Goal: Task Accomplishment & Management: Use online tool/utility

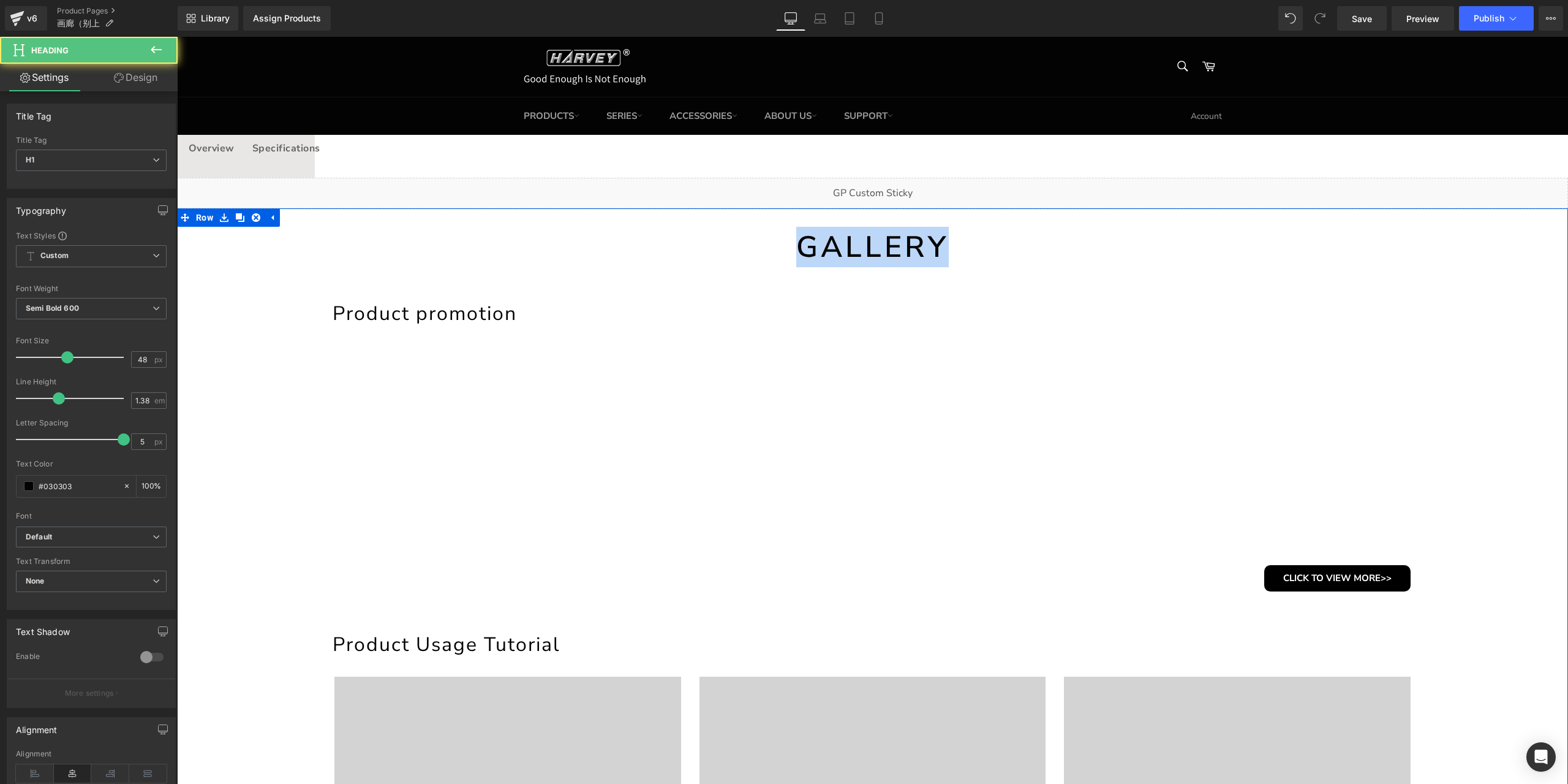
click at [996, 242] on h1 "GALLERY" at bounding box center [872, 247] width 1391 height 41
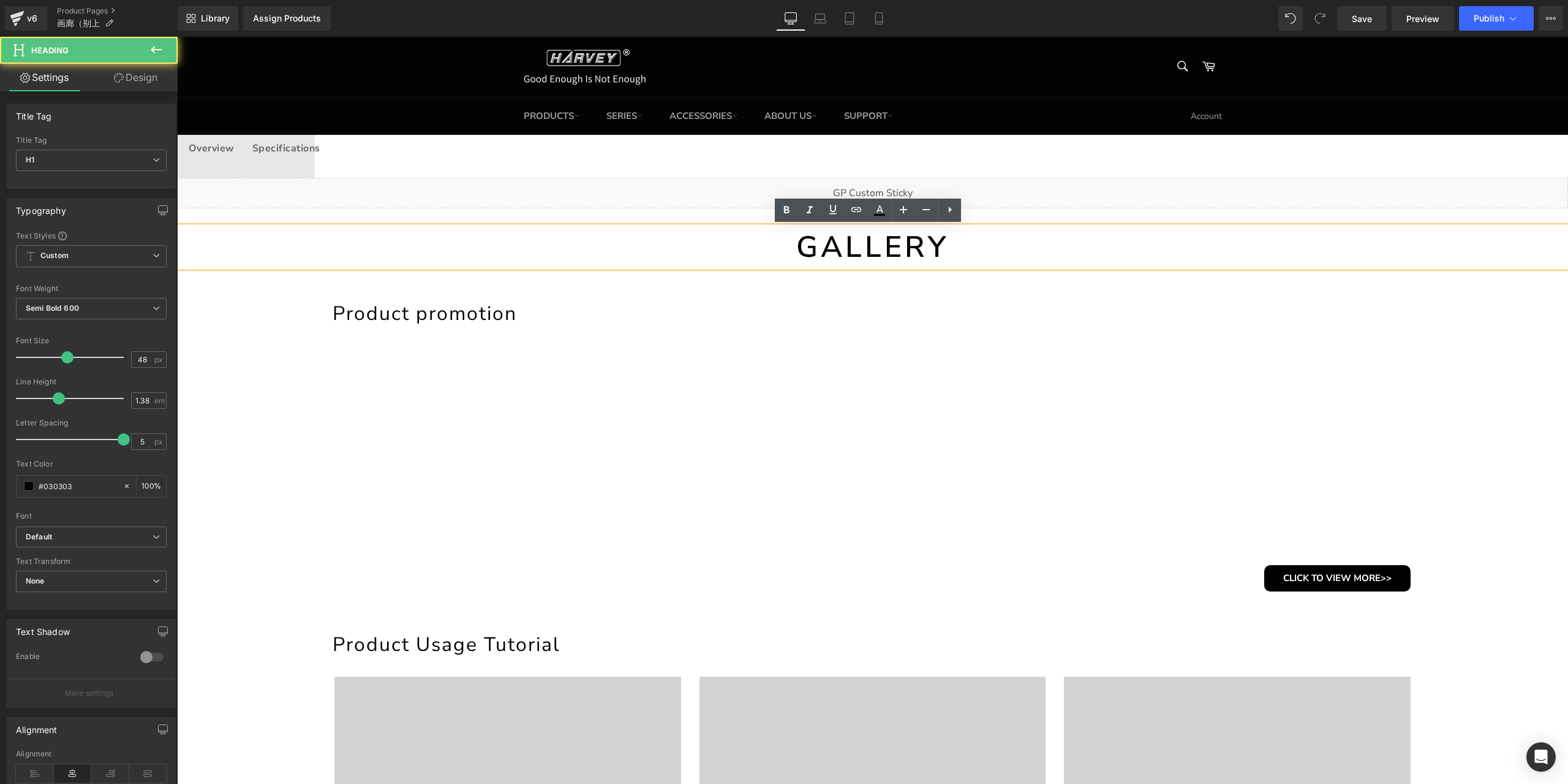
click at [649, 319] on h1 "Product promotion" at bounding box center [877, 314] width 1087 height 27
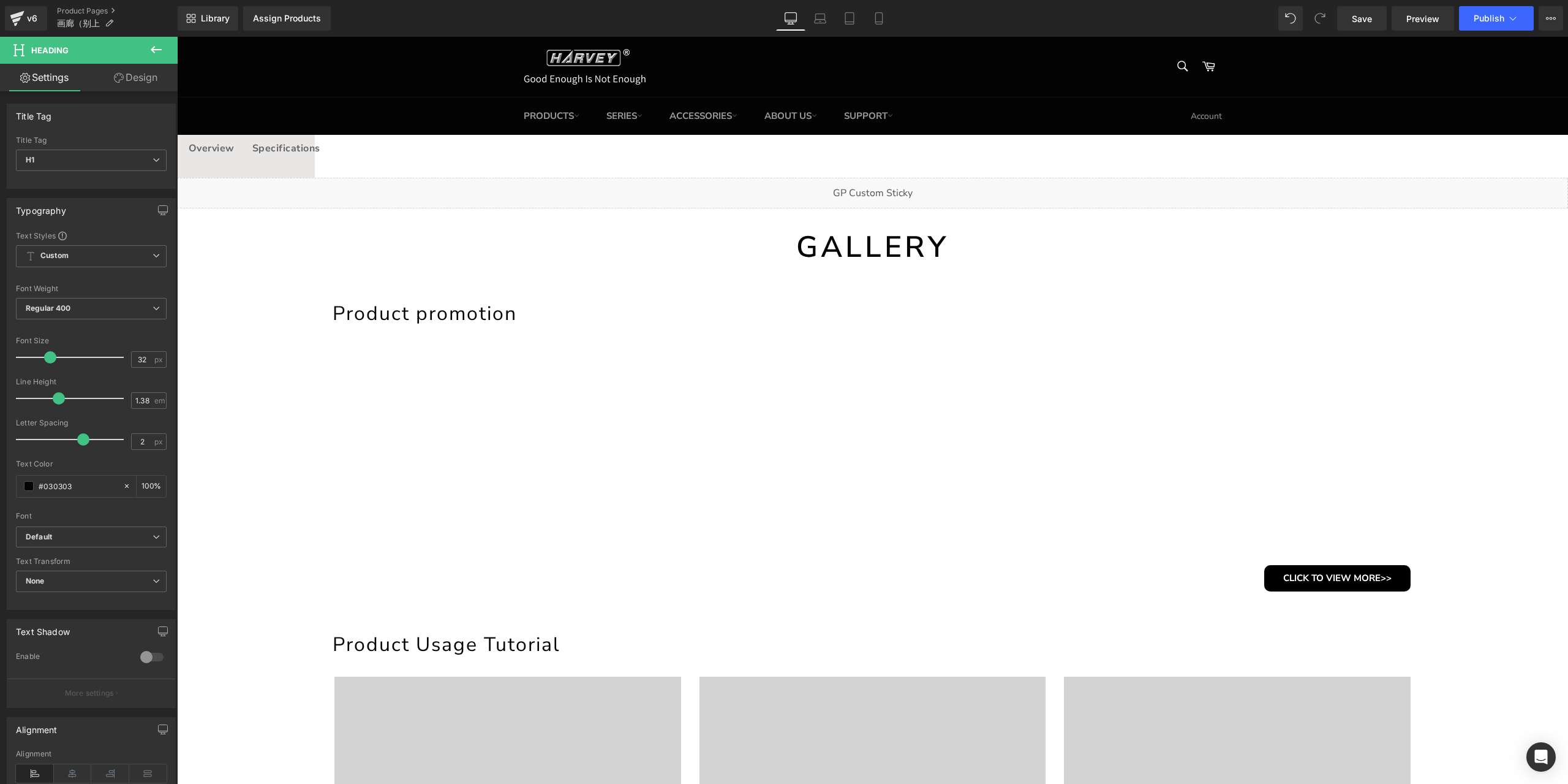
click at [165, 59] on button at bounding box center [156, 50] width 42 height 27
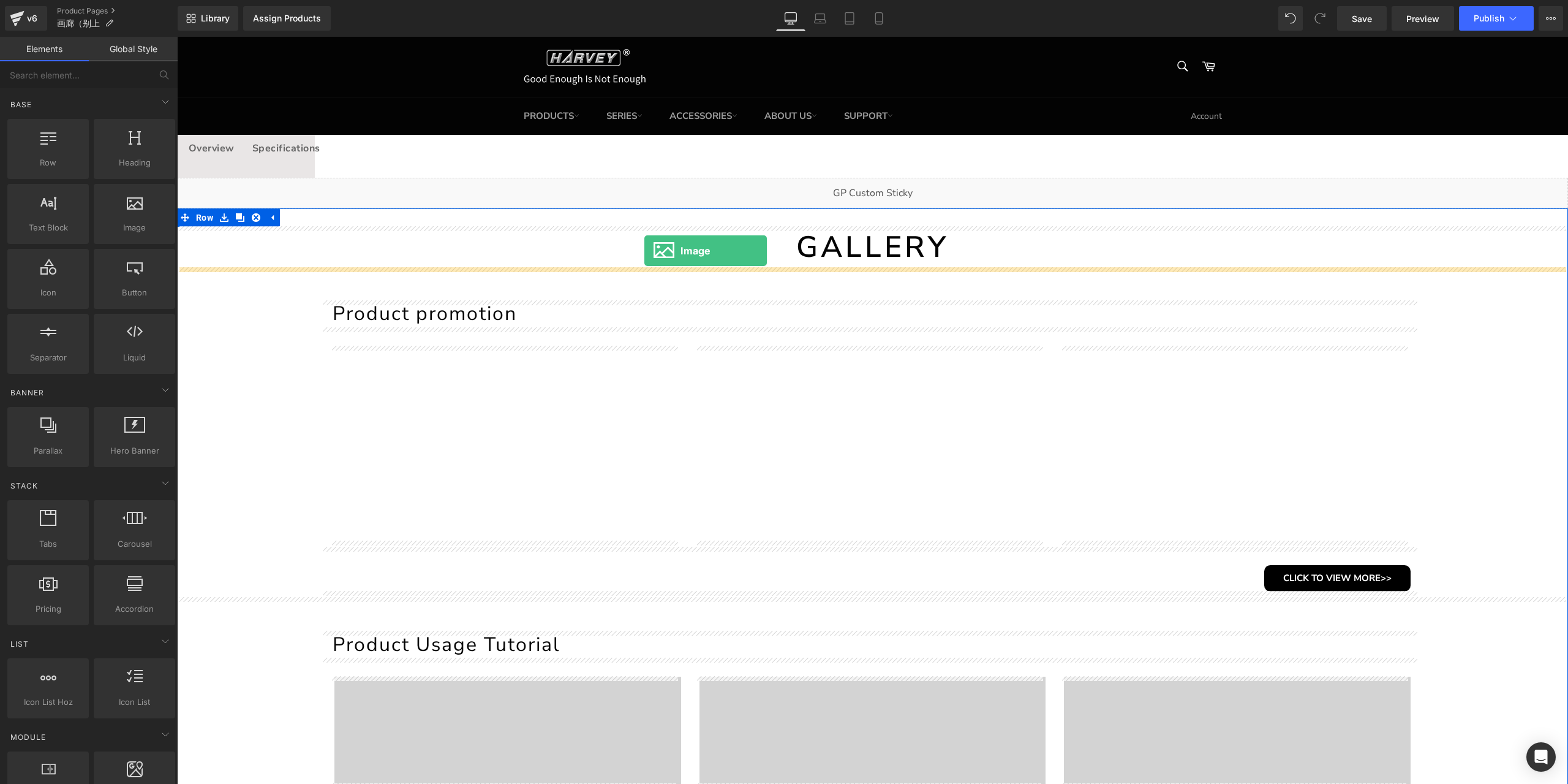
drag, startPoint x: 297, startPoint y: 257, endPoint x: 645, endPoint y: 251, distance: 348.1
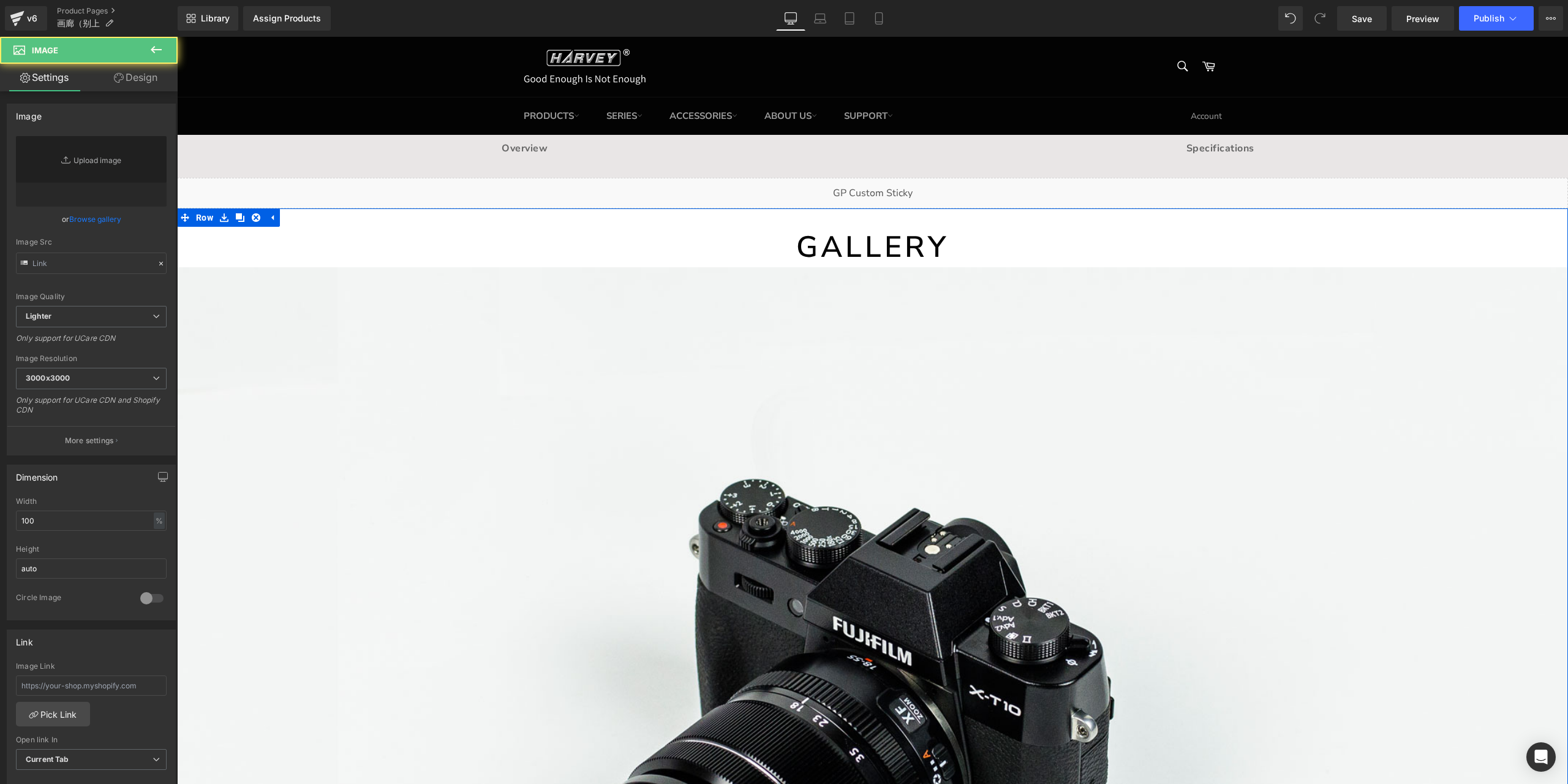
type input "//[DOMAIN_NAME][URL]"
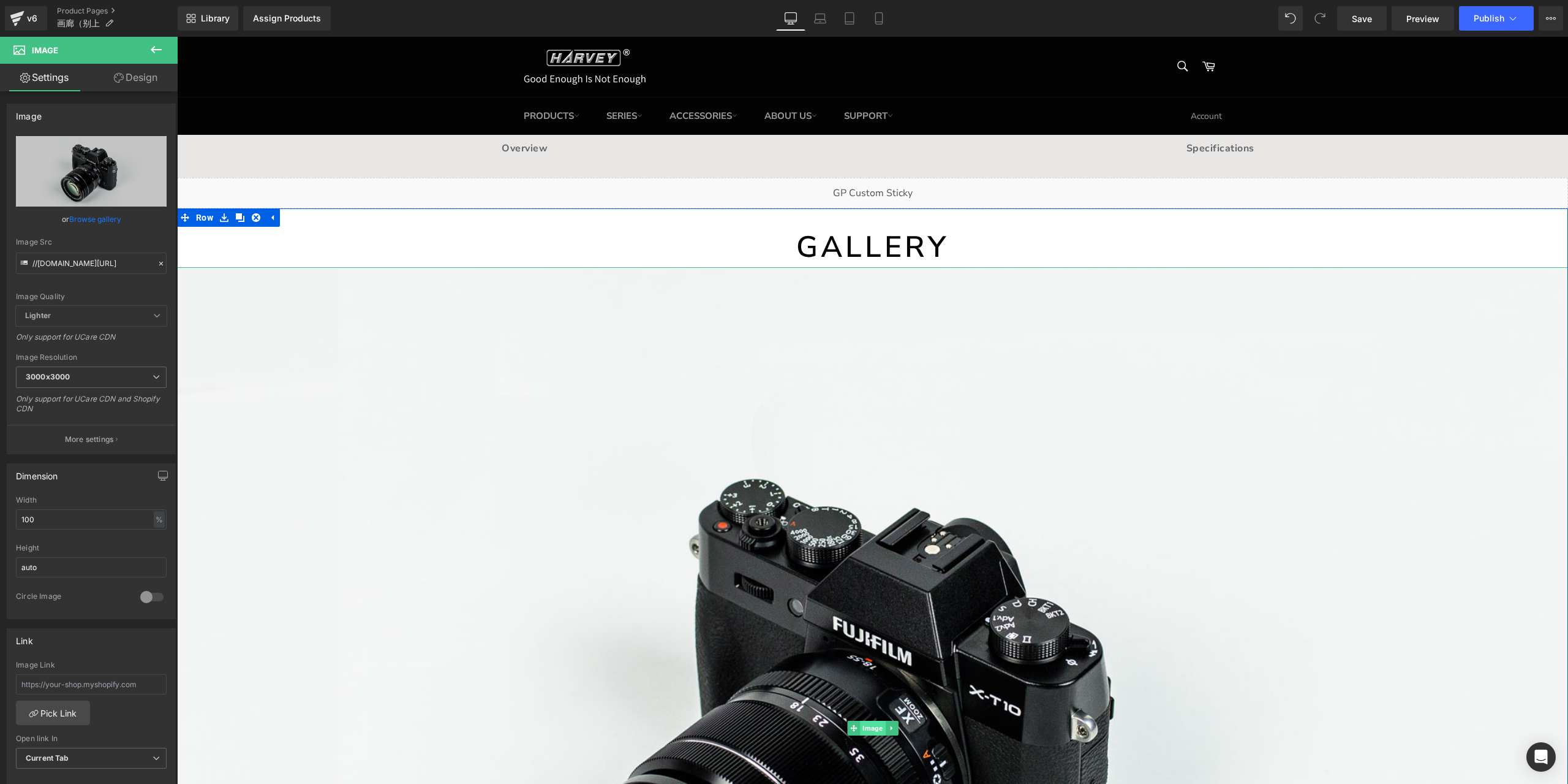
click at [867, 731] on span "Image" at bounding box center [872, 728] width 25 height 15
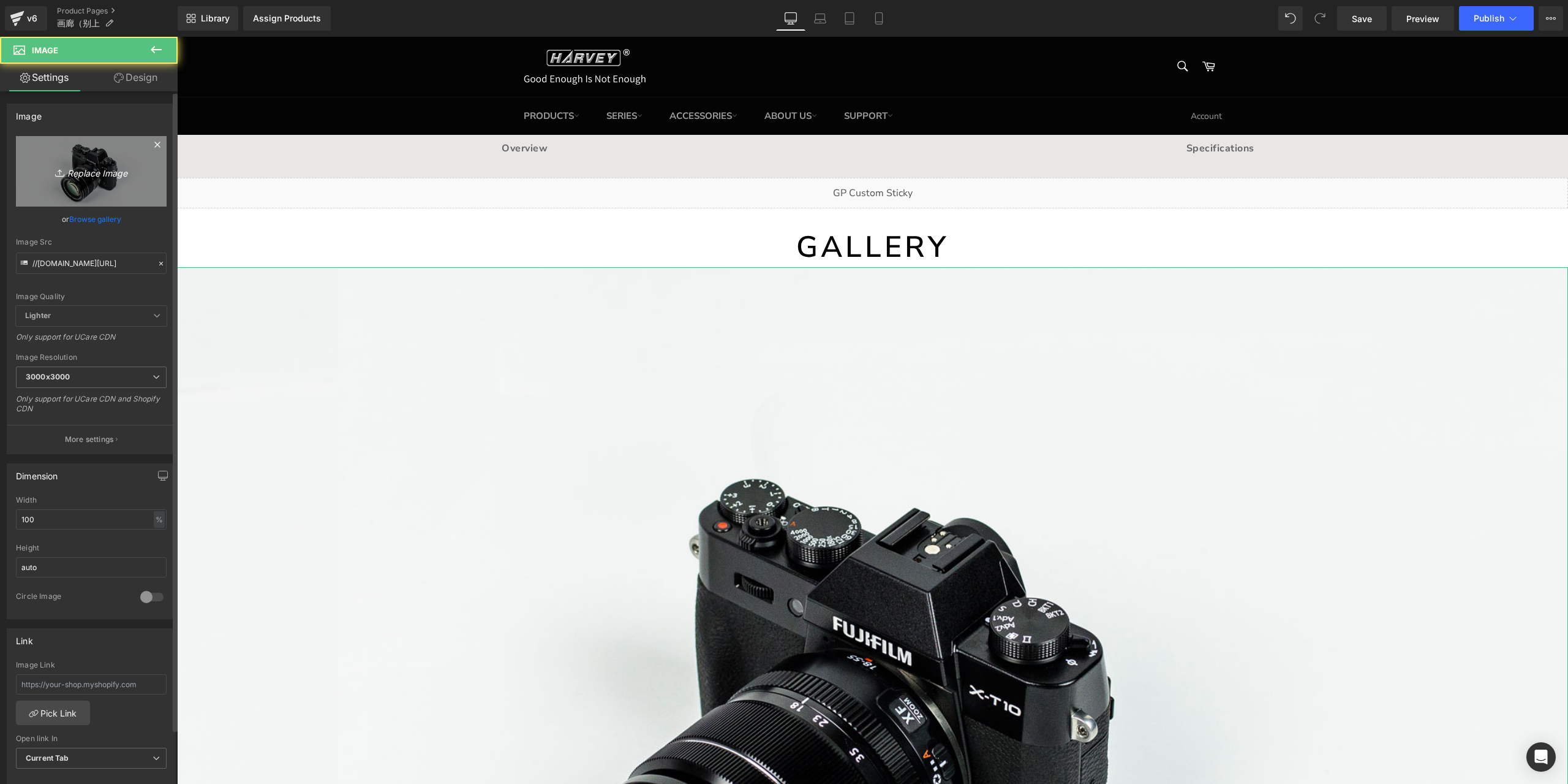
click at [99, 152] on link "Replace Image" at bounding box center [91, 172] width 151 height 71
type input "C:\fakepath\banner.png"
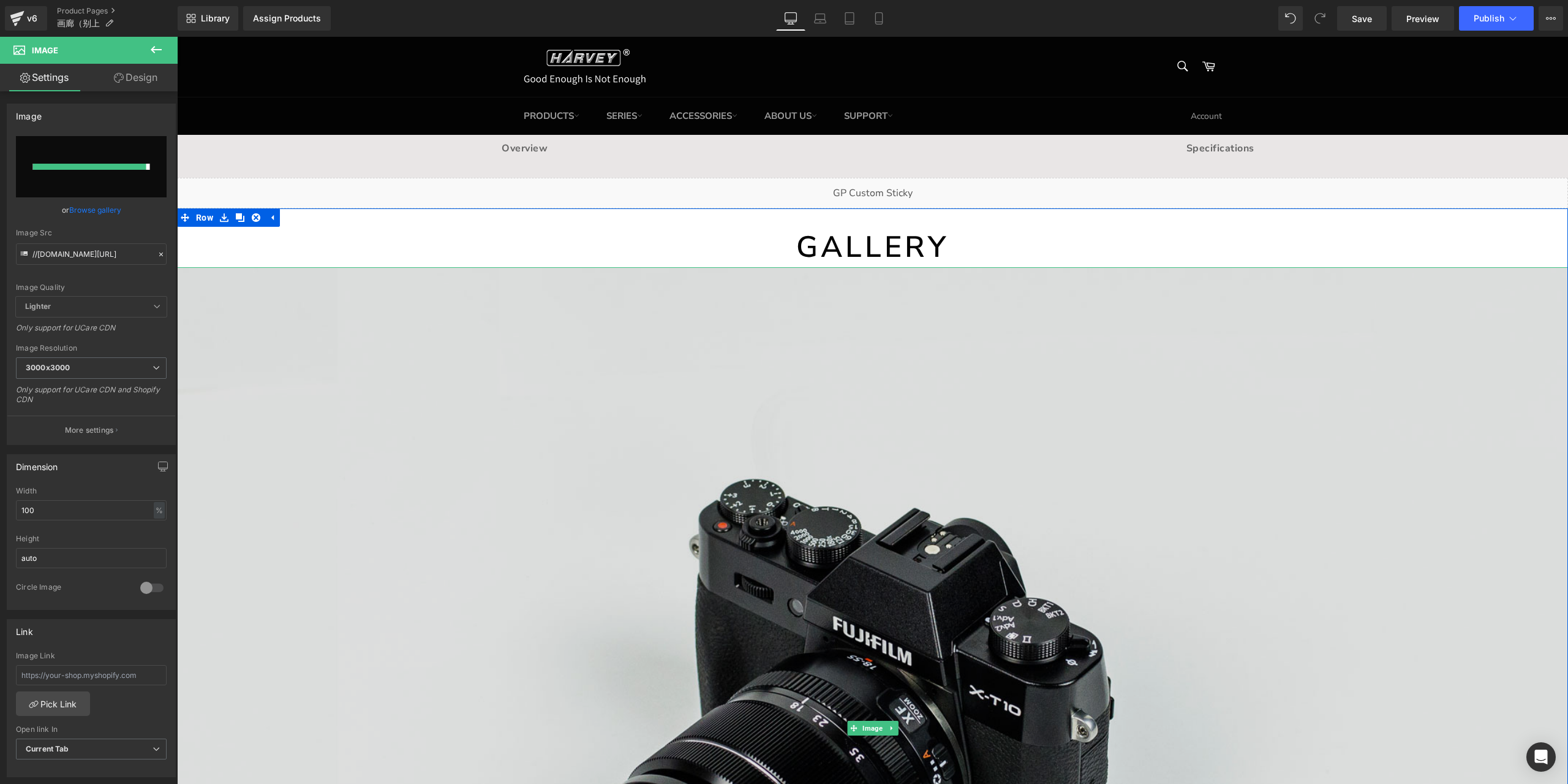
type input "[URL][DOMAIN_NAME]"
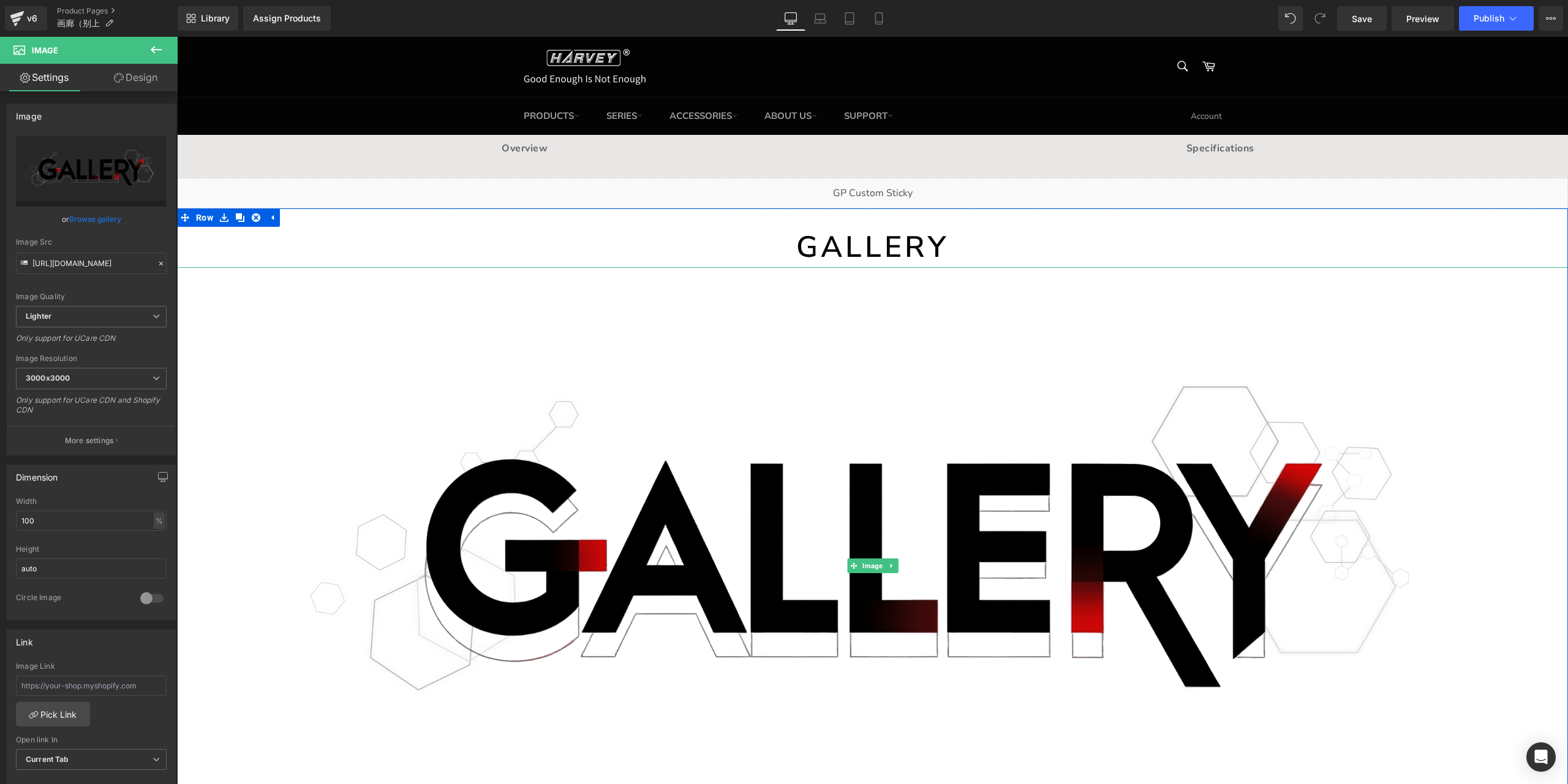
scroll to position [122, 0]
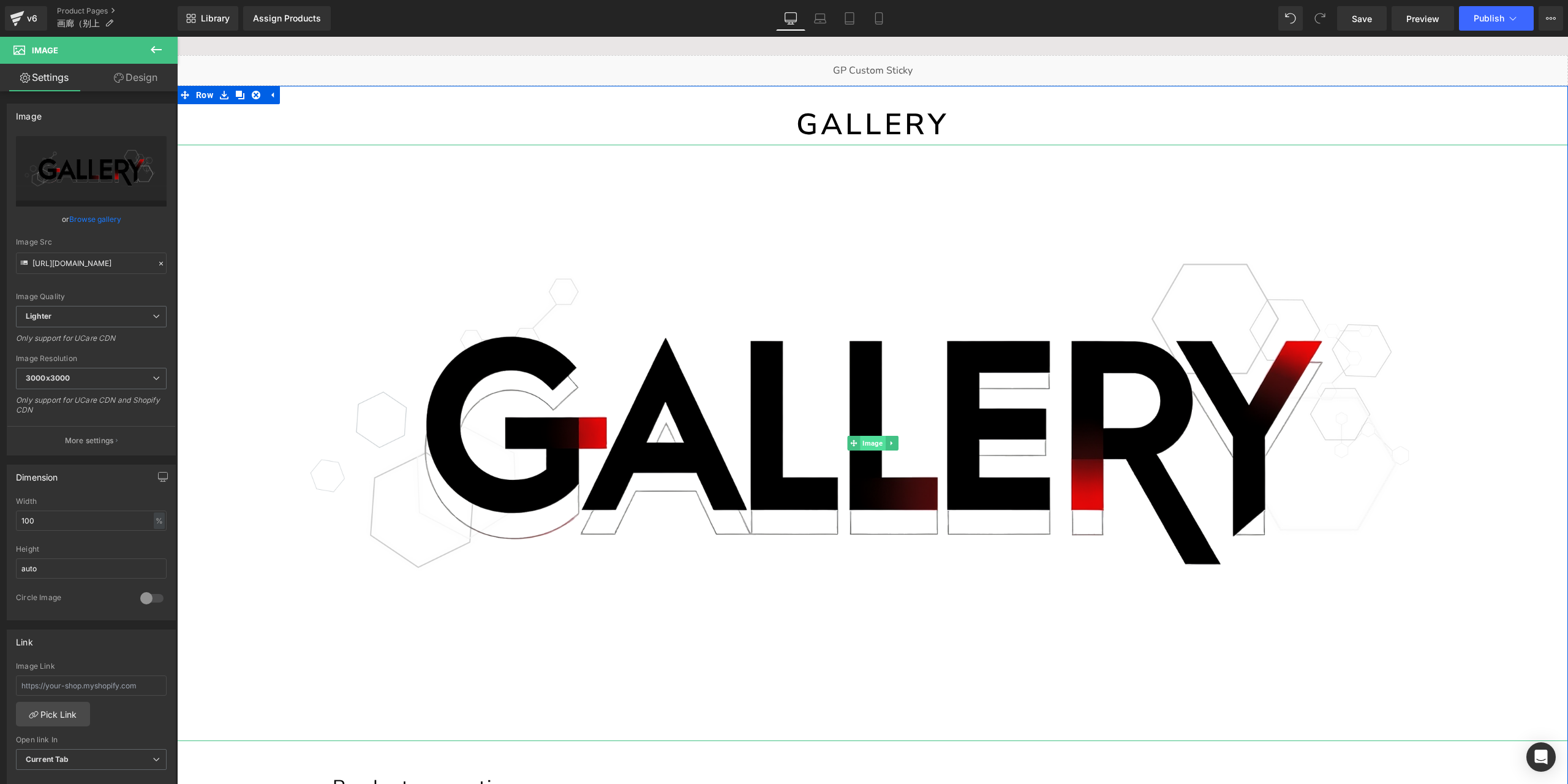
click at [869, 440] on span "Image" at bounding box center [872, 443] width 25 height 15
click at [95, 519] on input "100" at bounding box center [91, 520] width 151 height 20
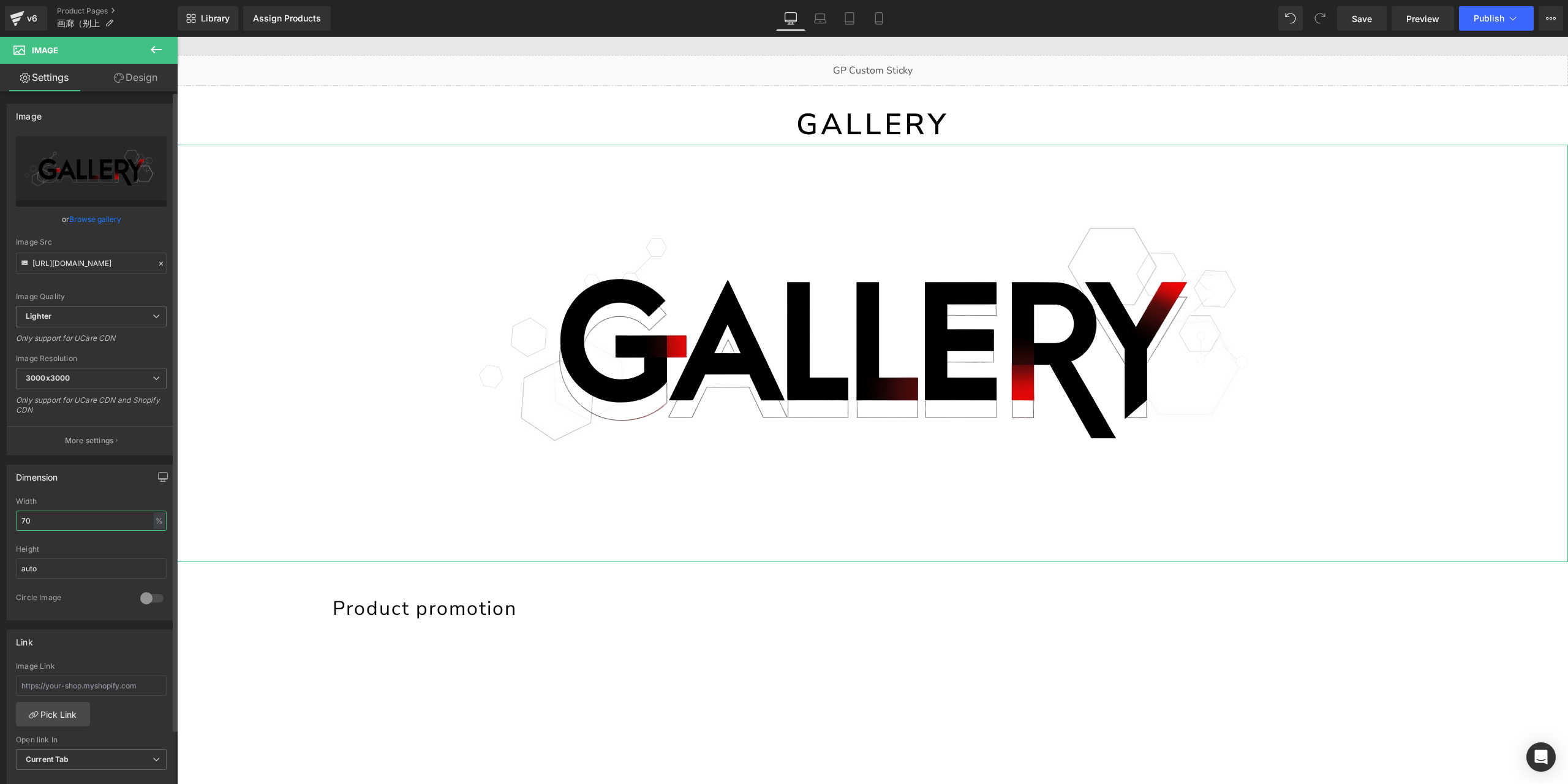
click at [79, 525] on input "70" at bounding box center [91, 520] width 151 height 20
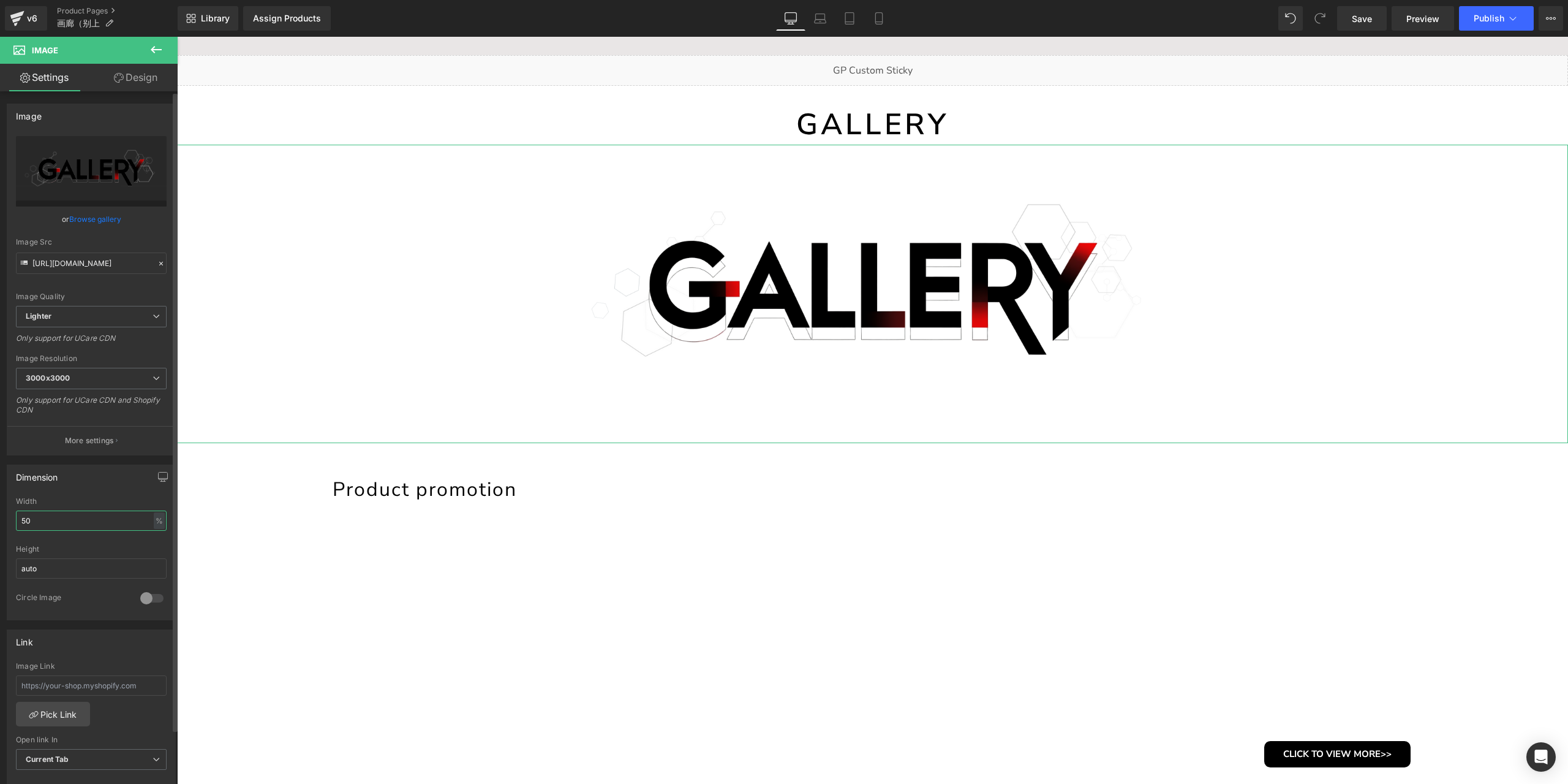
click at [75, 524] on input "50" at bounding box center [91, 520] width 151 height 20
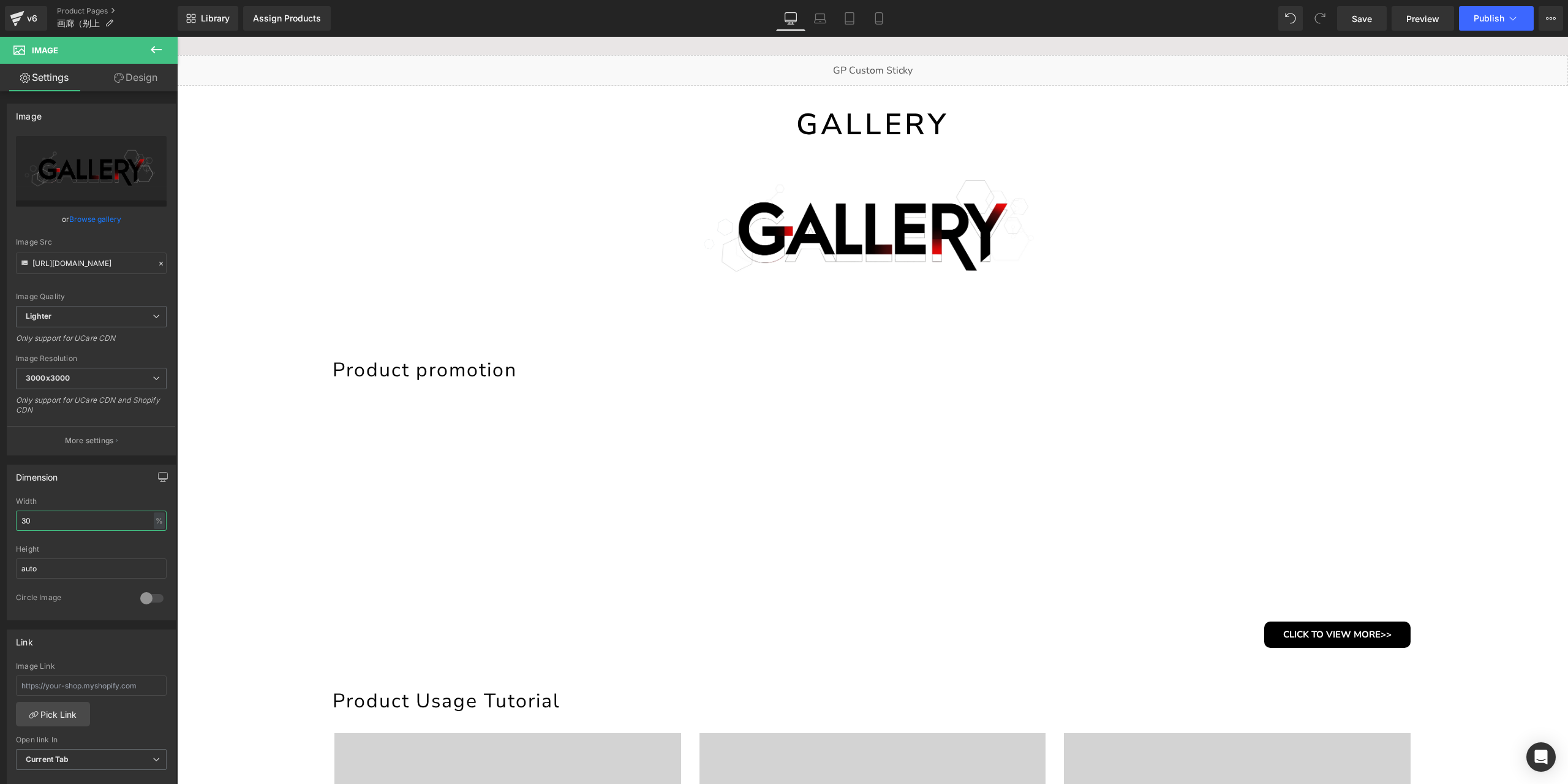
type input "30"
click at [108, 176] on icon "Replace Image" at bounding box center [91, 171] width 98 height 15
type input "C:\fakepath\banner.png"
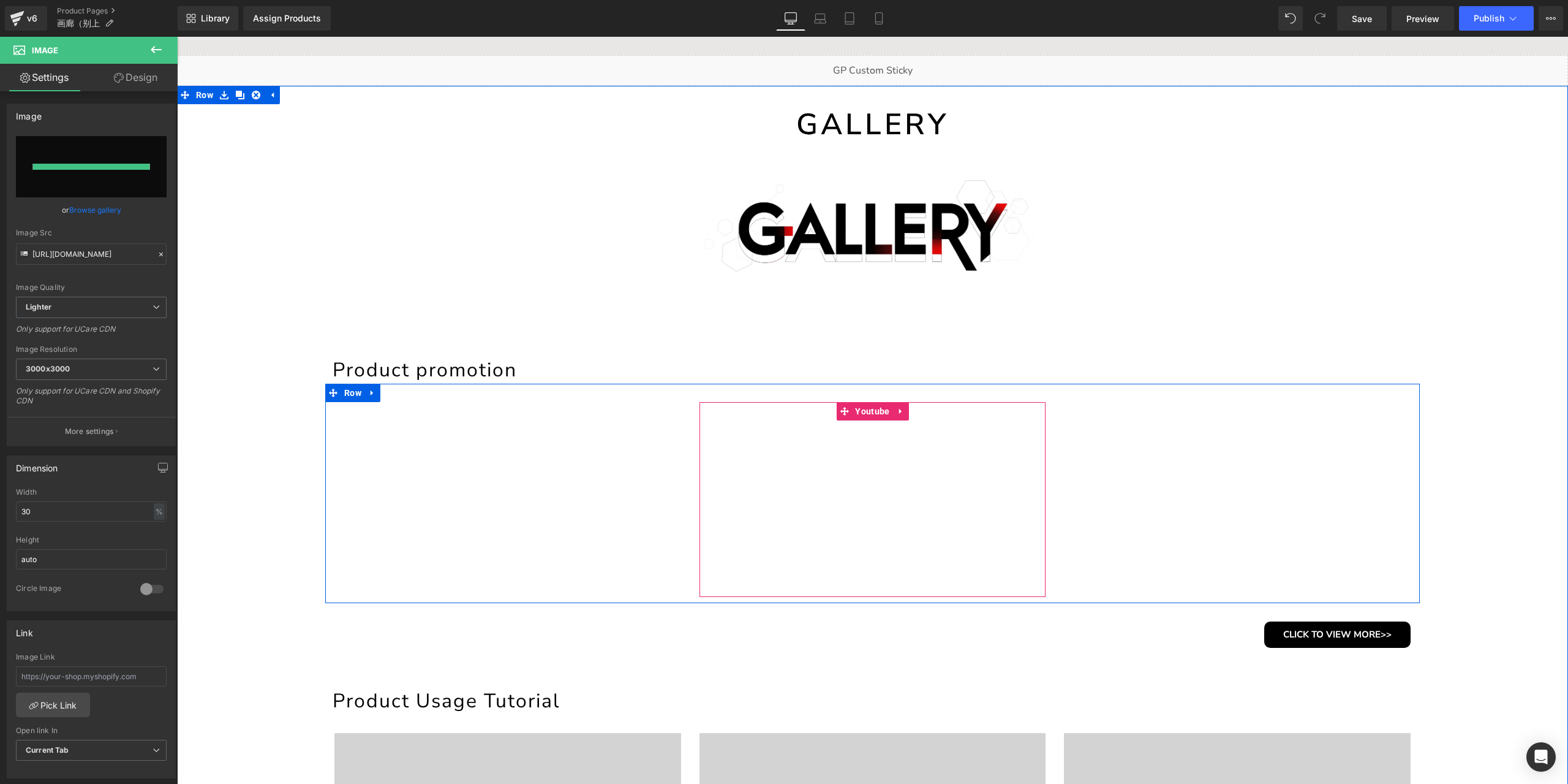
type input "[URL][DOMAIN_NAME]"
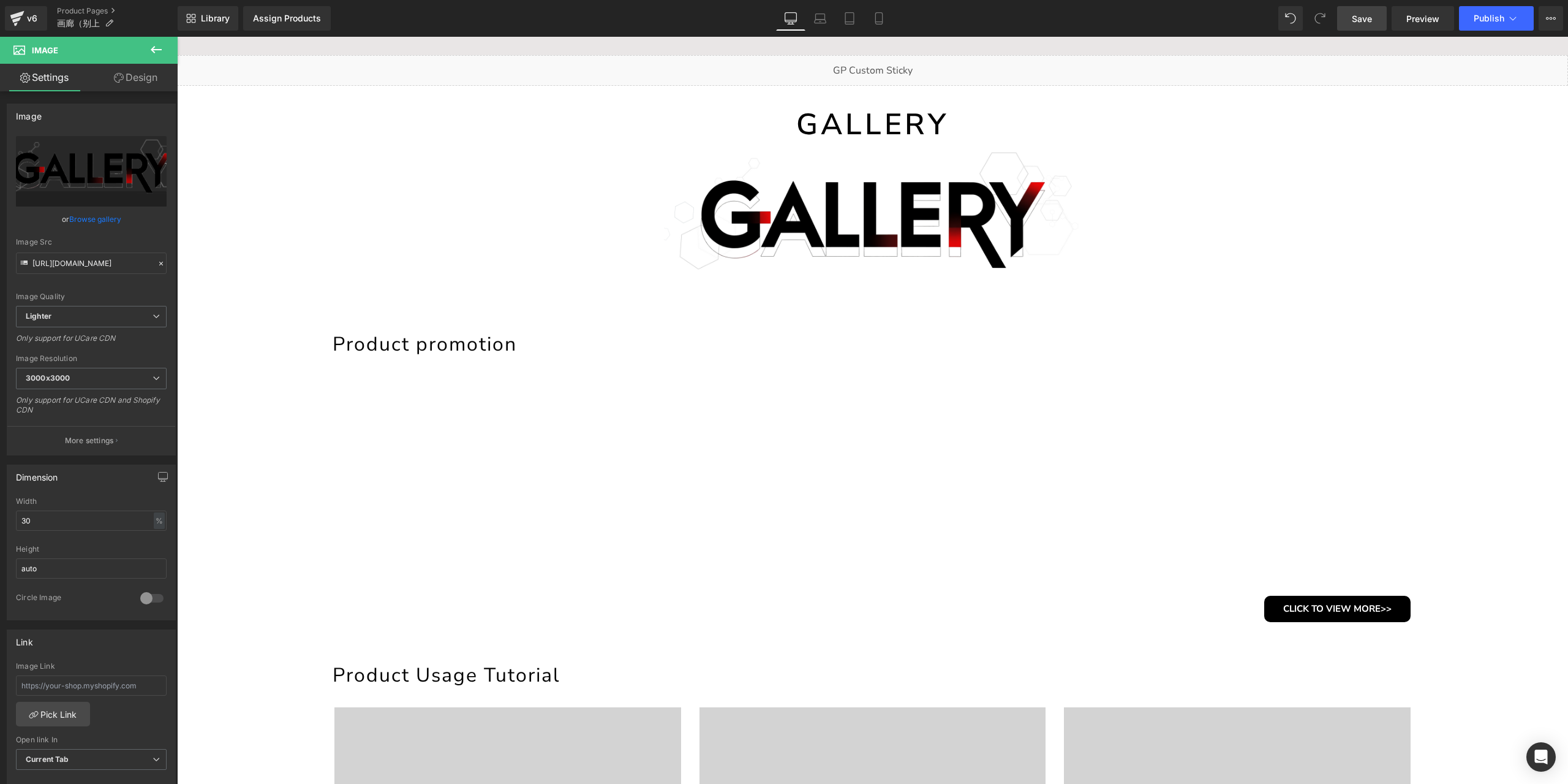
click at [1371, 12] on span "Save" at bounding box center [1362, 19] width 20 height 13
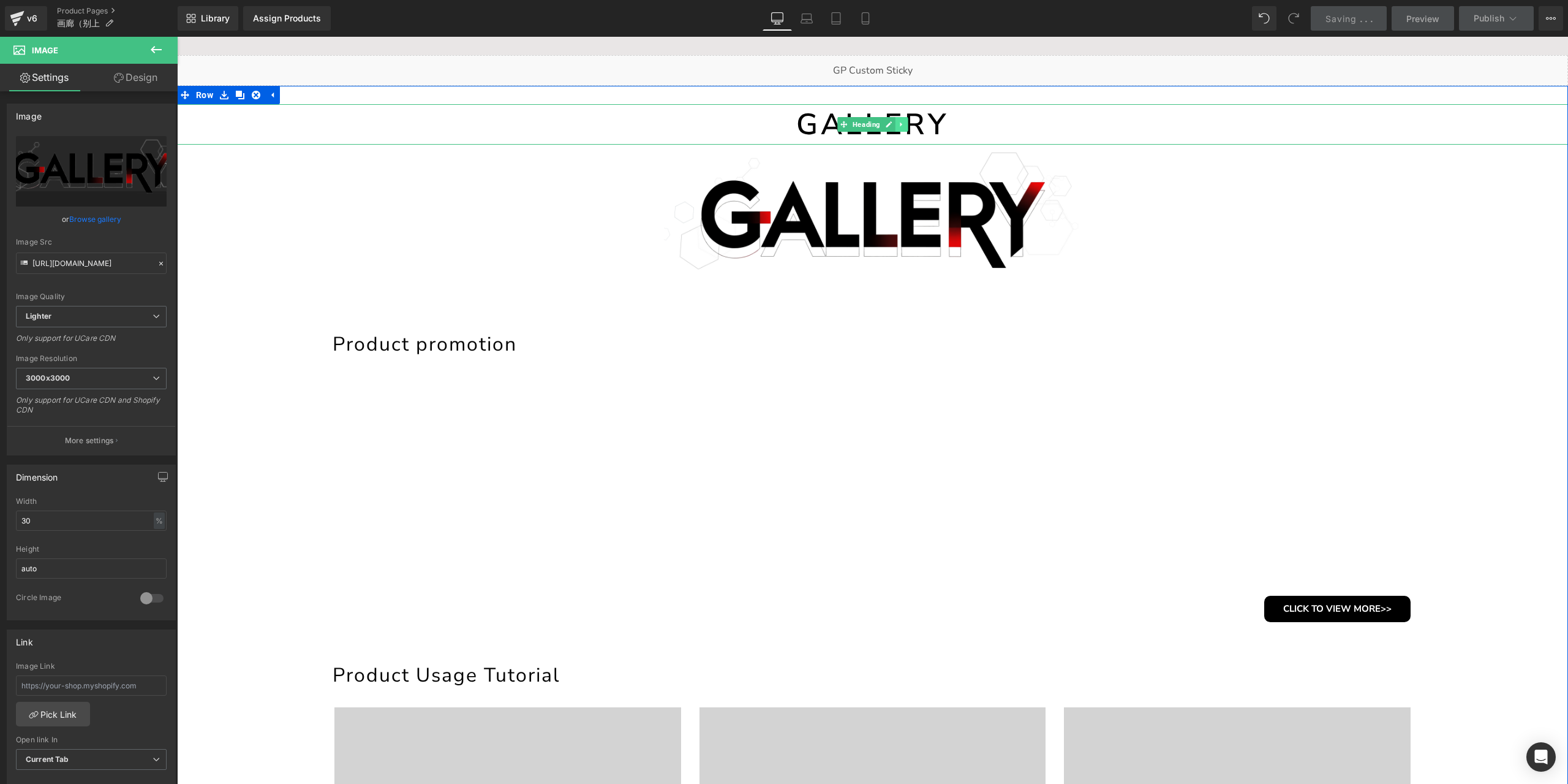
click at [895, 121] on link at bounding box center [901, 124] width 13 height 15
click at [907, 121] on link at bounding box center [908, 124] width 13 height 15
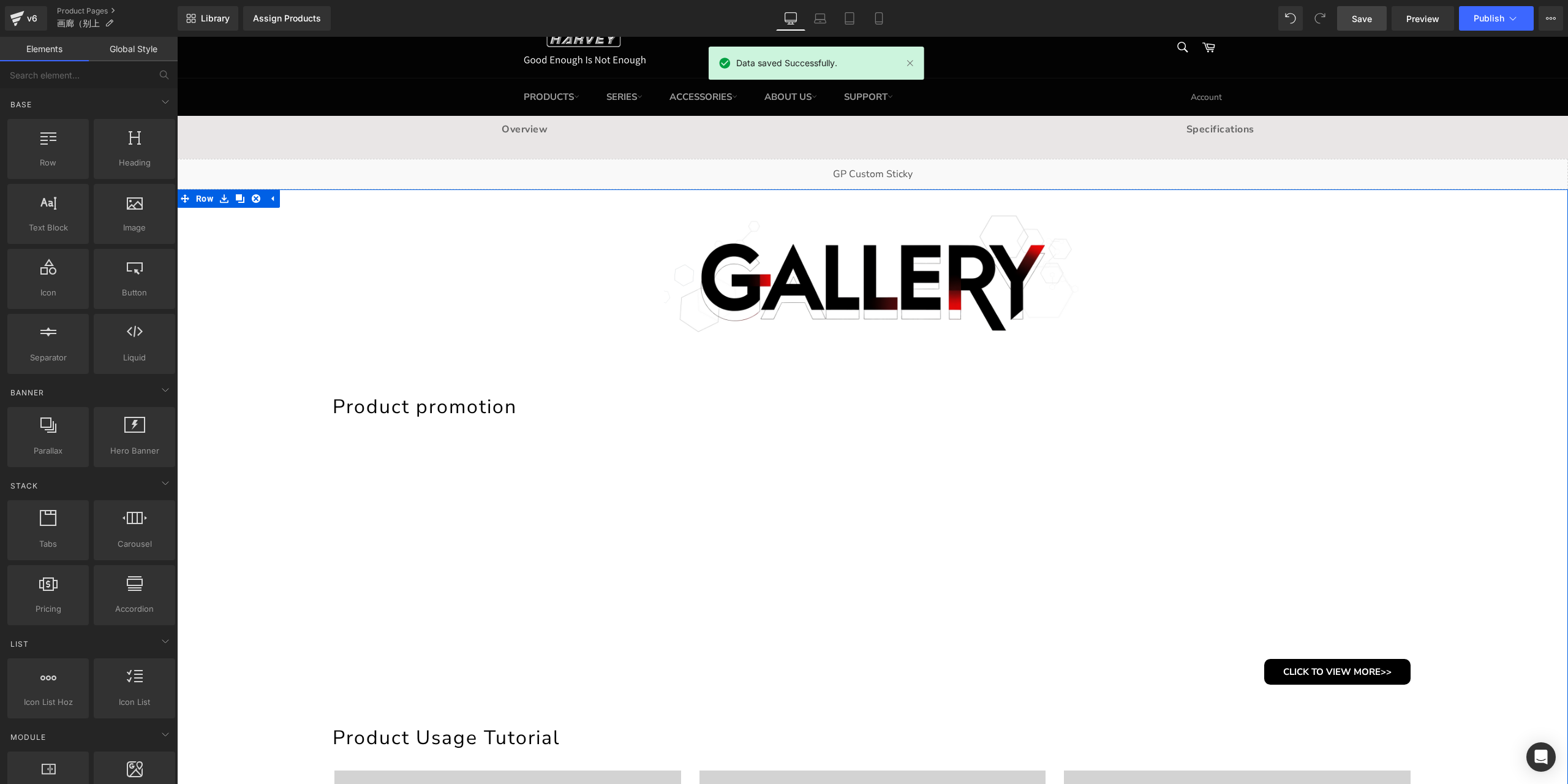
scroll to position [0, 0]
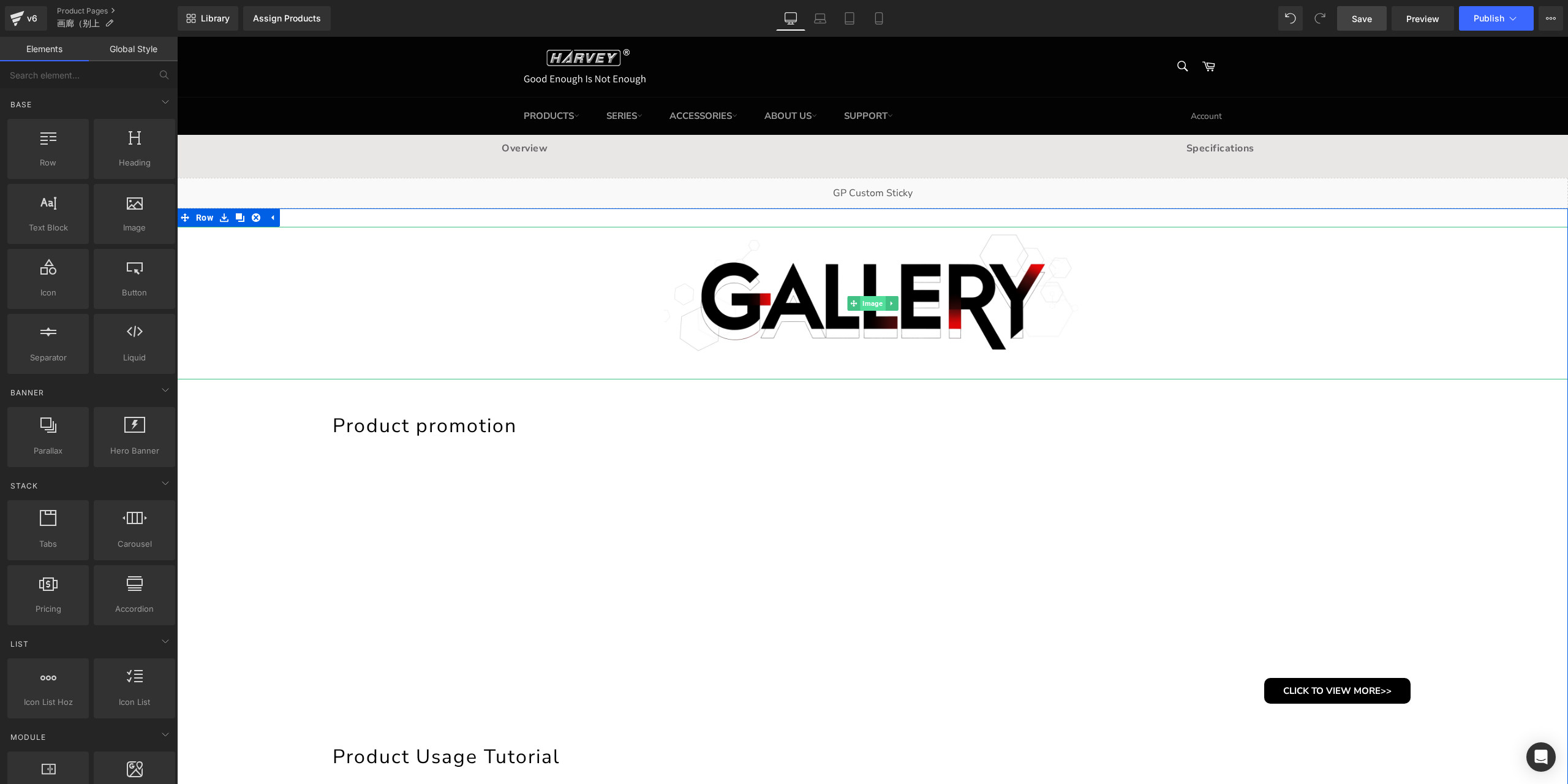
click at [862, 301] on span "Image" at bounding box center [872, 303] width 25 height 15
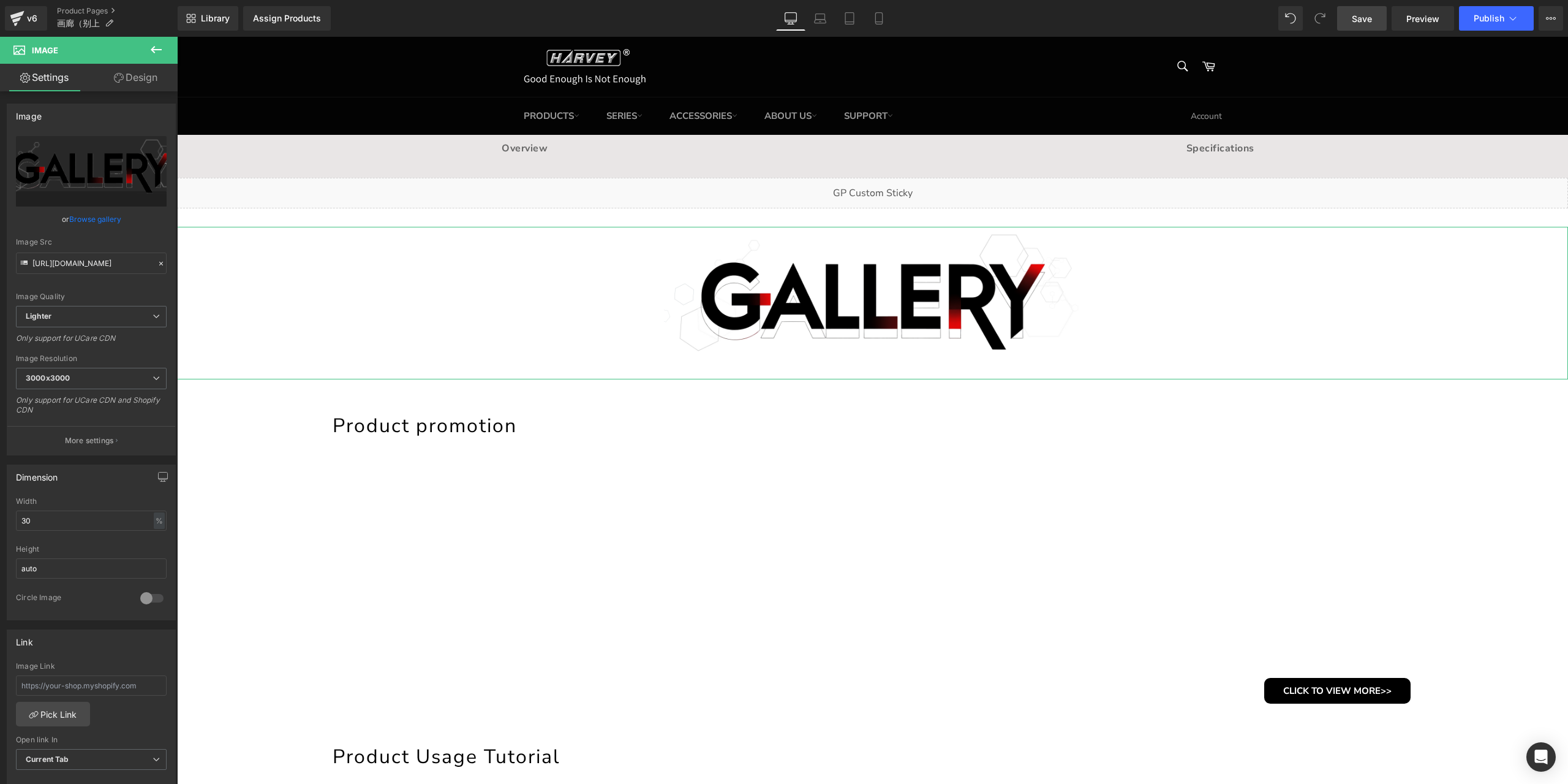
click at [124, 81] on link "Design" at bounding box center [135, 77] width 89 height 27
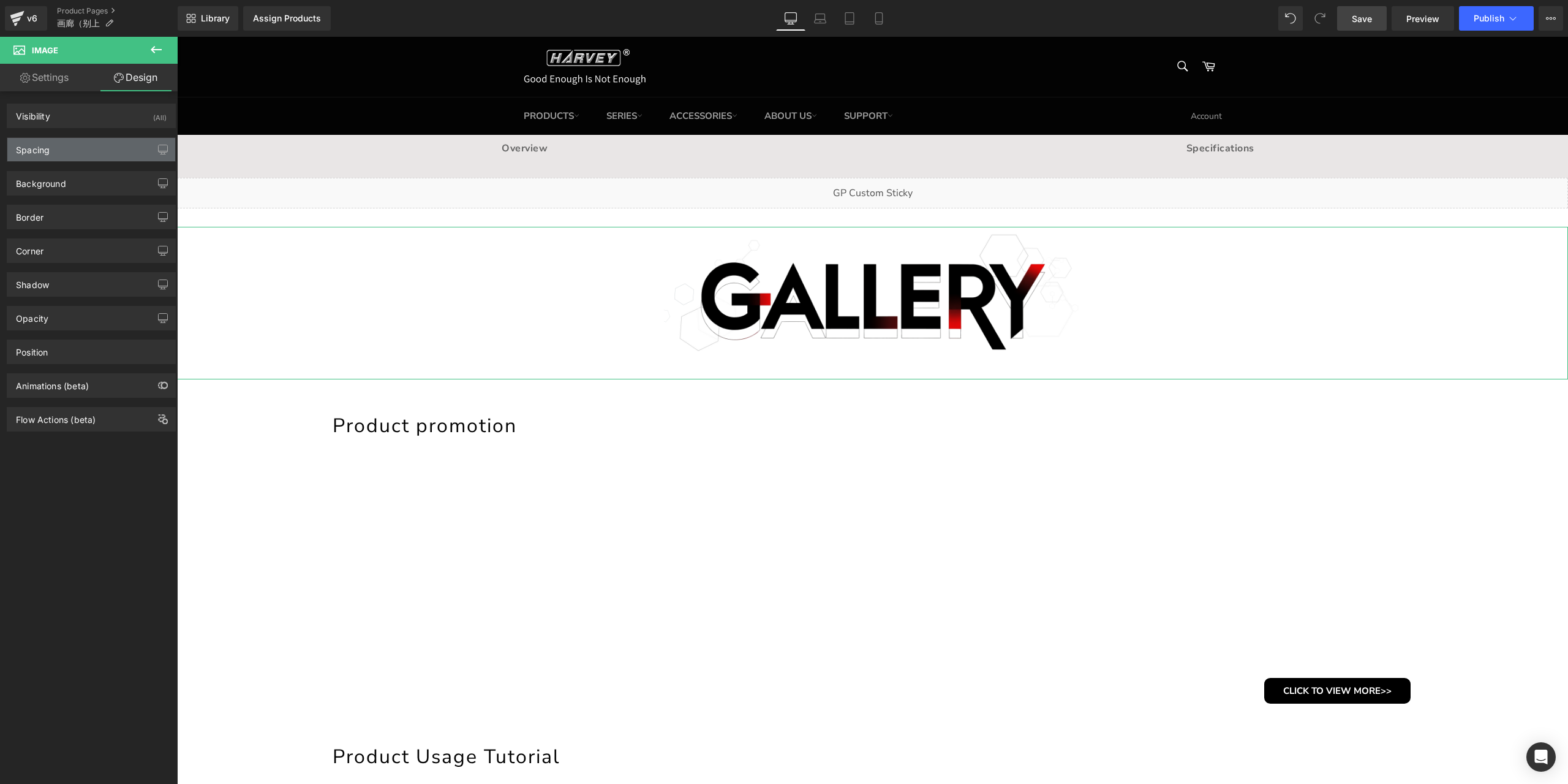
click at [65, 158] on div "Spacing" at bounding box center [91, 150] width 168 height 23
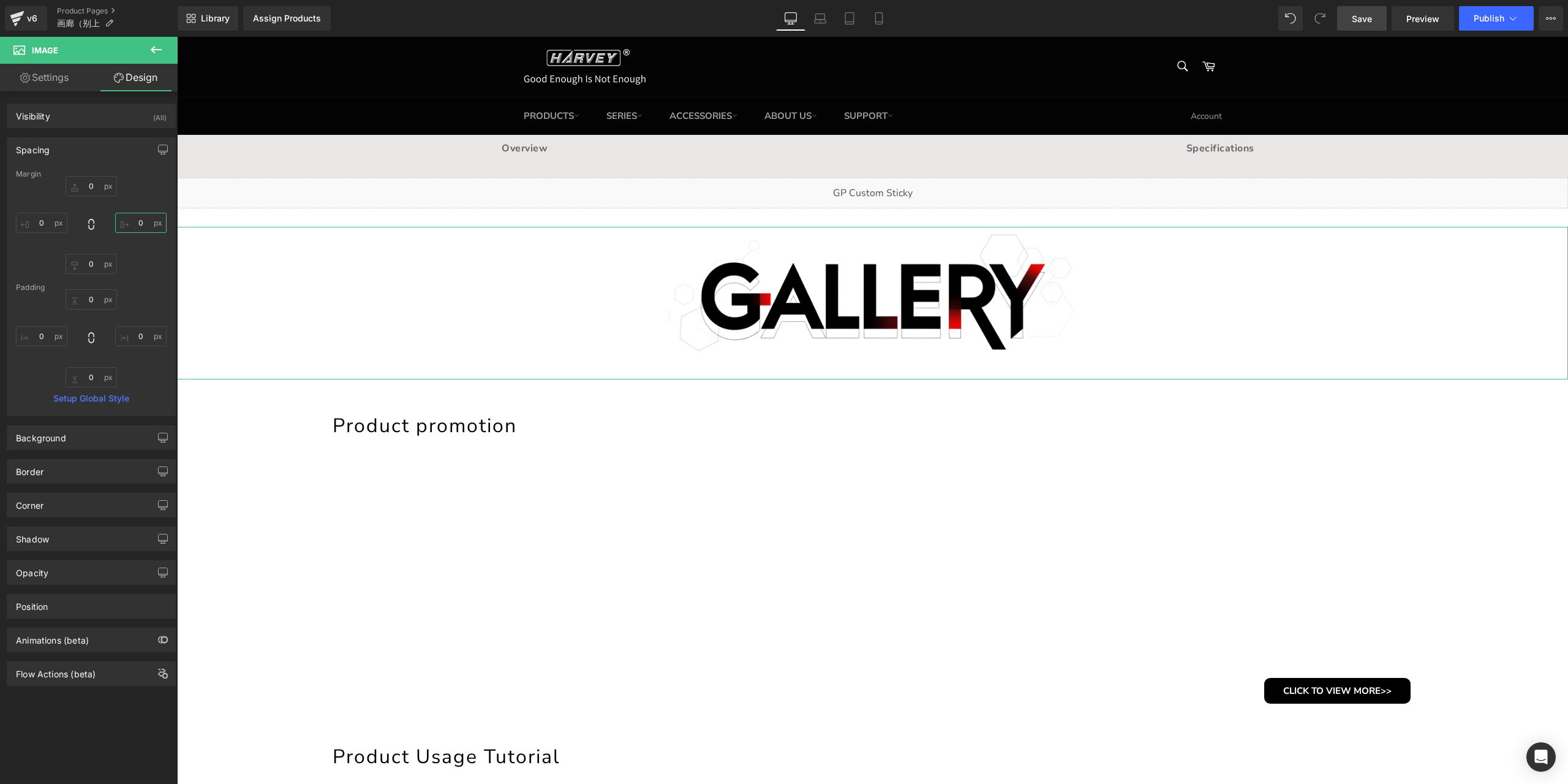
click at [141, 226] on input "0" at bounding box center [141, 222] width 51 height 20
click at [142, 220] on input "10" at bounding box center [141, 222] width 51 height 20
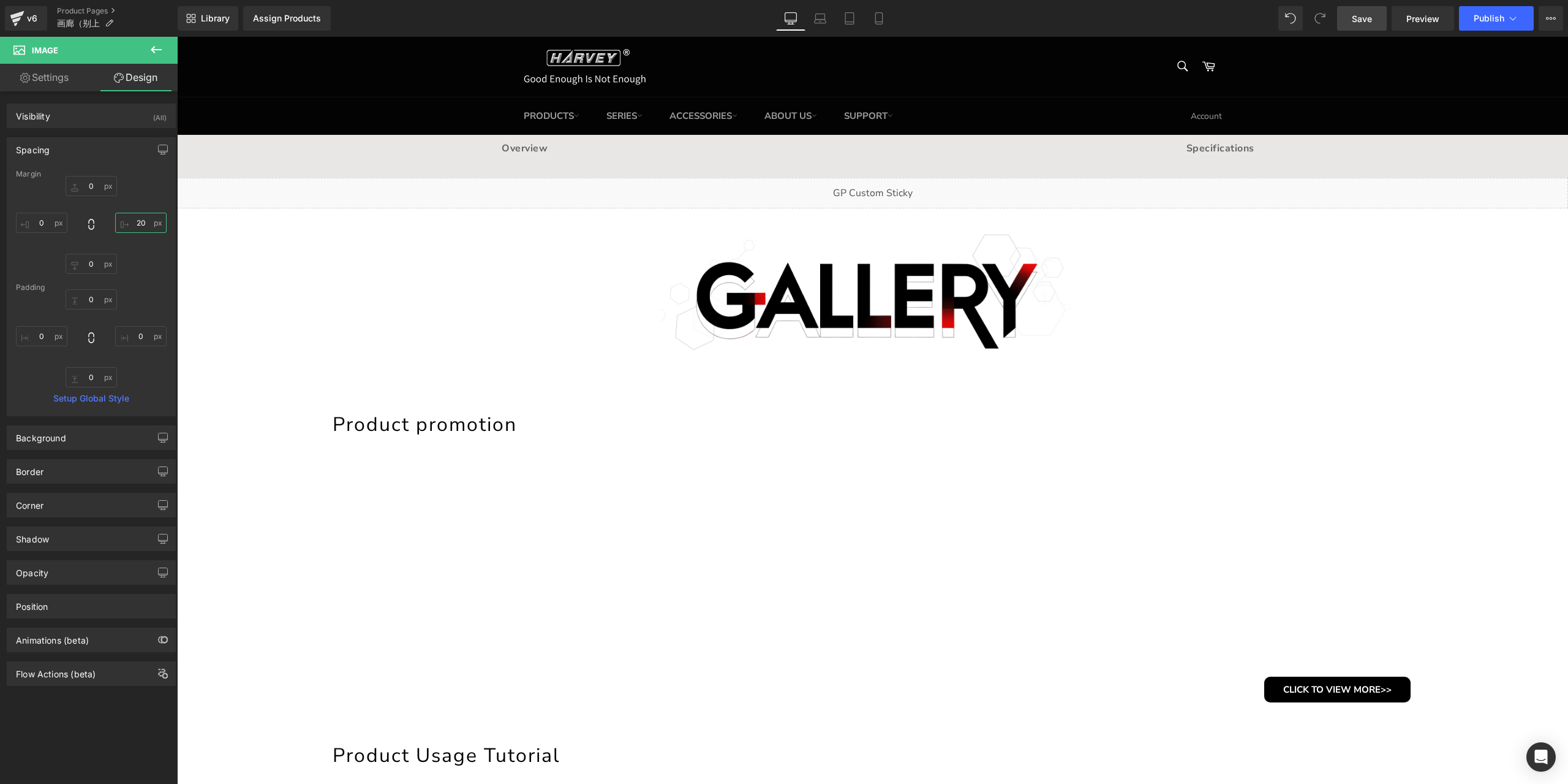
type input "20"
click at [1367, 26] on link "Save" at bounding box center [1362, 19] width 50 height 25
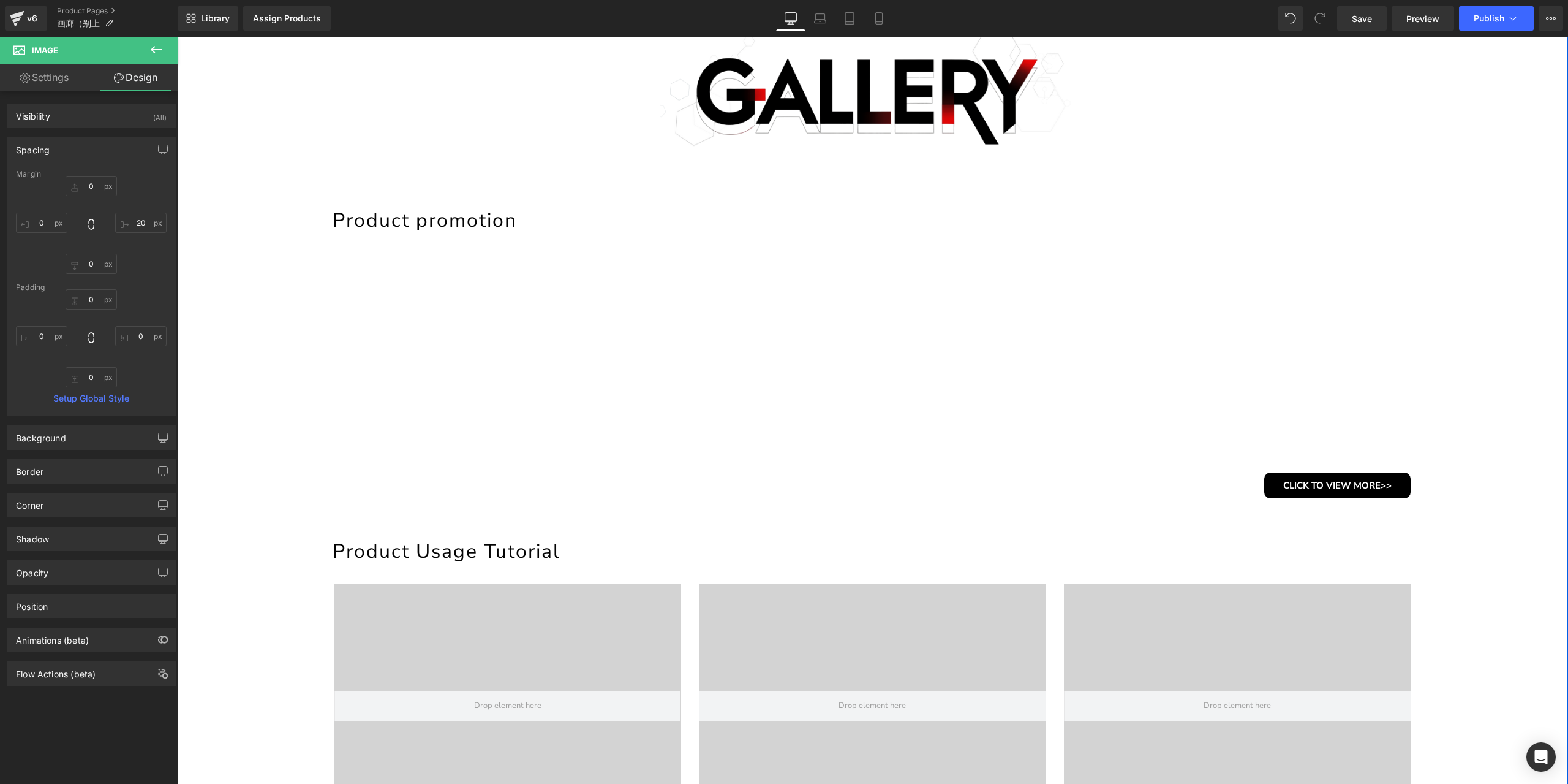
scroll to position [184, 0]
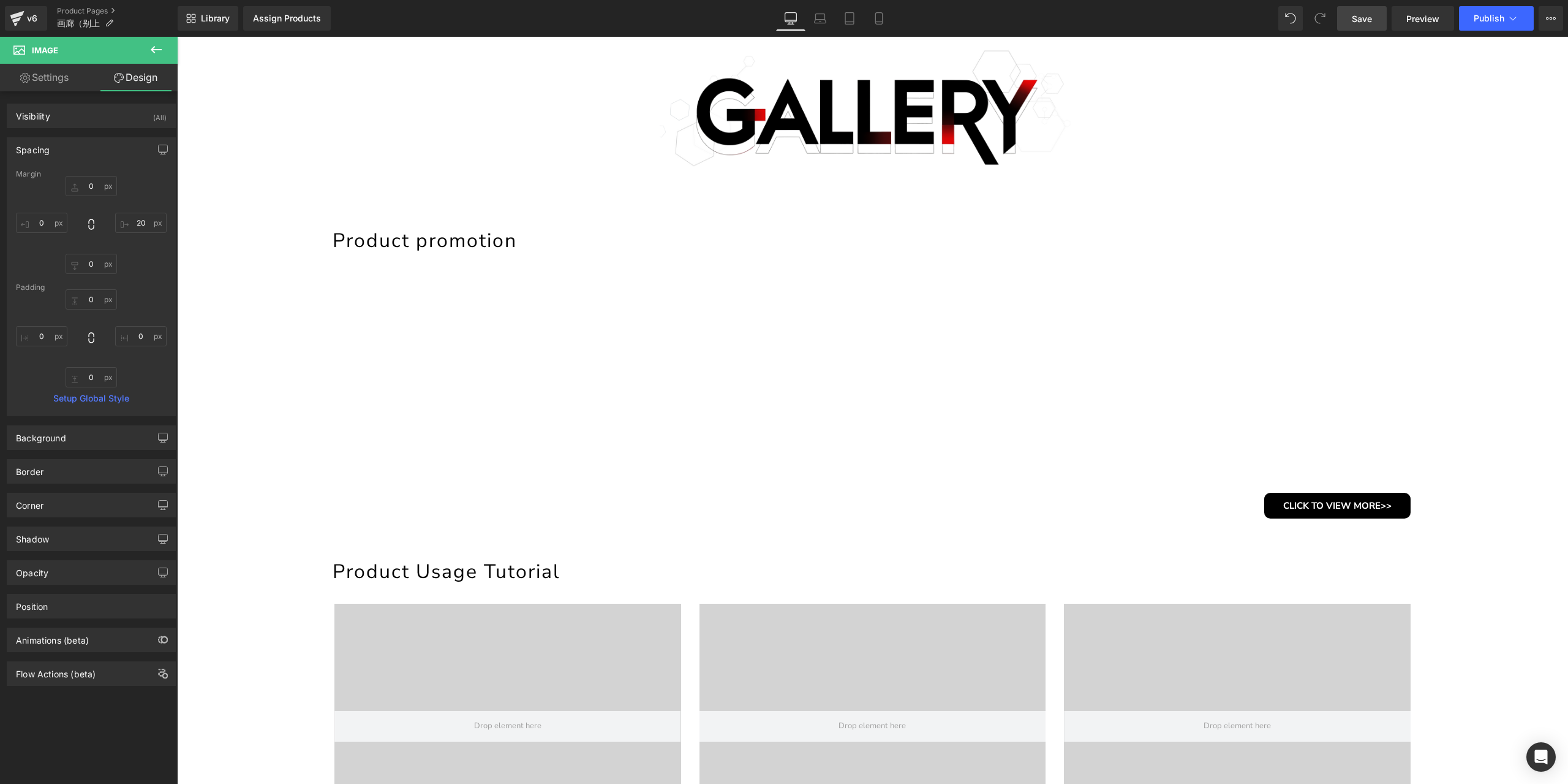
click at [1353, 23] on link "Save" at bounding box center [1362, 19] width 50 height 25
click at [828, 20] on link "Laptop" at bounding box center [820, 19] width 29 height 25
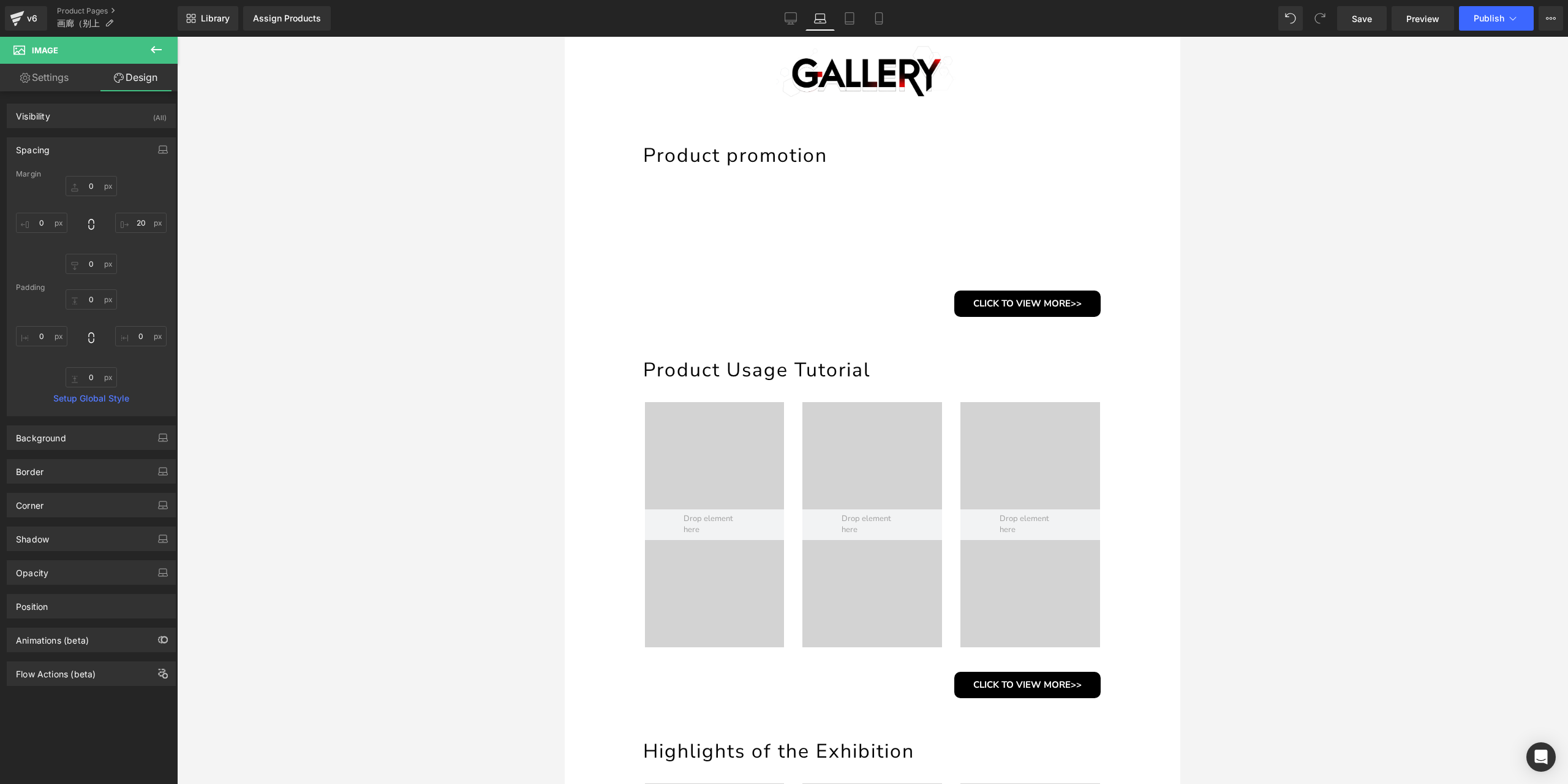
type input "0"
type input "20"
type input "0"
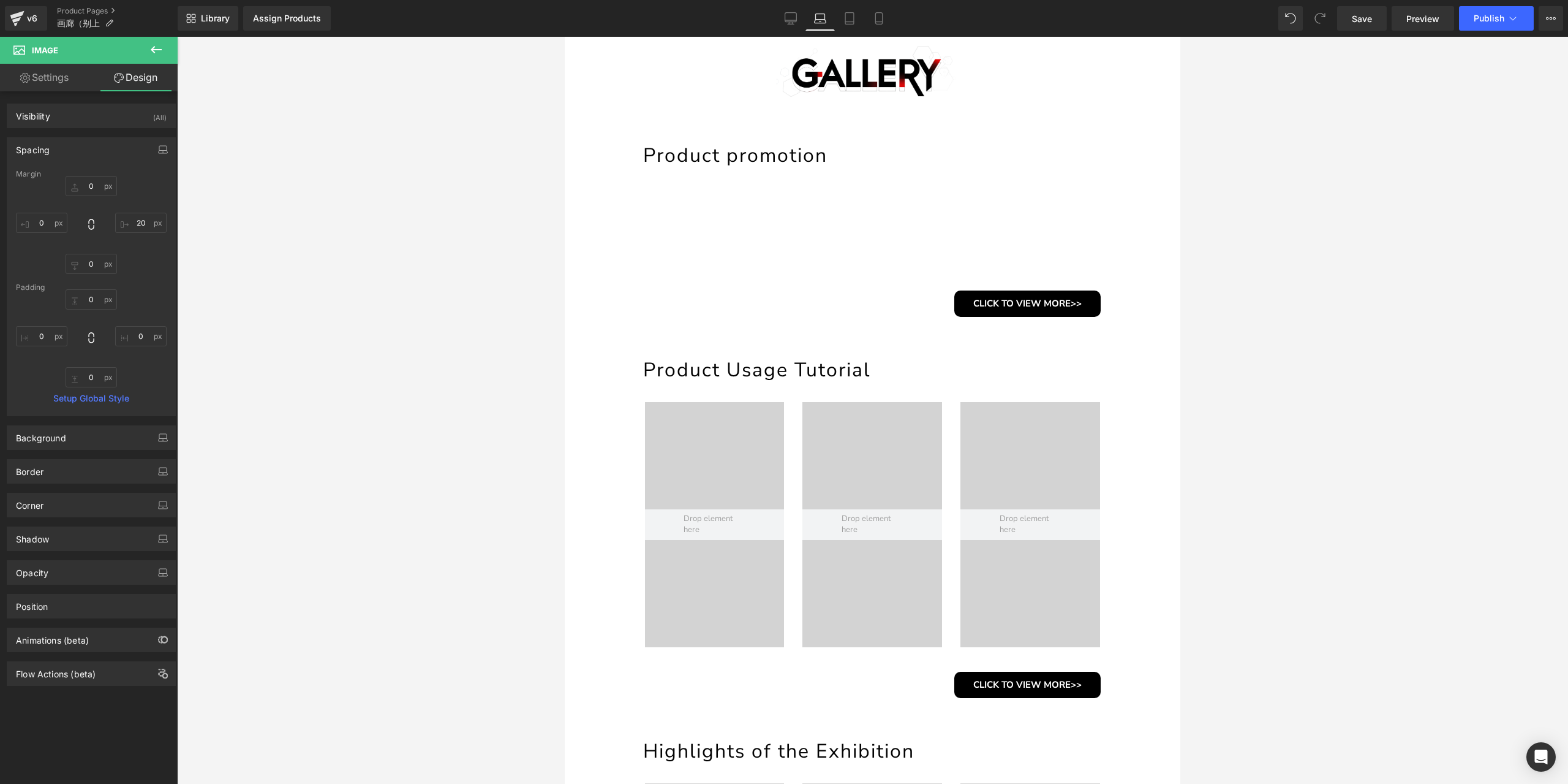
type input "0"
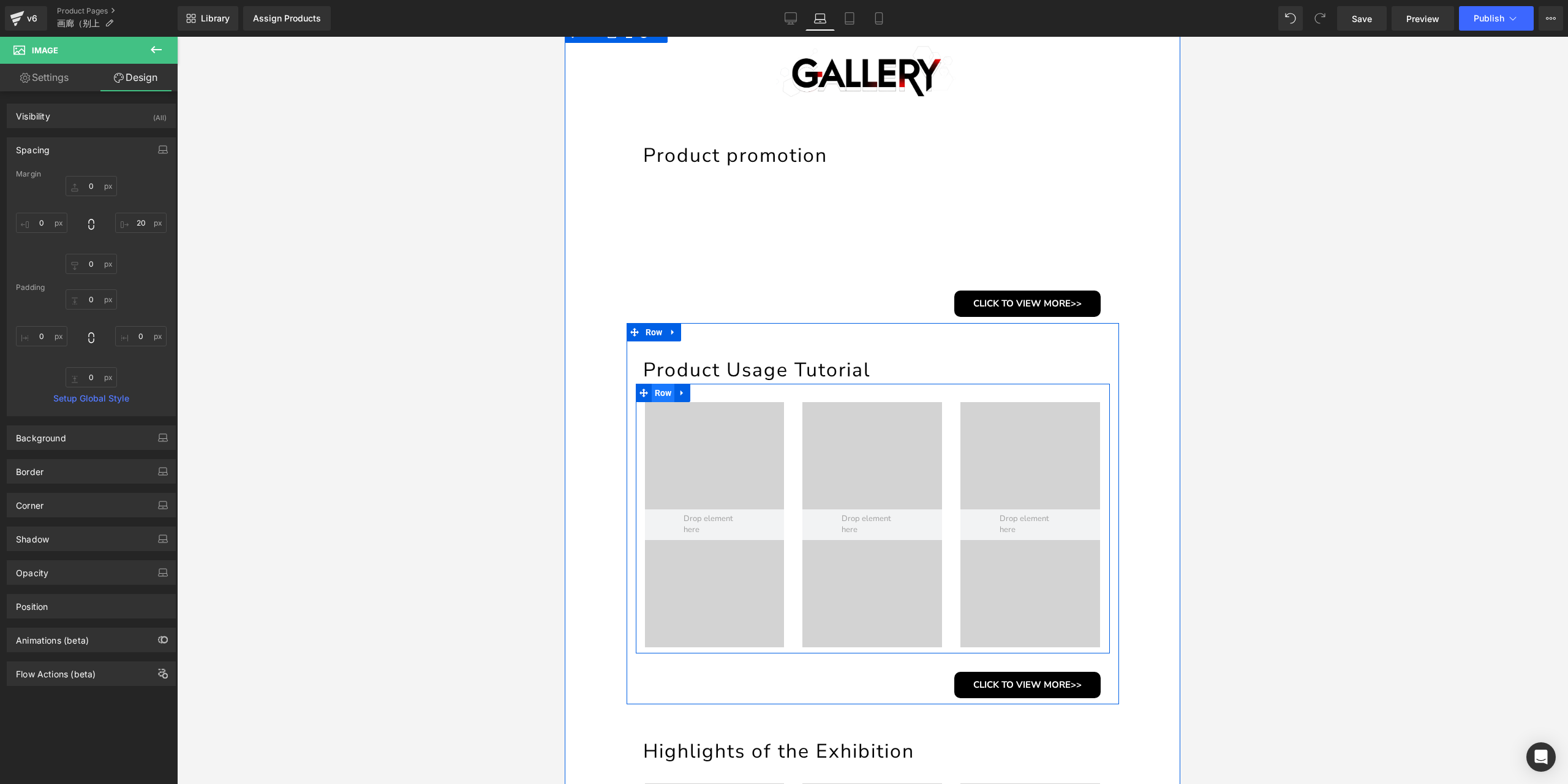
click at [660, 394] on span "Row" at bounding box center [663, 392] width 23 height 19
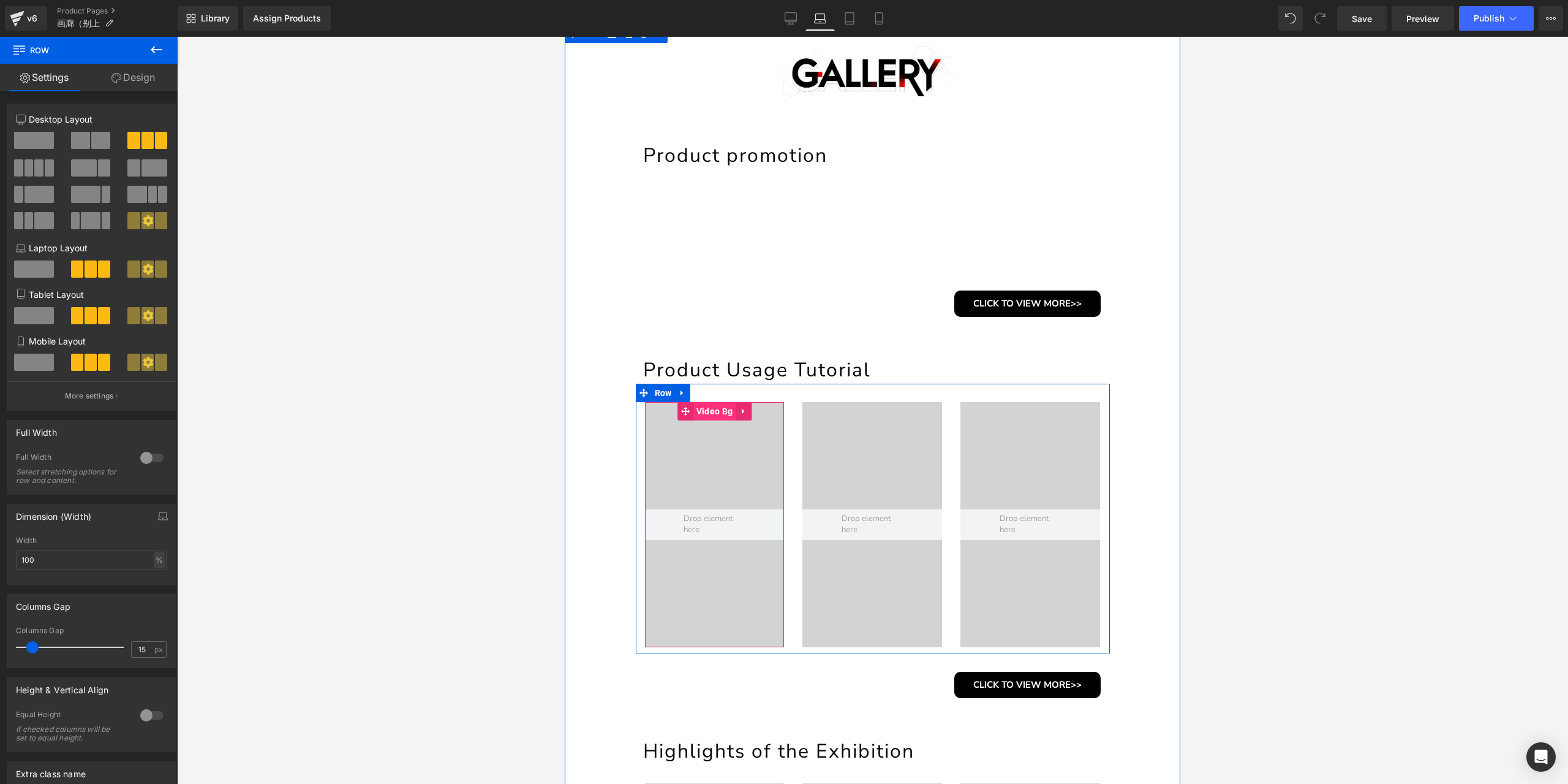
click at [704, 417] on span "Video Bg" at bounding box center [714, 411] width 42 height 19
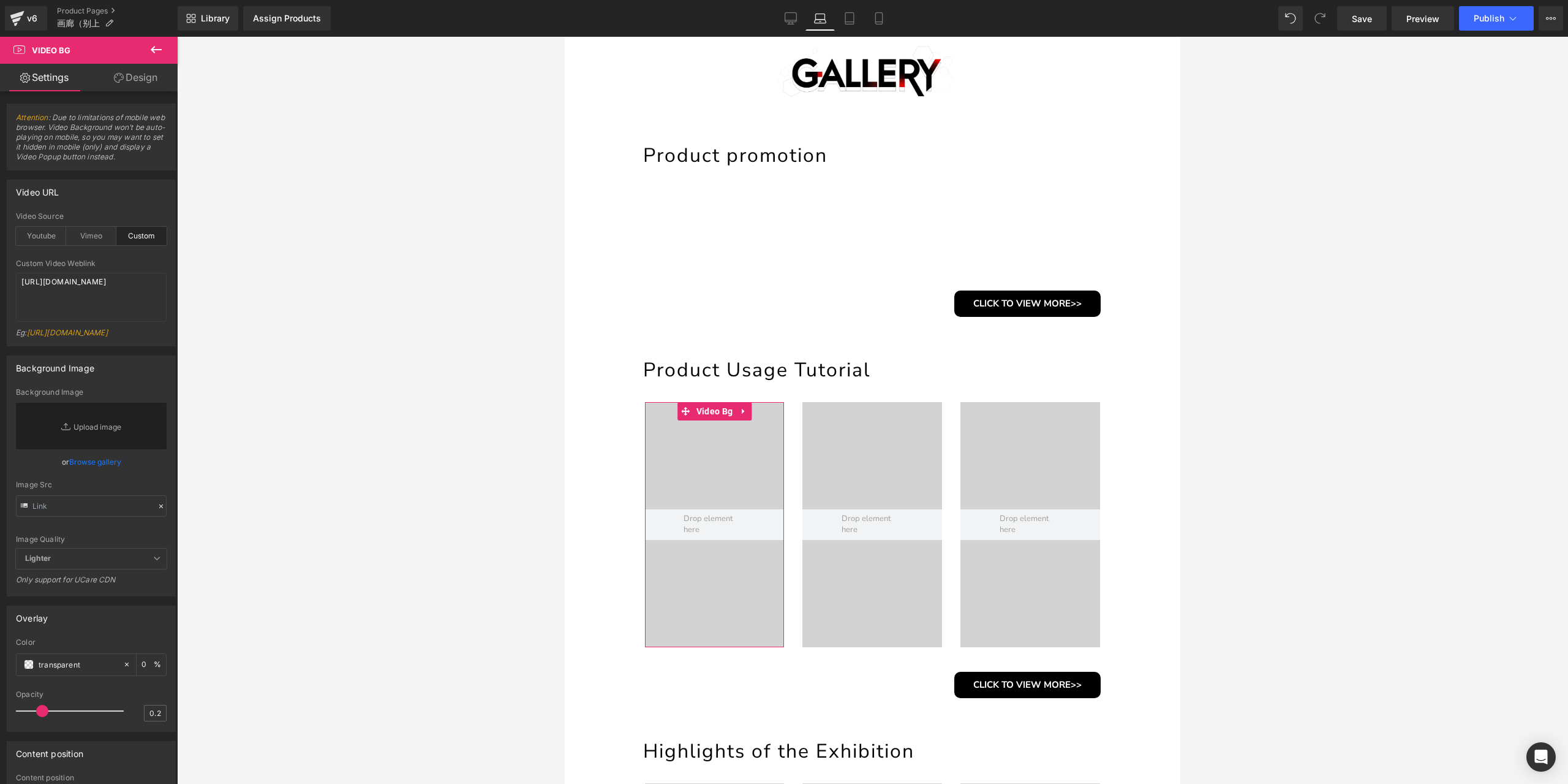
scroll to position [61, 0]
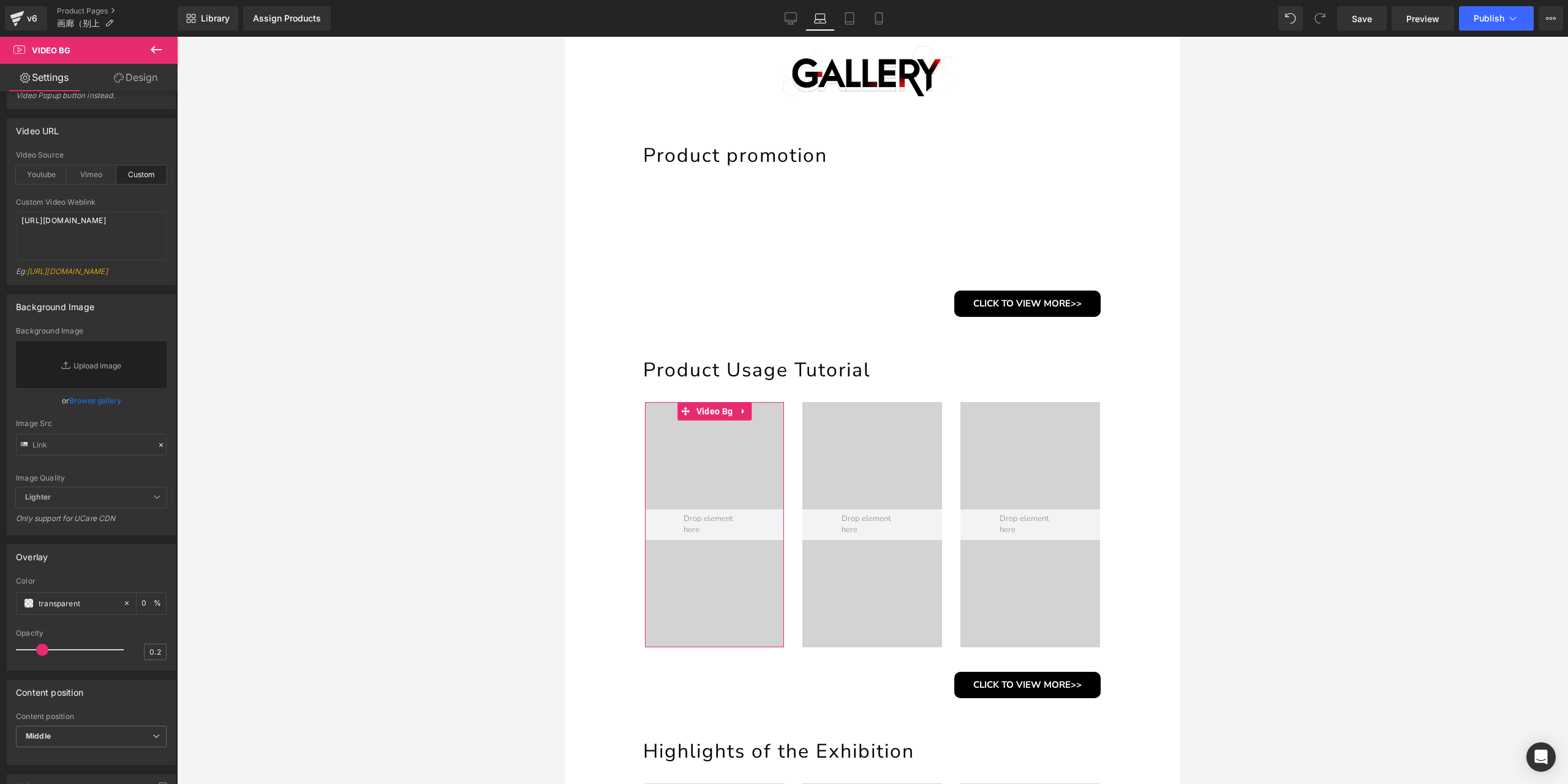
click at [82, 508] on span "Lighter" at bounding box center [91, 497] width 151 height 20
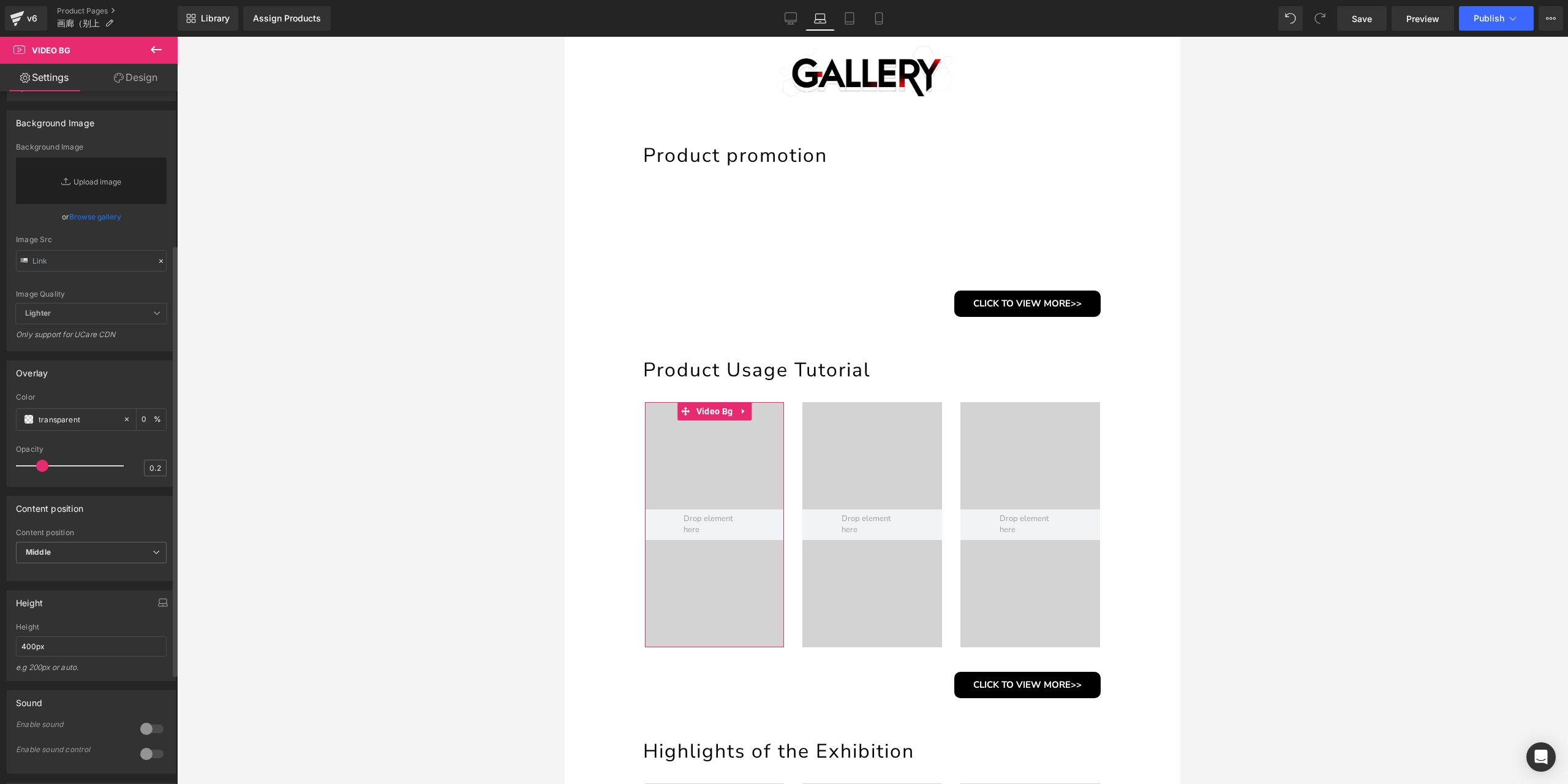
scroll to position [307, 0]
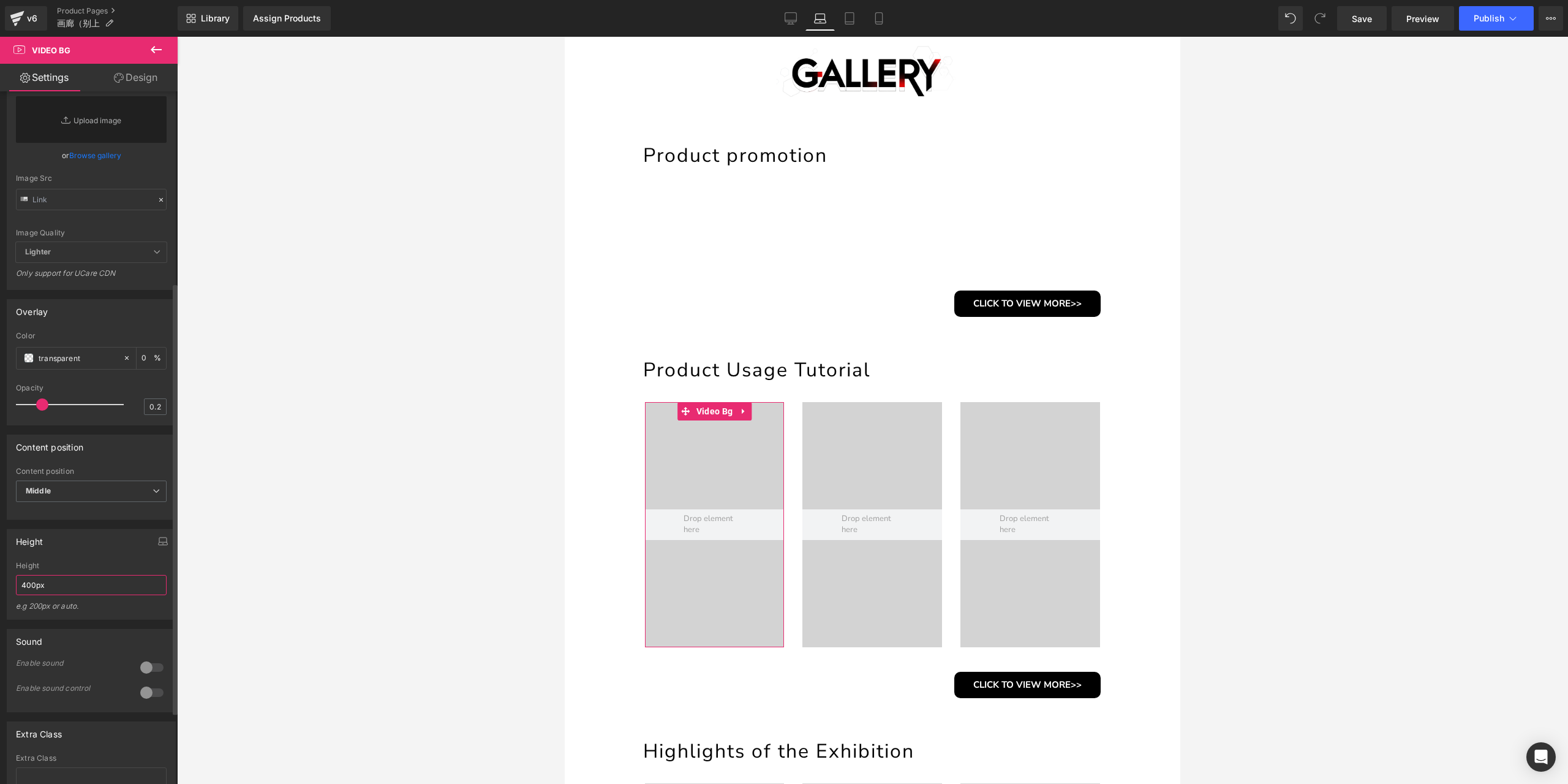
click at [77, 595] on input "400px" at bounding box center [91, 585] width 151 height 20
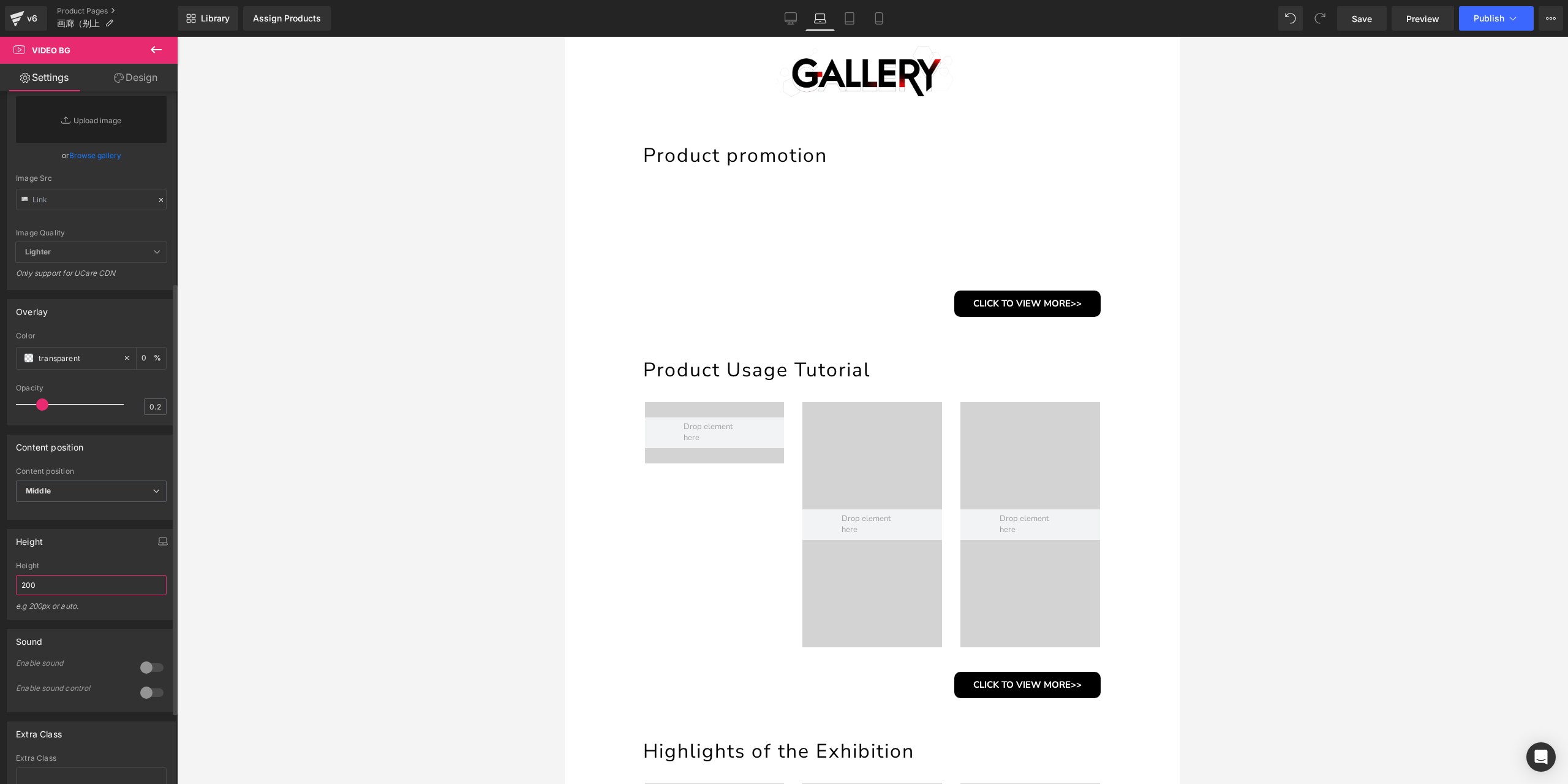
click at [77, 595] on input "200" at bounding box center [91, 585] width 151 height 20
click at [82, 595] on input "400" at bounding box center [91, 585] width 151 height 20
type input "500"
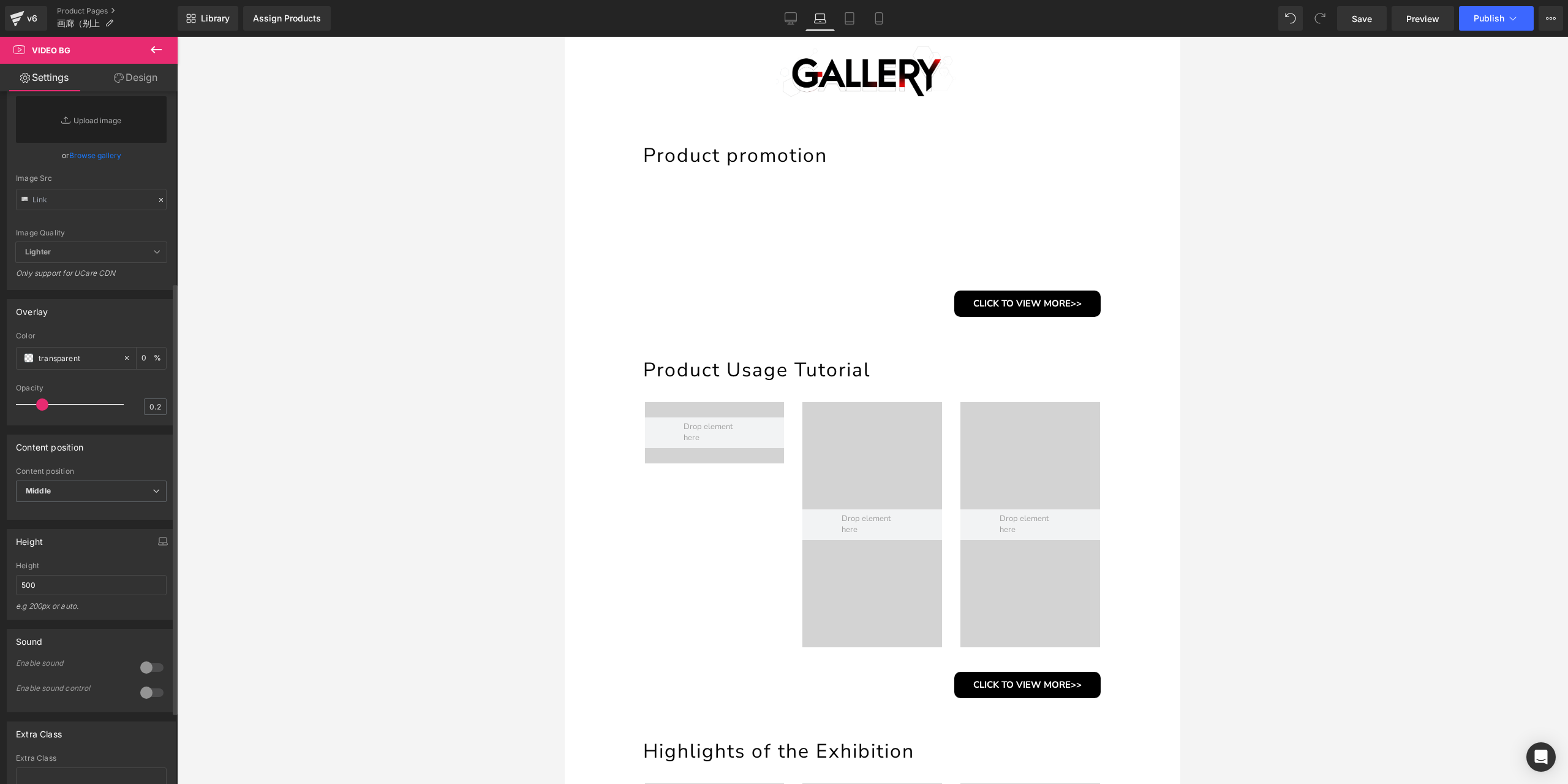
click at [146, 677] on div at bounding box center [151, 667] width 29 height 19
click at [153, 702] on div at bounding box center [151, 693] width 29 height 19
click at [152, 702] on div at bounding box center [151, 693] width 29 height 19
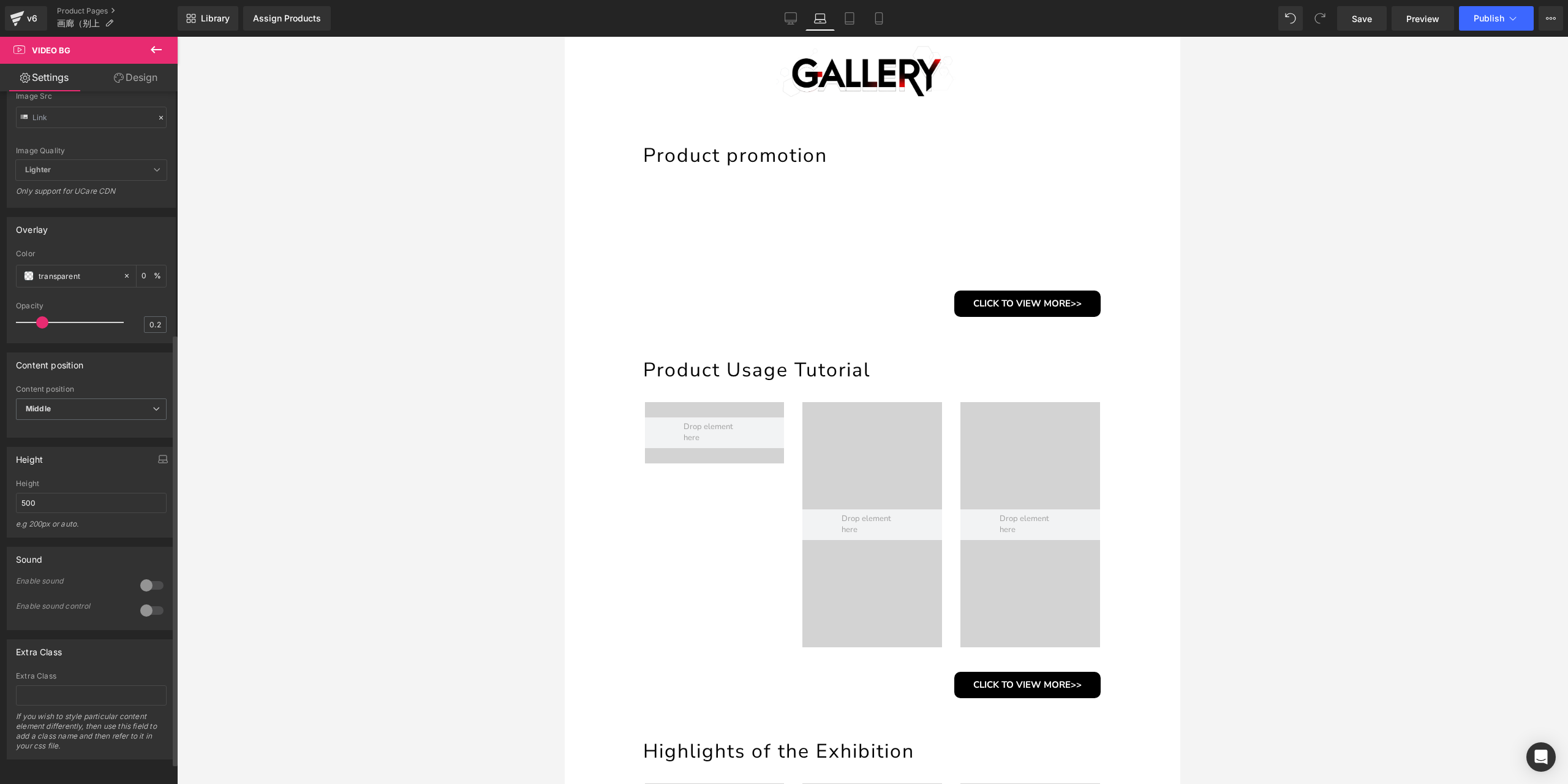
scroll to position [422, 0]
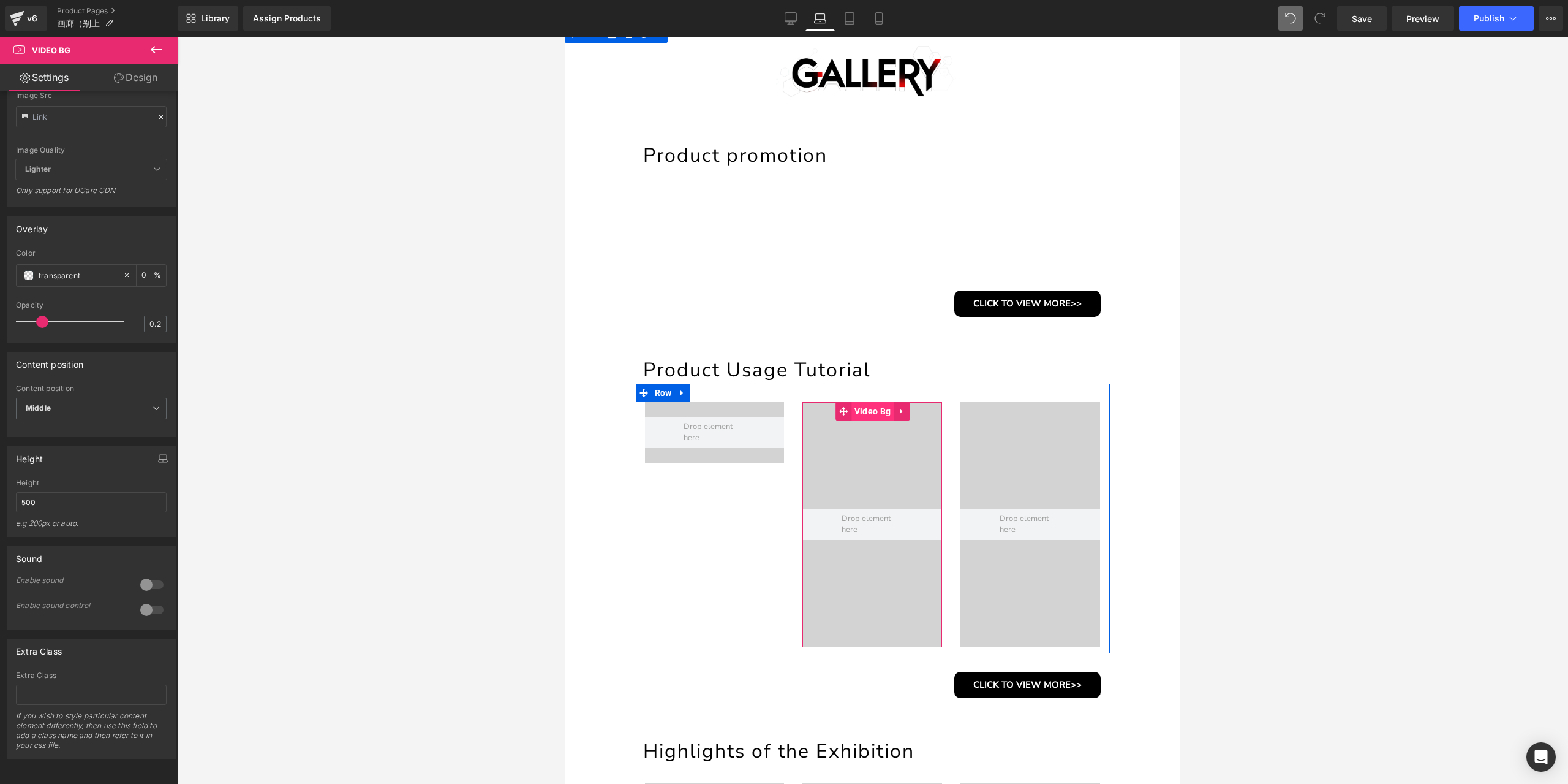
click at [868, 415] on span "Video Bg" at bounding box center [873, 411] width 42 height 19
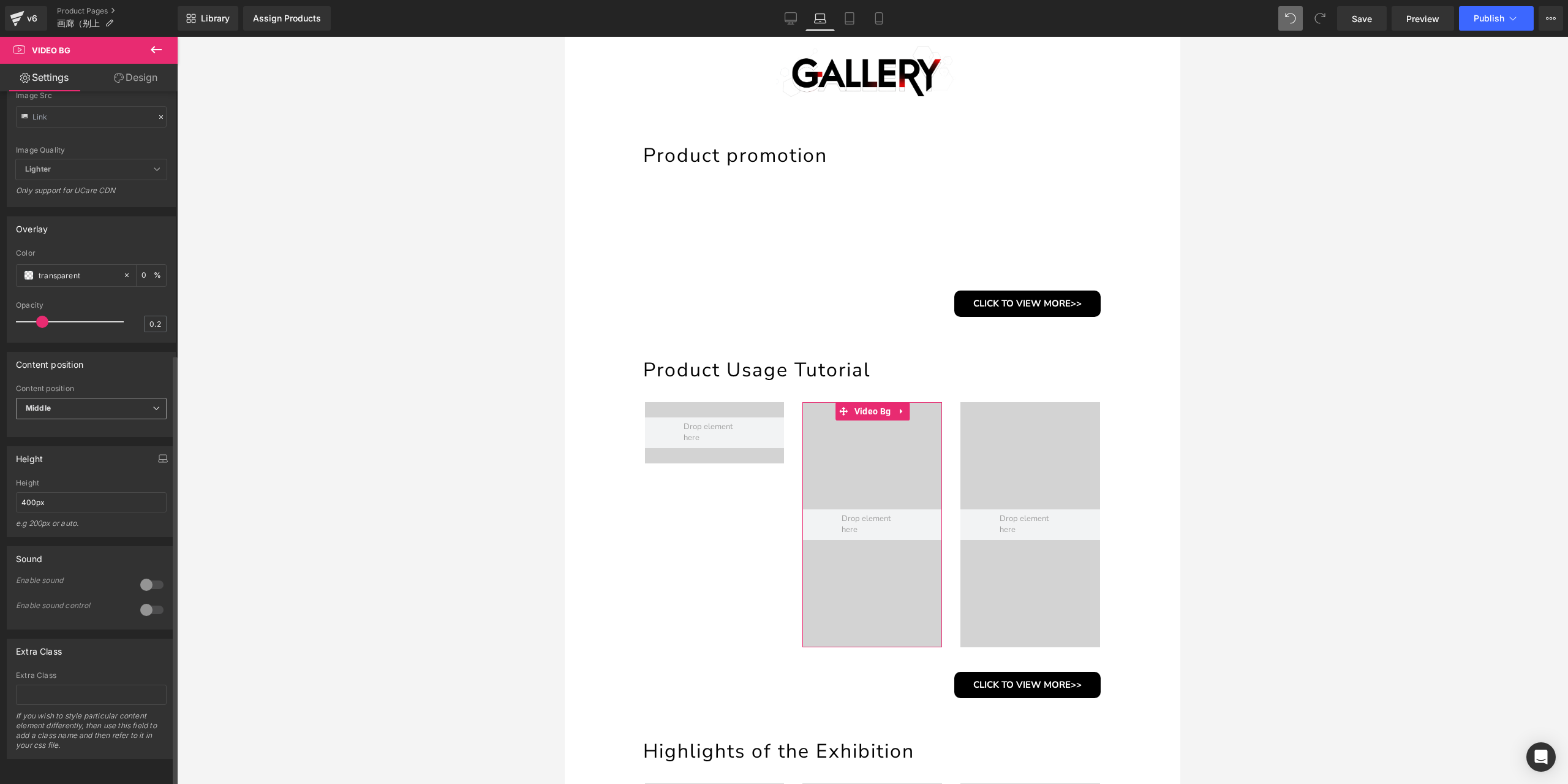
click at [95, 405] on span "Middle" at bounding box center [91, 408] width 151 height 21
click at [79, 458] on li "Bottom" at bounding box center [89, 467] width 146 height 19
click at [100, 412] on span "Bottom" at bounding box center [91, 408] width 151 height 21
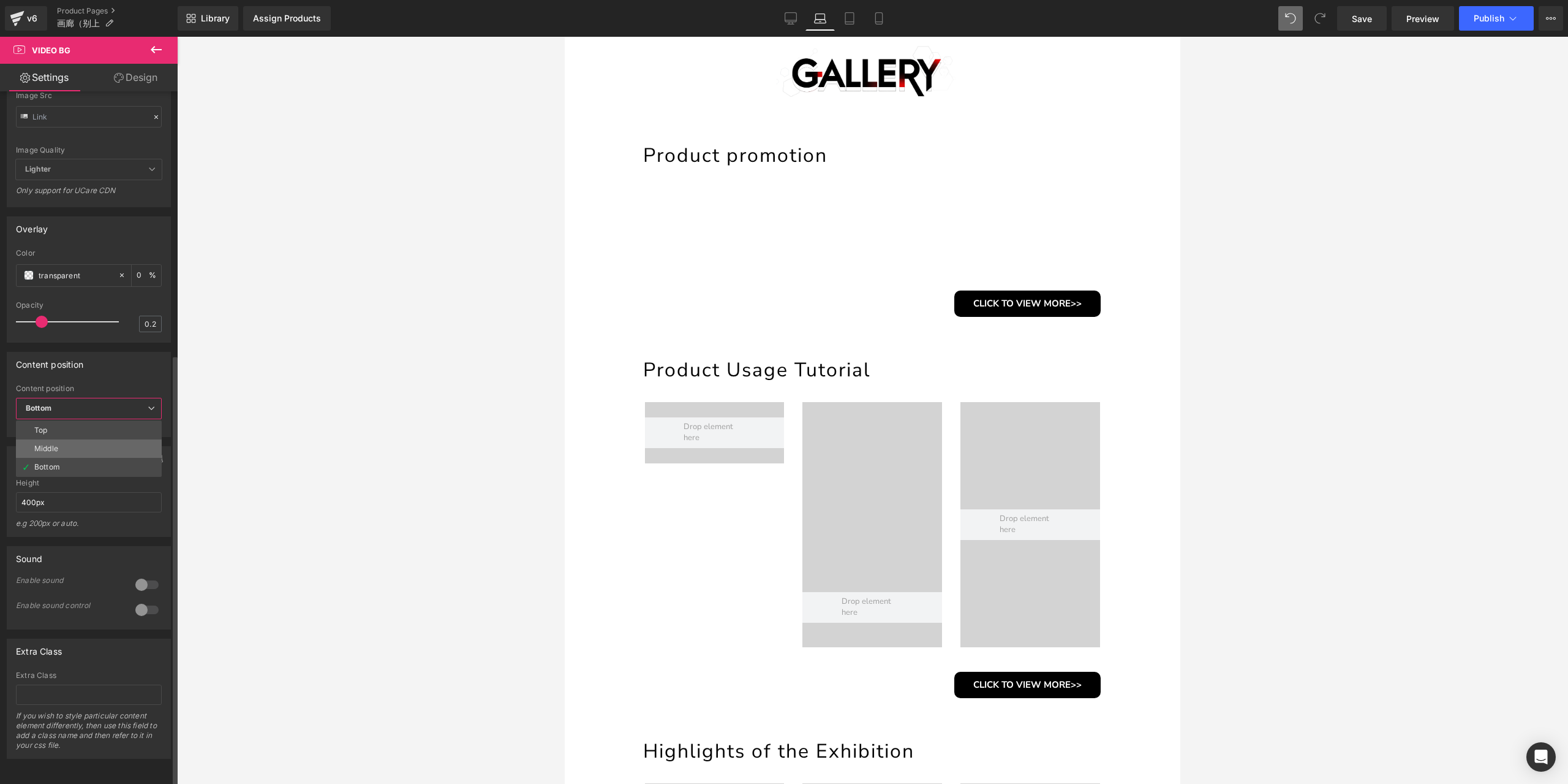
click at [98, 442] on li "Middle" at bounding box center [89, 448] width 146 height 19
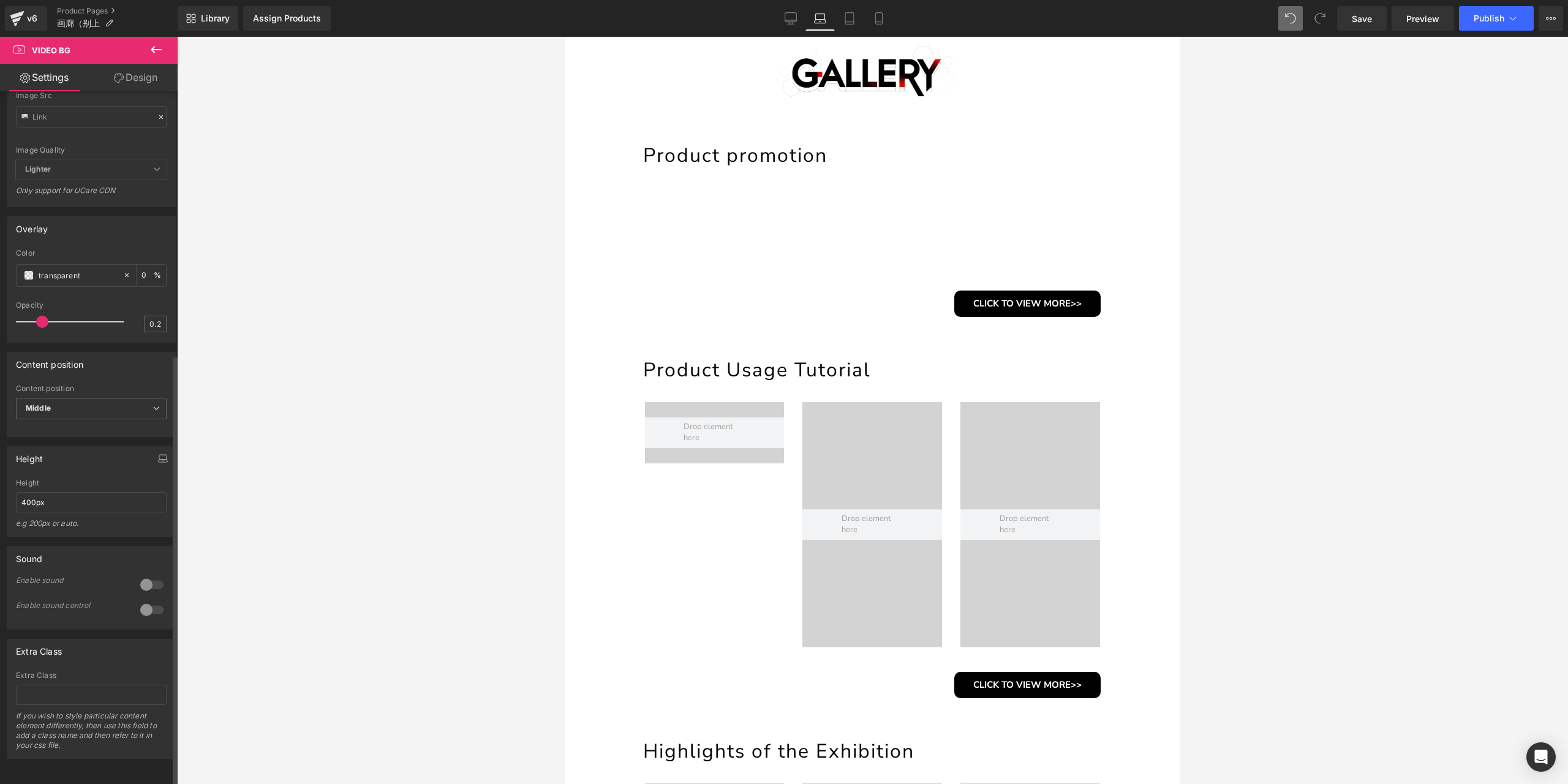
click at [150, 578] on div at bounding box center [151, 585] width 29 height 19
click at [151, 578] on div at bounding box center [151, 585] width 29 height 19
click at [148, 600] on div at bounding box center [151, 609] width 29 height 19
click at [73, 493] on input "400px" at bounding box center [91, 502] width 151 height 20
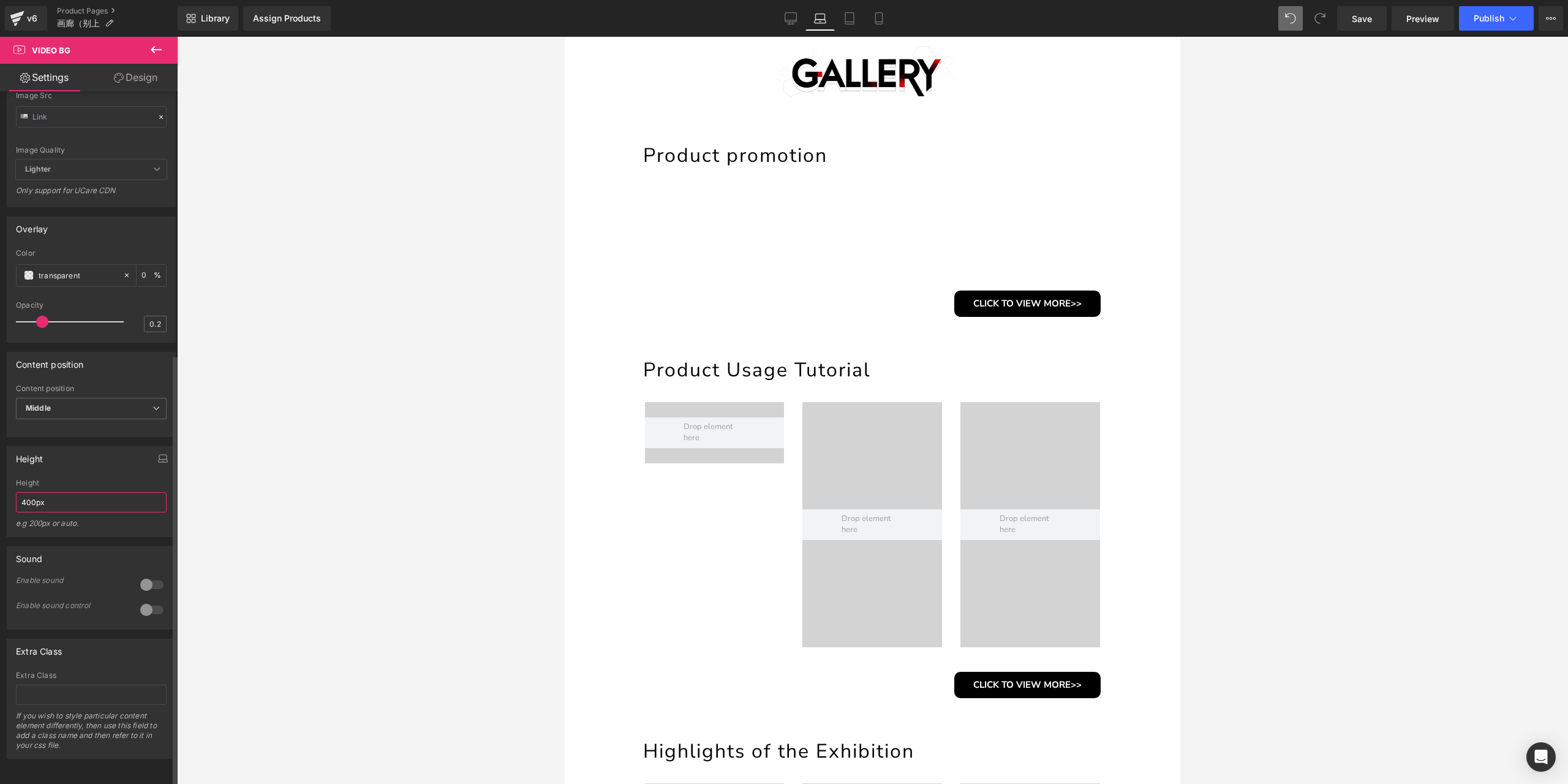
click at [73, 493] on input "400px" at bounding box center [91, 502] width 151 height 20
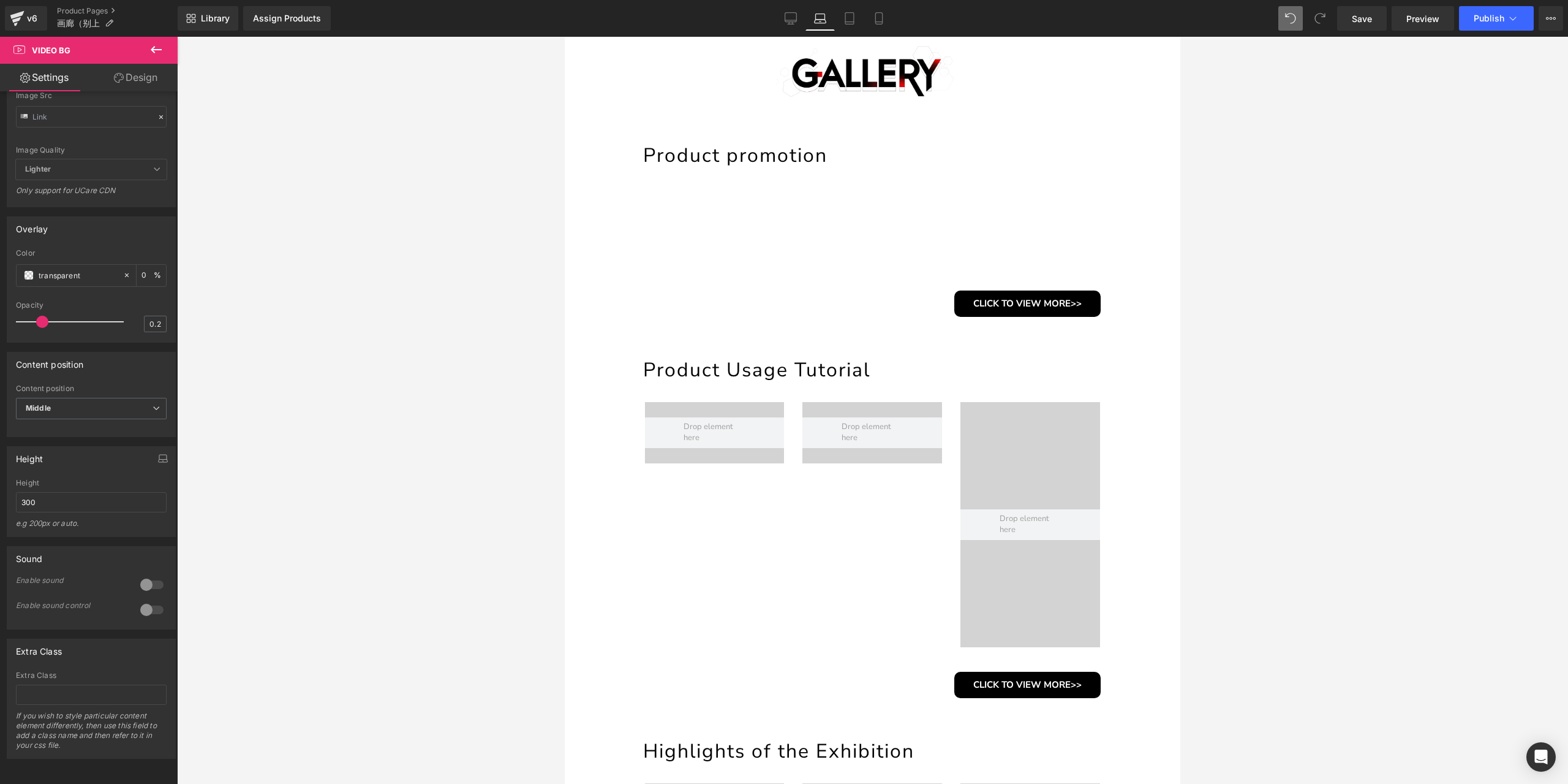
click at [1294, 18] on icon at bounding box center [1290, 19] width 11 height 11
type input "400px"
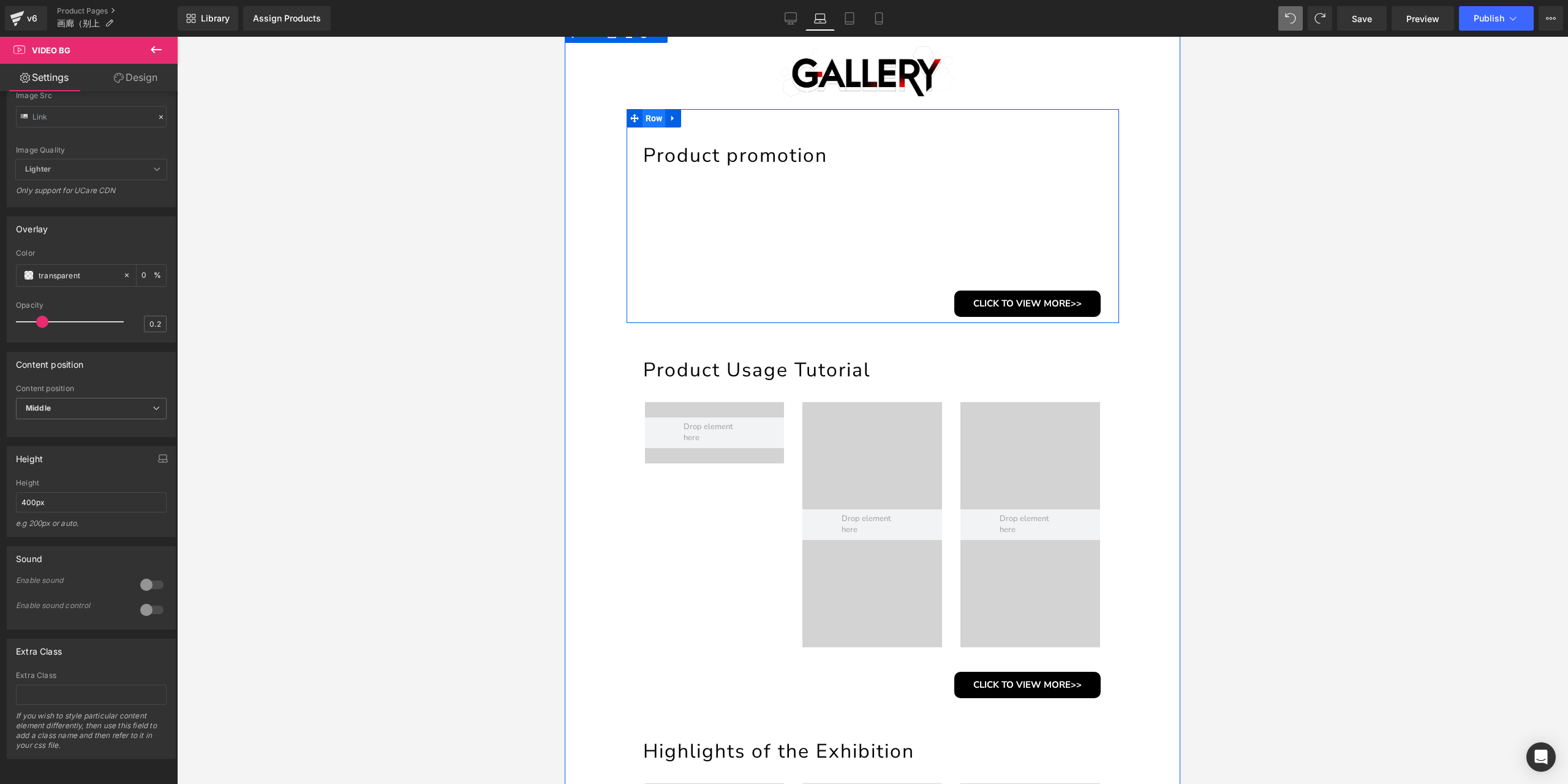
click at [653, 113] on span "Row" at bounding box center [654, 118] width 23 height 19
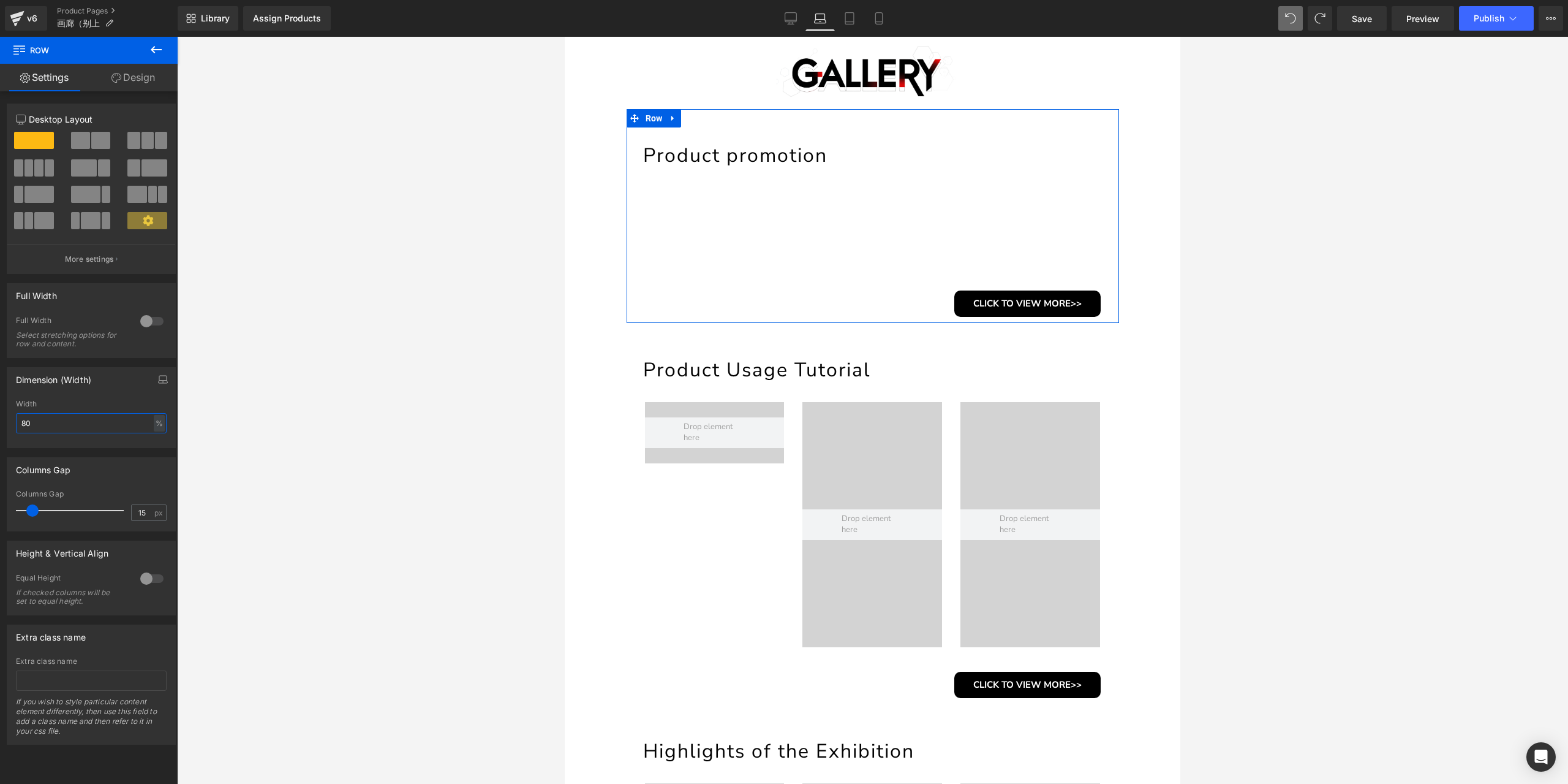
click at [94, 426] on input "80" at bounding box center [91, 423] width 151 height 20
type input "90"
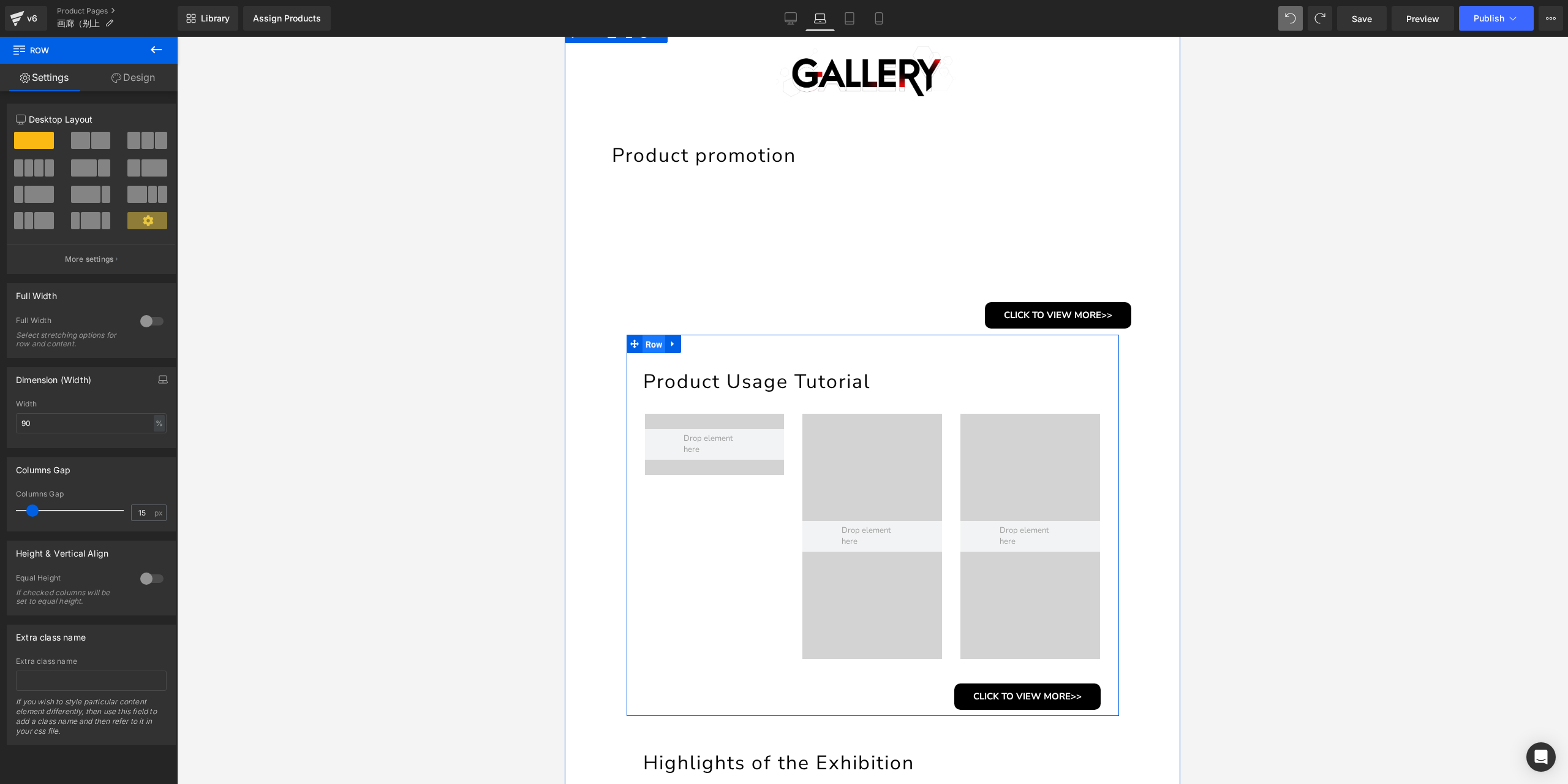
click at [645, 351] on span "Row" at bounding box center [654, 344] width 23 height 19
click at [59, 426] on input "80" at bounding box center [91, 423] width 151 height 20
type input "90"
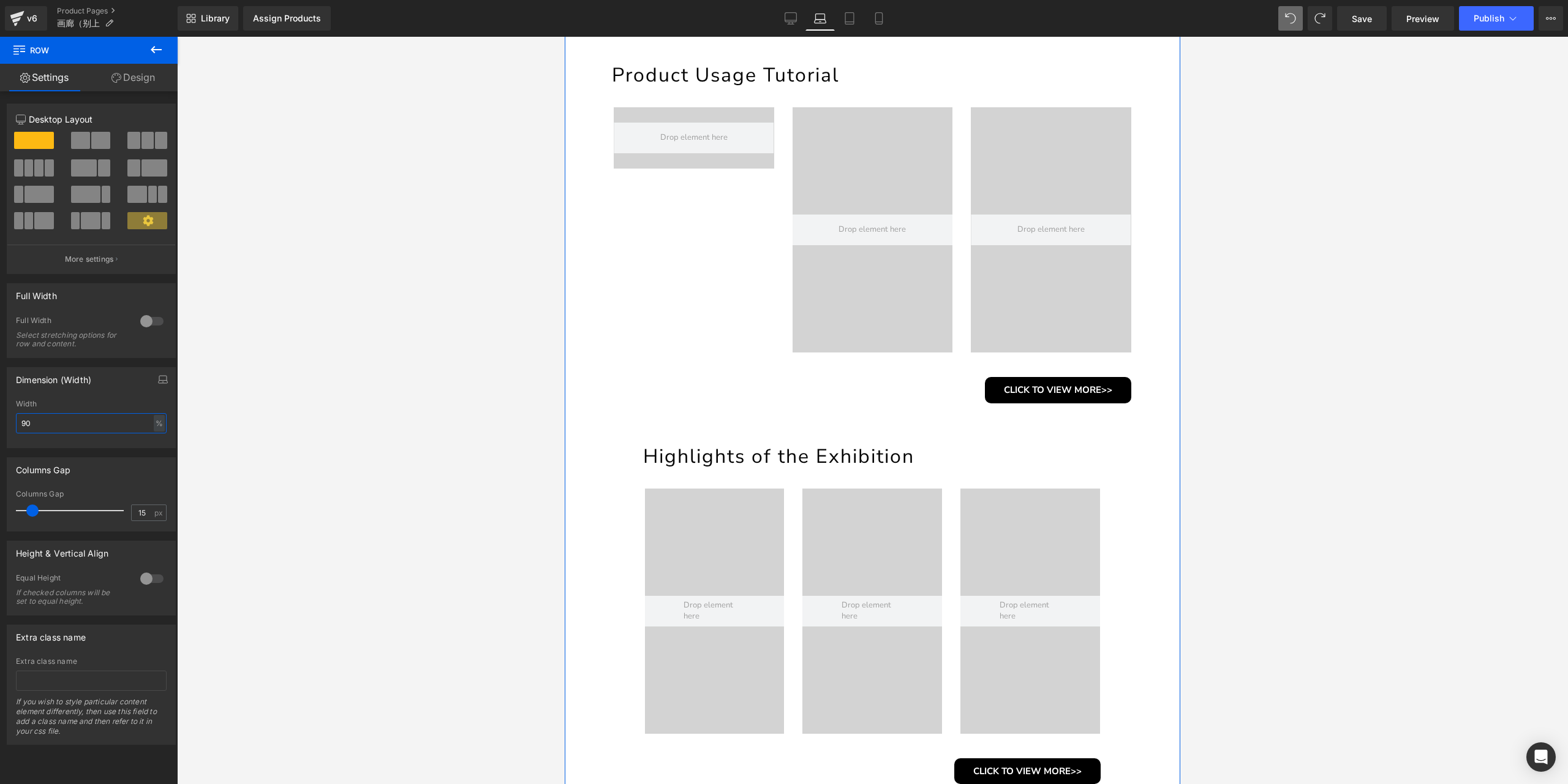
scroll to position [552, 0]
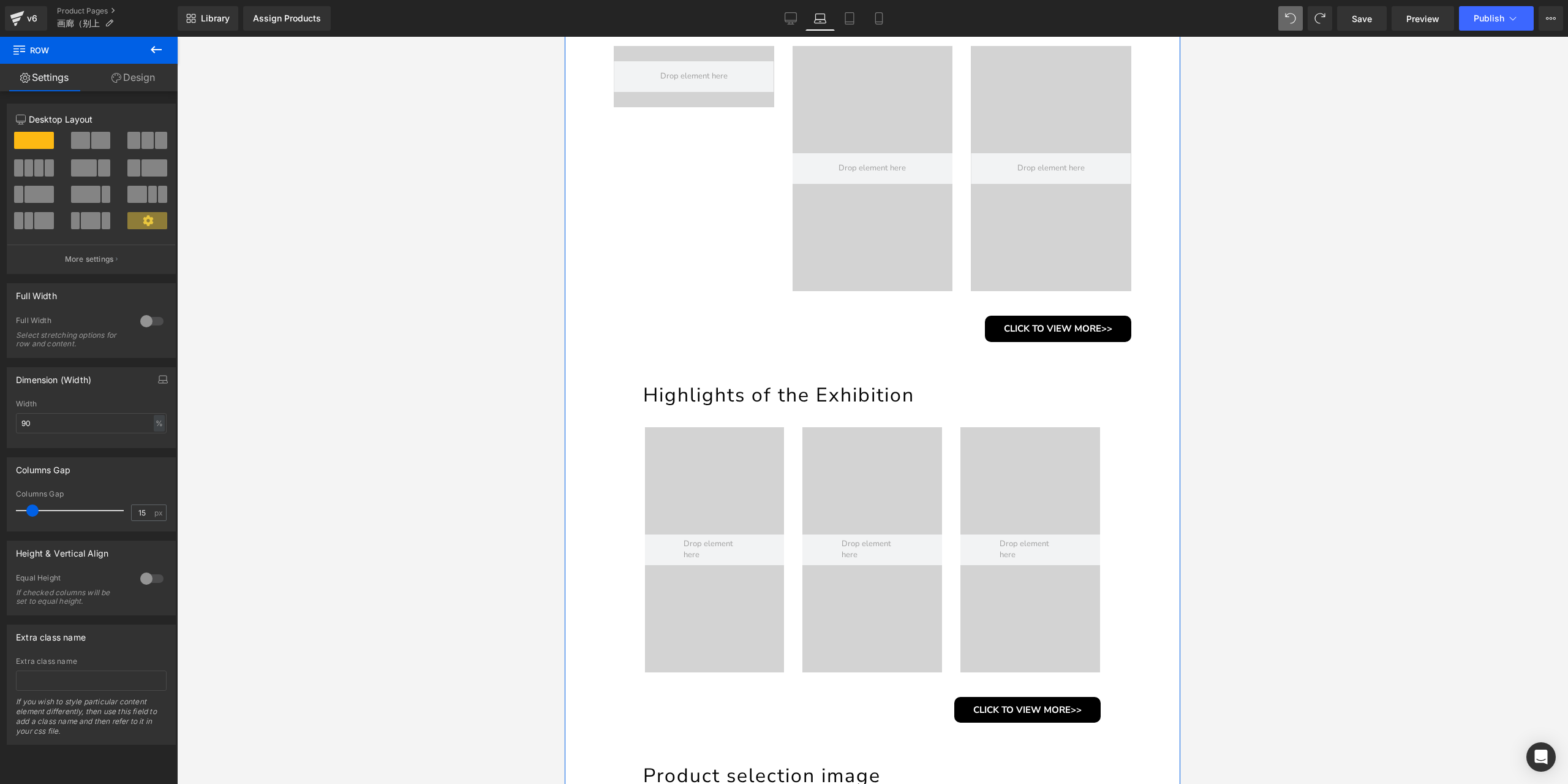
click at [640, 355] on div "Highlights of the Exhibition Heading Video Bg Video Bg Video Bg Row CLICK TO VI…" at bounding box center [873, 539] width 492 height 381
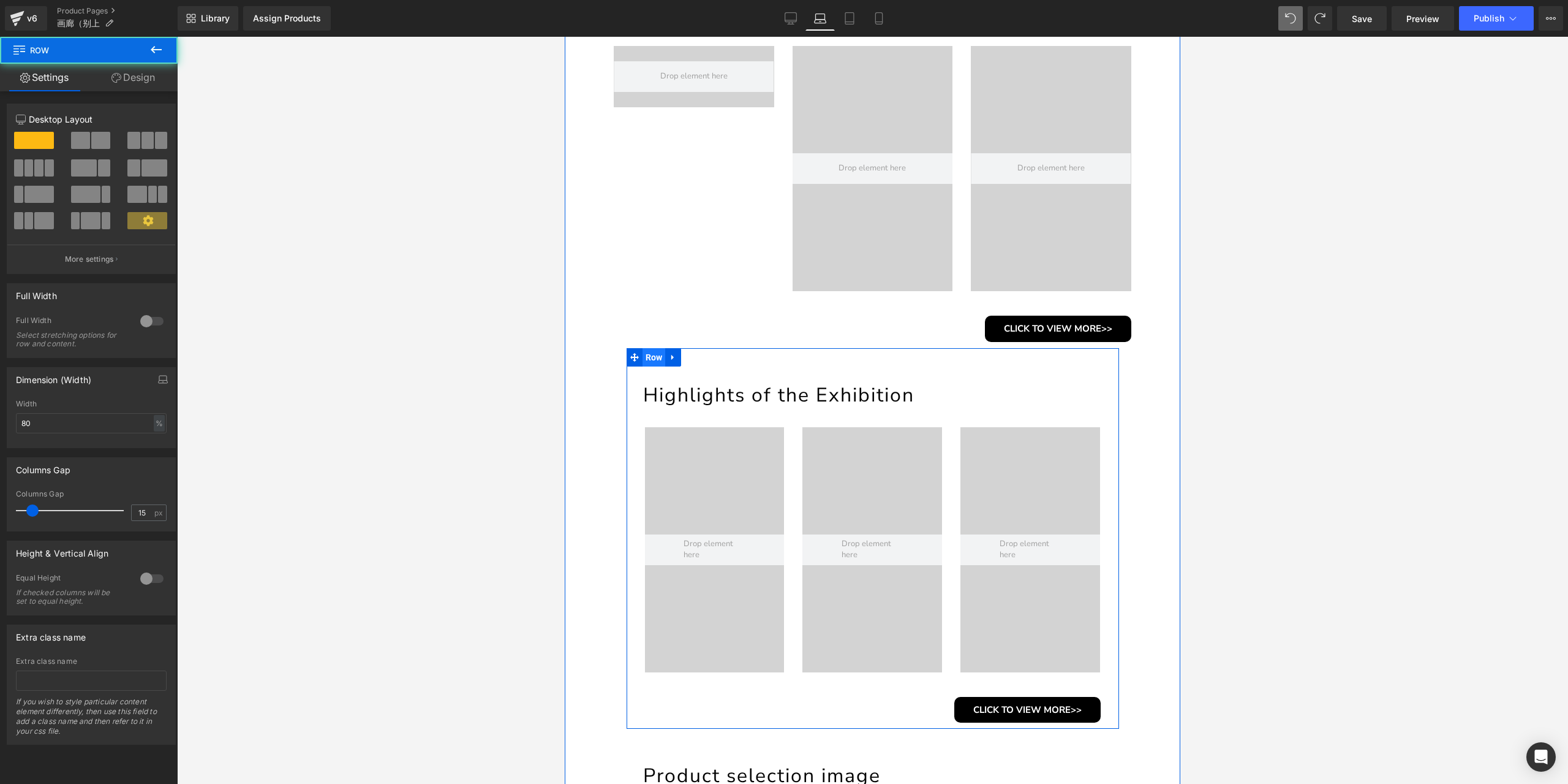
click at [643, 353] on span "Row" at bounding box center [654, 357] width 23 height 19
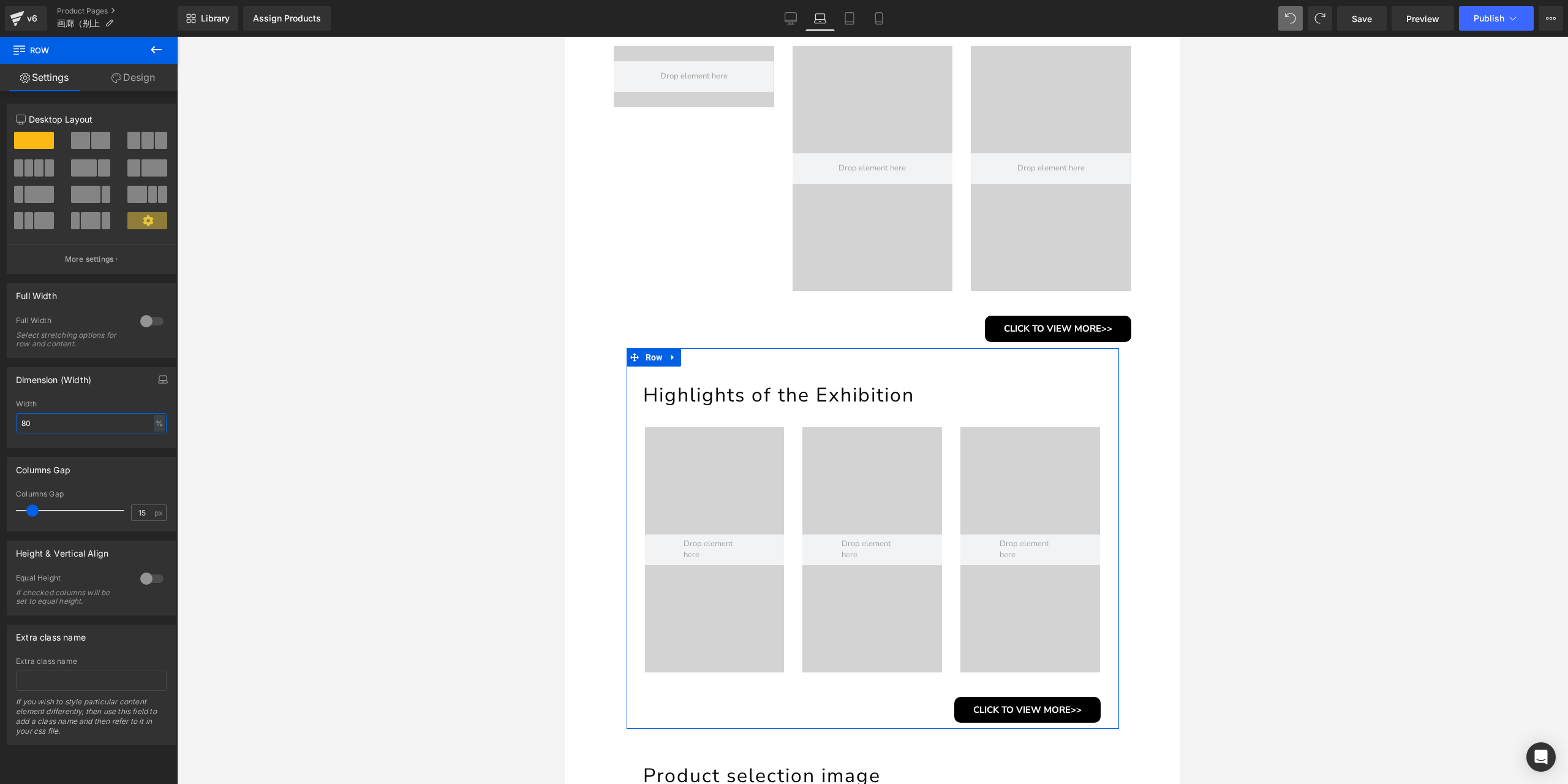
click at [103, 419] on input "80" at bounding box center [91, 423] width 151 height 20
type input "90"
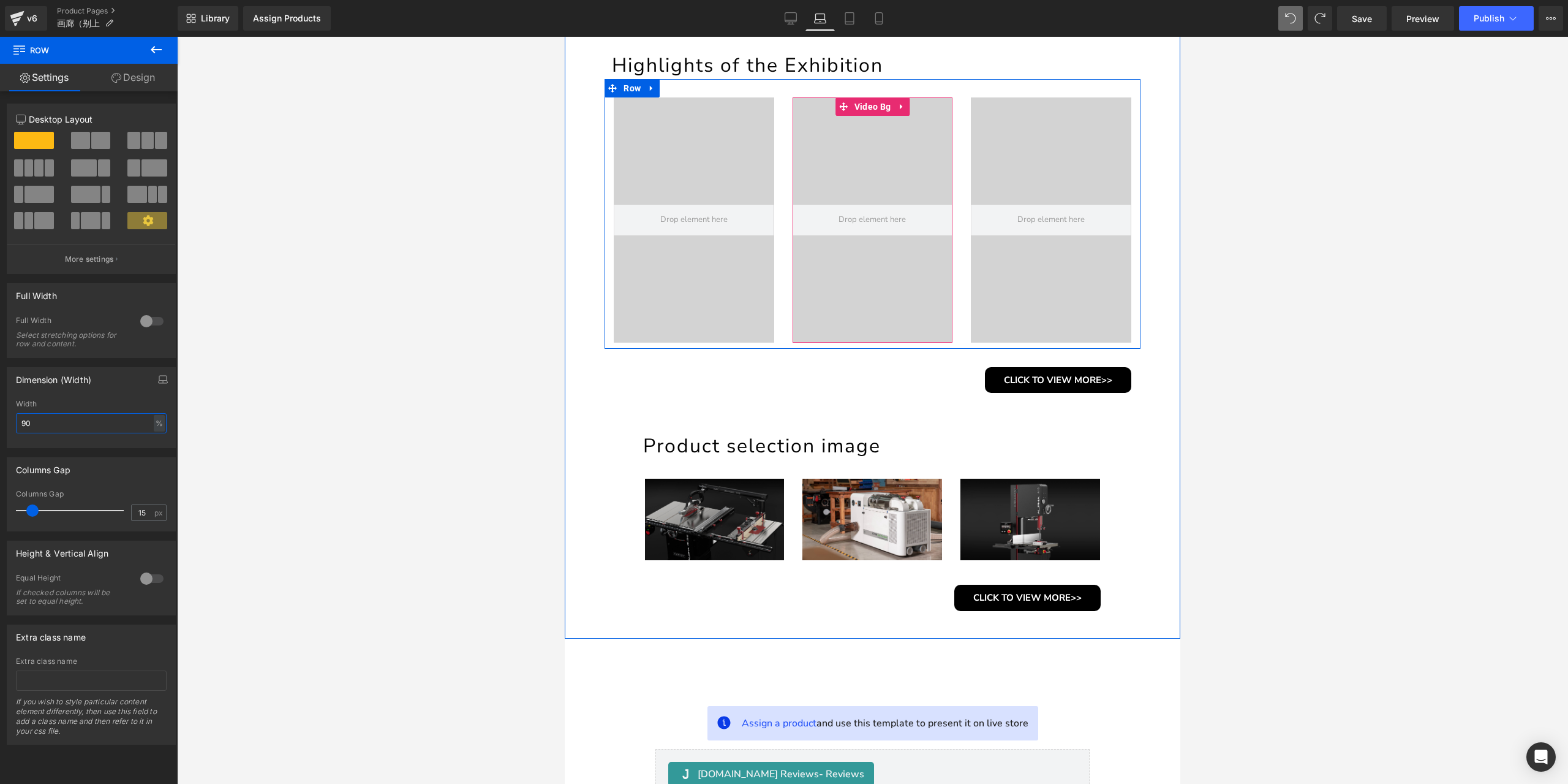
scroll to position [920, 0]
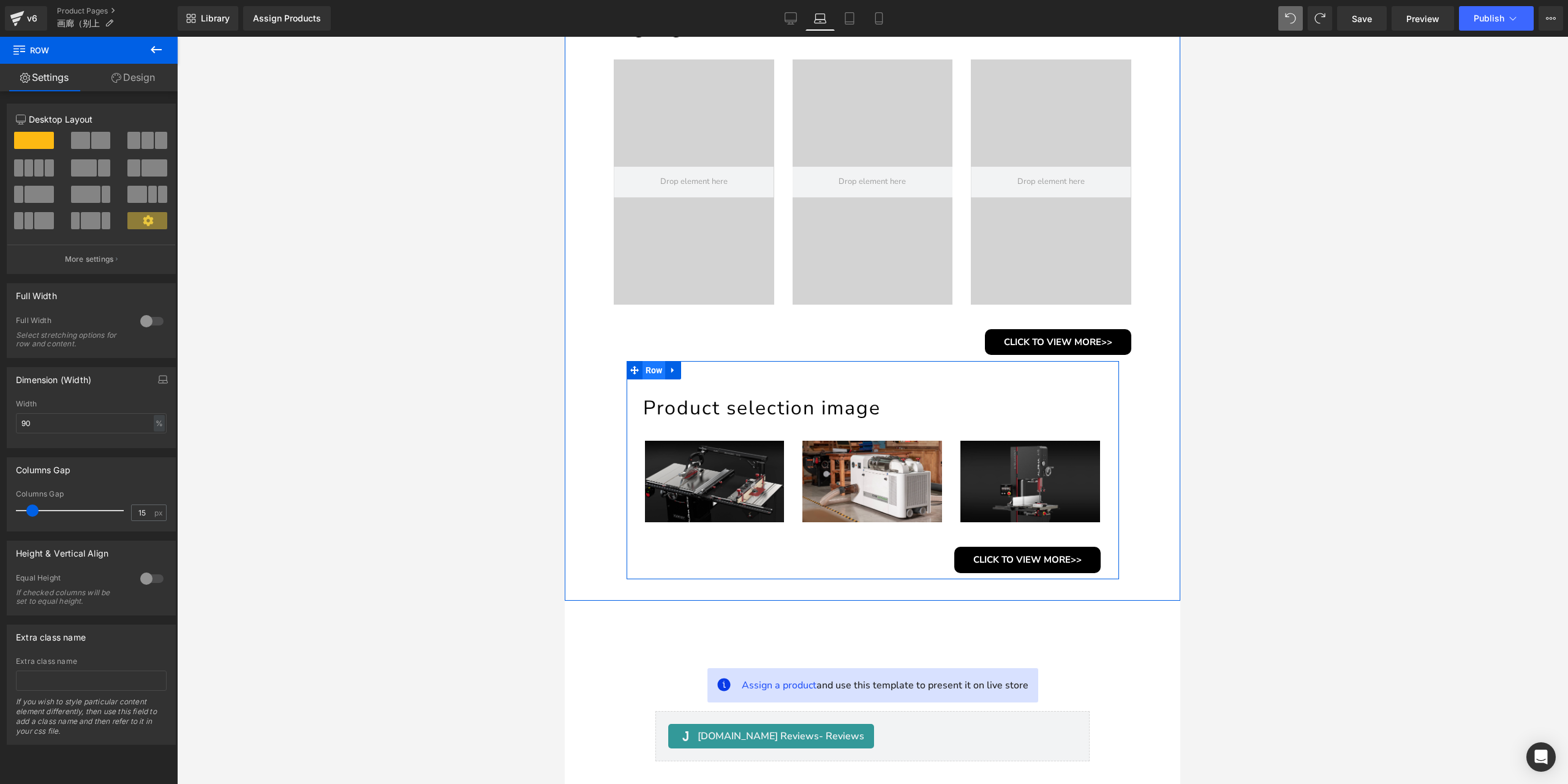
click at [652, 368] on span "Row" at bounding box center [654, 369] width 23 height 19
click at [50, 432] on div "Width 80 % % px" at bounding box center [91, 423] width 151 height 48
click at [51, 419] on input "80" at bounding box center [91, 423] width 151 height 20
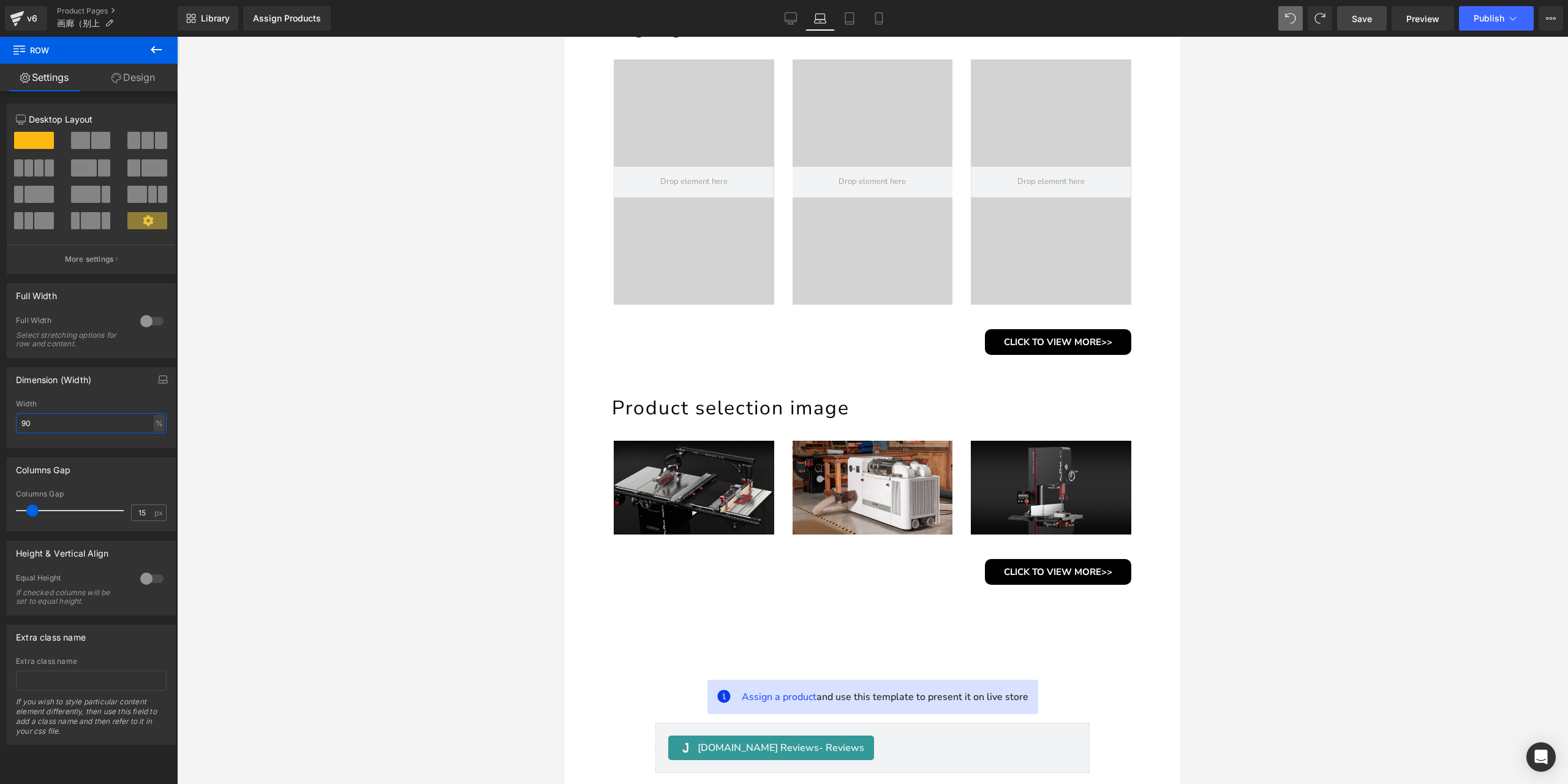
type input "90"
click at [1361, 25] on link "Save" at bounding box center [1362, 19] width 50 height 25
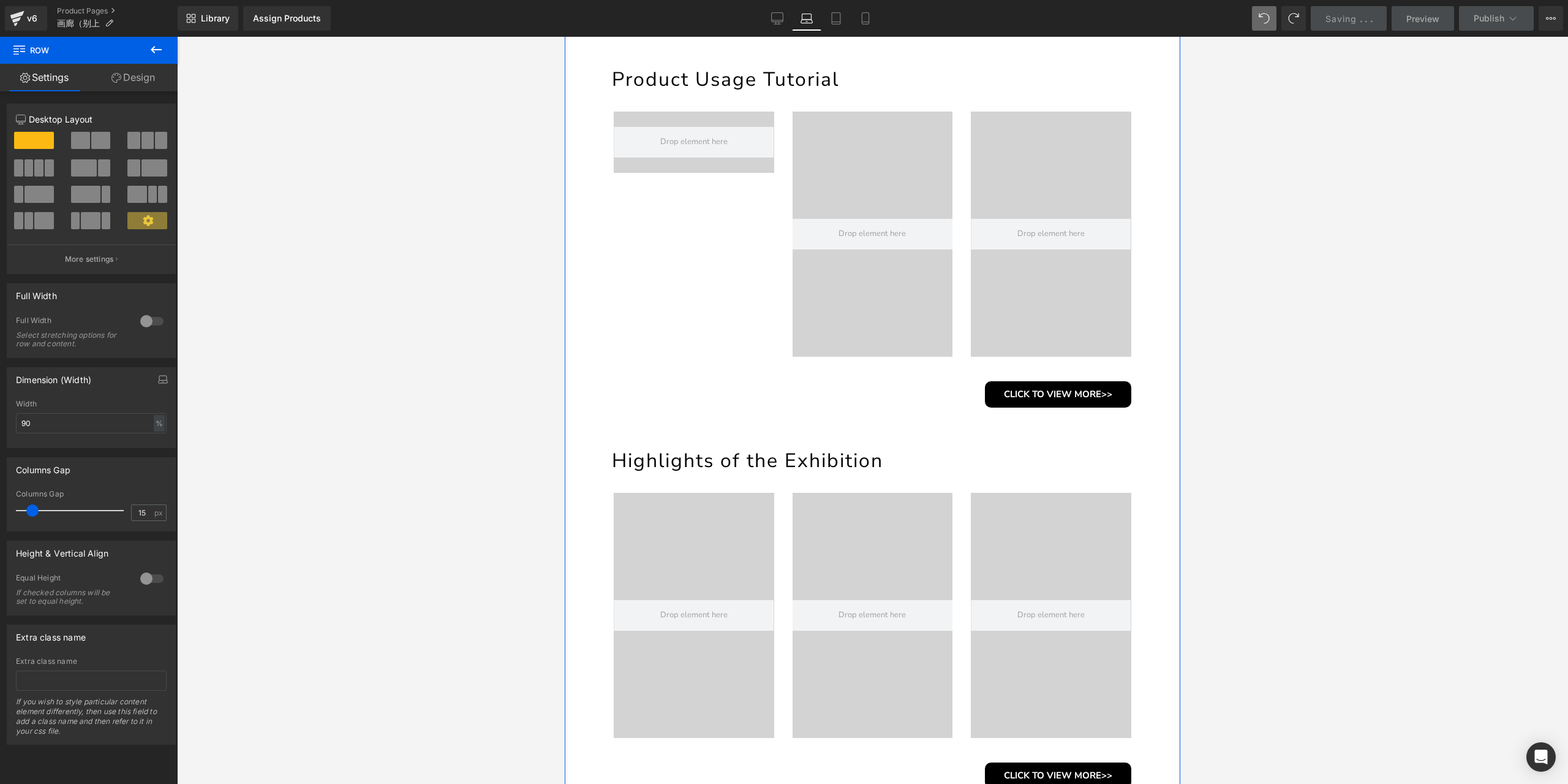
scroll to position [307, 0]
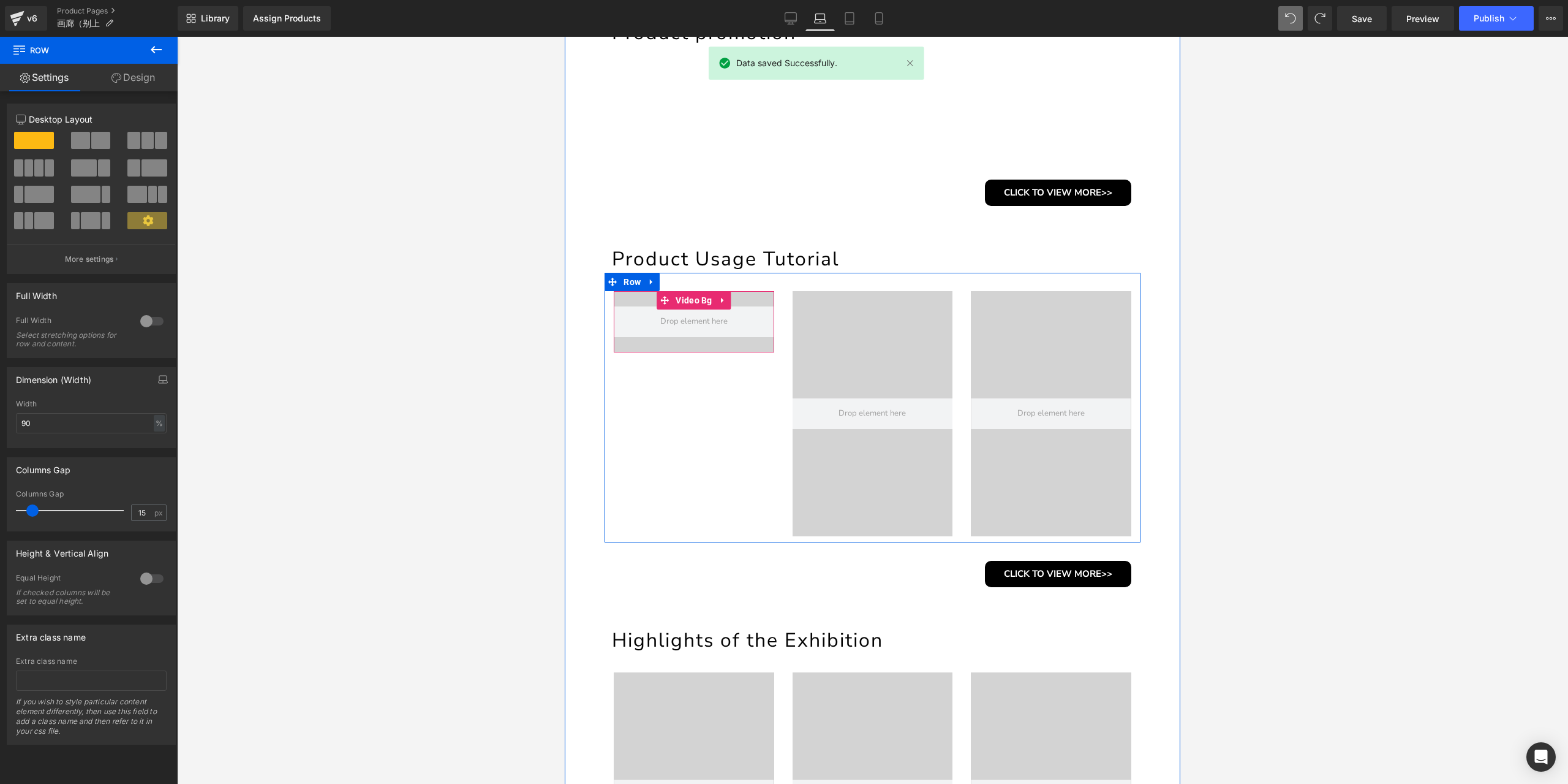
click at [744, 293] on div at bounding box center [693, 322] width 160 height 61
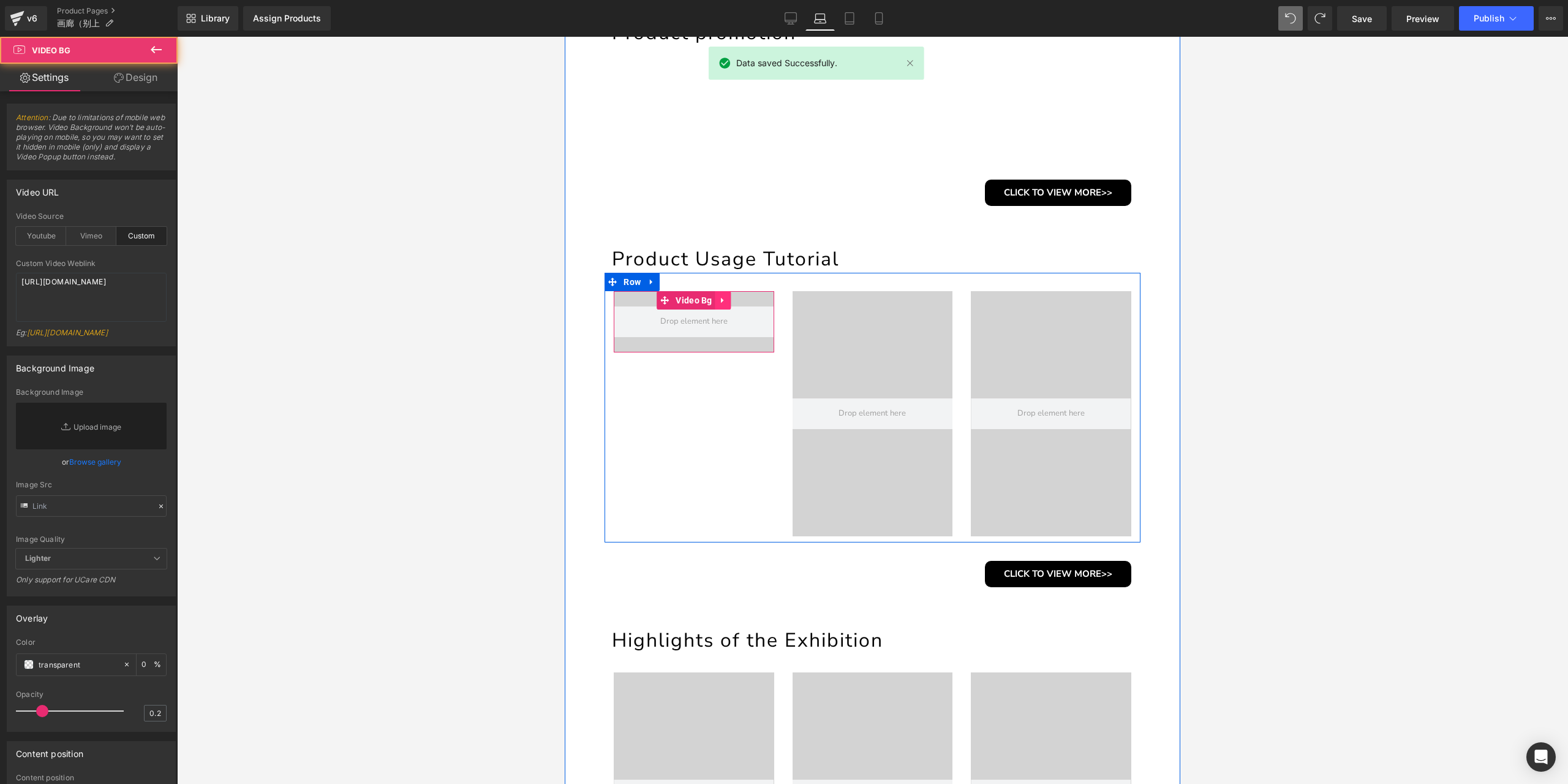
click at [722, 300] on icon at bounding box center [722, 300] width 3 height 5
click at [728, 301] on icon at bounding box center [731, 300] width 9 height 9
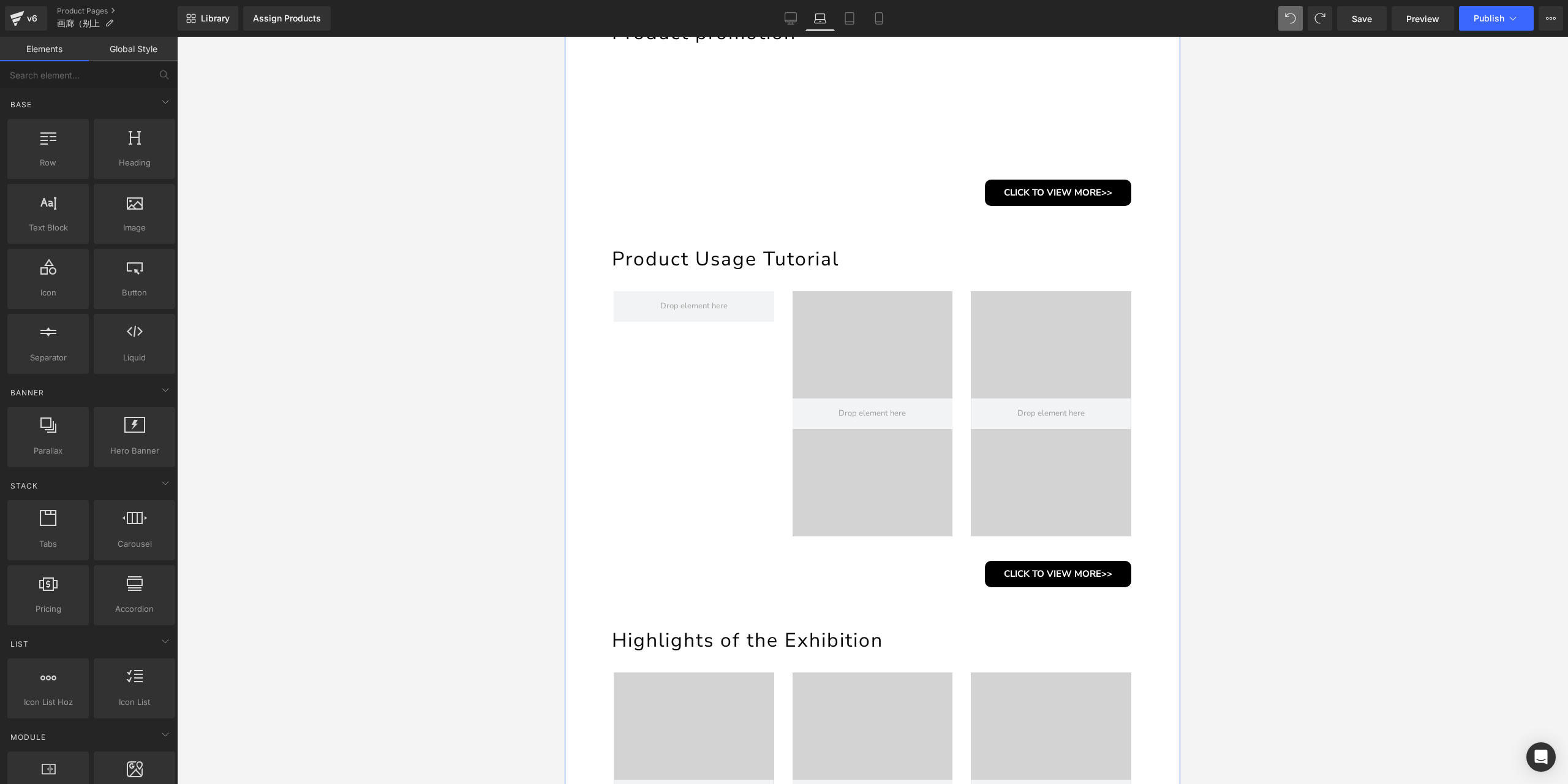
scroll to position [490, 0]
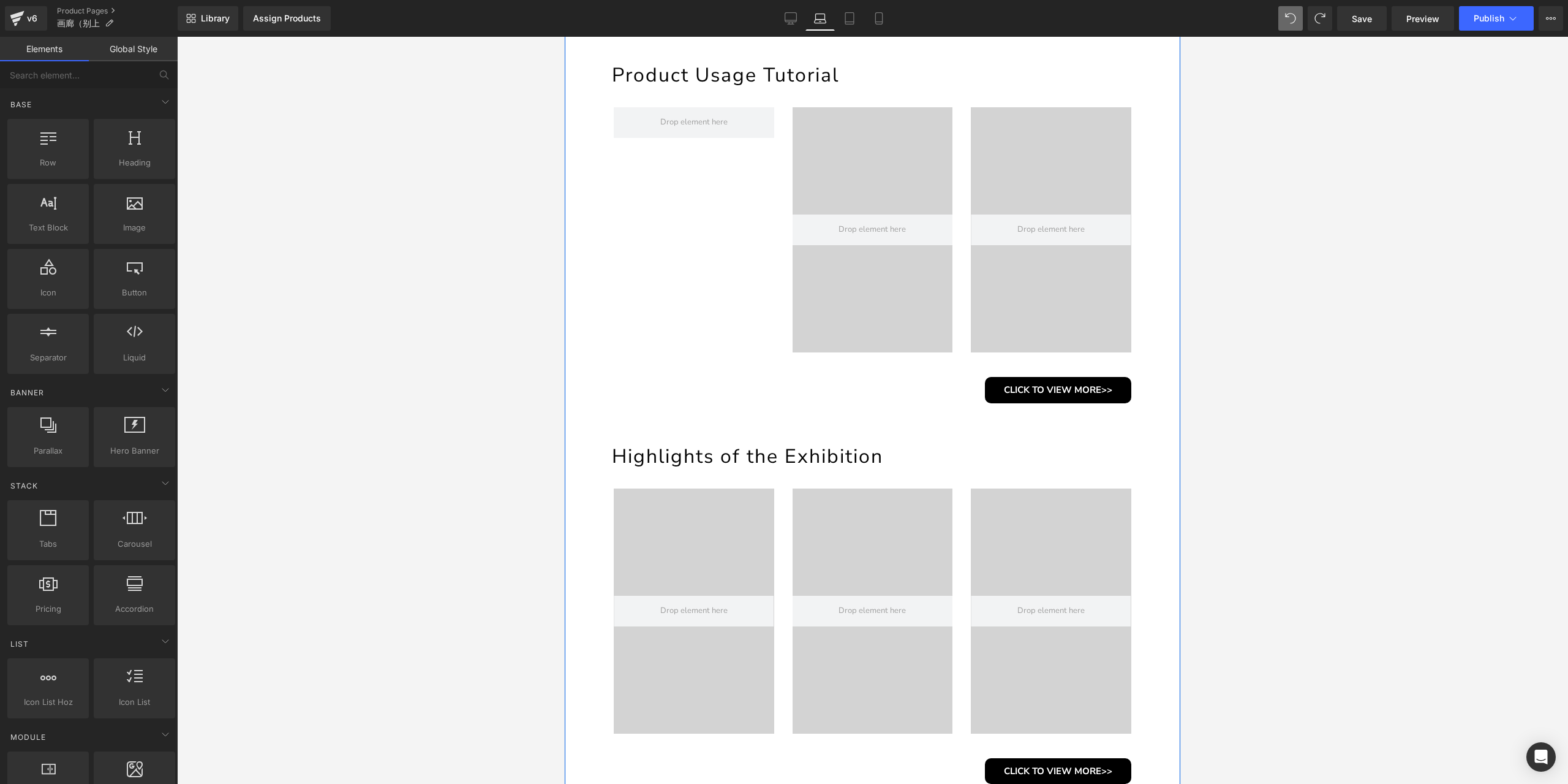
click at [738, 520] on div at bounding box center [693, 610] width 160 height 245
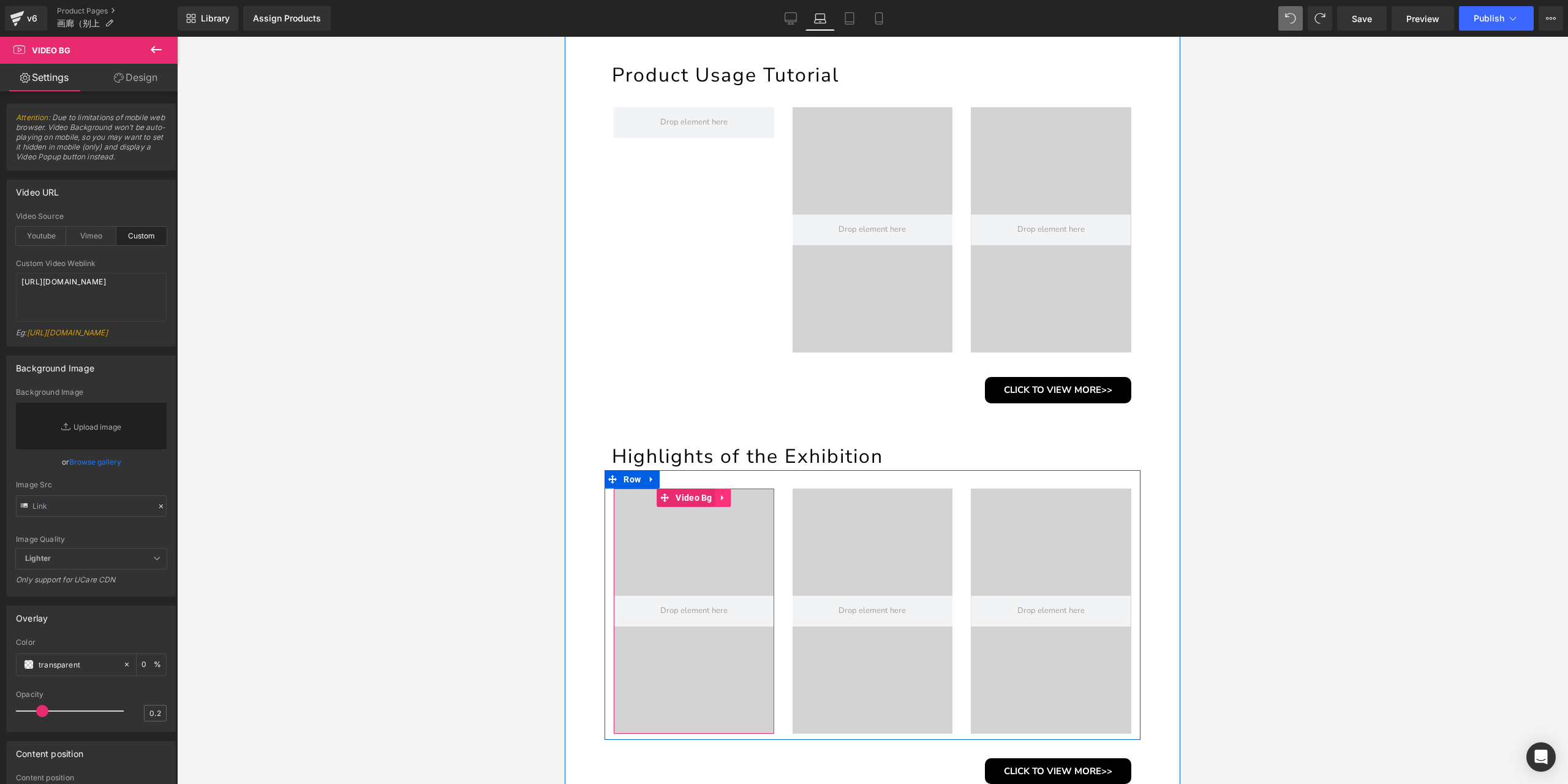
click at [722, 499] on icon at bounding box center [723, 497] width 9 height 9
click at [714, 496] on icon at bounding box center [715, 498] width 9 height 9
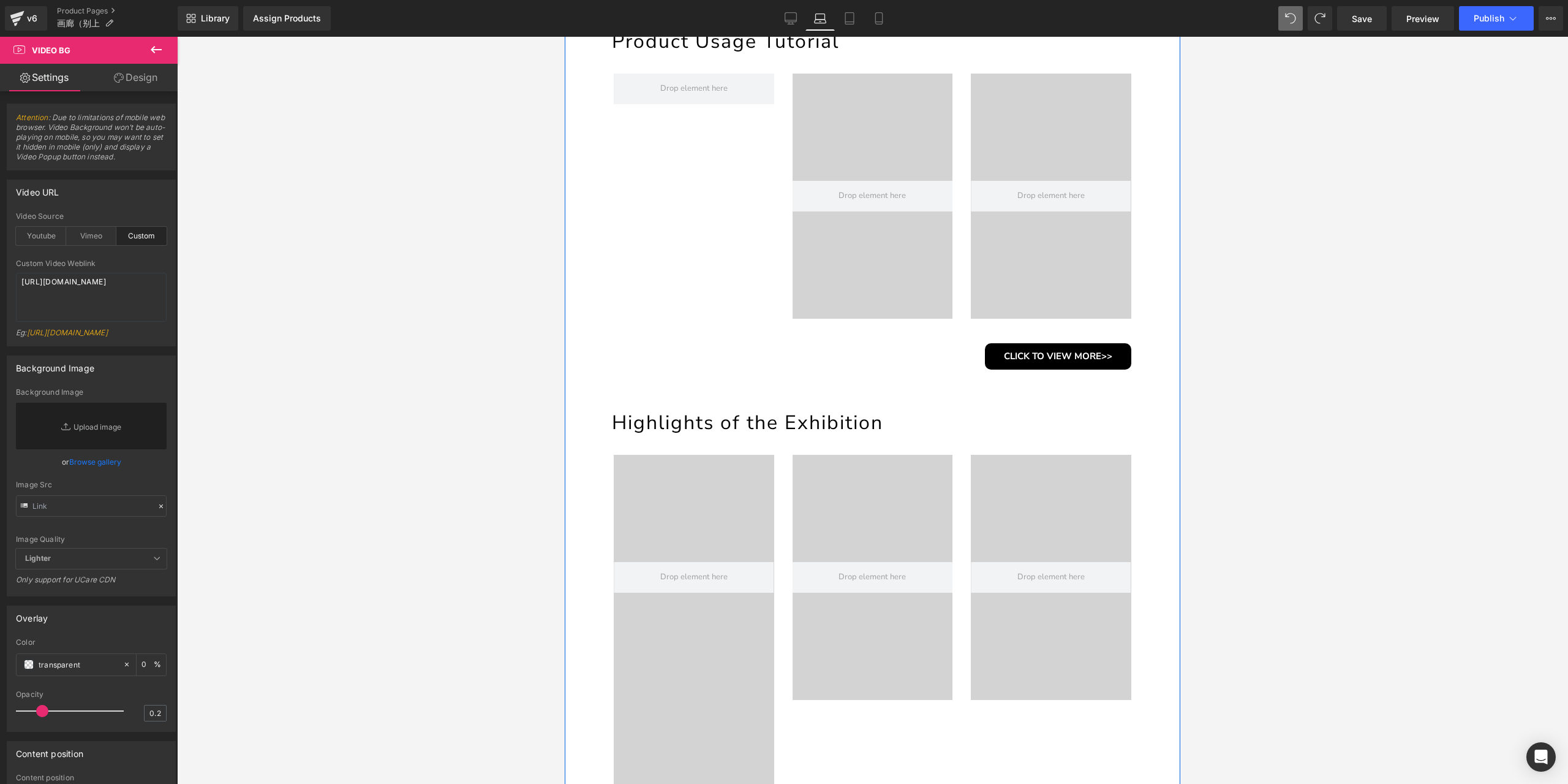
scroll to position [340, 0]
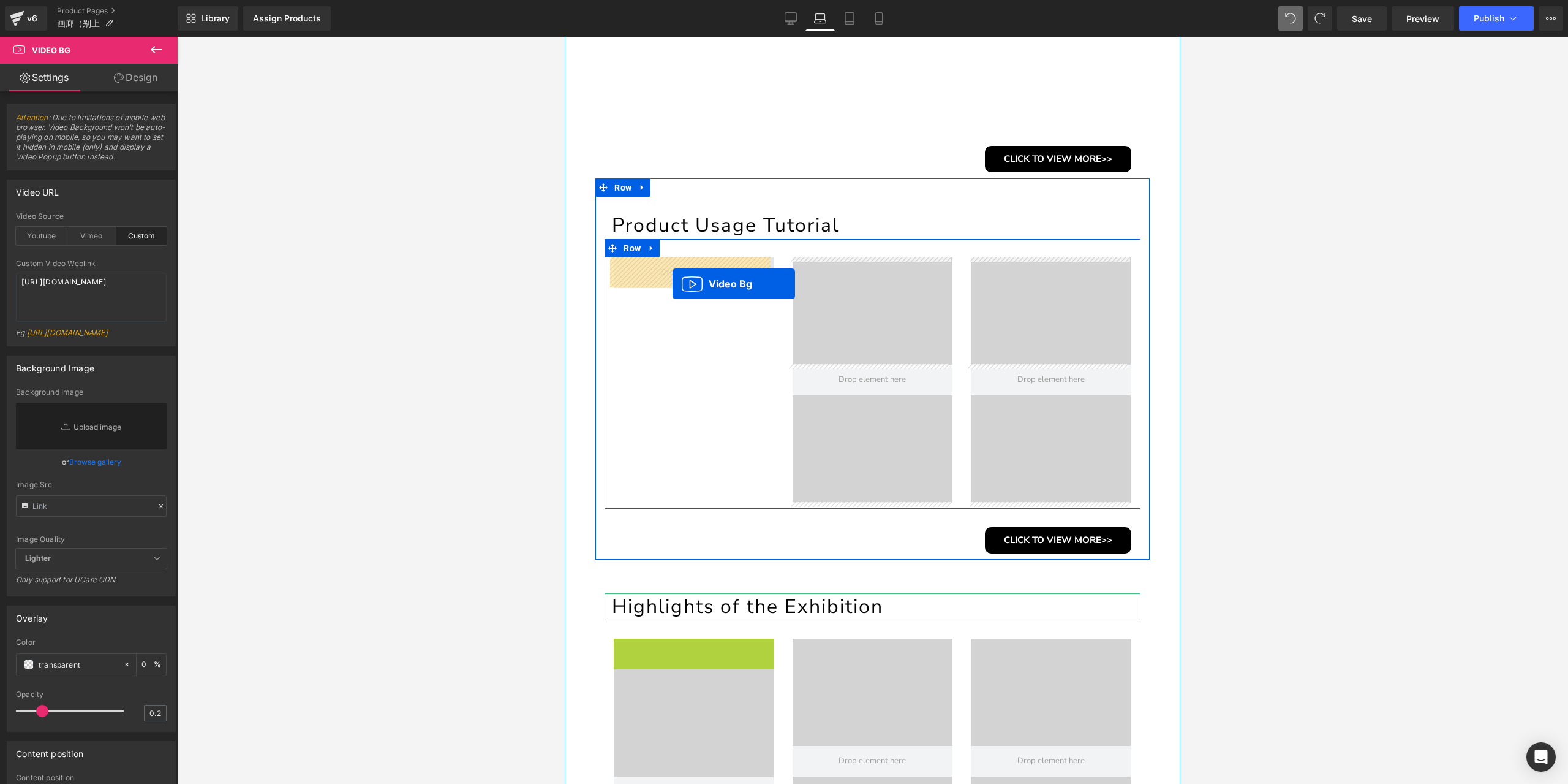
drag, startPoint x: 638, startPoint y: 648, endPoint x: 673, endPoint y: 283, distance: 366.7
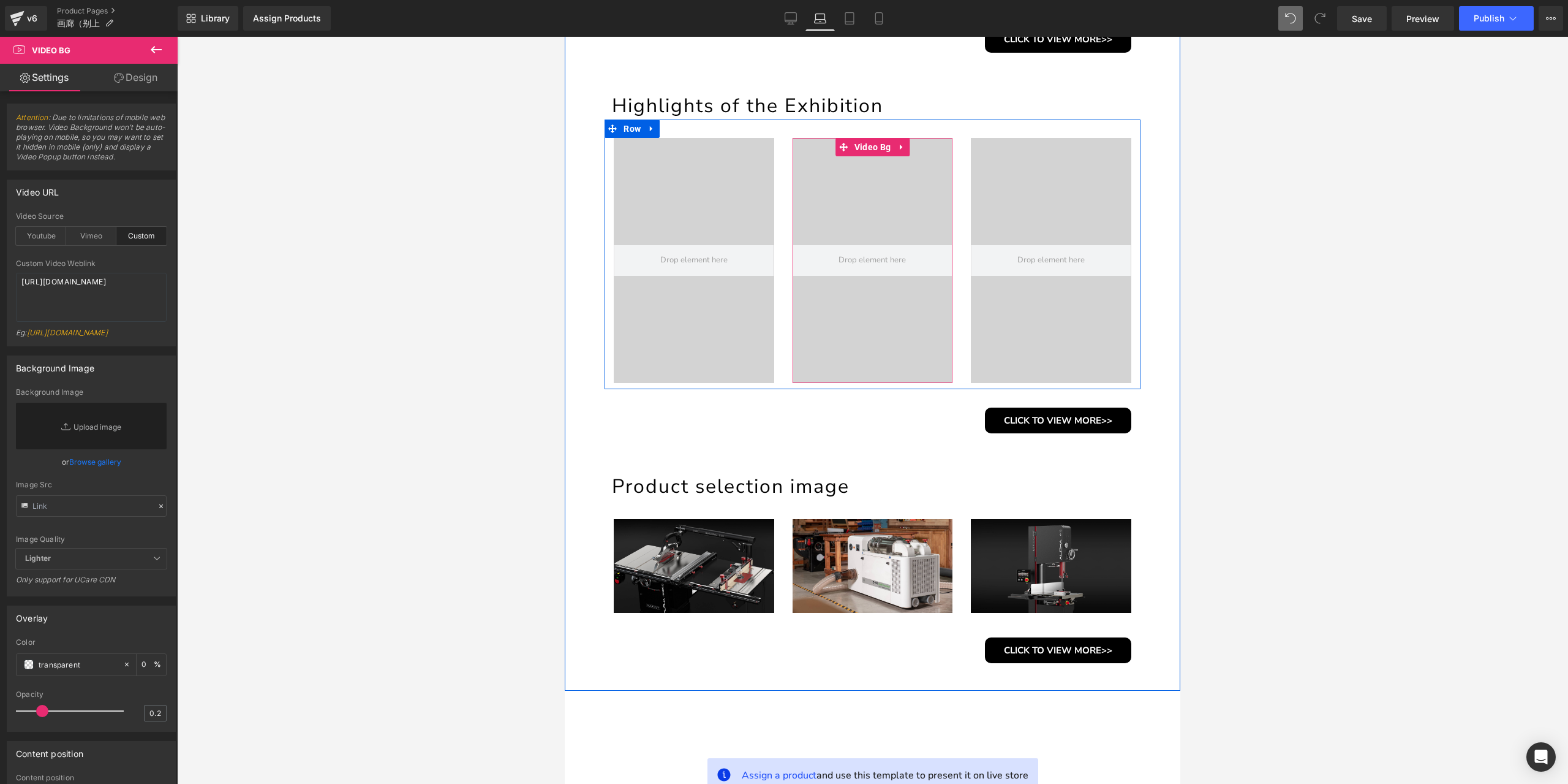
scroll to position [892, 0]
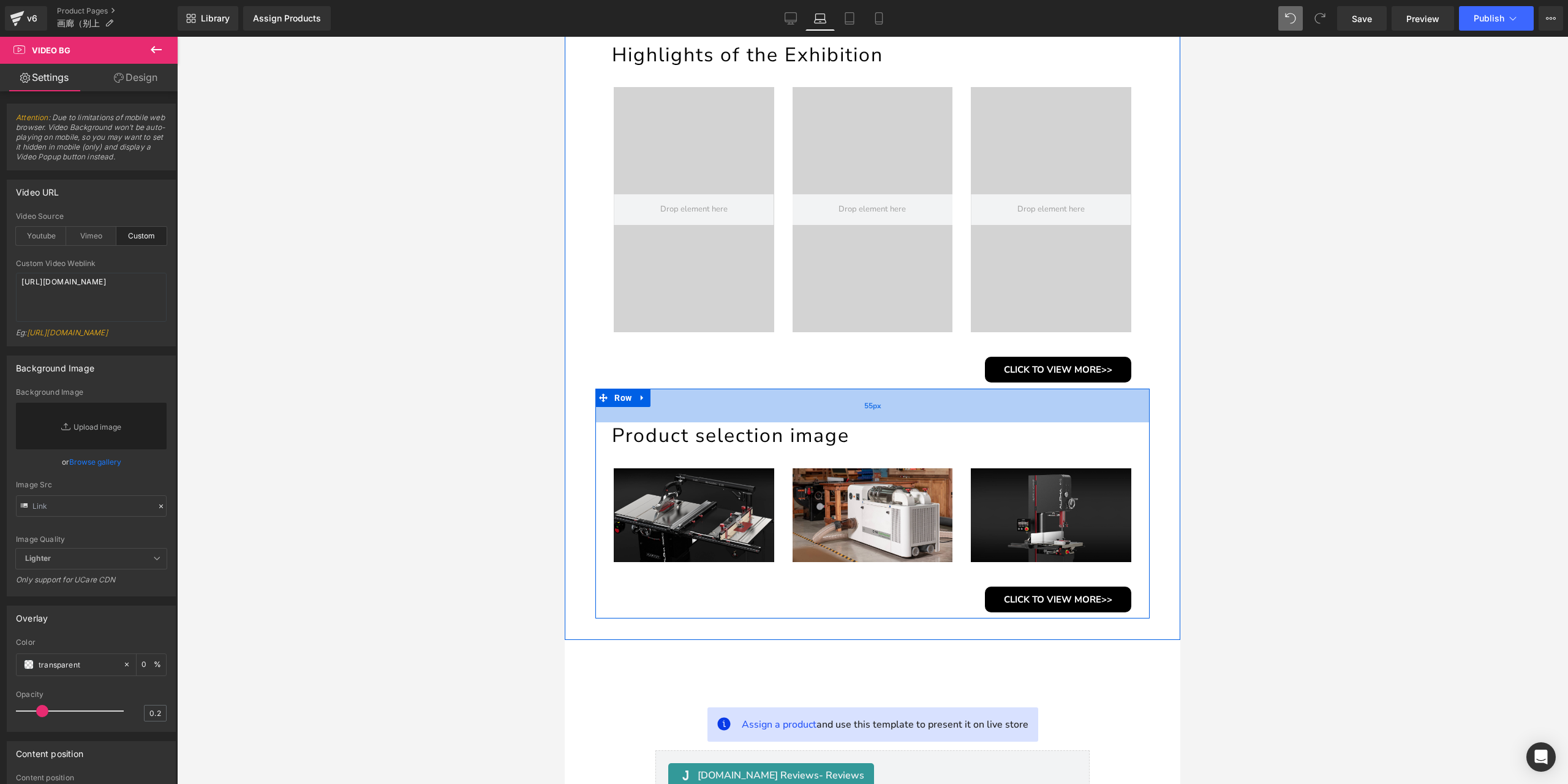
click at [709, 400] on div "55px" at bounding box center [872, 406] width 554 height 34
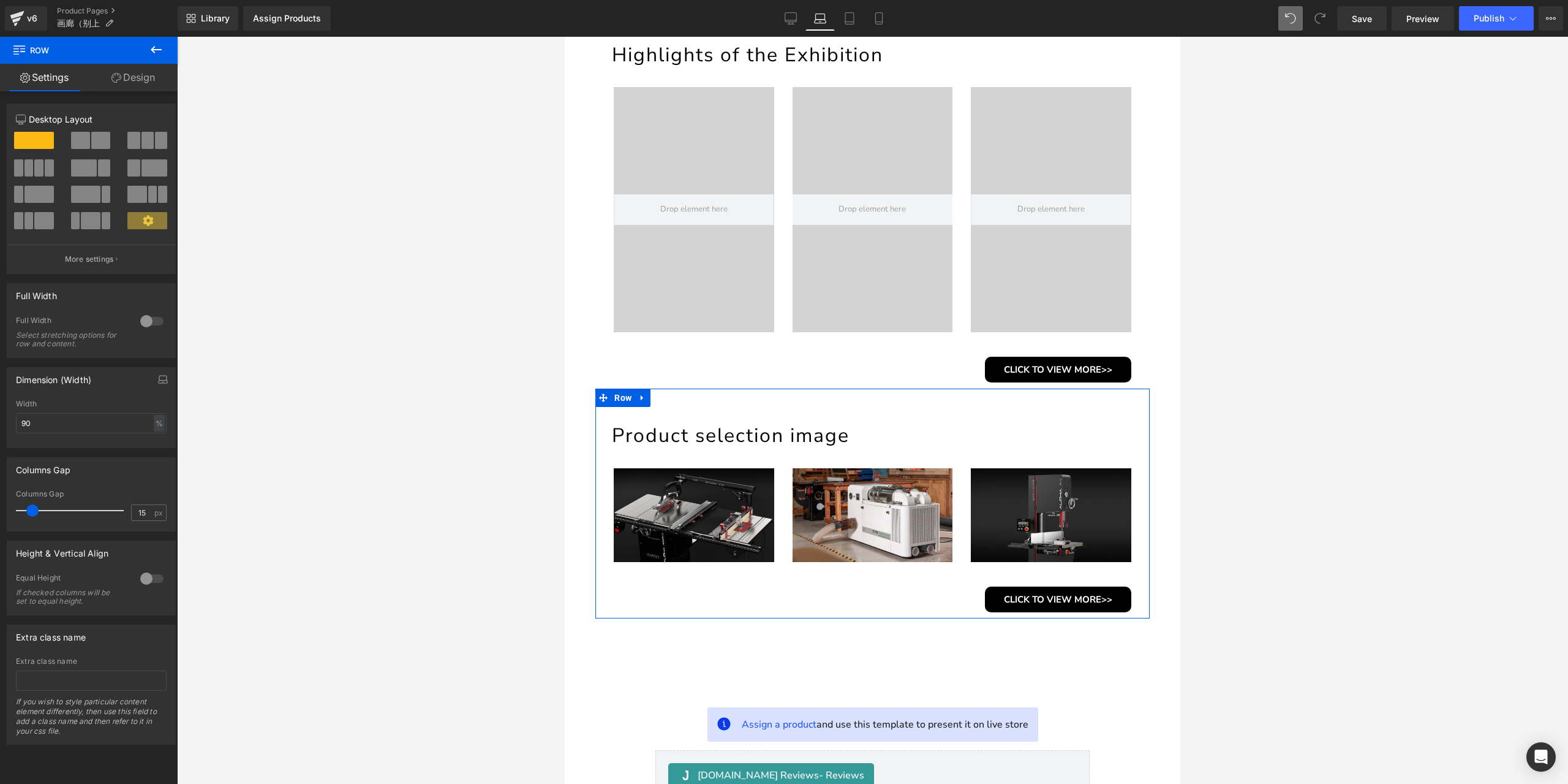
click at [135, 82] on link "Design" at bounding box center [133, 77] width 89 height 27
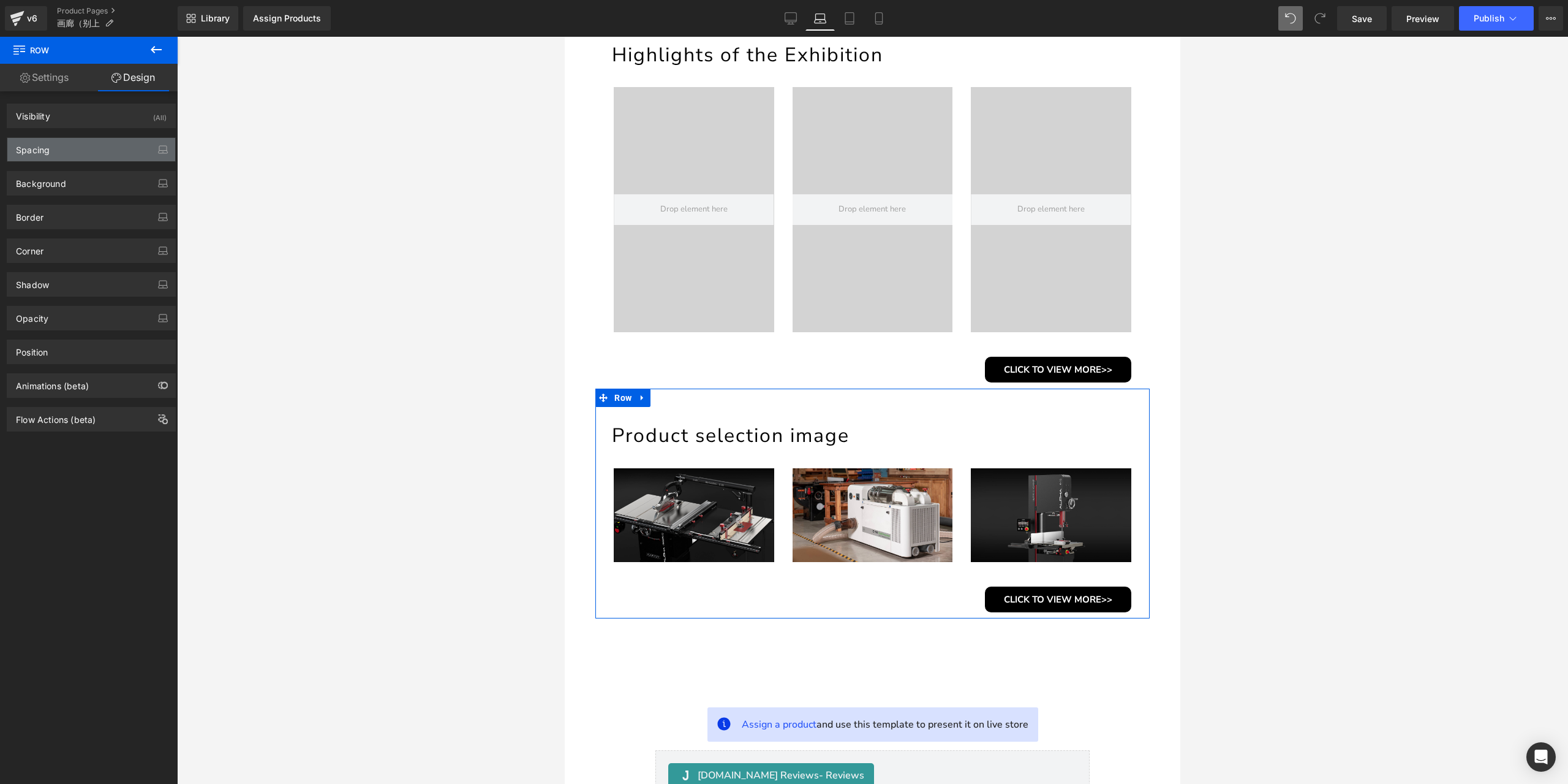
click at [71, 149] on div "Spacing" at bounding box center [91, 150] width 168 height 23
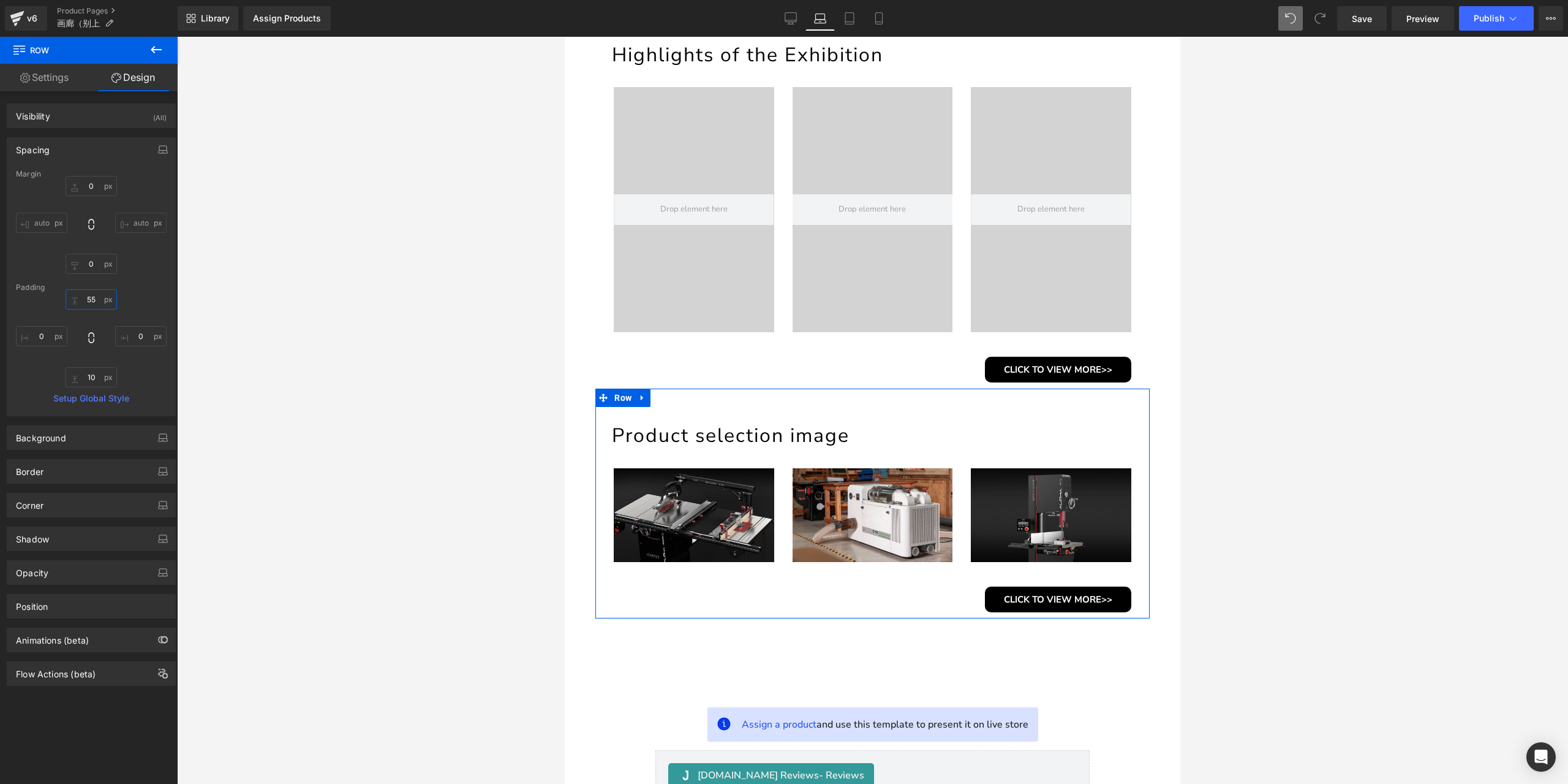
click at [97, 293] on input "55" at bounding box center [91, 299] width 51 height 20
type input "30"
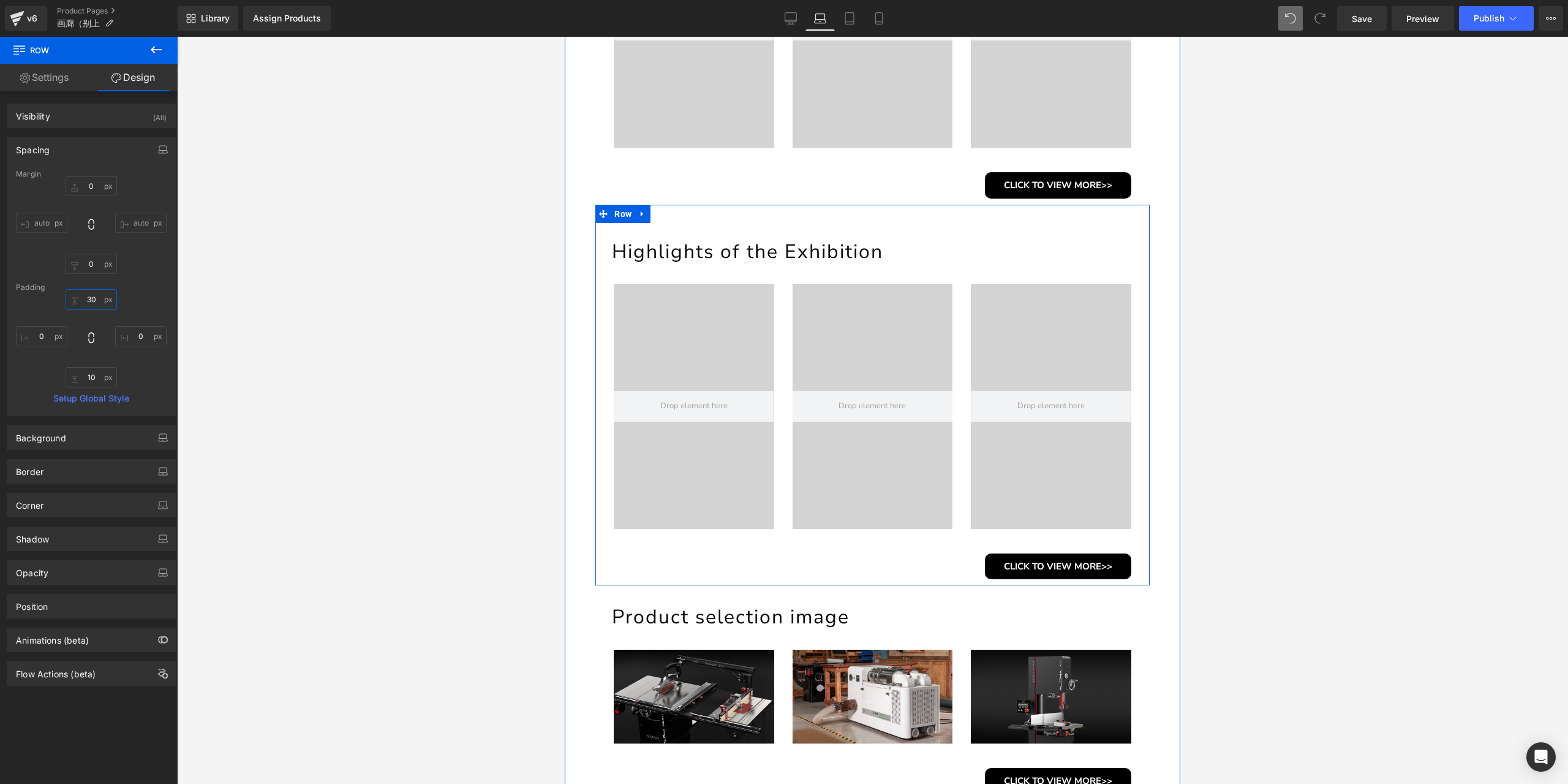
scroll to position [647, 0]
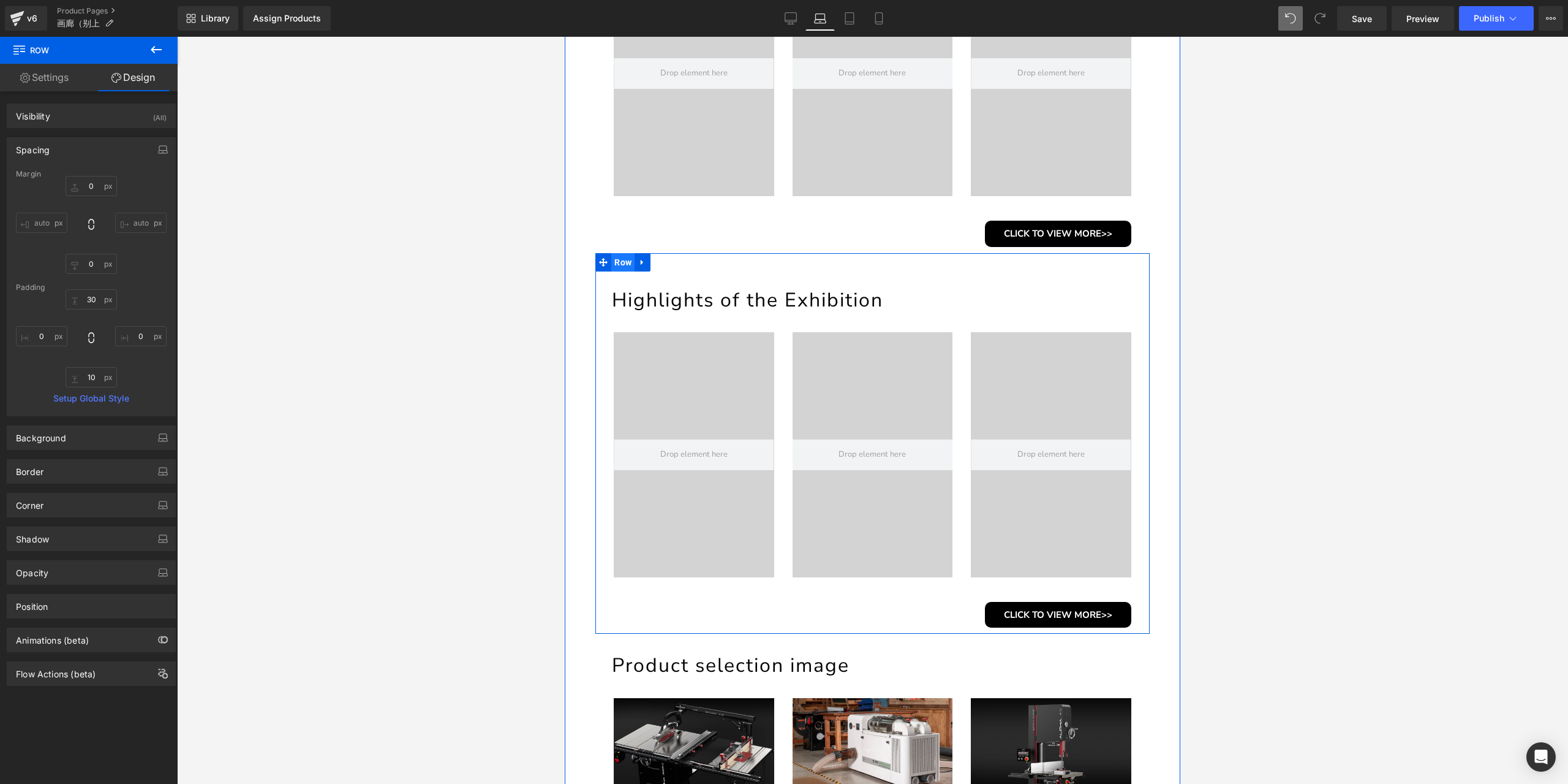
click at [626, 260] on span "Row" at bounding box center [622, 262] width 23 height 19
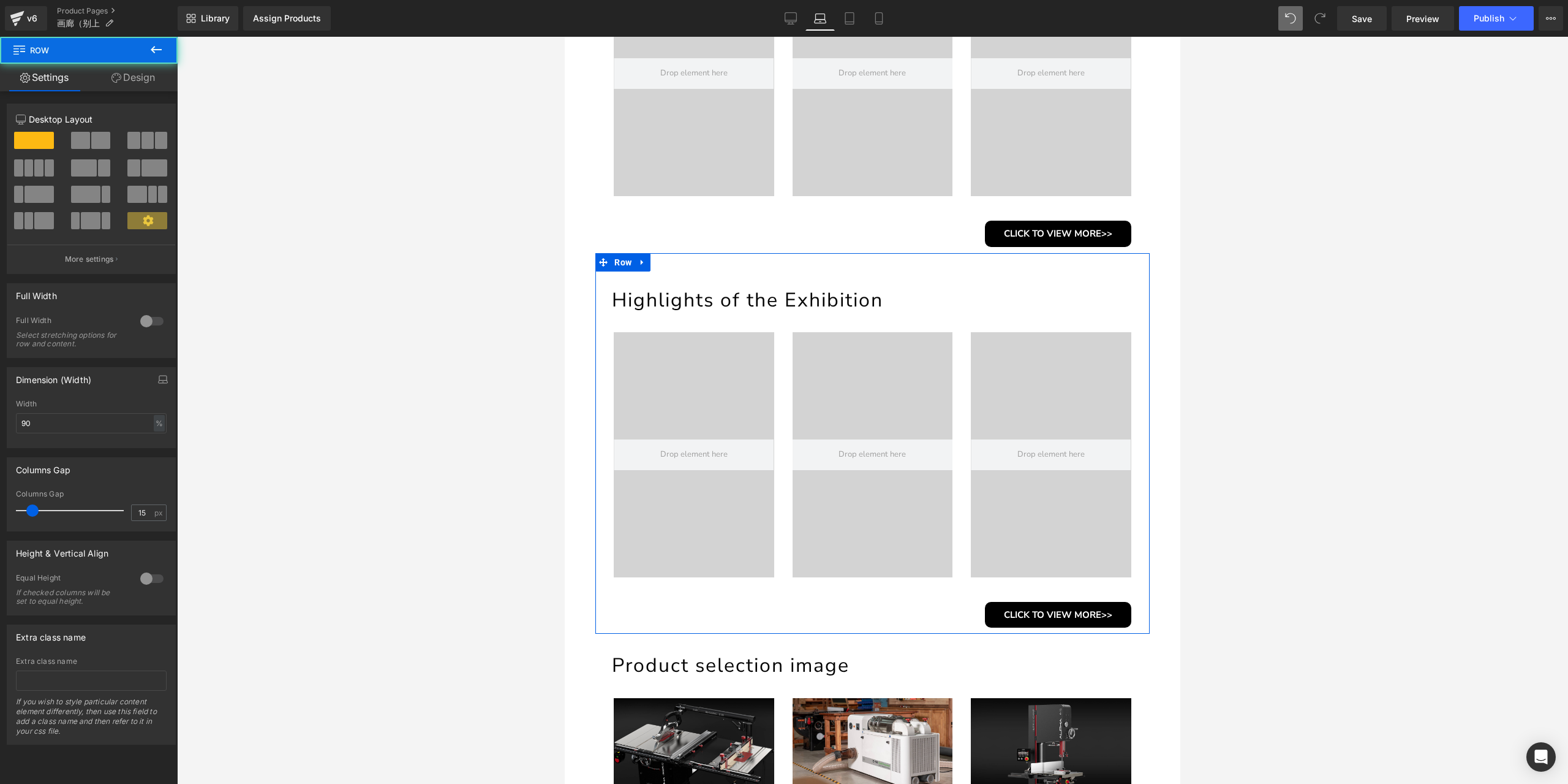
click at [114, 75] on icon at bounding box center [116, 77] width 10 height 10
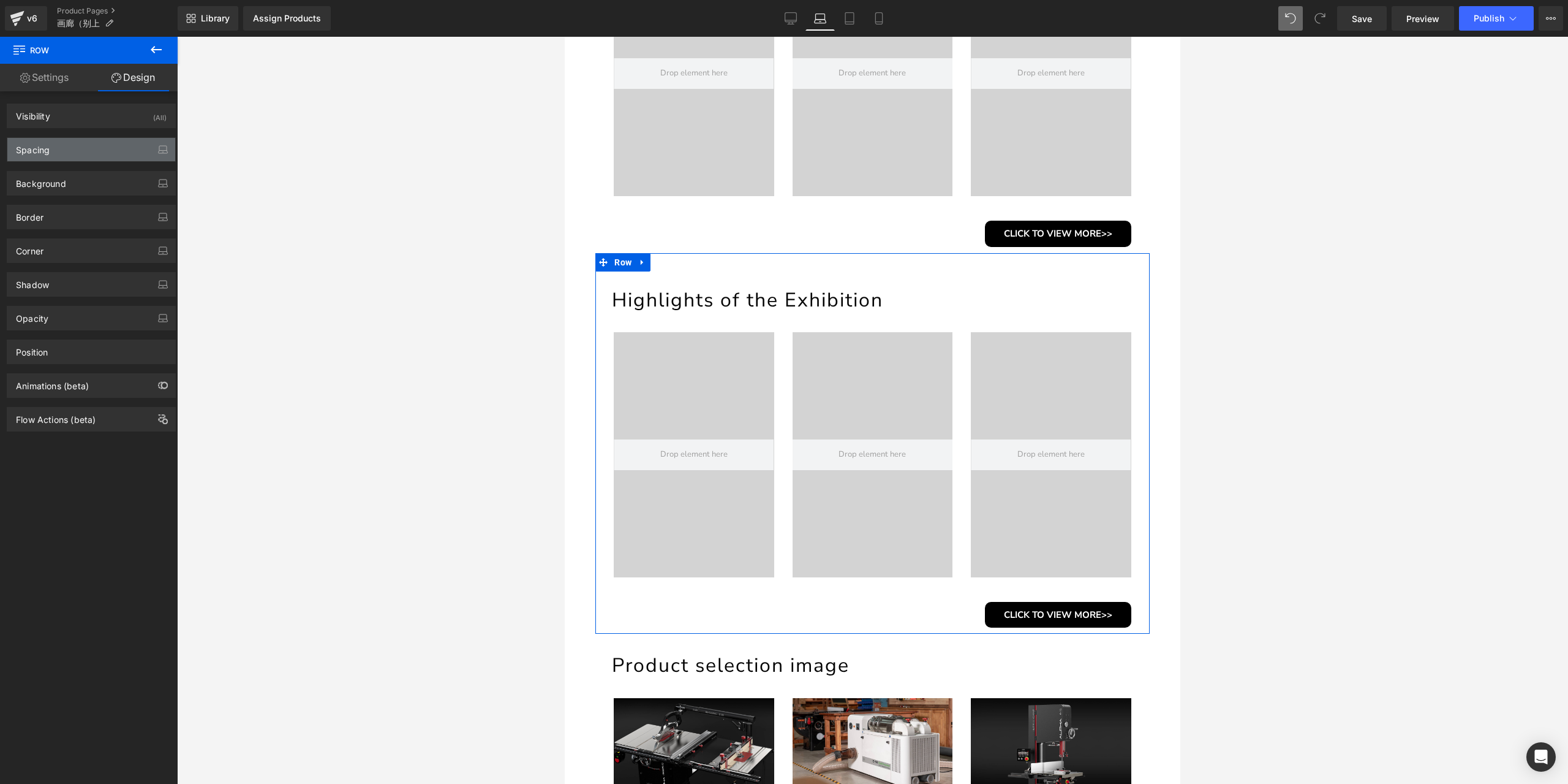
click at [81, 147] on div "Spacing" at bounding box center [91, 150] width 168 height 23
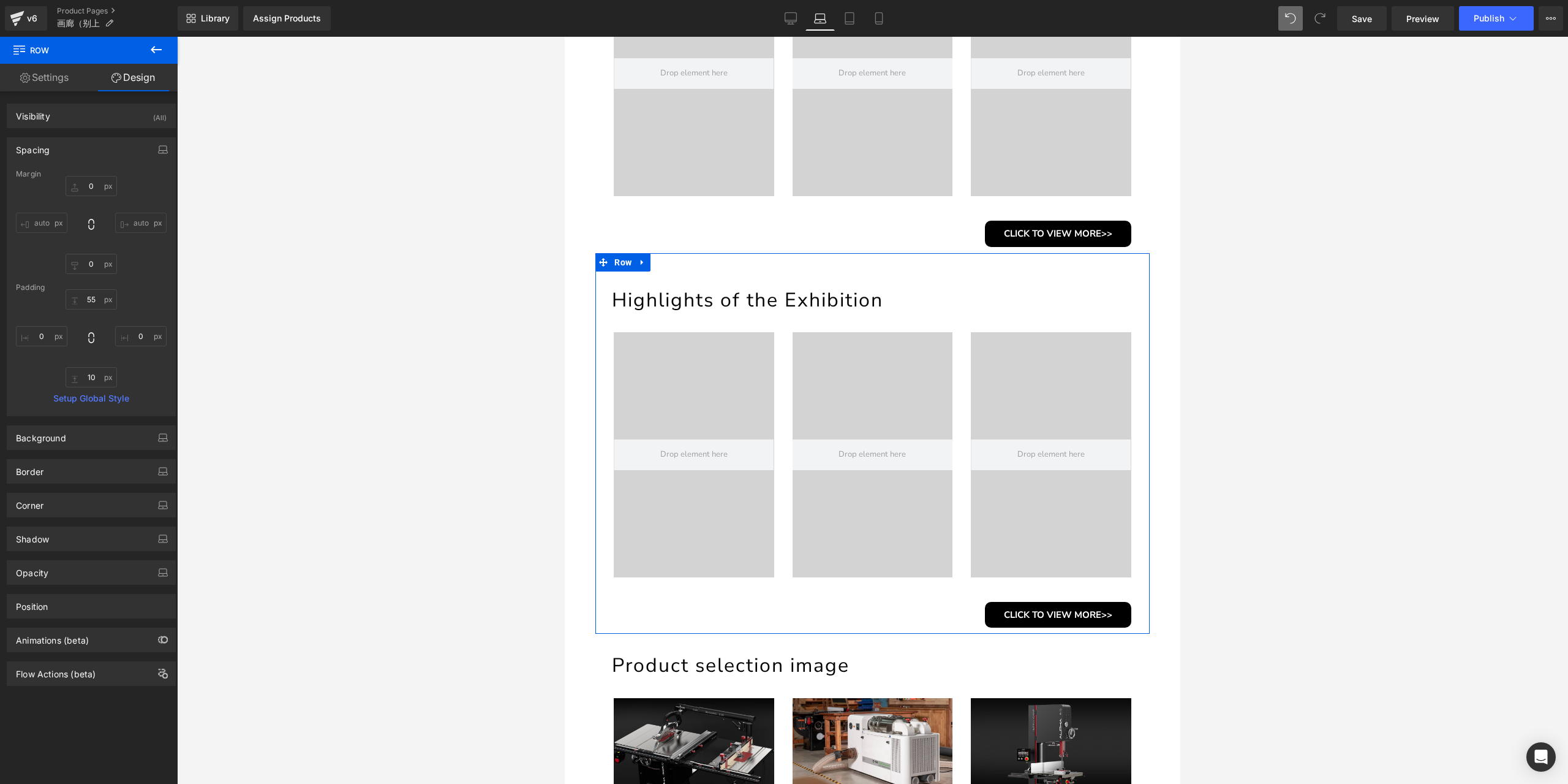
click at [89, 309] on div "55px 55 0px 0 10px 10 0px 0" at bounding box center [91, 338] width 151 height 98
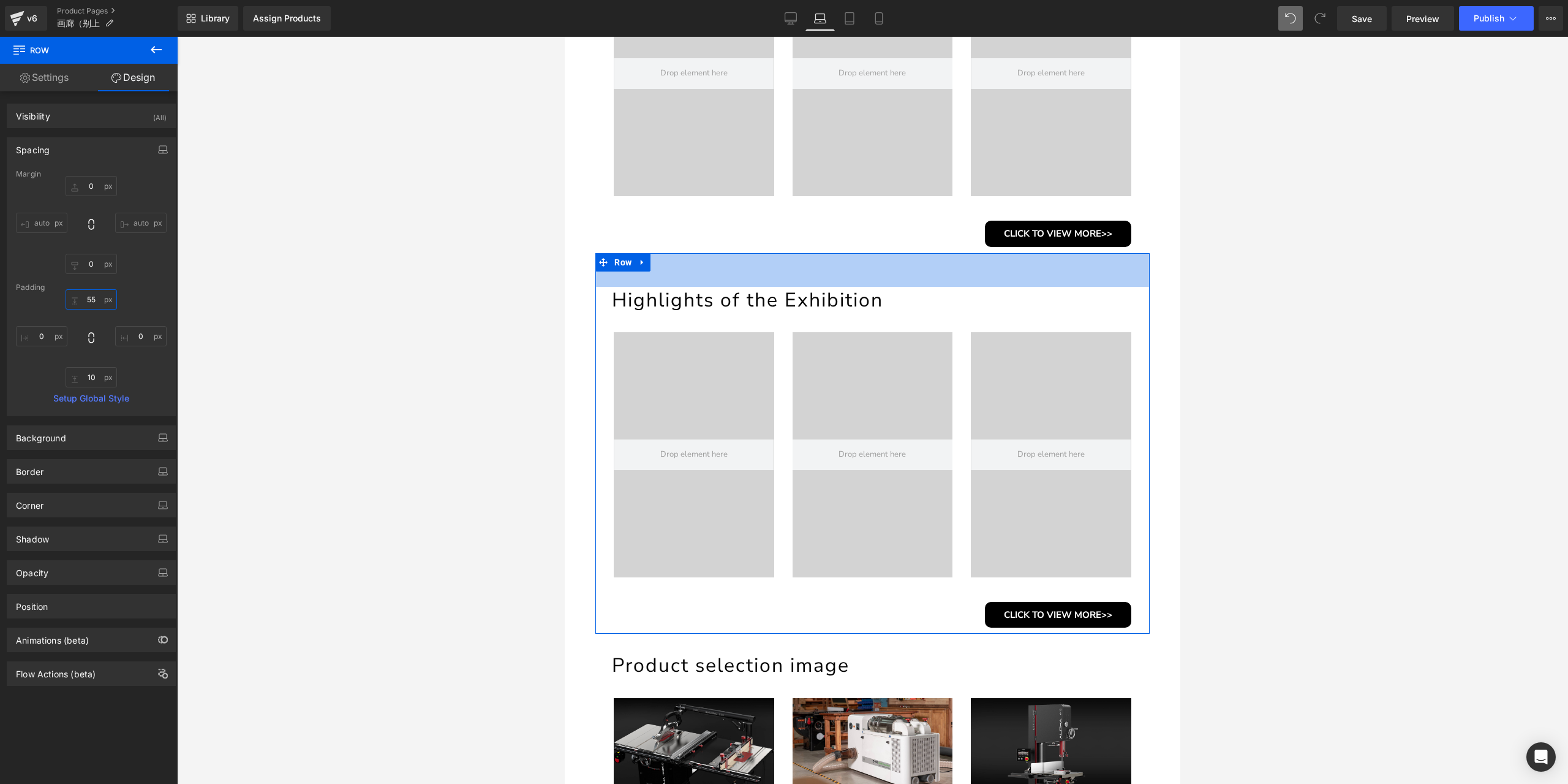
click at [91, 303] on input "55" at bounding box center [91, 299] width 51 height 20
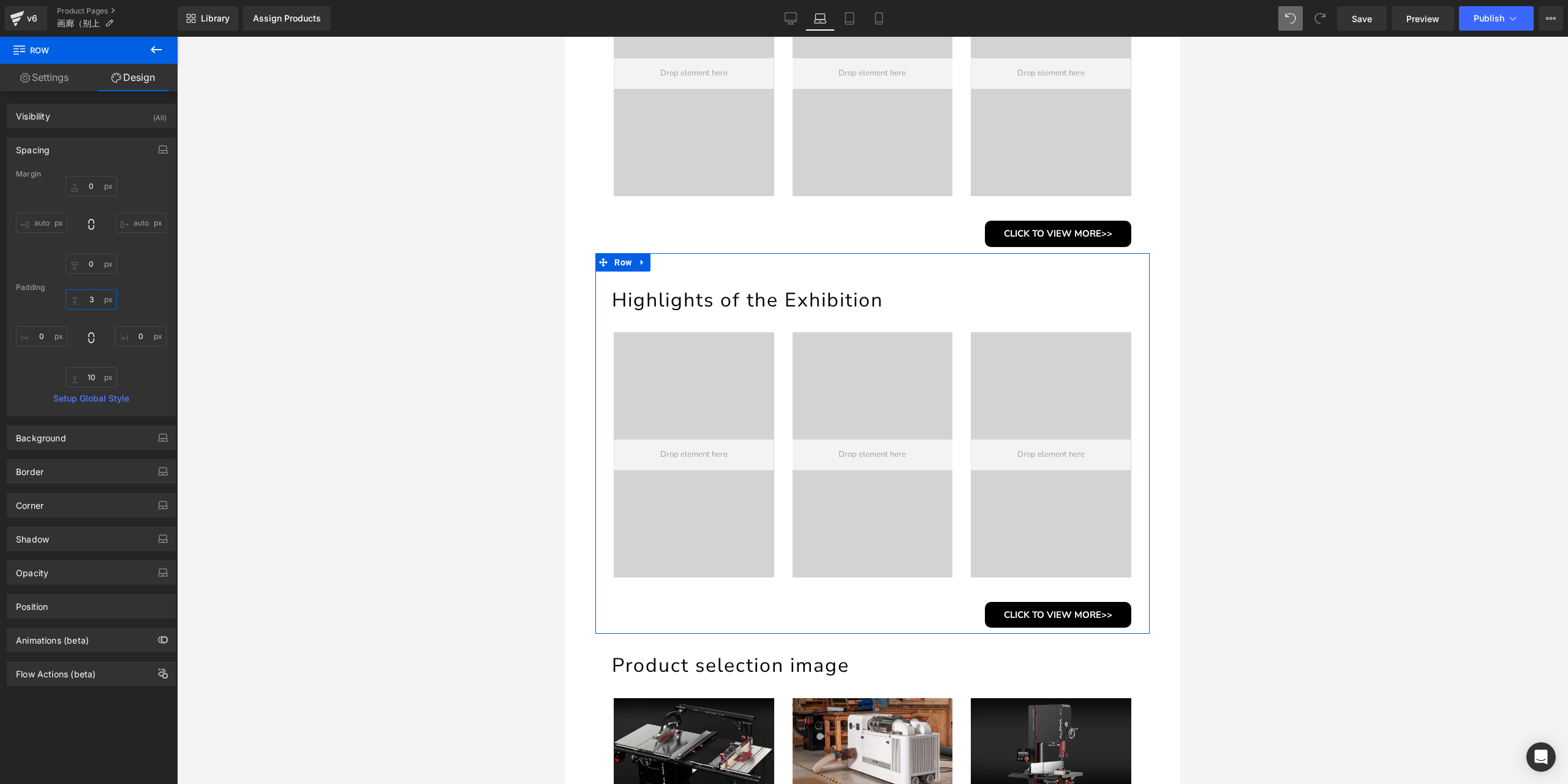
type input "30"
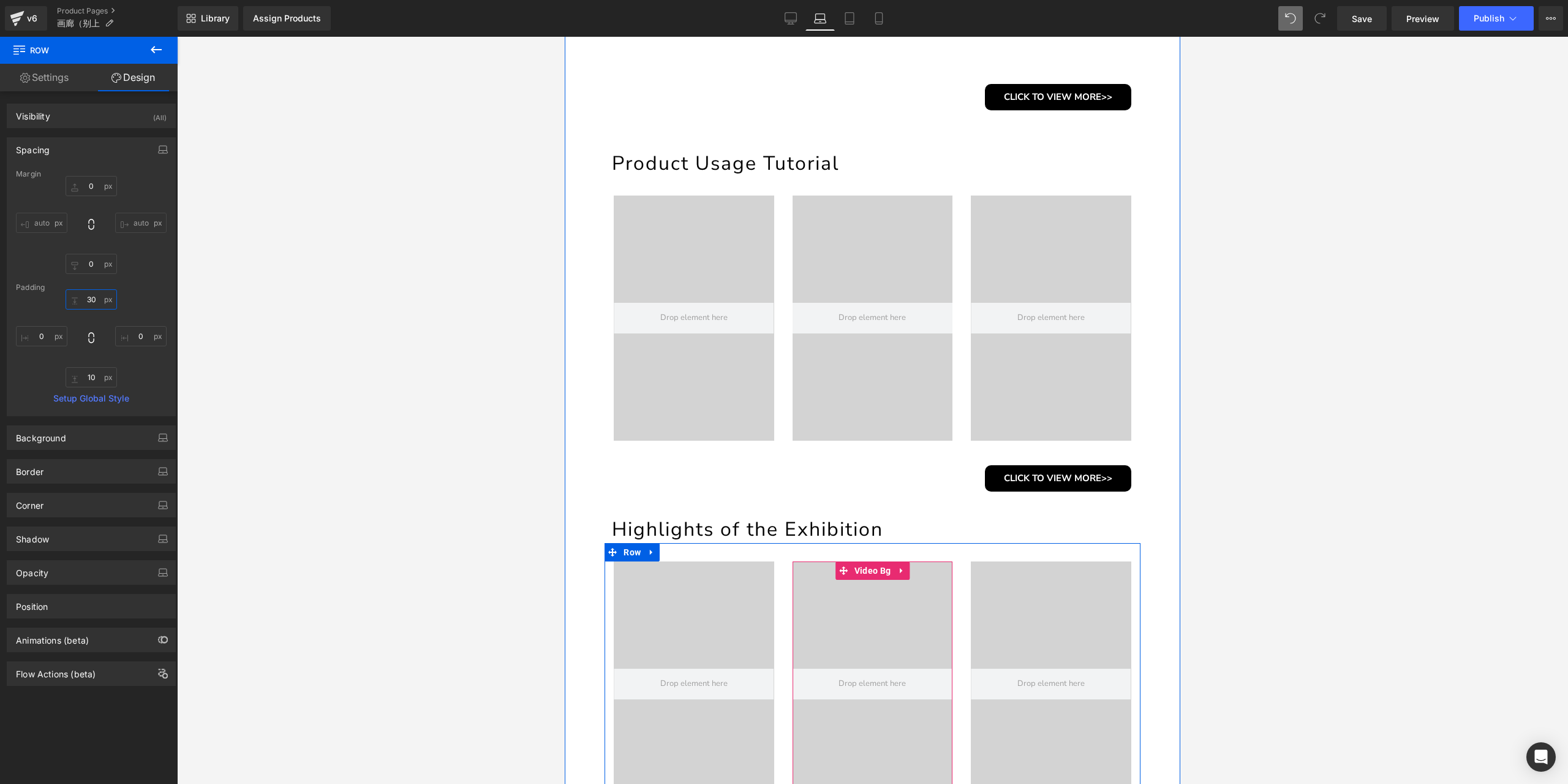
scroll to position [401, 0]
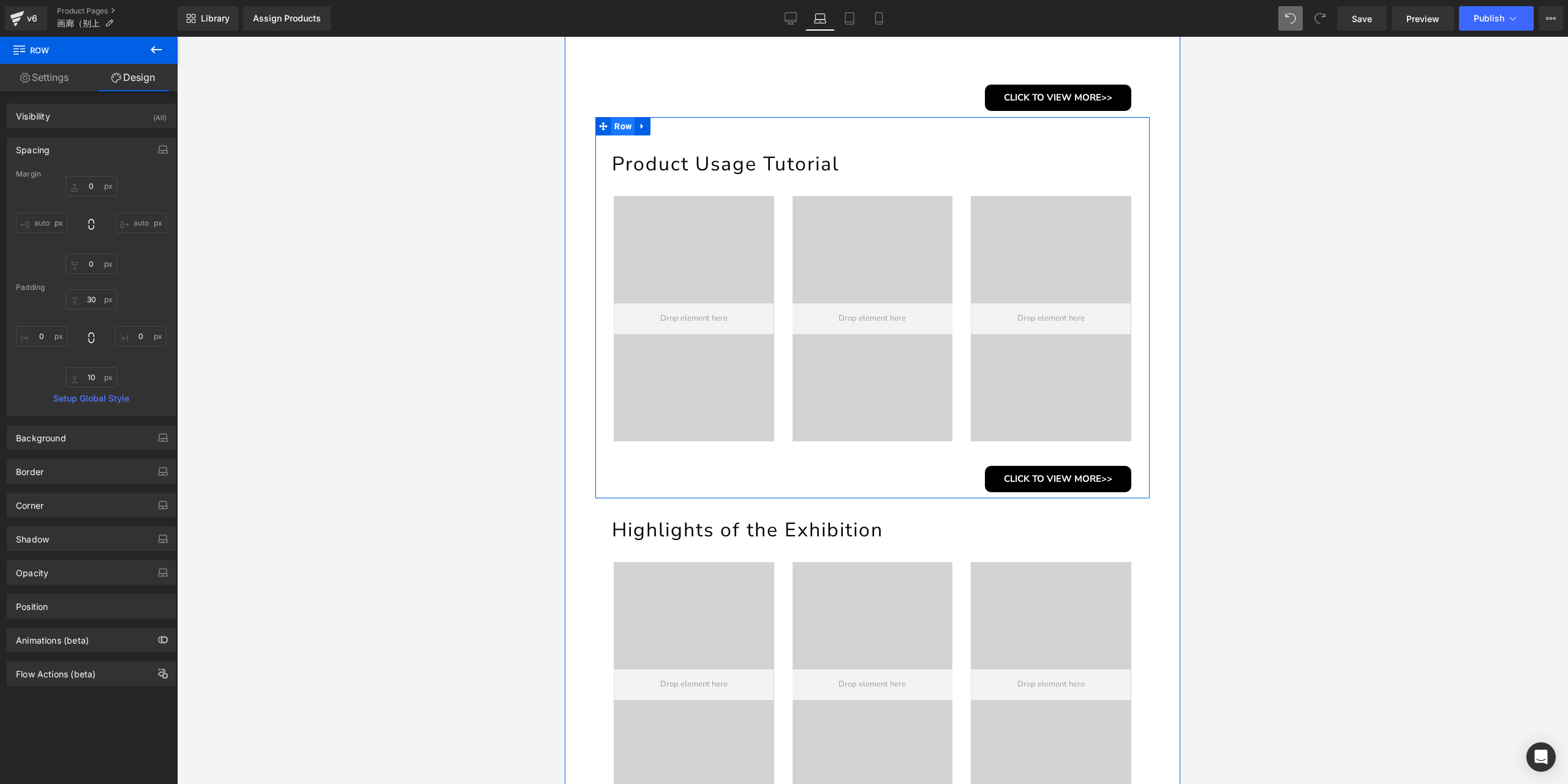
click at [614, 117] on link "Row" at bounding box center [614, 126] width 39 height 19
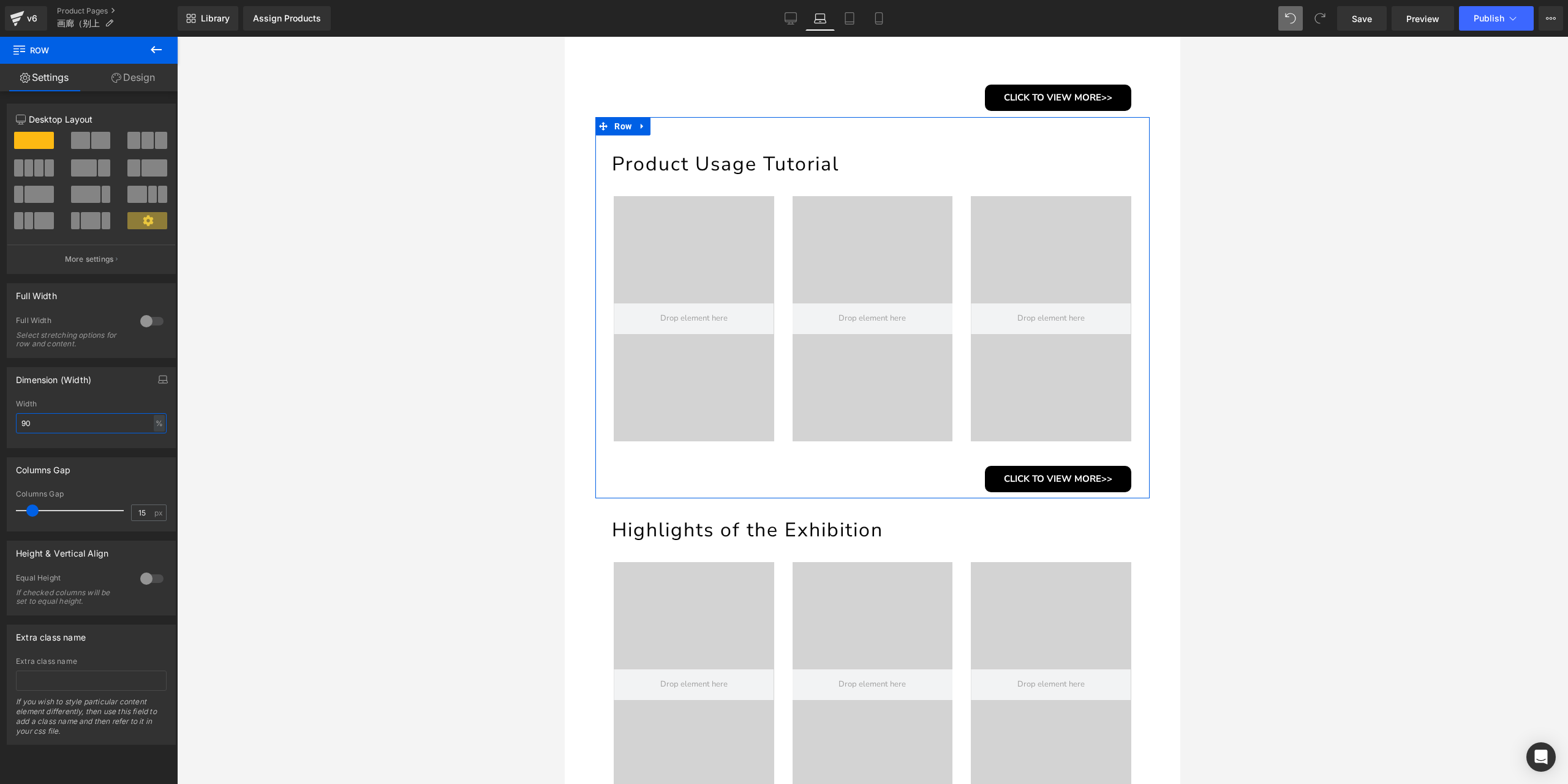
click at [83, 427] on input "90" at bounding box center [91, 423] width 151 height 20
click at [141, 79] on link "Design" at bounding box center [133, 77] width 89 height 27
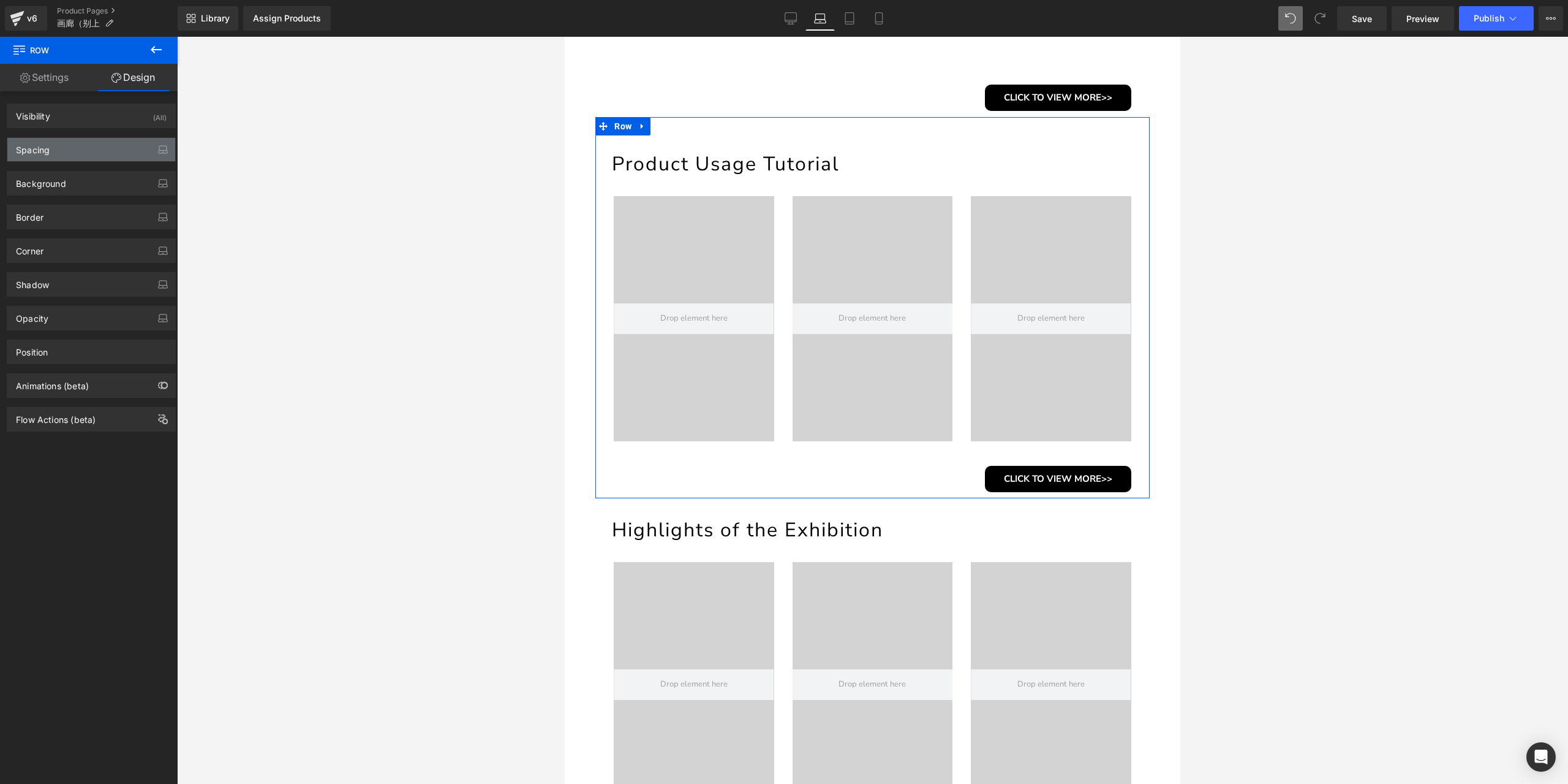
click at [100, 150] on div "Spacing" at bounding box center [91, 150] width 168 height 23
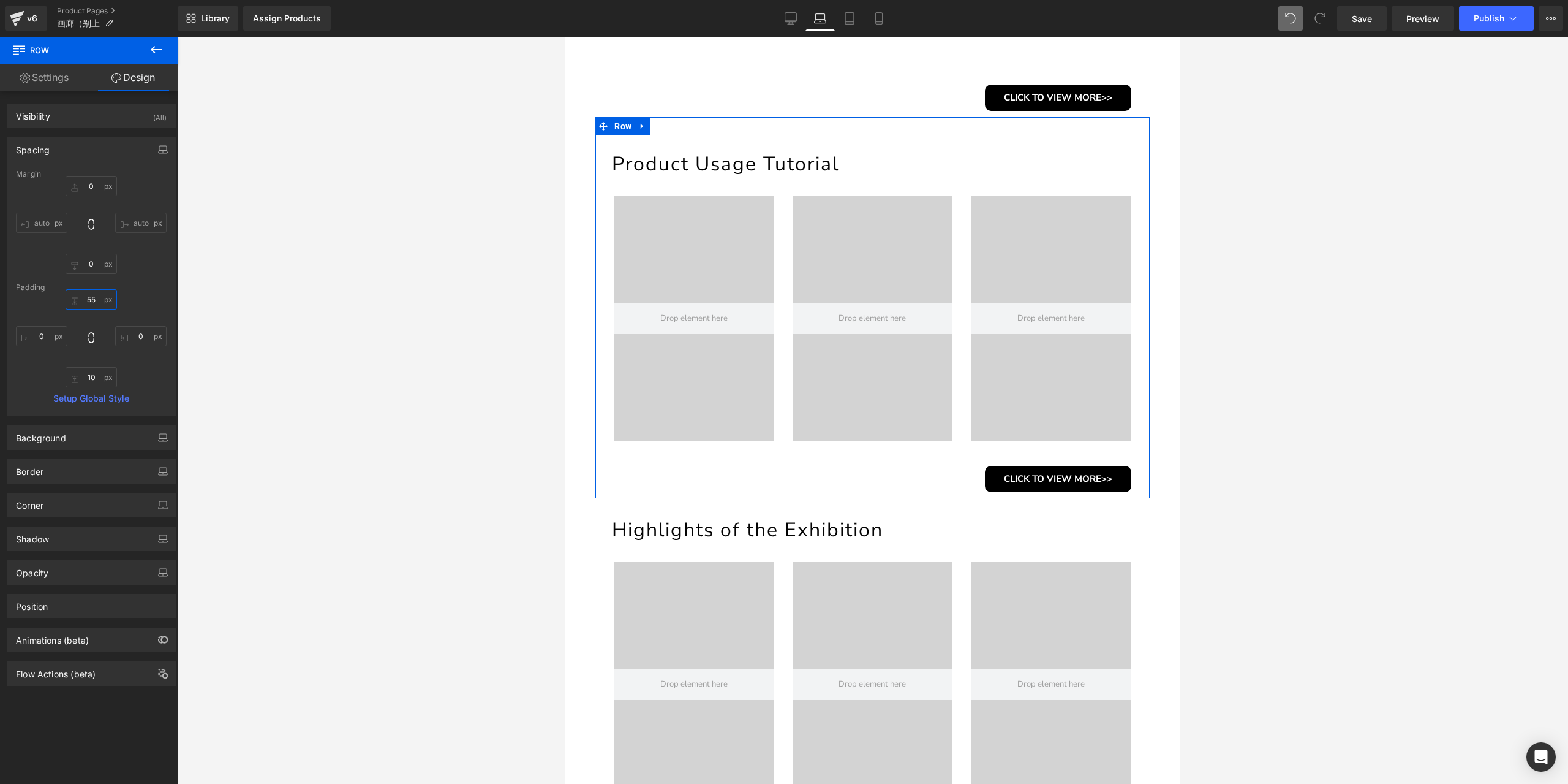
click at [87, 299] on input "55" at bounding box center [91, 299] width 51 height 20
type input "30"
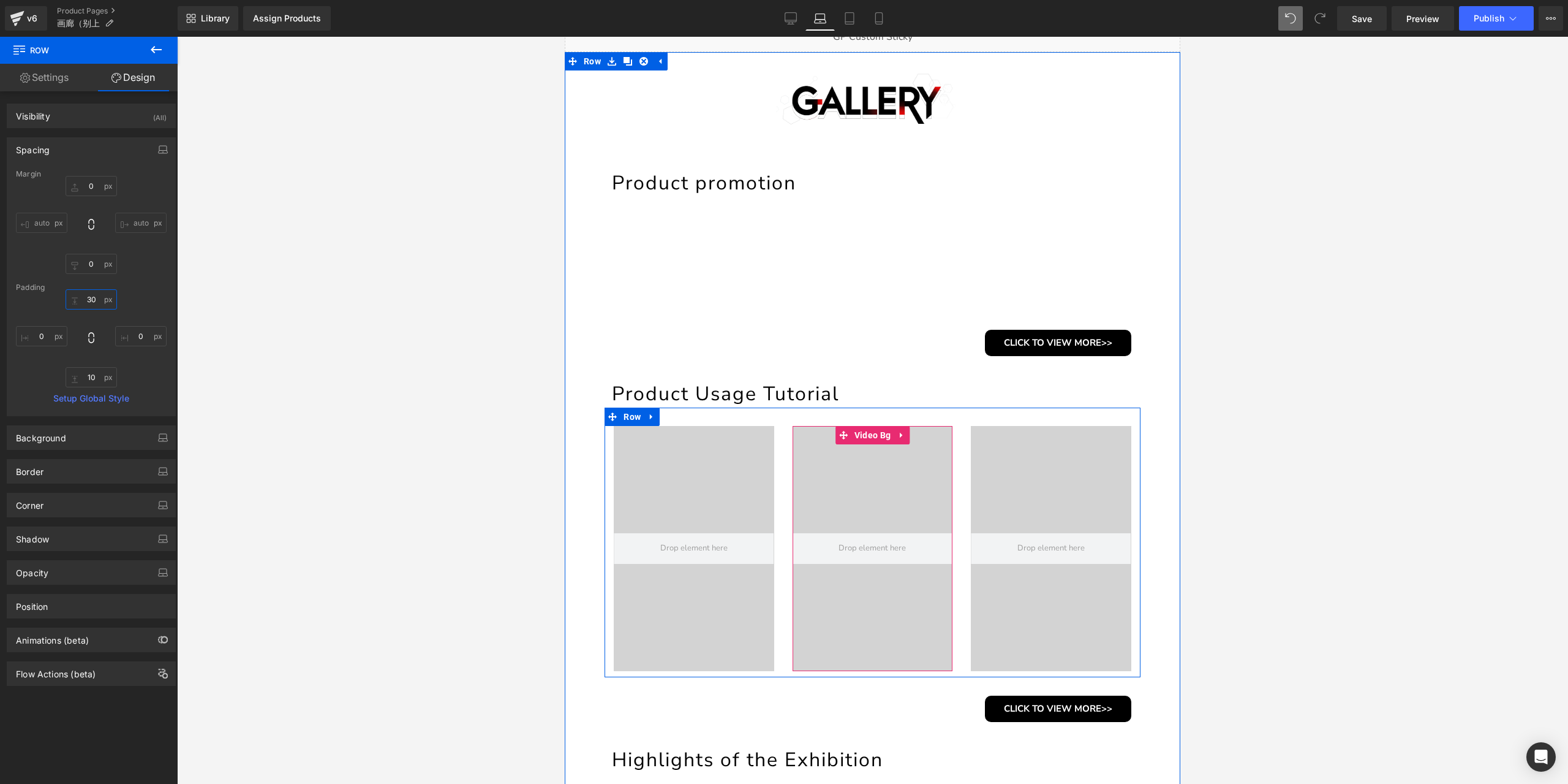
scroll to position [0, 0]
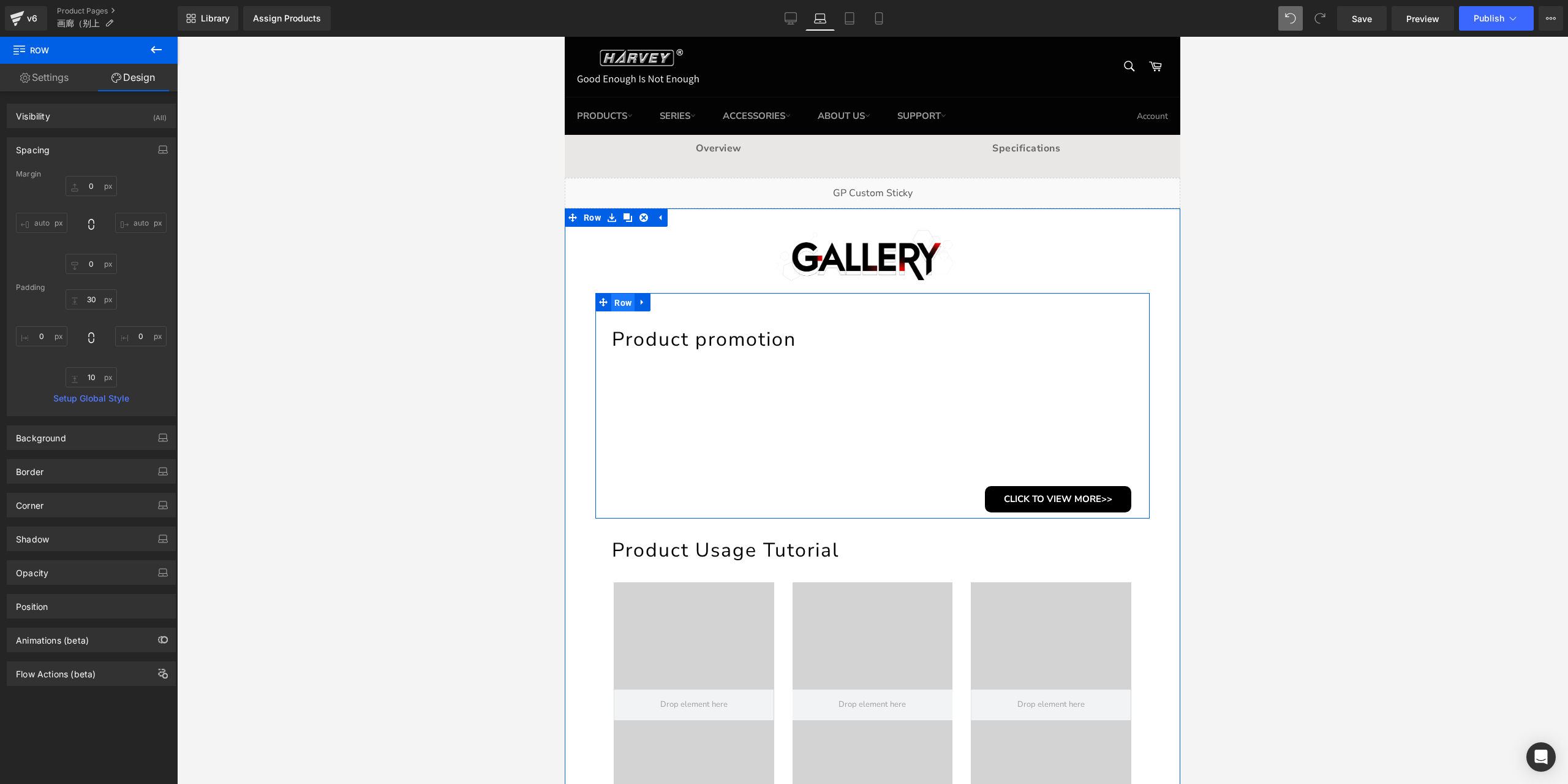
click at [618, 302] on span "Row" at bounding box center [622, 302] width 23 height 19
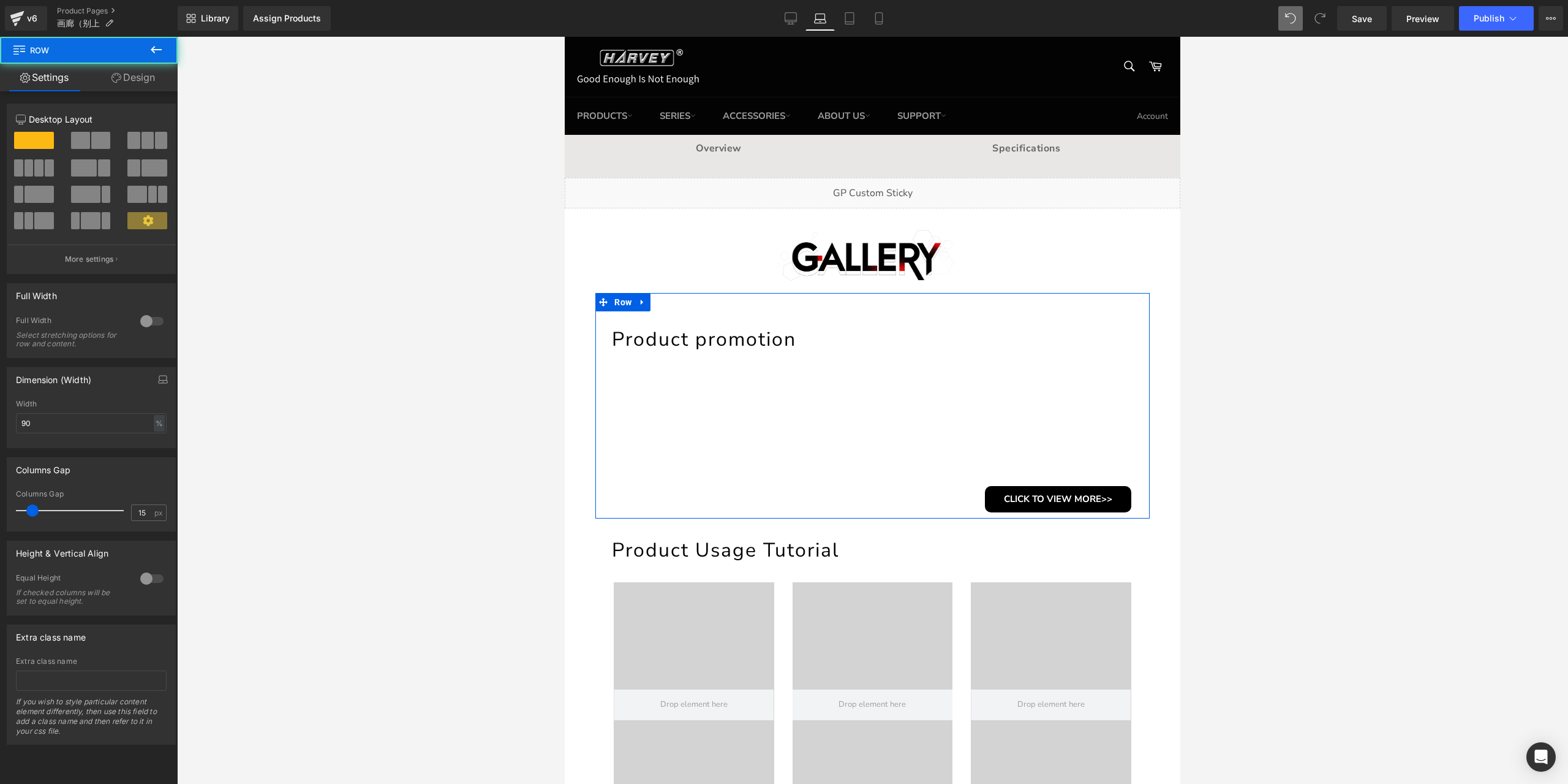
click at [144, 74] on link "Design" at bounding box center [133, 77] width 89 height 27
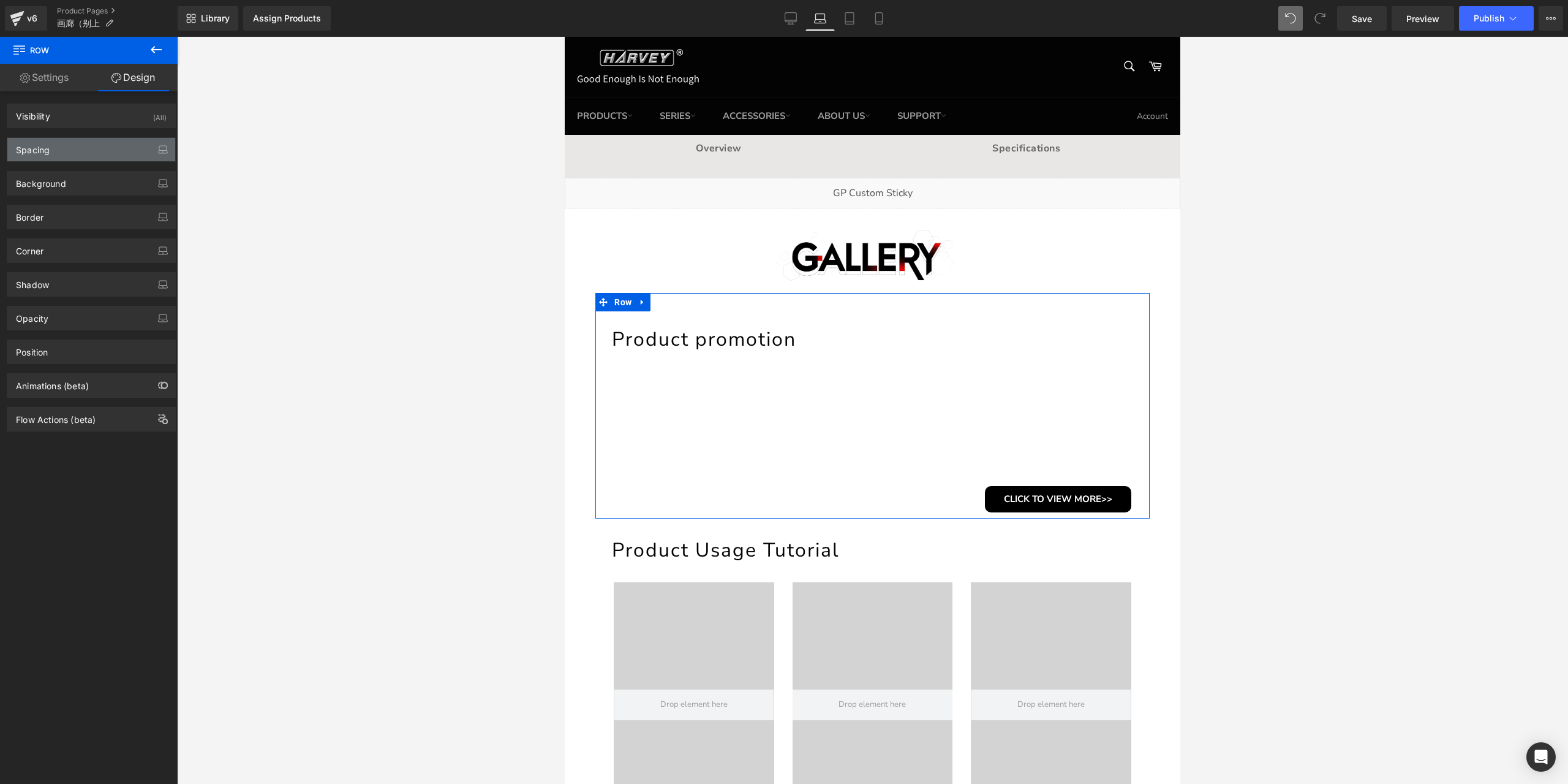
click at [108, 150] on div "Spacing" at bounding box center [91, 150] width 168 height 23
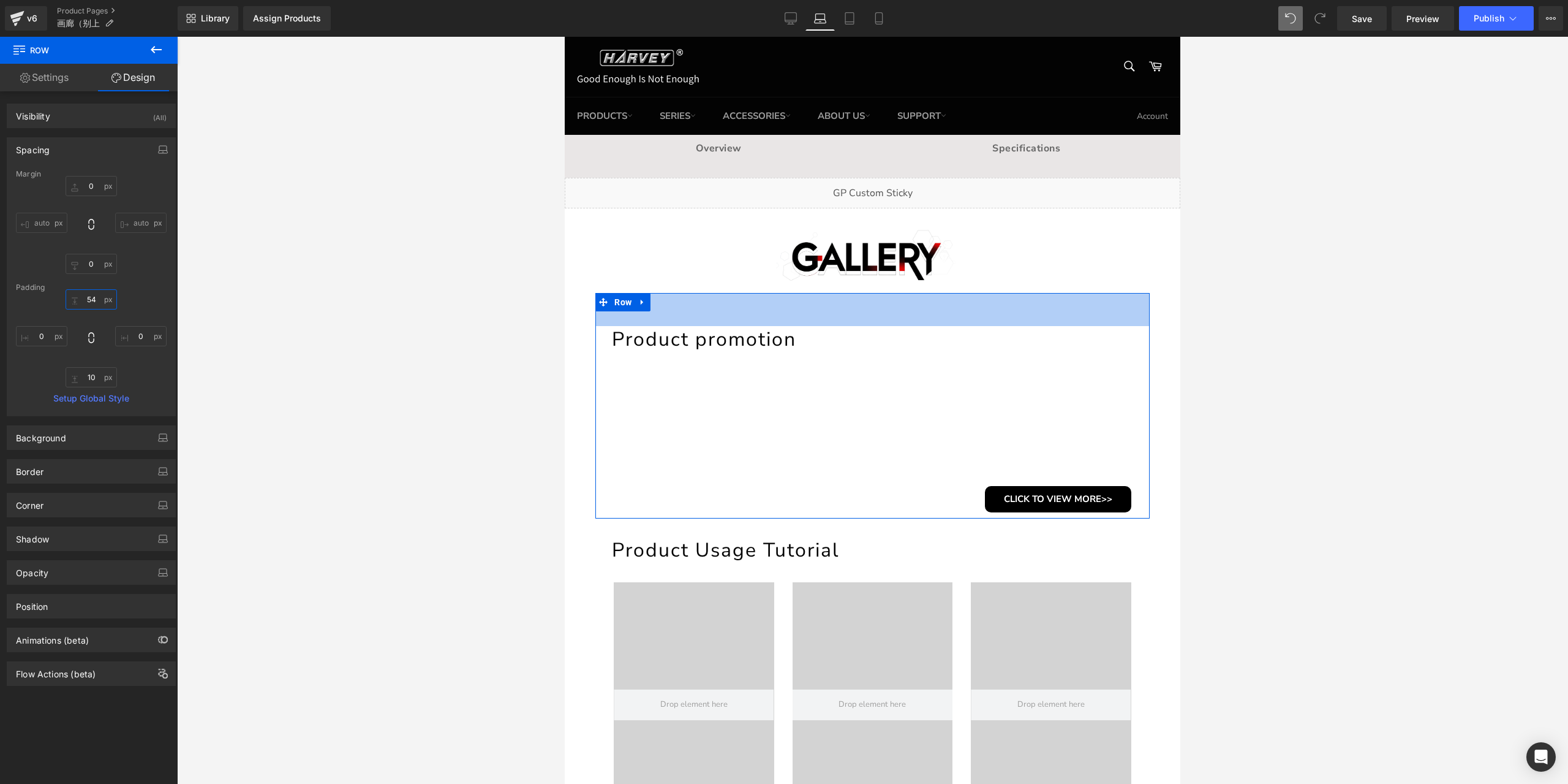
click at [93, 293] on input "54" at bounding box center [91, 299] width 51 height 20
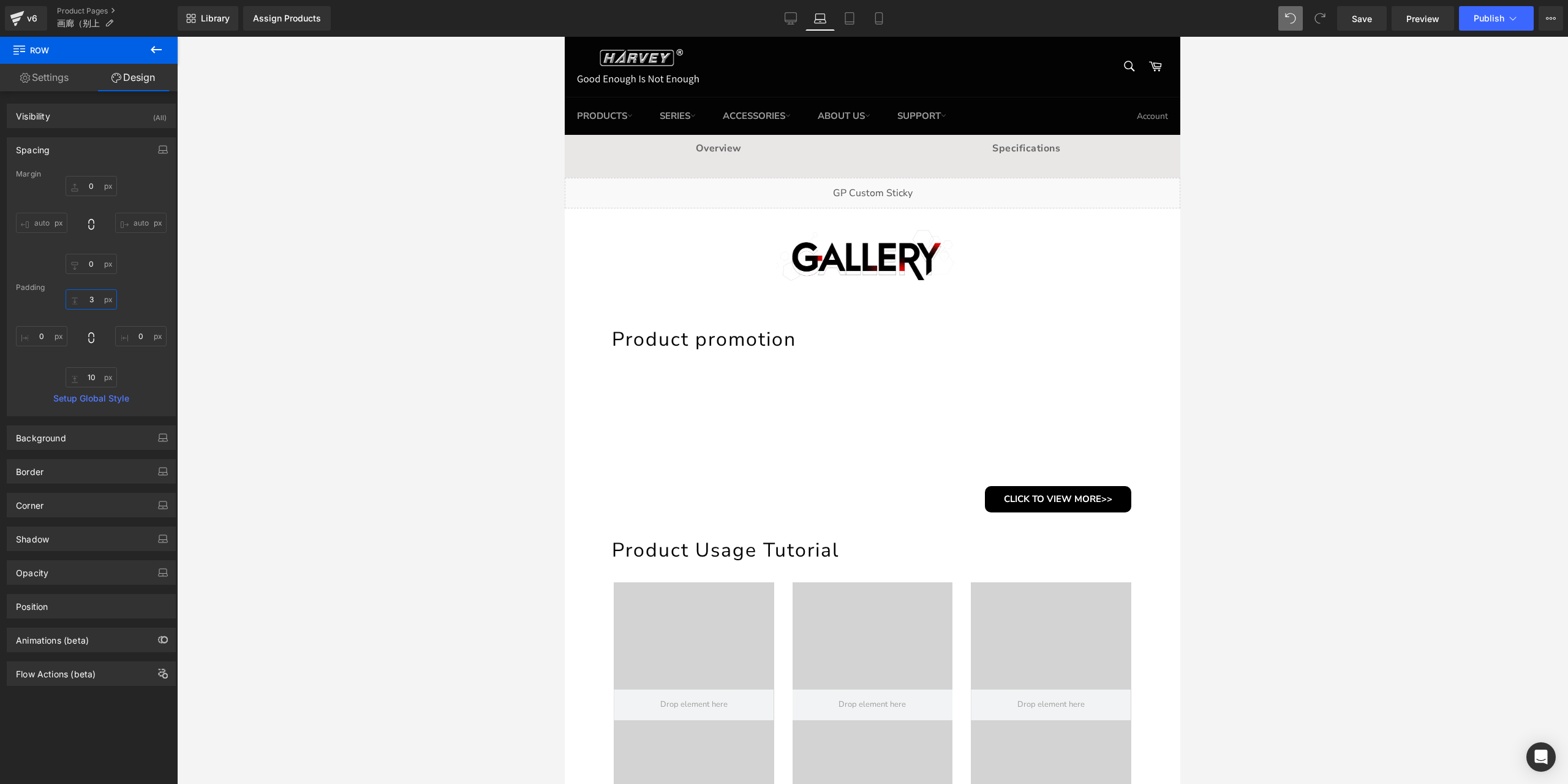
type input "30"
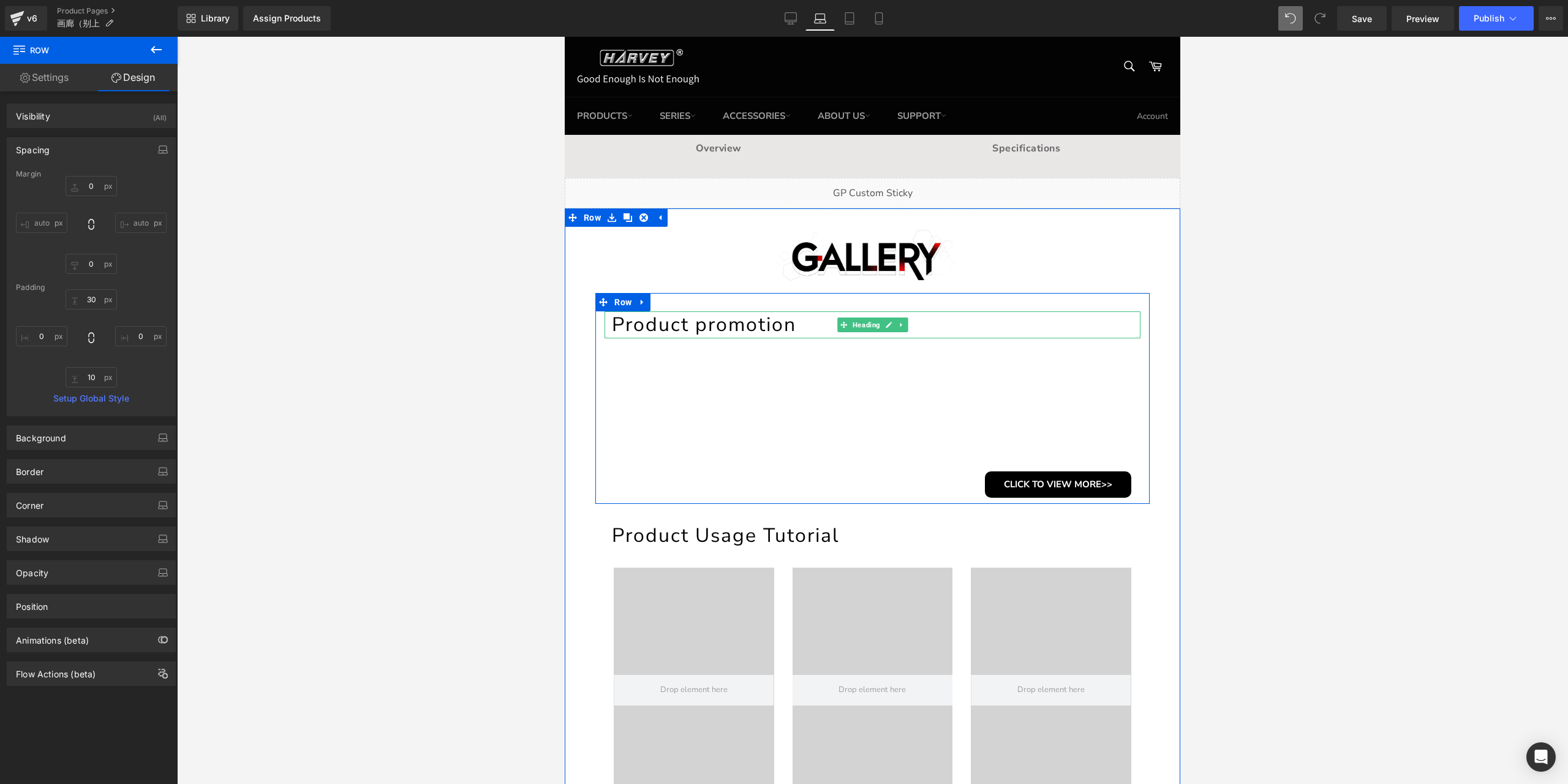
click at [765, 330] on h1 "Product promotion" at bounding box center [876, 324] width 529 height 27
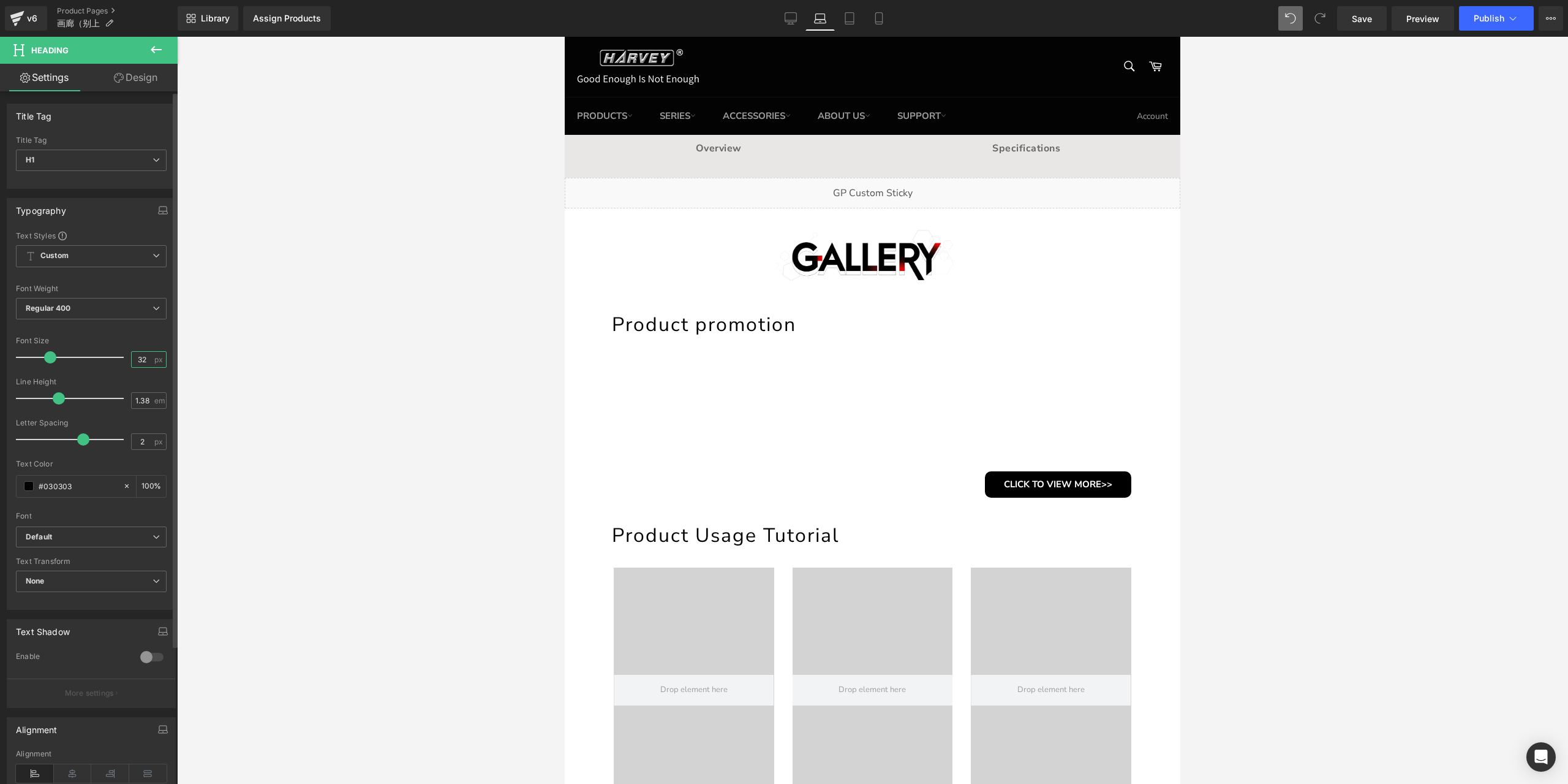
click at [136, 357] on input "32" at bounding box center [143, 359] width 21 height 15
type input "28"
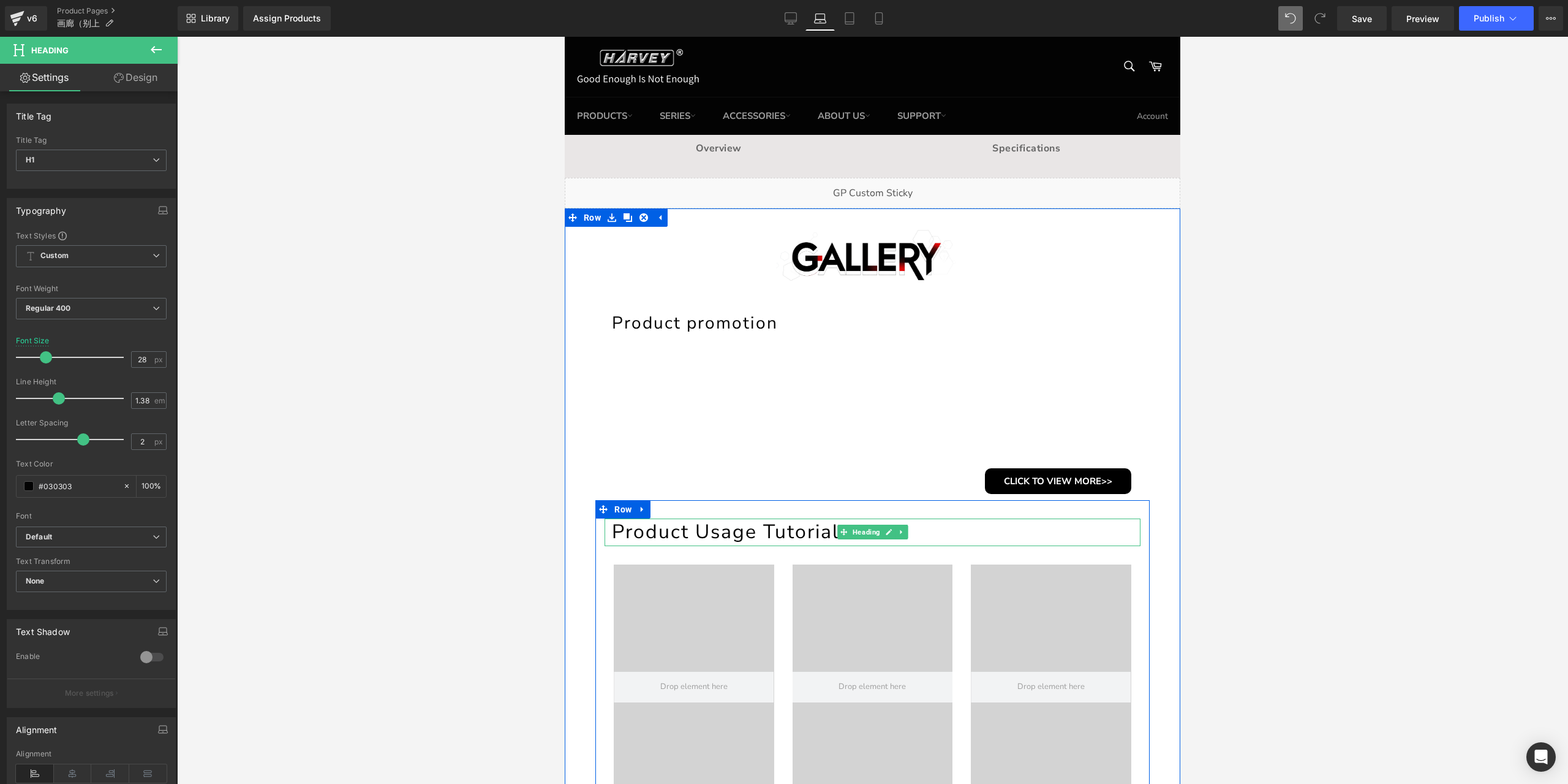
click at [747, 530] on h1 "Product Usage Tutorial" at bounding box center [876, 532] width 529 height 27
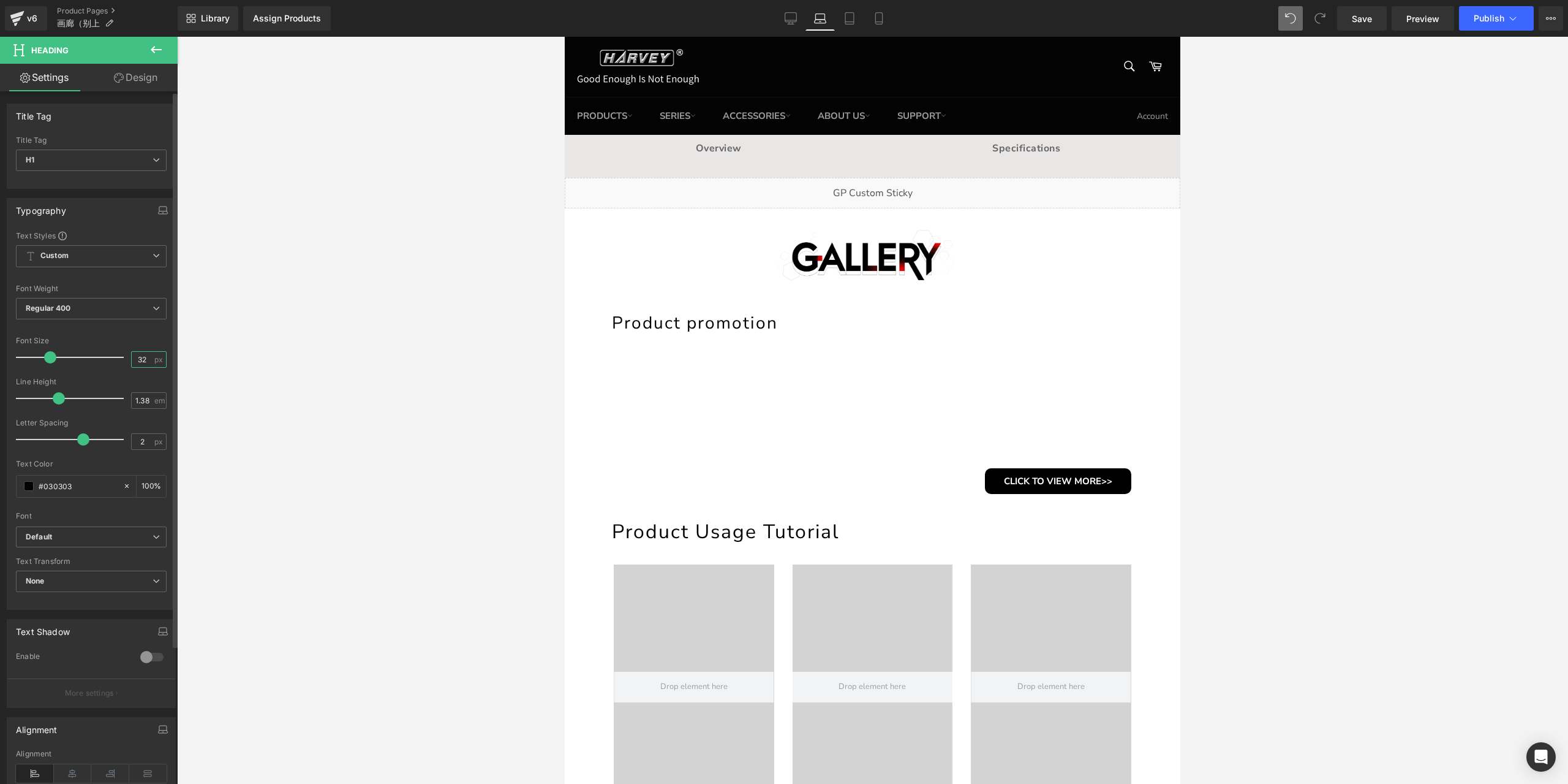
click at [142, 357] on input "32" at bounding box center [143, 359] width 21 height 15
type input "28"
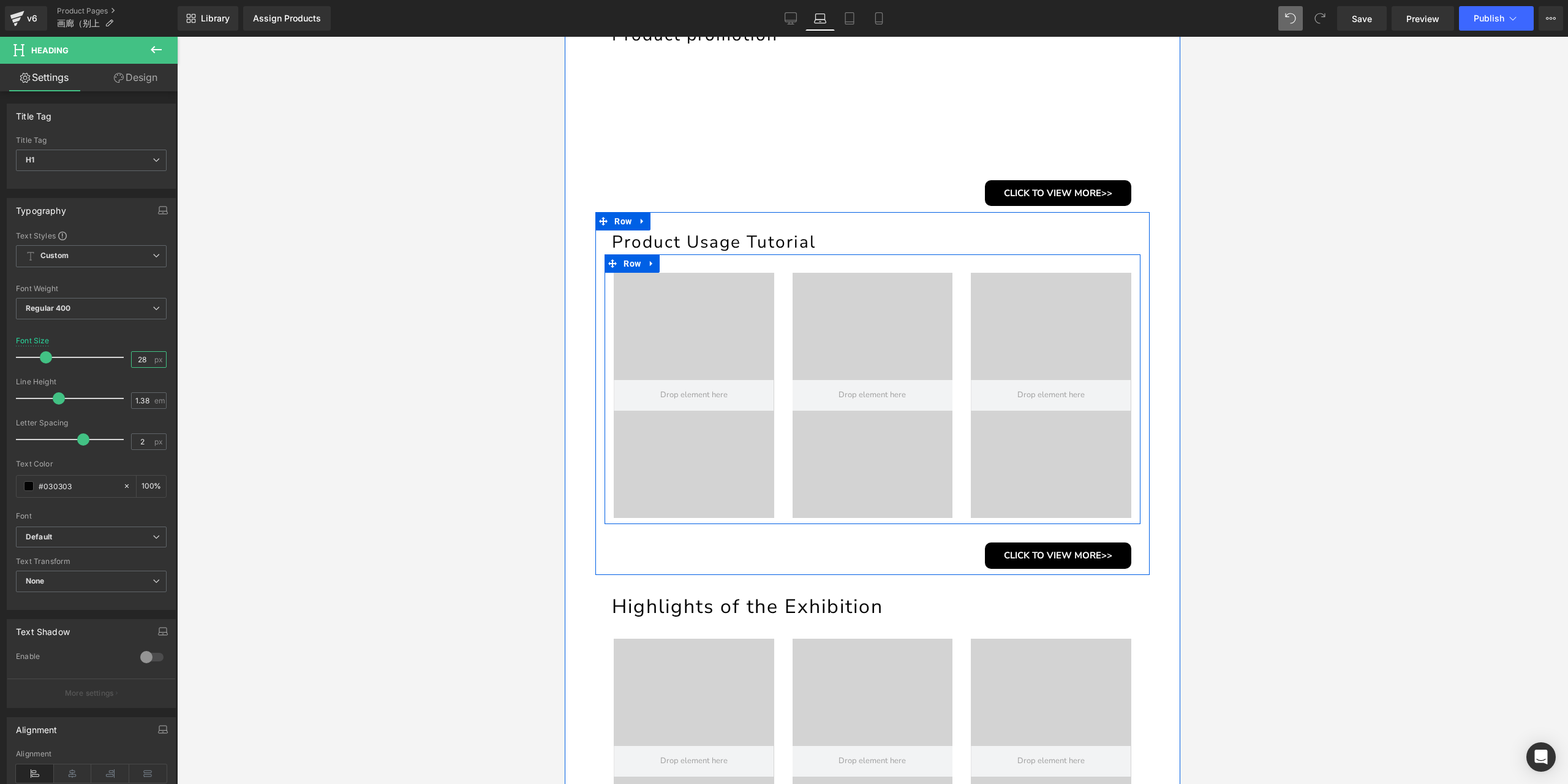
scroll to position [368, 0]
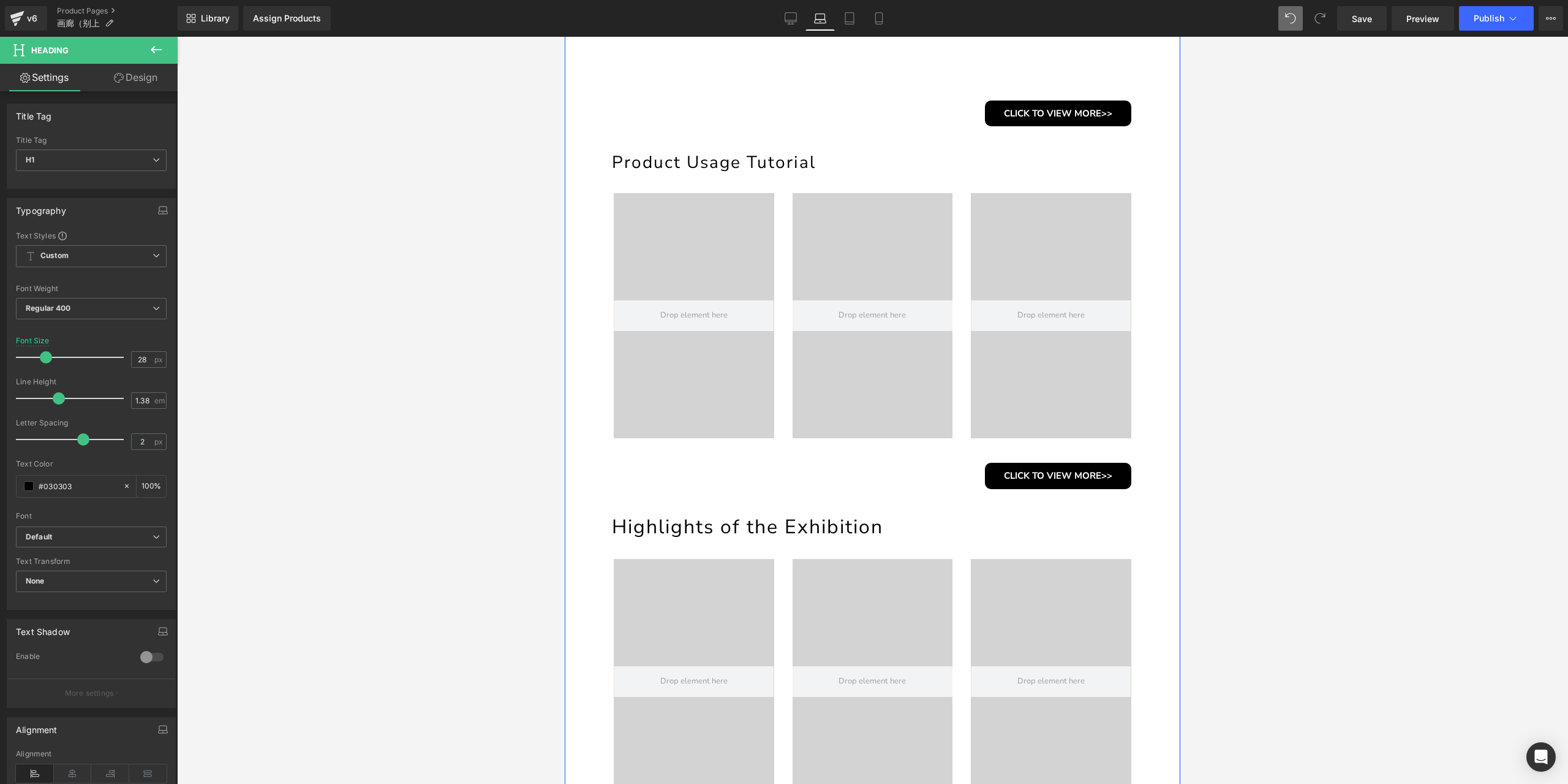
click at [740, 532] on h1 "Highlights of the Exhibition" at bounding box center [876, 527] width 529 height 27
click at [139, 356] on input "32" at bounding box center [143, 359] width 21 height 15
type input "28"
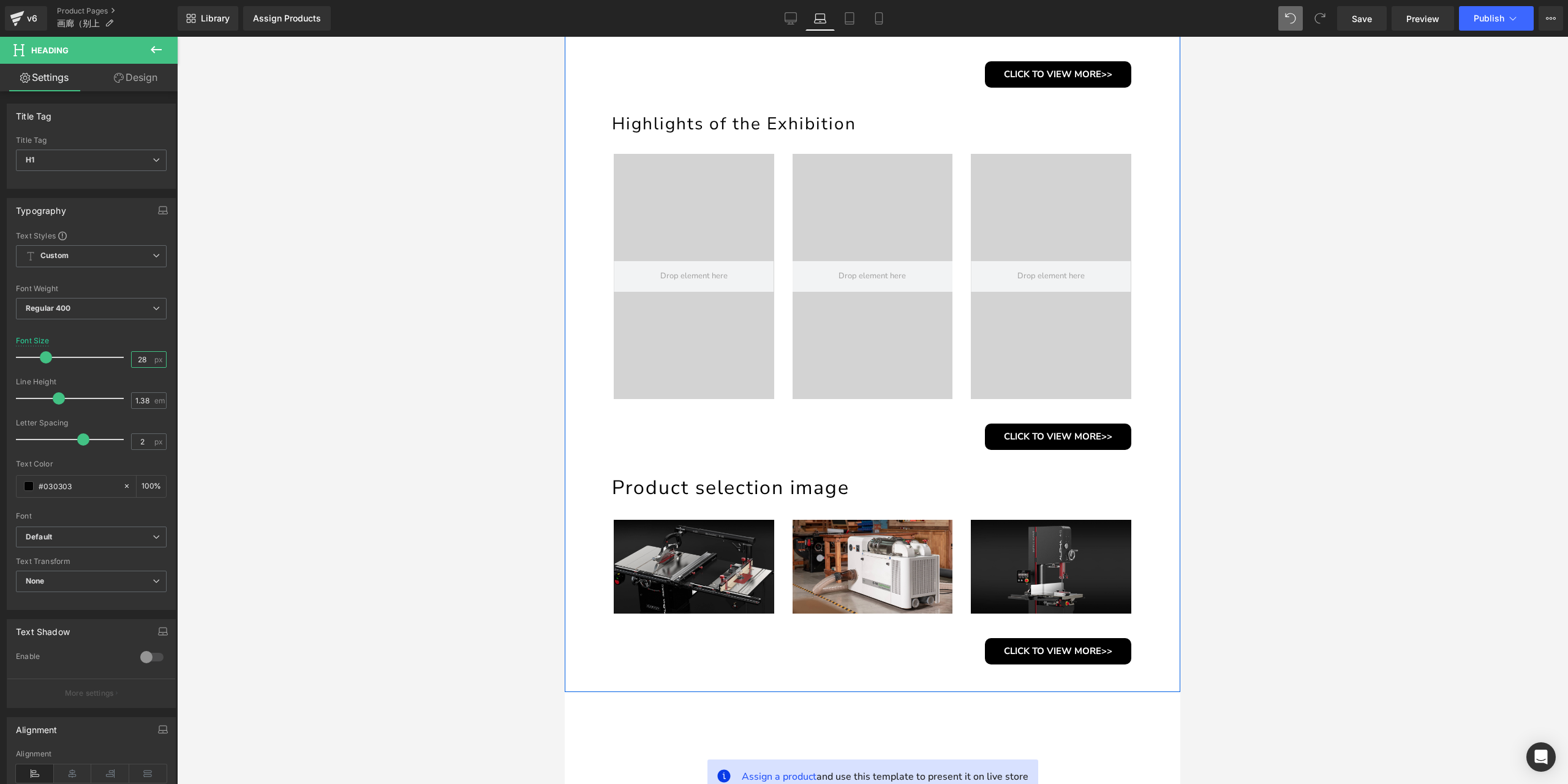
scroll to position [796, 0]
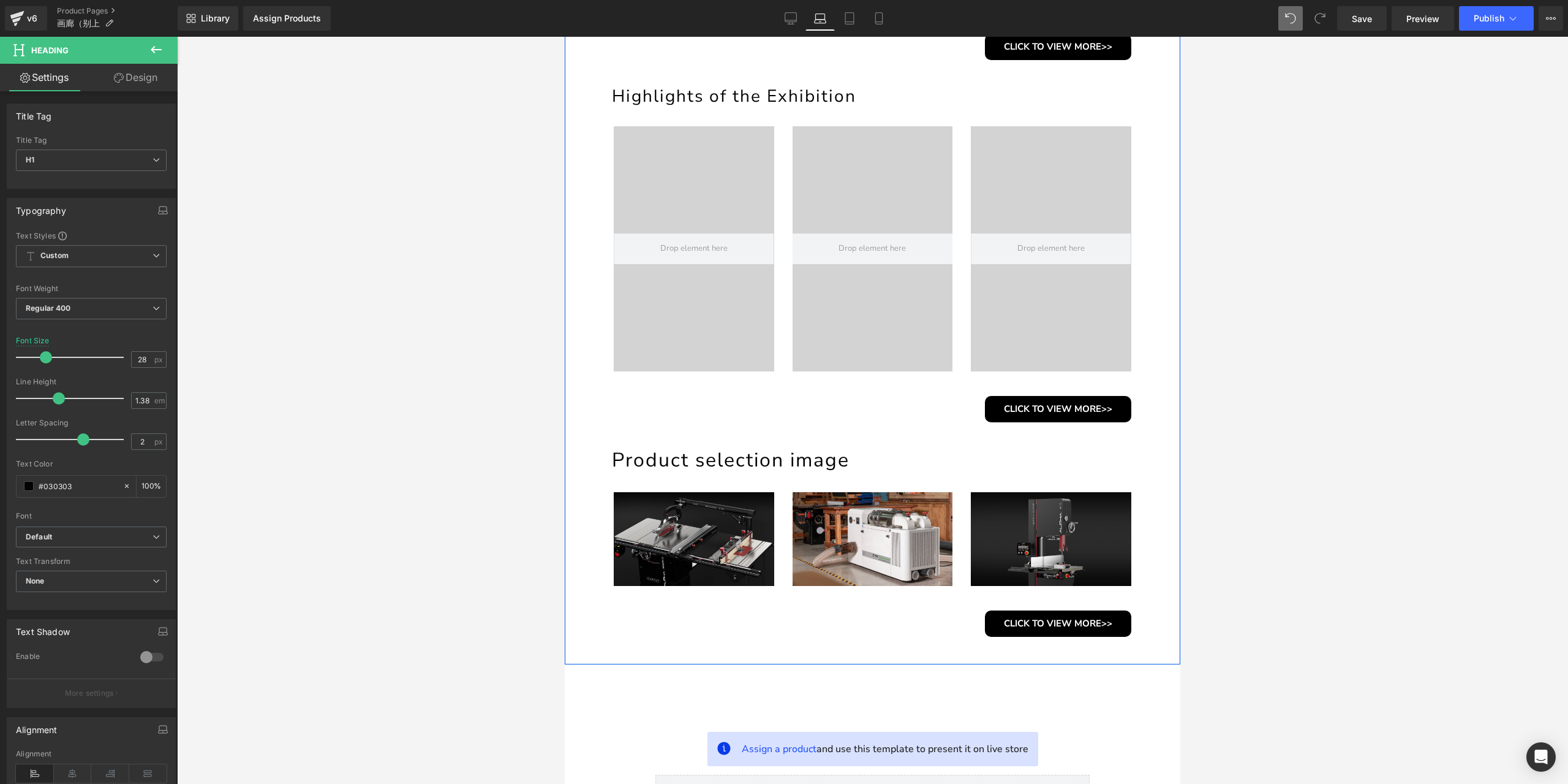
click at [763, 462] on h1 "Product selection image" at bounding box center [876, 460] width 529 height 27
click at [141, 359] on input "32" at bounding box center [143, 359] width 21 height 15
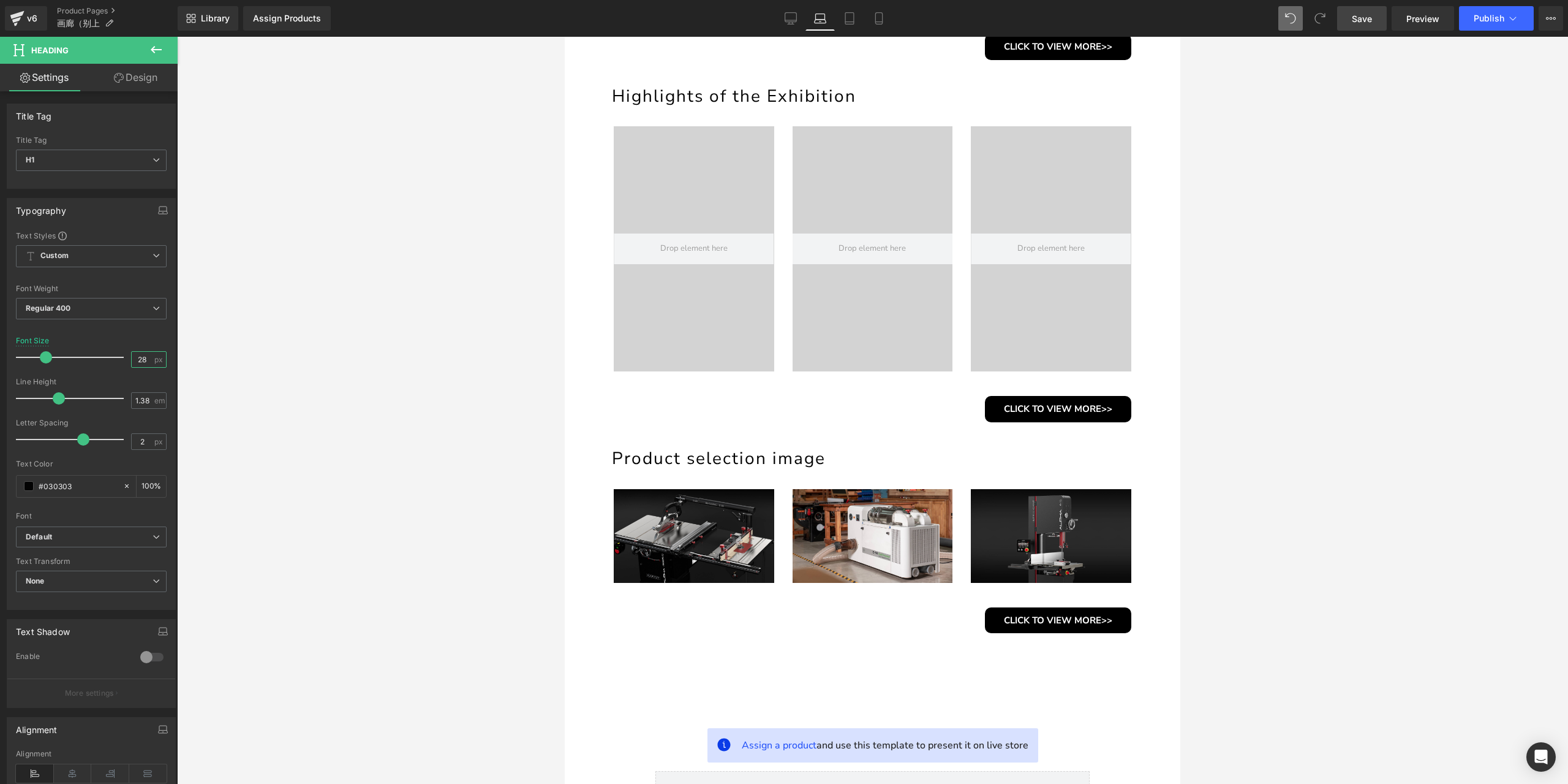
type input "28"
click at [1362, 24] on span "Save" at bounding box center [1362, 19] width 20 height 13
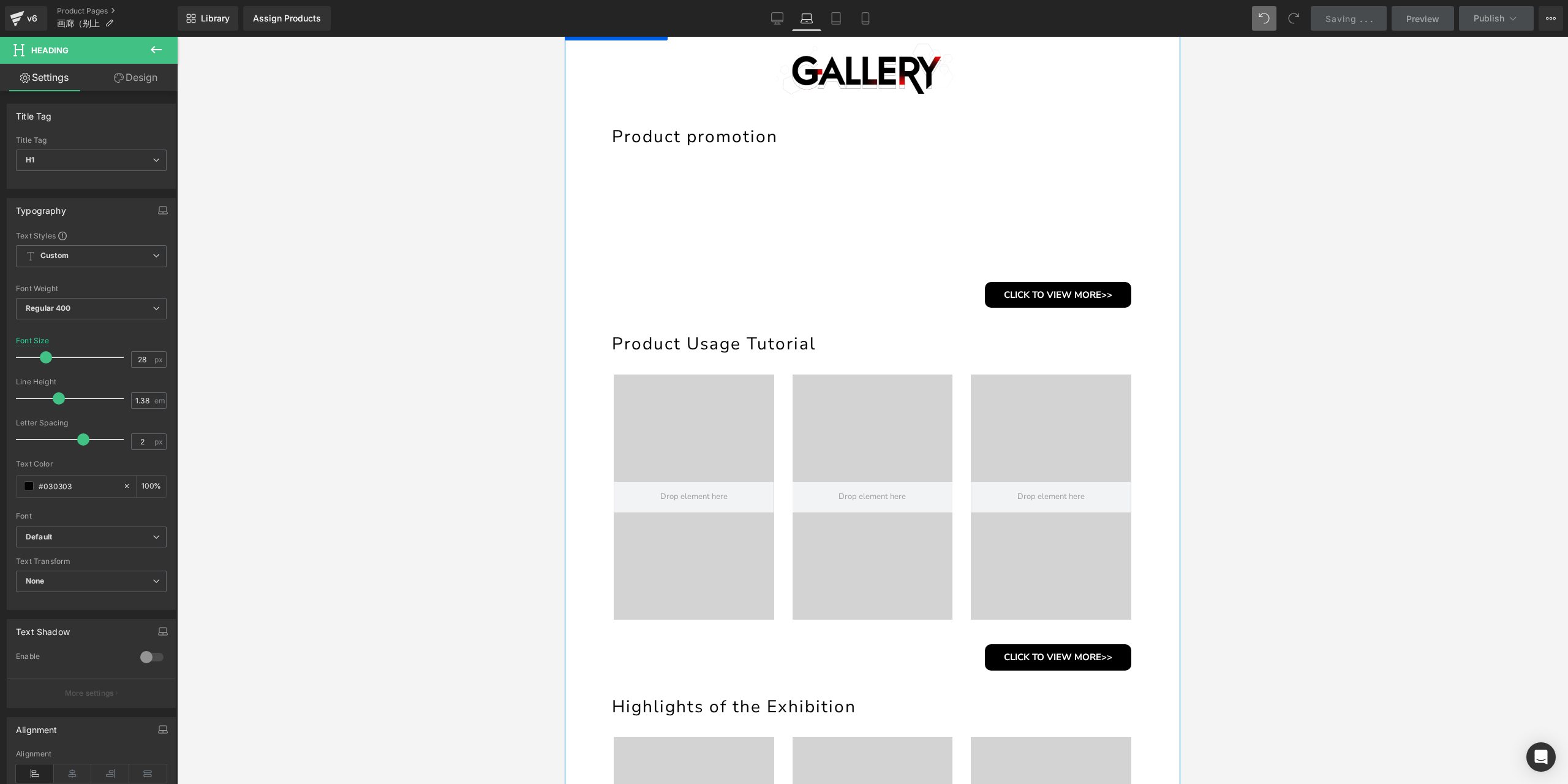
scroll to position [184, 0]
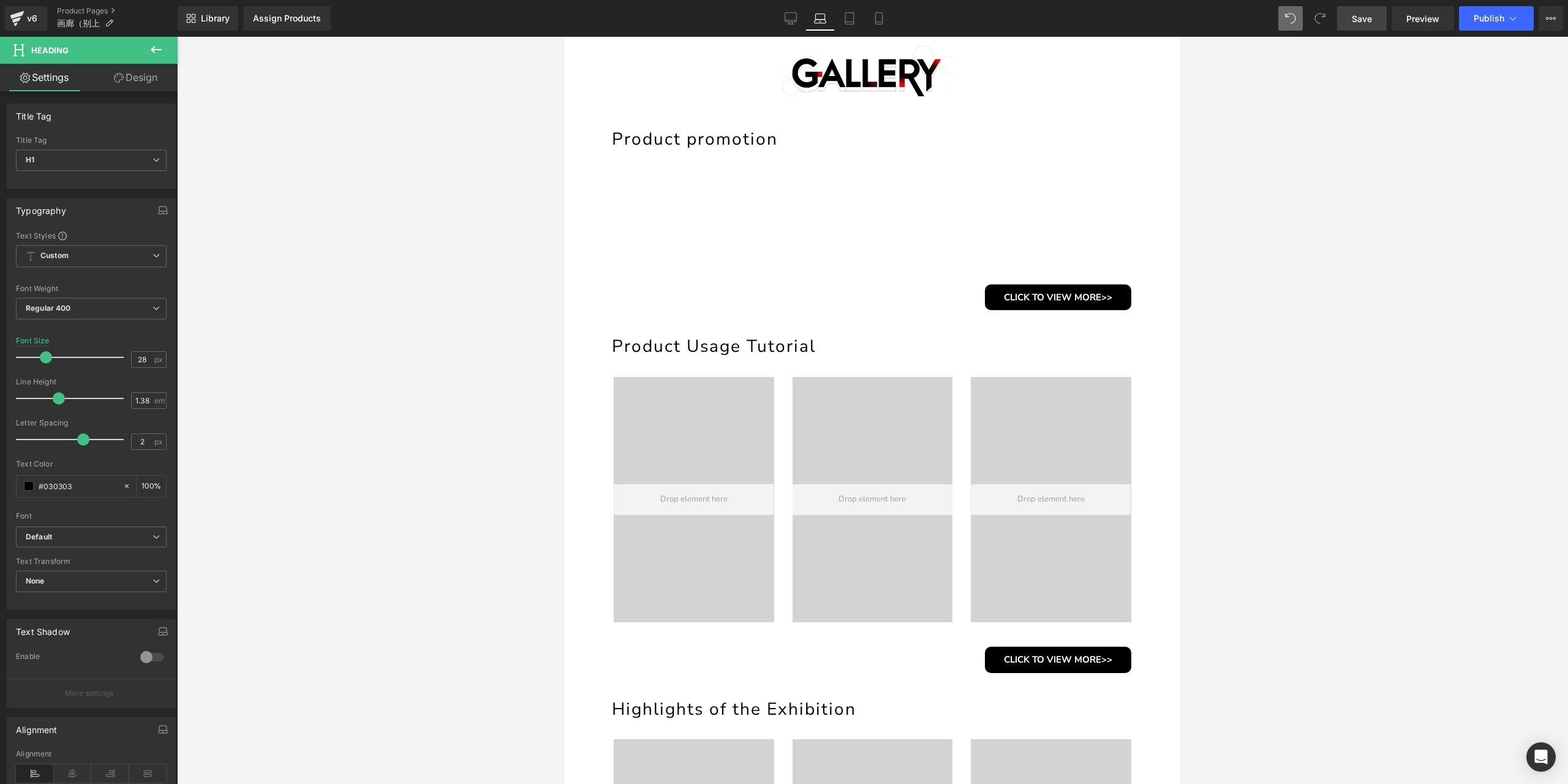
click at [1361, 19] on span "Save" at bounding box center [1362, 19] width 20 height 13
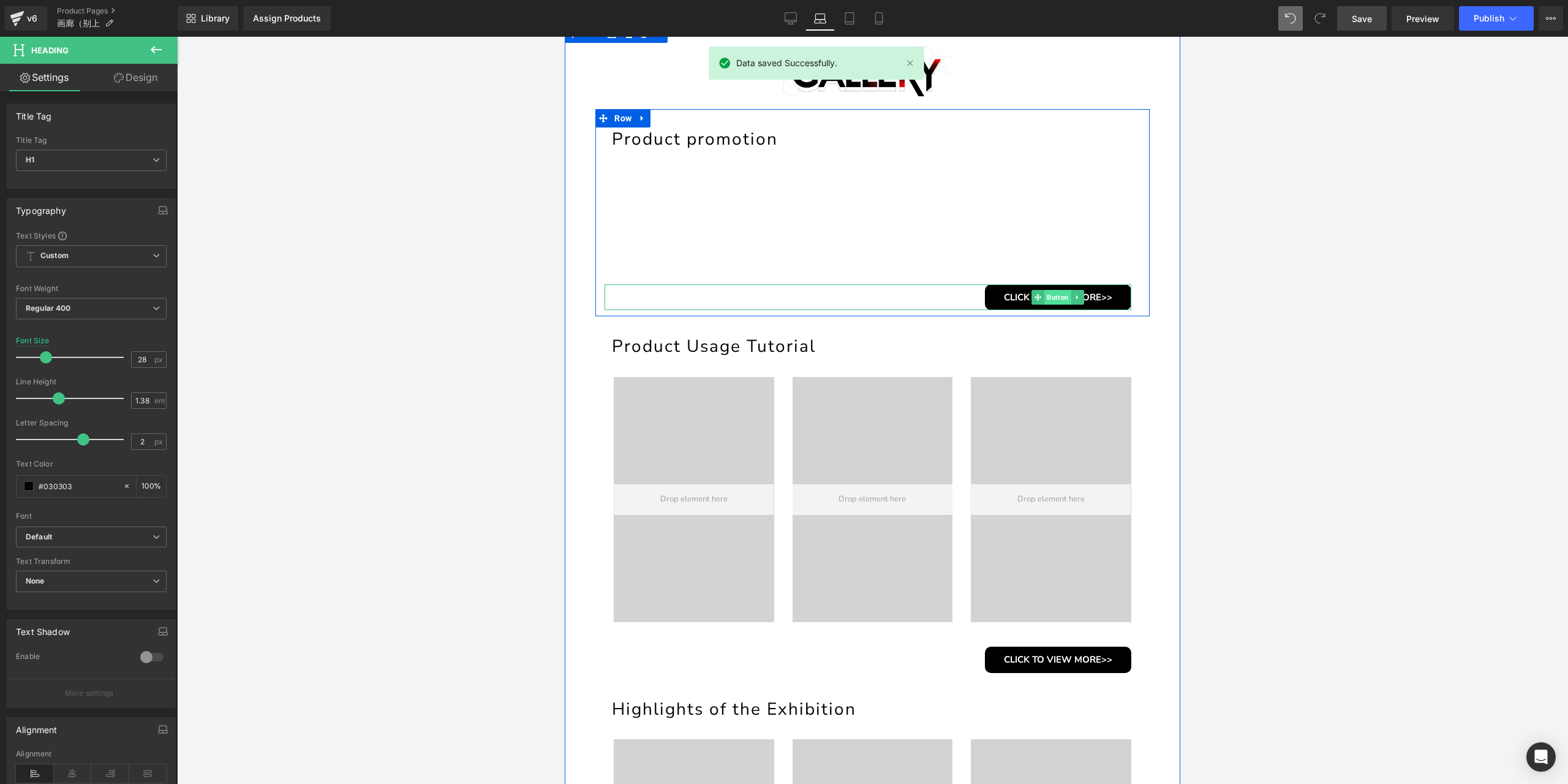
click at [1056, 298] on span "Button" at bounding box center [1058, 297] width 27 height 15
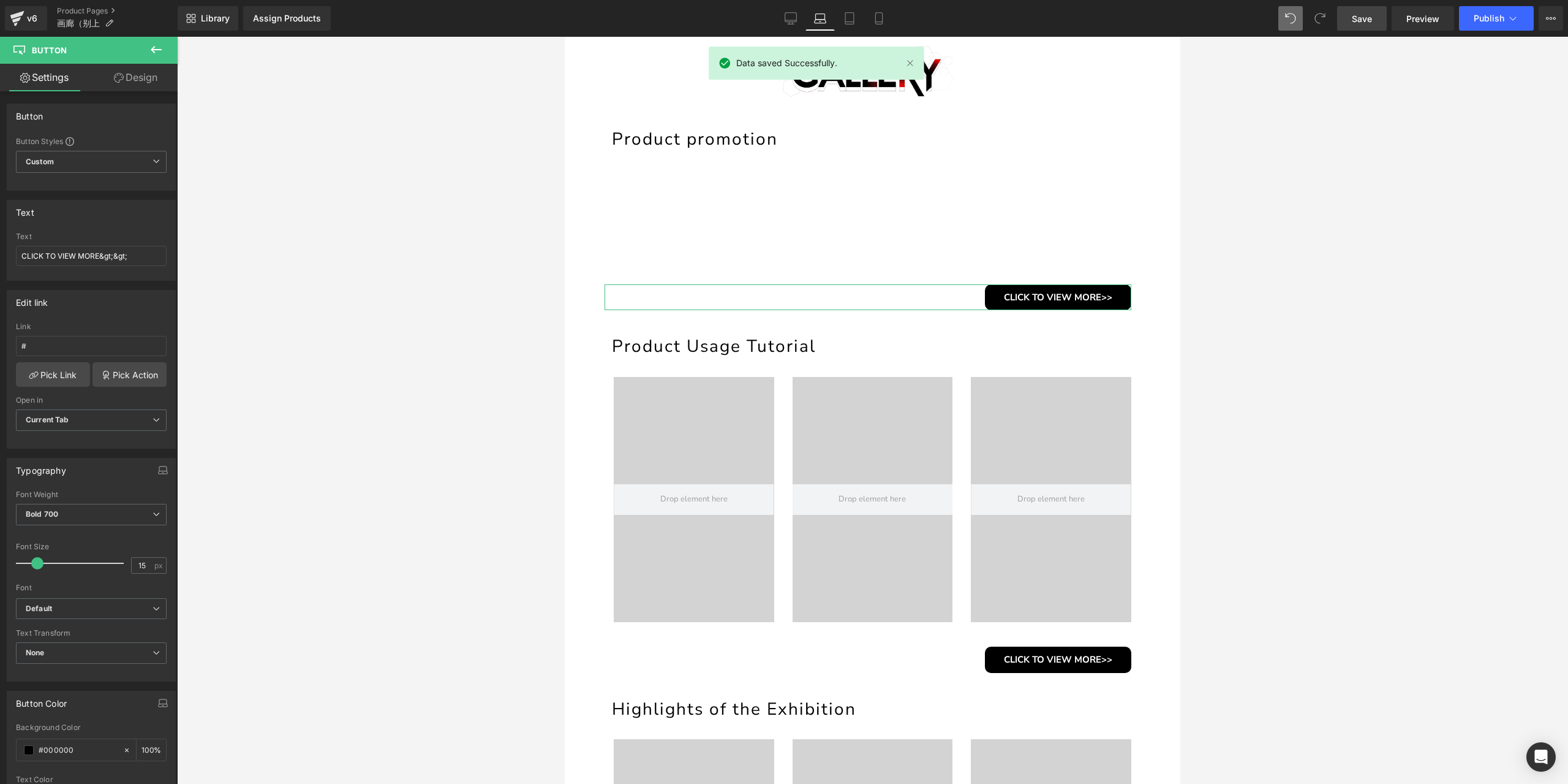
click at [128, 74] on link "Design" at bounding box center [135, 77] width 89 height 27
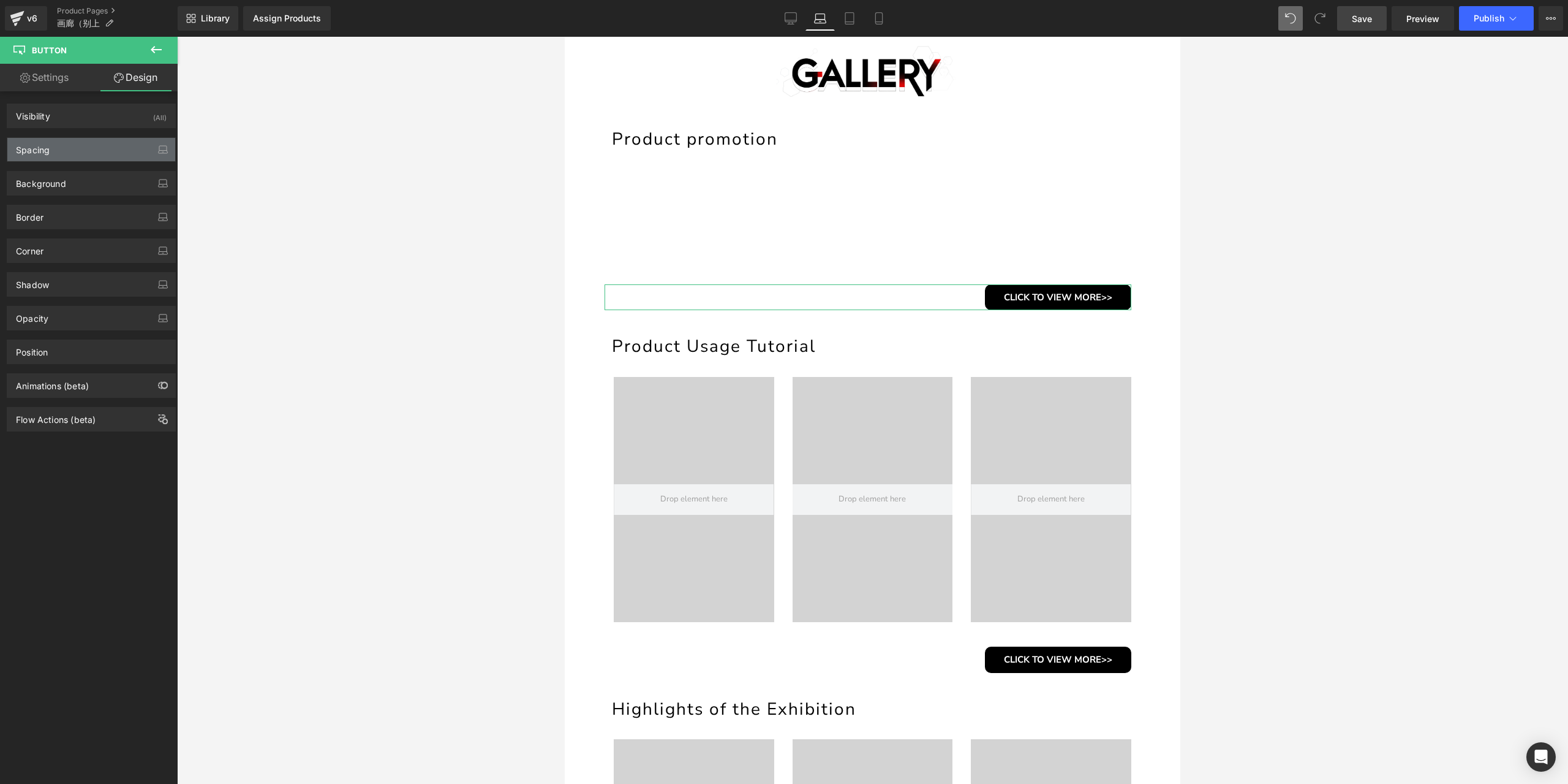
click at [93, 144] on div "Spacing" at bounding box center [91, 150] width 168 height 23
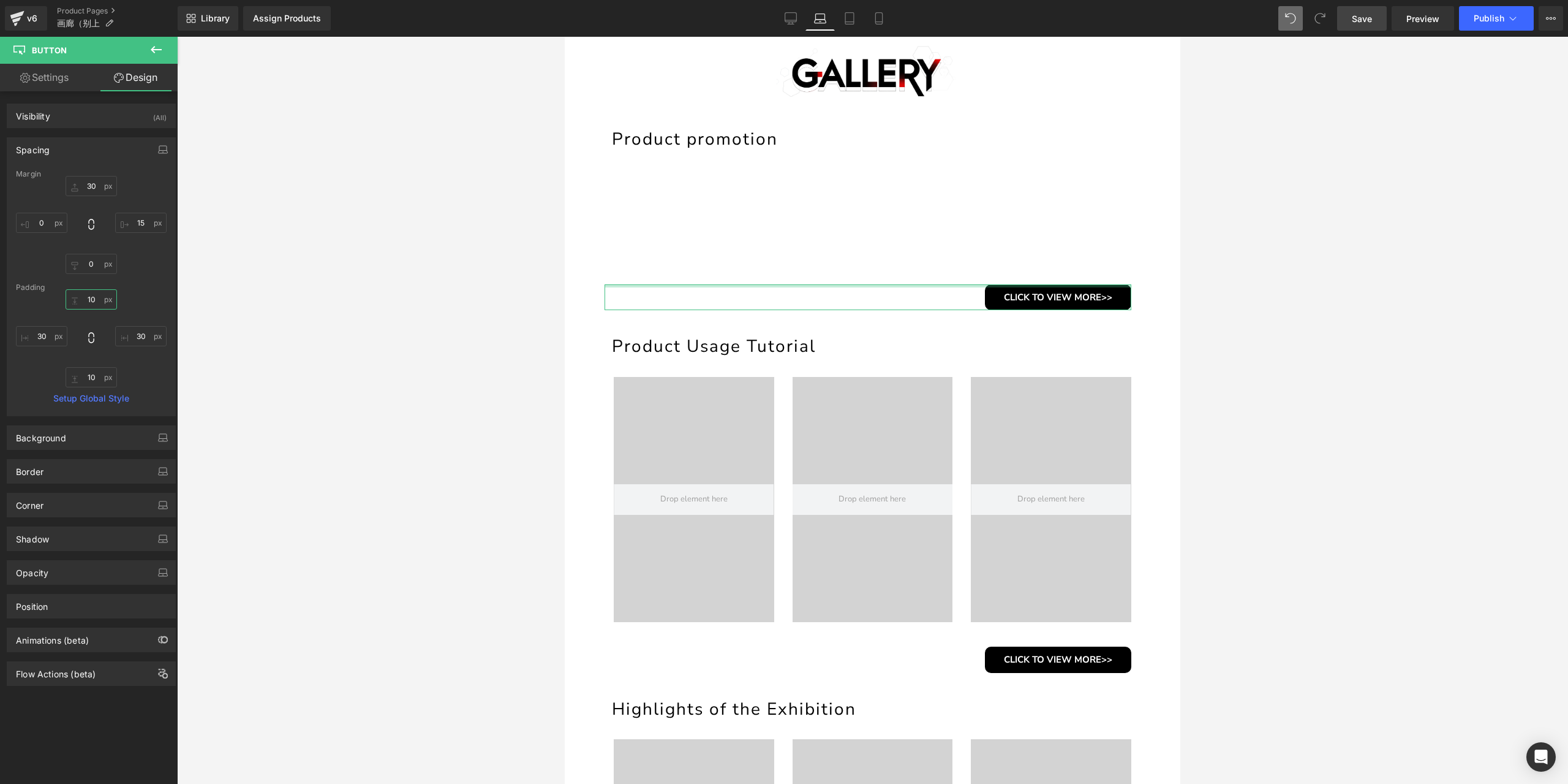
click at [96, 301] on input "10" at bounding box center [91, 299] width 51 height 20
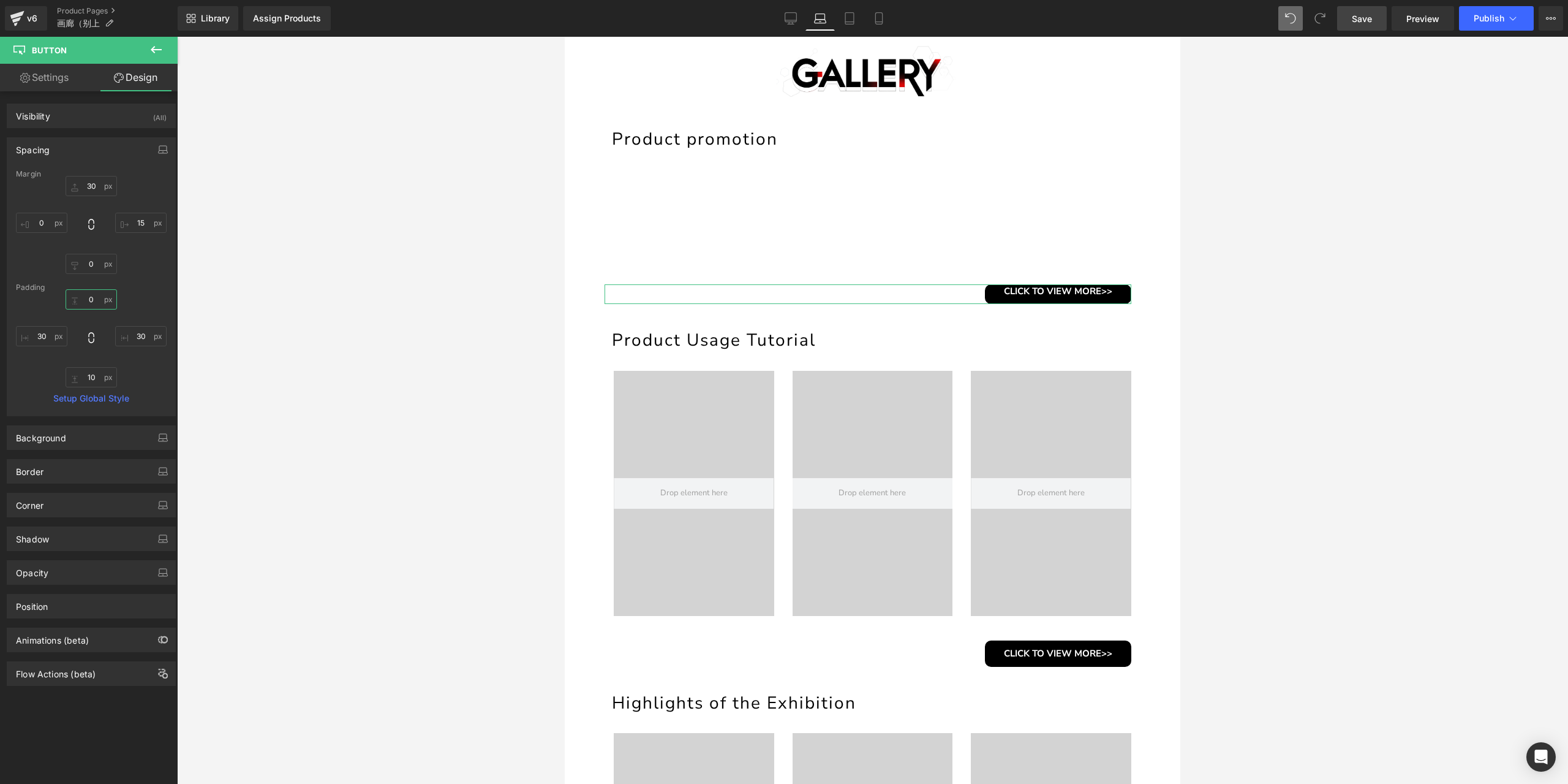
type input "10"
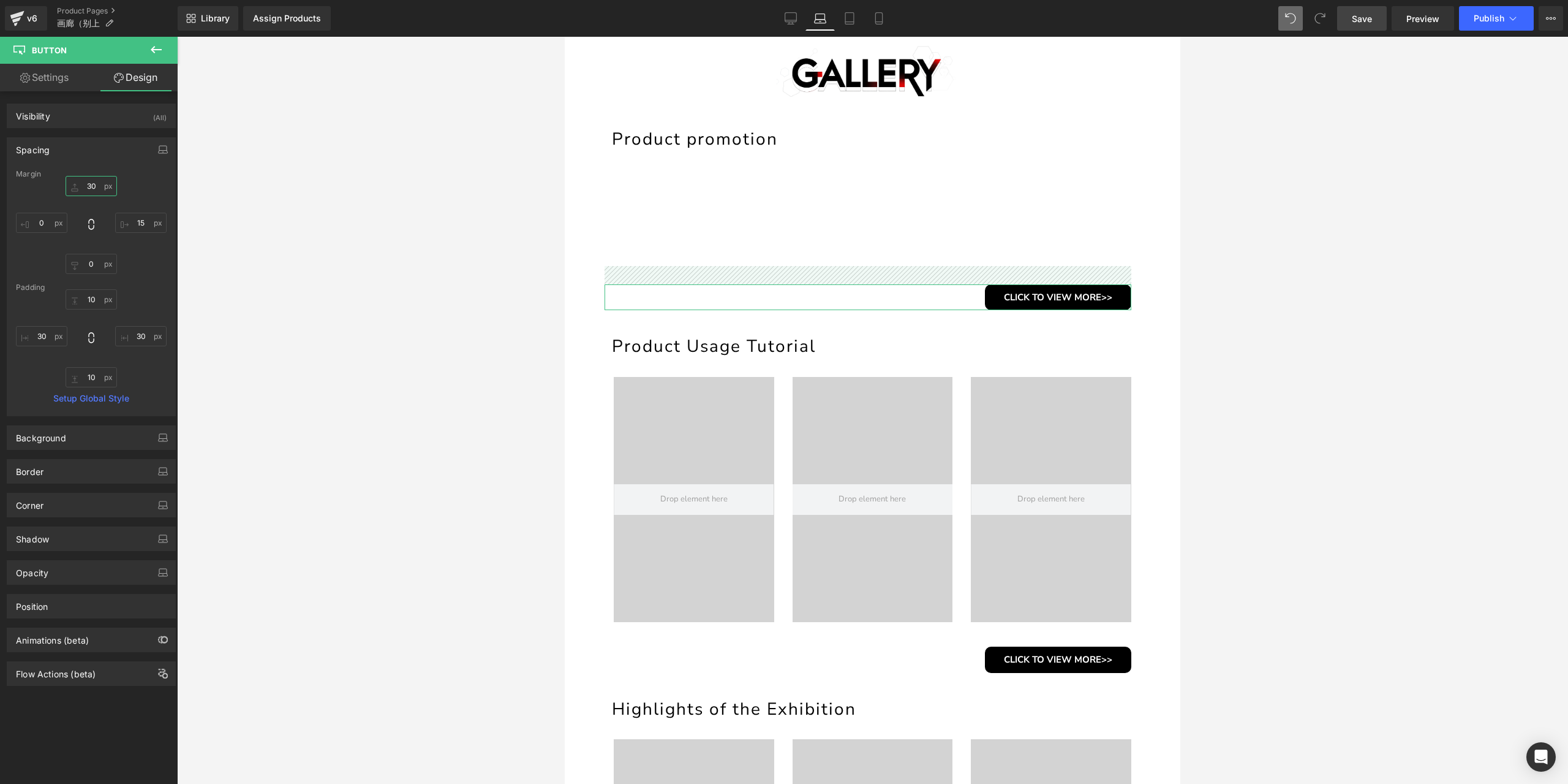
click at [89, 182] on input "30" at bounding box center [91, 186] width 51 height 20
type input "15"
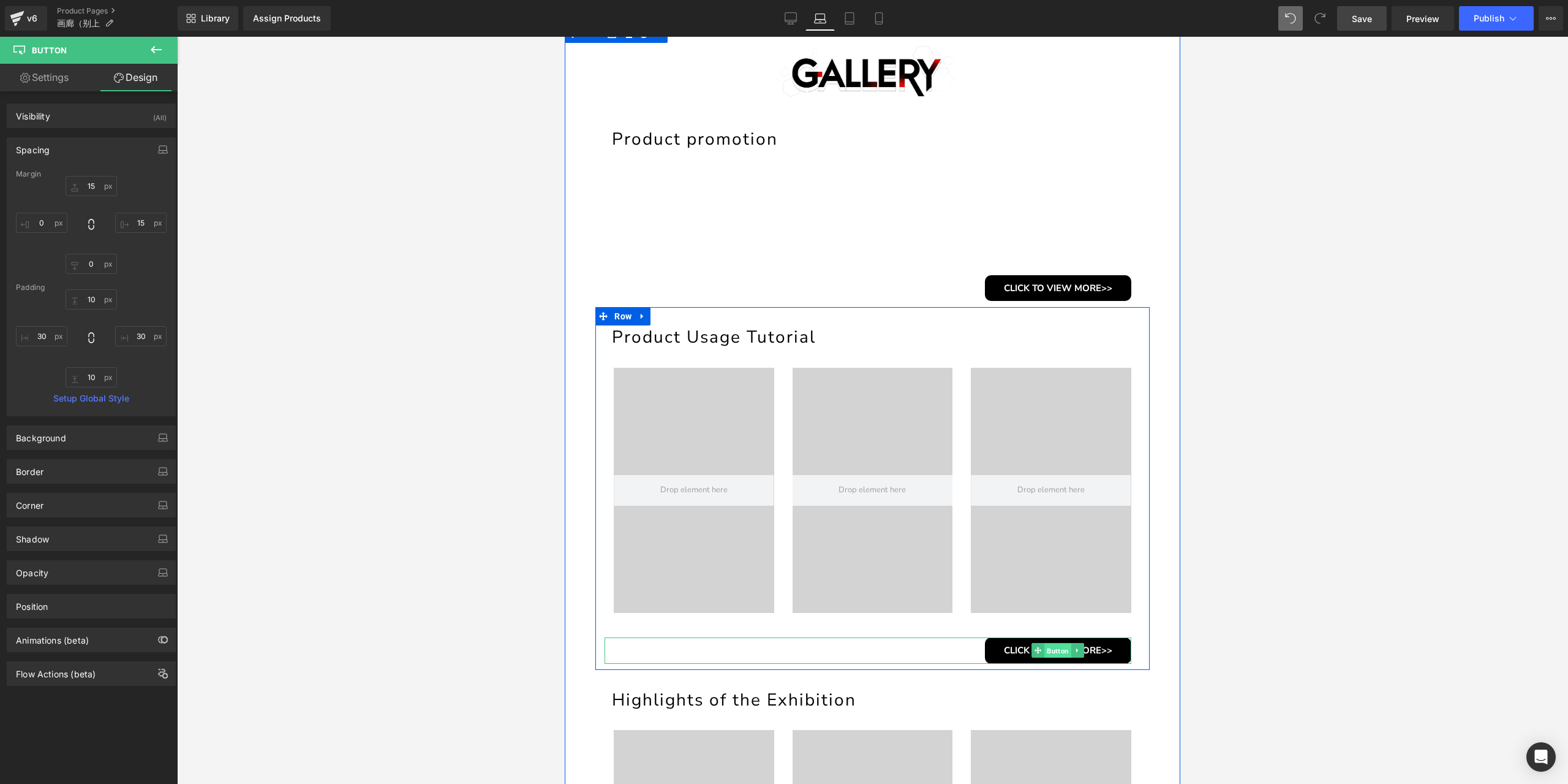
click at [1047, 647] on span "Button" at bounding box center [1058, 650] width 27 height 15
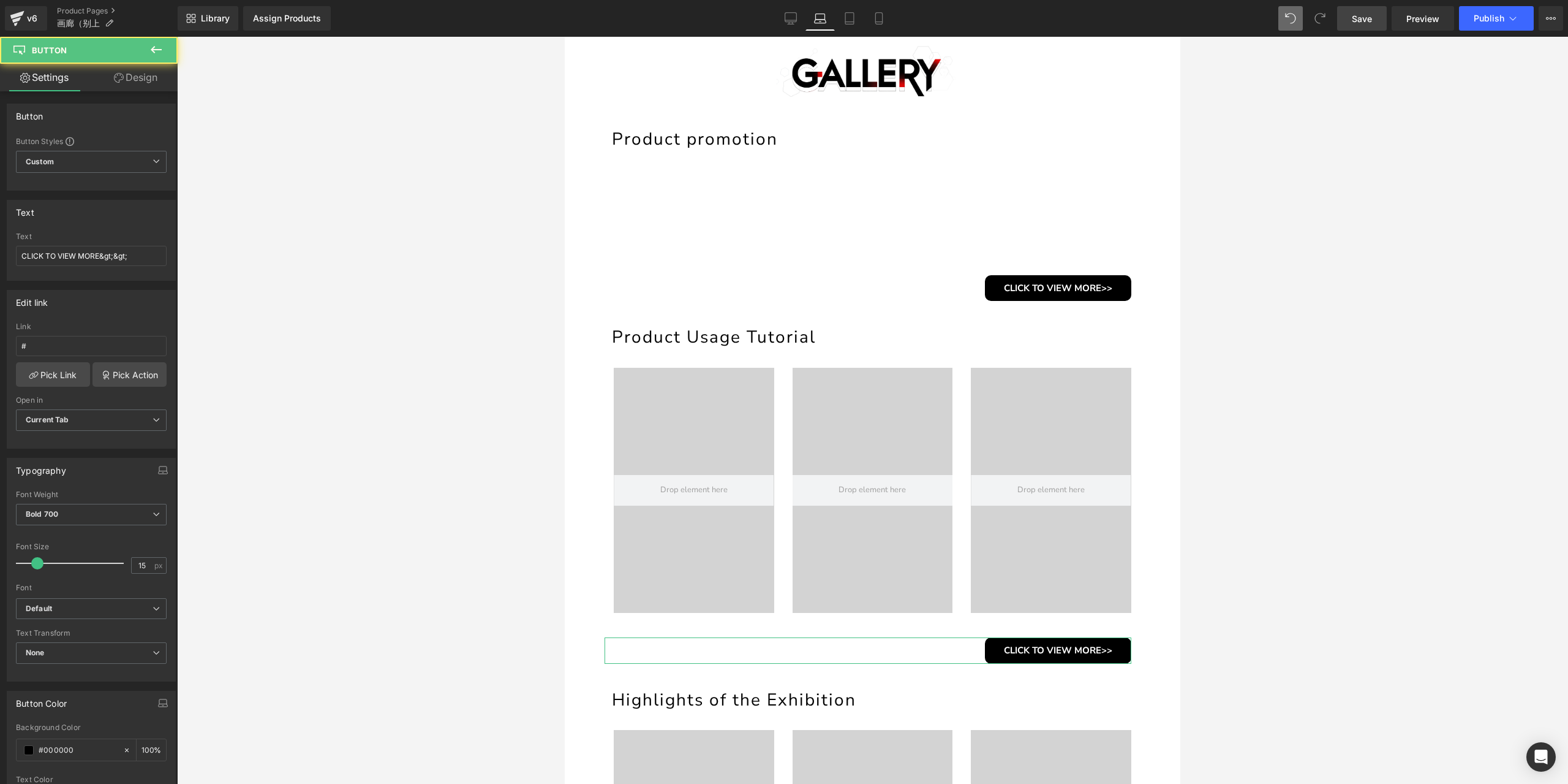
click at [130, 82] on link "Design" at bounding box center [135, 77] width 89 height 27
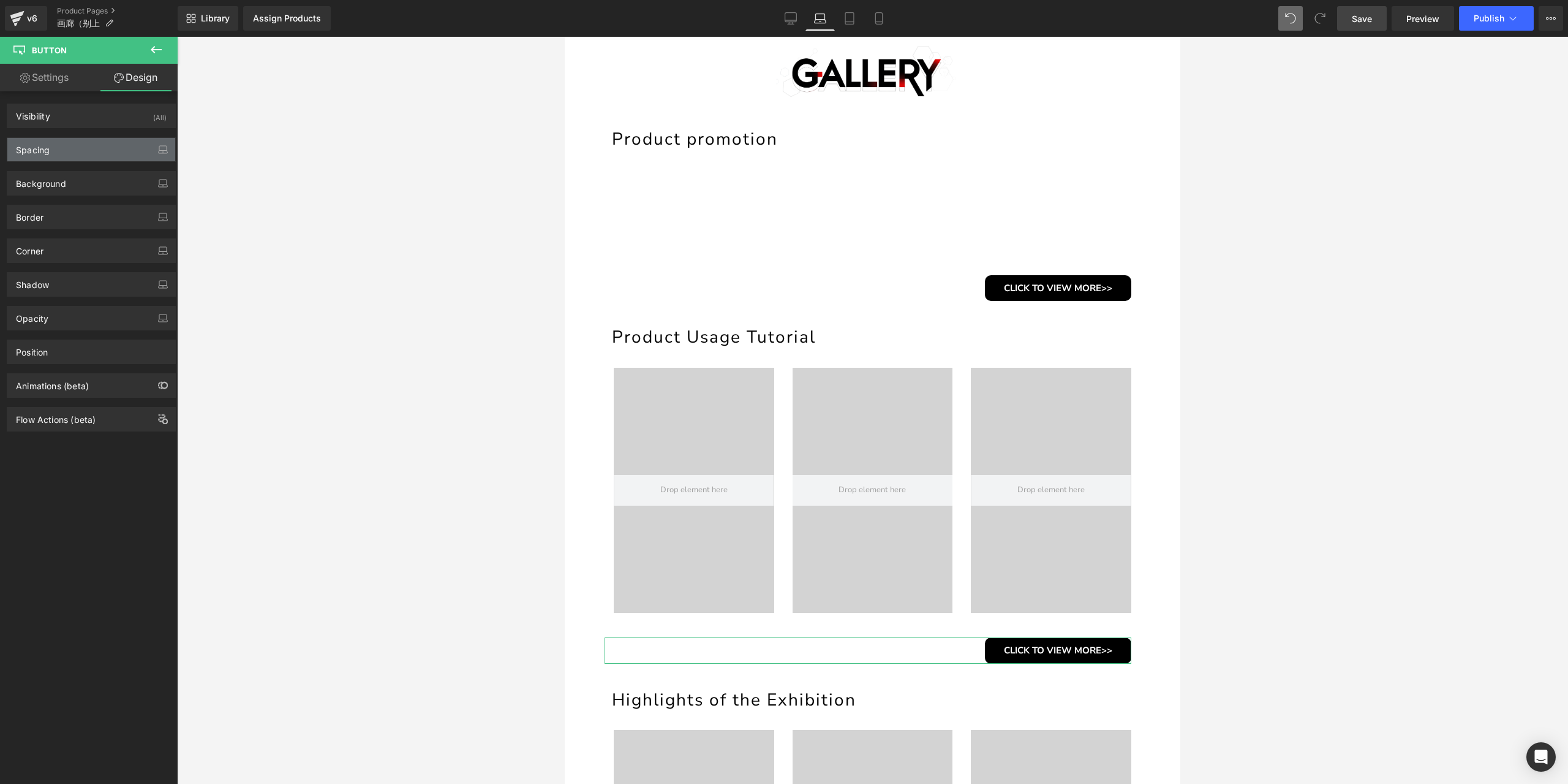
click at [97, 148] on div "Spacing" at bounding box center [91, 150] width 168 height 23
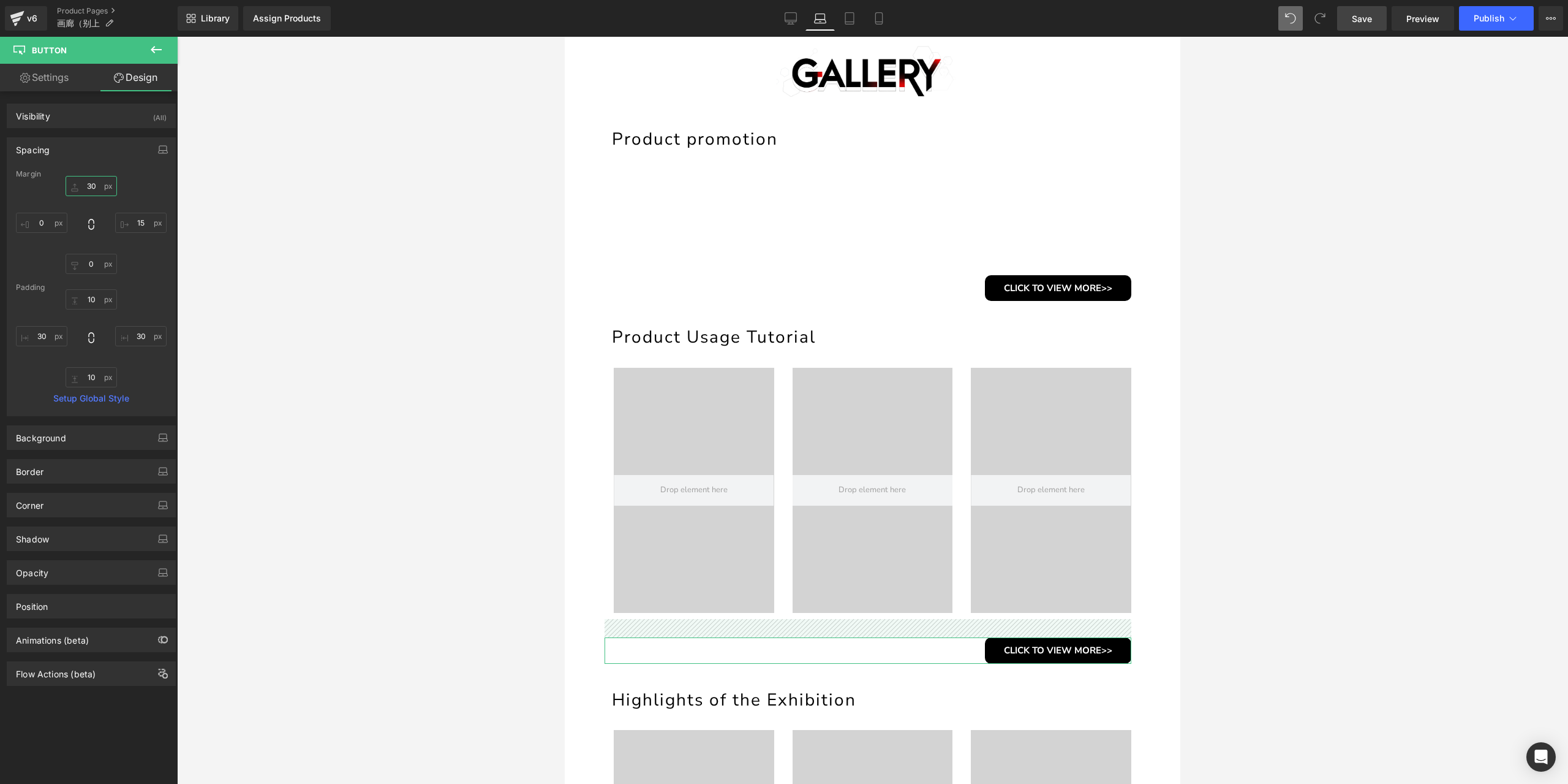
click at [96, 186] on input "30" at bounding box center [91, 186] width 51 height 20
type input "15"
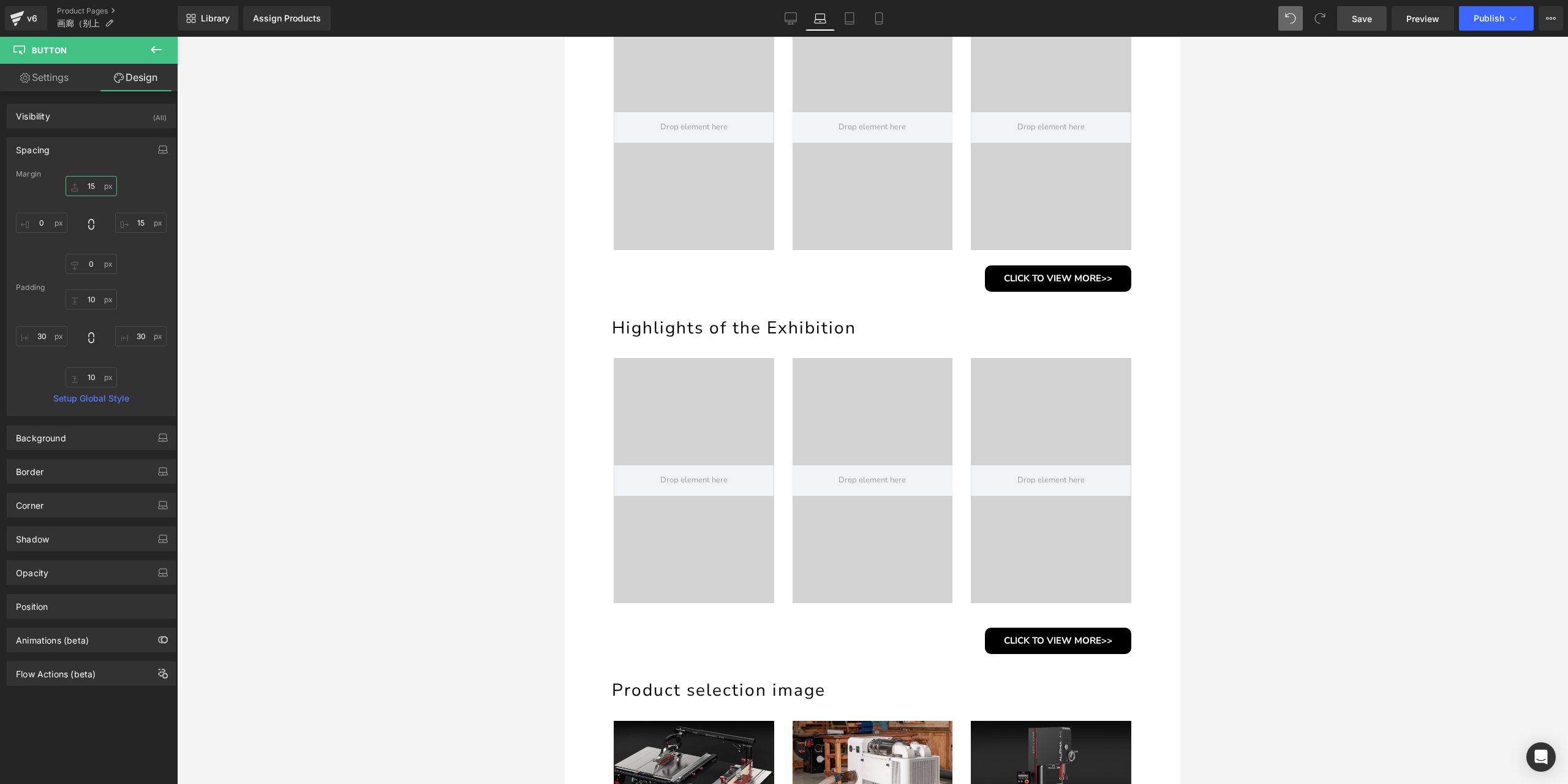
scroll to position [552, 0]
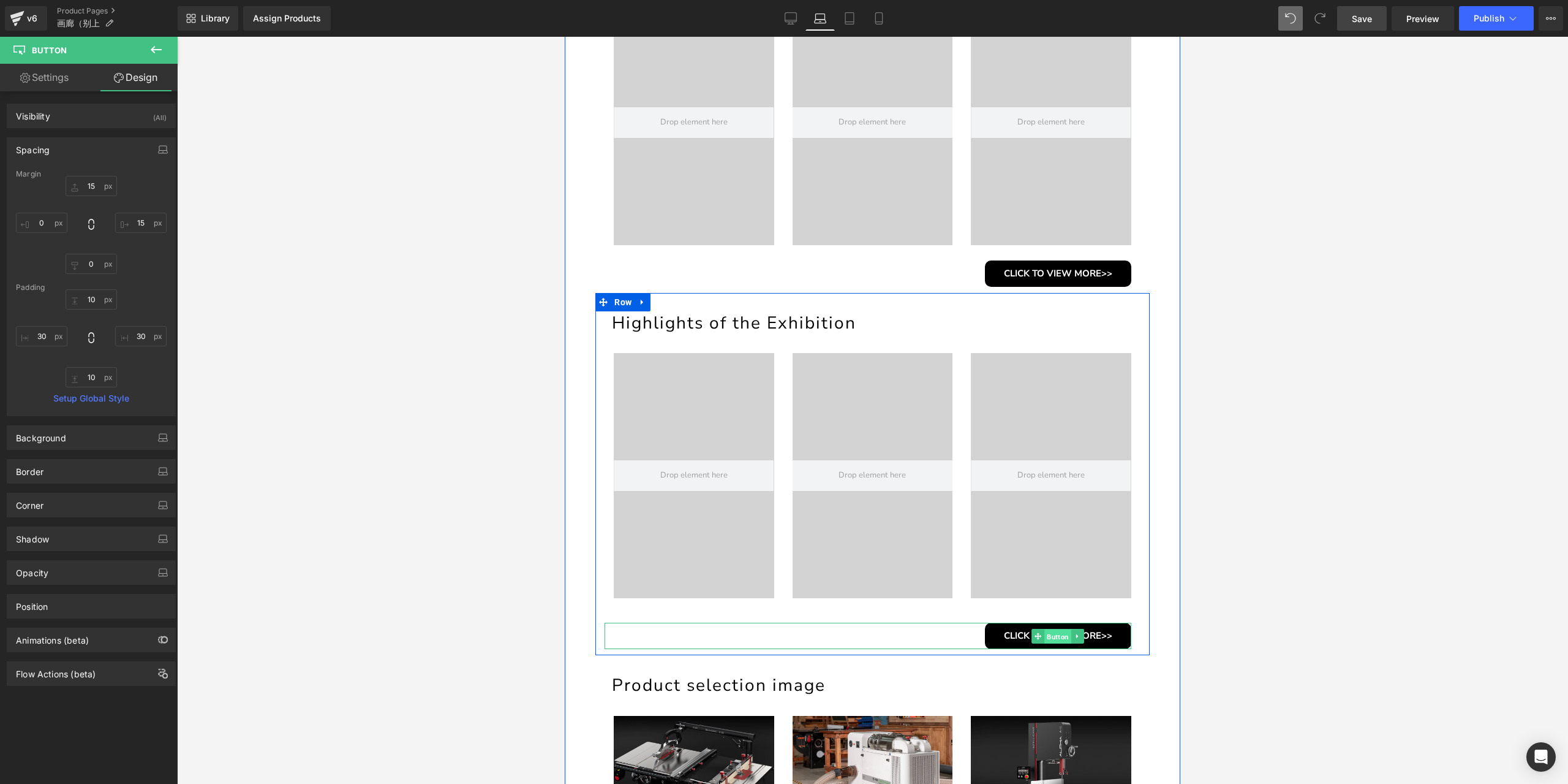
click at [1047, 630] on span "Button" at bounding box center [1058, 636] width 27 height 15
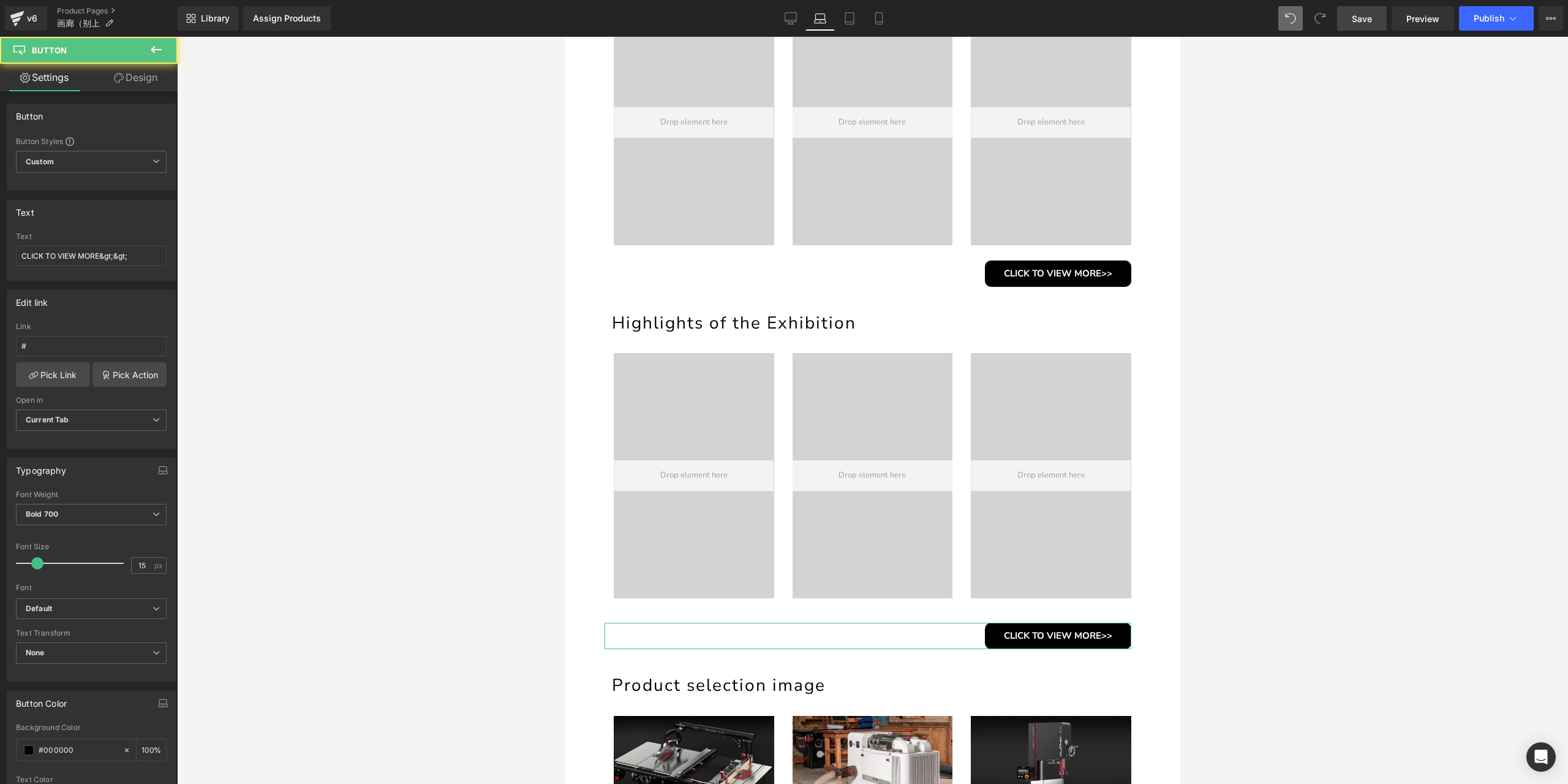
click at [147, 82] on link "Design" at bounding box center [135, 77] width 89 height 27
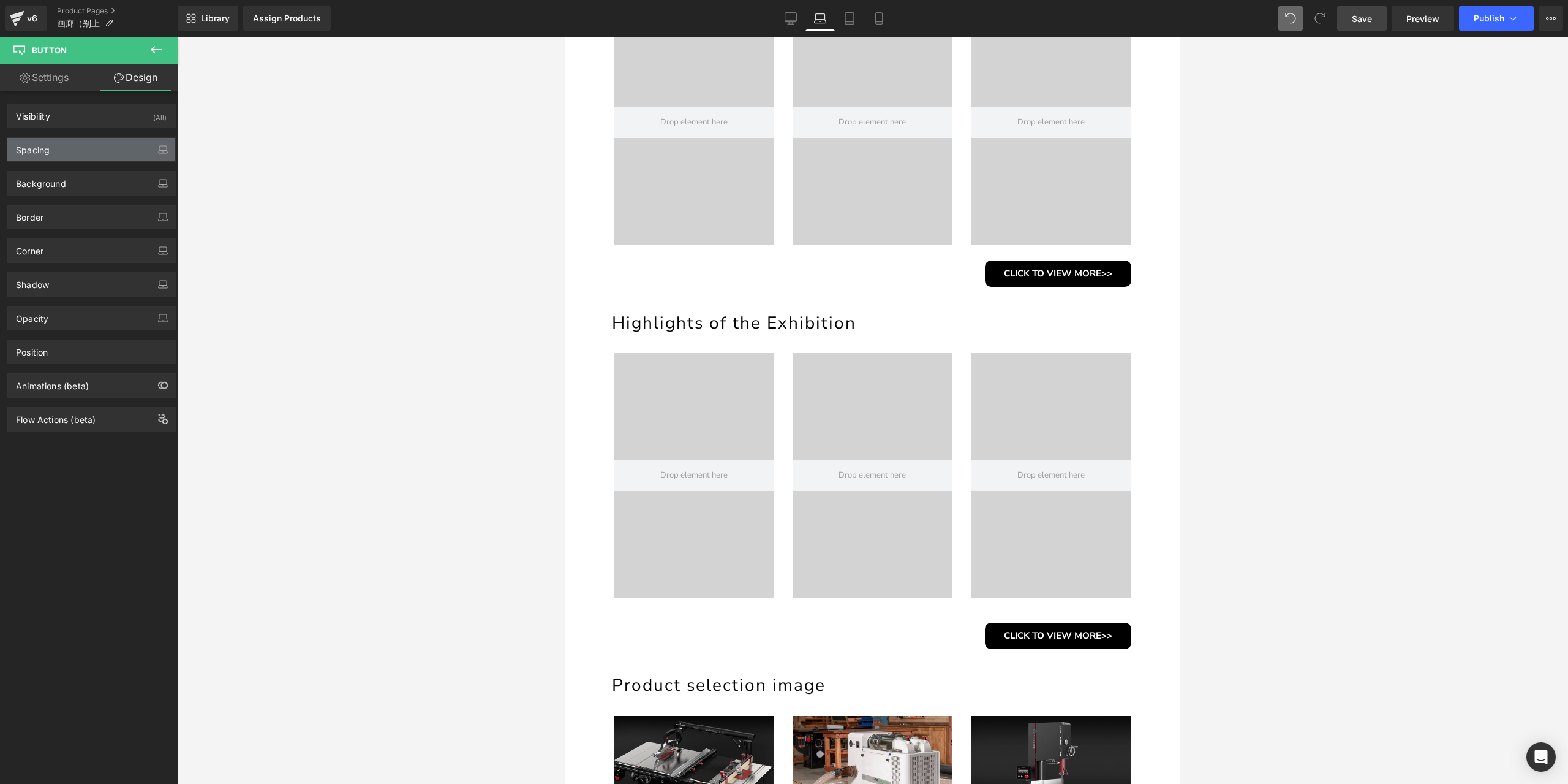
click at [126, 148] on div "Spacing" at bounding box center [91, 150] width 168 height 23
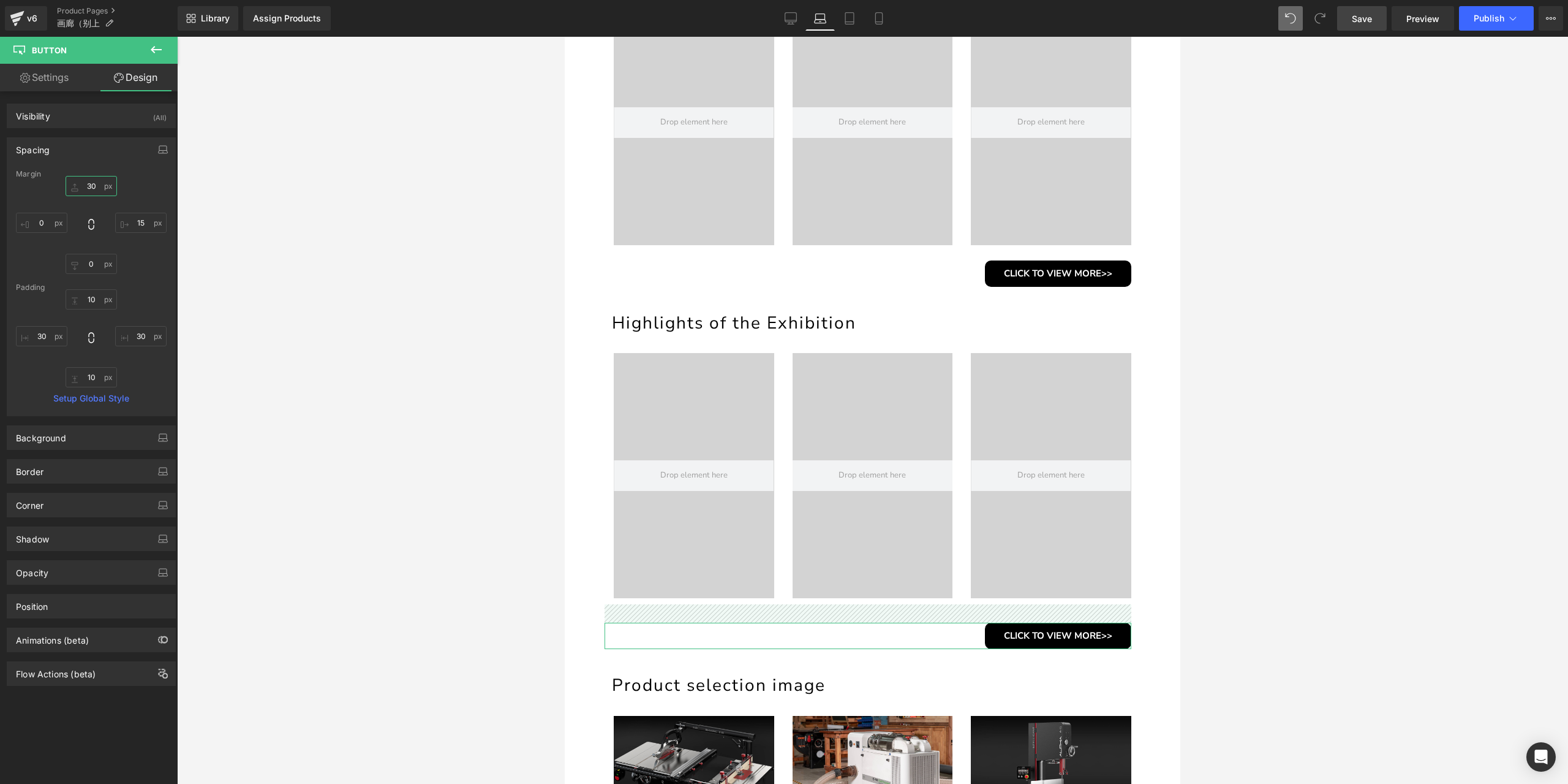
click at [89, 186] on input "30" at bounding box center [91, 186] width 51 height 20
type input "15"
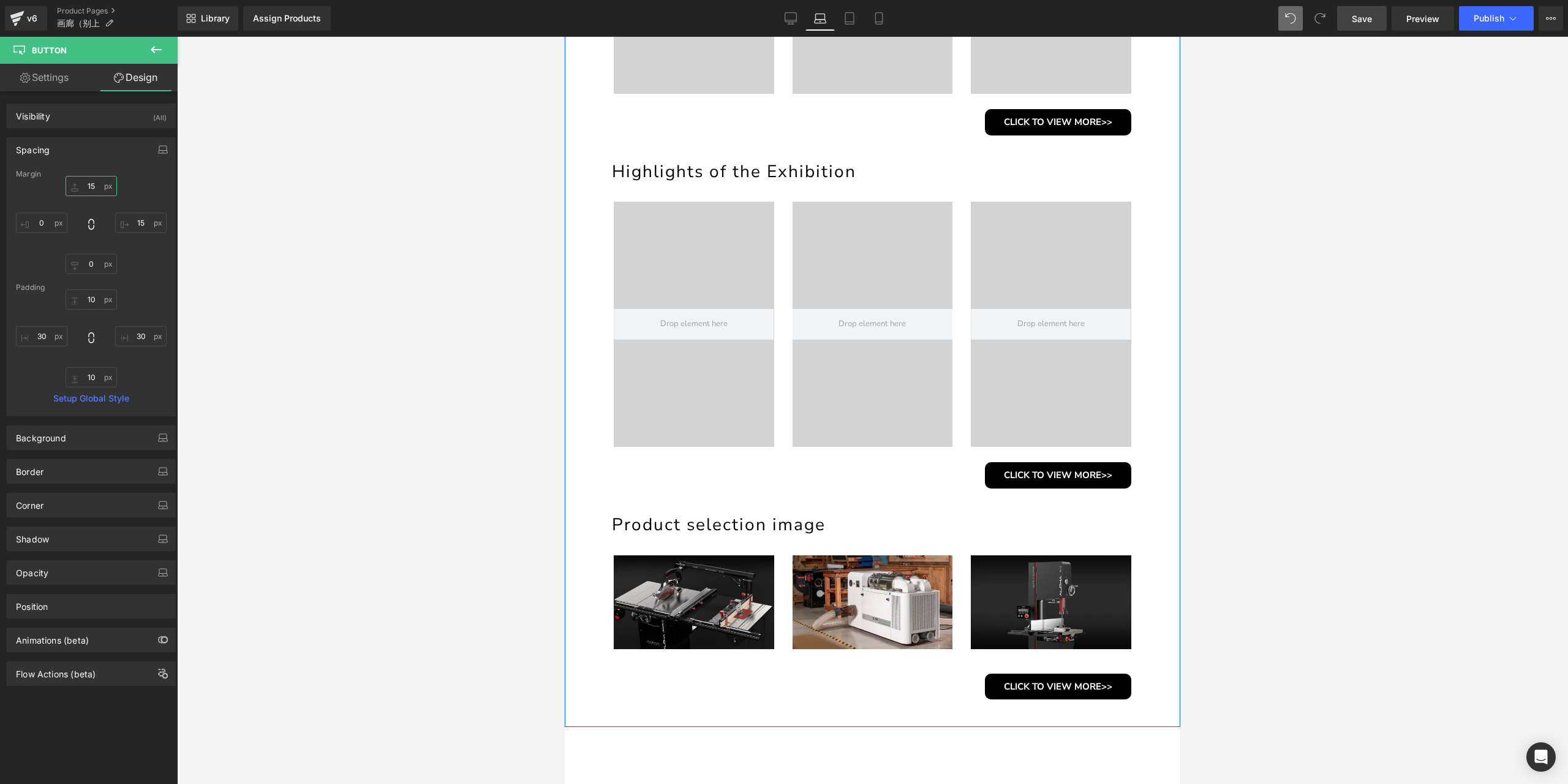
scroll to position [858, 0]
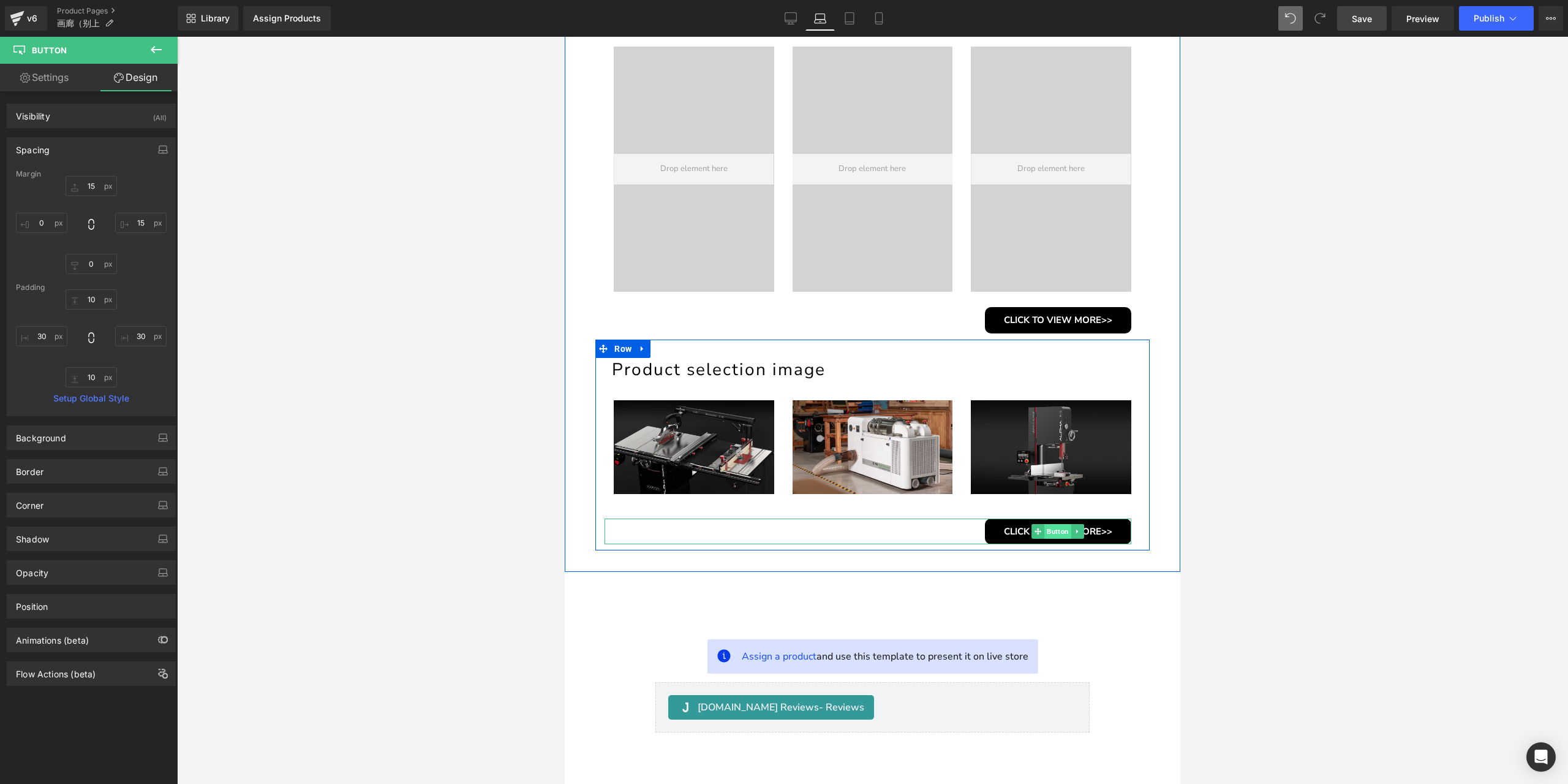
click at [1061, 526] on span "Button" at bounding box center [1058, 532] width 27 height 15
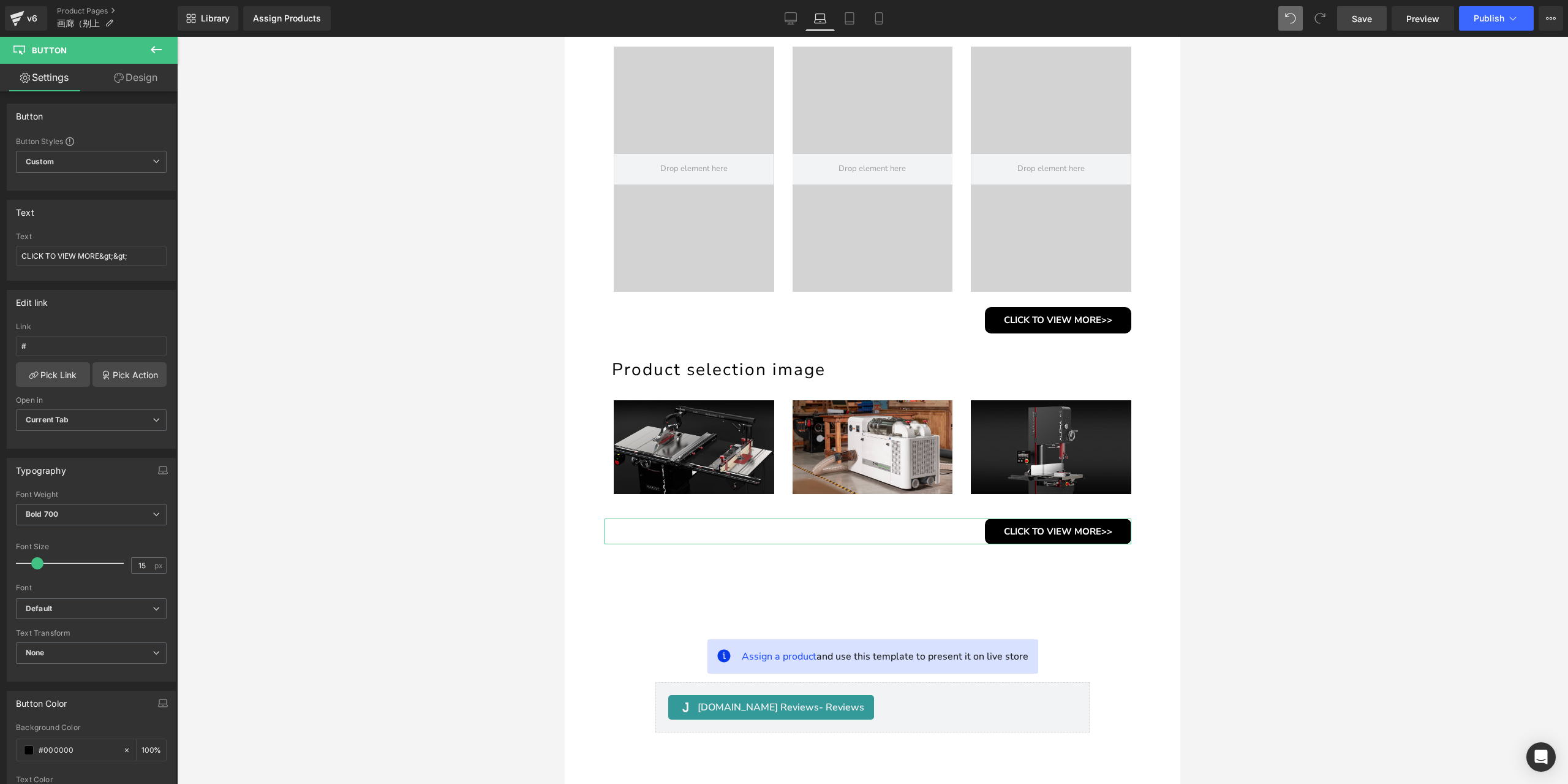
click at [130, 73] on link "Design" at bounding box center [135, 77] width 89 height 27
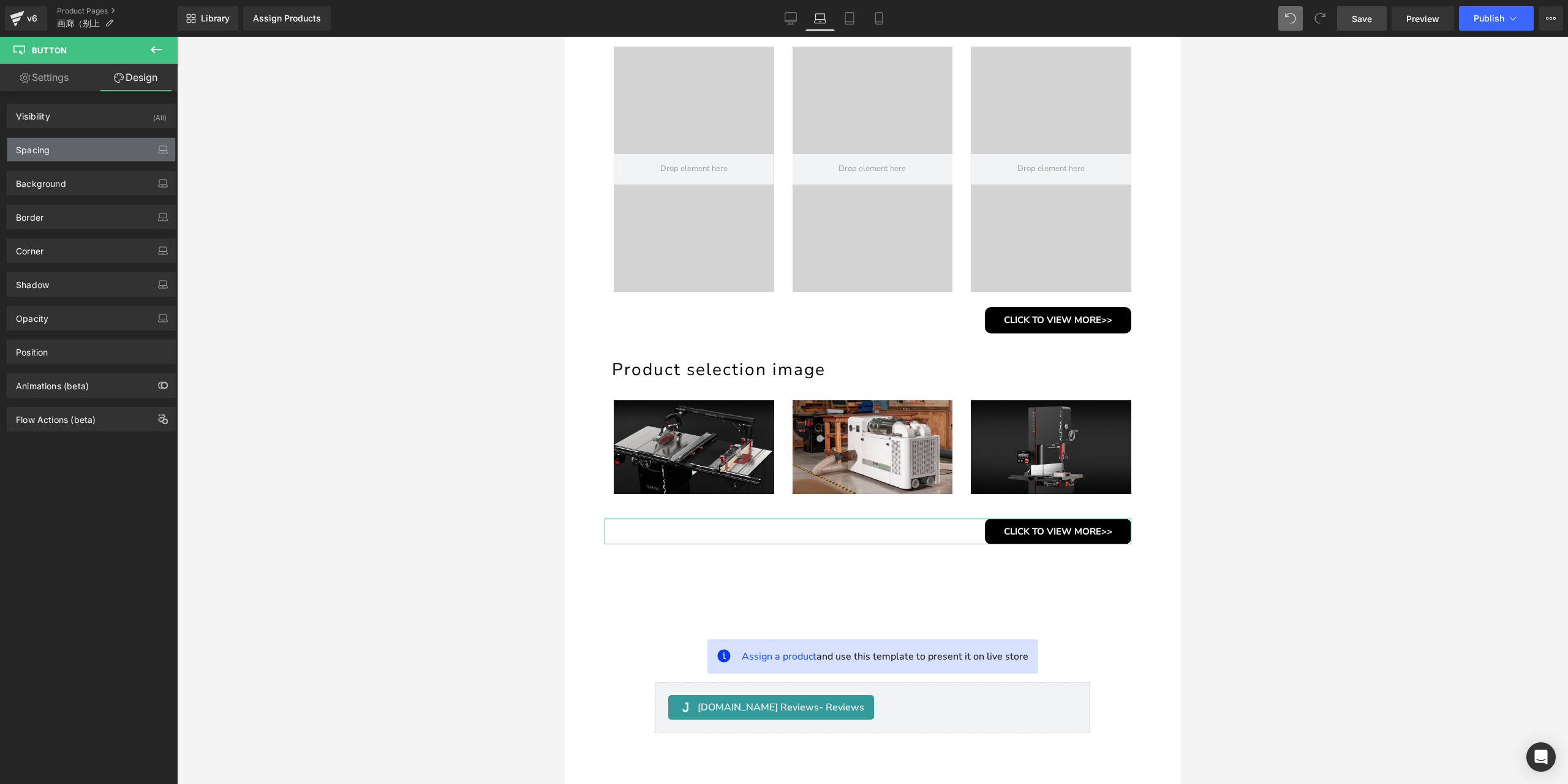
click at [95, 146] on div "Spacing" at bounding box center [91, 150] width 168 height 23
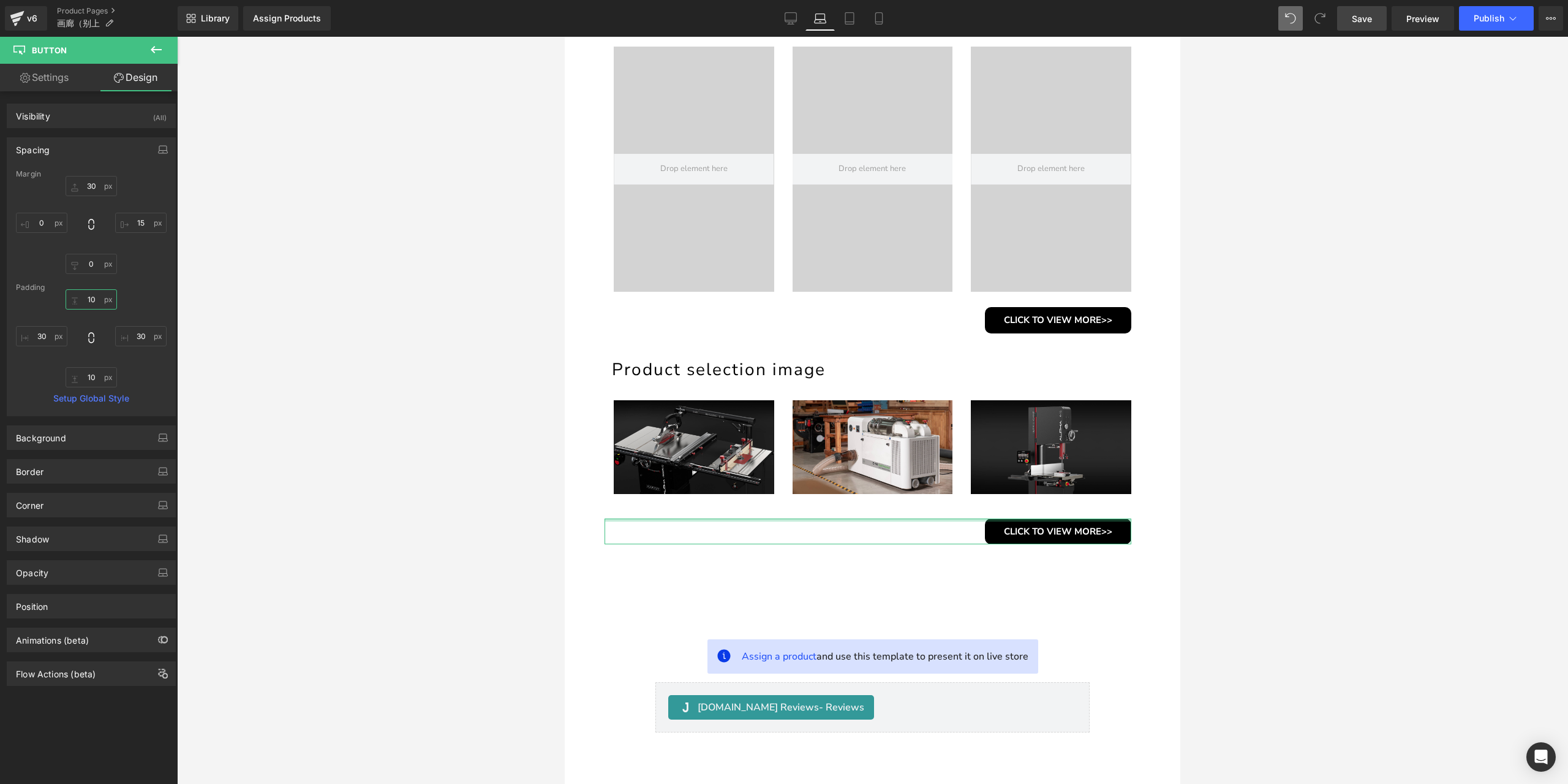
click at [89, 299] on input "10" at bounding box center [91, 299] width 51 height 20
click at [93, 187] on input "30" at bounding box center [91, 186] width 51 height 20
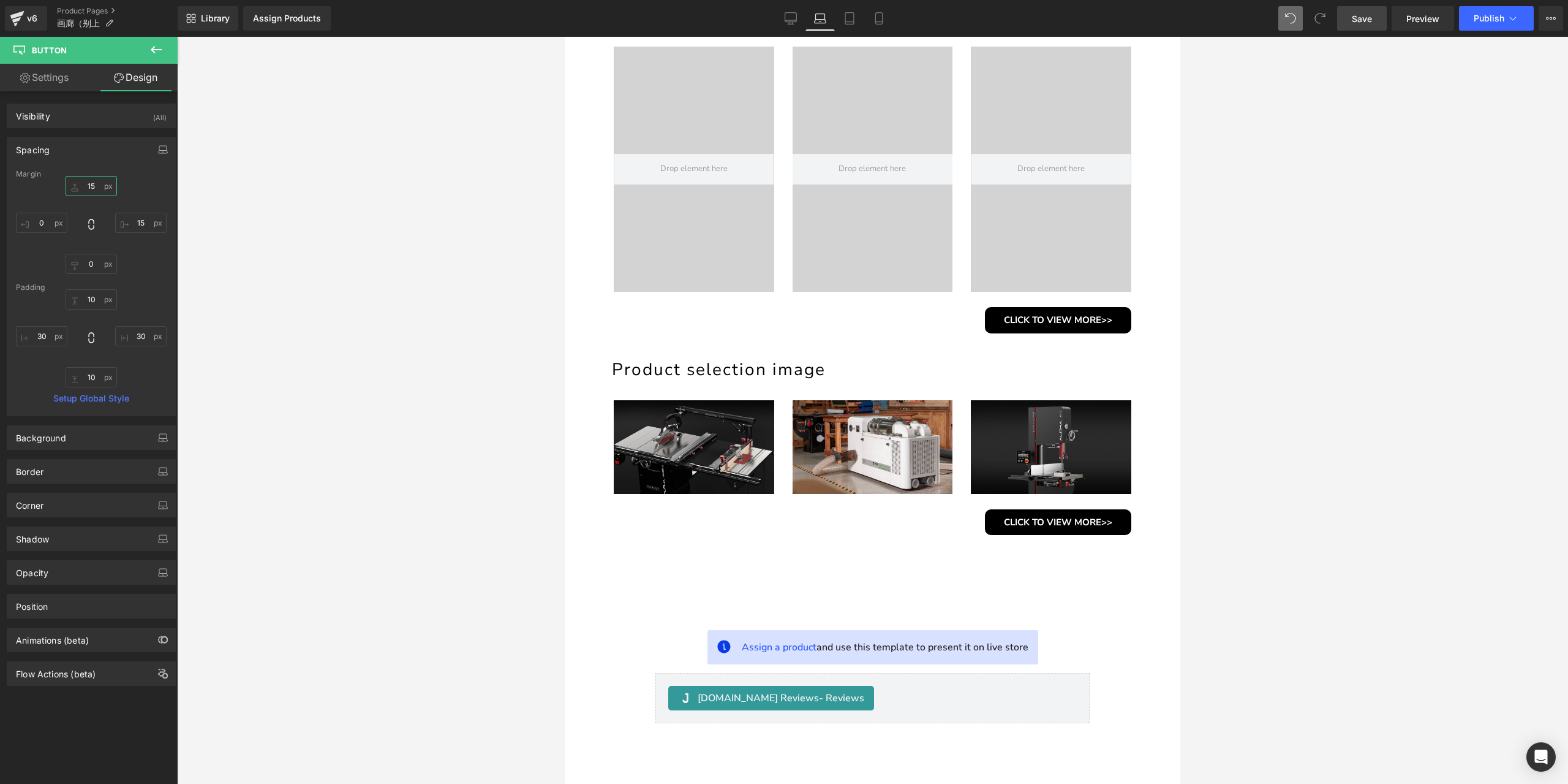
type input "15"
click at [1380, 21] on link "Save" at bounding box center [1362, 19] width 50 height 25
click at [1382, 20] on link "Save" at bounding box center [1362, 19] width 50 height 25
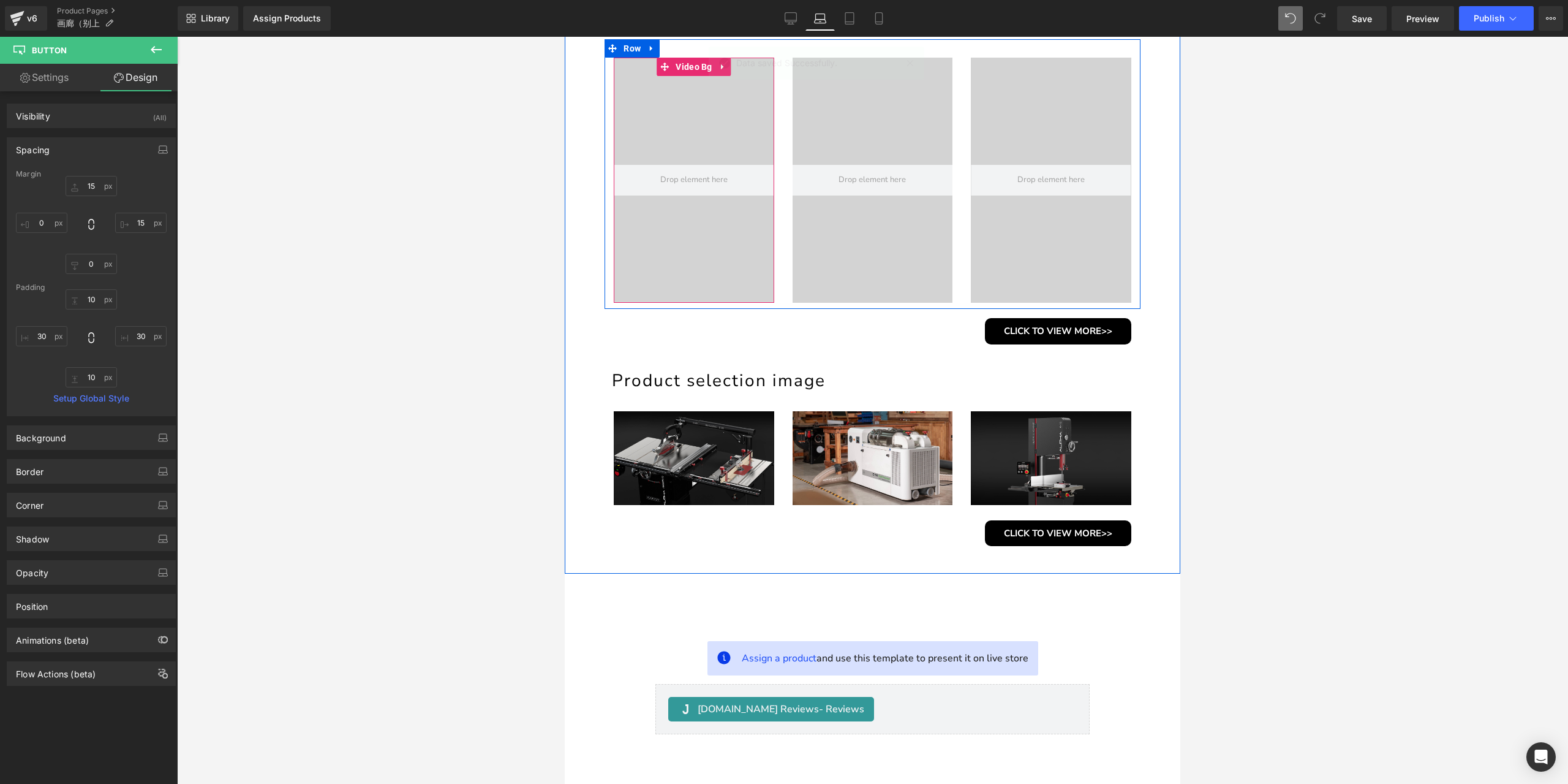
scroll to position [674, 0]
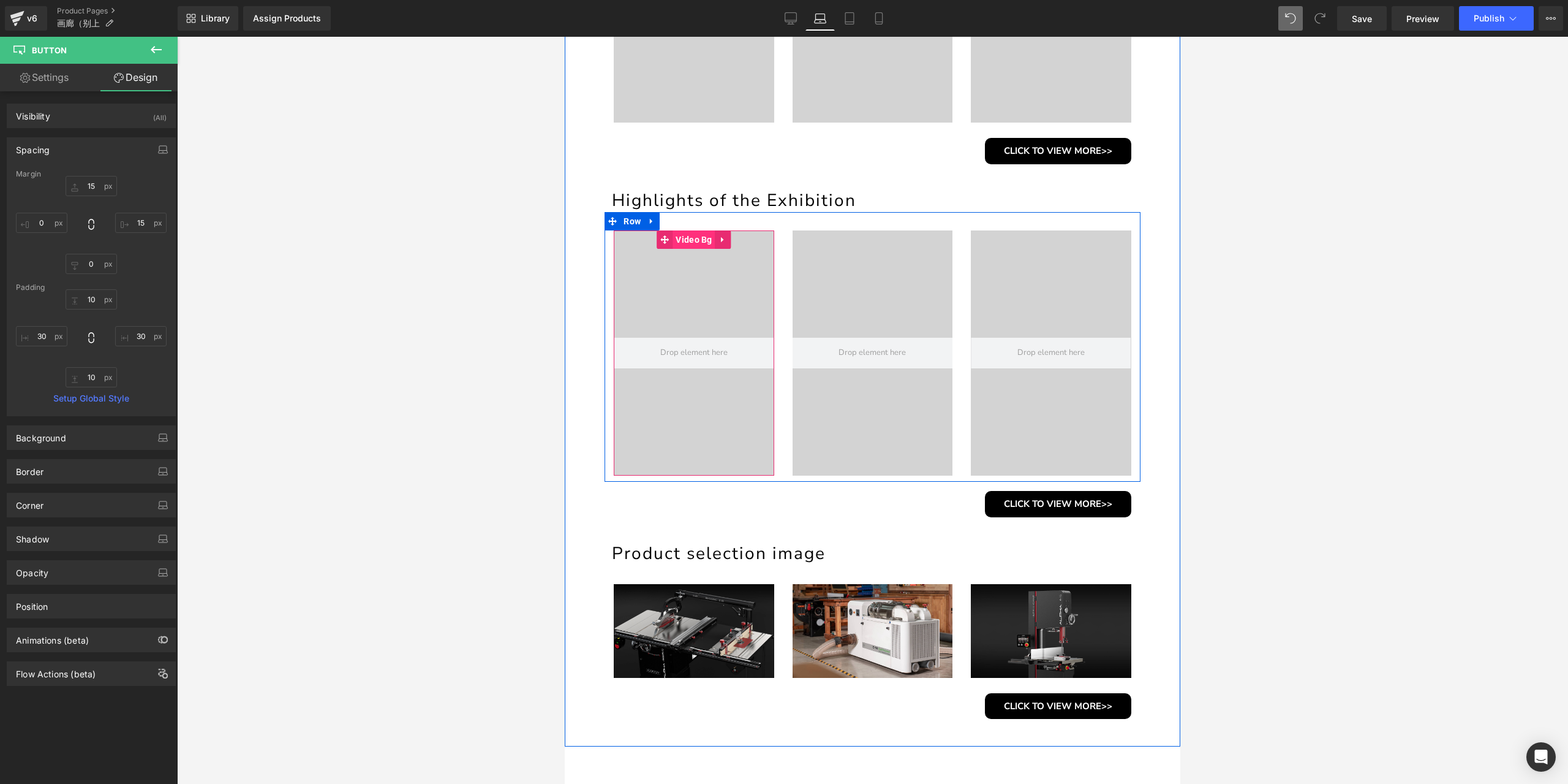
click at [695, 240] on span "Video Bg" at bounding box center [694, 239] width 42 height 19
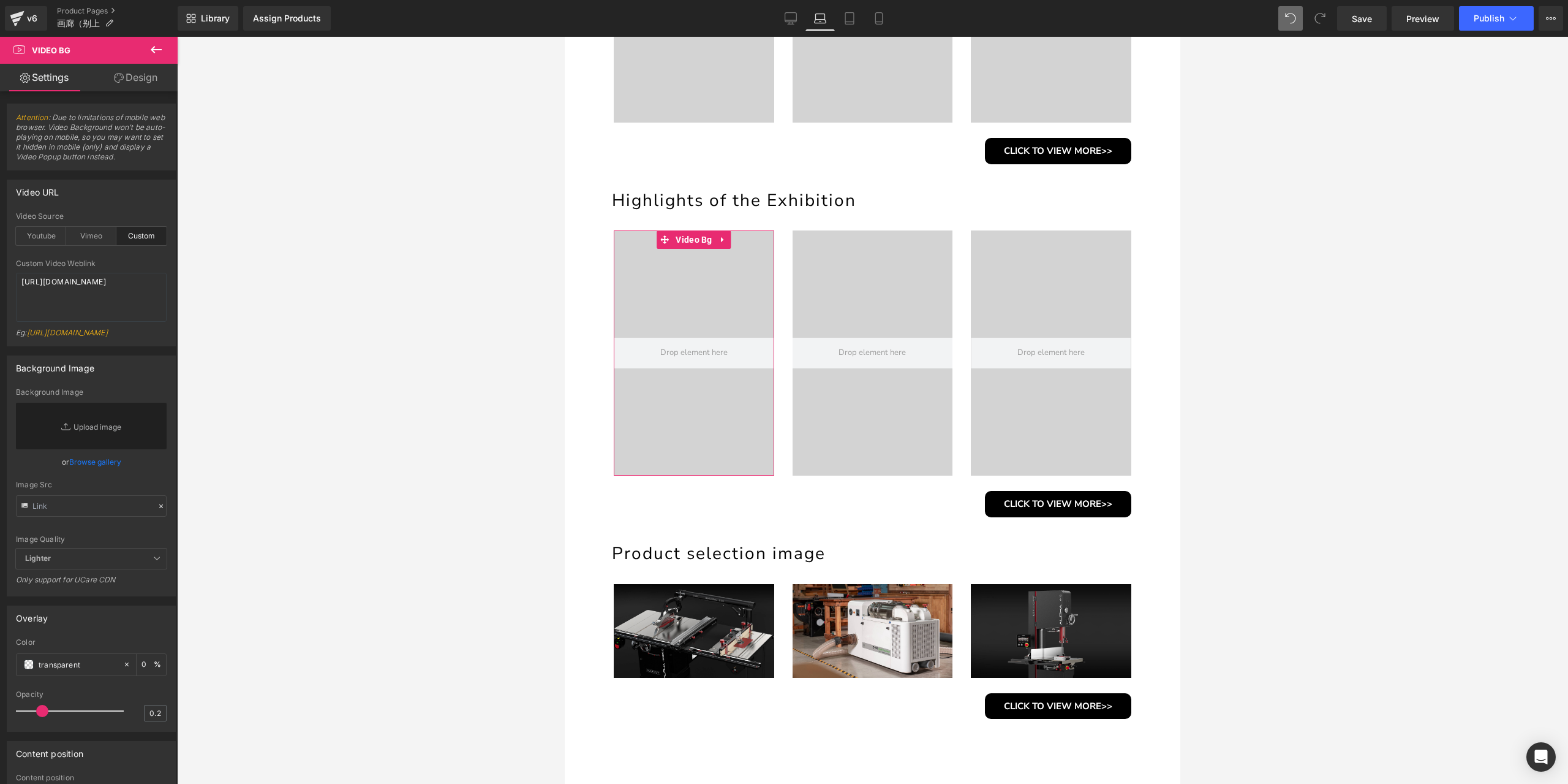
click at [122, 569] on span "Lighter" at bounding box center [91, 558] width 151 height 20
click at [156, 569] on span "Lighter" at bounding box center [91, 558] width 151 height 20
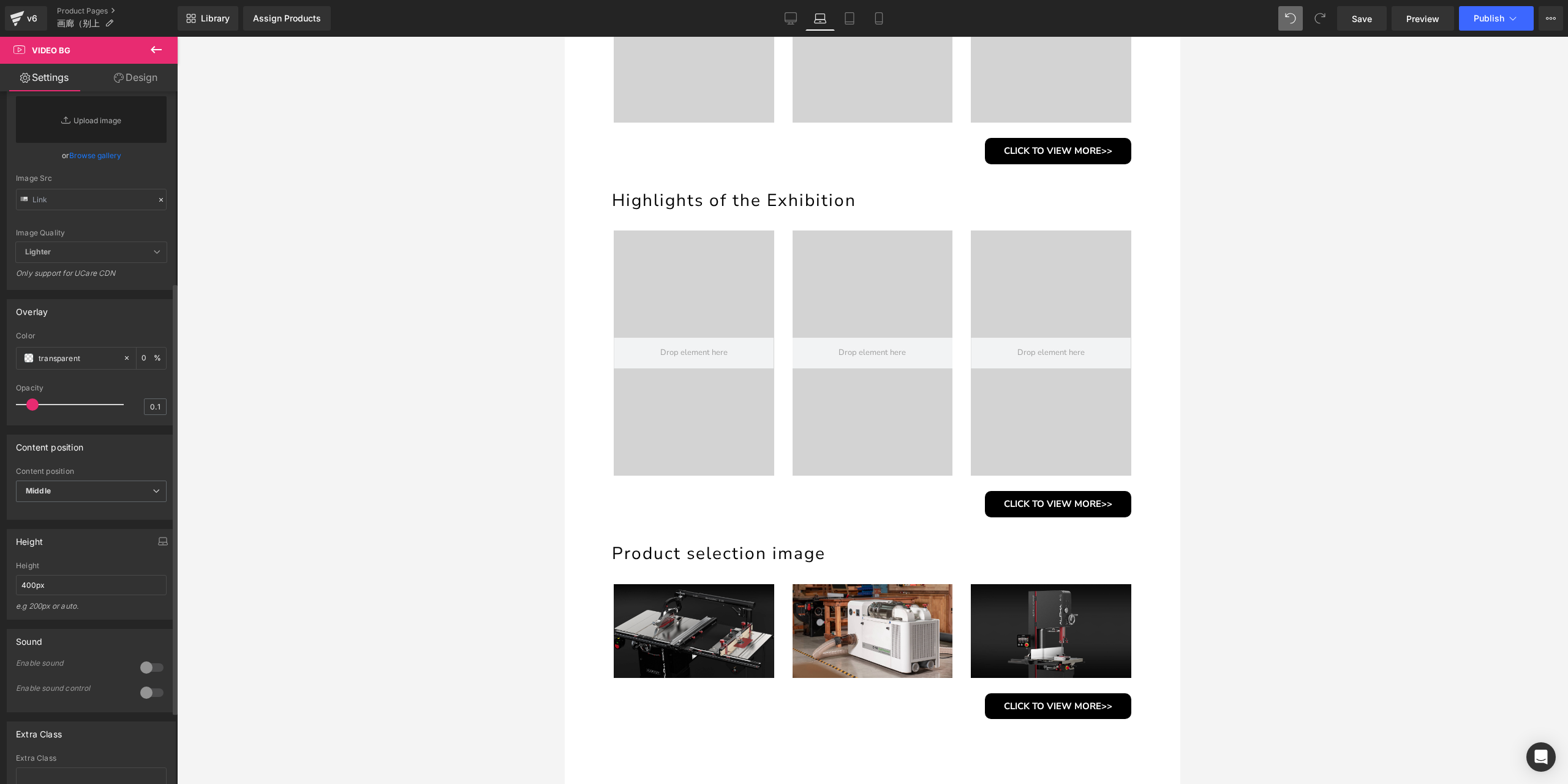
type input "0.2"
click at [42, 411] on span at bounding box center [42, 405] width 12 height 12
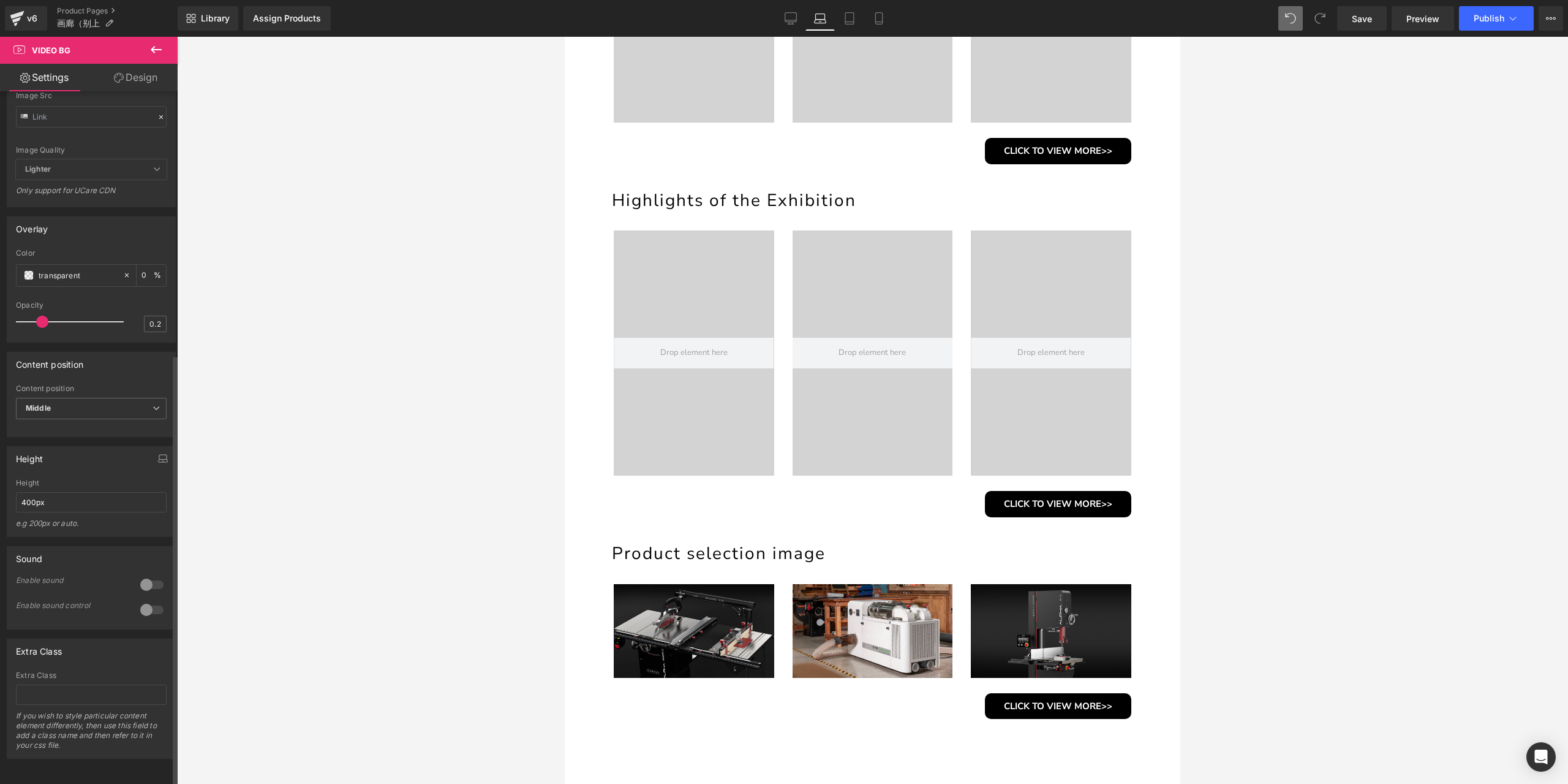
click at [149, 575] on div at bounding box center [151, 585] width 29 height 19
click at [147, 600] on div at bounding box center [151, 609] width 29 height 19
click at [152, 577] on div at bounding box center [151, 585] width 29 height 19
click at [150, 600] on div at bounding box center [151, 609] width 29 height 19
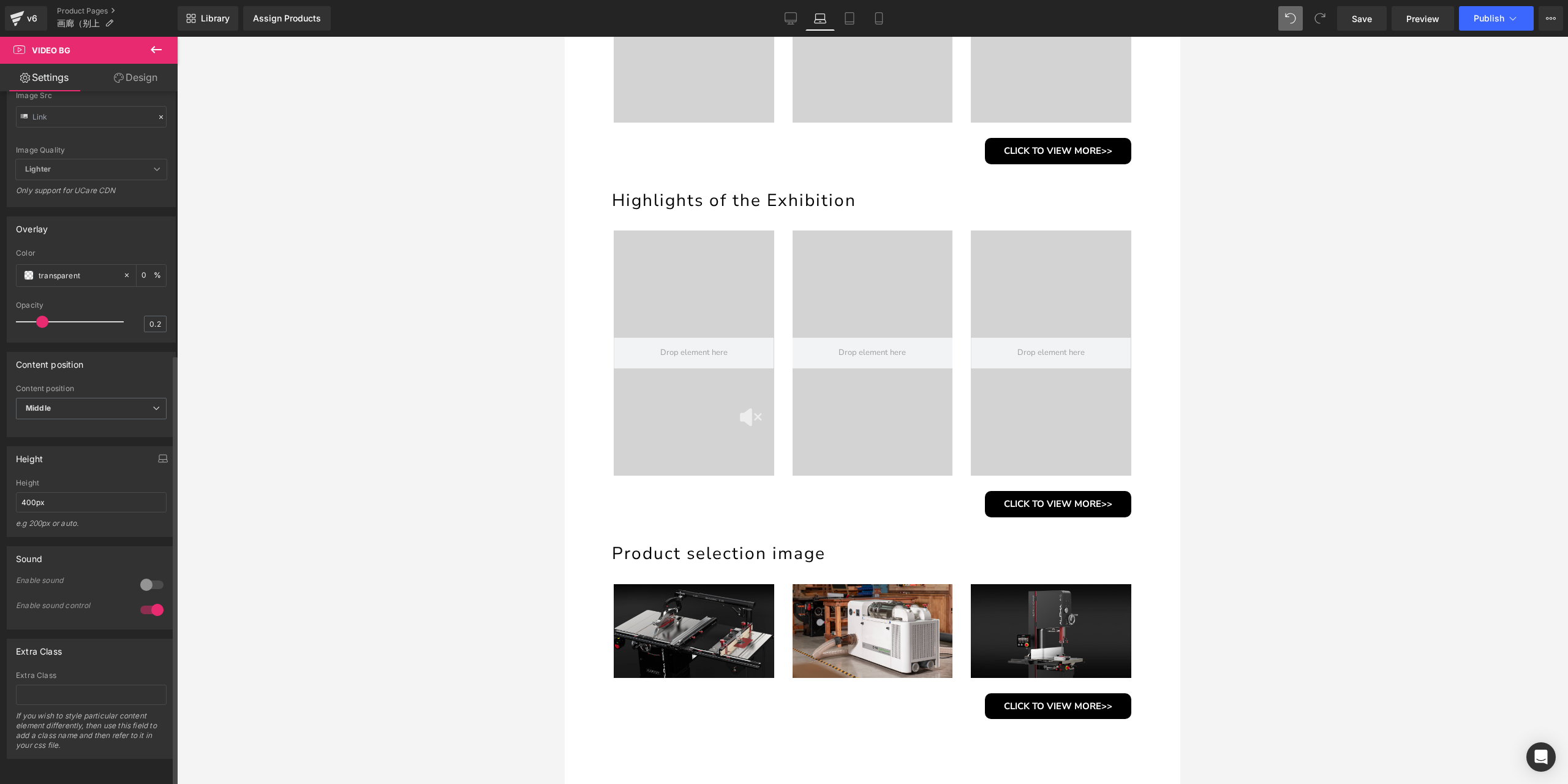
click at [150, 600] on div at bounding box center [151, 609] width 29 height 19
click at [143, 582] on div at bounding box center [151, 585] width 29 height 19
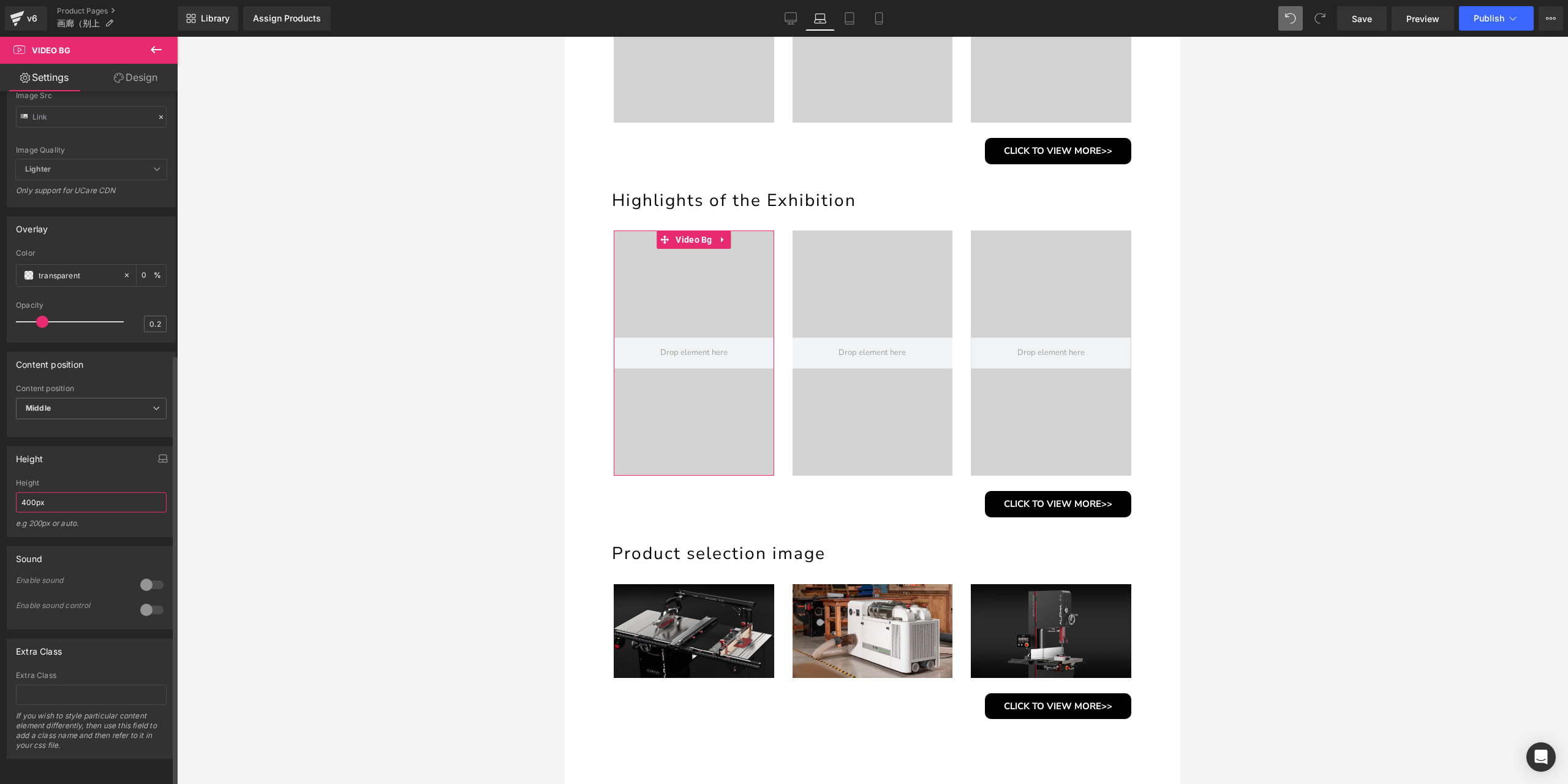
click at [104, 495] on input "400px" at bounding box center [91, 502] width 151 height 20
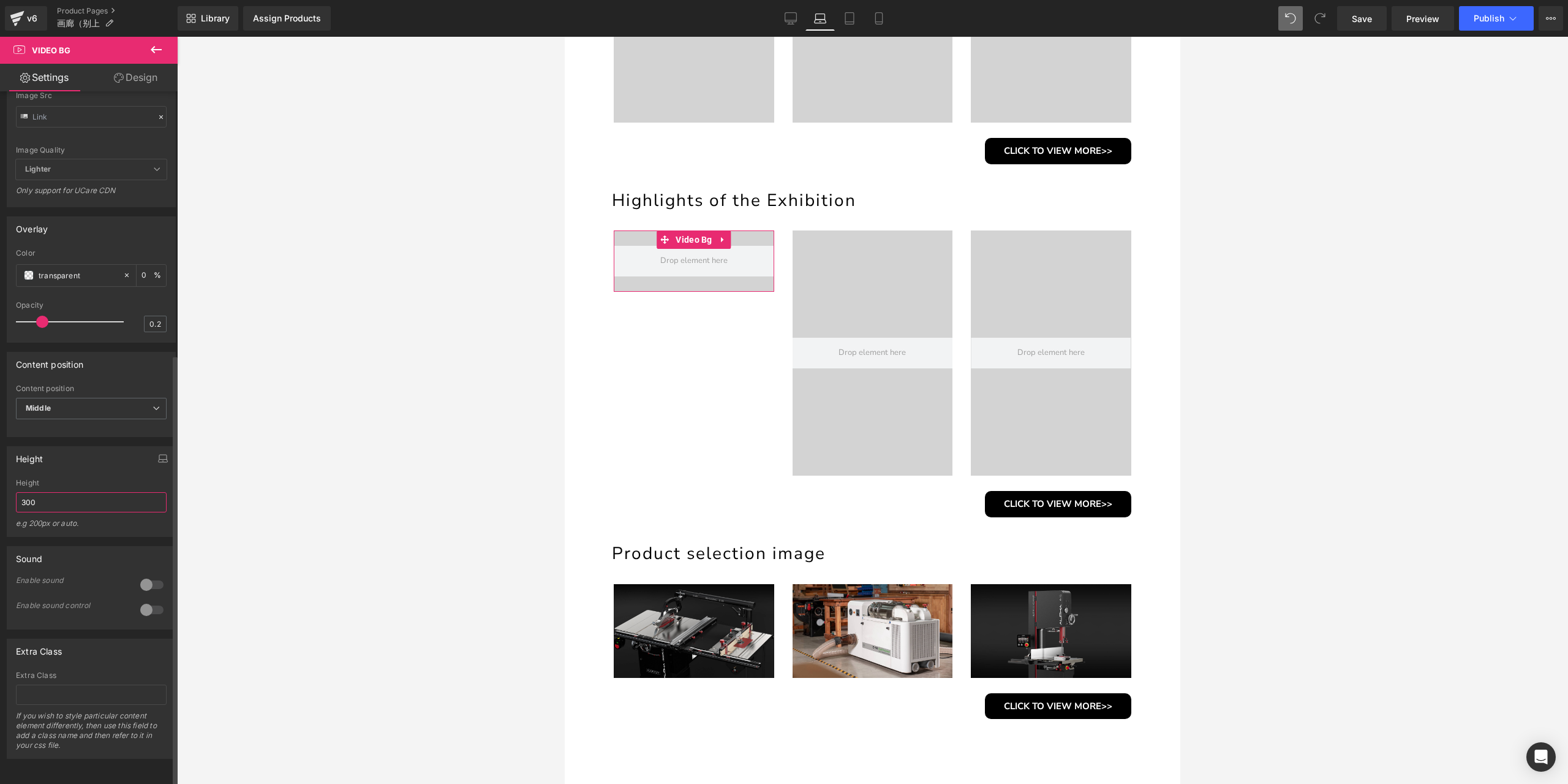
click at [82, 498] on input "300" at bounding box center [91, 502] width 151 height 20
click at [1291, 19] on icon at bounding box center [1290, 19] width 11 height 11
type input "400px"
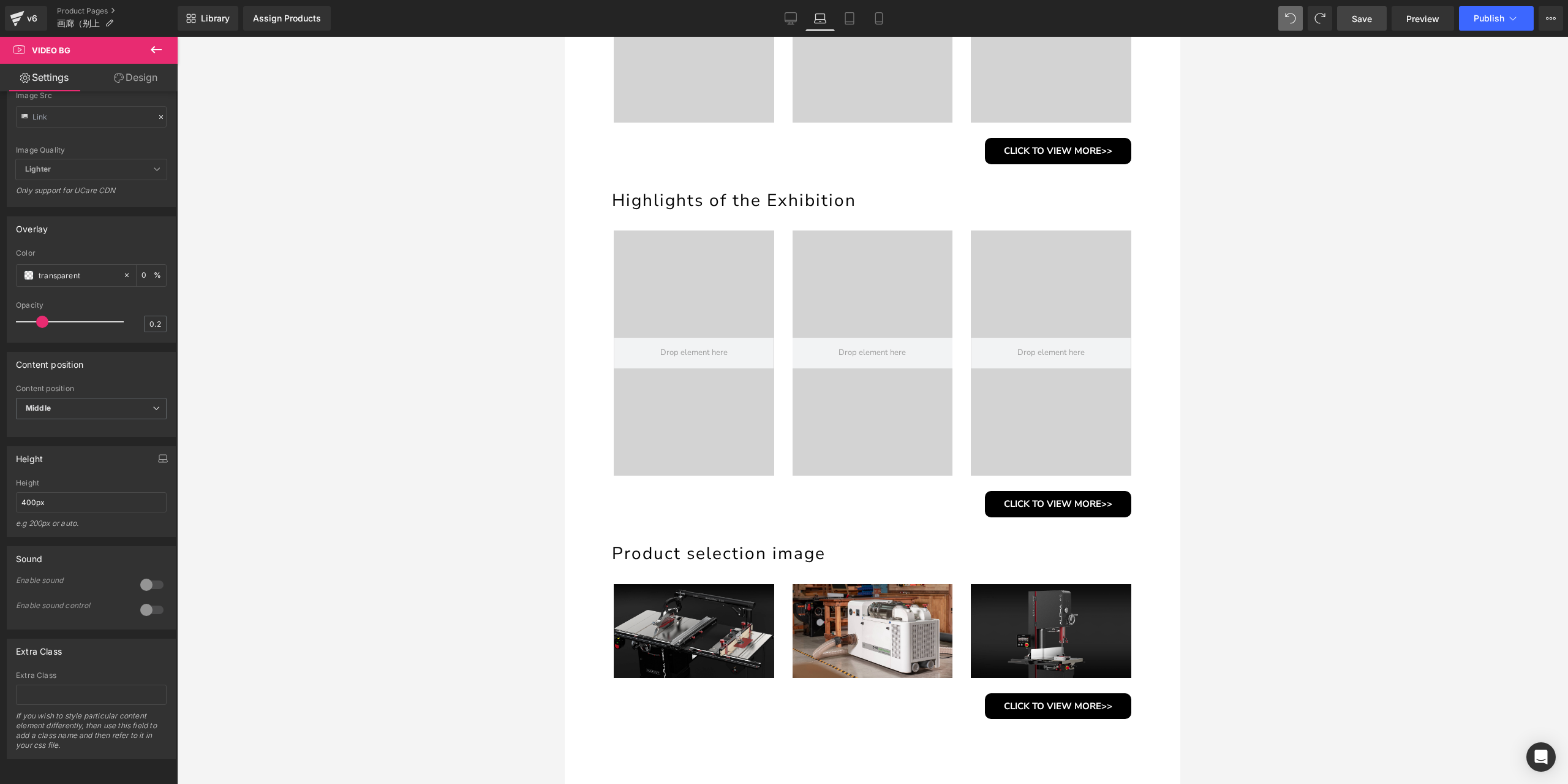
click at [1370, 15] on span "Save" at bounding box center [1362, 19] width 20 height 13
click at [1364, 27] on link "Save" at bounding box center [1362, 19] width 50 height 25
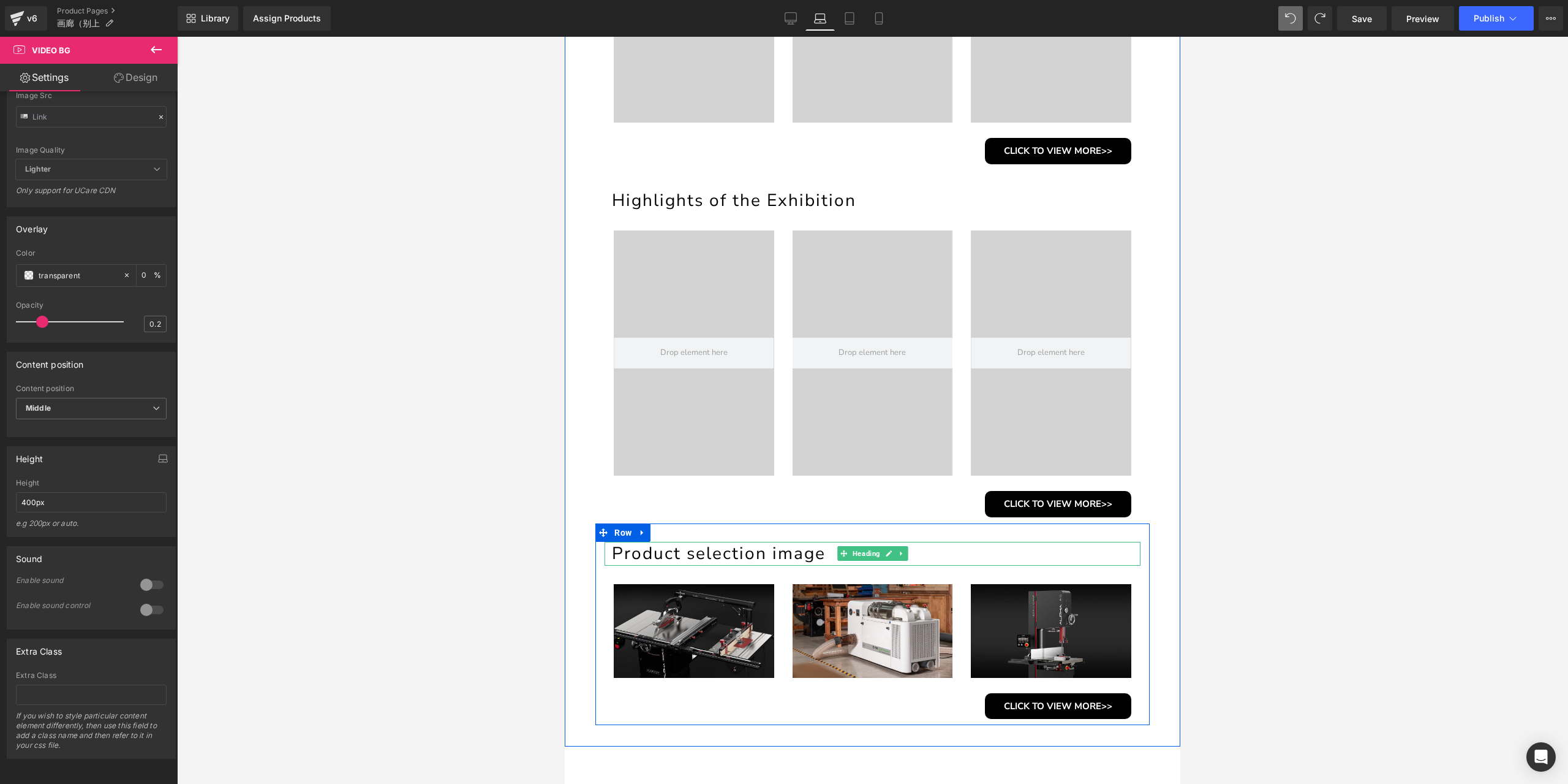
click at [790, 551] on h1 "Product selection image" at bounding box center [876, 554] width 529 height 24
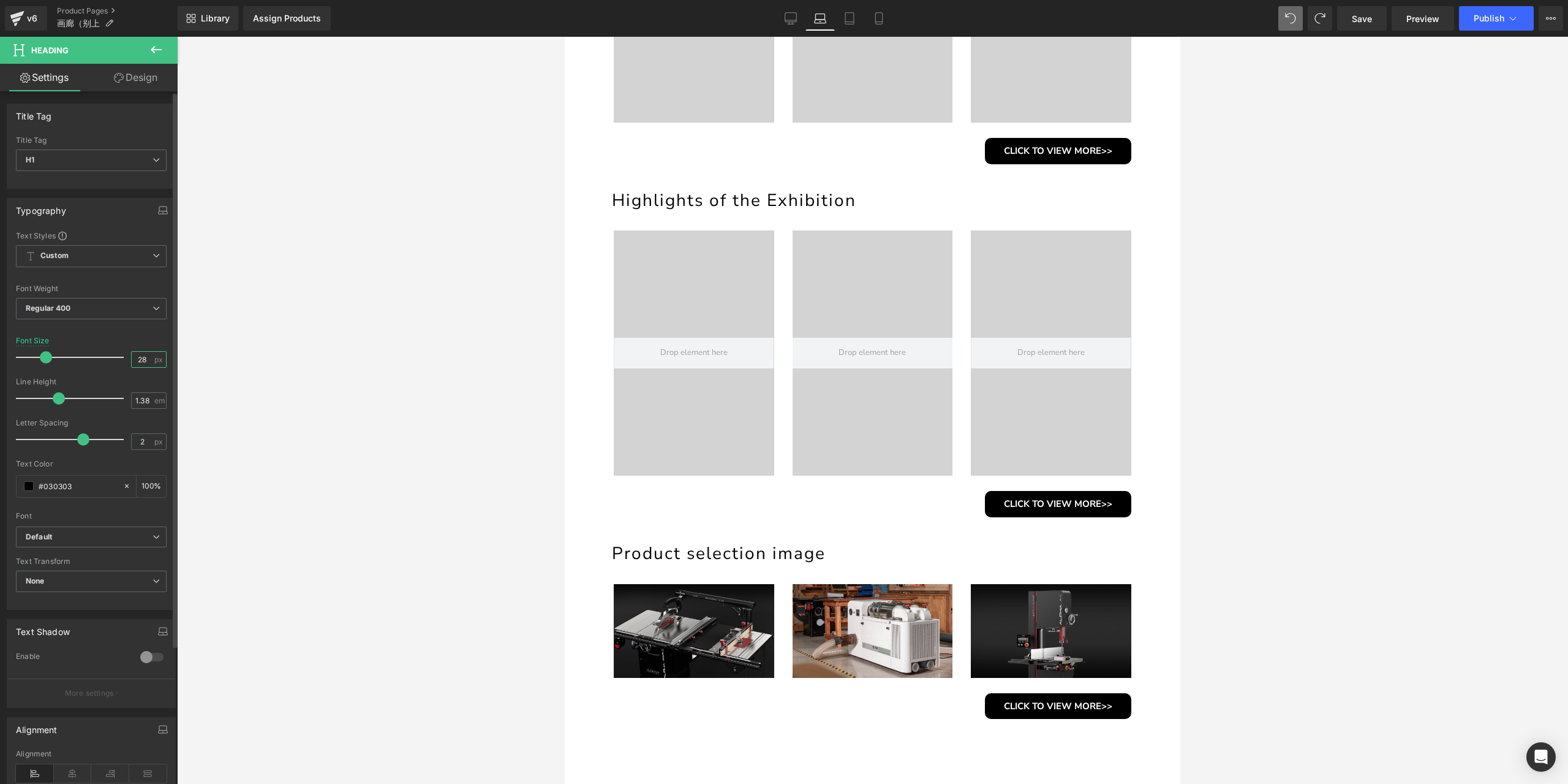
click at [141, 355] on input "28" at bounding box center [143, 359] width 21 height 15
click at [136, 359] on input "28" at bounding box center [143, 359] width 21 height 15
type input "26"
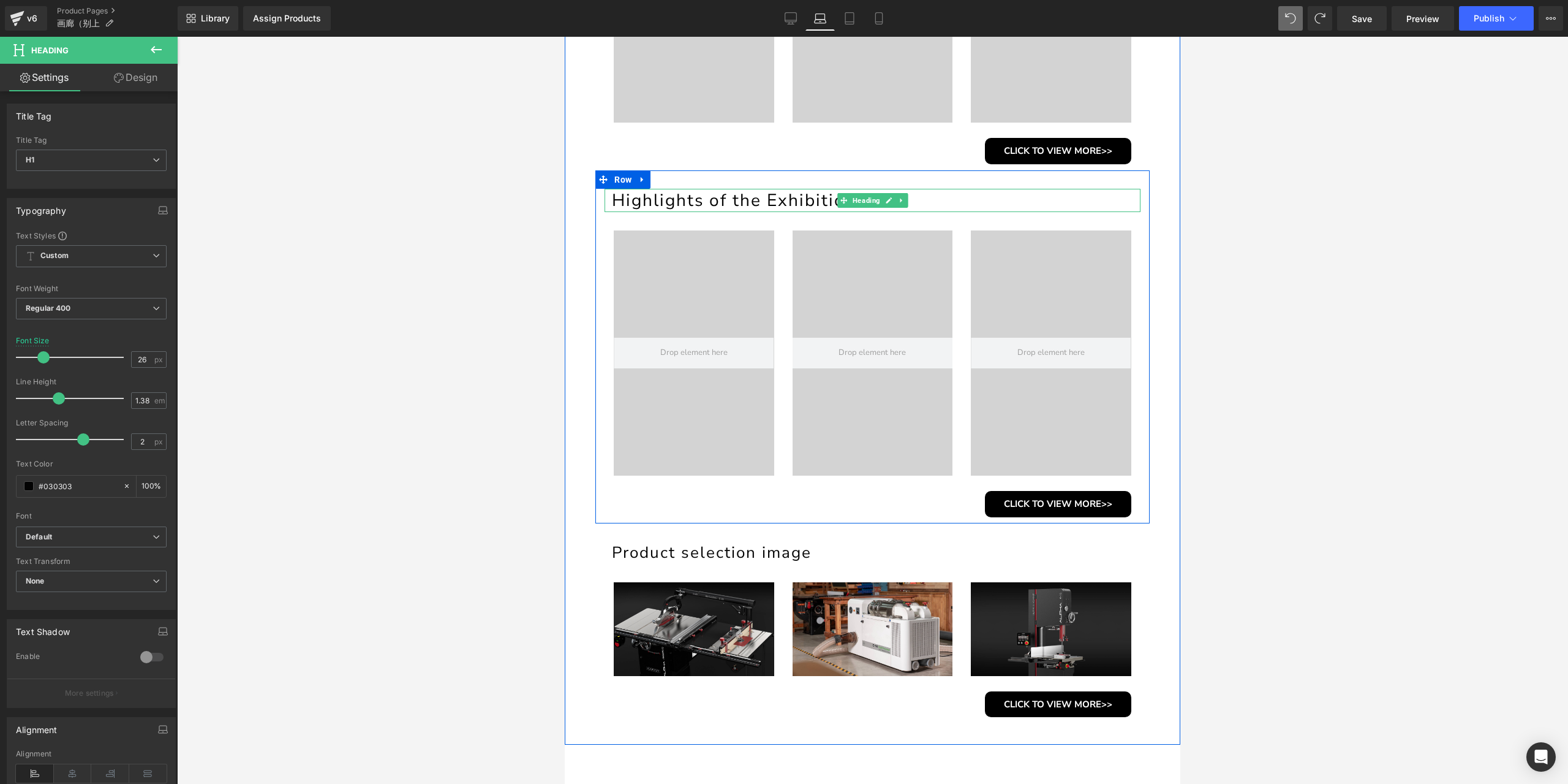
click at [725, 205] on h1 "Highlights of the Exhibition" at bounding box center [876, 200] width 529 height 24
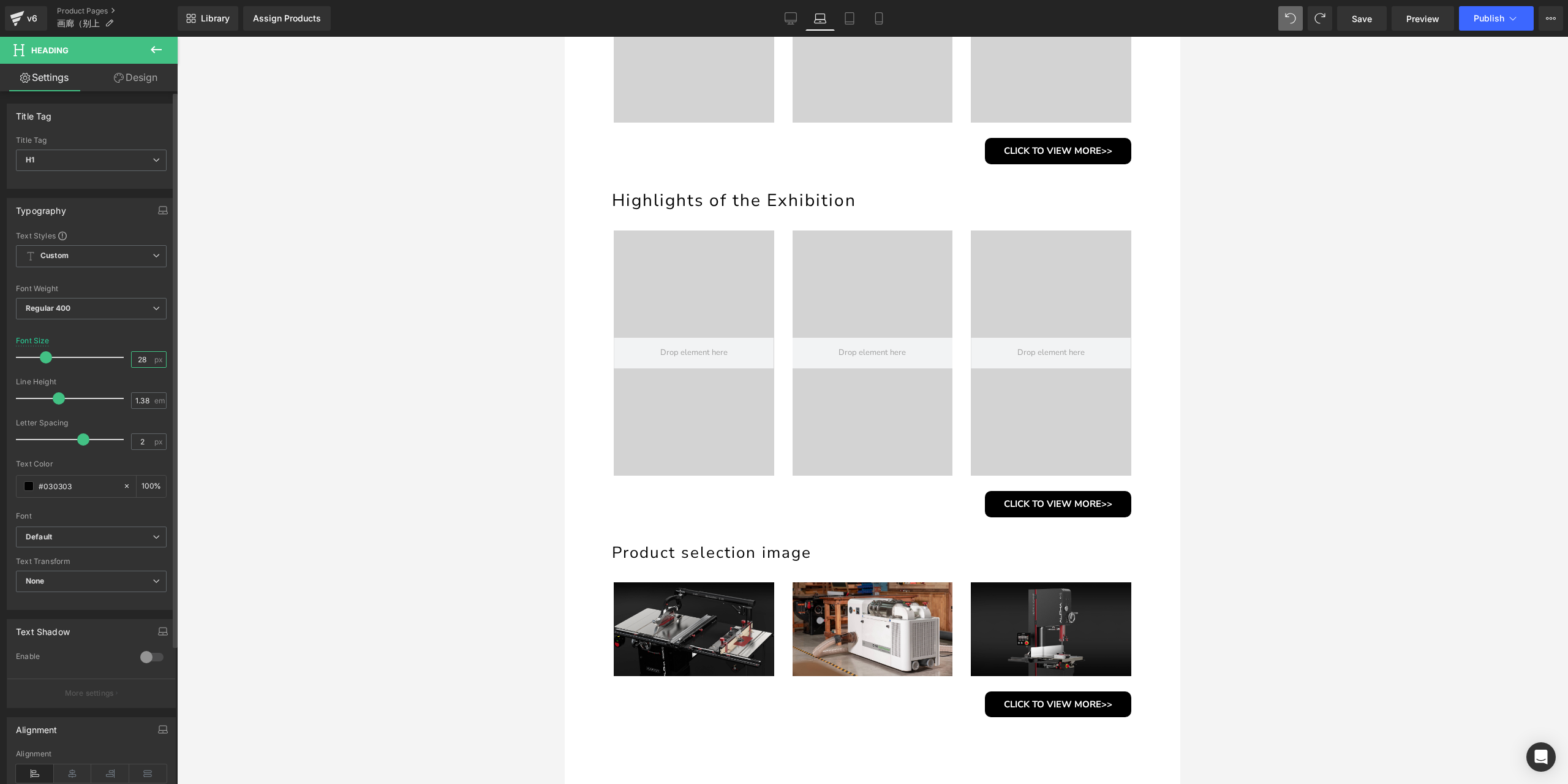
click at [137, 357] on input "28" at bounding box center [143, 359] width 21 height 15
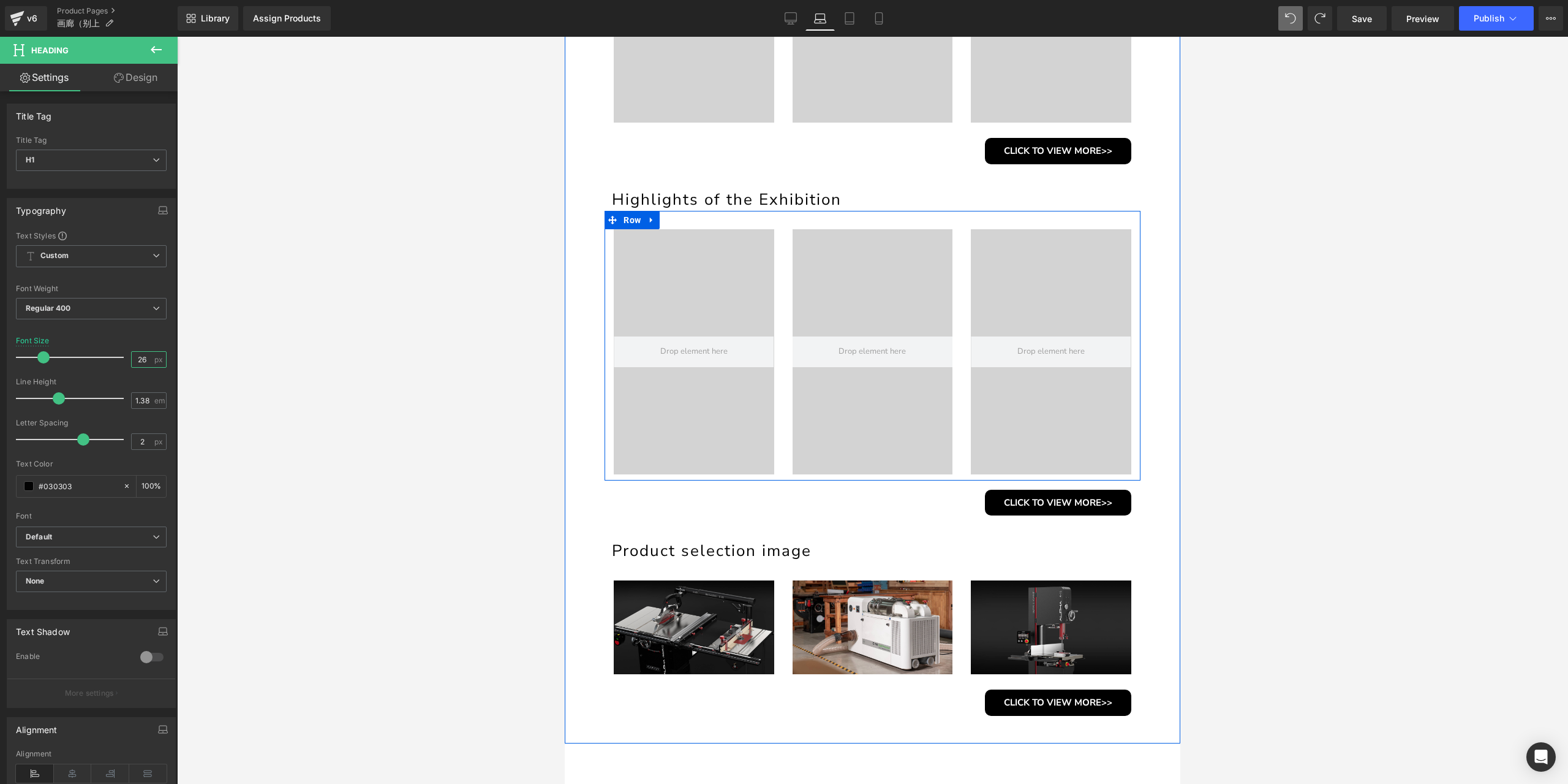
scroll to position [368, 0]
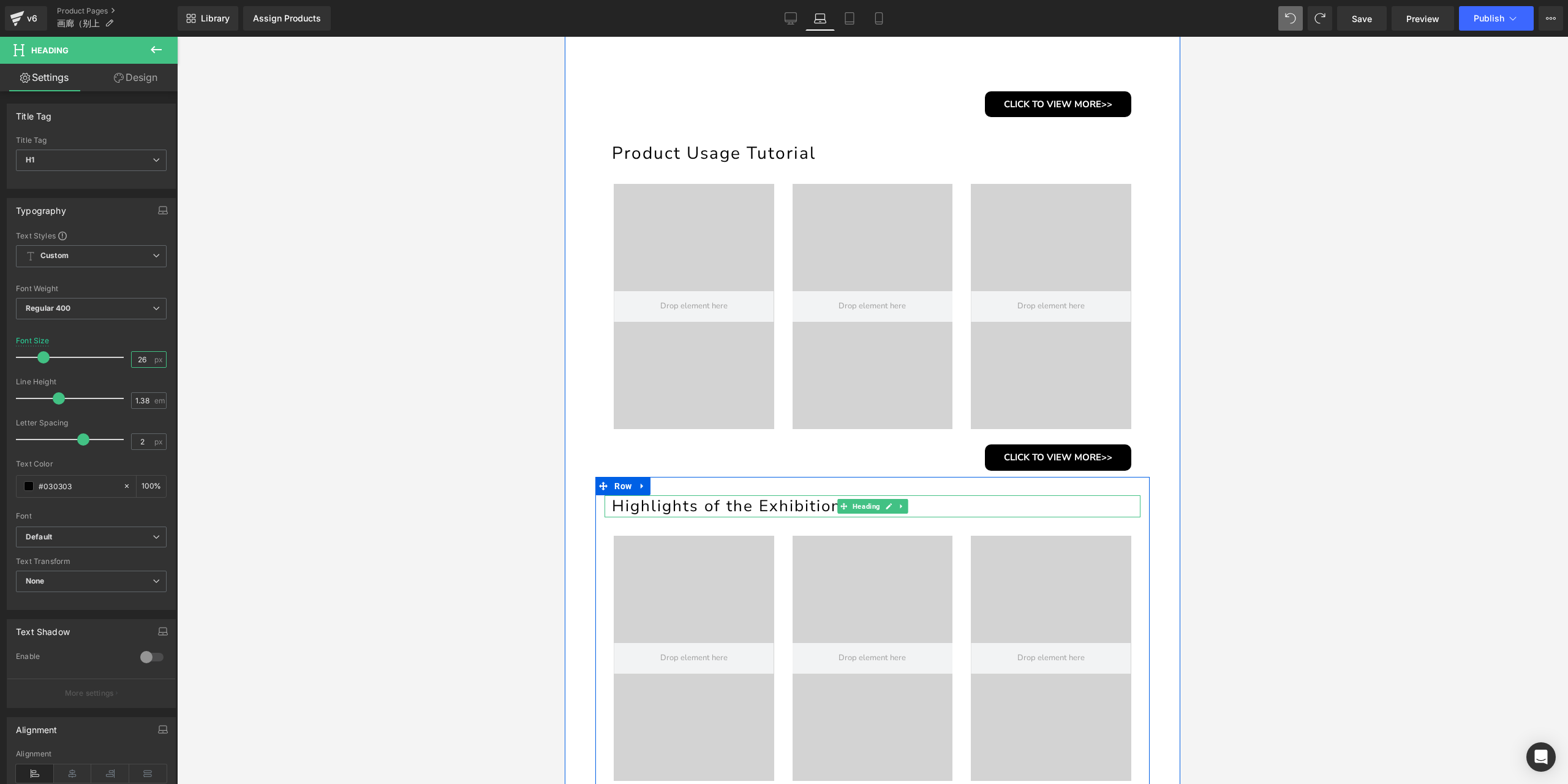
type input "26"
click at [756, 504] on h1 "Highlights of the Exhibition" at bounding box center [876, 506] width 529 height 22
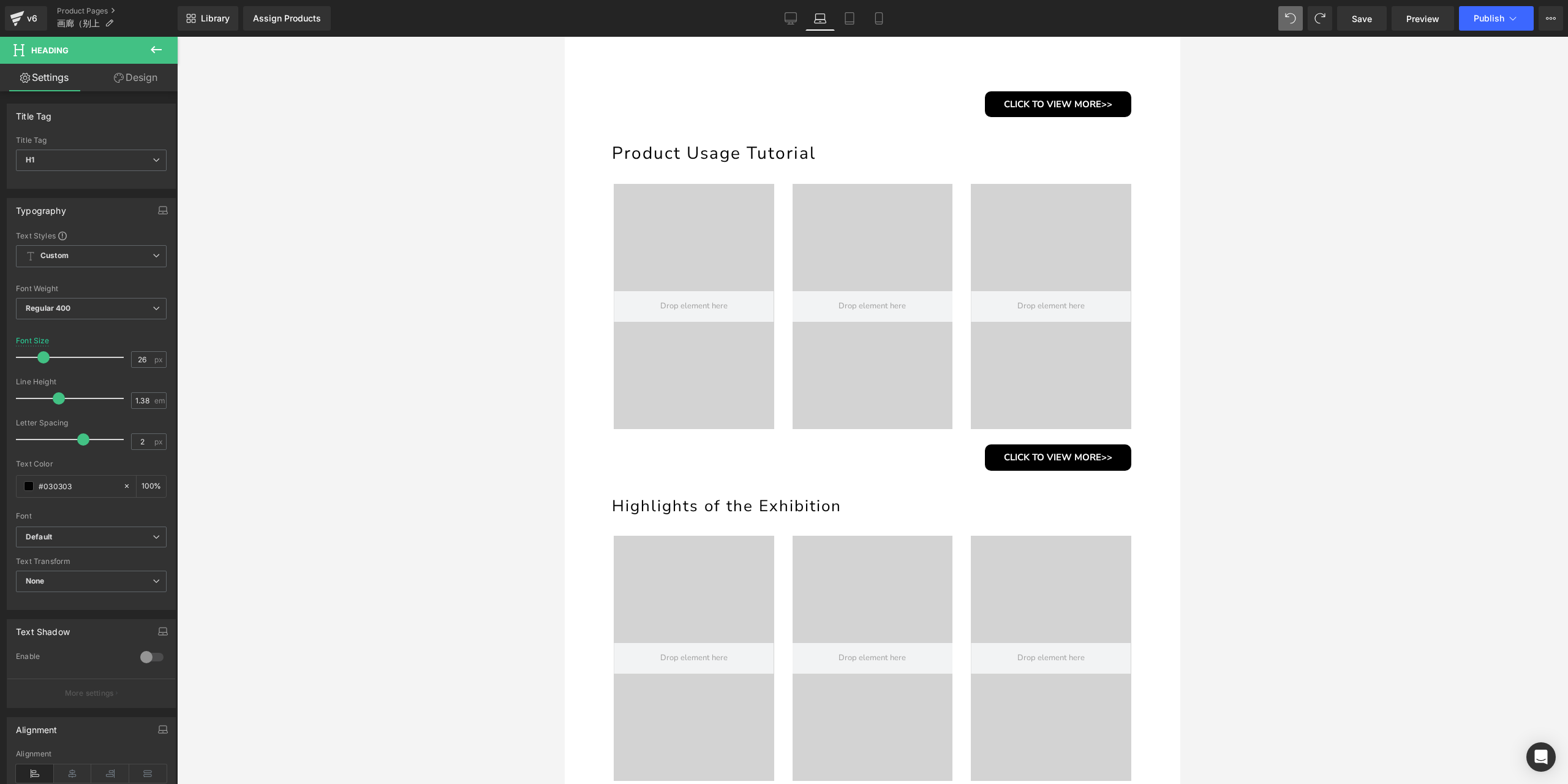
click at [115, 81] on icon at bounding box center [119, 77] width 10 height 10
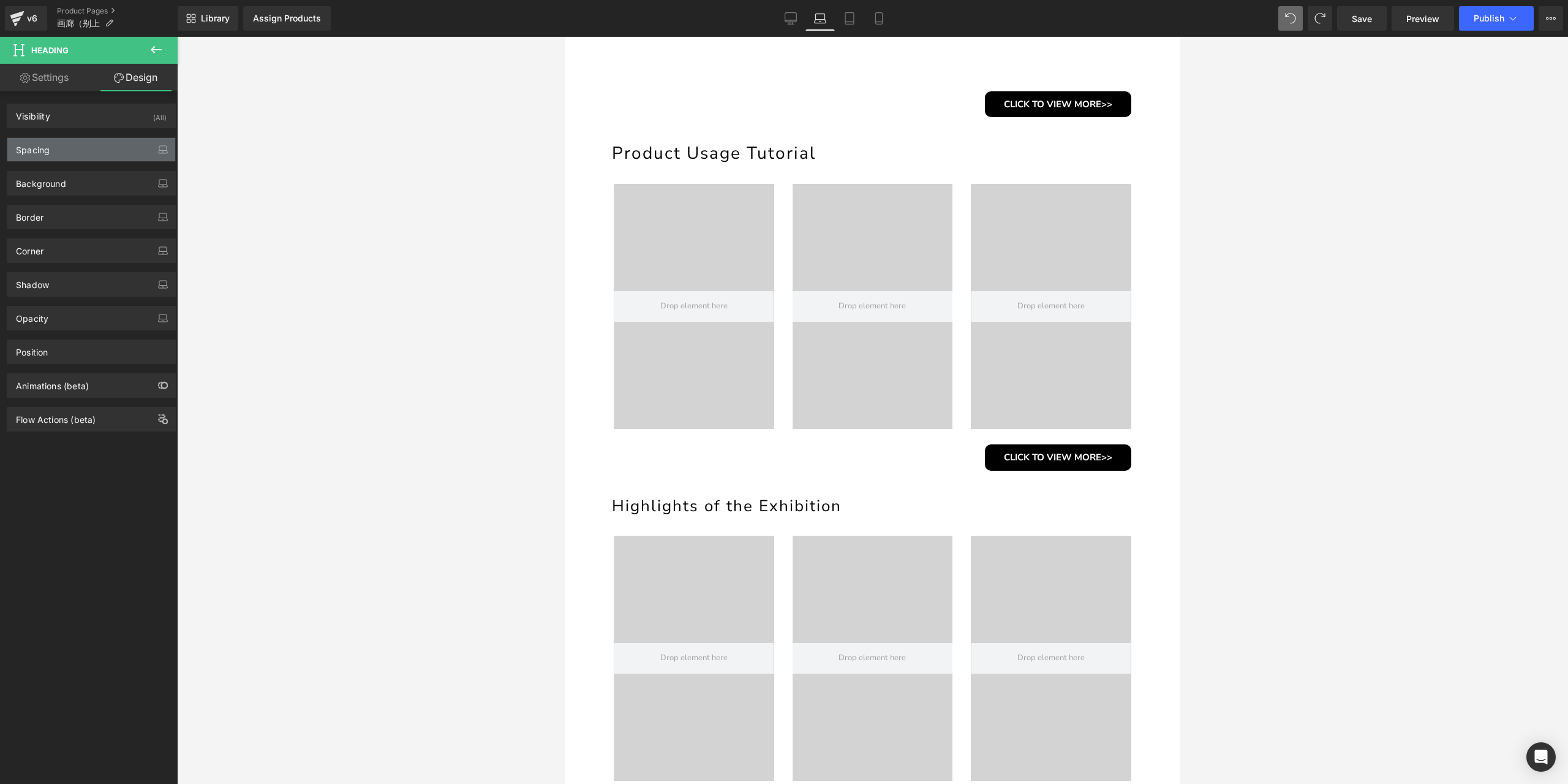
click at [74, 148] on div "Spacing" at bounding box center [91, 150] width 168 height 23
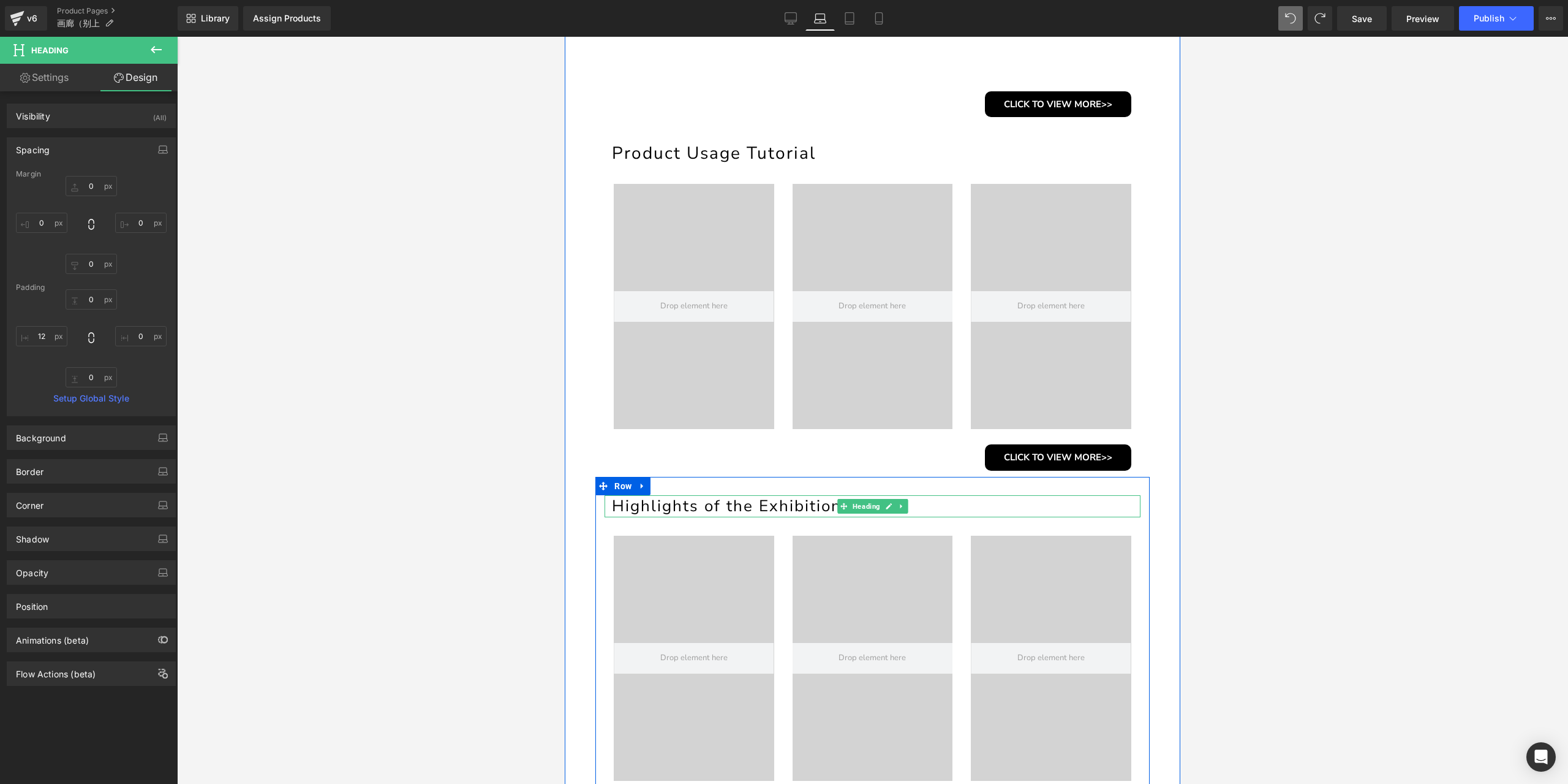
click at [668, 503] on h1 "Highlights of the Exhibition" at bounding box center [876, 506] width 529 height 22
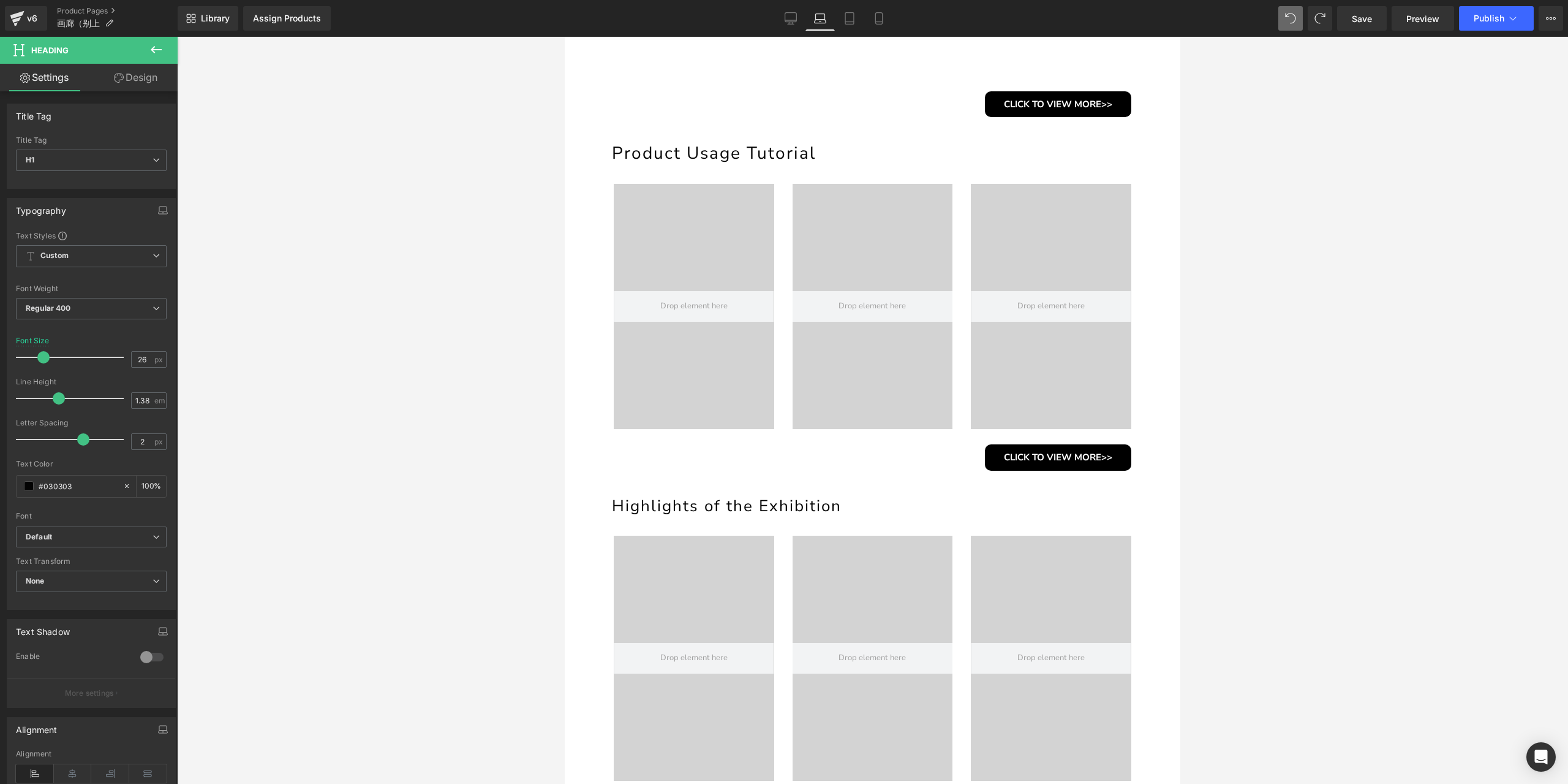
click at [150, 74] on link "Design" at bounding box center [135, 77] width 89 height 27
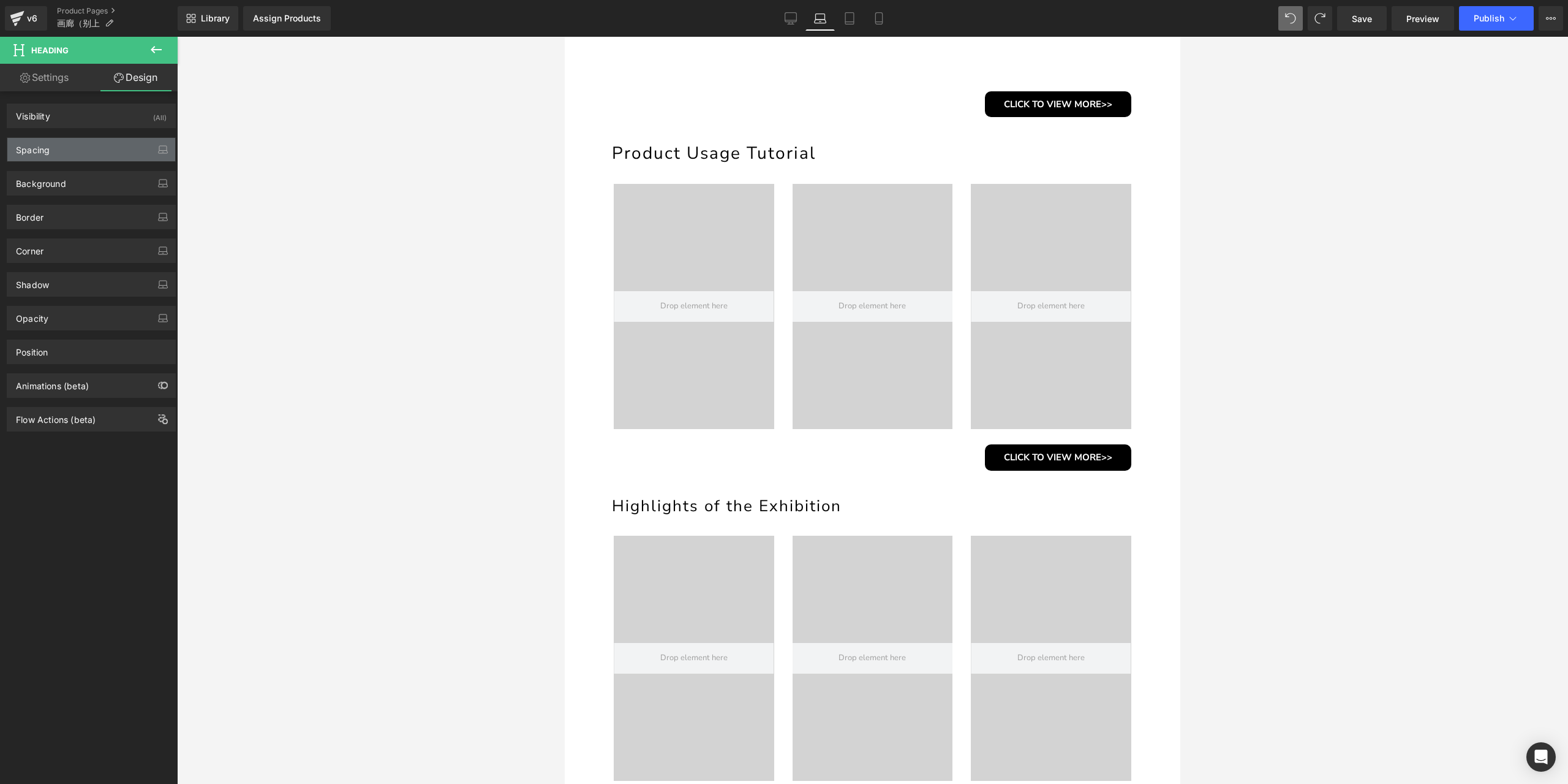
click at [80, 147] on div "Spacing" at bounding box center [91, 150] width 168 height 23
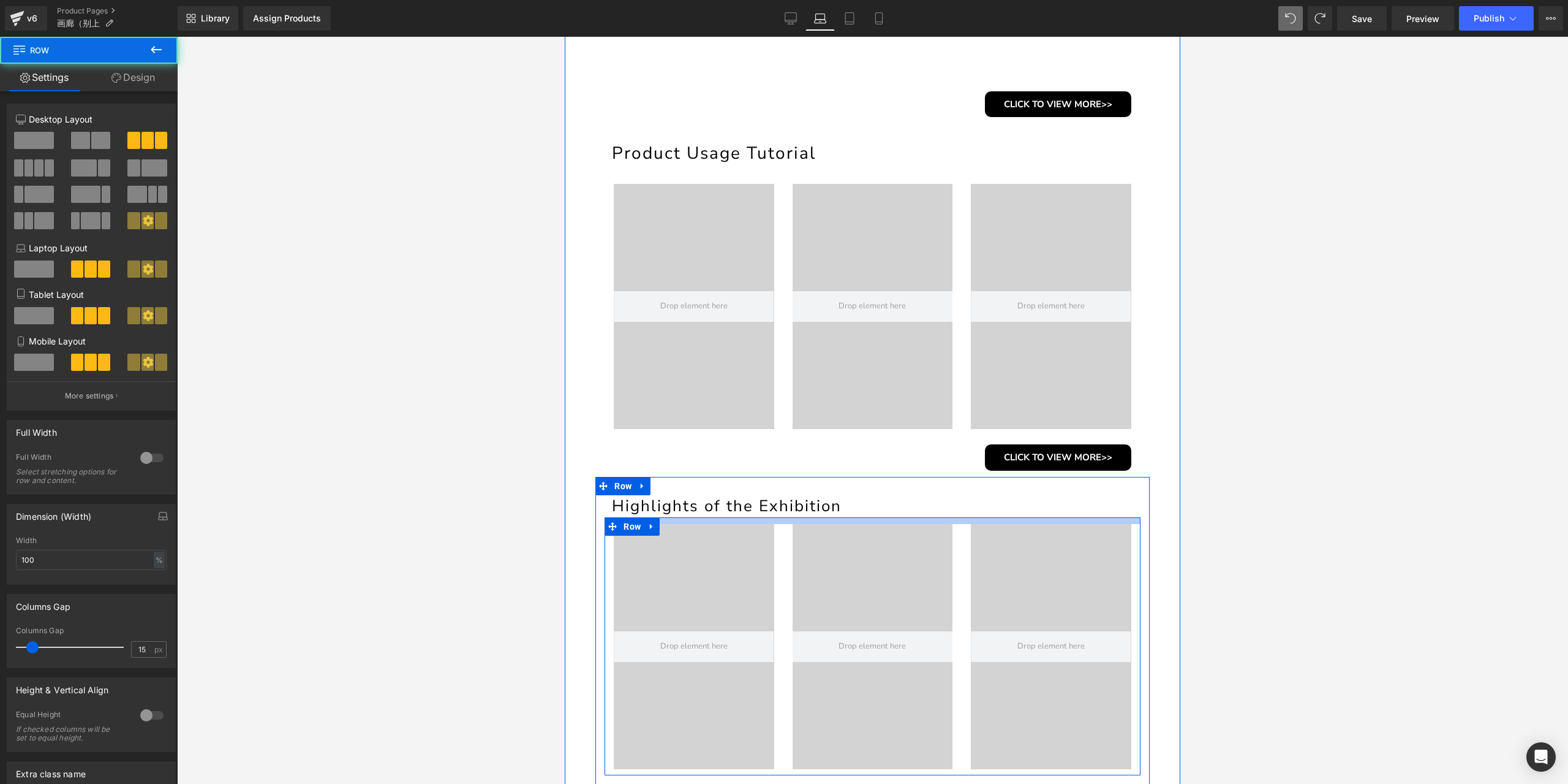
drag, startPoint x: 696, startPoint y: 521, endPoint x: 699, endPoint y: 509, distance: 12.4
click at [699, 509] on div "Highlights of the Exhibition Heading Video Bg Video Bg Video Bg Row CLICK TO VI…" at bounding box center [872, 653] width 554 height 315
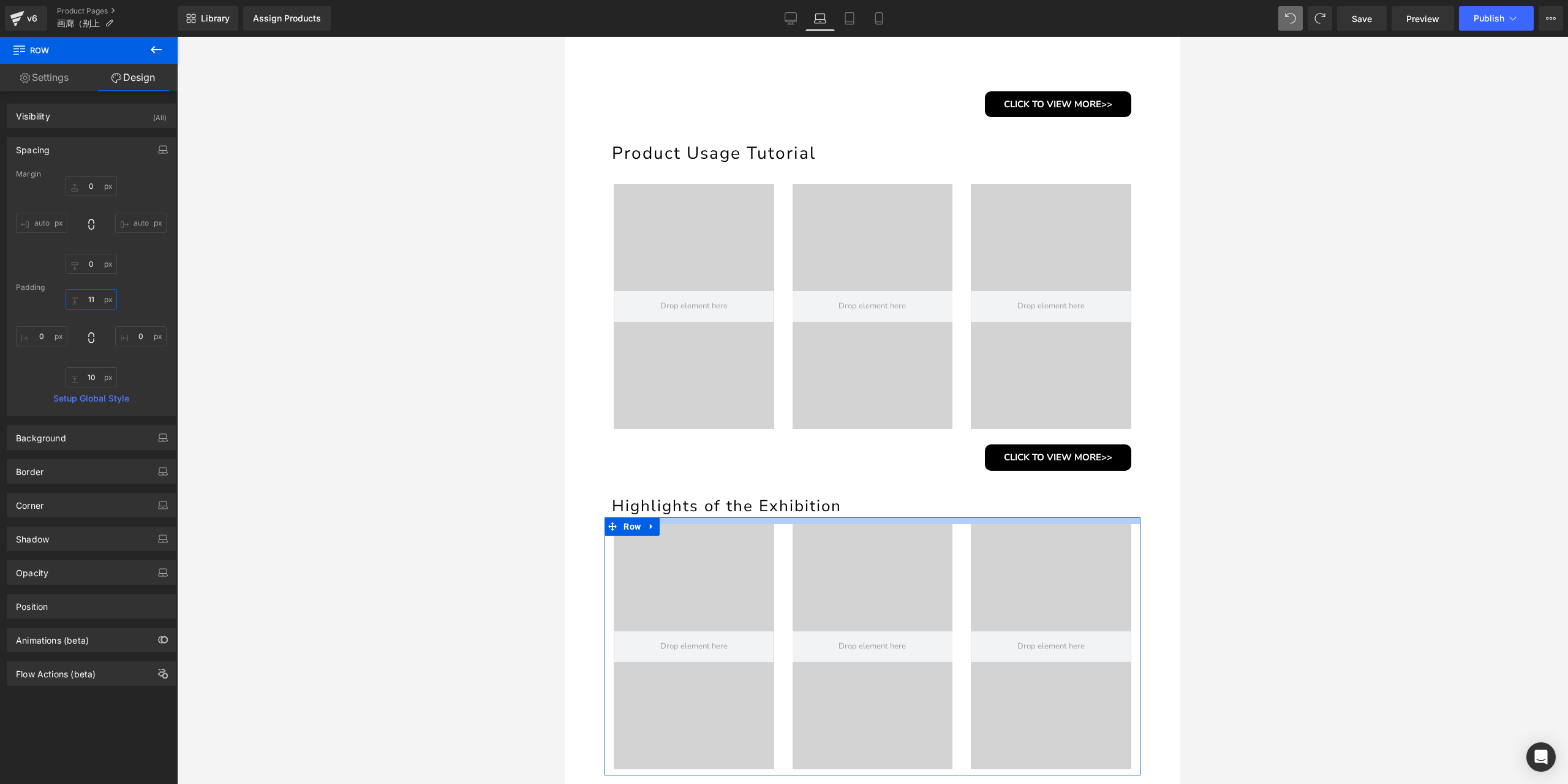
click at [92, 303] on input "11" at bounding box center [91, 299] width 51 height 20
type input "10"
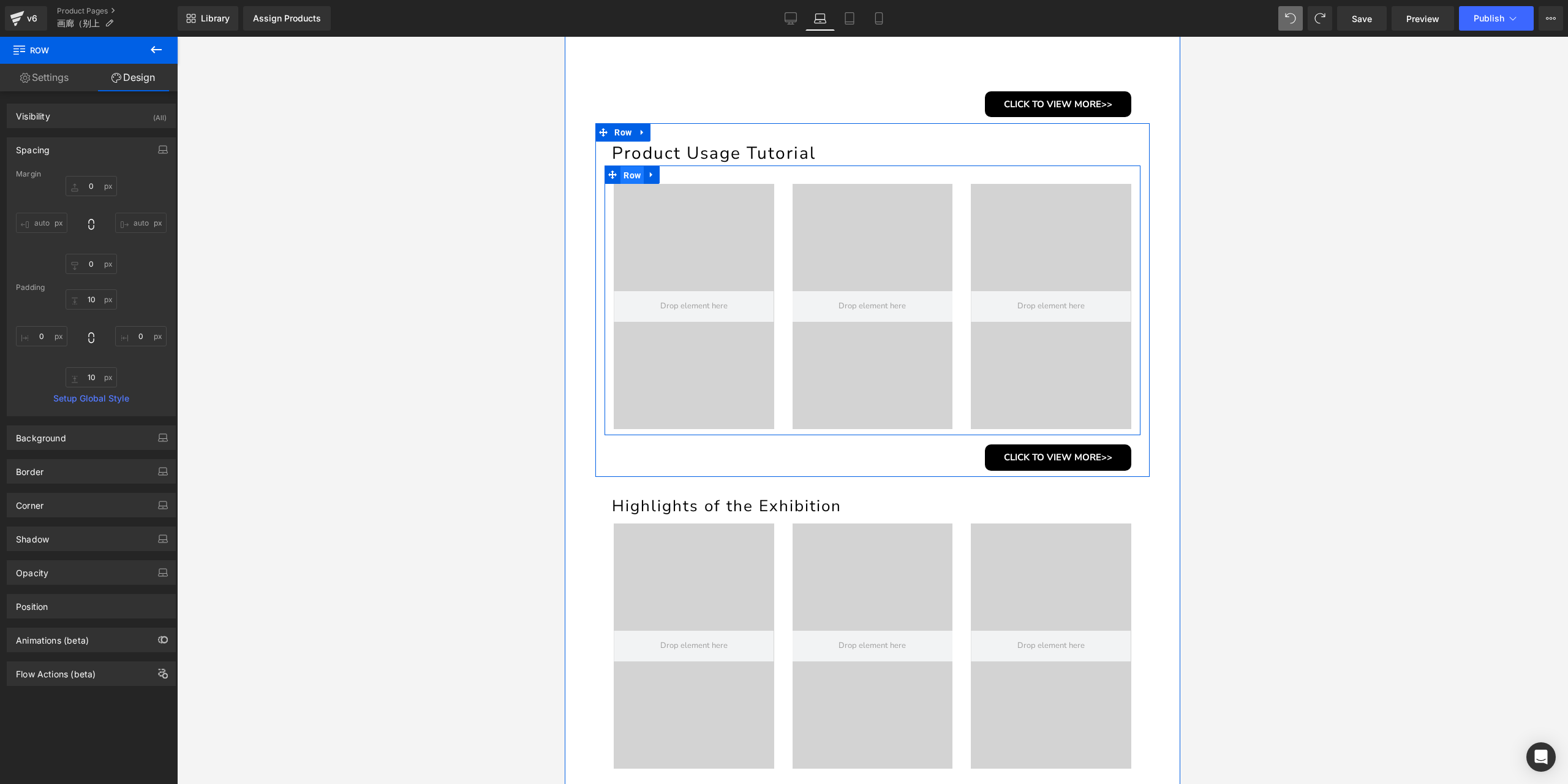
click at [623, 175] on span "Row" at bounding box center [632, 175] width 23 height 19
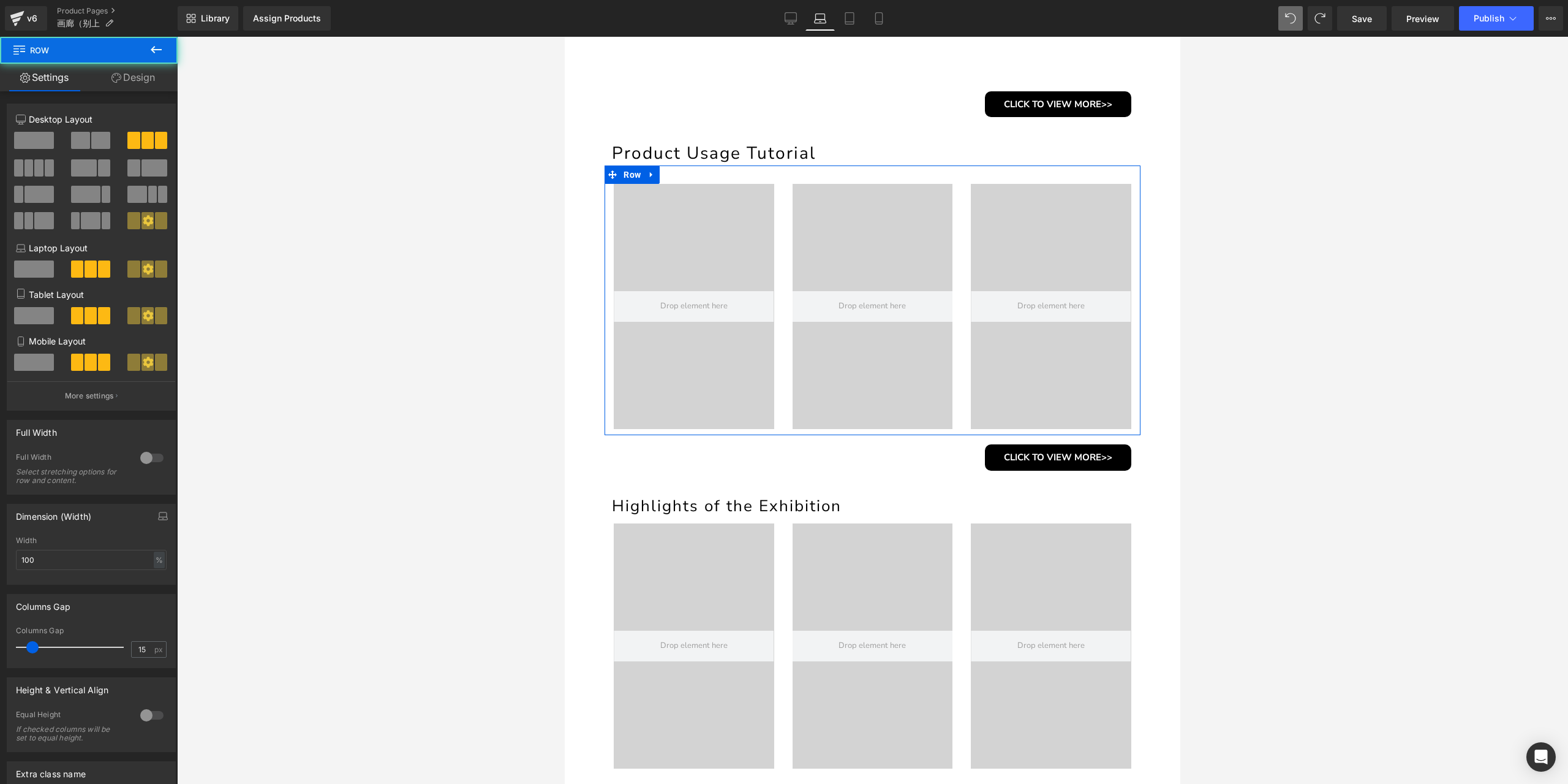
click at [127, 74] on link "Design" at bounding box center [133, 77] width 89 height 27
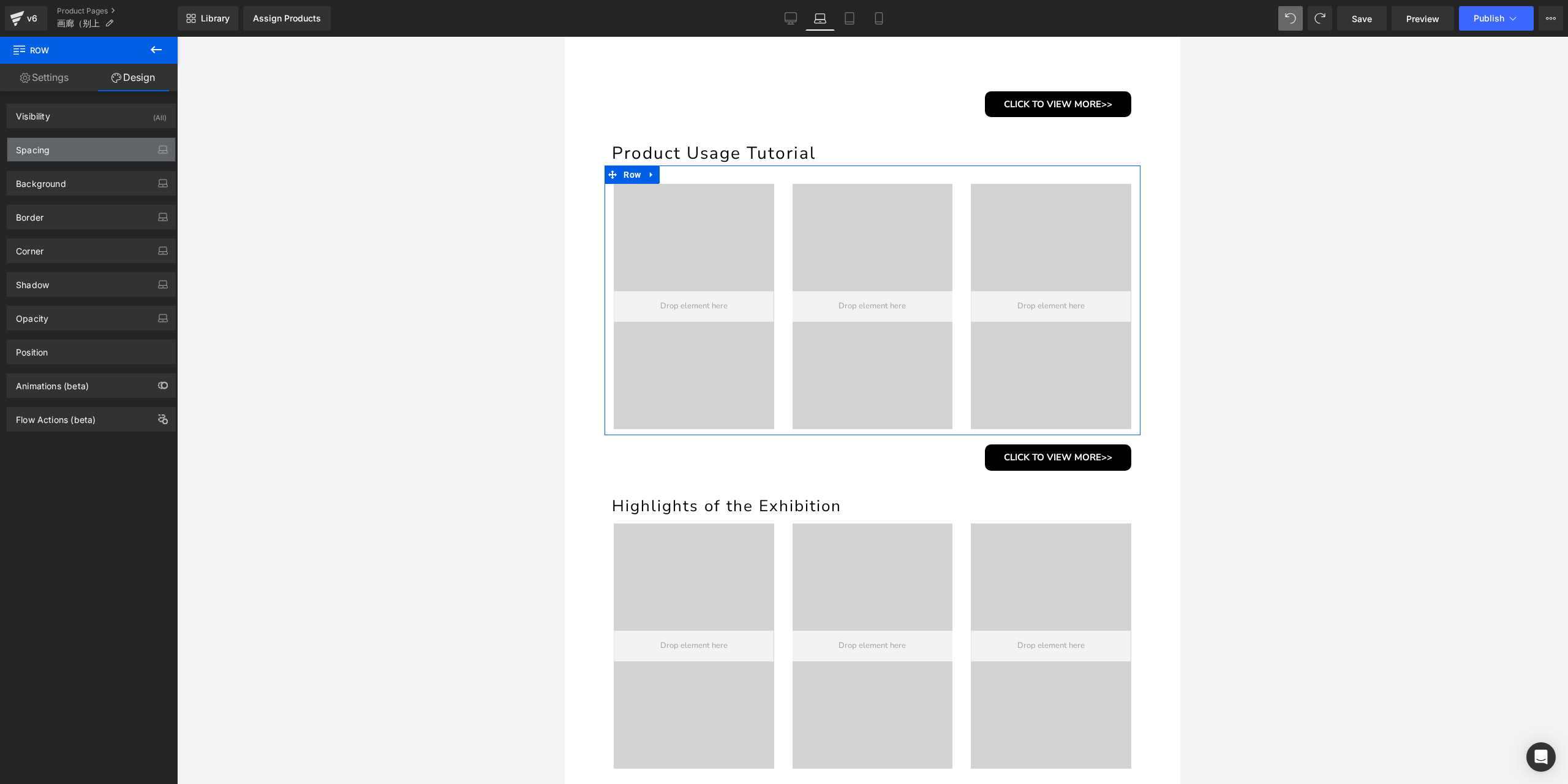
click at [65, 148] on div "Spacing" at bounding box center [91, 150] width 168 height 23
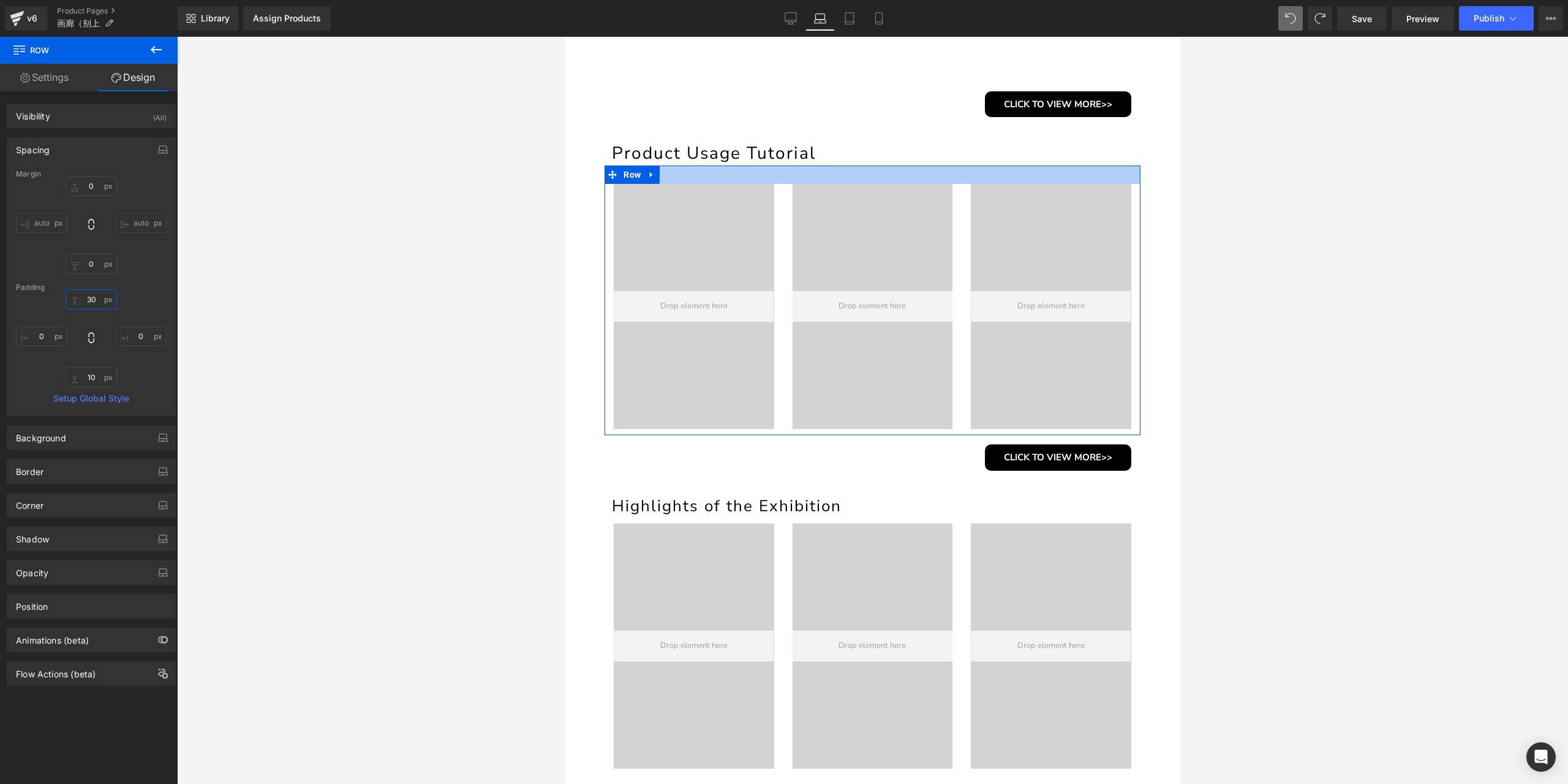
click at [89, 299] on input "30" at bounding box center [91, 299] width 51 height 20
type input "10"
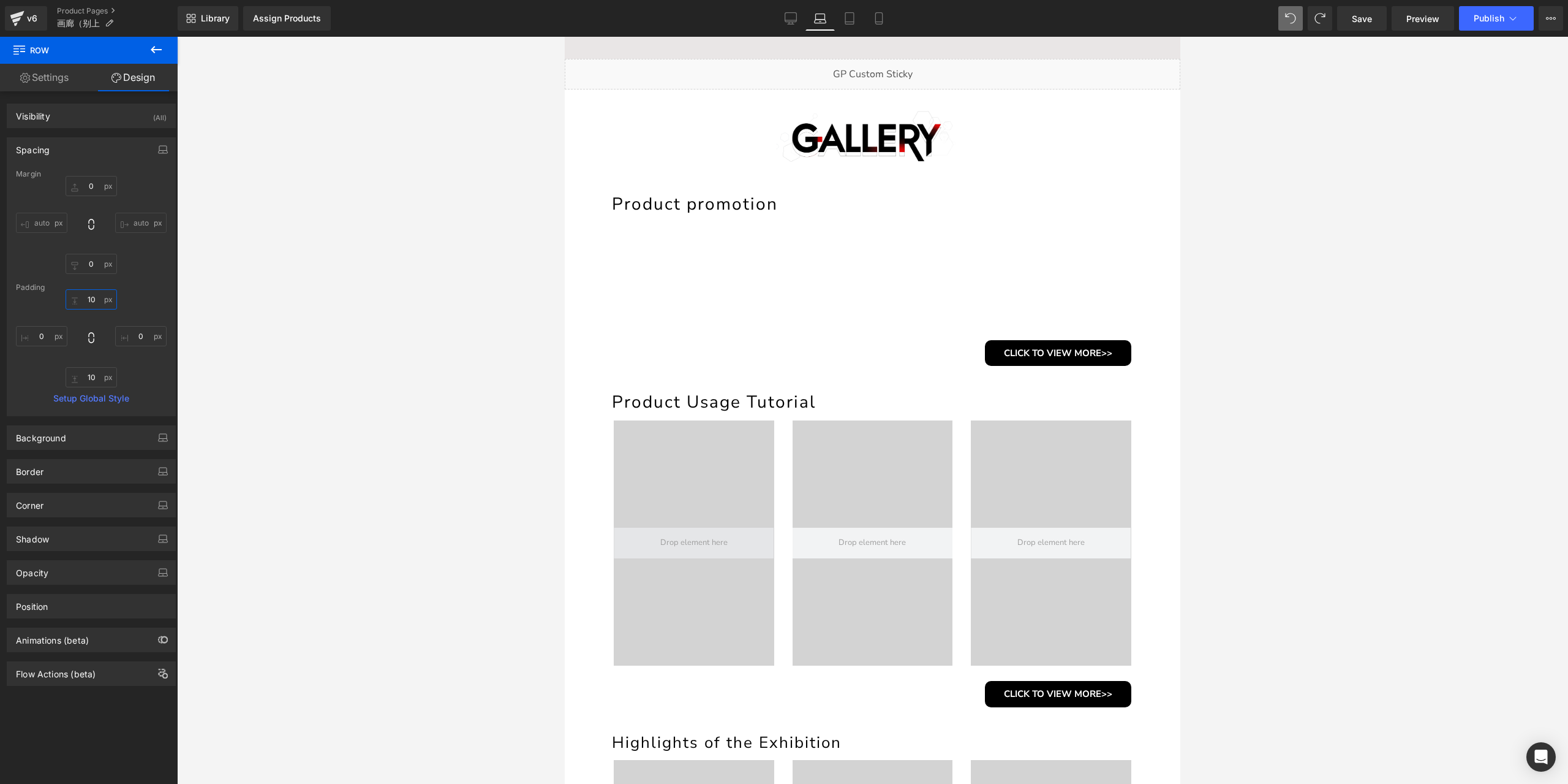
scroll to position [61, 0]
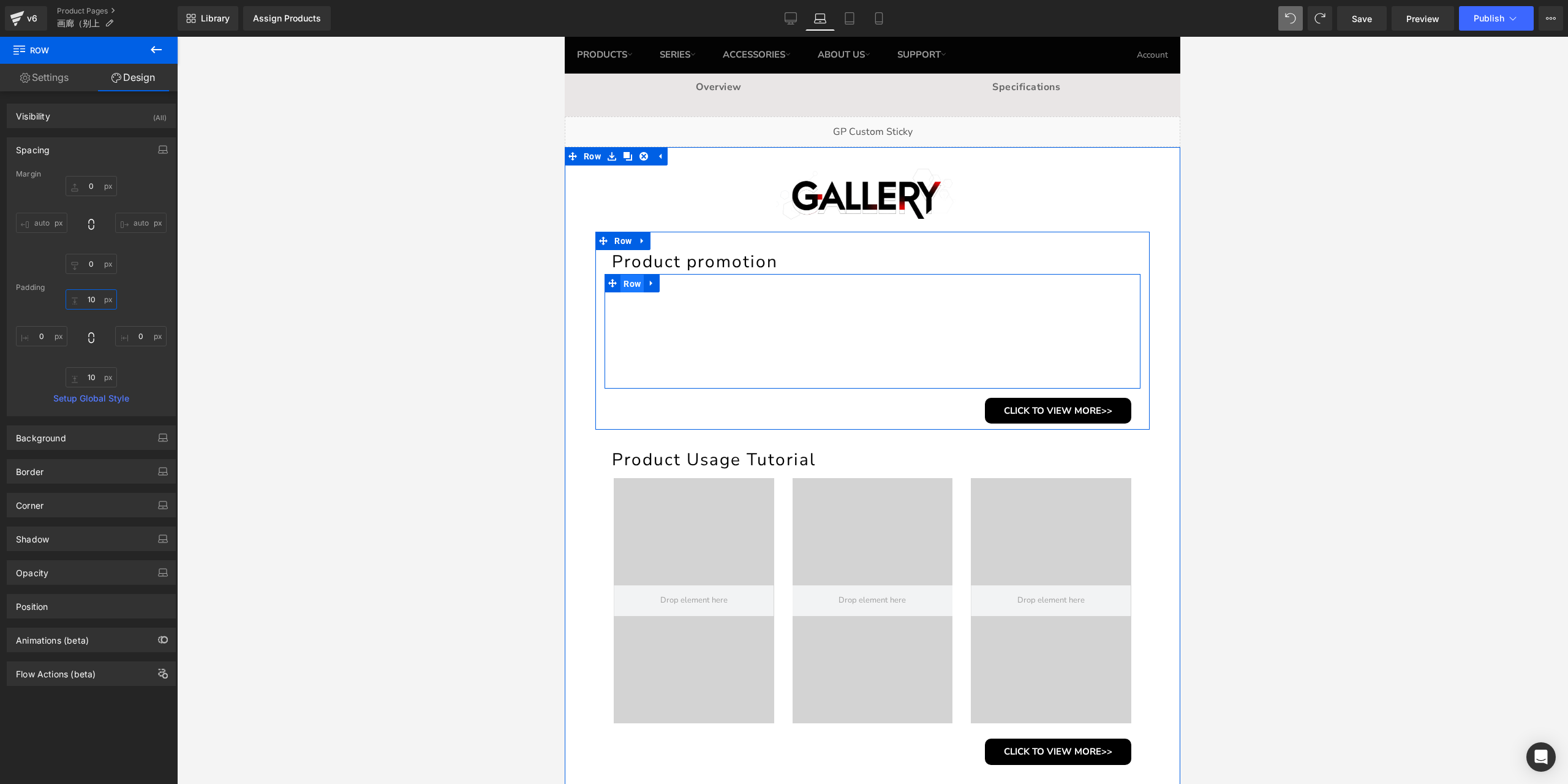
drag, startPoint x: 630, startPoint y: 285, endPoint x: 1129, endPoint y: 314, distance: 499.8
click at [630, 285] on span "Row" at bounding box center [632, 283] width 23 height 19
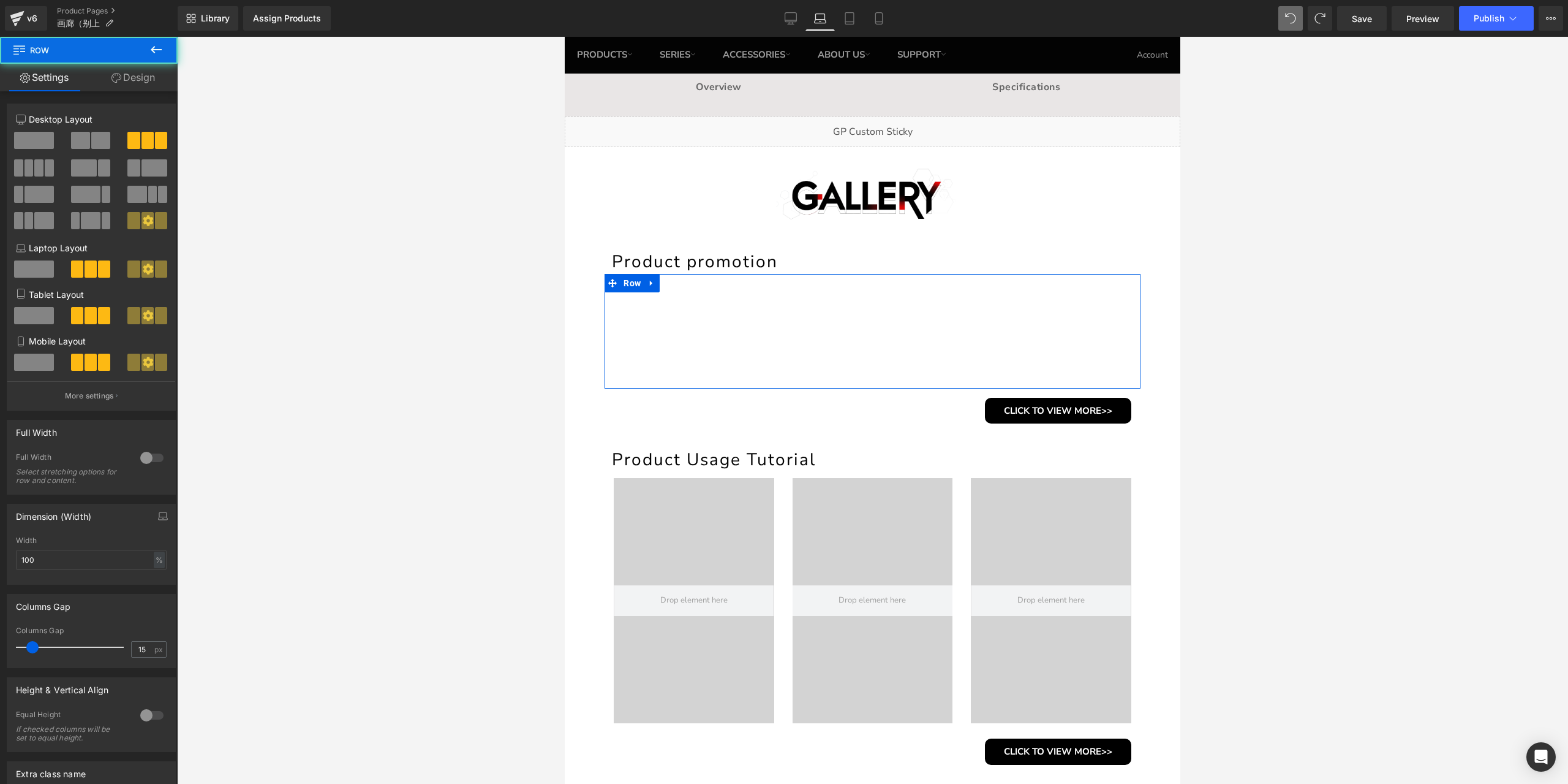
click at [138, 76] on link "Design" at bounding box center [133, 77] width 89 height 27
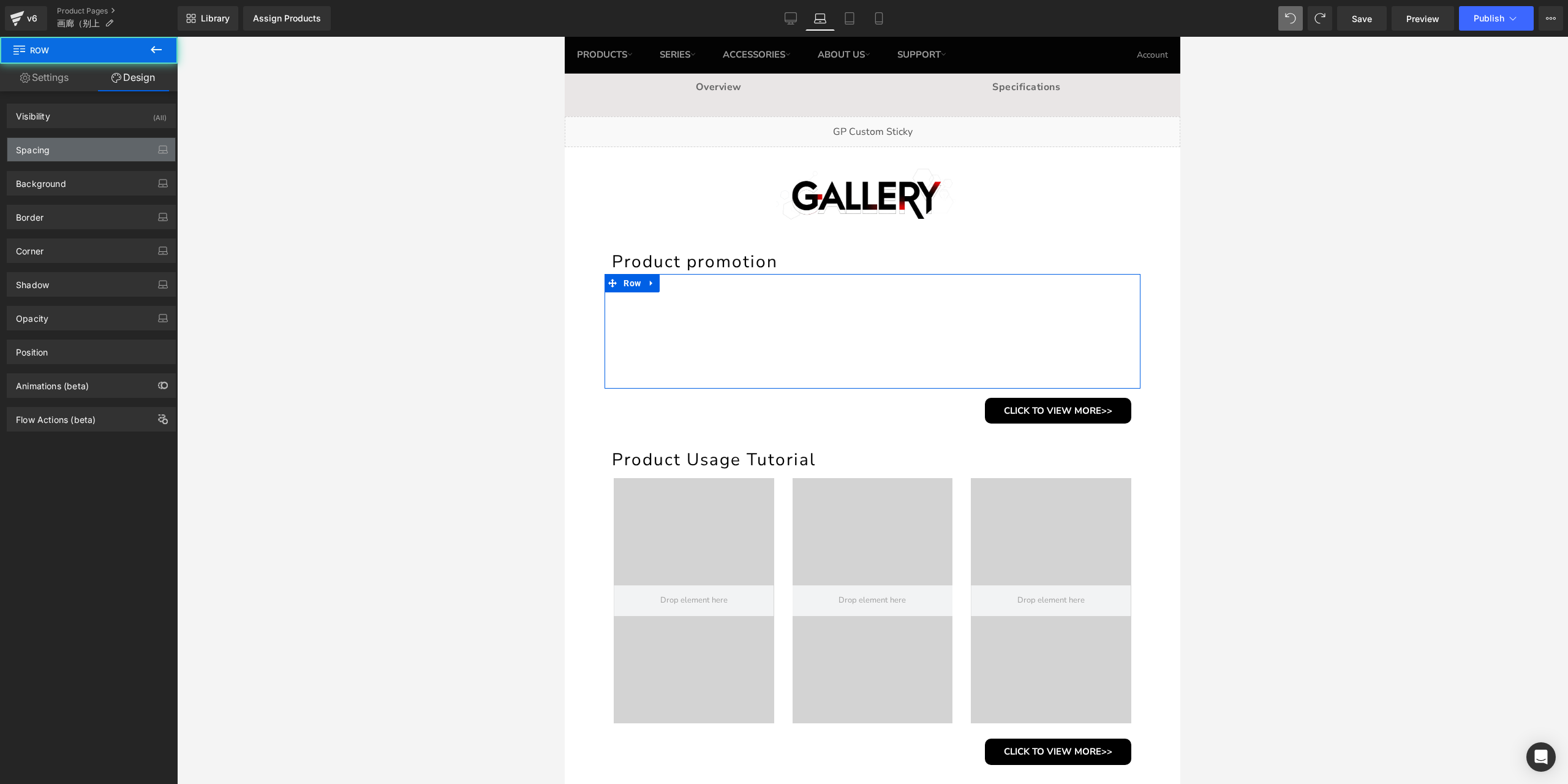
type input "0"
type input "30"
type input "0"
type input "10"
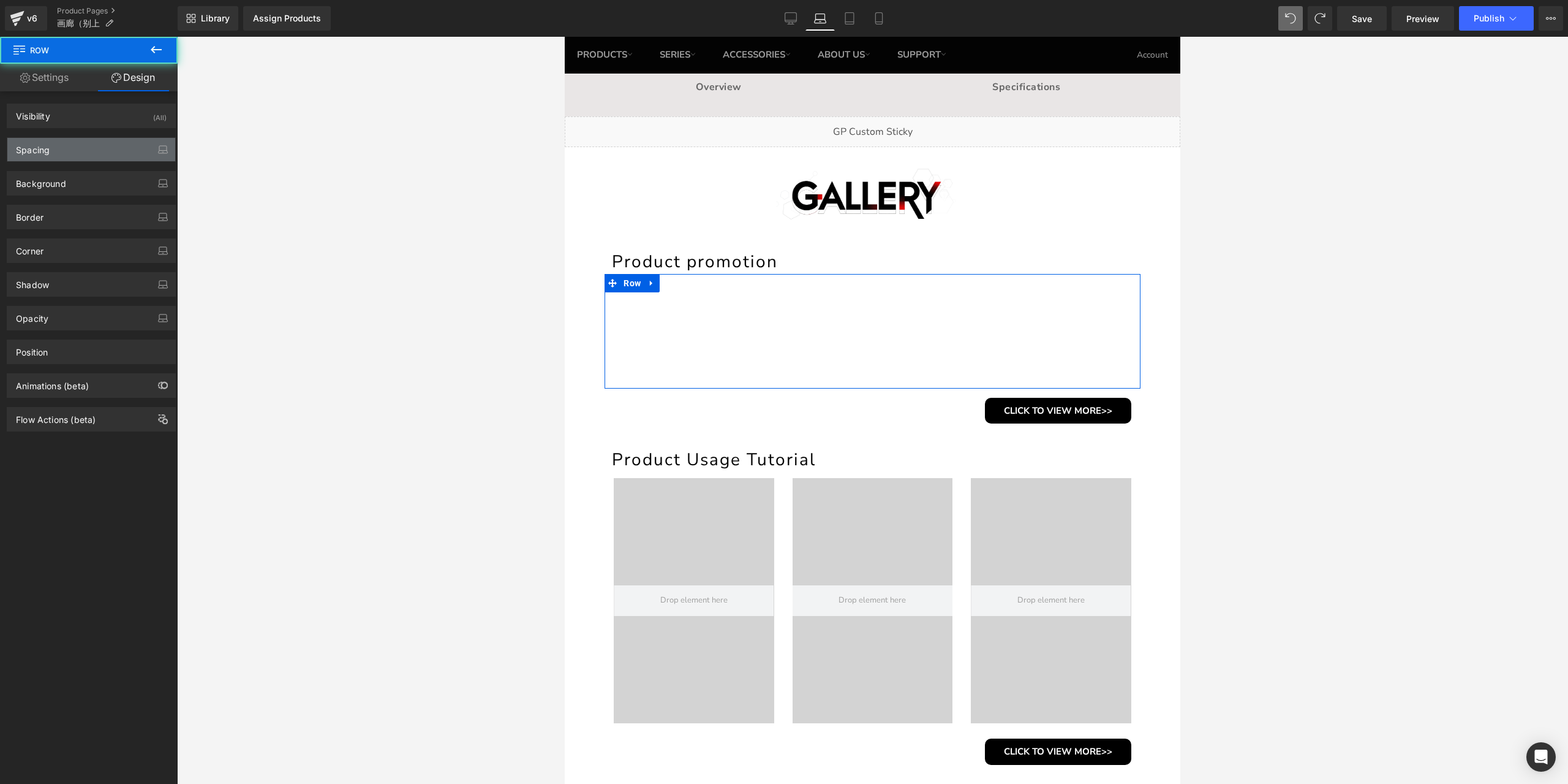
type input "0"
click at [68, 146] on div "Spacing" at bounding box center [91, 150] width 168 height 23
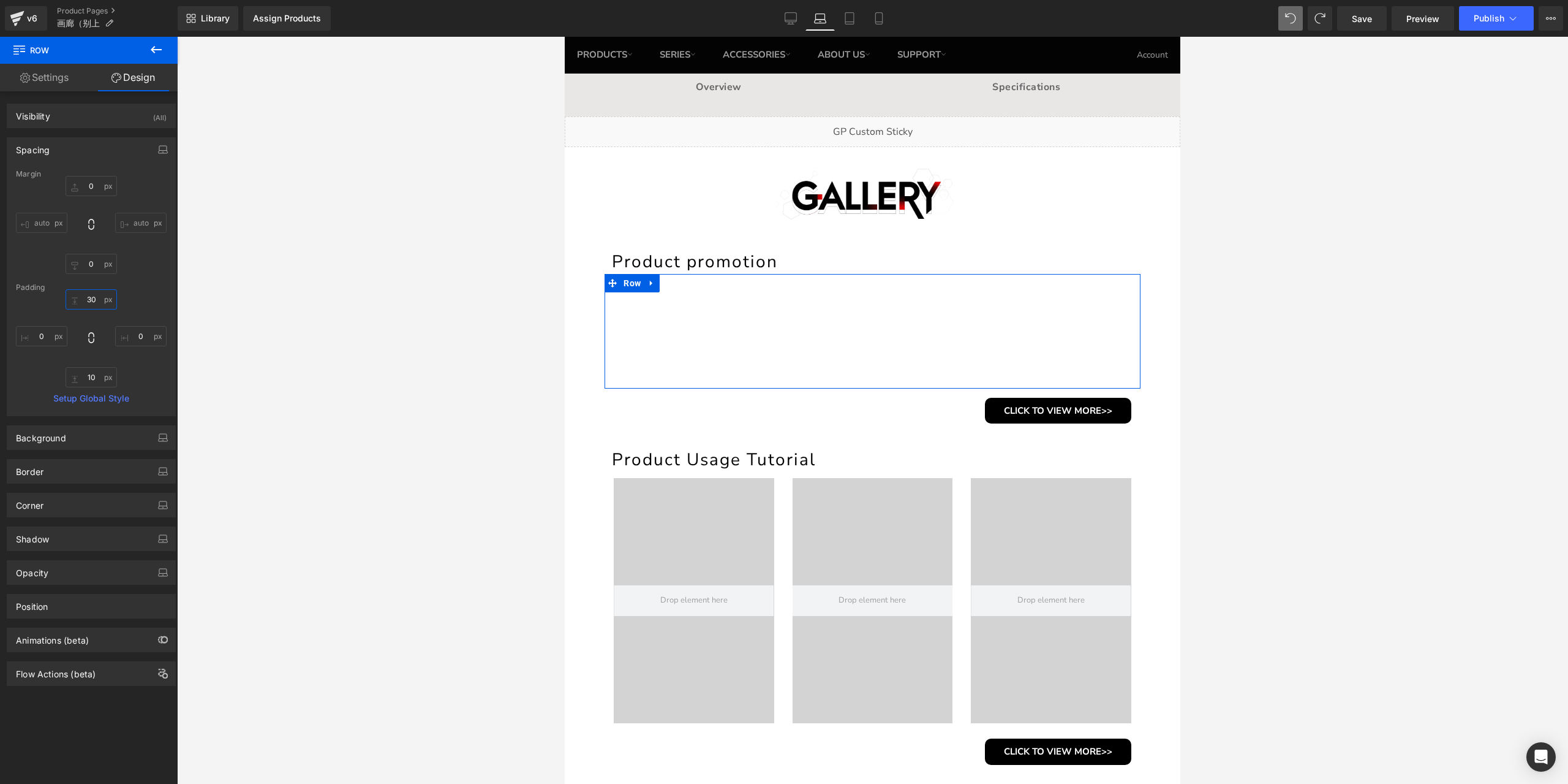
click at [89, 299] on input "30" at bounding box center [91, 299] width 51 height 20
type input "10"
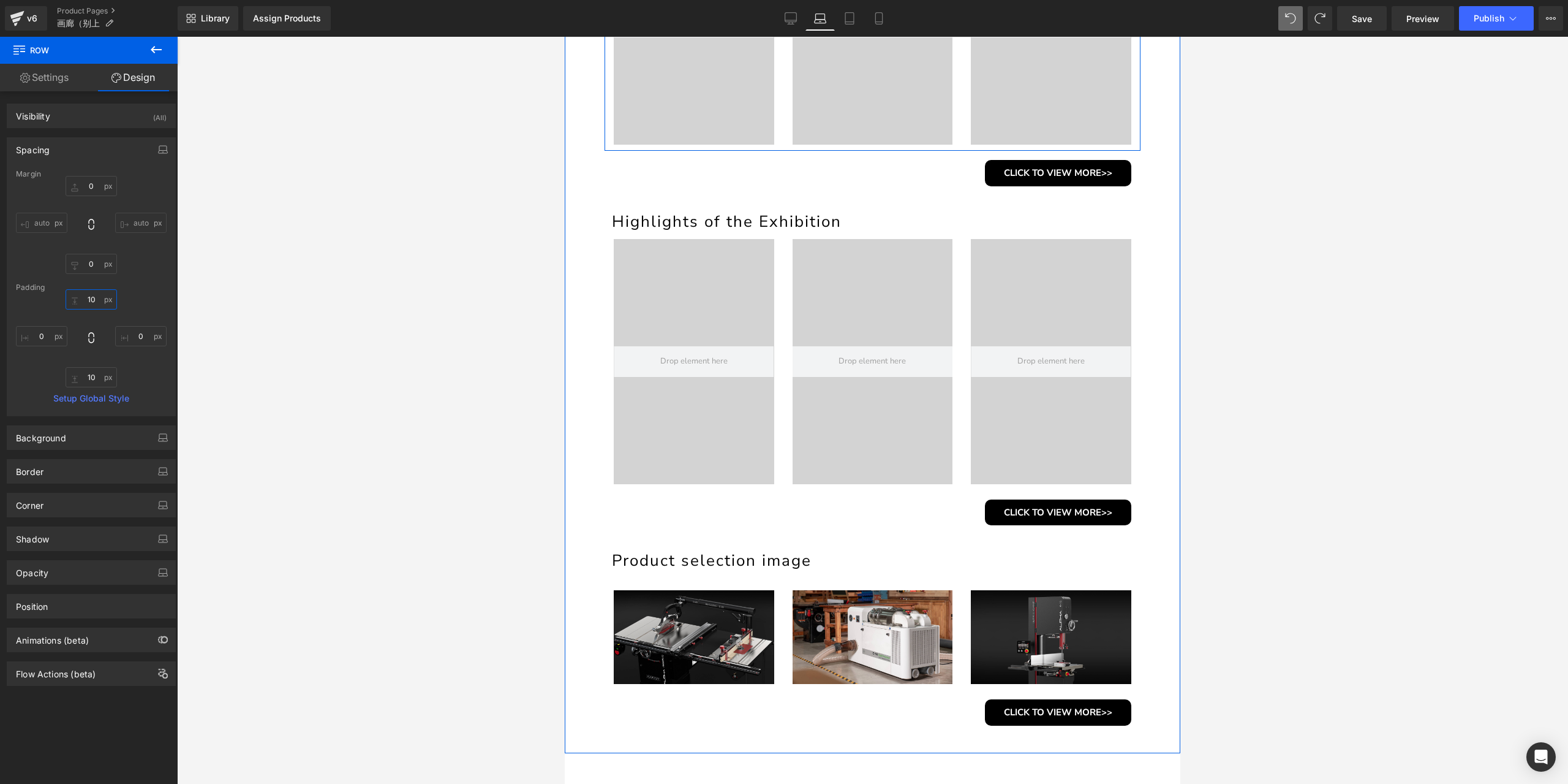
scroll to position [674, 0]
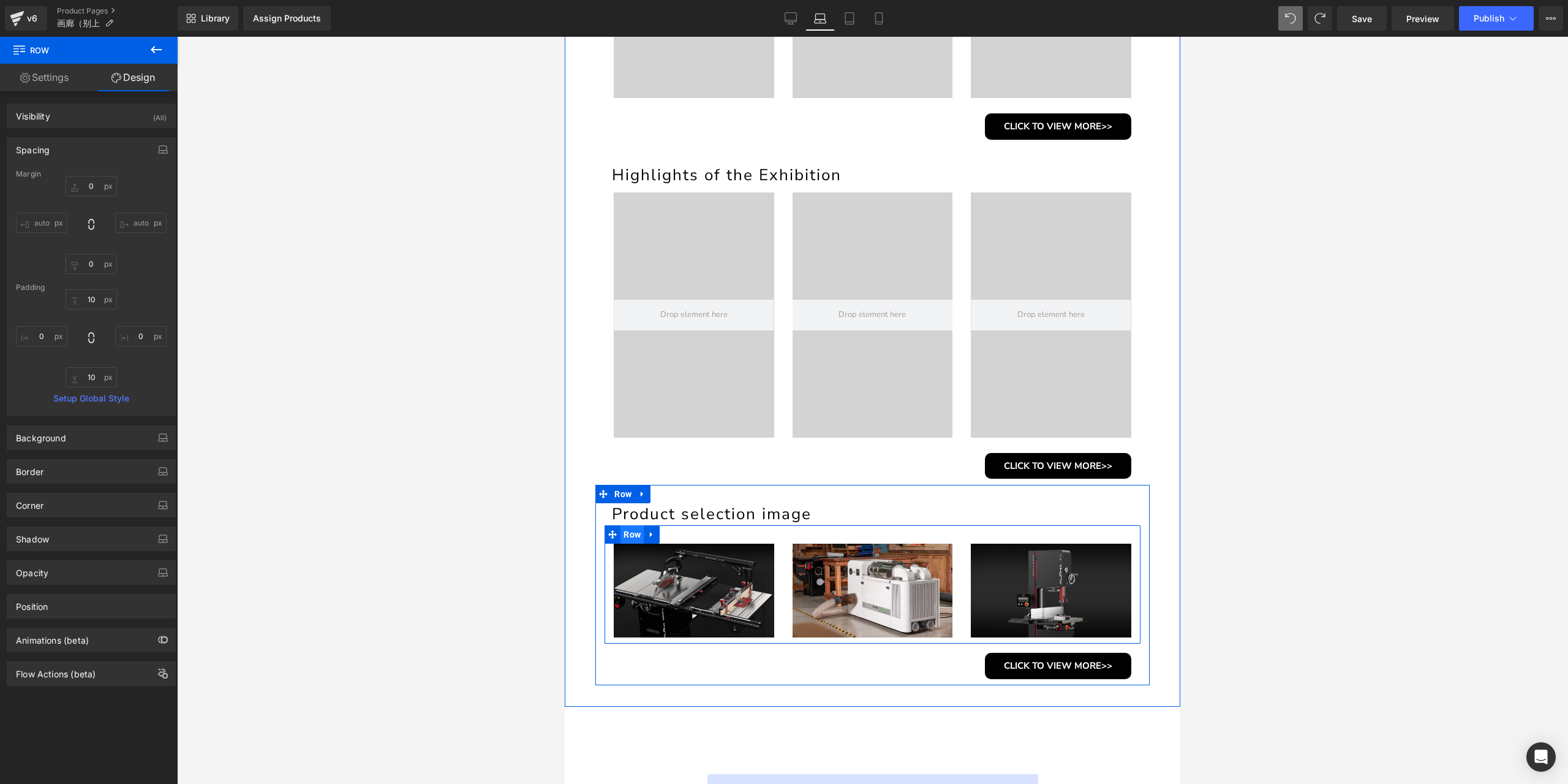
click at [630, 539] on span "Row" at bounding box center [632, 534] width 23 height 19
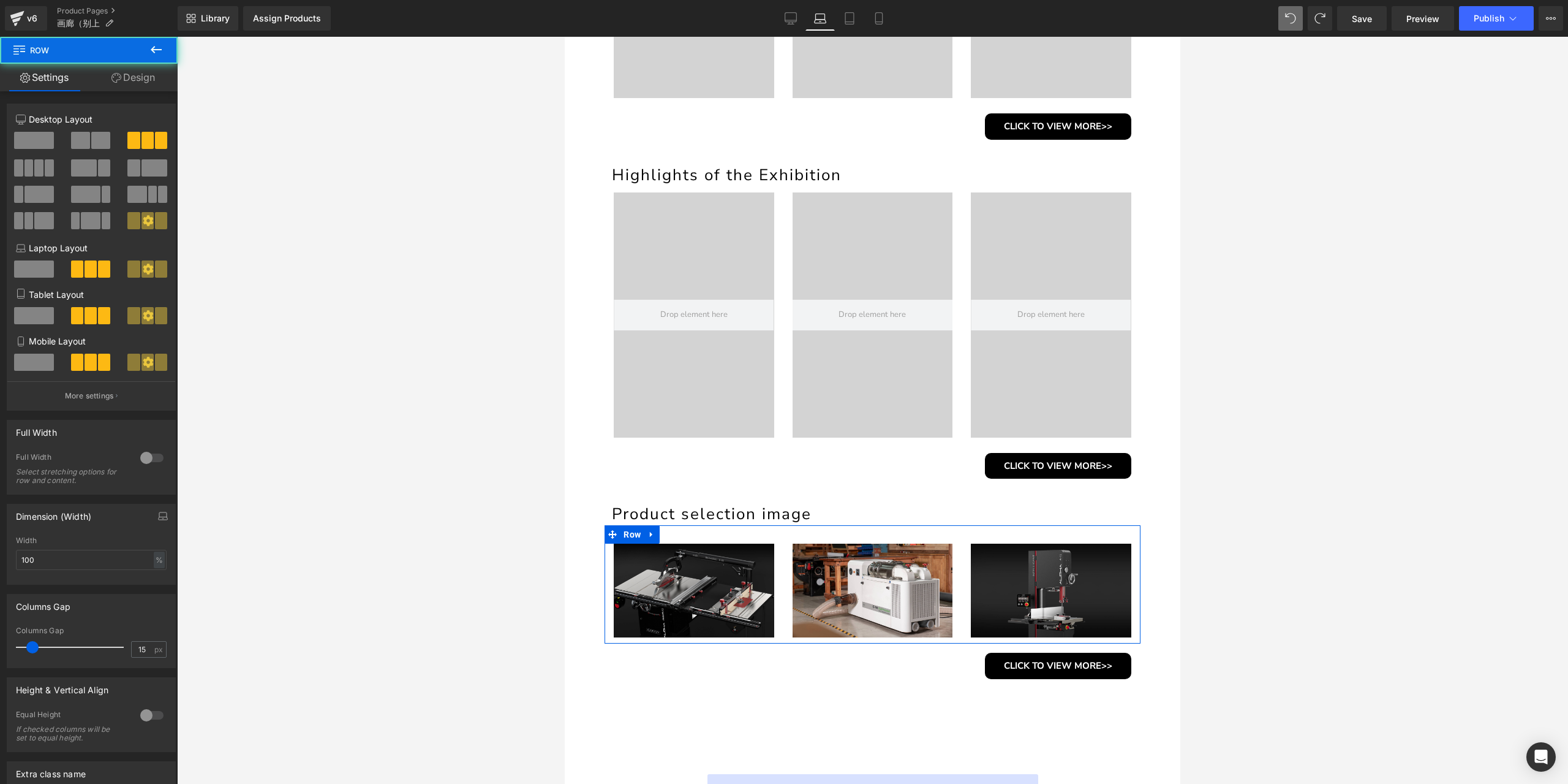
click at [128, 75] on link "Design" at bounding box center [133, 77] width 89 height 27
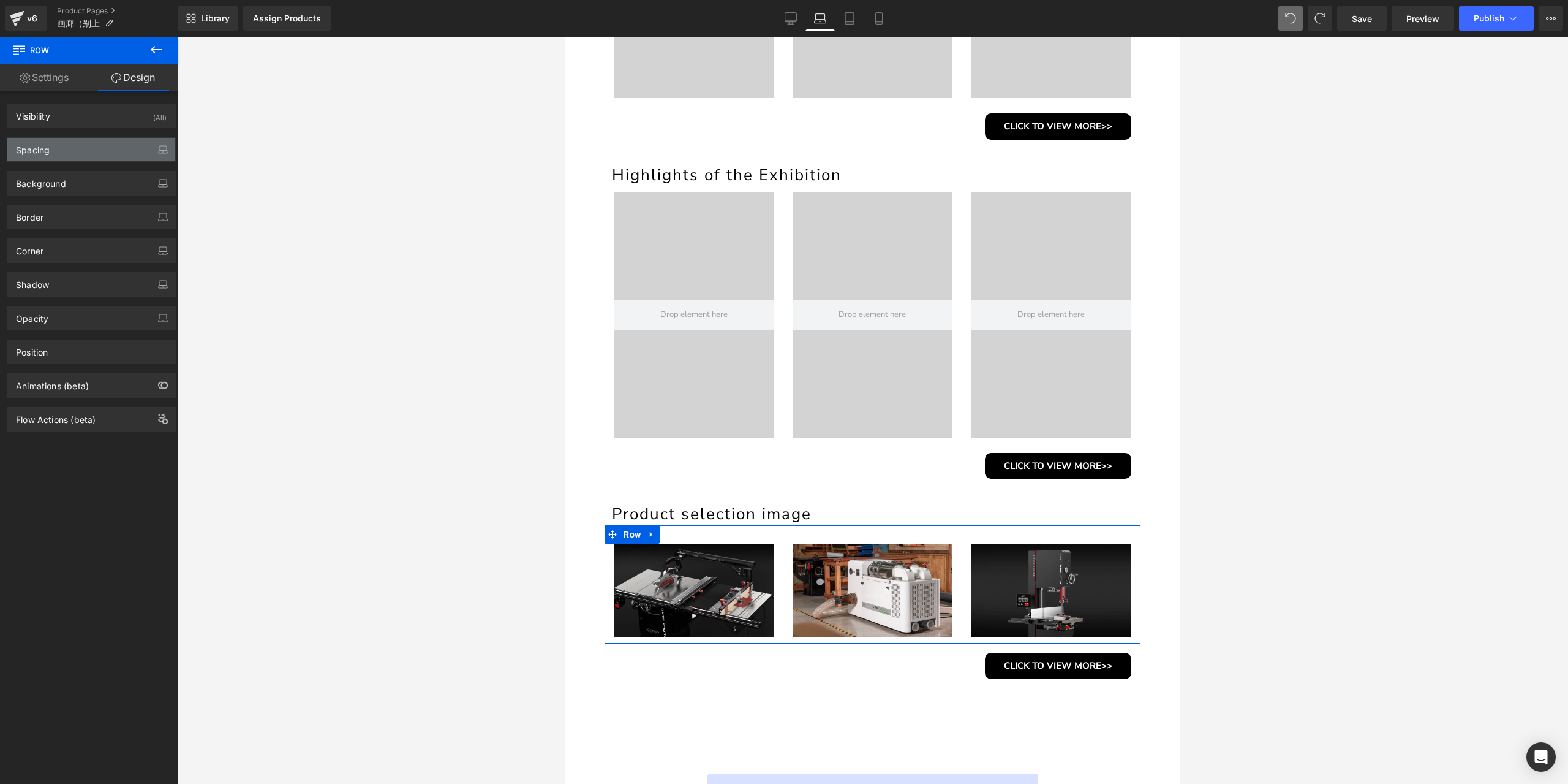
click at [73, 158] on div "Spacing" at bounding box center [91, 150] width 168 height 23
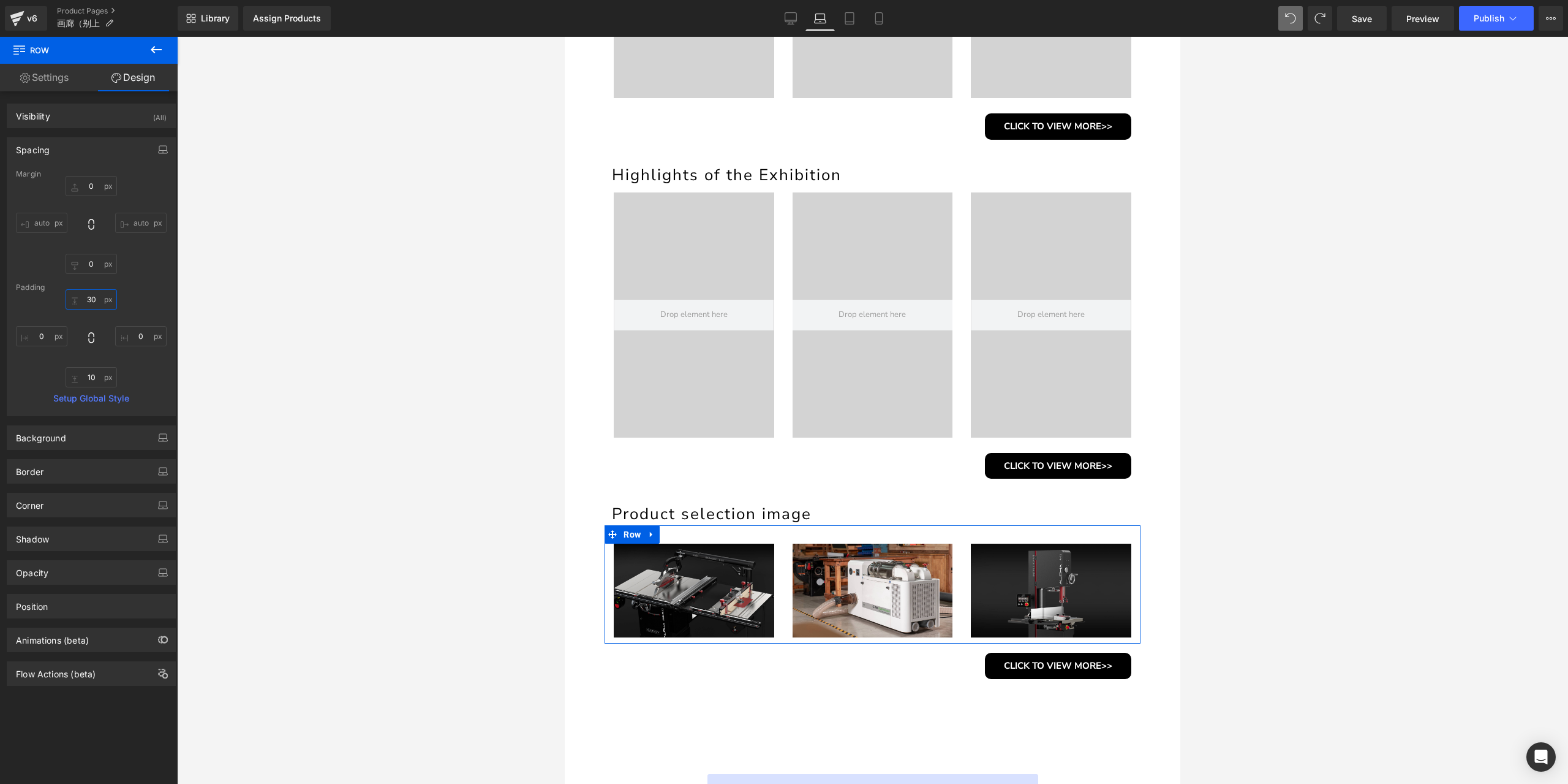
click at [87, 303] on input "30" at bounding box center [91, 299] width 51 height 20
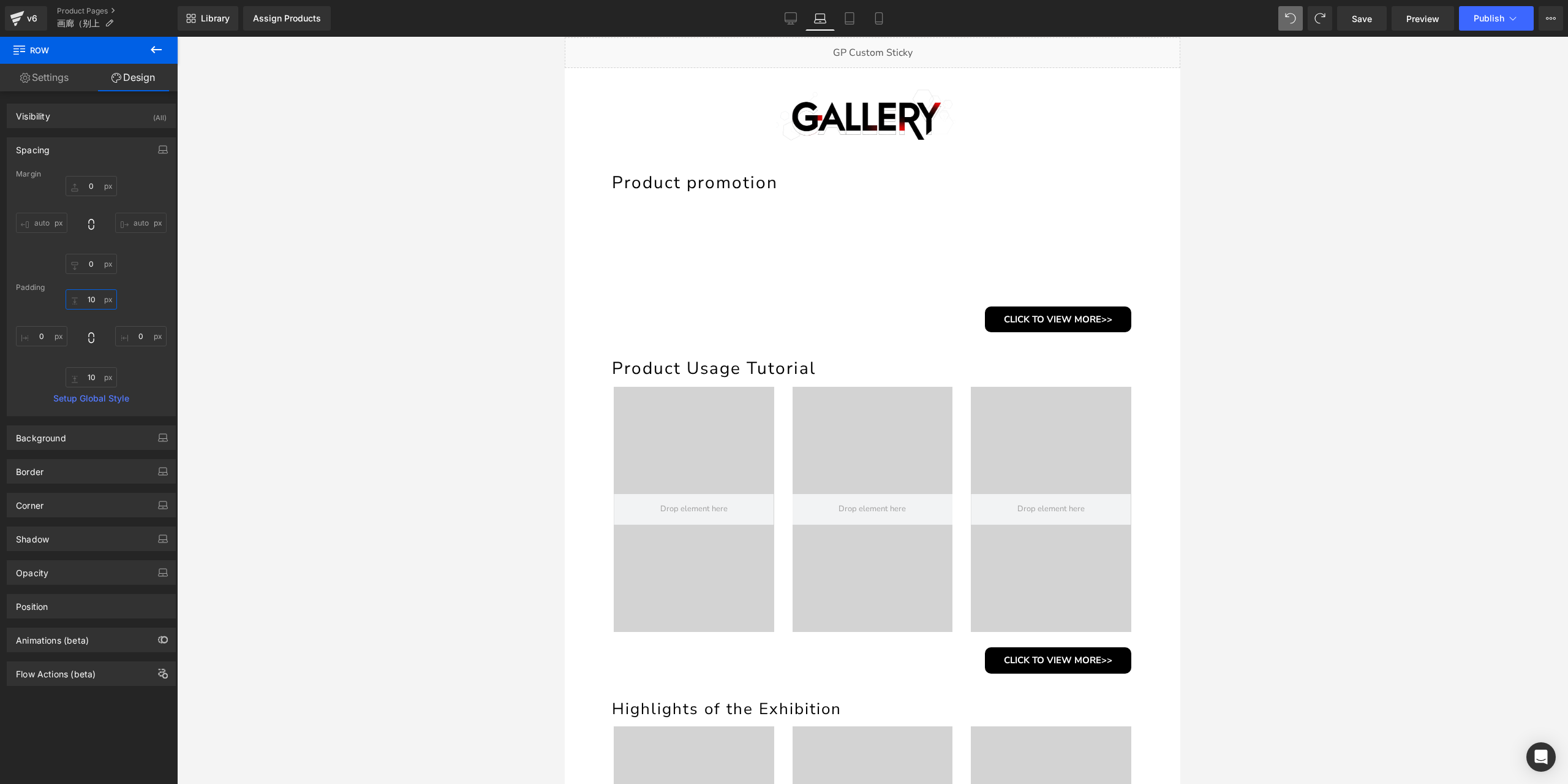
scroll to position [122, 0]
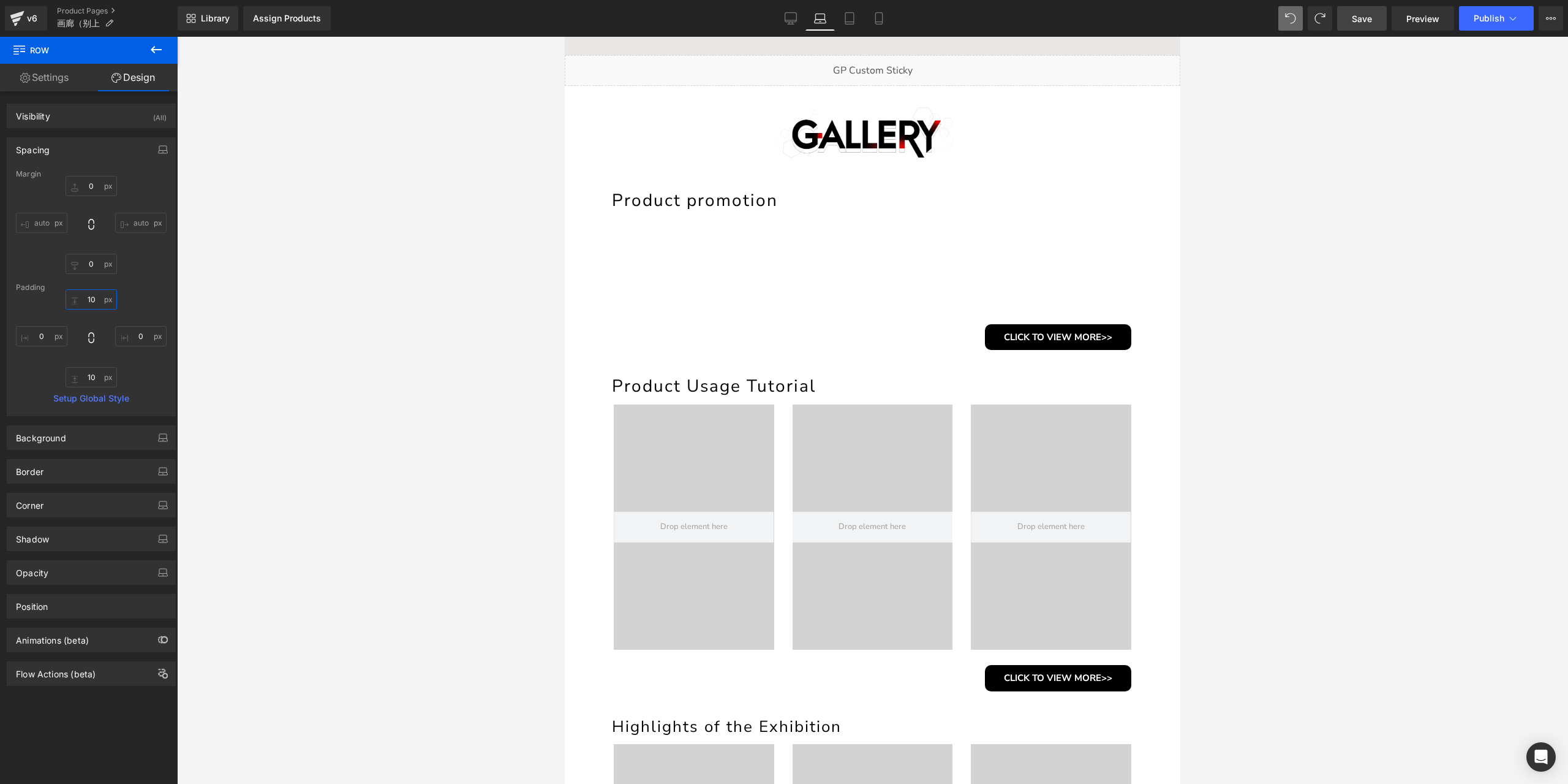
type input "10"
click at [1362, 29] on link "Save" at bounding box center [1362, 19] width 50 height 25
click at [847, 22] on icon at bounding box center [850, 22] width 9 height 0
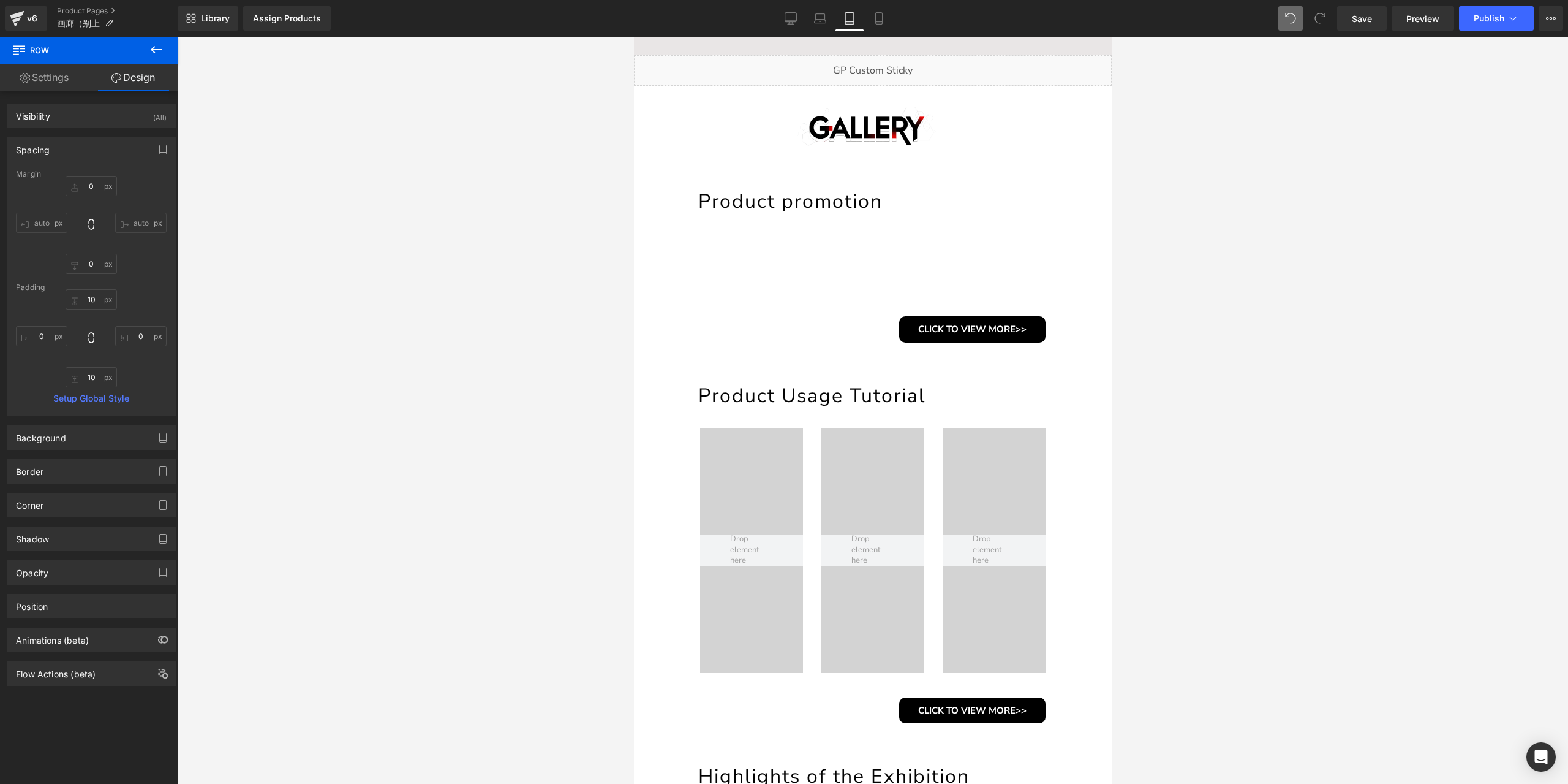
type input "0"
type input "30"
type input "0"
type input "10"
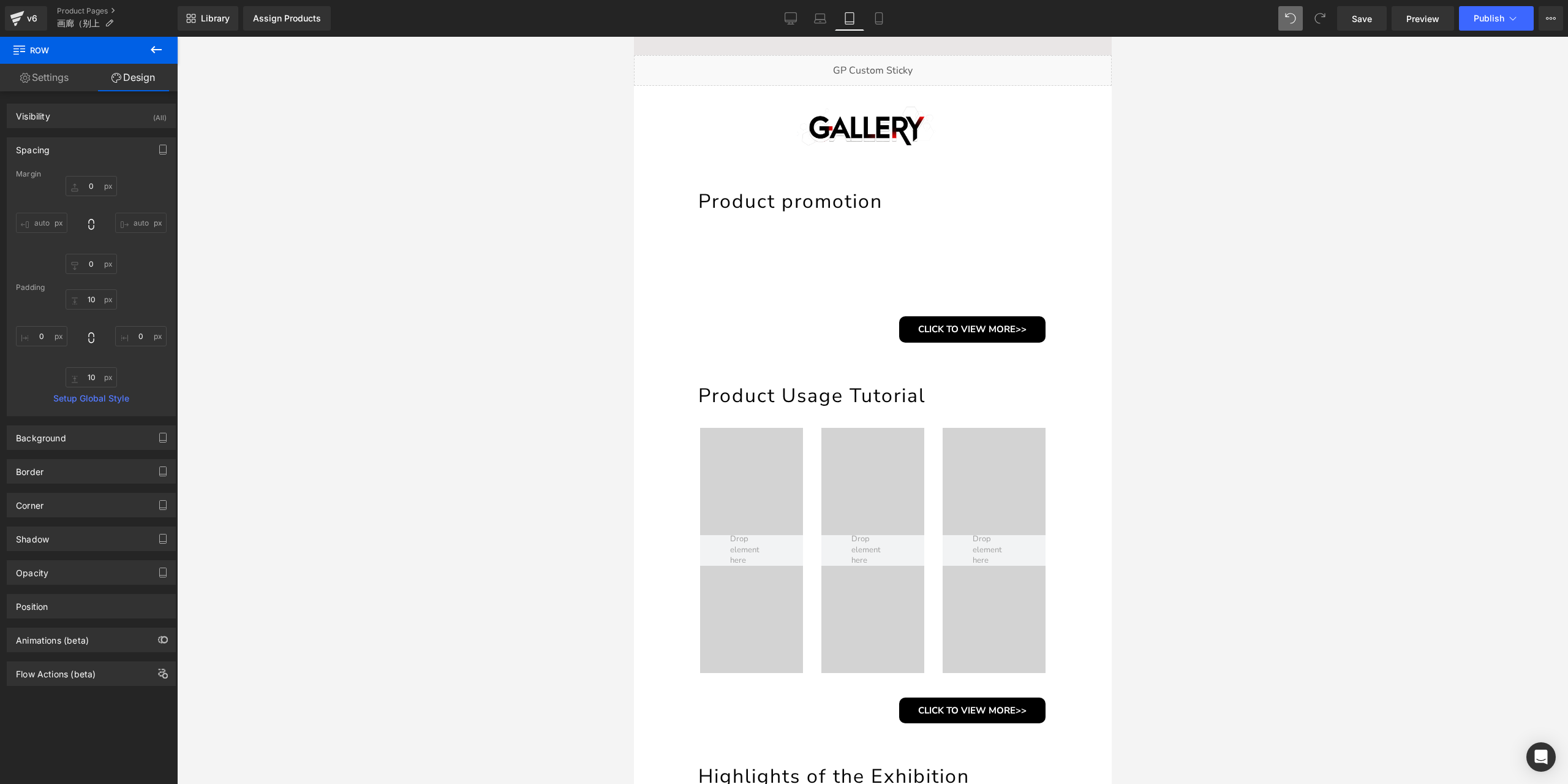
type input "0"
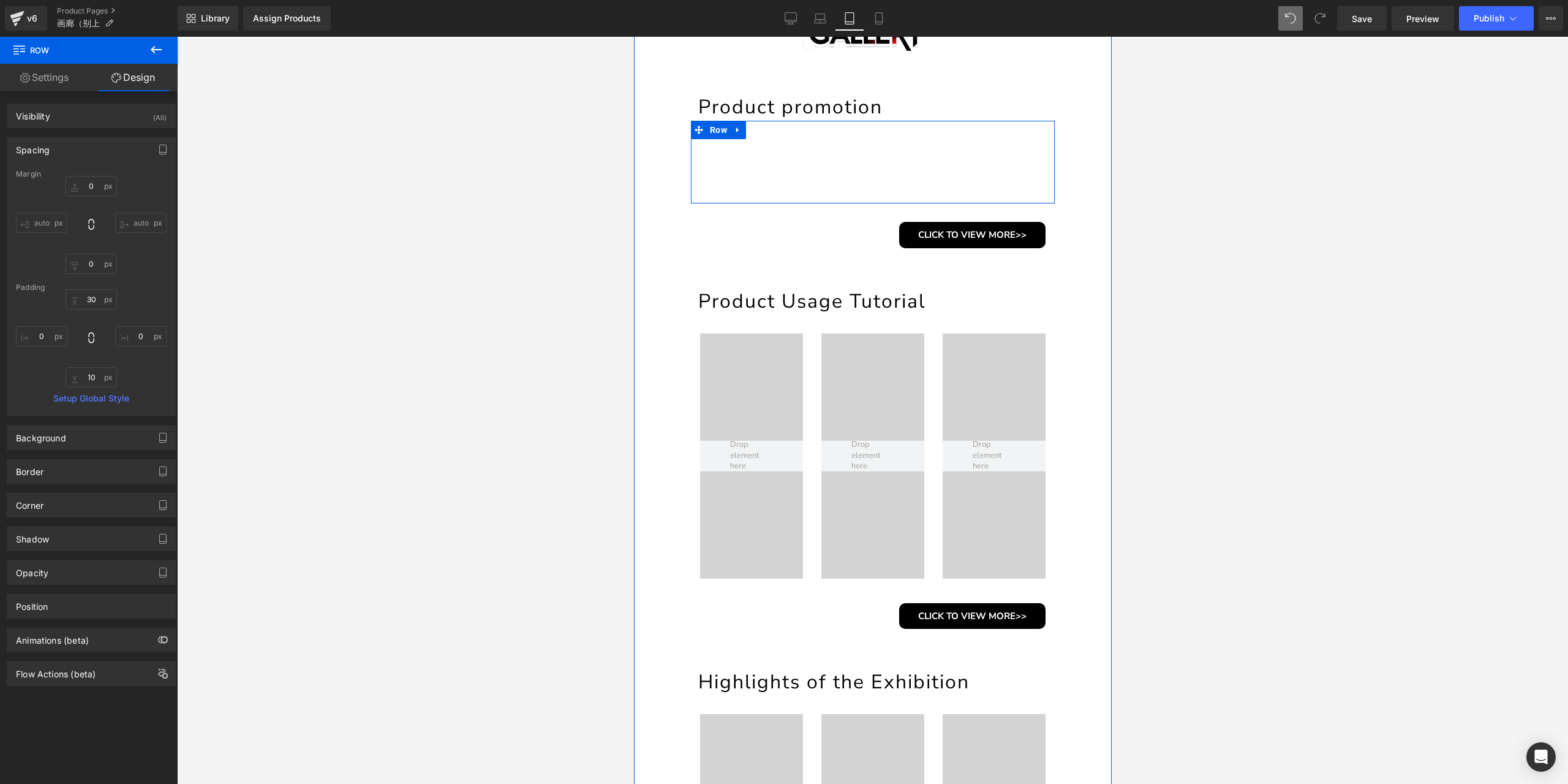
scroll to position [95, 0]
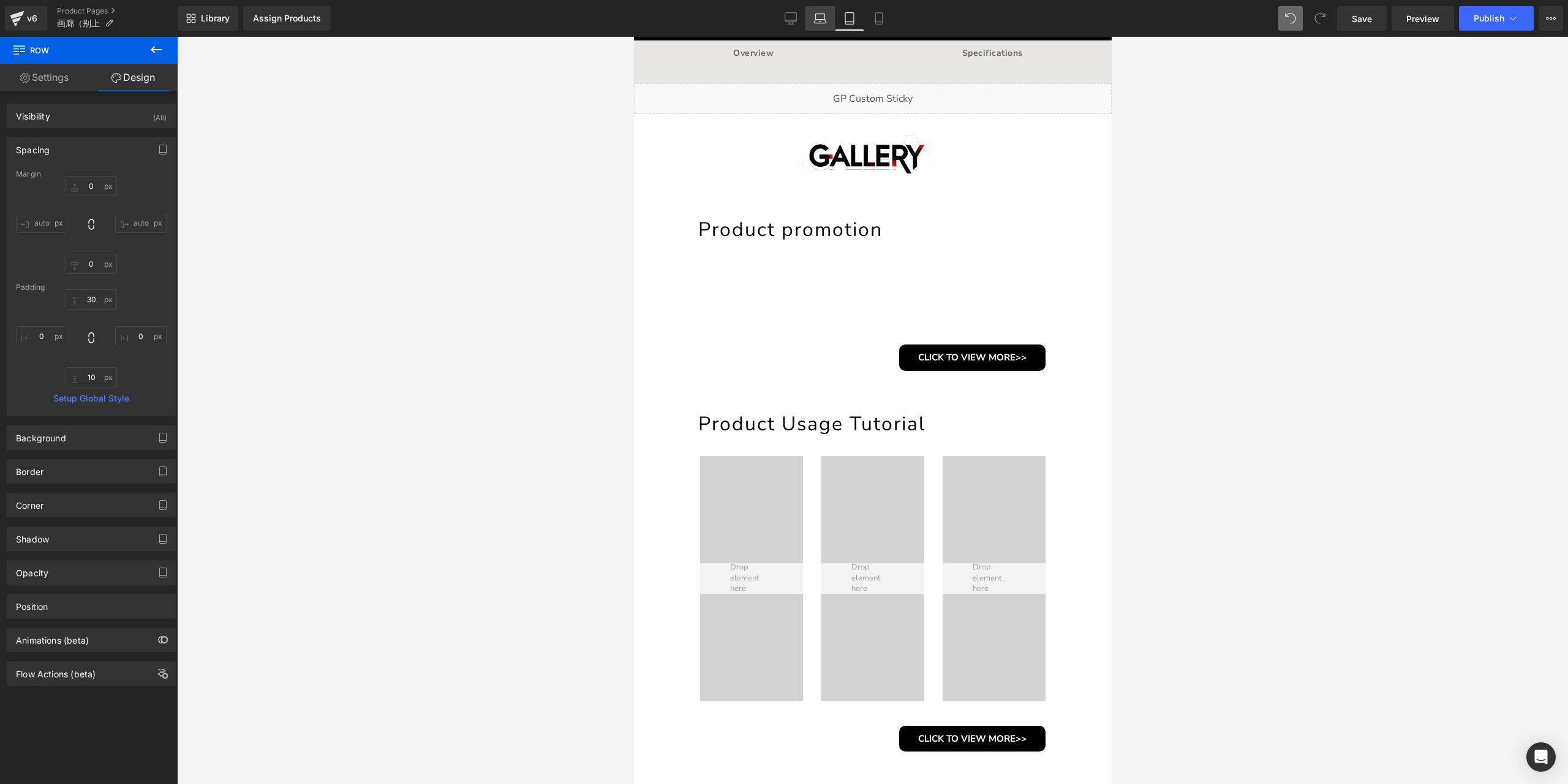
click at [826, 29] on link "Laptop" at bounding box center [820, 19] width 29 height 25
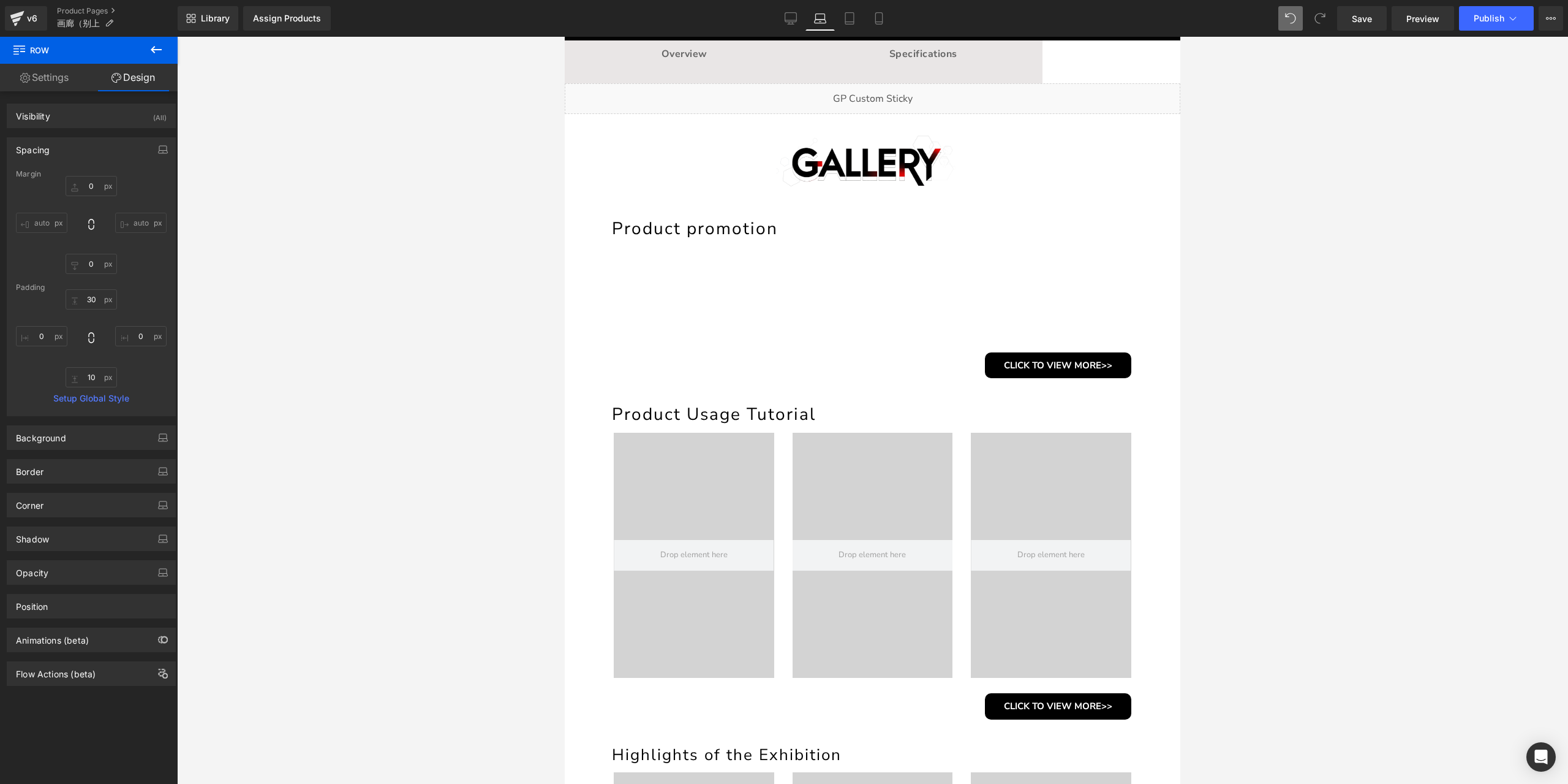
type input "0"
type input "10"
type input "0"
type input "10"
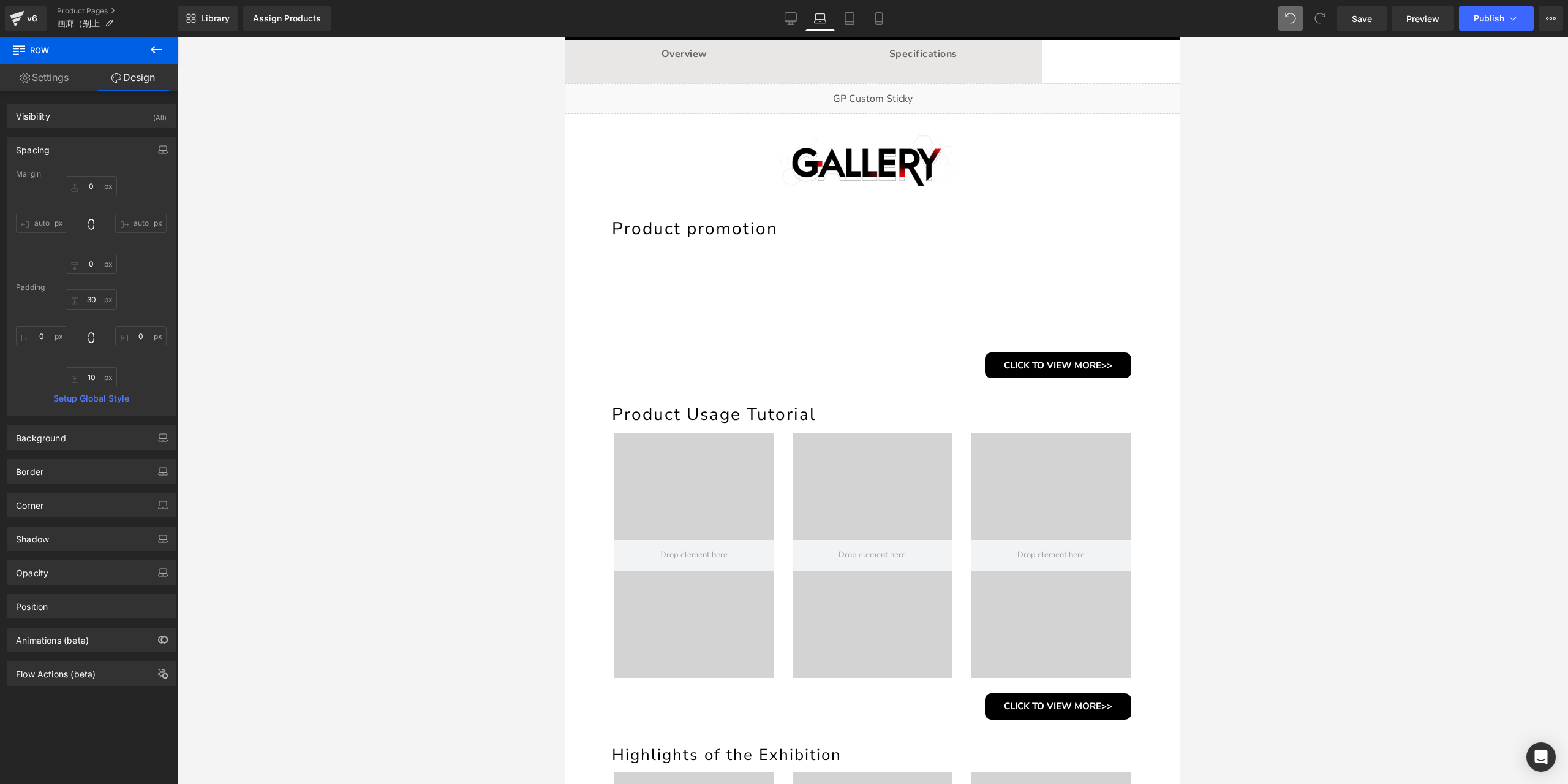
type input "0"
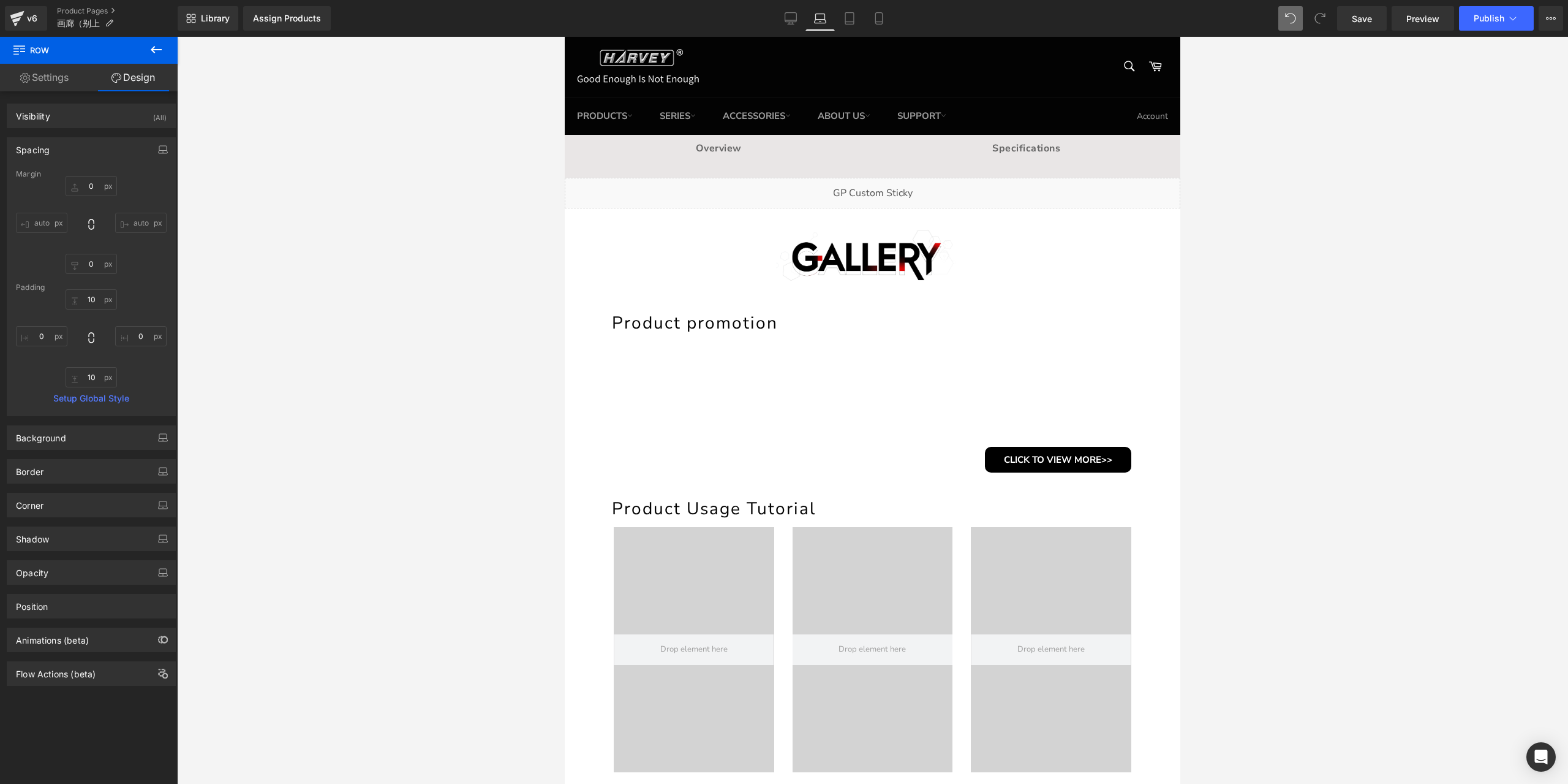
click at [792, 32] on div "Library Assign Products Product Preview No product match your search. Please tr…" at bounding box center [873, 19] width 1390 height 37
click at [796, 17] on icon at bounding box center [791, 19] width 12 height 12
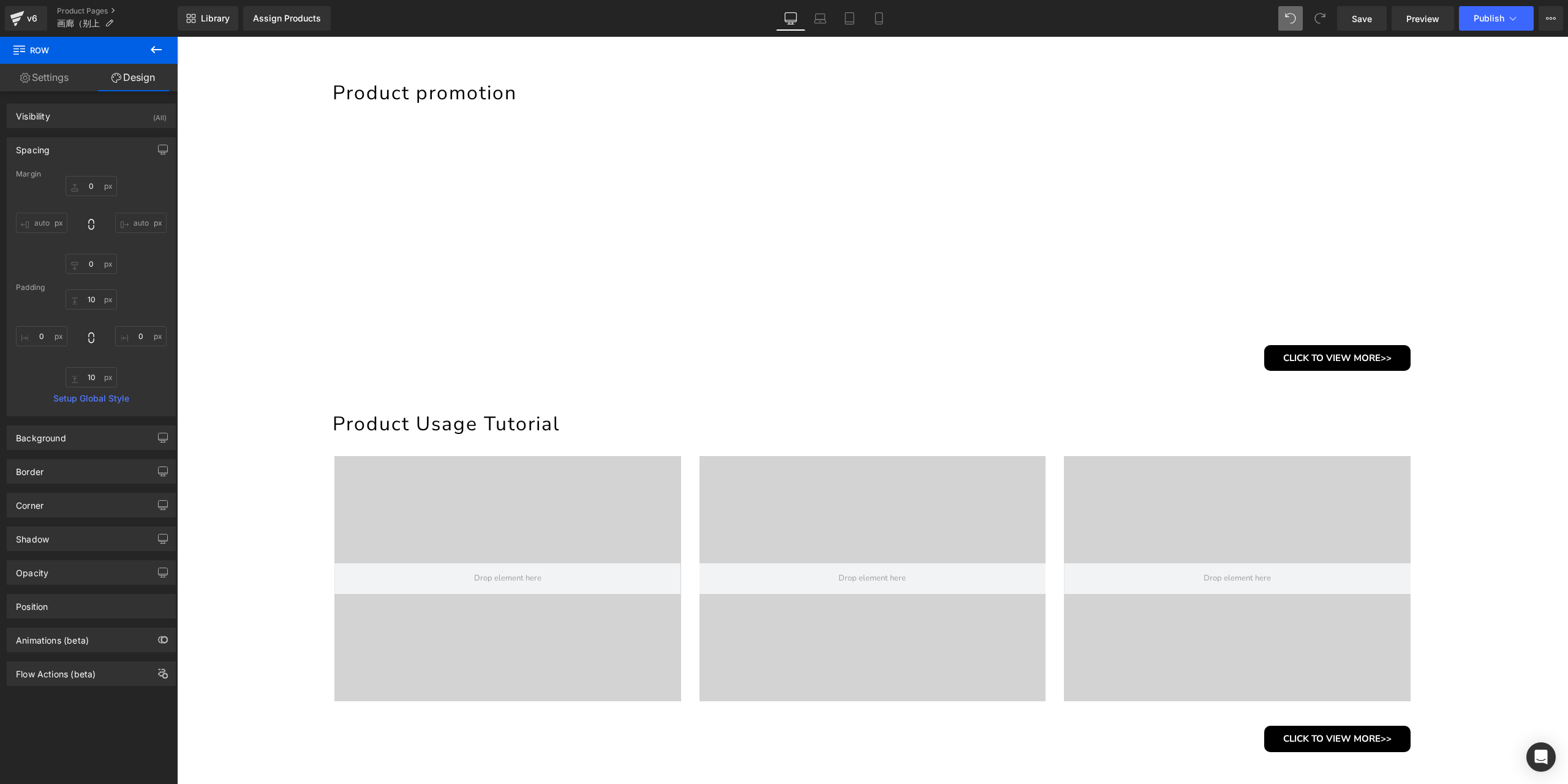
type input "0"
type input "30"
type input "0"
type input "10"
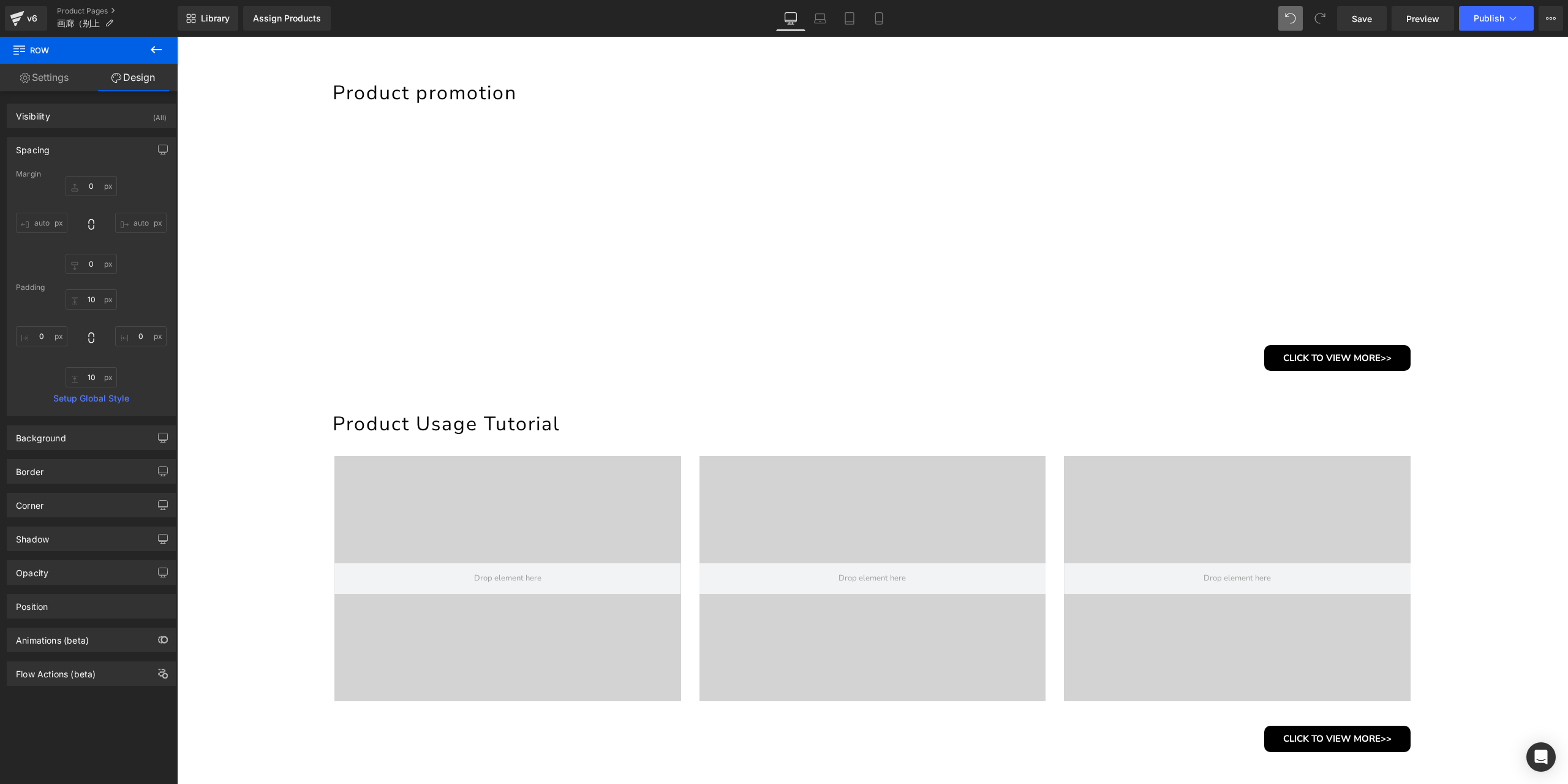
type input "0"
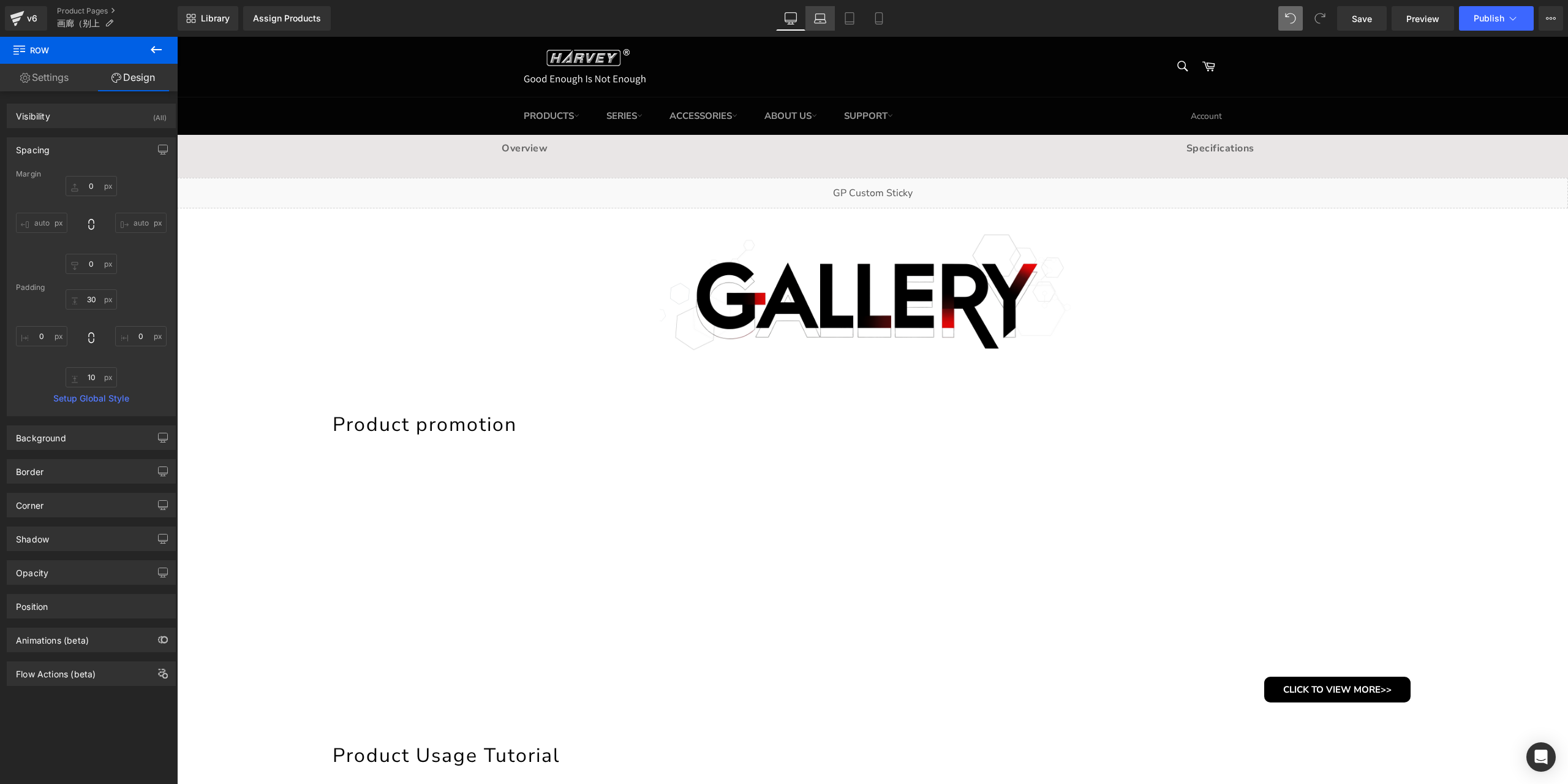
click at [821, 25] on link "Laptop" at bounding box center [820, 19] width 29 height 25
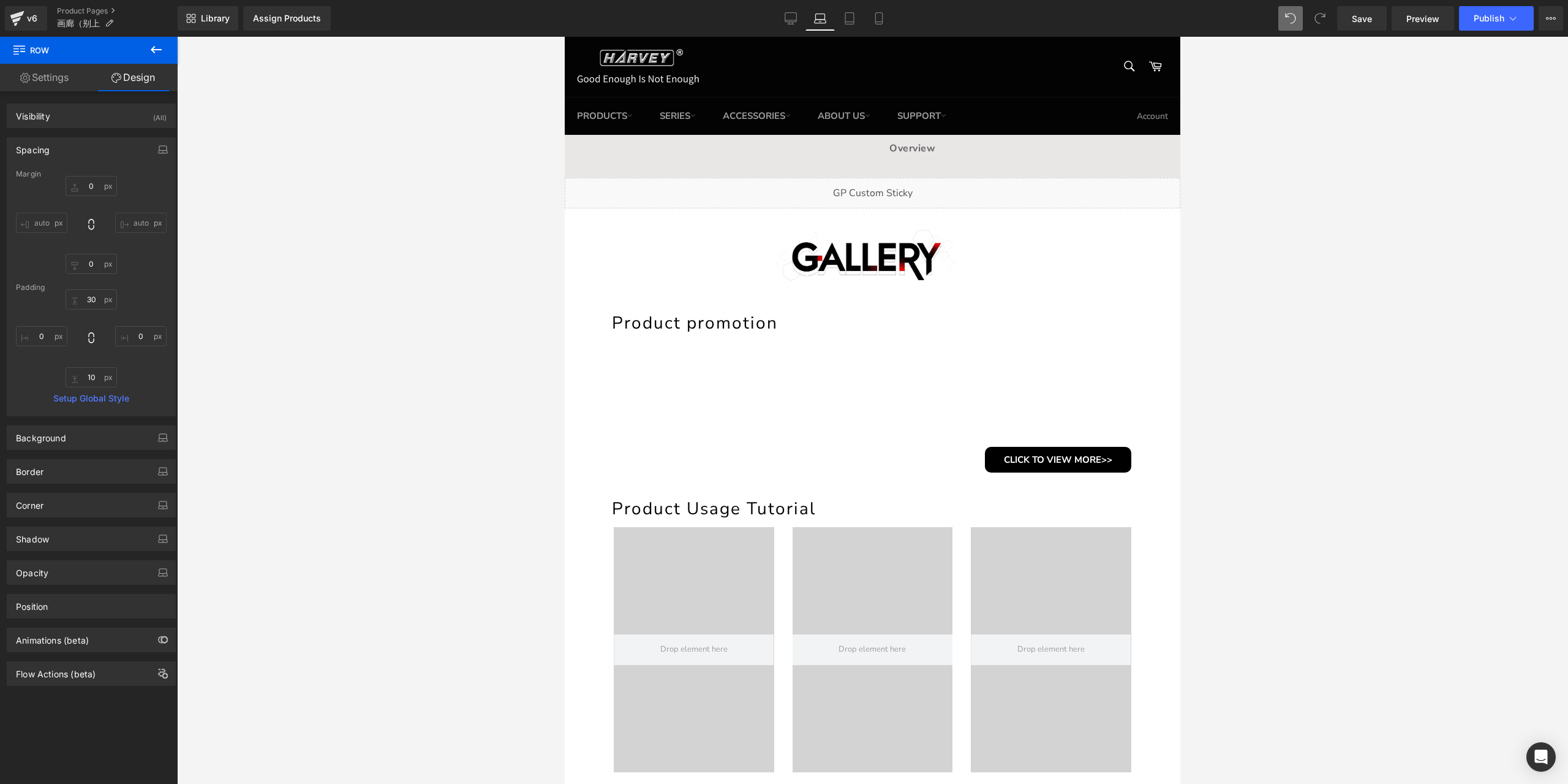
type input "0"
type input "10"
type input "0"
type input "10"
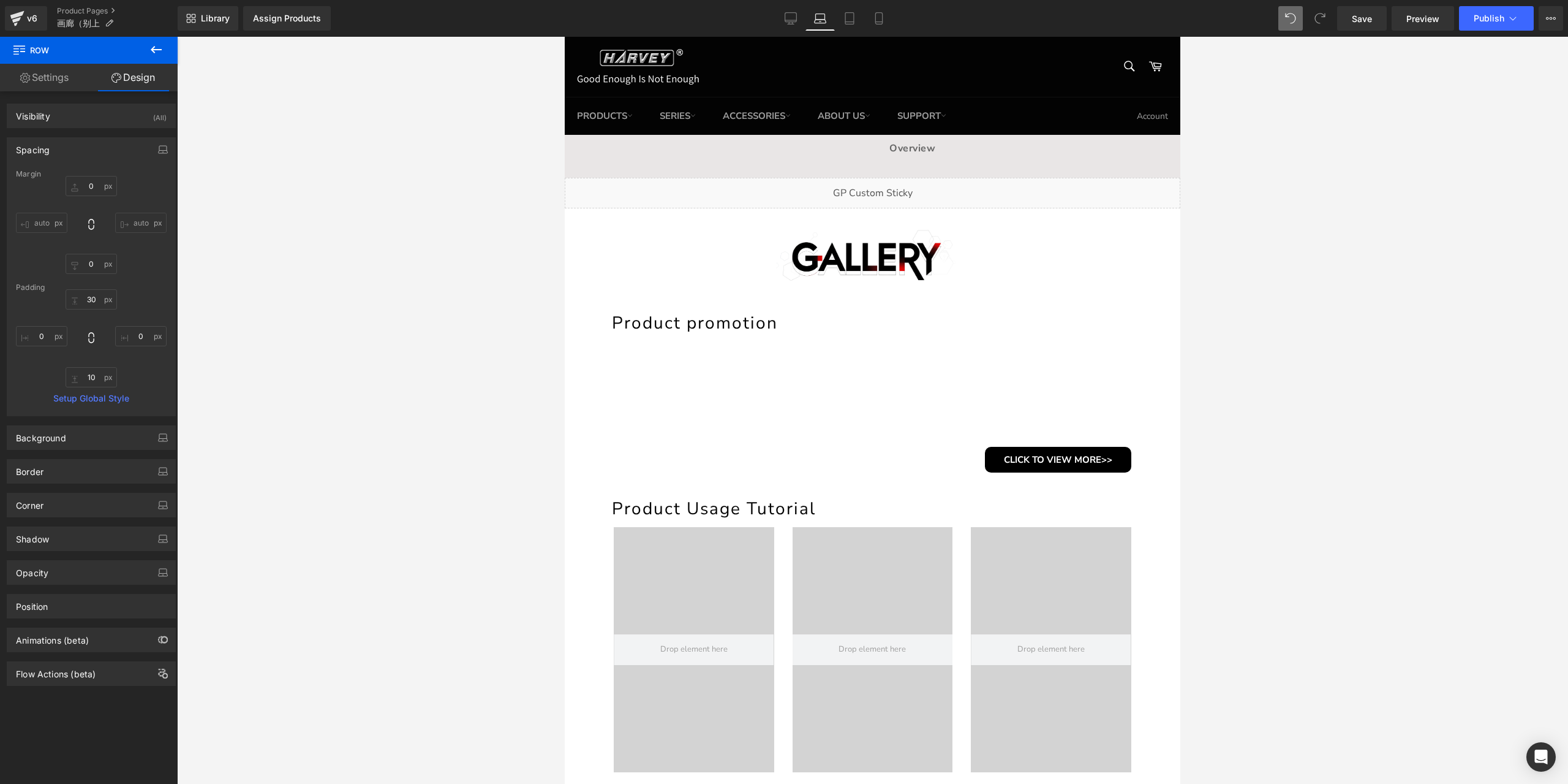
type input "0"
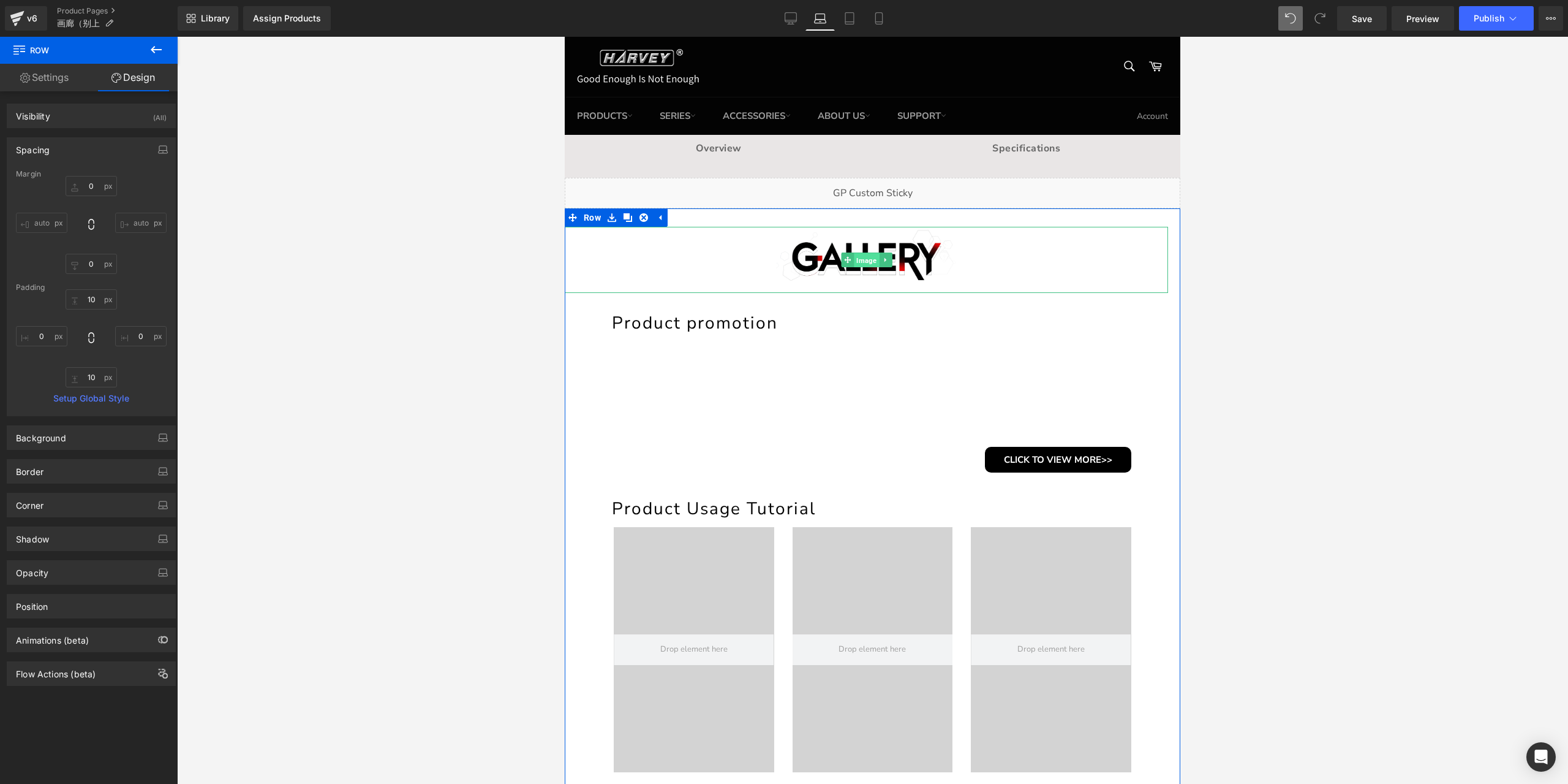
click at [868, 260] on span "Image" at bounding box center [866, 260] width 25 height 15
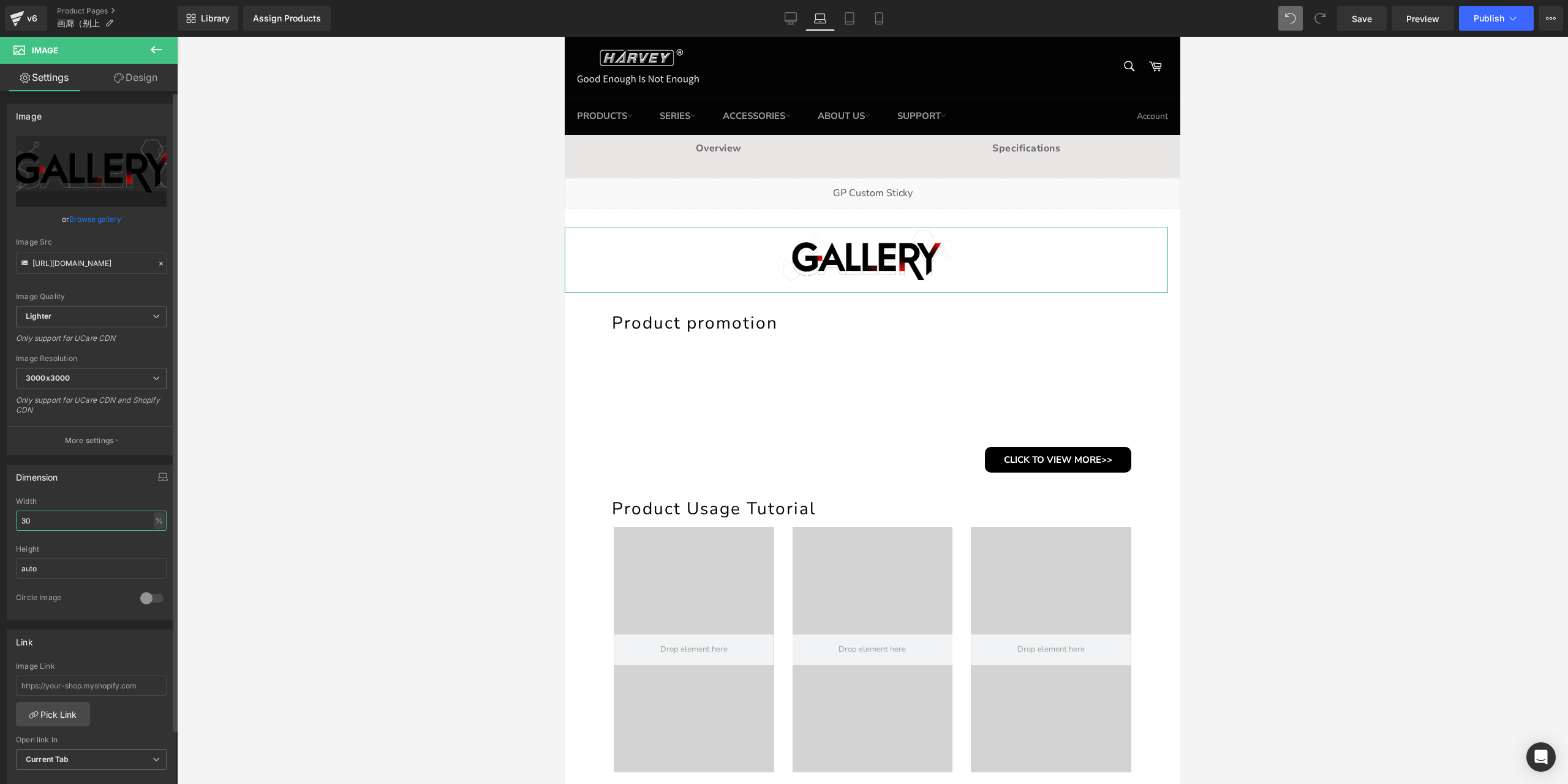
click at [97, 524] on input "30" at bounding box center [91, 520] width 151 height 20
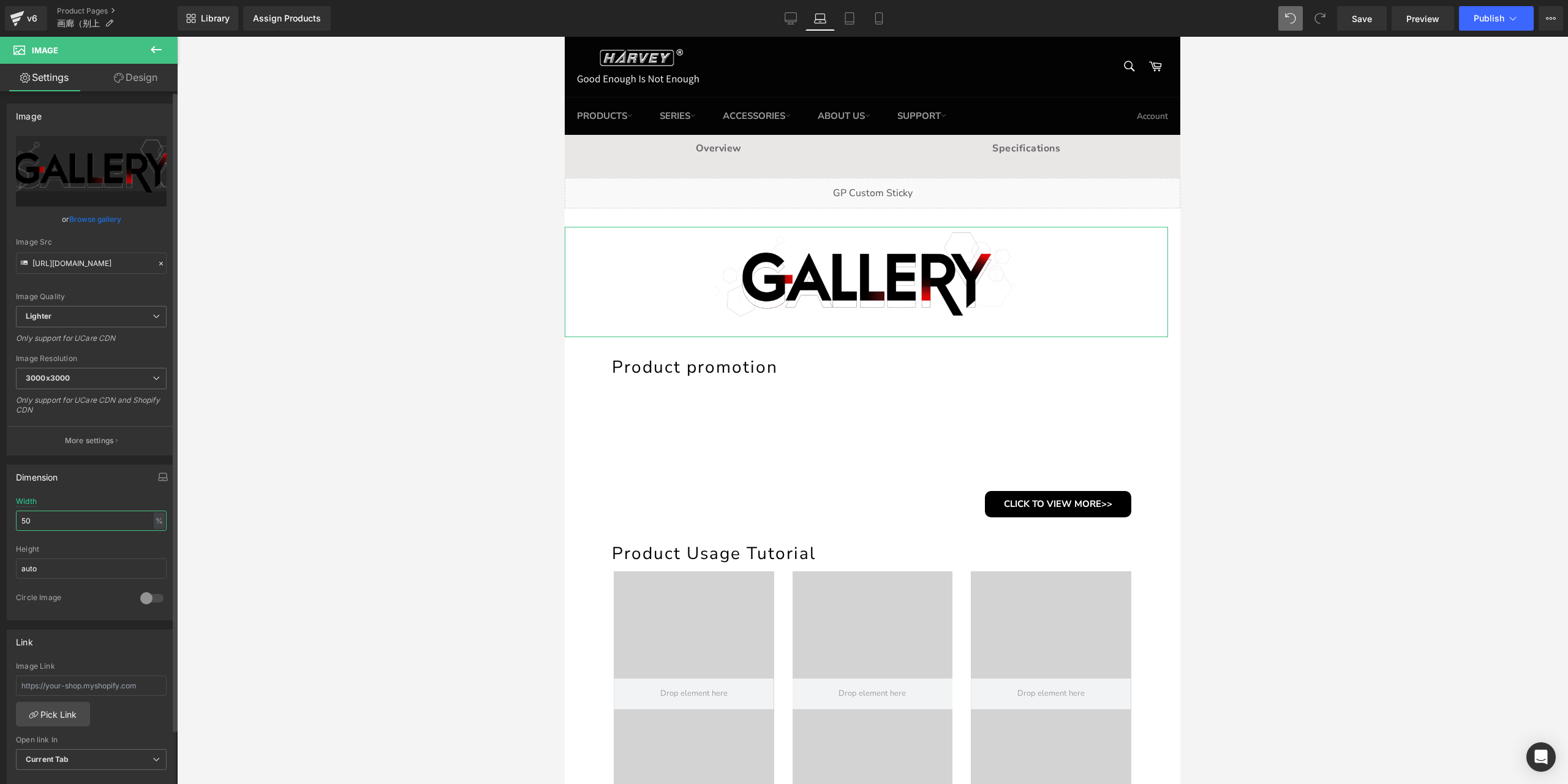
click at [66, 522] on input "50" at bounding box center [91, 520] width 151 height 20
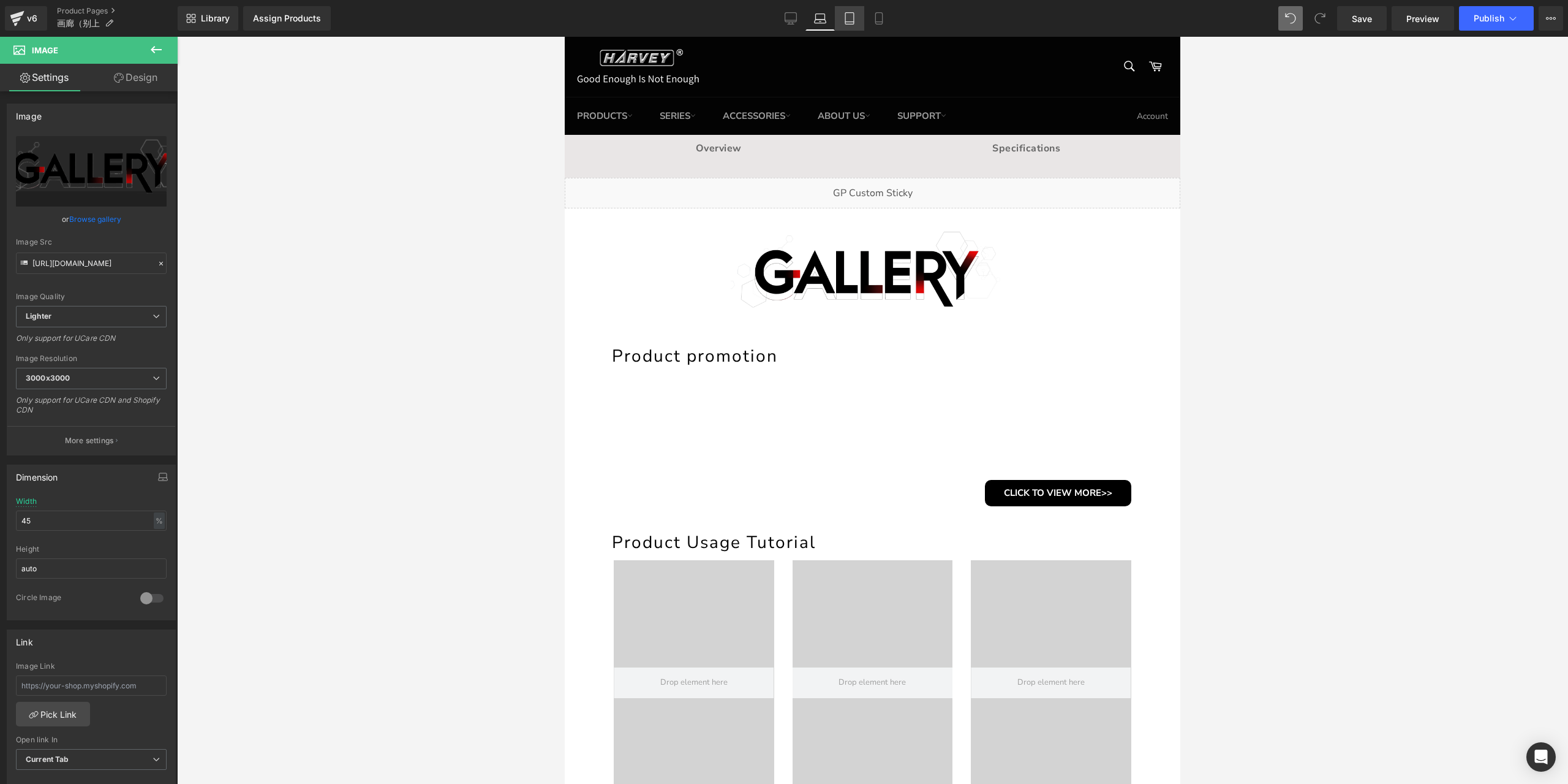
click at [850, 23] on icon at bounding box center [850, 19] width 12 height 12
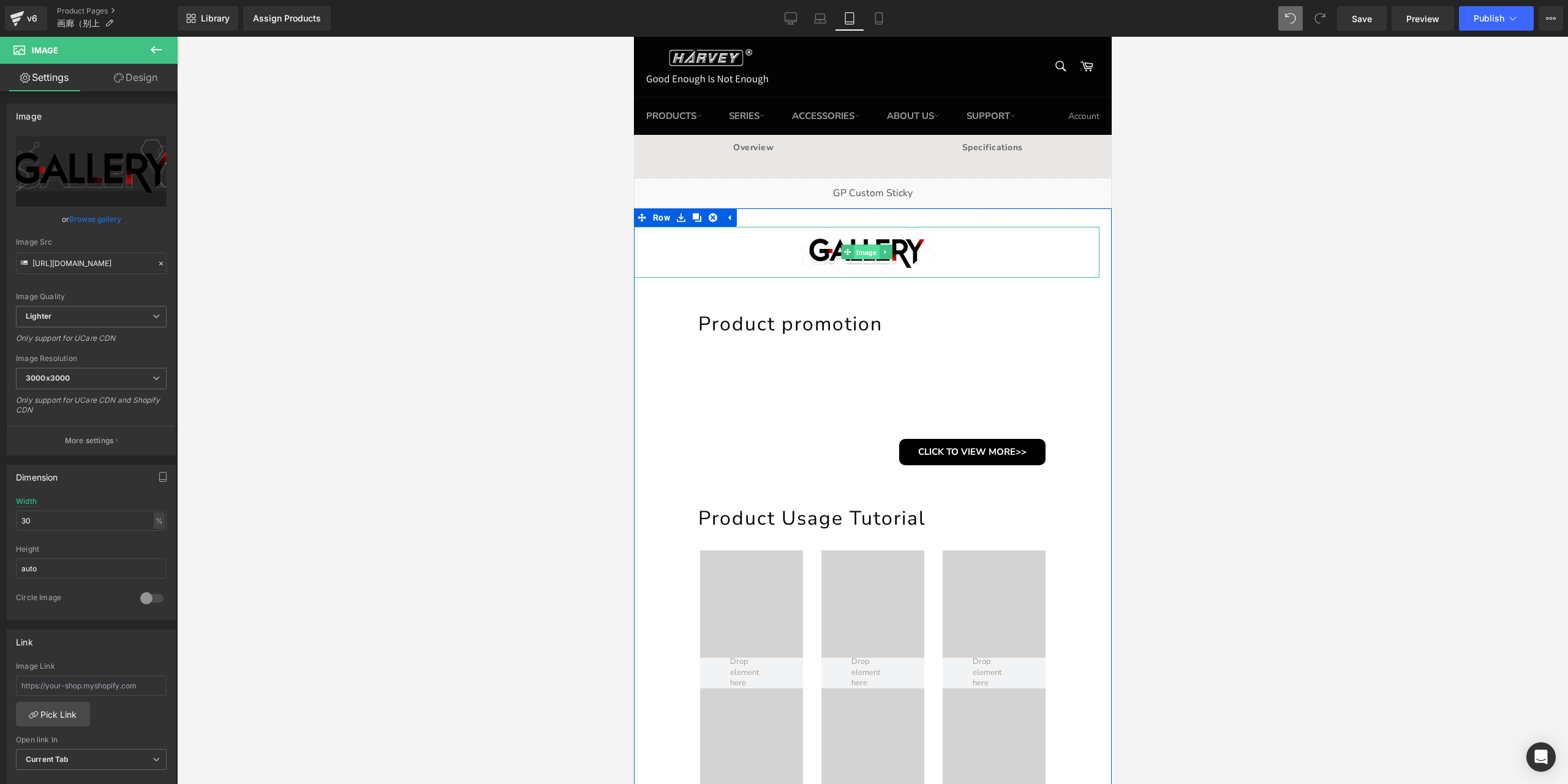
click at [854, 250] on span "Image" at bounding box center [866, 252] width 25 height 15
click at [81, 522] on input "30" at bounding box center [91, 520] width 151 height 20
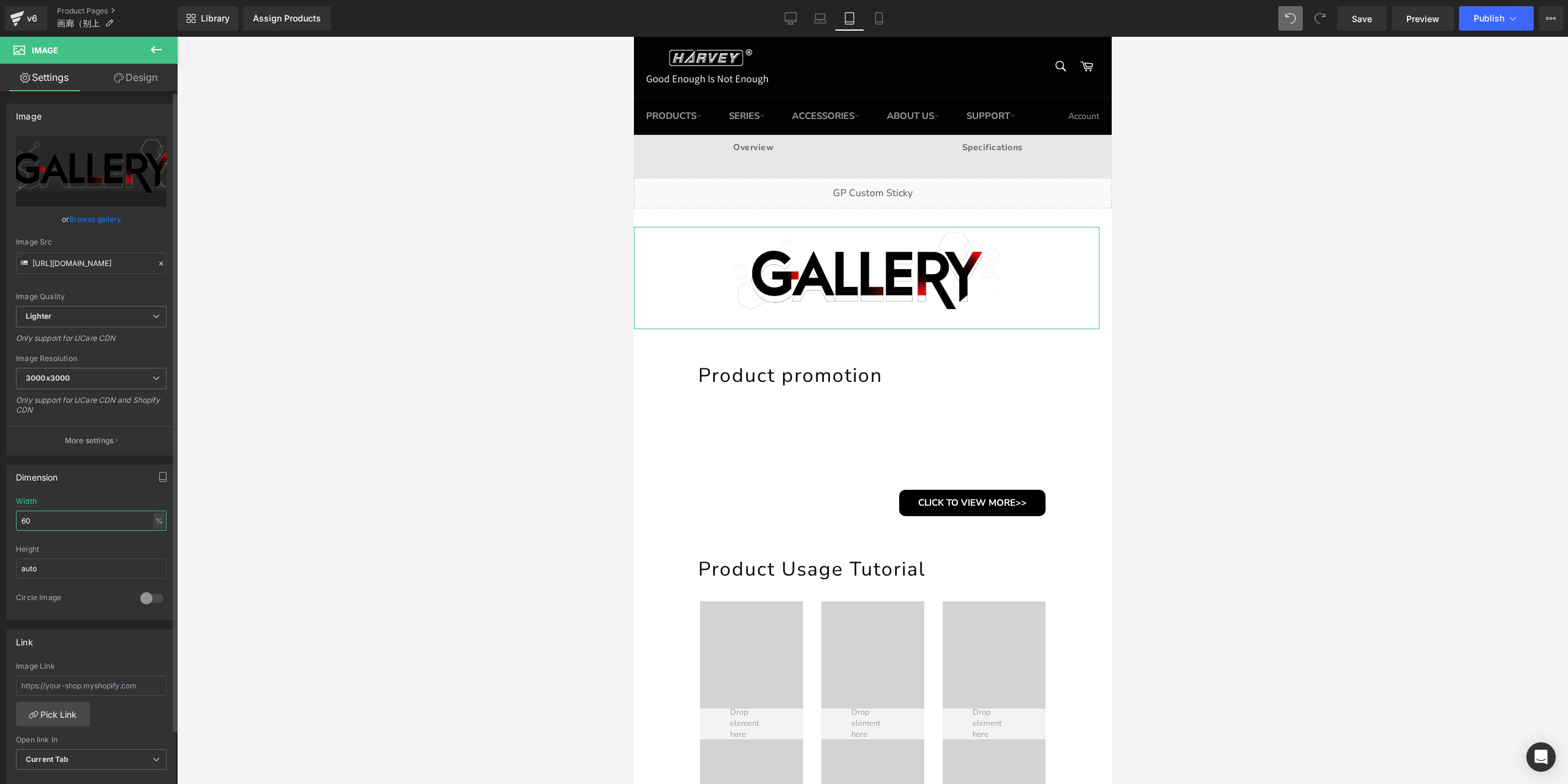
click at [81, 522] on input "60" at bounding box center [91, 520] width 151 height 20
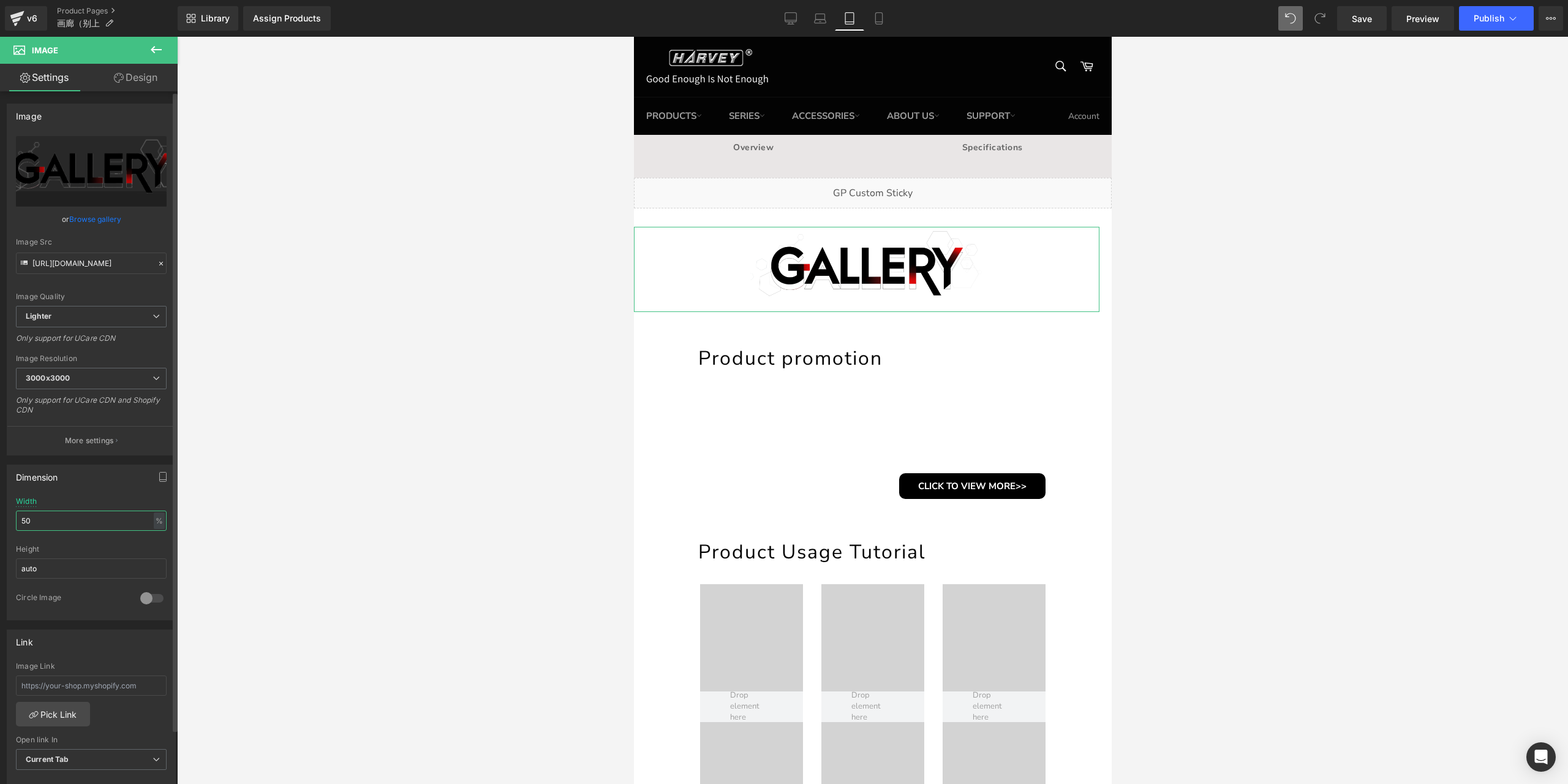
click at [81, 522] on input "50" at bounding box center [91, 520] width 151 height 20
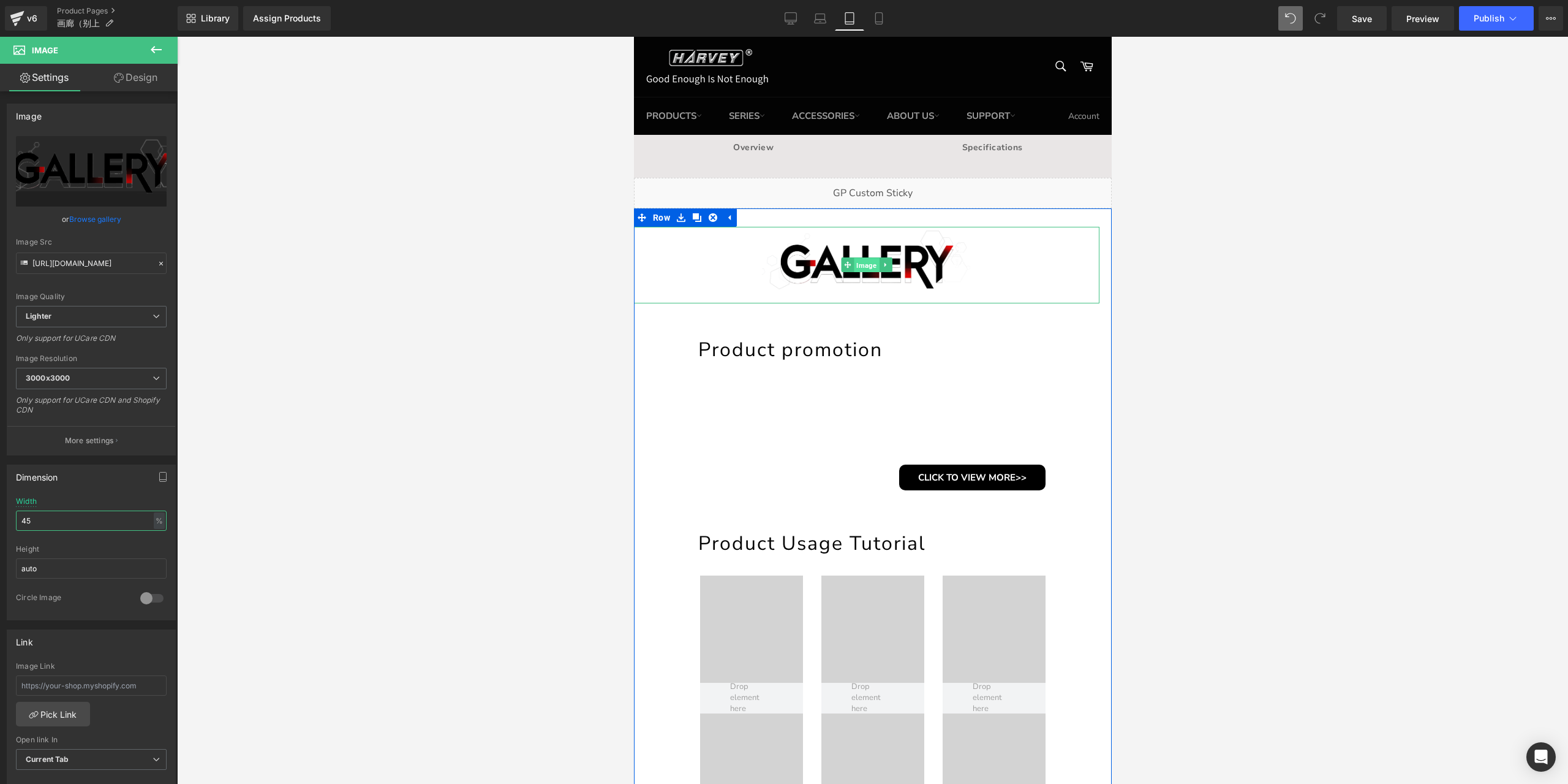
click at [869, 268] on span "Image" at bounding box center [866, 265] width 25 height 15
type input "45"
click at [160, 78] on link "Design" at bounding box center [135, 77] width 89 height 27
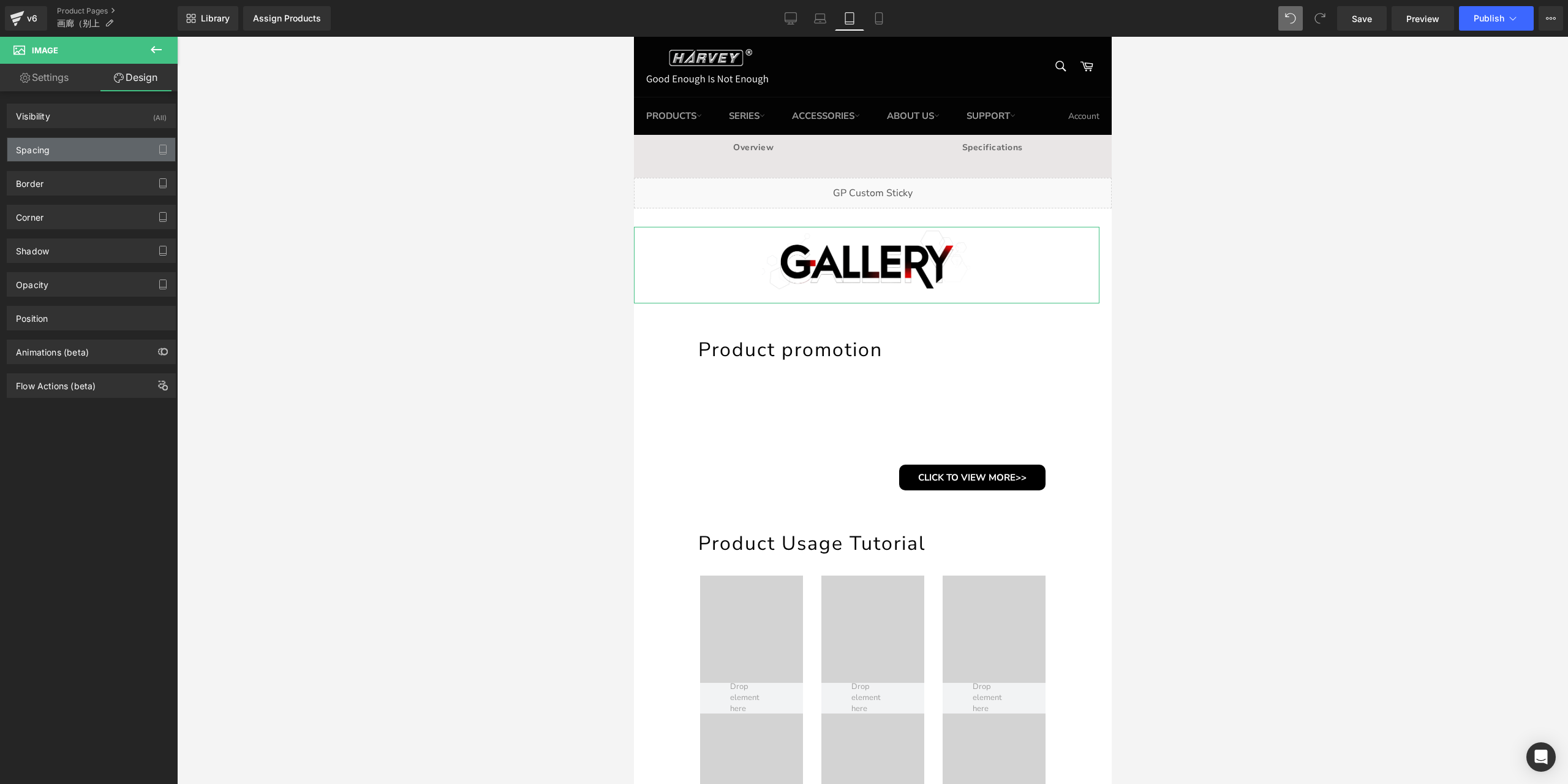
click at [90, 148] on div "Spacing" at bounding box center [91, 150] width 168 height 23
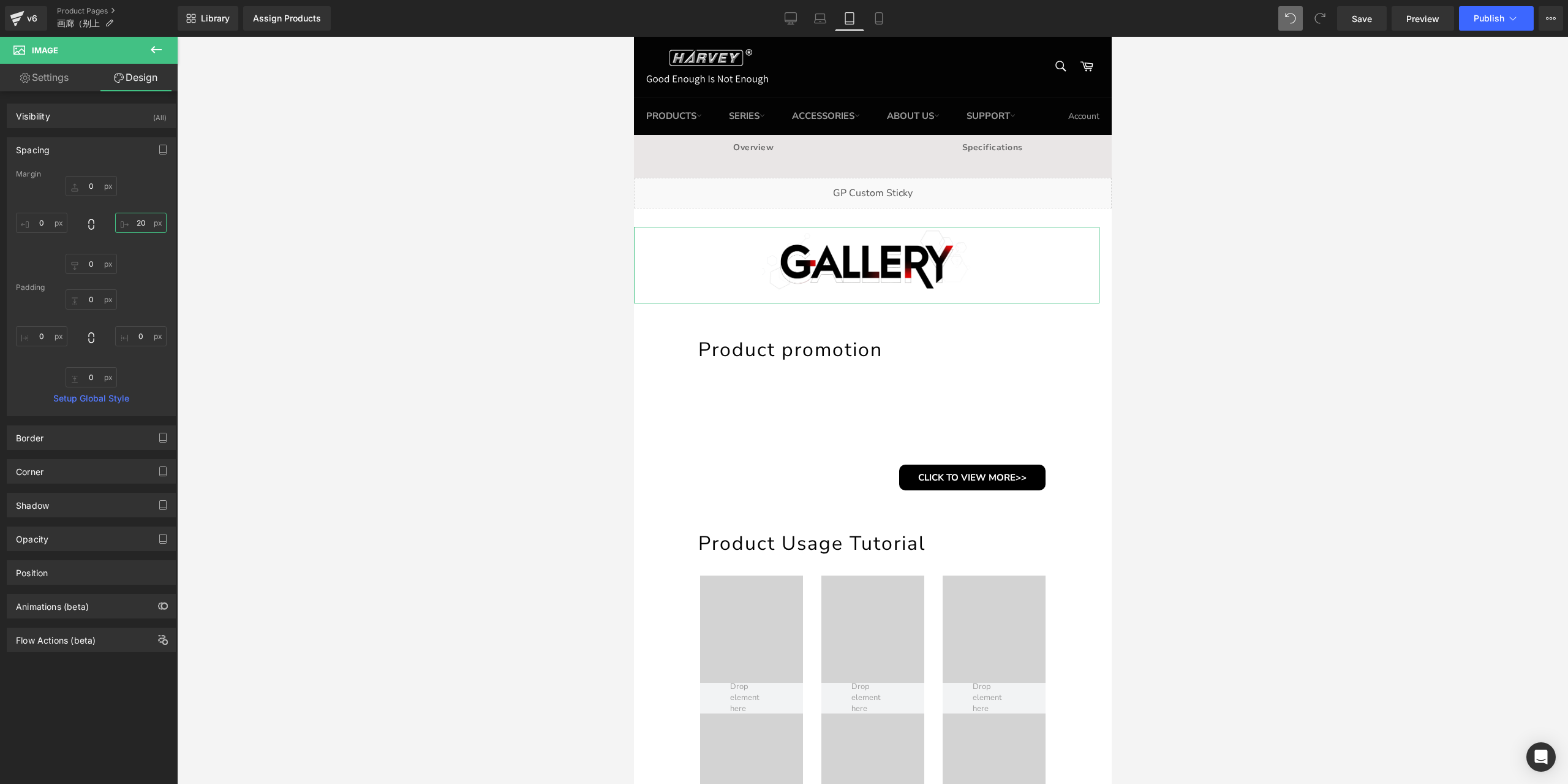
click at [138, 224] on input "20" at bounding box center [141, 222] width 51 height 20
type input "0"
click at [824, 21] on icon at bounding box center [820, 19] width 12 height 12
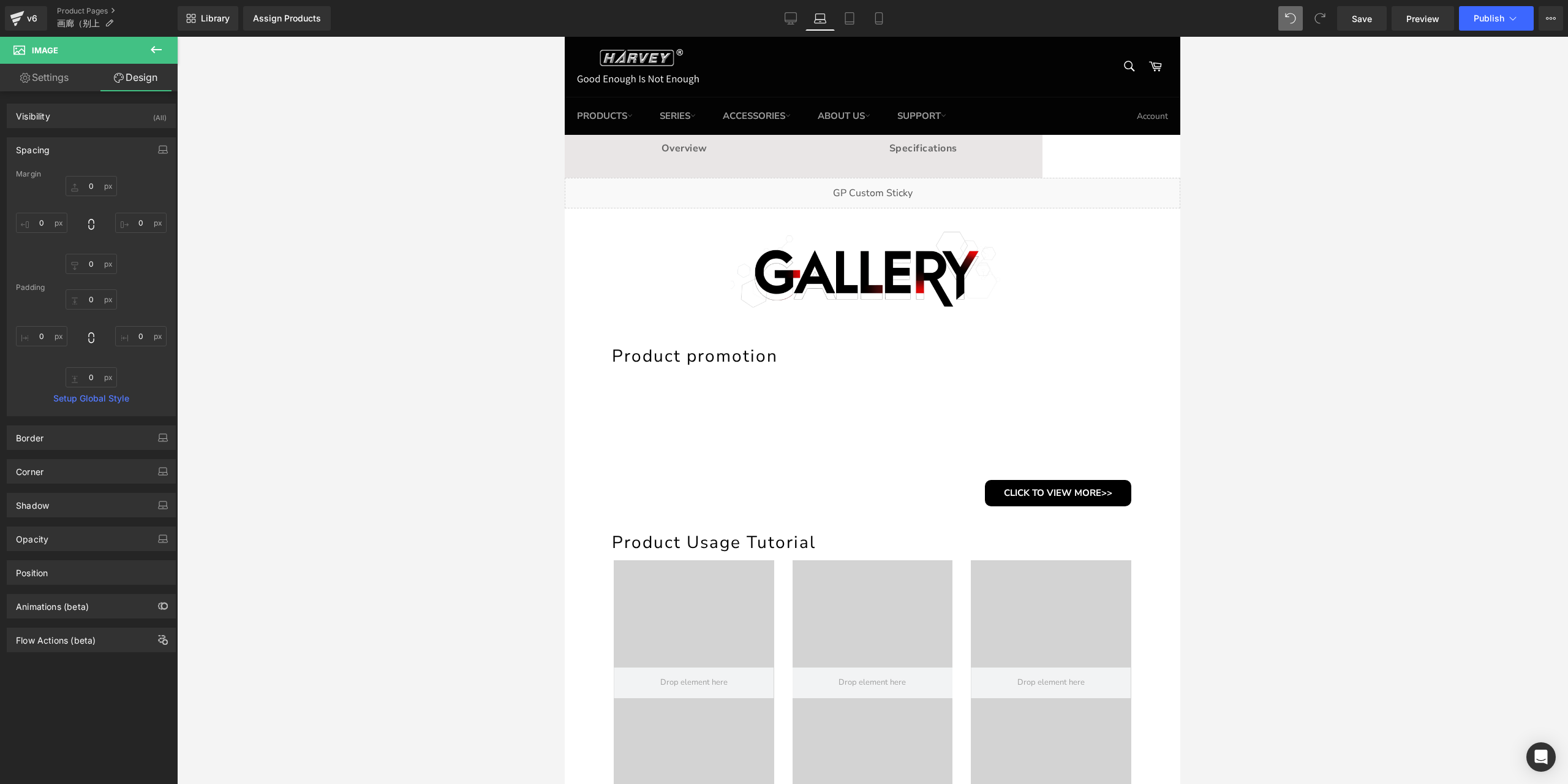
type input "0"
type input "20"
type input "0"
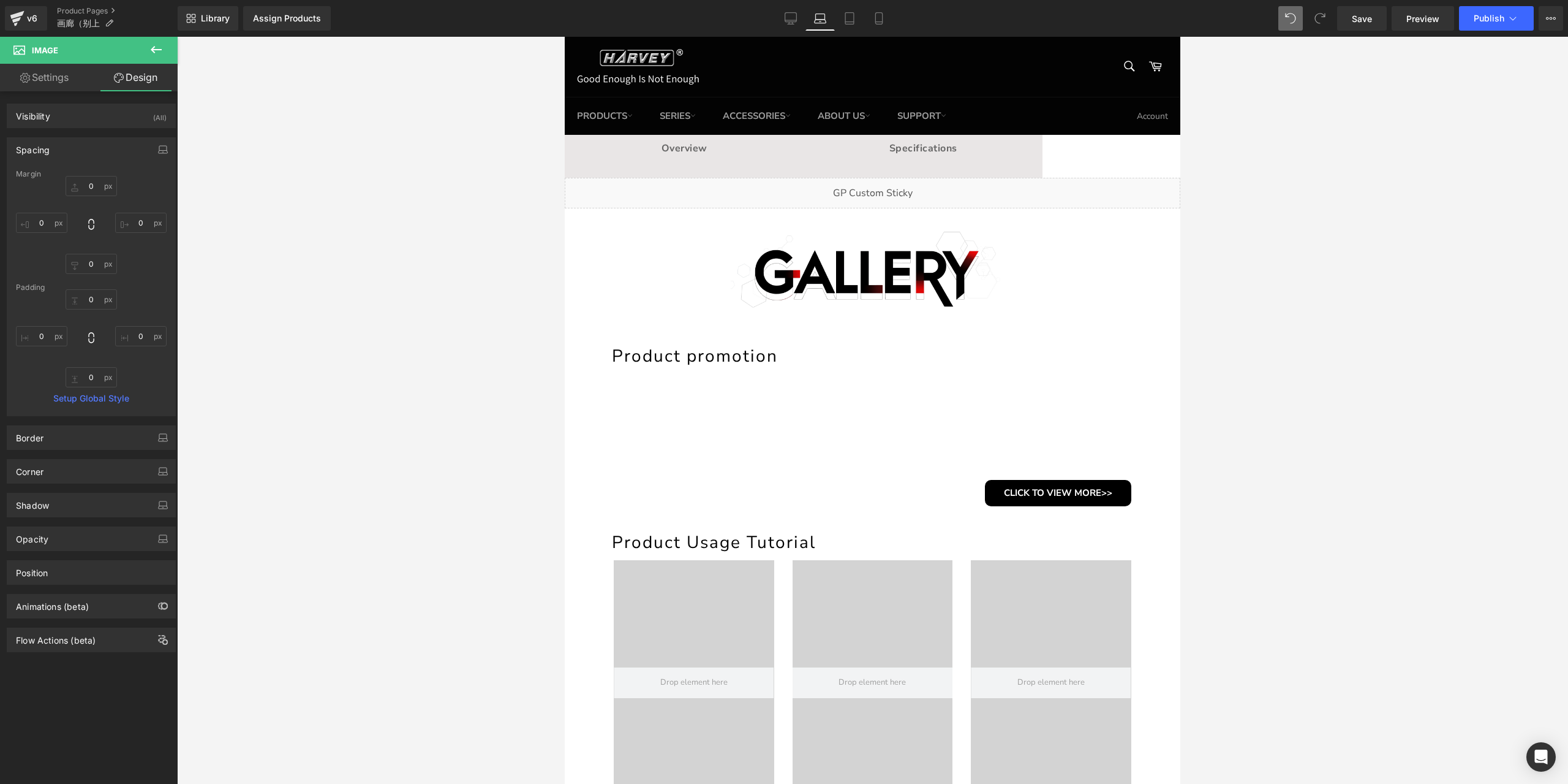
type input "0"
click at [131, 220] on input "20" at bounding box center [141, 222] width 51 height 20
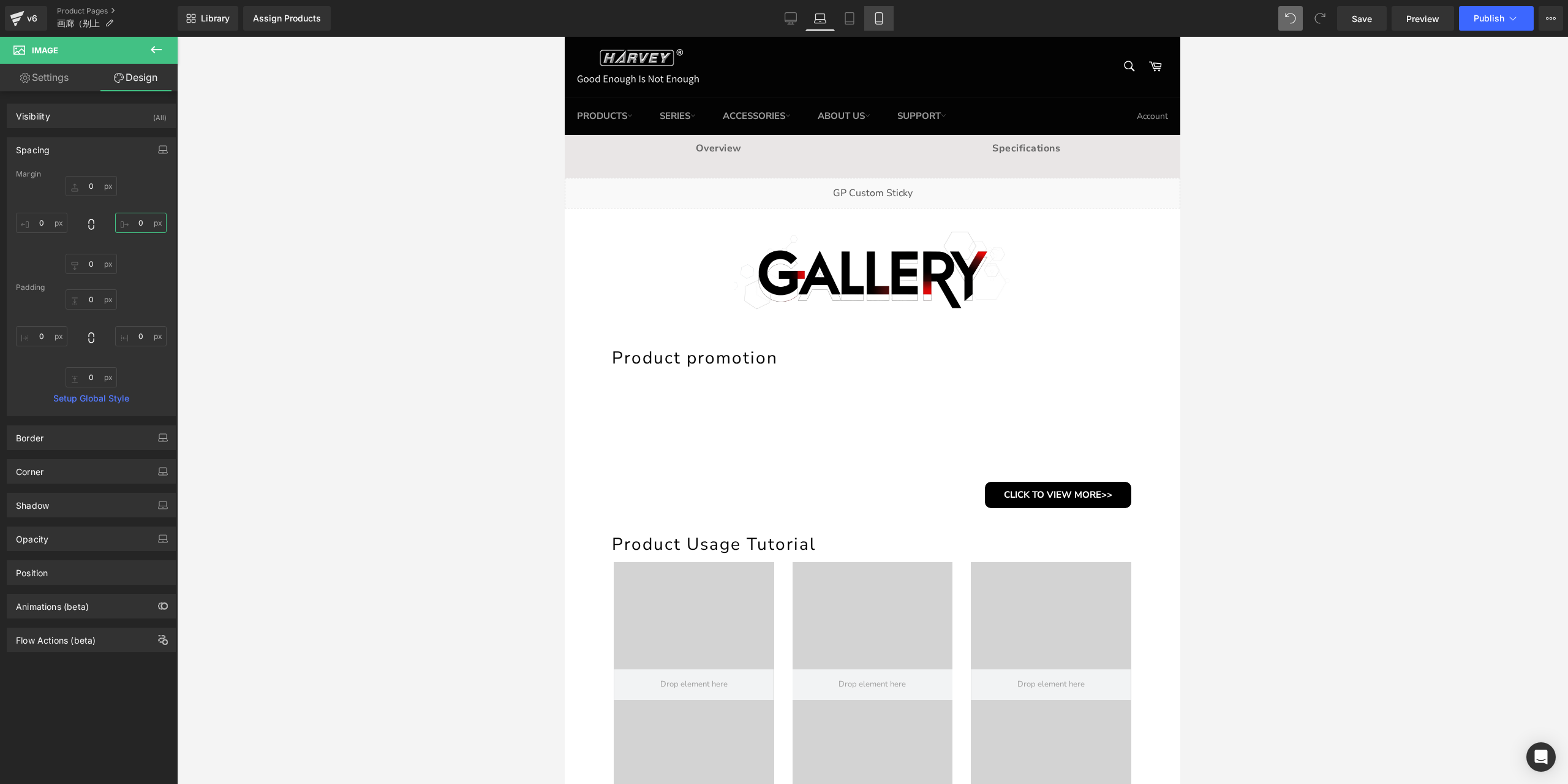
type input "0"
click at [884, 23] on icon at bounding box center [879, 19] width 12 height 12
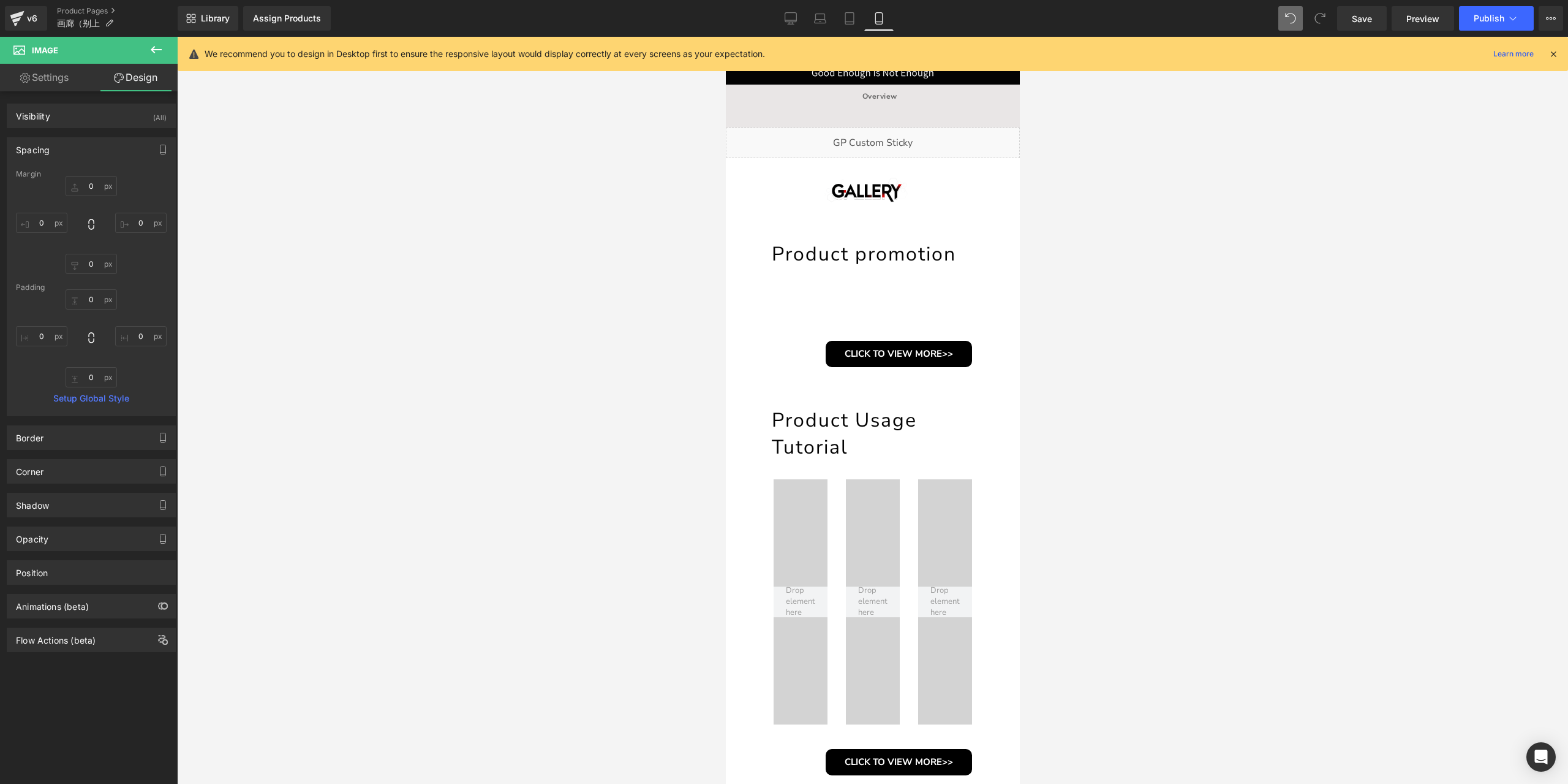
type input "0"
type input "20"
type input "0"
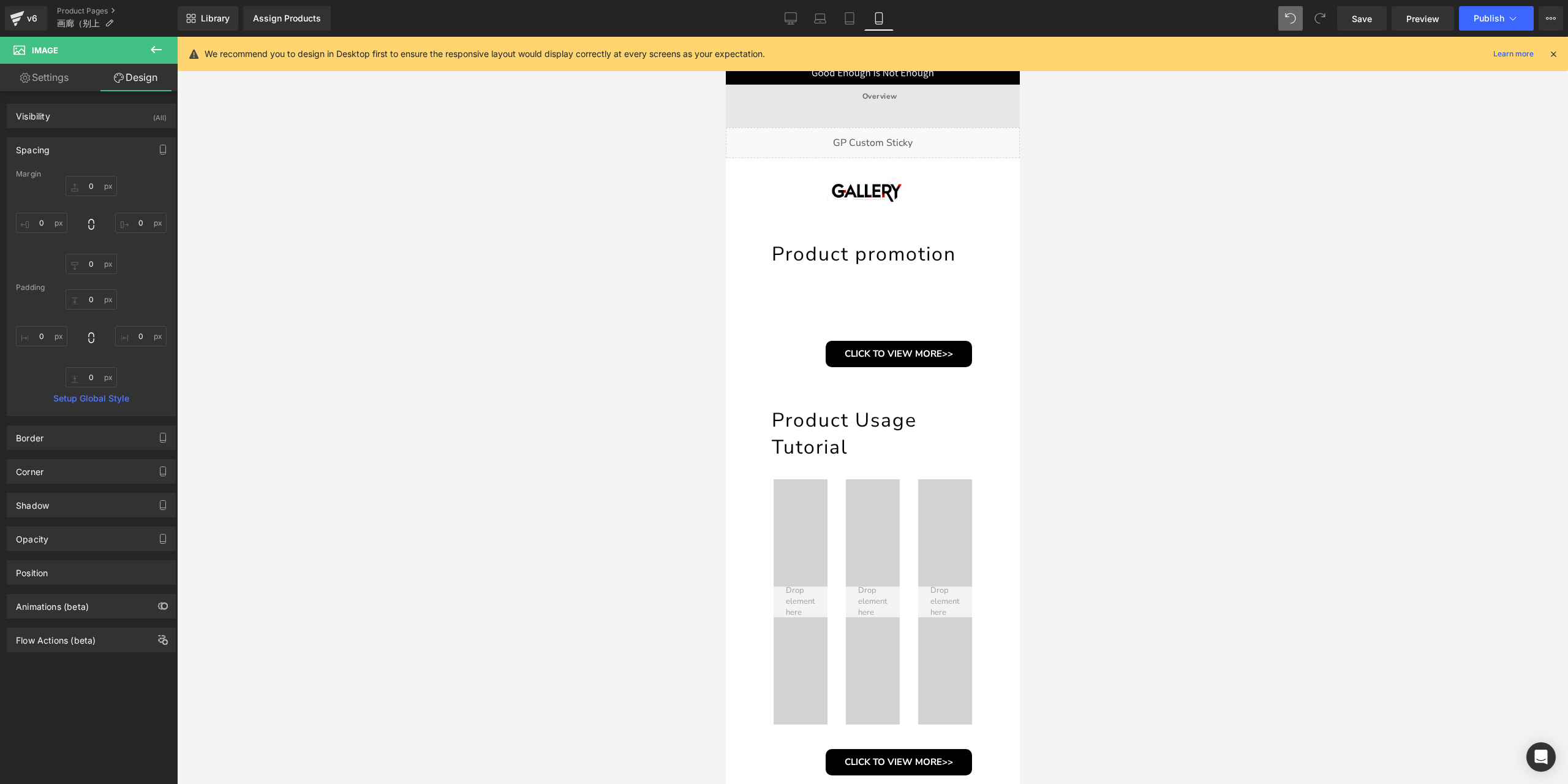
type input "0"
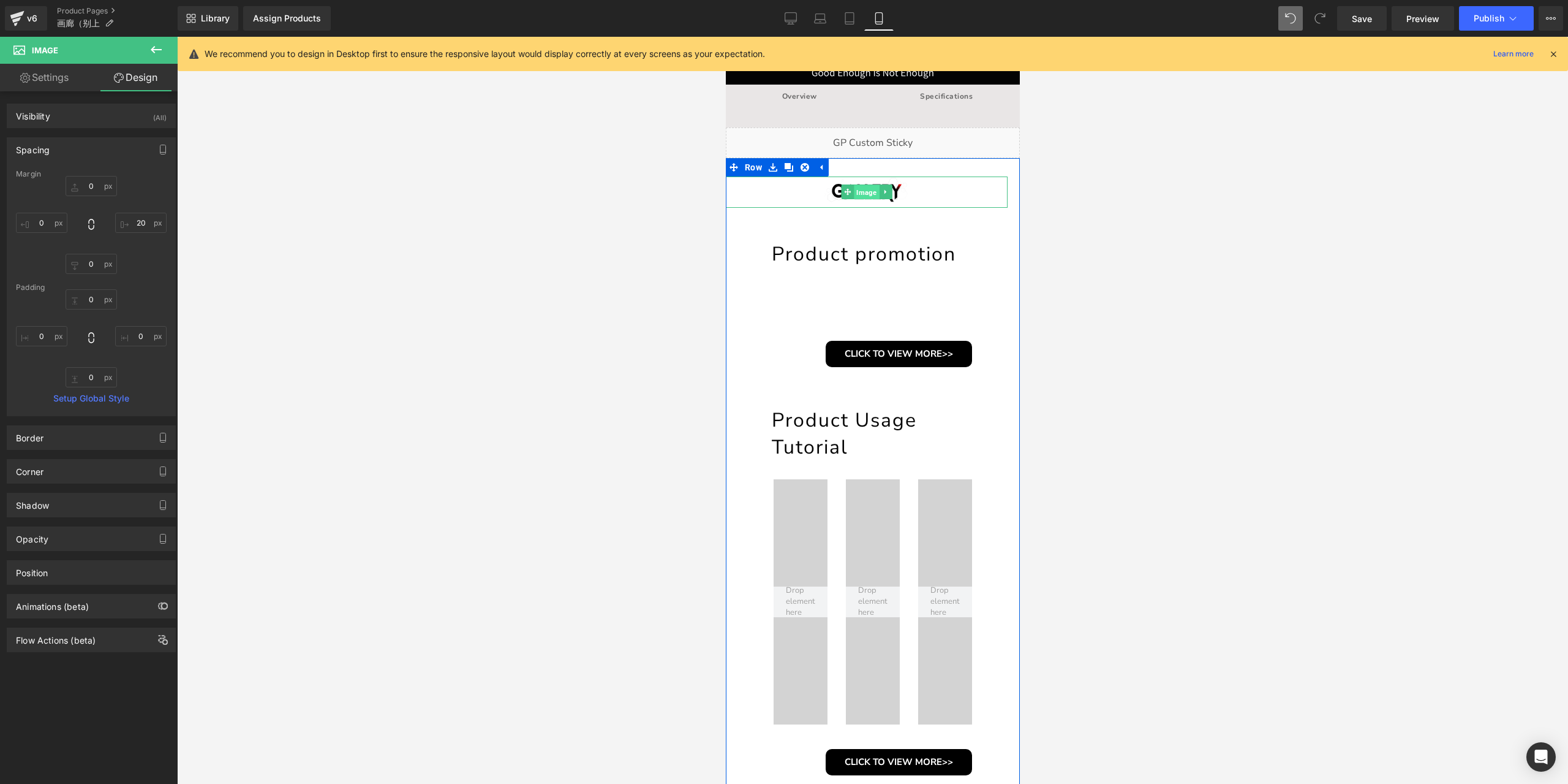
click at [858, 197] on span "Image" at bounding box center [866, 192] width 25 height 15
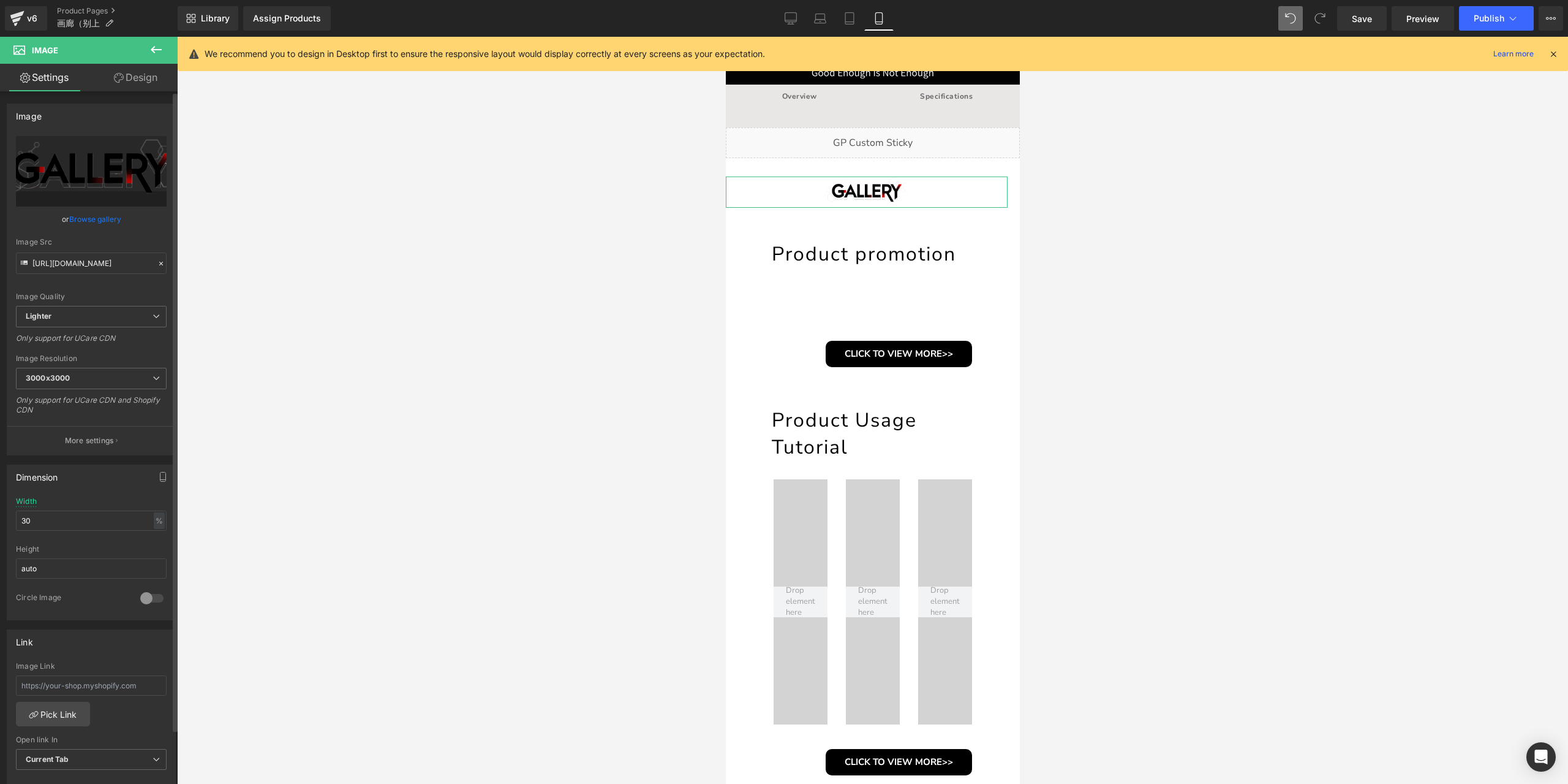
click at [83, 528] on div "Width 30 % % px" at bounding box center [91, 521] width 151 height 48
click at [83, 525] on input "30" at bounding box center [91, 520] width 151 height 20
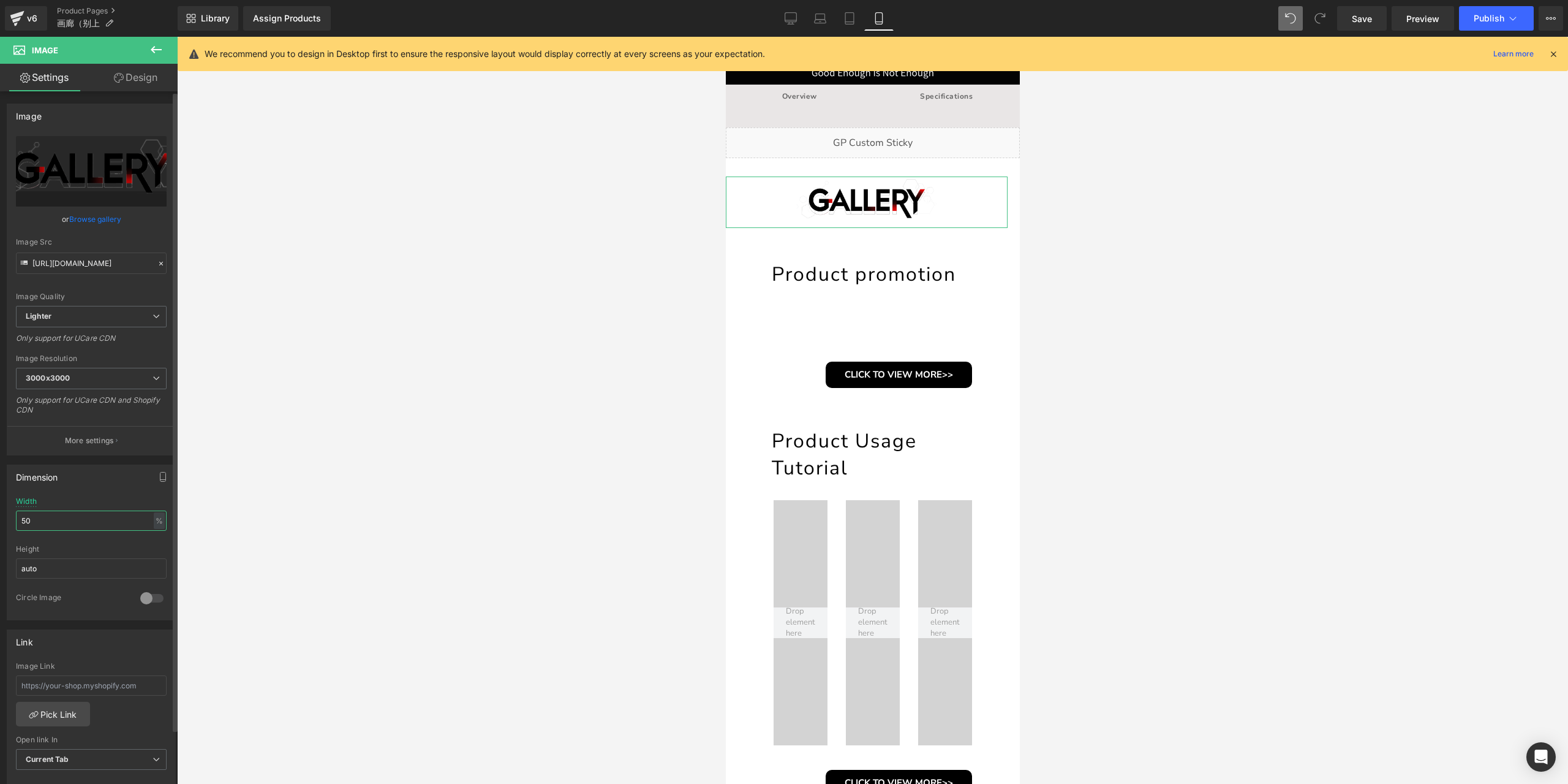
click at [83, 525] on input "50" at bounding box center [91, 520] width 151 height 20
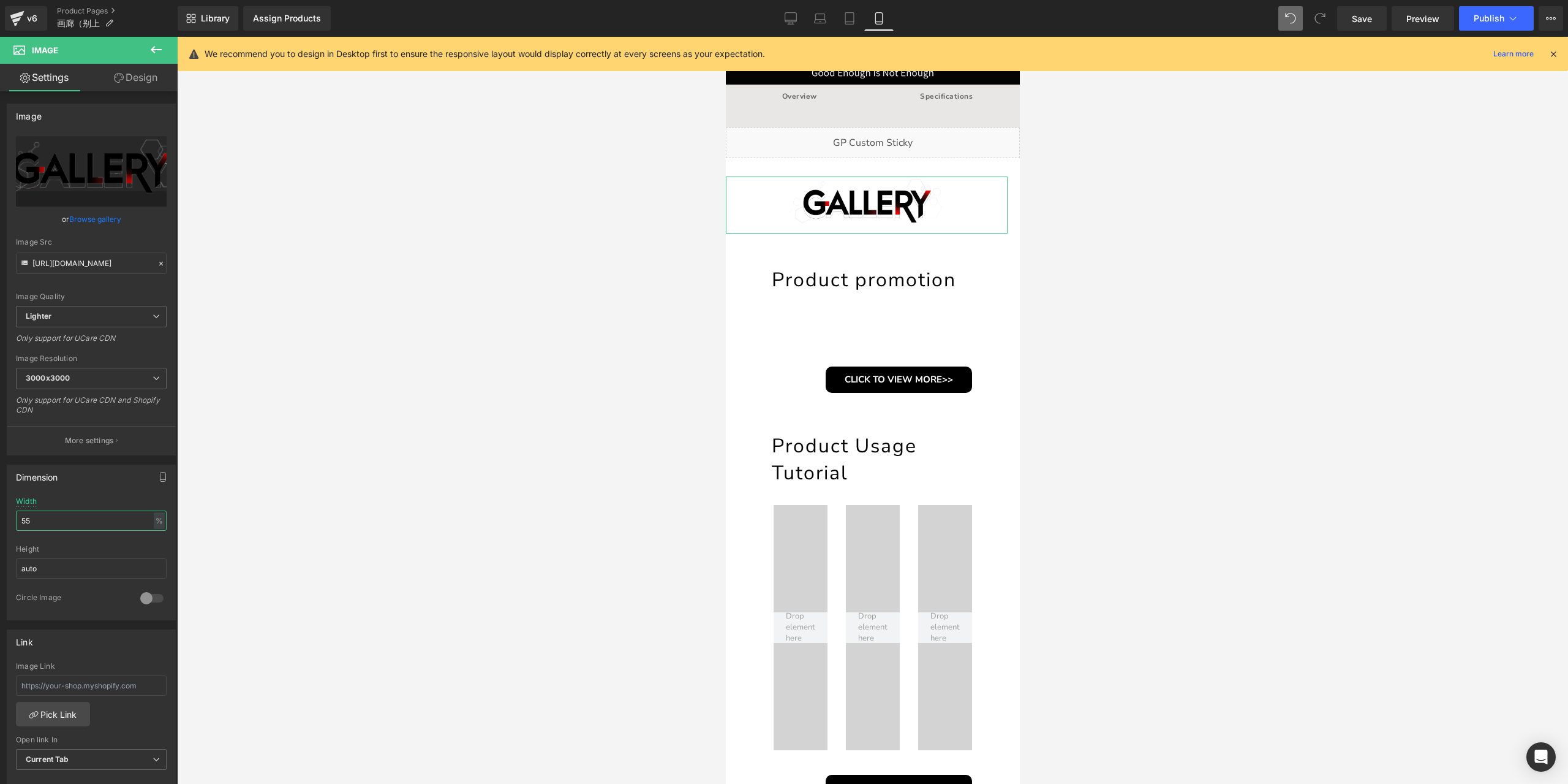
type input "55"
click at [133, 73] on link "Design" at bounding box center [135, 77] width 89 height 27
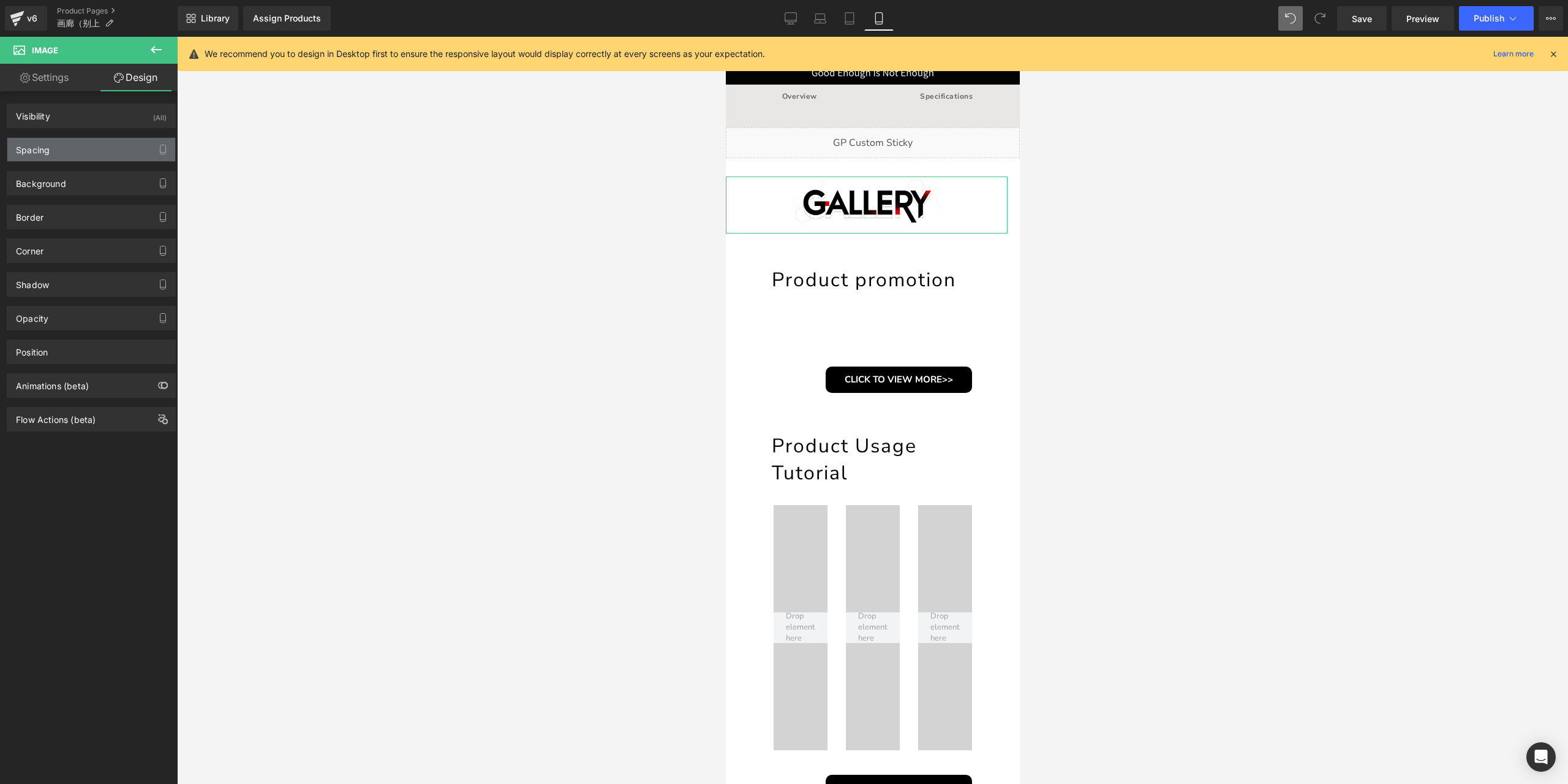
click at [89, 151] on div "Spacing" at bounding box center [91, 150] width 168 height 23
type input "0"
type input "20"
type input "0"
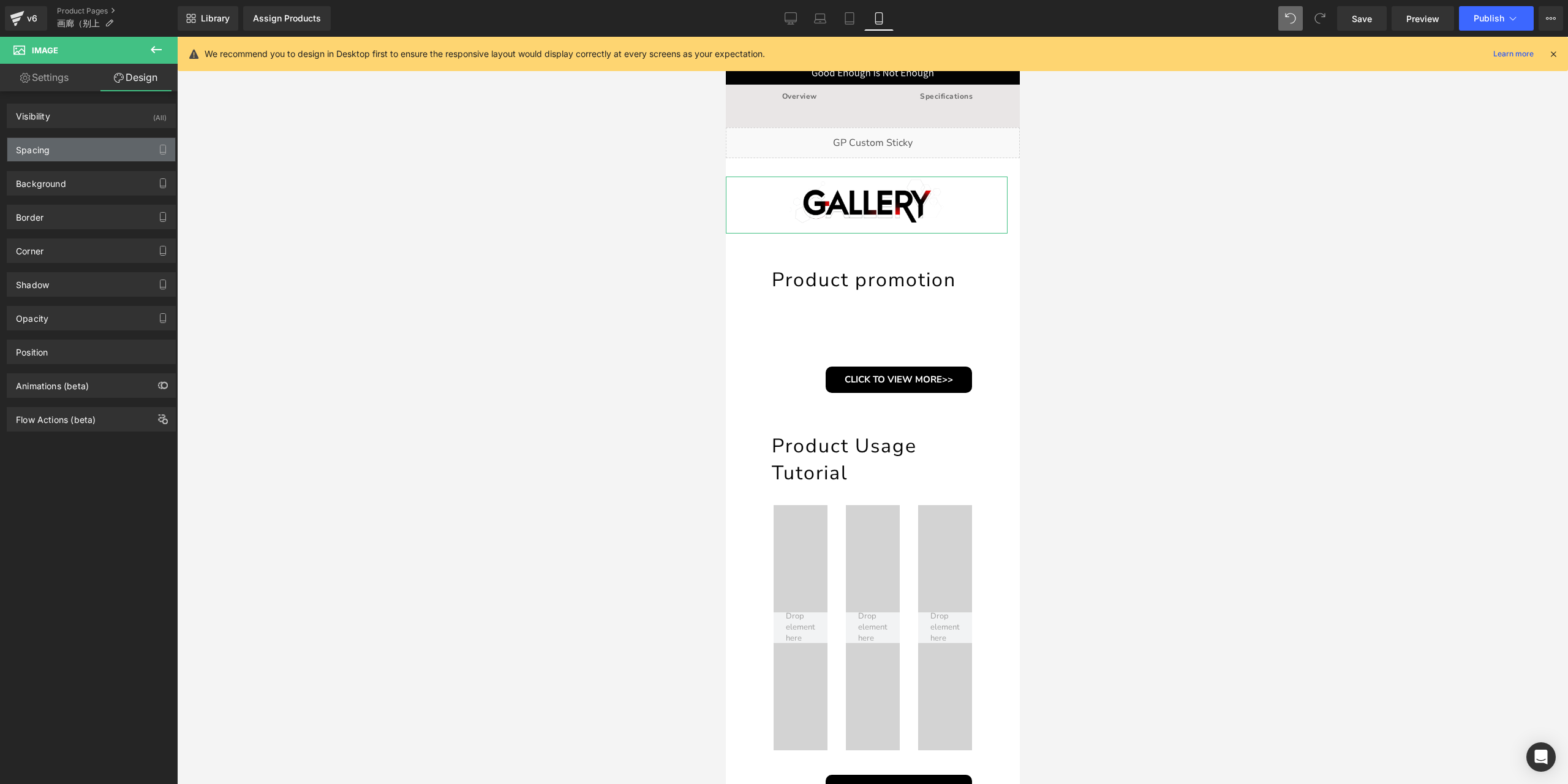
type input "0"
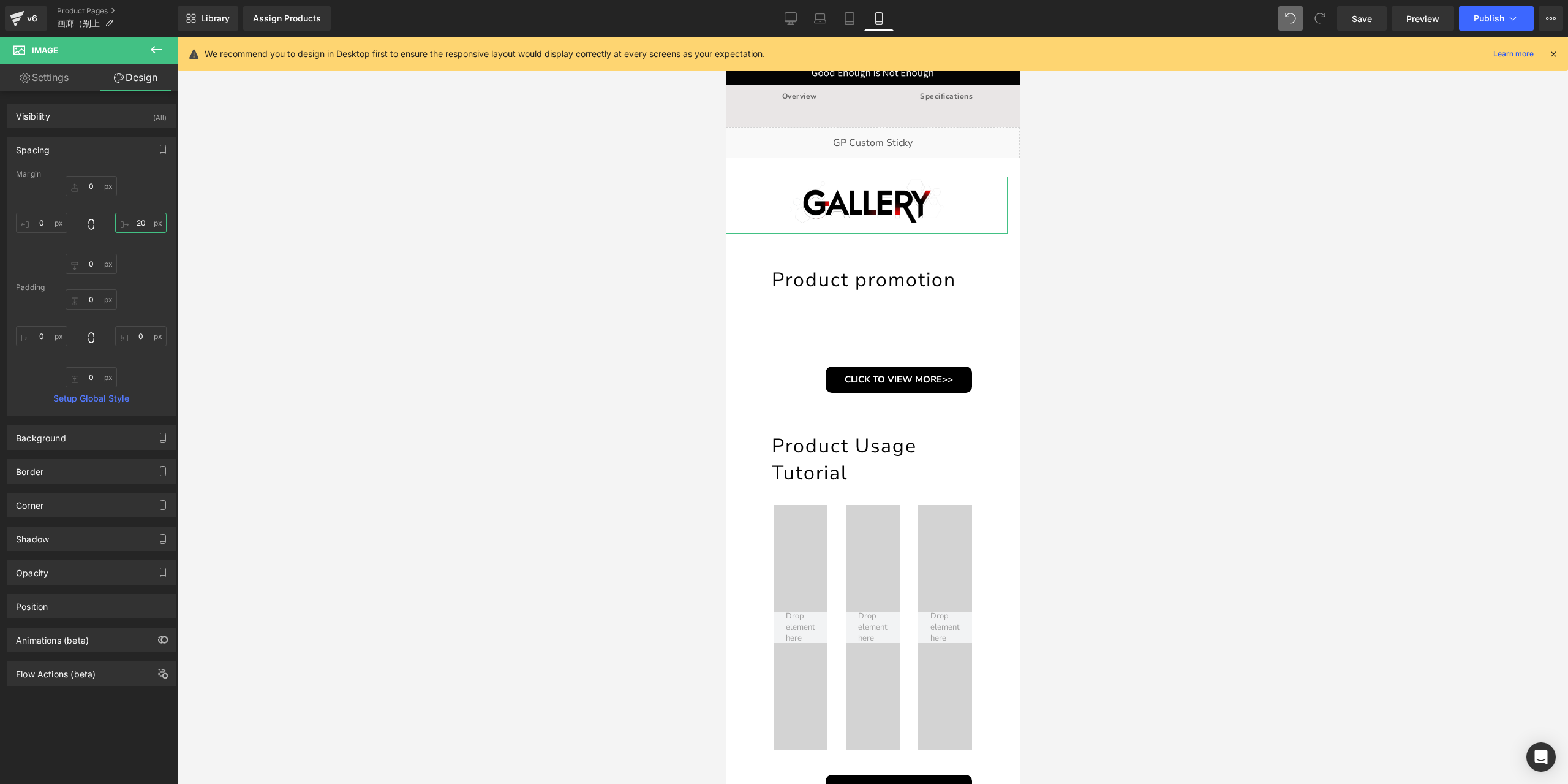
click at [144, 222] on input "20" at bounding box center [141, 222] width 51 height 20
type input "0"
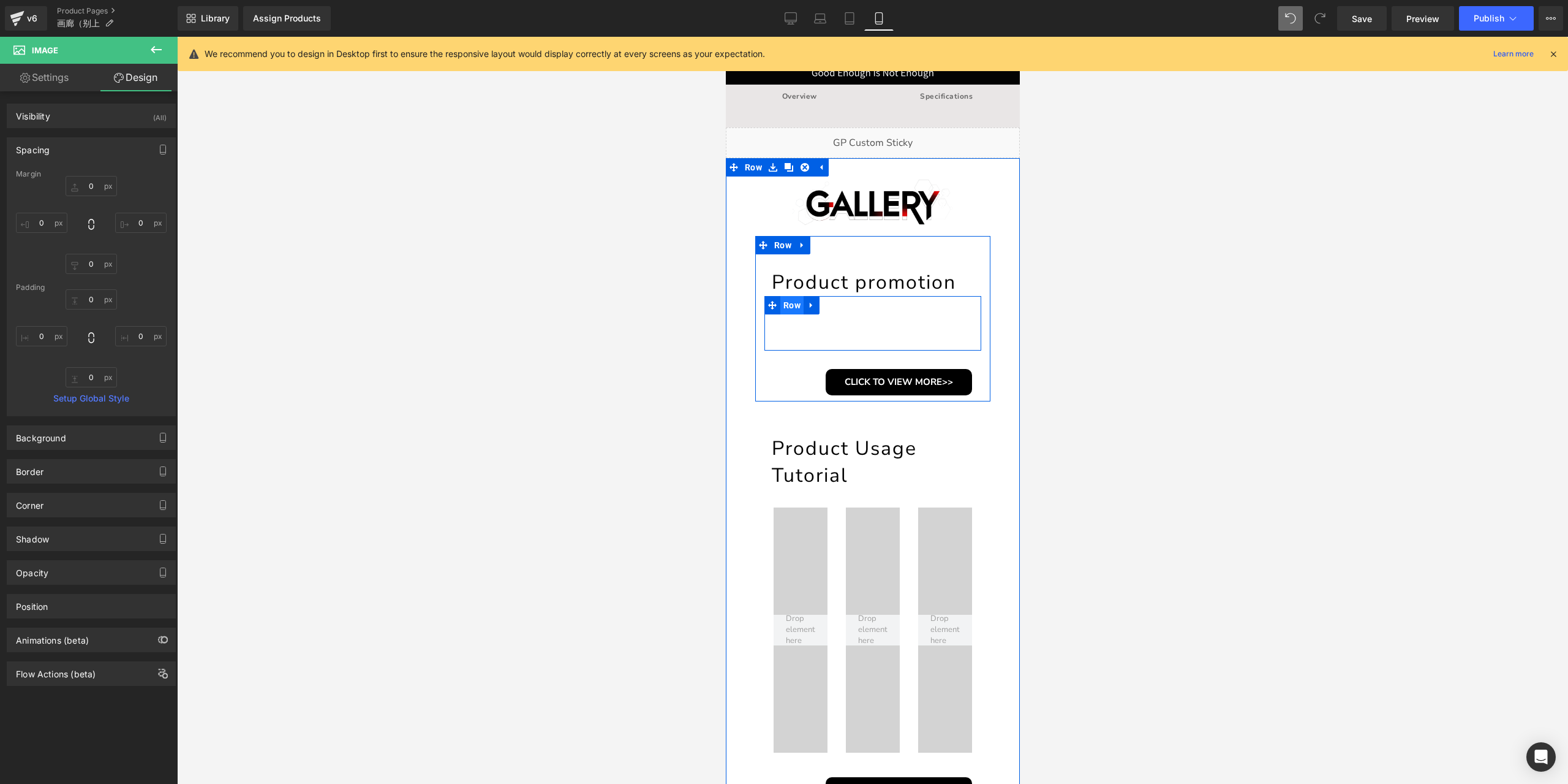
click at [784, 306] on span "Row" at bounding box center [792, 305] width 23 height 19
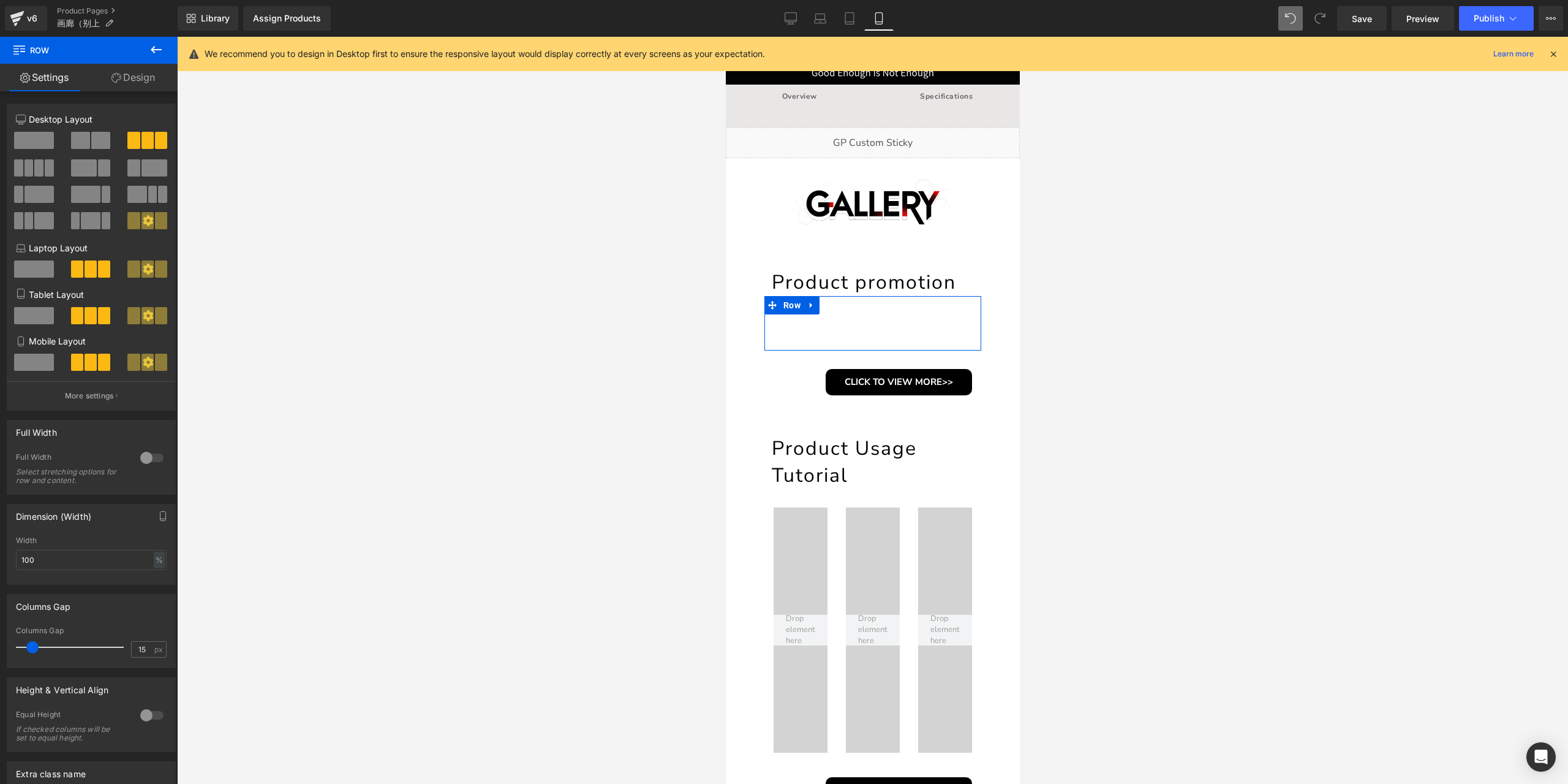
click at [156, 456] on div at bounding box center [151, 458] width 29 height 19
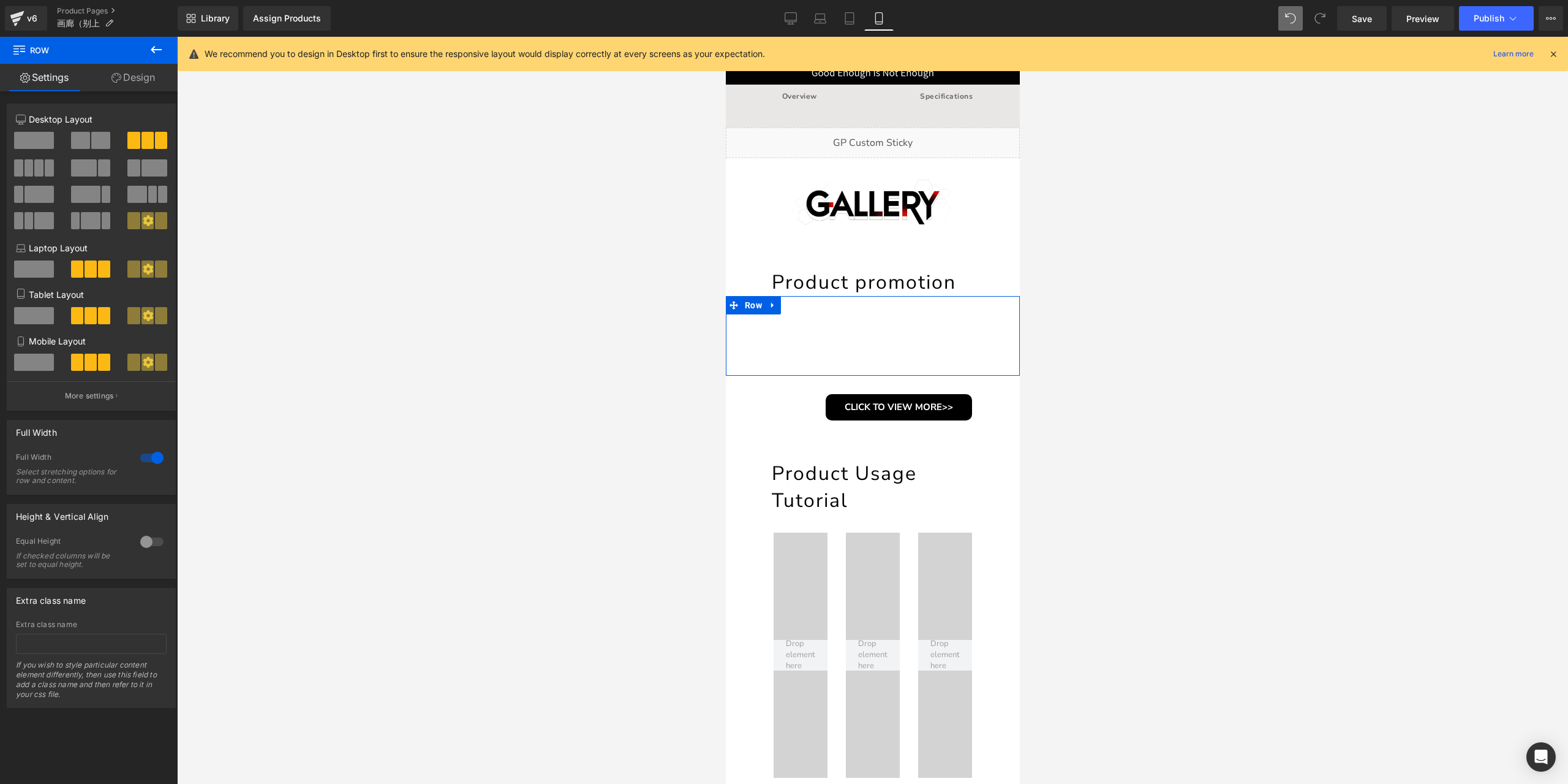
click at [156, 456] on div at bounding box center [151, 458] width 29 height 19
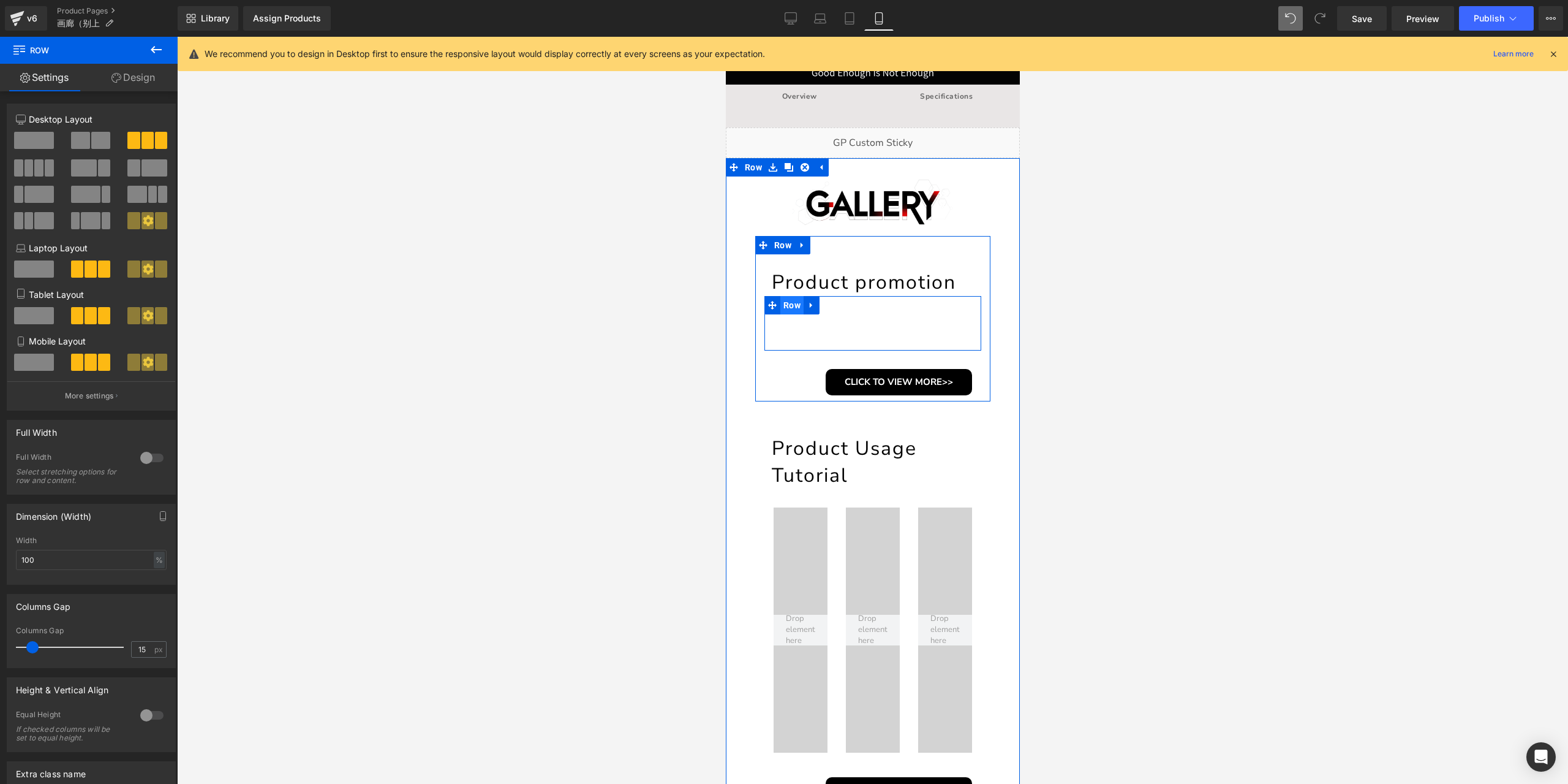
click at [794, 305] on span "Row" at bounding box center [792, 305] width 23 height 19
click at [809, 283] on h1 "Product promotion" at bounding box center [876, 283] width 210 height 27
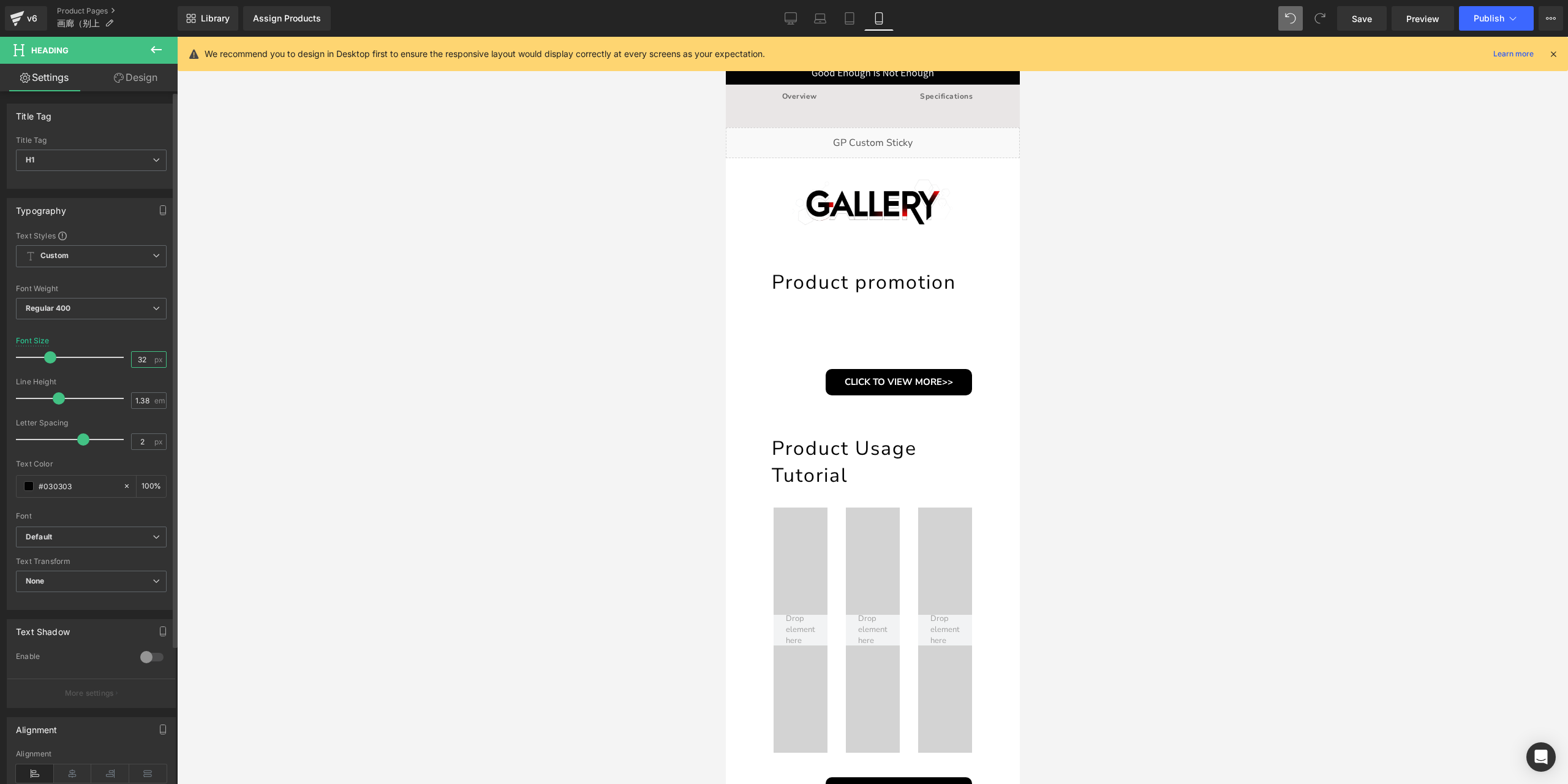
click at [138, 360] on input "32" at bounding box center [143, 359] width 21 height 15
type input "20"
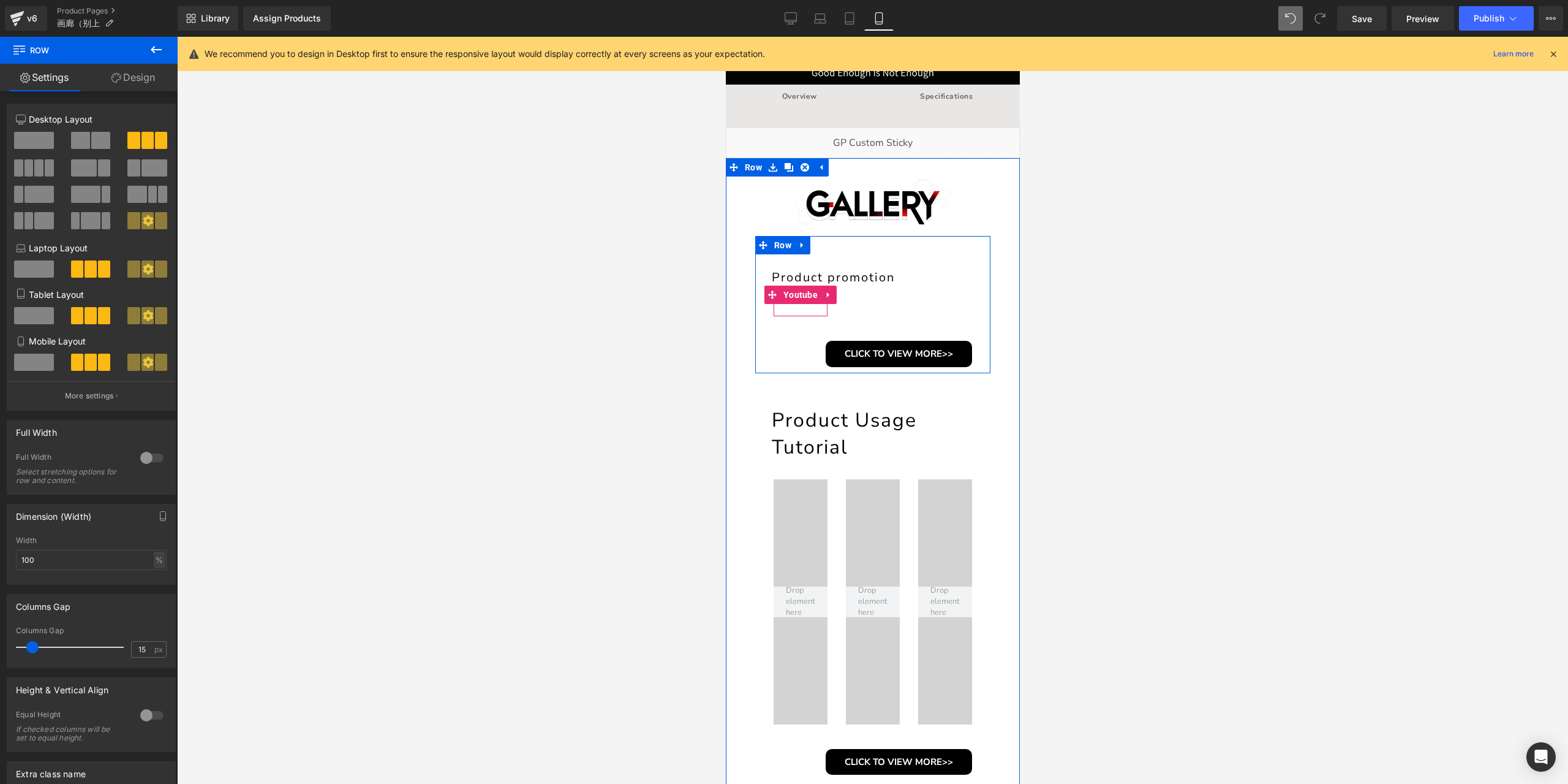
drag, startPoint x: 852, startPoint y: 292, endPoint x: 852, endPoint y: 268, distance: 24.0
click at [852, 268] on div "Product promotion Heading Youtube Youtube Youtube Row CLICK TO VIEW MORE>> Butt…" at bounding box center [872, 304] width 236 height 137
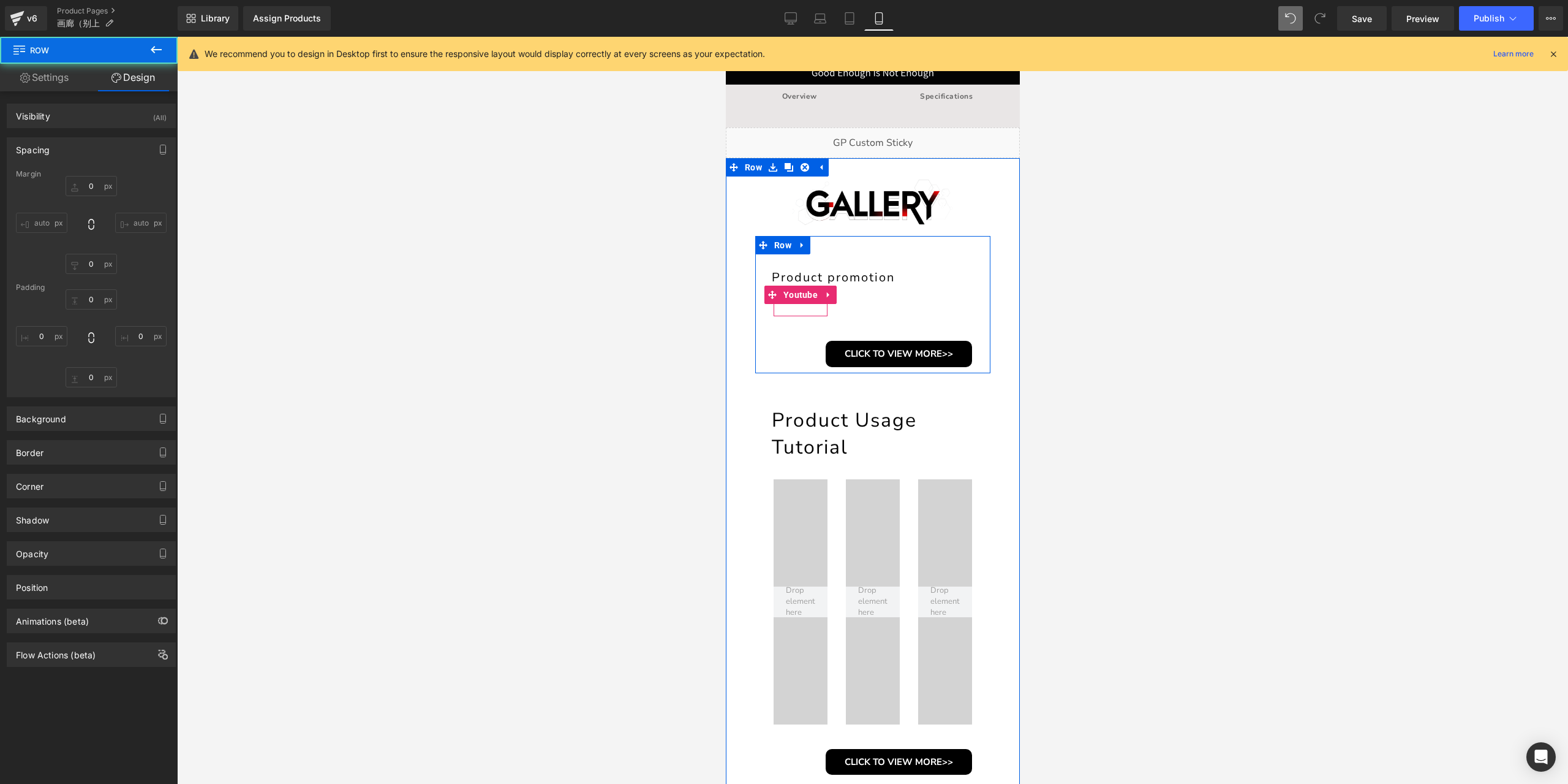
type input "0"
type input "10"
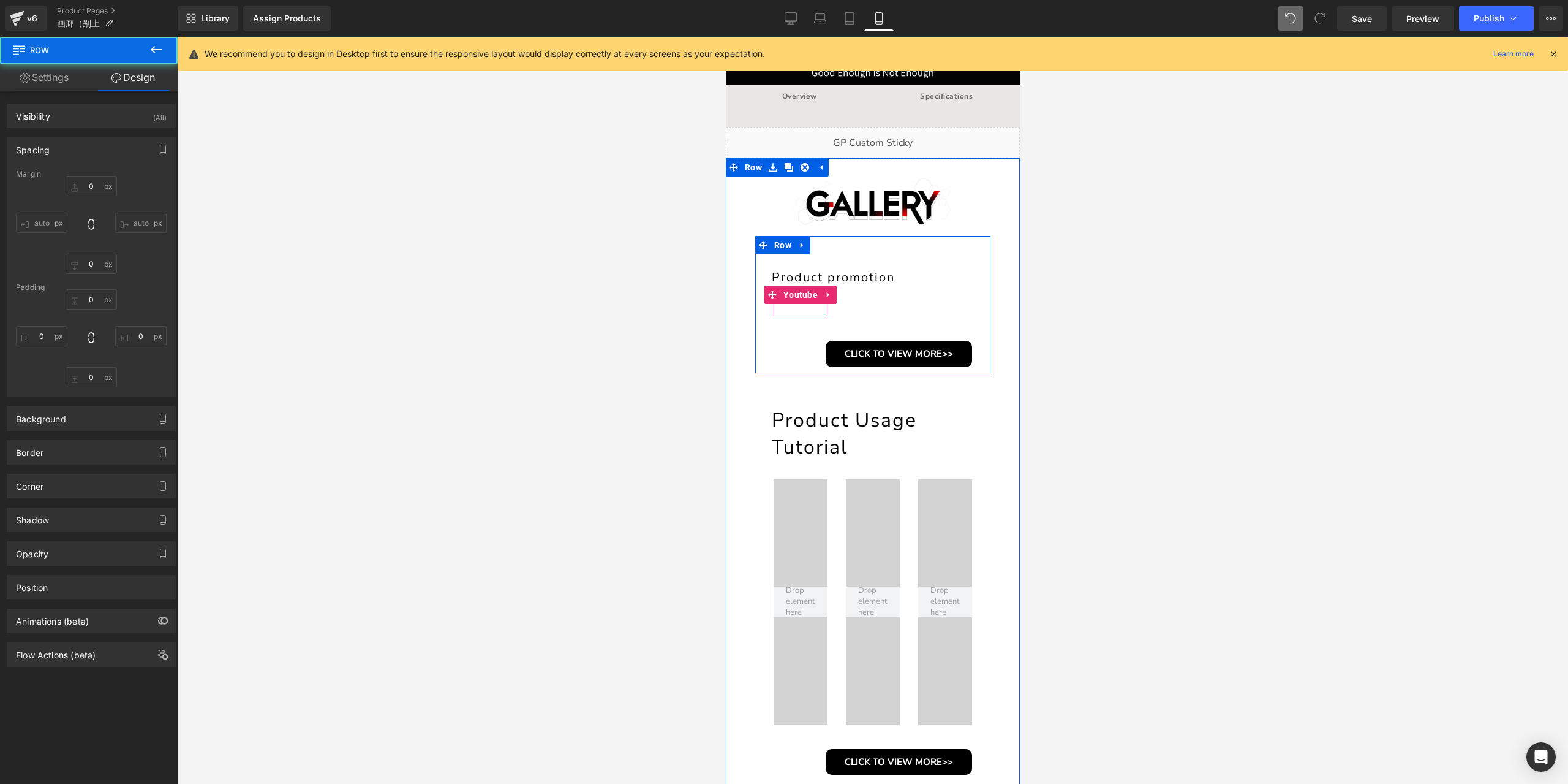
type input "0"
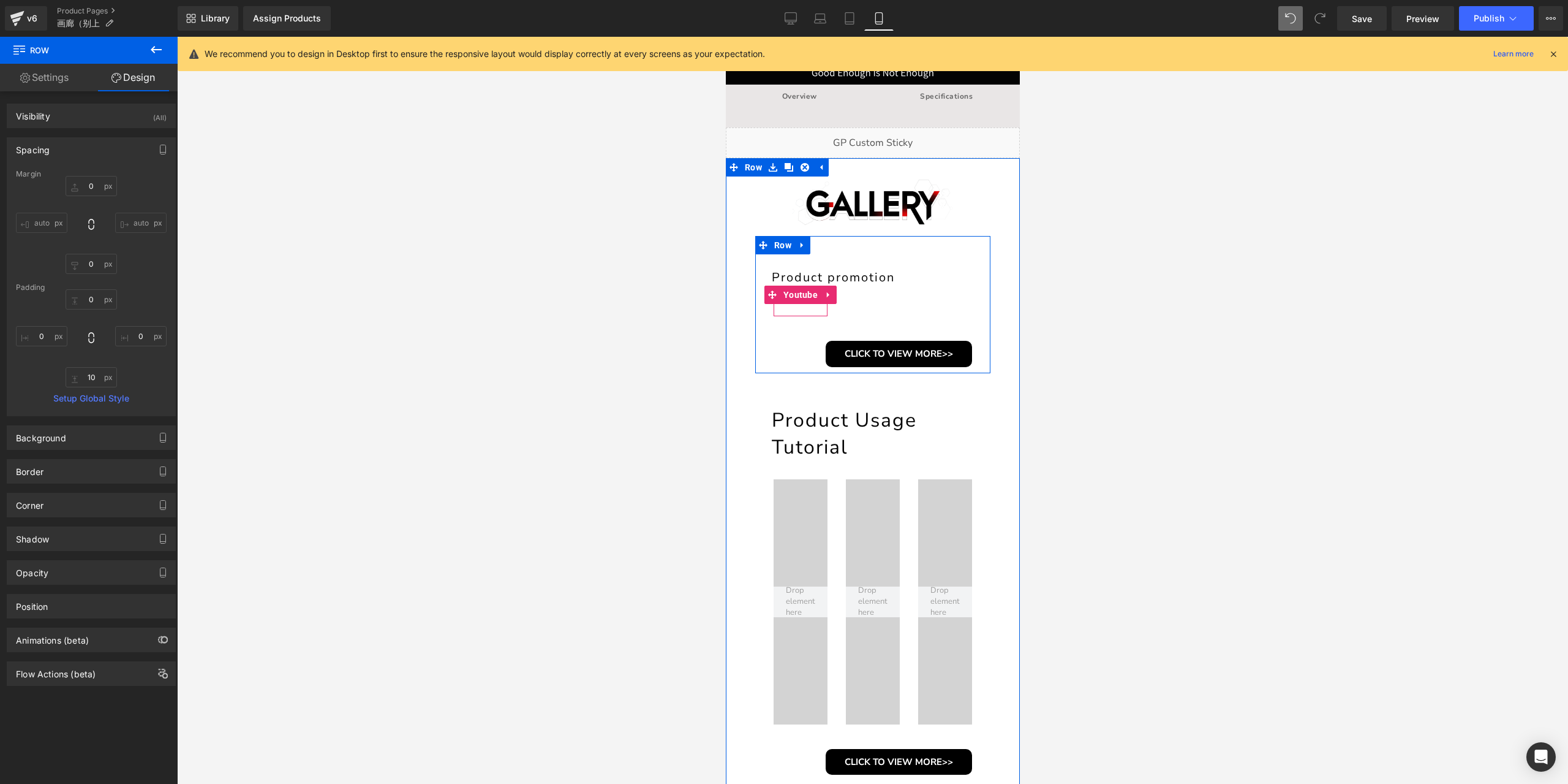
click at [836, 299] on div "Youtube" at bounding box center [872, 300] width 73 height 31
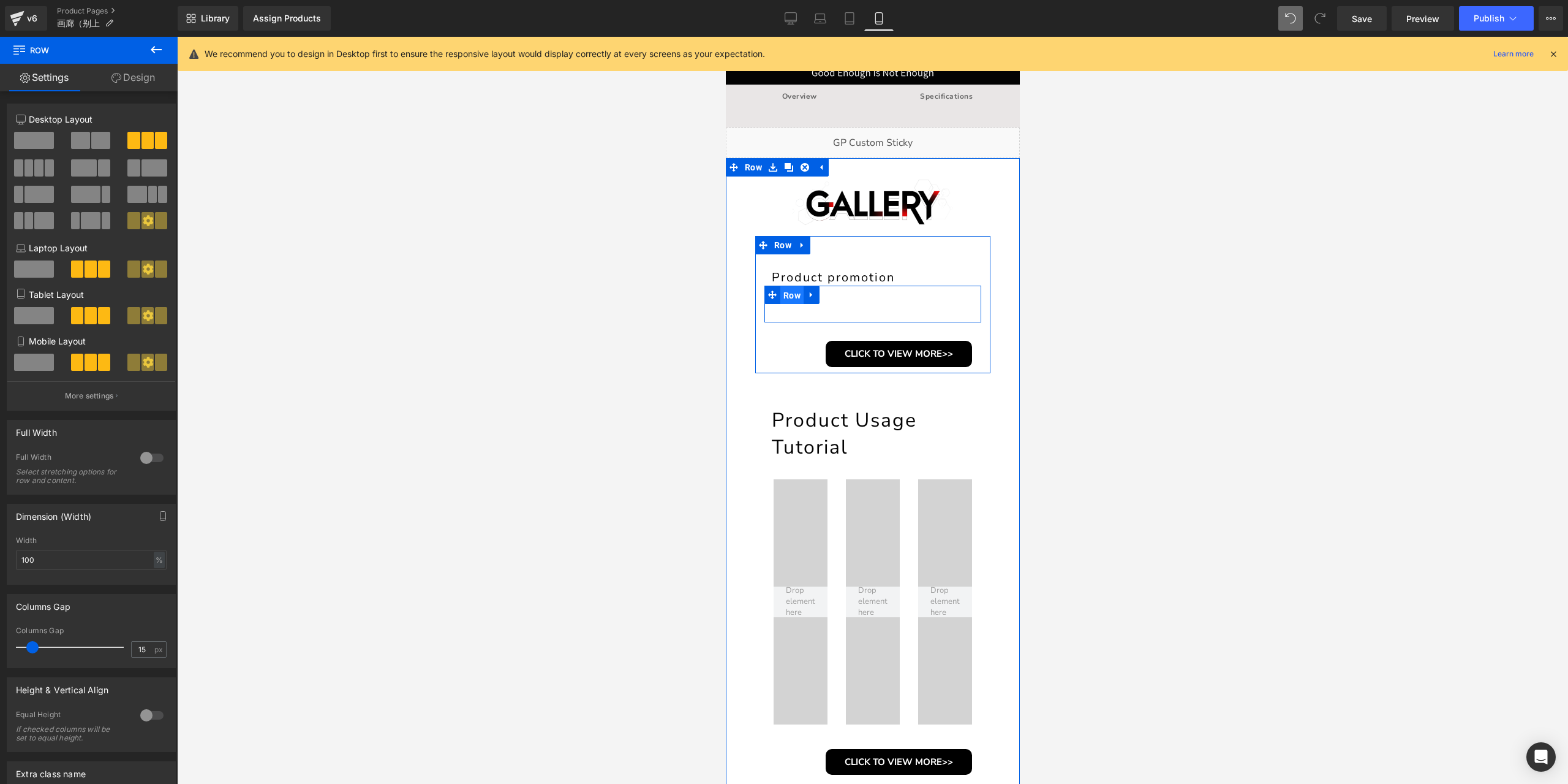
click at [792, 293] on span "Row" at bounding box center [792, 295] width 23 height 19
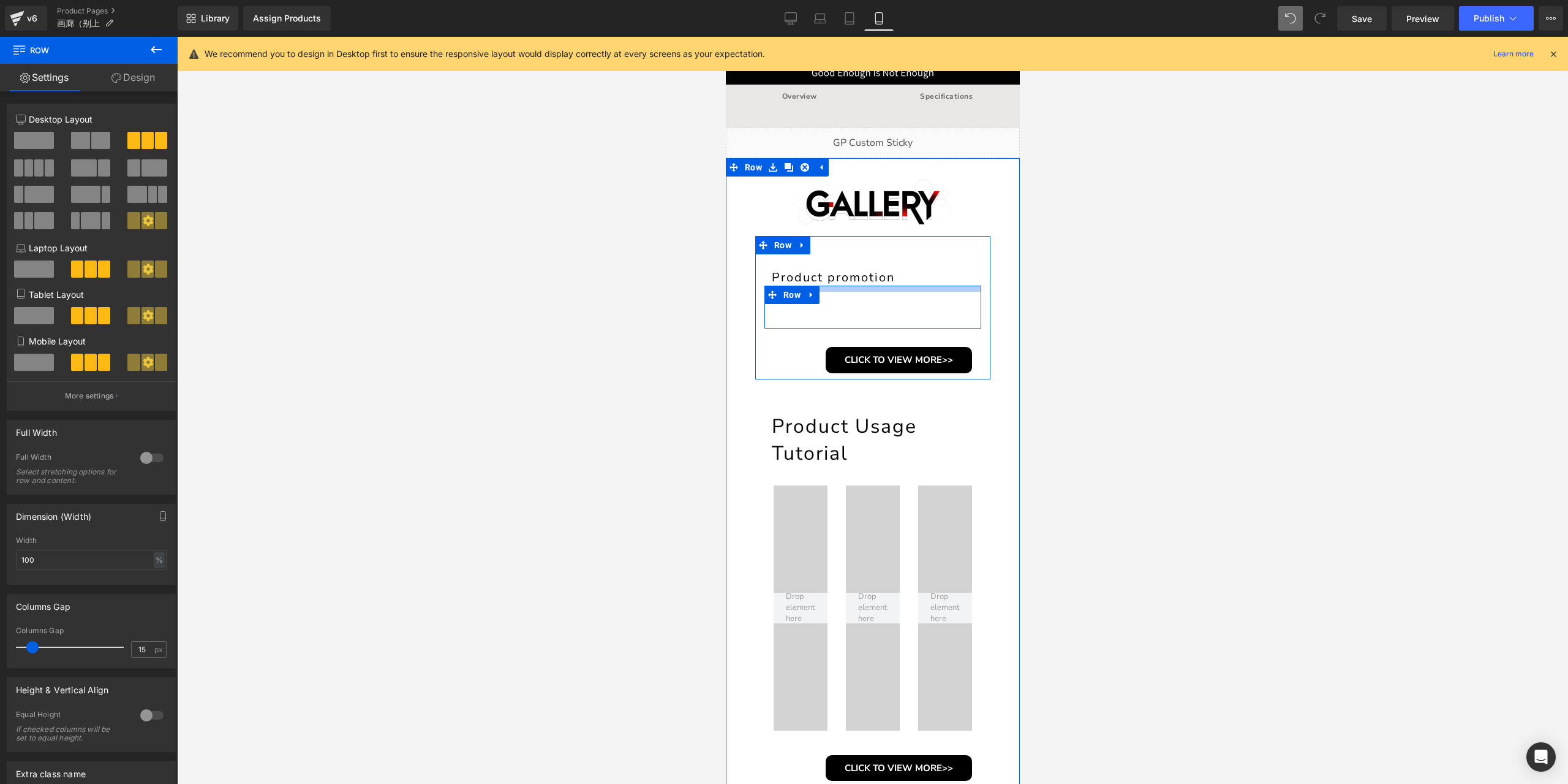
drag, startPoint x: 830, startPoint y: 289, endPoint x: 830, endPoint y: 295, distance: 6.0
click at [830, 295] on div "Youtube Youtube Youtube Row" at bounding box center [872, 307] width 217 height 43
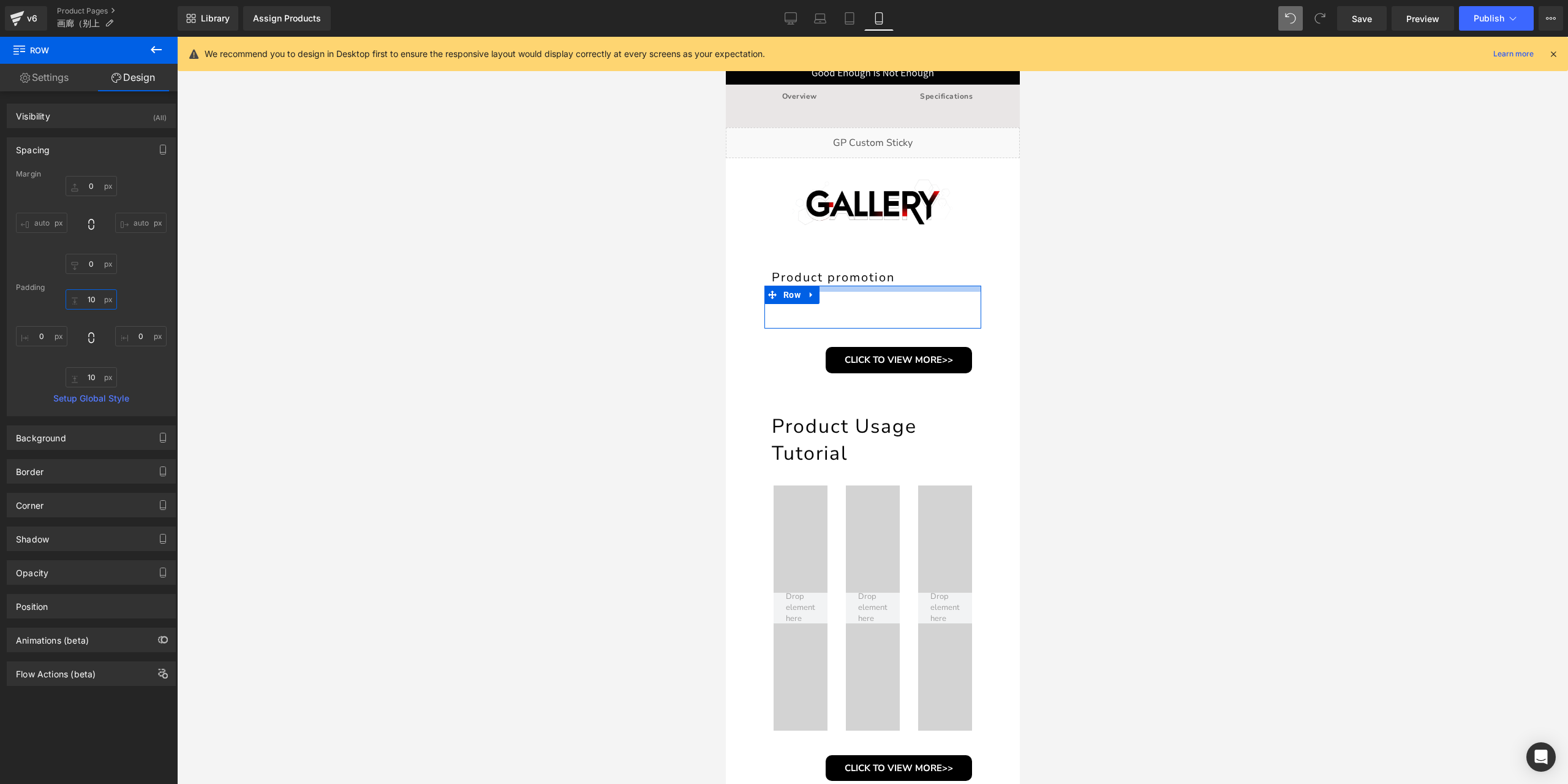
click at [87, 299] on input "10" at bounding box center [91, 299] width 51 height 20
type input "15"
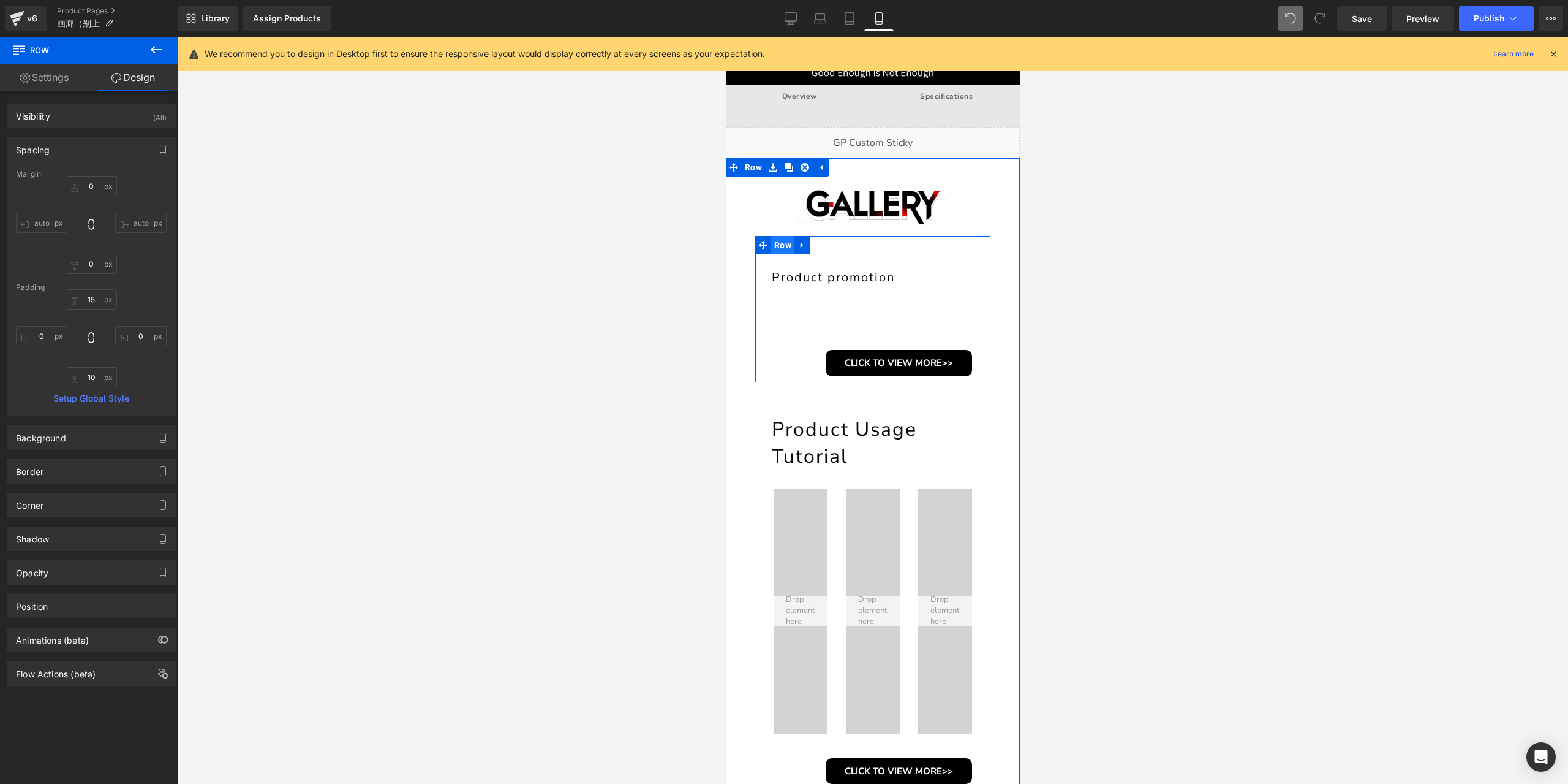
click at [780, 252] on span "Row" at bounding box center [782, 245] width 23 height 19
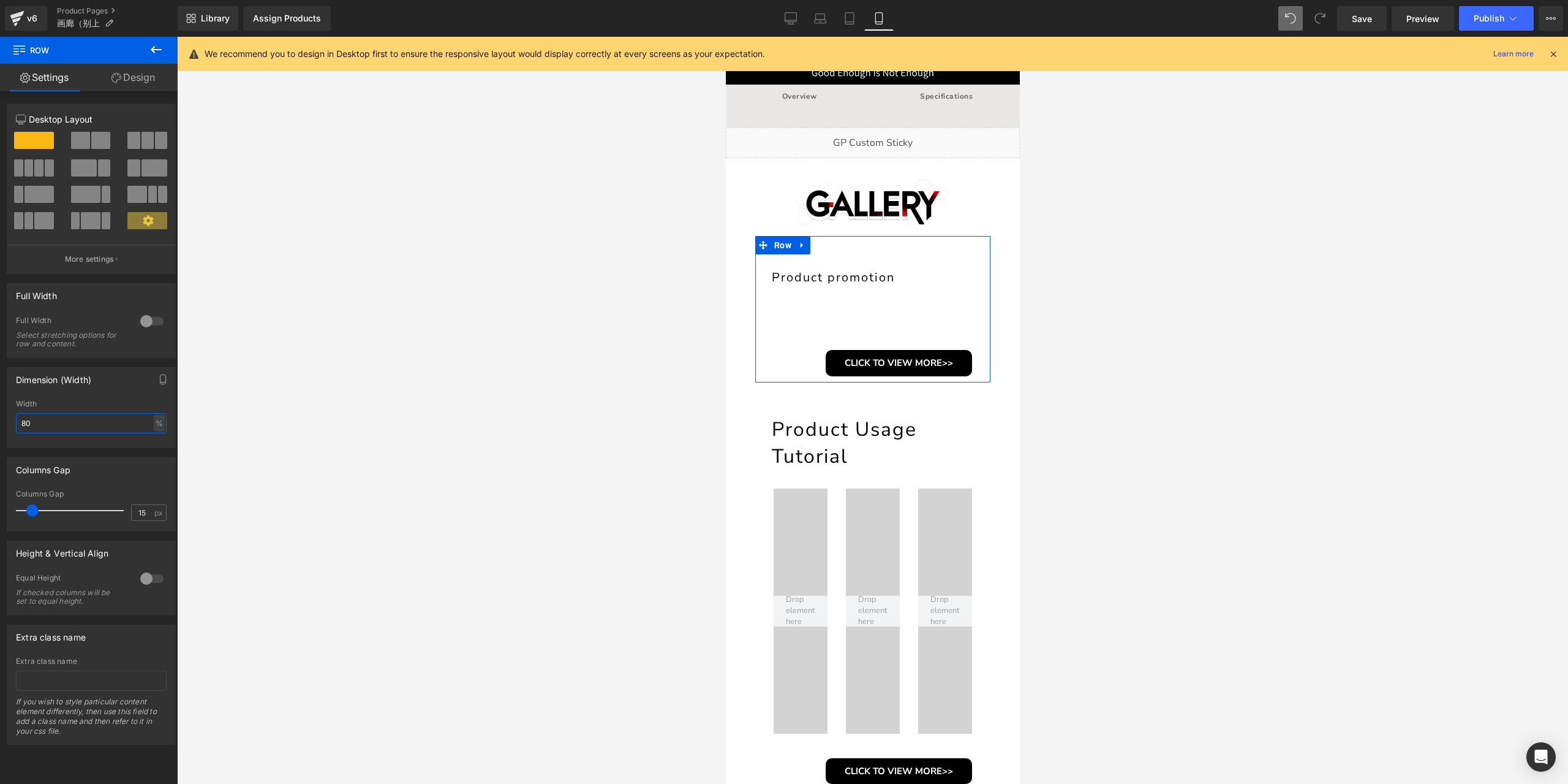
click at [55, 414] on input "80" at bounding box center [91, 423] width 151 height 20
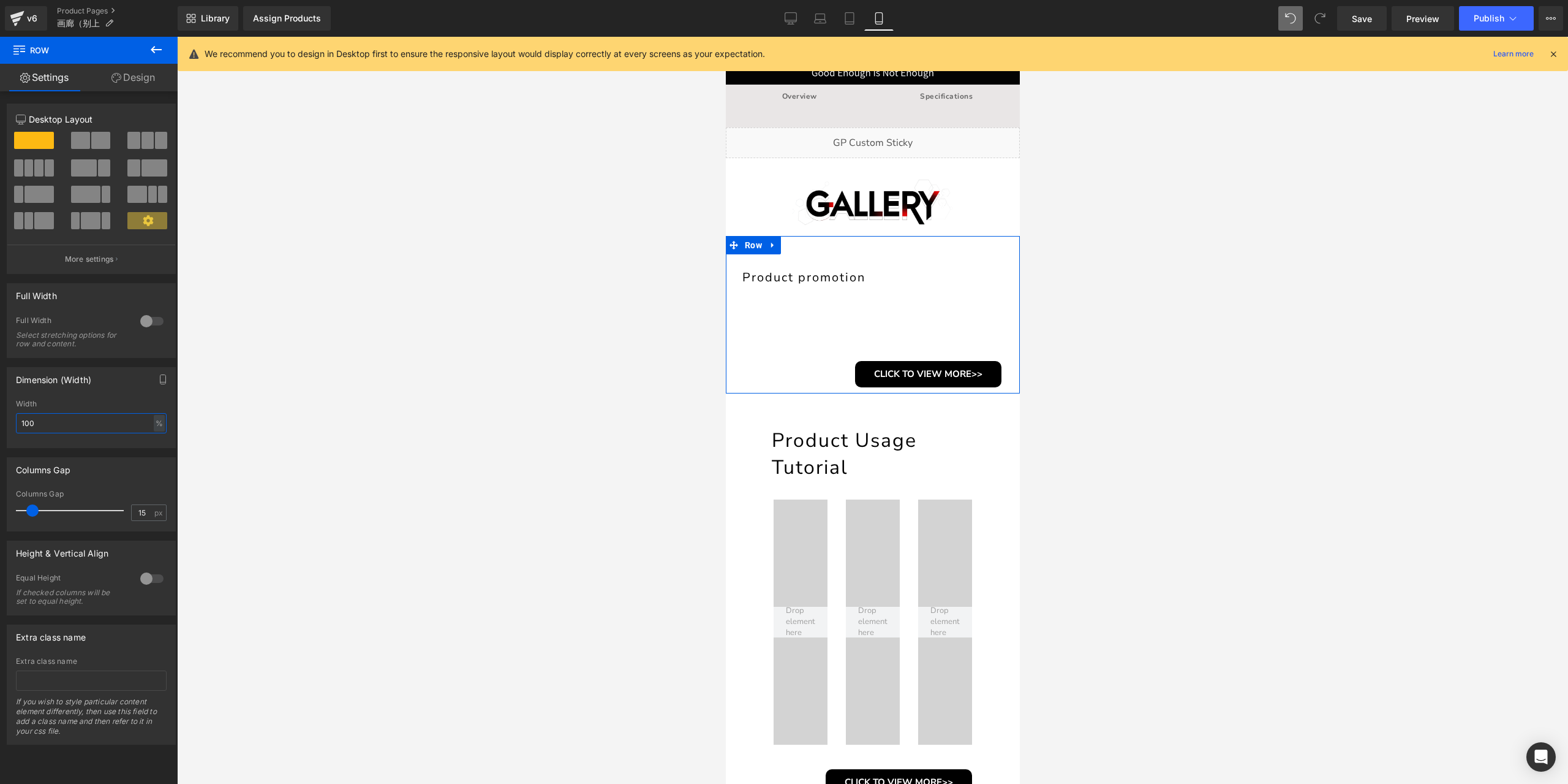
type input "100"
type input "13"
click at [31, 514] on span at bounding box center [31, 510] width 12 height 12
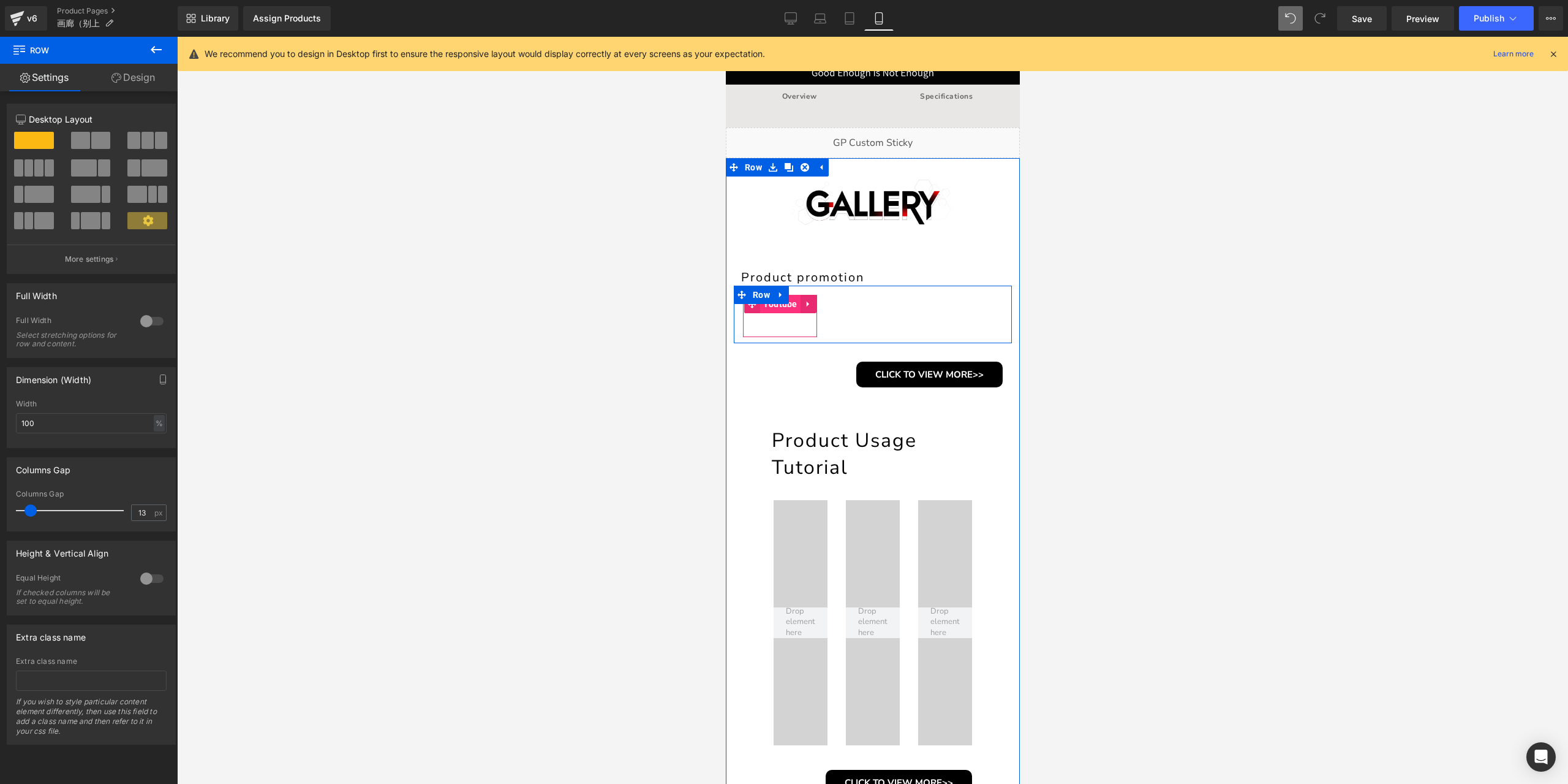
click at [789, 307] on span "Youtube" at bounding box center [780, 304] width 41 height 19
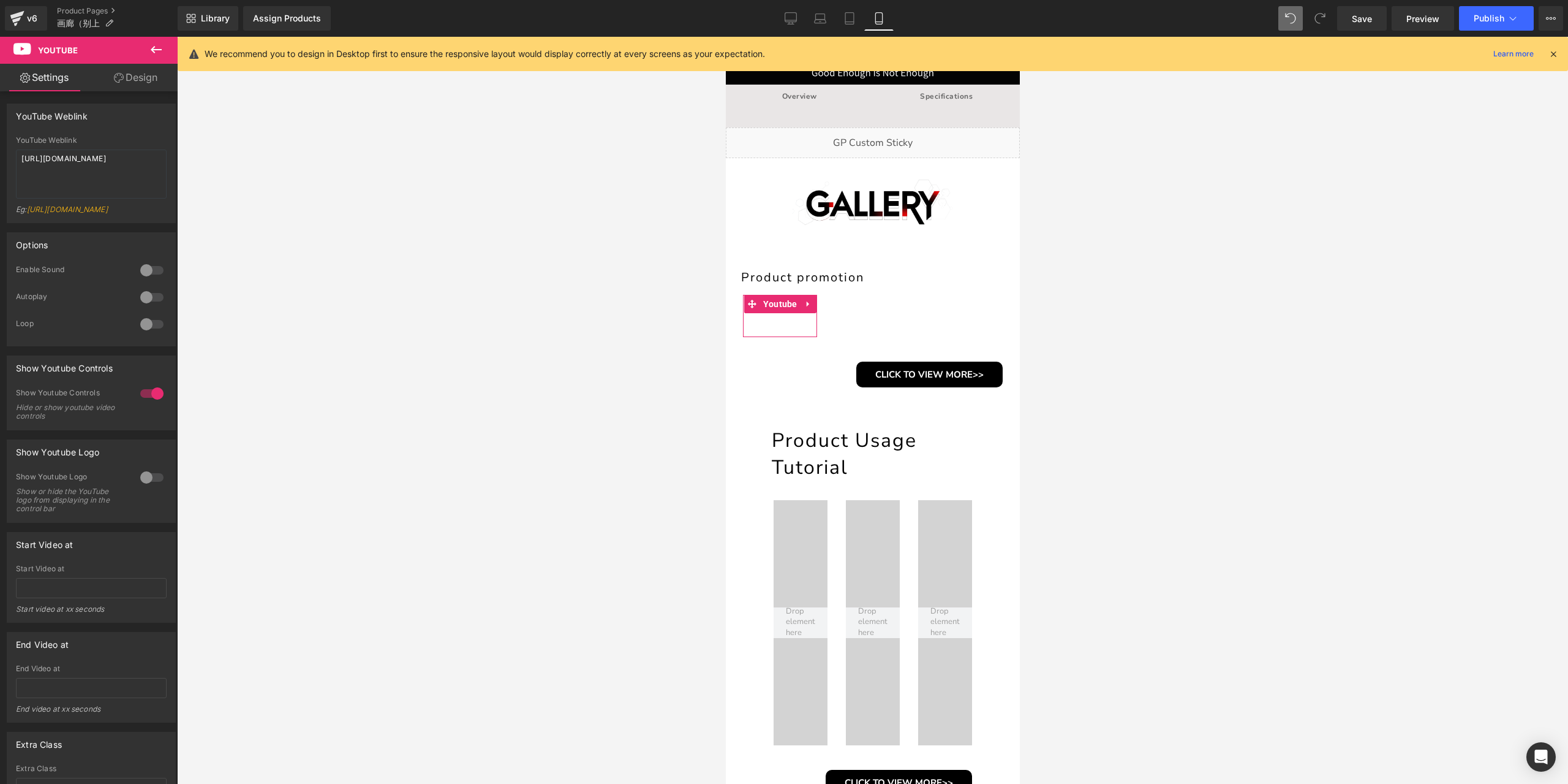
click at [142, 487] on div at bounding box center [151, 477] width 29 height 19
click at [143, 486] on div at bounding box center [151, 477] width 29 height 19
click at [148, 270] on div at bounding box center [151, 270] width 29 height 19
click at [150, 276] on div at bounding box center [151, 270] width 29 height 19
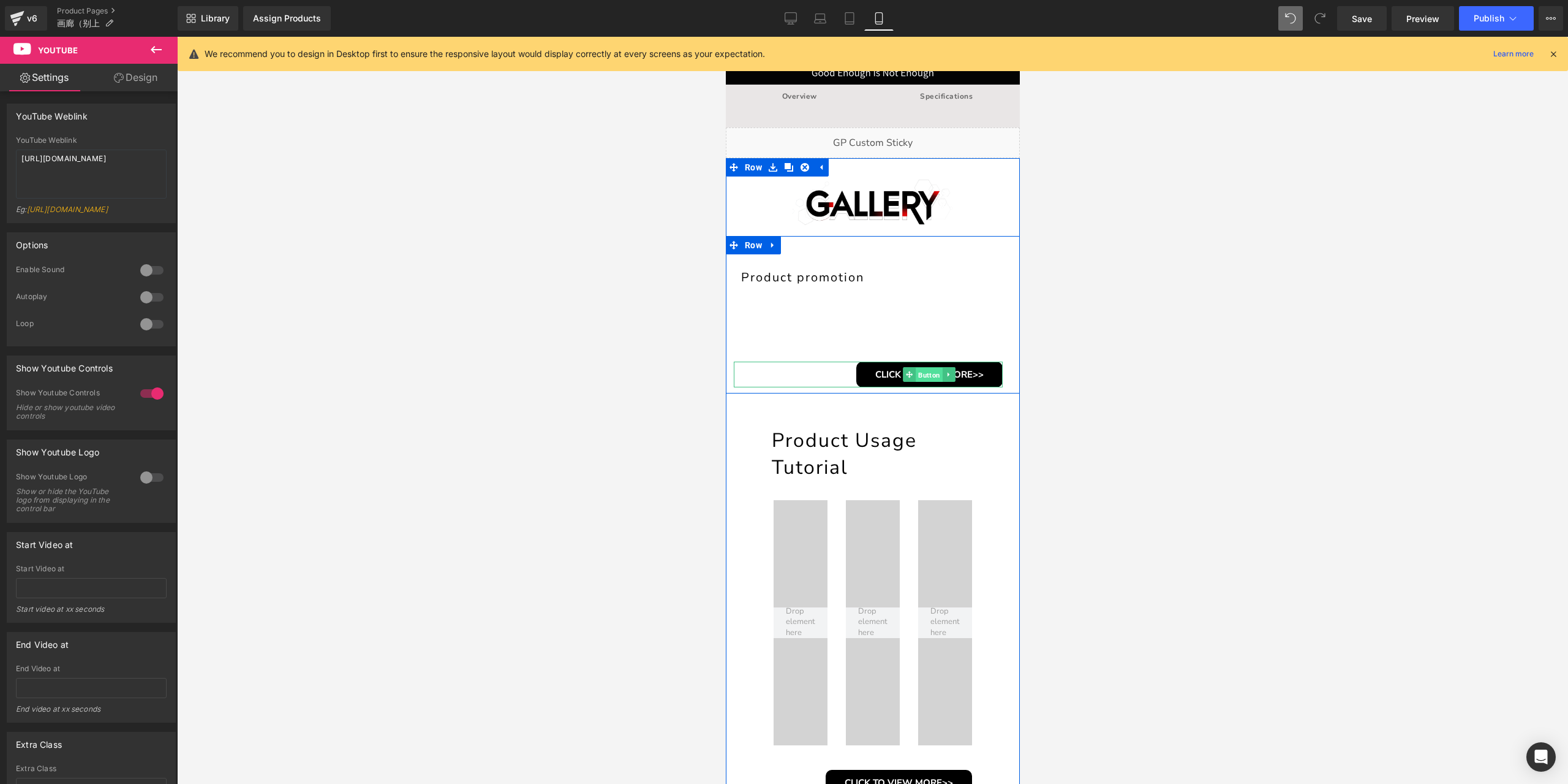
click at [923, 376] on span "Button" at bounding box center [929, 375] width 27 height 15
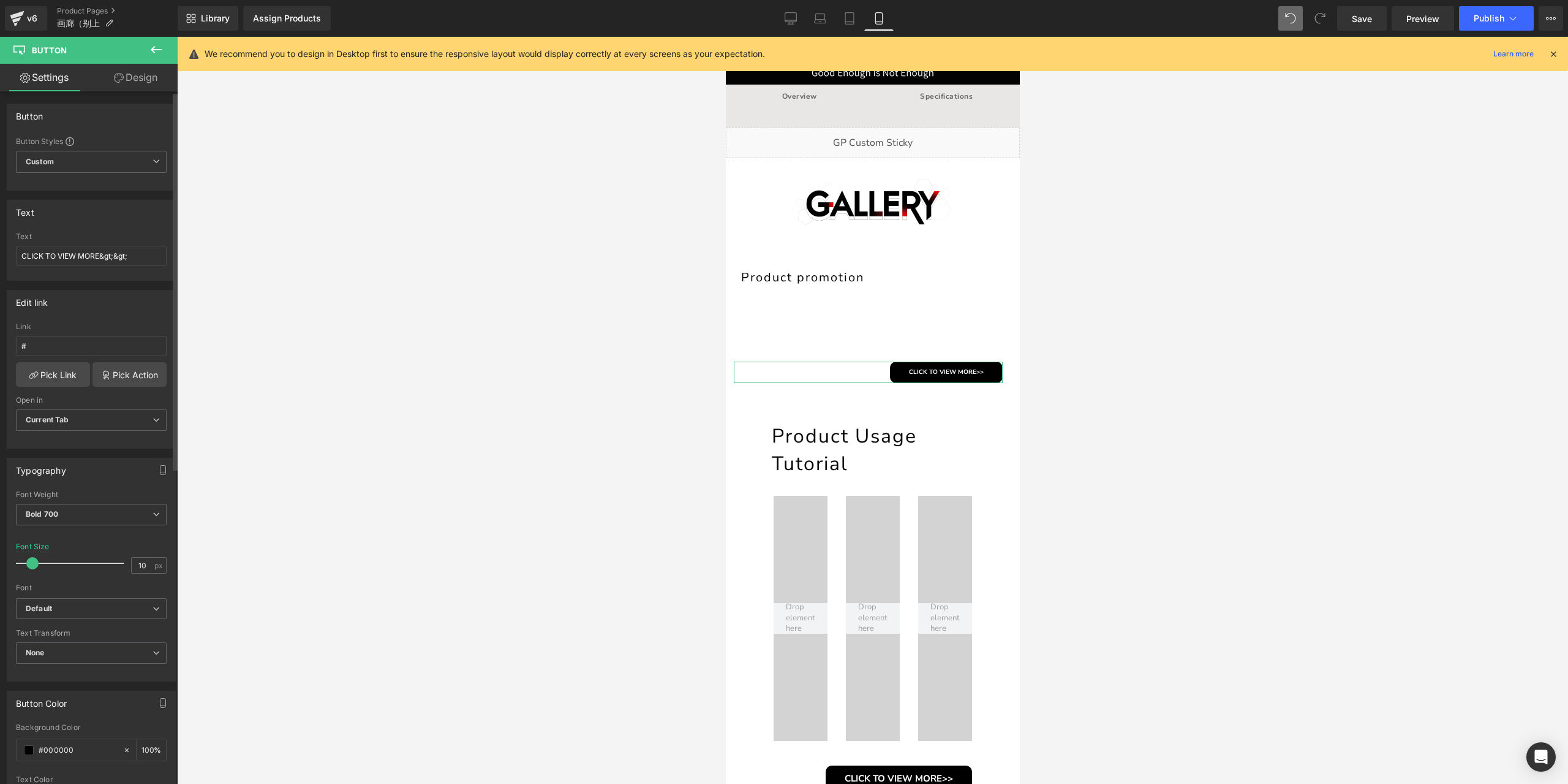
click at [32, 557] on span at bounding box center [33, 563] width 12 height 12
type input "9"
click at [33, 561] on span at bounding box center [31, 563] width 12 height 12
click at [158, 82] on link "Design" at bounding box center [135, 77] width 89 height 27
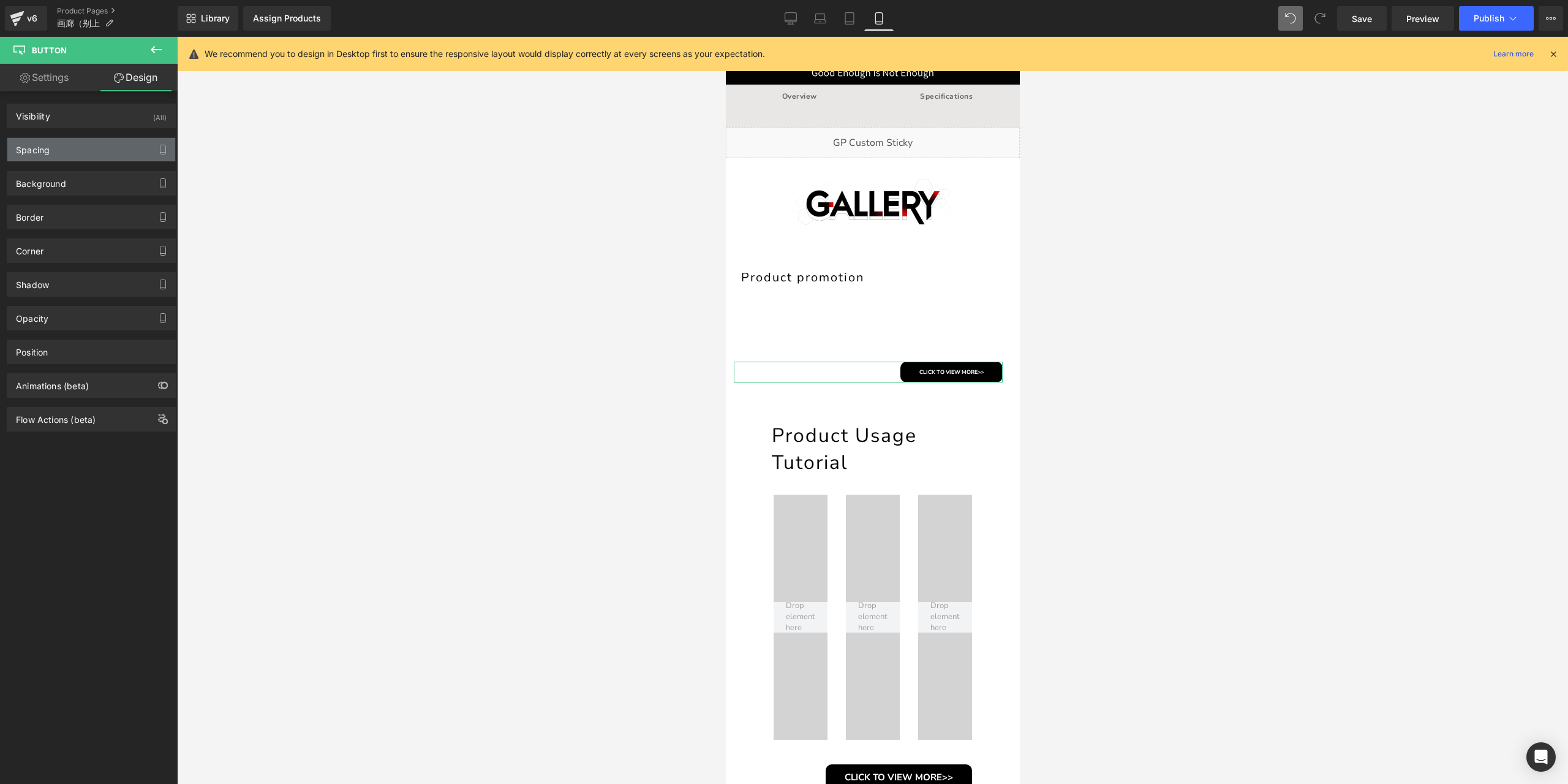
click at [80, 143] on div "Spacing" at bounding box center [91, 150] width 168 height 23
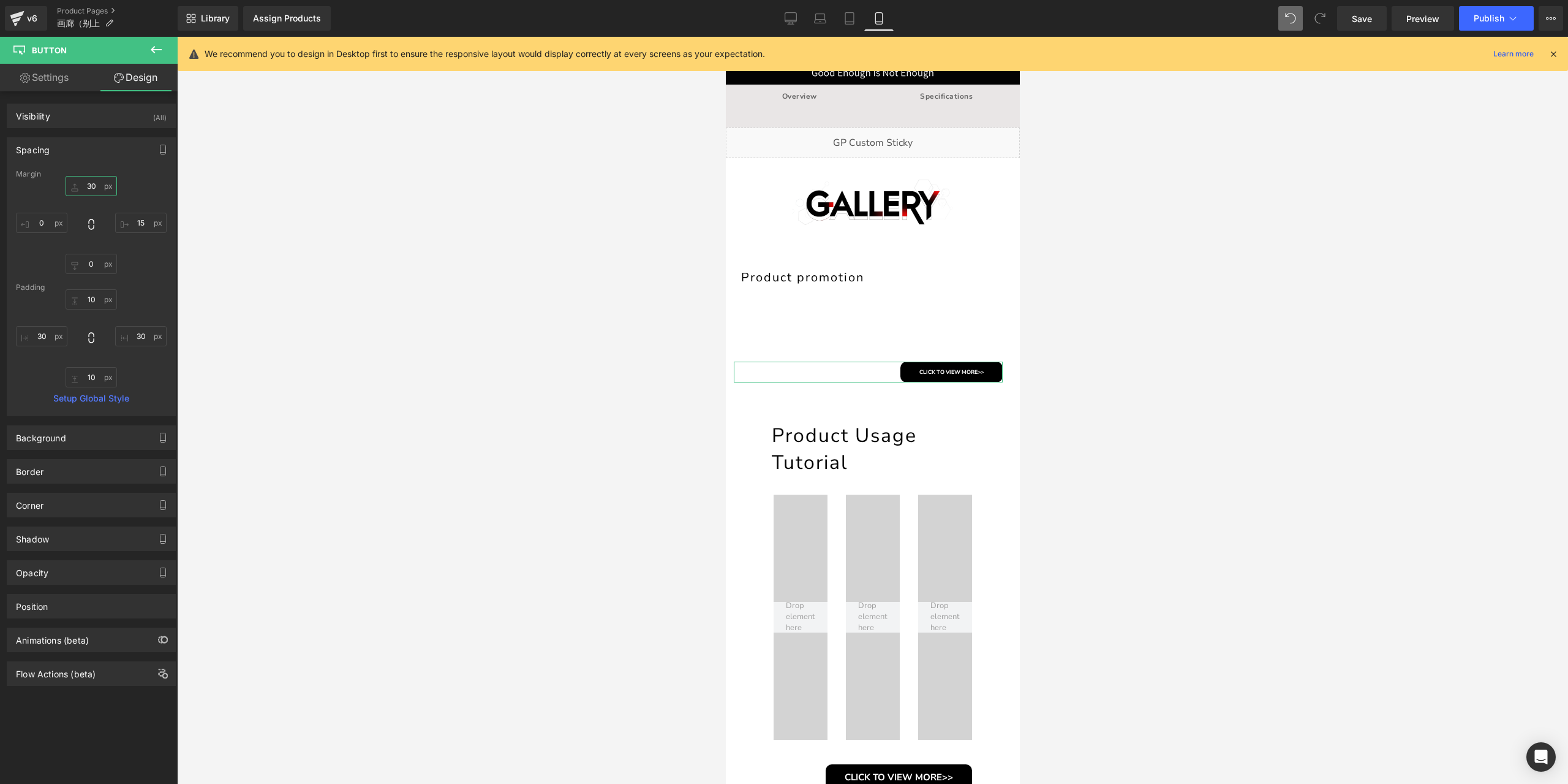
click at [95, 184] on input "30" at bounding box center [91, 186] width 51 height 20
type input "0"
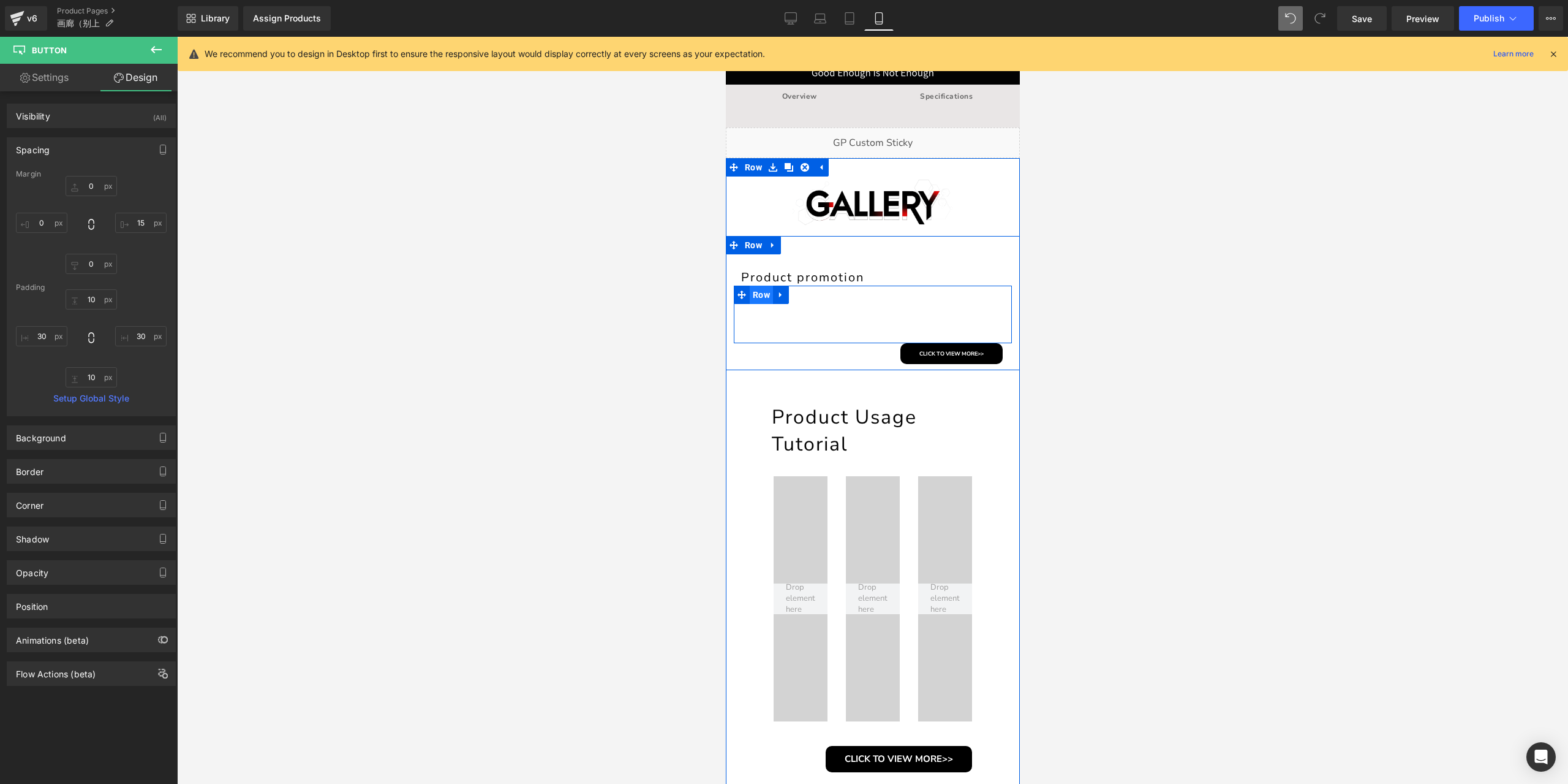
click at [761, 293] on span "Row" at bounding box center [761, 294] width 23 height 19
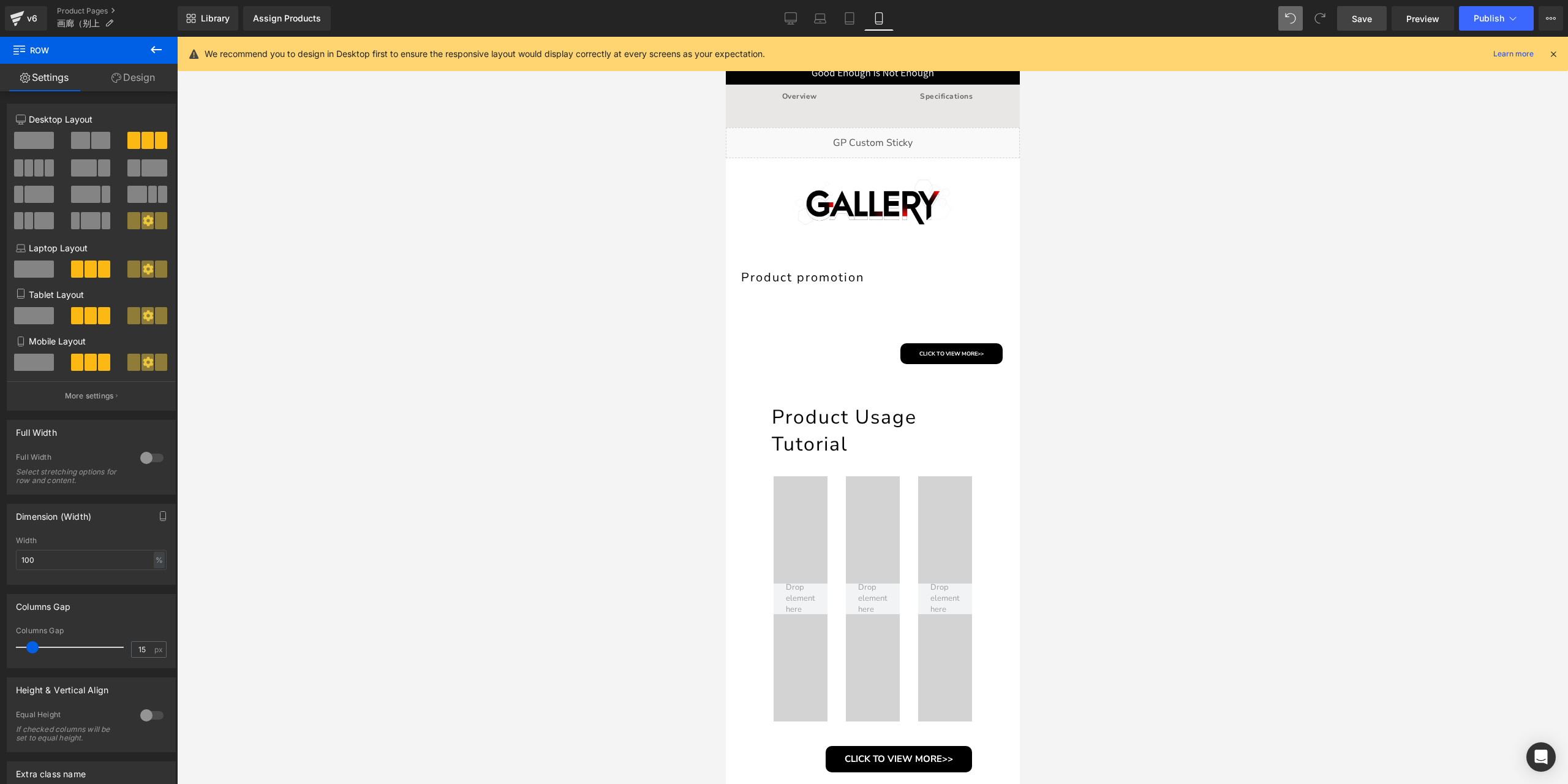
click at [1360, 22] on span "Save" at bounding box center [1362, 19] width 20 height 13
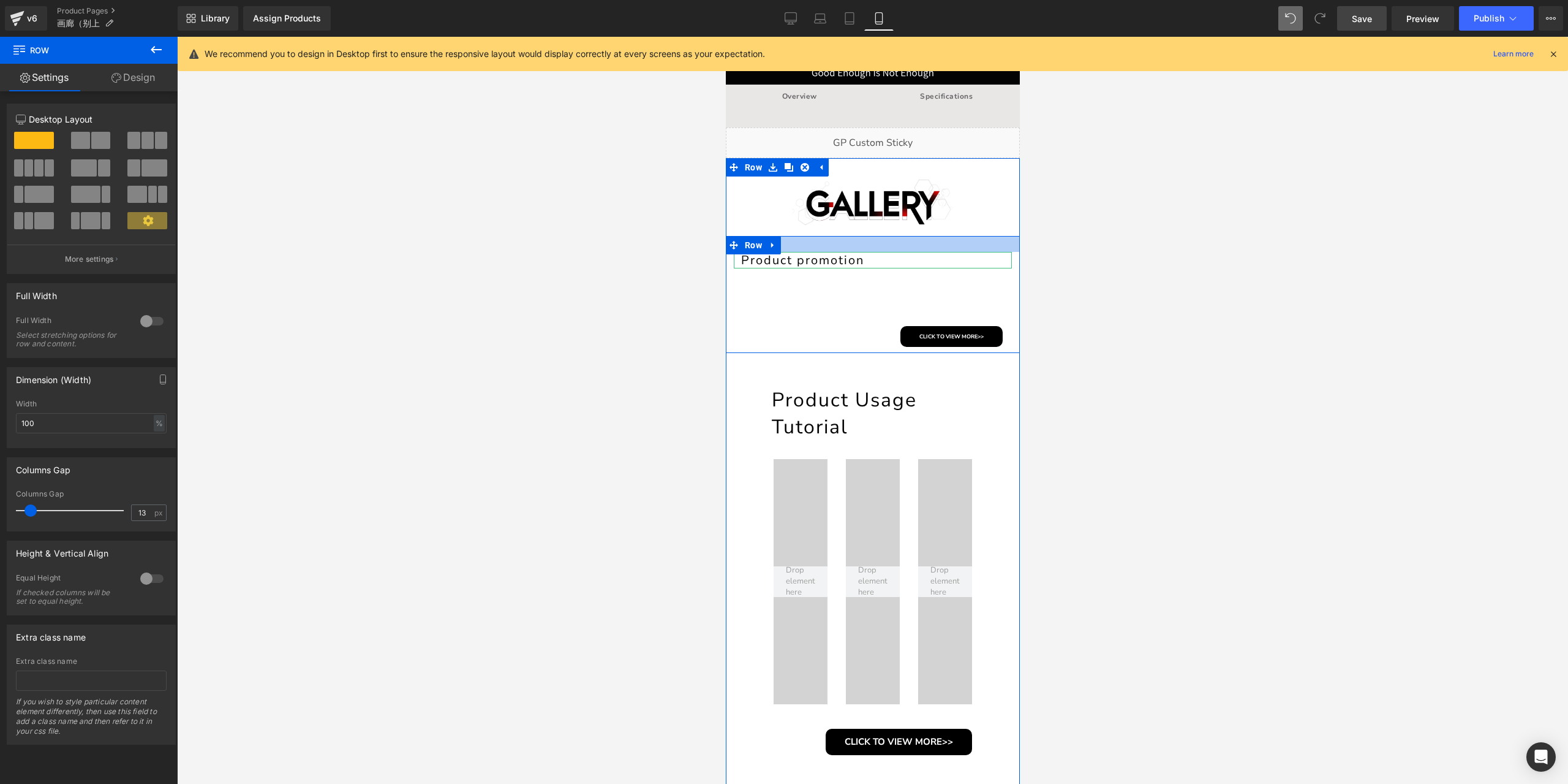
drag, startPoint x: 847, startPoint y: 249, endPoint x: 848, endPoint y: 232, distance: 17.0
click at [848, 232] on div "Image Product promotion Heading Youtube Youtube Youtube Row CLICK TO VIEW MORE>…" at bounding box center [872, 770] width 294 height 1187
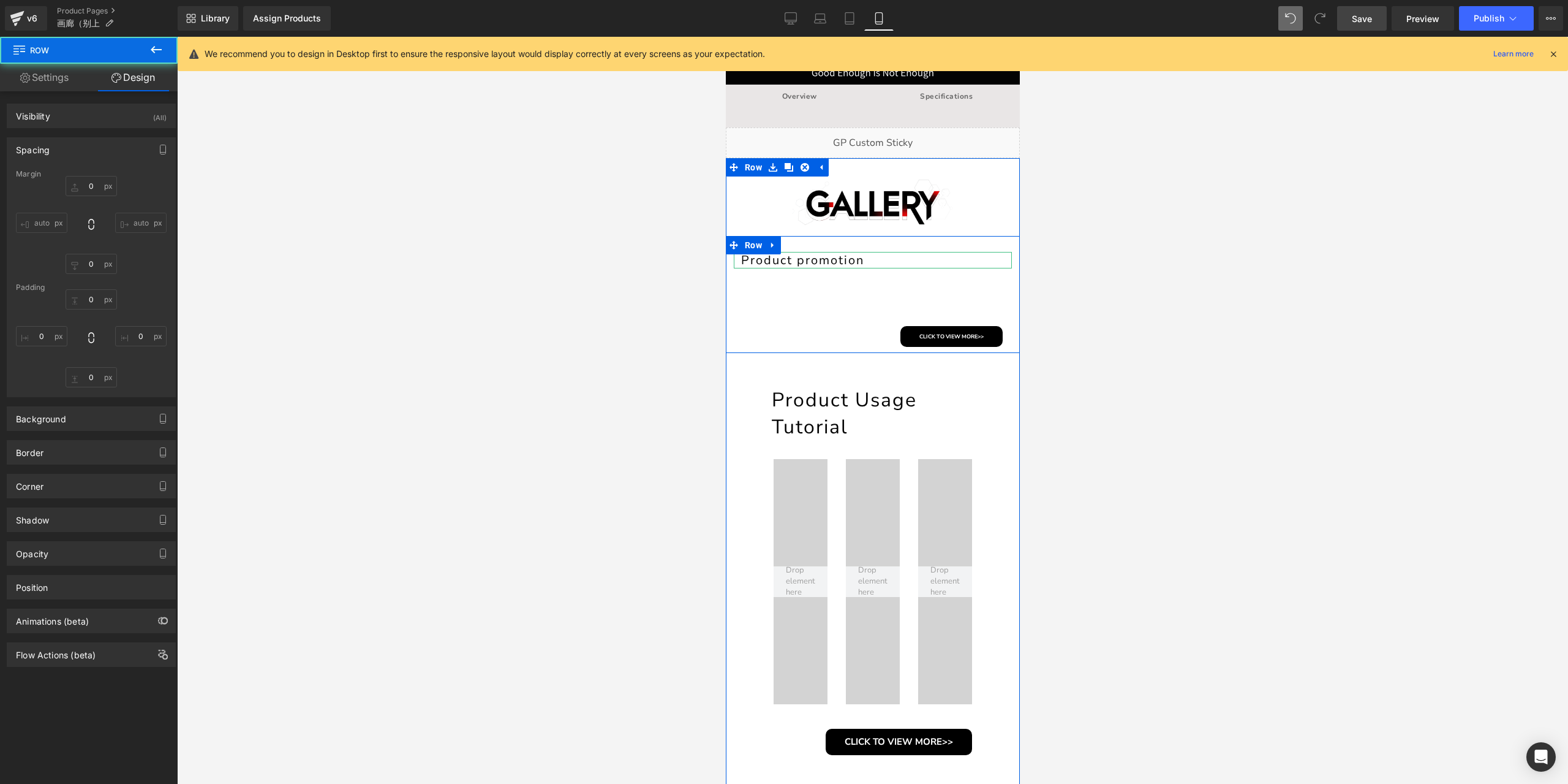
type input "0"
type input "26"
type input "0"
type input "10"
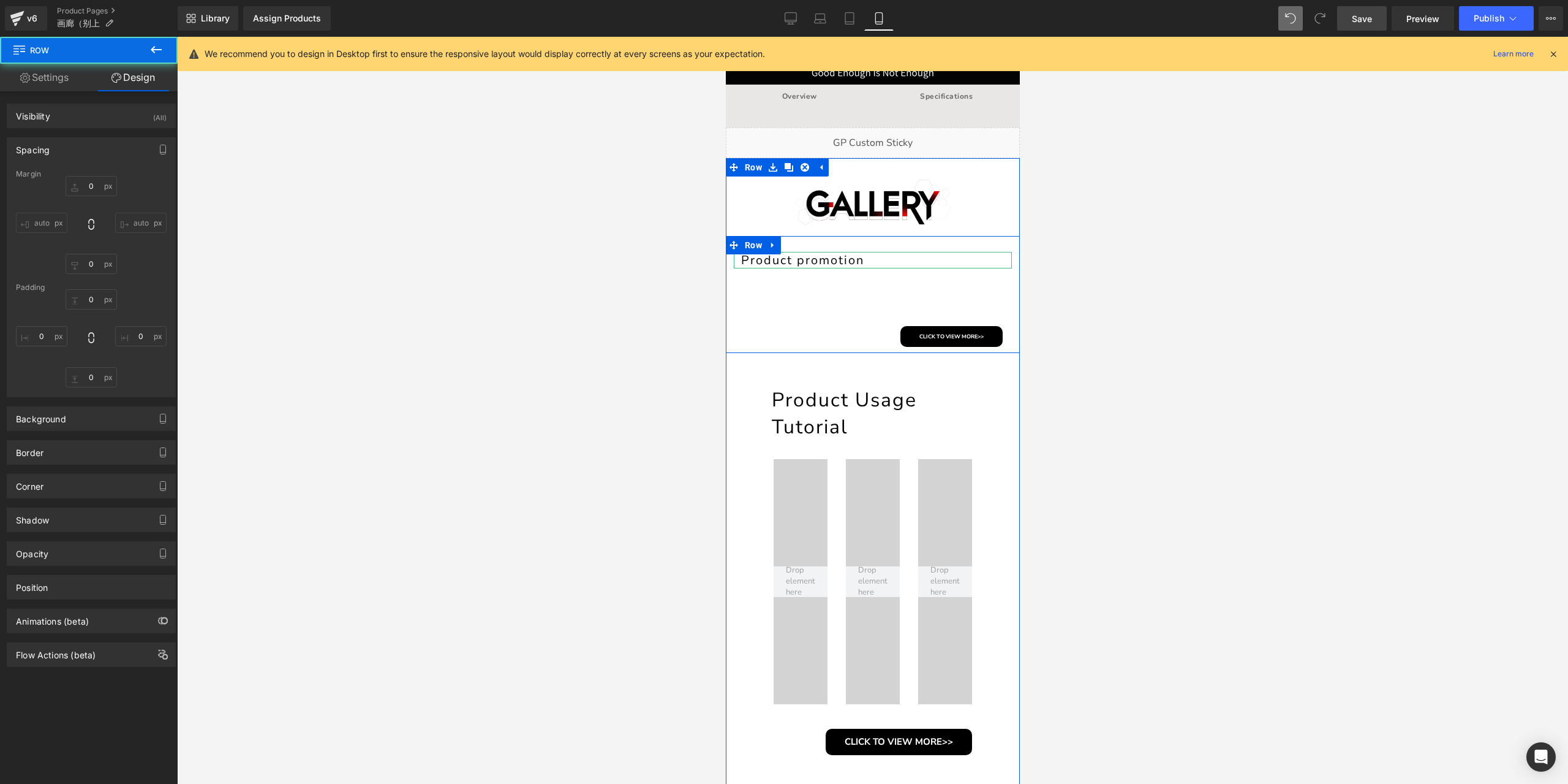
type input "0"
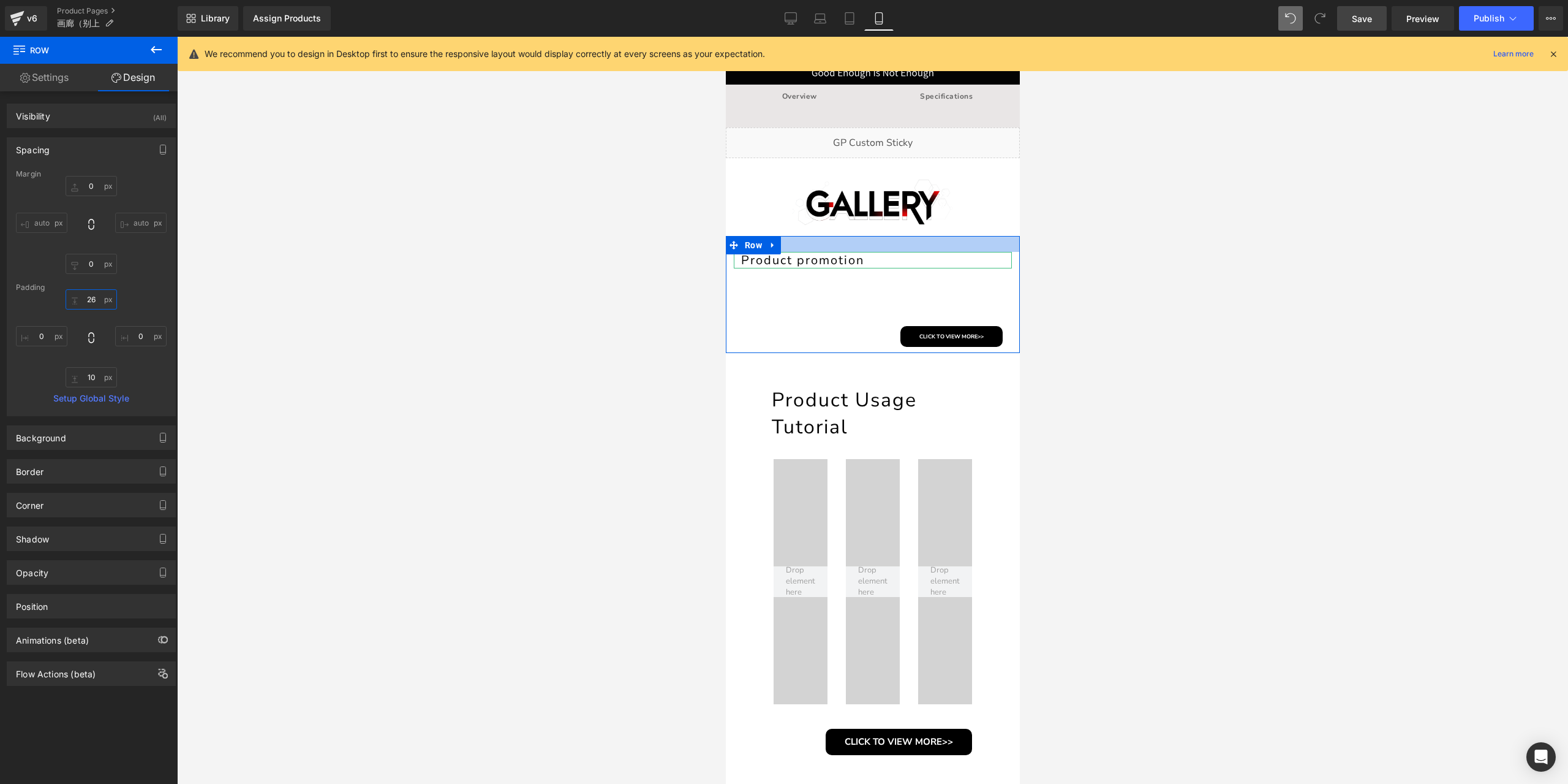
click at [94, 299] on input "26" at bounding box center [91, 299] width 51 height 20
type input "30"
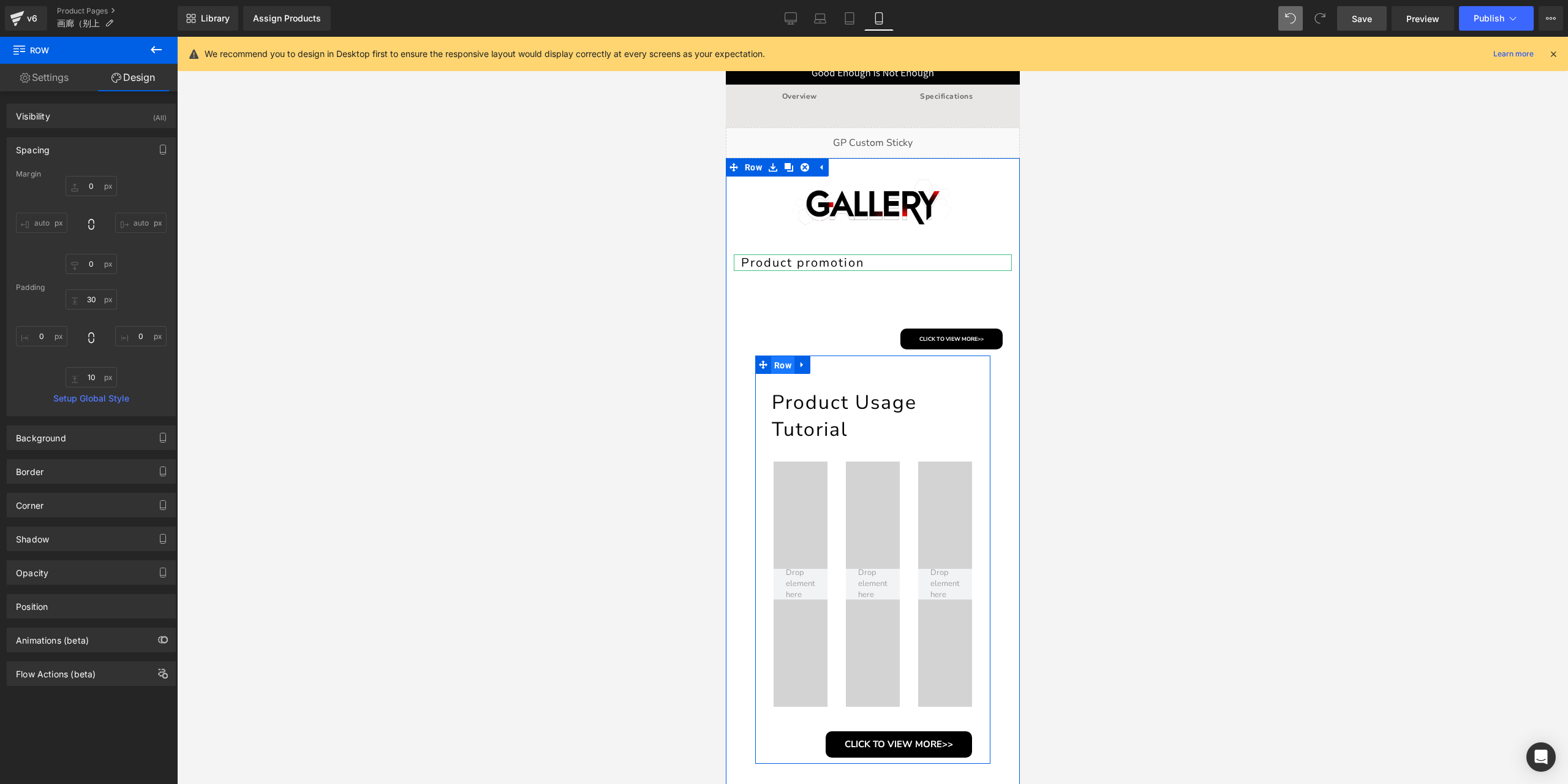
click at [770, 369] on span "Row" at bounding box center [782, 365] width 23 height 19
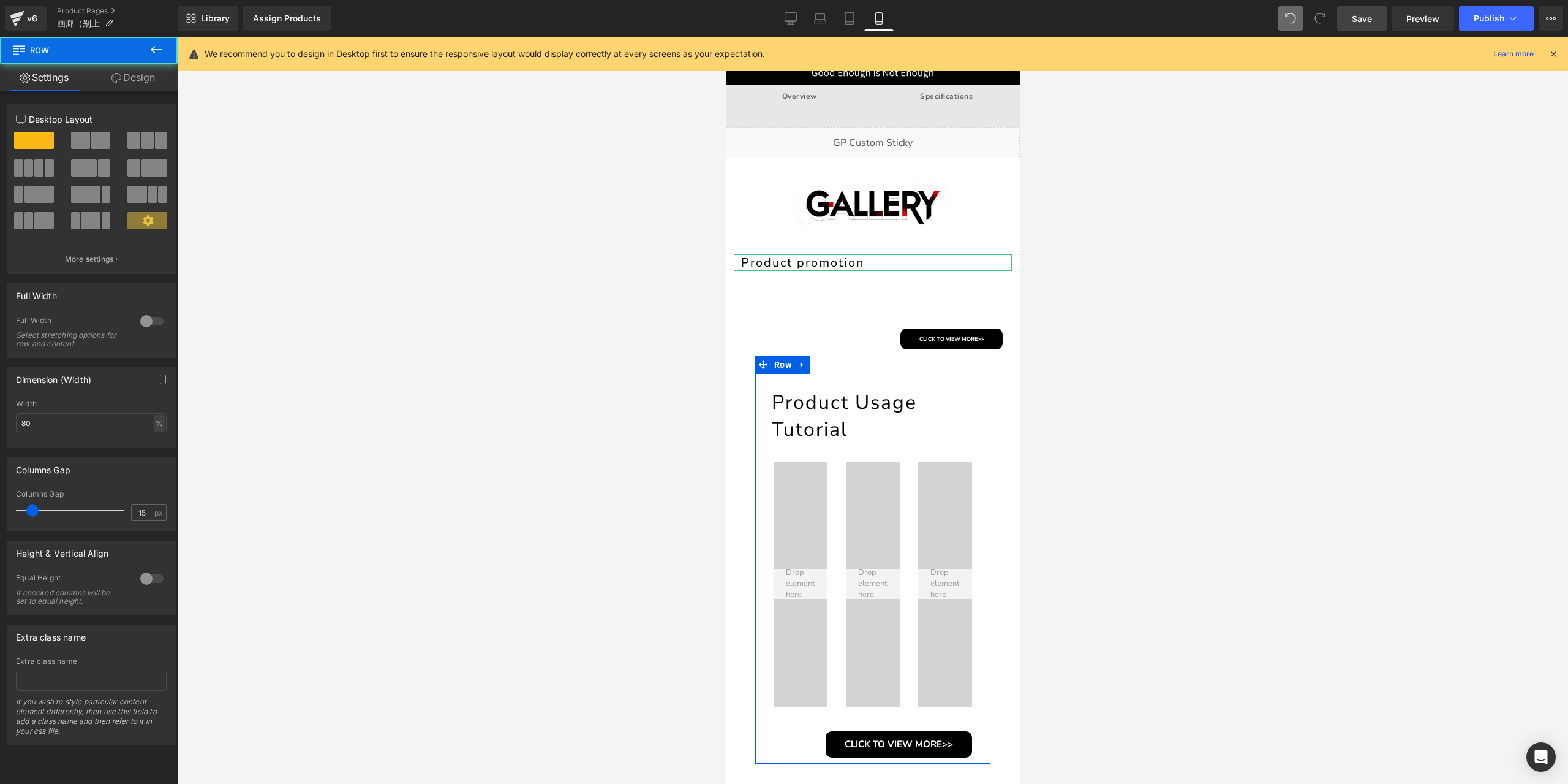
click at [148, 85] on link "Design" at bounding box center [133, 77] width 89 height 27
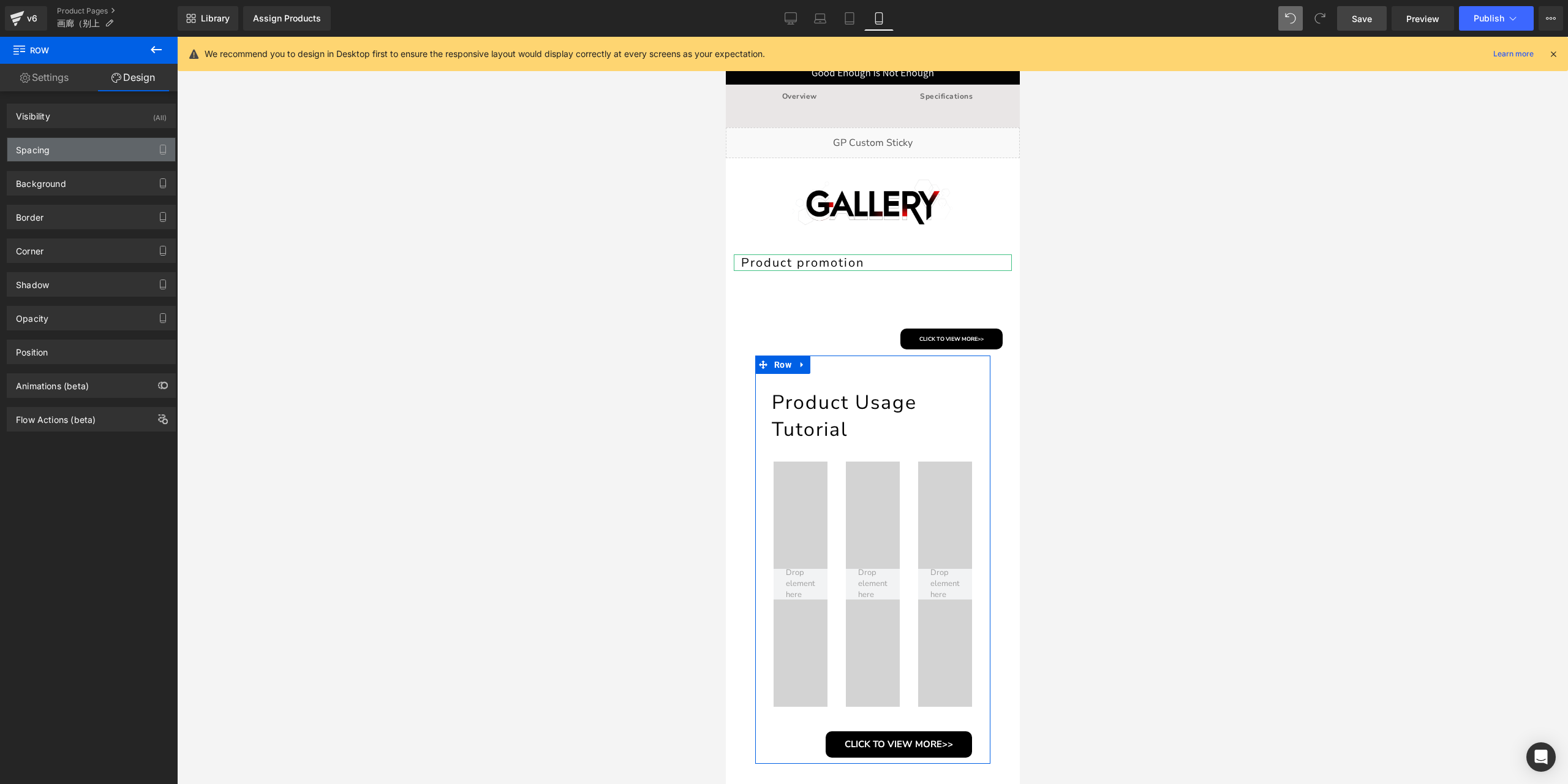
click at [102, 159] on div "Spacing" at bounding box center [91, 150] width 168 height 23
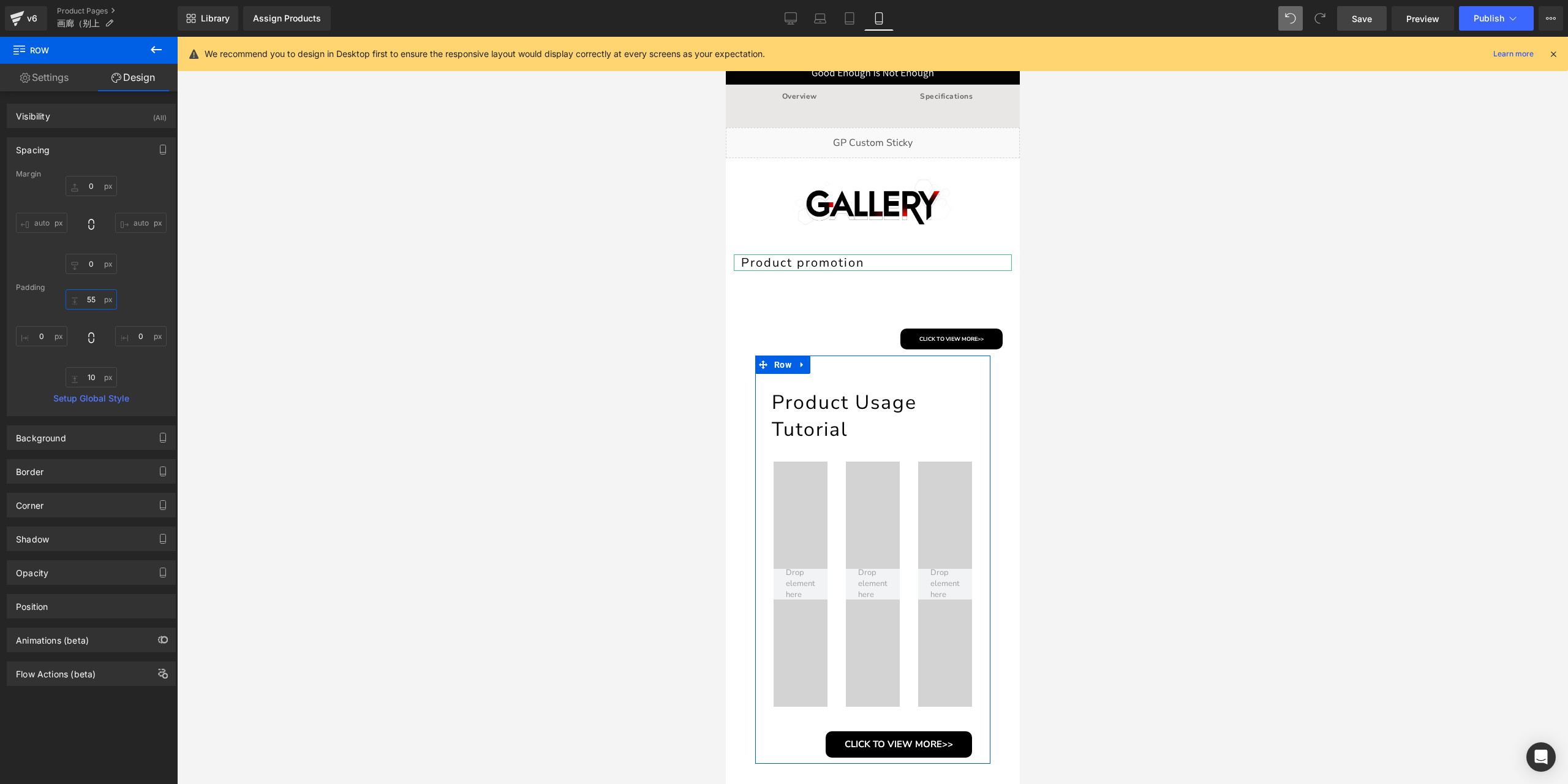
click at [90, 299] on input "55" at bounding box center [91, 299] width 51 height 20
type input "30"
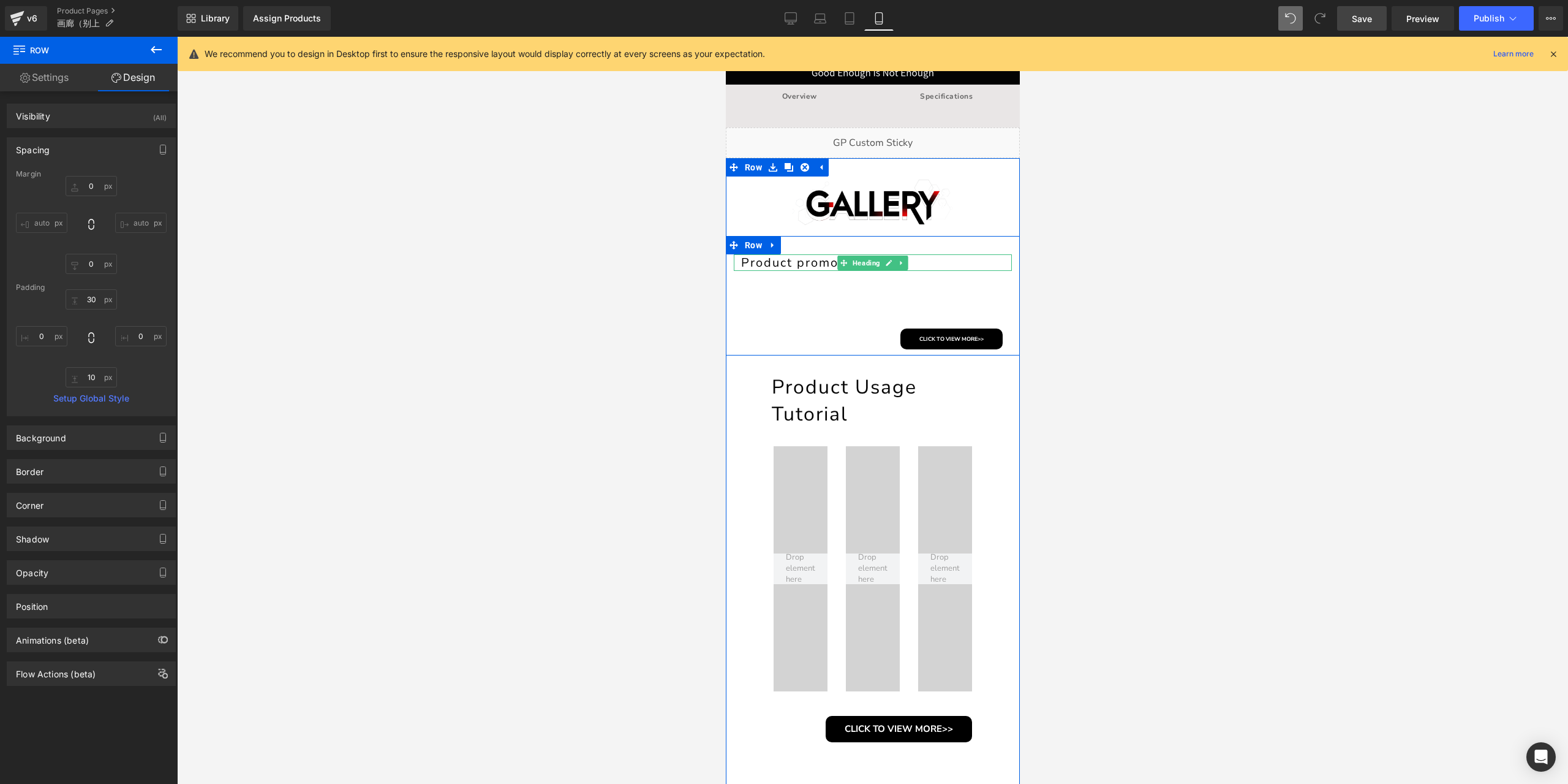
click at [803, 264] on h1 "Product promotion" at bounding box center [876, 262] width 271 height 17
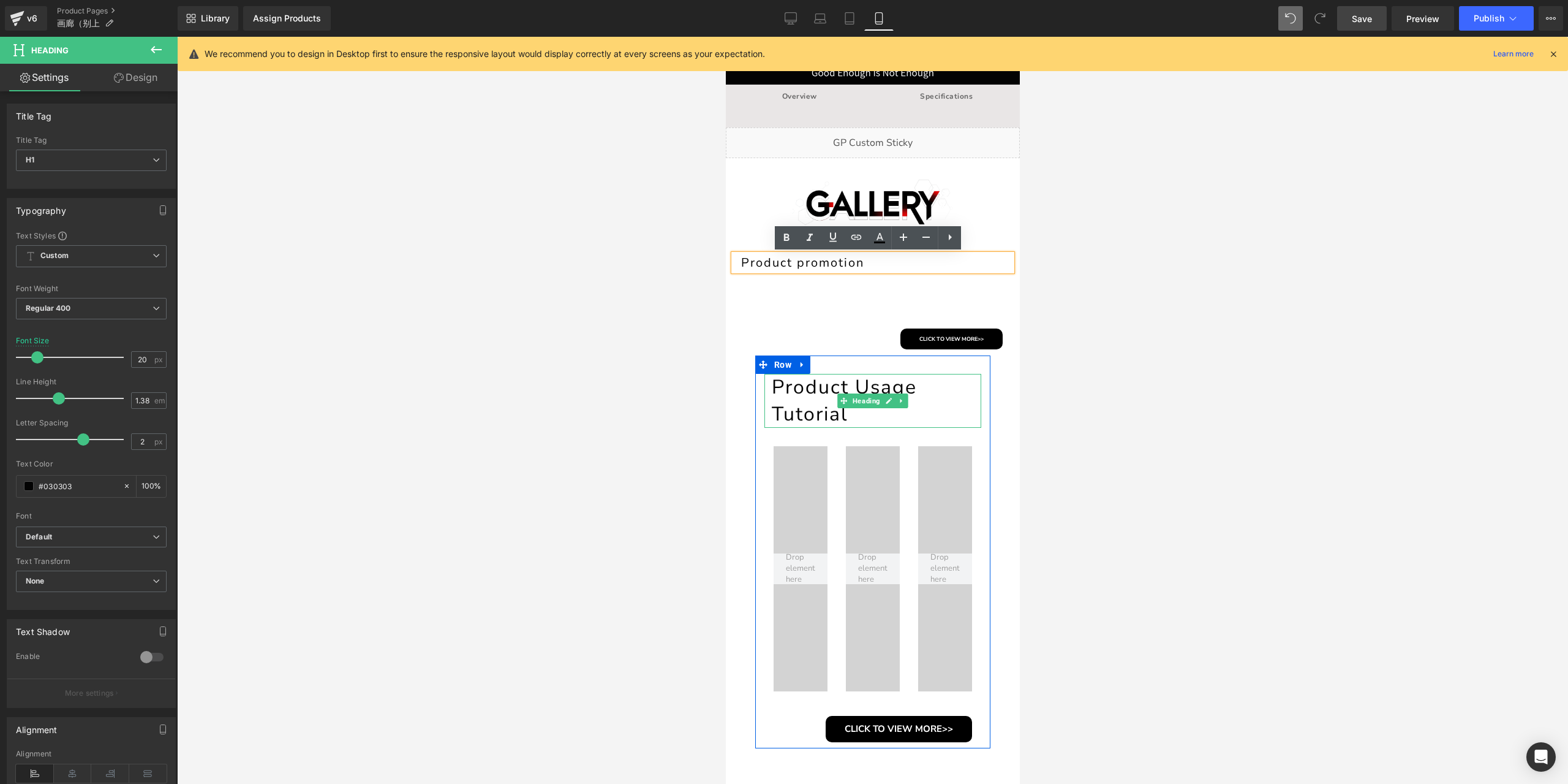
click at [809, 396] on h1 "Product Usage Tutorial" at bounding box center [876, 400] width 210 height 54
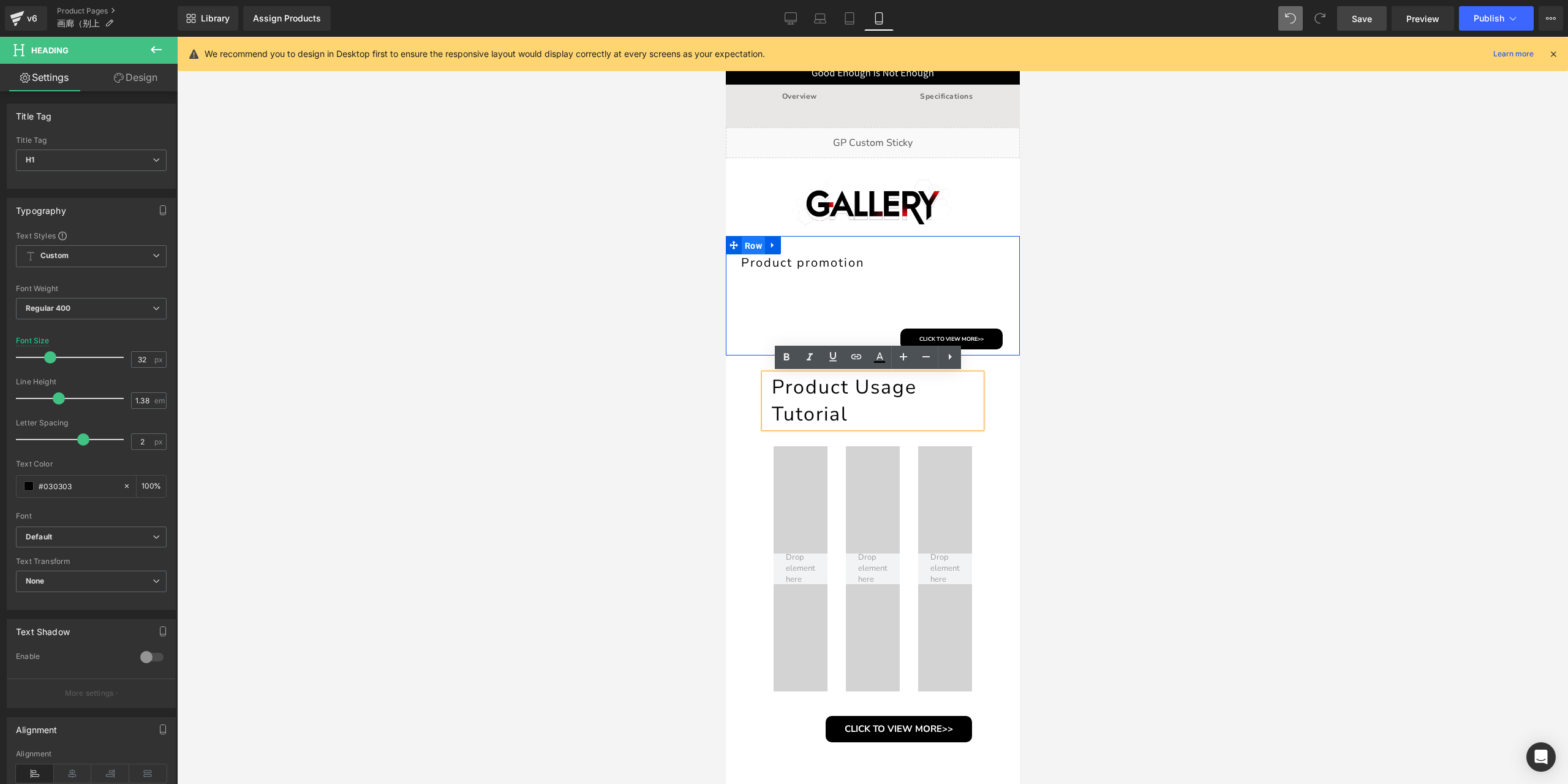
click at [750, 252] on span "Row" at bounding box center [753, 245] width 23 height 19
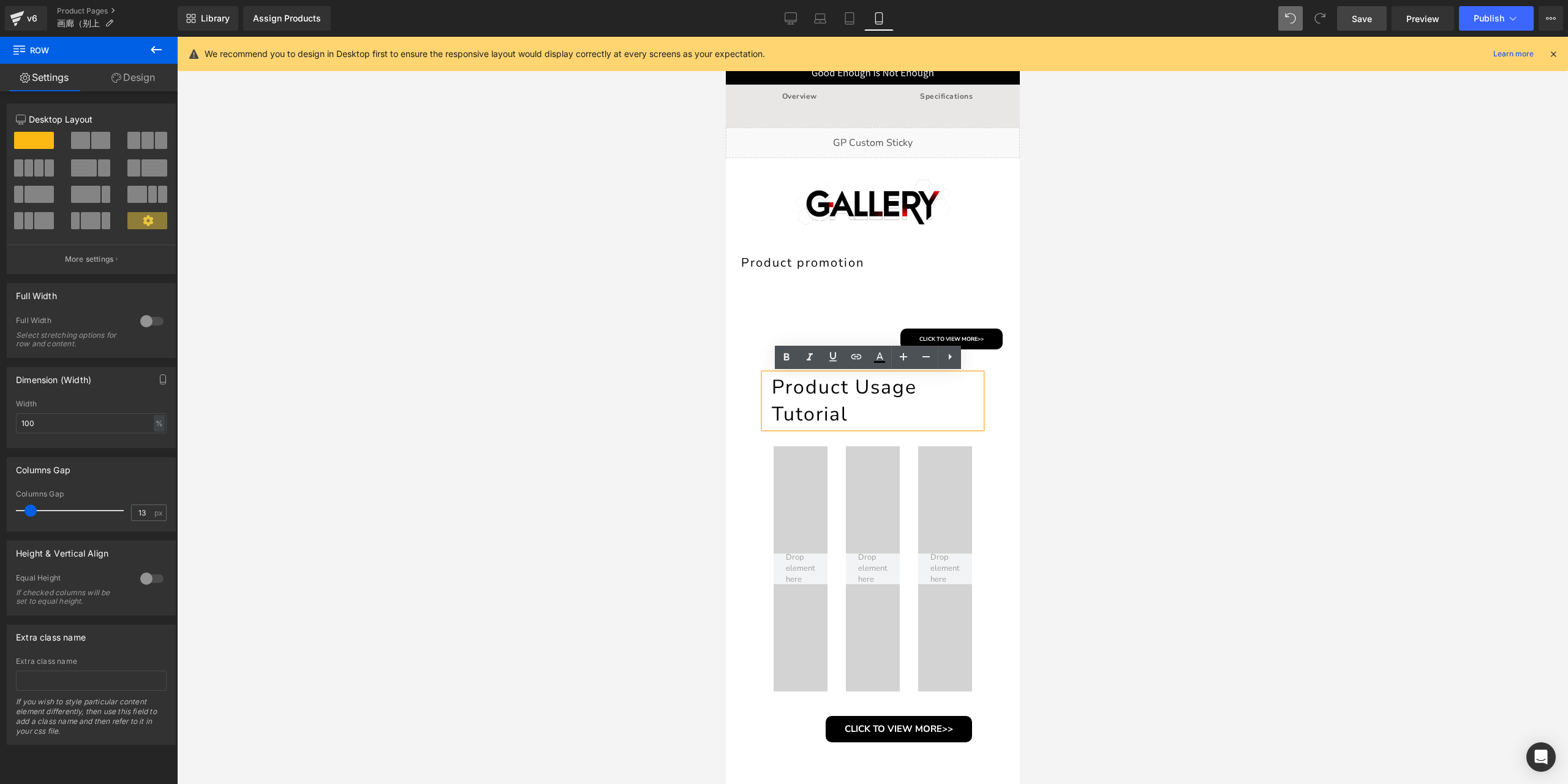
click at [1213, 355] on div at bounding box center [872, 410] width 1391 height 747
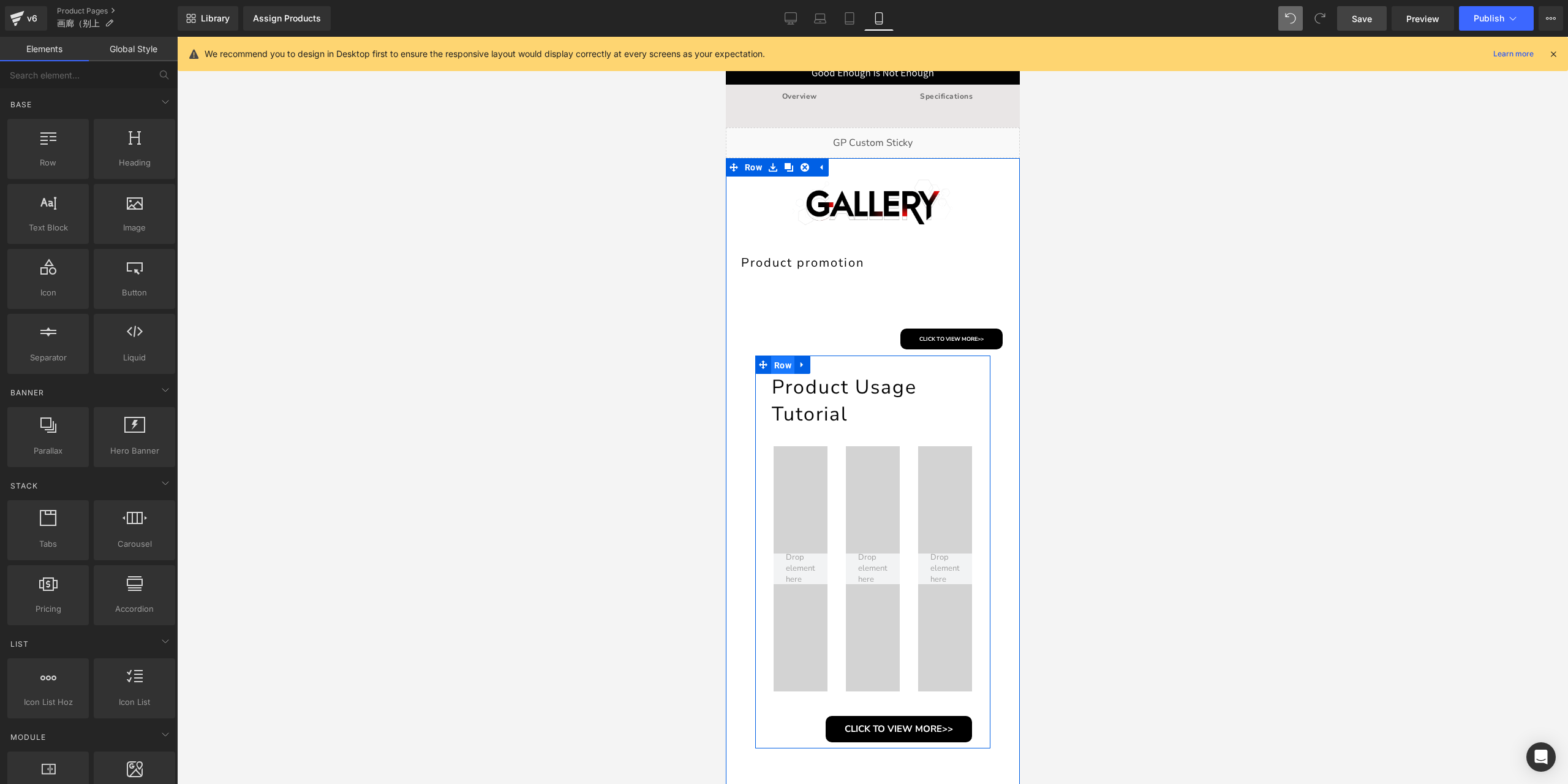
click at [784, 369] on span "Row" at bounding box center [782, 365] width 23 height 19
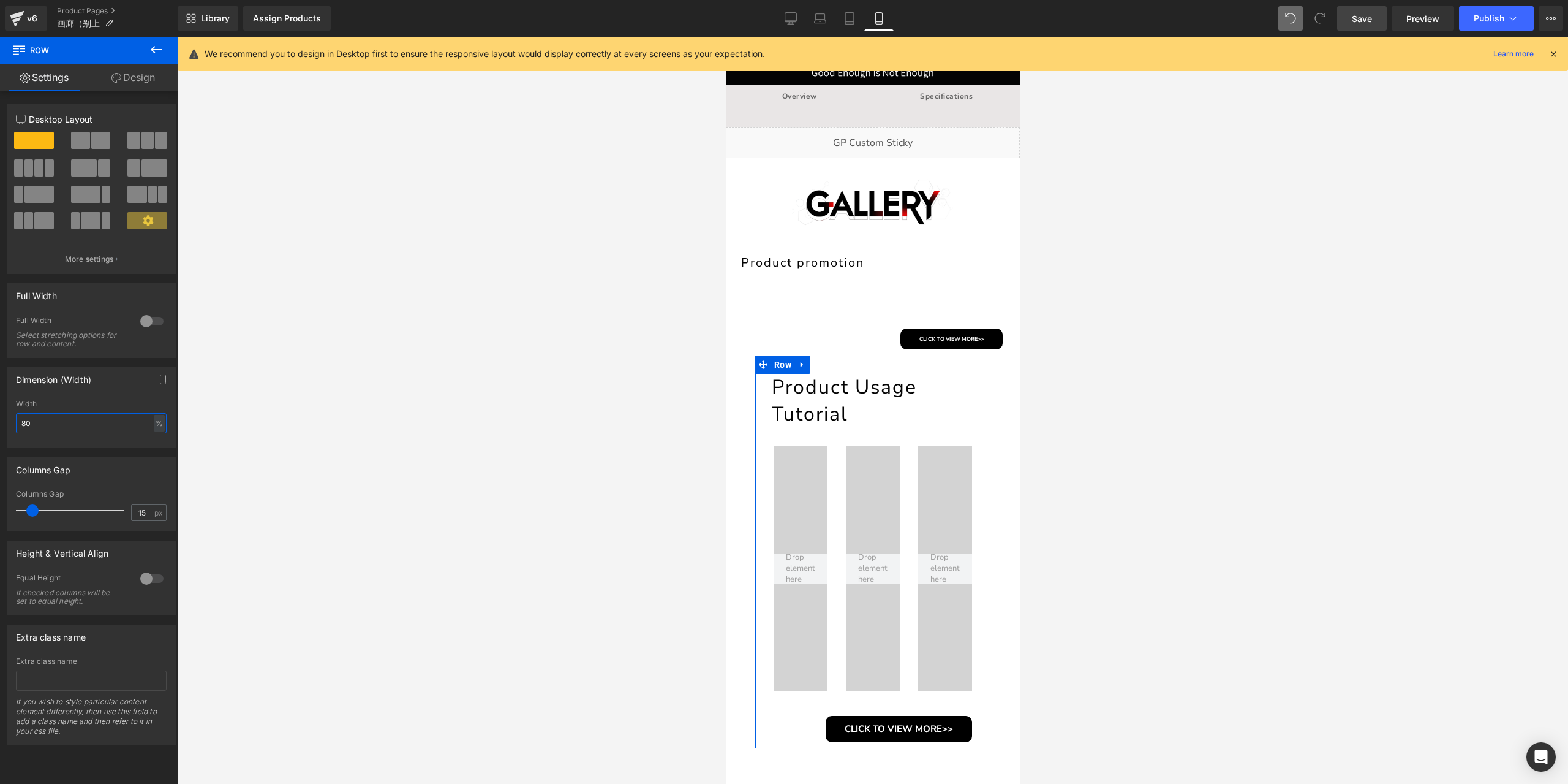
click at [120, 428] on input "80" at bounding box center [91, 423] width 151 height 20
type input "100"
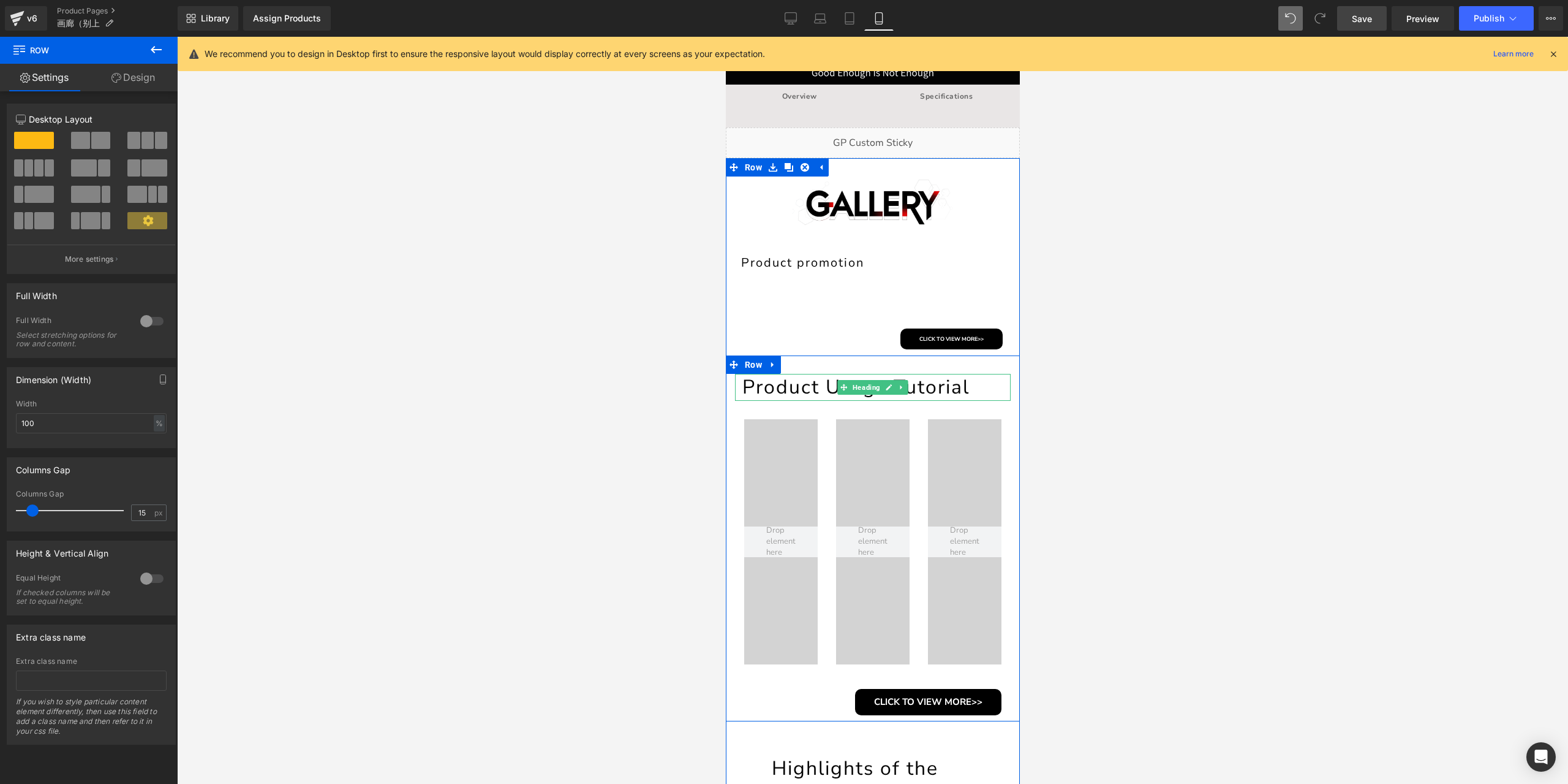
click at [794, 395] on h1 "Product Usage Tutorial" at bounding box center [876, 387] width 268 height 27
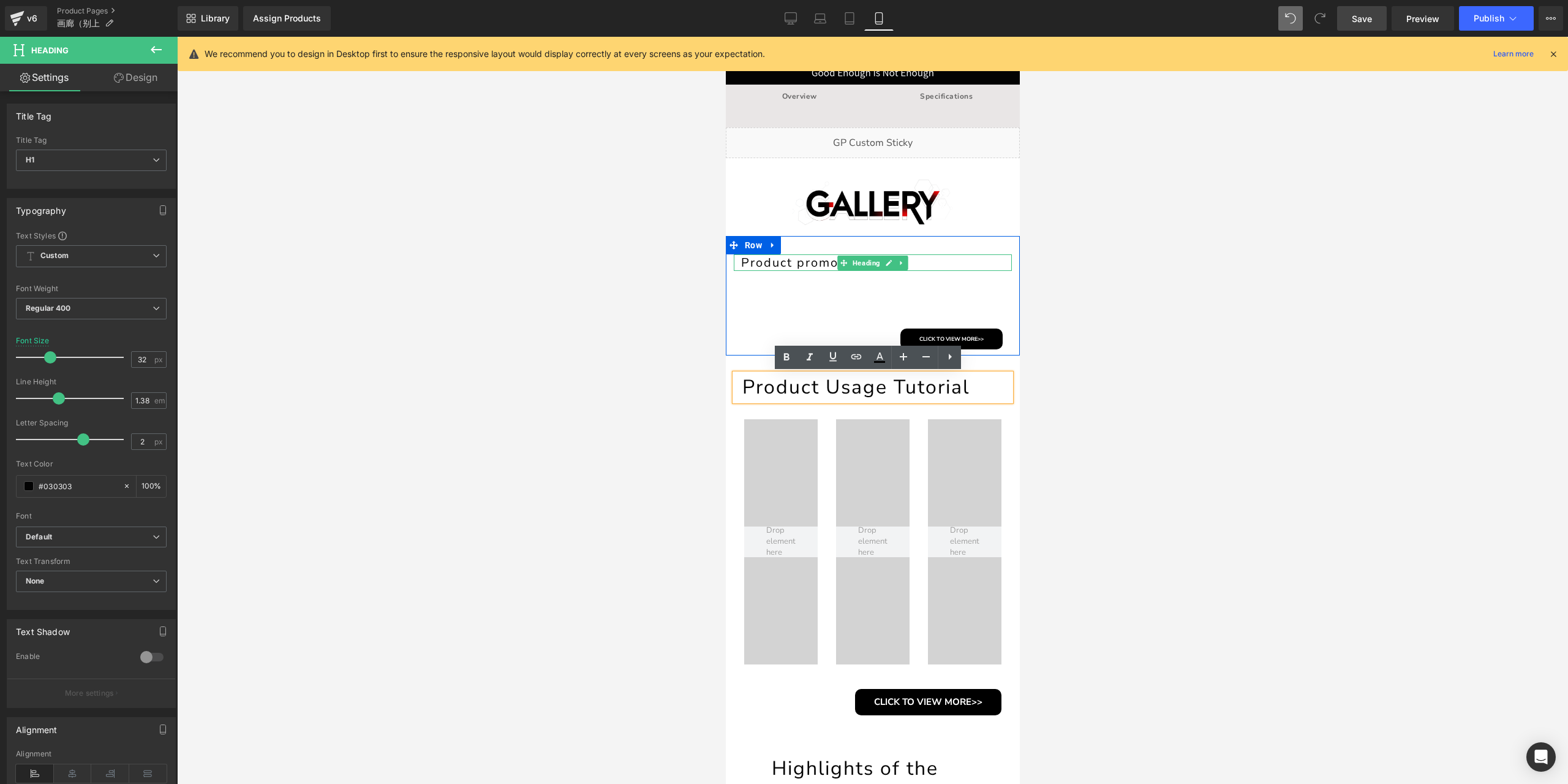
click at [769, 261] on h1 "Product promotion" at bounding box center [876, 262] width 271 height 17
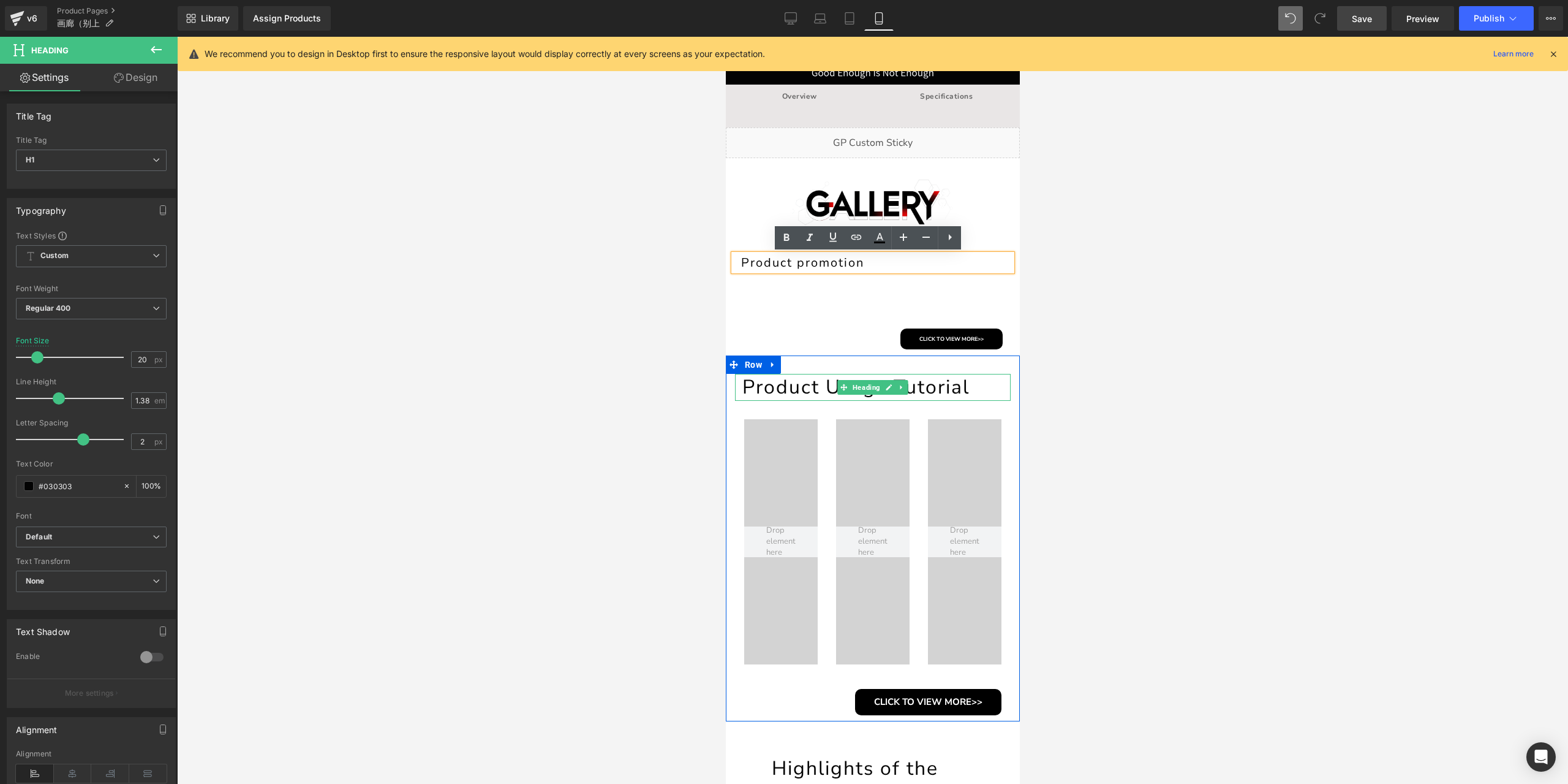
click at [781, 389] on h1 "Product Usage Tutorial" at bounding box center [876, 387] width 268 height 27
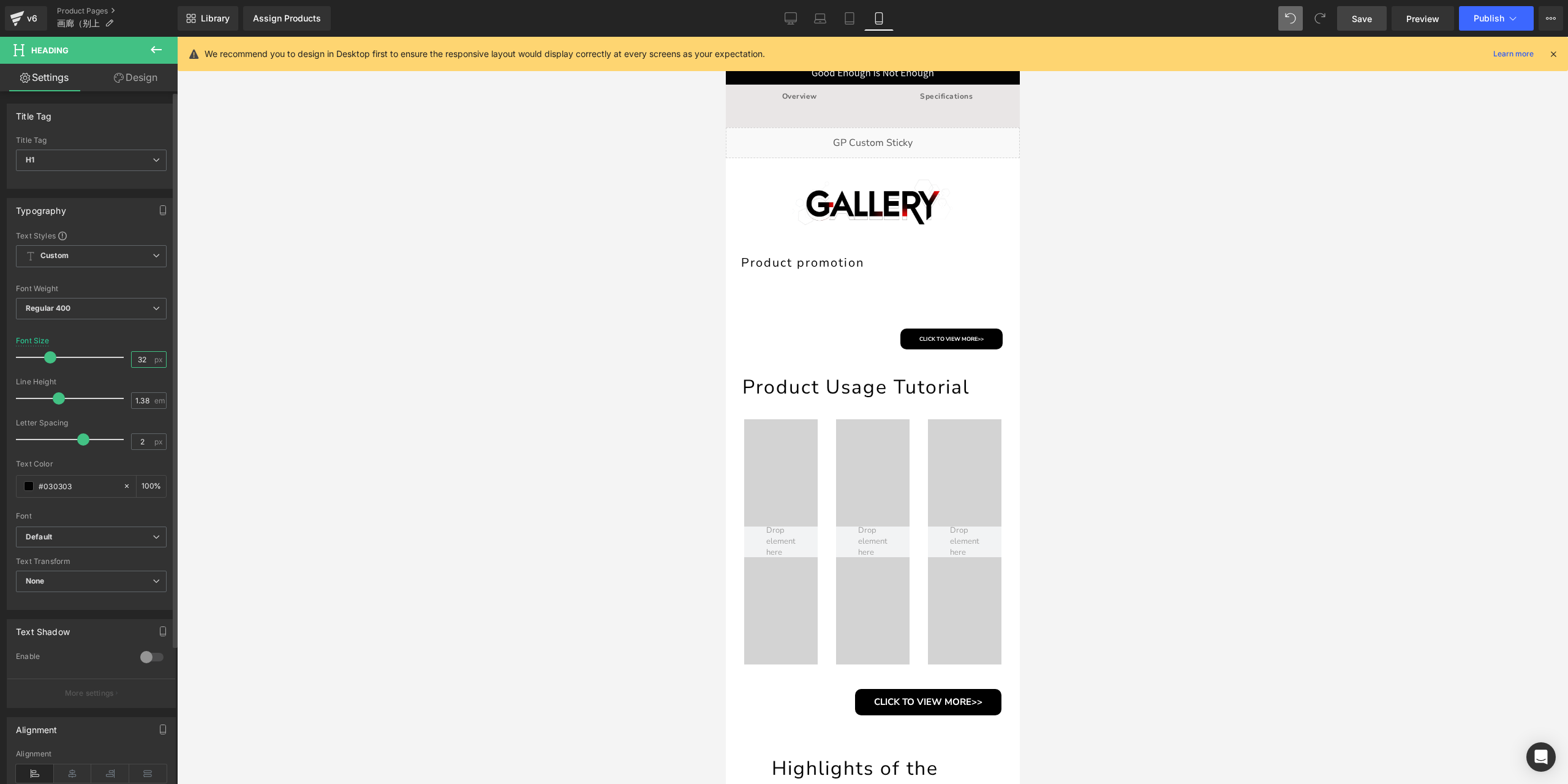
click at [141, 356] on input "32" at bounding box center [143, 359] width 21 height 15
type input "20"
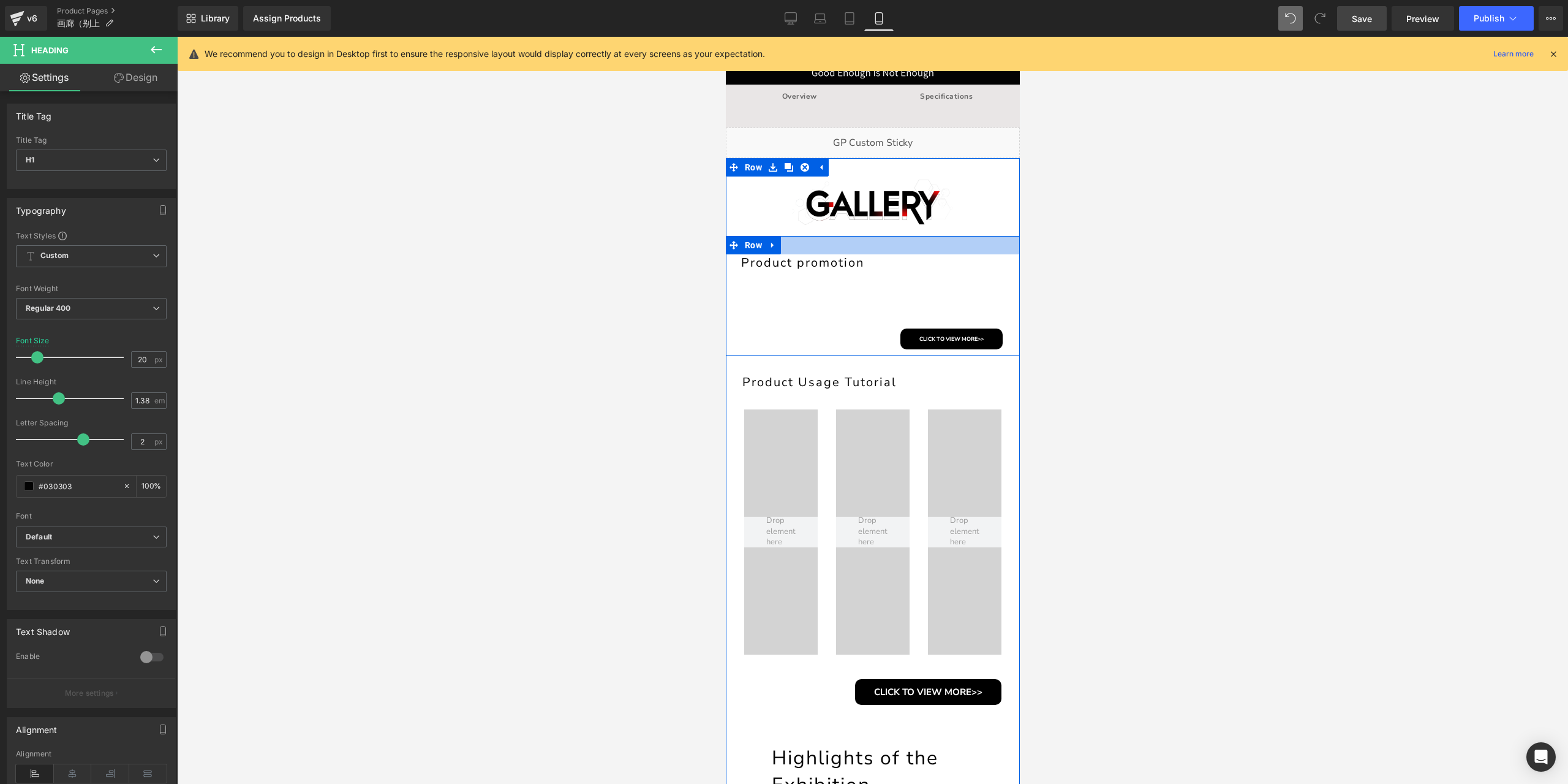
click at [792, 250] on div at bounding box center [872, 245] width 294 height 19
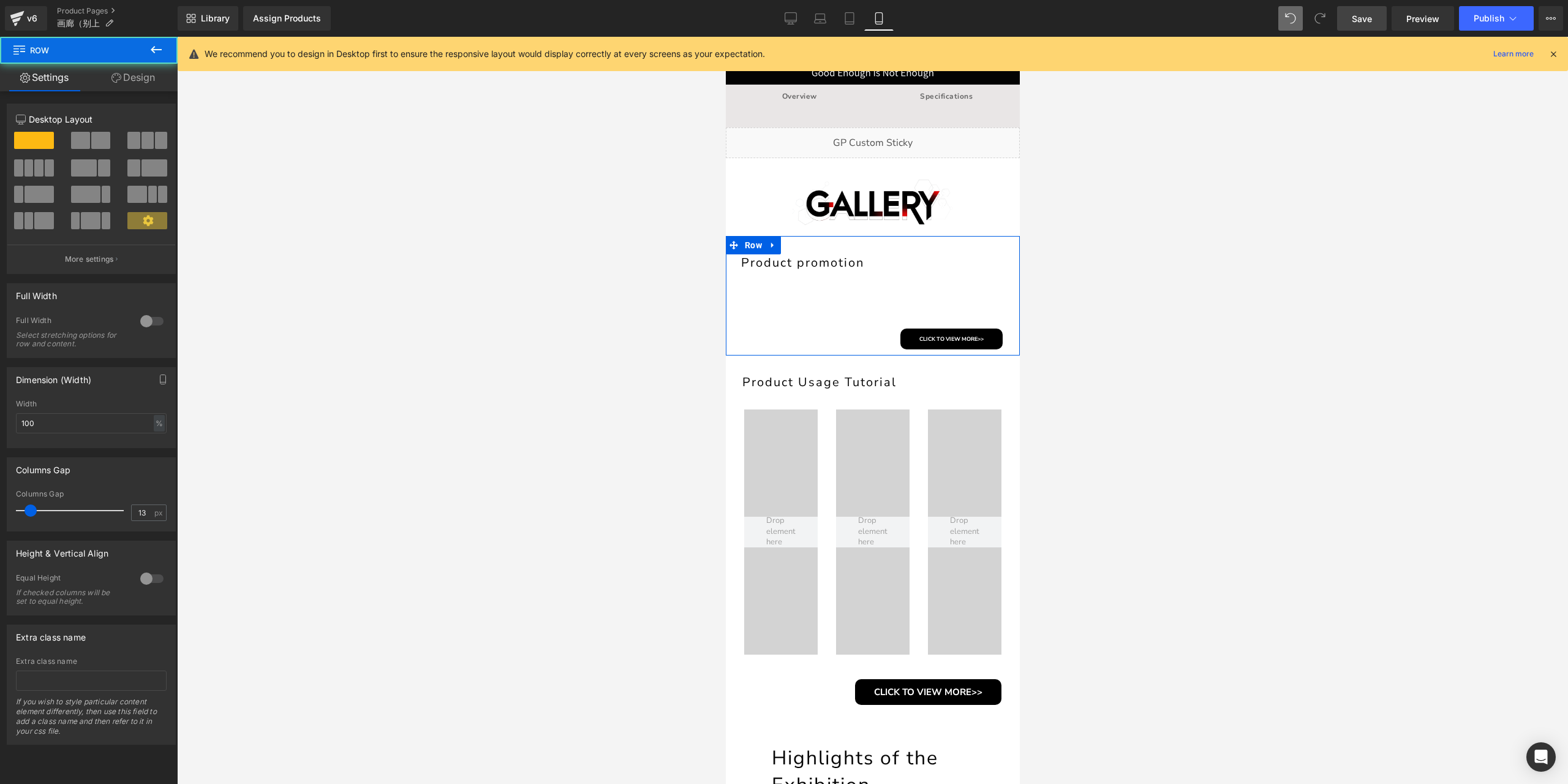
click at [152, 81] on link "Design" at bounding box center [133, 77] width 89 height 27
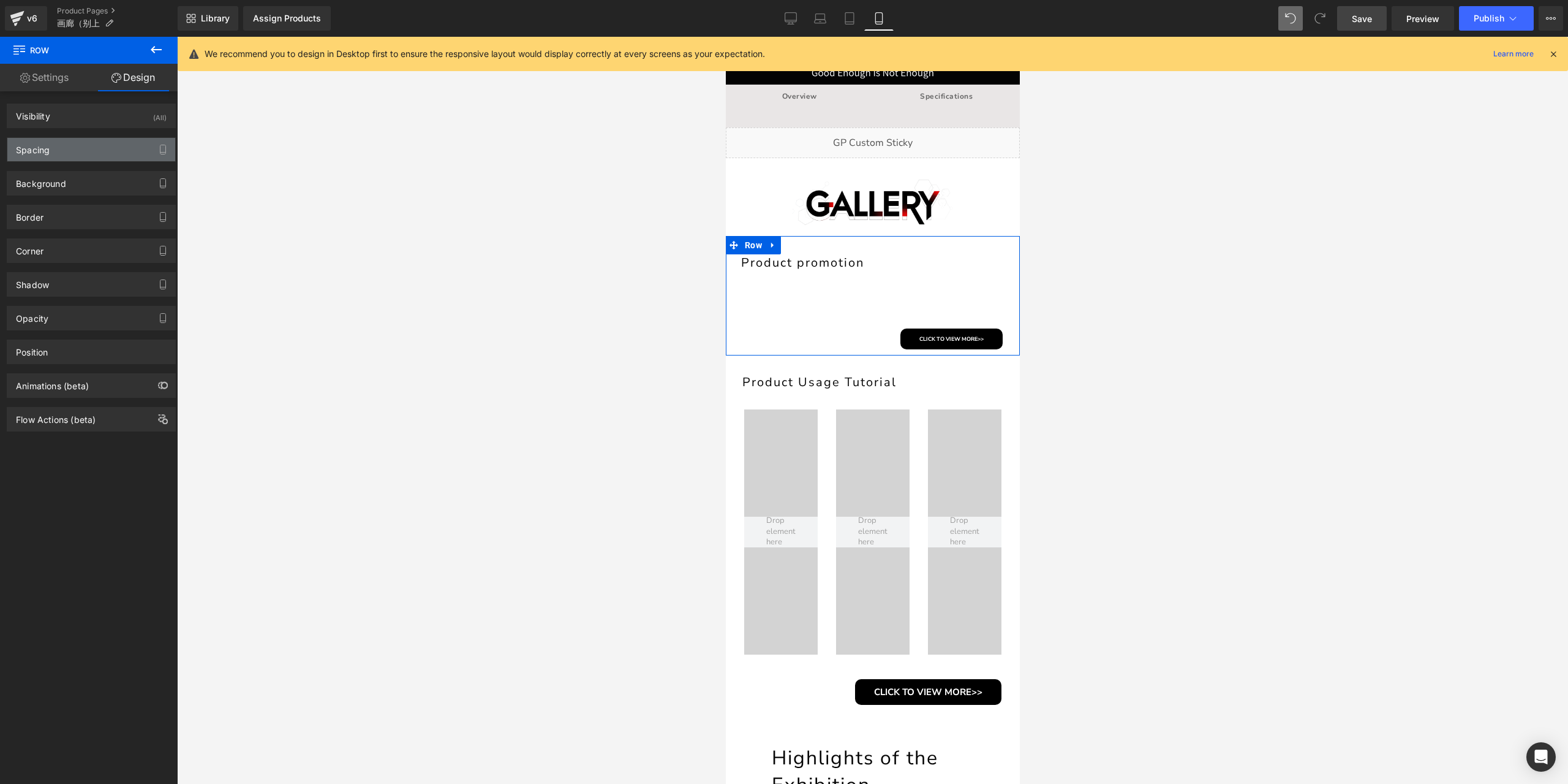
type input "0"
type input "30"
type input "0"
type input "10"
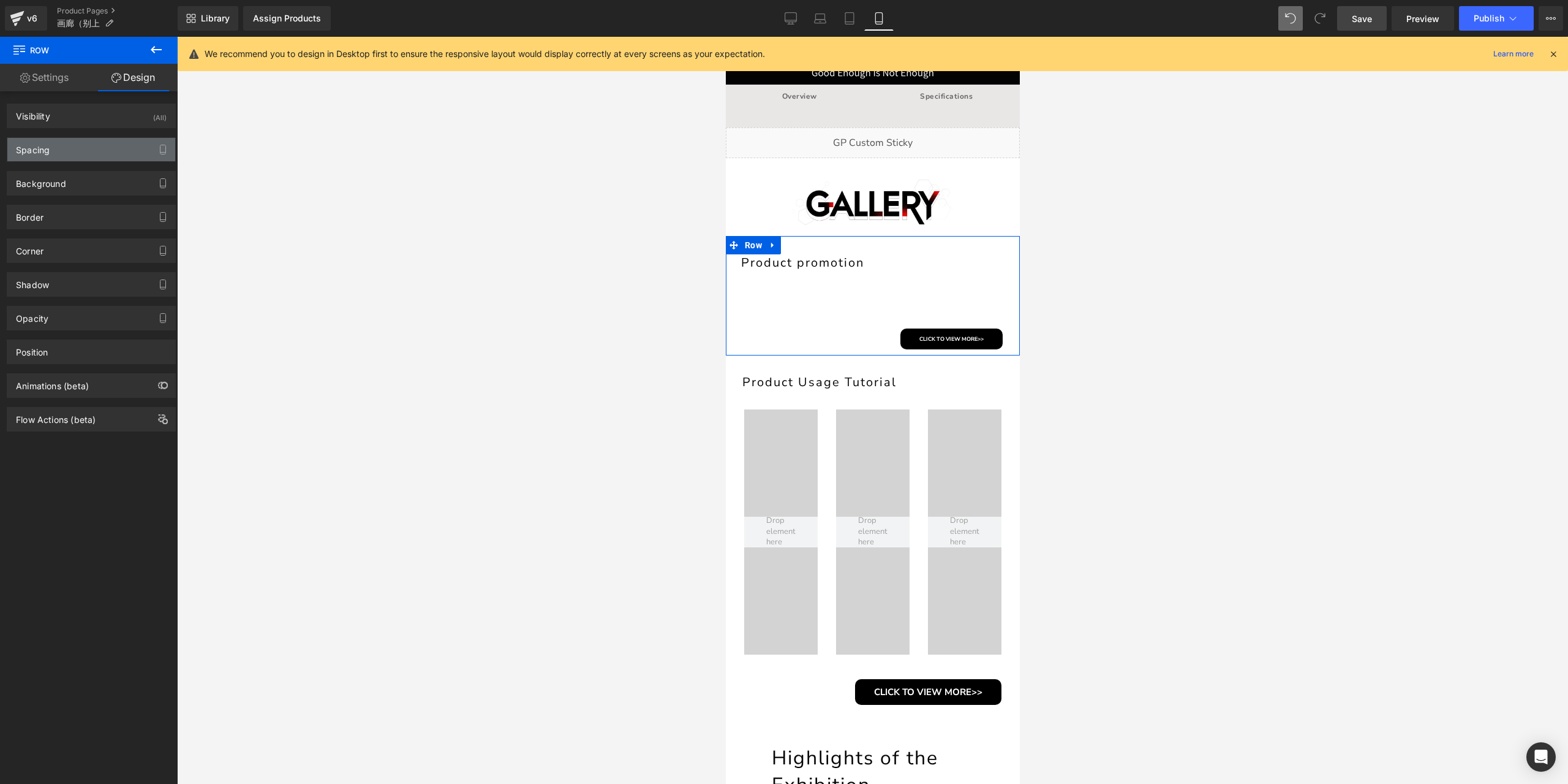
type input "0"
click at [111, 146] on div "Spacing" at bounding box center [91, 150] width 168 height 23
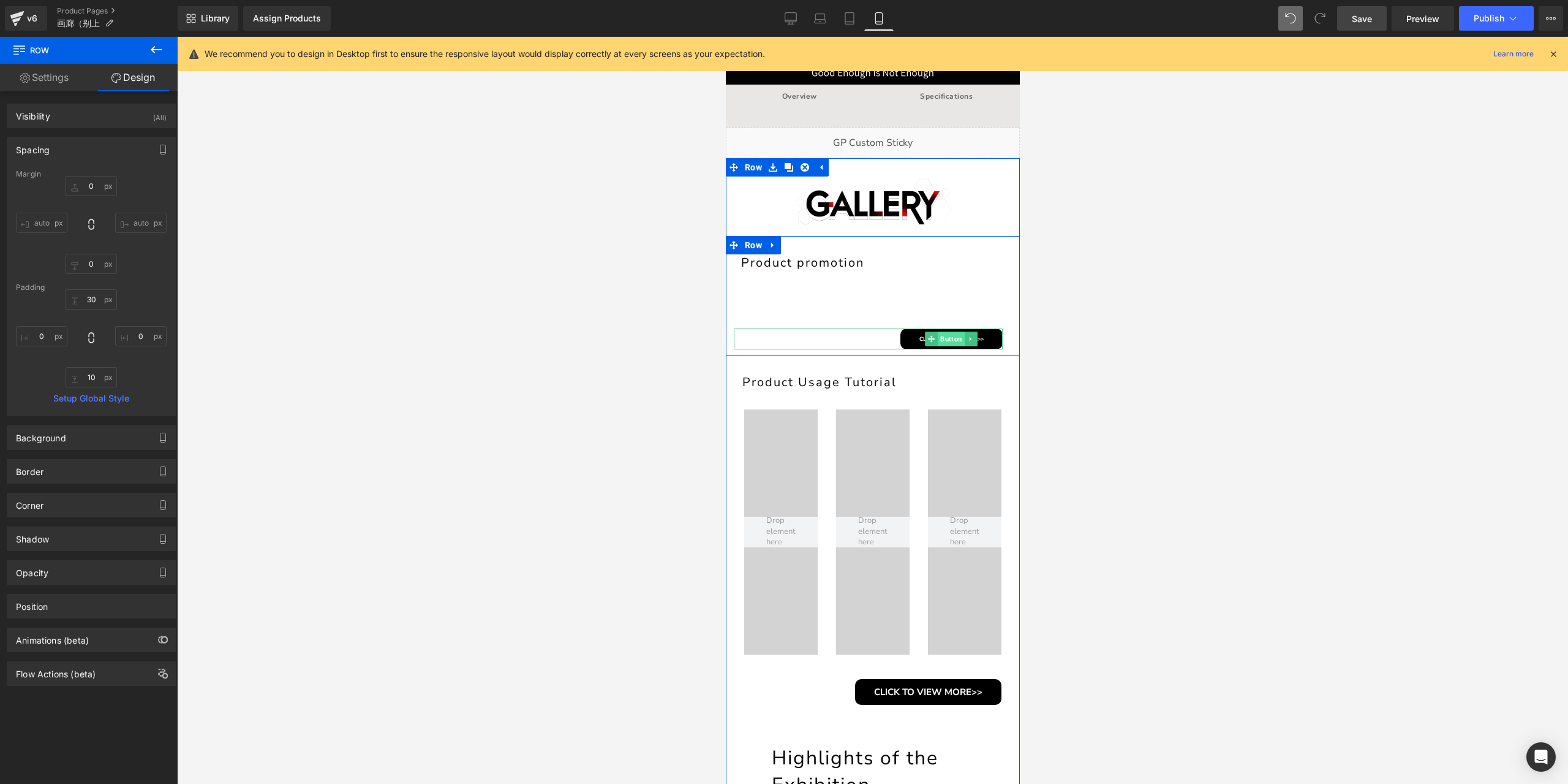
click at [949, 338] on span "Button" at bounding box center [950, 338] width 27 height 15
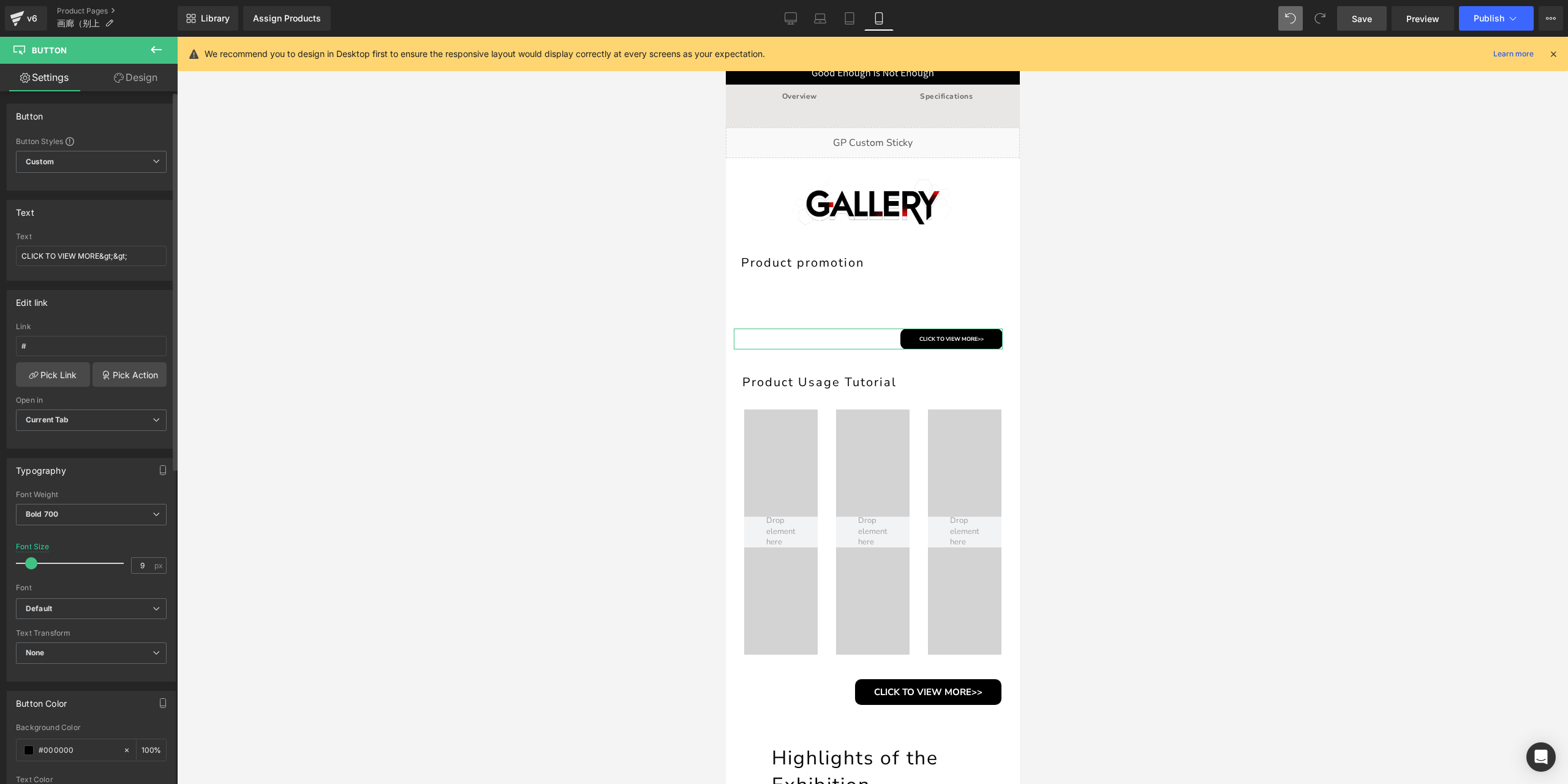
click at [33, 560] on span at bounding box center [31, 563] width 12 height 12
click at [33, 557] on span at bounding box center [33, 563] width 12 height 12
click at [136, 558] on input "11" at bounding box center [143, 565] width 21 height 15
type input "9"
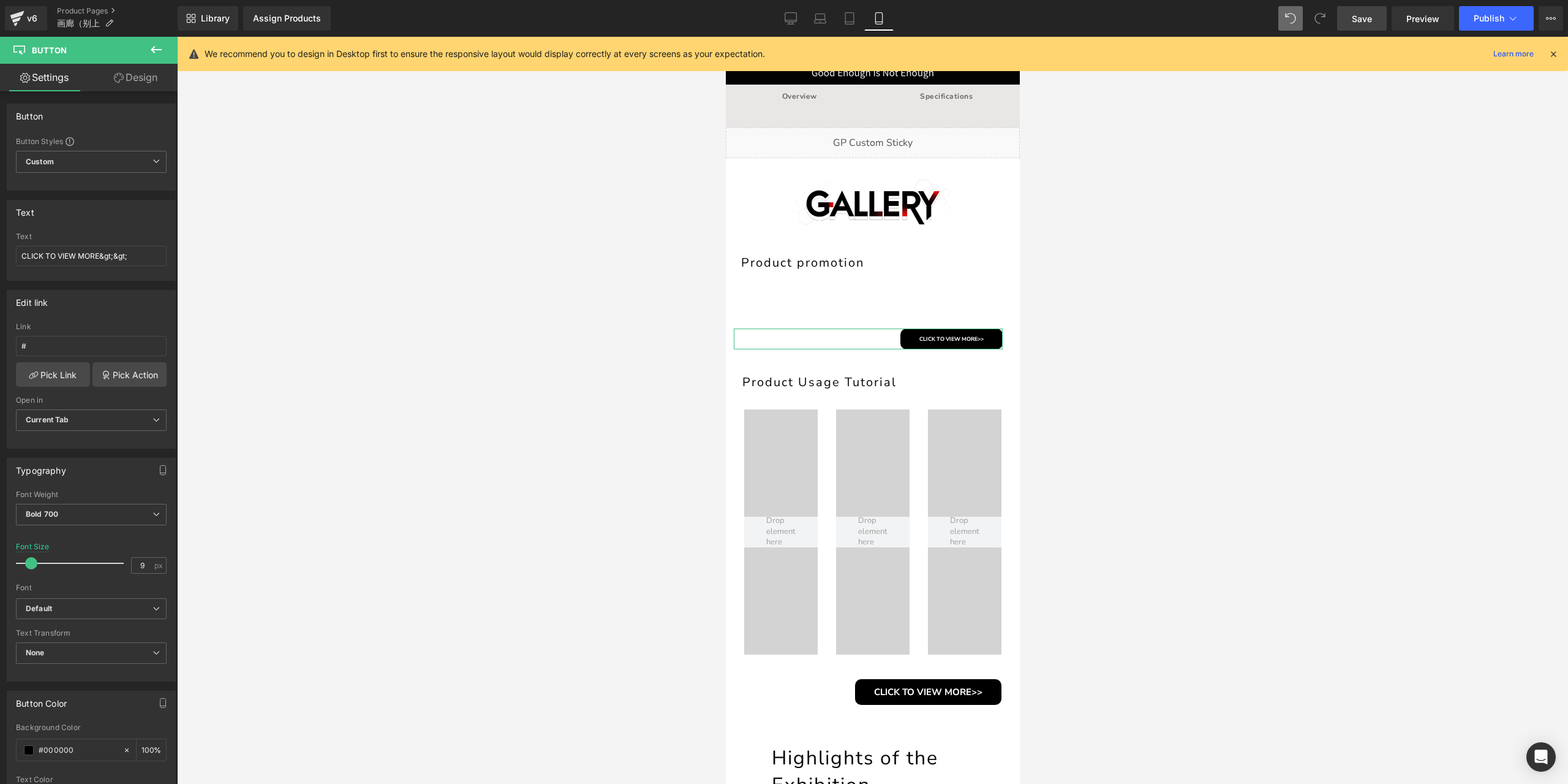
click at [154, 82] on link "Design" at bounding box center [135, 77] width 89 height 27
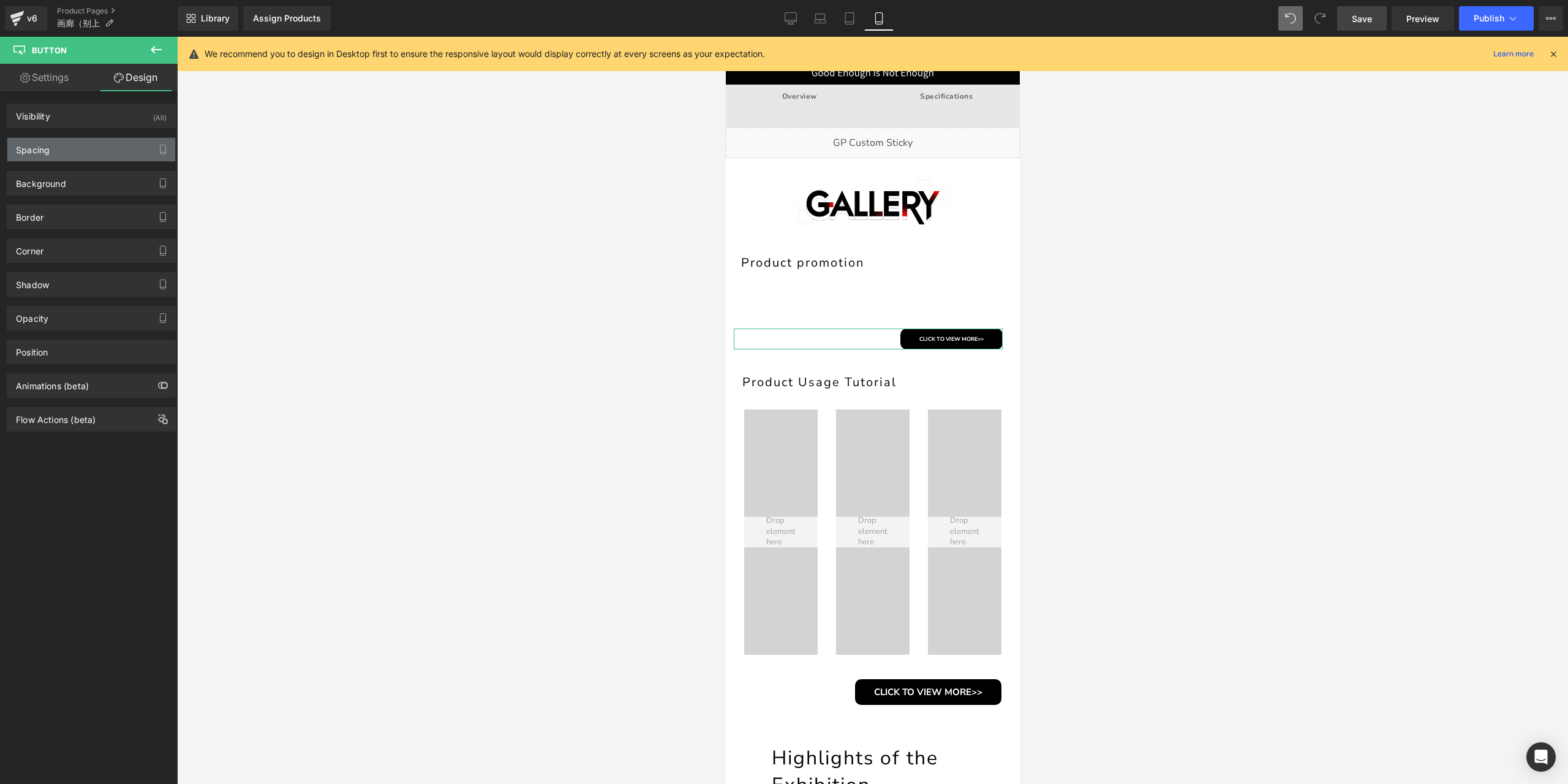
click at [98, 146] on div "Spacing" at bounding box center [91, 150] width 168 height 23
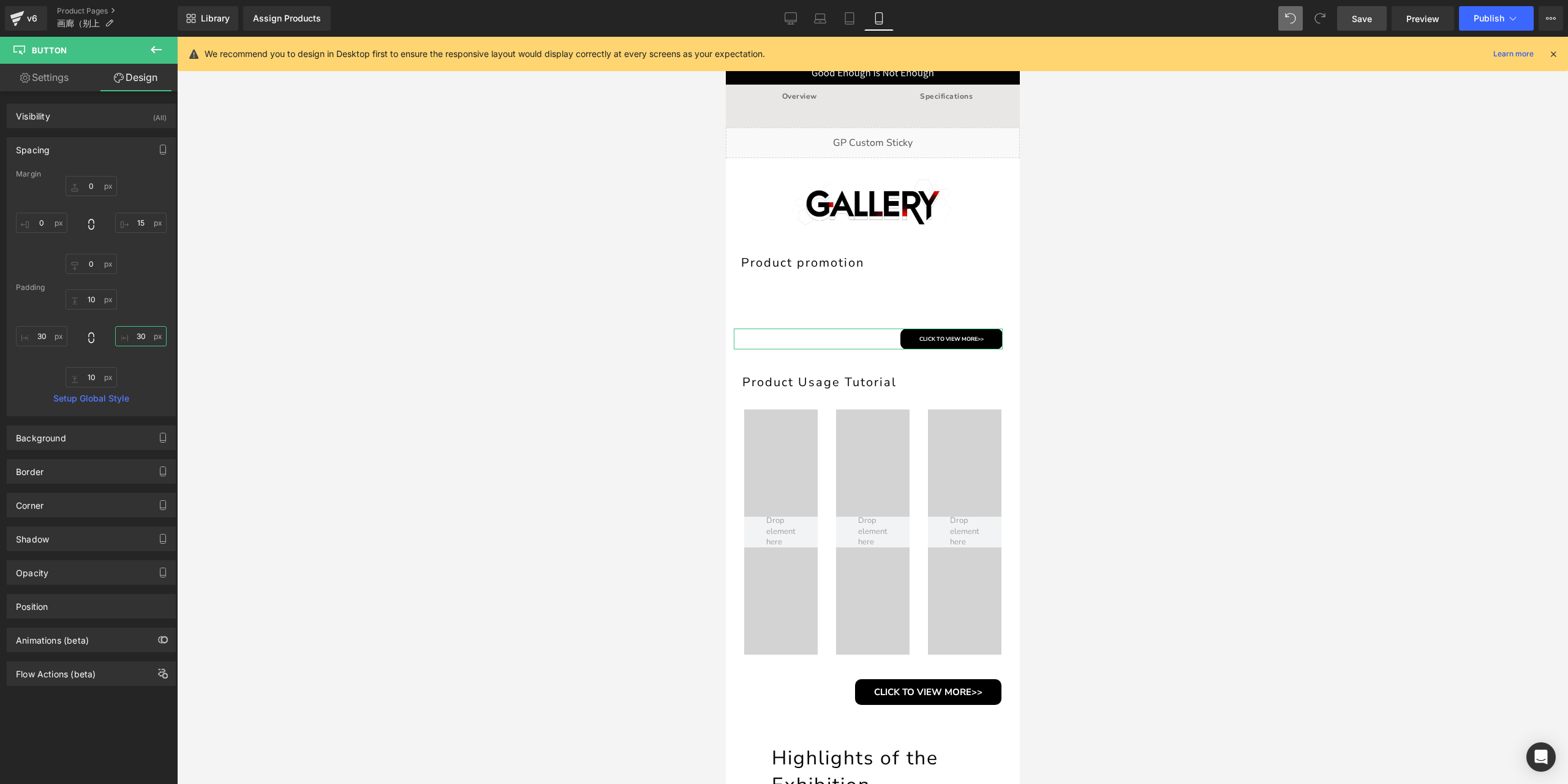
click at [135, 337] on input "30" at bounding box center [141, 336] width 51 height 20
type input "15"
click at [41, 333] on input "30" at bounding box center [42, 336] width 51 height 20
type input "15"
click at [96, 295] on input "10" at bounding box center [91, 299] width 51 height 20
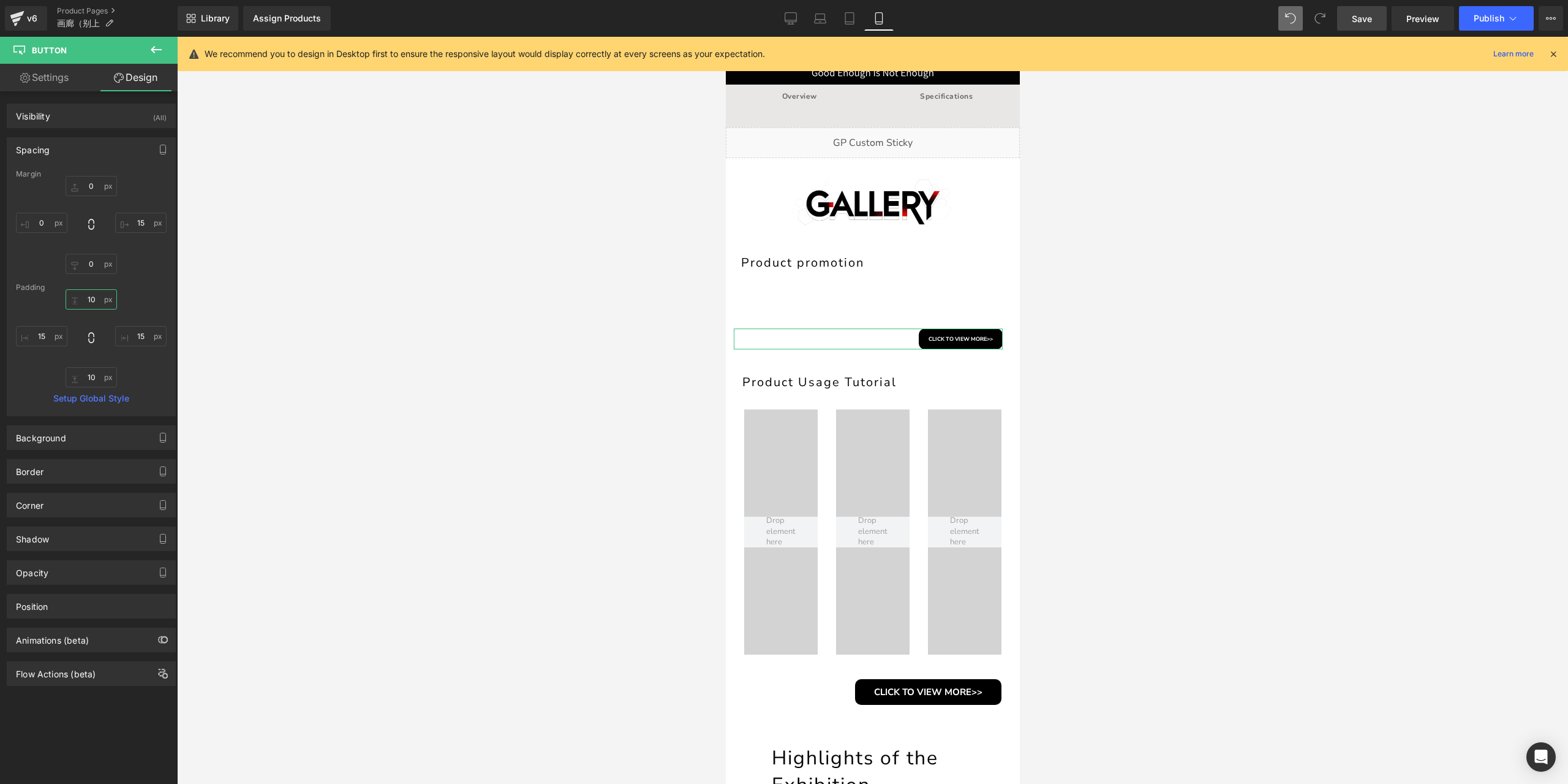
type input "5"
type input "8"
click at [85, 379] on input "10" at bounding box center [91, 376] width 51 height 20
type input "8"
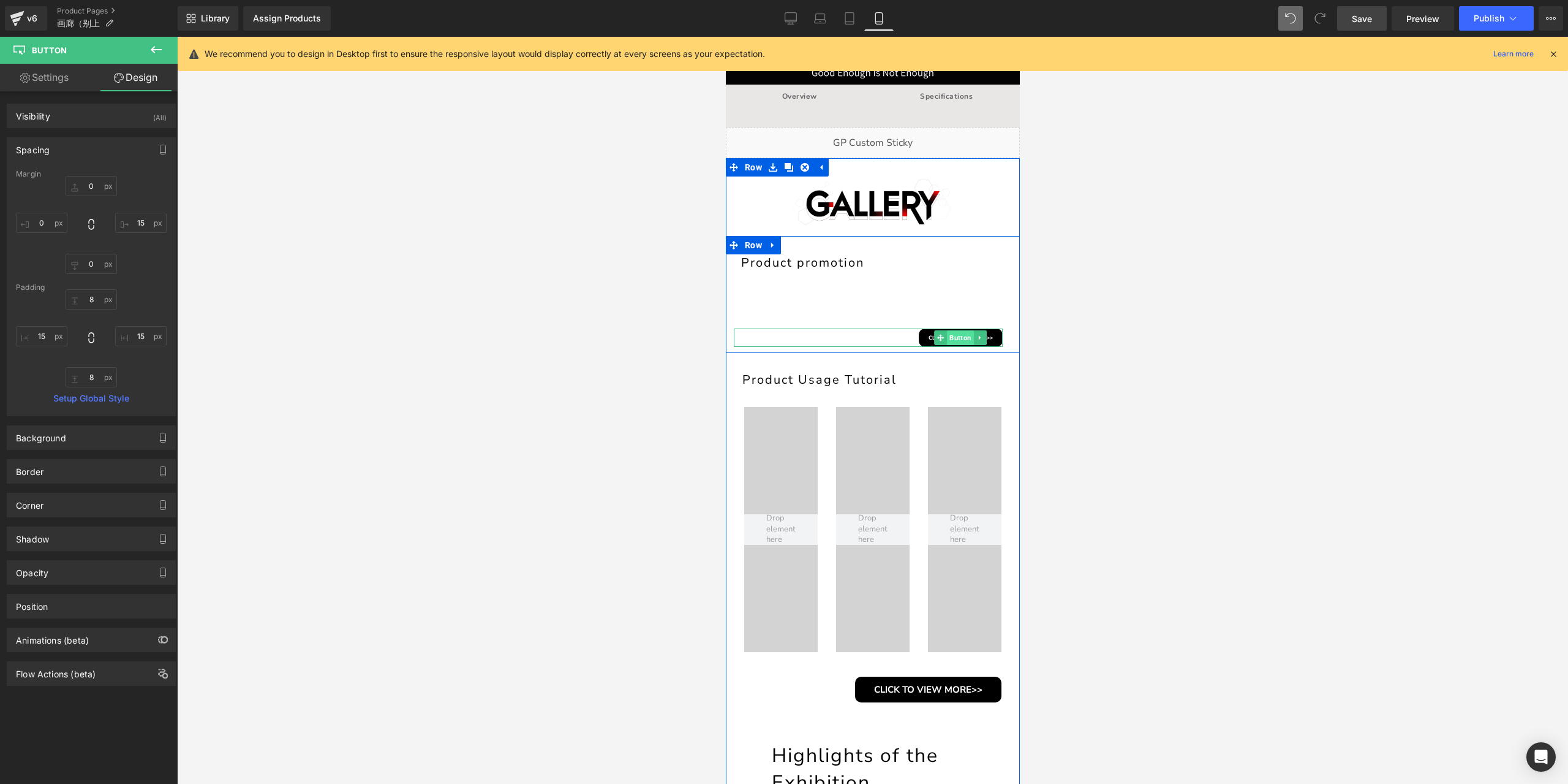
click at [952, 335] on span "Button" at bounding box center [960, 338] width 27 height 15
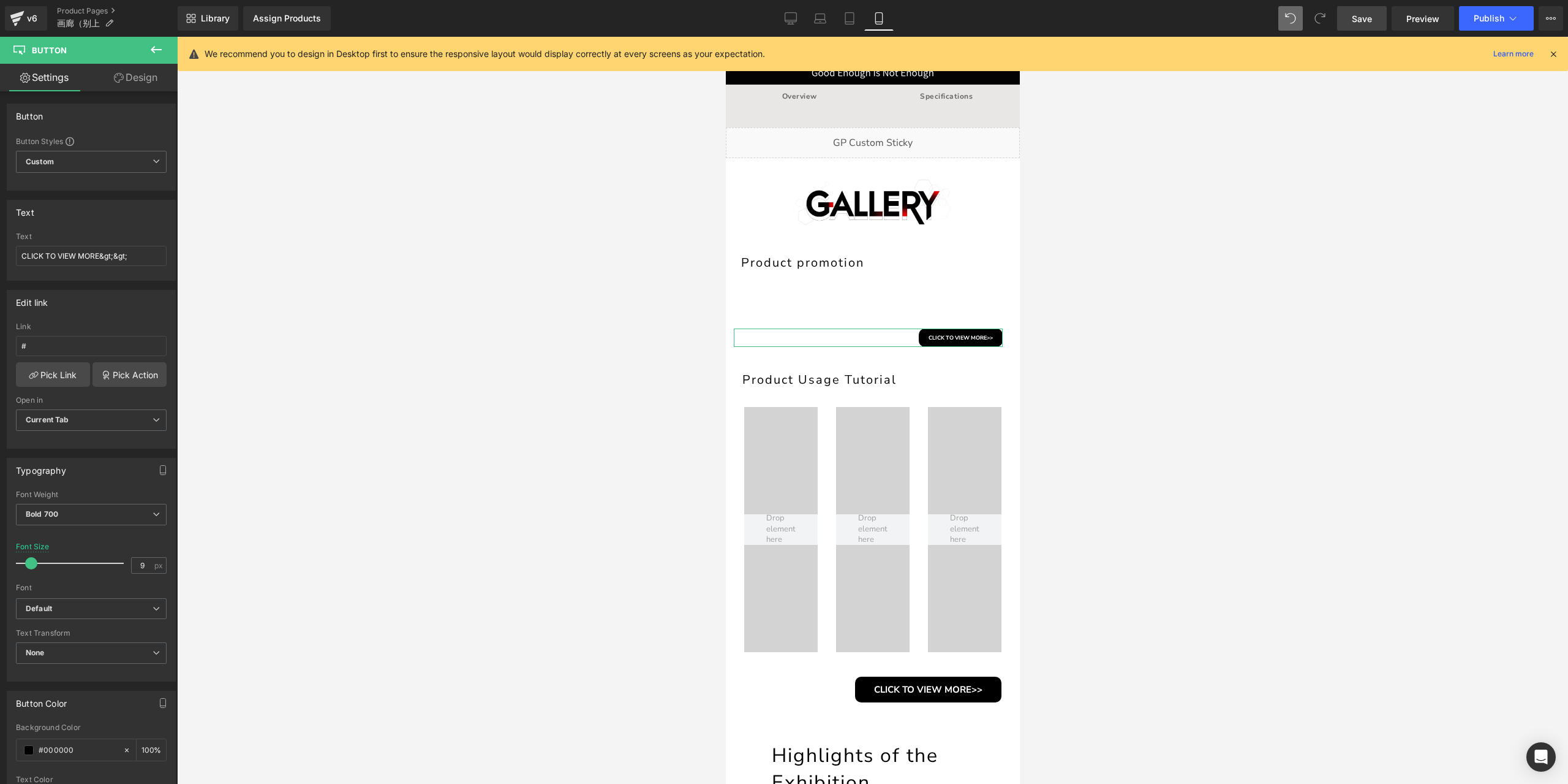
click at [144, 73] on link "Design" at bounding box center [135, 77] width 89 height 27
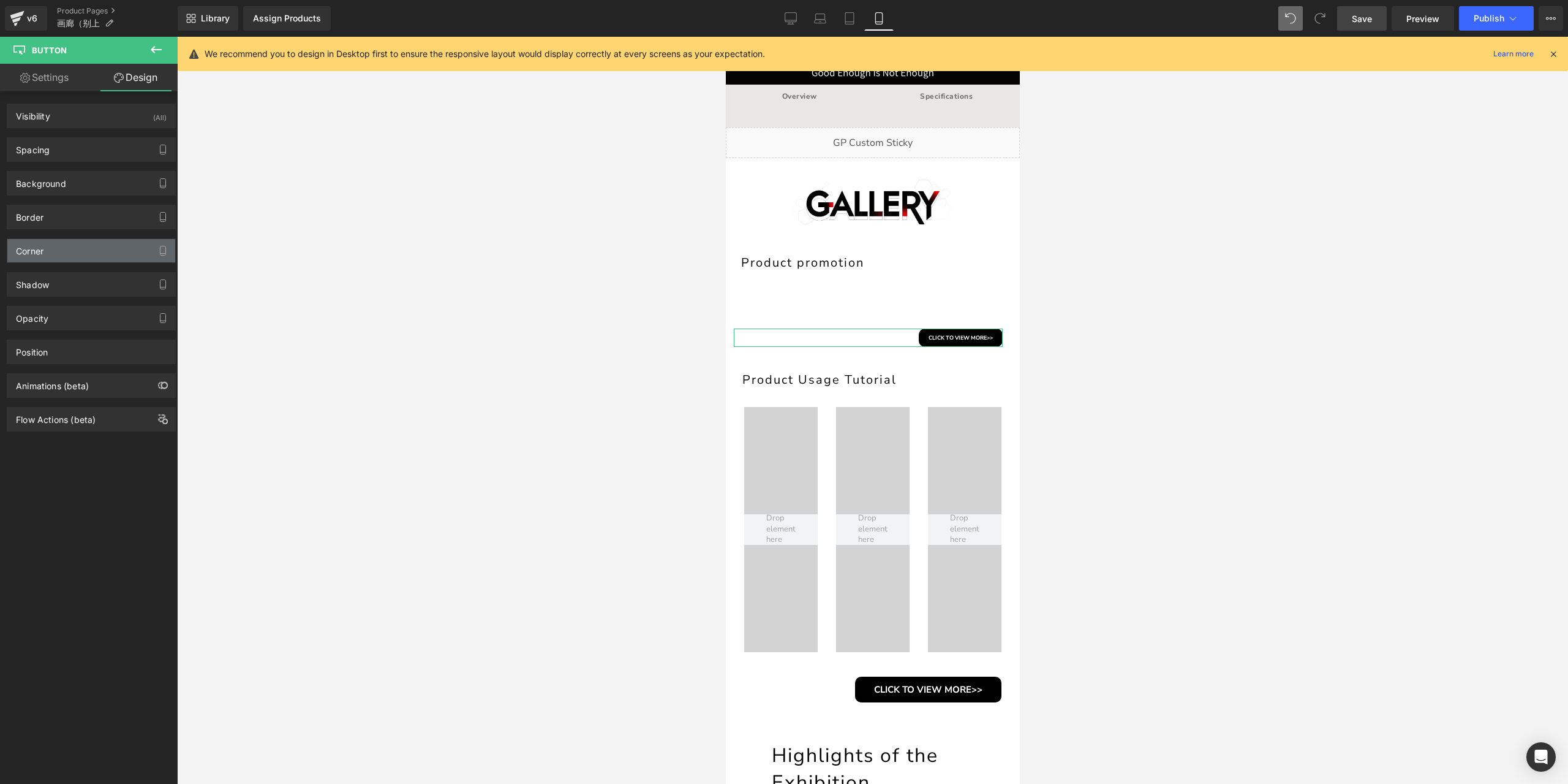
click at [66, 247] on div "Corner" at bounding box center [91, 251] width 168 height 23
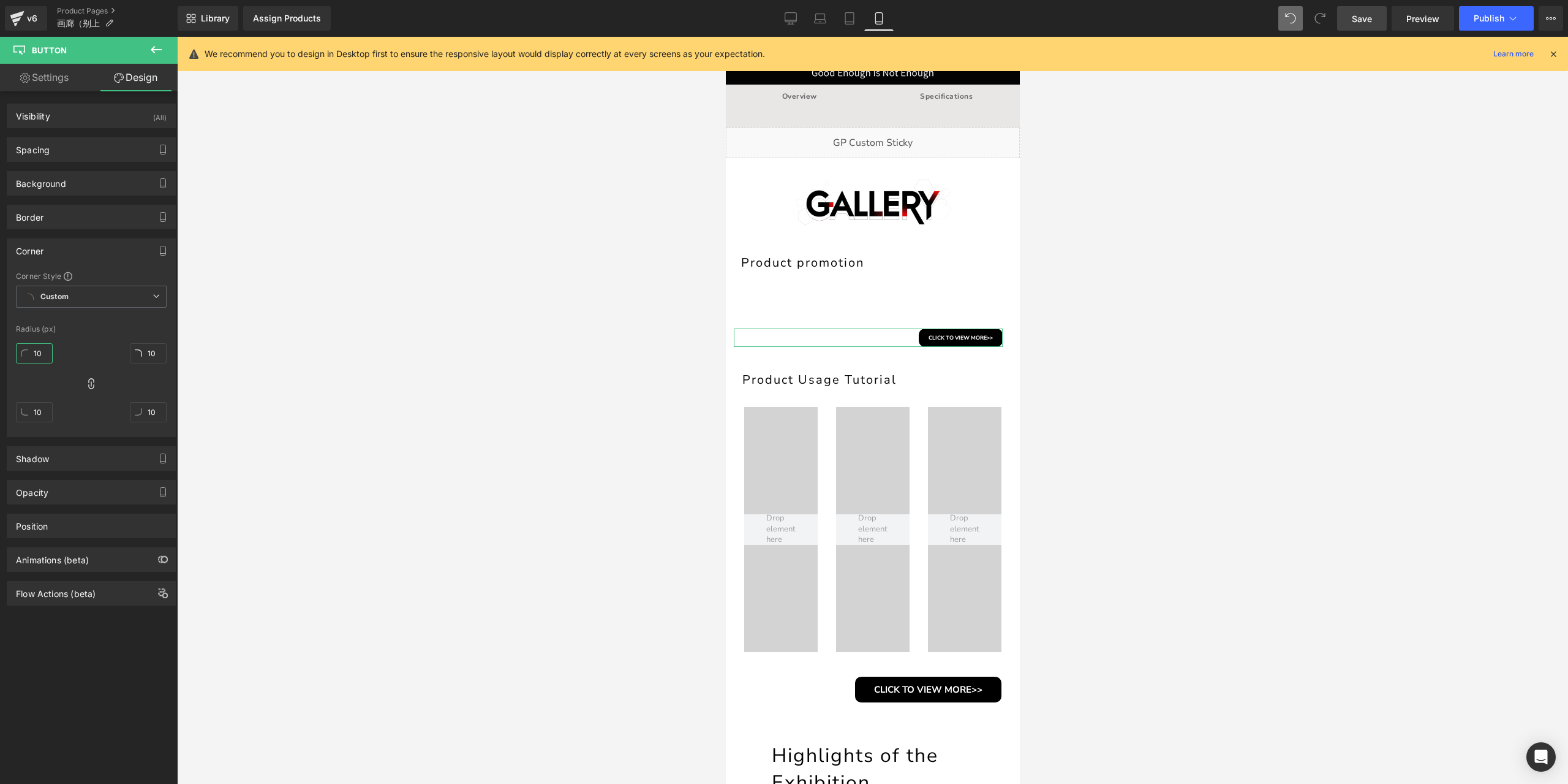
click at [37, 353] on input "10" at bounding box center [35, 353] width 37 height 20
type input "5"
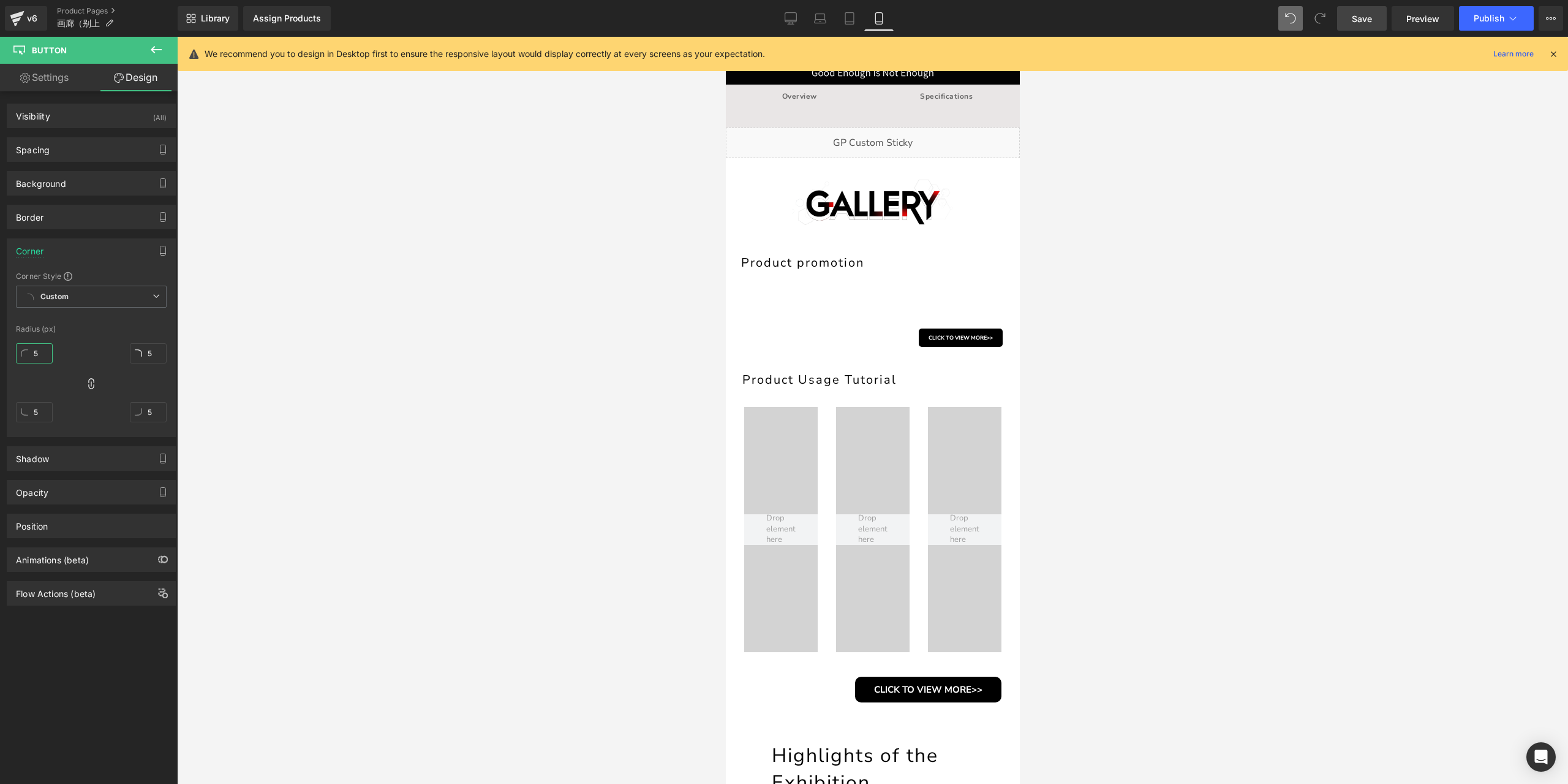
type input "5"
click at [1353, 22] on link "Save" at bounding box center [1362, 19] width 50 height 25
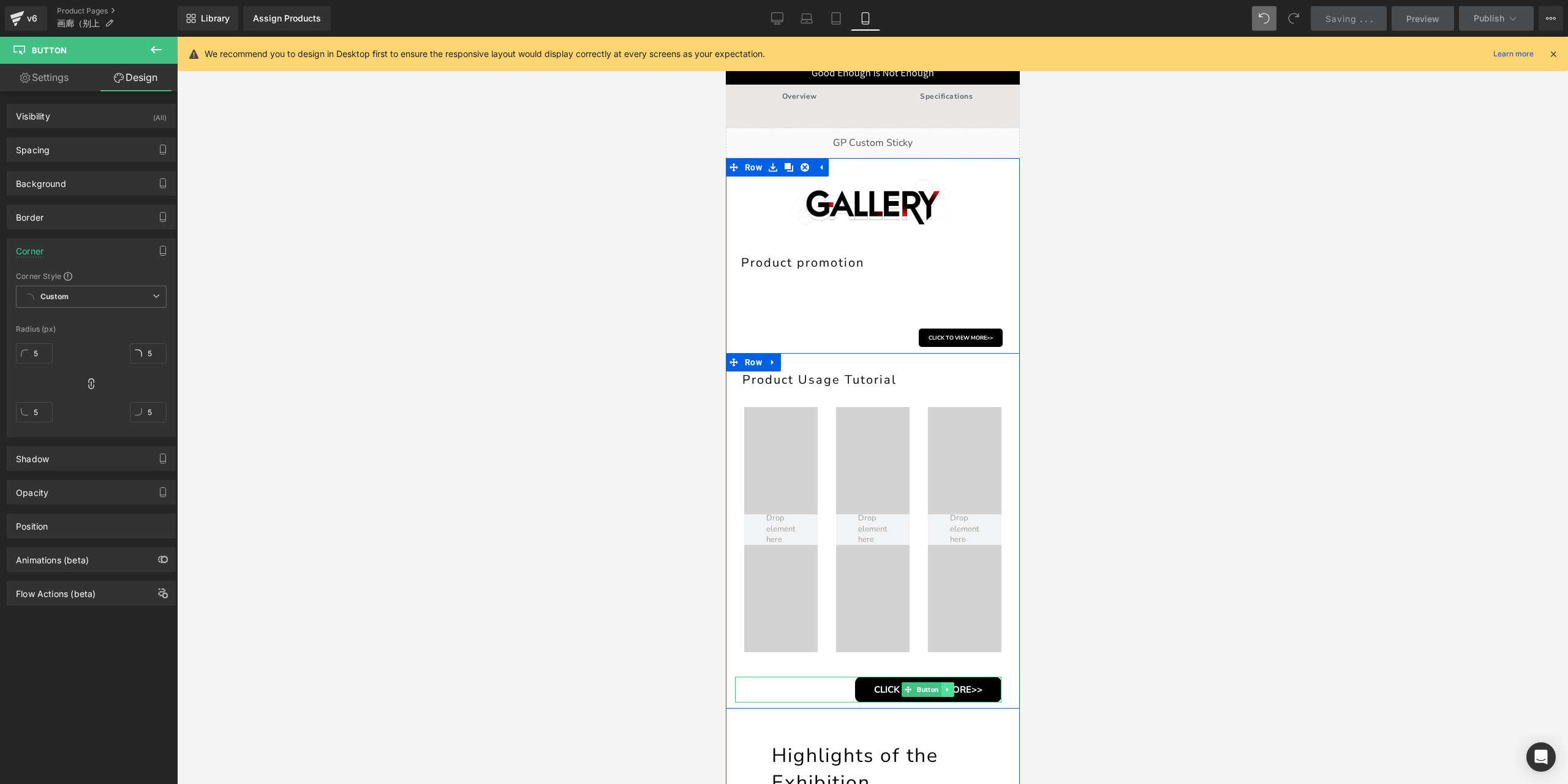
click at [946, 693] on link at bounding box center [947, 689] width 13 height 15
click at [950, 691] on icon at bounding box center [954, 689] width 7 height 7
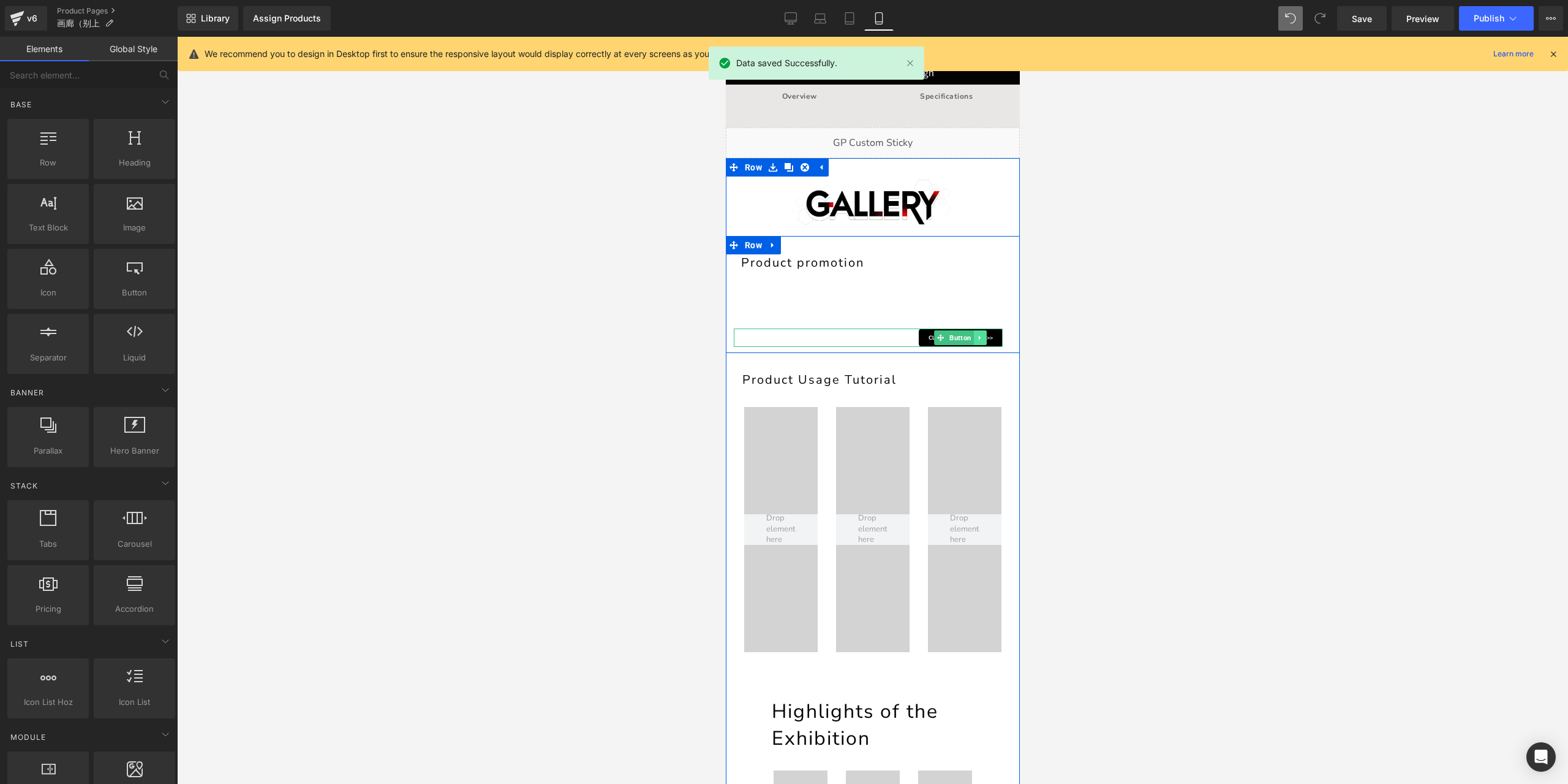
click at [975, 342] on link at bounding box center [979, 338] width 13 height 15
click at [969, 340] on icon at bounding box center [973, 338] width 7 height 7
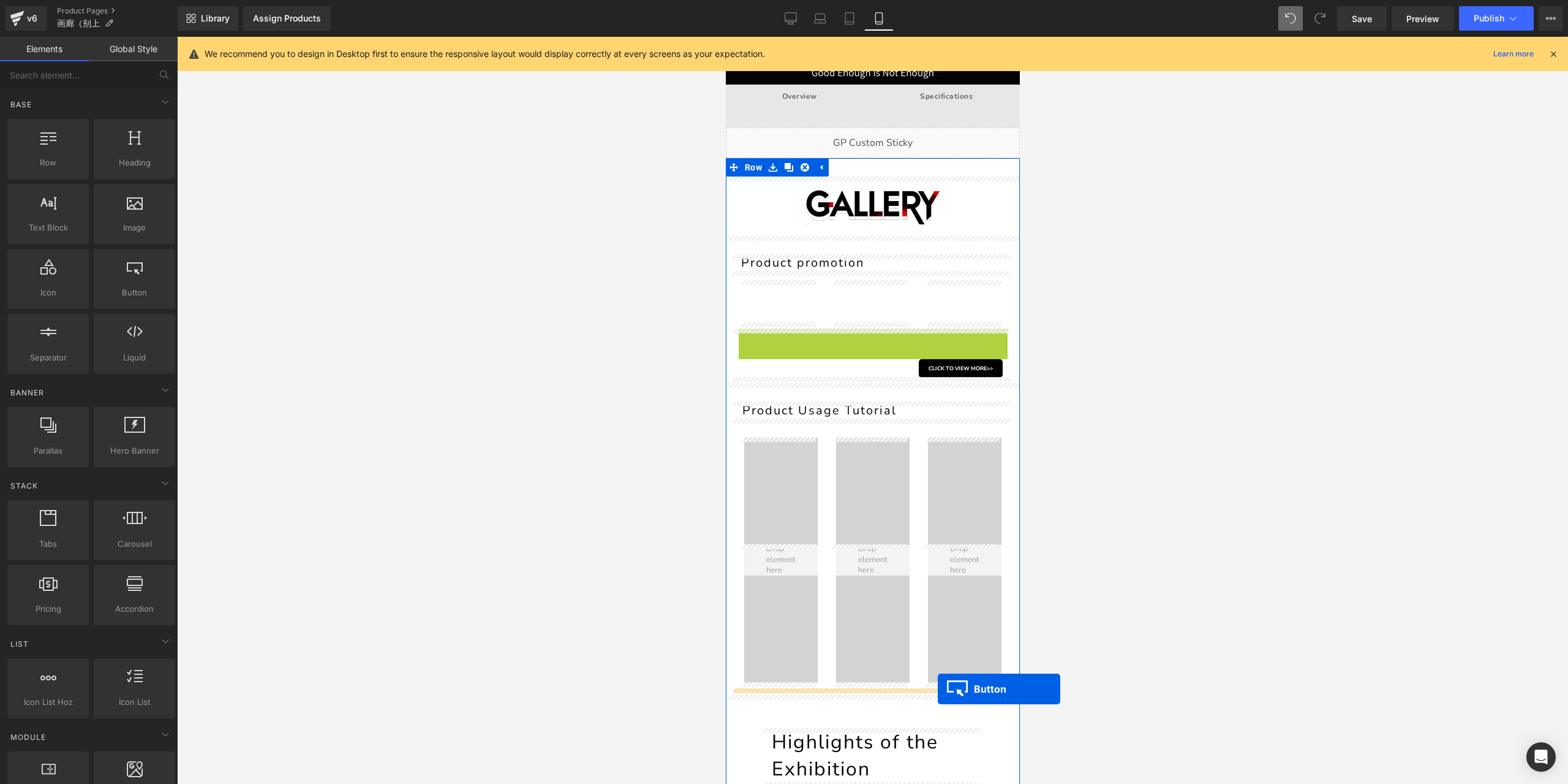
drag, startPoint x: 919, startPoint y: 335, endPoint x: 937, endPoint y: 689, distance: 354.5
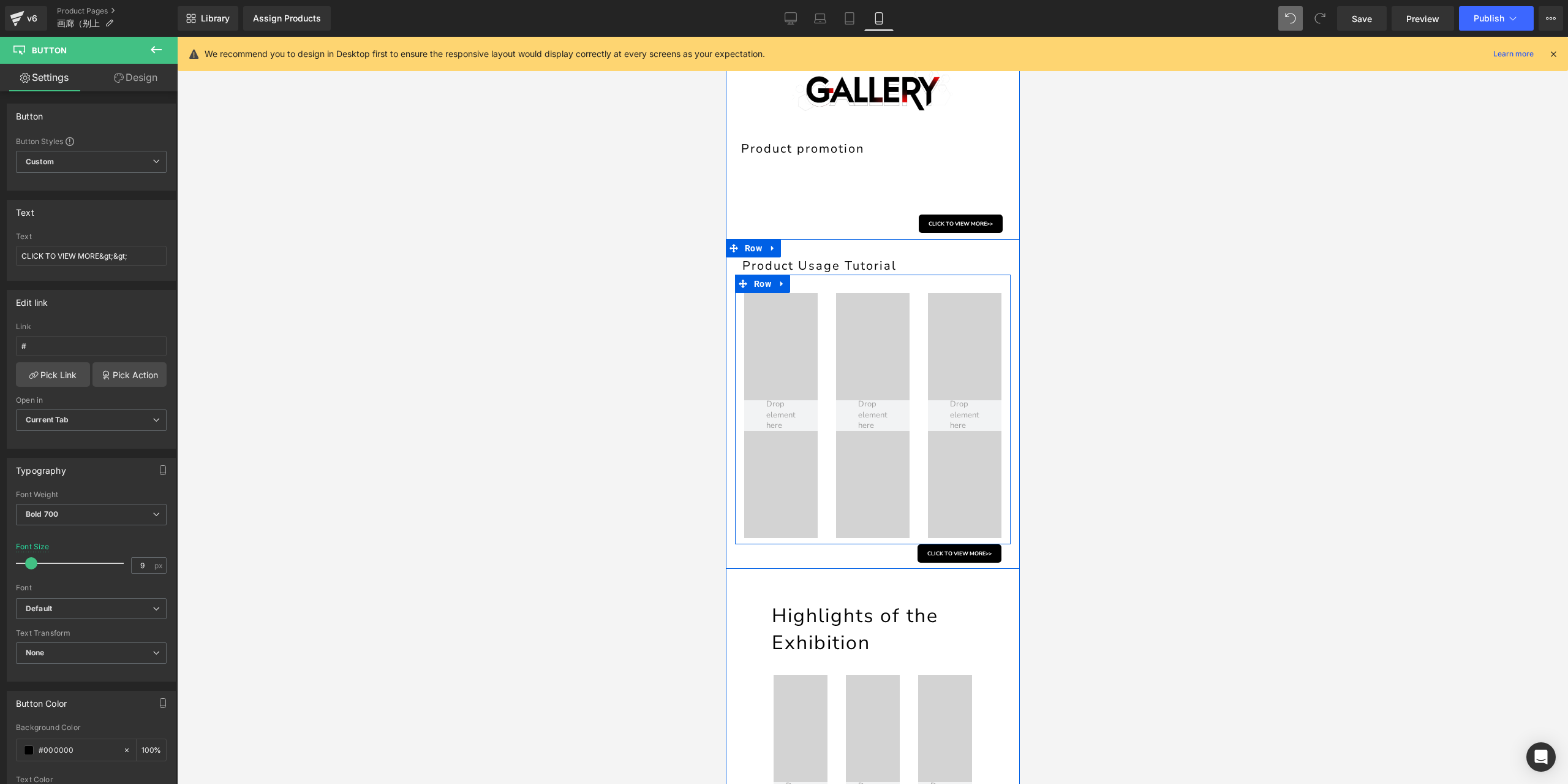
scroll to position [122, 0]
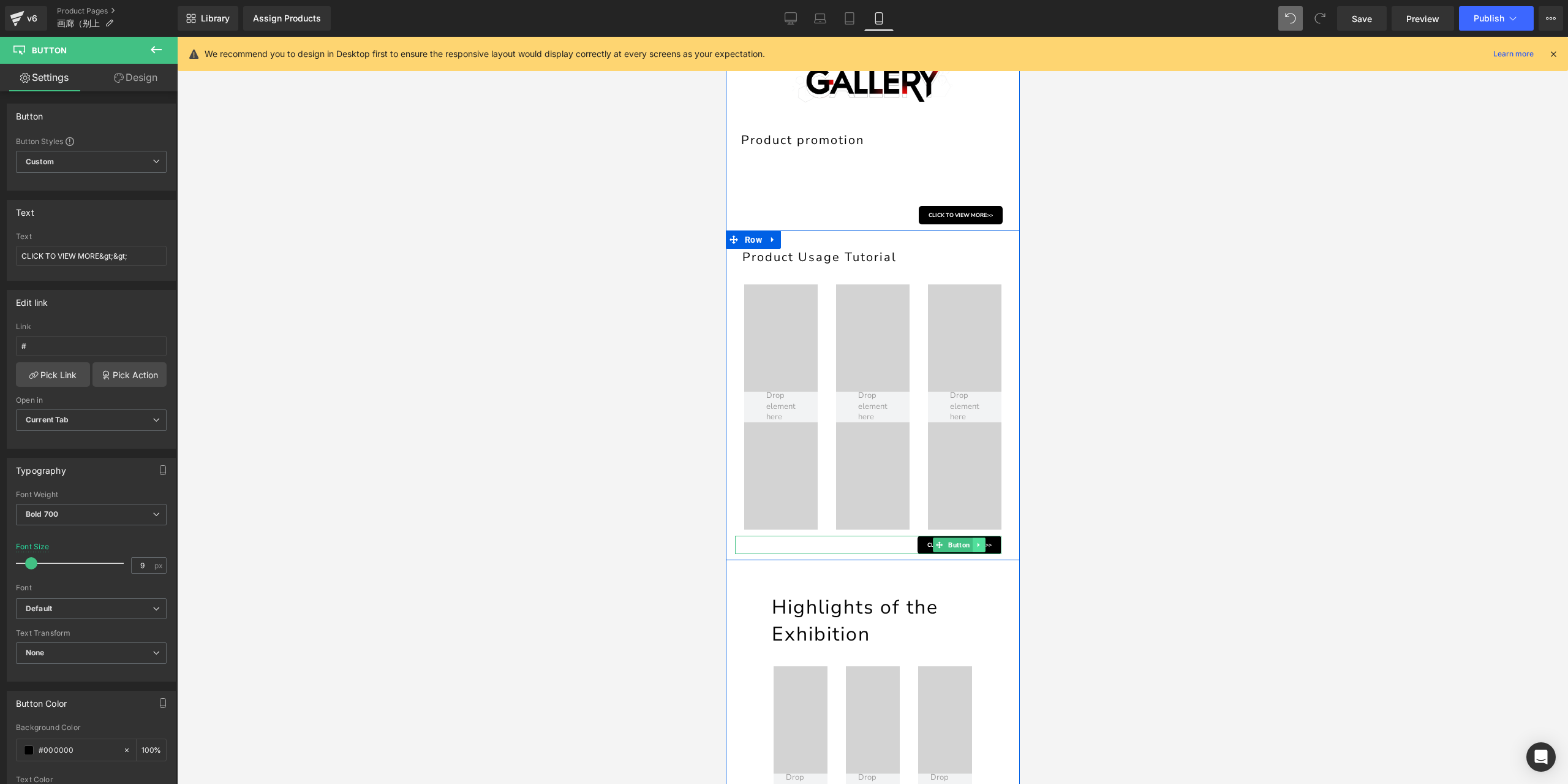
click at [977, 544] on icon at bounding box center [977, 544] width 2 height 4
click at [965, 547] on link at bounding box center [971, 545] width 13 height 15
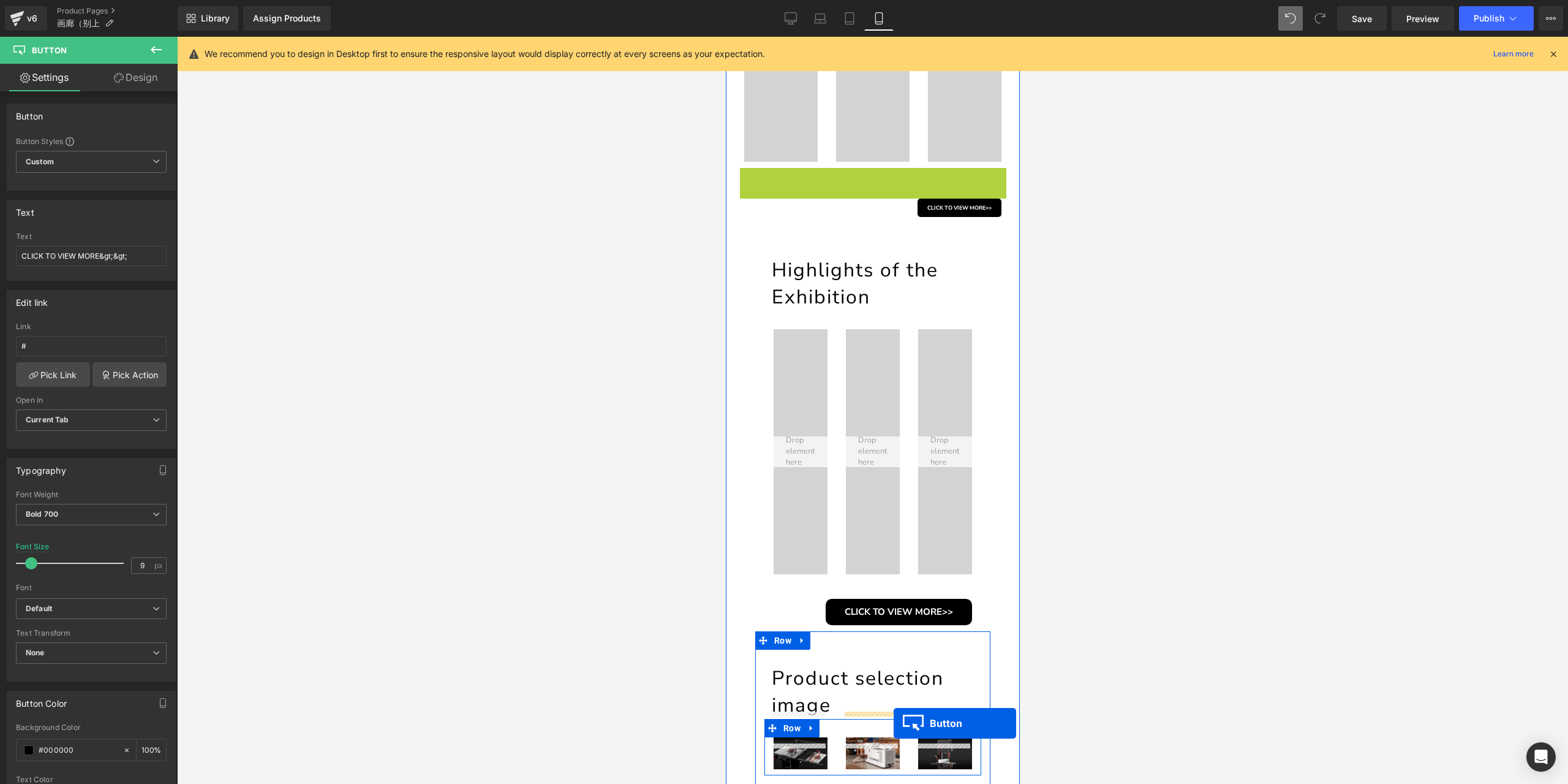
scroll to position [515, 0]
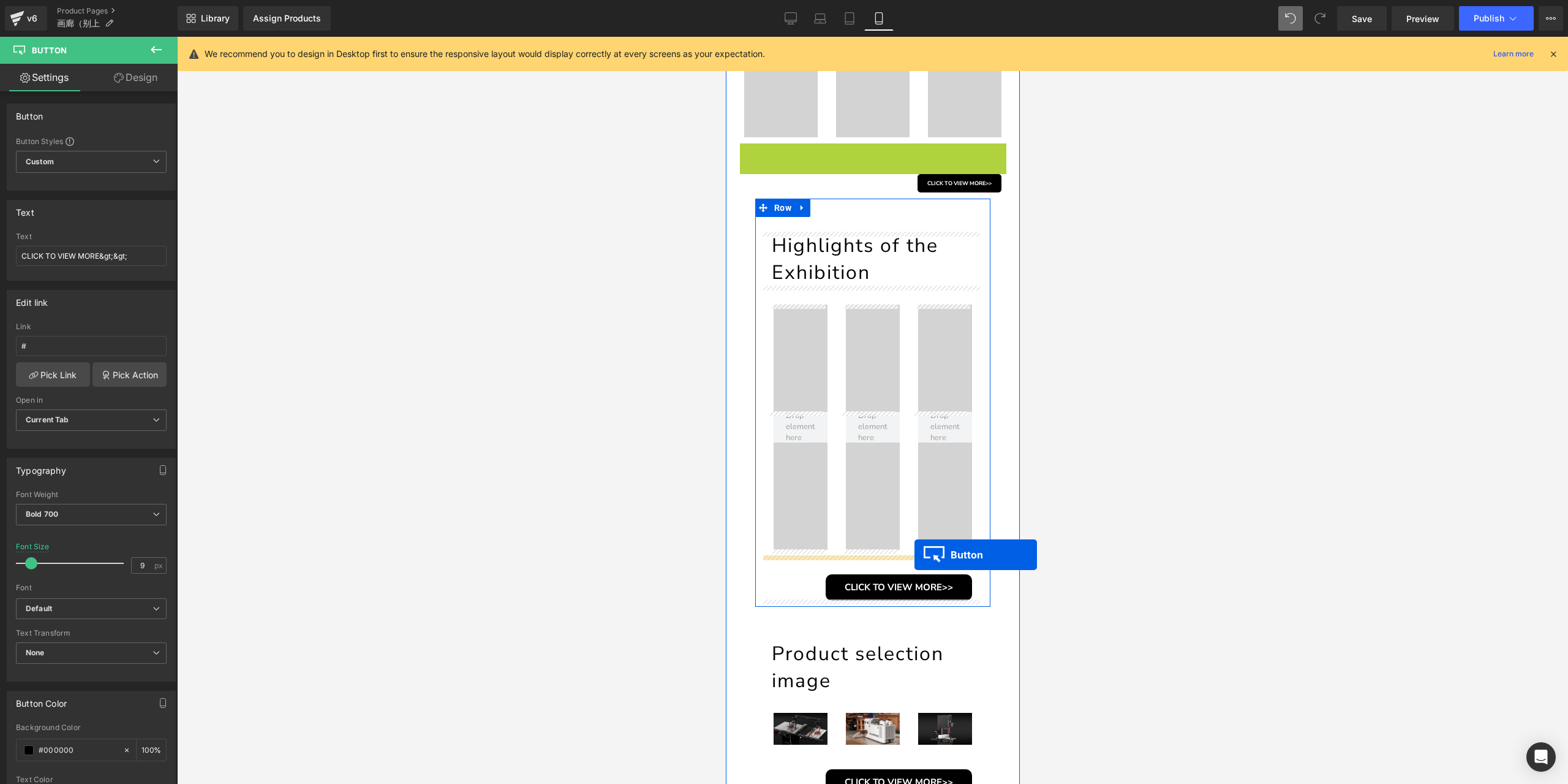
drag, startPoint x: 914, startPoint y: 542, endPoint x: 914, endPoint y: 555, distance: 13.0
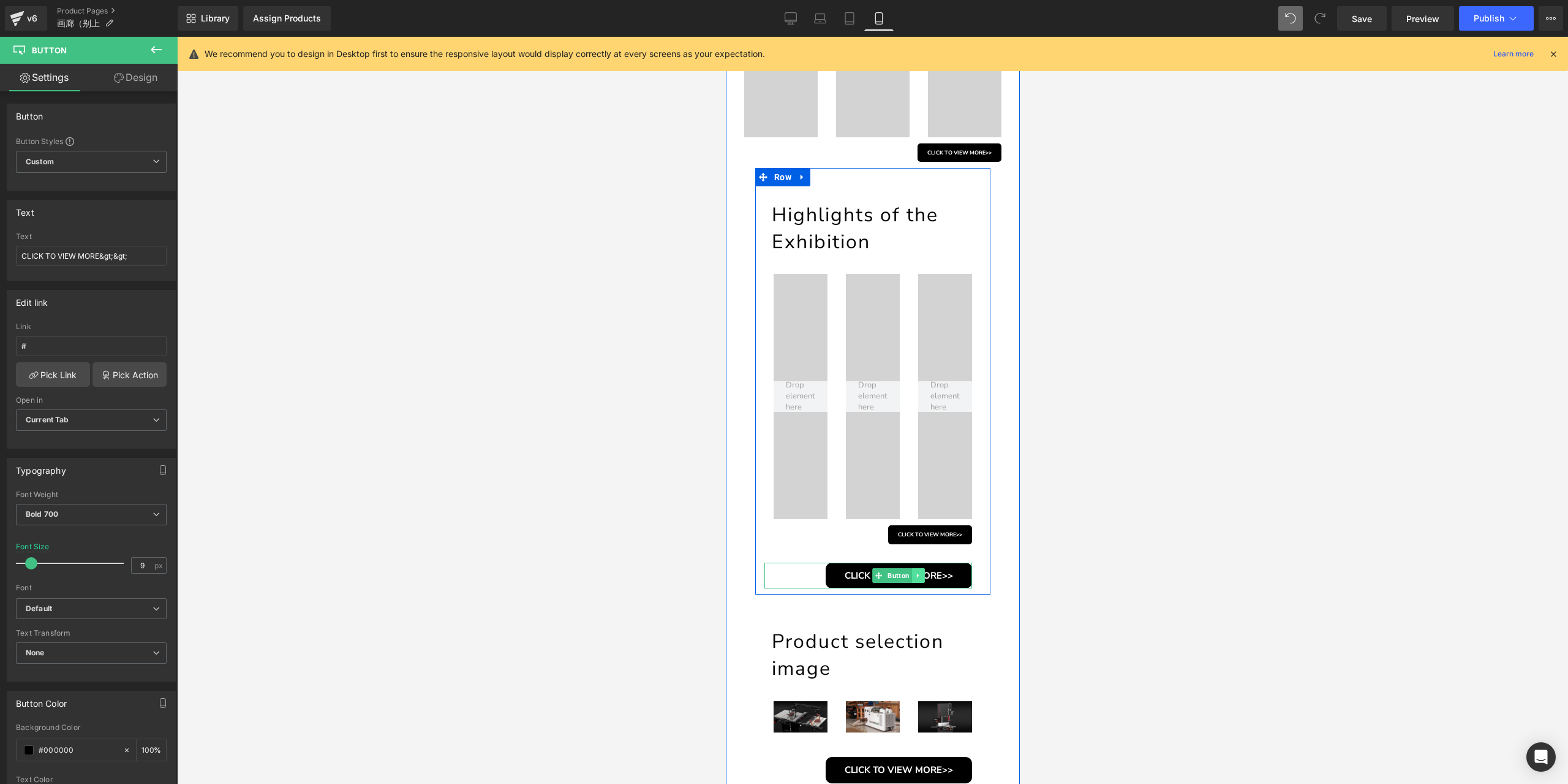
click at [916, 571] on link at bounding box center [917, 575] width 13 height 15
click at [922, 571] on icon at bounding box center [924, 575] width 7 height 7
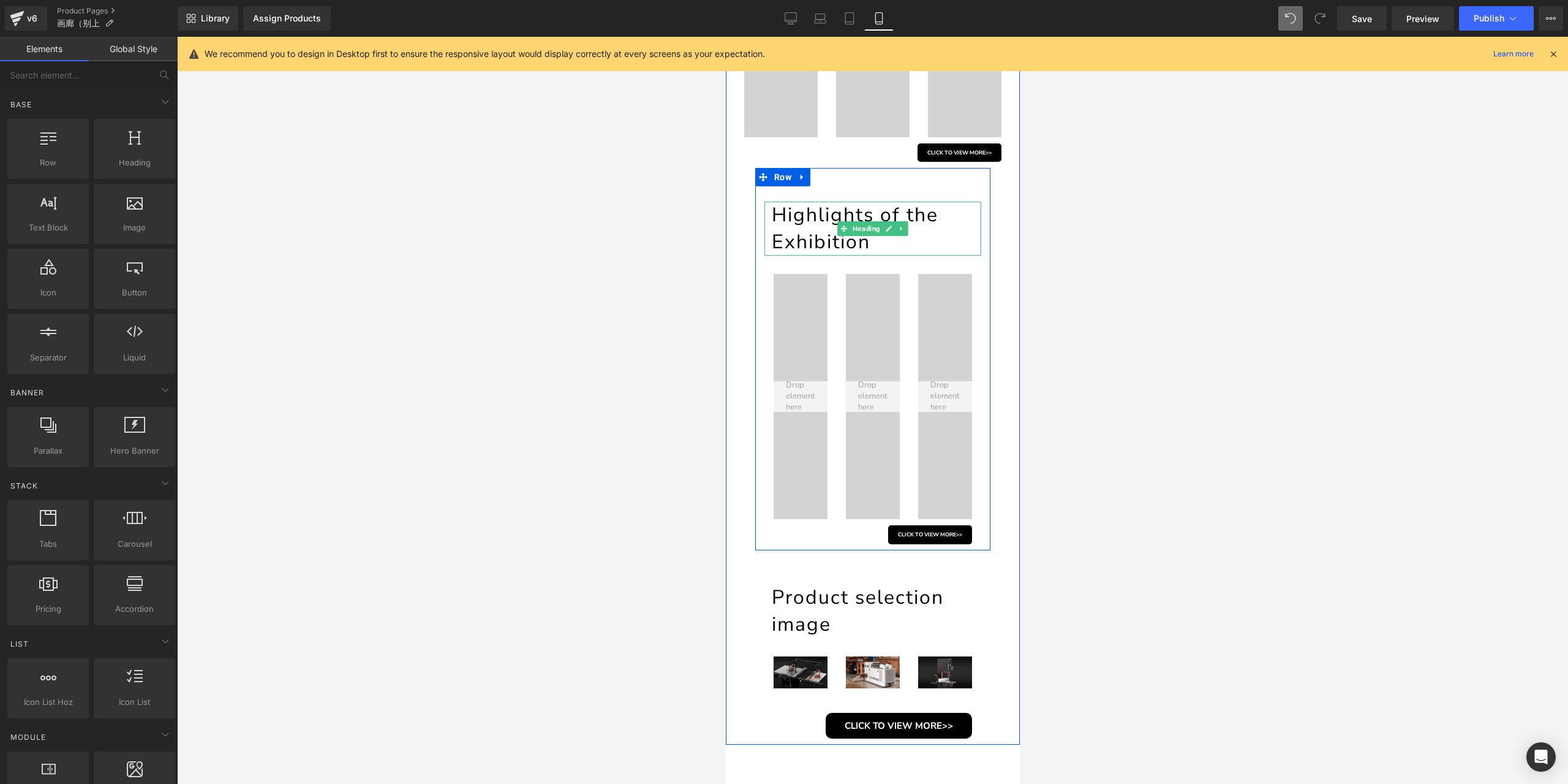
click at [805, 220] on h1 "Highlights of the Exhibition" at bounding box center [876, 229] width 210 height 54
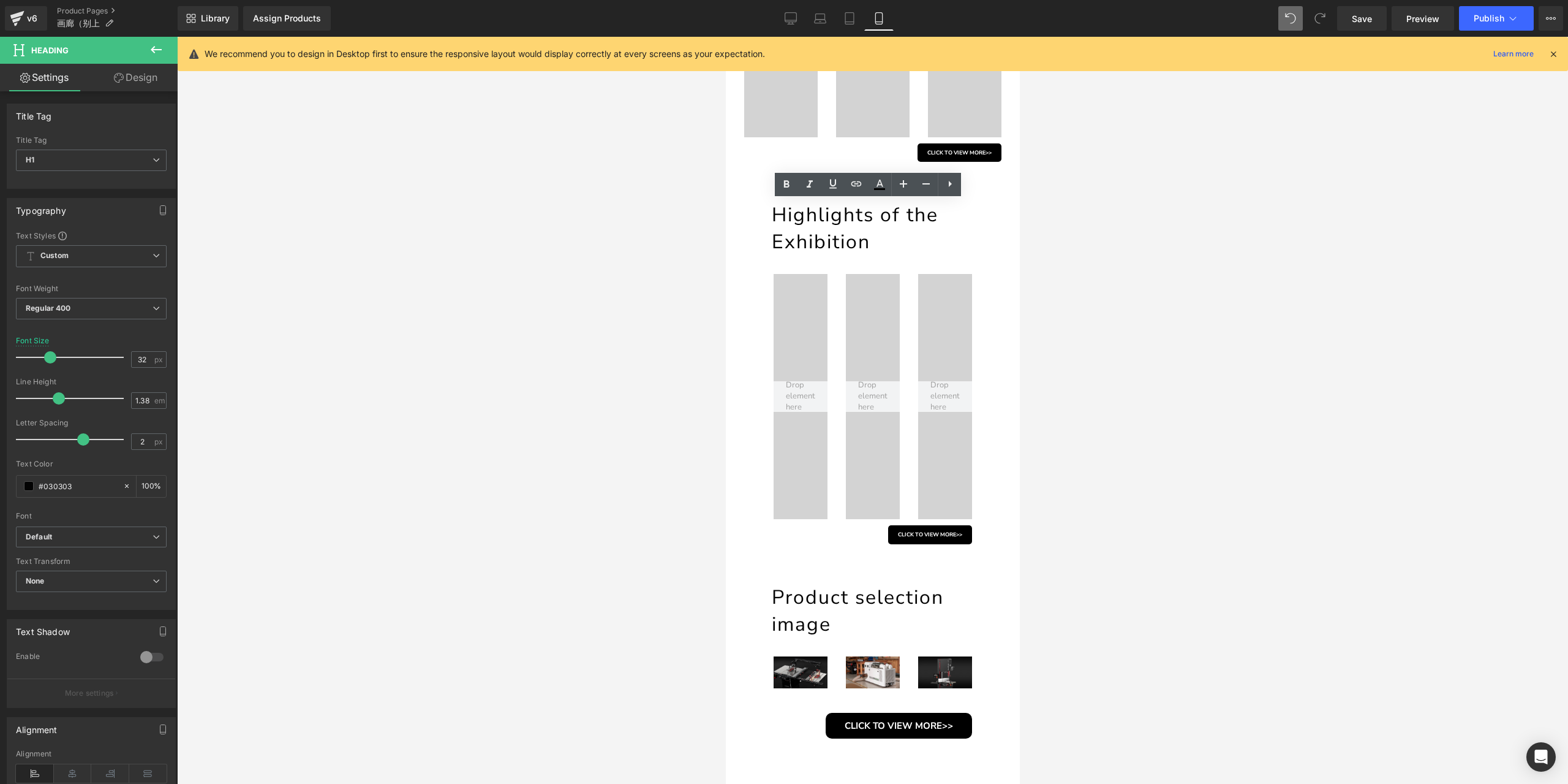
click at [1129, 246] on div at bounding box center [872, 410] width 1391 height 747
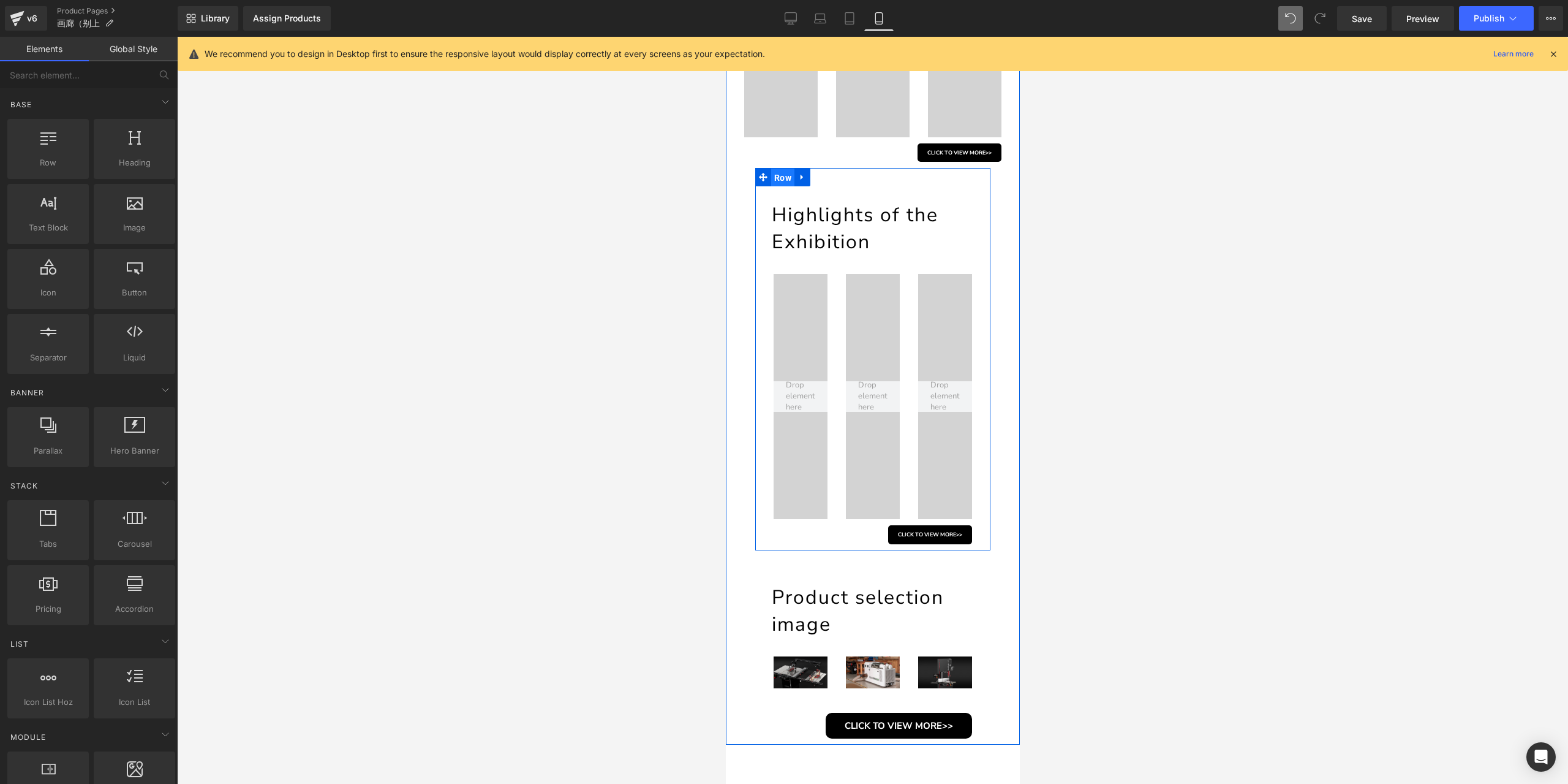
click at [776, 178] on span "Row" at bounding box center [782, 177] width 23 height 19
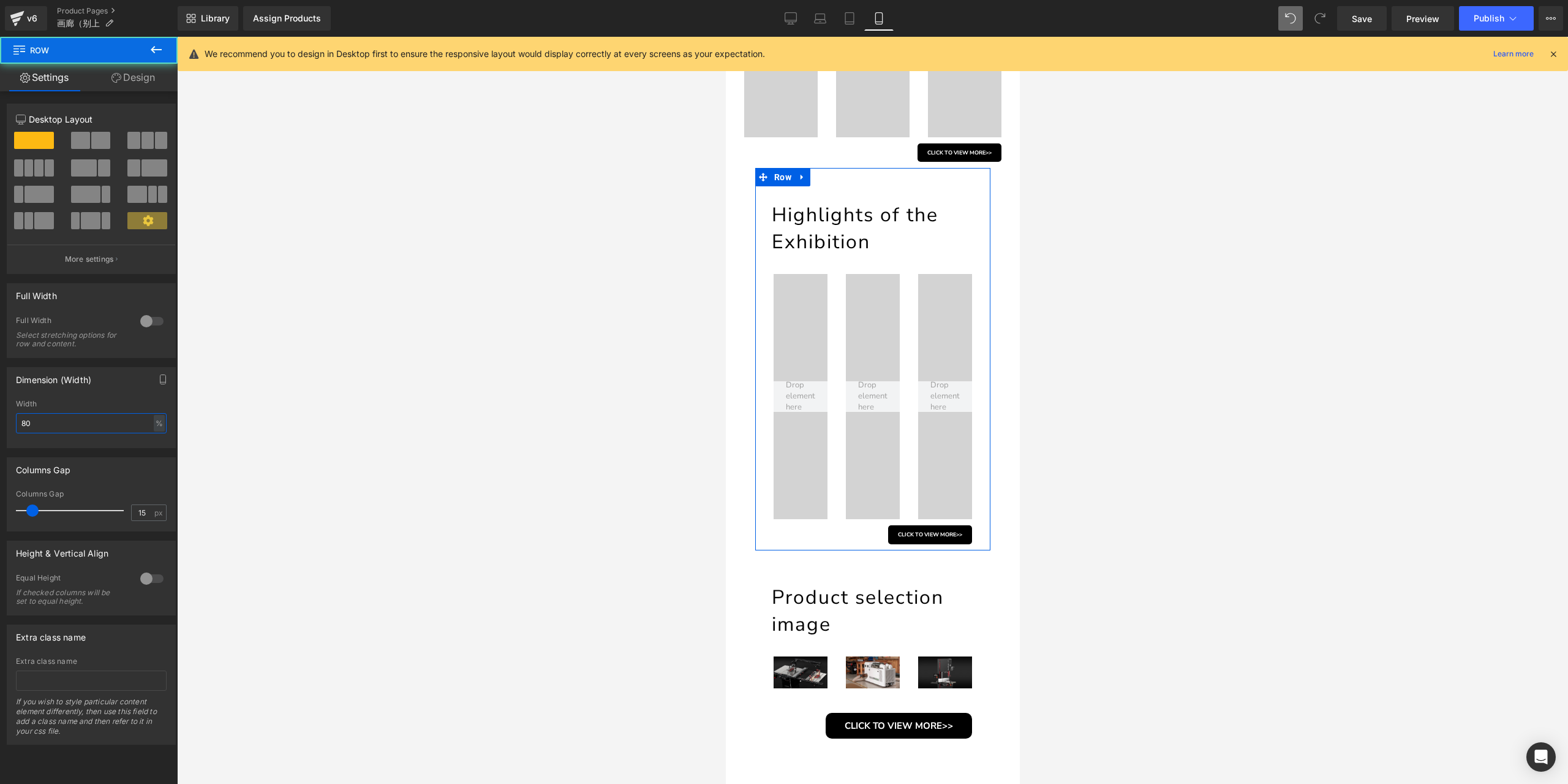
click at [122, 424] on input "80" at bounding box center [91, 423] width 151 height 20
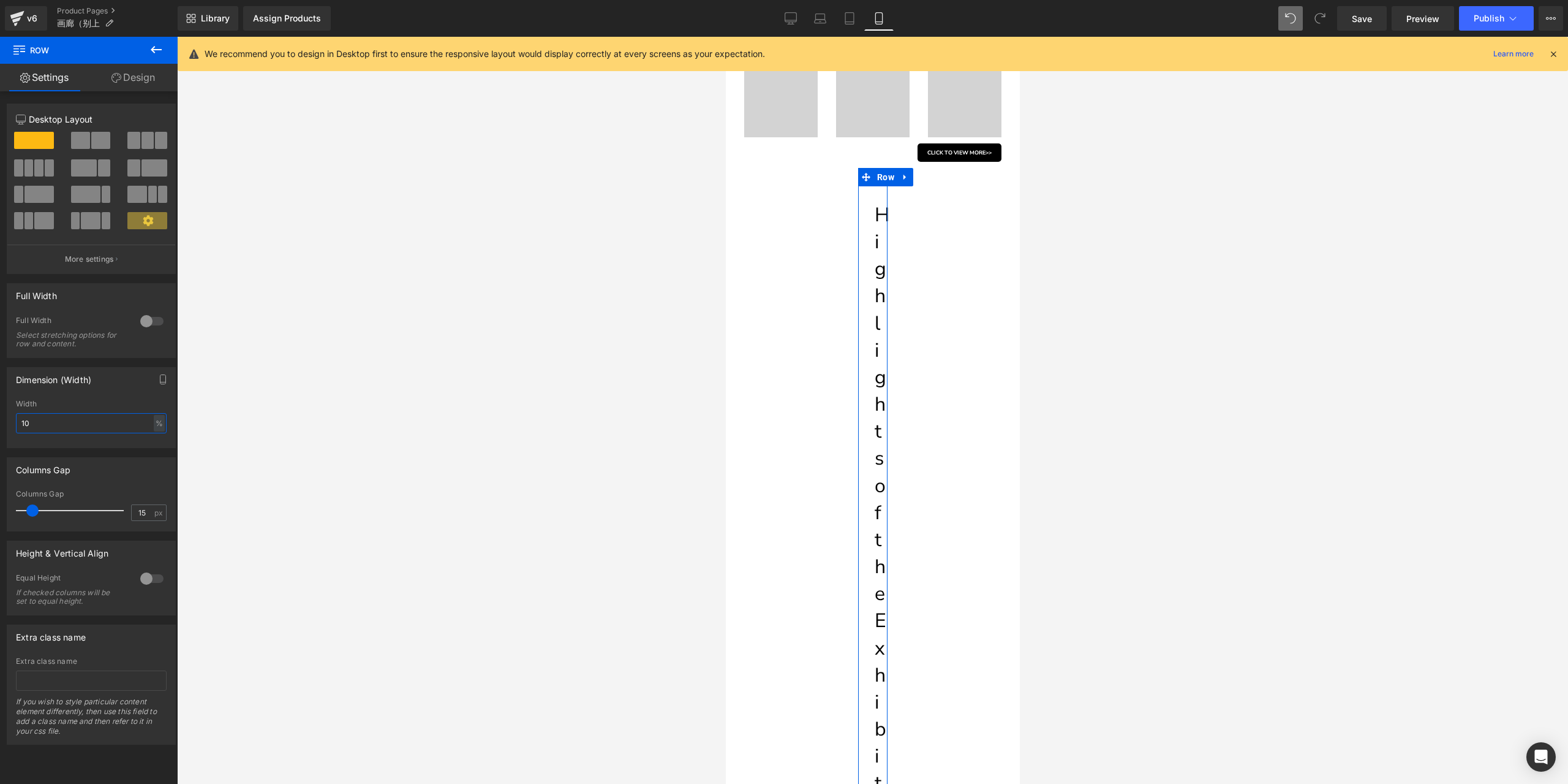
click at [122, 424] on input "10" at bounding box center [91, 423] width 151 height 20
type input "100"
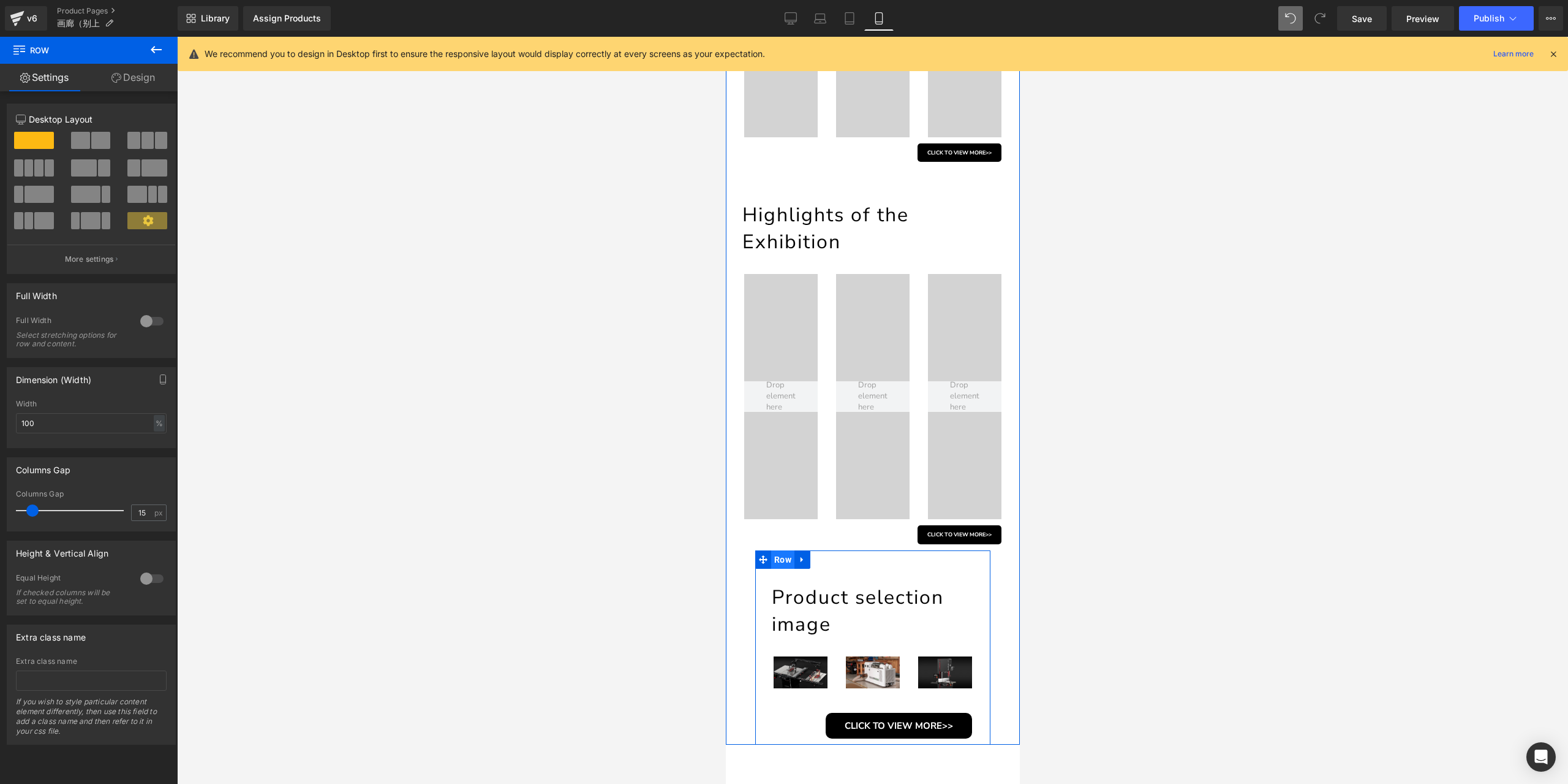
click at [776, 566] on span "Row" at bounding box center [782, 559] width 23 height 19
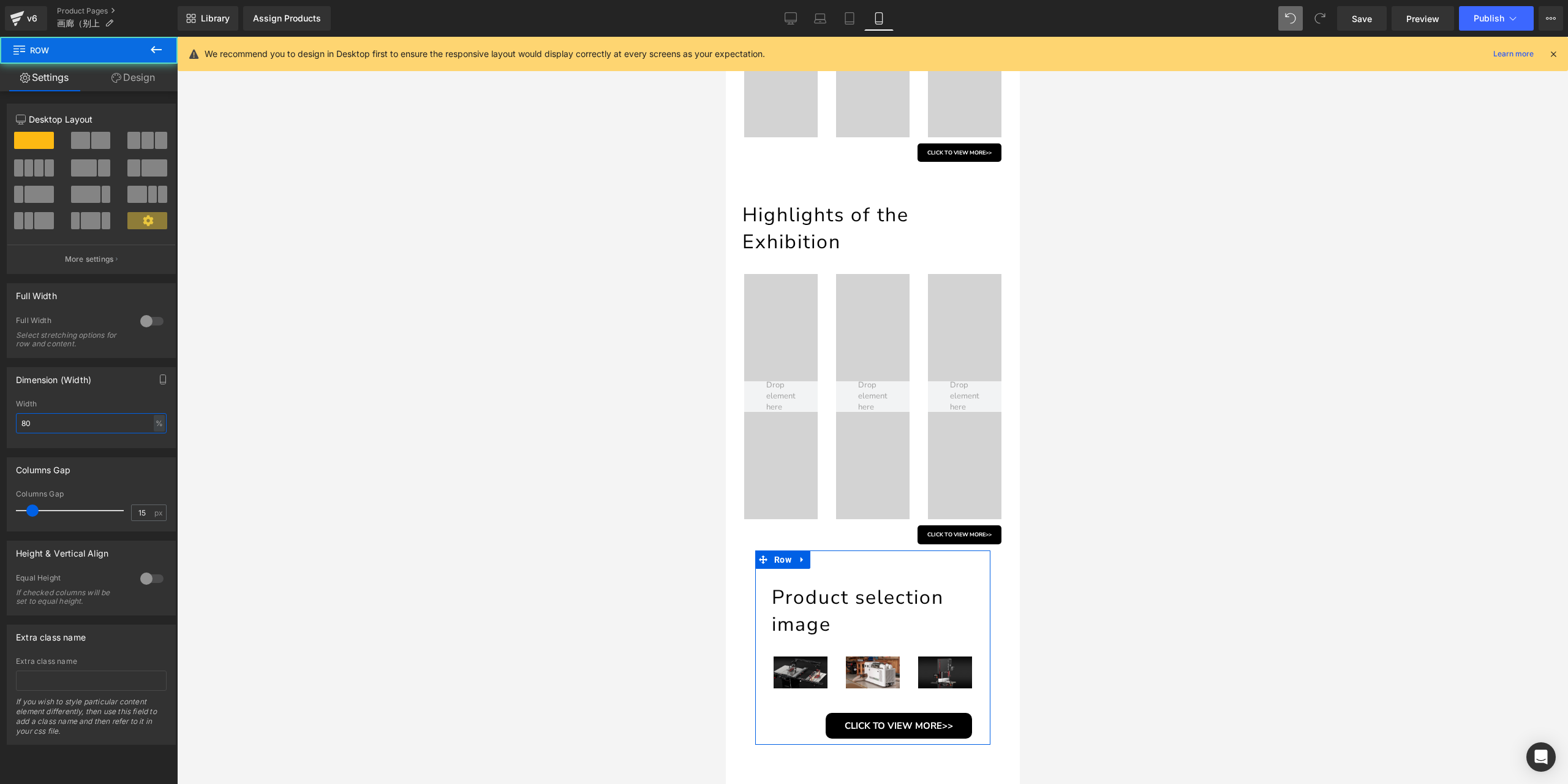
click at [55, 423] on input "80" at bounding box center [91, 423] width 151 height 20
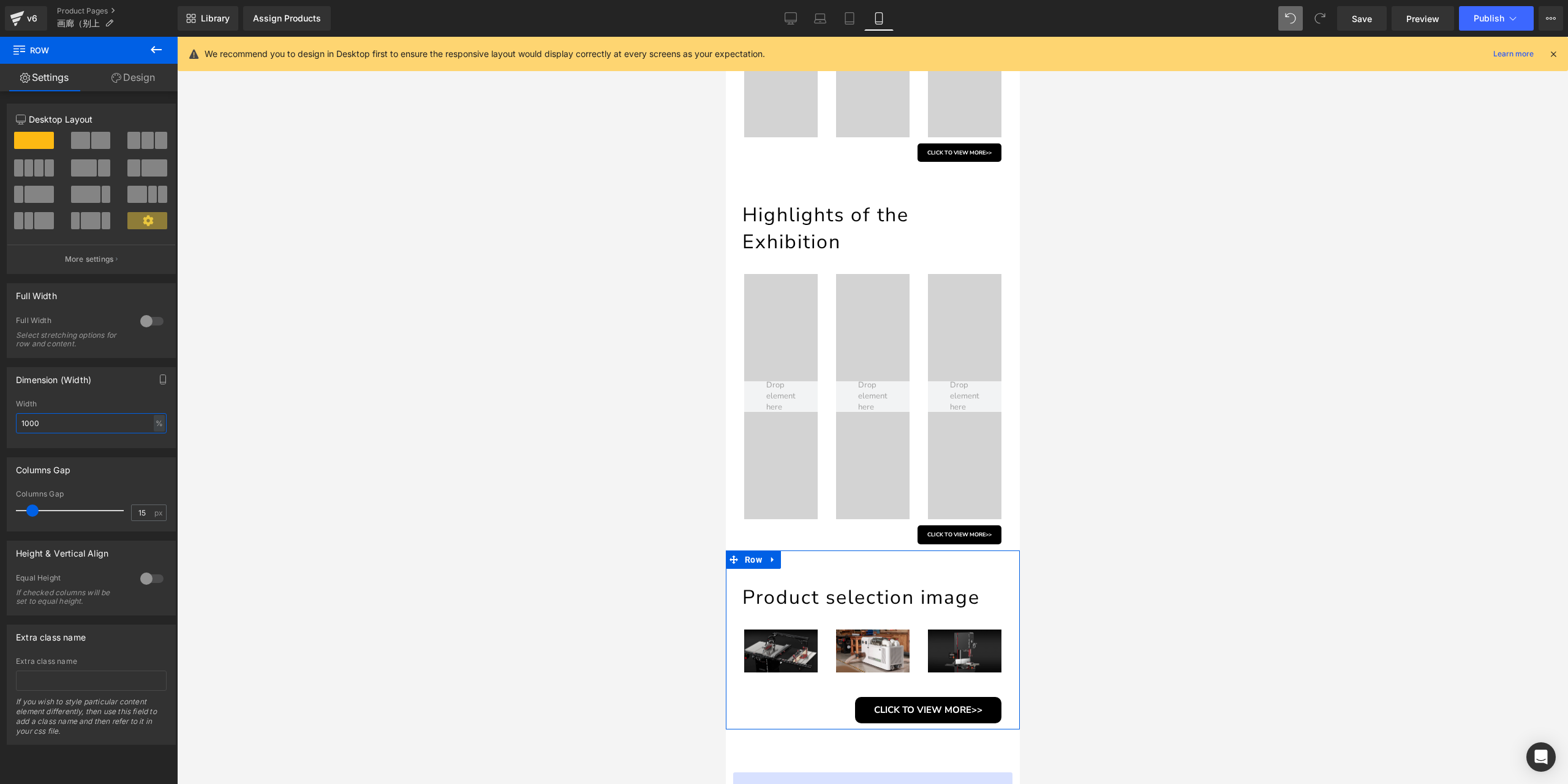
type input "100"
click at [766, 616] on span "Row" at bounding box center [761, 620] width 23 height 19
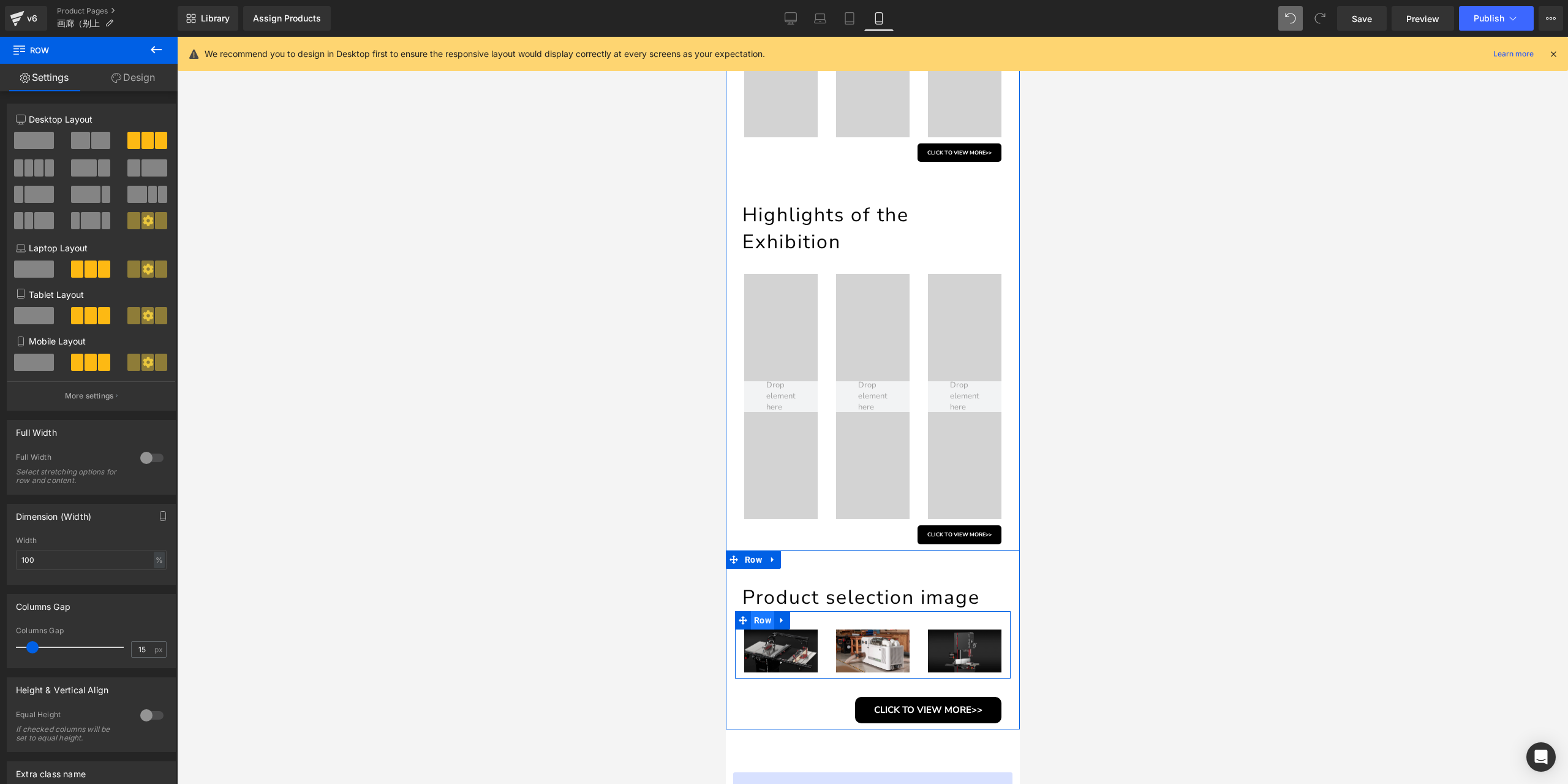
click at [757, 621] on span "Row" at bounding box center [761, 620] width 23 height 19
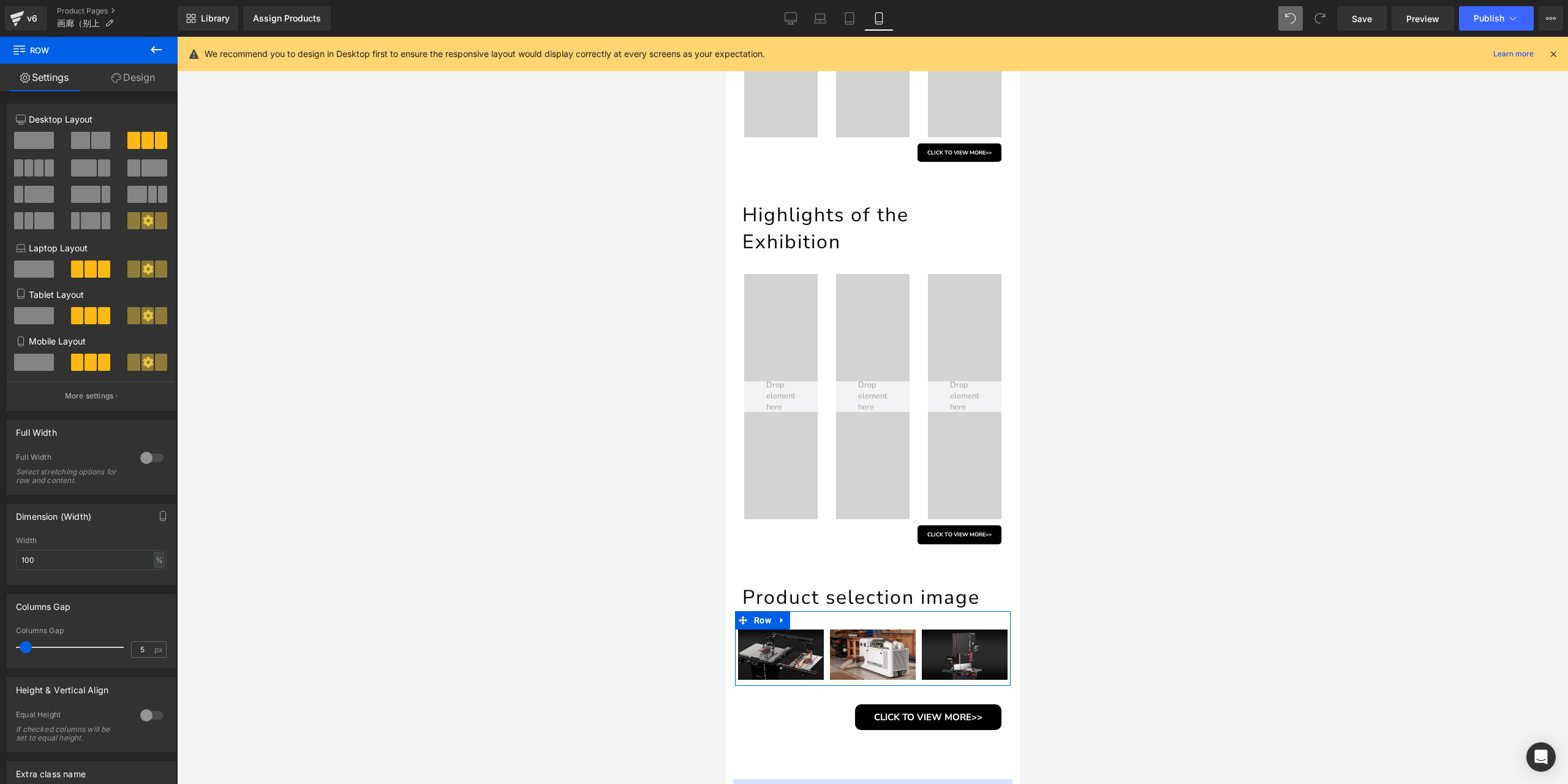
type input "4"
drag, startPoint x: 32, startPoint y: 646, endPoint x: 25, endPoint y: 647, distance: 7.1
click at [25, 647] on span at bounding box center [25, 648] width 12 height 12
click at [779, 18] on link "Desktop" at bounding box center [791, 19] width 29 height 25
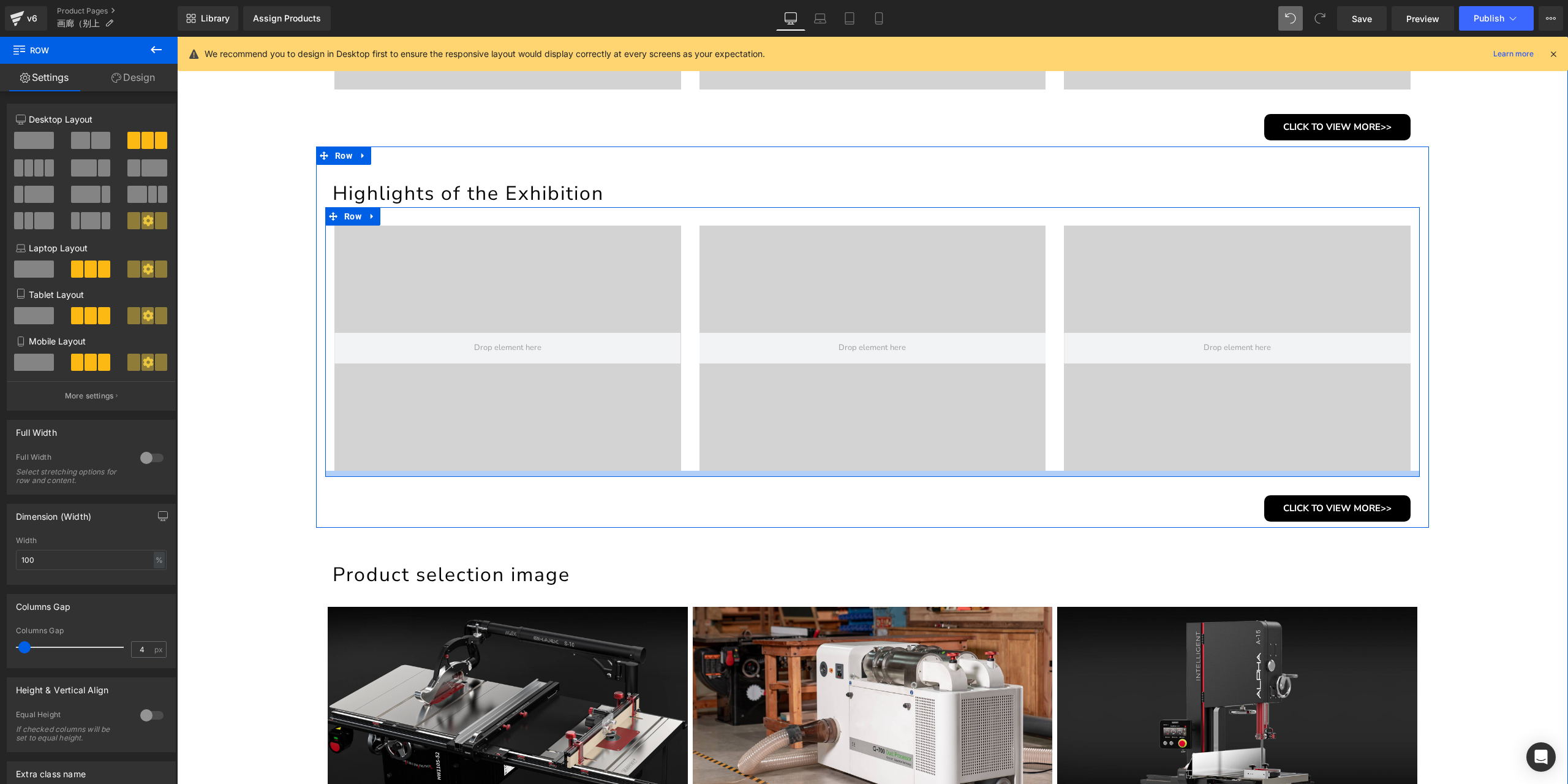
scroll to position [852, 0]
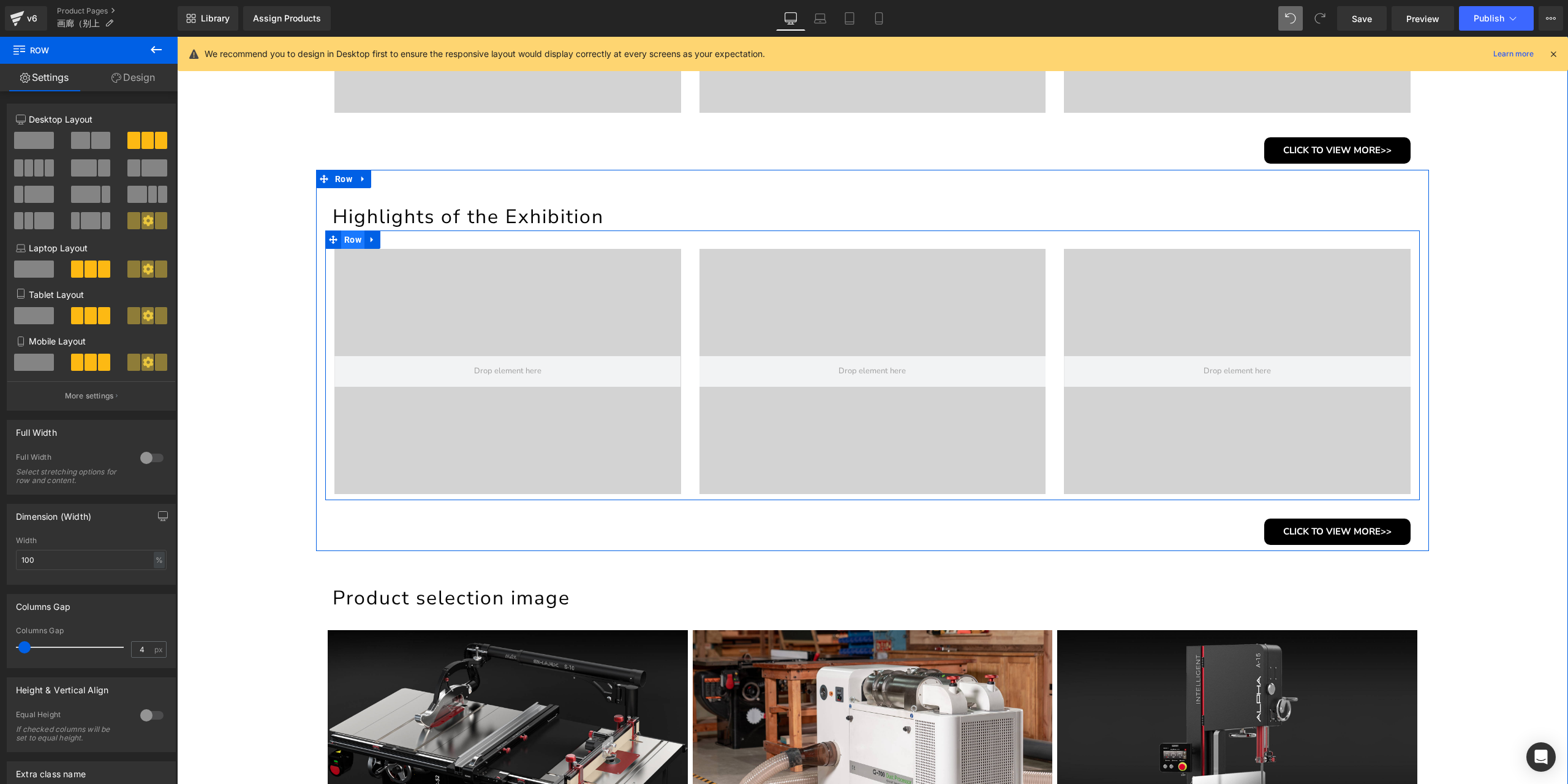
click at [349, 237] on span "Row" at bounding box center [352, 239] width 23 height 19
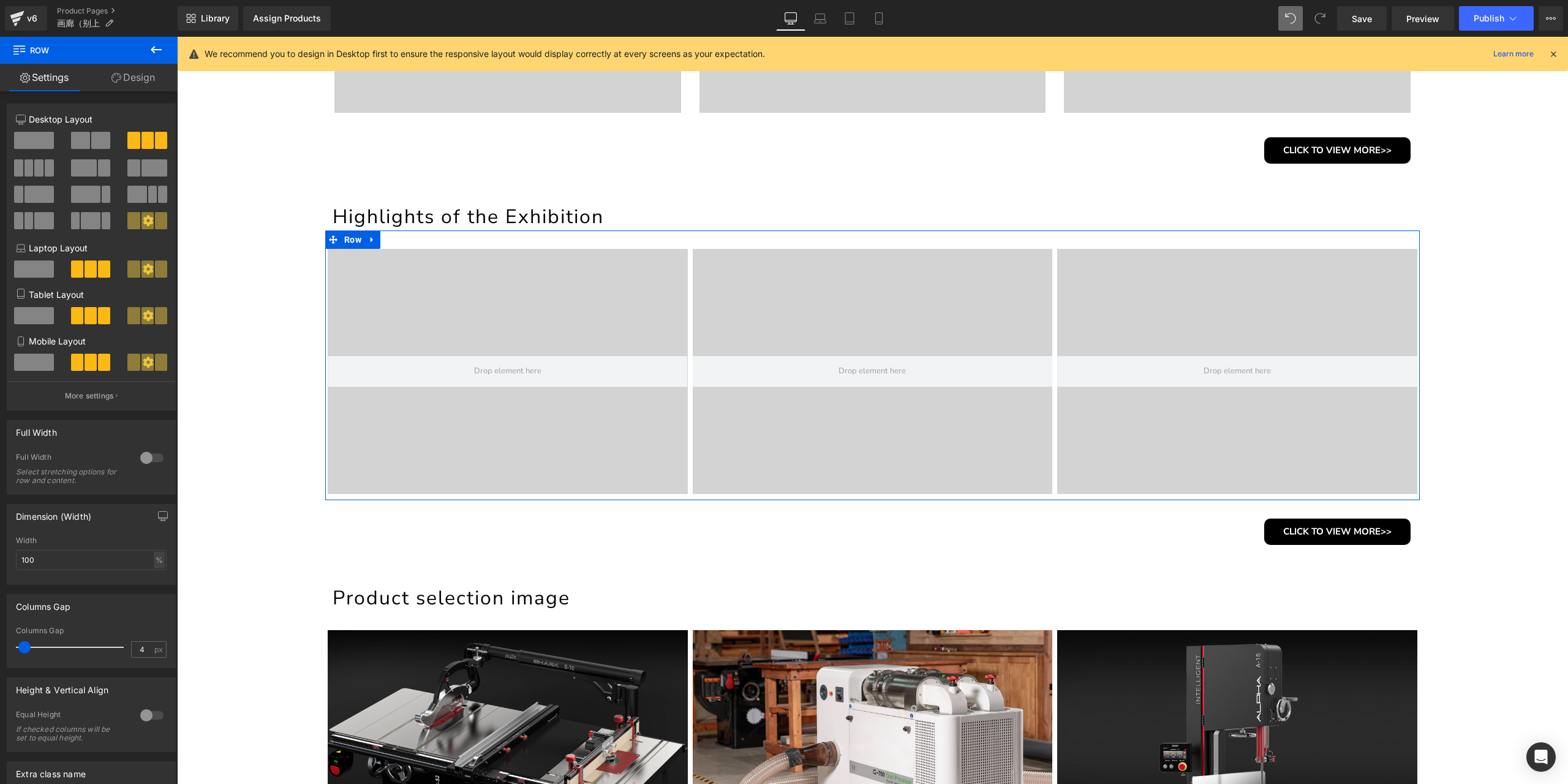
drag, startPoint x: 34, startPoint y: 647, endPoint x: 27, endPoint y: 644, distance: 7.6
click at [27, 644] on span at bounding box center [25, 648] width 12 height 12
click at [144, 649] on input "4" at bounding box center [143, 648] width 21 height 15
drag, startPoint x: 135, startPoint y: 648, endPoint x: 121, endPoint y: 645, distance: 14.3
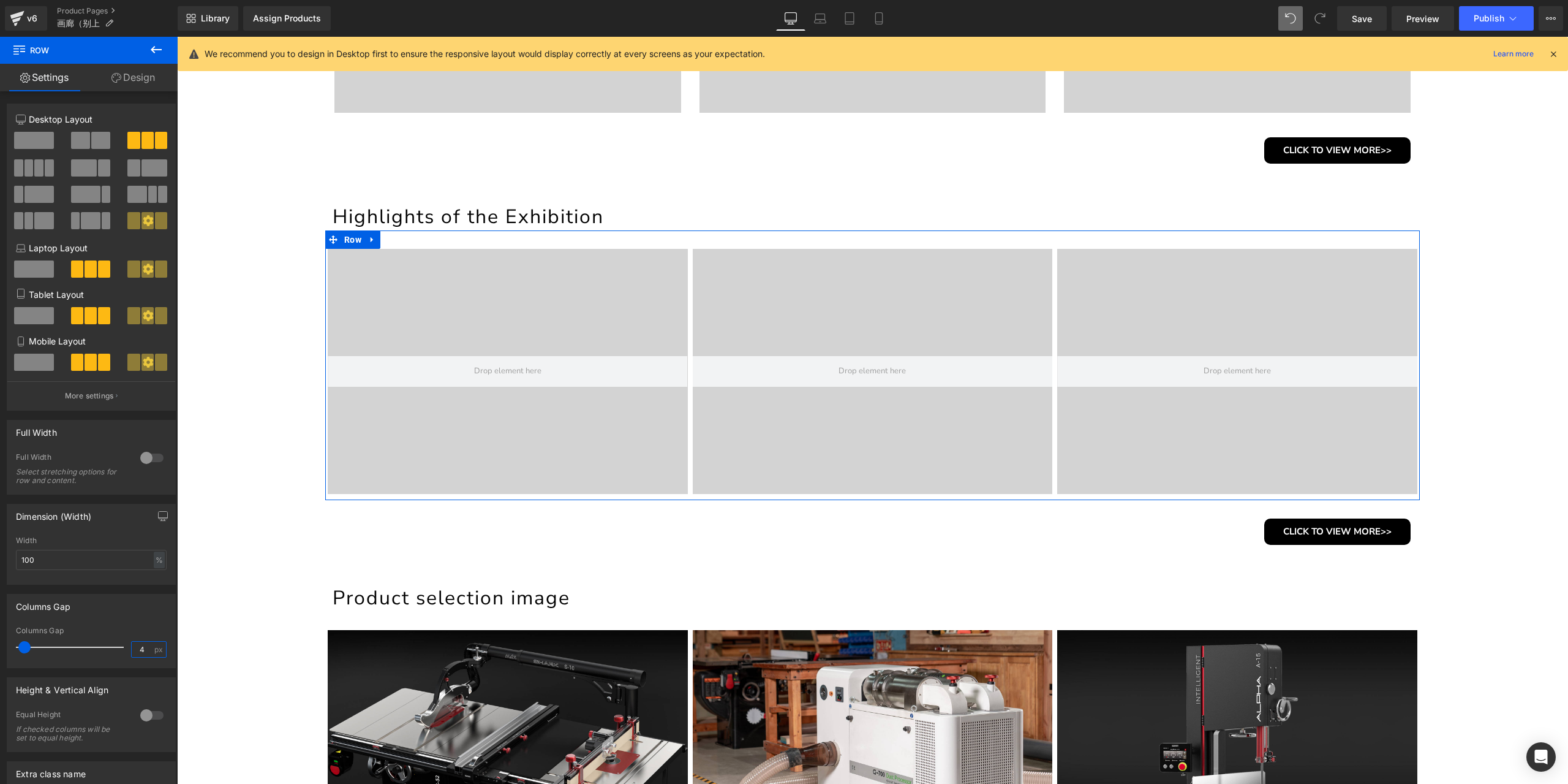
click at [121, 645] on div "Columns Gap 4 px" at bounding box center [91, 647] width 151 height 41
drag, startPoint x: 143, startPoint y: 649, endPoint x: 118, endPoint y: 653, distance: 25.3
click at [118, 653] on div "Columns Gap 3 px" at bounding box center [91, 647] width 151 height 41
type input "4"
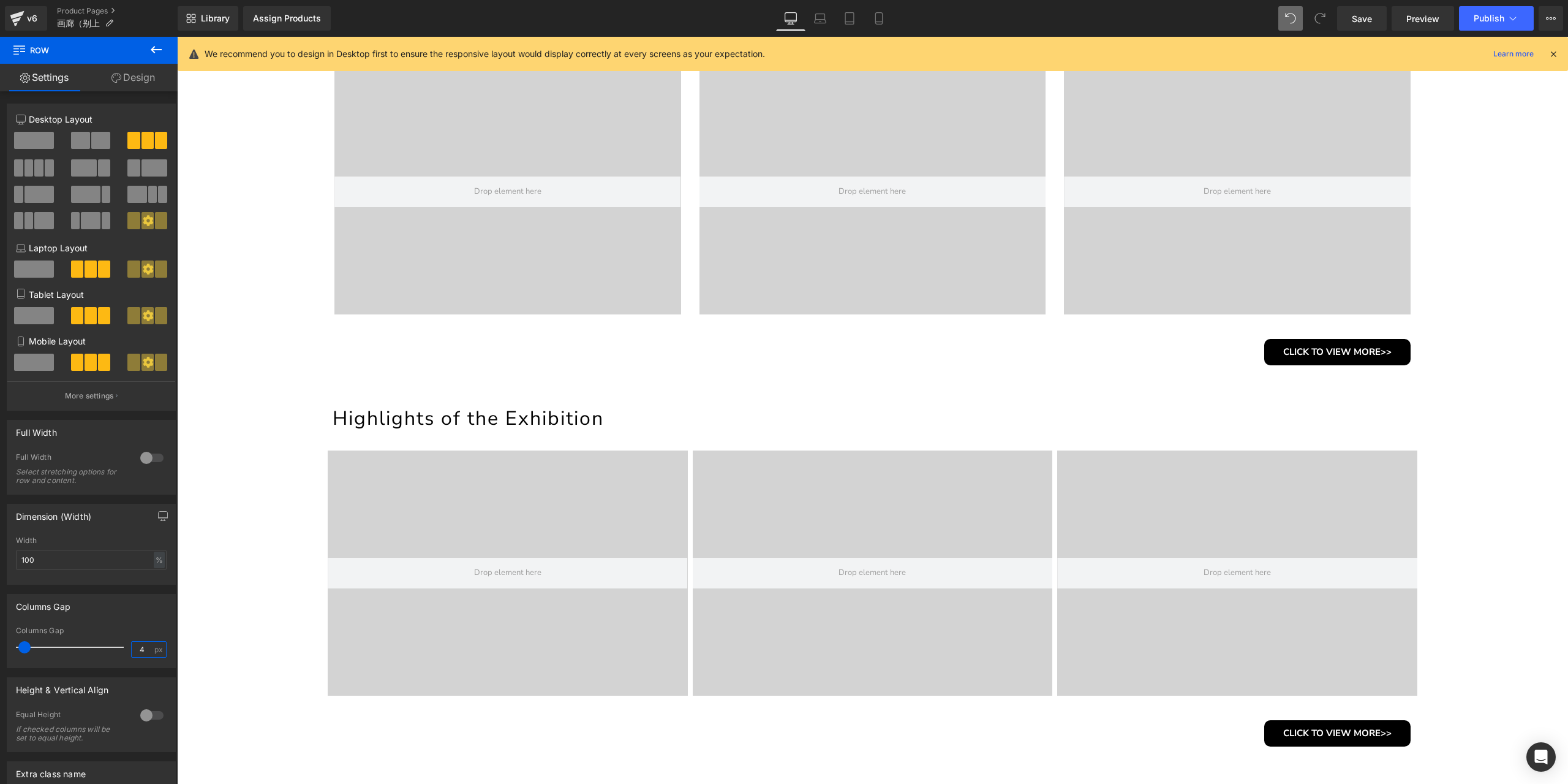
scroll to position [546, 0]
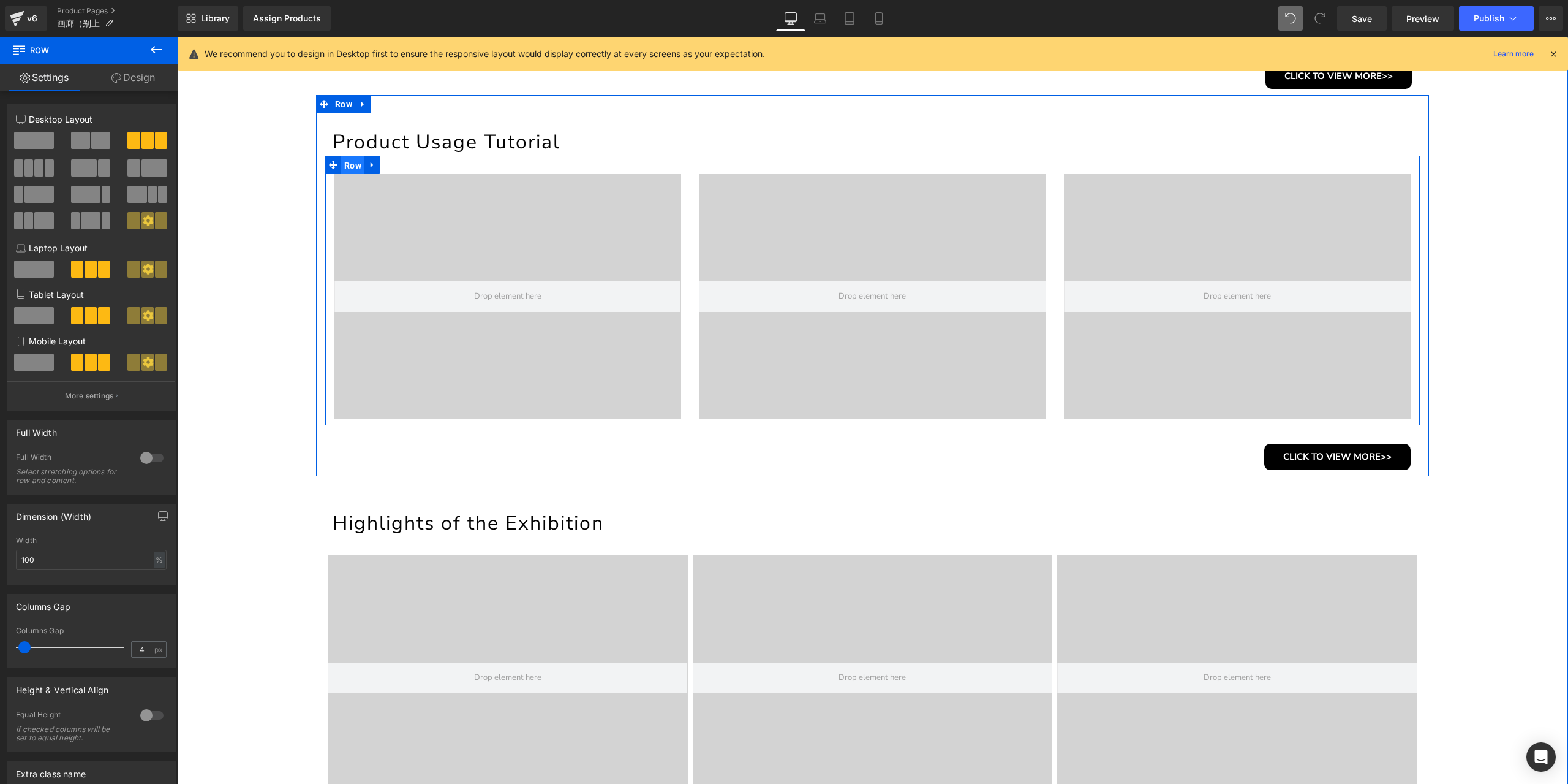
click at [345, 167] on span "Row" at bounding box center [352, 165] width 23 height 19
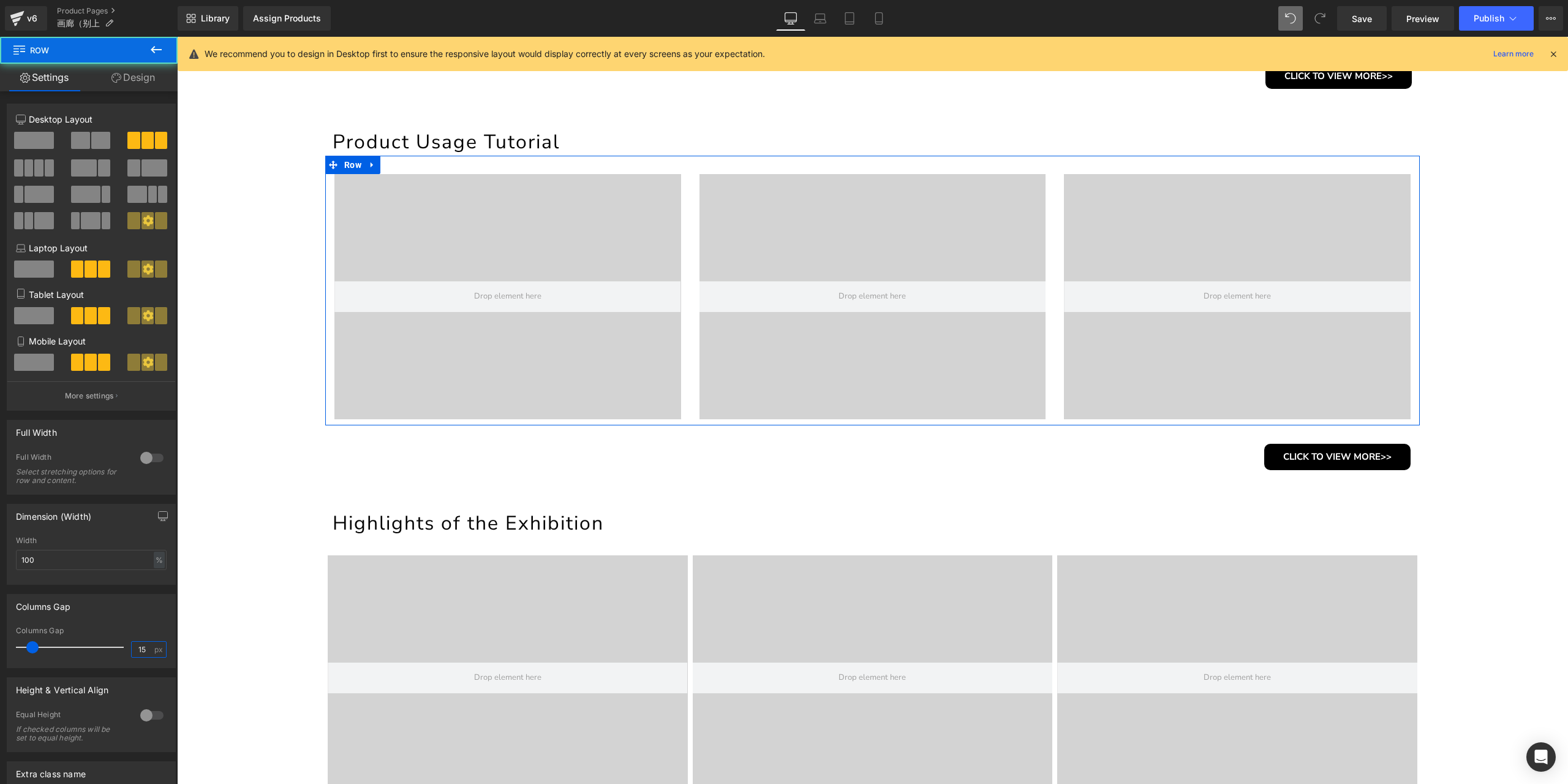
drag, startPoint x: 141, startPoint y: 650, endPoint x: 121, endPoint y: 648, distance: 20.1
click at [121, 648] on div "Columns Gap 15 px" at bounding box center [91, 647] width 151 height 41
type input "4"
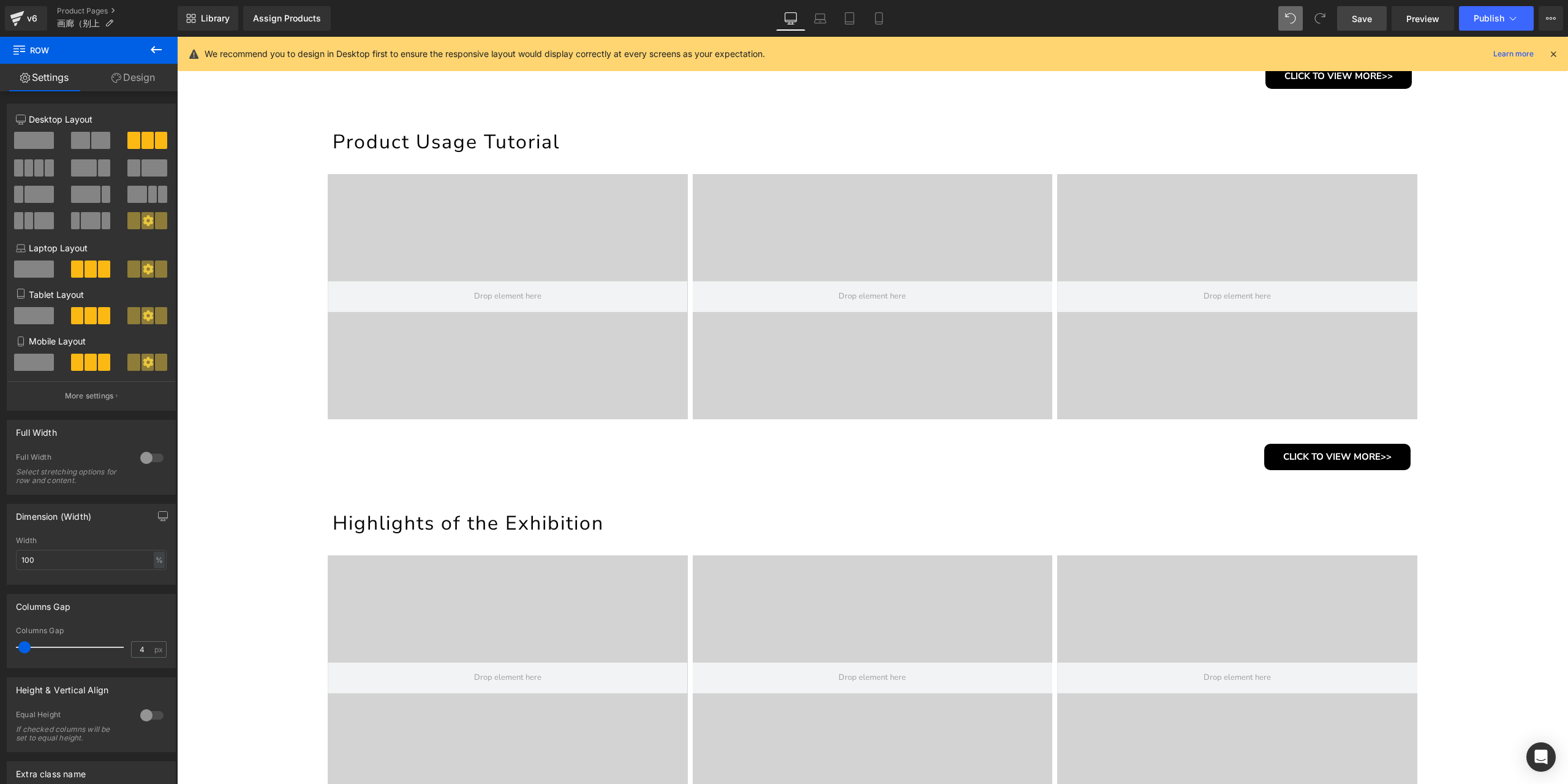
click at [1370, 16] on span "Save" at bounding box center [1362, 19] width 20 height 13
click at [387, 145] on h1 "Product Usage Tutorial" at bounding box center [877, 142] width 1087 height 27
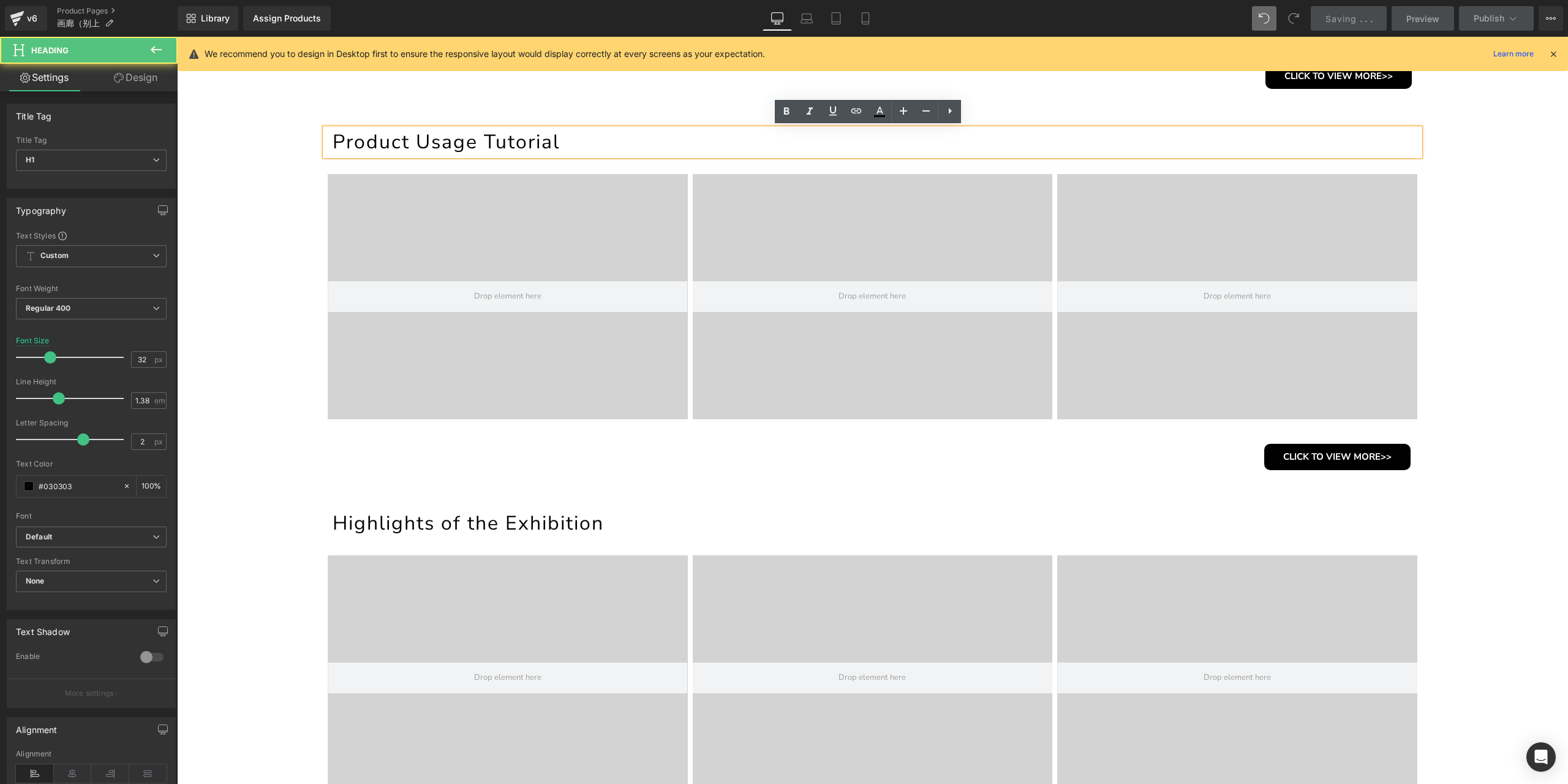
click at [398, 150] on h1 "Product Usage Tutorial" at bounding box center [877, 142] width 1087 height 27
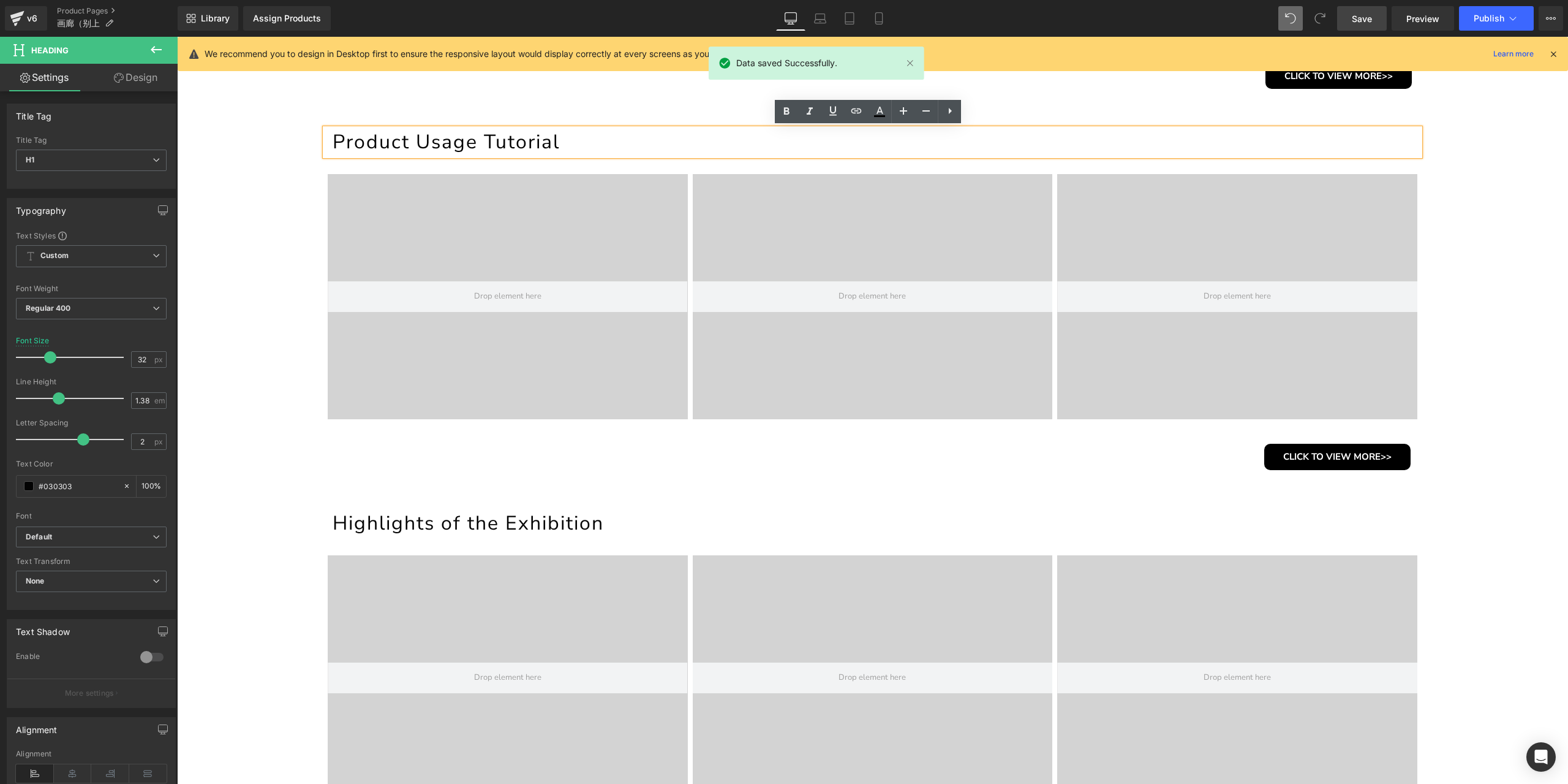
click at [386, 138] on h1 "Product Usage Tutorial" at bounding box center [877, 142] width 1087 height 27
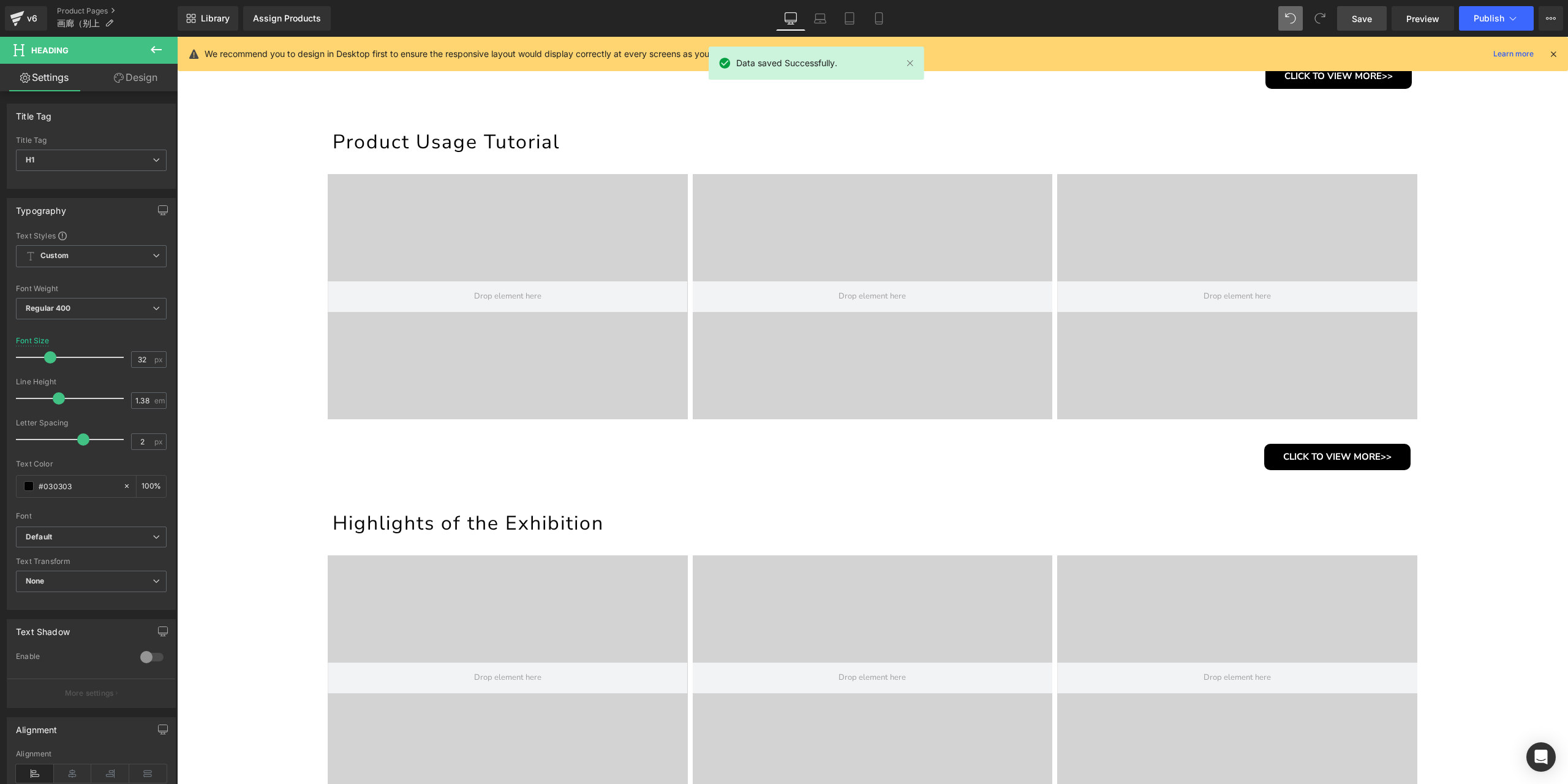
click at [140, 78] on link "Design" at bounding box center [135, 77] width 89 height 27
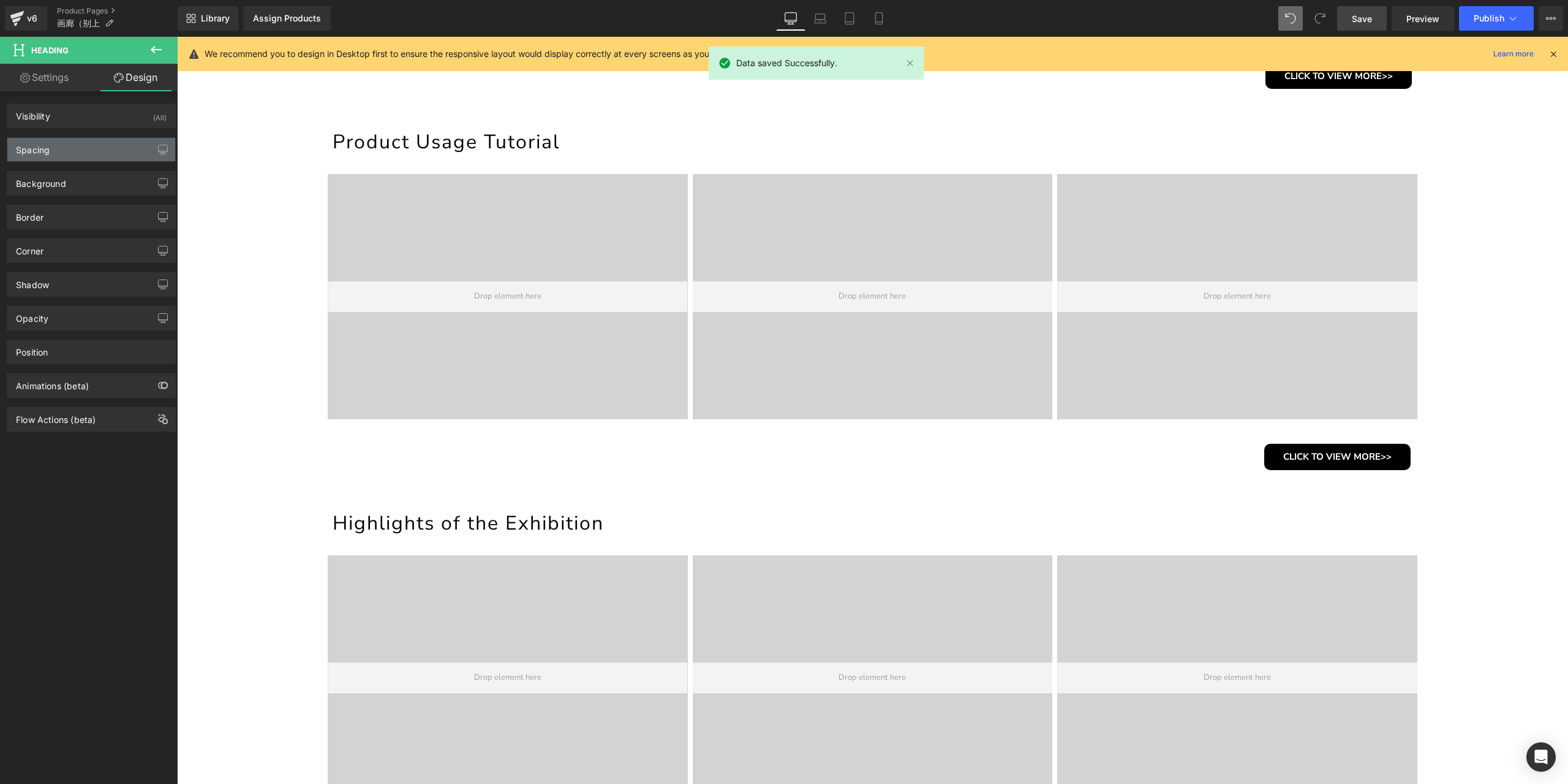
click at [101, 145] on div "Spacing" at bounding box center [91, 150] width 168 height 23
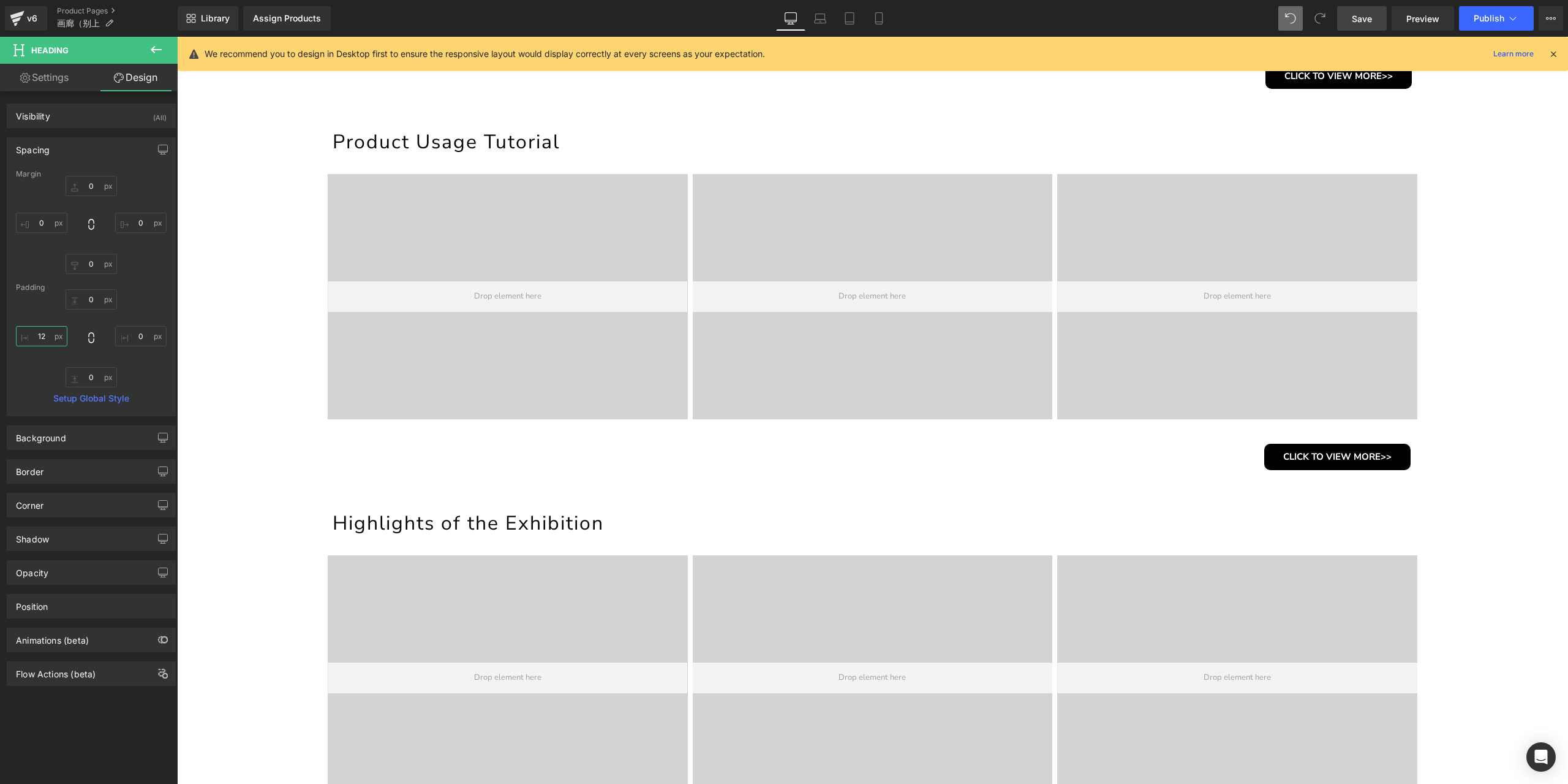
click at [41, 333] on input "12" at bounding box center [42, 336] width 51 height 20
type input "5"
click at [376, 528] on h1 "Highlights of the Exhibition" at bounding box center [877, 524] width 1087 height 27
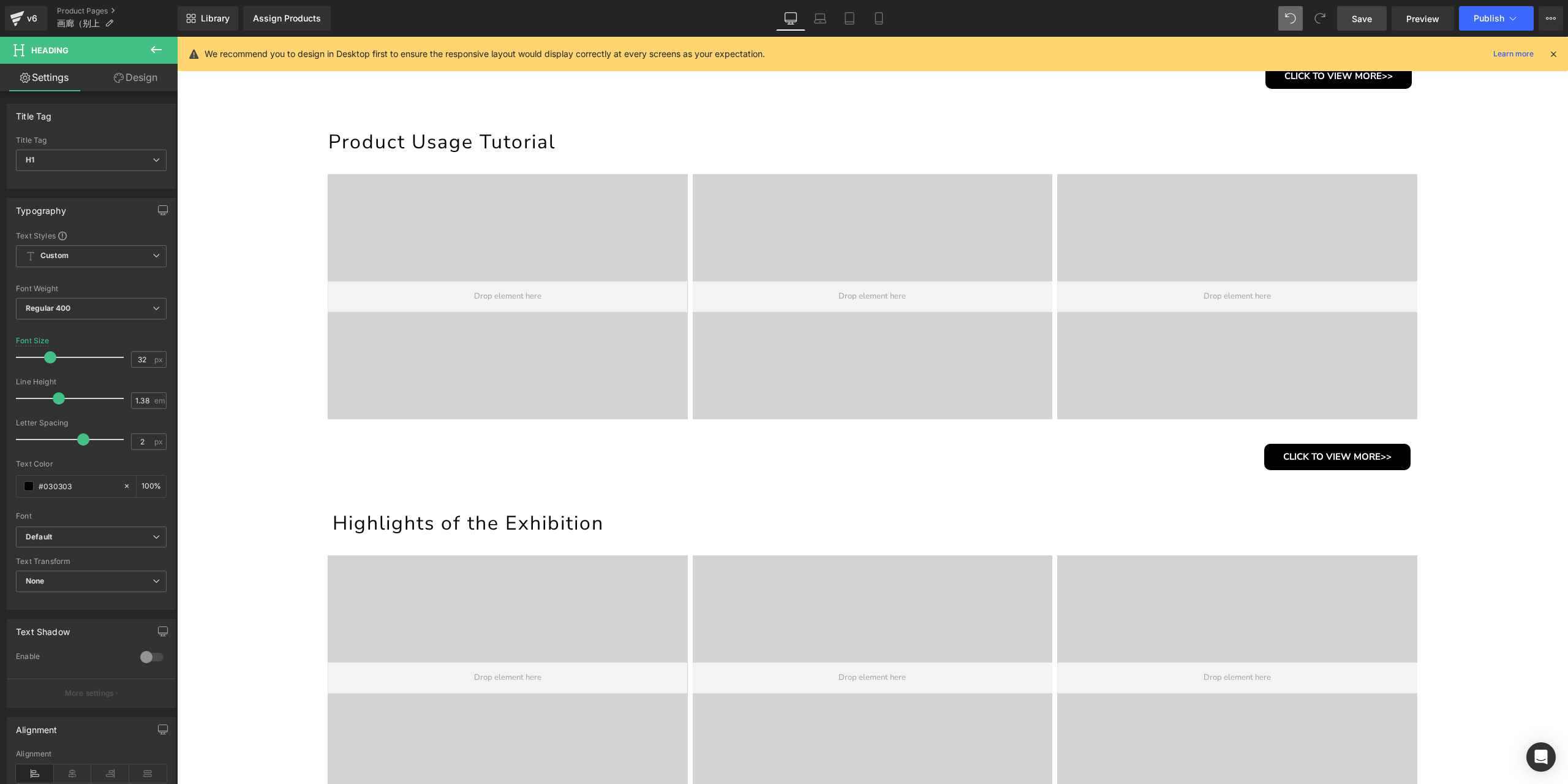
click at [128, 68] on link "Design" at bounding box center [135, 77] width 89 height 27
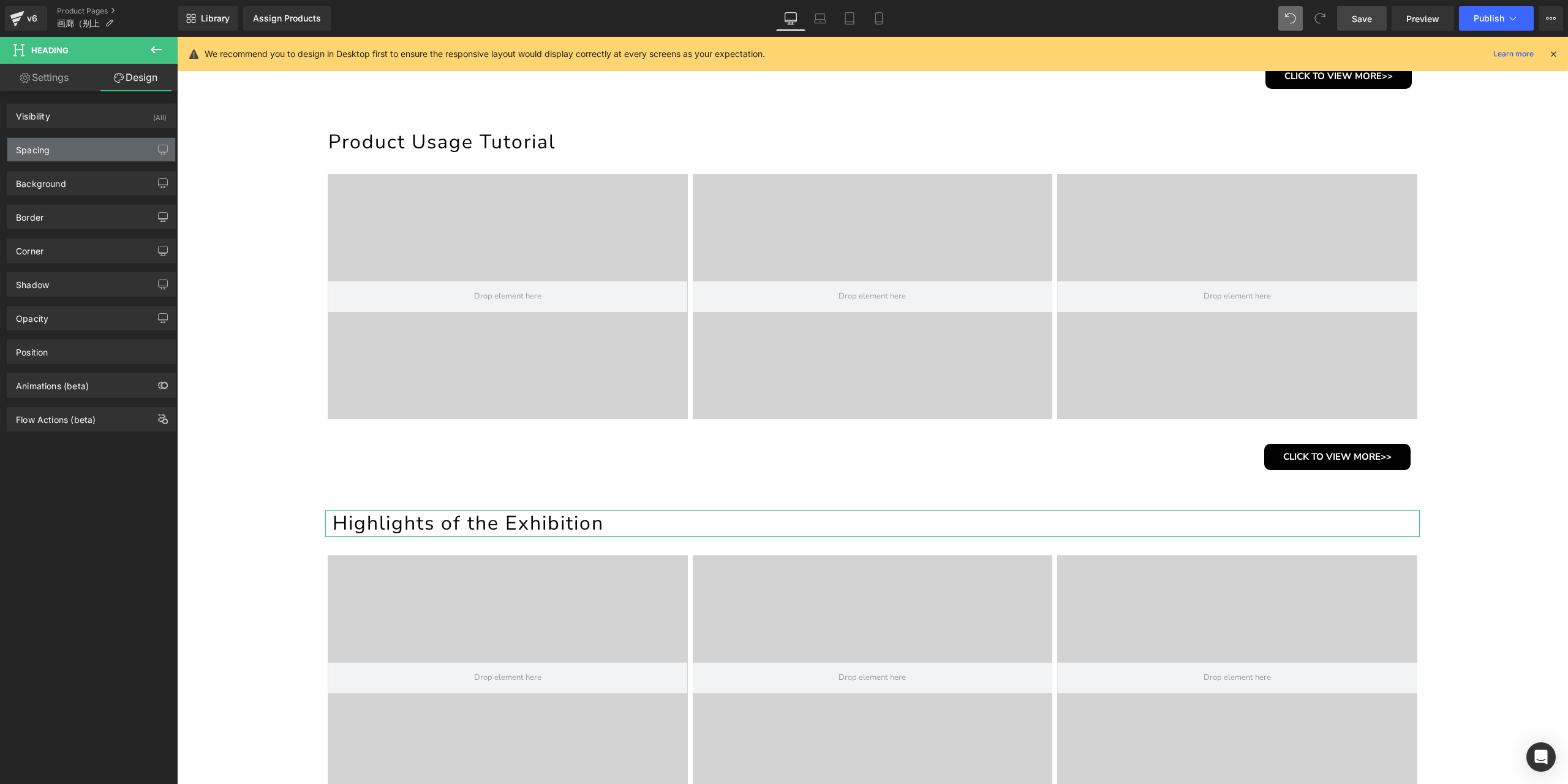
click at [54, 148] on div "Spacing" at bounding box center [91, 150] width 168 height 23
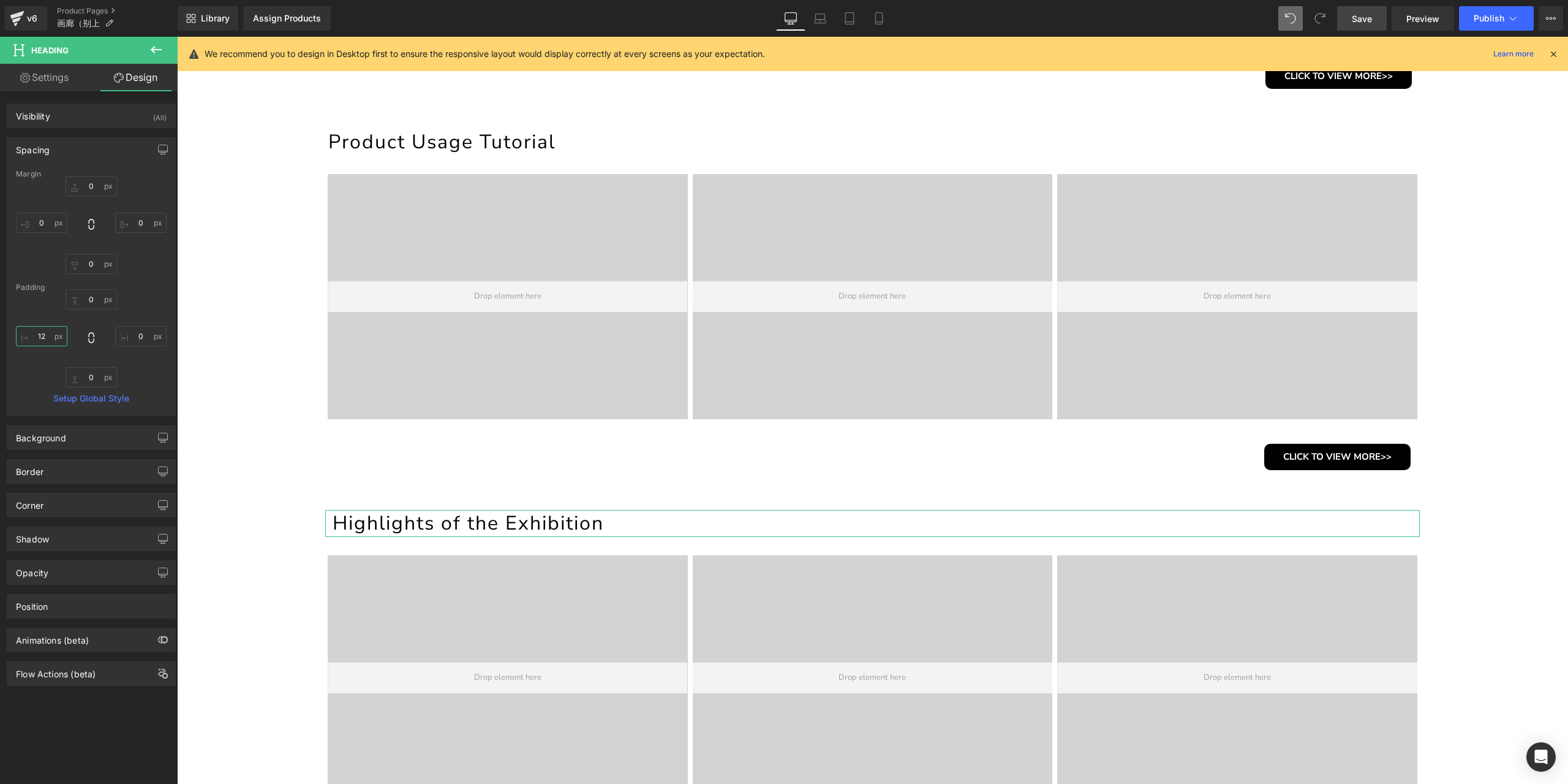
click at [39, 331] on input "12" at bounding box center [42, 336] width 51 height 20
type input "5"
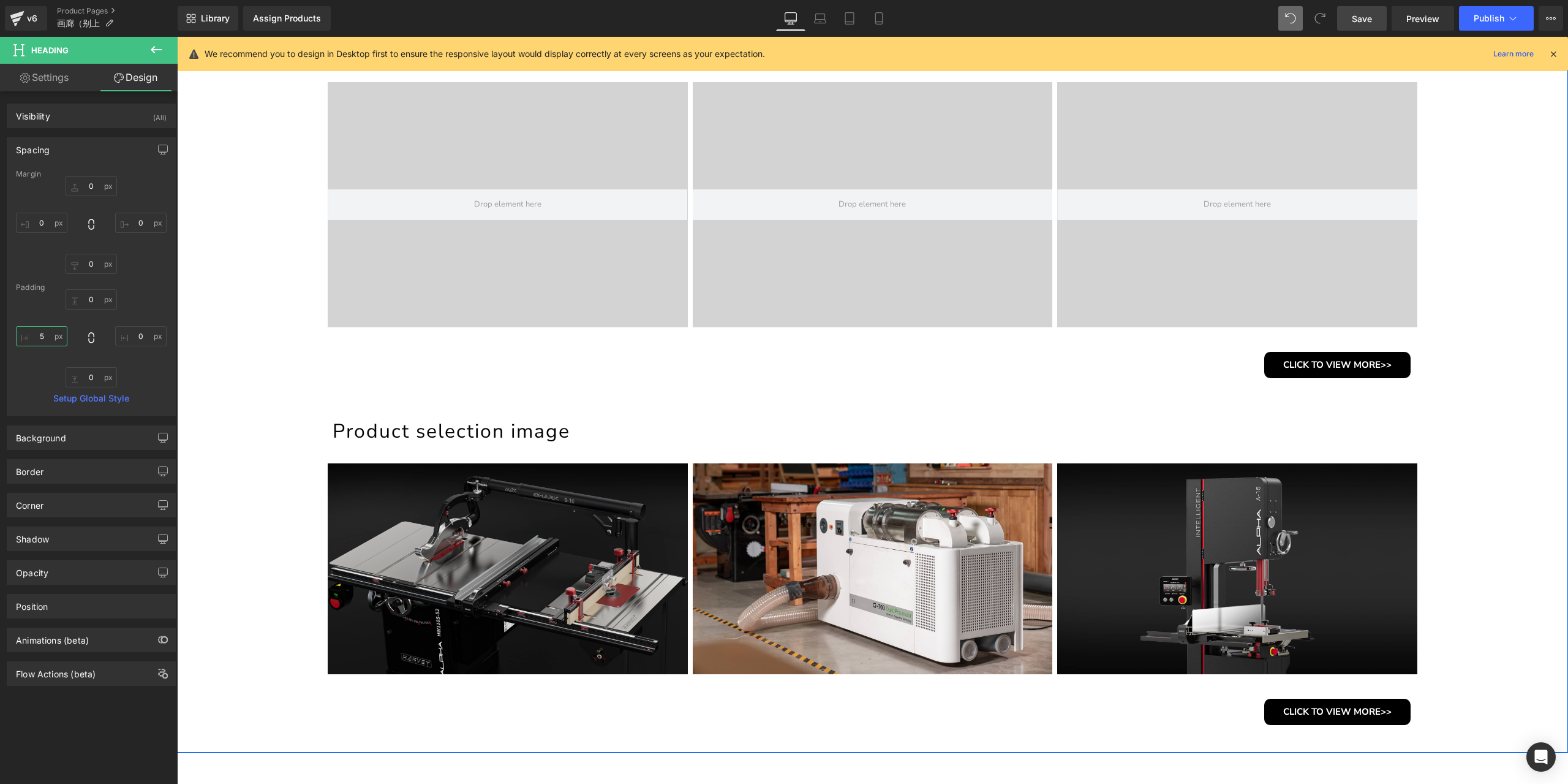
scroll to position [1098, 0]
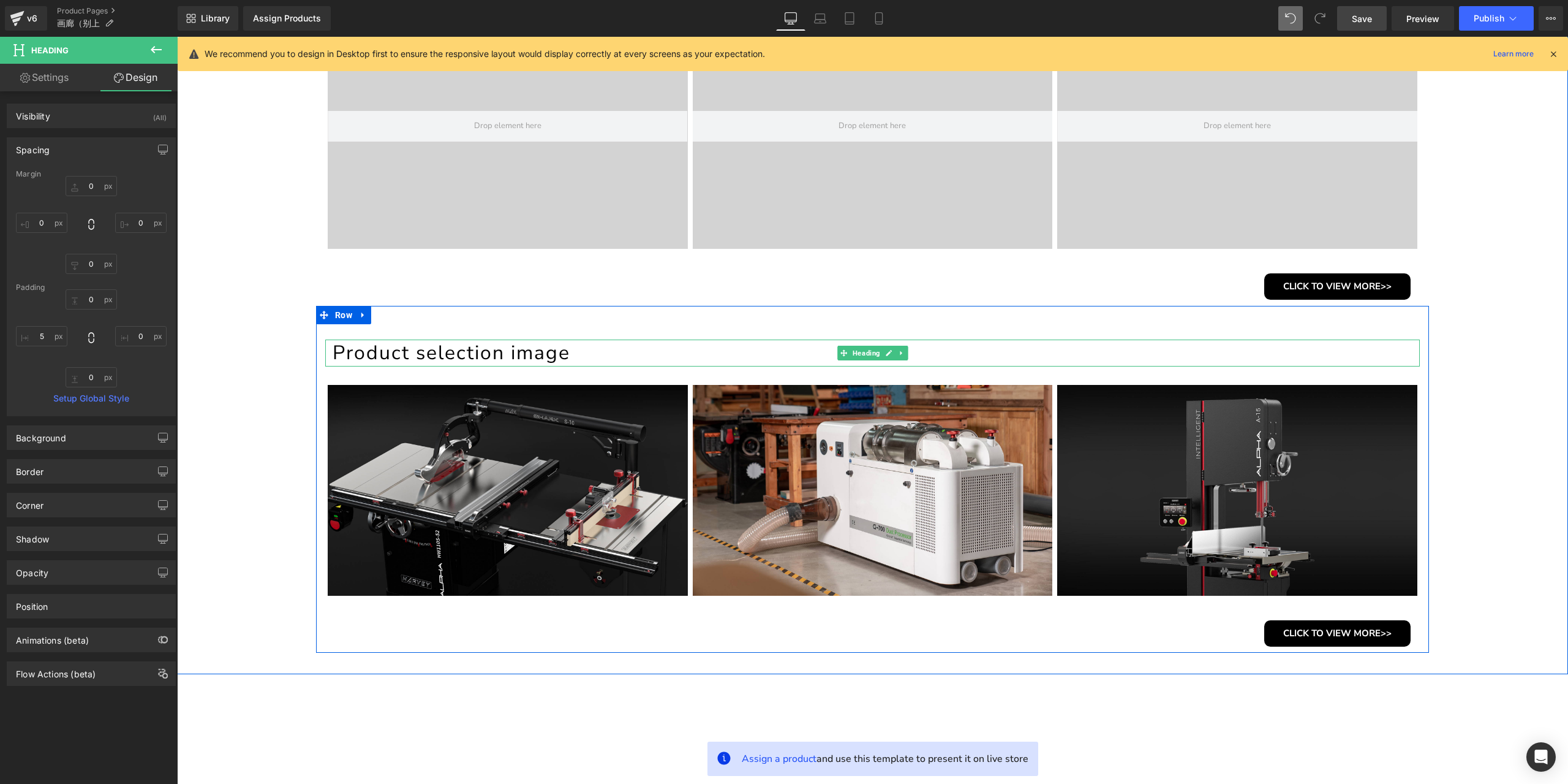
click at [492, 346] on h1 "Product selection image" at bounding box center [877, 353] width 1087 height 27
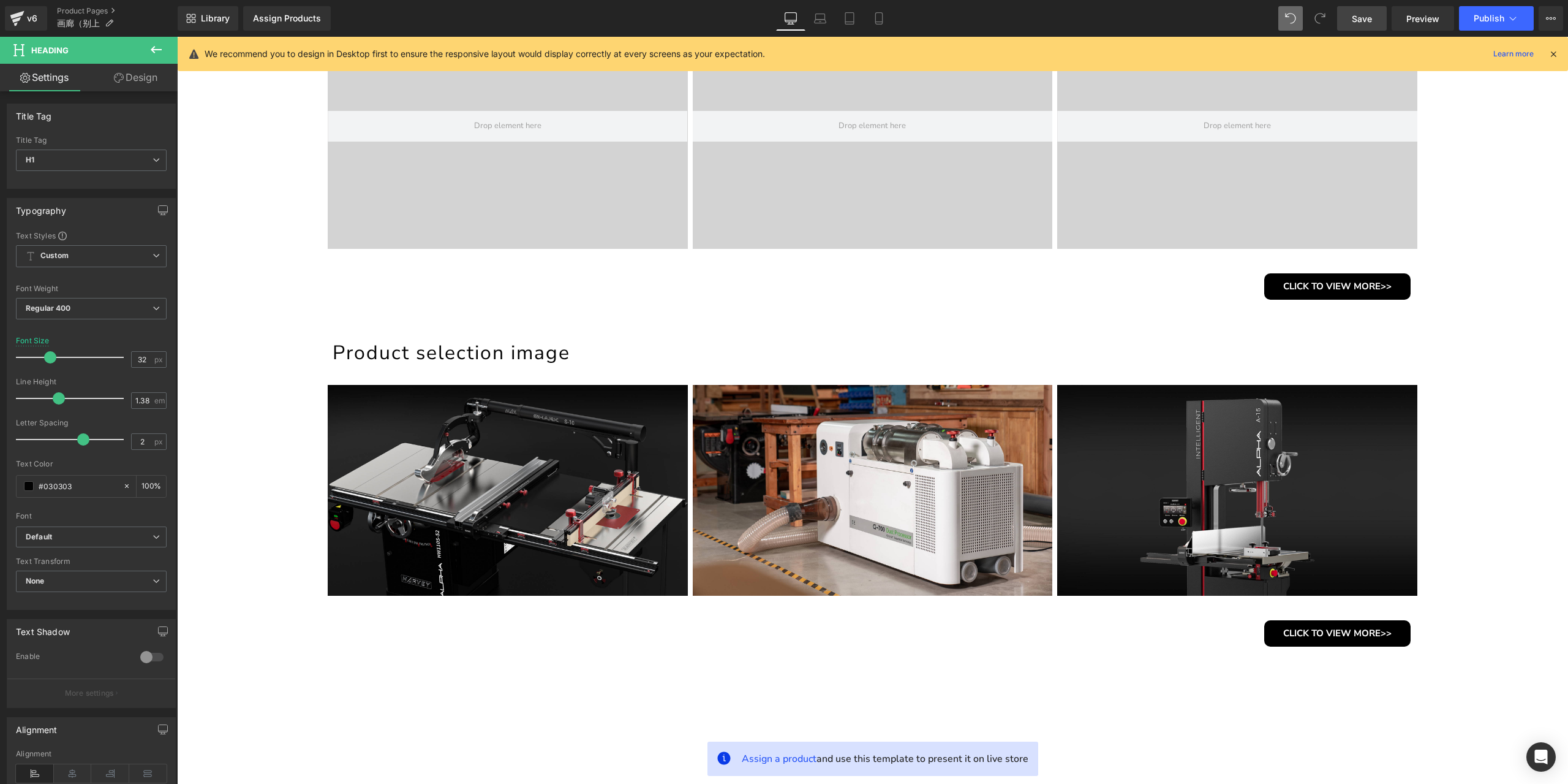
click at [136, 81] on link "Design" at bounding box center [135, 77] width 89 height 27
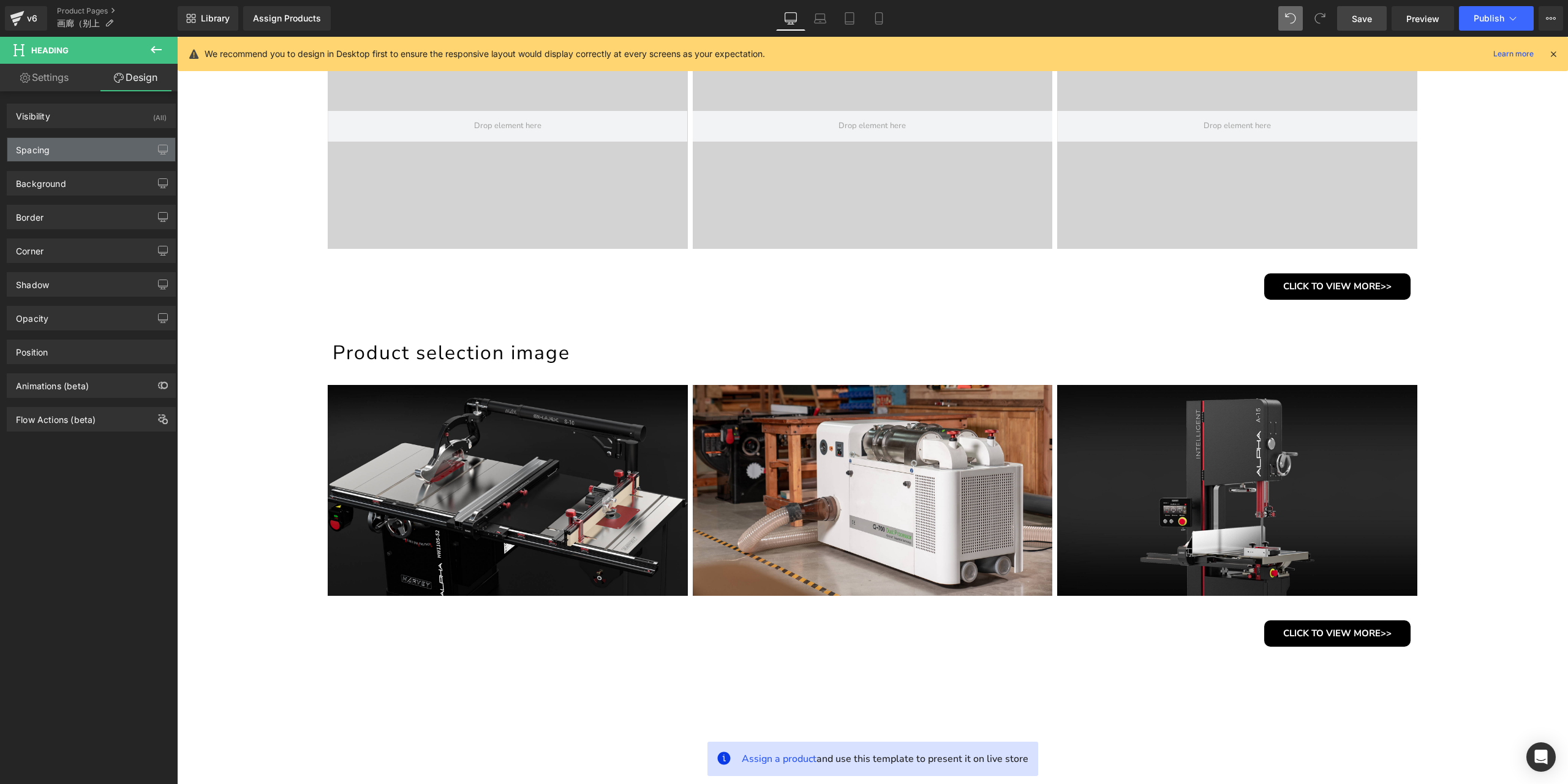
click at [84, 139] on div "Spacing" at bounding box center [91, 150] width 168 height 23
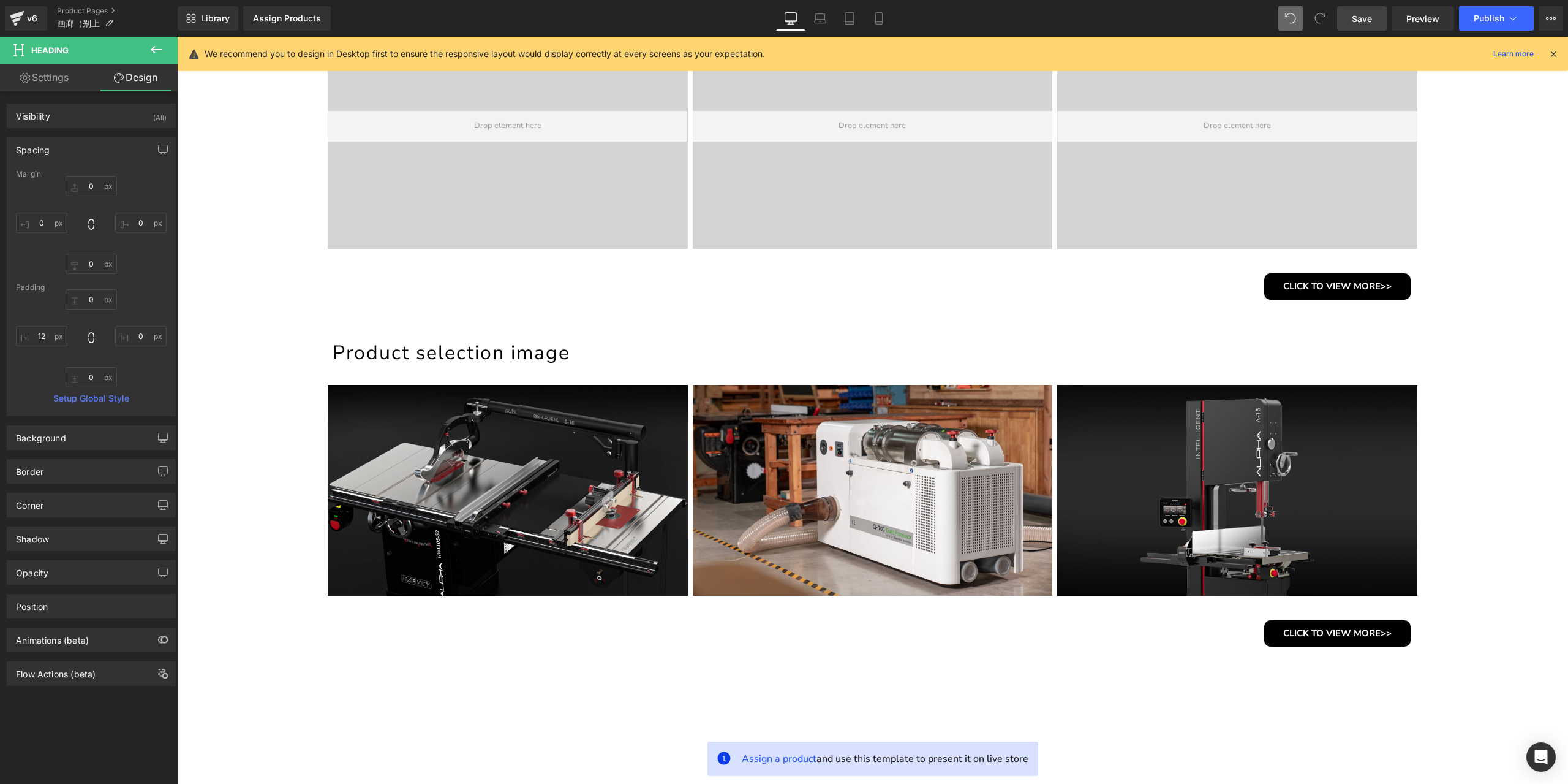
type input "0"
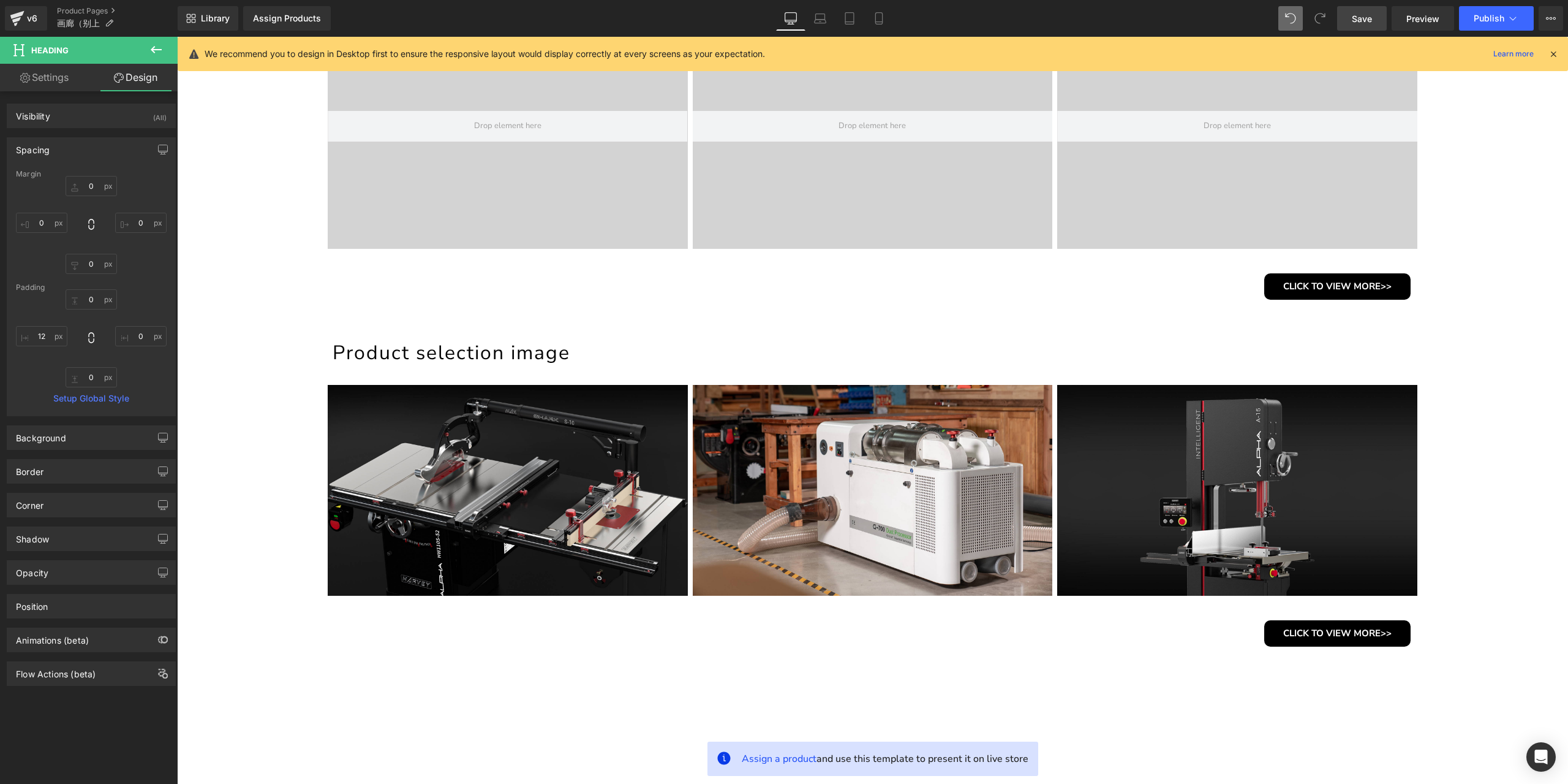
type input "0"
click at [41, 341] on input "12" at bounding box center [42, 336] width 51 height 20
type input "5"
click at [1379, 19] on link "Save" at bounding box center [1362, 19] width 50 height 25
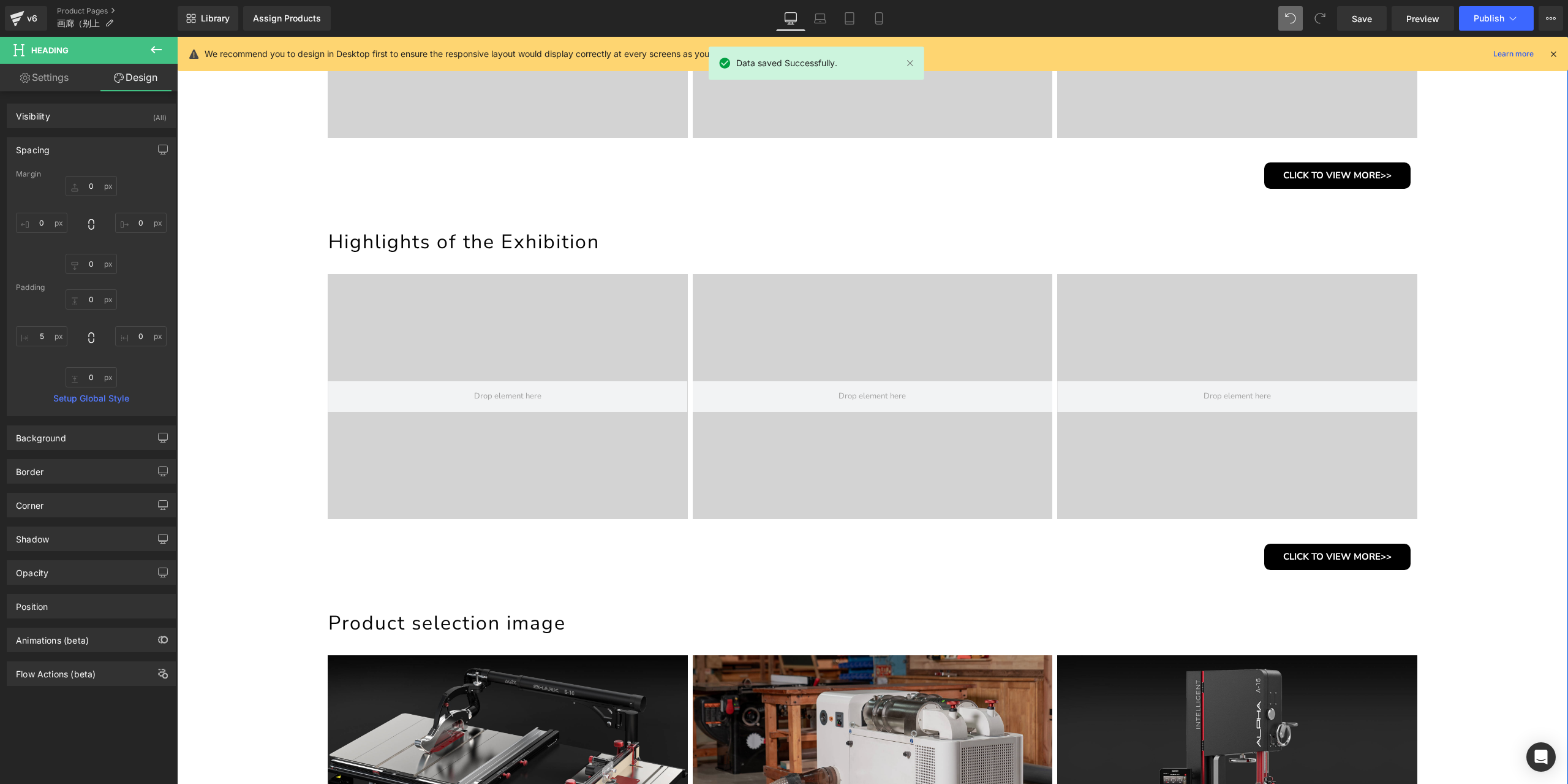
scroll to position [178, 0]
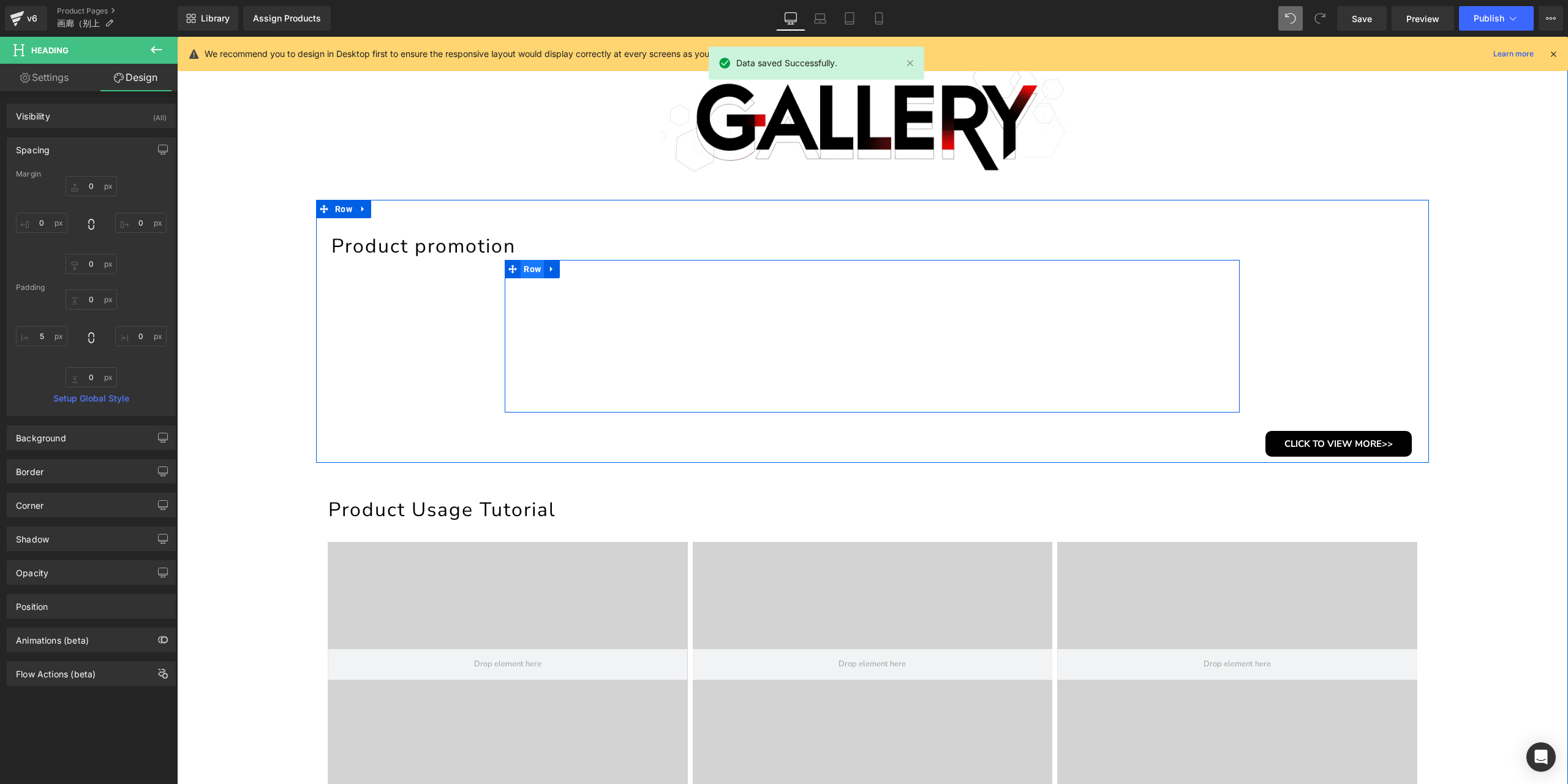
click at [532, 261] on span "Row" at bounding box center [532, 268] width 23 height 19
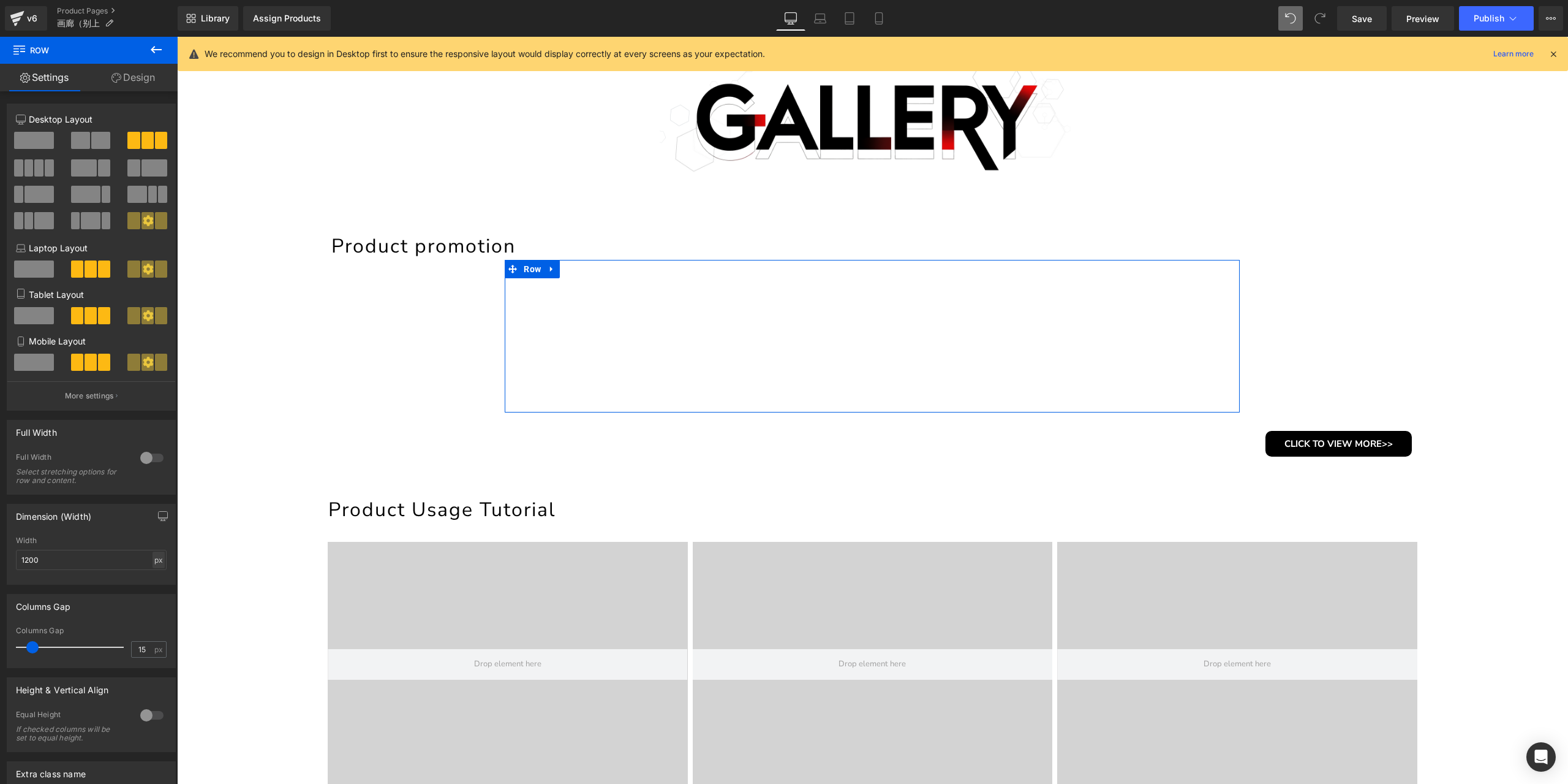
click at [152, 567] on div "px" at bounding box center [158, 560] width 12 height 17
click at [152, 578] on li "%" at bounding box center [158, 578] width 15 height 18
type input "100"
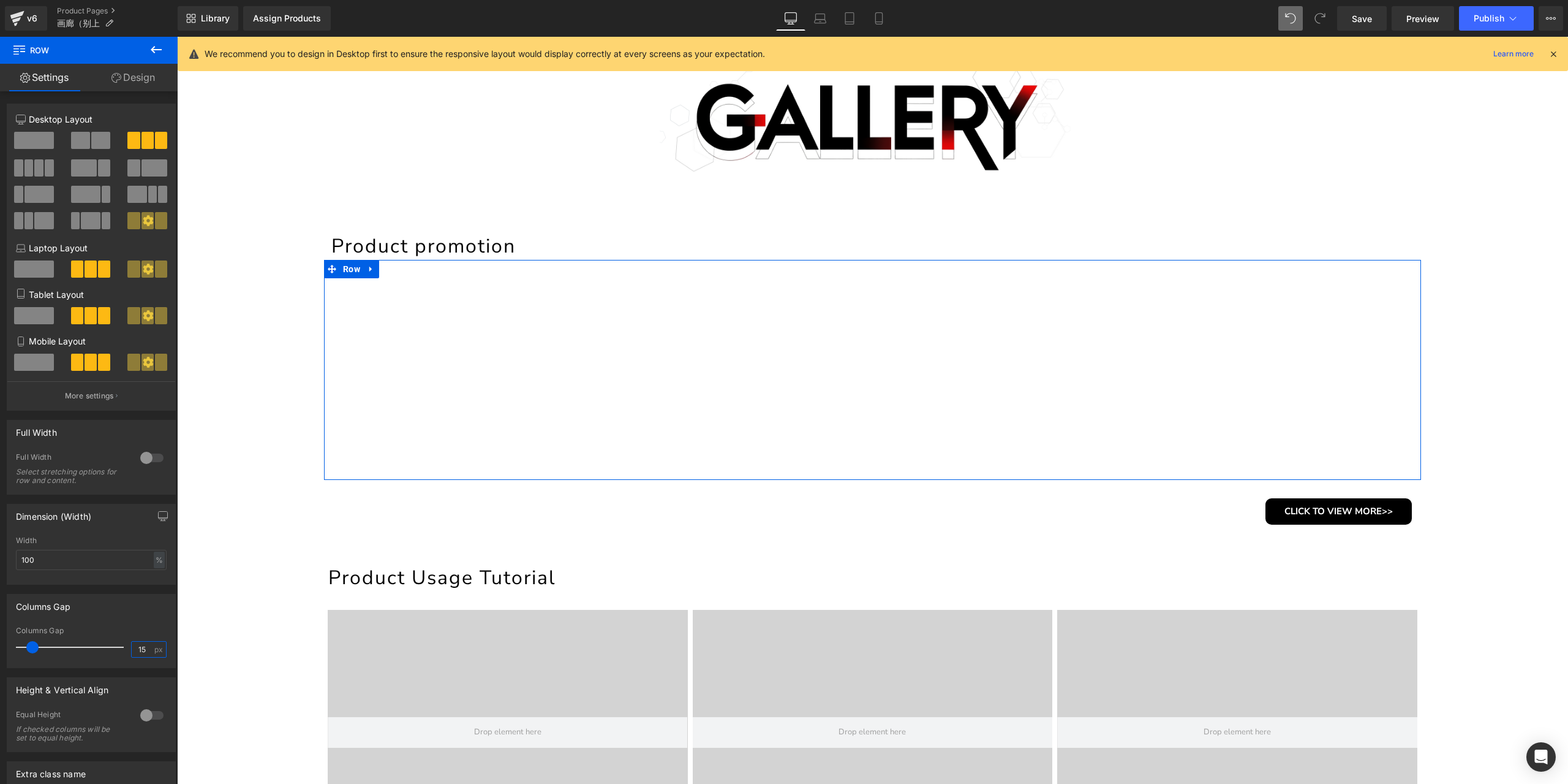
drag, startPoint x: 141, startPoint y: 651, endPoint x: 120, endPoint y: 646, distance: 21.6
click at [120, 646] on div "Columns Gap 15 px" at bounding box center [91, 647] width 151 height 41
type input "4"
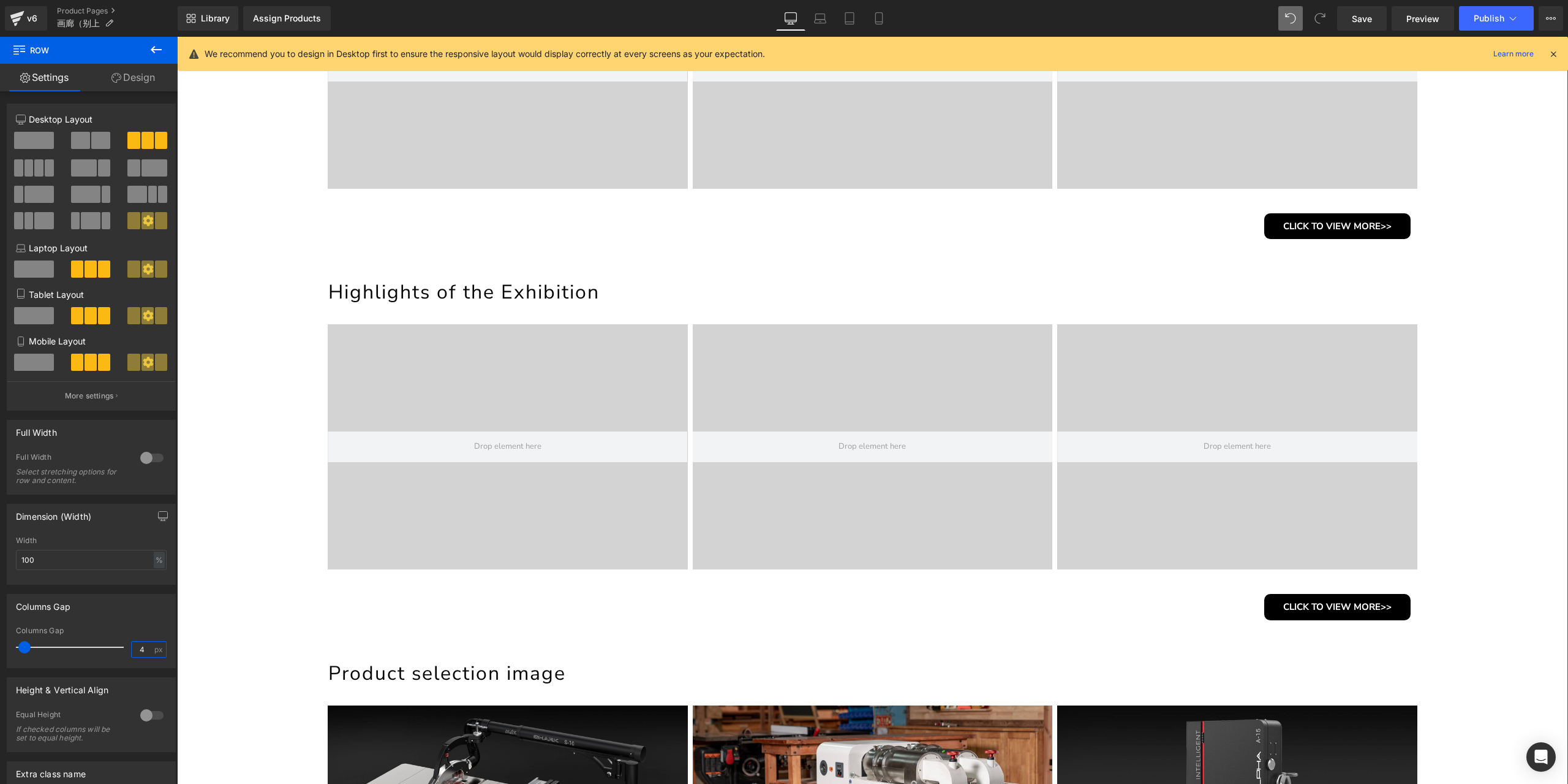
scroll to position [975, 0]
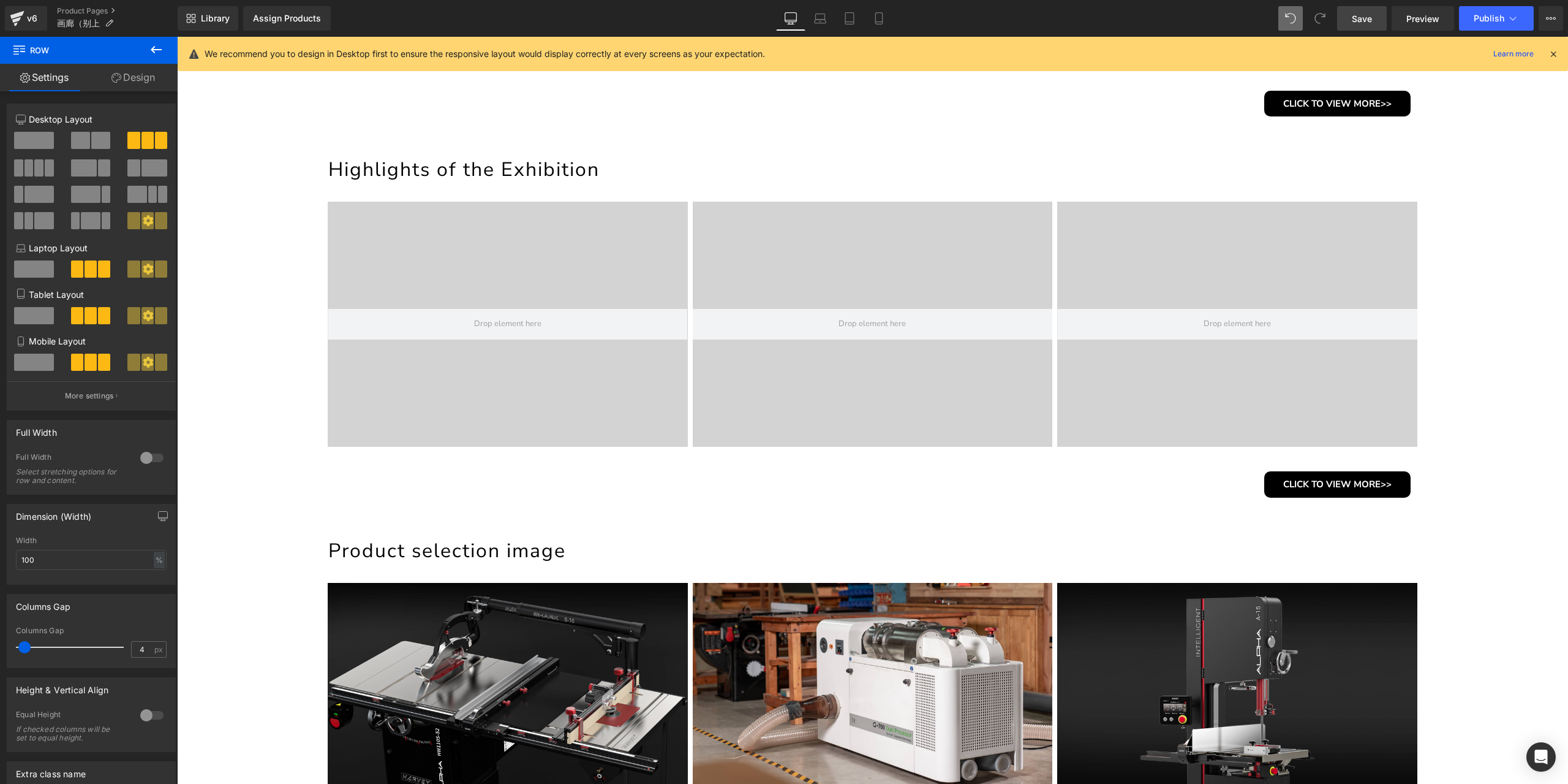
click at [1367, 21] on span "Save" at bounding box center [1362, 19] width 20 height 13
click at [881, 19] on icon at bounding box center [879, 19] width 12 height 12
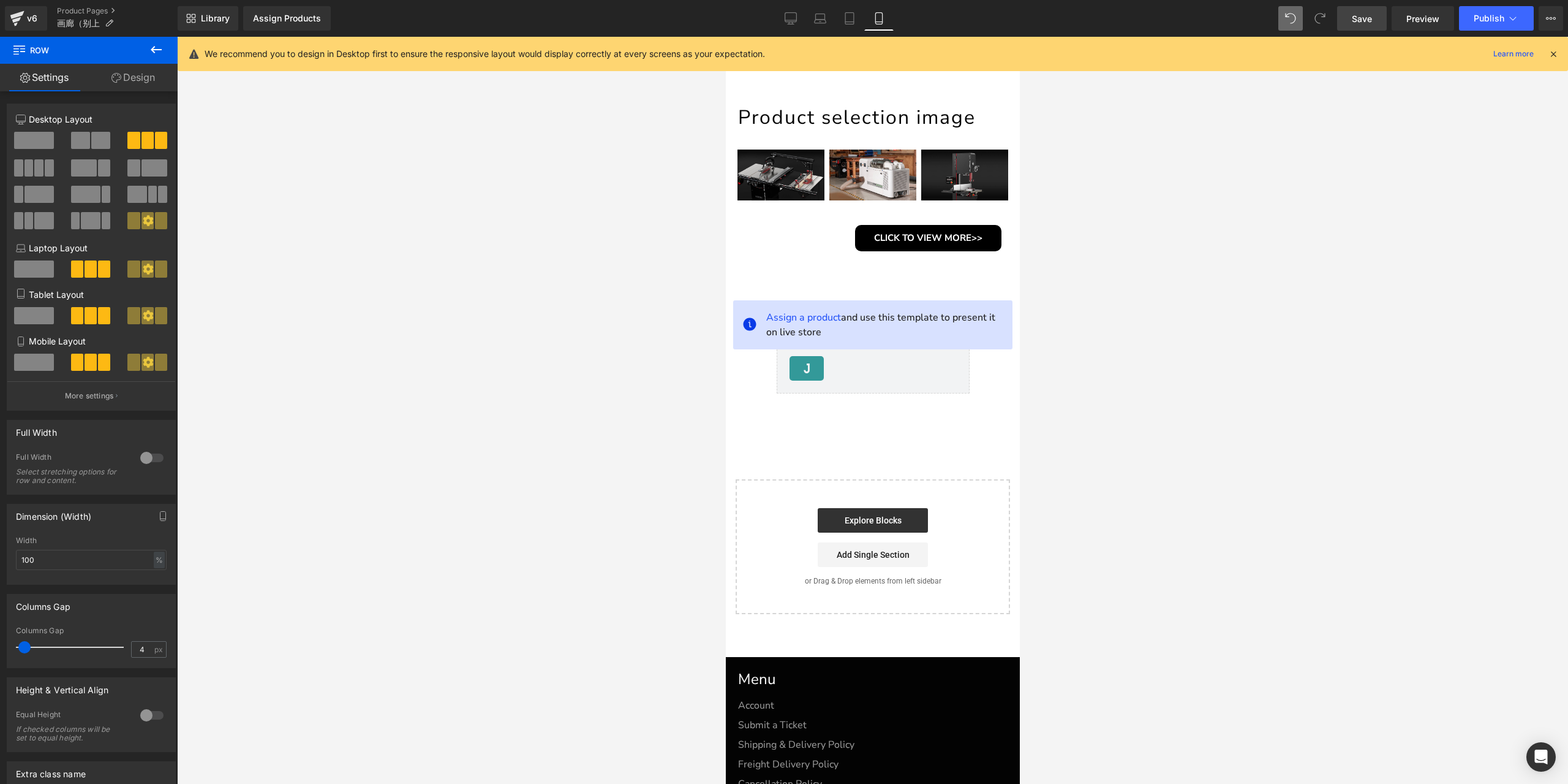
scroll to position [0, 0]
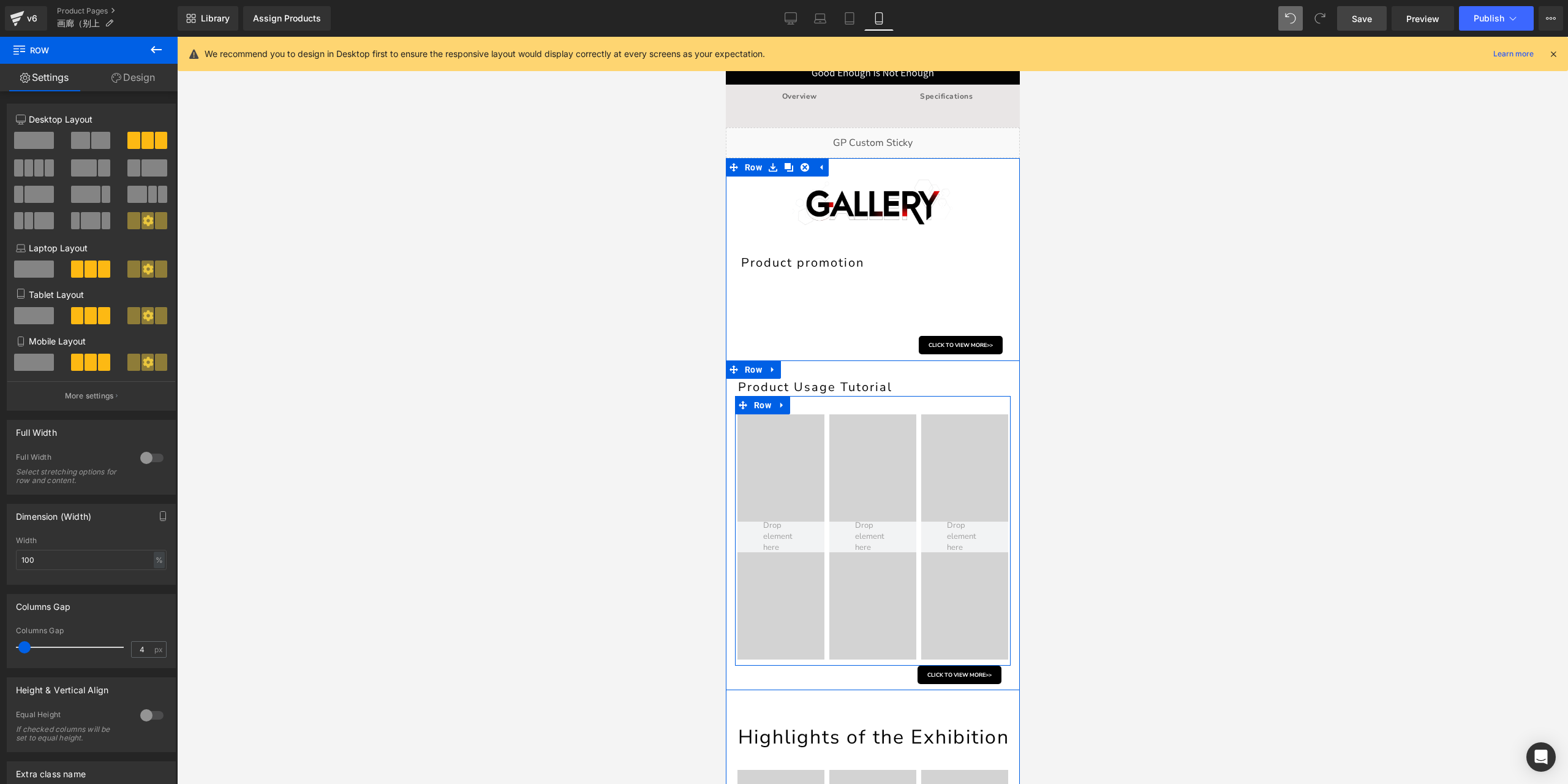
click at [764, 405] on span "Row" at bounding box center [761, 405] width 23 height 19
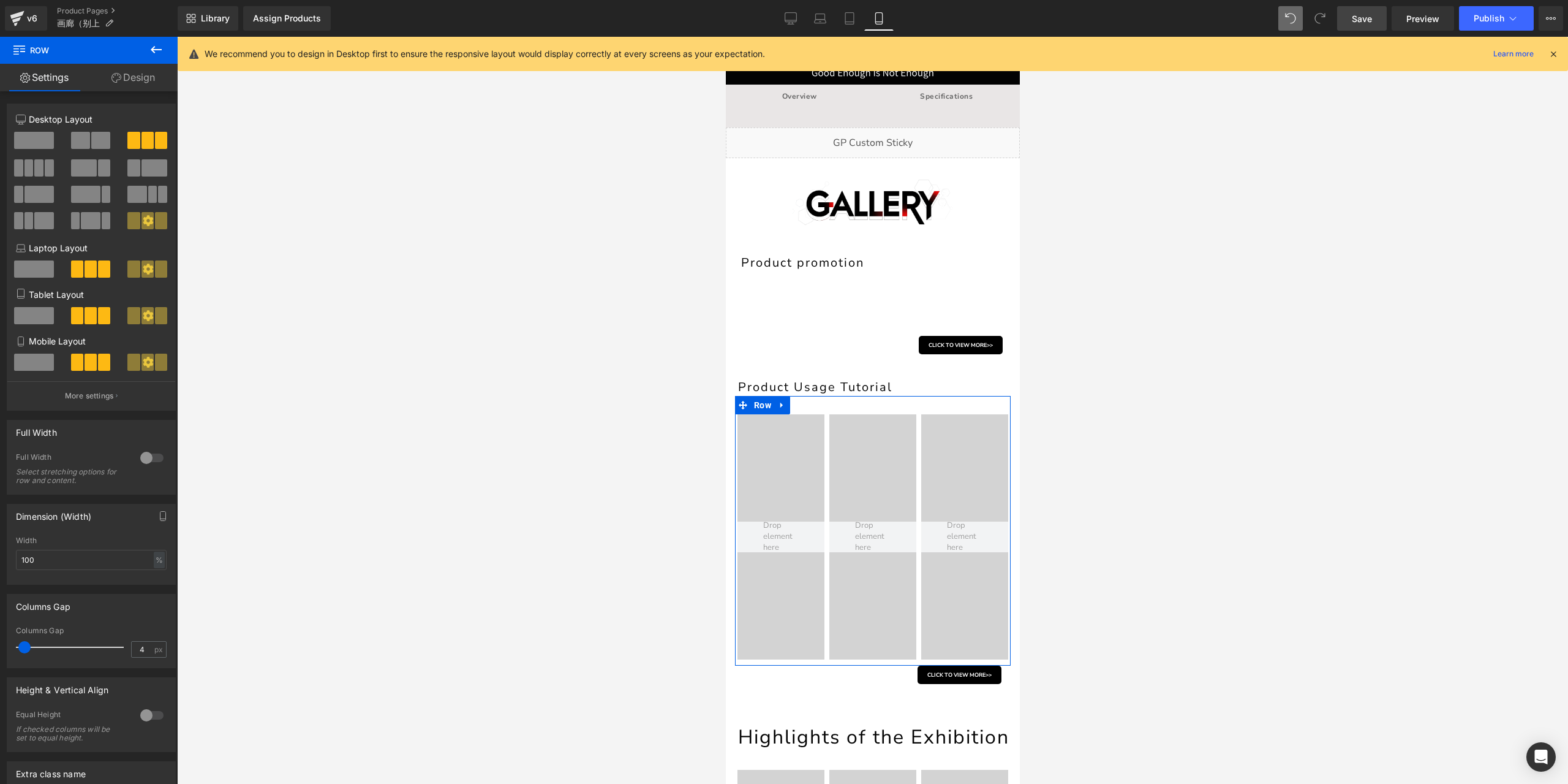
click at [152, 460] on div at bounding box center [151, 458] width 29 height 19
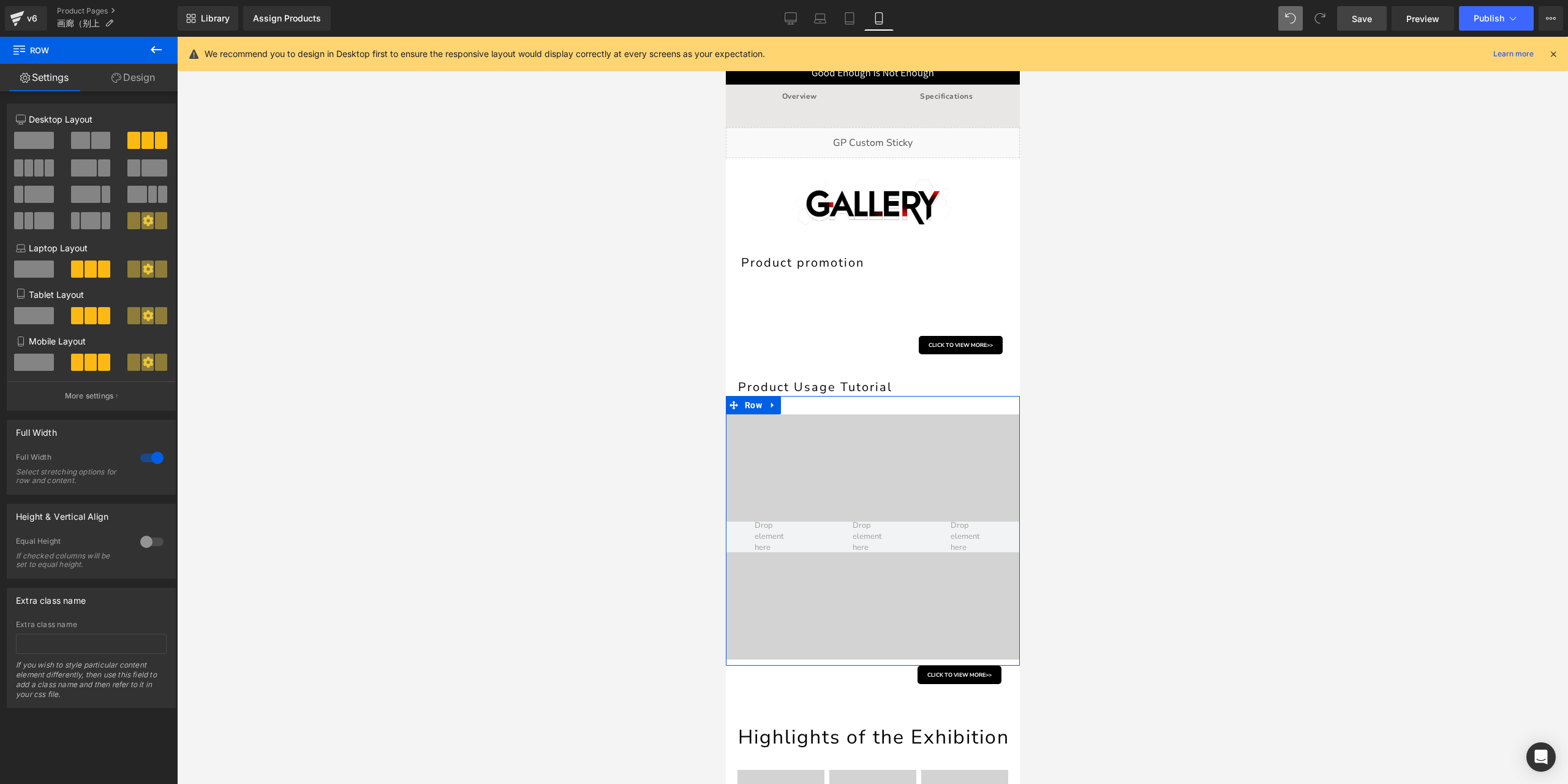
click at [152, 460] on div at bounding box center [151, 458] width 29 height 19
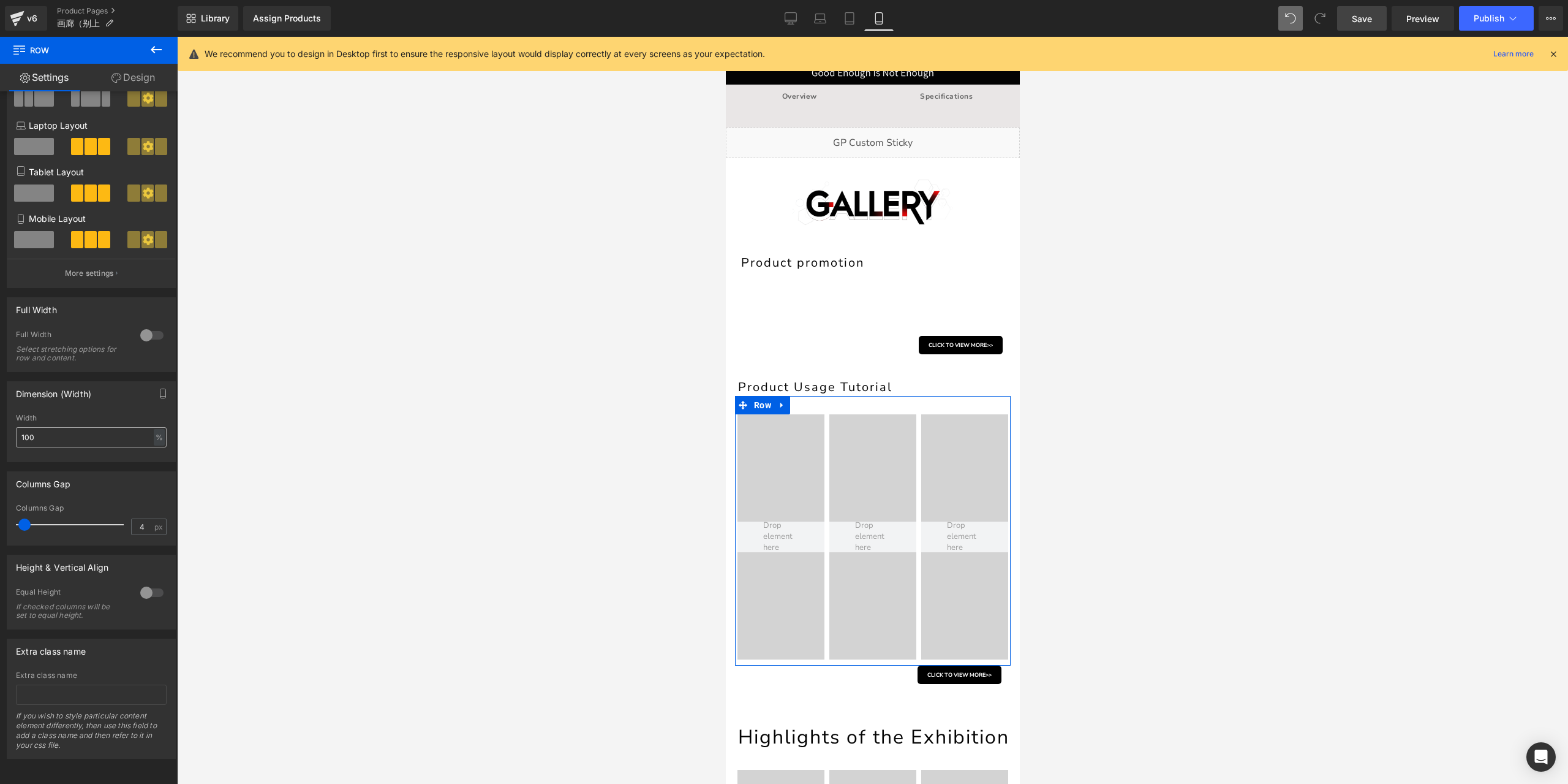
scroll to position [131, 0]
click at [148, 583] on div at bounding box center [151, 593] width 29 height 19
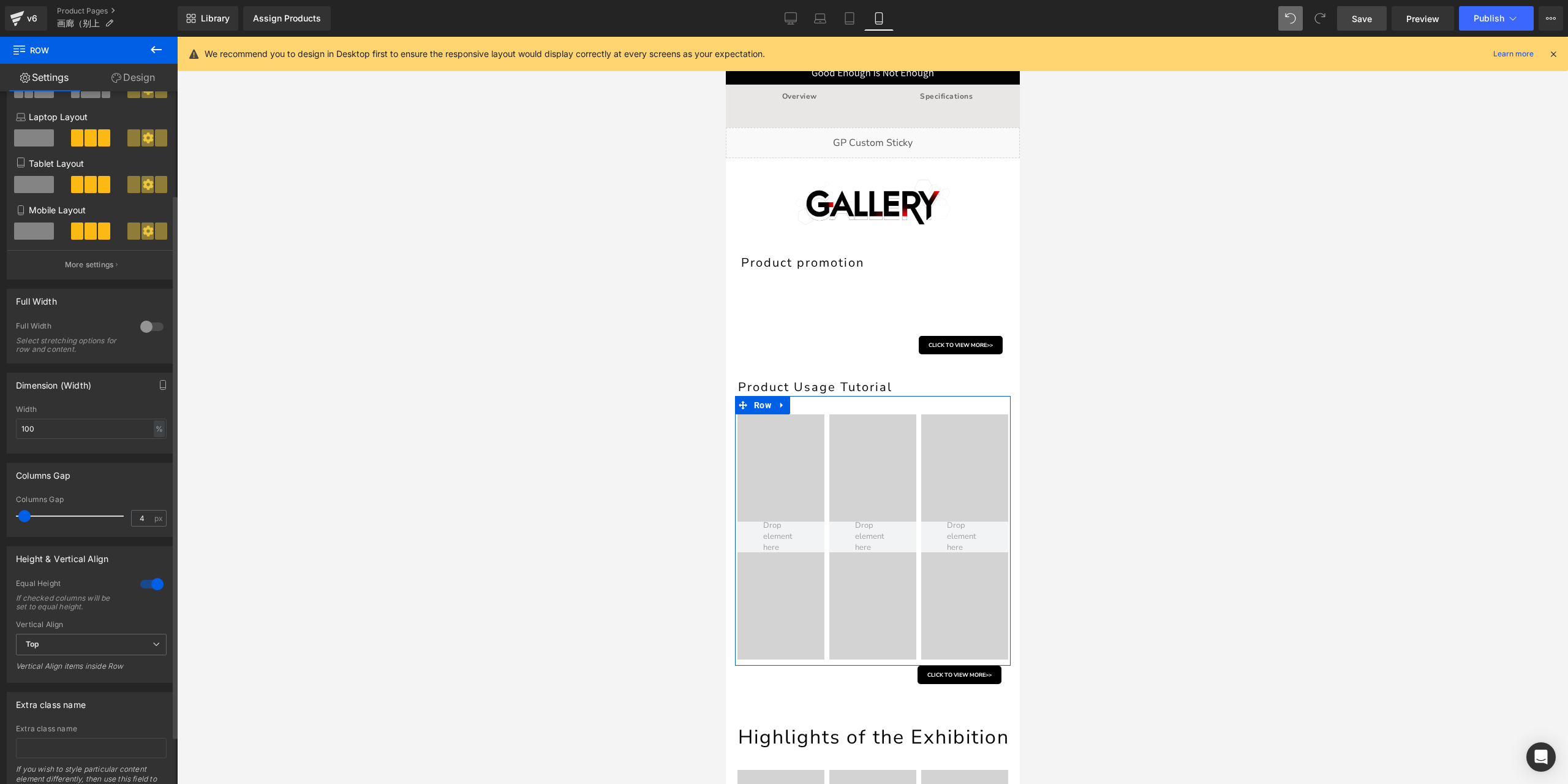
click at [148, 582] on div at bounding box center [151, 584] width 29 height 19
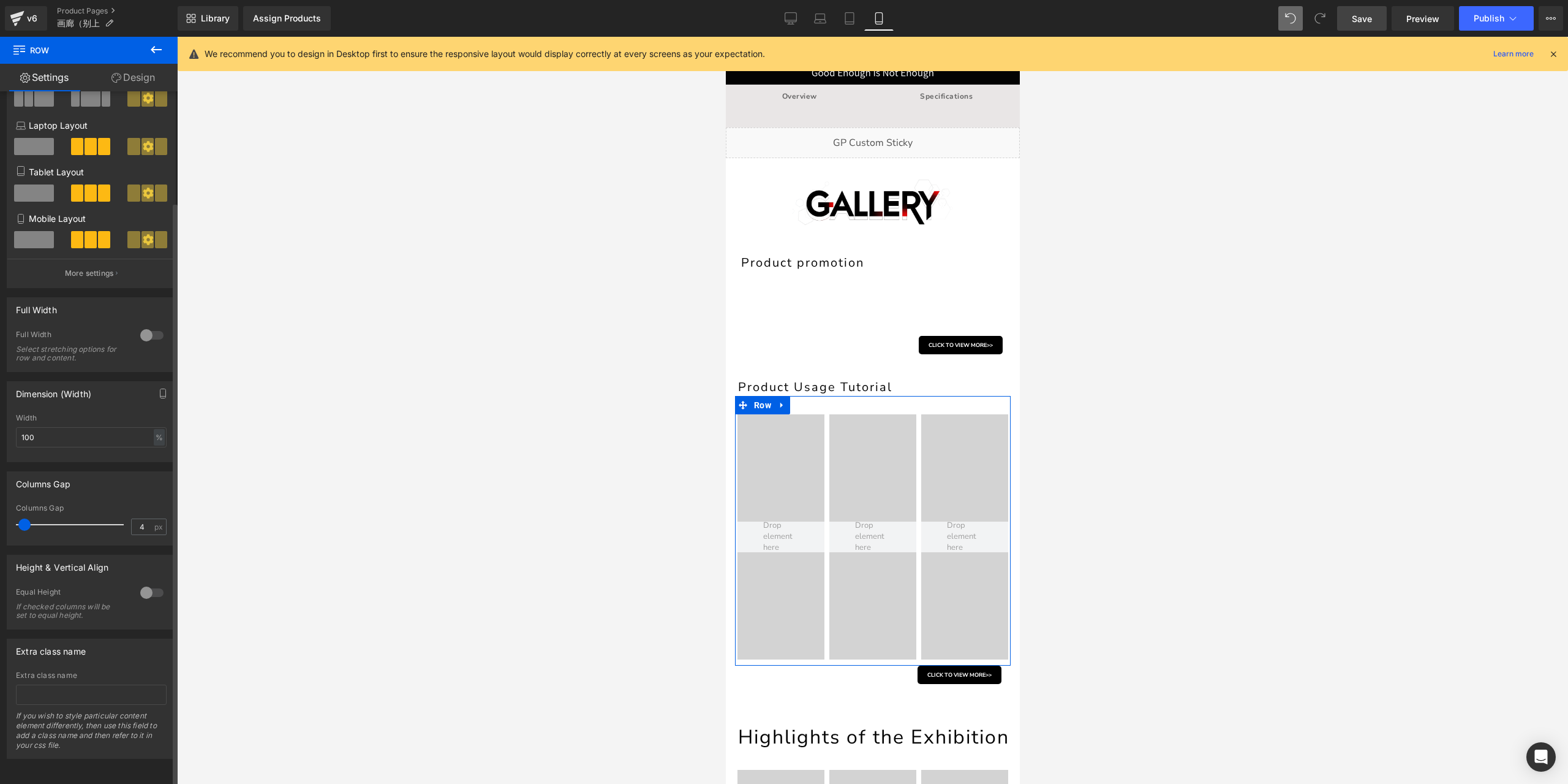
click at [148, 583] on div at bounding box center [151, 593] width 29 height 19
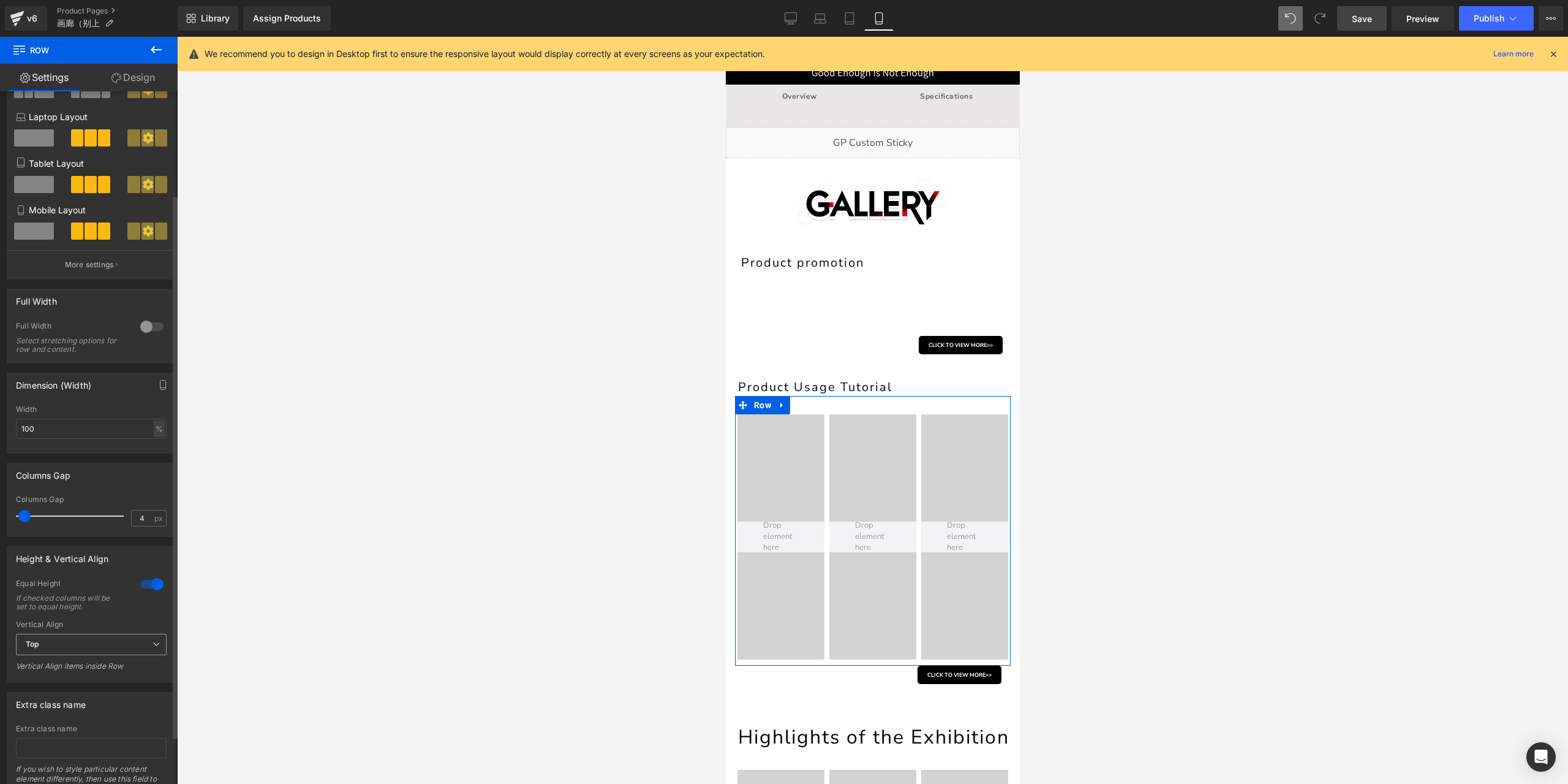
click at [119, 645] on span "Top" at bounding box center [91, 644] width 151 height 21
click at [111, 685] on li "Middle" at bounding box center [89, 684] width 146 height 19
click at [115, 645] on span "Middle" at bounding box center [91, 644] width 151 height 21
click at [103, 699] on li "Bottom" at bounding box center [89, 702] width 146 height 19
click at [104, 649] on span "Bottom" at bounding box center [91, 644] width 151 height 21
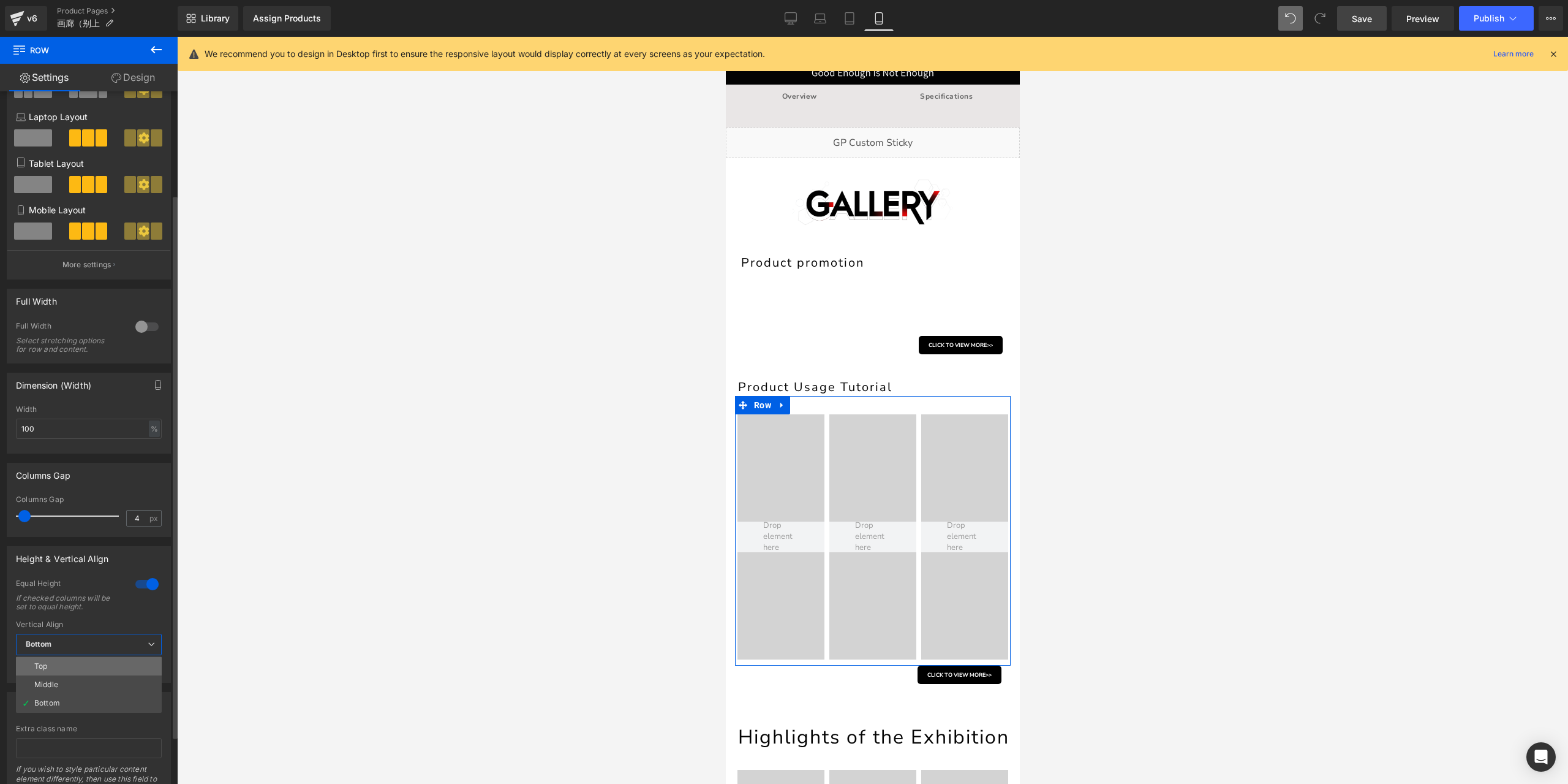
click at [107, 664] on li "Top" at bounding box center [89, 666] width 146 height 19
click at [153, 582] on div at bounding box center [151, 584] width 29 height 19
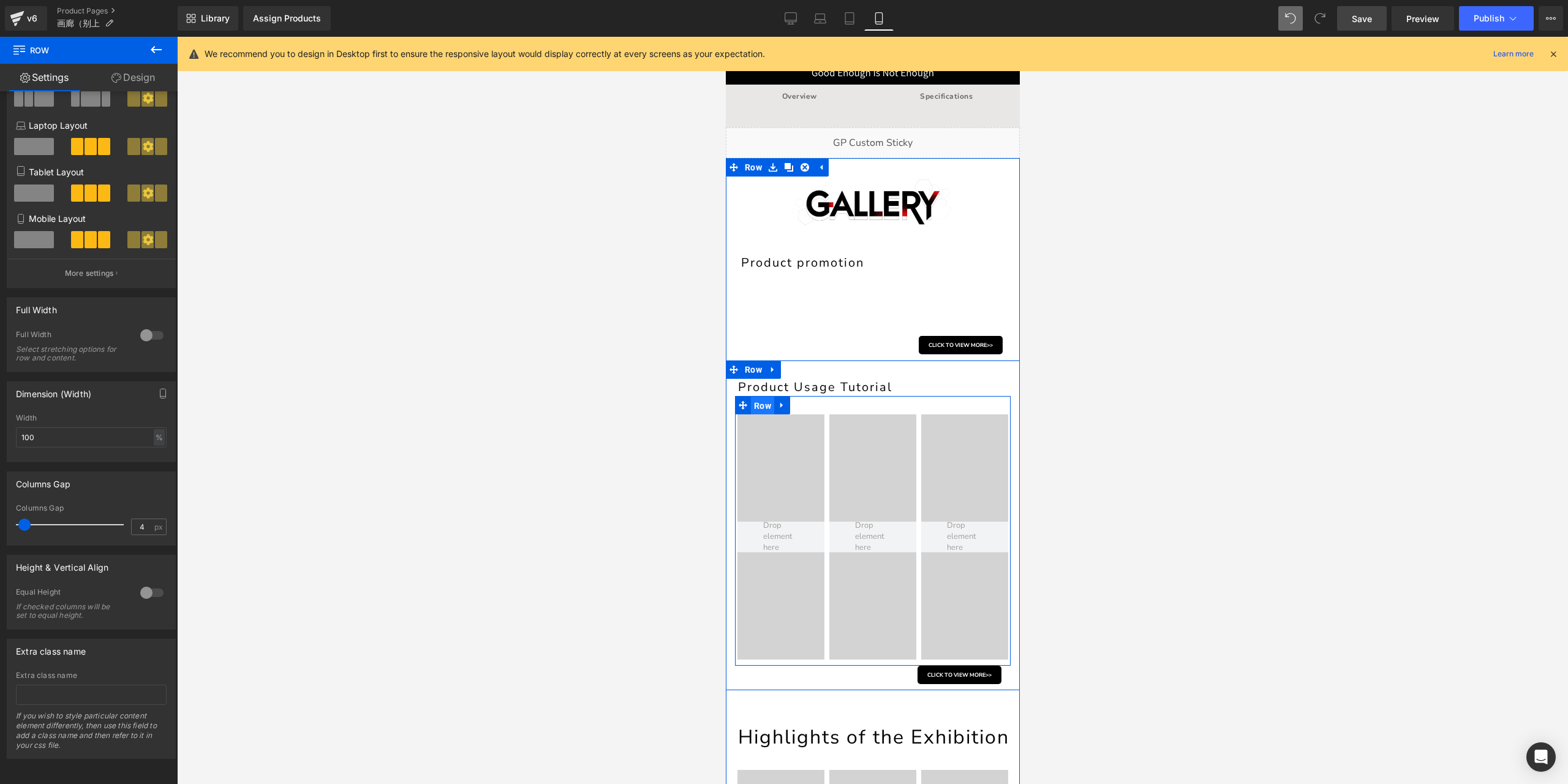
click at [750, 408] on span "Row" at bounding box center [761, 406] width 23 height 19
click at [855, 421] on span "Video Bg" at bounding box center [872, 423] width 42 height 19
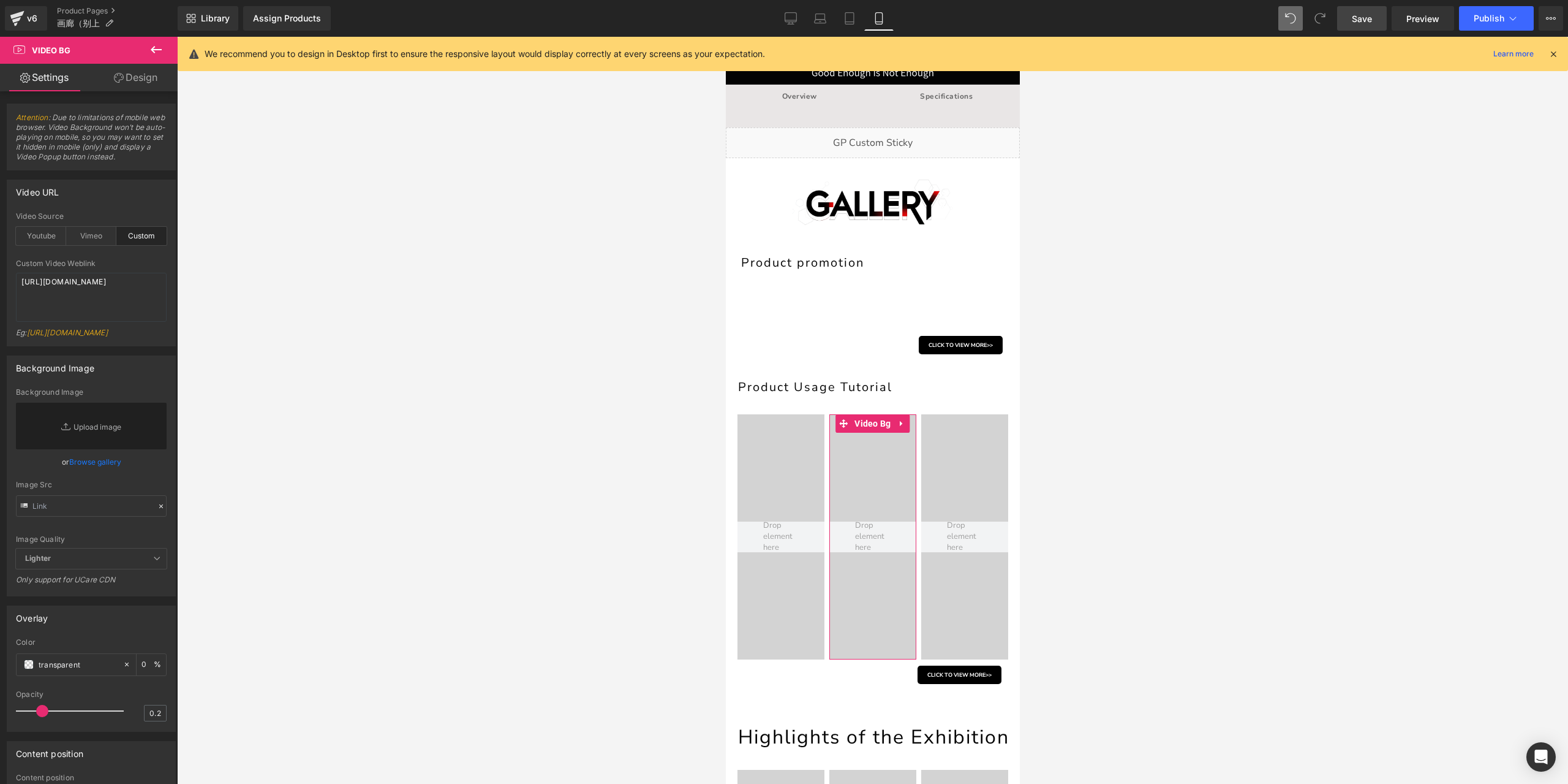
click at [151, 82] on link "Design" at bounding box center [135, 77] width 89 height 27
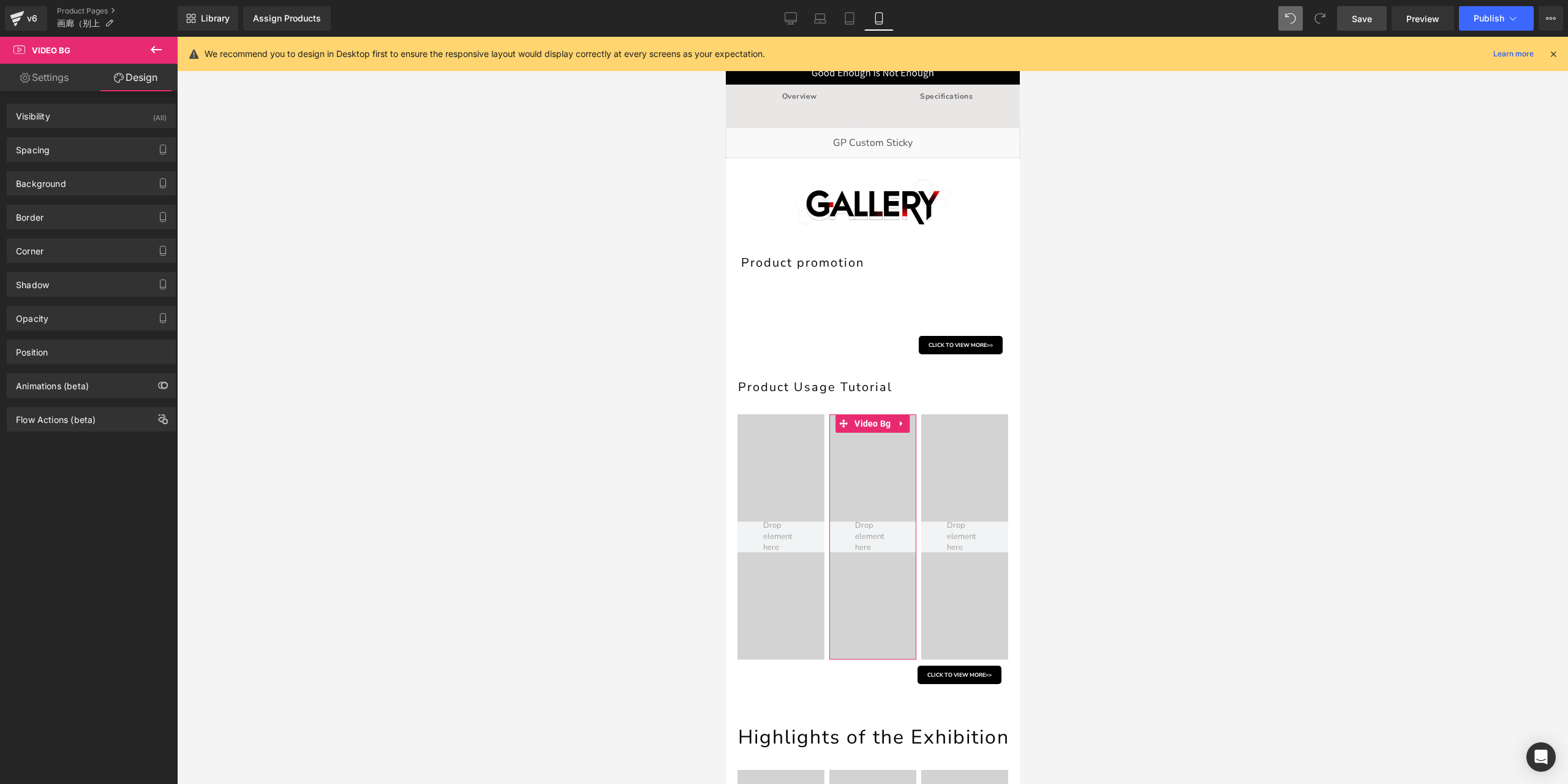
click at [67, 82] on link "Settings" at bounding box center [44, 77] width 89 height 27
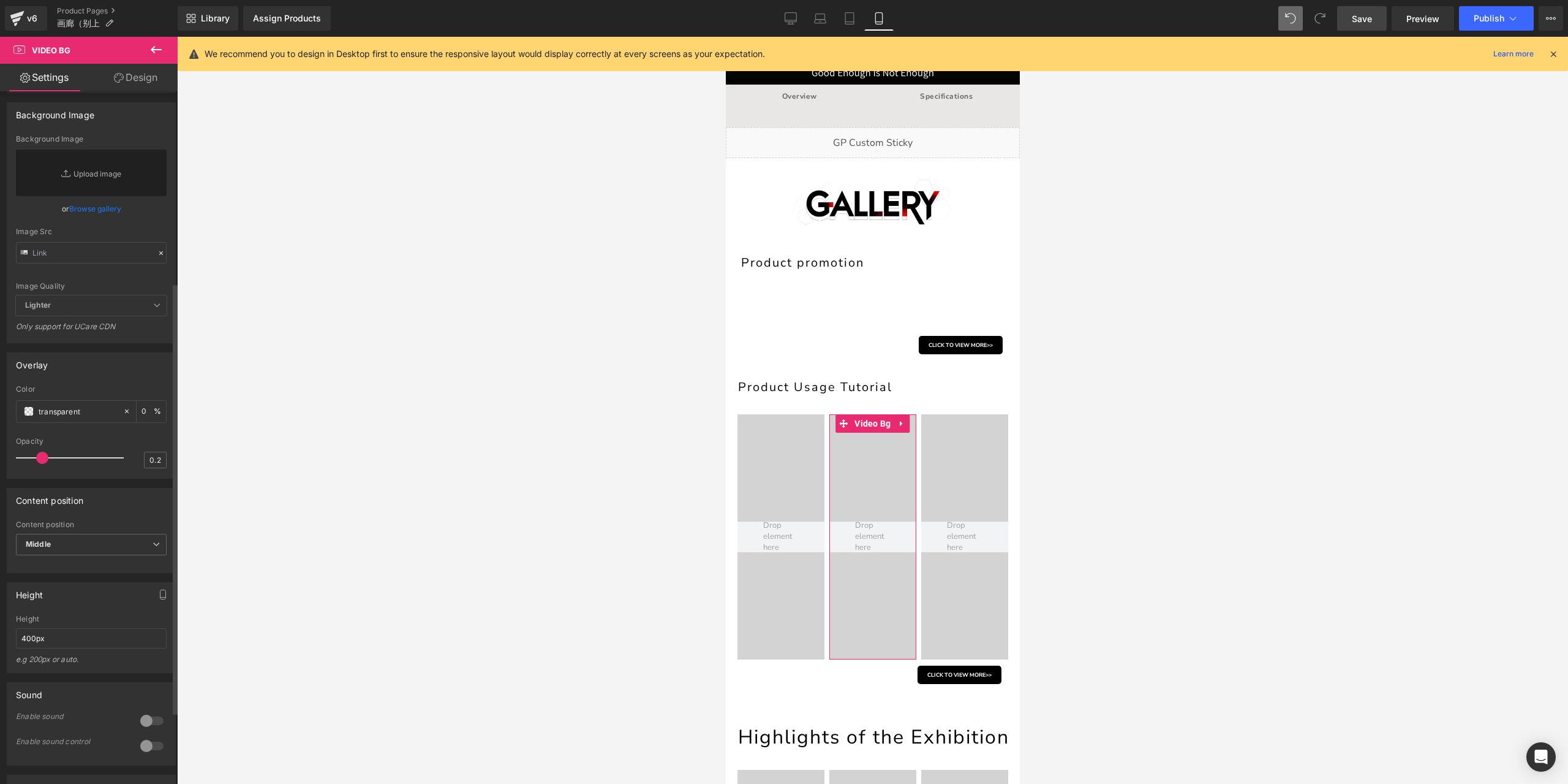
scroll to position [307, 0]
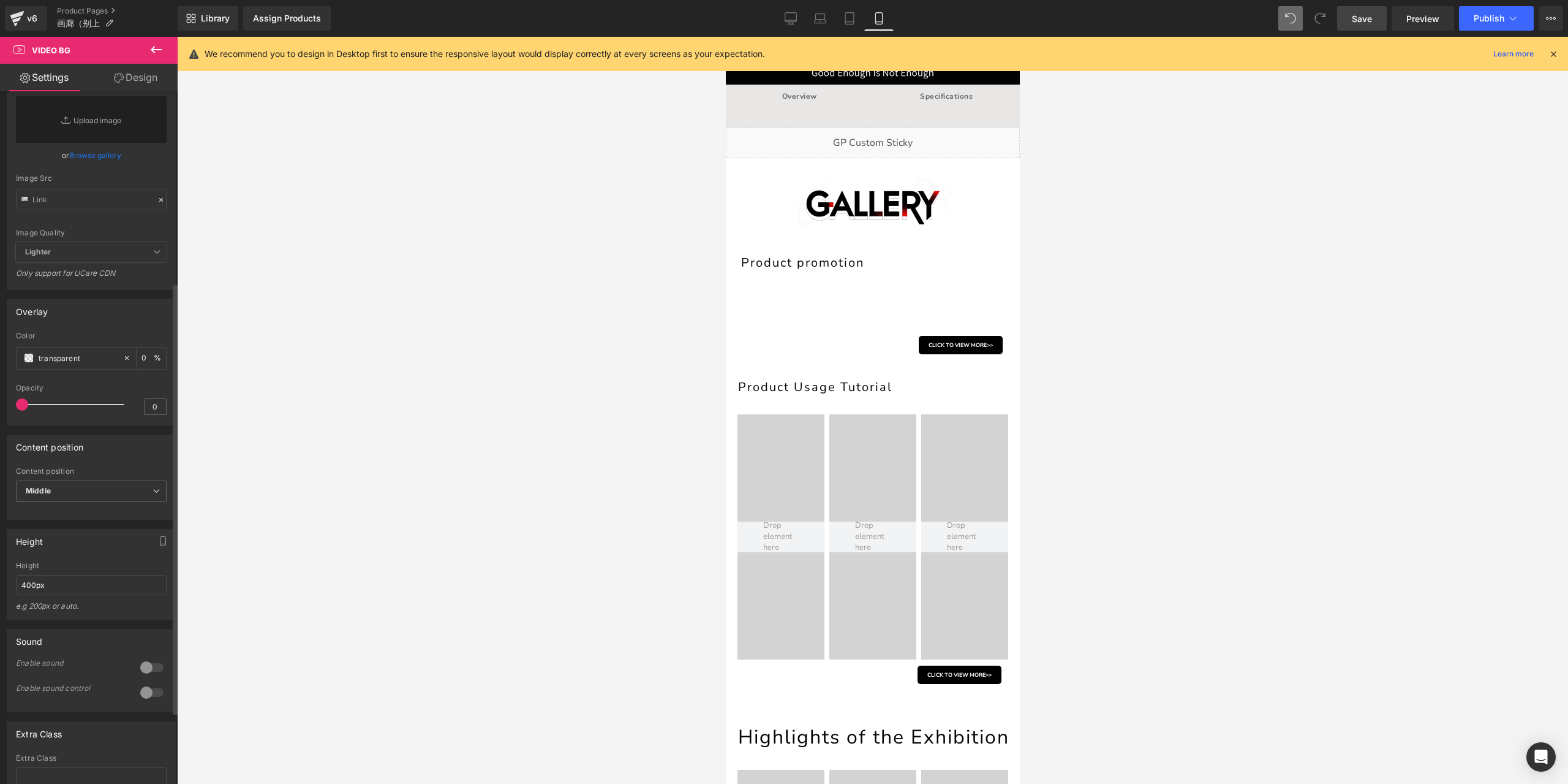
type input "0.1"
drag, startPoint x: 42, startPoint y: 430, endPoint x: 35, endPoint y: 437, distance: 9.9
click at [35, 416] on div at bounding box center [73, 405] width 102 height 25
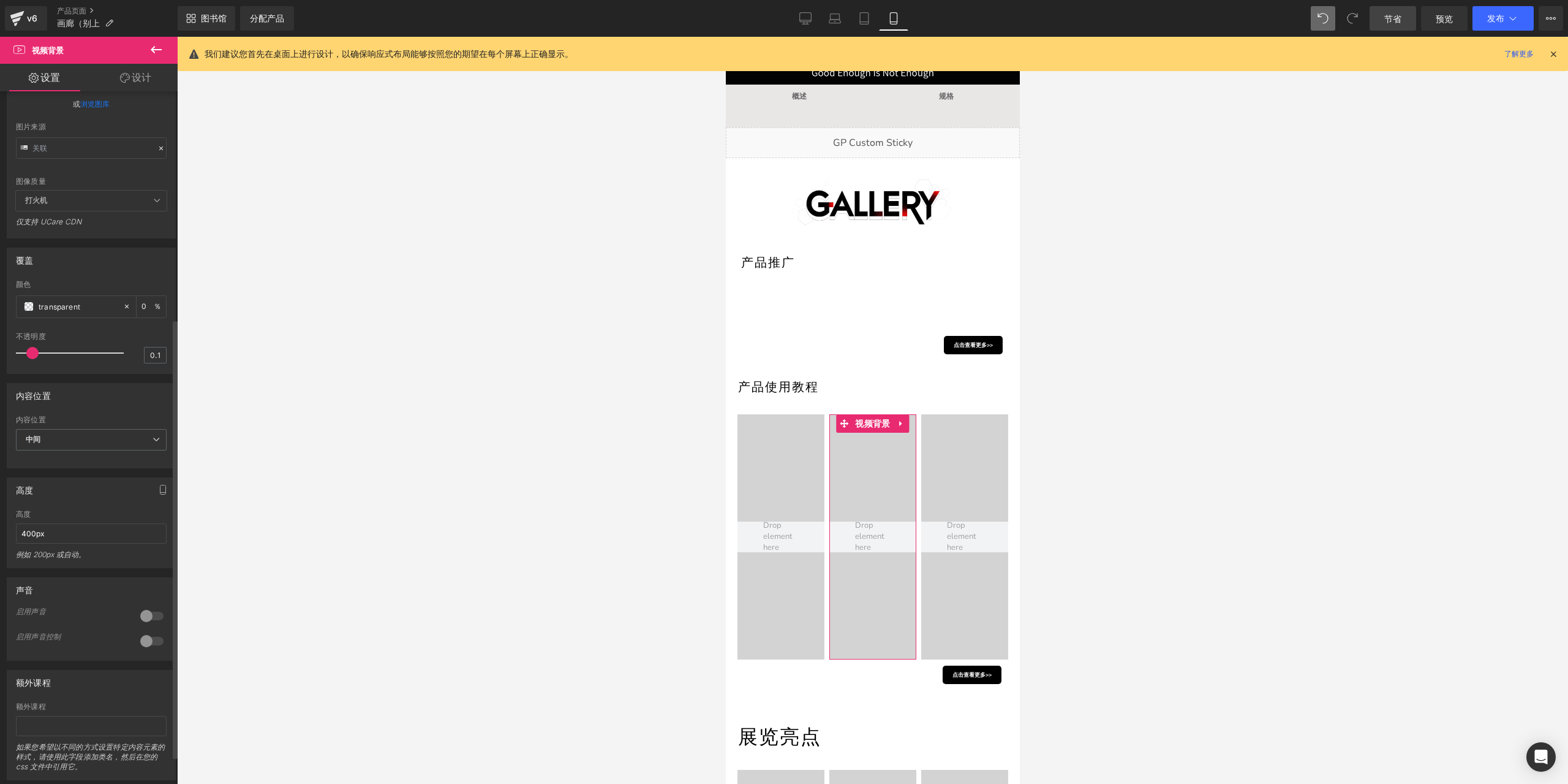
scroll to position [402, 0]
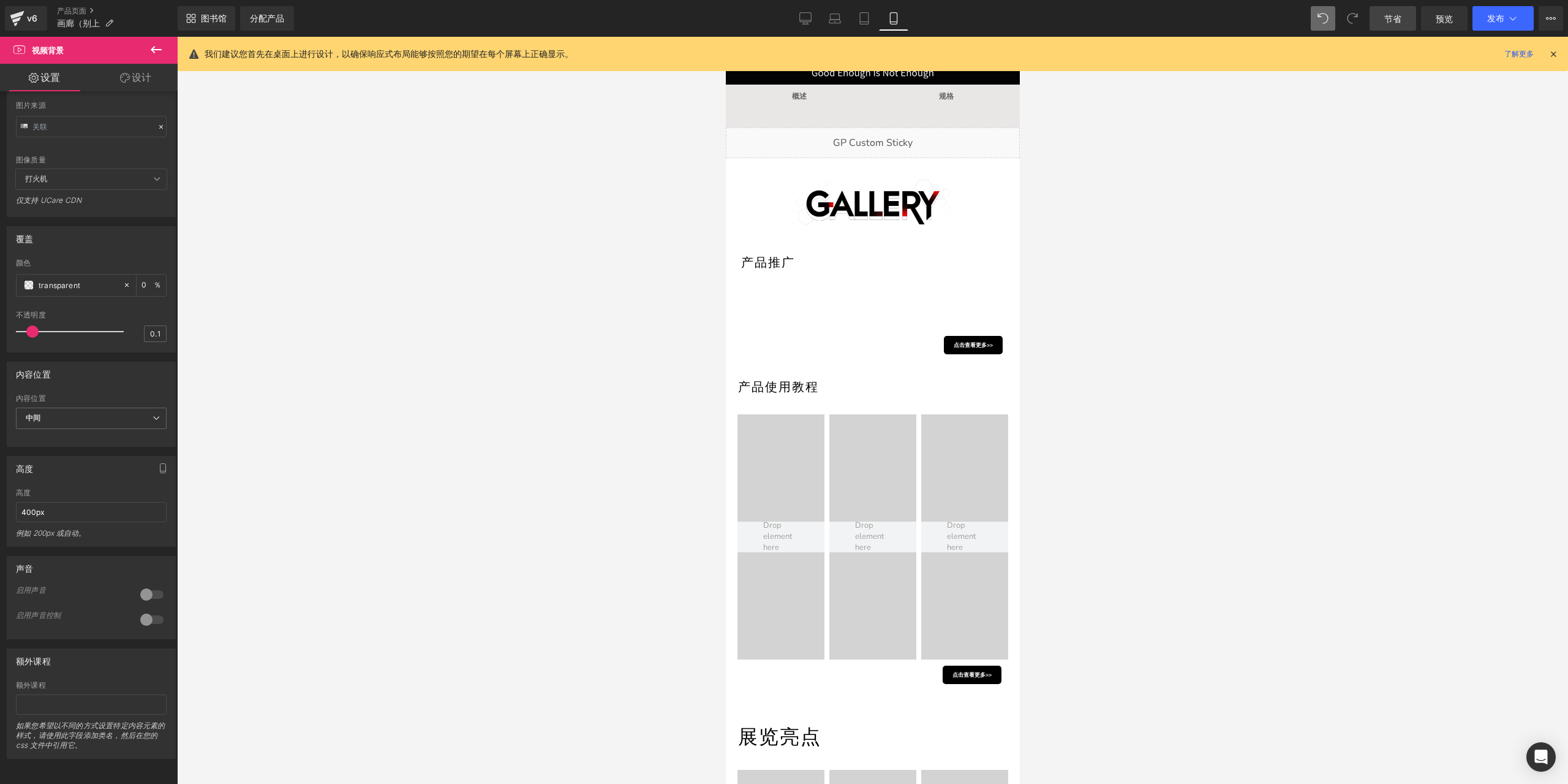
click at [1386, 10] on link "节省" at bounding box center [1393, 19] width 47 height 25
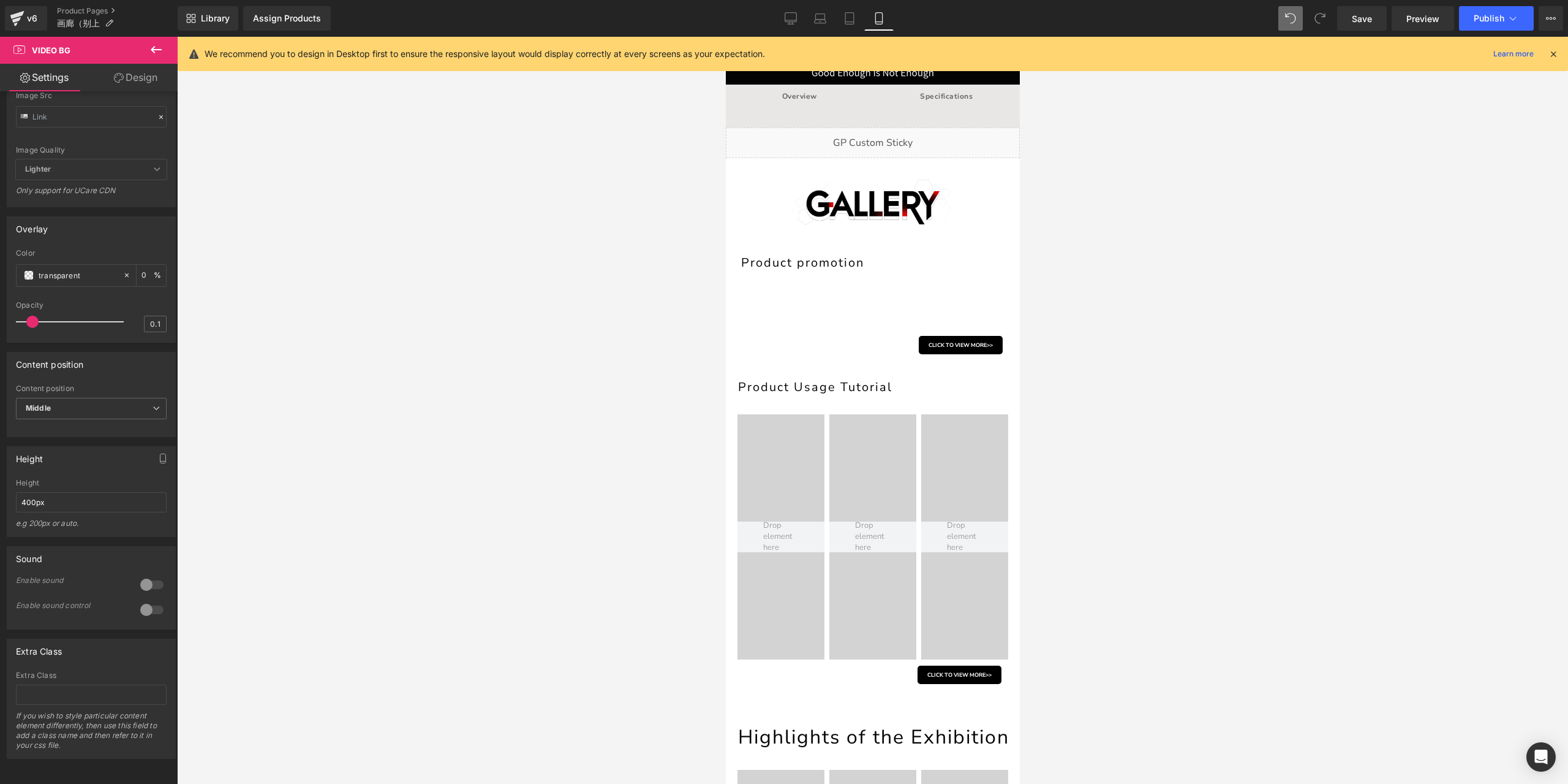
scroll to position [412, 0]
click at [61, 509] on input "400px" at bounding box center [91, 502] width 151 height 20
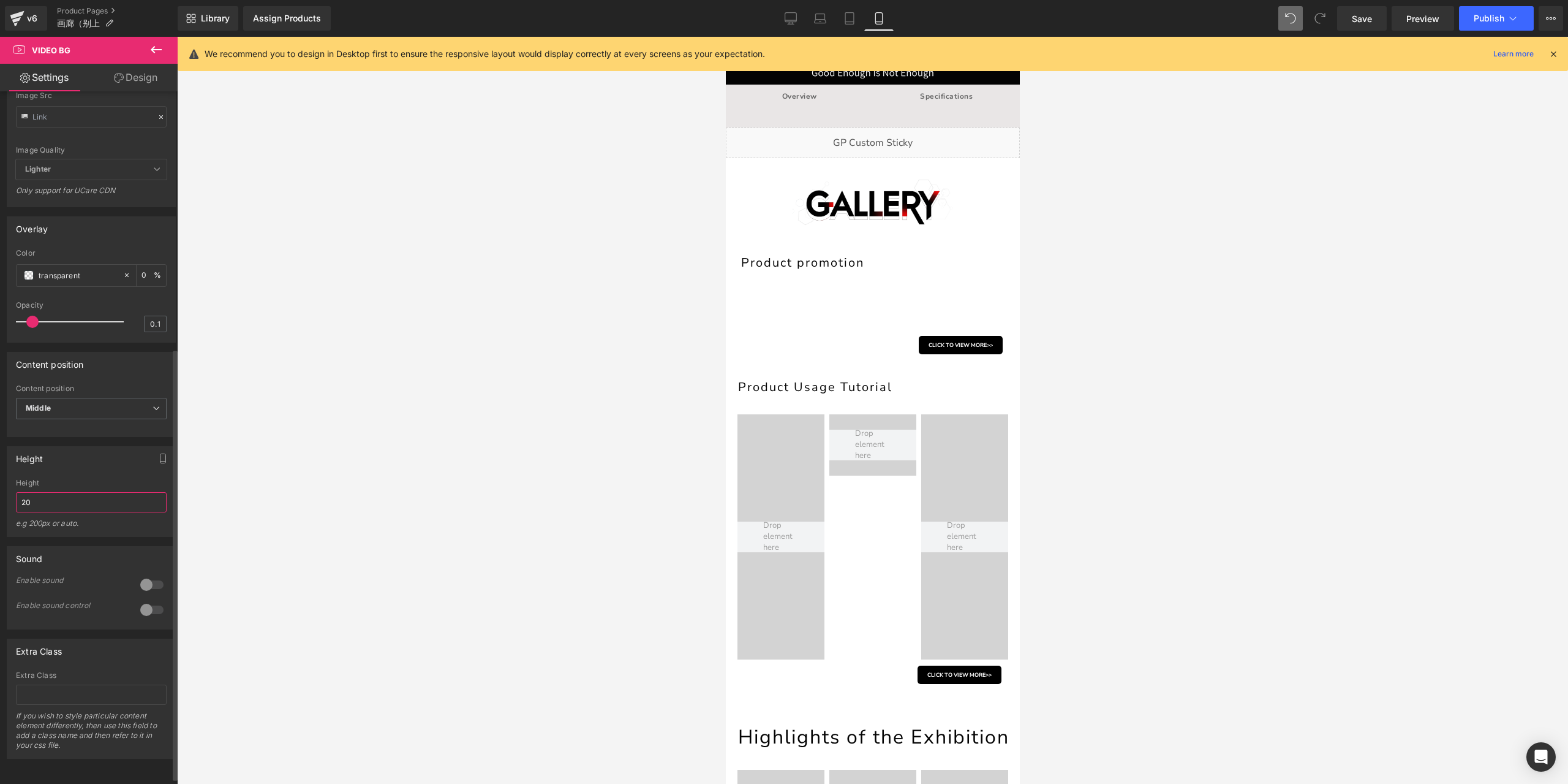
type input "200"
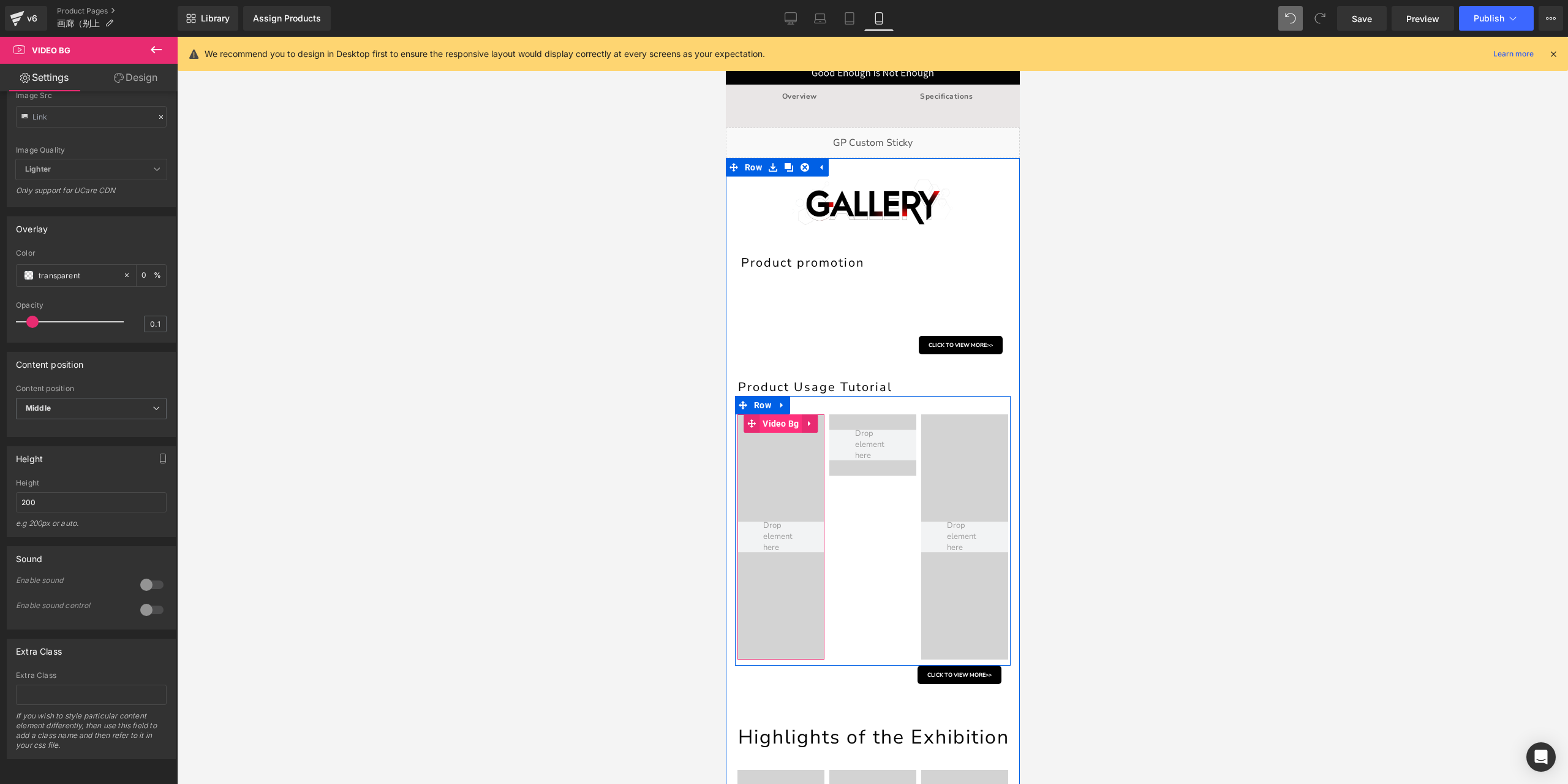
click at [776, 427] on span "Video Bg" at bounding box center [780, 423] width 42 height 19
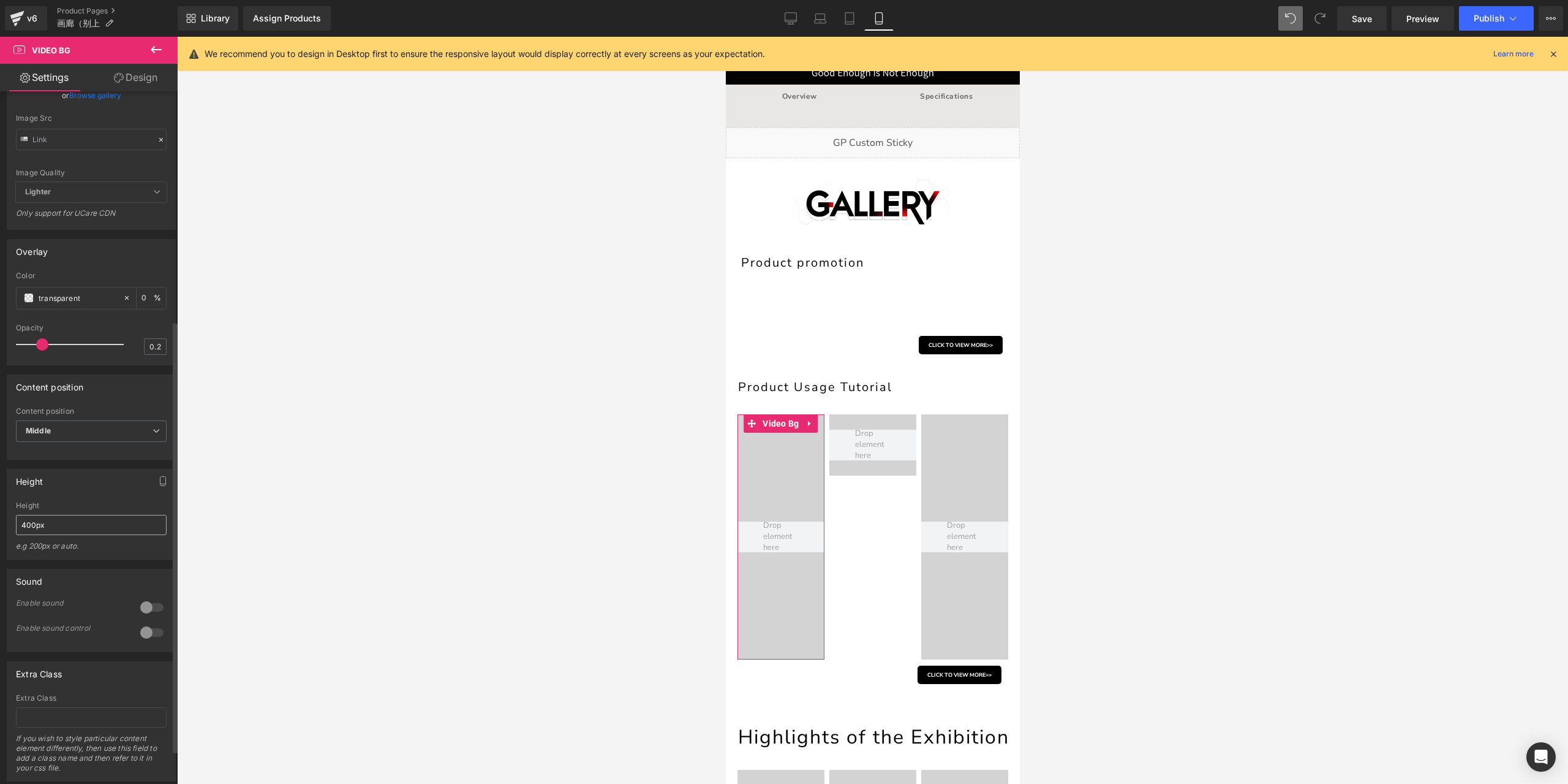
scroll to position [368, 0]
click at [68, 534] on input "400px" at bounding box center [91, 524] width 151 height 20
type input "200"
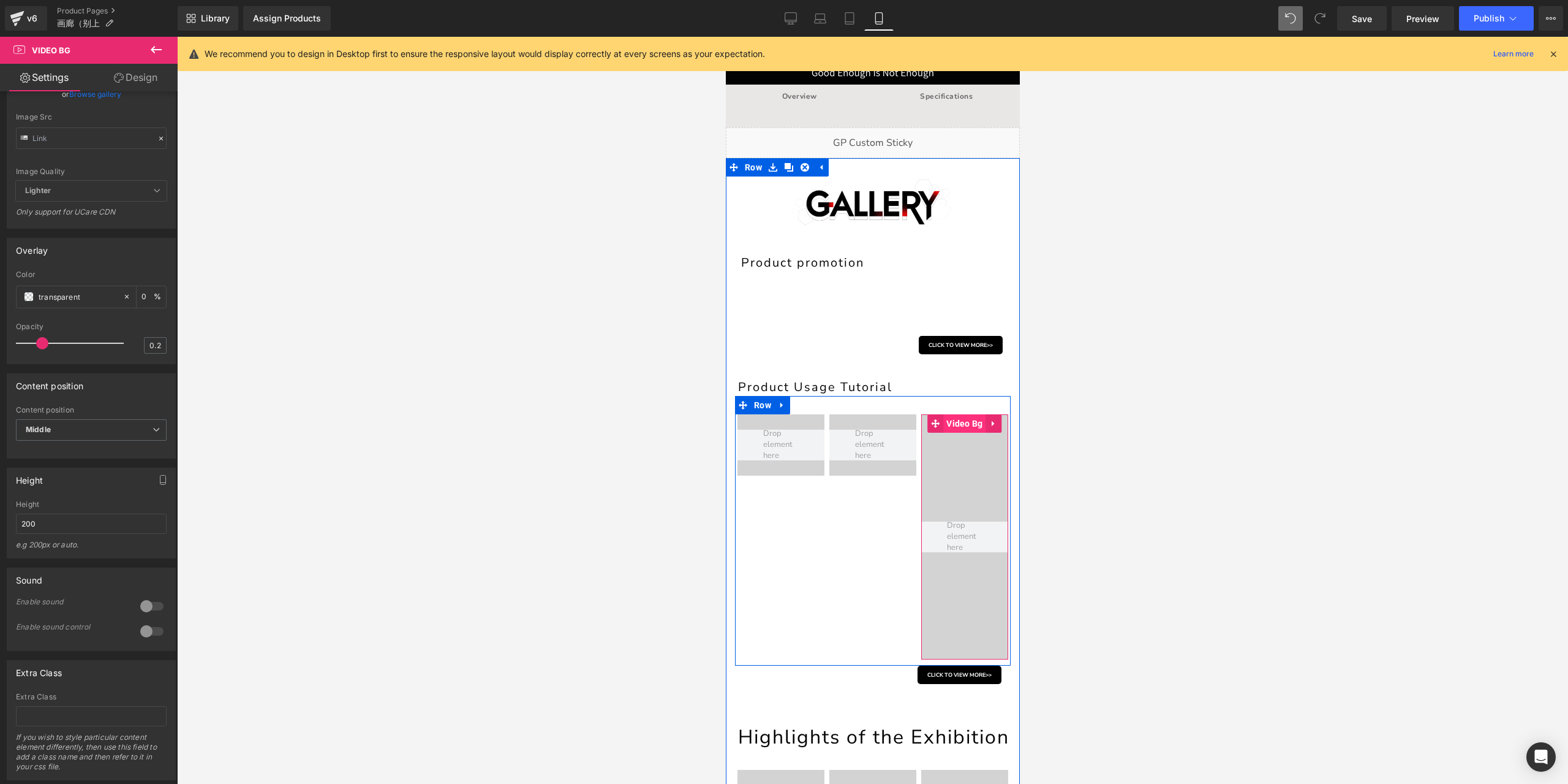
click at [957, 423] on span "Video Bg" at bounding box center [964, 423] width 42 height 19
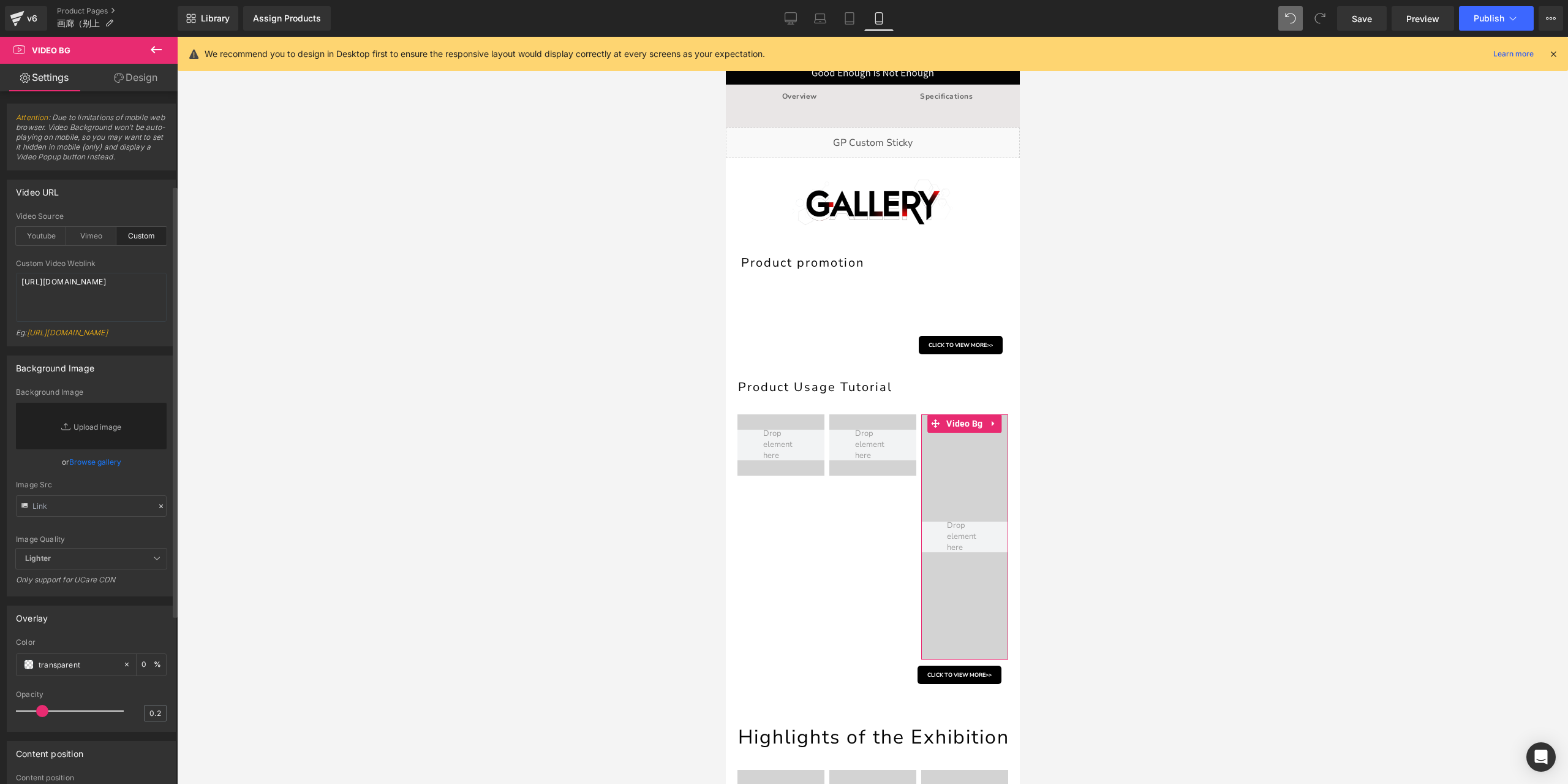
scroll to position [245, 0]
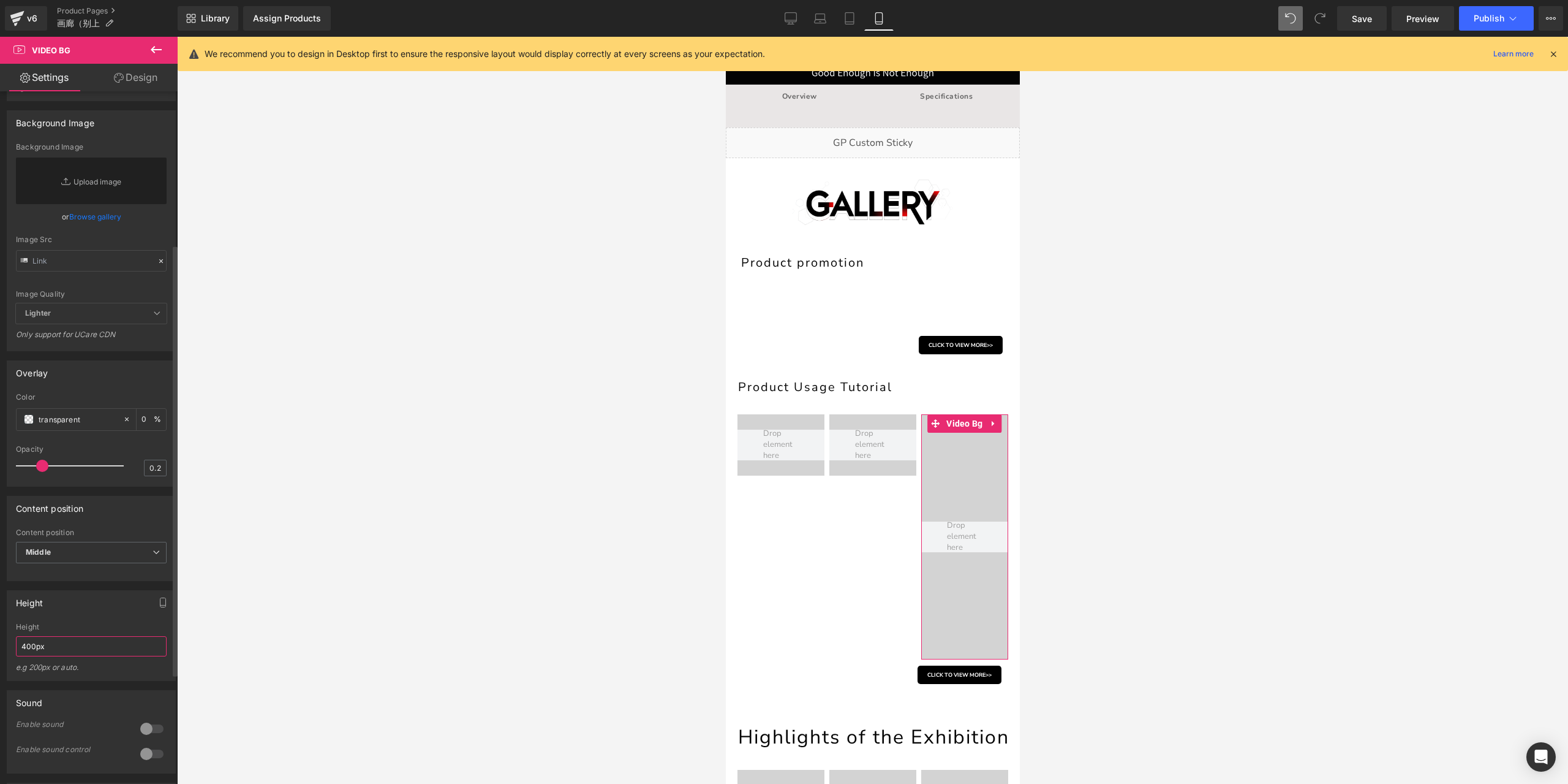
click at [58, 656] on input "400px" at bounding box center [91, 646] width 151 height 20
type input "200"
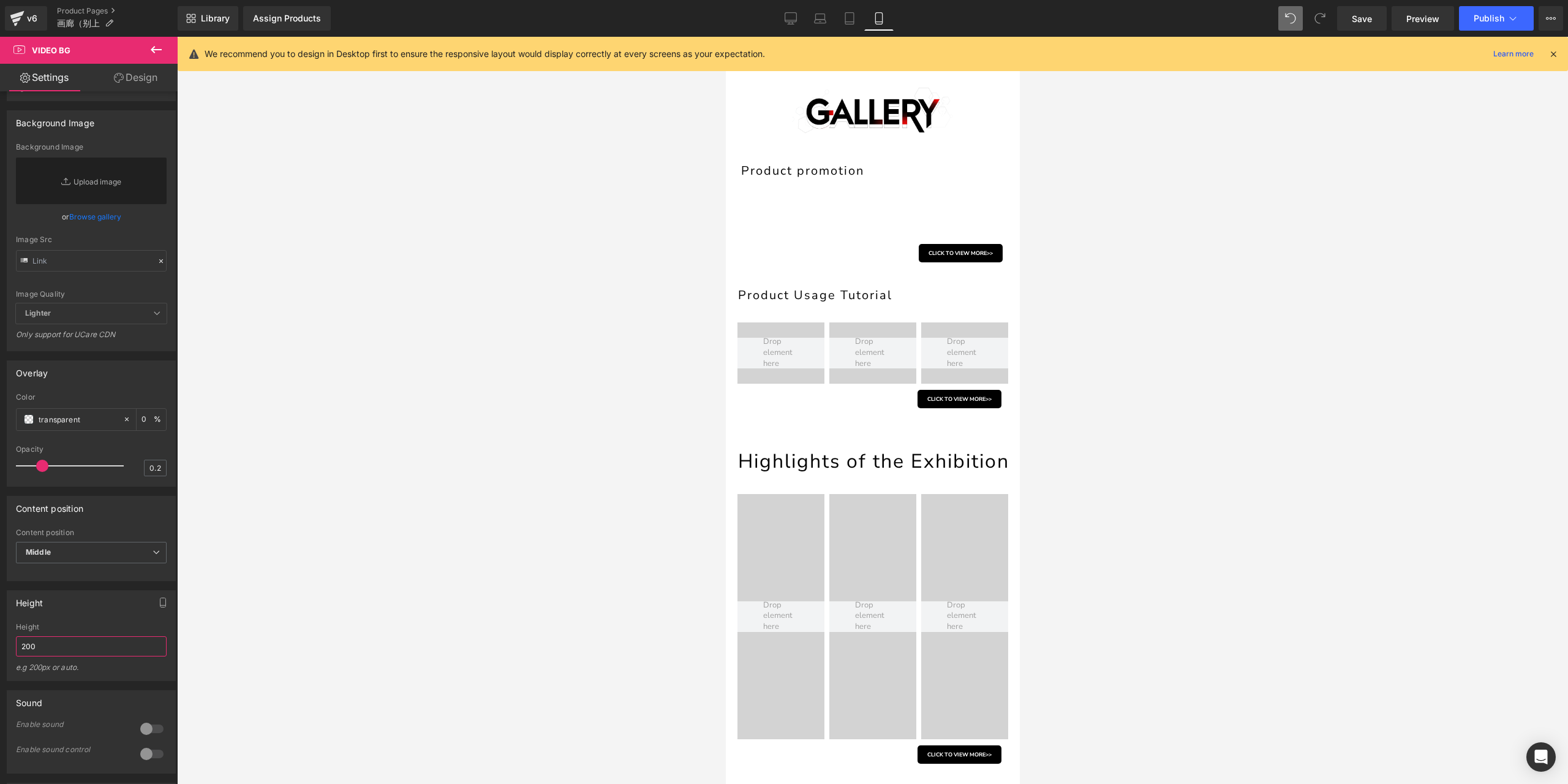
scroll to position [184, 0]
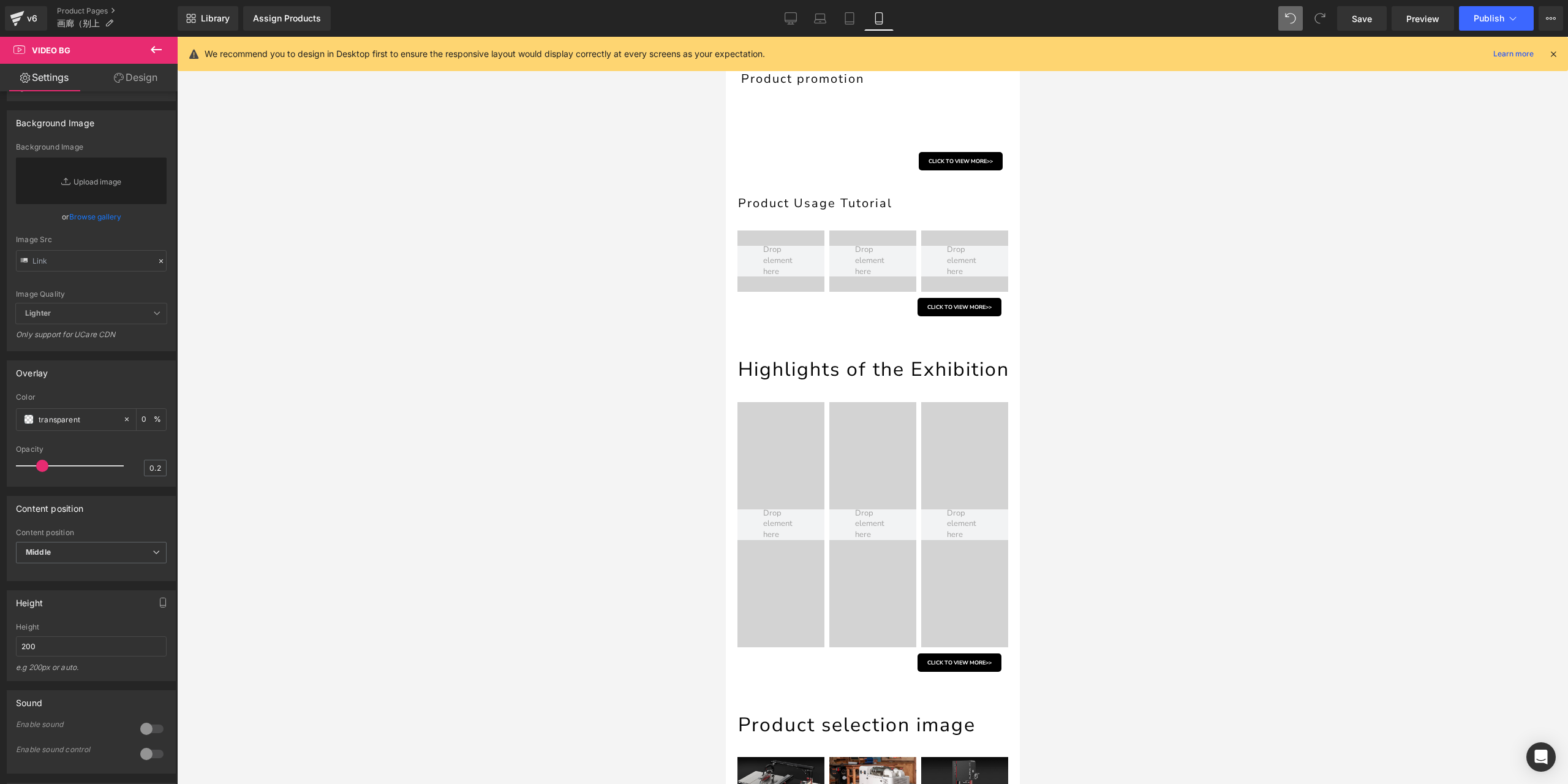
click at [782, 492] on div at bounding box center [780, 524] width 87 height 245
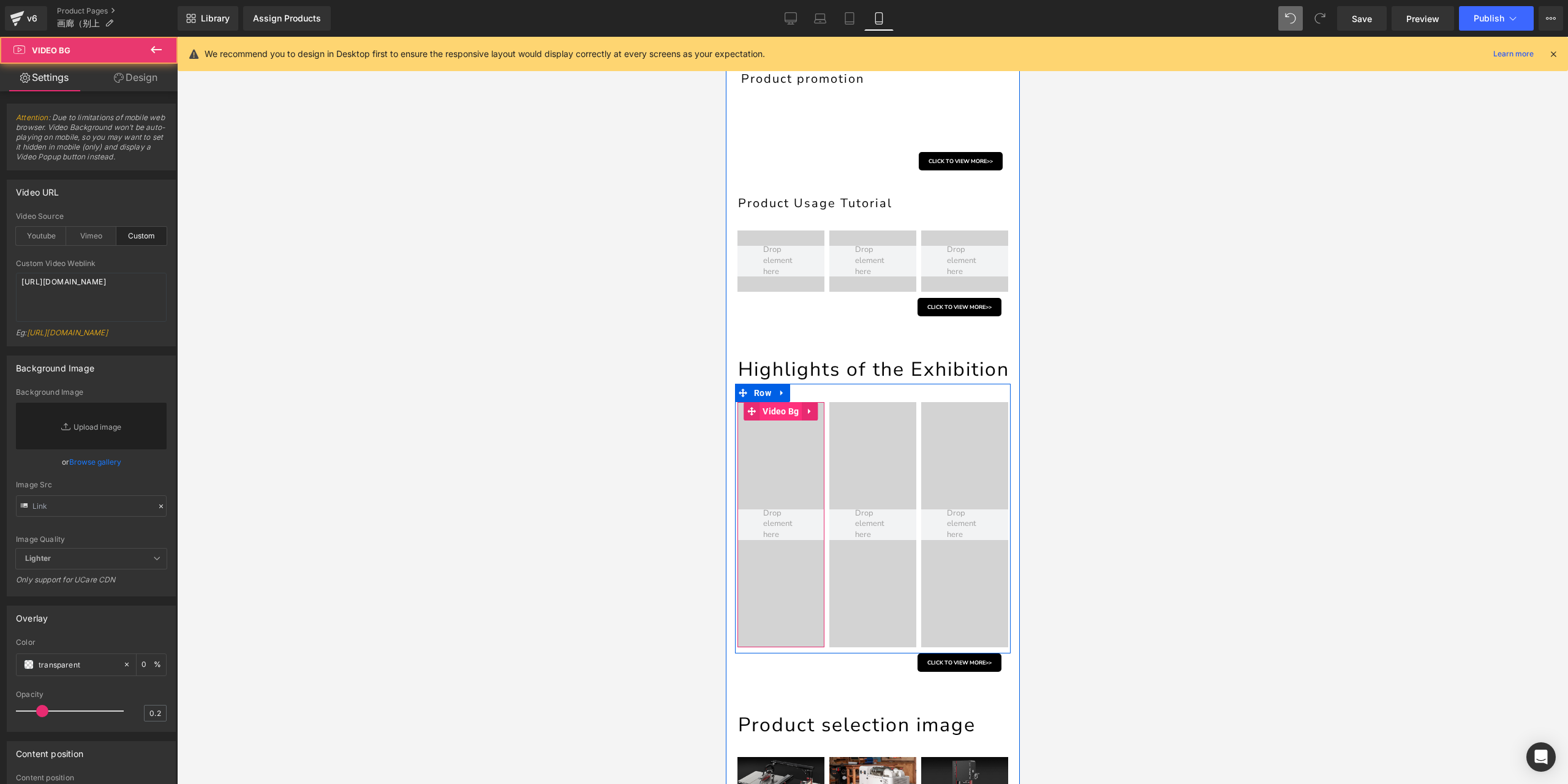
click at [785, 421] on span "Video Bg" at bounding box center [780, 411] width 42 height 19
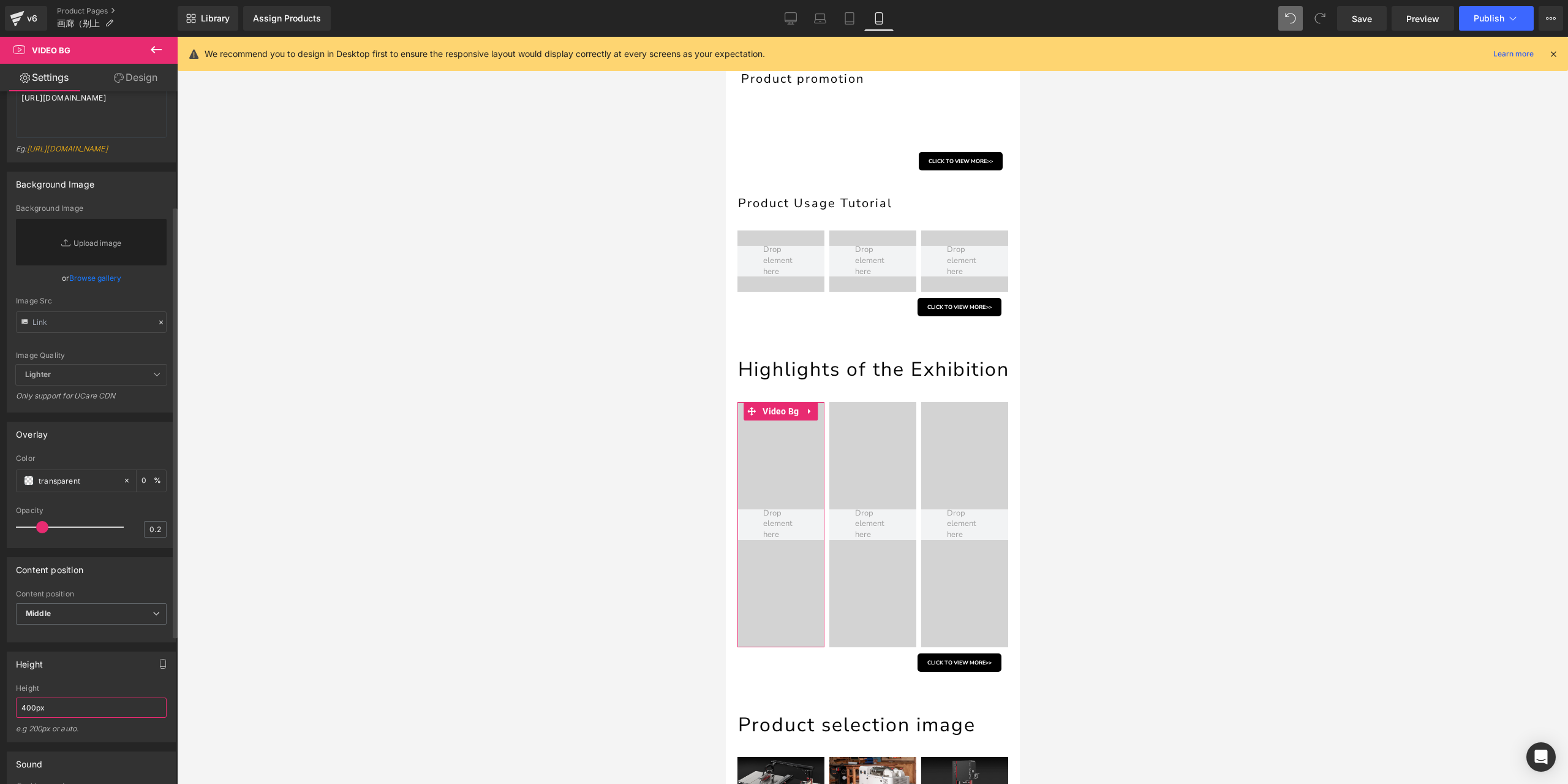
click at [66, 718] on input "400px" at bounding box center [91, 707] width 151 height 20
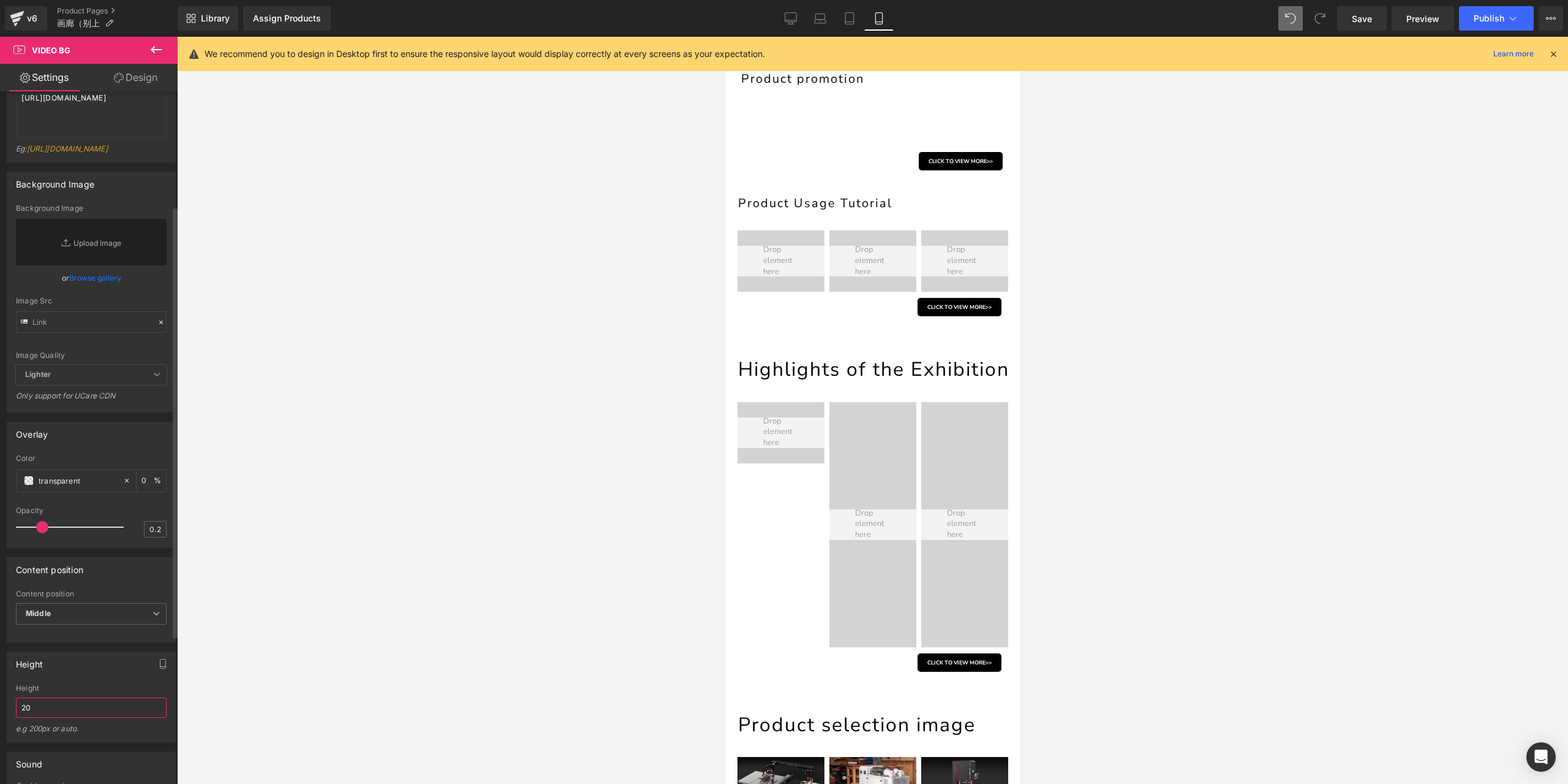
type input "200"
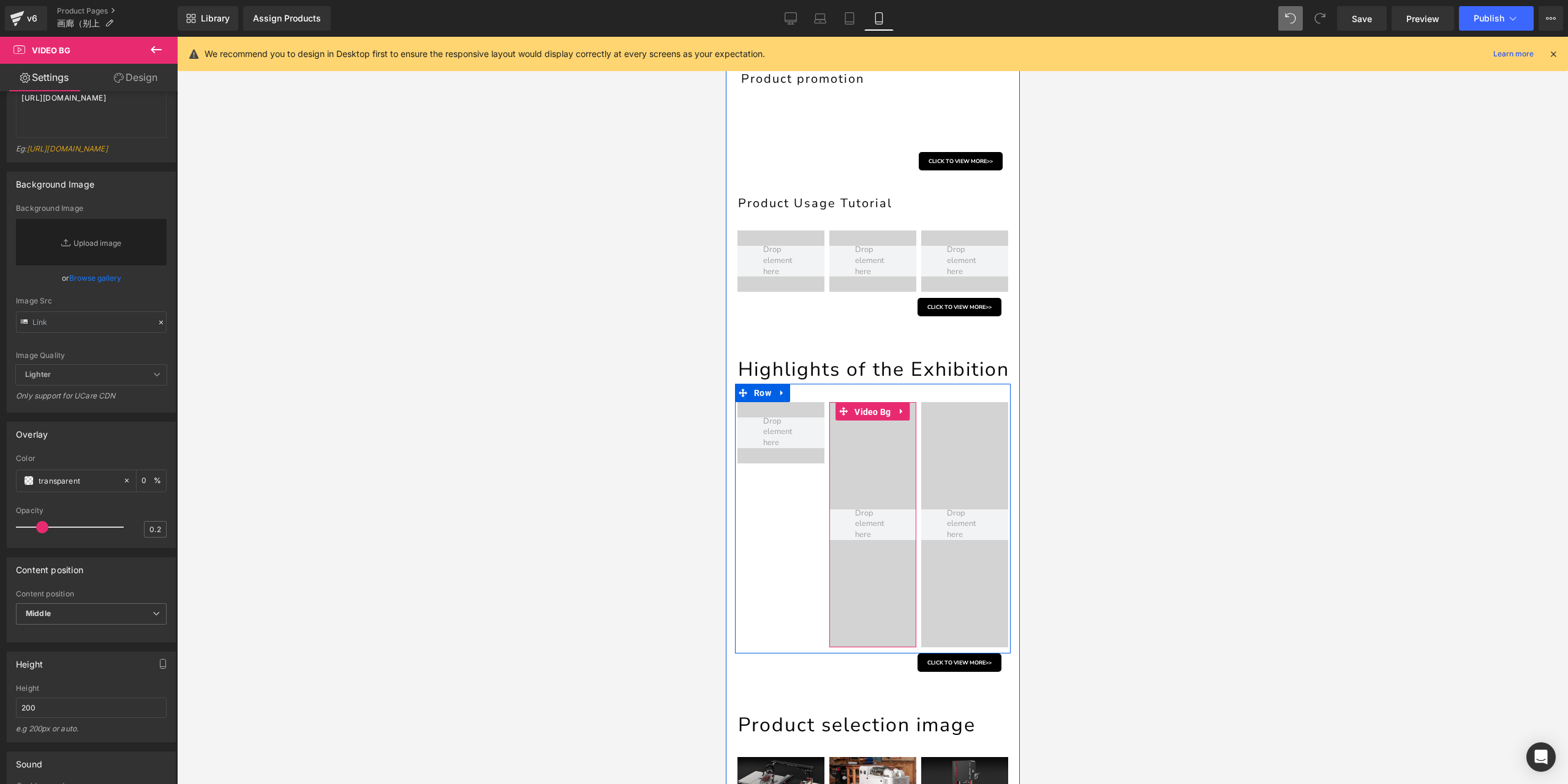
click at [866, 421] on span "Video Bg" at bounding box center [872, 412] width 42 height 19
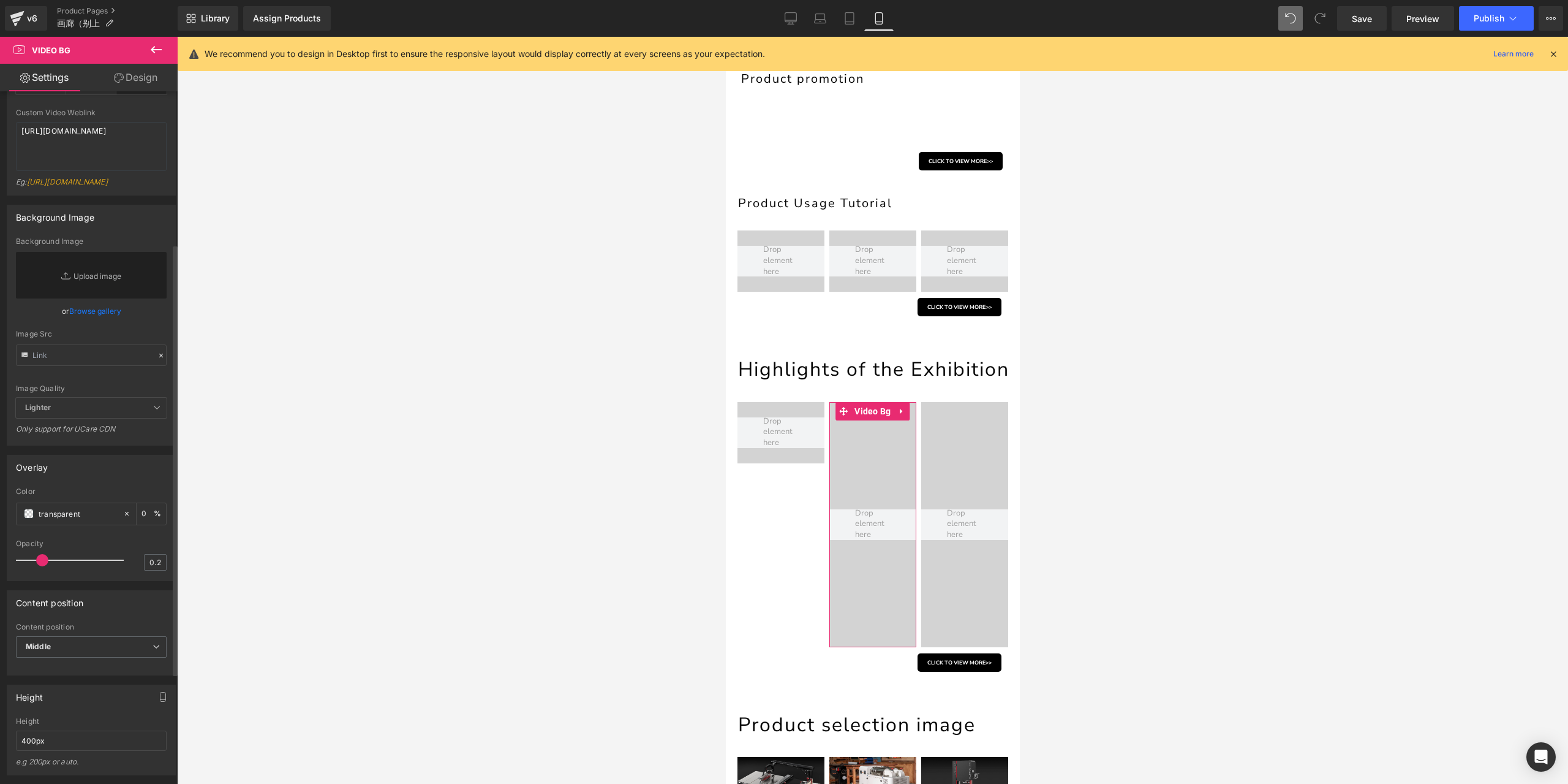
scroll to position [245, 0]
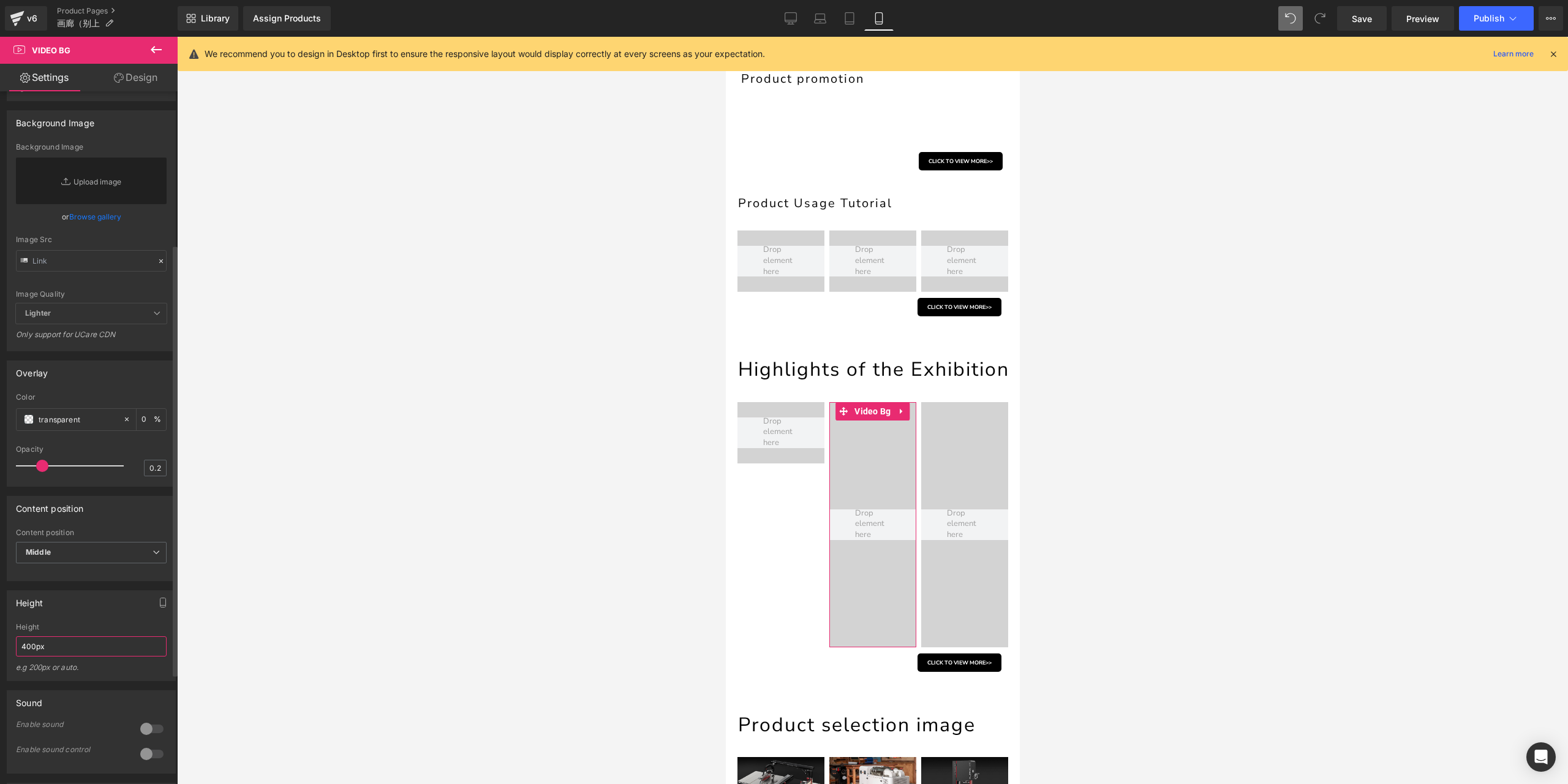
click at [56, 656] on input "400px" at bounding box center [91, 646] width 151 height 20
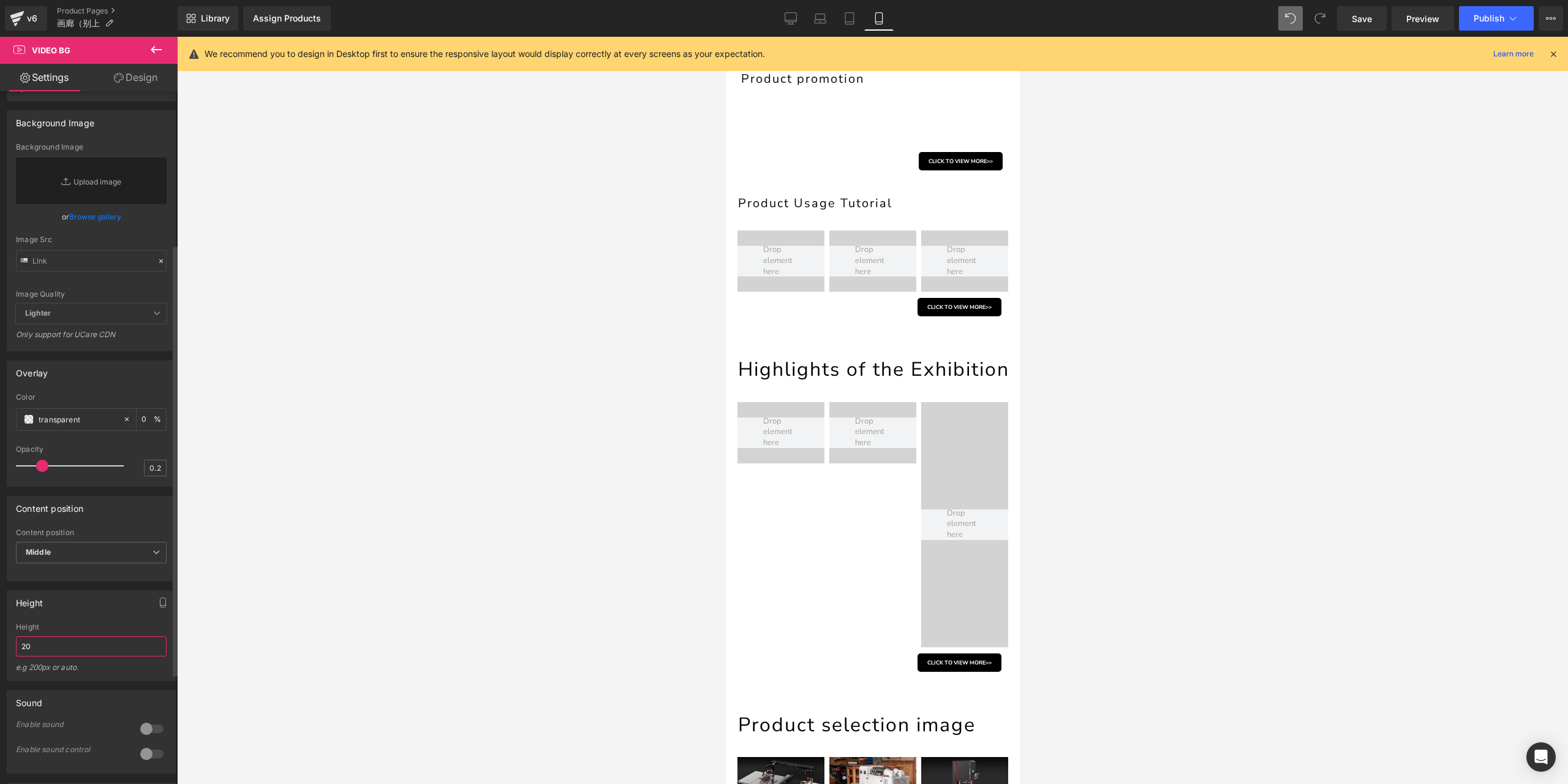
type input "200"
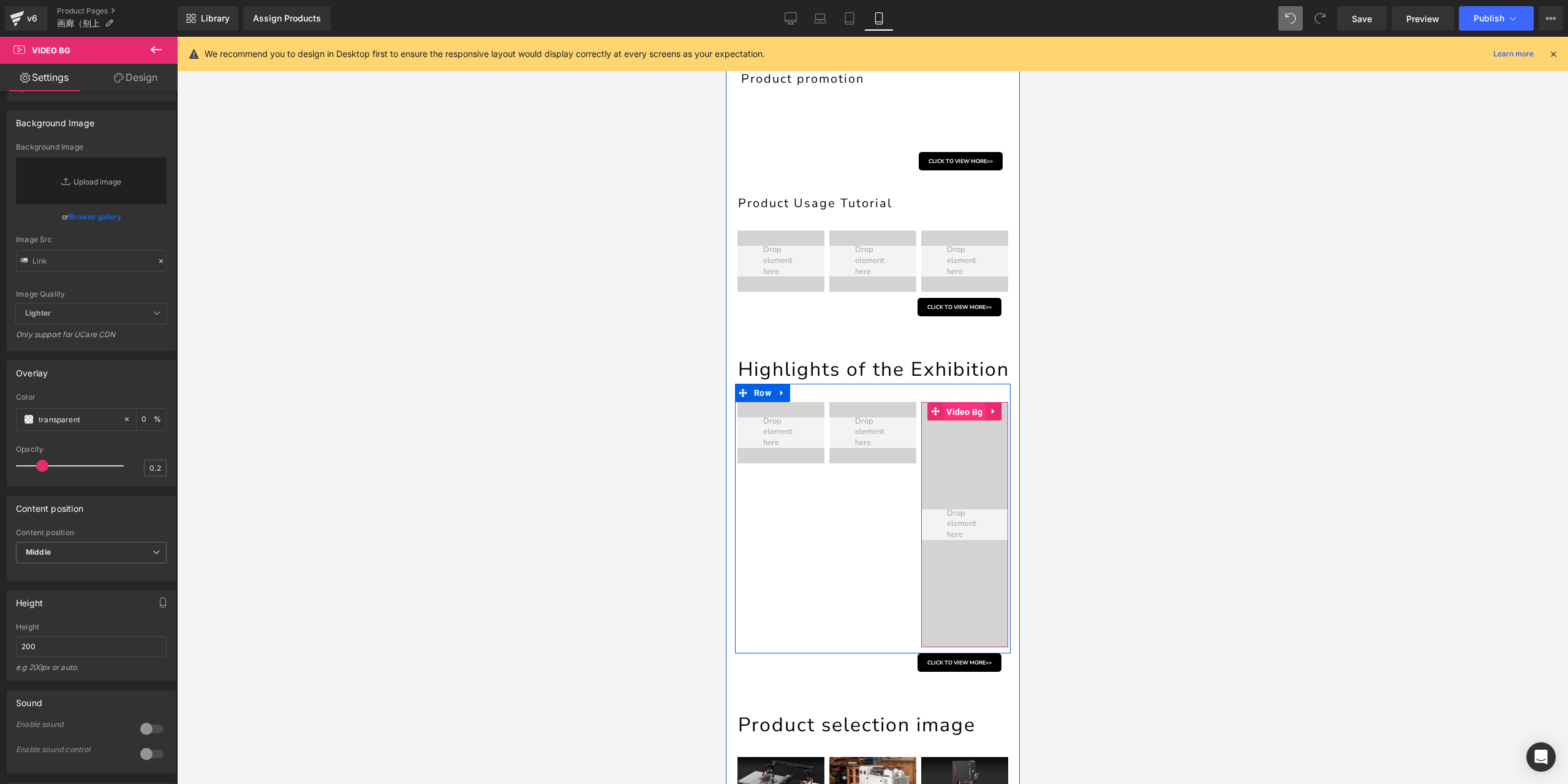
click at [953, 421] on span "Video Bg" at bounding box center [964, 412] width 42 height 19
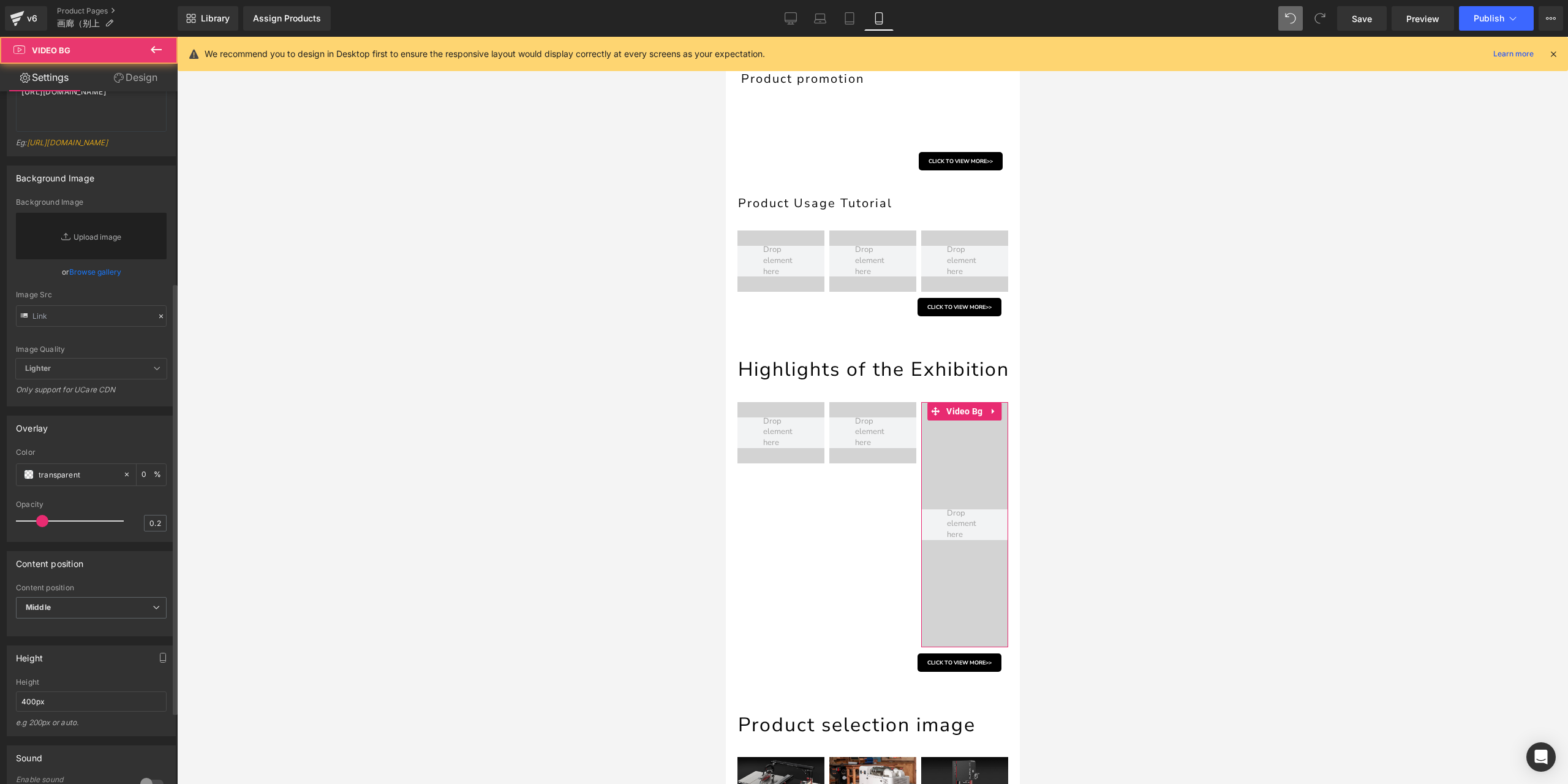
scroll to position [307, 0]
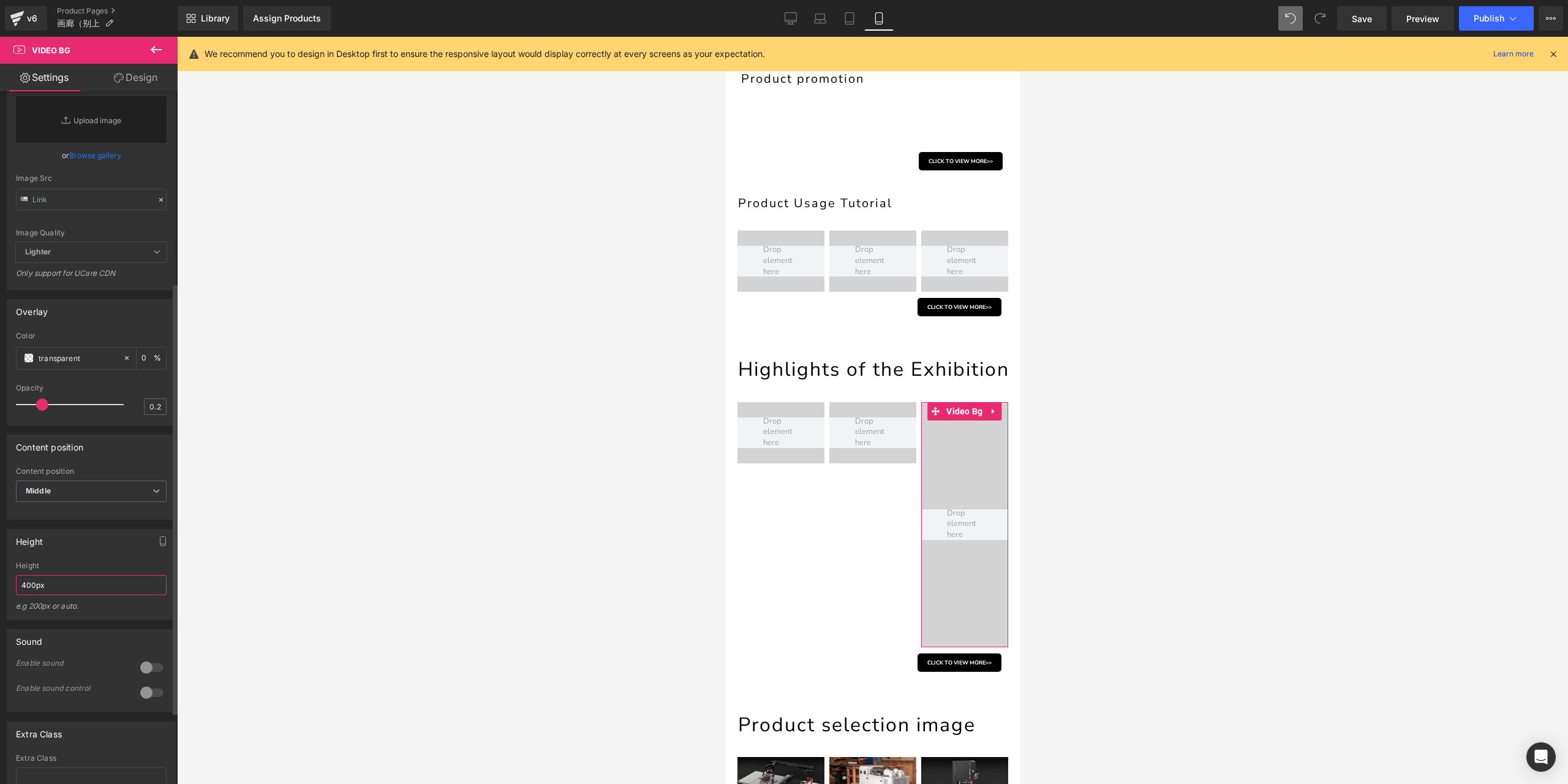
click at [77, 595] on input "400px" at bounding box center [91, 585] width 151 height 20
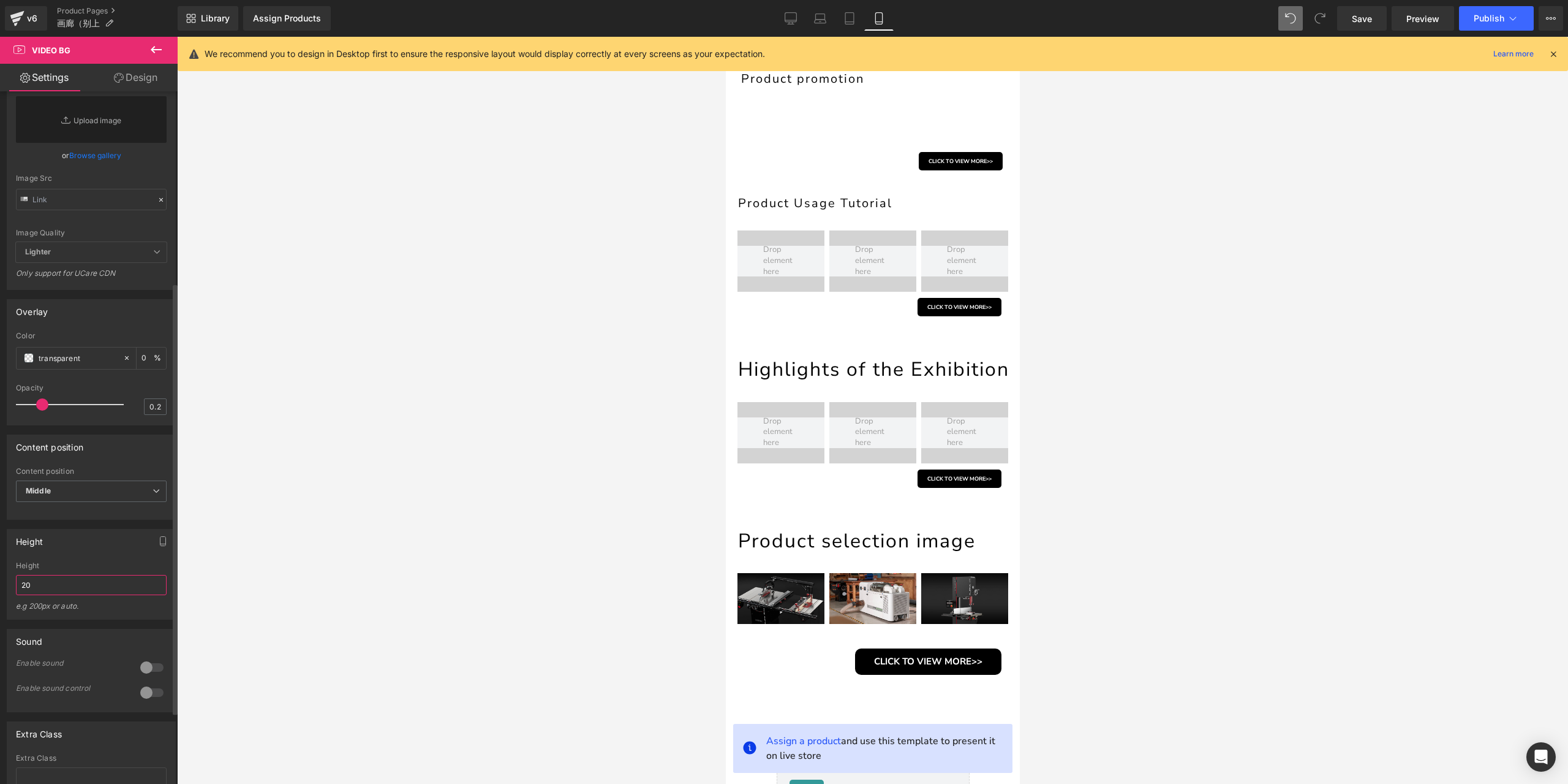
type input "200"
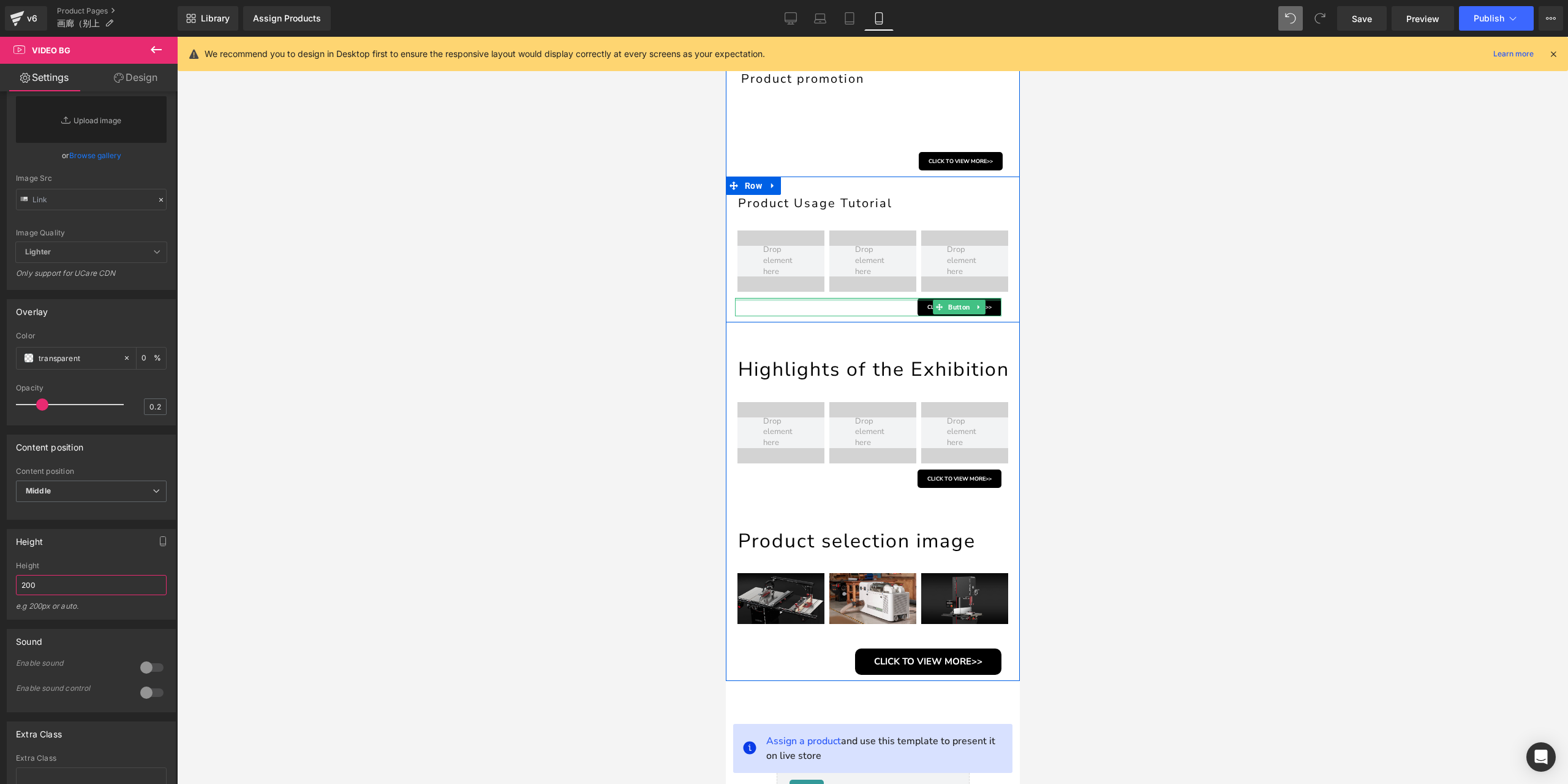
scroll to position [61, 0]
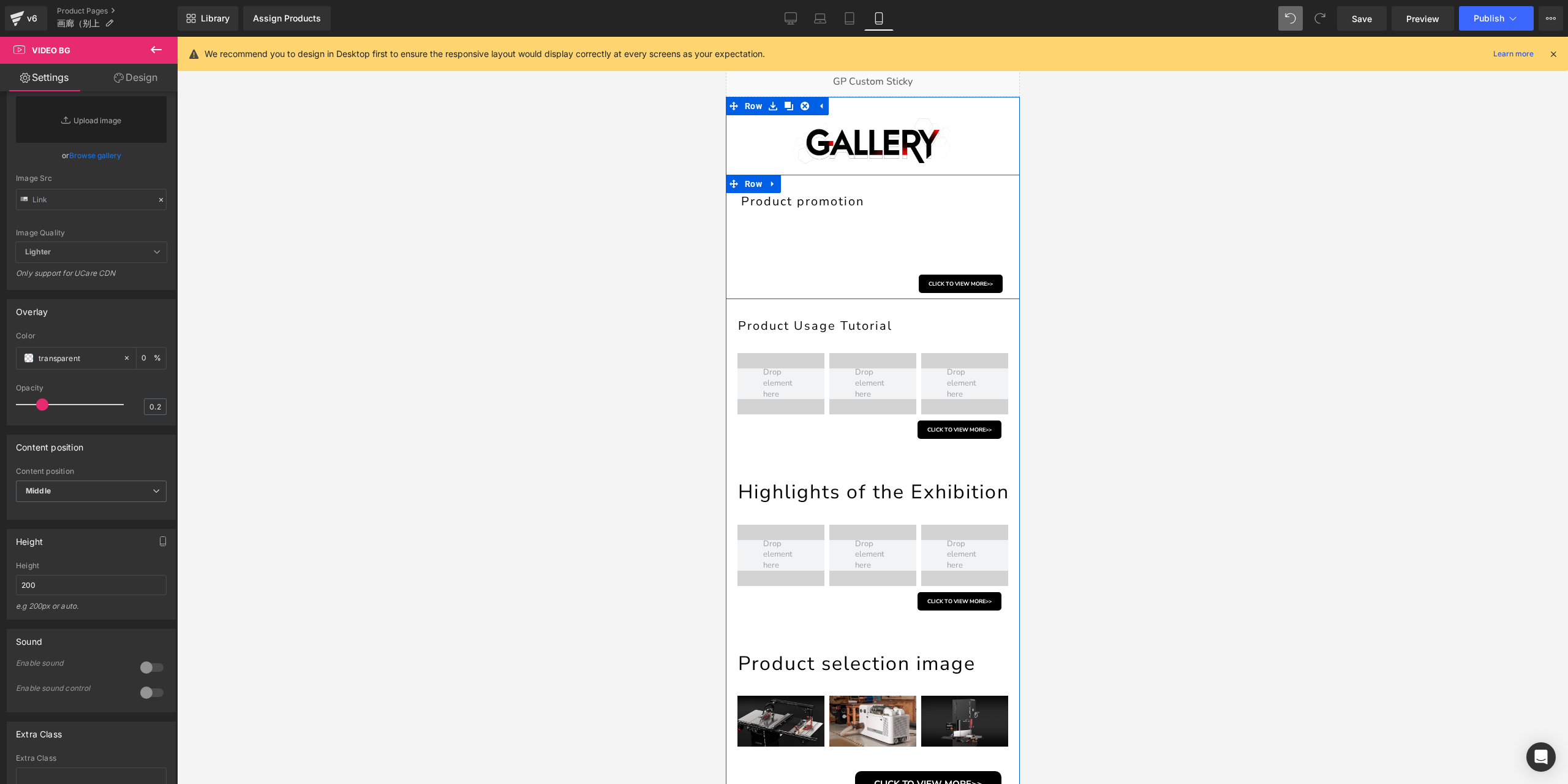
click at [823, 202] on h1 "Product promotion" at bounding box center [876, 201] width 271 height 17
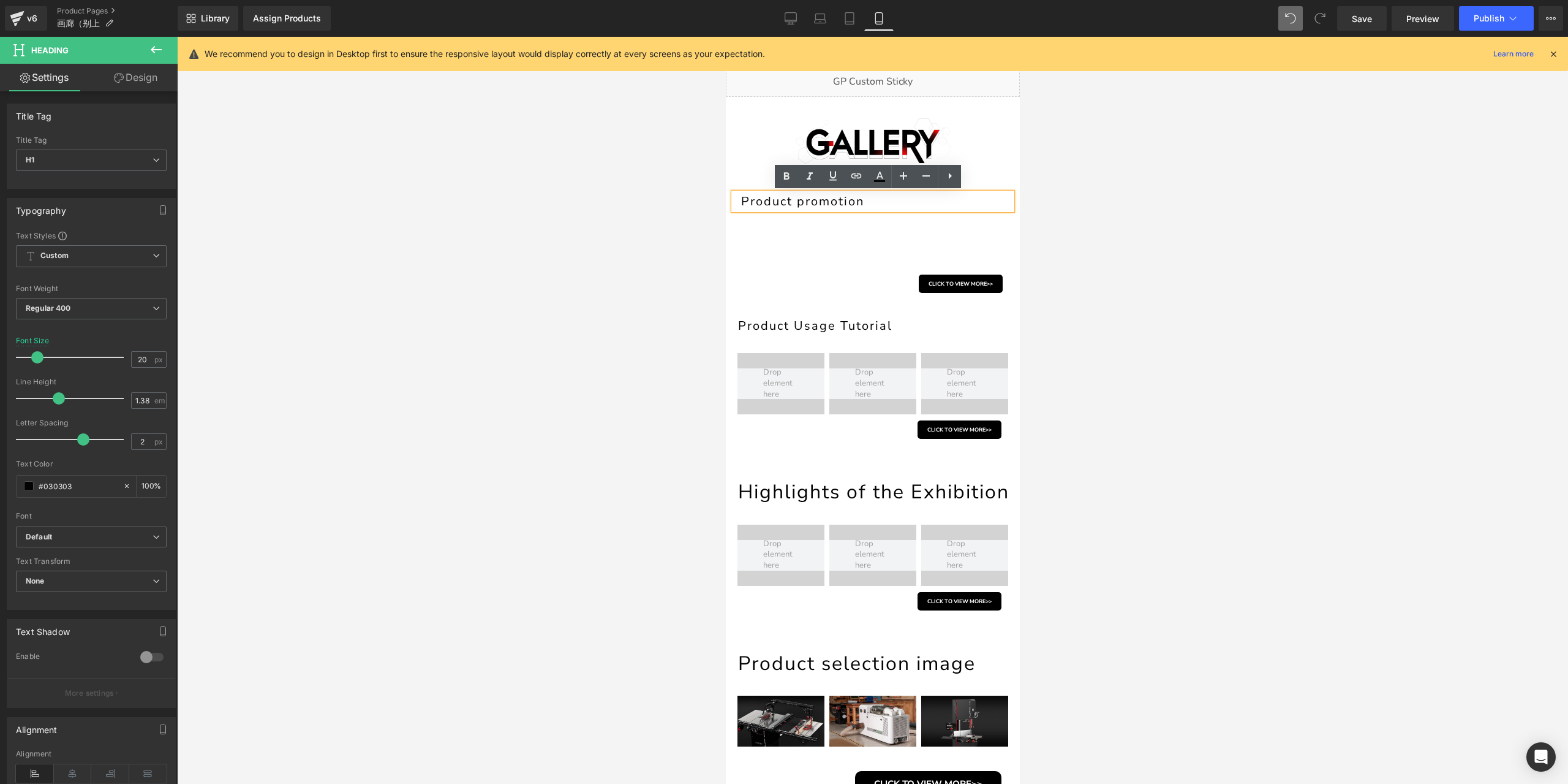
click at [131, 84] on link "Design" at bounding box center [135, 77] width 89 height 27
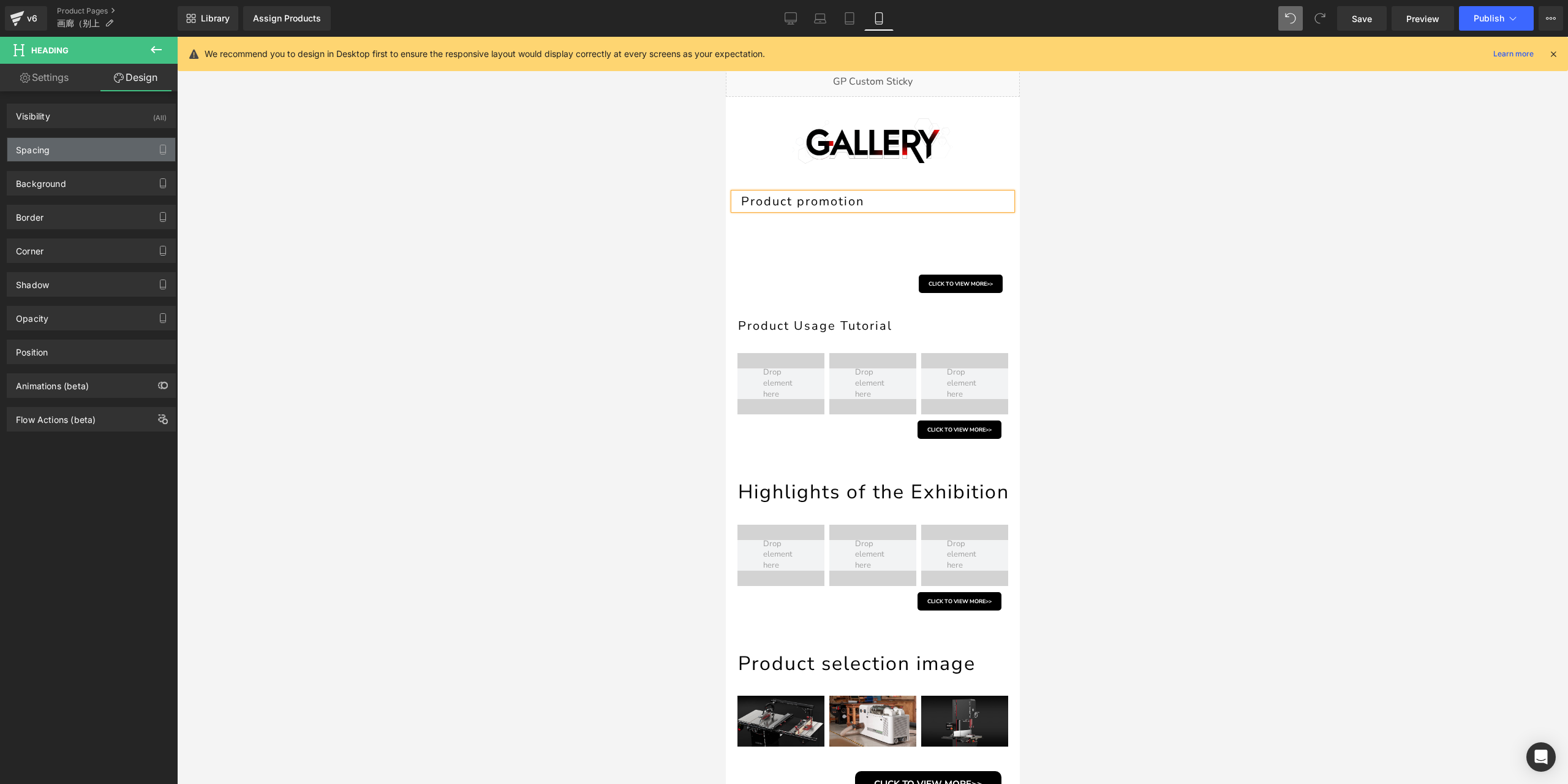
click at [90, 155] on div "Spacing" at bounding box center [91, 150] width 168 height 23
type input "0"
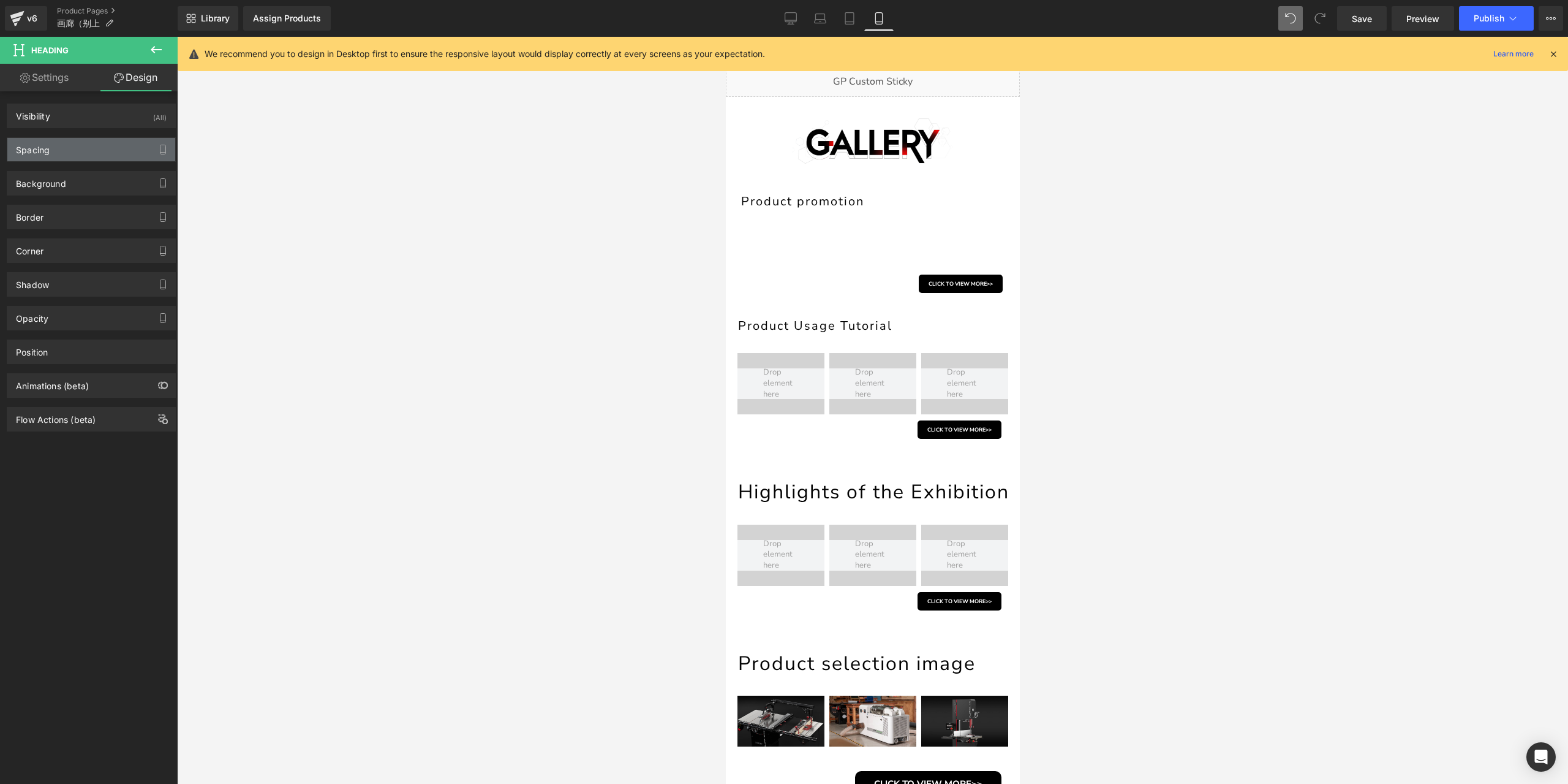
type input "0"
type input "12"
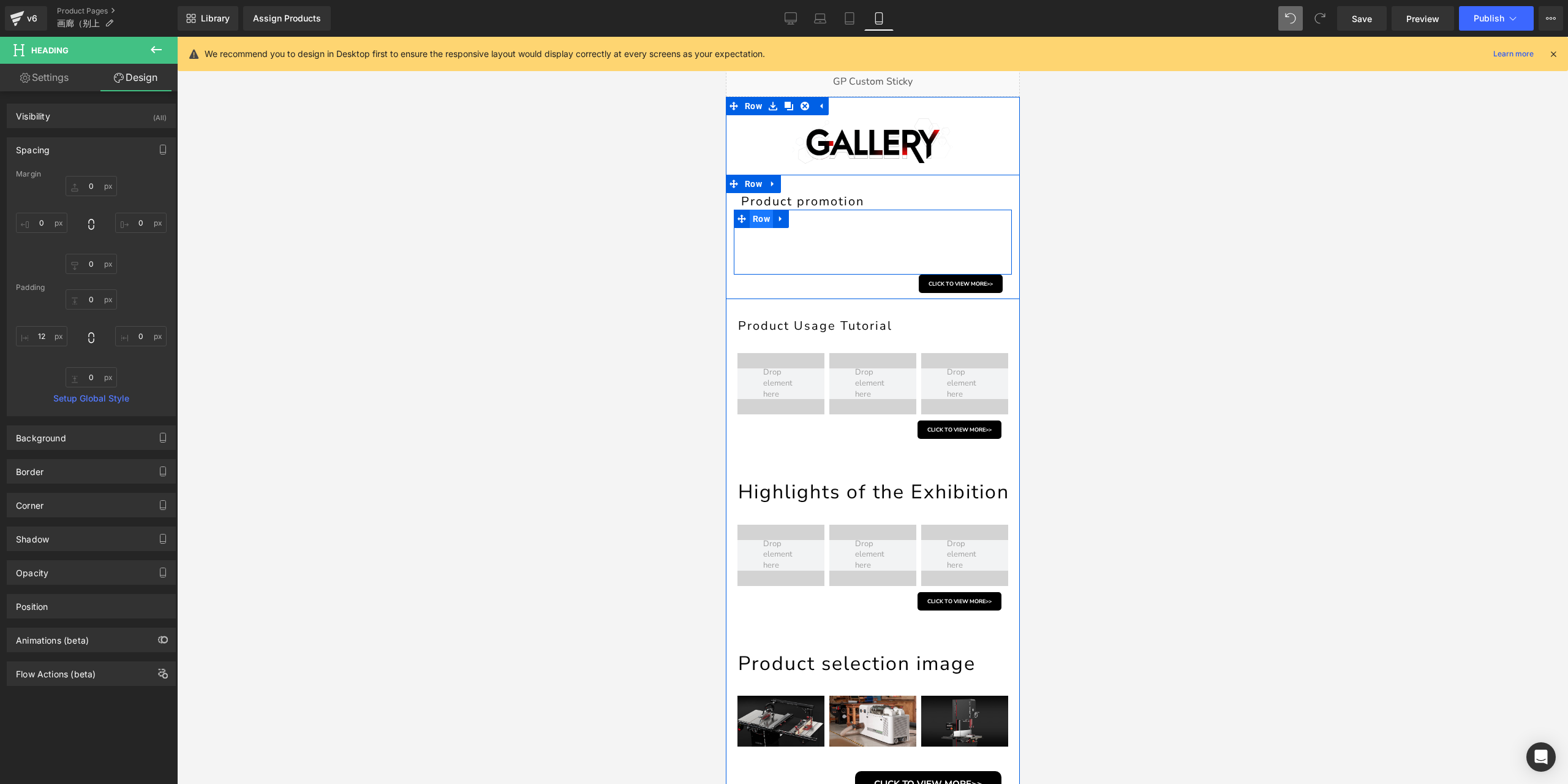
click at [758, 220] on span "Row" at bounding box center [761, 219] width 23 height 19
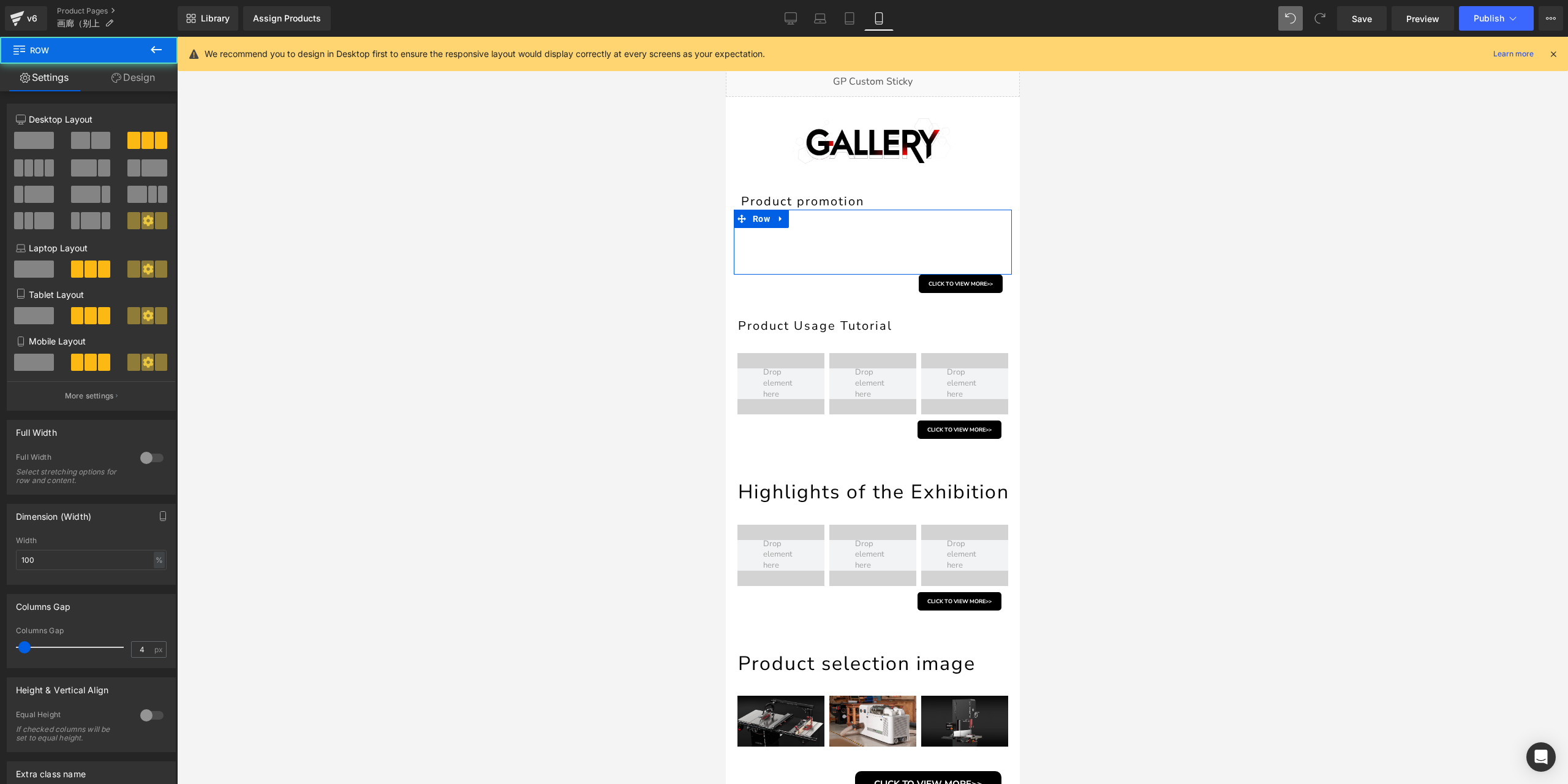
click at [143, 76] on link "Design" at bounding box center [133, 77] width 89 height 27
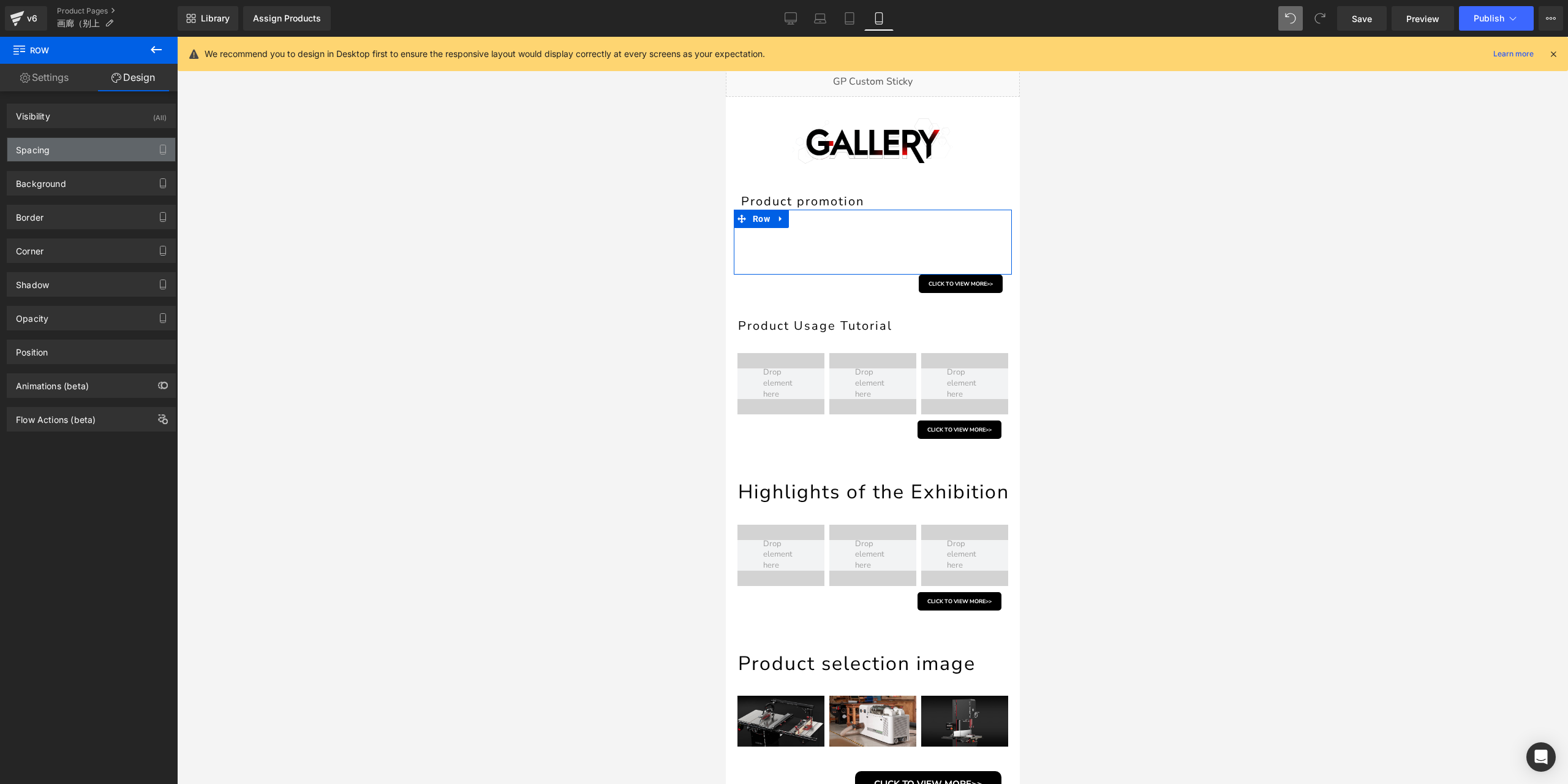
click at [74, 151] on div "Spacing" at bounding box center [91, 150] width 168 height 23
type input "0"
type input "15"
type input "0"
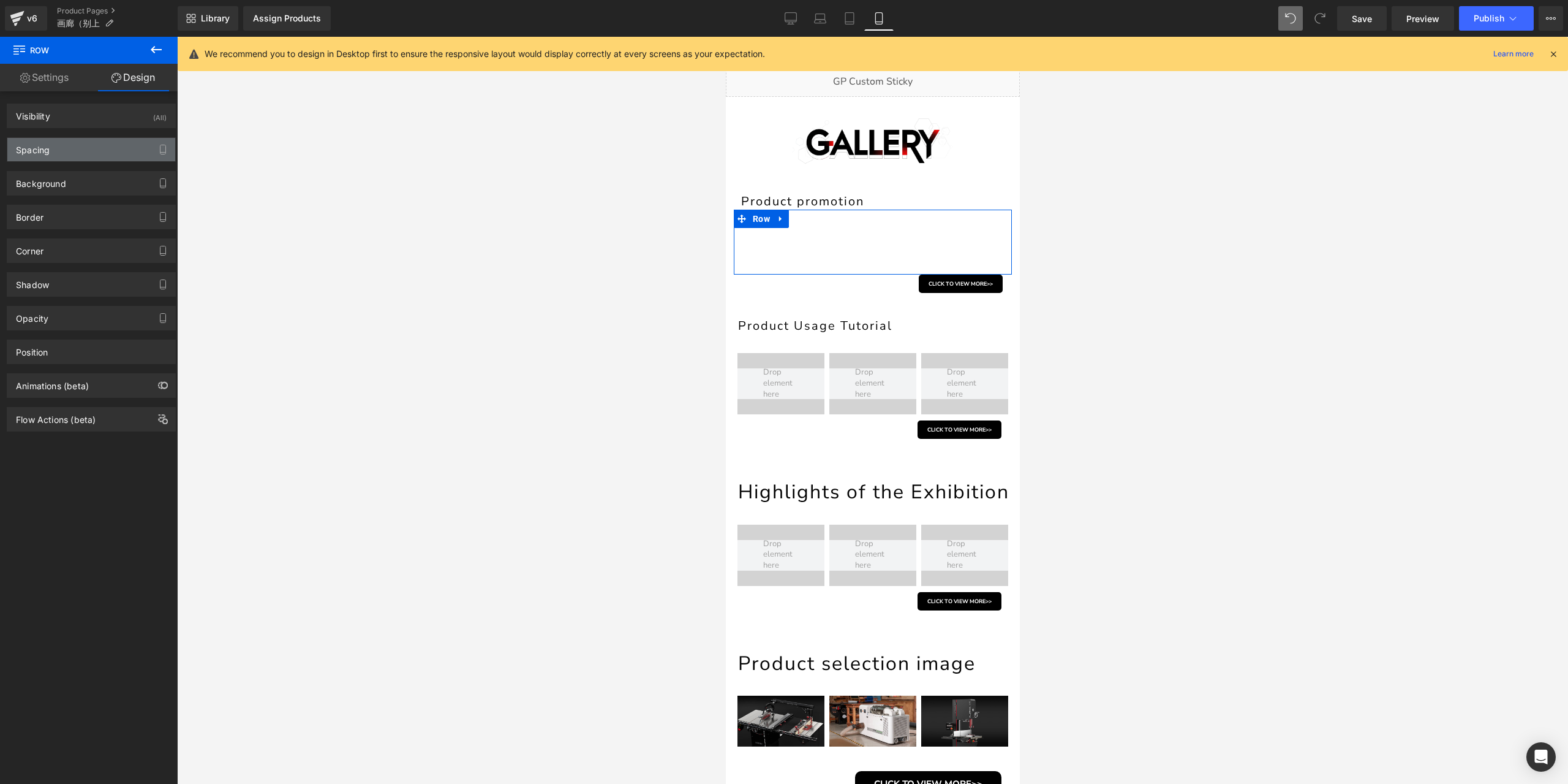
type input "10"
type input "0"
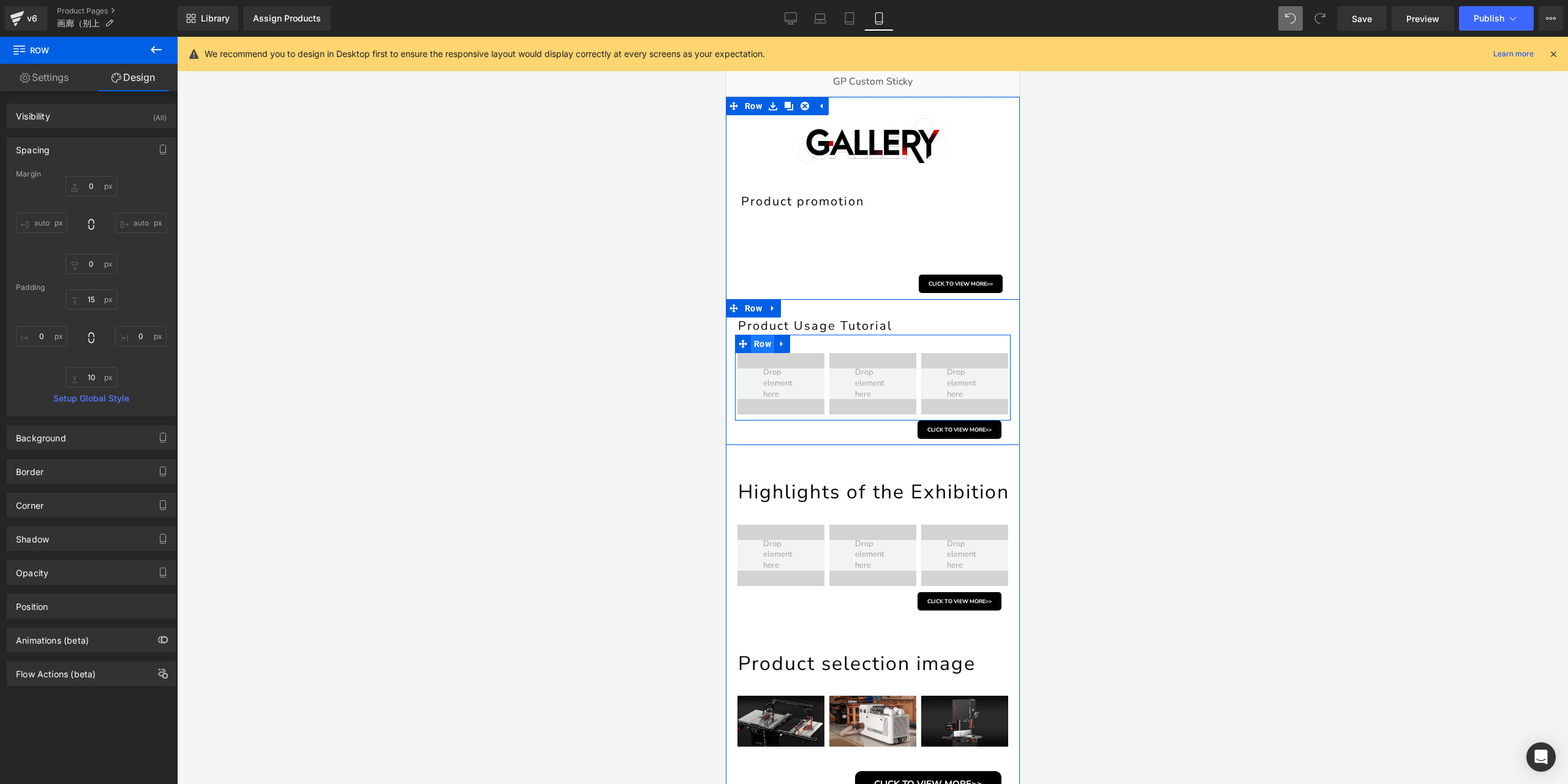
click at [764, 343] on span "Row" at bounding box center [761, 344] width 23 height 19
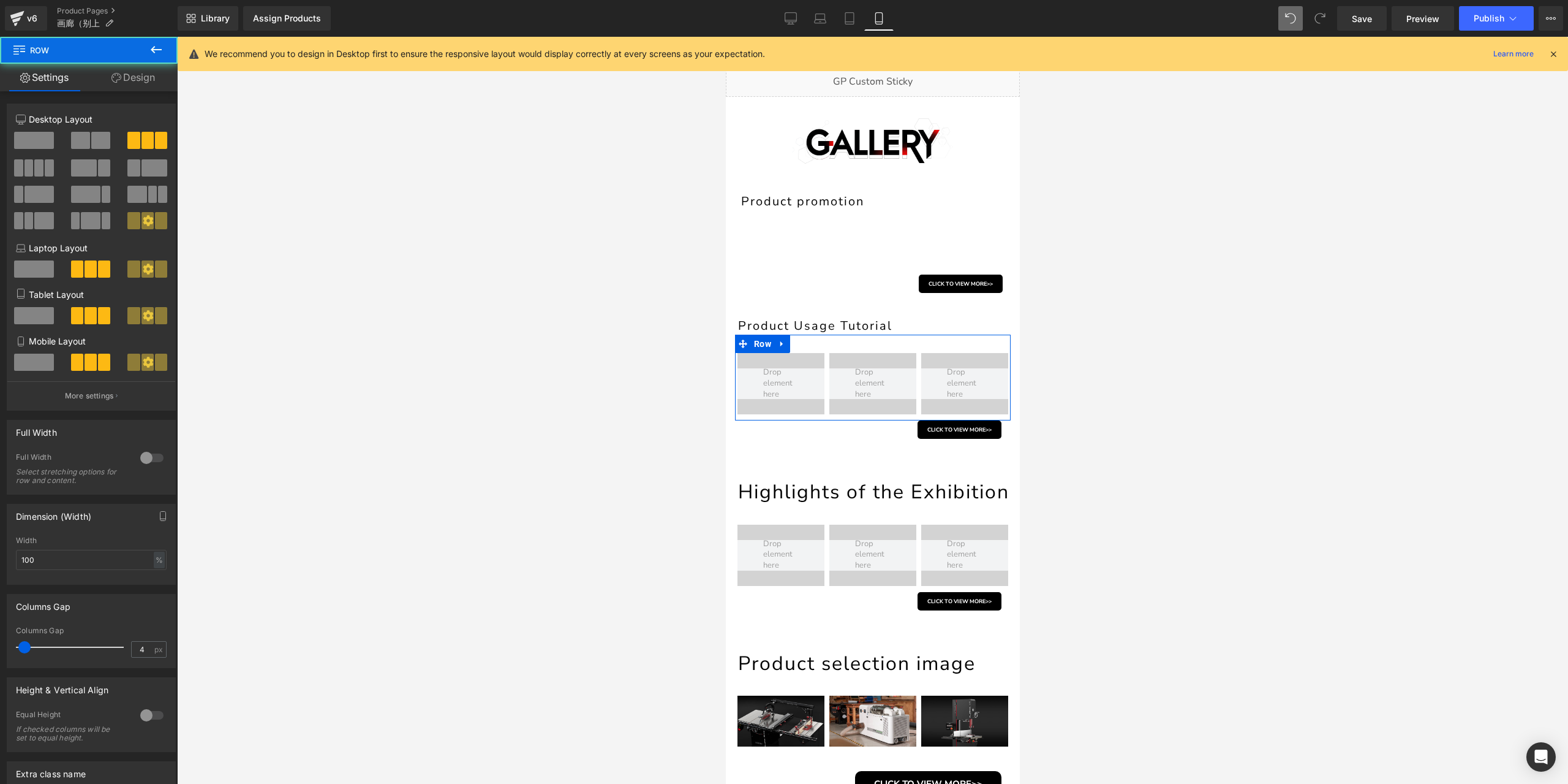
click at [137, 82] on link "Design" at bounding box center [133, 77] width 89 height 27
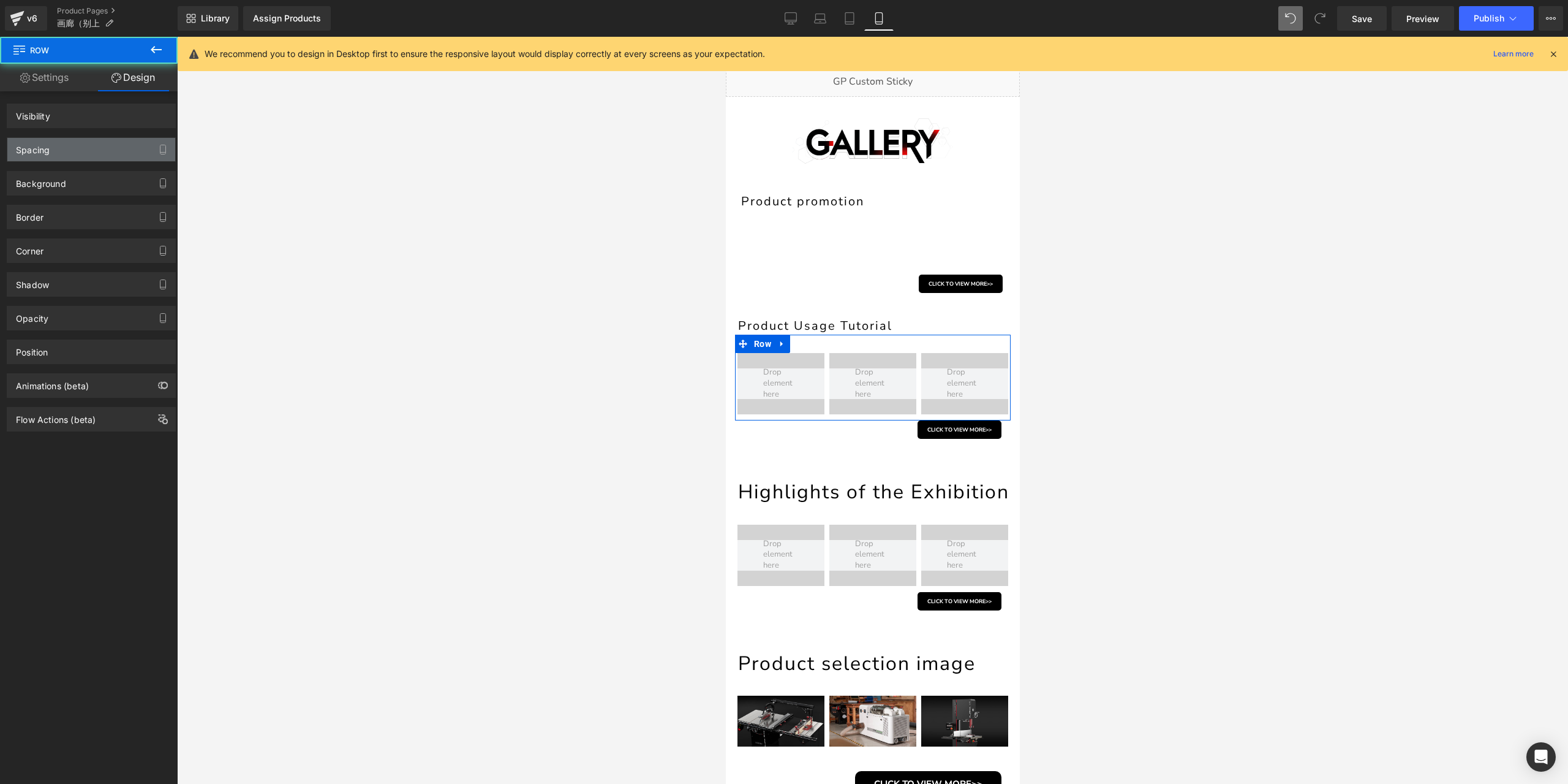
click at [102, 151] on div "Spacing" at bounding box center [91, 150] width 168 height 23
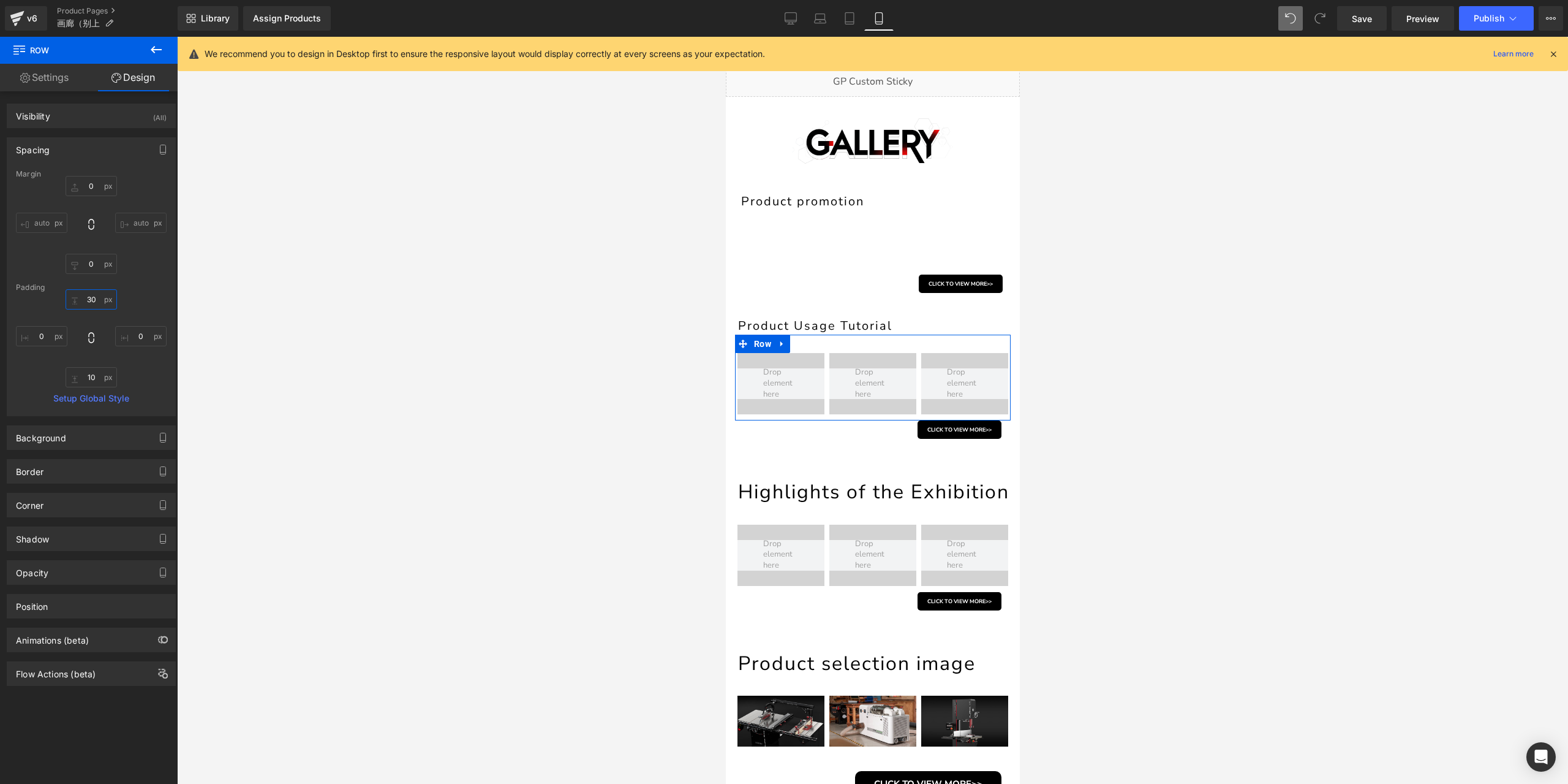
click at [92, 301] on input "30" at bounding box center [91, 299] width 51 height 20
type input "15"
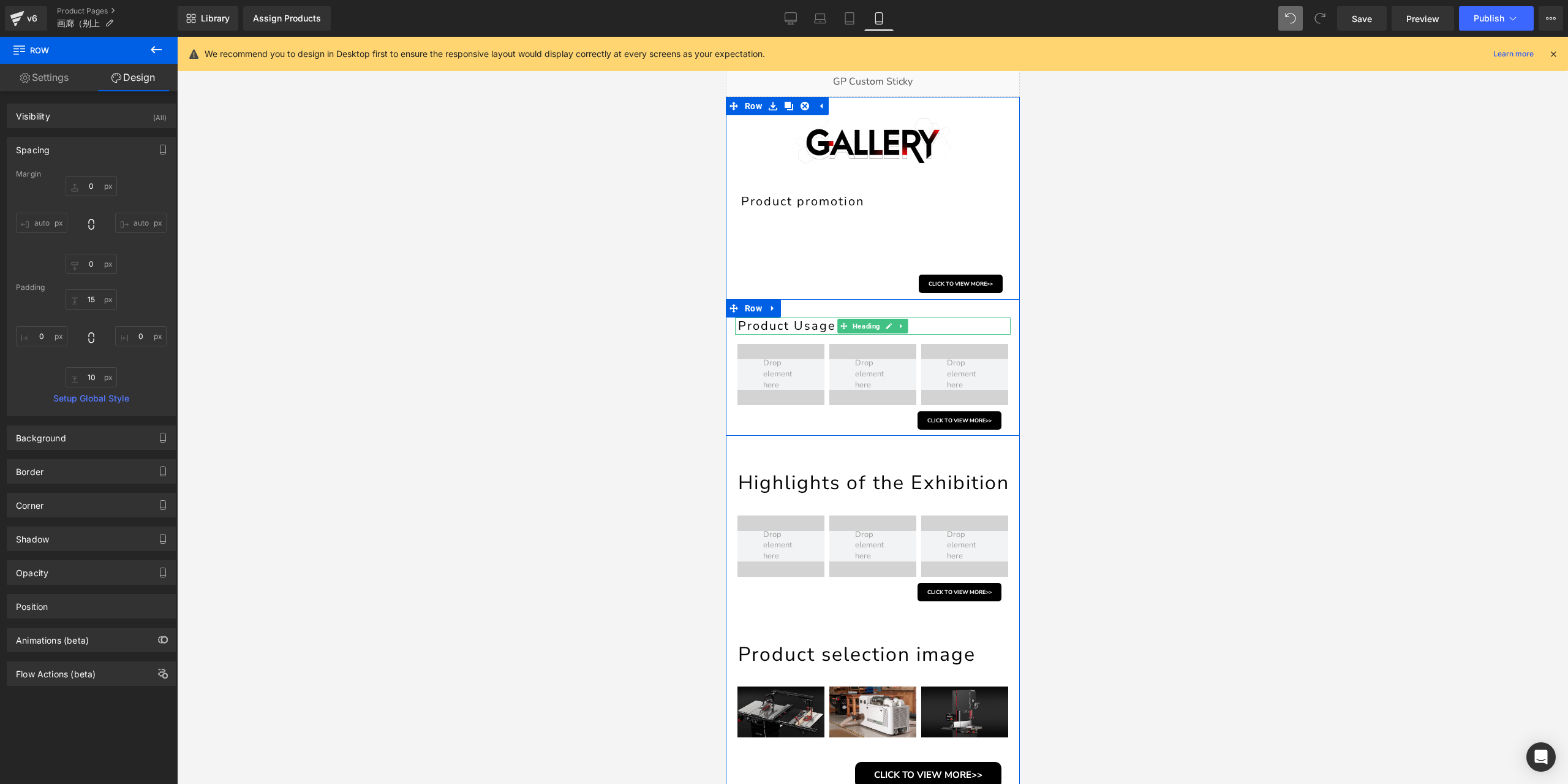
click at [810, 327] on h1 "Product Usage Tutorial" at bounding box center [874, 325] width 273 height 17
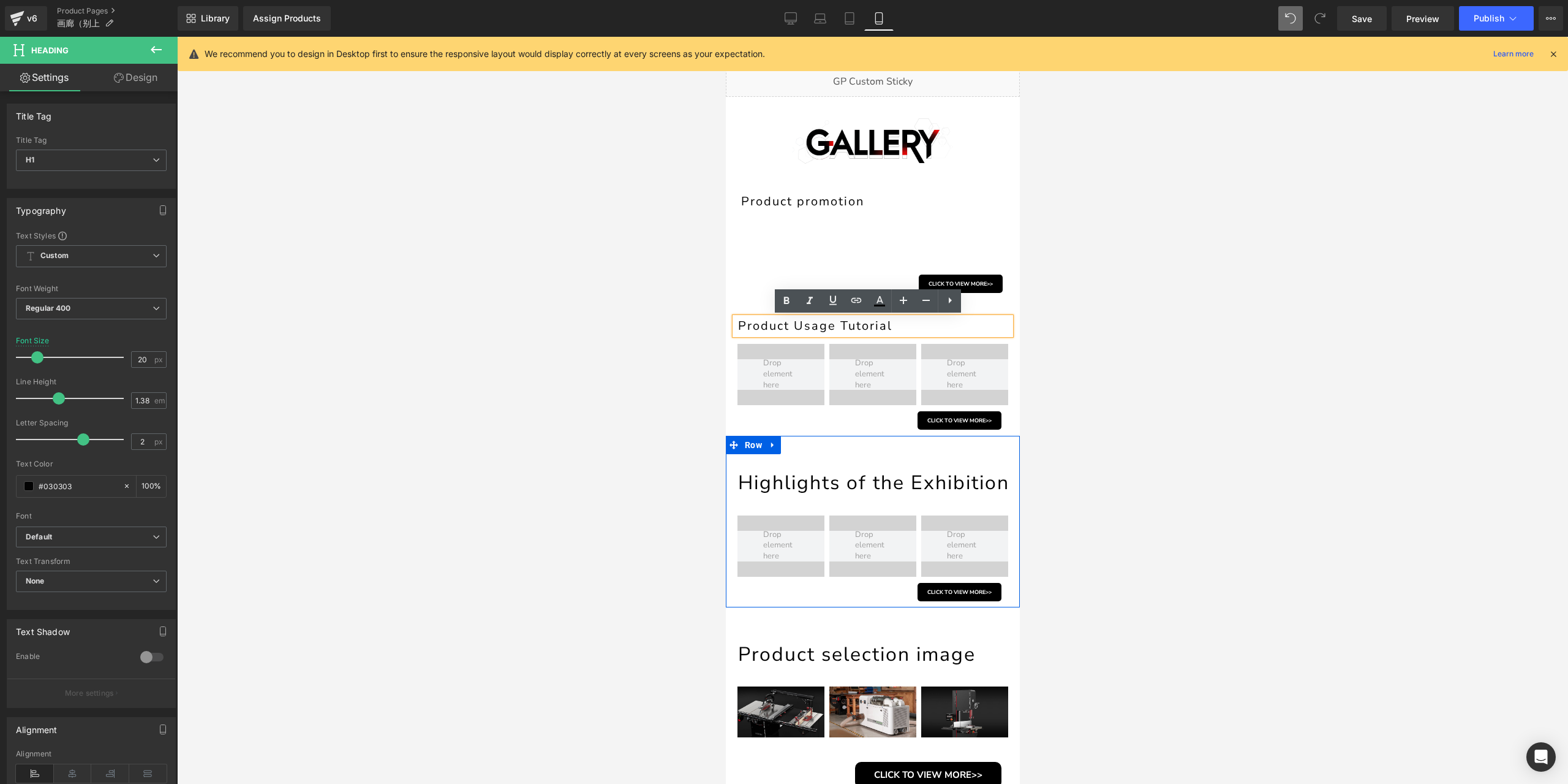
click at [796, 483] on h1 "Highlights of the Exhibition" at bounding box center [874, 483] width 273 height 27
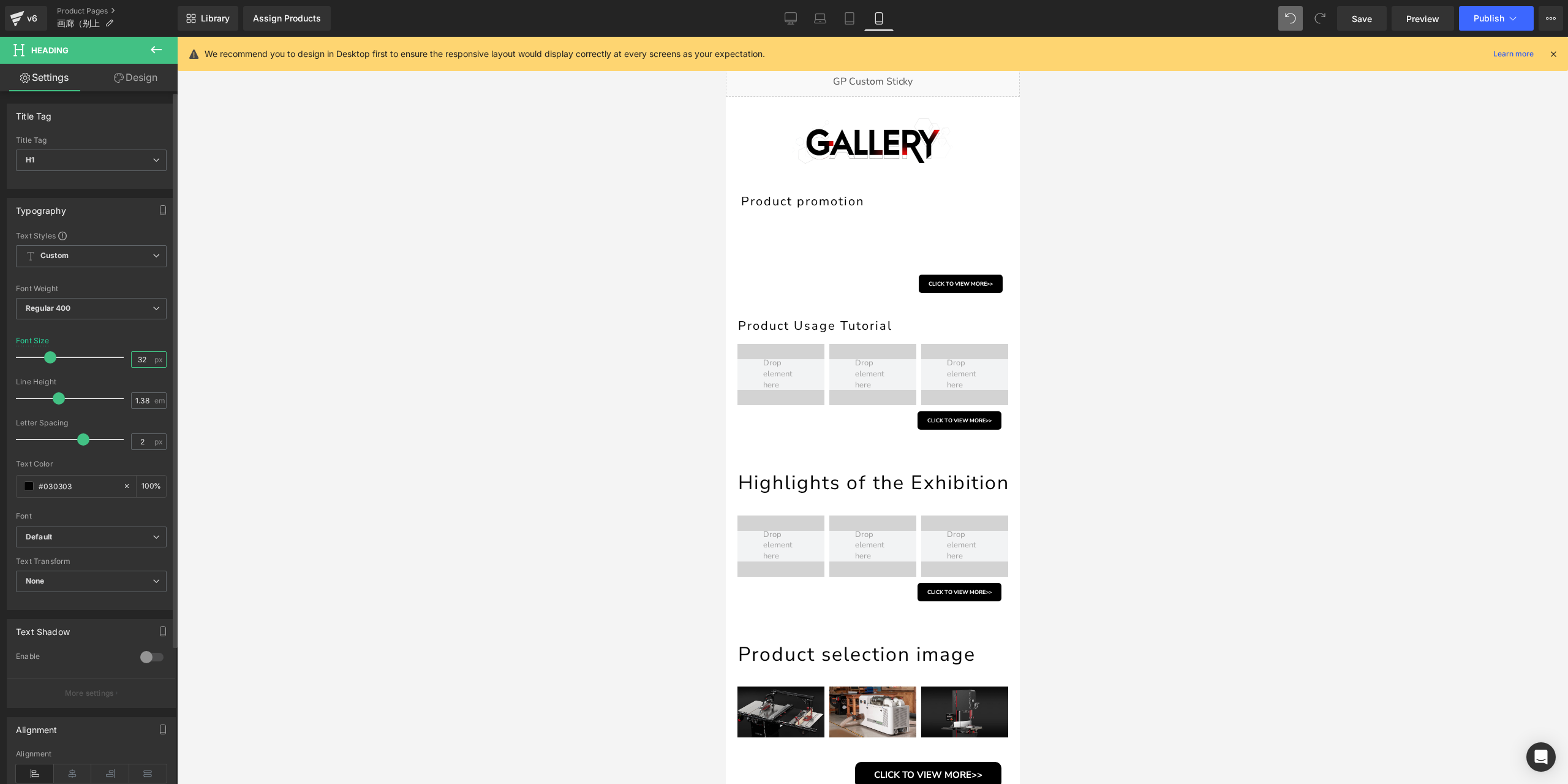
click at [138, 353] on input "32" at bounding box center [143, 359] width 21 height 15
type input "20"
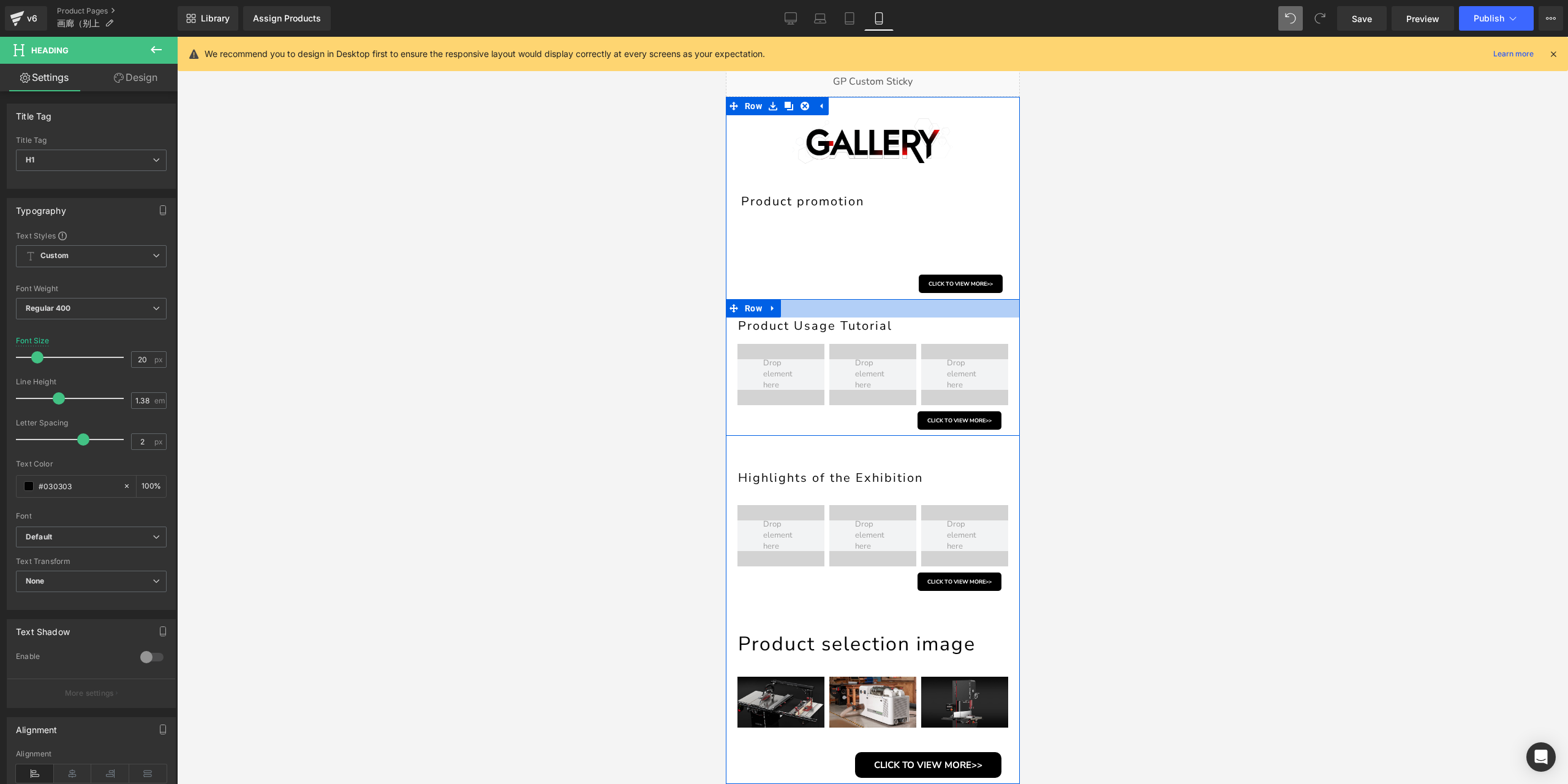
click at [920, 314] on div at bounding box center [872, 308] width 294 height 19
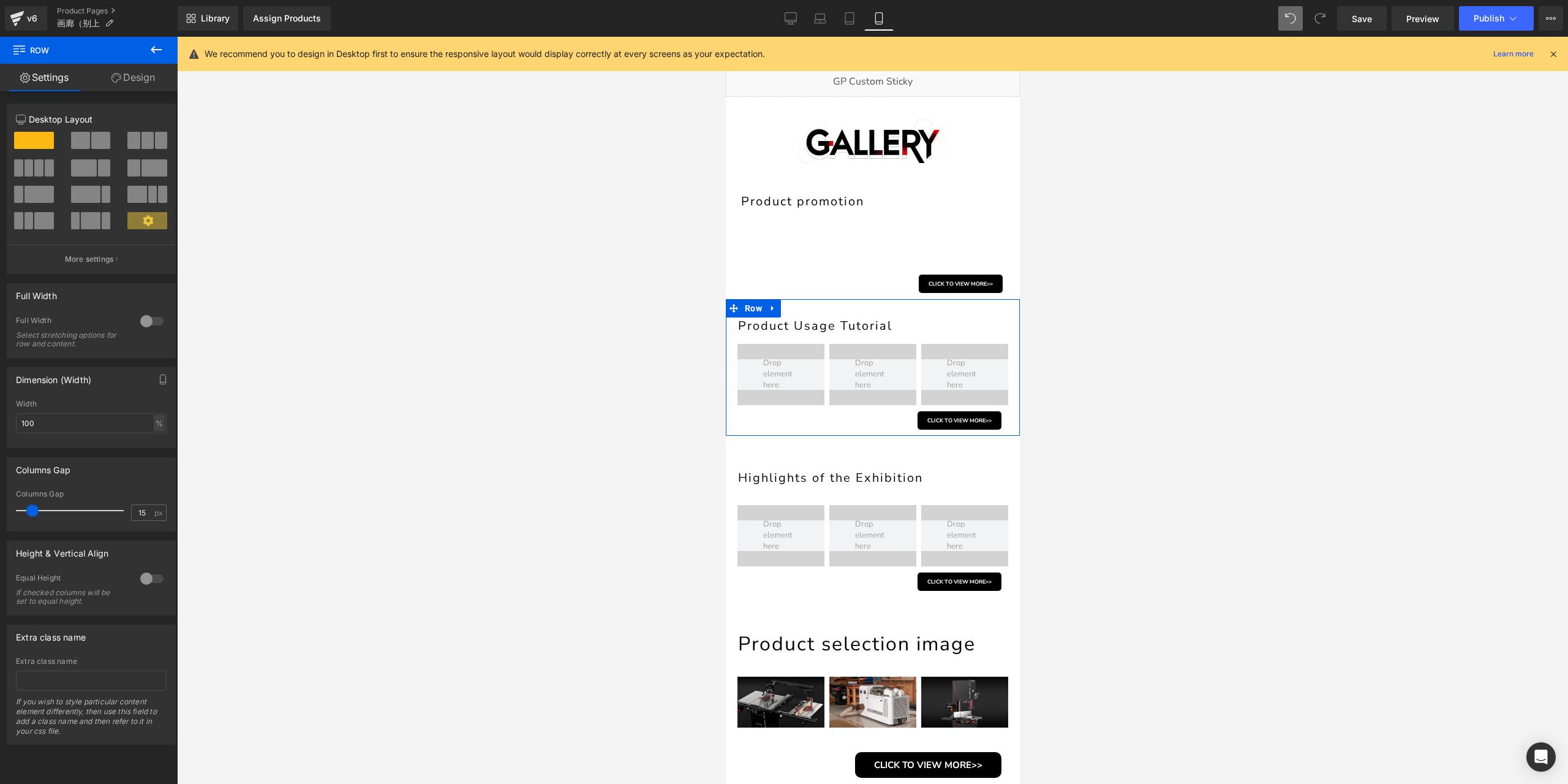
click at [118, 79] on icon at bounding box center [116, 77] width 10 height 10
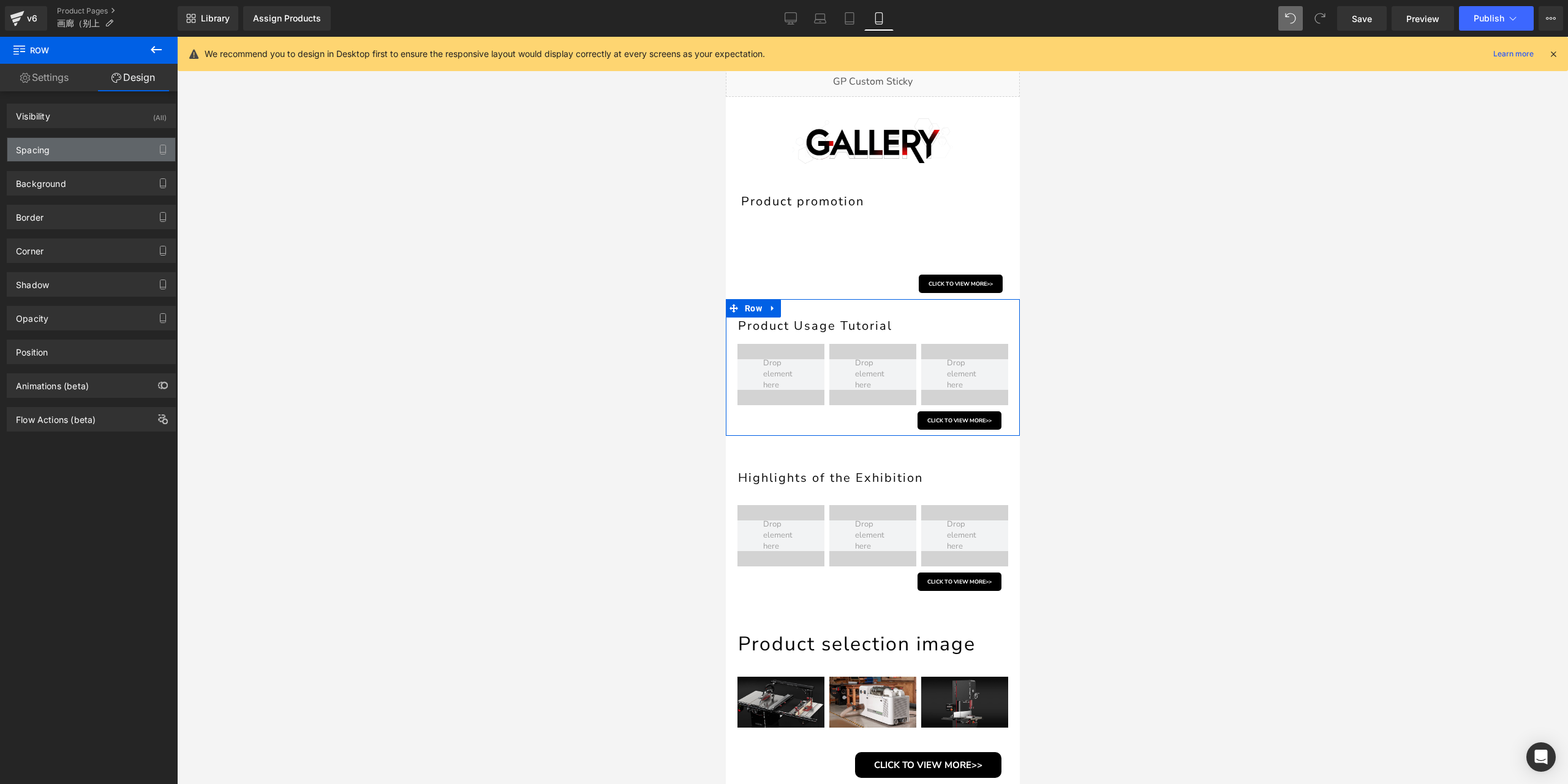
click at [74, 152] on div "Spacing" at bounding box center [91, 150] width 168 height 23
type input "0"
type input "30"
type input "0"
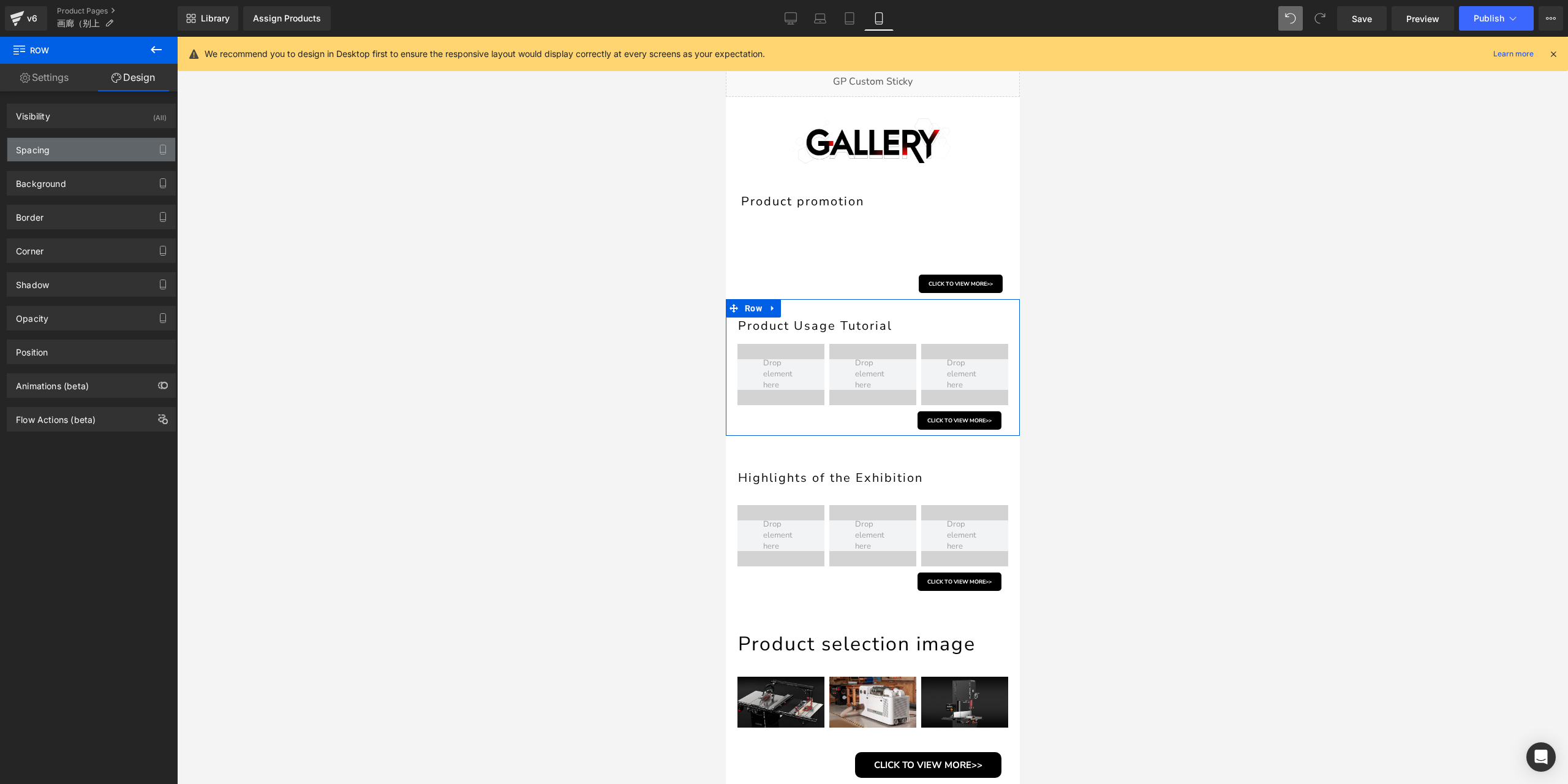
type input "10"
type input "0"
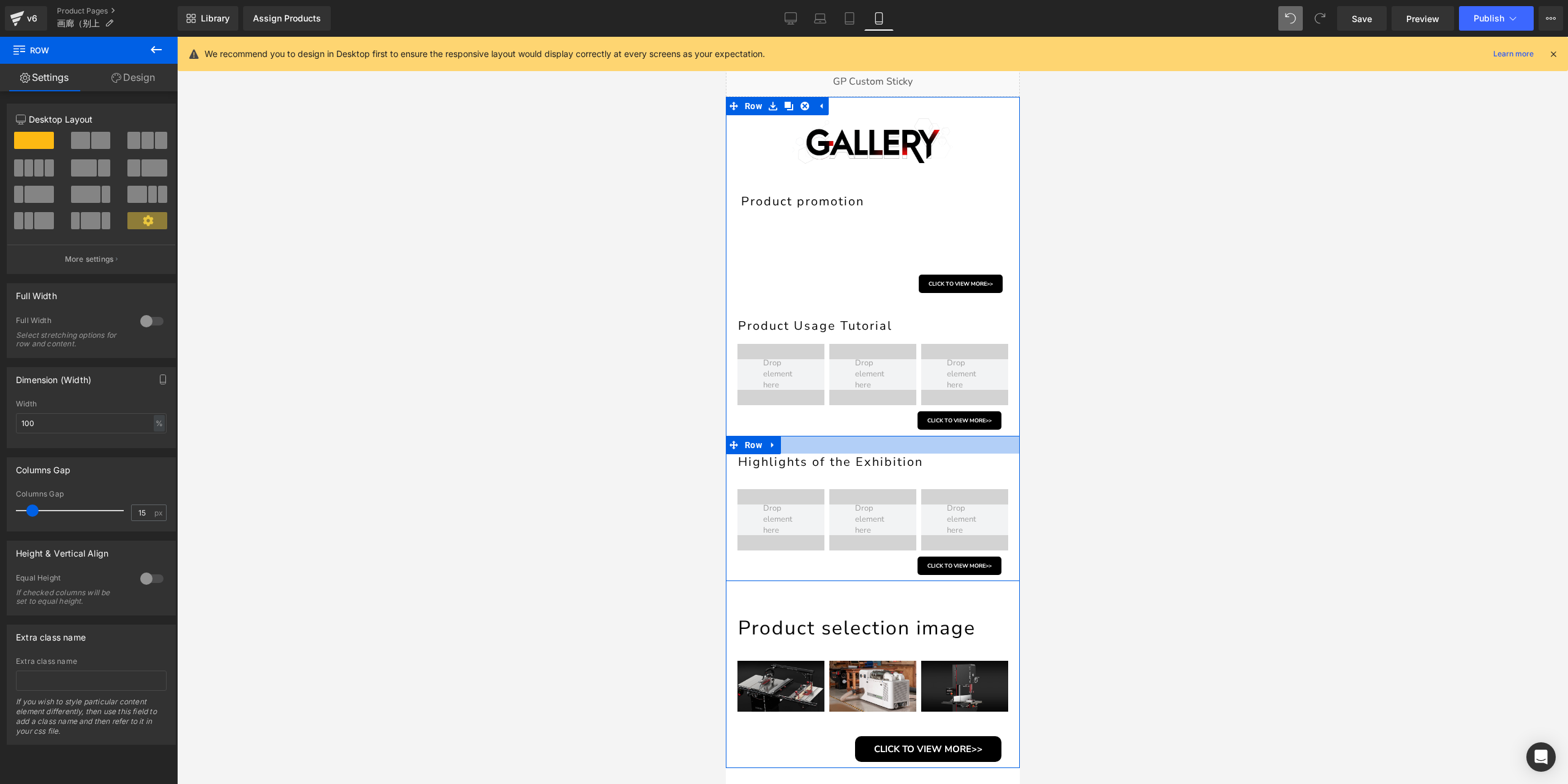
drag, startPoint x: 890, startPoint y: 443, endPoint x: 899, endPoint y: 437, distance: 10.8
click at [899, 437] on div at bounding box center [872, 445] width 294 height 18
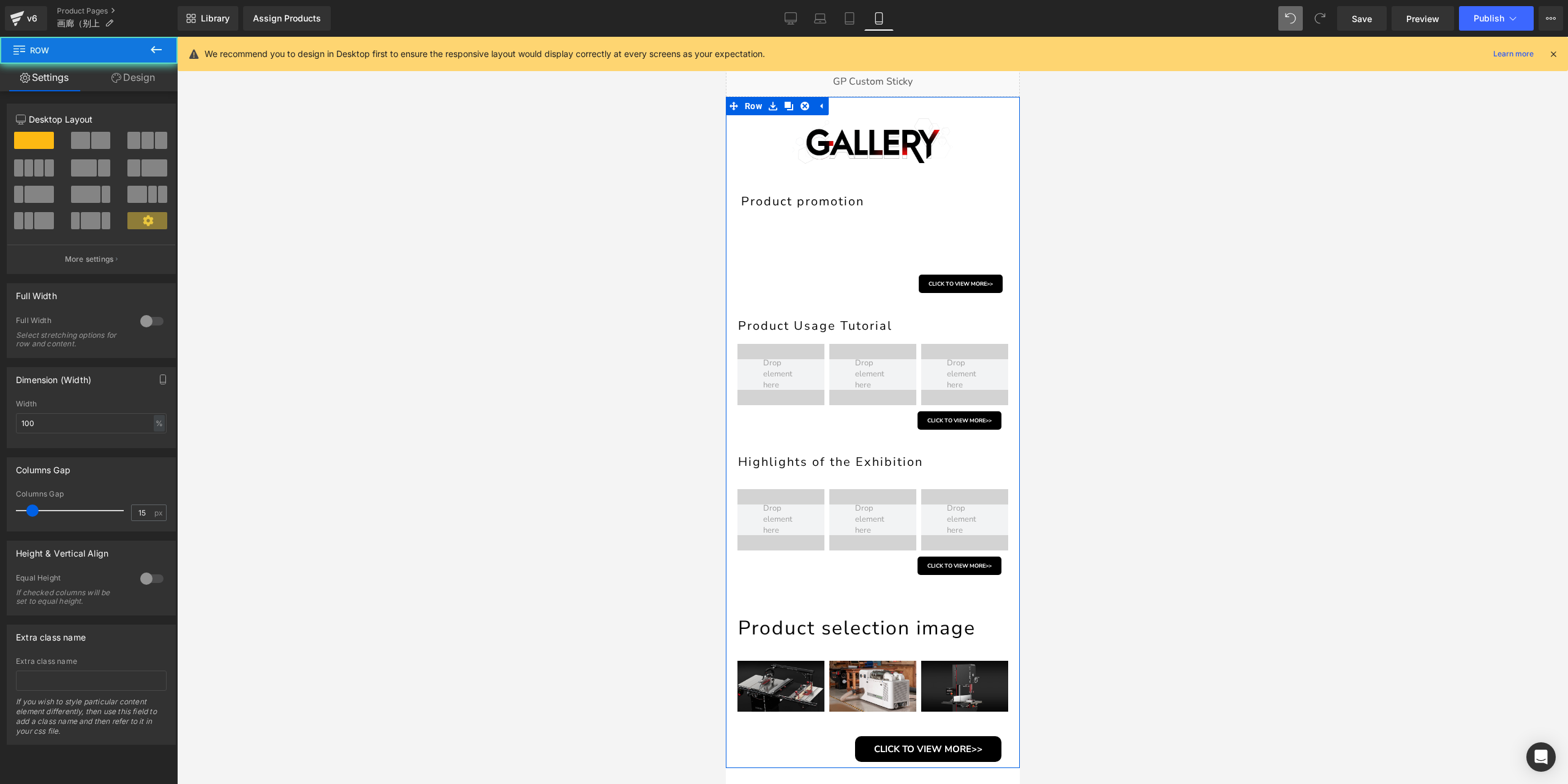
click at [859, 599] on div "Product selection image Heading Image Image Image Row CLICK TO VIEW MORE>> Butt…" at bounding box center [872, 674] width 294 height 187
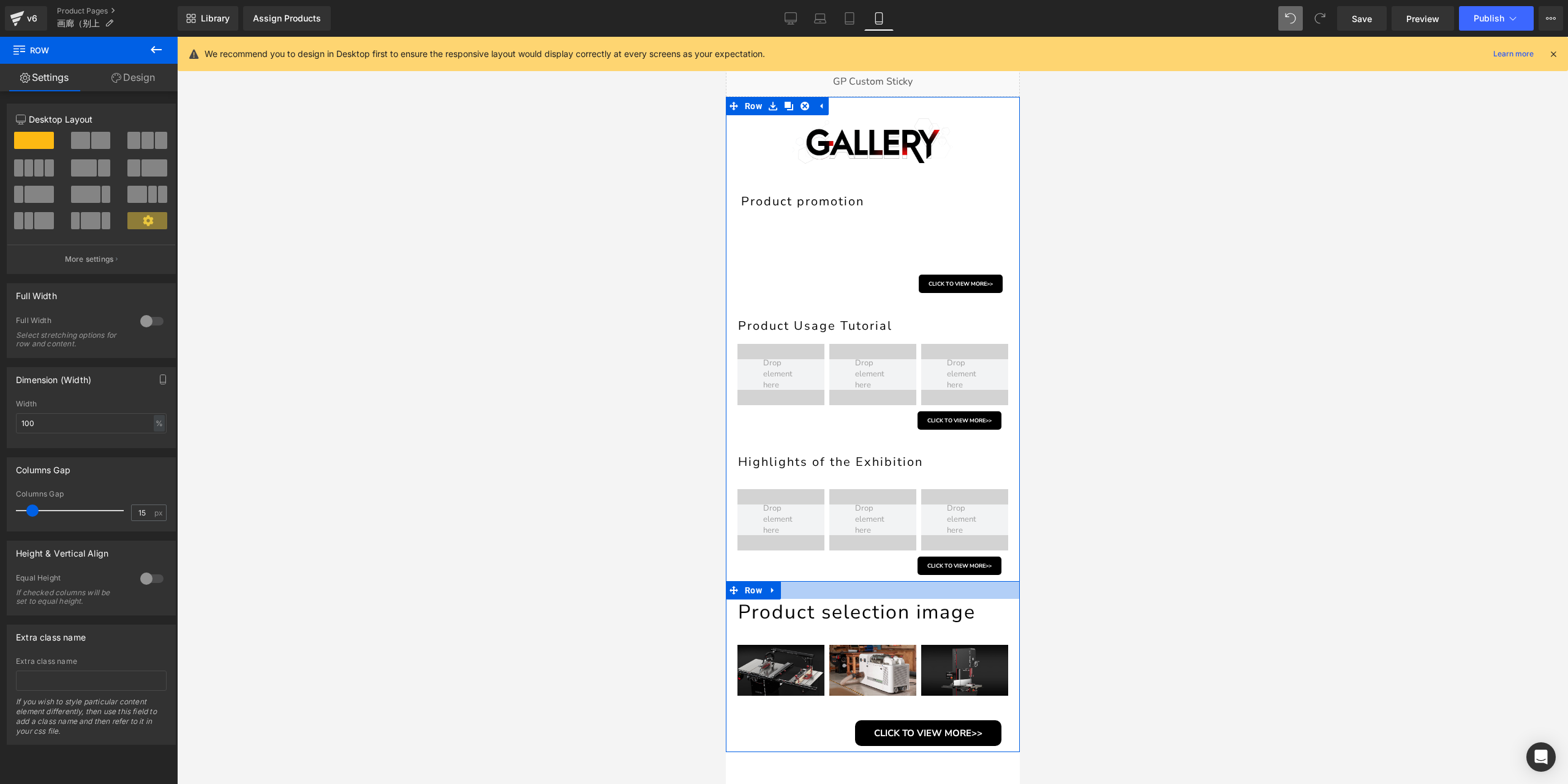
drag, startPoint x: 866, startPoint y: 602, endPoint x: 886, endPoint y: 586, distance: 25.6
click at [886, 586] on div at bounding box center [872, 590] width 294 height 18
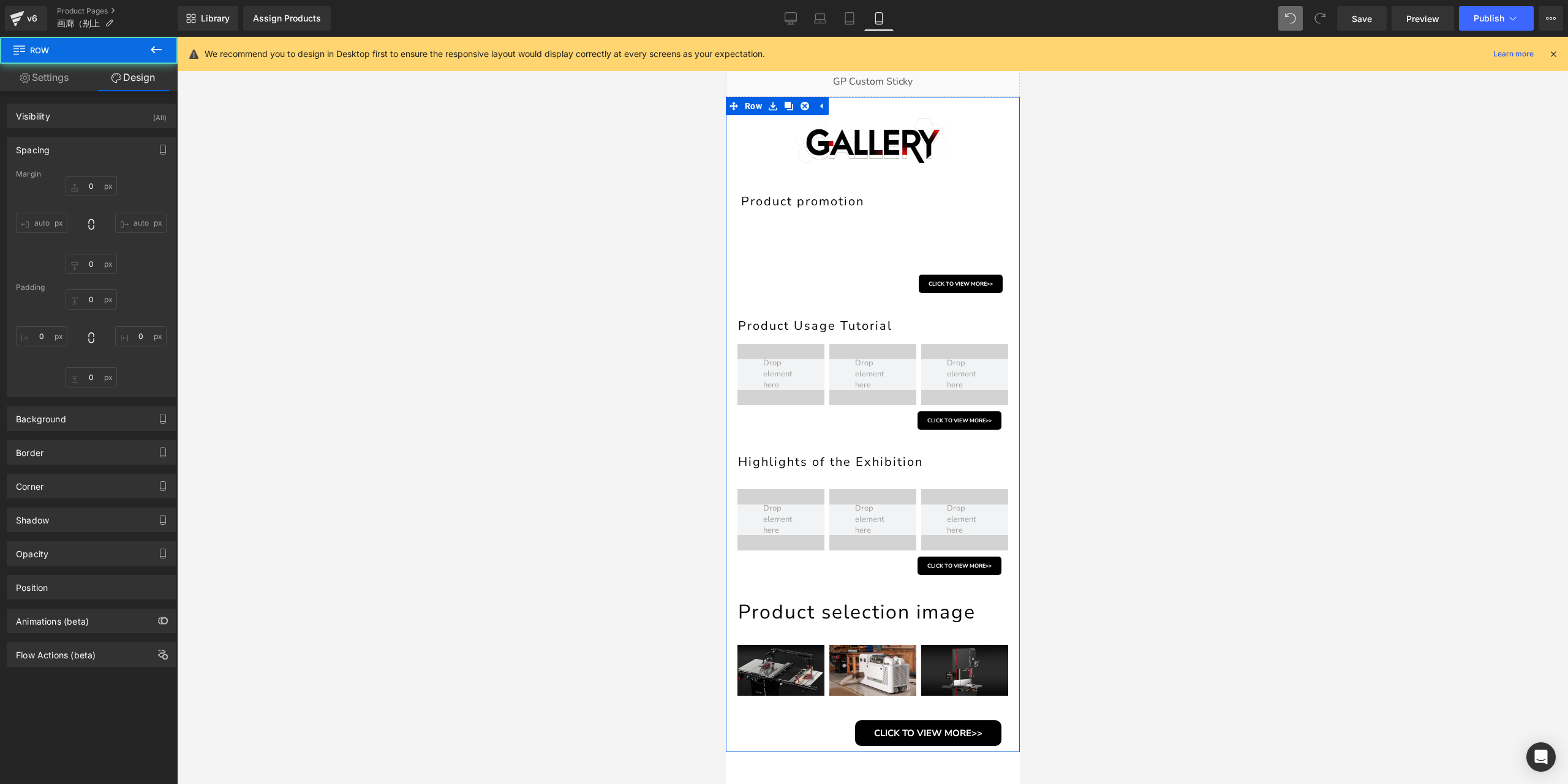
type input "0"
type input "29"
type input "0"
type input "10"
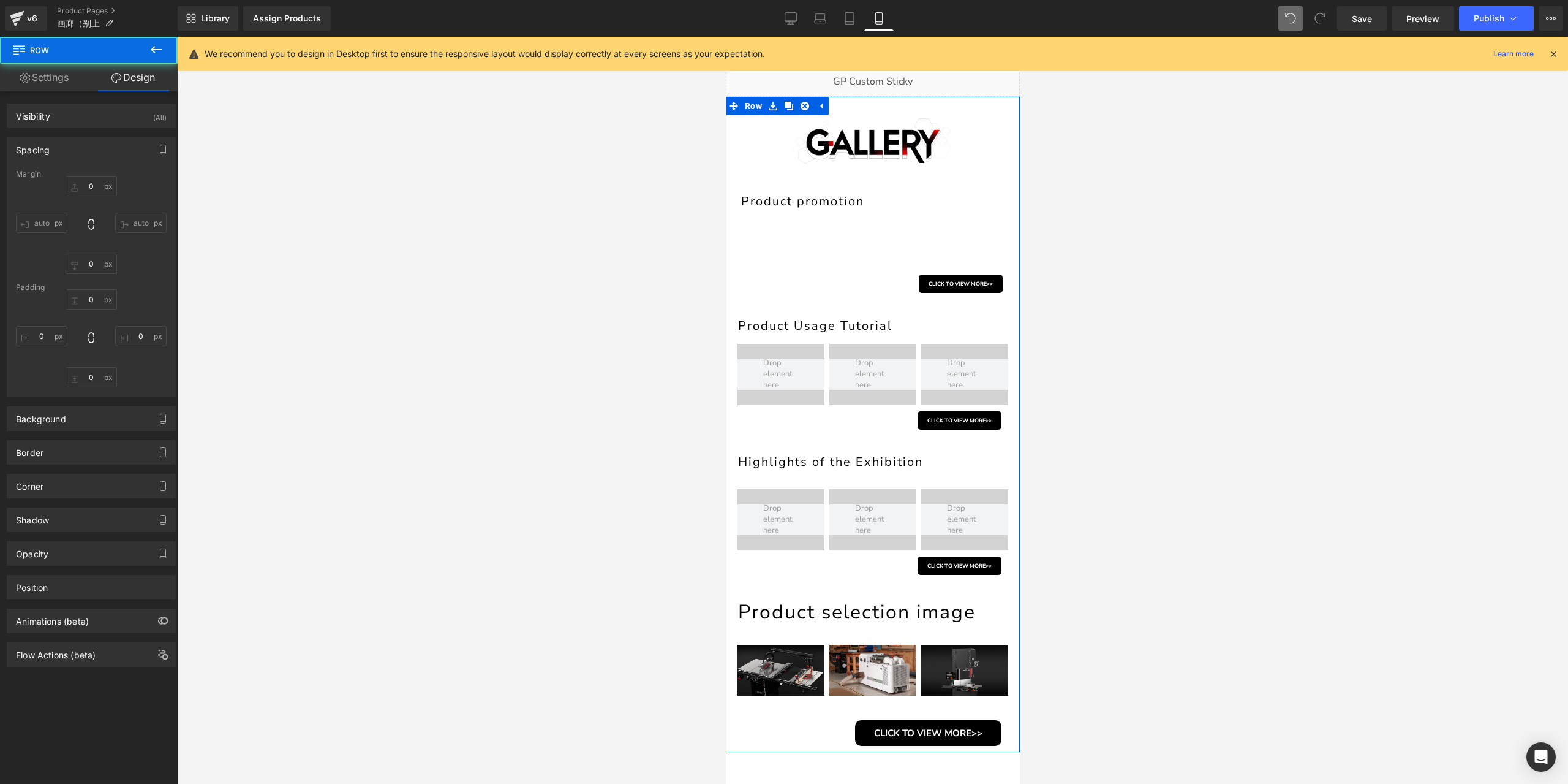
type input "0"
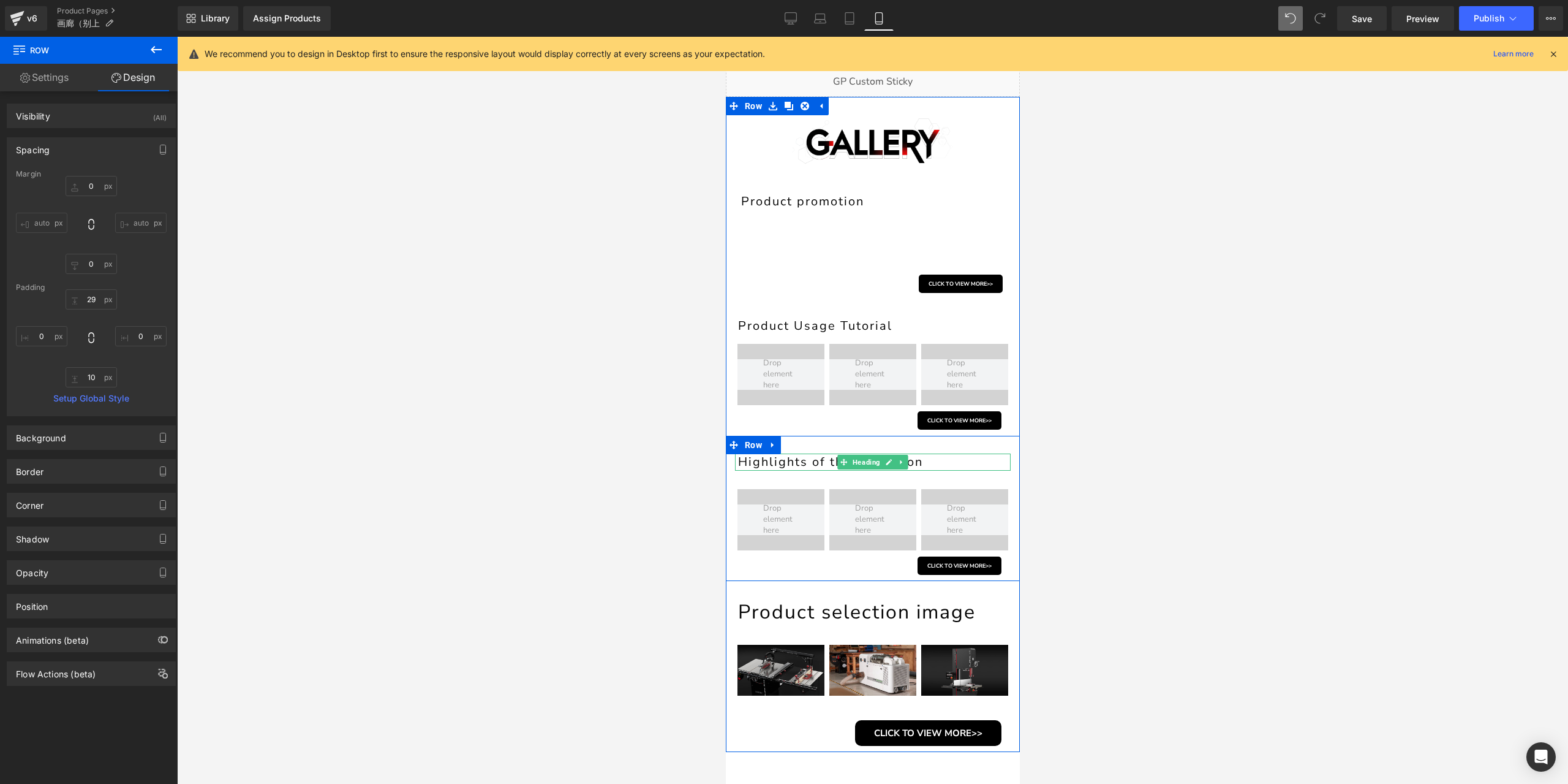
click at [796, 463] on h1 "Highlights of the Exhibition" at bounding box center [874, 462] width 273 height 17
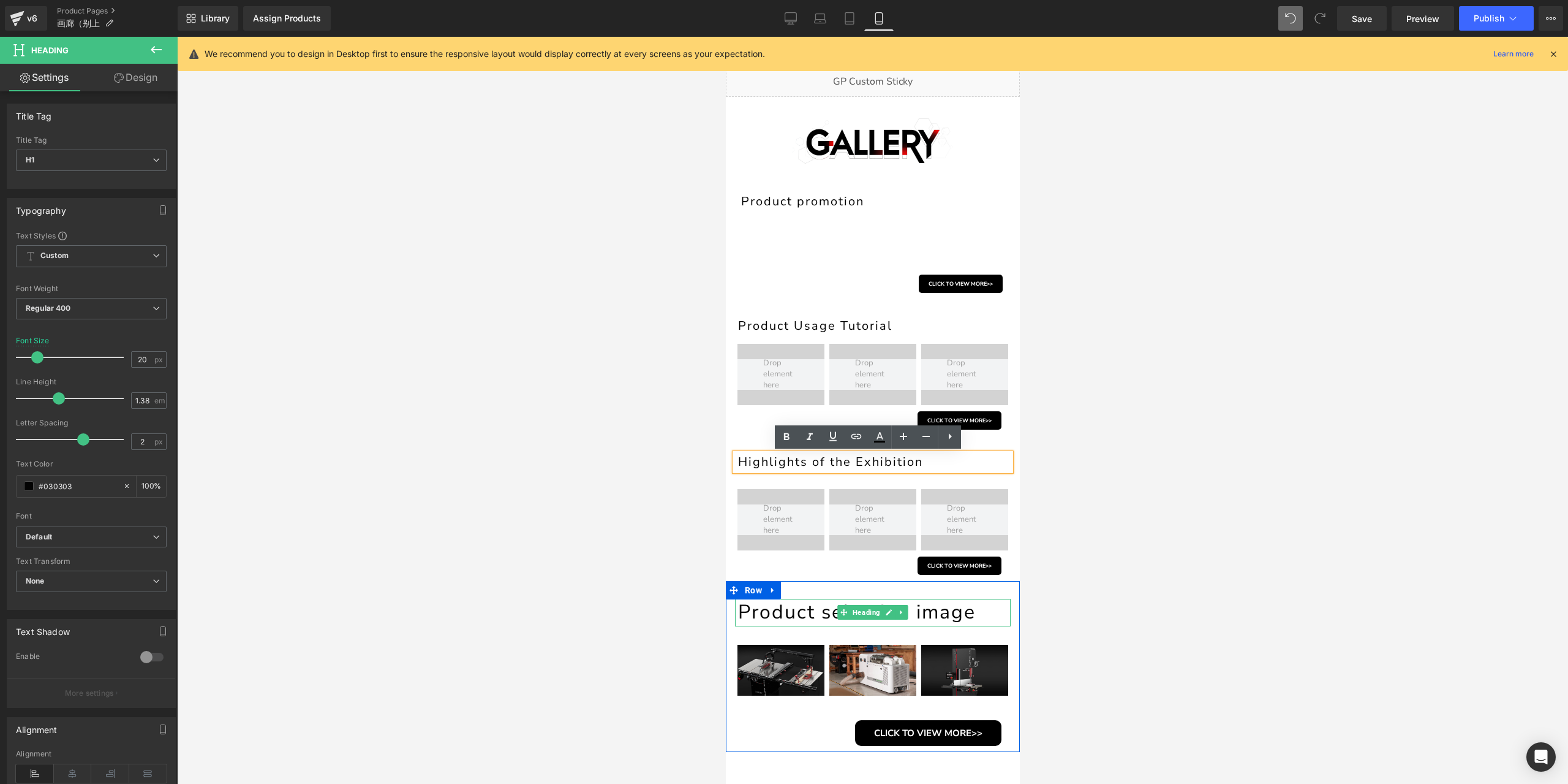
click at [800, 614] on h1 "Product selection image" at bounding box center [874, 612] width 273 height 27
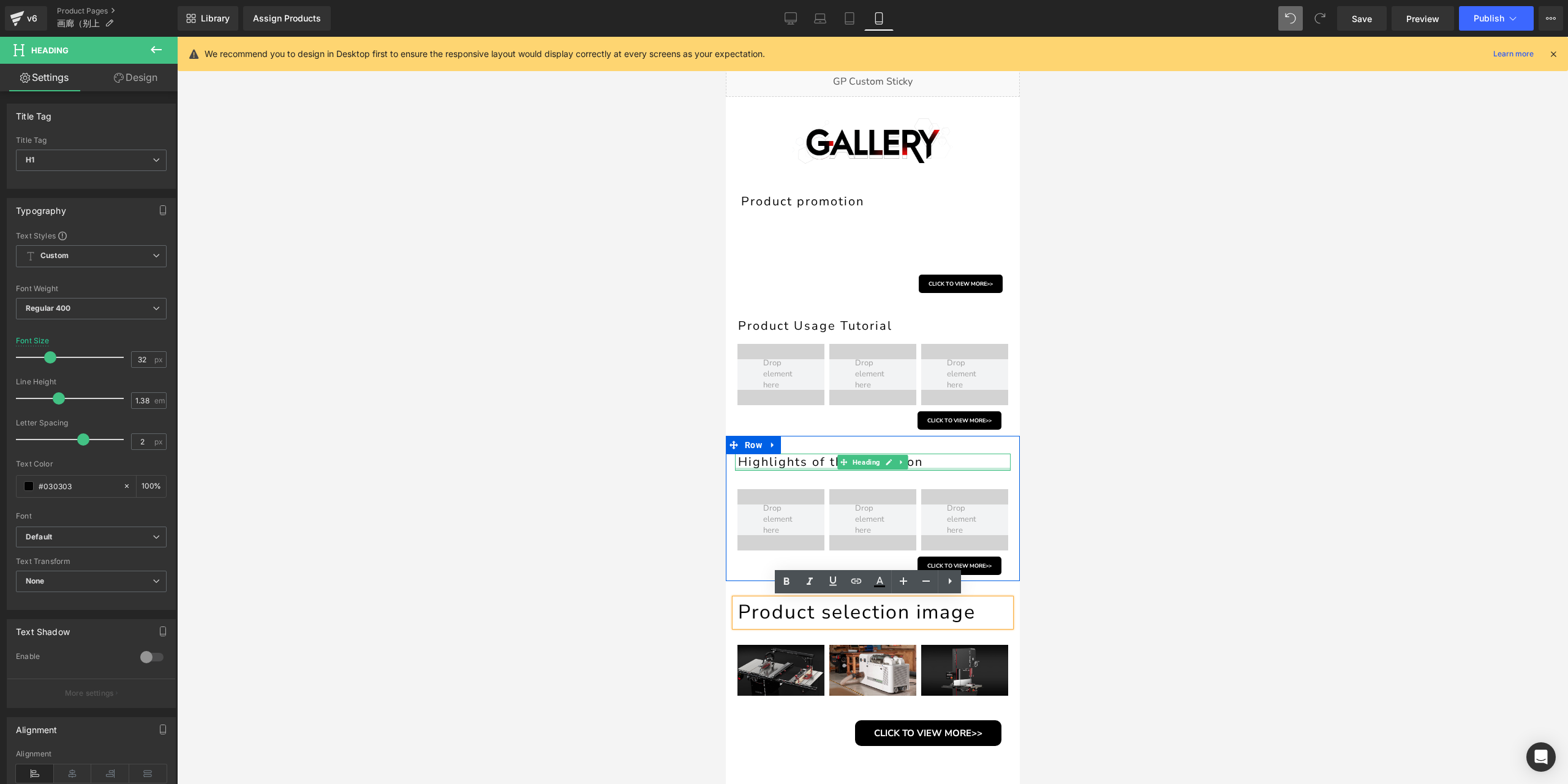
click at [790, 466] on h1 "Highlights of the Exhibition" at bounding box center [874, 462] width 273 height 17
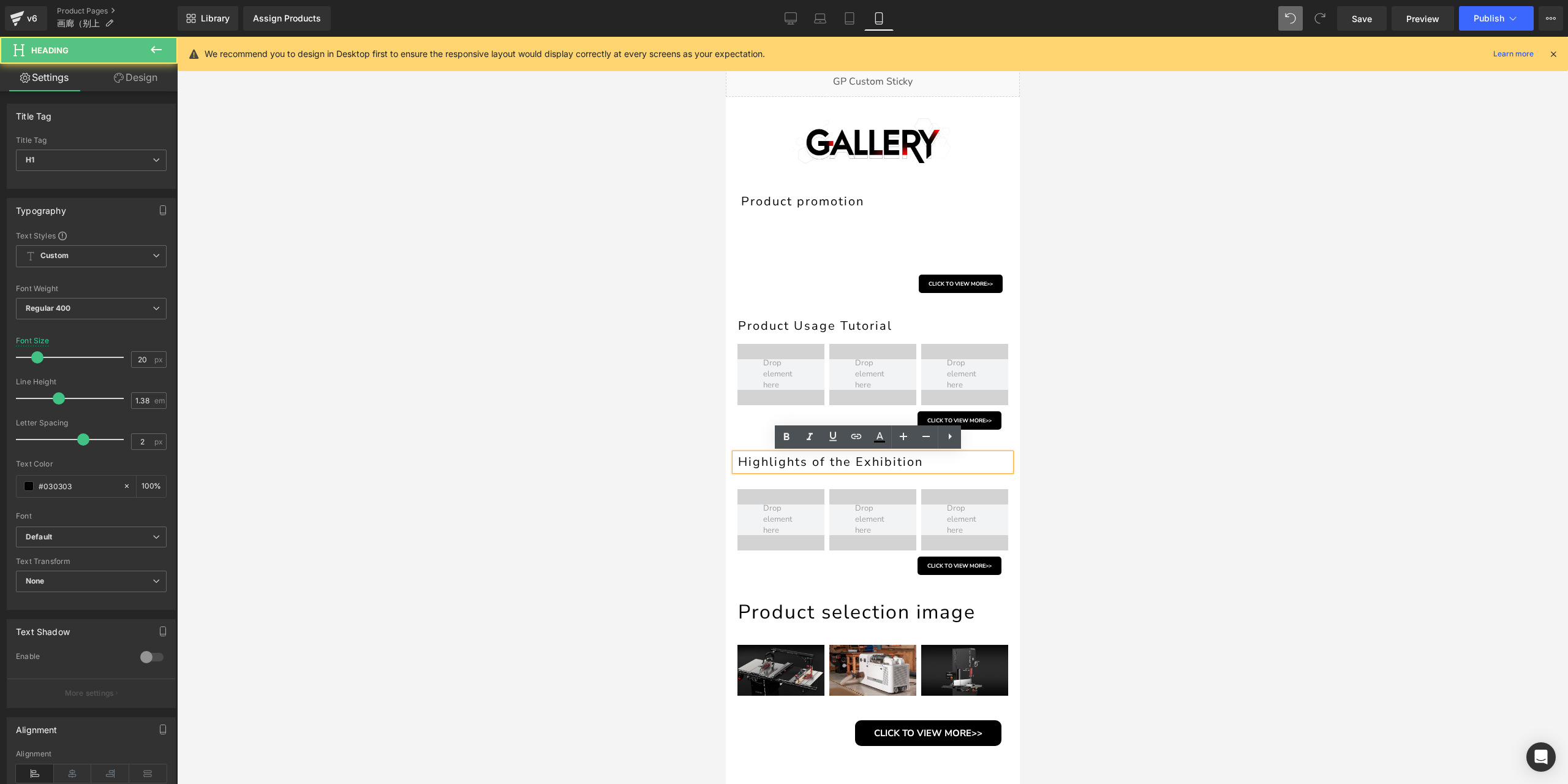
click at [810, 458] on h1 "Highlights of the Exhibition" at bounding box center [874, 462] width 273 height 17
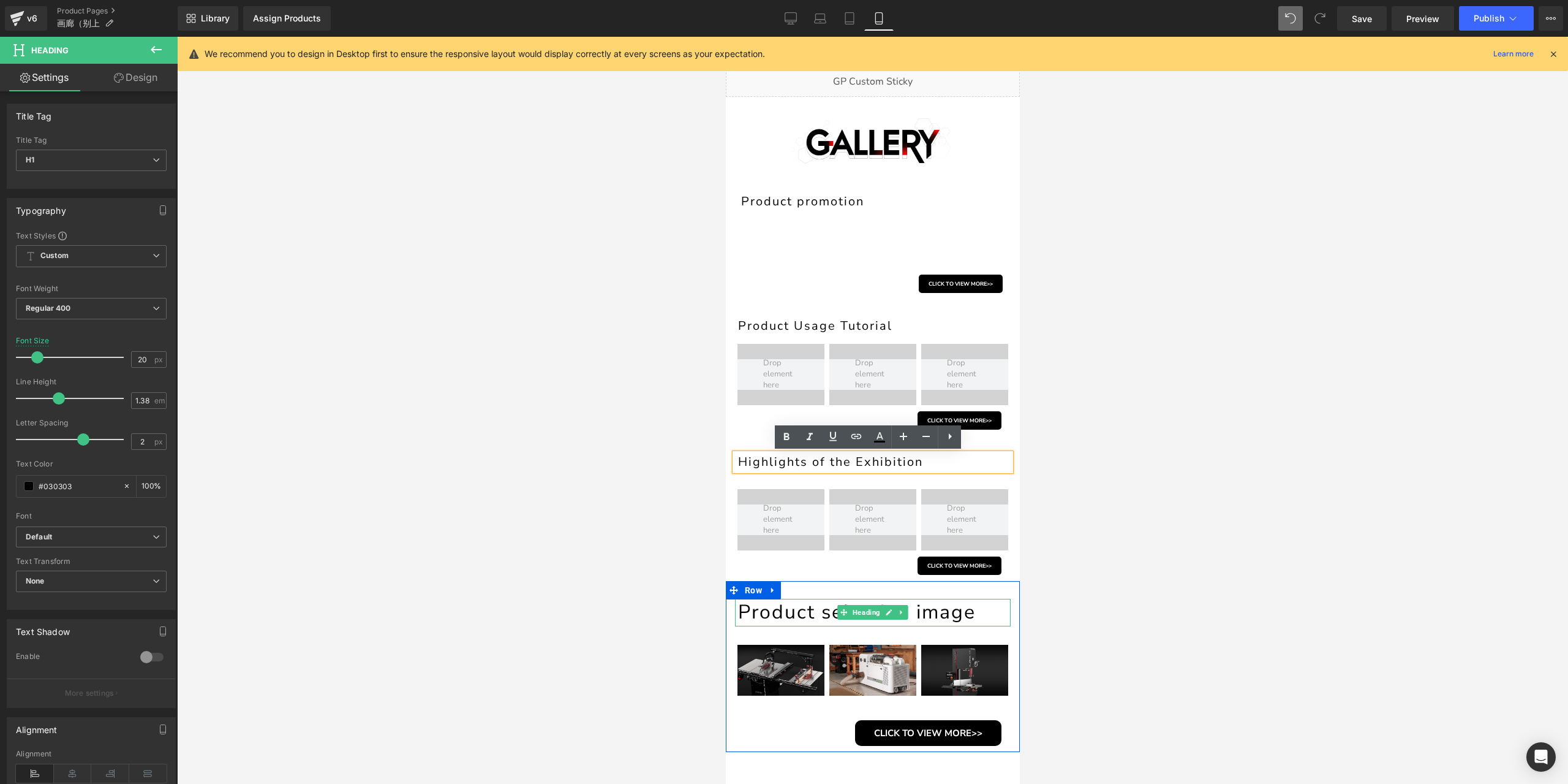
click at [796, 617] on h1 "Product selection image" at bounding box center [874, 612] width 273 height 27
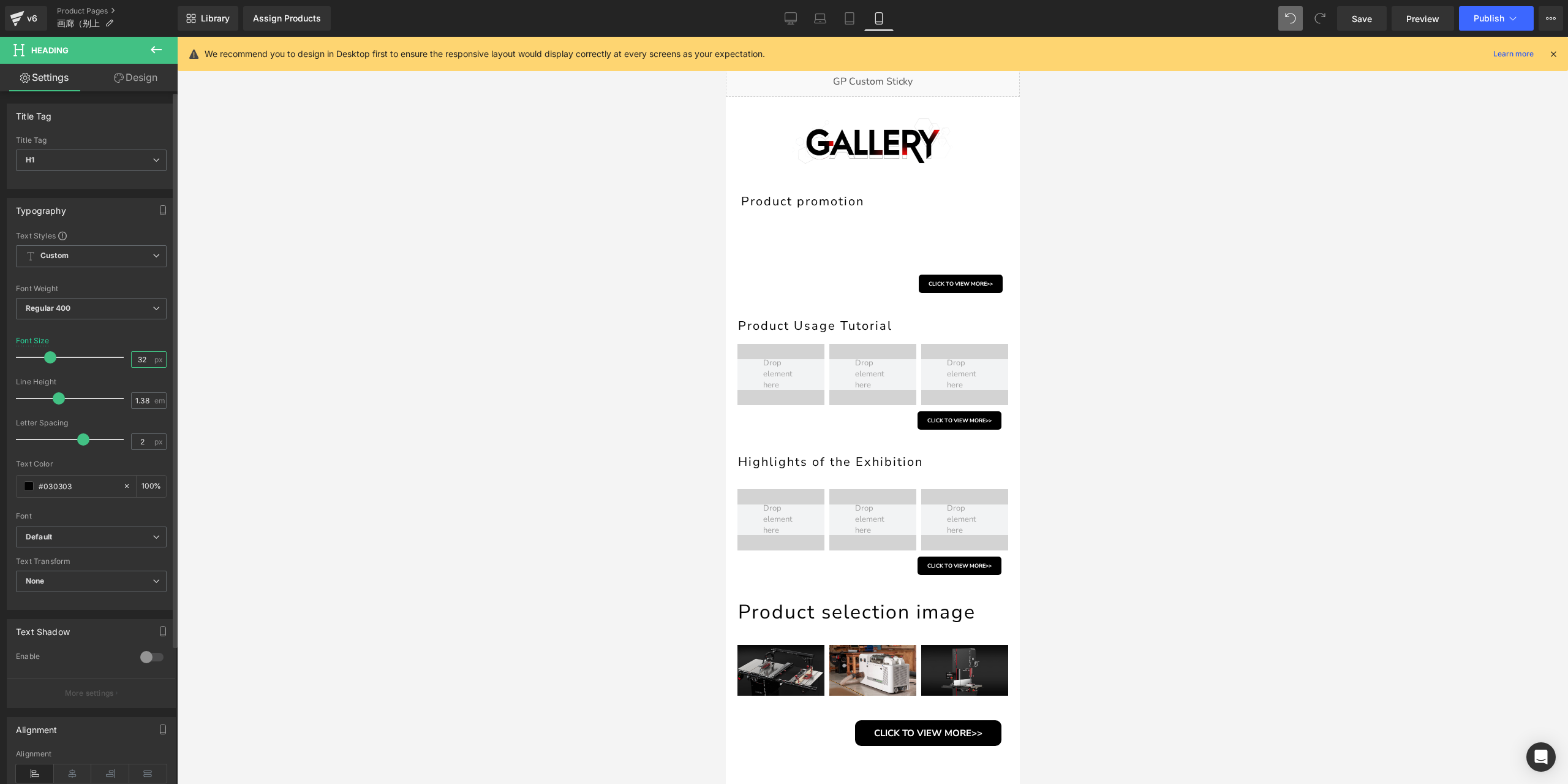
drag, startPoint x: 145, startPoint y: 363, endPoint x: 121, endPoint y: 363, distance: 24.0
click at [121, 363] on div "Font Size 32 px" at bounding box center [91, 357] width 151 height 41
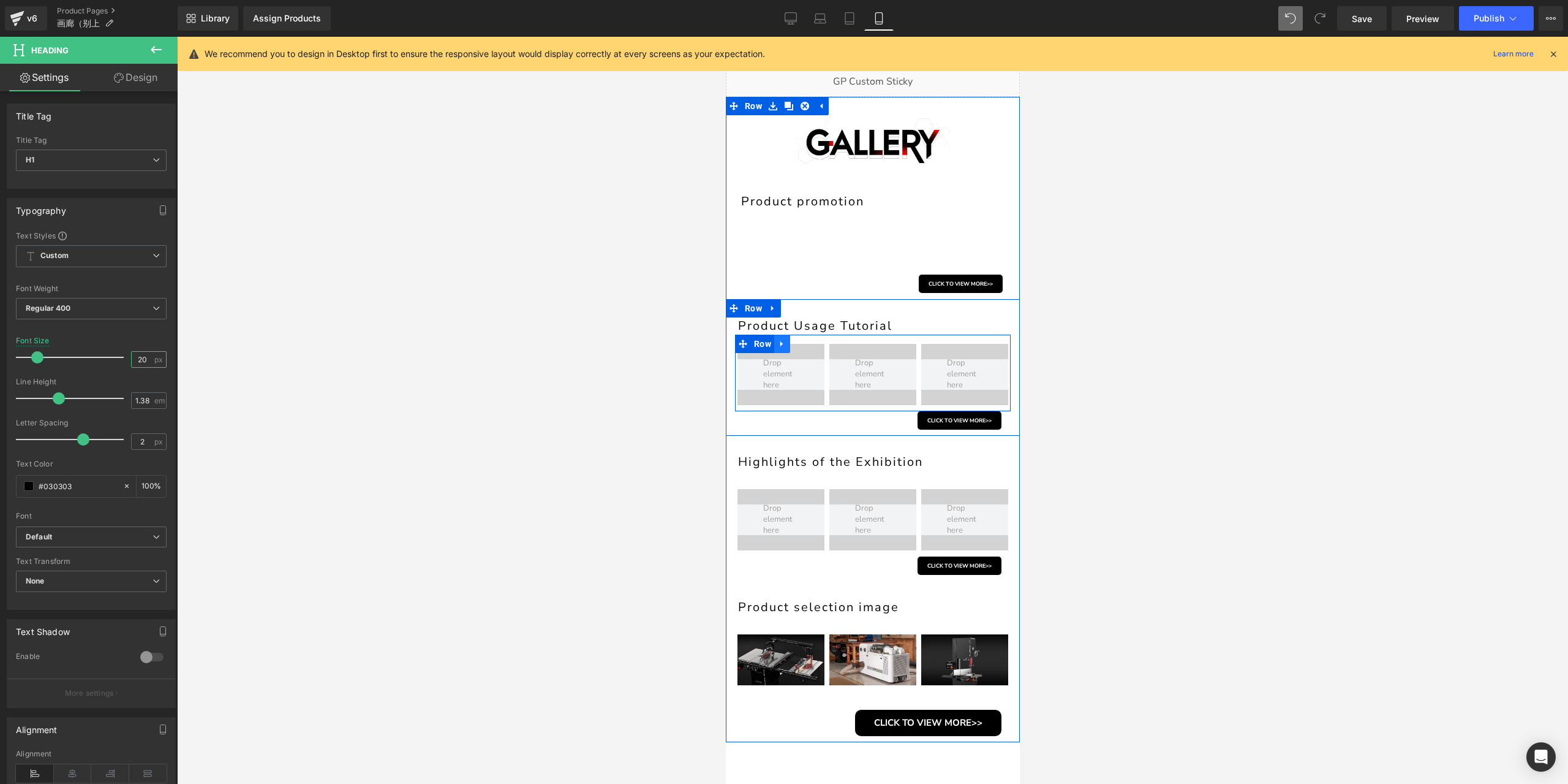
type input "20"
click at [774, 343] on link at bounding box center [782, 344] width 16 height 19
drag, startPoint x: 758, startPoint y: 347, endPoint x: 752, endPoint y: 343, distance: 7.2
click at [758, 347] on span "Row" at bounding box center [761, 344] width 23 height 19
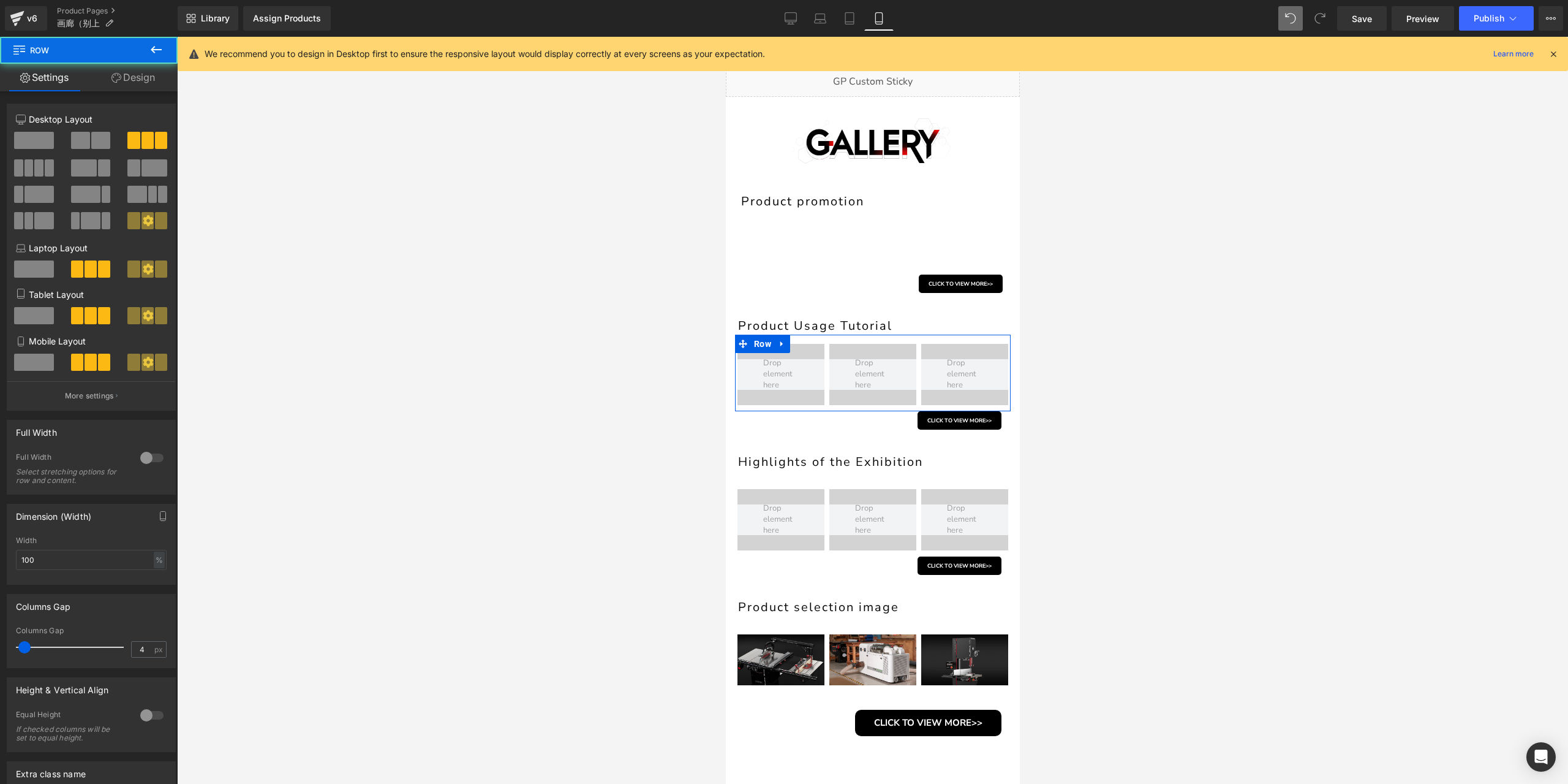
click at [154, 78] on link "Design" at bounding box center [133, 77] width 89 height 27
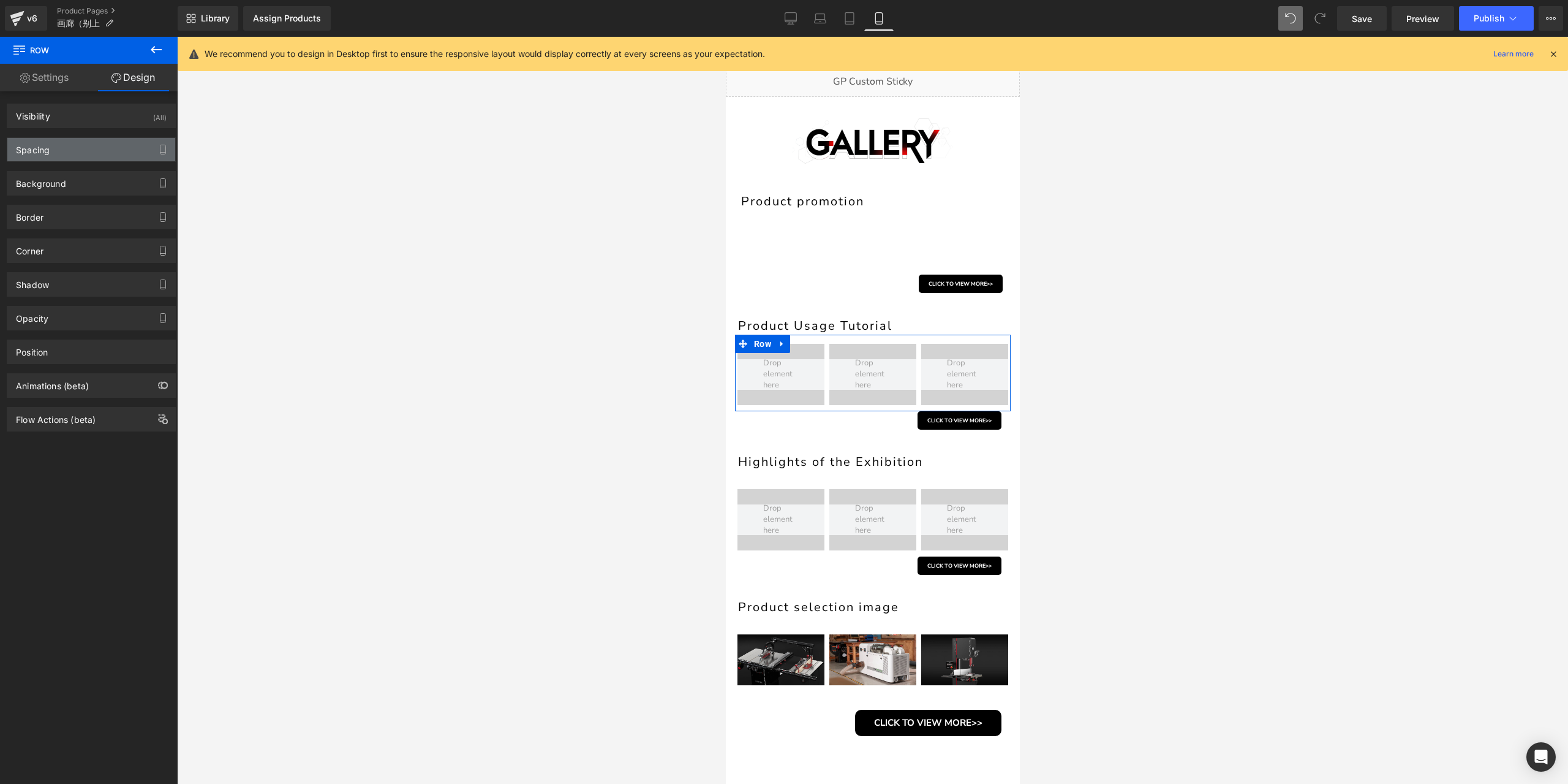
click at [92, 156] on div "Spacing" at bounding box center [91, 150] width 168 height 23
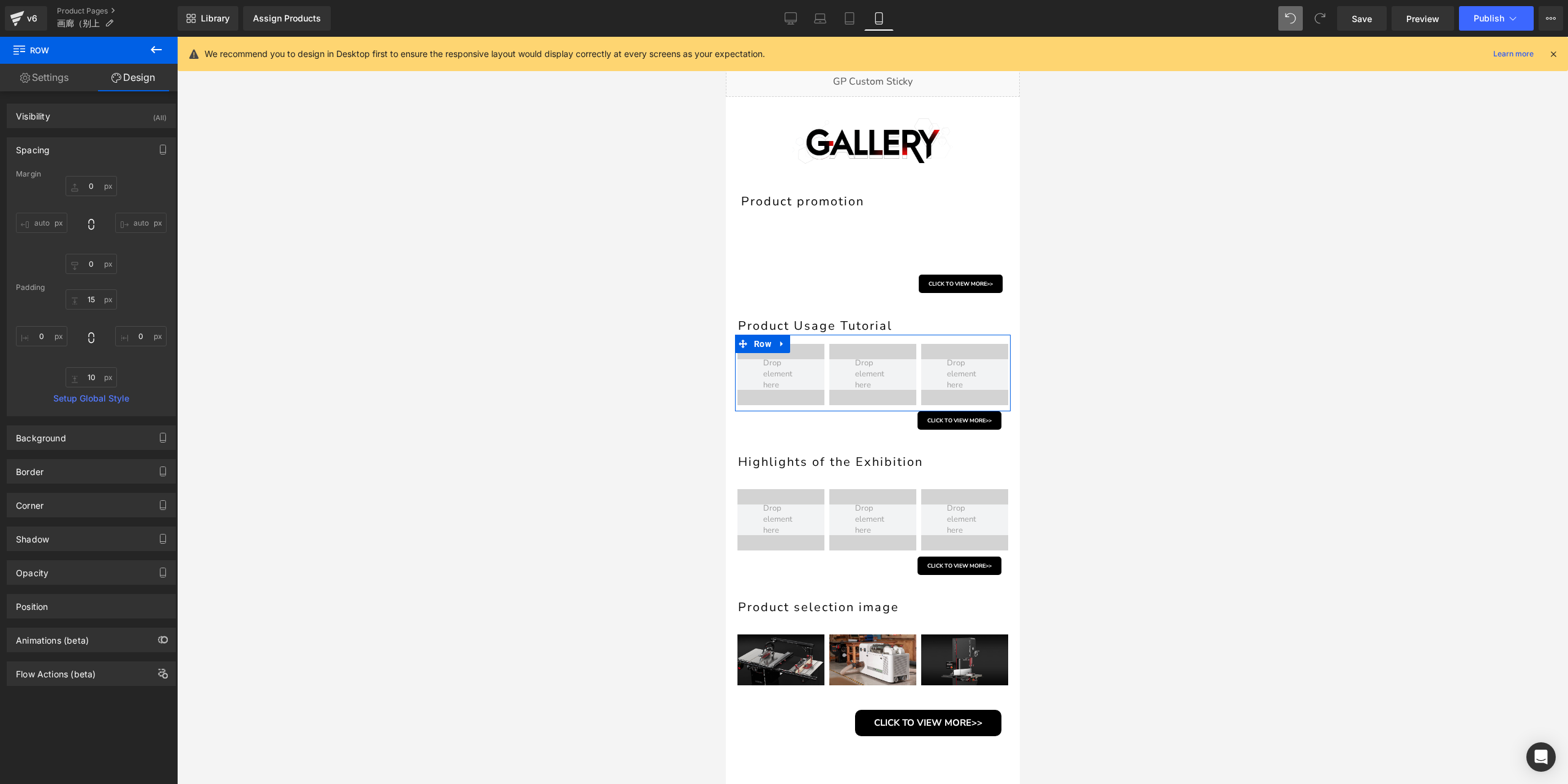
type input "0"
type input "15"
type input "0"
type input "10"
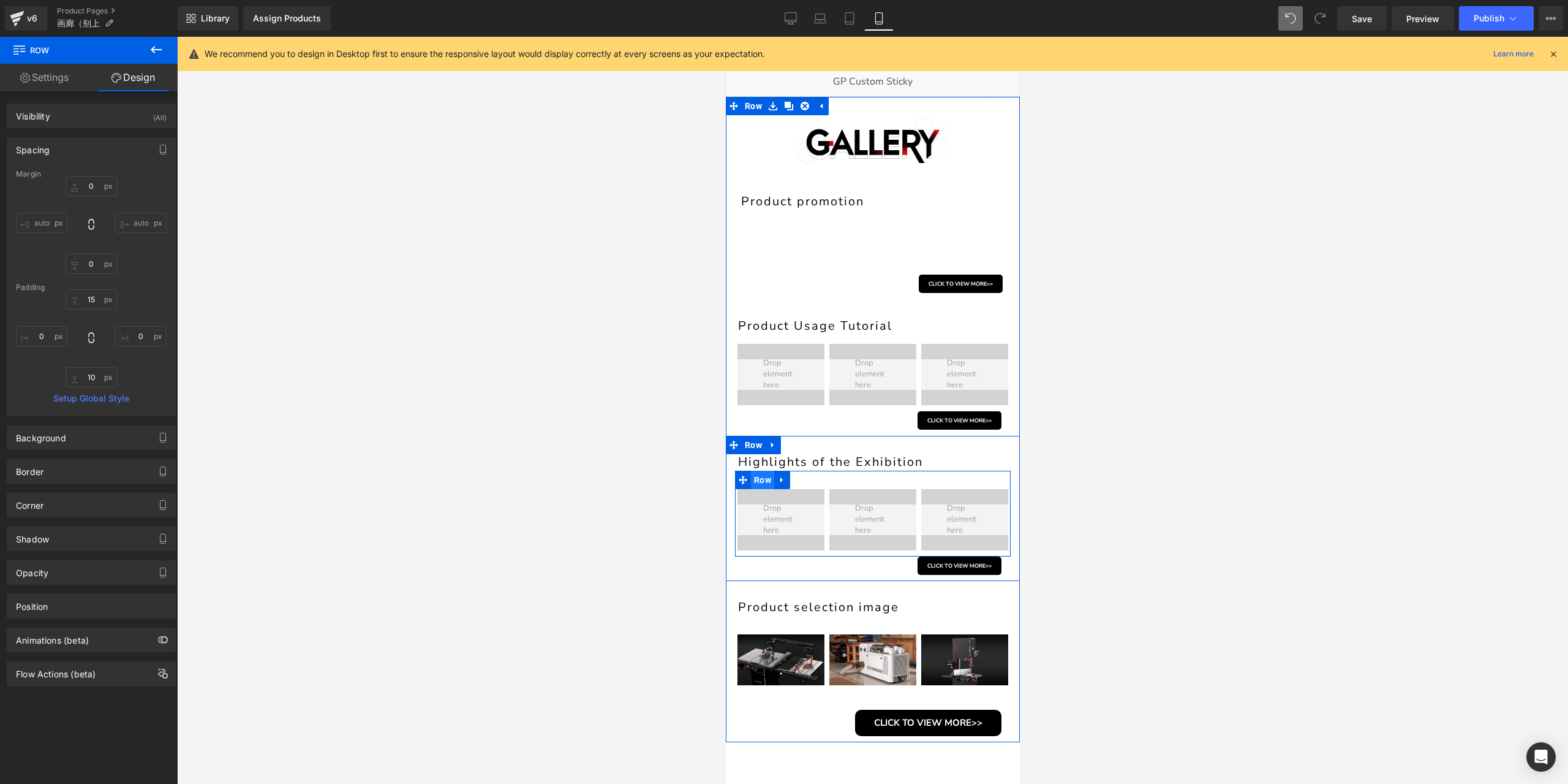
click at [764, 481] on span "Row" at bounding box center [761, 479] width 23 height 19
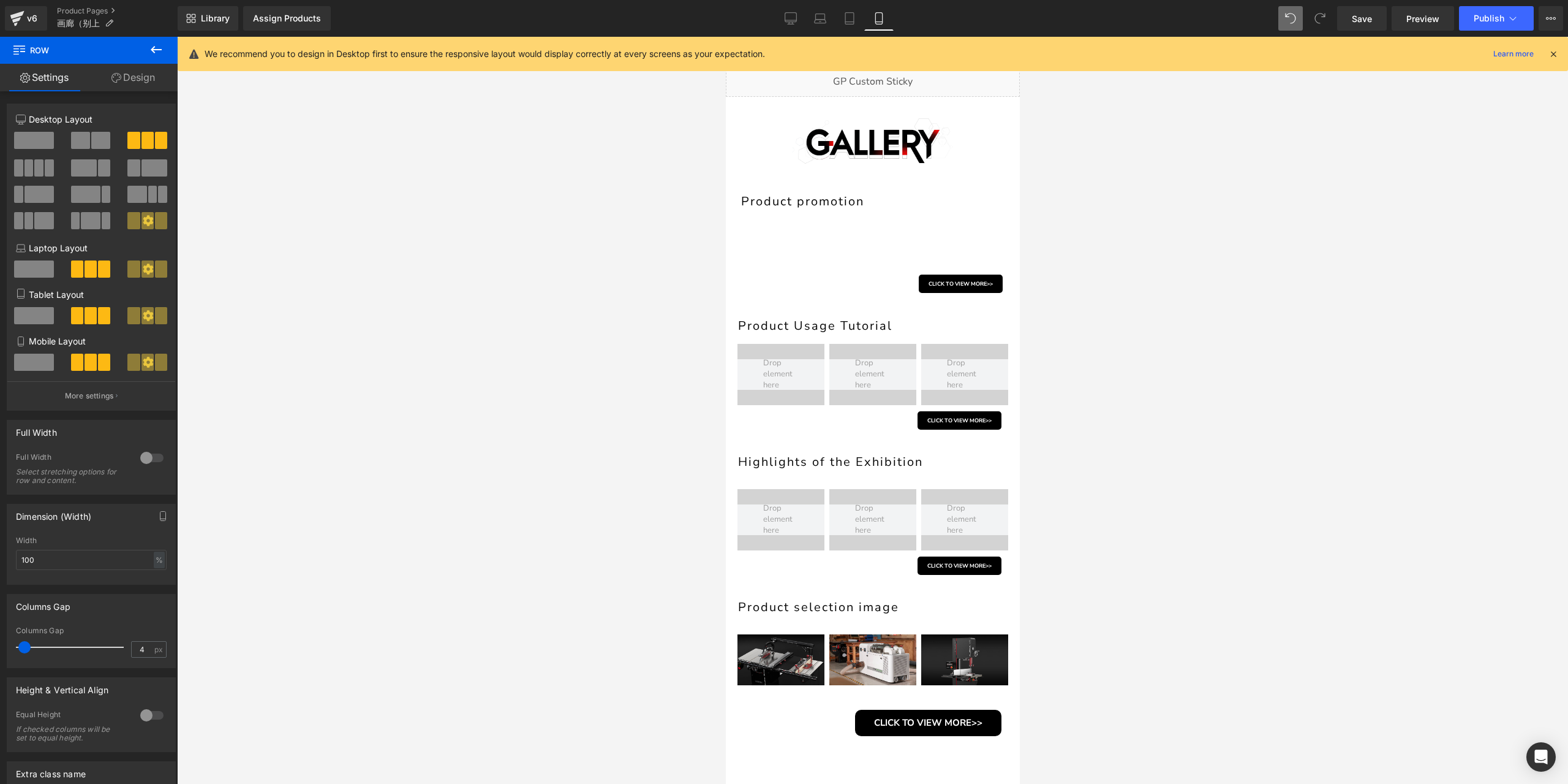
click at [143, 79] on link "Design" at bounding box center [133, 77] width 89 height 27
click at [0, 0] on div "Spacing" at bounding box center [0, 0] width 0 height 0
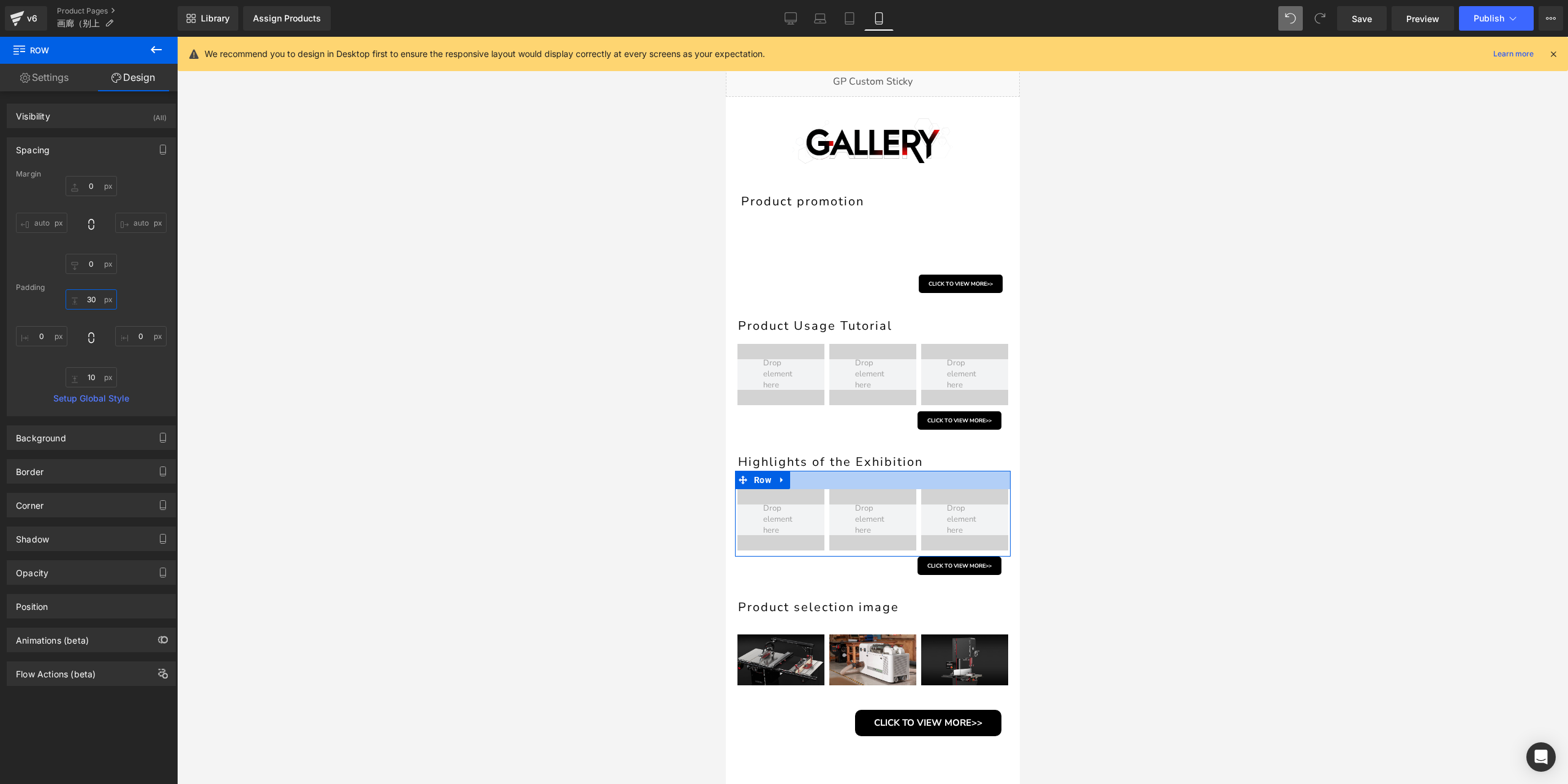
click at [96, 295] on input "30" at bounding box center [91, 299] width 51 height 20
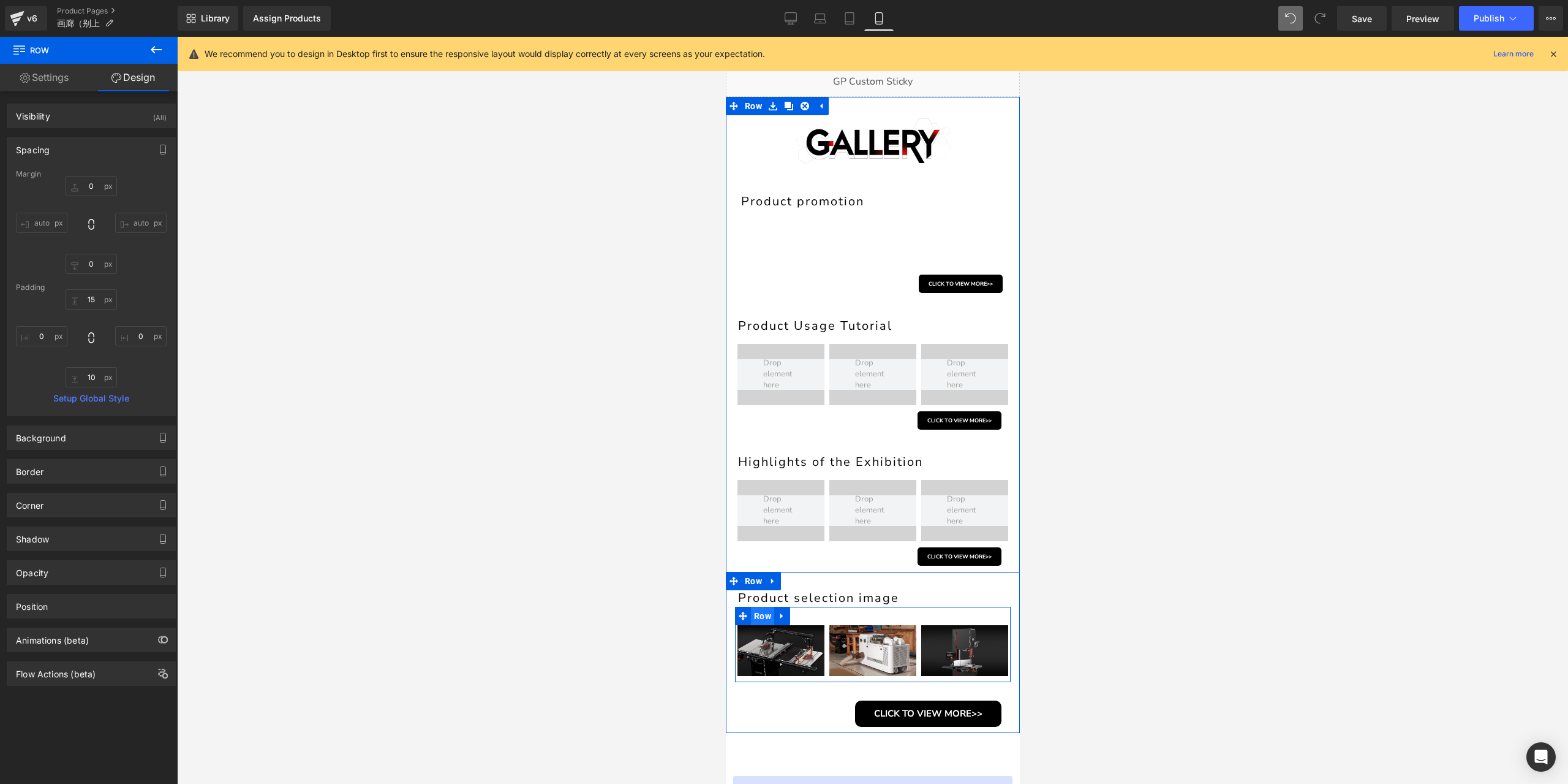
click at [757, 622] on span "Row" at bounding box center [761, 616] width 23 height 19
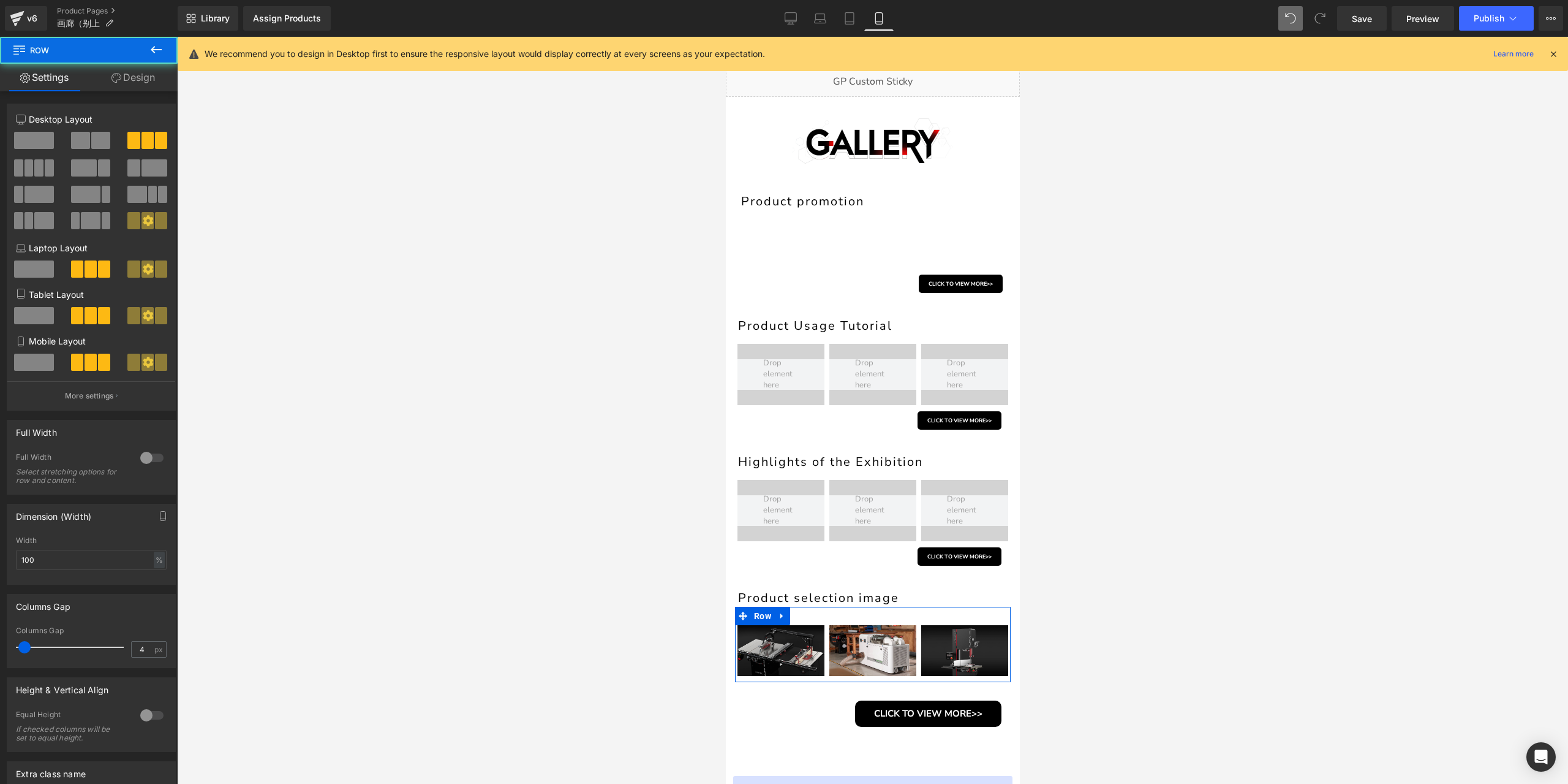
click at [106, 74] on link "Design" at bounding box center [133, 77] width 89 height 27
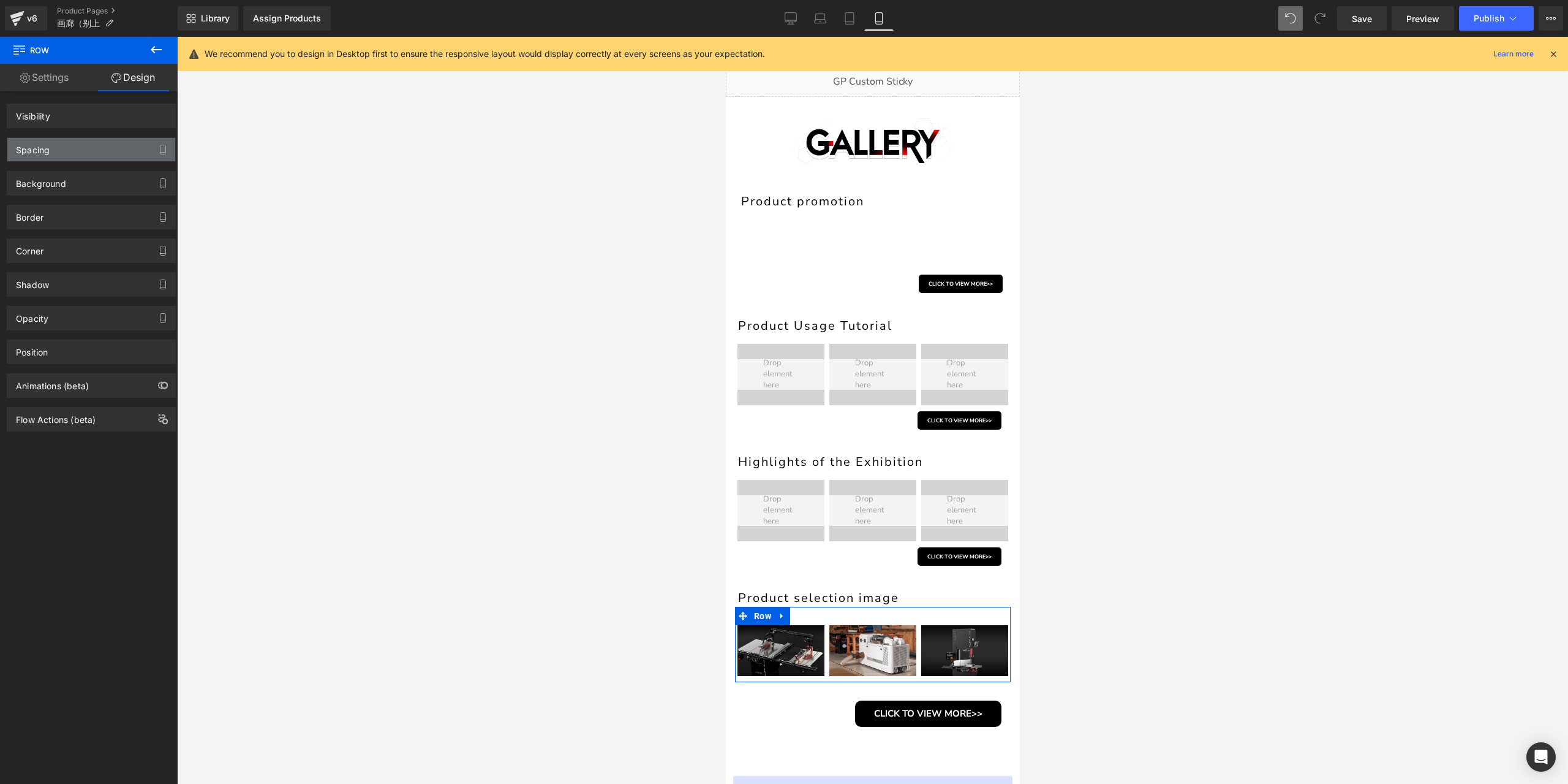
click at [77, 148] on div "Spacing" at bounding box center [91, 150] width 168 height 23
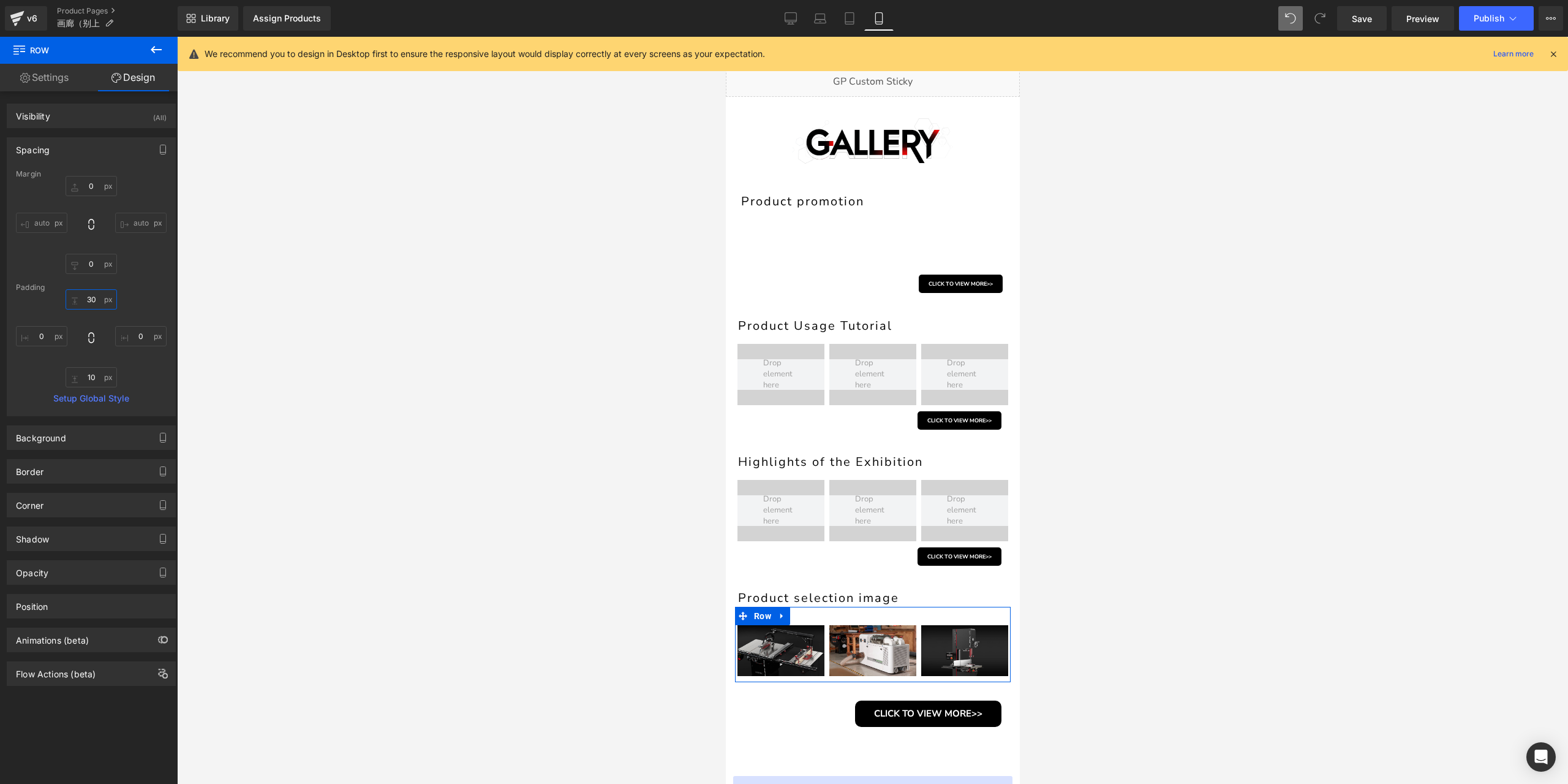
click at [84, 301] on input "30" at bounding box center [91, 299] width 51 height 20
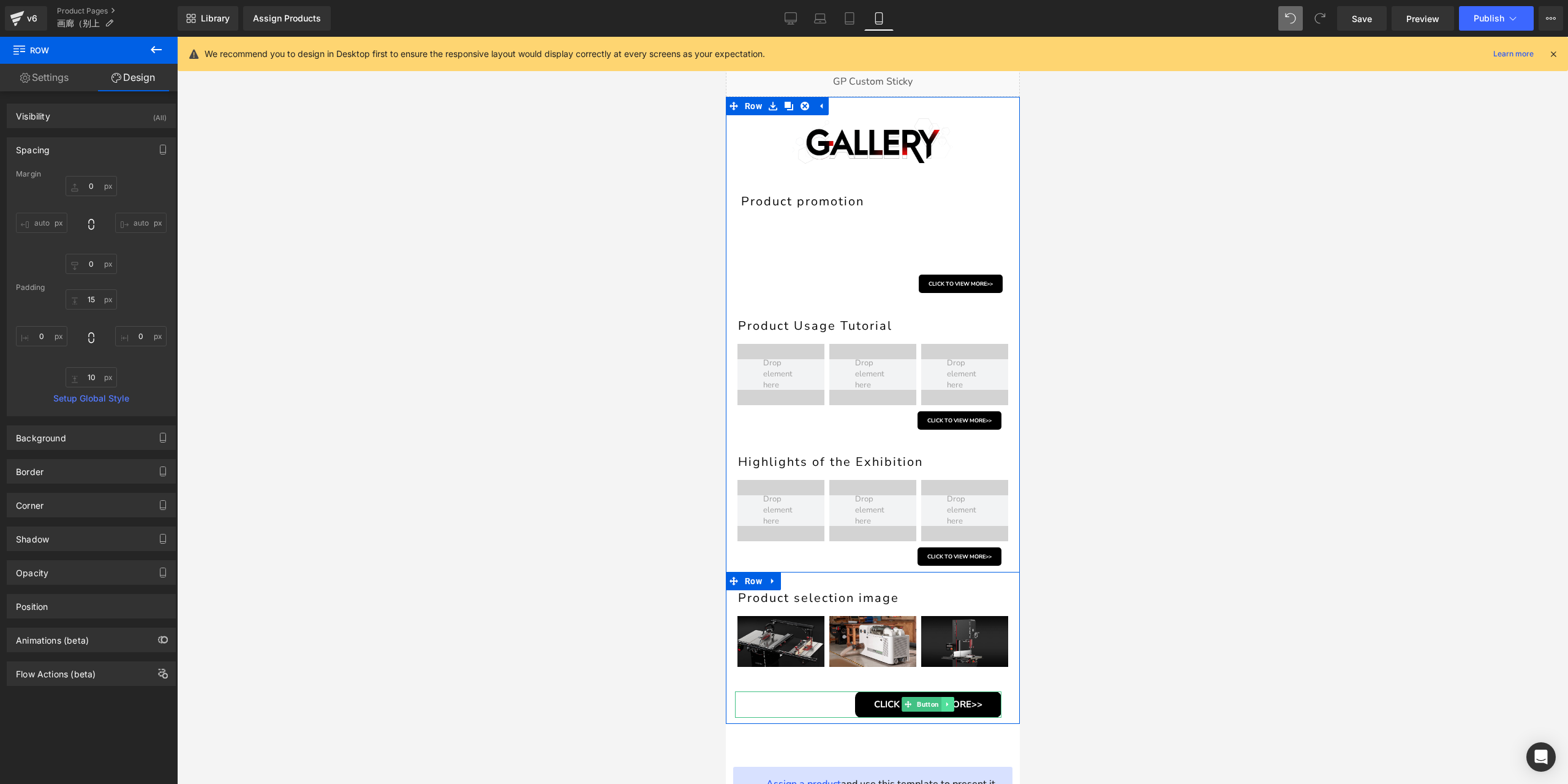
click at [944, 702] on icon at bounding box center [947, 704] width 7 height 7
click at [950, 702] on icon at bounding box center [954, 704] width 7 height 7
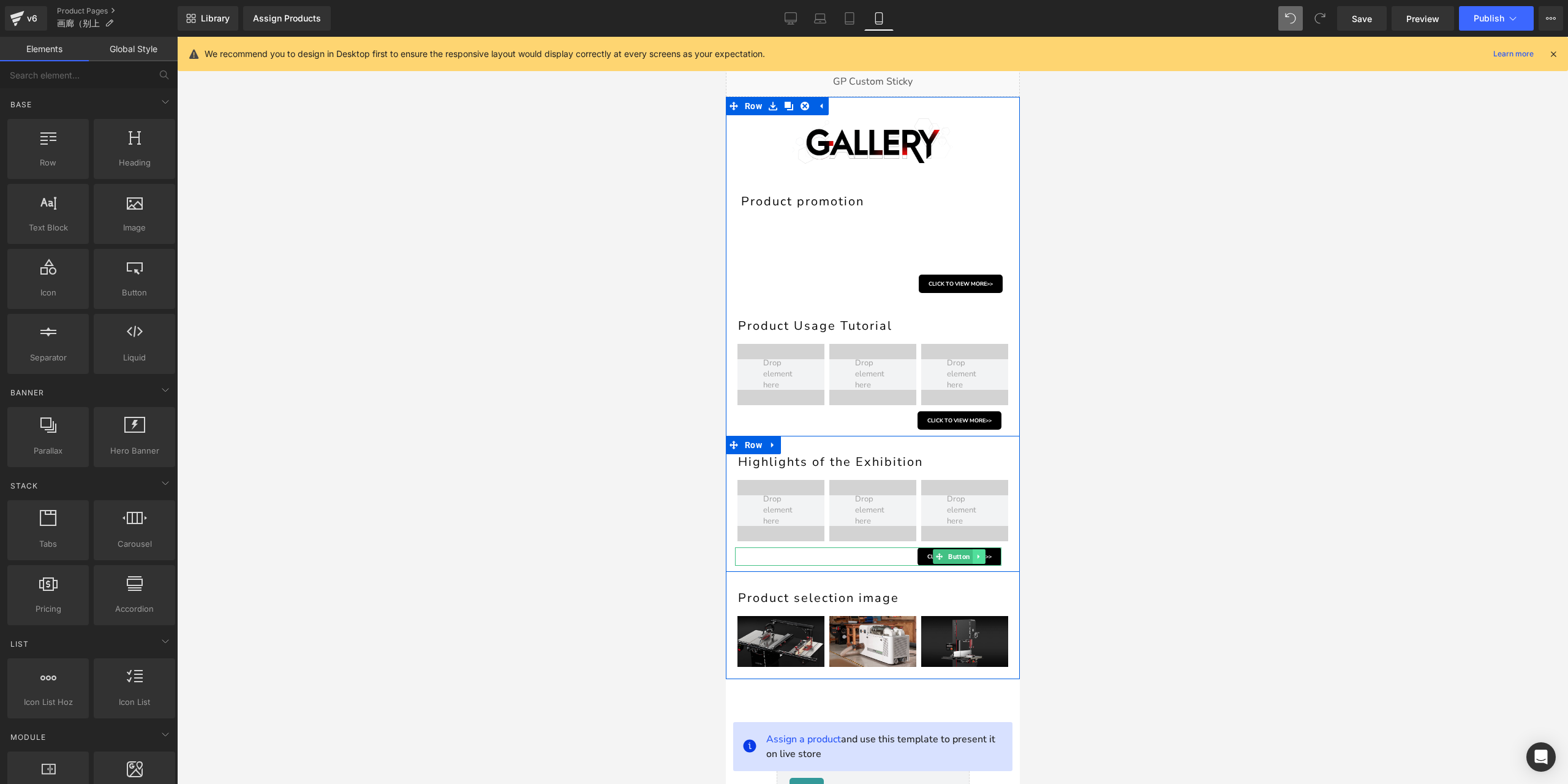
click at [975, 558] on icon at bounding box center [978, 556] width 7 height 7
click at [960, 557] on link at bounding box center [959, 556] width 13 height 15
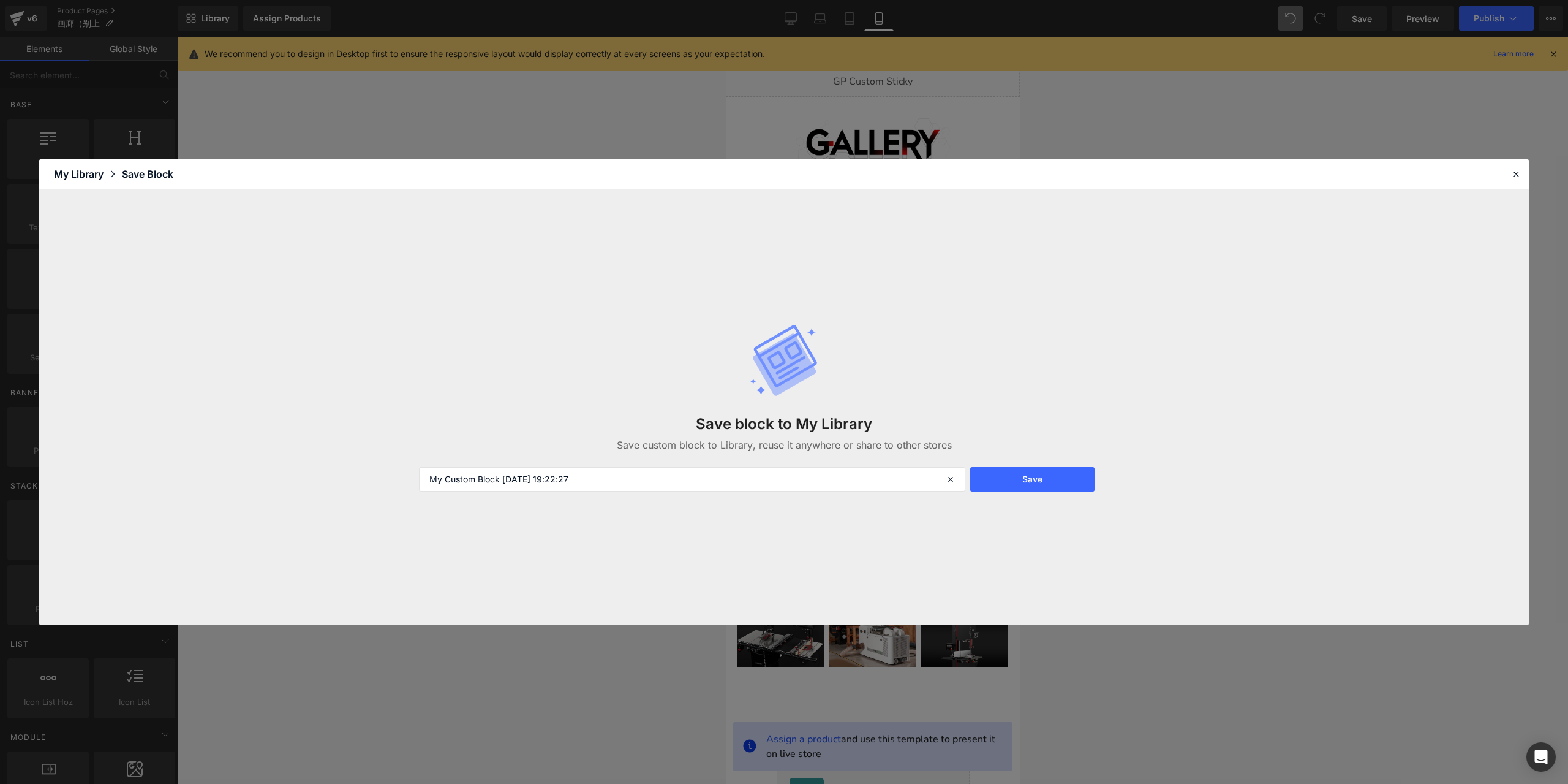
click at [1516, 166] on header "Library Elements Blocks Templates Saved Library My Library Save Block" at bounding box center [784, 175] width 1490 height 31
click at [1513, 178] on icon at bounding box center [1516, 174] width 11 height 11
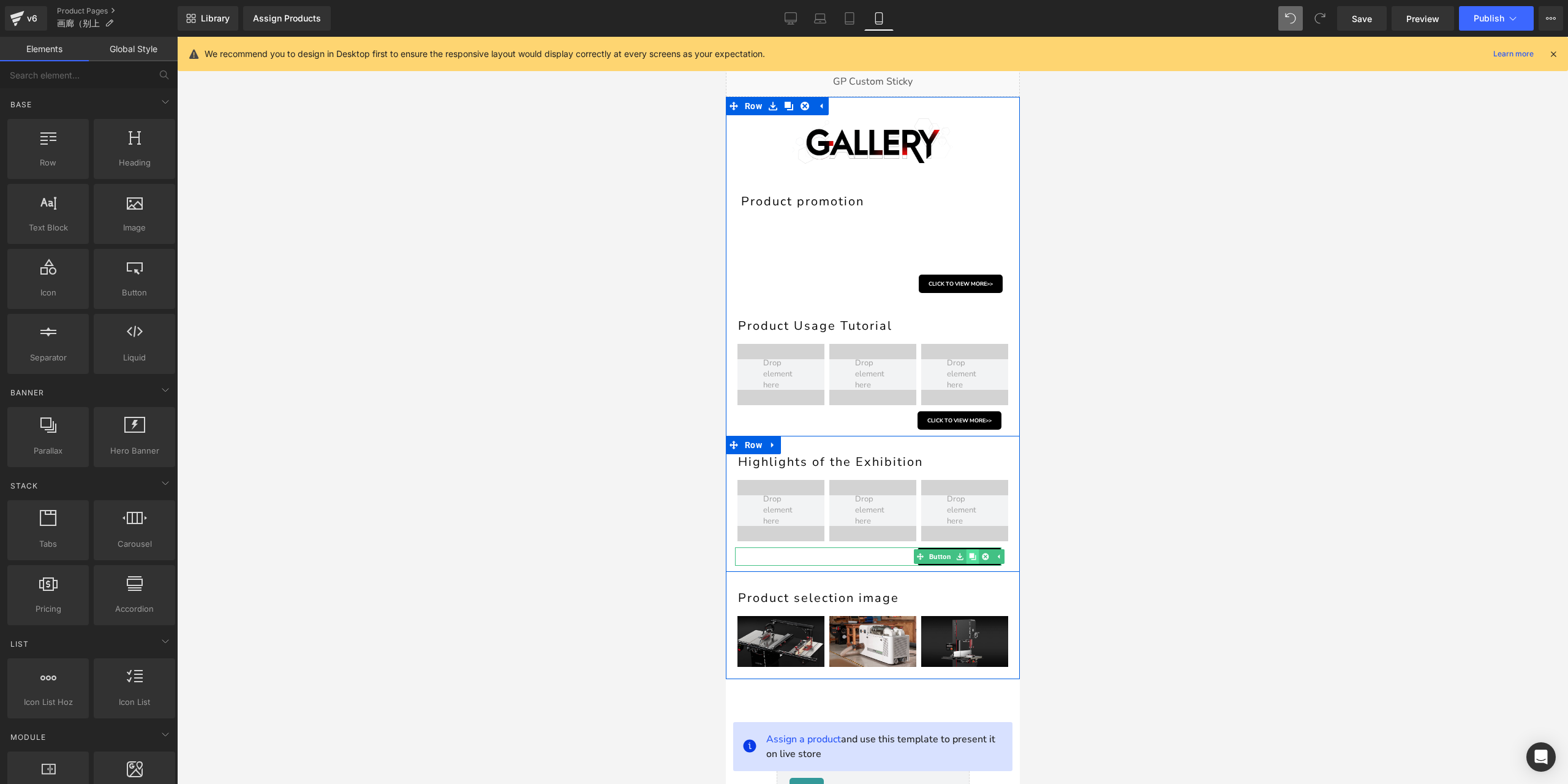
click at [969, 557] on icon at bounding box center [972, 557] width 7 height 7
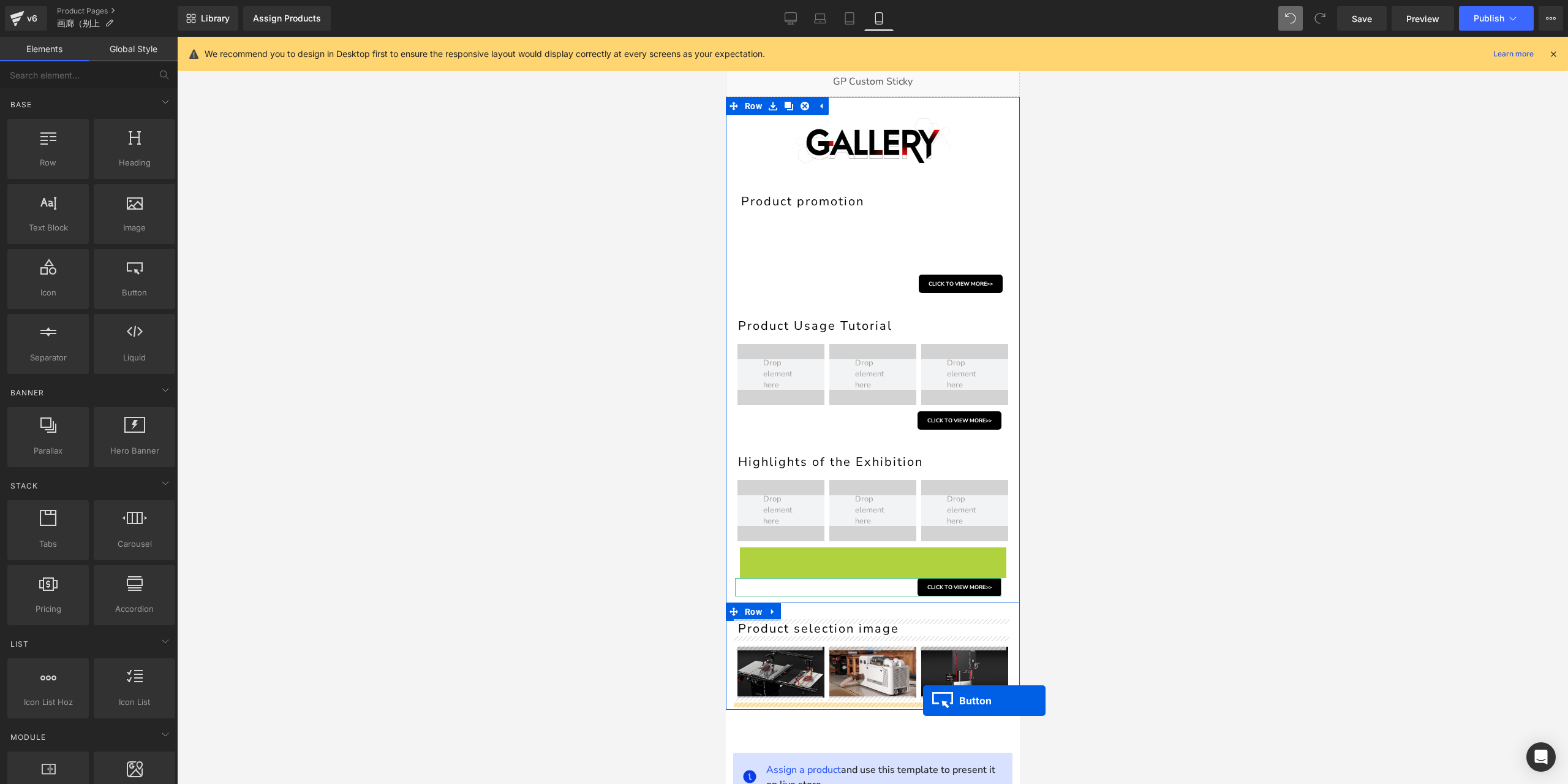
drag, startPoint x: 914, startPoint y: 560, endPoint x: 923, endPoint y: 701, distance: 141.3
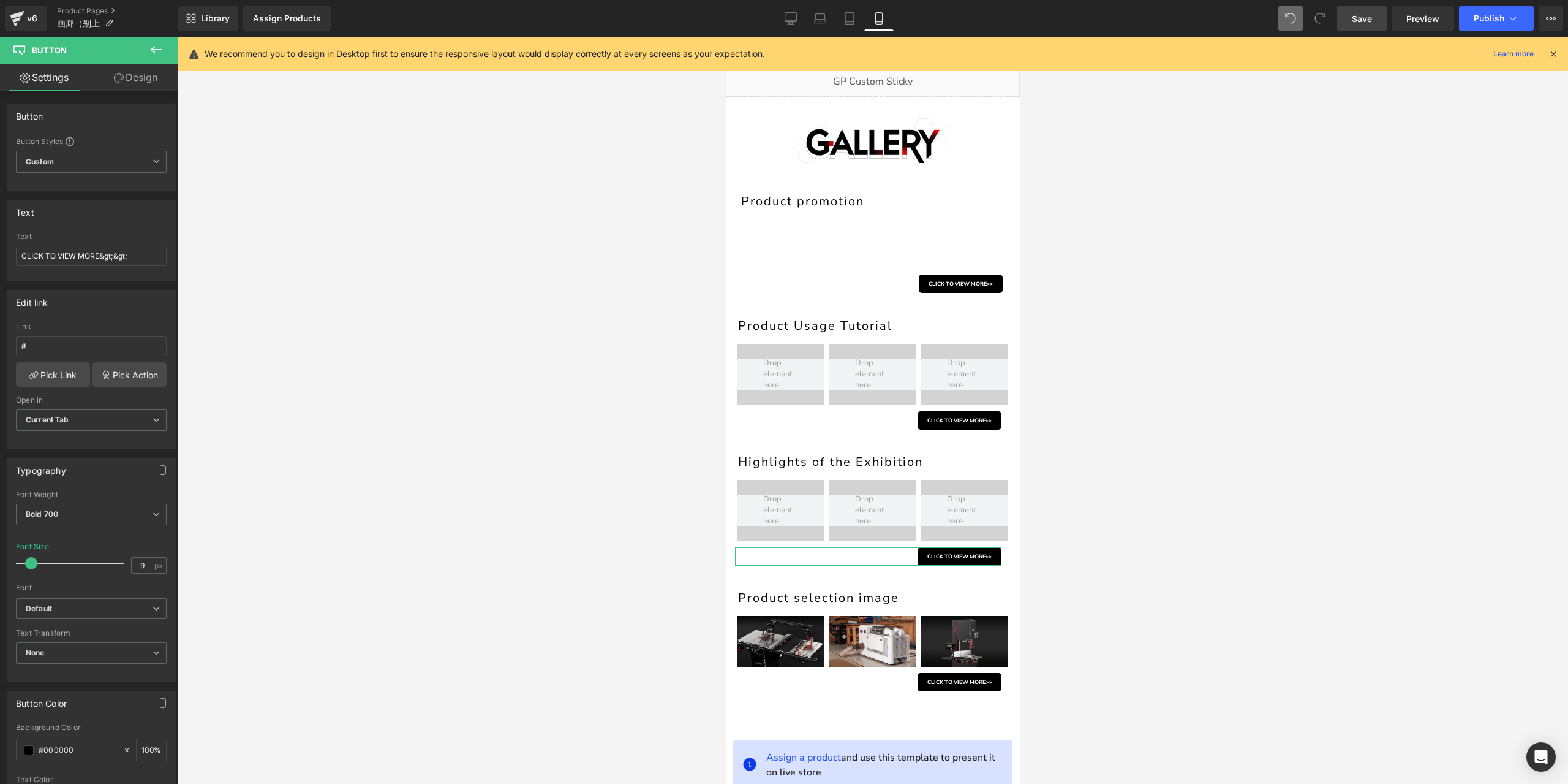
click at [1355, 19] on span "Save" at bounding box center [1362, 19] width 20 height 13
click at [907, 89] on div "Liquid" at bounding box center [872, 82] width 294 height 31
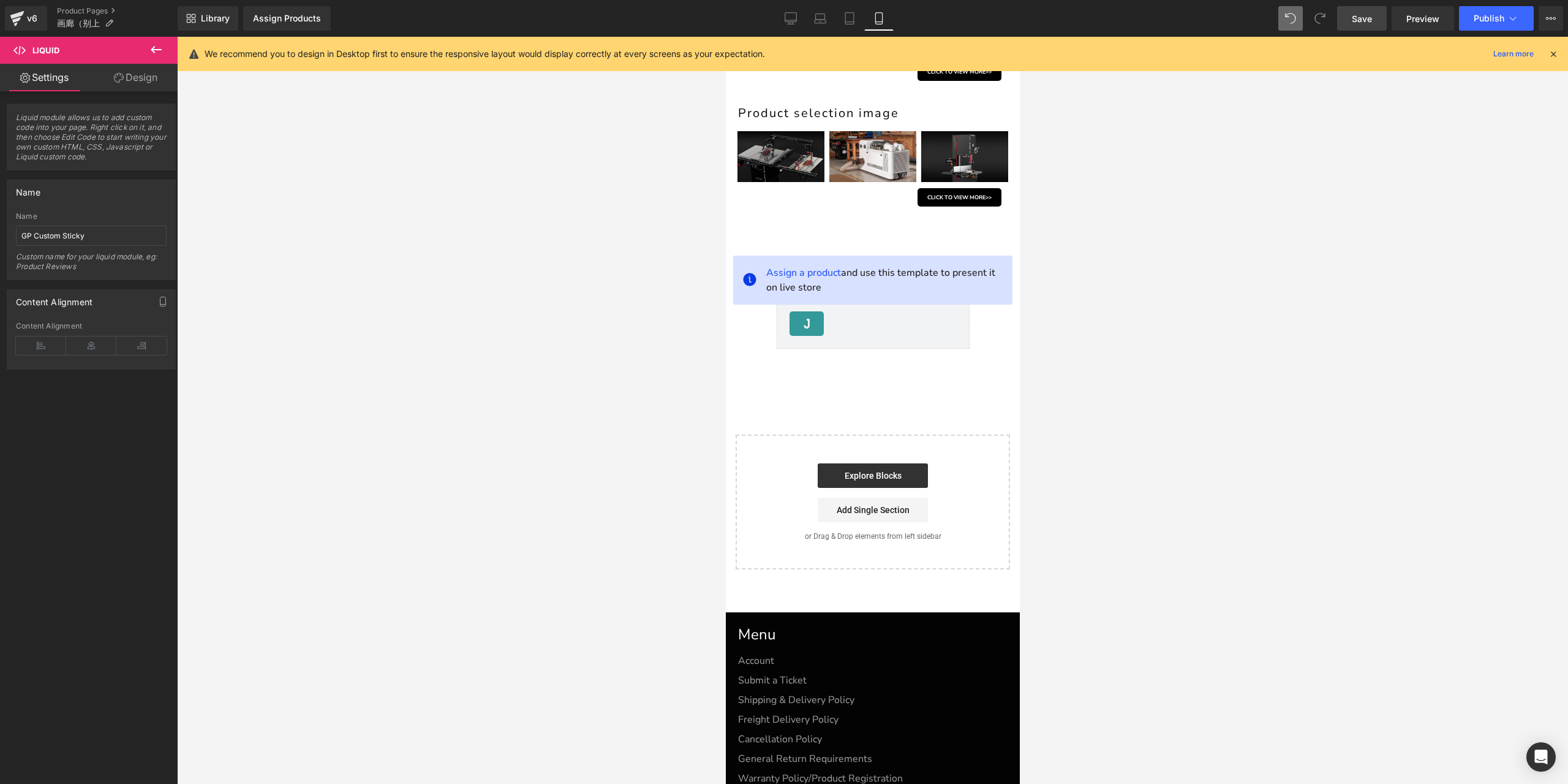
scroll to position [613, 0]
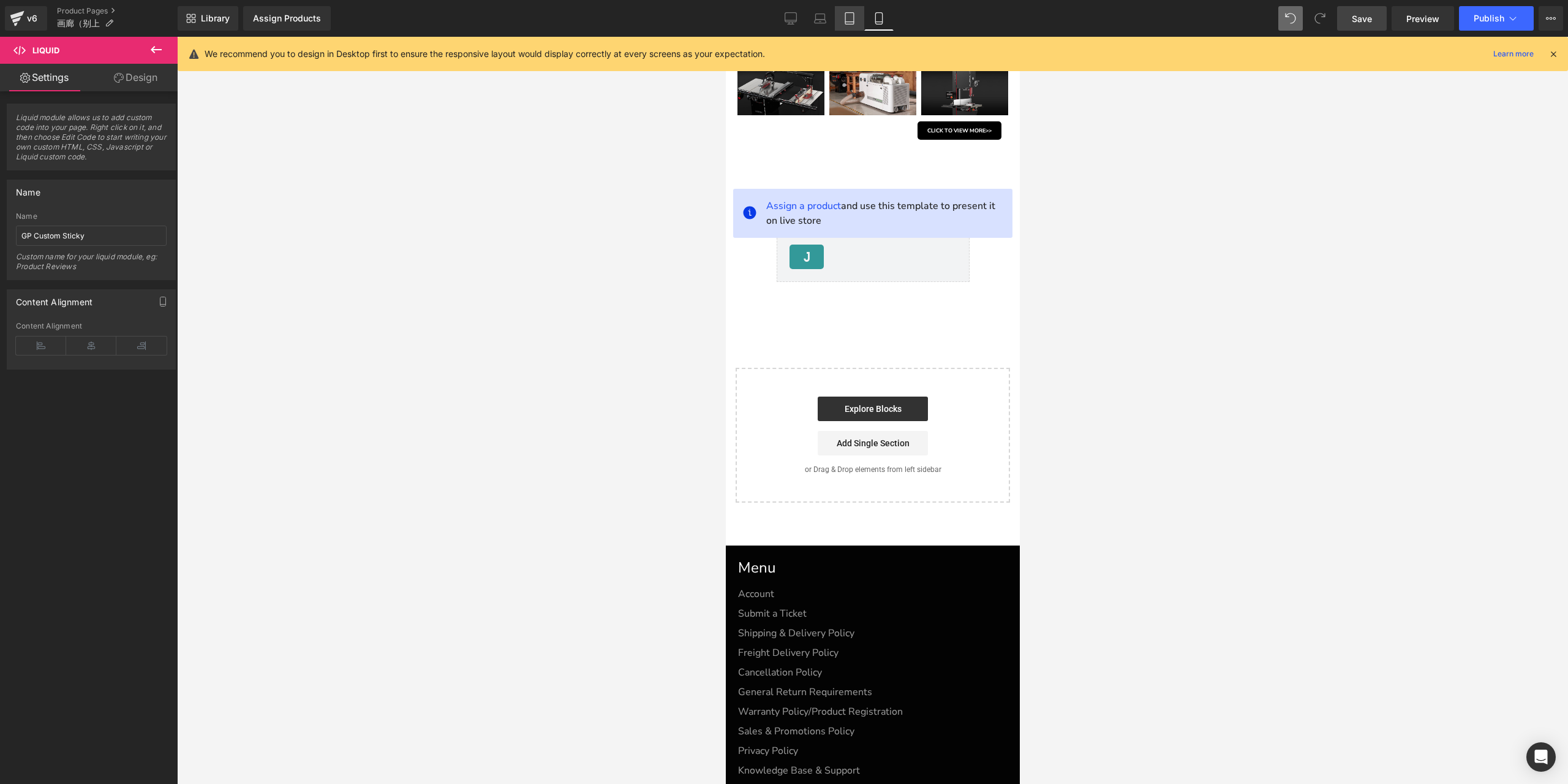
click at [858, 17] on link "Tablet" at bounding box center [849, 19] width 29 height 25
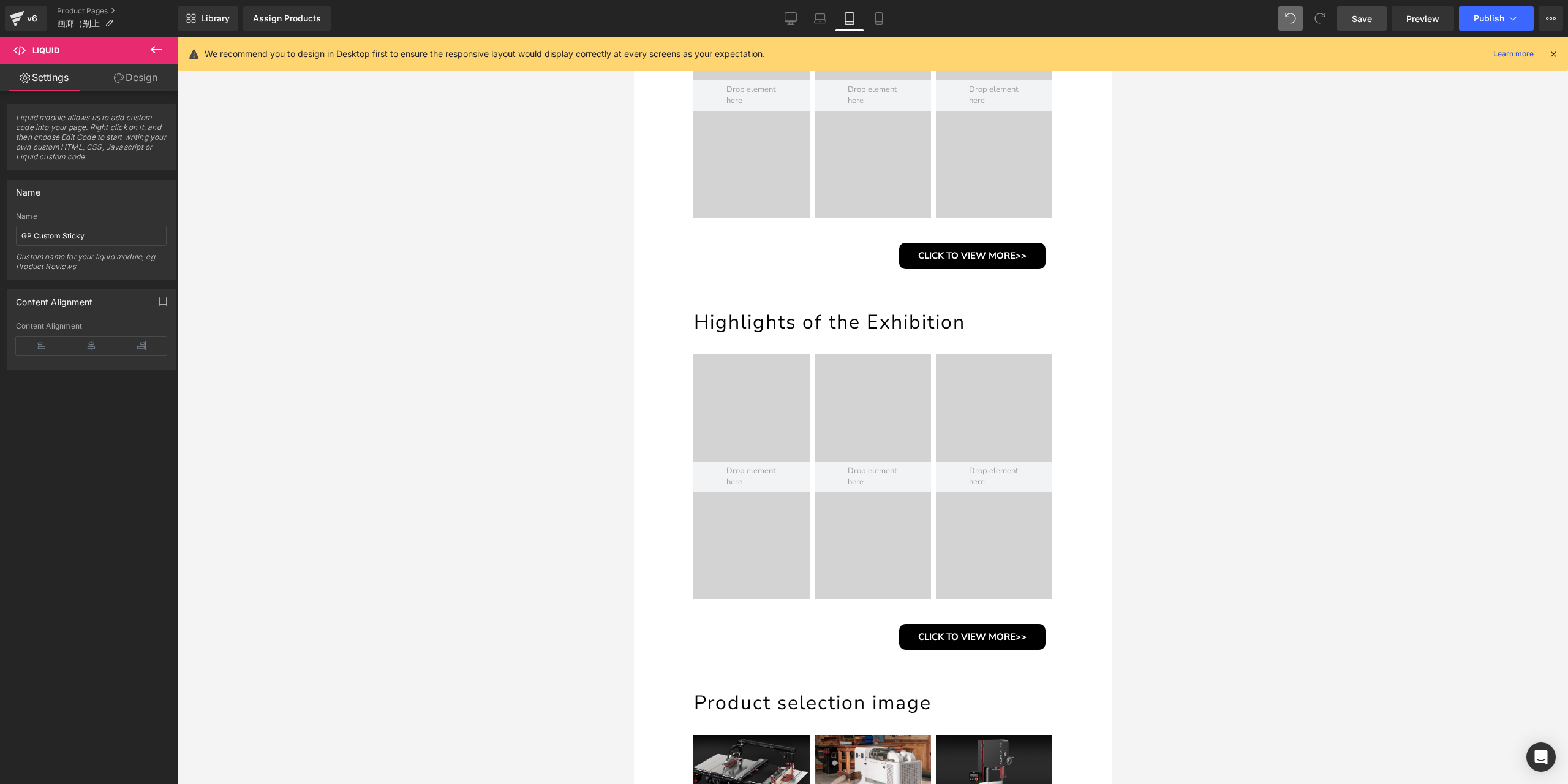
scroll to position [0, 0]
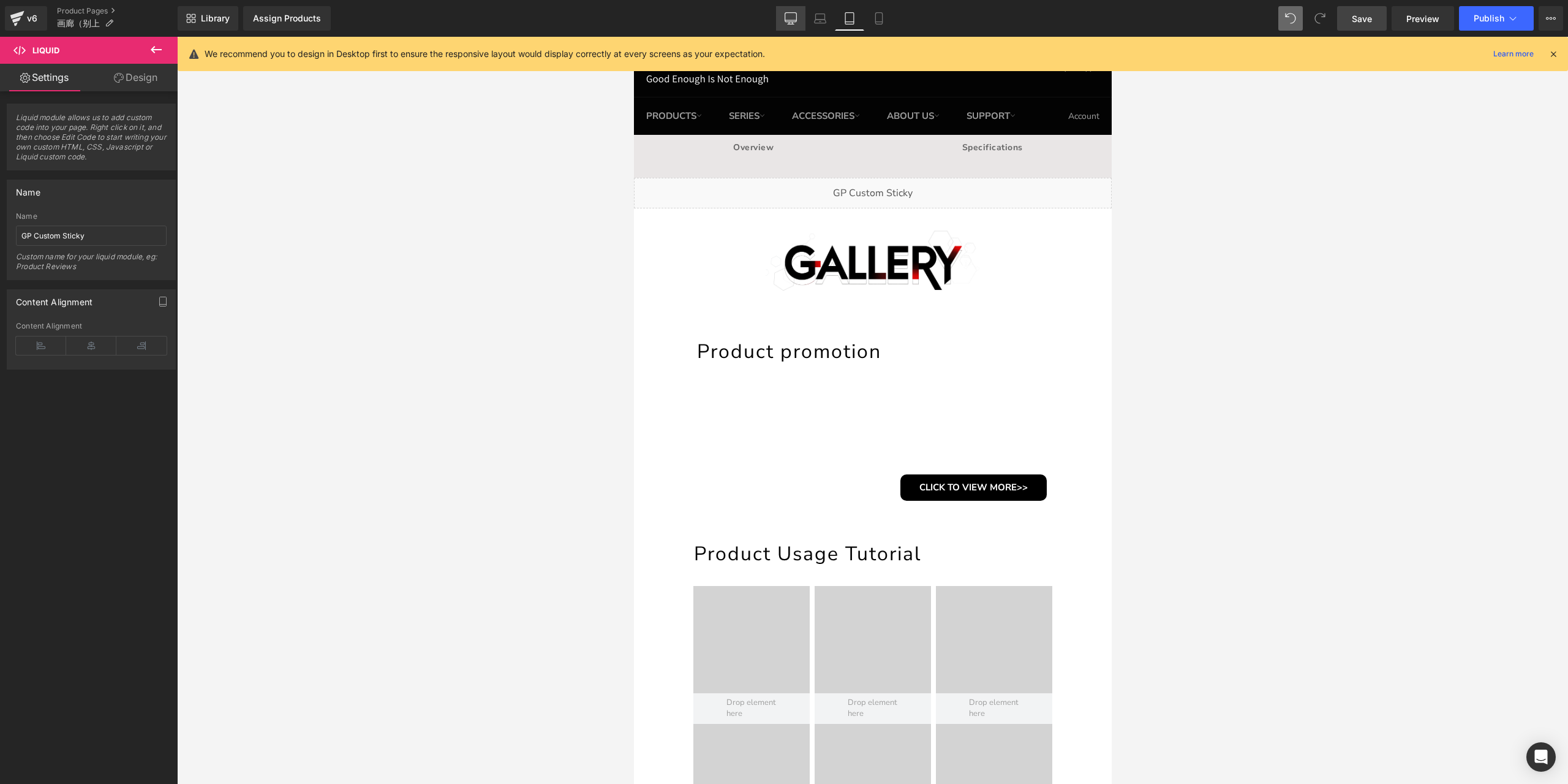
click at [788, 20] on icon at bounding box center [791, 20] width 12 height 0
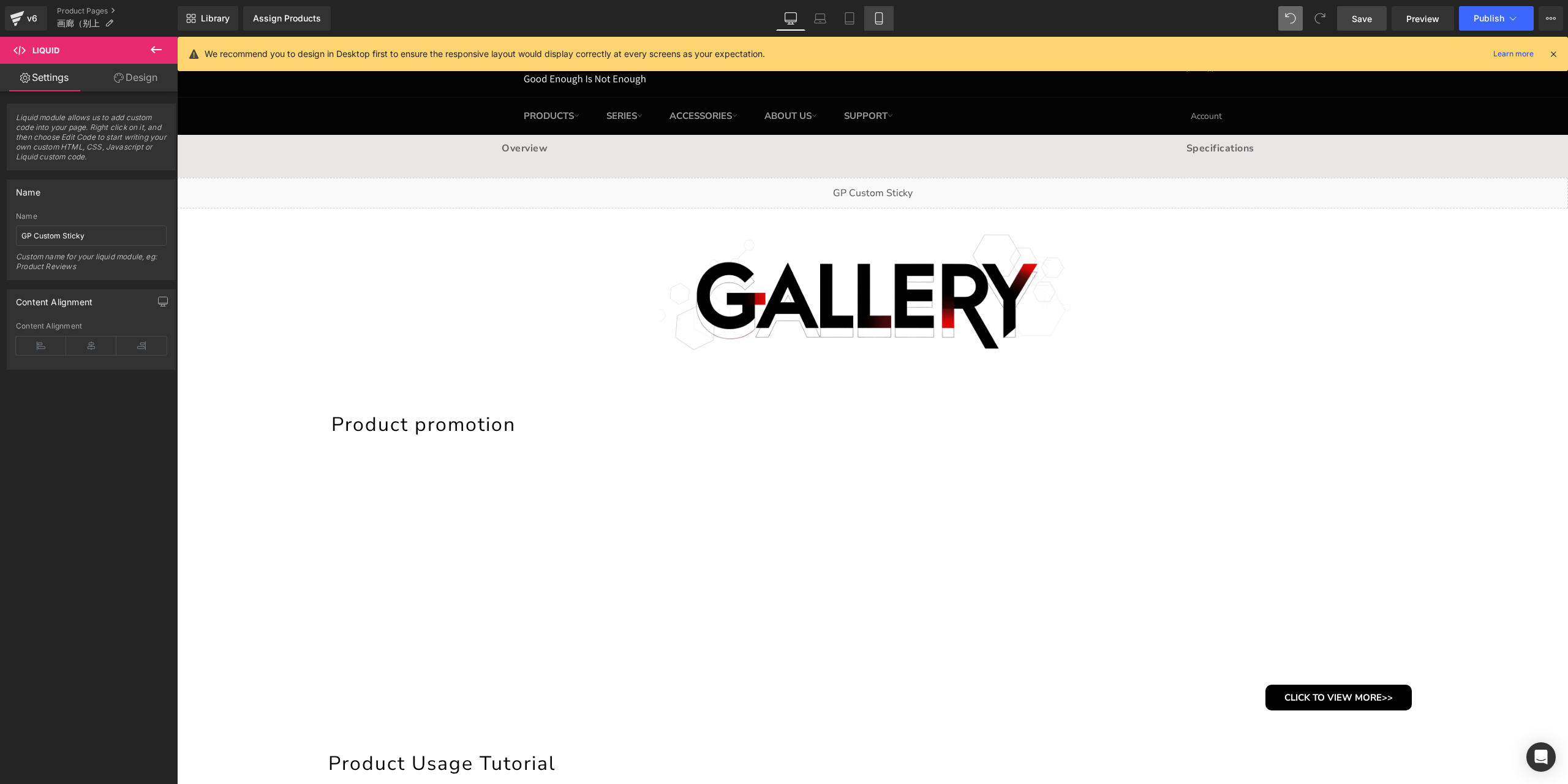
click at [880, 23] on icon at bounding box center [879, 19] width 12 height 12
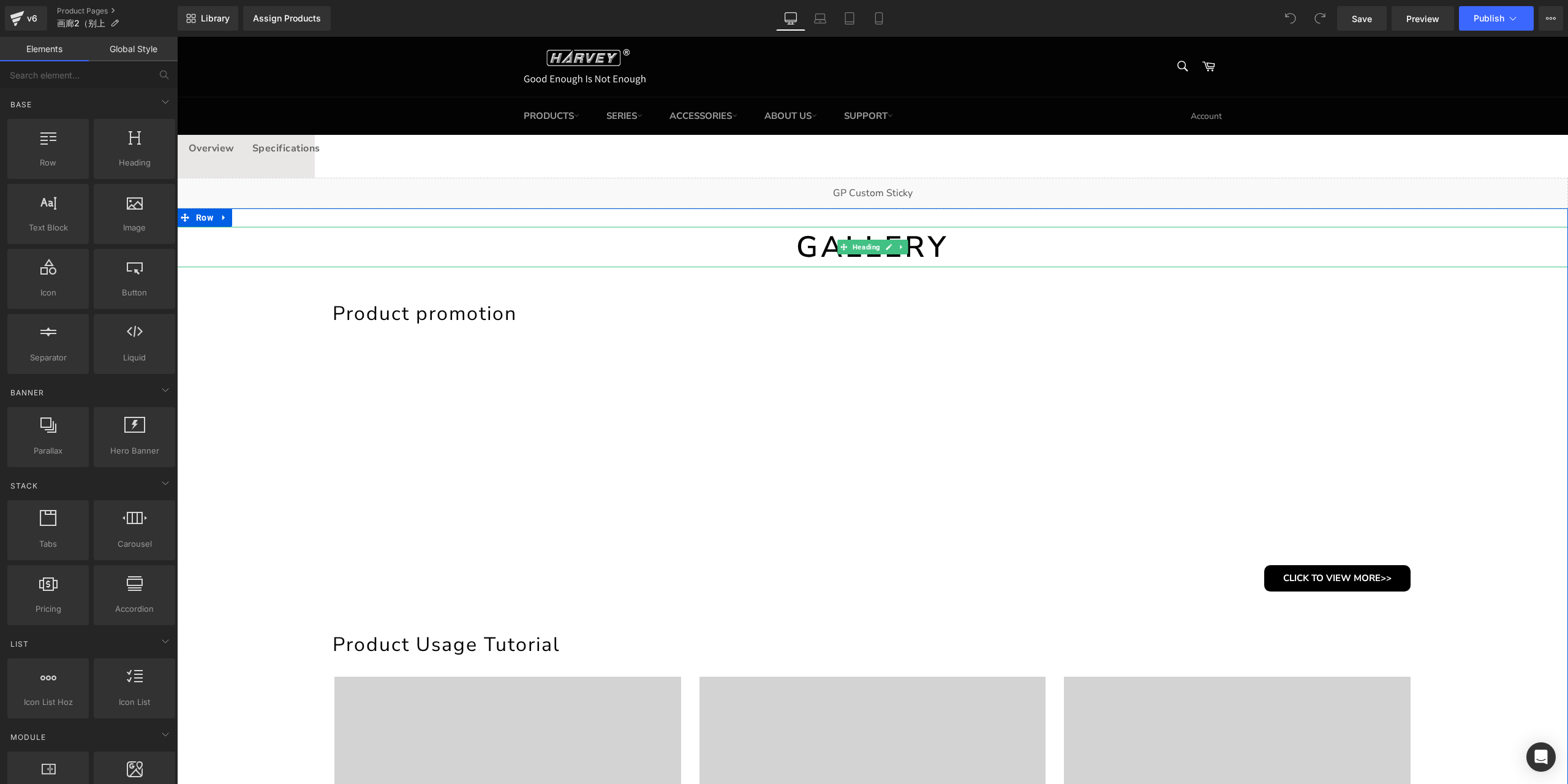
click at [923, 247] on h1 "GALLERY" at bounding box center [872, 247] width 1391 height 41
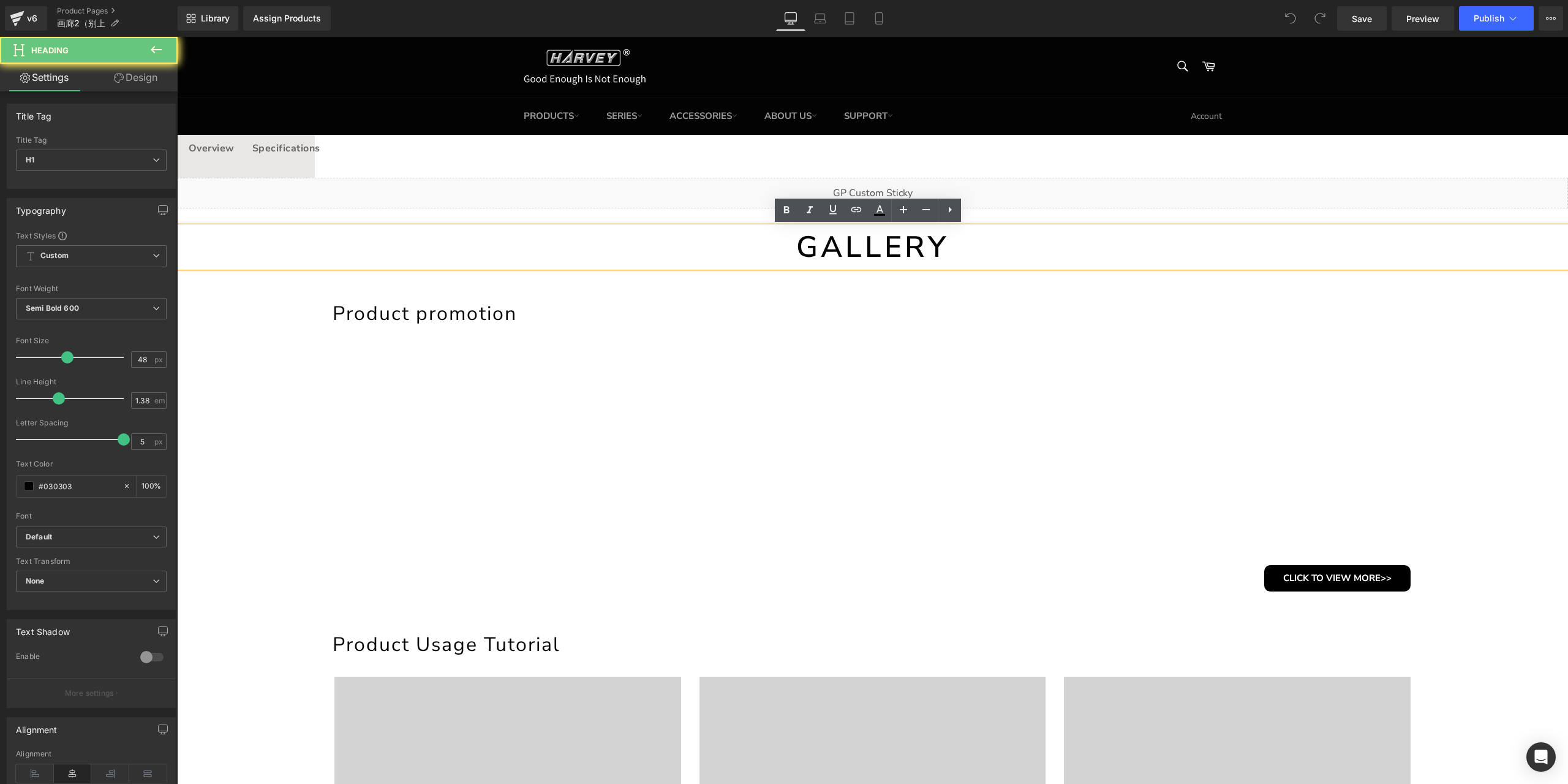
click at [946, 250] on h1 "GALLERY" at bounding box center [872, 247] width 1391 height 41
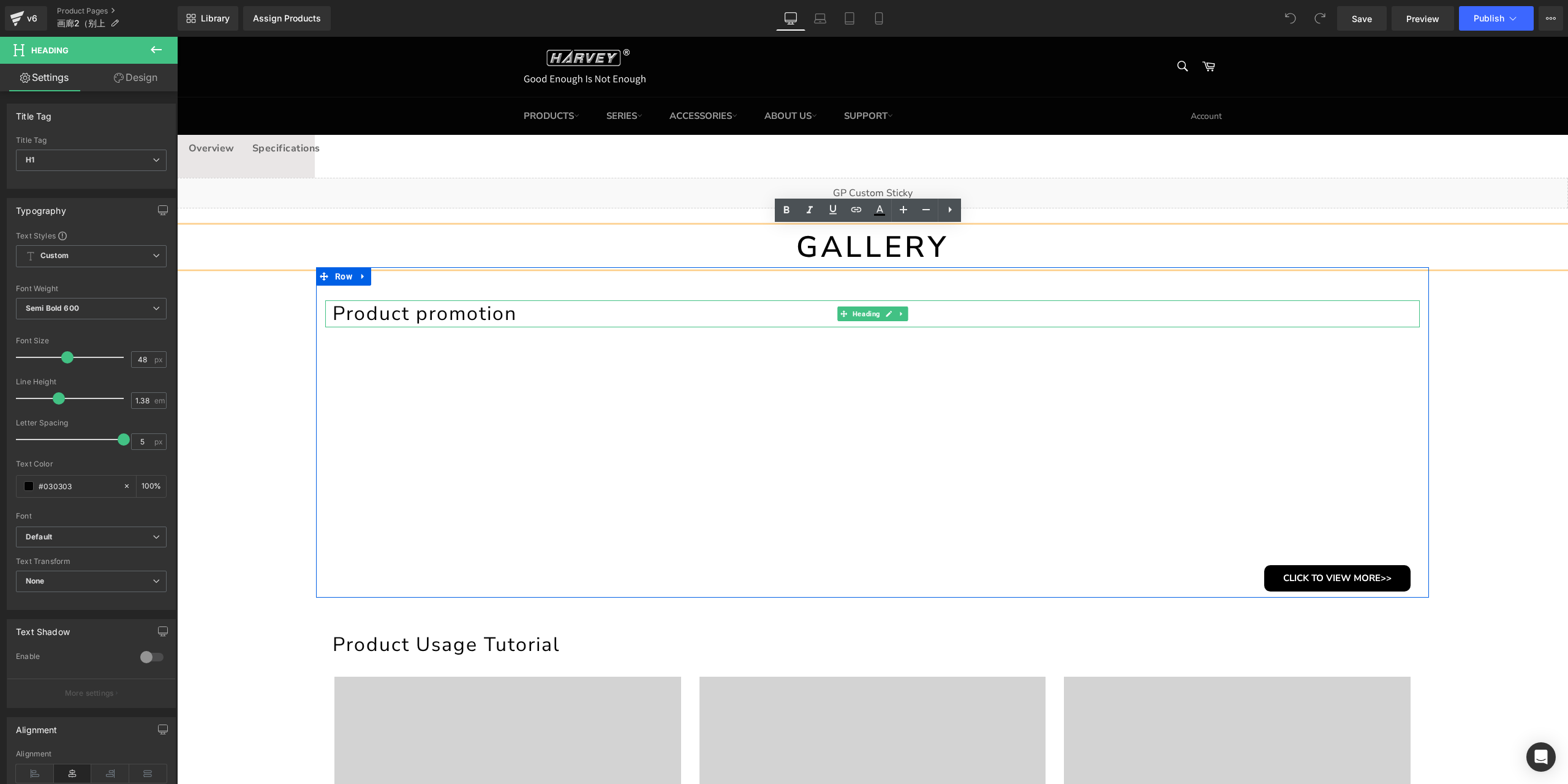
click at [460, 321] on h1 "Product promotion" at bounding box center [877, 314] width 1087 height 27
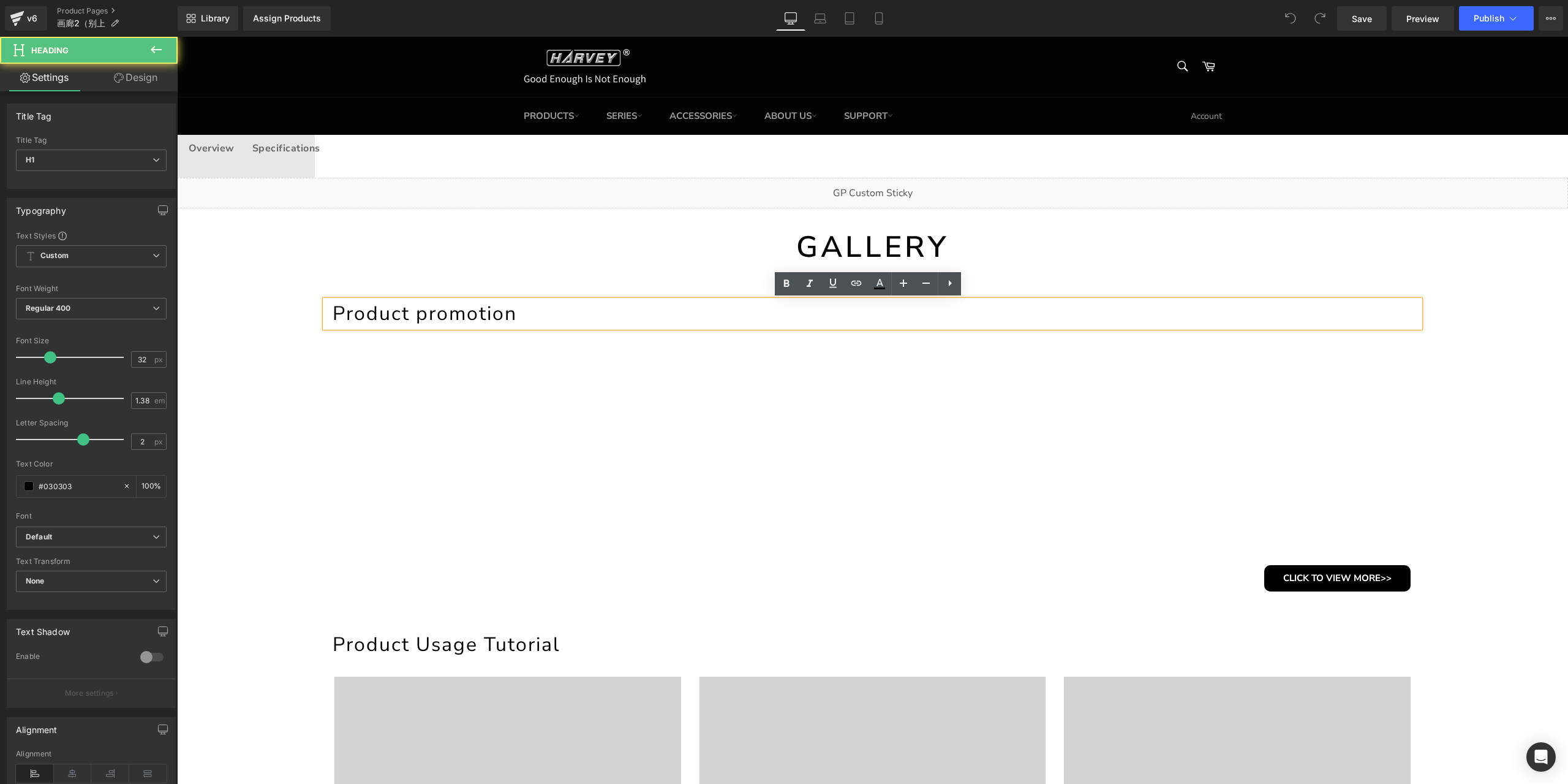
click at [530, 317] on h1 "Product promotion" at bounding box center [877, 314] width 1087 height 27
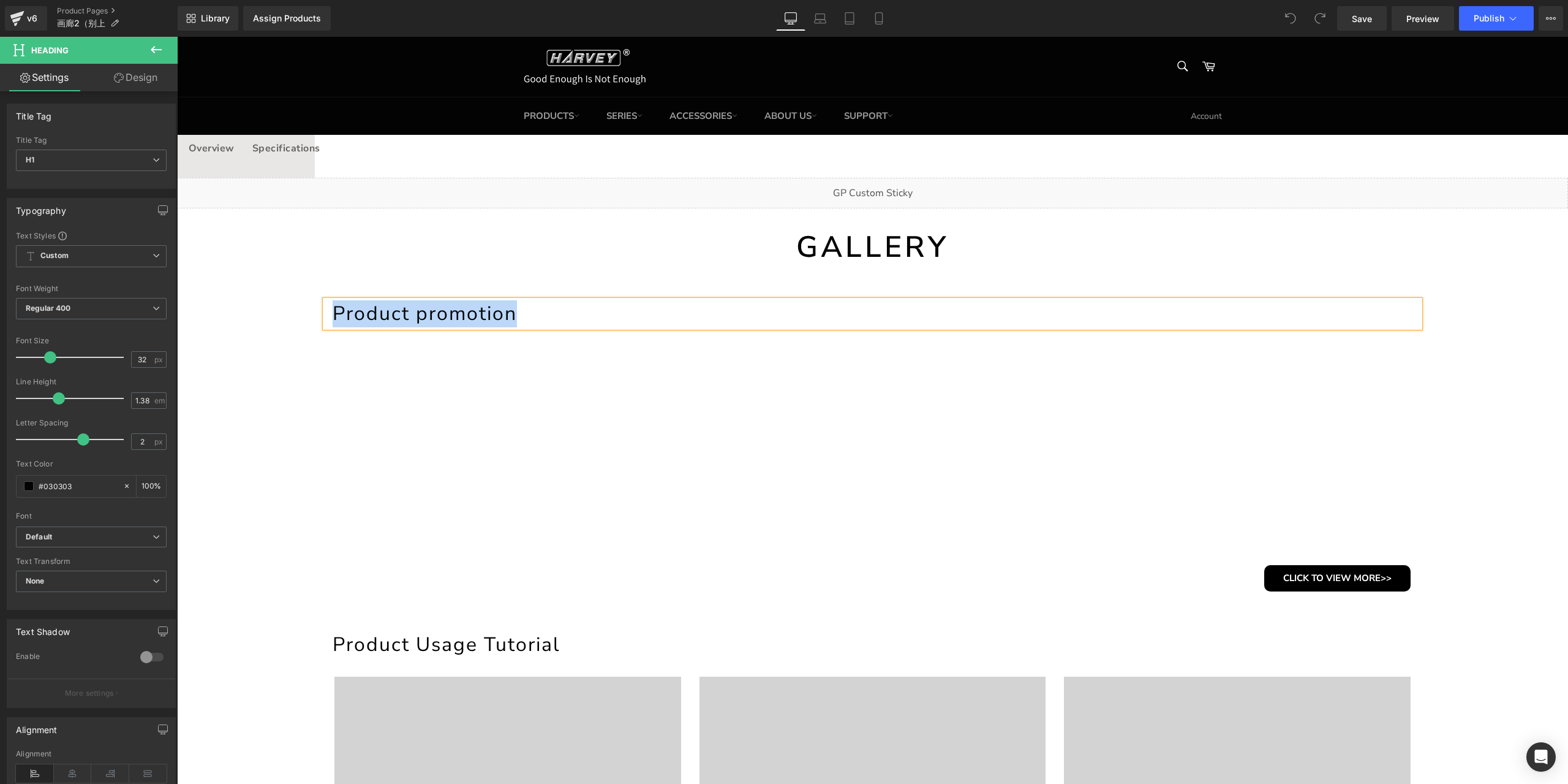
copy h1 "Product promotion"
click at [810, 250] on h1 "GALLERY" at bounding box center [872, 247] width 1391 height 41
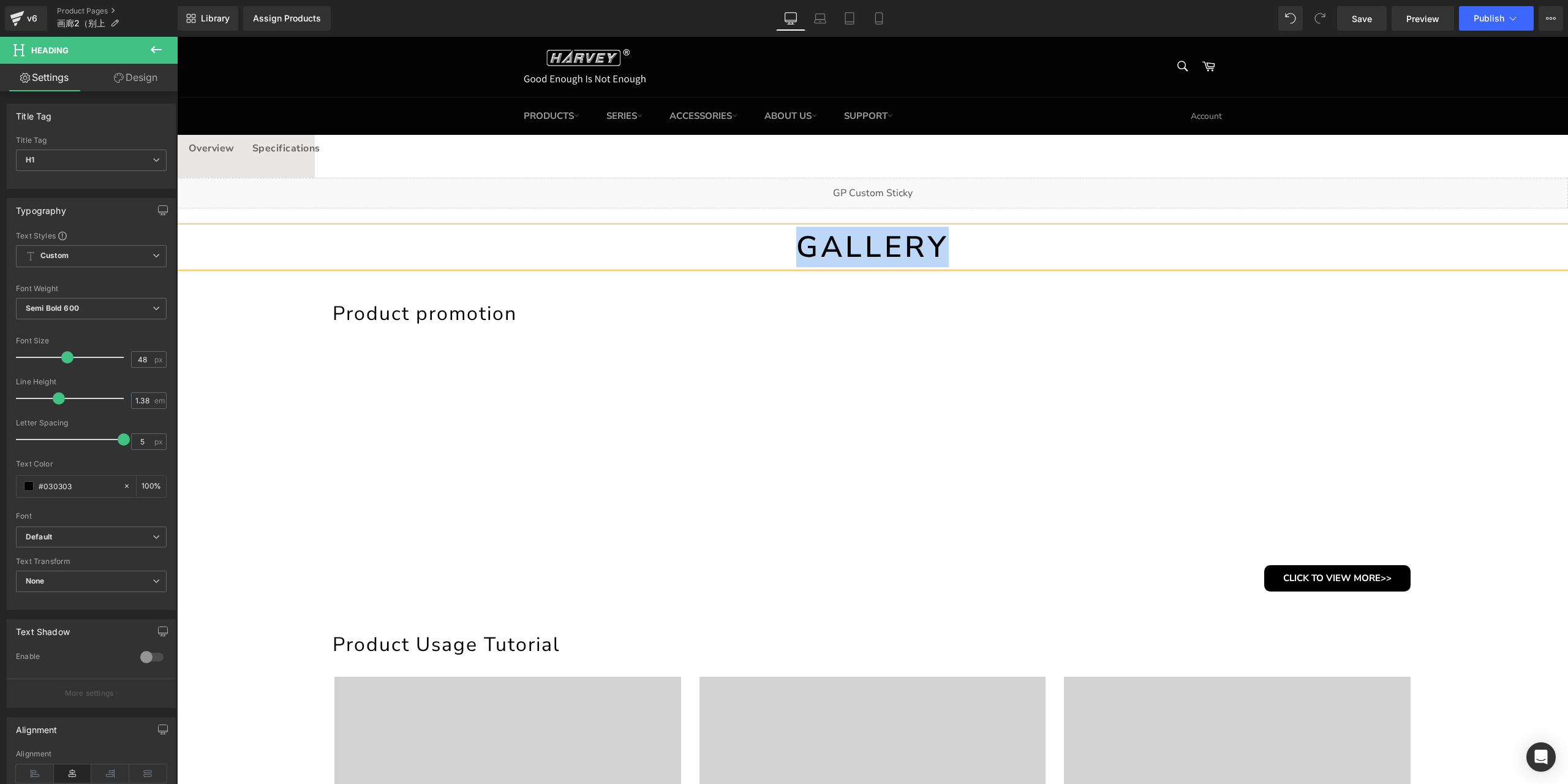
paste div
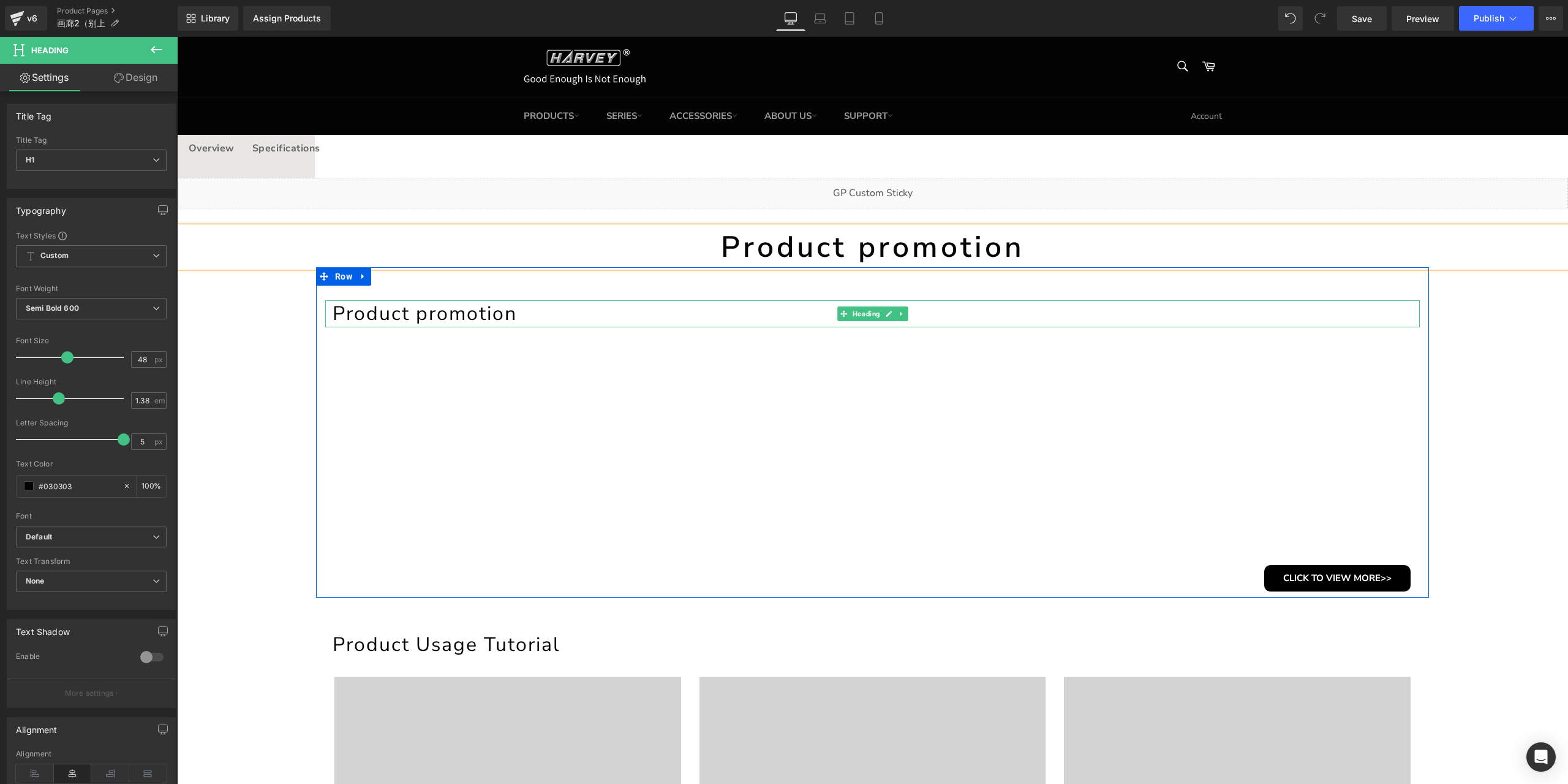
click at [521, 309] on h1 "Product promotion" at bounding box center [877, 314] width 1087 height 27
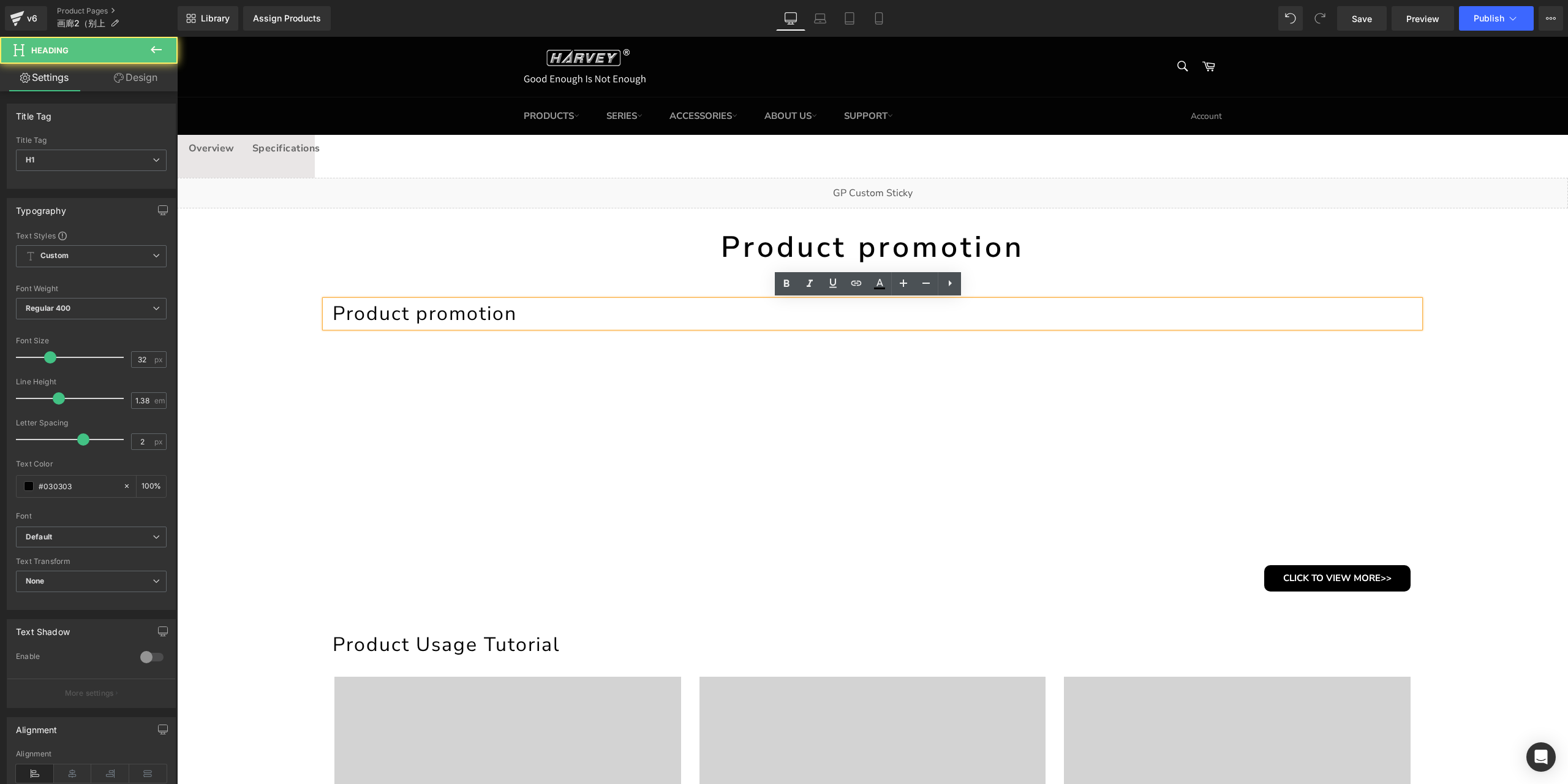
click at [517, 314] on h1 "Product promotion" at bounding box center [877, 314] width 1087 height 27
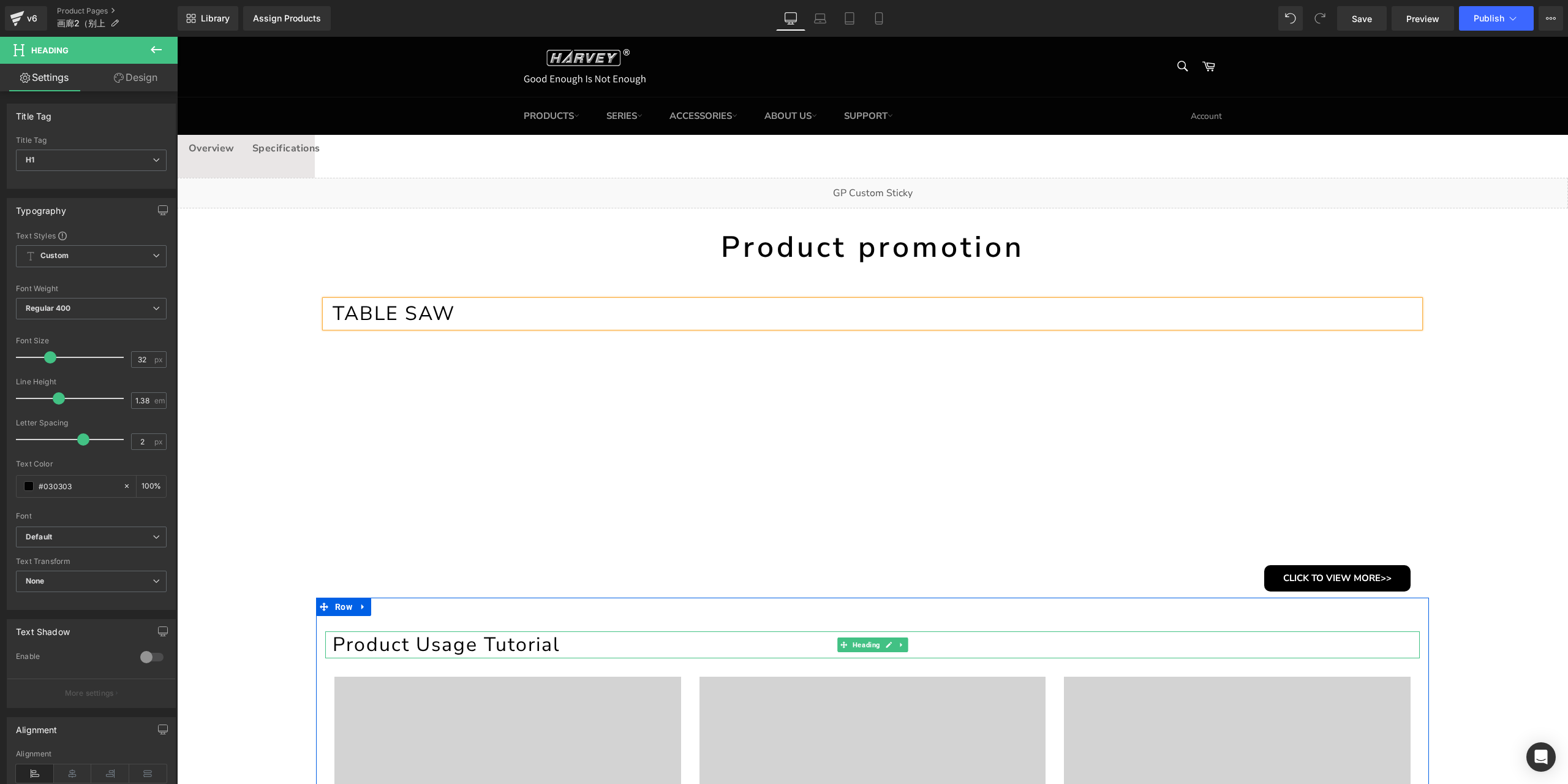
click at [518, 641] on h1 "Product Usage Tutorial" at bounding box center [877, 645] width 1087 height 27
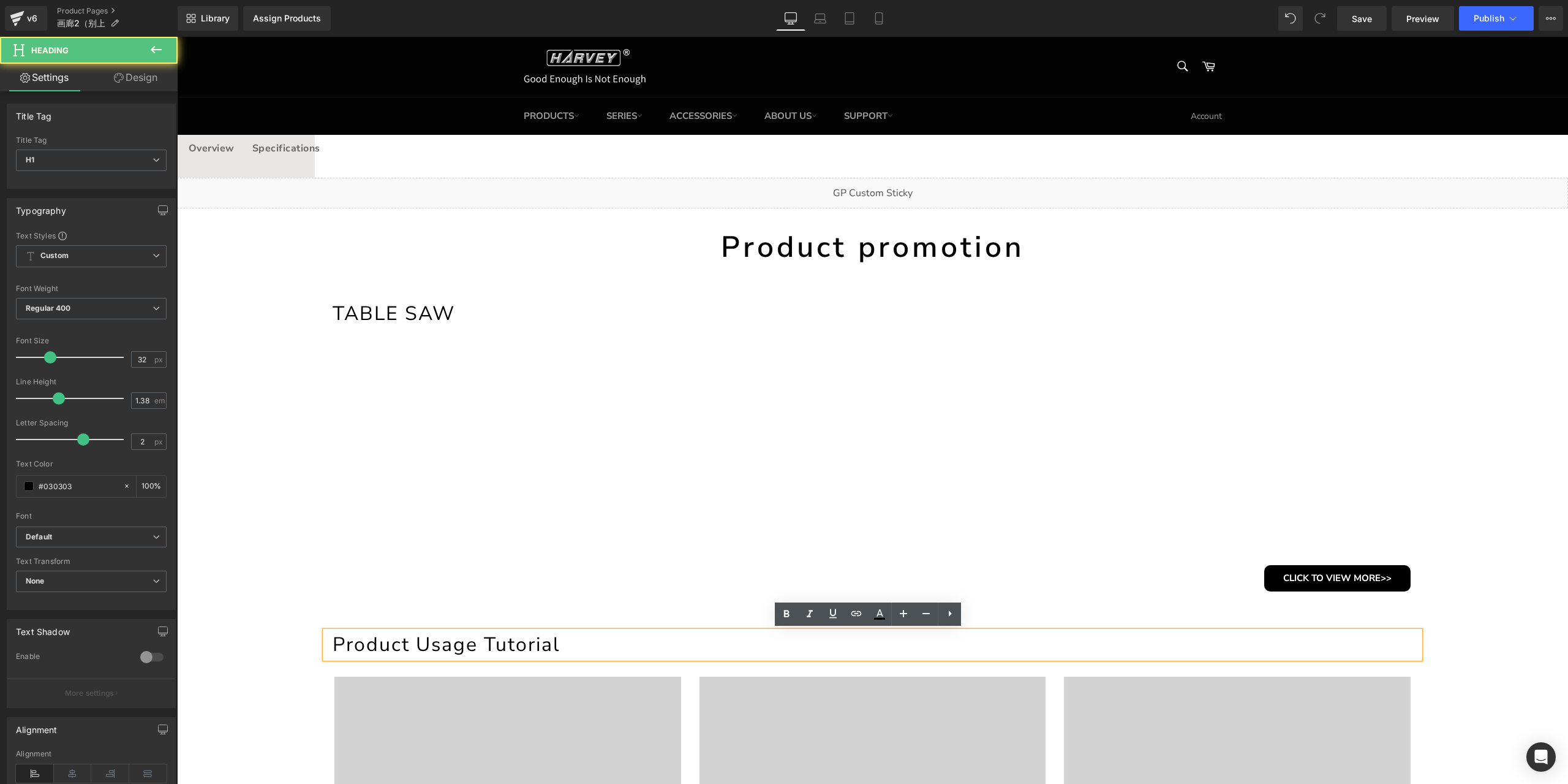
click at [578, 642] on h1 "Product Usage Tutorial" at bounding box center [877, 645] width 1087 height 27
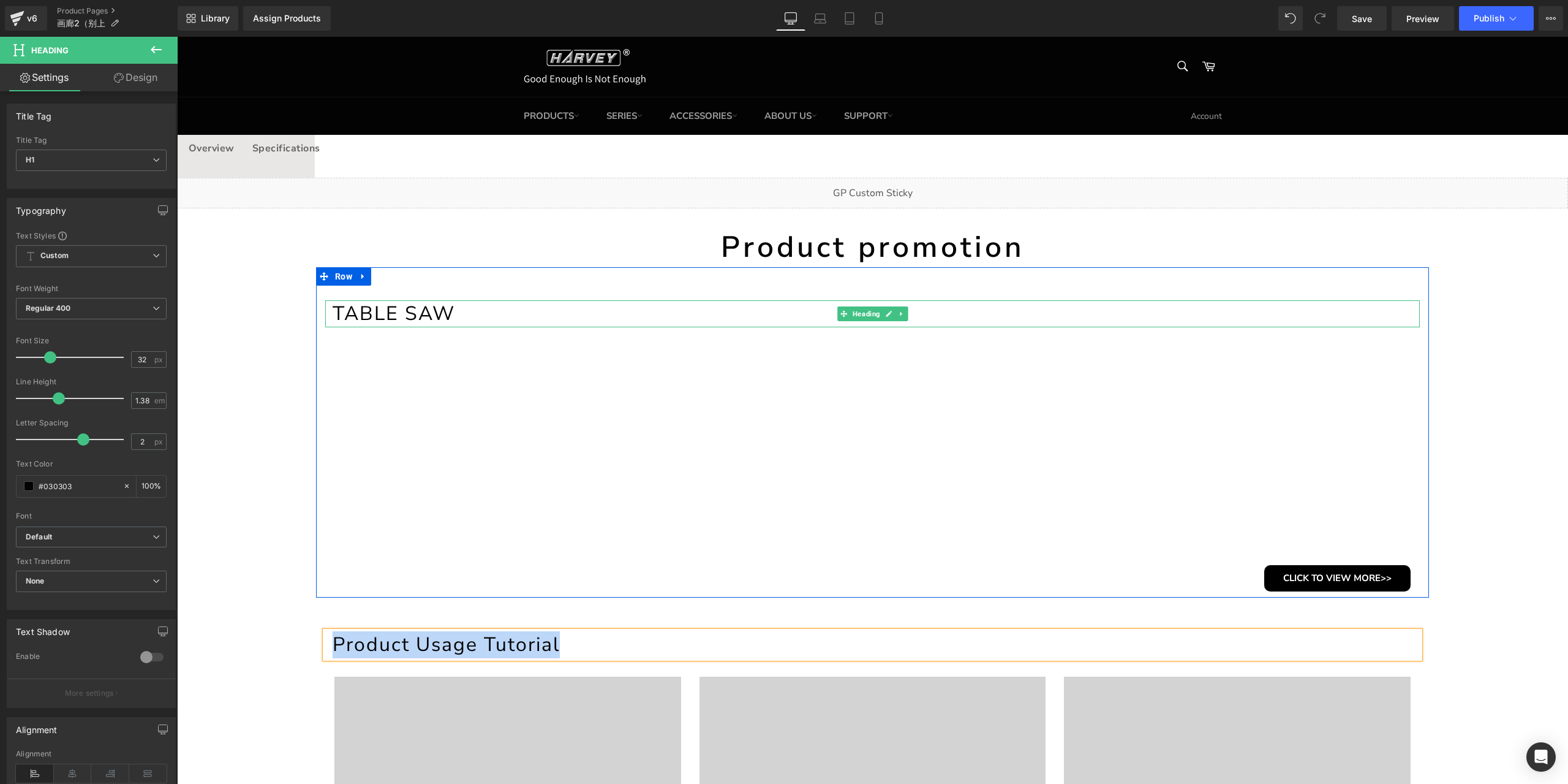
click at [462, 313] on h1 "TABLE SAW" at bounding box center [877, 314] width 1087 height 27
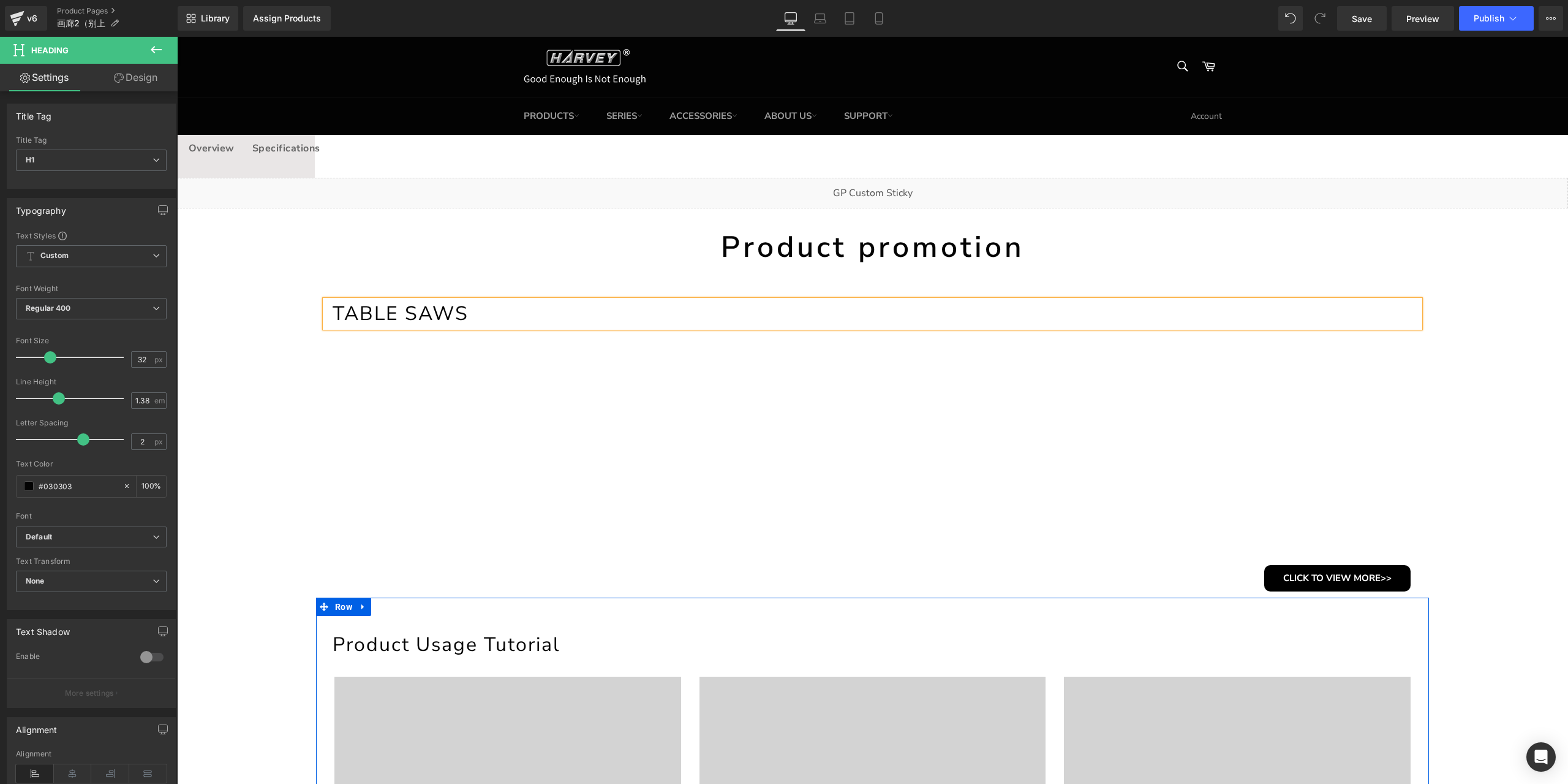
click at [508, 630] on div "Product Usage Tutorial Heading Video Bg Video Bg Video Bg Row CLICK TO VIEW MOR…" at bounding box center [872, 788] width 1113 height 381
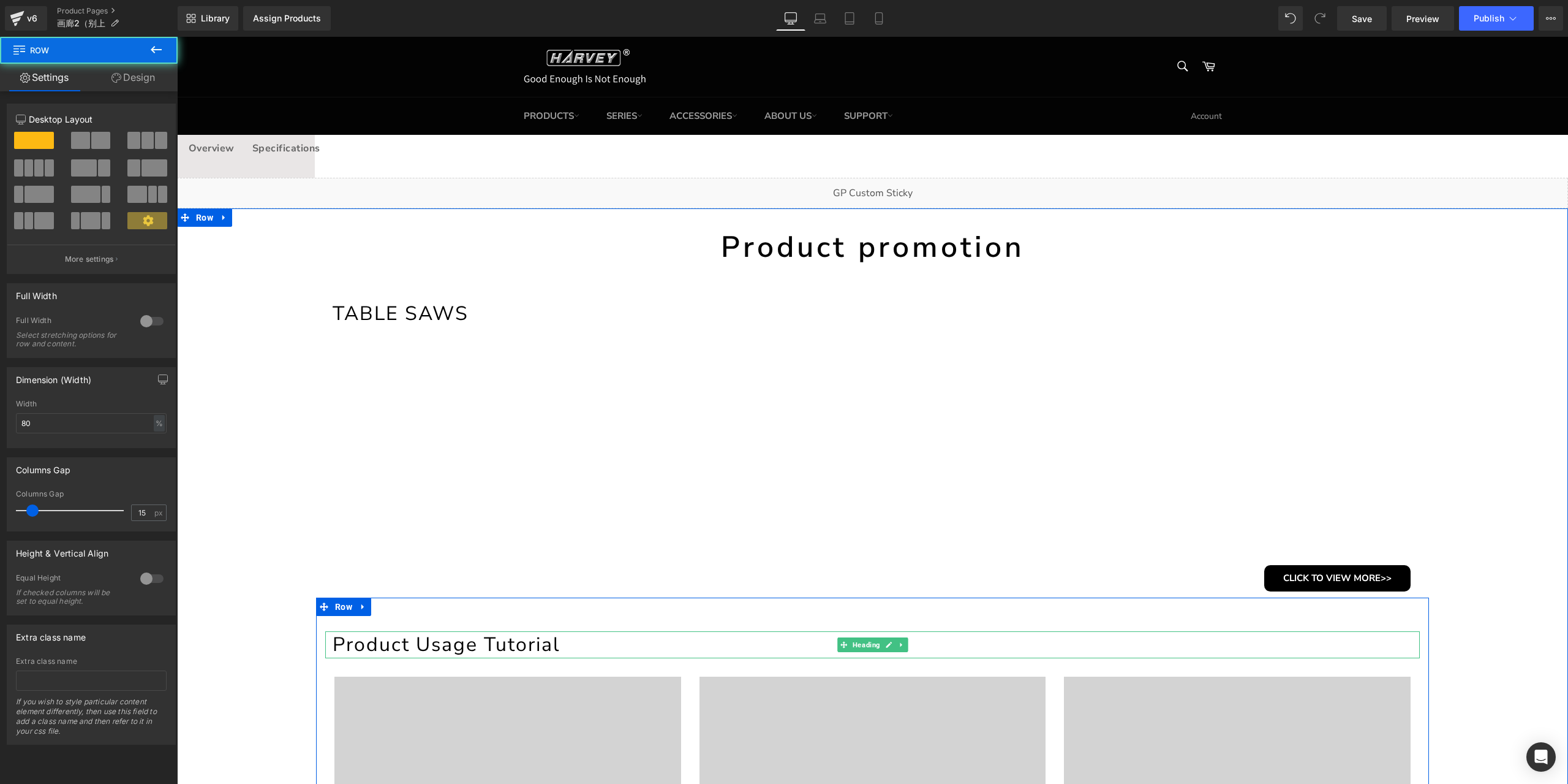
click at [520, 641] on h1 "Product Usage Tutorial" at bounding box center [877, 645] width 1087 height 27
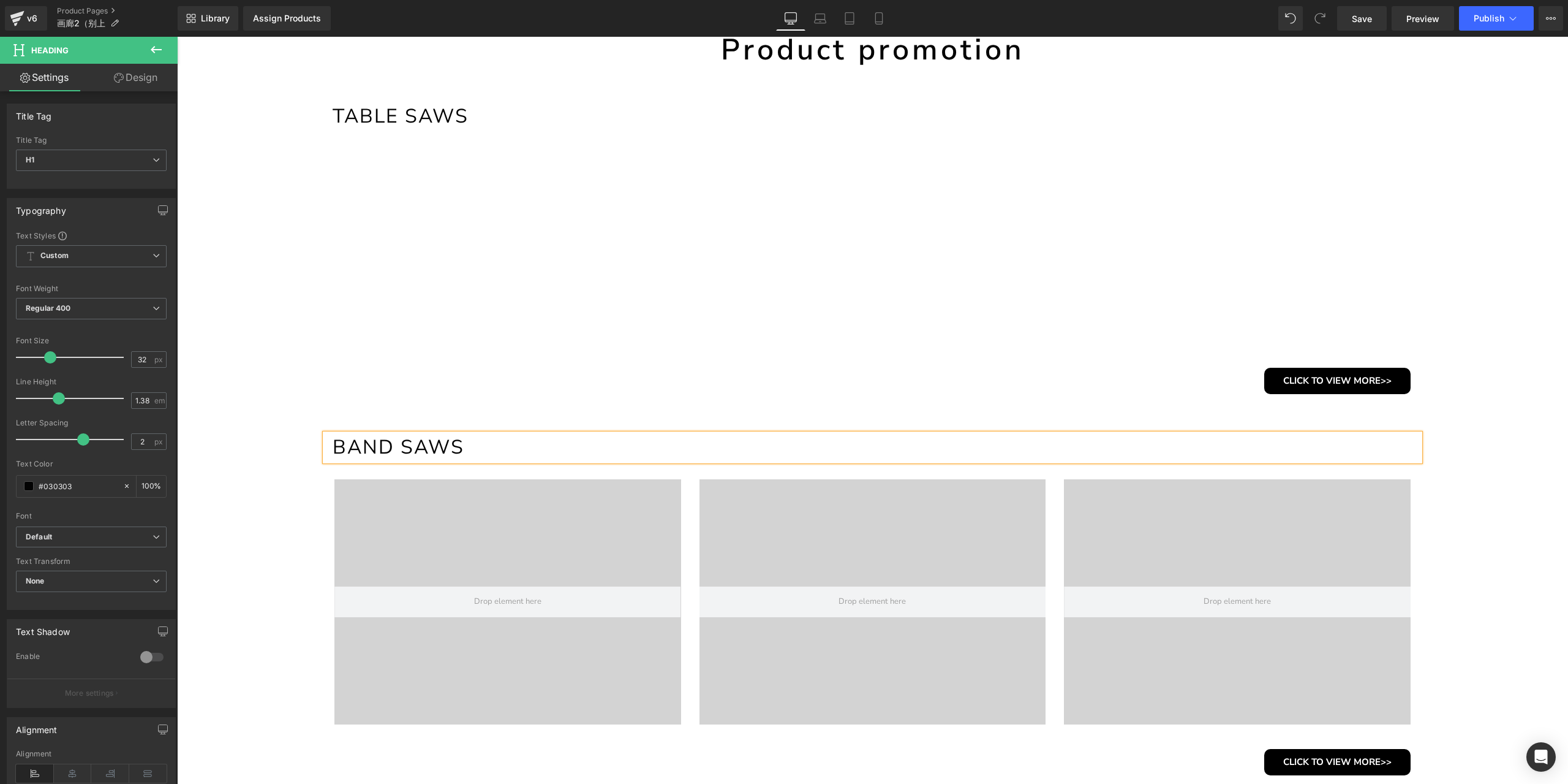
scroll to position [307, 0]
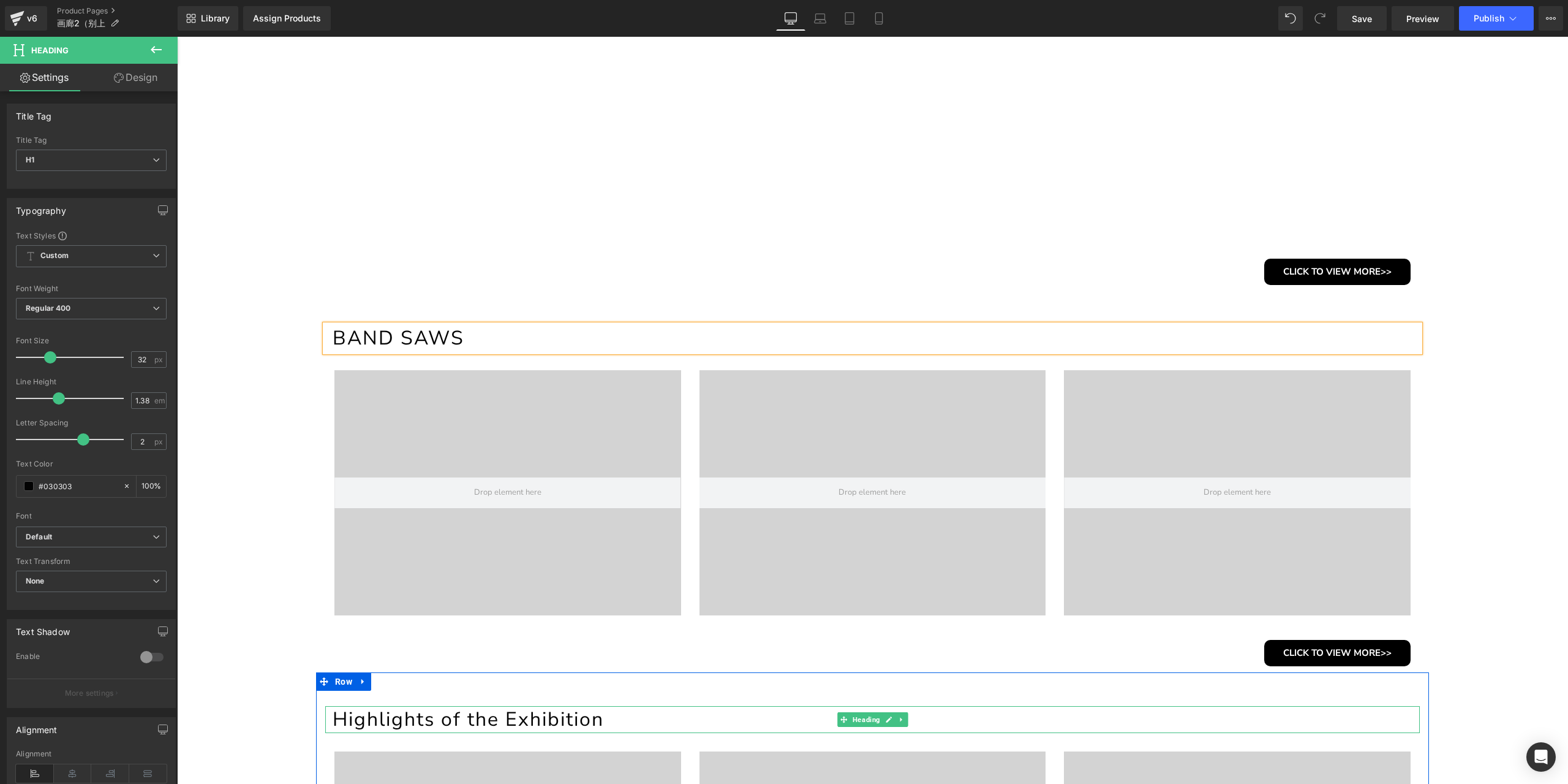
click at [472, 718] on h1 "Highlights of the Exhibition" at bounding box center [877, 719] width 1087 height 27
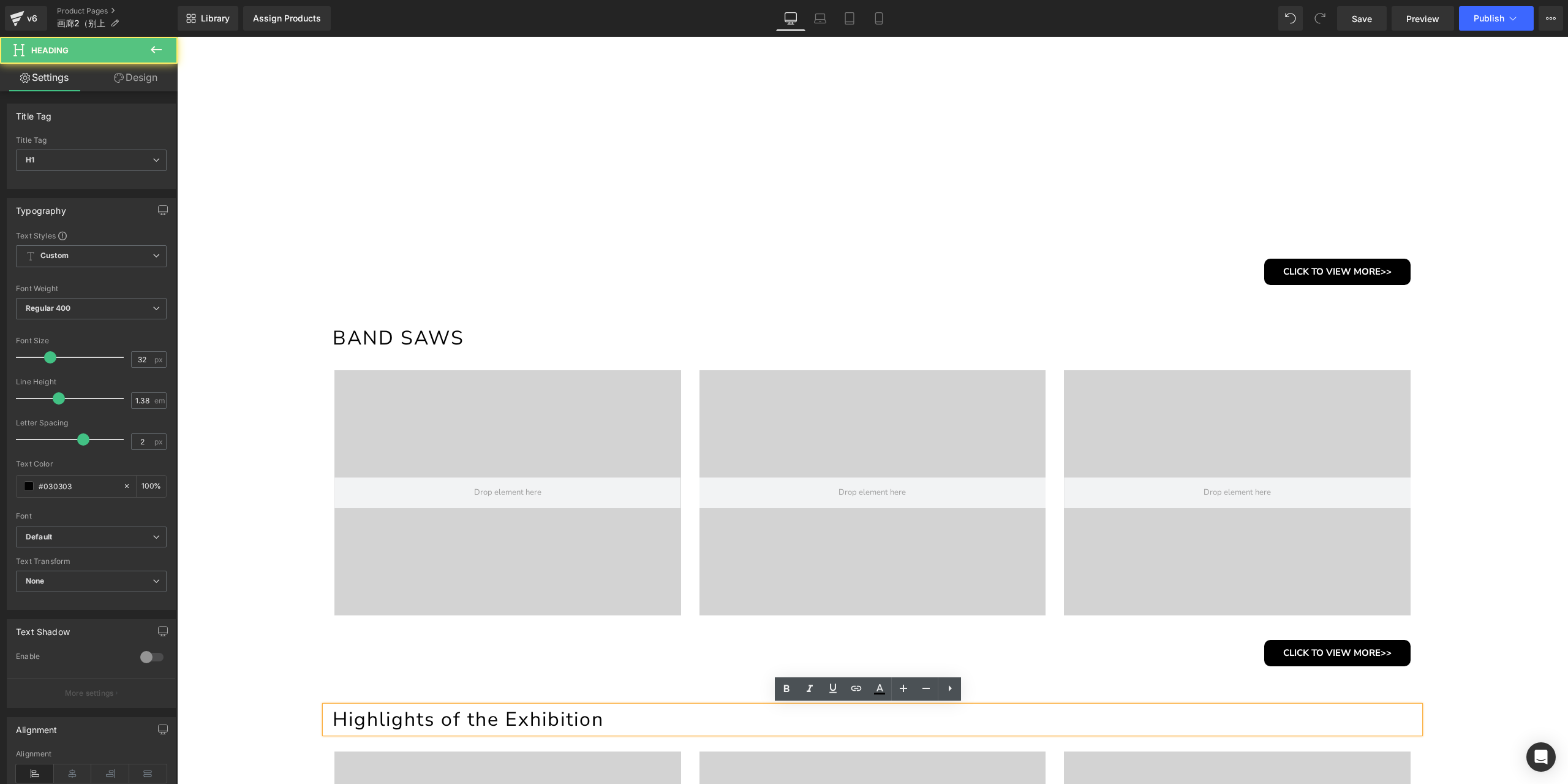
click at [478, 721] on h1 "Highlights of the Exhibition" at bounding box center [877, 719] width 1087 height 27
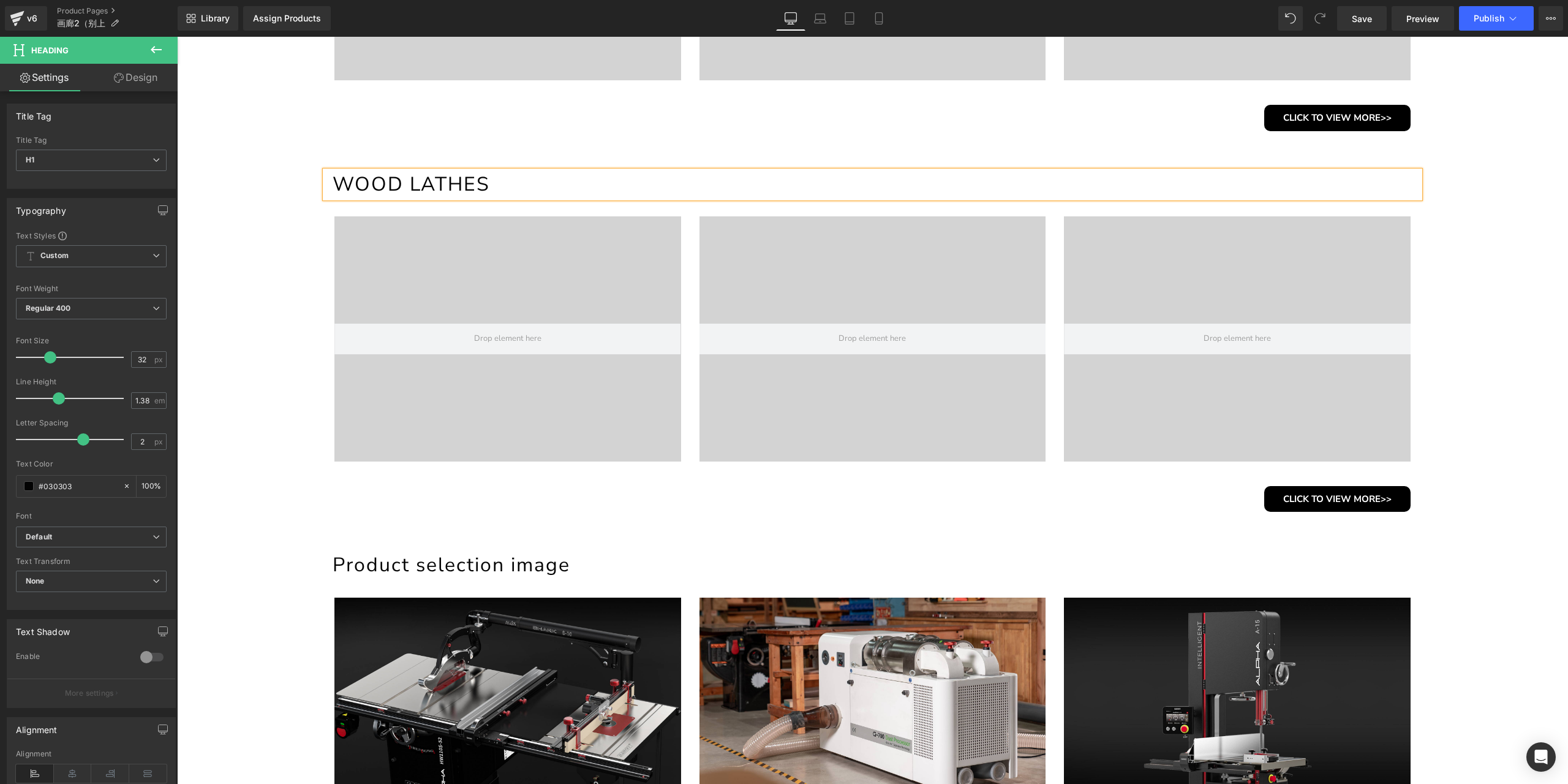
scroll to position [858, 0]
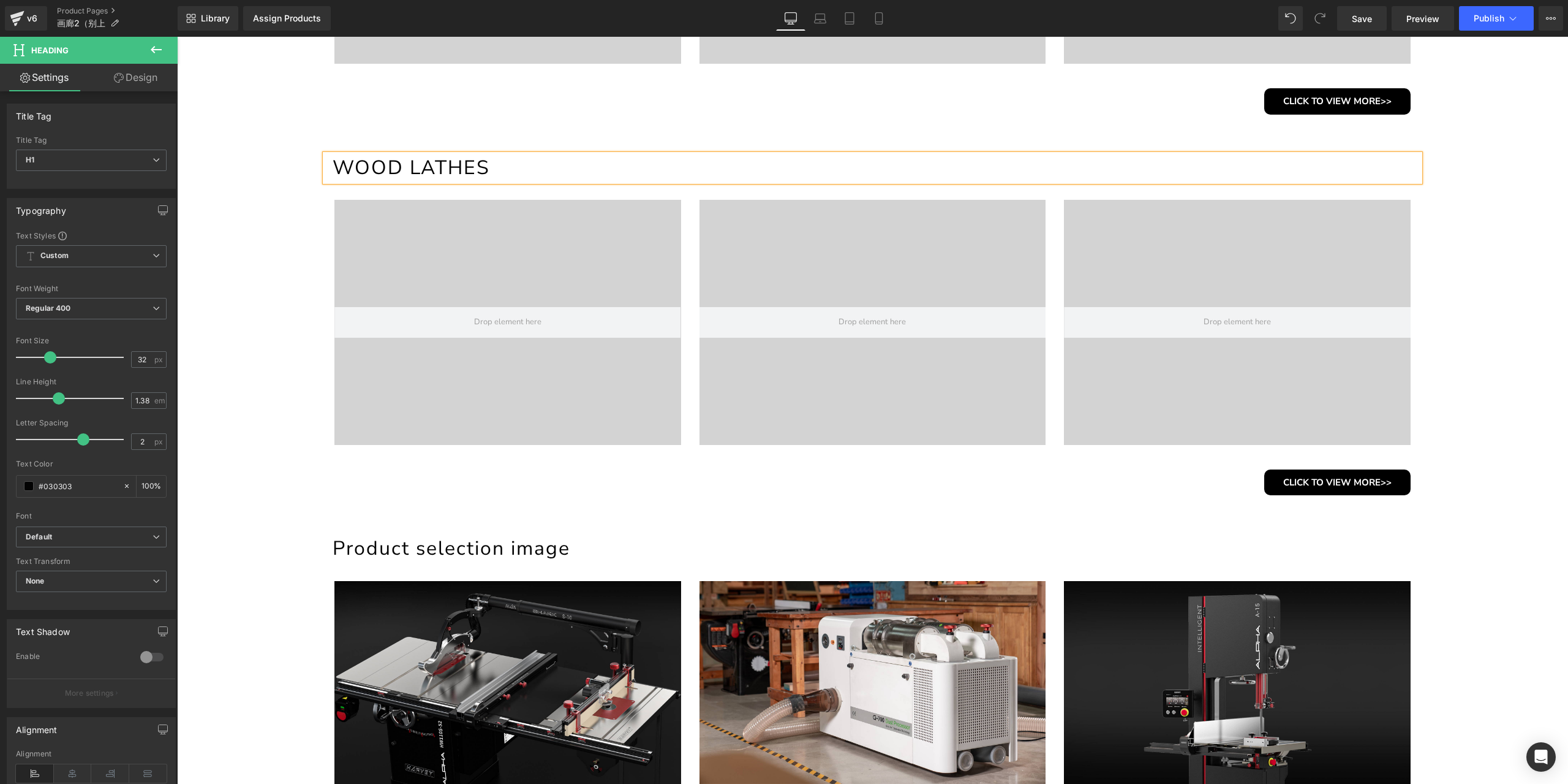
click at [560, 544] on h1 "Product selection image" at bounding box center [877, 548] width 1087 height 27
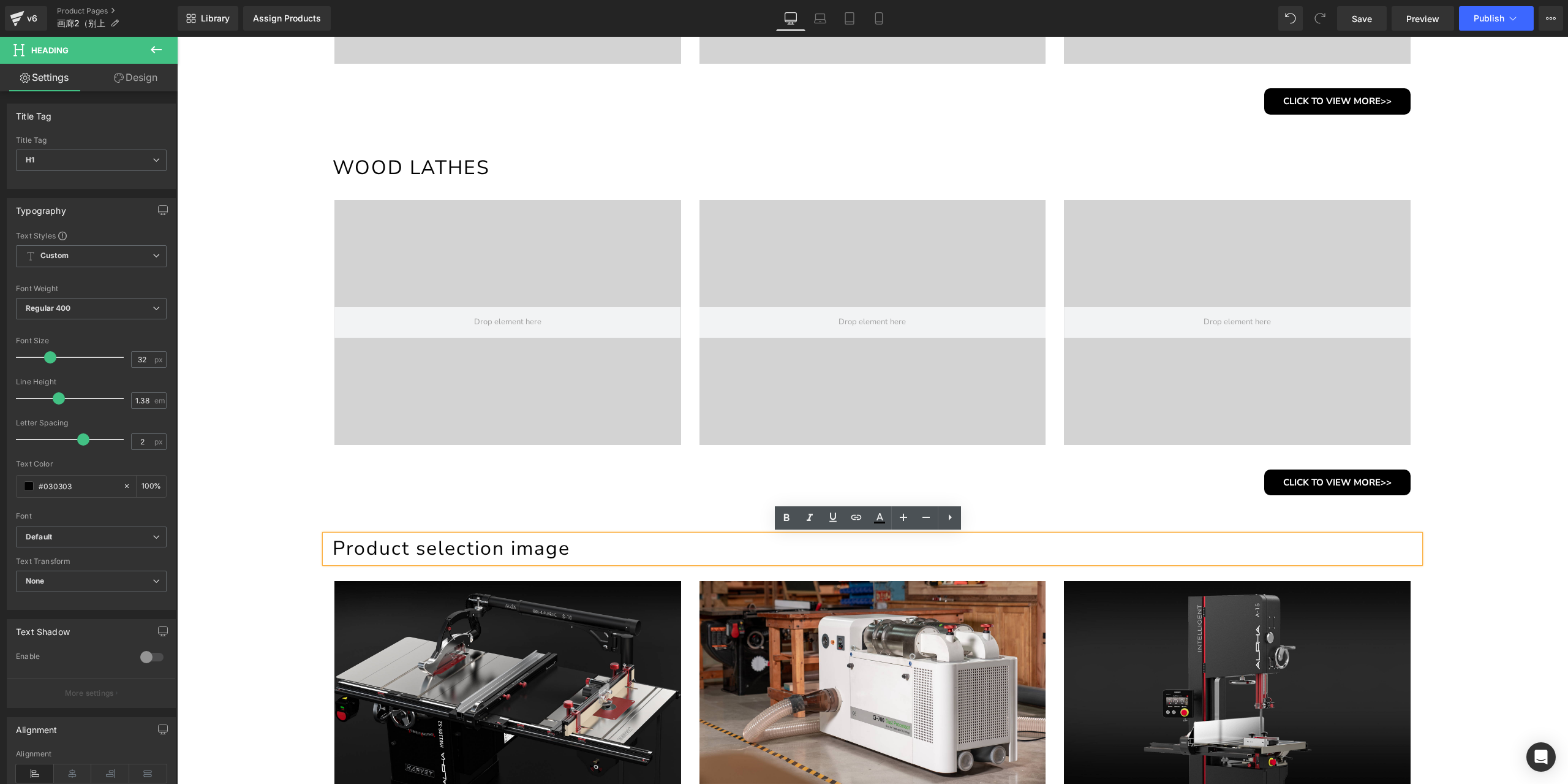
click at [466, 507] on div "Product selection image Heading Image Image Image Row CLICK TO VIEW MORE>> Butt…" at bounding box center [872, 671] width 1113 height 339
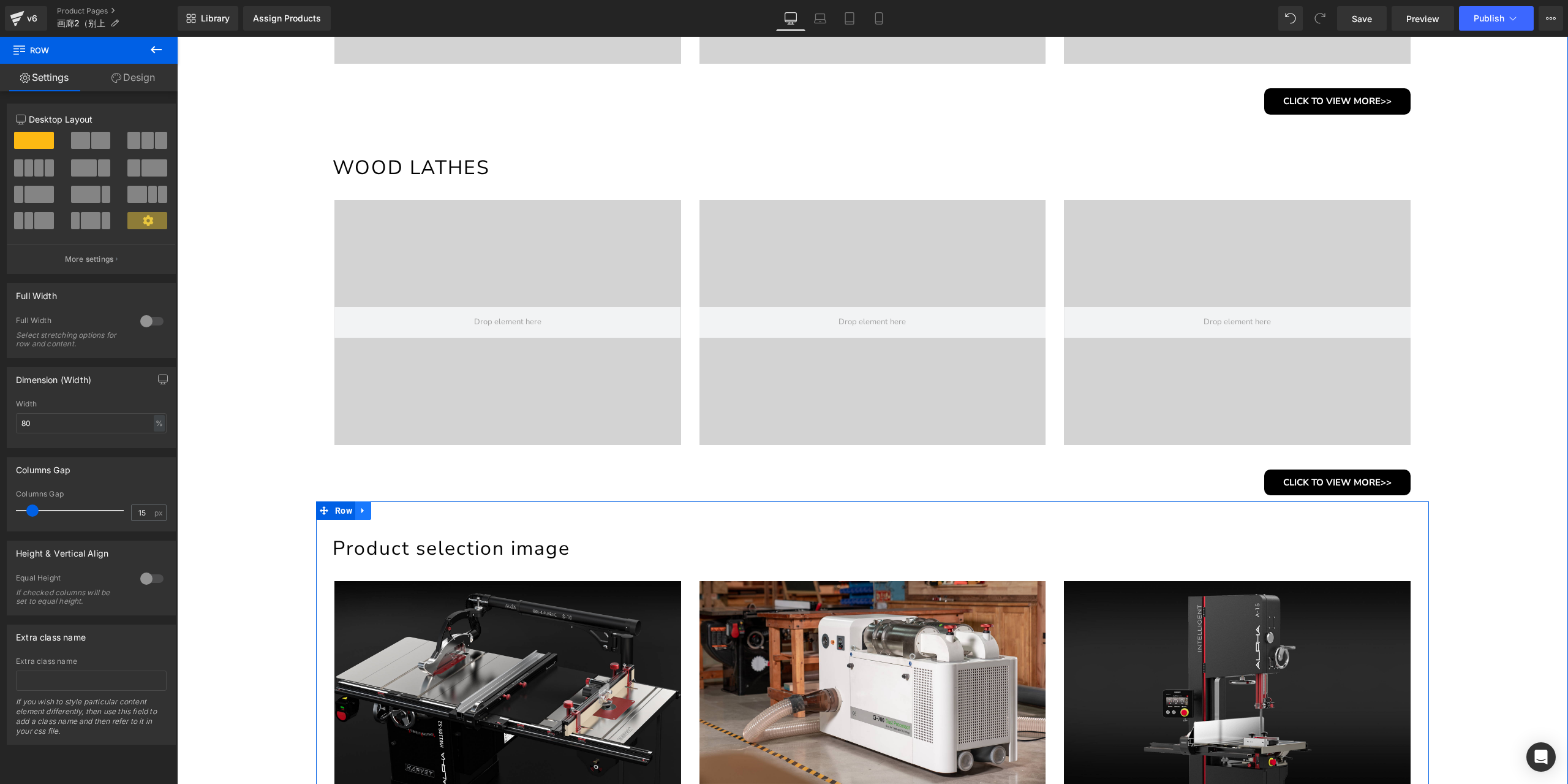
click at [357, 517] on link at bounding box center [363, 510] width 16 height 19
click at [387, 510] on link at bounding box center [395, 510] width 16 height 19
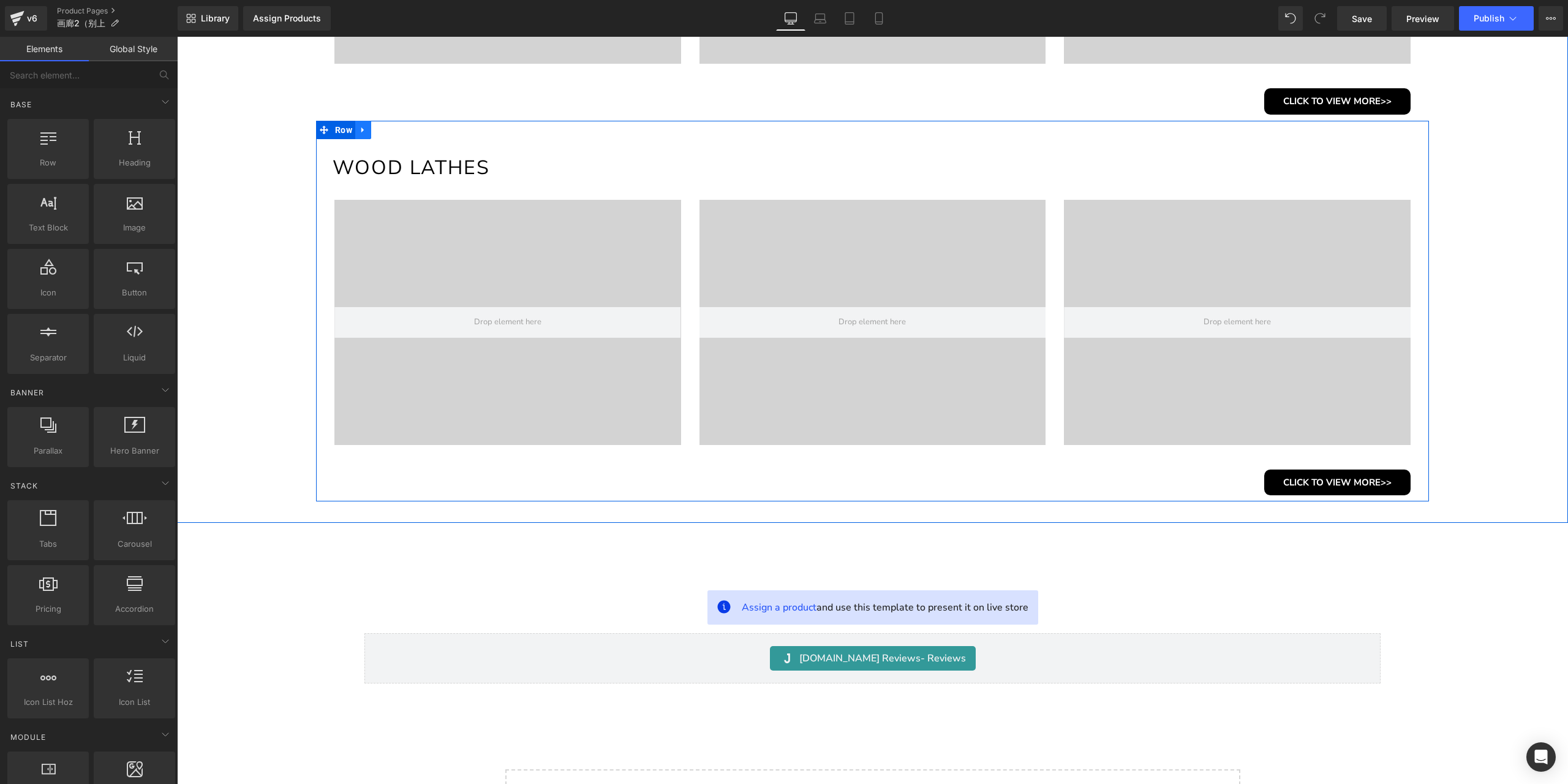
click at [362, 123] on link at bounding box center [363, 129] width 16 height 19
click at [378, 127] on icon at bounding box center [379, 130] width 9 height 9
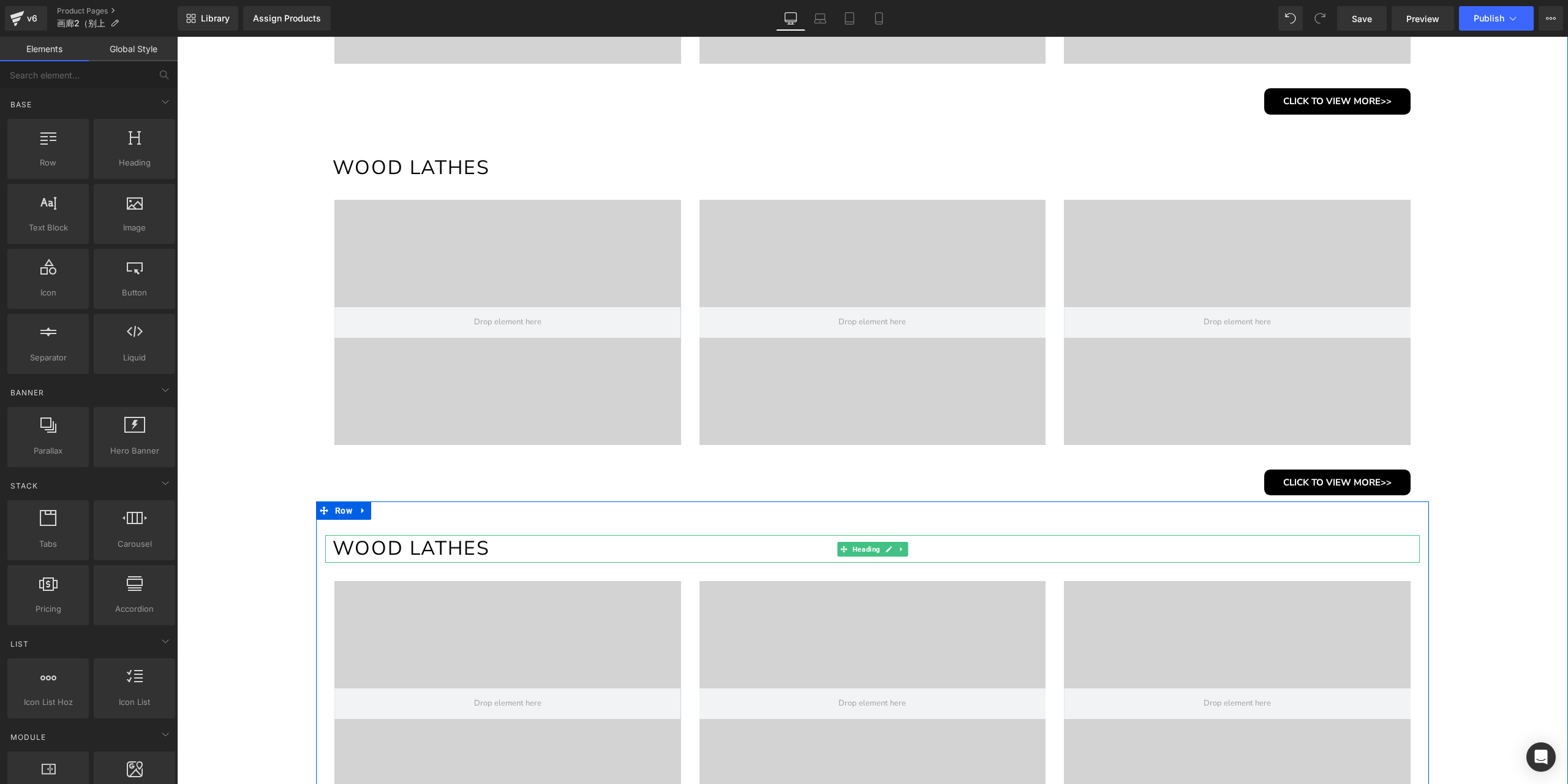
click at [453, 546] on h1 "WOOD LATHES" at bounding box center [877, 548] width 1087 height 27
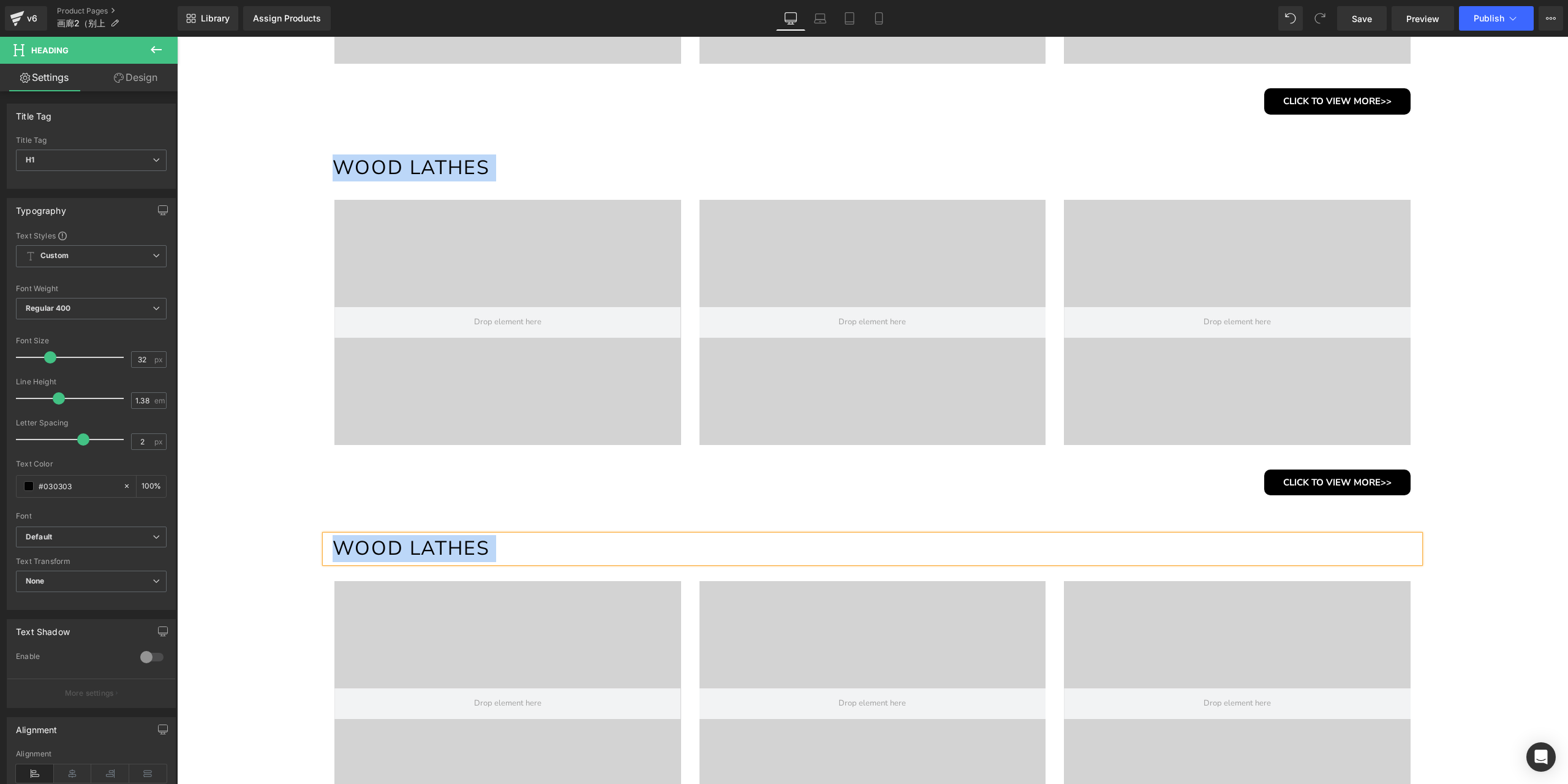
click at [472, 543] on h1 "WOOD LATHES" at bounding box center [877, 548] width 1087 height 27
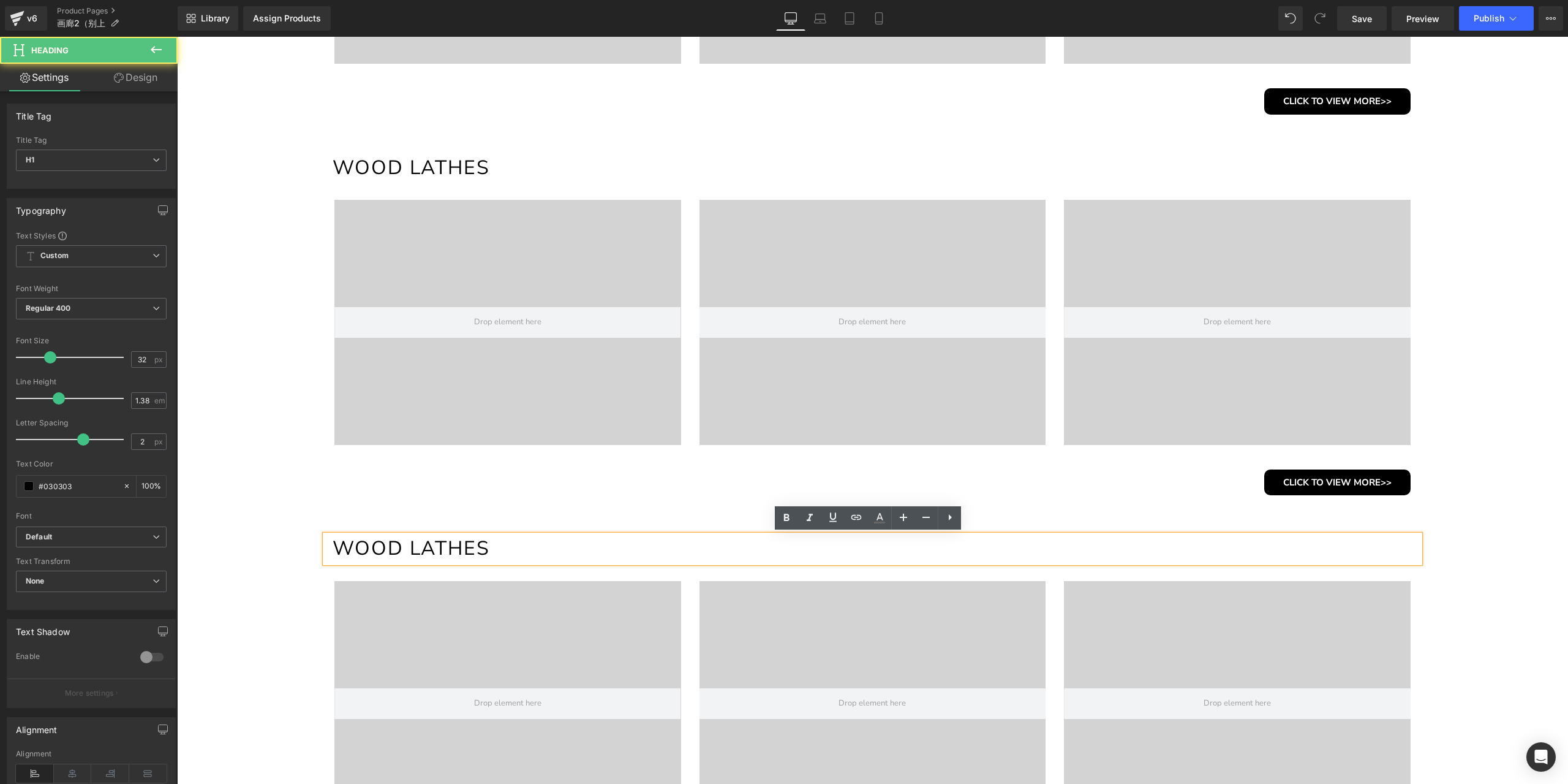
click at [523, 544] on h1 "WOOD LATHES" at bounding box center [877, 548] width 1087 height 27
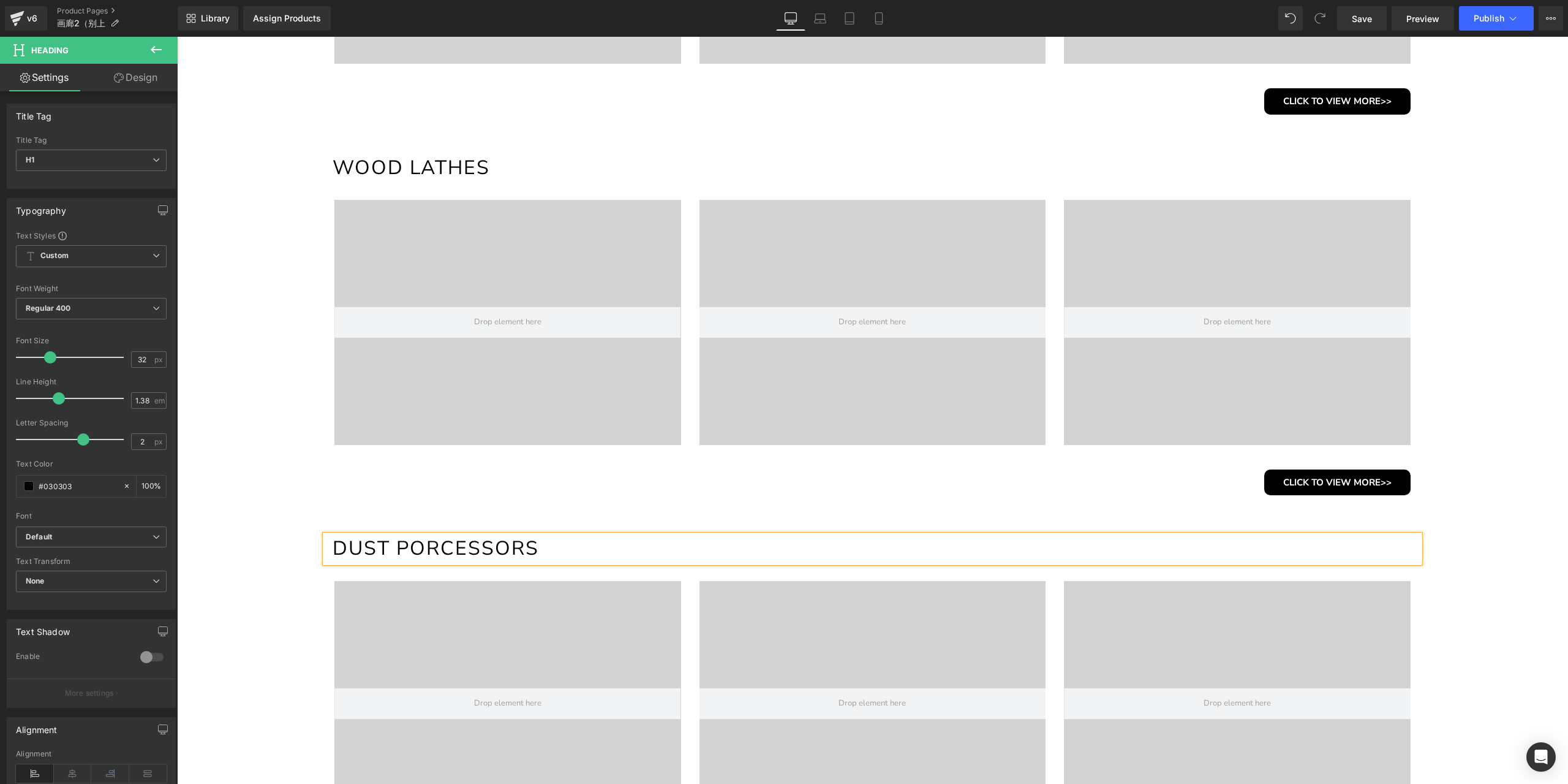
click at [429, 548] on h1 "DUST PORCESSORS" at bounding box center [877, 548] width 1087 height 27
click at [556, 546] on h1 "DUST PROCESSORS" at bounding box center [877, 548] width 1087 height 27
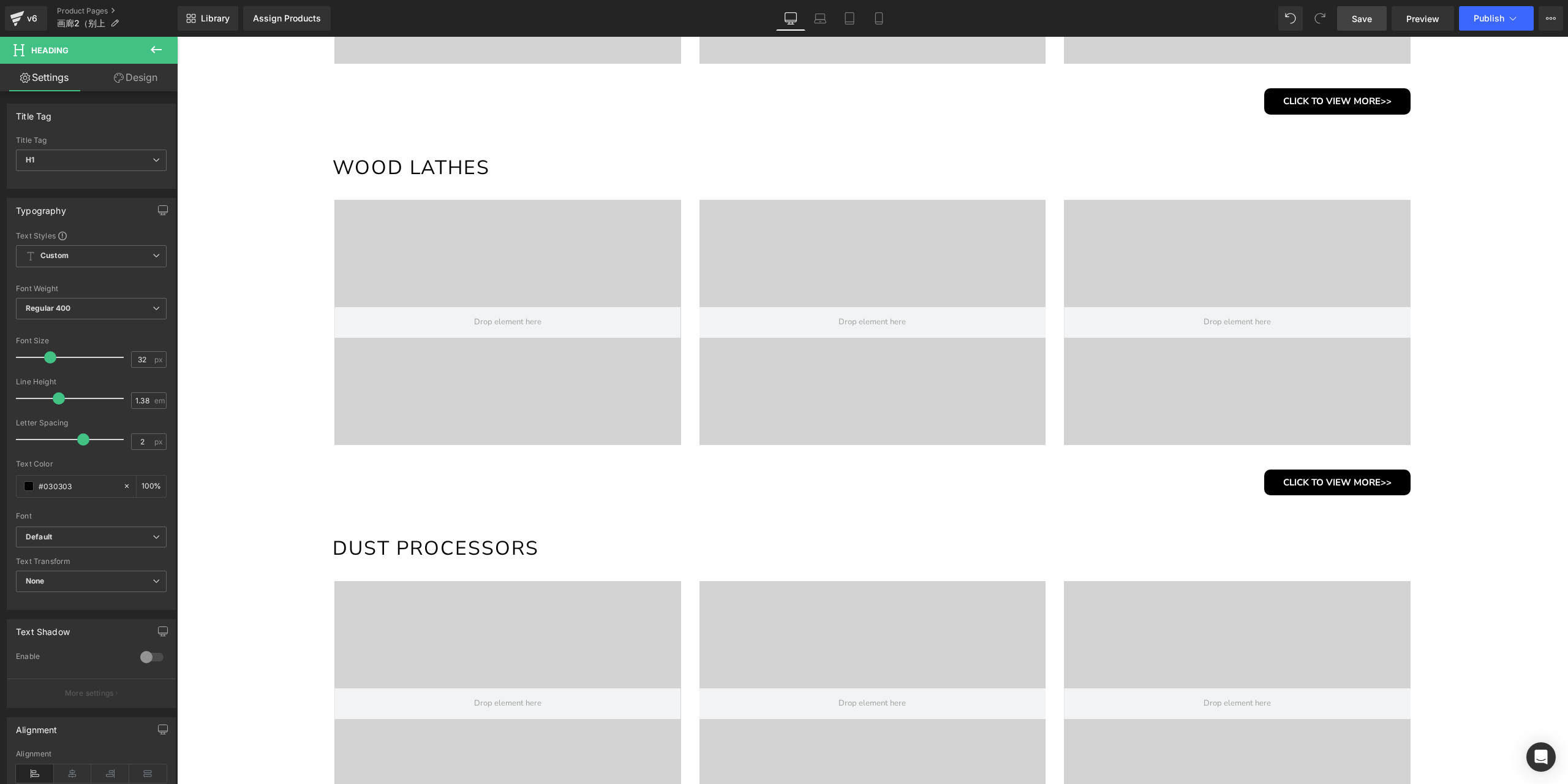
drag, startPoint x: 1373, startPoint y: 11, endPoint x: 1110, endPoint y: 327, distance: 411.1
click at [1373, 11] on link "Save" at bounding box center [1362, 19] width 50 height 25
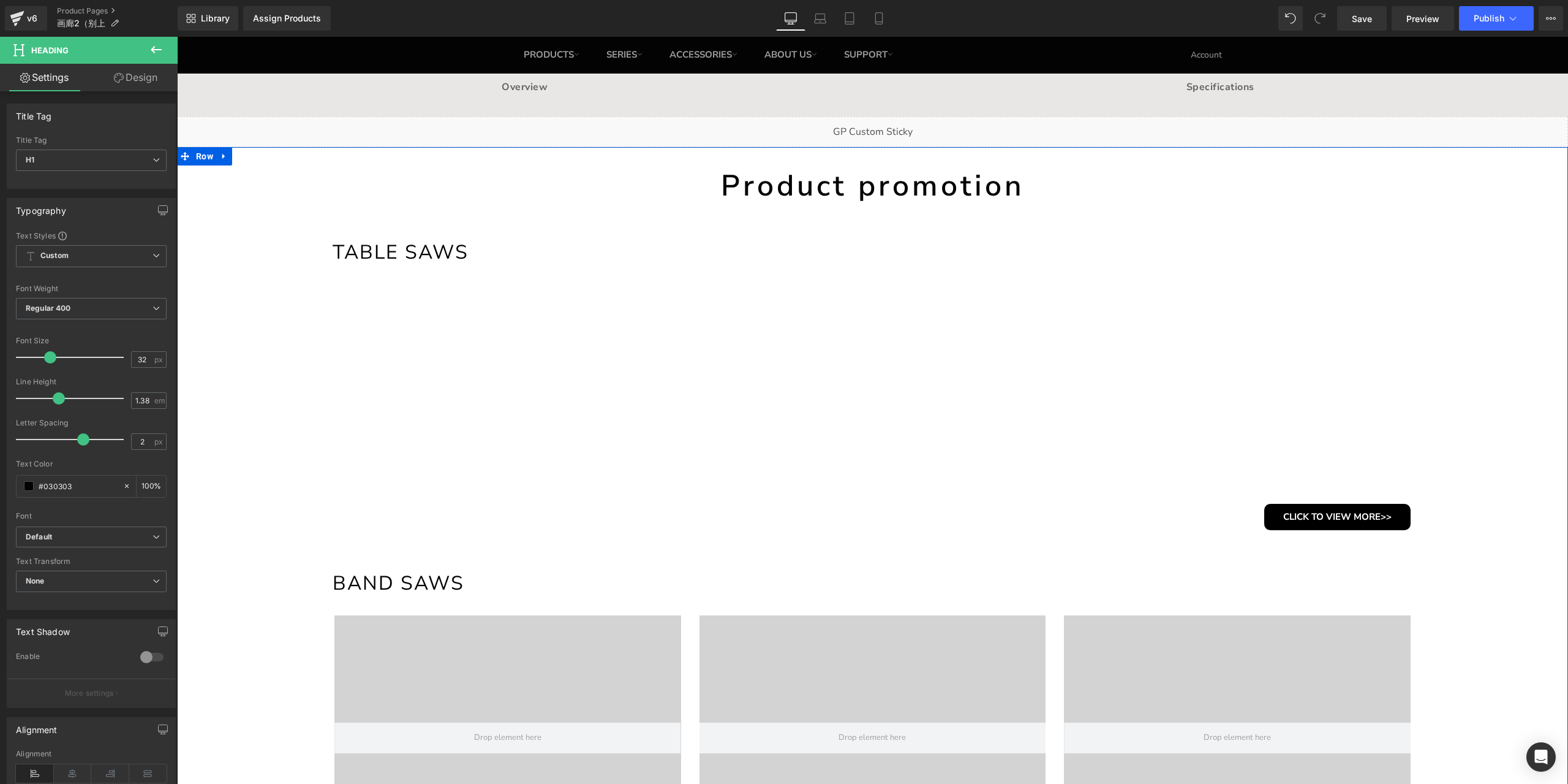
scroll to position [0, 0]
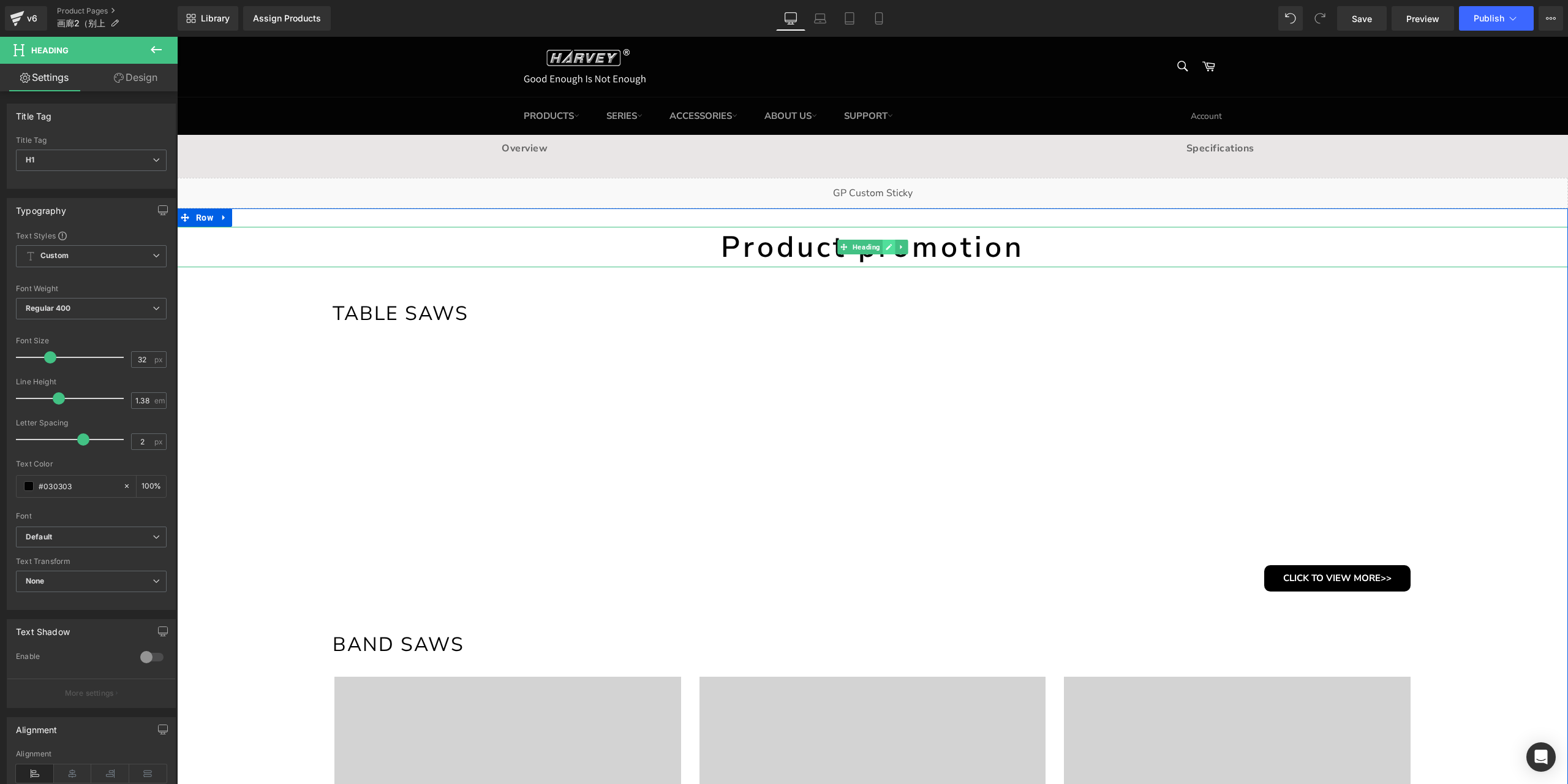
click at [885, 252] on link at bounding box center [889, 247] width 13 height 15
click at [885, 252] on h1 "Product promotion" at bounding box center [872, 247] width 1391 height 41
drag, startPoint x: 140, startPoint y: 439, endPoint x: 132, endPoint y: 440, distance: 8.1
click at [132, 440] on input "5" at bounding box center [143, 441] width 21 height 15
type input "3"
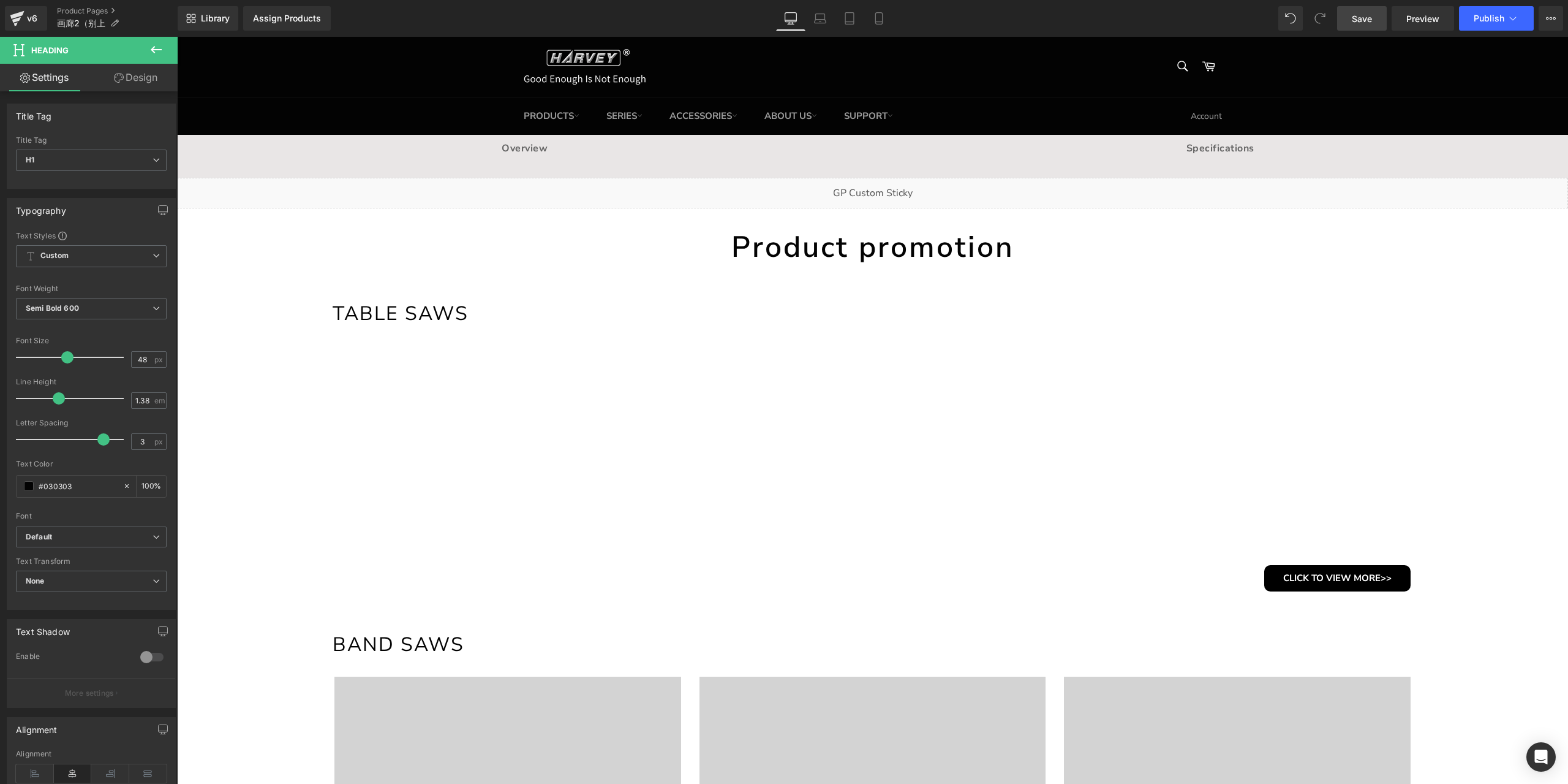
click at [1370, 24] on span "Save" at bounding box center [1362, 19] width 20 height 13
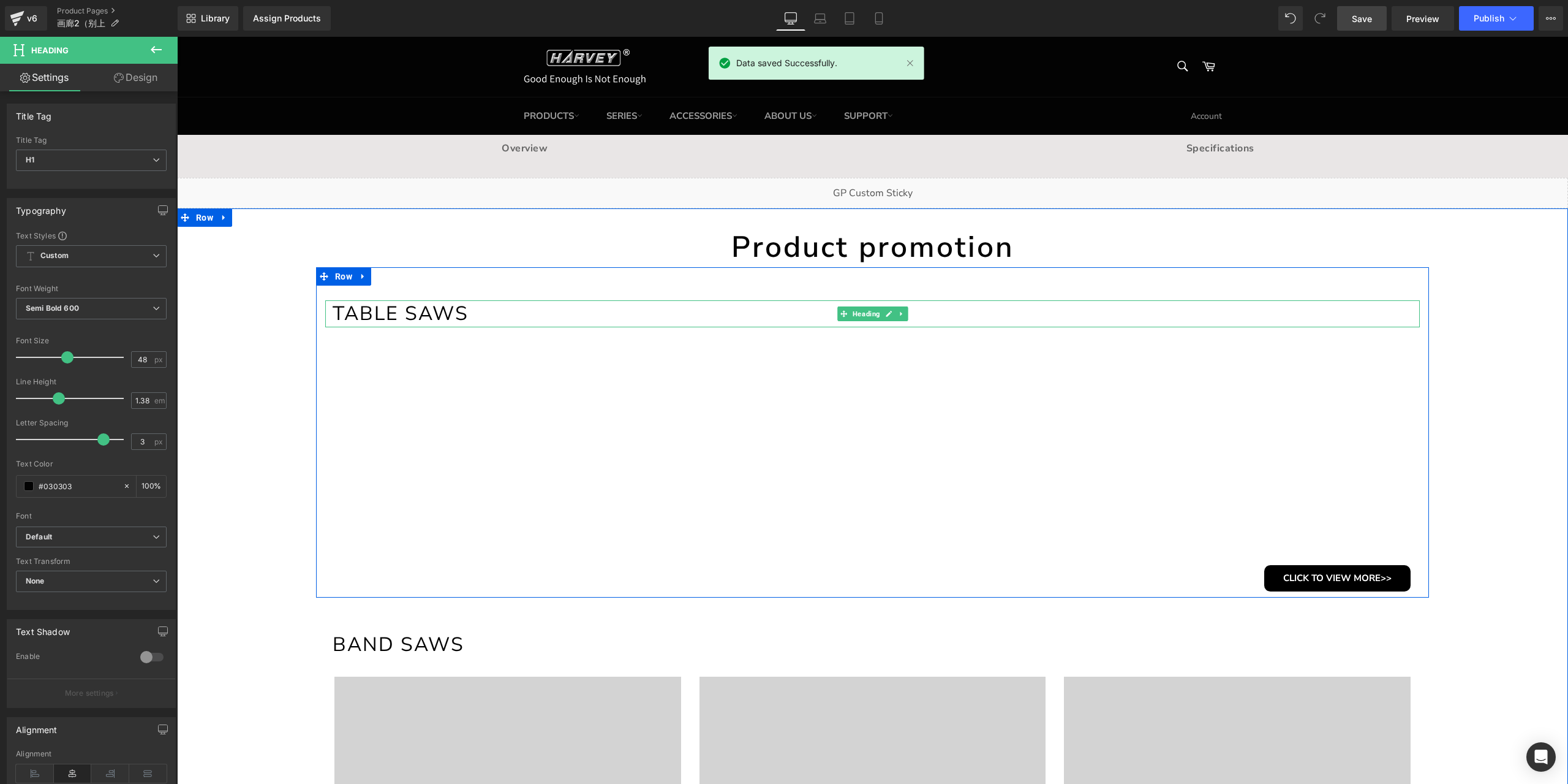
click at [479, 317] on h1 "TABLE SAWS" at bounding box center [877, 314] width 1087 height 27
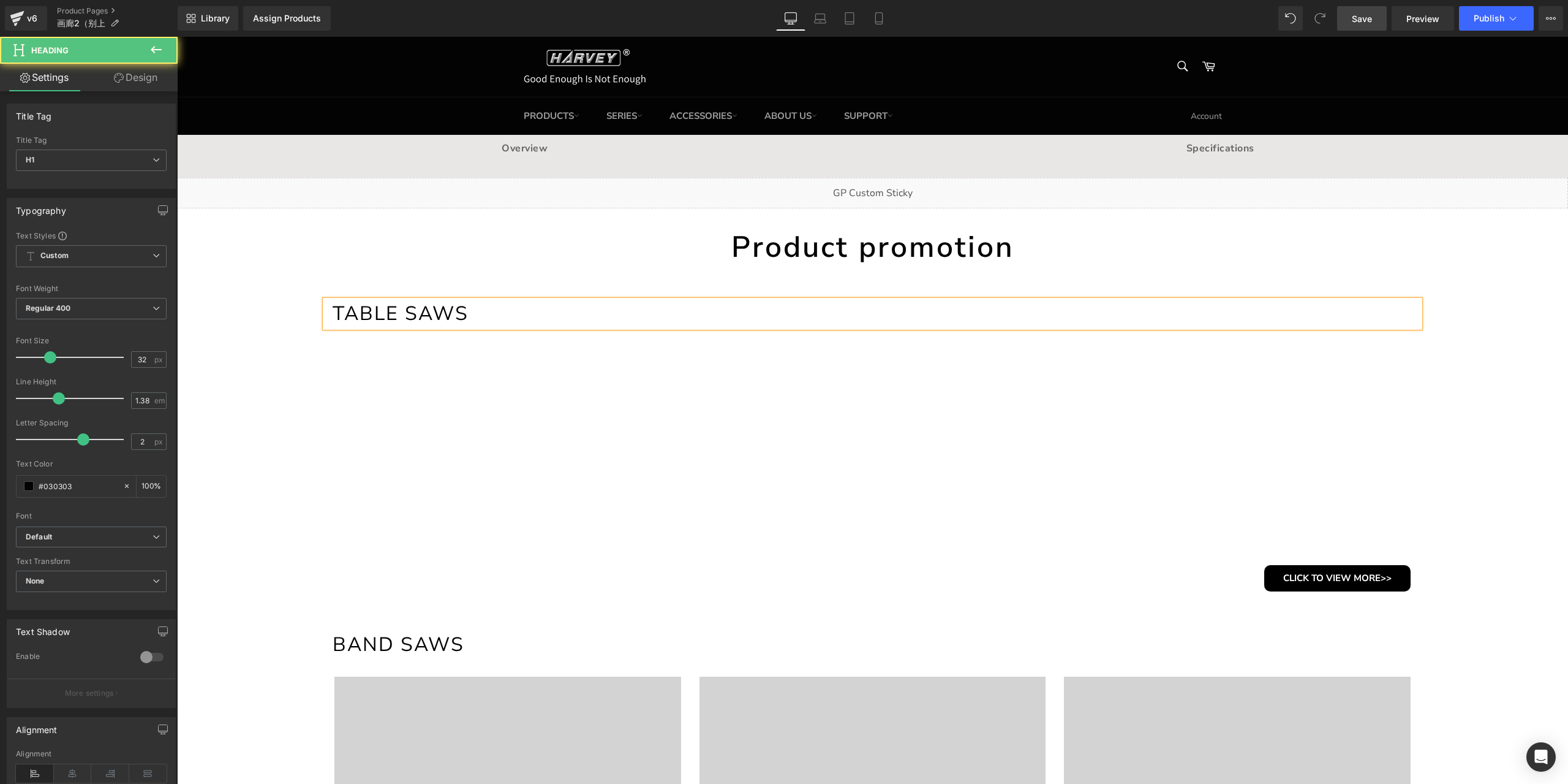
click at [494, 307] on h1 "TABLE SAWS" at bounding box center [877, 314] width 1087 height 27
drag, startPoint x: 343, startPoint y: 317, endPoint x: 514, endPoint y: 303, distance: 171.6
click at [514, 303] on h1 "TABLE SAWS" at bounding box center [877, 314] width 1087 height 27
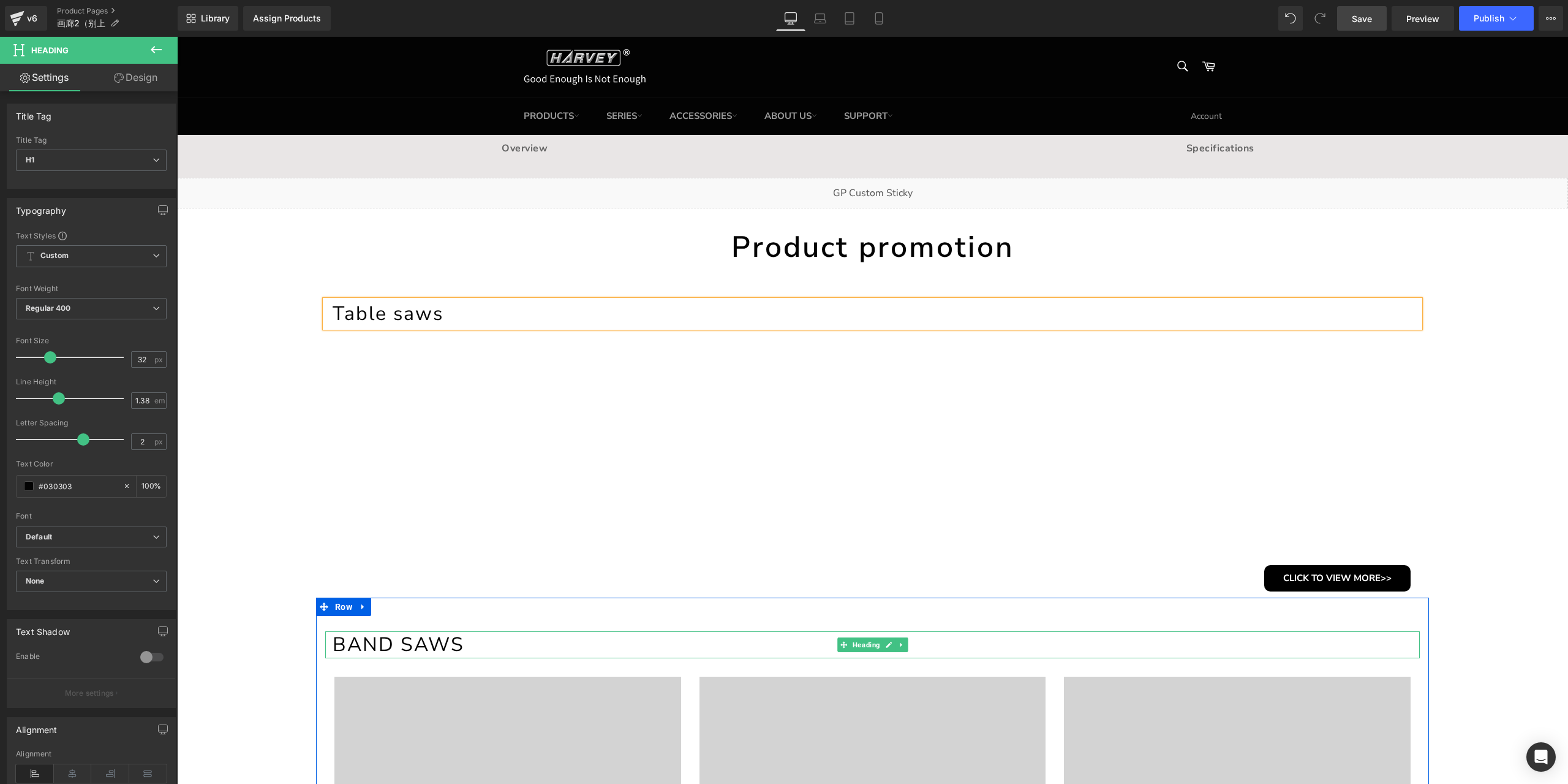
click at [460, 642] on h1 "BAND SAWS" at bounding box center [877, 645] width 1087 height 27
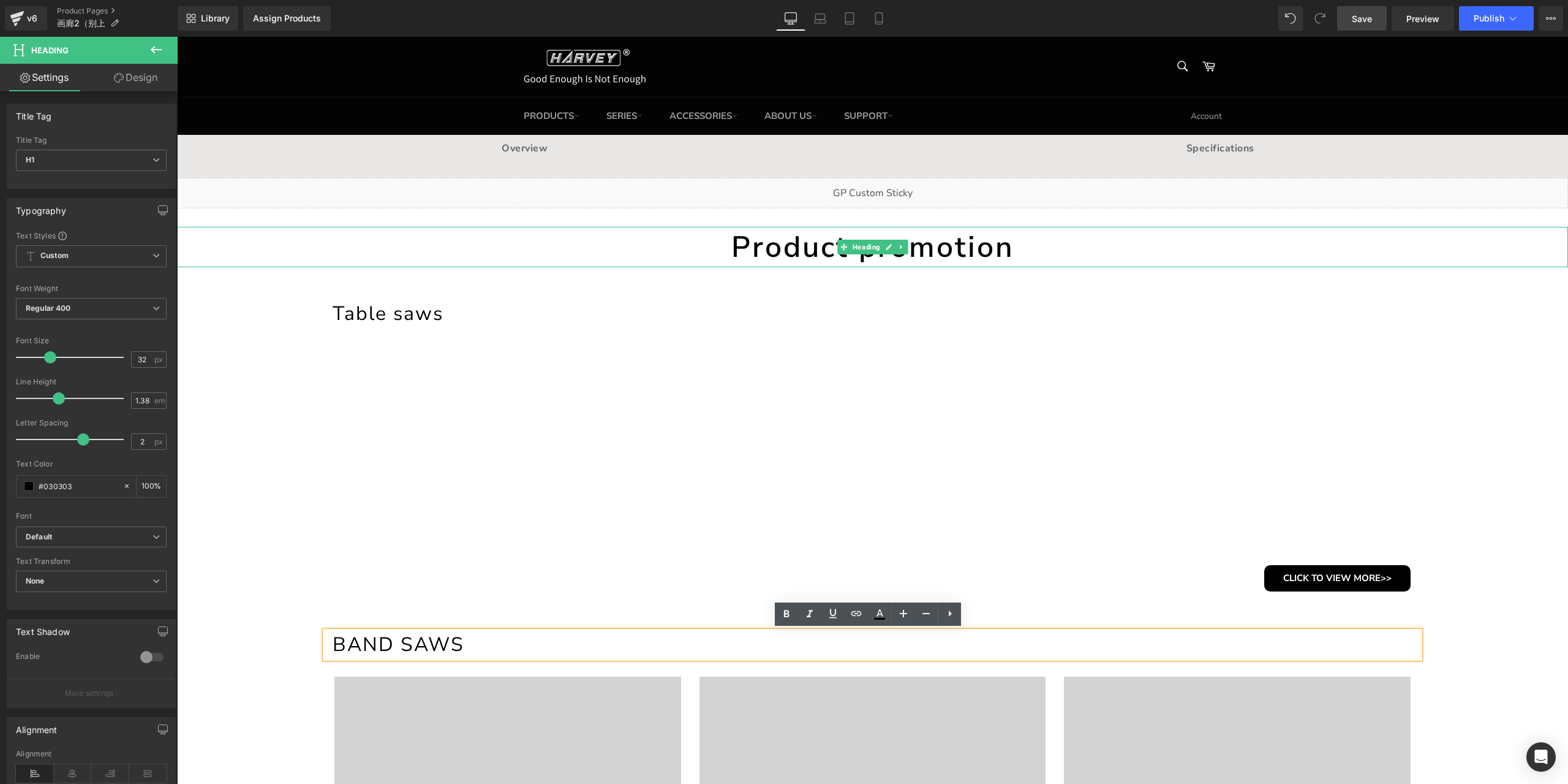
click at [770, 252] on h1 "Product promotion" at bounding box center [872, 247] width 1391 height 41
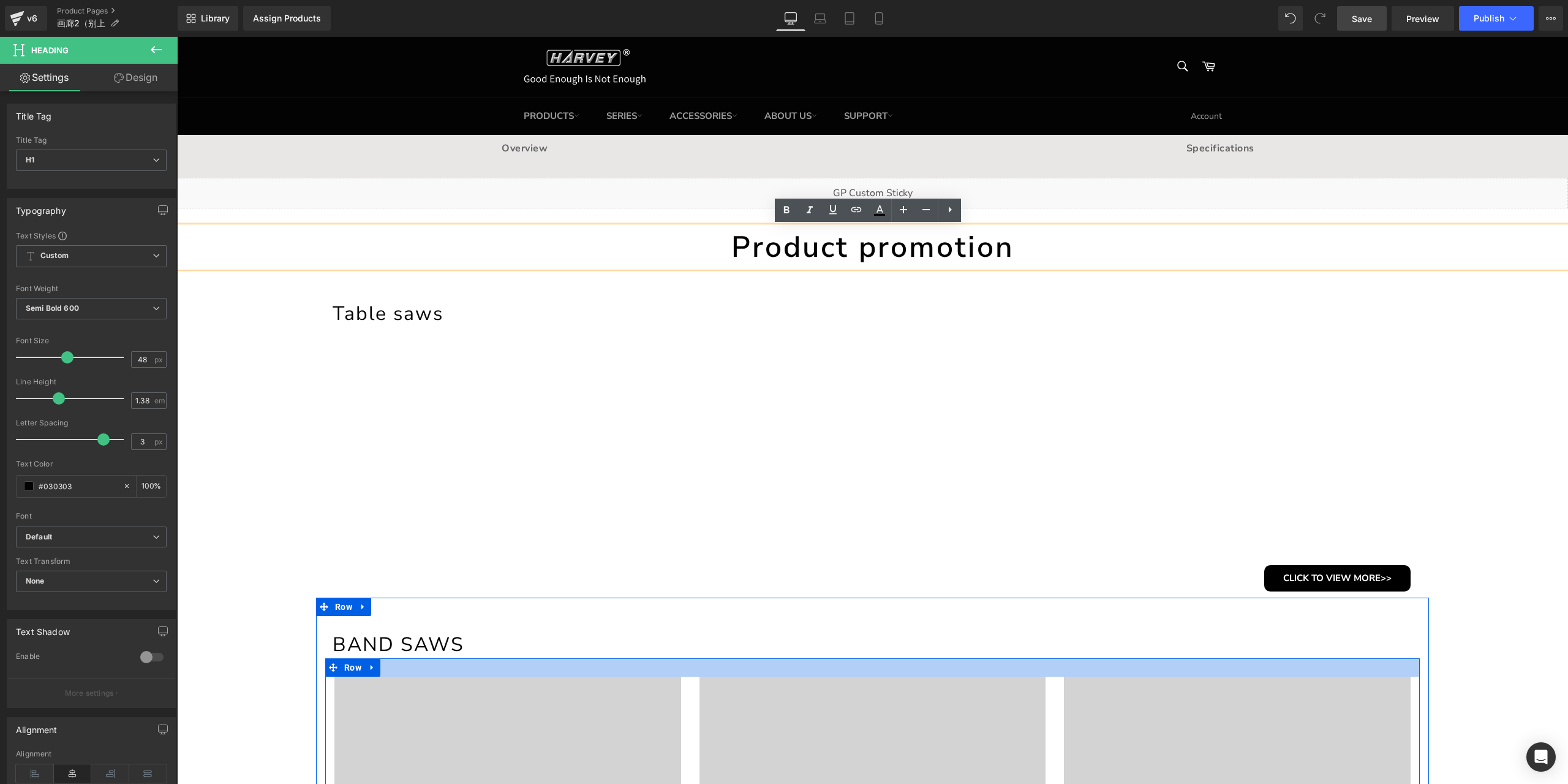
click at [462, 643] on h1 "BAND SAWS" at bounding box center [877, 645] width 1087 height 27
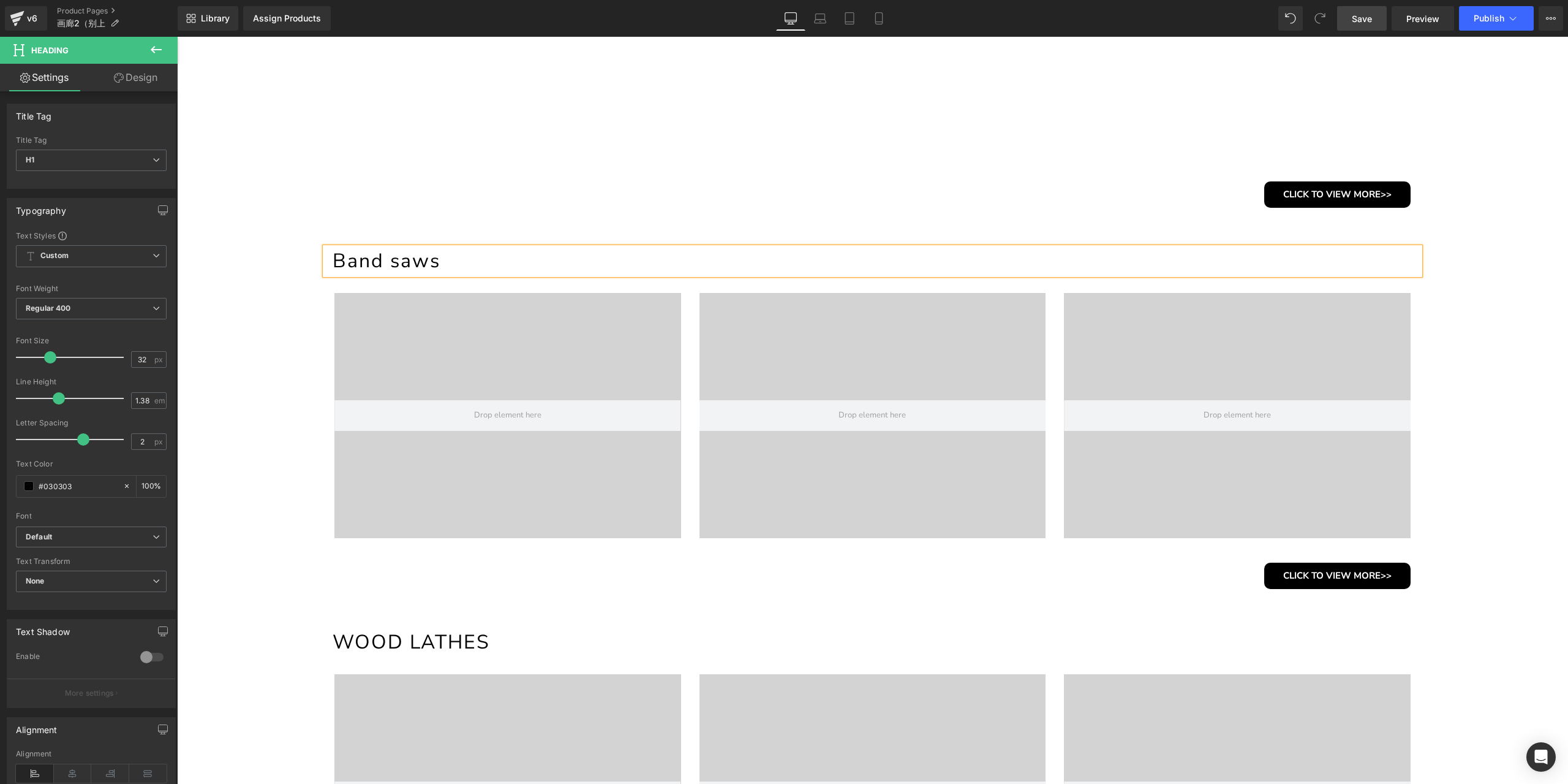
scroll to position [429, 0]
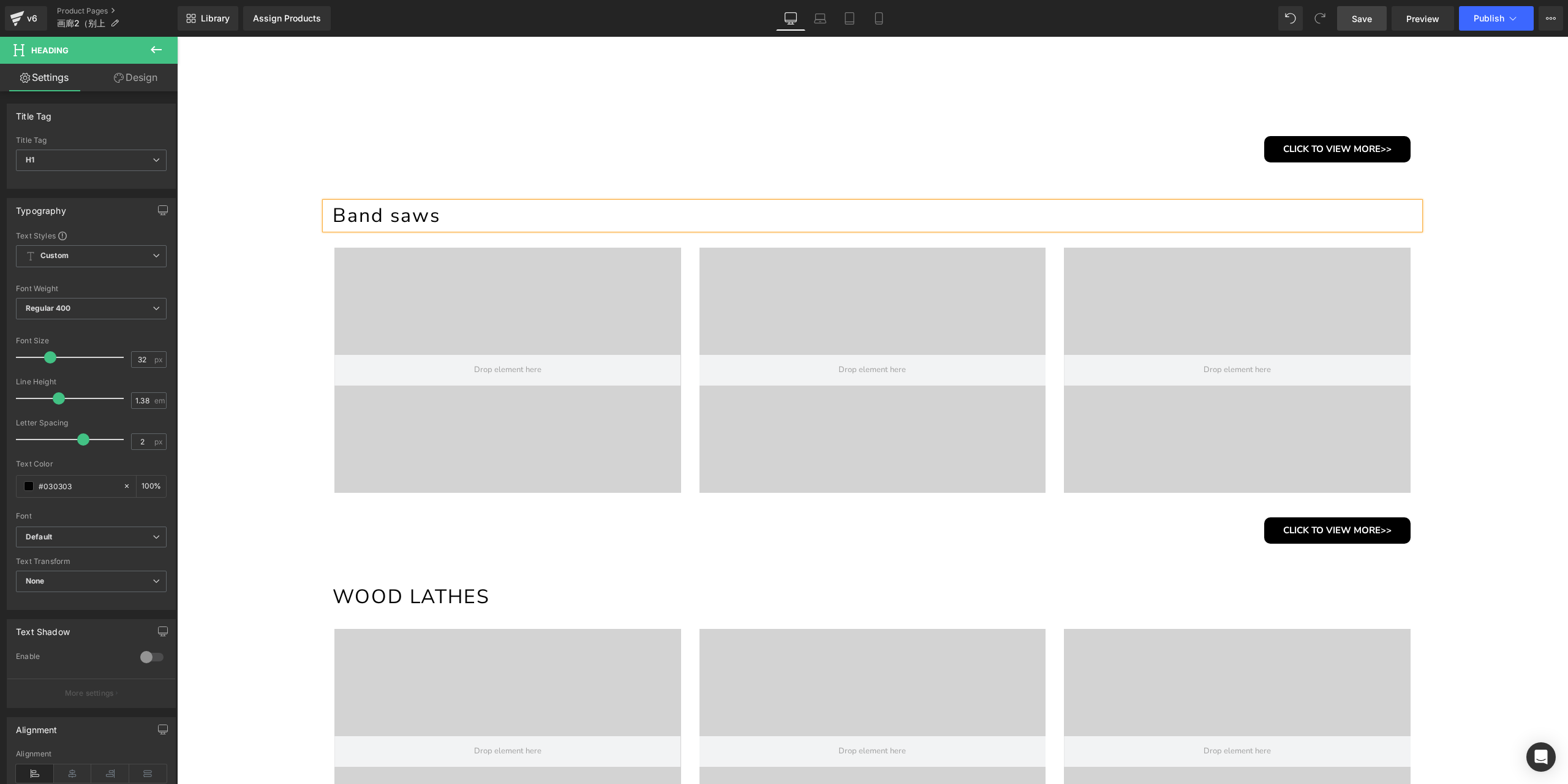
click at [390, 221] on h1 "Band saws" at bounding box center [877, 215] width 1087 height 27
click at [467, 604] on h1 "WOOD LATHES" at bounding box center [877, 597] width 1087 height 27
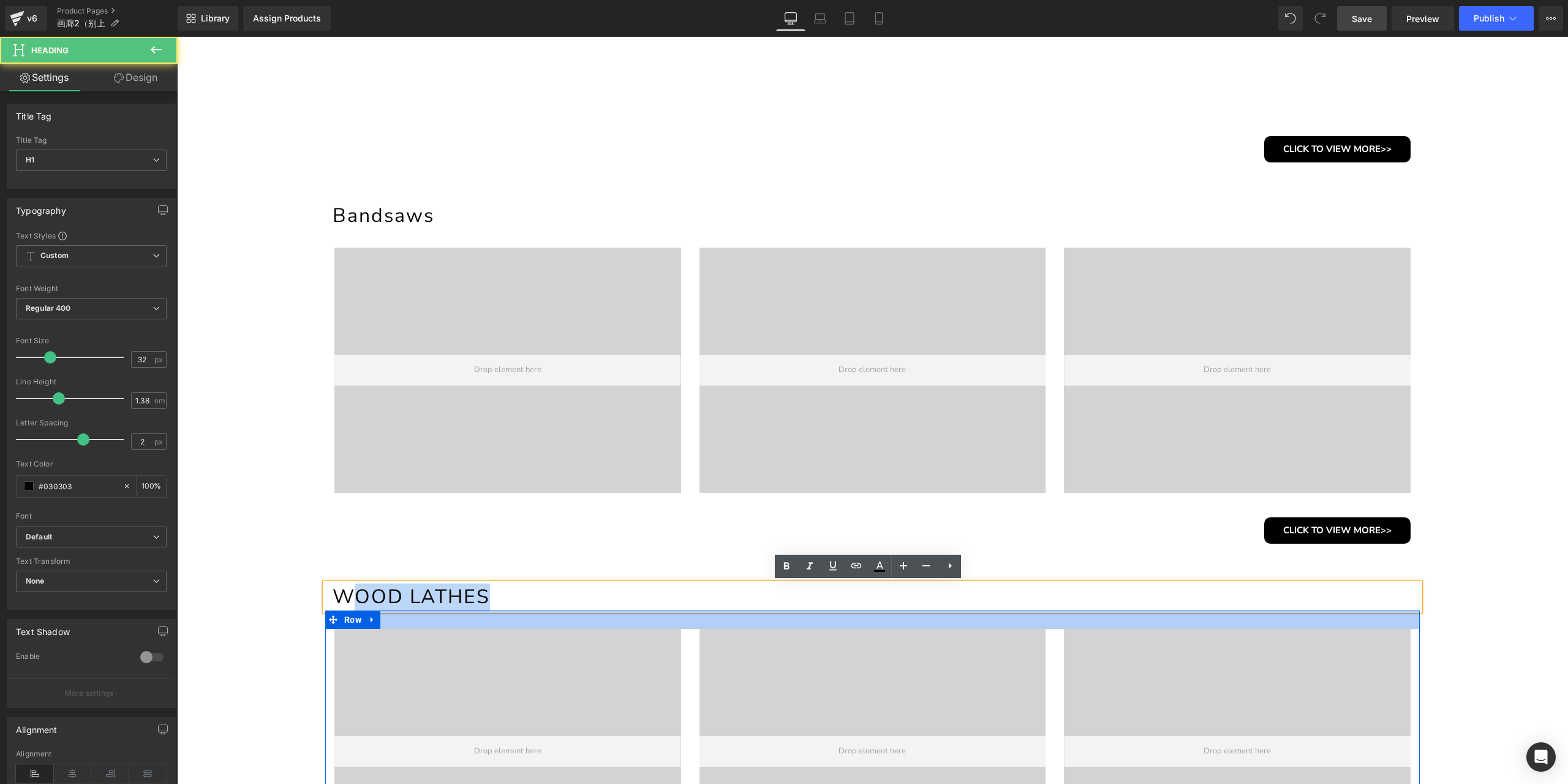
drag, startPoint x: 349, startPoint y: 596, endPoint x: 623, endPoint y: 622, distance: 275.2
click at [623, 622] on div "WOOD LATHES Heading Video Bg Video Bg Video Bg Row CLICK TO VIEW MORE>> Button" at bounding box center [872, 754] width 1113 height 341
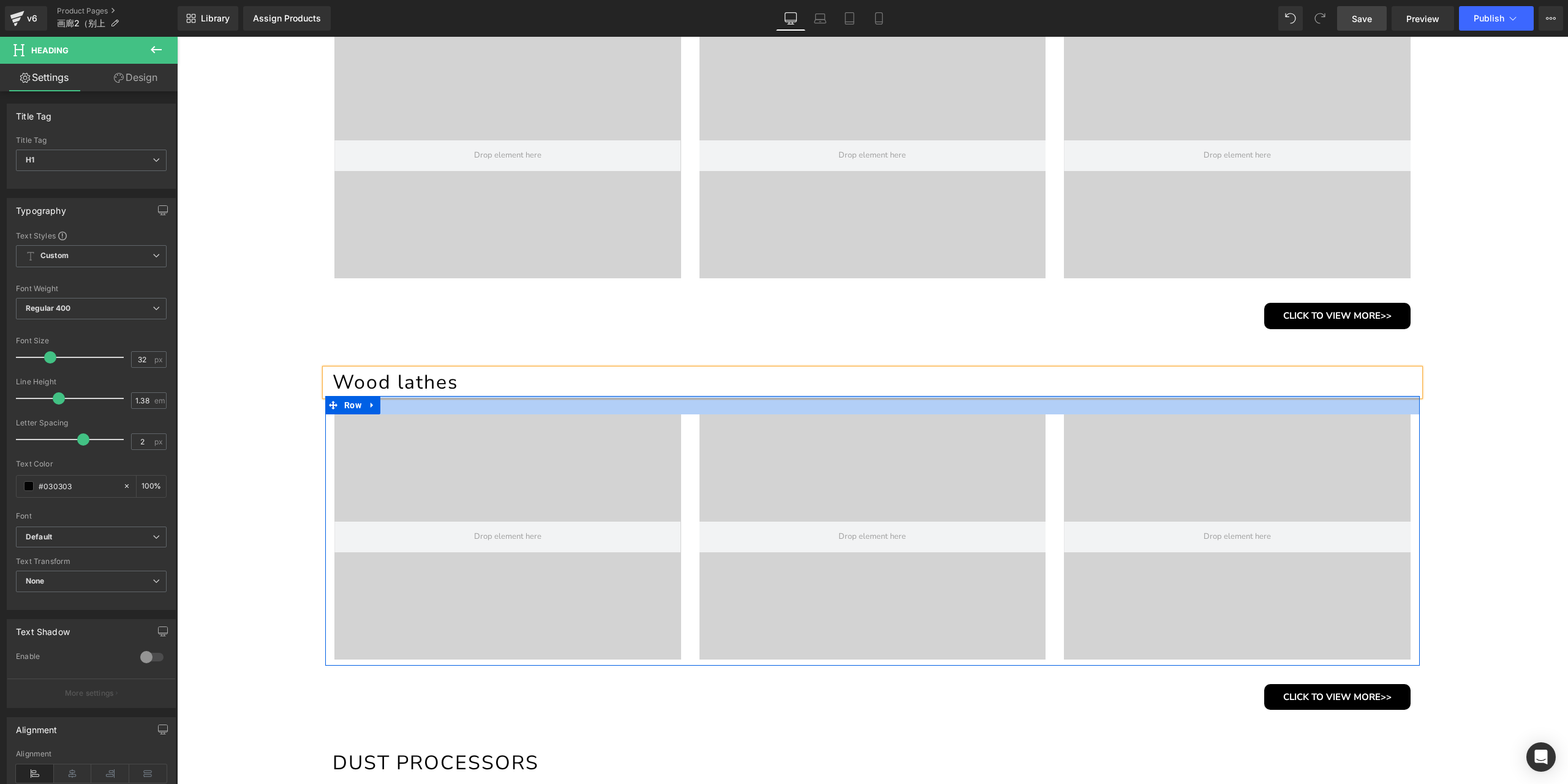
scroll to position [796, 0]
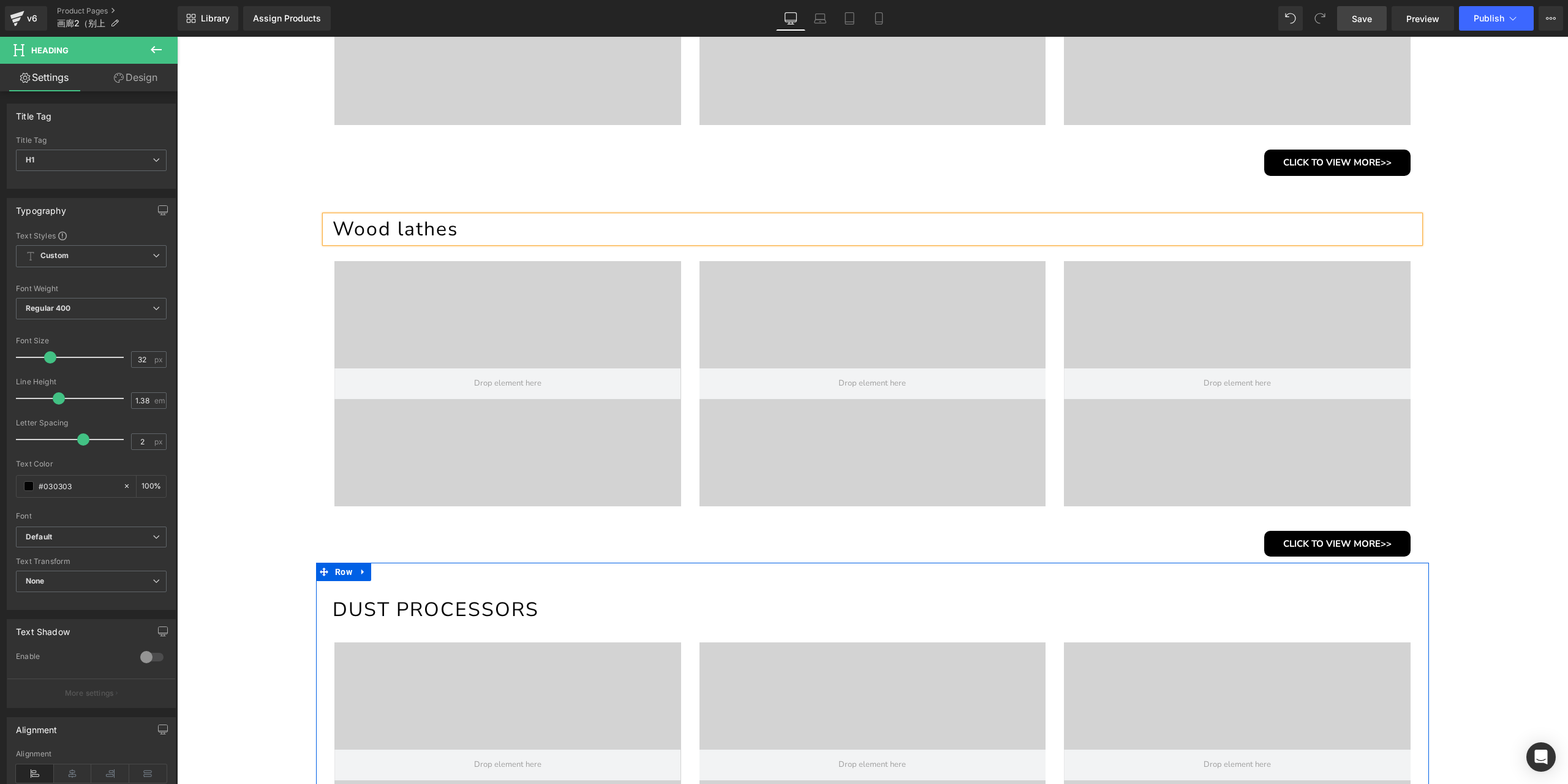
click at [511, 609] on h1 "DUST PROCESSORS" at bounding box center [877, 609] width 1087 height 27
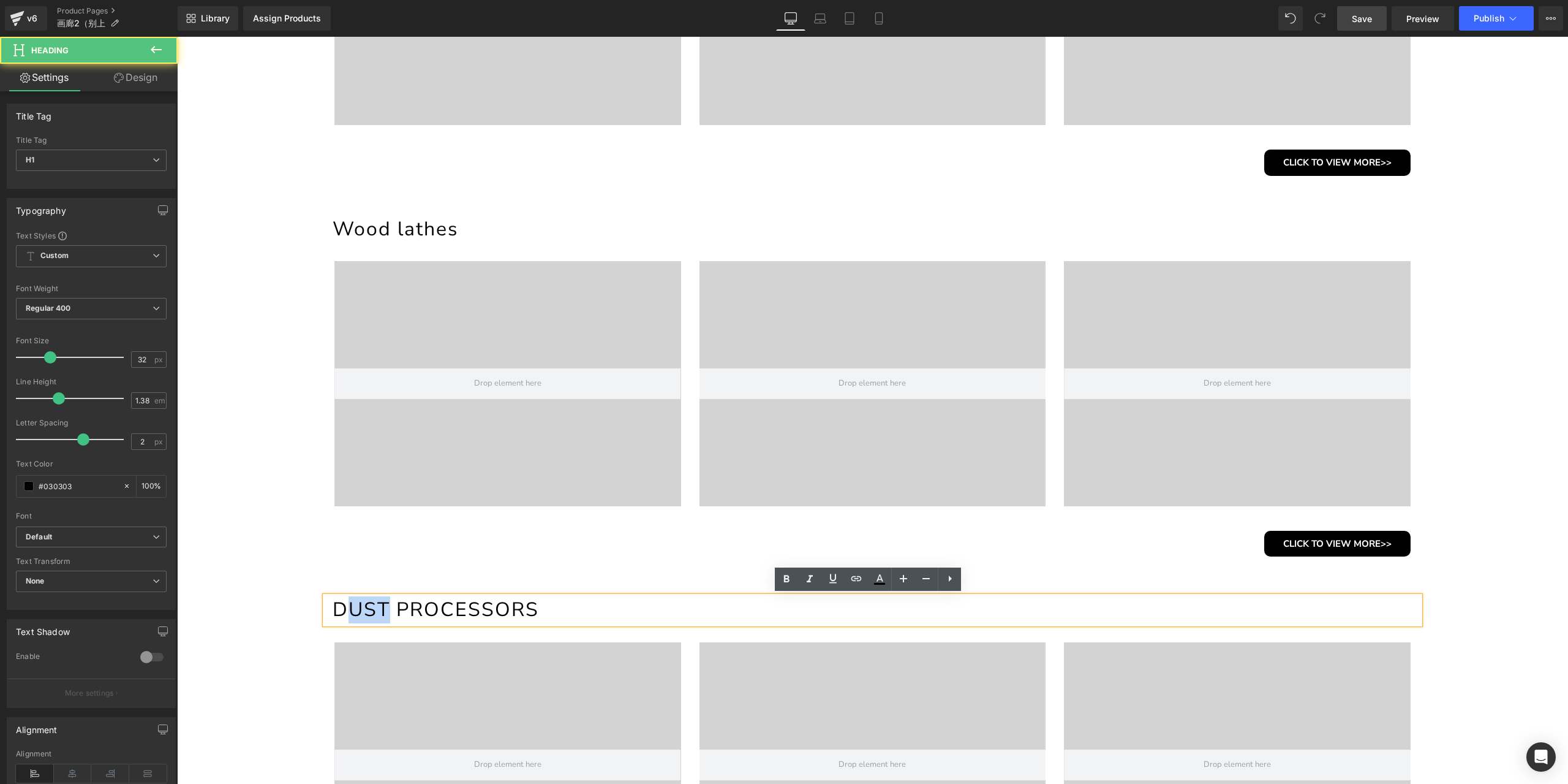
drag, startPoint x: 348, startPoint y: 609, endPoint x: 381, endPoint y: 603, distance: 33.5
click at [381, 603] on h1 "DUST PROCESSORS" at bounding box center [877, 609] width 1087 height 27
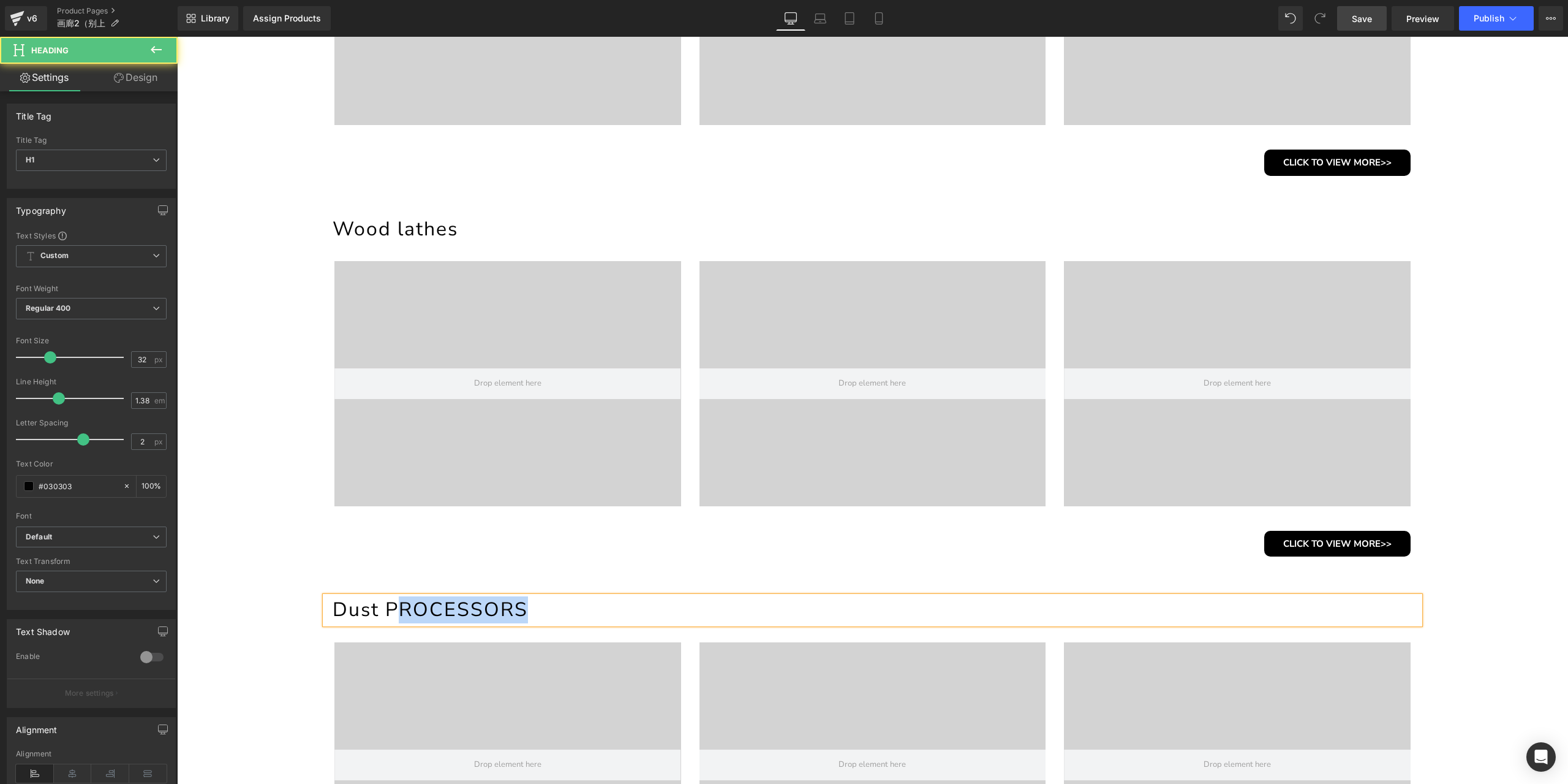
drag, startPoint x: 398, startPoint y: 605, endPoint x: 684, endPoint y: 605, distance: 286.0
click at [684, 605] on h1 "Dust PROCESSORS" at bounding box center [877, 609] width 1087 height 27
click at [1372, 15] on span "Save" at bounding box center [1362, 19] width 20 height 13
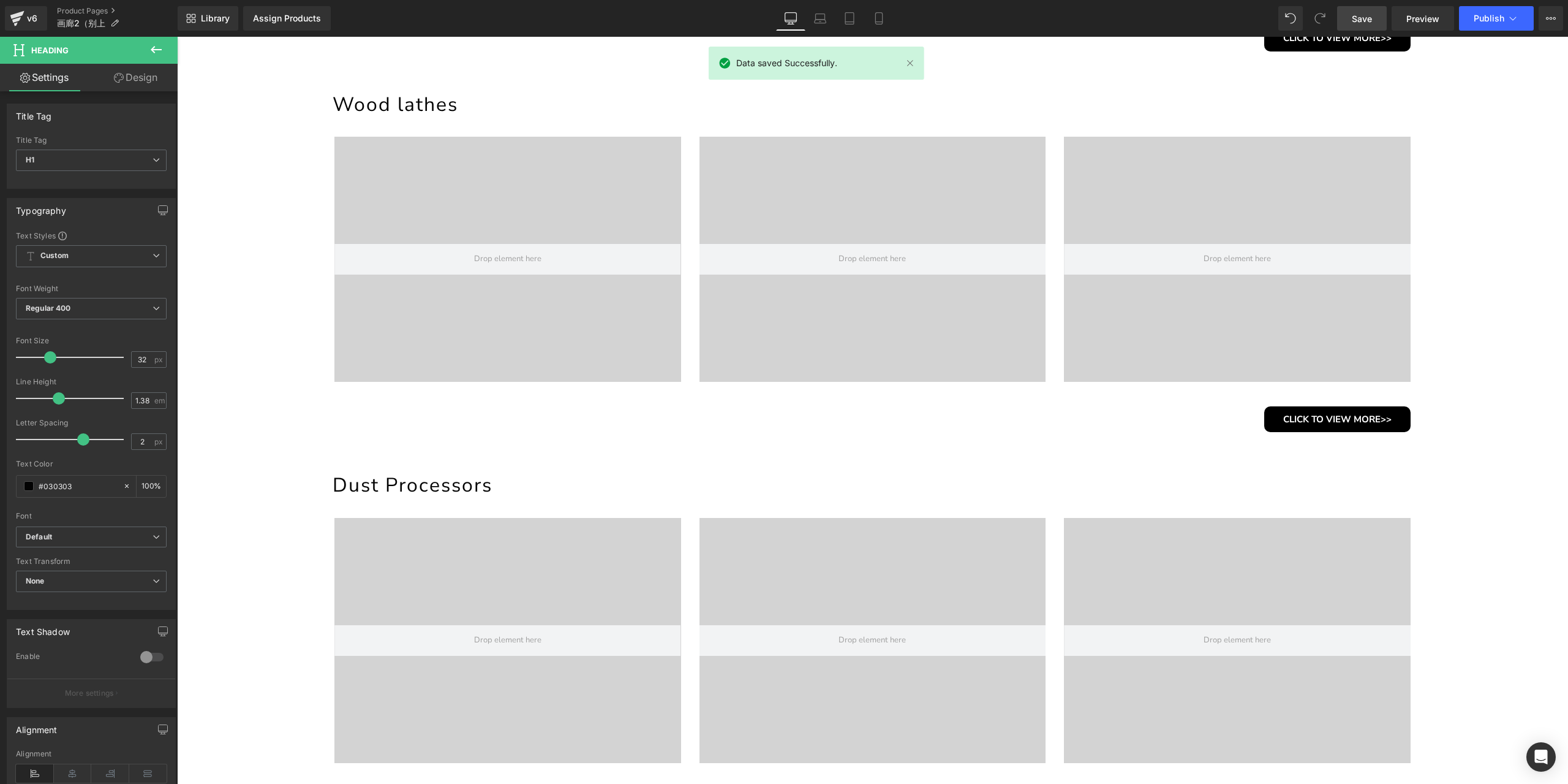
scroll to position [920, 0]
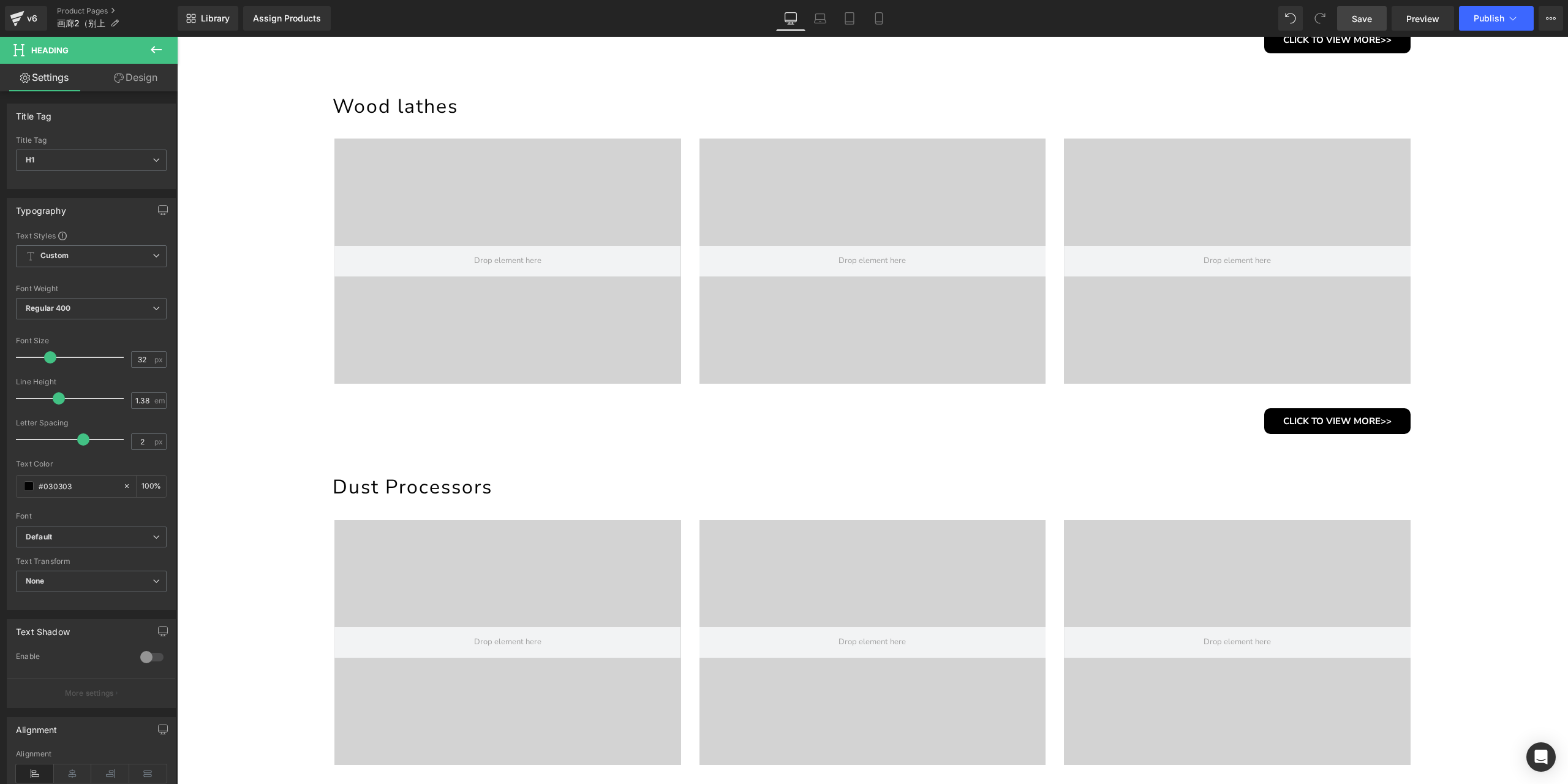
click at [1370, 8] on link "Save" at bounding box center [1362, 19] width 50 height 25
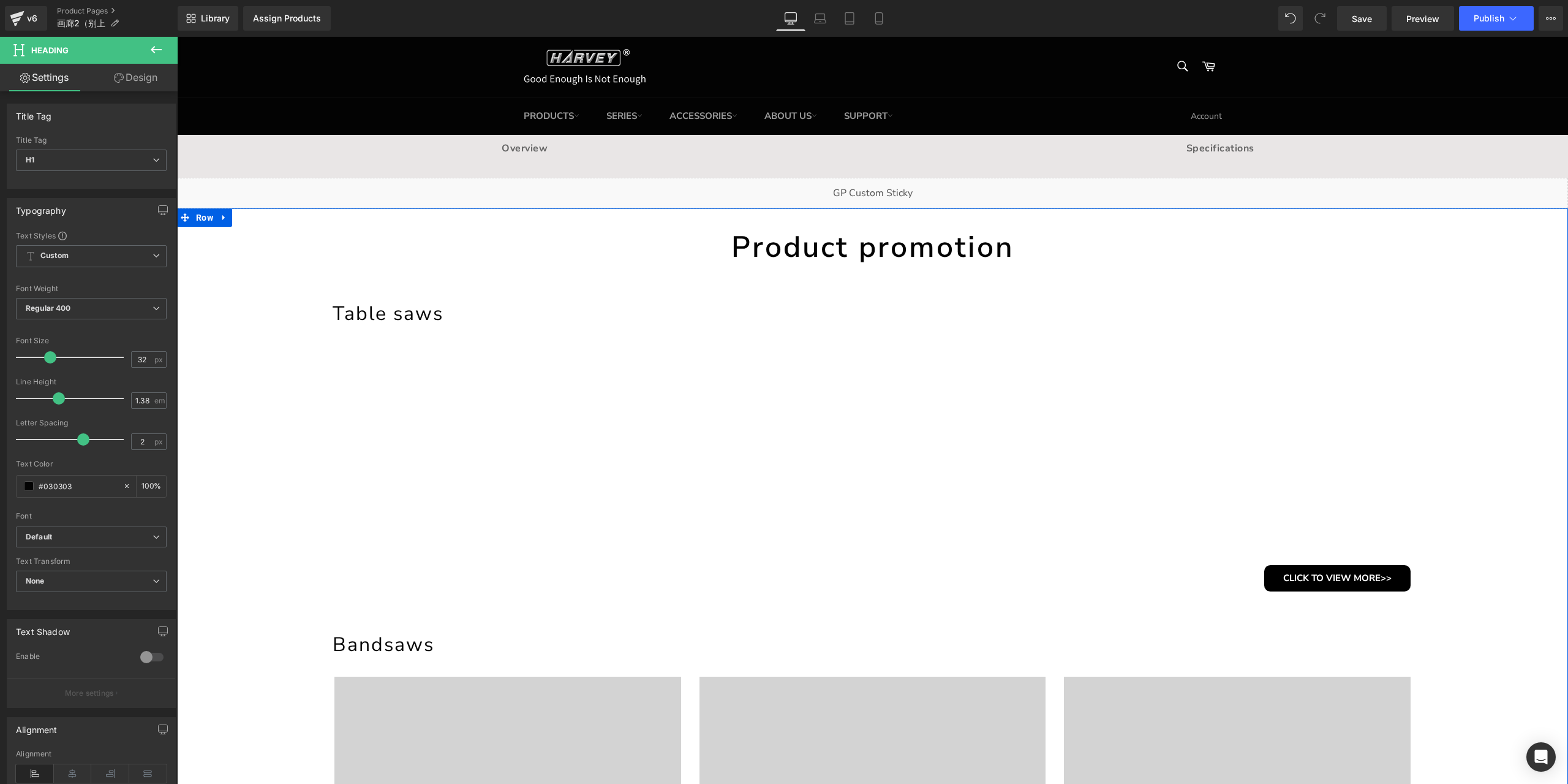
scroll to position [61, 0]
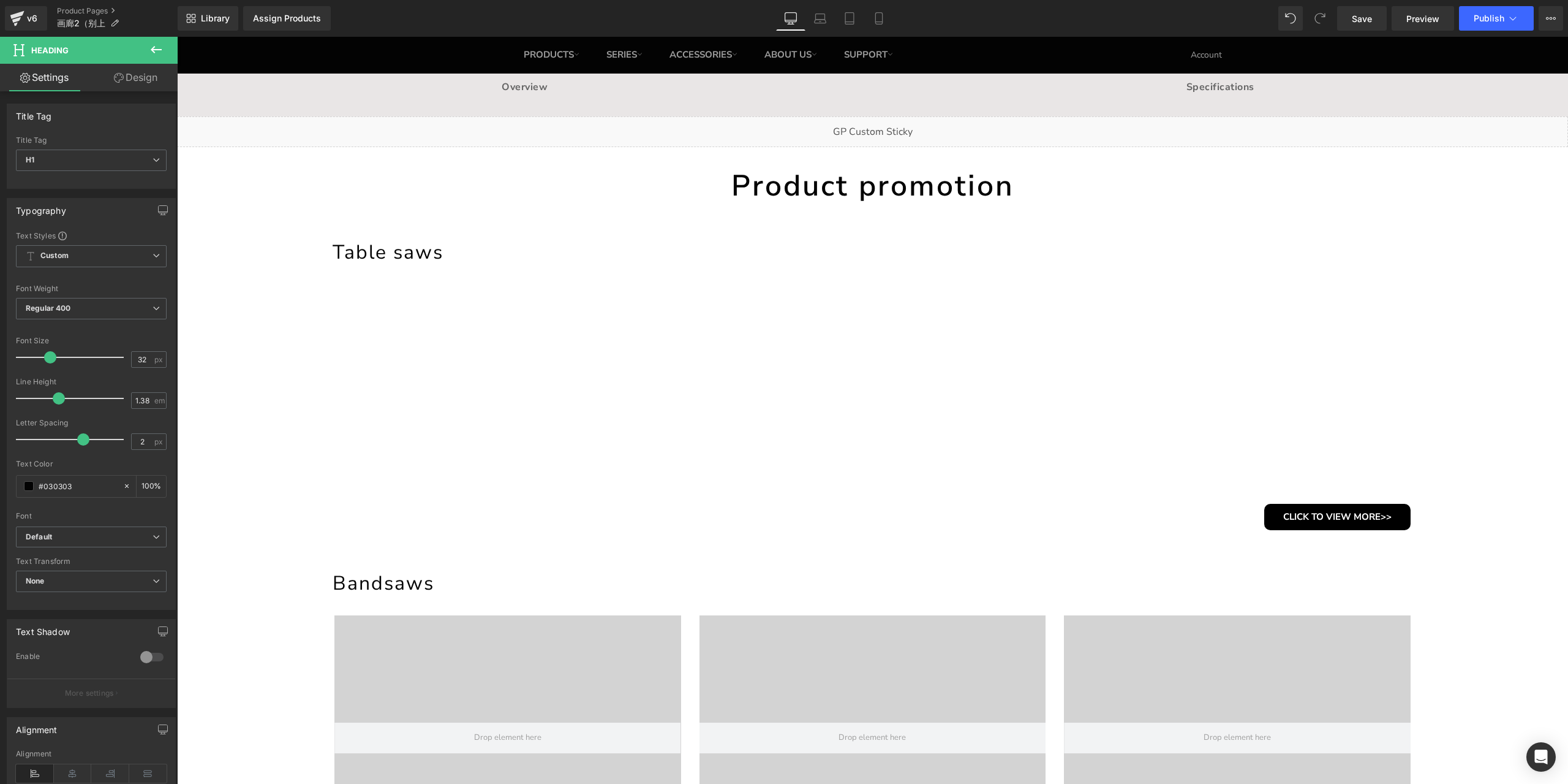
click at [158, 47] on icon at bounding box center [156, 50] width 15 height 15
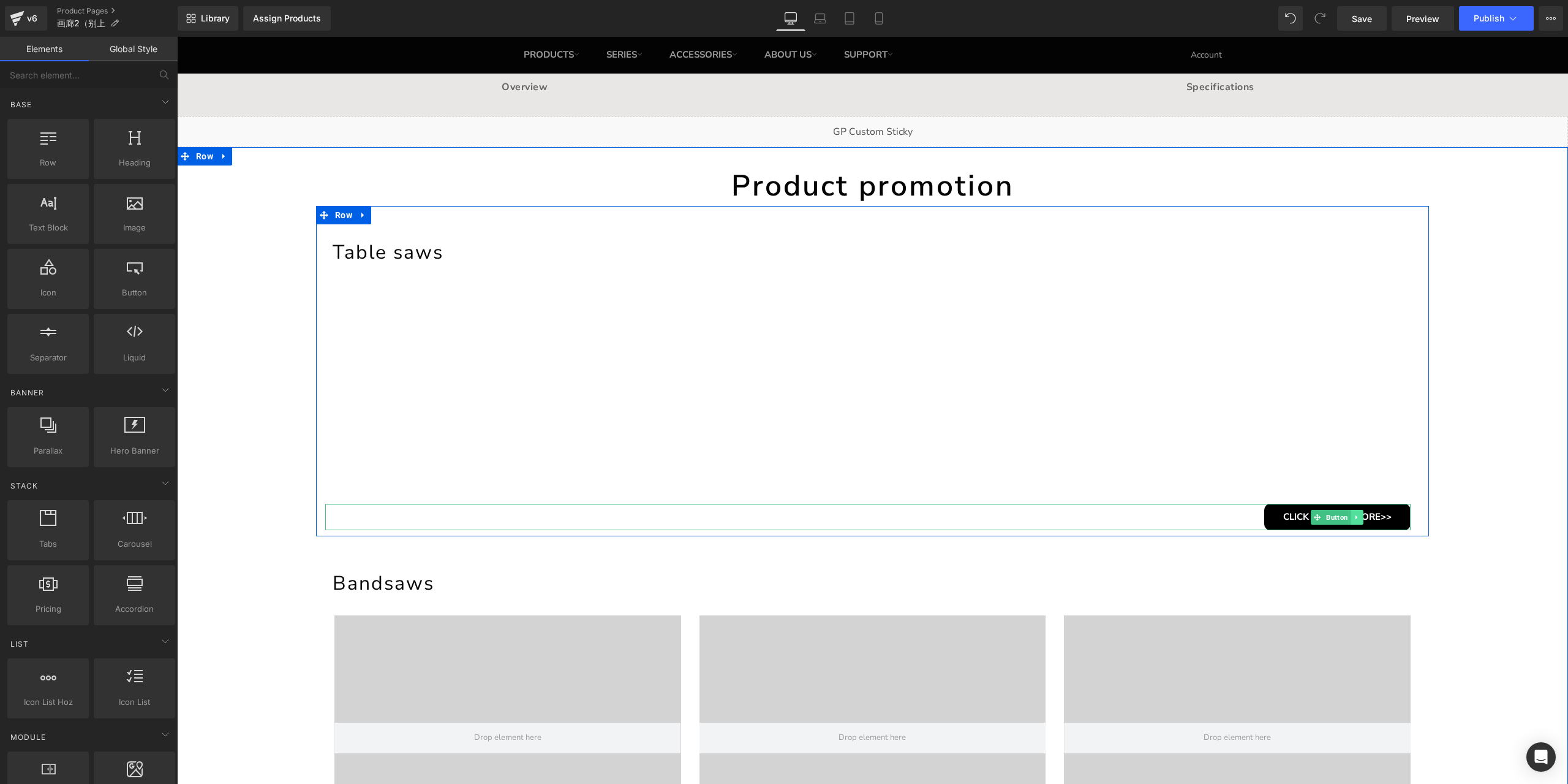
click at [1350, 520] on link at bounding box center [1356, 517] width 13 height 15
click at [1361, 518] on icon at bounding box center [1364, 517] width 7 height 7
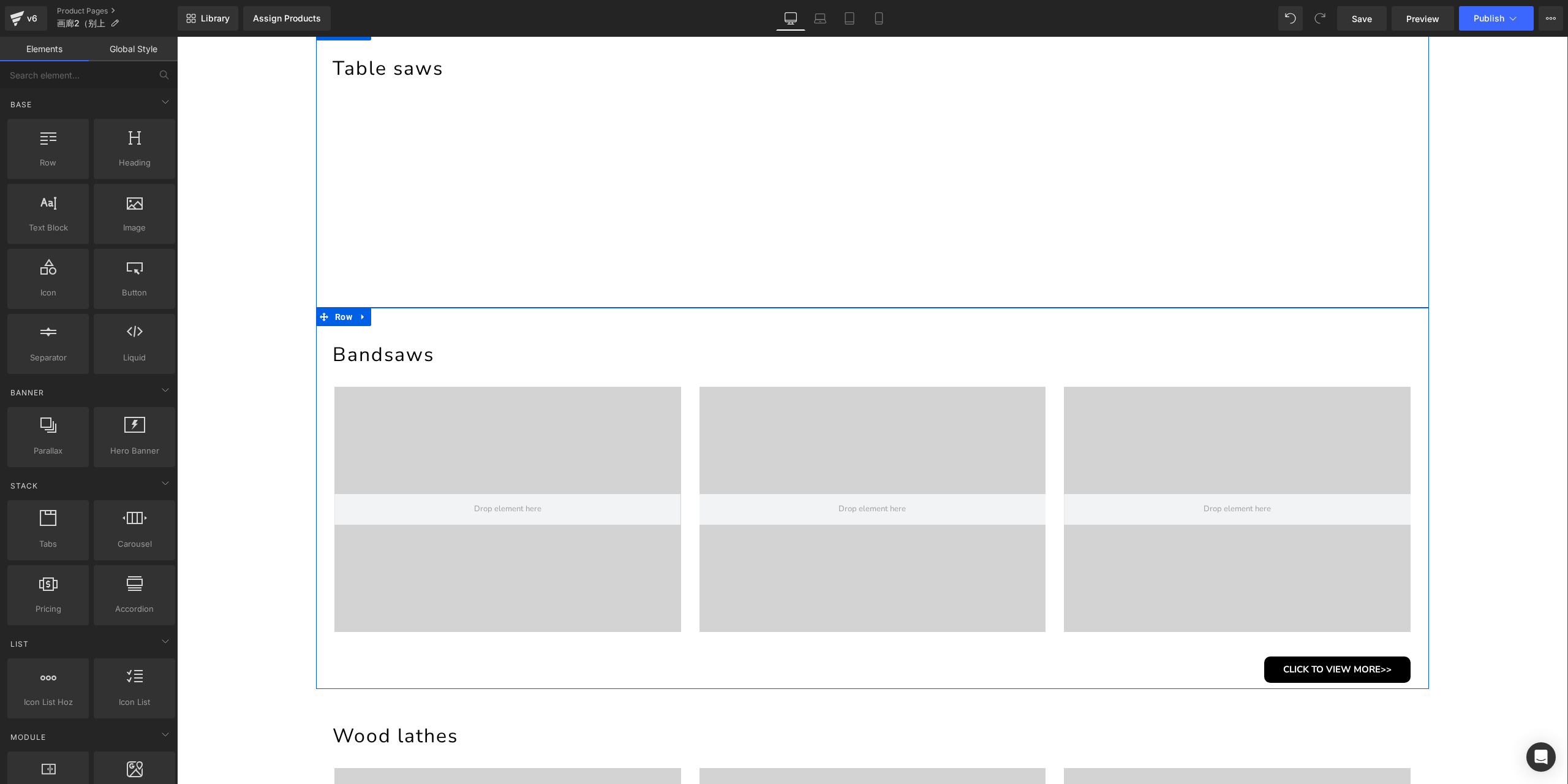
scroll to position [368, 0]
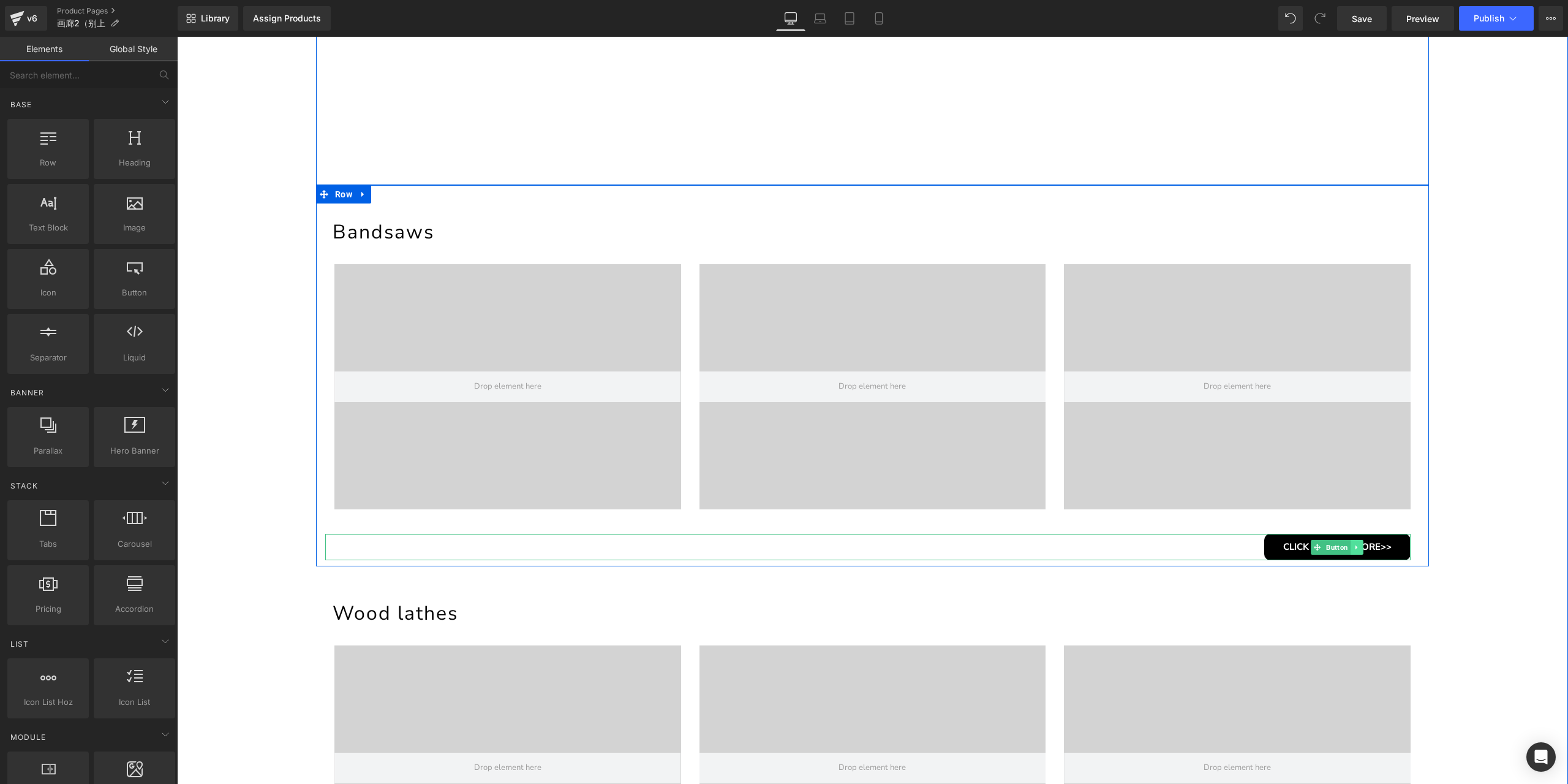
click at [1354, 546] on icon at bounding box center [1357, 547] width 7 height 7
click at [1357, 546] on link at bounding box center [1363, 547] width 13 height 15
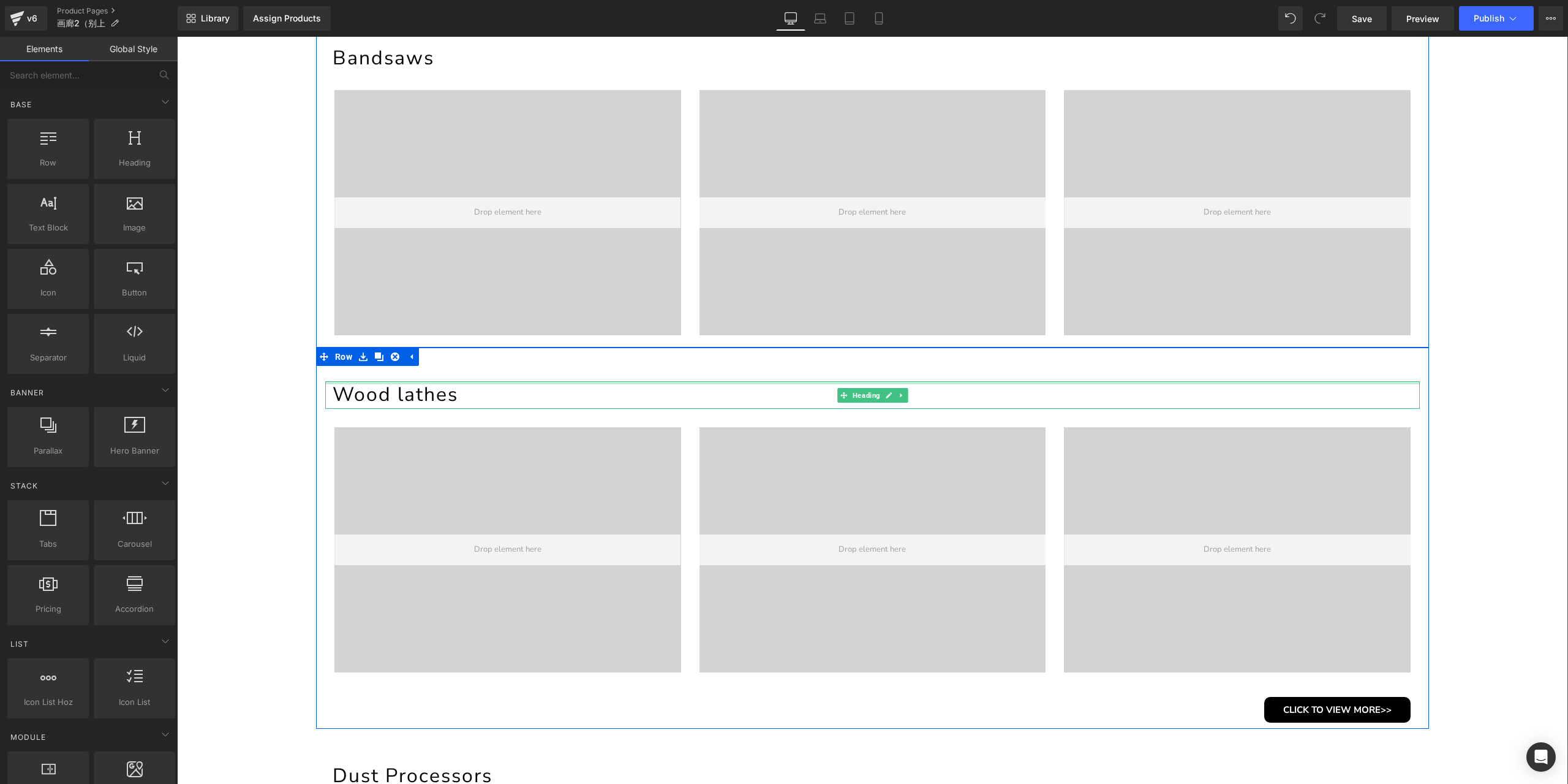
scroll to position [552, 0]
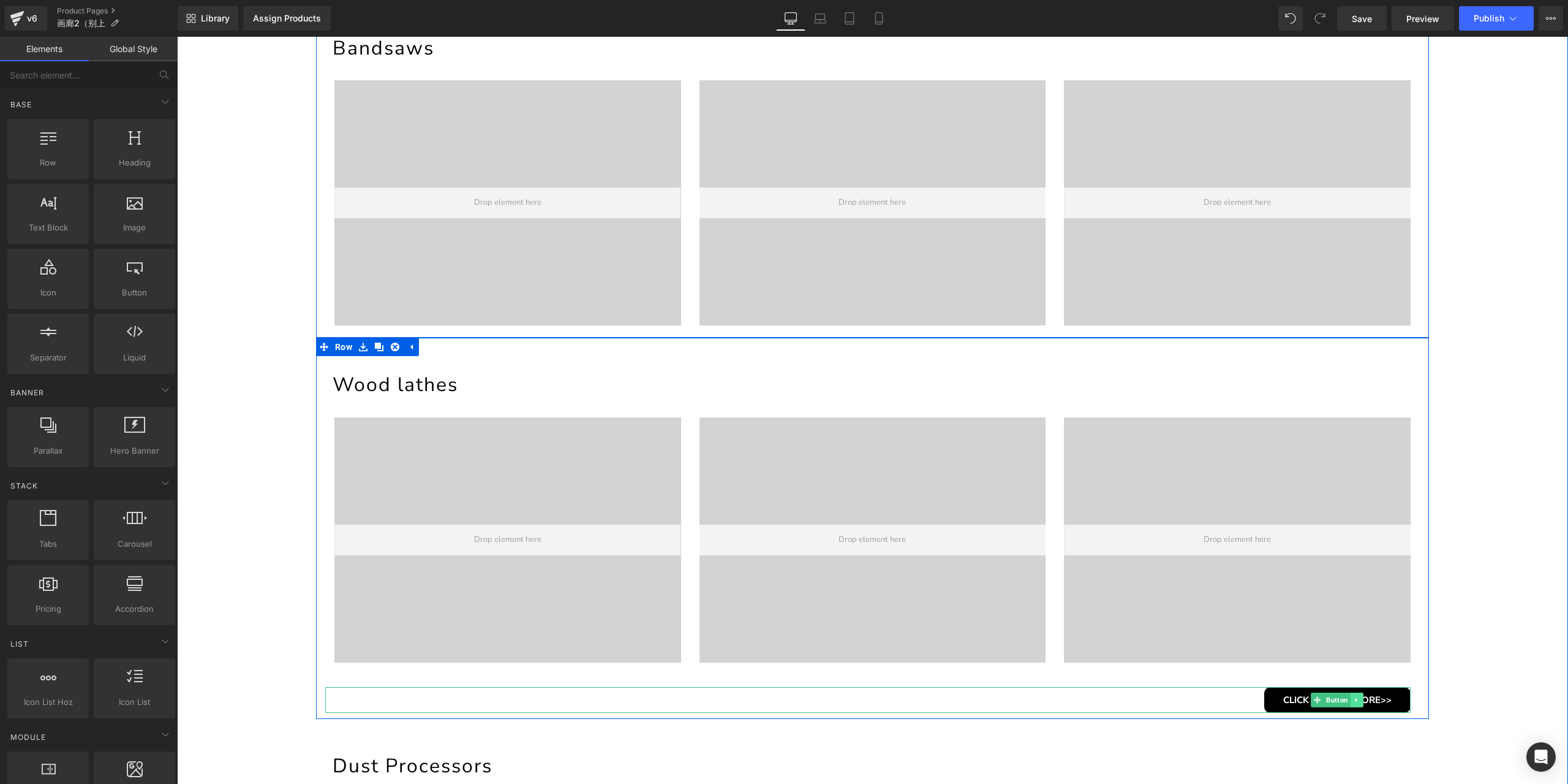
click at [1354, 698] on icon at bounding box center [1357, 700] width 7 height 7
click at [1361, 697] on icon at bounding box center [1364, 700] width 7 height 7
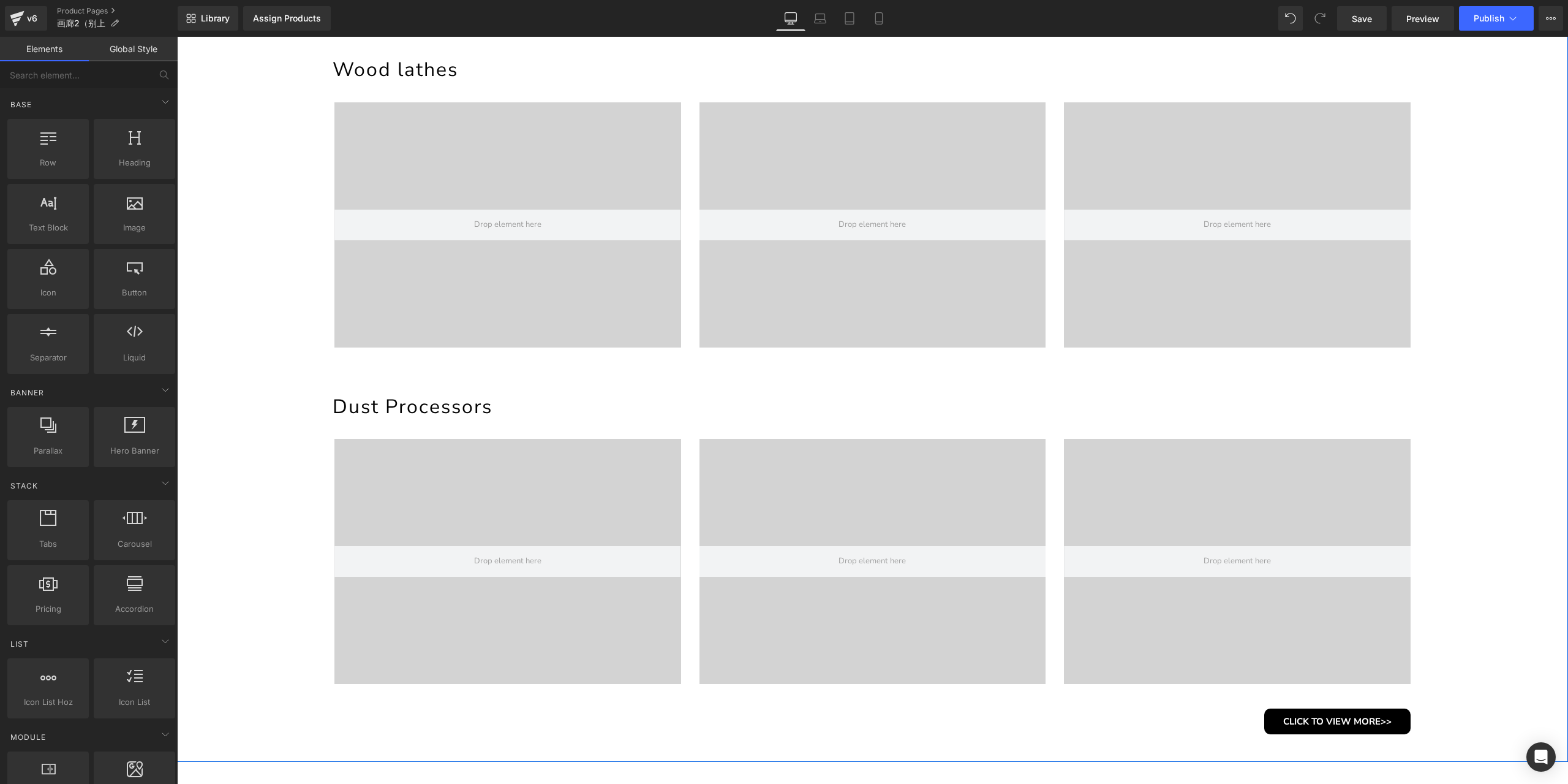
scroll to position [920, 0]
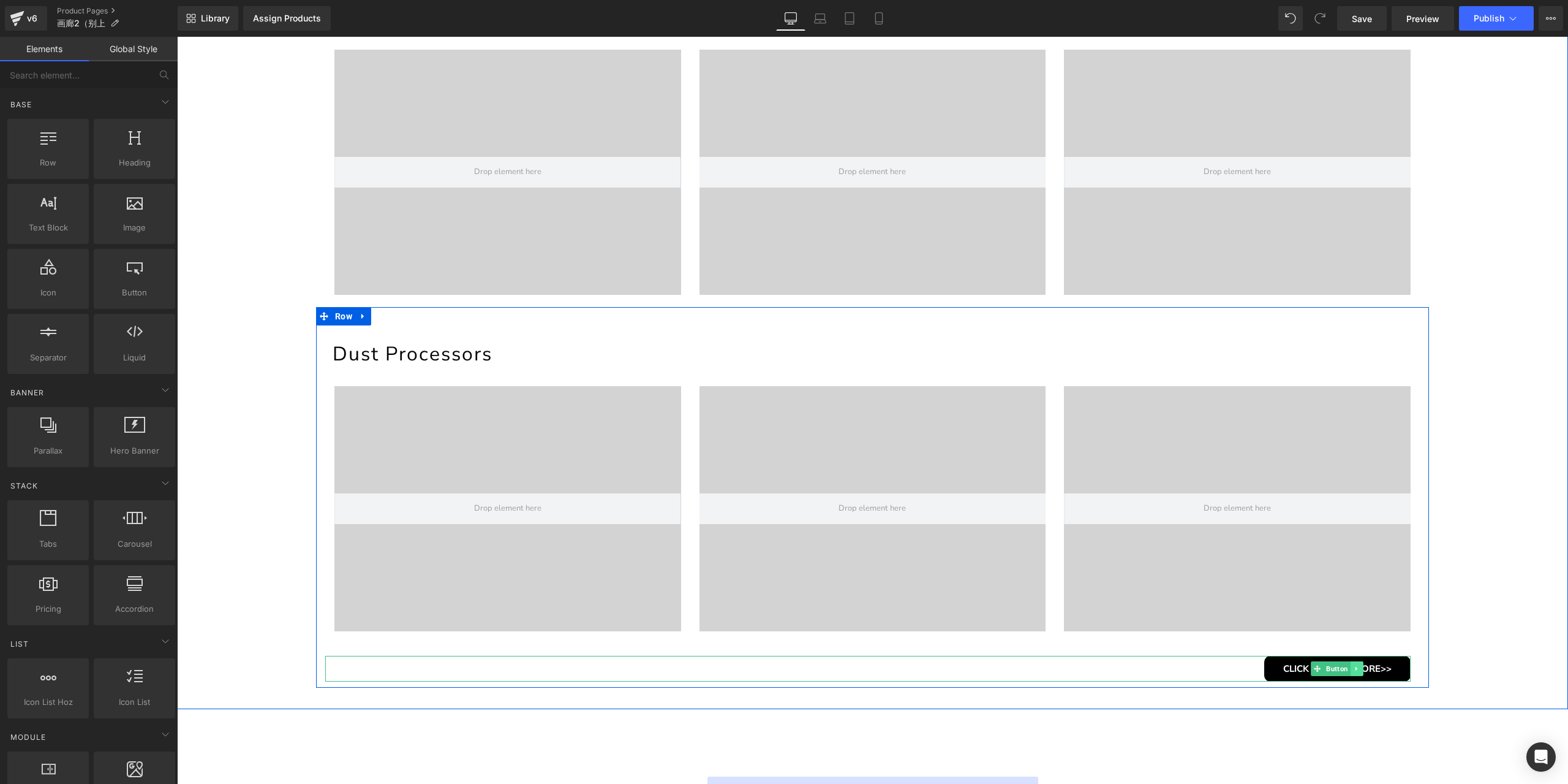
click at [1357, 670] on link at bounding box center [1356, 668] width 13 height 15
click at [1361, 667] on icon at bounding box center [1364, 669] width 7 height 7
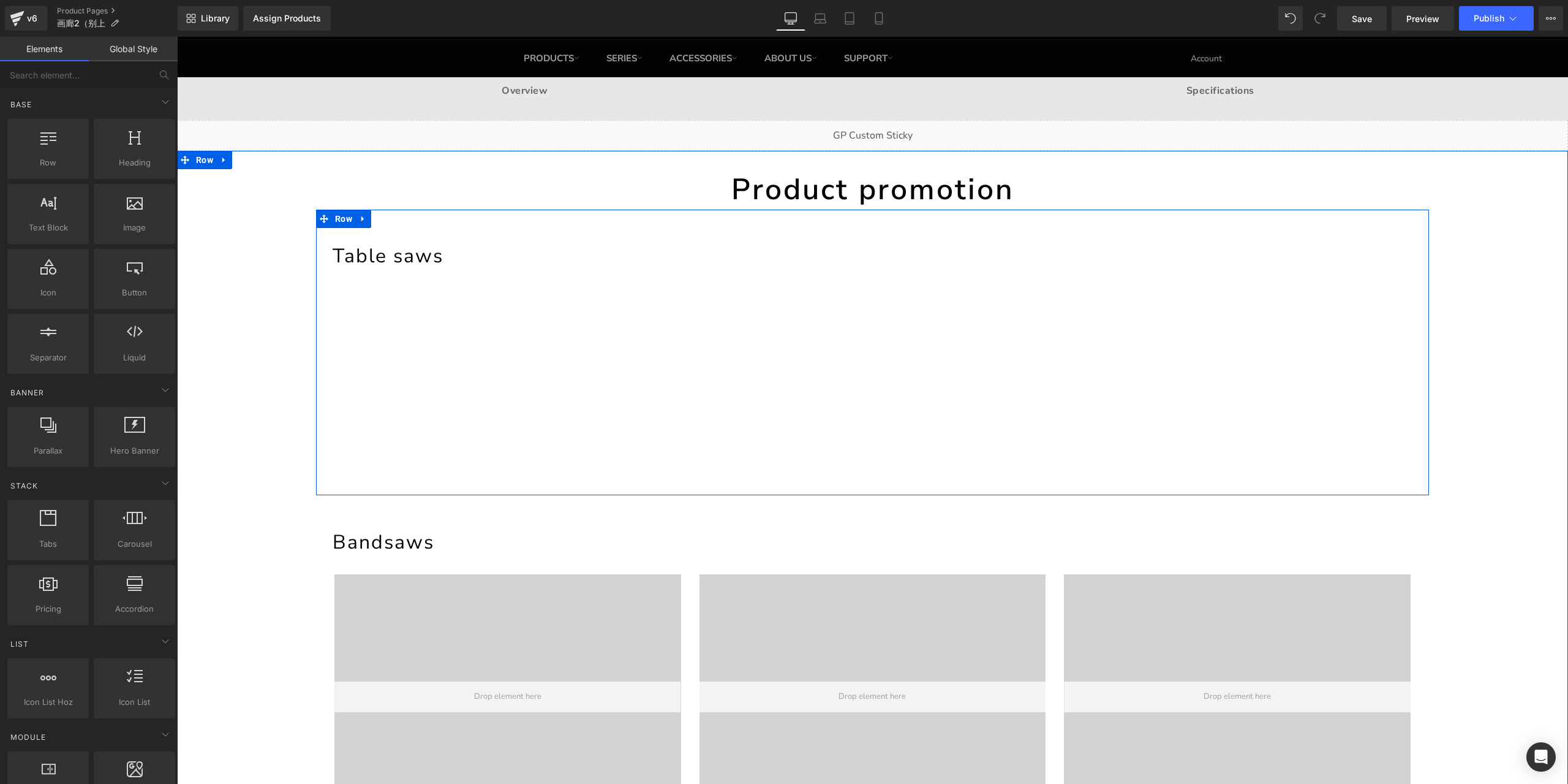
scroll to position [0, 0]
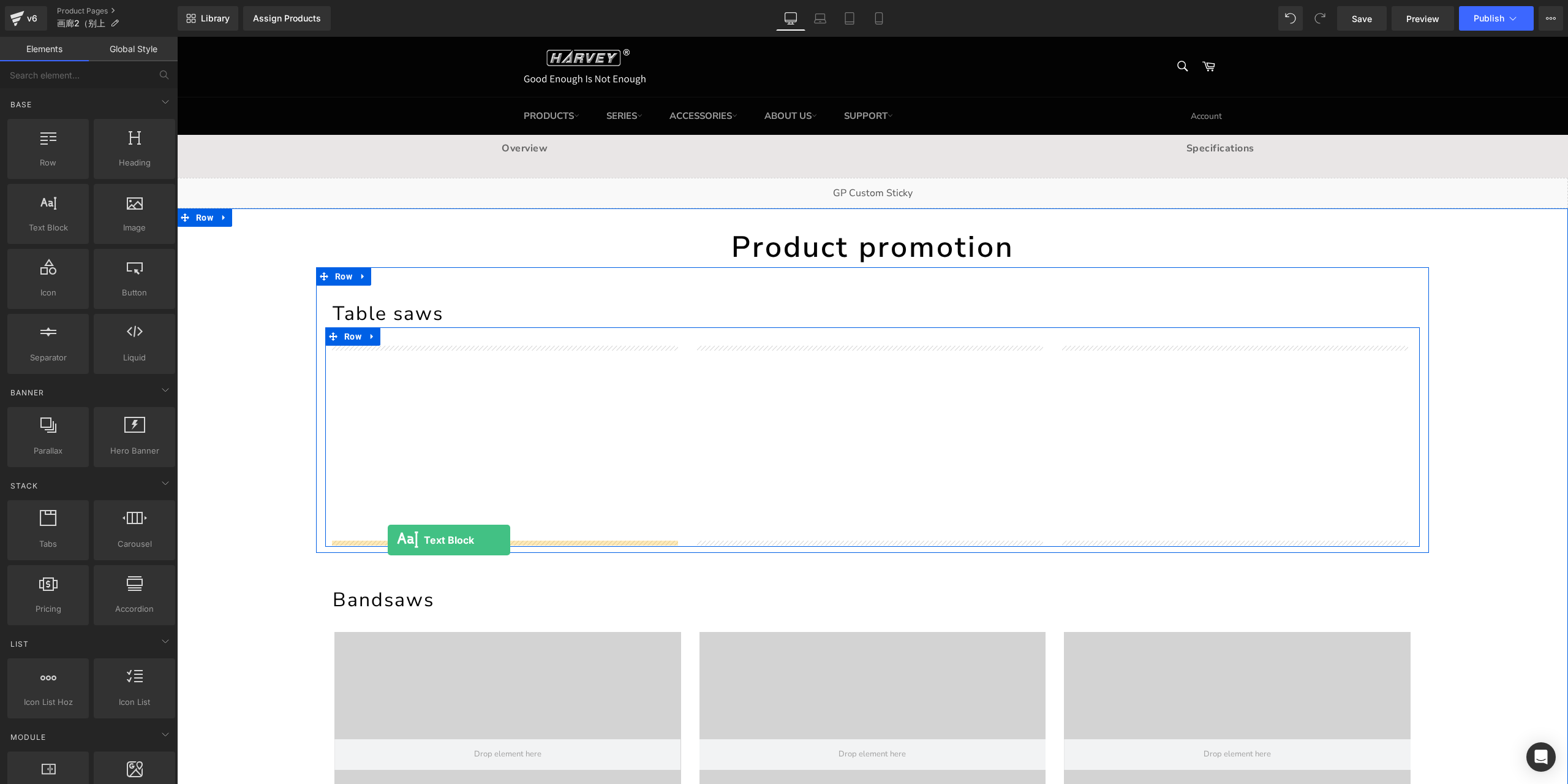
drag, startPoint x: 247, startPoint y: 254, endPoint x: 388, endPoint y: 540, distance: 318.9
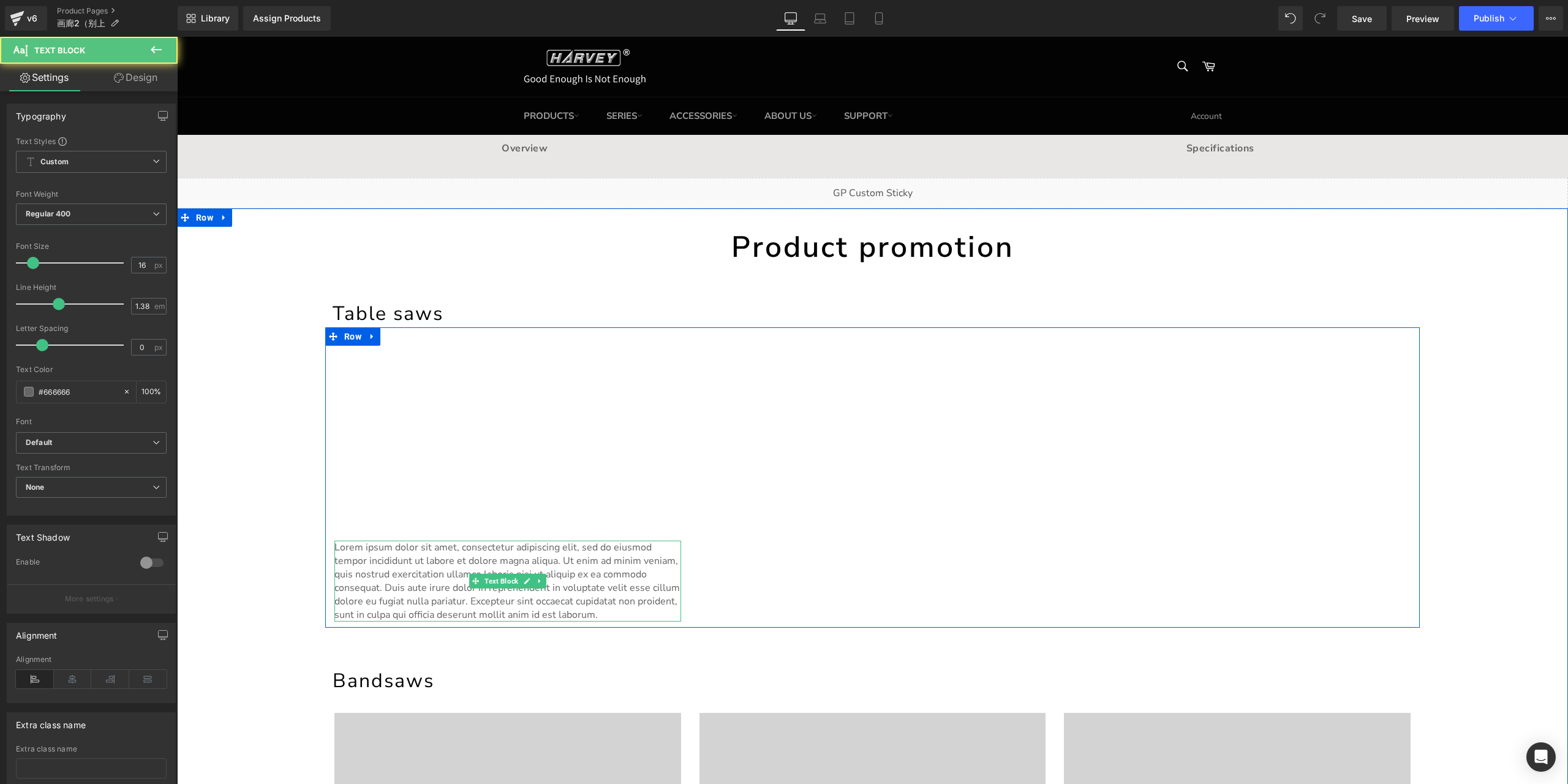
click at [507, 557] on p "Lorem ipsum dolor sit amet, consectetur adipiscing elit, sed do eiusmod tempor …" at bounding box center [508, 580] width 347 height 81
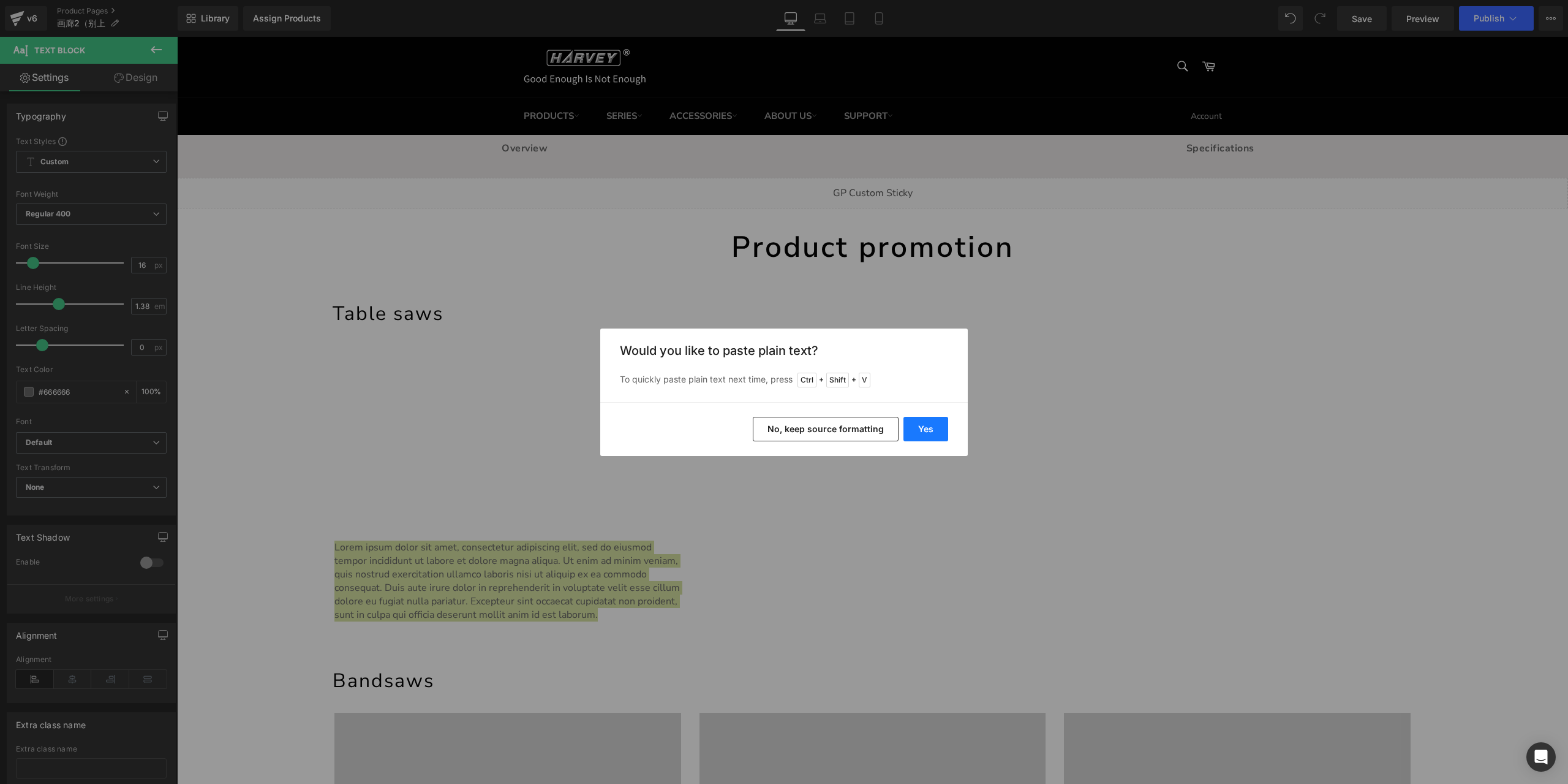
click at [936, 430] on button "Yes" at bounding box center [925, 429] width 45 height 25
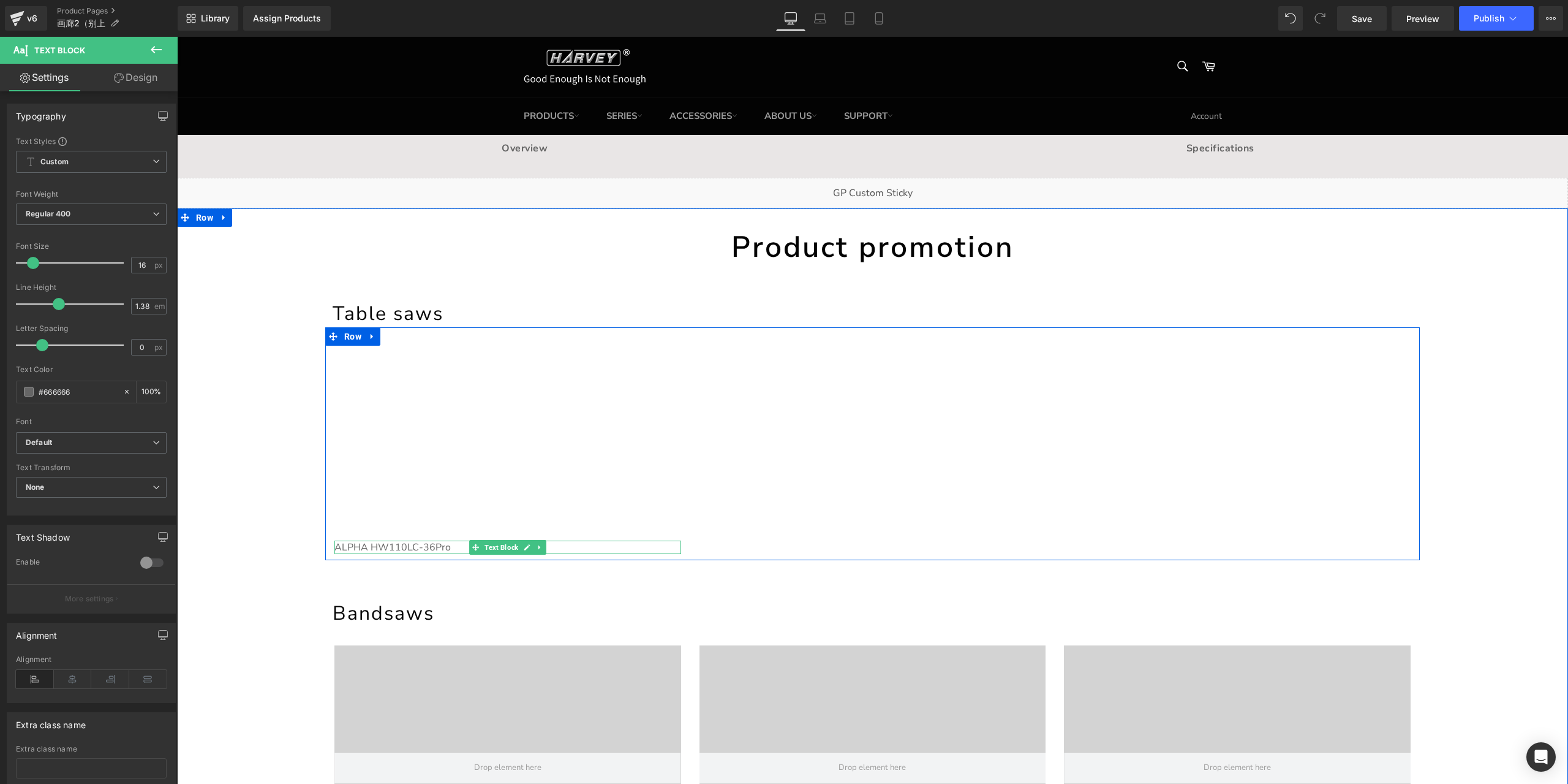
click at [447, 547] on p "ALPHA HW110LC-36Pro" at bounding box center [508, 547] width 347 height 13
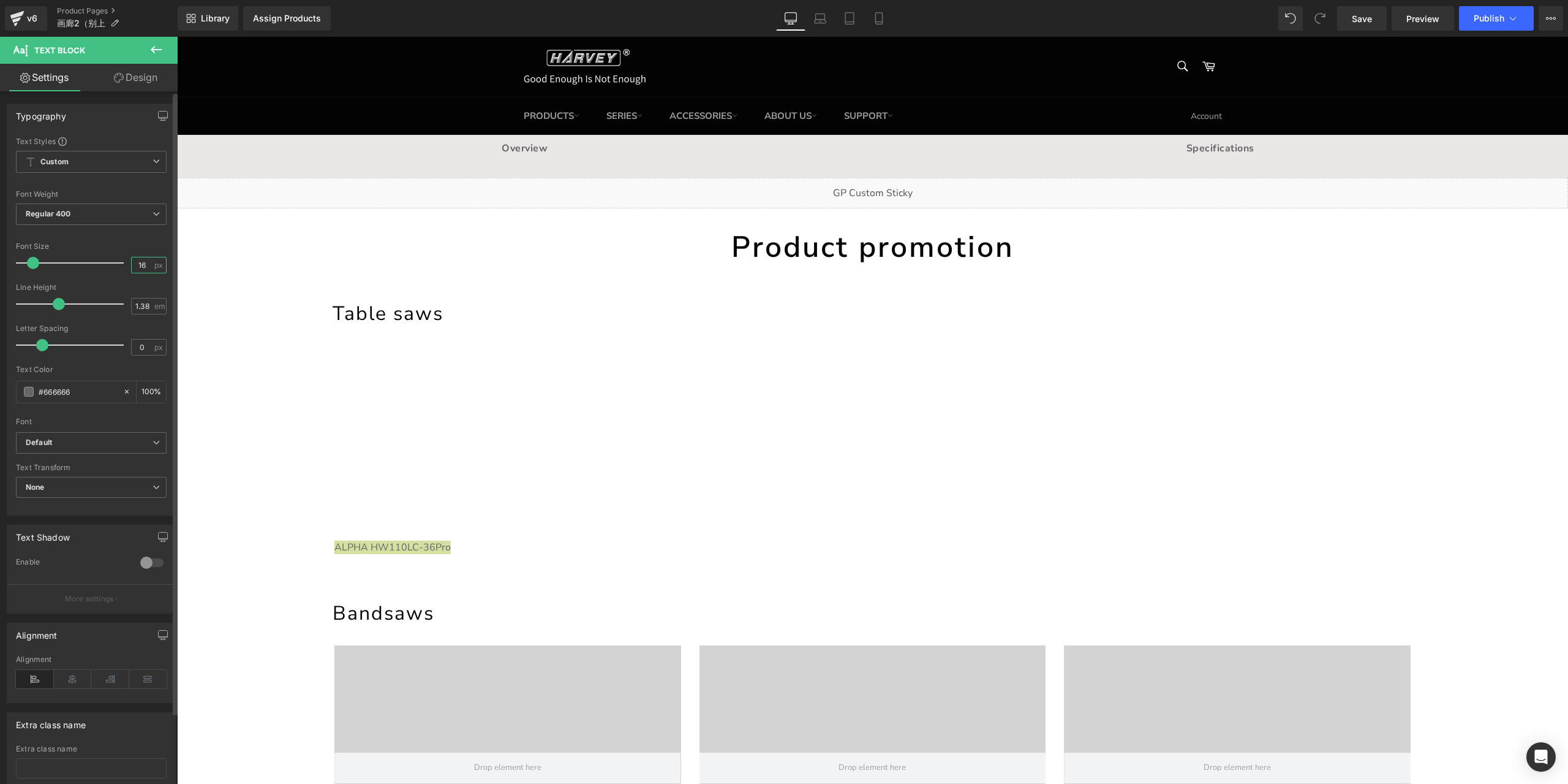
click at [140, 261] on input "16" at bounding box center [143, 265] width 21 height 15
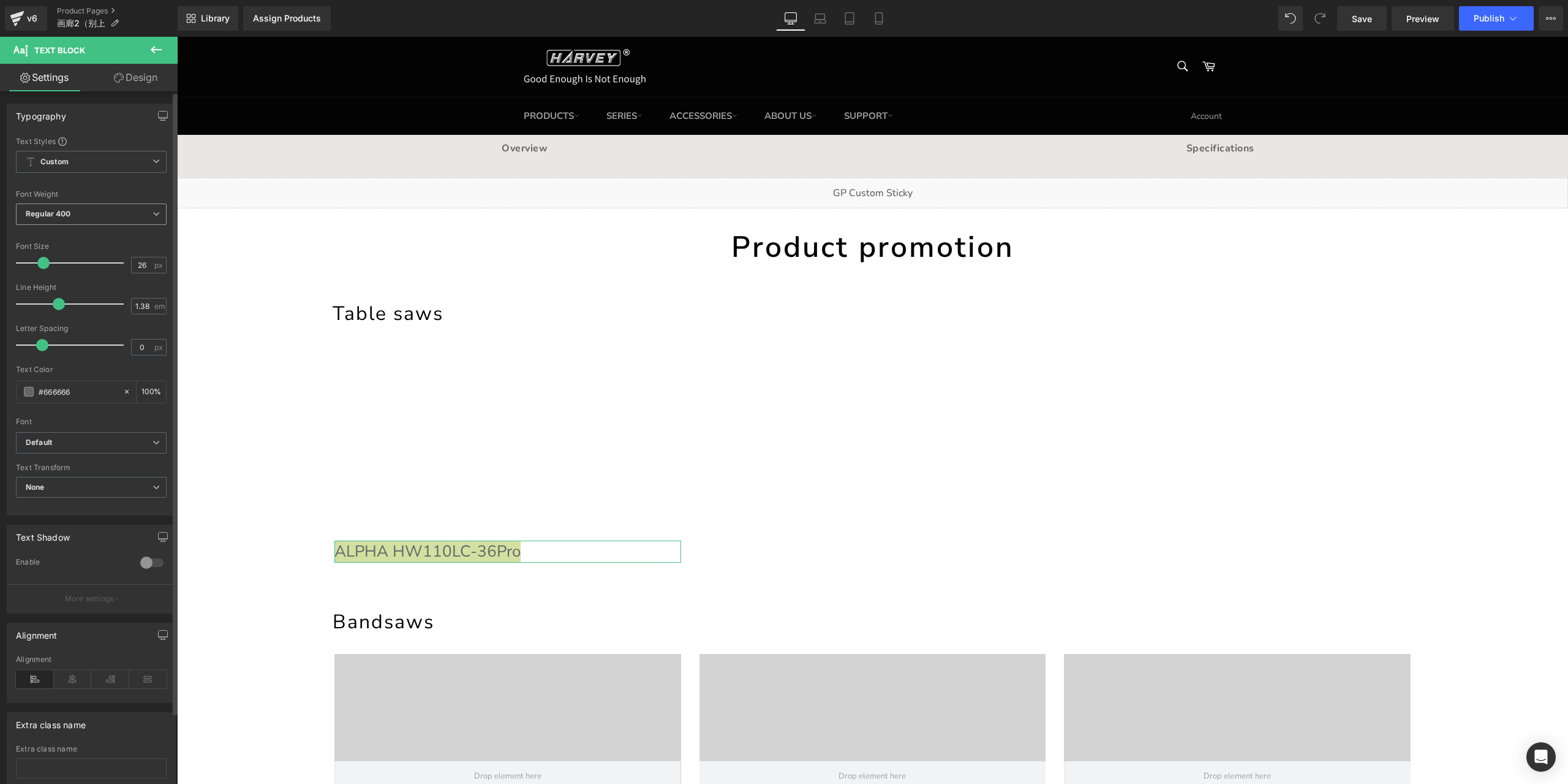
click at [101, 217] on span "Regular 400" at bounding box center [91, 214] width 151 height 21
click at [83, 270] on li "Light 300" at bounding box center [91, 272] width 151 height 19
drag, startPoint x: 143, startPoint y: 264, endPoint x: 112, endPoint y: 264, distance: 31.0
click at [112, 264] on div "Font Size 26 px" at bounding box center [91, 262] width 151 height 41
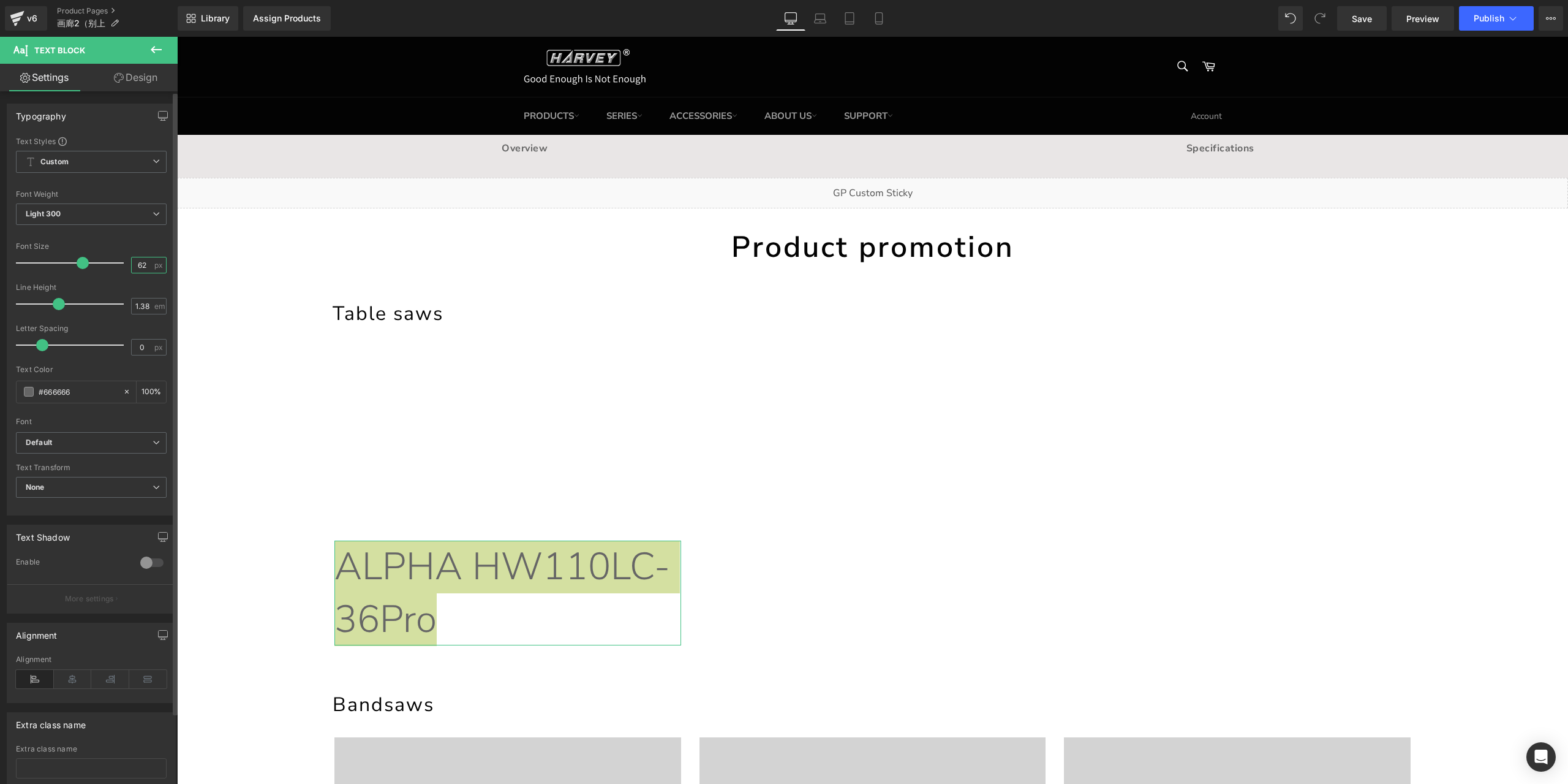
click at [133, 261] on input "62" at bounding box center [143, 265] width 21 height 15
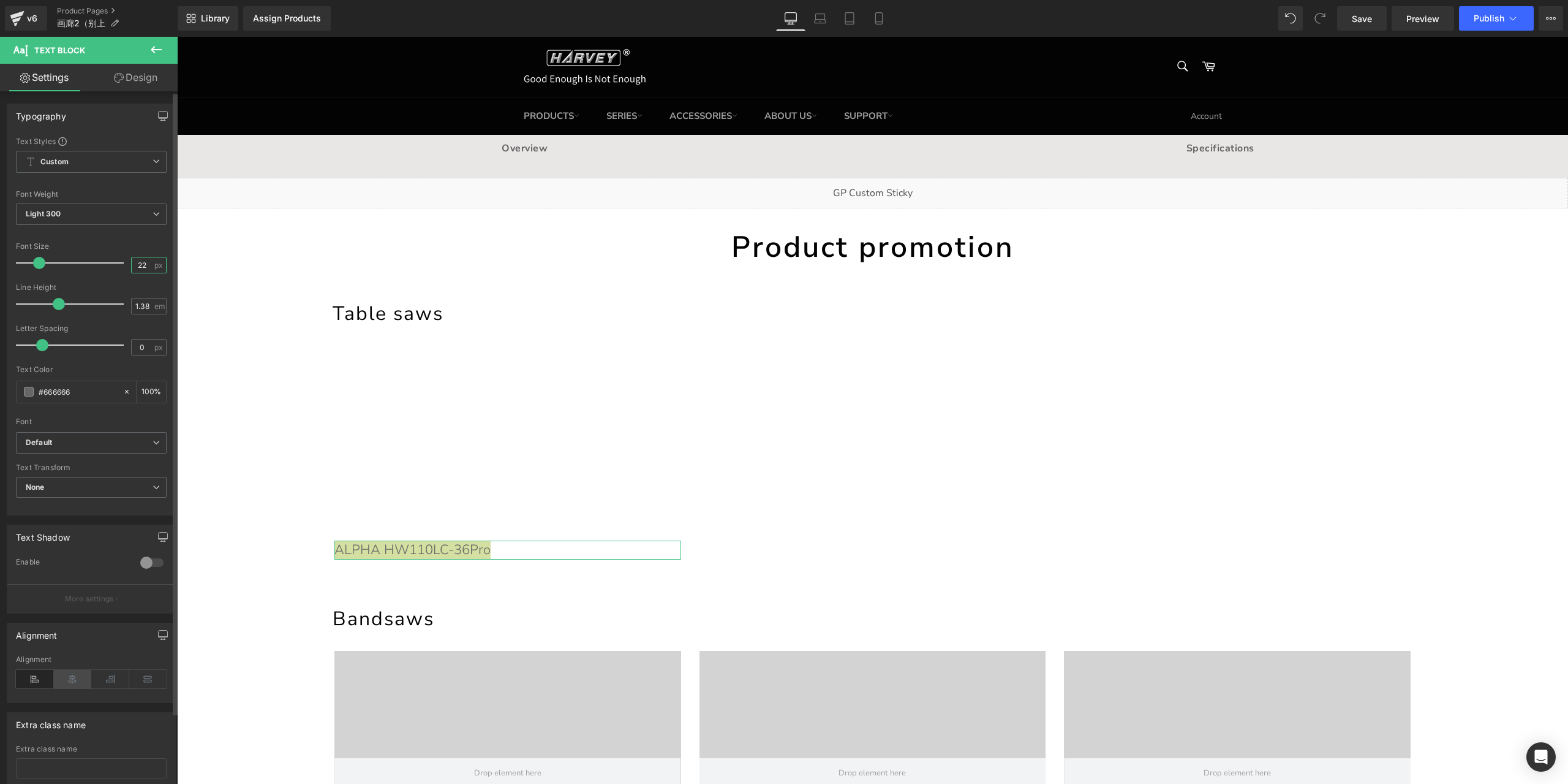
type input "22"
click at [68, 673] on icon at bounding box center [73, 679] width 38 height 19
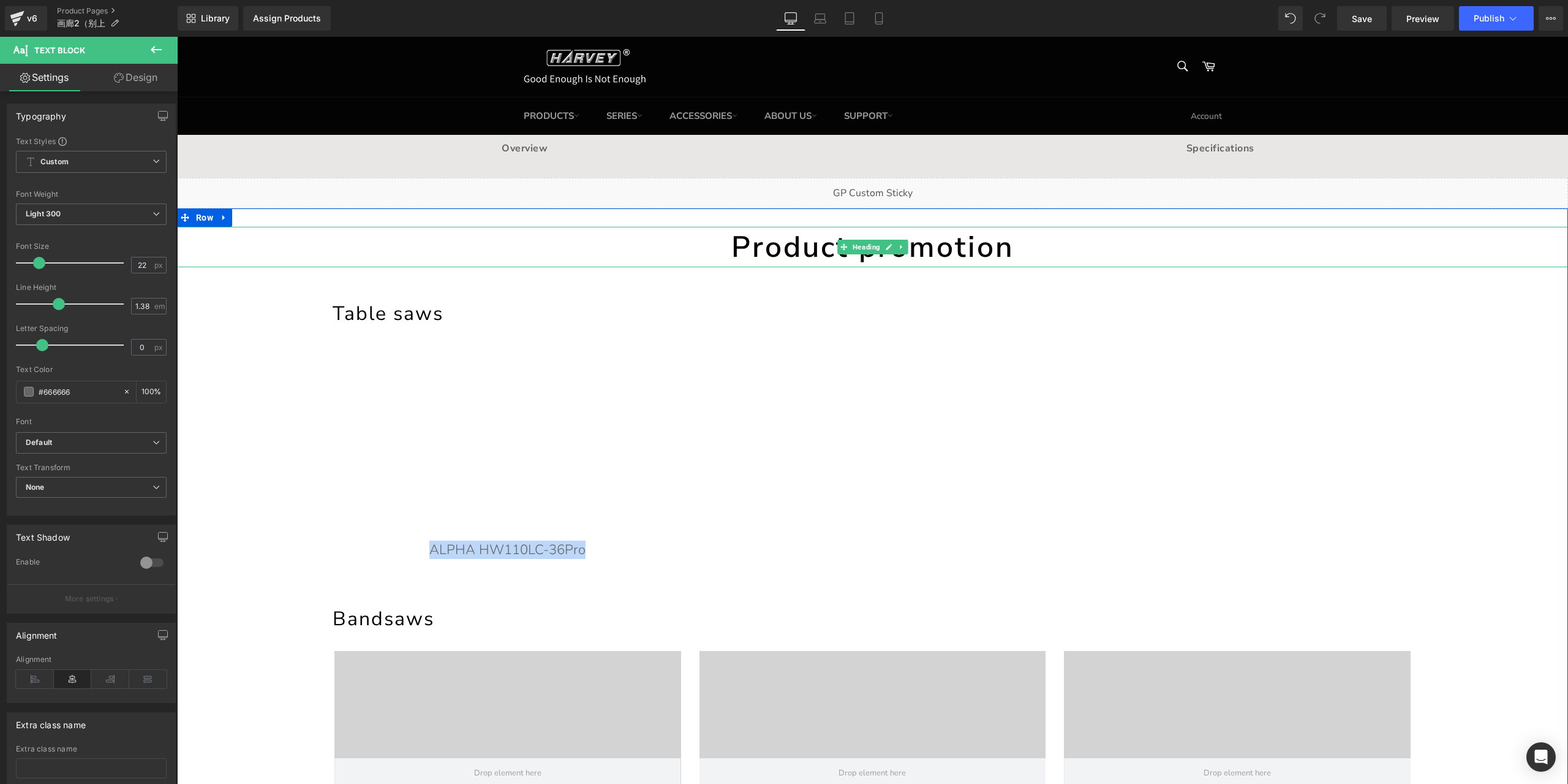
click at [593, 269] on div "Table saws Heading Youtube ALPHA HW110LC-36Pro Text Block Youtube Youtube Row R…" at bounding box center [872, 420] width 1113 height 305
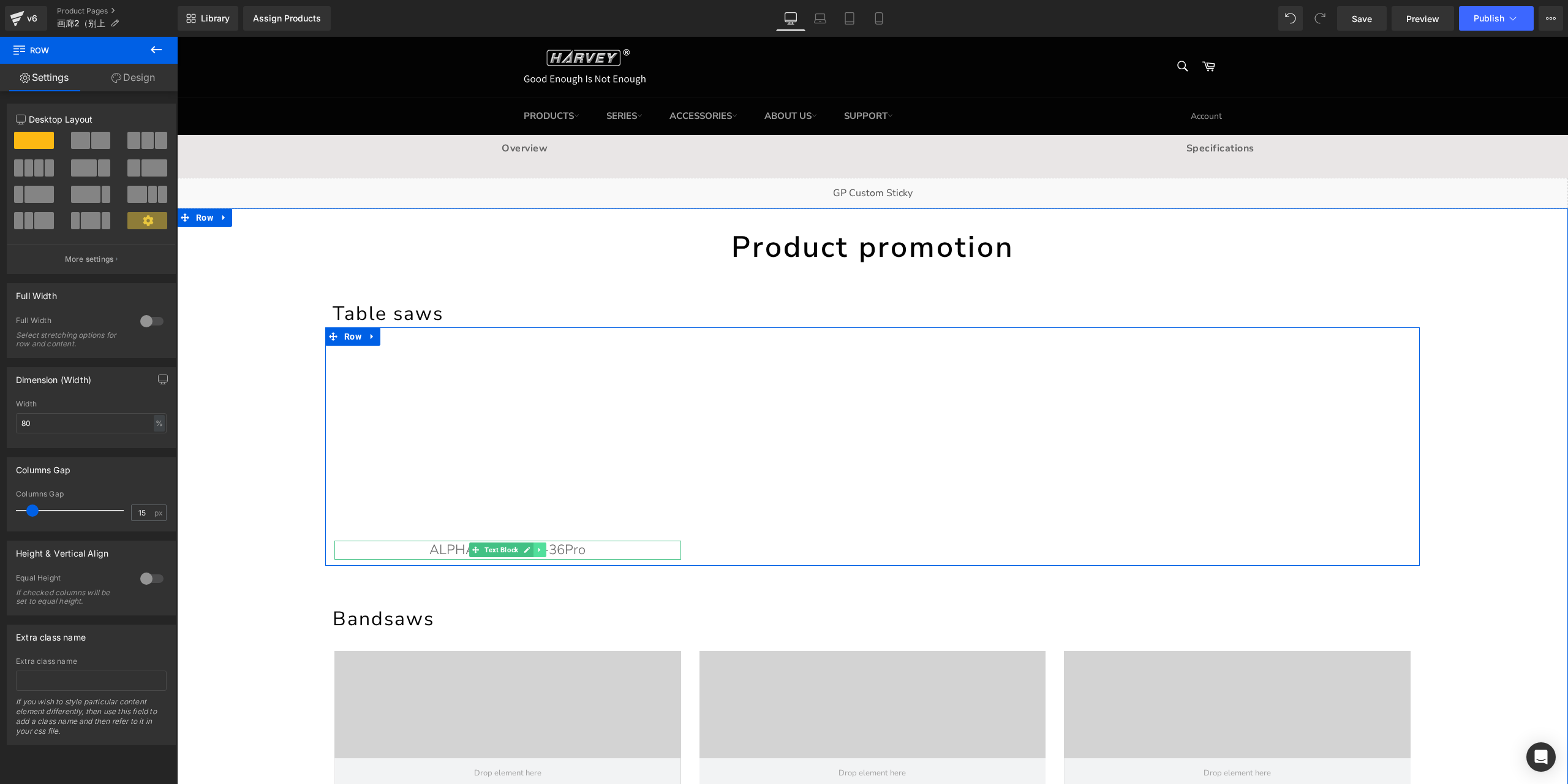
click at [537, 550] on icon at bounding box center [540, 549] width 7 height 7
click at [529, 550] on icon at bounding box center [533, 550] width 7 height 7
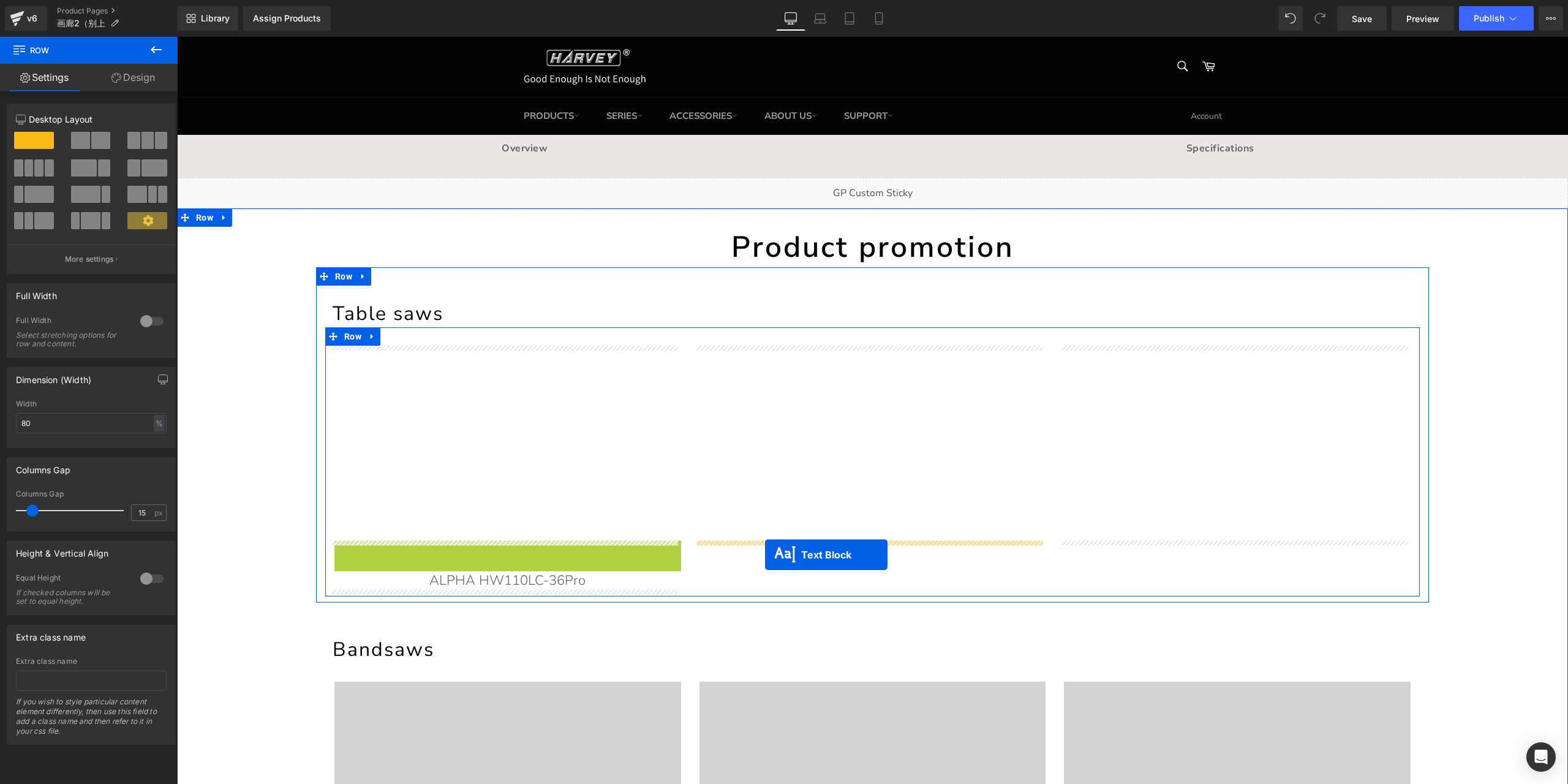
drag, startPoint x: 456, startPoint y: 557, endPoint x: 765, endPoint y: 555, distance: 309.0
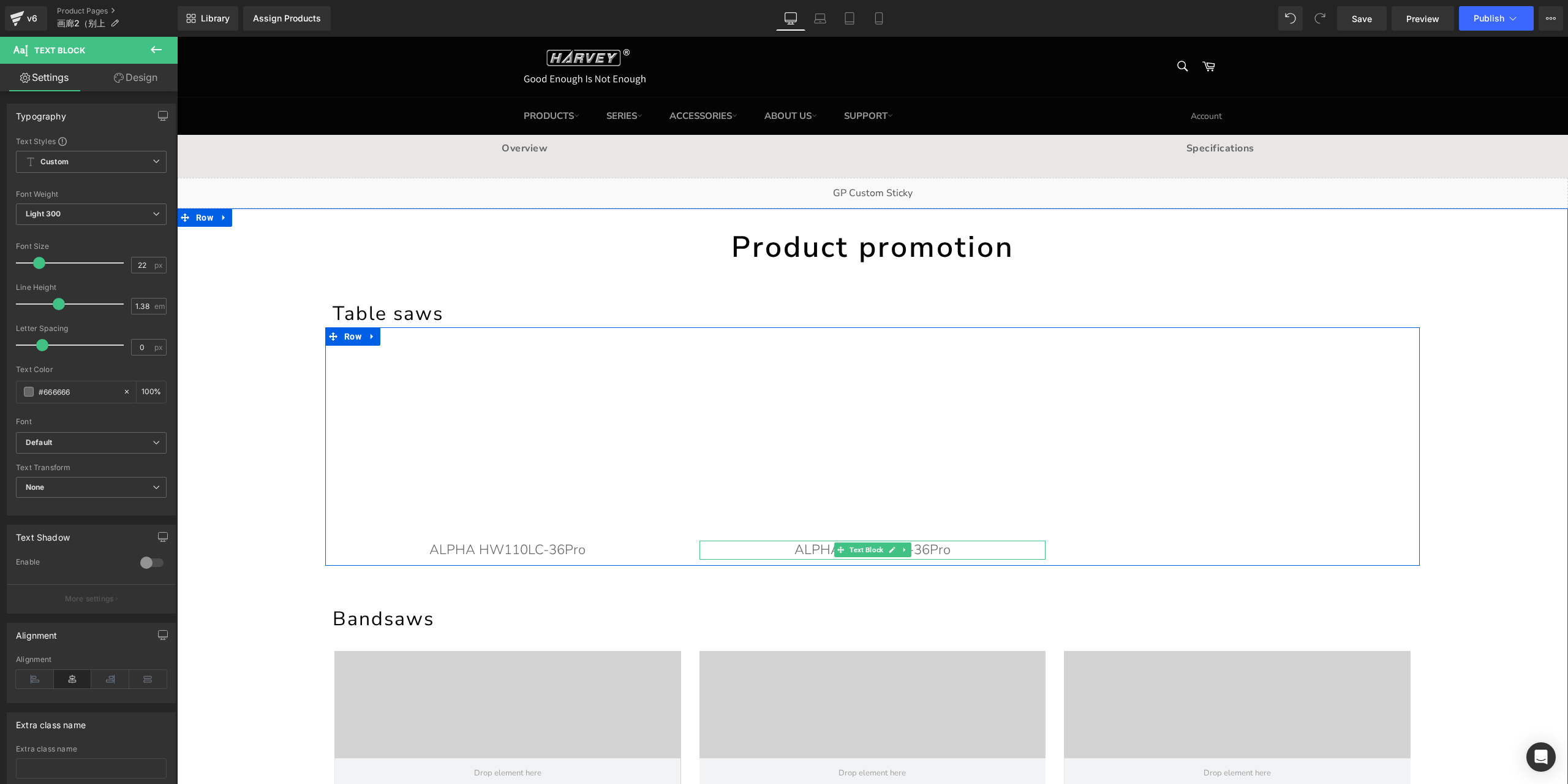
click at [812, 551] on p "ALPHA HW110LC-36Pro" at bounding box center [873, 549] width 347 height 19
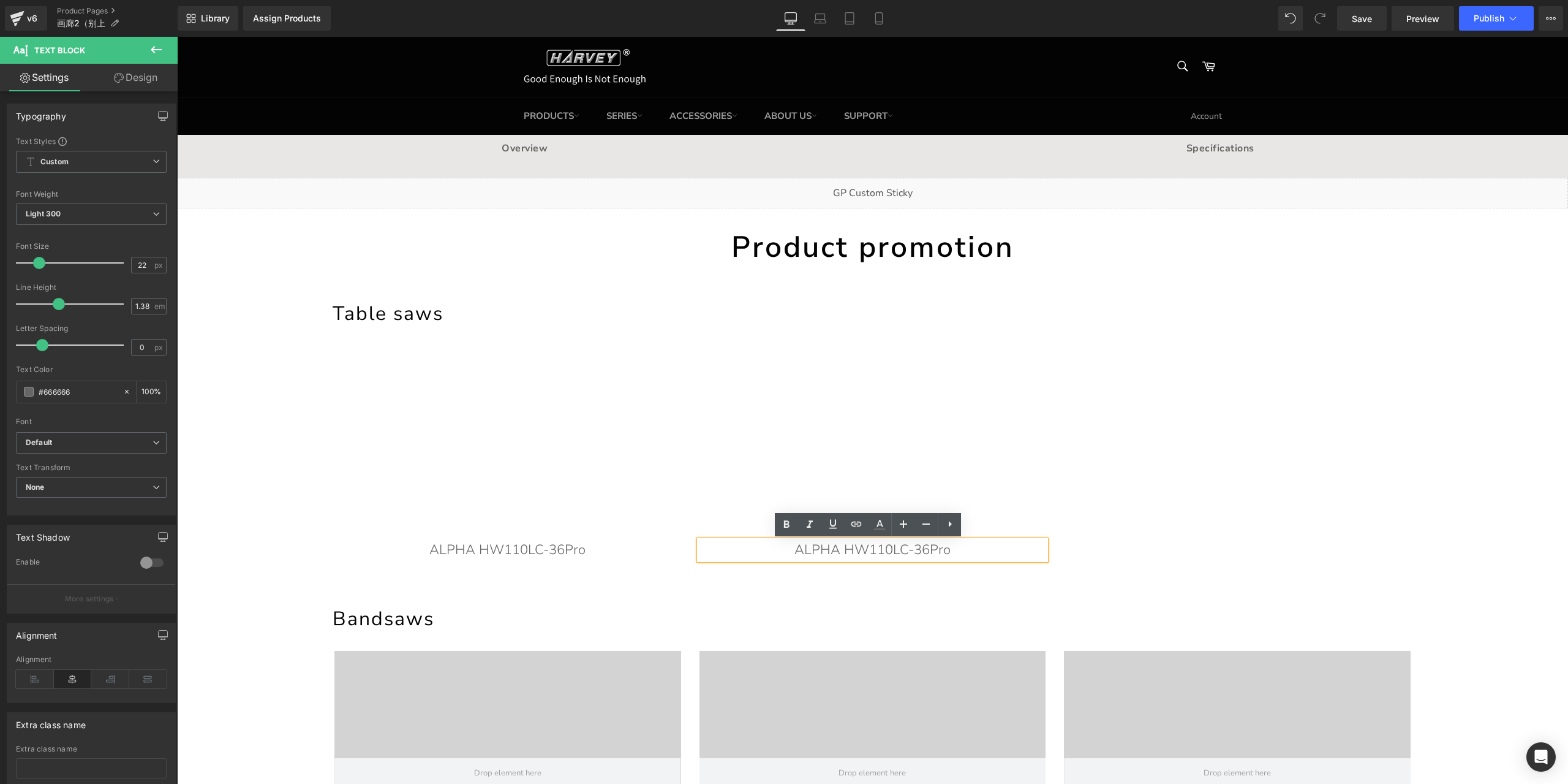
click at [906, 548] on p "ALPHA HW110LC-36Pro" at bounding box center [873, 549] width 347 height 19
click at [963, 548] on p "ALPHA HW110TC-36Pro" at bounding box center [873, 549] width 347 height 19
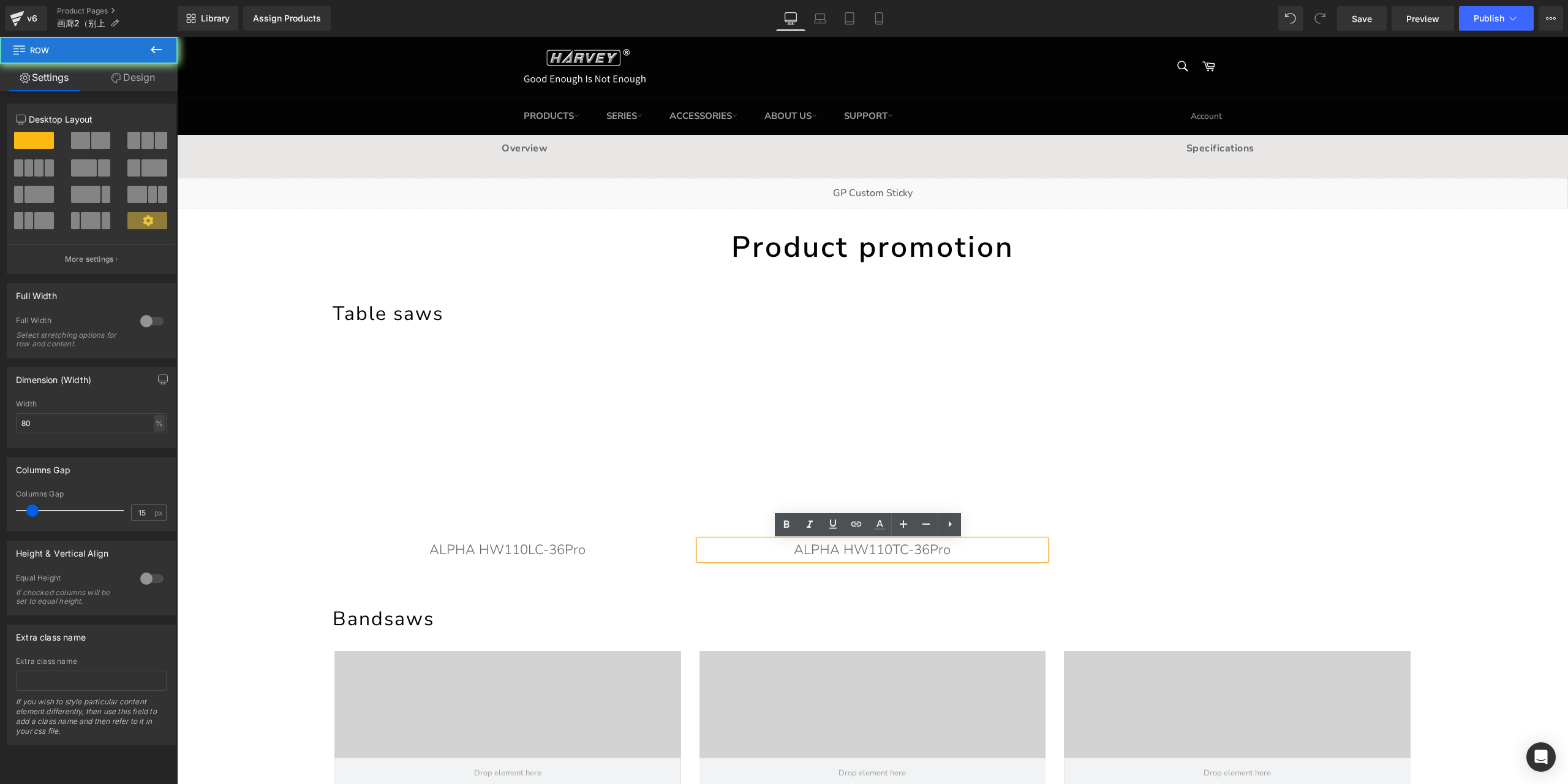
click at [1168, 268] on div "Table saws Heading Youtube ALPHA HW110LC-36Pro Text Block Youtube ALPHA HW110TC…" at bounding box center [872, 420] width 1113 height 305
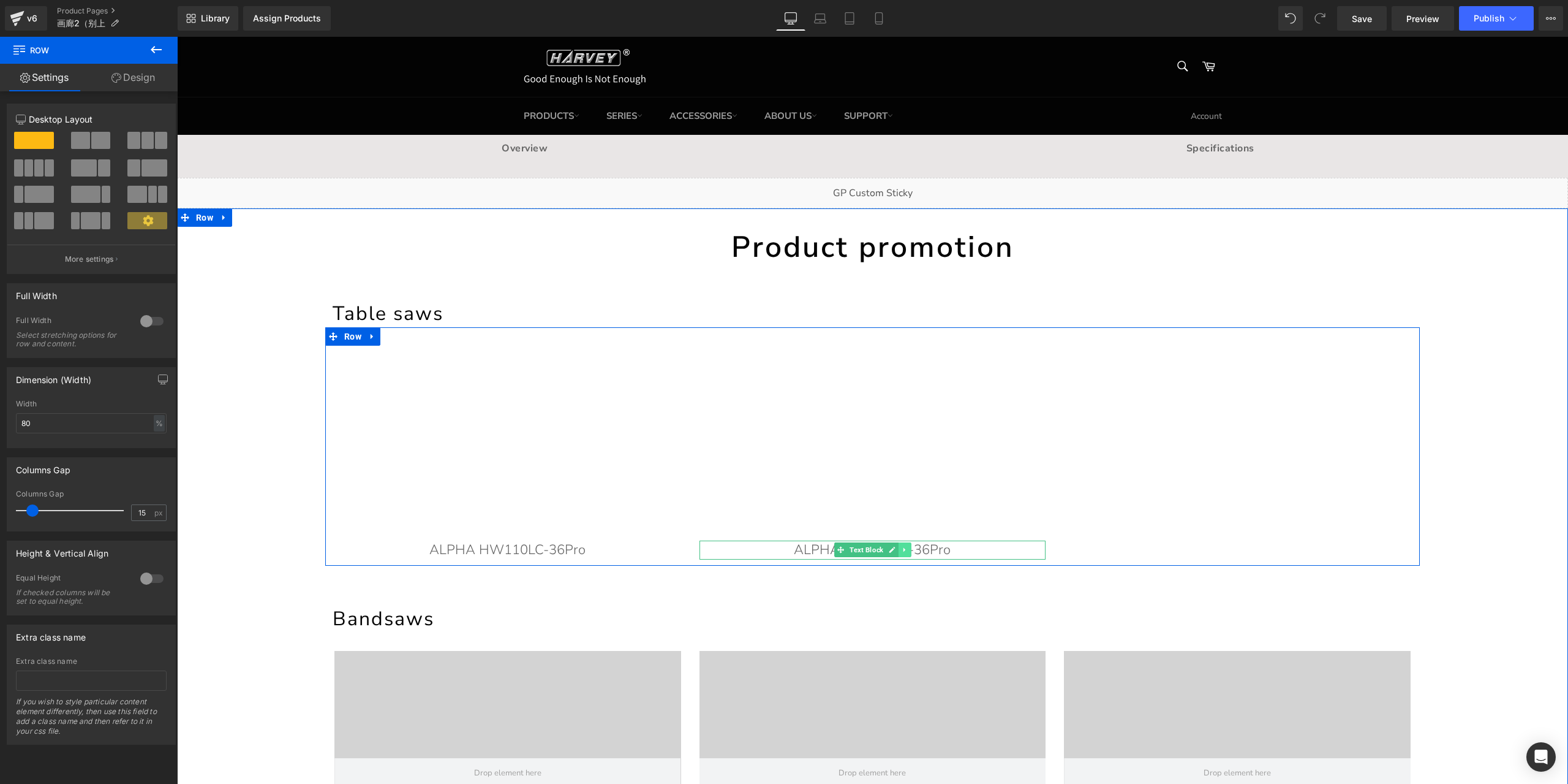
click at [902, 550] on icon at bounding box center [905, 549] width 7 height 7
click at [897, 549] on icon at bounding box center [899, 550] width 7 height 7
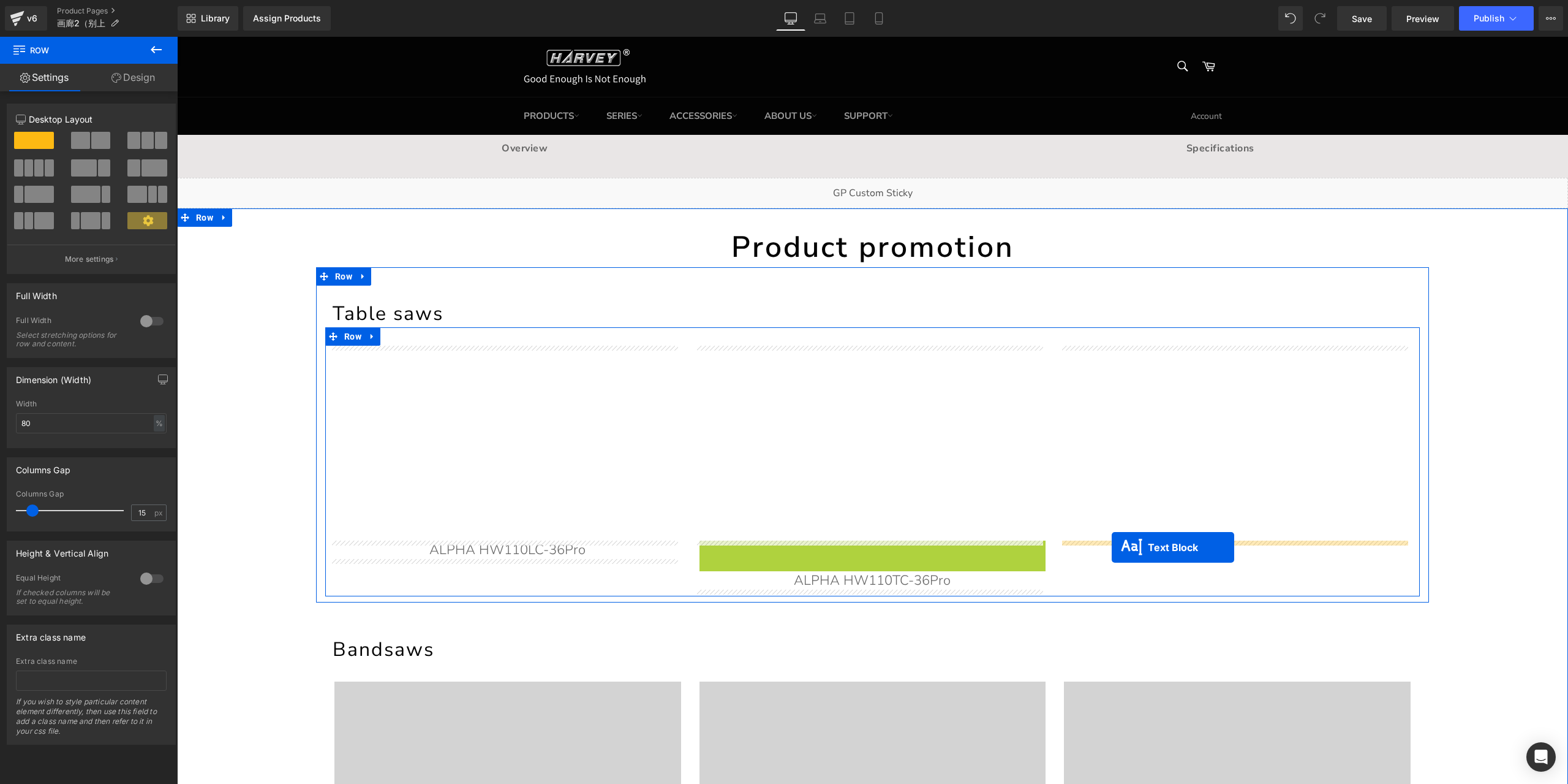
drag, startPoint x: 815, startPoint y: 550, endPoint x: 1112, endPoint y: 547, distance: 297.0
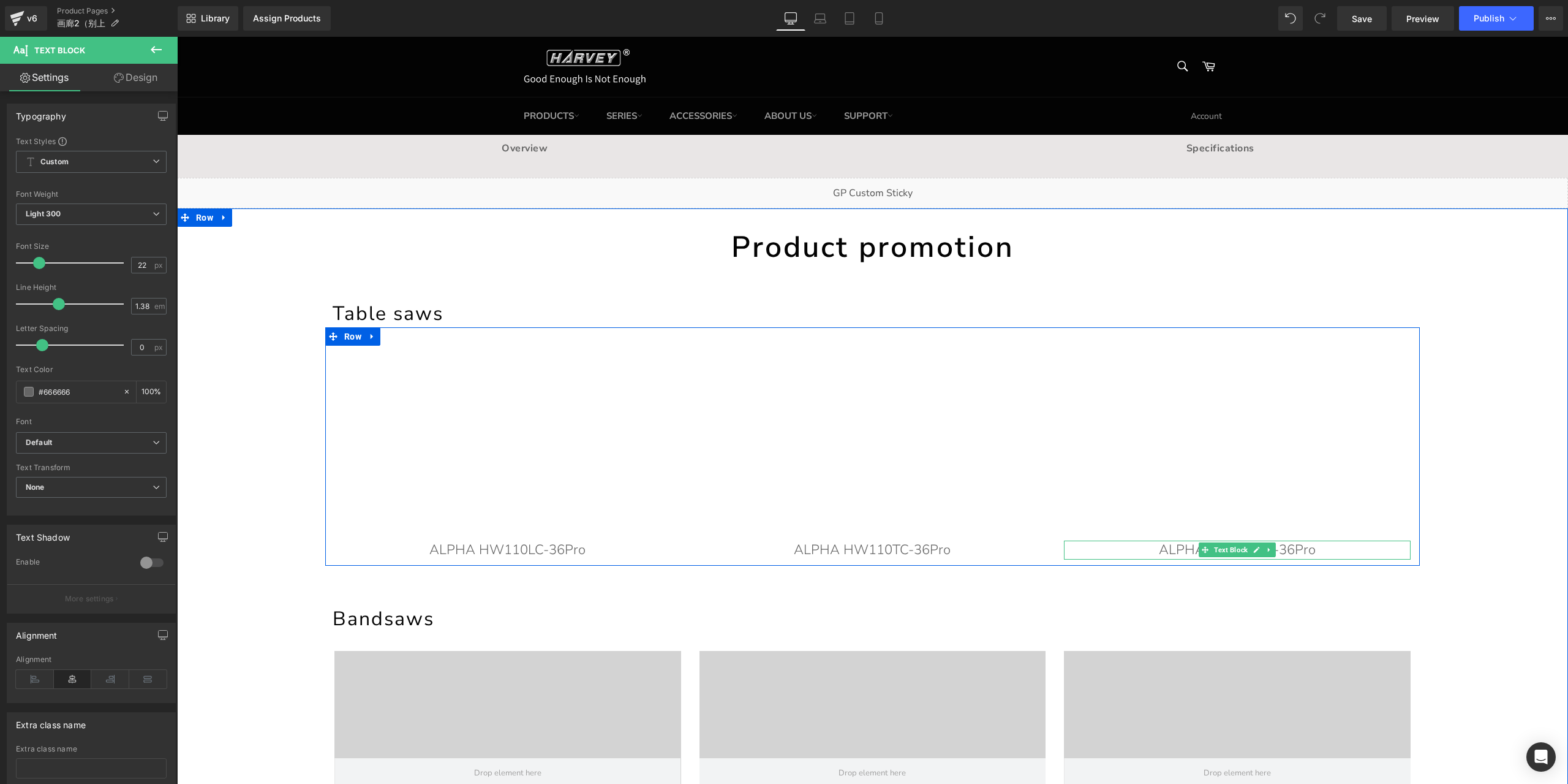
click at [1319, 550] on p "ALPHA HW110TC-36Pro" at bounding box center [1238, 549] width 347 height 19
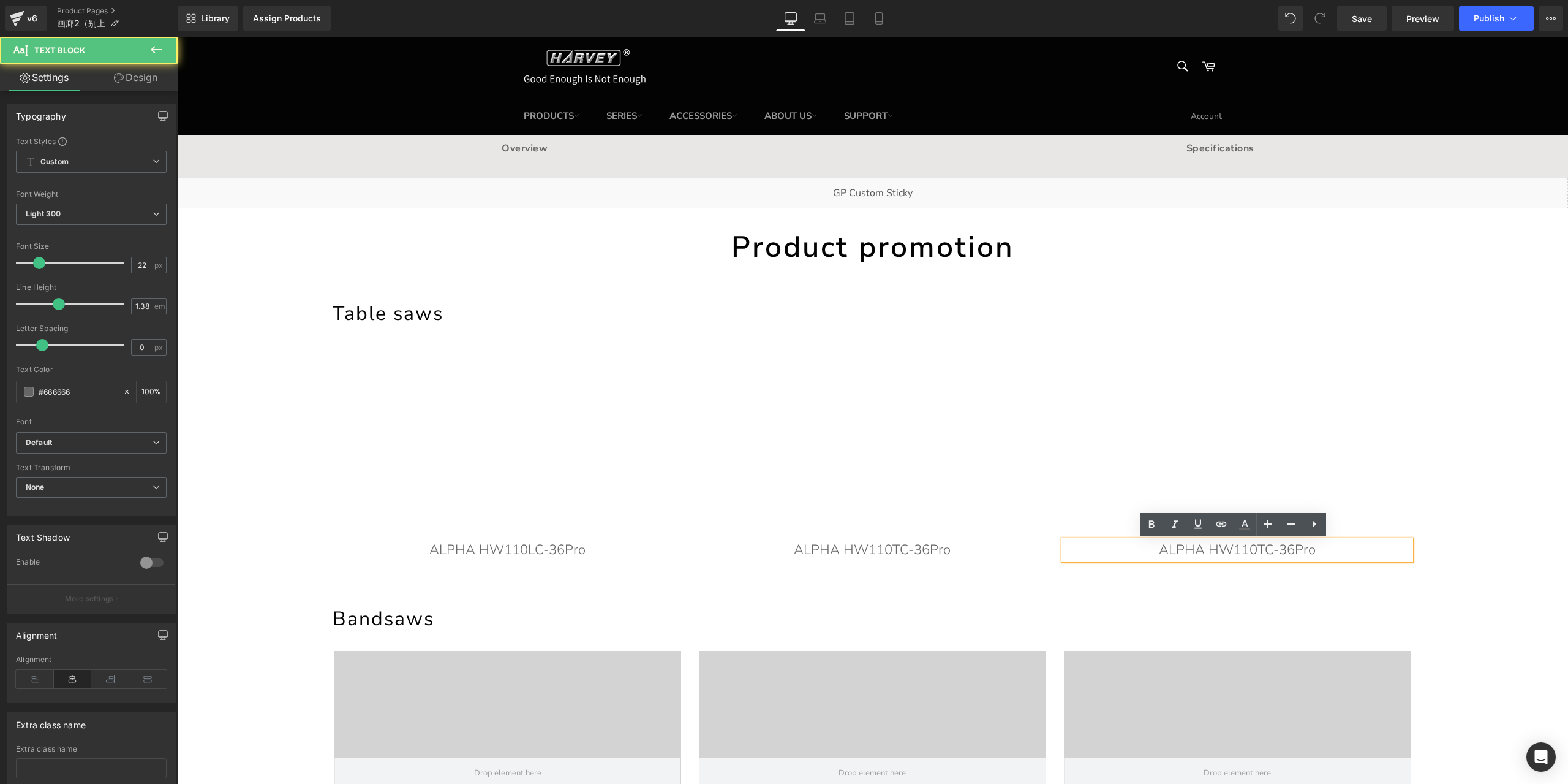
click at [1271, 550] on p "ALPHA HW110TC-36Pro" at bounding box center [1238, 549] width 347 height 19
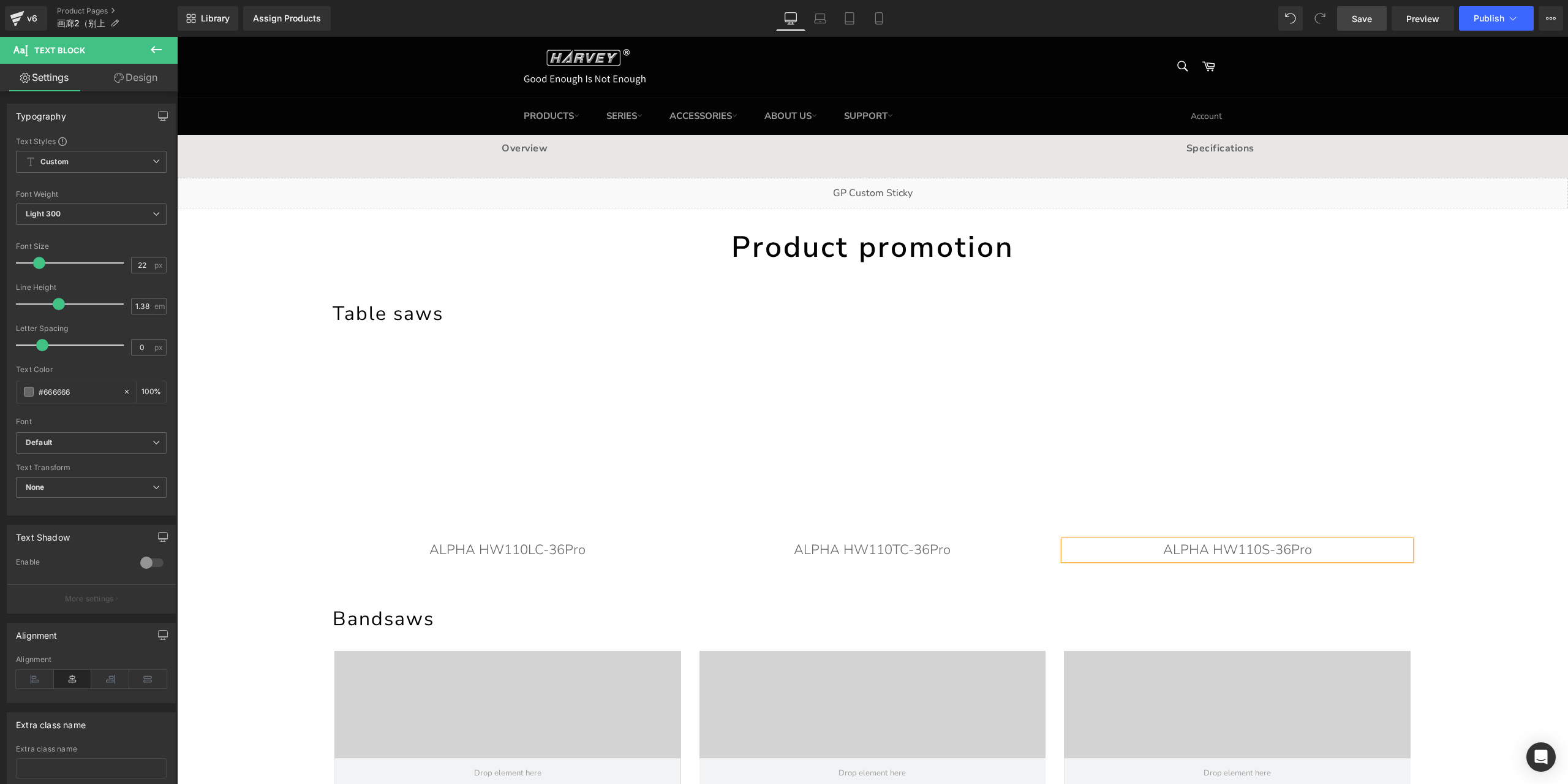
click at [1361, 27] on link "Save" at bounding box center [1362, 19] width 50 height 25
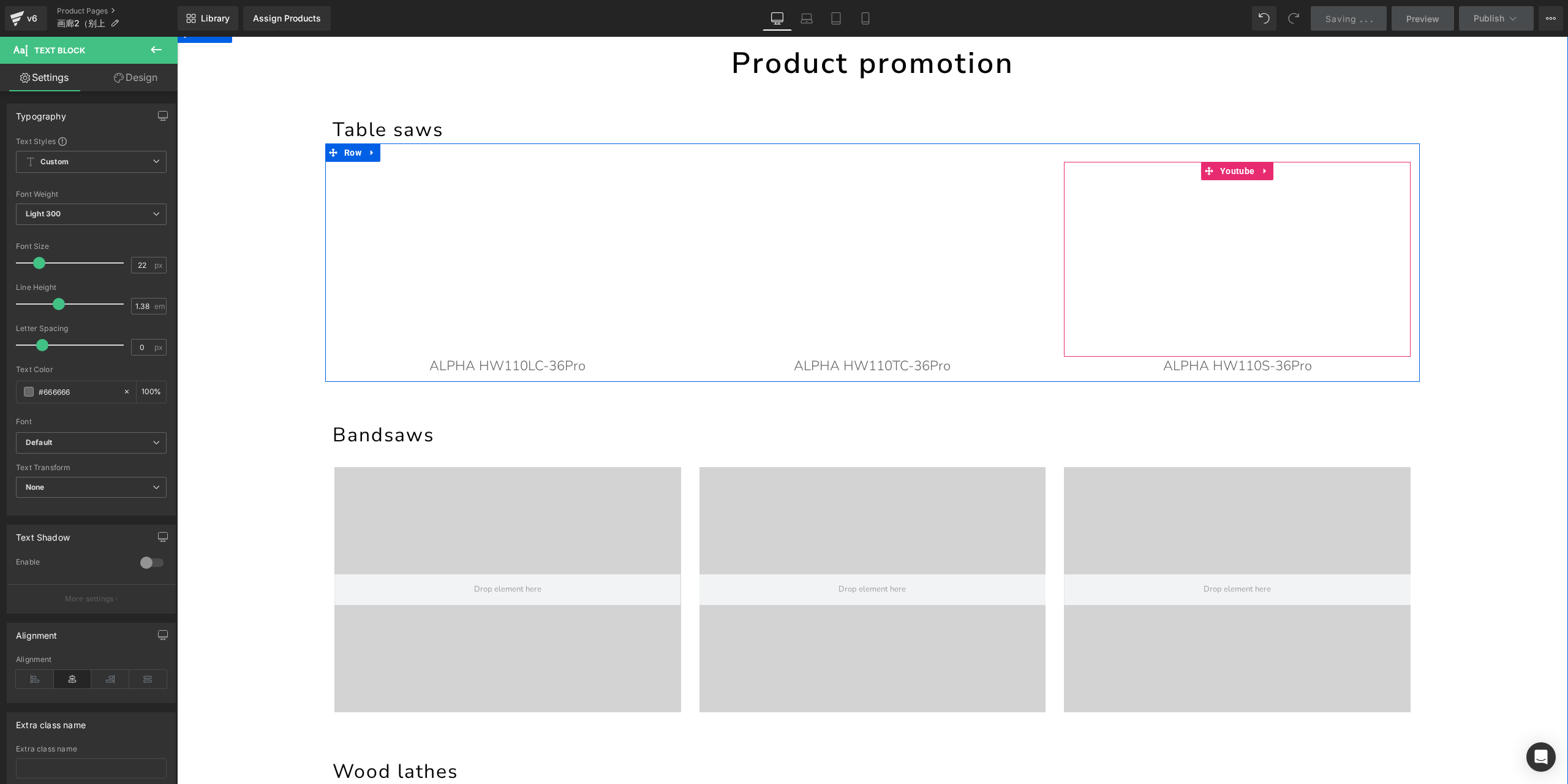
scroll to position [245, 0]
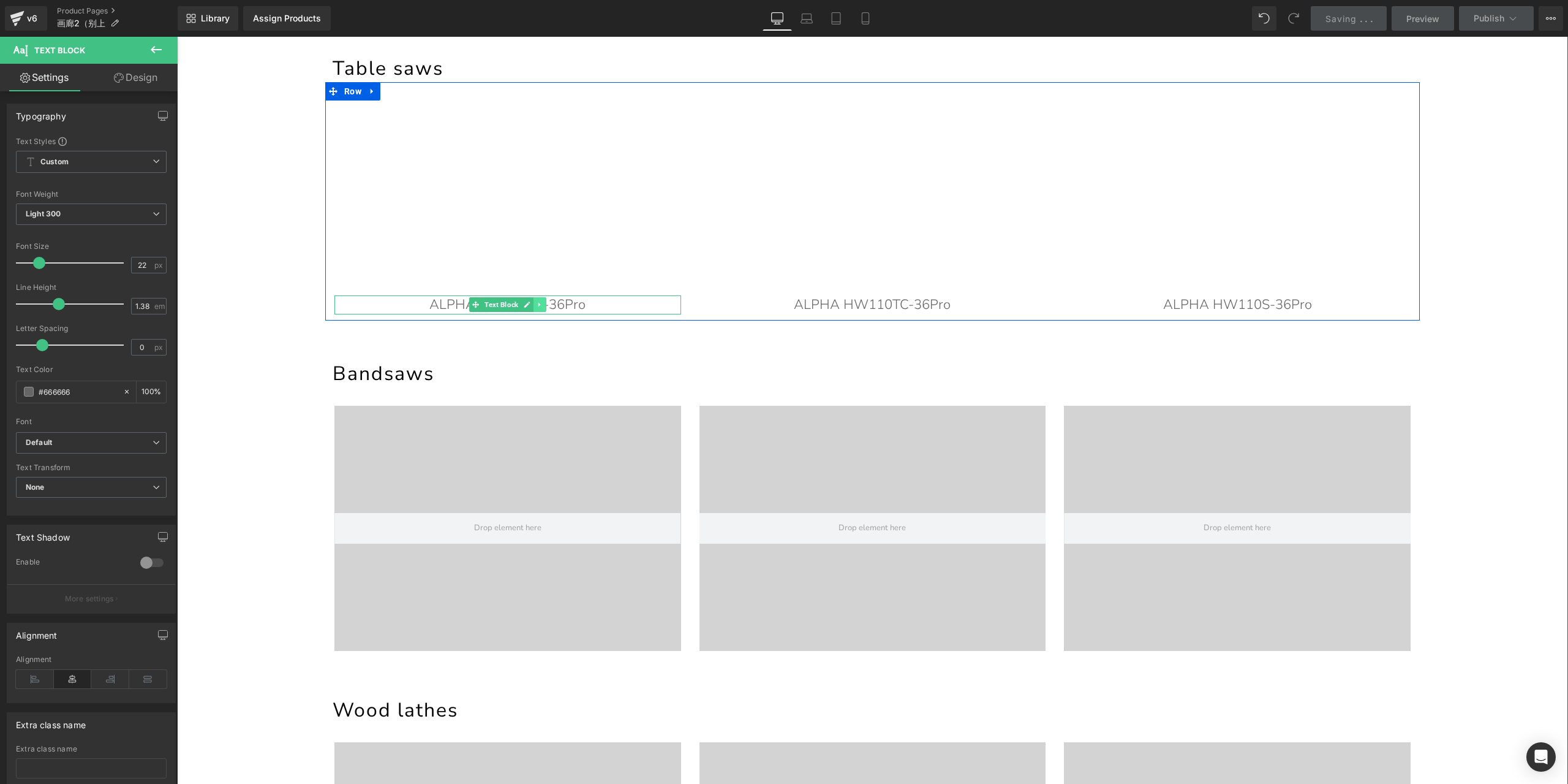
click at [537, 302] on icon at bounding box center [540, 305] width 7 height 7
click at [529, 303] on icon at bounding box center [533, 305] width 7 height 7
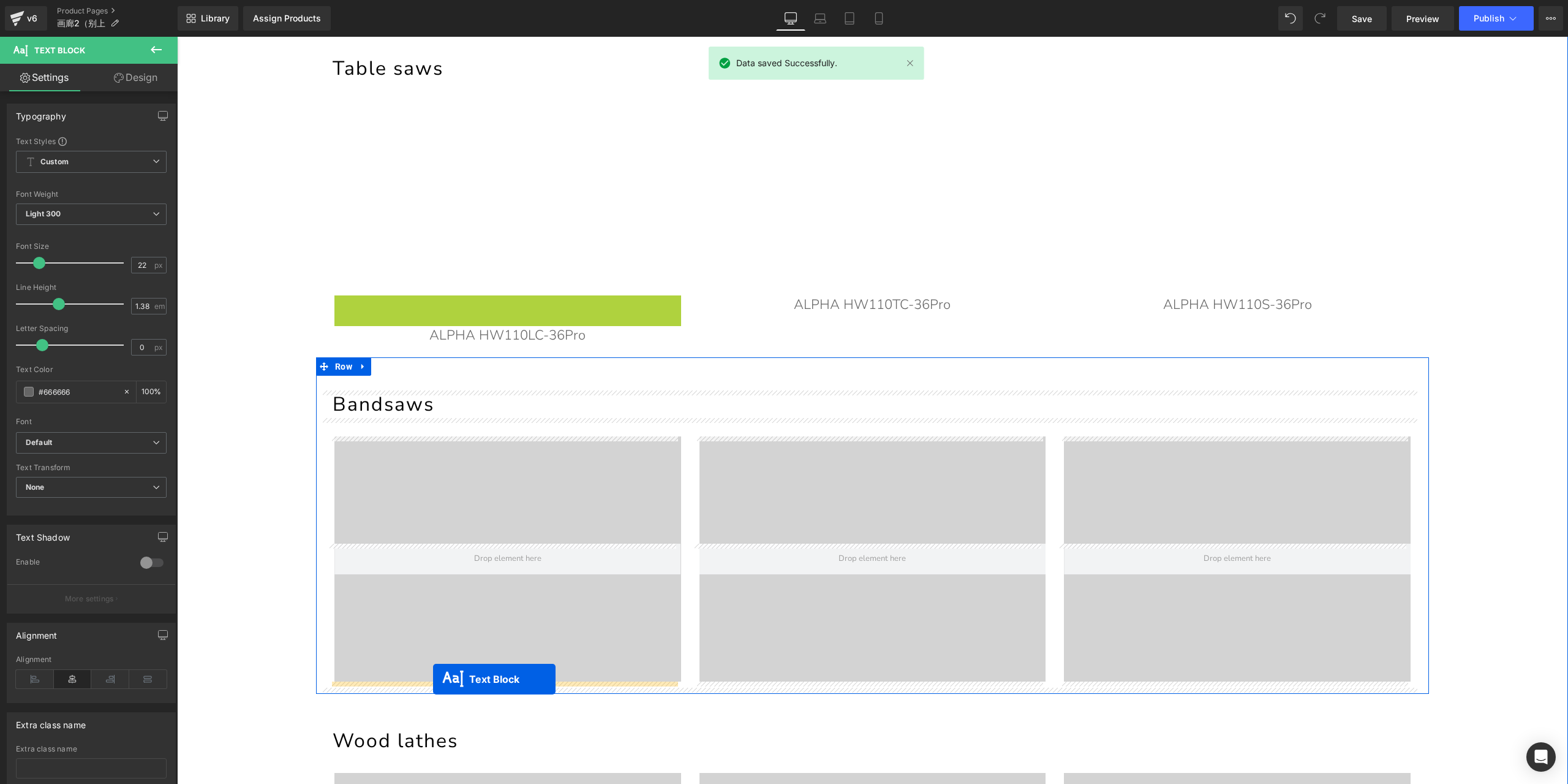
drag, startPoint x: 452, startPoint y: 307, endPoint x: 433, endPoint y: 679, distance: 372.5
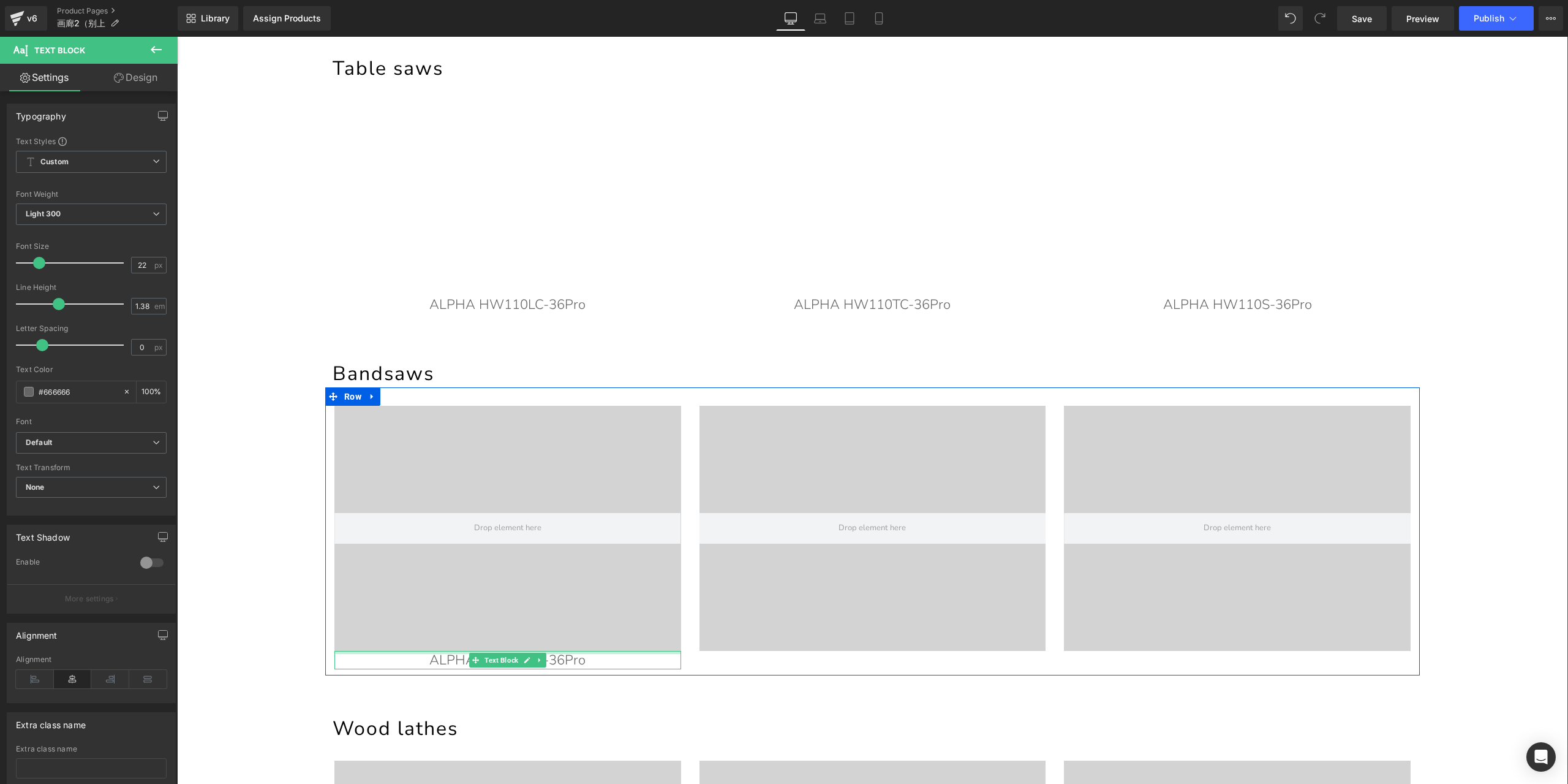
click at [599, 653] on div at bounding box center [508, 652] width 347 height 3
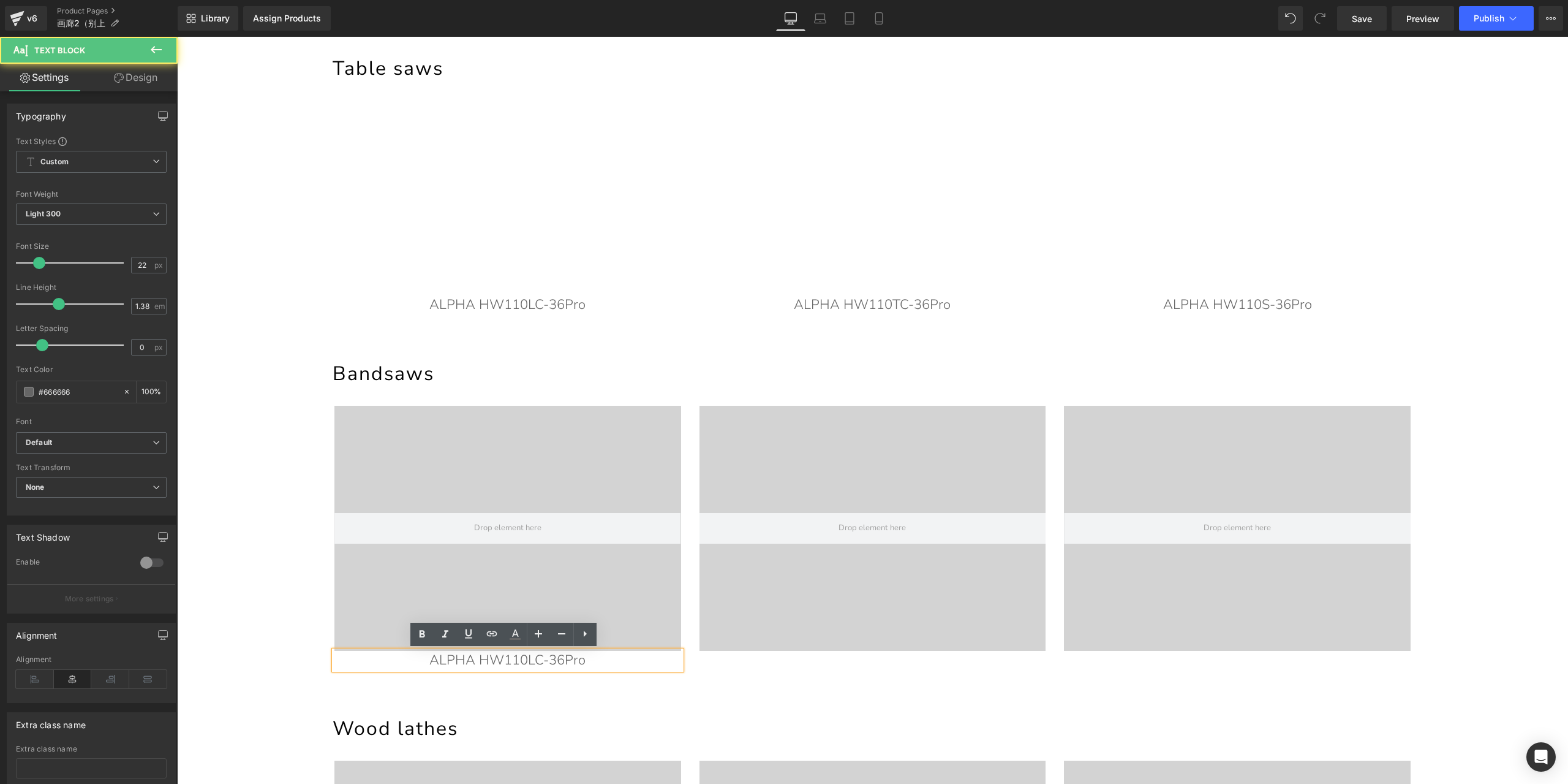
click at [597, 660] on p "ALPHA HW110LC-36Pro" at bounding box center [508, 660] width 347 height 19
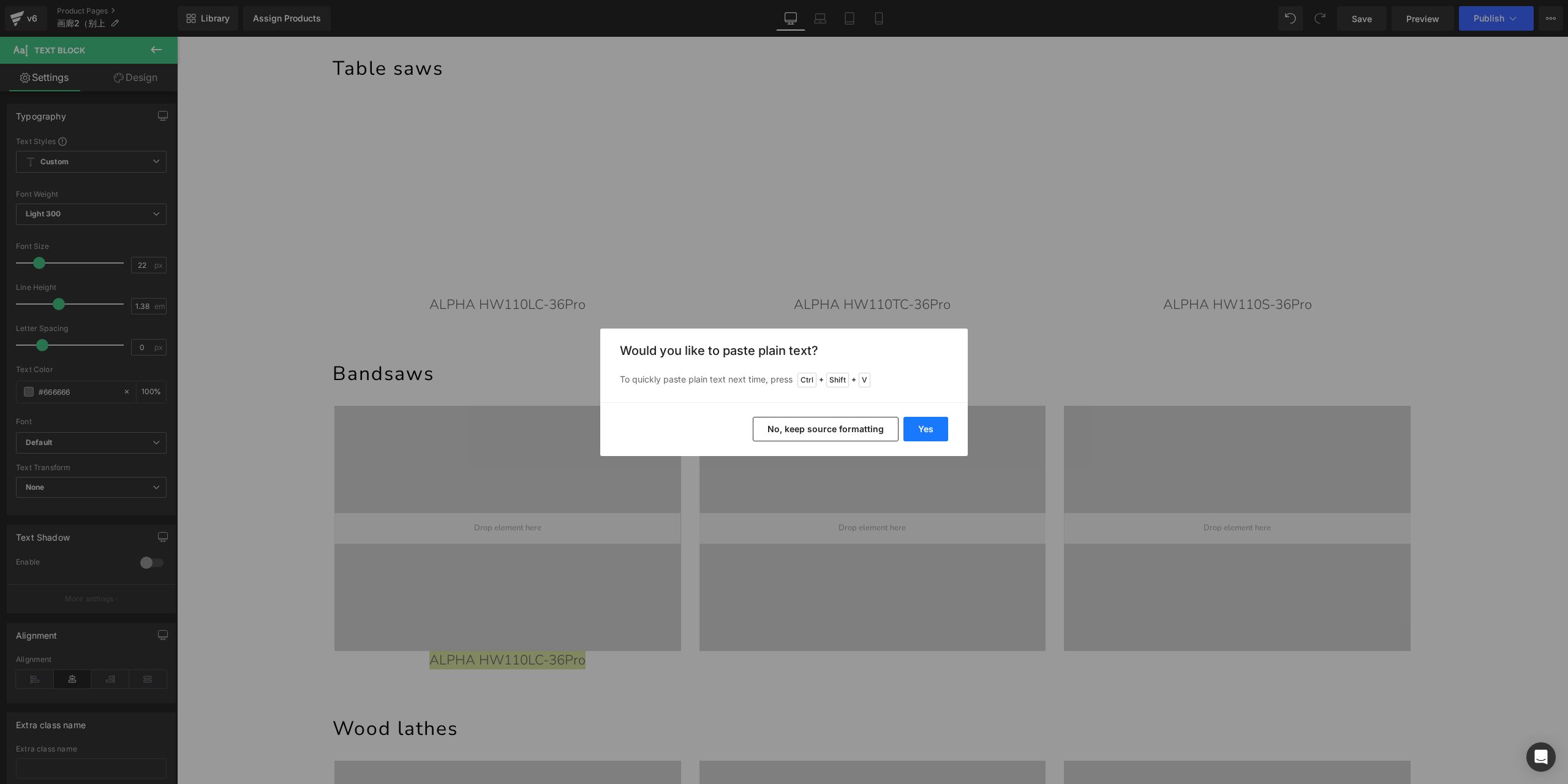
click at [925, 433] on button "Yes" at bounding box center [925, 429] width 45 height 25
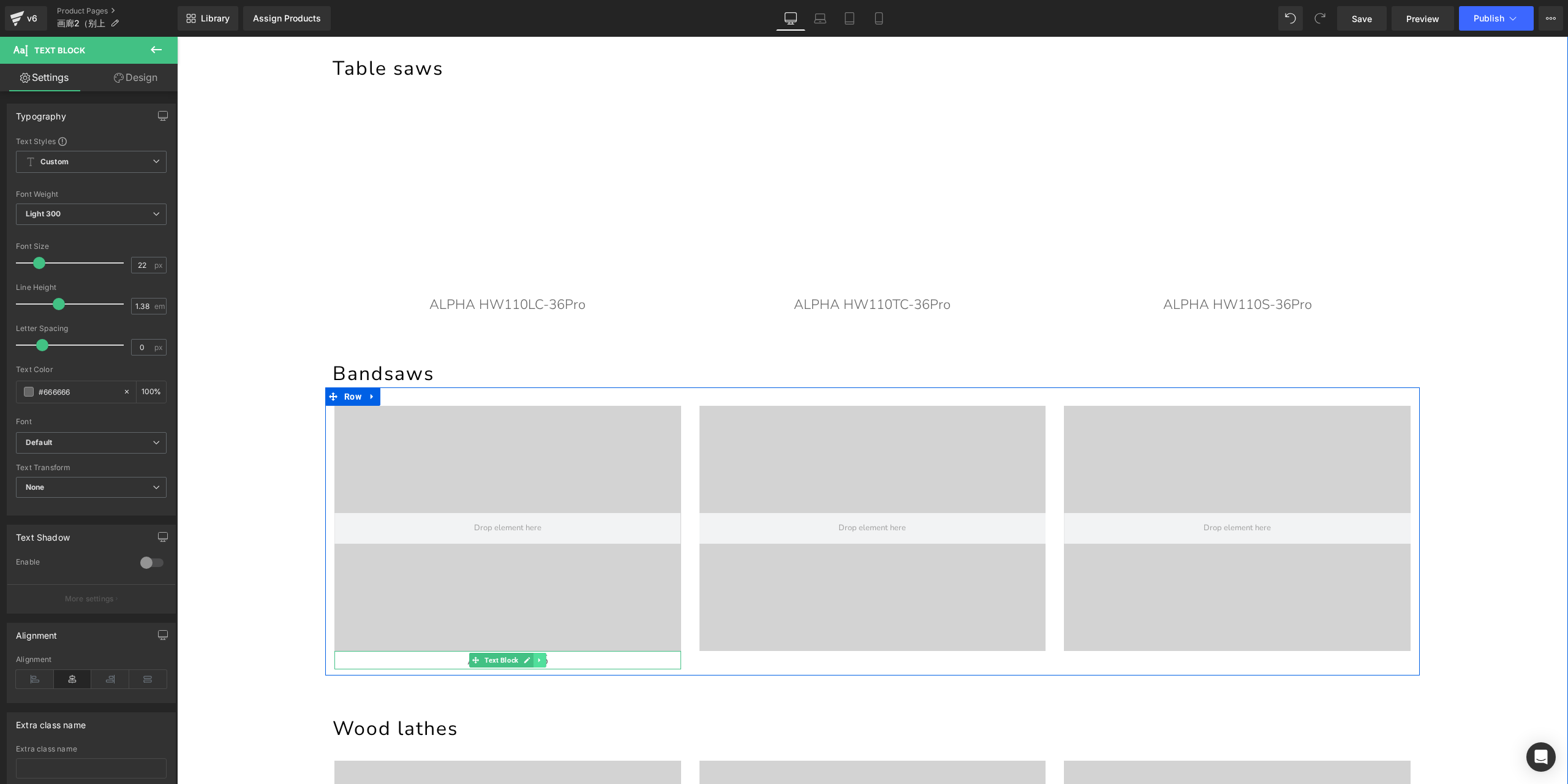
click at [537, 661] on icon at bounding box center [540, 660] width 7 height 7
click at [529, 659] on icon at bounding box center [533, 660] width 7 height 7
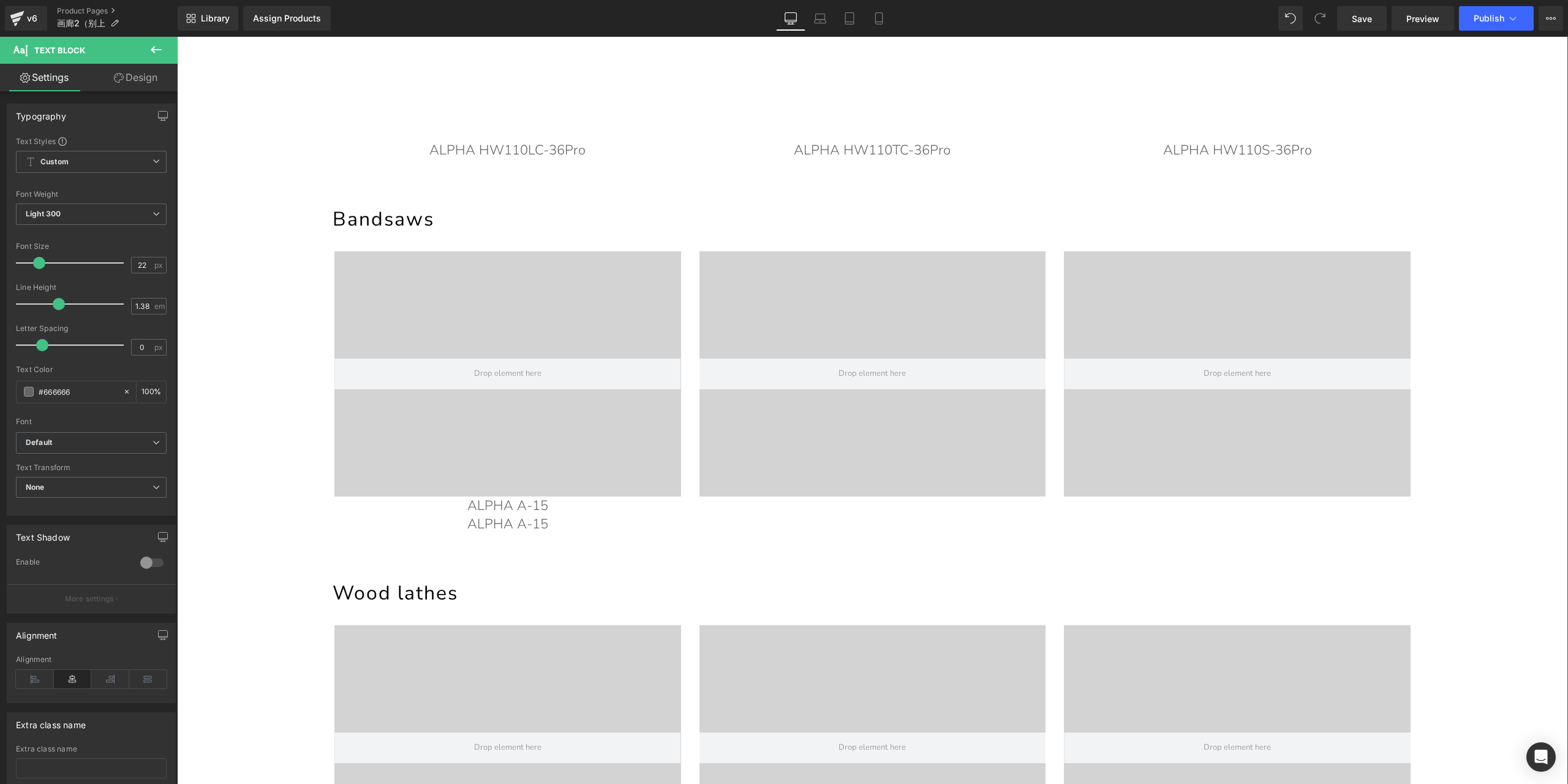
scroll to position [400, 0]
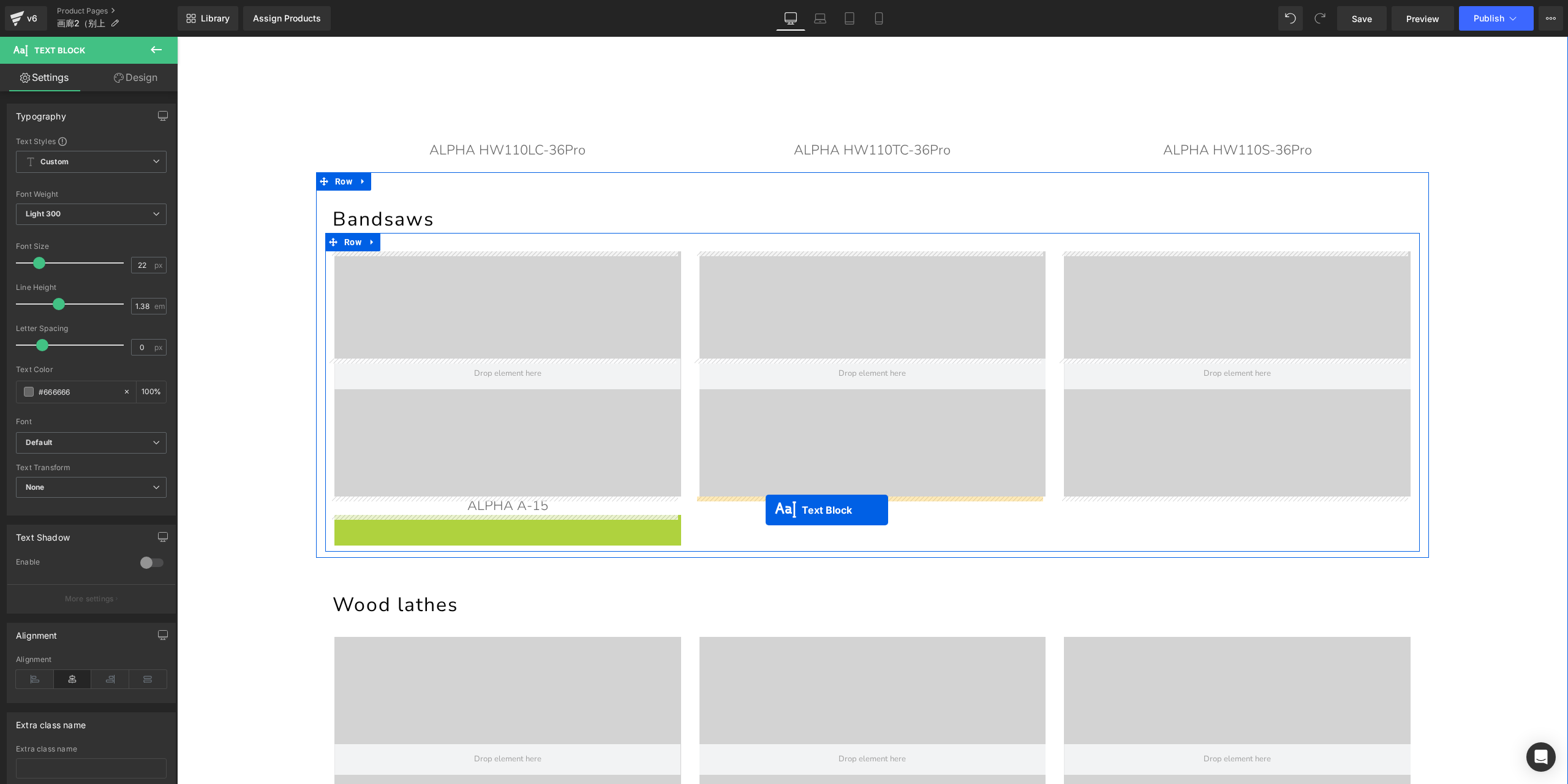
drag, startPoint x: 468, startPoint y: 522, endPoint x: 766, endPoint y: 510, distance: 298.2
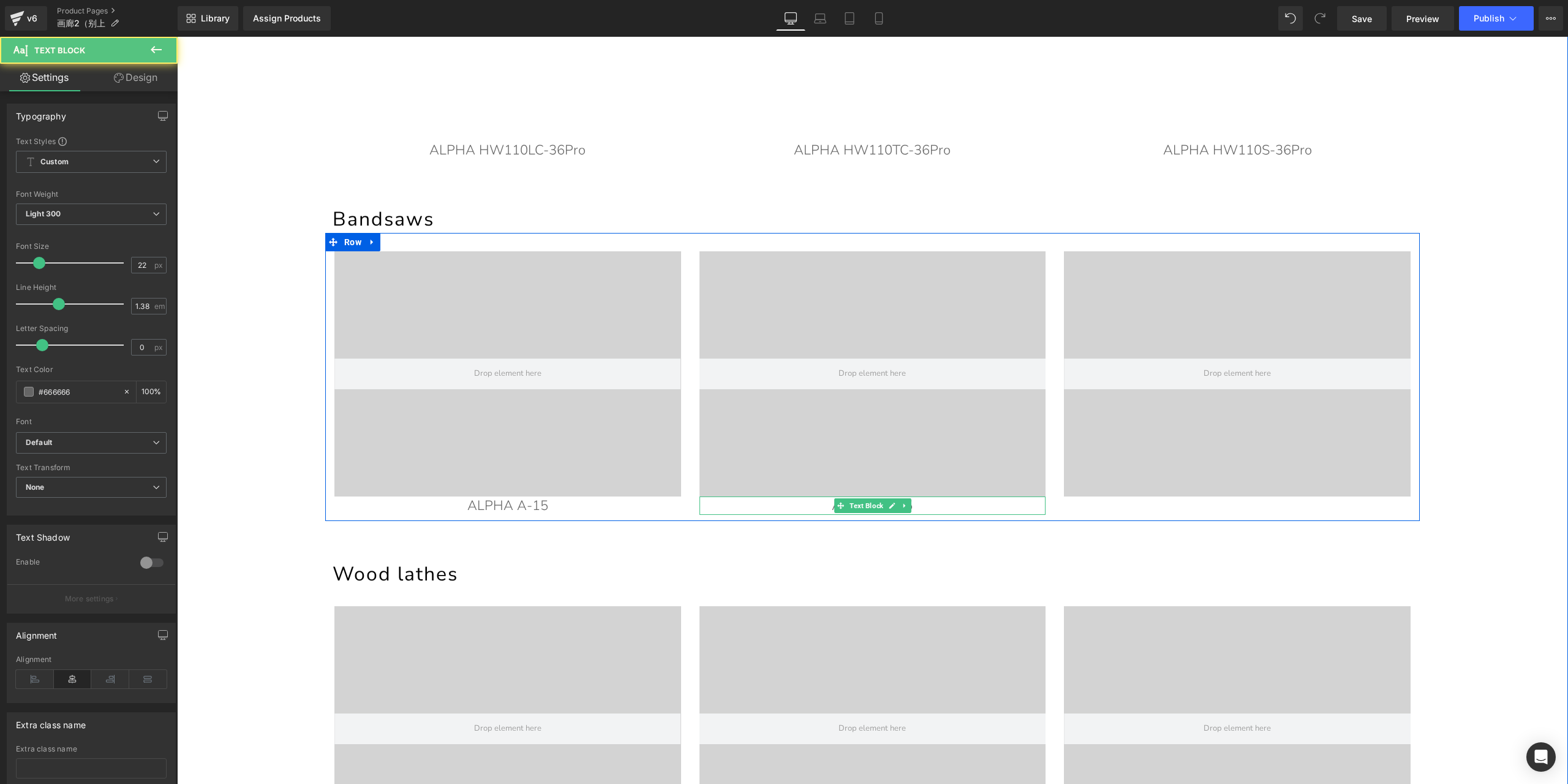
click at [942, 503] on p "ALPHA A-15" at bounding box center [873, 505] width 347 height 19
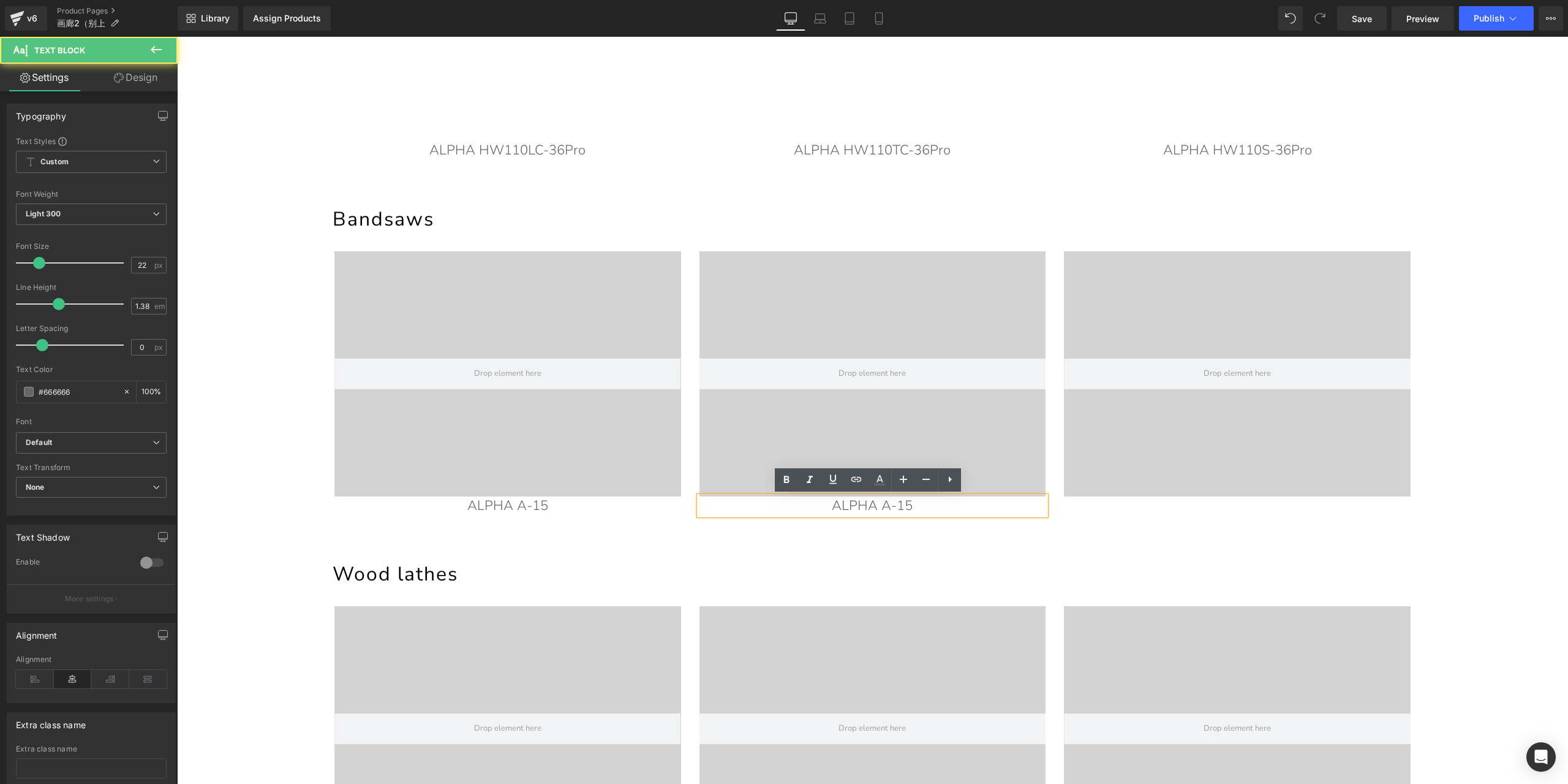
click at [943, 507] on p "ALPHA A-15" at bounding box center [873, 505] width 347 height 19
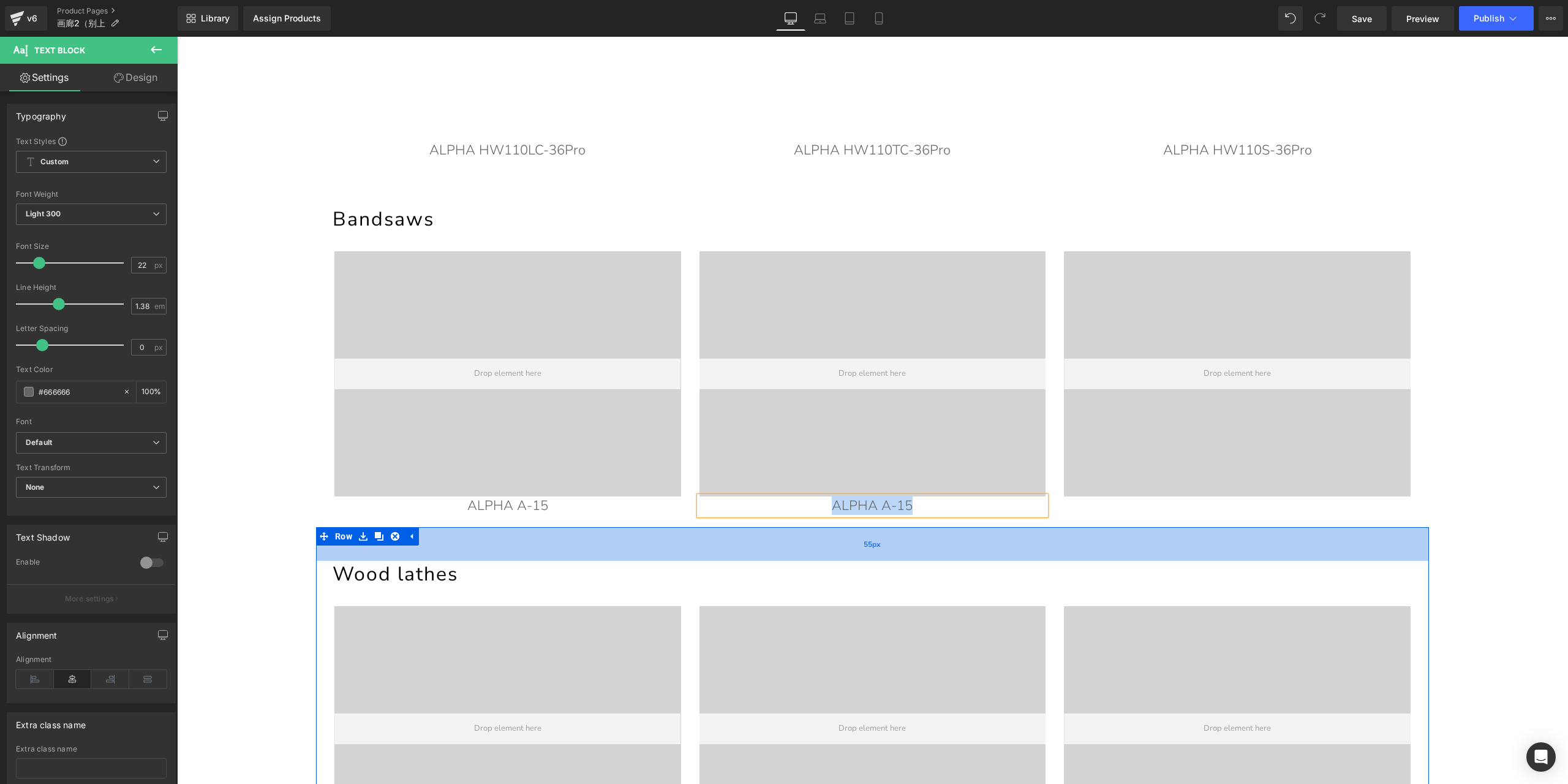
paste div
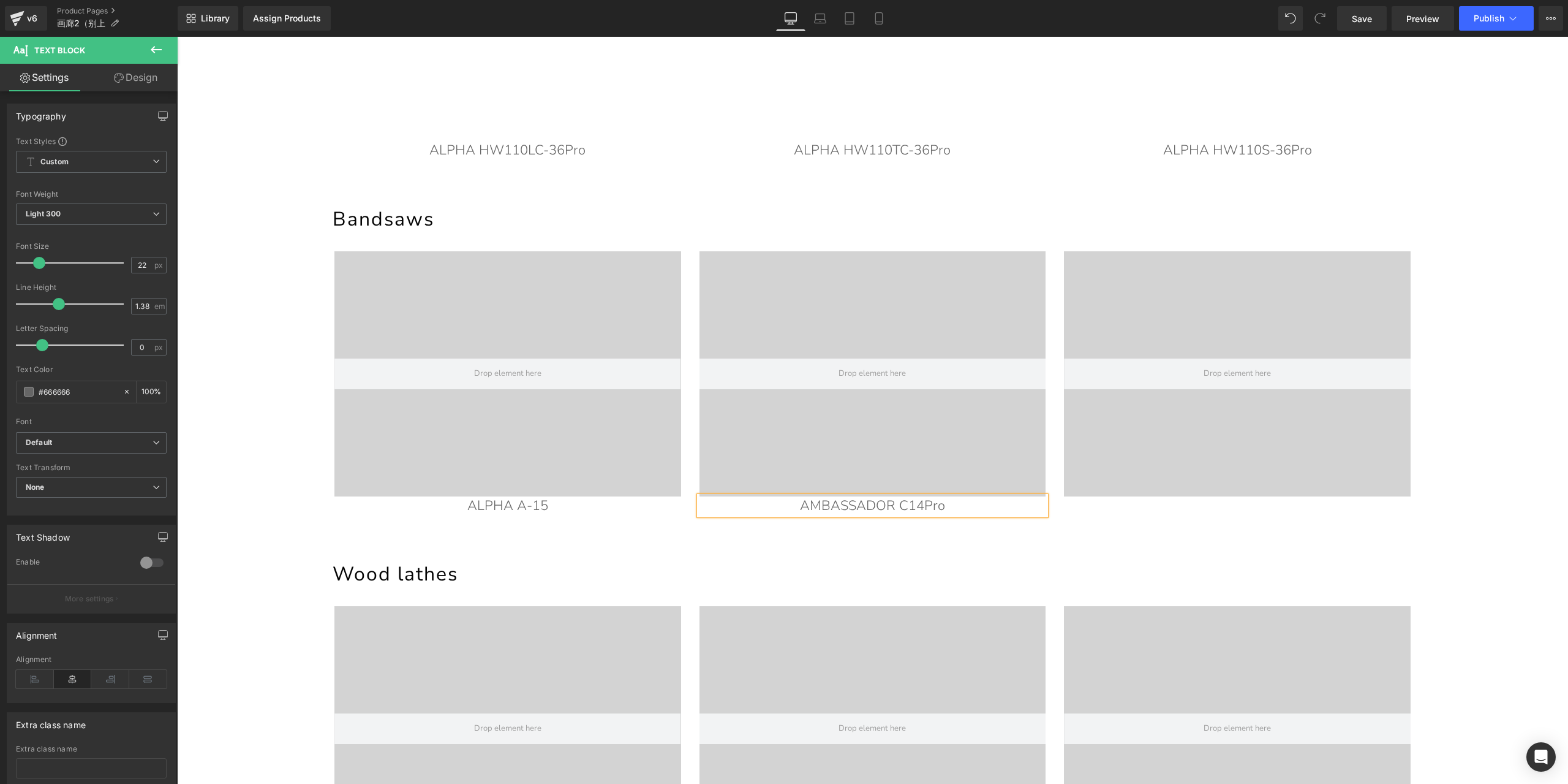
click at [949, 507] on p "AMBASSADOR C14Pro" at bounding box center [873, 505] width 347 height 19
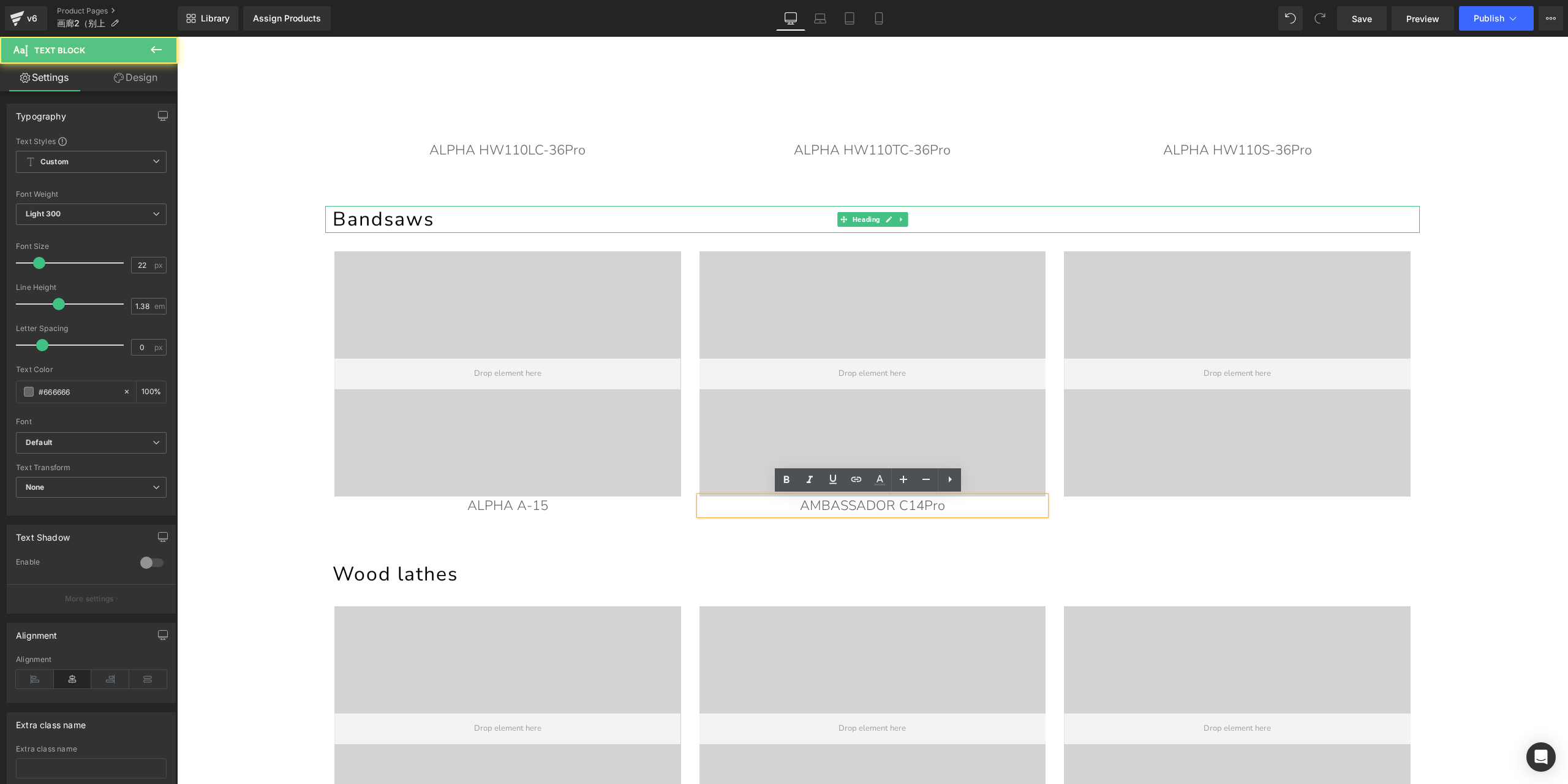
click at [1054, 225] on h1 "Bandsaws" at bounding box center [877, 219] width 1087 height 27
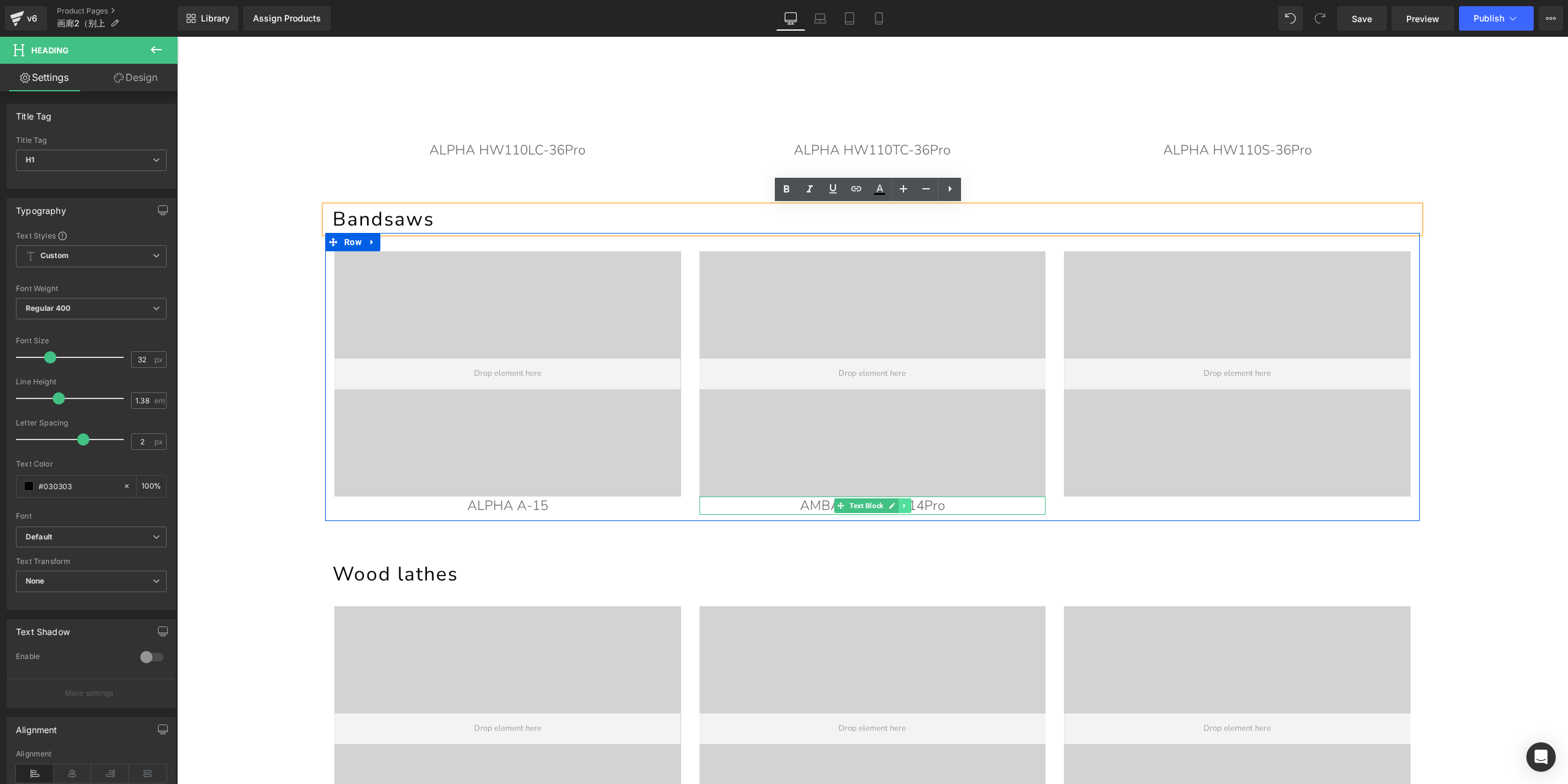
click at [906, 503] on link at bounding box center [905, 505] width 13 height 15
click at [895, 504] on icon at bounding box center [899, 506] width 7 height 7
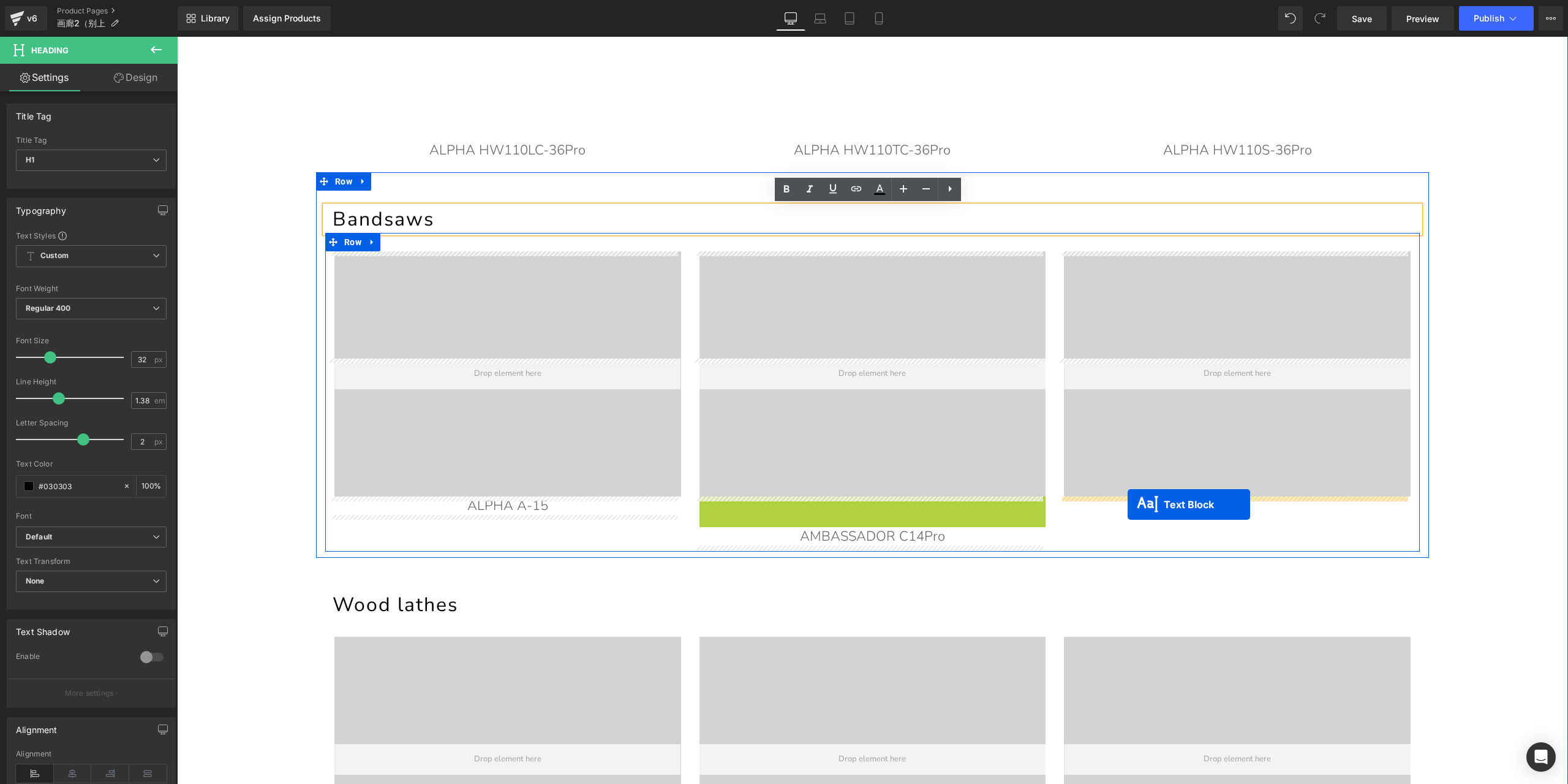
drag, startPoint x: 817, startPoint y: 504, endPoint x: 1128, endPoint y: 504, distance: 311.0
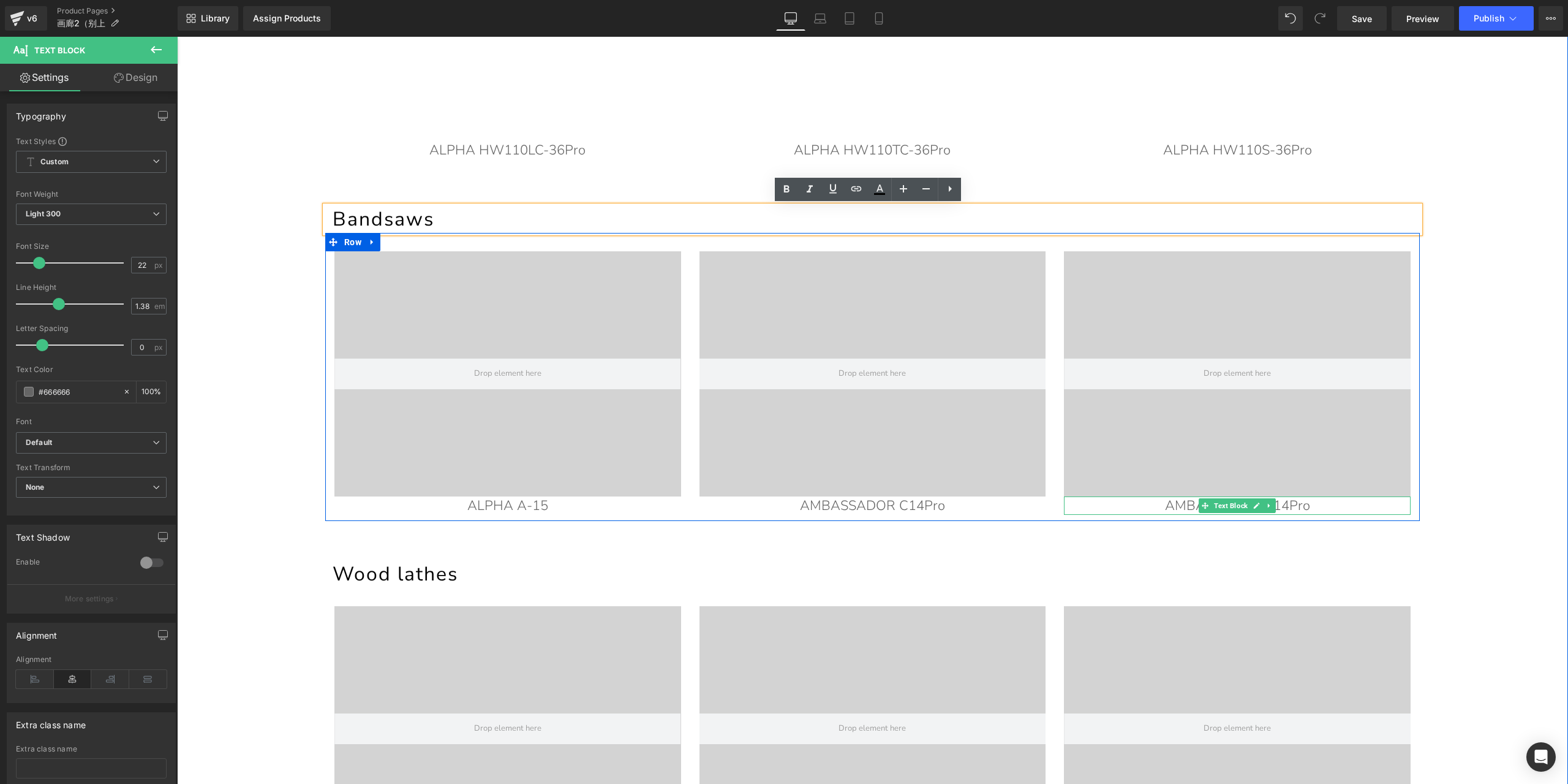
click at [1322, 503] on p "AMBASSADOR C14Pro" at bounding box center [1238, 505] width 347 height 19
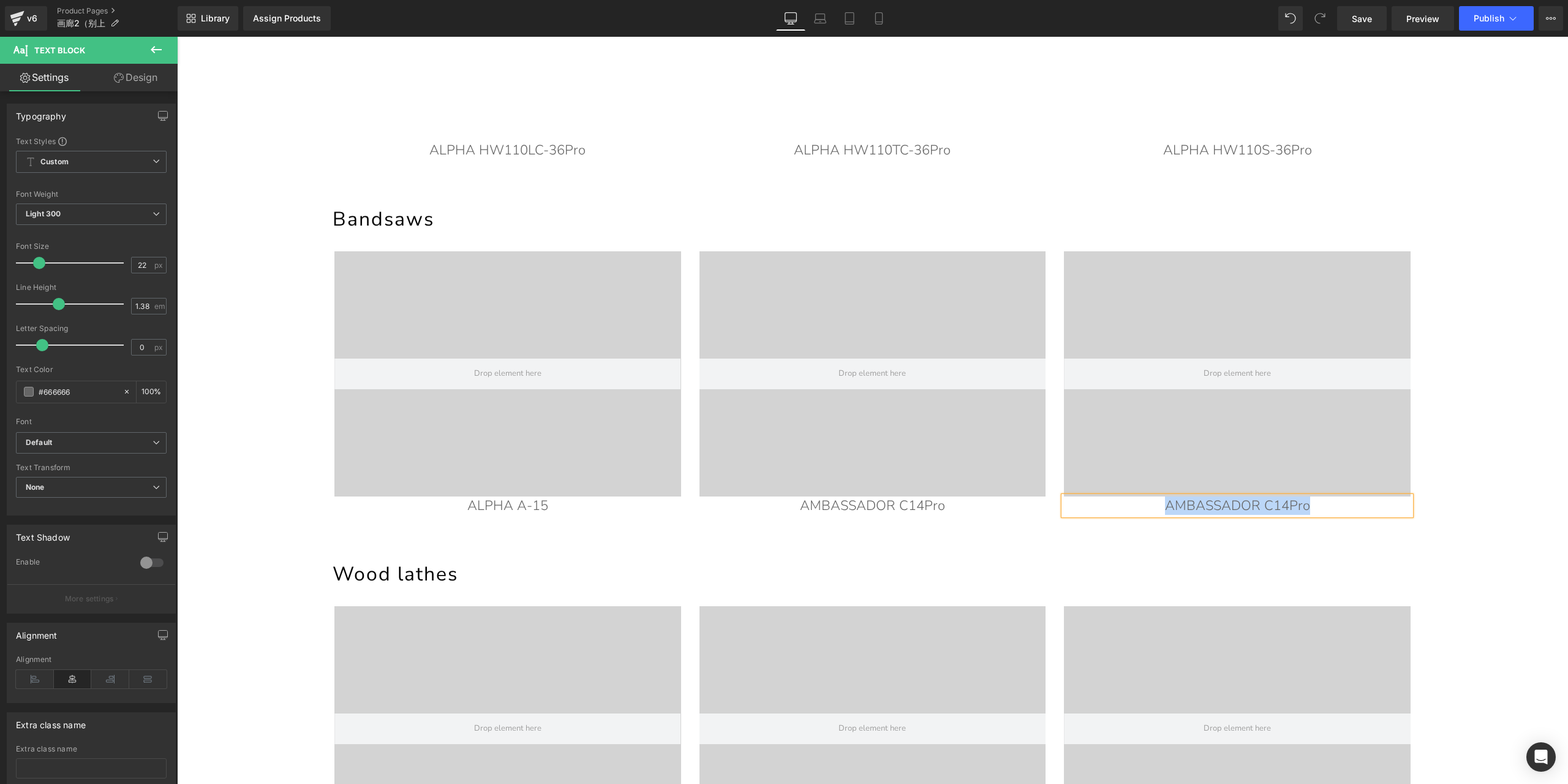
click at [1278, 510] on p "AMBASSADOR C14Pro" at bounding box center [1238, 505] width 347 height 19
paste div
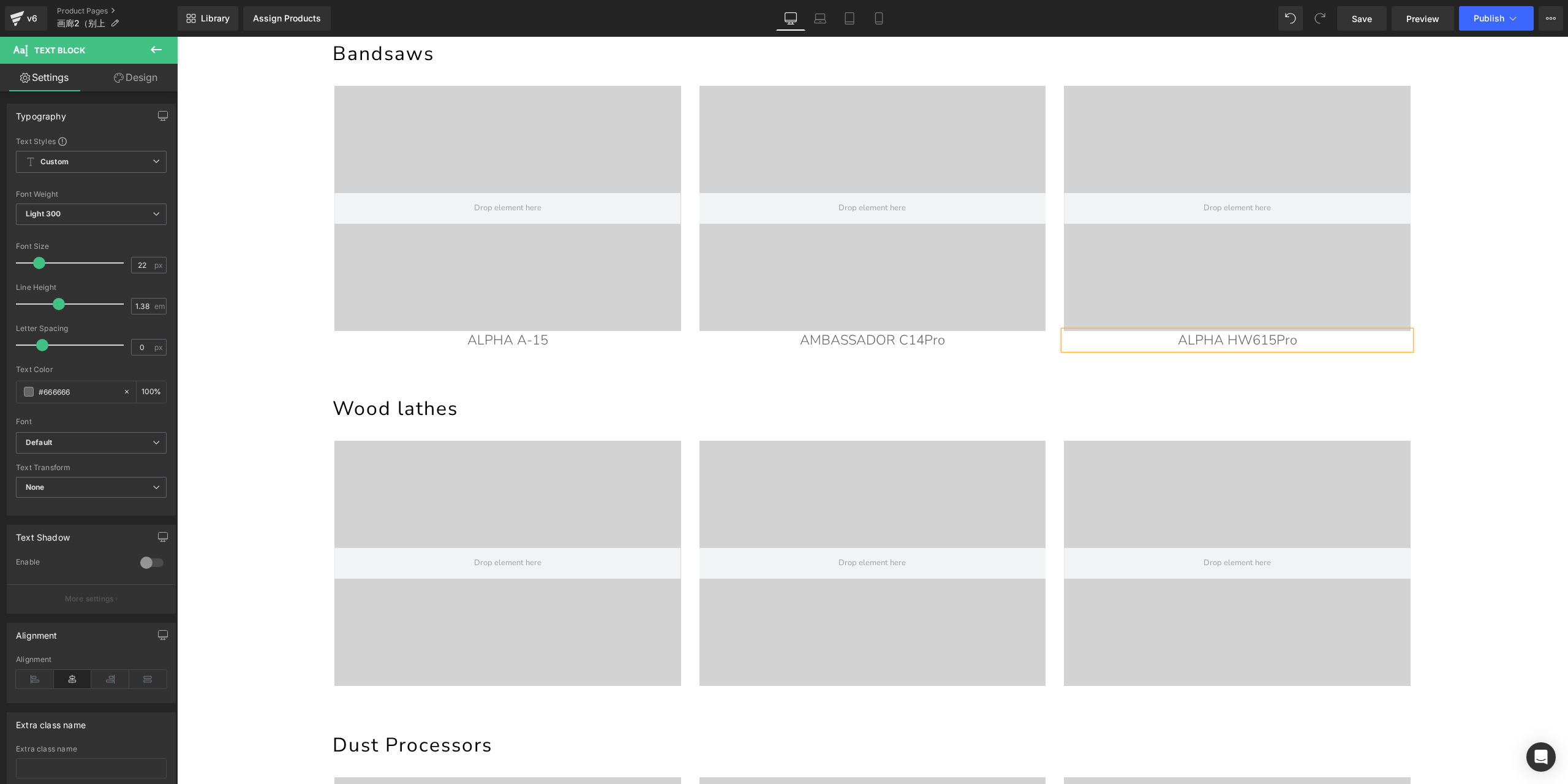
scroll to position [645, 0]
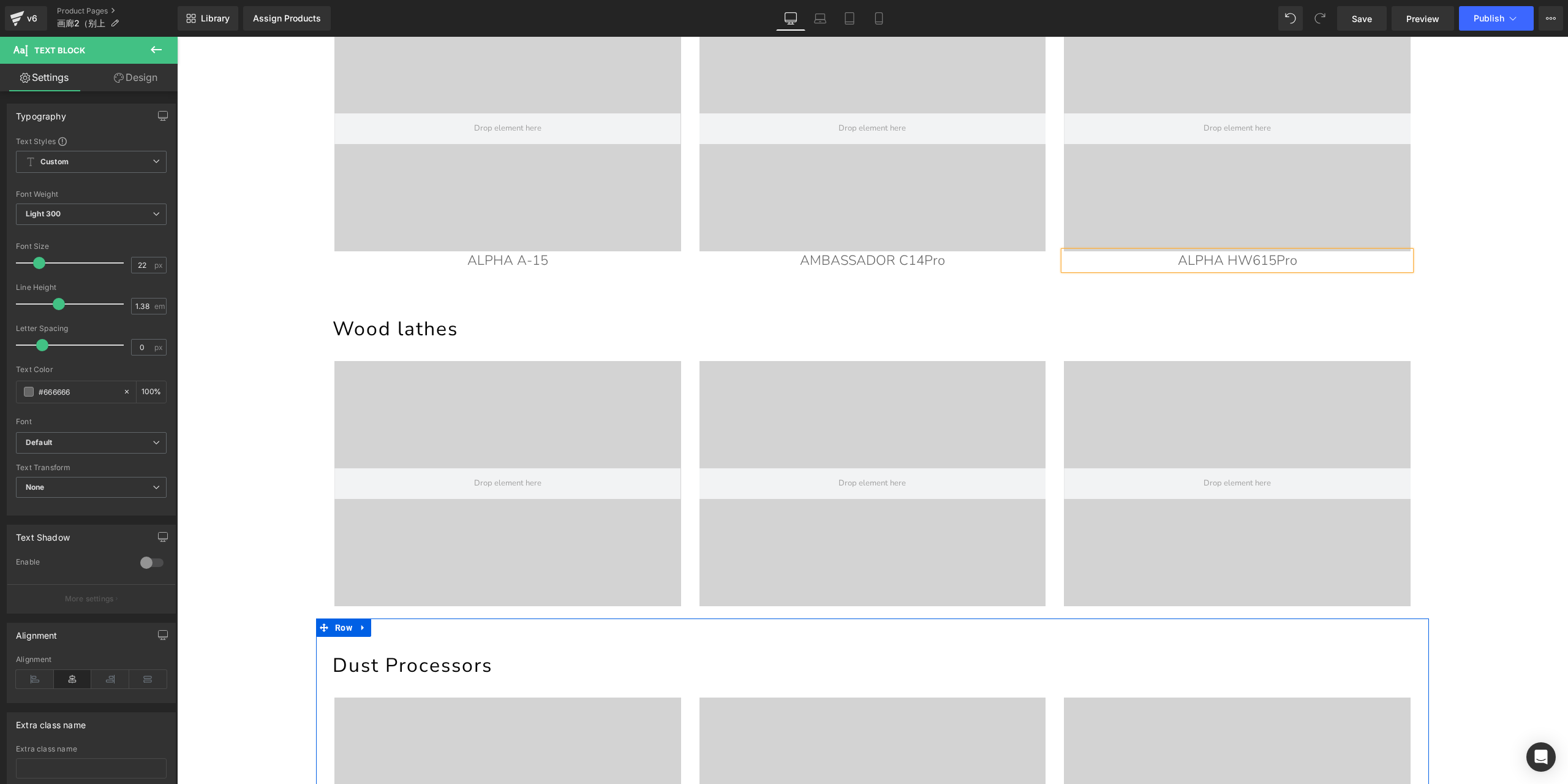
click at [514, 643] on div "Dust Processors Heading Video Bg Video Bg Video Bg Row Row" at bounding box center [872, 787] width 1113 height 337
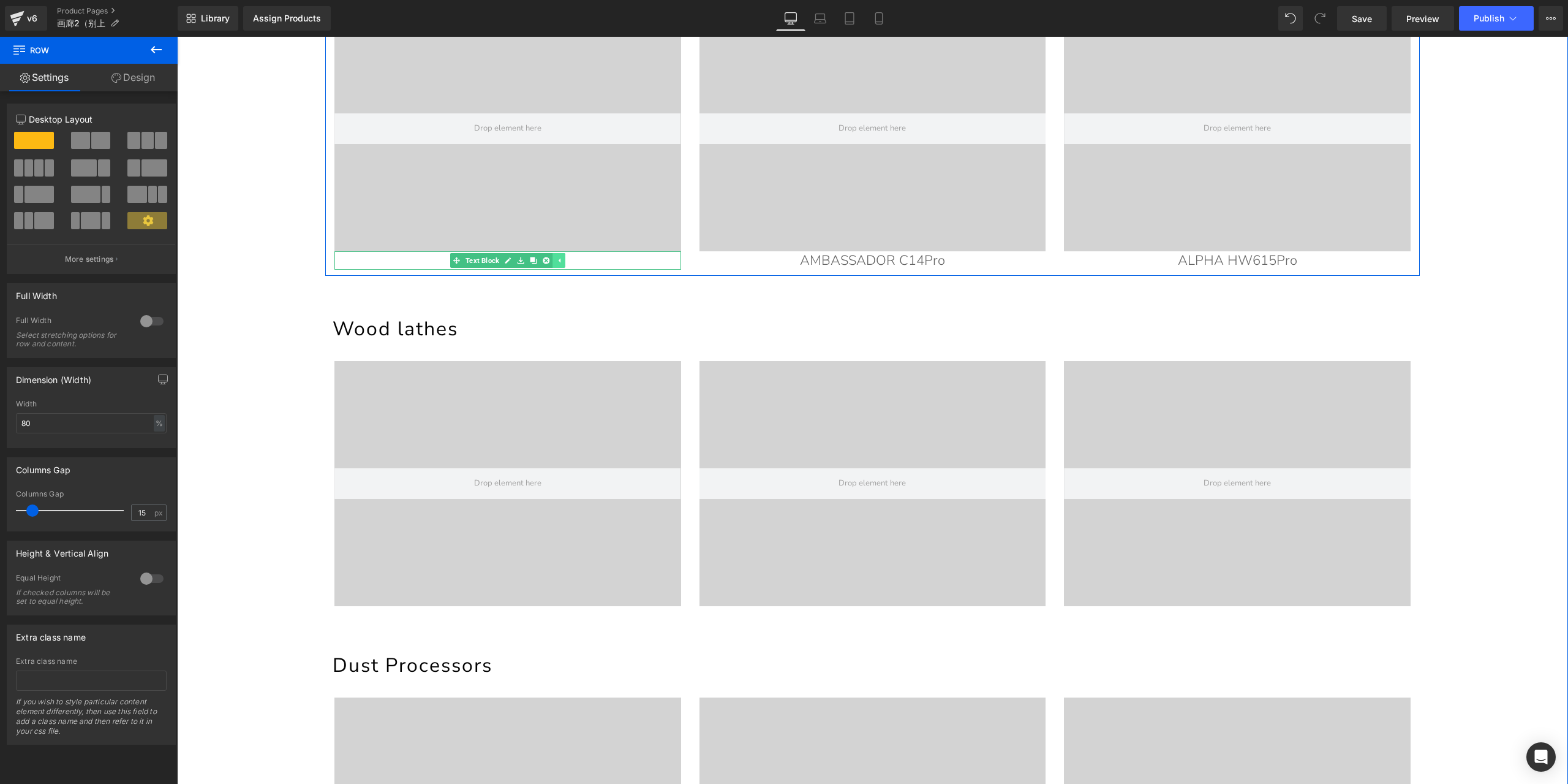
click at [555, 261] on icon at bounding box center [559, 260] width 7 height 7
click at [537, 260] on icon at bounding box center [540, 260] width 7 height 7
click at [528, 258] on link at bounding box center [534, 260] width 13 height 15
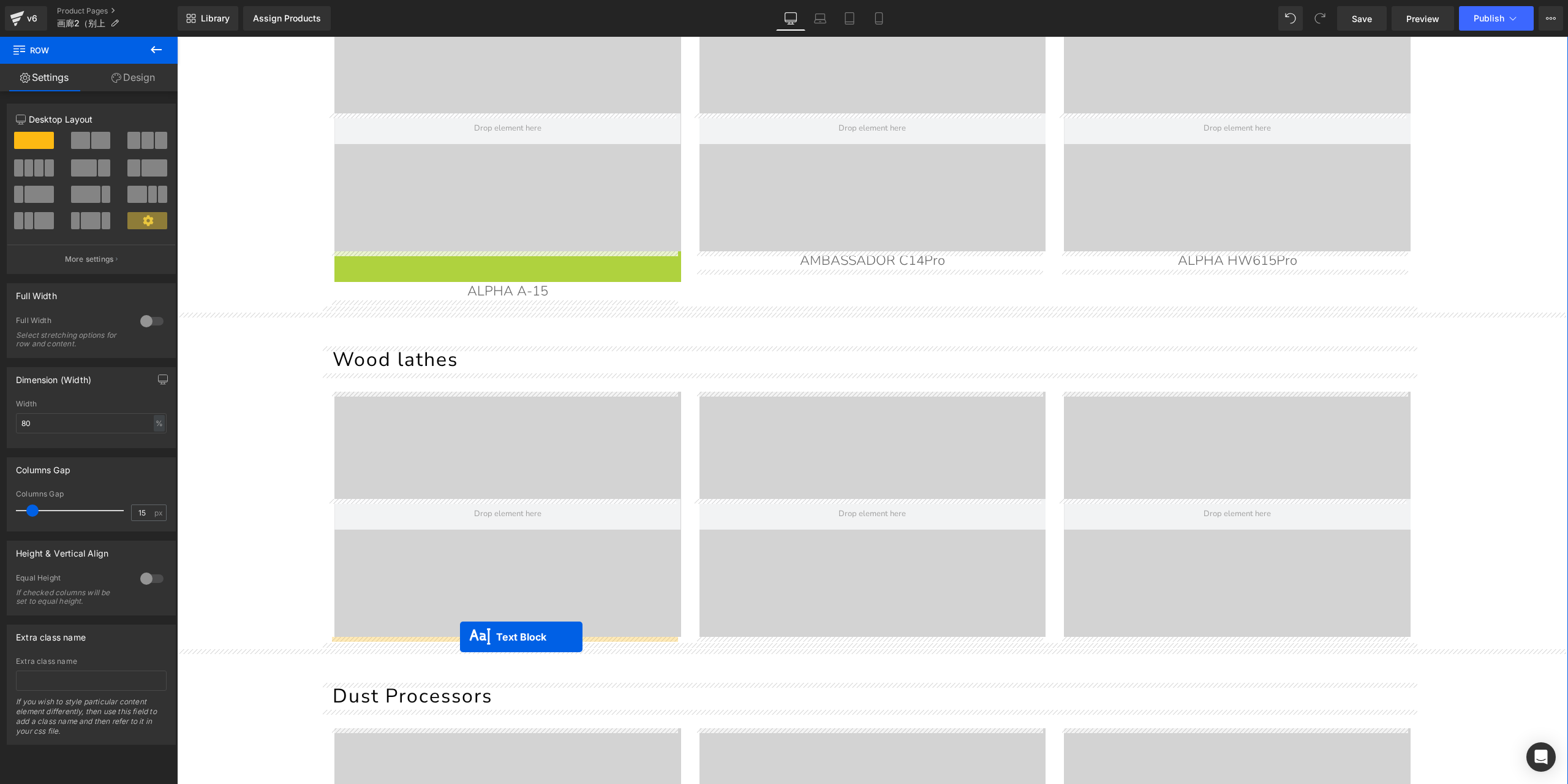
drag, startPoint x: 451, startPoint y: 261, endPoint x: 460, endPoint y: 637, distance: 376.1
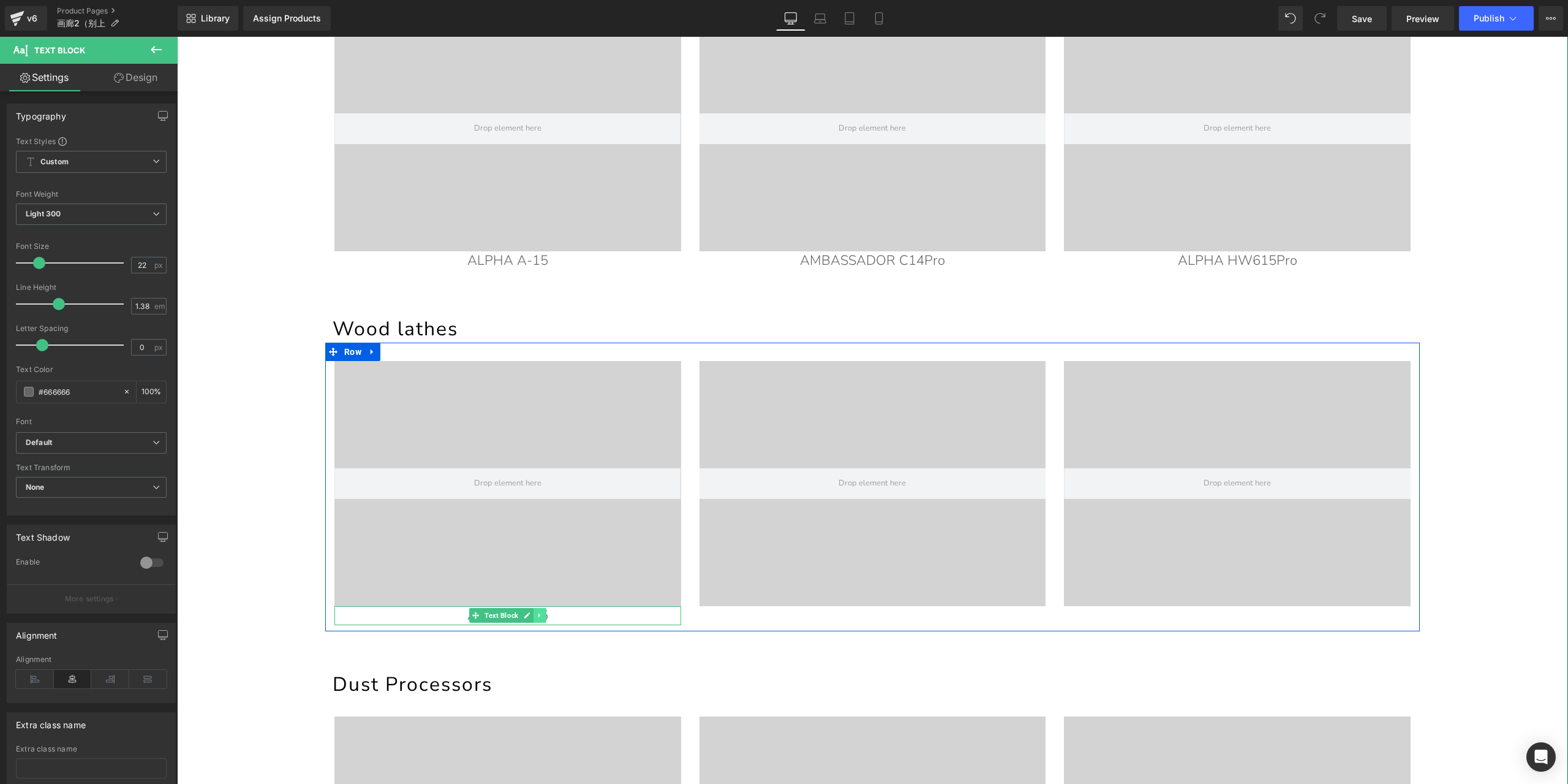
click at [541, 616] on link at bounding box center [540, 615] width 13 height 15
click at [534, 616] on link at bounding box center [534, 615] width 13 height 15
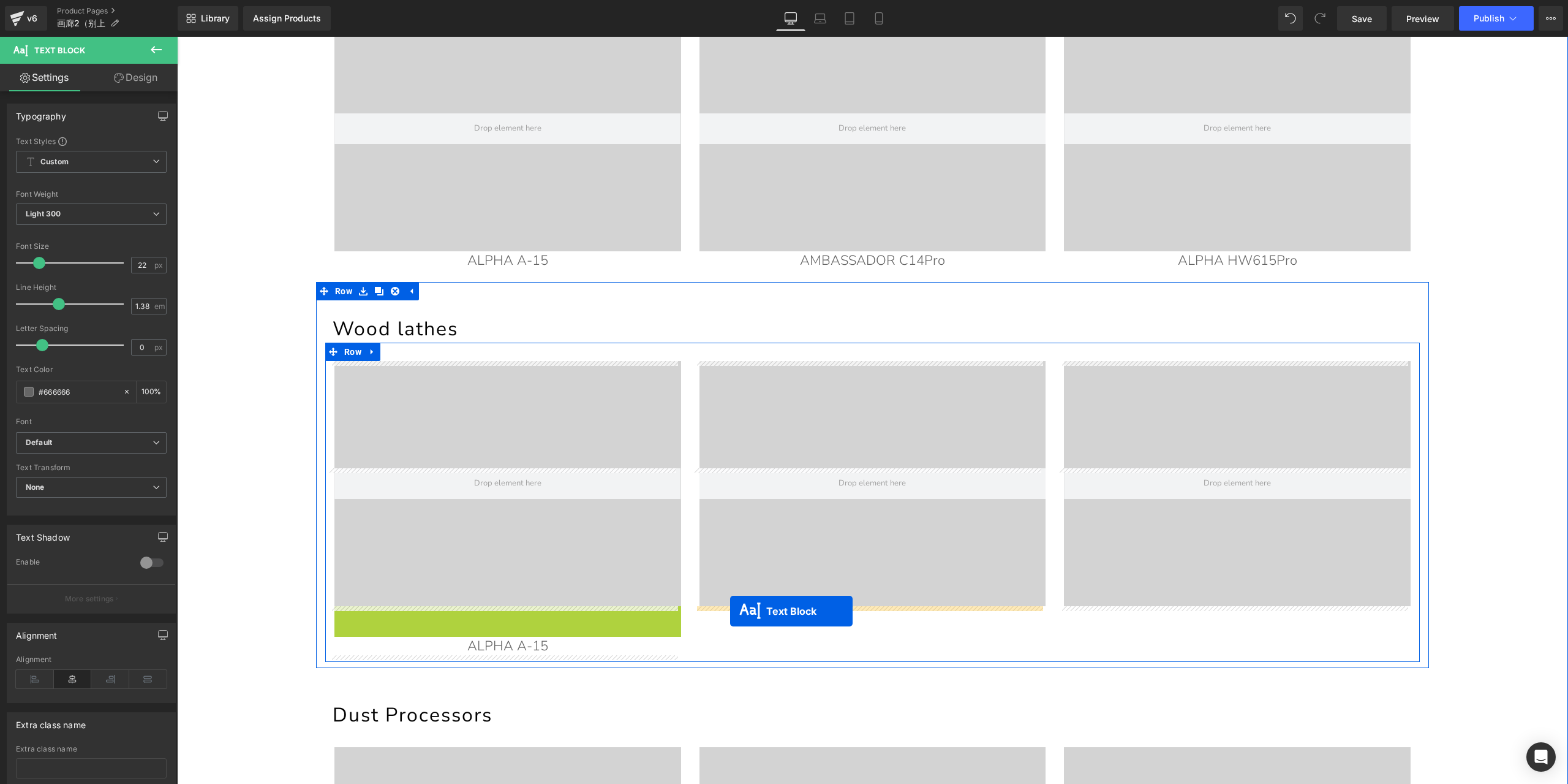
drag, startPoint x: 448, startPoint y: 612, endPoint x: 730, endPoint y: 611, distance: 282.0
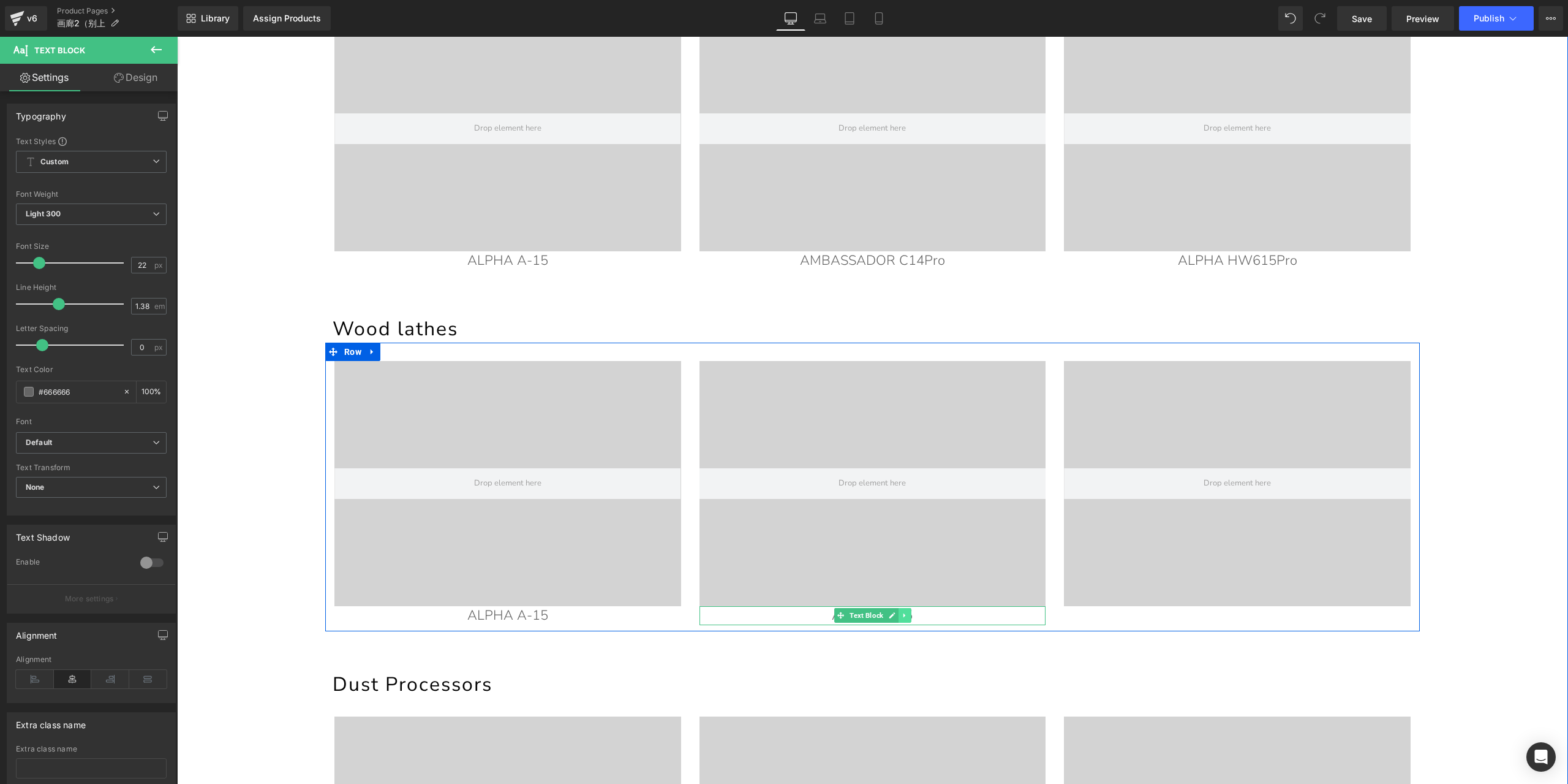
click at [903, 616] on icon at bounding box center [905, 615] width 7 height 7
click at [895, 615] on icon at bounding box center [899, 616] width 7 height 7
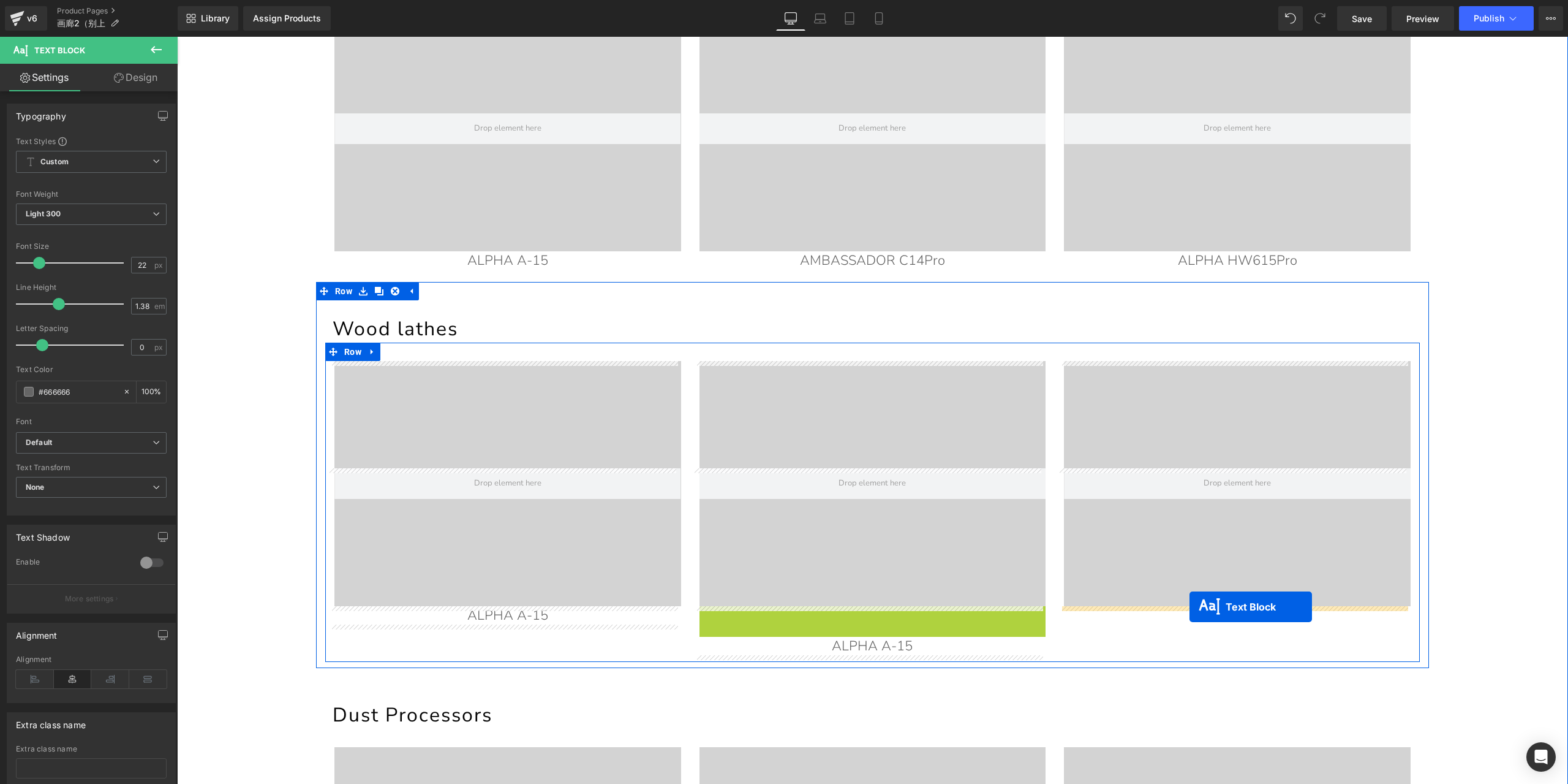
drag, startPoint x: 817, startPoint y: 614, endPoint x: 1190, endPoint y: 607, distance: 373.1
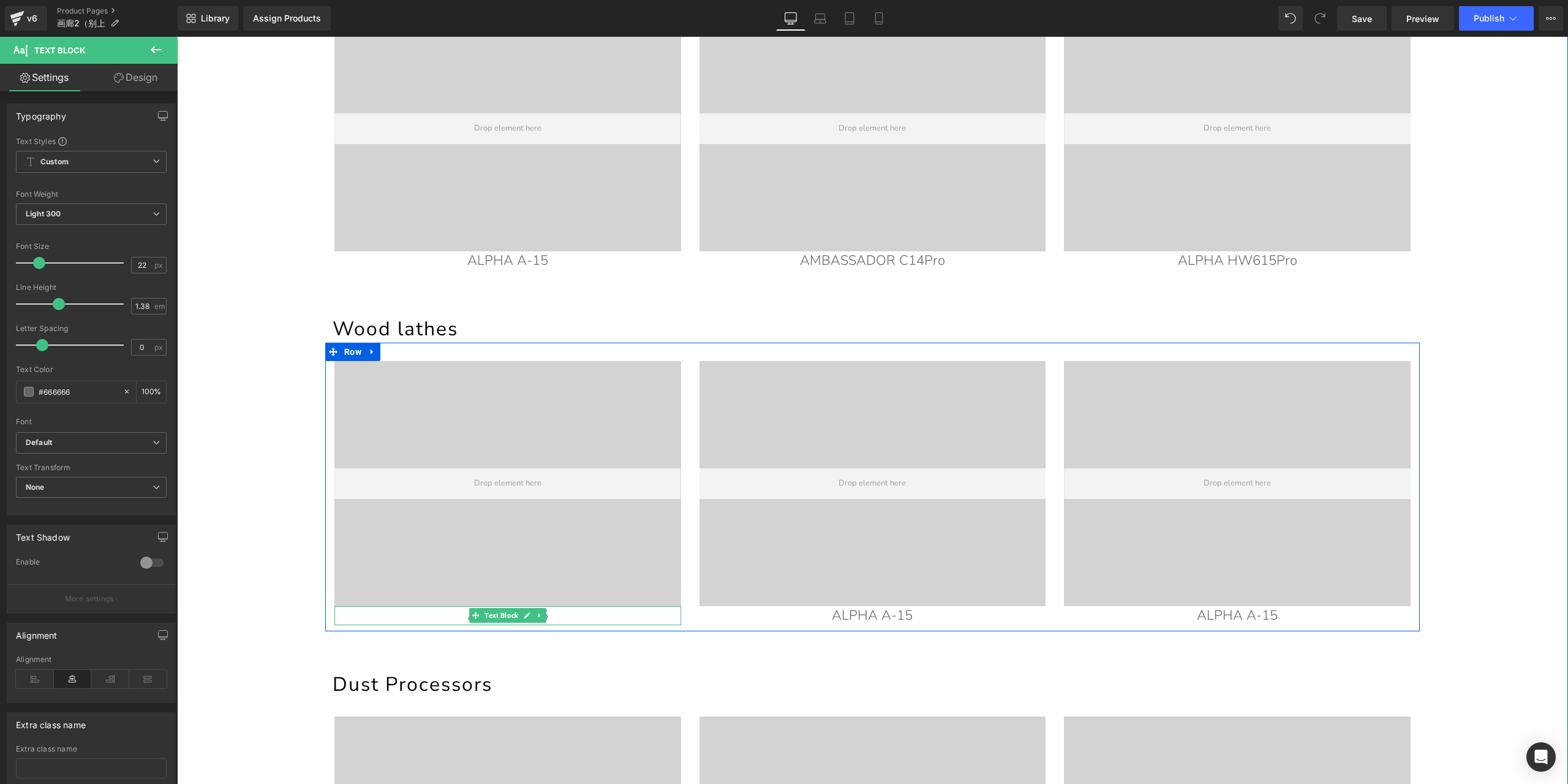
click at [595, 619] on p "ALPHA A-15" at bounding box center [508, 615] width 347 height 19
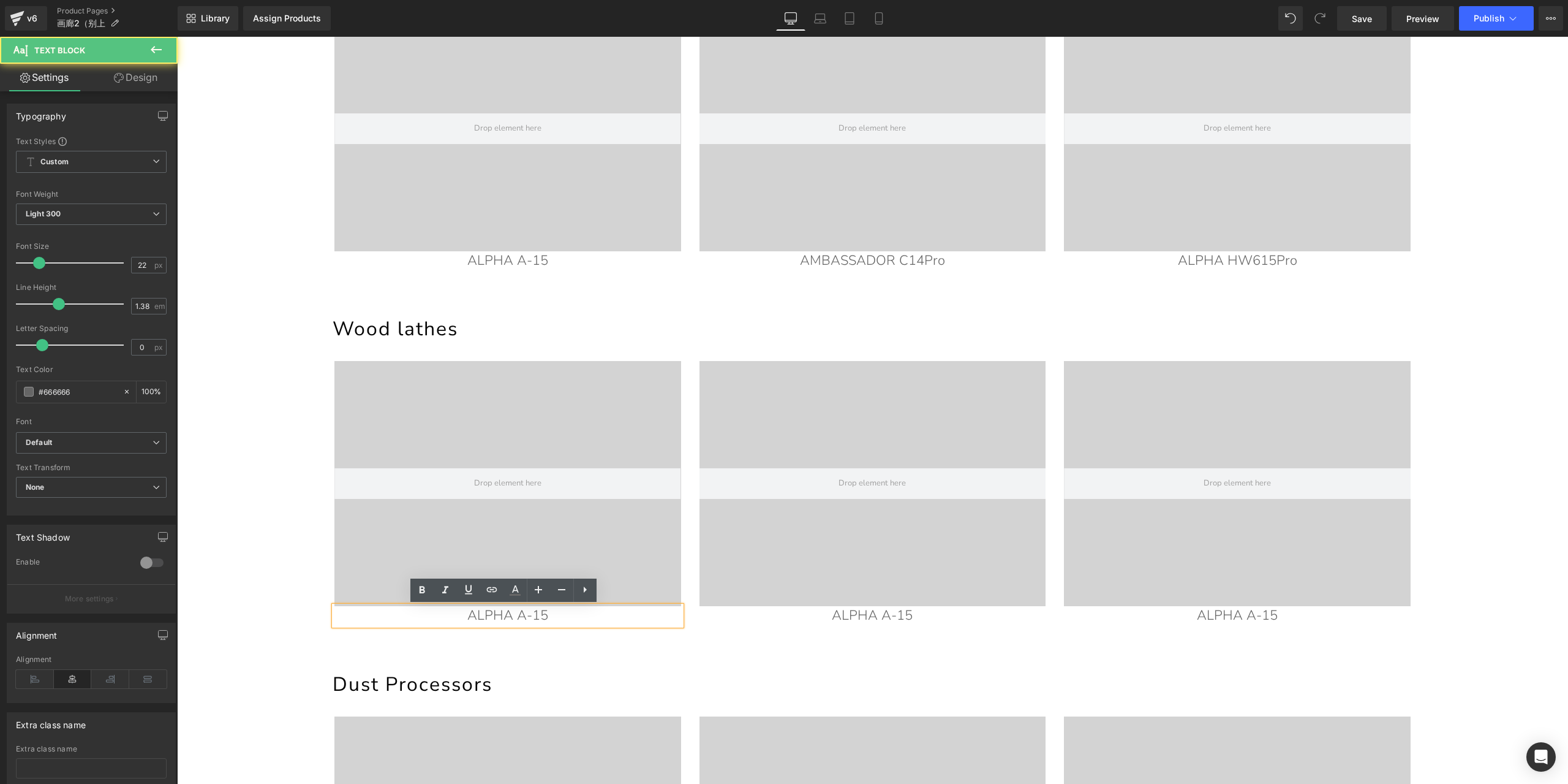
click at [595, 619] on p "ALPHA A-15" at bounding box center [508, 615] width 347 height 19
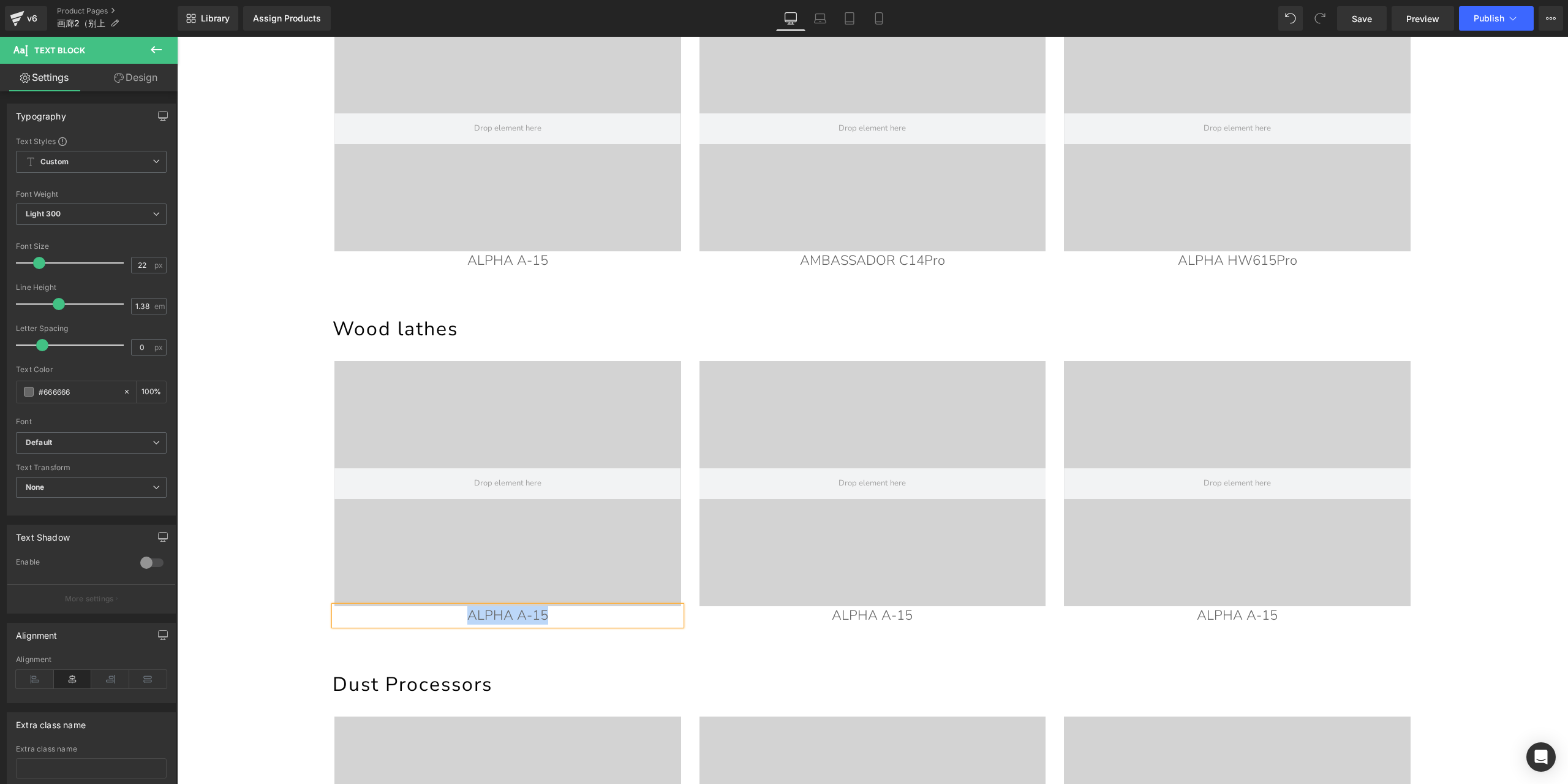
paste div
click at [889, 614] on icon at bounding box center [892, 615] width 7 height 7
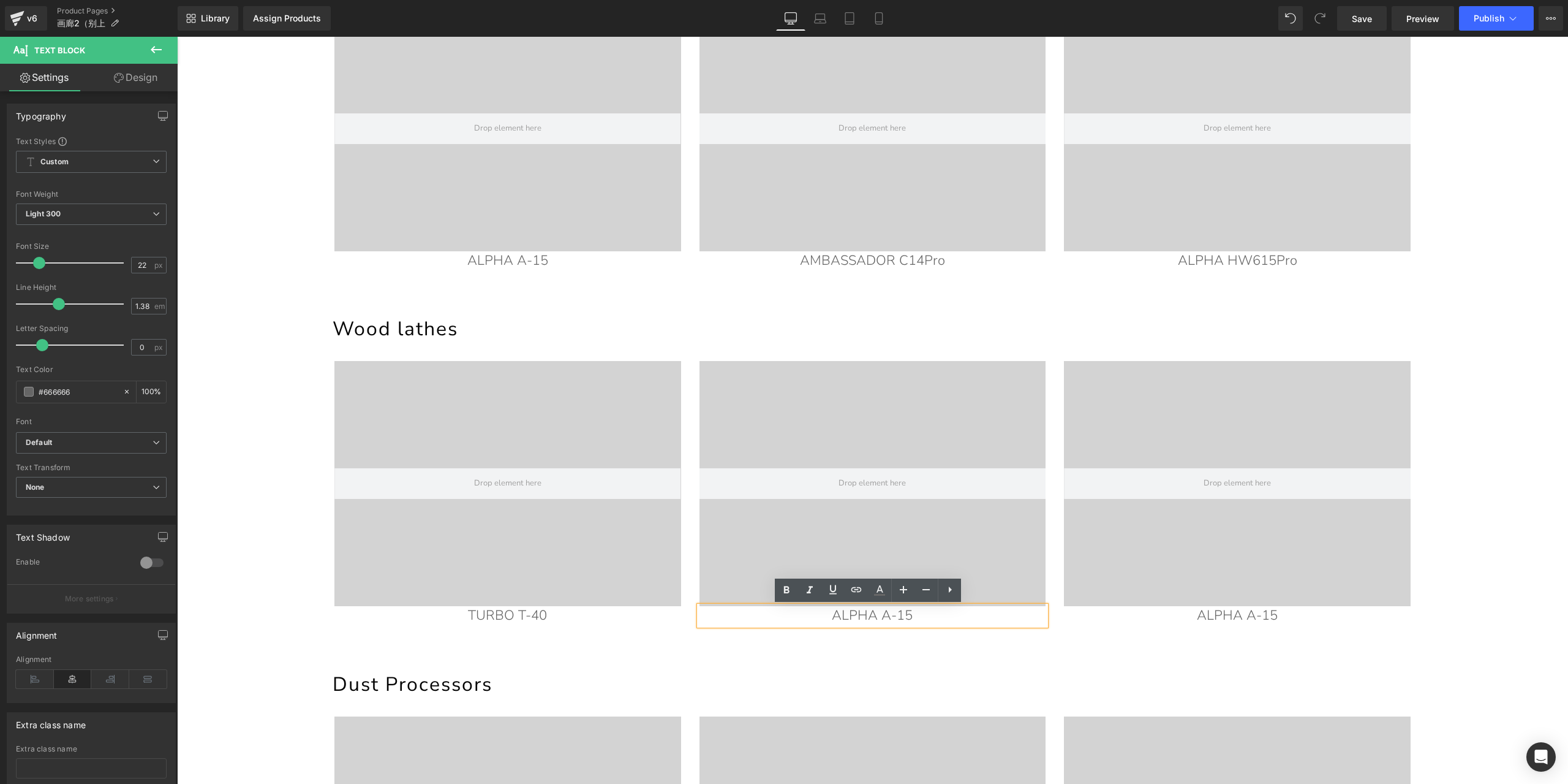
click at [917, 612] on p "ALPHA A-15" at bounding box center [873, 615] width 347 height 19
paste div
click at [1353, 20] on span "Save" at bounding box center [1362, 19] width 20 height 13
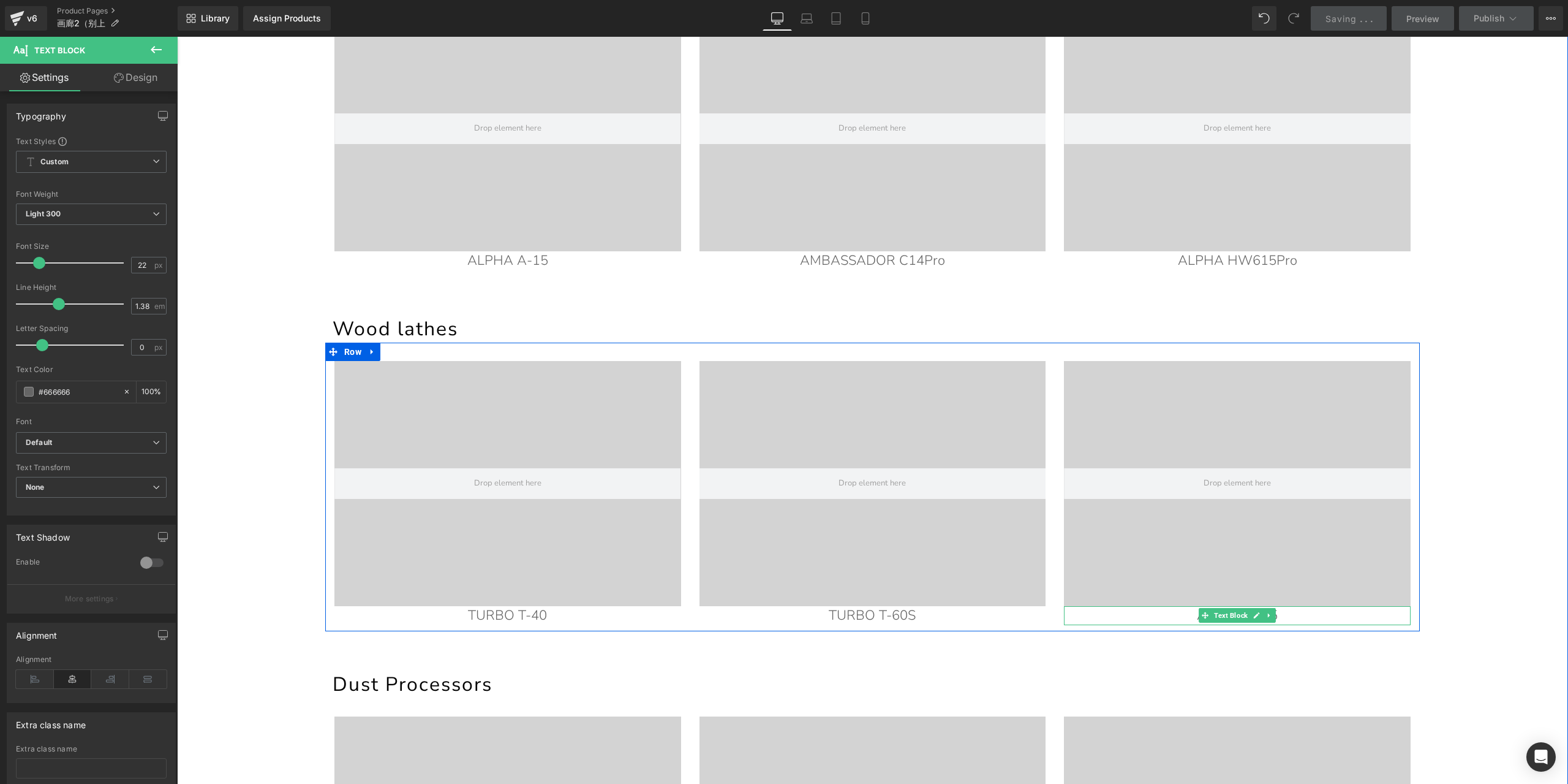
click at [1298, 620] on p "ALPHA A-15" at bounding box center [1238, 615] width 347 height 19
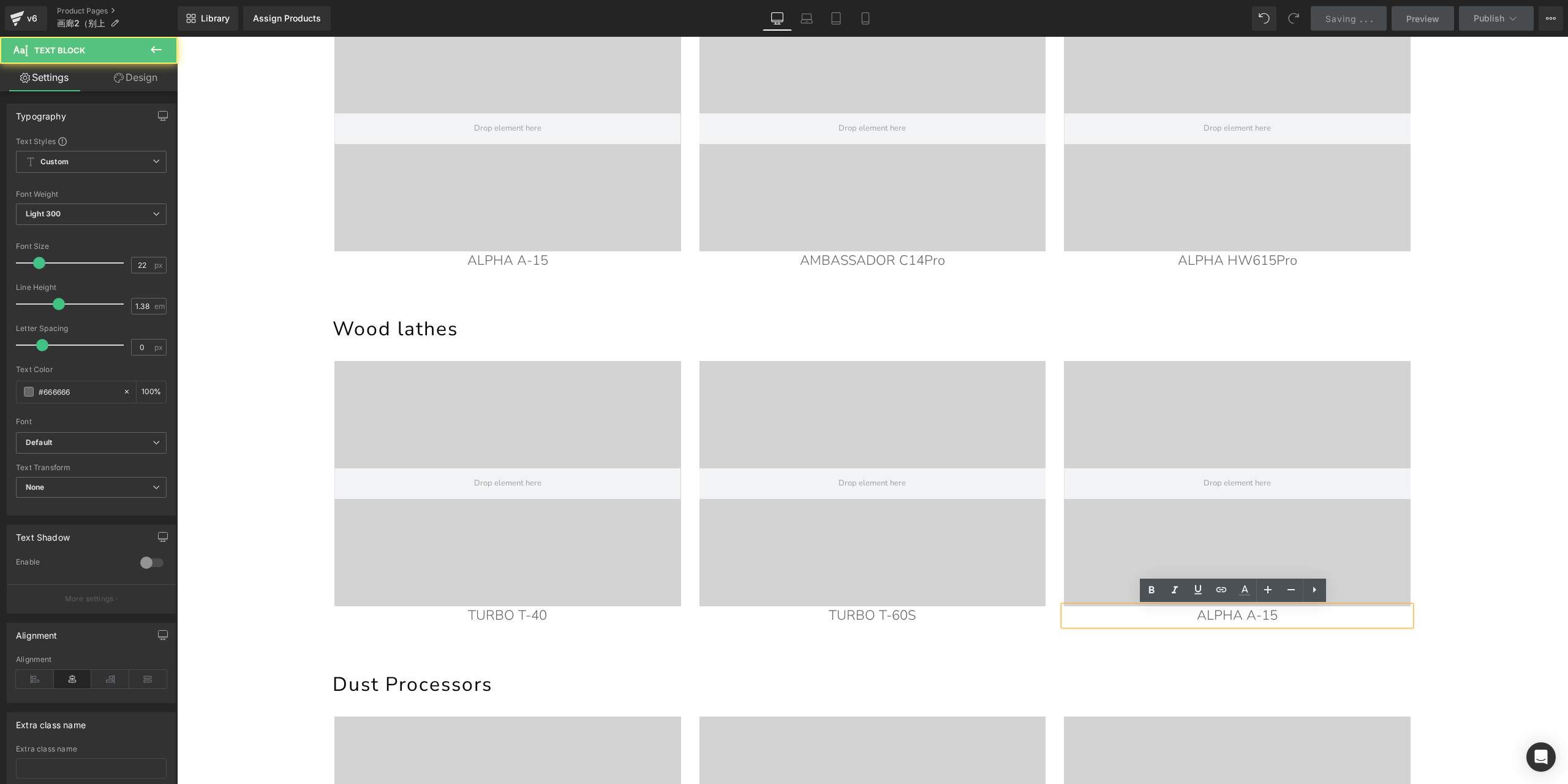
click at [1298, 614] on p "ALPHA A-15" at bounding box center [1238, 615] width 347 height 19
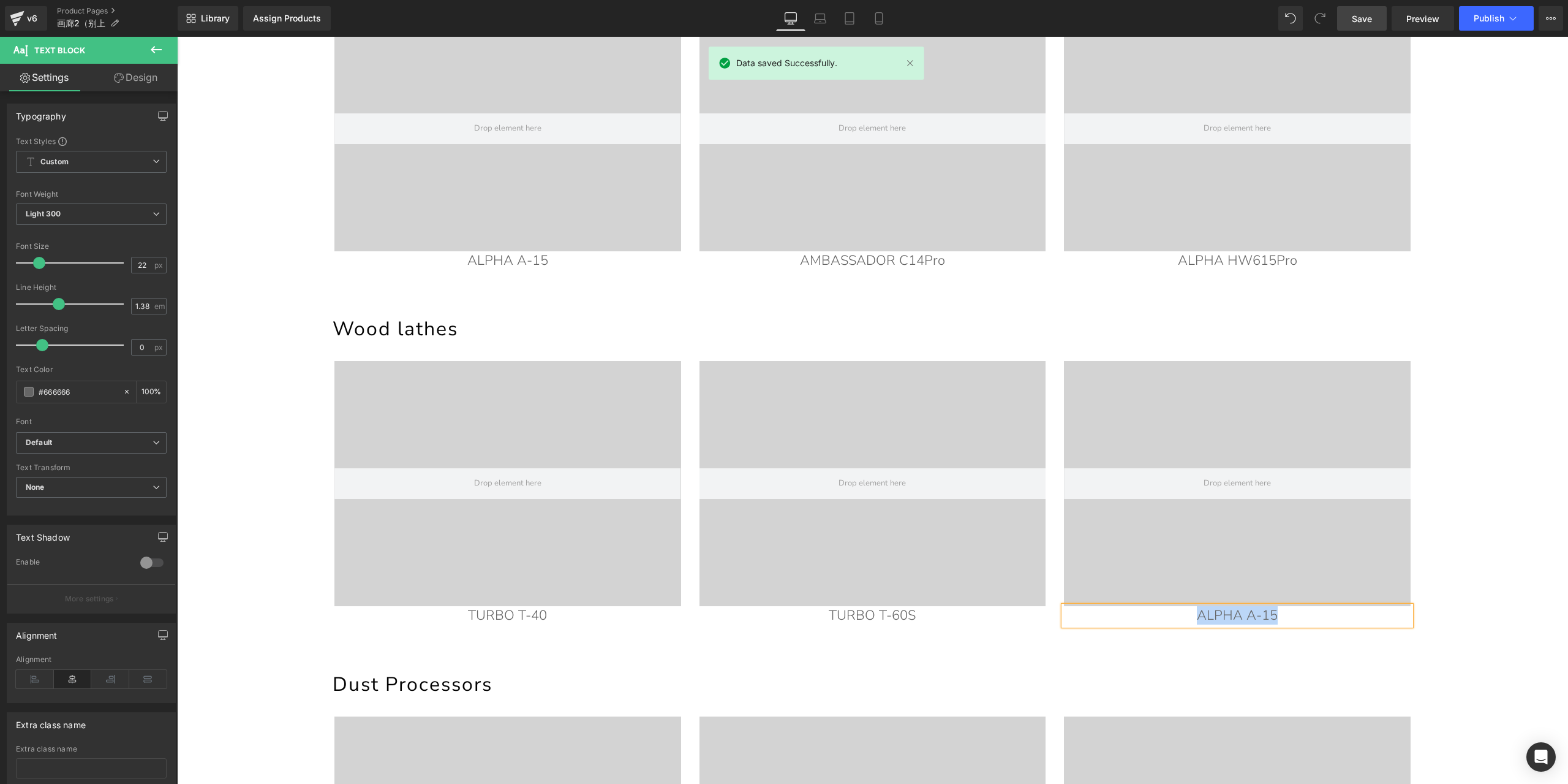
paste div
click at [1370, 19] on span "Save" at bounding box center [1362, 19] width 20 height 13
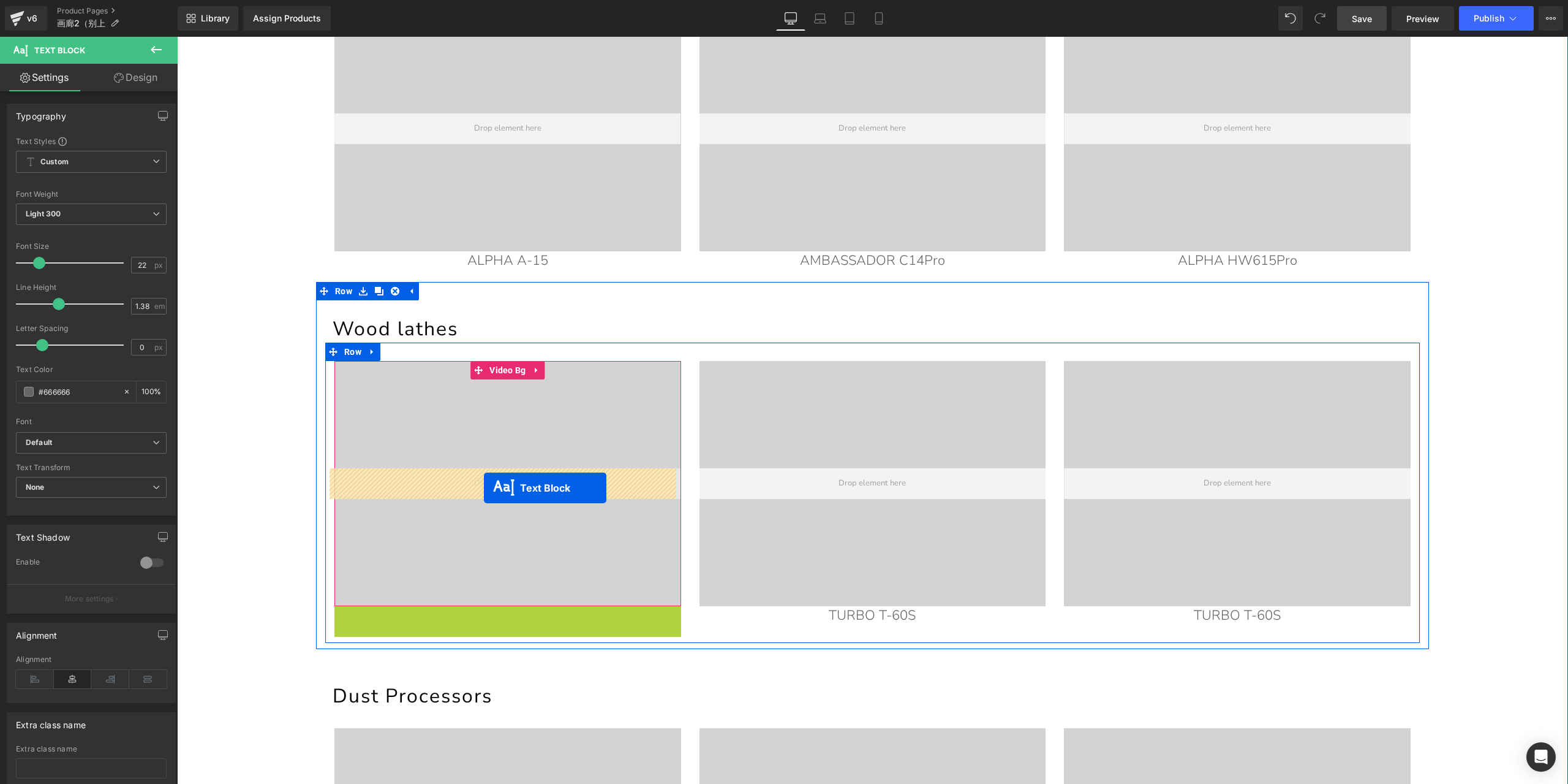
drag, startPoint x: 471, startPoint y: 618, endPoint x: 484, endPoint y: 488, distance: 130.6
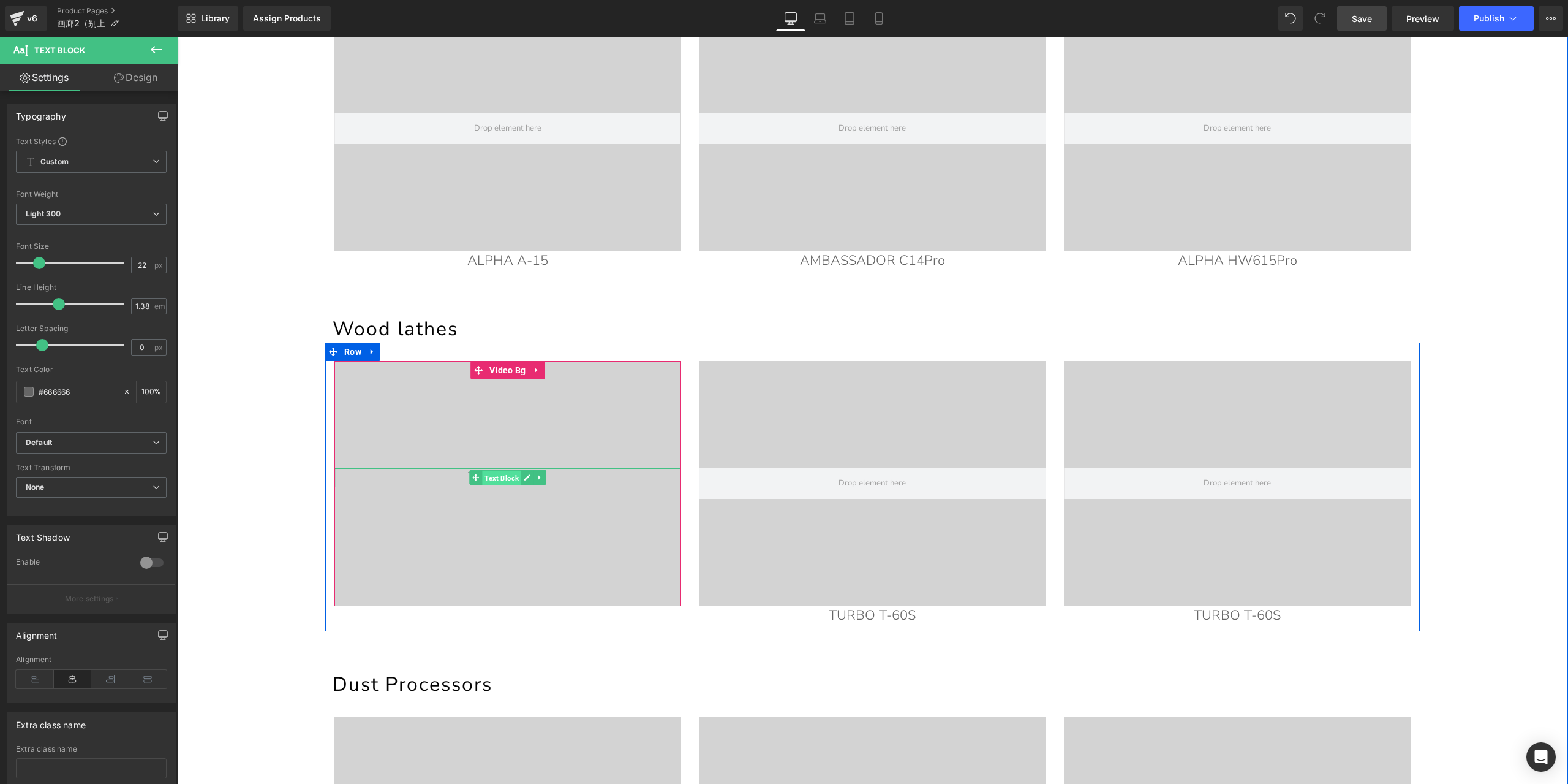
click at [508, 480] on span "Text Block" at bounding box center [501, 477] width 39 height 15
click at [127, 208] on span "Light 300" at bounding box center [91, 214] width 151 height 21
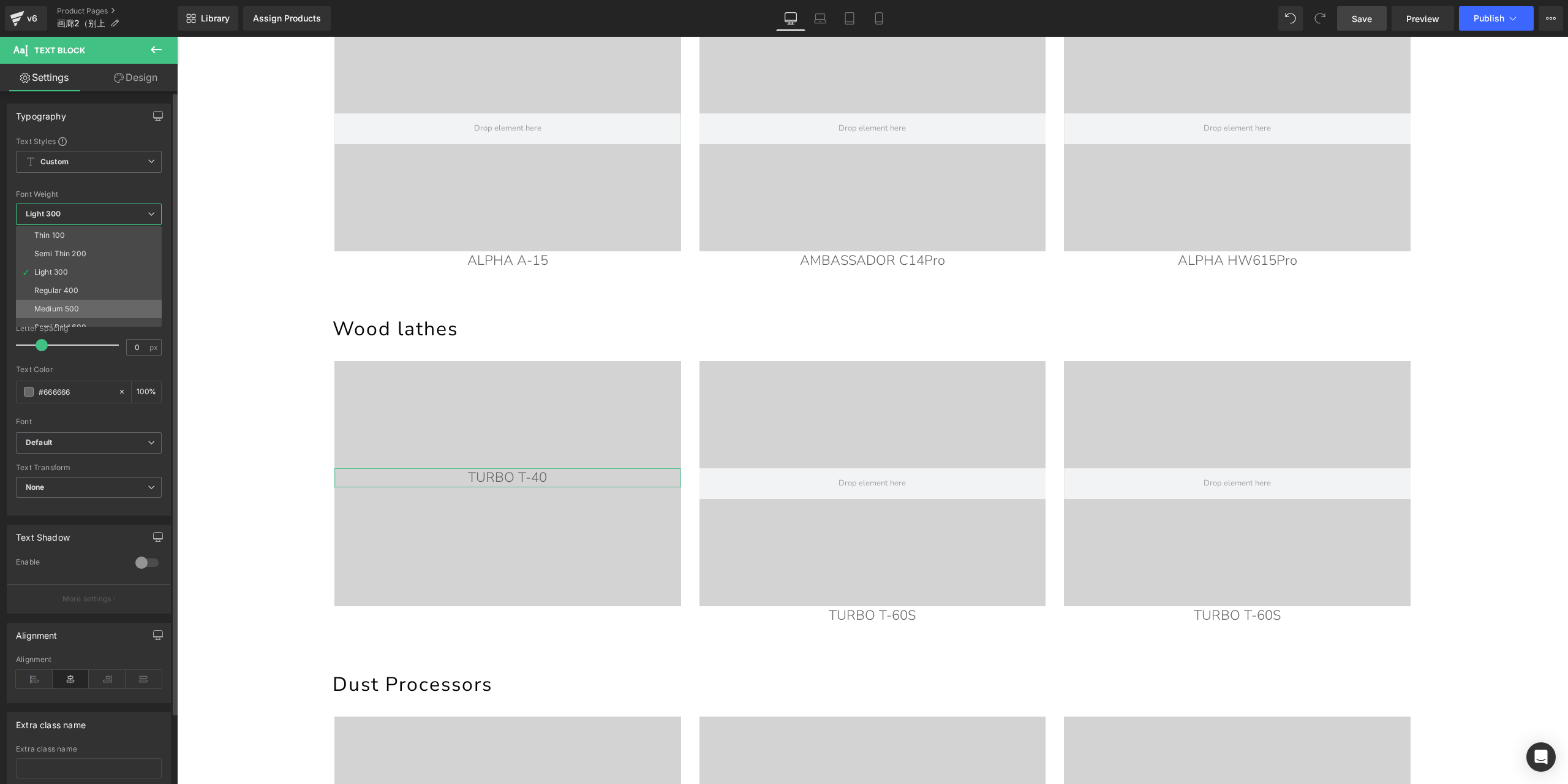
click at [112, 312] on li "Medium 500" at bounding box center [91, 308] width 151 height 19
click at [106, 220] on span "Medium 500" at bounding box center [91, 214] width 151 height 21
click at [93, 263] on li "Boldest 900" at bounding box center [91, 262] width 151 height 19
click at [95, 210] on span "Boldest 900" at bounding box center [91, 214] width 151 height 21
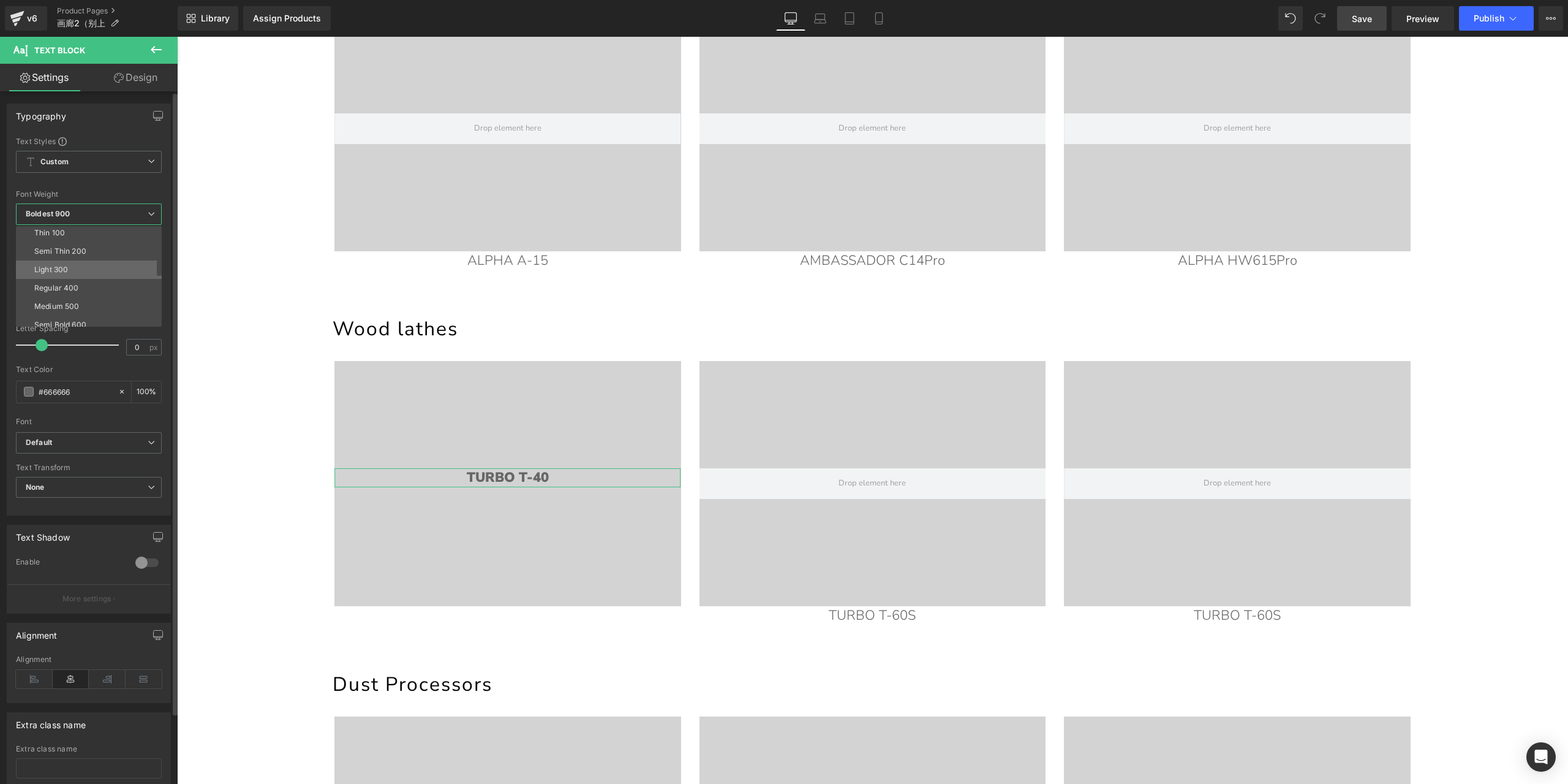
scroll to position [0, 0]
click at [84, 311] on li "Medium 500" at bounding box center [91, 308] width 151 height 19
click at [82, 385] on input "#666666" at bounding box center [78, 391] width 79 height 13
click at [28, 394] on span at bounding box center [28, 392] width 10 height 10
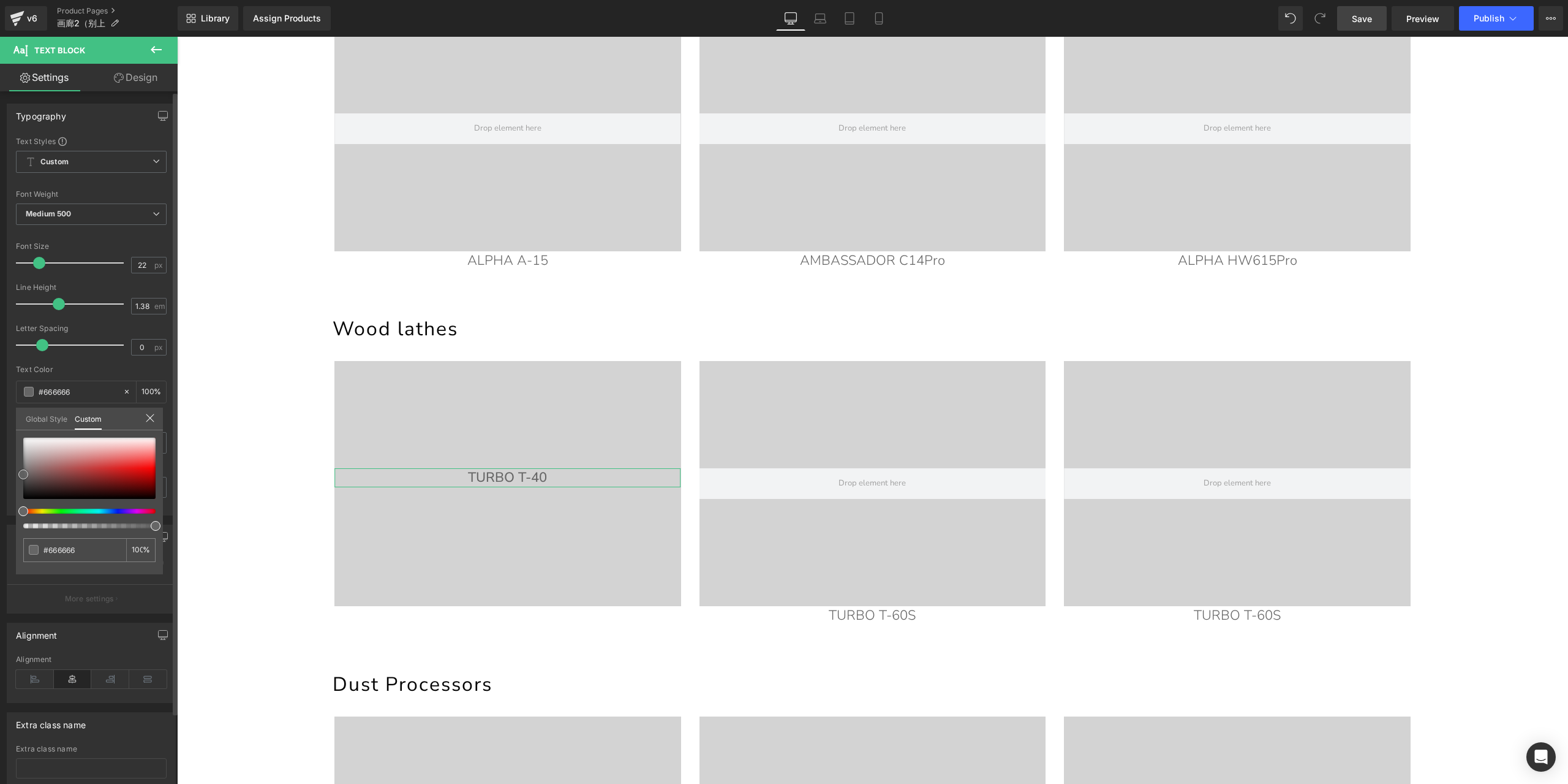
type input "#ad2e2e"
type input "#c65656"
type input "#f2ecec"
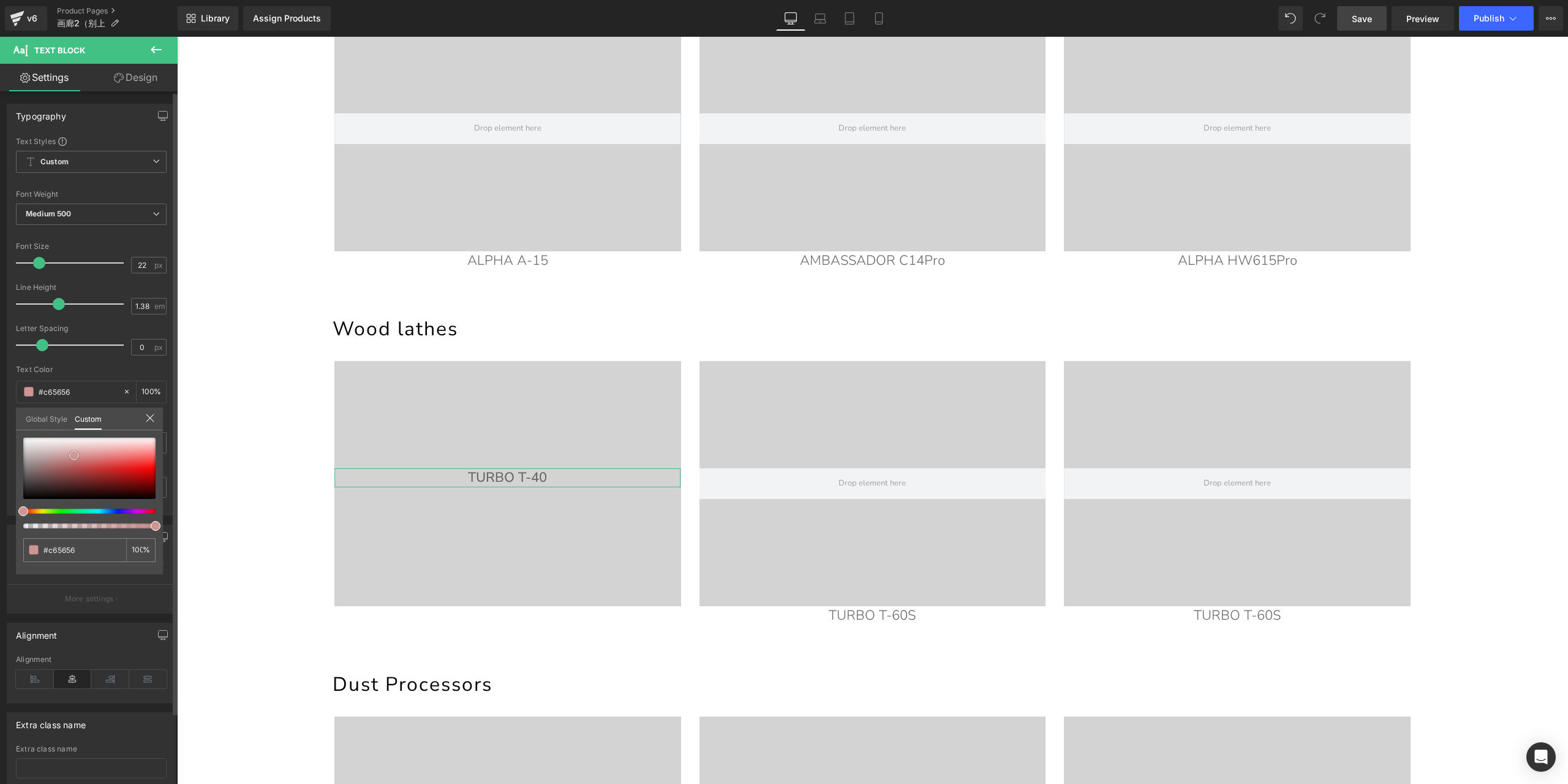
type input "#f2ecec"
type input "#ffffff"
drag, startPoint x: 99, startPoint y: 472, endPoint x: 7, endPoint y: 419, distance: 106.2
click at [7, 419] on div "Typography Text Styles Custom Custom Setup Global Style Custom Setup Global Sty…" at bounding box center [91, 305] width 183 height 421
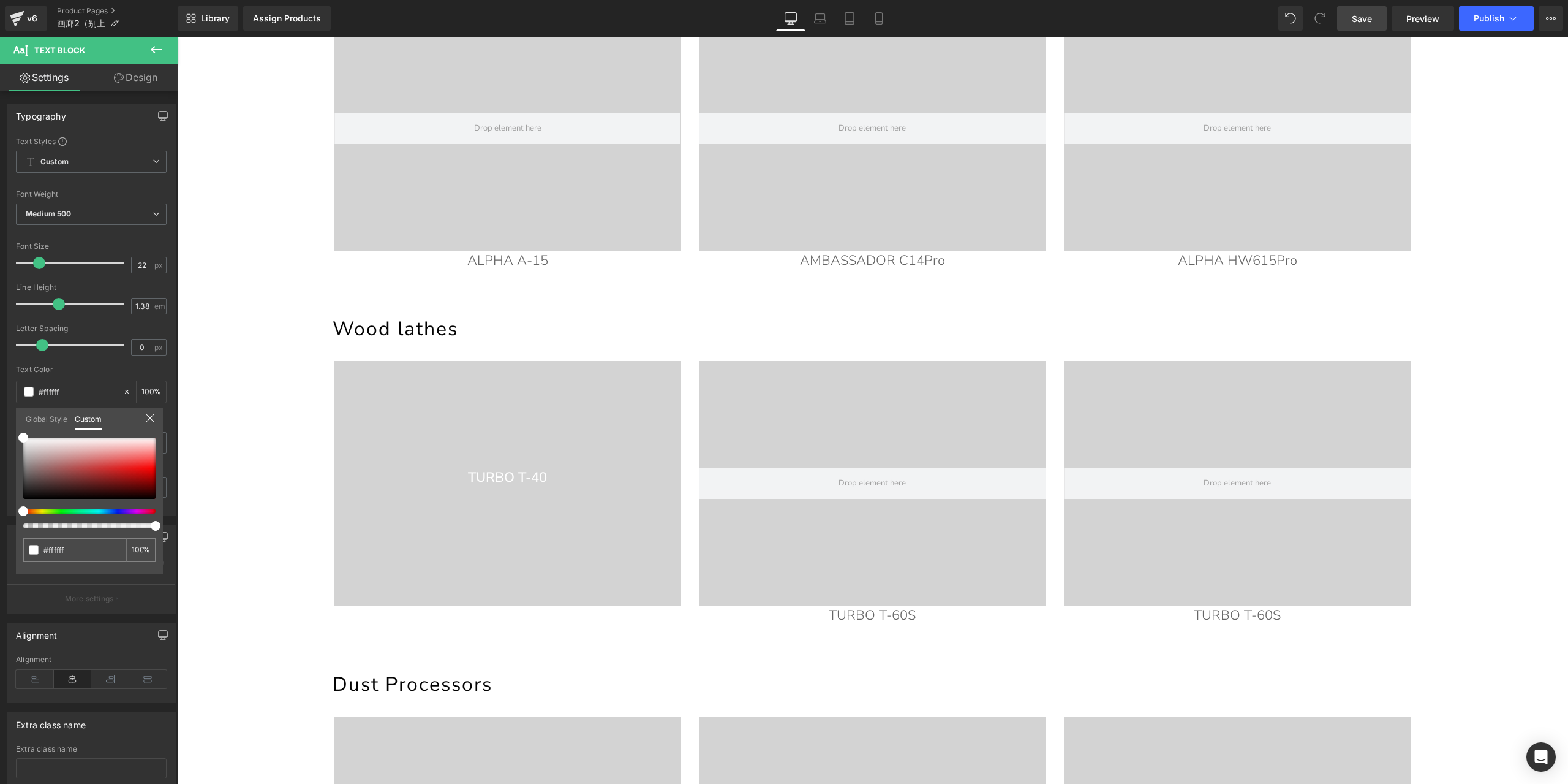
click at [490, 475] on body "Skip to content Search PRODUCTS TABLE SAWS SERIES" at bounding box center [872, 594] width 1391 height 2404
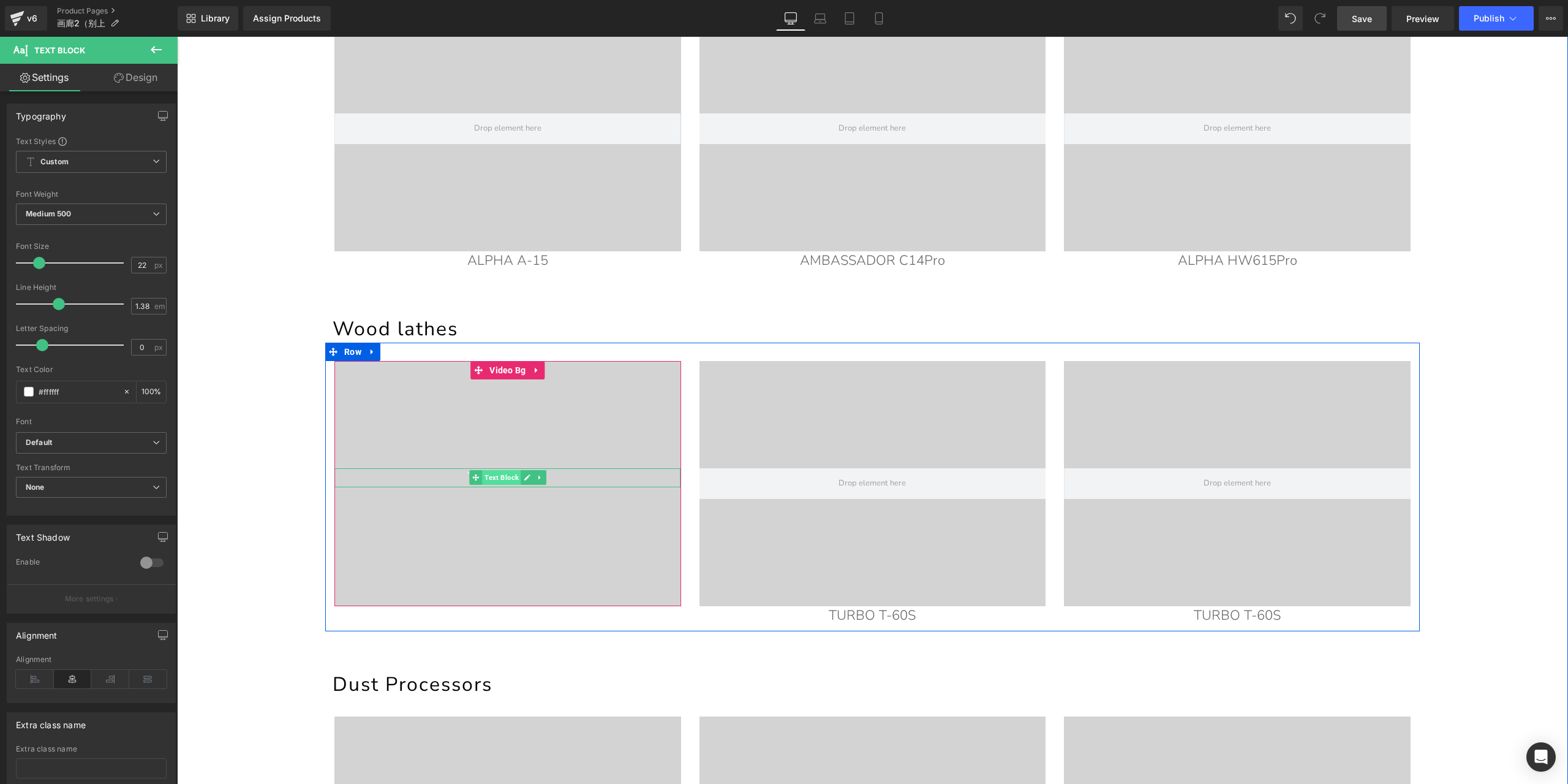
click at [498, 477] on span "Text Block" at bounding box center [501, 477] width 39 height 15
click at [96, 219] on span "Medium 500" at bounding box center [91, 214] width 151 height 21
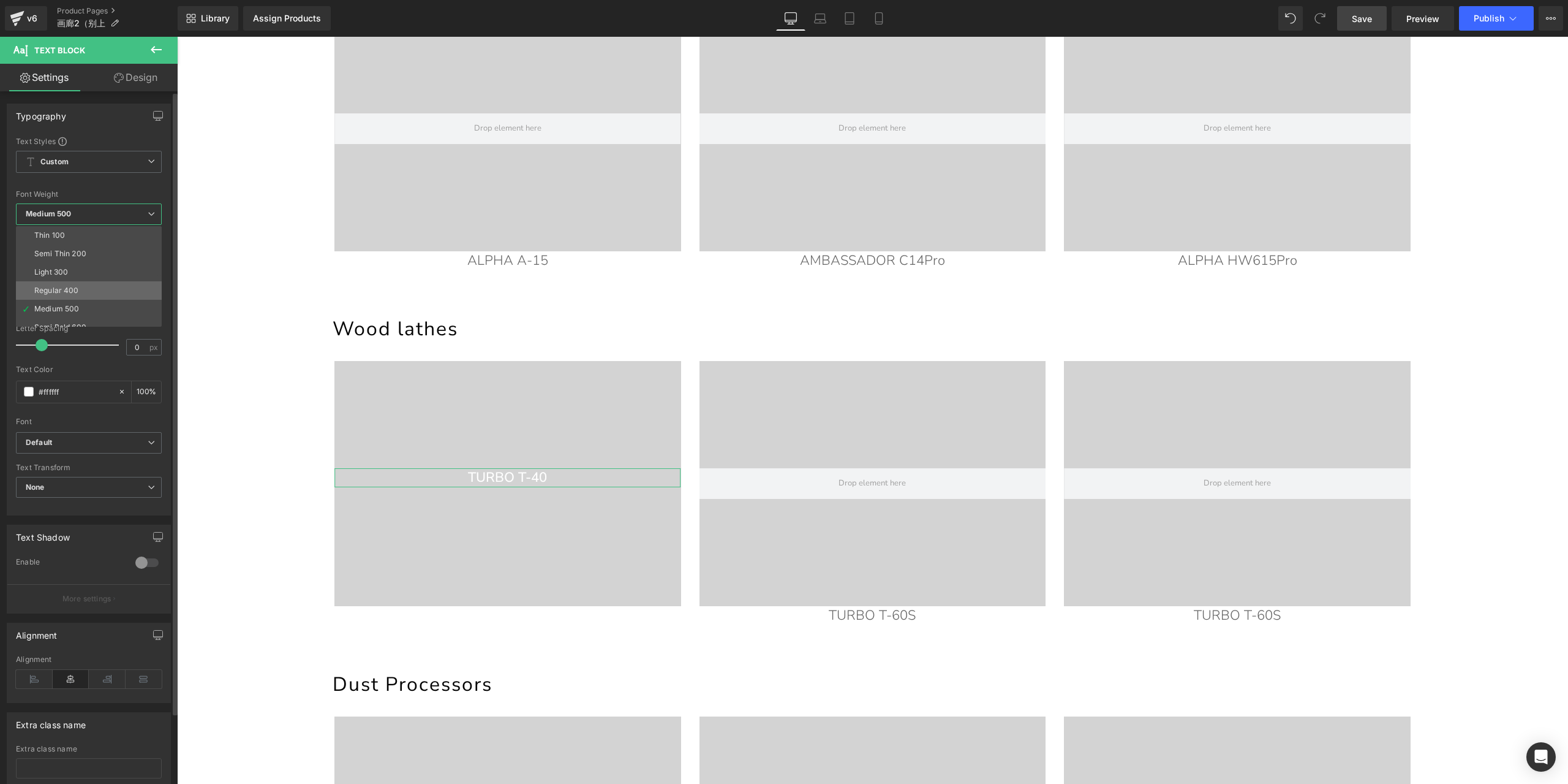
click at [89, 283] on li "Regular 400" at bounding box center [91, 291] width 151 height 19
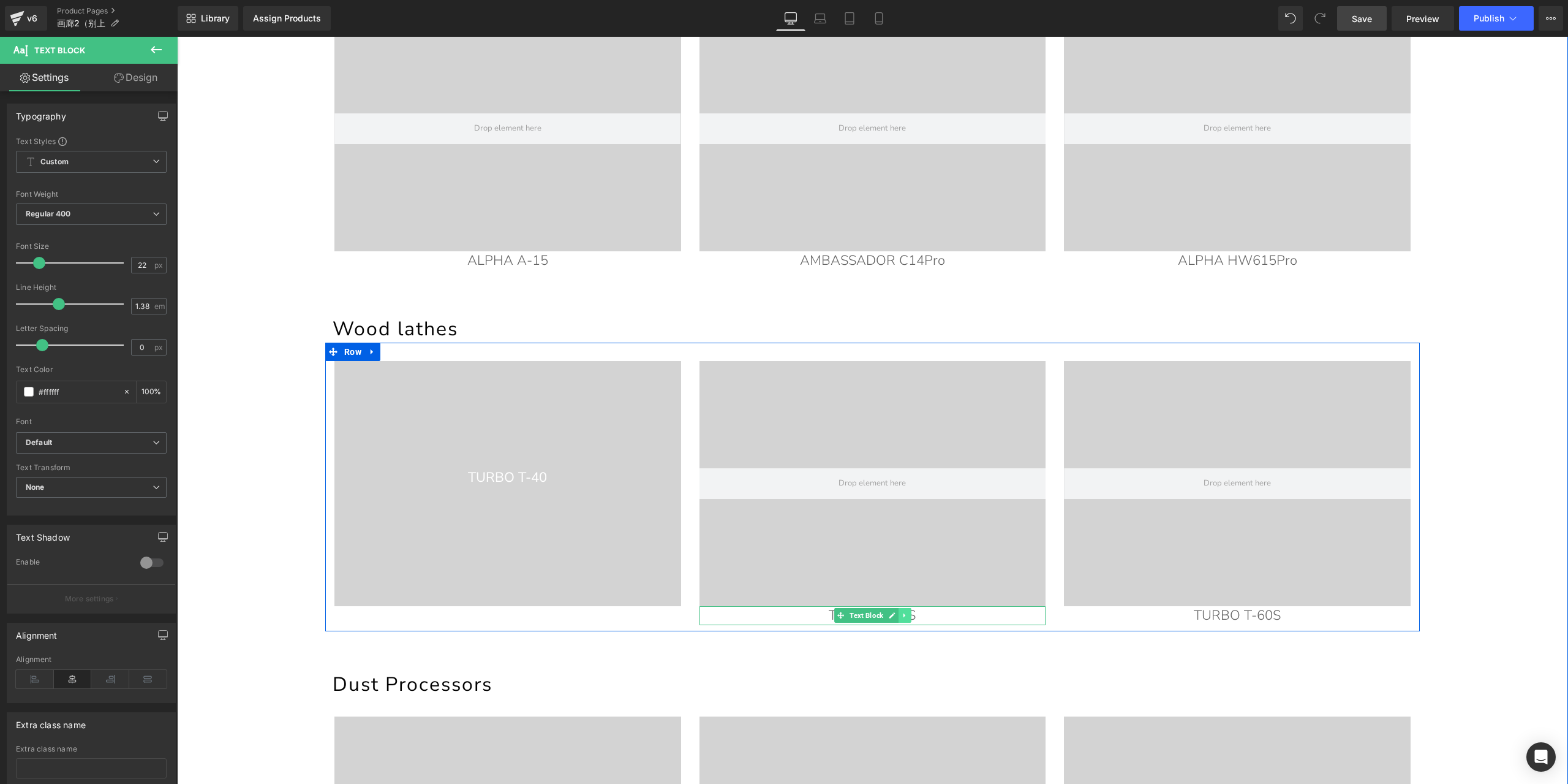
click at [901, 617] on icon at bounding box center [905, 615] width 7 height 7
click at [946, 615] on p "TURBO T-60S" at bounding box center [873, 615] width 347 height 19
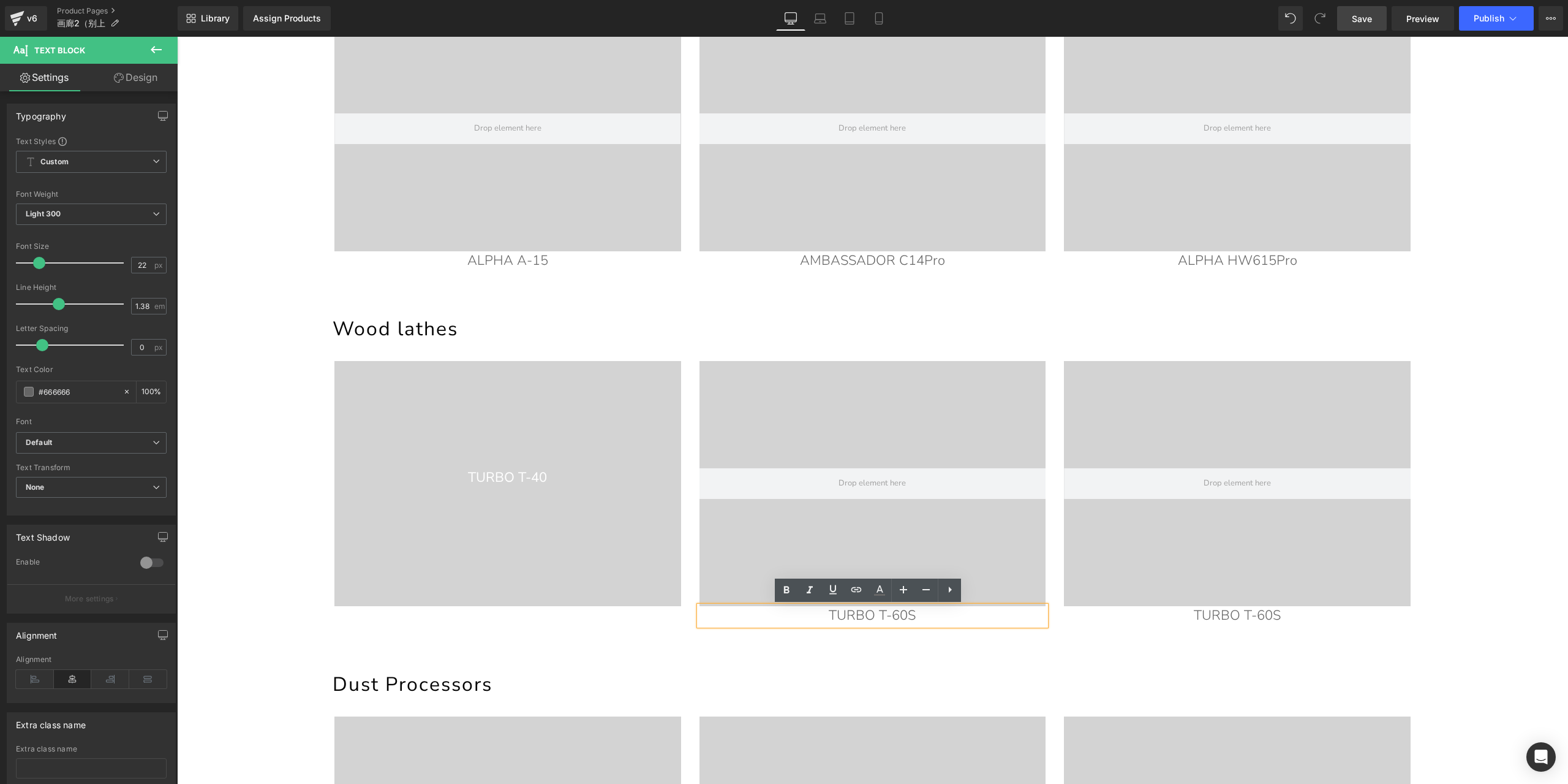
click at [177, 37] on div "55px" at bounding box center [177, 37] width 0 height 0
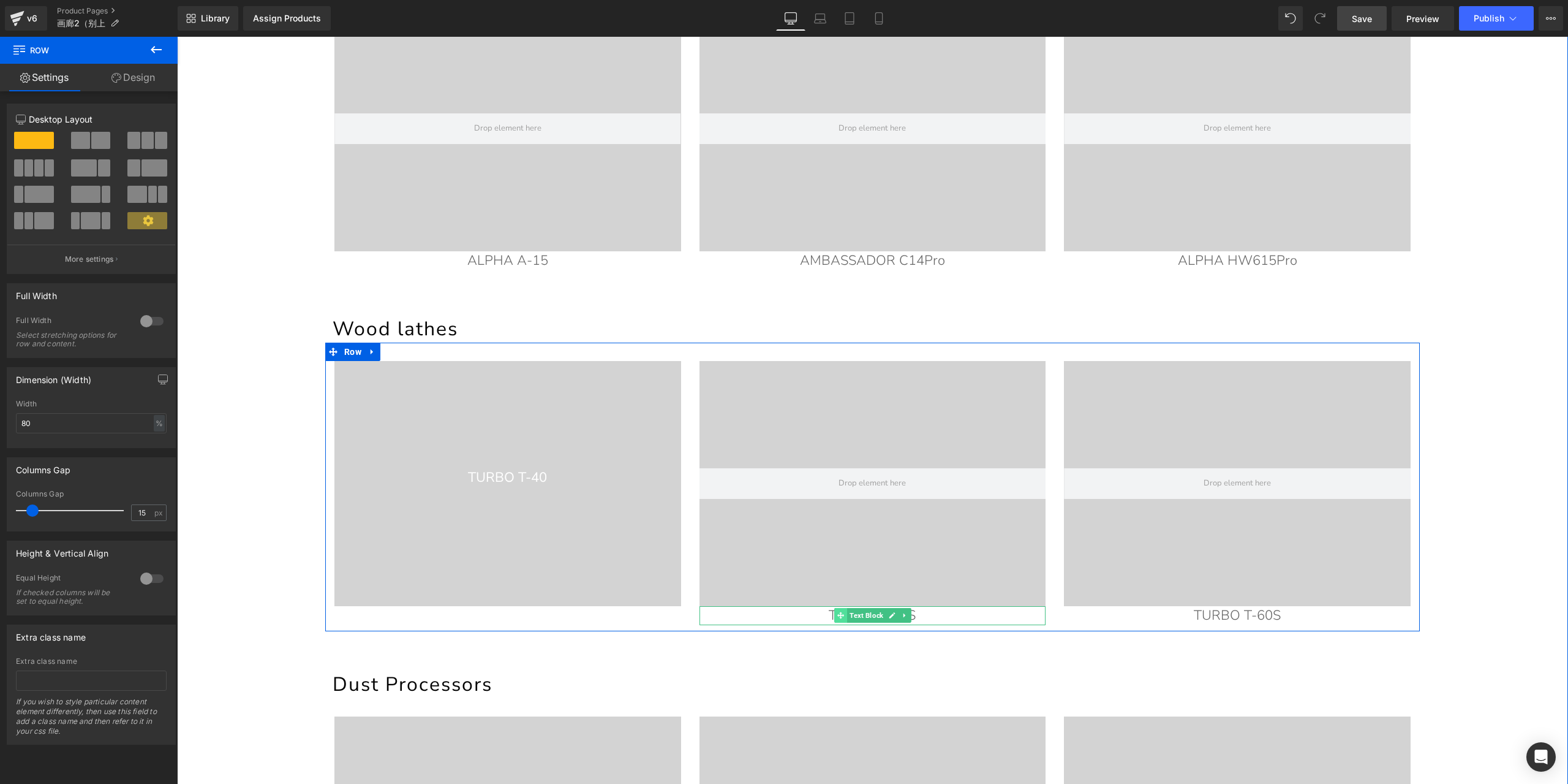
click at [812, 616] on div "TURBO T-60S Text Block" at bounding box center [873, 615] width 347 height 19
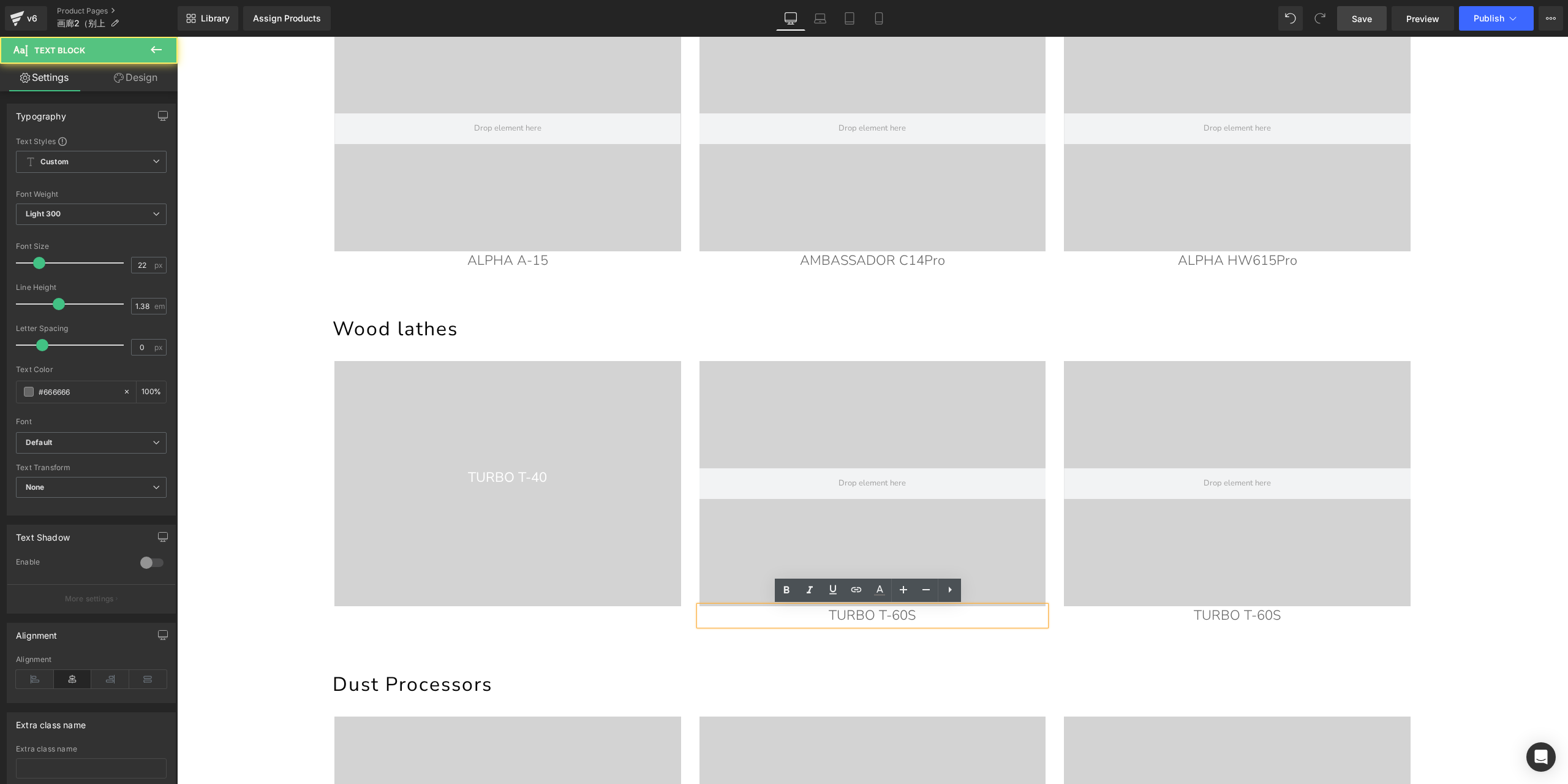
click at [935, 622] on p "TURBO T-60S" at bounding box center [873, 615] width 347 height 19
copy p "TURBO T-60S"
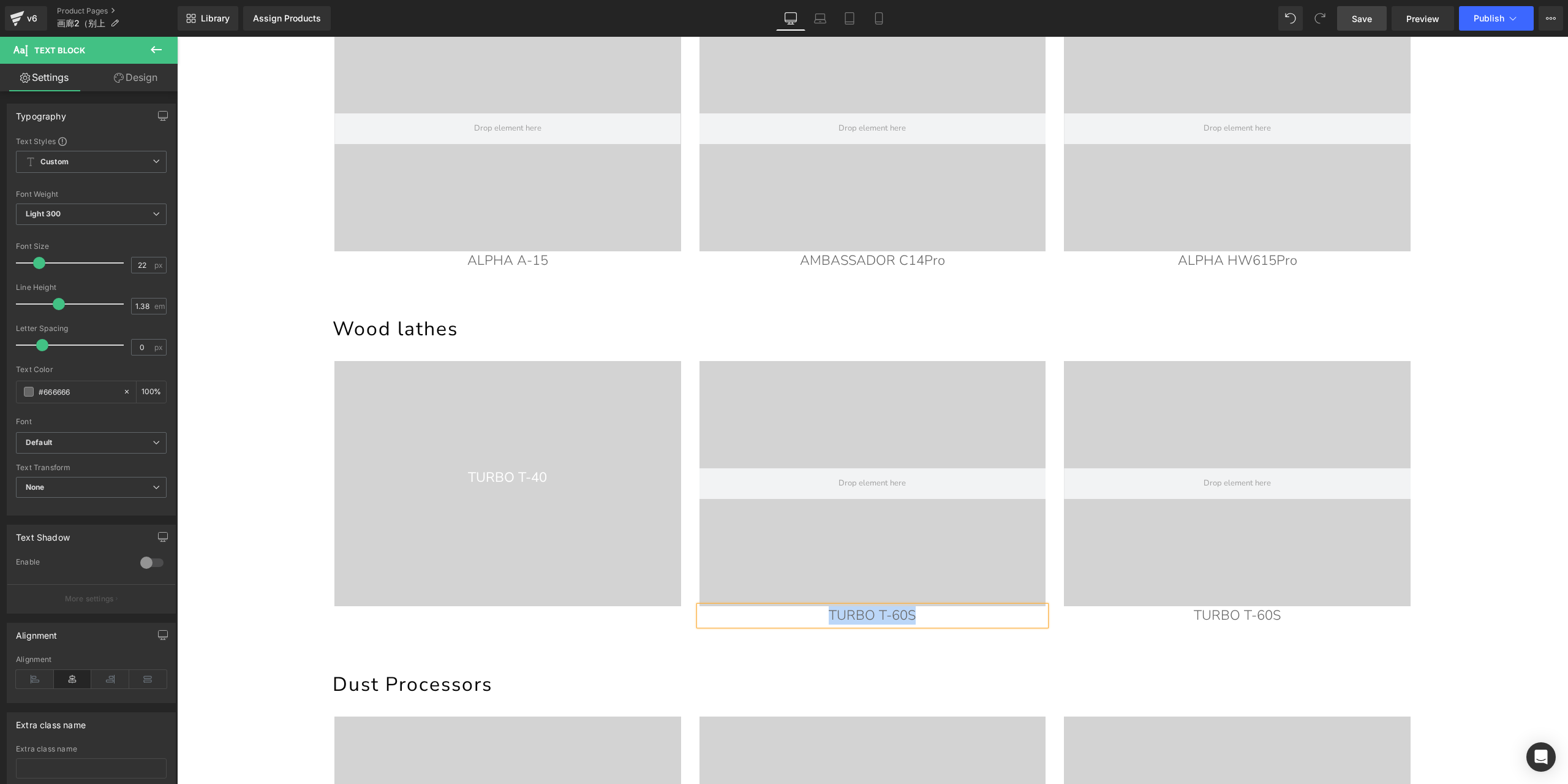
click at [1023, 625] on div "TURBO T-60S" at bounding box center [873, 615] width 347 height 19
click at [930, 616] on p "TURBO T-60S" at bounding box center [873, 615] width 347 height 19
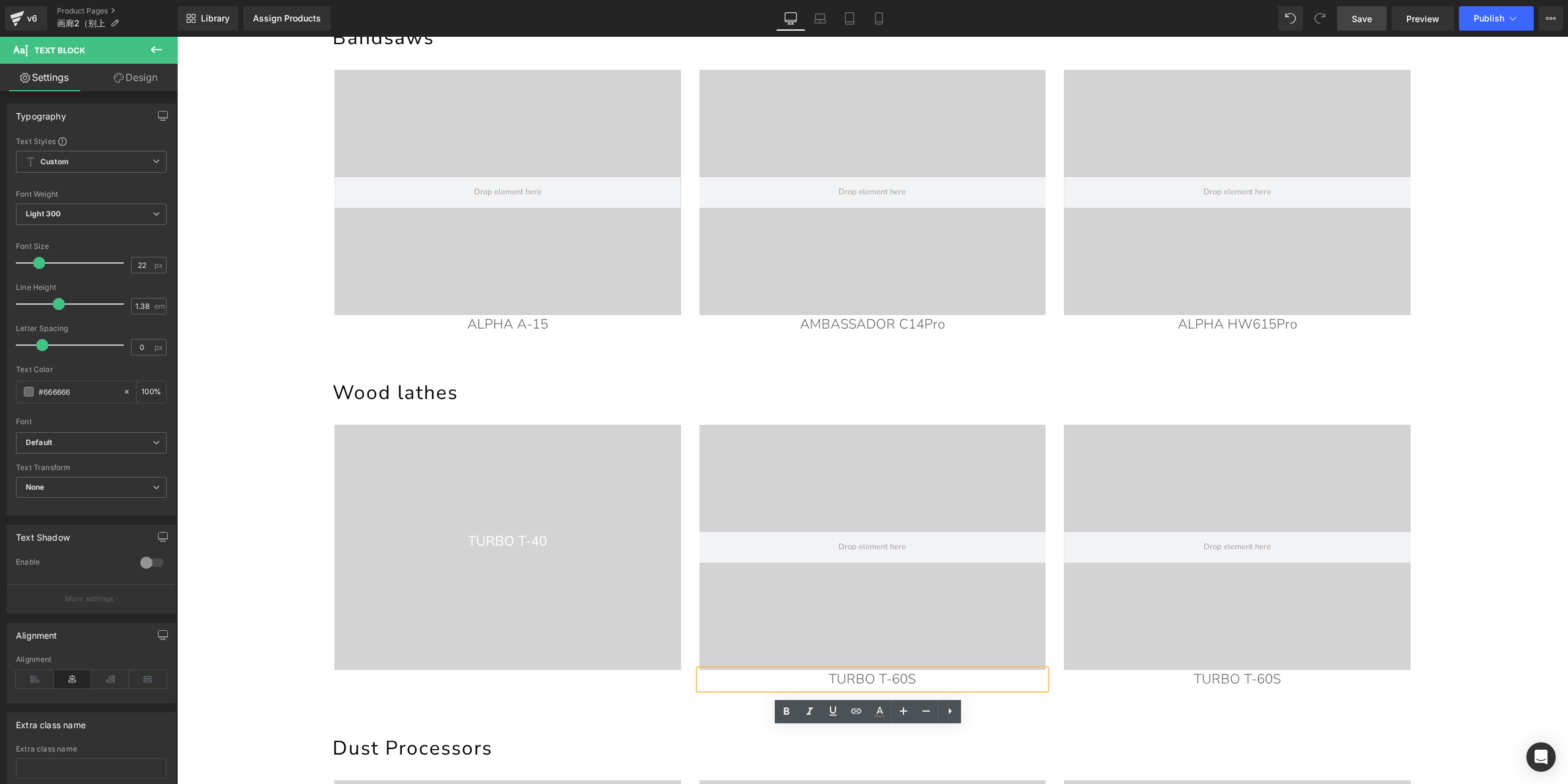
scroll to position [645, 0]
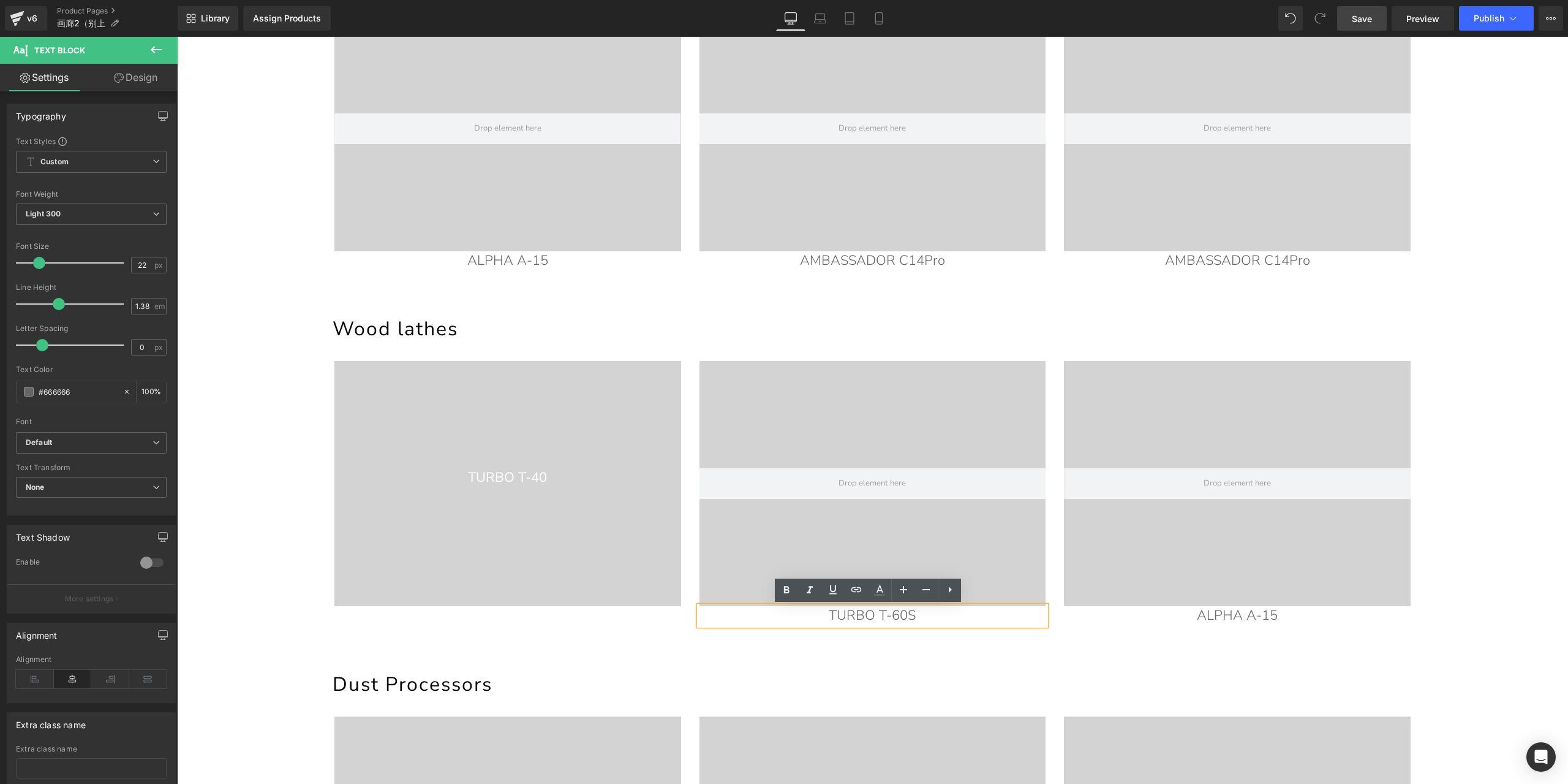
click at [1325, 20] on icon at bounding box center [1320, 19] width 11 height 11
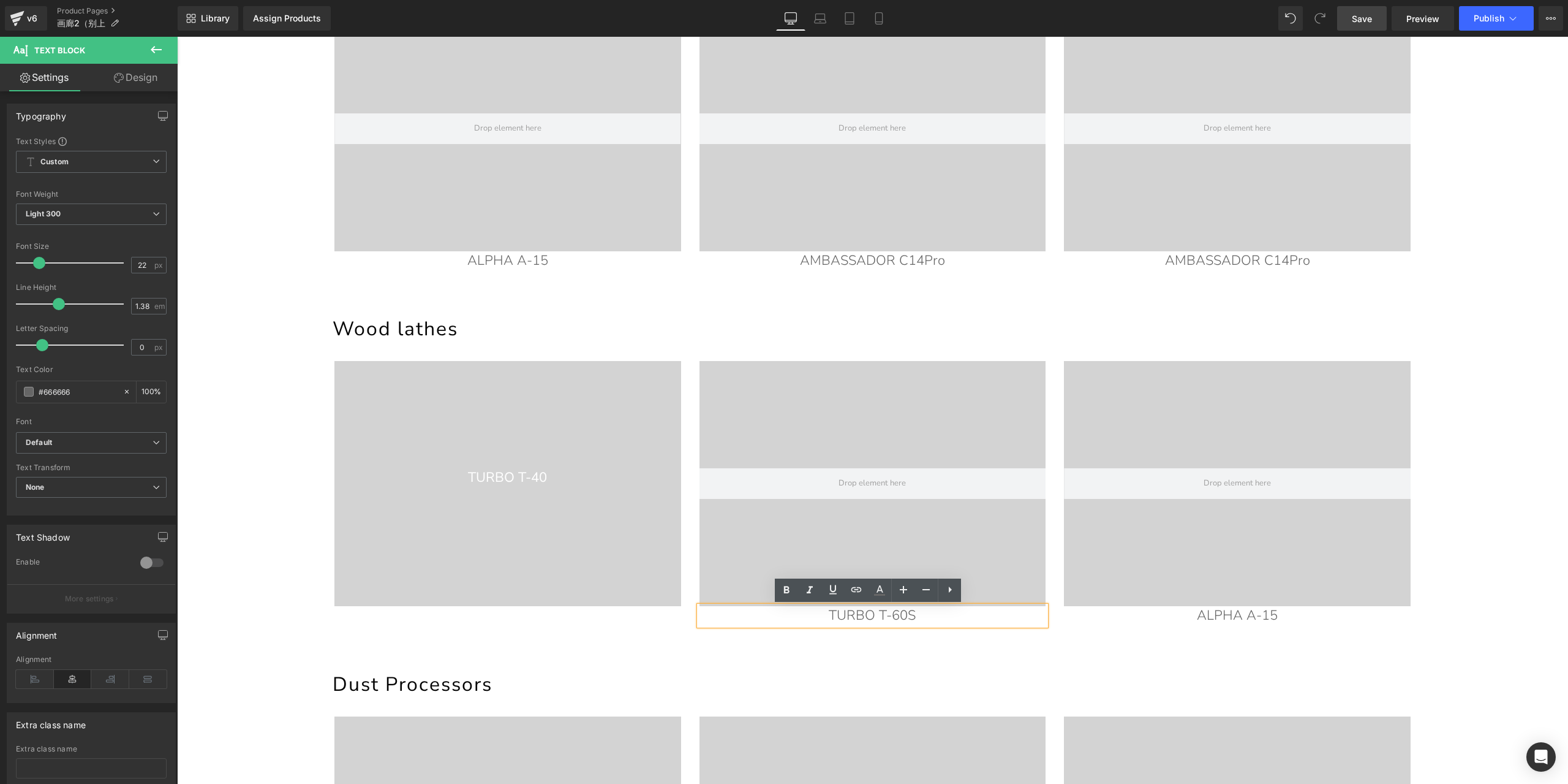
click at [1325, 20] on icon at bounding box center [1320, 19] width 11 height 11
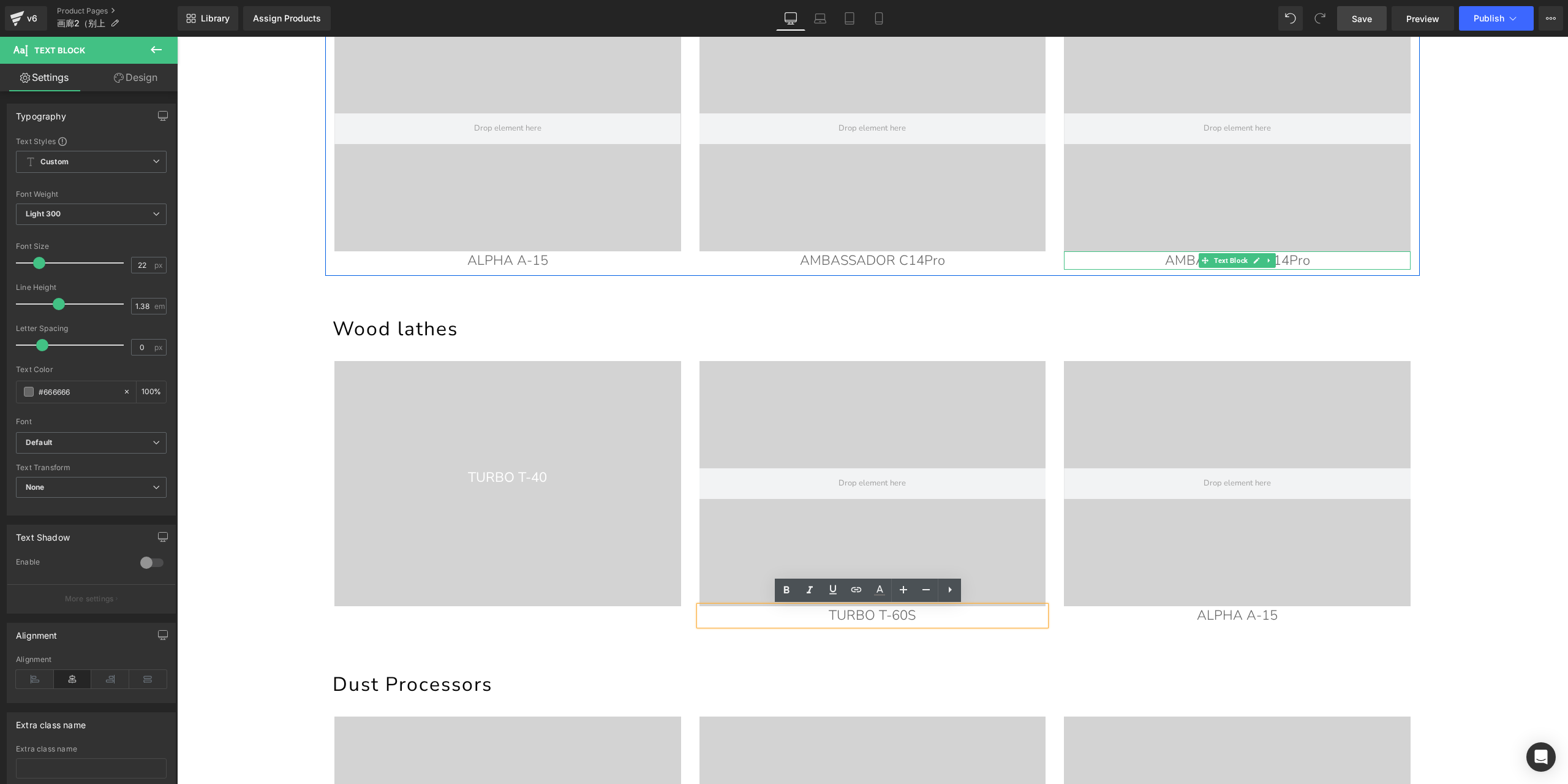
click at [1182, 256] on p "AMBASSADOR C14Pro" at bounding box center [1238, 260] width 347 height 19
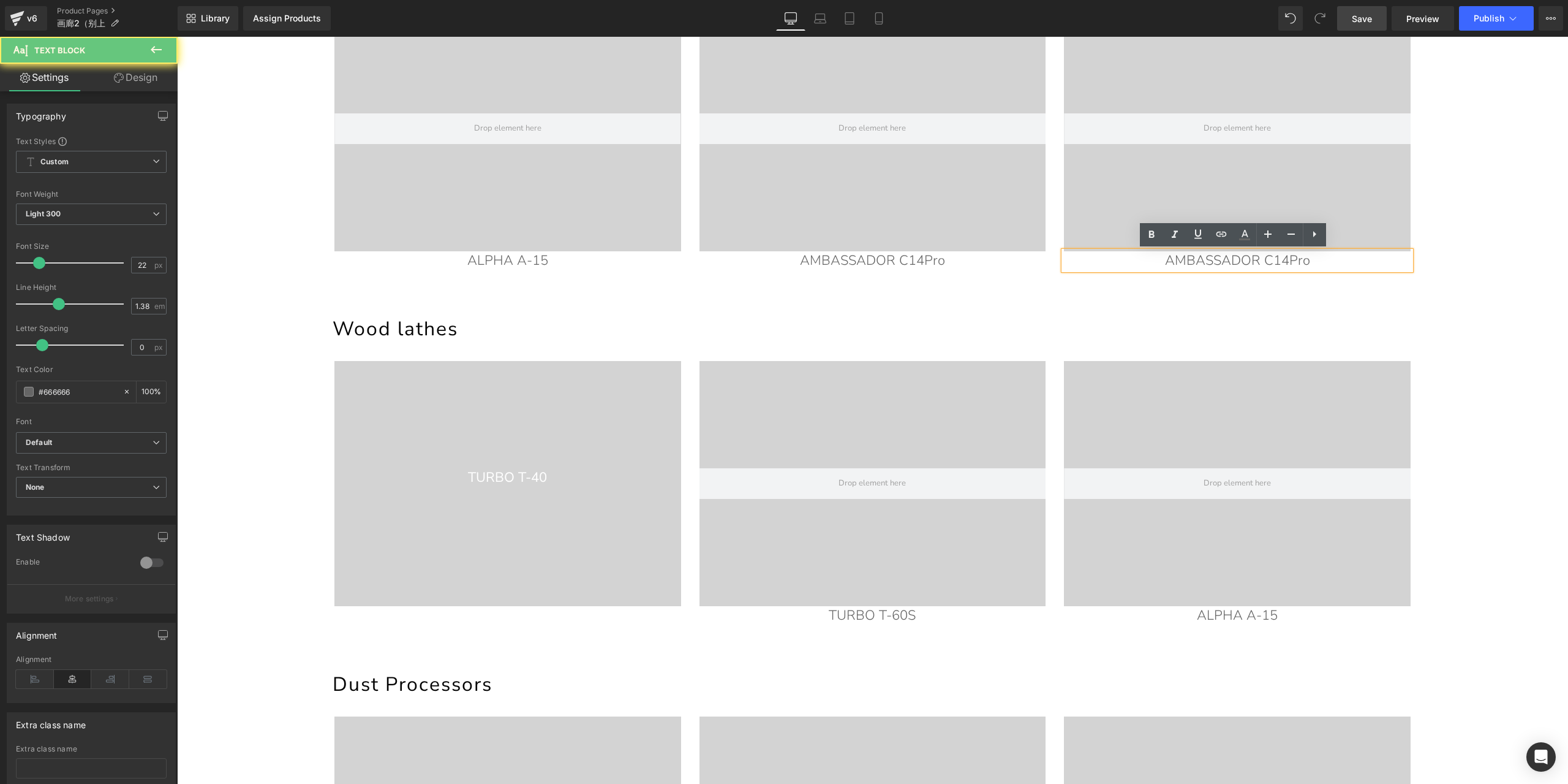
click at [1193, 260] on p "AMBASSADOR C14Pro" at bounding box center [1238, 260] width 347 height 19
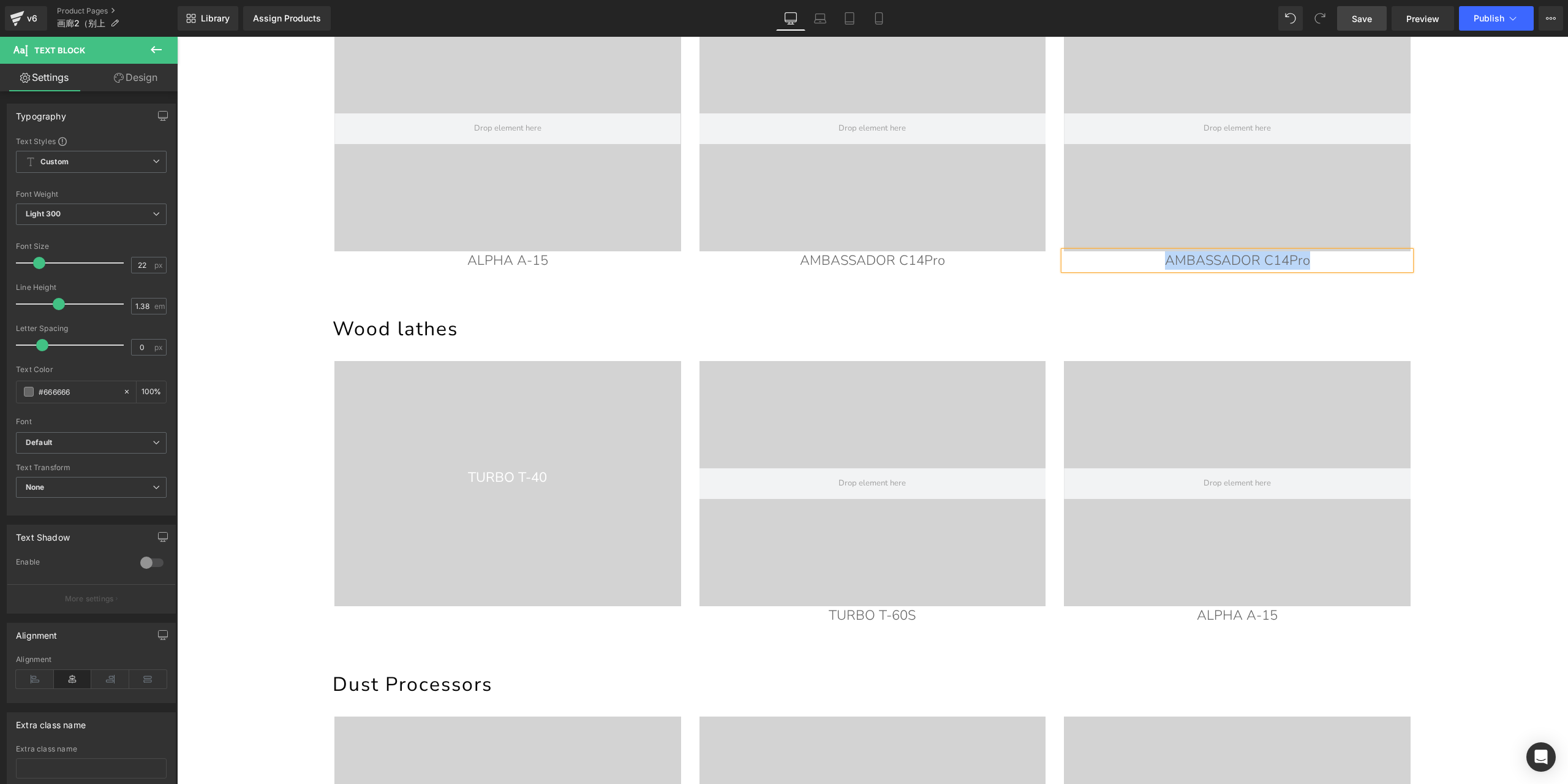
click at [1297, 266] on p "AMBASSADOR C14Pro" at bounding box center [1238, 260] width 347 height 19
click at [1364, 27] on link "Save" at bounding box center [1362, 19] width 50 height 25
click at [506, 477] on div "TURBO T-40 Text Block" at bounding box center [508, 477] width 347 height 19
click at [521, 485] on p "TURBO T-40" at bounding box center [508, 477] width 347 height 19
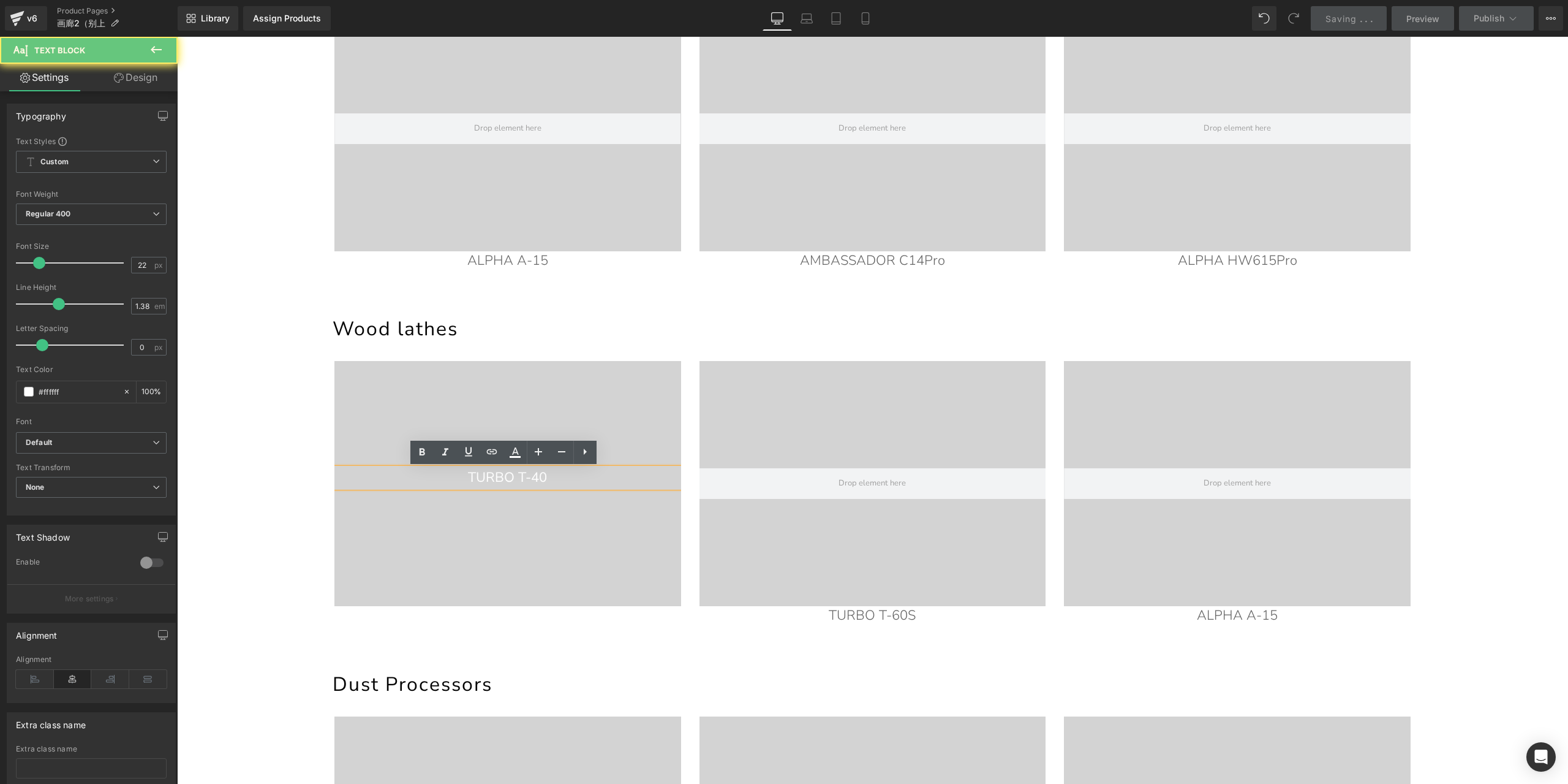
click at [520, 480] on p "TURBO T-40" at bounding box center [508, 477] width 347 height 19
click at [660, 322] on h1 "Wood lathes" at bounding box center [877, 329] width 1087 height 27
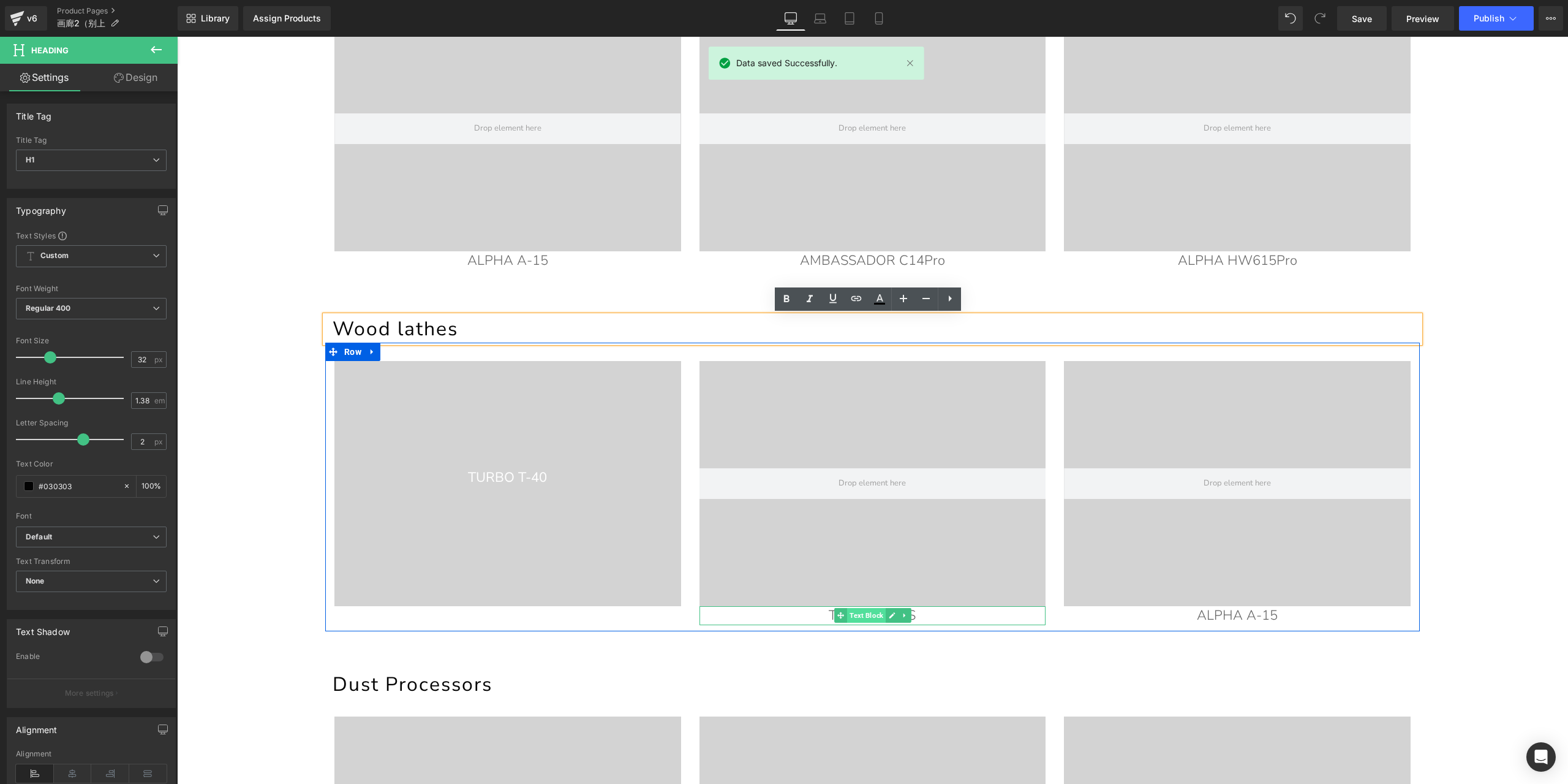
click at [850, 622] on span "Text Block" at bounding box center [867, 615] width 39 height 15
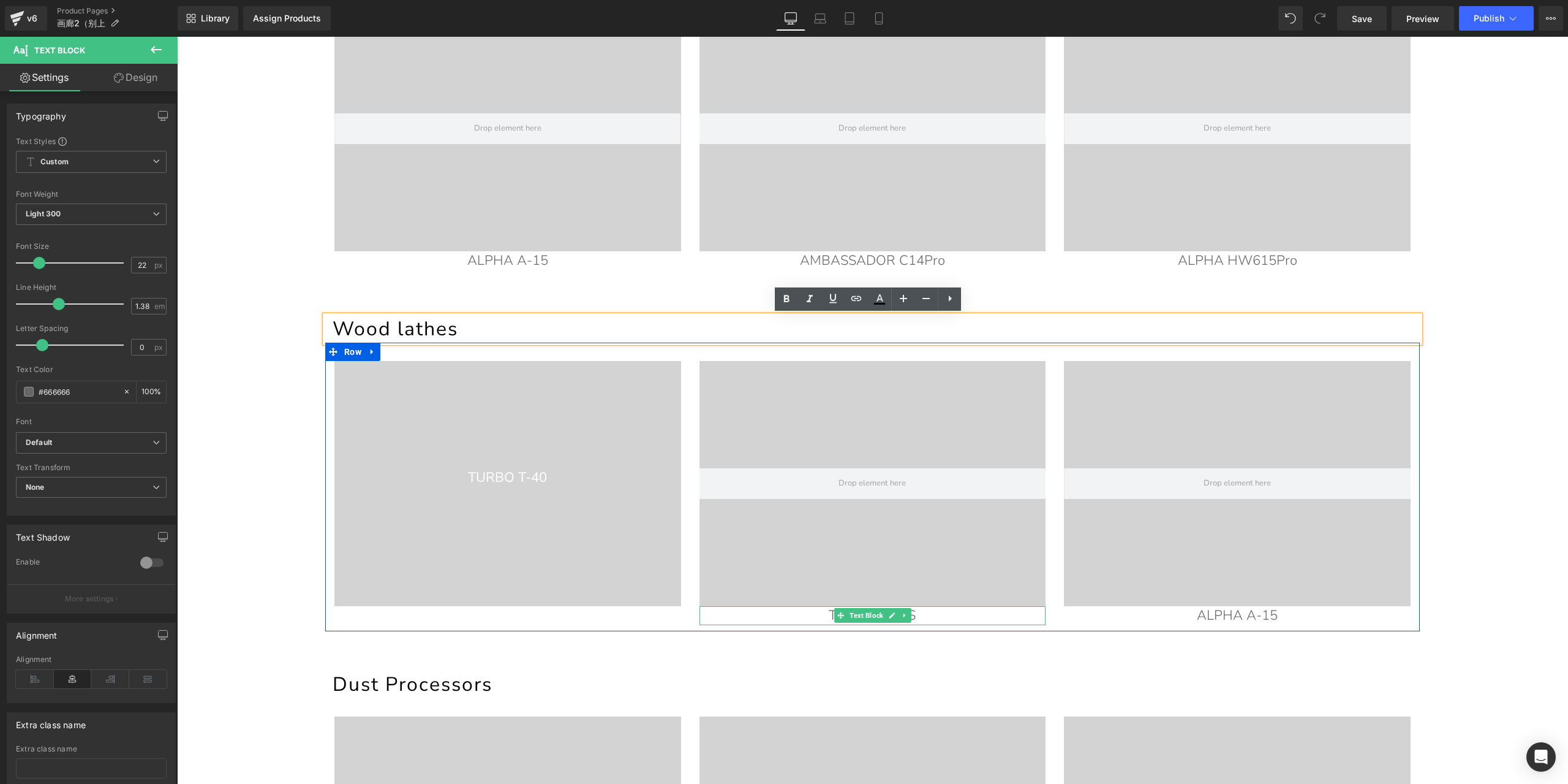
click at [907, 622] on div at bounding box center [873, 623] width 347 height 3
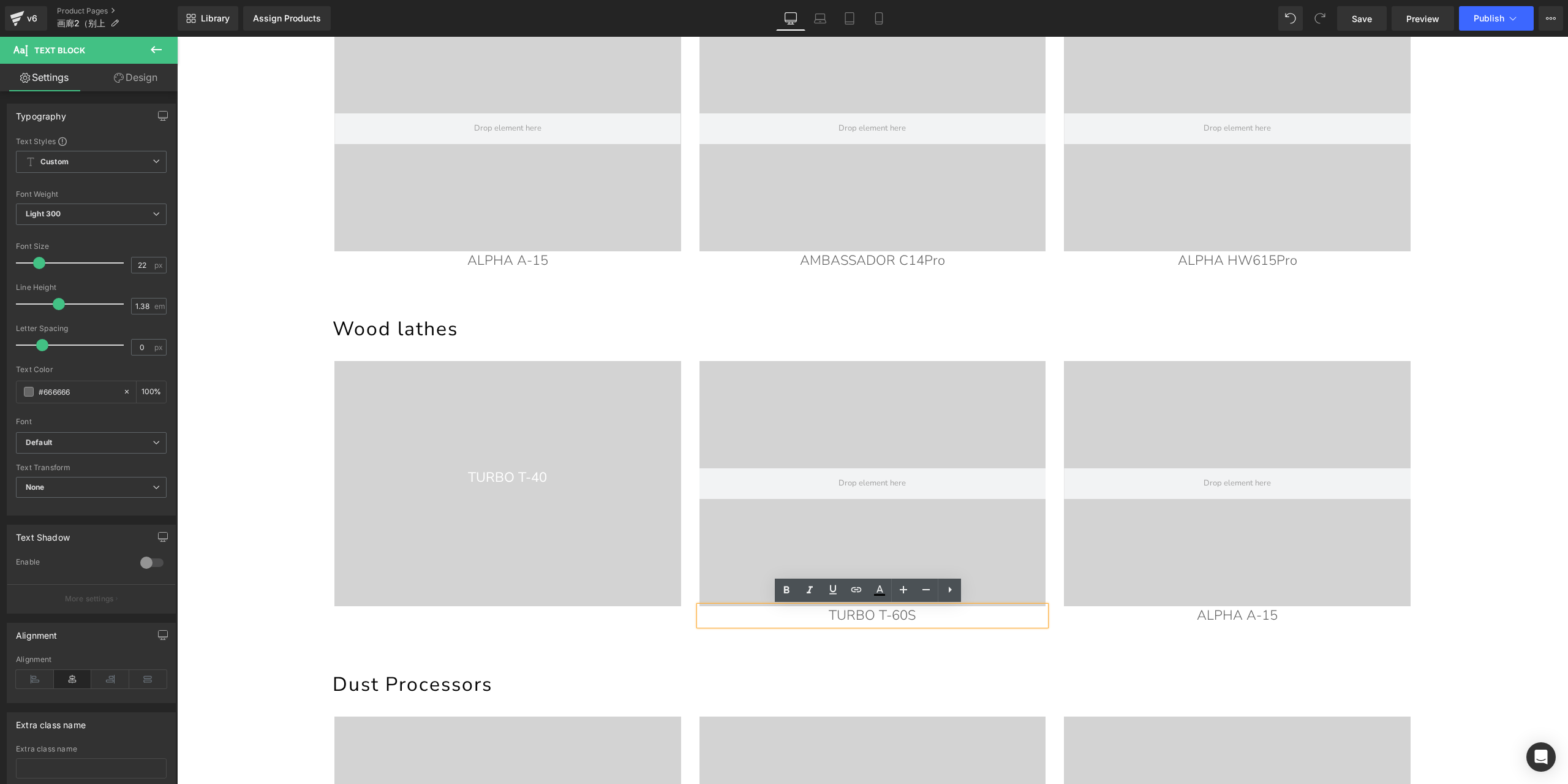
click at [901, 617] on p "TURBO T-60S" at bounding box center [873, 615] width 347 height 19
click at [847, 456] on div at bounding box center [873, 483] width 347 height 245
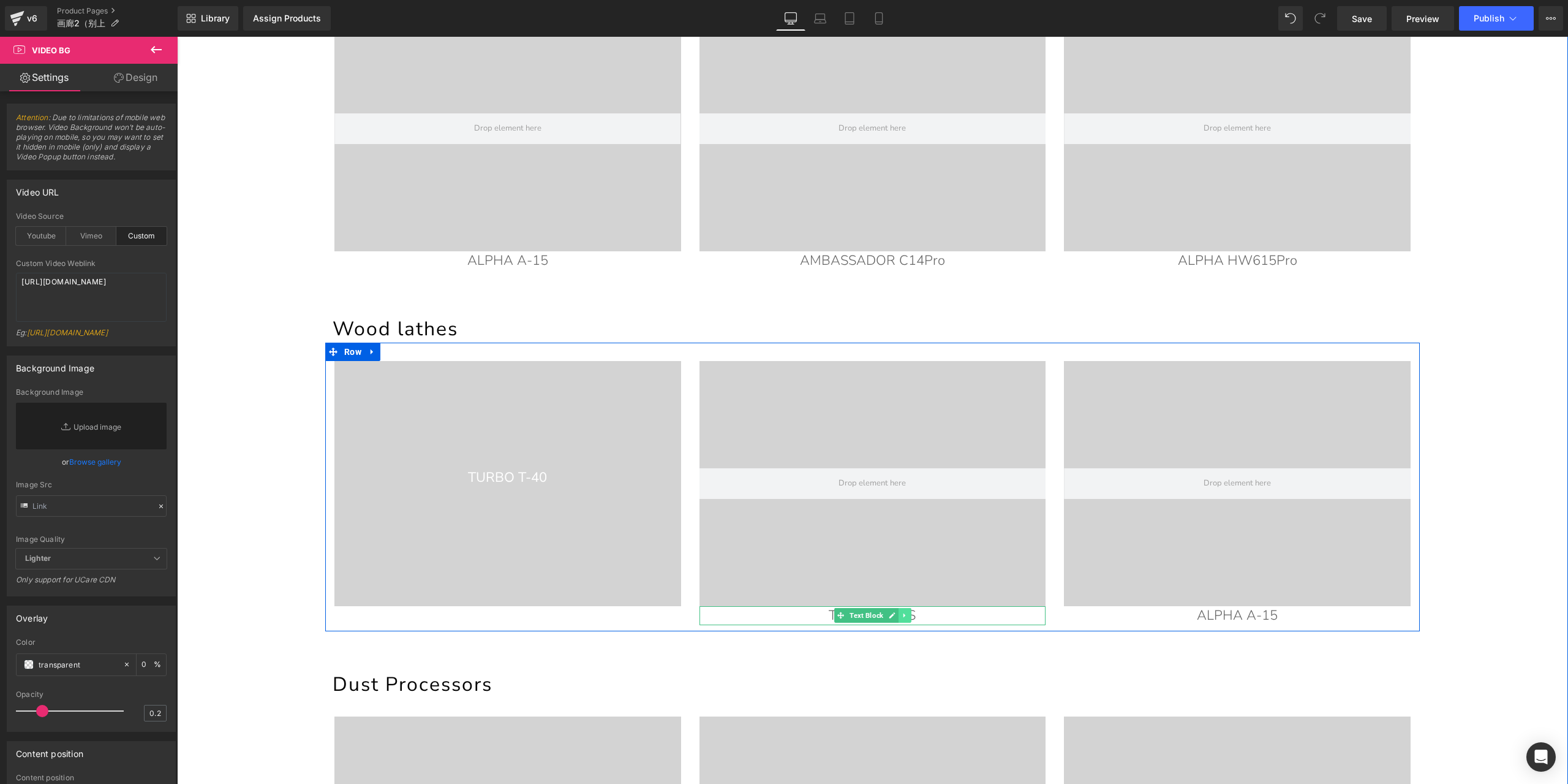
click at [901, 616] on icon at bounding box center [905, 615] width 7 height 7
click at [895, 615] on icon at bounding box center [899, 616] width 7 height 7
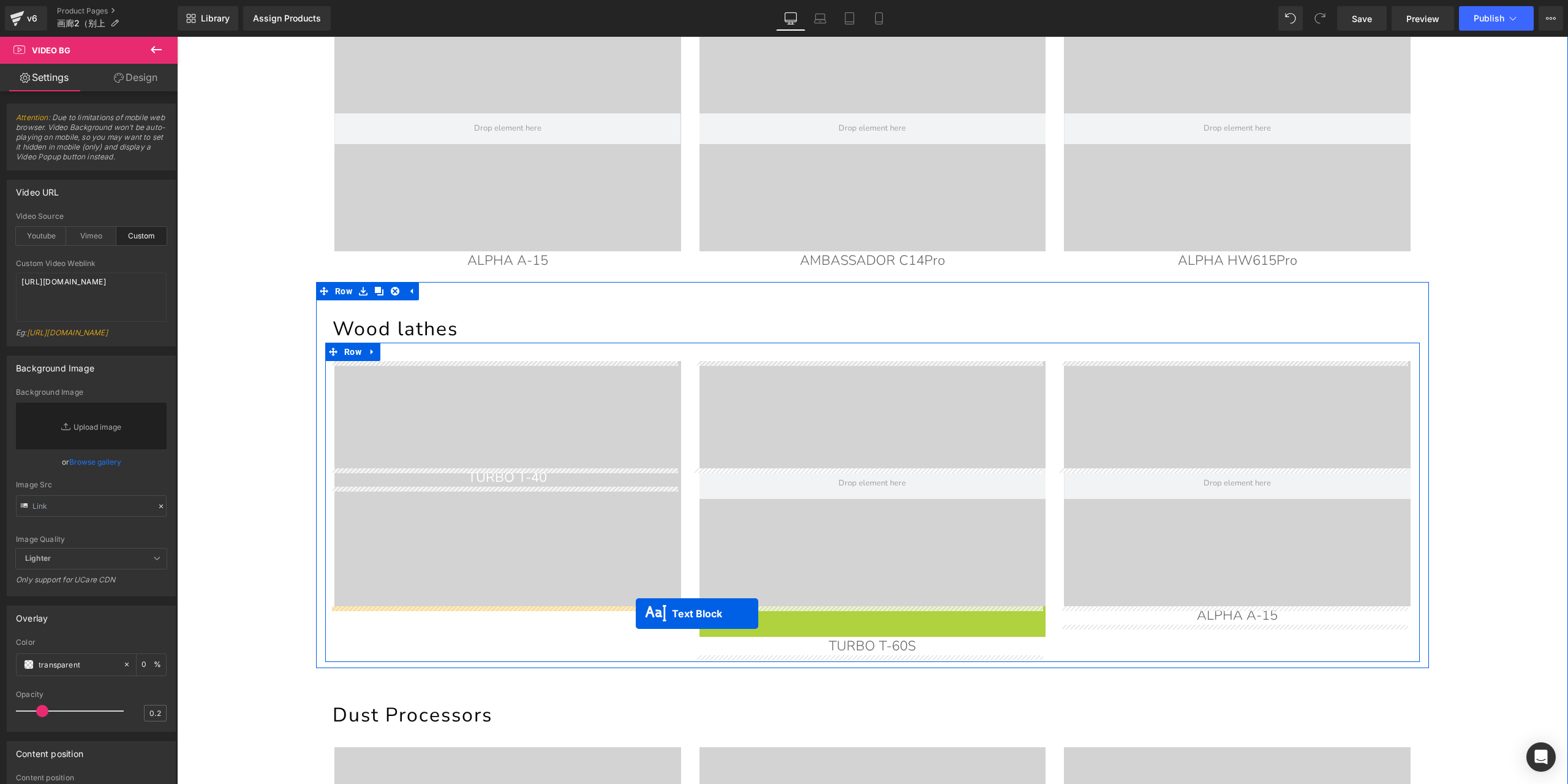
drag, startPoint x: 816, startPoint y: 616, endPoint x: 636, endPoint y: 614, distance: 180.0
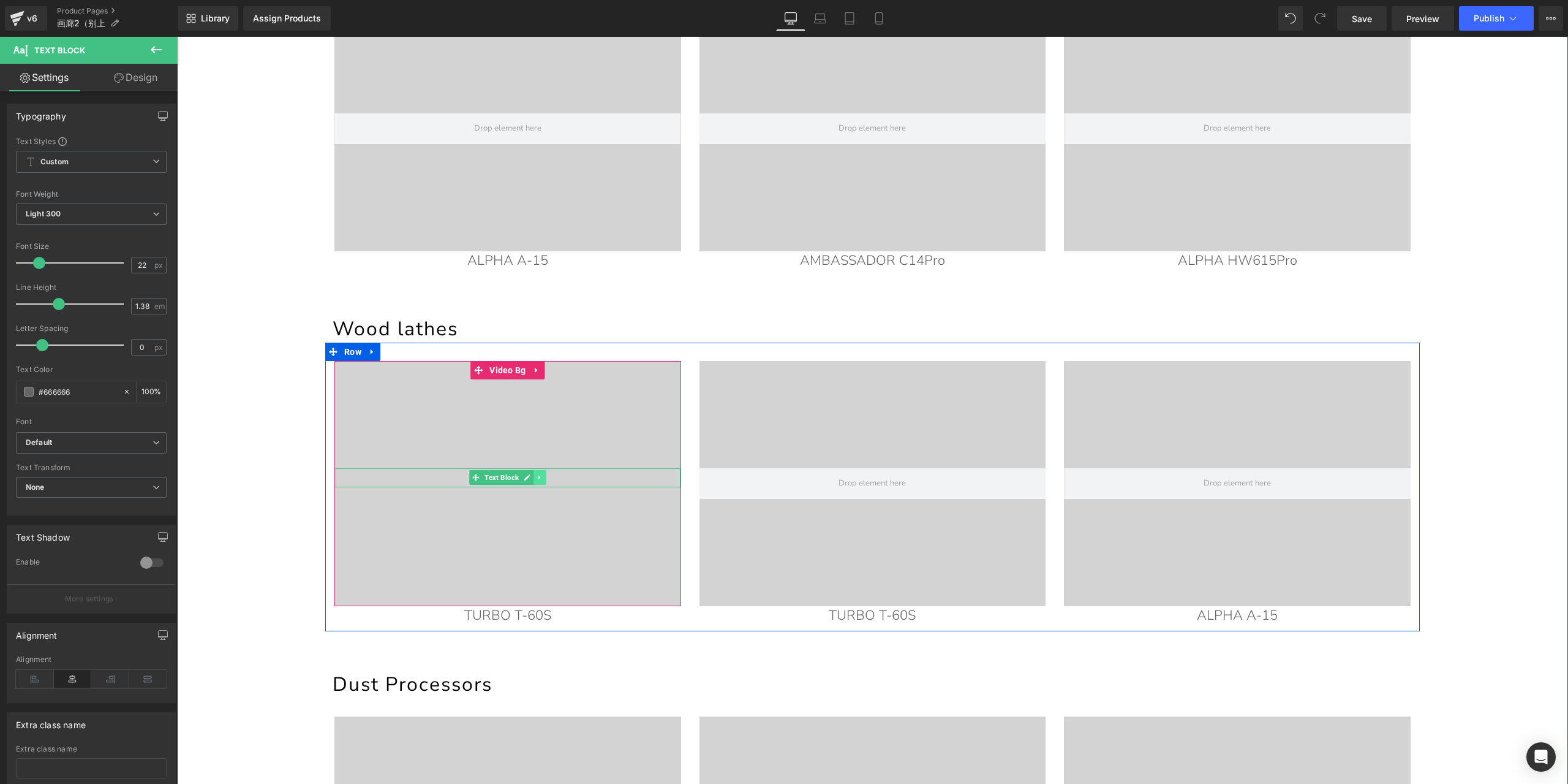
click at [537, 477] on icon at bounding box center [540, 477] width 7 height 7
click at [545, 477] on link at bounding box center [546, 477] width 13 height 15
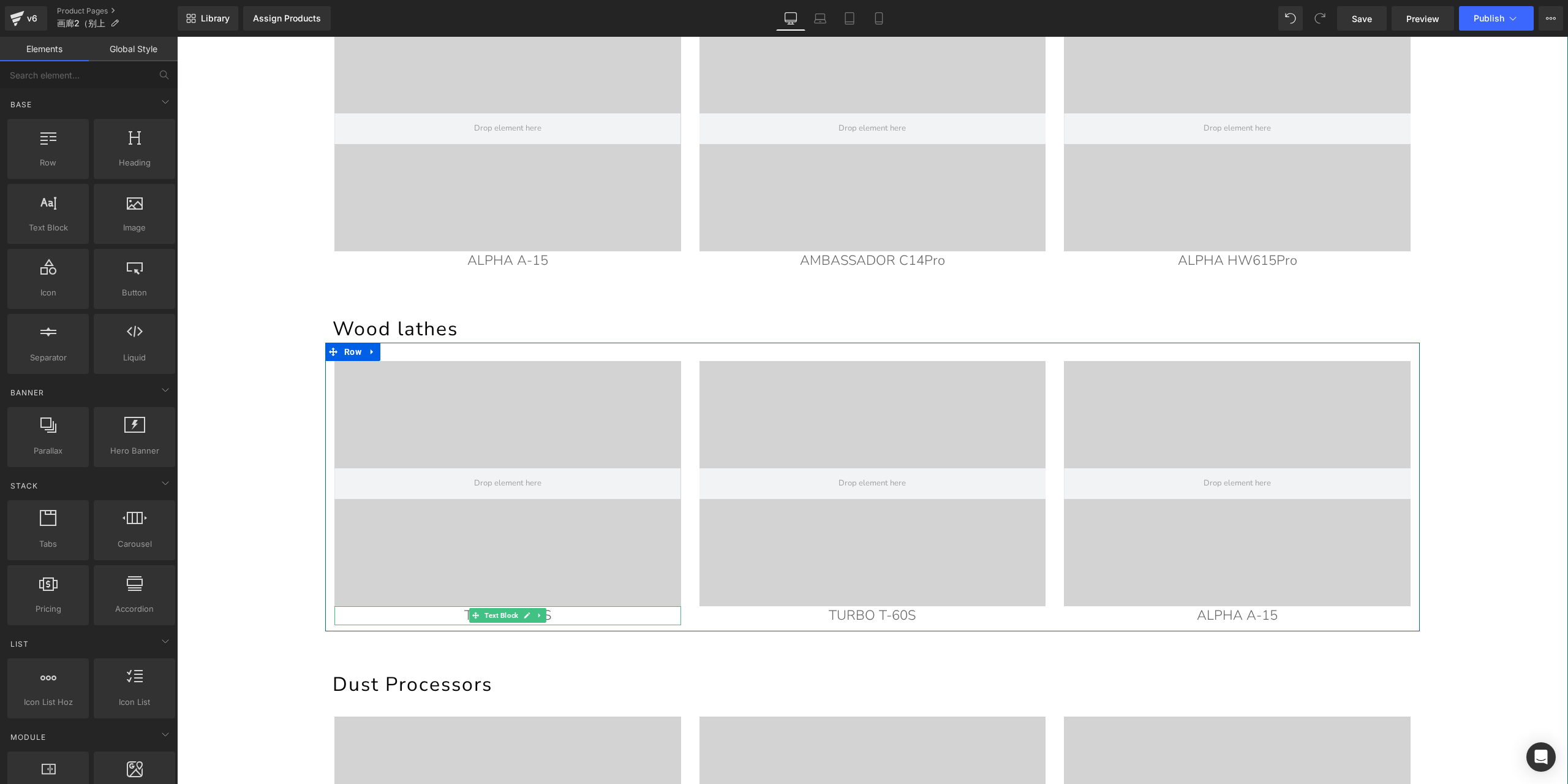
click at [595, 611] on p "TURBO T-60S" at bounding box center [508, 615] width 347 height 19
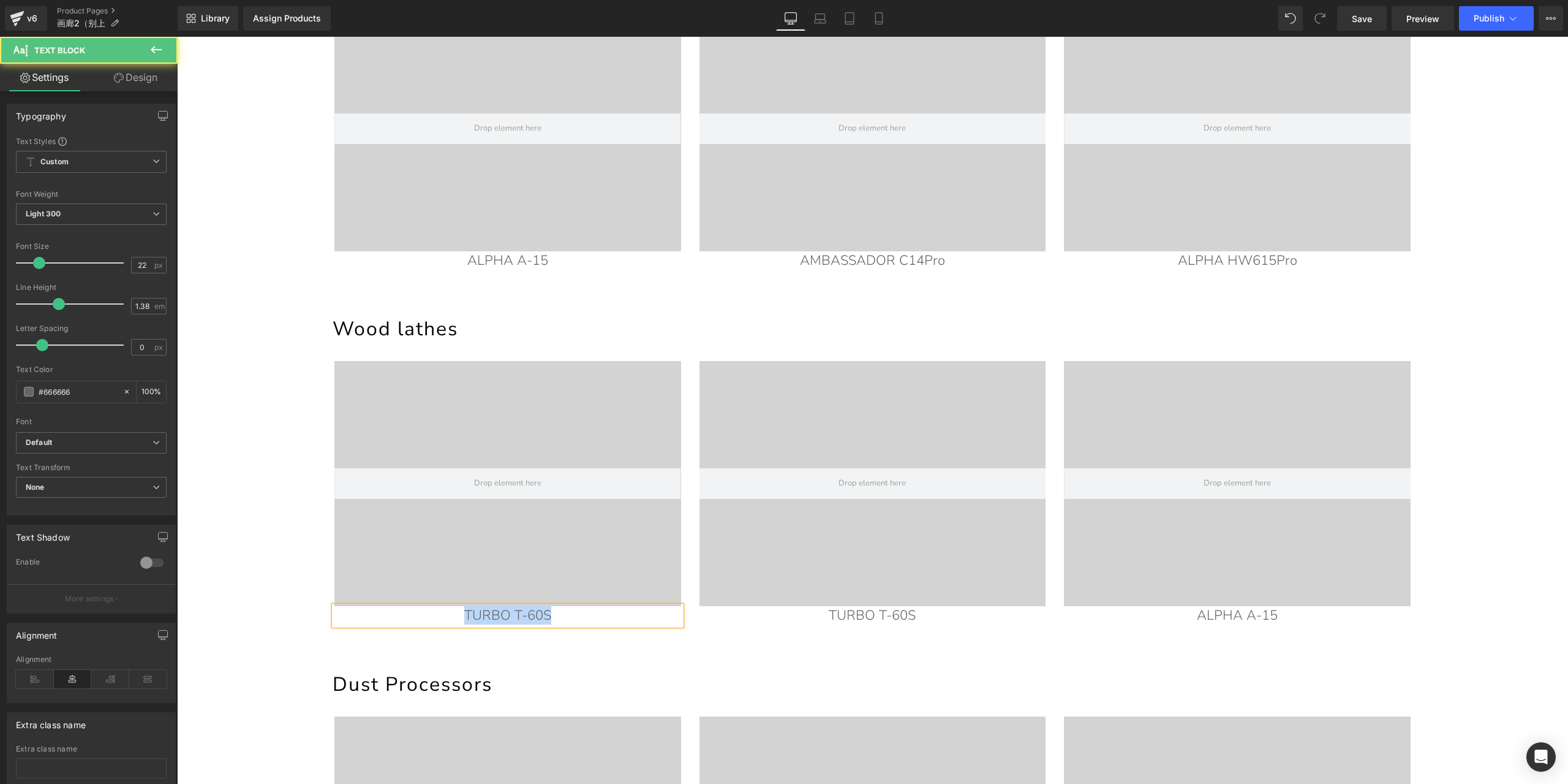
click at [550, 614] on p "TURBO T-60S" at bounding box center [508, 615] width 347 height 19
click at [1348, 19] on link "Save" at bounding box center [1362, 19] width 50 height 25
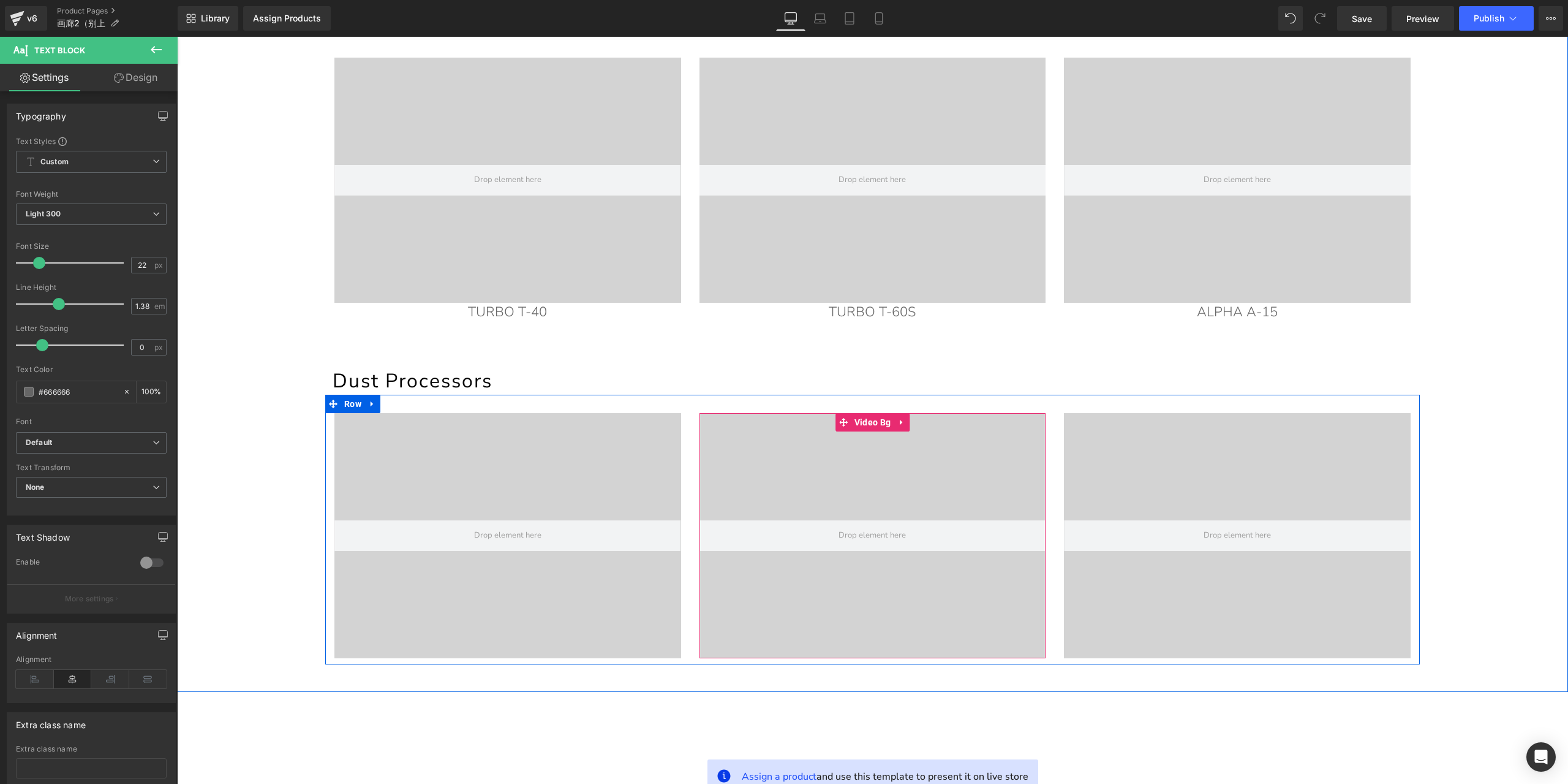
scroll to position [890, 0]
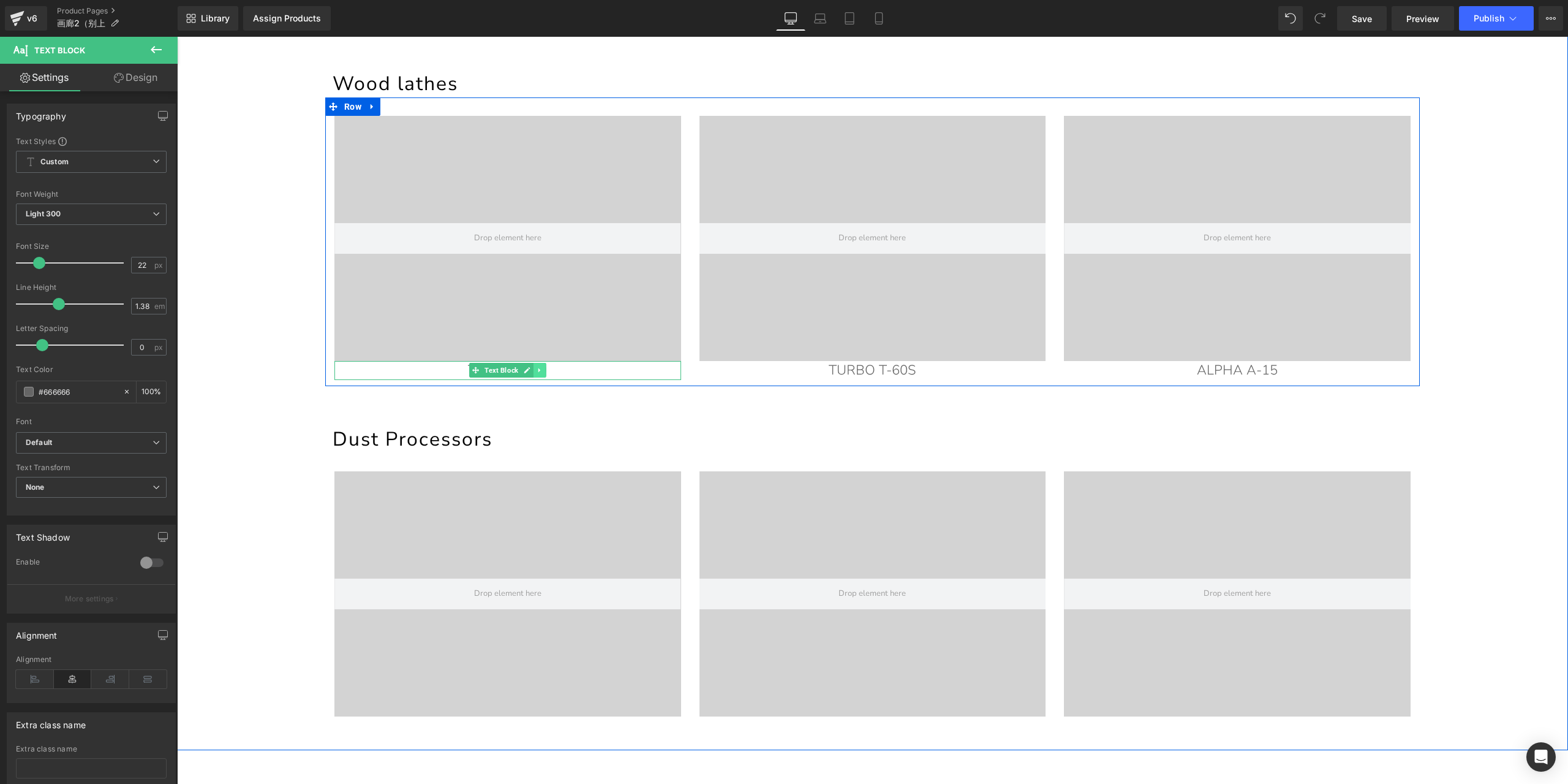
click at [540, 371] on link at bounding box center [540, 370] width 13 height 15
click at [534, 369] on link at bounding box center [534, 370] width 13 height 15
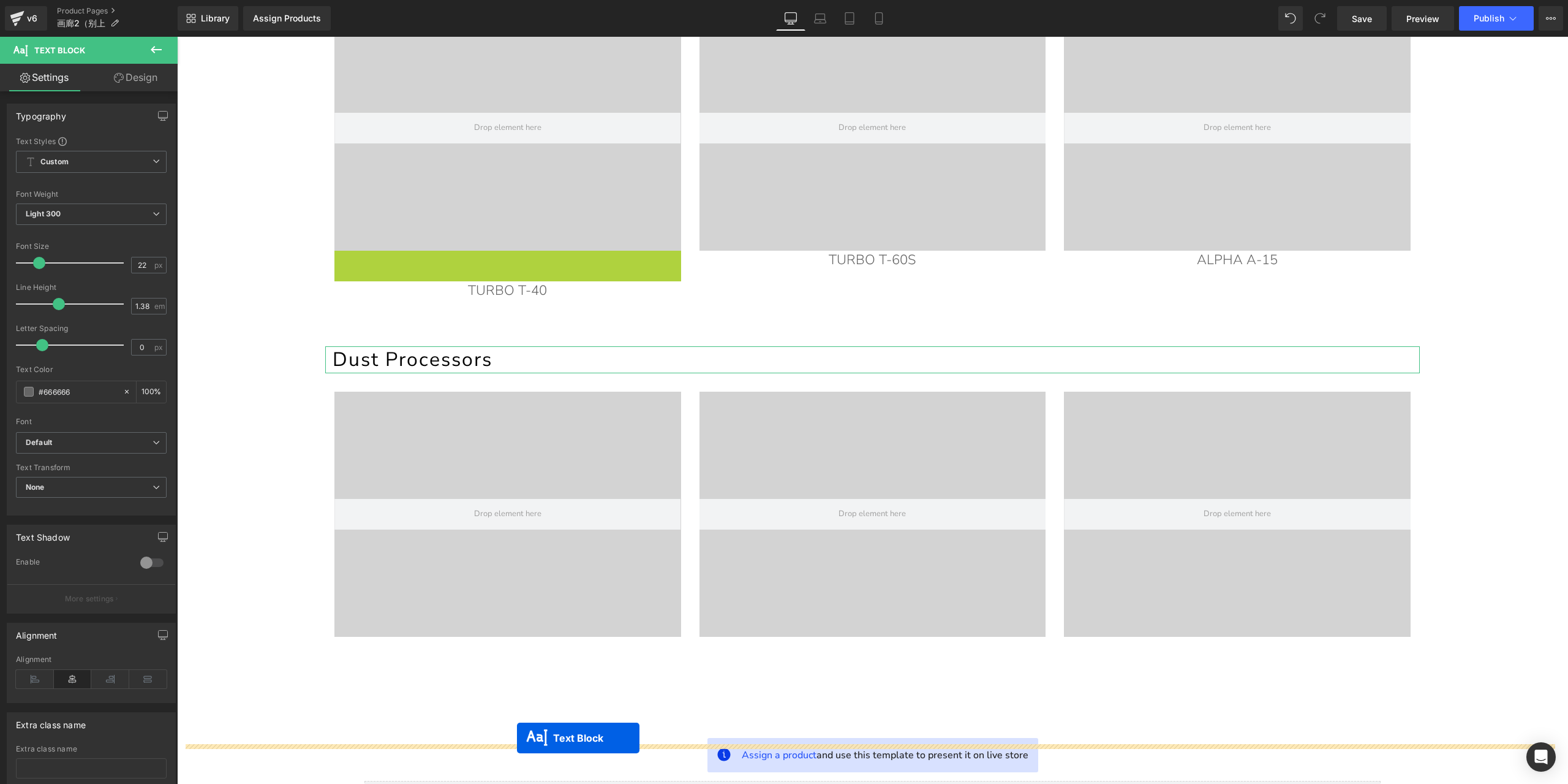
scroll to position [1025, 0]
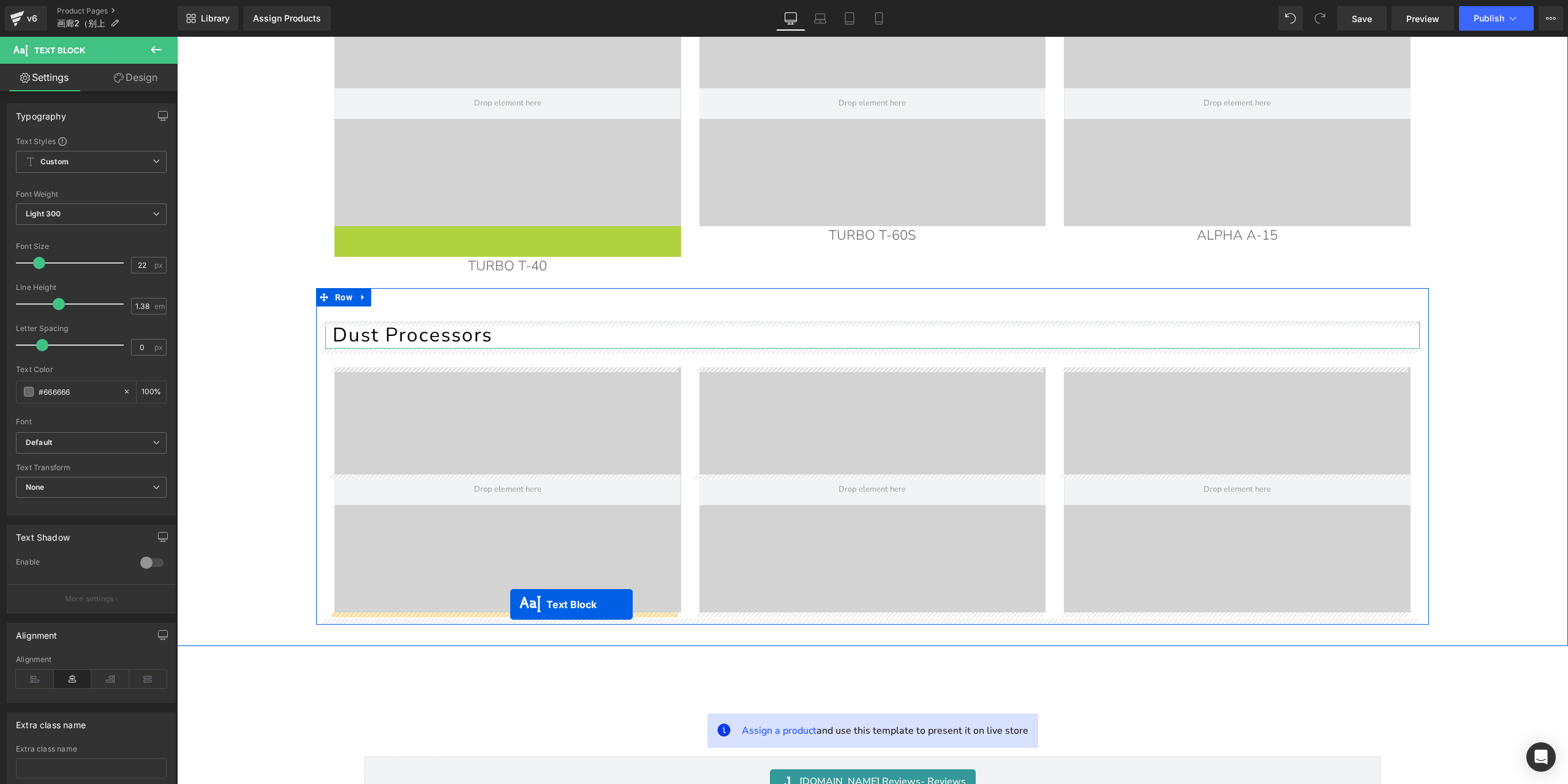
drag, startPoint x: 455, startPoint y: 372, endPoint x: 510, endPoint y: 604, distance: 238.4
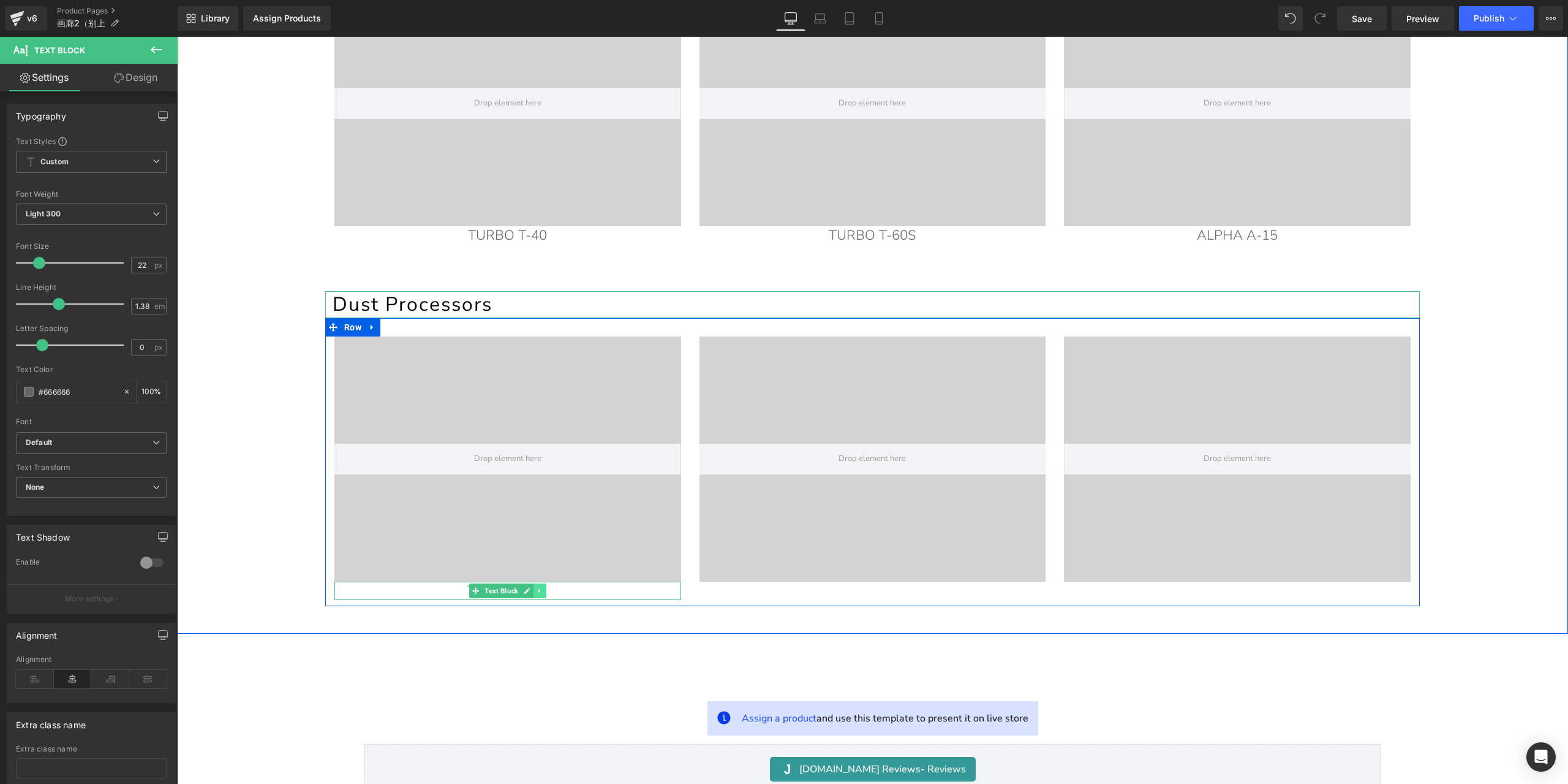
click at [537, 590] on icon at bounding box center [540, 591] width 7 height 7
click at [532, 590] on icon at bounding box center [533, 591] width 7 height 7
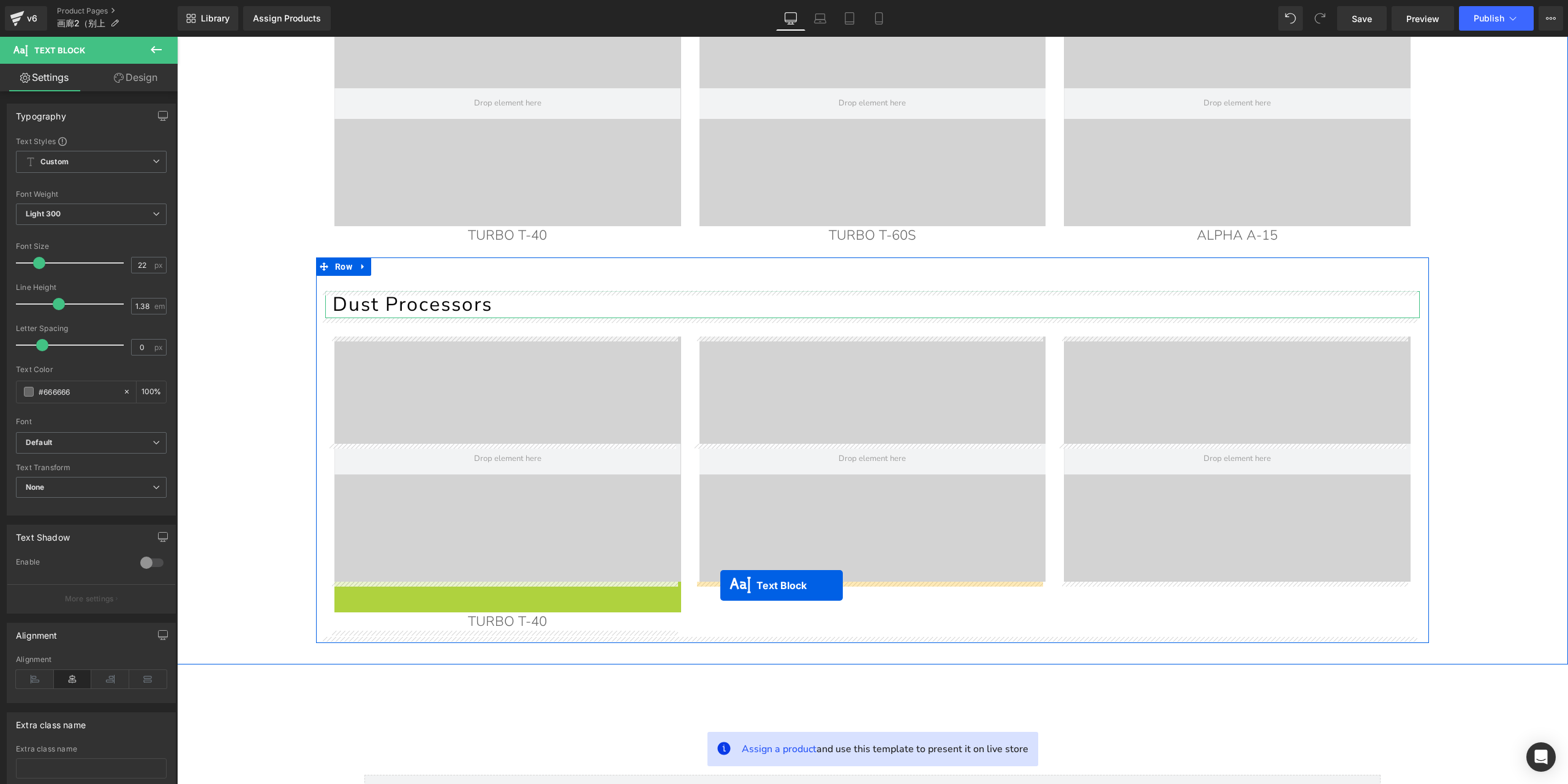
drag, startPoint x: 450, startPoint y: 589, endPoint x: 721, endPoint y: 586, distance: 271.0
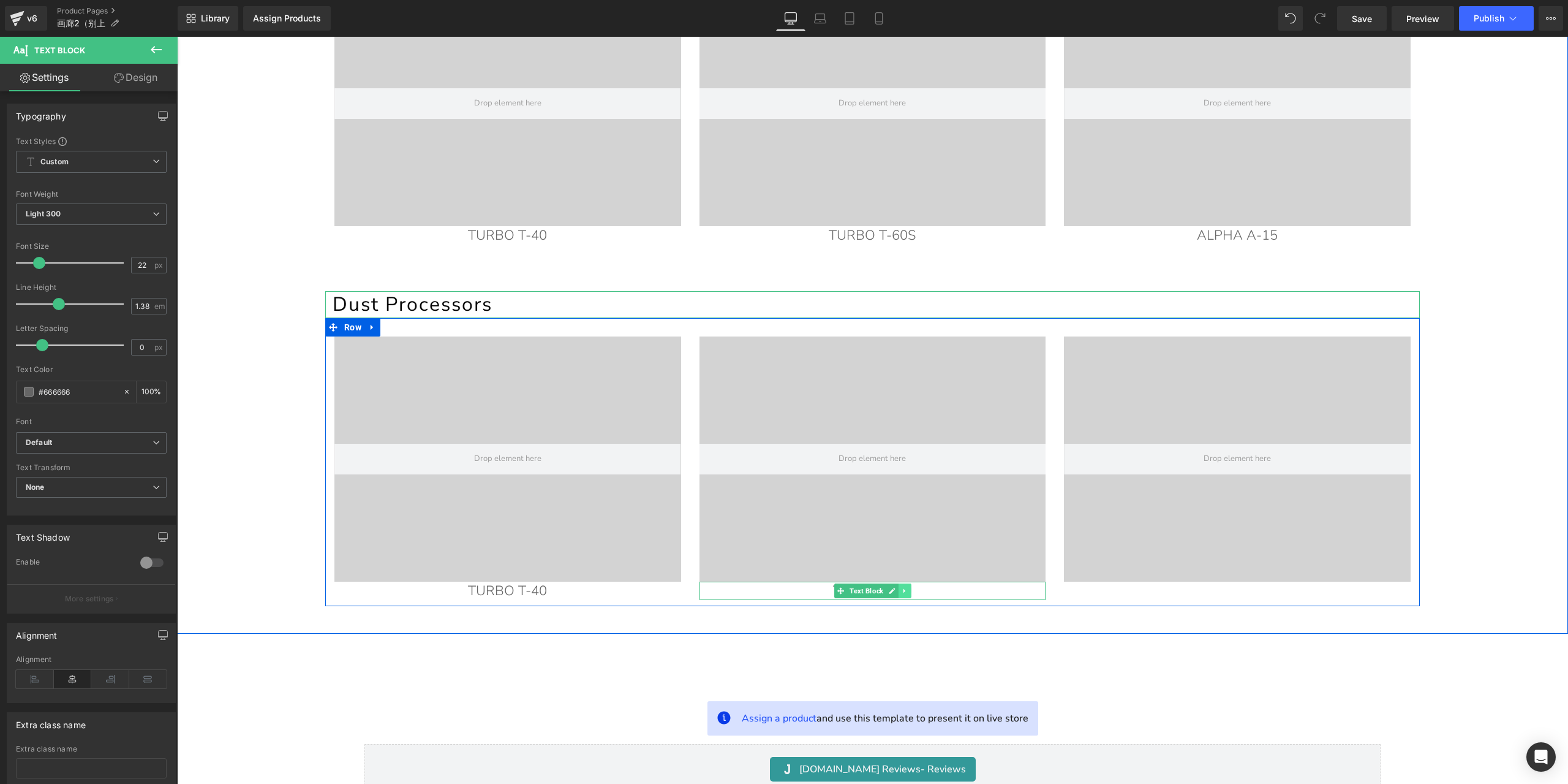
click at [901, 591] on icon at bounding box center [905, 591] width 7 height 7
click at [895, 591] on icon at bounding box center [899, 591] width 7 height 7
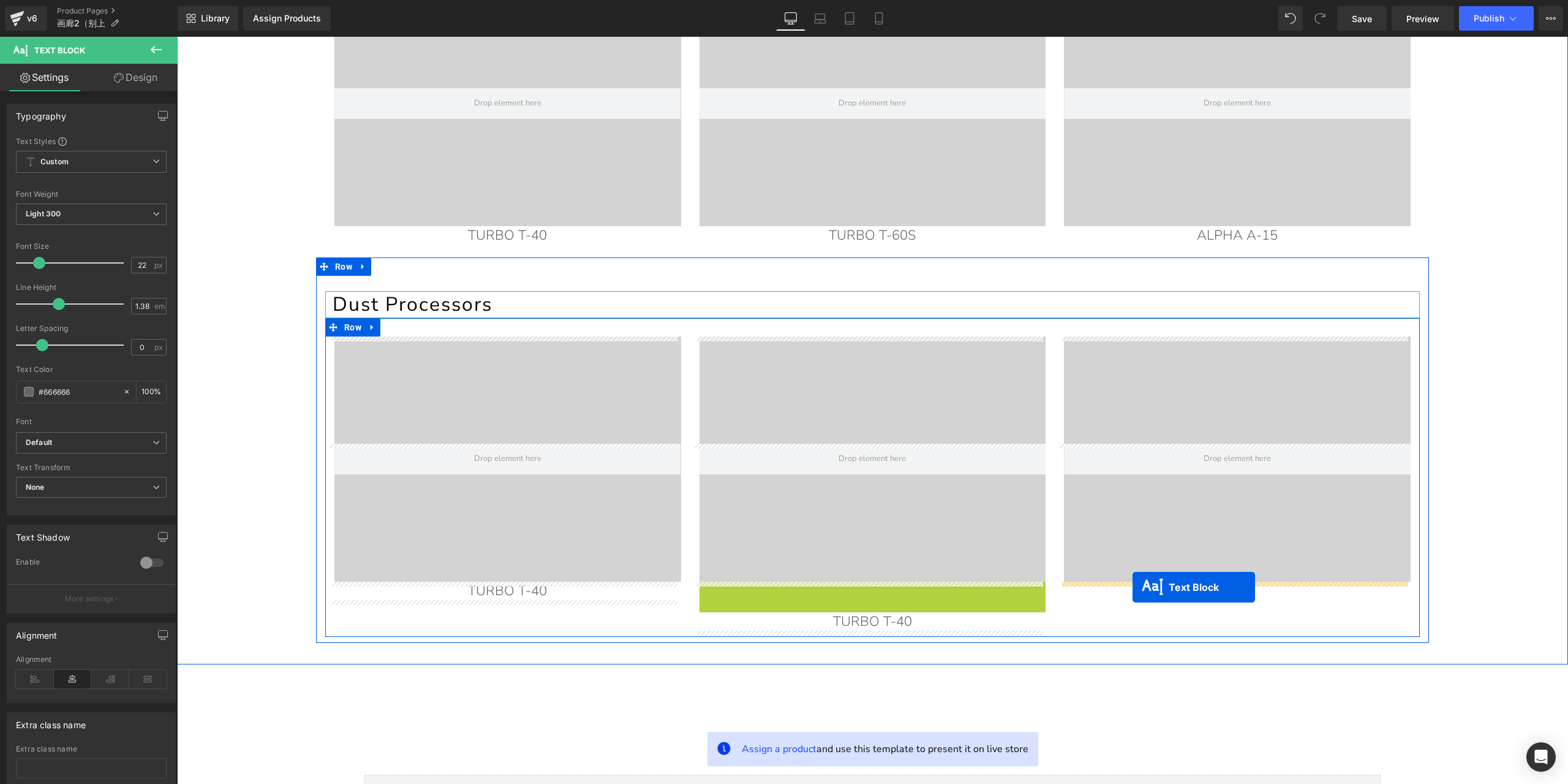
drag, startPoint x: 817, startPoint y: 590, endPoint x: 1132, endPoint y: 587, distance: 315.0
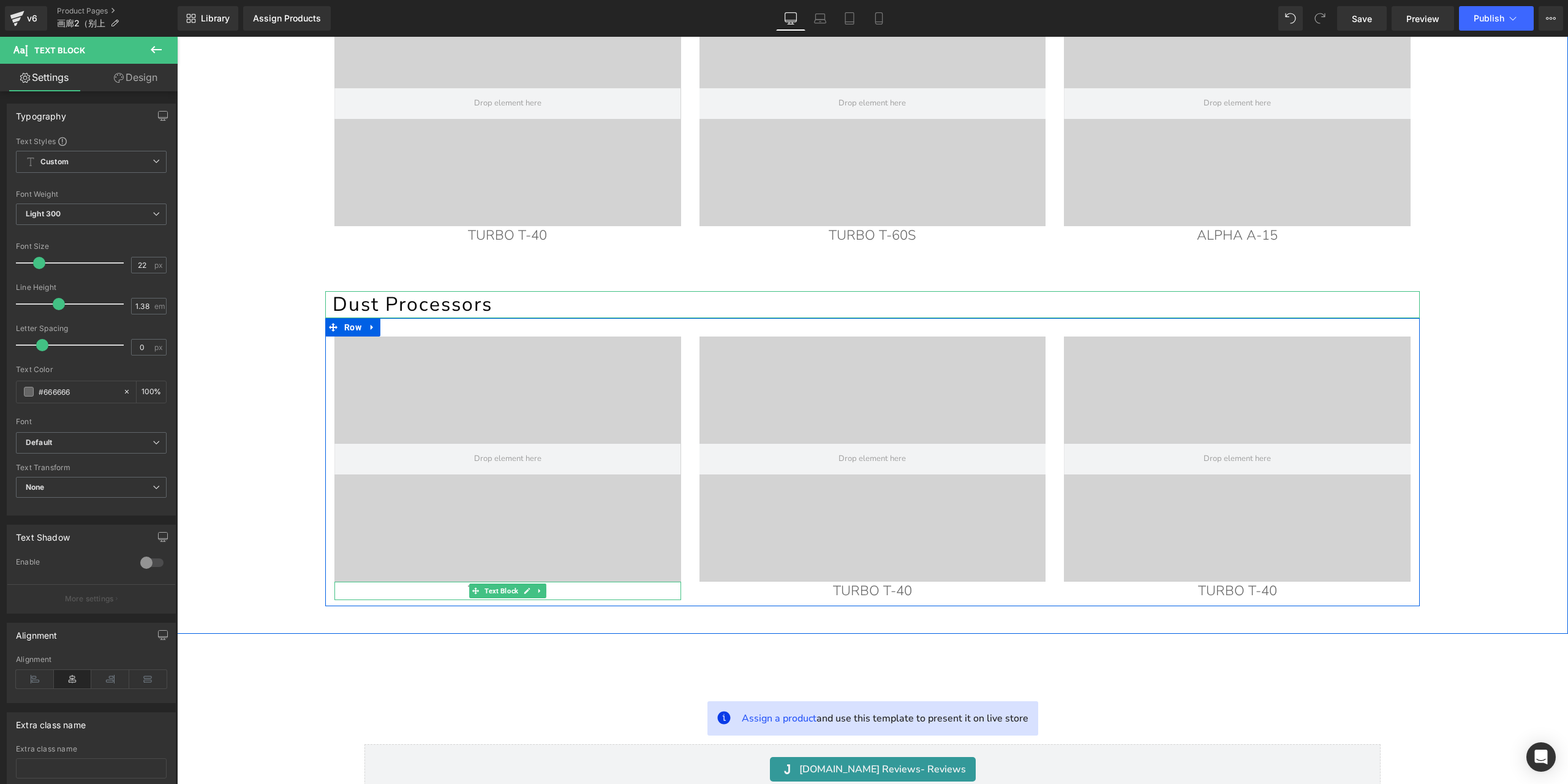
click at [583, 590] on p "TURBO T-40" at bounding box center [508, 591] width 347 height 19
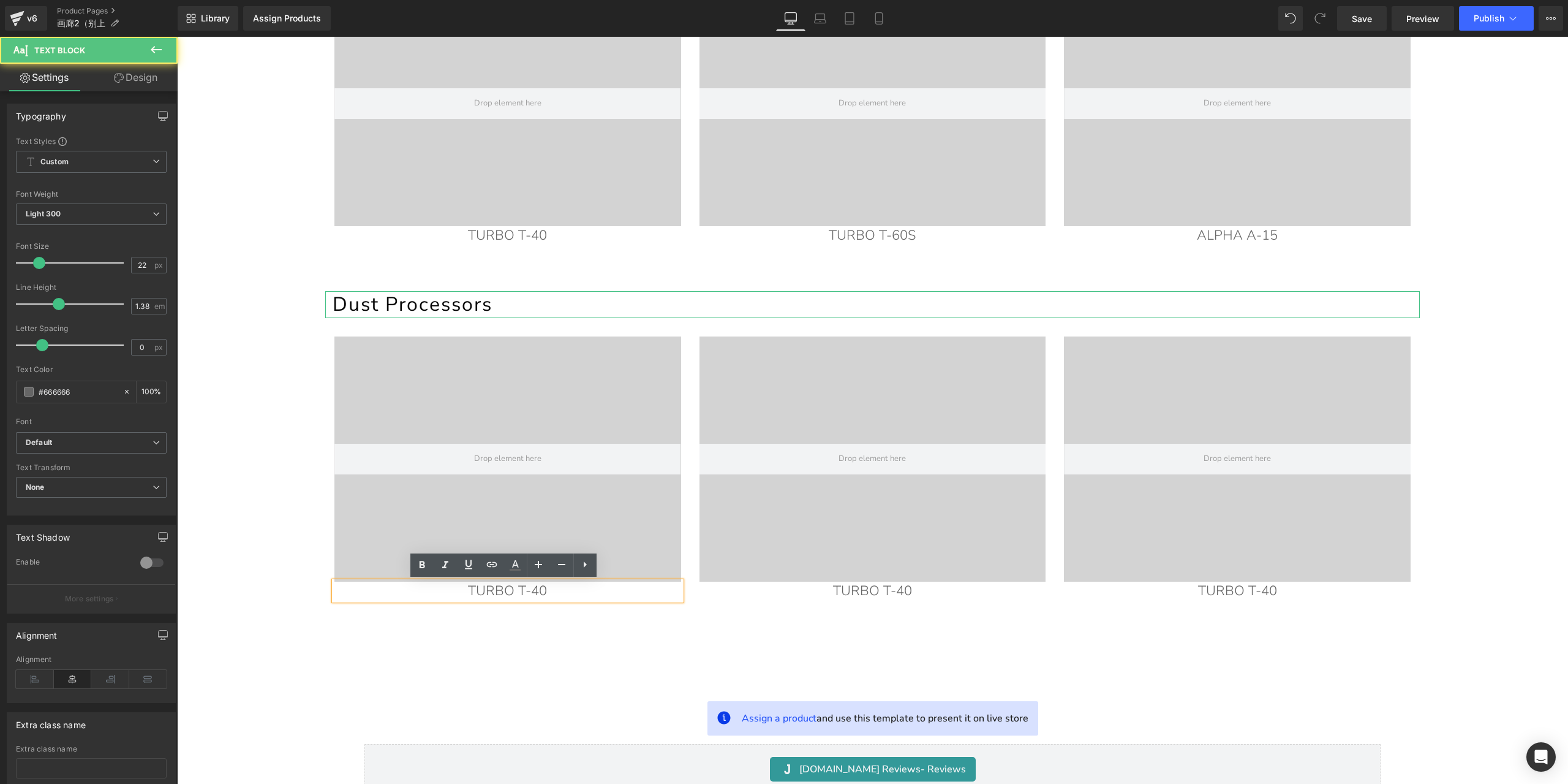
click at [585, 593] on p "TURBO T-40" at bounding box center [508, 591] width 347 height 19
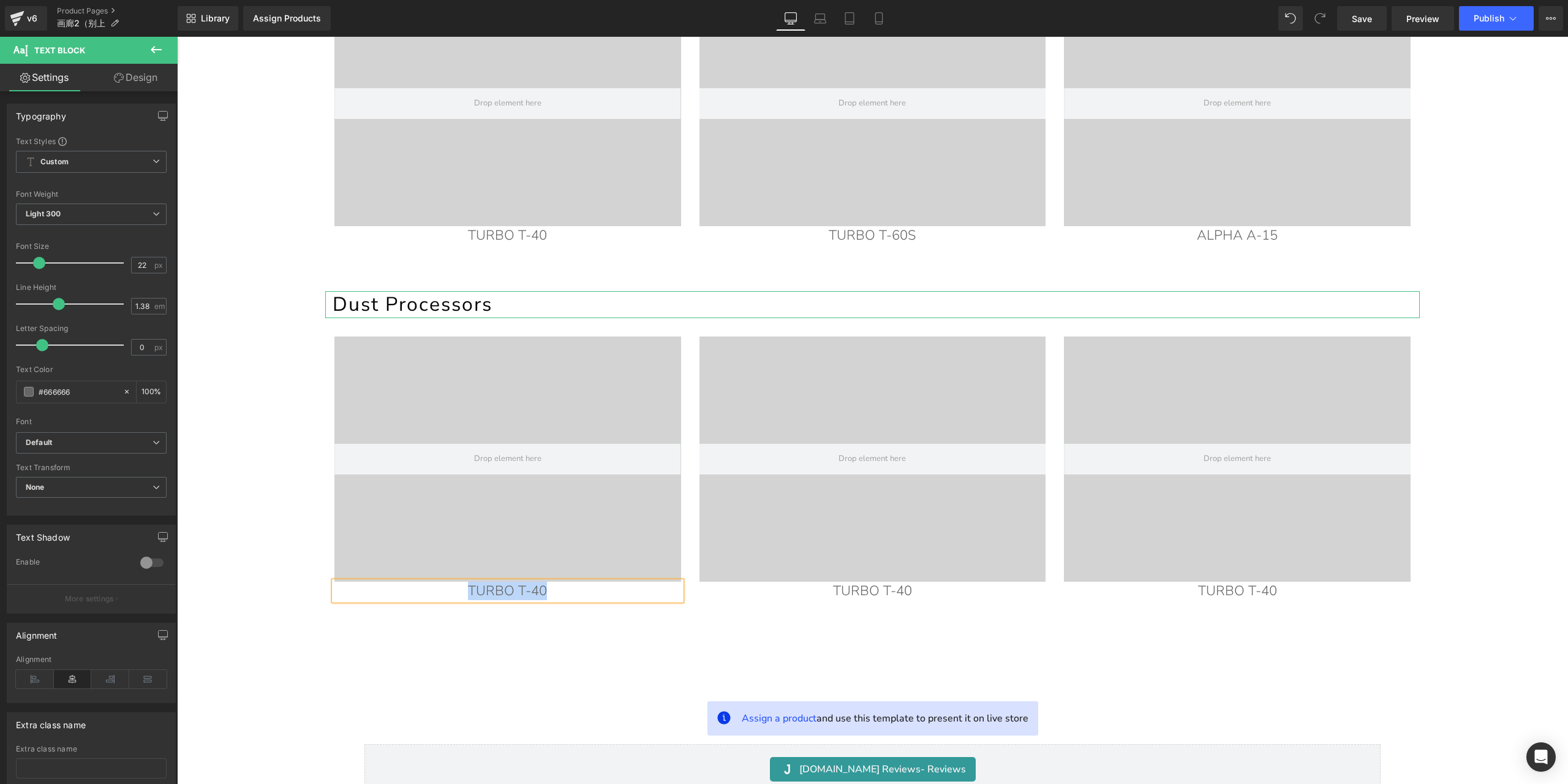
click at [490, 592] on p "TURBO T-40" at bounding box center [508, 591] width 347 height 19
paste div
click at [923, 587] on p "TURBO T-40" at bounding box center [873, 591] width 347 height 19
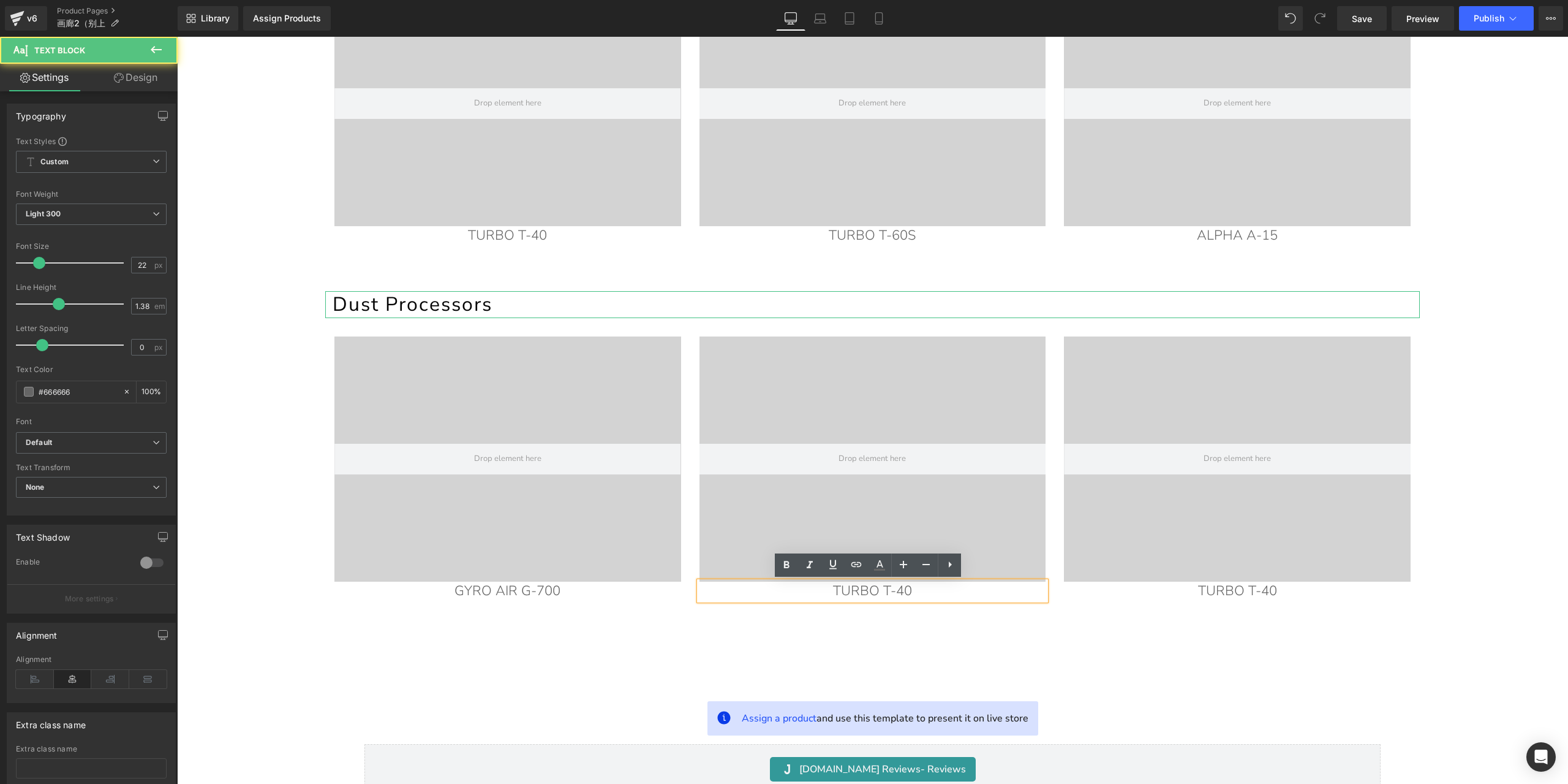
click at [933, 592] on p "TURBO T-40" at bounding box center [873, 591] width 347 height 19
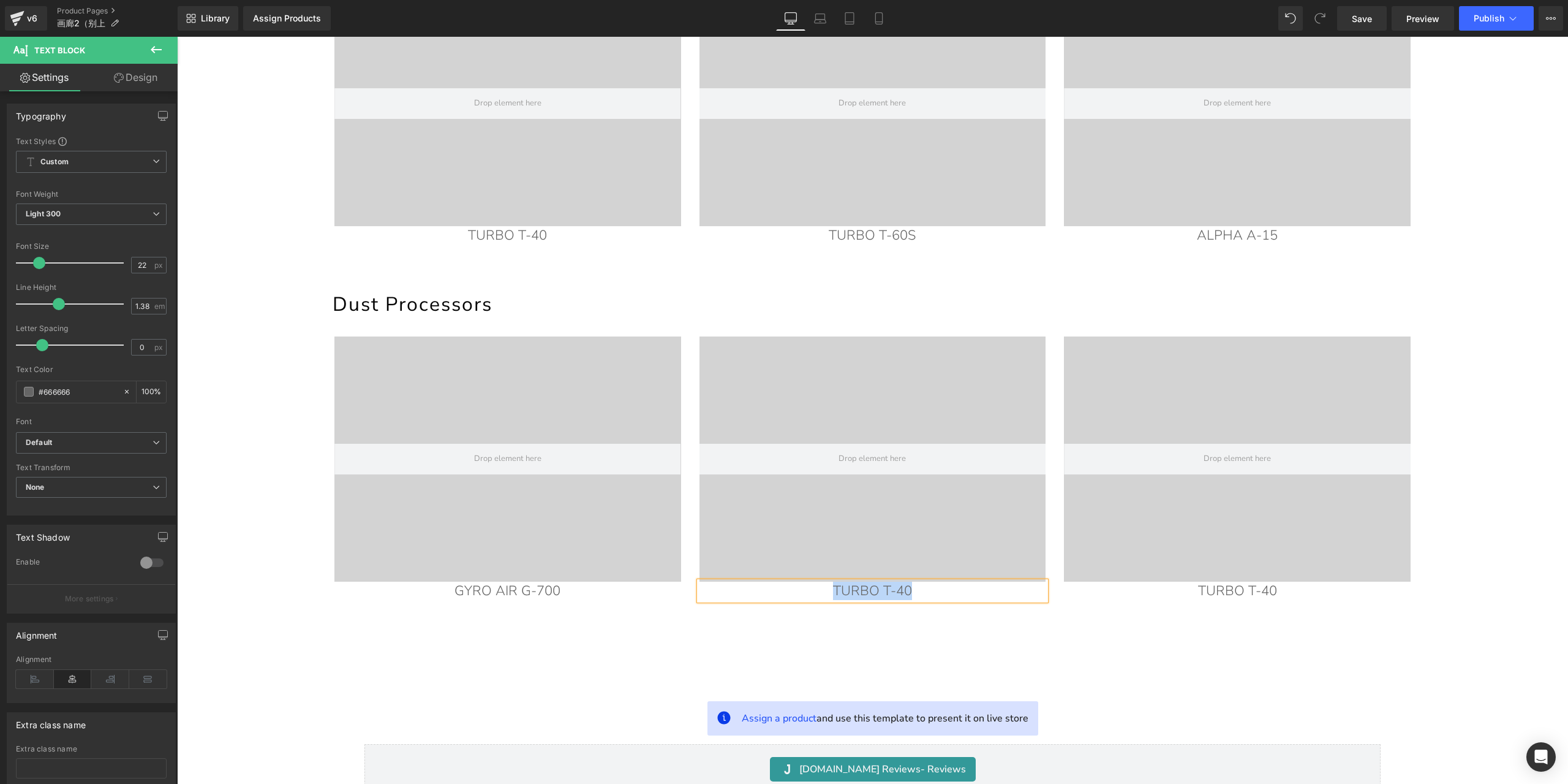
drag, startPoint x: 979, startPoint y: 586, endPoint x: 975, endPoint y: 592, distance: 7.2
click at [978, 586] on p "TURBO T-40" at bounding box center [873, 591] width 347 height 19
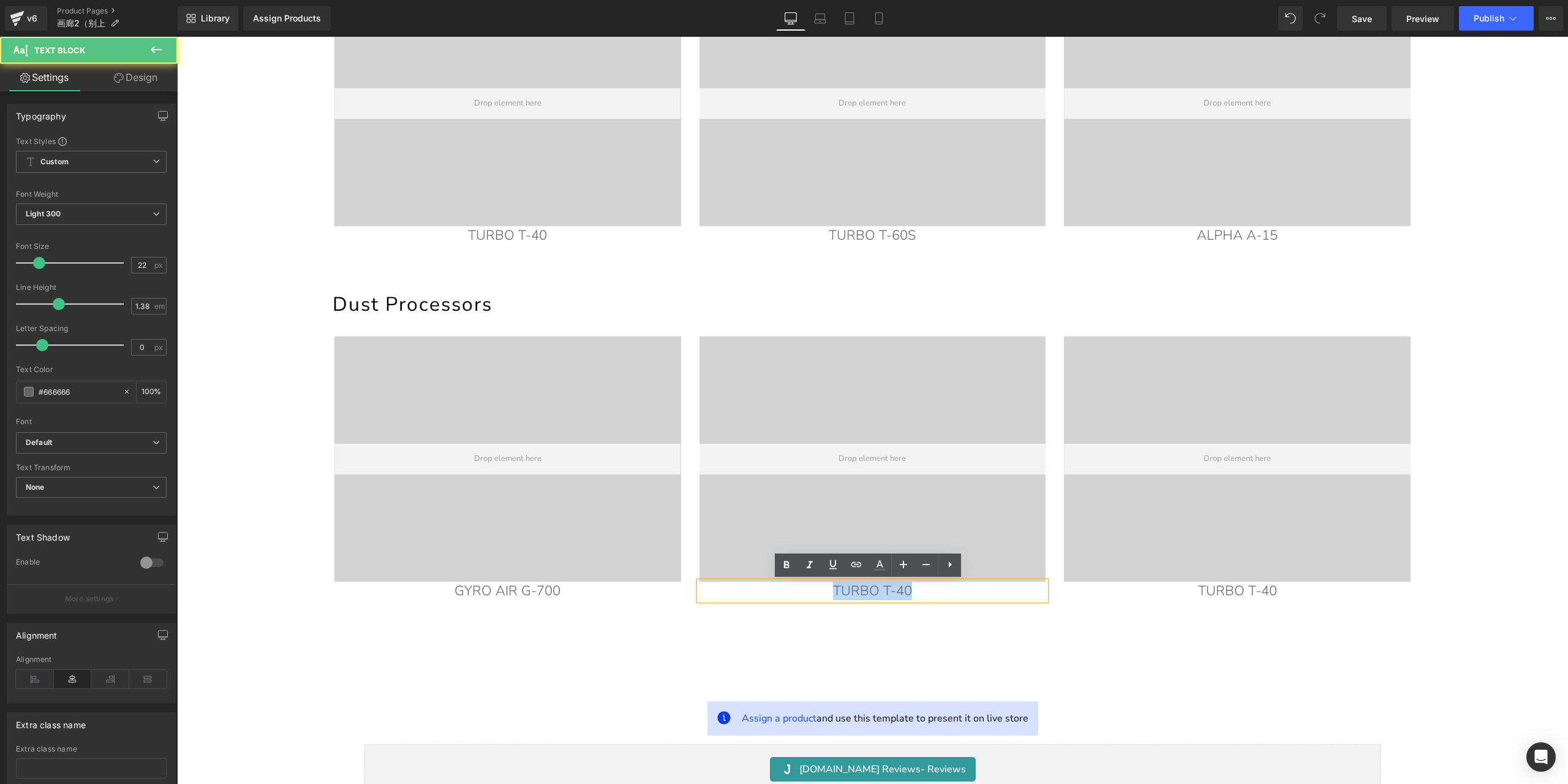
paste div
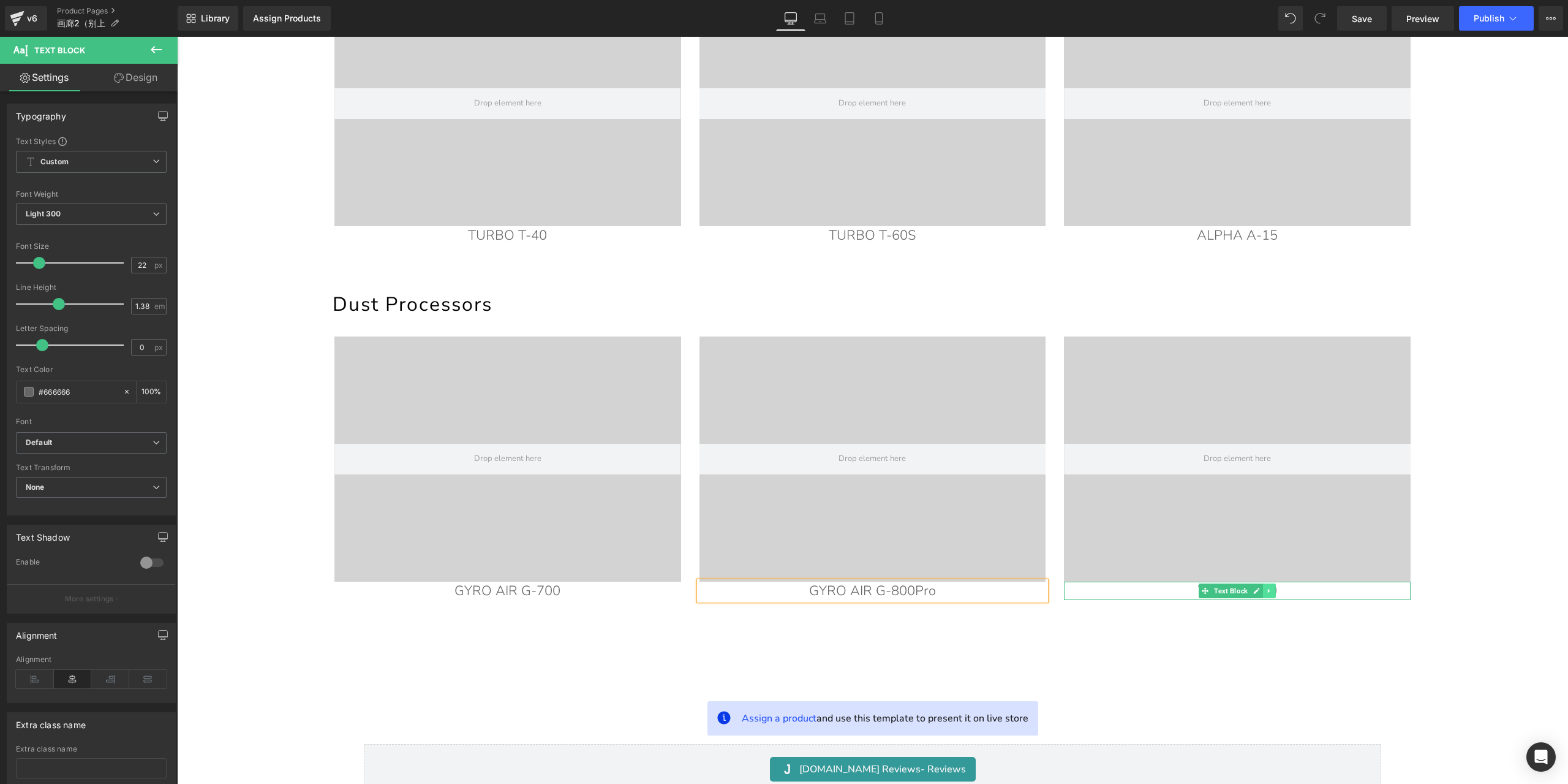
click at [1266, 593] on icon at bounding box center [1270, 591] width 7 height 7
click at [1308, 594] on p "TURBO T-40" at bounding box center [1238, 591] width 347 height 19
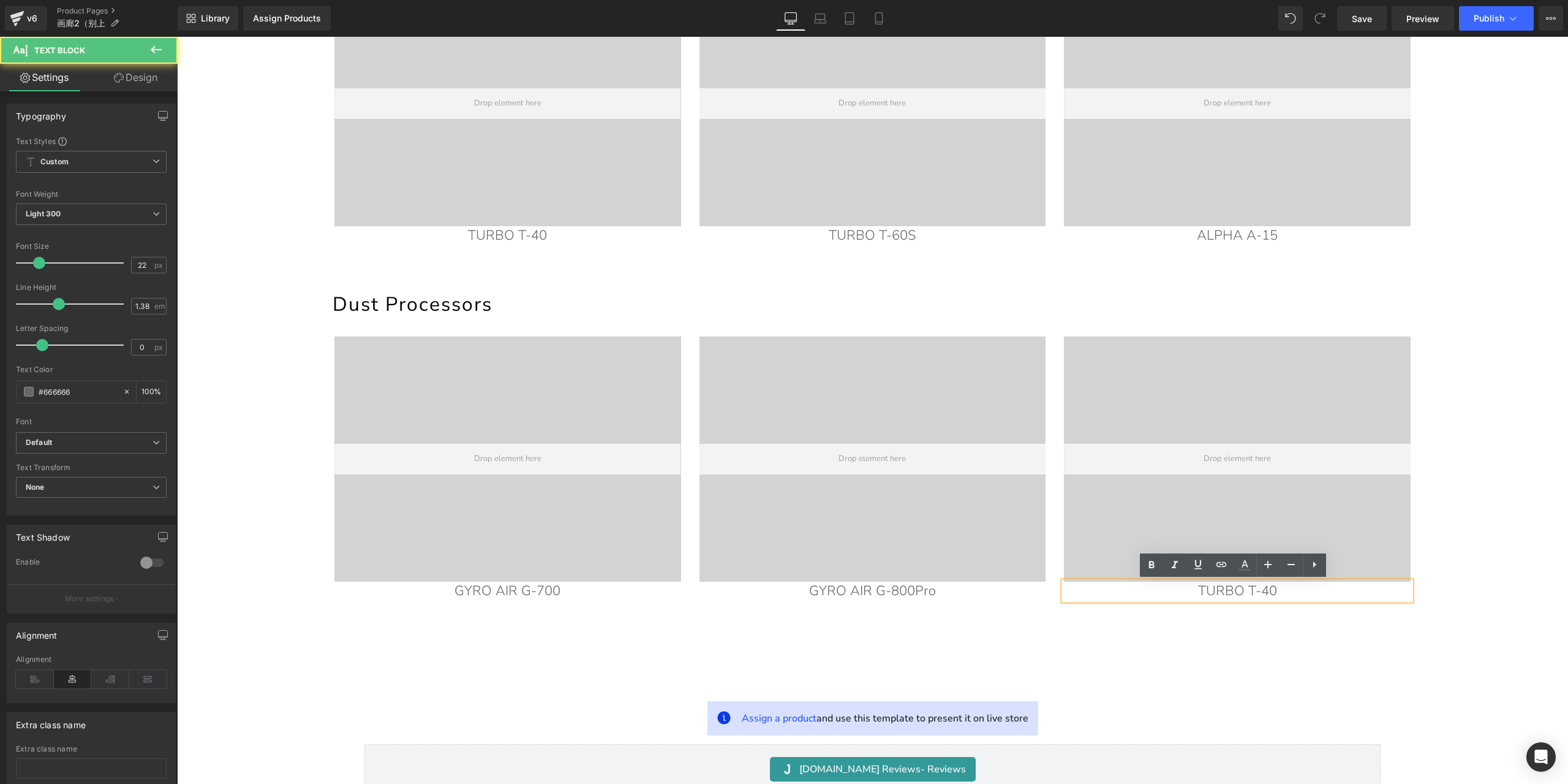
click at [1308, 594] on p "TURBO T-40" at bounding box center [1238, 591] width 347 height 19
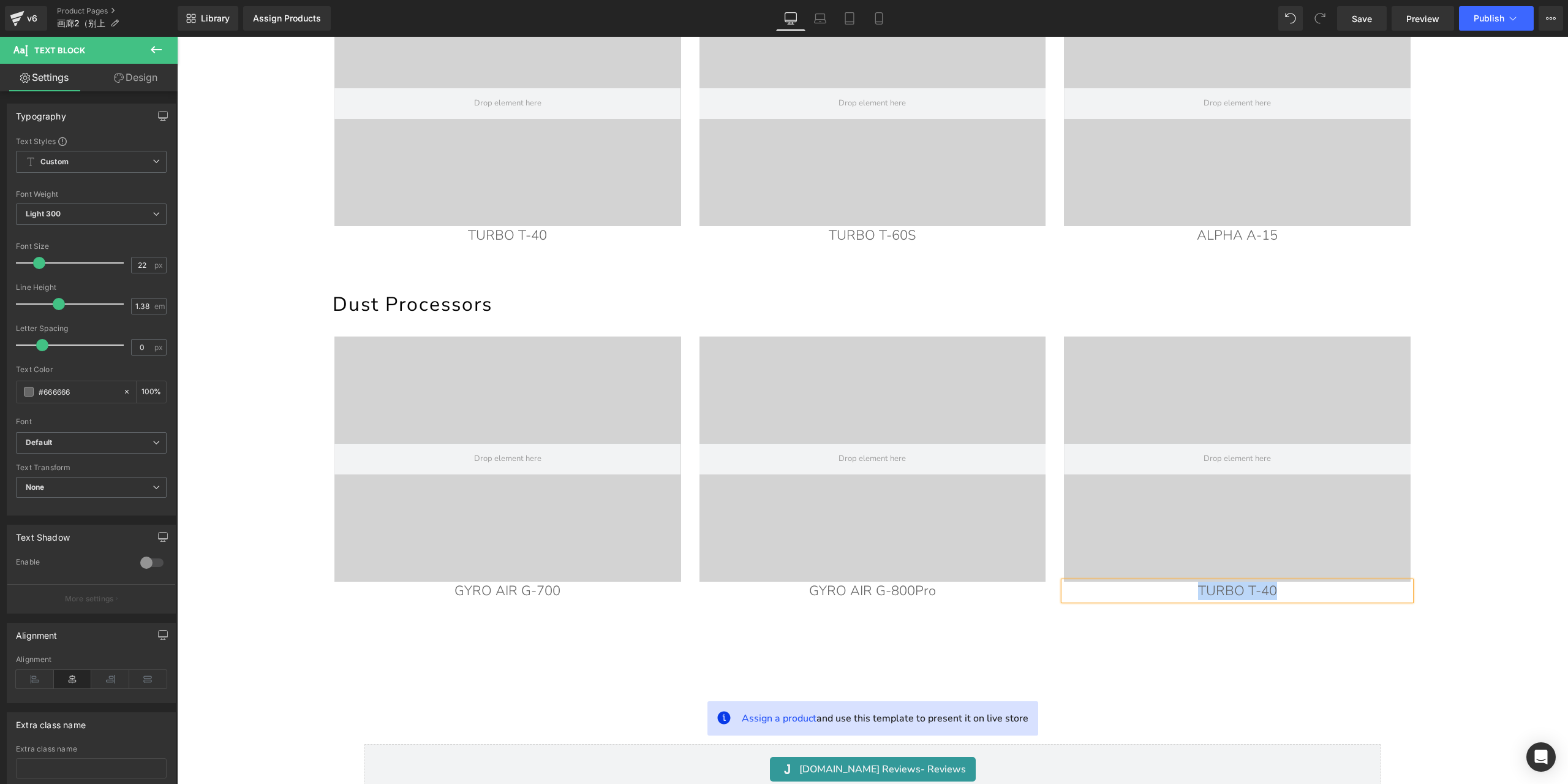
paste div
click at [1367, 13] on span "Save" at bounding box center [1362, 19] width 20 height 13
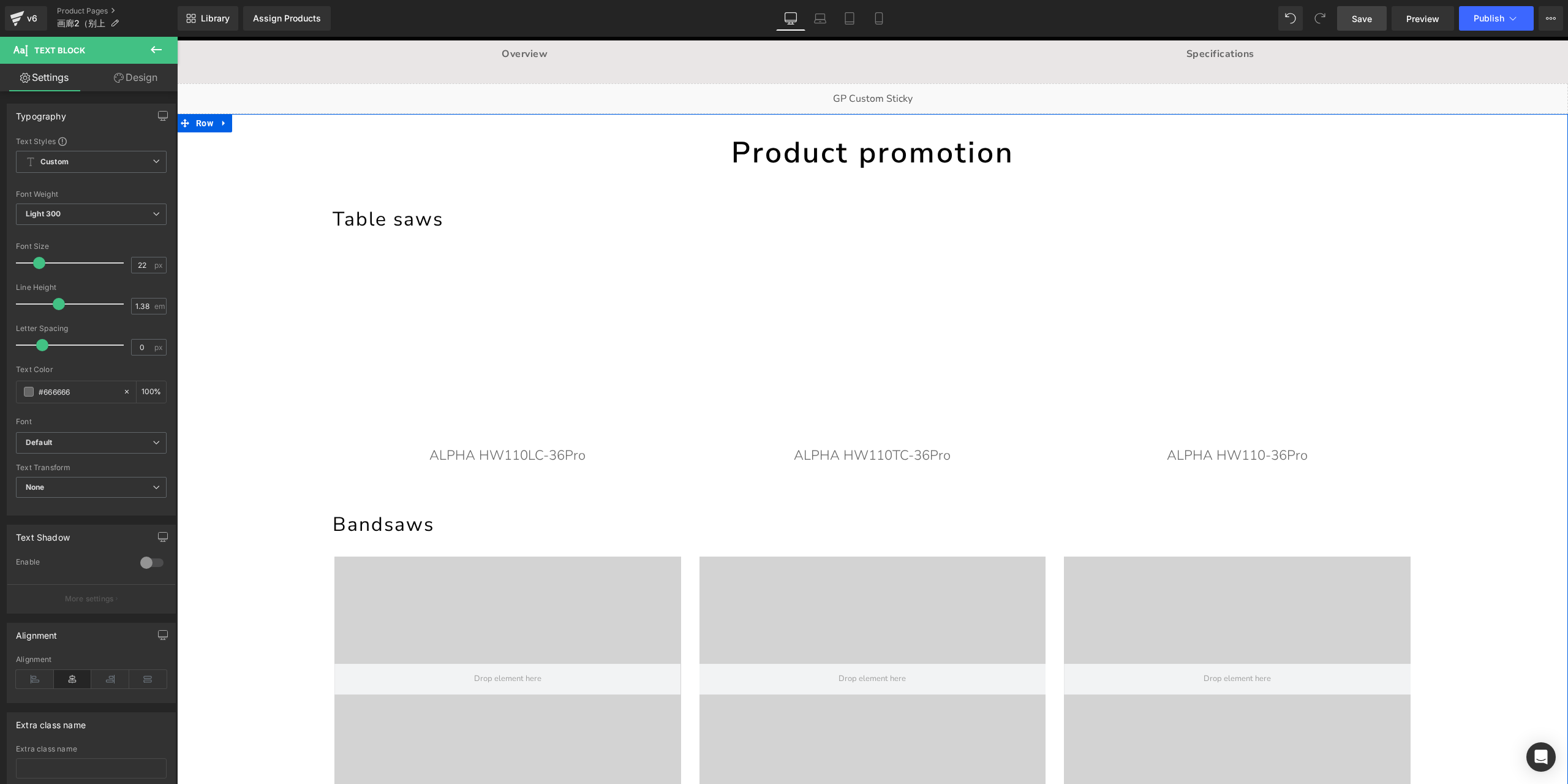
scroll to position [0, 0]
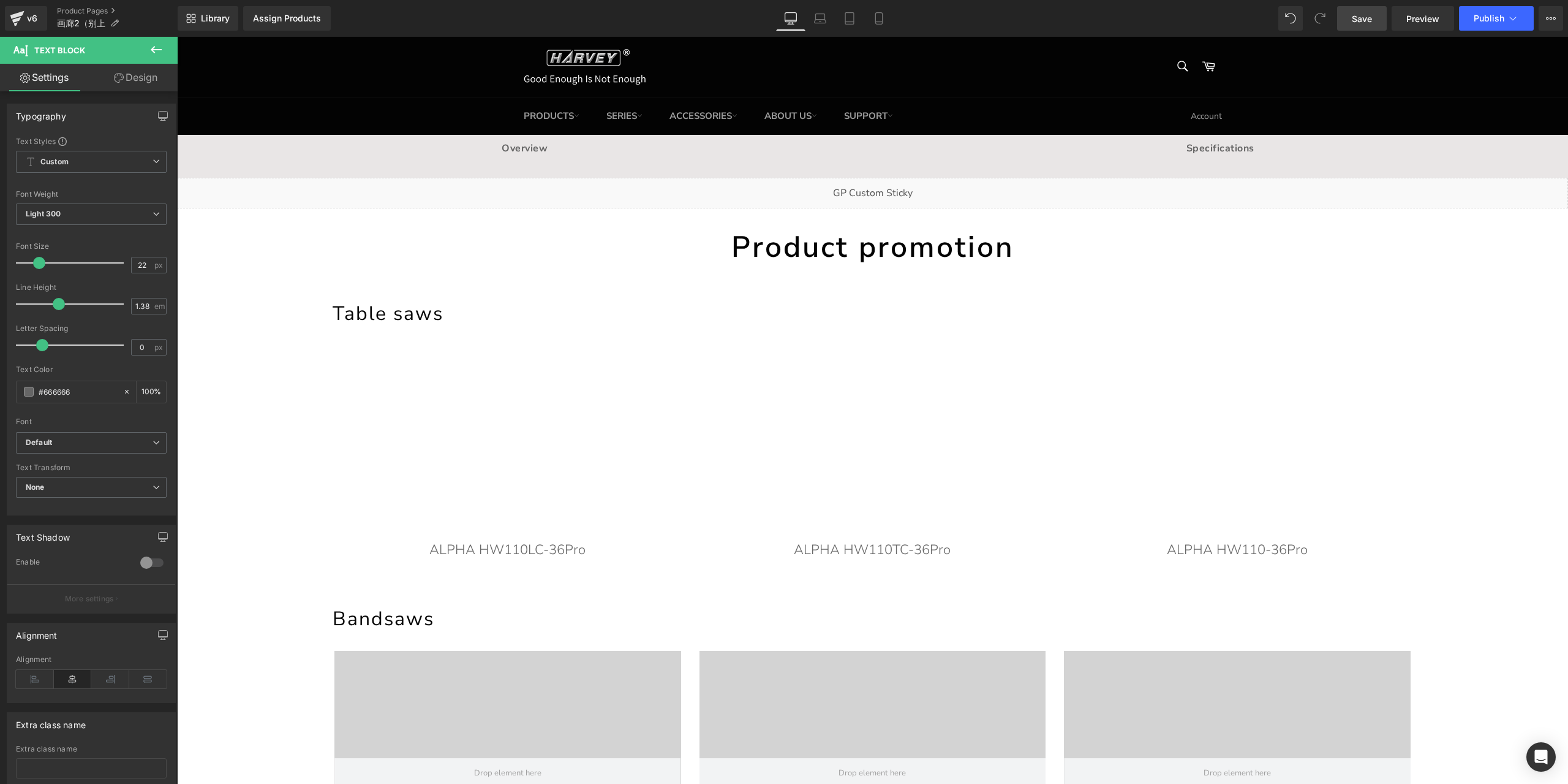
click at [1376, 18] on link "Save" at bounding box center [1362, 19] width 50 height 25
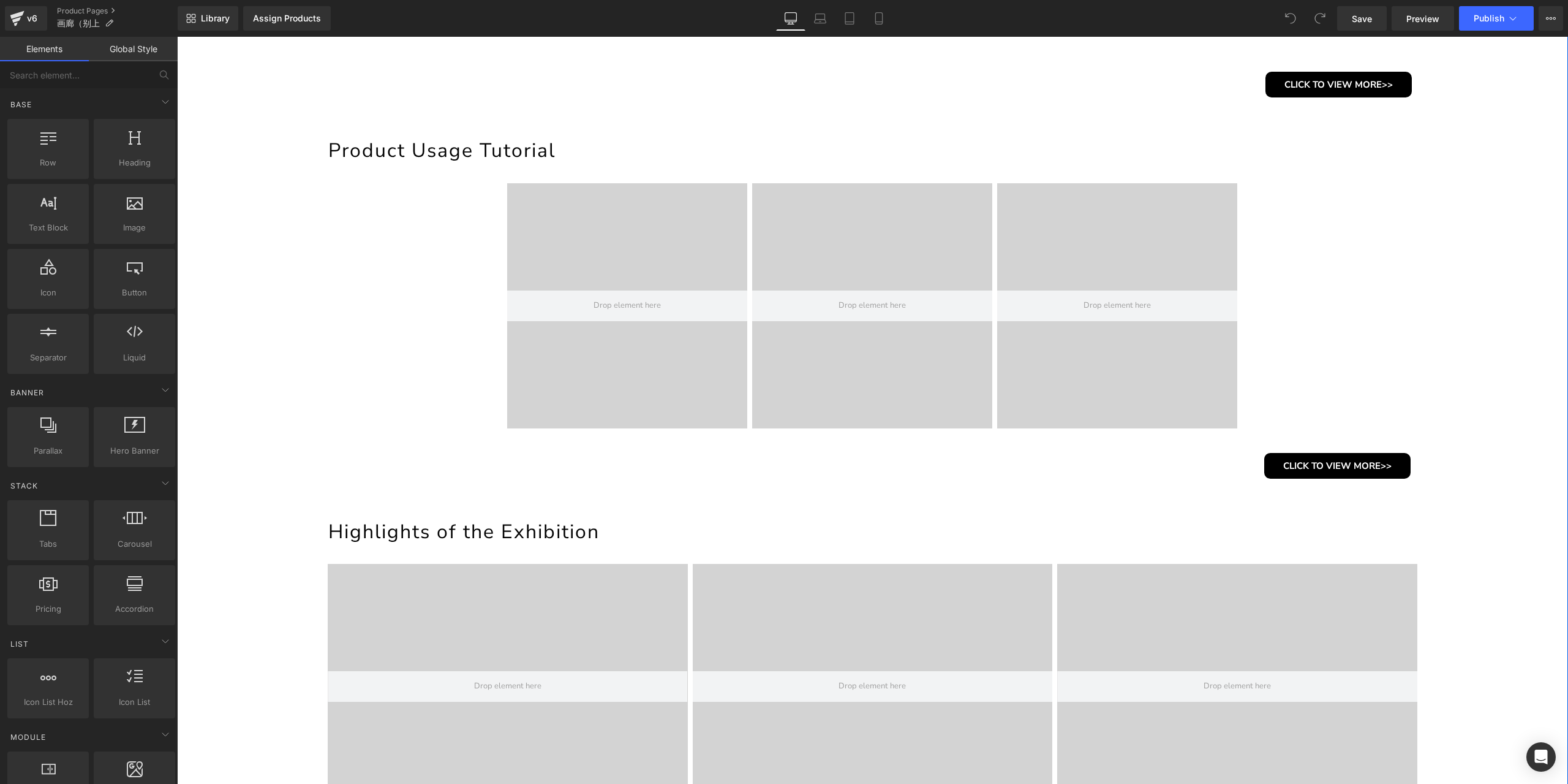
scroll to position [552, 0]
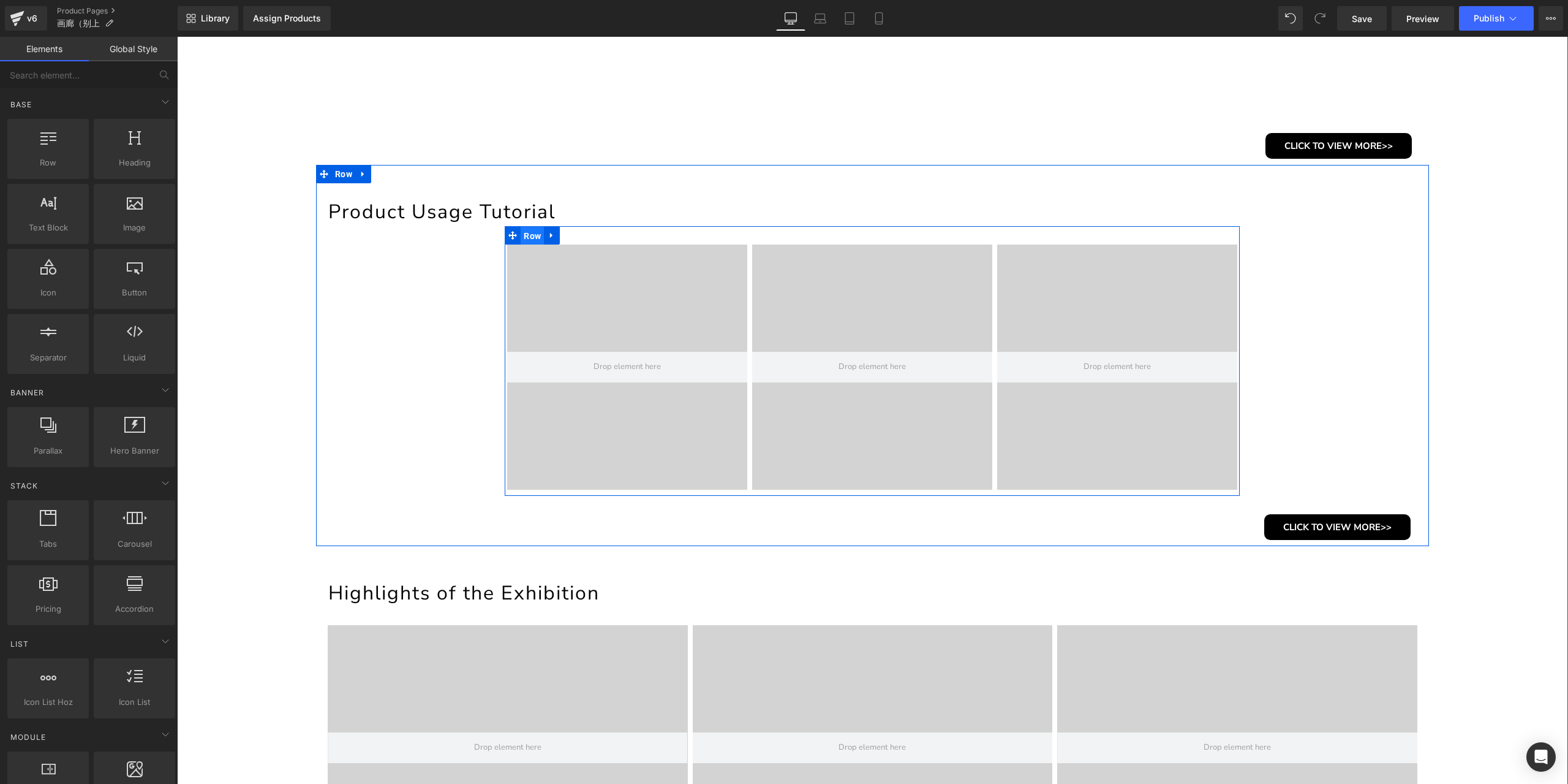
click at [529, 231] on span "Row" at bounding box center [532, 236] width 23 height 19
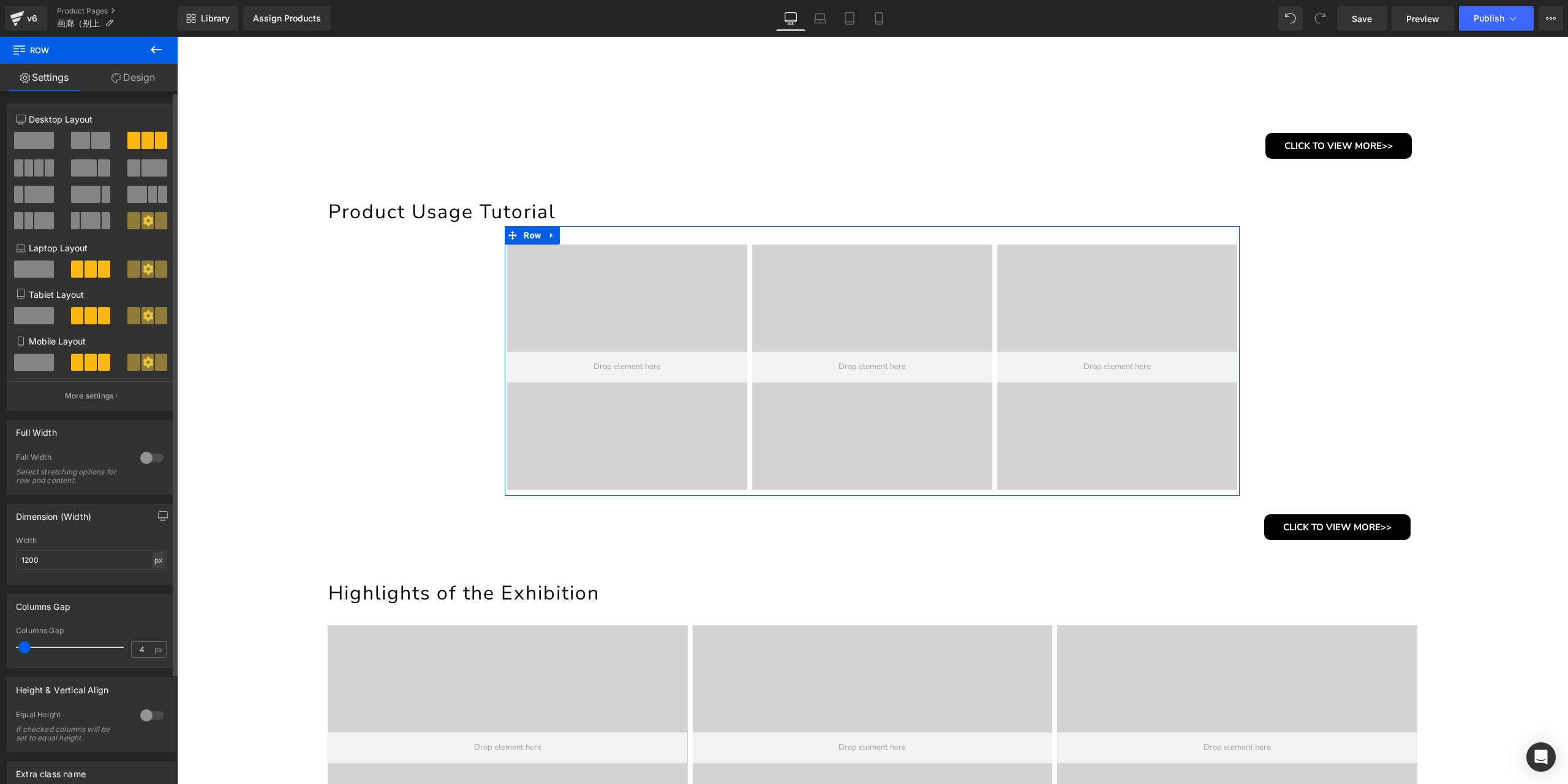
click at [152, 567] on div "px" at bounding box center [158, 560] width 12 height 17
click at [154, 583] on li "%" at bounding box center [158, 578] width 15 height 18
type input "100"
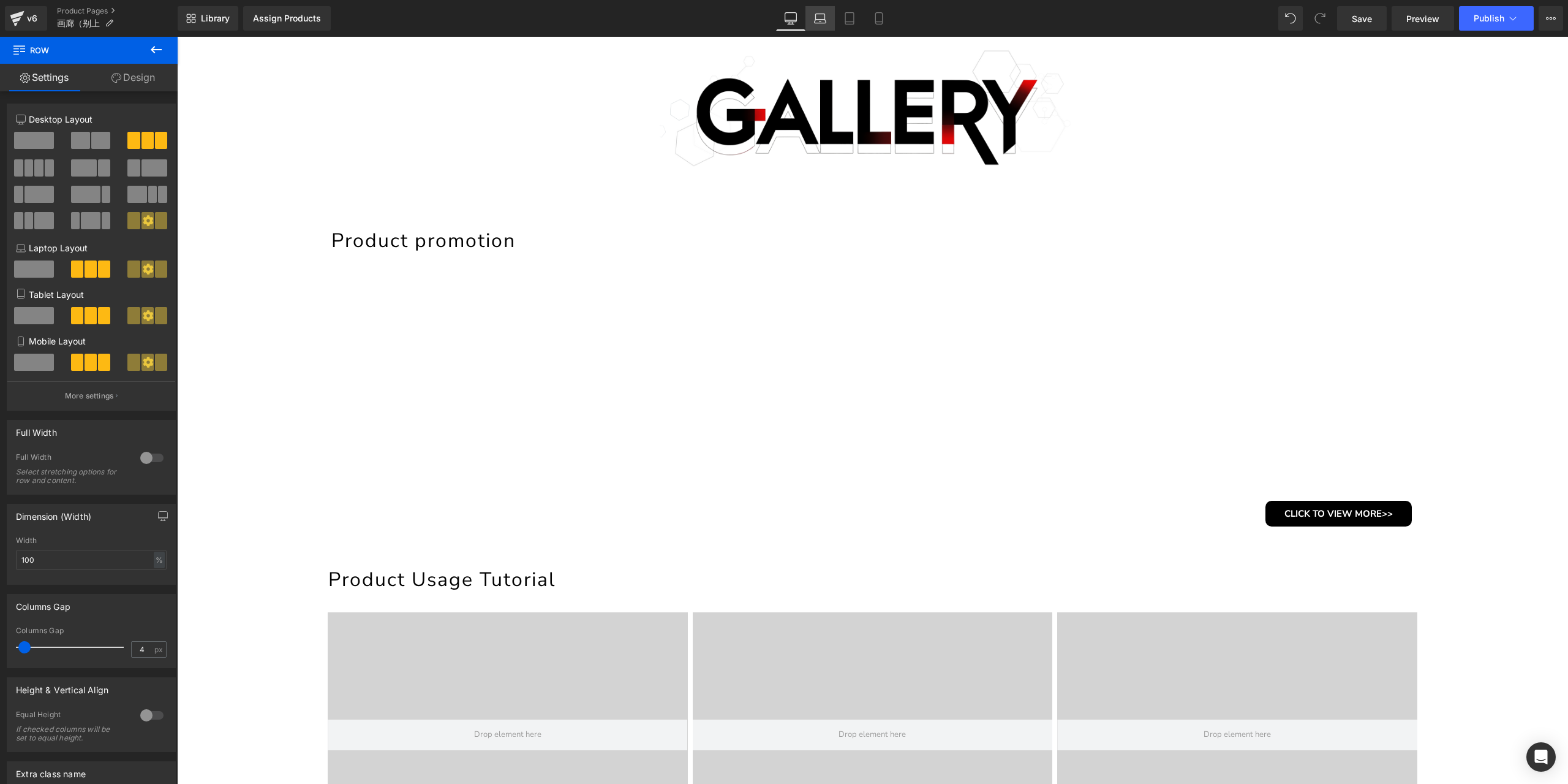
click at [823, 24] on icon at bounding box center [820, 19] width 12 height 12
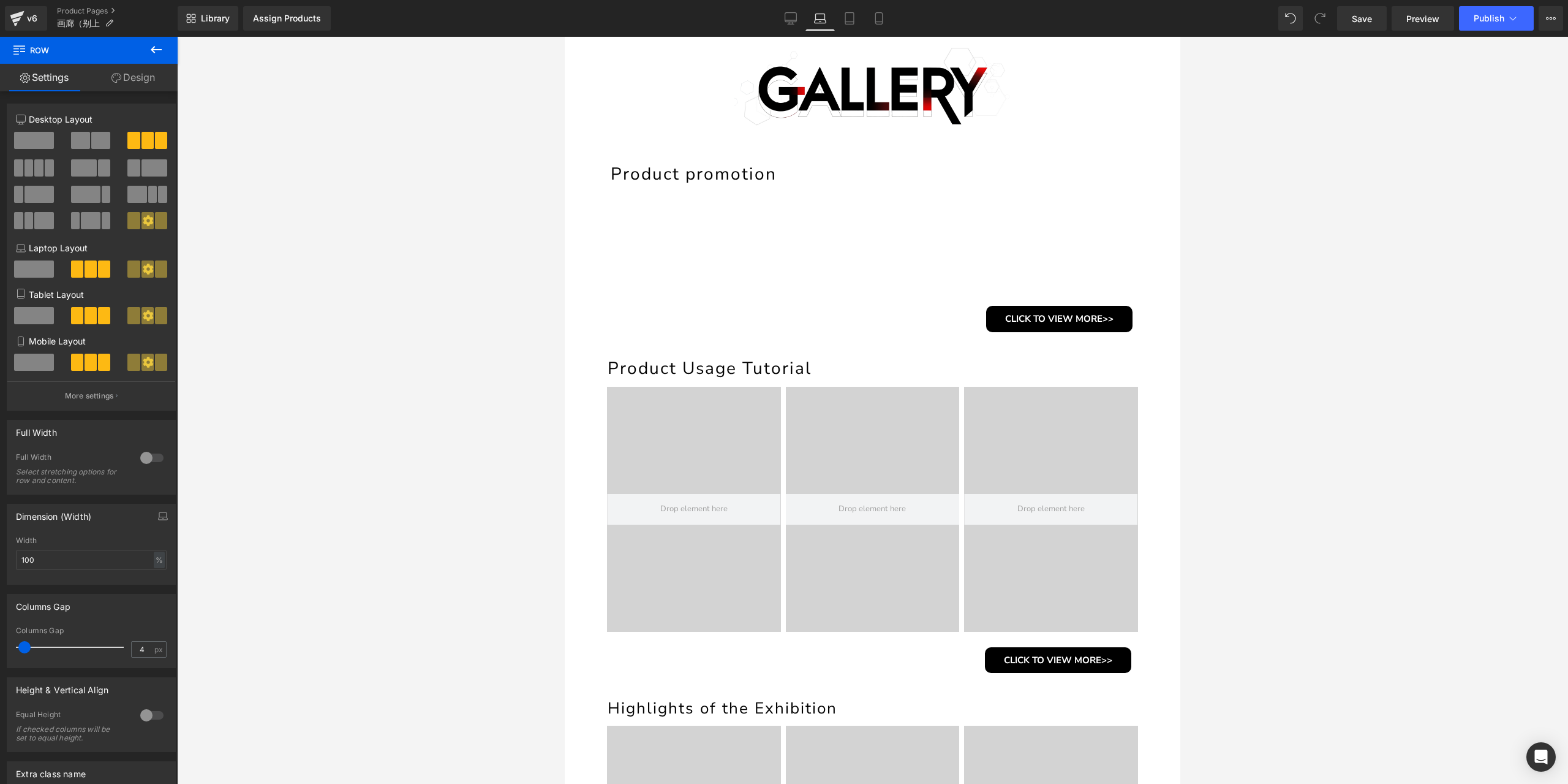
scroll to position [242, 0]
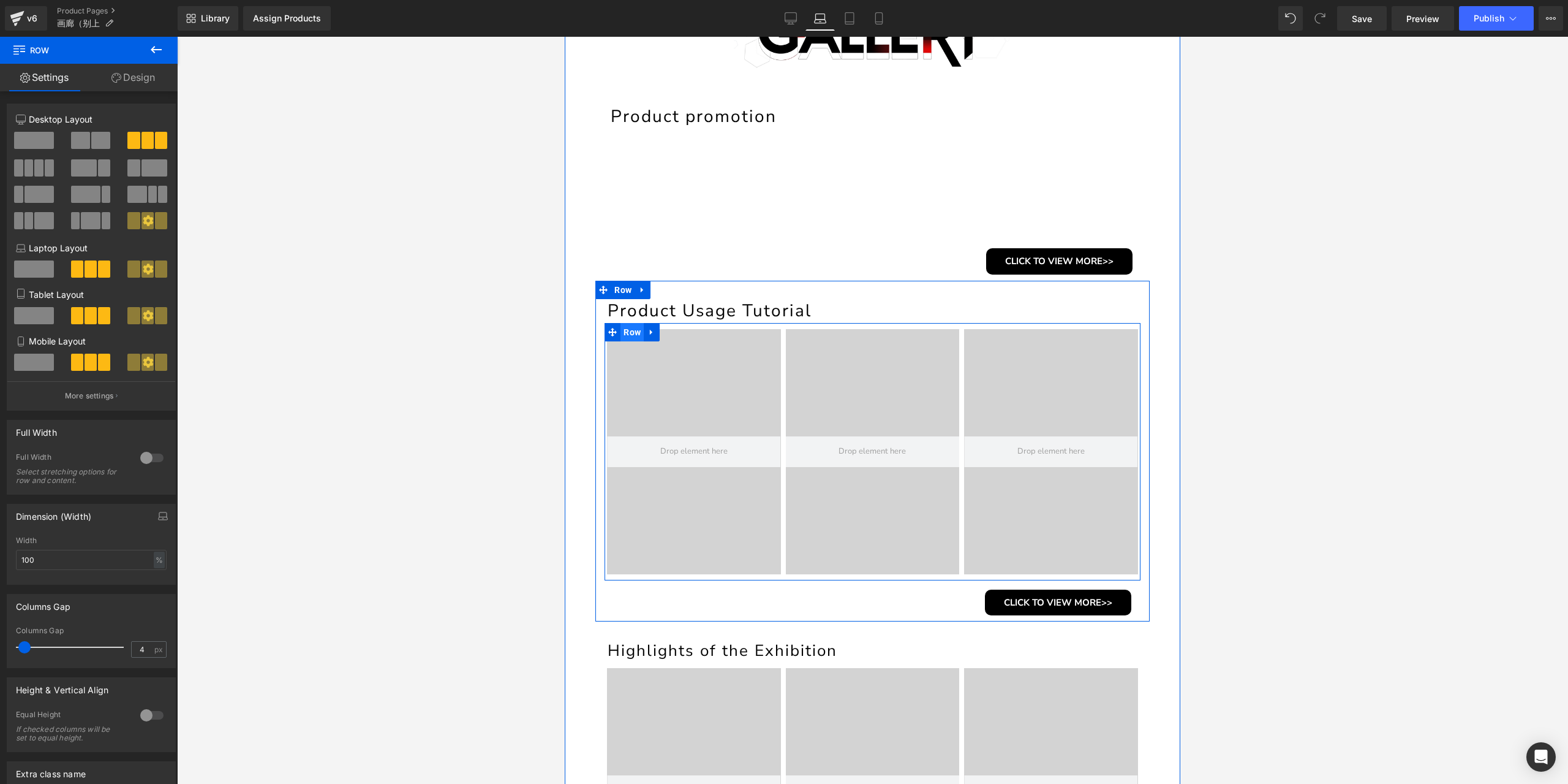
click at [637, 333] on span "Row" at bounding box center [632, 332] width 23 height 19
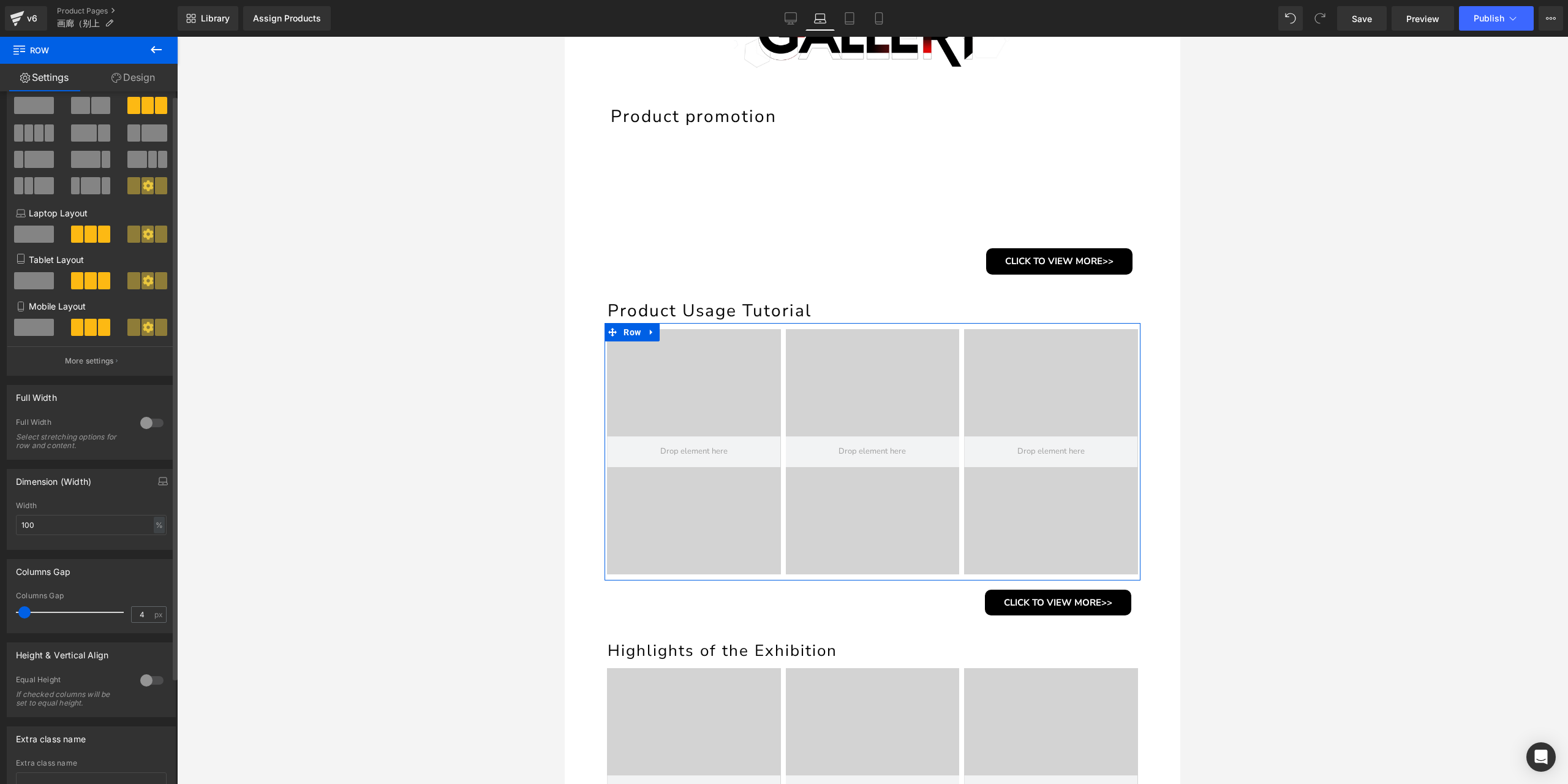
scroll to position [0, 0]
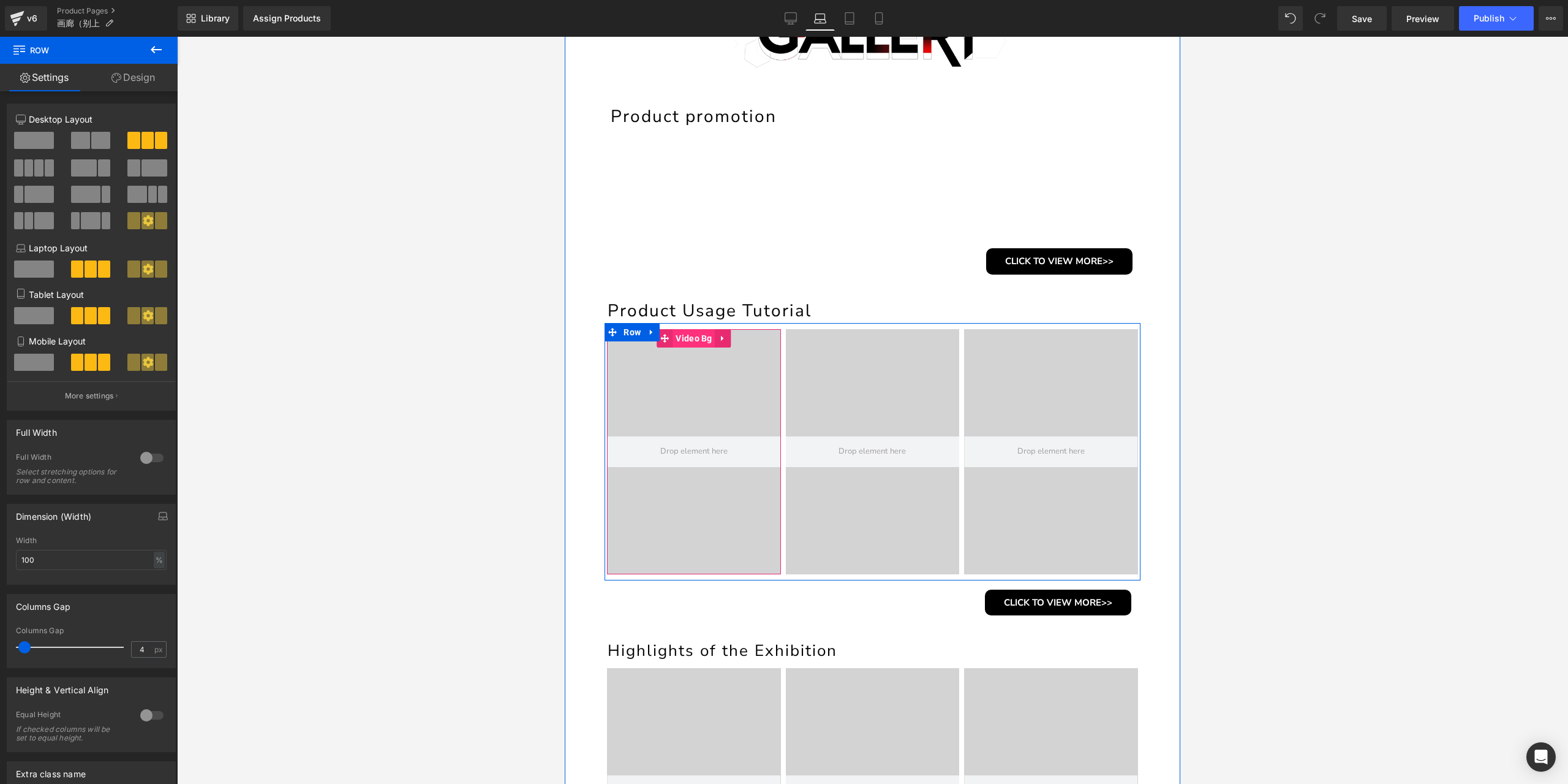
click at [687, 337] on span "Video Bg" at bounding box center [694, 338] width 42 height 19
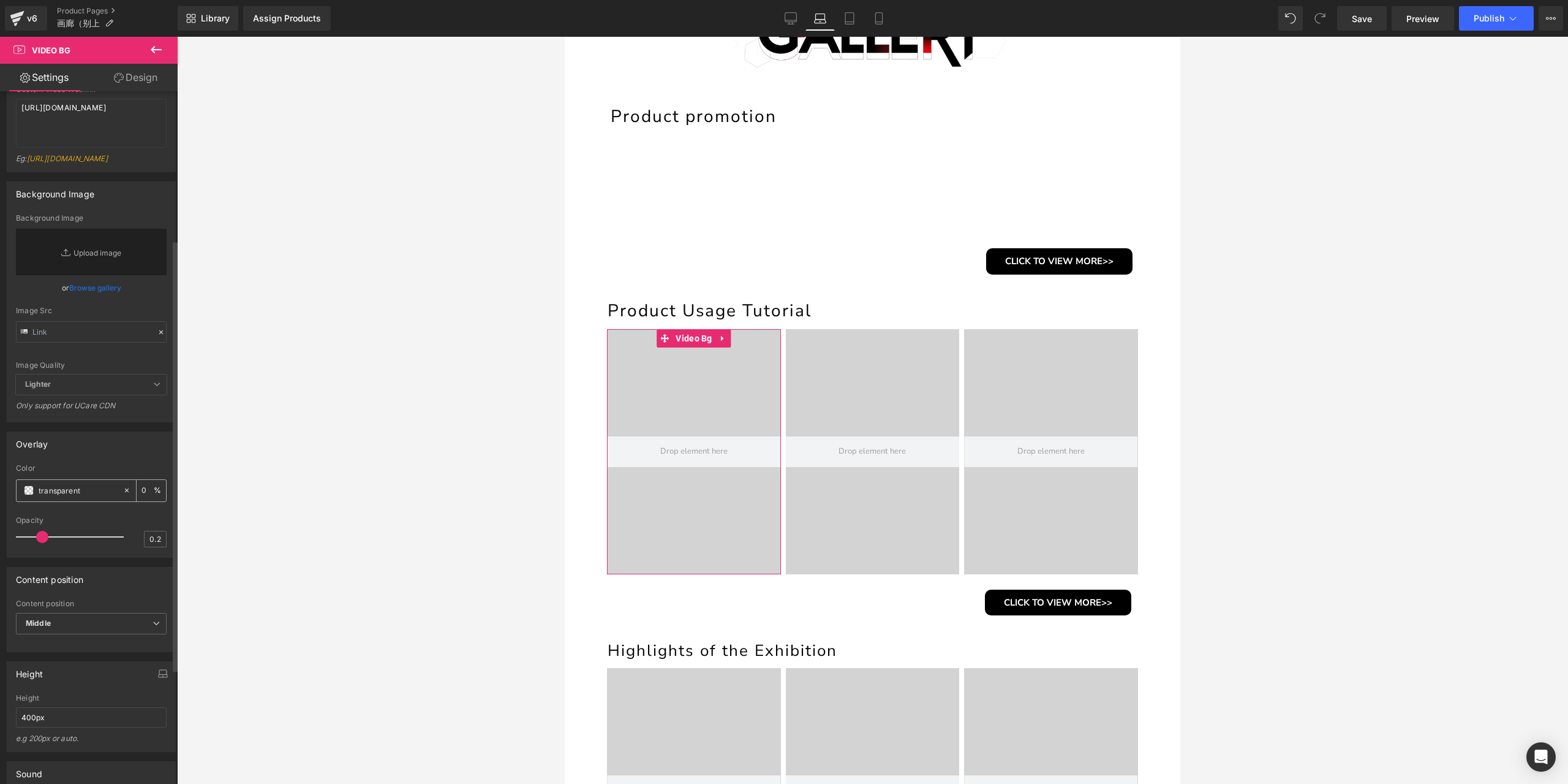
scroll to position [245, 0]
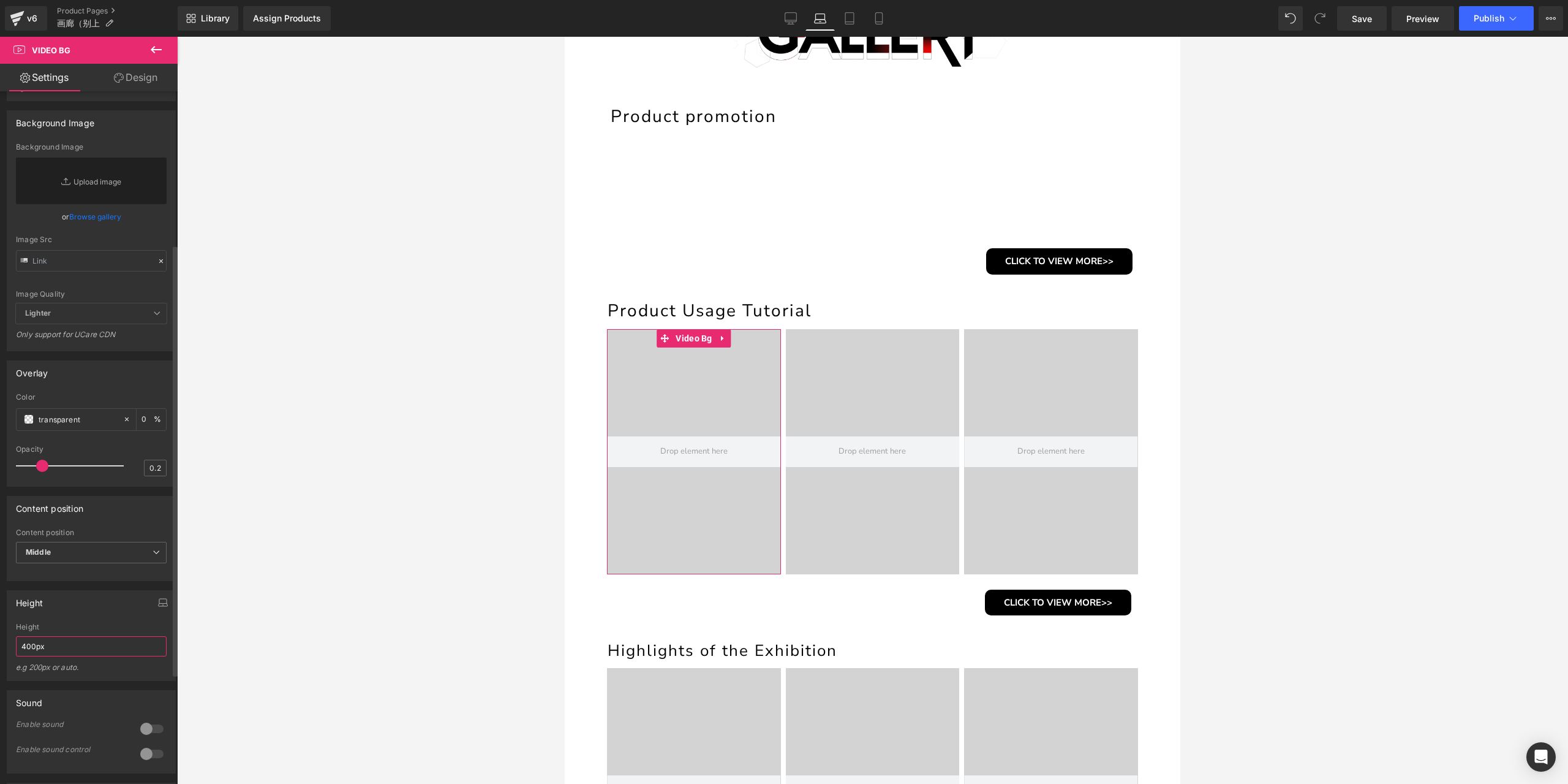
click at [51, 656] on input "400px" at bounding box center [91, 646] width 151 height 20
click at [58, 656] on input "400px" at bounding box center [91, 646] width 151 height 20
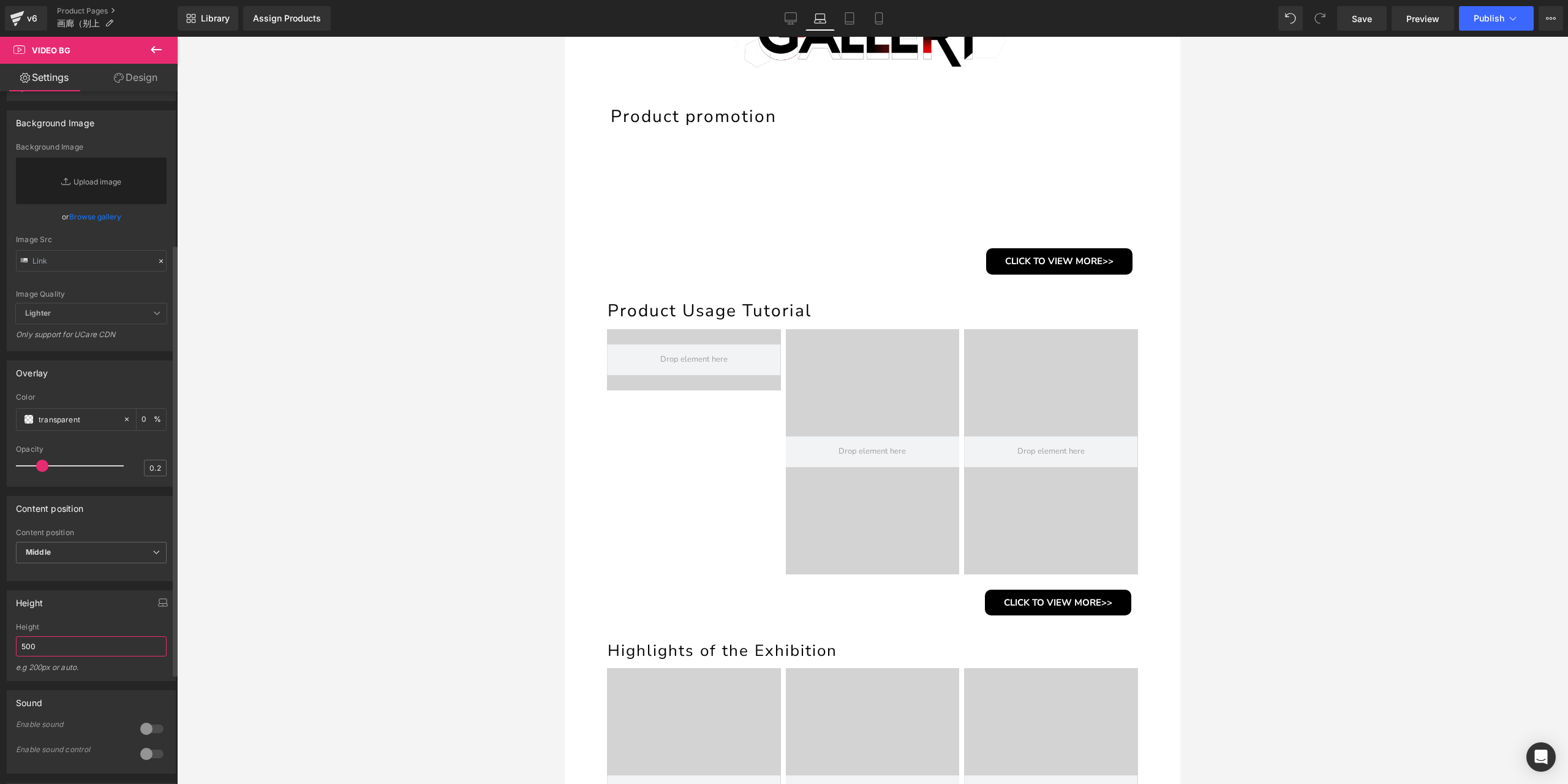
click at [70, 656] on input "500" at bounding box center [91, 646] width 151 height 20
click at [68, 656] on input "600" at bounding box center [91, 646] width 151 height 20
type input "400"
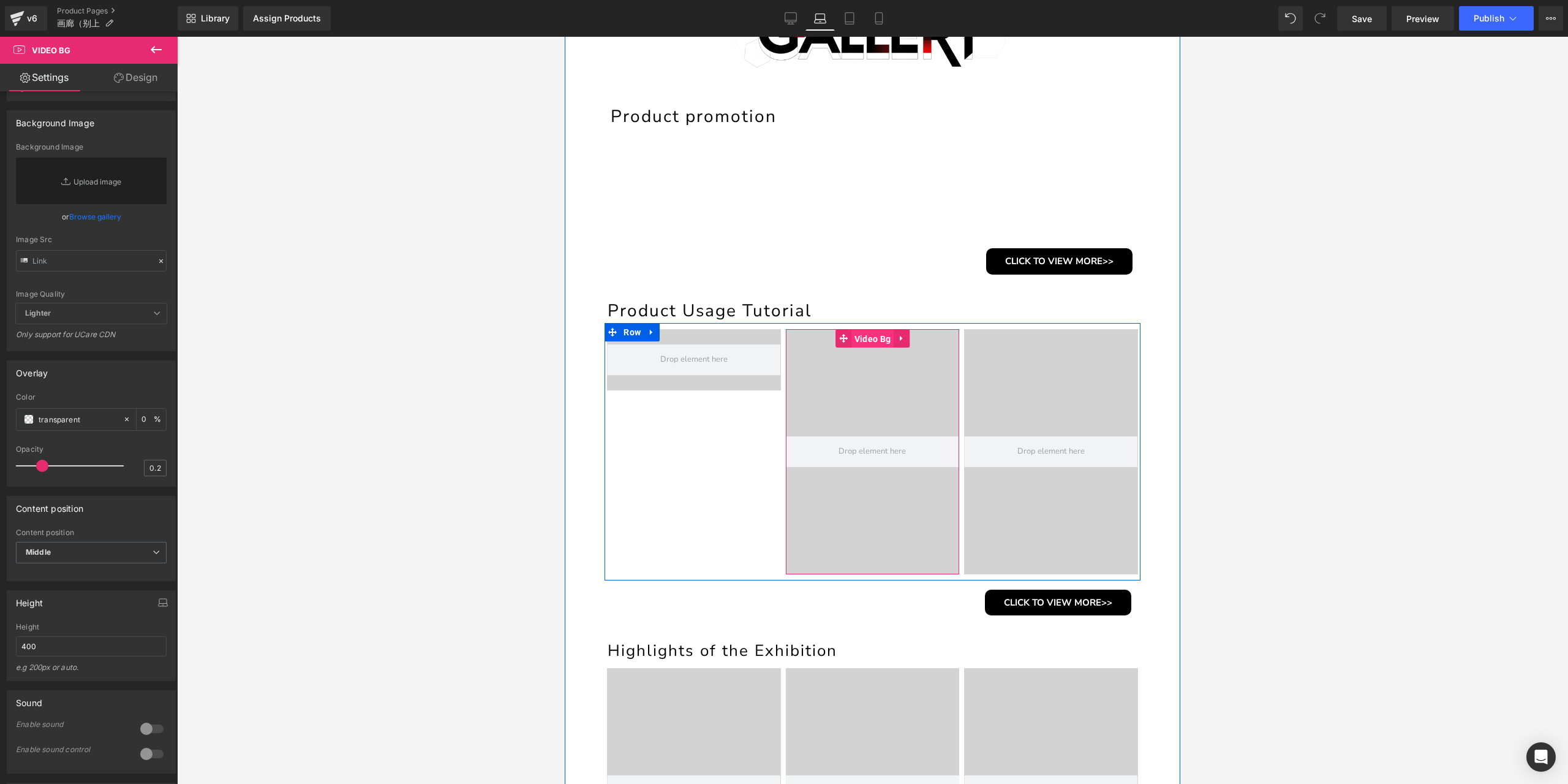
click at [867, 343] on span "Video Bg" at bounding box center [873, 338] width 42 height 19
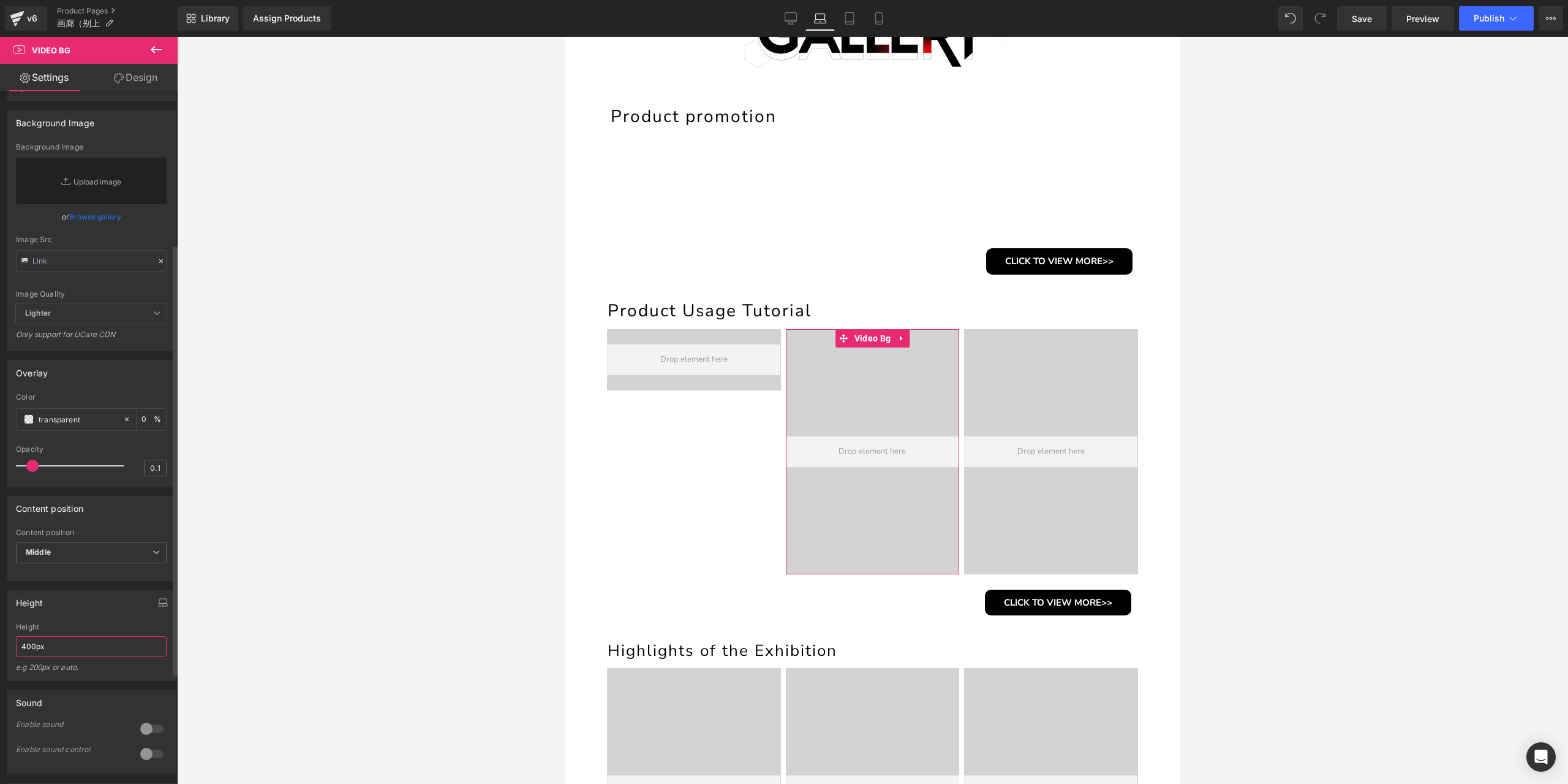
click at [66, 656] on input "400px" at bounding box center [91, 646] width 151 height 20
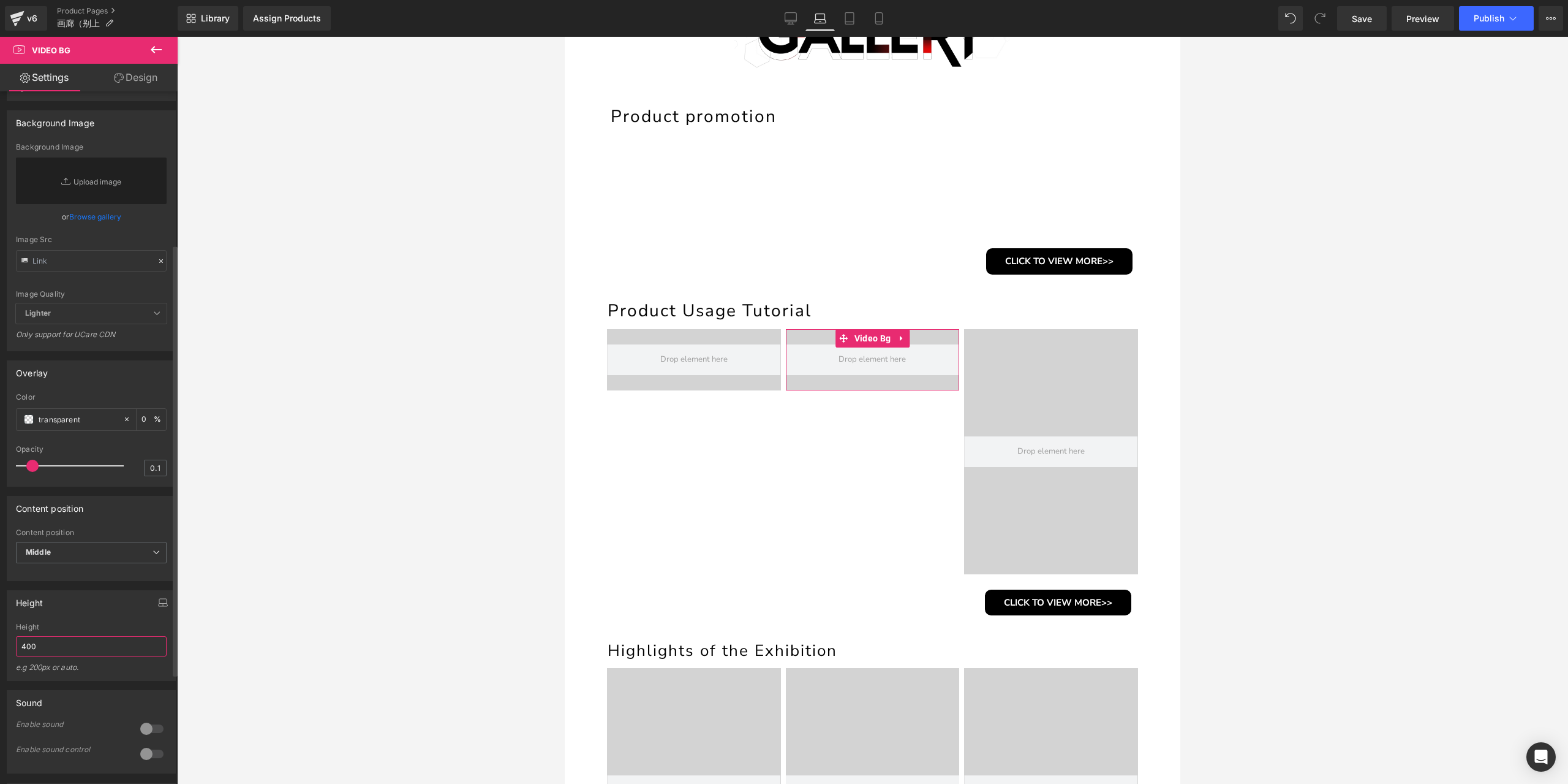
click at [89, 656] on input "400" at bounding box center [91, 646] width 151 height 20
click at [58, 656] on input "400" at bounding box center [91, 646] width 151 height 20
type input "250"
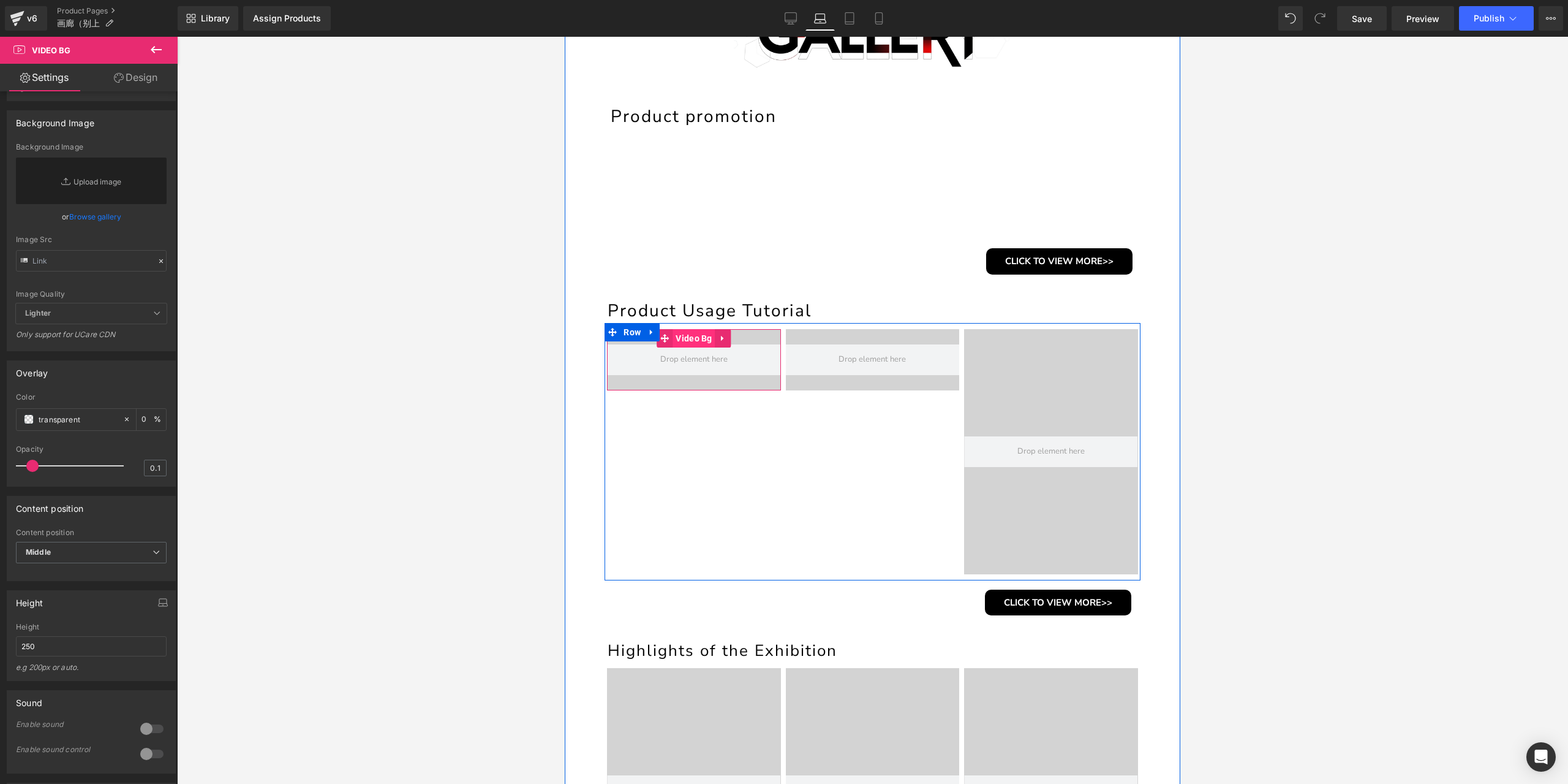
click at [691, 338] on span "Video Bg" at bounding box center [694, 338] width 42 height 19
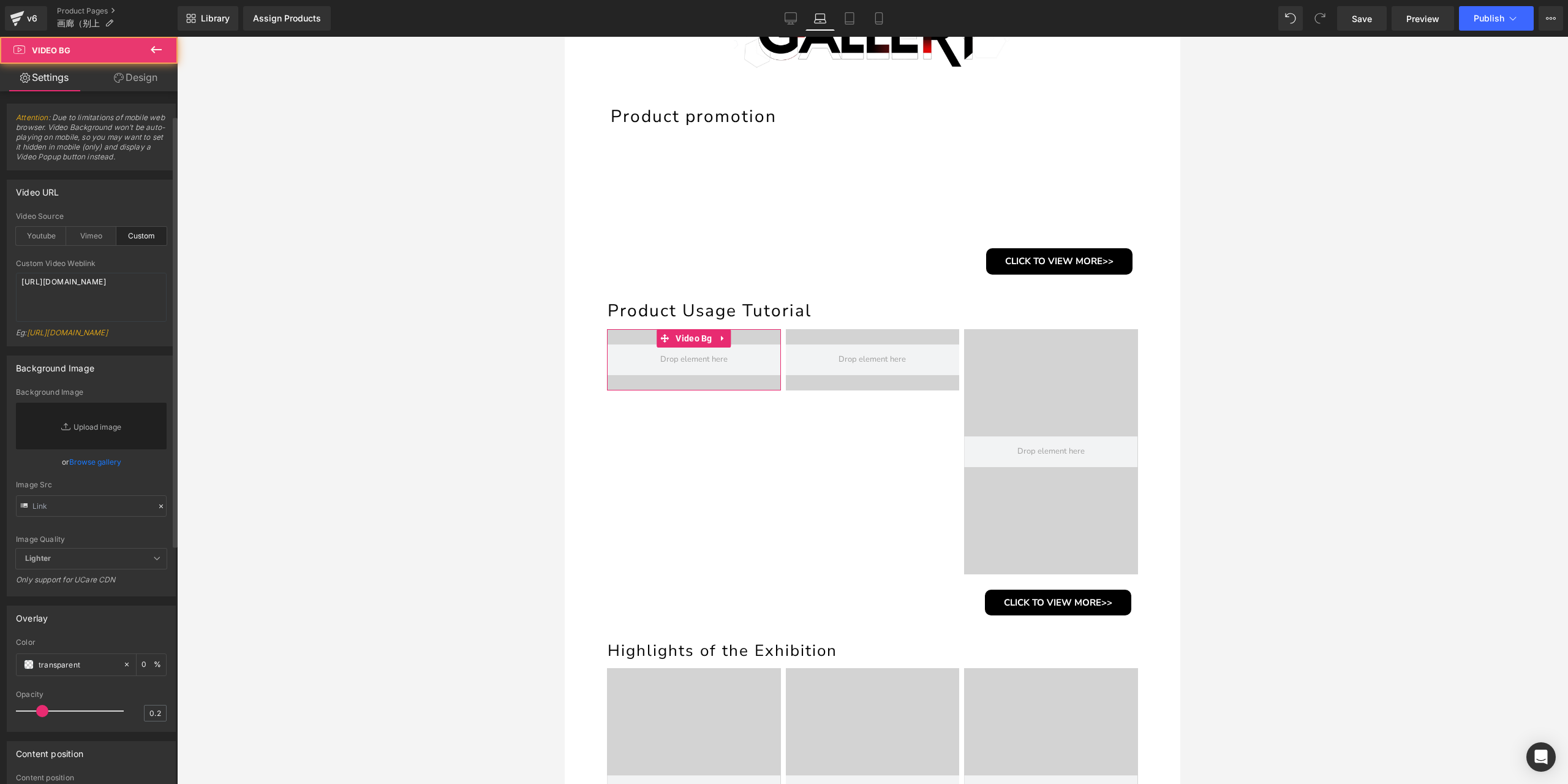
scroll to position [422, 0]
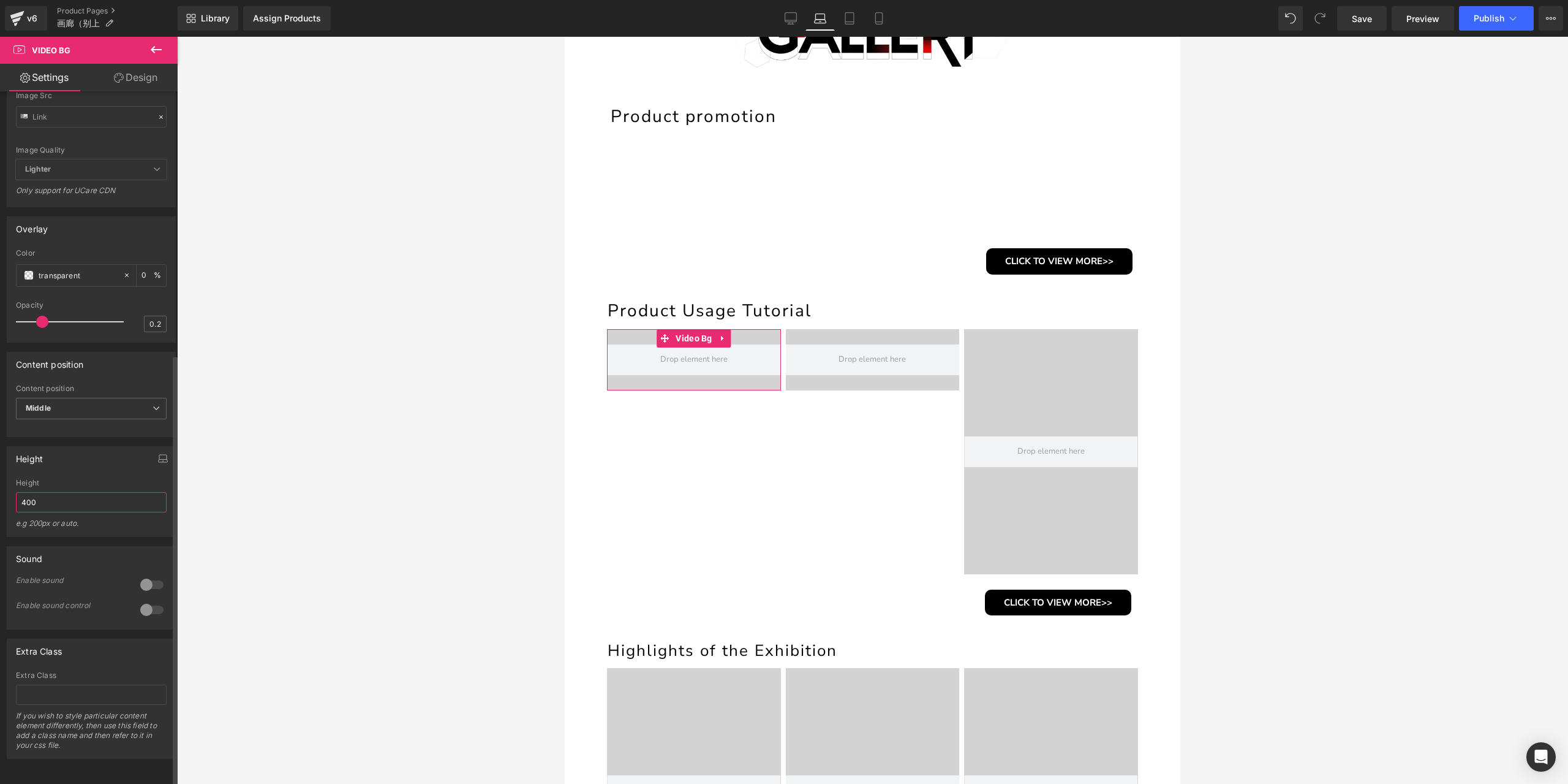
click at [77, 496] on input "400" at bounding box center [91, 502] width 151 height 20
type input "250"
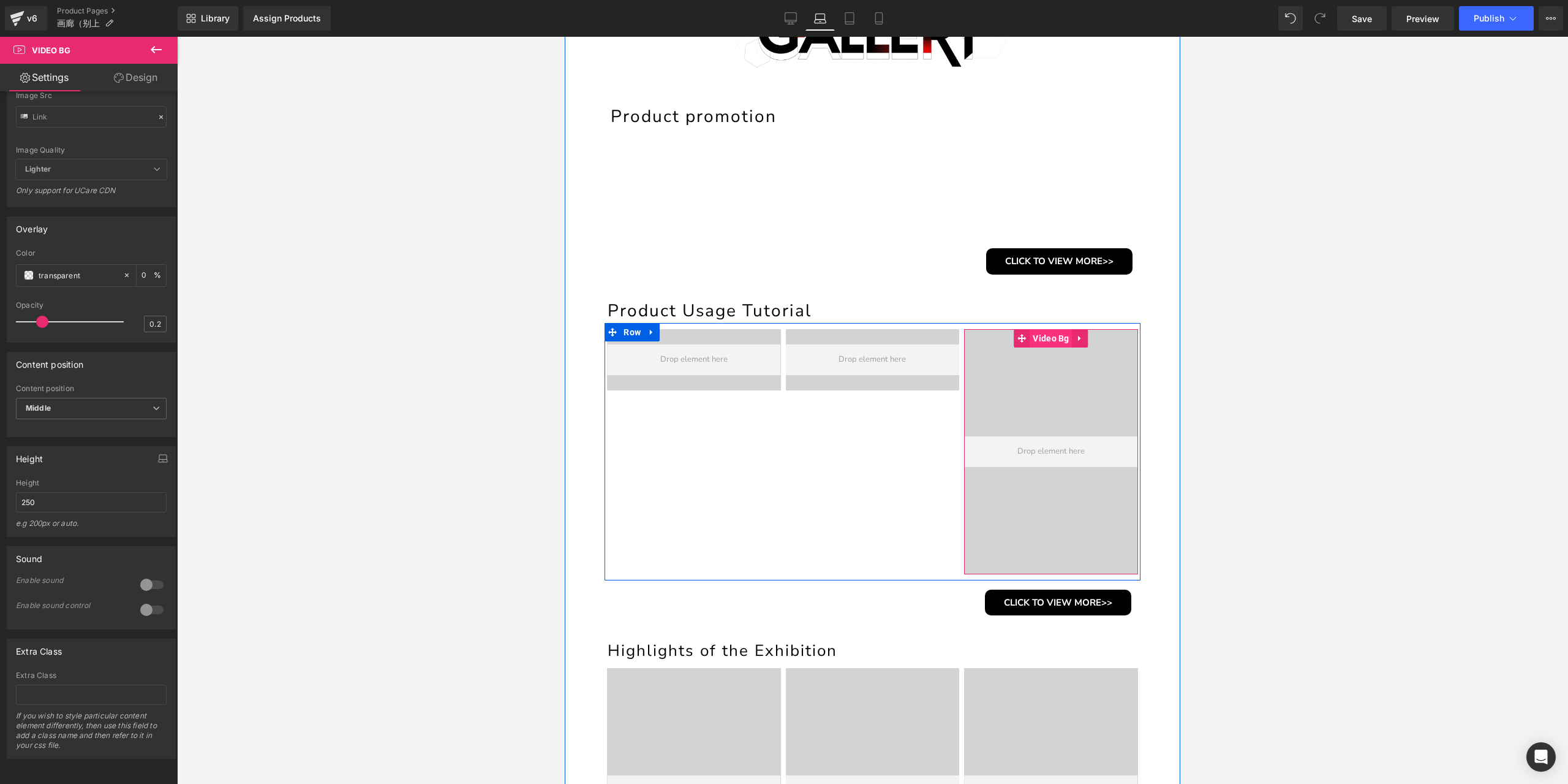
click at [1034, 337] on span "Video Bg" at bounding box center [1051, 338] width 42 height 19
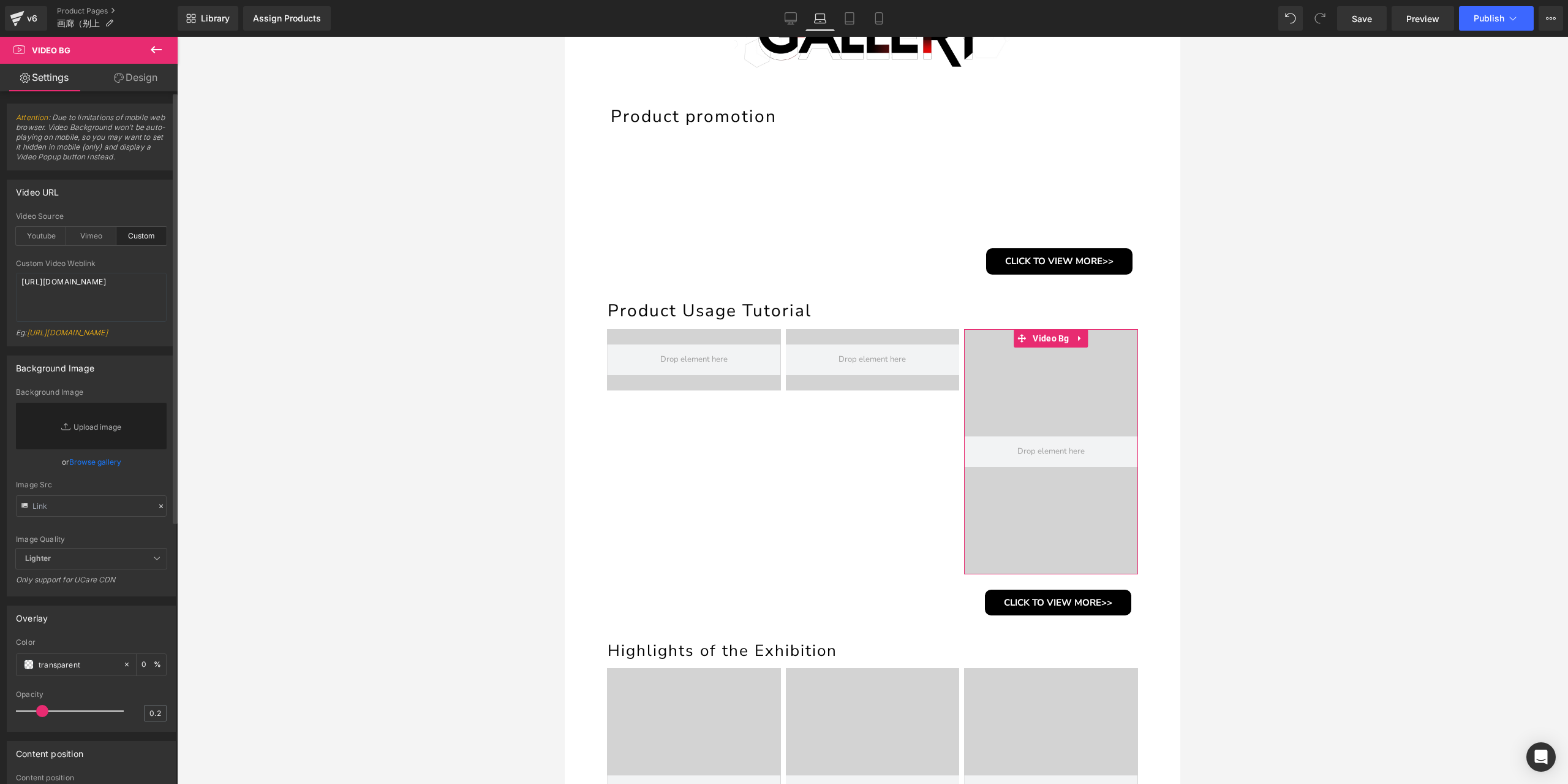
scroll to position [307, 0]
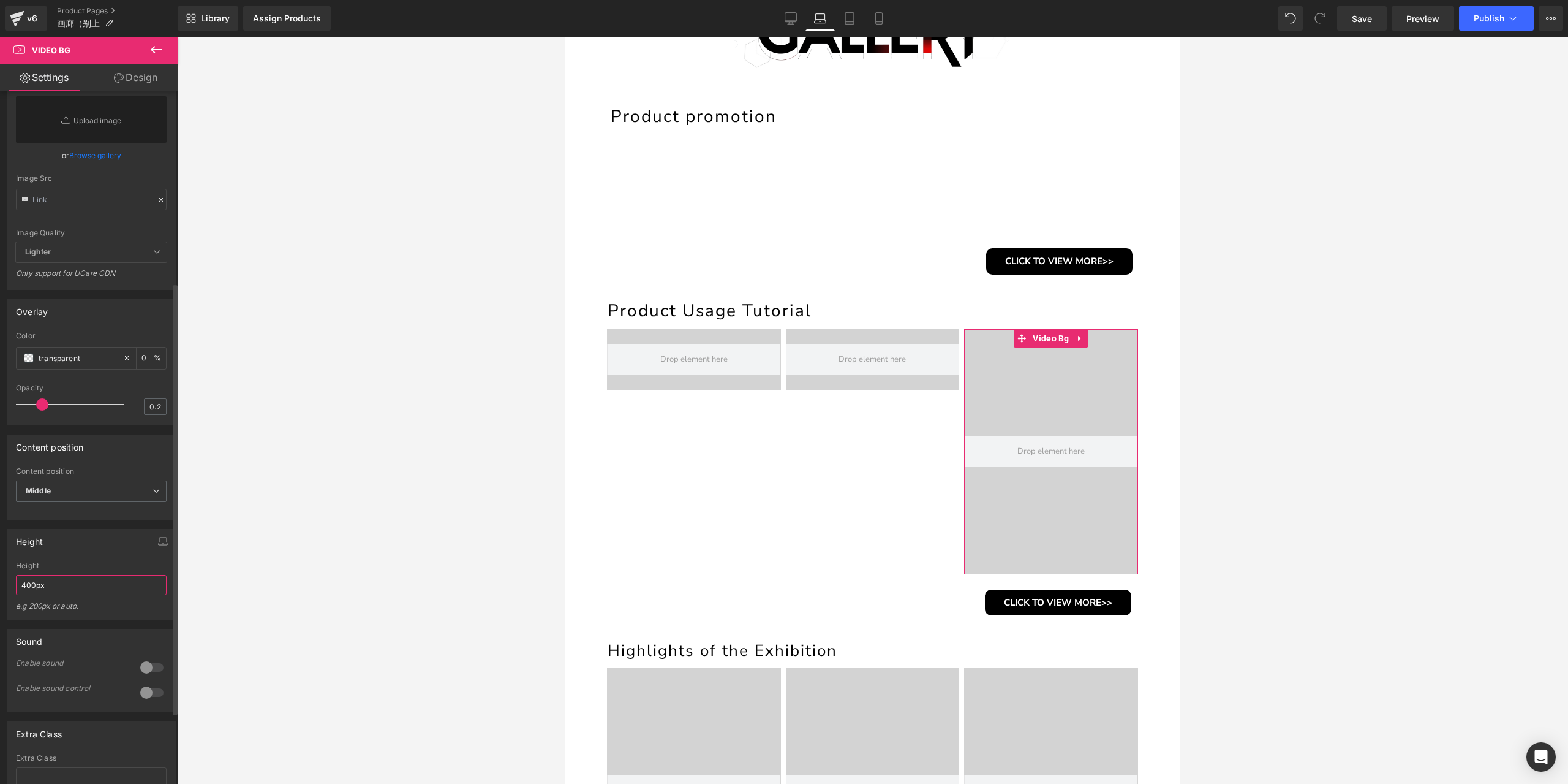
click at [70, 595] on input "400px" at bounding box center [91, 585] width 151 height 20
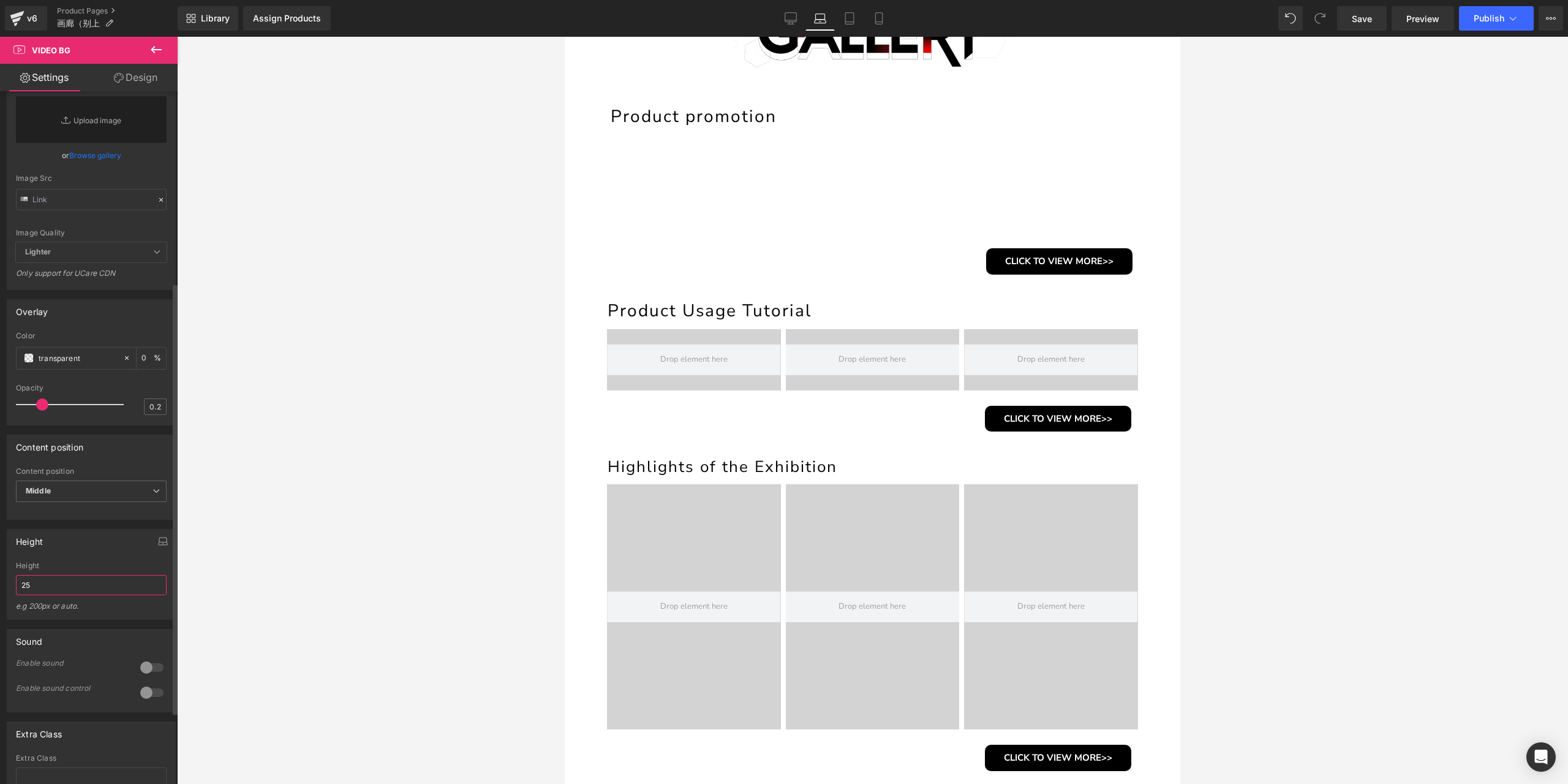
type input "250"
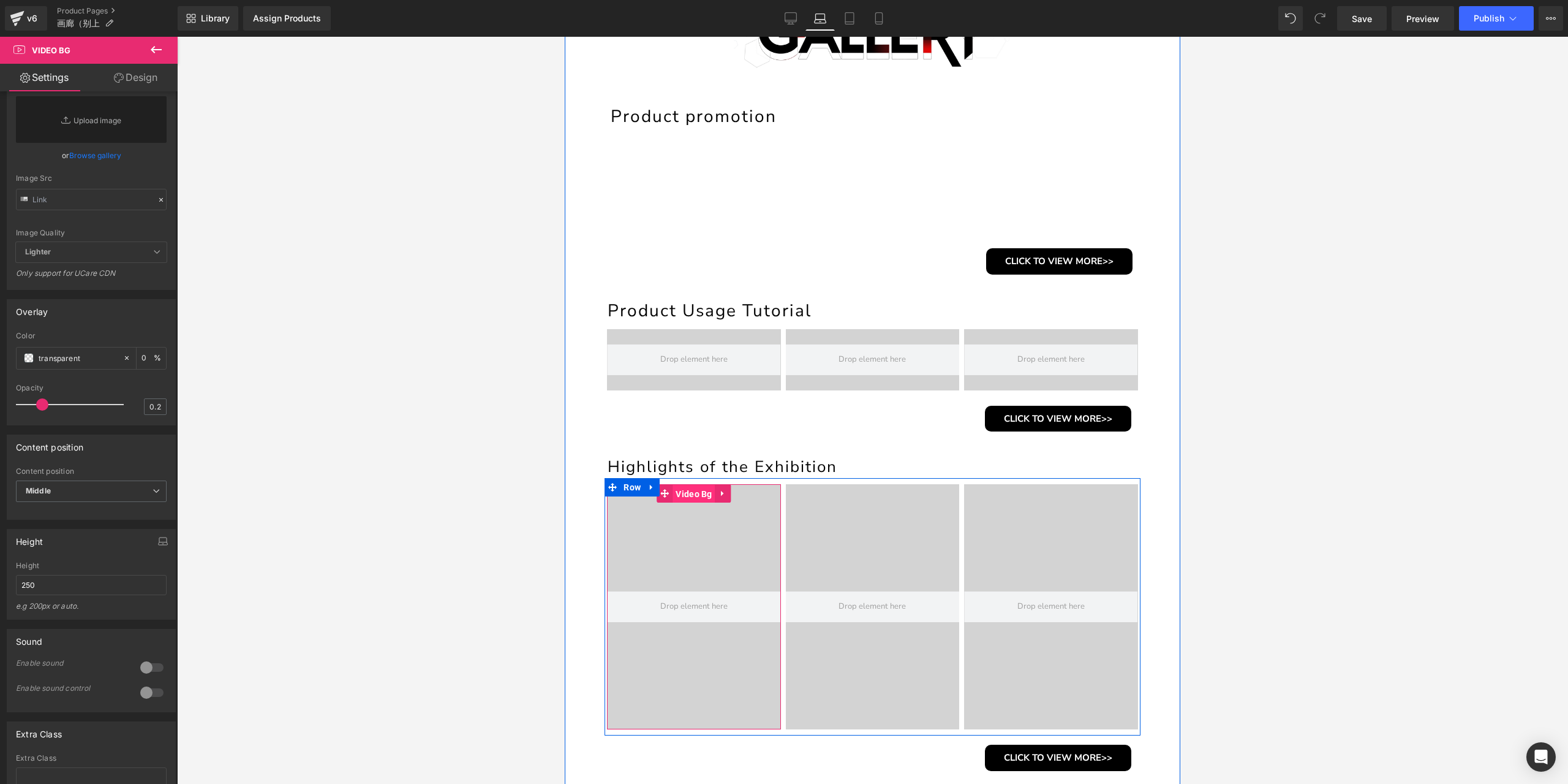
click at [696, 501] on span "Video Bg" at bounding box center [694, 493] width 42 height 19
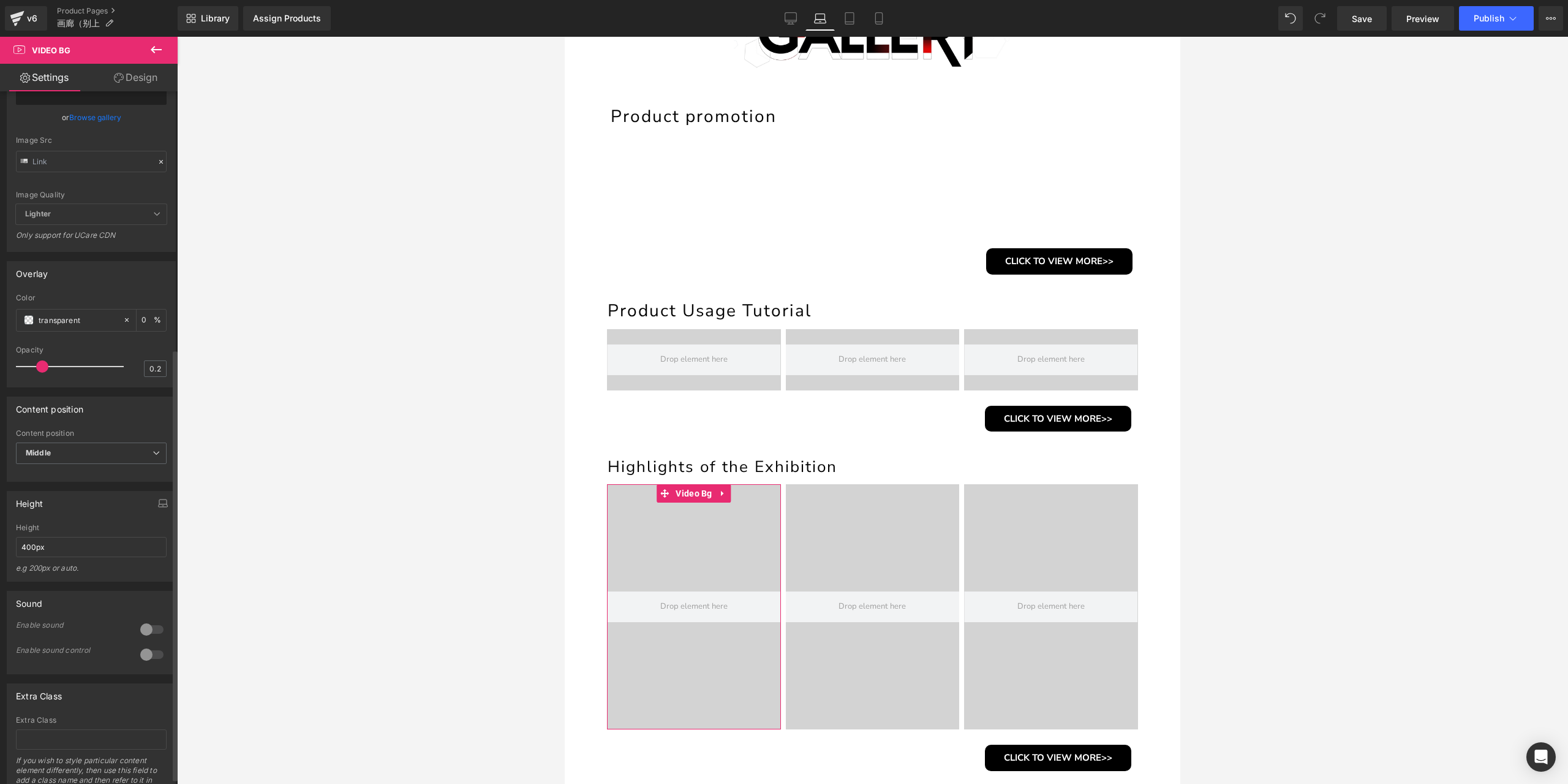
scroll to position [422, 0]
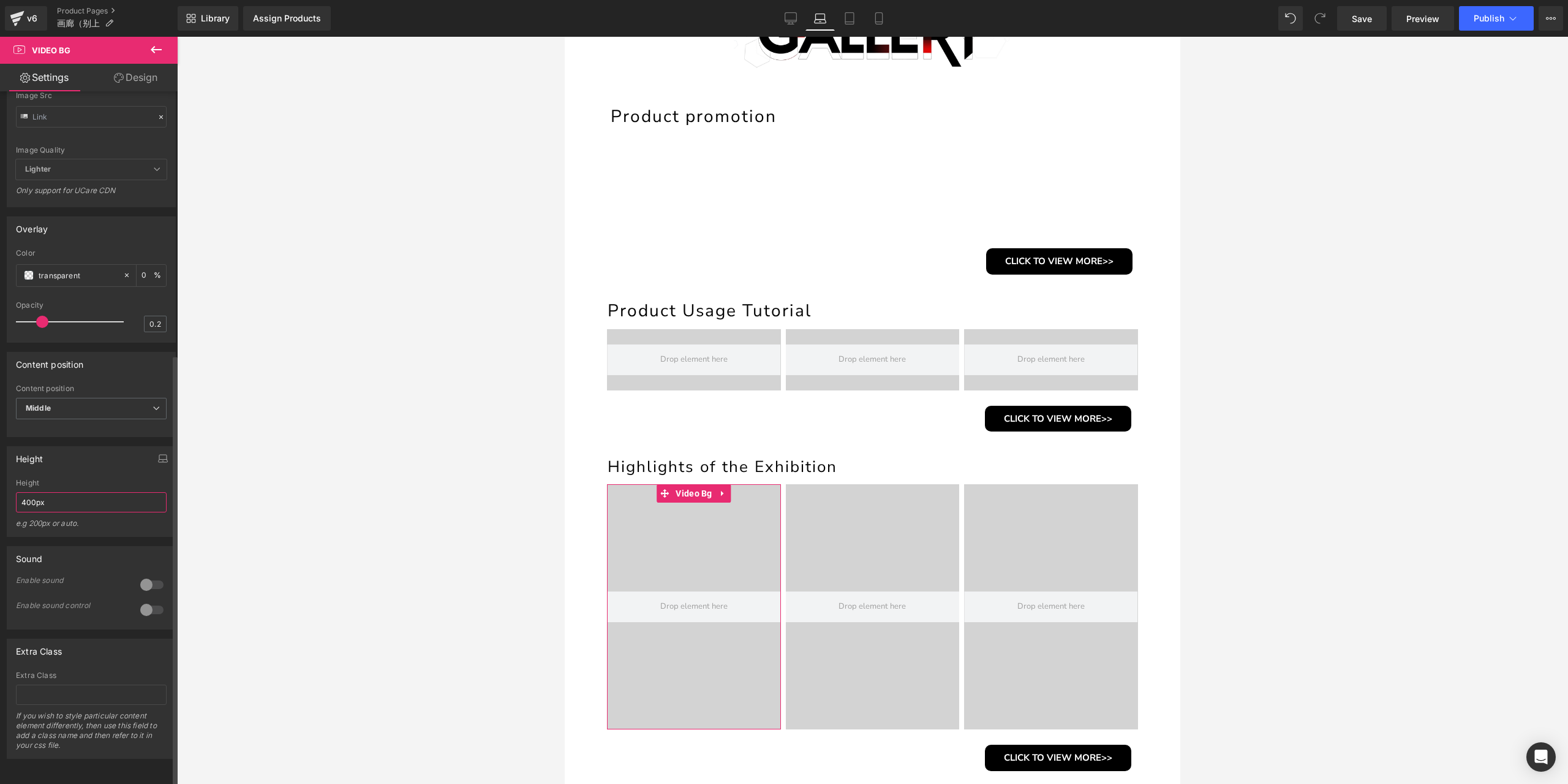
click at [63, 493] on input "400px" at bounding box center [91, 502] width 151 height 20
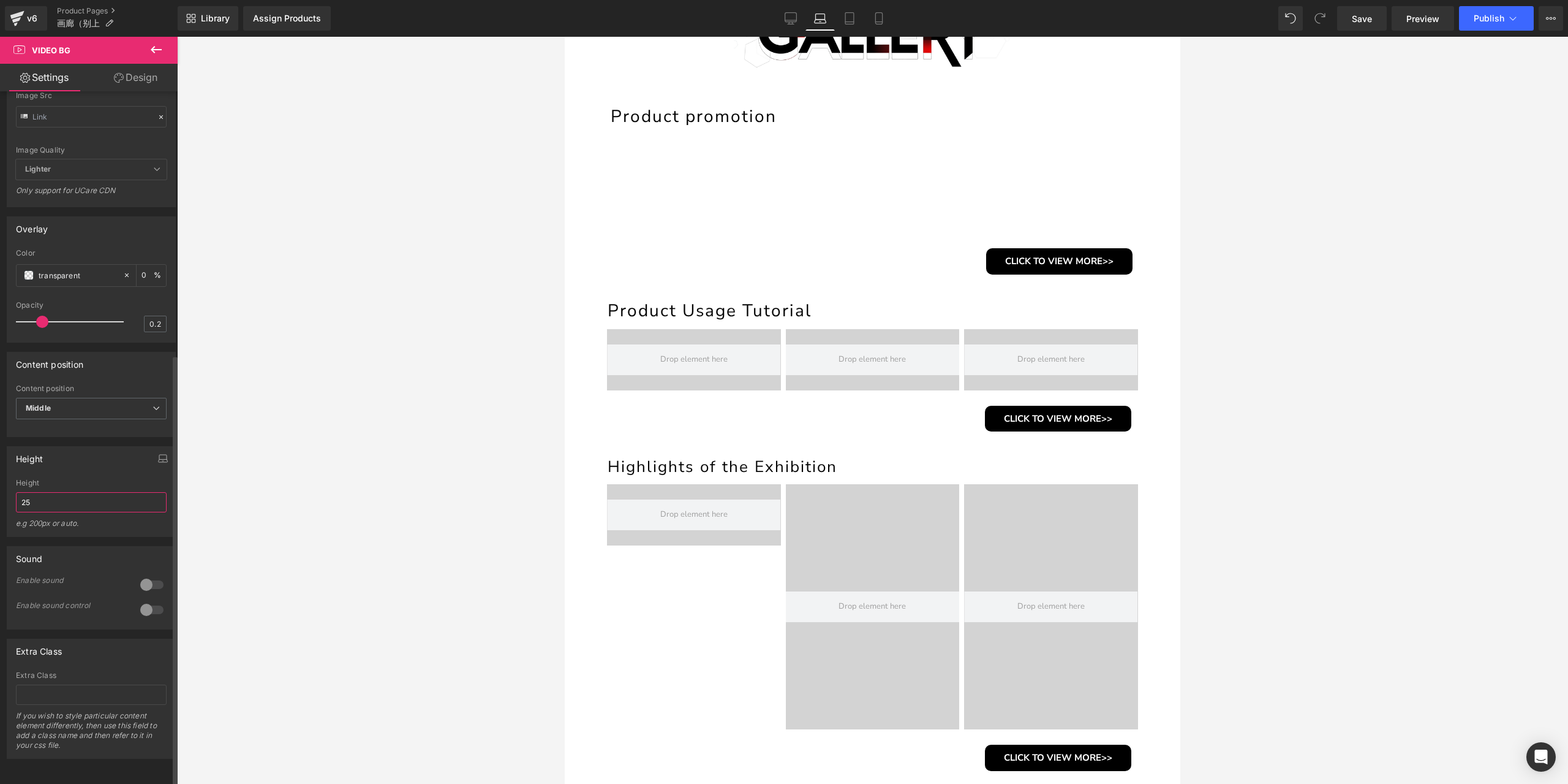
type input "250"
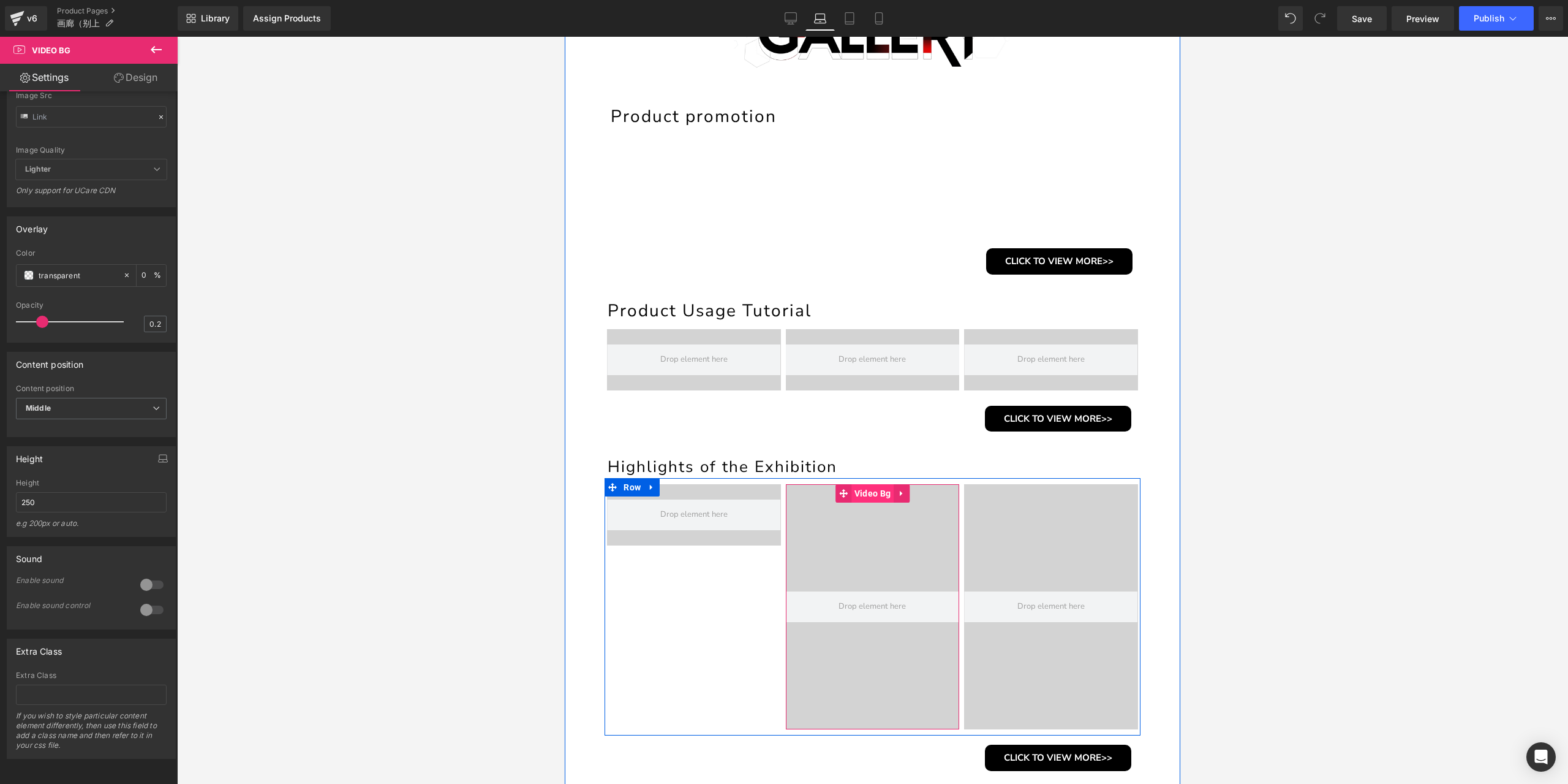
click at [864, 496] on span "Video Bg" at bounding box center [873, 493] width 42 height 19
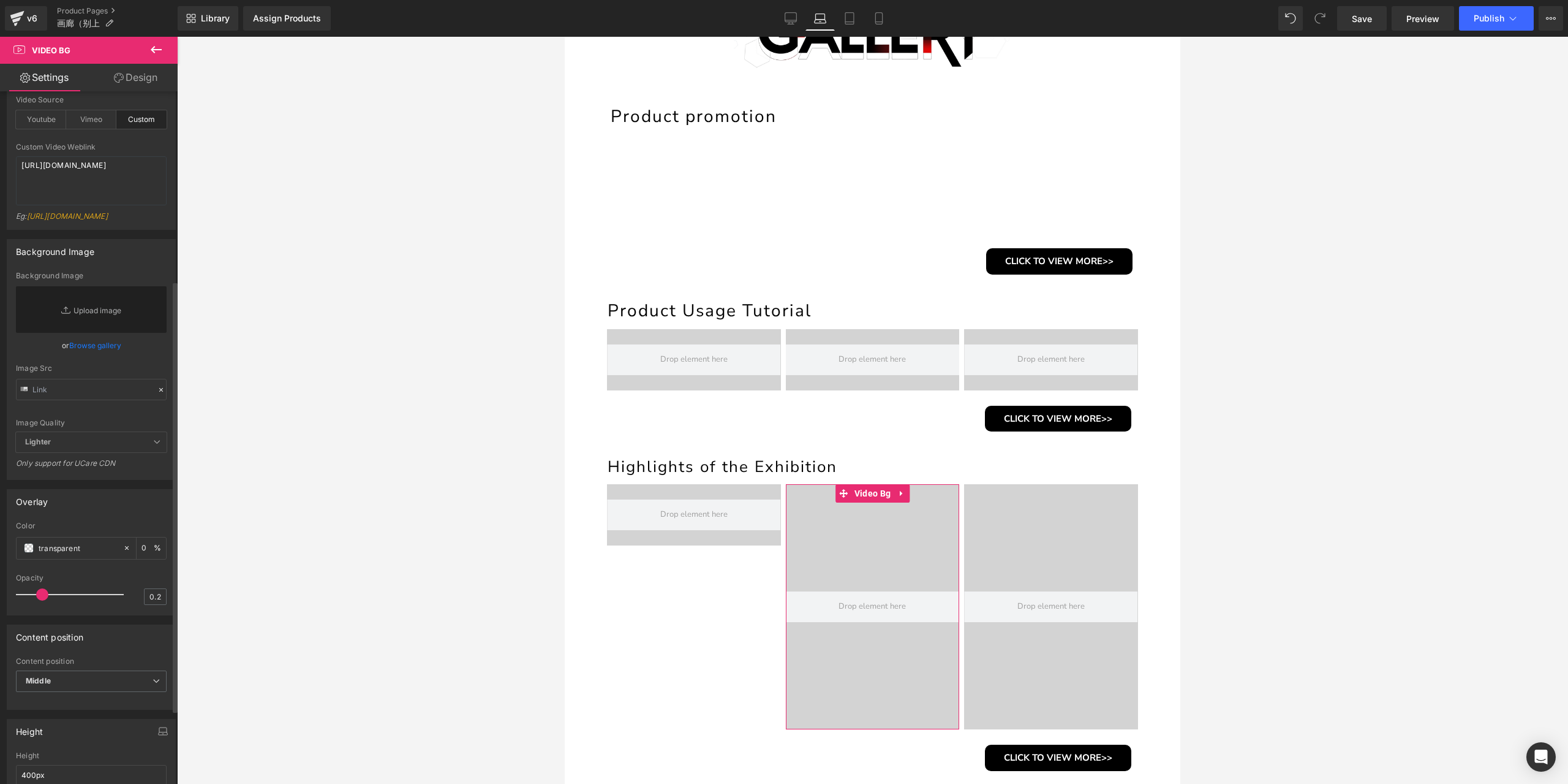
scroll to position [307, 0]
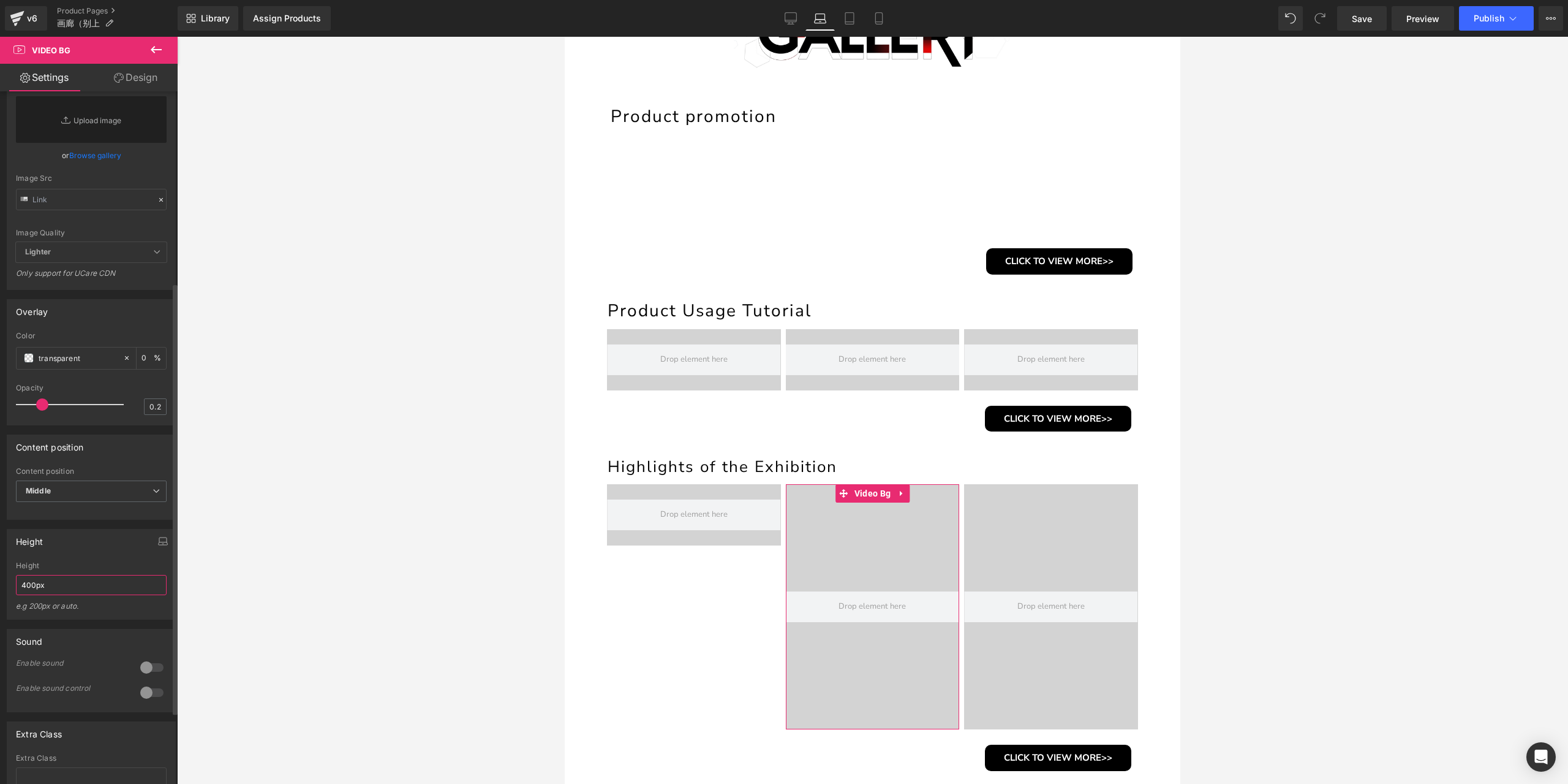
click at [54, 595] on input "400px" at bounding box center [91, 585] width 151 height 20
type input "250"
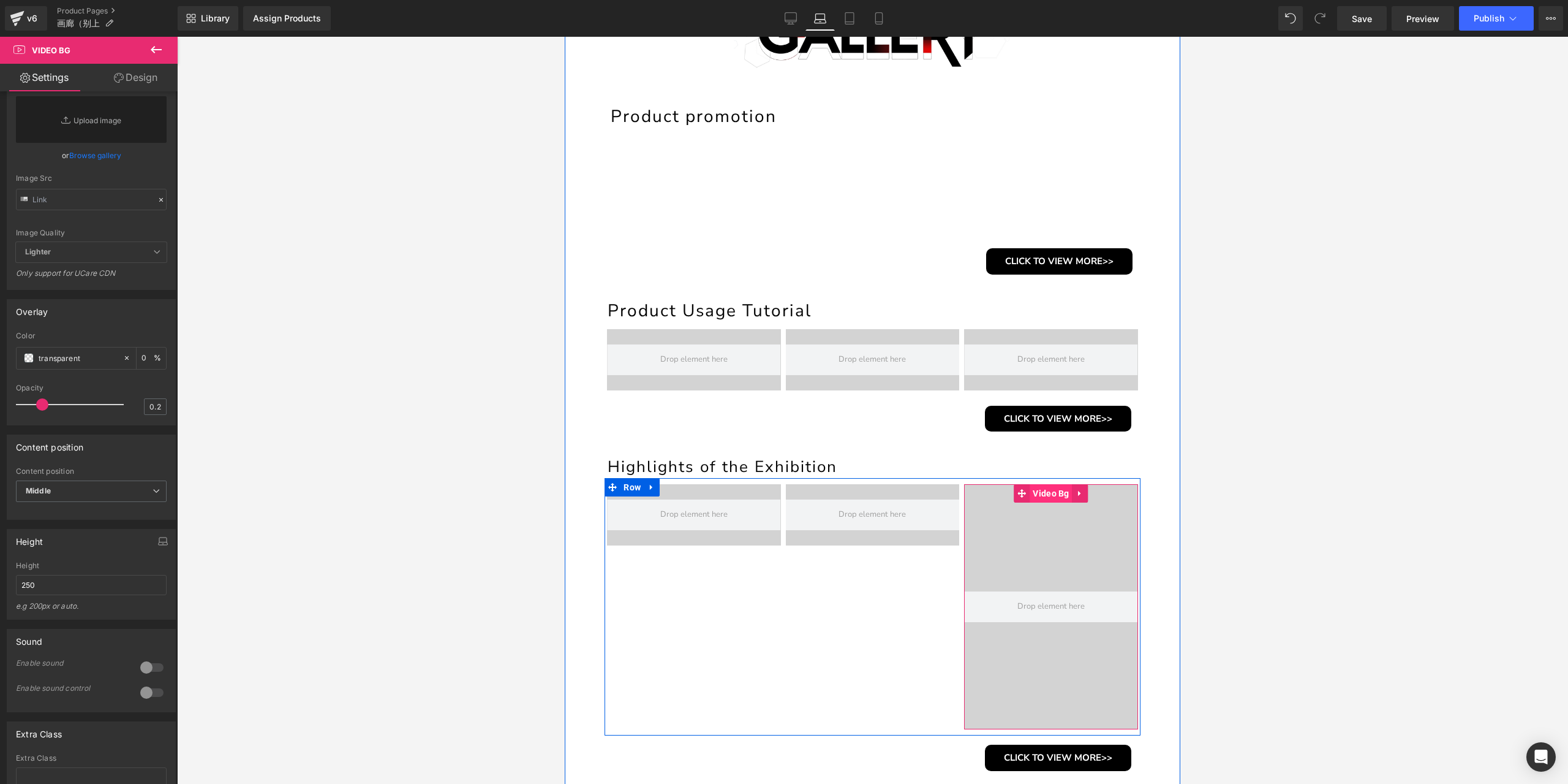
click at [1032, 489] on span "Video Bg" at bounding box center [1051, 493] width 42 height 19
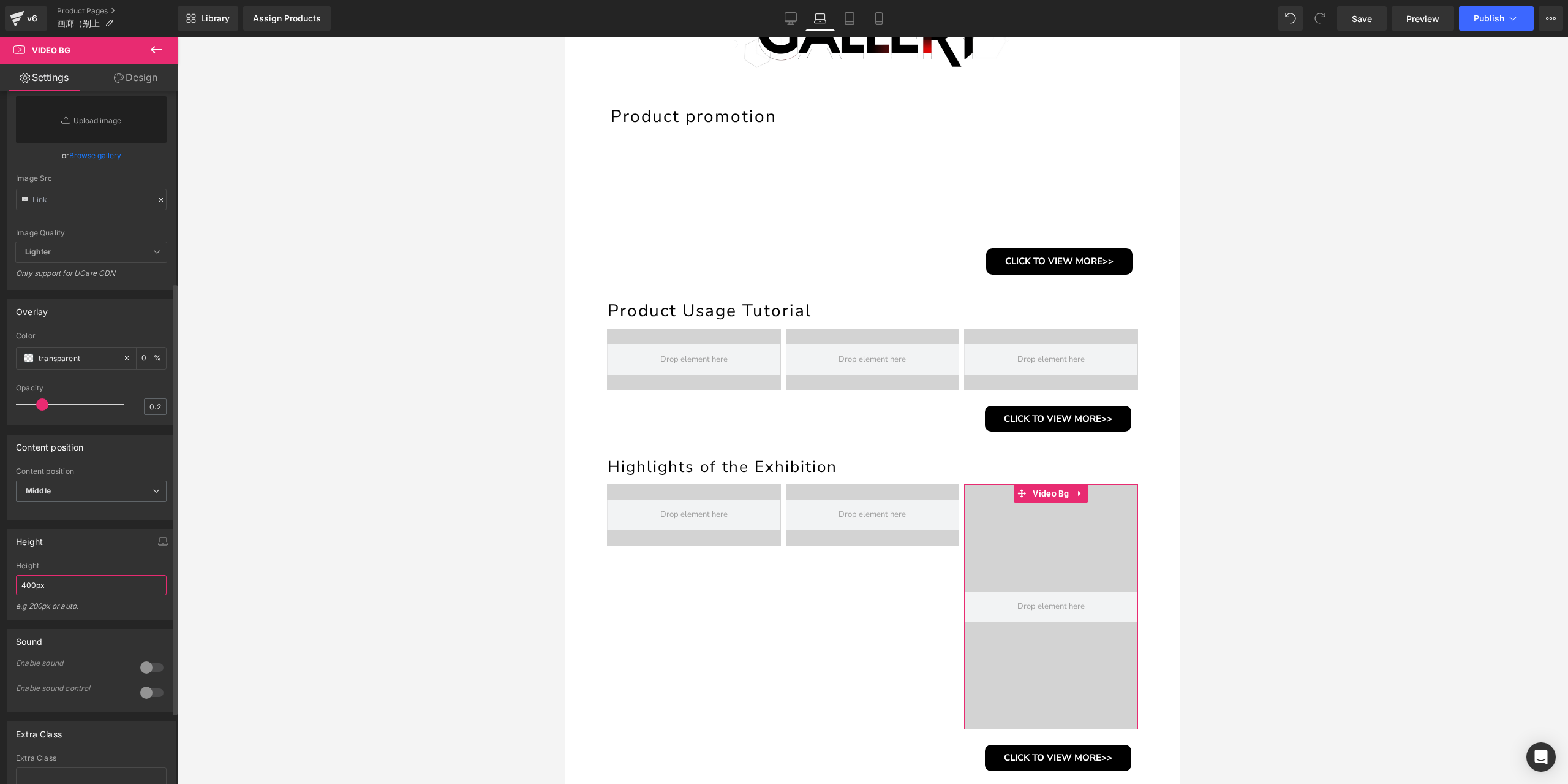
click at [62, 595] on input "400px" at bounding box center [91, 585] width 151 height 20
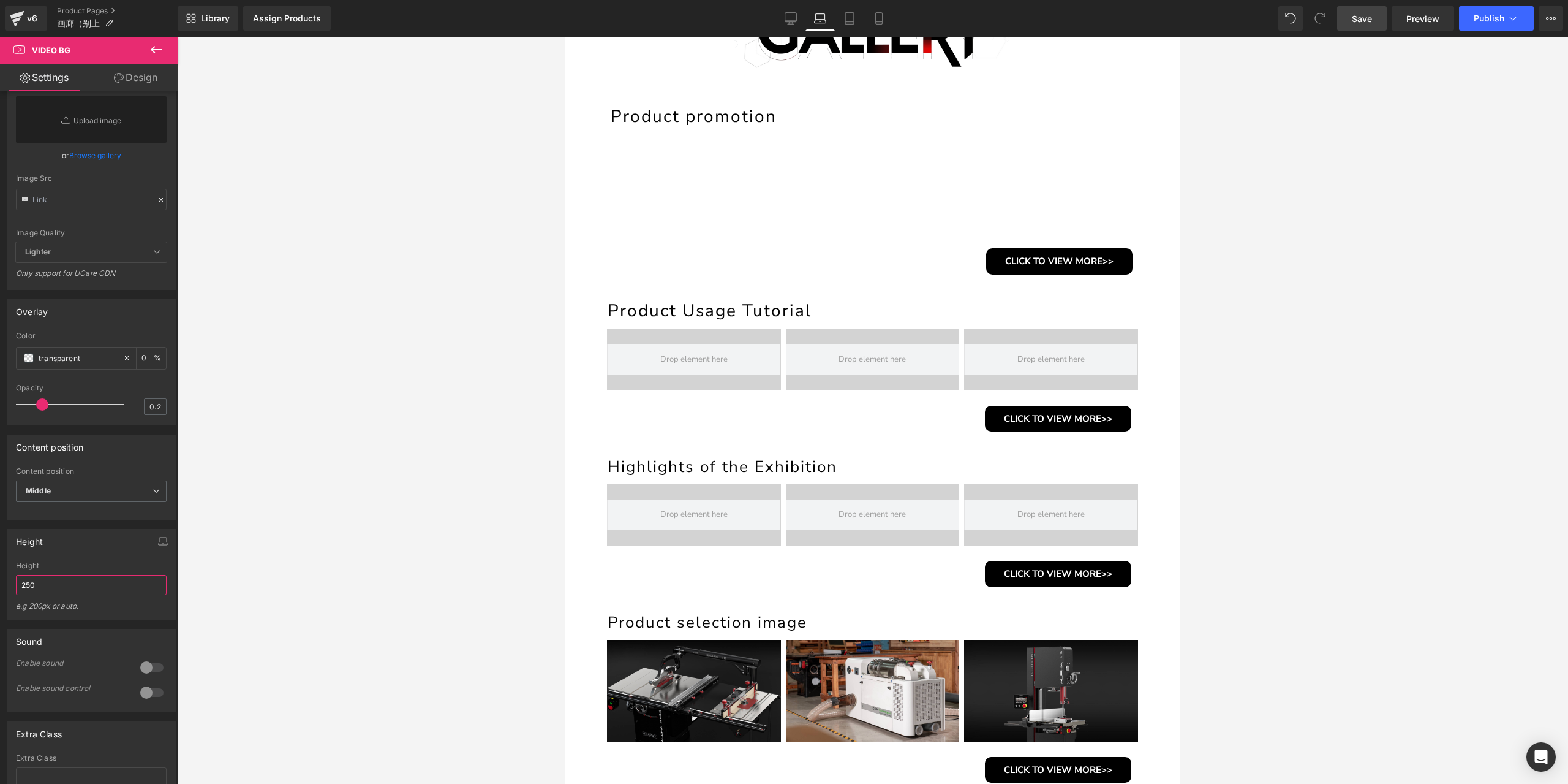
type input "250"
click at [1362, 21] on span "Save" at bounding box center [1362, 19] width 20 height 13
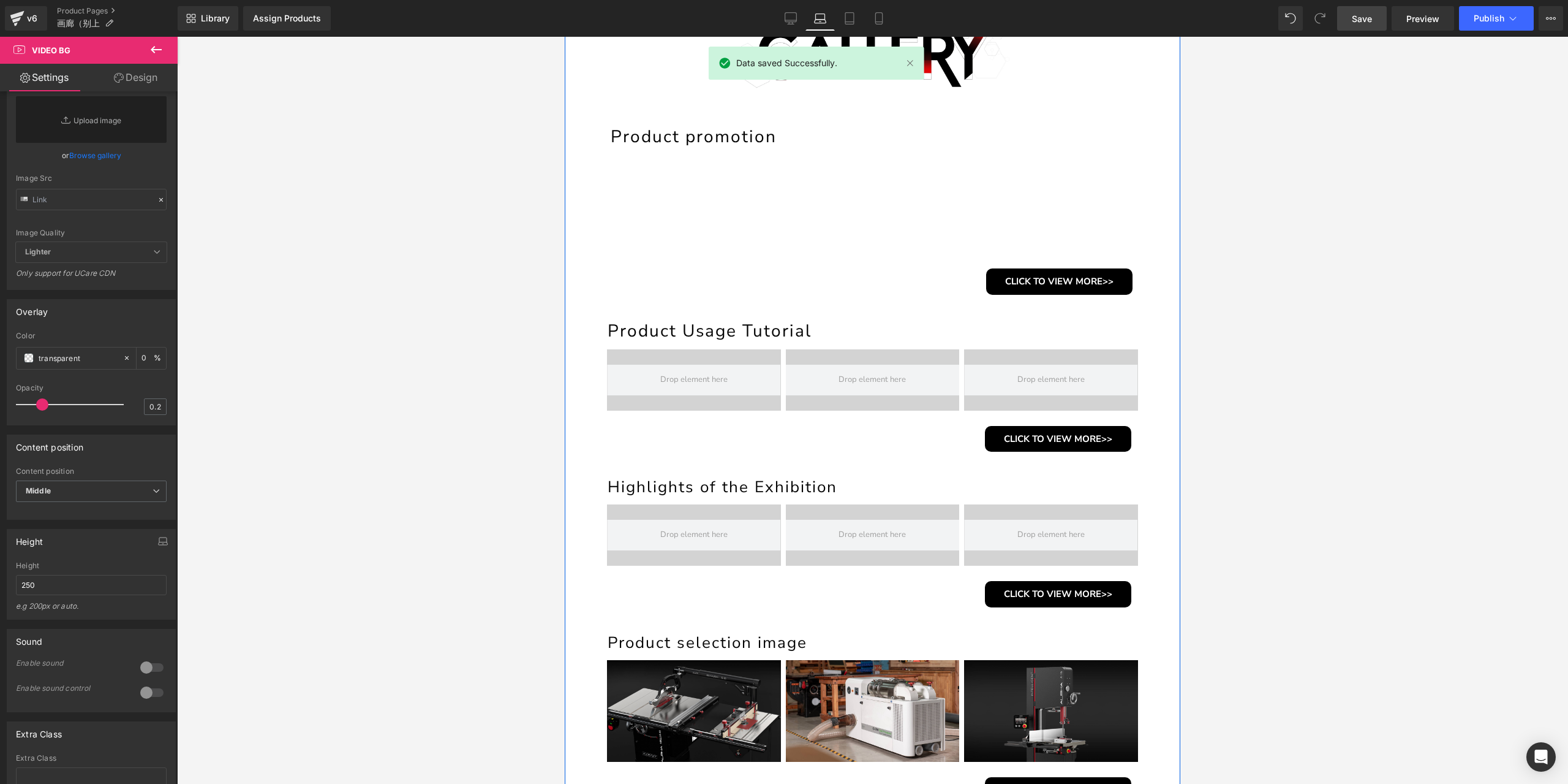
scroll to position [180, 0]
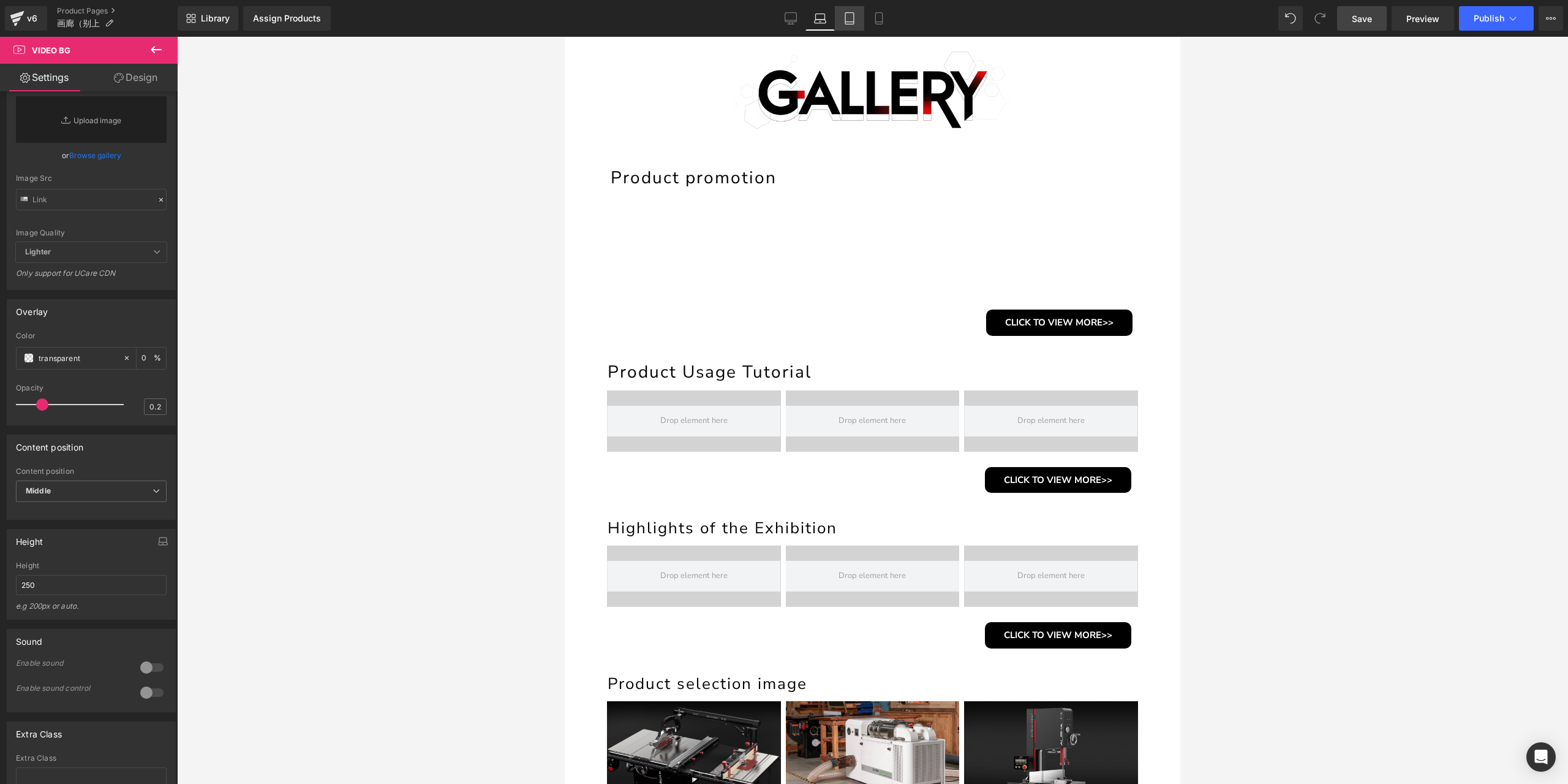
click at [852, 23] on icon at bounding box center [850, 19] width 12 height 12
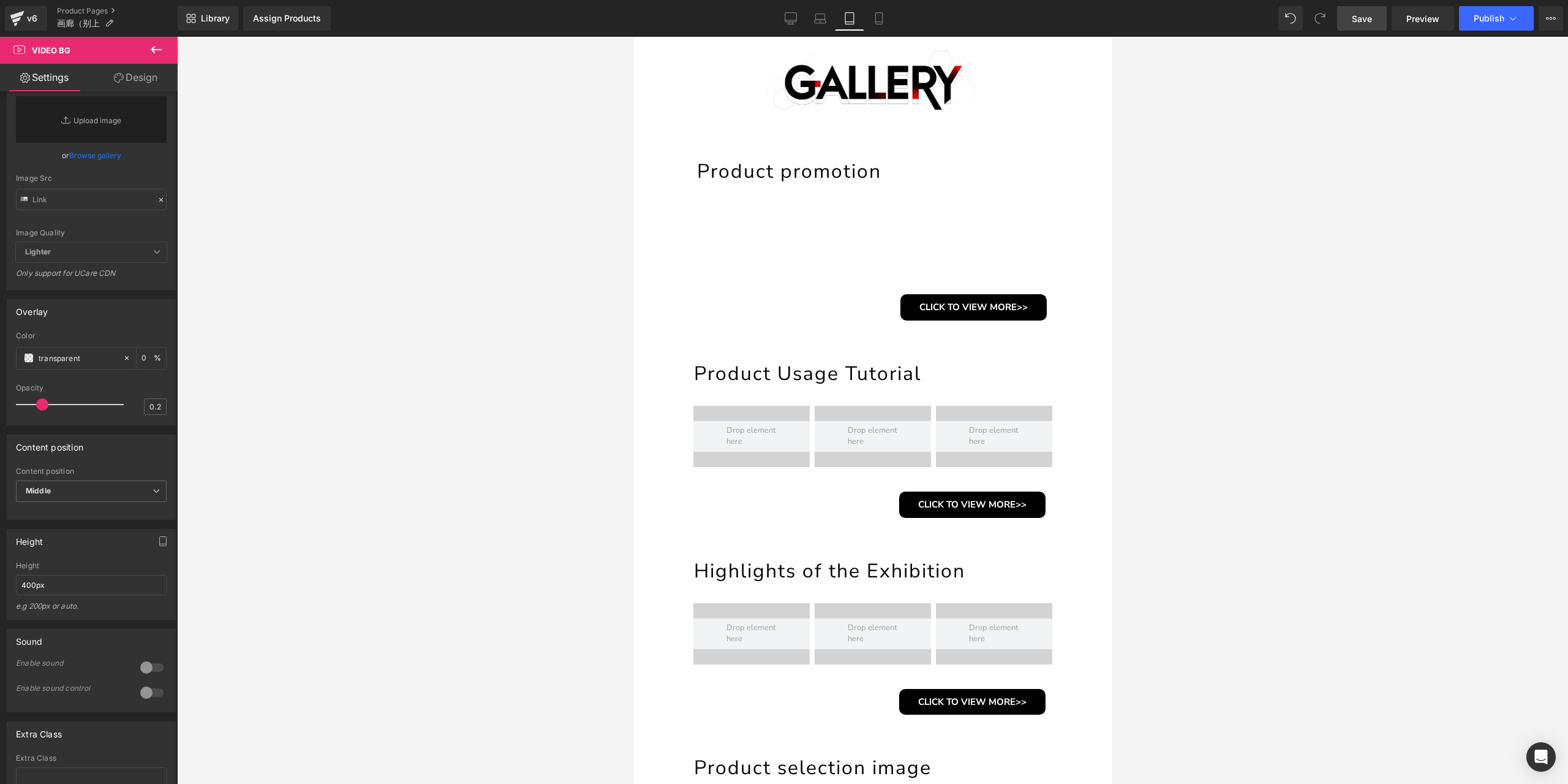
scroll to position [237, 0]
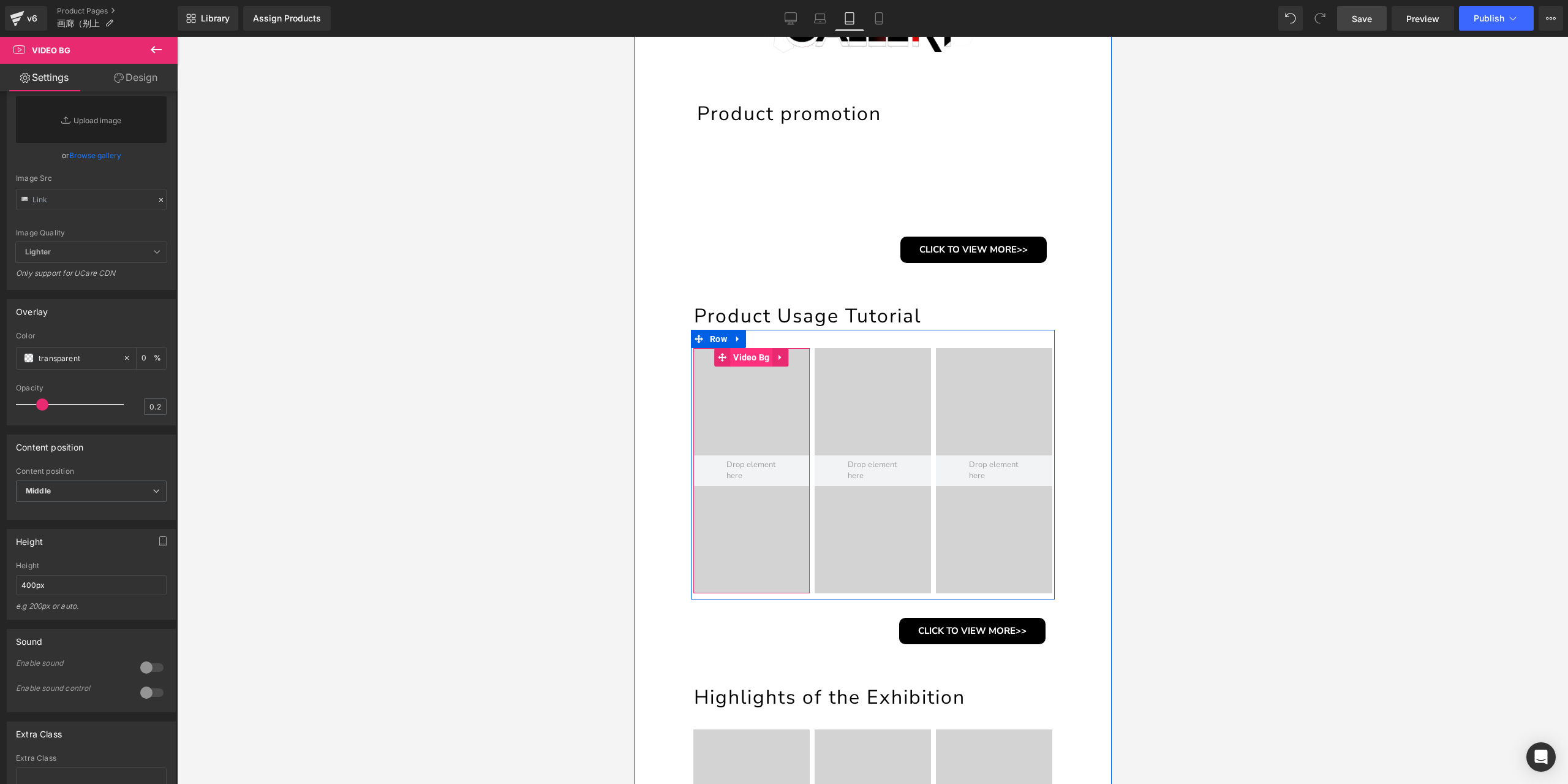
click at [747, 359] on span "Video Bg" at bounding box center [751, 357] width 42 height 19
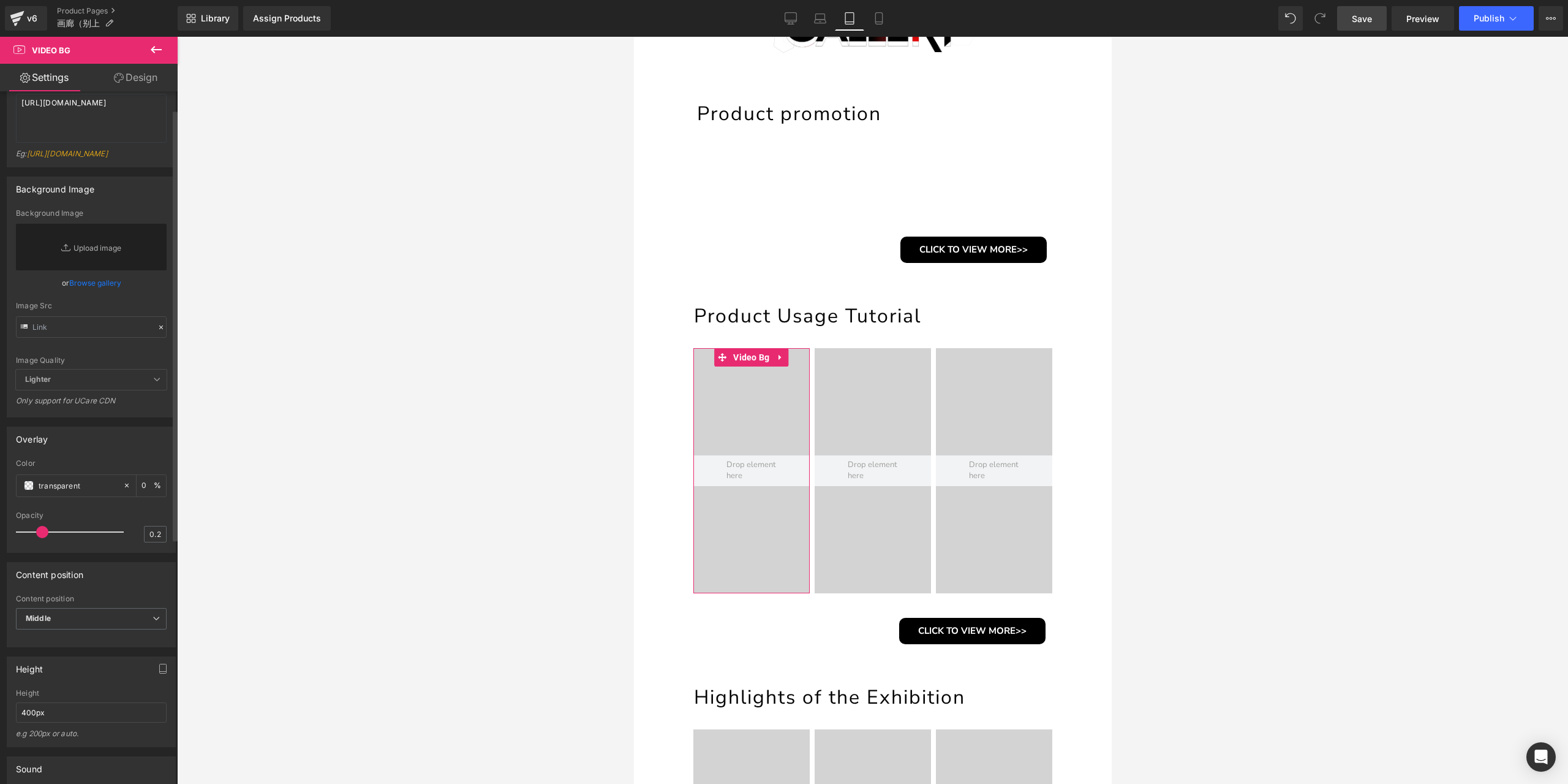
scroll to position [307, 0]
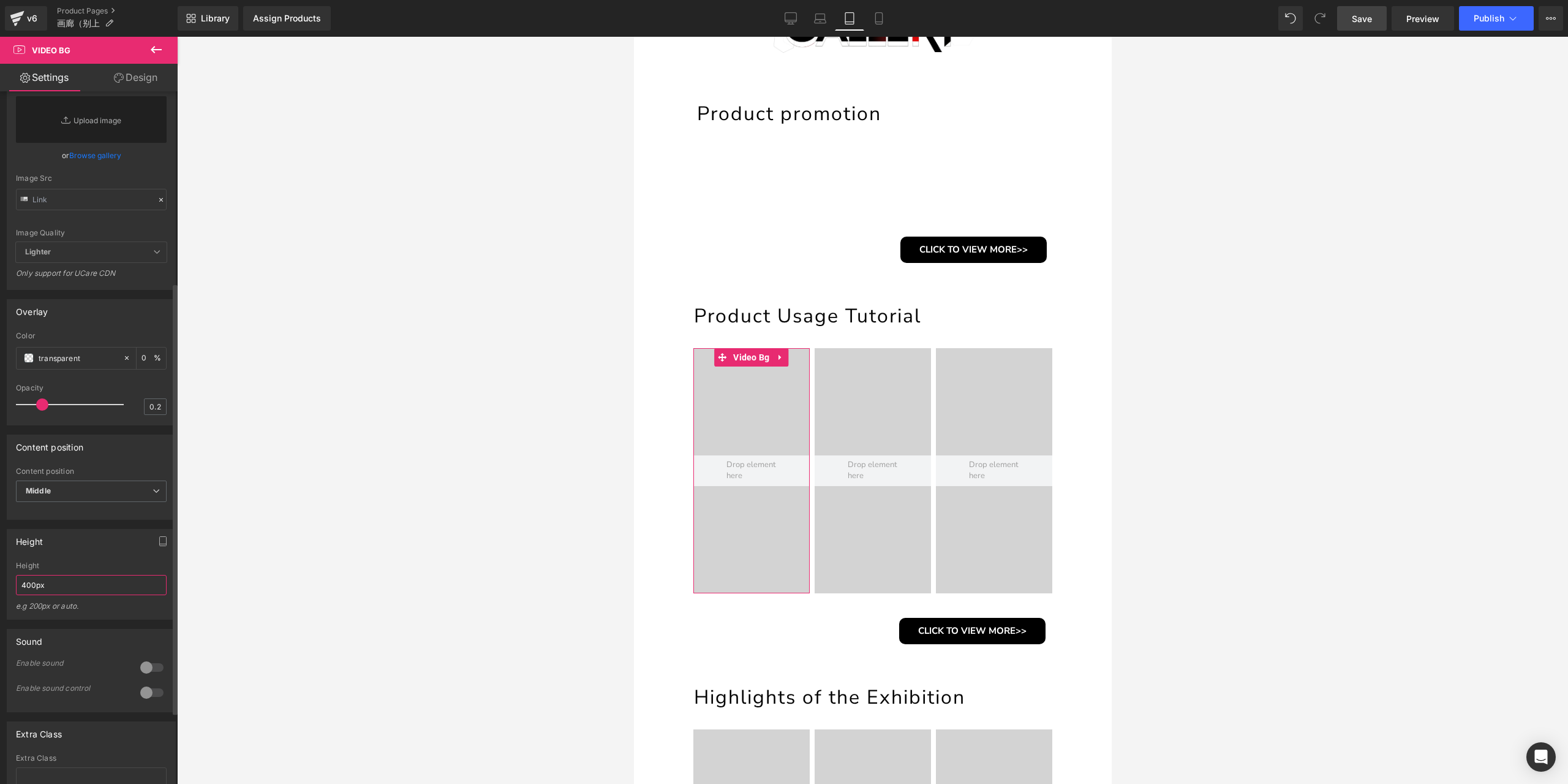
click at [63, 595] on input "400px" at bounding box center [91, 585] width 151 height 20
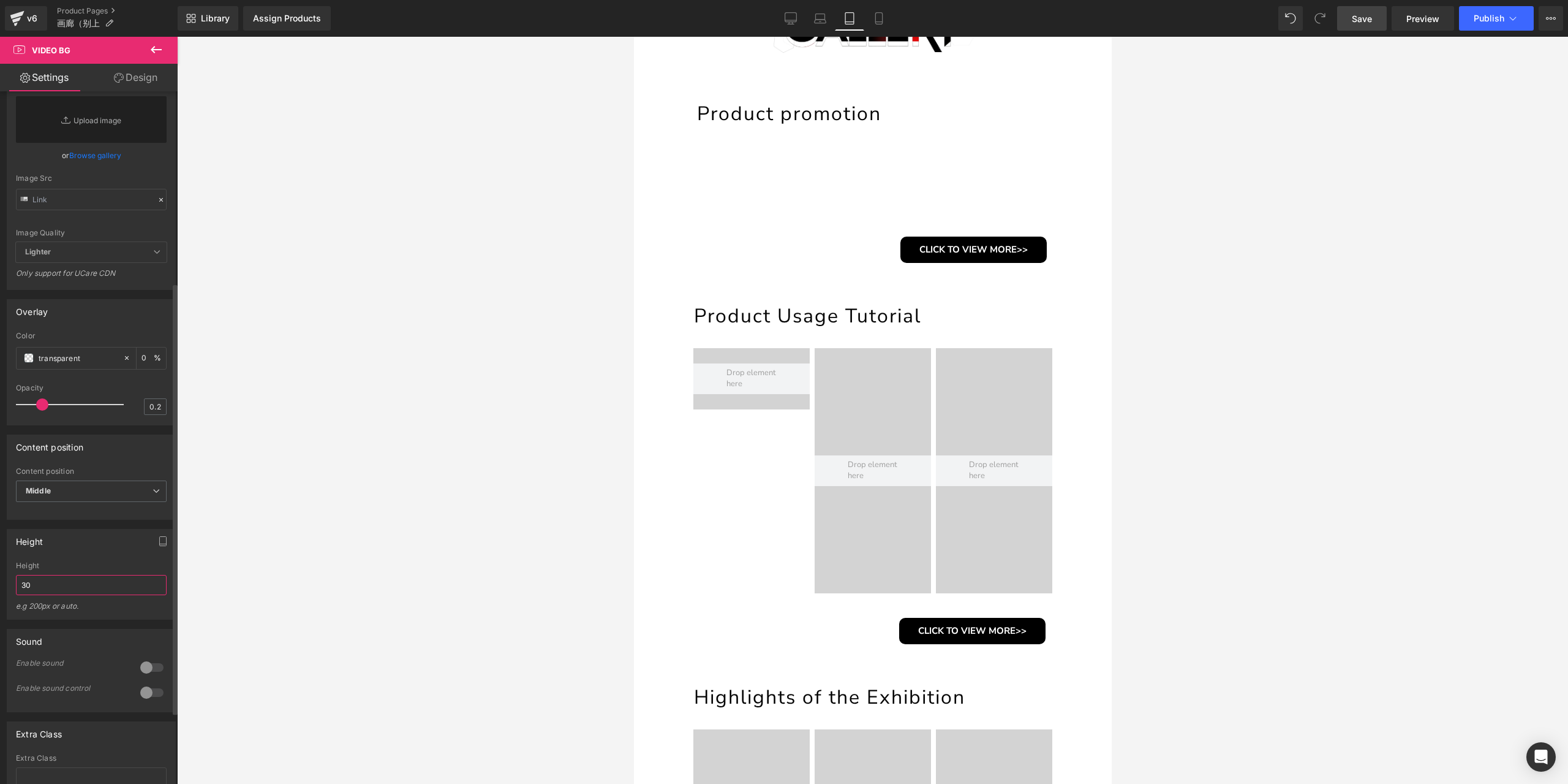
type input "300"
drag, startPoint x: 862, startPoint y: 358, endPoint x: 931, endPoint y: 612, distance: 263.2
click at [861, 358] on span "Video Bg" at bounding box center [872, 358] width 42 height 19
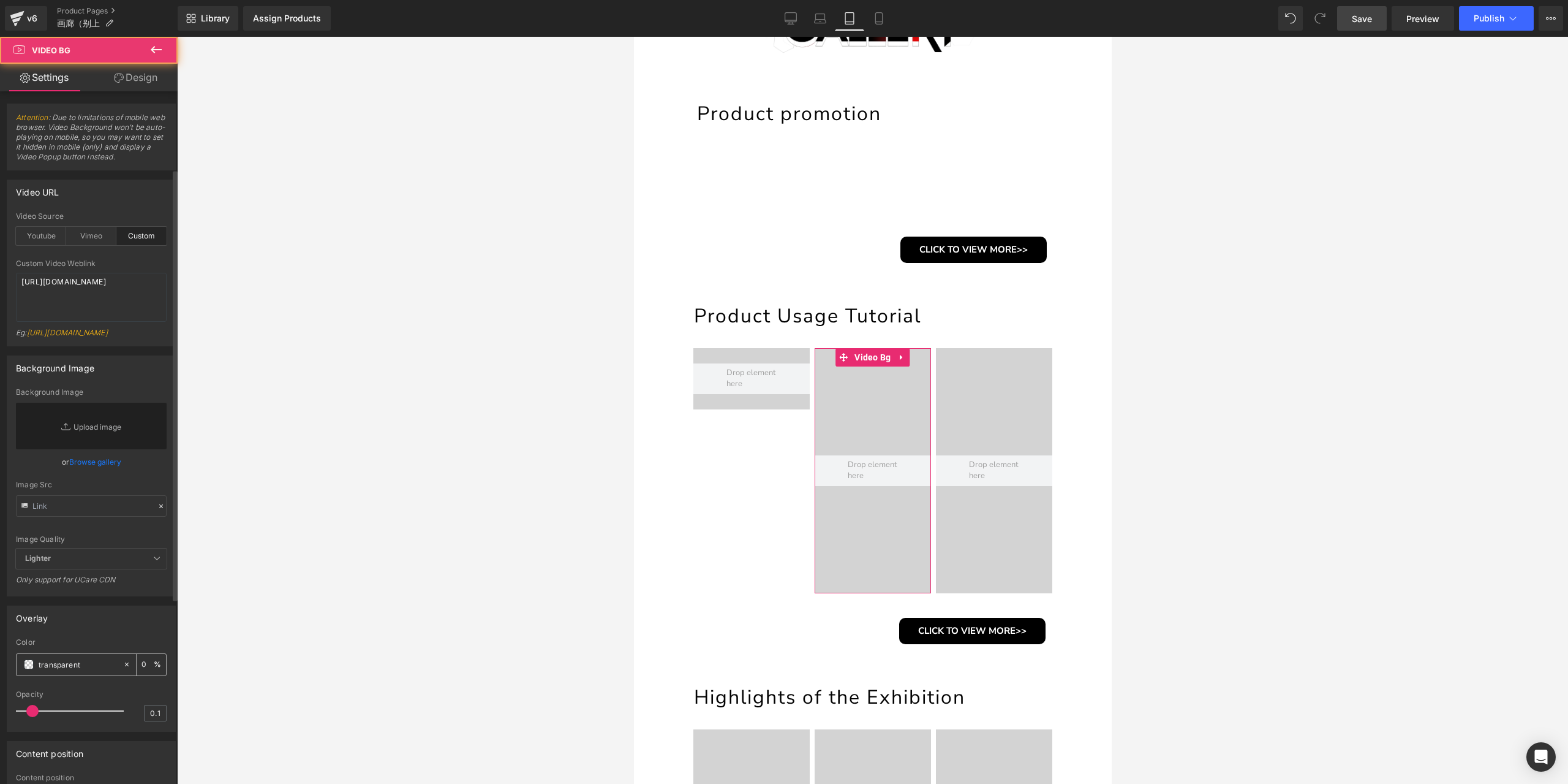
scroll to position [245, 0]
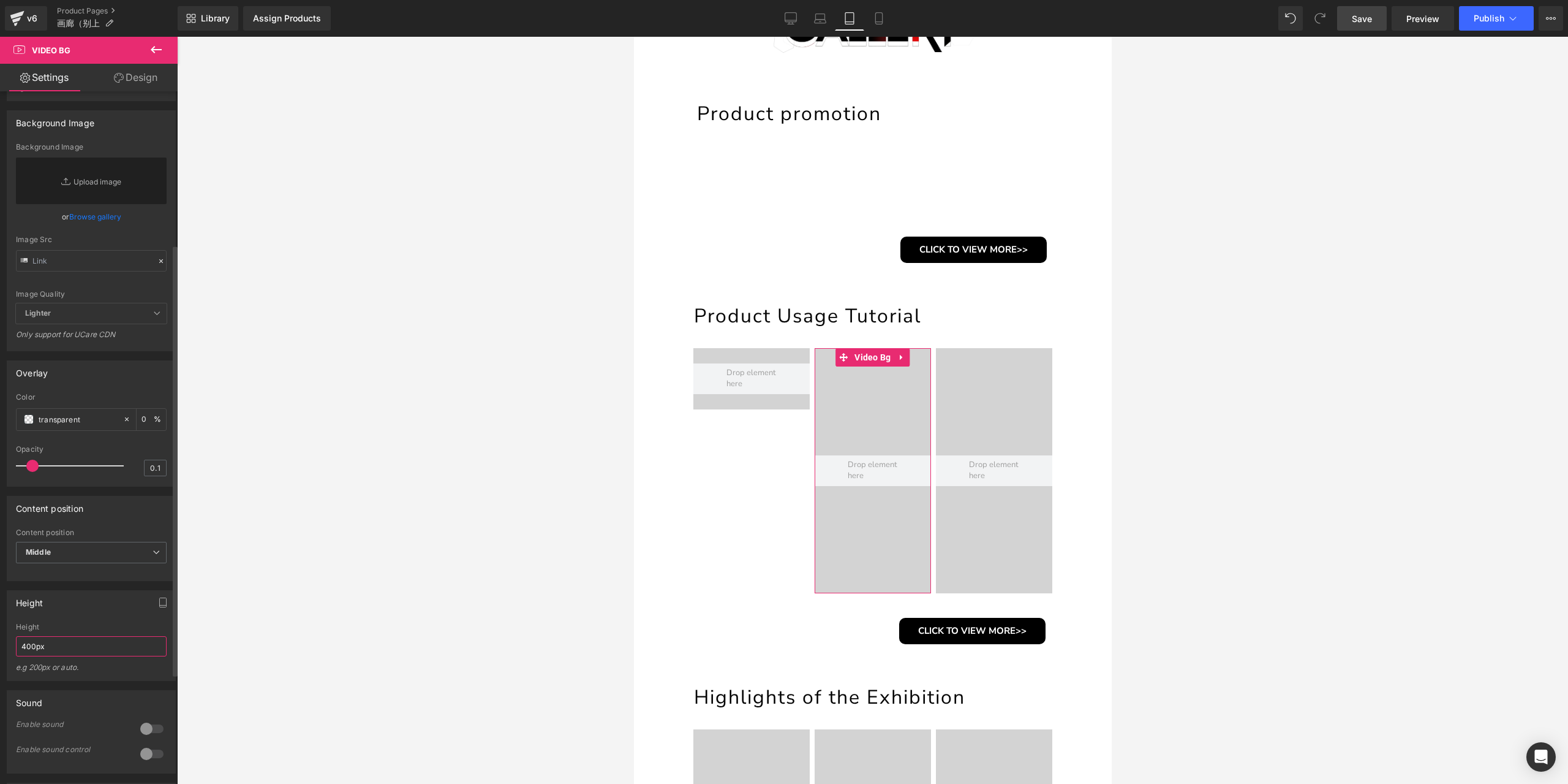
click at [66, 656] on input "400px" at bounding box center [91, 646] width 151 height 20
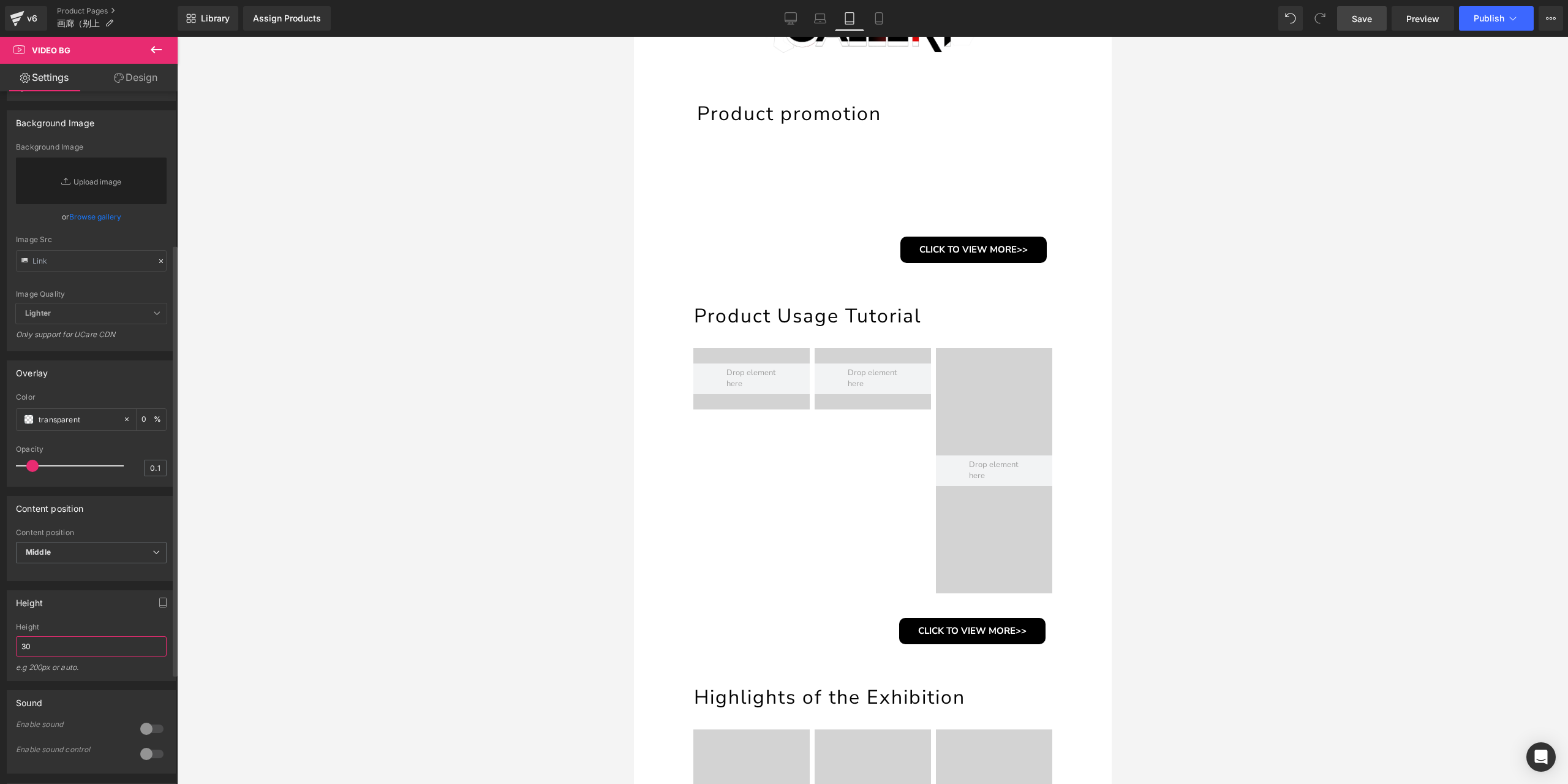
type input "300"
click at [977, 359] on span "Video Bg" at bounding box center [993, 358] width 42 height 19
click at [70, 656] on input "400px" at bounding box center [91, 646] width 151 height 20
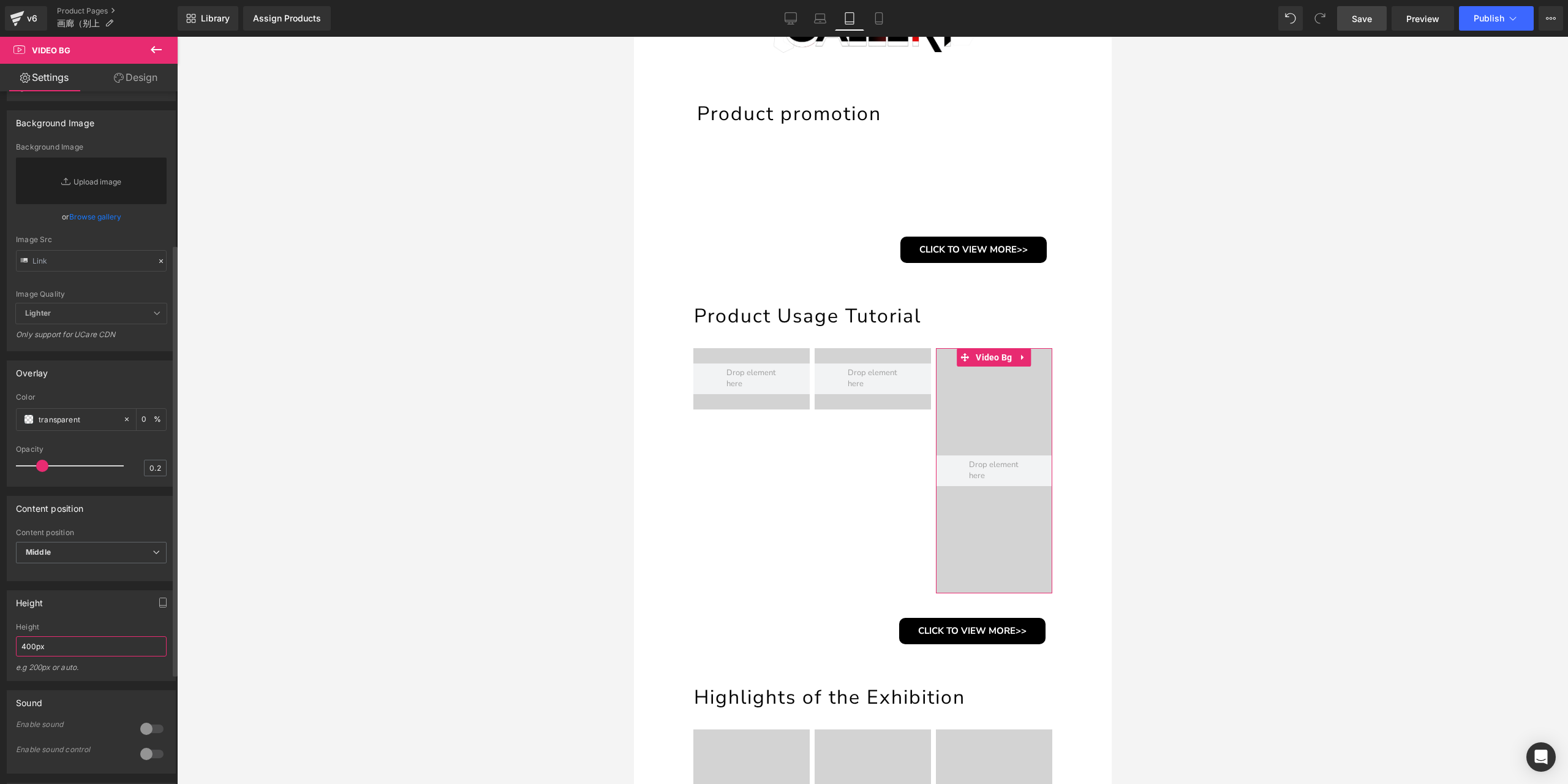
click at [70, 656] on input "400px" at bounding box center [91, 646] width 151 height 20
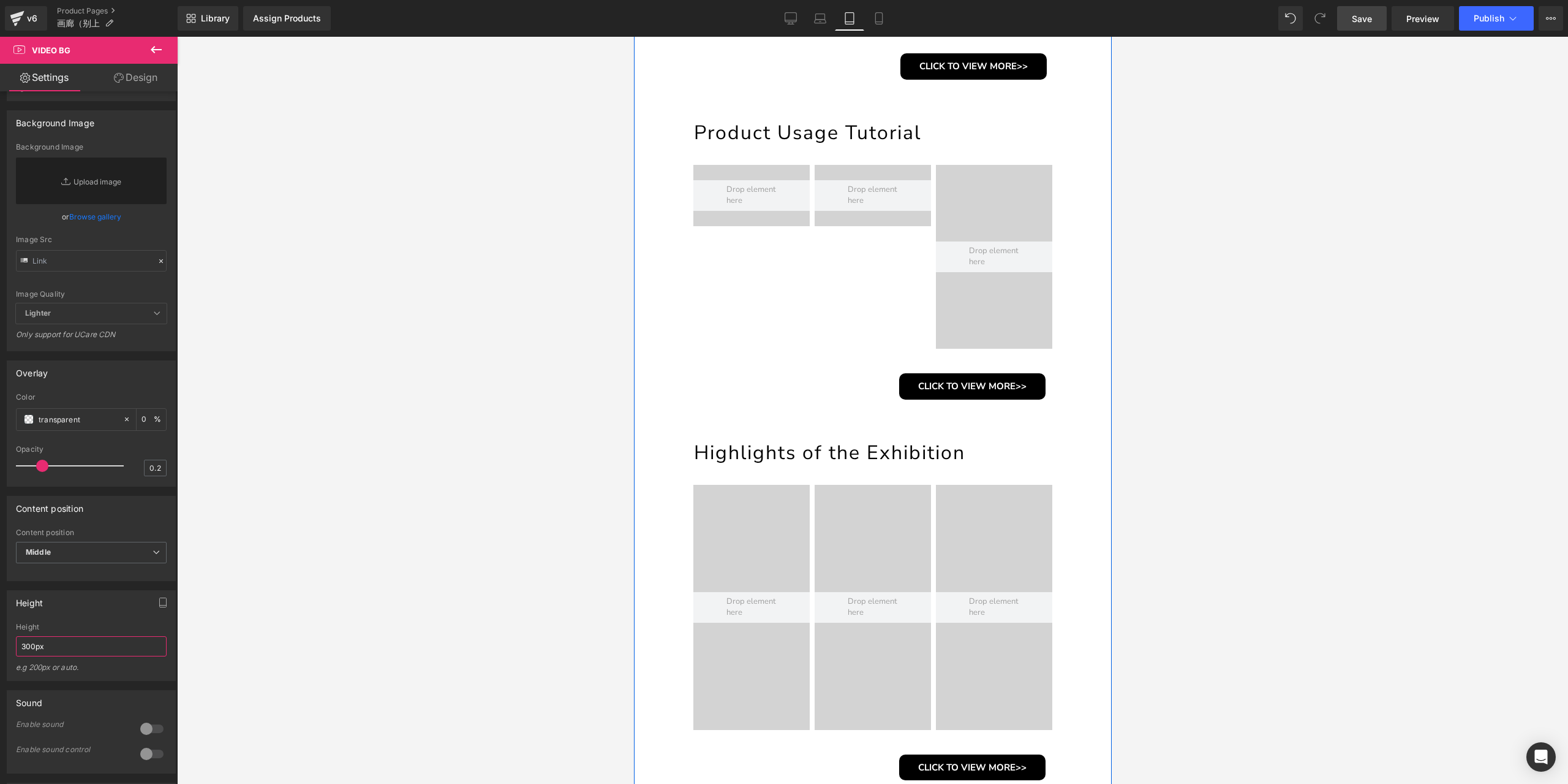
scroll to position [422, 0]
click at [58, 656] on input "300px" at bounding box center [91, 646] width 151 height 20
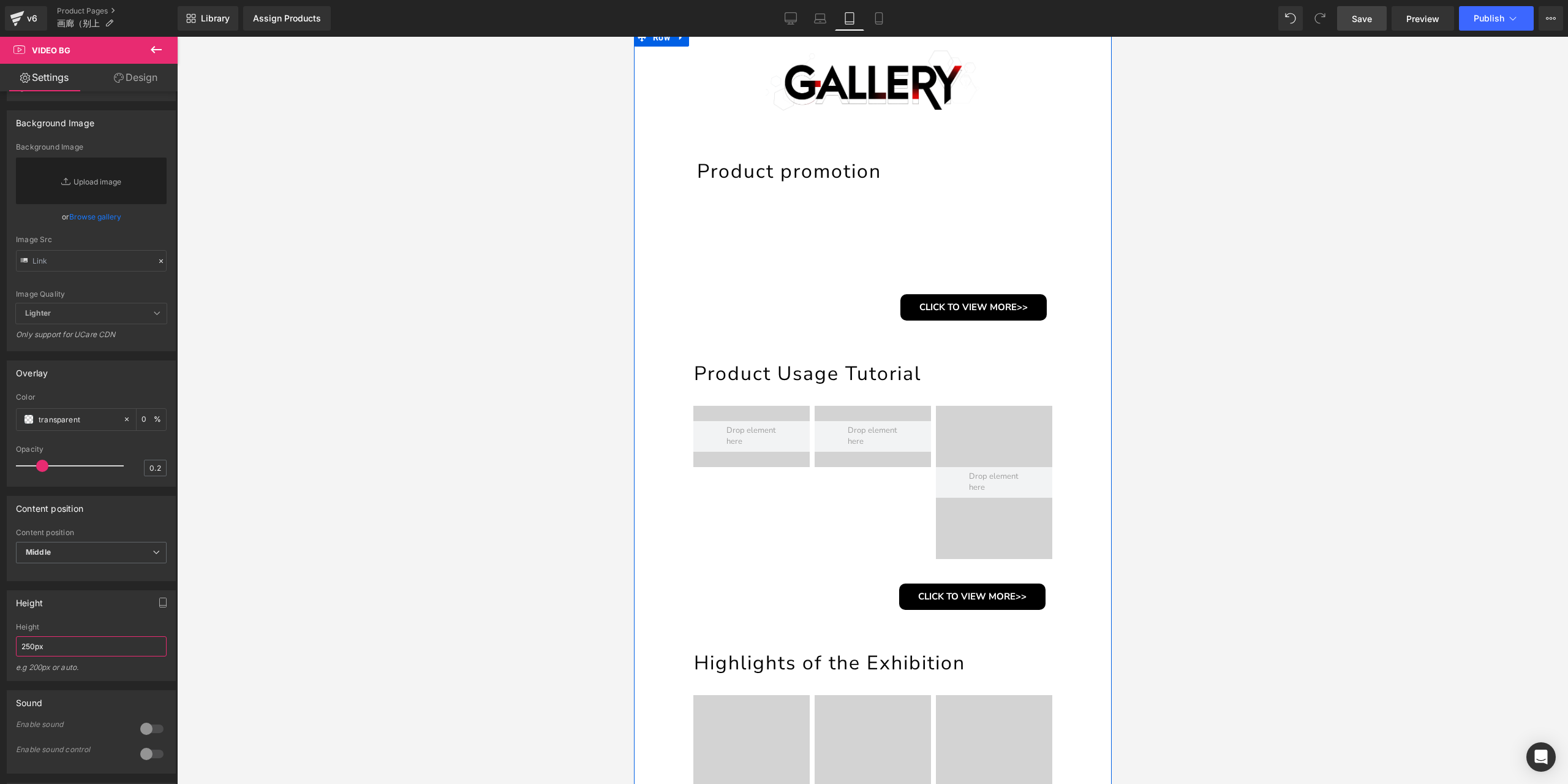
scroll to position [176, 0]
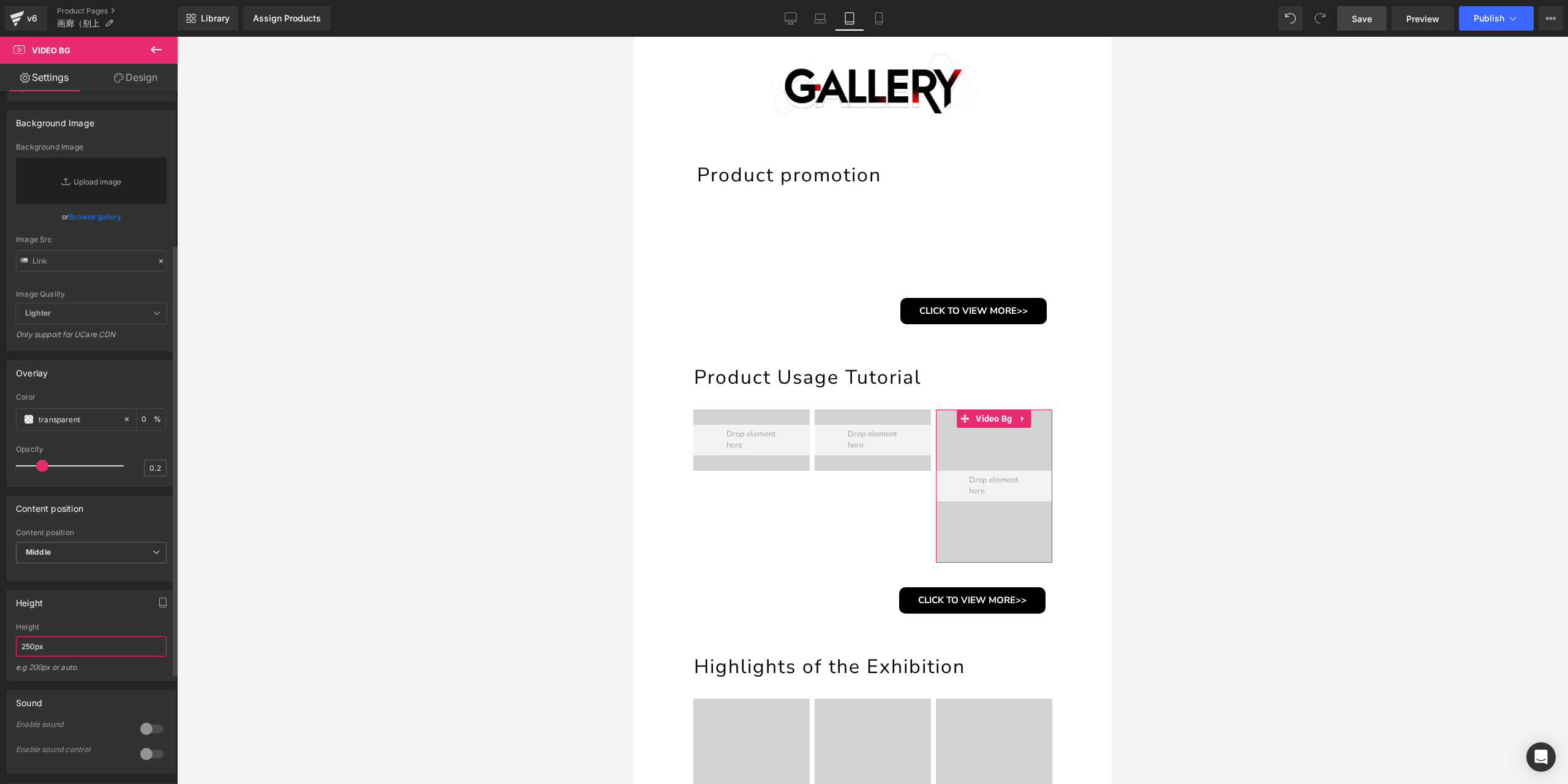
click at [66, 656] on input "250px" at bounding box center [91, 646] width 151 height 20
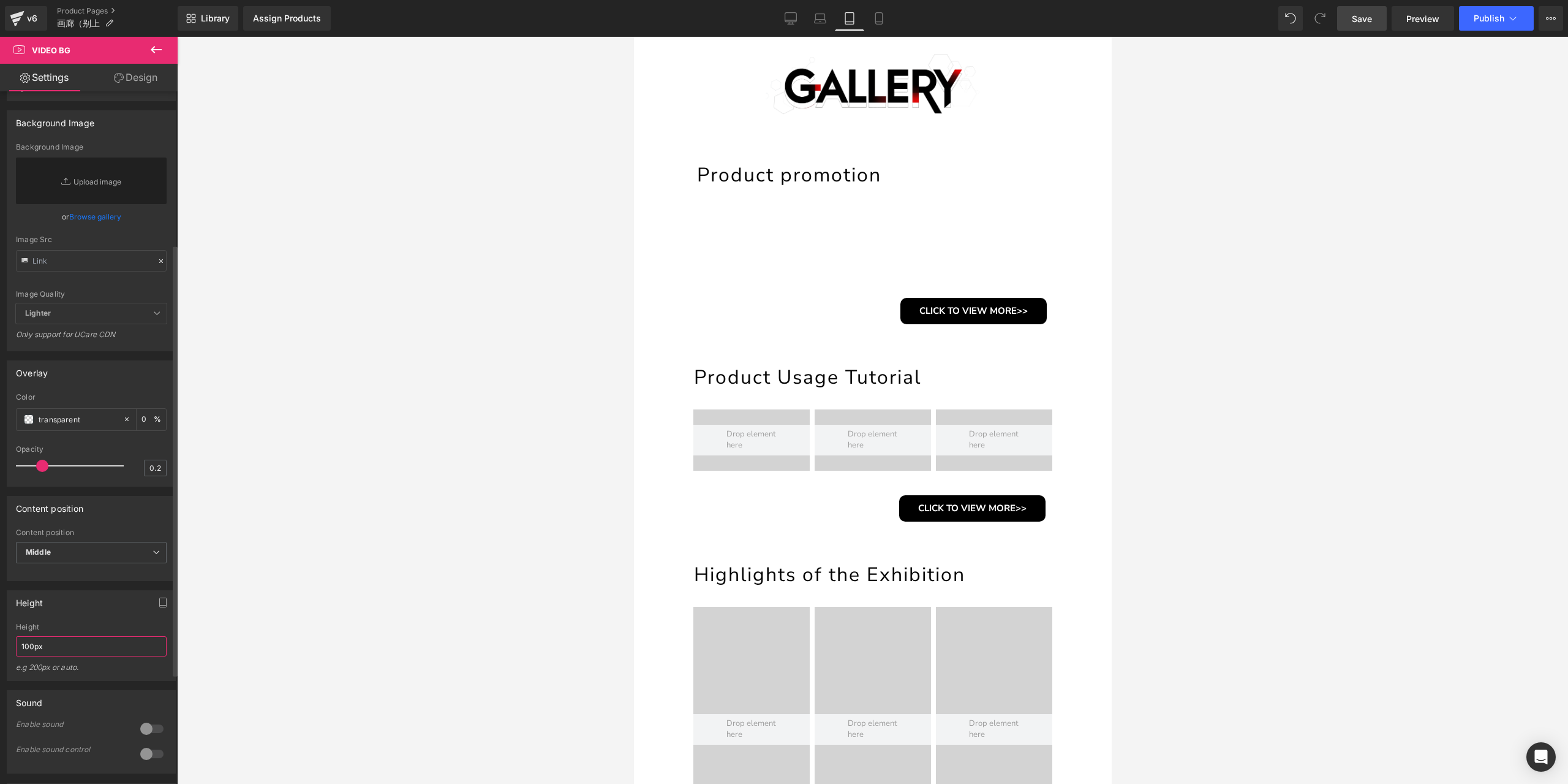
click at [67, 656] on input "100px" at bounding box center [91, 646] width 151 height 20
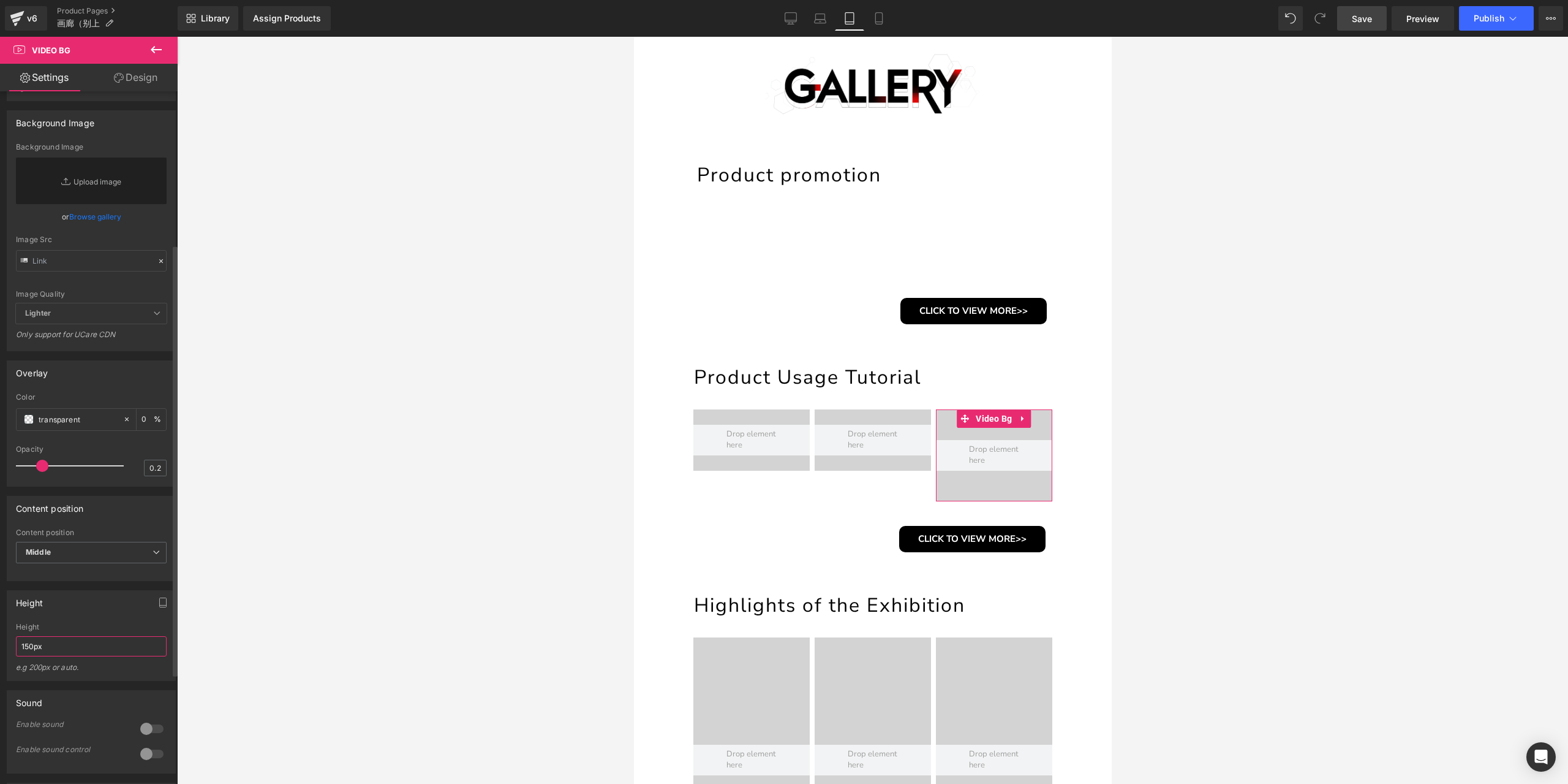
click at [84, 656] on input "150px" at bounding box center [91, 646] width 151 height 20
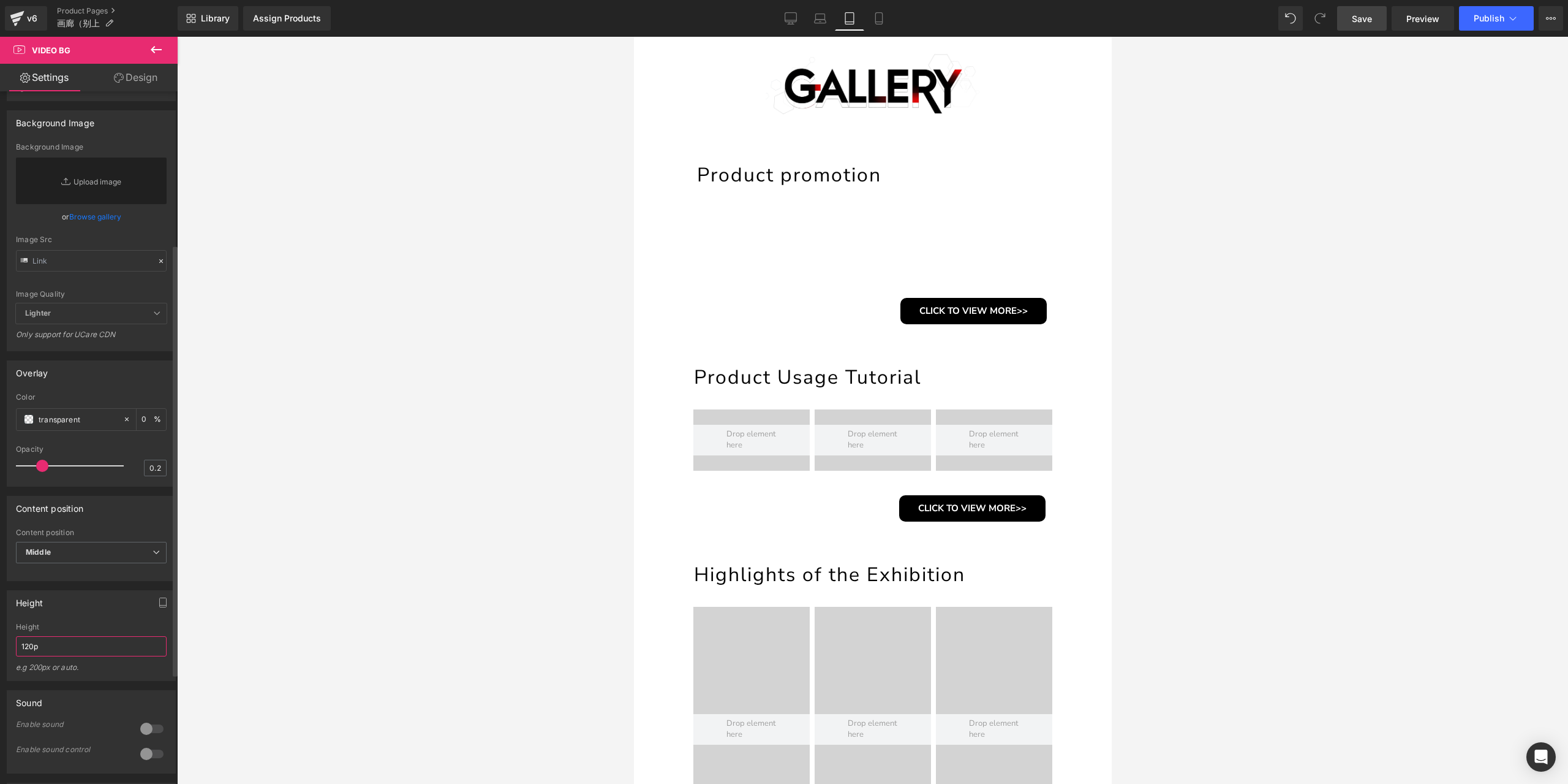
type input "120px"
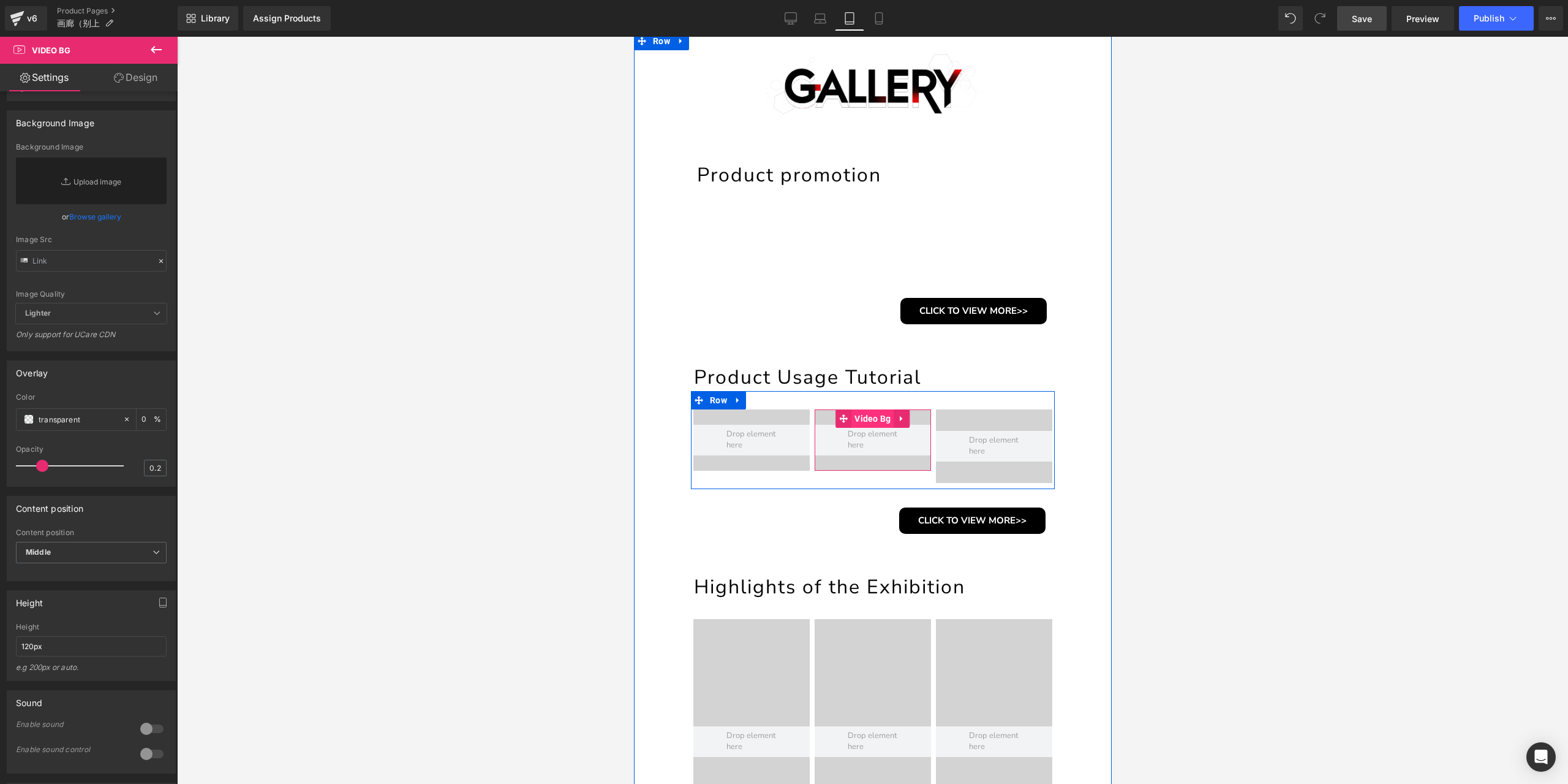
click at [862, 413] on span "Video Bg" at bounding box center [872, 418] width 42 height 19
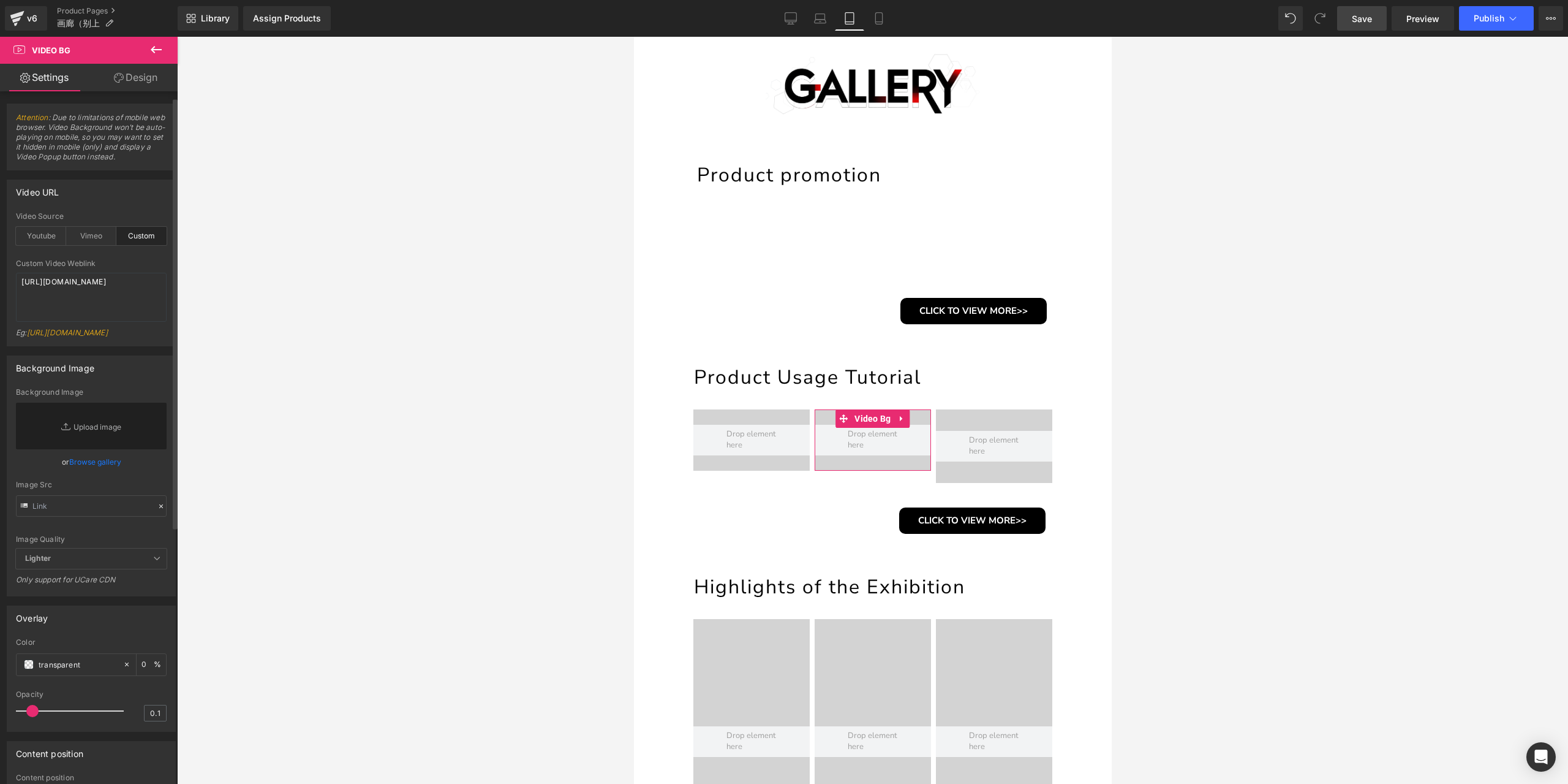
scroll to position [245, 0]
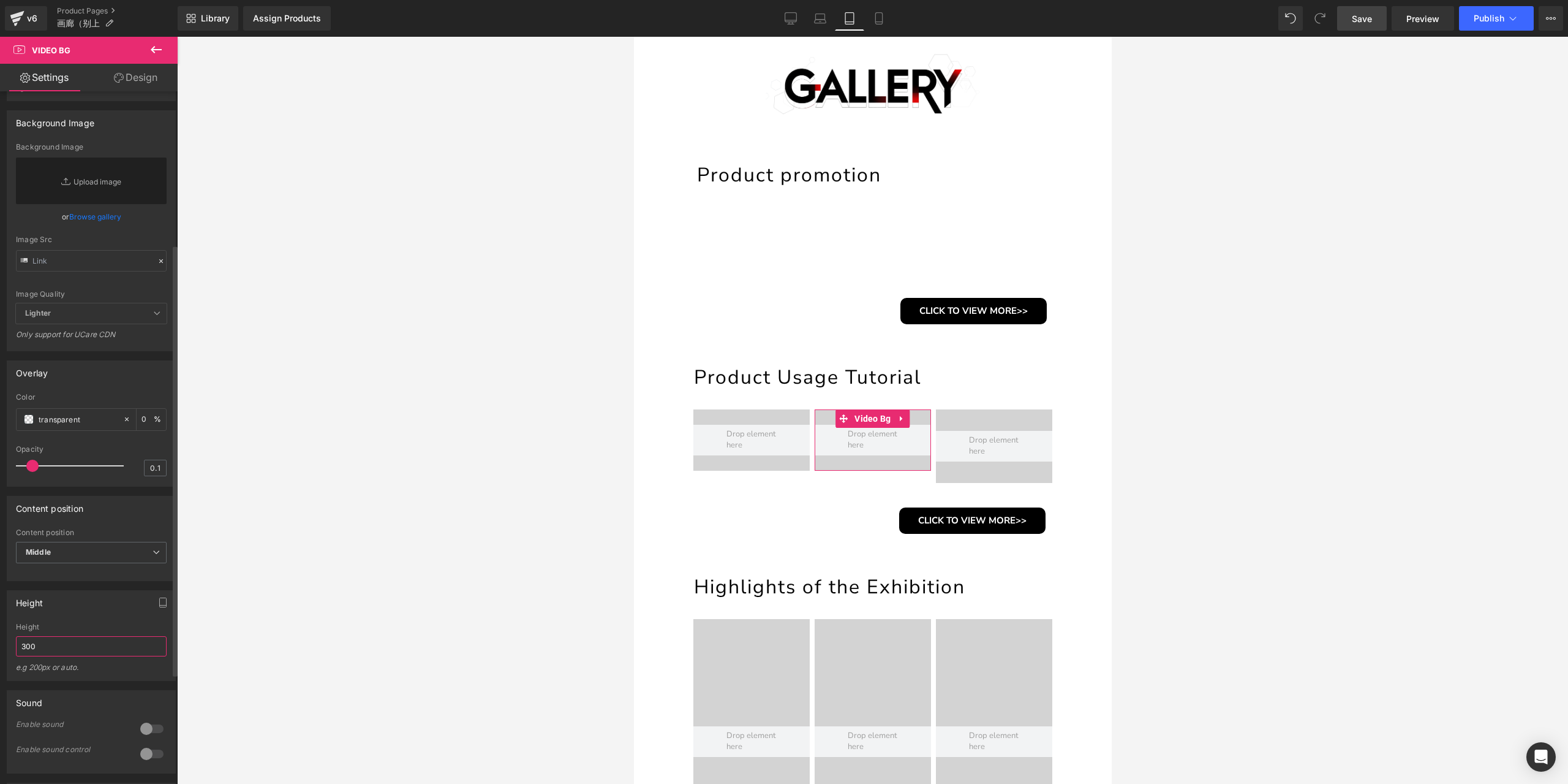
click at [60, 656] on input "300" at bounding box center [91, 646] width 151 height 20
type input "120px"
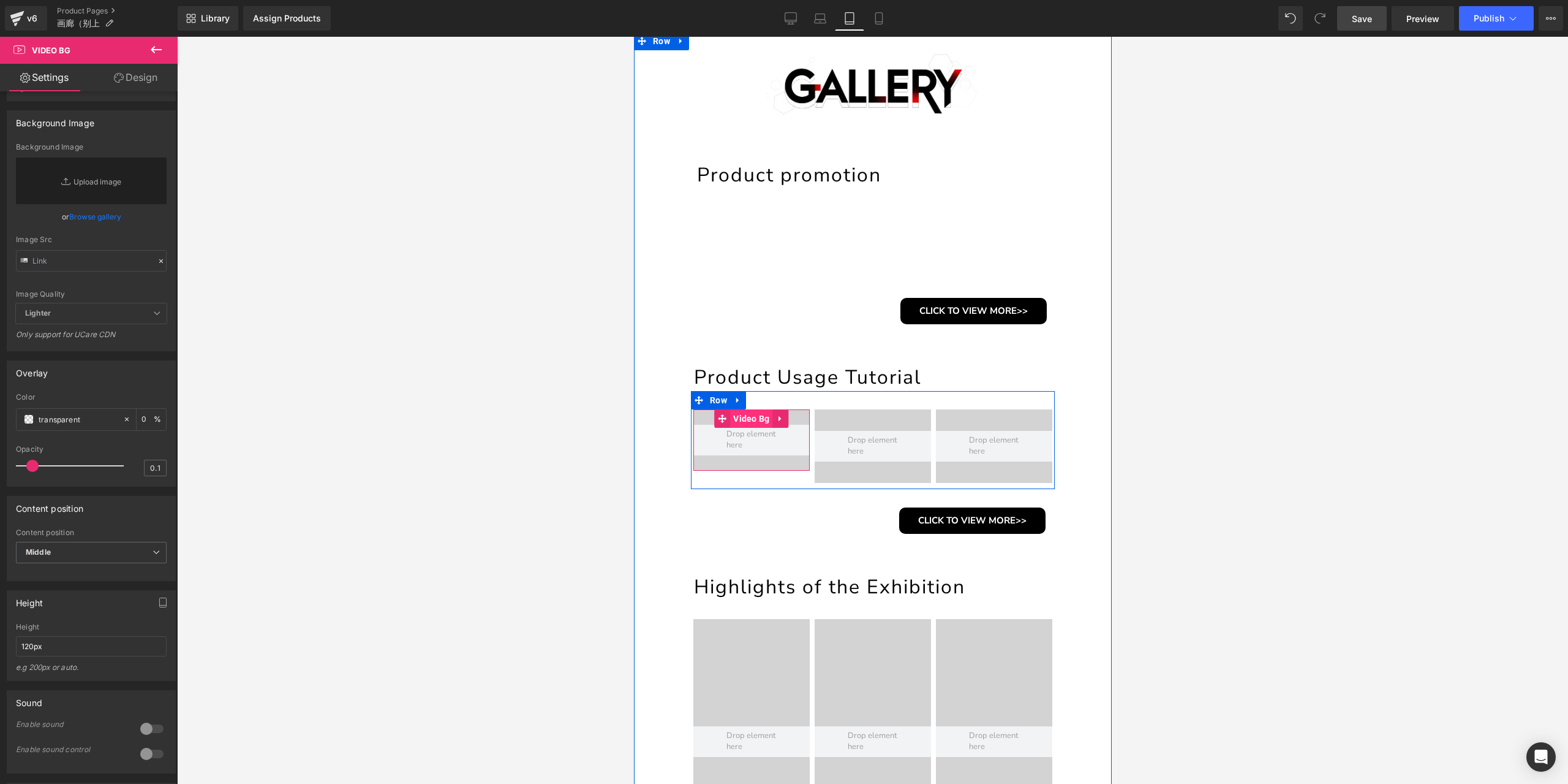
click at [738, 416] on span "Video Bg" at bounding box center [751, 418] width 42 height 19
click at [82, 656] on input "300" at bounding box center [91, 646] width 151 height 20
paste input "120px"
type input "120px"
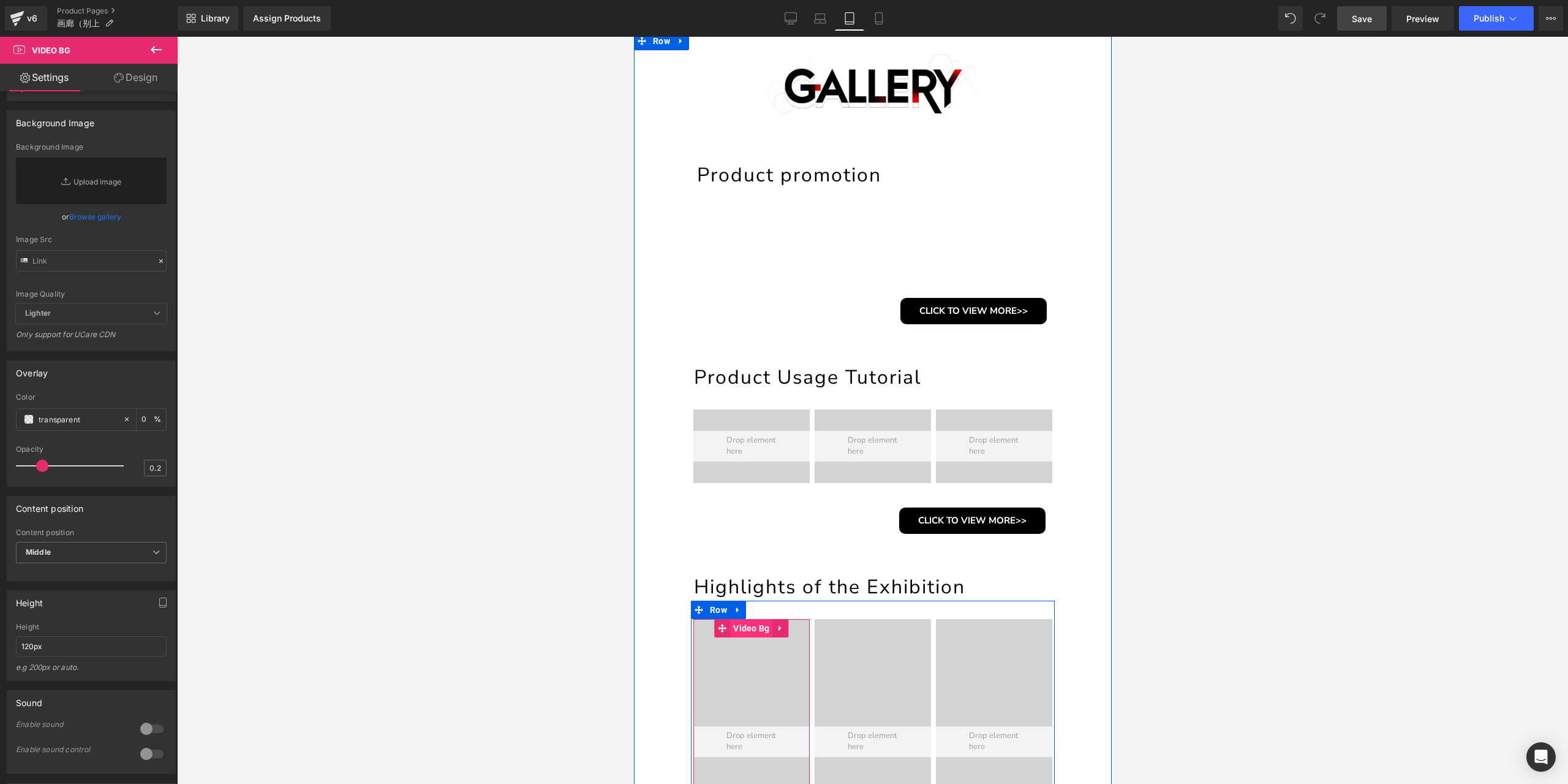
click at [753, 627] on span "Video Bg" at bounding box center [751, 628] width 42 height 19
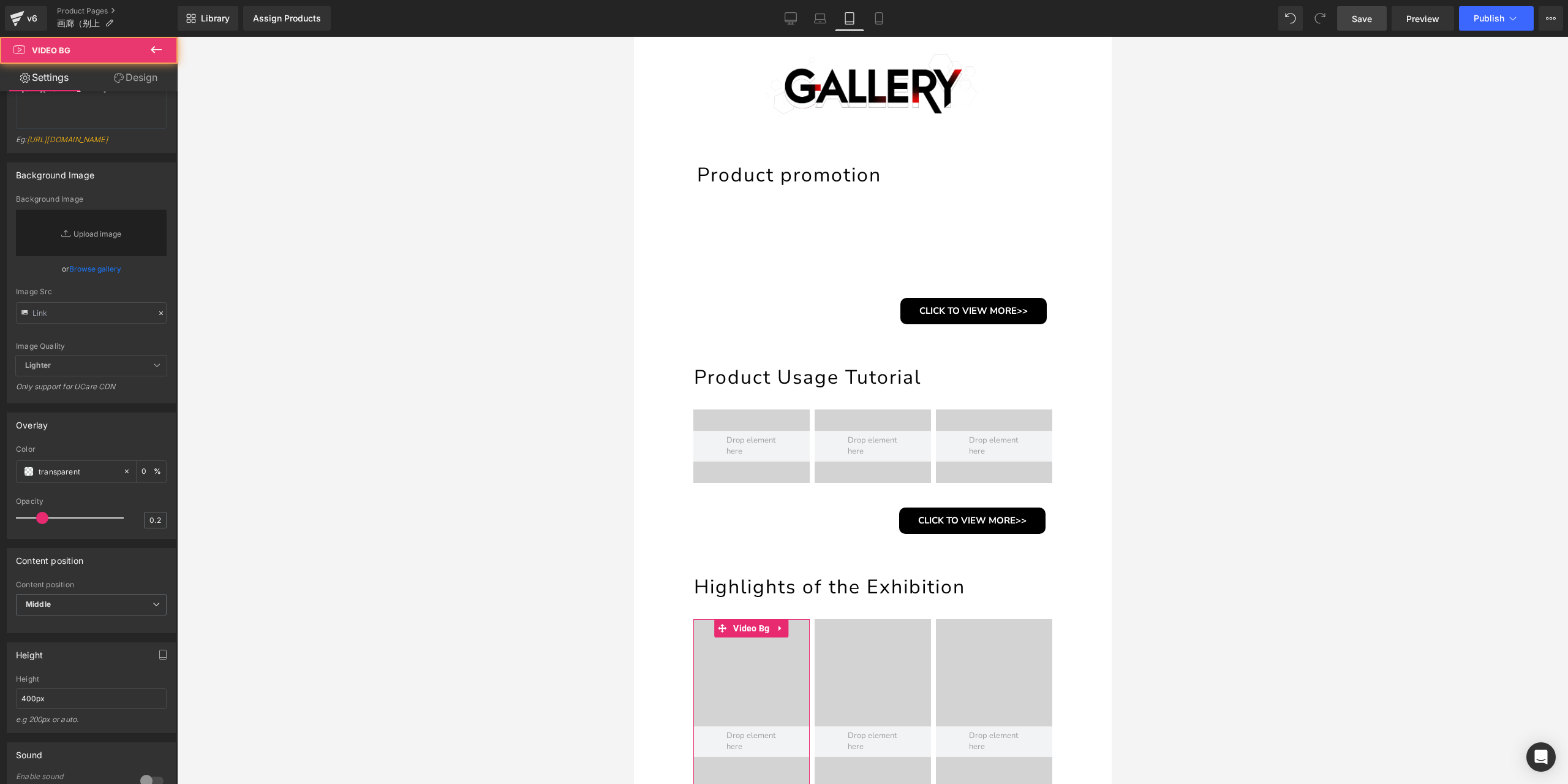
scroll to position [307, 0]
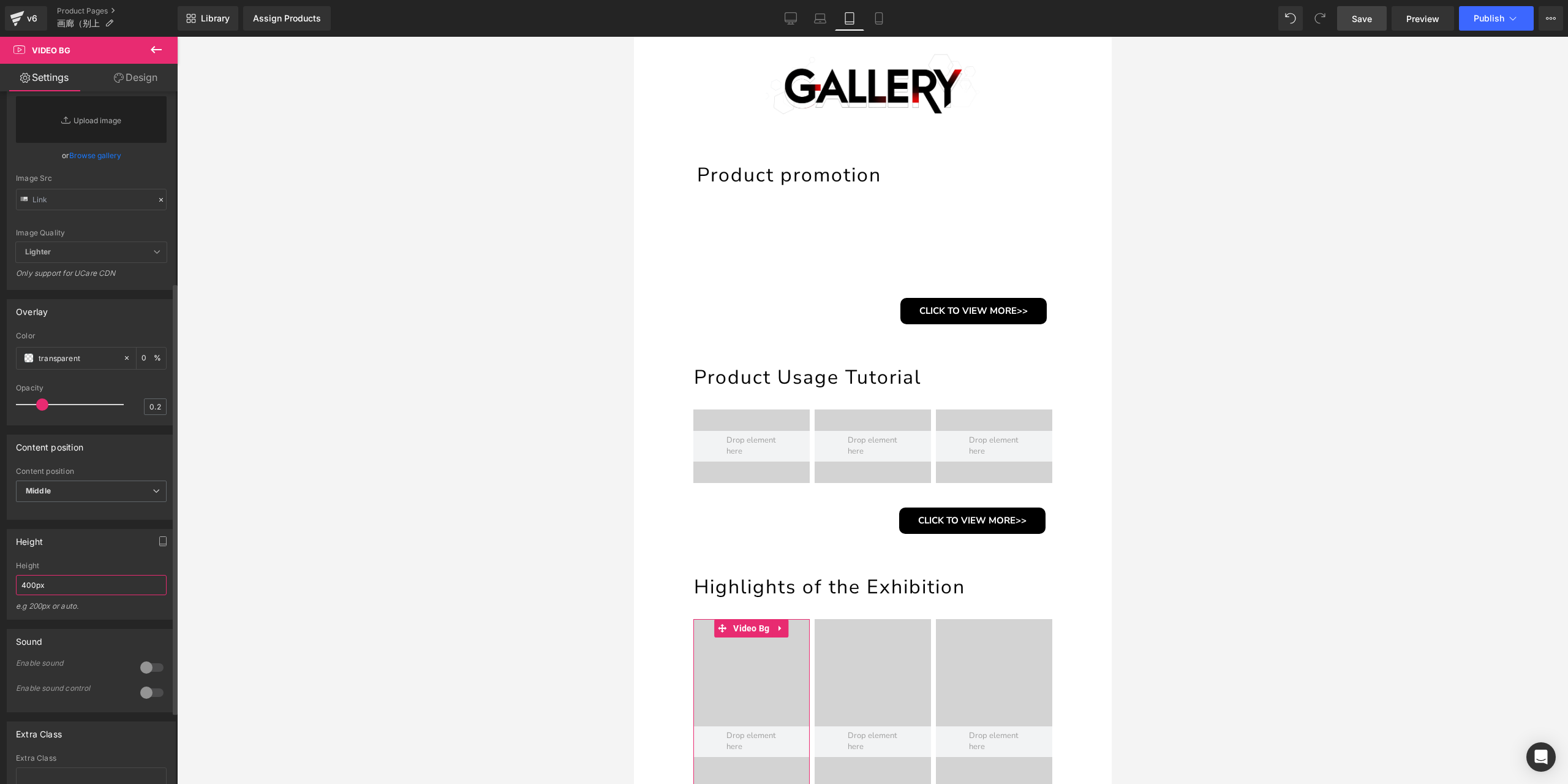
click at [64, 595] on input "400px" at bounding box center [91, 585] width 151 height 20
paste input "12"
type input "120px"
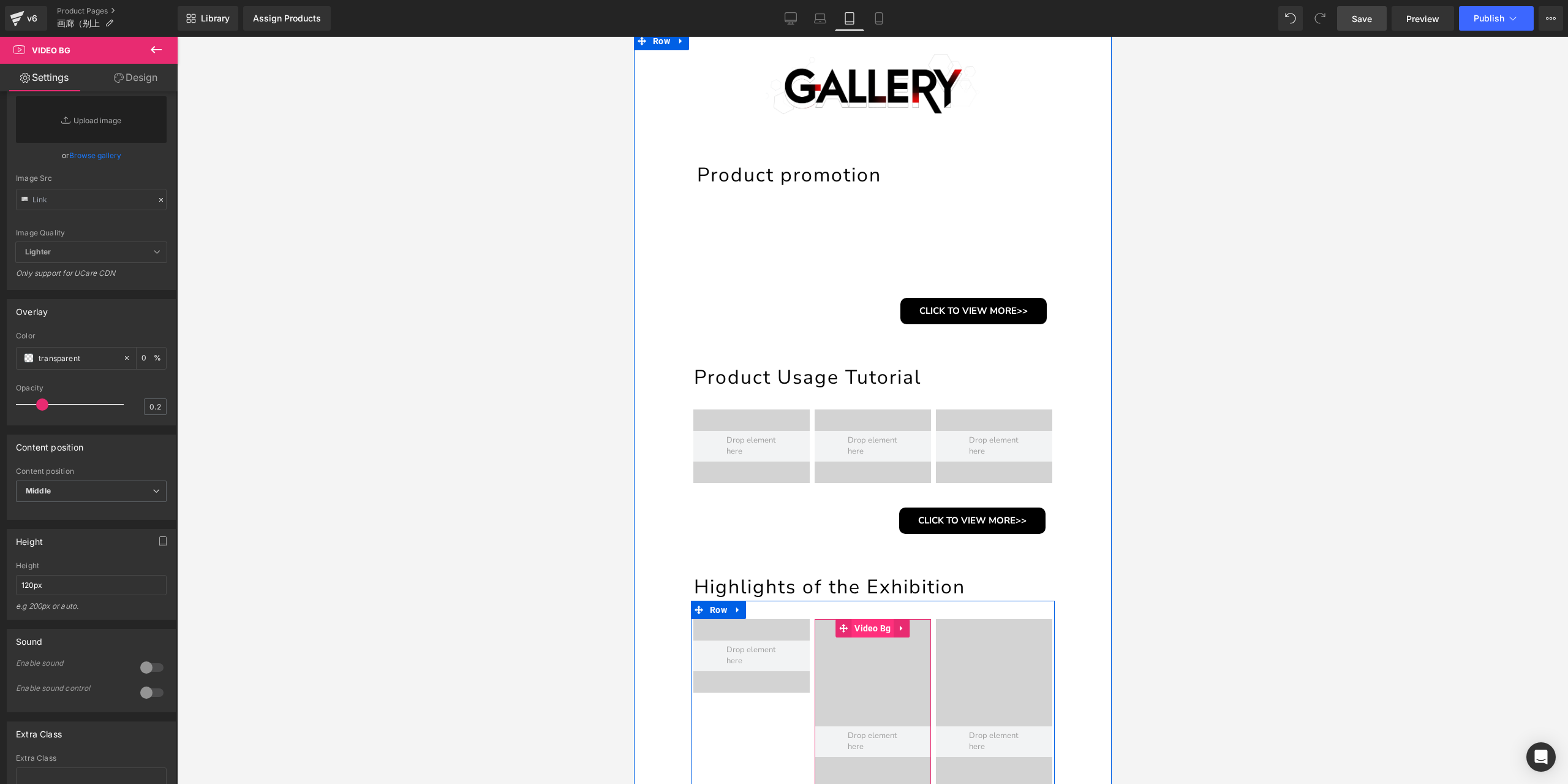
click at [876, 627] on span "Video Bg" at bounding box center [872, 628] width 42 height 19
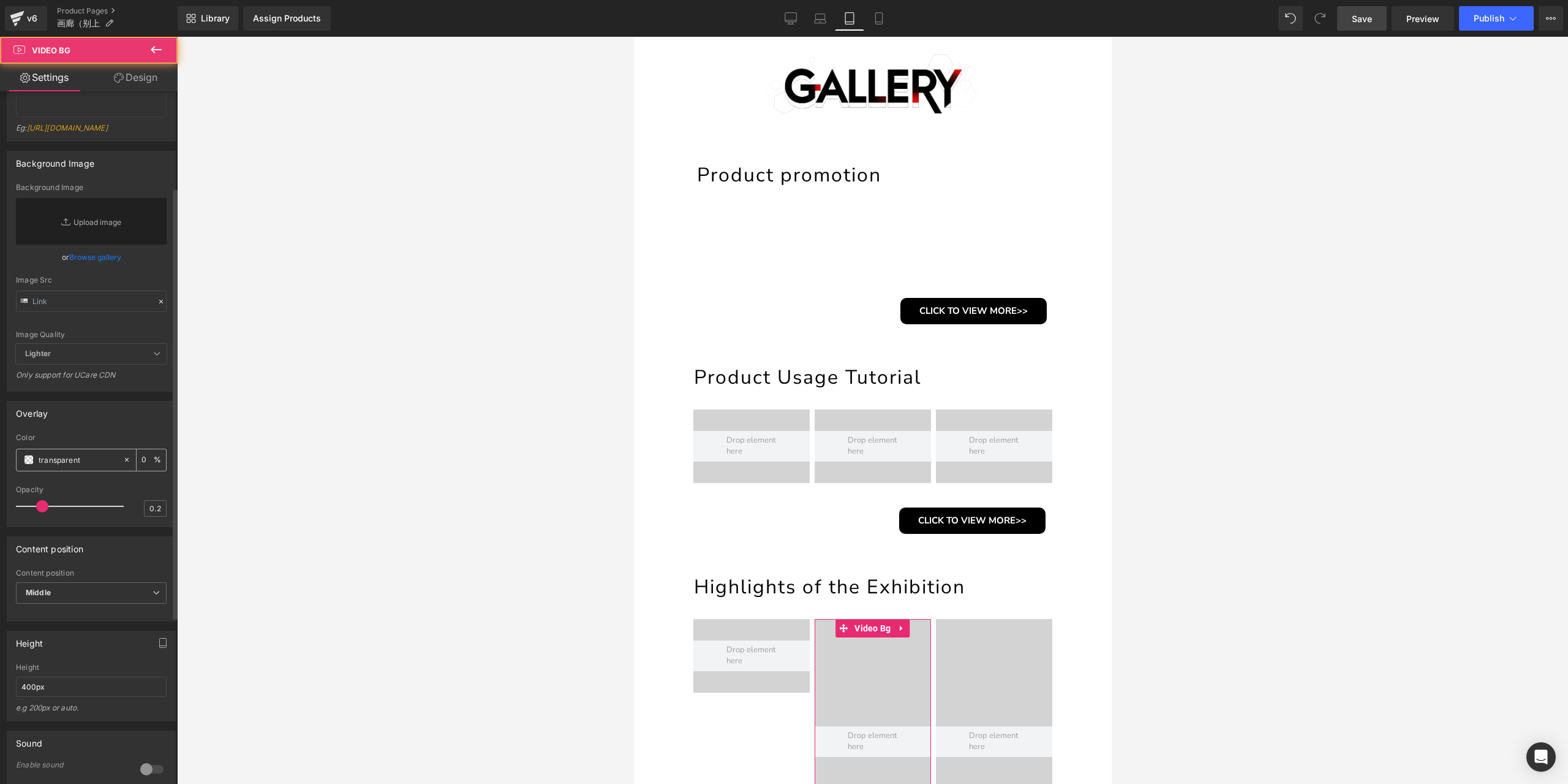
scroll to position [245, 0]
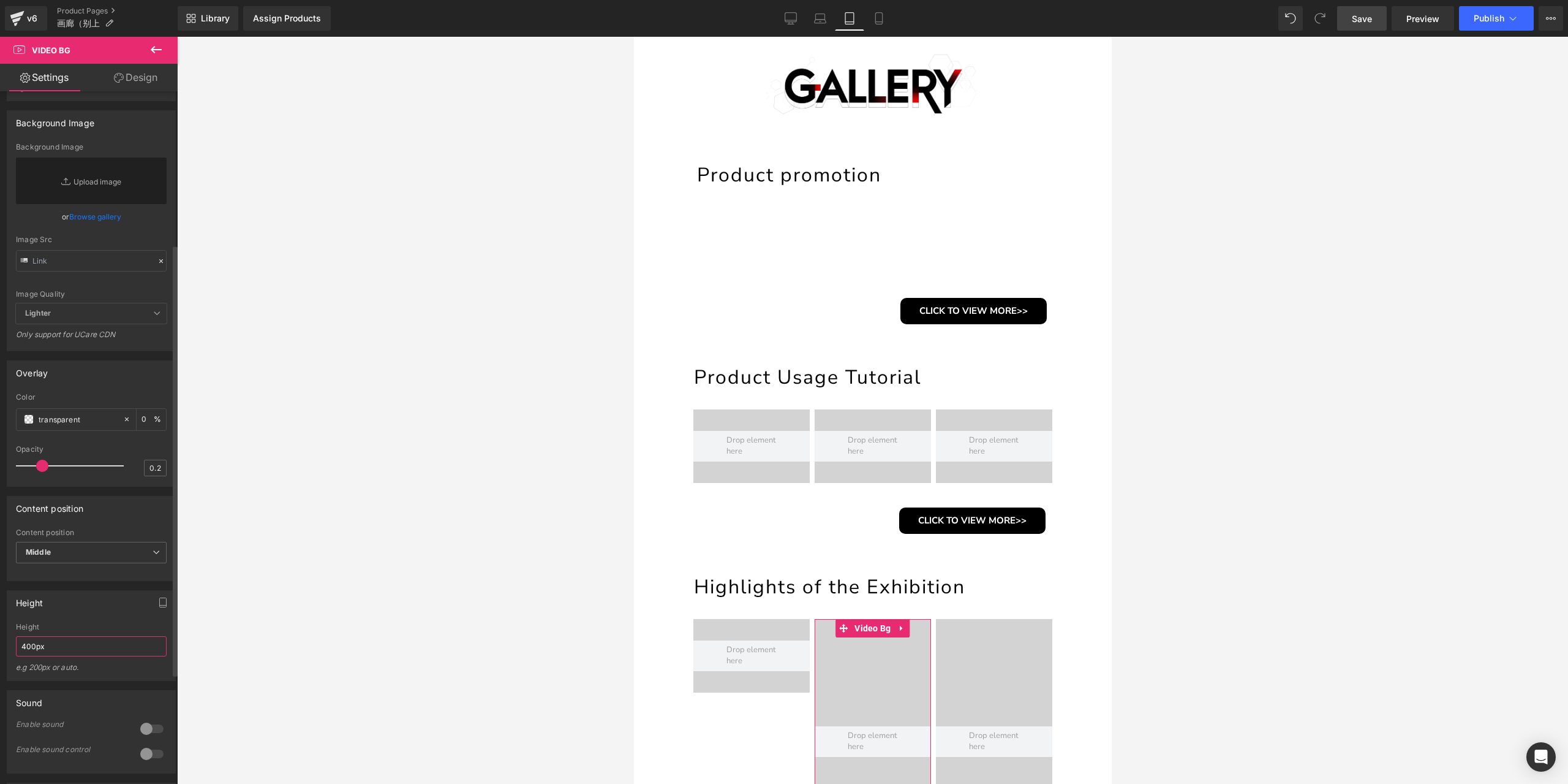
click at [75, 656] on input "400px" at bounding box center [91, 646] width 151 height 20
paste input "12"
type input "120px"
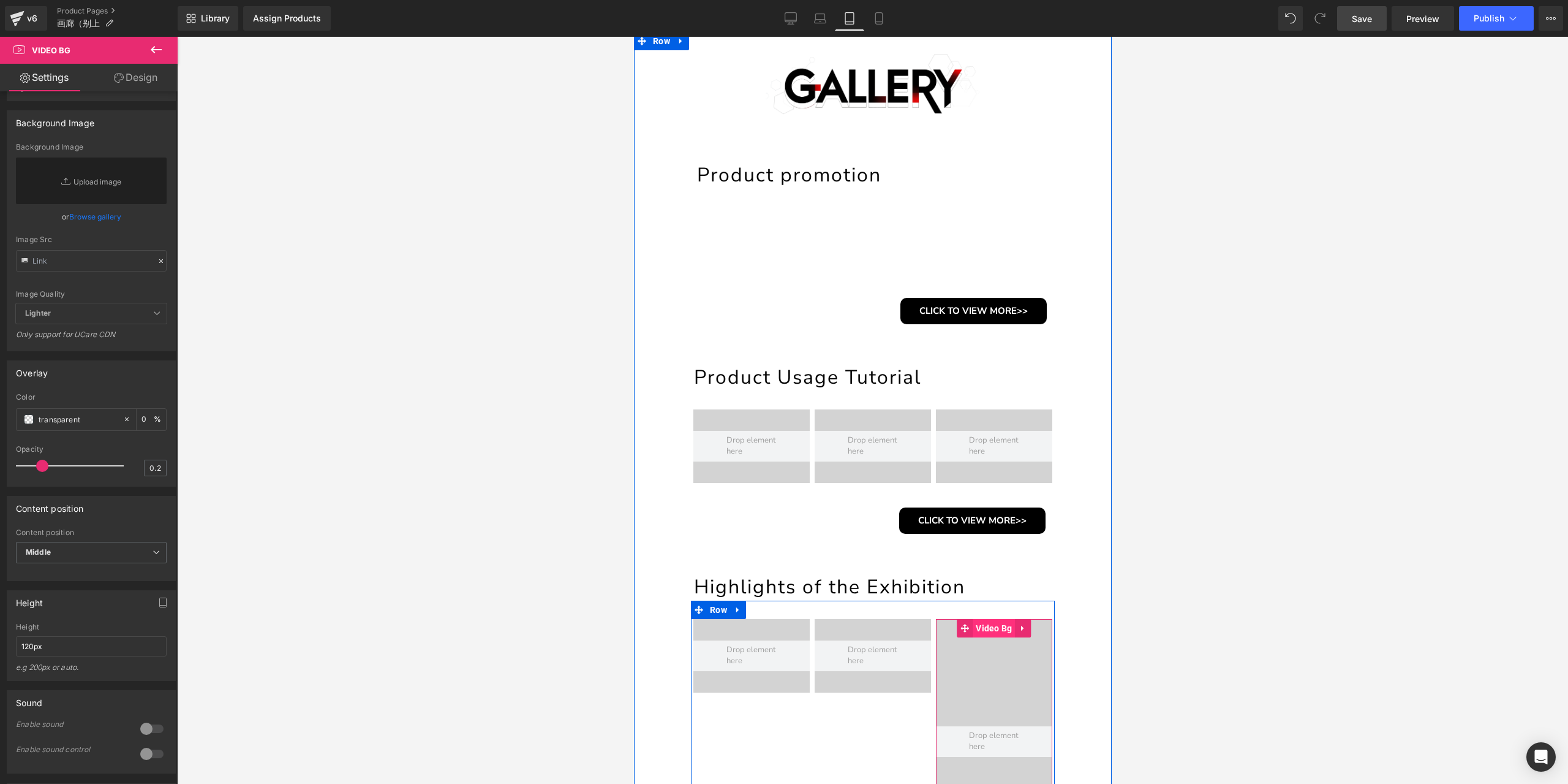
click at [985, 628] on span "Video Bg" at bounding box center [993, 628] width 42 height 19
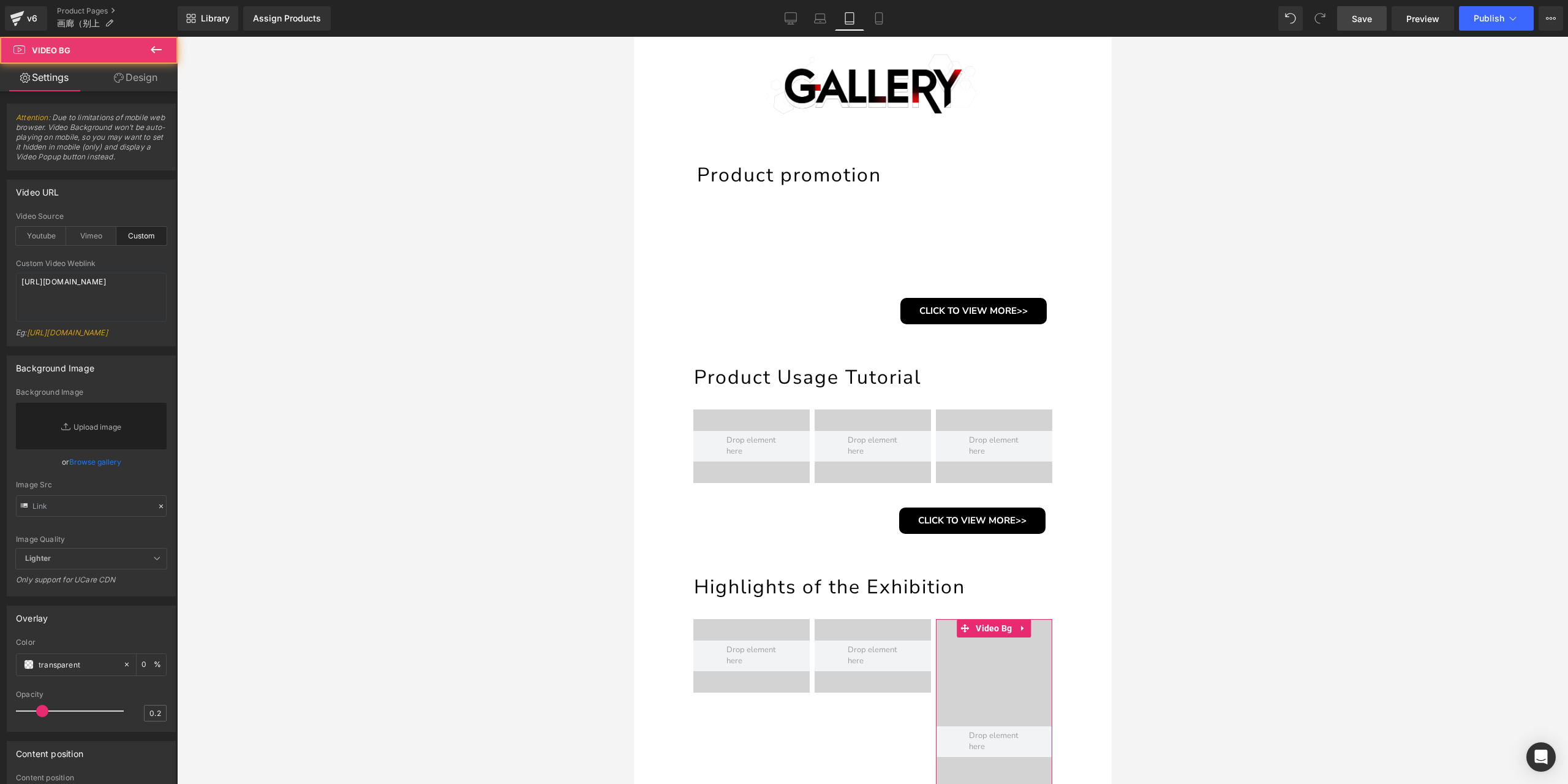
scroll to position [307, 0]
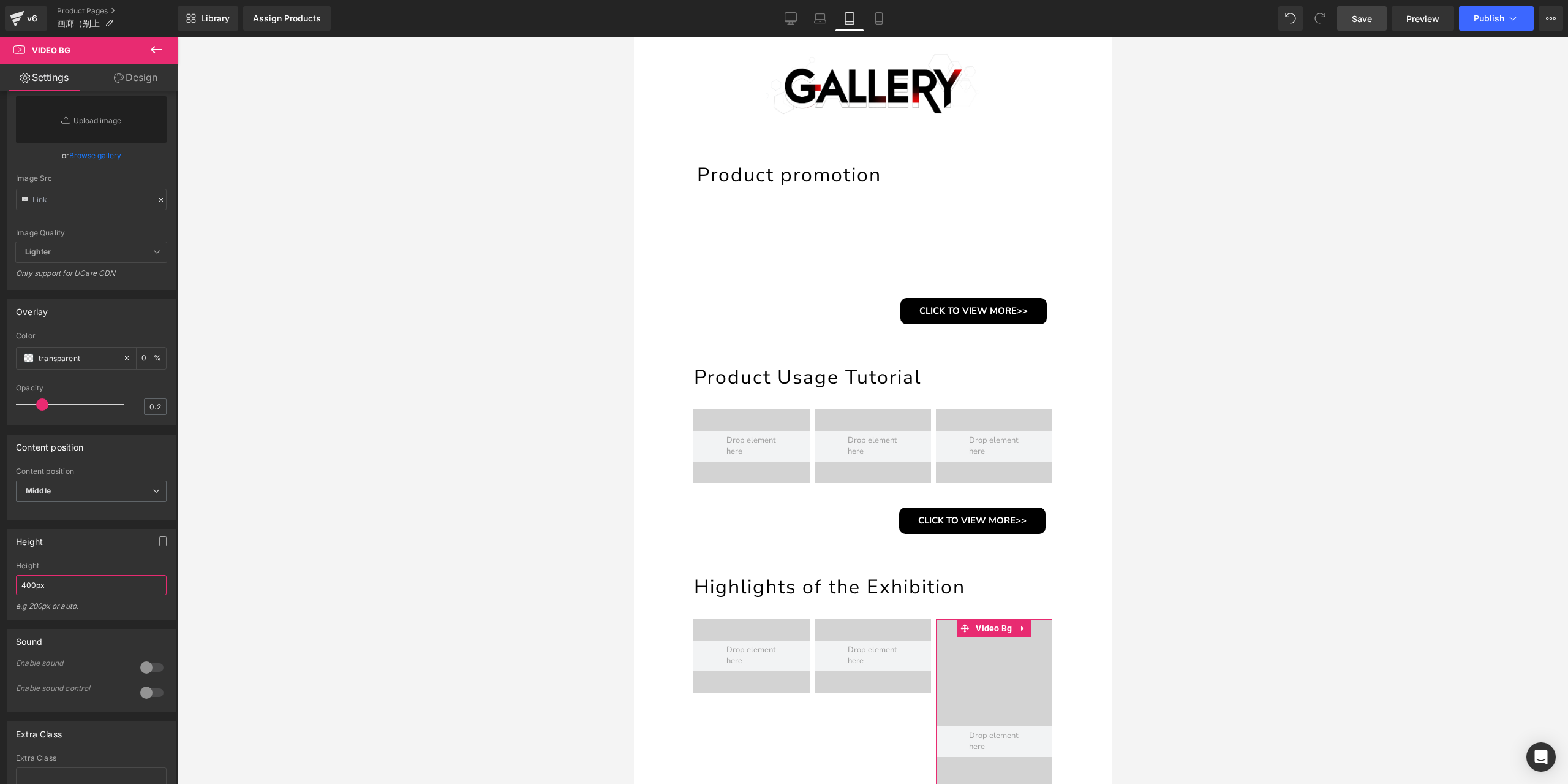
click at [66, 595] on input "400px" at bounding box center [91, 585] width 151 height 20
paste input "12"
type input "120px"
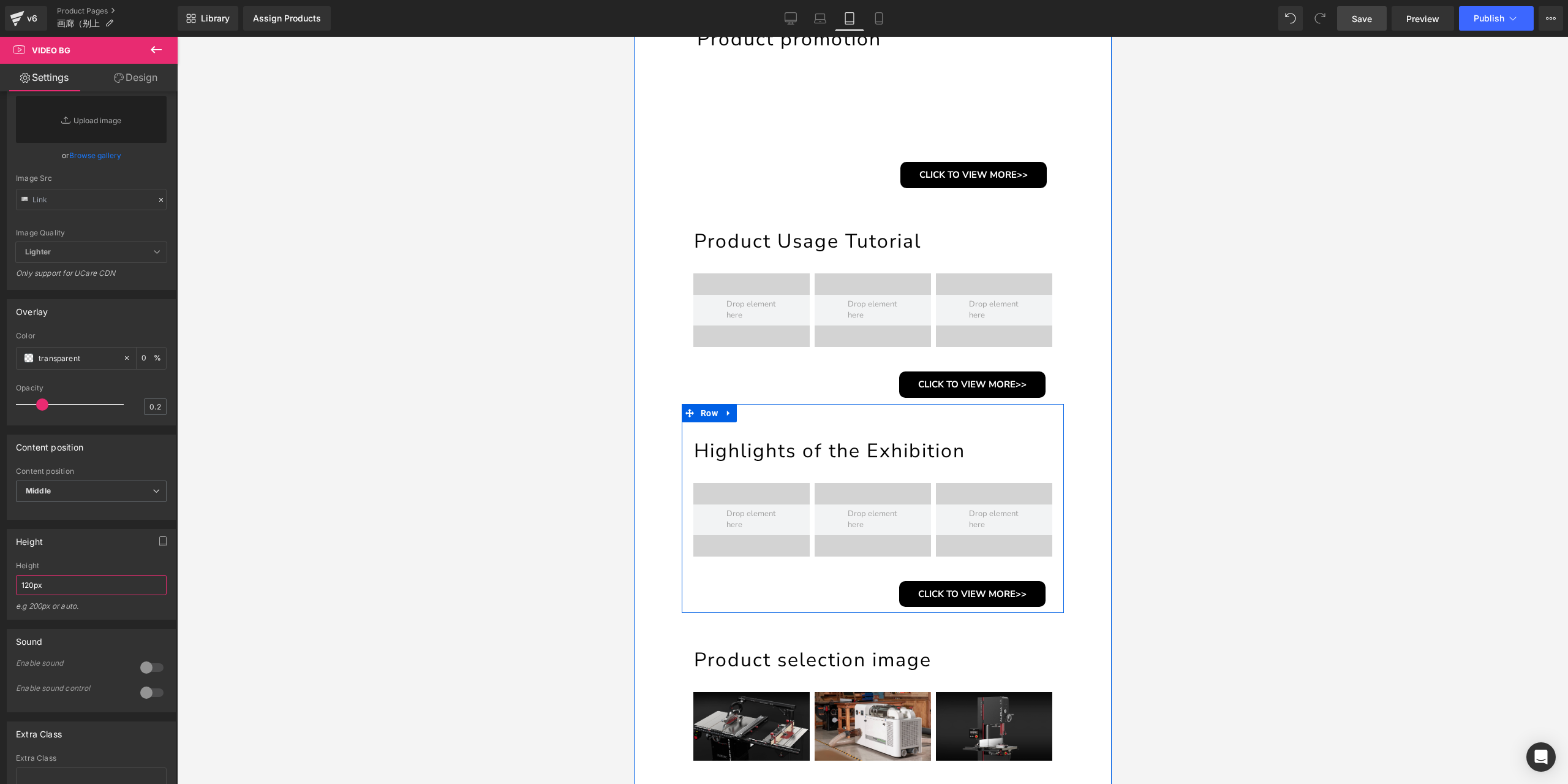
scroll to position [237, 0]
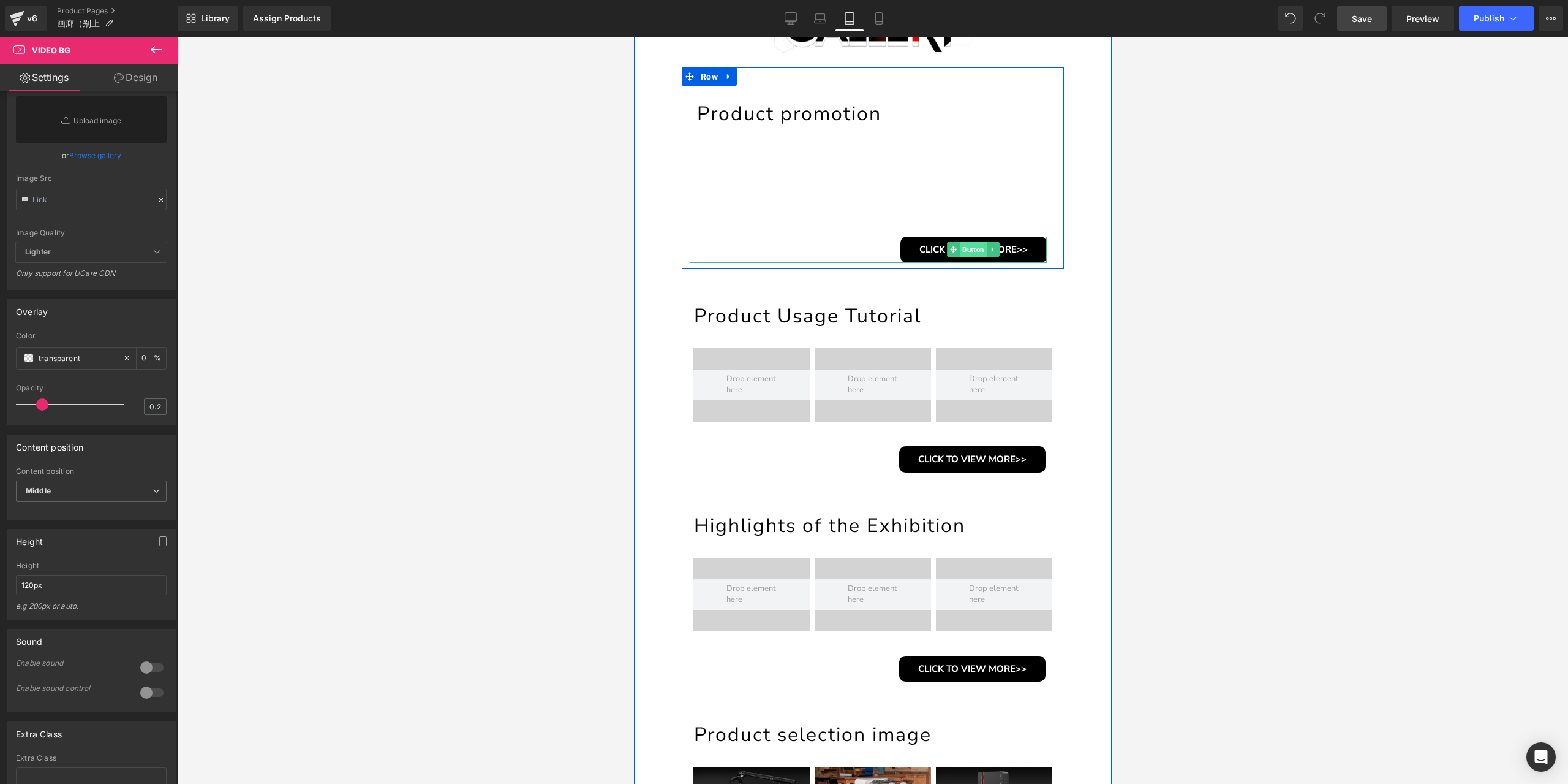
click at [963, 247] on span "Button" at bounding box center [972, 249] width 27 height 15
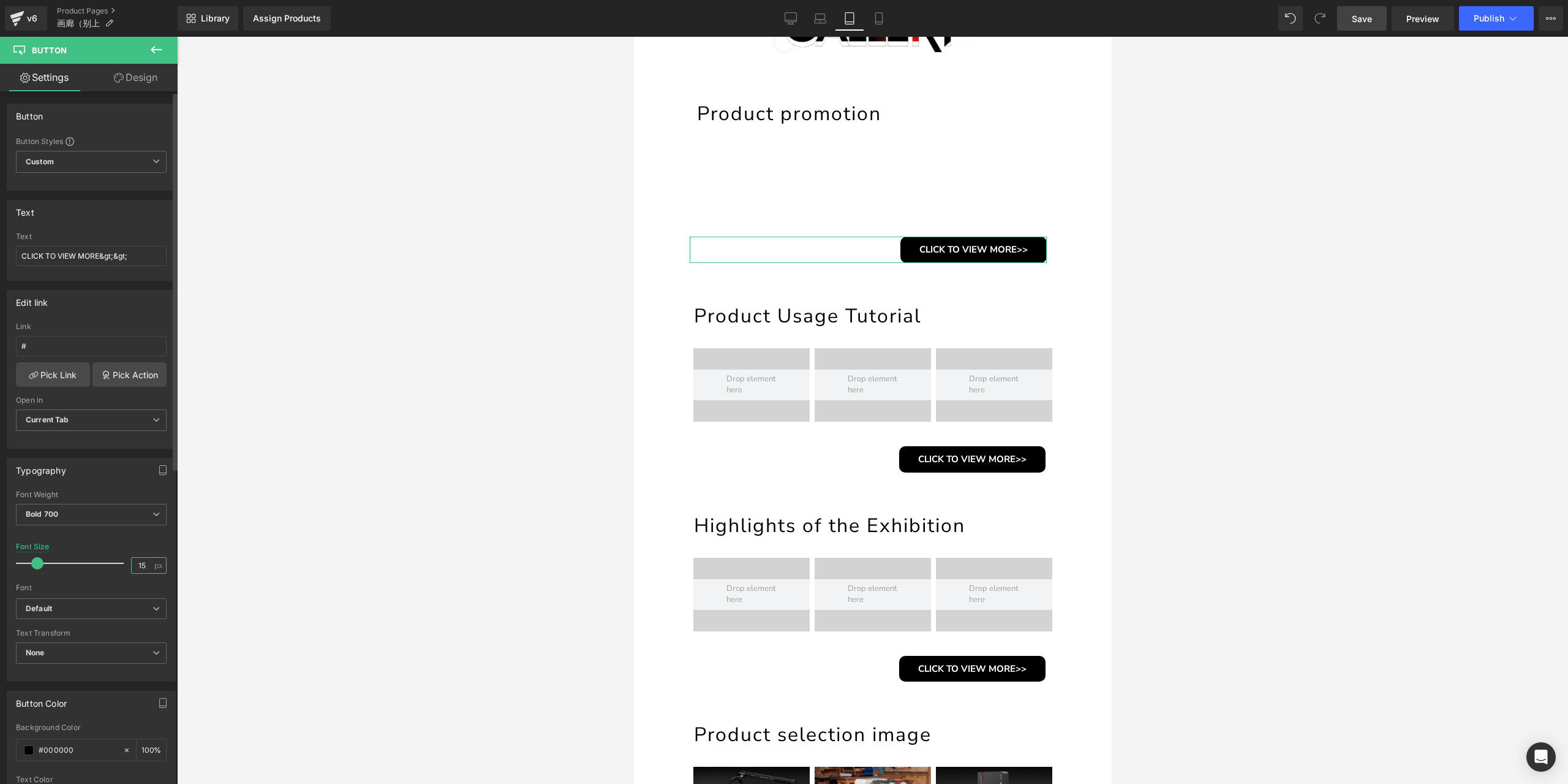
click at [136, 561] on input "15" at bounding box center [143, 565] width 21 height 15
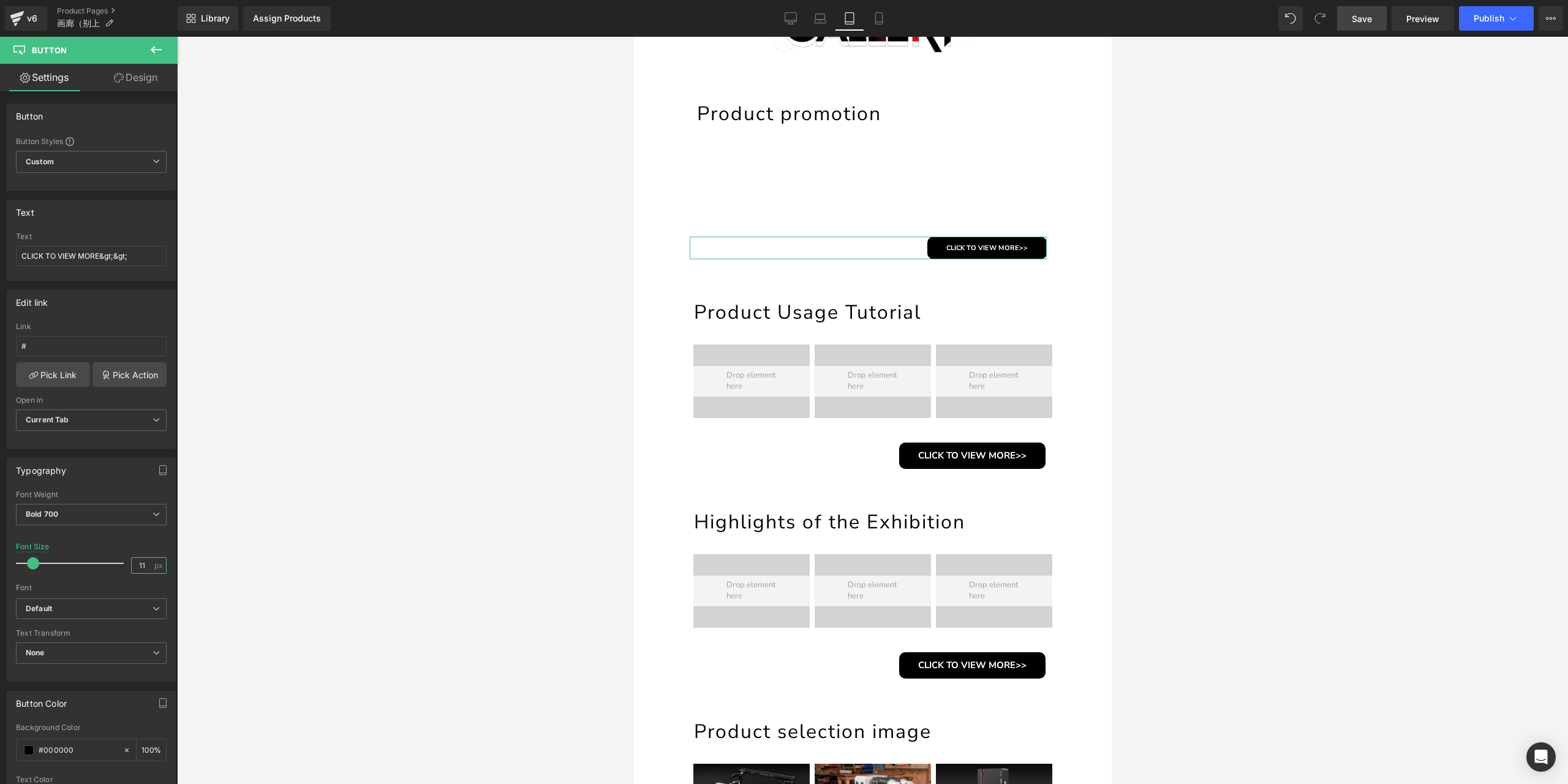
type input "11"
click at [140, 79] on link "Design" at bounding box center [135, 77] width 89 height 27
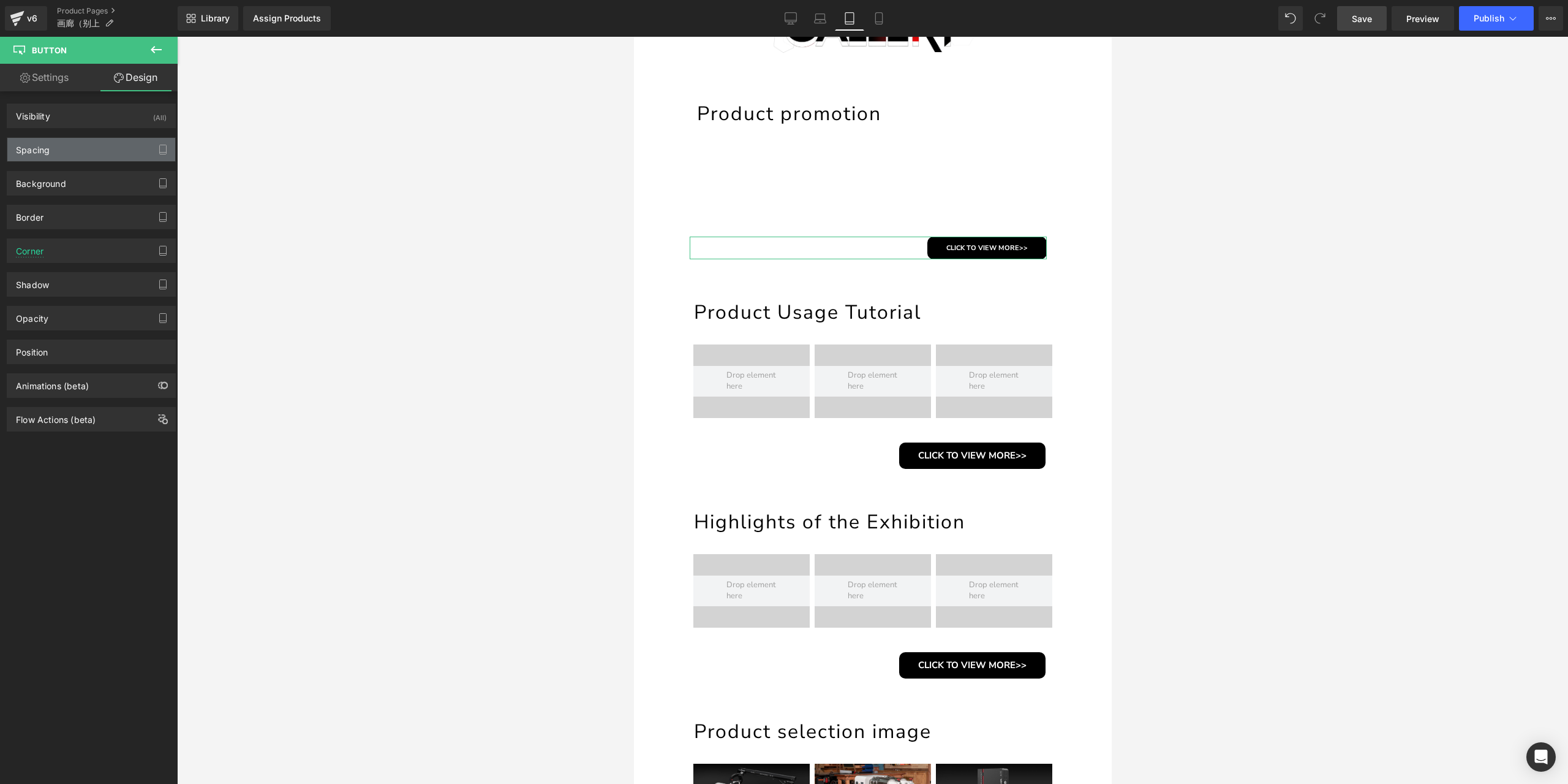
click at [92, 146] on div "Spacing" at bounding box center [91, 150] width 168 height 23
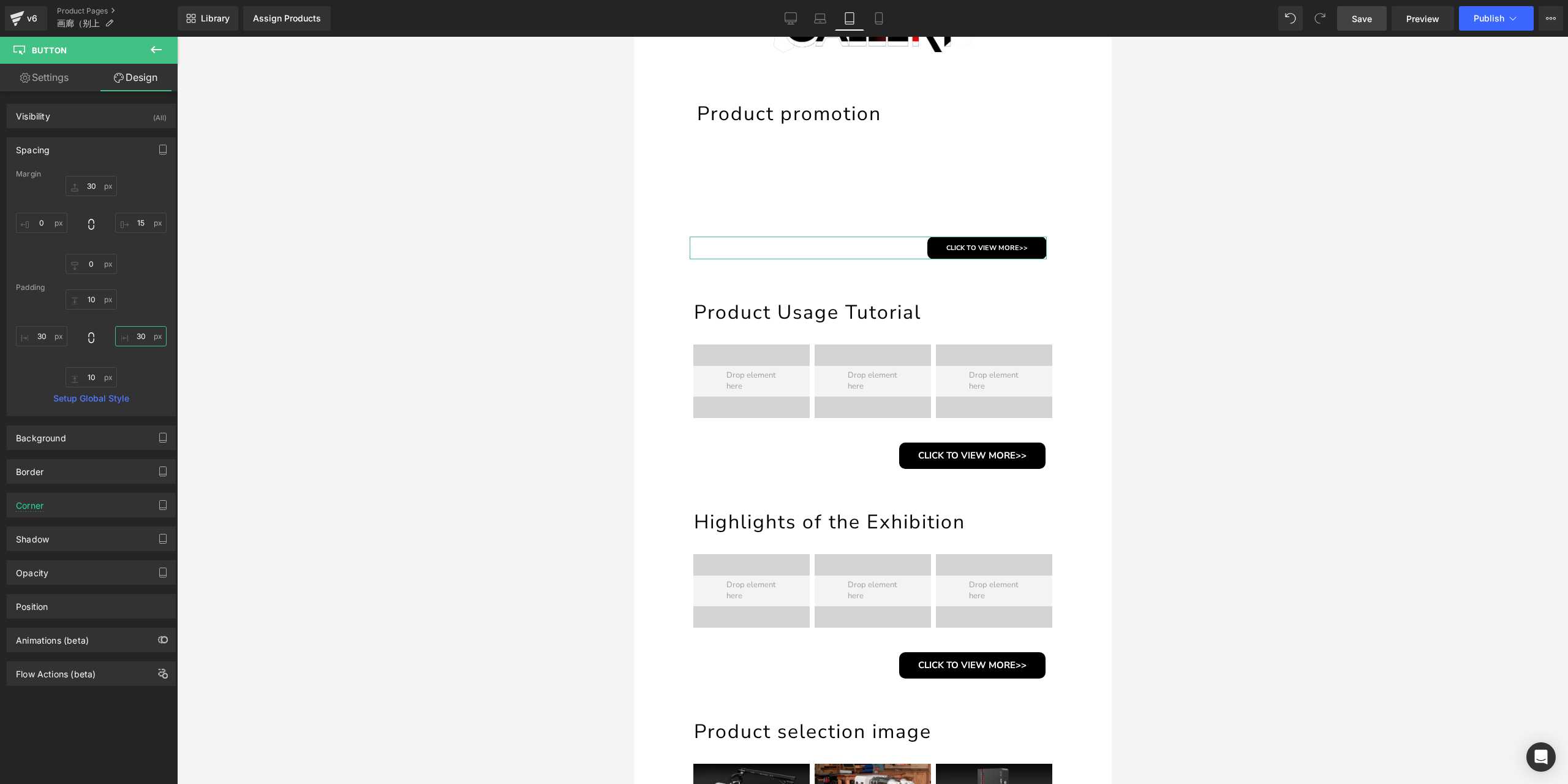
click at [139, 335] on input "30" at bounding box center [141, 336] width 51 height 20
type input "20"
click at [45, 338] on input "30" at bounding box center [42, 336] width 51 height 20
type input "20"
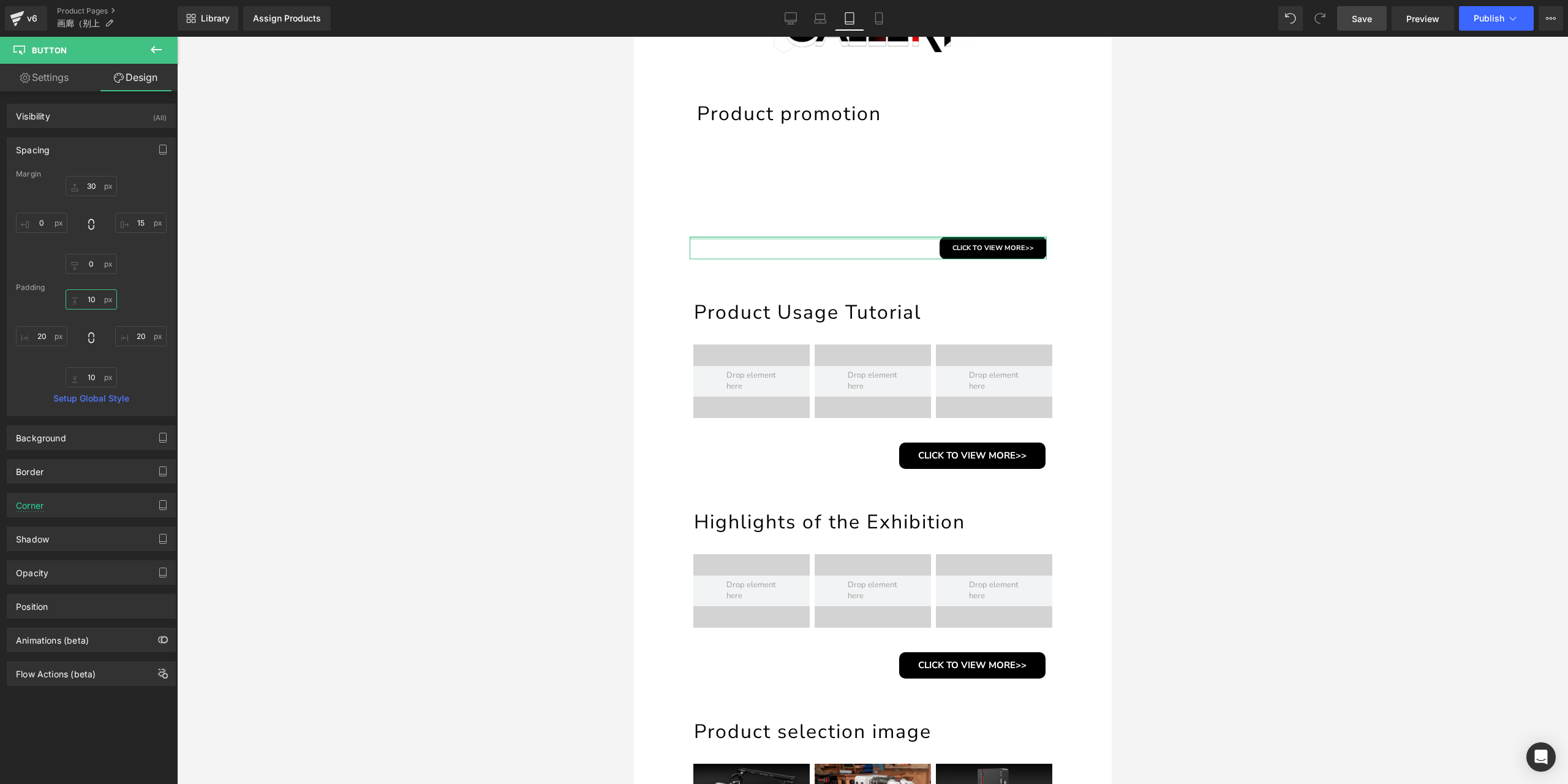
click at [95, 293] on input "10" at bounding box center [91, 299] width 51 height 20
type input "8"
click at [86, 378] on input "10" at bounding box center [91, 376] width 51 height 20
type input "8"
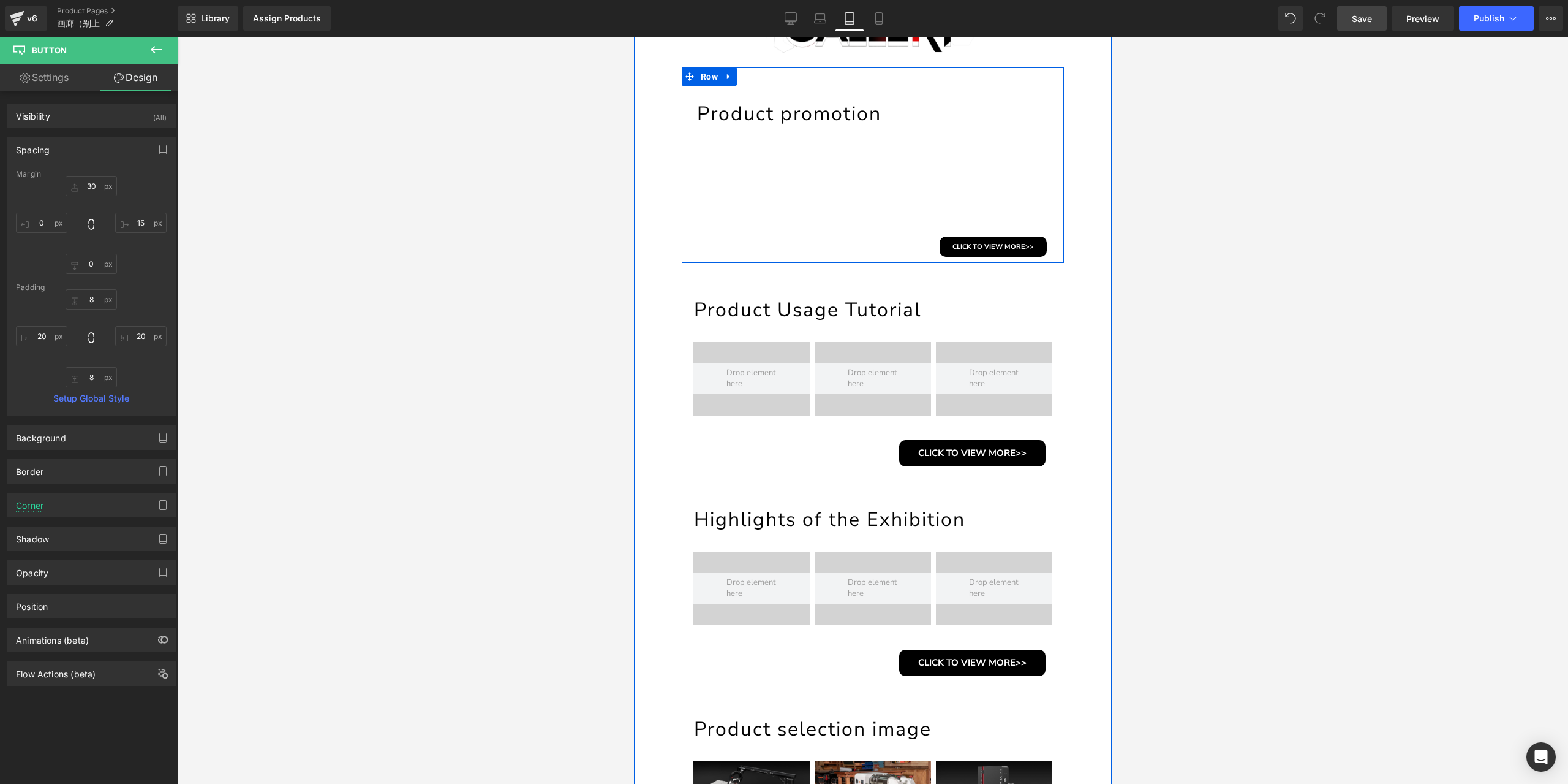
click at [907, 226] on div "Product promotion Heading Youtube Youtube Youtube Row CLICK TO VIEW MORE>> Butt…" at bounding box center [872, 178] width 382 height 156
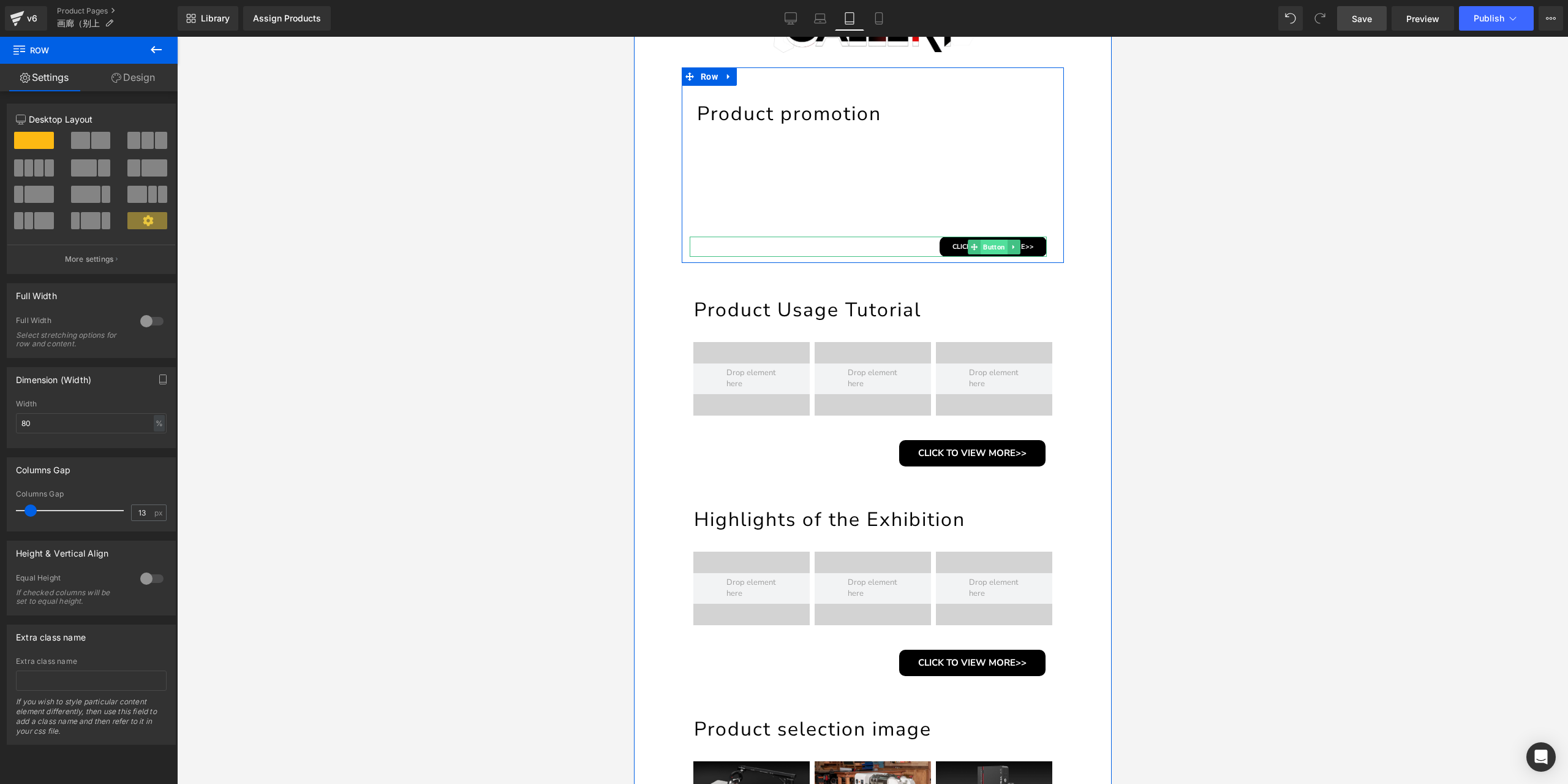
click at [991, 245] on span "Button" at bounding box center [993, 247] width 27 height 15
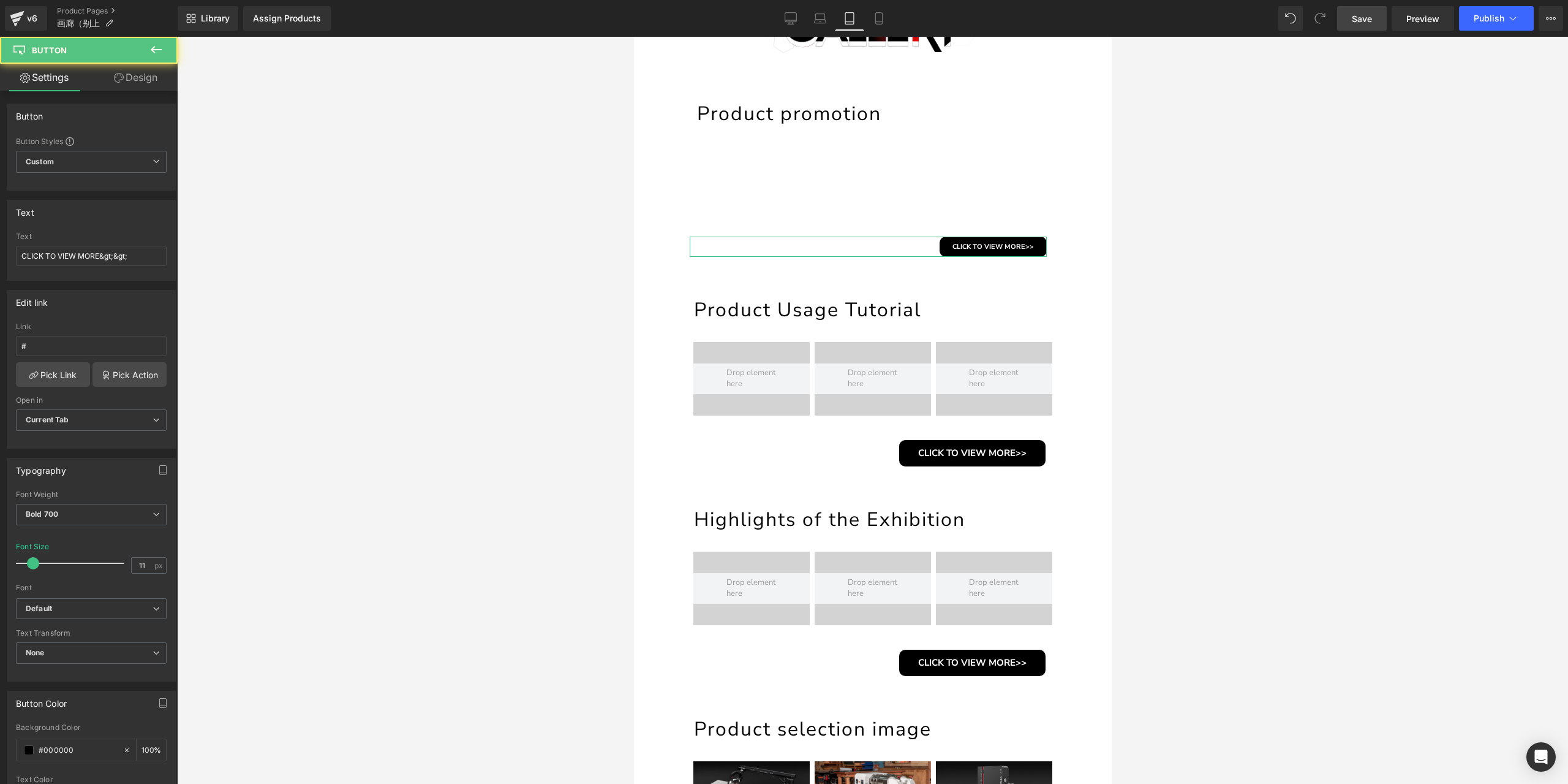
click at [154, 76] on link "Design" at bounding box center [135, 77] width 89 height 27
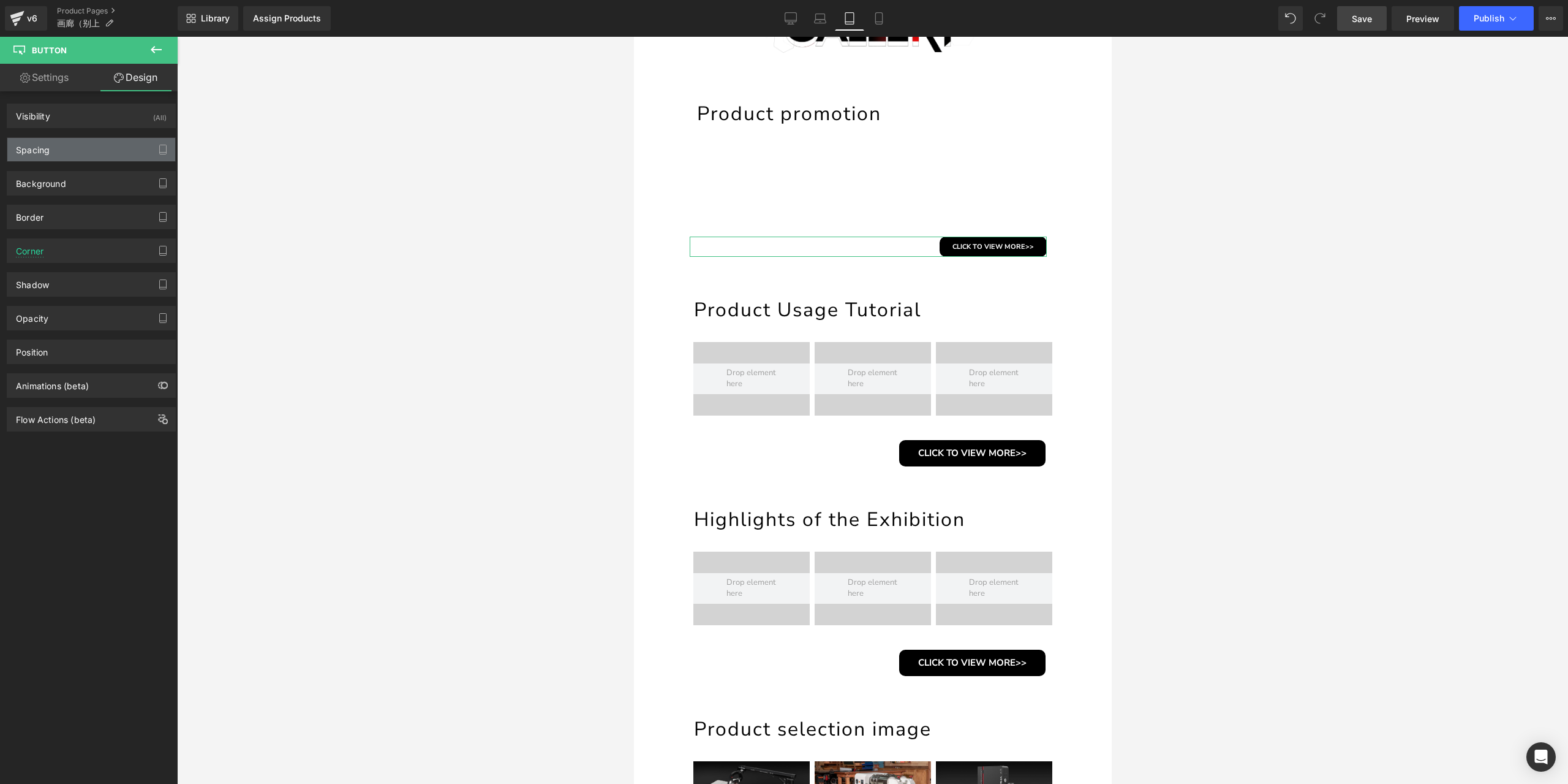
click at [98, 150] on div "Spacing" at bounding box center [91, 150] width 168 height 23
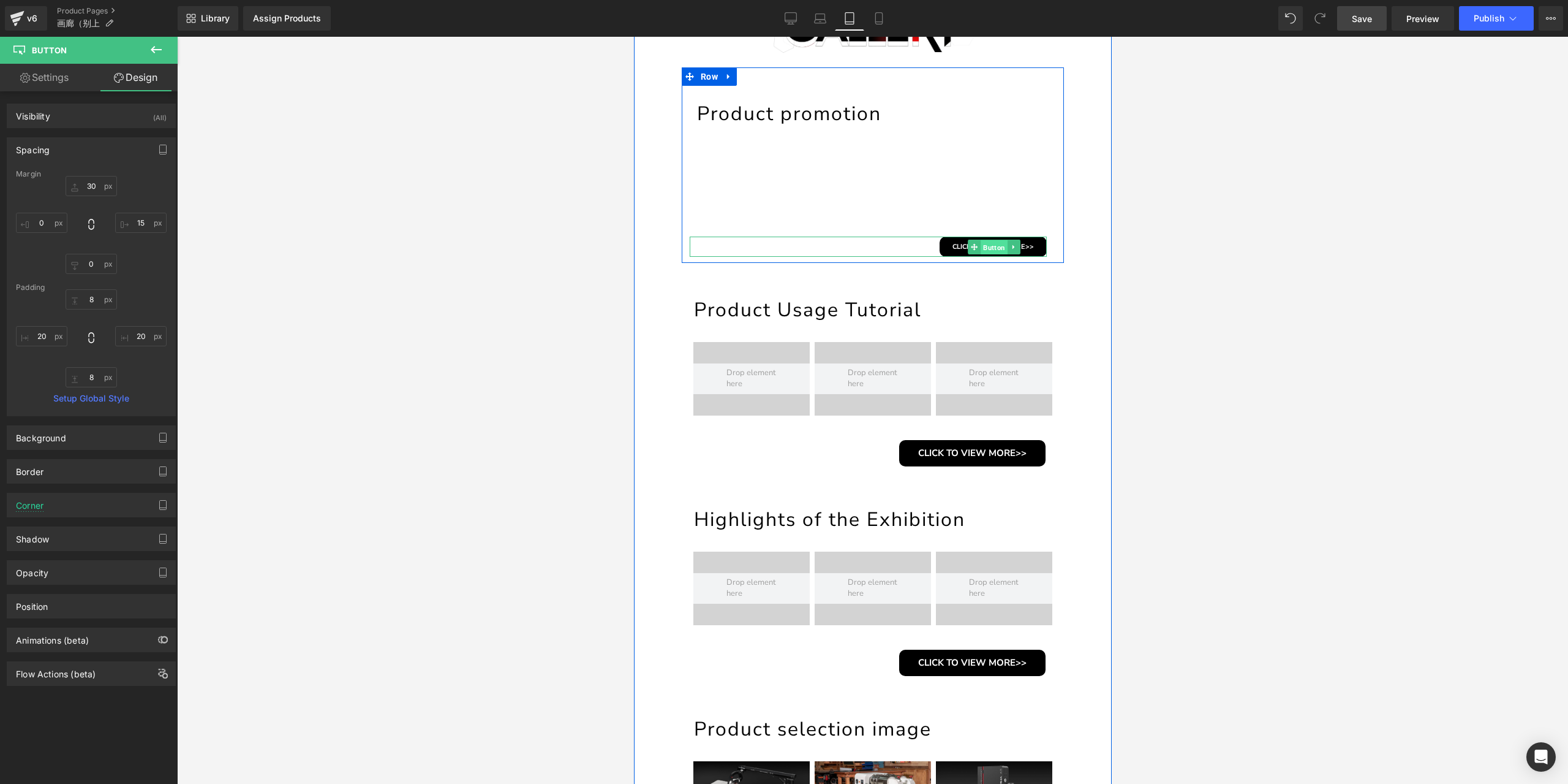
click at [981, 245] on span "Button" at bounding box center [993, 247] width 27 height 15
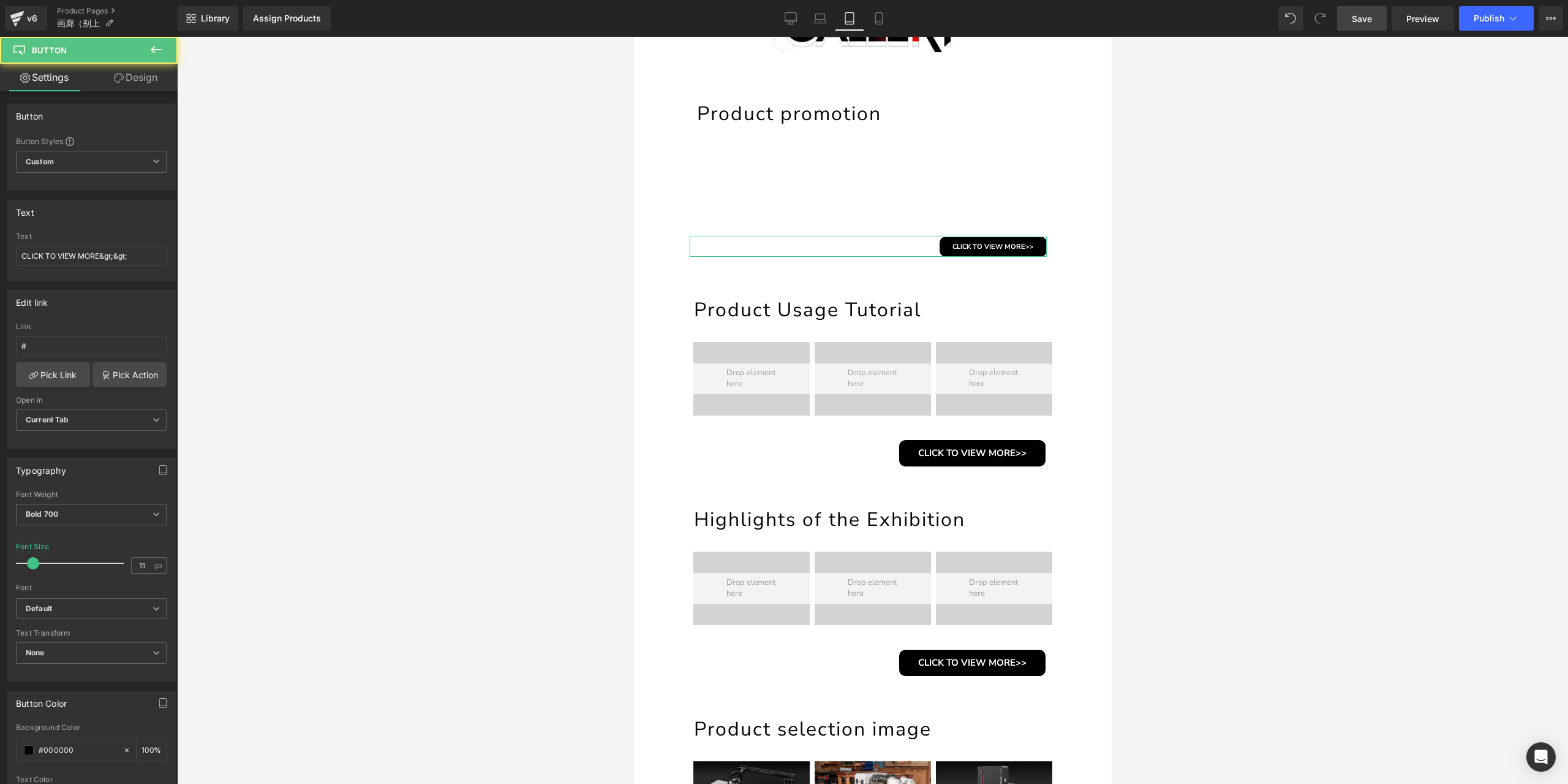
click at [130, 74] on link "Design" at bounding box center [135, 77] width 89 height 27
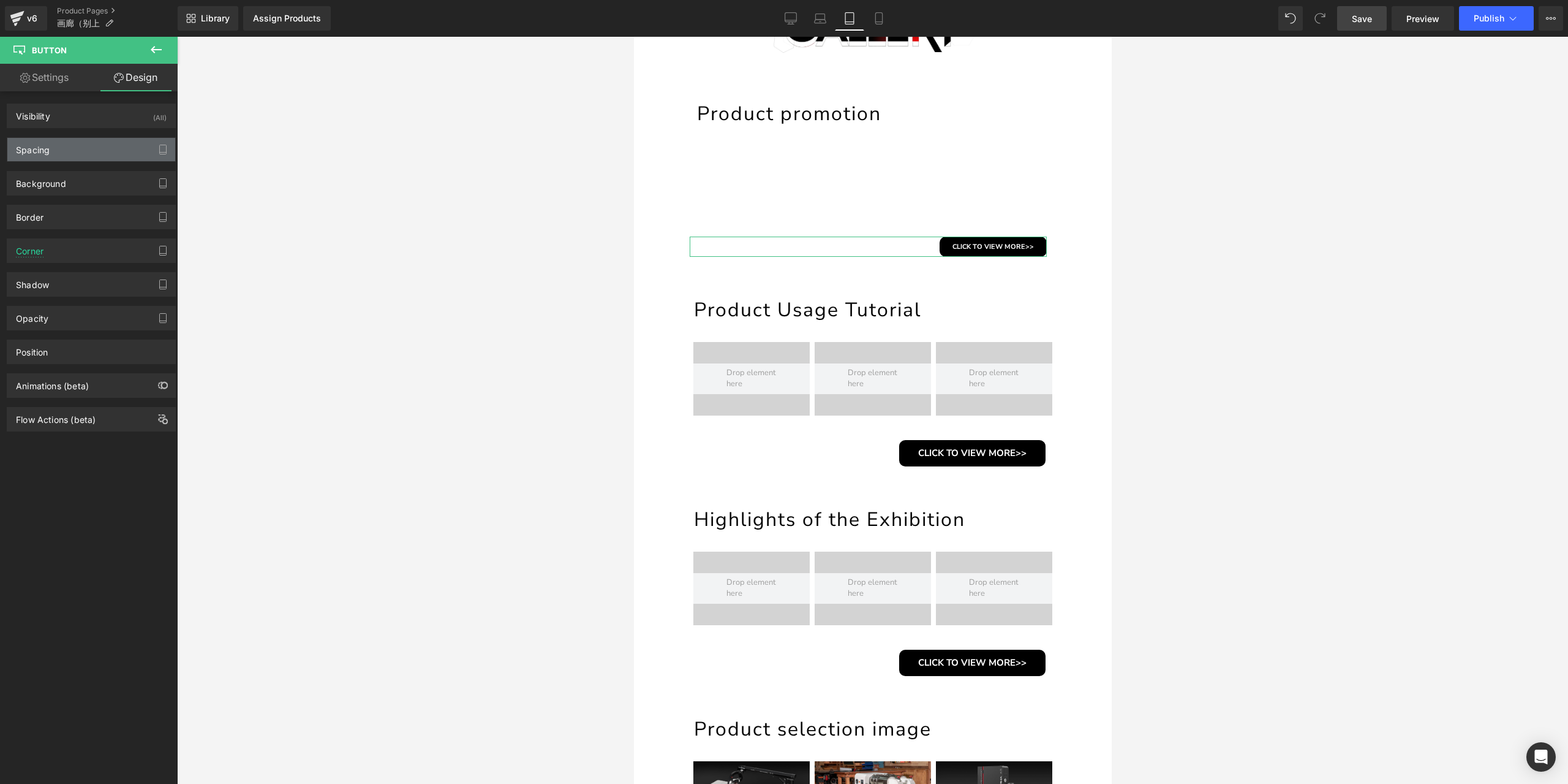
click at [70, 150] on div "Spacing" at bounding box center [91, 150] width 168 height 23
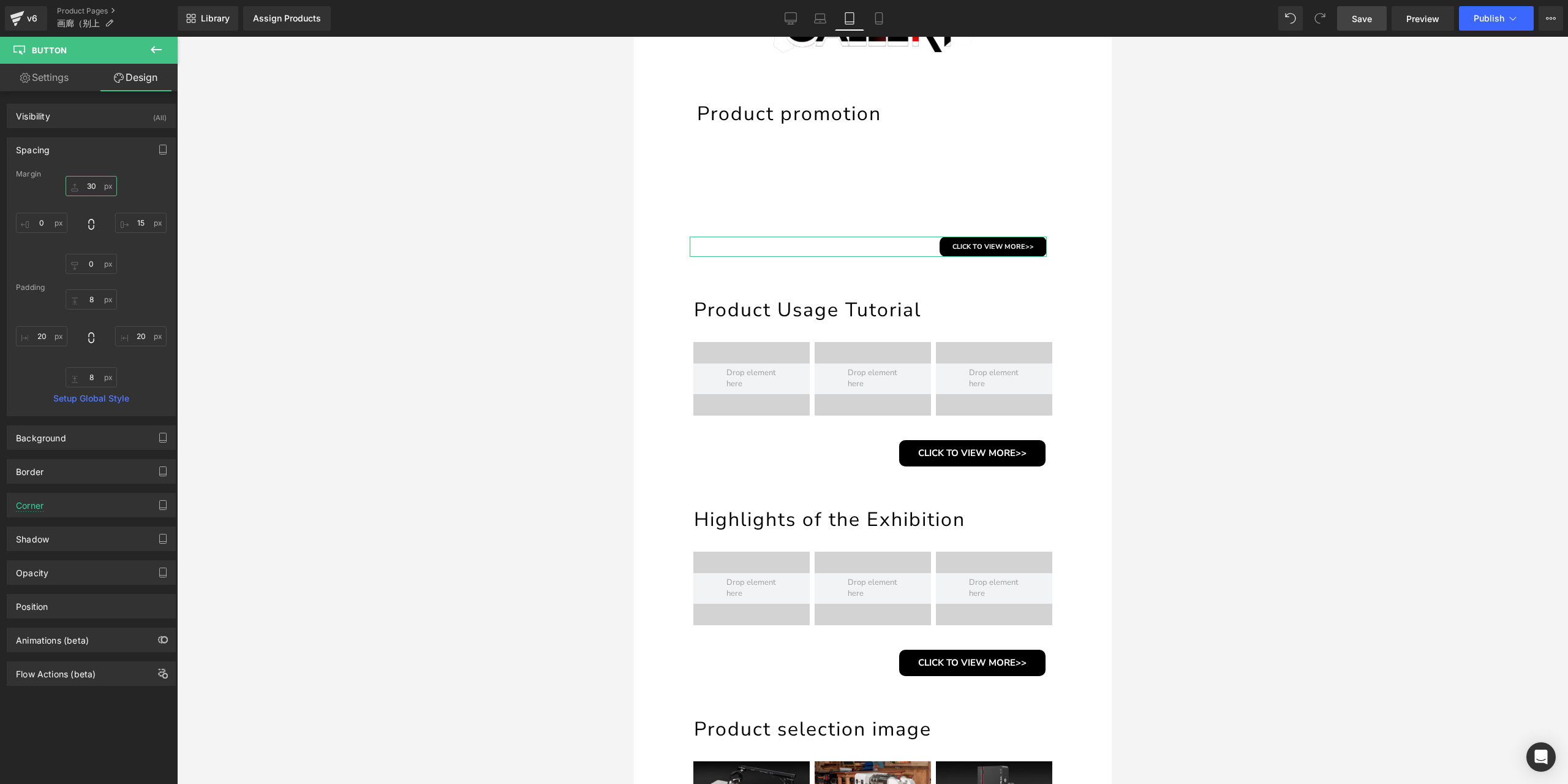
click at [89, 184] on input "30" at bounding box center [91, 186] width 51 height 20
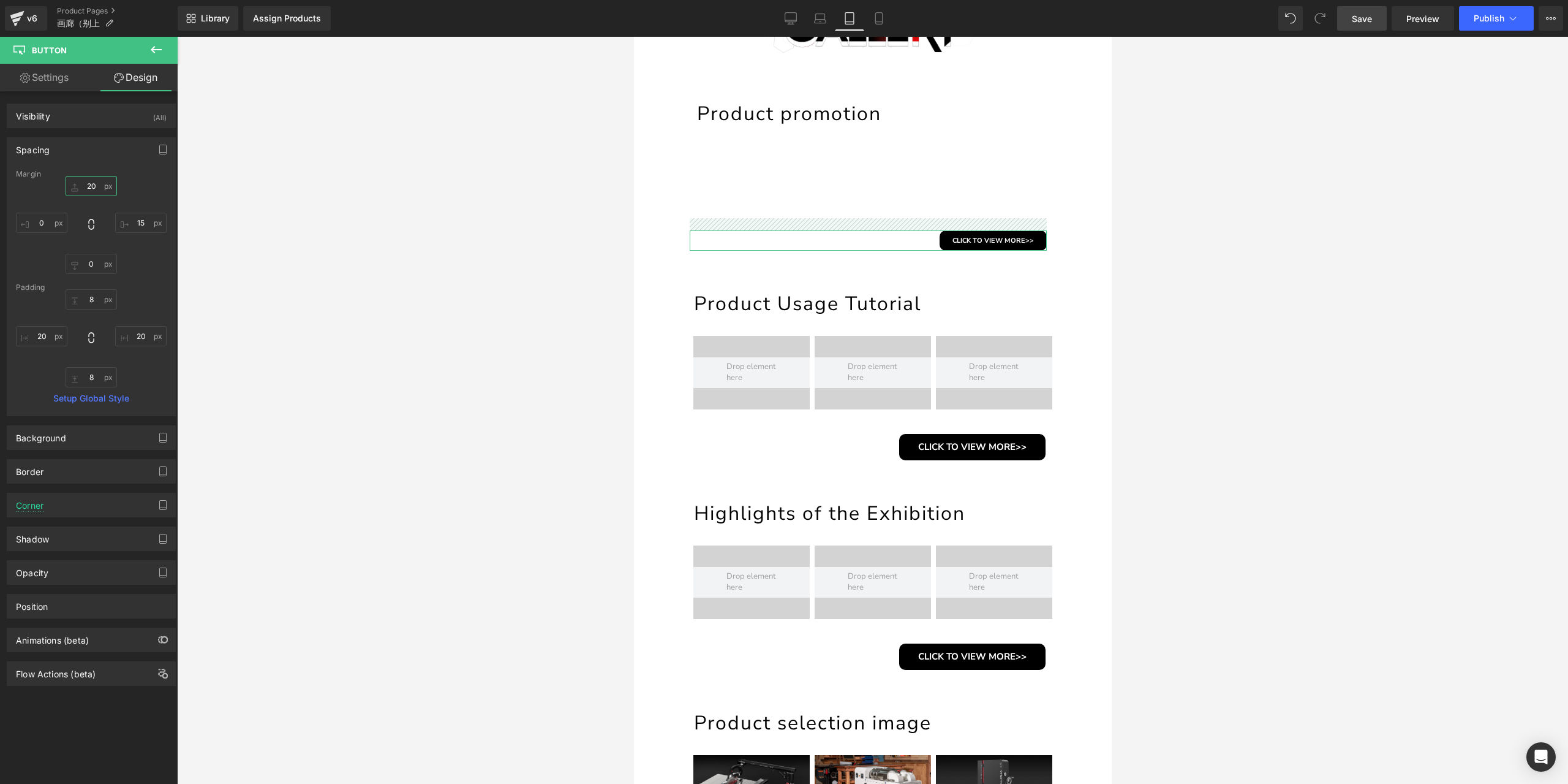
click at [93, 182] on input "20" at bounding box center [91, 186] width 51 height 20
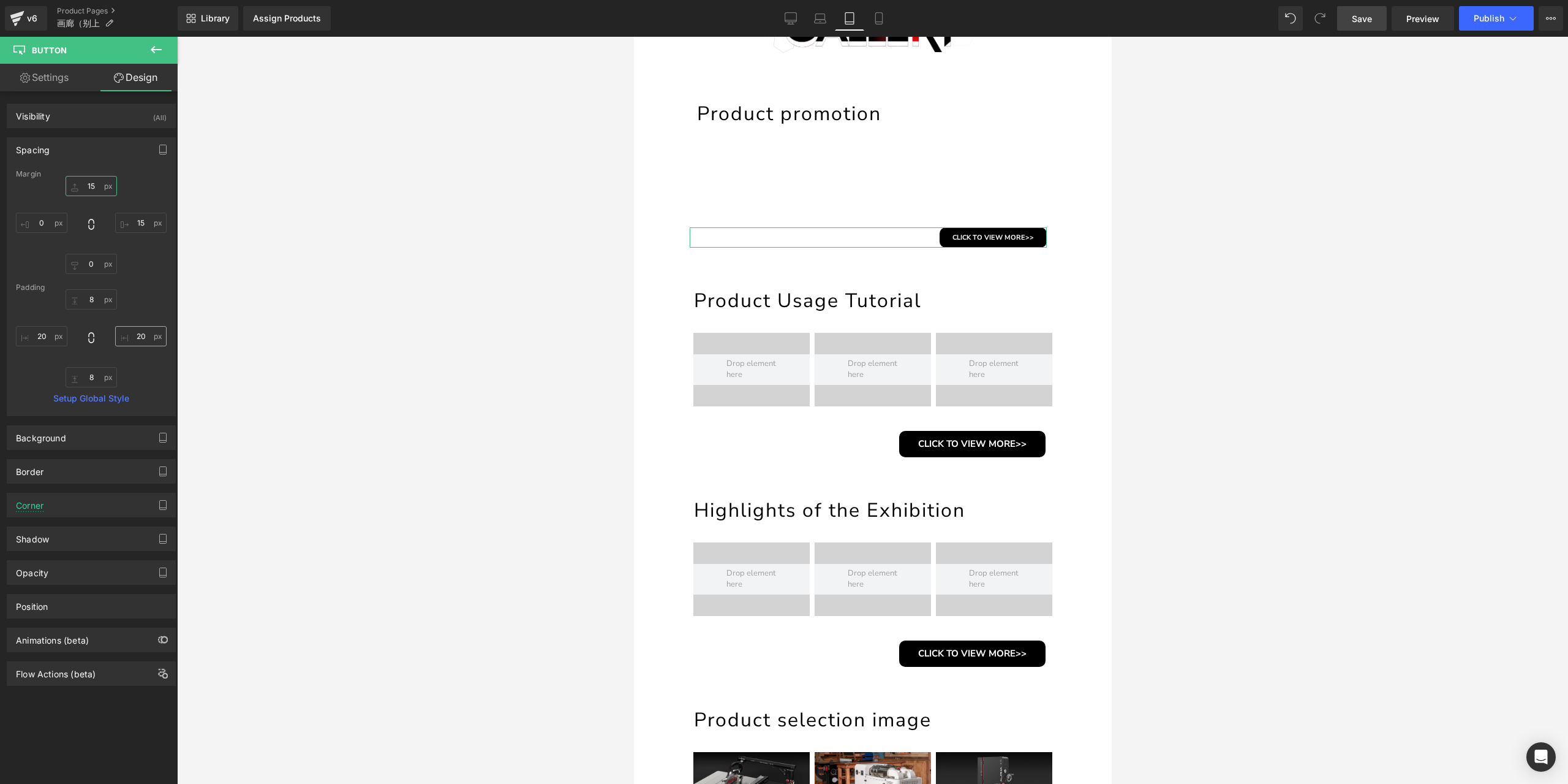
type input "15"
click at [142, 335] on input "20" at bounding box center [141, 336] width 51 height 20
click at [136, 219] on input "15" at bounding box center [141, 222] width 51 height 20
click at [136, 219] on input "0" at bounding box center [141, 222] width 51 height 20
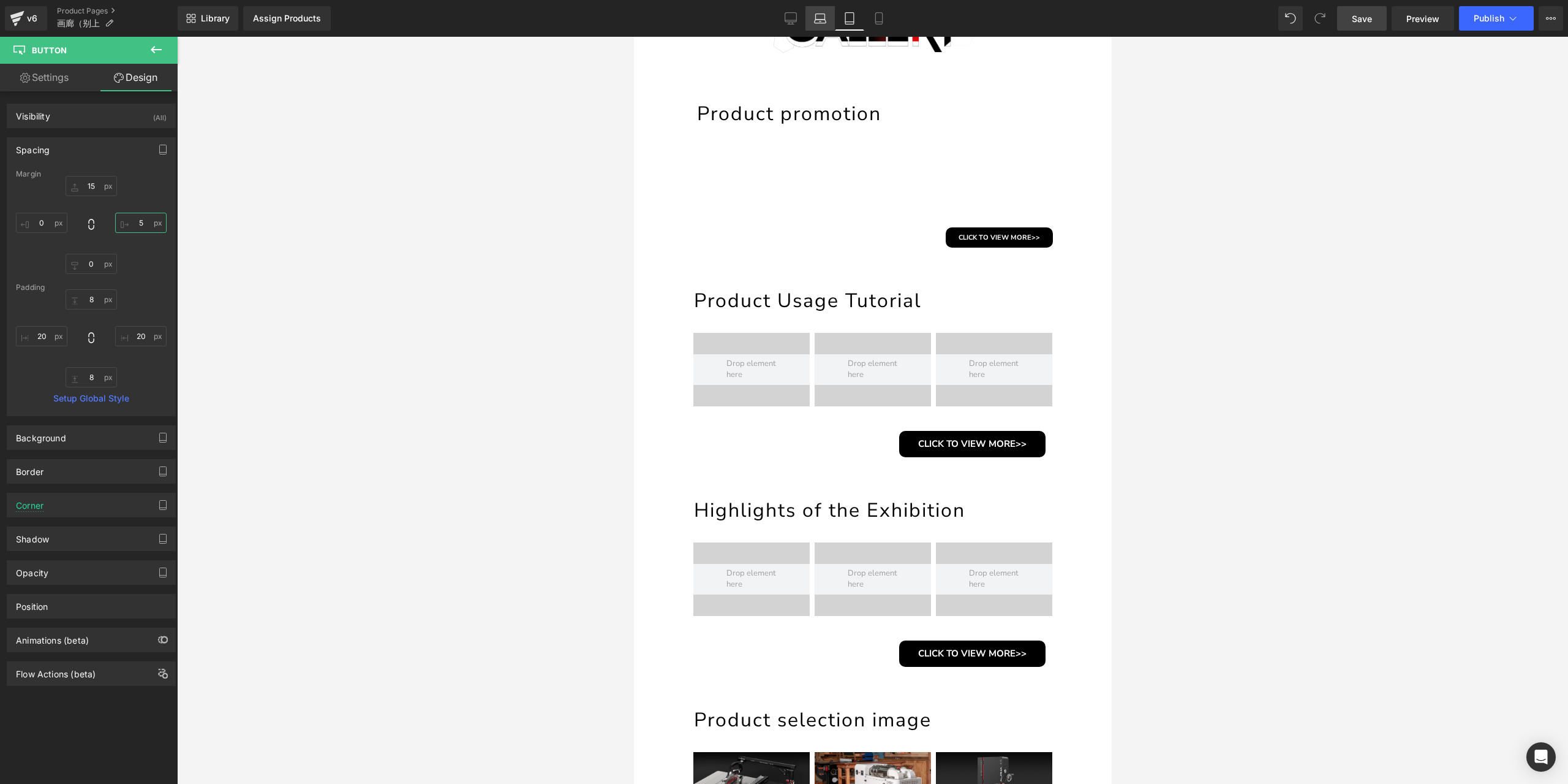
type input "5"
click at [824, 8] on link "Laptop" at bounding box center [820, 19] width 29 height 25
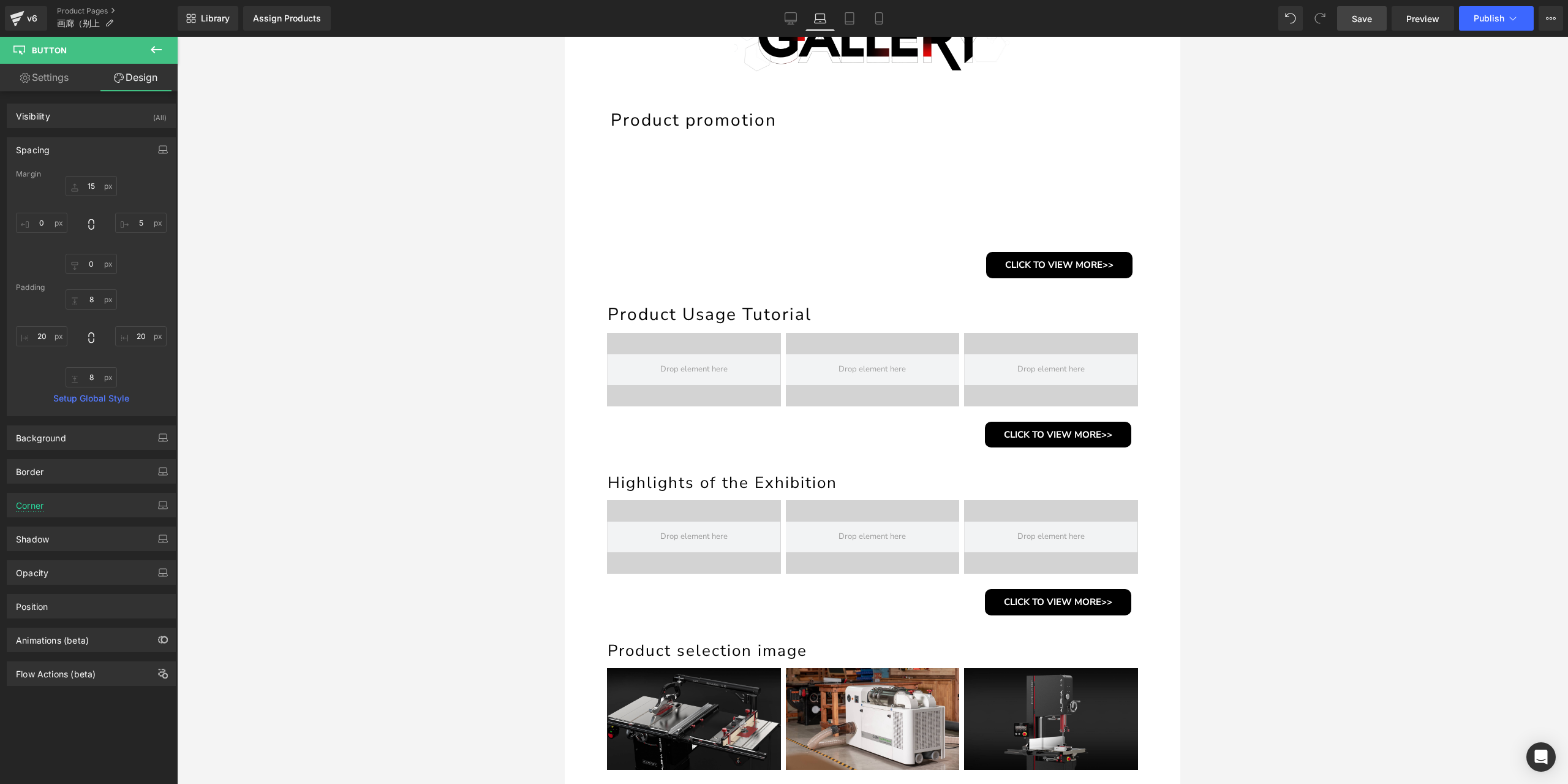
type input "15"
type input "0"
type input "10"
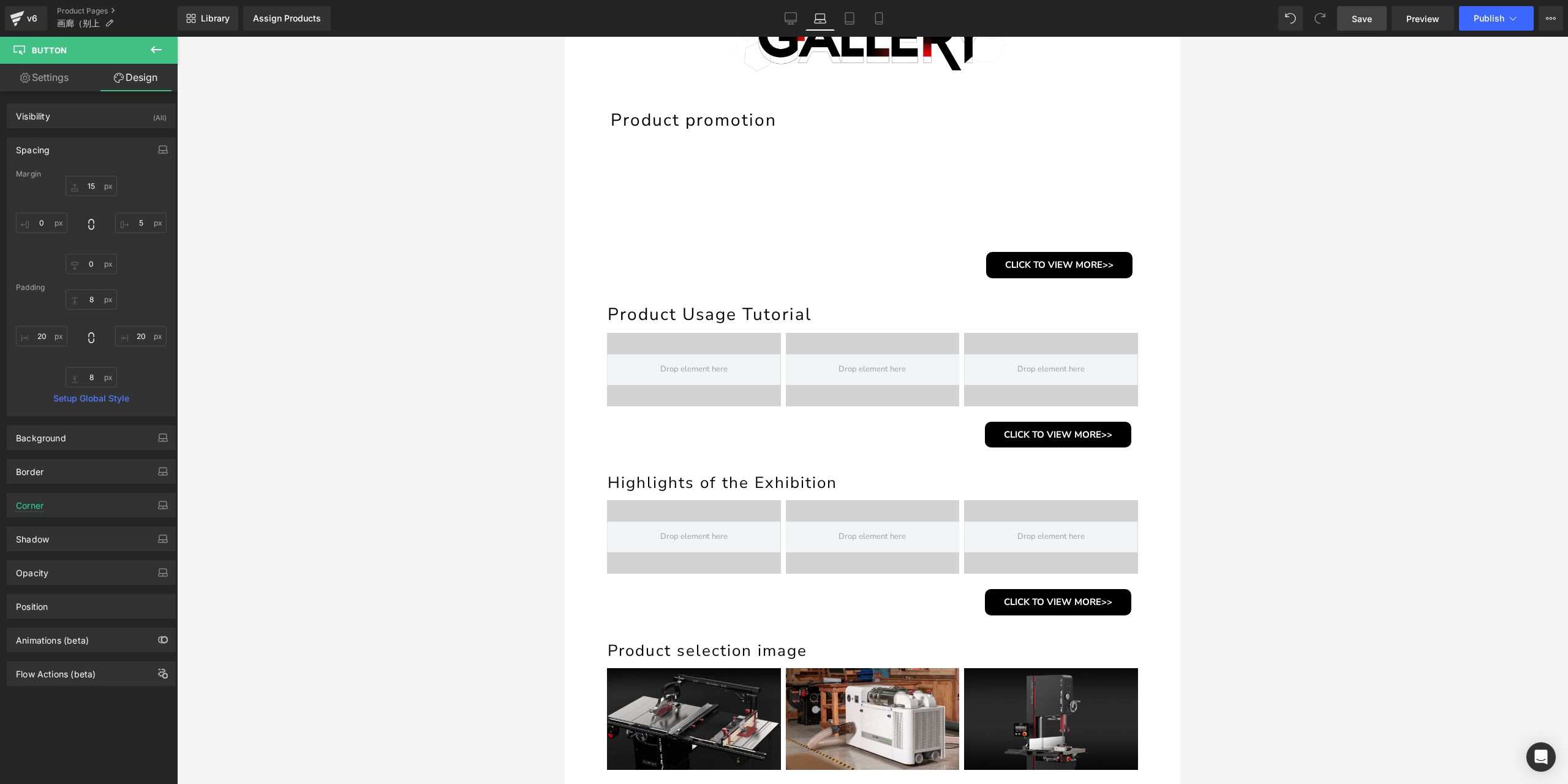
type input "30"
type input "10"
type input "30"
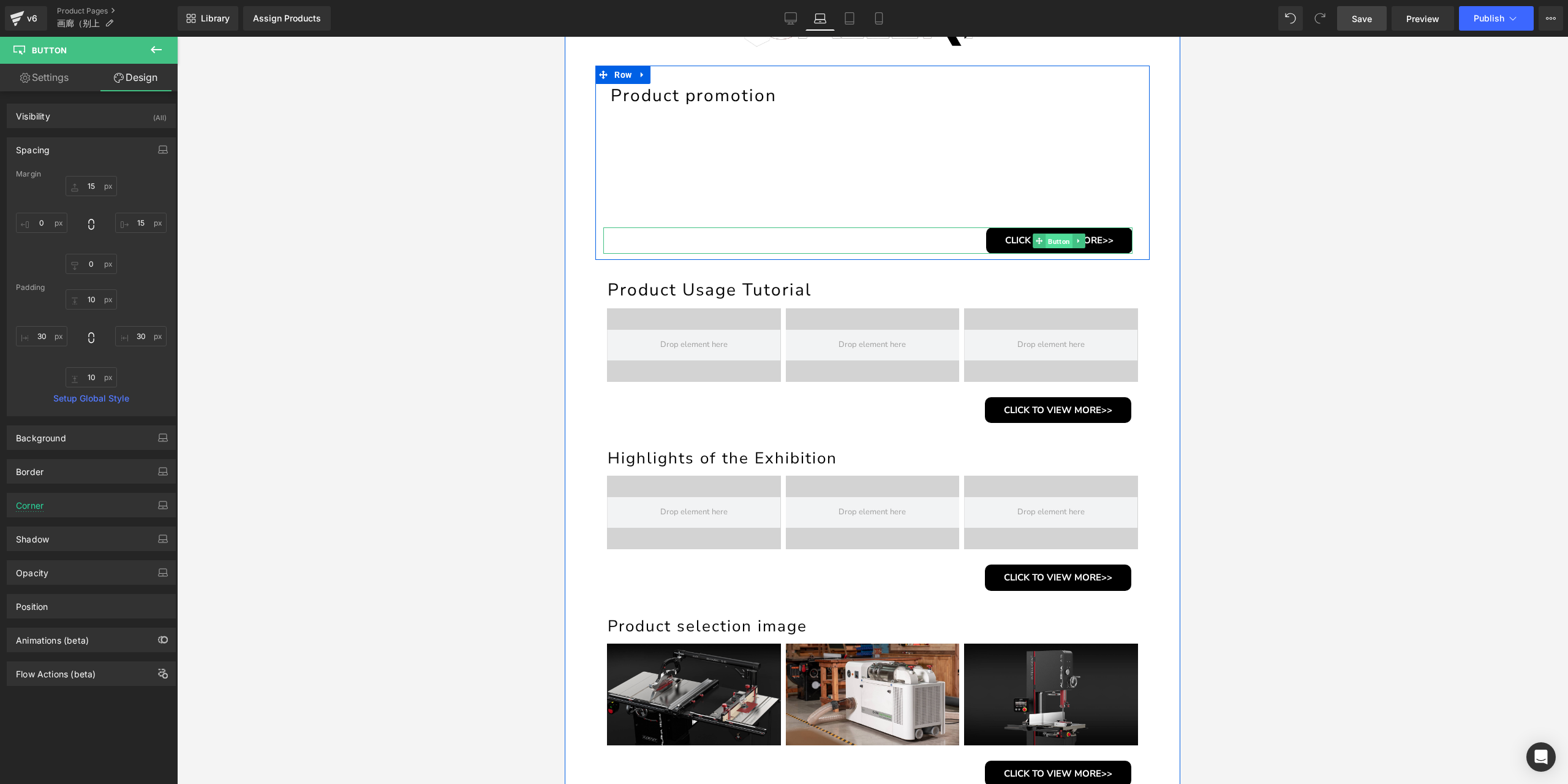
click at [1063, 236] on span "Button" at bounding box center [1059, 241] width 27 height 15
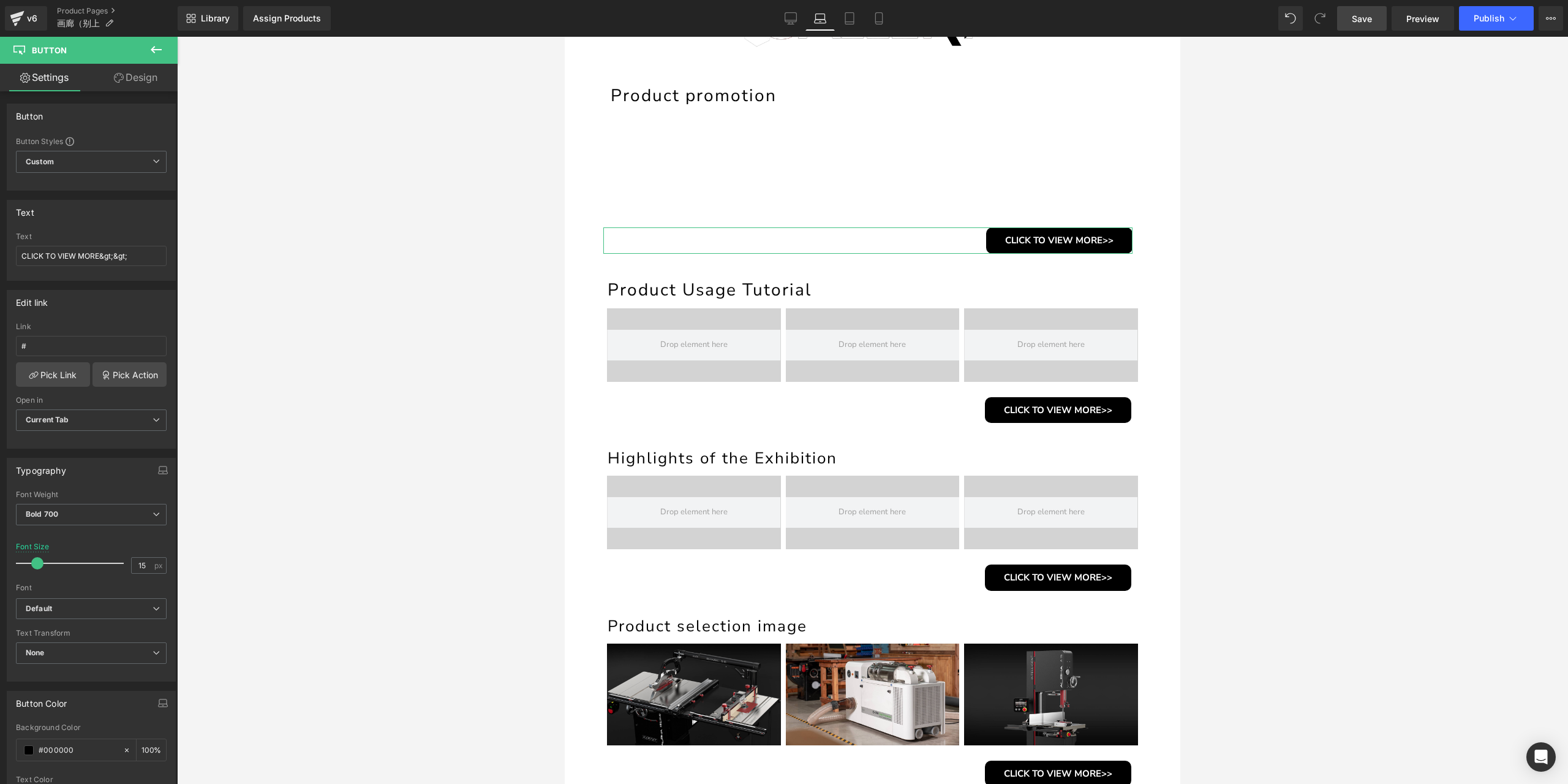
click at [140, 85] on link "Design" at bounding box center [135, 77] width 89 height 27
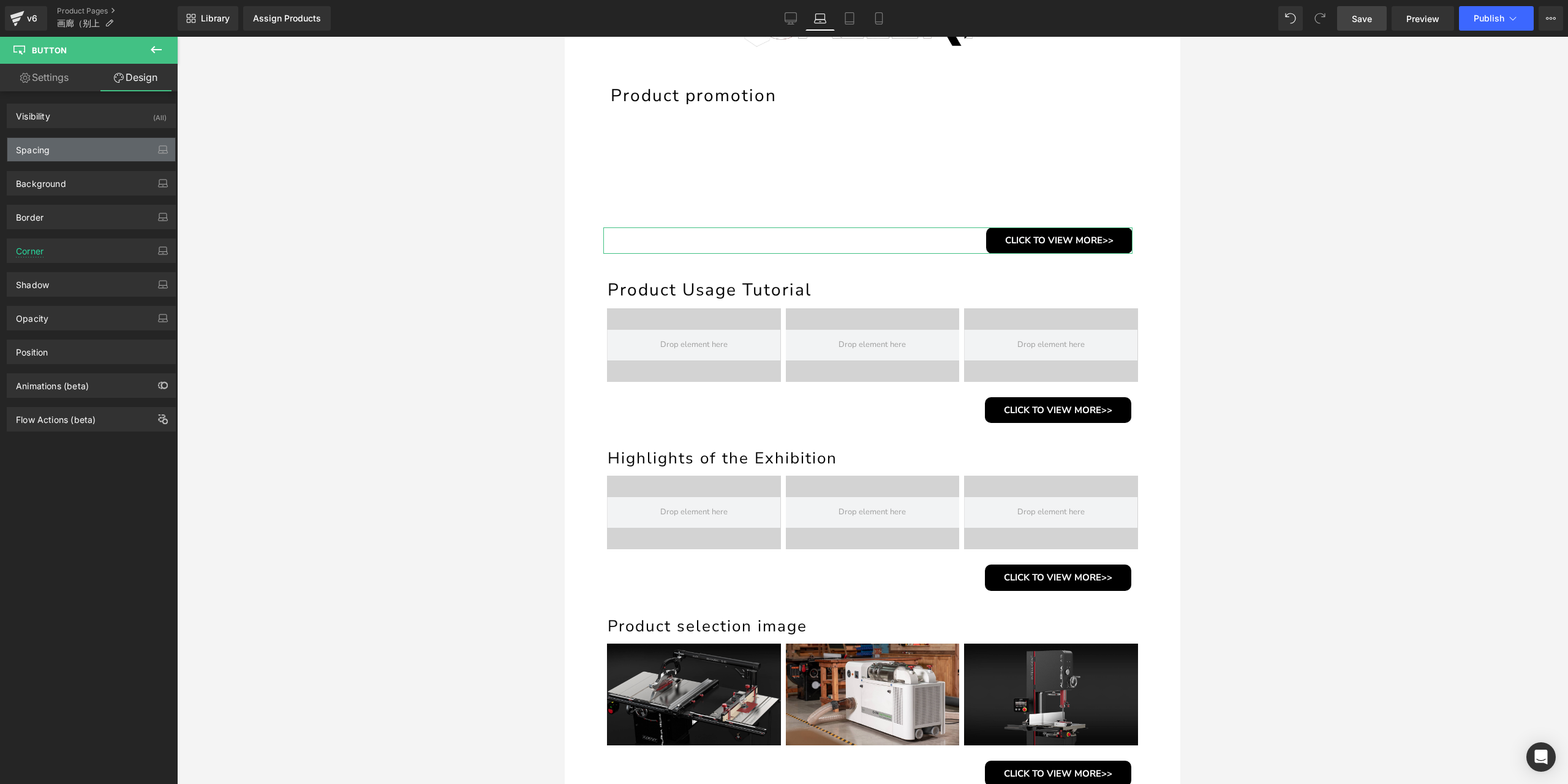
click at [109, 156] on div "Spacing" at bounding box center [91, 150] width 168 height 23
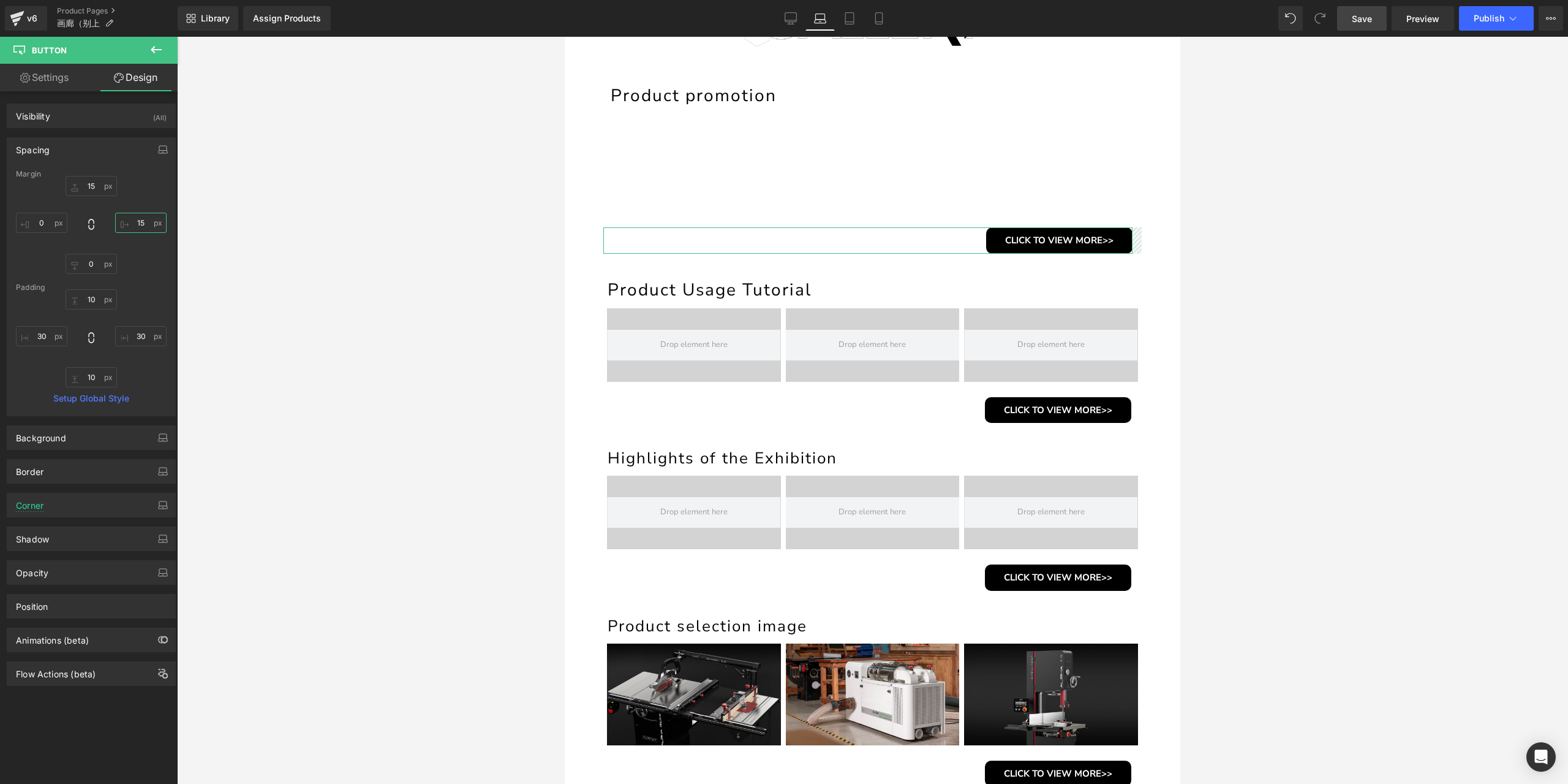
click at [135, 218] on input "15" at bounding box center [141, 222] width 51 height 20
type input "5"
click at [93, 377] on input "10" at bounding box center [91, 376] width 51 height 20
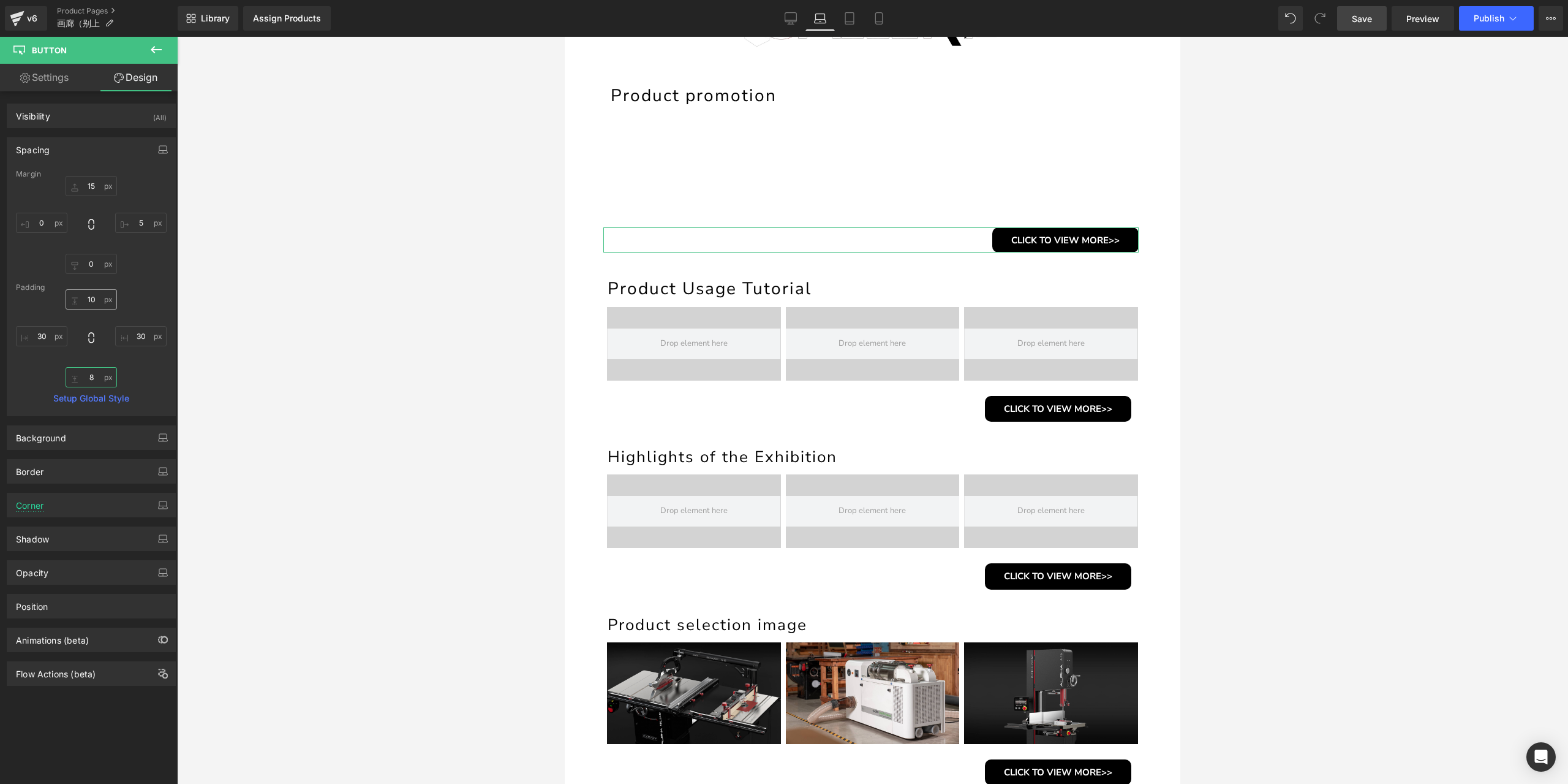
type input "8"
click at [95, 295] on input "10" at bounding box center [91, 299] width 51 height 20
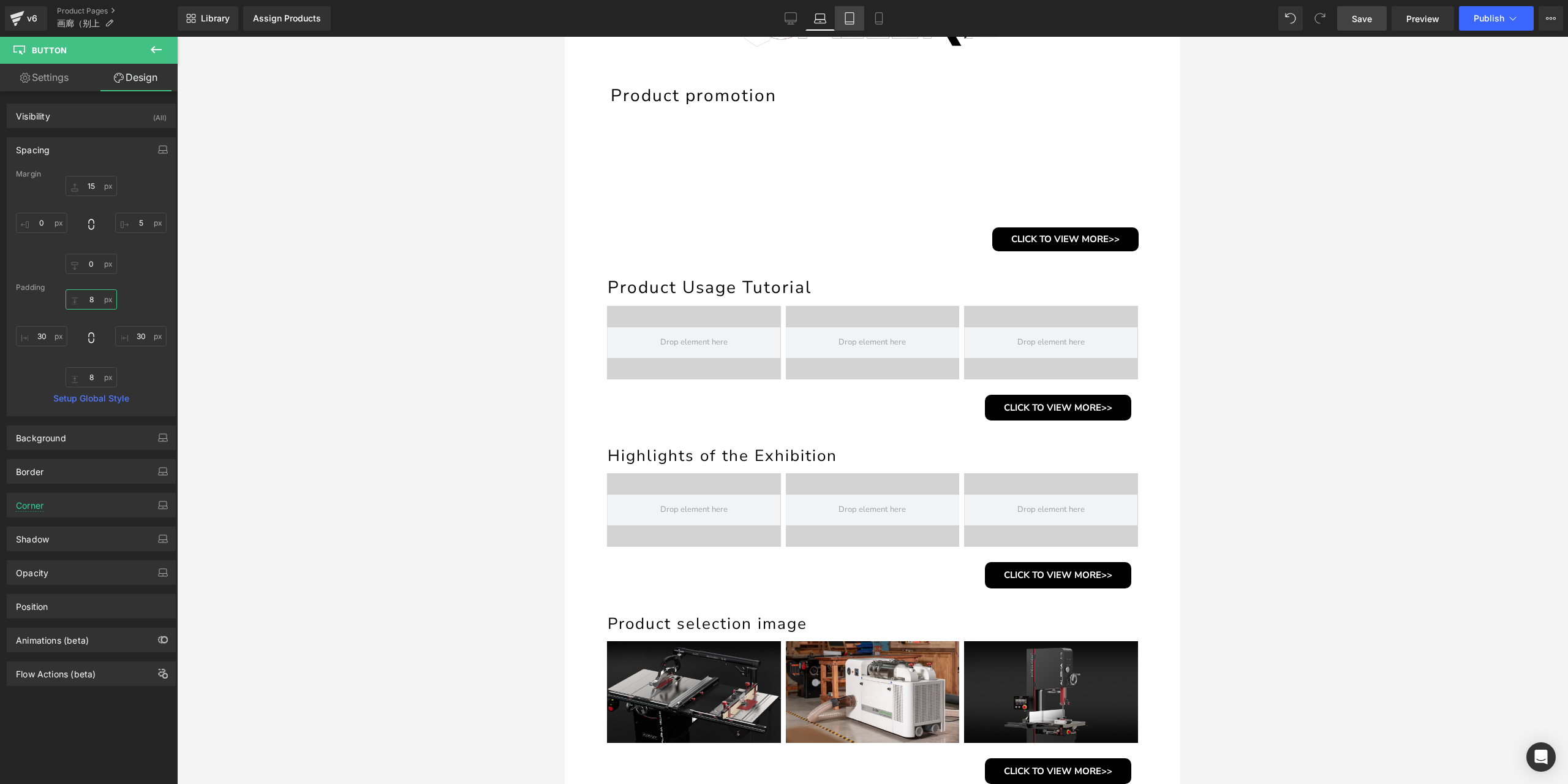
type input "8"
click at [847, 19] on icon at bounding box center [850, 19] width 12 height 12
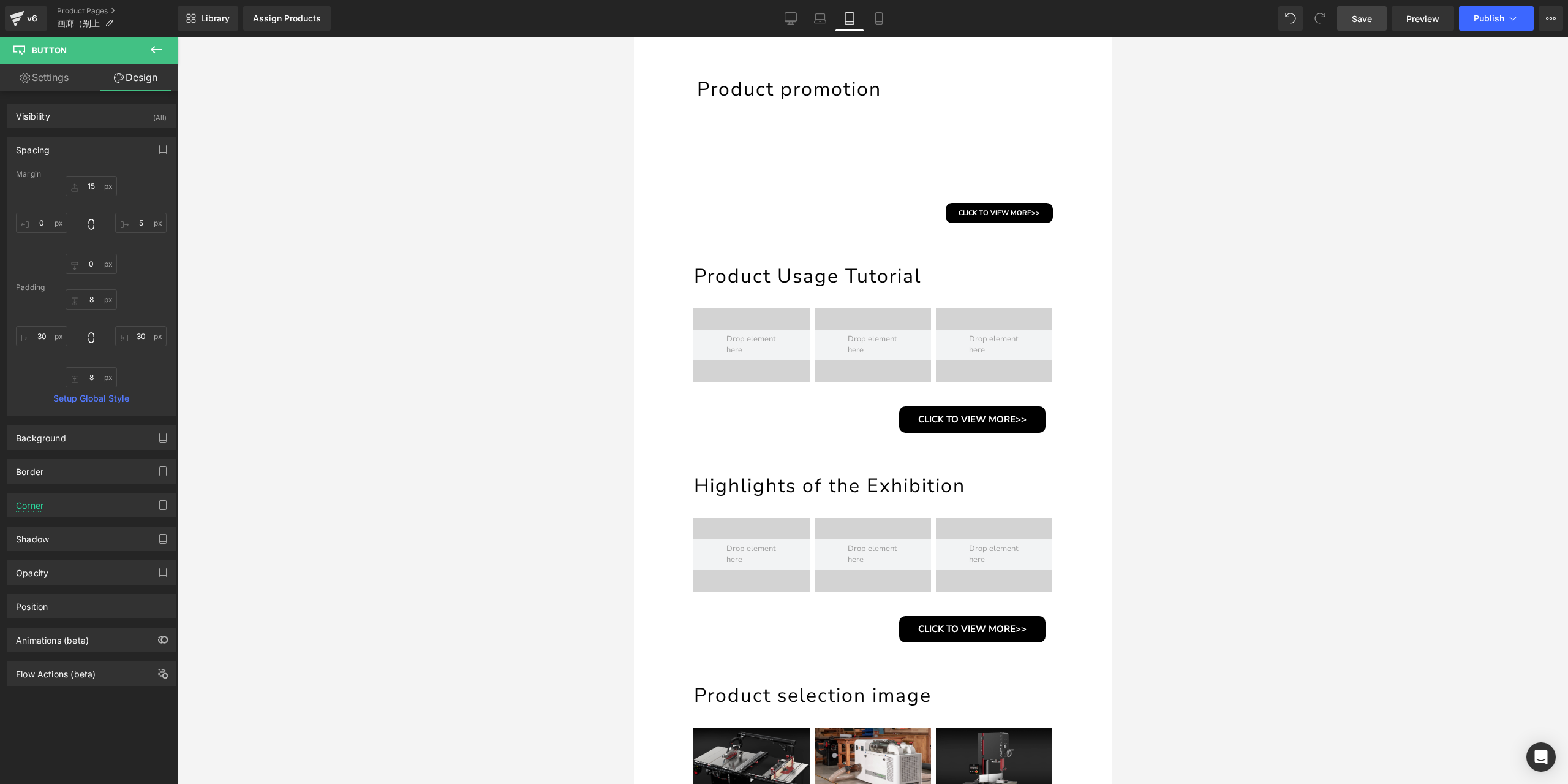
type input "15"
type input "5"
type input "0"
type input "8"
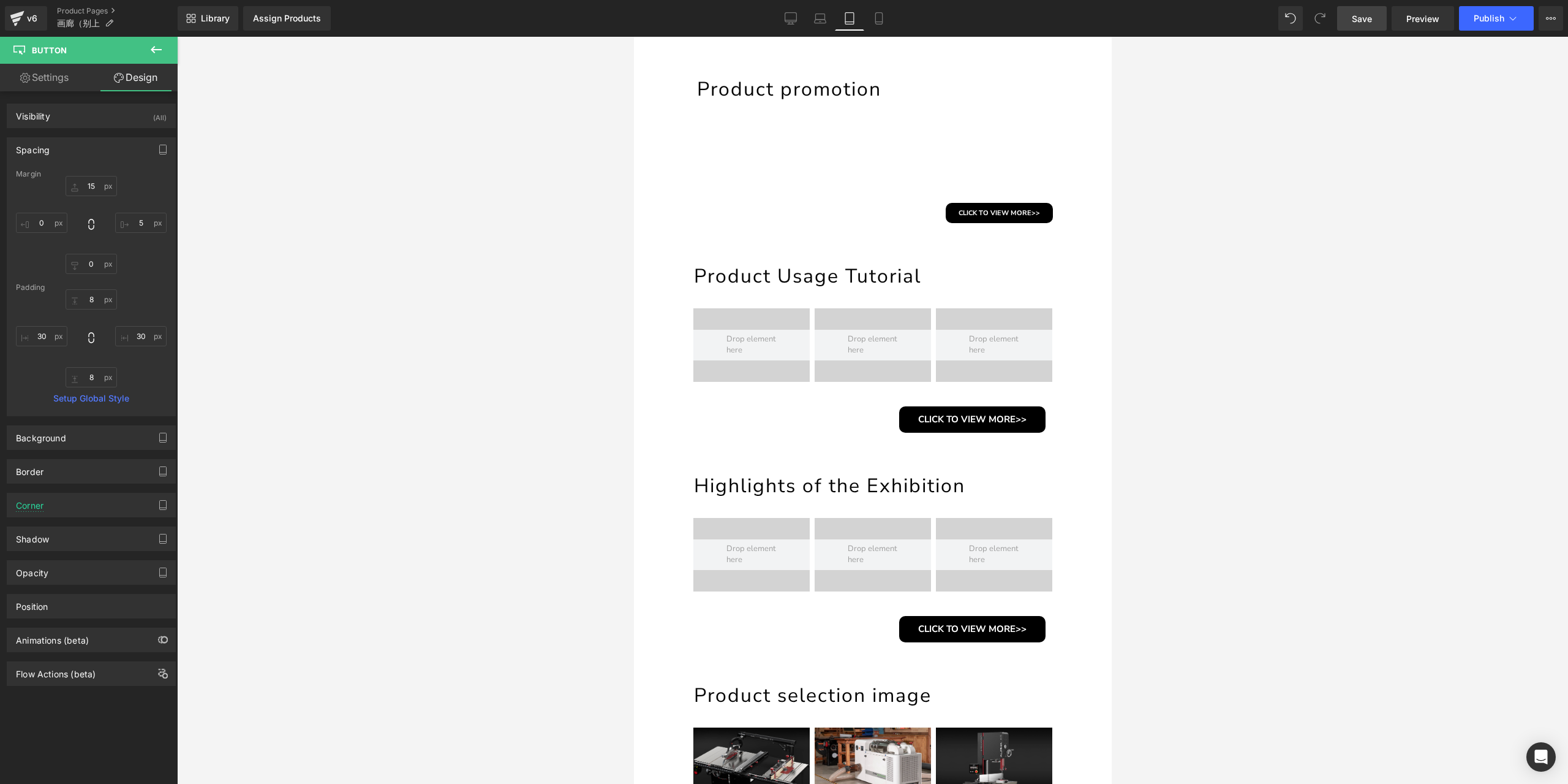
type input "20"
type input "8"
type input "20"
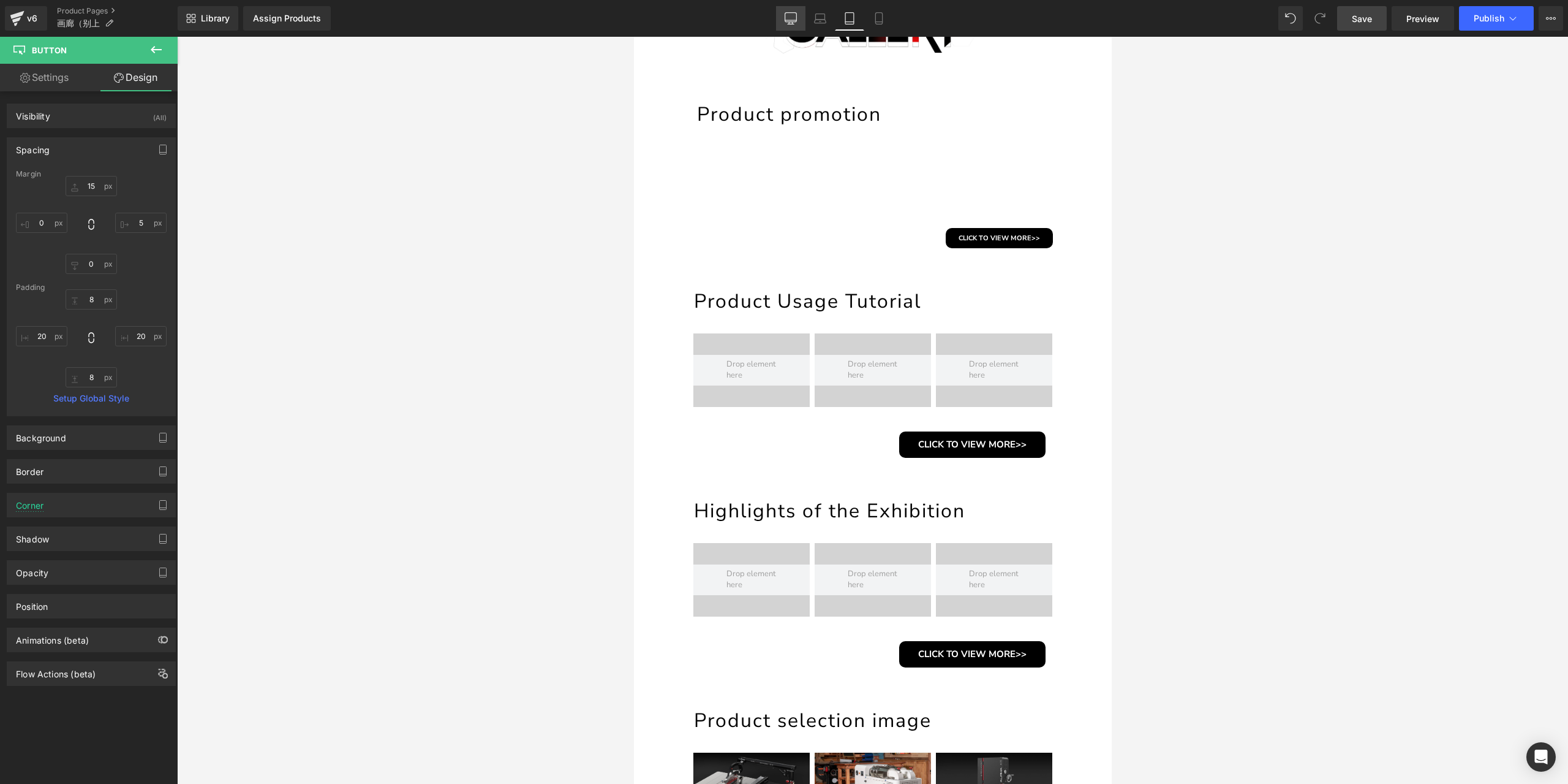
click at [790, 25] on link "Desktop" at bounding box center [791, 19] width 29 height 25
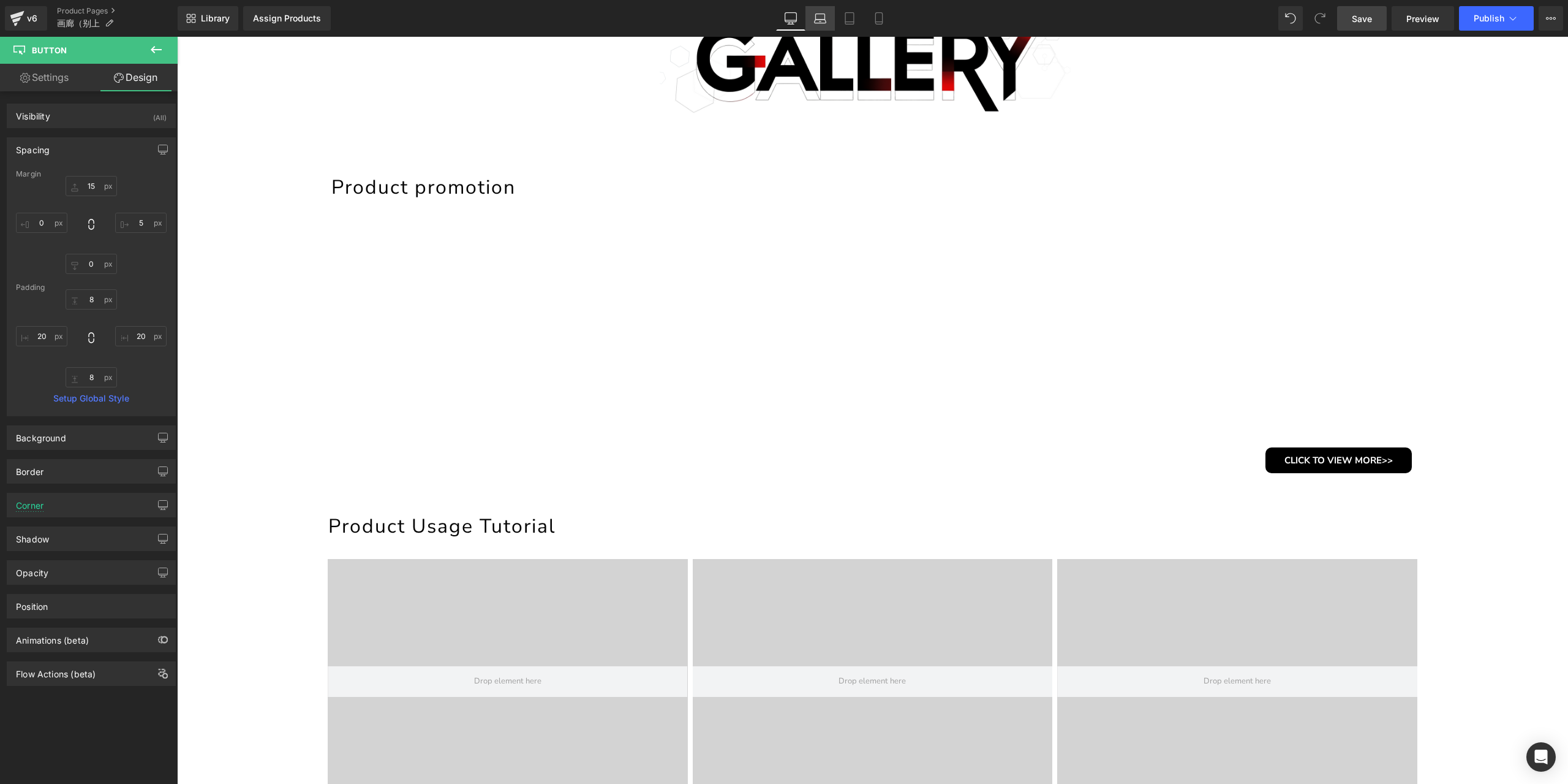
type input "30"
type input "15"
type input "0"
type input "10"
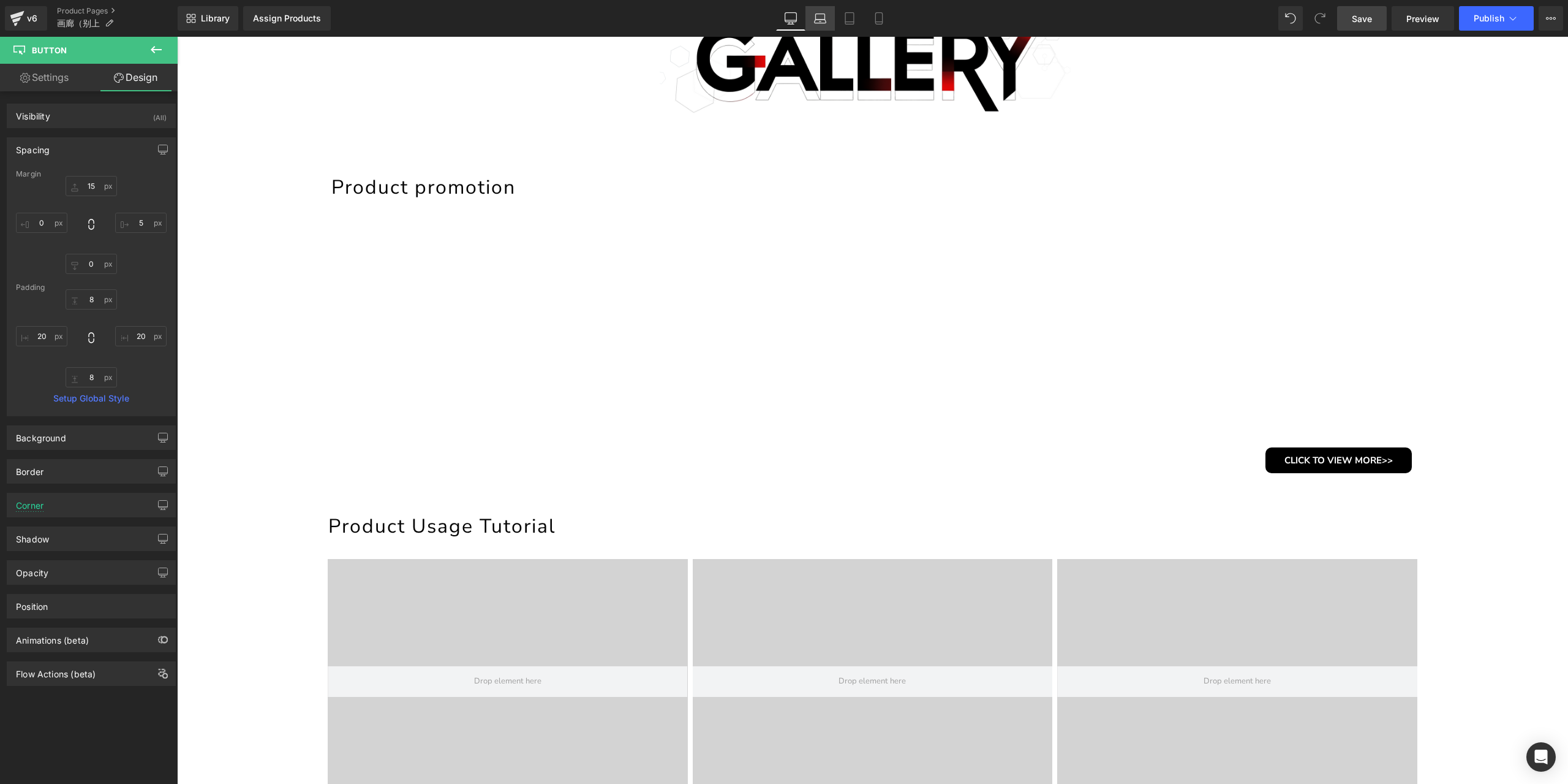
type input "30"
type input "10"
type input "30"
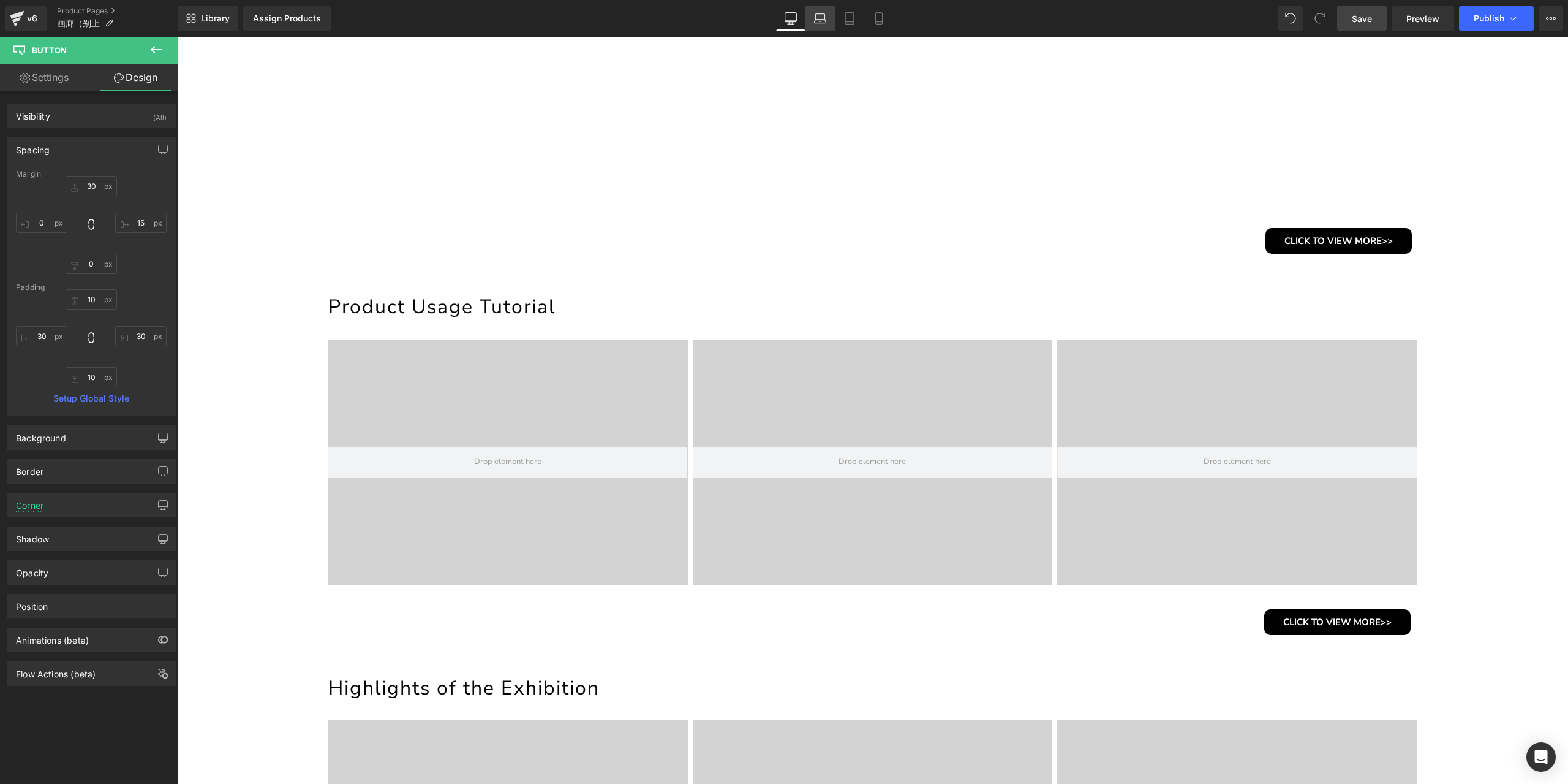
scroll to position [456, 0]
click at [824, 17] on icon at bounding box center [820, 19] width 12 height 12
type input "15"
type input "5"
type input "0"
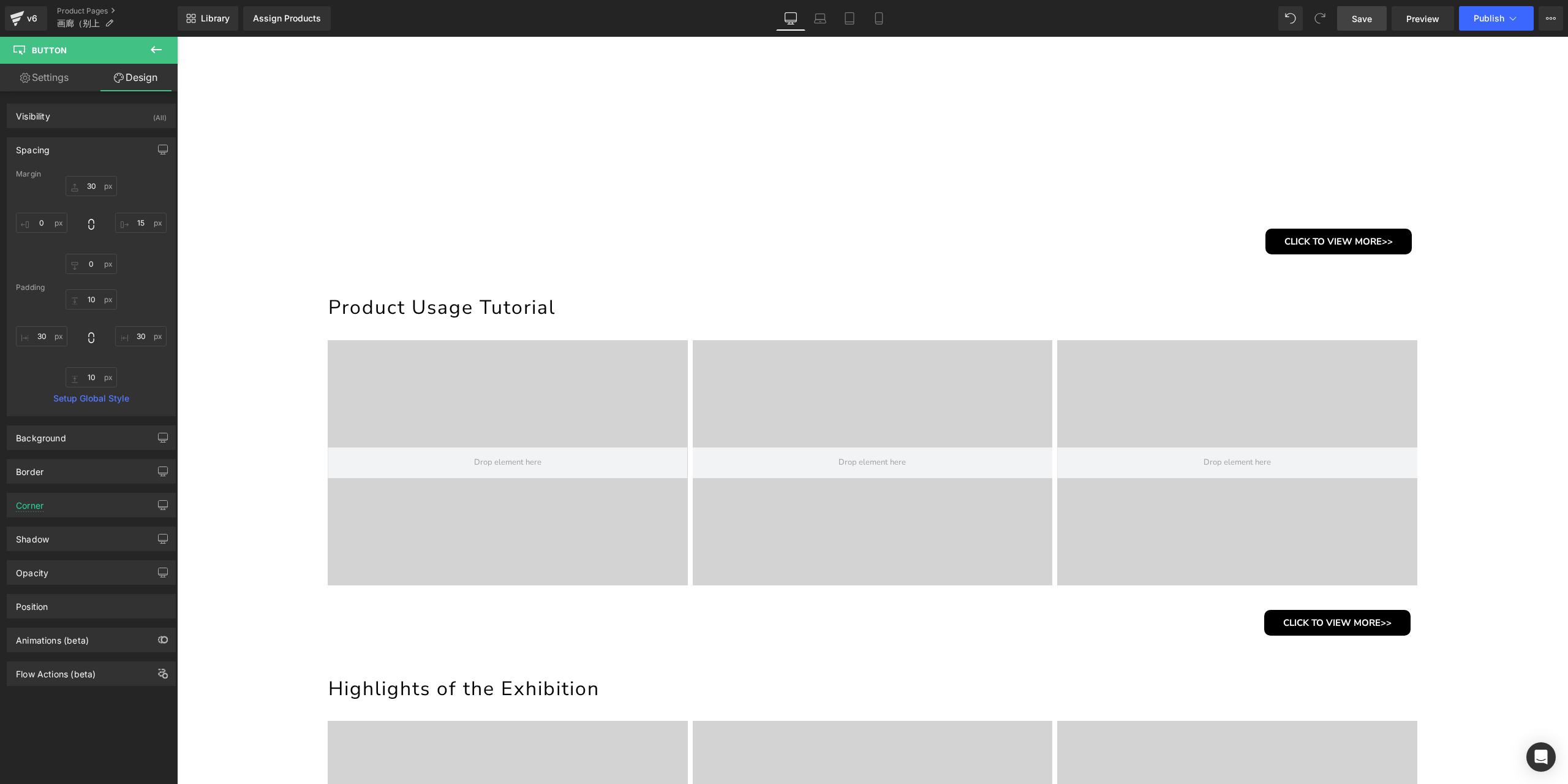
type input "0"
type input "8"
type input "30"
type input "8"
type input "30"
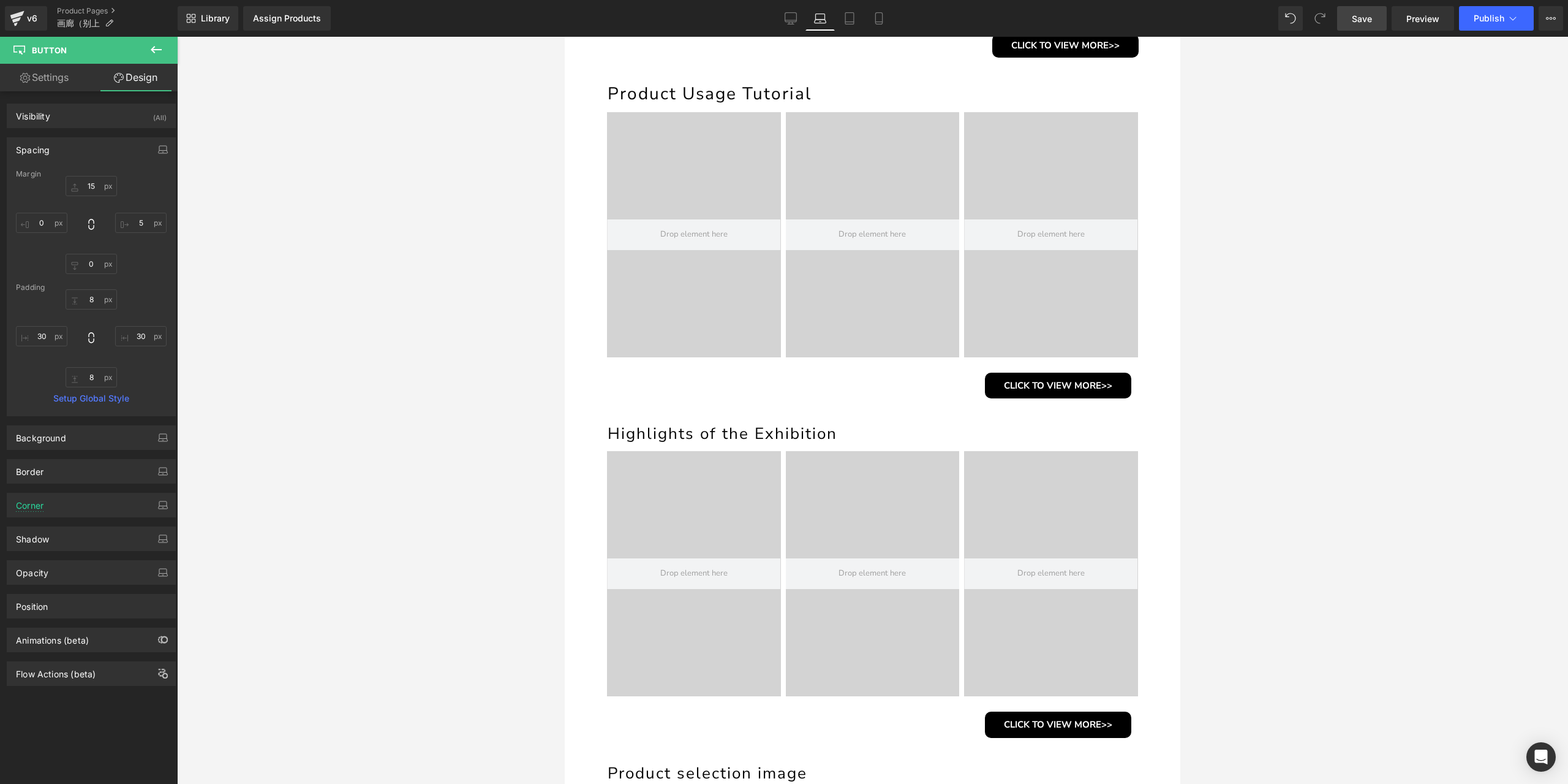
scroll to position [228, 0]
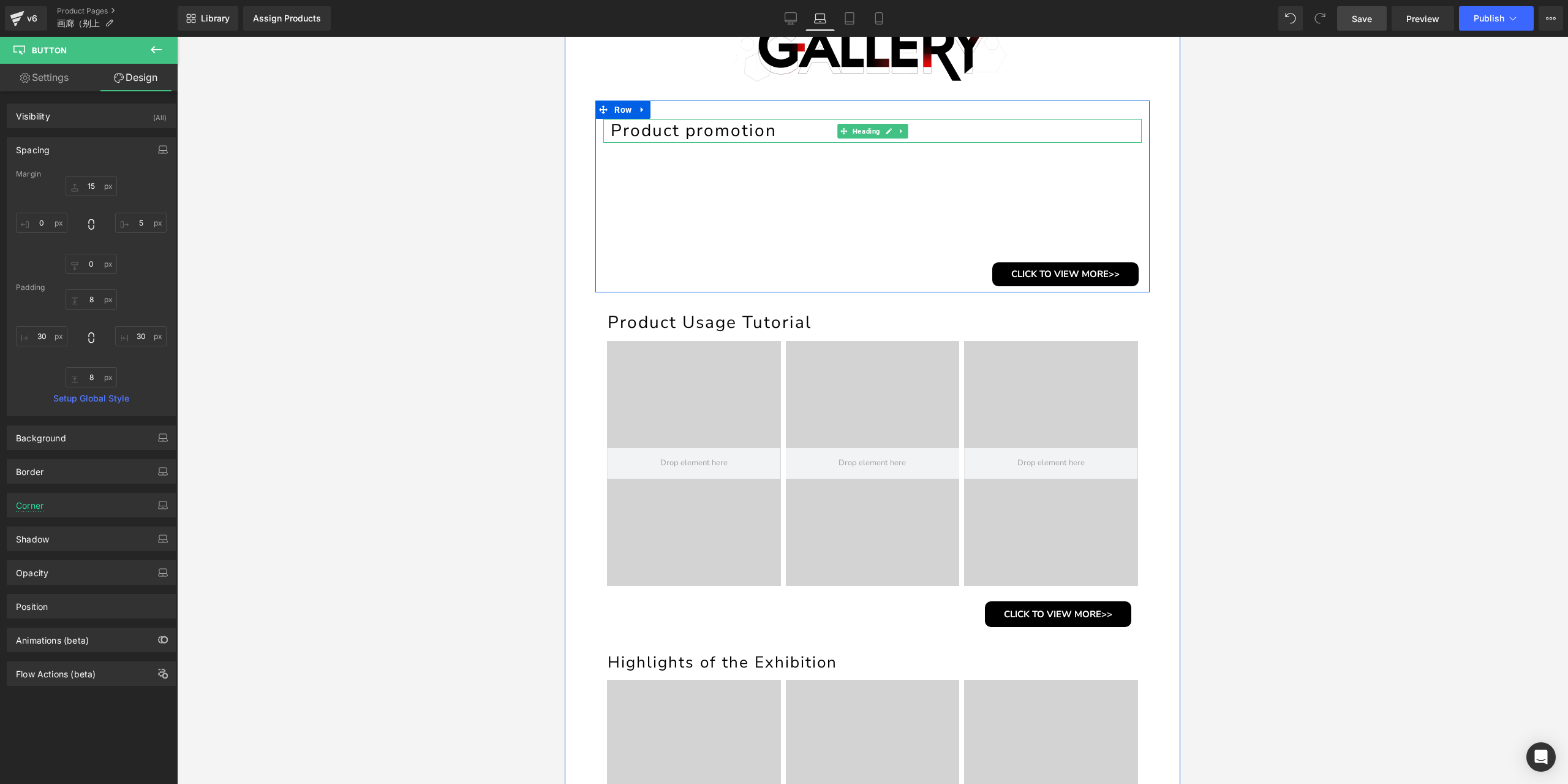
click at [716, 132] on h1 "Product promotion" at bounding box center [877, 130] width 531 height 24
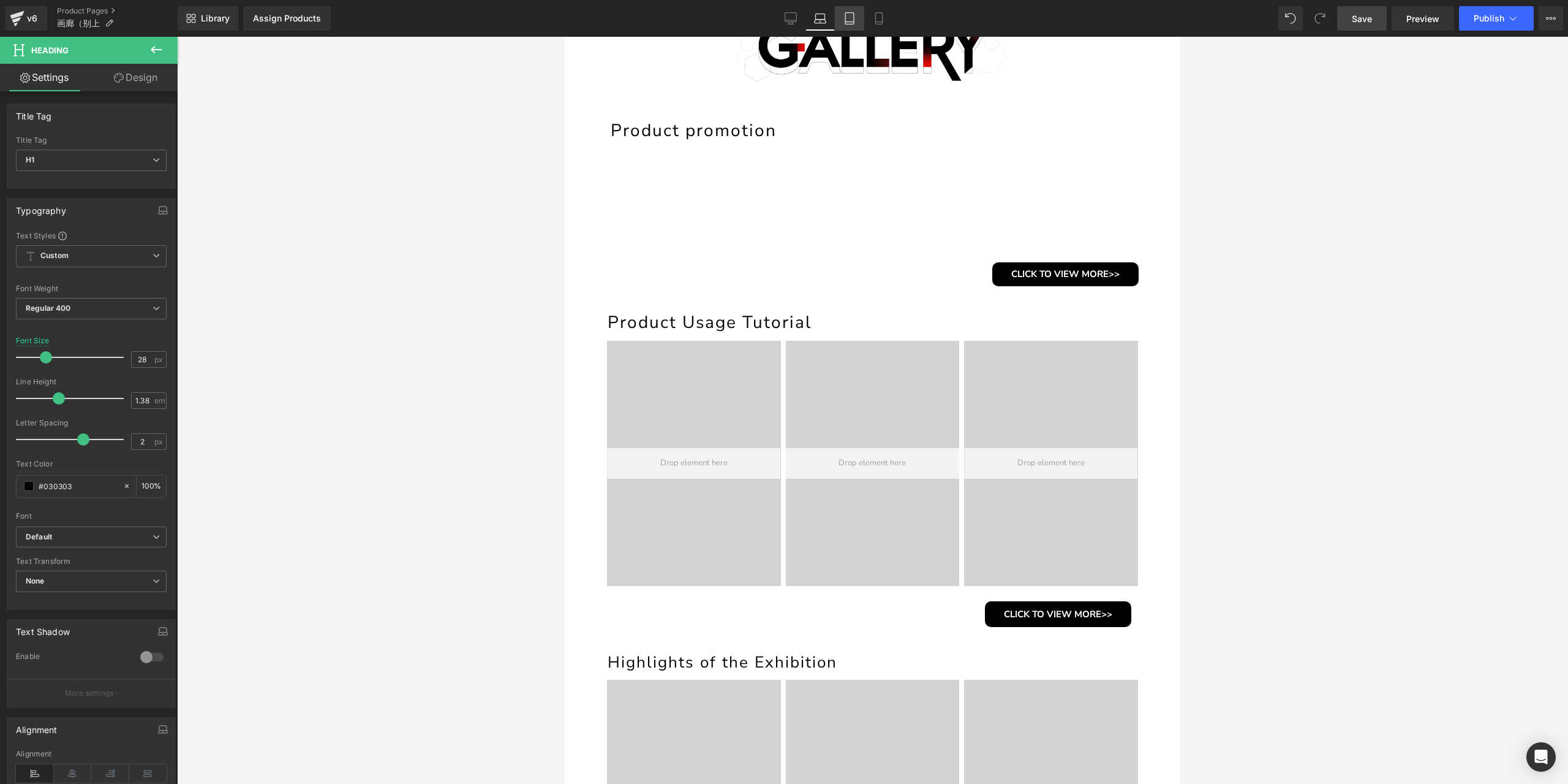
click at [840, 27] on link "Tablet" at bounding box center [849, 19] width 29 height 25
type input "32"
type input "100"
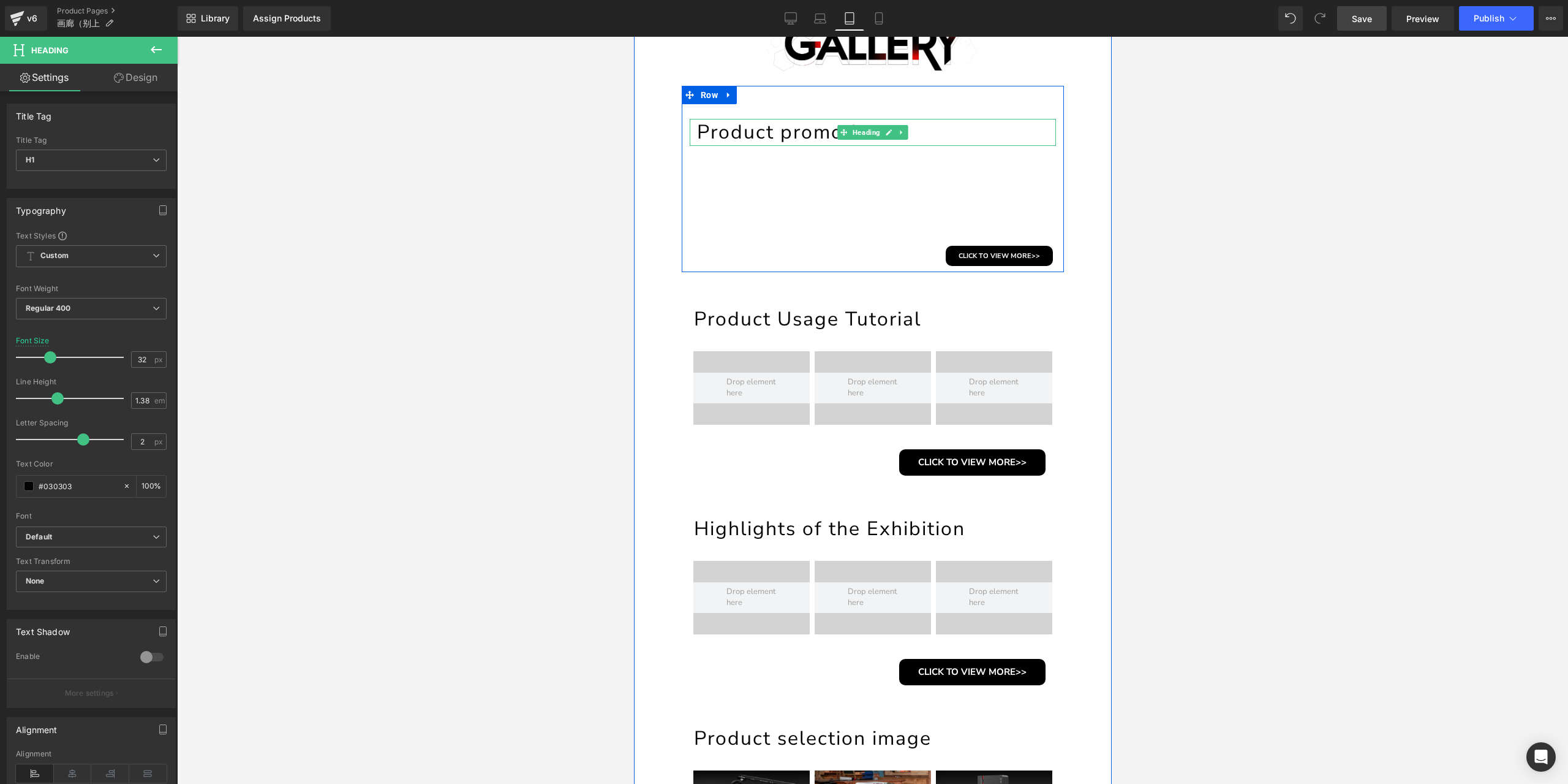
click at [802, 136] on h1 "Product promotion" at bounding box center [876, 132] width 359 height 27
click at [140, 359] on input "32" at bounding box center [143, 359] width 21 height 15
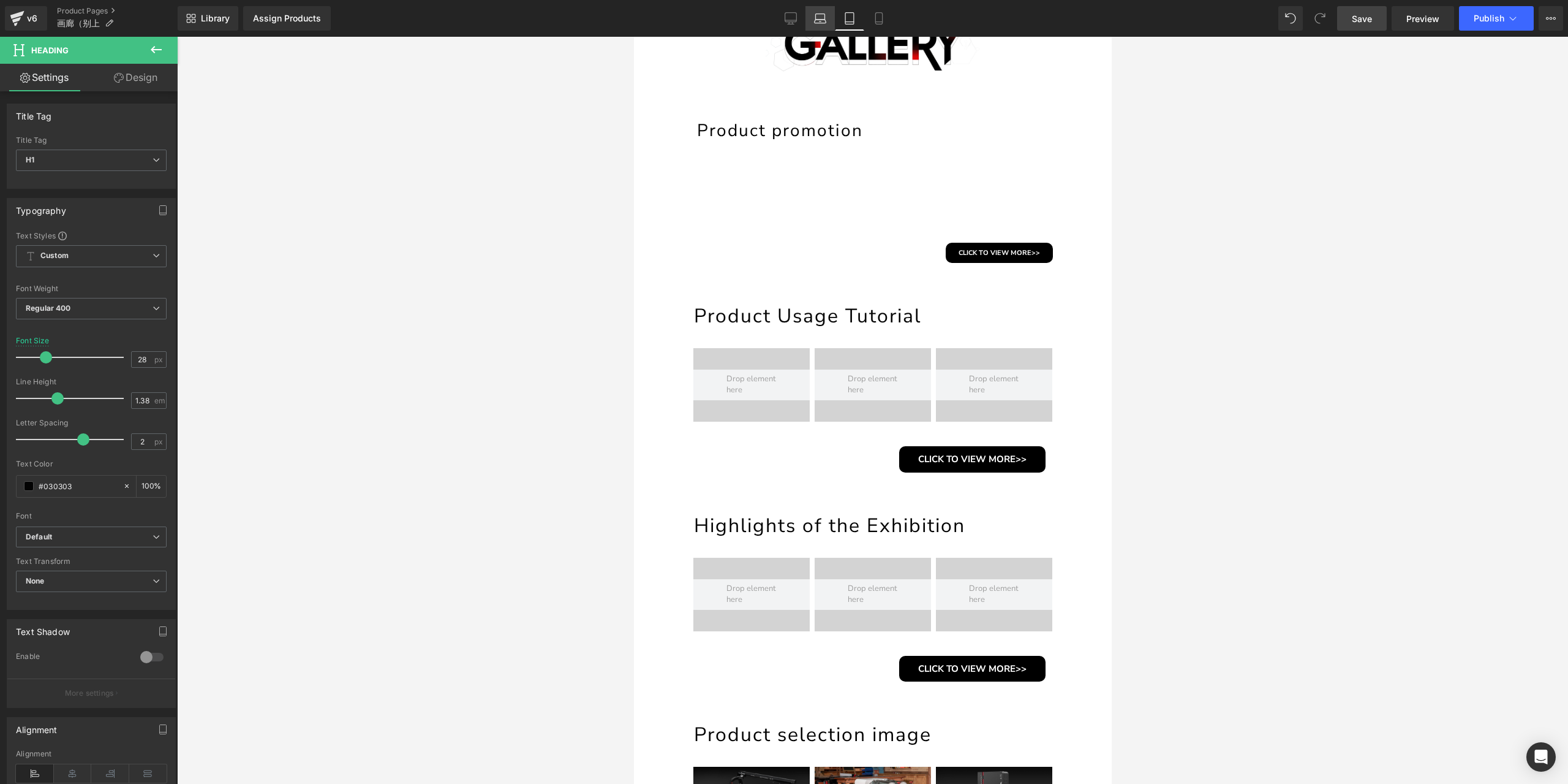
type input "28"
click at [816, 22] on icon at bounding box center [820, 19] width 12 height 12
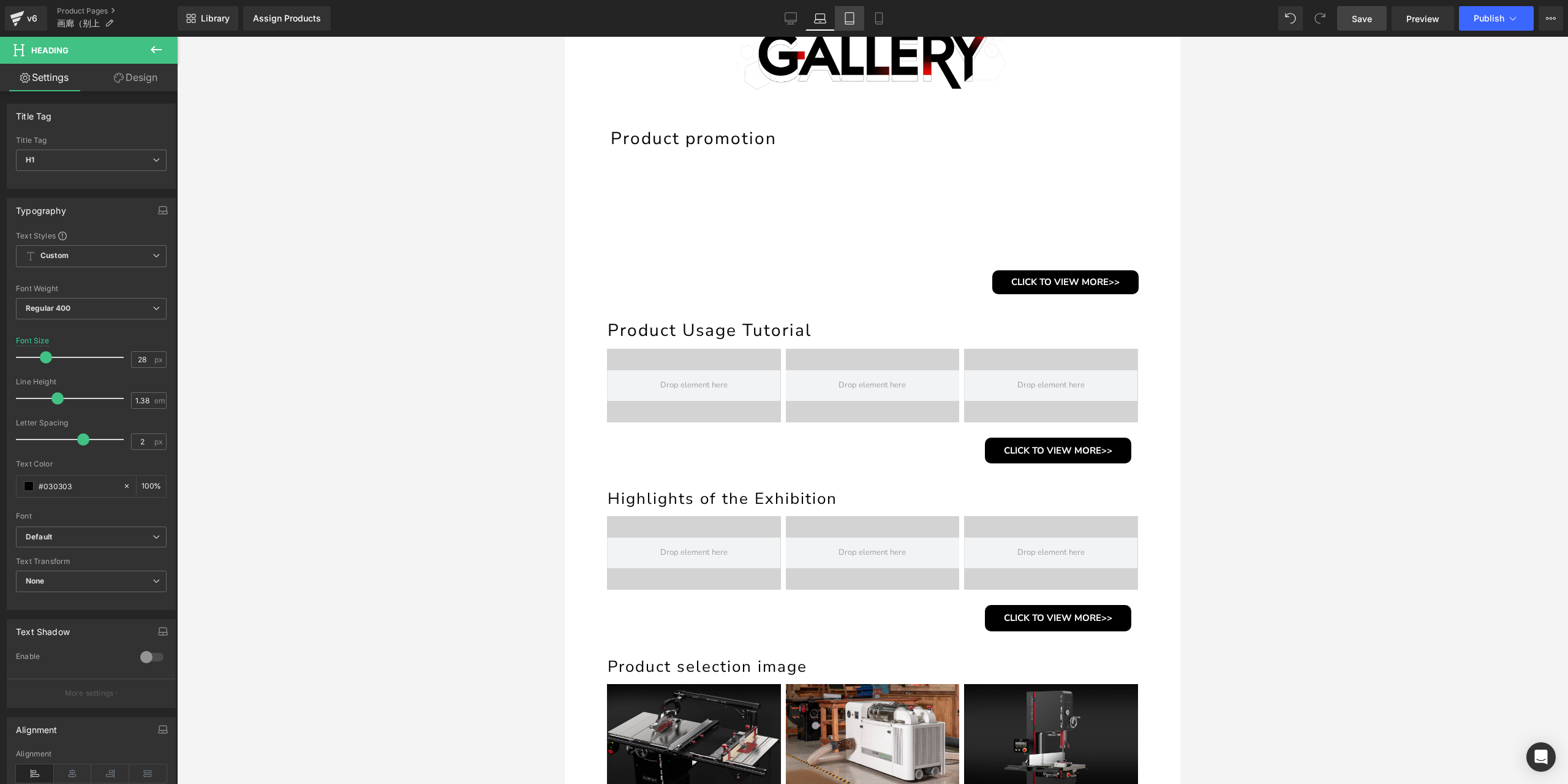
scroll to position [227, 0]
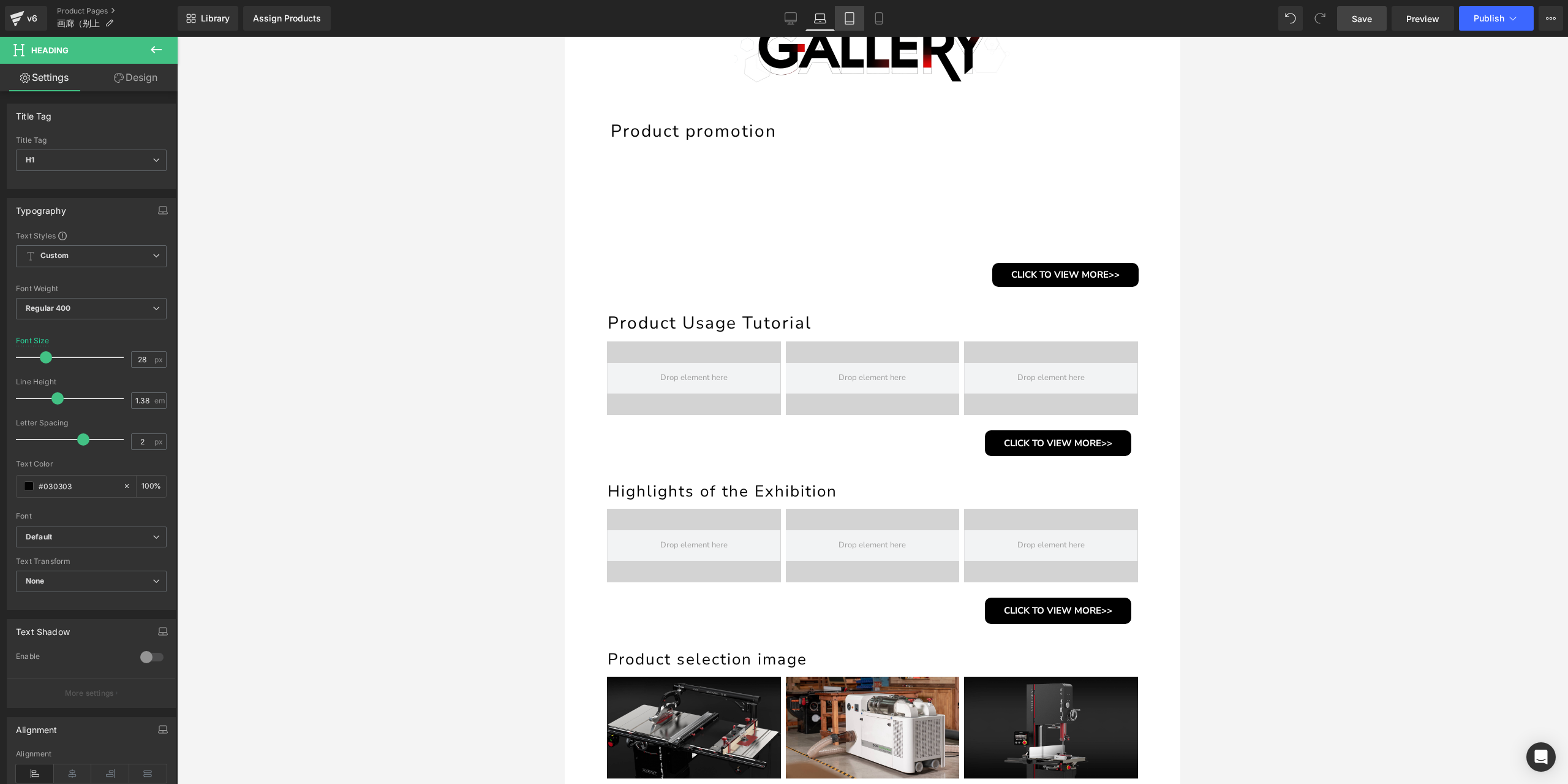
click at [856, 17] on link "Tablet" at bounding box center [849, 19] width 29 height 25
type input "100"
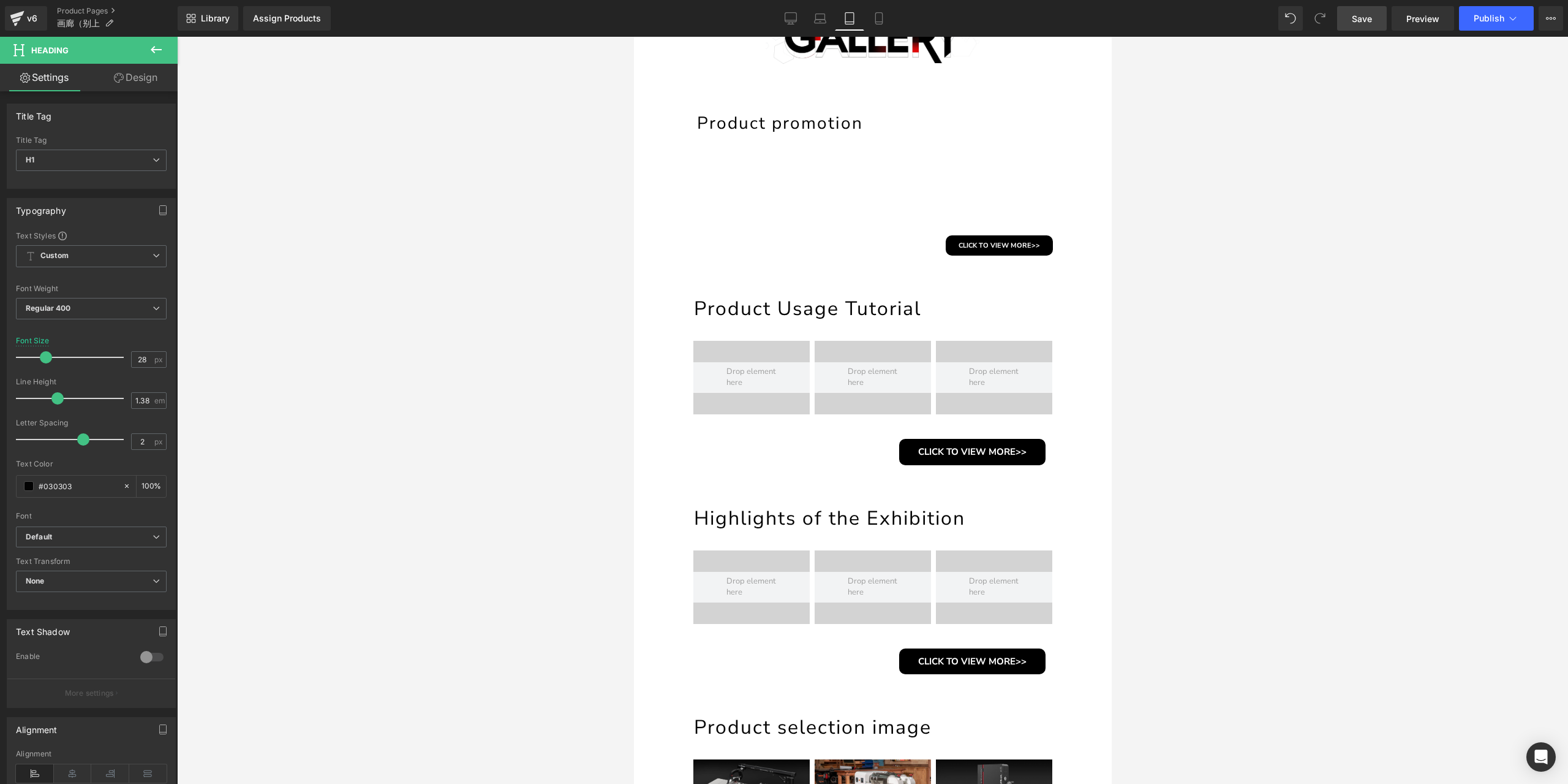
scroll to position [219, 0]
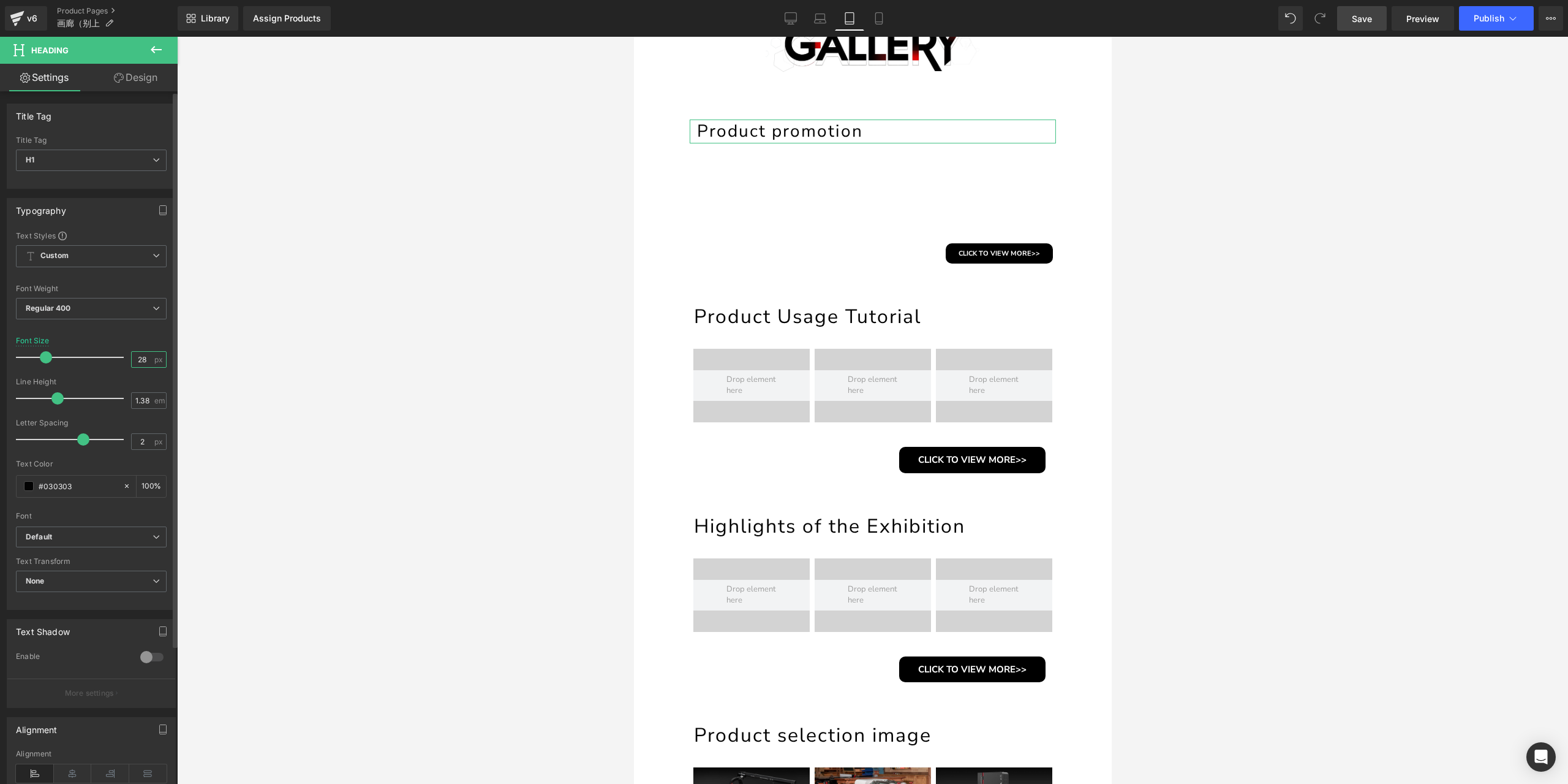
click at [135, 356] on input "28" at bounding box center [143, 359] width 21 height 15
type input "24"
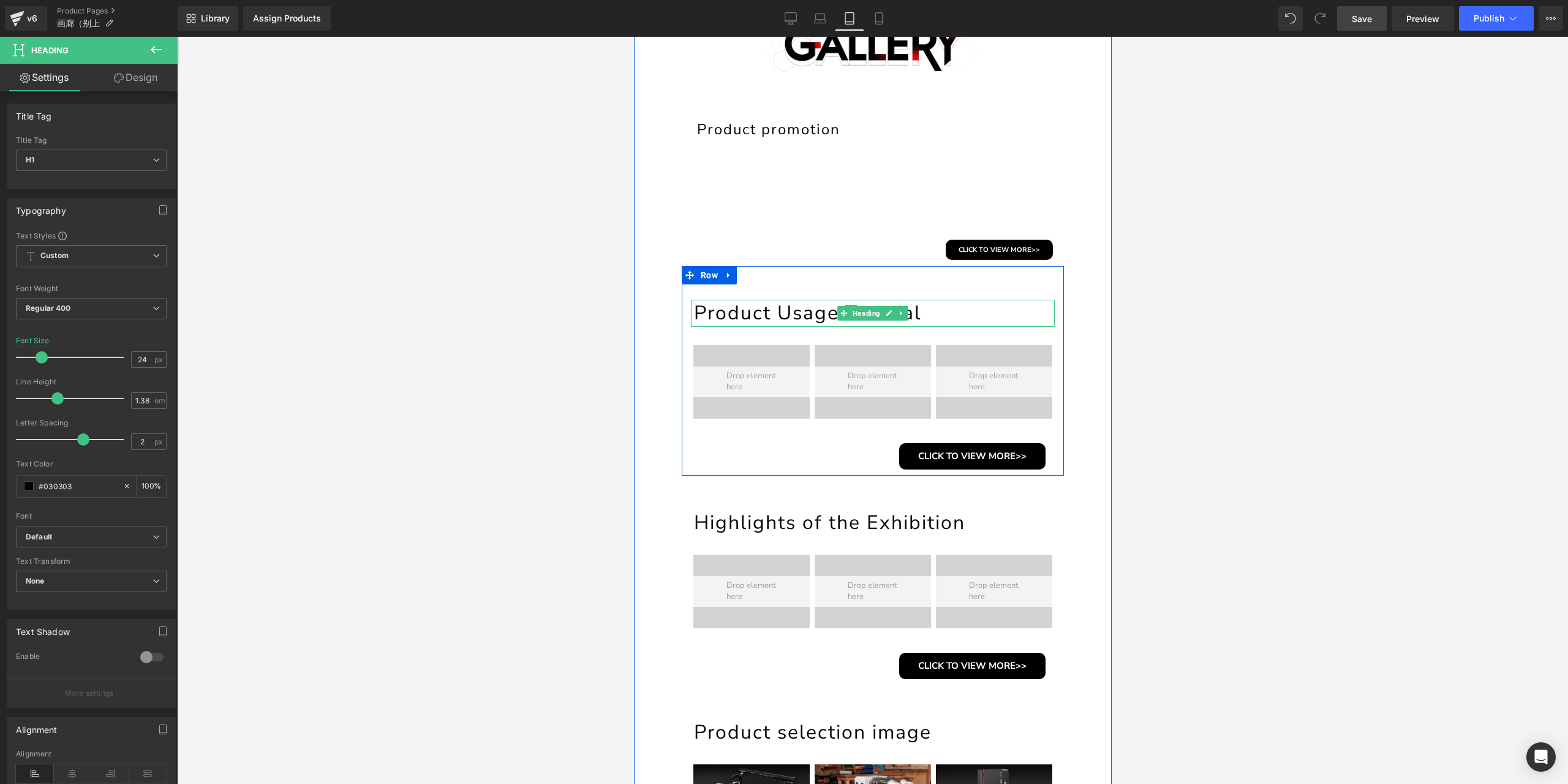
click at [824, 314] on h1 "Product Usage Tutorial" at bounding box center [873, 313] width 360 height 27
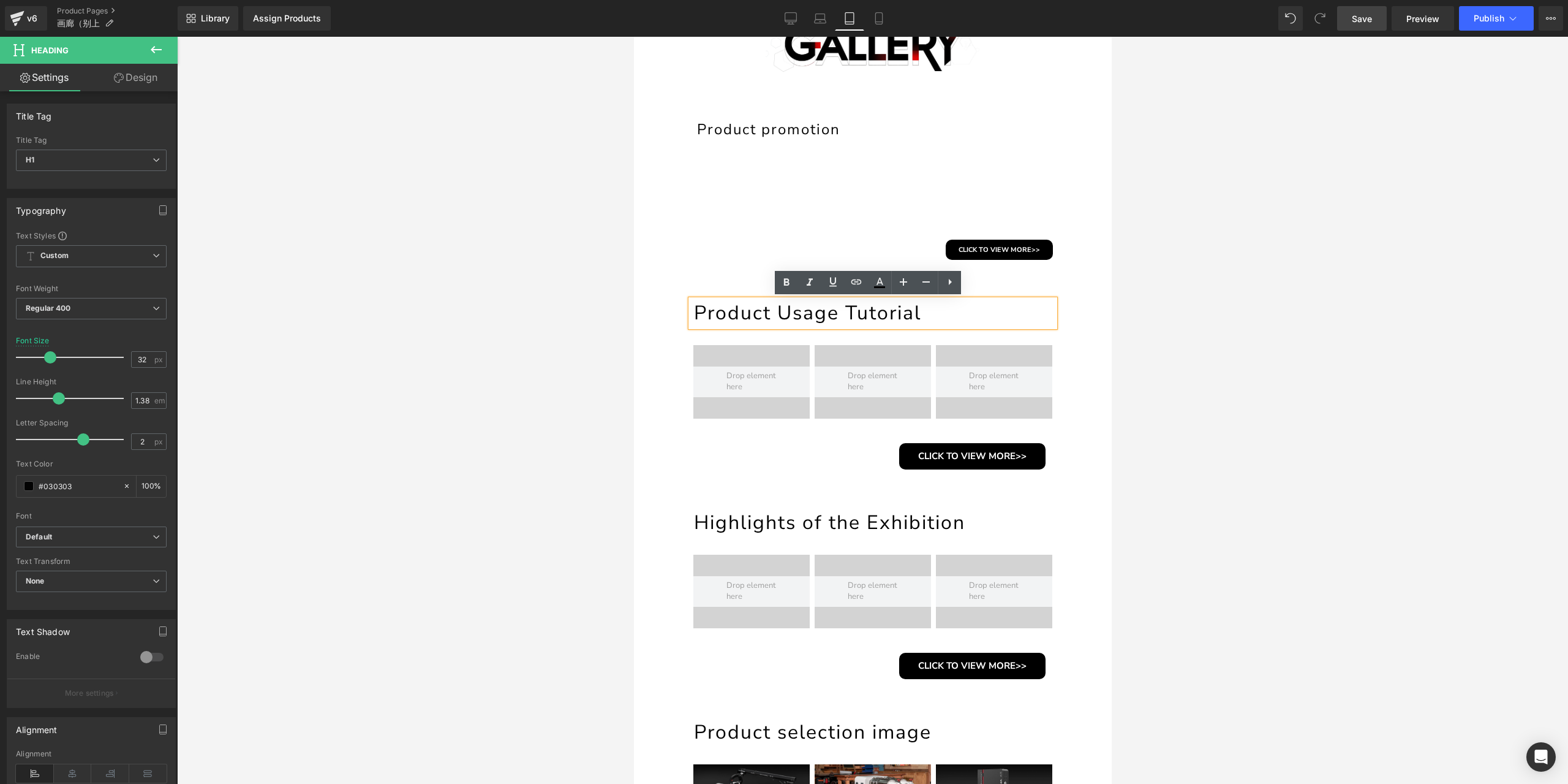
click at [780, 316] on h1 "Product Usage Tutorial" at bounding box center [873, 313] width 360 height 27
click at [143, 361] on input "32" at bounding box center [143, 359] width 21 height 15
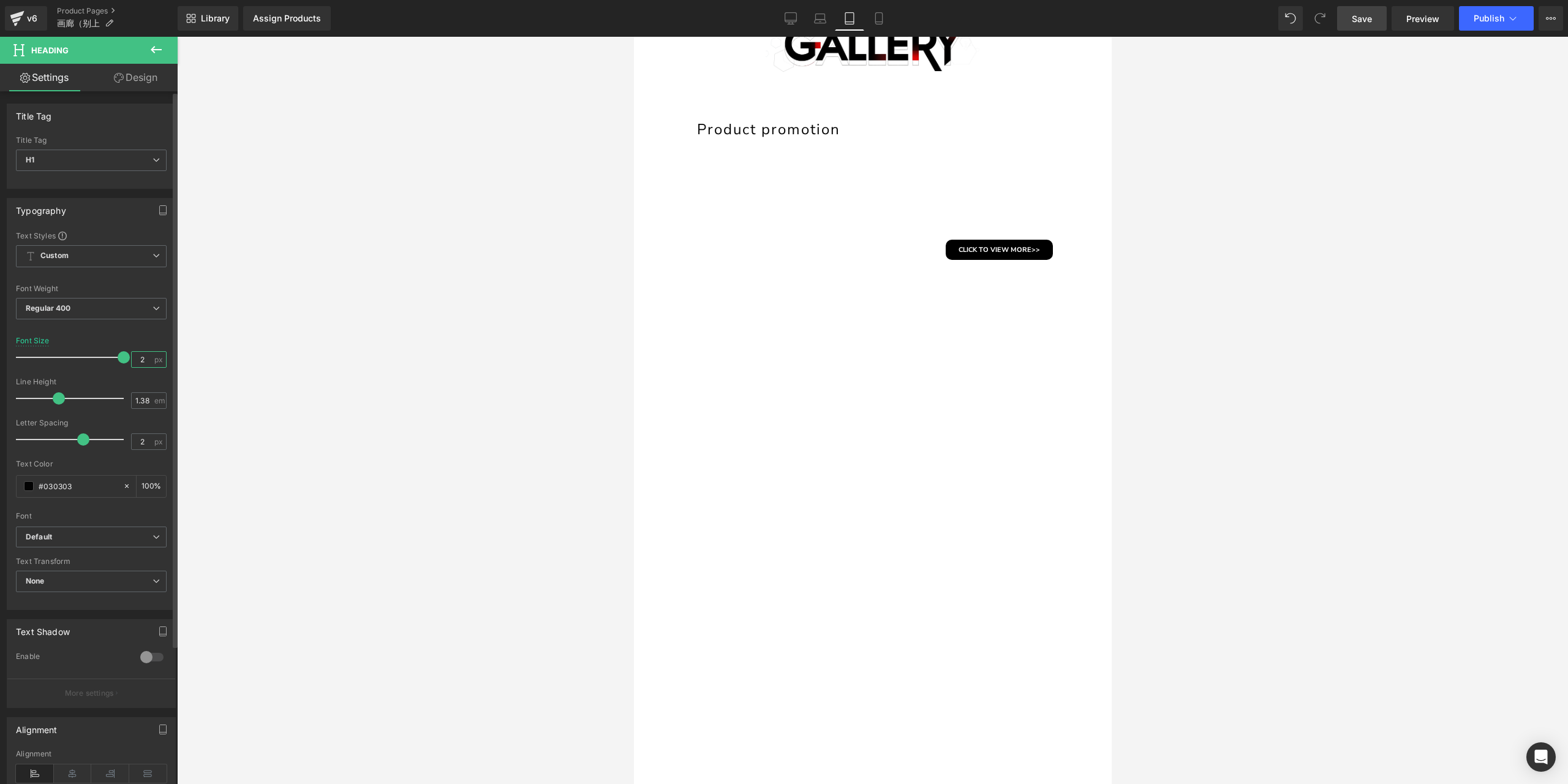
scroll to position [0, 0]
type input "24"
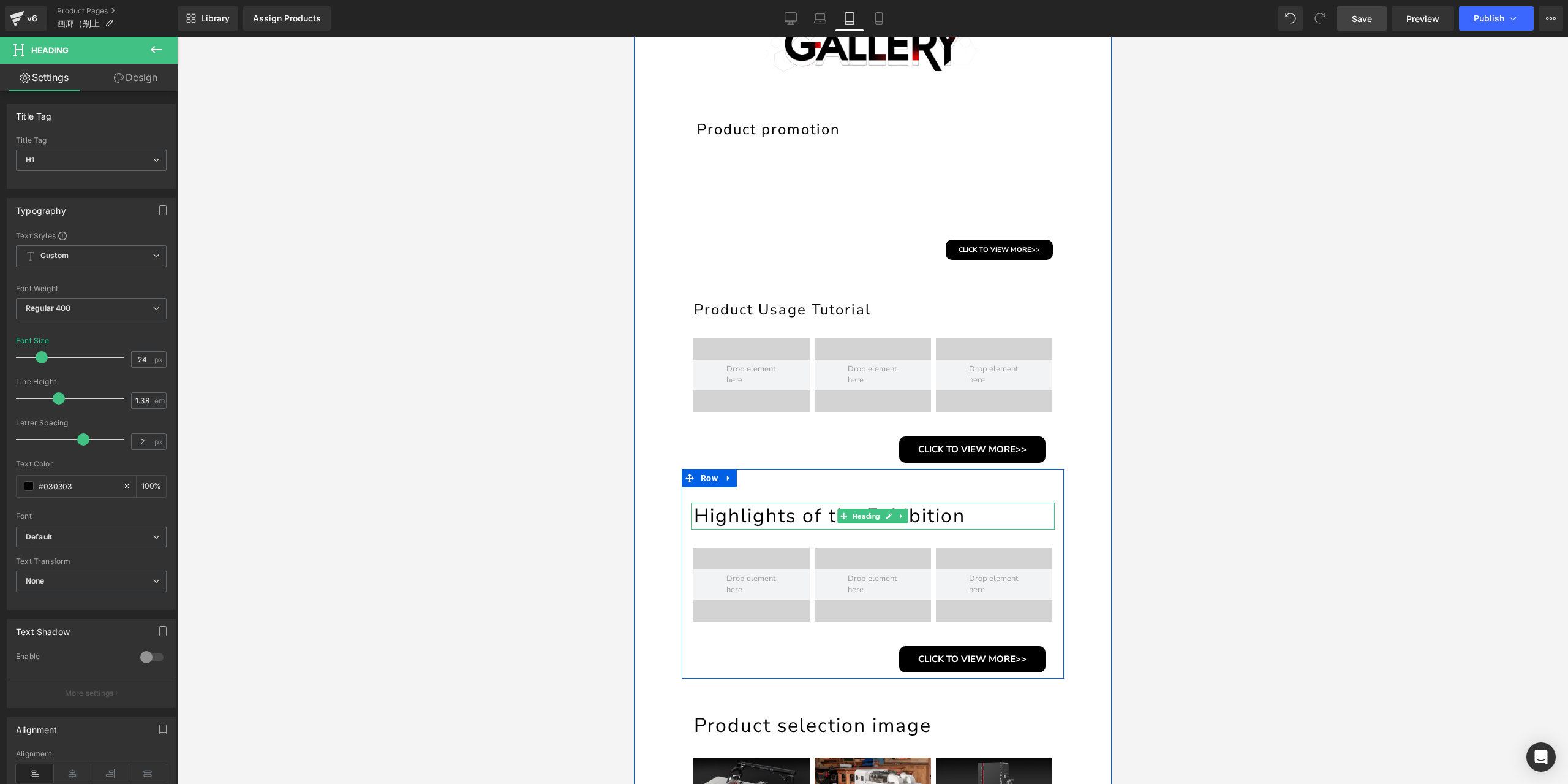
click at [776, 518] on h1 "Highlights of the Exhibition" at bounding box center [873, 516] width 360 height 27
drag, startPoint x: 139, startPoint y: 359, endPoint x: 127, endPoint y: 359, distance: 12.0
click at [132, 359] on input "32" at bounding box center [143, 359] width 21 height 15
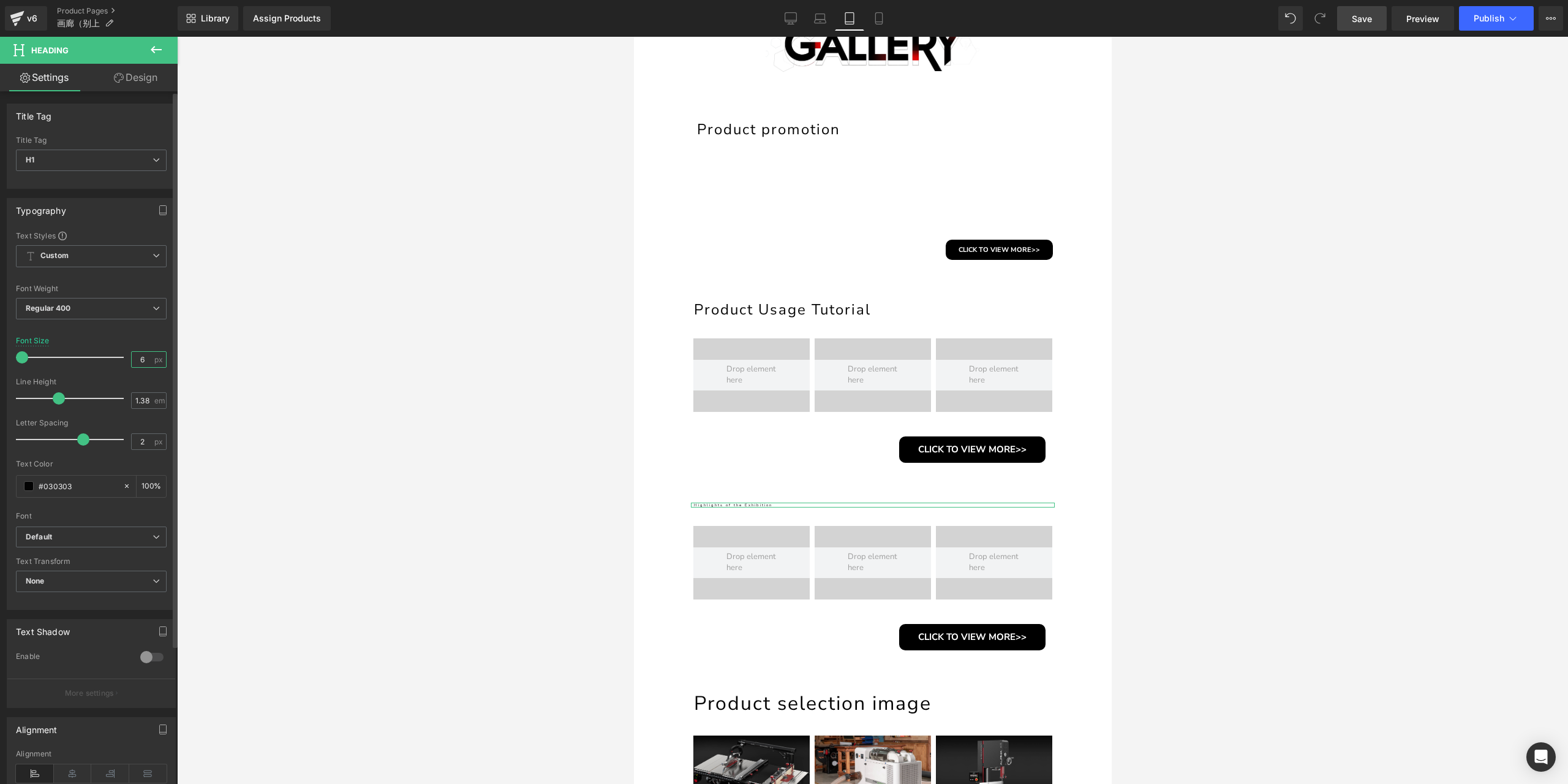
click at [132, 356] on input "6" at bounding box center [143, 359] width 21 height 15
type input "24"
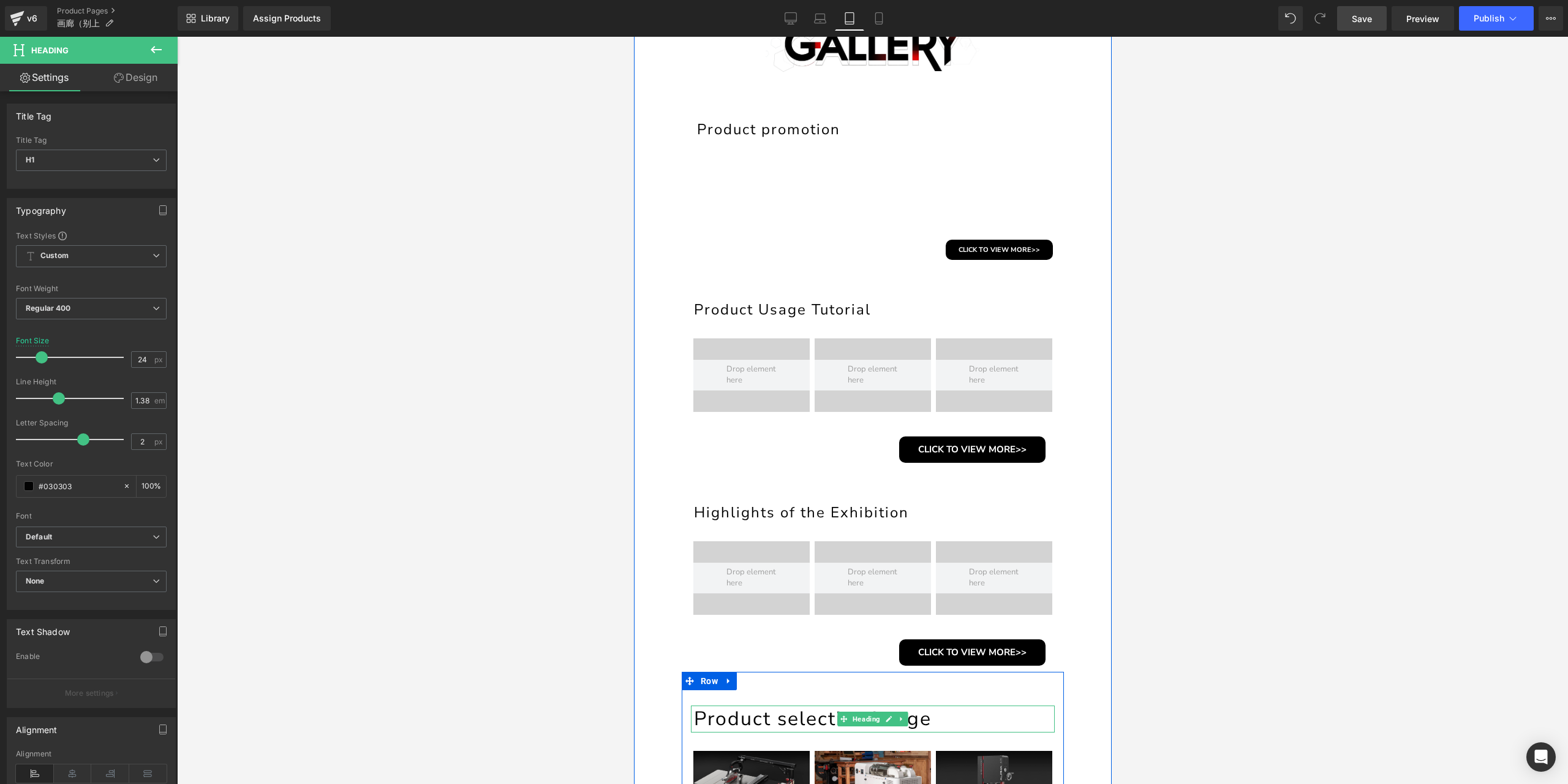
click at [804, 718] on h1 "Product selection image" at bounding box center [873, 718] width 360 height 27
click at [123, 356] on div "Font Size 32 px" at bounding box center [91, 357] width 151 height 41
type input "24"
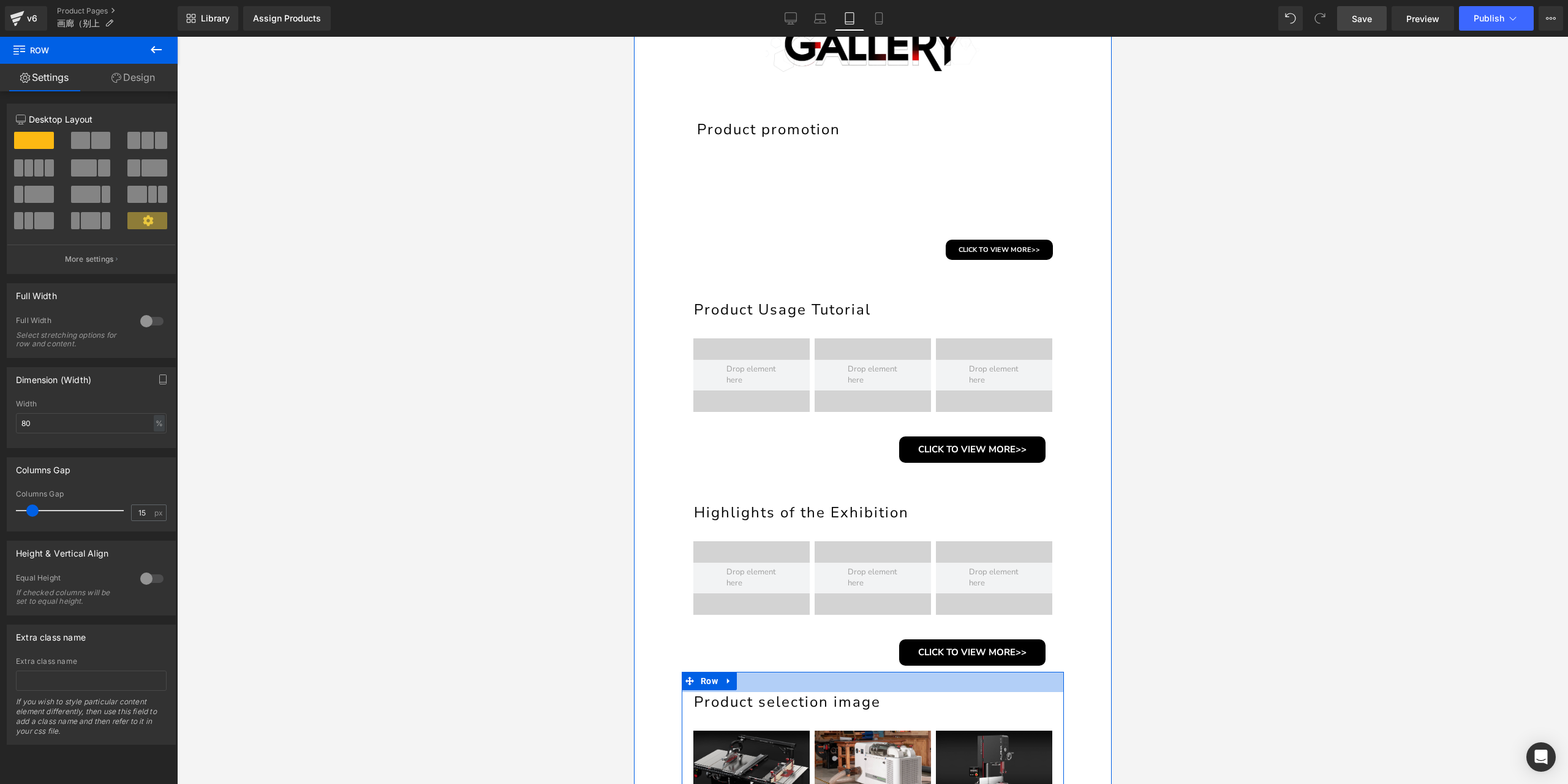
drag, startPoint x: 895, startPoint y: 682, endPoint x: 893, endPoint y: 669, distance: 13.2
click at [893, 669] on div "Image Product promotion Heading Youtube Youtube Youtube Row CLICK TO VIEW MORE>…" at bounding box center [872, 431] width 478 height 848
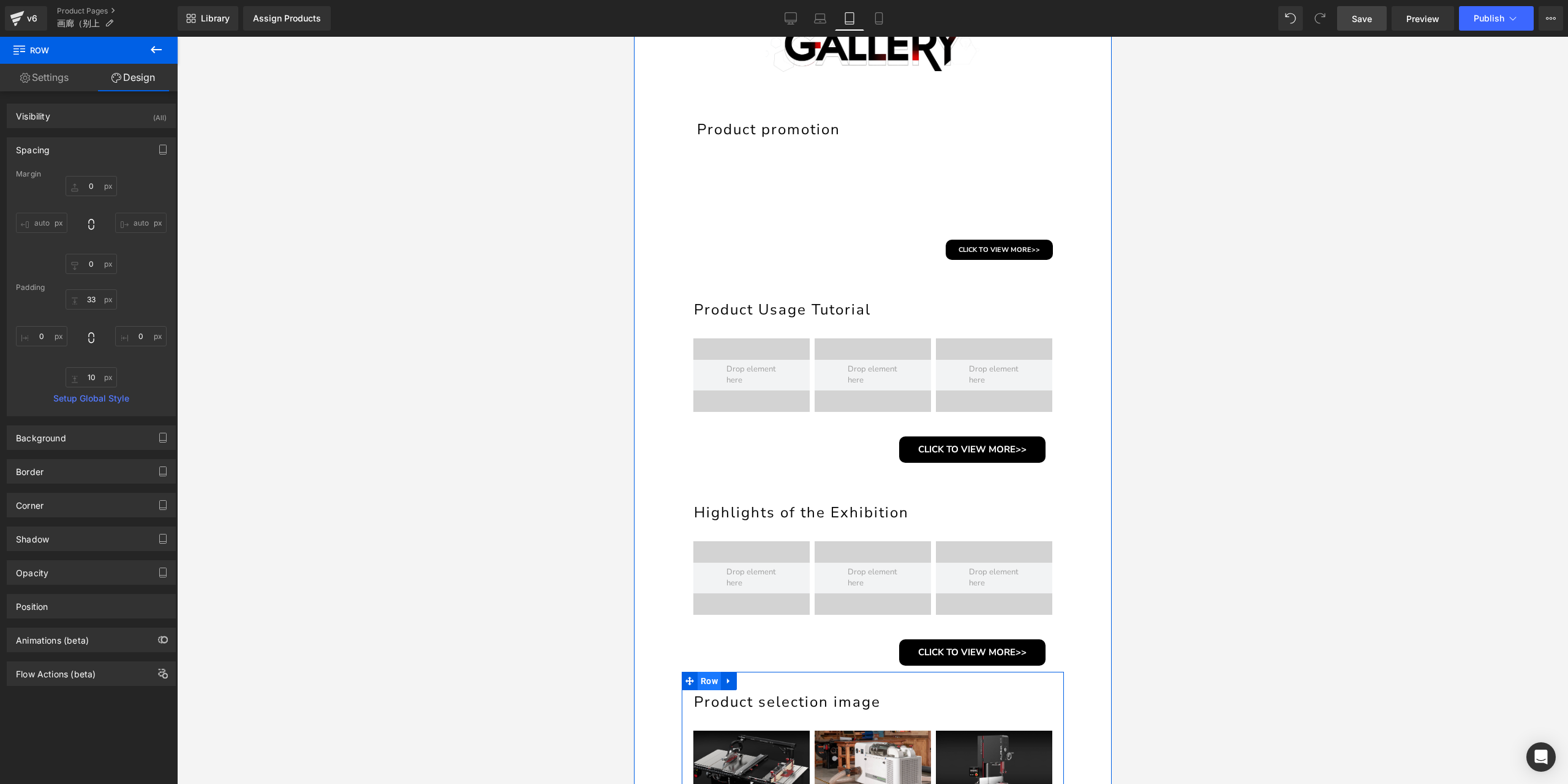
click at [705, 679] on span "Row" at bounding box center [708, 680] width 23 height 19
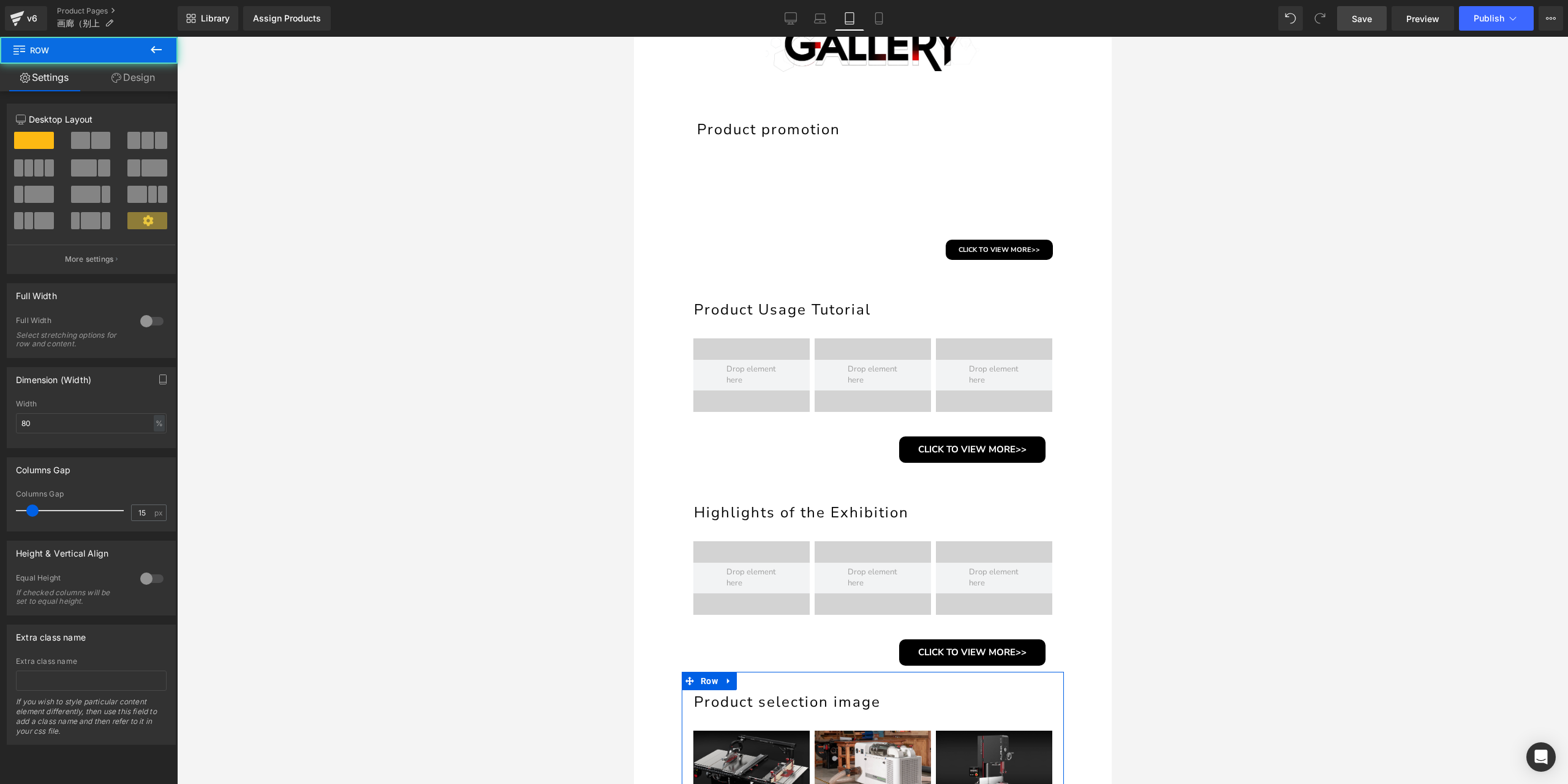
click at [143, 71] on link "Design" at bounding box center [133, 77] width 89 height 27
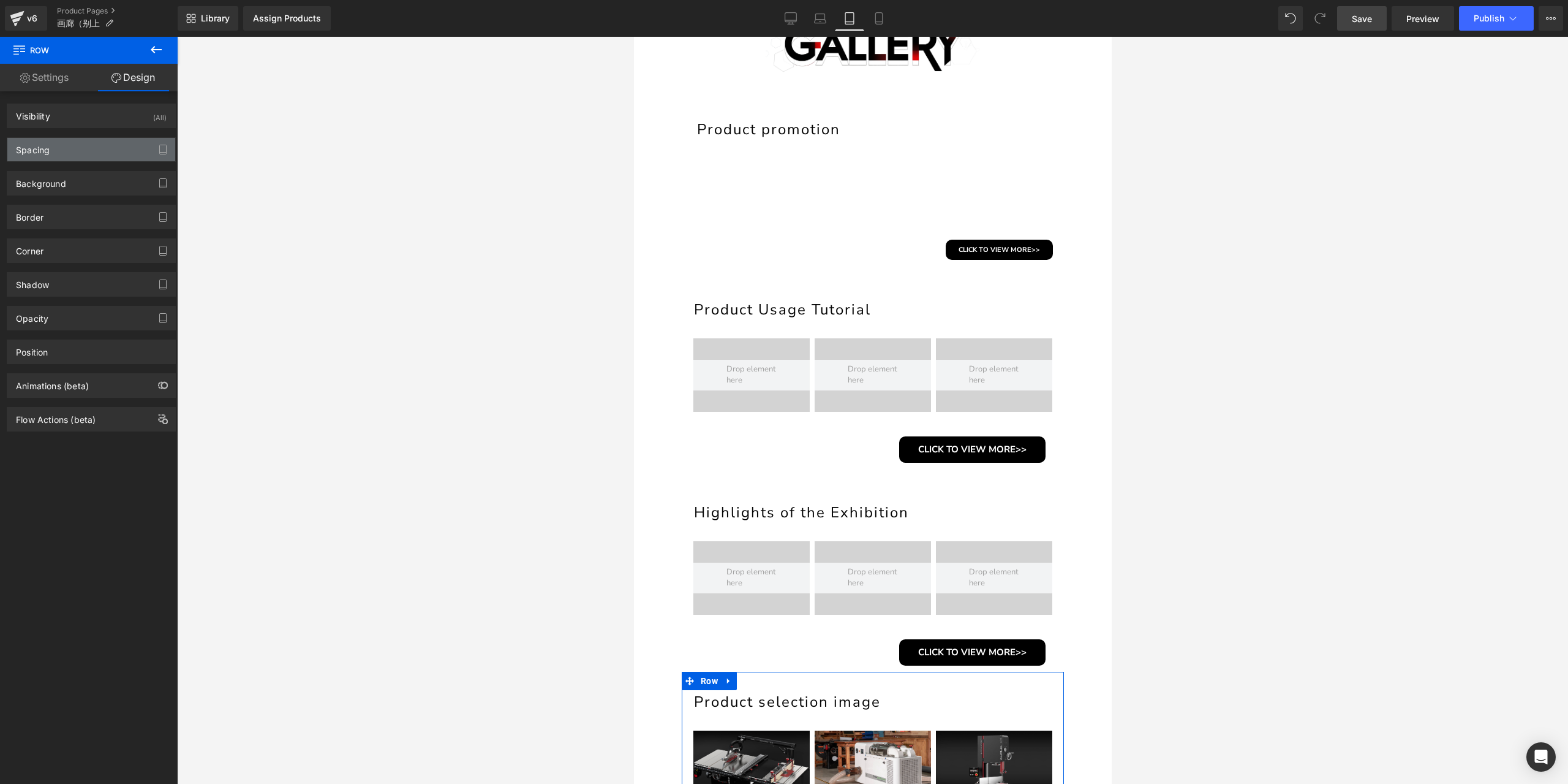
click at [58, 154] on div "Spacing" at bounding box center [91, 150] width 168 height 23
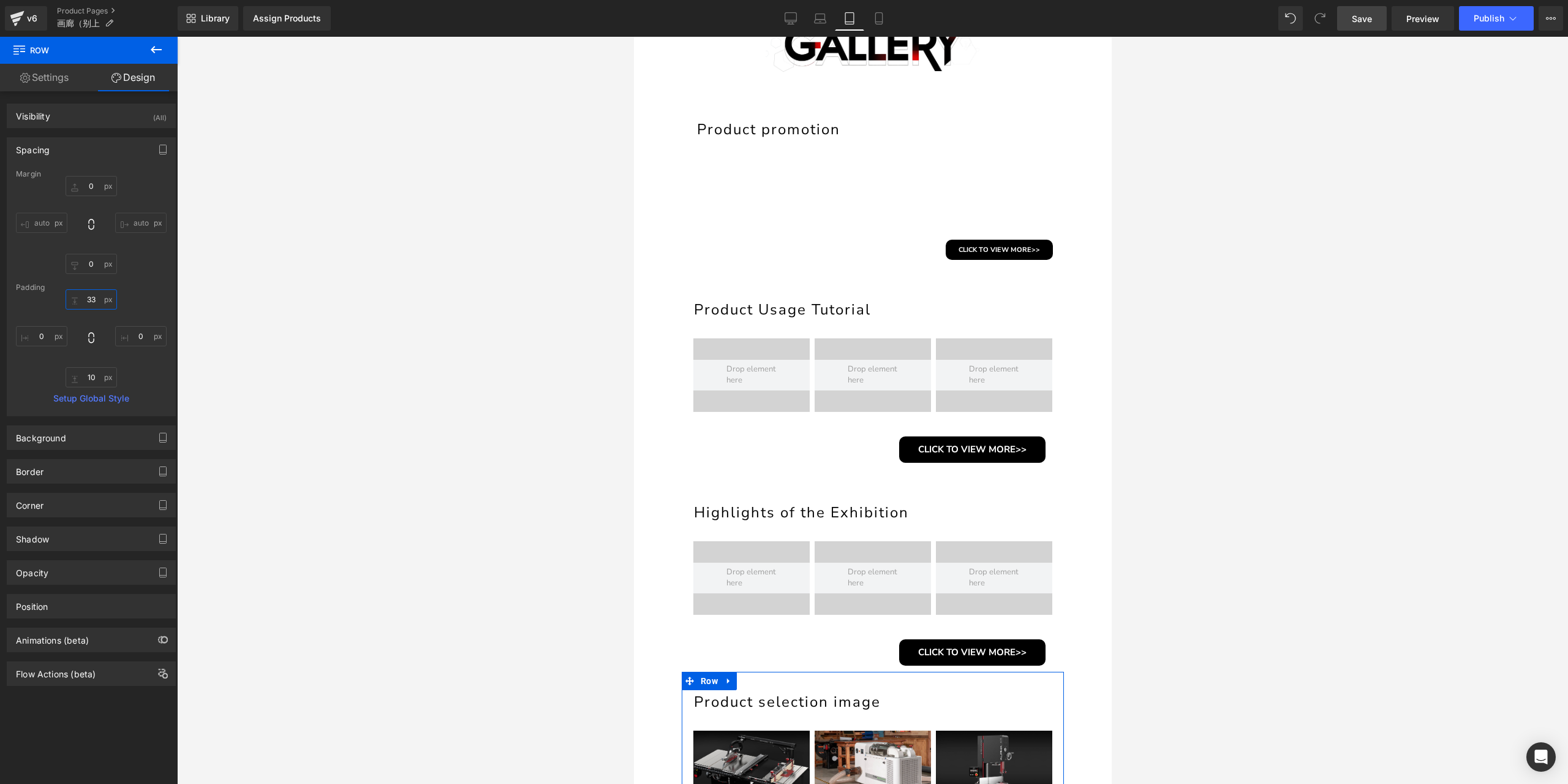
click at [95, 293] on input "33" at bounding box center [91, 299] width 51 height 20
type input "30"
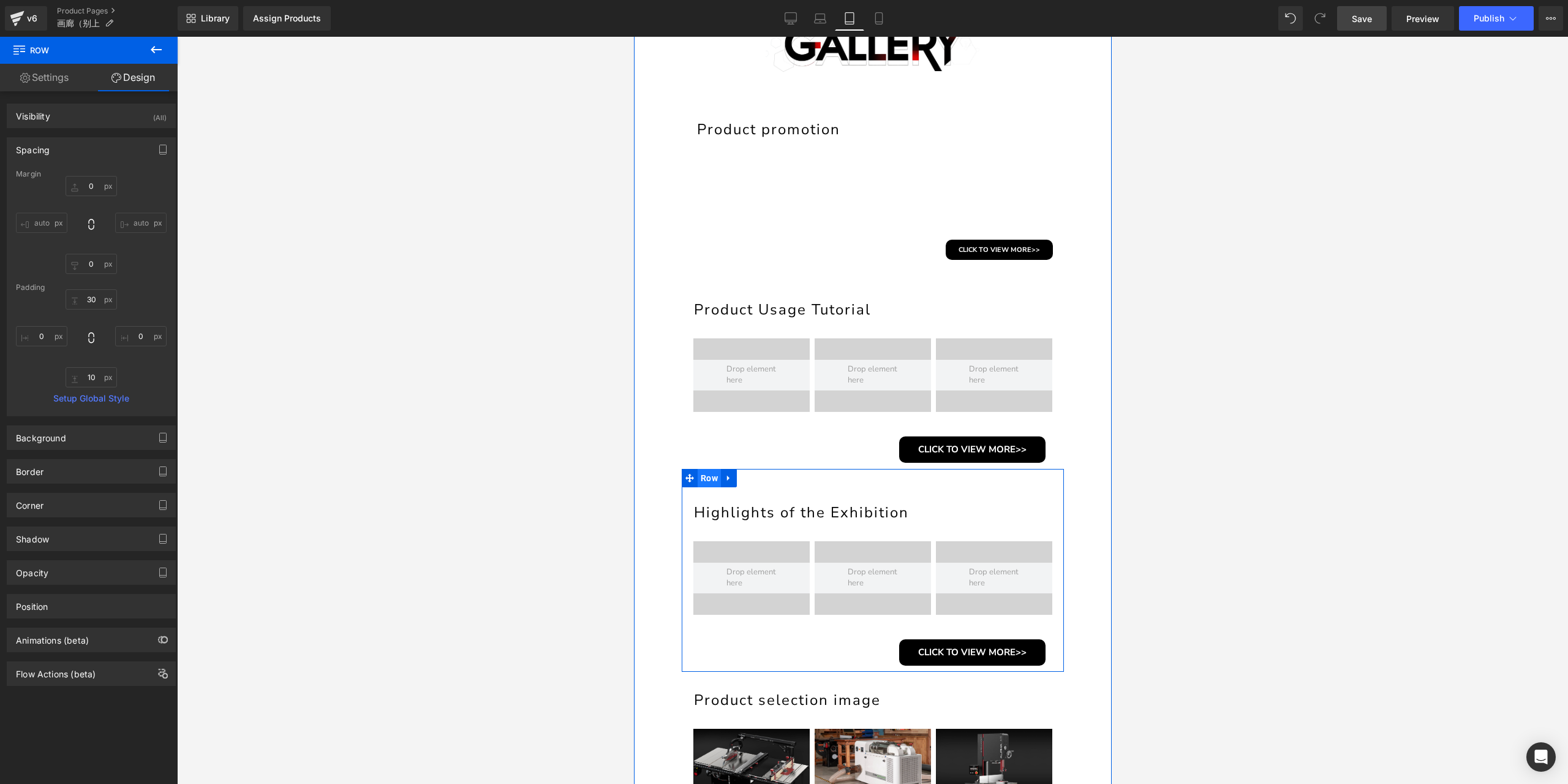
click at [711, 482] on span "Row" at bounding box center [708, 477] width 23 height 19
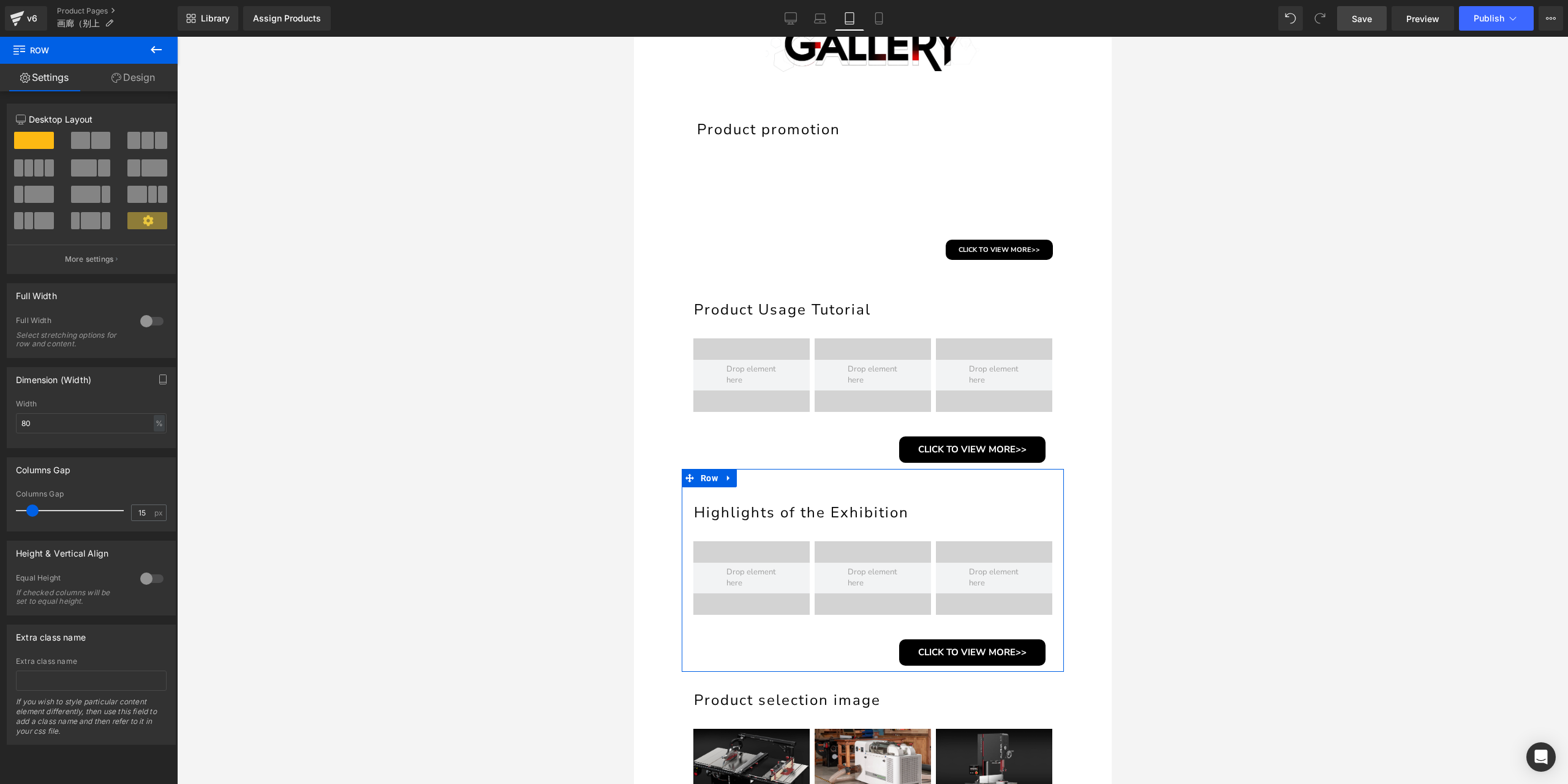
click at [127, 76] on link "Design" at bounding box center [133, 77] width 89 height 27
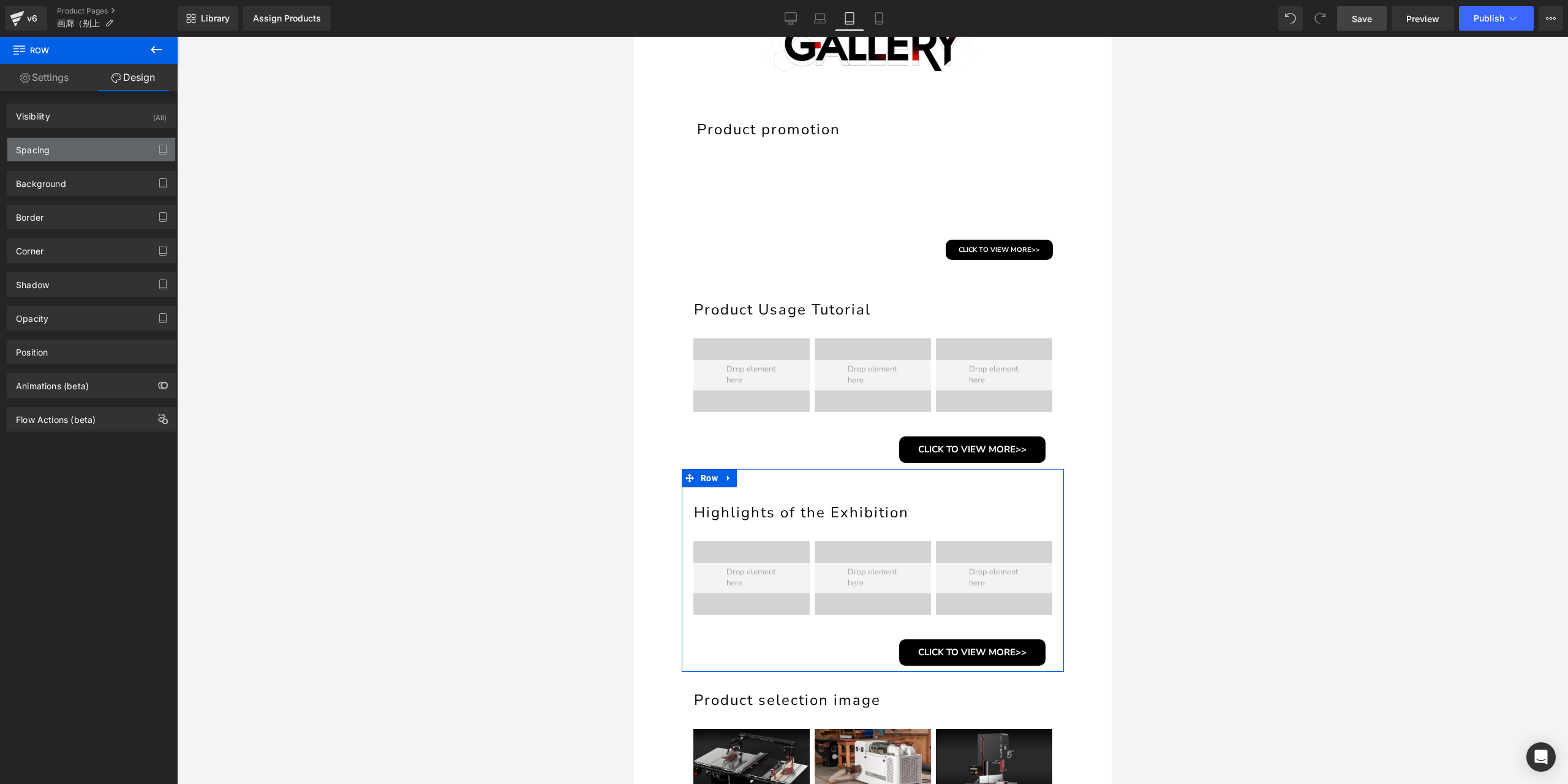
click at [81, 148] on div "Spacing" at bounding box center [91, 150] width 168 height 23
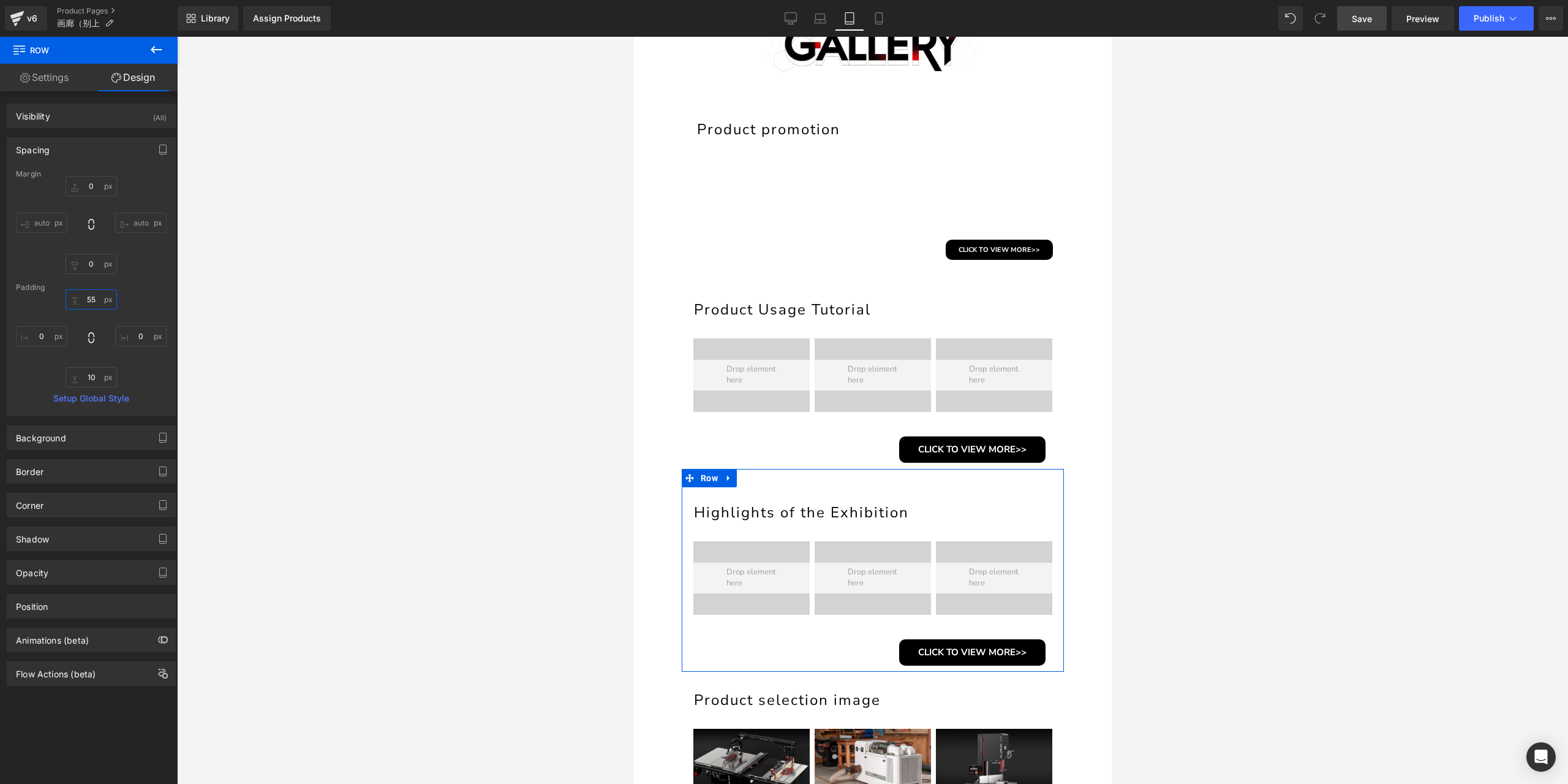
click at [89, 299] on input "55" at bounding box center [91, 299] width 51 height 20
type input "30"
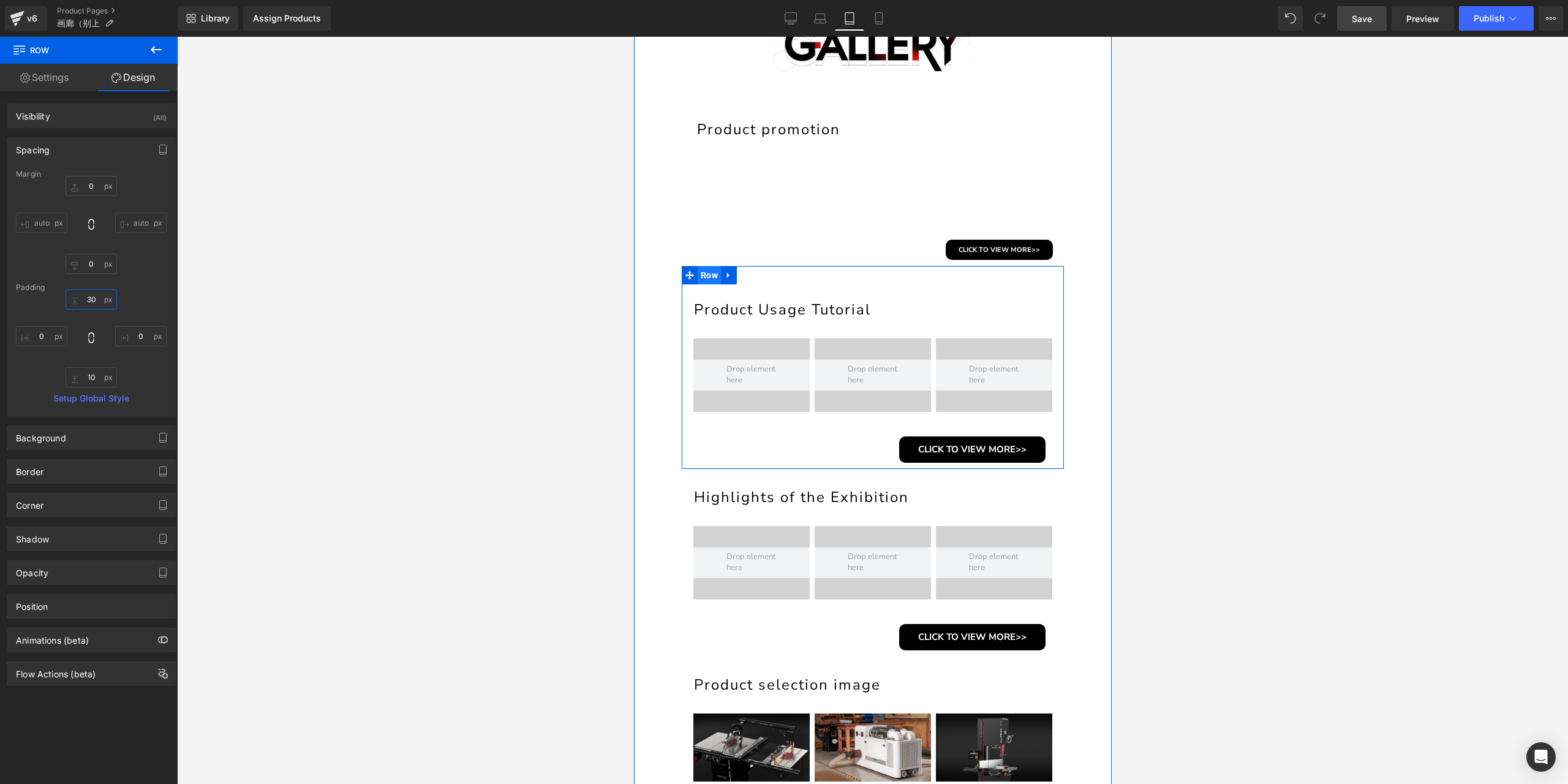
drag, startPoint x: 707, startPoint y: 271, endPoint x: 1247, endPoint y: 278, distance: 540.0
click at [707, 271] on span "Row" at bounding box center [708, 275] width 23 height 19
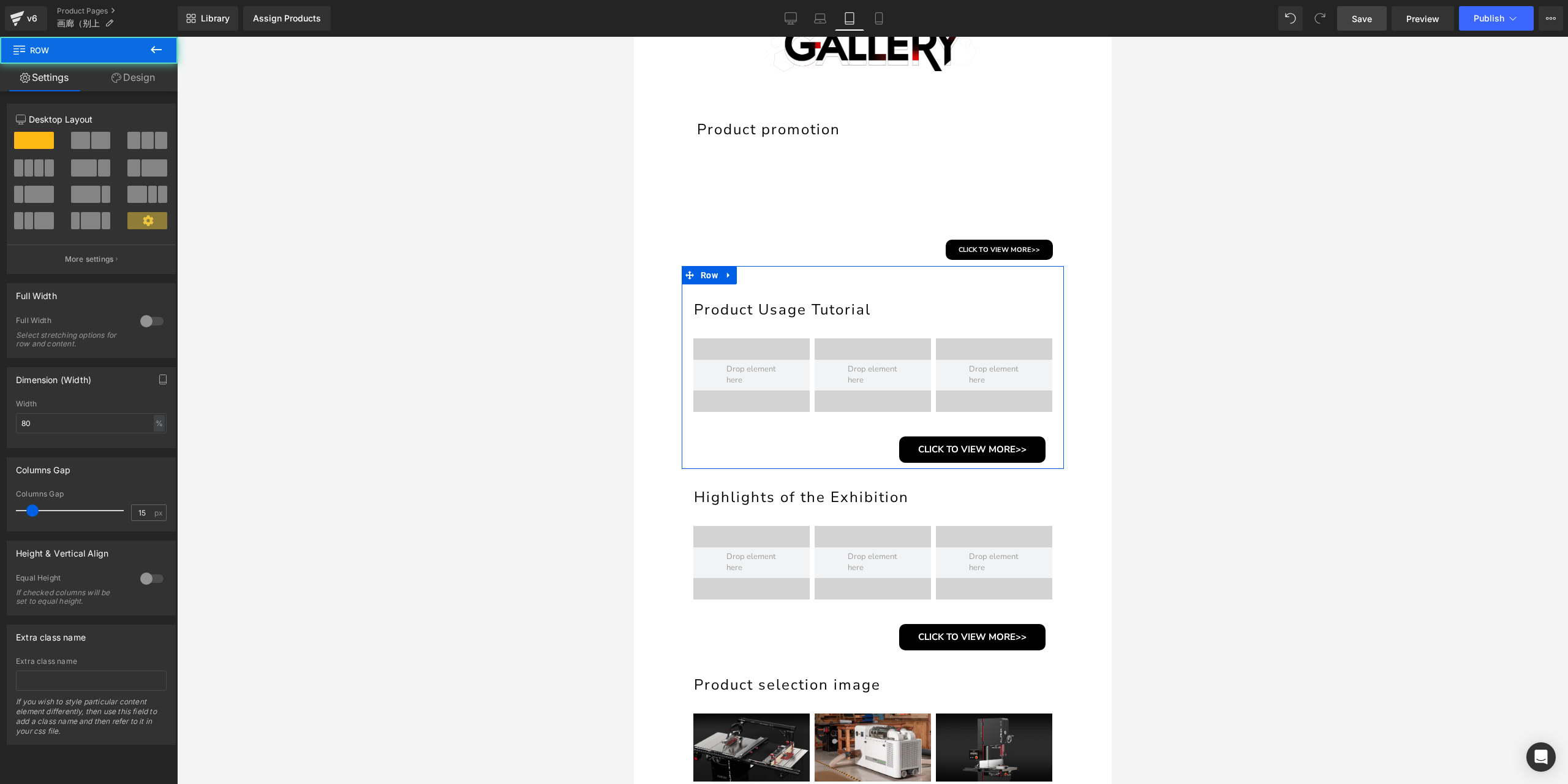
click at [129, 82] on link "Design" at bounding box center [133, 77] width 89 height 27
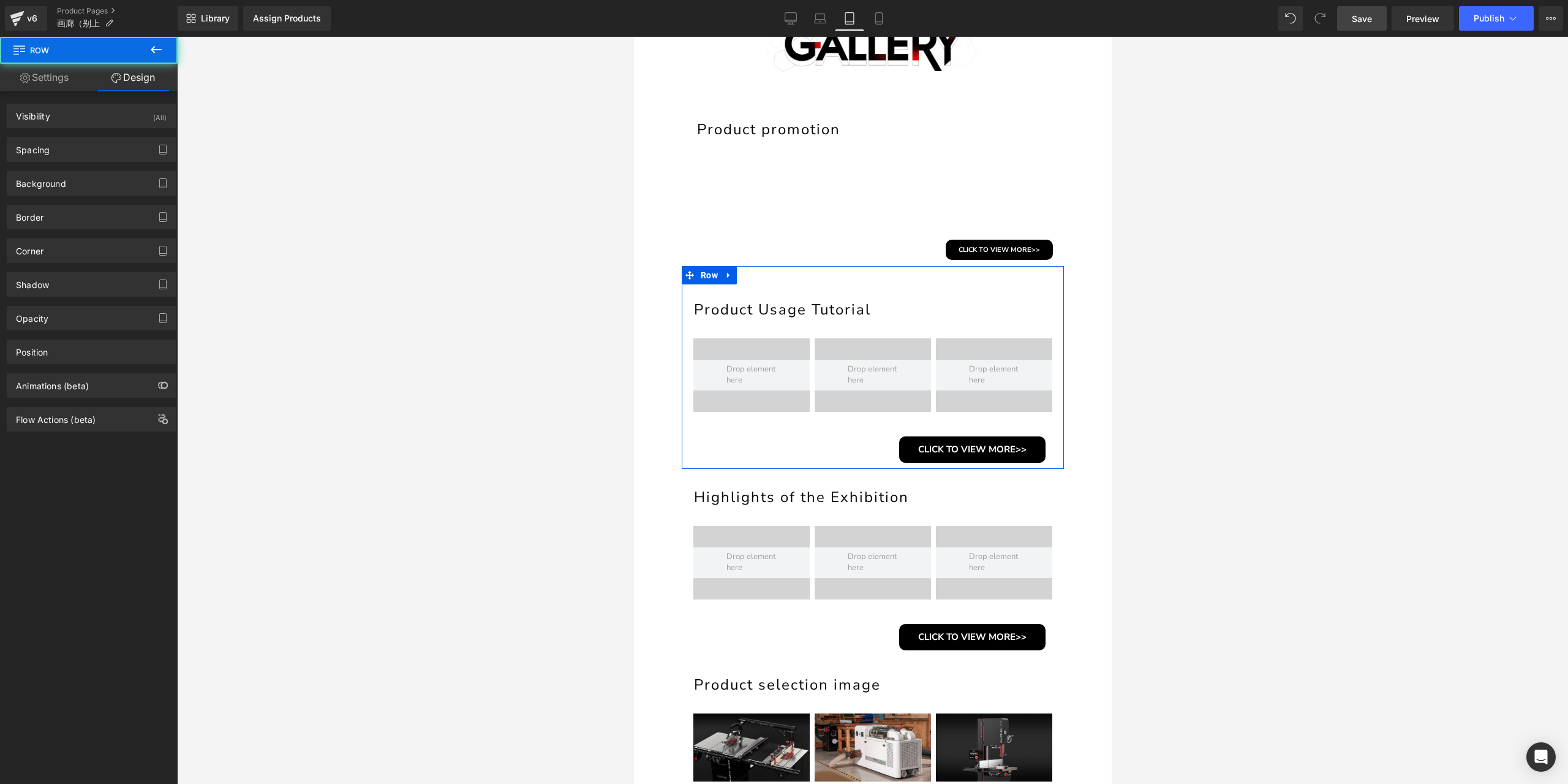
type input "0"
type input "55"
type input "0"
type input "10"
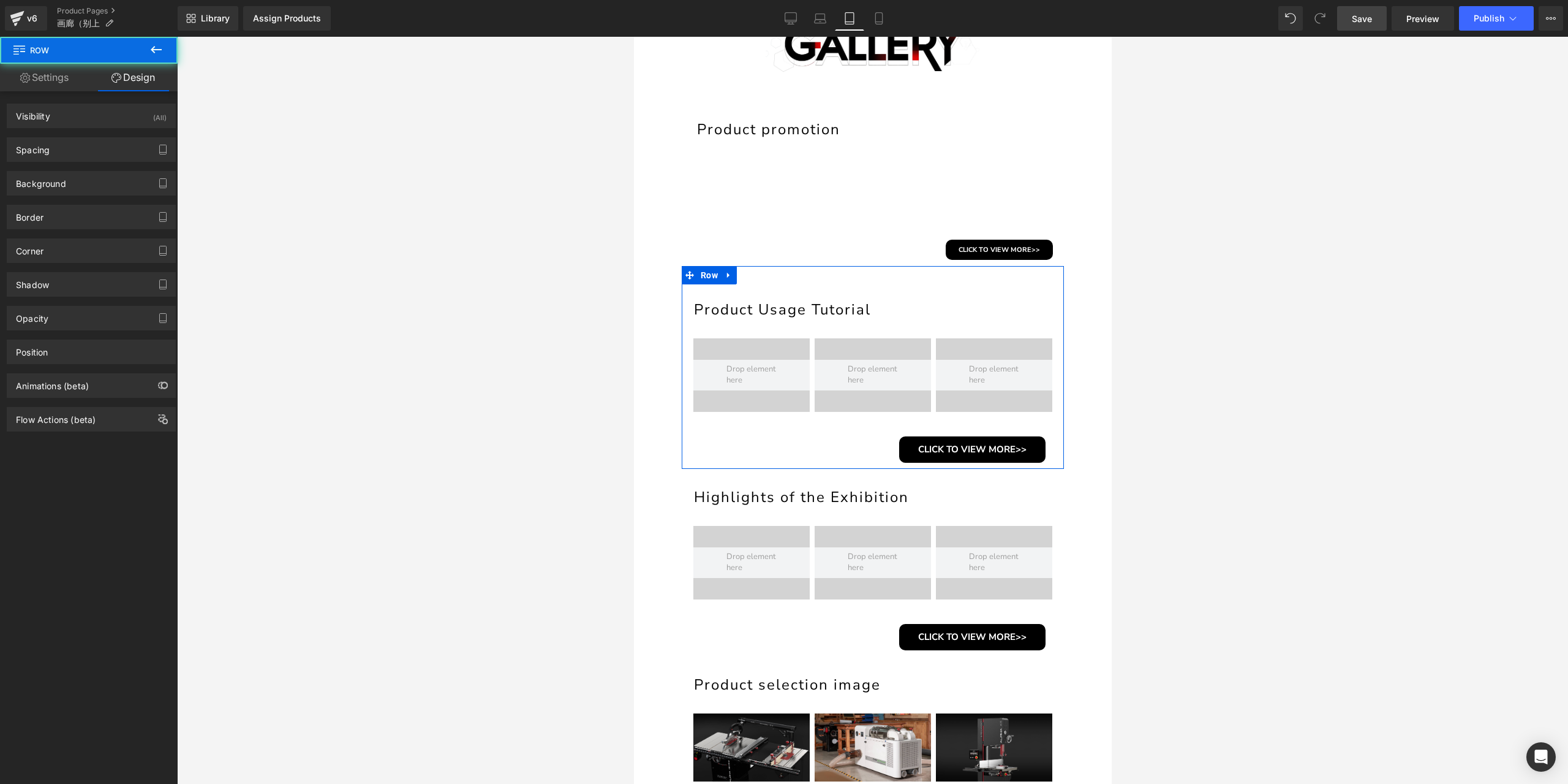
type input "0"
click at [81, 158] on div "Spacing" at bounding box center [91, 150] width 168 height 23
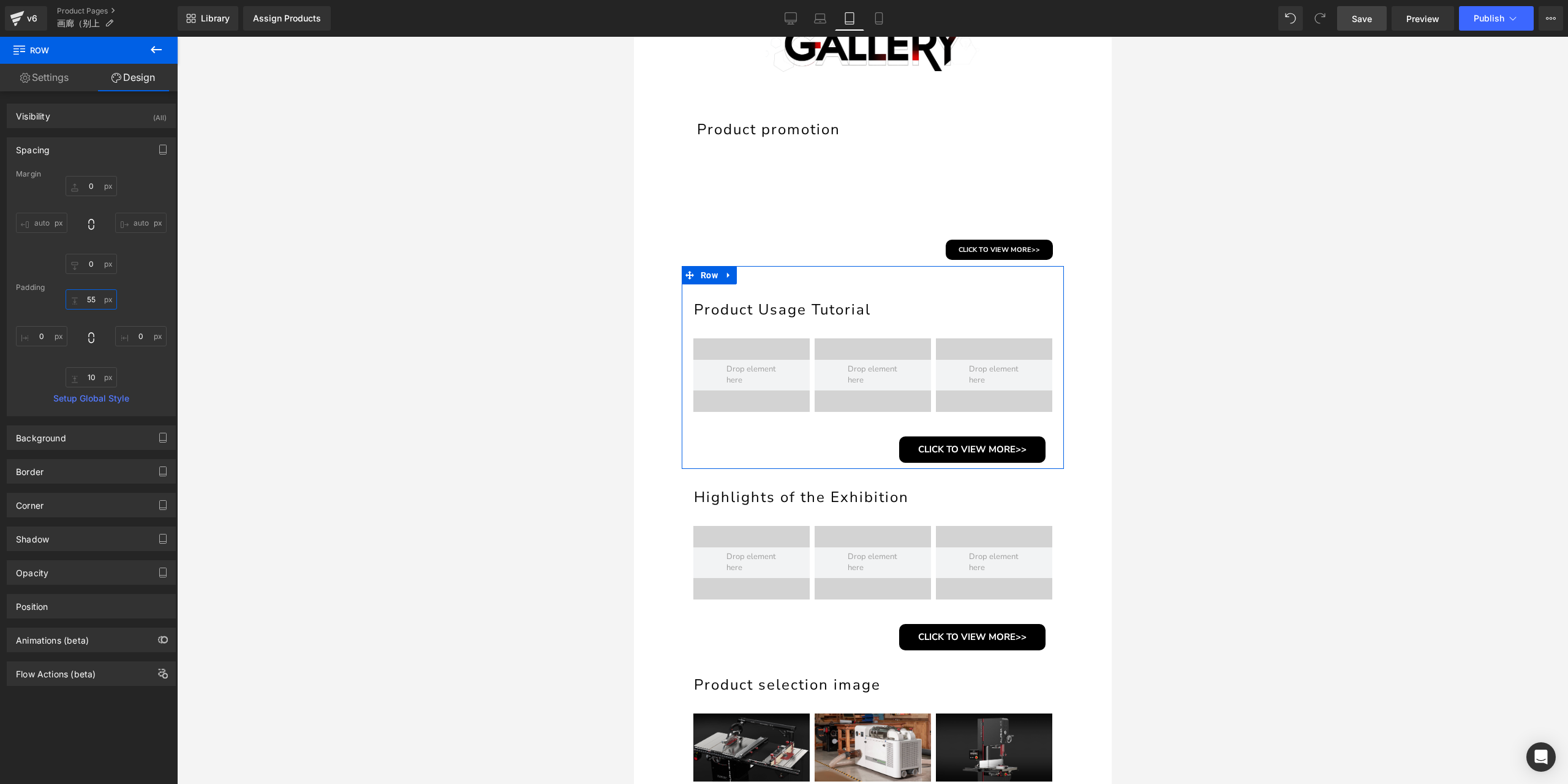
click at [96, 293] on input "55" at bounding box center [91, 299] width 51 height 20
type input "30"
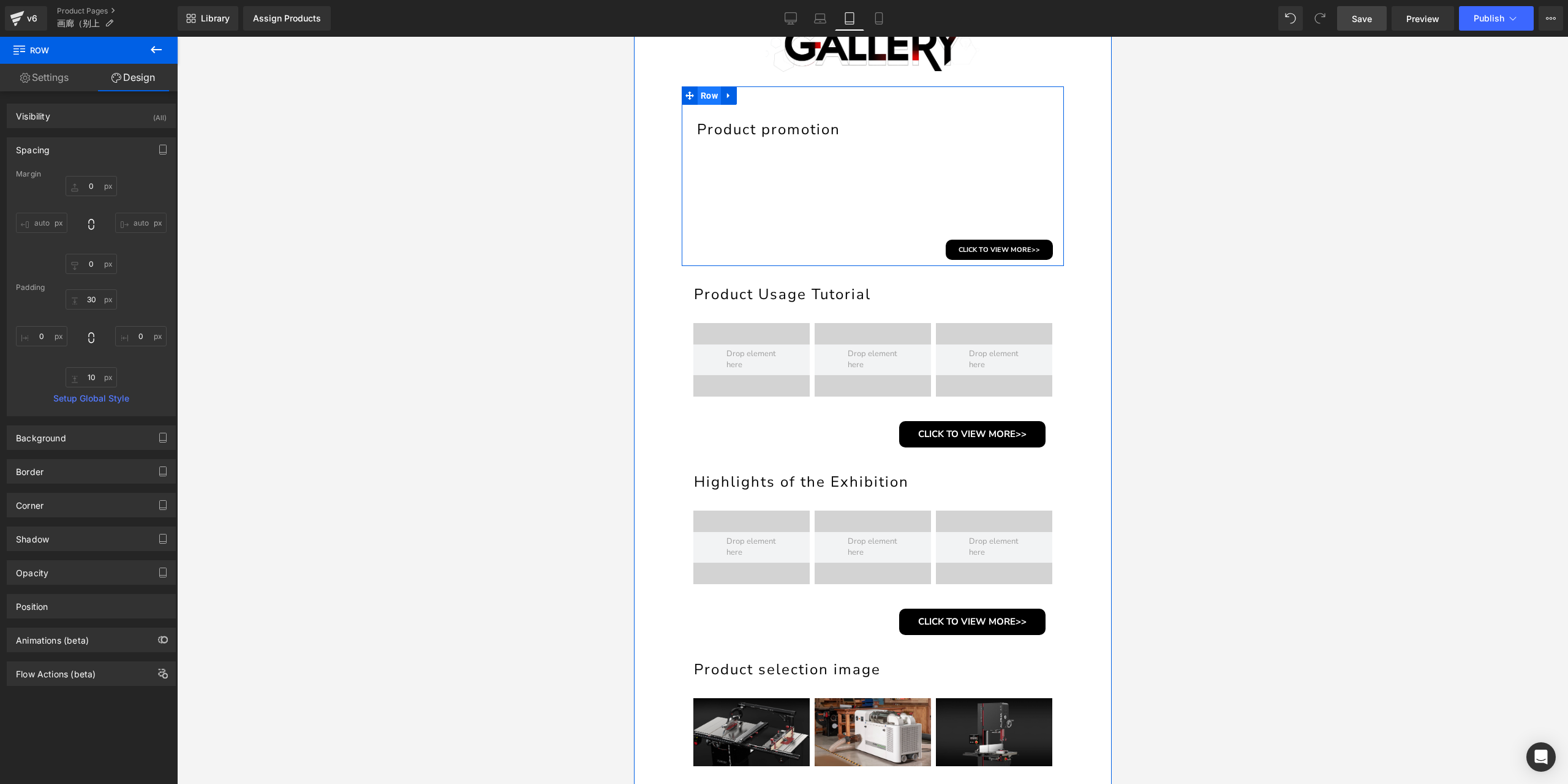
click at [713, 95] on span "Row" at bounding box center [708, 96] width 23 height 19
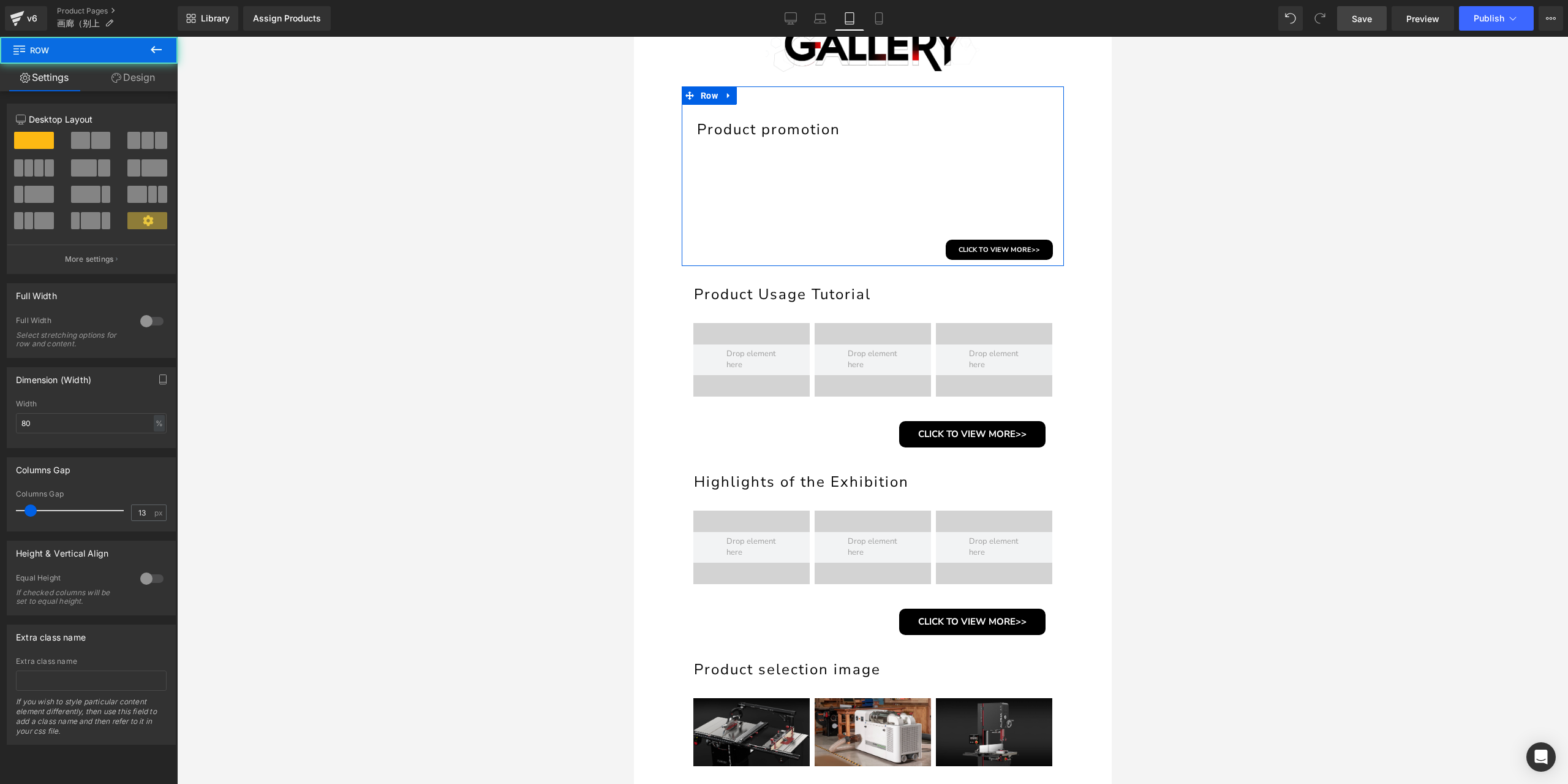
click at [165, 81] on link "Design" at bounding box center [133, 77] width 89 height 27
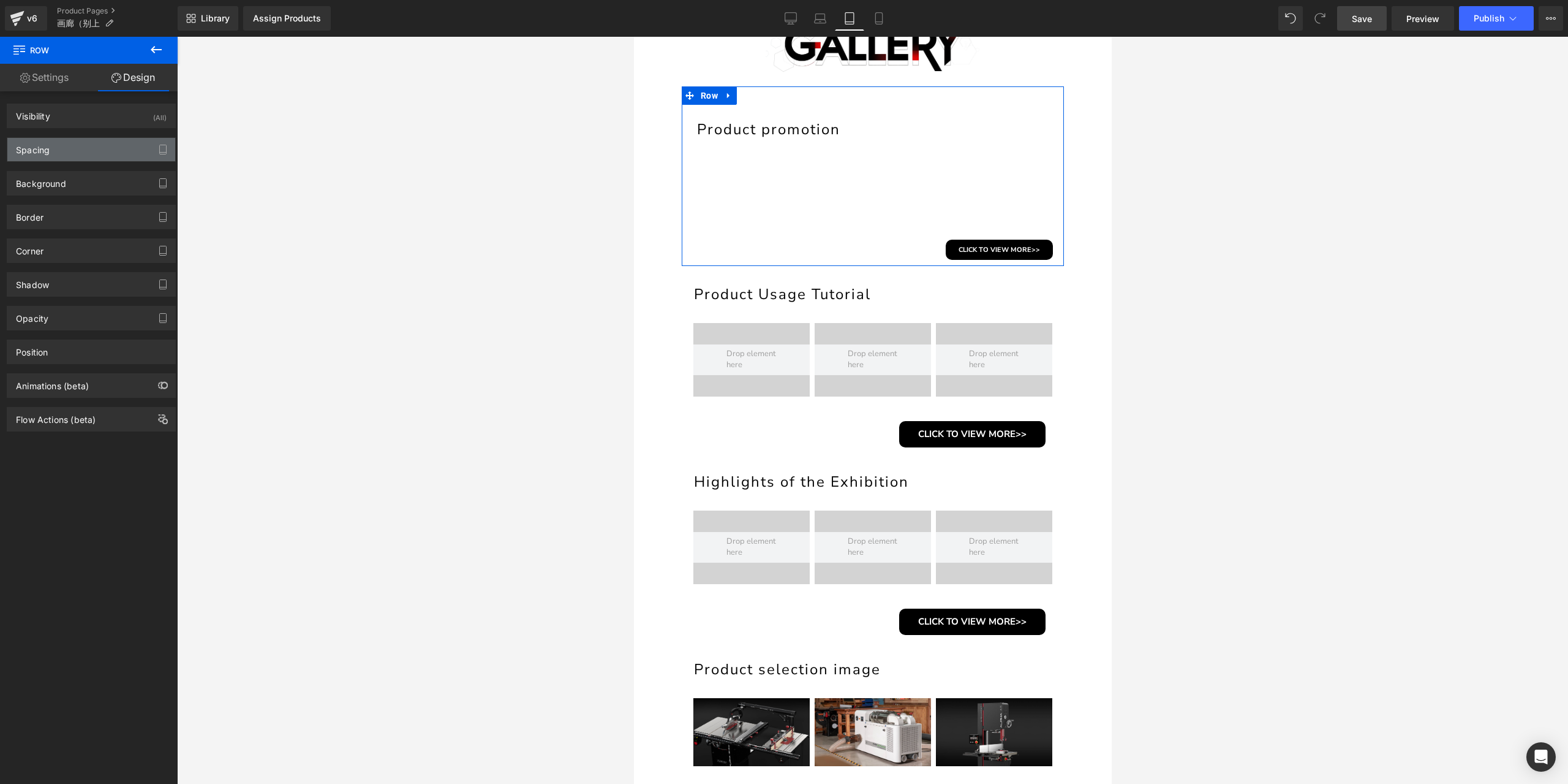
click at [108, 147] on div "Spacing" at bounding box center [91, 150] width 168 height 23
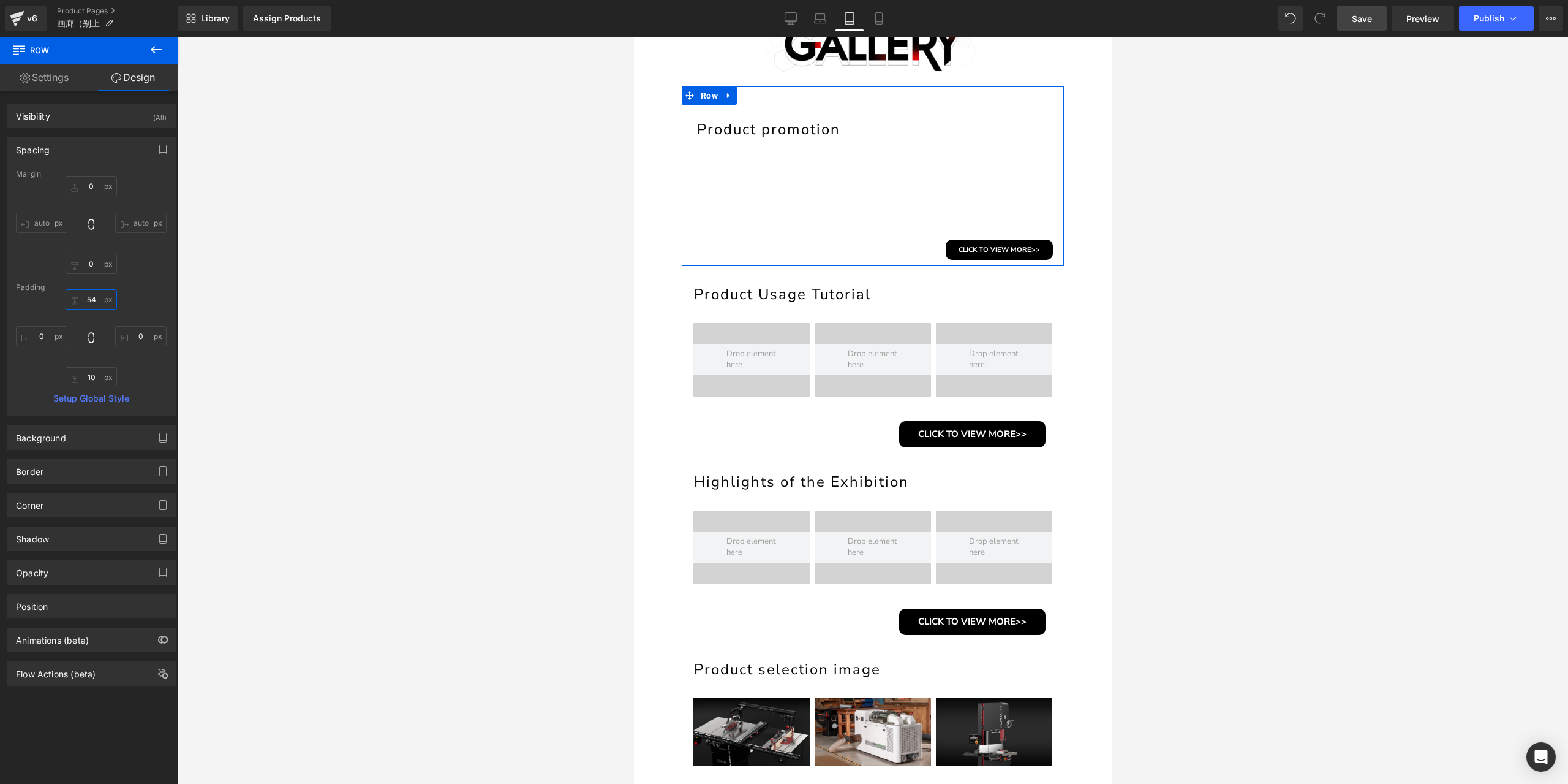
click at [95, 296] on input "54" at bounding box center [91, 299] width 51 height 20
type input "30"
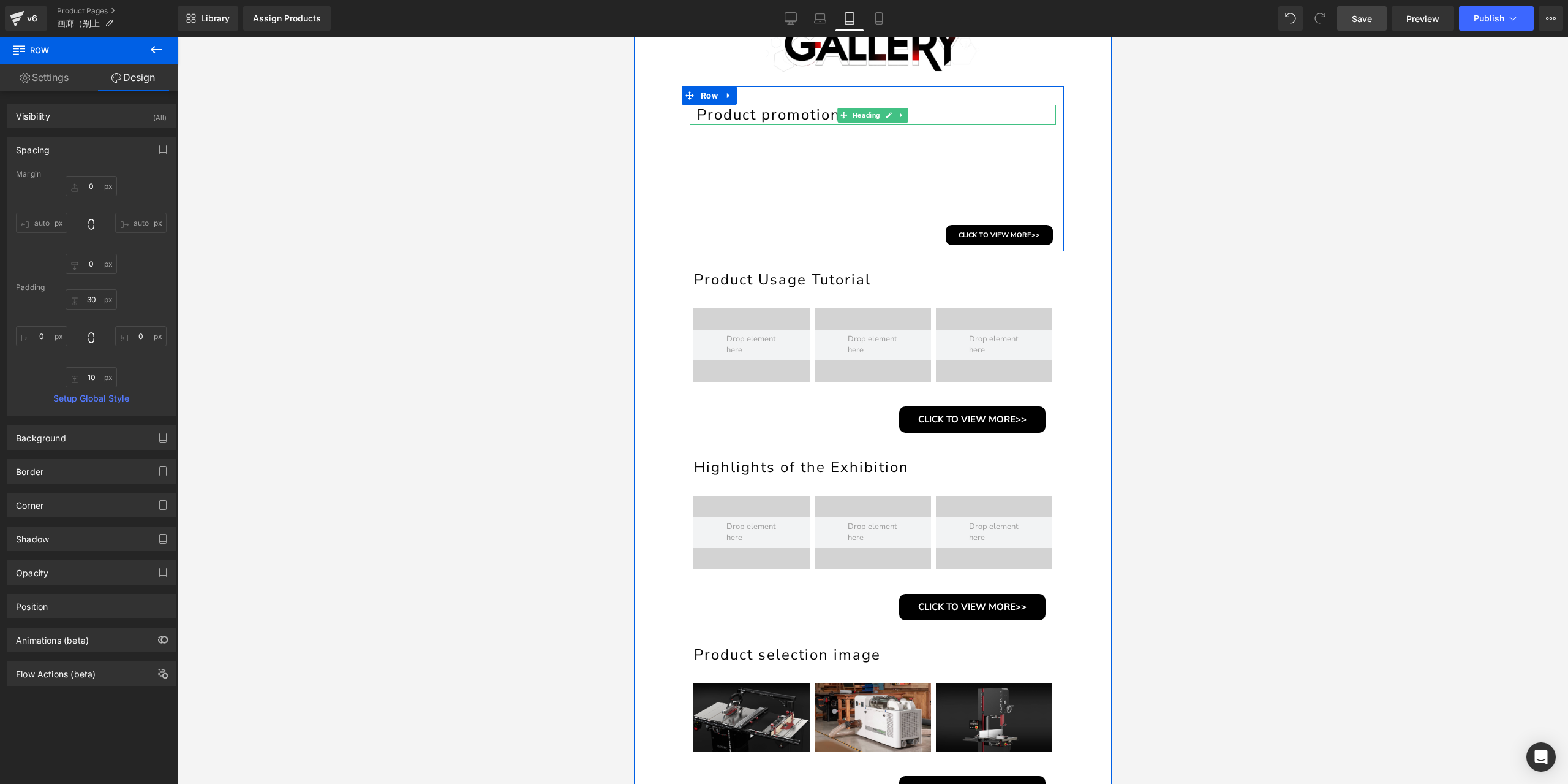
click at [745, 113] on h1 "Product promotion" at bounding box center [876, 114] width 359 height 20
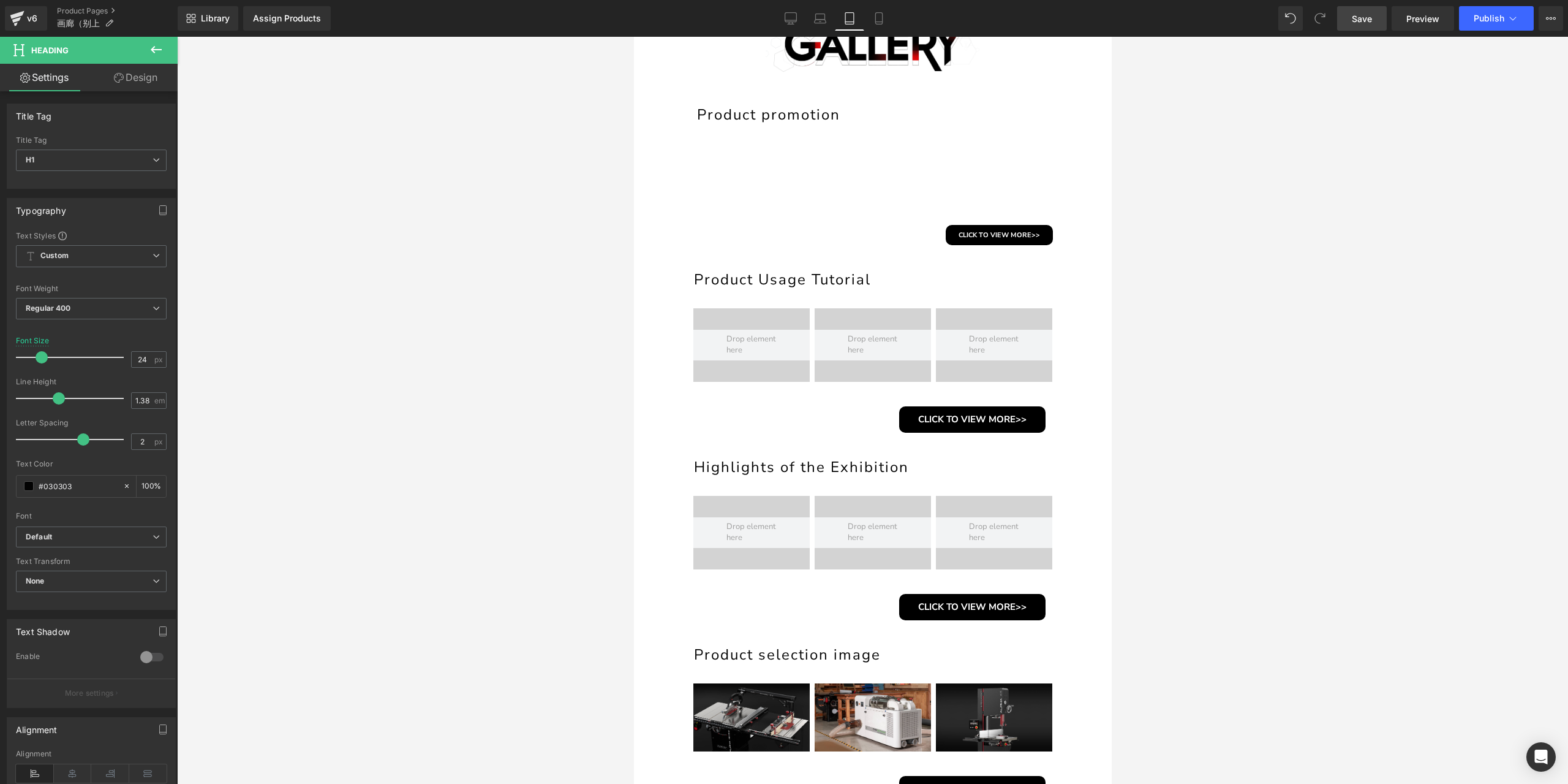
click at [143, 75] on link "Design" at bounding box center [135, 77] width 89 height 27
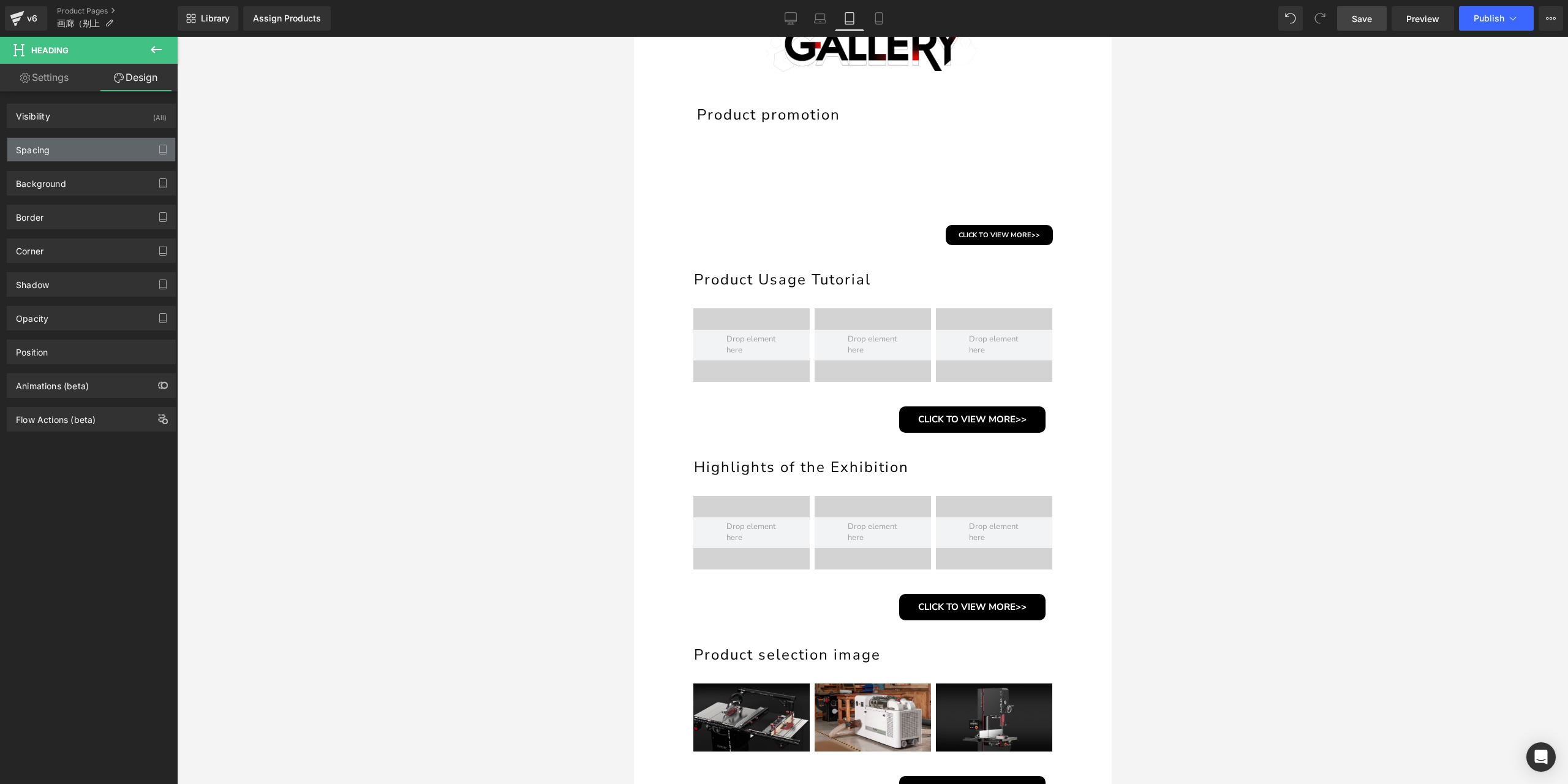
click at [73, 142] on div "Spacing" at bounding box center [91, 150] width 168 height 23
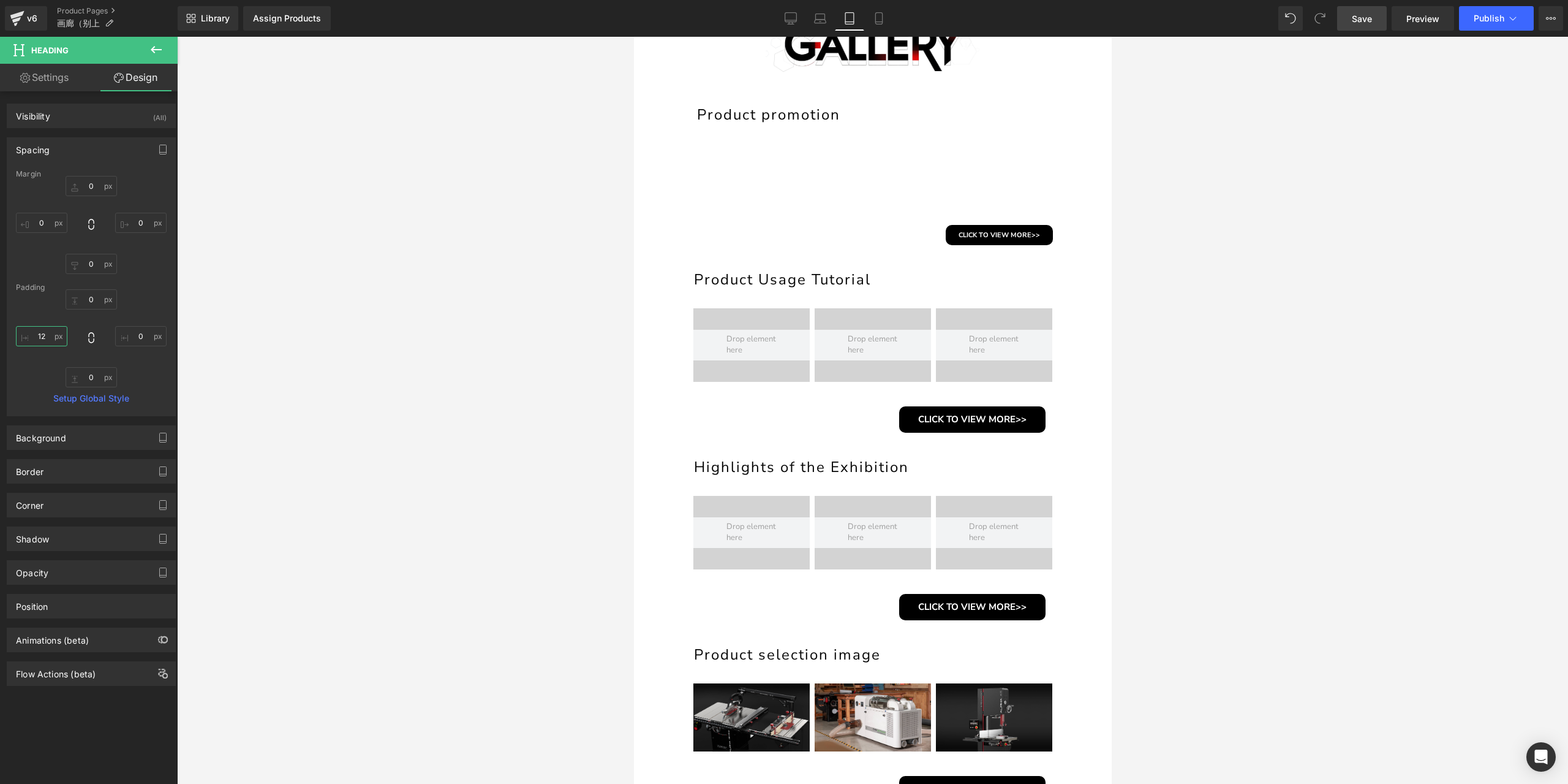
click at [42, 333] on input "12" at bounding box center [42, 336] width 51 height 20
click at [47, 337] on input "0" at bounding box center [42, 336] width 51 height 20
click at [47, 337] on input "5" at bounding box center [42, 336] width 51 height 20
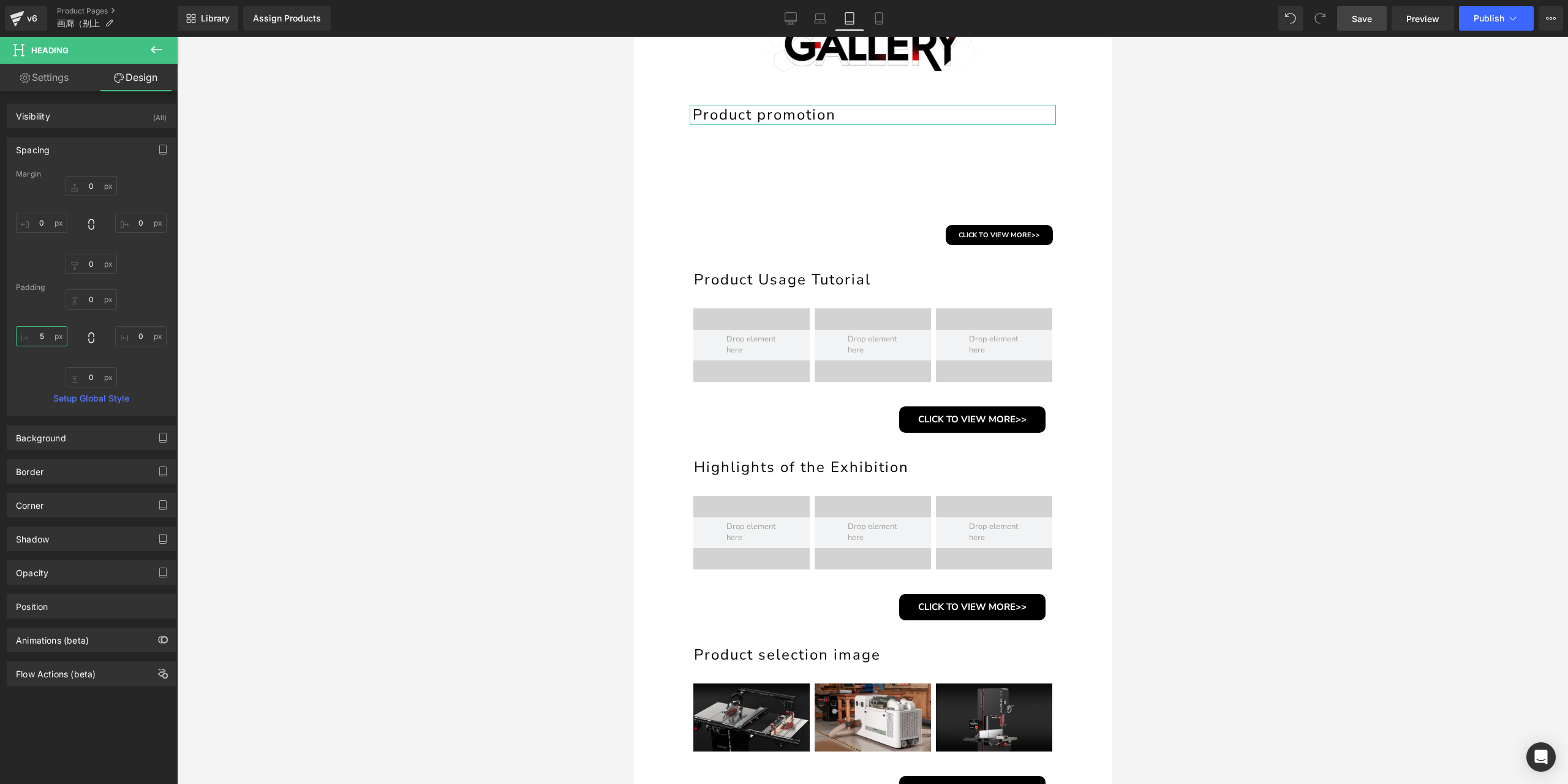
type input "3"
click at [741, 281] on h1 "Product Usage Tutorial" at bounding box center [873, 279] width 360 height 20
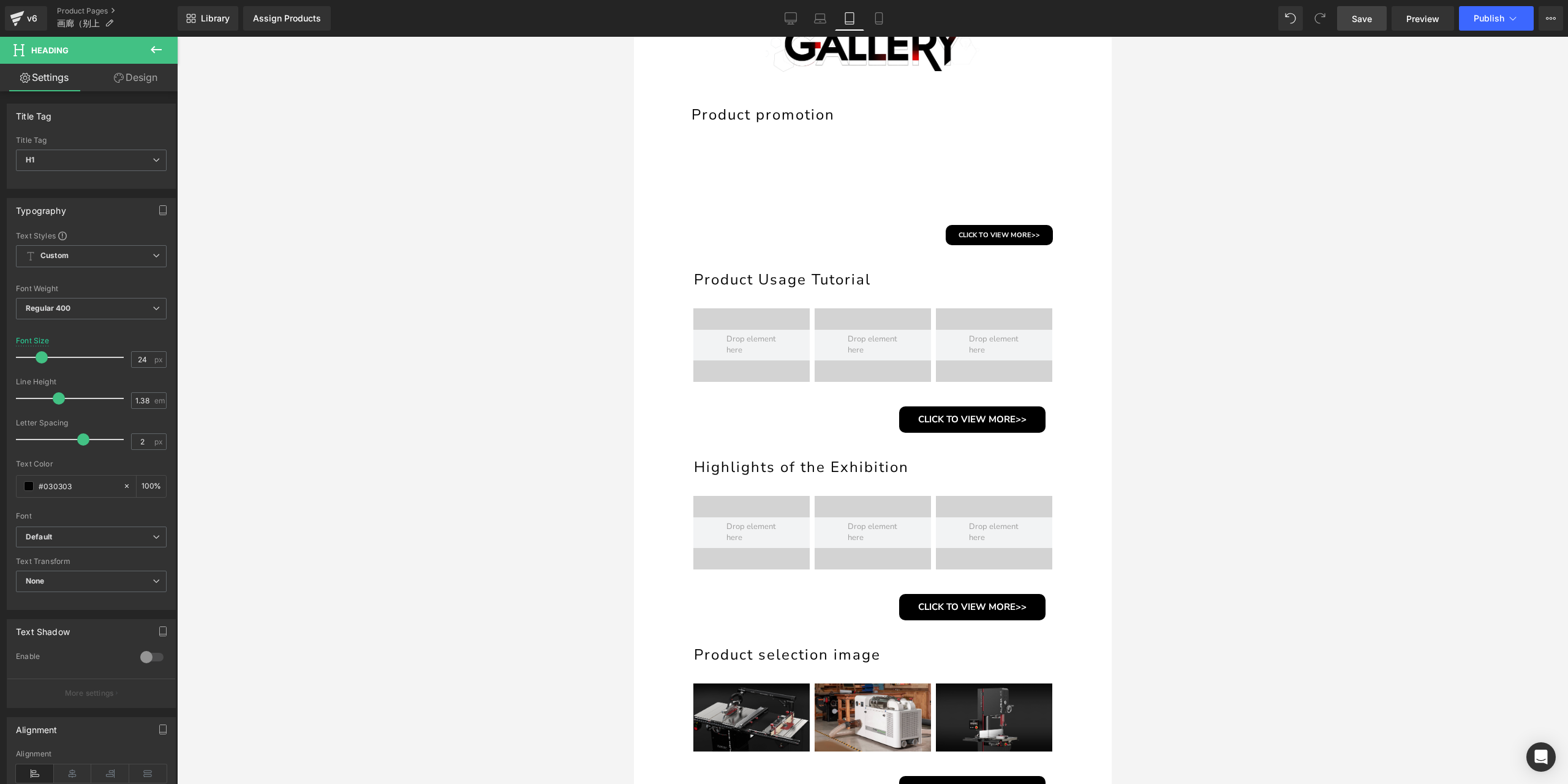
click at [134, 89] on link "Design" at bounding box center [135, 77] width 89 height 27
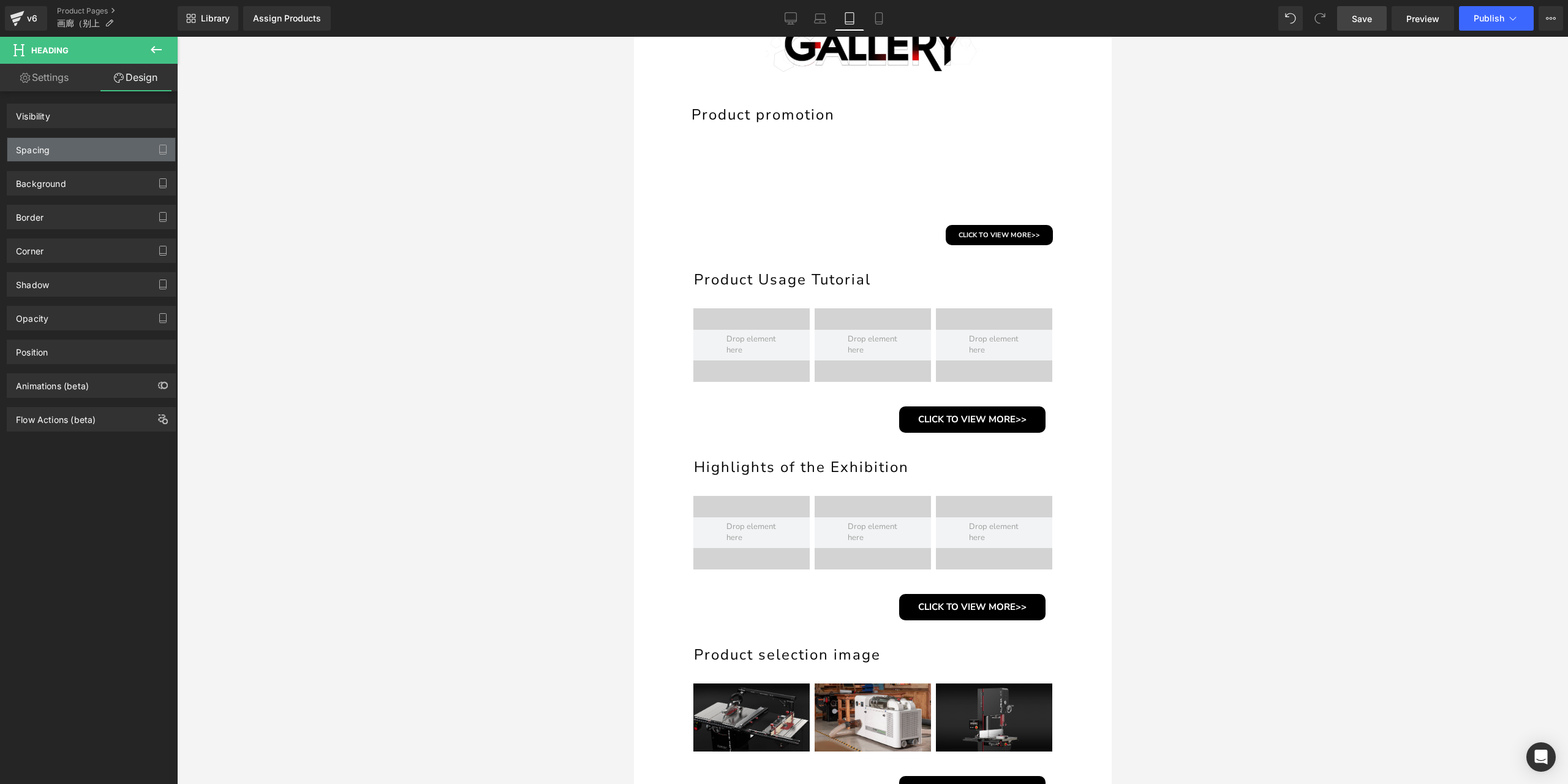
click at [67, 146] on div "Spacing" at bounding box center [91, 150] width 168 height 23
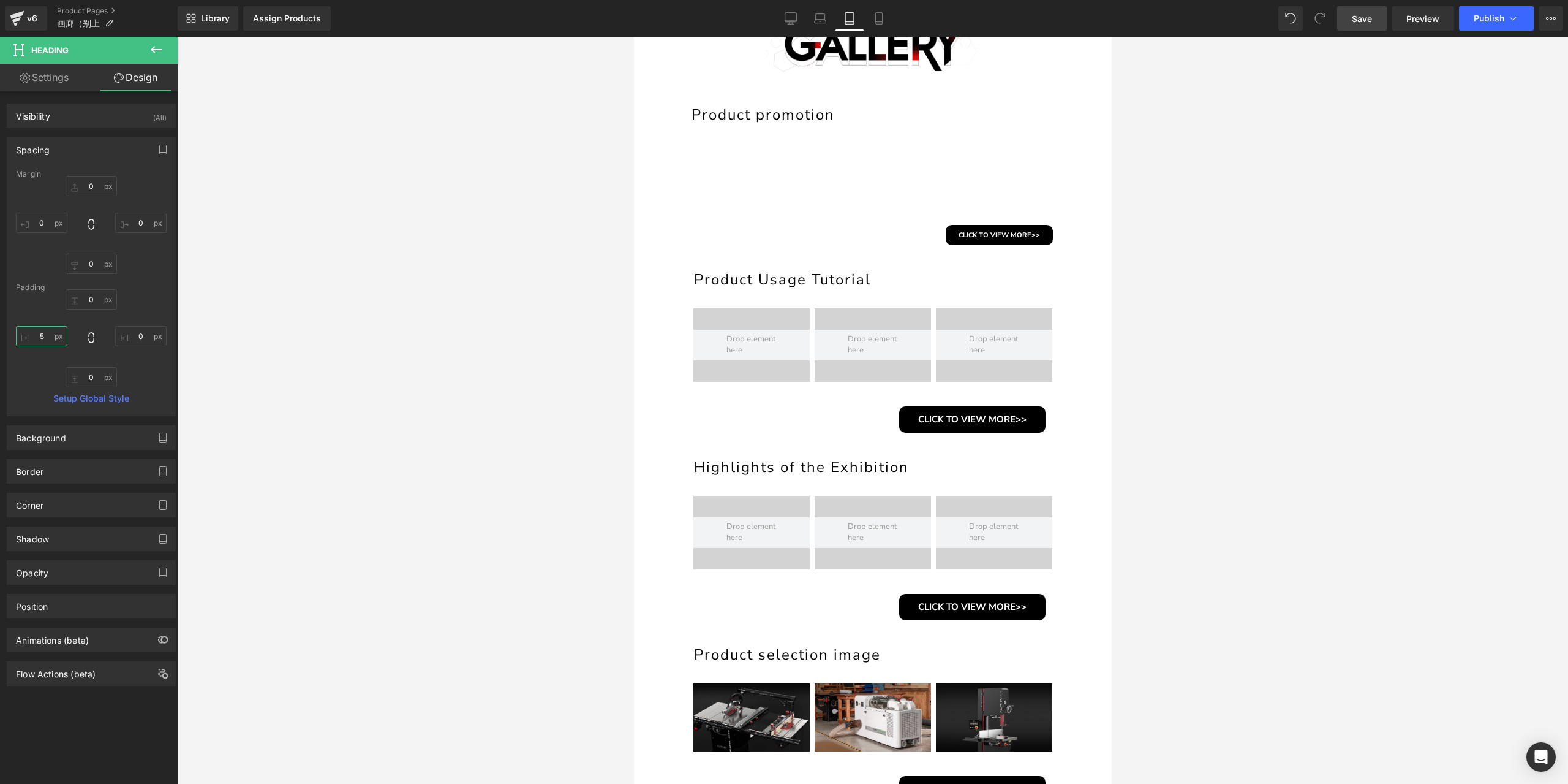
click at [39, 334] on input "5" at bounding box center [42, 336] width 51 height 20
type input "3"
click at [726, 469] on h1 "Highlights of the Exhibition" at bounding box center [873, 467] width 360 height 20
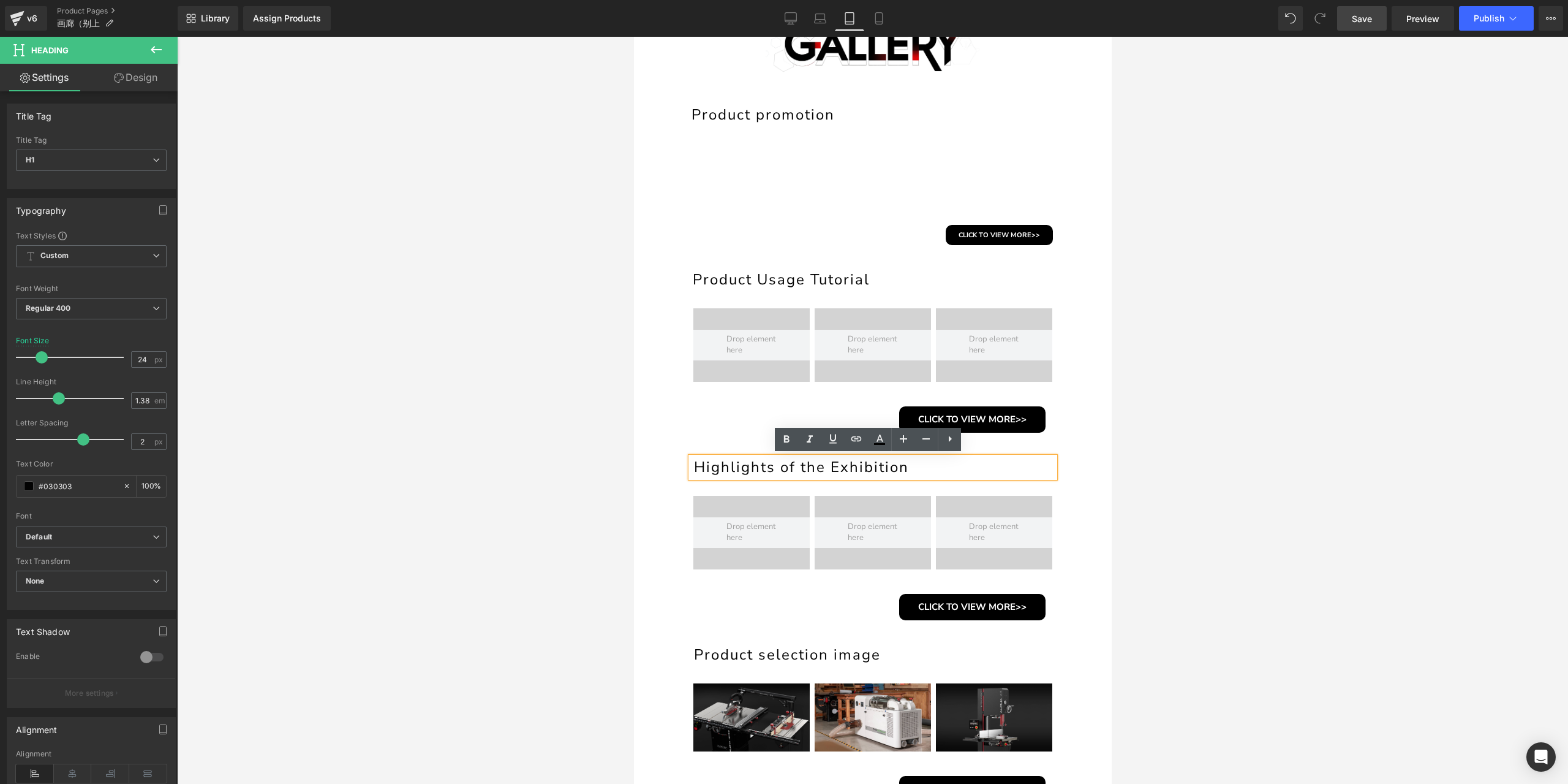
click at [153, 74] on link "Design" at bounding box center [135, 77] width 89 height 27
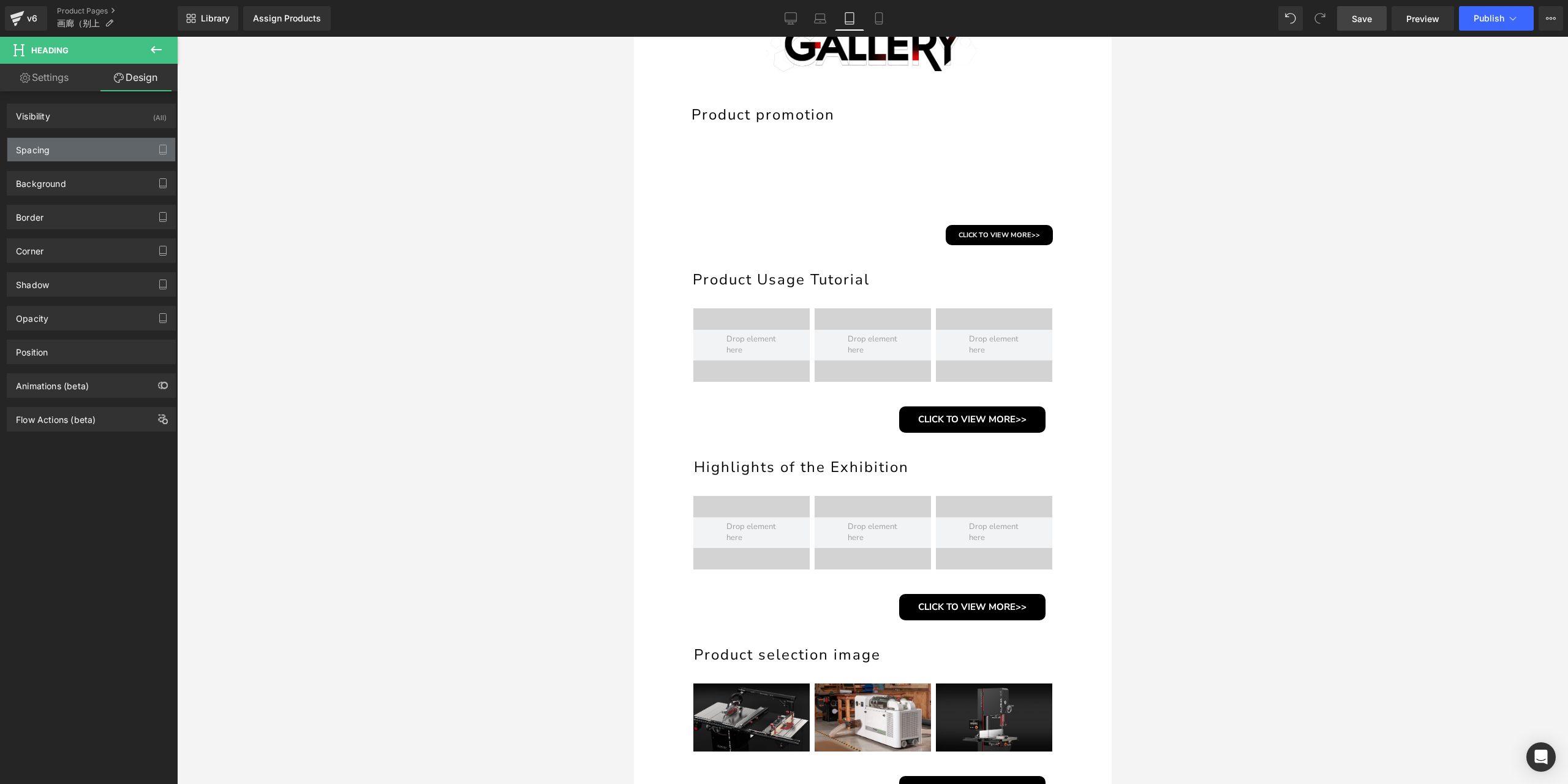
click at [74, 150] on div "Spacing" at bounding box center [91, 150] width 168 height 23
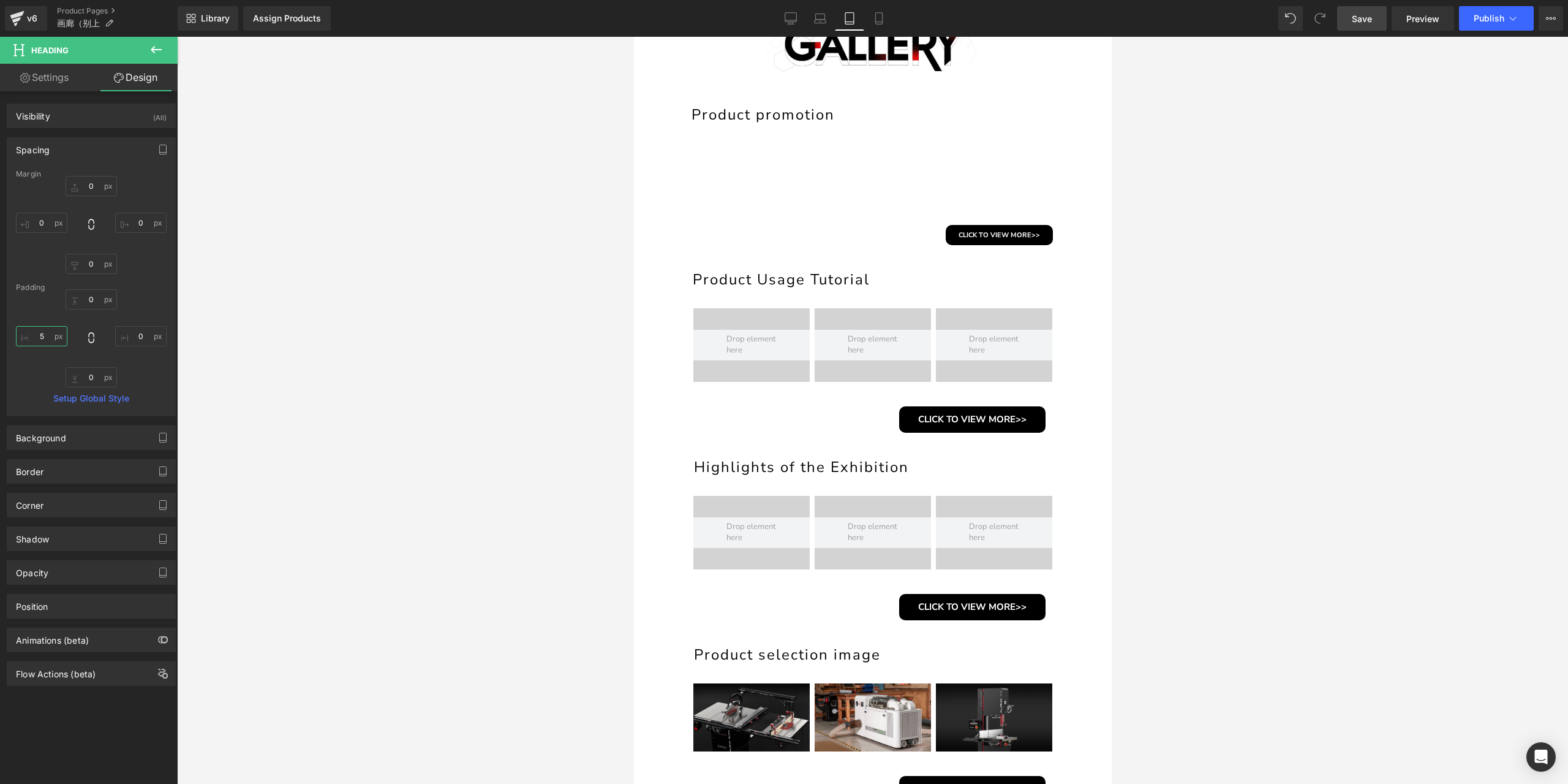
click at [48, 337] on input "5" at bounding box center [42, 336] width 51 height 20
type input "3"
click at [744, 648] on h1 "Product selection image" at bounding box center [873, 655] width 360 height 20
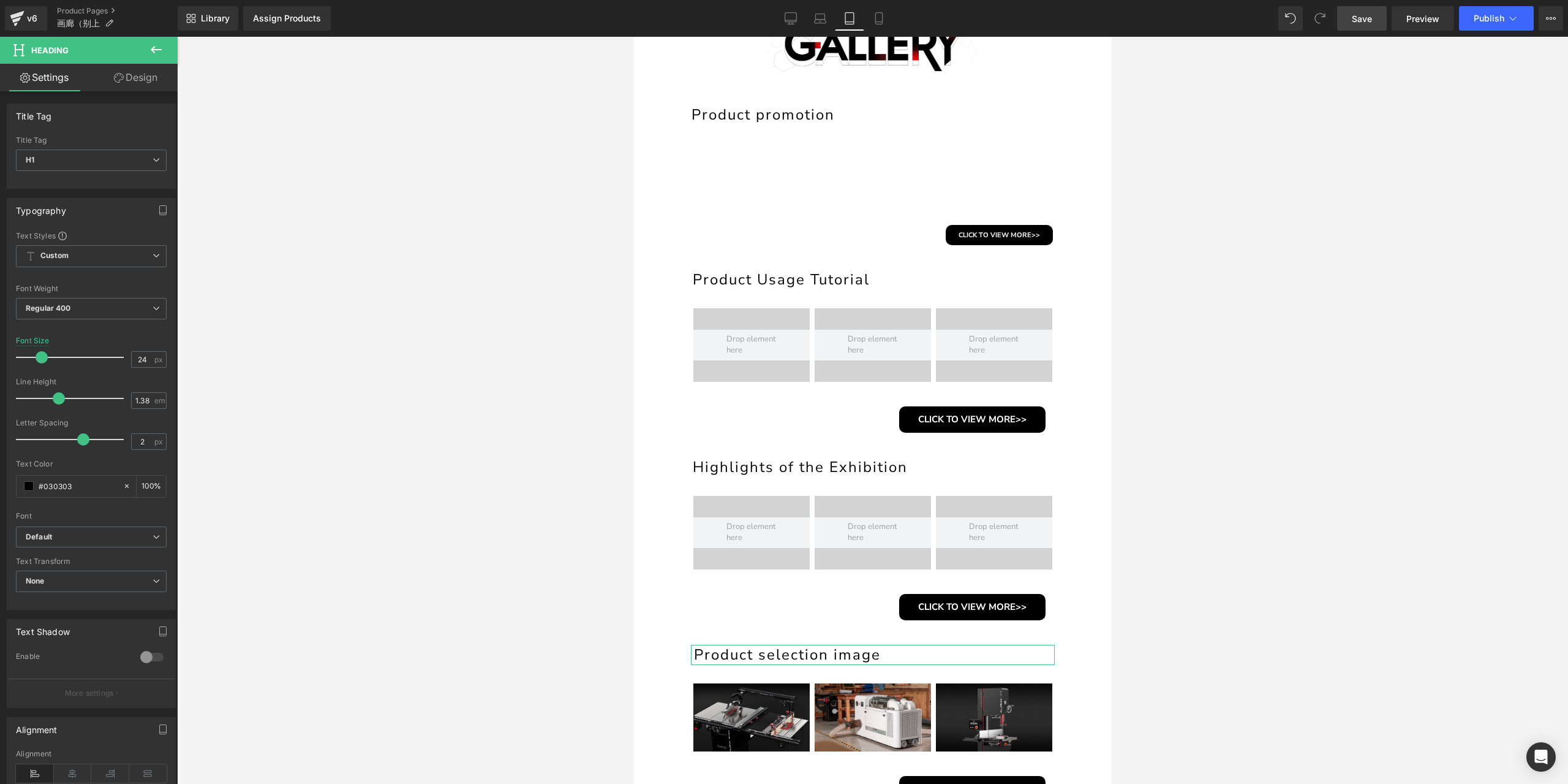
click at [127, 73] on link "Design" at bounding box center [135, 77] width 89 height 27
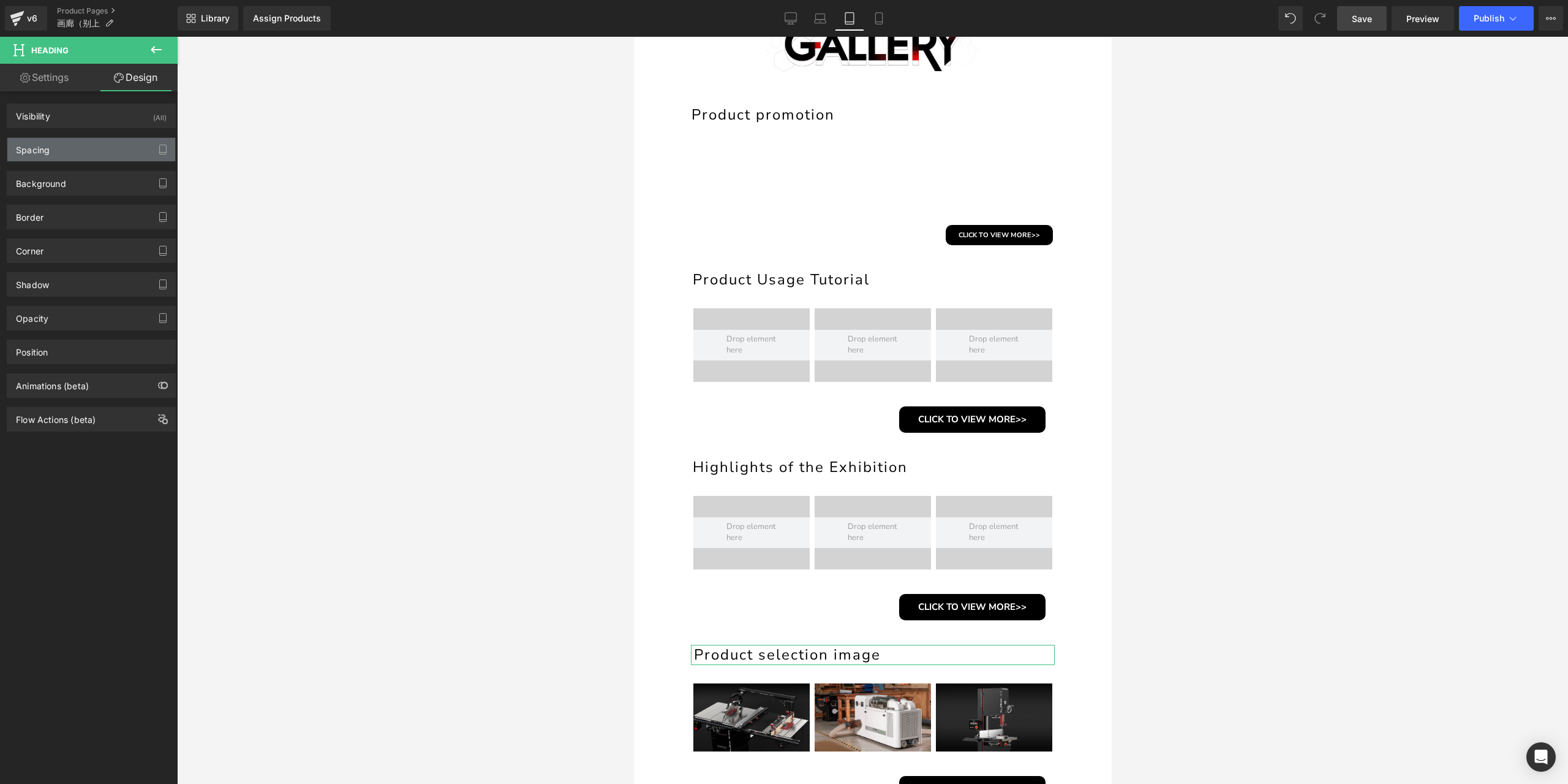
click at [55, 148] on div "Spacing" at bounding box center [91, 150] width 168 height 23
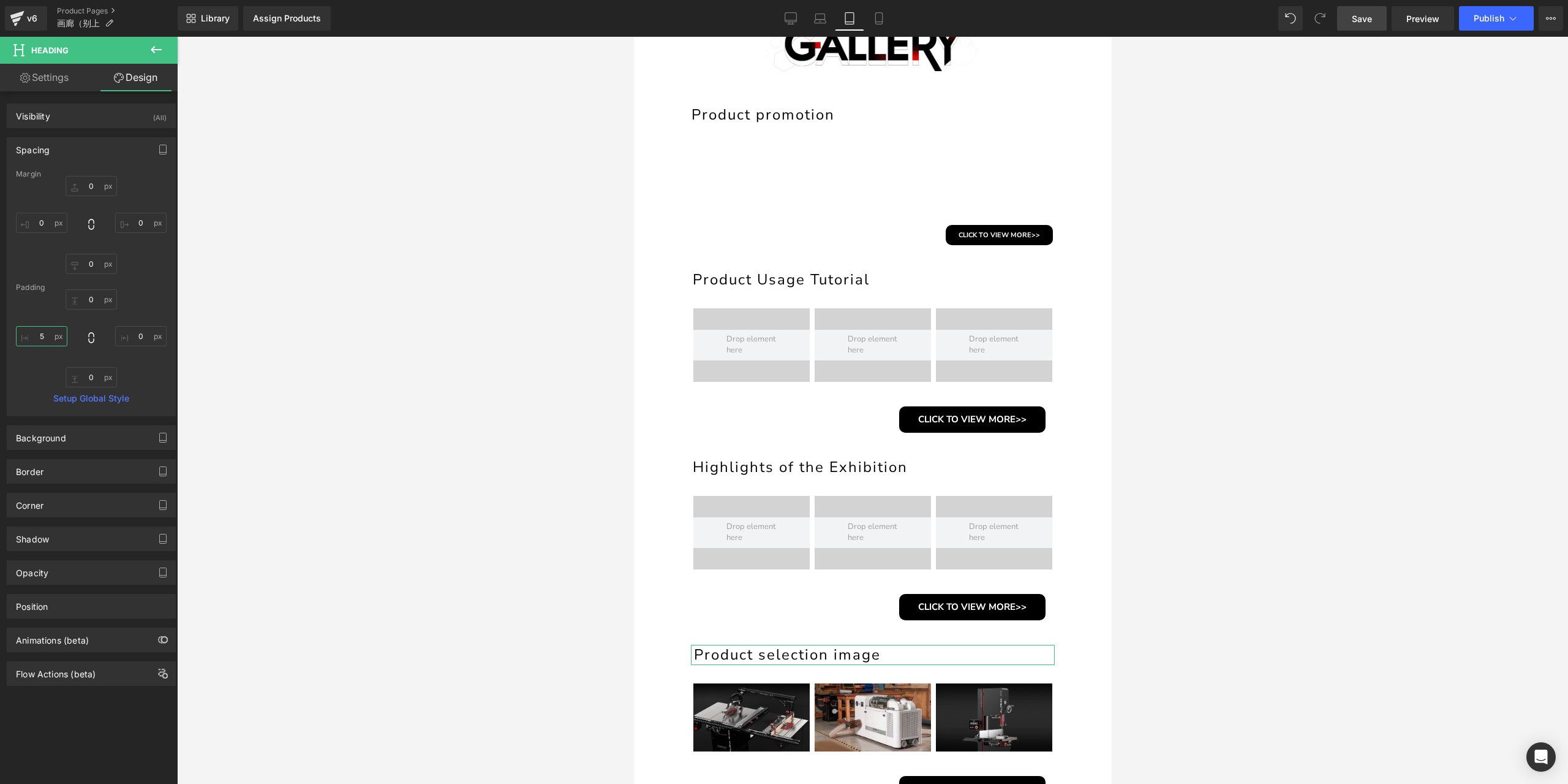
click at [39, 332] on input "5" at bounding box center [42, 336] width 51 height 20
type input "3"
click at [990, 418] on icon at bounding box center [991, 419] width 2 height 4
click at [994, 419] on icon at bounding box center [998, 420] width 7 height 7
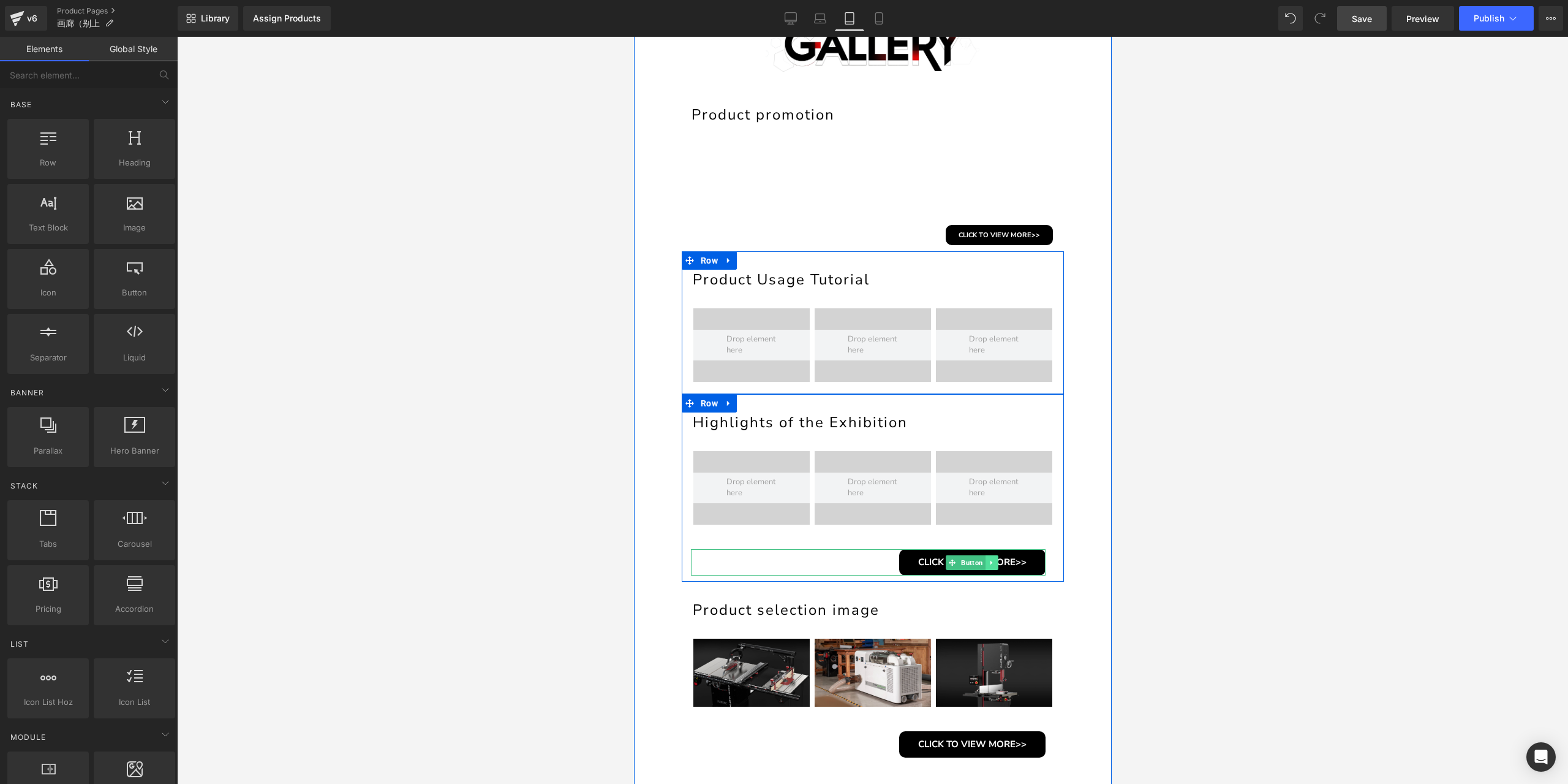
click at [990, 560] on link at bounding box center [991, 563] width 13 height 15
click at [994, 560] on icon at bounding box center [998, 563] width 7 height 7
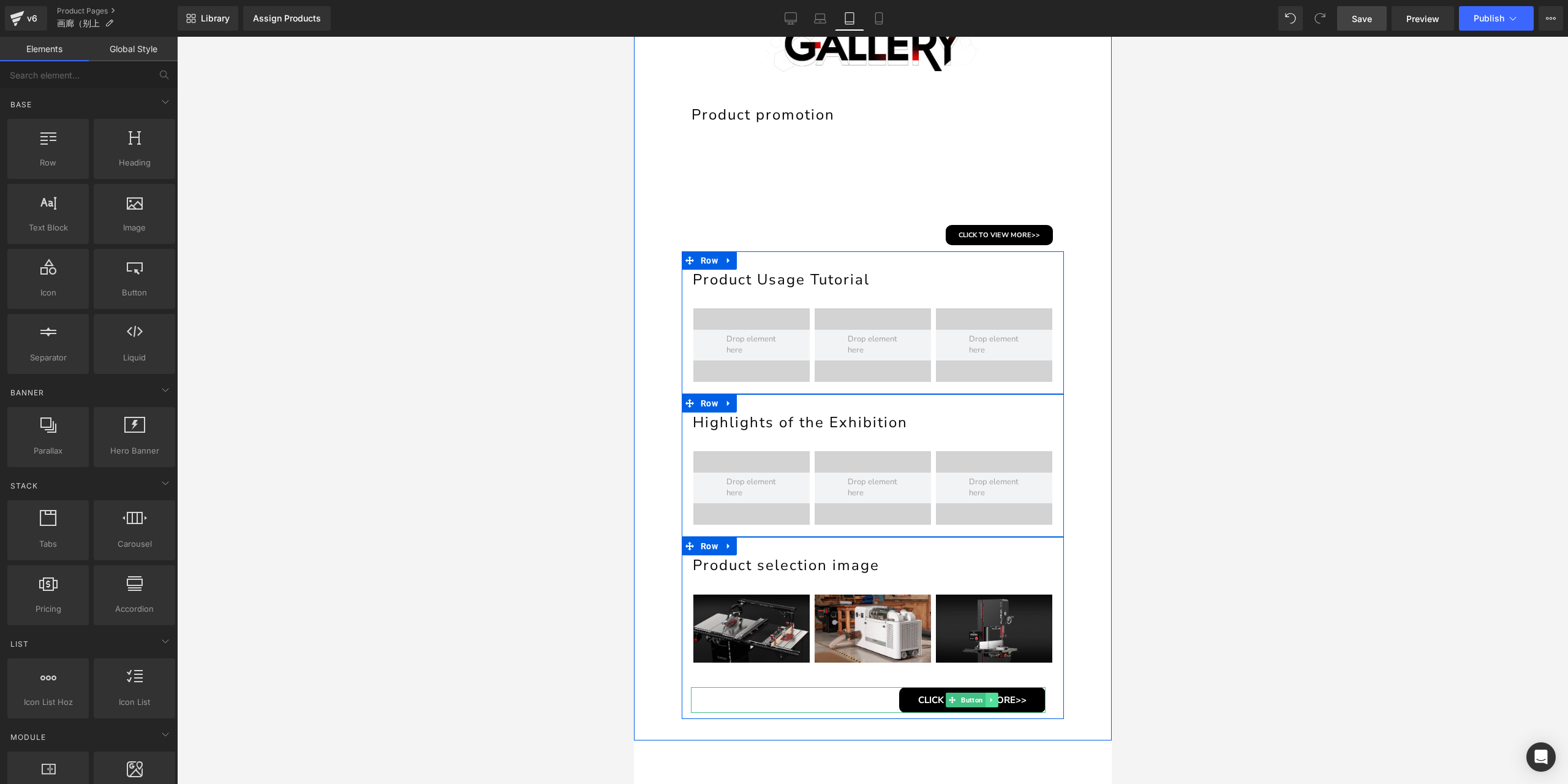
click at [993, 696] on link at bounding box center [991, 700] width 13 height 15
click at [994, 697] on icon at bounding box center [998, 701] width 7 height 7
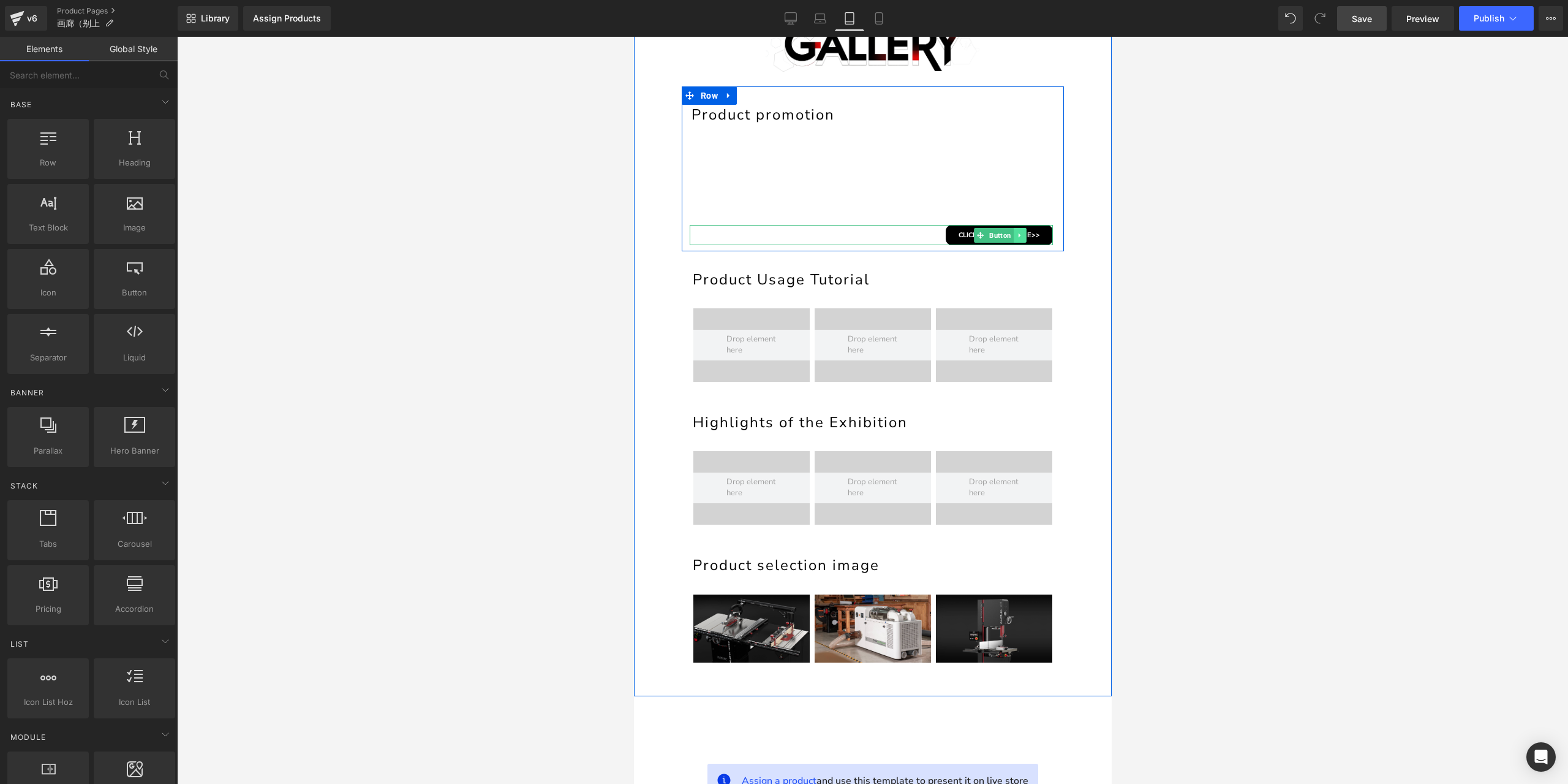
click at [1016, 232] on icon at bounding box center [1020, 236] width 7 height 7
click at [1217, 145] on div at bounding box center [872, 410] width 1391 height 747
click at [793, 21] on icon at bounding box center [791, 18] width 12 height 9
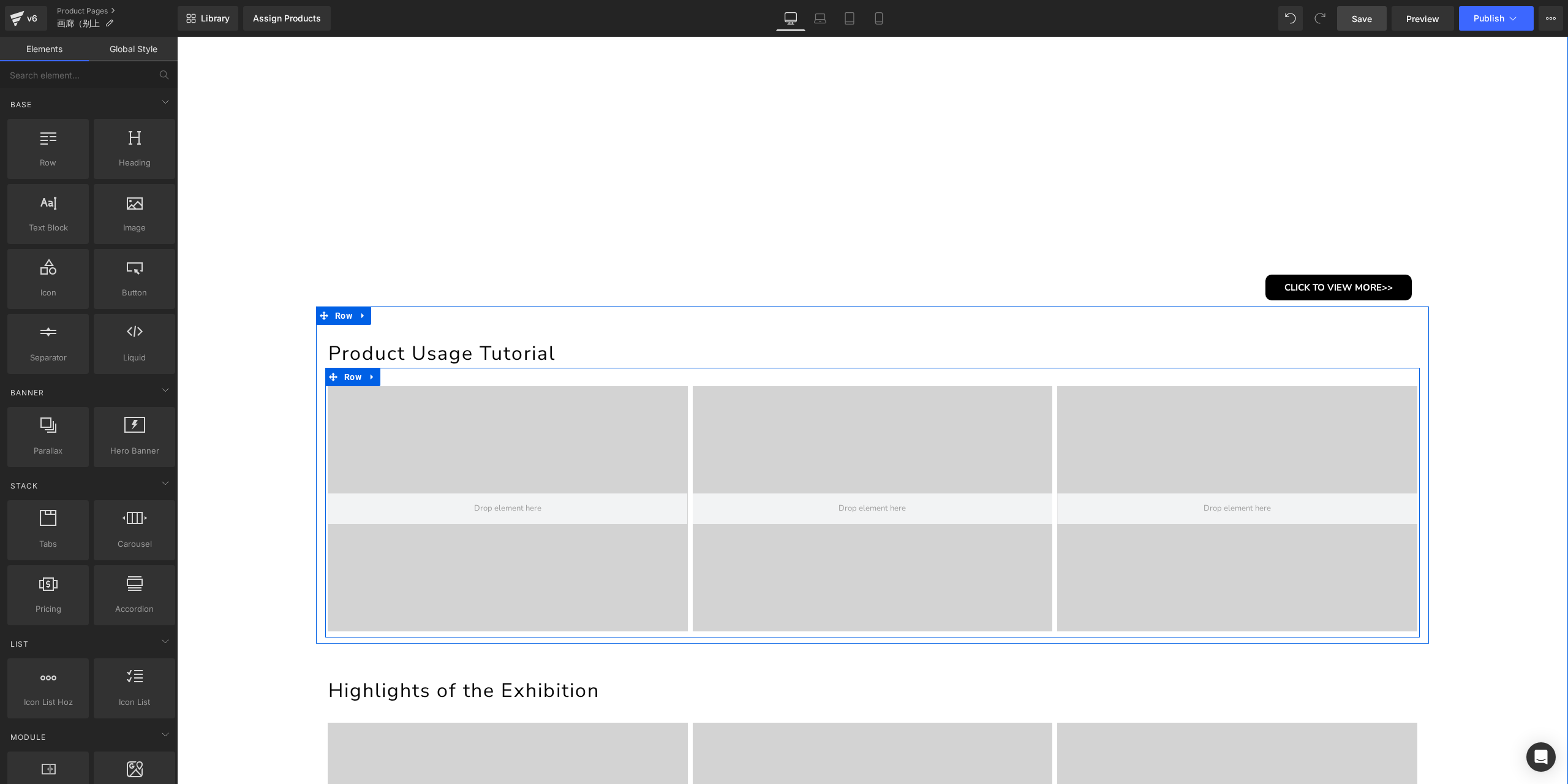
scroll to position [428, 0]
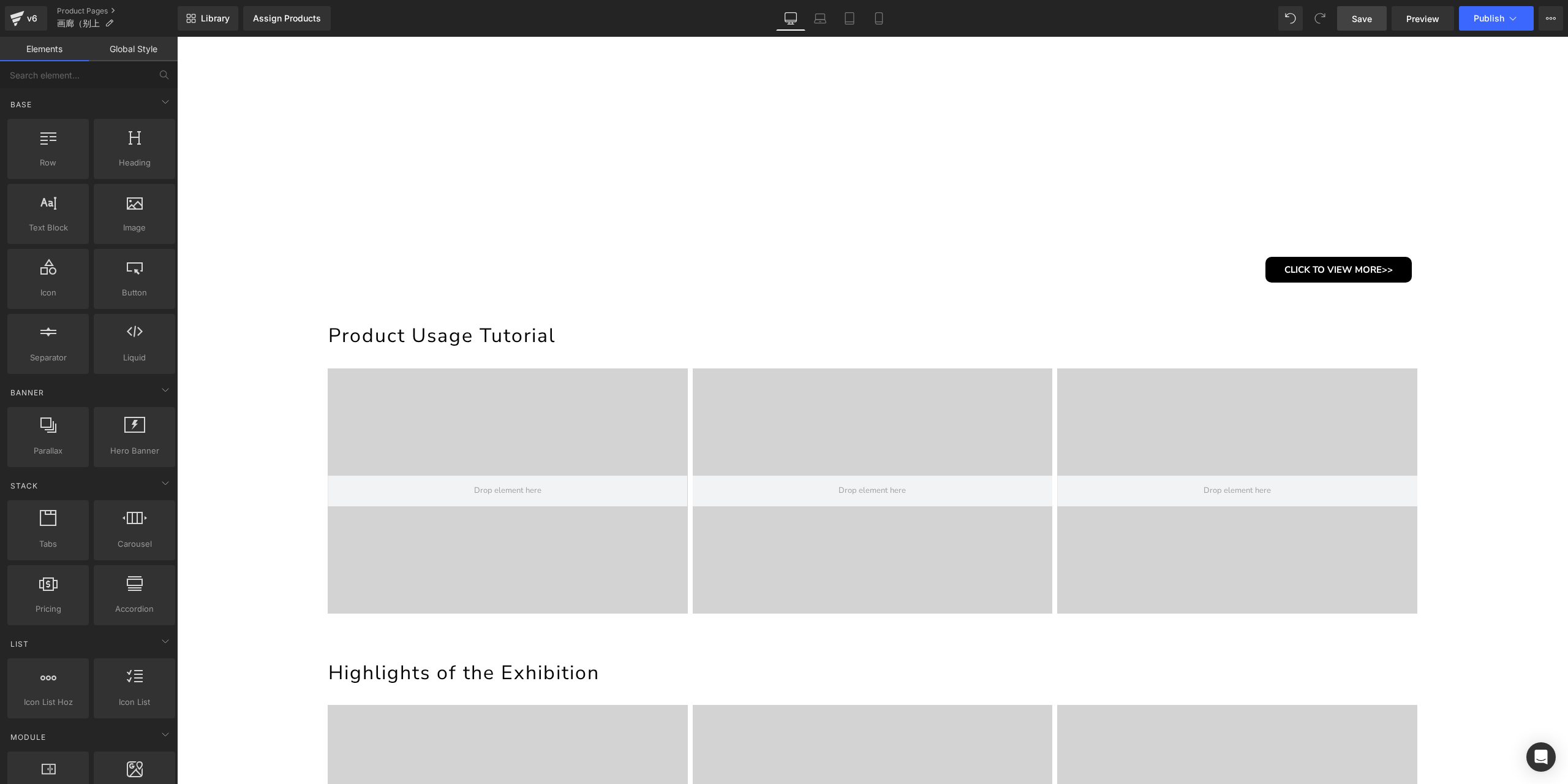
click at [1369, 12] on span "Save" at bounding box center [1362, 19] width 20 height 13
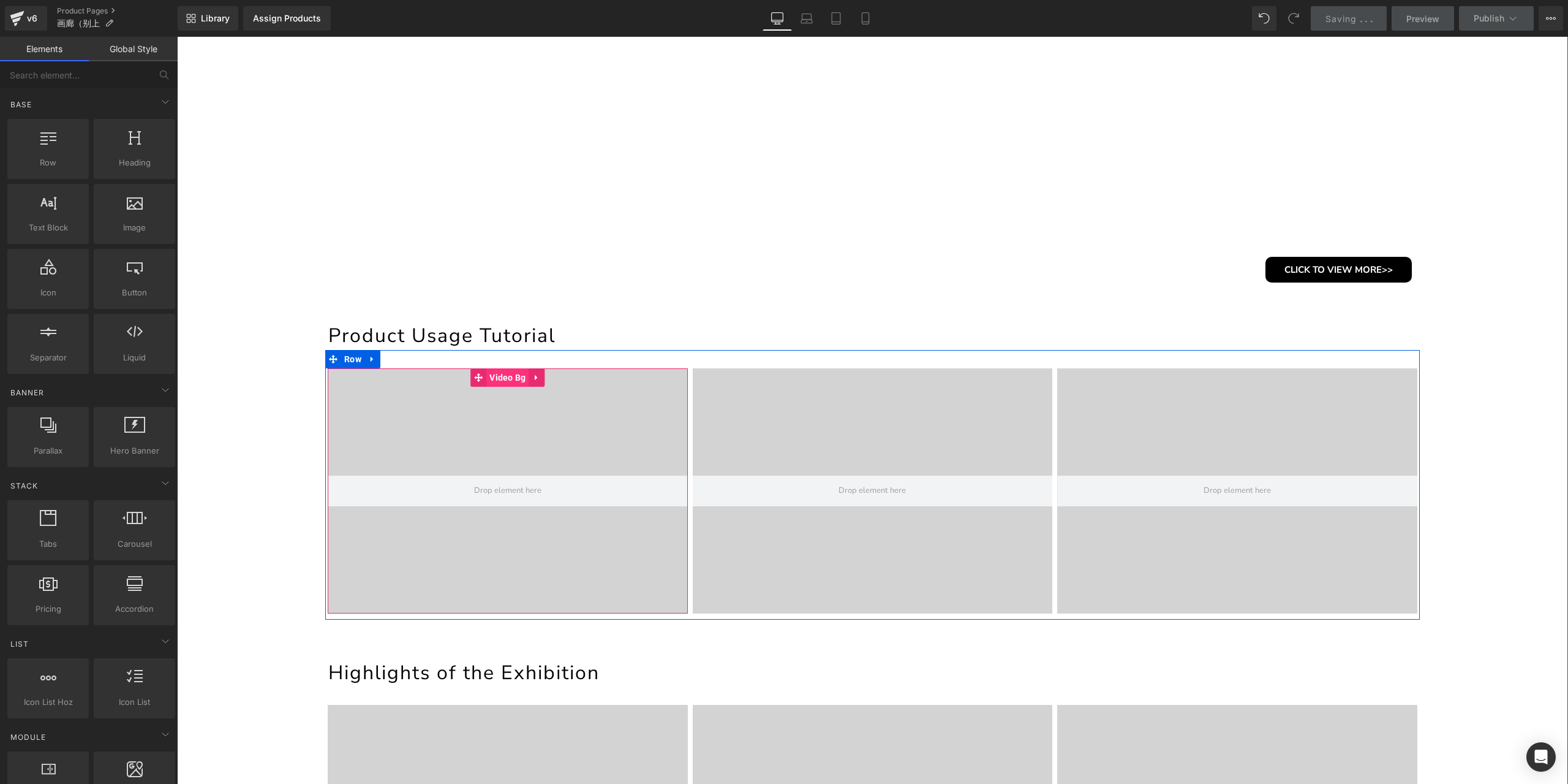
click at [500, 378] on span "Video Bg" at bounding box center [507, 377] width 42 height 19
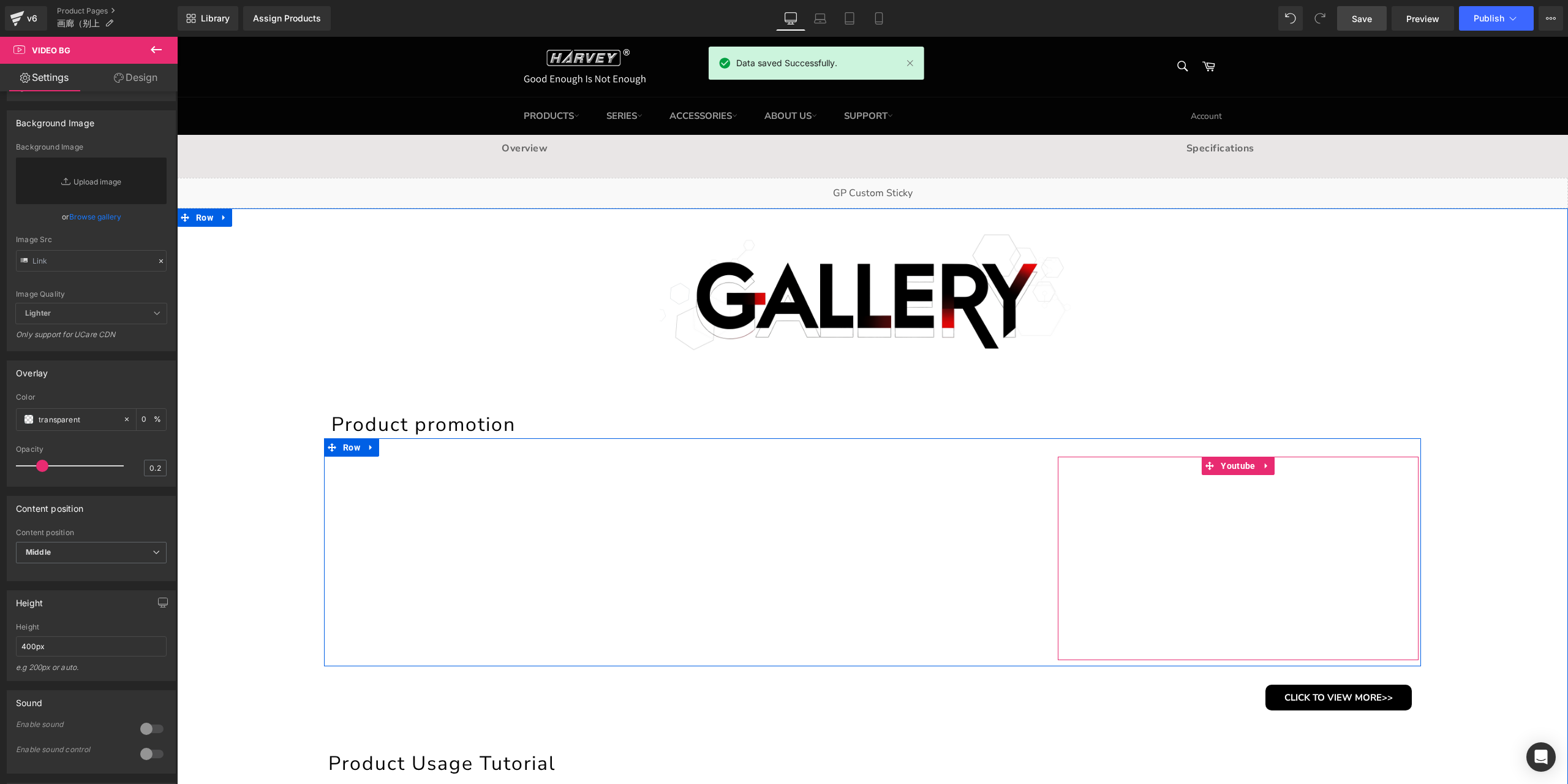
scroll to position [184, 0]
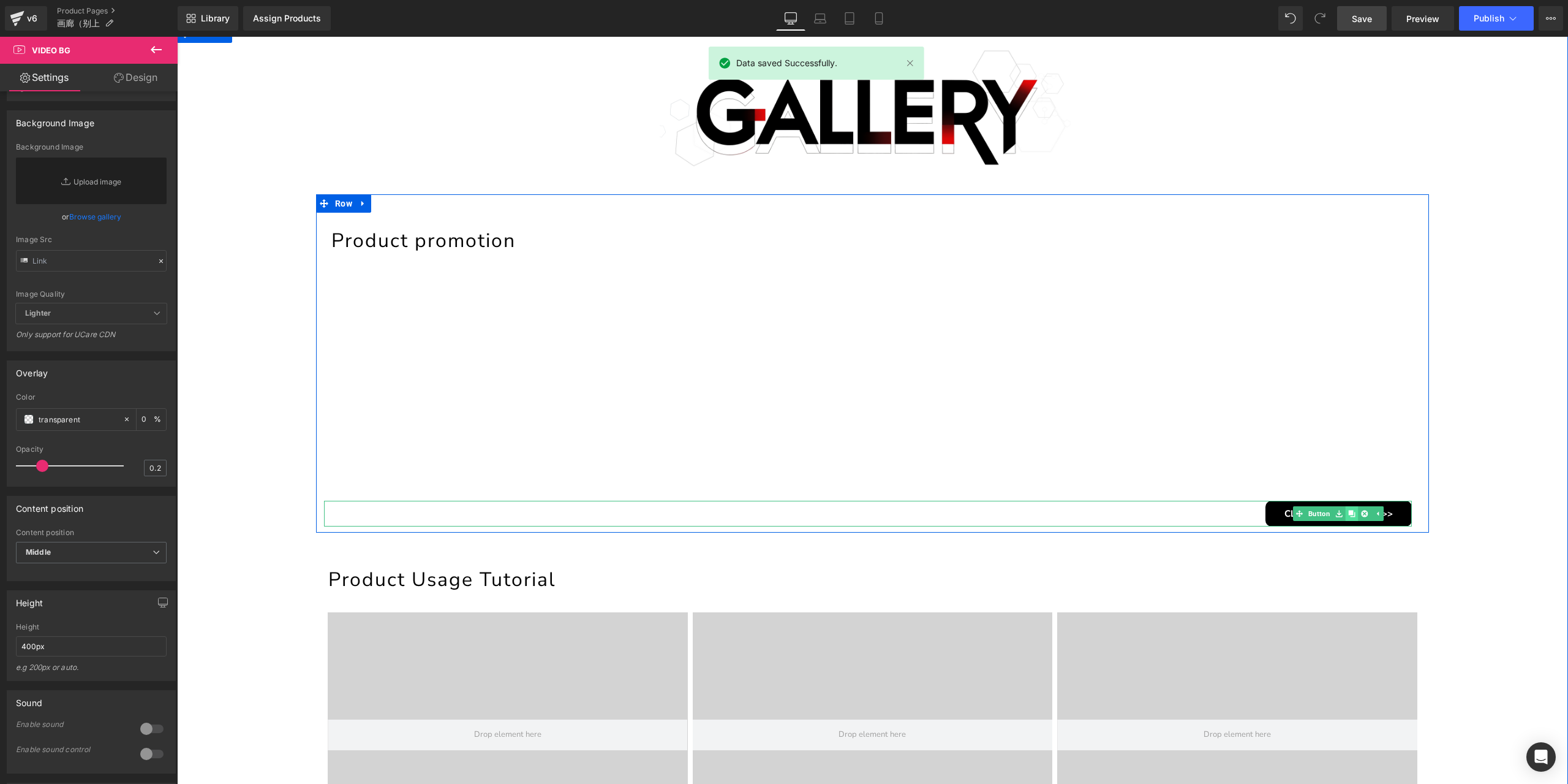
click at [1352, 512] on link at bounding box center [1352, 513] width 13 height 15
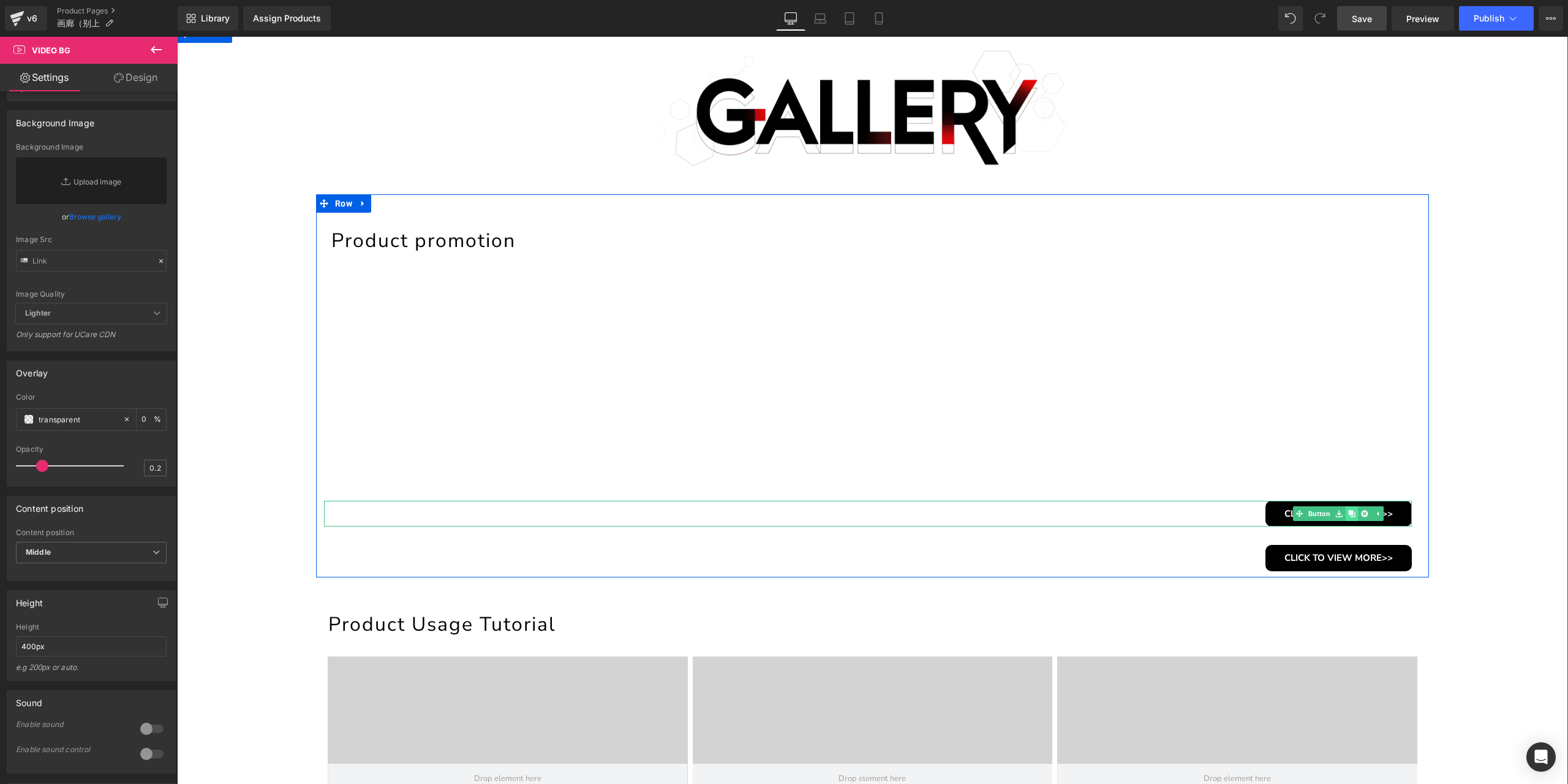
click at [1352, 512] on link at bounding box center [1352, 513] width 13 height 15
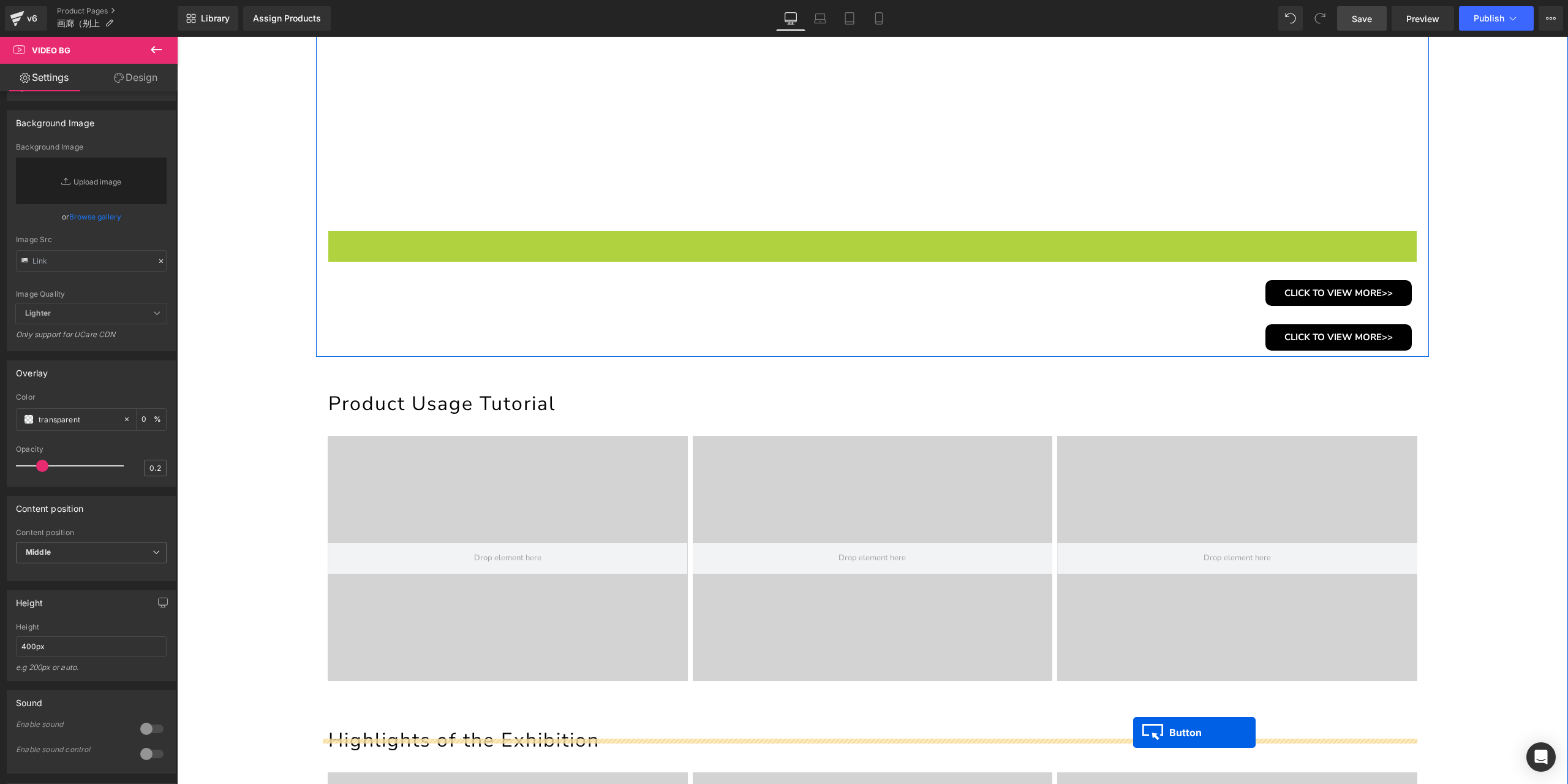
scroll to position [466, 0]
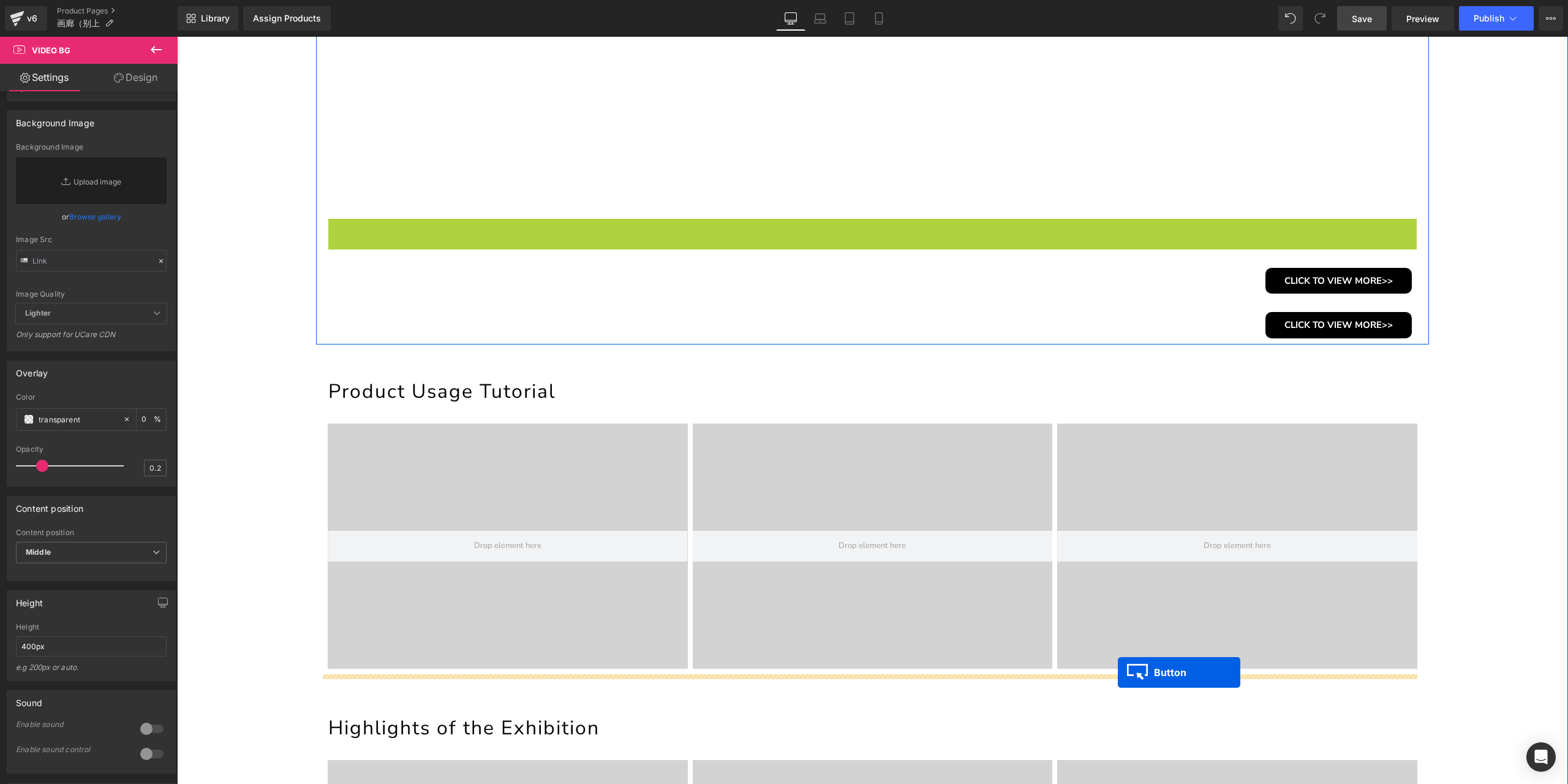
drag, startPoint x: 1295, startPoint y: 515, endPoint x: 1118, endPoint y: 672, distance: 236.6
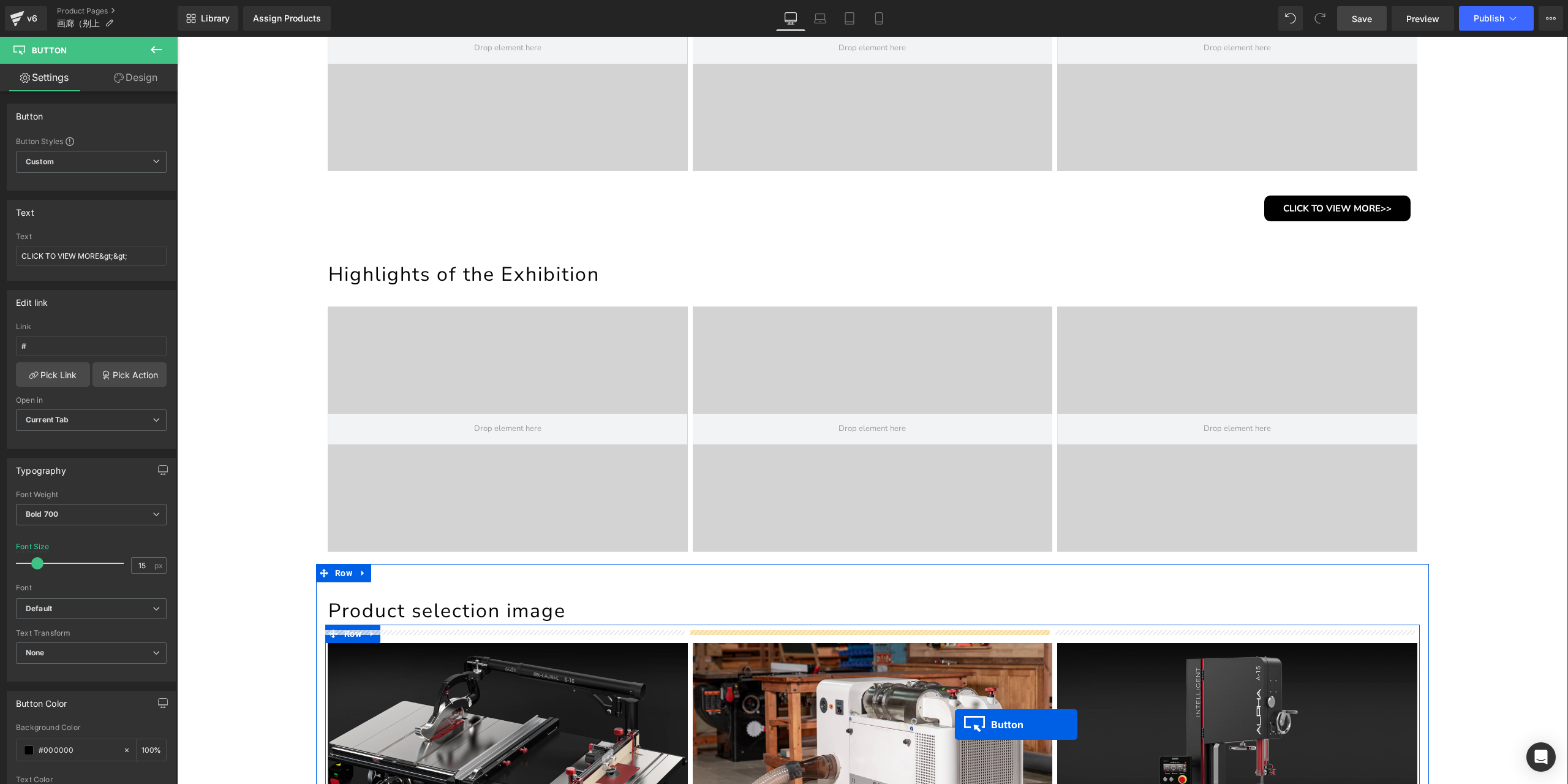
scroll to position [932, 0]
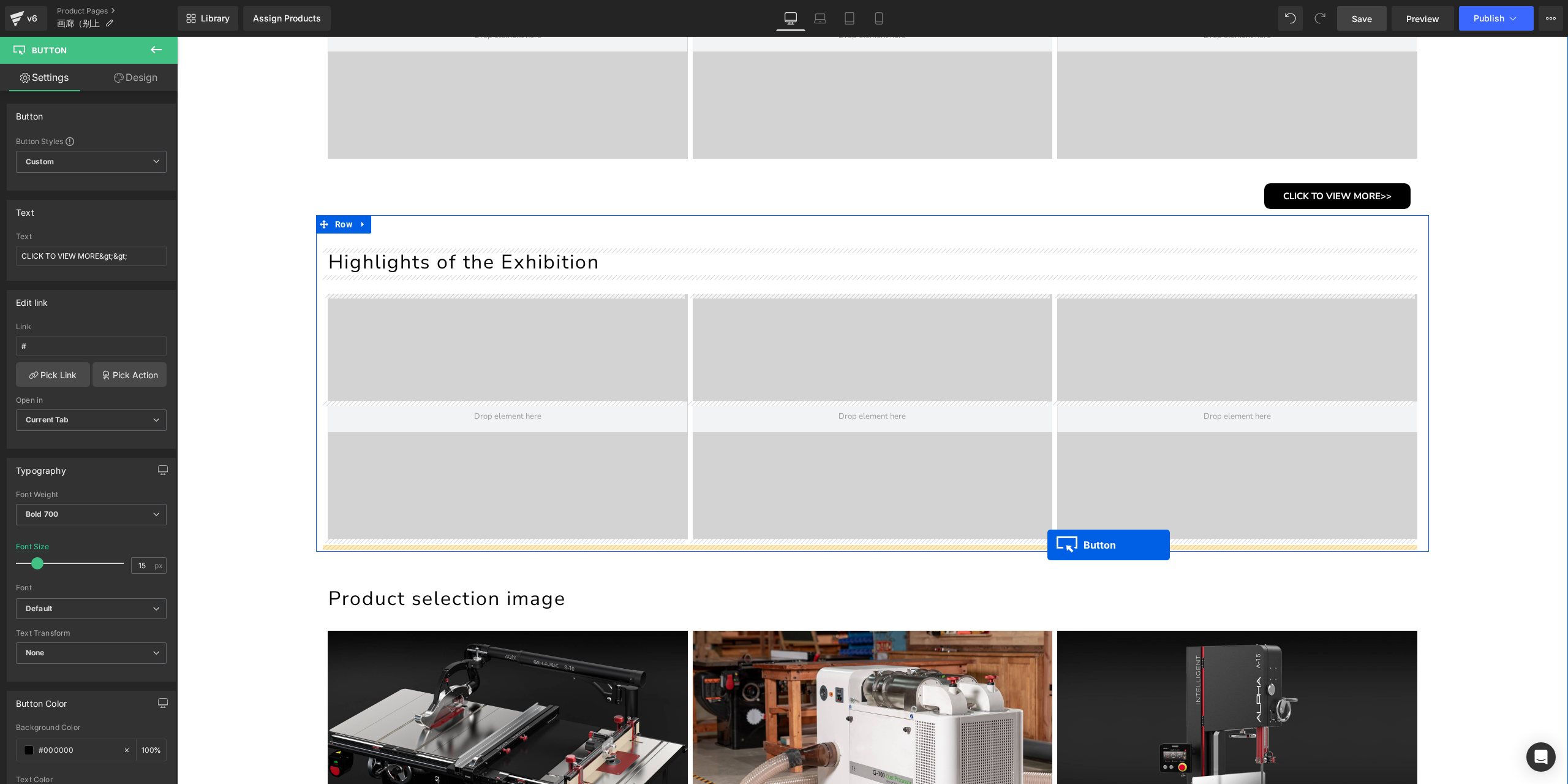
drag, startPoint x: 1312, startPoint y: 229, endPoint x: 1047, endPoint y: 545, distance: 412.4
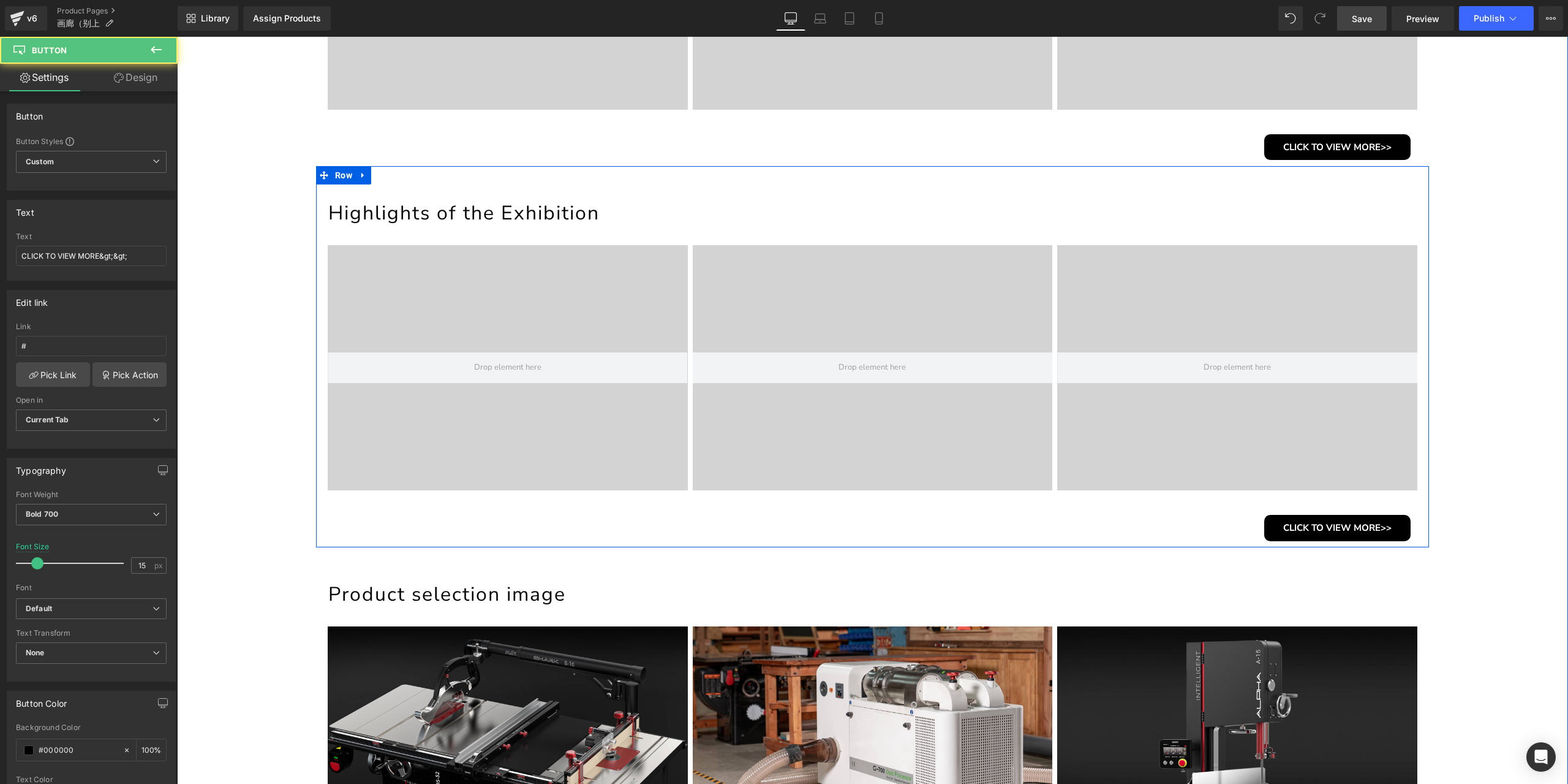
scroll to position [882, 0]
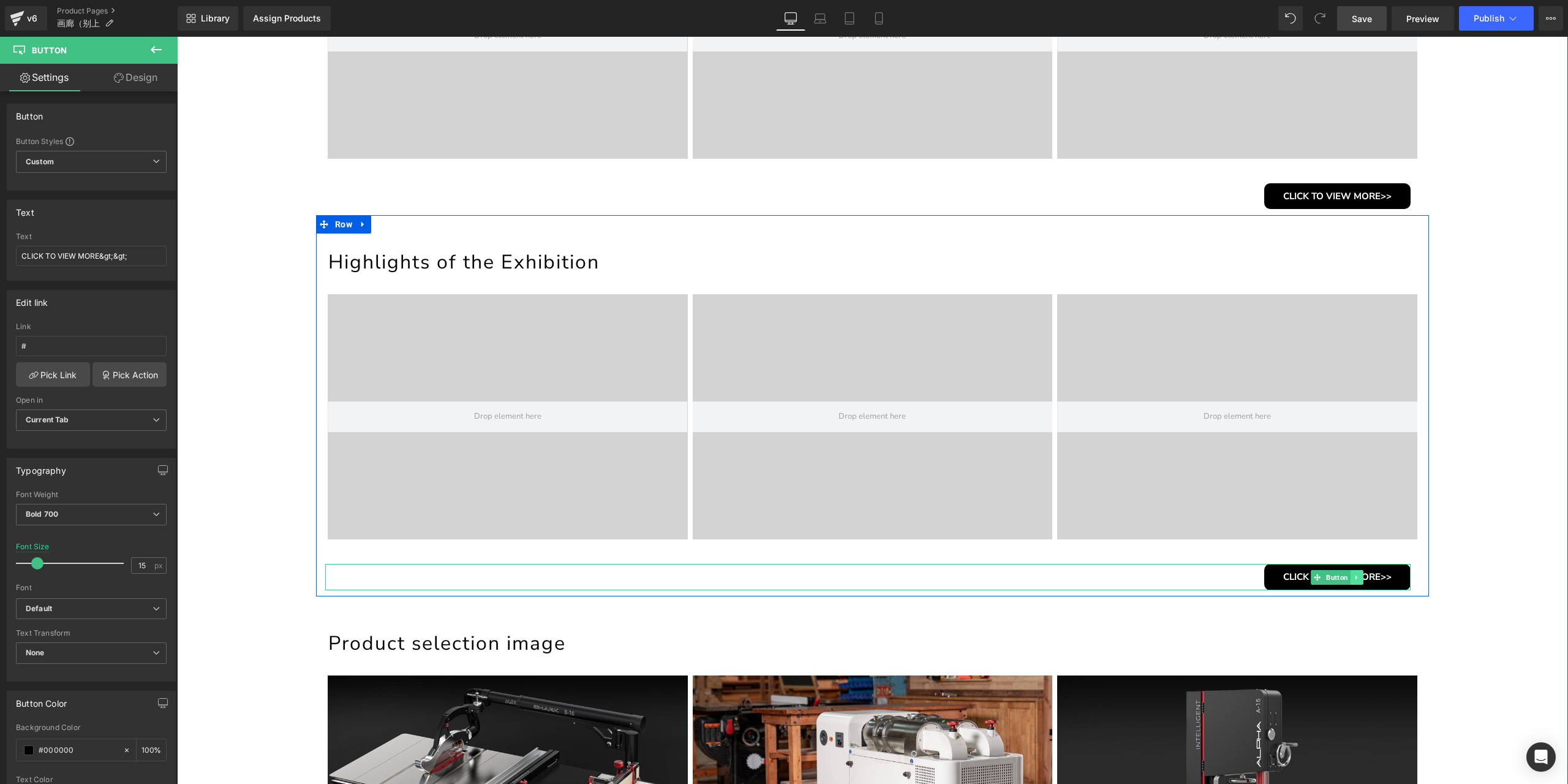
click at [1356, 576] on link at bounding box center [1356, 577] width 13 height 15
click at [1348, 576] on icon at bounding box center [1351, 578] width 7 height 7
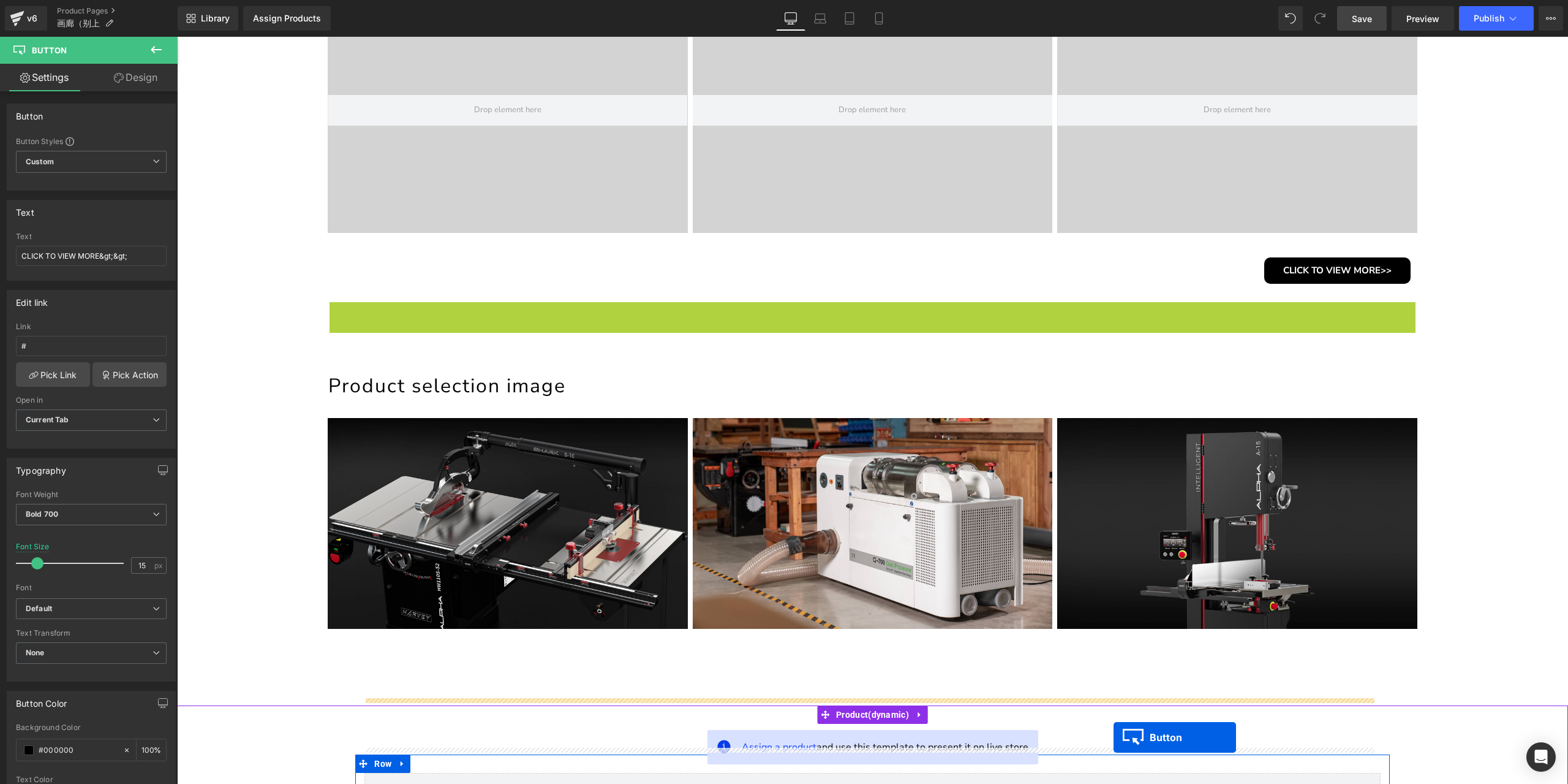
scroll to position [1287, 0]
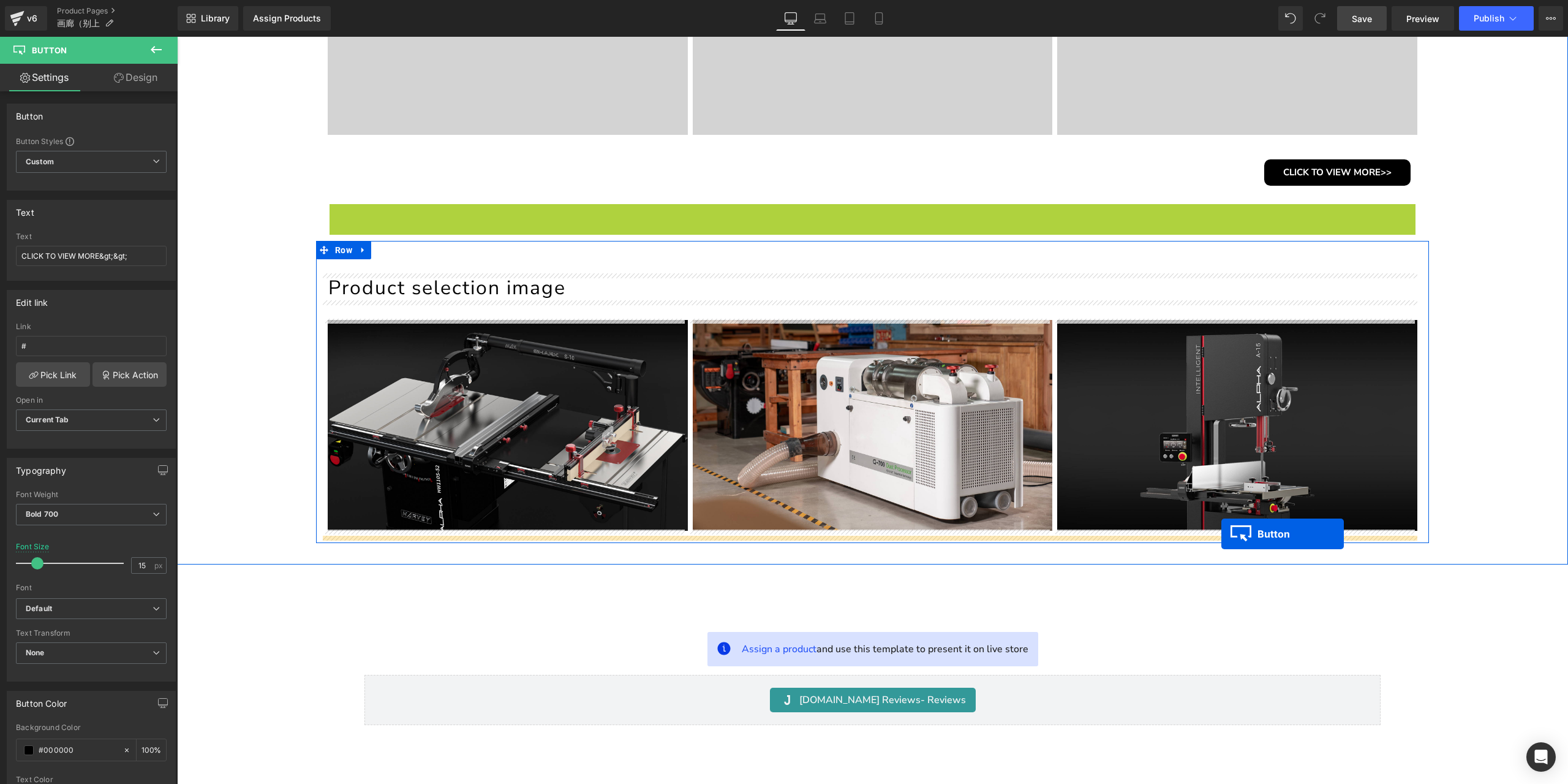
drag, startPoint x: 1311, startPoint y: 617, endPoint x: 1222, endPoint y: 534, distance: 121.7
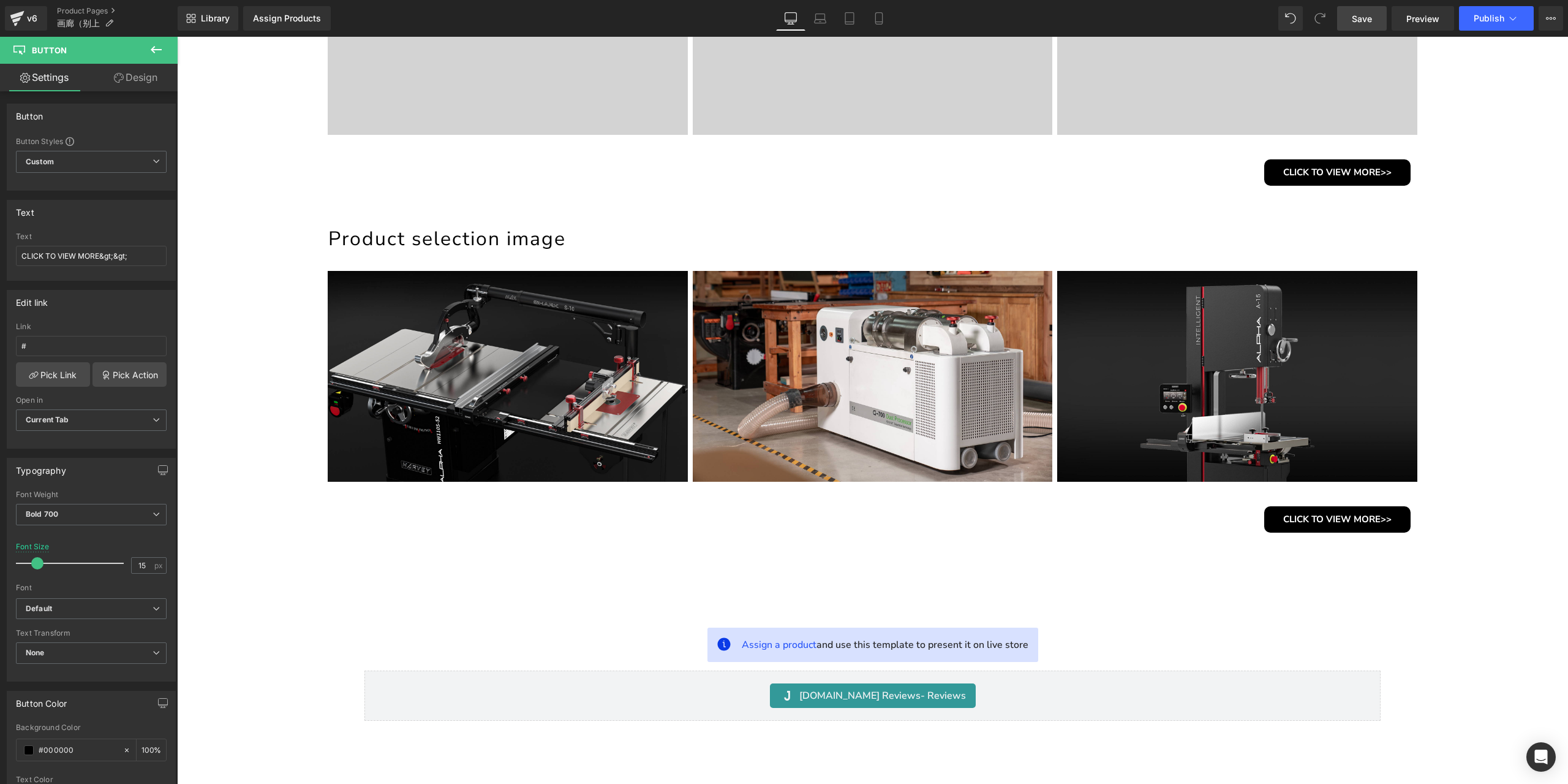
click at [1376, 25] on link "Save" at bounding box center [1362, 19] width 50 height 25
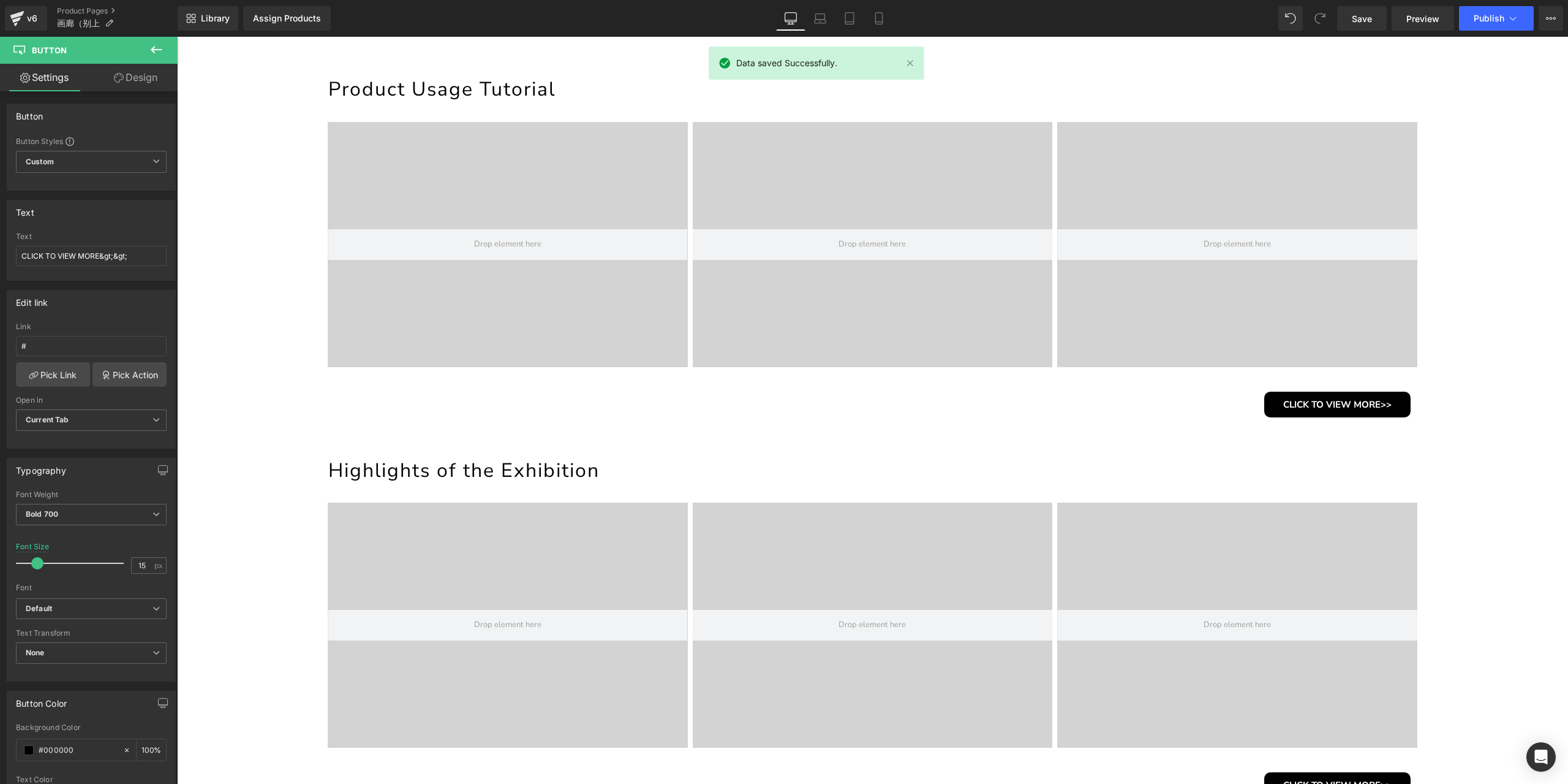
scroll to position [490, 0]
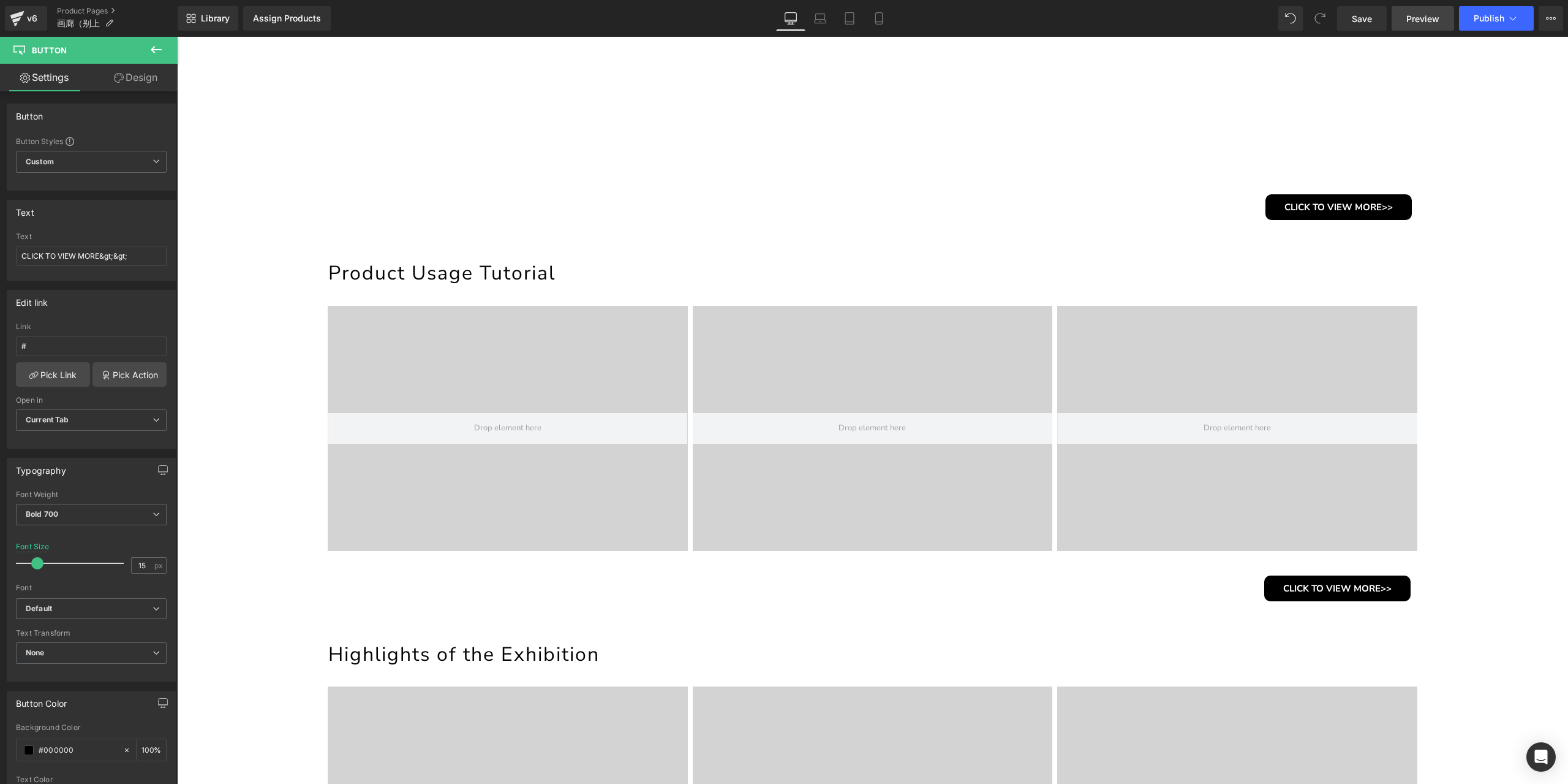
click at [1420, 20] on span "Preview" at bounding box center [1422, 19] width 33 height 13
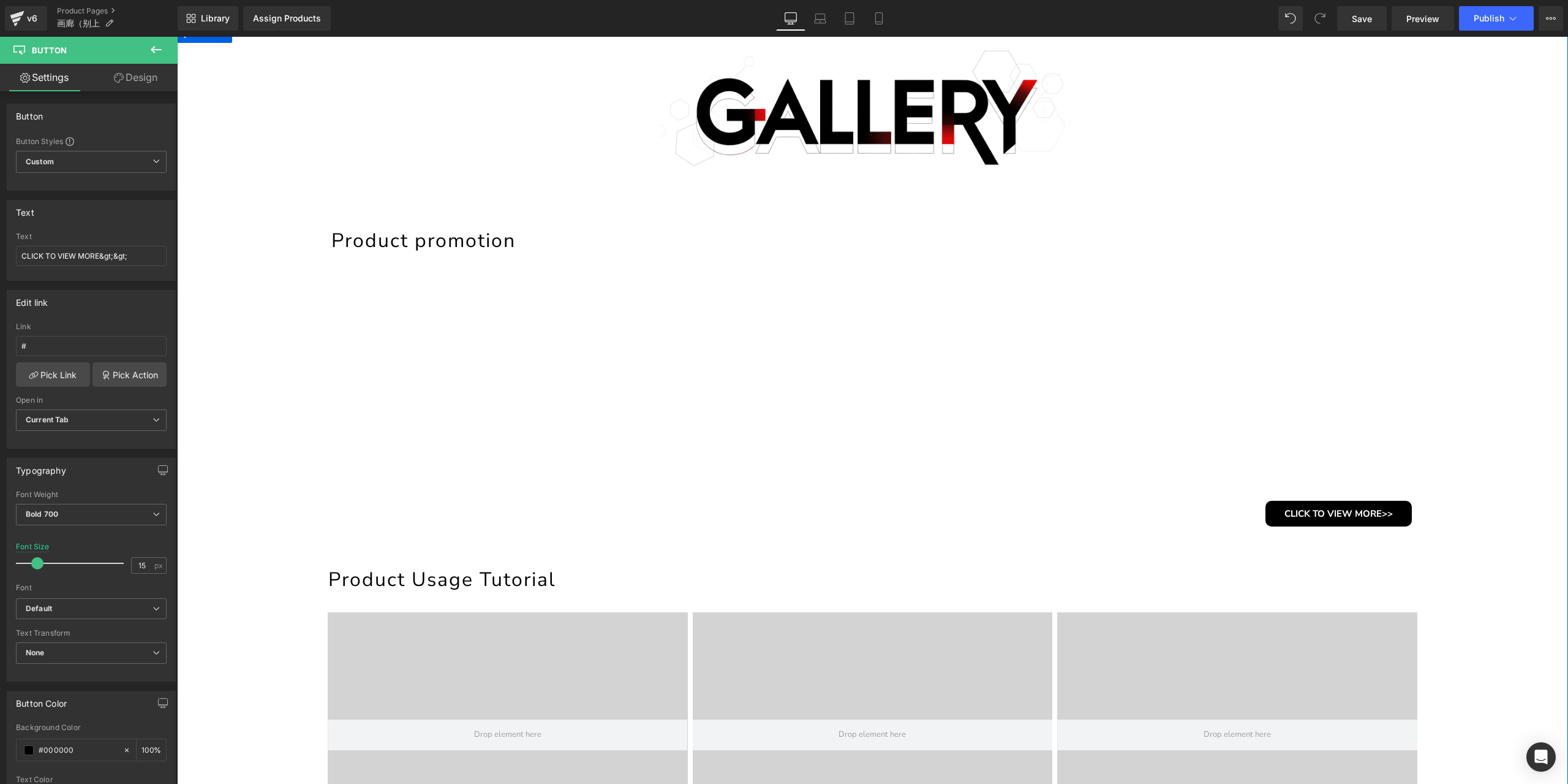
scroll to position [0, 0]
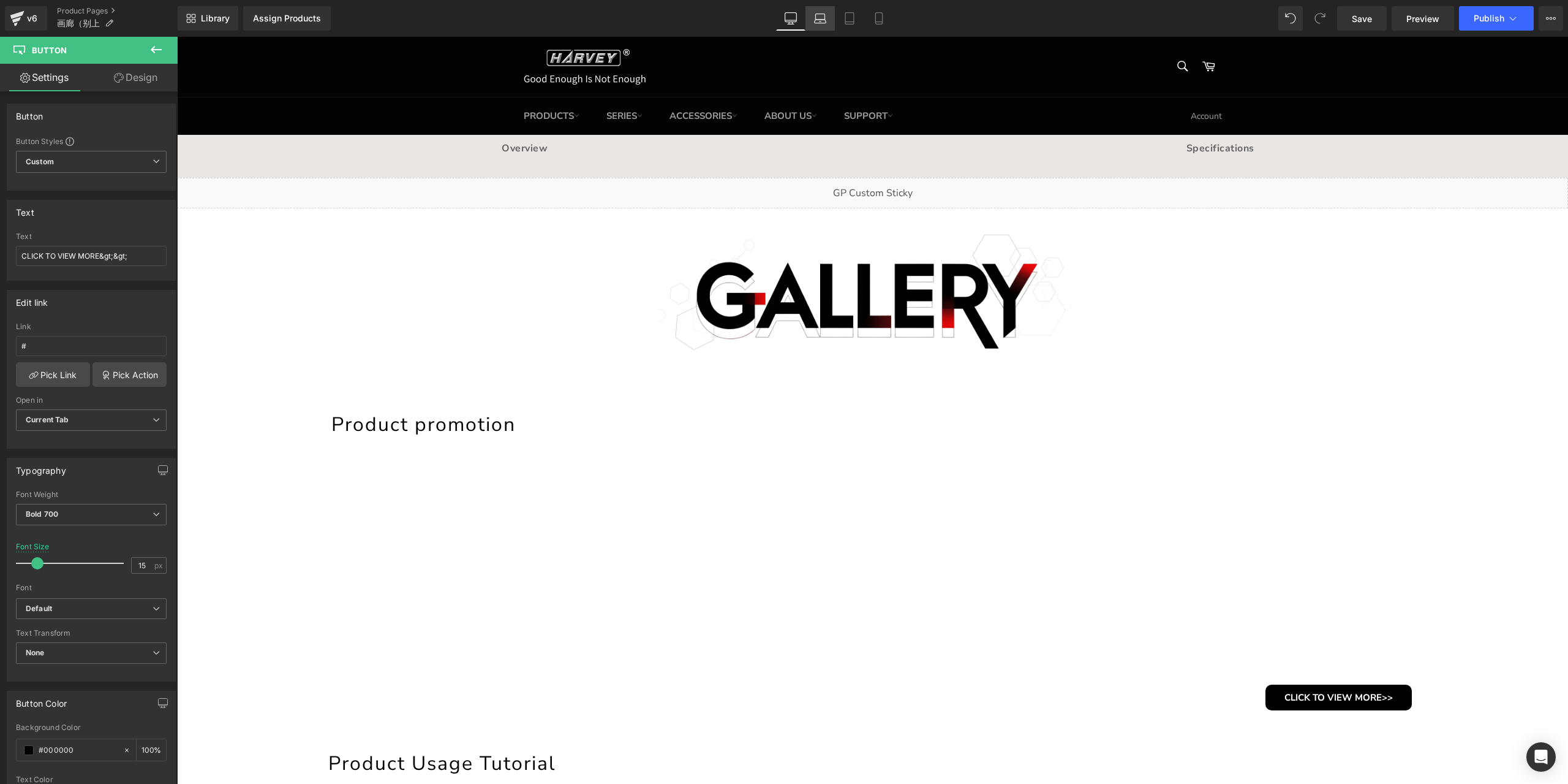
click at [832, 19] on link "Laptop" at bounding box center [820, 19] width 29 height 25
type input "100"
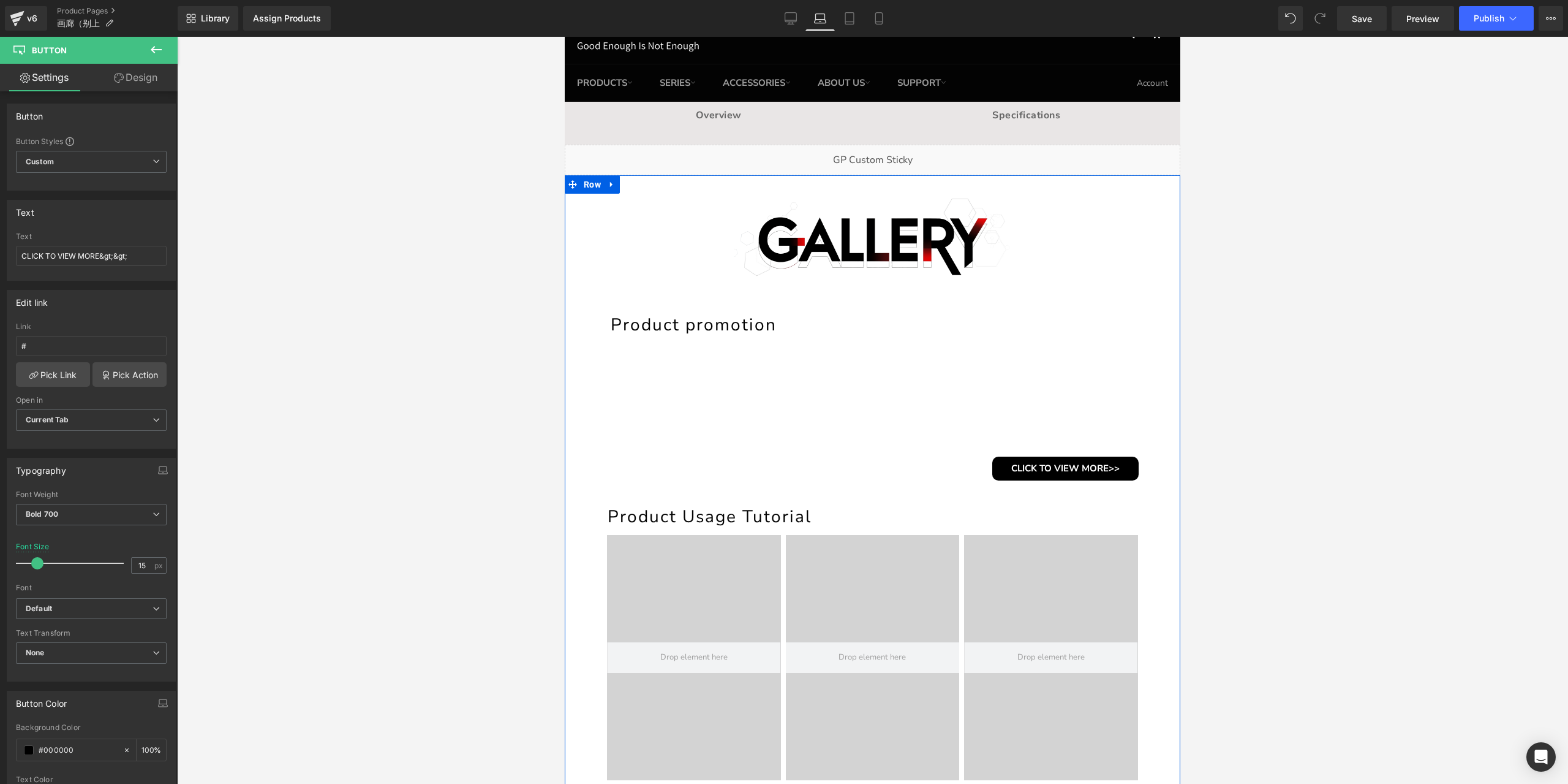
scroll to position [245, 0]
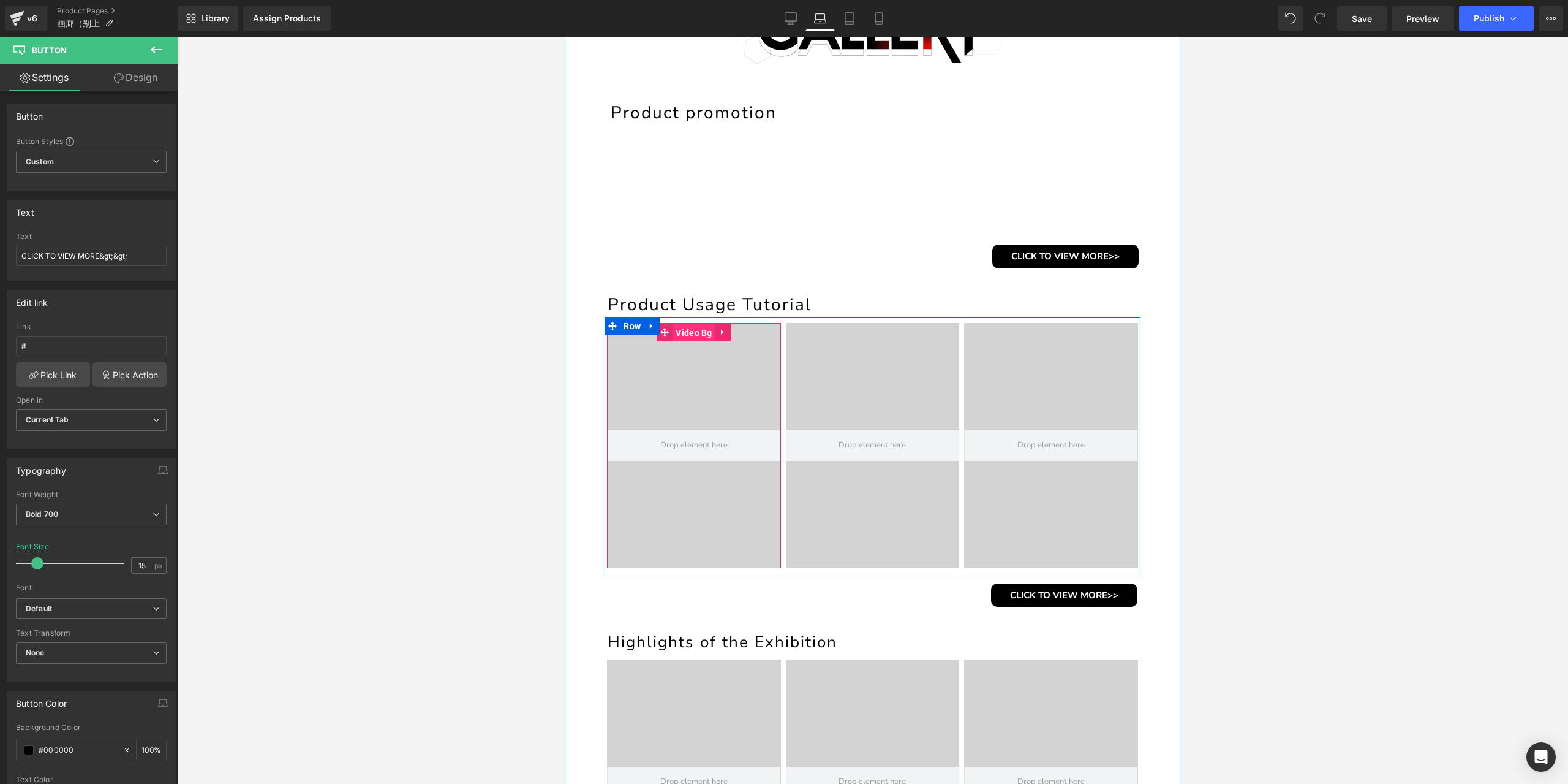
click at [691, 330] on span "Video Bg" at bounding box center [694, 332] width 42 height 19
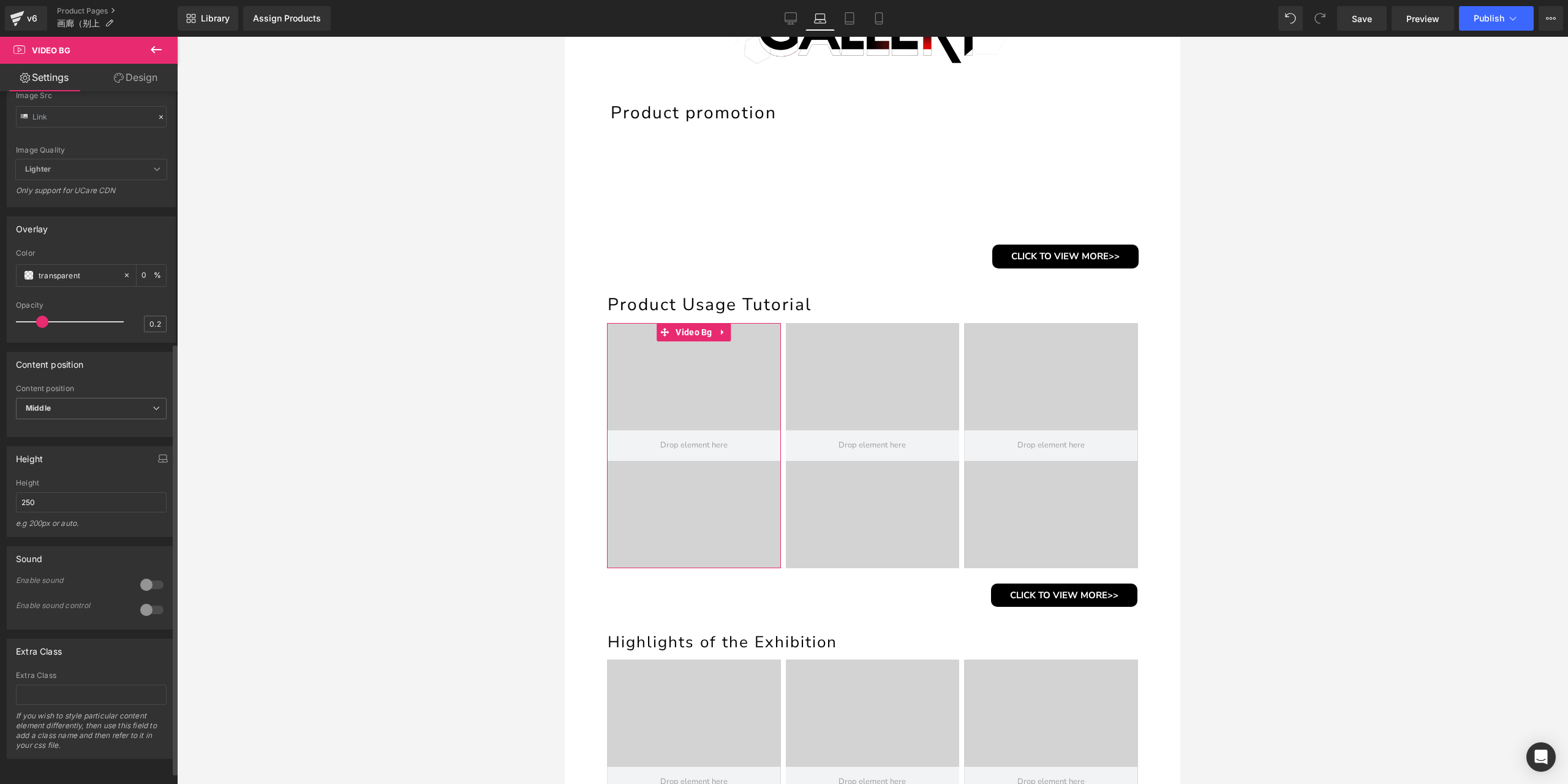
scroll to position [422, 0]
click at [69, 496] on input "250" at bounding box center [91, 502] width 151 height 20
paste input "120px"
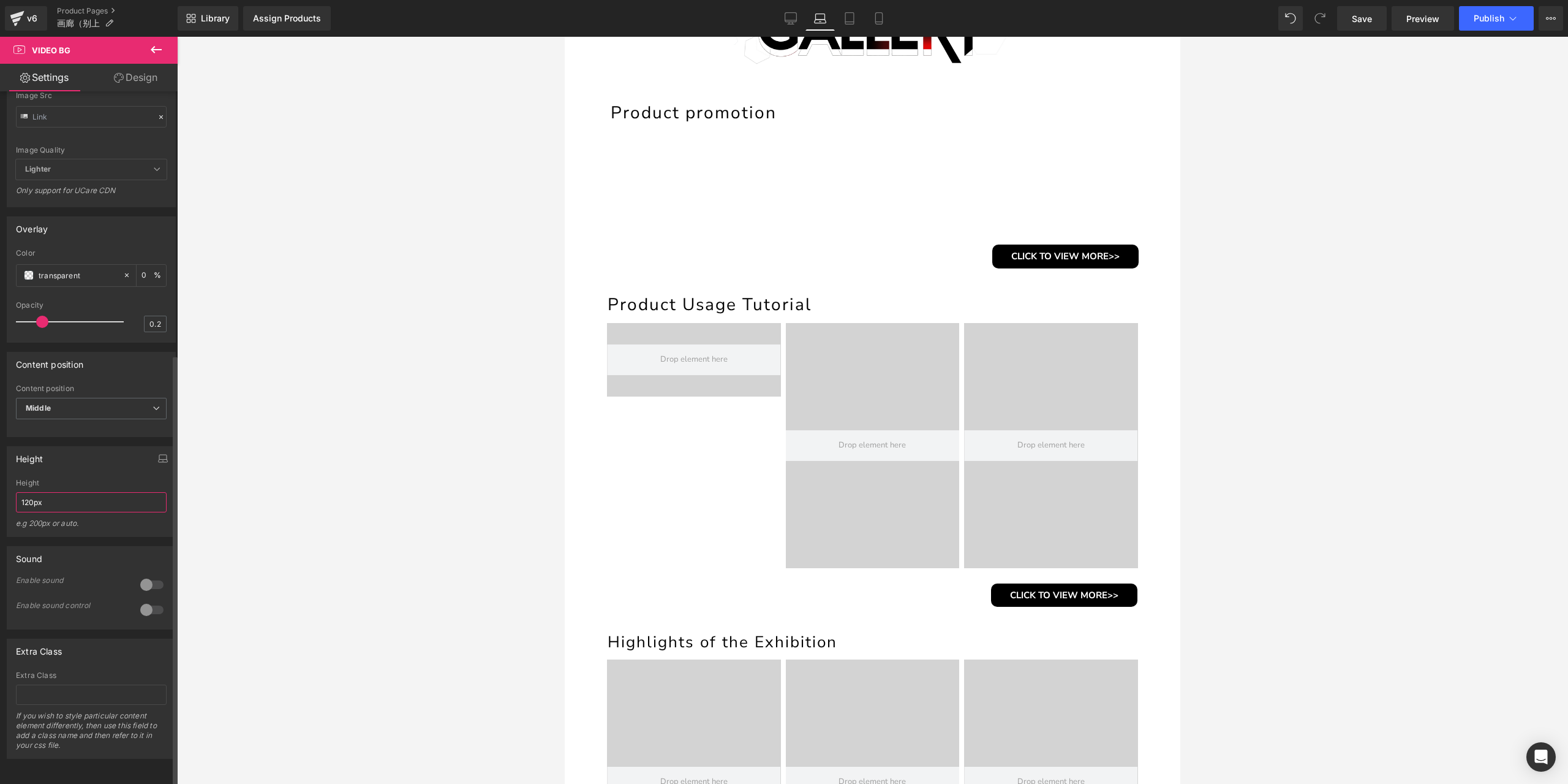
click at [69, 496] on input "120px" at bounding box center [91, 502] width 151 height 20
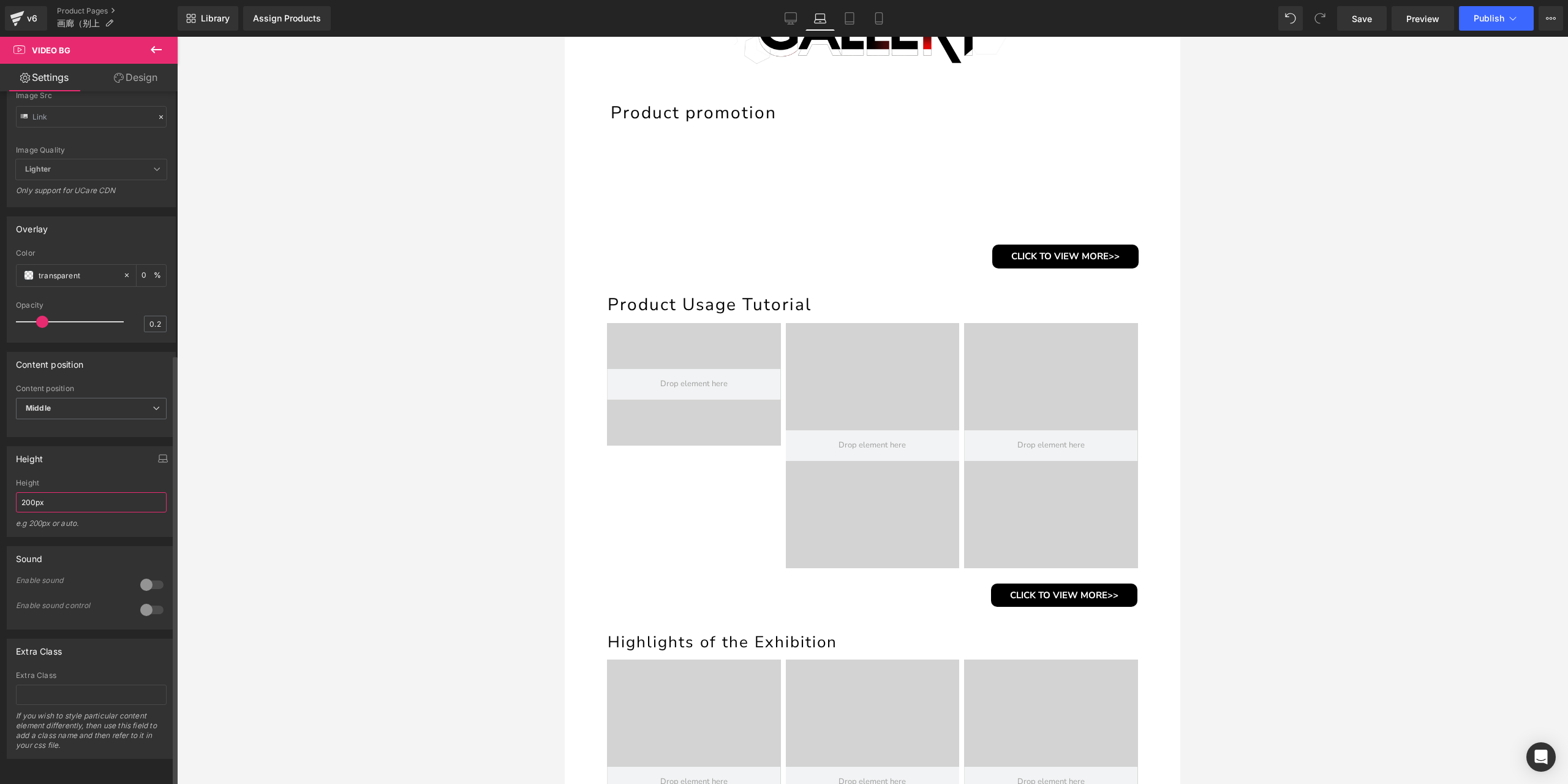
drag, startPoint x: 35, startPoint y: 493, endPoint x: 7, endPoint y: 493, distance: 28.0
click at [7, 493] on div "400px Height 400px e.g 200px or auto. 200px Height 200px e.g 200px or auto. 120…" at bounding box center [91, 507] width 168 height 58
drag, startPoint x: 36, startPoint y: 496, endPoint x: 9, endPoint y: 494, distance: 27.1
click at [9, 494] on div "400px Height 400px e.g 200px or auto. 180px Height 180px e.g 200px or auto. 120…" at bounding box center [91, 507] width 168 height 58
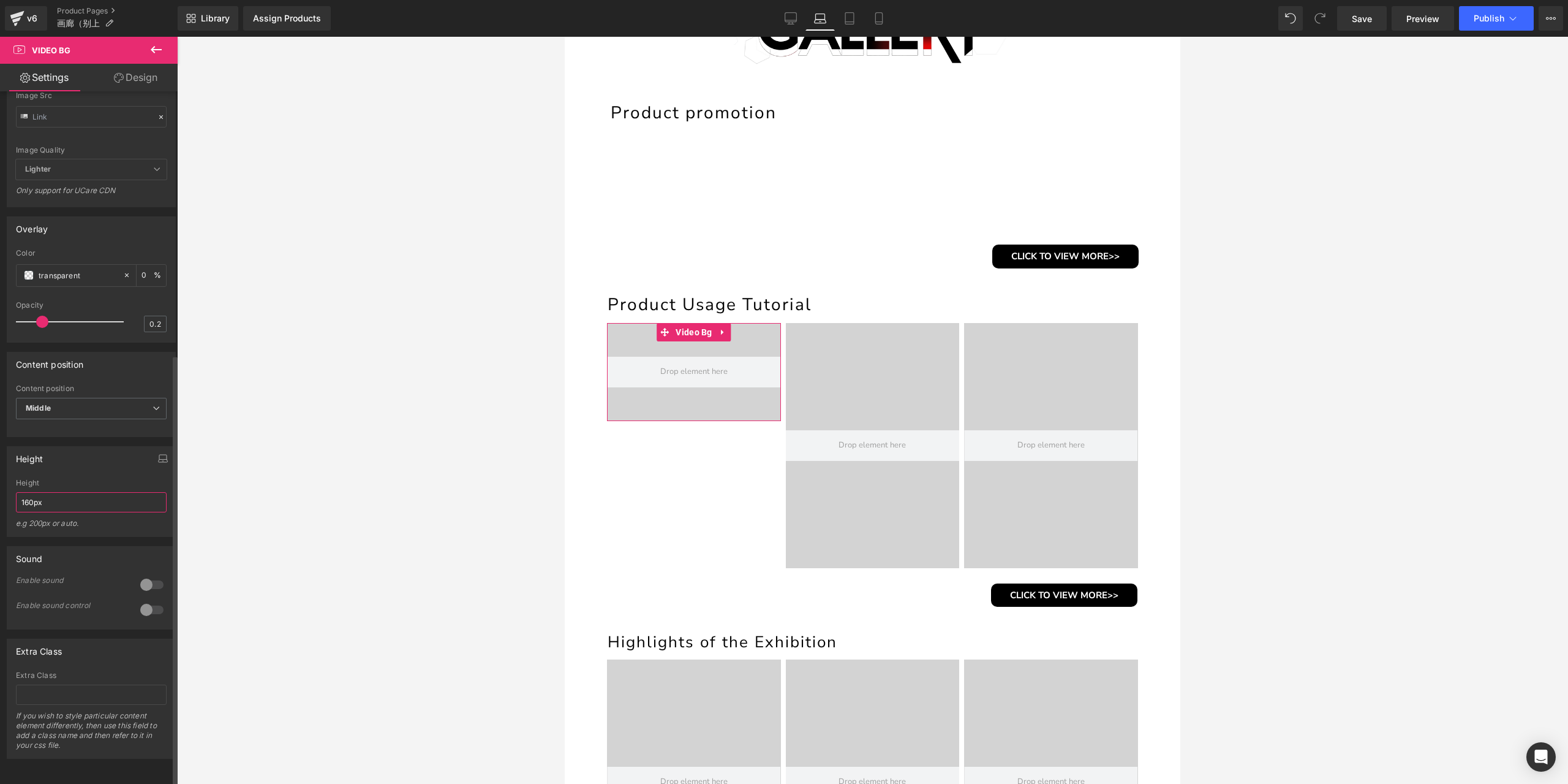
drag, startPoint x: 32, startPoint y: 493, endPoint x: 13, endPoint y: 497, distance: 19.4
click at [13, 497] on div "400px Height 400px e.g 200px or auto. 160px Height 160px e.g 200px or auto. 120…" at bounding box center [91, 507] width 168 height 58
click at [27, 494] on input "170px" at bounding box center [91, 502] width 151 height 20
type input "165px"
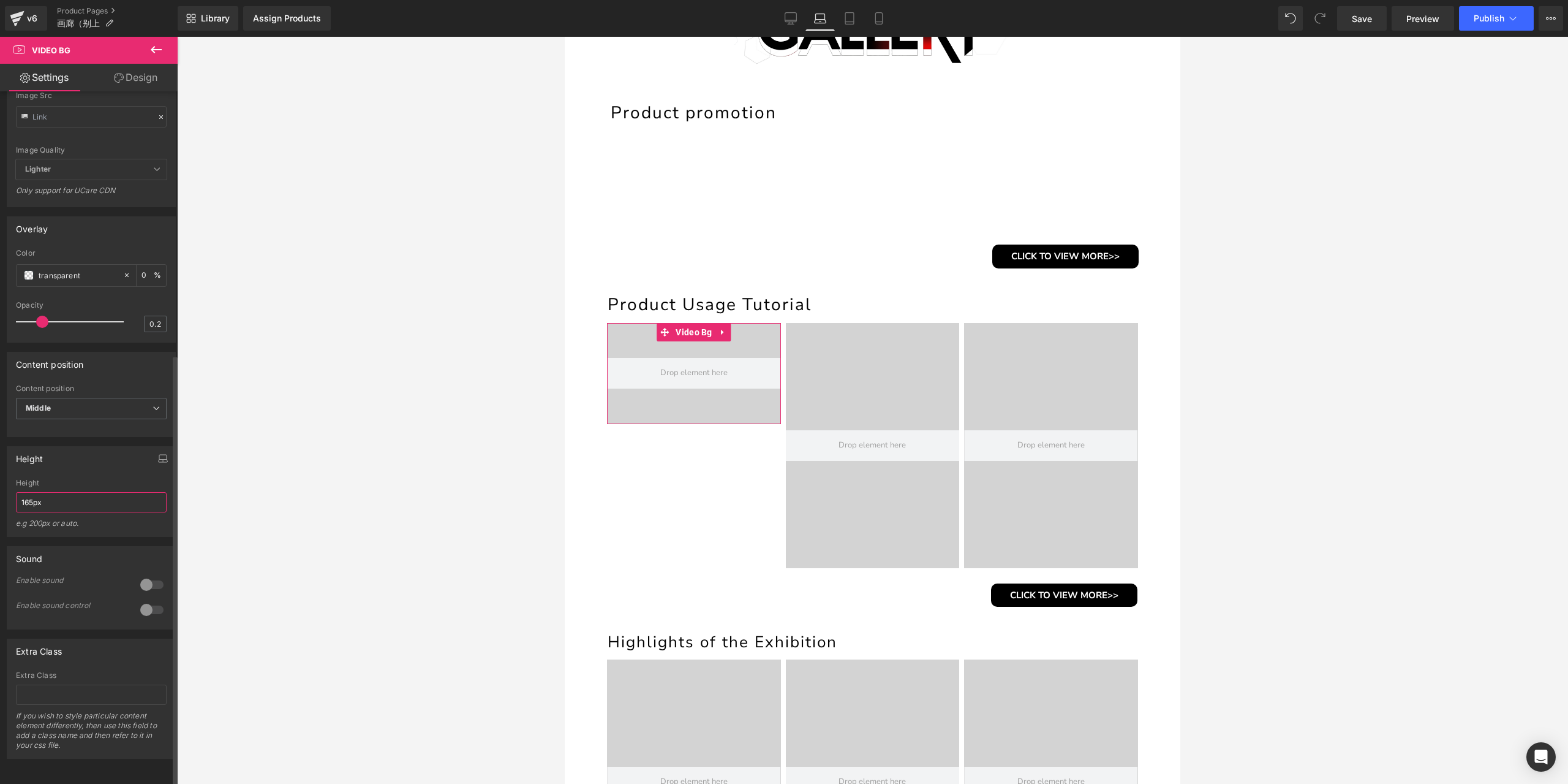
click at [92, 496] on input "165px" at bounding box center [91, 502] width 151 height 20
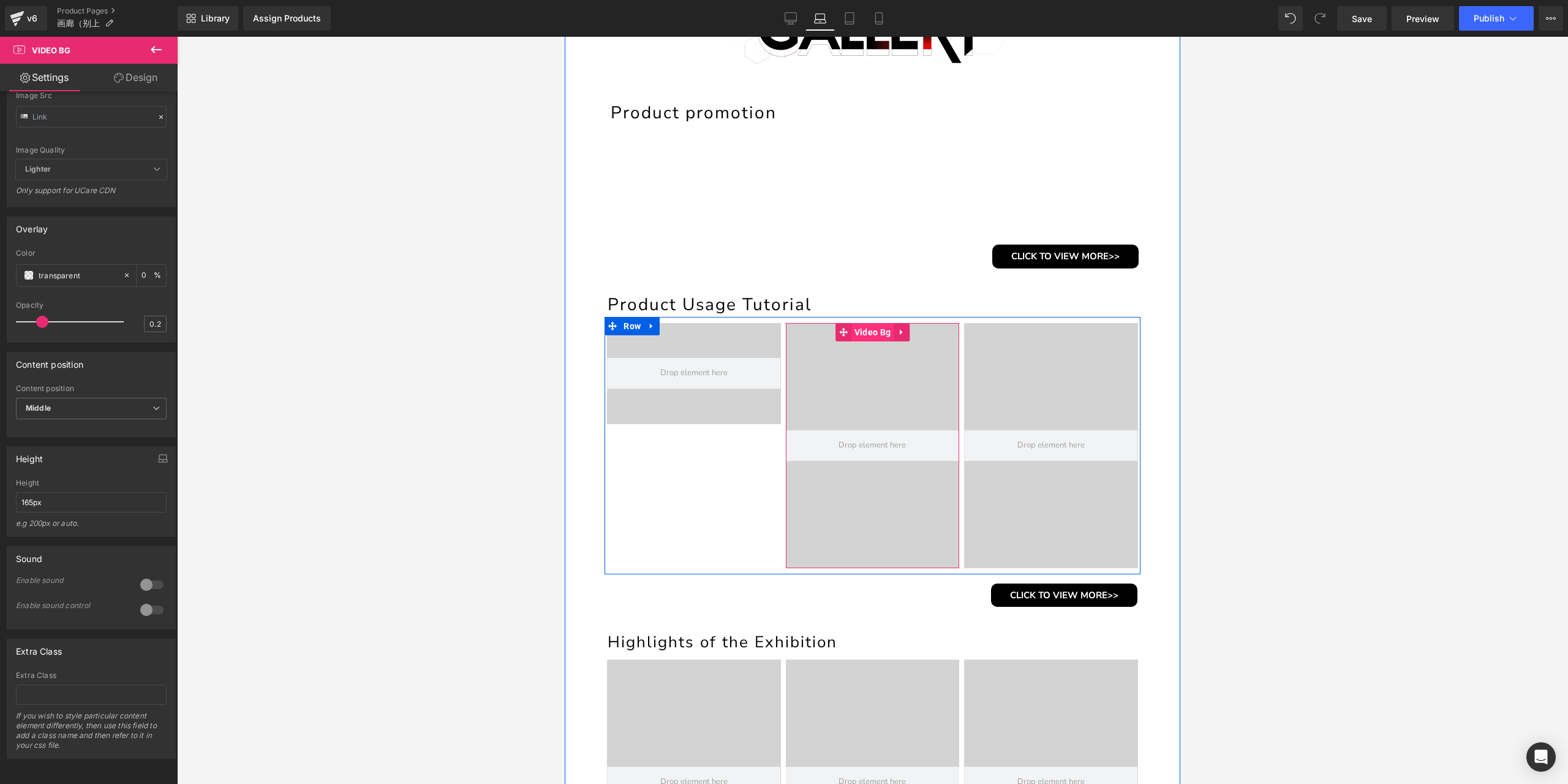
click at [869, 334] on span "Video Bg" at bounding box center [873, 332] width 42 height 19
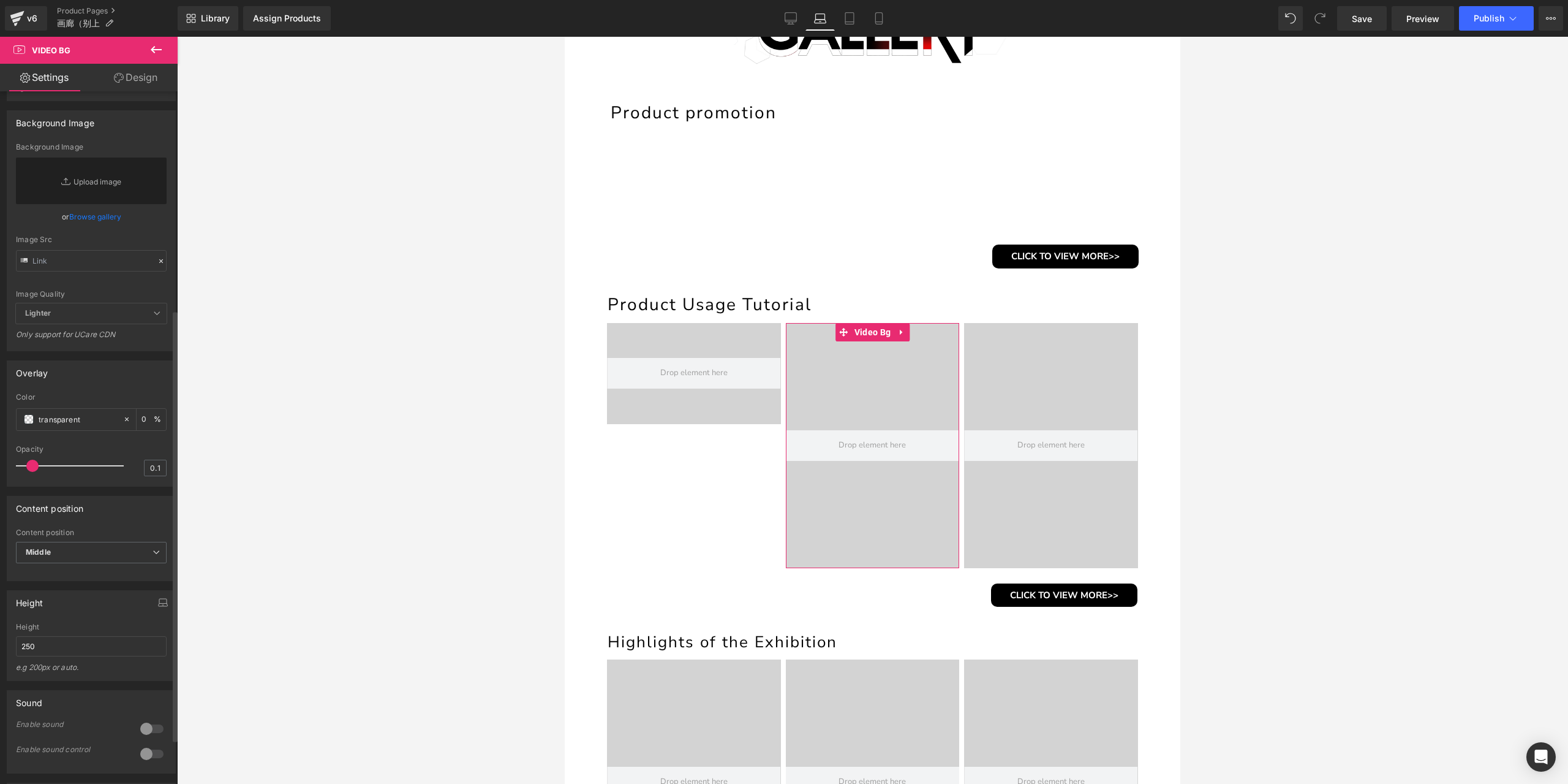
scroll to position [368, 0]
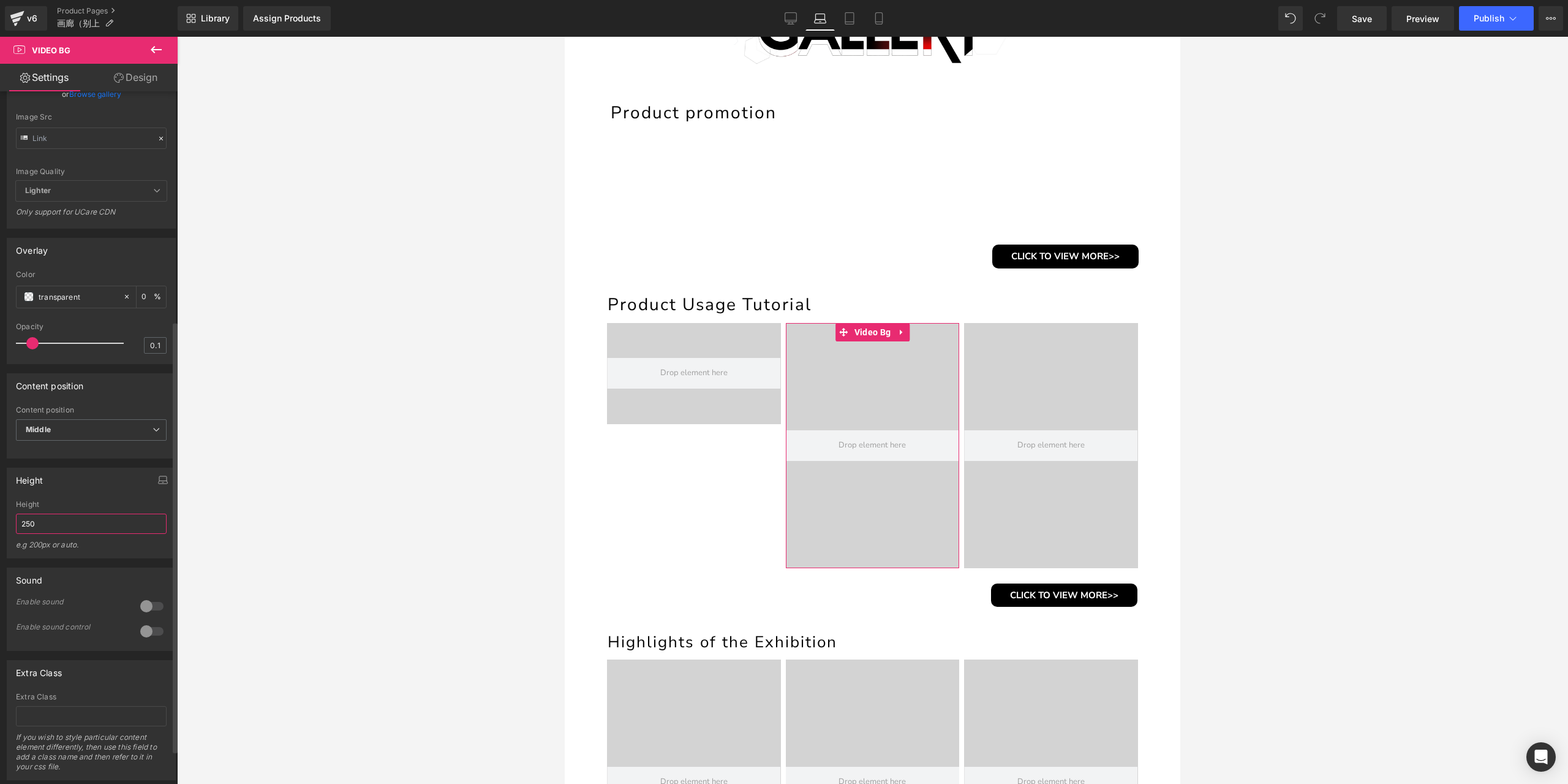
click at [69, 534] on input "250" at bounding box center [91, 524] width 151 height 20
paste input "165px"
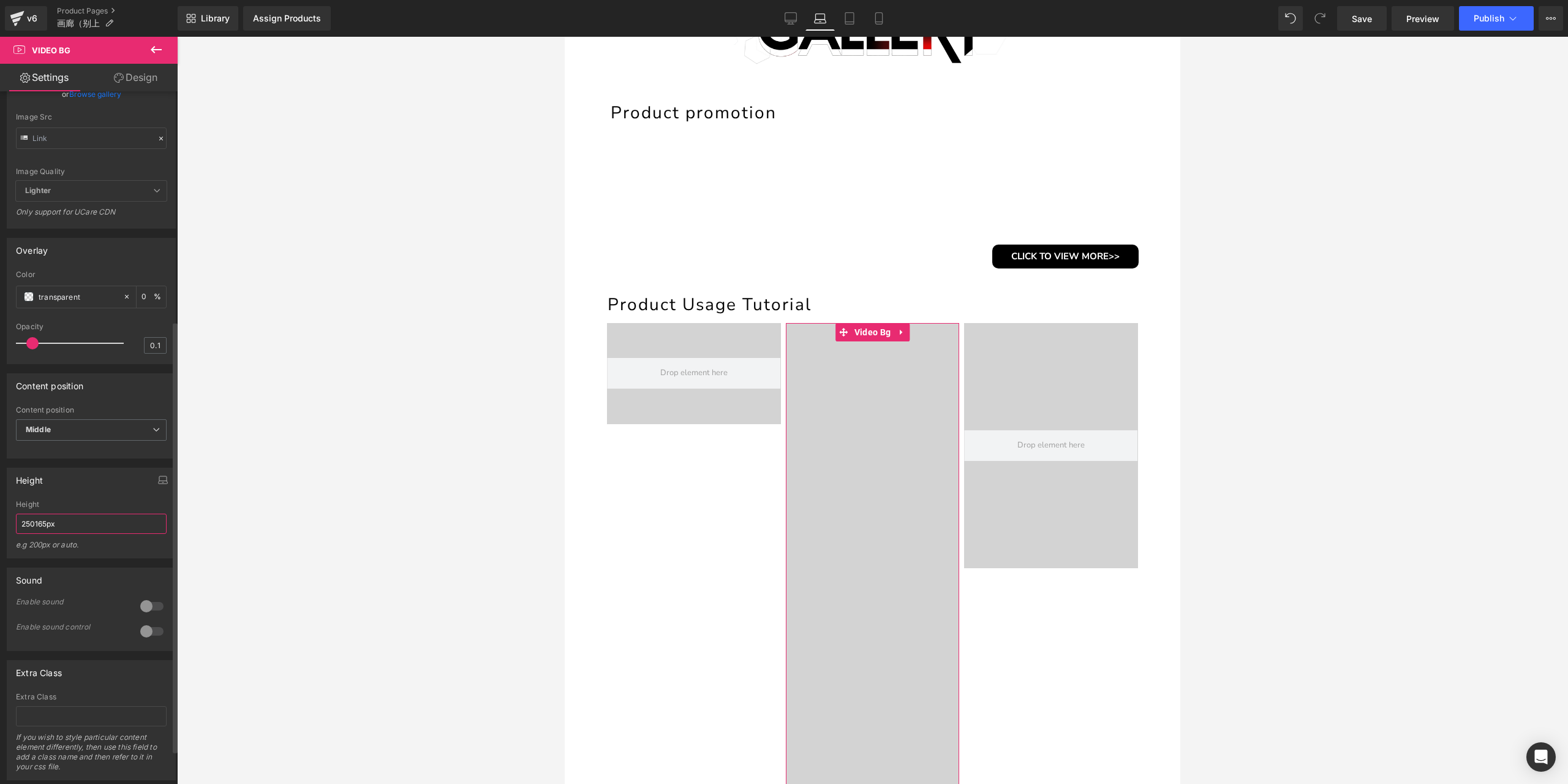
drag, startPoint x: 33, startPoint y: 546, endPoint x: 2, endPoint y: 546, distance: 31.0
click at [2, 546] on div "Height 400px Height 400px e.g 200px or auto. 250165px Height 250165px e.g 200px…" at bounding box center [91, 508] width 183 height 100
type input "165px"
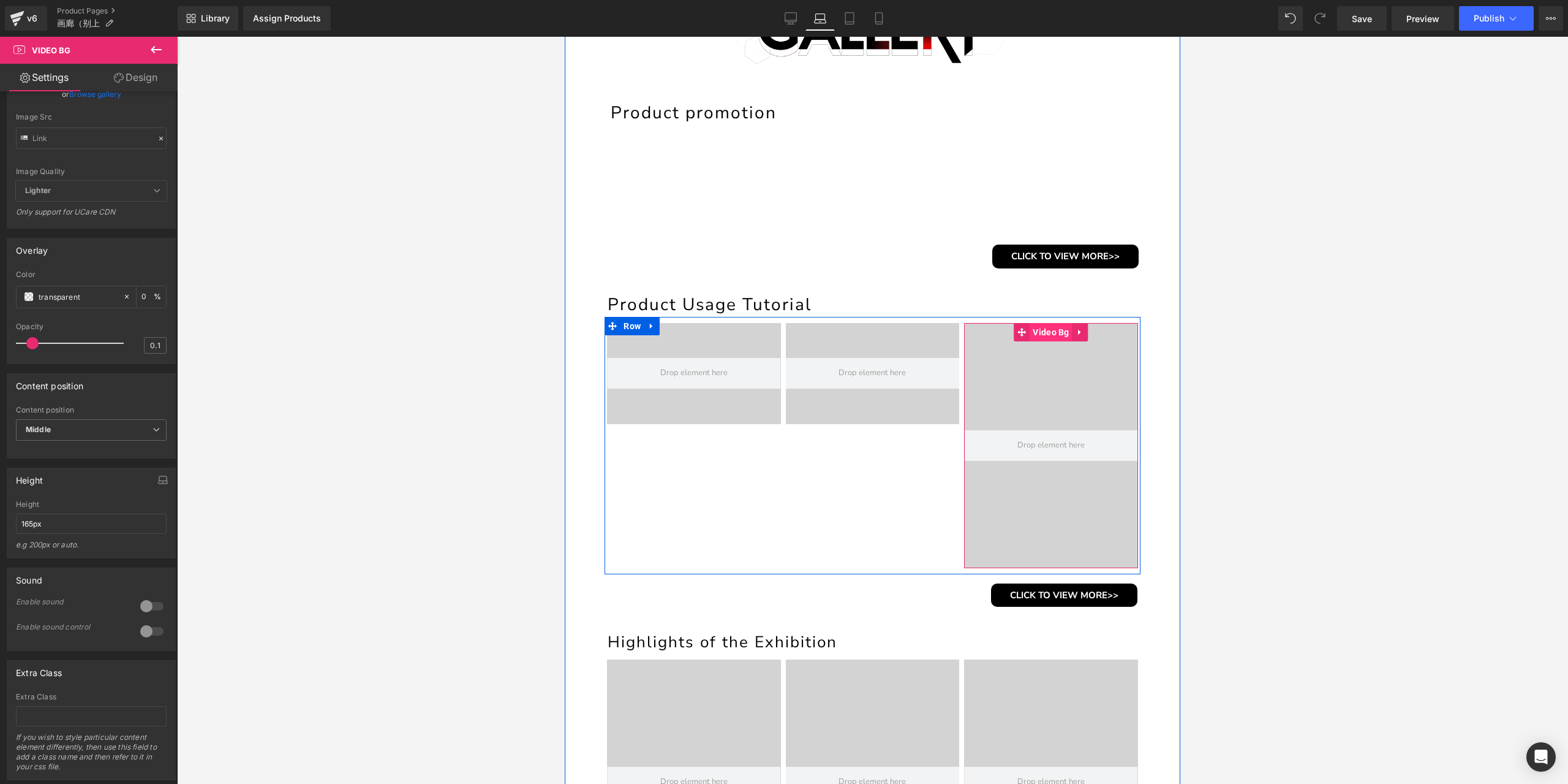
click at [1042, 333] on span "Video Bg" at bounding box center [1051, 332] width 42 height 19
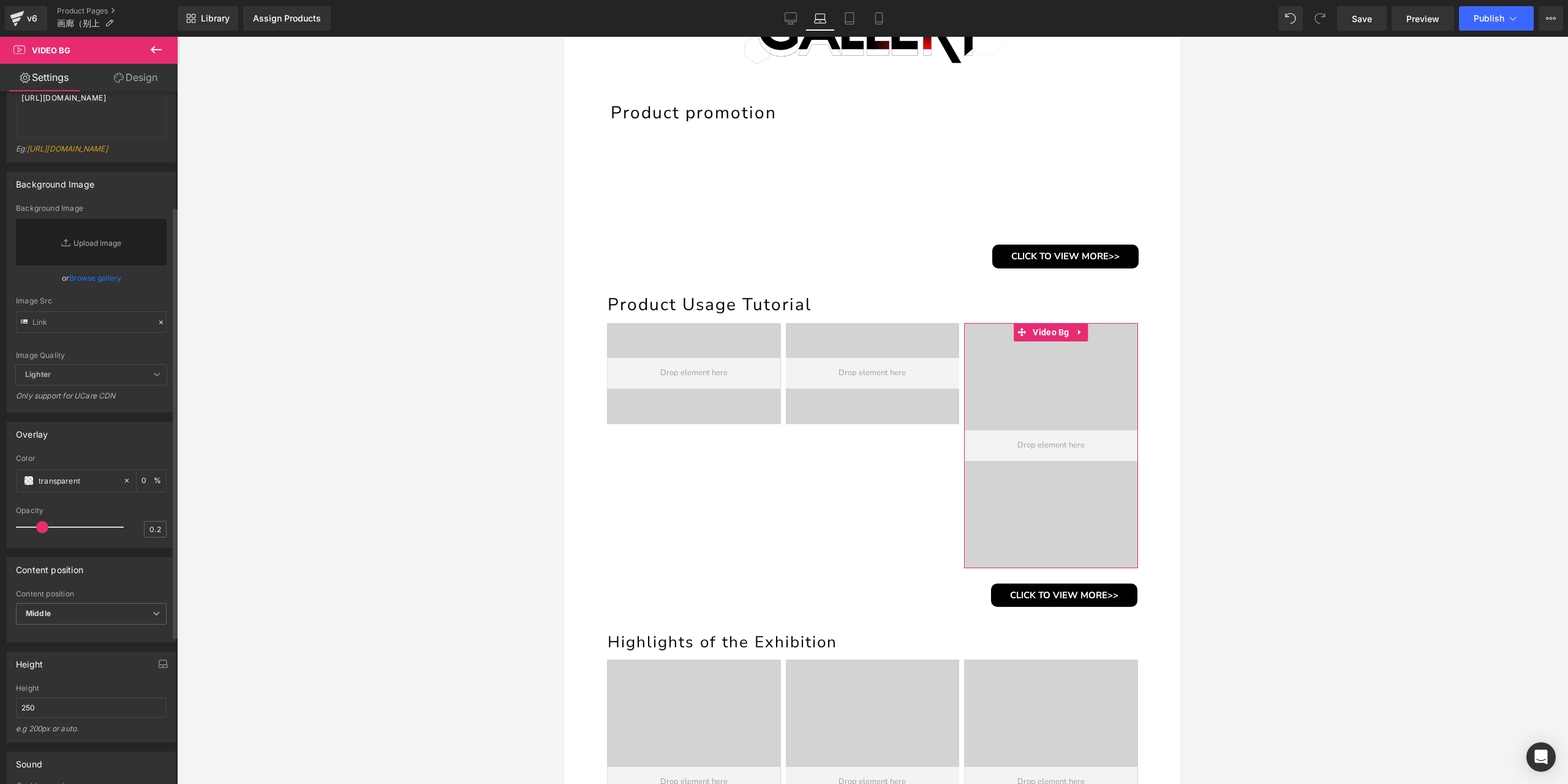
scroll to position [307, 0]
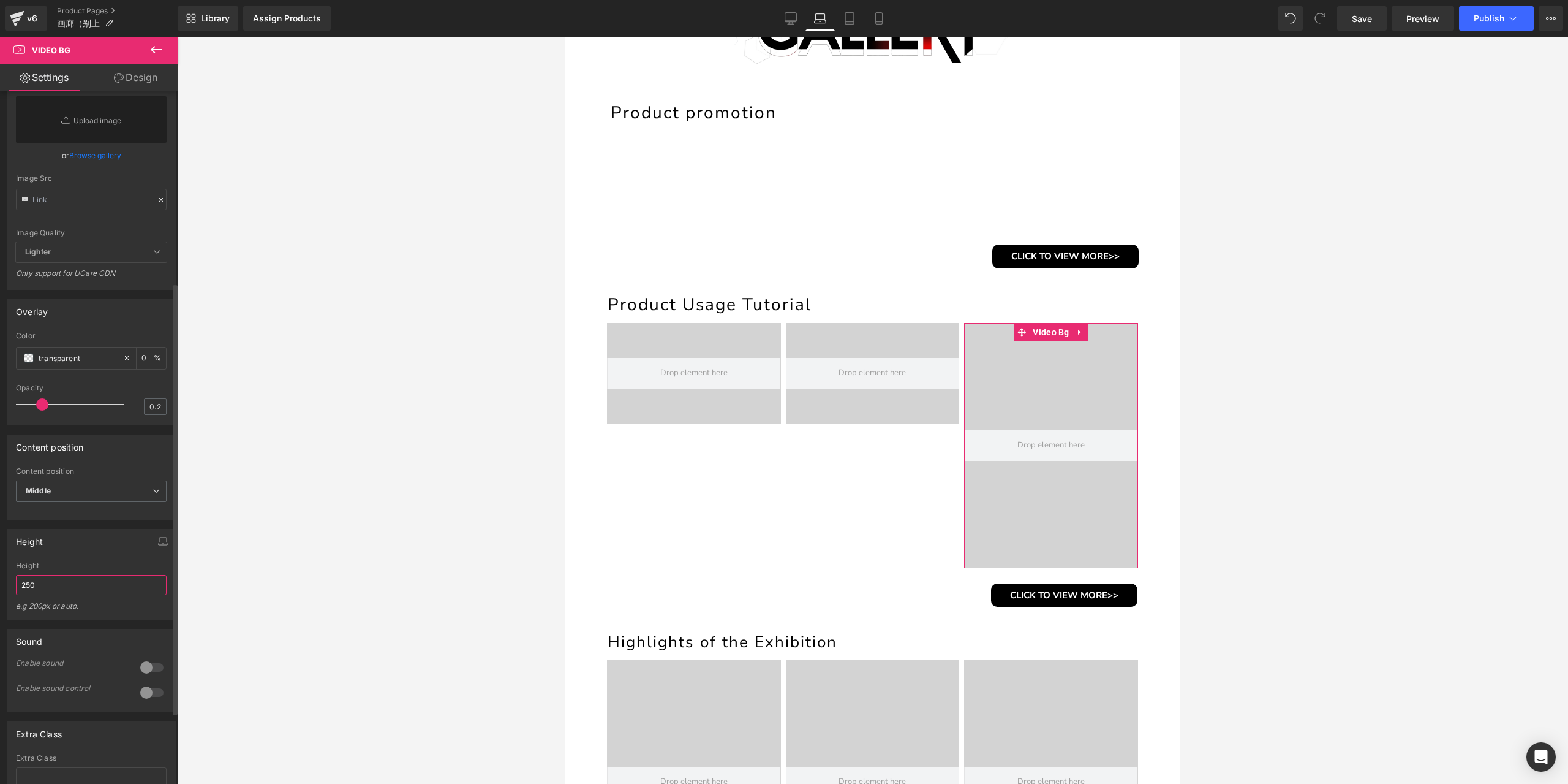
click at [62, 595] on input "250" at bounding box center [91, 585] width 151 height 20
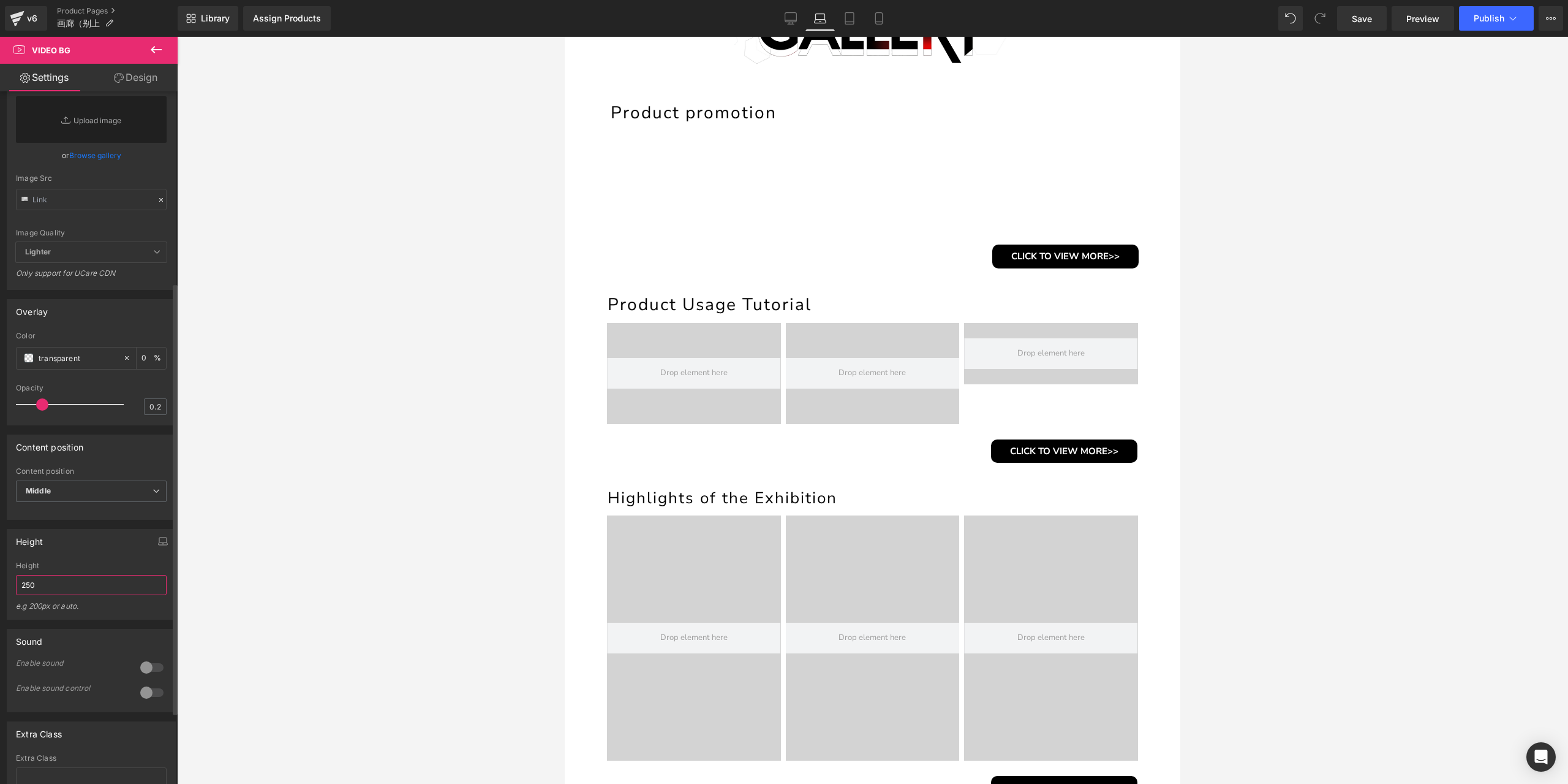
paste input "165px"
type input "165px"
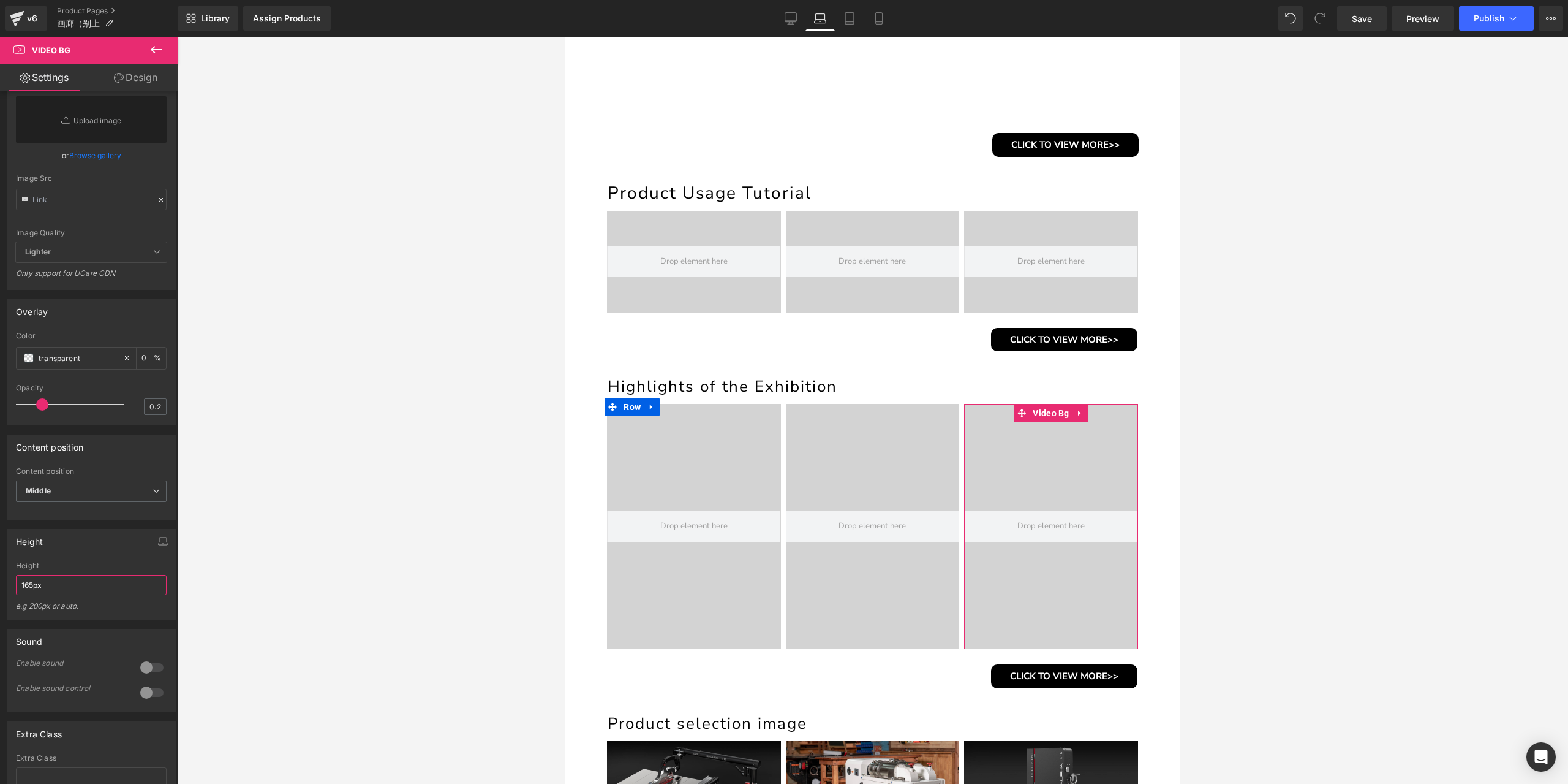
scroll to position [429, 0]
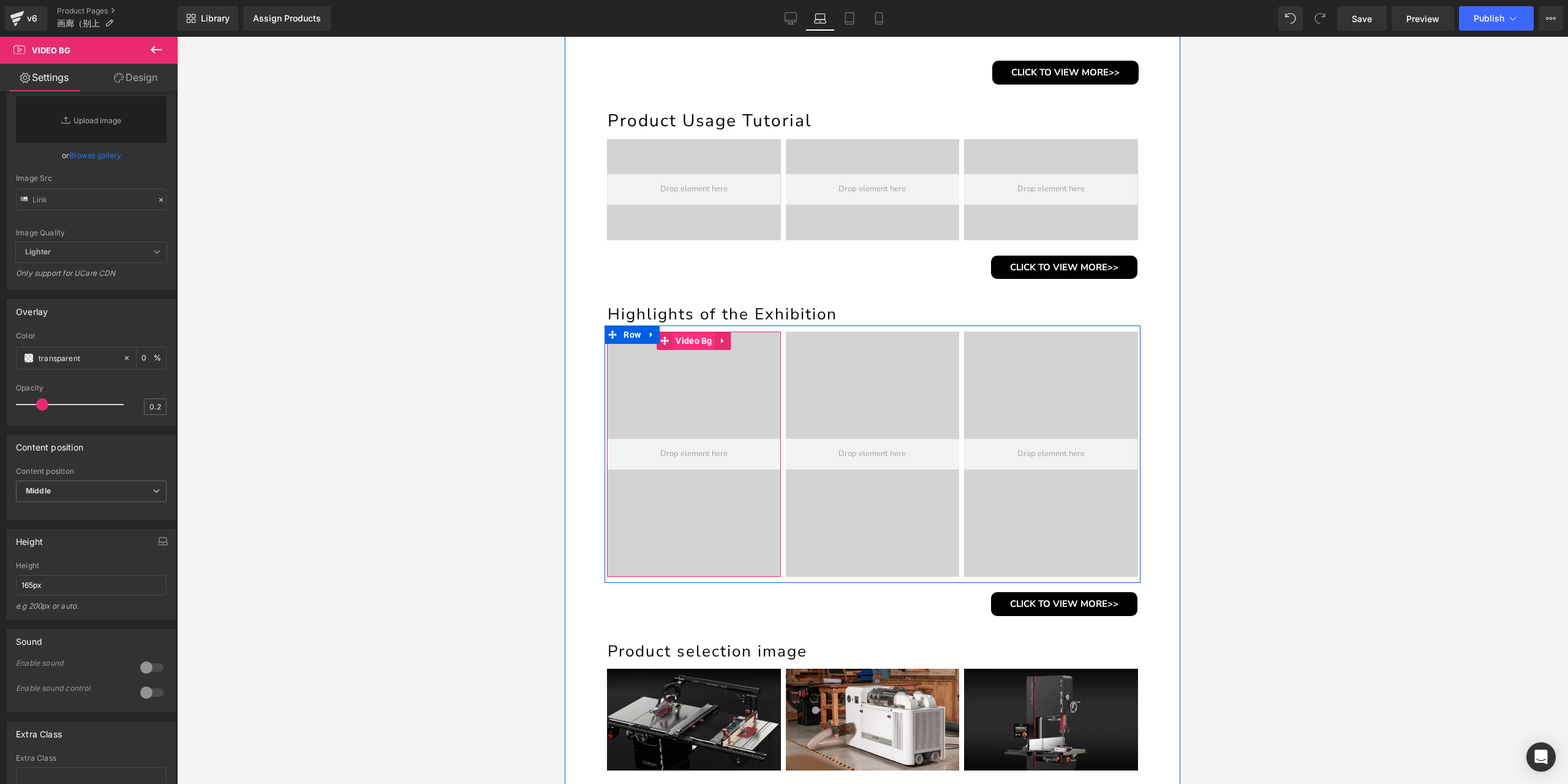
click at [685, 346] on span "Video Bg" at bounding box center [694, 340] width 42 height 19
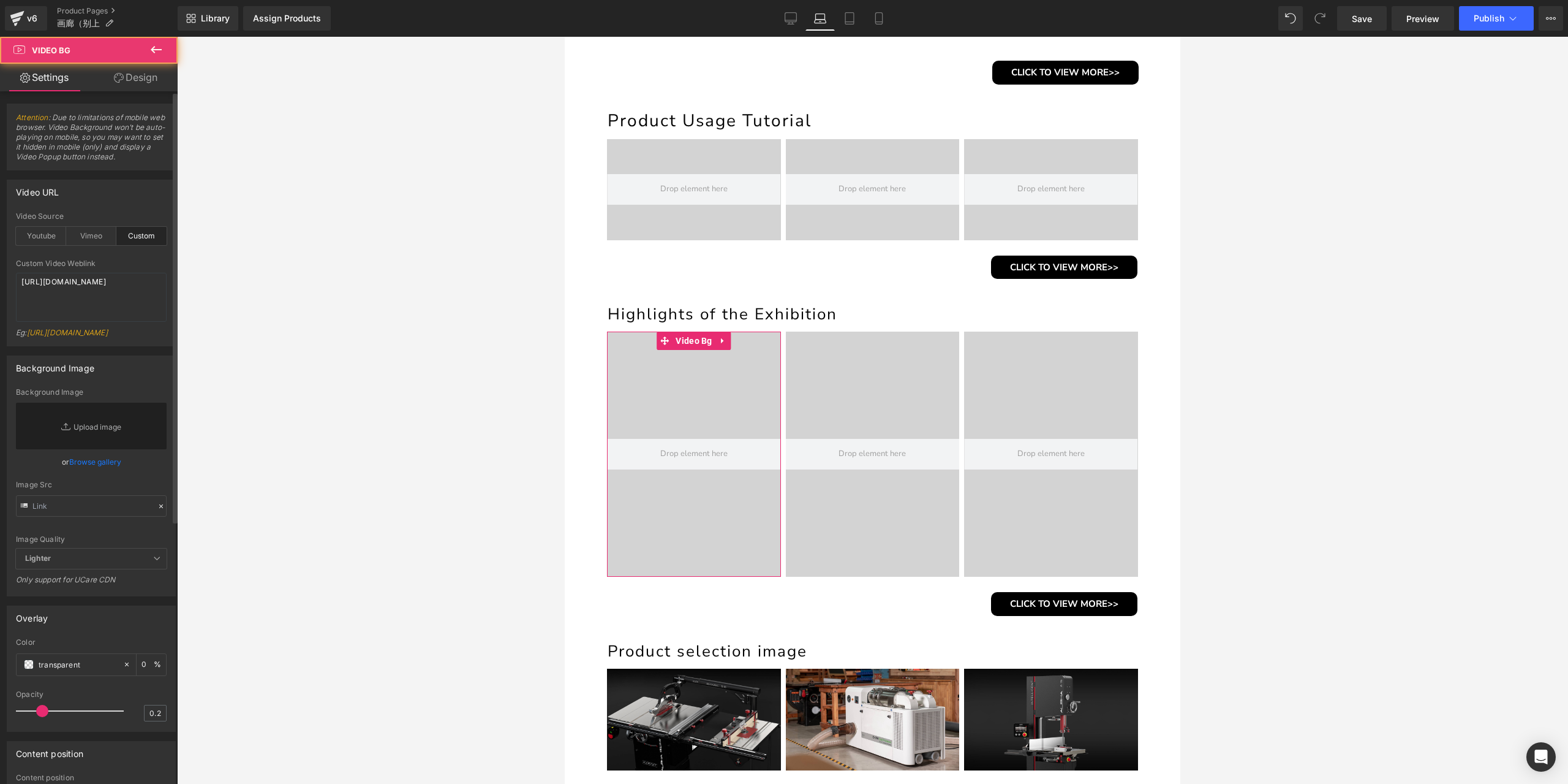
scroll to position [245, 0]
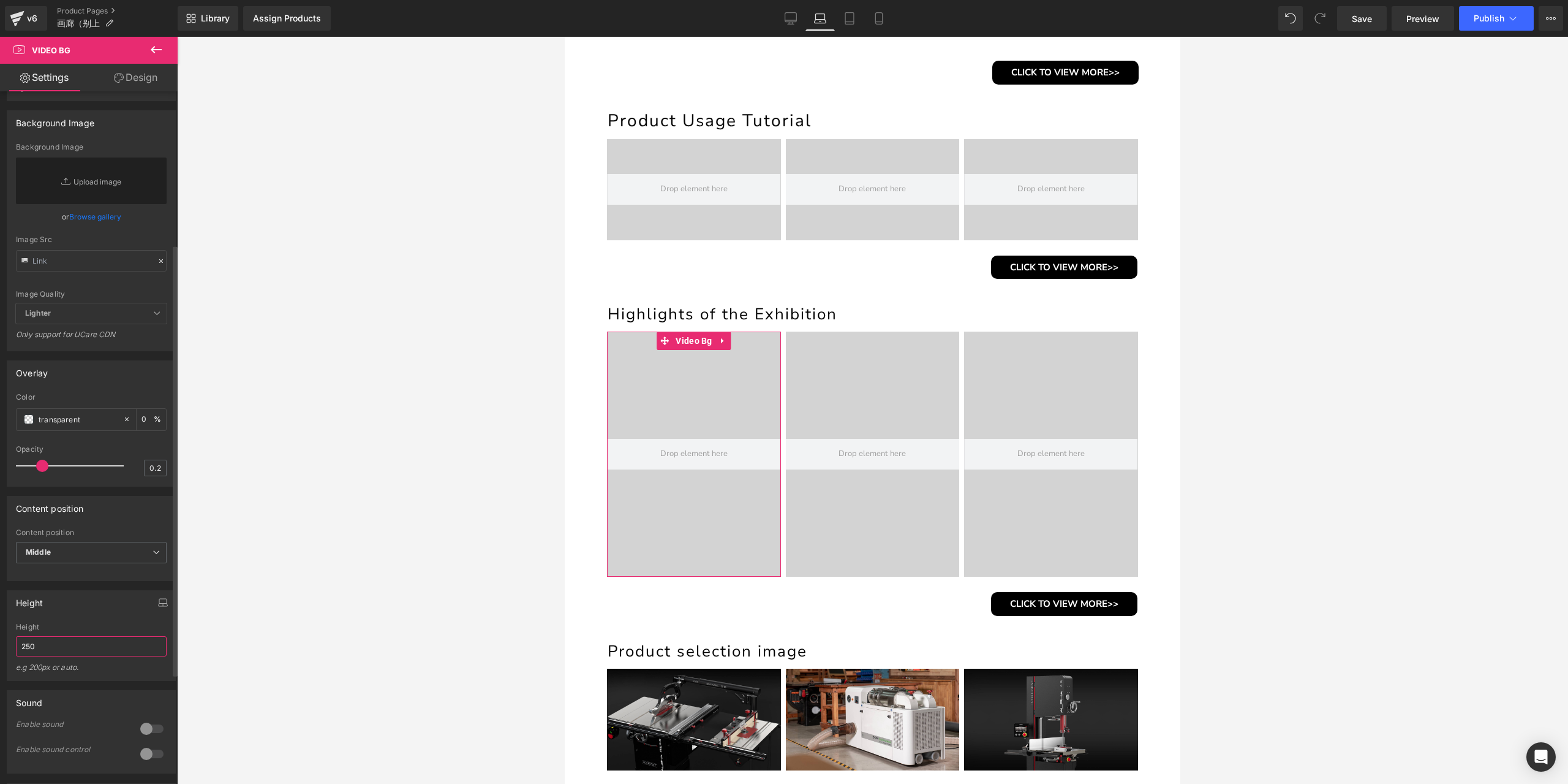
click at [51, 656] on input "250" at bounding box center [91, 646] width 151 height 20
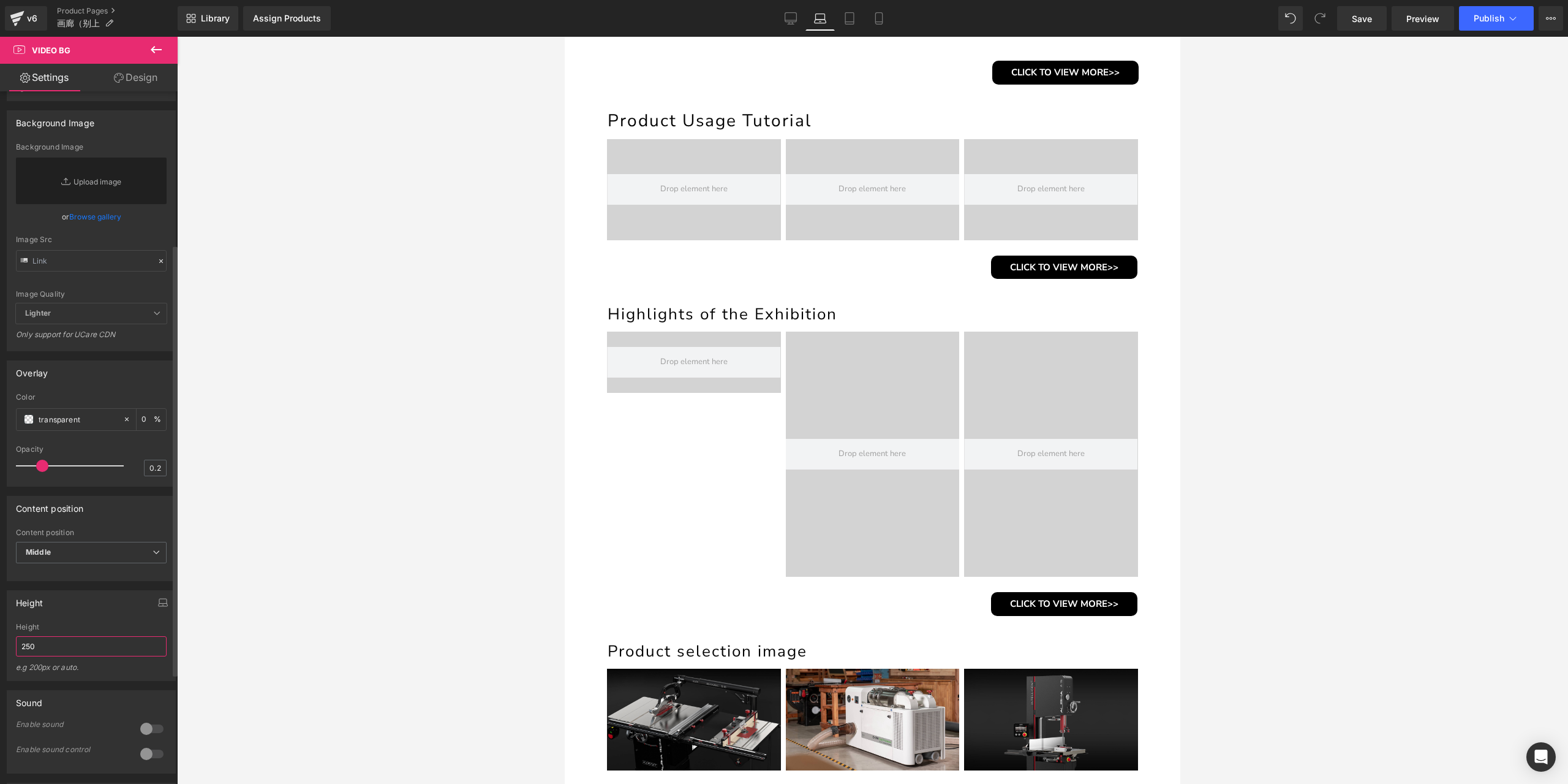
paste input "165px"
type input "165px"
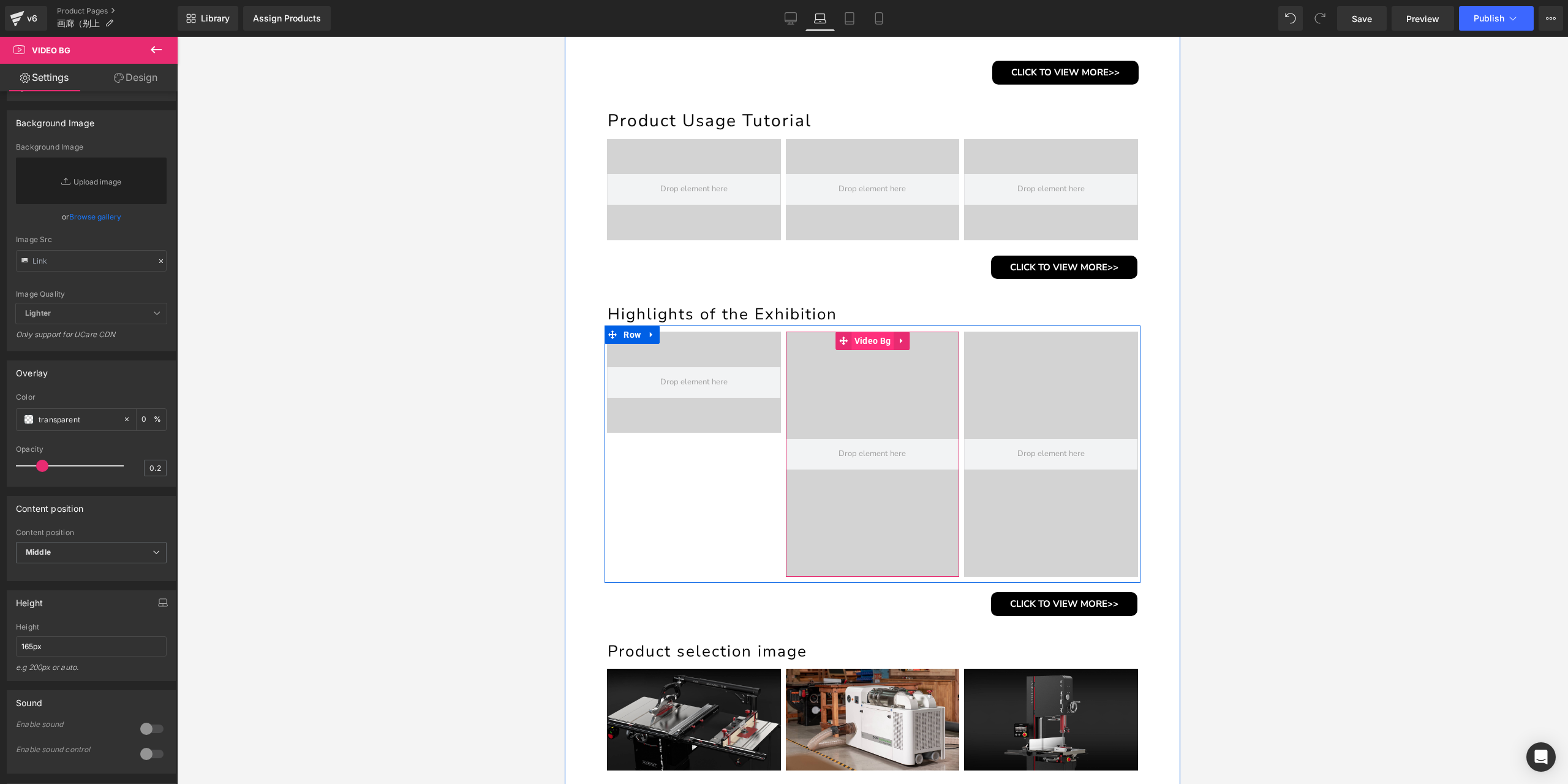
click at [861, 341] on span "Video Bg" at bounding box center [873, 340] width 42 height 19
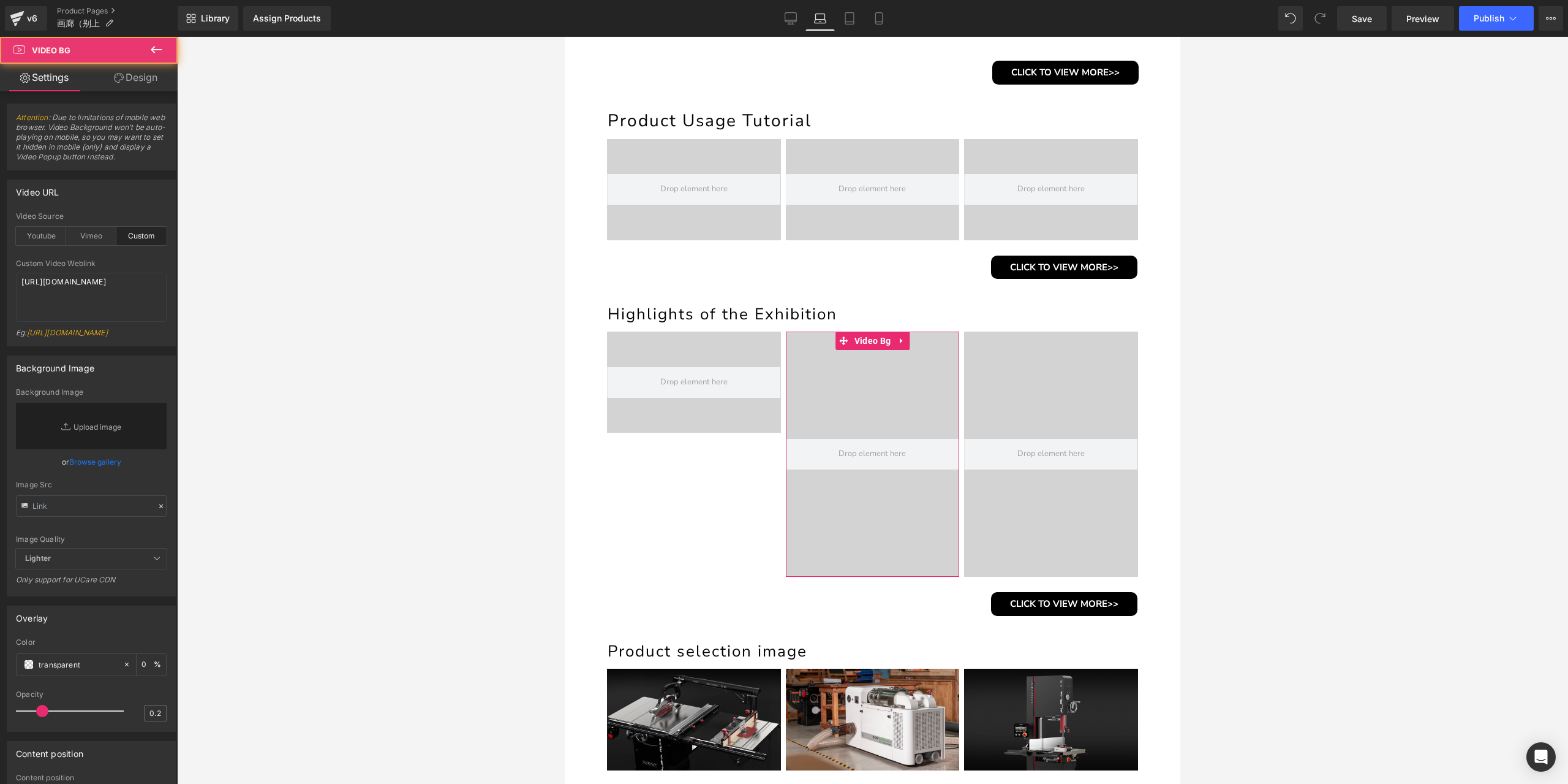
scroll to position [307, 0]
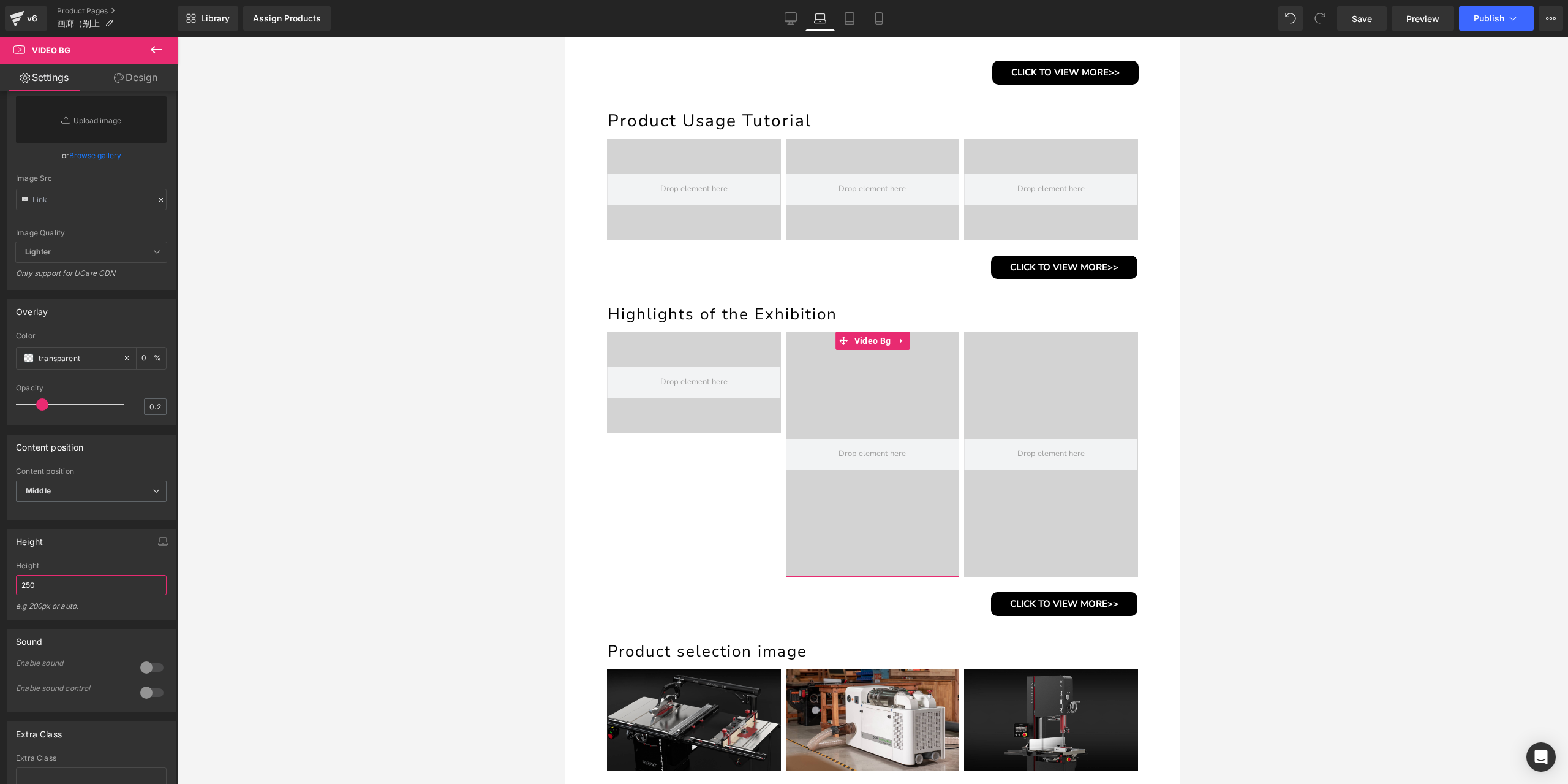
click at [68, 595] on input "250" at bounding box center [91, 585] width 151 height 20
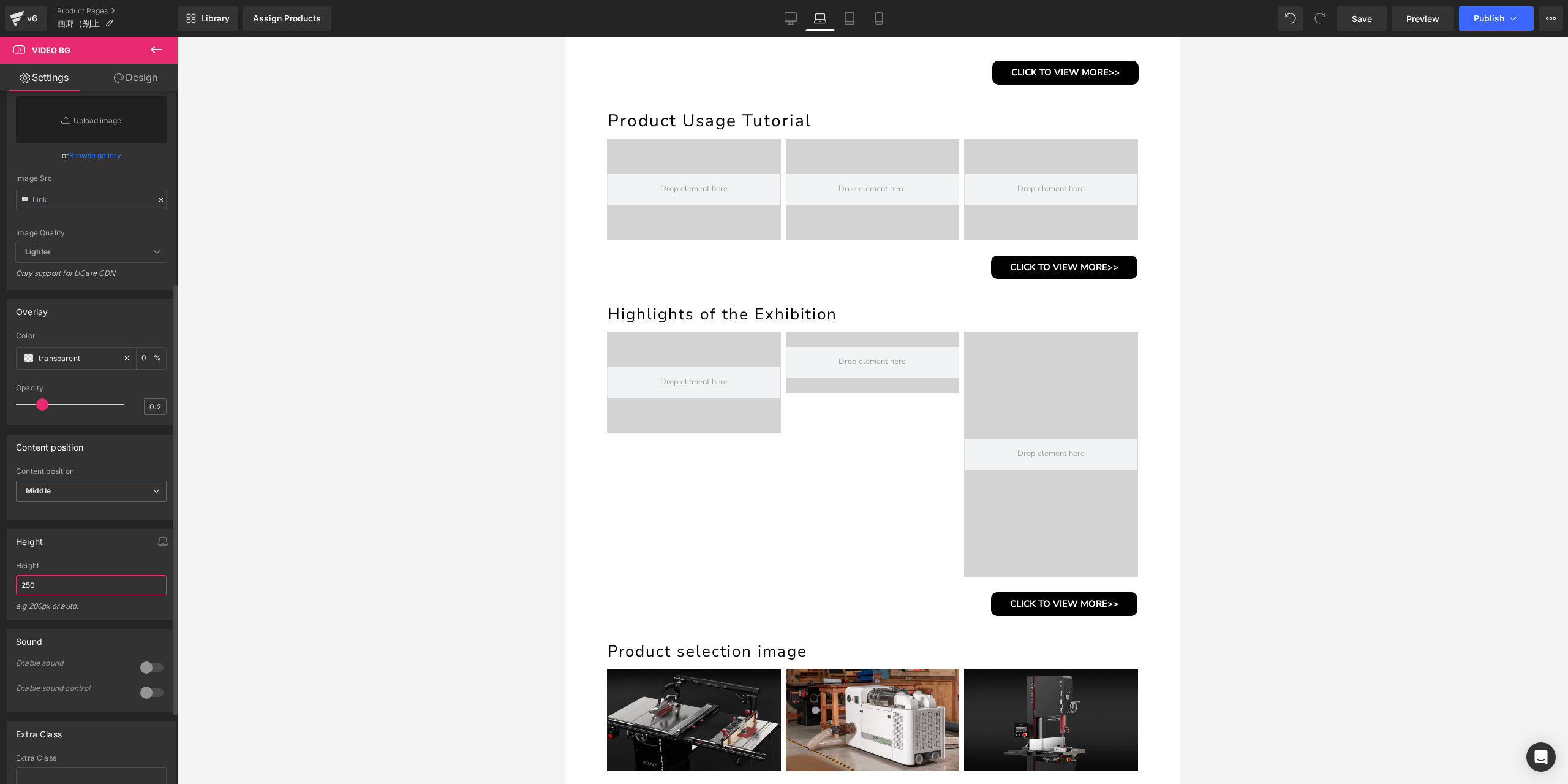
paste input "165px"
type input "165px"
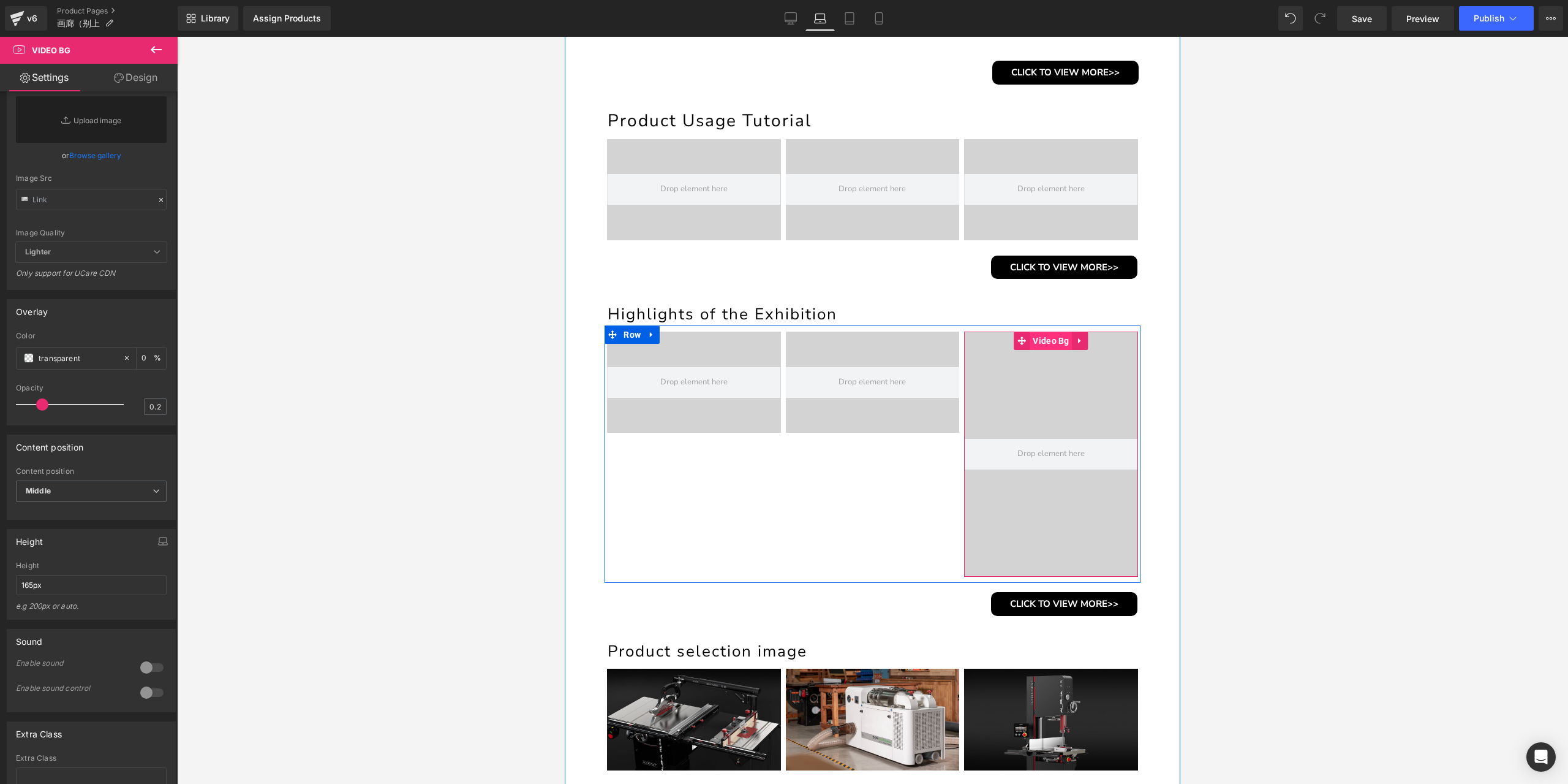
click at [1037, 343] on span "Video Bg" at bounding box center [1051, 340] width 42 height 19
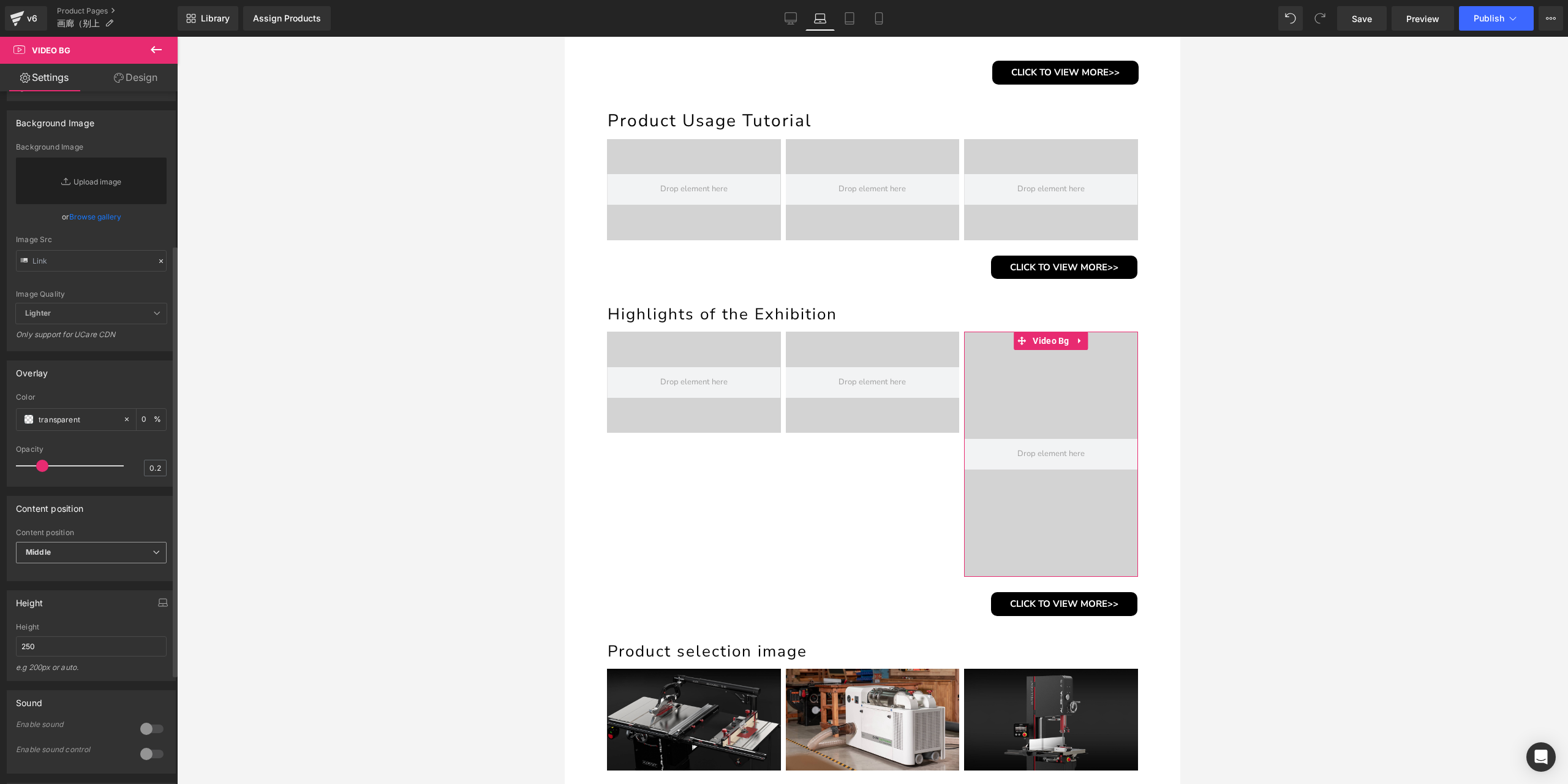
scroll to position [422, 0]
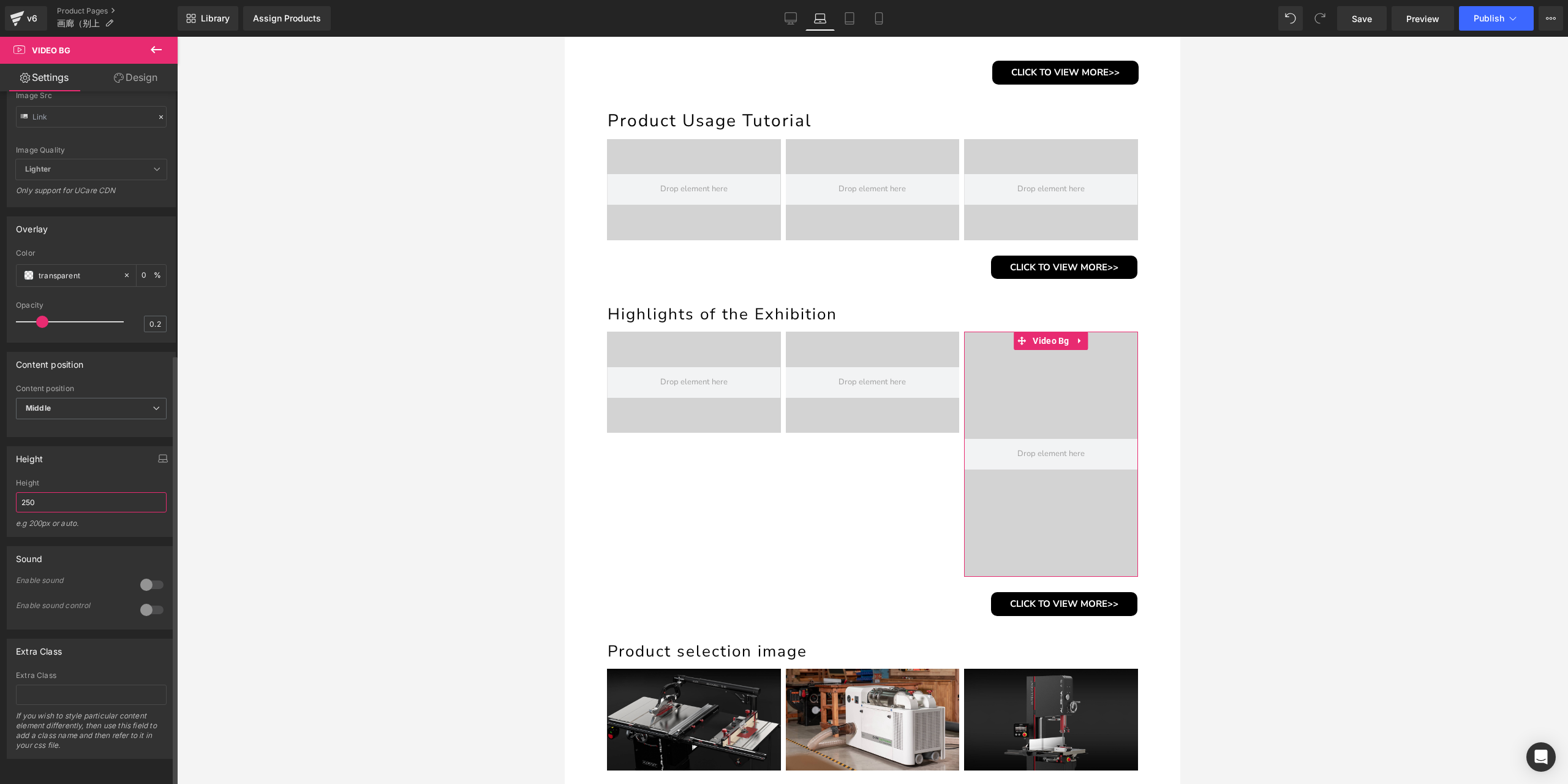
click at [67, 497] on input "250" at bounding box center [91, 502] width 151 height 20
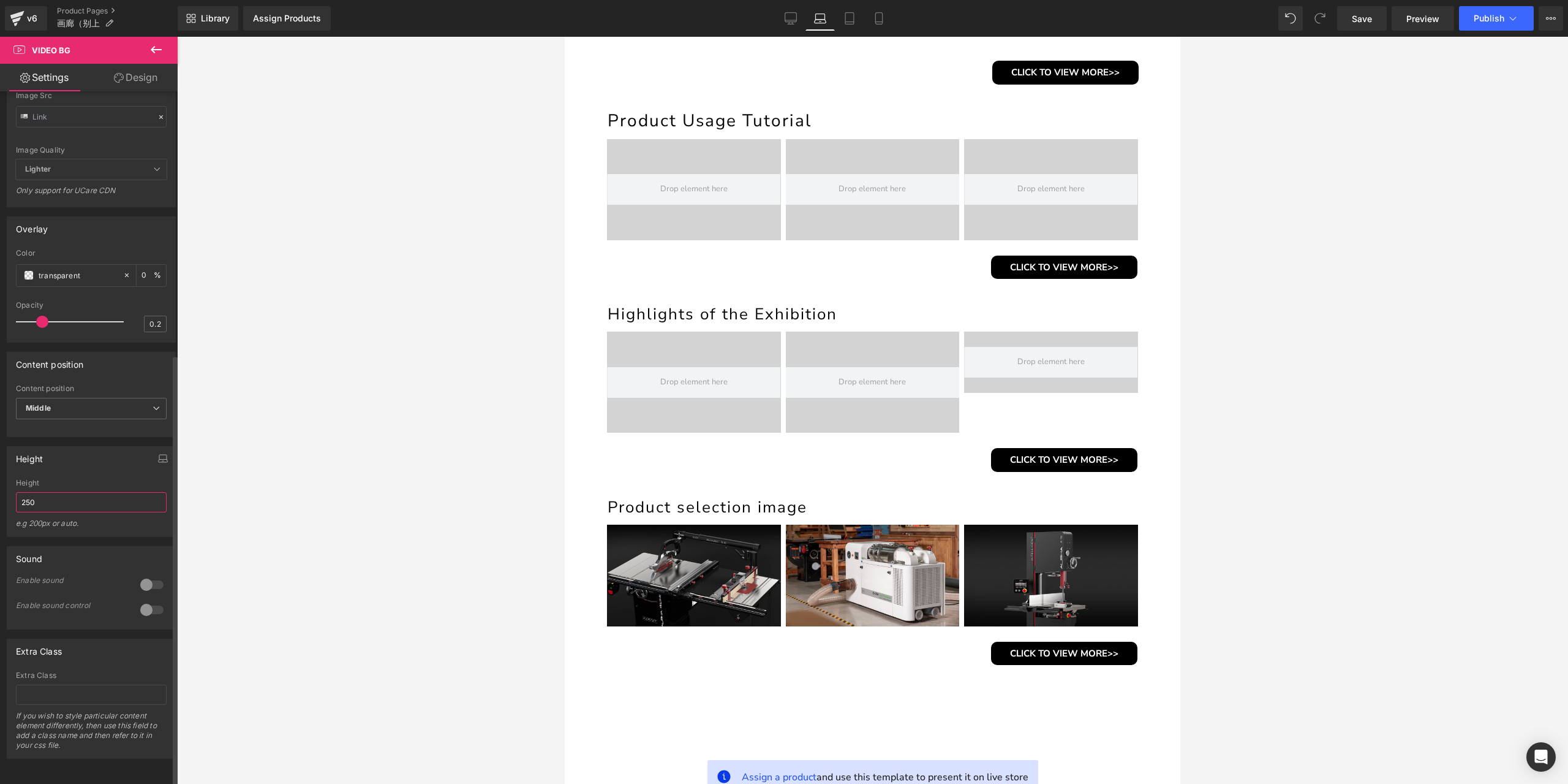
paste input "165px"
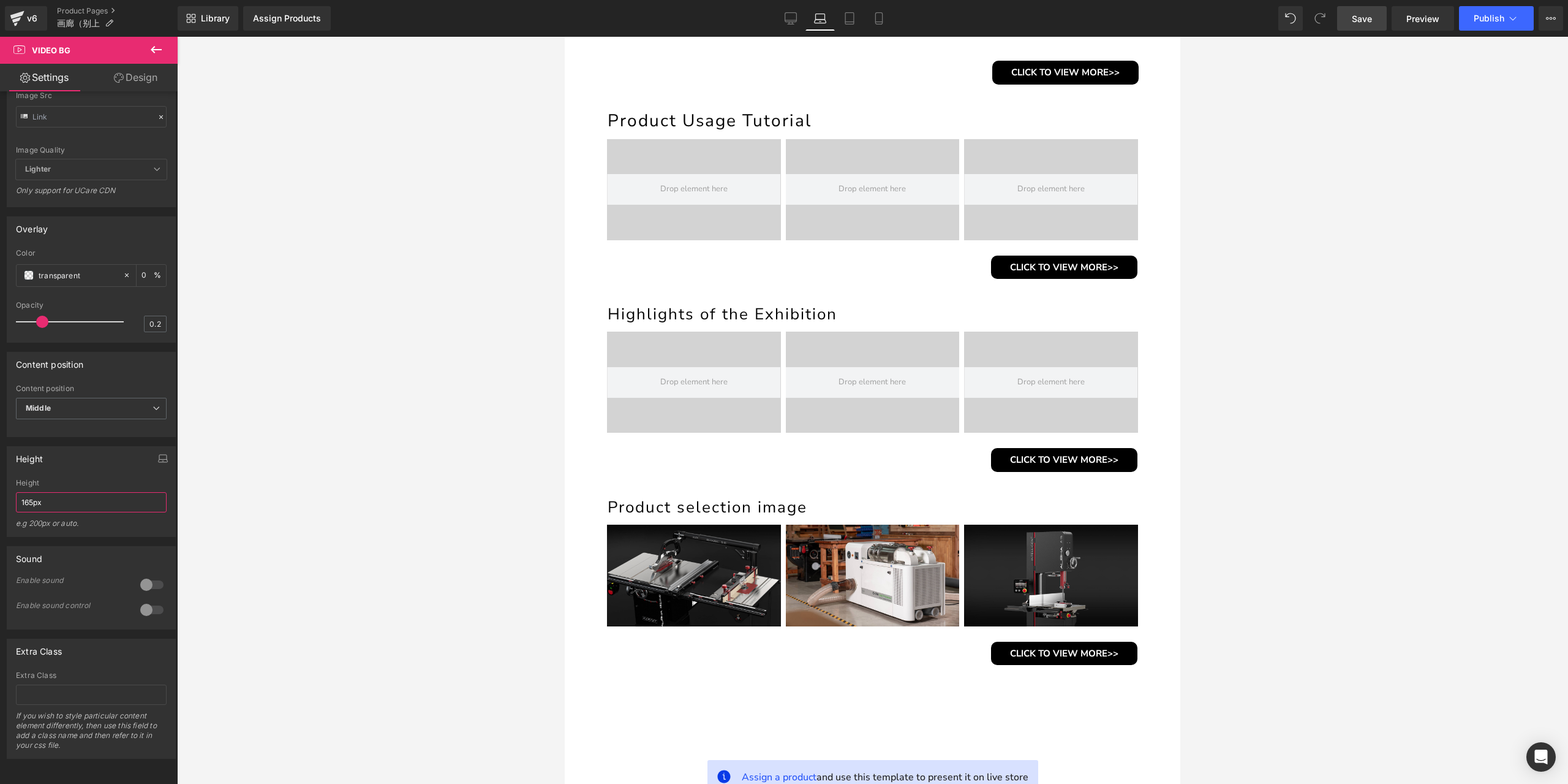
type input "165px"
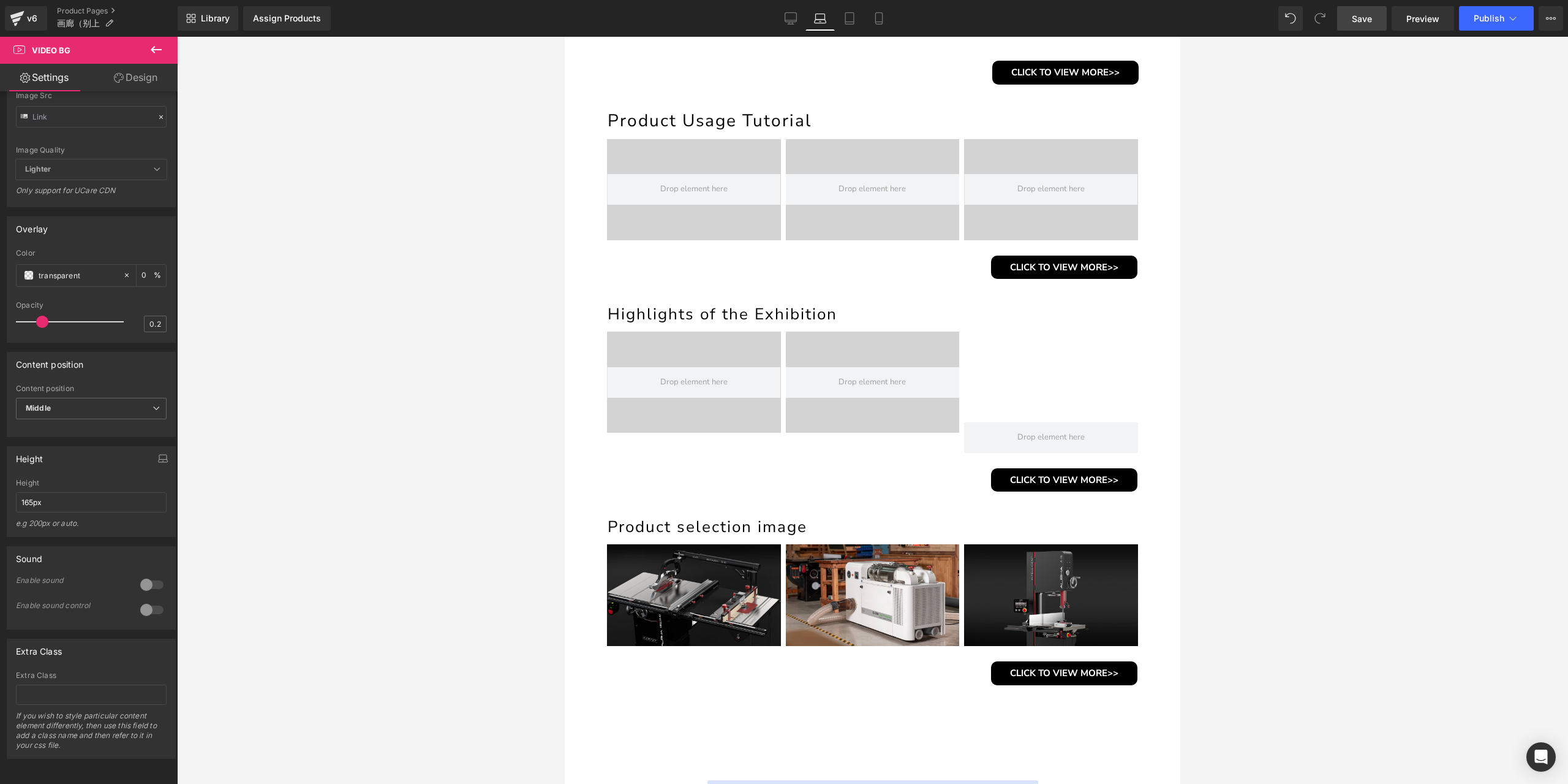
click at [1377, 25] on link "Save" at bounding box center [1362, 19] width 50 height 25
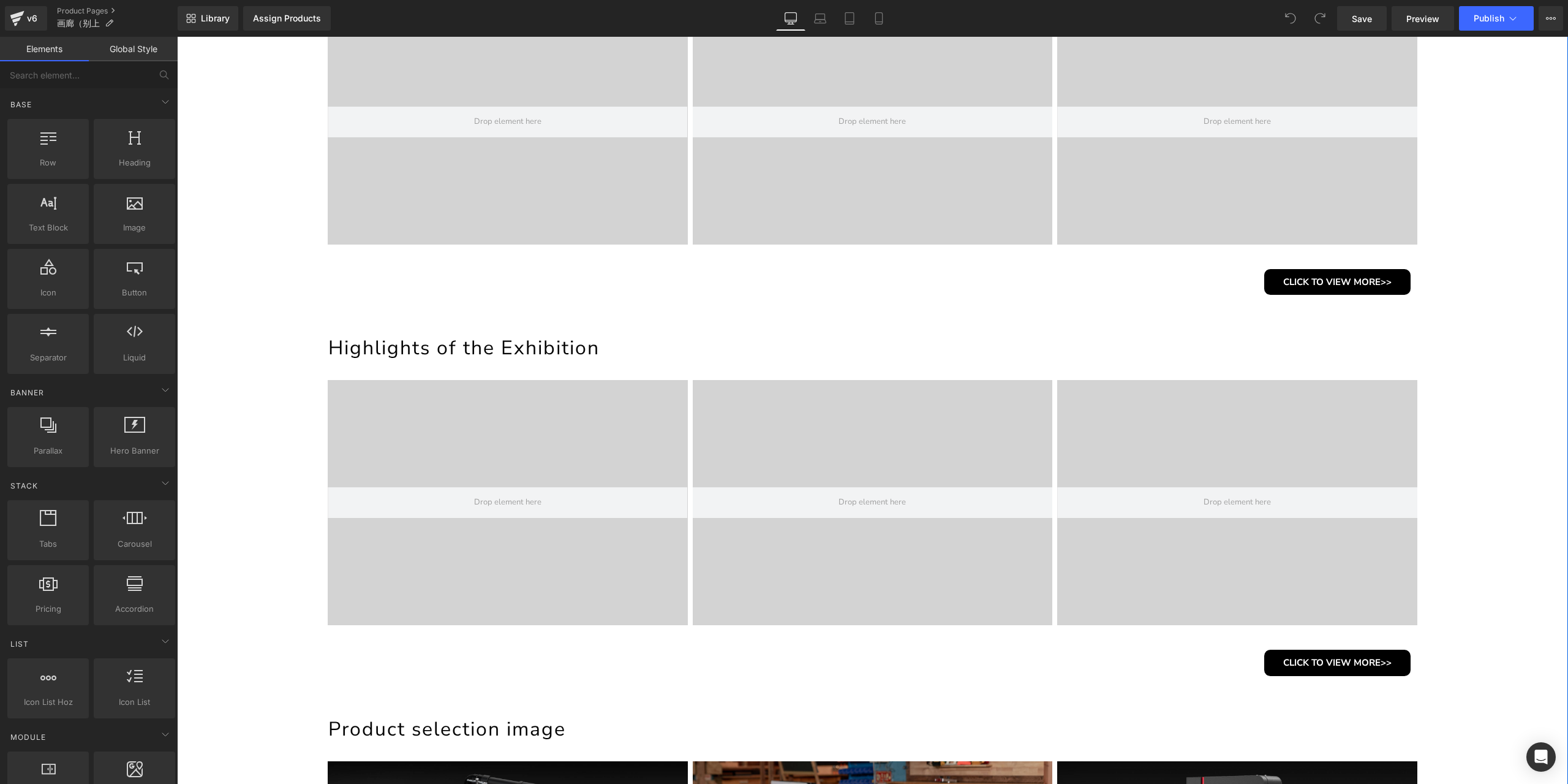
scroll to position [981, 0]
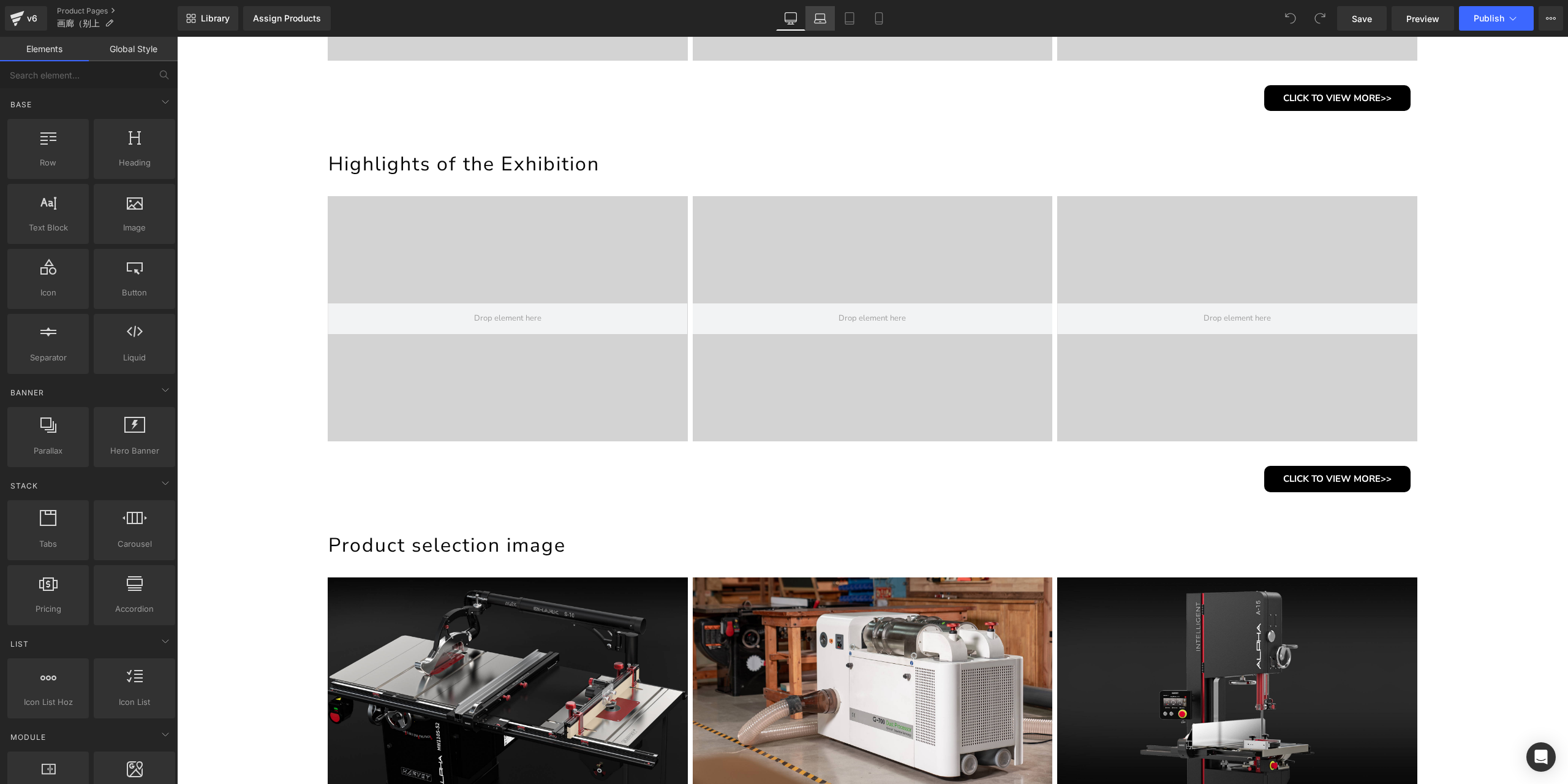
click at [810, 21] on link "Laptop" at bounding box center [820, 19] width 29 height 25
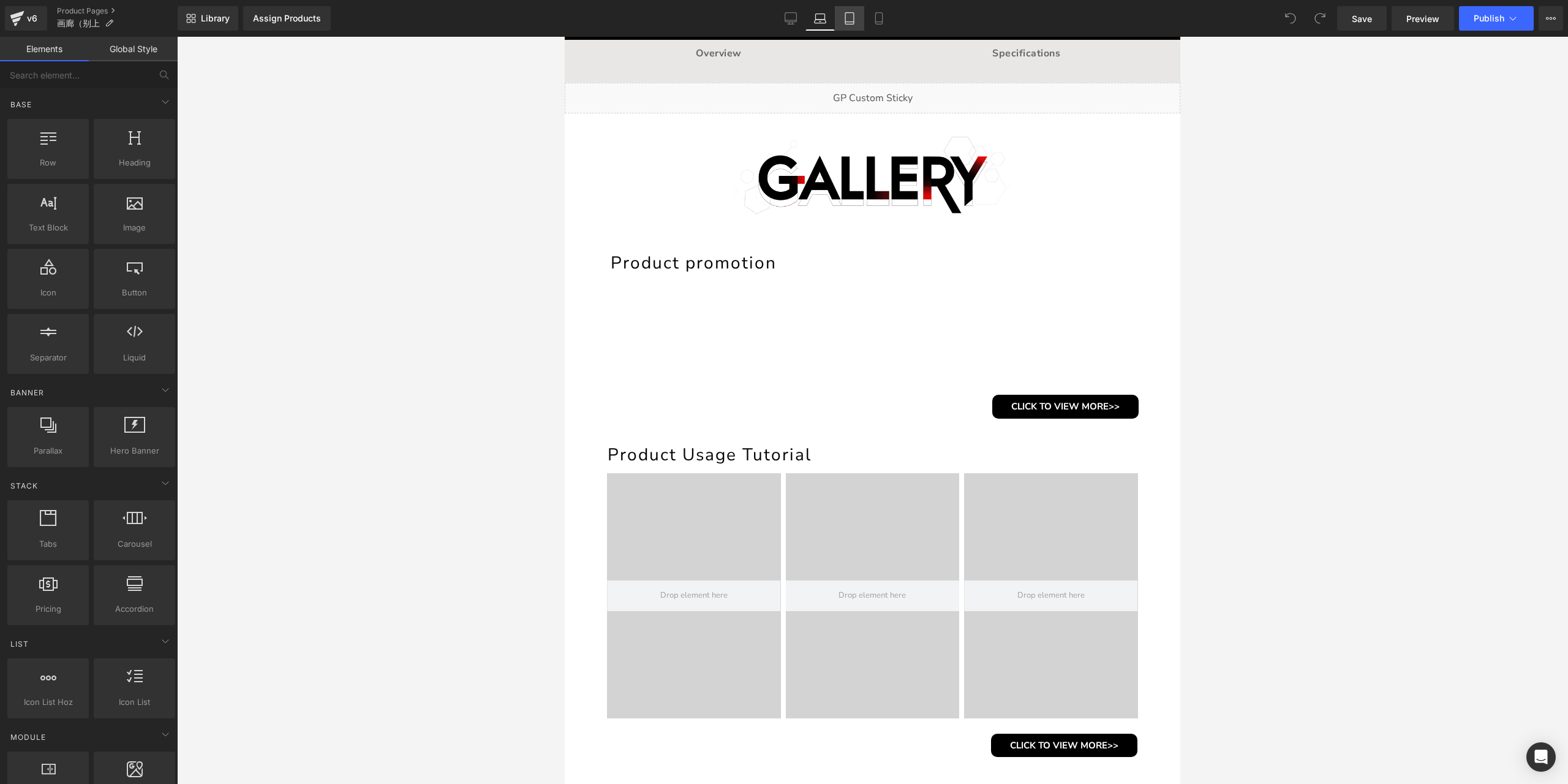
click at [852, 18] on icon at bounding box center [850, 19] width 12 height 12
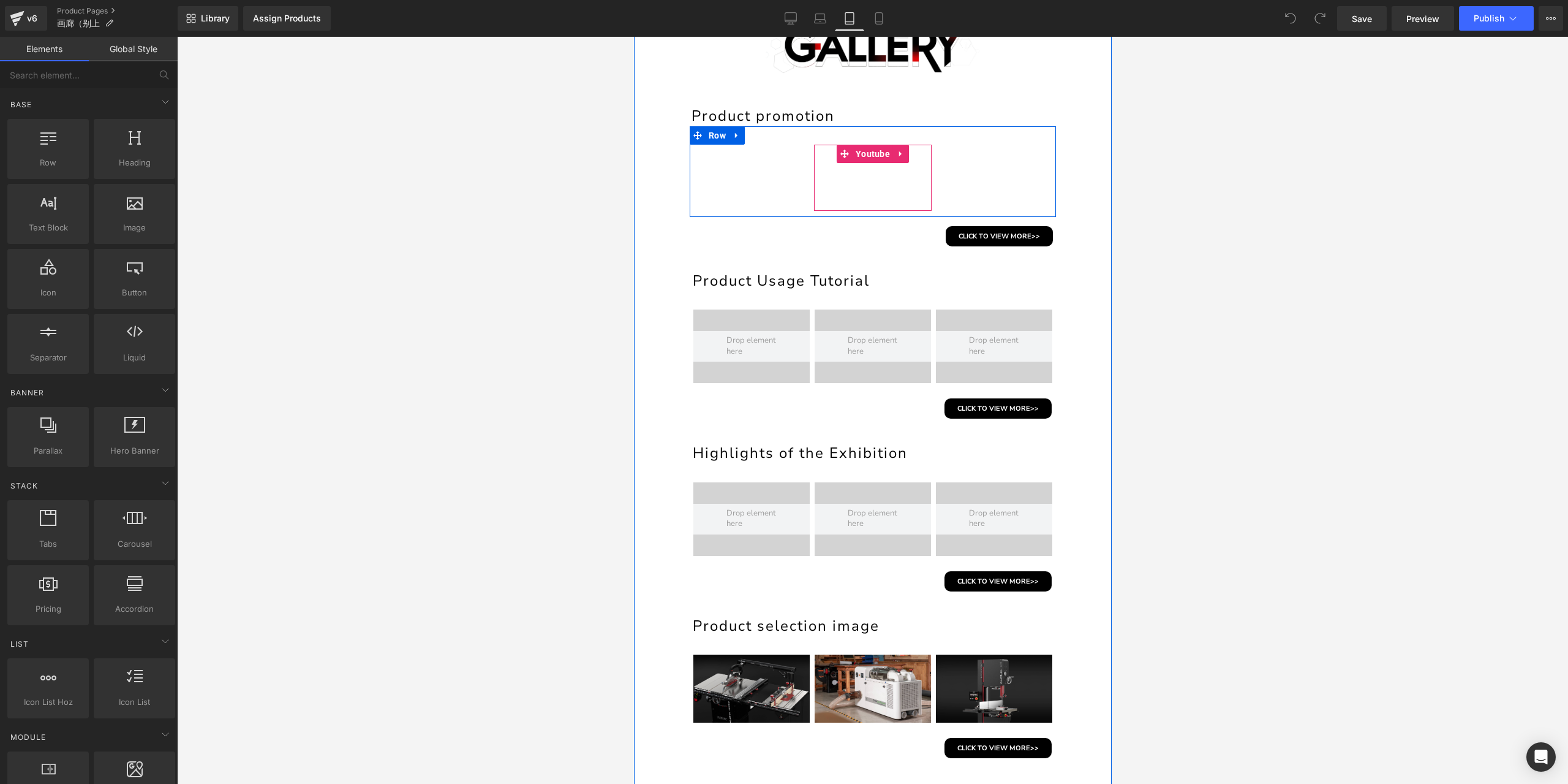
scroll to position [343, 0]
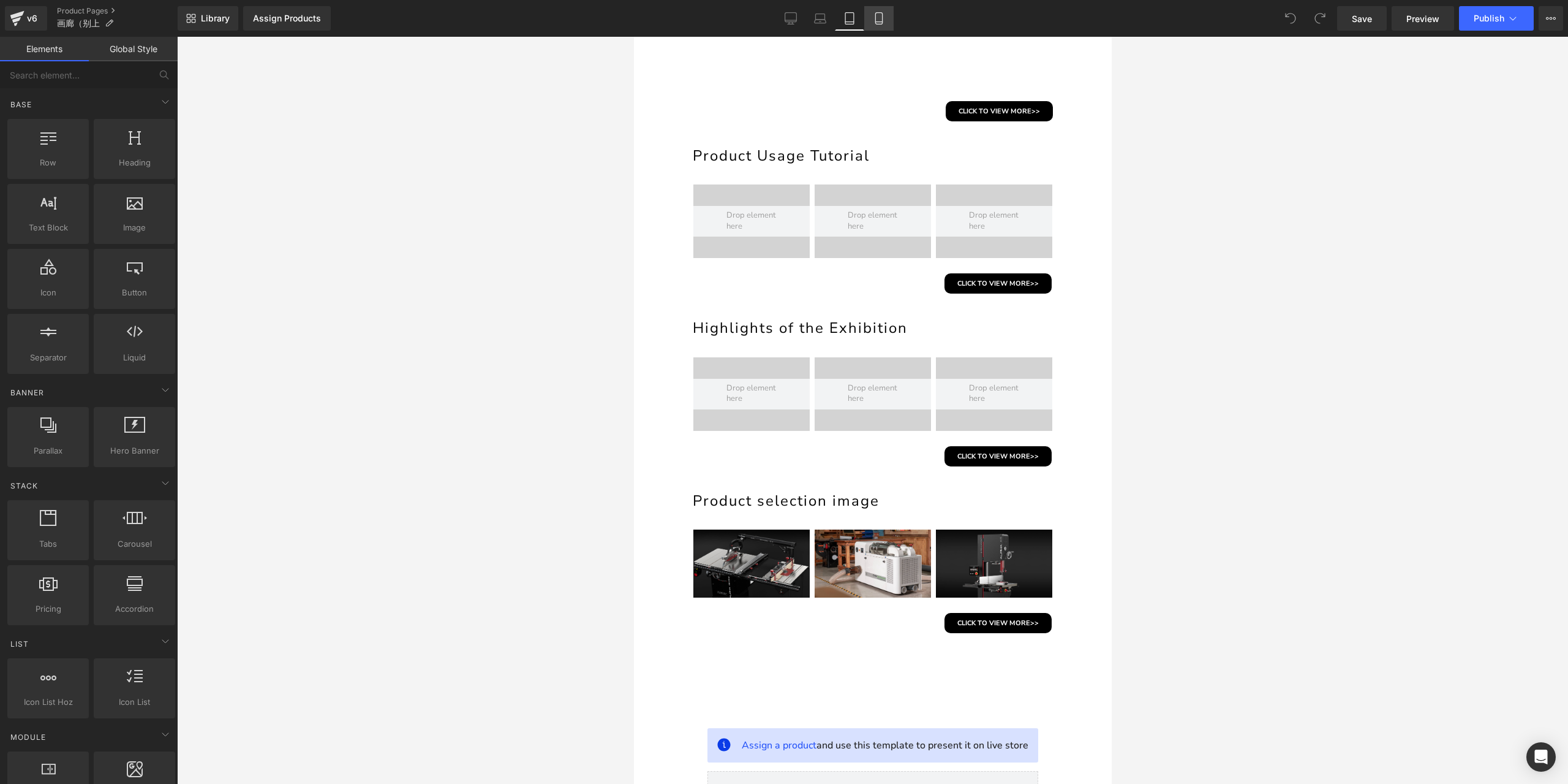
click at [877, 17] on icon at bounding box center [879, 19] width 12 height 12
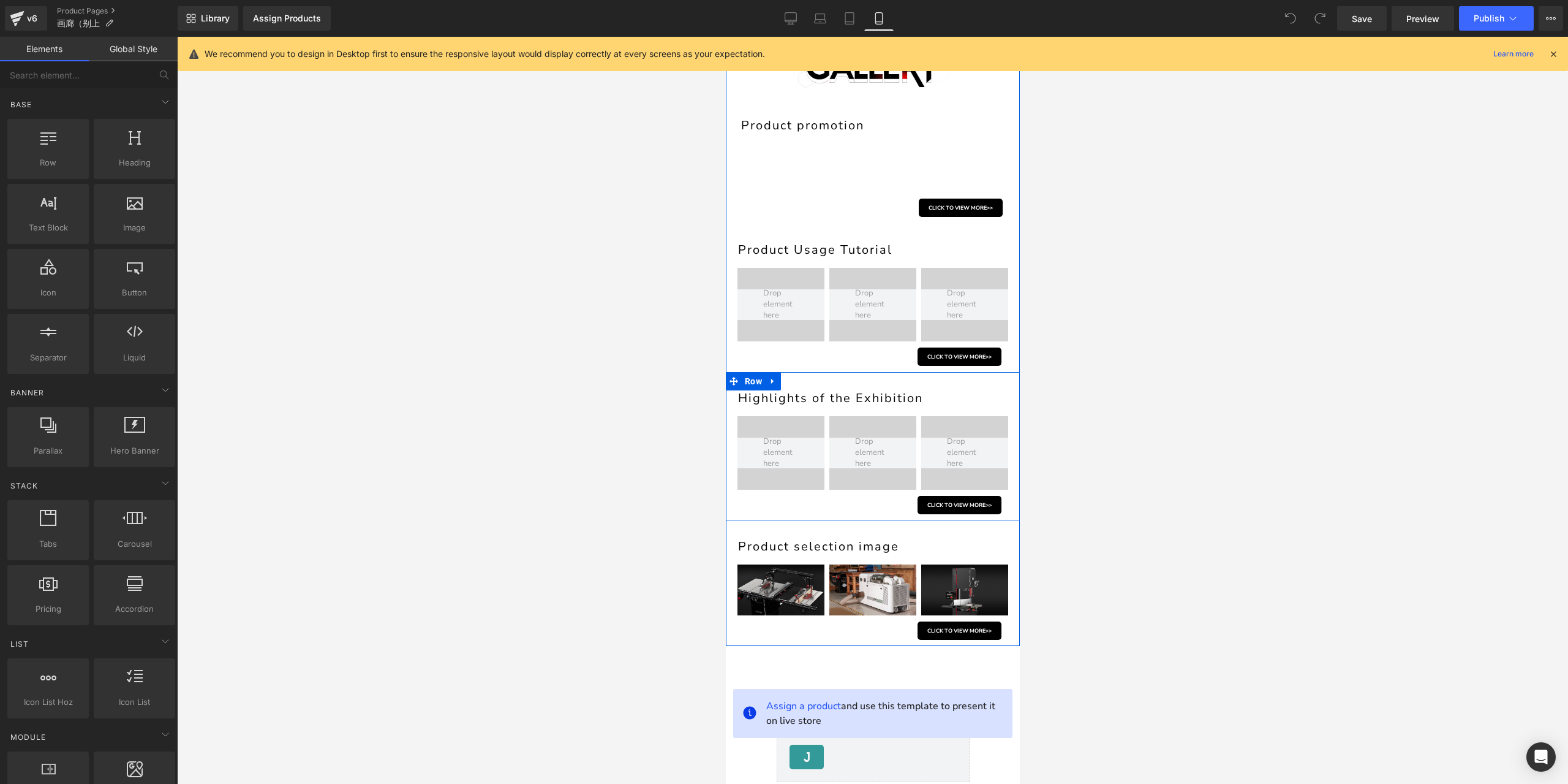
scroll to position [71, 0]
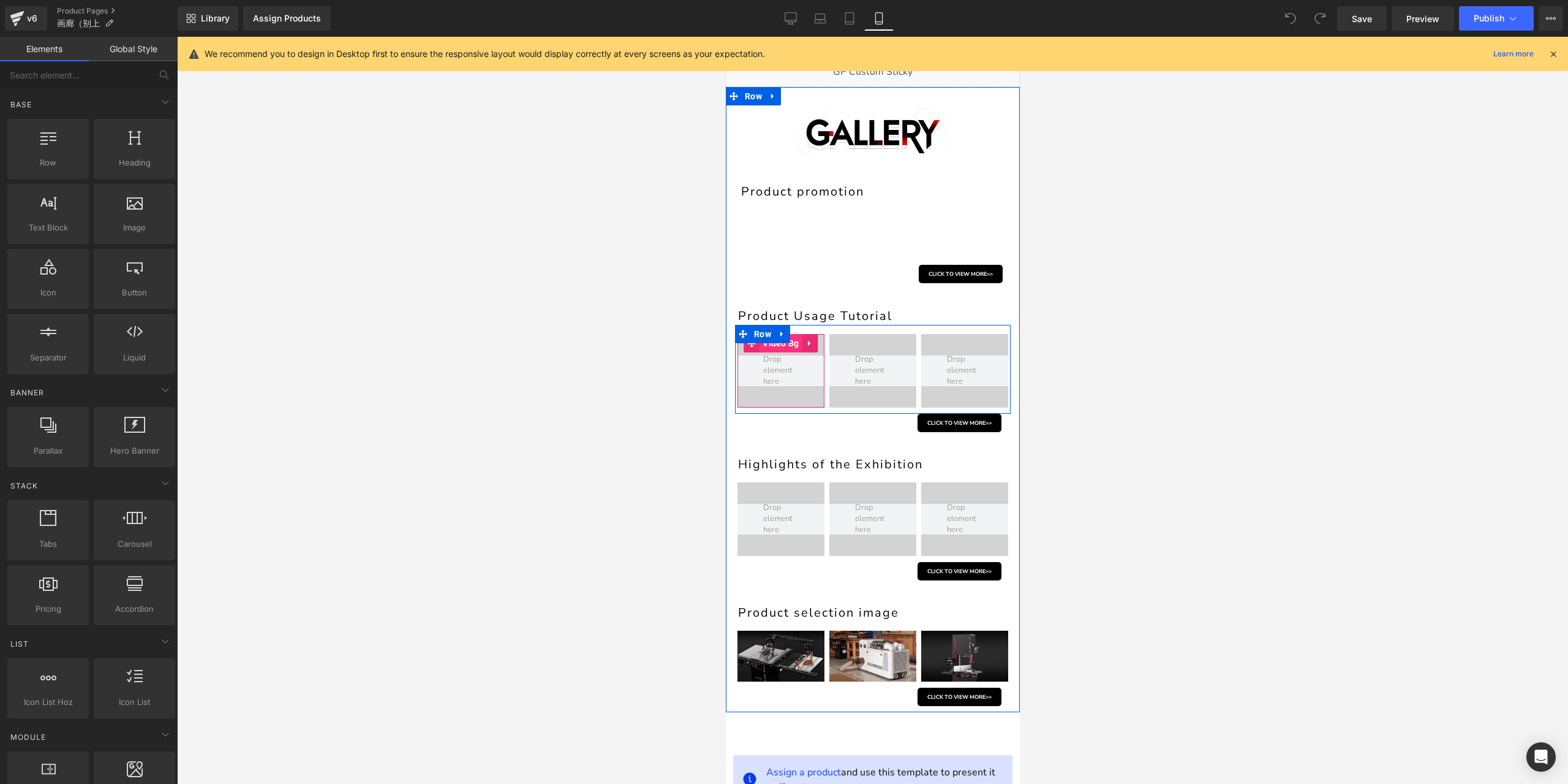
click at [785, 345] on span "Video Bg" at bounding box center [780, 343] width 42 height 19
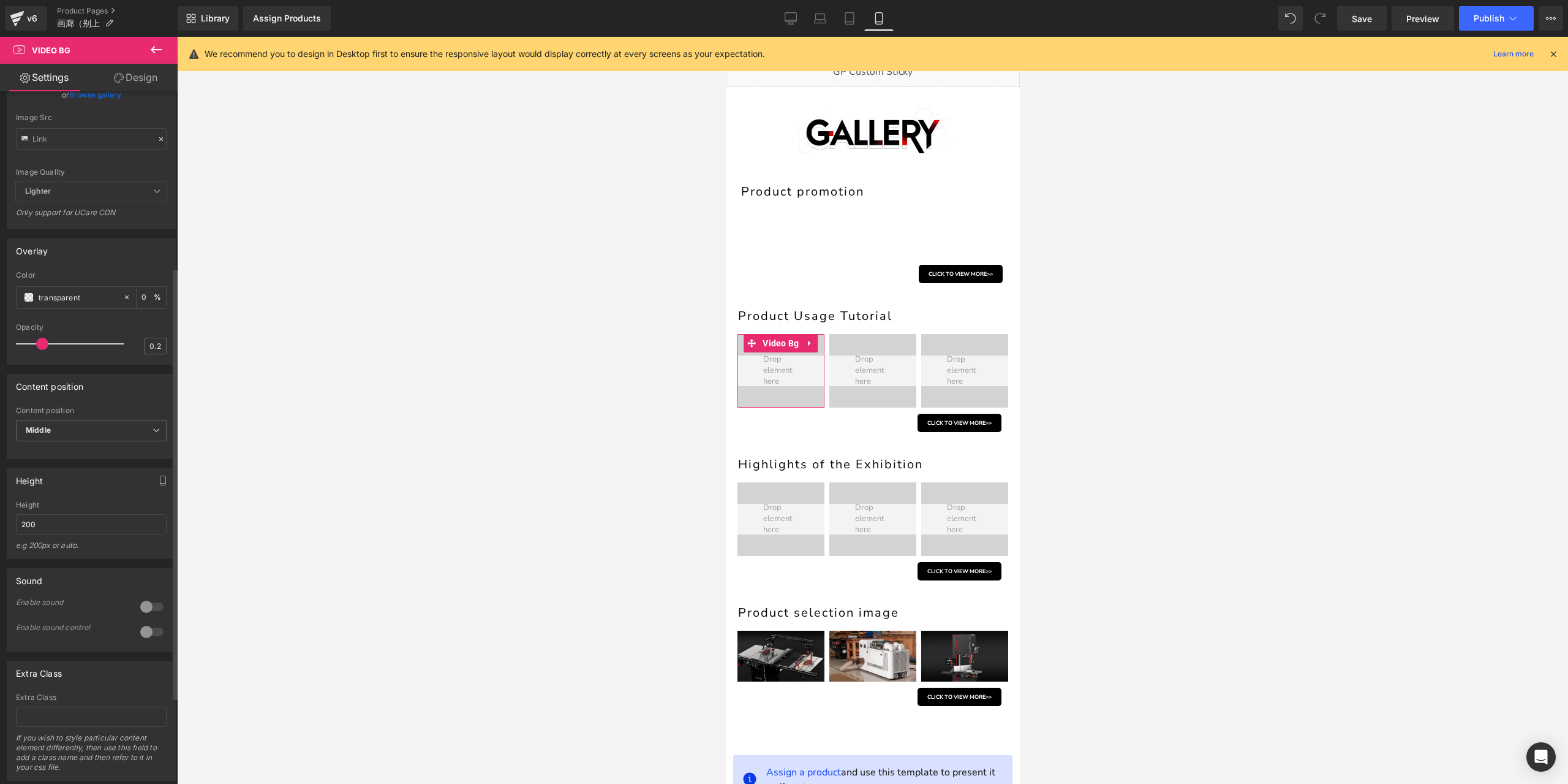
scroll to position [368, 0]
click at [55, 534] on input "200" at bounding box center [91, 524] width 151 height 20
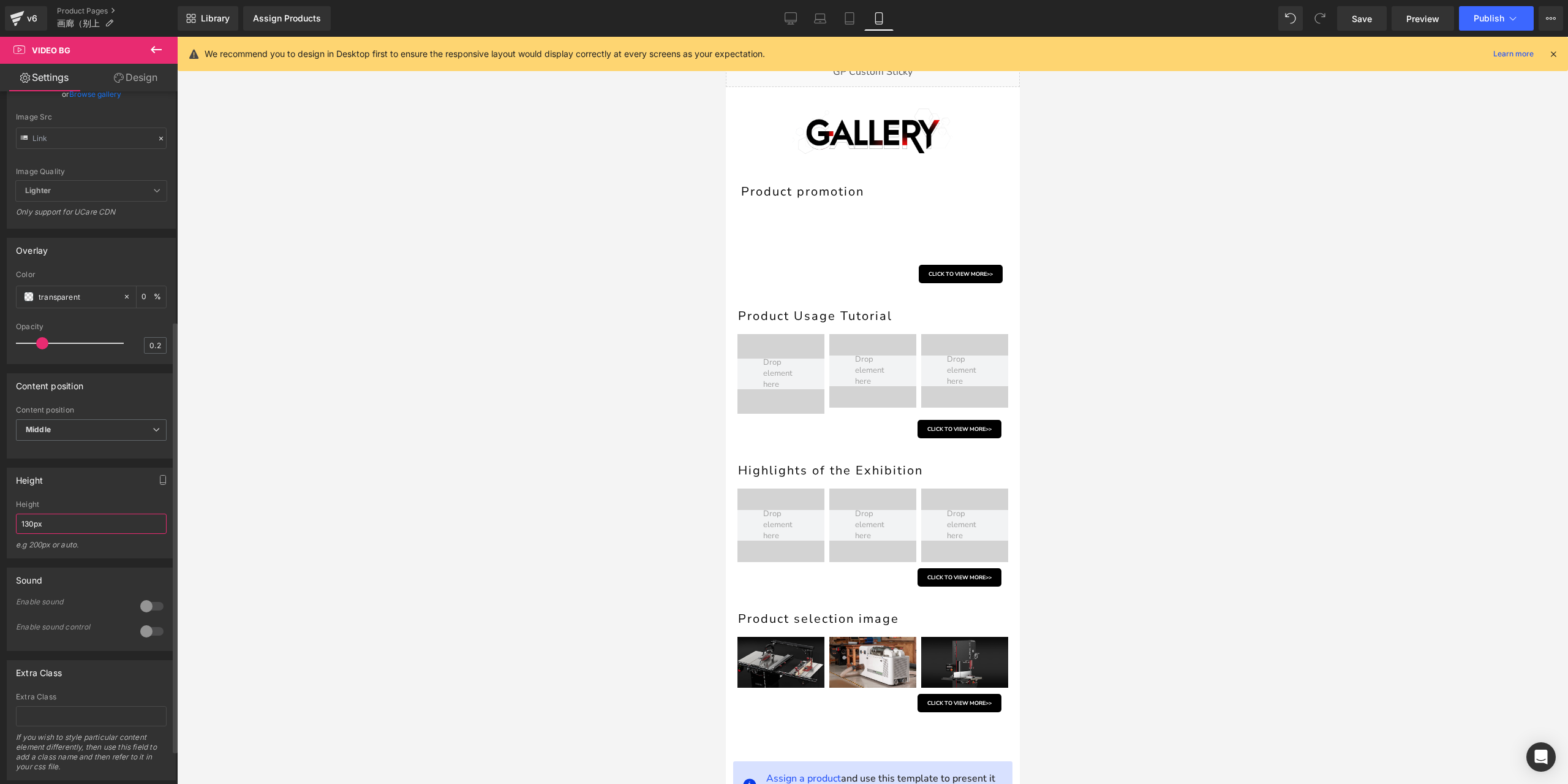
click at [32, 534] on input "130px" at bounding box center [91, 524] width 151 height 20
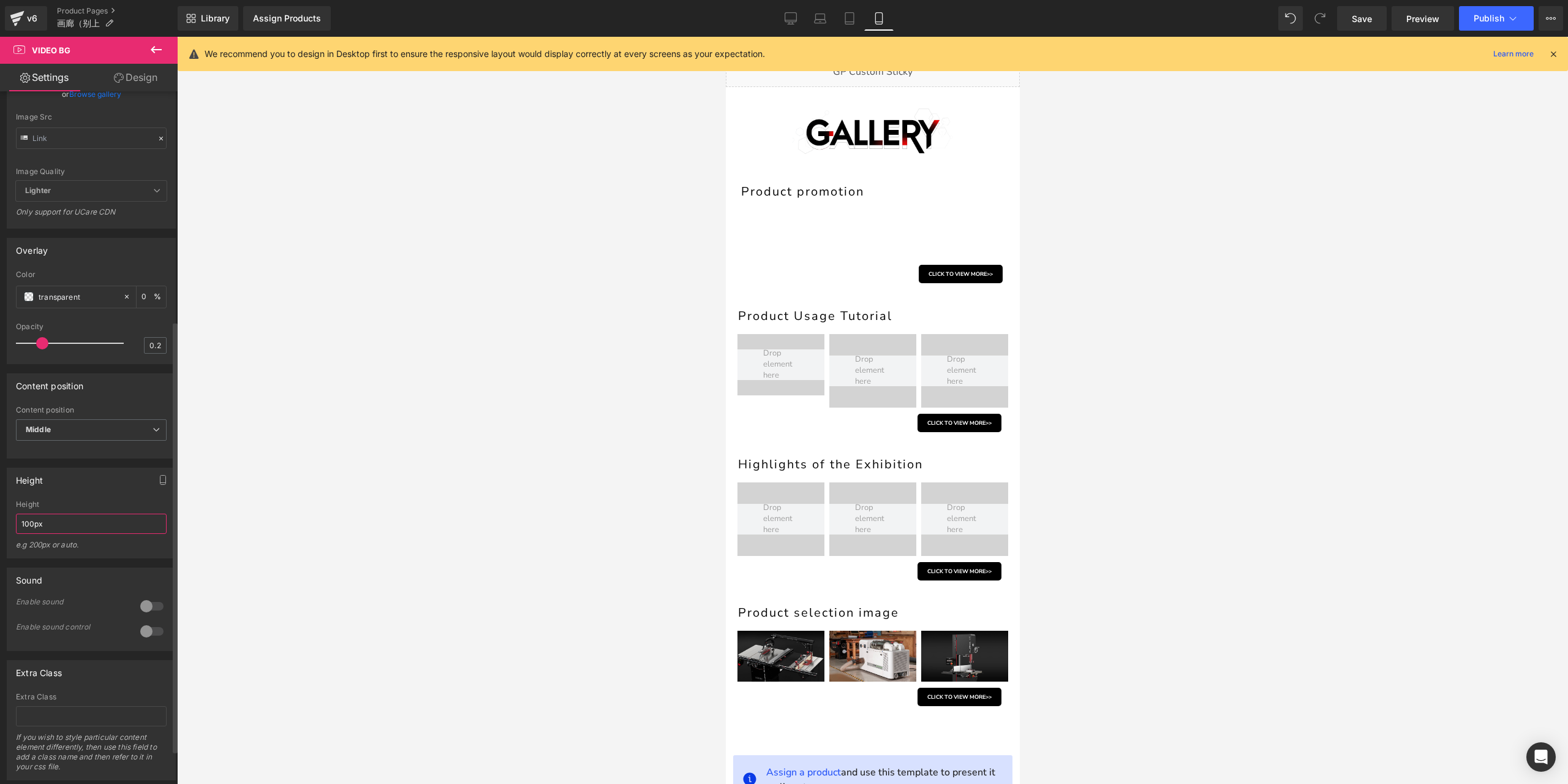
click at [57, 534] on input "100px" at bounding box center [91, 524] width 151 height 20
type input "80px"
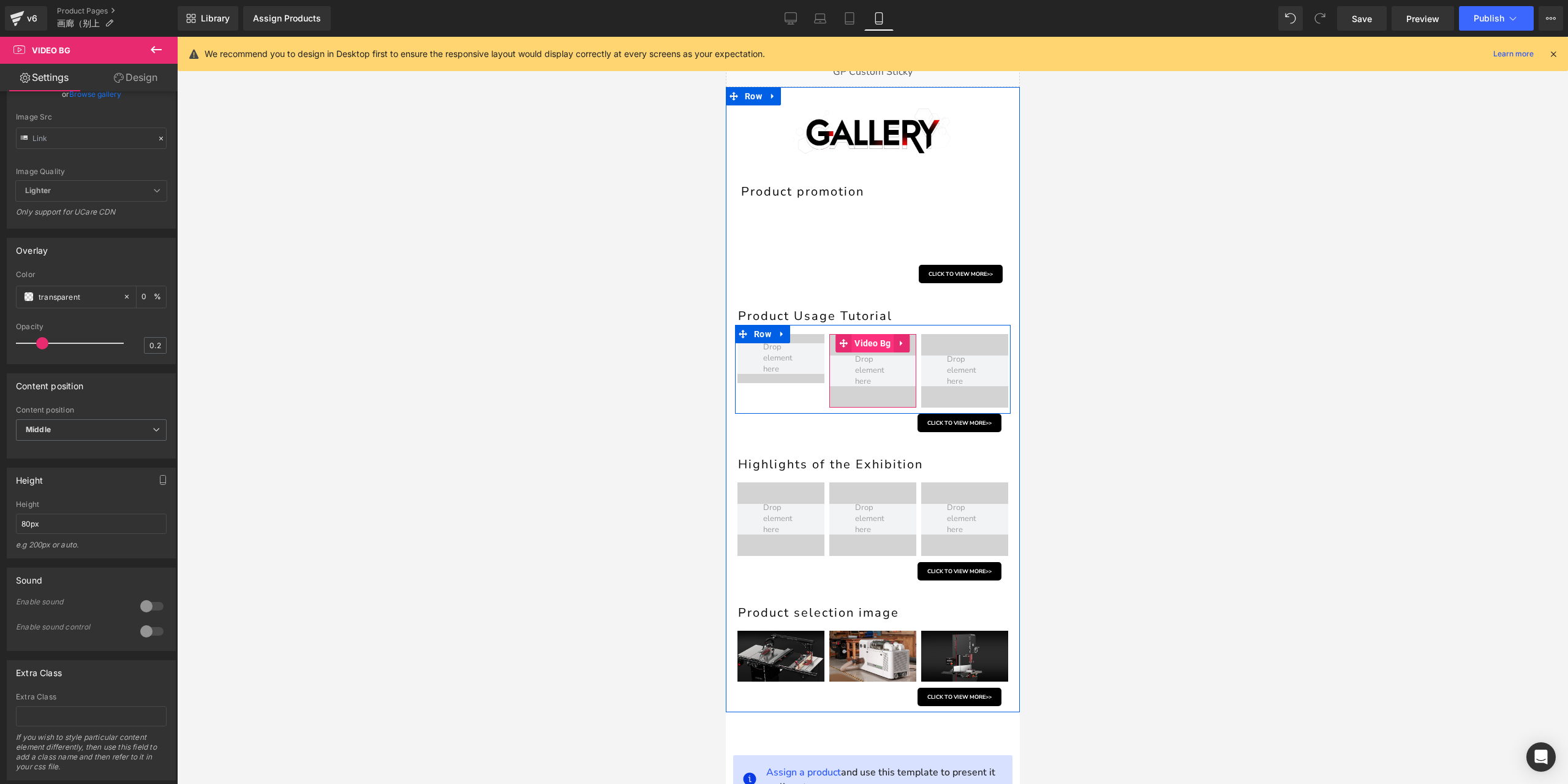
click at [868, 346] on span "Video Bg" at bounding box center [872, 343] width 42 height 19
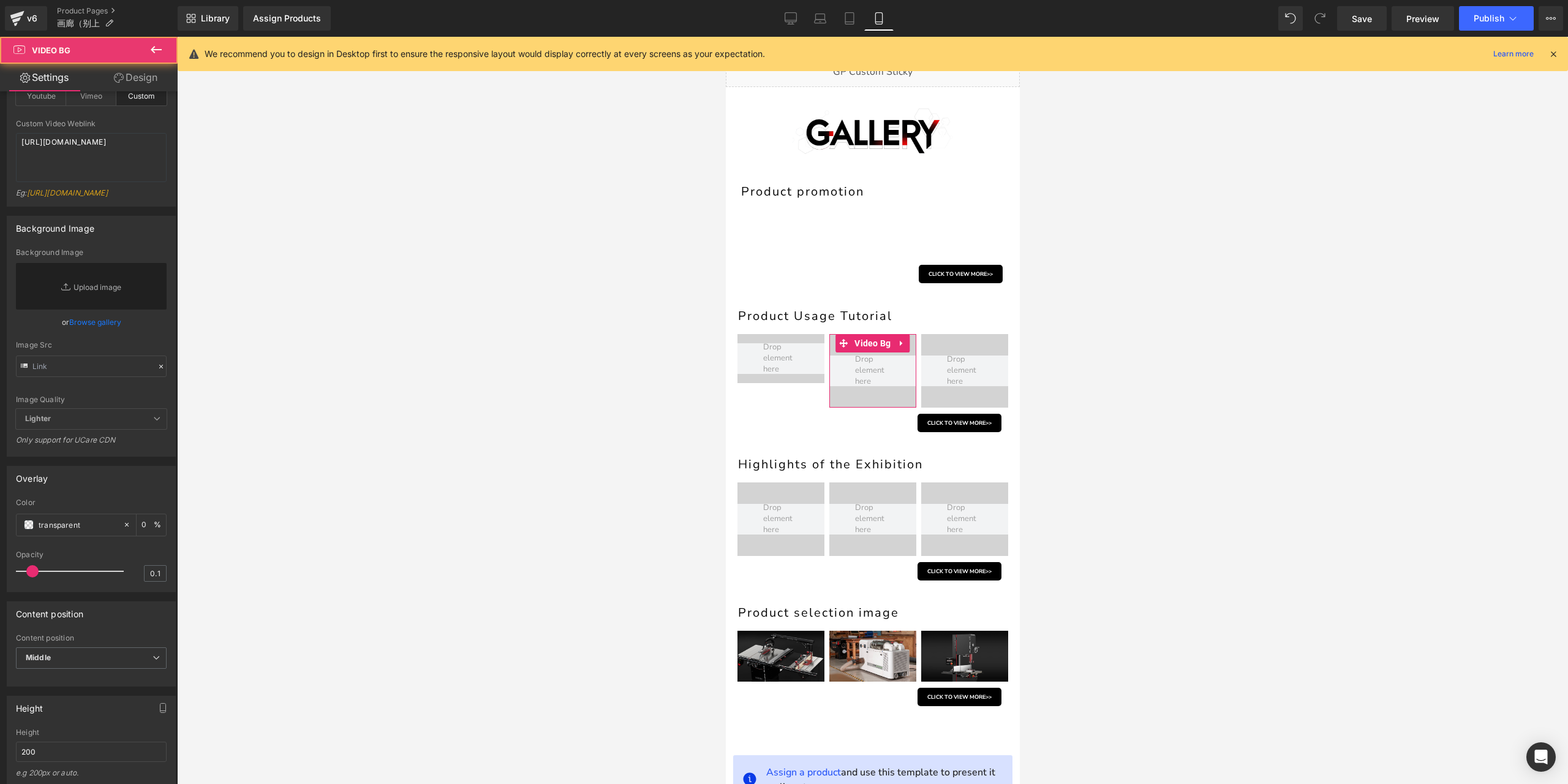
scroll to position [245, 0]
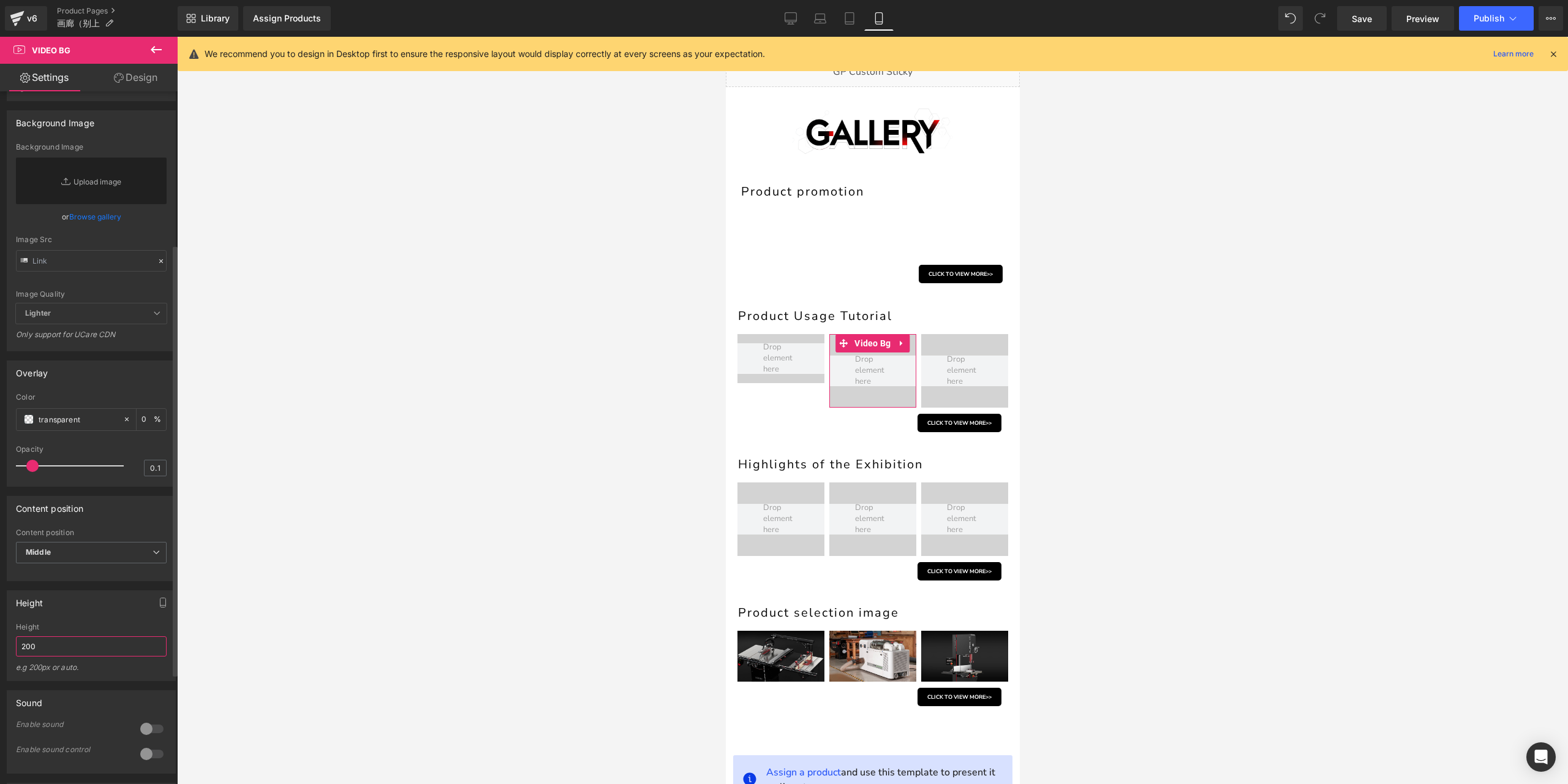
click at [52, 656] on input "200" at bounding box center [91, 646] width 151 height 20
type input "80px"
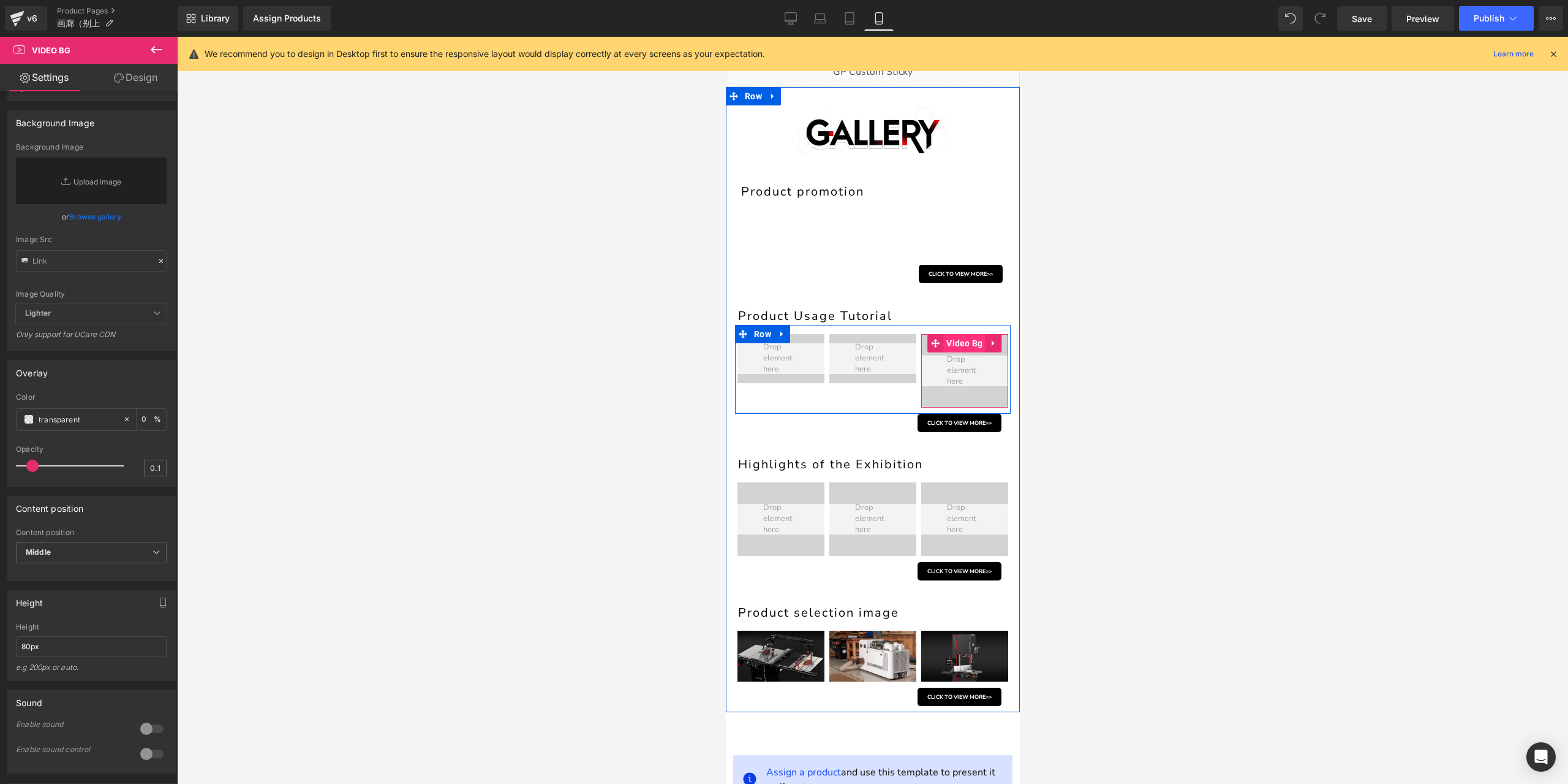
click at [959, 340] on span "Video Bg" at bounding box center [964, 343] width 42 height 19
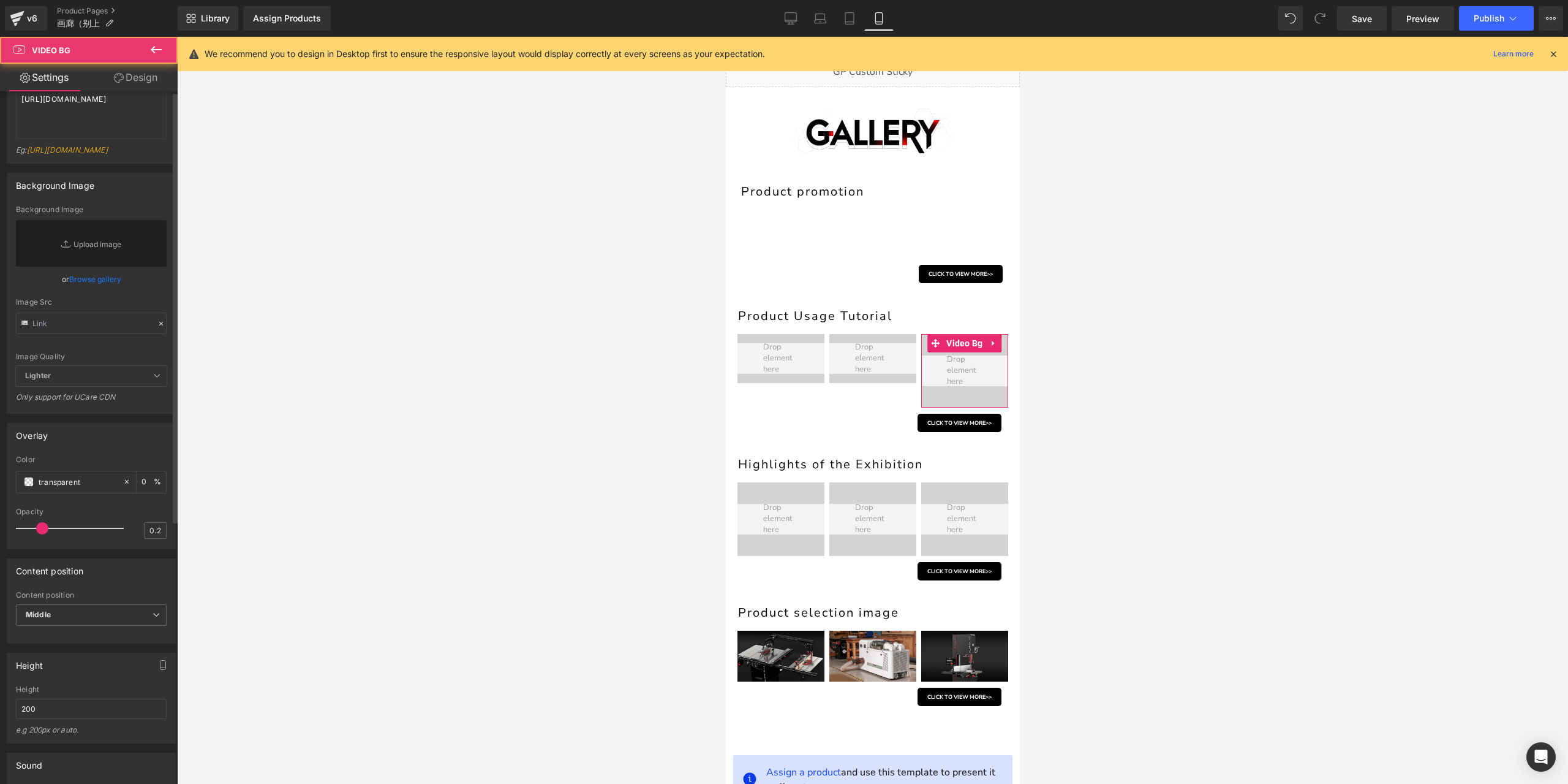
scroll to position [307, 0]
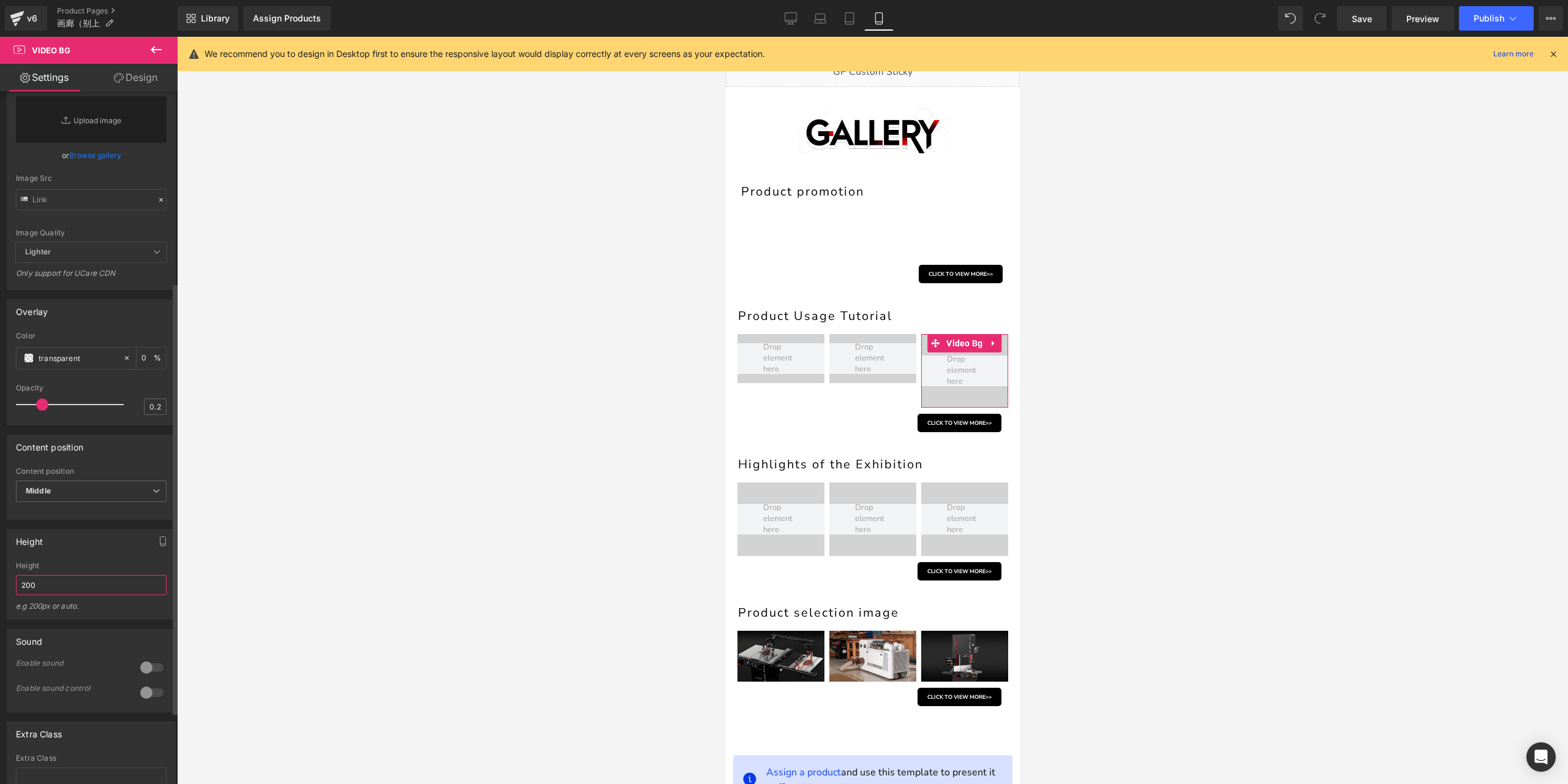
click at [58, 595] on input "200" at bounding box center [91, 585] width 151 height 20
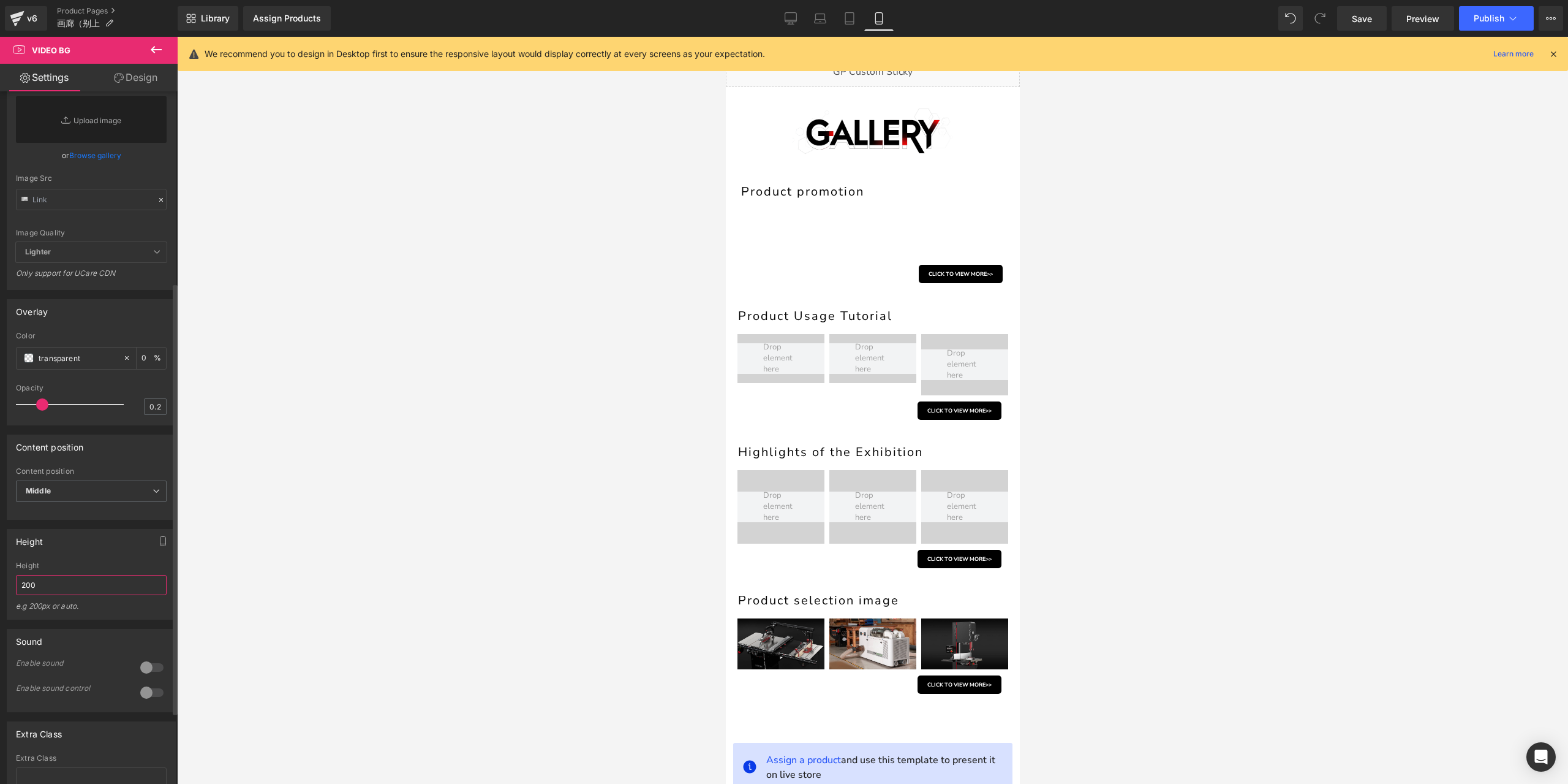
paste input "80px"
type input "80px"
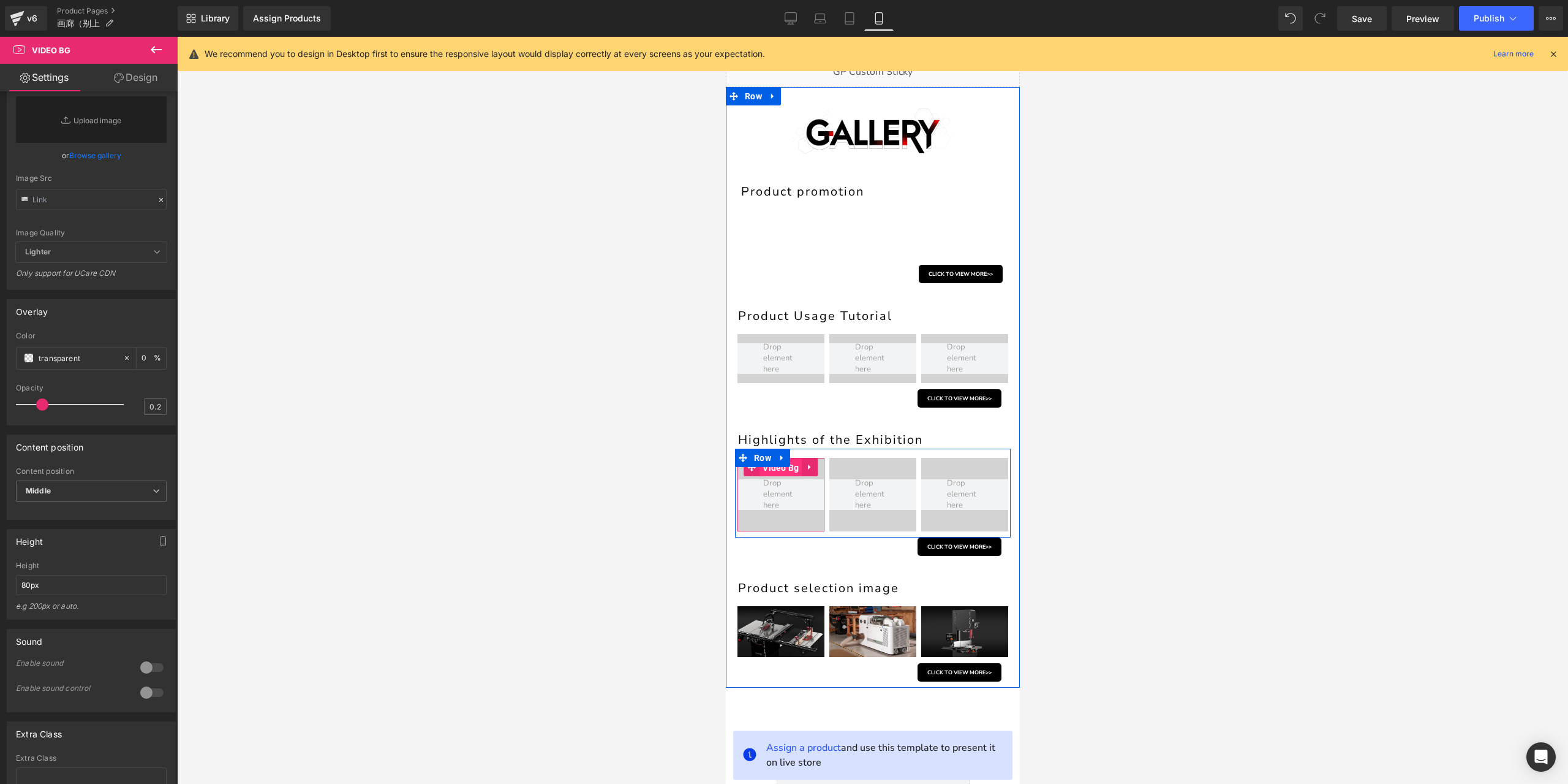
click at [780, 470] on span "Video Bg" at bounding box center [780, 467] width 42 height 19
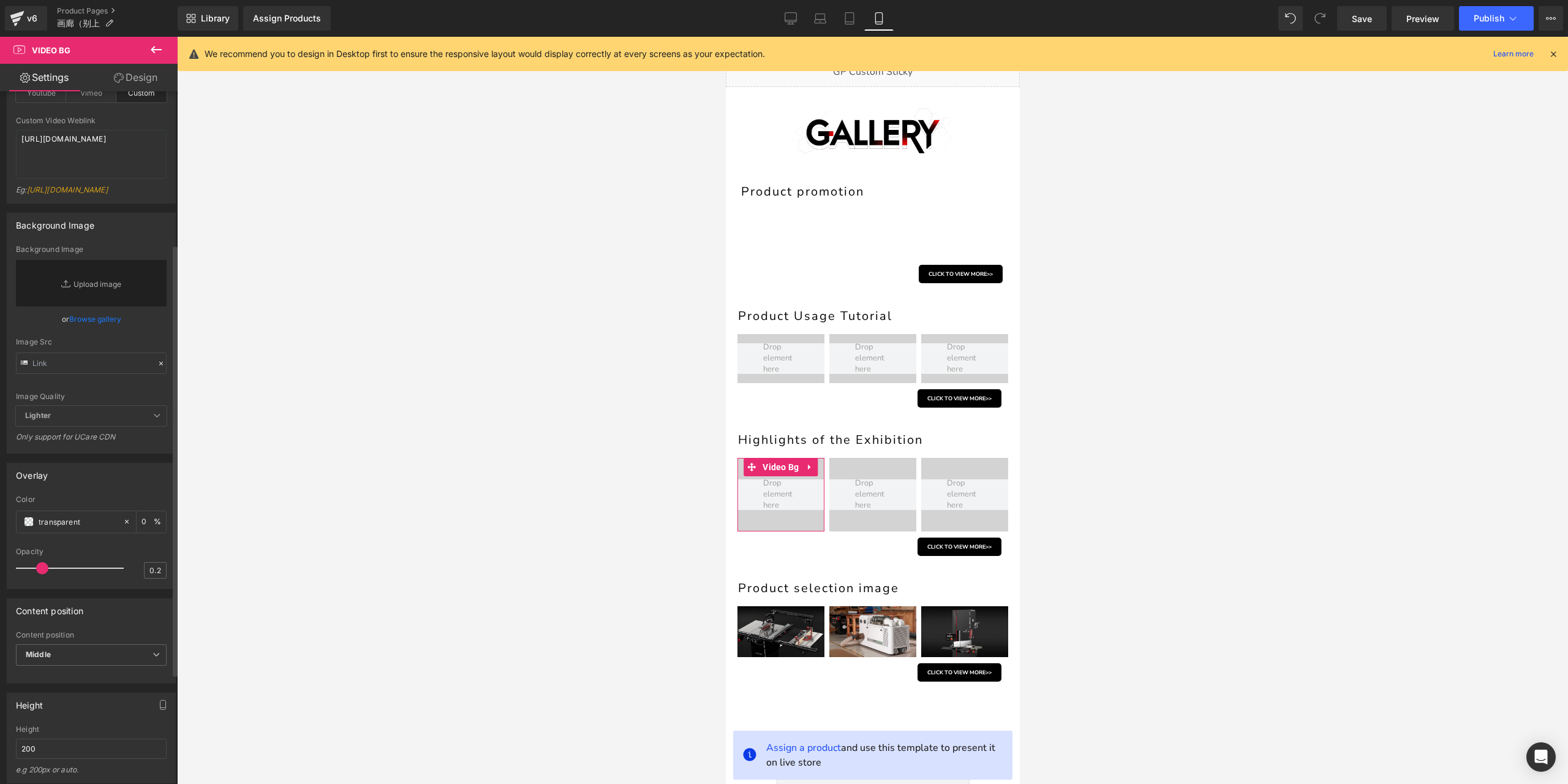
scroll to position [245, 0]
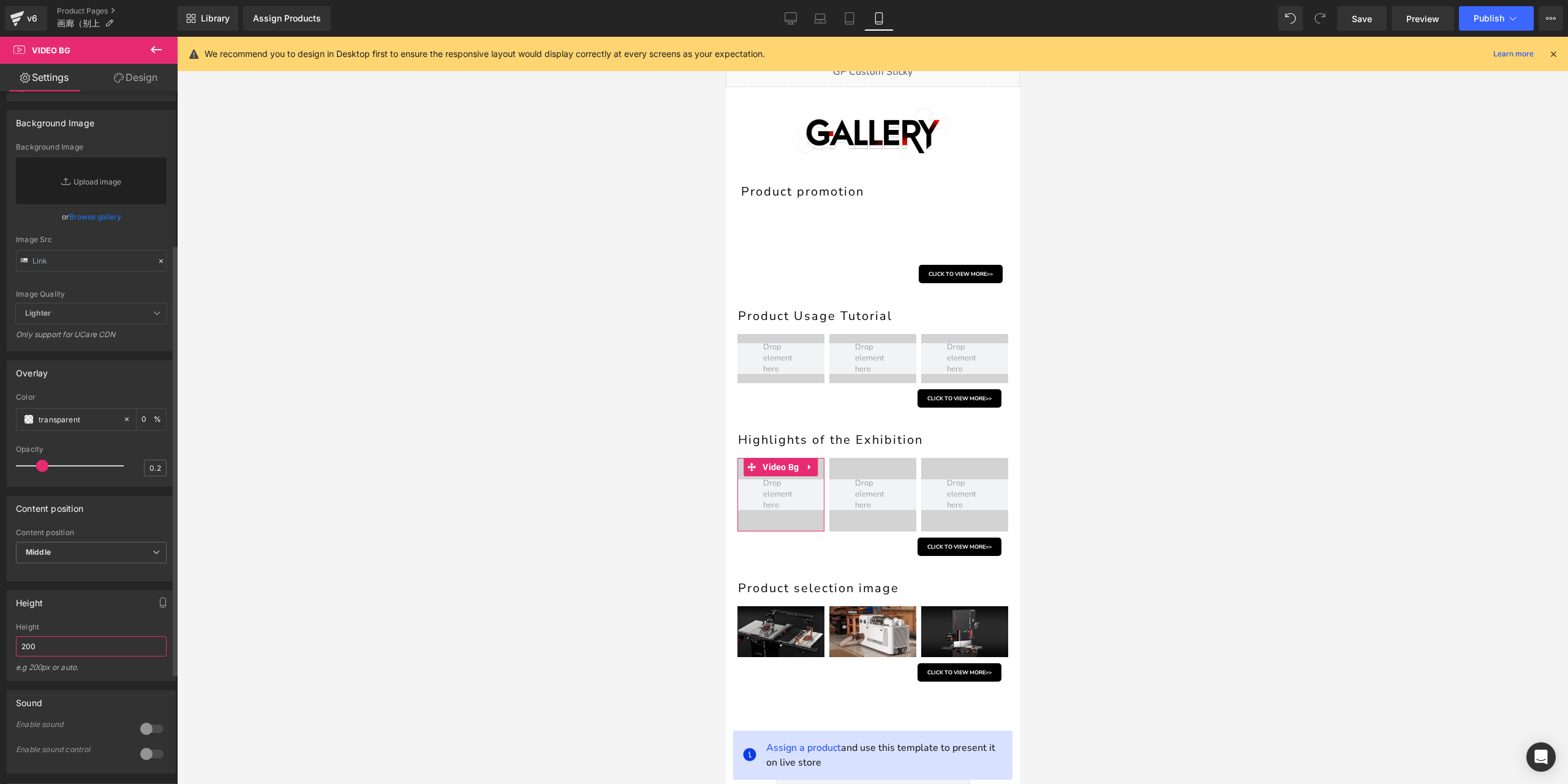
click at [42, 656] on input "200" at bounding box center [91, 646] width 151 height 20
paste input "80px"
type input "80px"
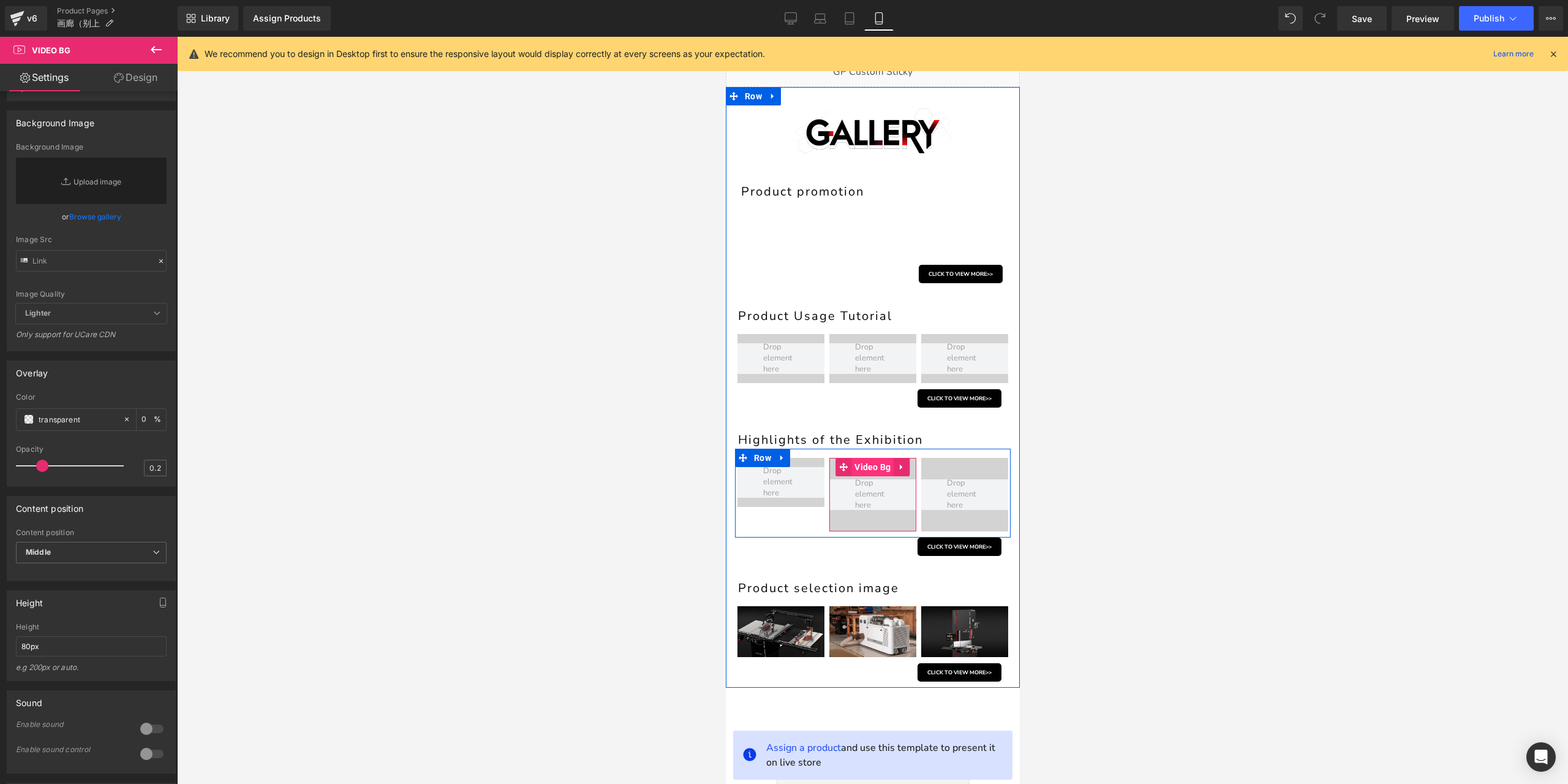
click at [868, 462] on span "Video Bg" at bounding box center [872, 467] width 42 height 19
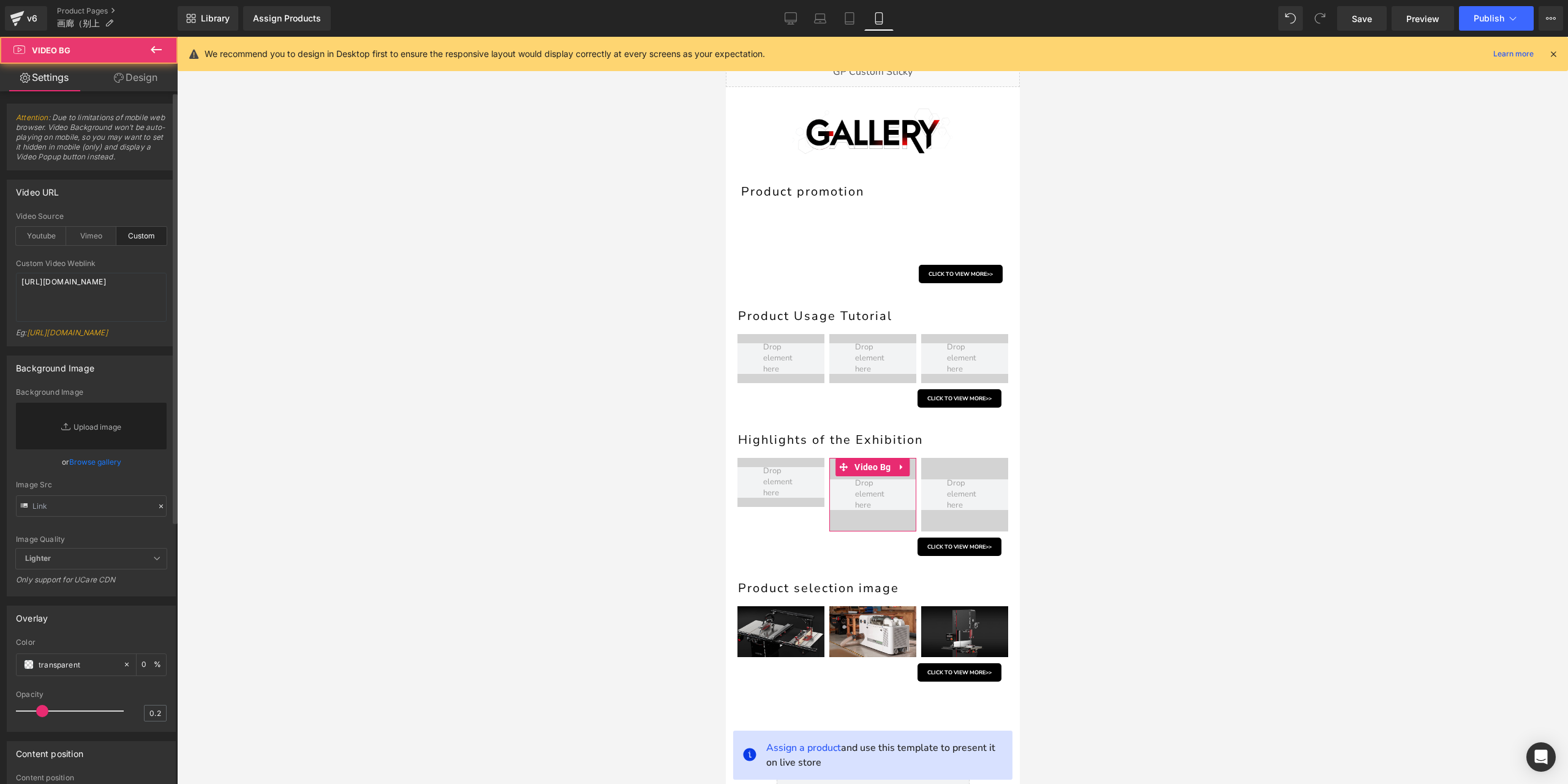
scroll to position [307, 0]
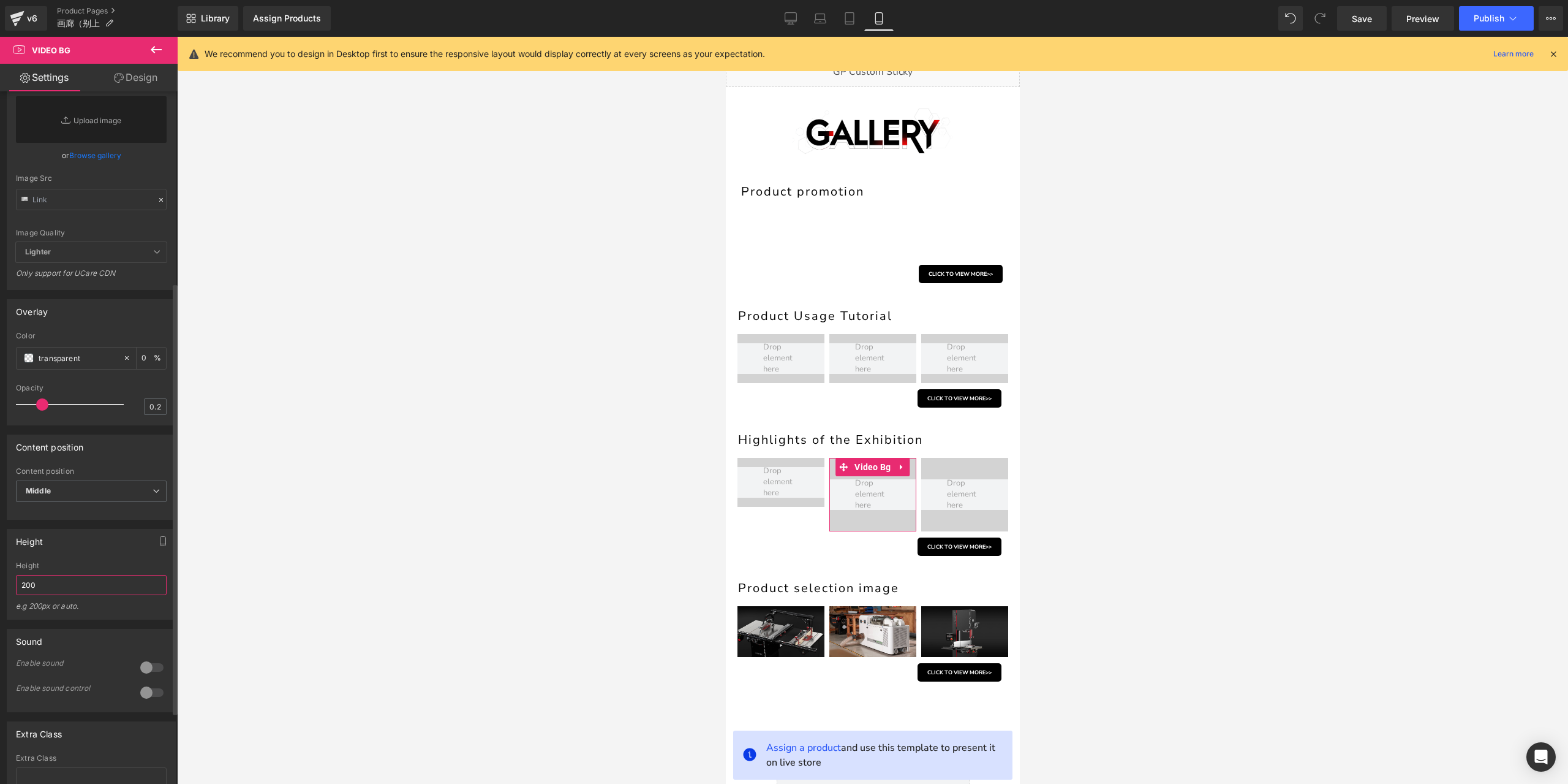
click at [61, 595] on input "200" at bounding box center [91, 585] width 151 height 20
paste input "80px"
type input "80px"
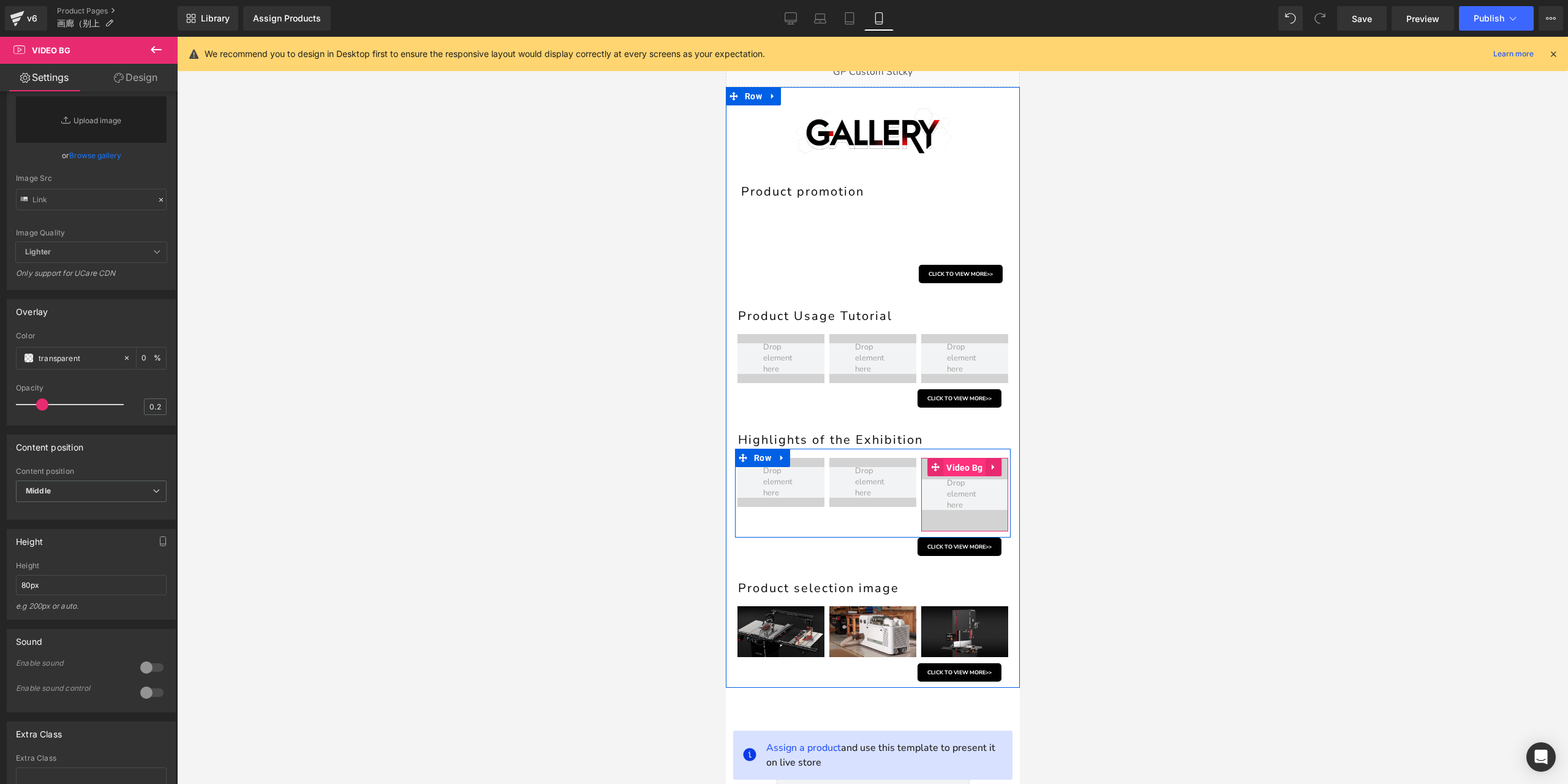
click at [955, 463] on span "Video Bg" at bounding box center [964, 467] width 42 height 19
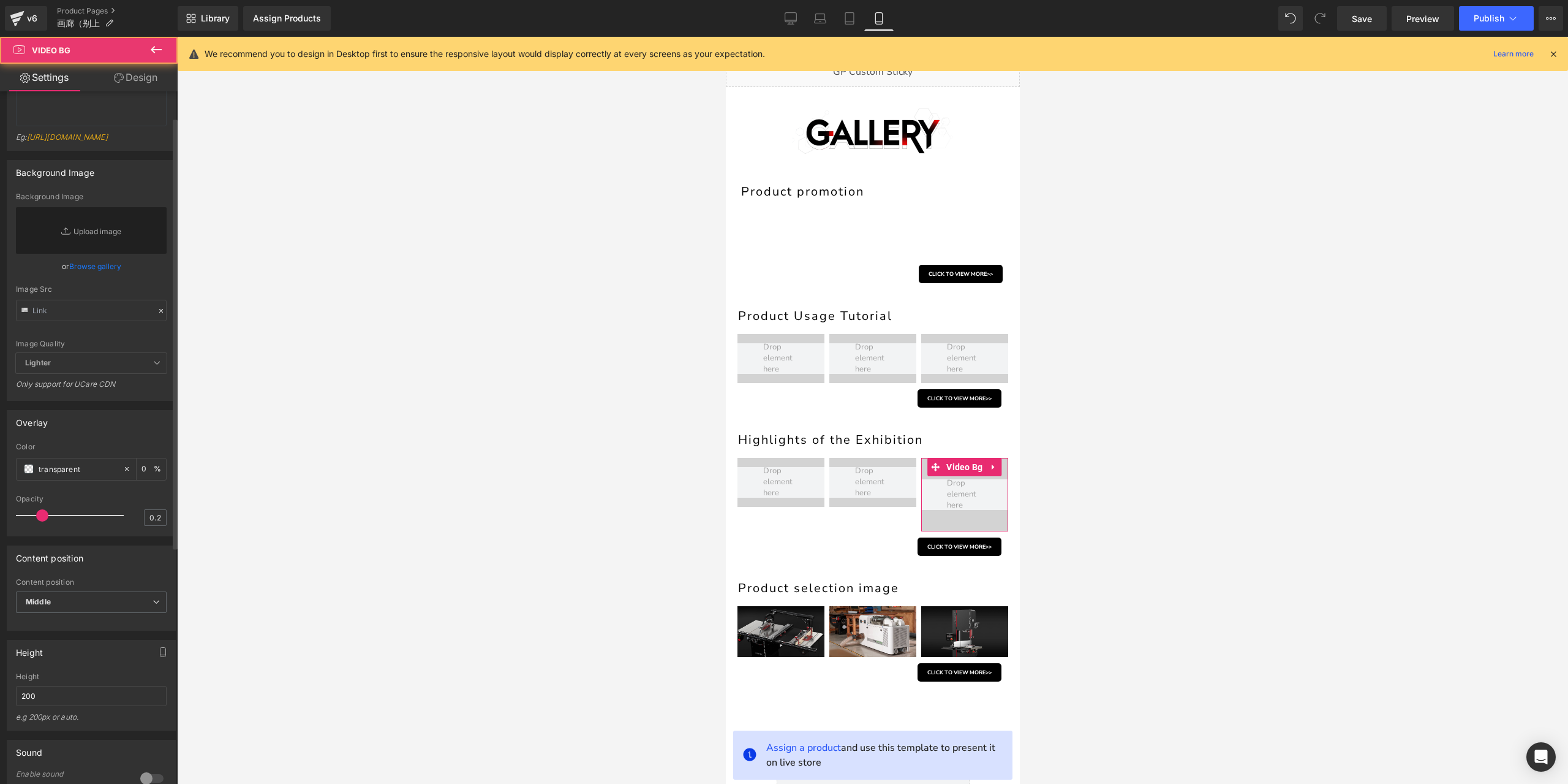
scroll to position [245, 0]
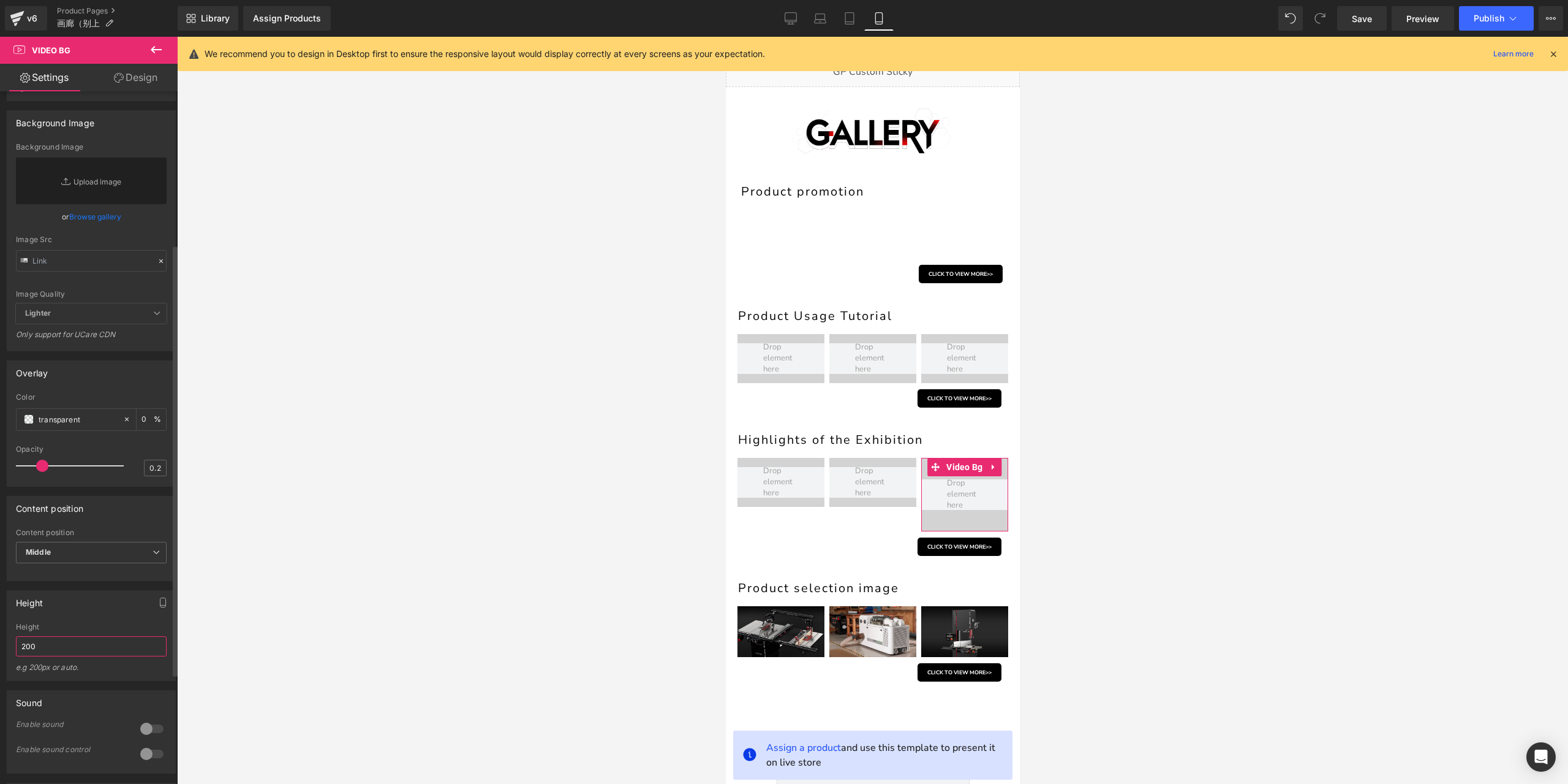
click at [62, 656] on input "200" at bounding box center [91, 646] width 151 height 20
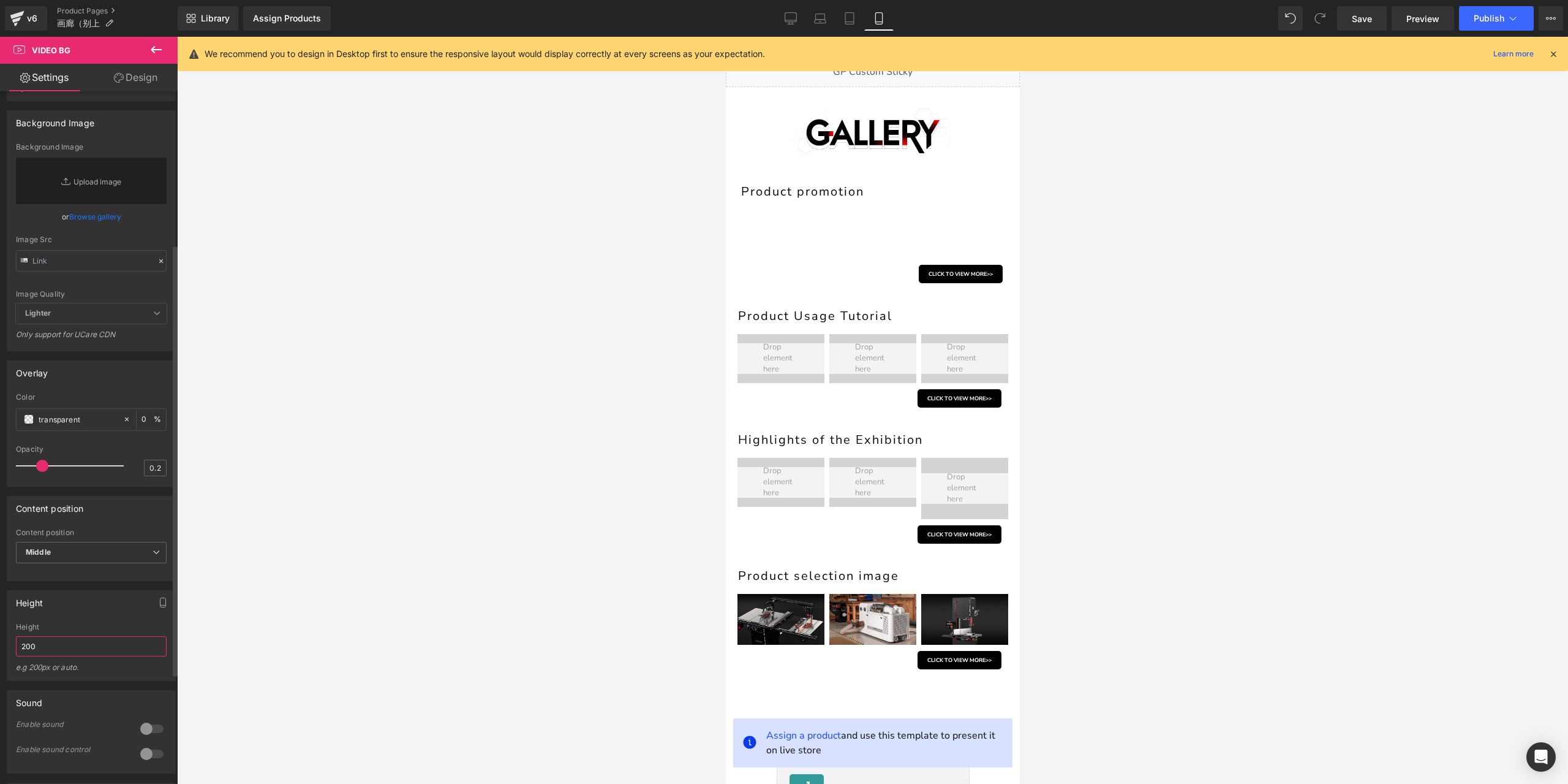
paste input "80px"
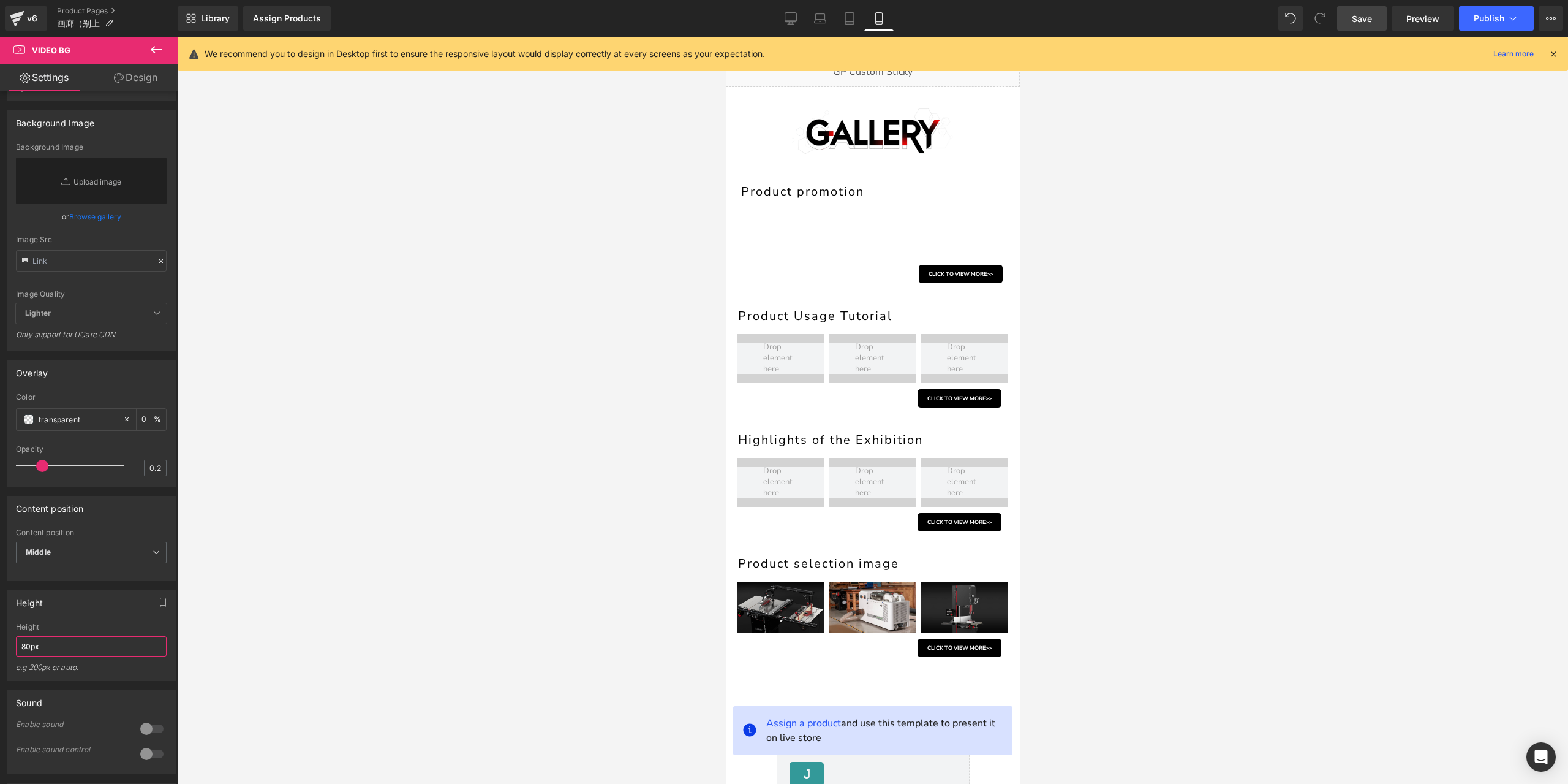
type input "80px"
click at [1375, 21] on link "Save" at bounding box center [1362, 19] width 50 height 25
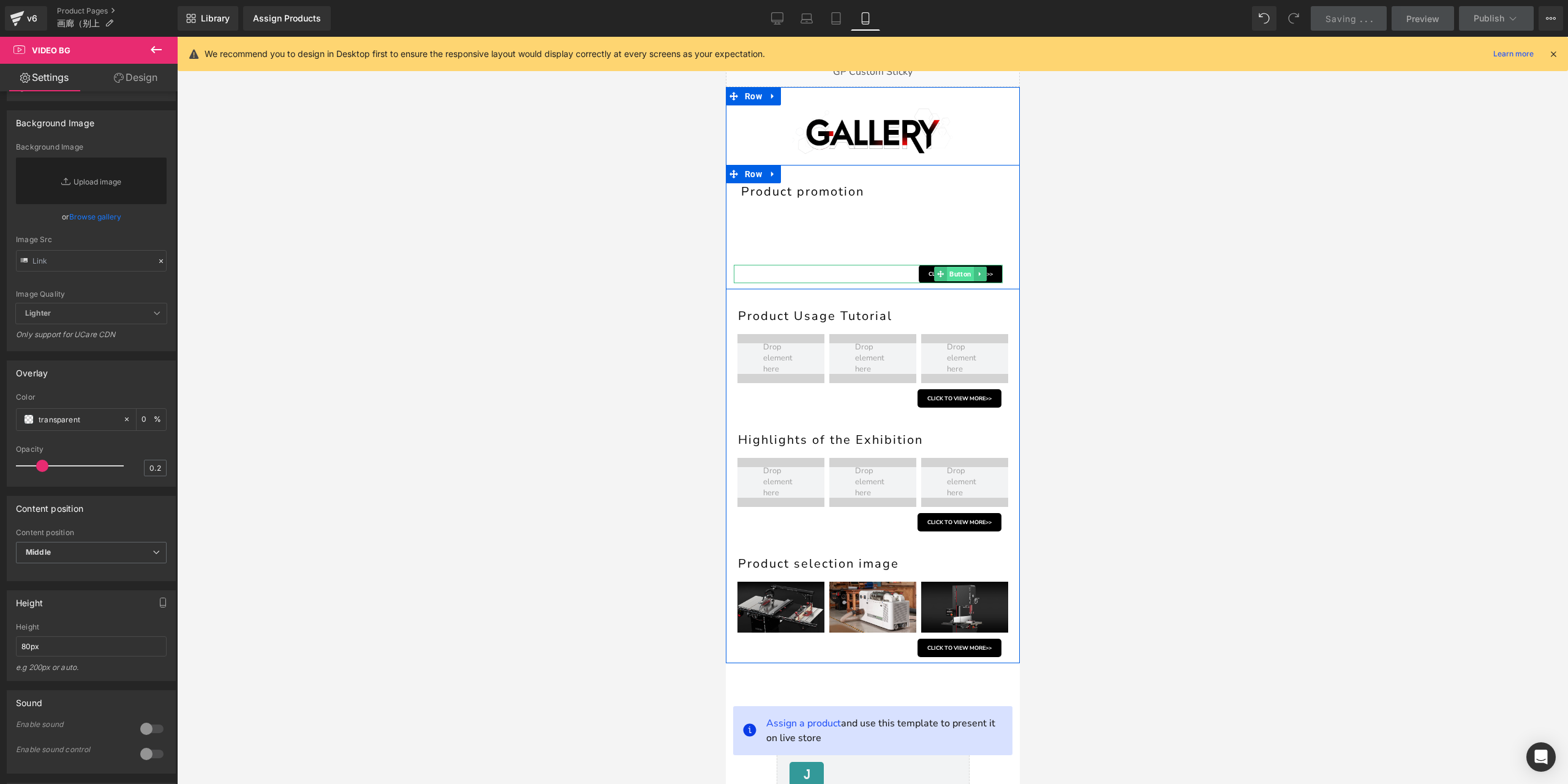
click at [946, 277] on span "Button" at bounding box center [960, 274] width 27 height 15
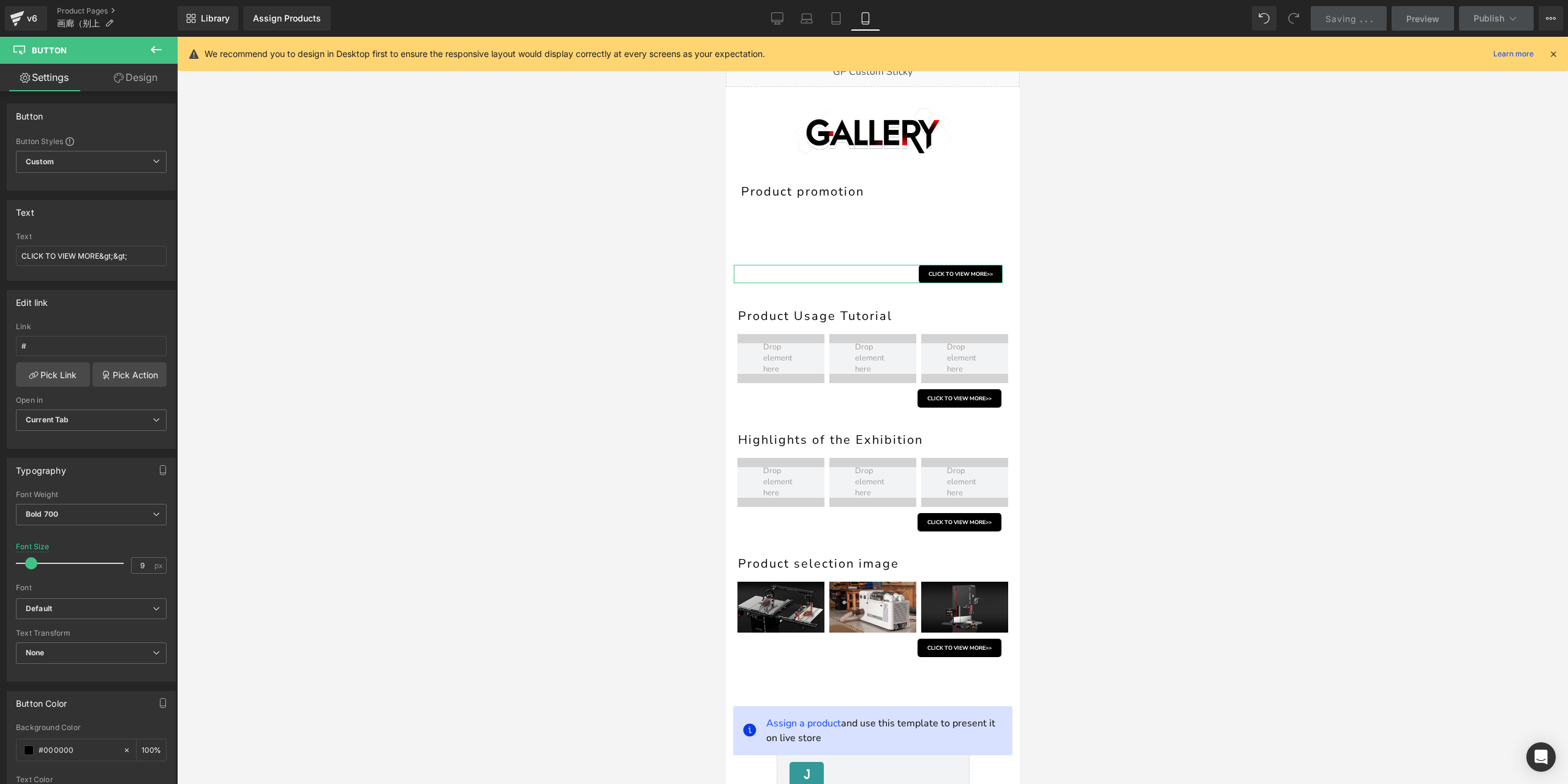
click at [137, 84] on link "Design" at bounding box center [135, 77] width 89 height 27
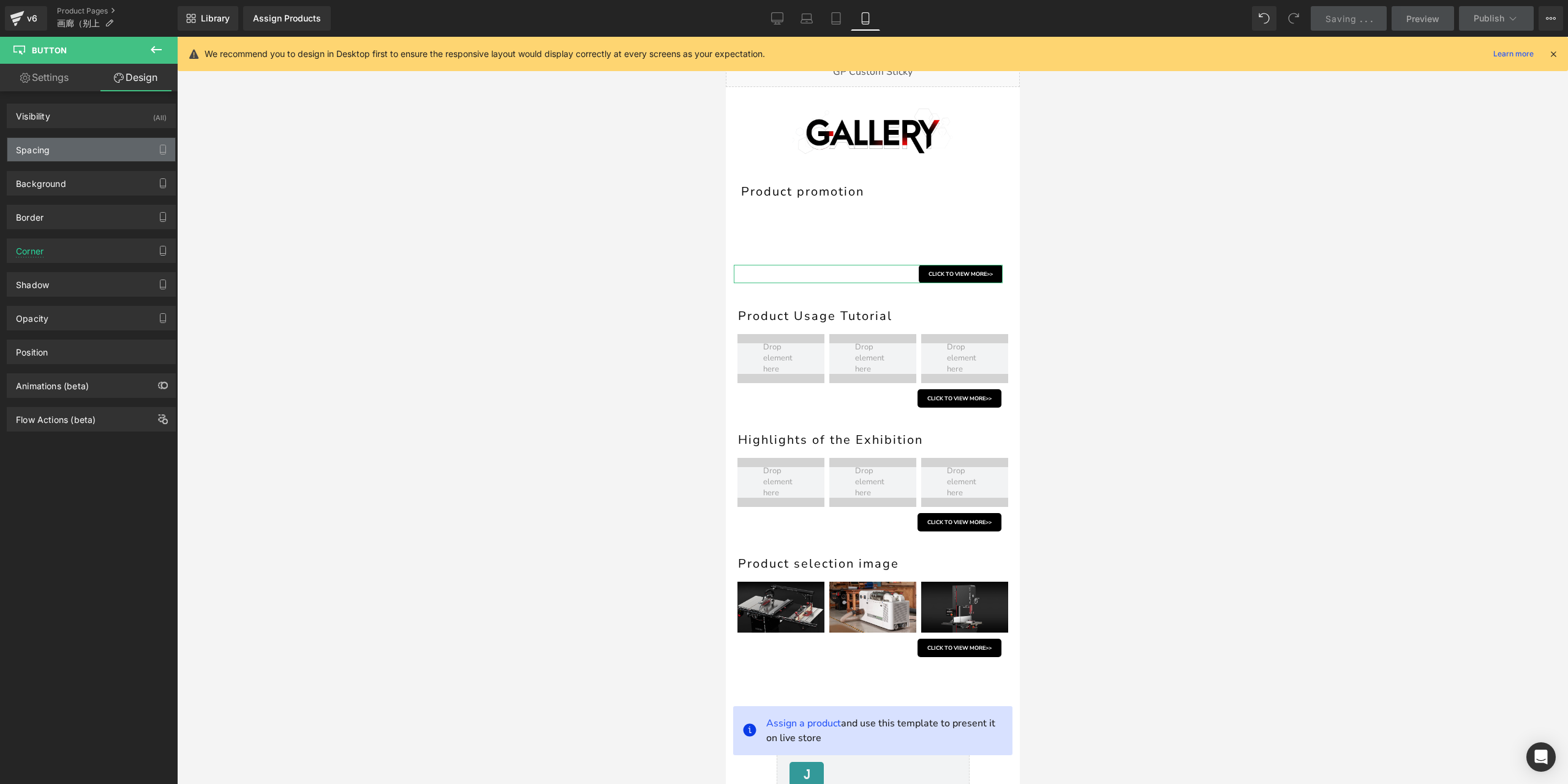
click at [93, 146] on div "Spacing" at bounding box center [91, 150] width 168 height 23
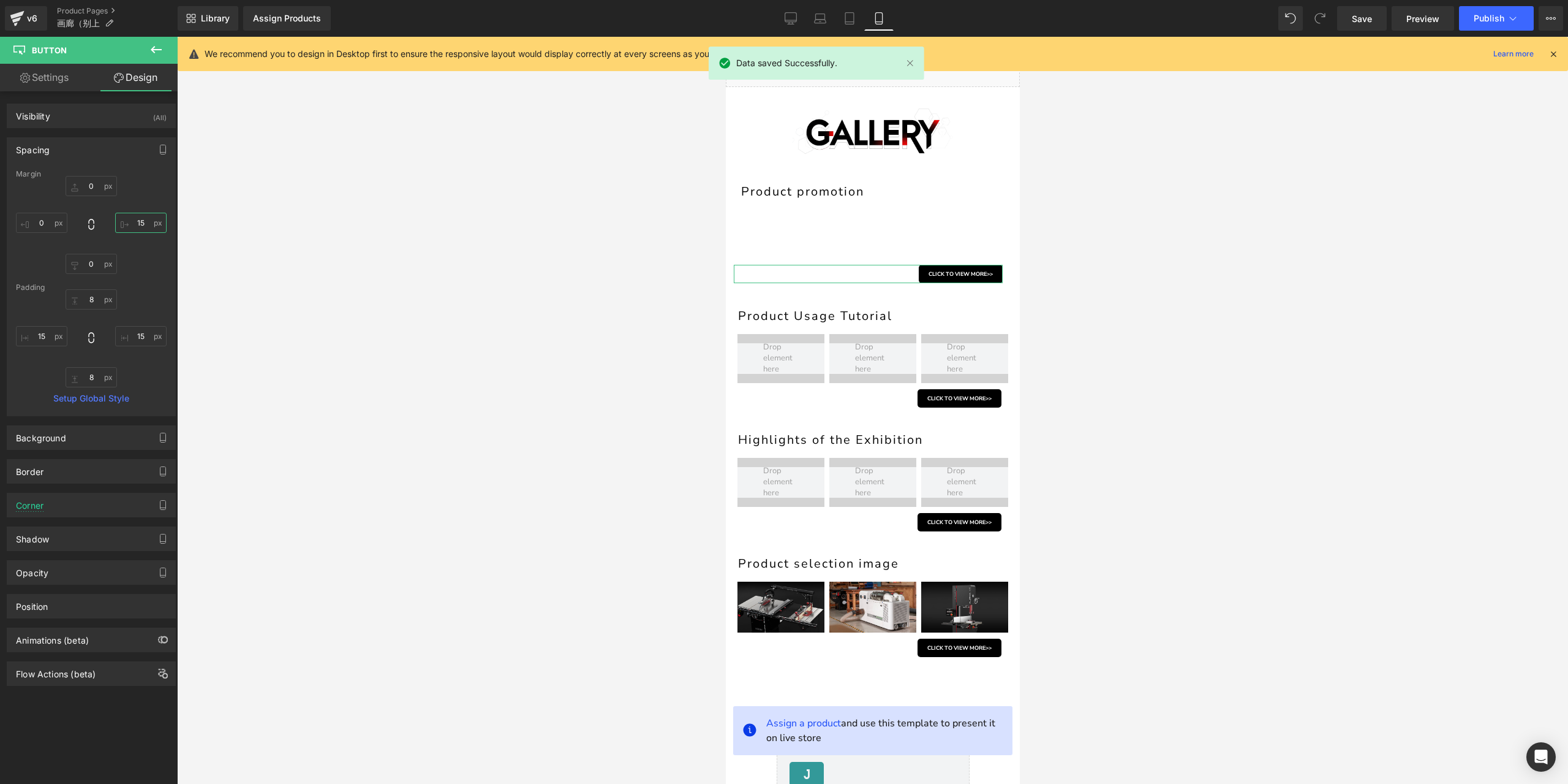
click at [143, 227] on input "15" at bounding box center [141, 222] width 51 height 20
click at [143, 227] on input "0" at bounding box center [141, 222] width 51 height 20
type input "5"
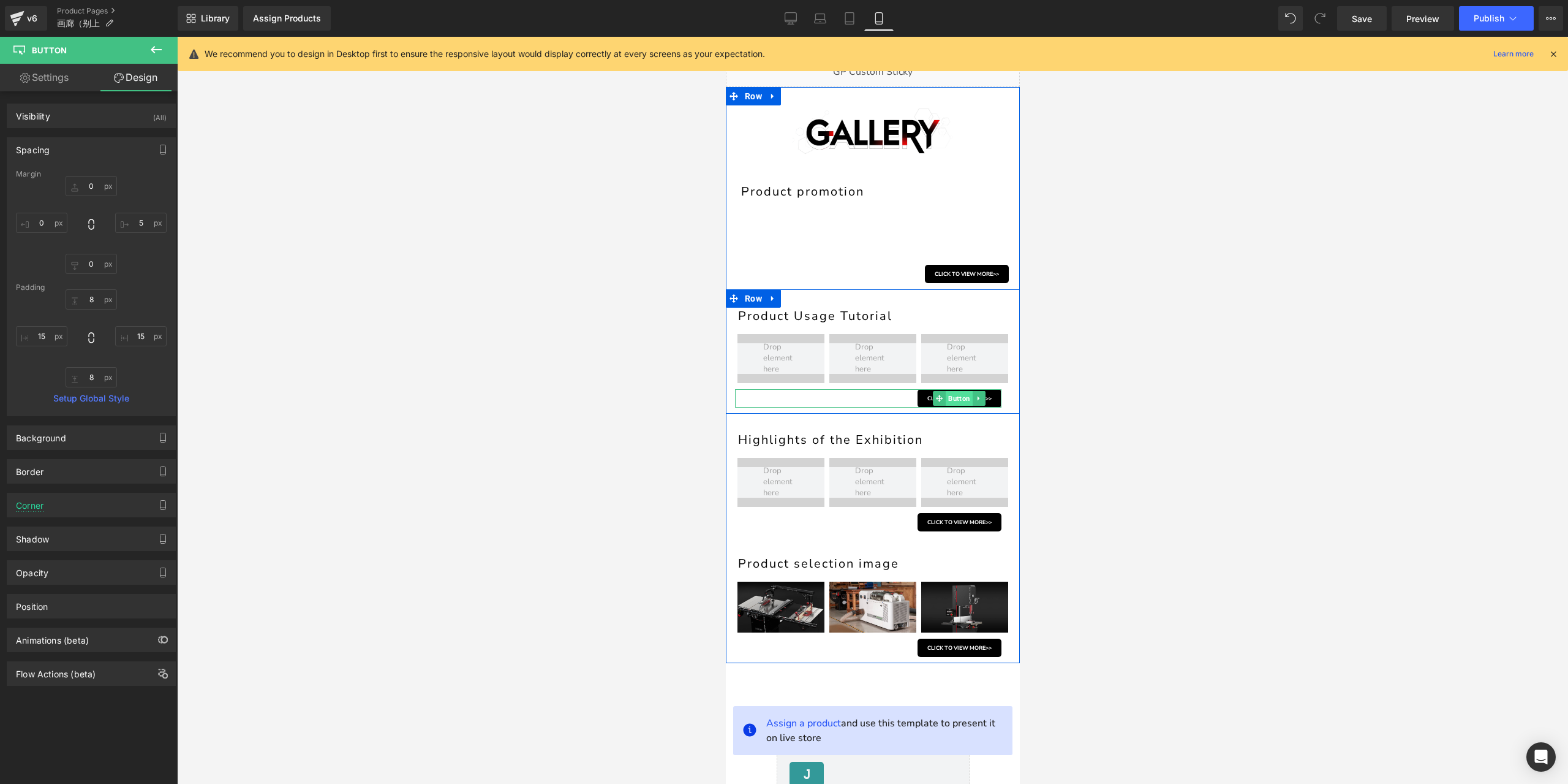
click at [947, 395] on span "Button" at bounding box center [958, 398] width 27 height 15
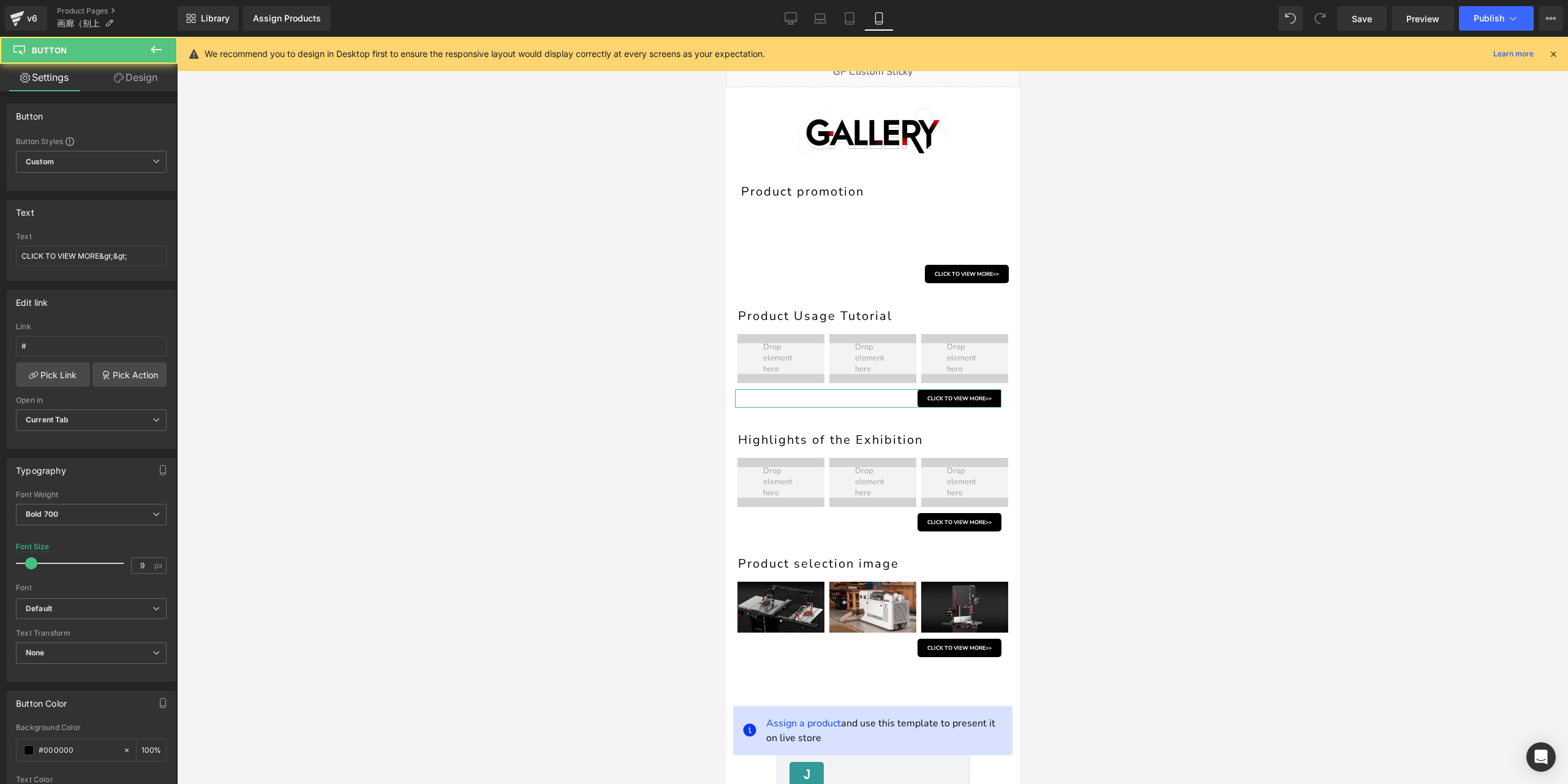
click at [136, 79] on link "Design" at bounding box center [135, 77] width 89 height 27
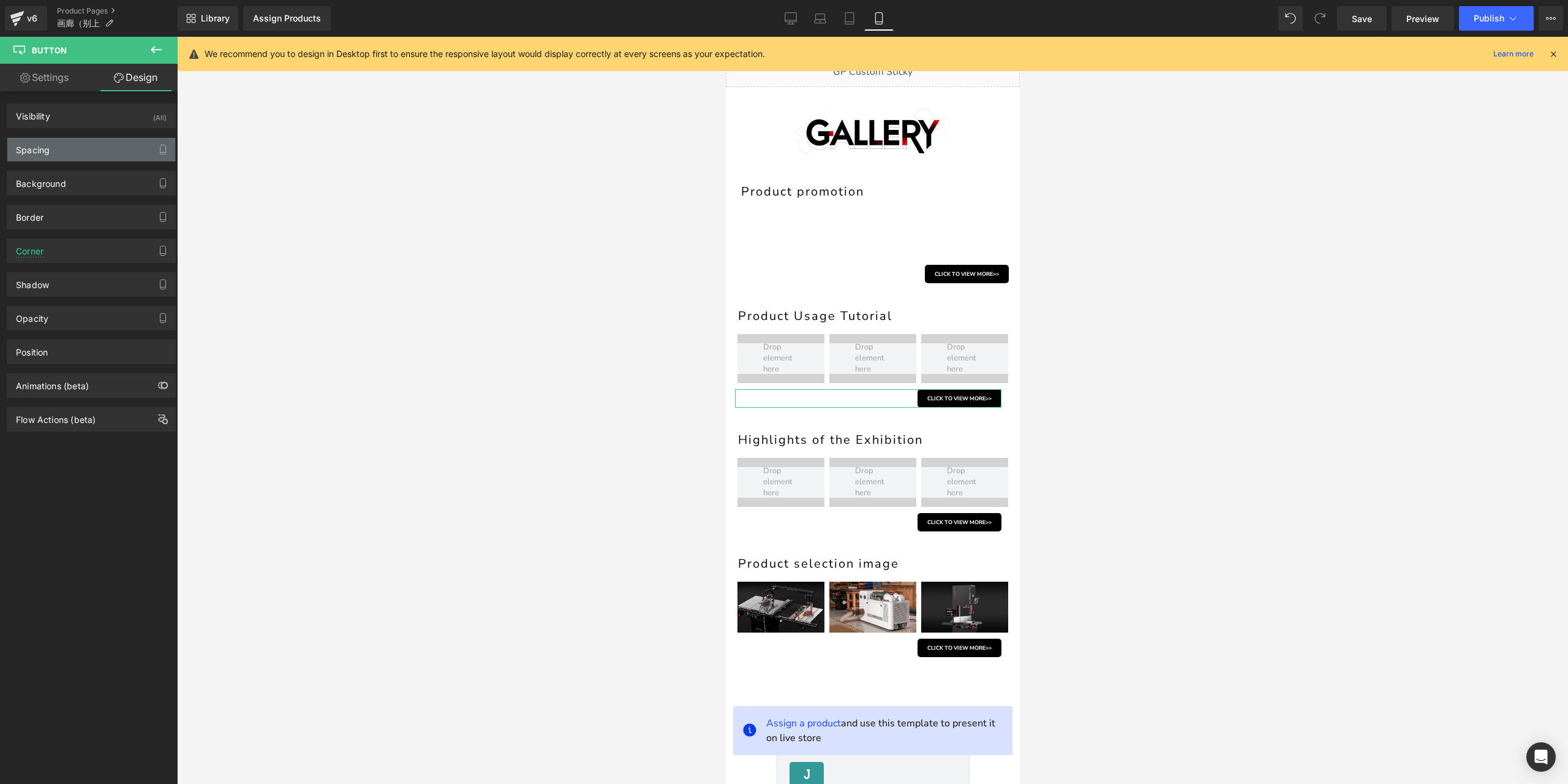
click at [99, 148] on div "Spacing" at bounding box center [91, 150] width 168 height 23
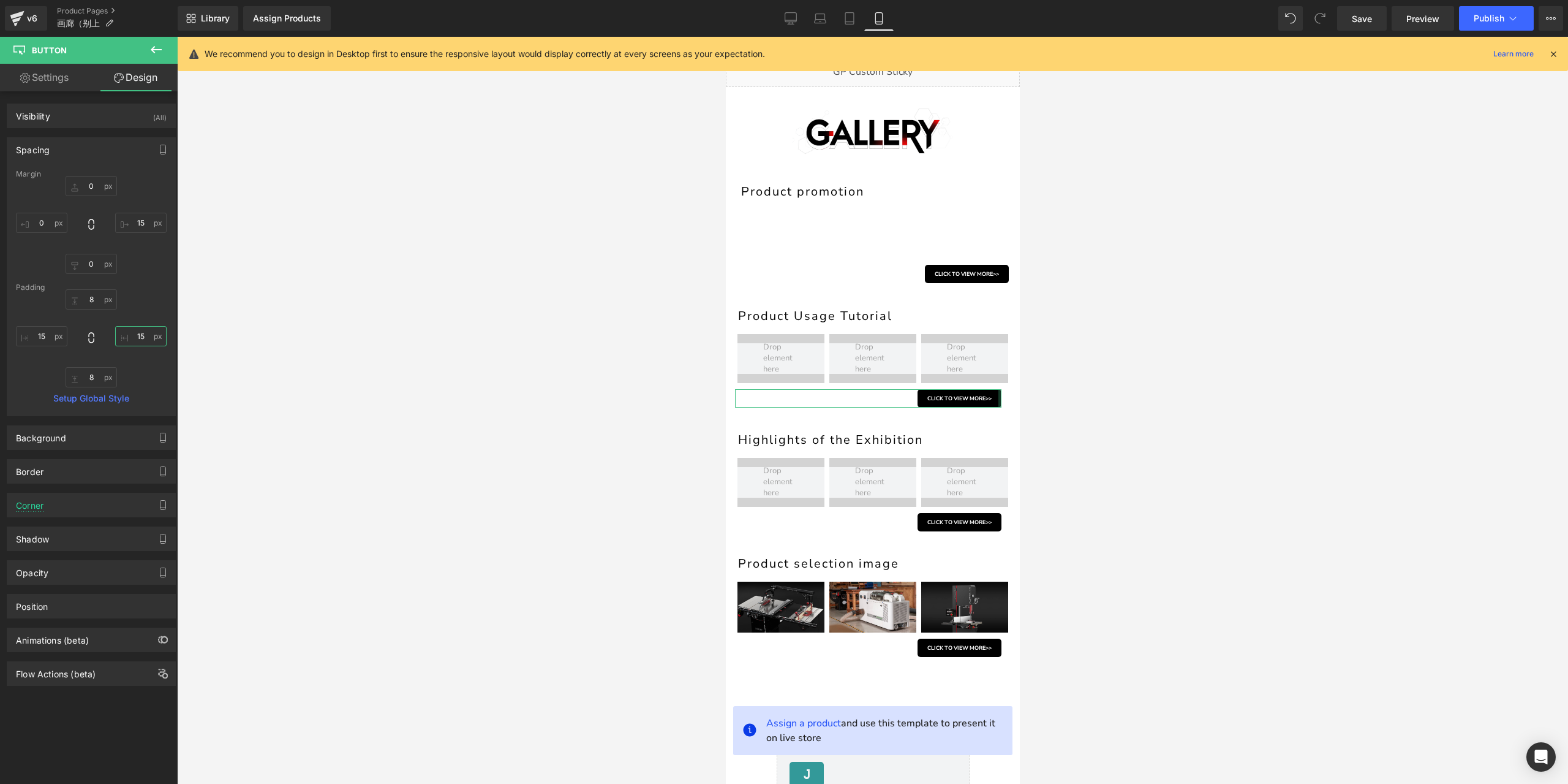
click at [138, 337] on input "15" at bounding box center [141, 336] width 51 height 20
click at [136, 221] on input "15" at bounding box center [141, 222] width 51 height 20
type input "5"
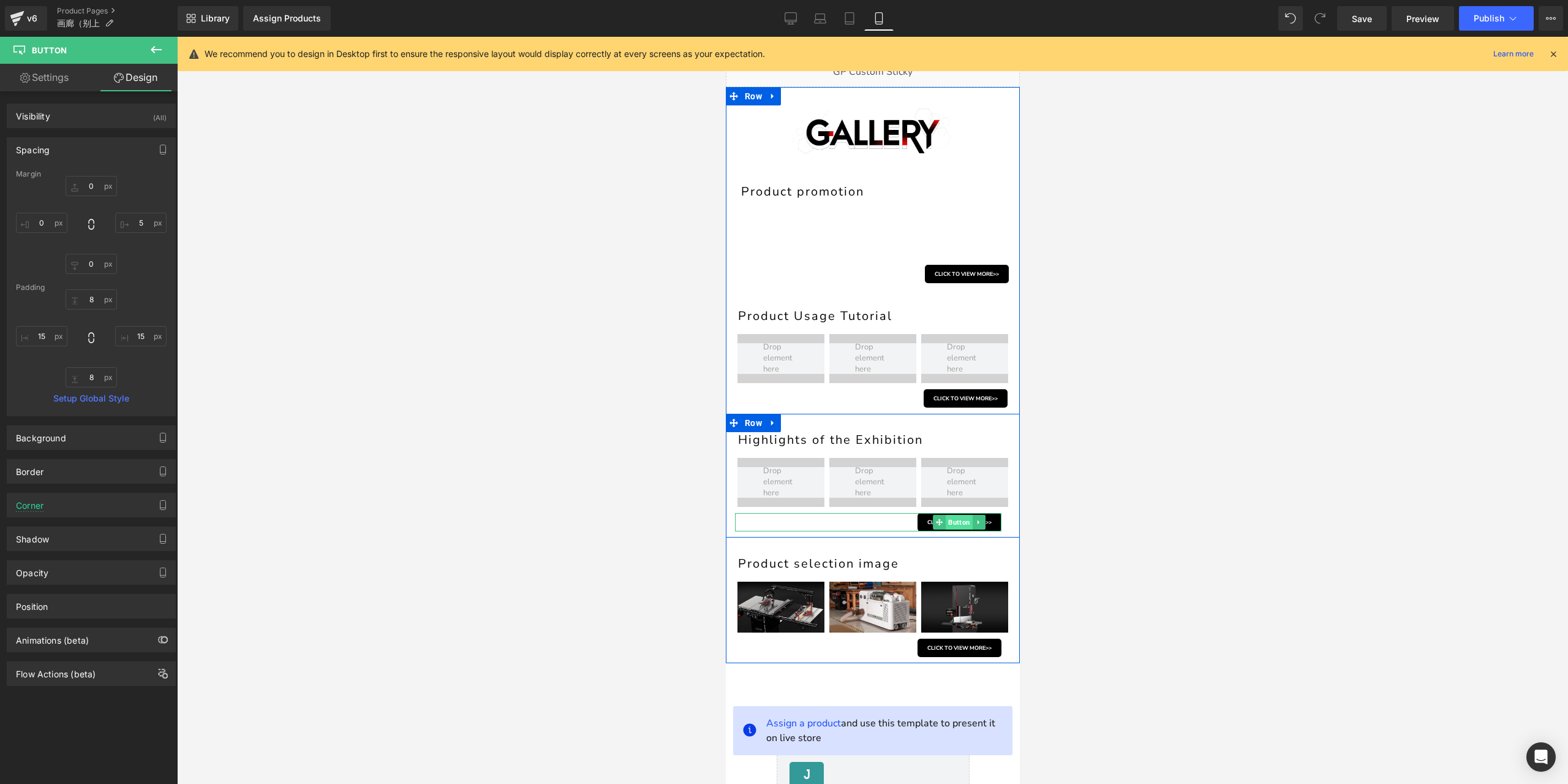
click at [945, 522] on span "Button" at bounding box center [958, 522] width 27 height 15
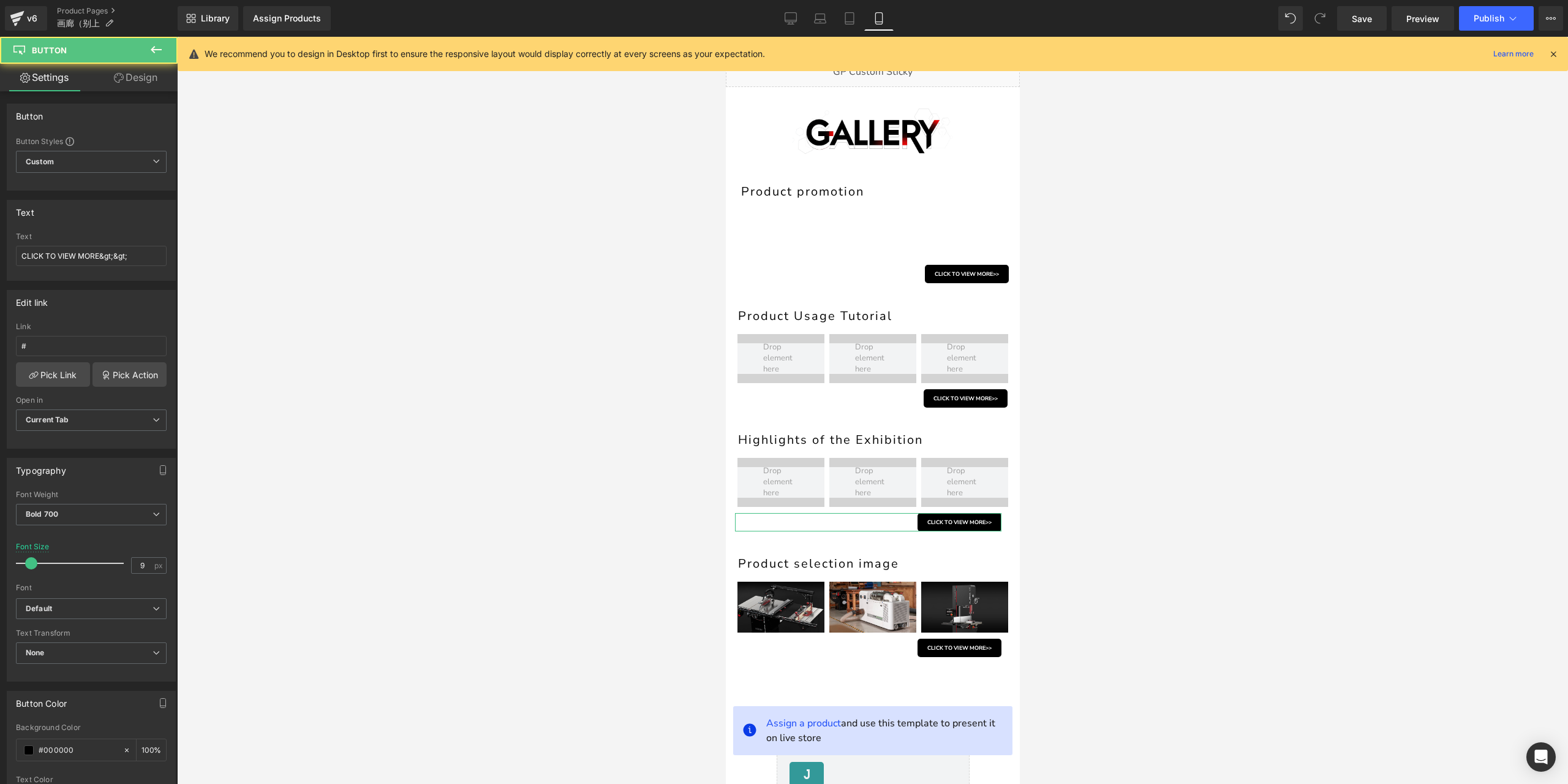
click at [148, 76] on link "Design" at bounding box center [135, 77] width 89 height 27
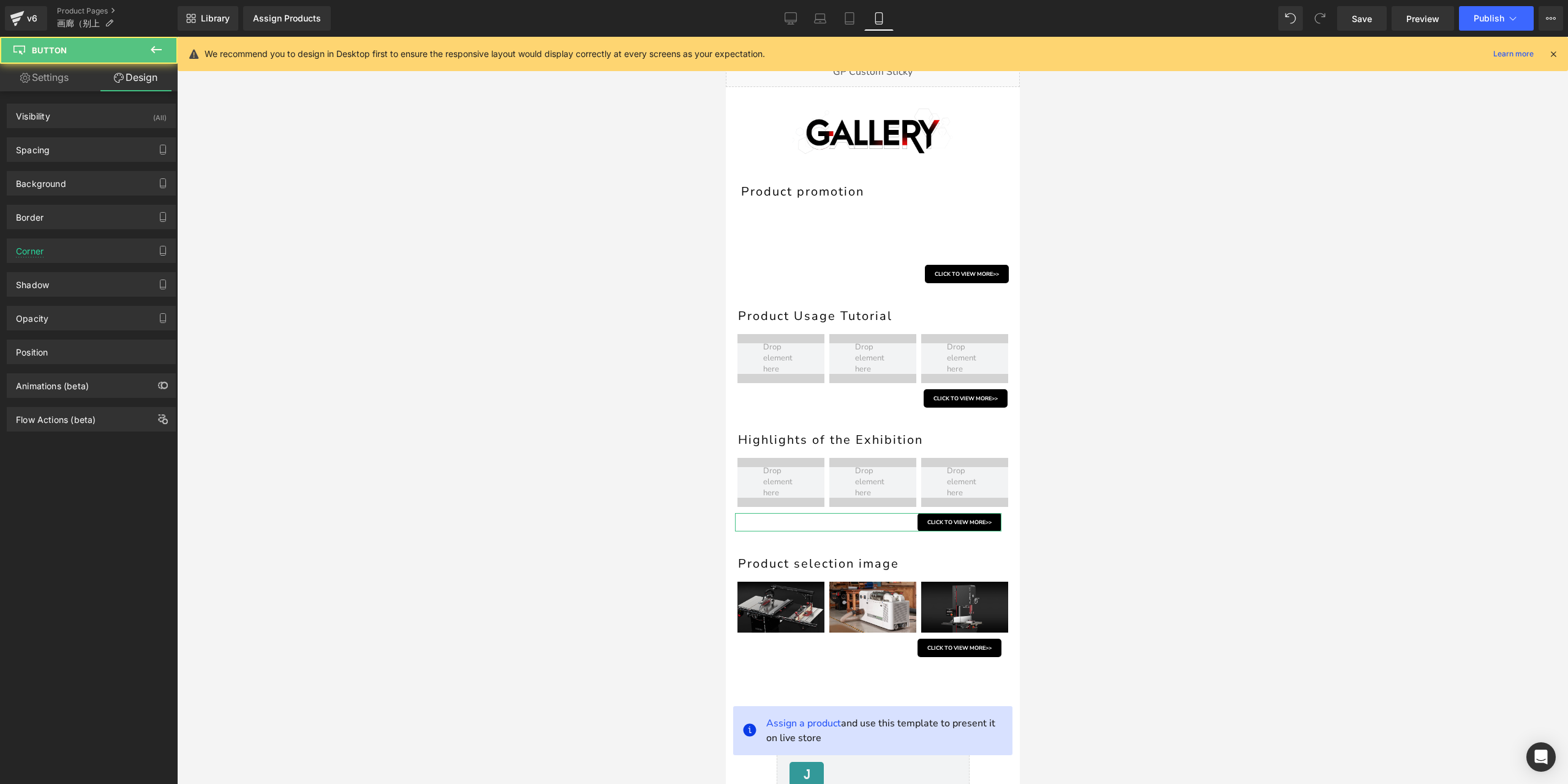
type input "0"
type input "15"
type input "0"
type input "8"
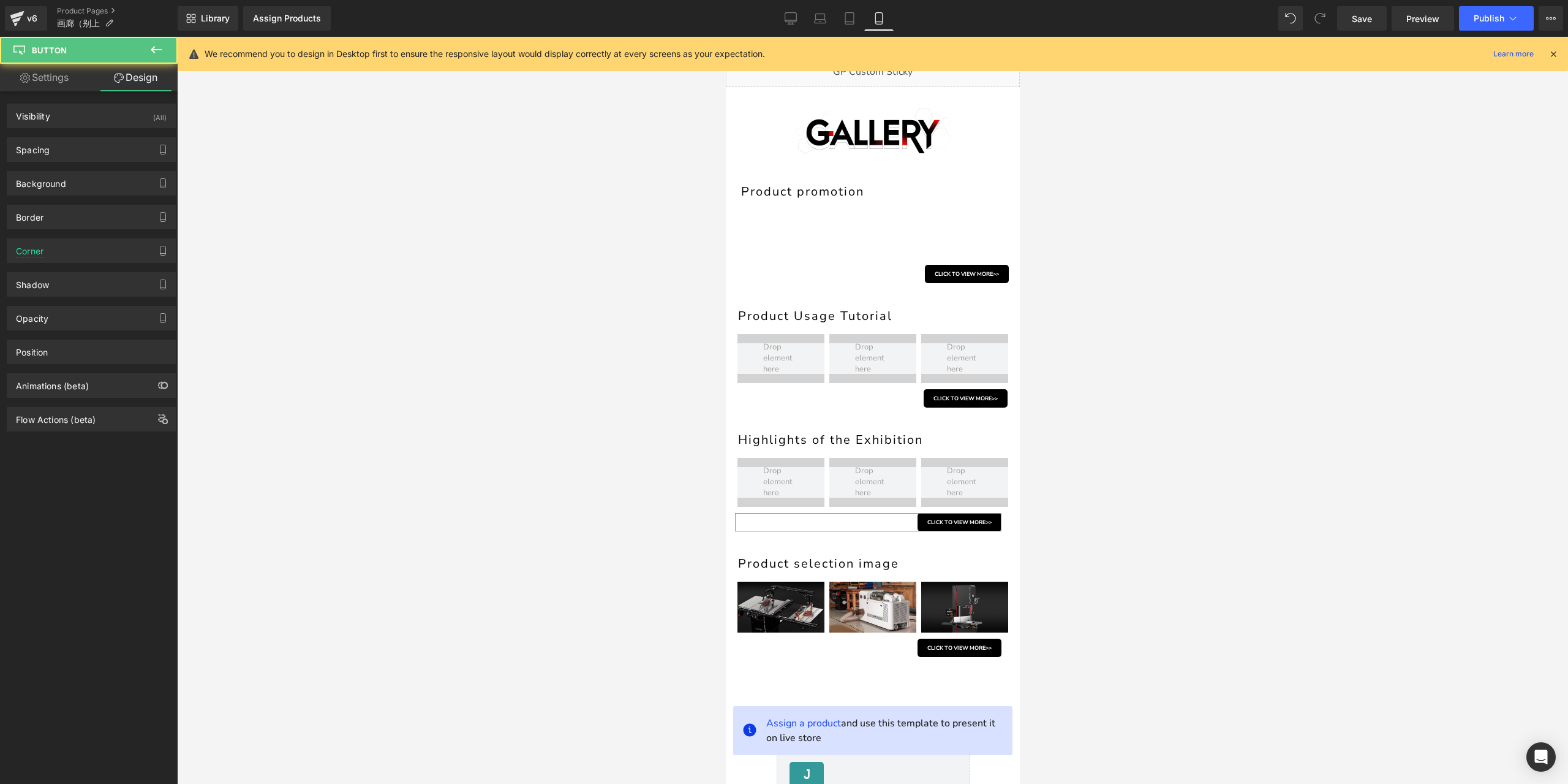
type input "15"
type input "8"
type input "15"
click at [95, 146] on div "Spacing" at bounding box center [91, 150] width 168 height 23
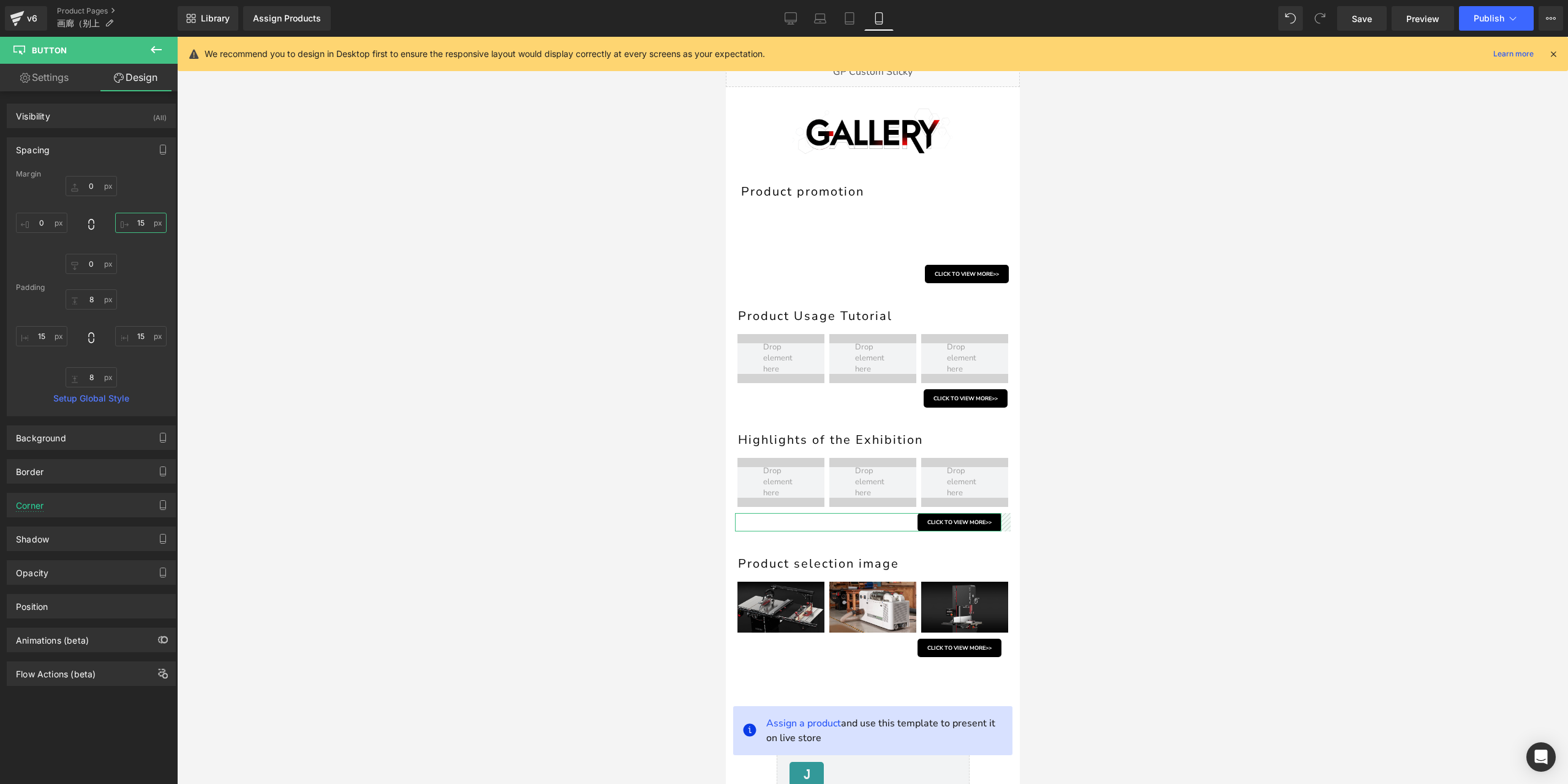
click at [137, 218] on input "15" at bounding box center [141, 222] width 51 height 20
type input "5"
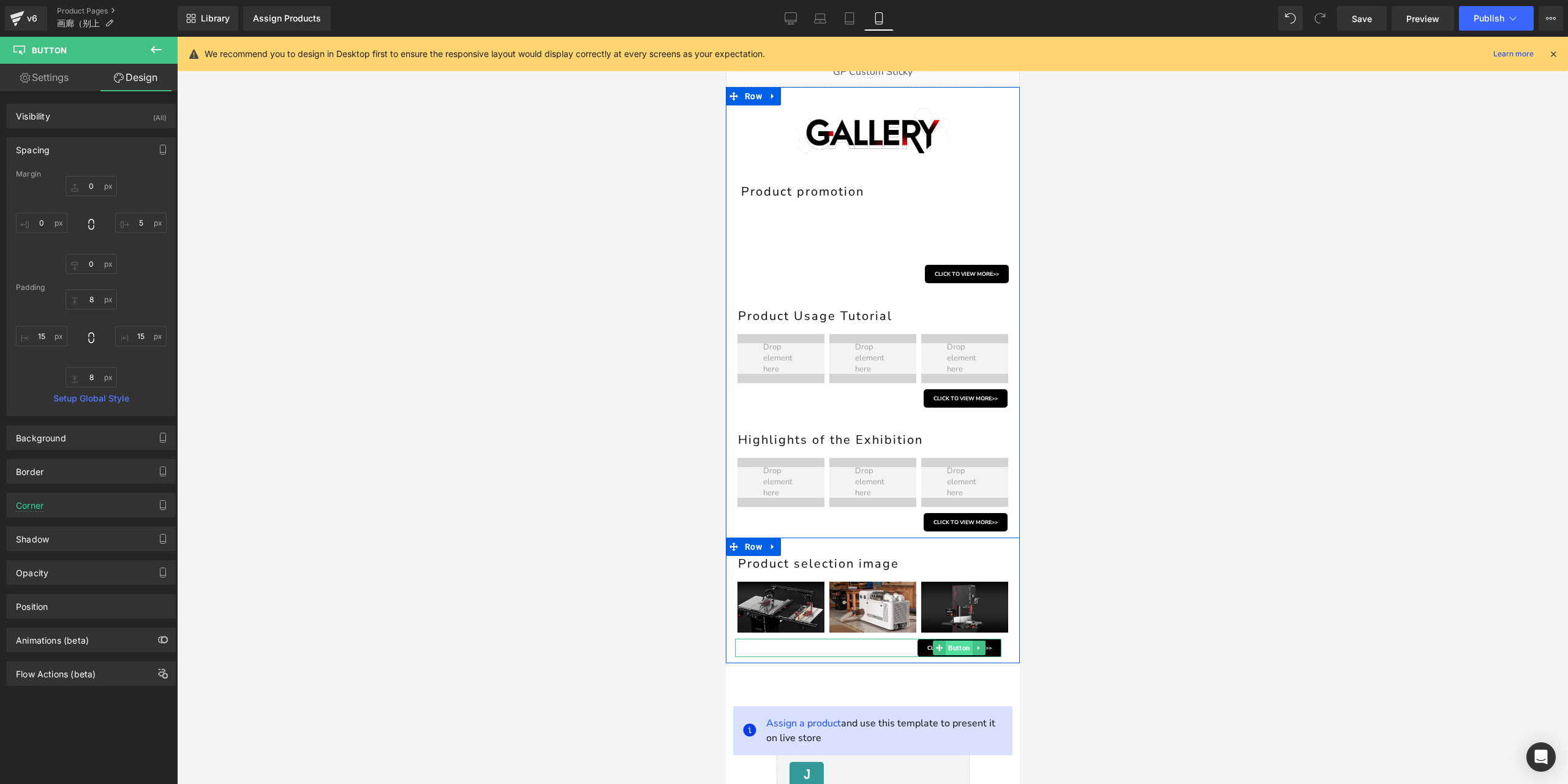
click at [961, 648] on span "Button" at bounding box center [958, 648] width 27 height 15
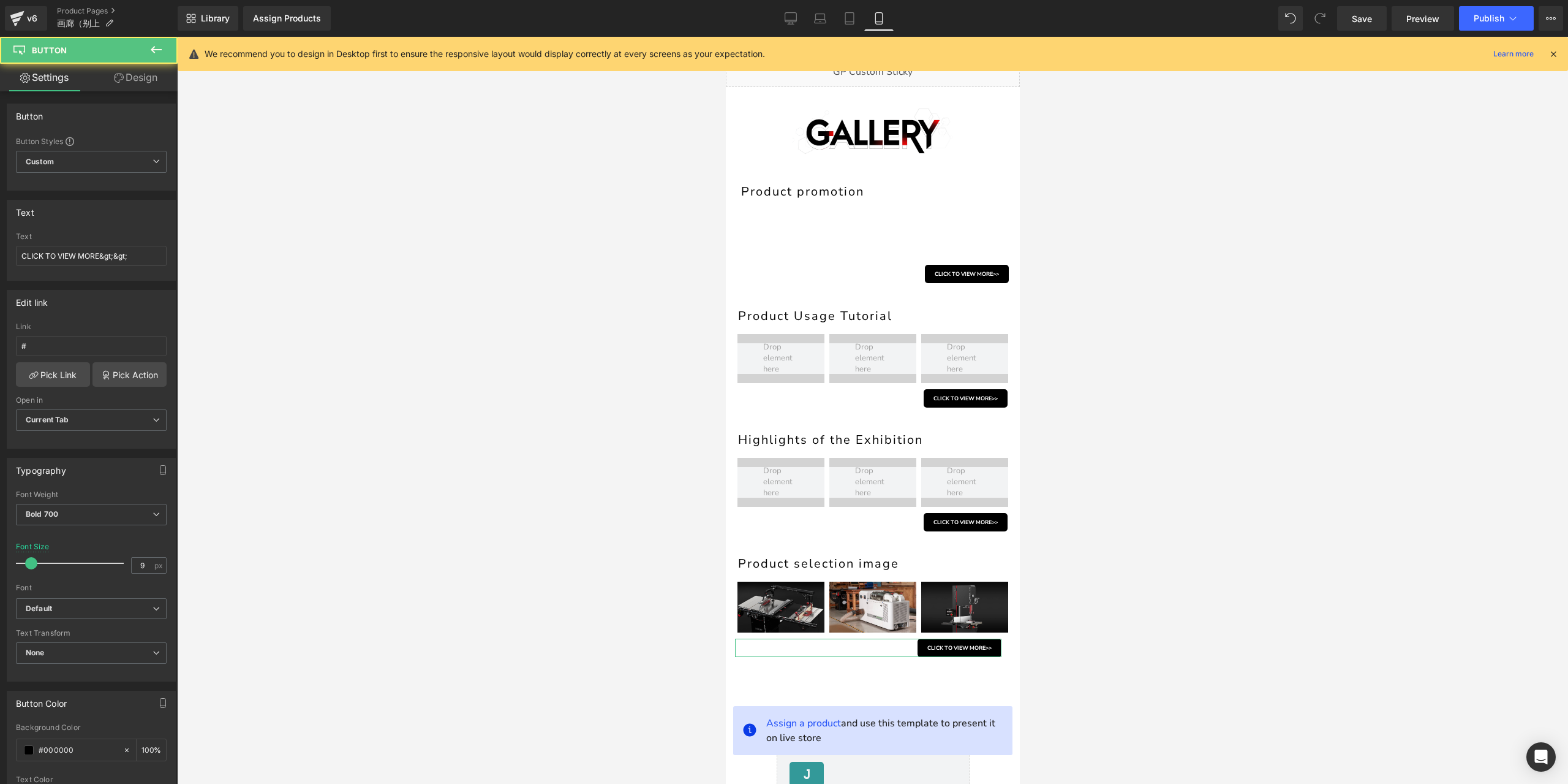
click at [123, 84] on link "Design" at bounding box center [135, 77] width 89 height 27
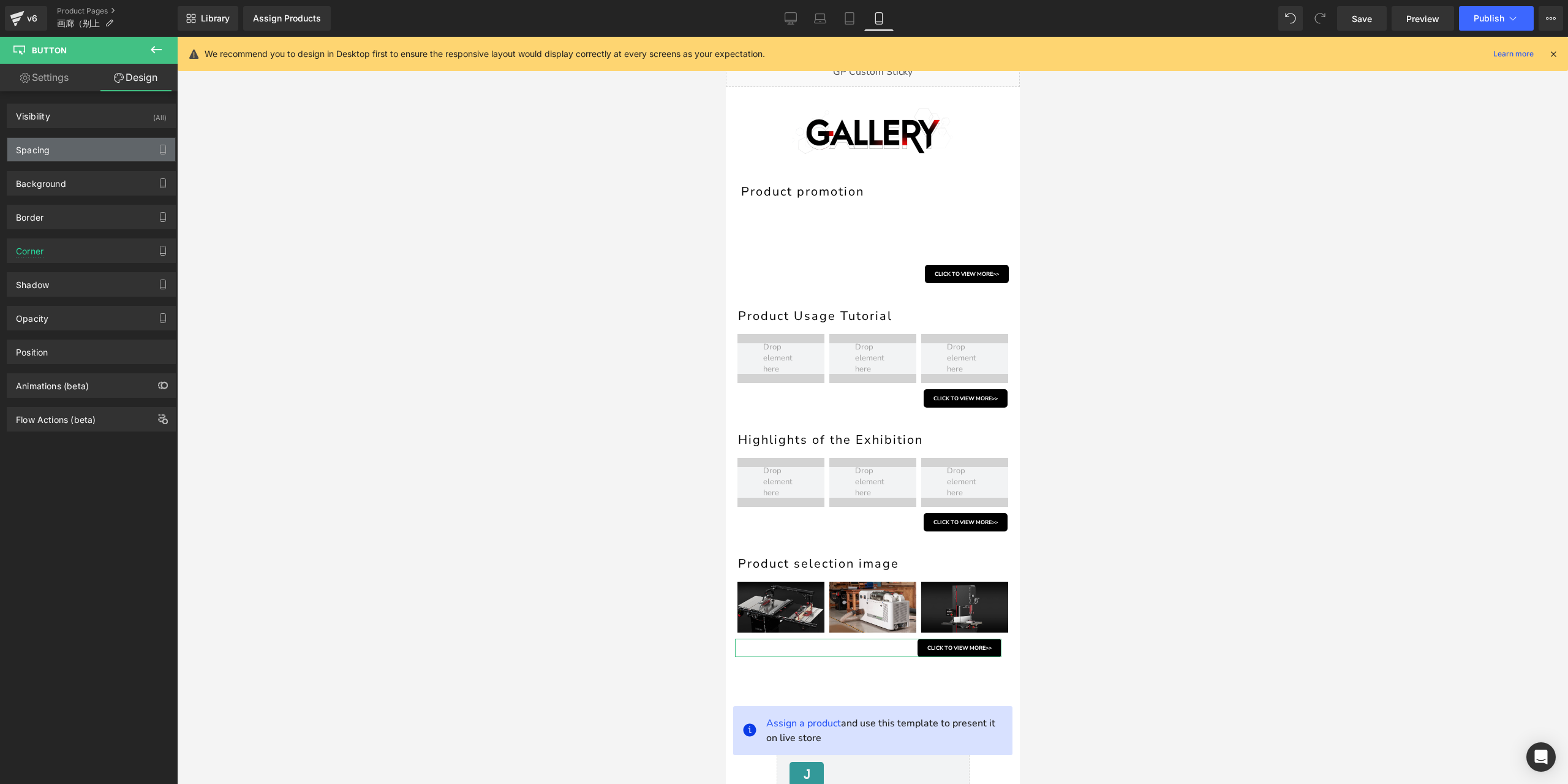
click at [70, 153] on div "Spacing" at bounding box center [91, 150] width 168 height 23
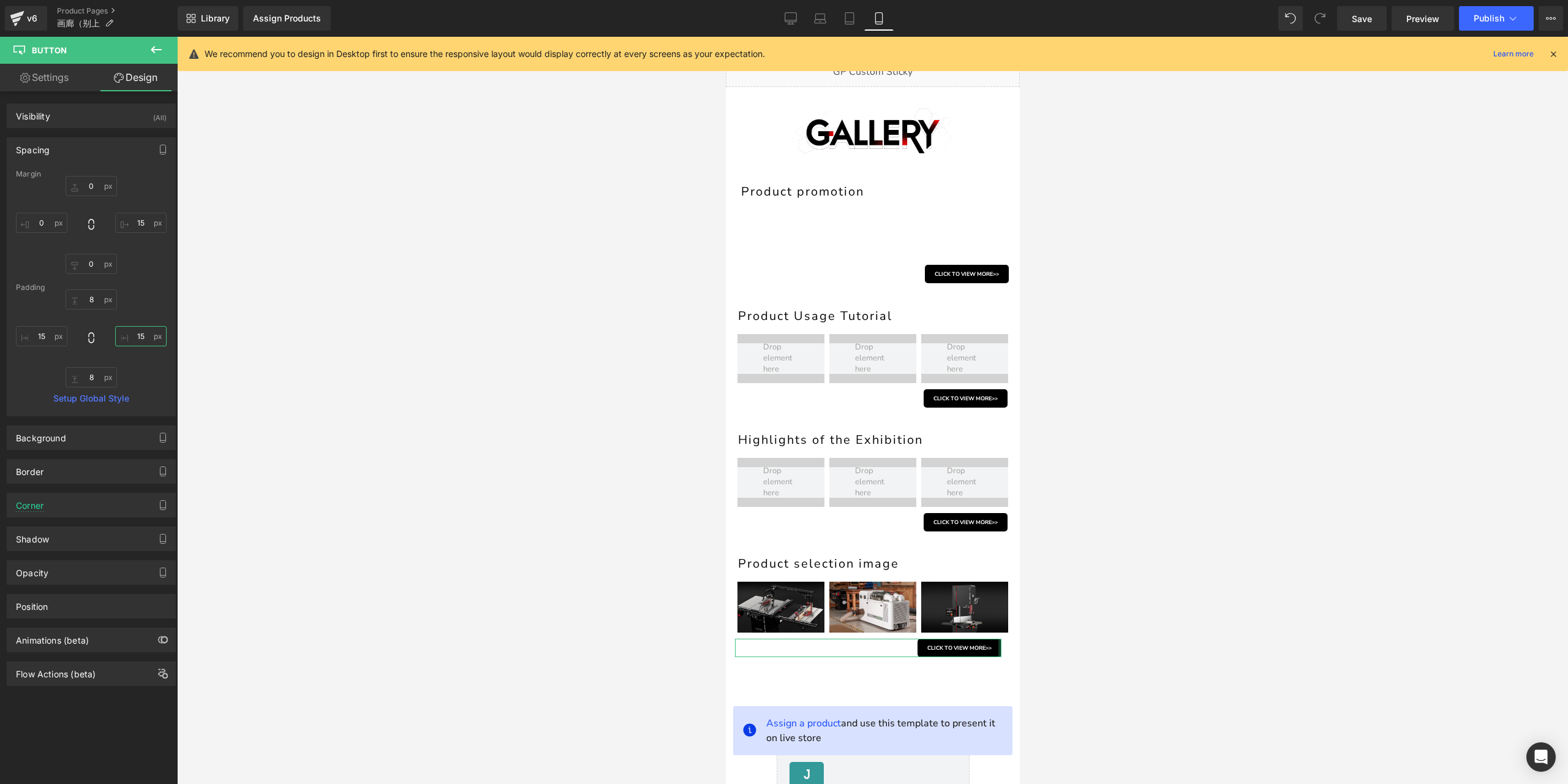
click at [138, 338] on input "15" at bounding box center [141, 336] width 51 height 20
type input "5"
click at [1371, 23] on span "Save" at bounding box center [1362, 19] width 20 height 13
click at [856, 13] on link "Tablet" at bounding box center [849, 19] width 29 height 25
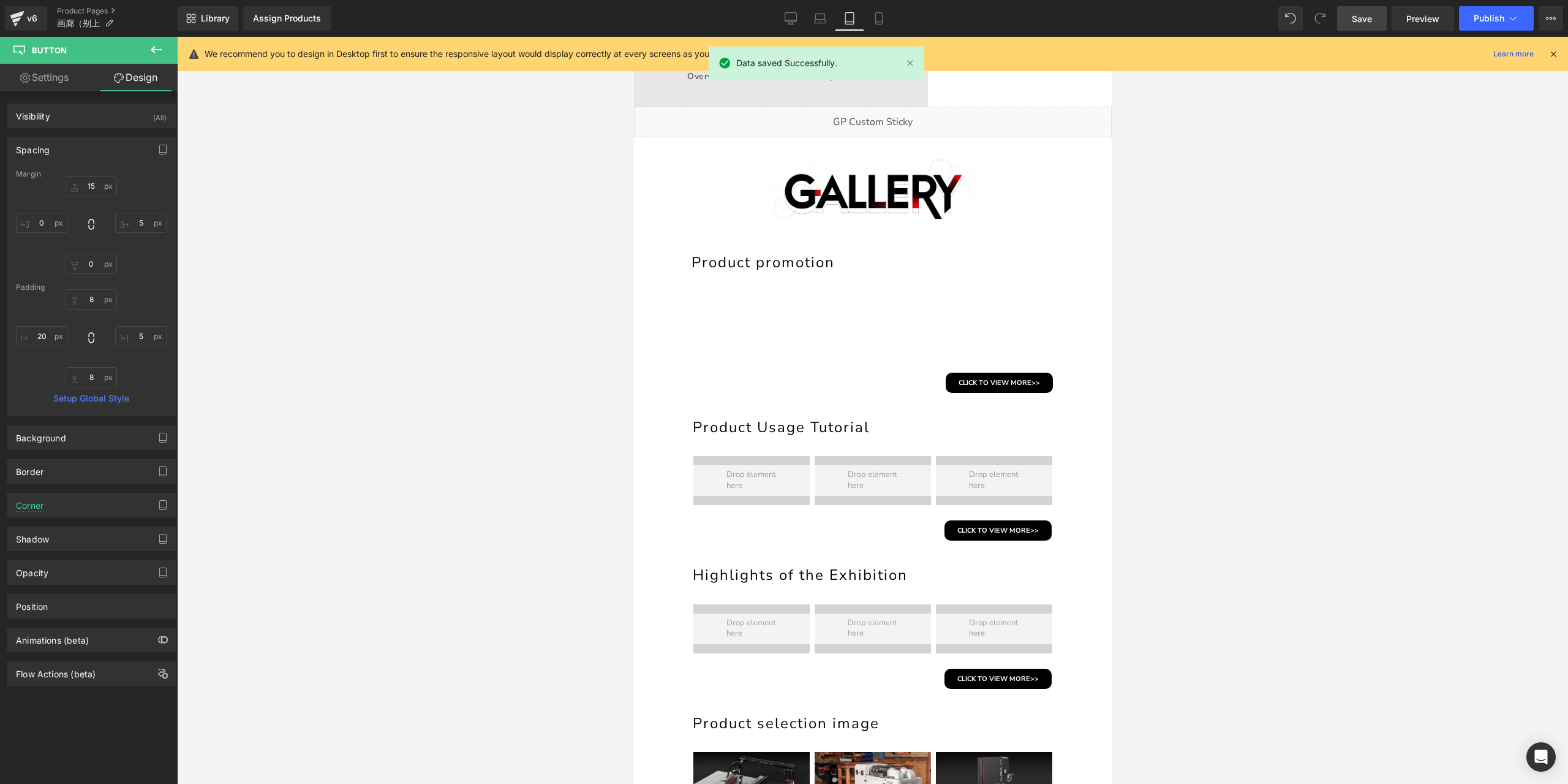
type input "15"
type input "5"
type input "0"
type input "8"
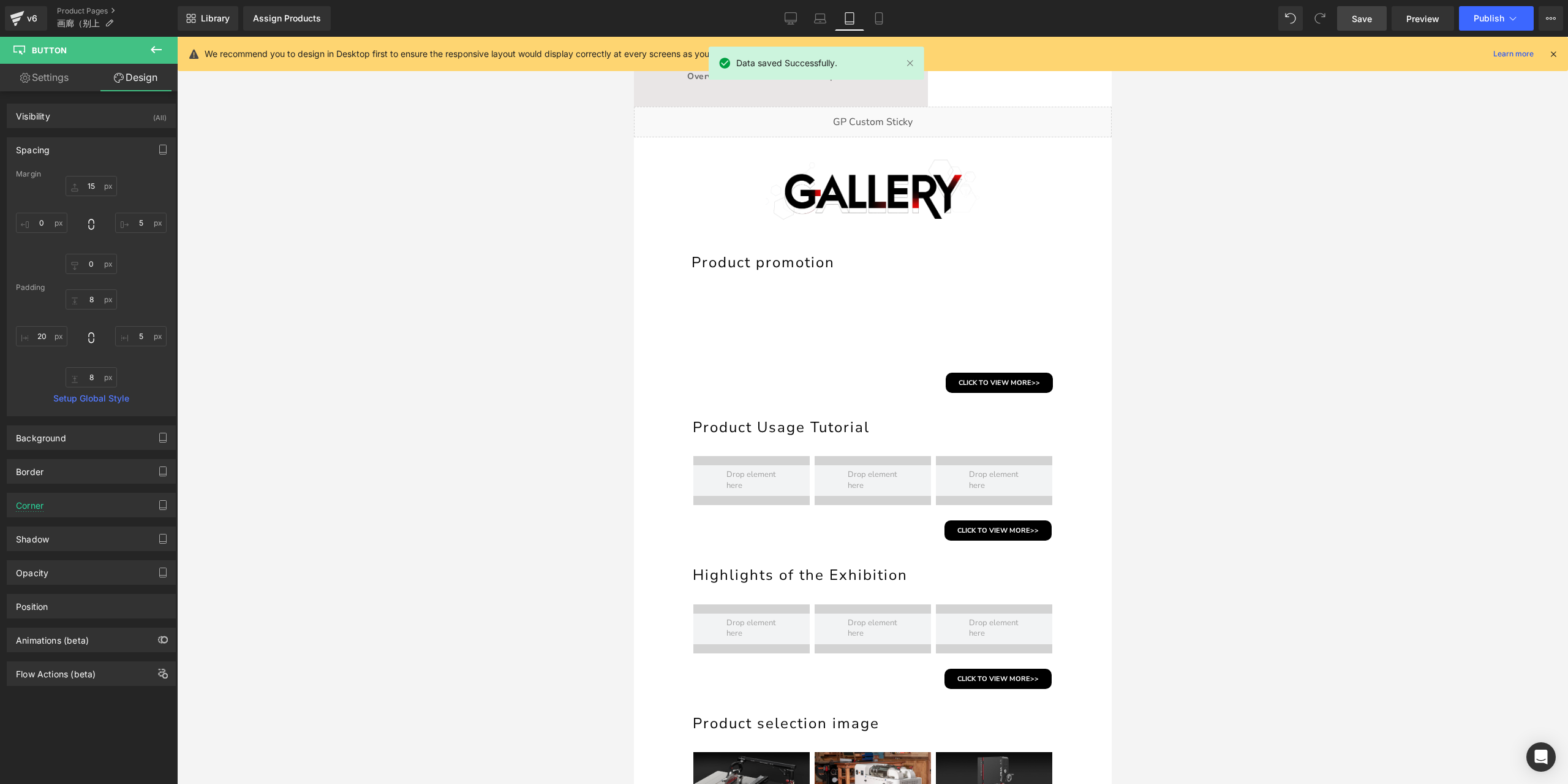
type input "20"
type input "8"
type input "20"
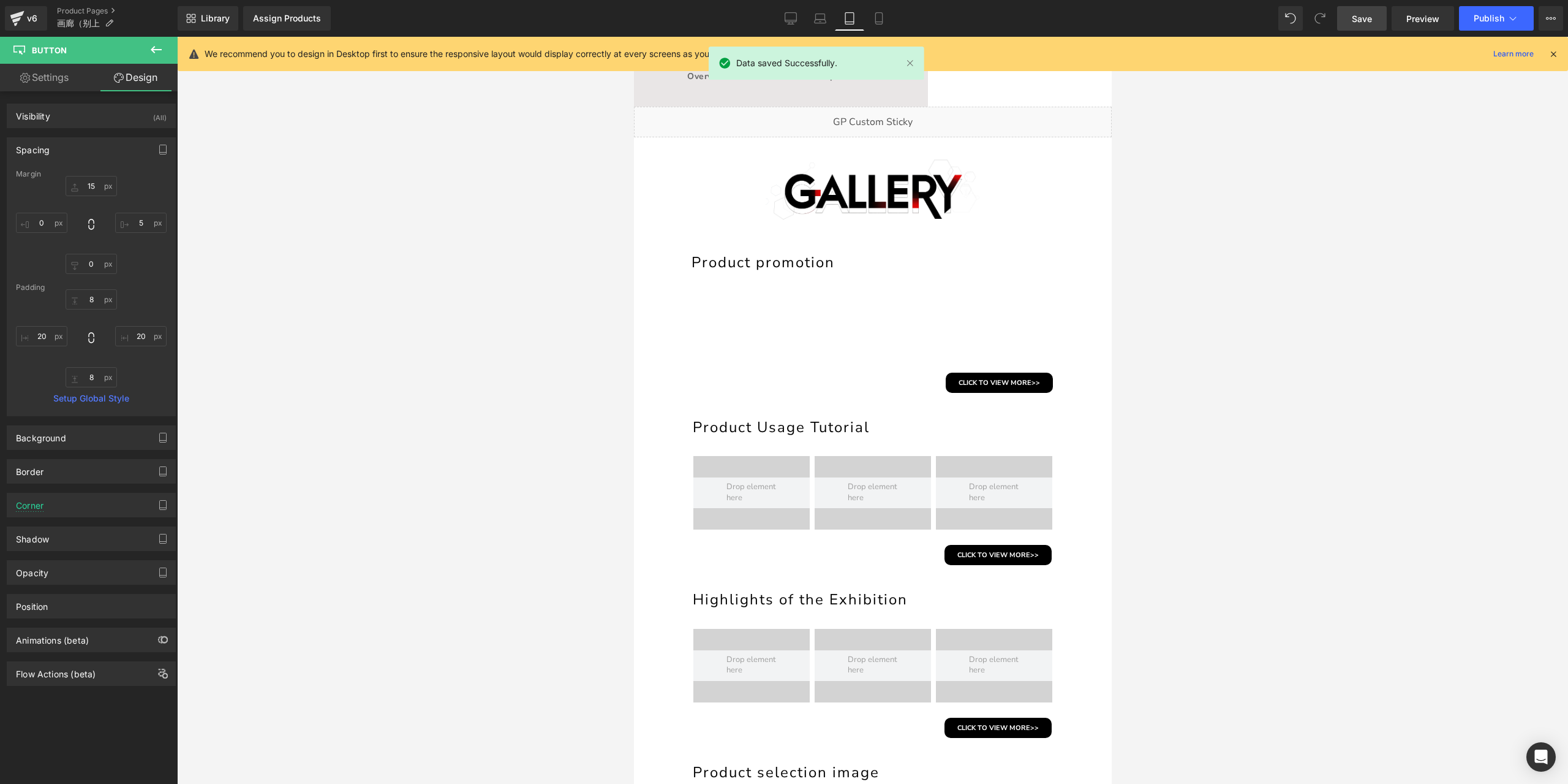
scroll to position [284, 0]
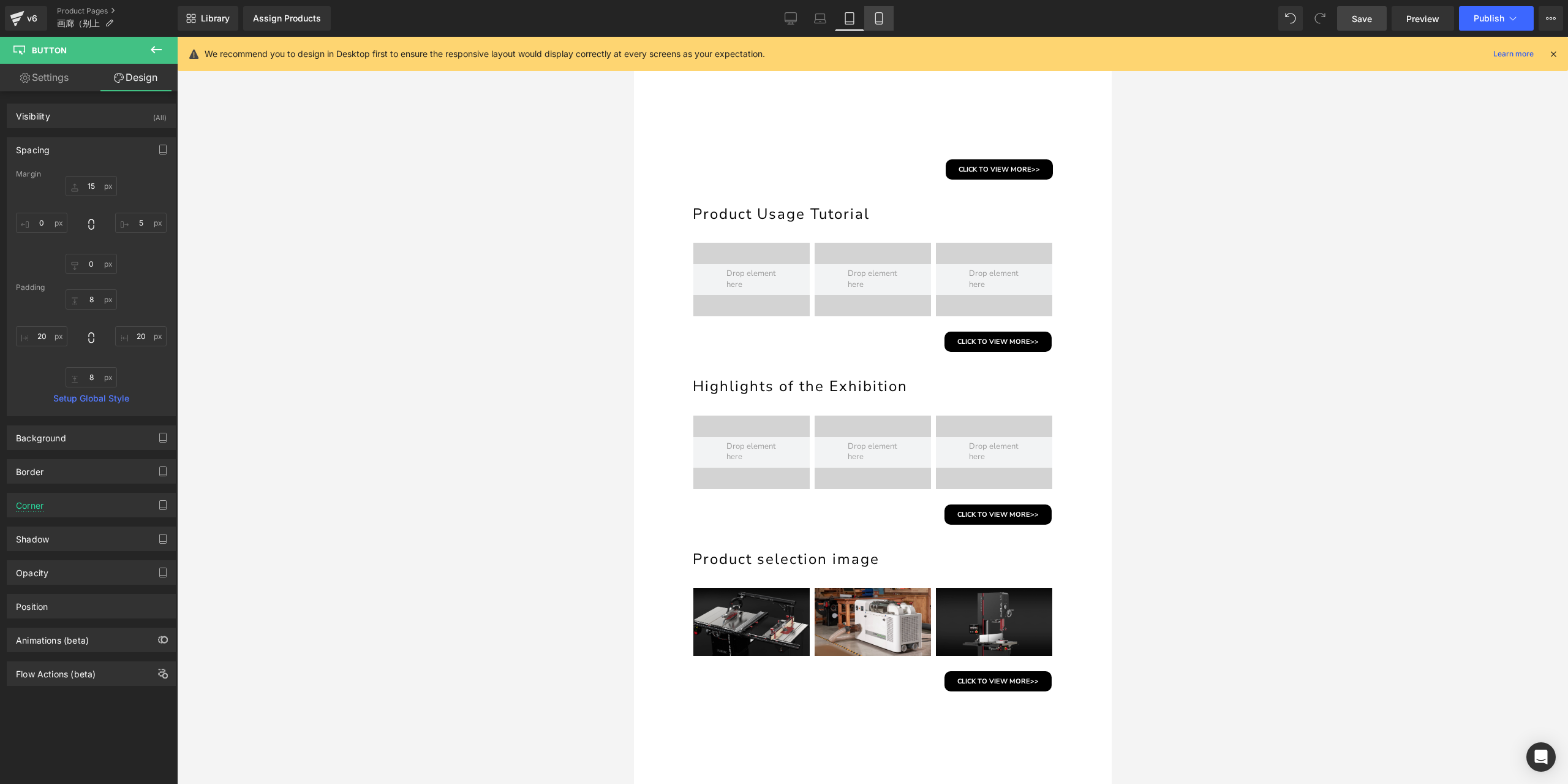
click at [881, 19] on icon at bounding box center [879, 19] width 12 height 12
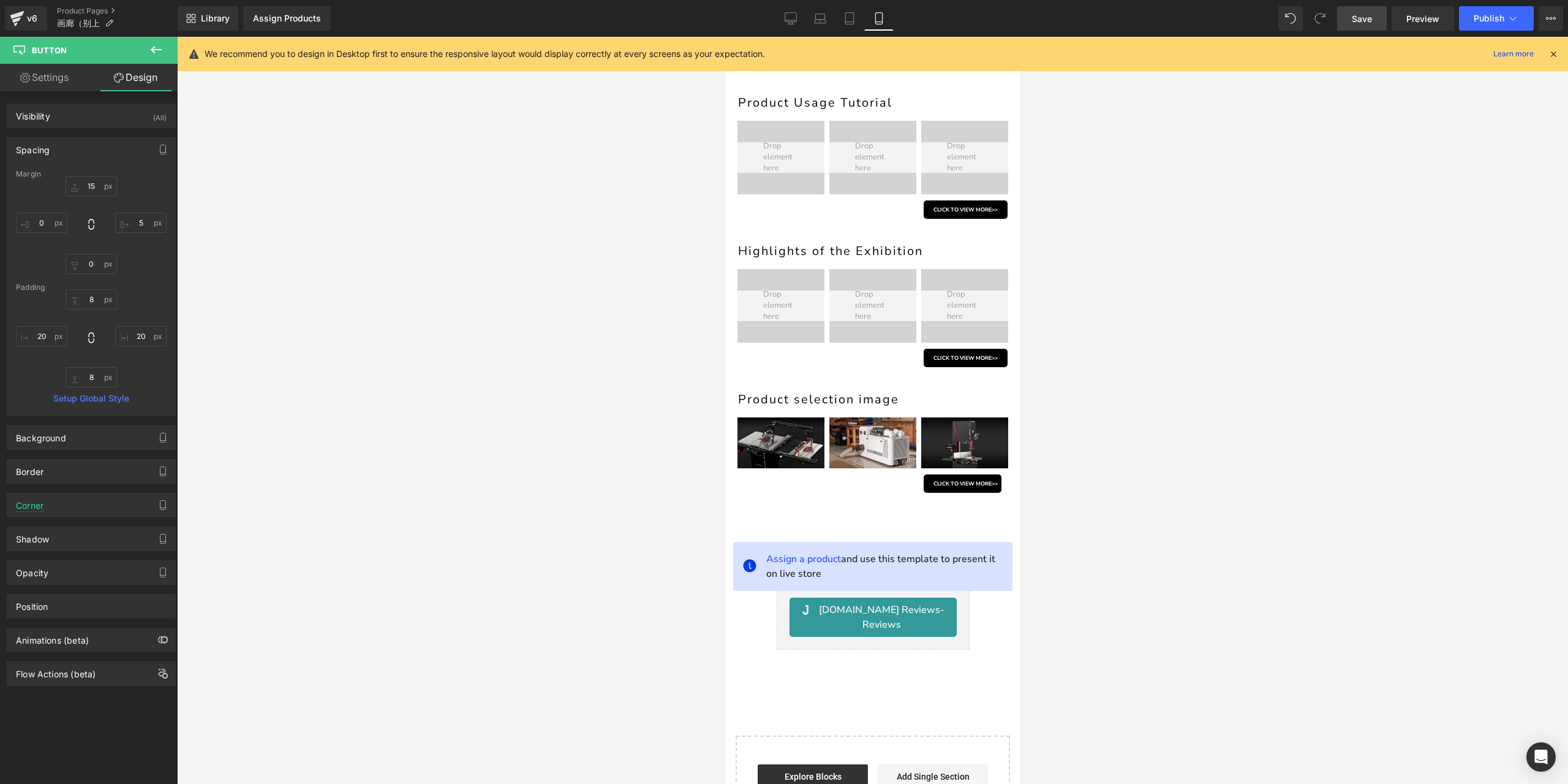
type input "0"
type input "15"
type input "0"
type input "8"
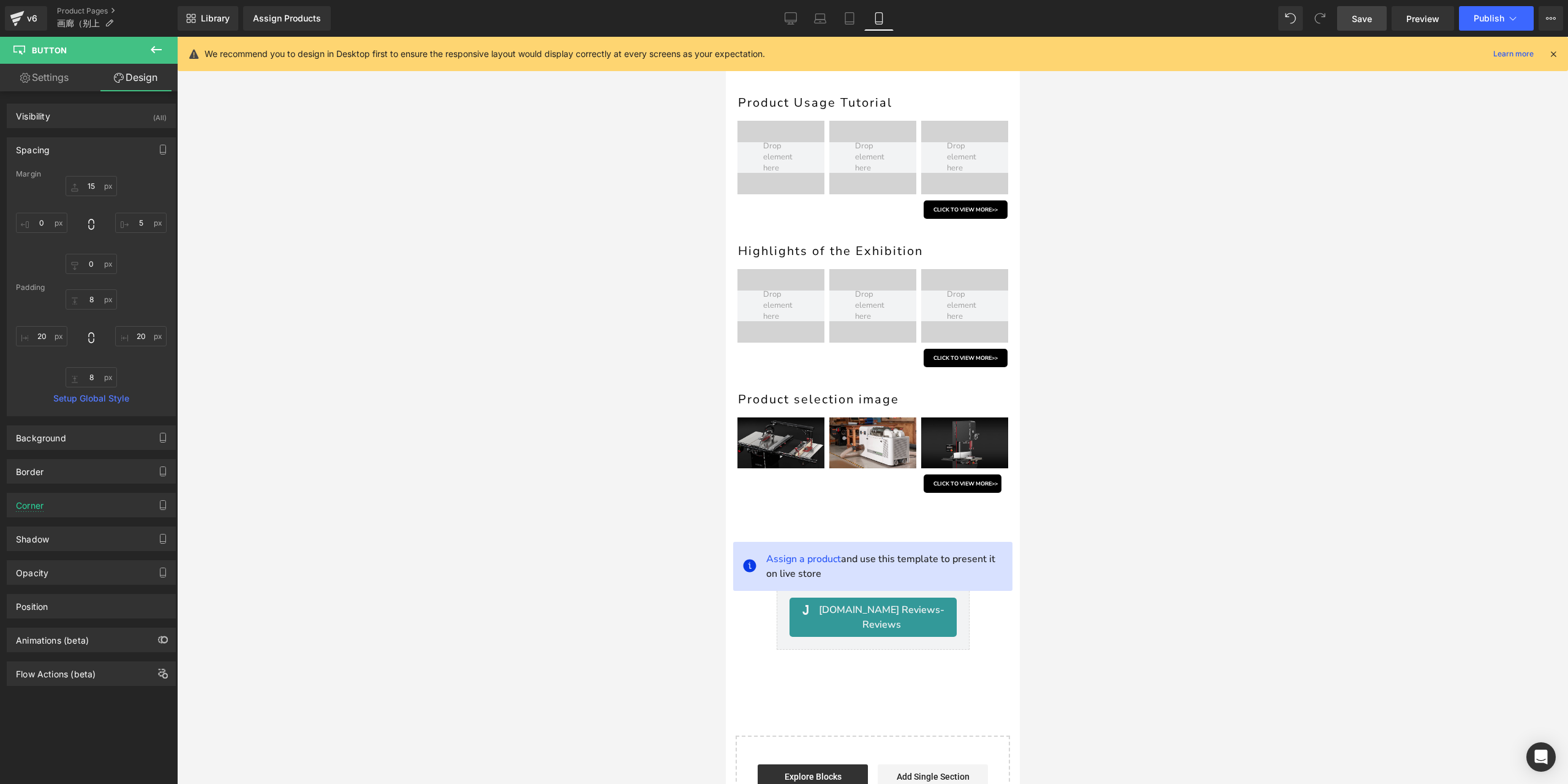
type input "5"
type input "8"
type input "15"
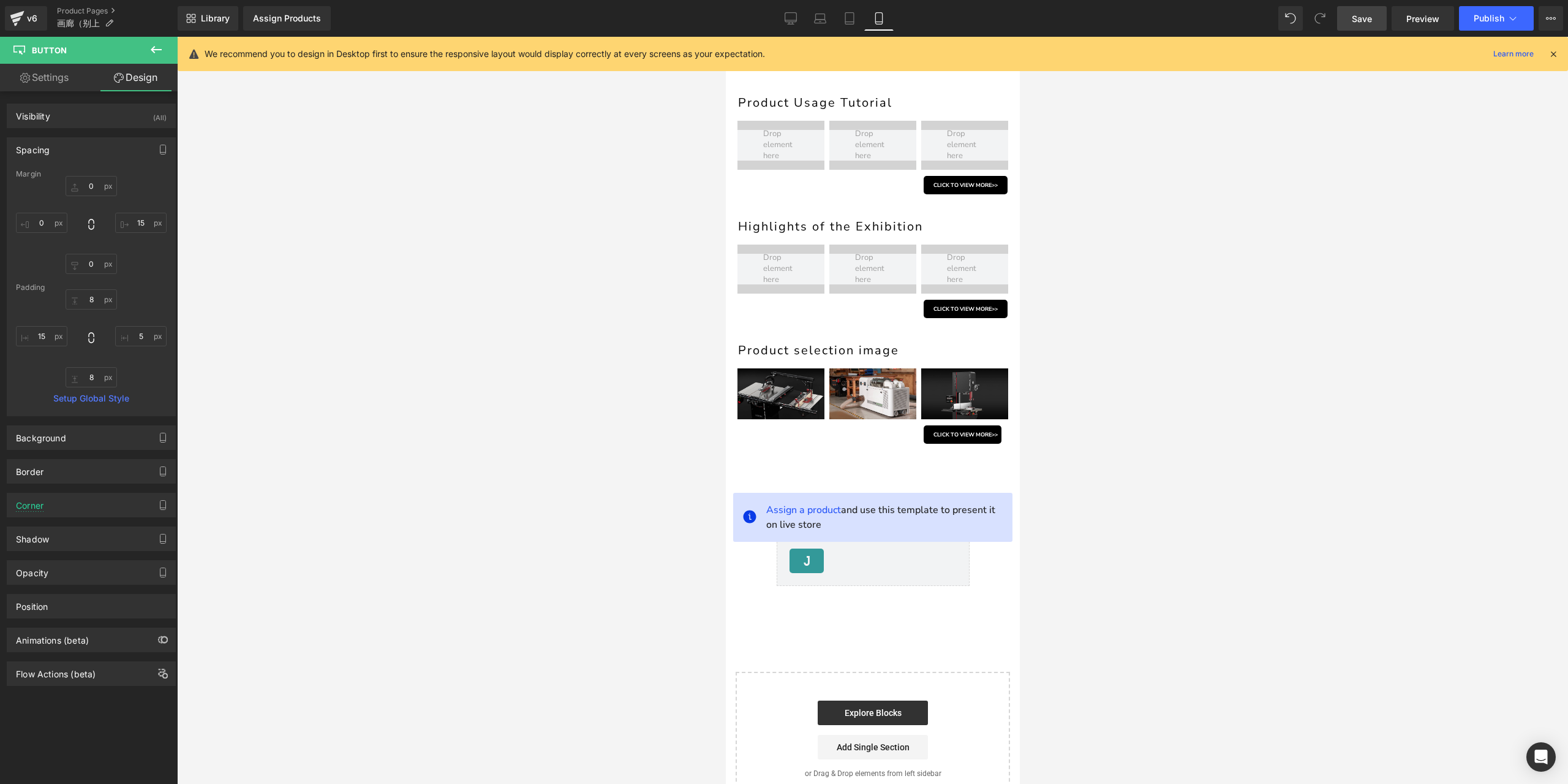
scroll to position [77, 0]
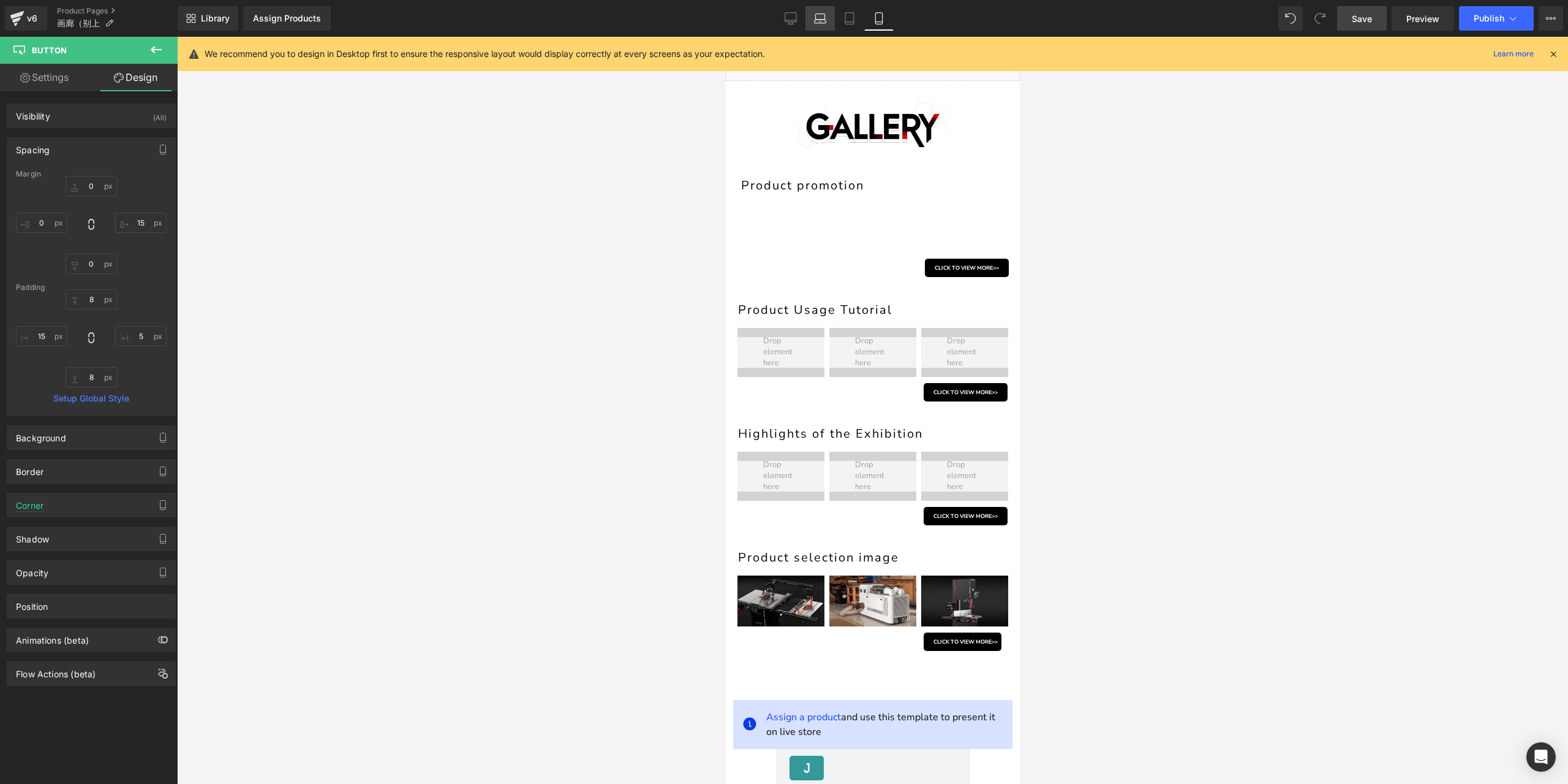
click at [828, 26] on link "Laptop" at bounding box center [820, 19] width 29 height 25
type input "15"
type input "5"
type input "0"
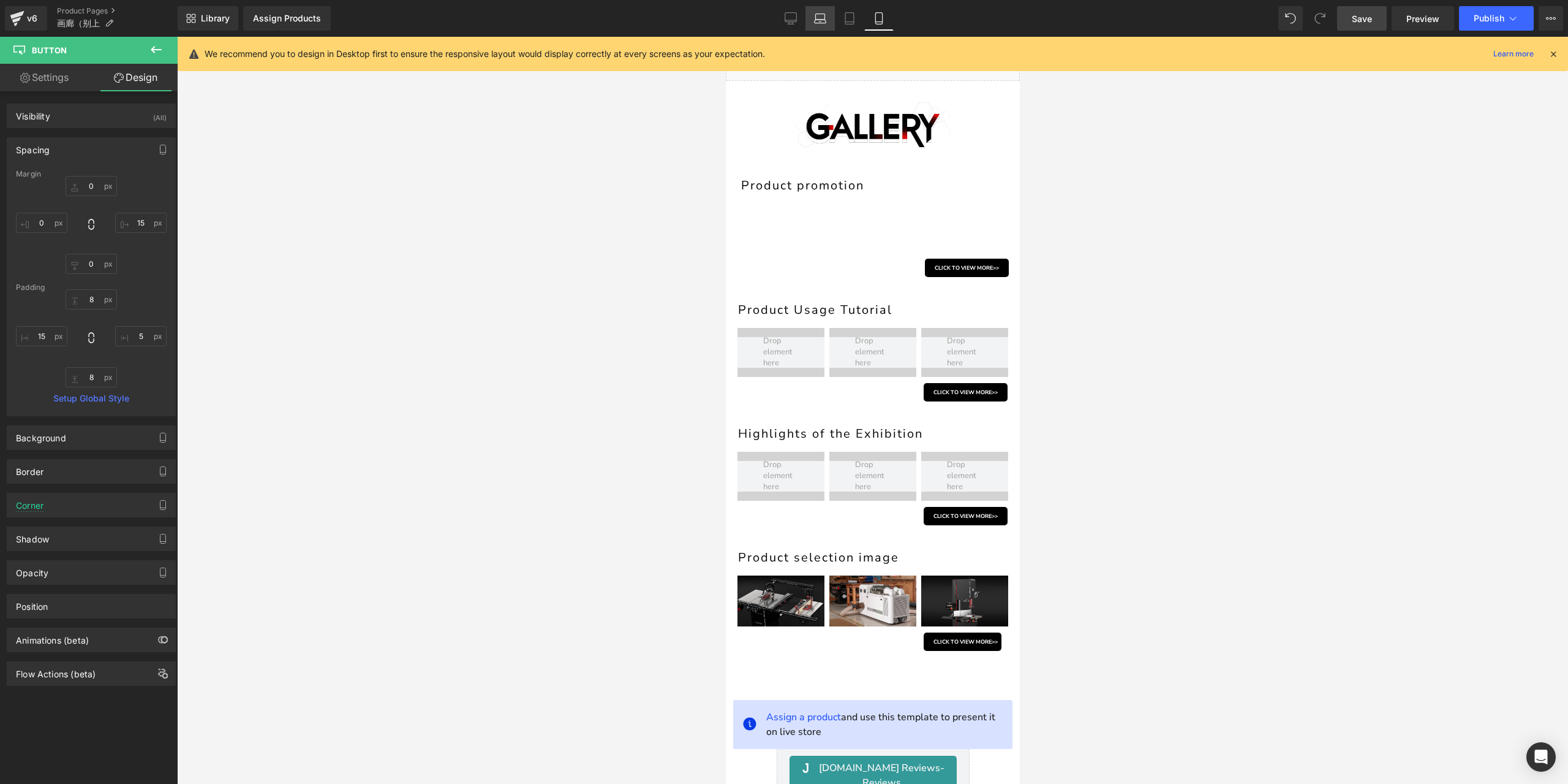
type input "8"
type input "30"
type input "8"
type input "30"
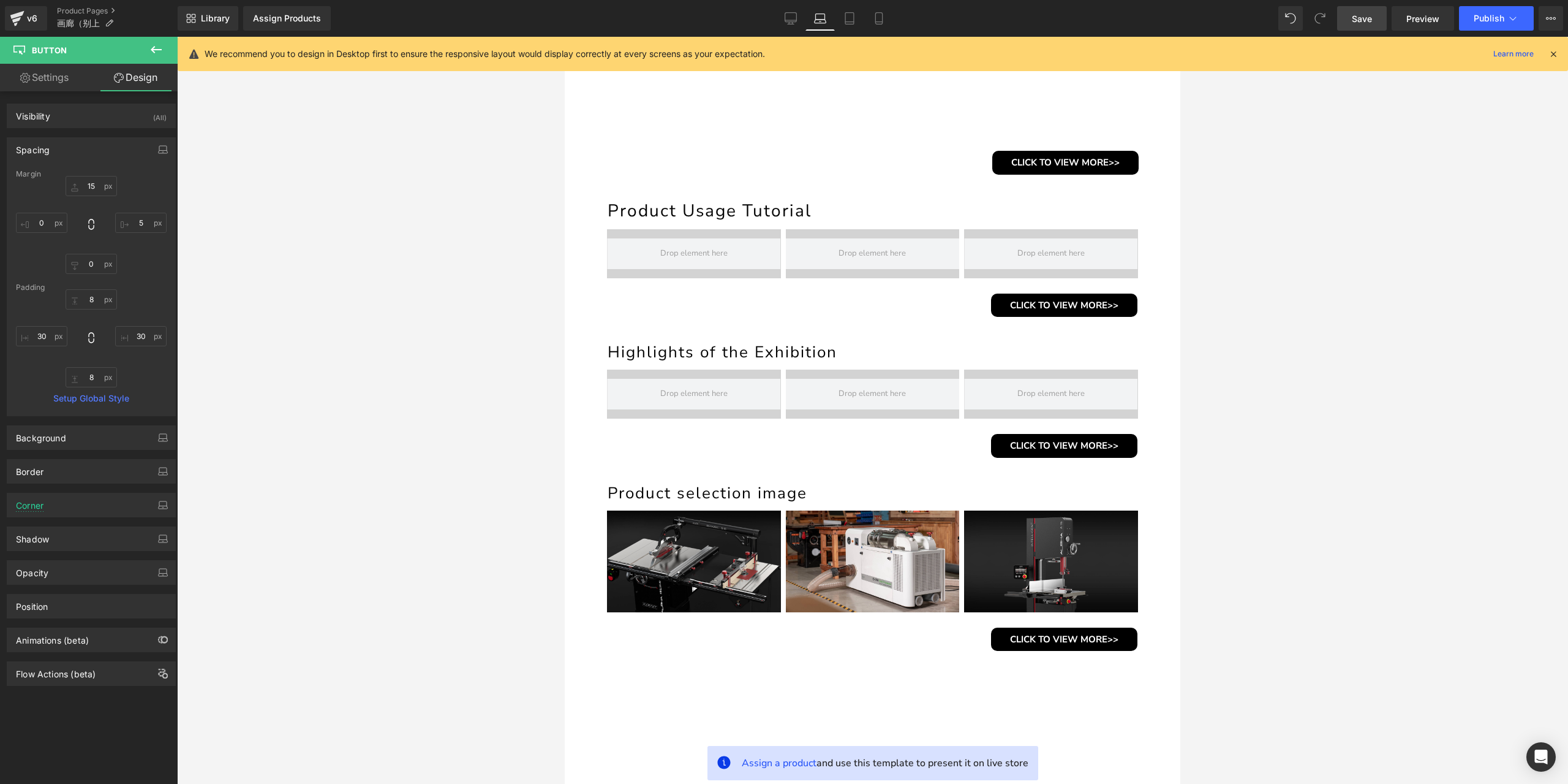
scroll to position [333, 0]
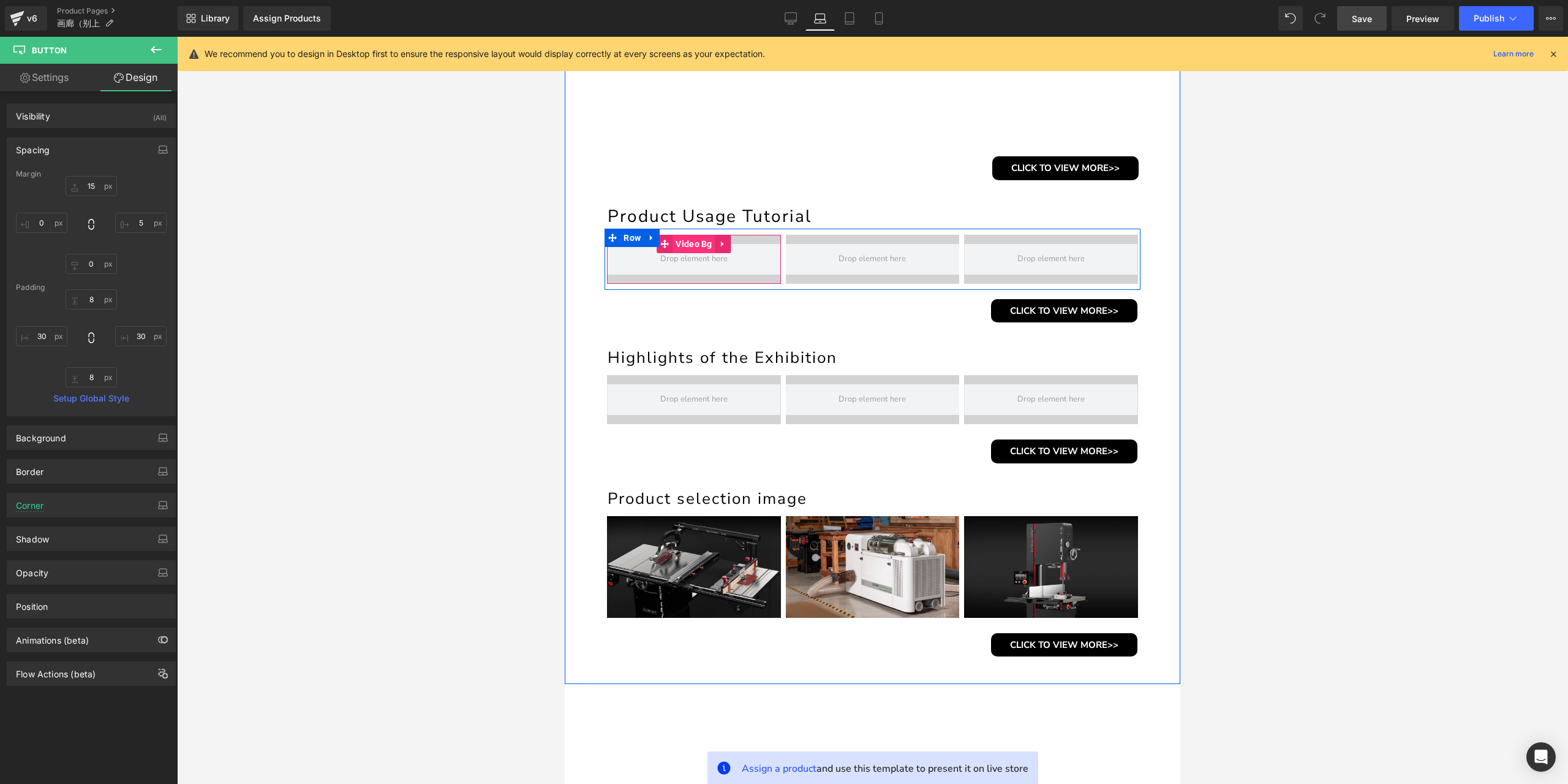
click at [693, 245] on span "Video Bg" at bounding box center [694, 244] width 42 height 19
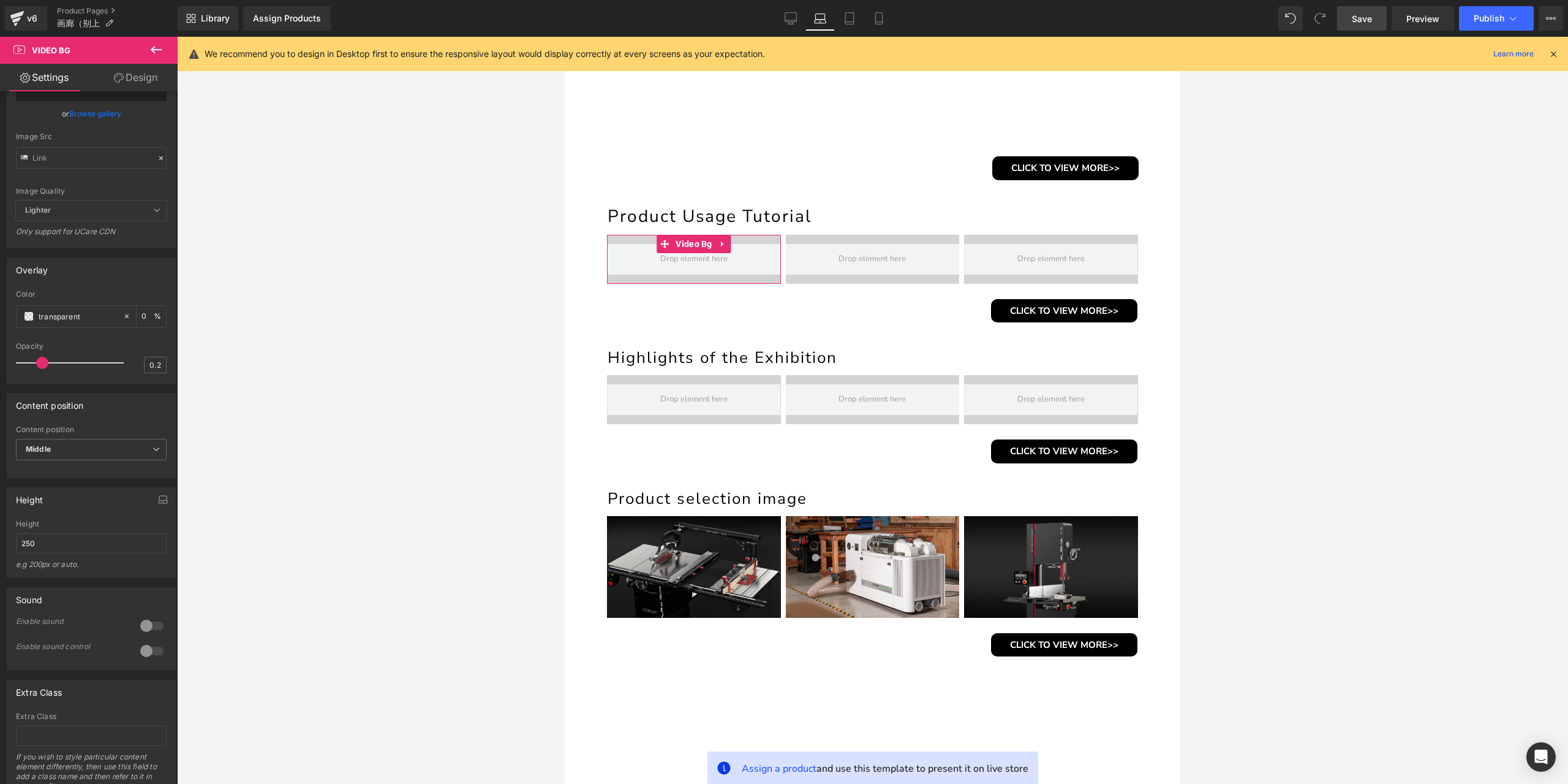
scroll to position [368, 0]
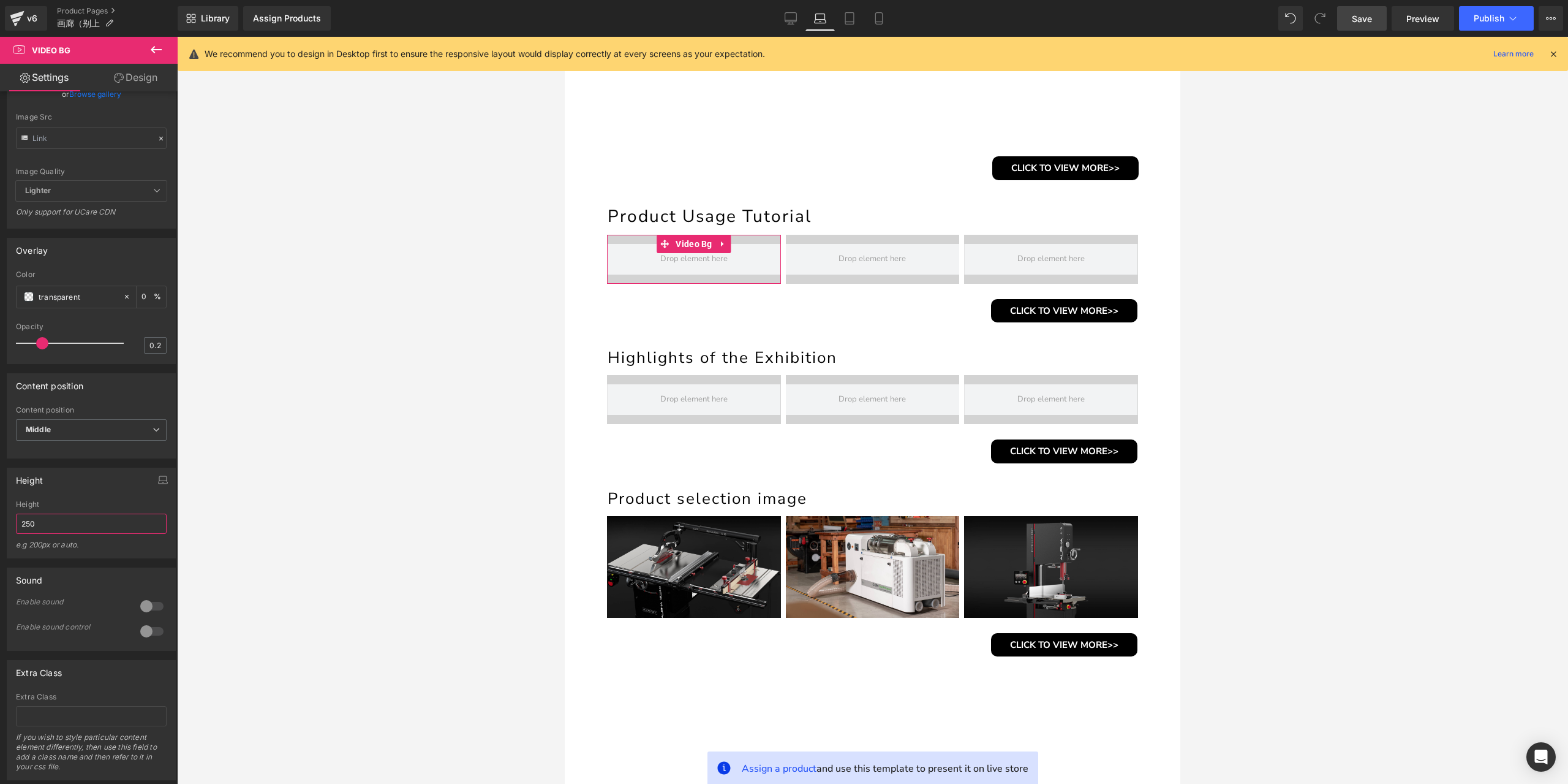
click at [40, 534] on input "250" at bounding box center [91, 524] width 151 height 20
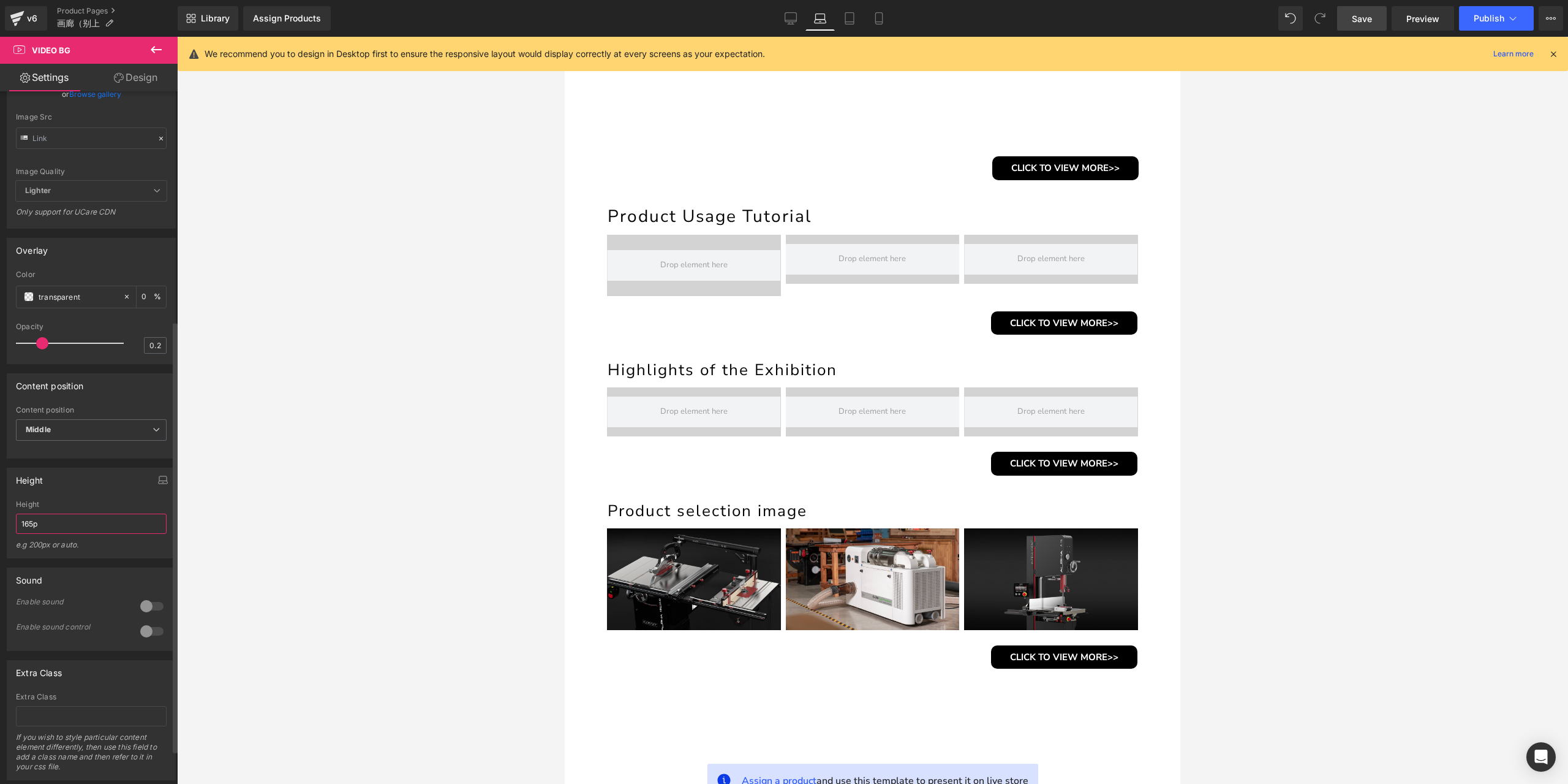
type input "165px"
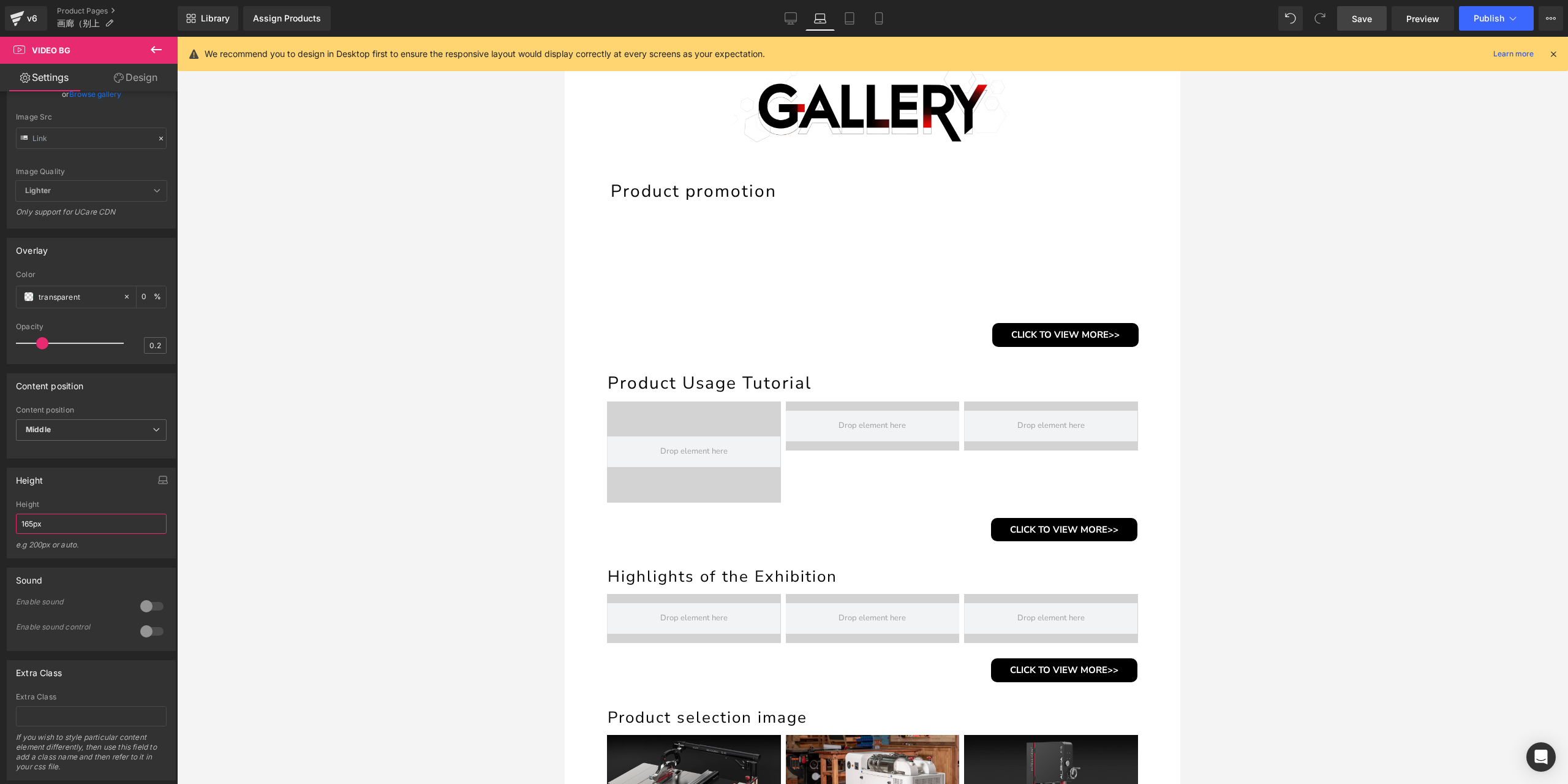
scroll to position [89, 0]
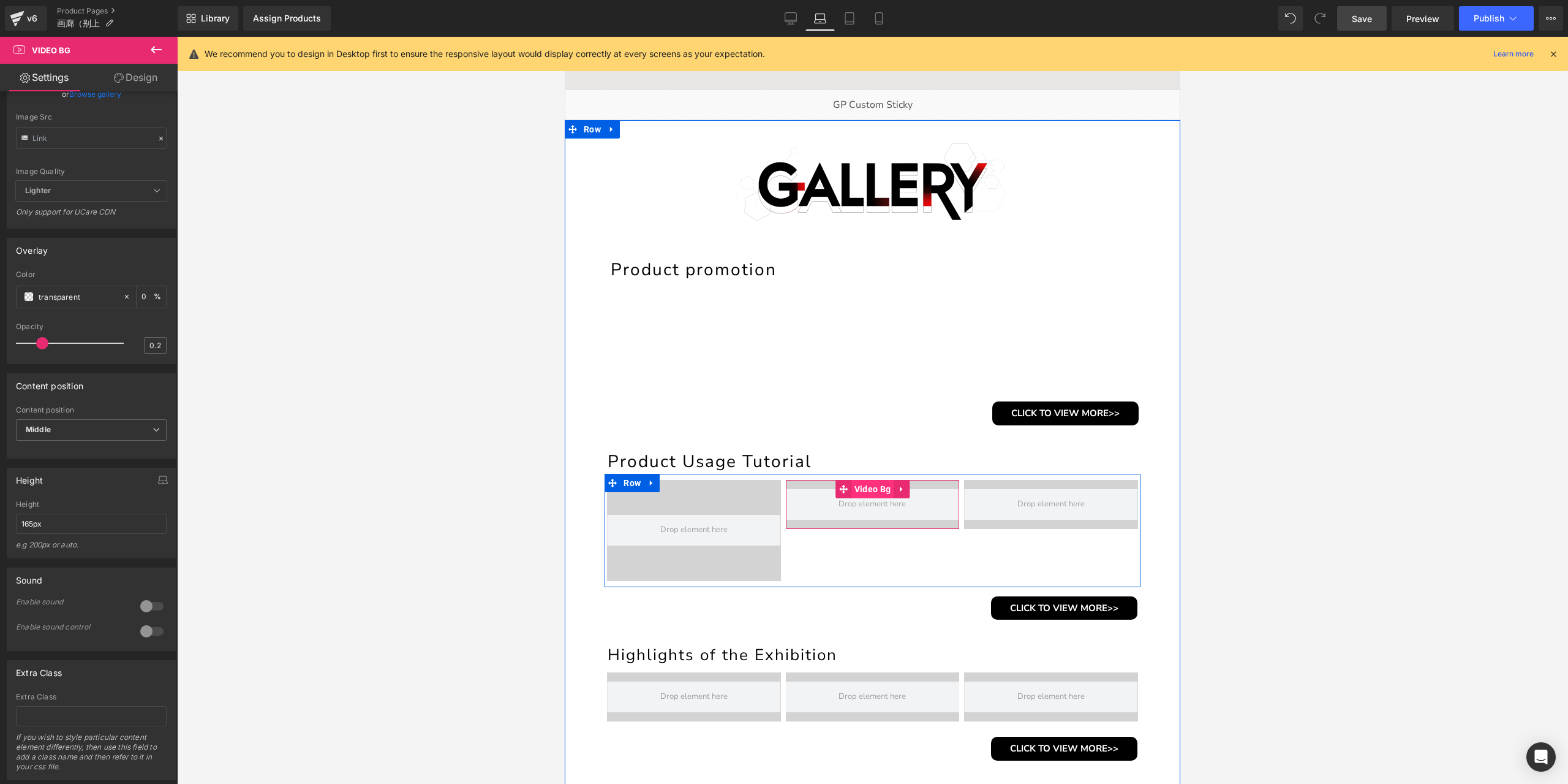
click at [866, 489] on span "Video Bg" at bounding box center [873, 489] width 42 height 19
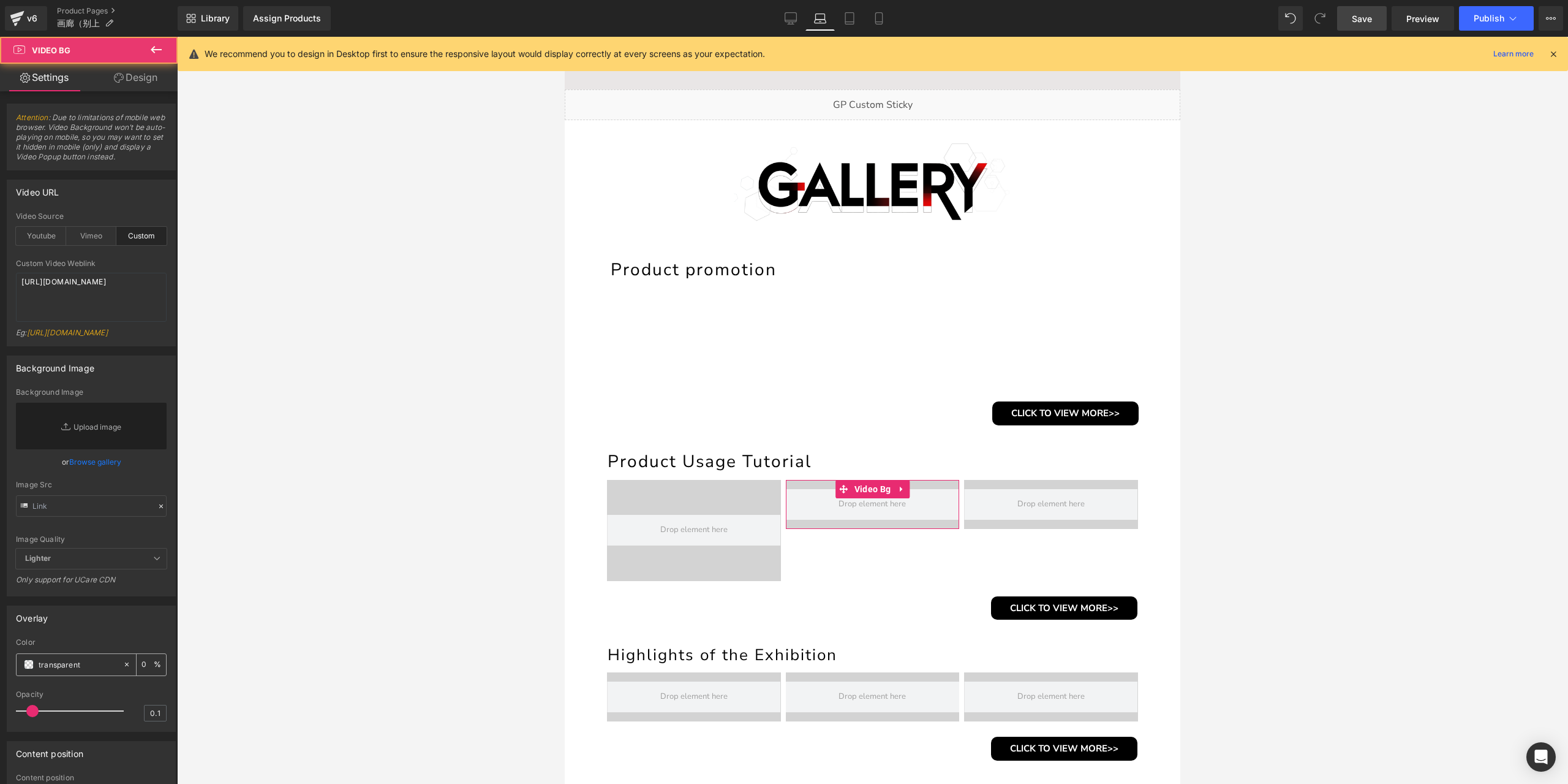
scroll to position [307, 0]
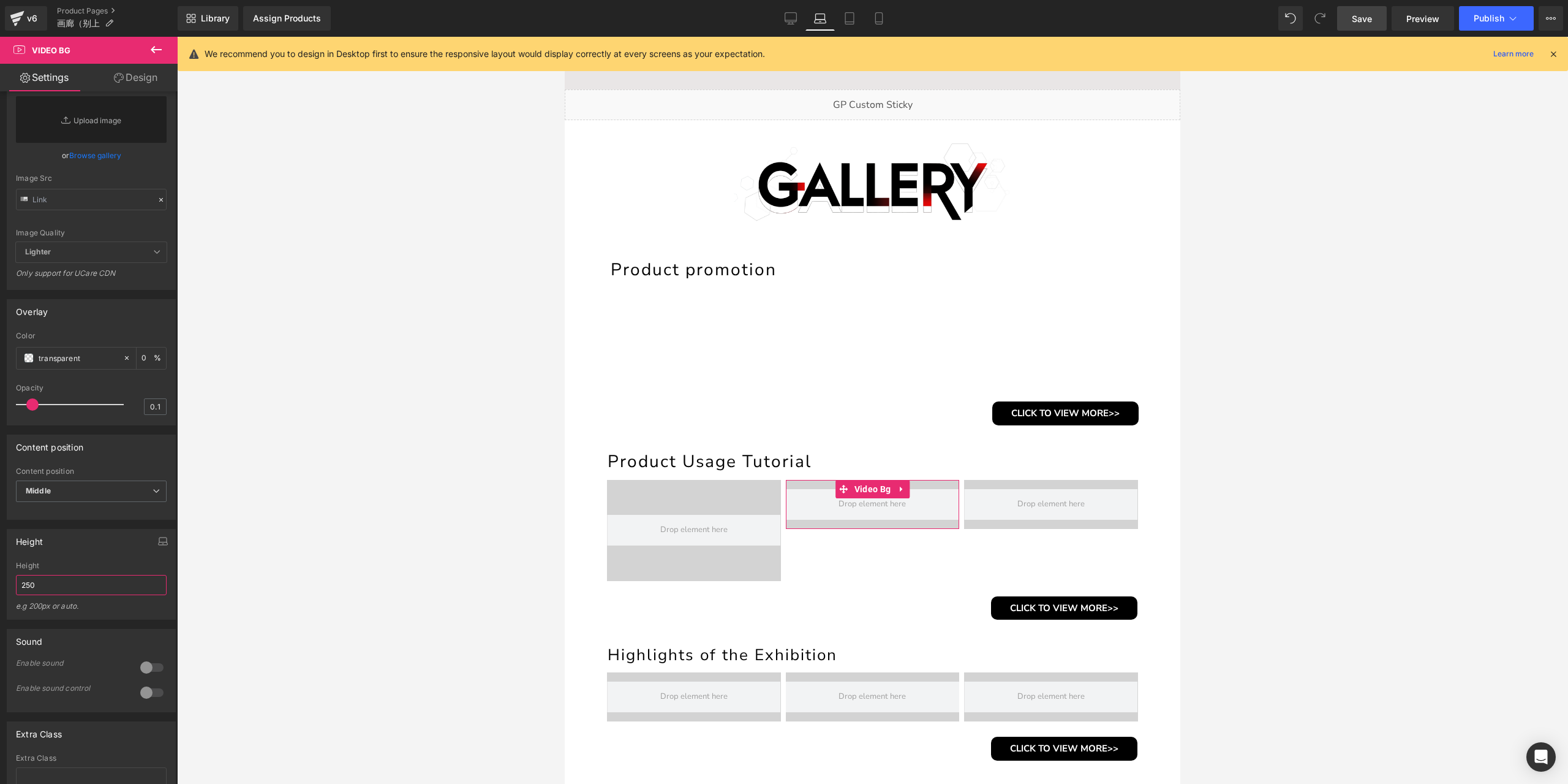
click at [61, 595] on input "250" at bounding box center [91, 585] width 151 height 20
paste input "165px"
type input "165px"
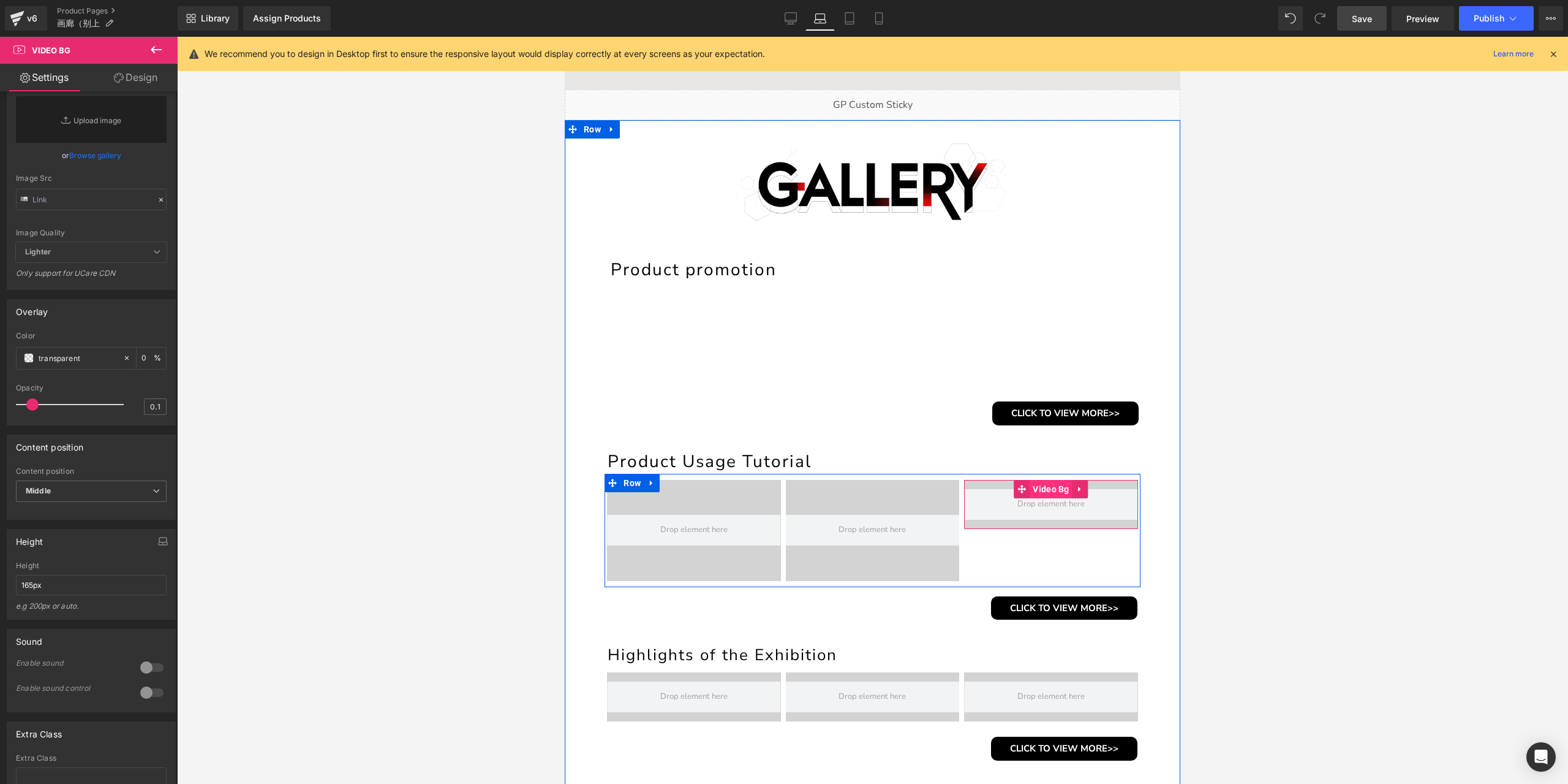
click at [1045, 486] on span "Video Bg" at bounding box center [1051, 489] width 42 height 19
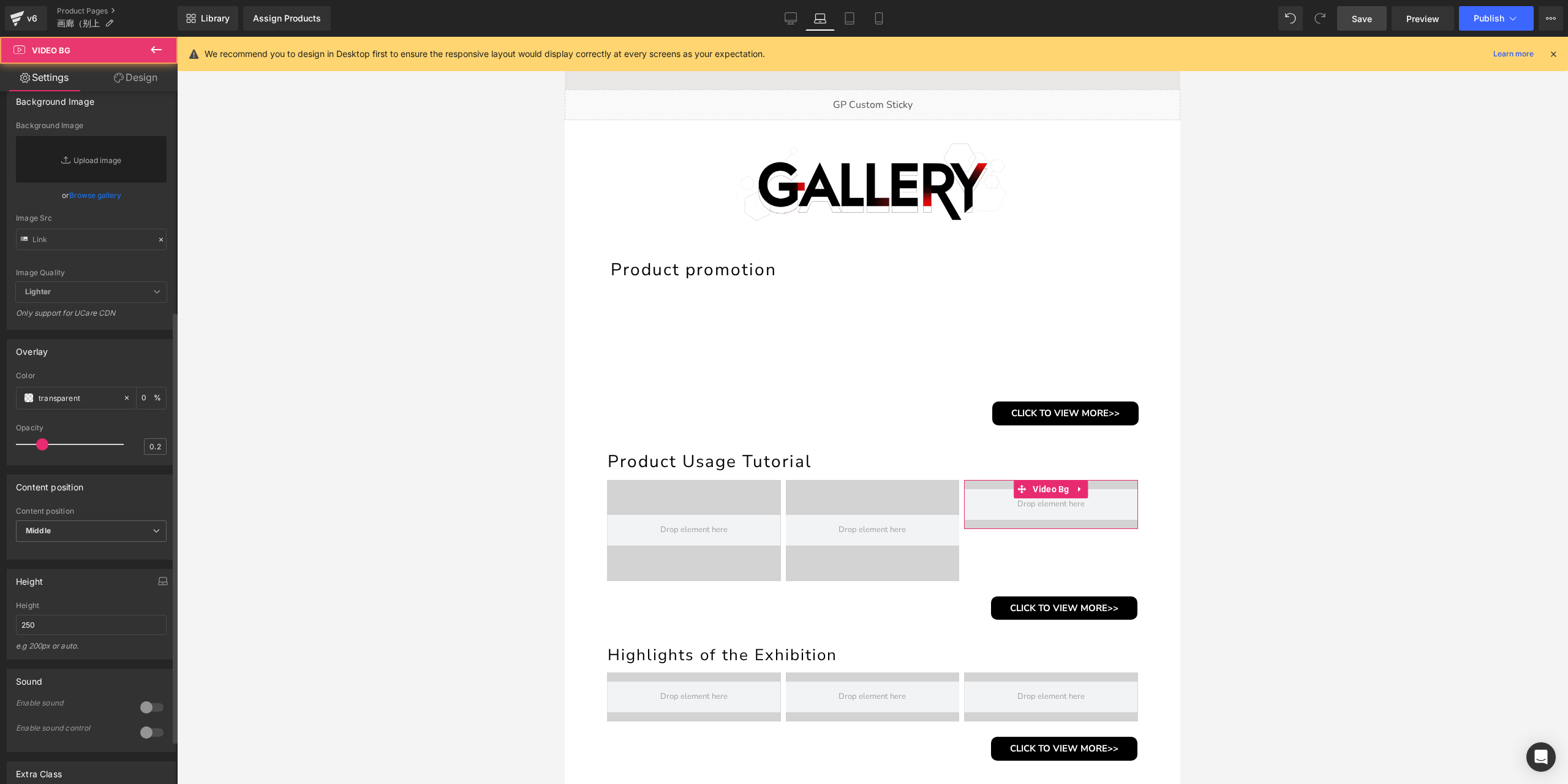
scroll to position [368, 0]
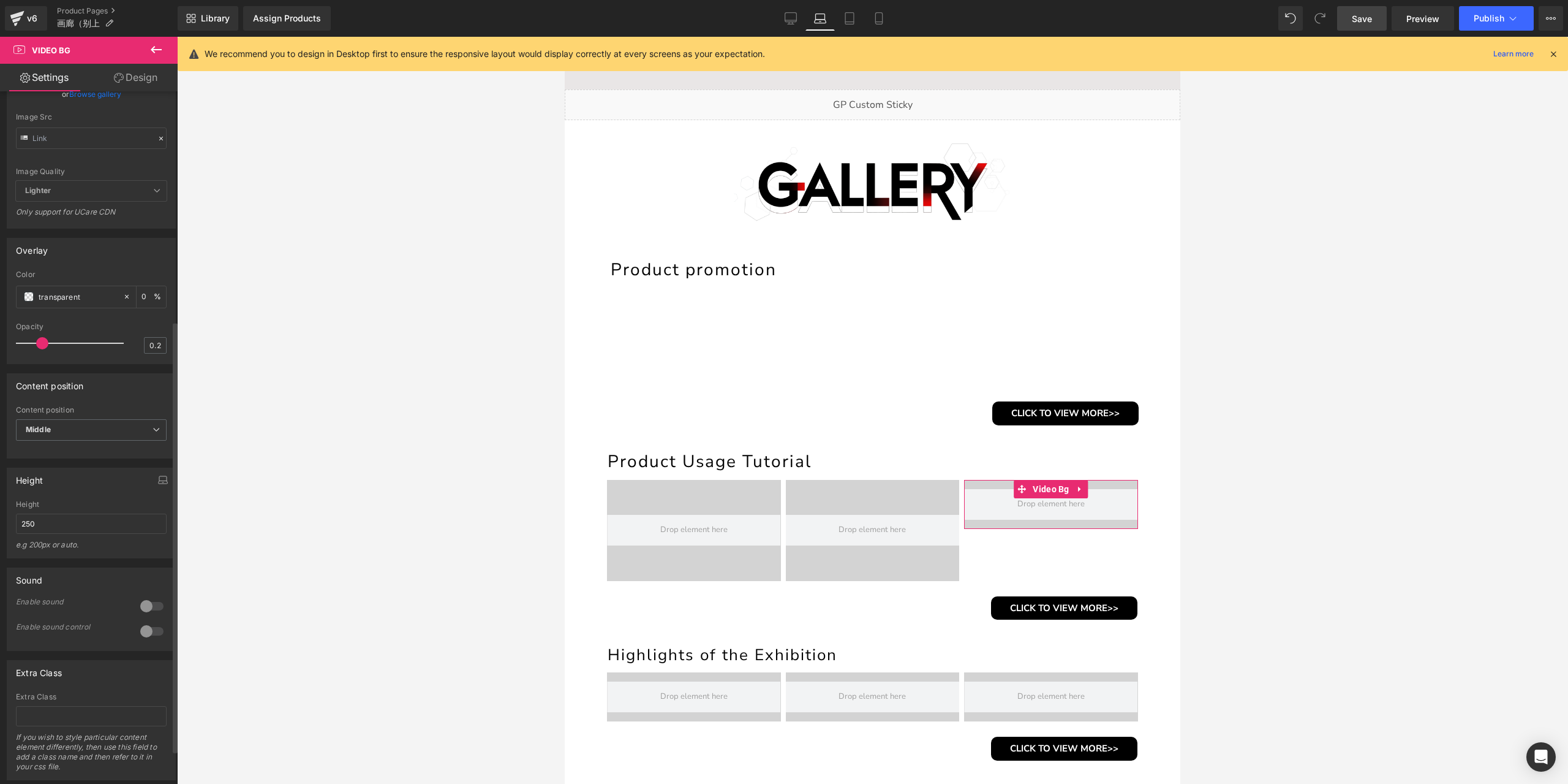
click at [66, 537] on div "Height 250 e.g 200px or auto." at bounding box center [91, 529] width 151 height 58
click at [73, 534] on input "250" at bounding box center [91, 524] width 151 height 20
paste input "165px"
type input "165px"
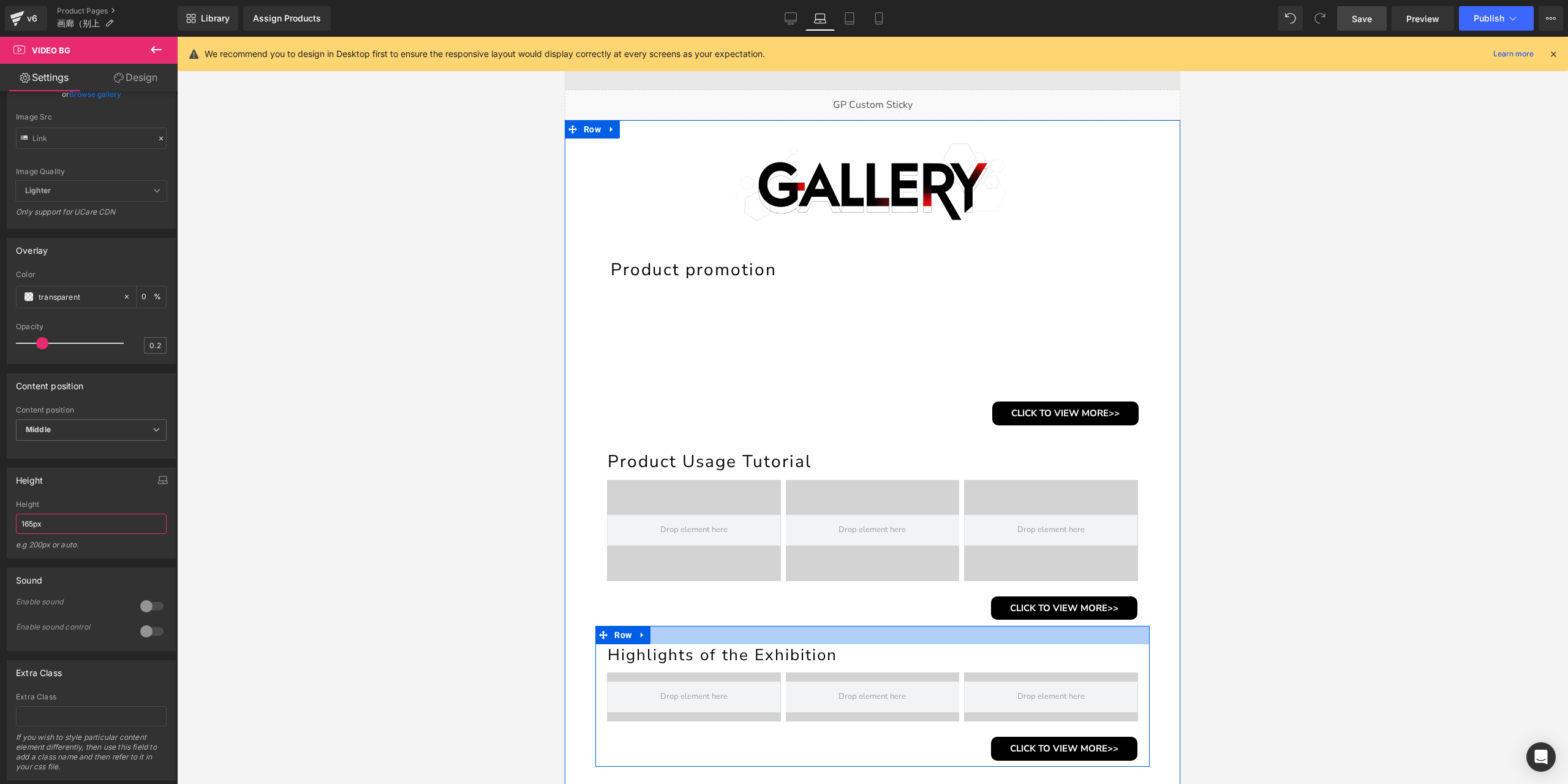
scroll to position [333, 0]
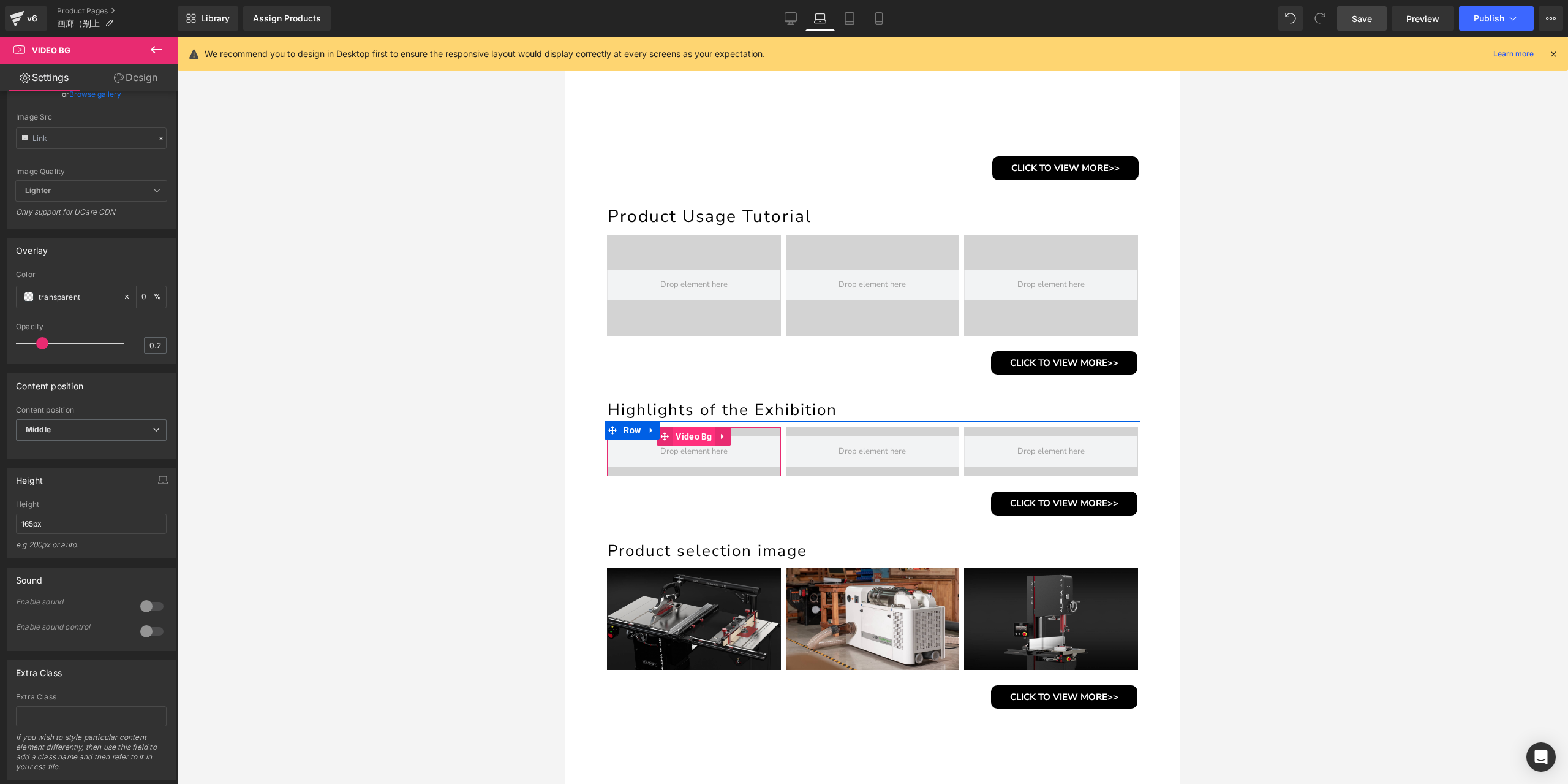
click at [689, 439] on span "Video Bg" at bounding box center [694, 436] width 42 height 19
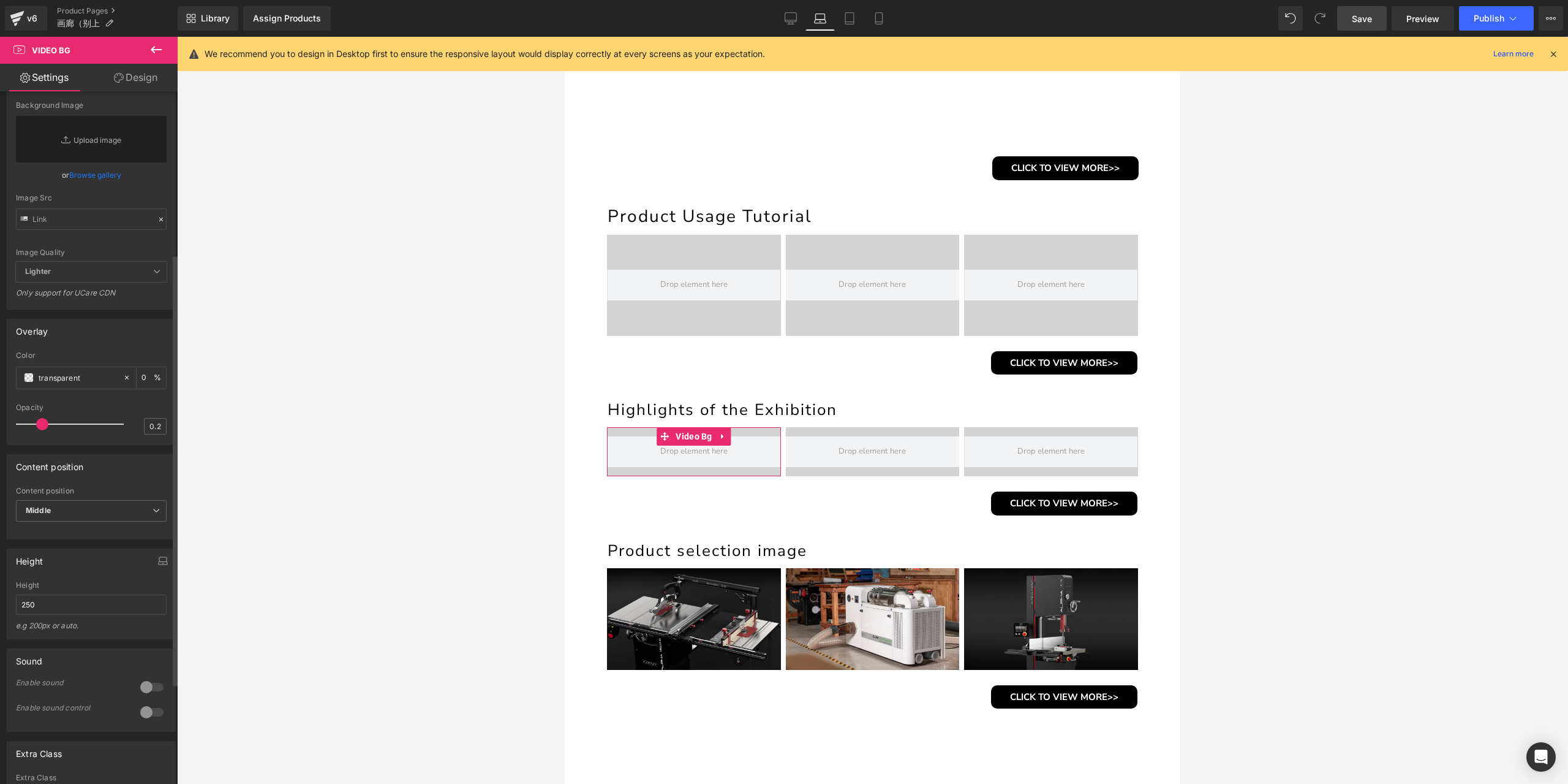
scroll to position [307, 0]
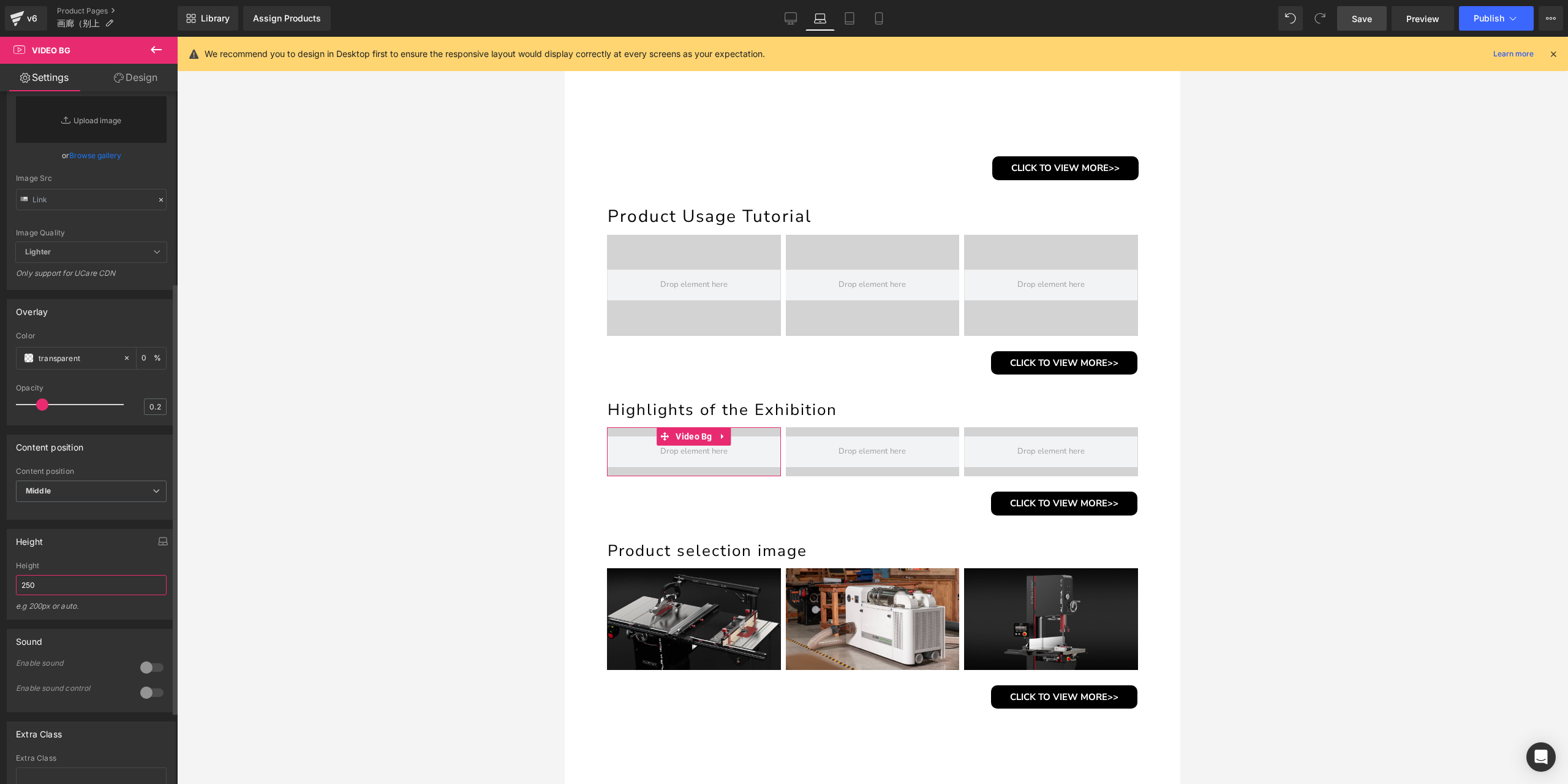
click at [65, 595] on input "250" at bounding box center [91, 585] width 151 height 20
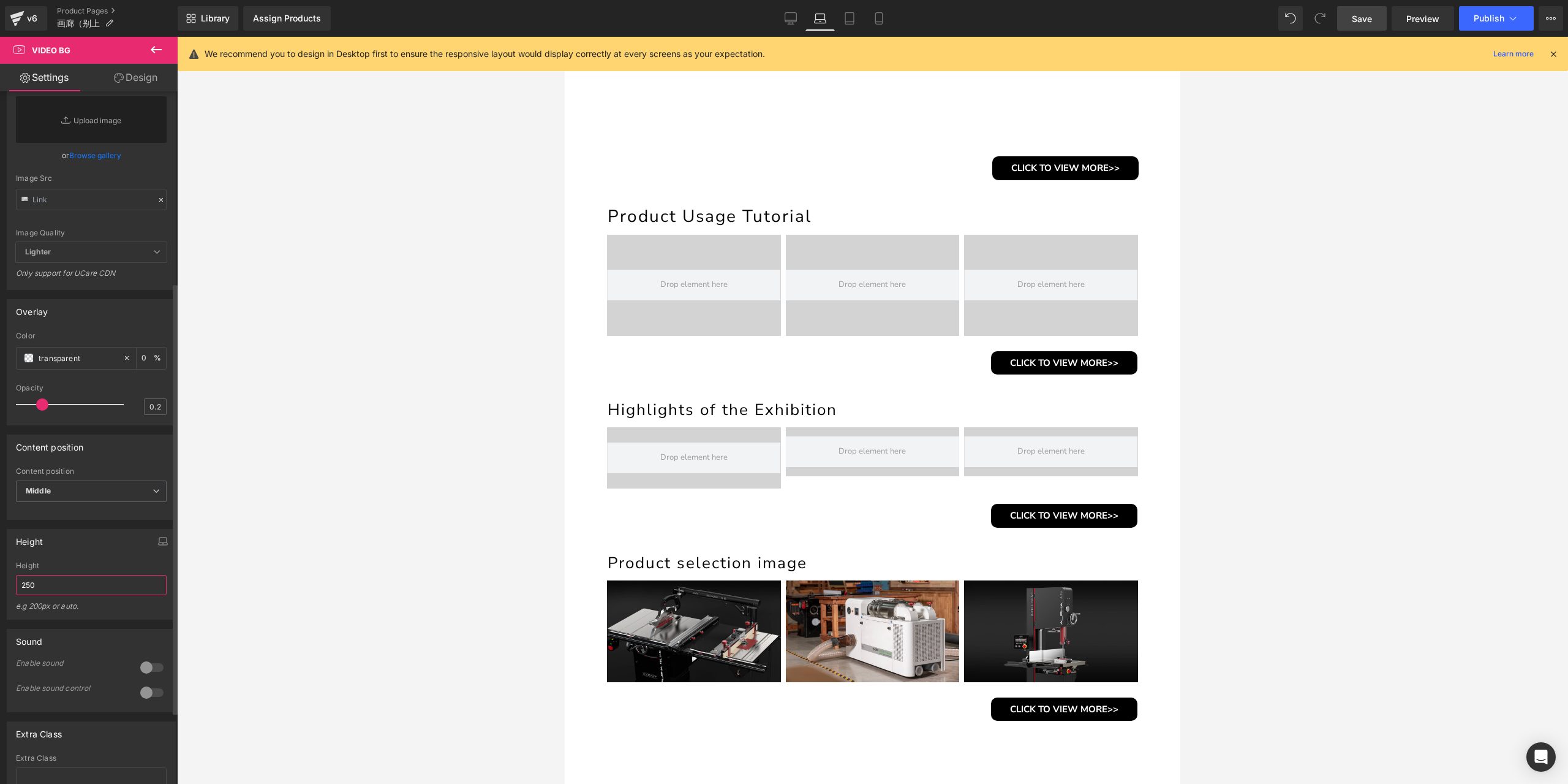
paste input "165px"
type input "165px"
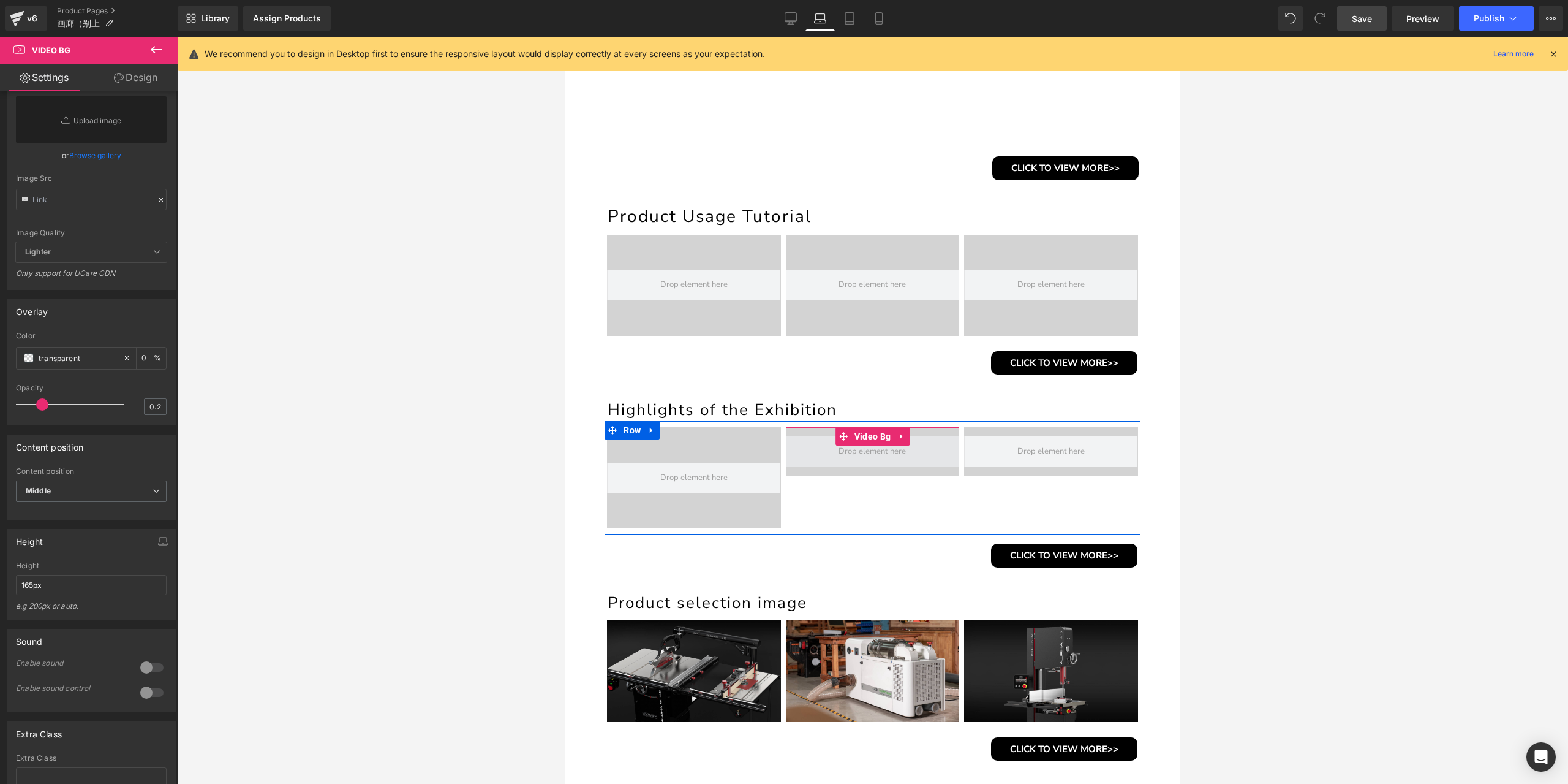
click at [867, 436] on span "Video Bg" at bounding box center [873, 436] width 42 height 19
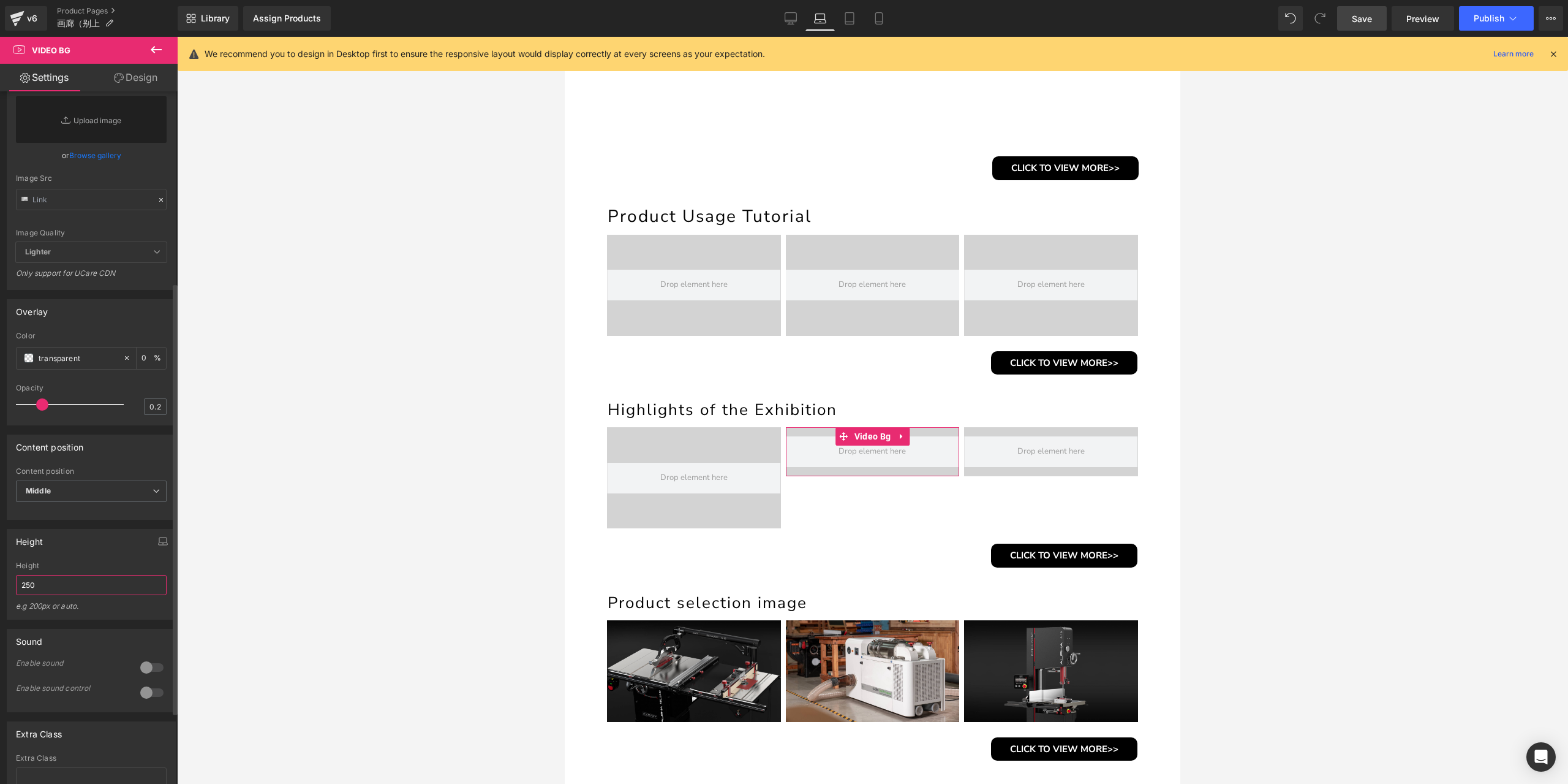
click at [68, 595] on input "250" at bounding box center [91, 585] width 151 height 20
paste input "165px"
type input "165px"
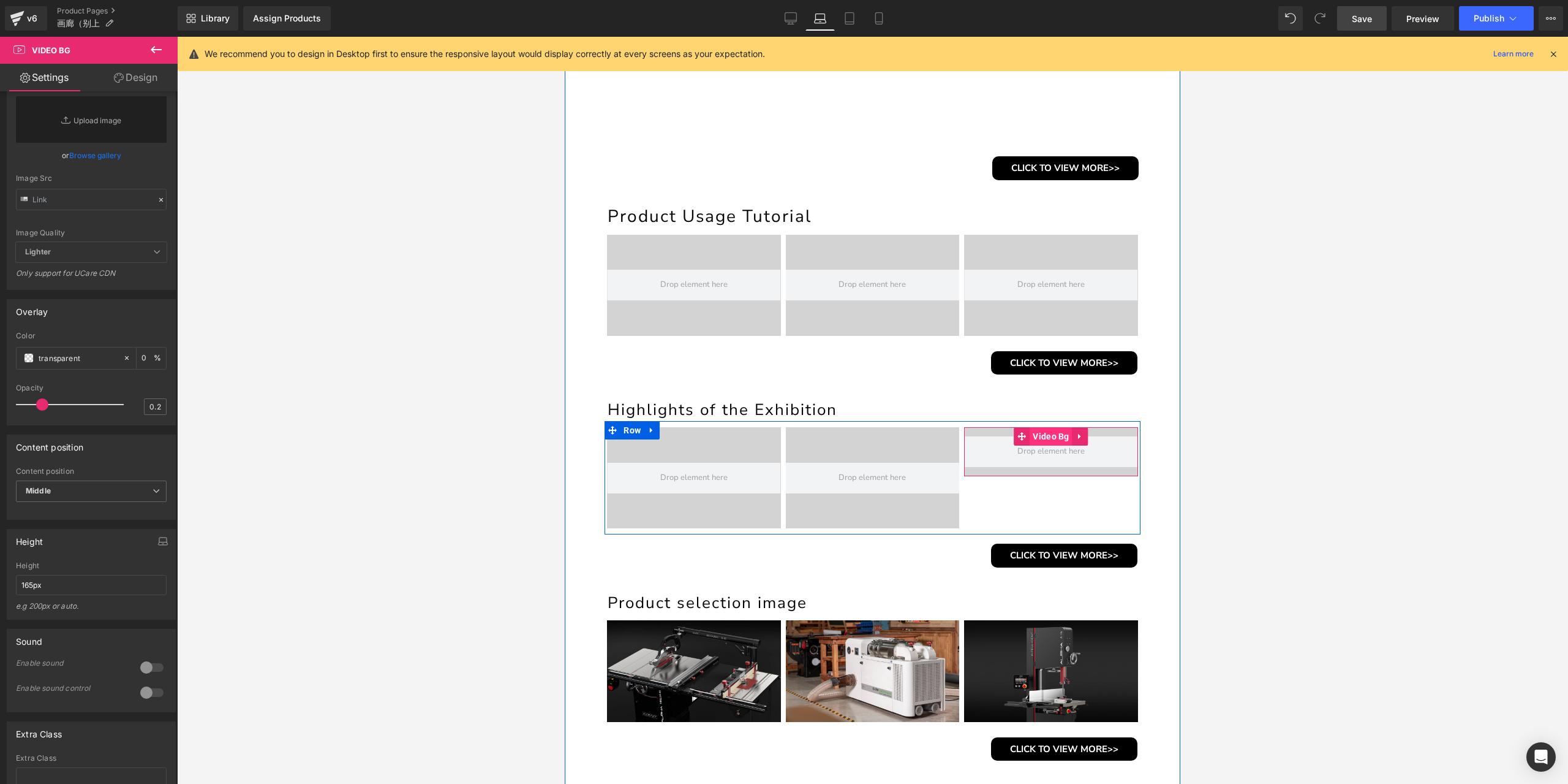
click at [1044, 439] on span "Video Bg" at bounding box center [1051, 436] width 42 height 19
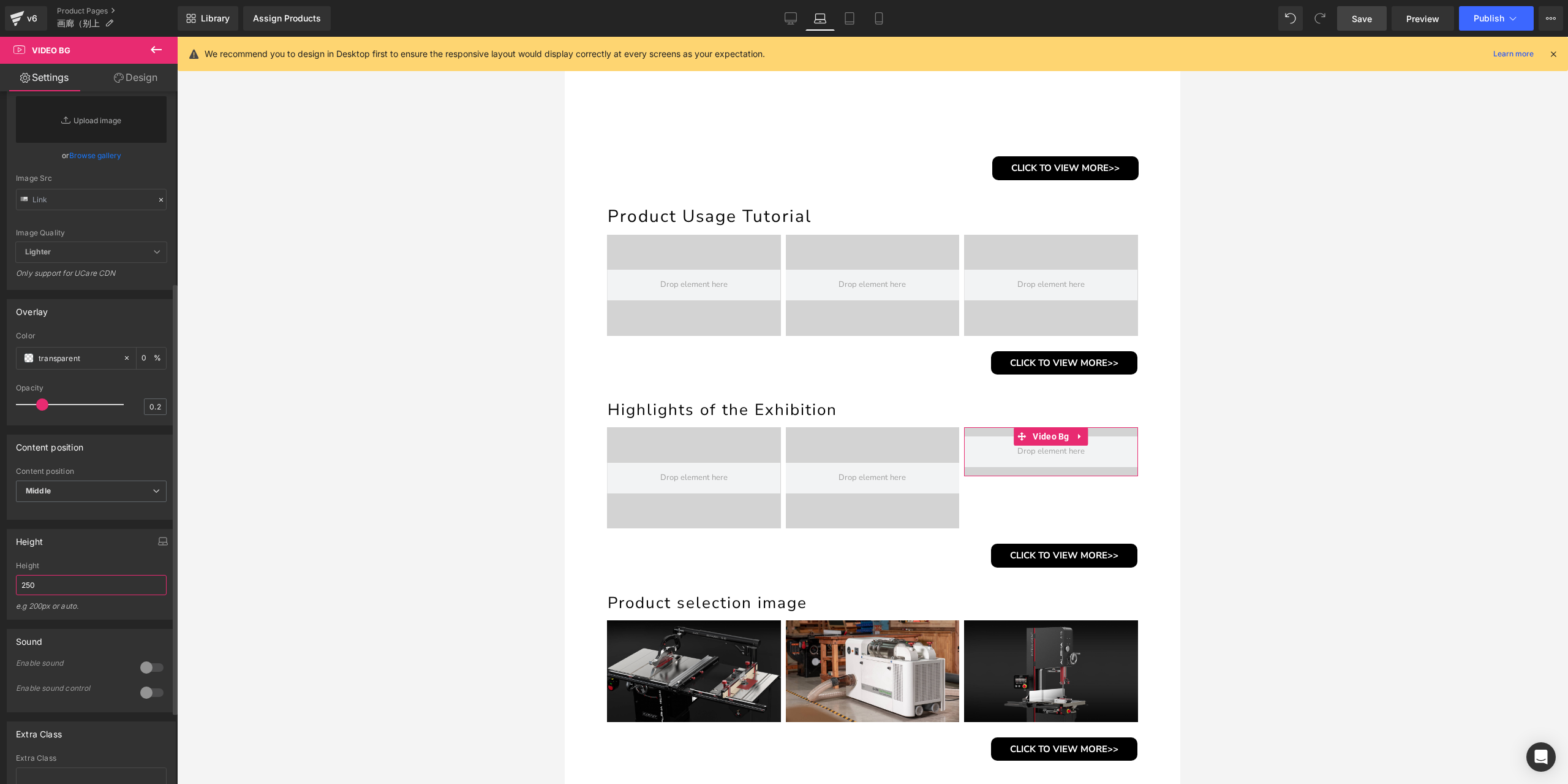
click at [59, 595] on input "250" at bounding box center [91, 585] width 151 height 20
paste input "165px"
type input "165px"
click at [1373, 23] on link "Save" at bounding box center [1362, 19] width 50 height 25
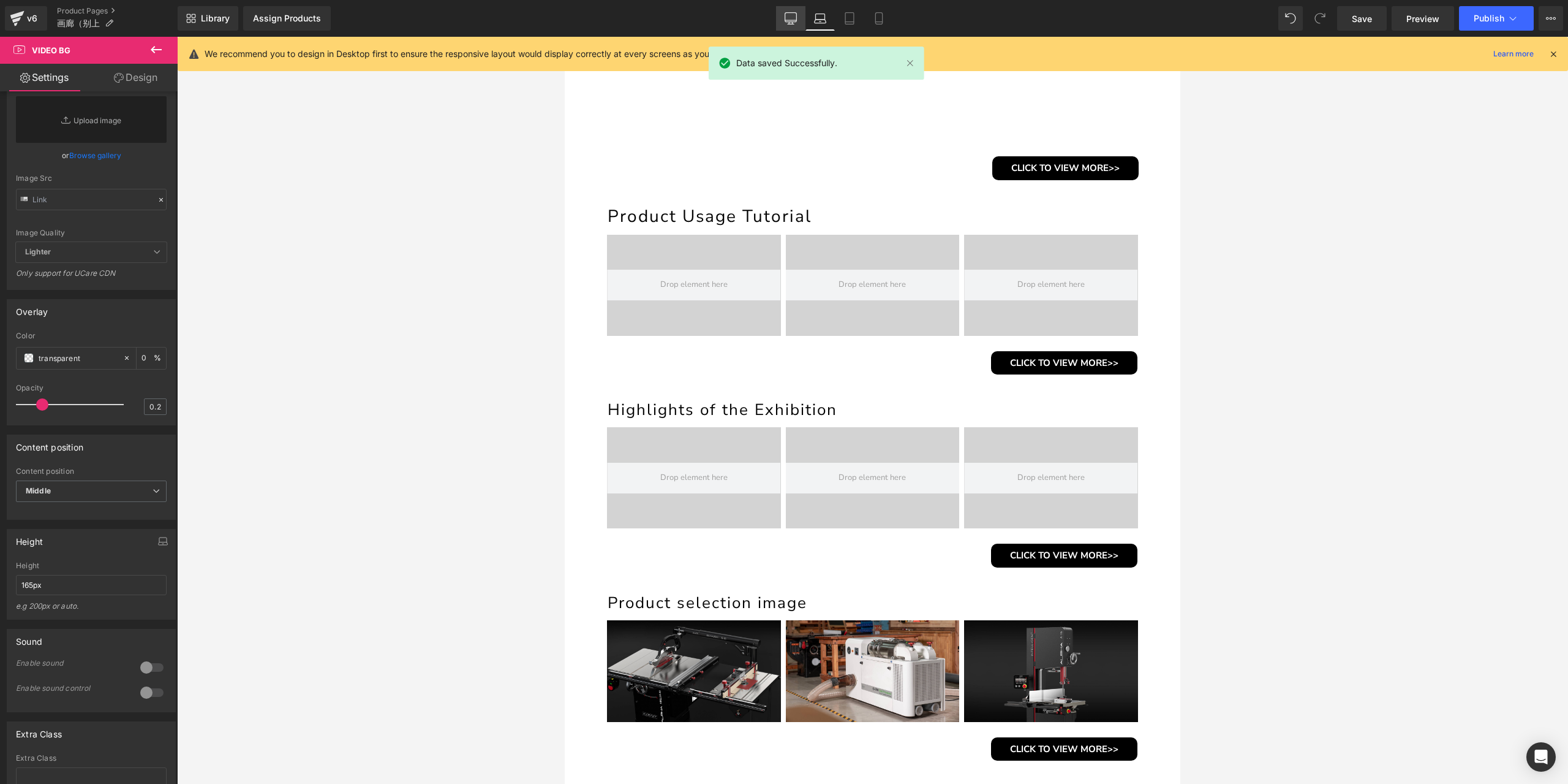
click at [792, 21] on icon at bounding box center [791, 18] width 12 height 9
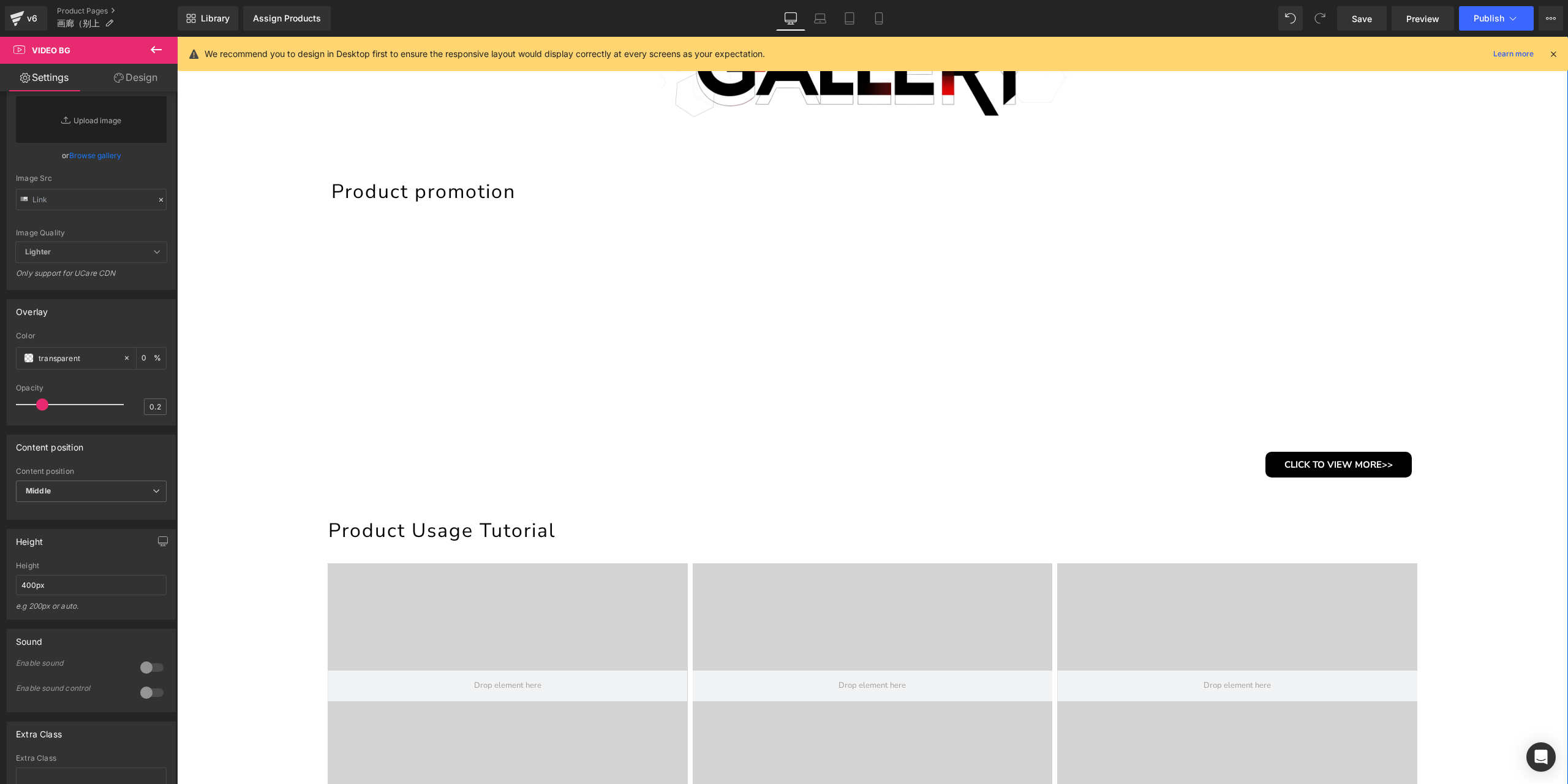
scroll to position [0, 0]
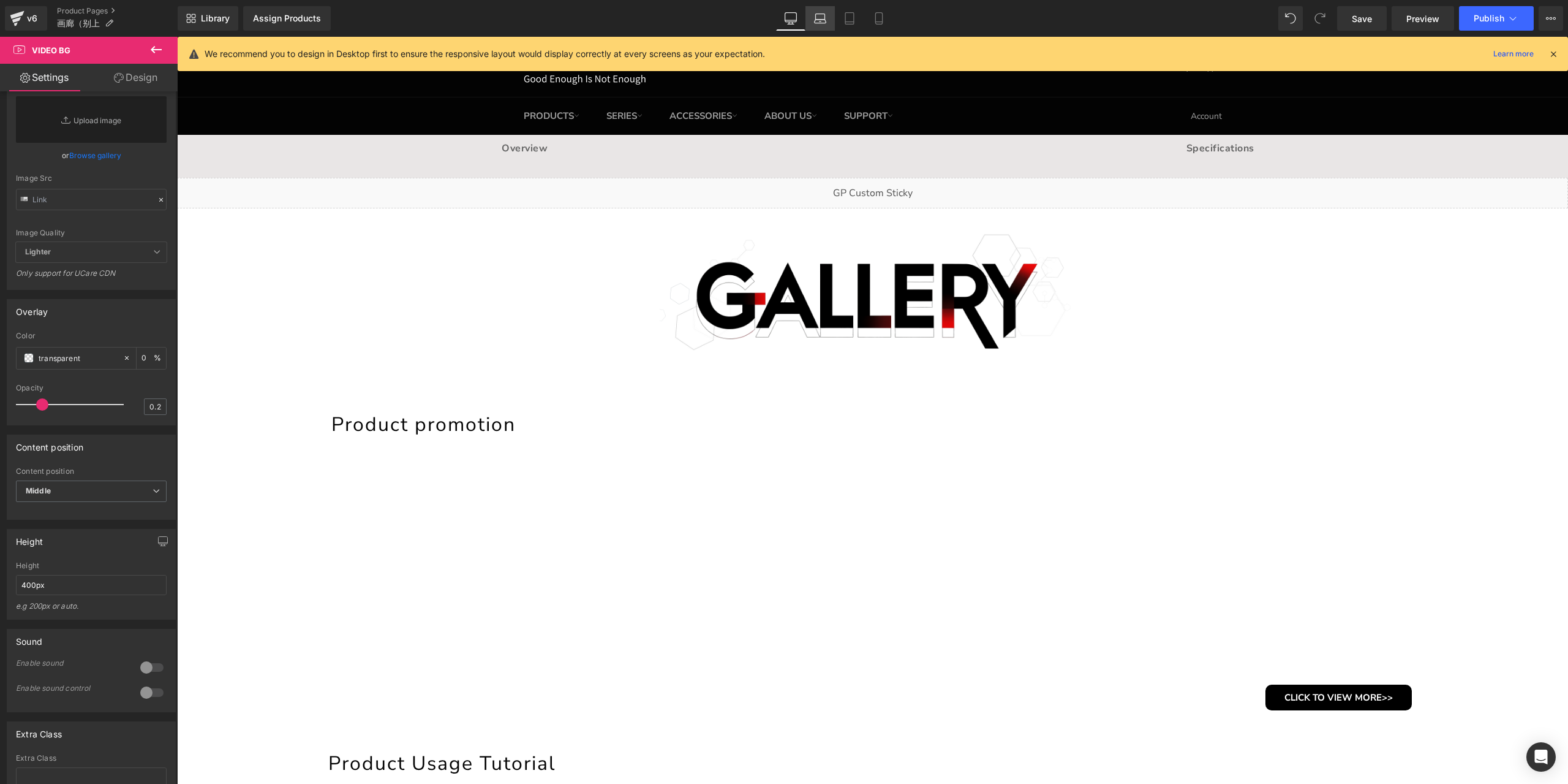
click at [812, 19] on link "Laptop" at bounding box center [820, 19] width 29 height 25
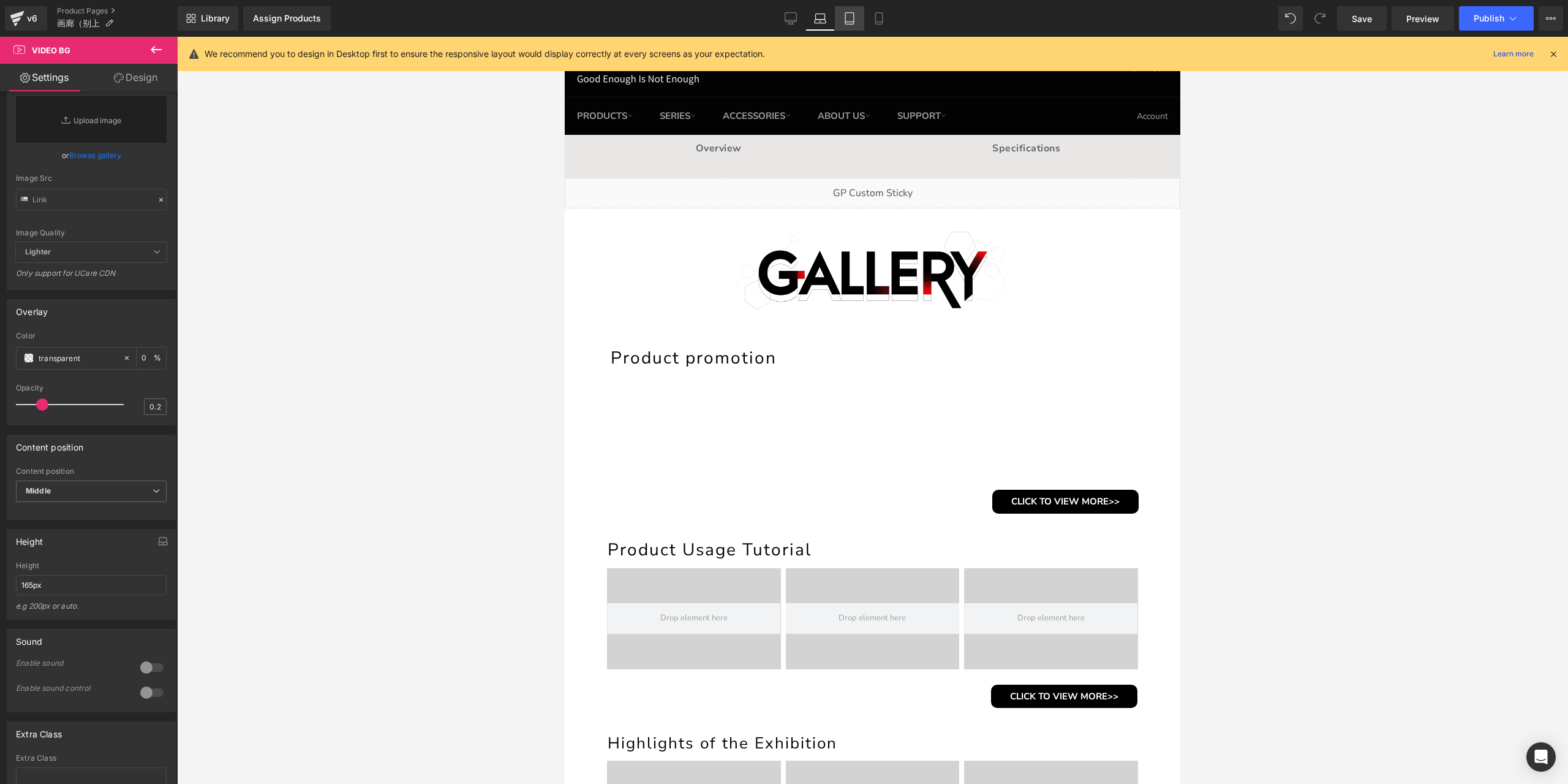
click at [856, 27] on link "Tablet" at bounding box center [849, 19] width 29 height 25
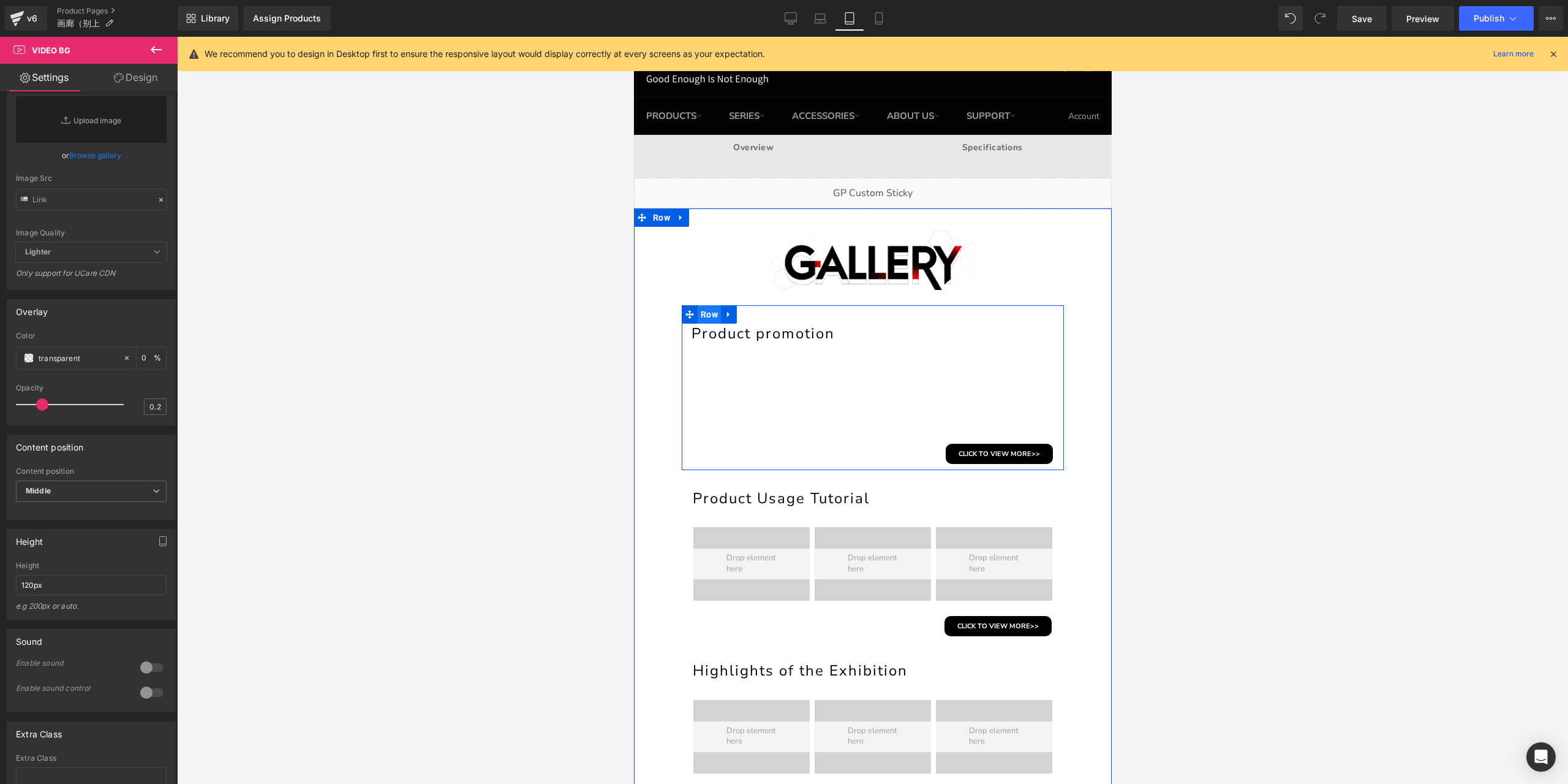
click at [707, 314] on span "Row" at bounding box center [708, 314] width 23 height 19
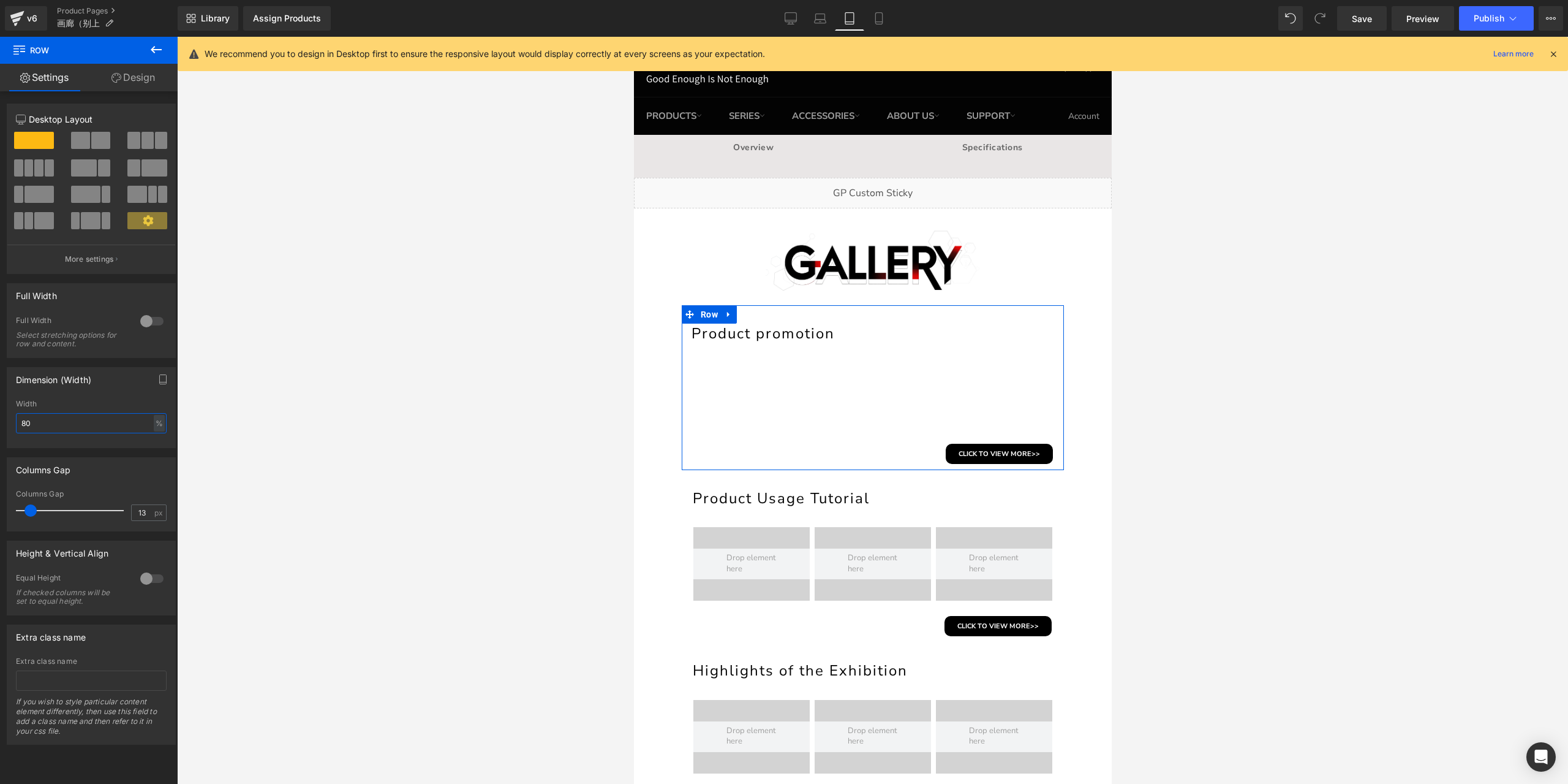
click at [128, 419] on input "80" at bounding box center [91, 423] width 151 height 20
type input "90"
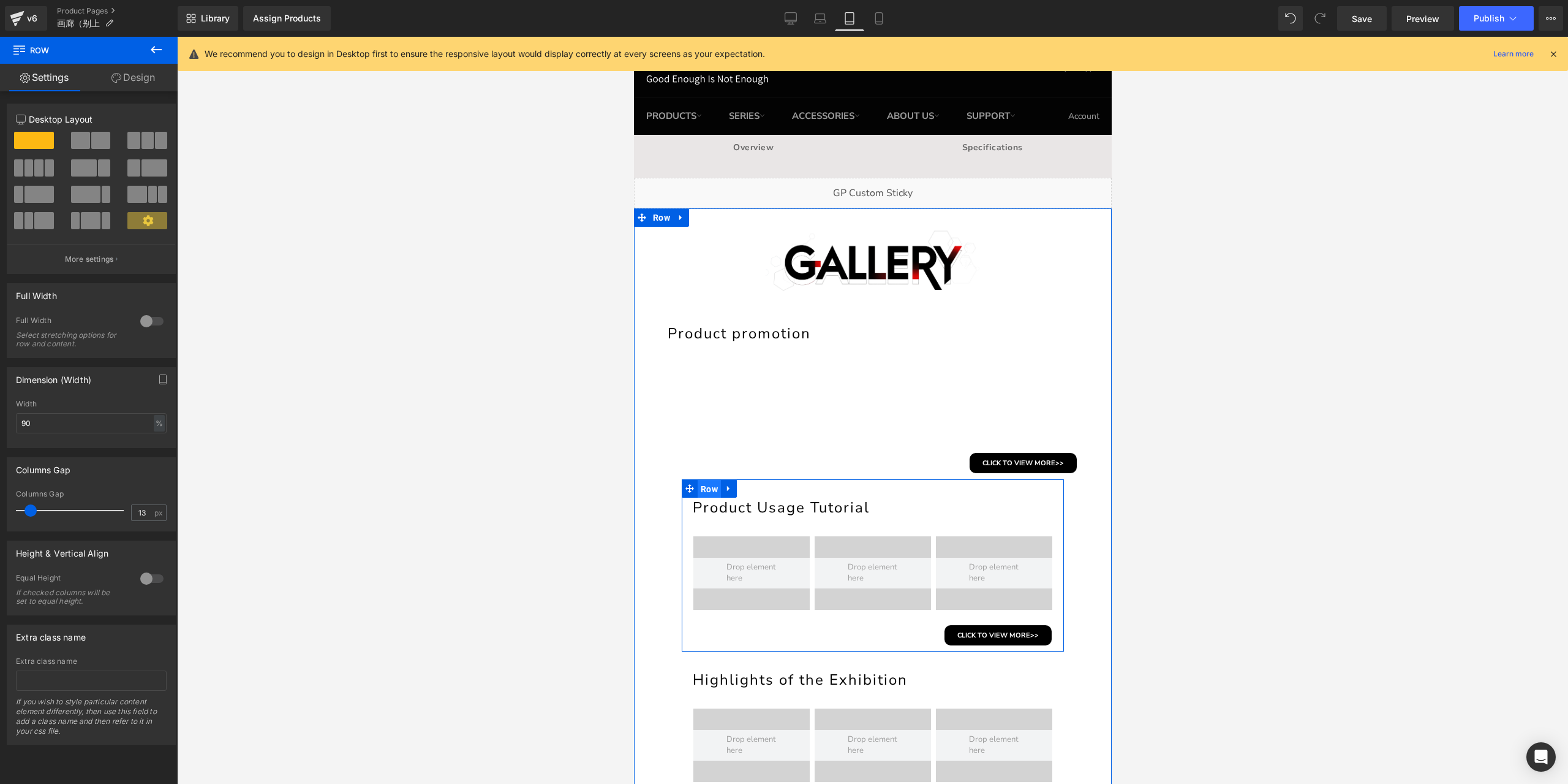
click at [708, 485] on span "Row" at bounding box center [708, 489] width 23 height 19
click at [42, 423] on input "80" at bounding box center [91, 423] width 151 height 20
type input "90"
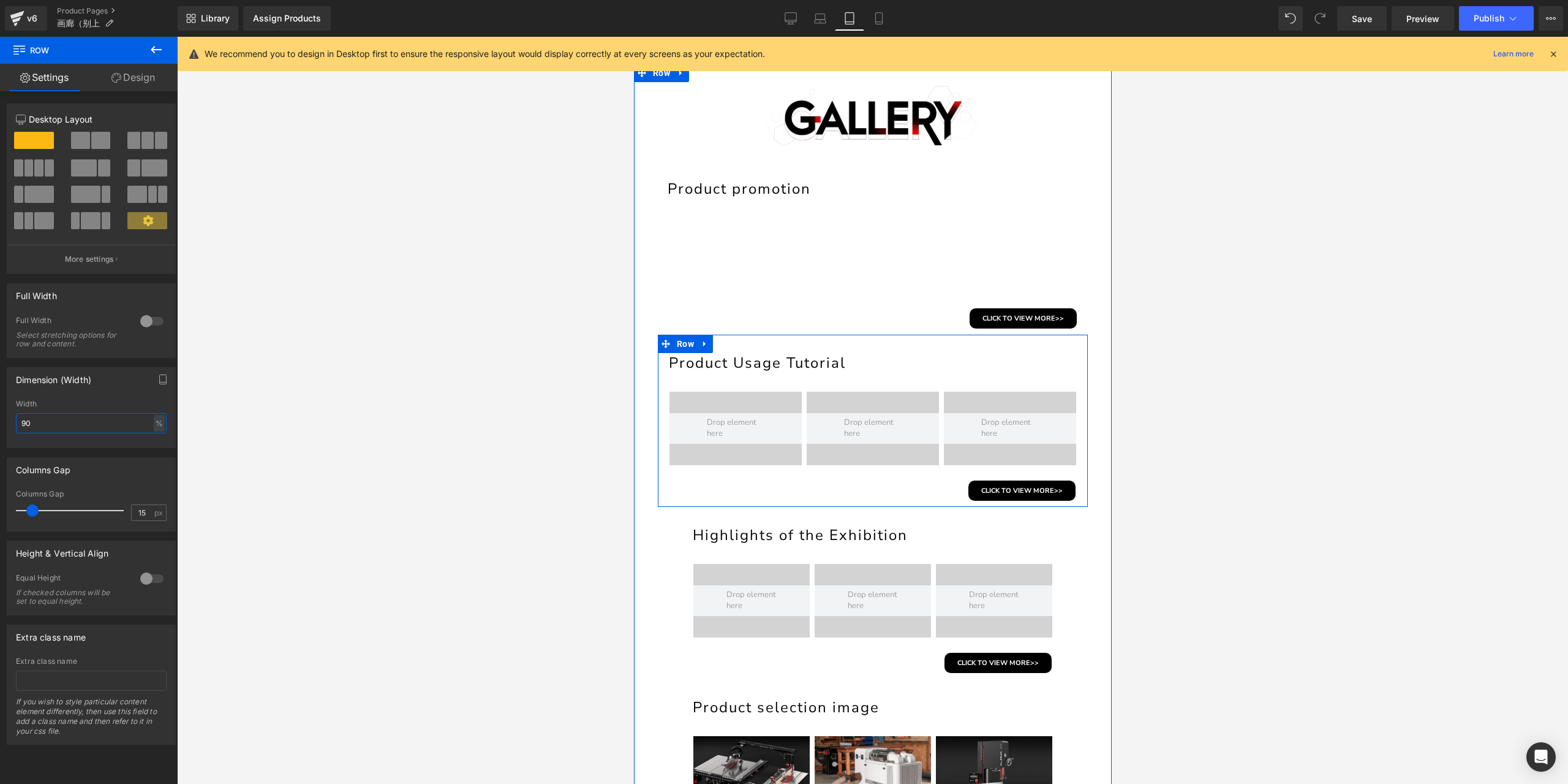
scroll to position [184, 0]
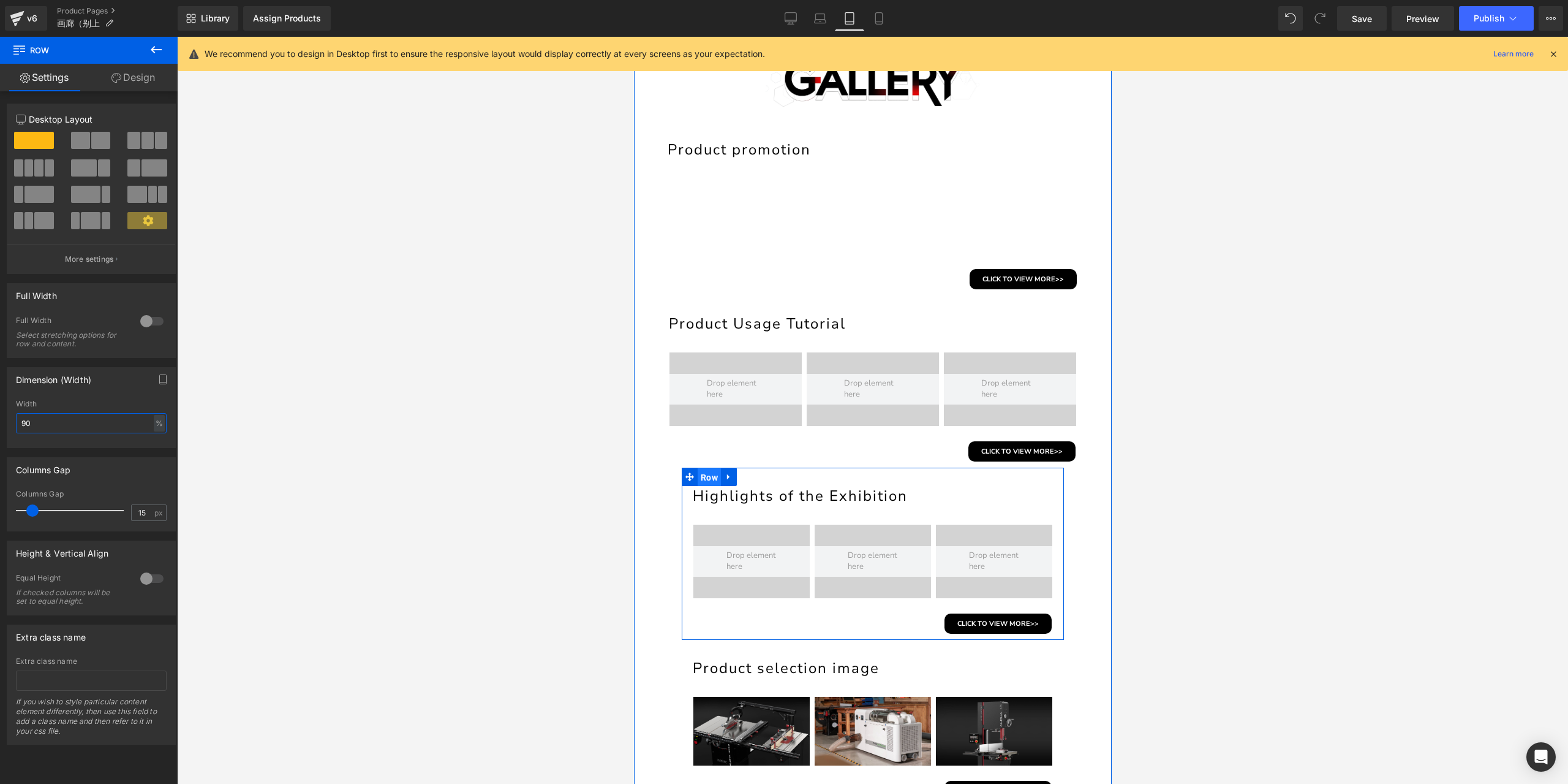
drag, startPoint x: 703, startPoint y: 477, endPoint x: 1248, endPoint y: 525, distance: 547.1
click at [703, 477] on span "Row" at bounding box center [708, 477] width 23 height 19
click at [103, 419] on input "80" at bounding box center [91, 423] width 151 height 20
type input "90"
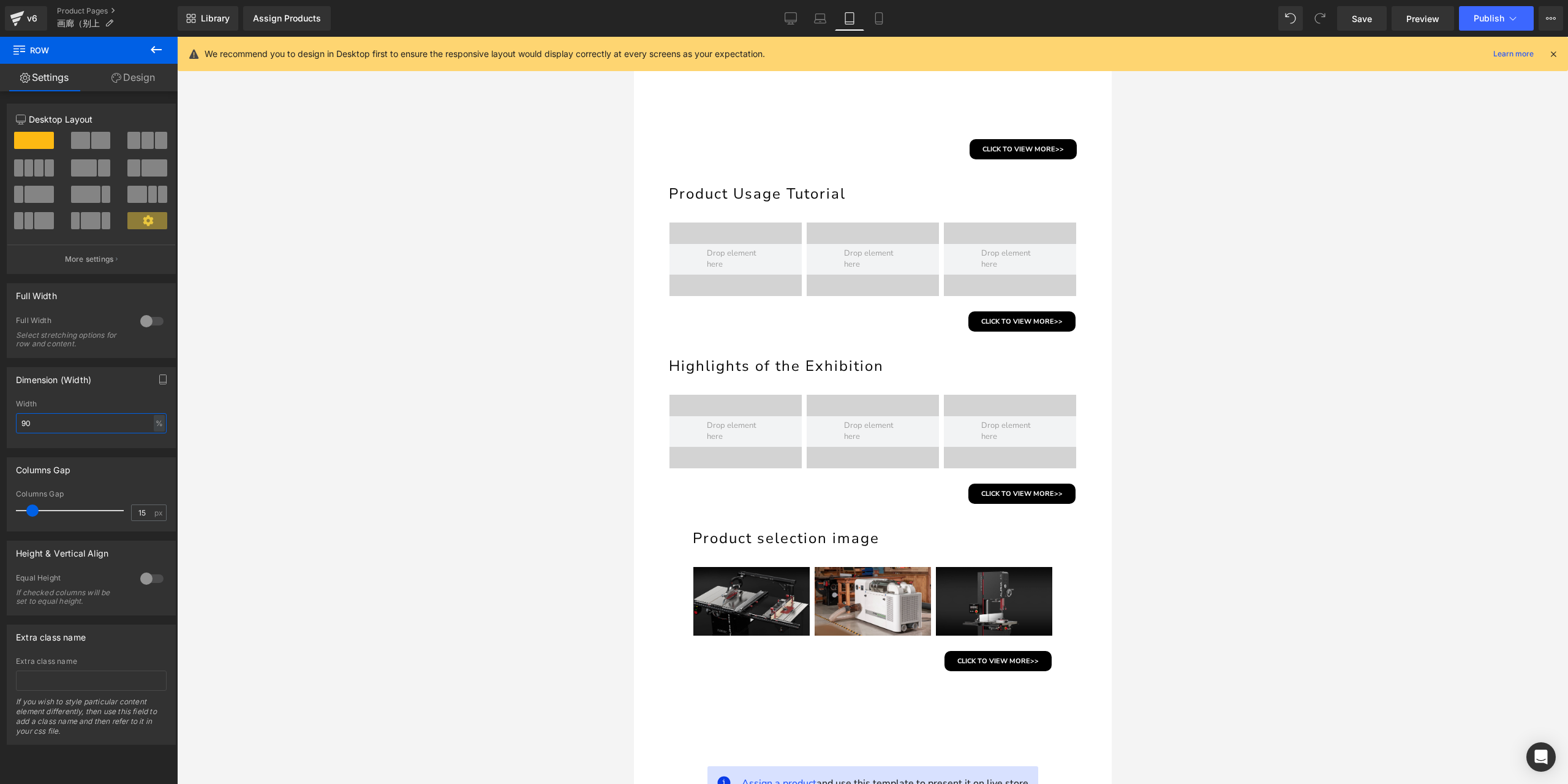
scroll to position [368, 0]
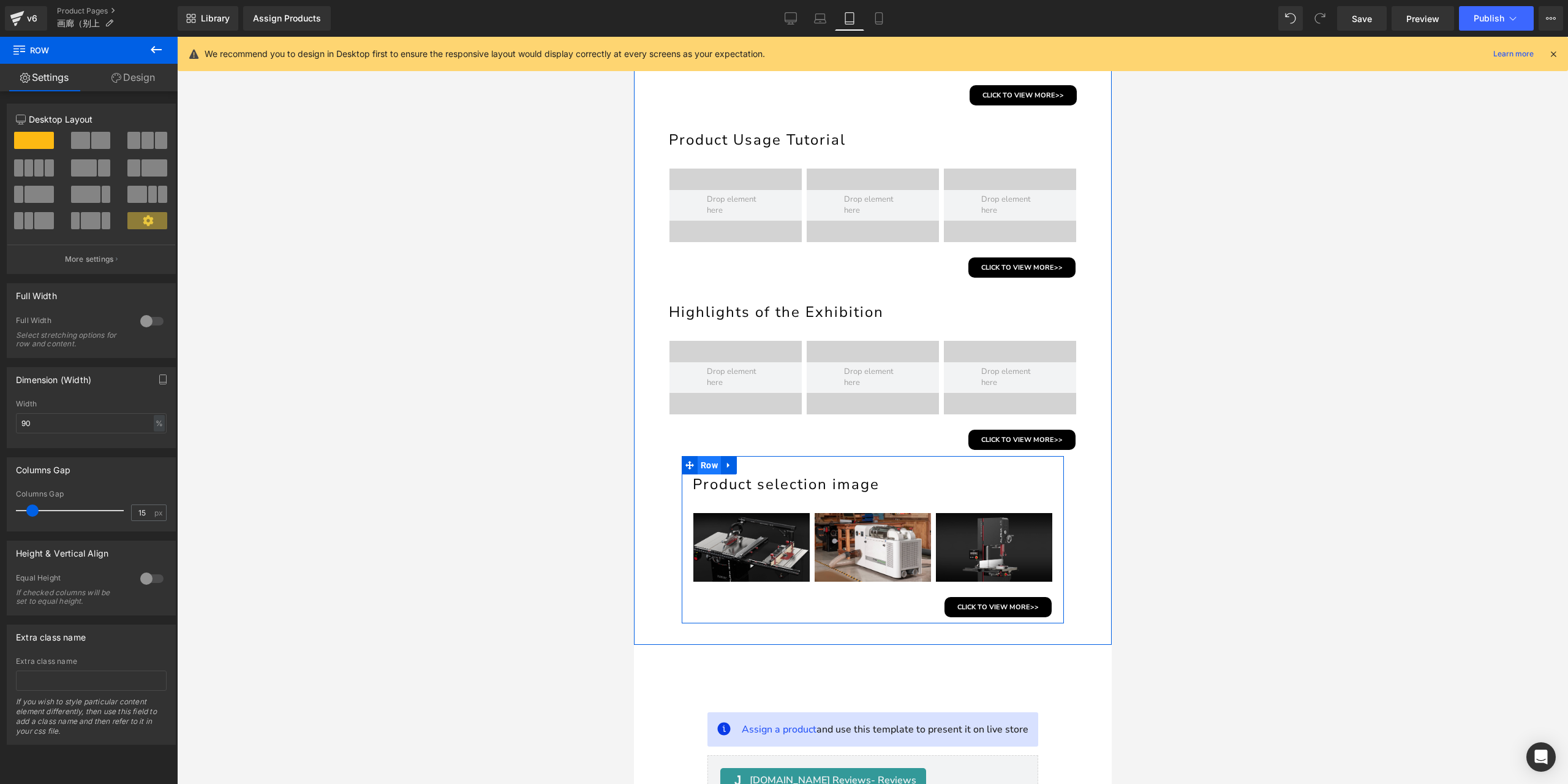
click at [708, 462] on span "Row" at bounding box center [708, 465] width 23 height 19
click at [103, 420] on input "80" at bounding box center [91, 423] width 151 height 20
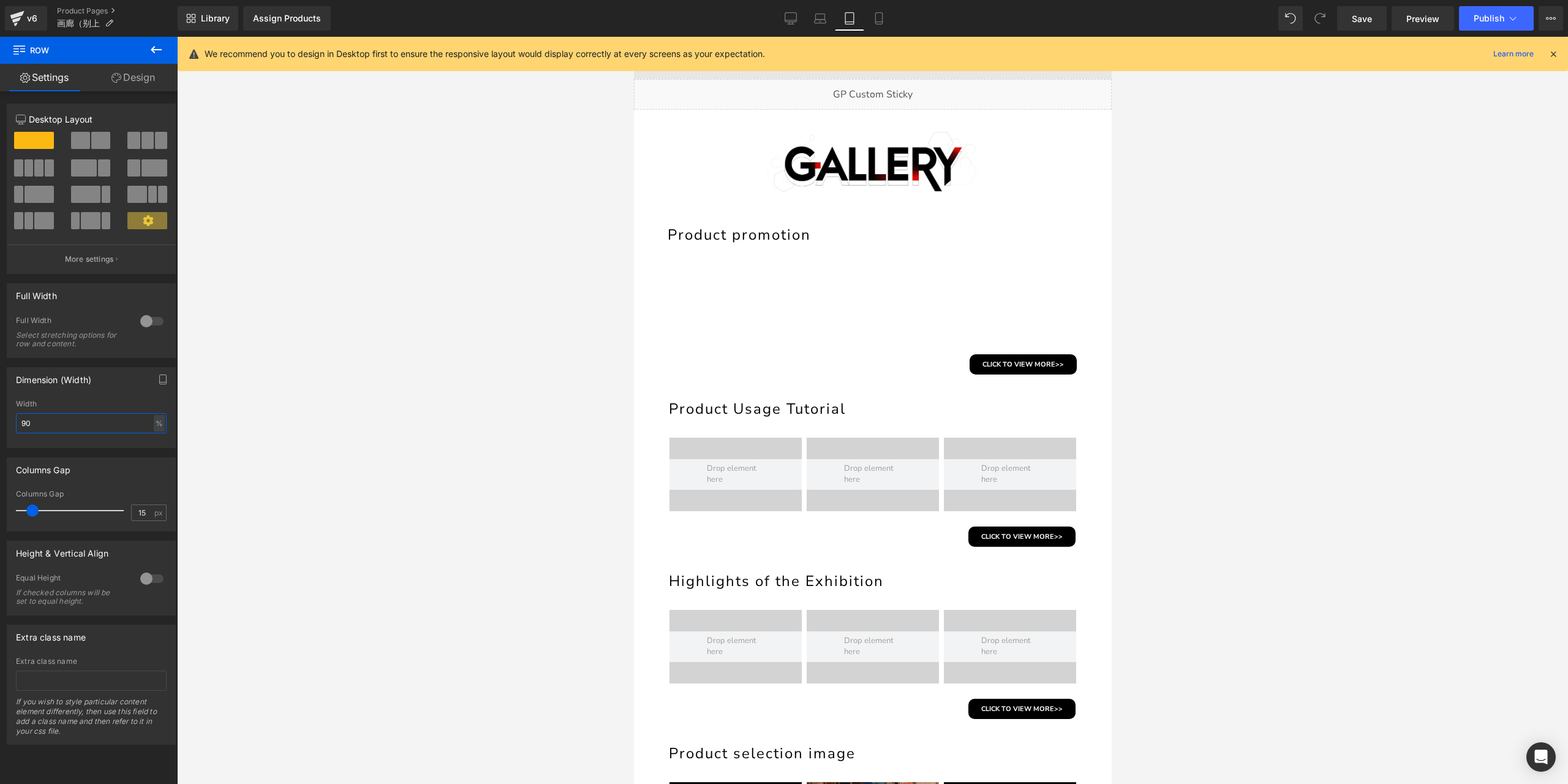
scroll to position [61, 0]
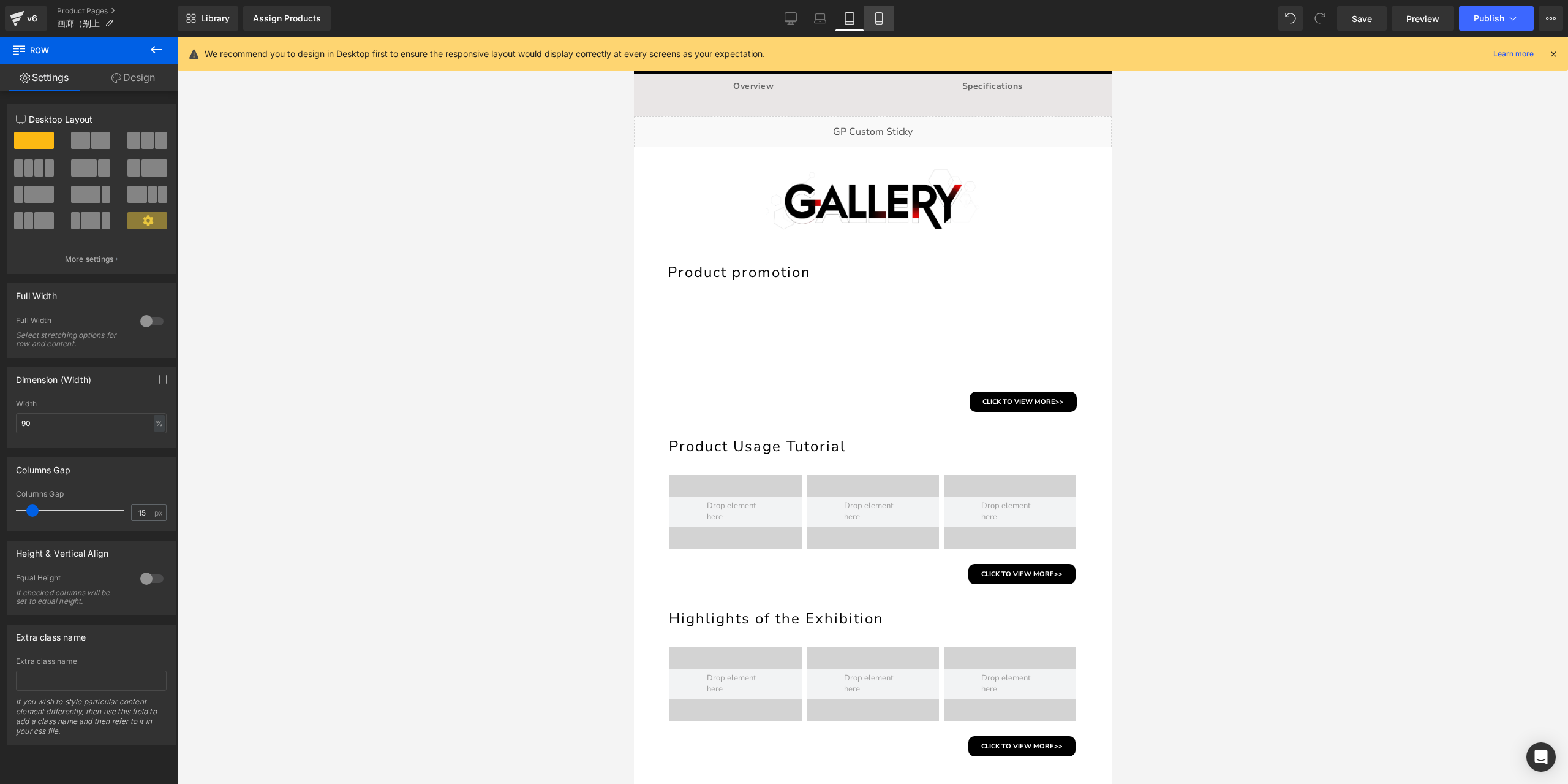
click at [878, 17] on icon at bounding box center [879, 19] width 12 height 12
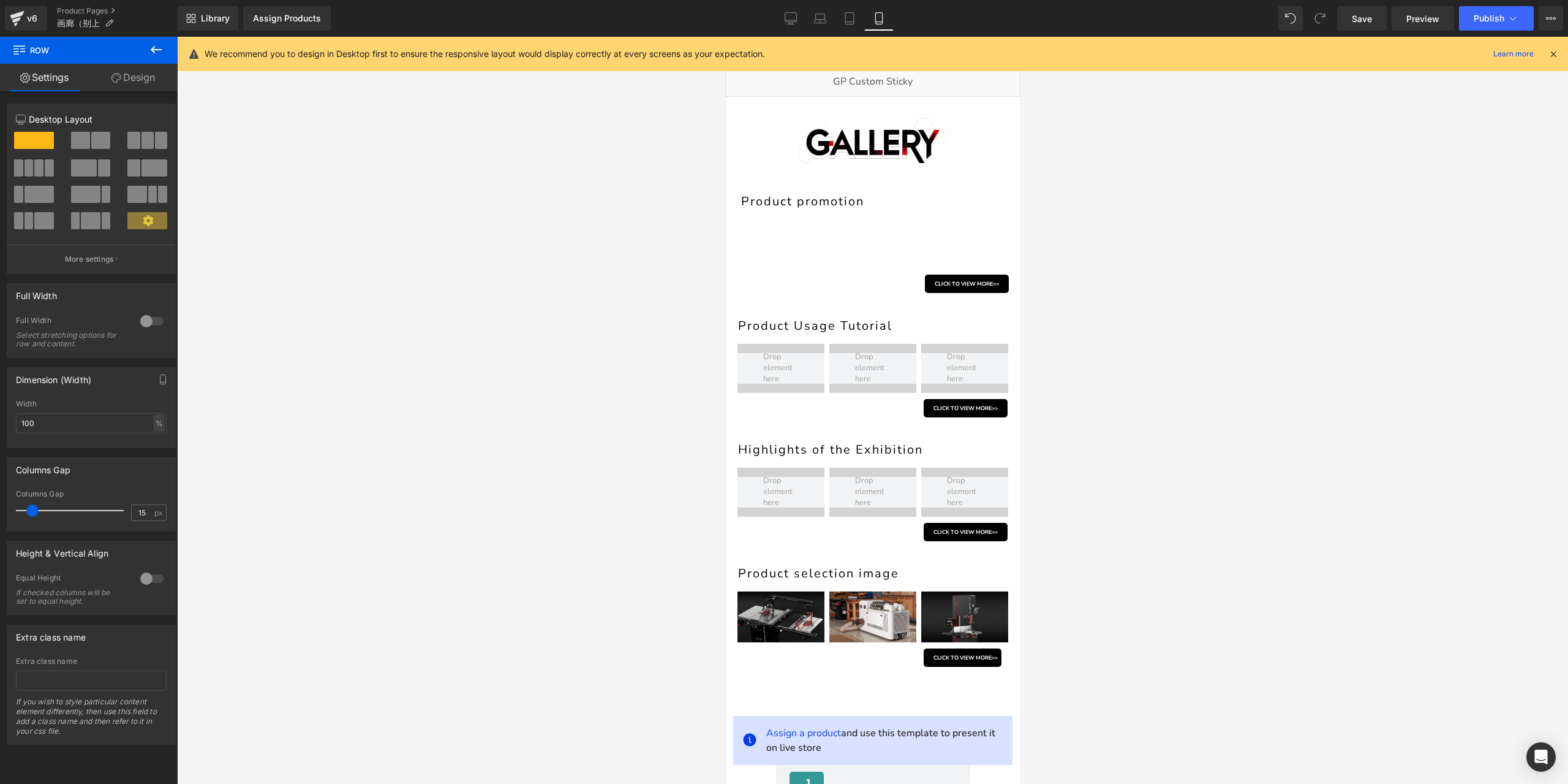
scroll to position [0, 0]
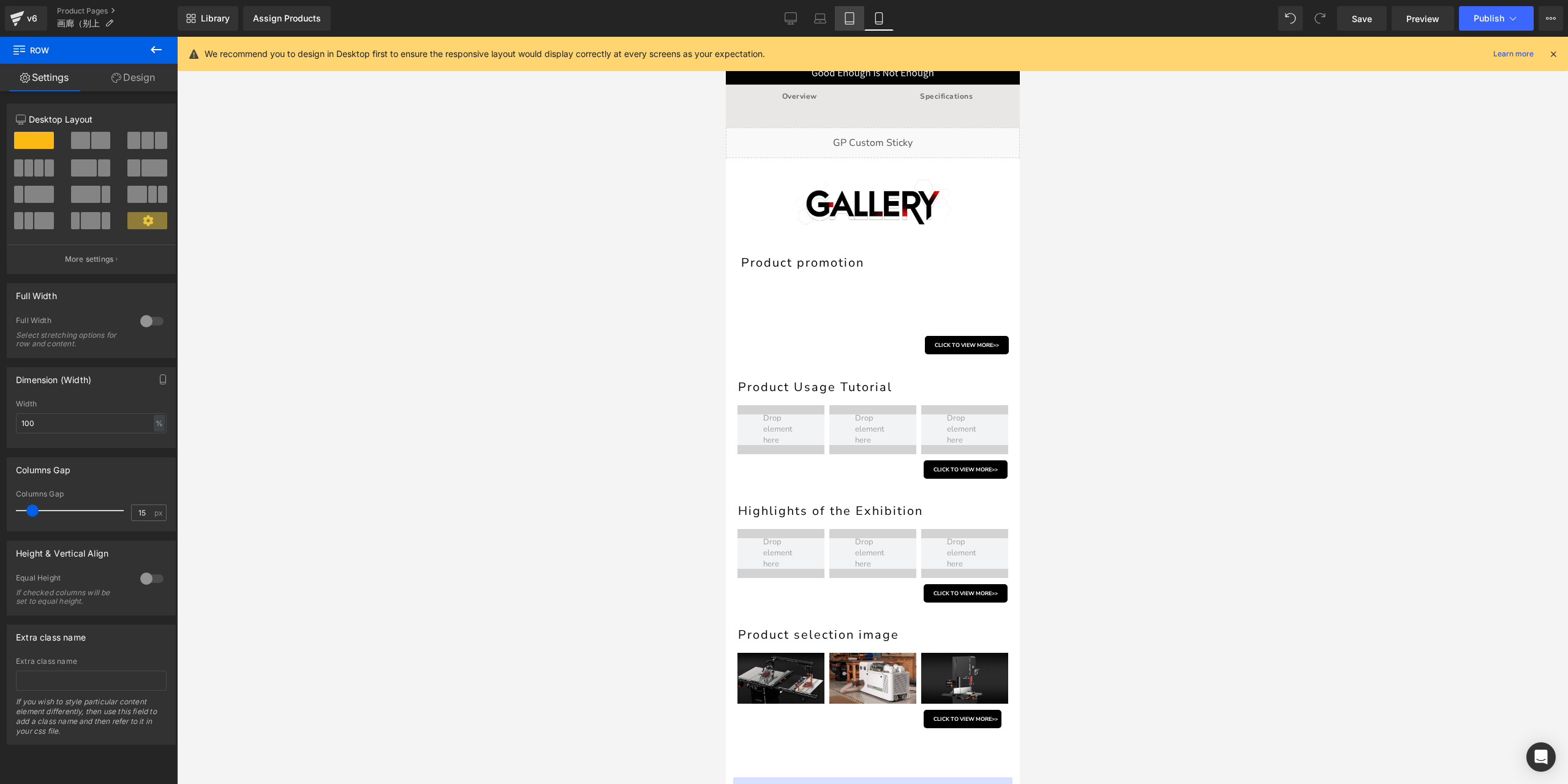
click at [854, 27] on link "Tablet" at bounding box center [849, 19] width 29 height 25
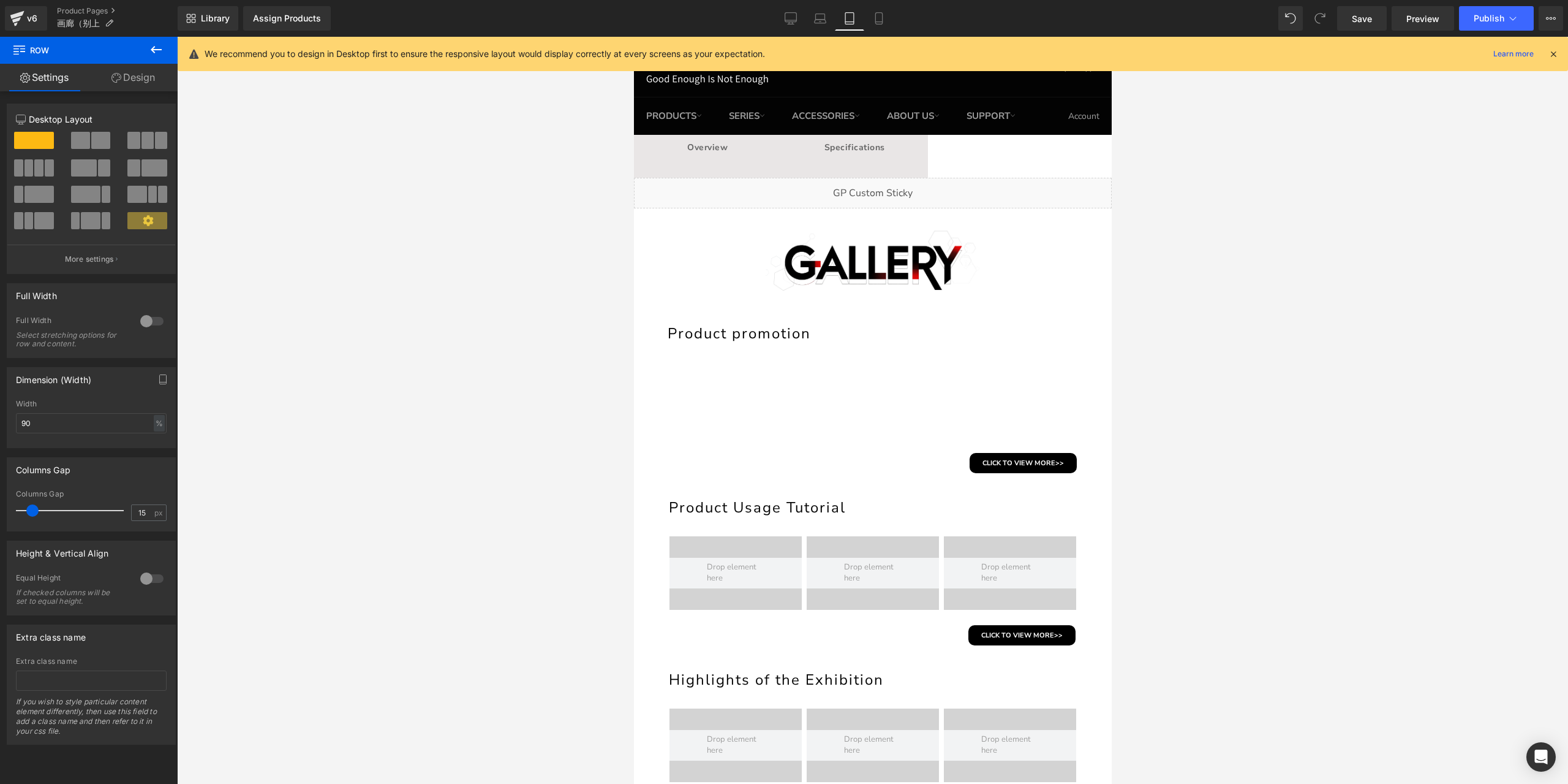
scroll to position [182, 0]
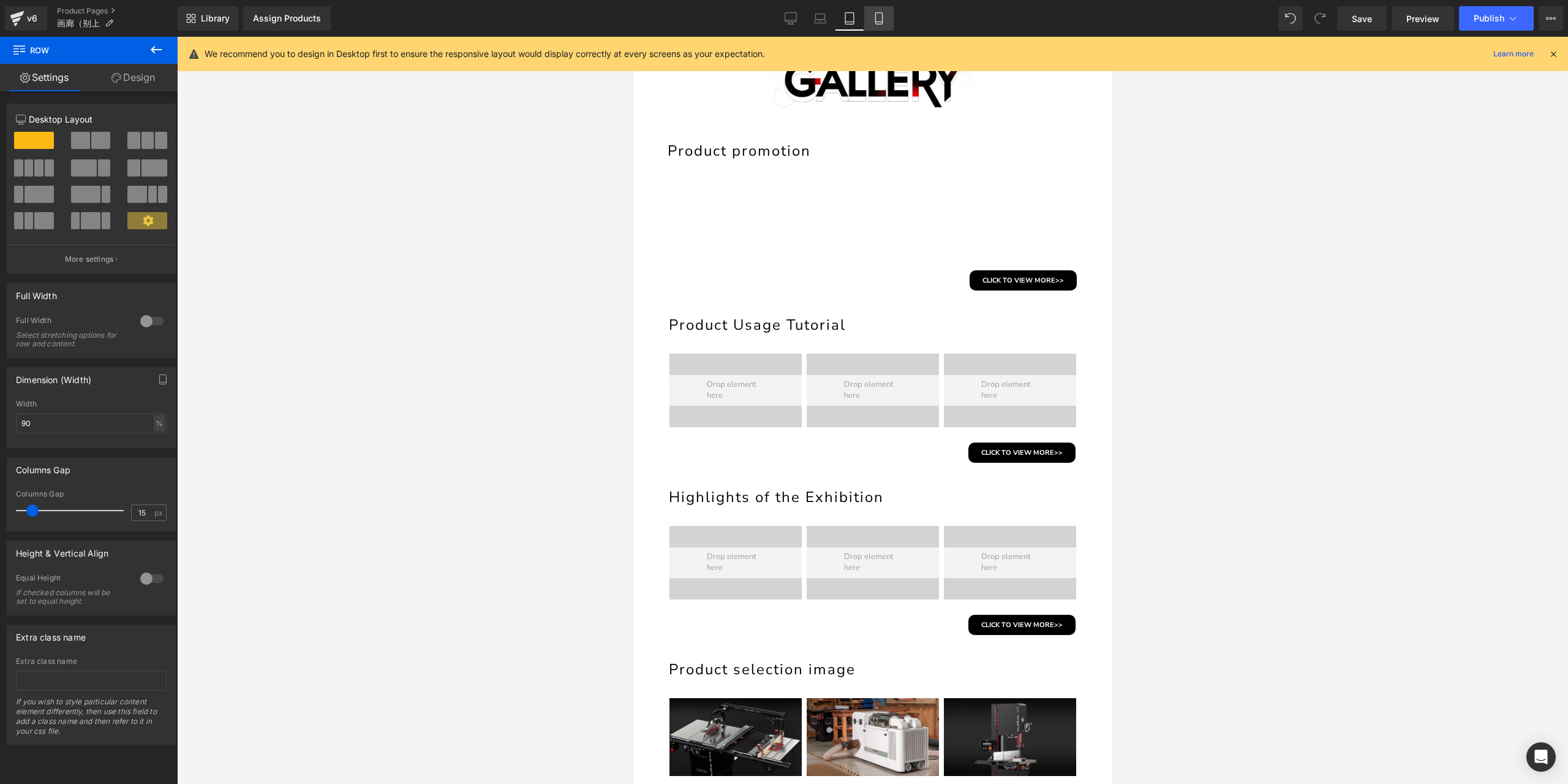
click at [877, 26] on link "Mobile" at bounding box center [878, 19] width 29 height 25
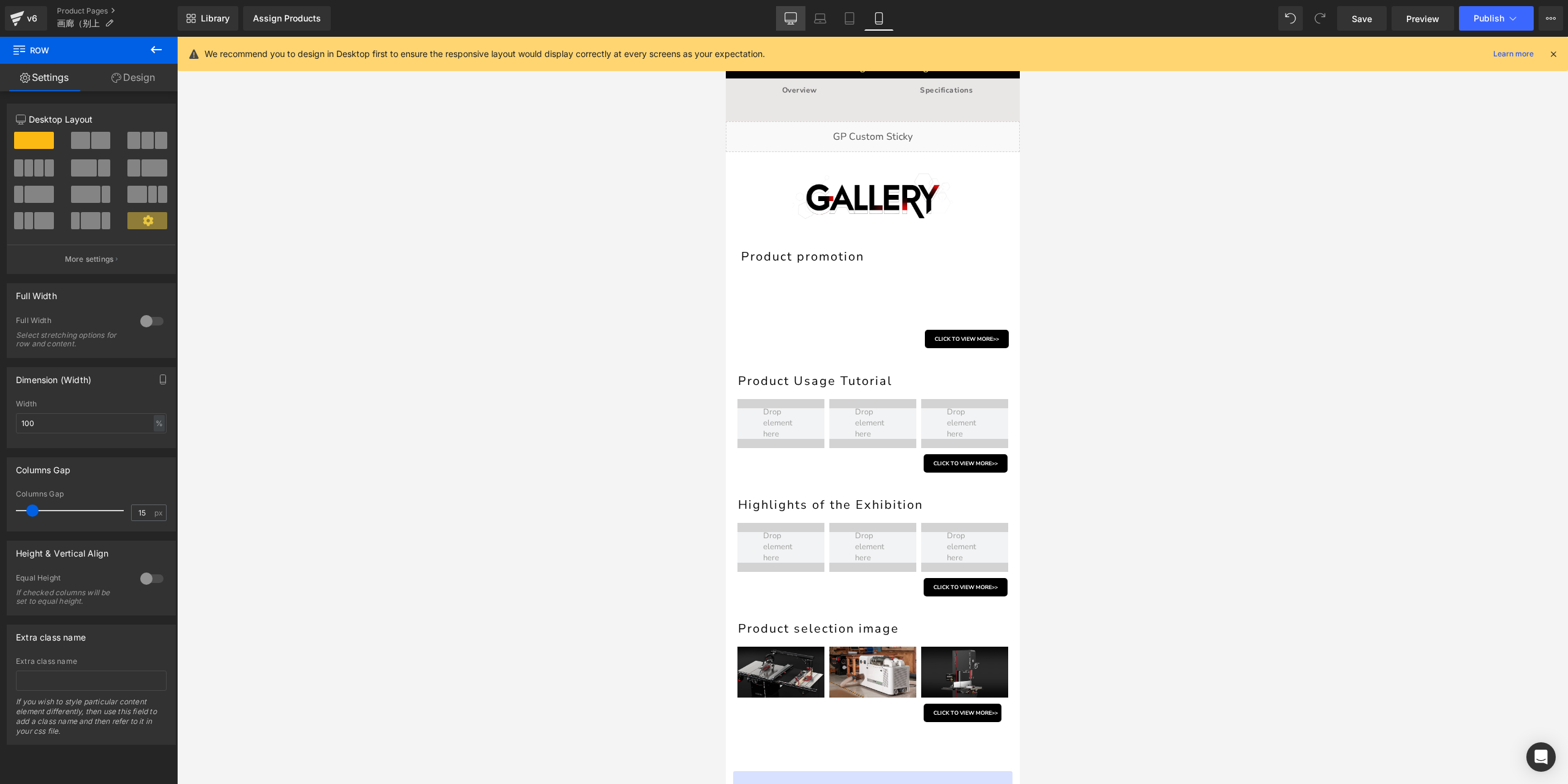
click at [801, 19] on link "Desktop" at bounding box center [791, 19] width 29 height 25
type input "80"
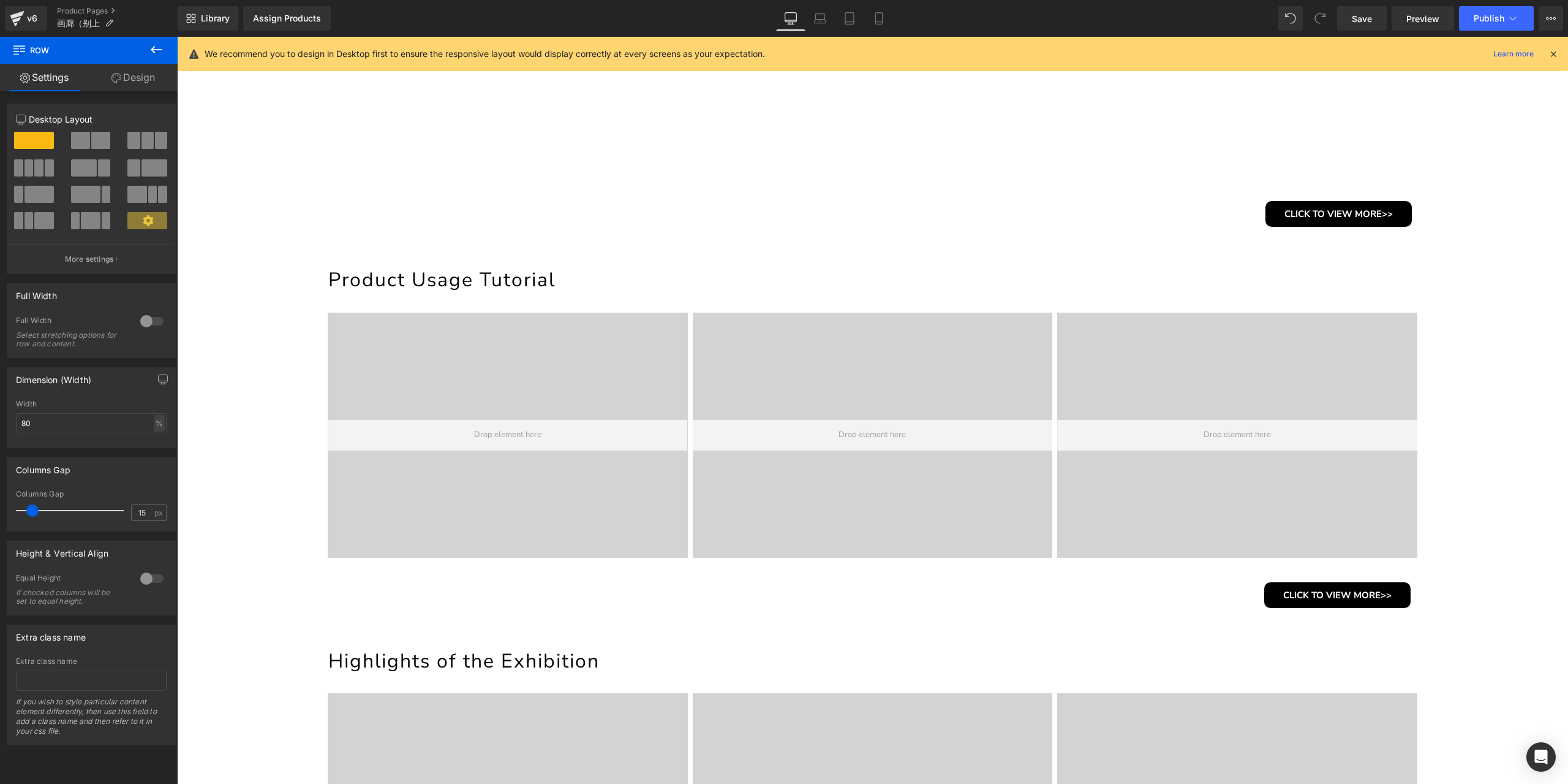
scroll to position [483, 0]
click at [1363, 13] on span "Save" at bounding box center [1362, 19] width 20 height 13
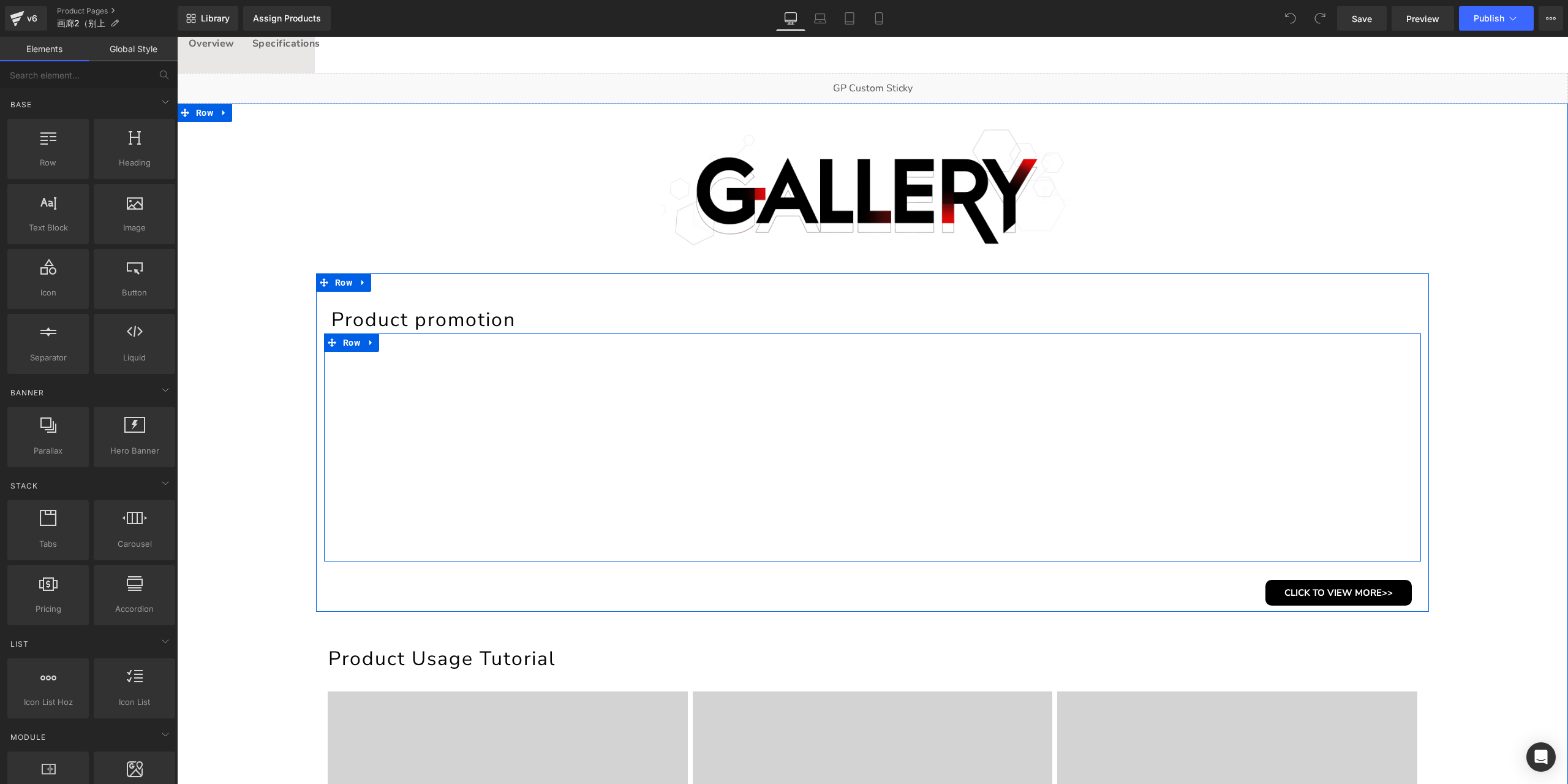
scroll to position [122, 0]
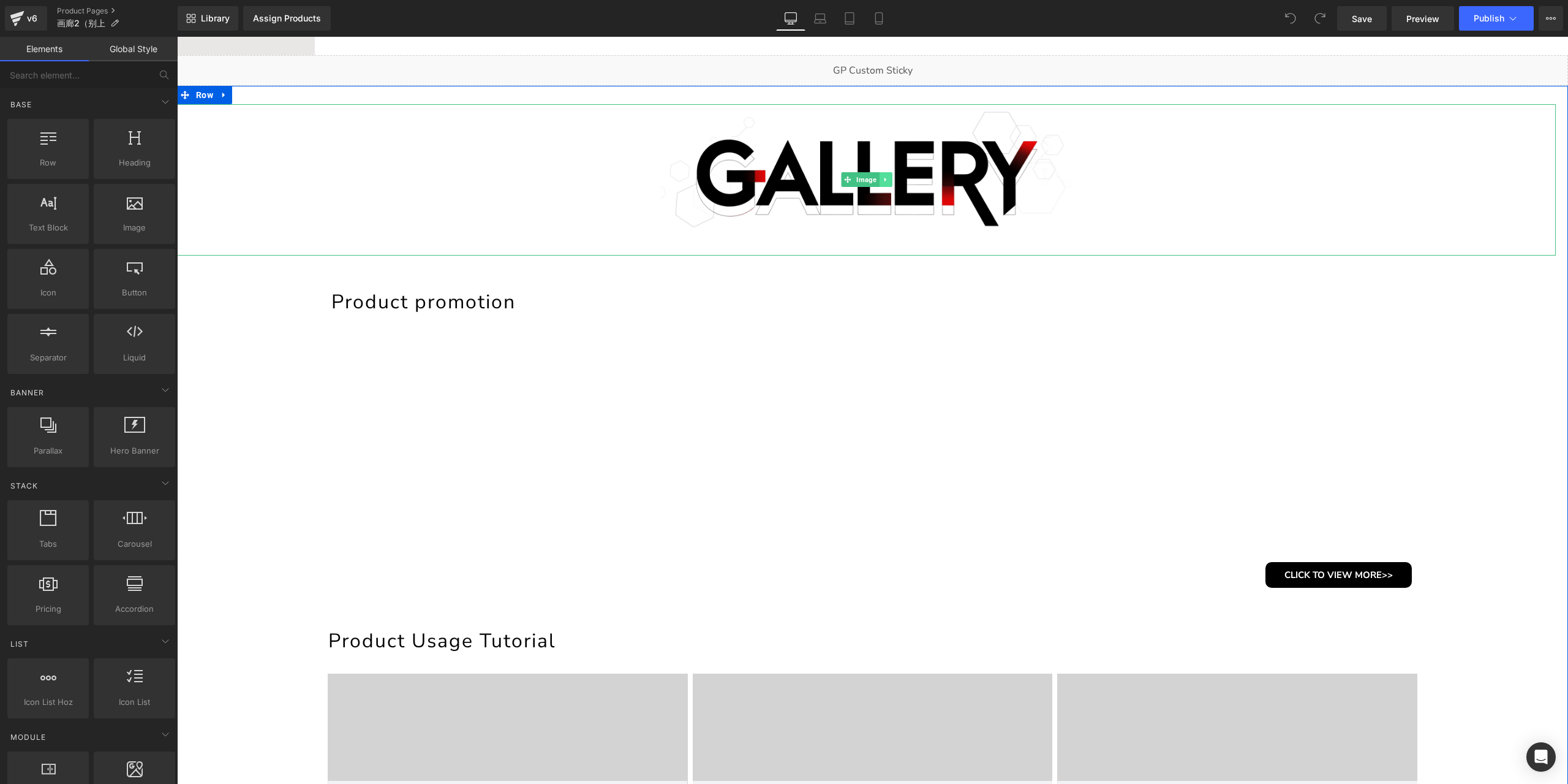
click at [879, 182] on link at bounding box center [885, 179] width 13 height 15
click at [888, 178] on icon at bounding box center [892, 180] width 7 height 7
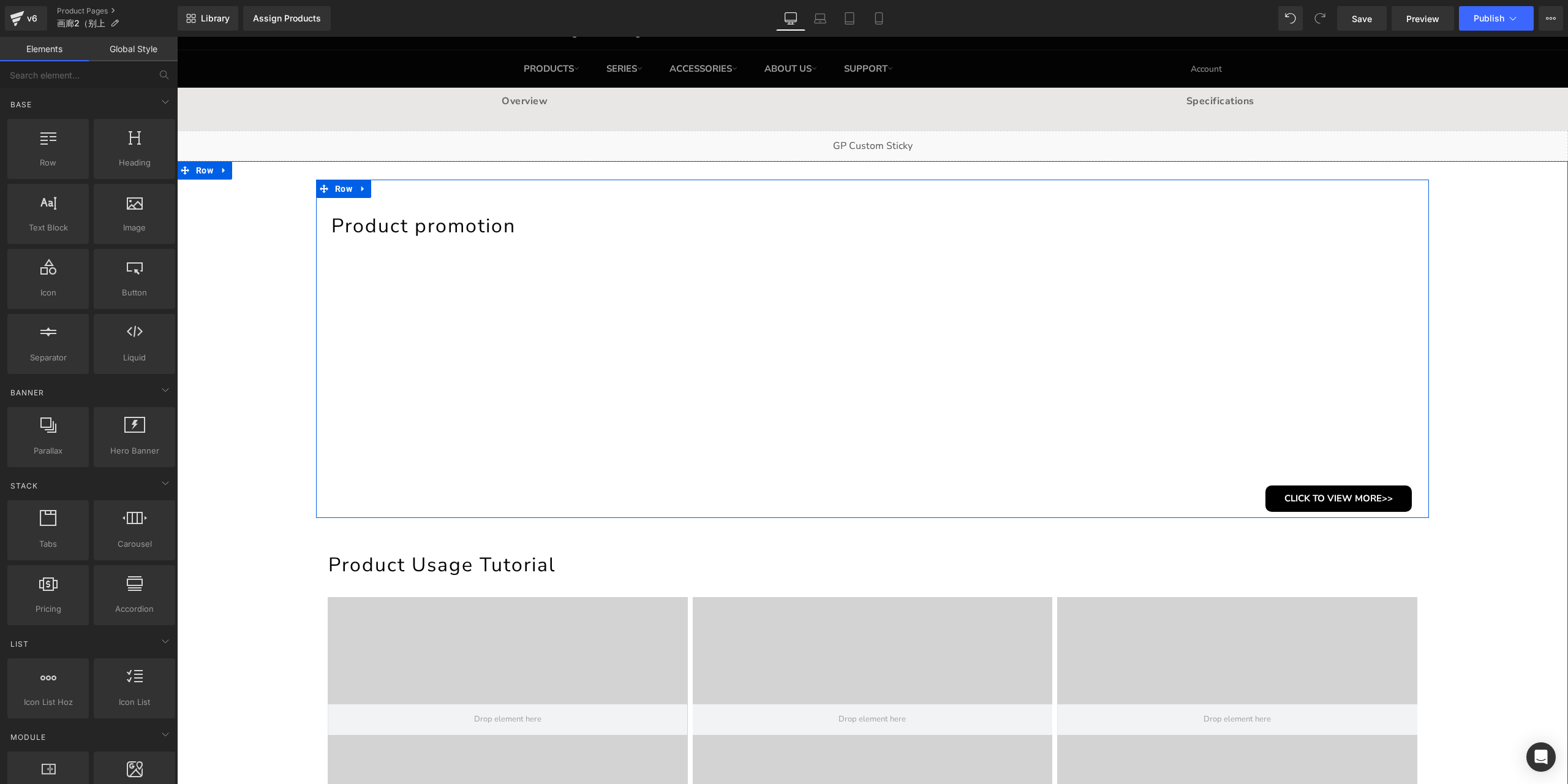
scroll to position [0, 0]
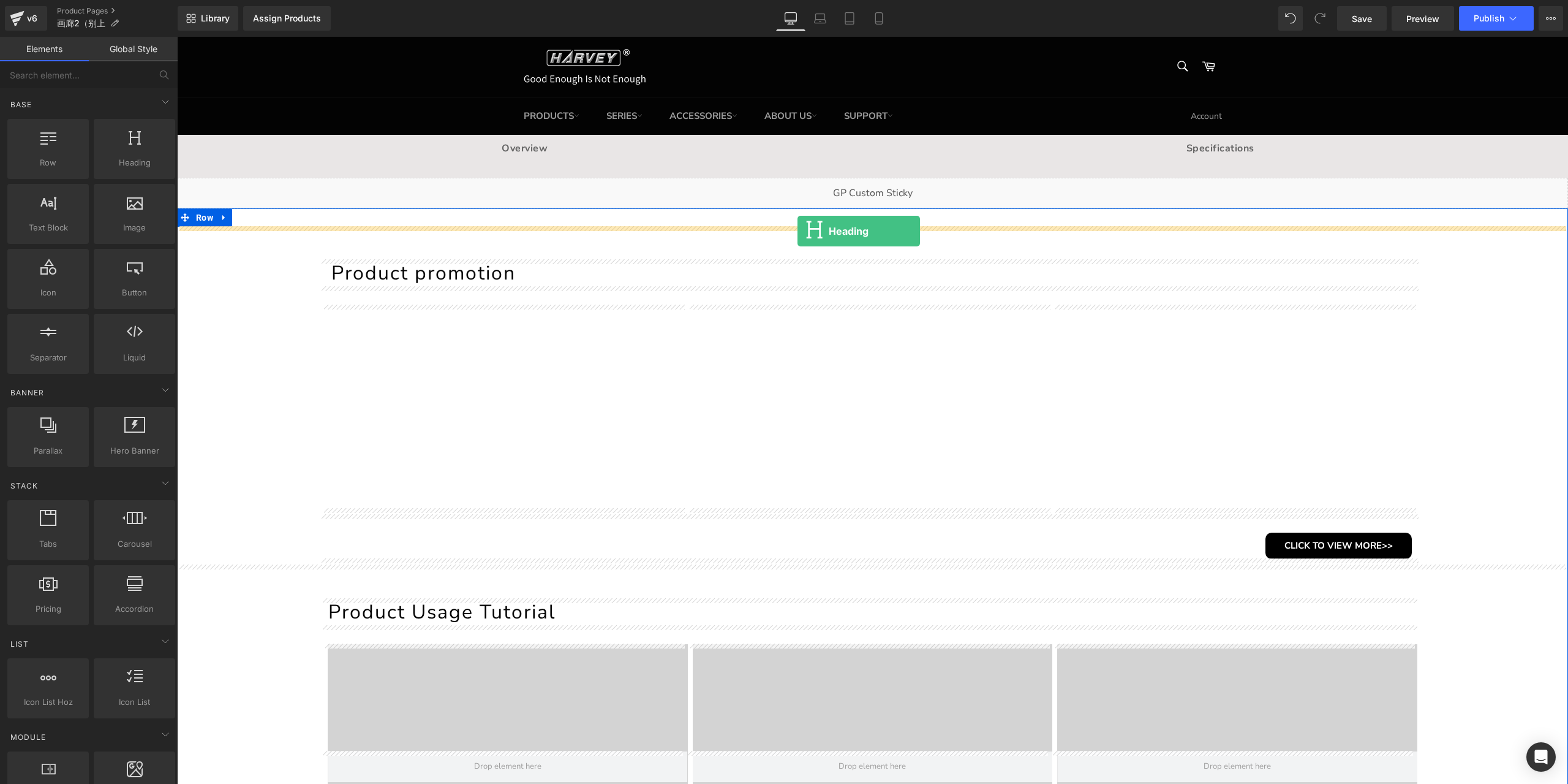
drag, startPoint x: 341, startPoint y: 190, endPoint x: 798, endPoint y: 231, distance: 458.8
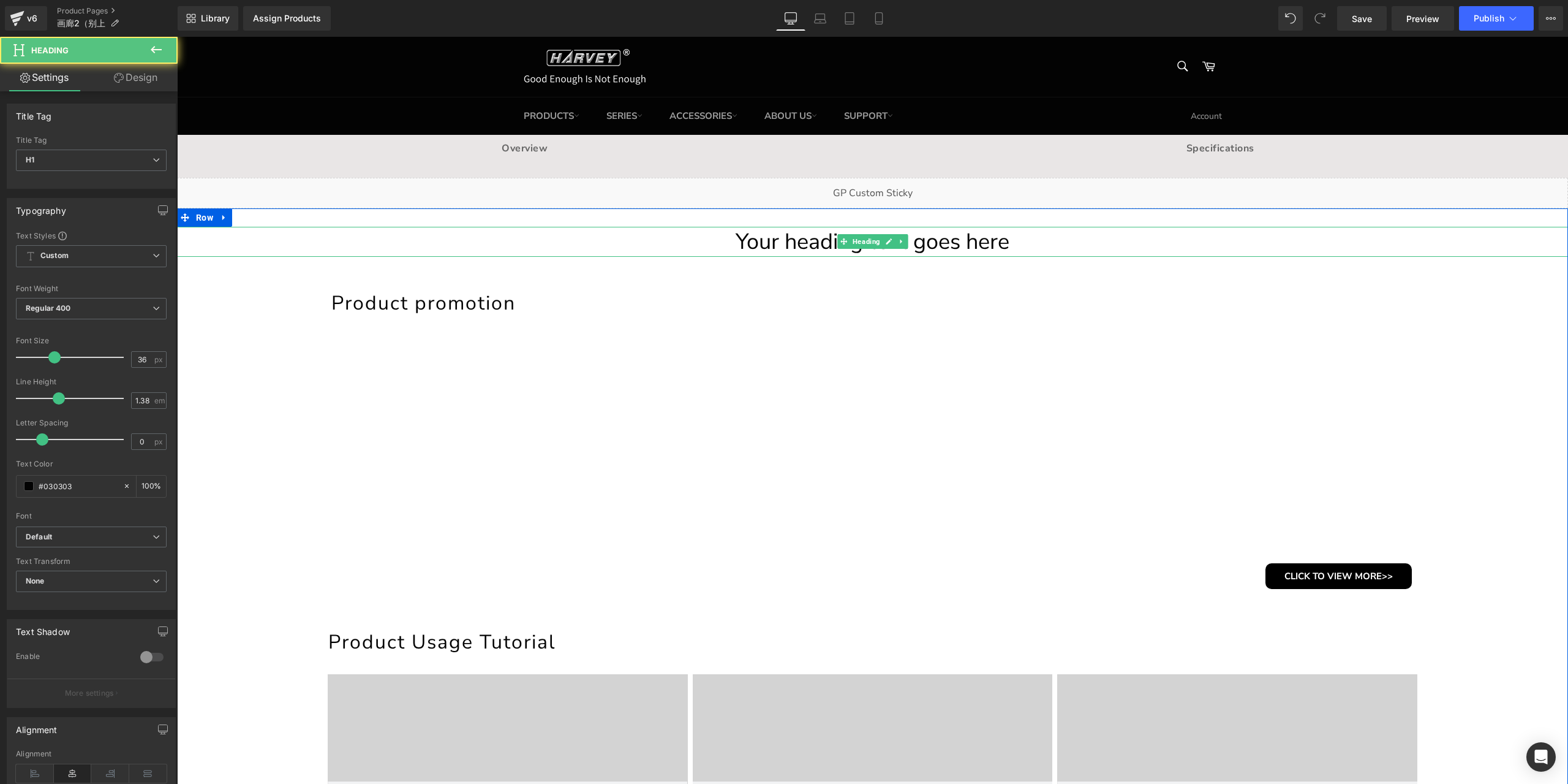
click at [804, 245] on h1 "Your heading text goes here" at bounding box center [872, 242] width 1391 height 31
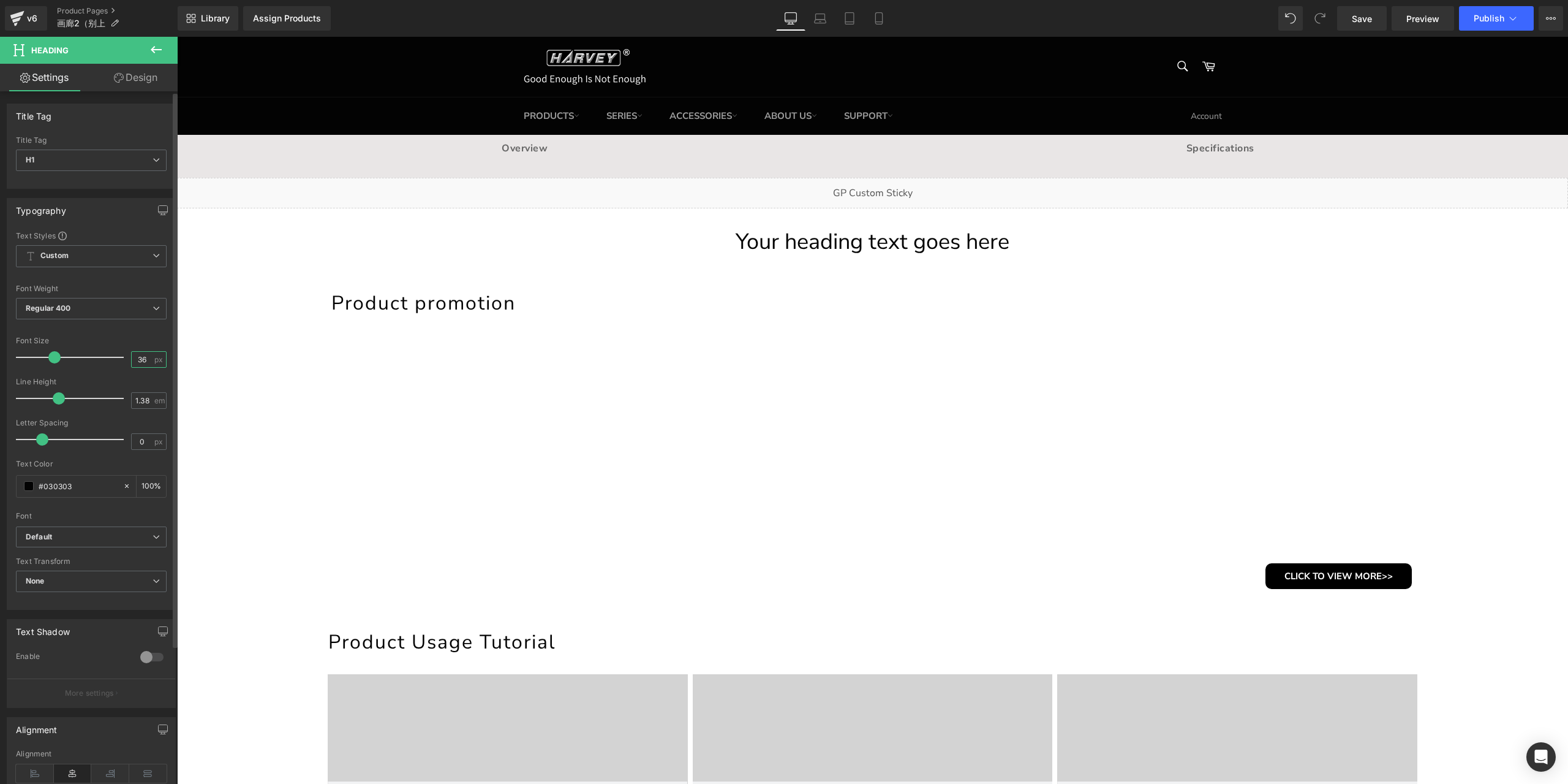
drag, startPoint x: 140, startPoint y: 355, endPoint x: 125, endPoint y: 355, distance: 15.0
click at [125, 355] on div "Font Size 36 px" at bounding box center [91, 357] width 151 height 41
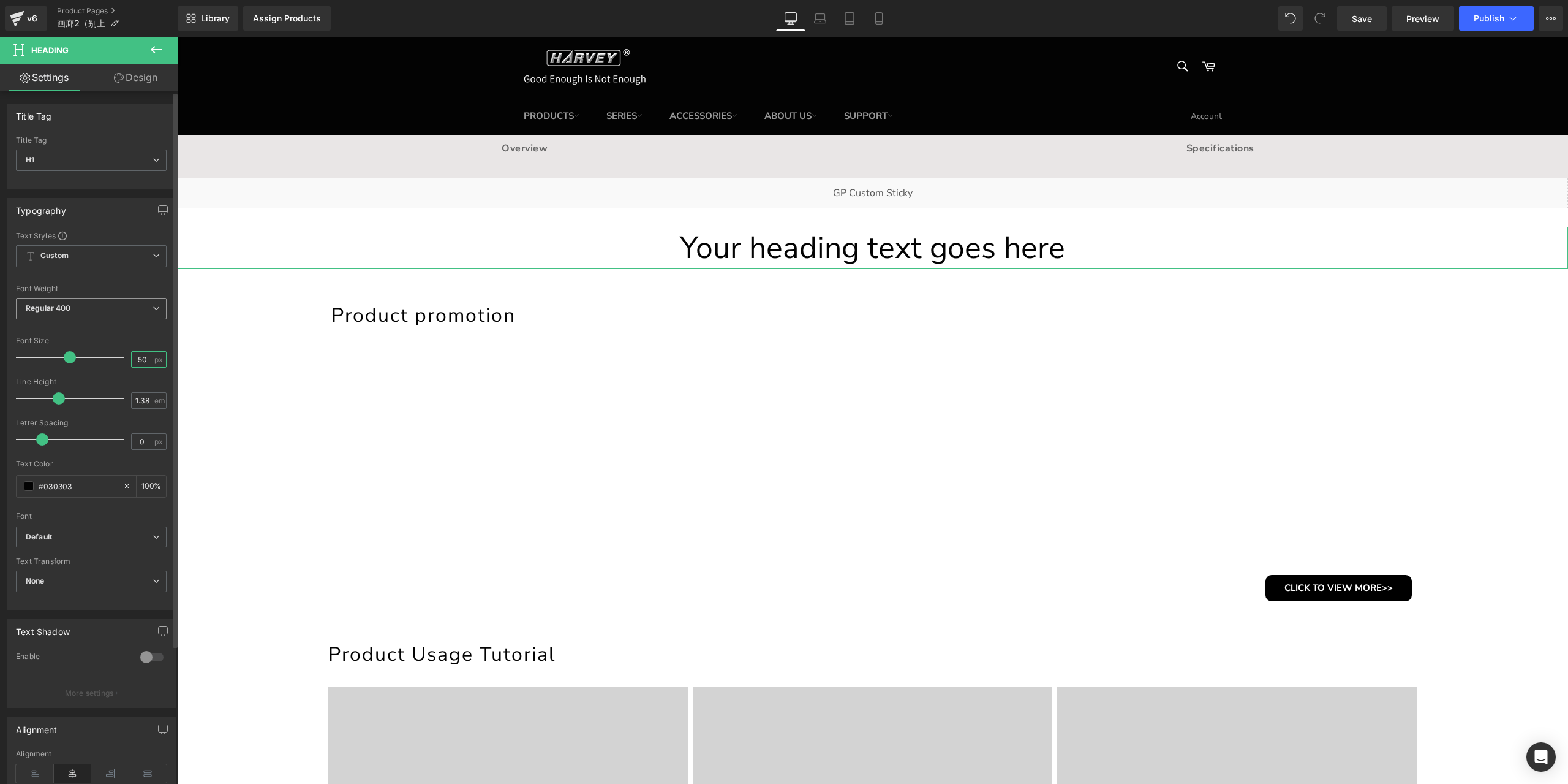
type input "50"
click at [89, 302] on span "Regular 400" at bounding box center [91, 308] width 151 height 21
click at [82, 413] on li "Semi Bold 600" at bounding box center [91, 422] width 151 height 19
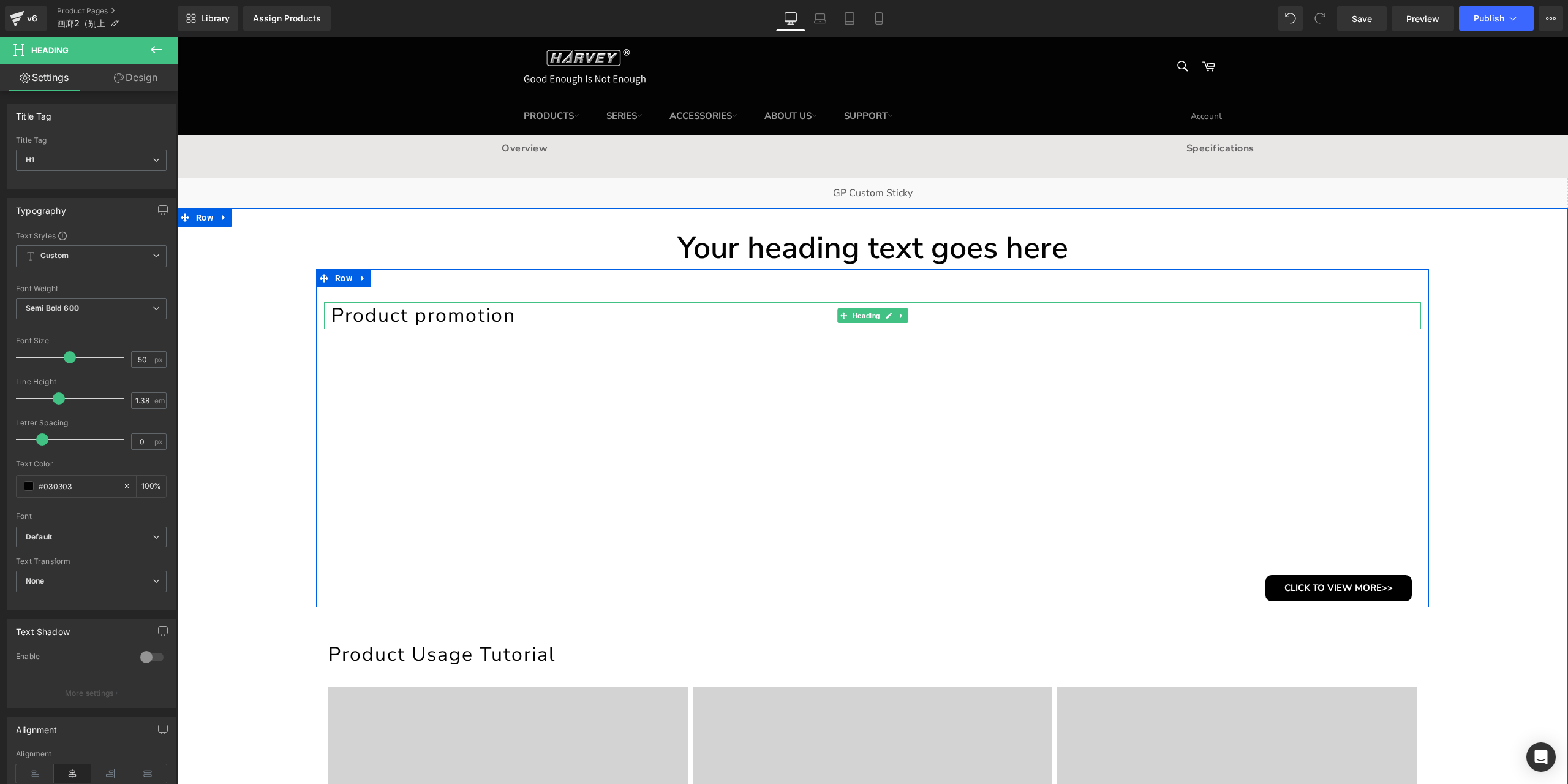
click at [427, 317] on h1 "Product promotion" at bounding box center [876, 315] width 1090 height 27
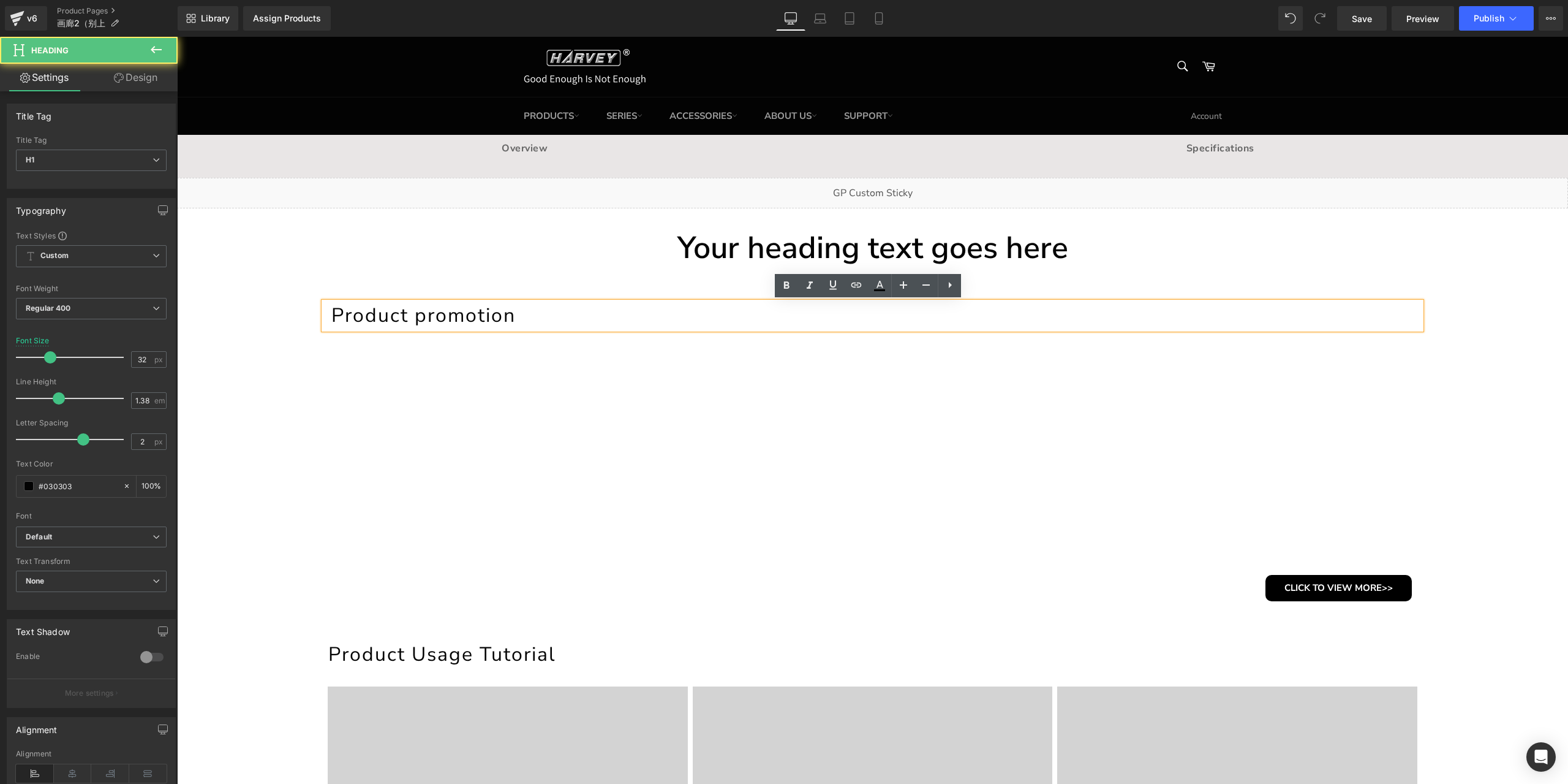
click at [498, 321] on h1 "Product promotion" at bounding box center [876, 315] width 1090 height 27
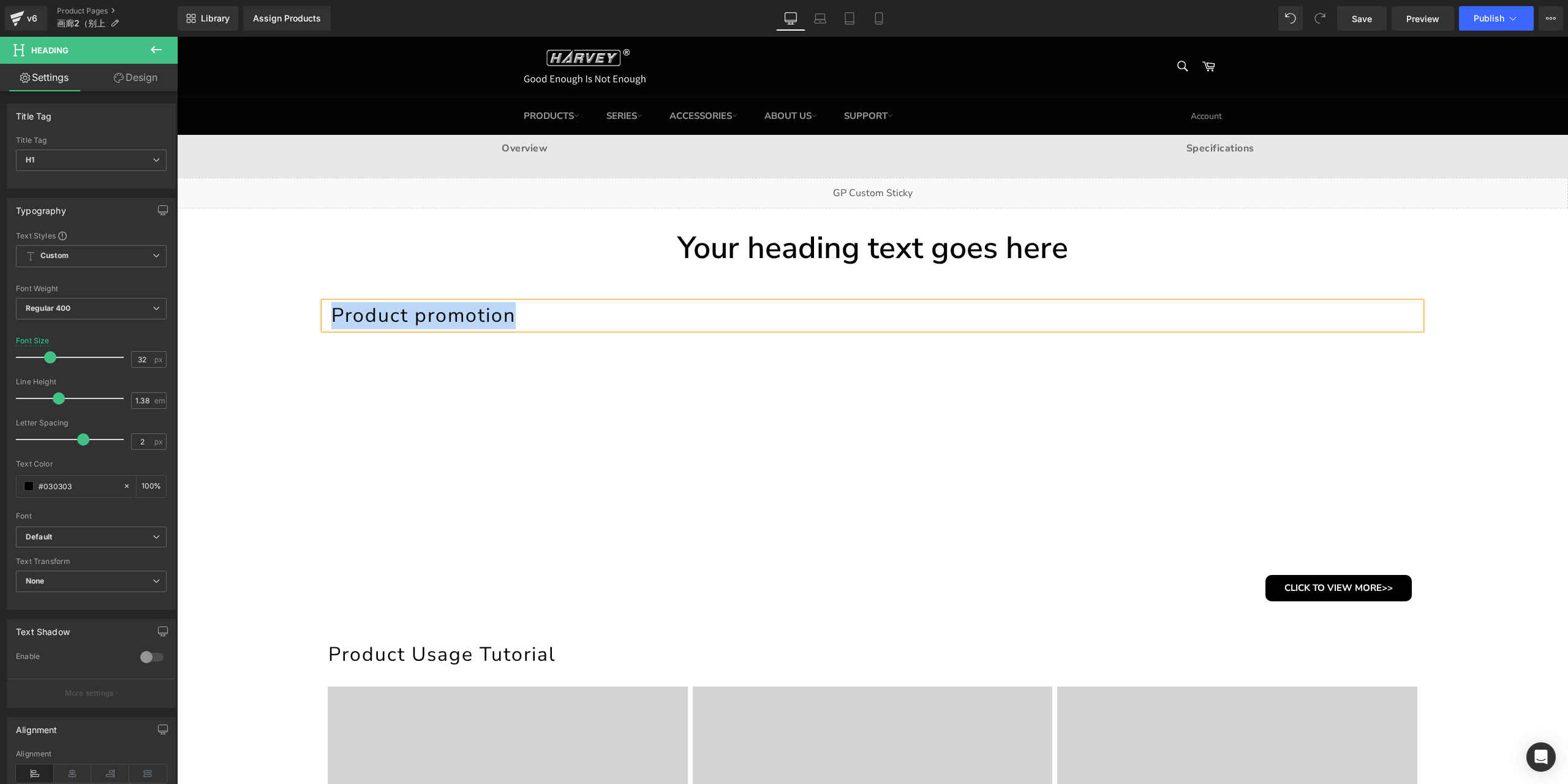
copy h1 "Product promotion"
click at [792, 249] on h1 "Your heading text goes here" at bounding box center [872, 248] width 1391 height 43
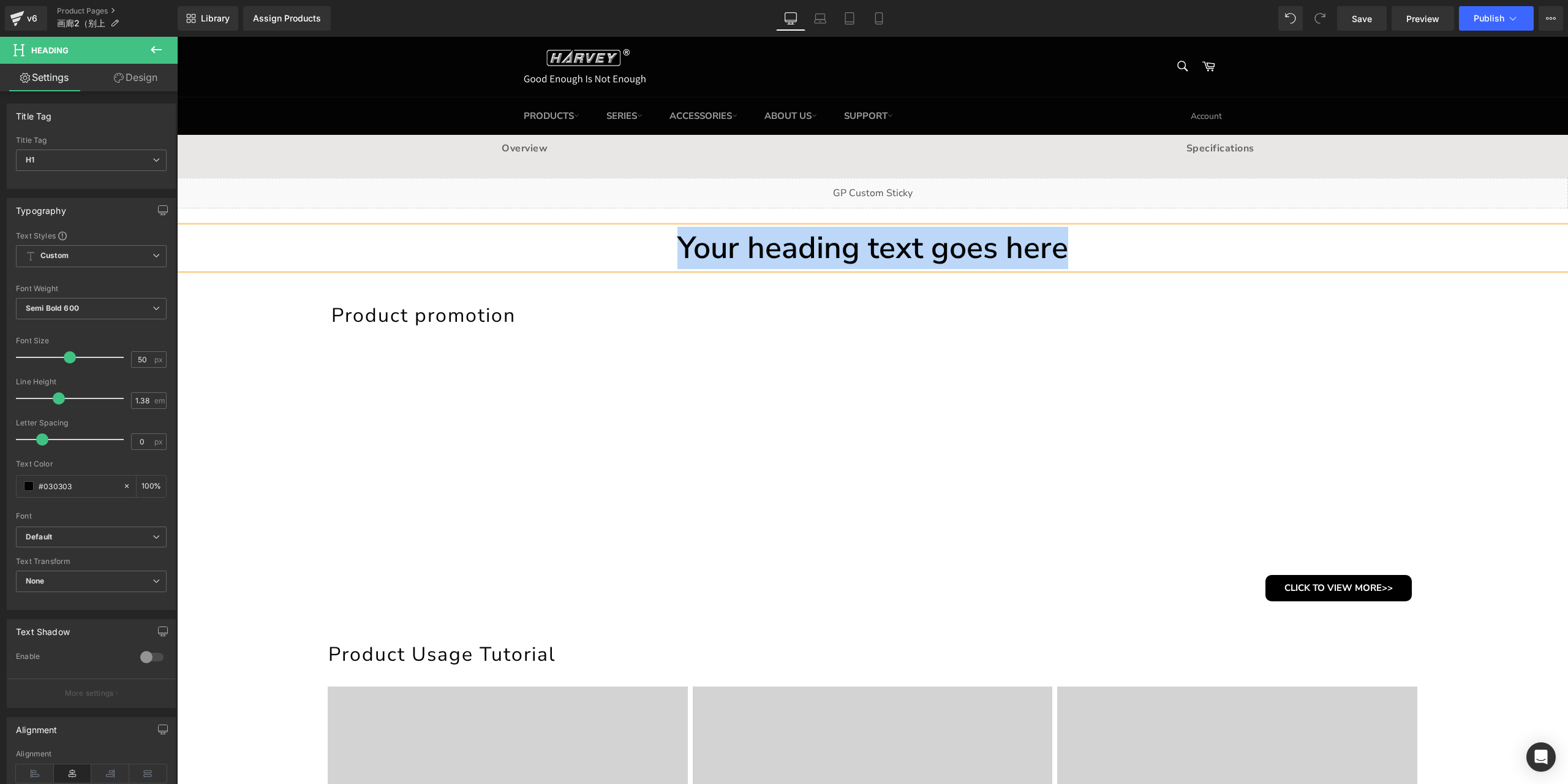
paste div
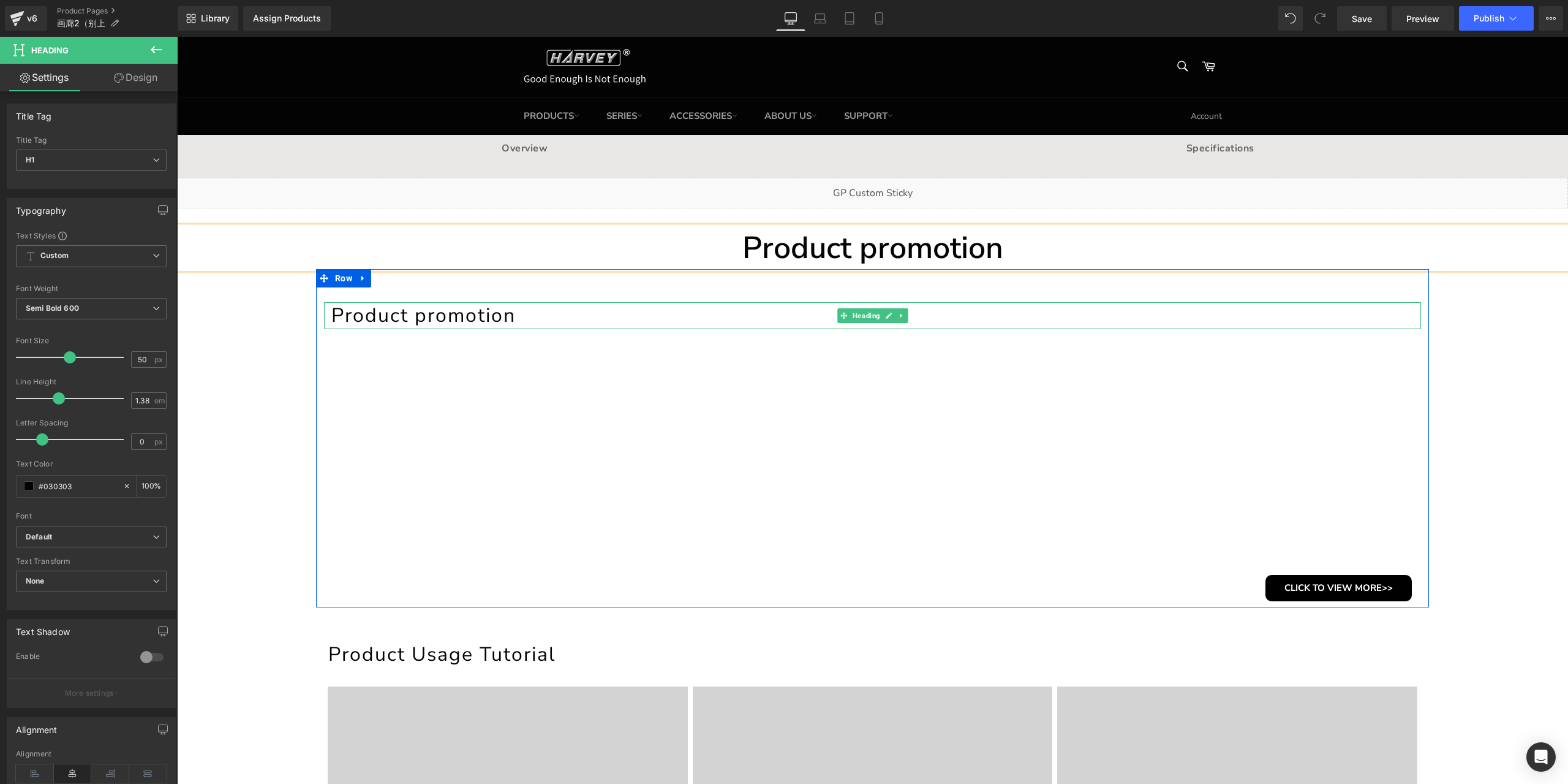
click at [494, 317] on h1 "Product promotion" at bounding box center [876, 315] width 1090 height 27
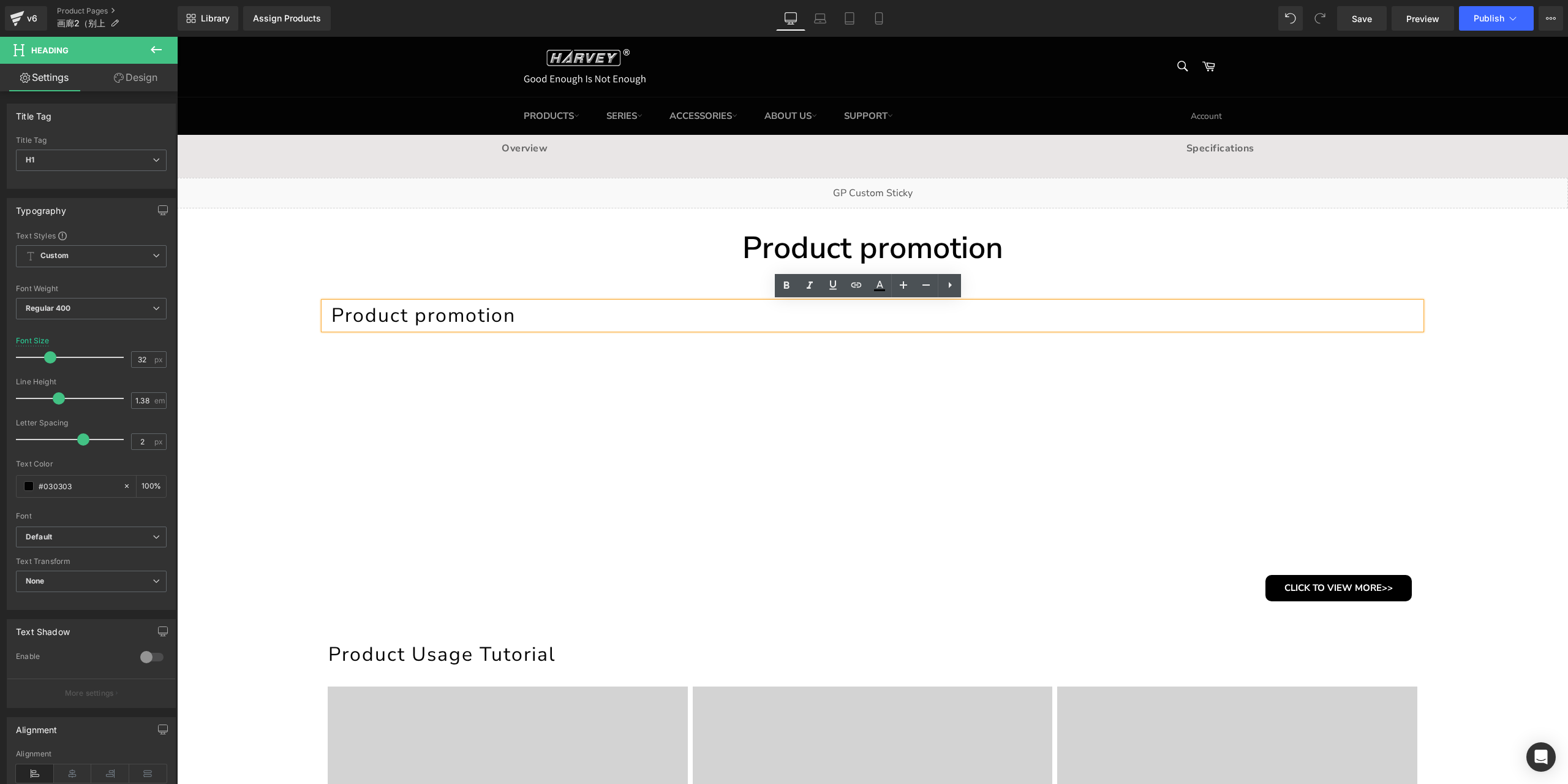
click at [532, 322] on h1 "Product promotion" at bounding box center [876, 315] width 1090 height 27
click at [924, 237] on h1 "Product promotion" at bounding box center [872, 248] width 1391 height 43
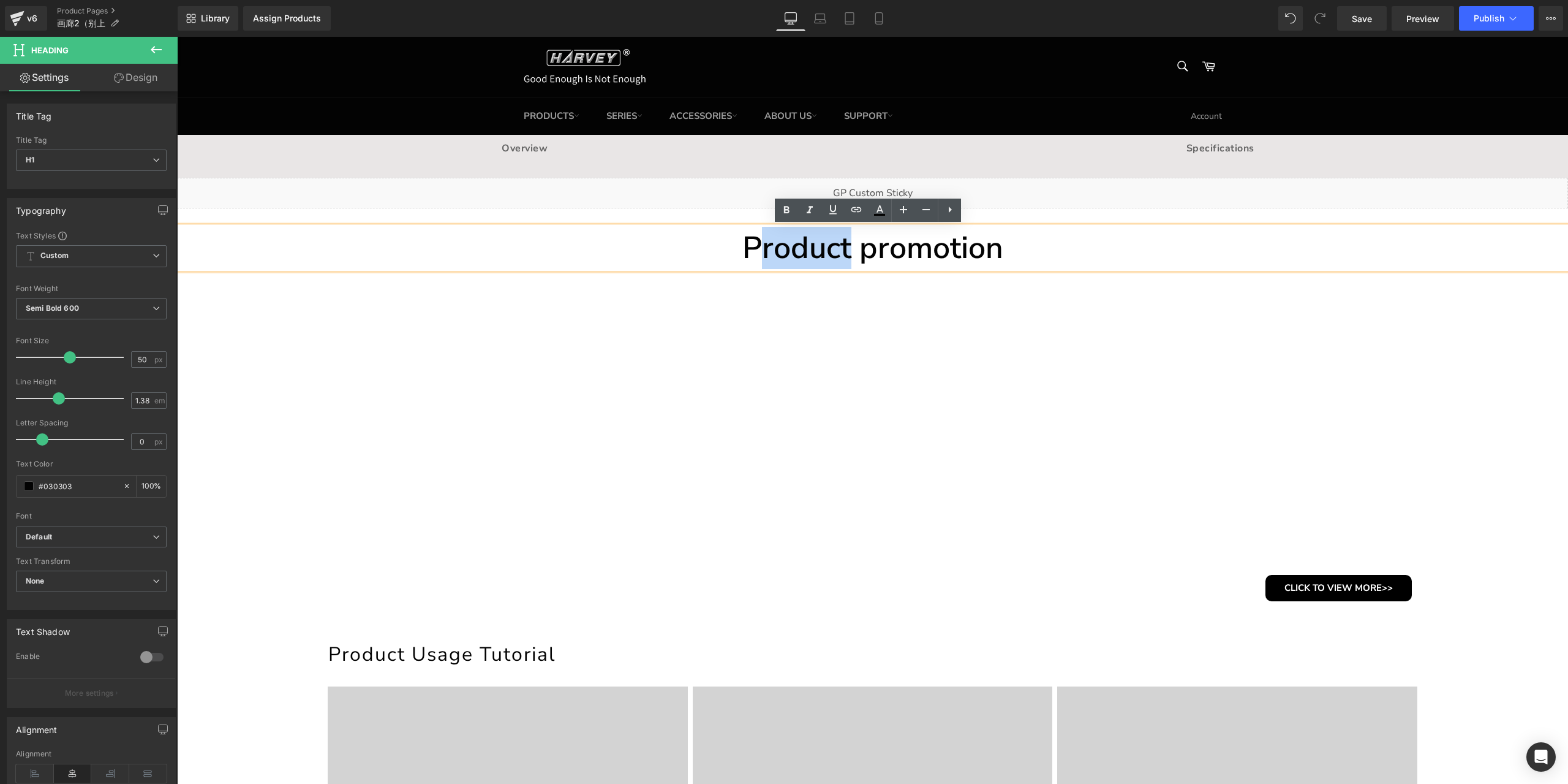
drag, startPoint x: 759, startPoint y: 248, endPoint x: 846, endPoint y: 260, distance: 87.8
click at [846, 260] on h1 "Product promotion" at bounding box center [872, 248] width 1391 height 43
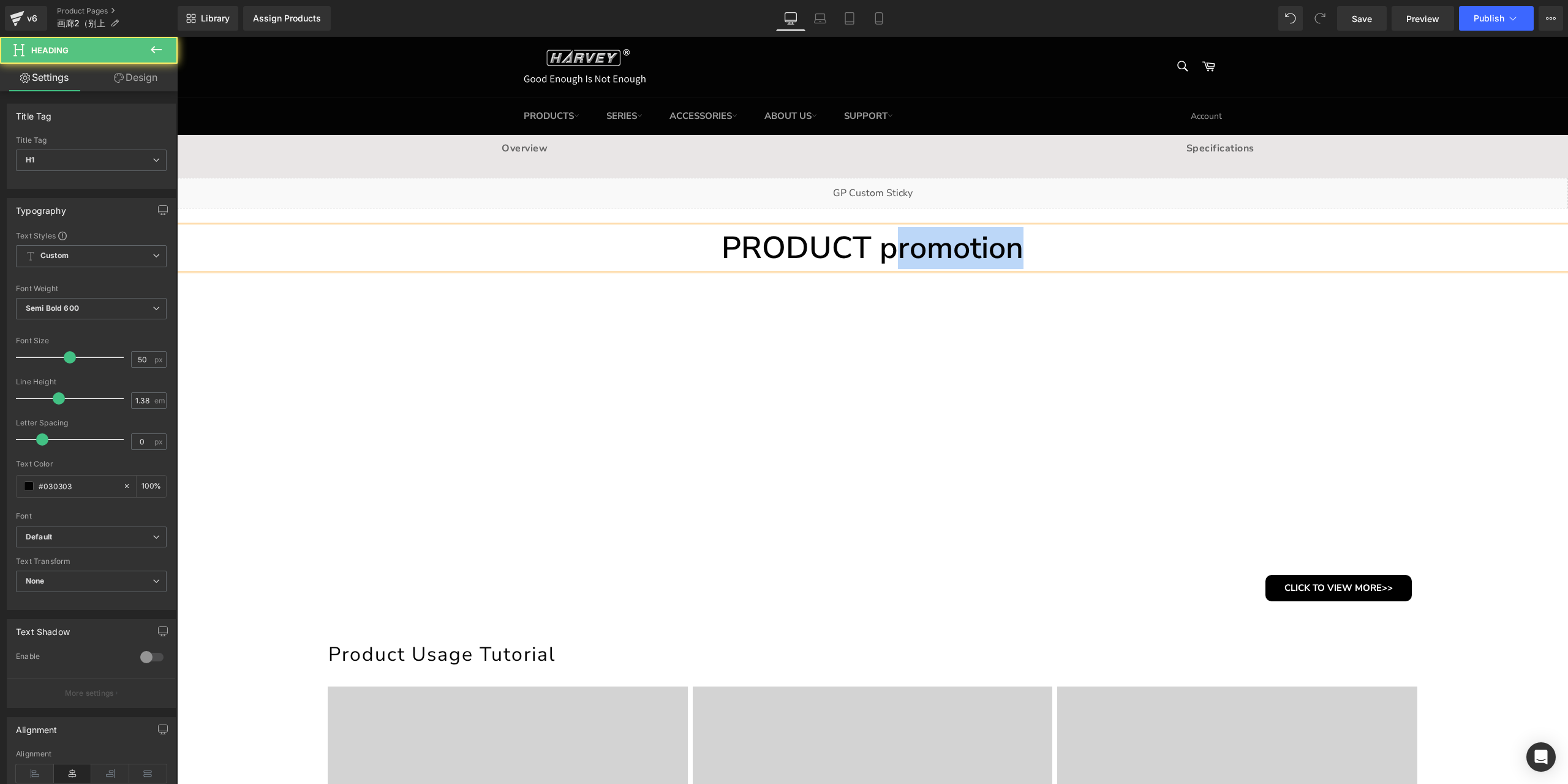
drag, startPoint x: 892, startPoint y: 254, endPoint x: 1011, endPoint y: 254, distance: 119.0
click at [1011, 254] on h1 "PRODUCT promotion" at bounding box center [872, 248] width 1391 height 43
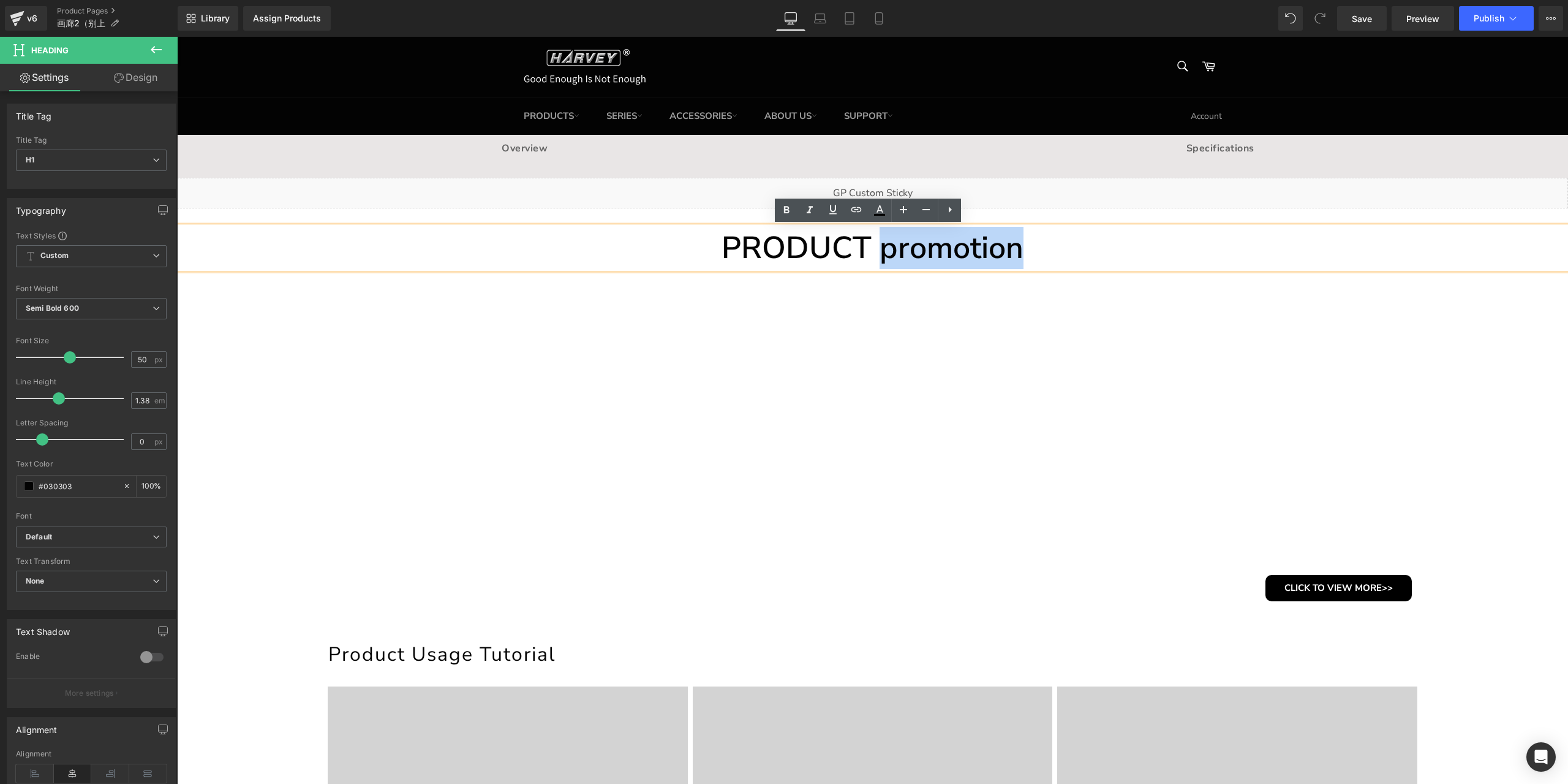
drag, startPoint x: 874, startPoint y: 258, endPoint x: 1023, endPoint y: 260, distance: 149.0
click at [1023, 260] on h1 "PRODUCT promotion" at bounding box center [872, 248] width 1391 height 43
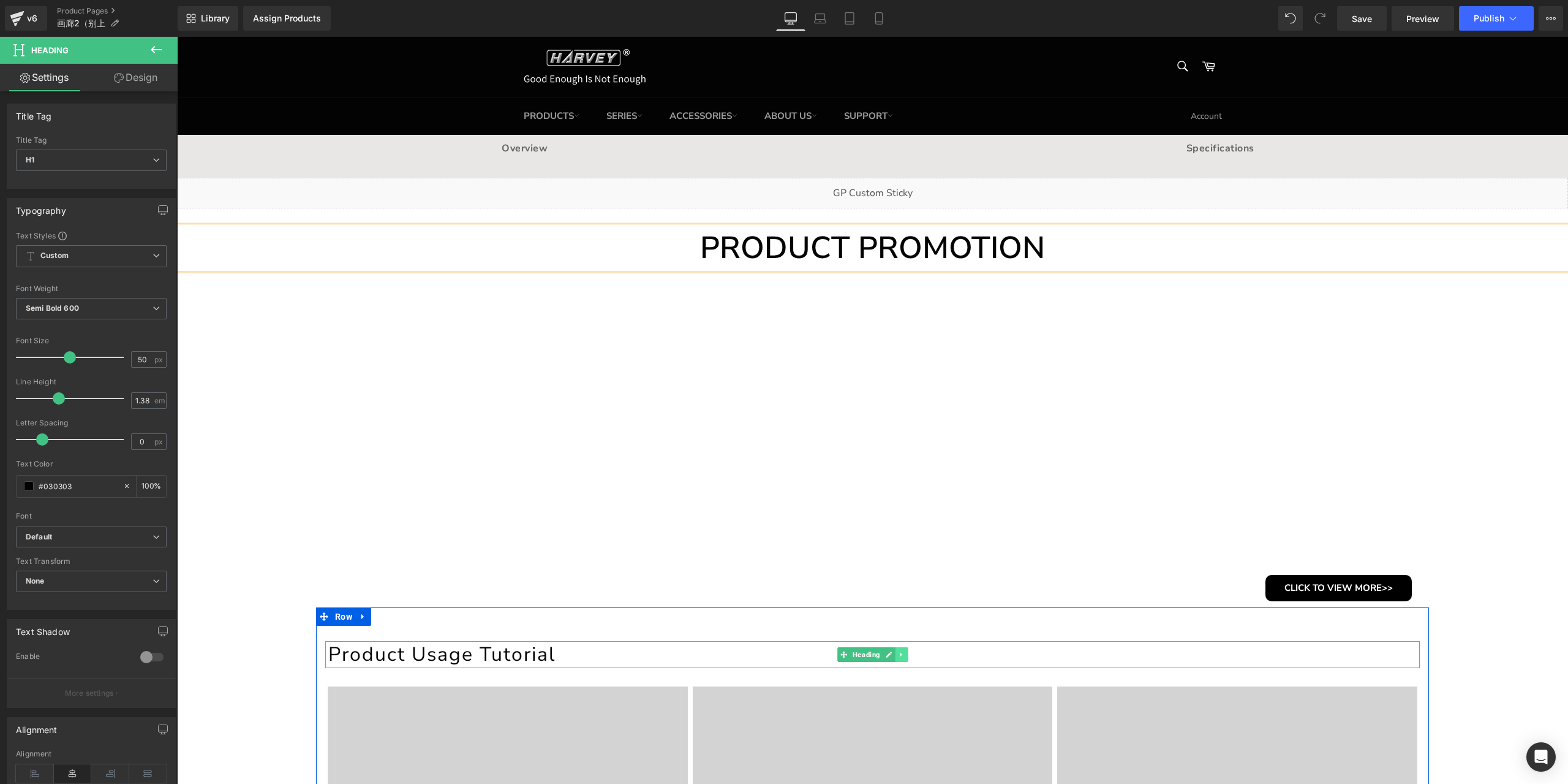
click at [900, 654] on icon at bounding box center [900, 654] width 2 height 4
click at [895, 654] on link at bounding box center [895, 655] width 13 height 15
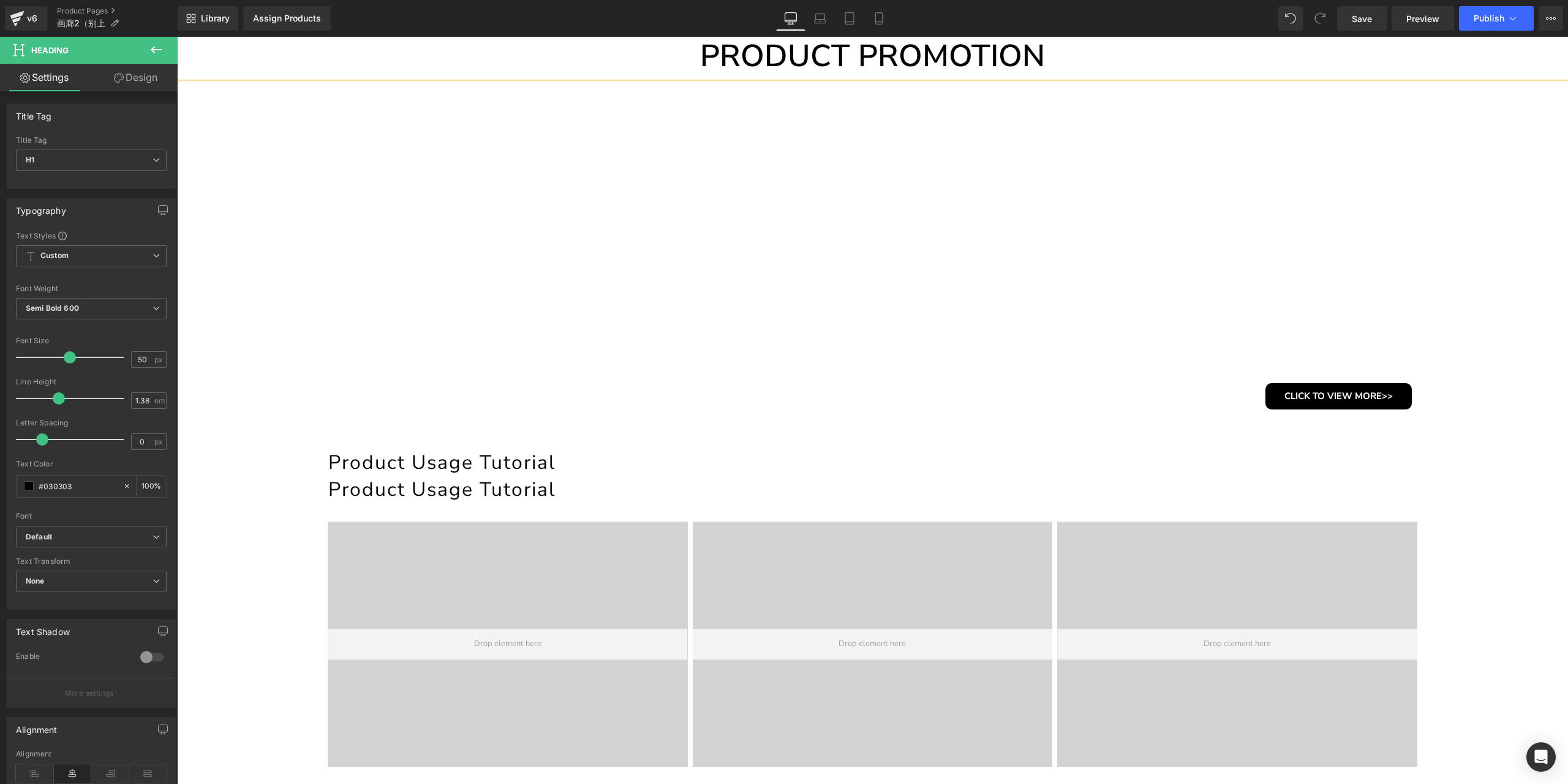
scroll to position [153, 0]
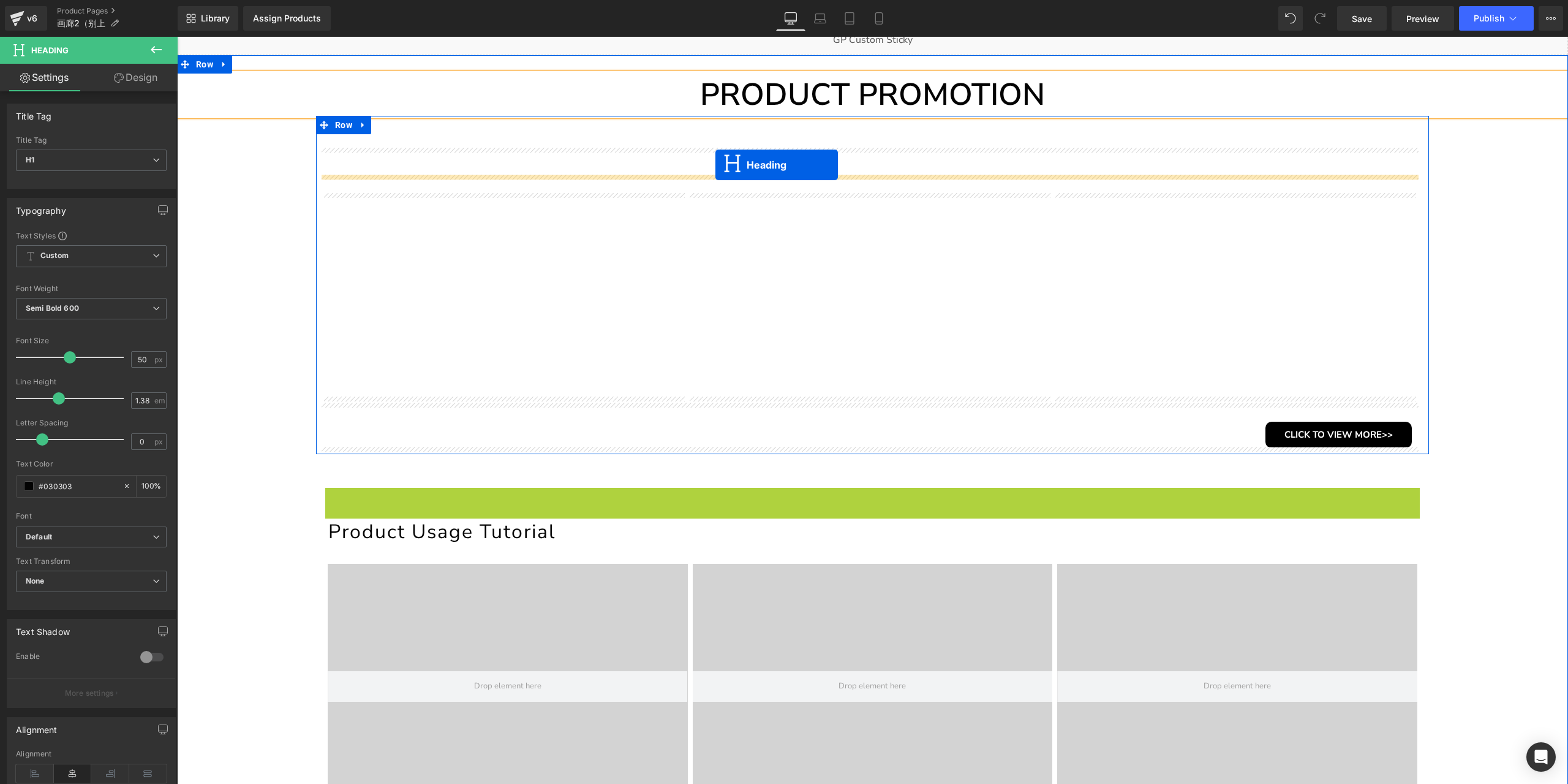
drag, startPoint x: 816, startPoint y: 498, endPoint x: 715, endPoint y: 165, distance: 348.0
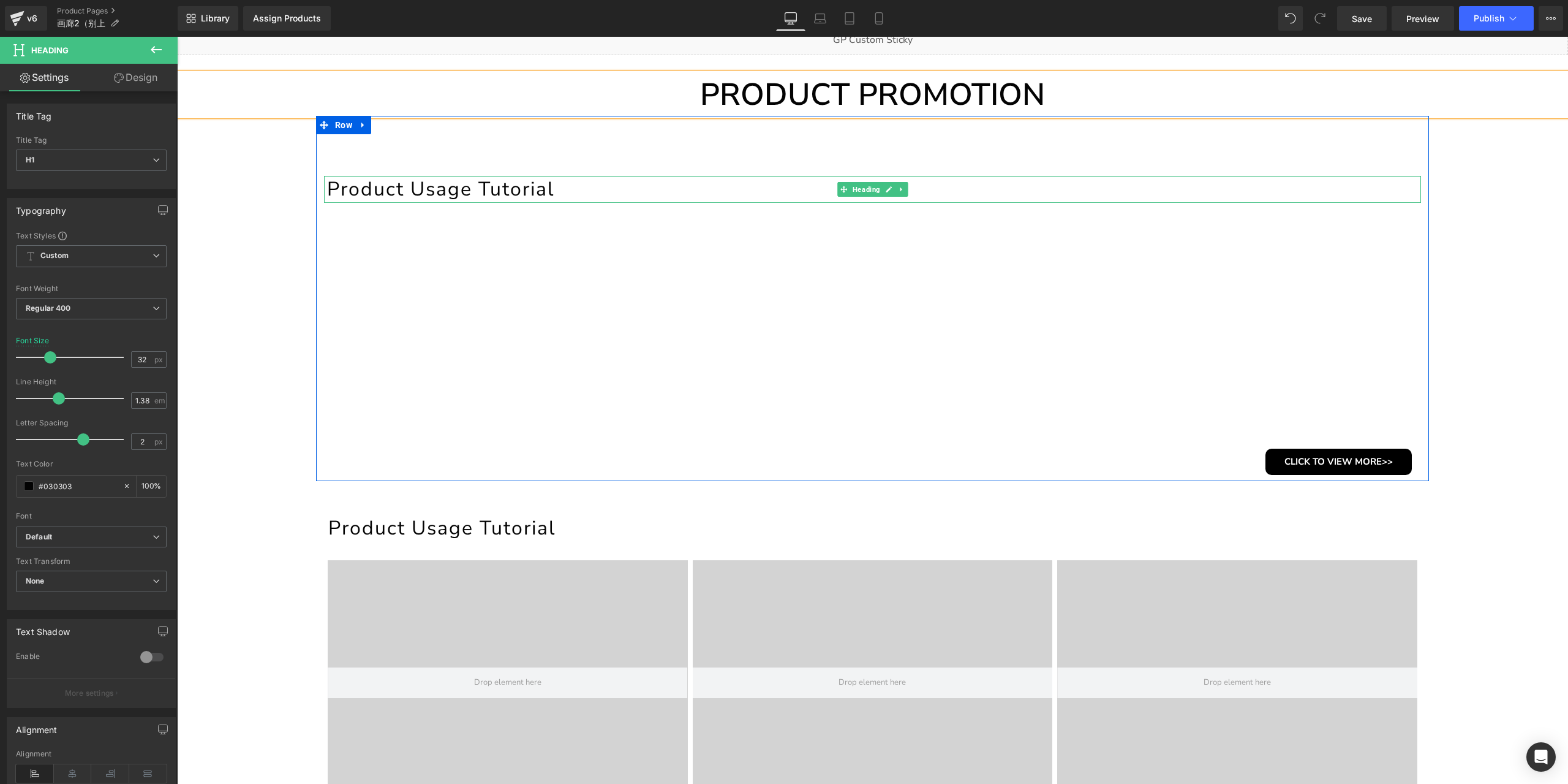
click at [510, 188] on h1 "Product Usage Tutorial" at bounding box center [874, 190] width 1094 height 27
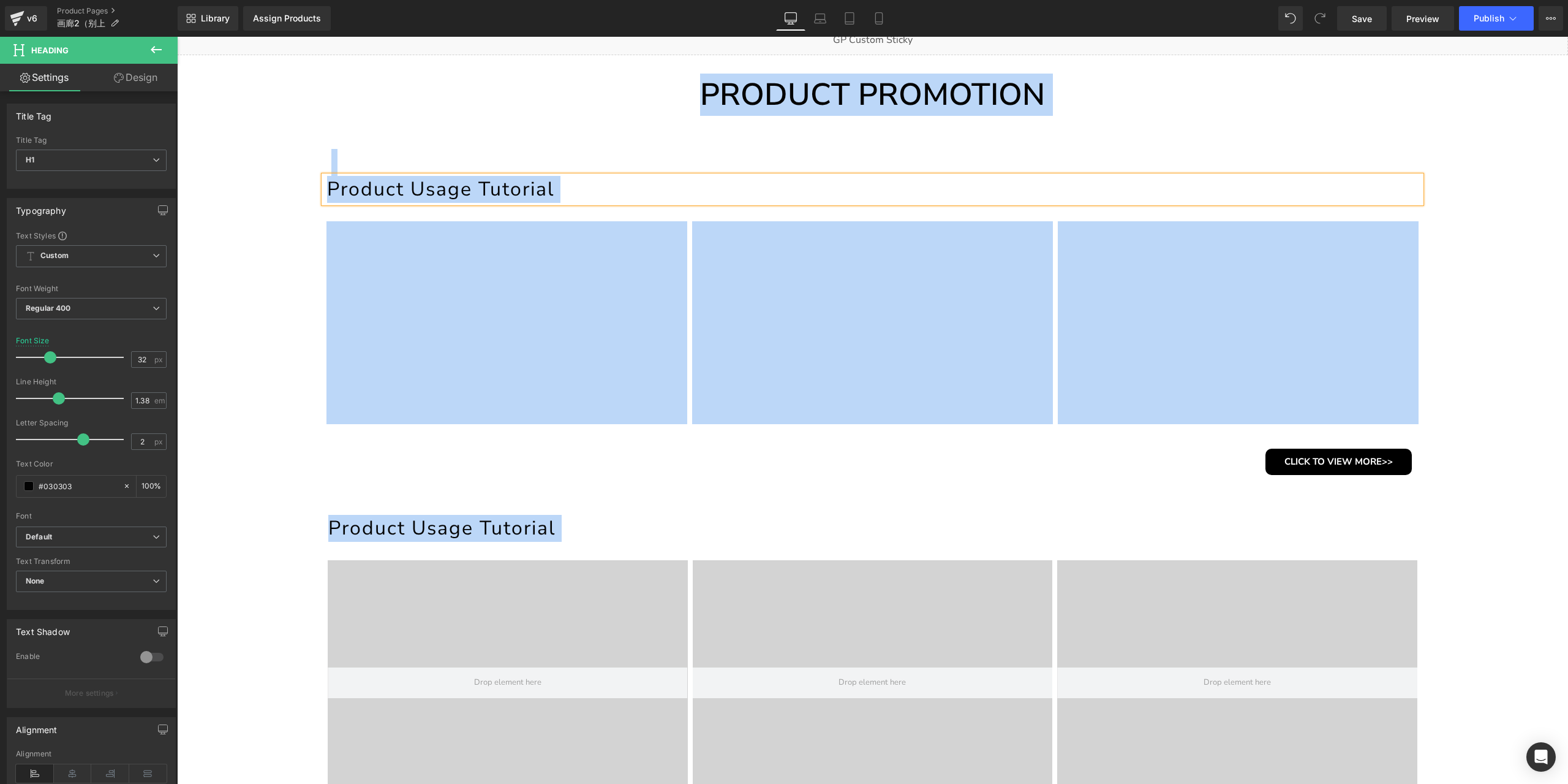
click at [542, 193] on h1 "Product Usage Tutorial" at bounding box center [874, 190] width 1094 height 27
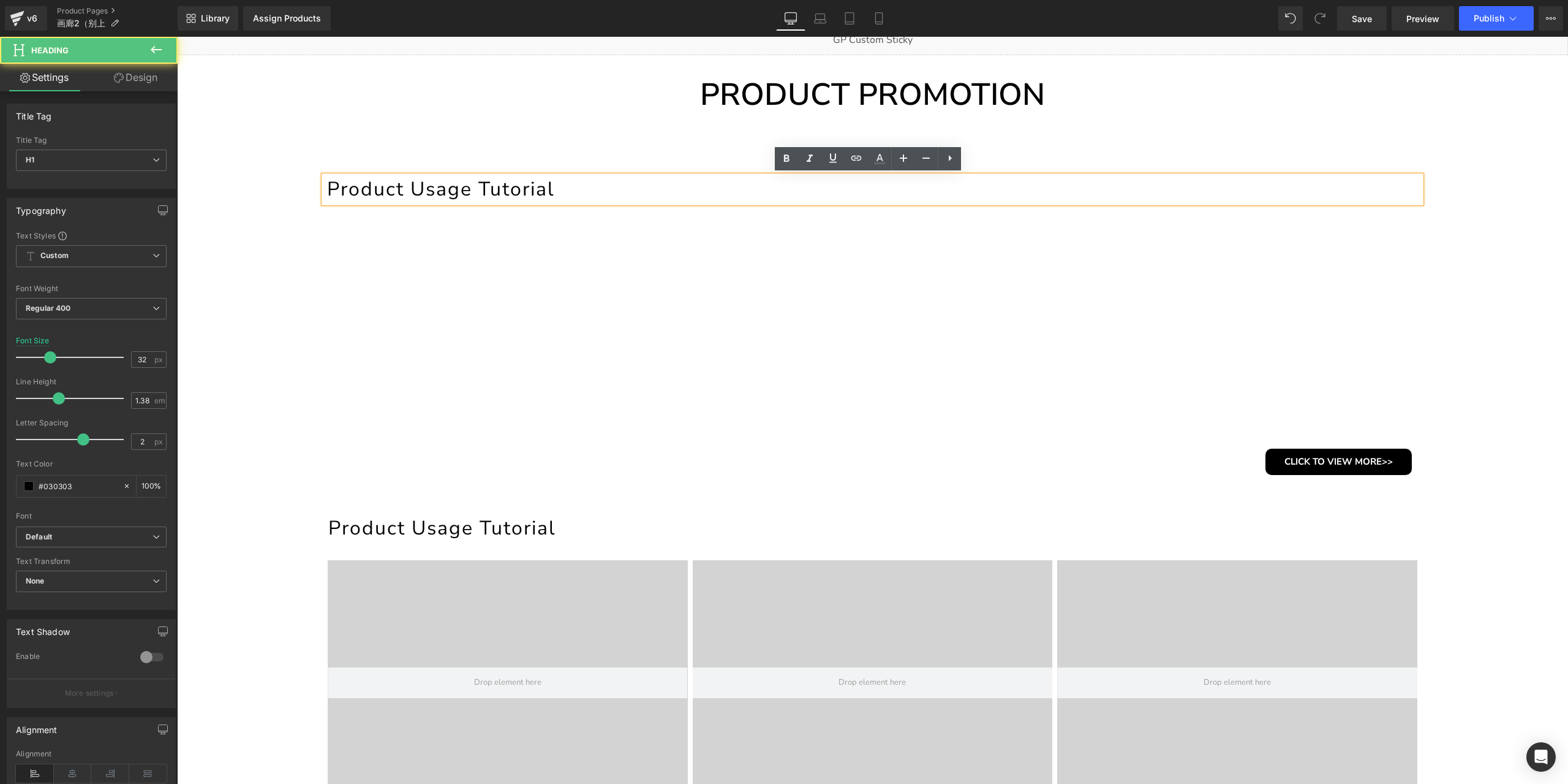
click at [580, 190] on h1 "Product Usage Tutorial" at bounding box center [874, 190] width 1094 height 27
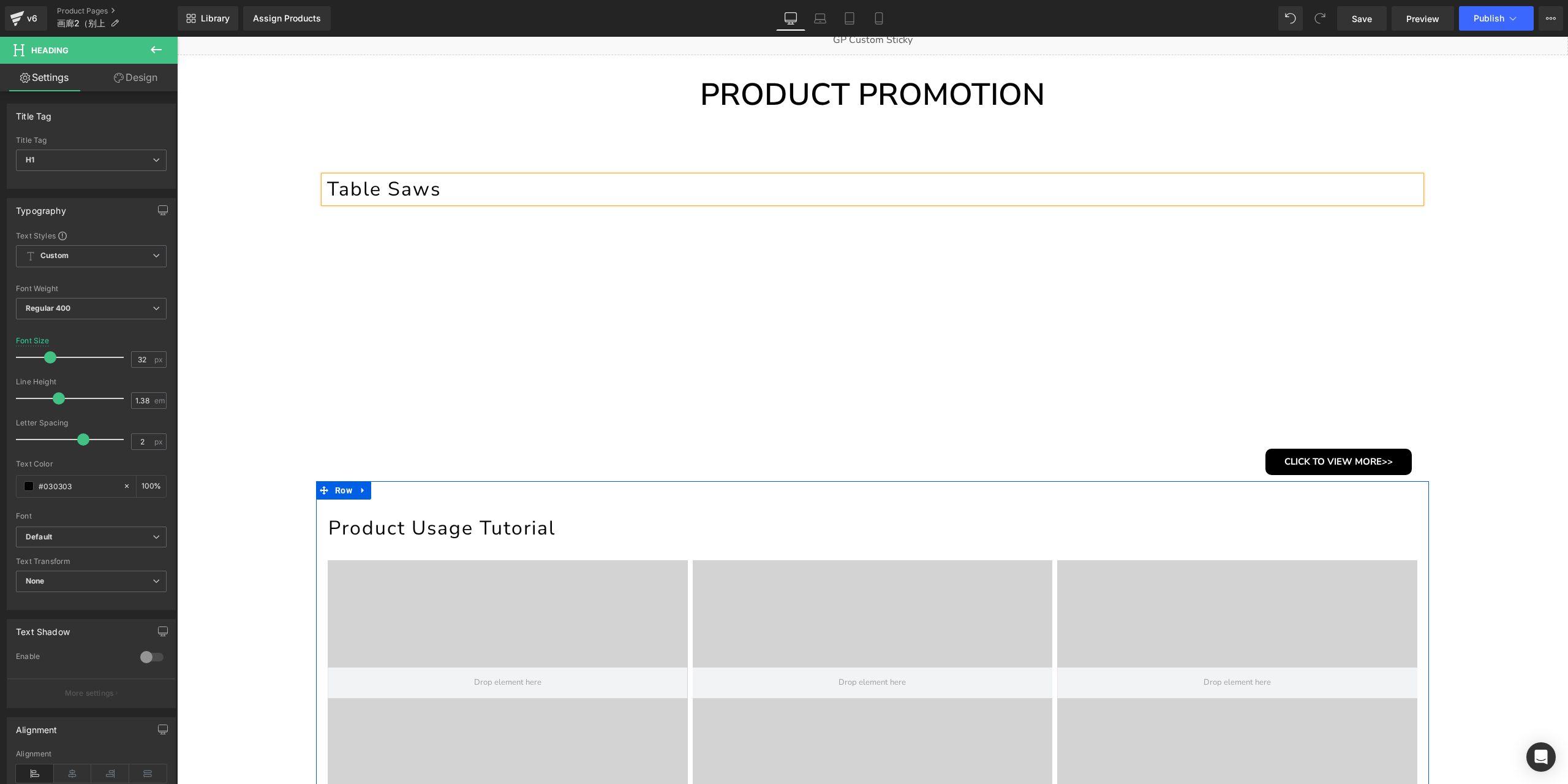
click at [460, 531] on h1 "Product Usage Tutorial" at bounding box center [874, 528] width 1092 height 27
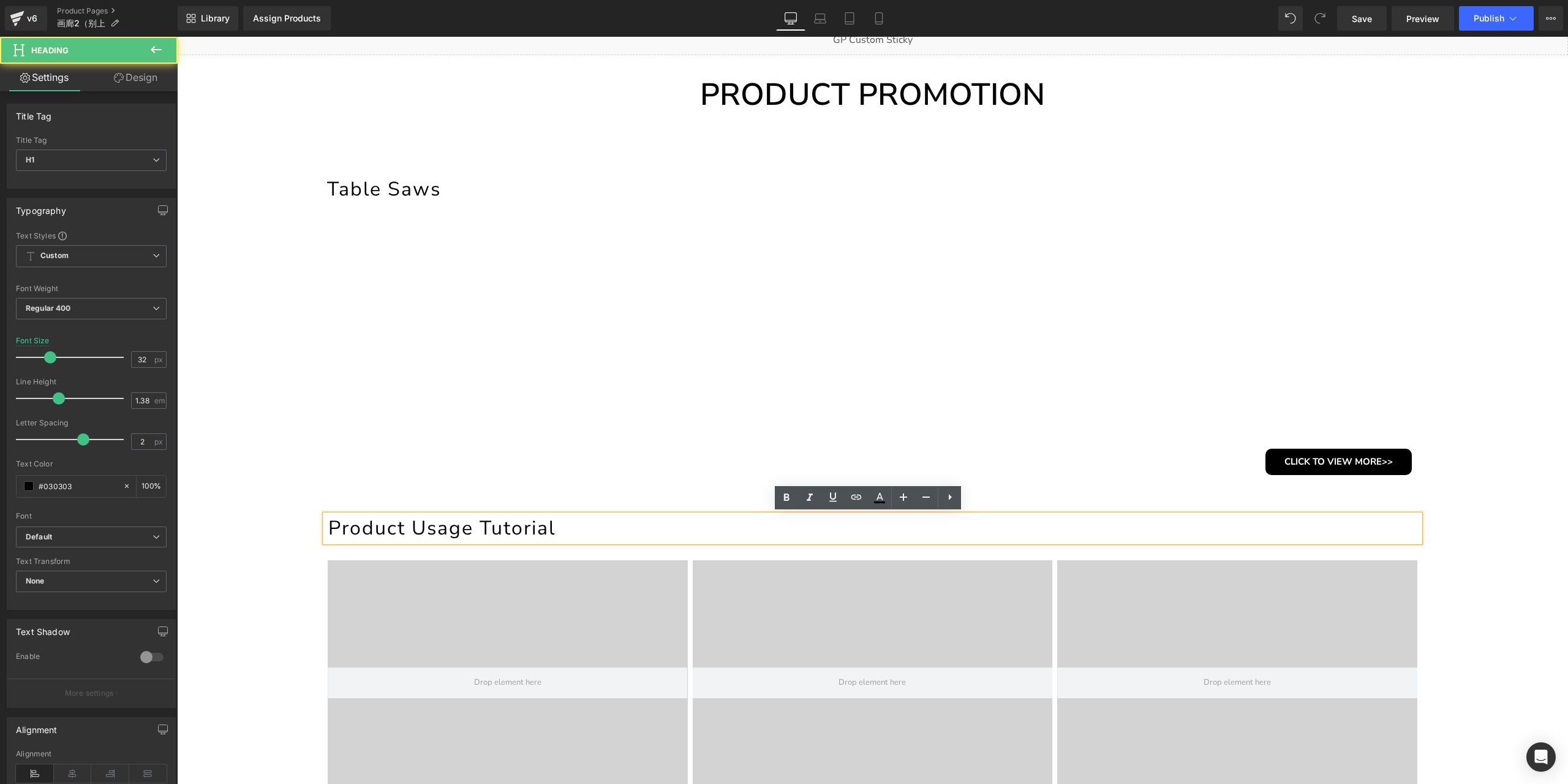
click at [506, 522] on h1 "Product Usage Tutorial" at bounding box center [874, 528] width 1092 height 27
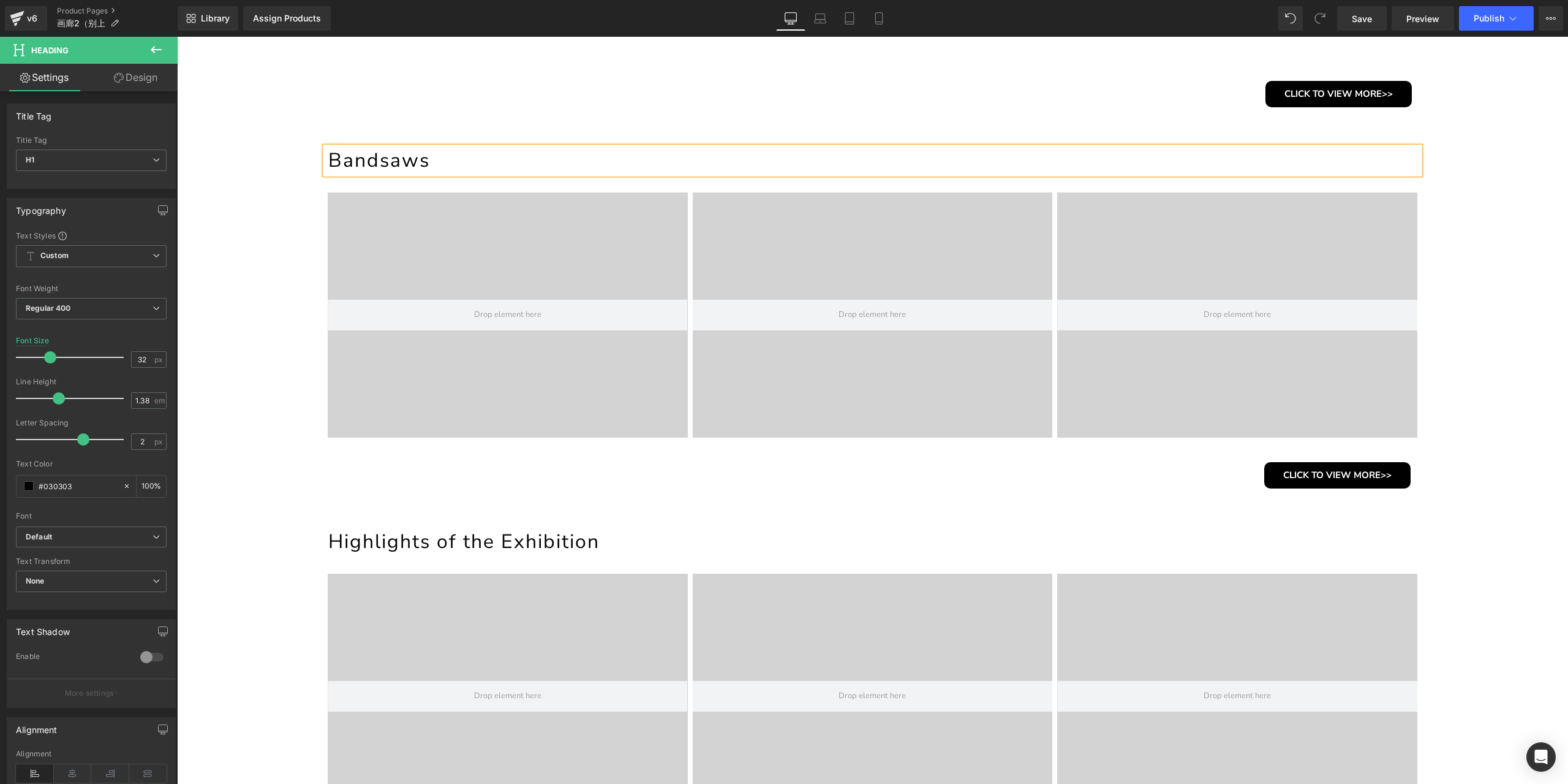
scroll to position [705, 0]
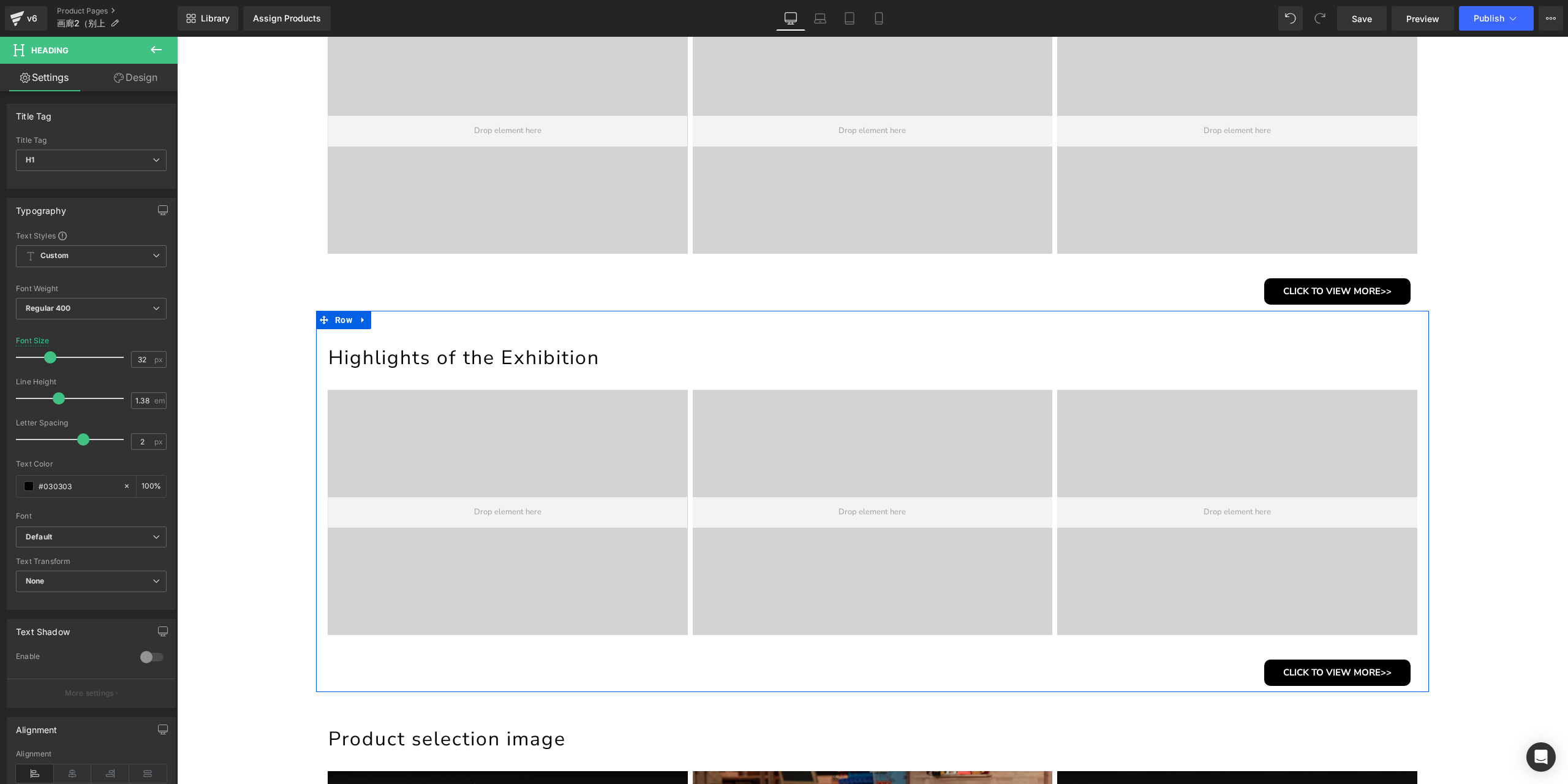
click at [499, 360] on h1 "Highlights of the Exhibition" at bounding box center [874, 358] width 1092 height 27
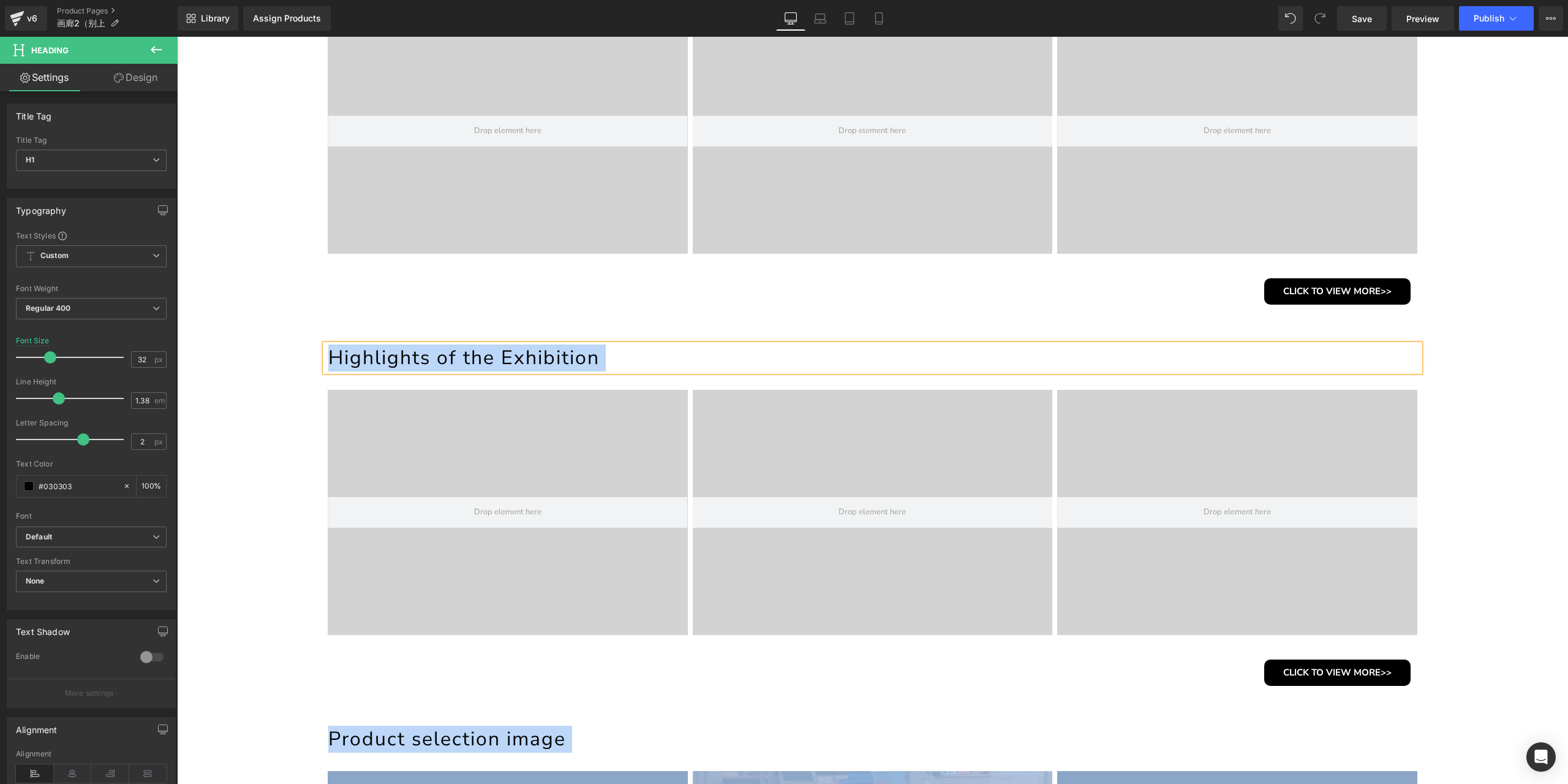
click at [499, 360] on h1 "Highlights of the Exhibition" at bounding box center [874, 358] width 1092 height 27
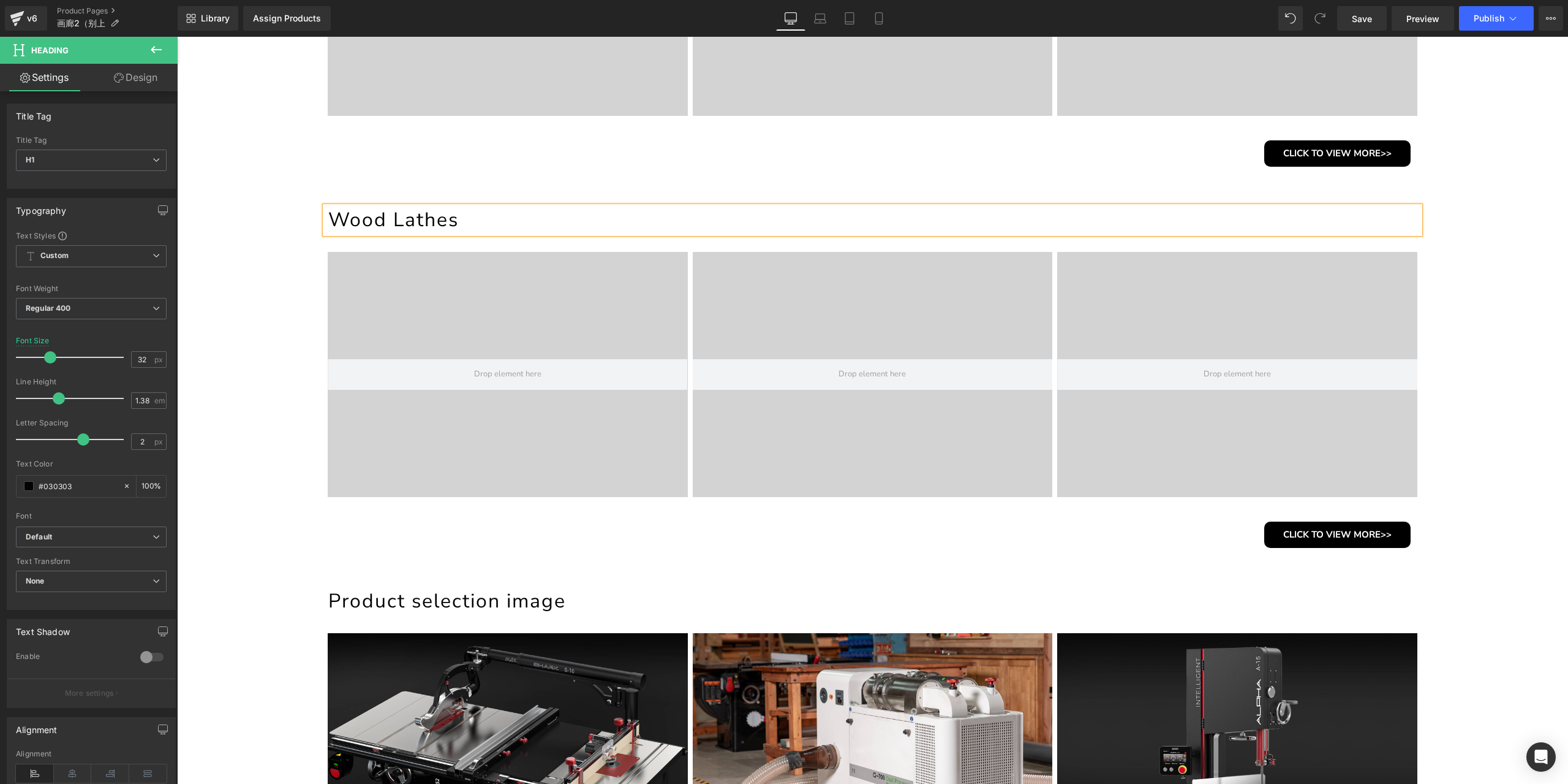
scroll to position [950, 0]
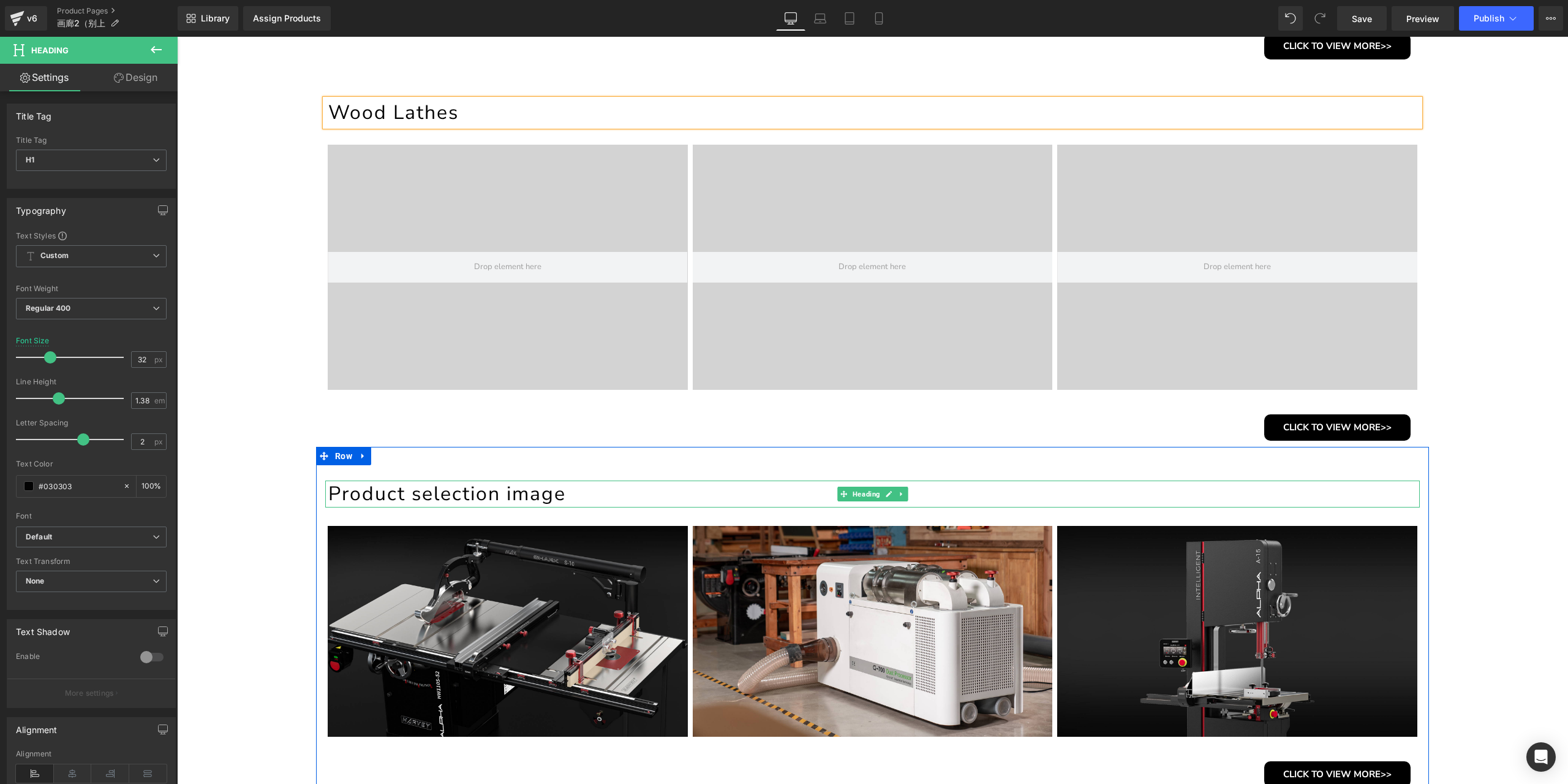
click at [456, 488] on h1 "Product selection image" at bounding box center [874, 493] width 1092 height 27
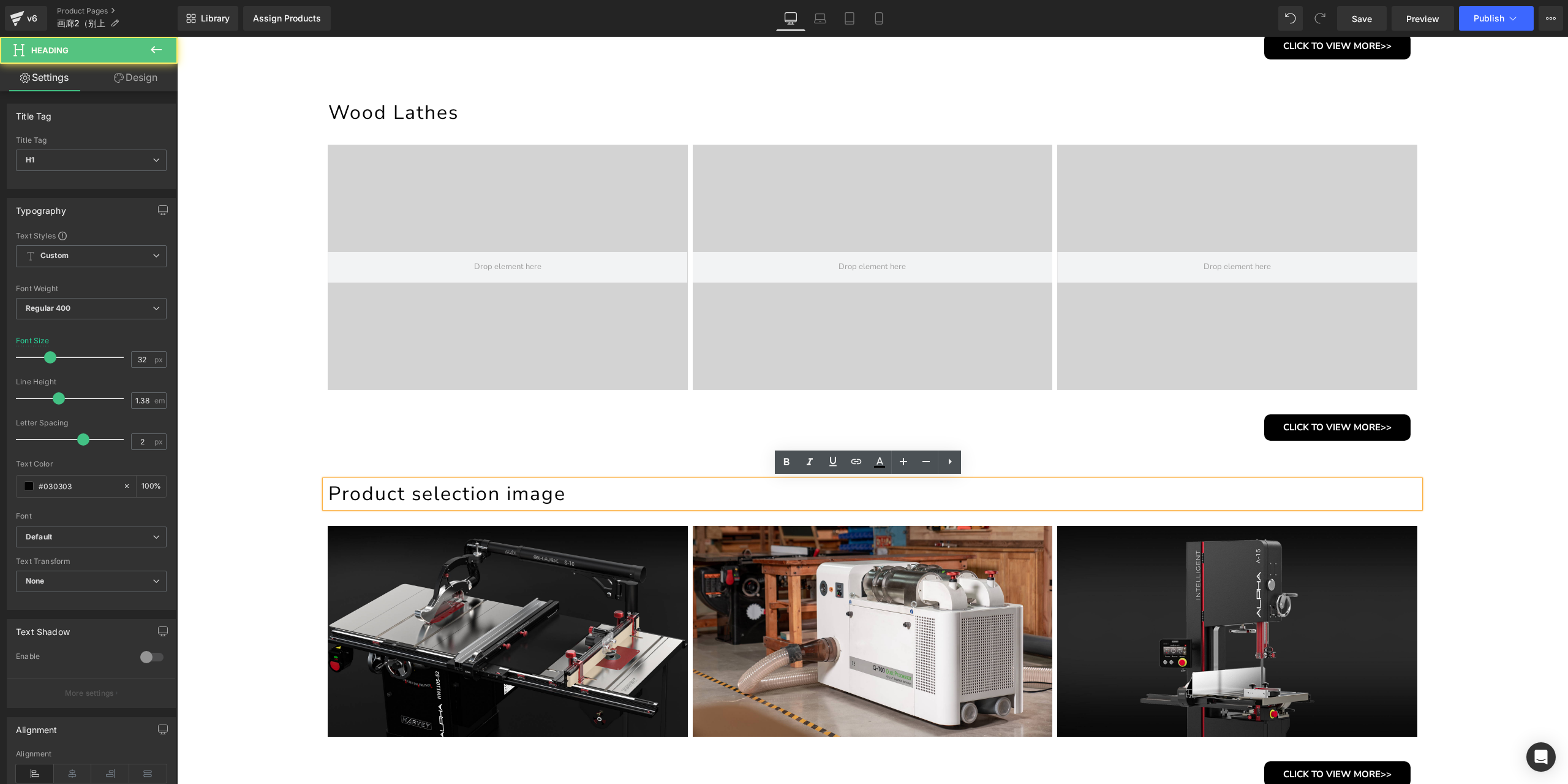
click at [469, 492] on h1 "Product selection image" at bounding box center [874, 493] width 1092 height 27
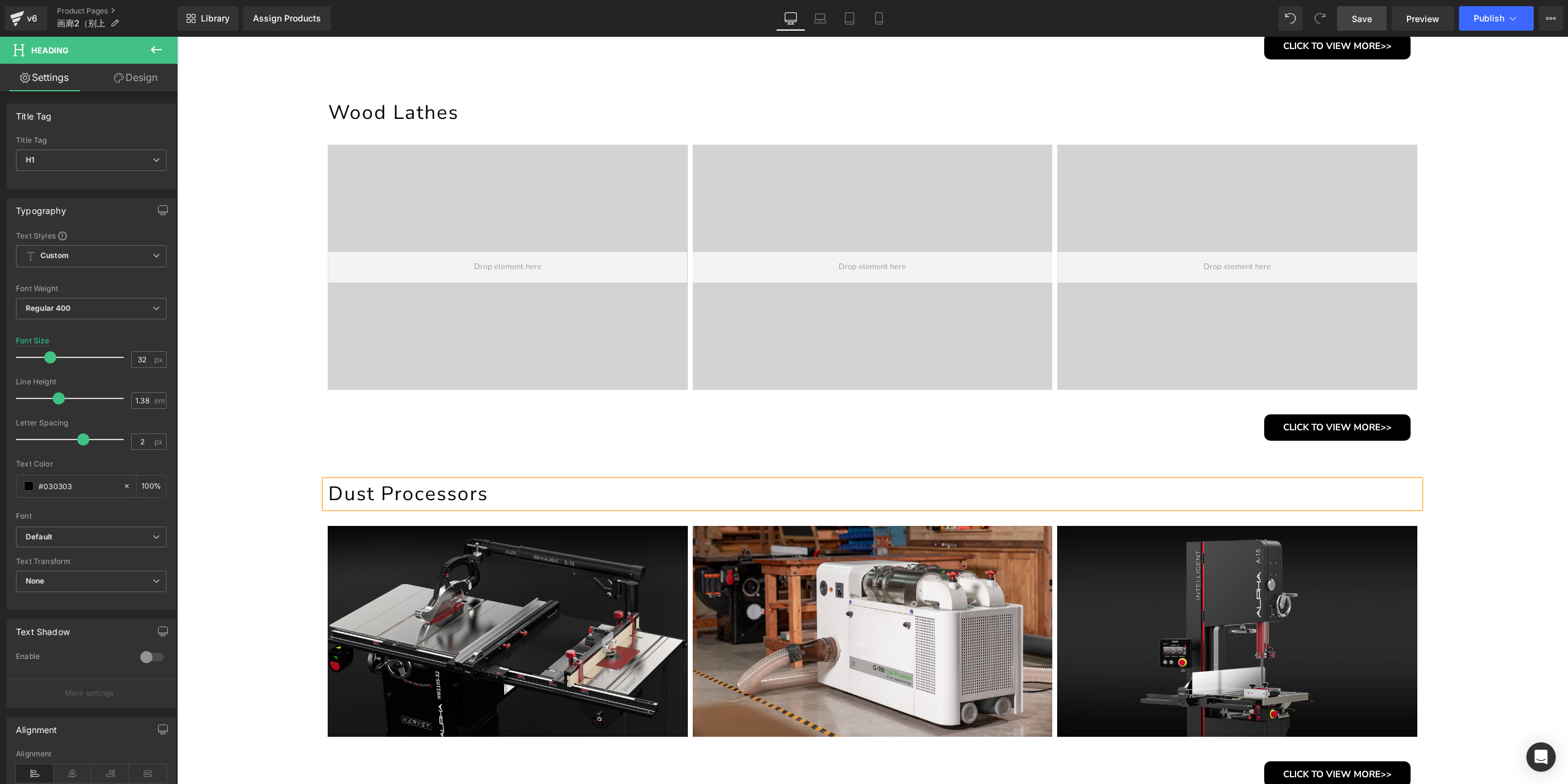
click at [1359, 22] on span "Save" at bounding box center [1362, 19] width 20 height 13
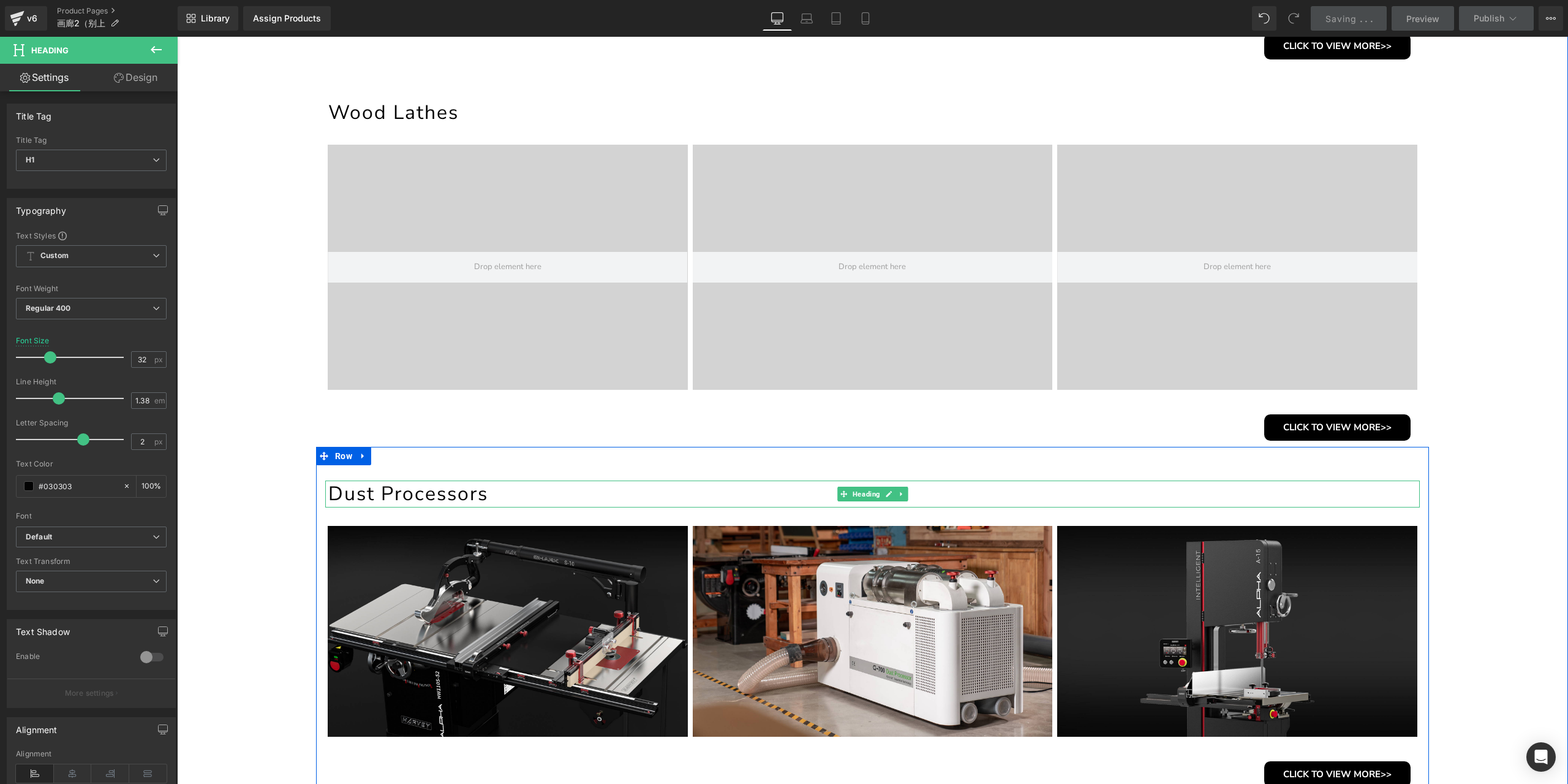
click at [475, 490] on h1 "Dust Processors" at bounding box center [874, 493] width 1092 height 27
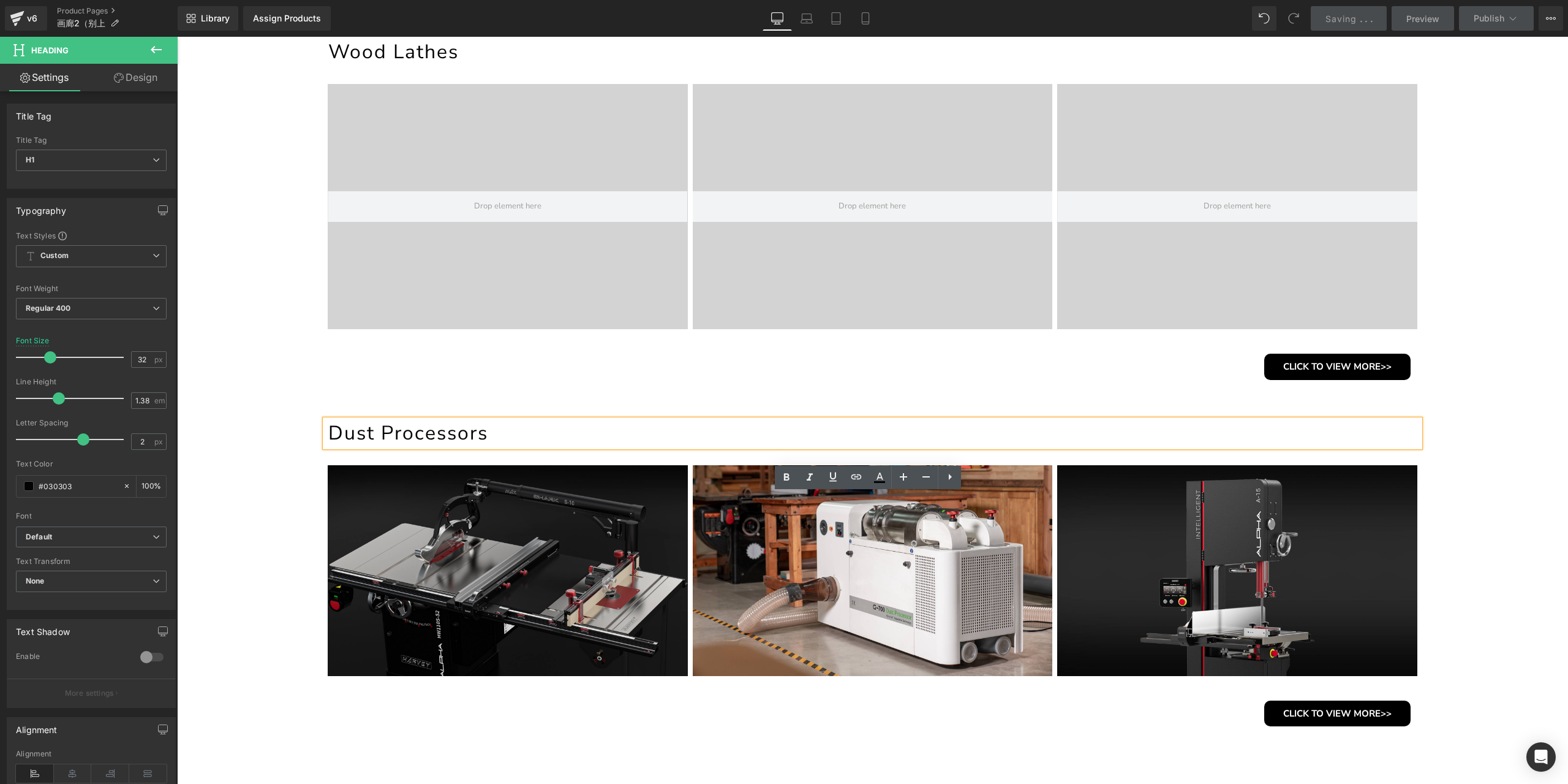
scroll to position [1012, 0]
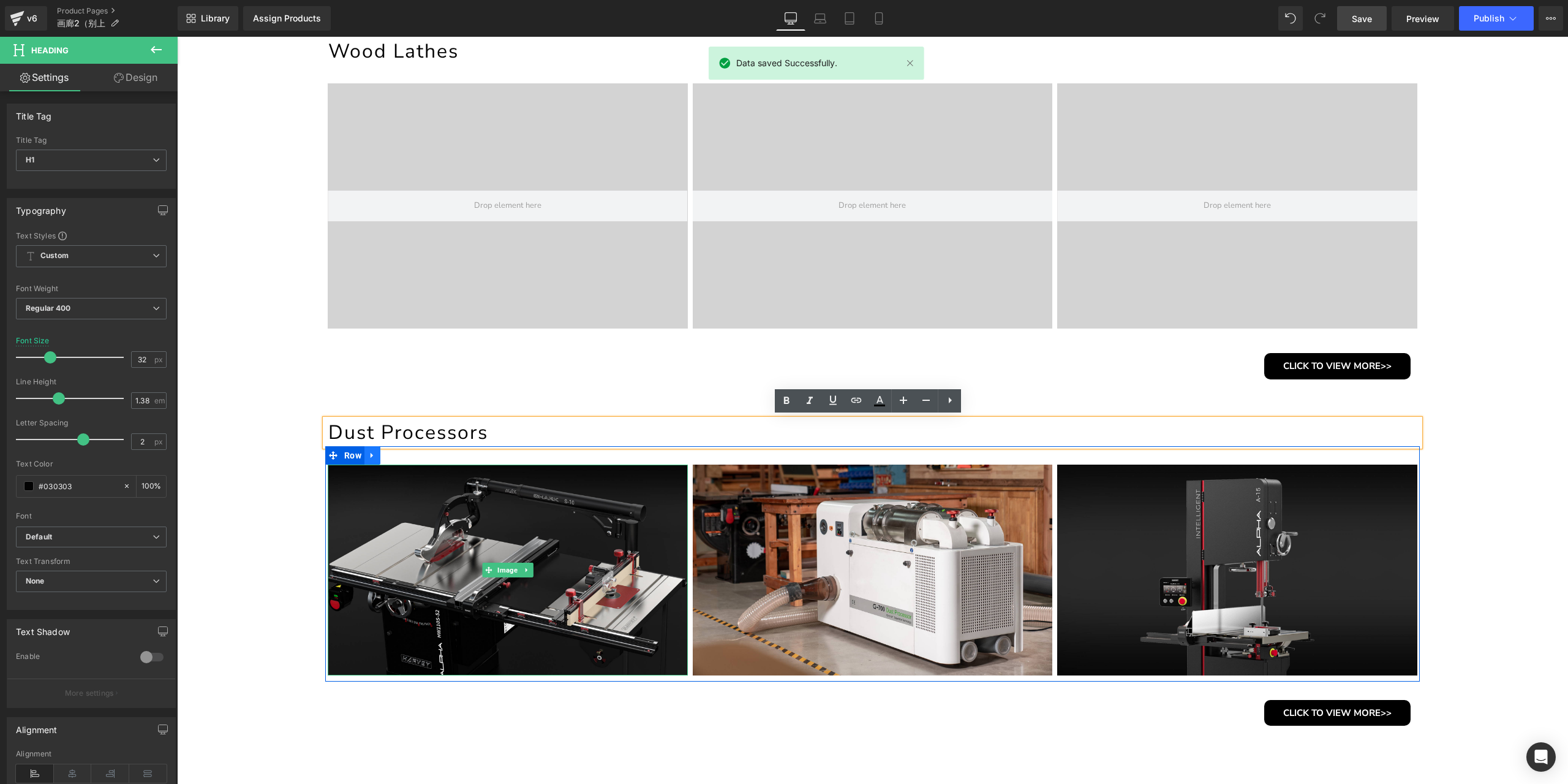
click at [371, 457] on icon at bounding box center [373, 454] width 9 height 9
click at [400, 456] on icon at bounding box center [405, 455] width 9 height 9
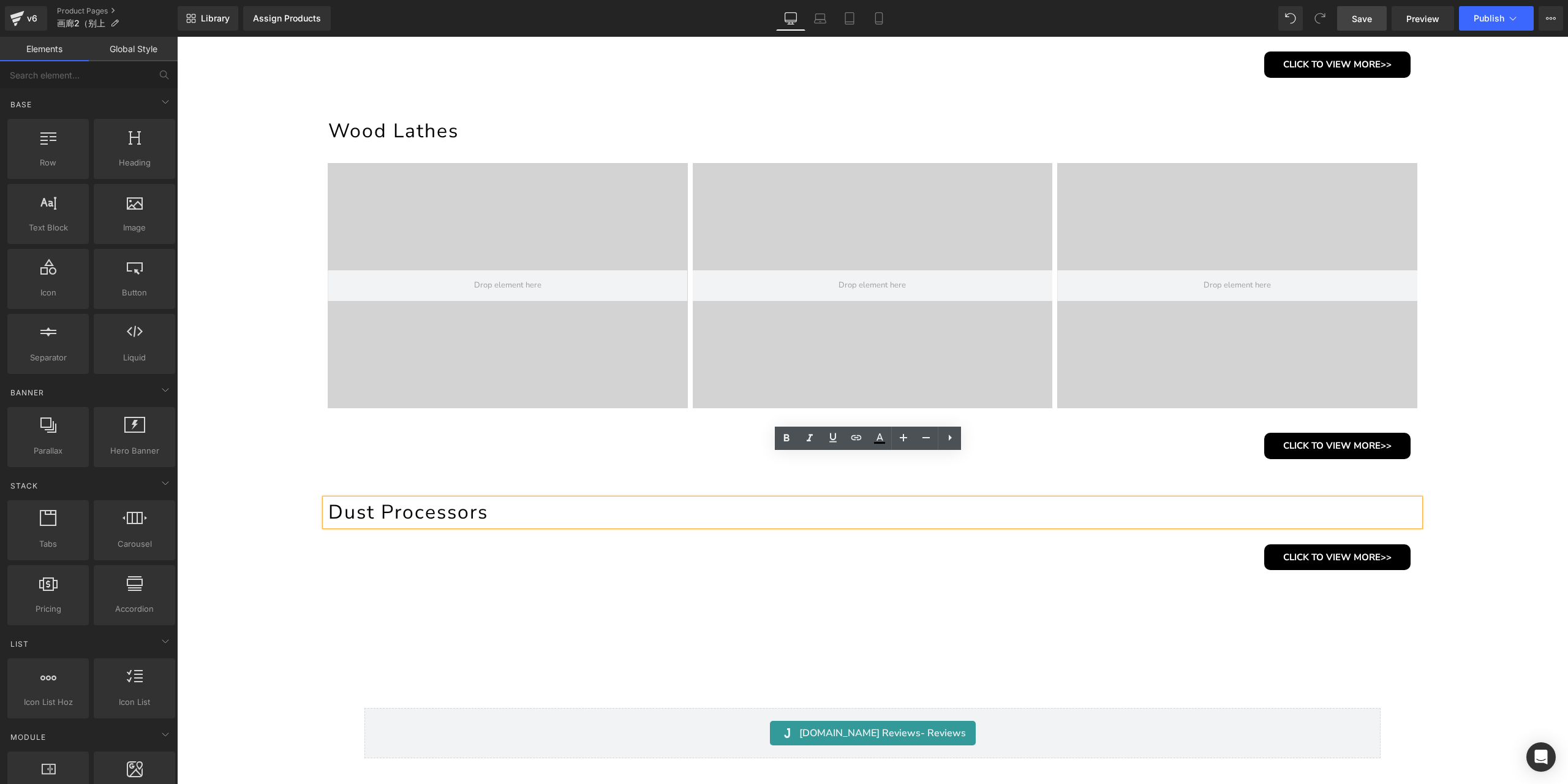
scroll to position [827, 0]
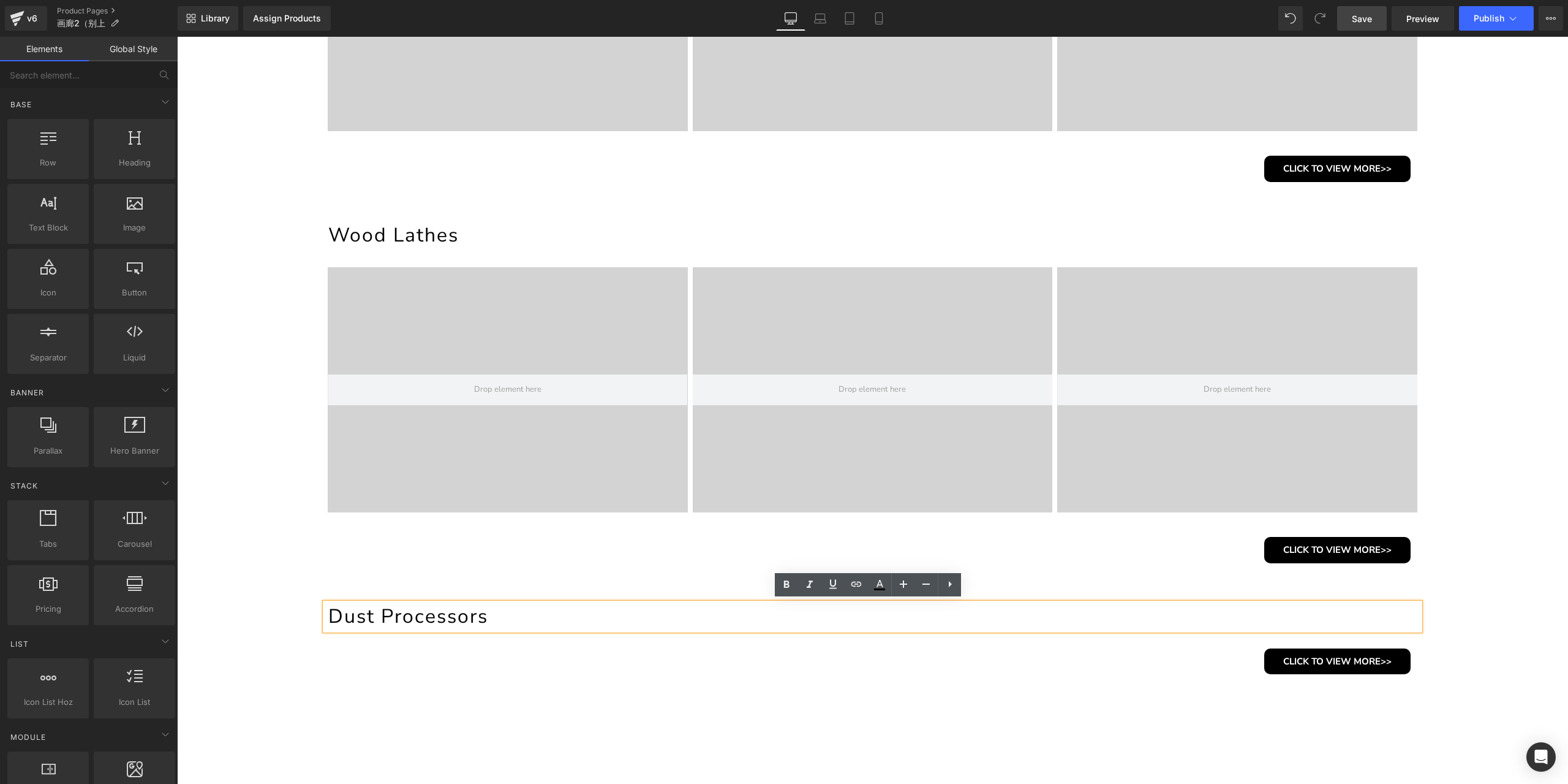
click at [390, 285] on div at bounding box center [507, 390] width 360 height 245
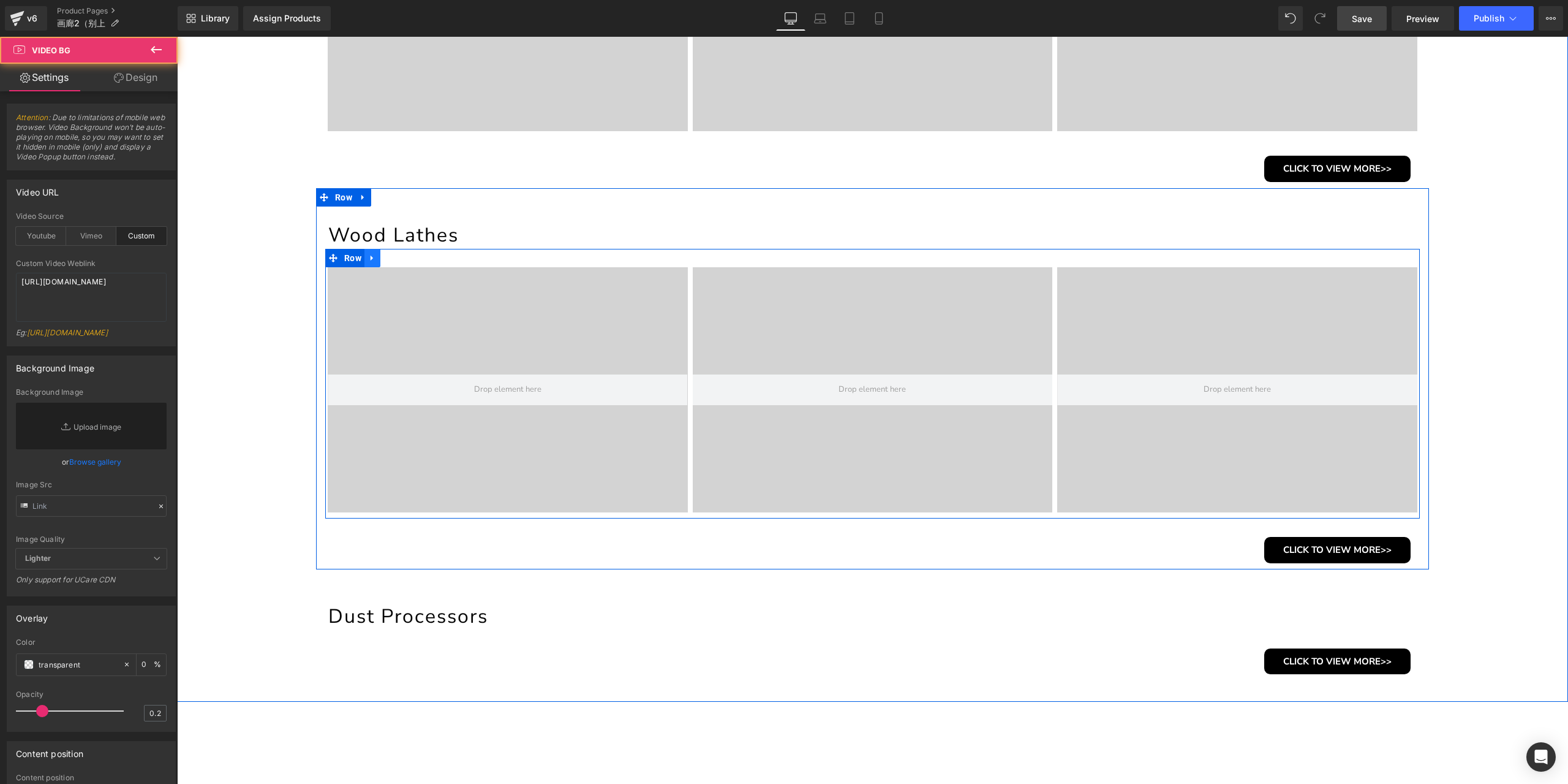
click at [367, 262] on link at bounding box center [373, 258] width 16 height 19
click at [384, 260] on icon at bounding box center [389, 258] width 9 height 9
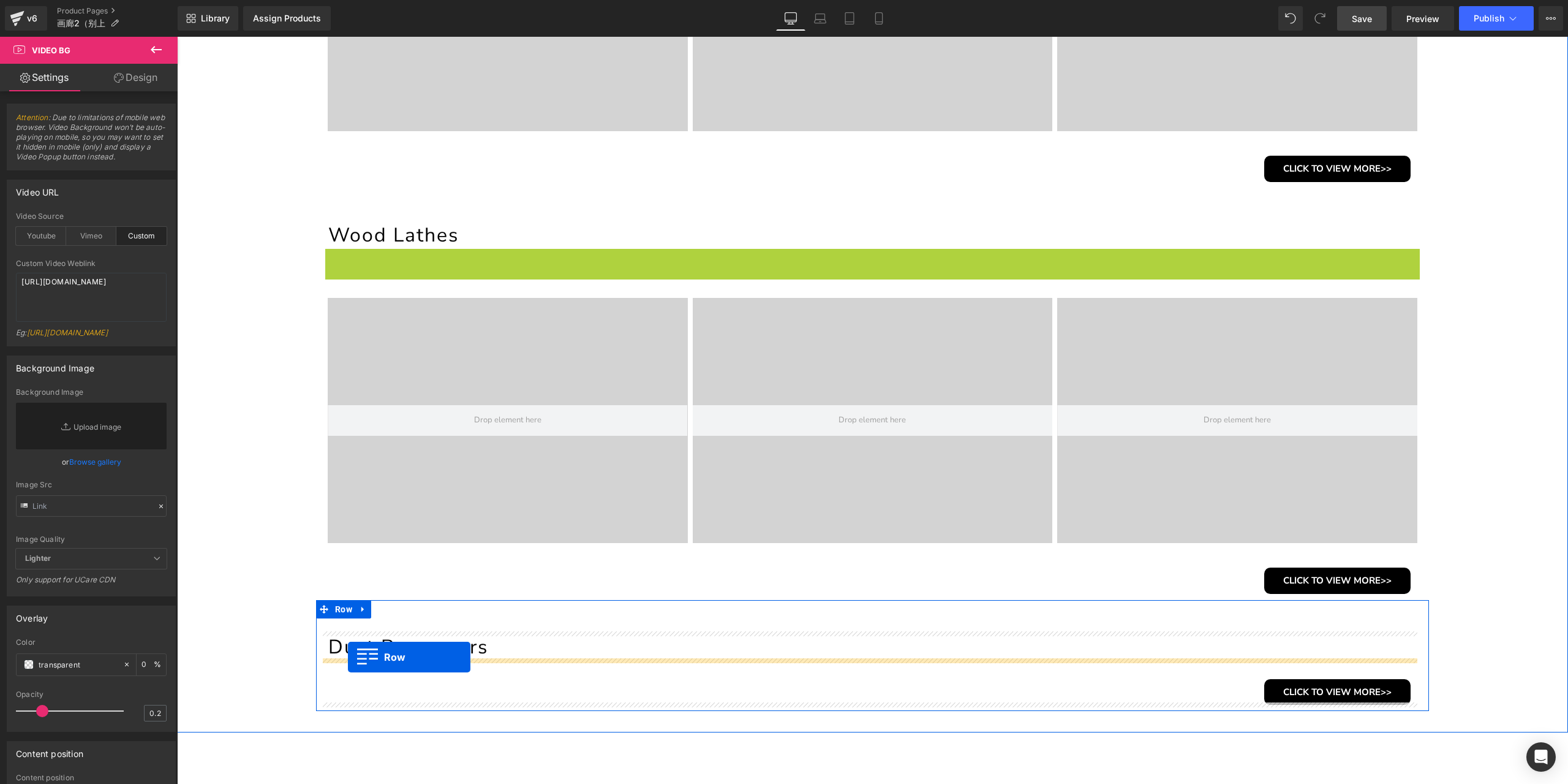
drag, startPoint x: 331, startPoint y: 260, endPoint x: 348, endPoint y: 657, distance: 397.4
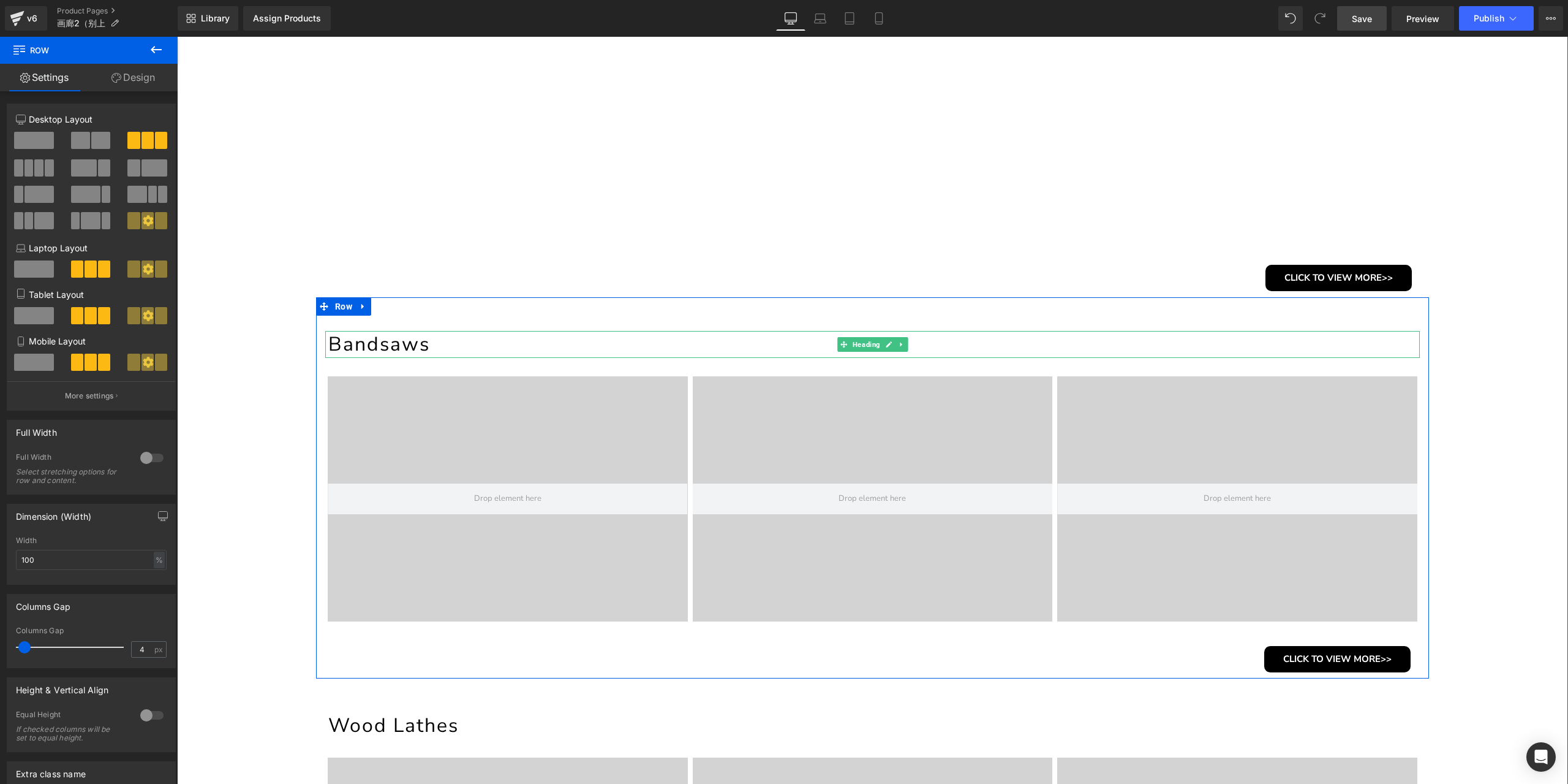
scroll to position [214, 0]
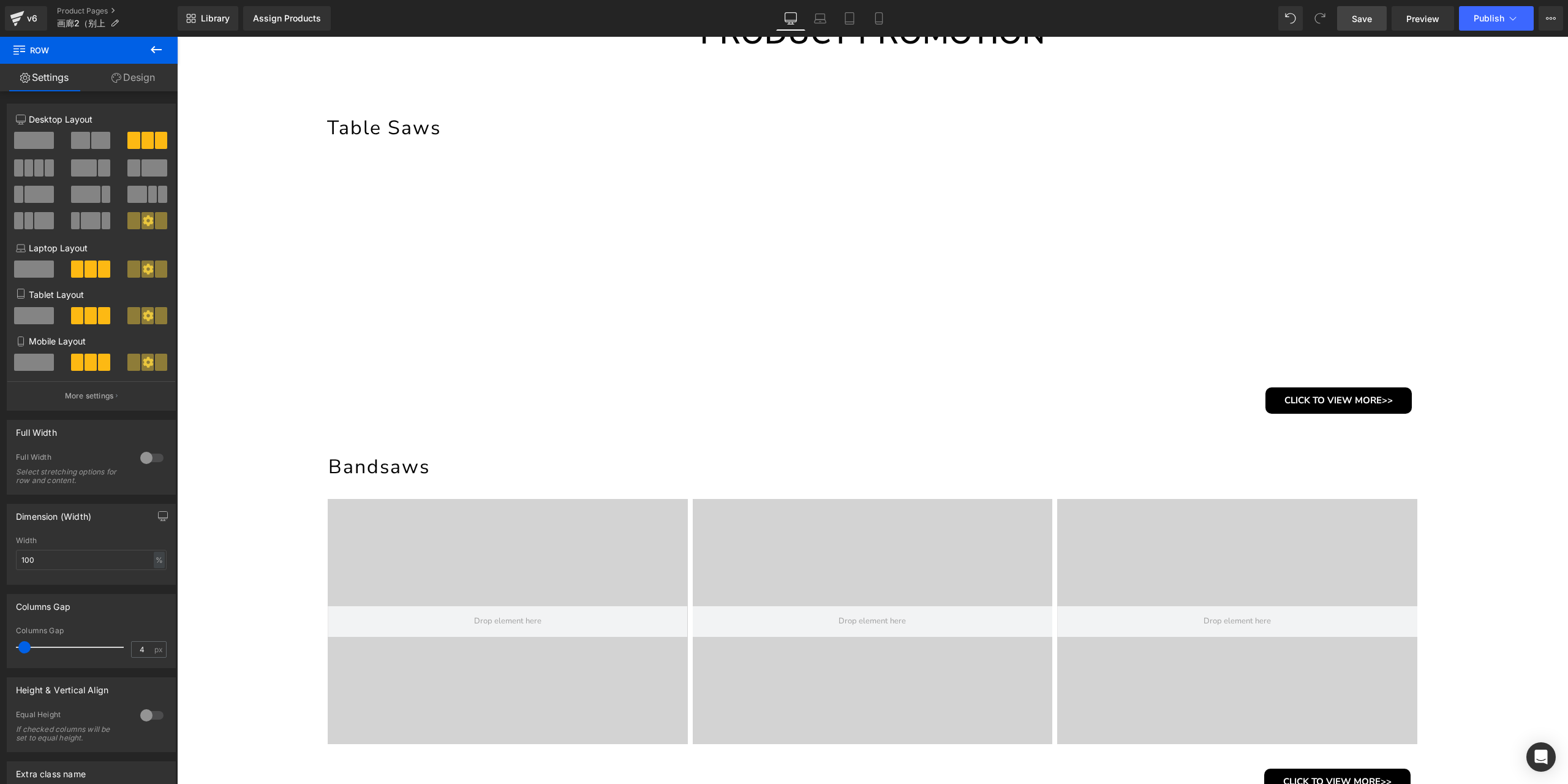
click at [1357, 17] on span "Save" at bounding box center [1362, 19] width 20 height 13
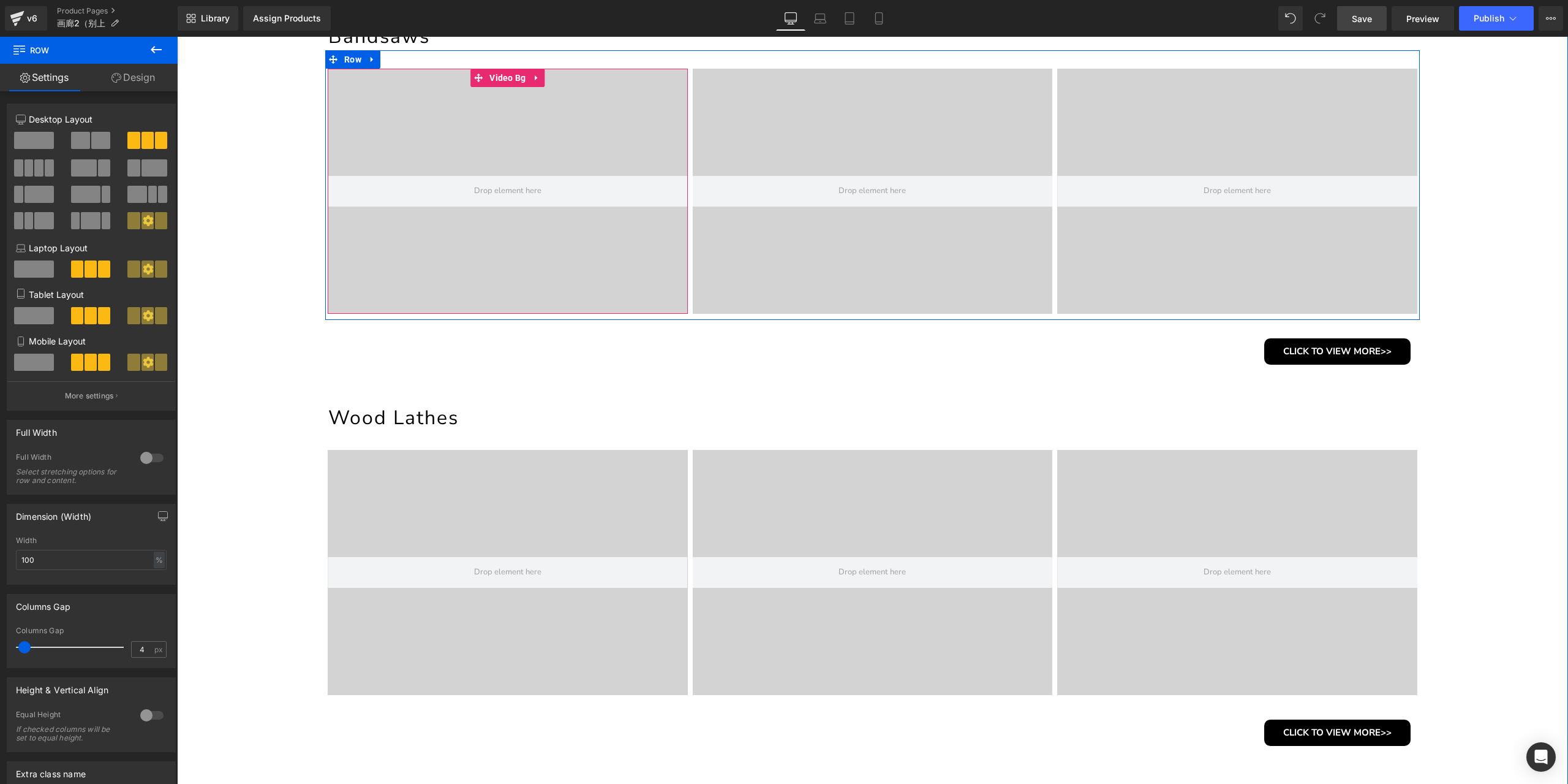
scroll to position [705, 0]
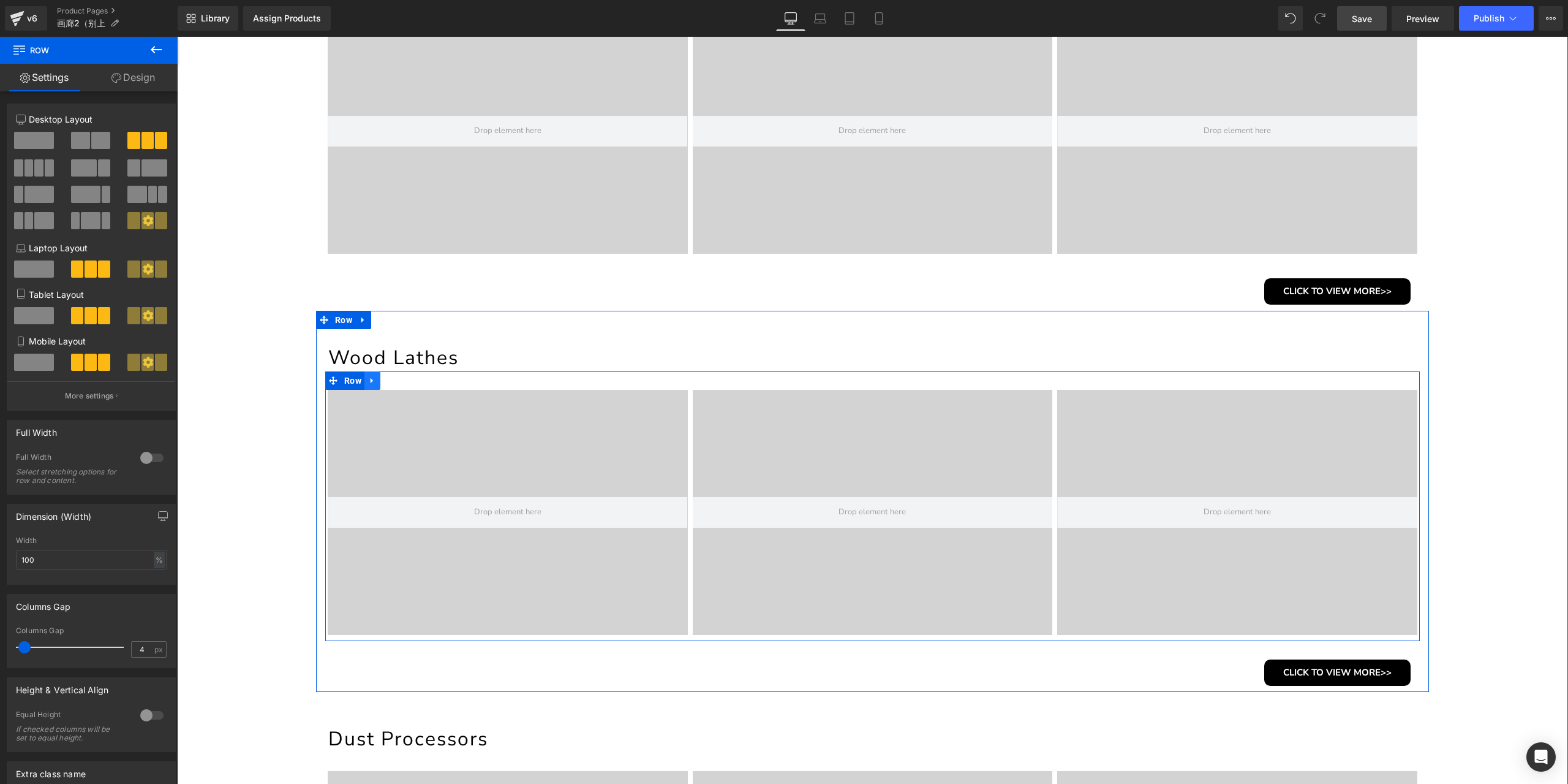
click at [368, 378] on icon at bounding box center [373, 380] width 9 height 9
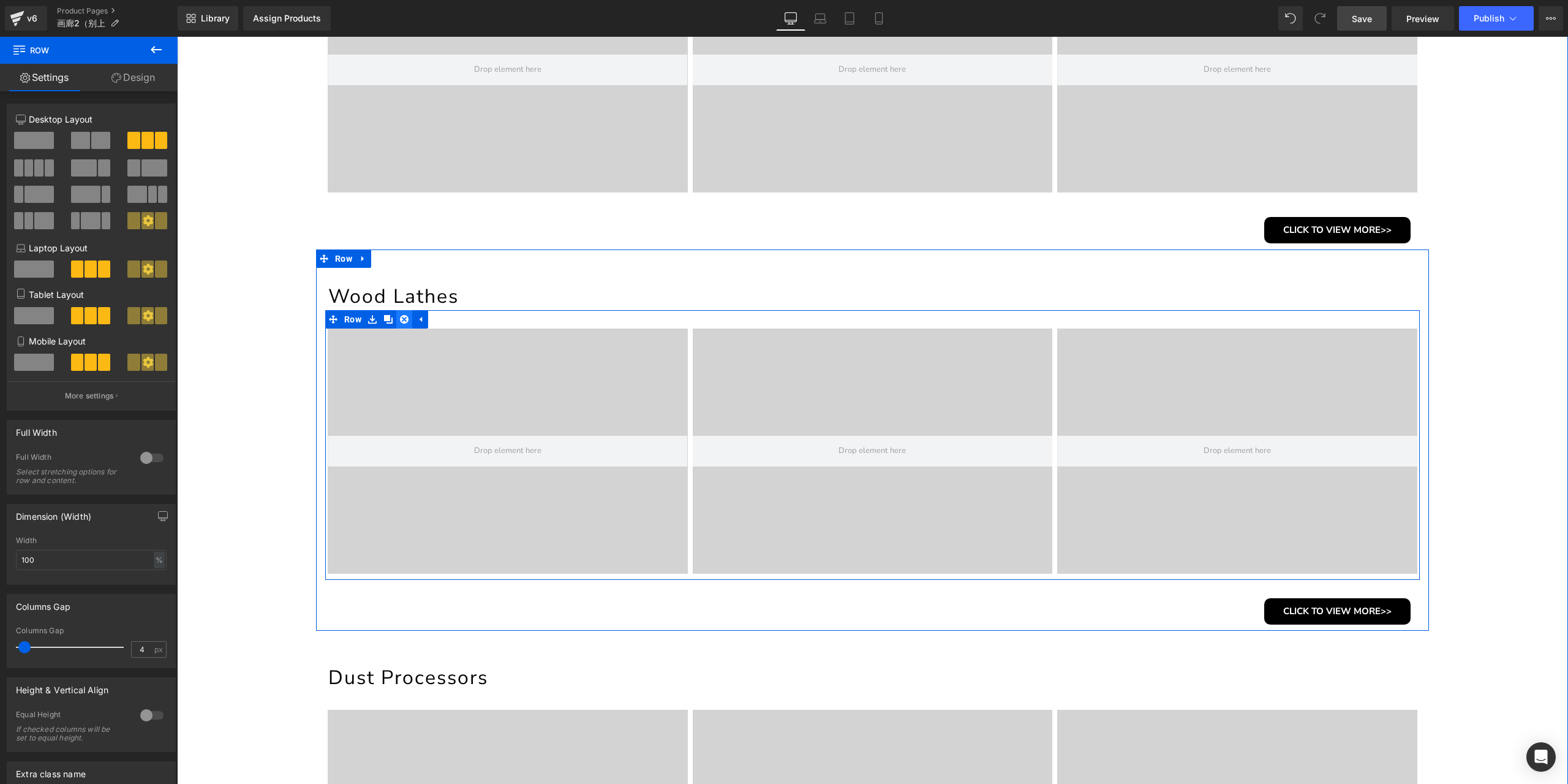
scroll to position [889, 0]
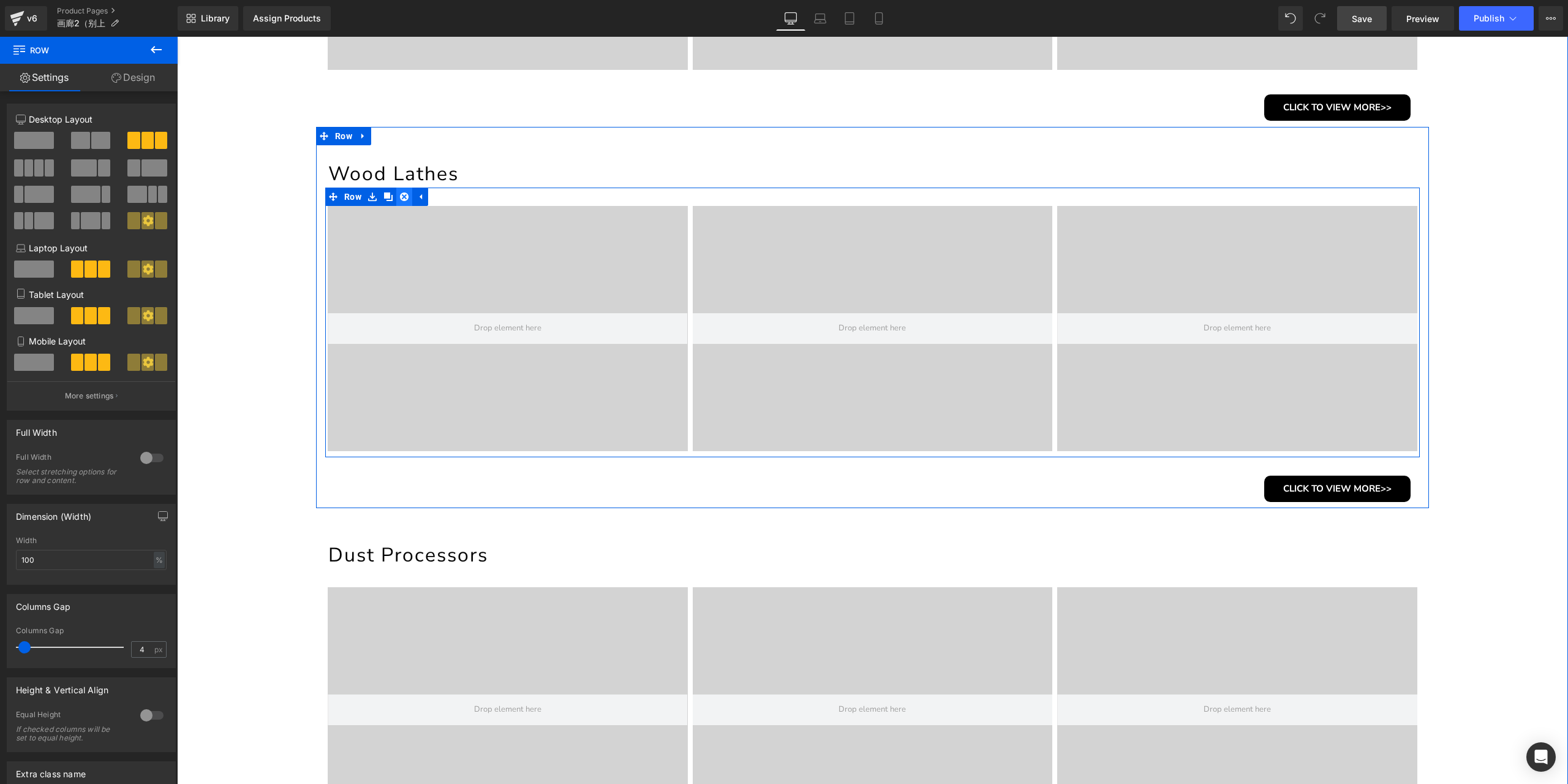
click at [403, 193] on icon at bounding box center [405, 197] width 9 height 9
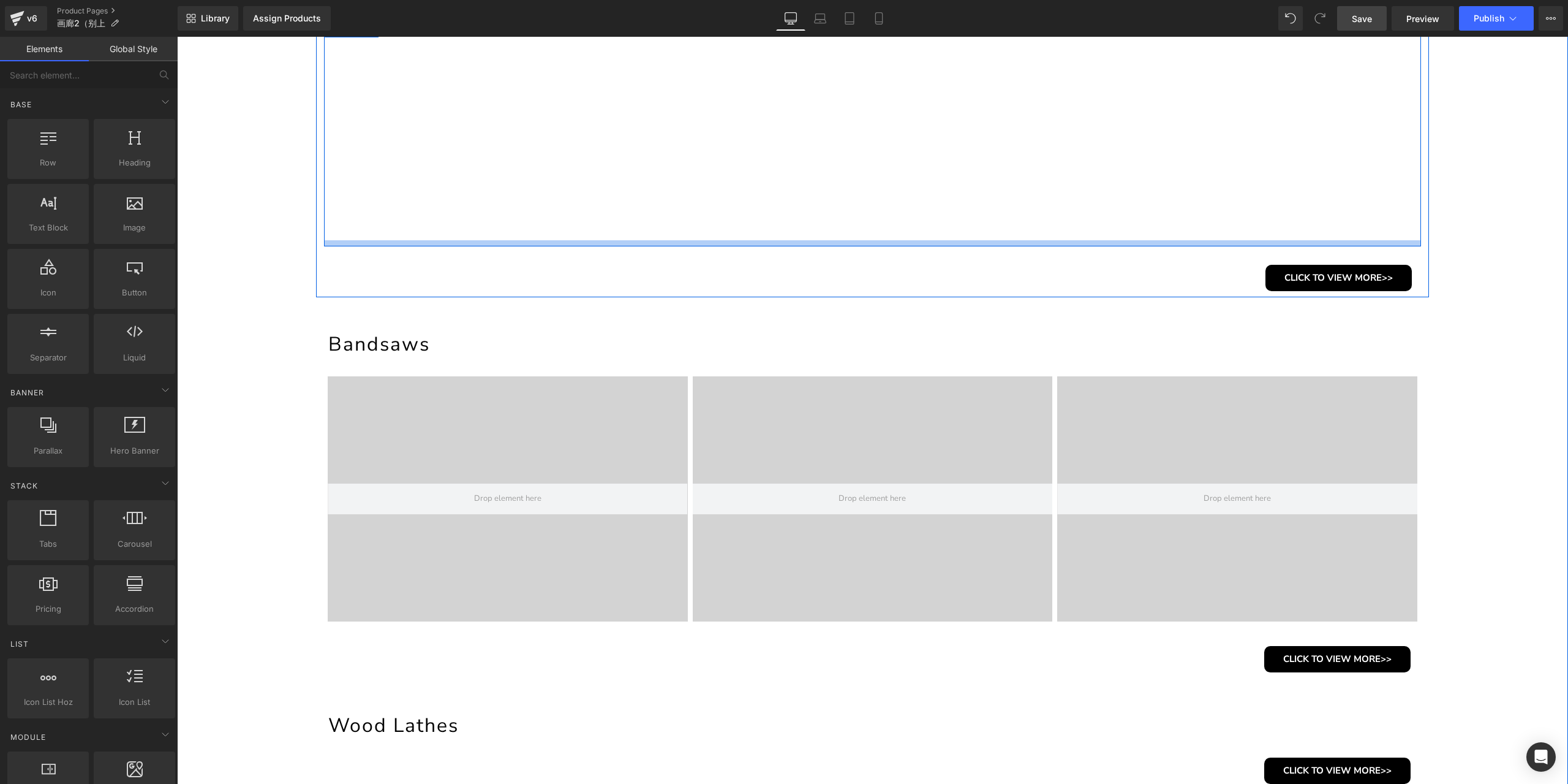
scroll to position [214, 0]
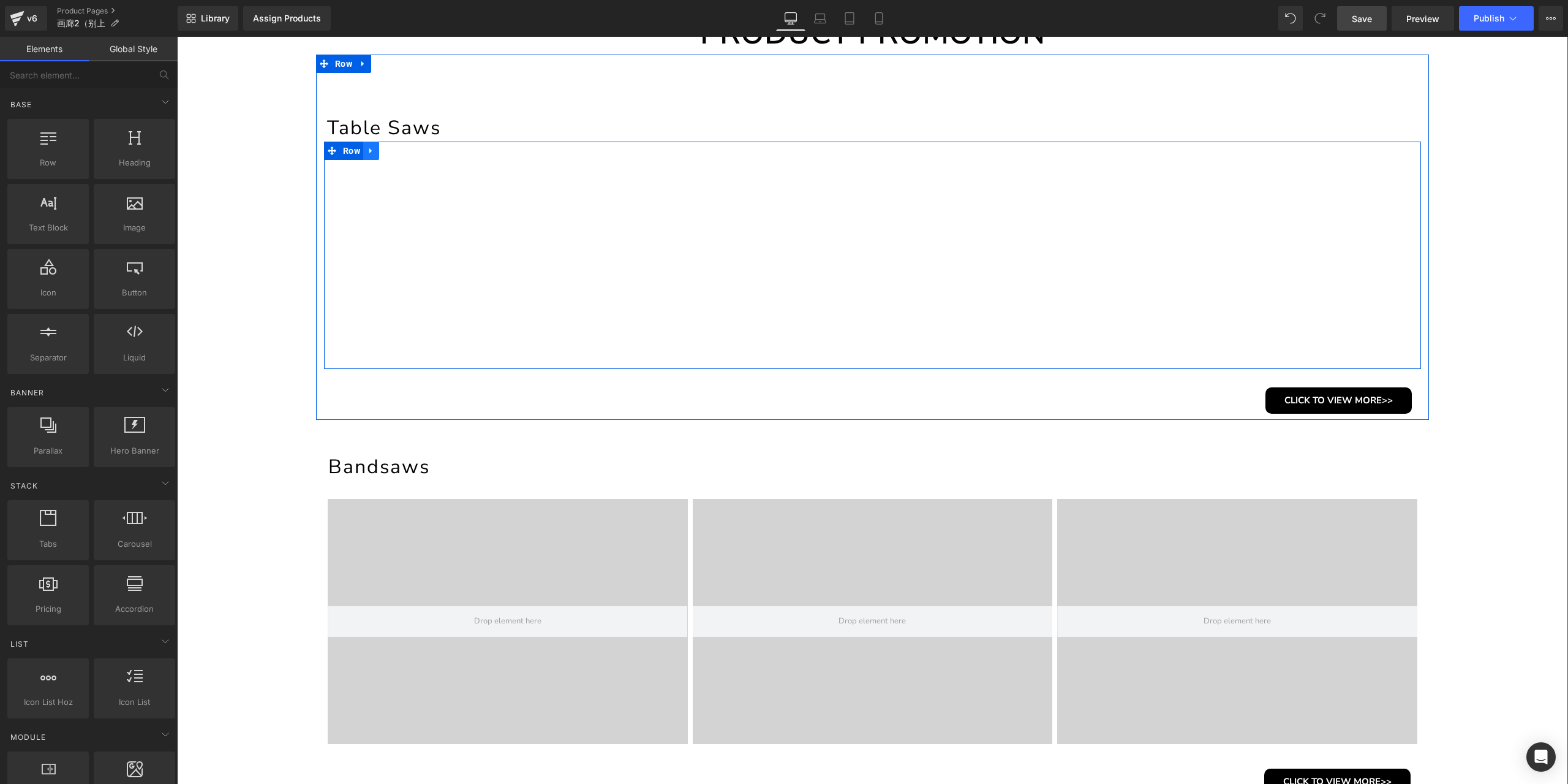
click at [372, 153] on link at bounding box center [371, 151] width 16 height 19
click at [382, 153] on icon at bounding box center [387, 151] width 9 height 9
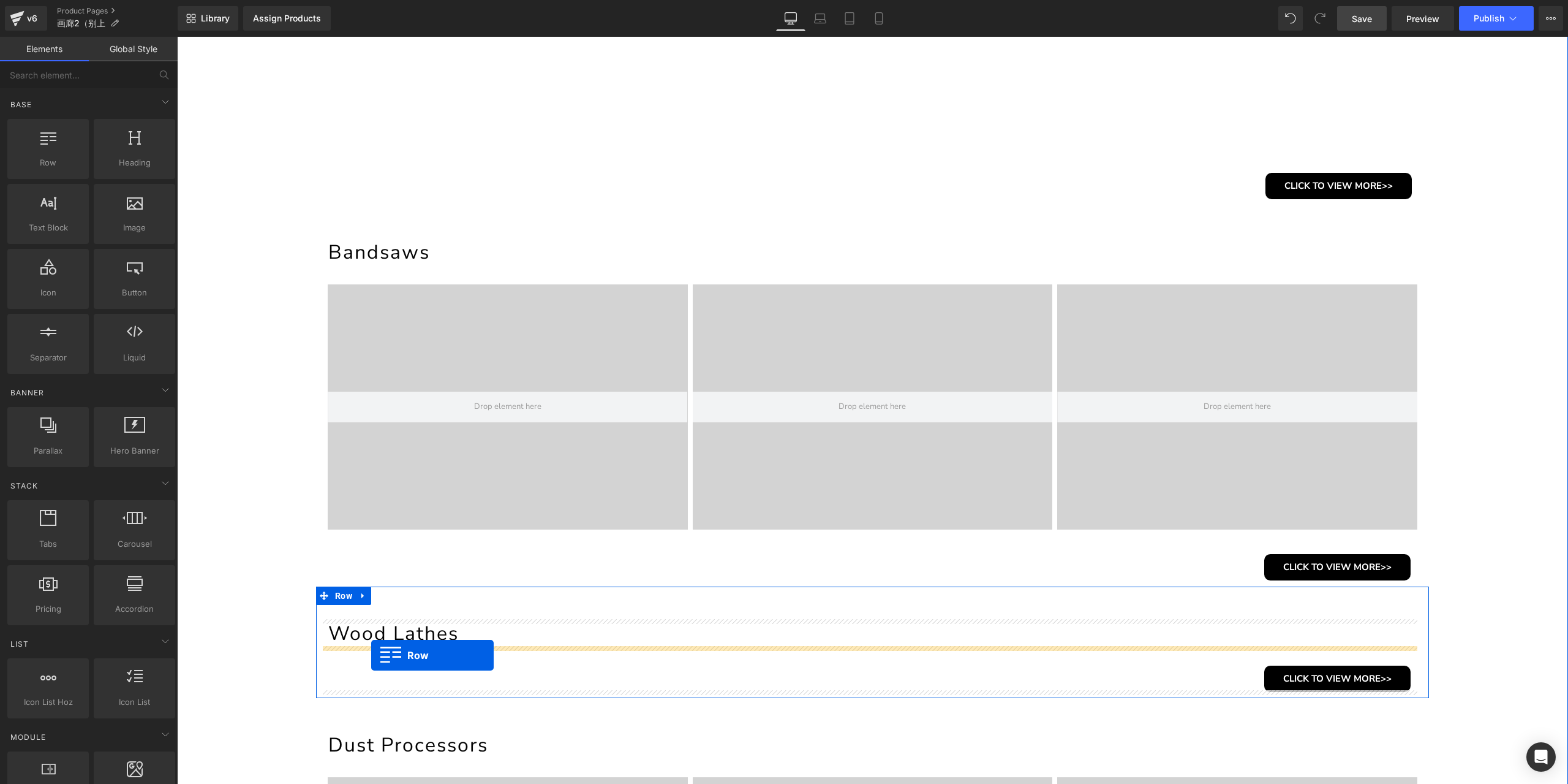
drag, startPoint x: 331, startPoint y: 149, endPoint x: 371, endPoint y: 656, distance: 508.6
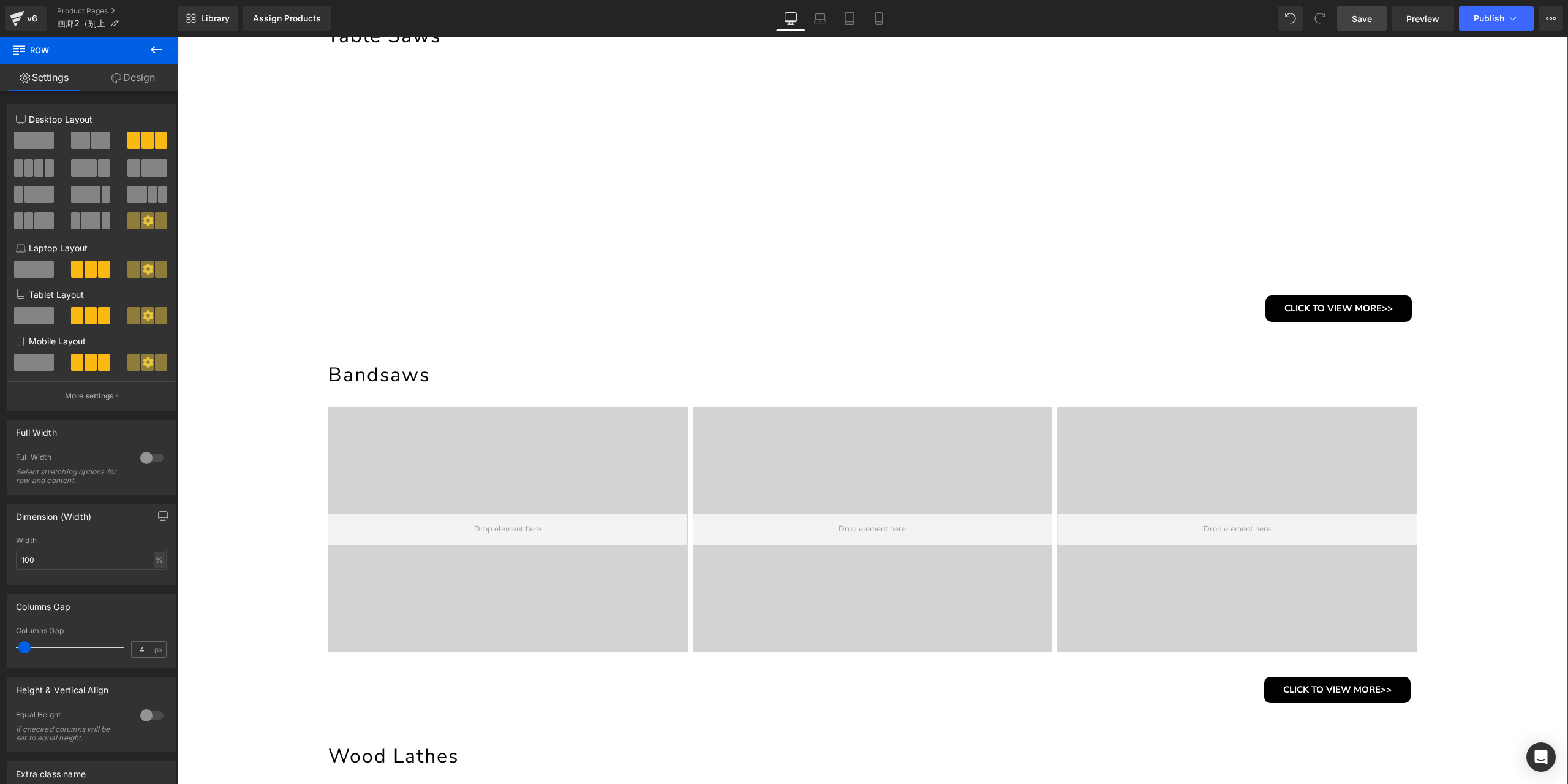
scroll to position [122, 0]
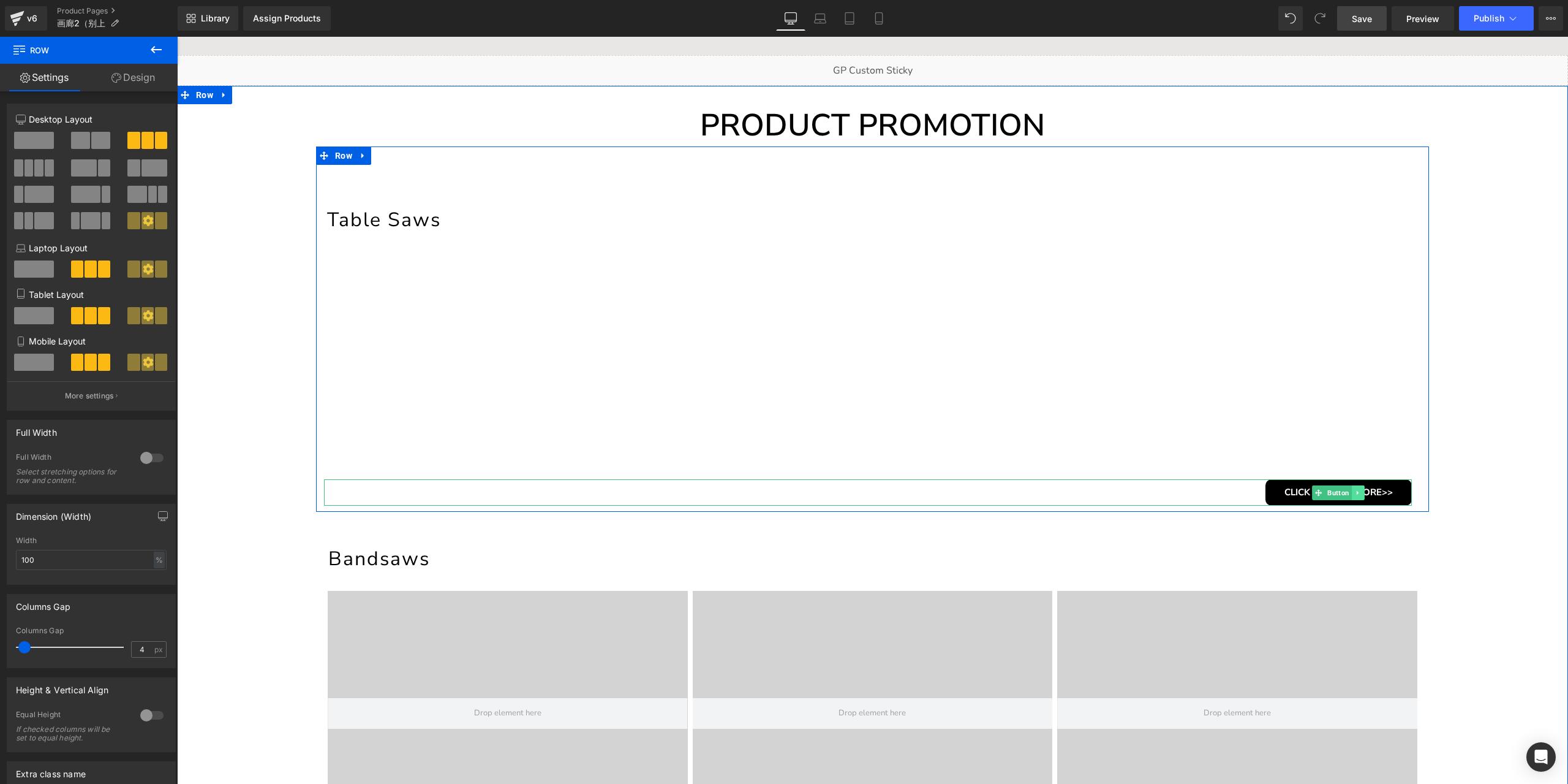
click at [1356, 493] on icon at bounding box center [1357, 492] width 2 height 4
click at [1358, 493] on link at bounding box center [1364, 493] width 13 height 15
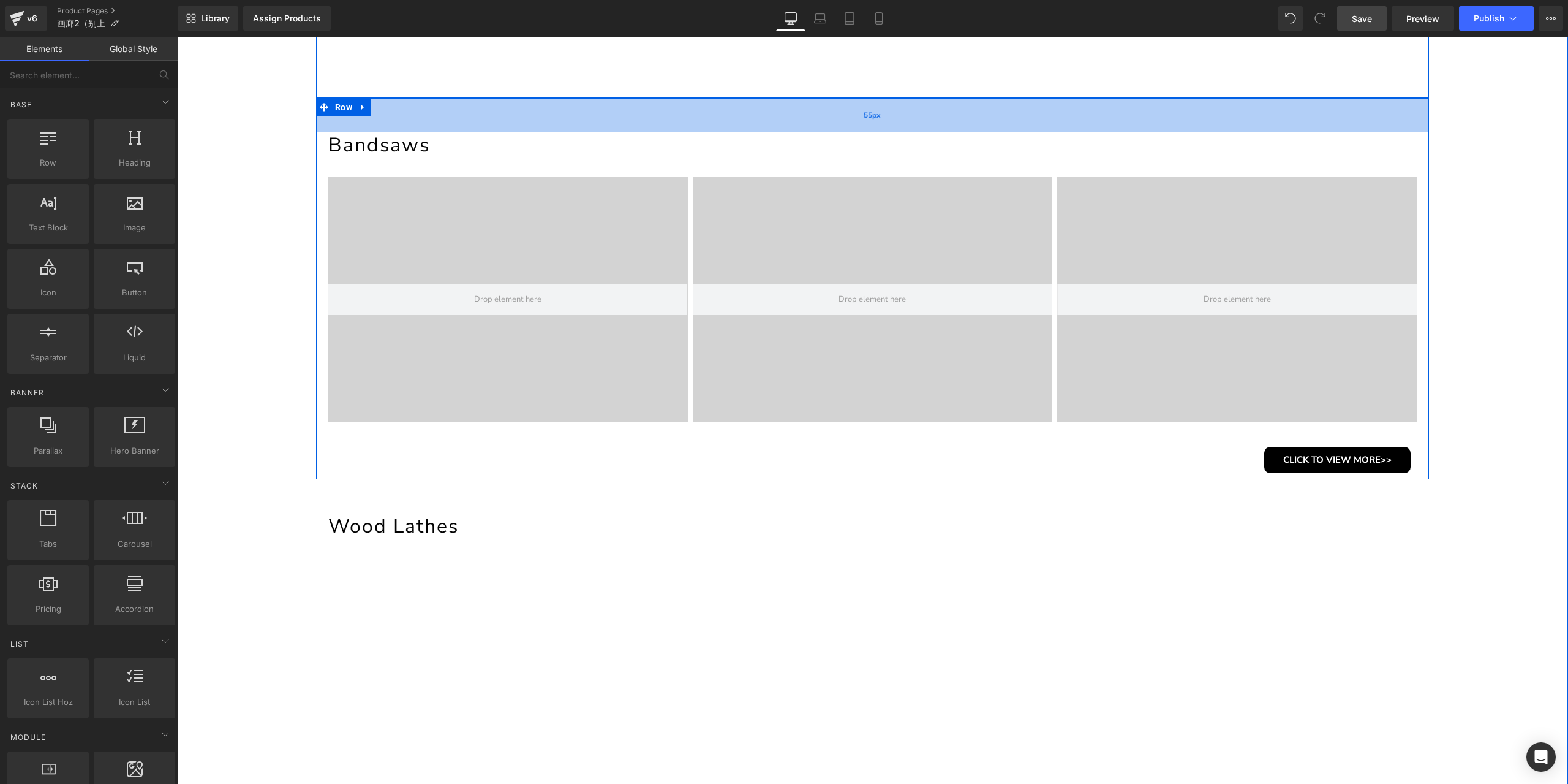
scroll to position [552, 0]
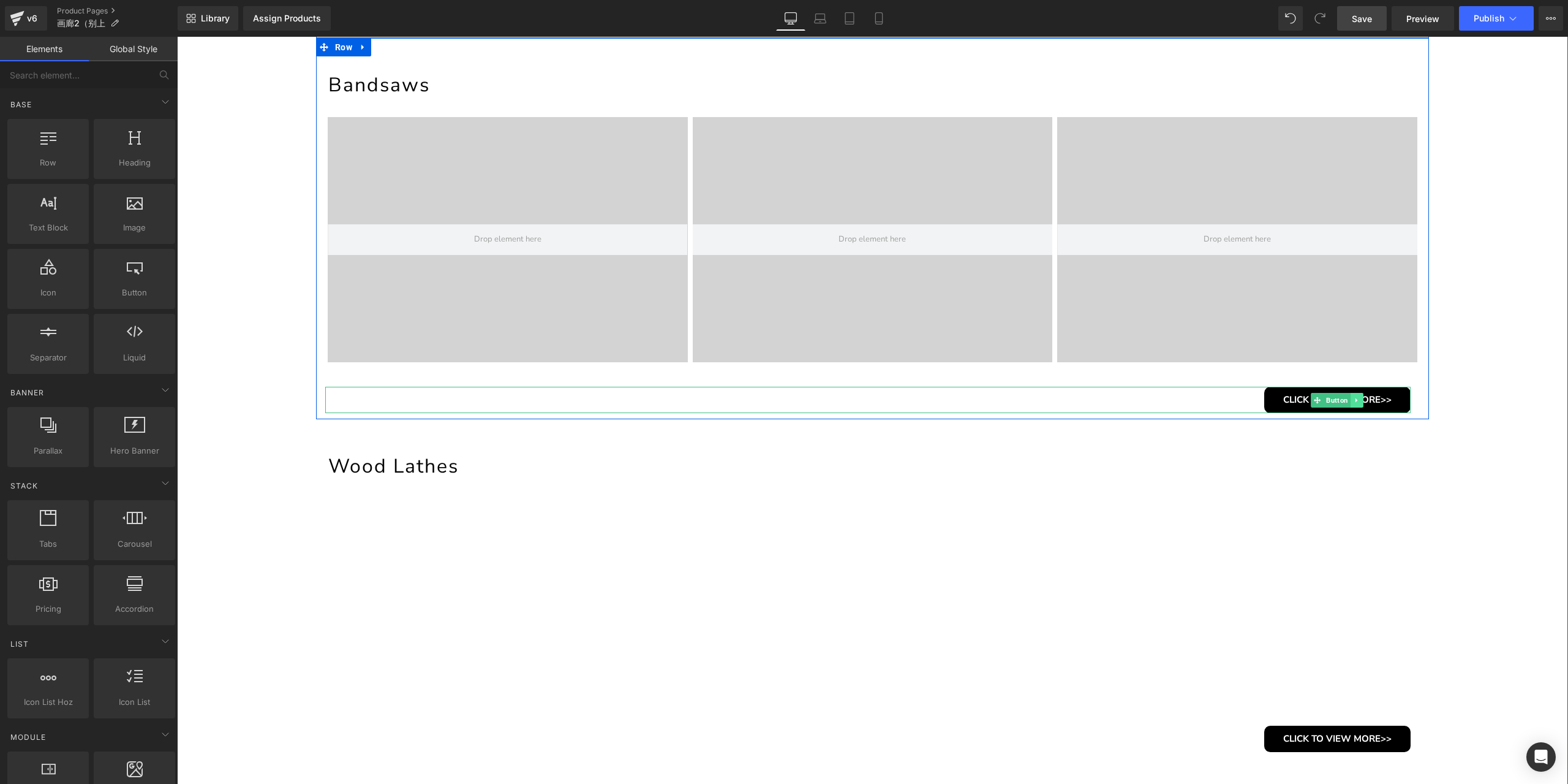
click at [1356, 403] on link at bounding box center [1356, 400] width 13 height 15
click at [1361, 401] on icon at bounding box center [1364, 400] width 7 height 7
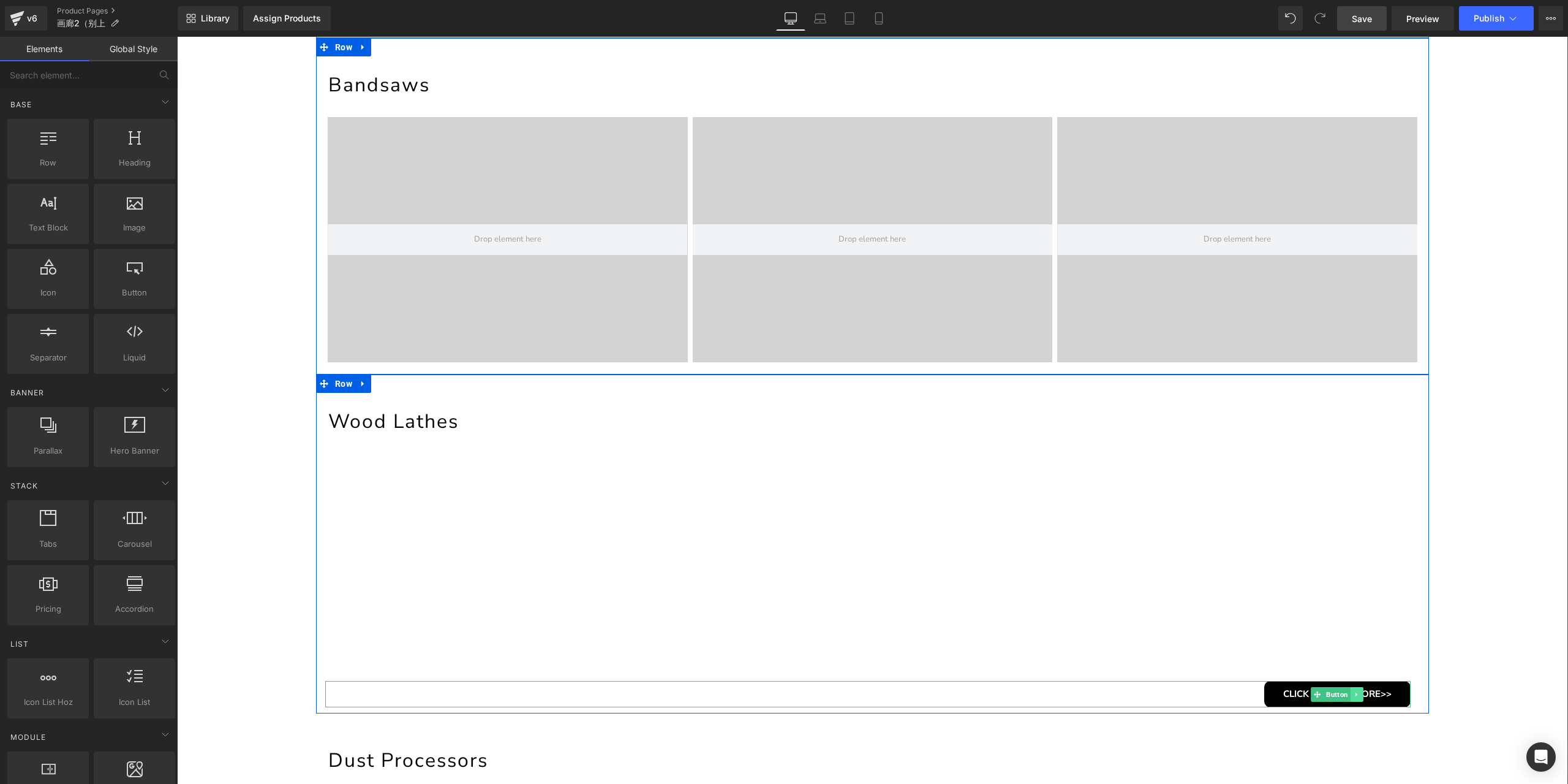
click at [1355, 693] on icon at bounding box center [1357, 695] width 7 height 7
click at [1361, 697] on icon at bounding box center [1364, 695] width 7 height 7
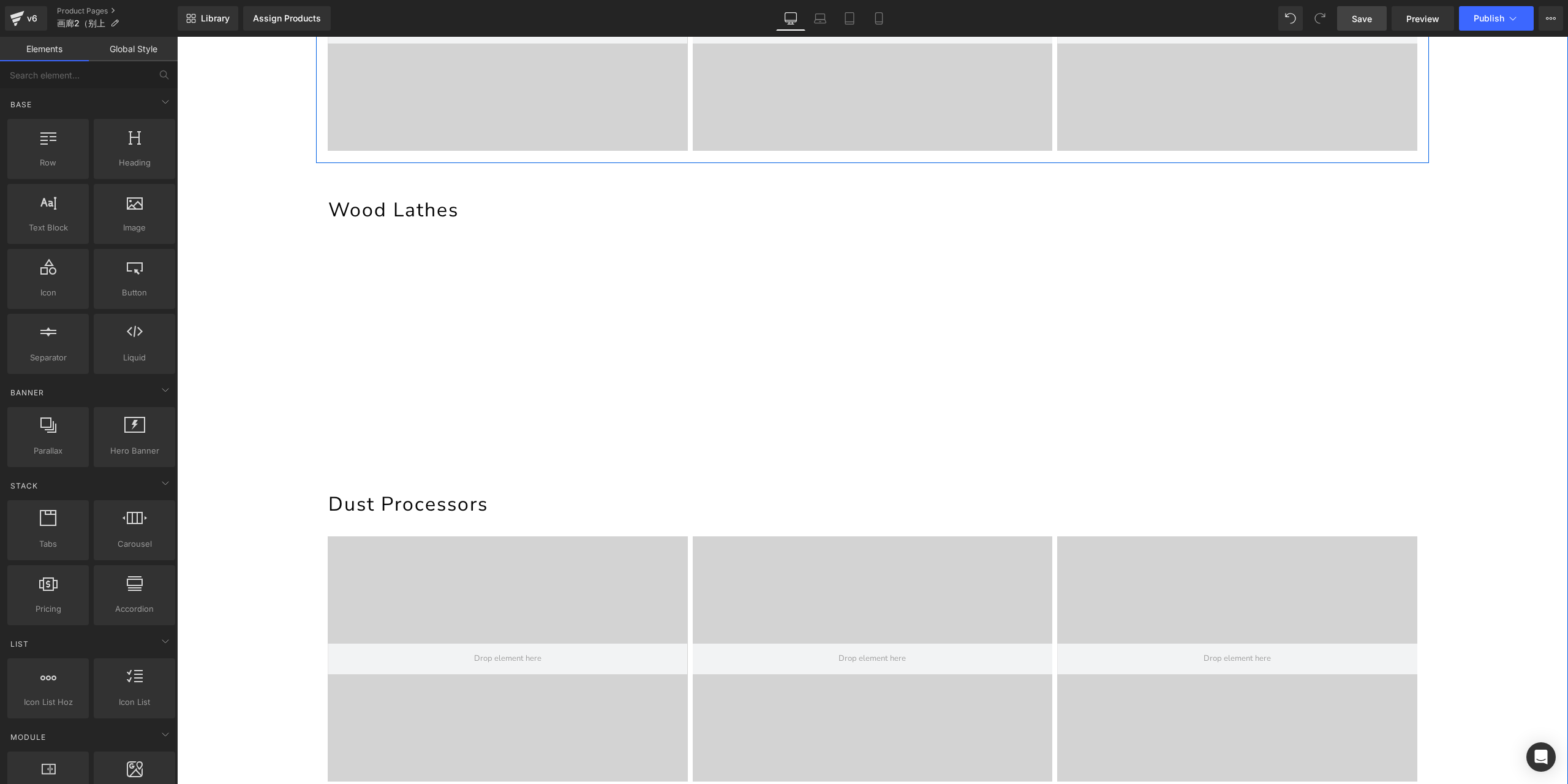
scroll to position [858, 0]
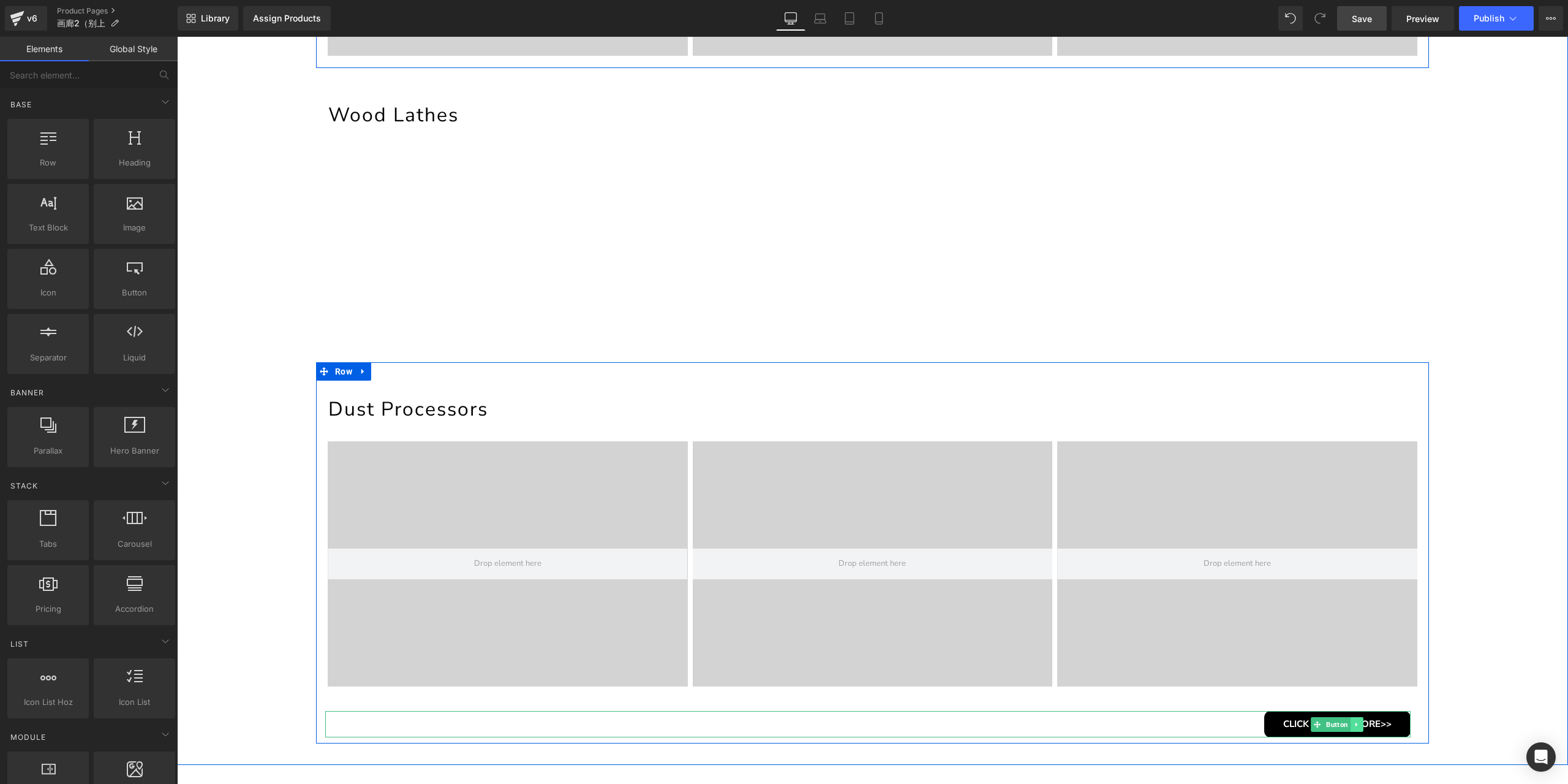
click at [1355, 726] on icon at bounding box center [1357, 725] width 7 height 7
click at [1357, 726] on link at bounding box center [1363, 724] width 13 height 15
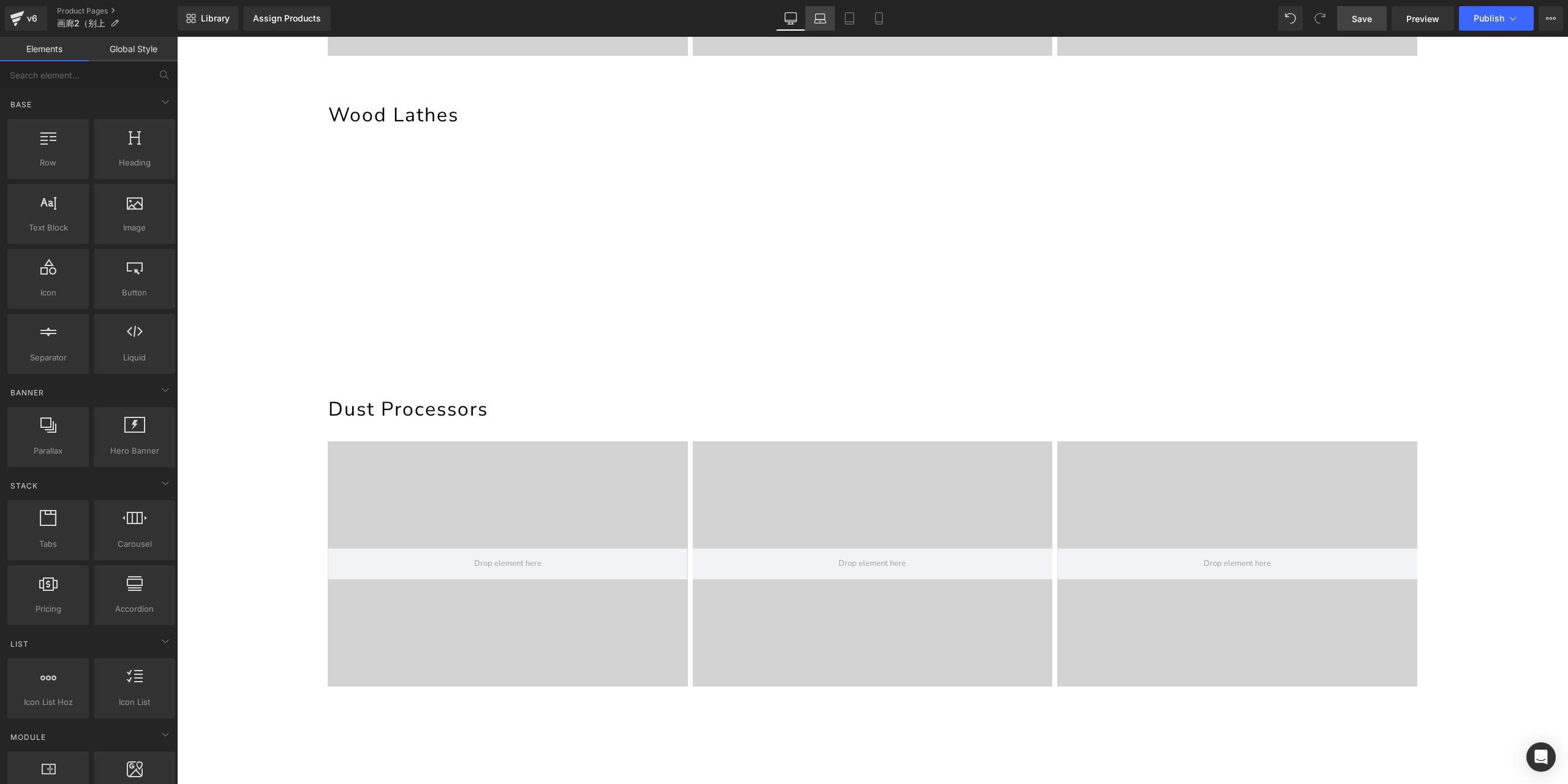
click at [826, 24] on icon at bounding box center [820, 19] width 12 height 12
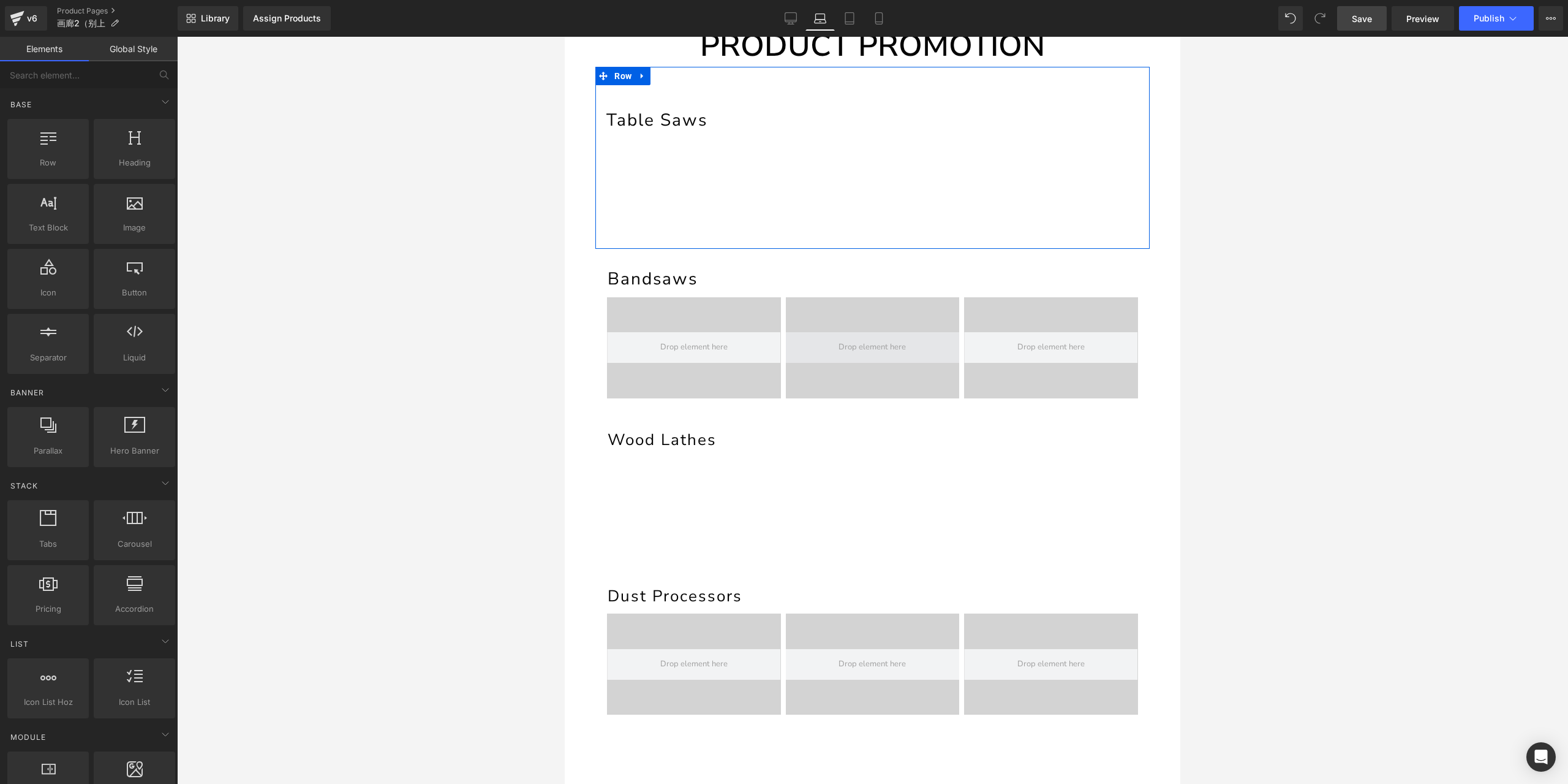
scroll to position [162, 0]
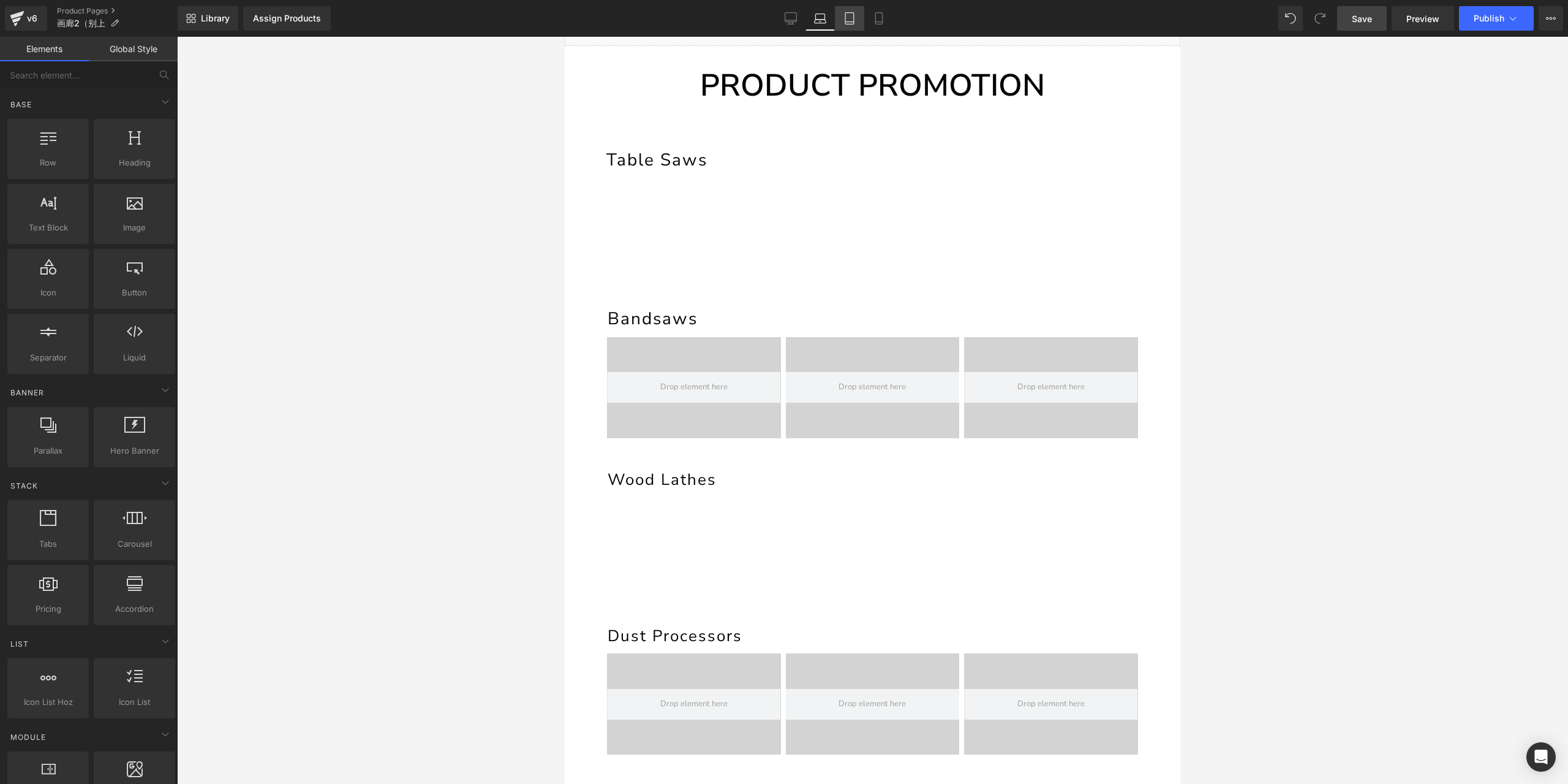
click at [849, 27] on link "Tablet" at bounding box center [849, 19] width 29 height 25
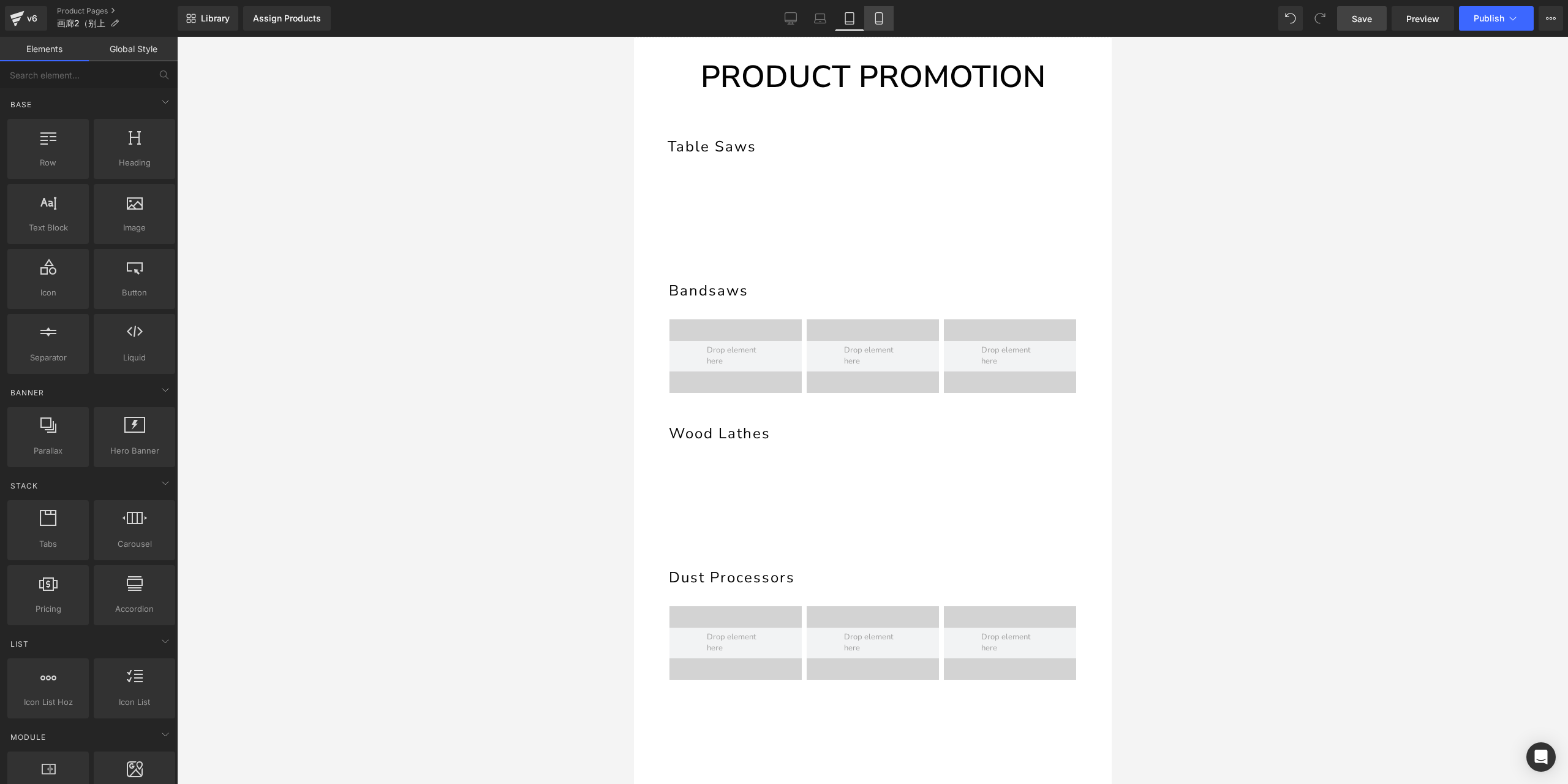
click at [884, 24] on icon at bounding box center [879, 19] width 12 height 12
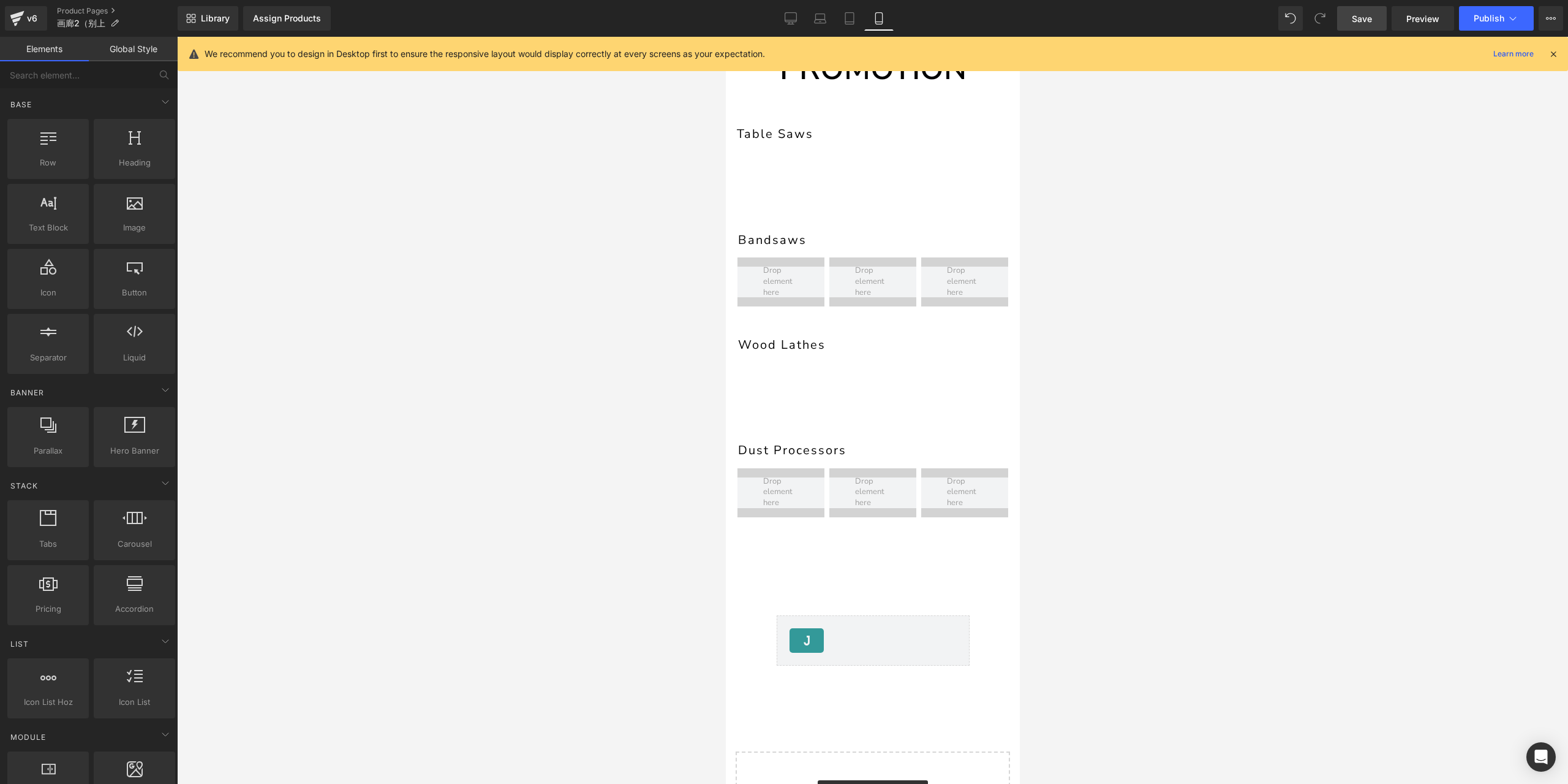
scroll to position [121, 0]
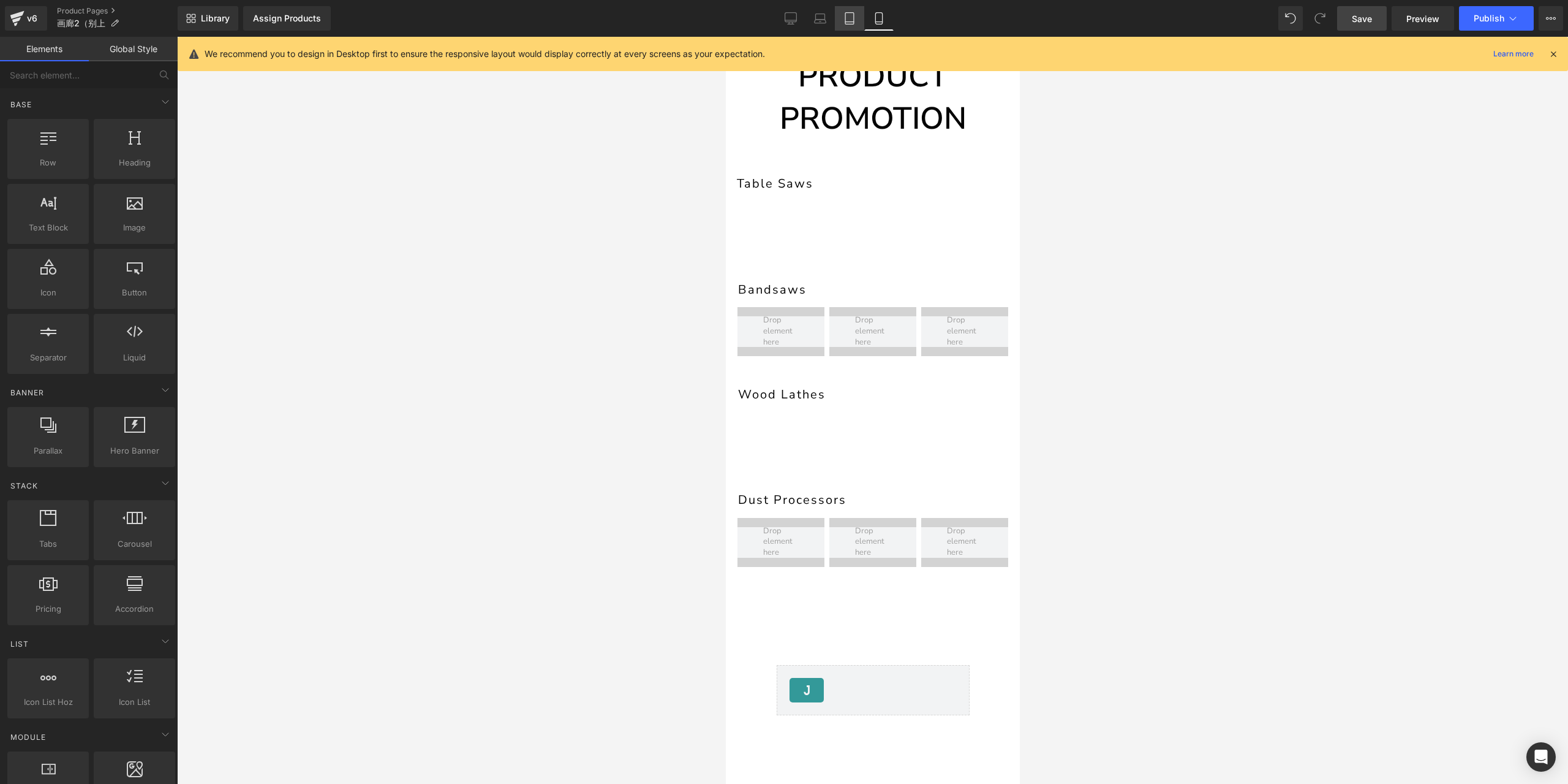
click at [847, 30] on link "Tablet" at bounding box center [849, 19] width 29 height 25
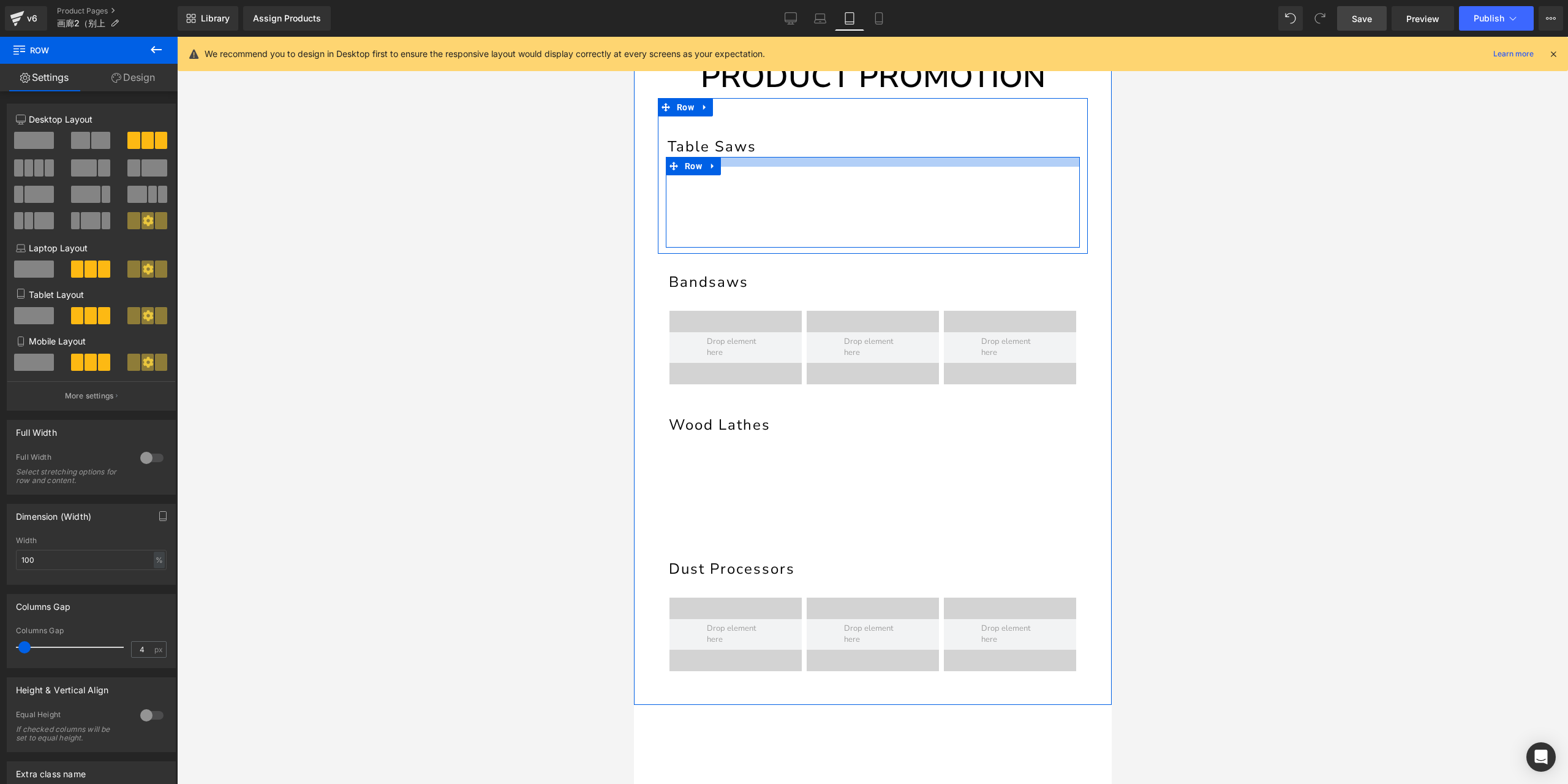
drag, startPoint x: 798, startPoint y: 156, endPoint x: 795, endPoint y: 148, distance: 8.5
click at [795, 148] on div "Heading Table Saws Heading Youtube Youtube Youtube Row" at bounding box center [872, 182] width 430 height 132
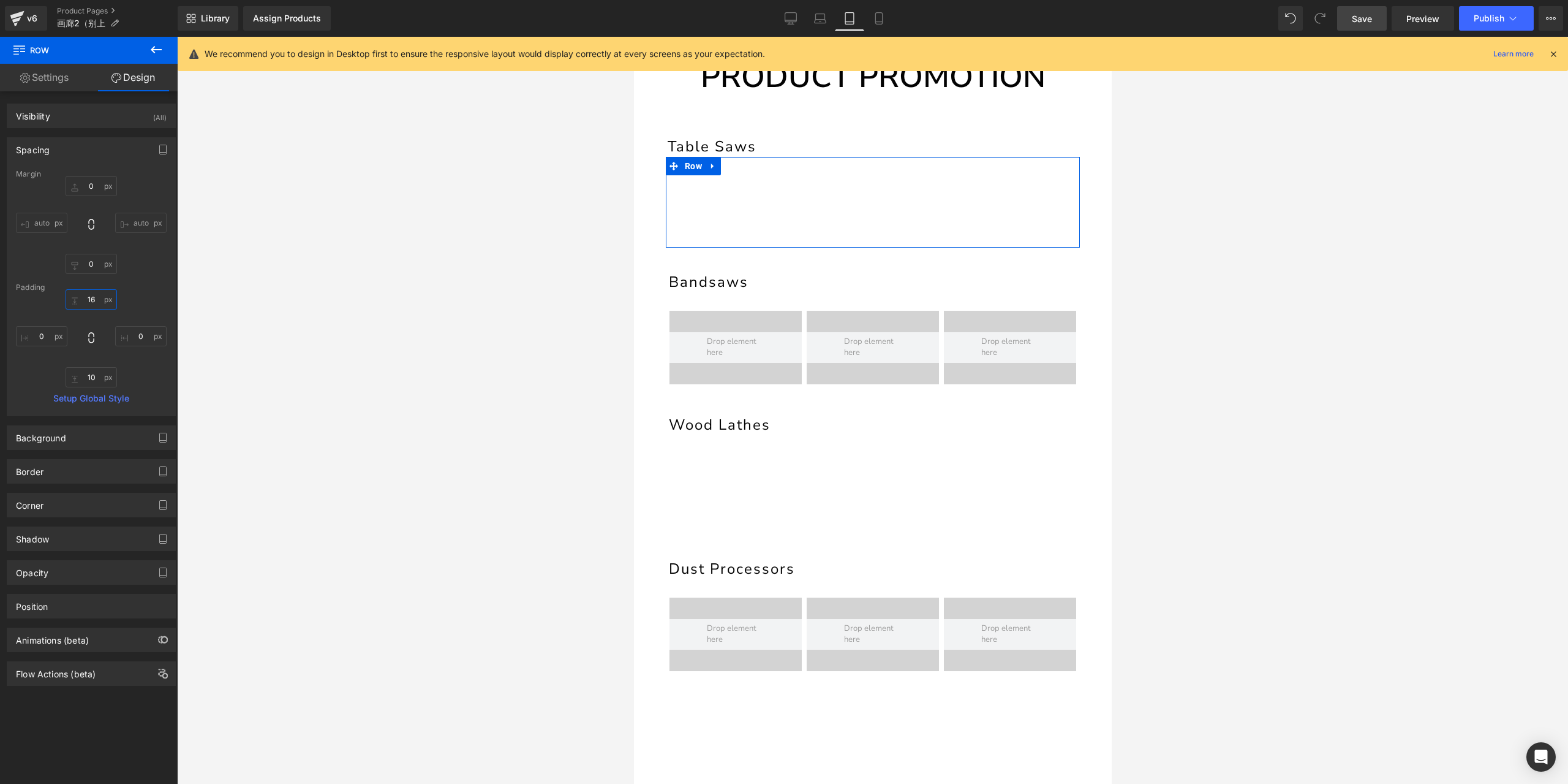
click at [89, 298] on input "16" at bounding box center [91, 299] width 51 height 20
type input "15"
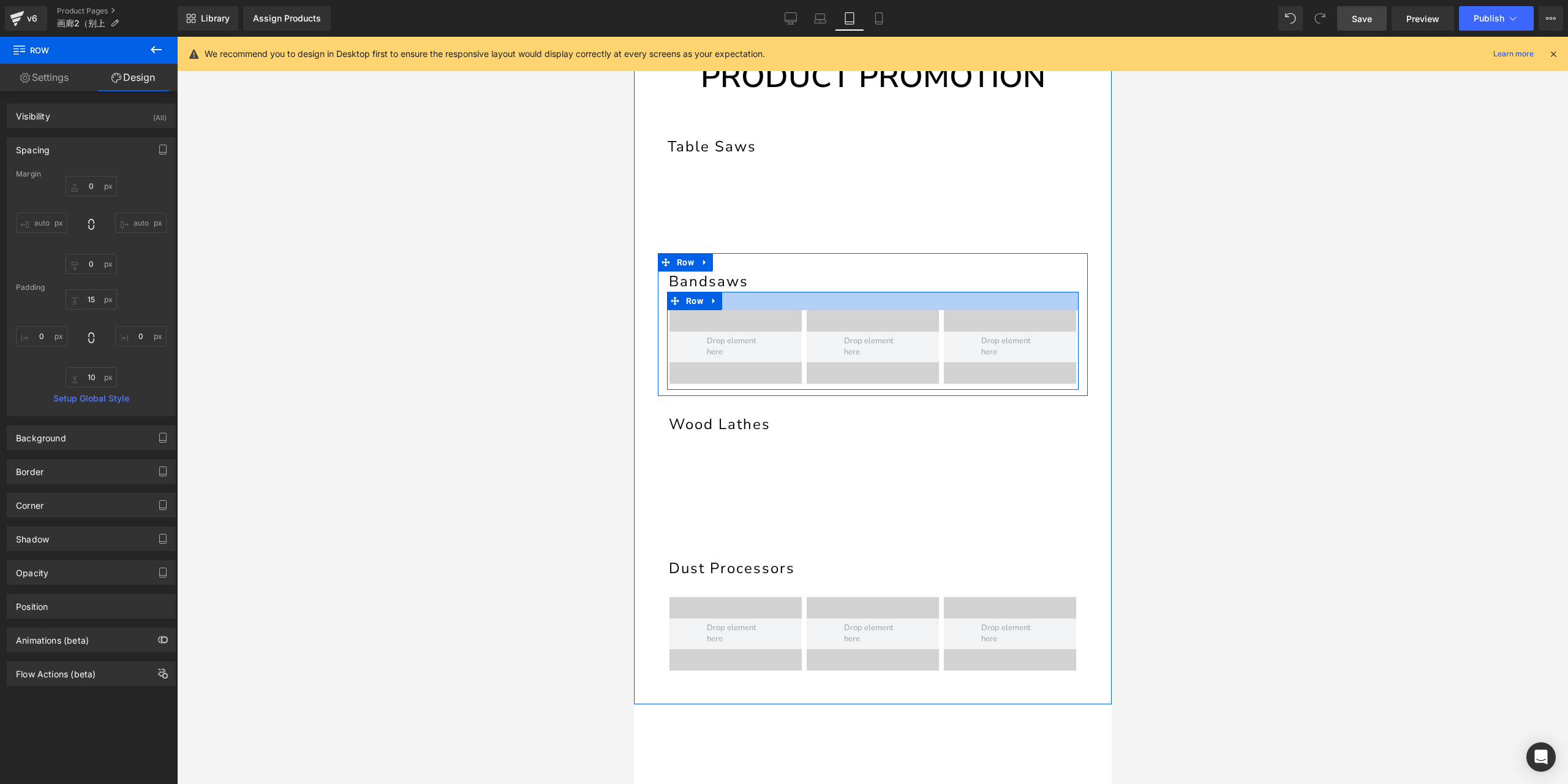
click at [836, 296] on div at bounding box center [872, 300] width 412 height 19
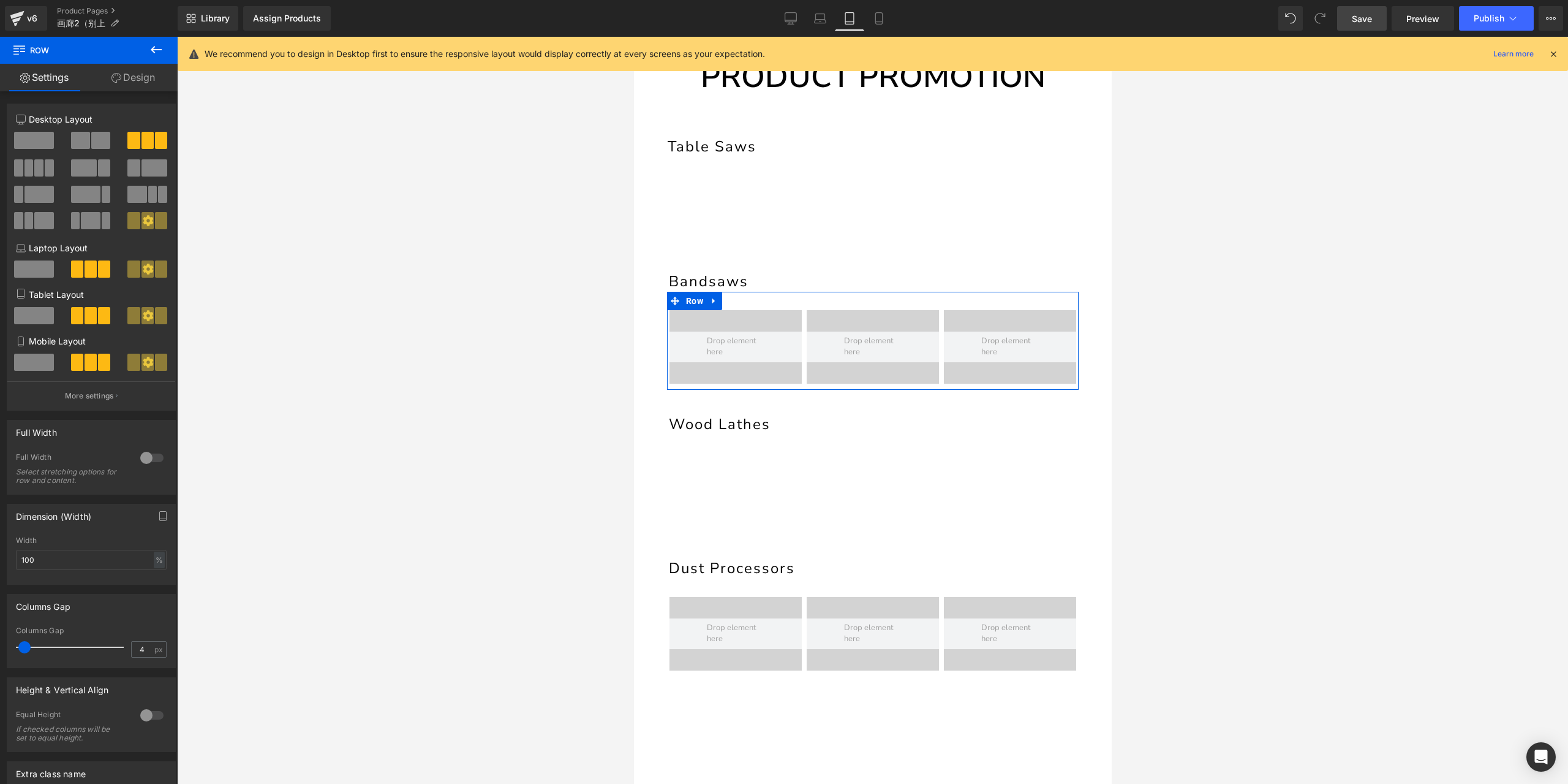
click at [127, 77] on link "Design" at bounding box center [133, 77] width 89 height 27
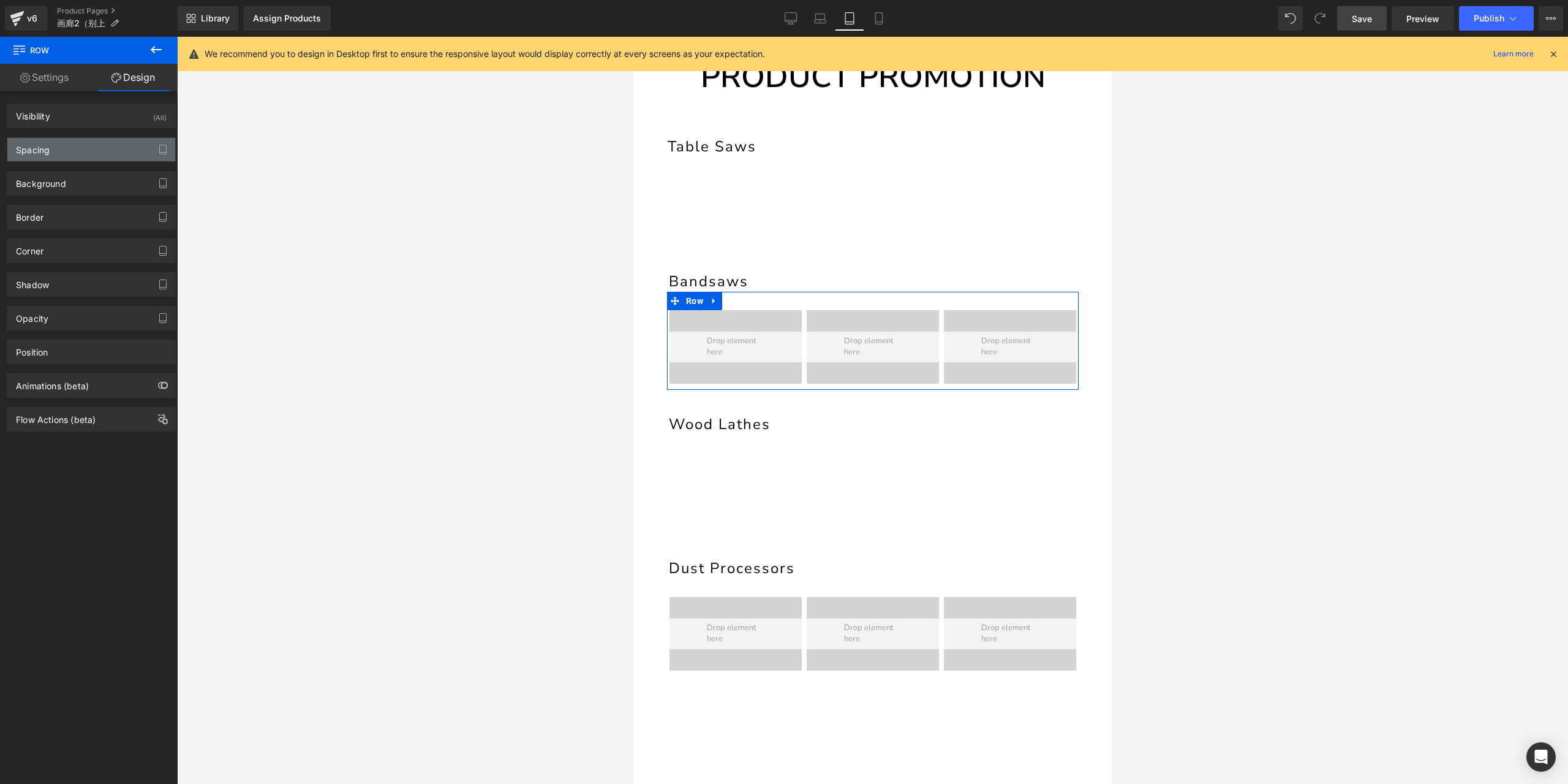
click at [71, 144] on div "Spacing" at bounding box center [91, 150] width 168 height 23
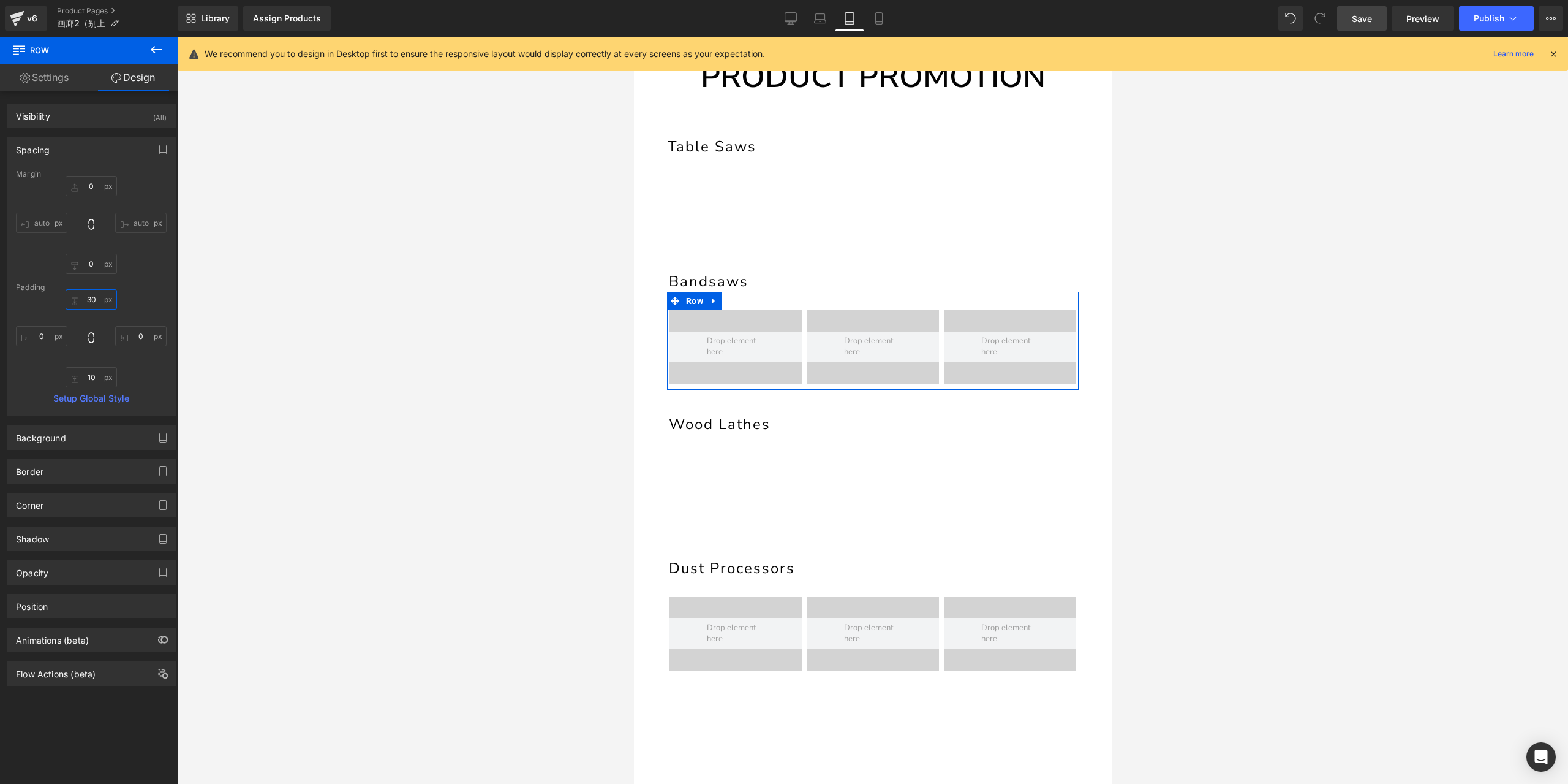
click at [90, 295] on input "30" at bounding box center [91, 299] width 51 height 20
type input "15"
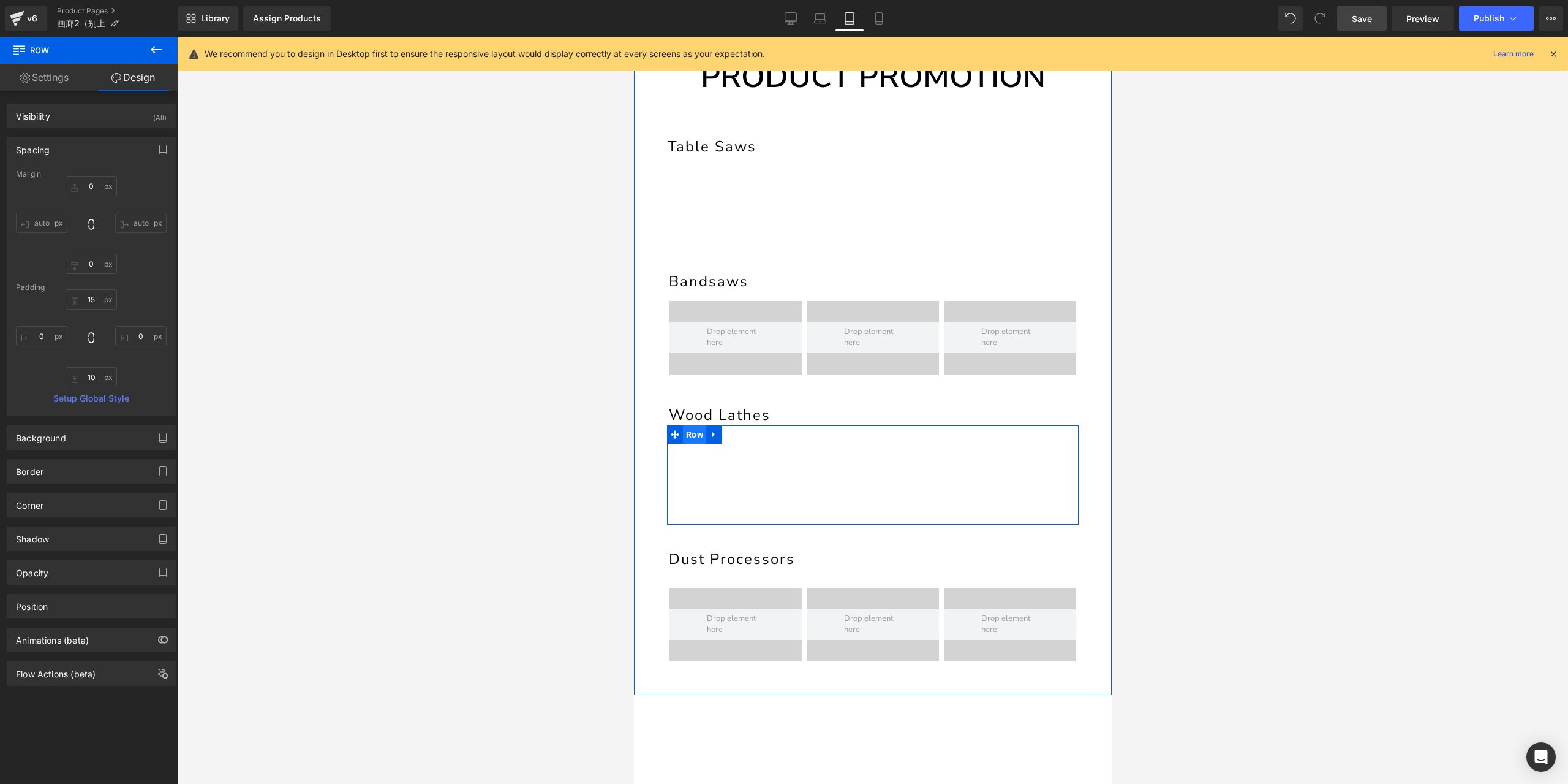
click at [695, 437] on span "Row" at bounding box center [694, 434] width 23 height 19
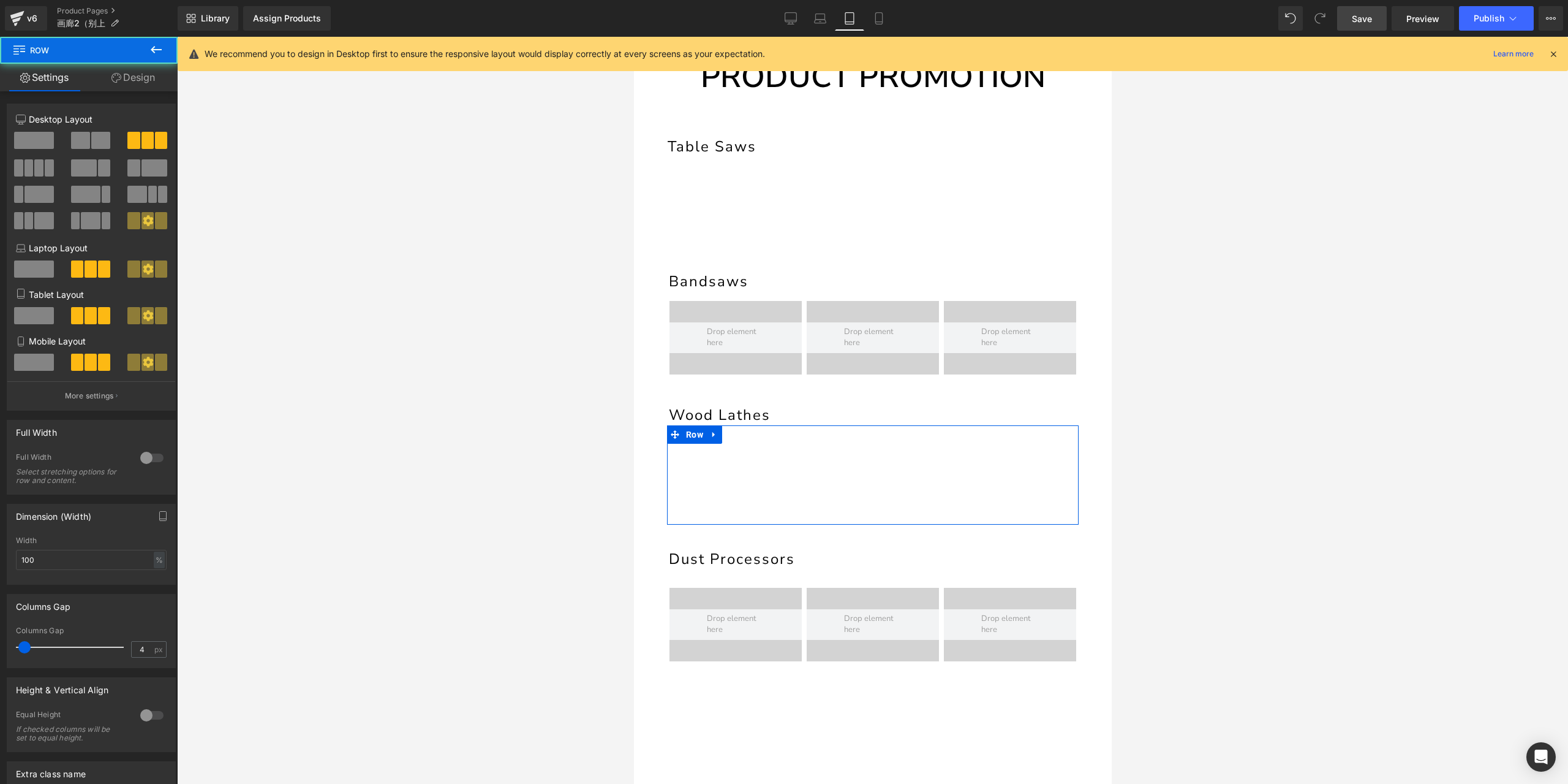
click at [151, 84] on link "Design" at bounding box center [133, 77] width 89 height 27
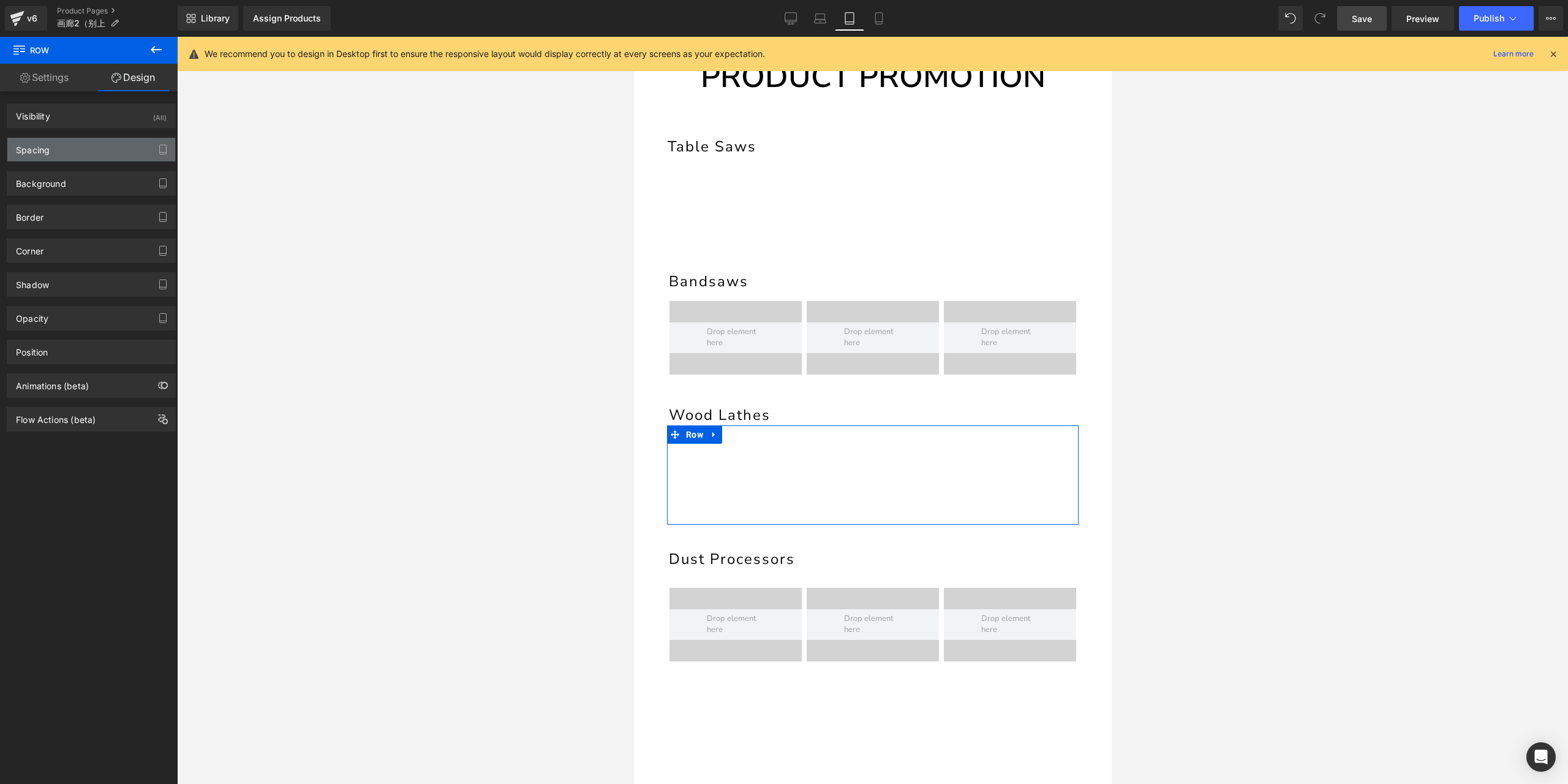
click at [73, 148] on div "Spacing" at bounding box center [91, 150] width 168 height 23
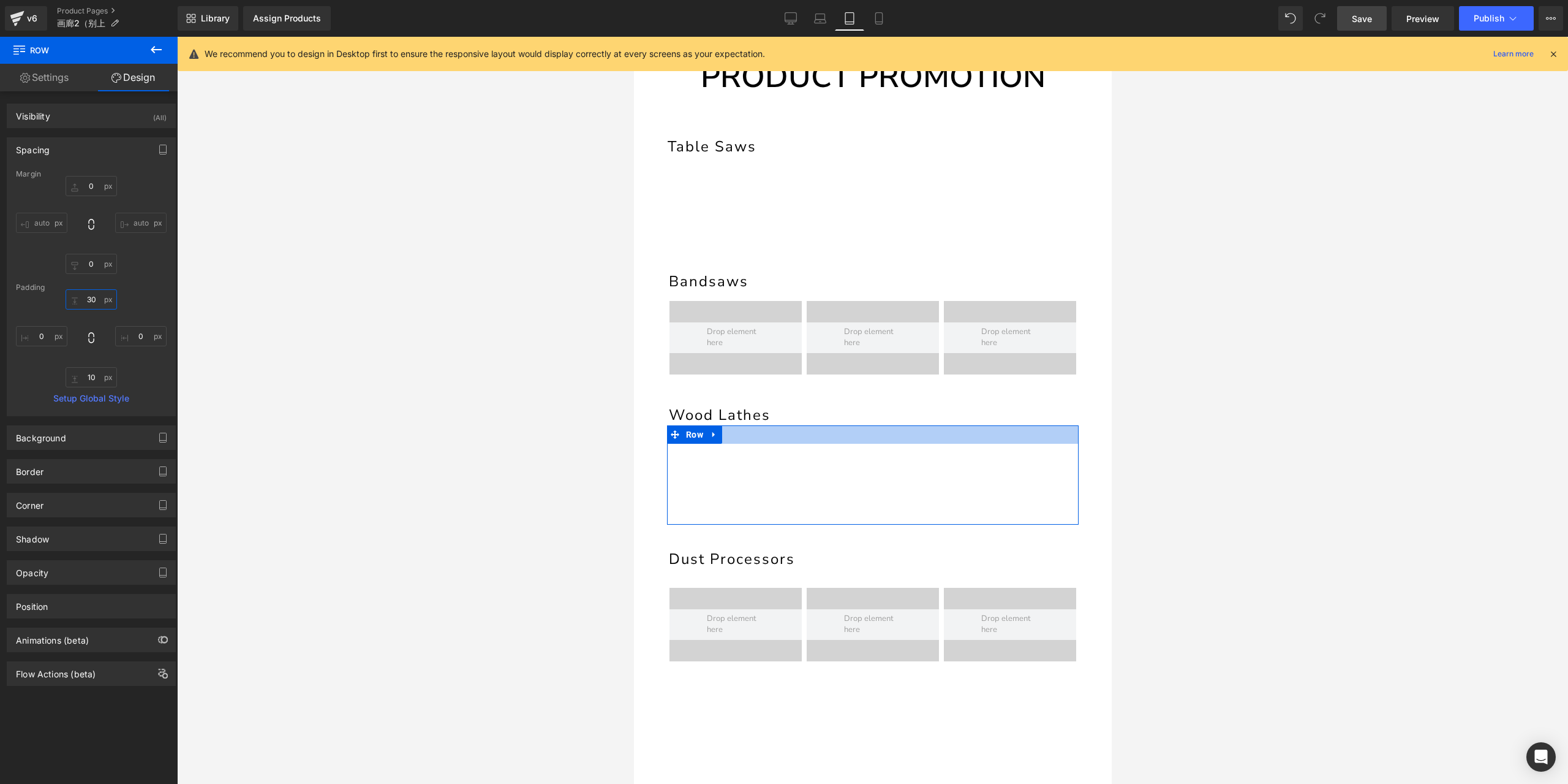
click at [90, 295] on input "30" at bounding box center [91, 299] width 51 height 20
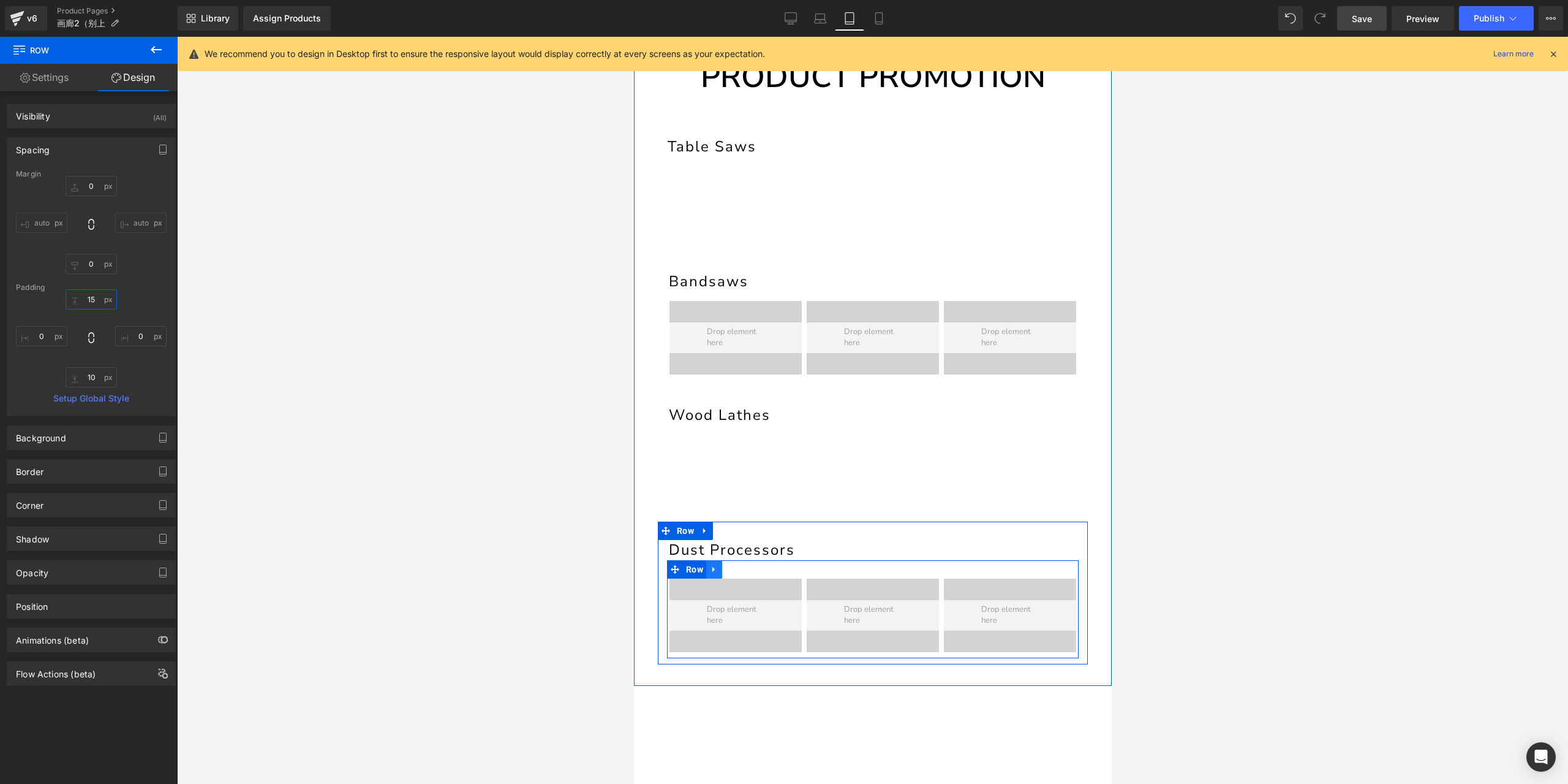
type input "15"
click at [706, 566] on link at bounding box center [714, 569] width 16 height 19
click at [697, 567] on span "Row" at bounding box center [694, 569] width 23 height 19
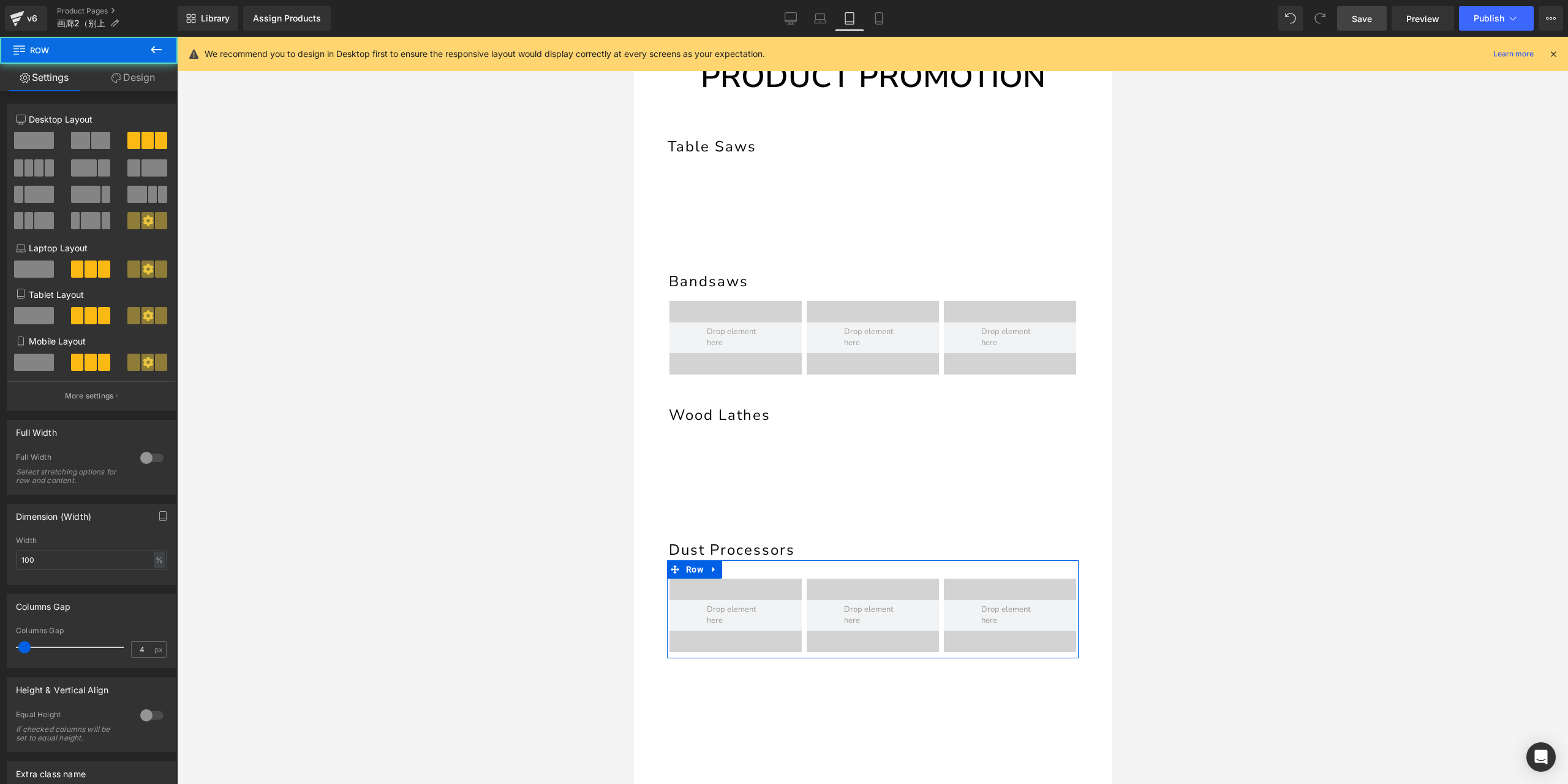
click at [141, 86] on link "Design" at bounding box center [133, 77] width 89 height 27
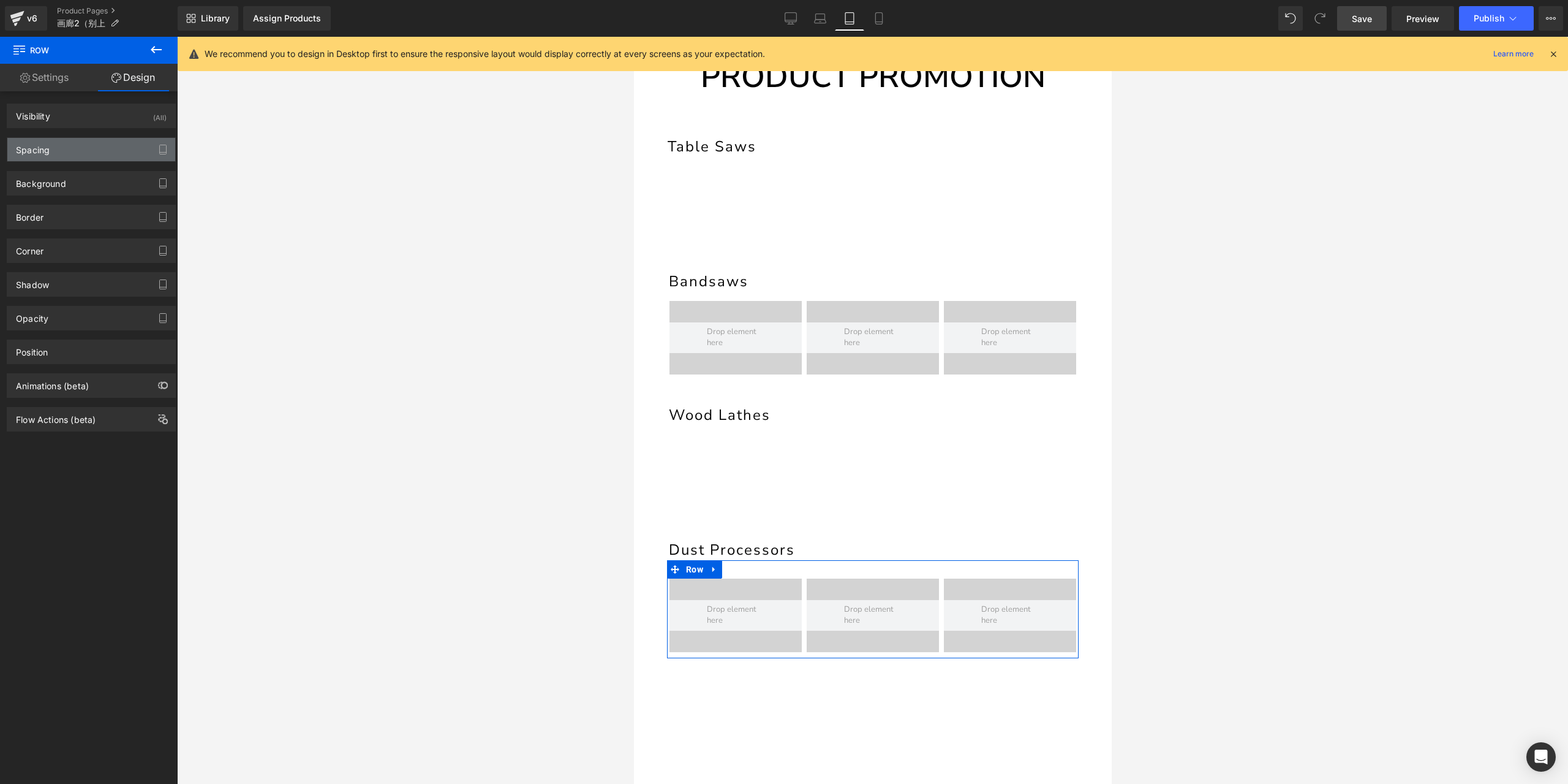
click at [82, 151] on div "Spacing" at bounding box center [91, 150] width 168 height 23
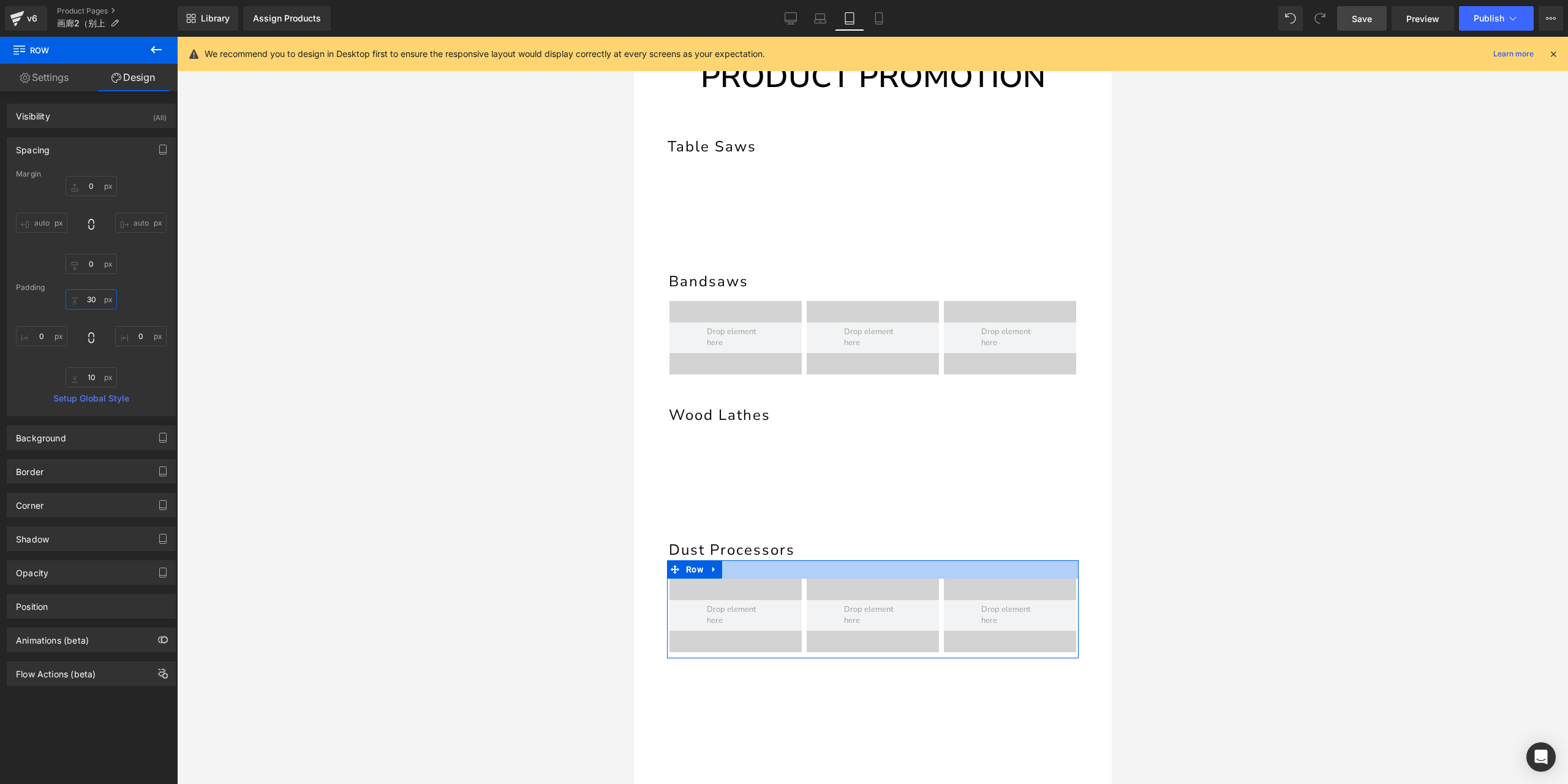
click at [90, 299] on input "30" at bounding box center [91, 299] width 51 height 20
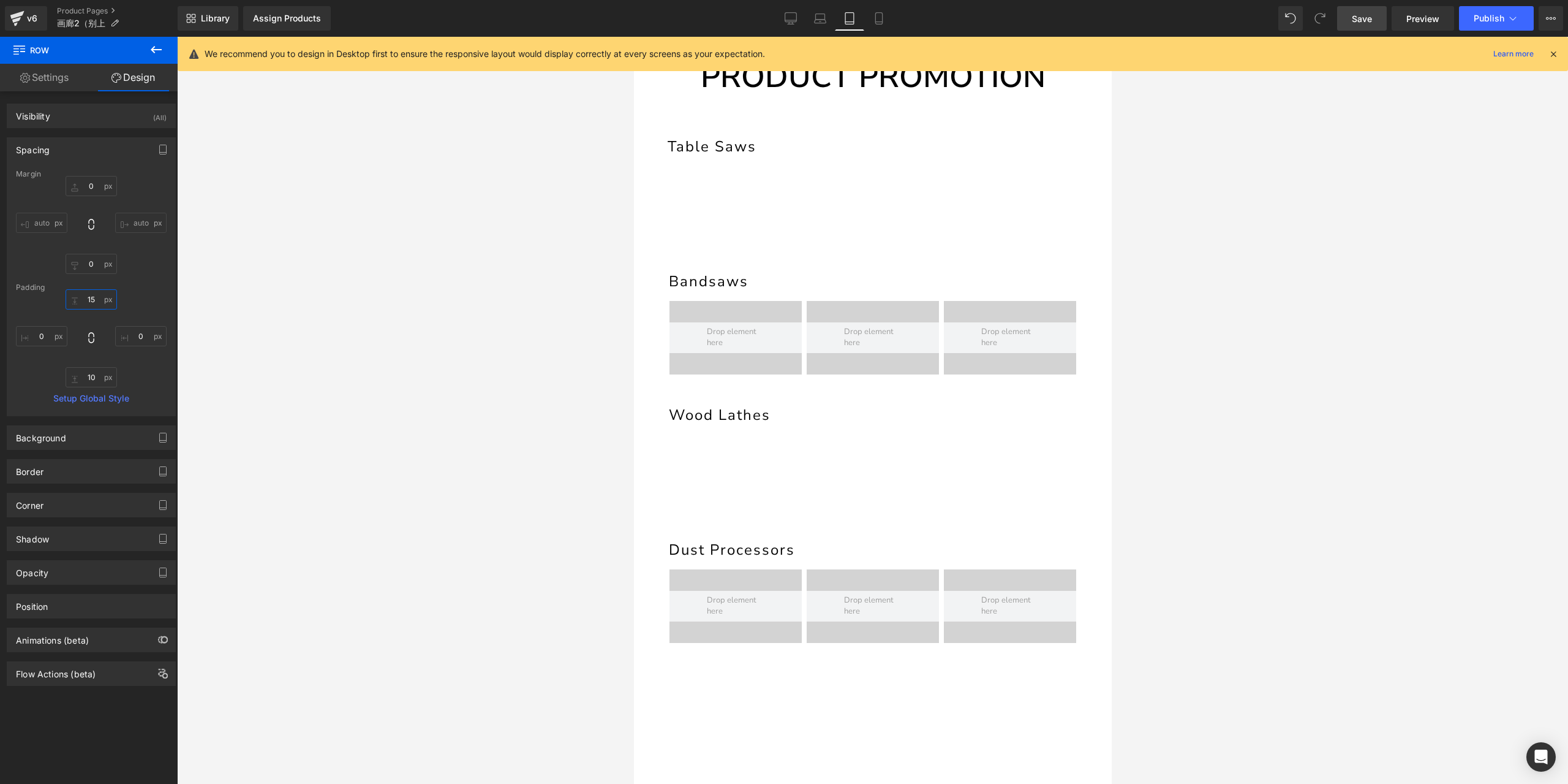
type input "15"
click at [888, 25] on link "Mobile" at bounding box center [878, 19] width 29 height 25
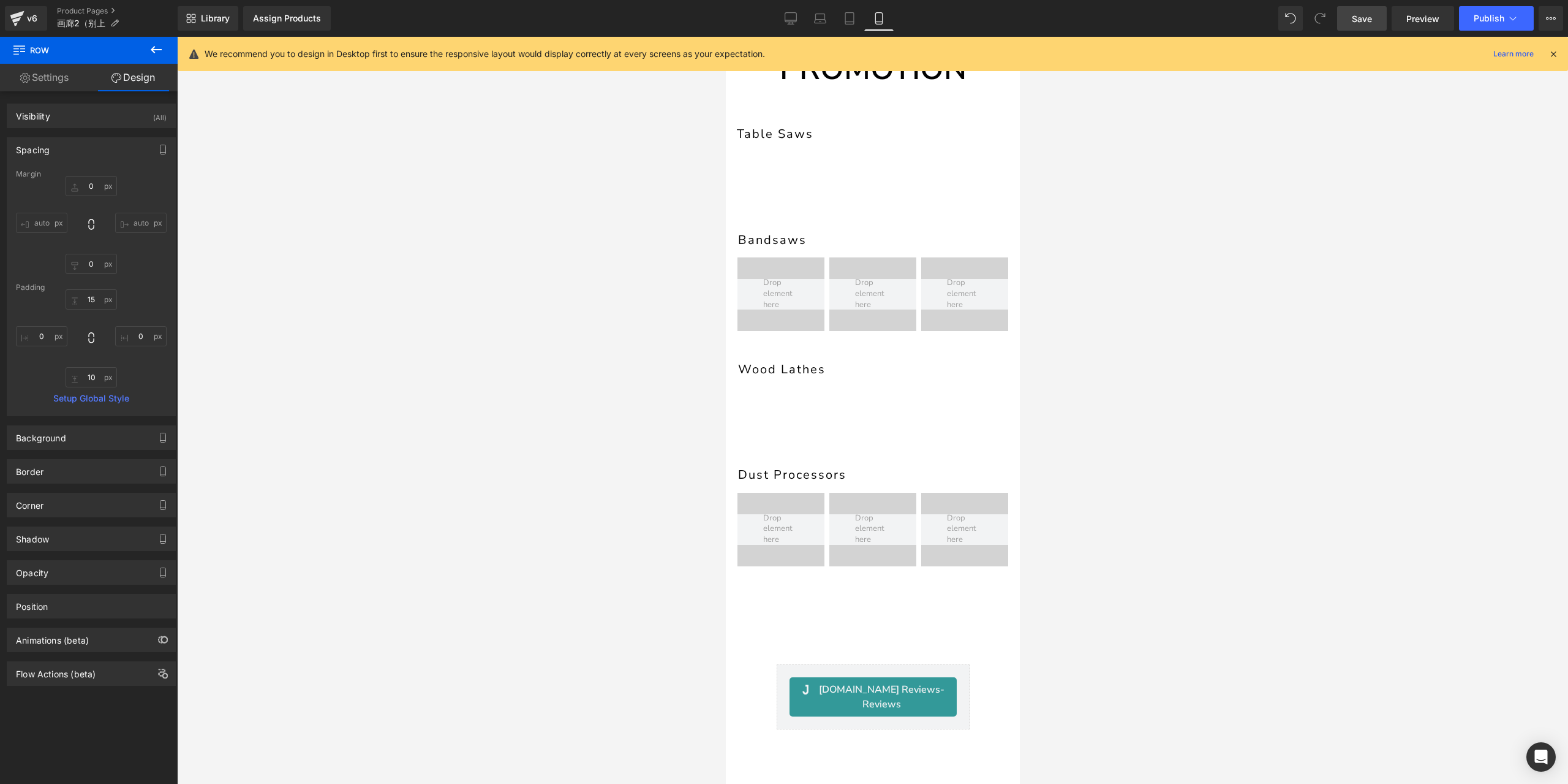
type input "0"
type input "15"
type input "0"
type input "10"
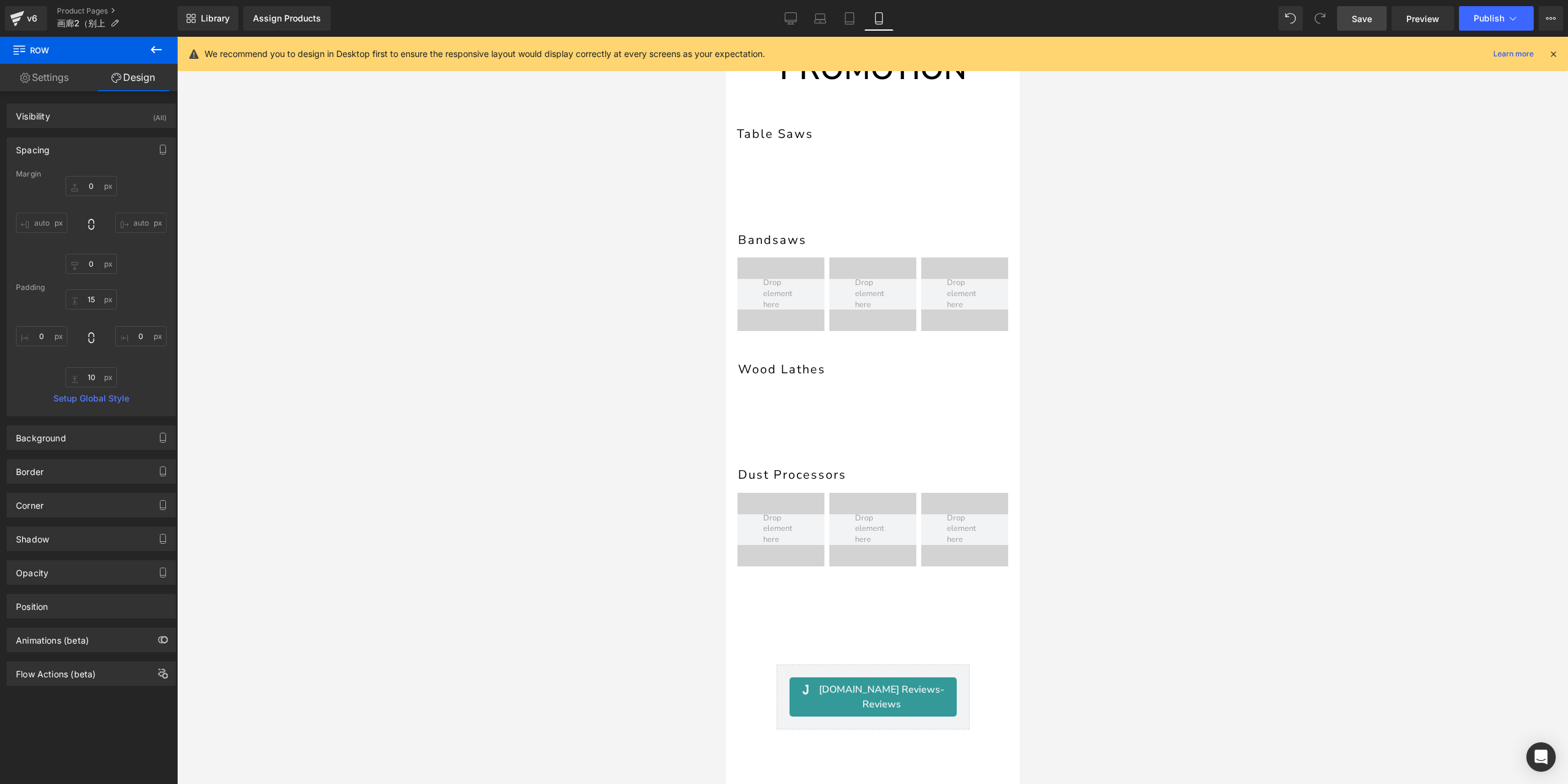
type input "0"
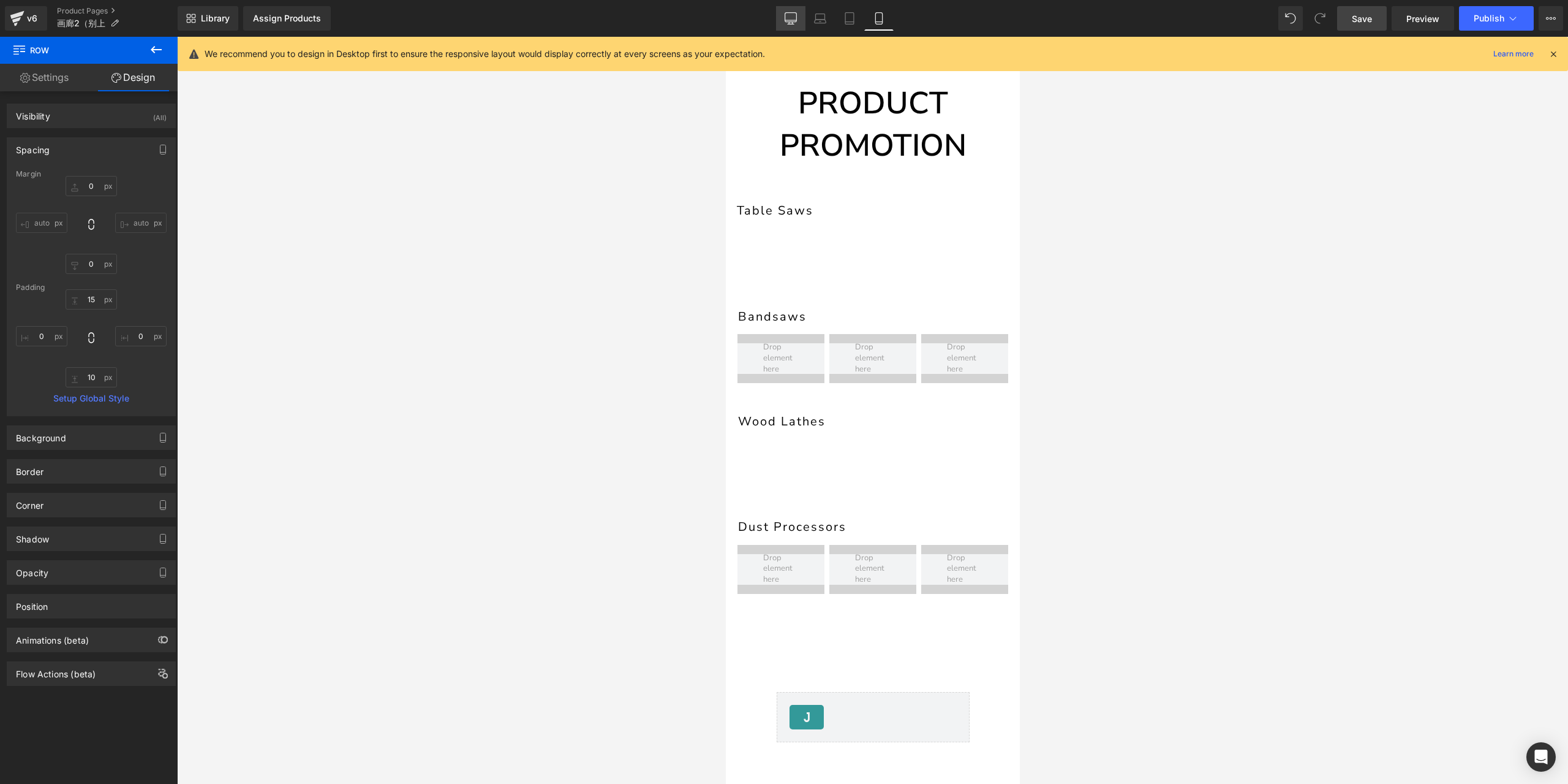
click at [789, 20] on icon at bounding box center [791, 20] width 12 height 0
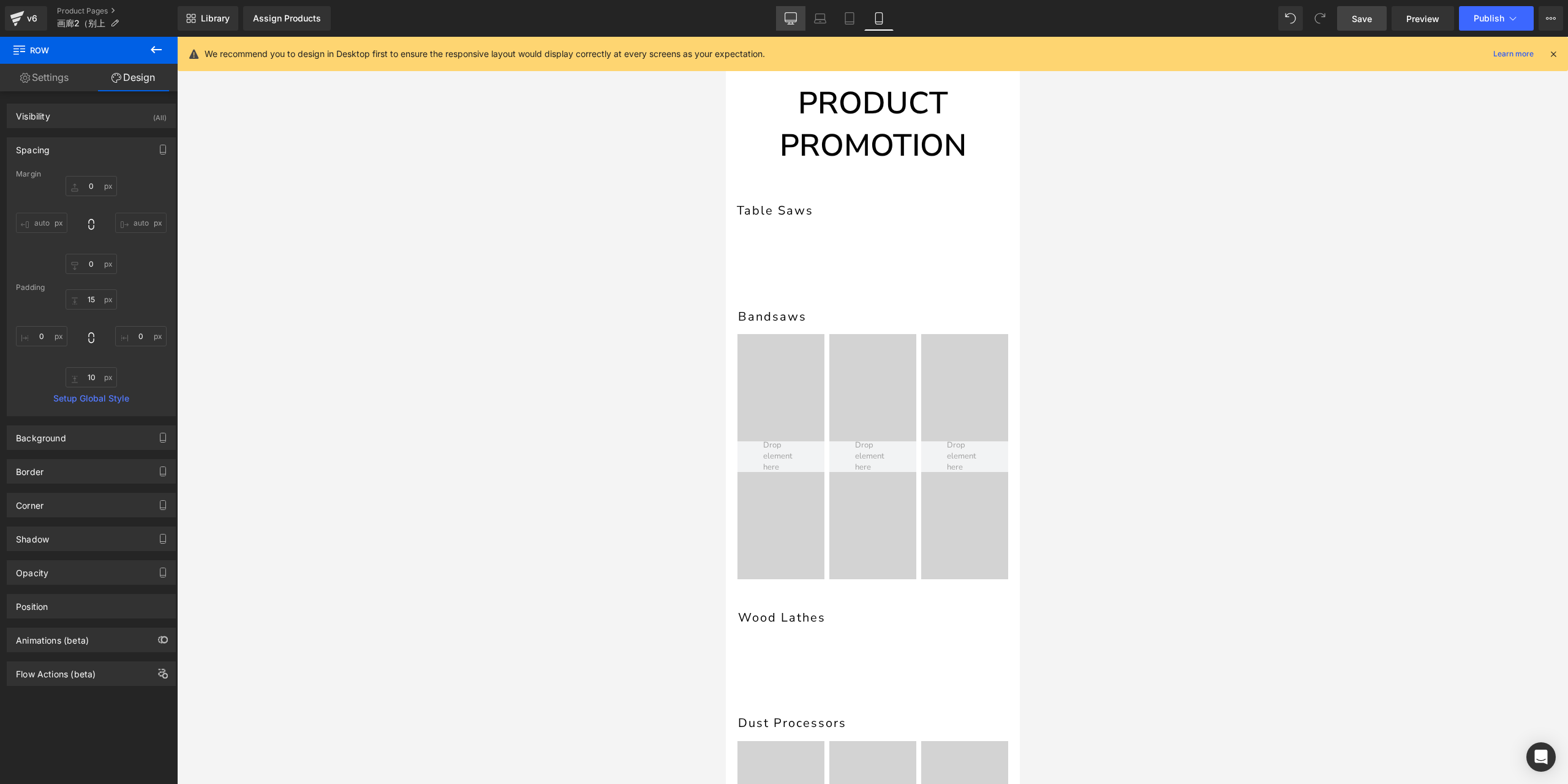
type input "0"
type input "30"
type input "0"
type input "10"
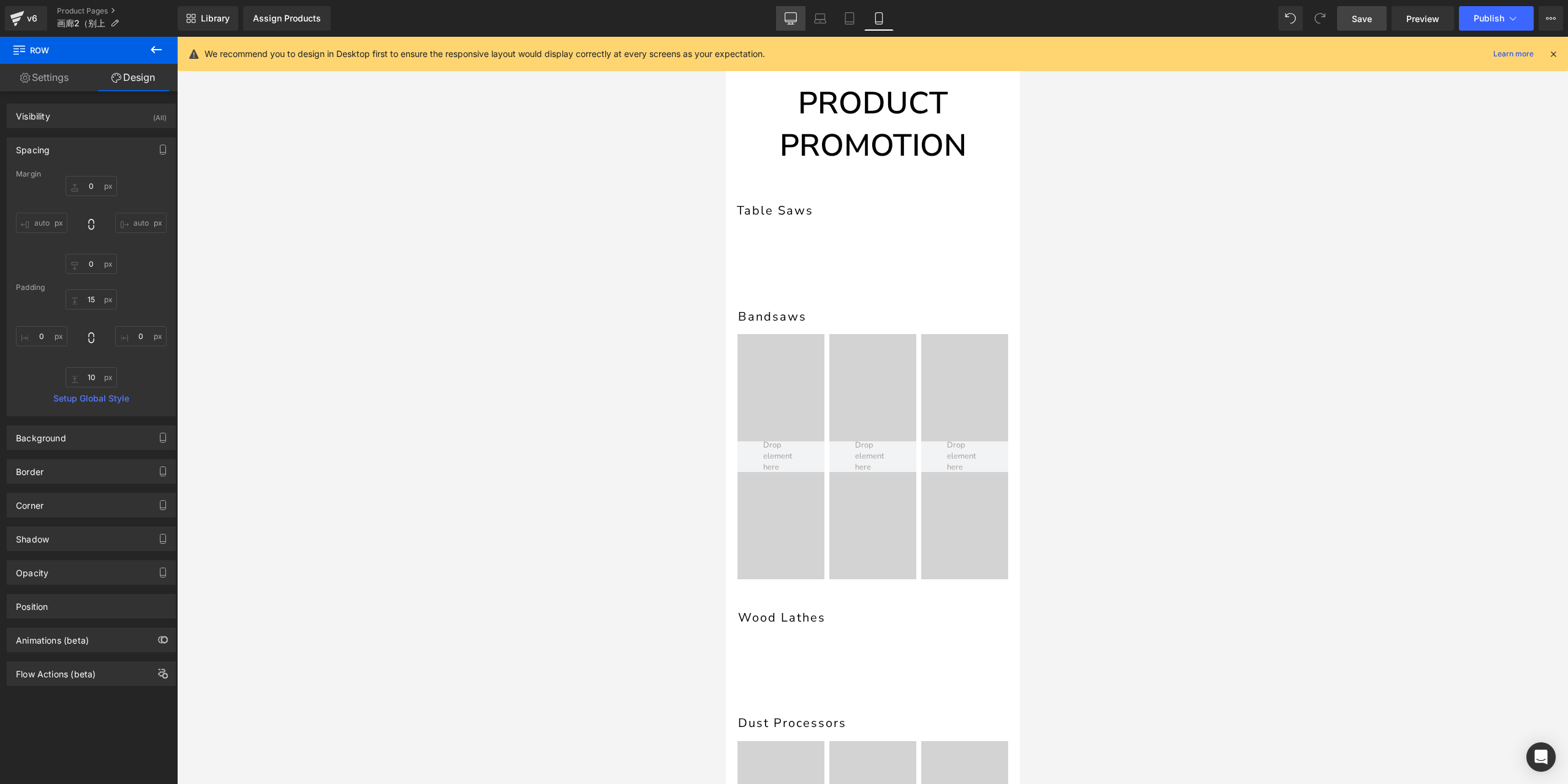
type input "0"
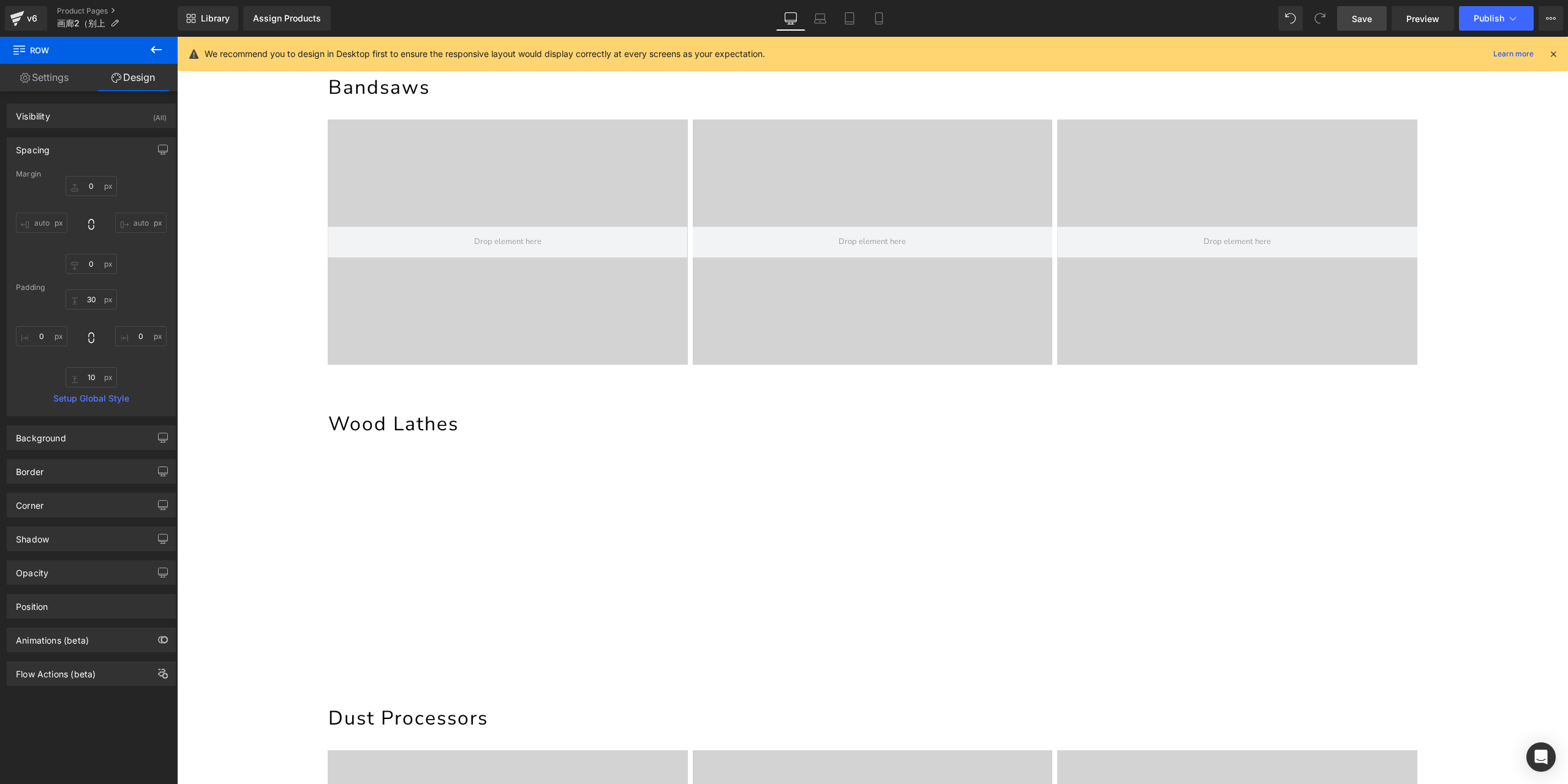
click at [1370, 24] on span "Save" at bounding box center [1362, 19] width 20 height 13
click at [158, 53] on icon at bounding box center [156, 50] width 15 height 15
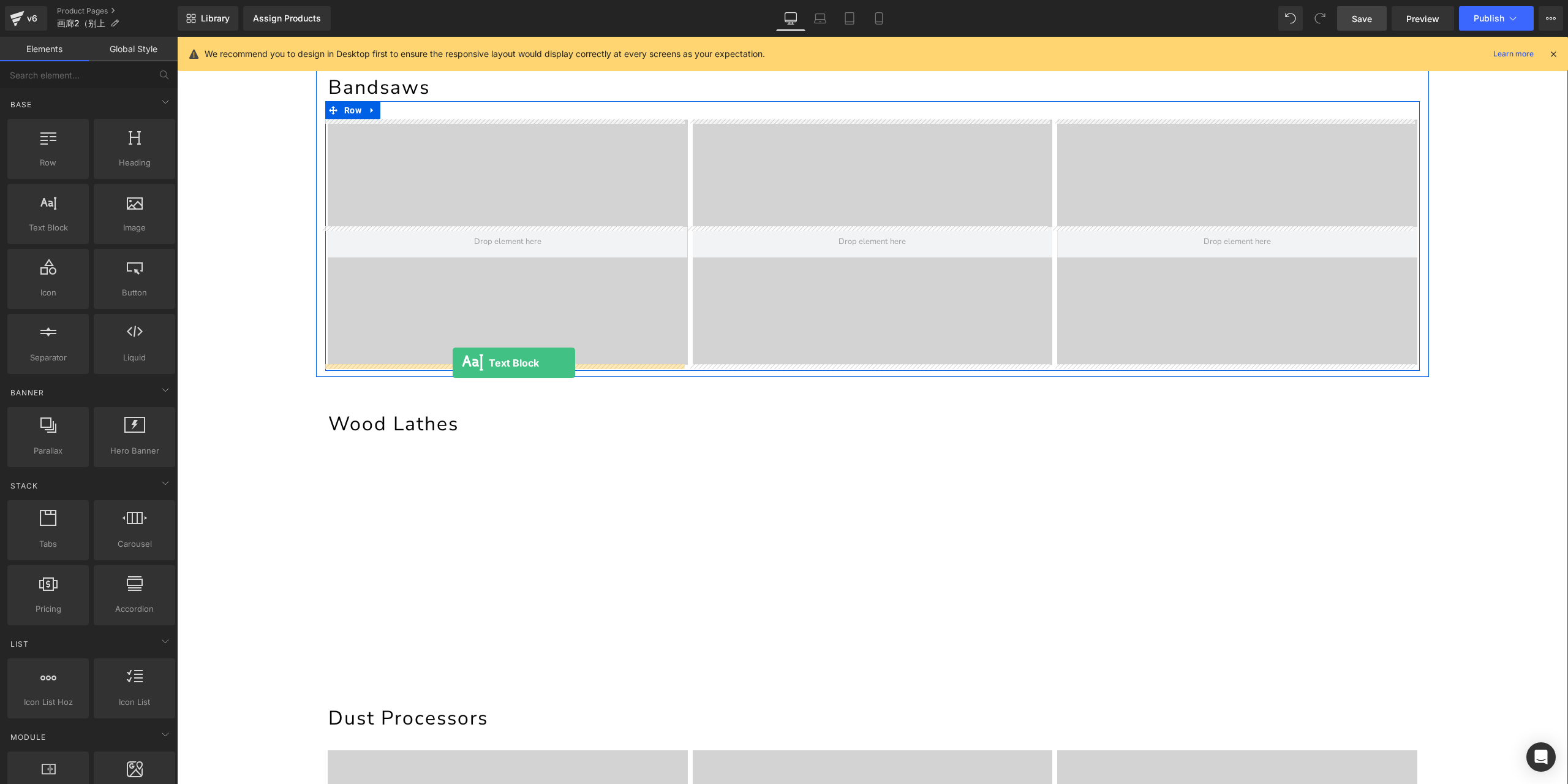
drag, startPoint x: 227, startPoint y: 261, endPoint x: 452, endPoint y: 363, distance: 247.0
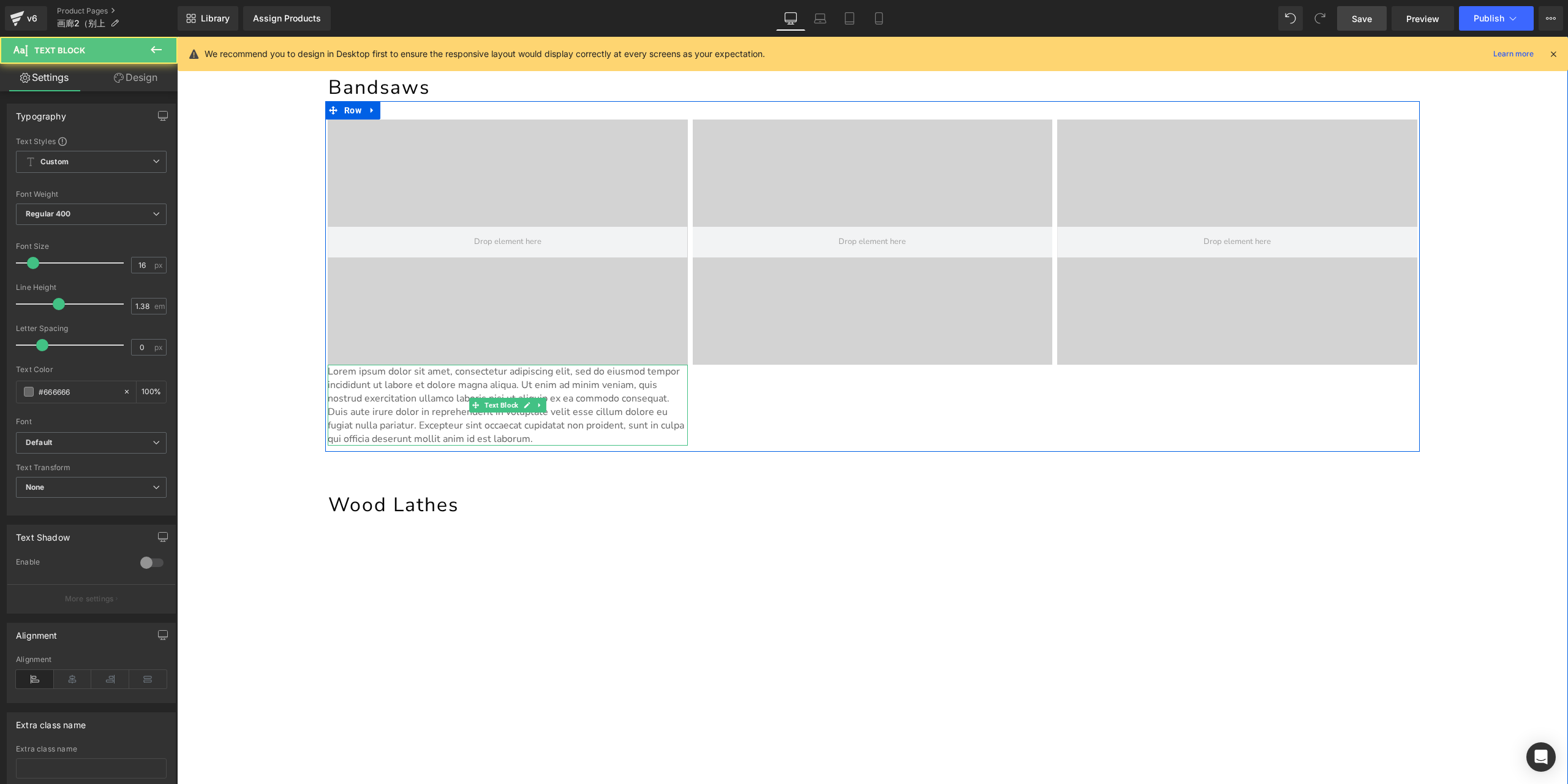
click at [492, 381] on p "Lorem ipsum dolor sit amet, consectetur adipiscing elit, sed do eiusmod tempor …" at bounding box center [507, 405] width 360 height 81
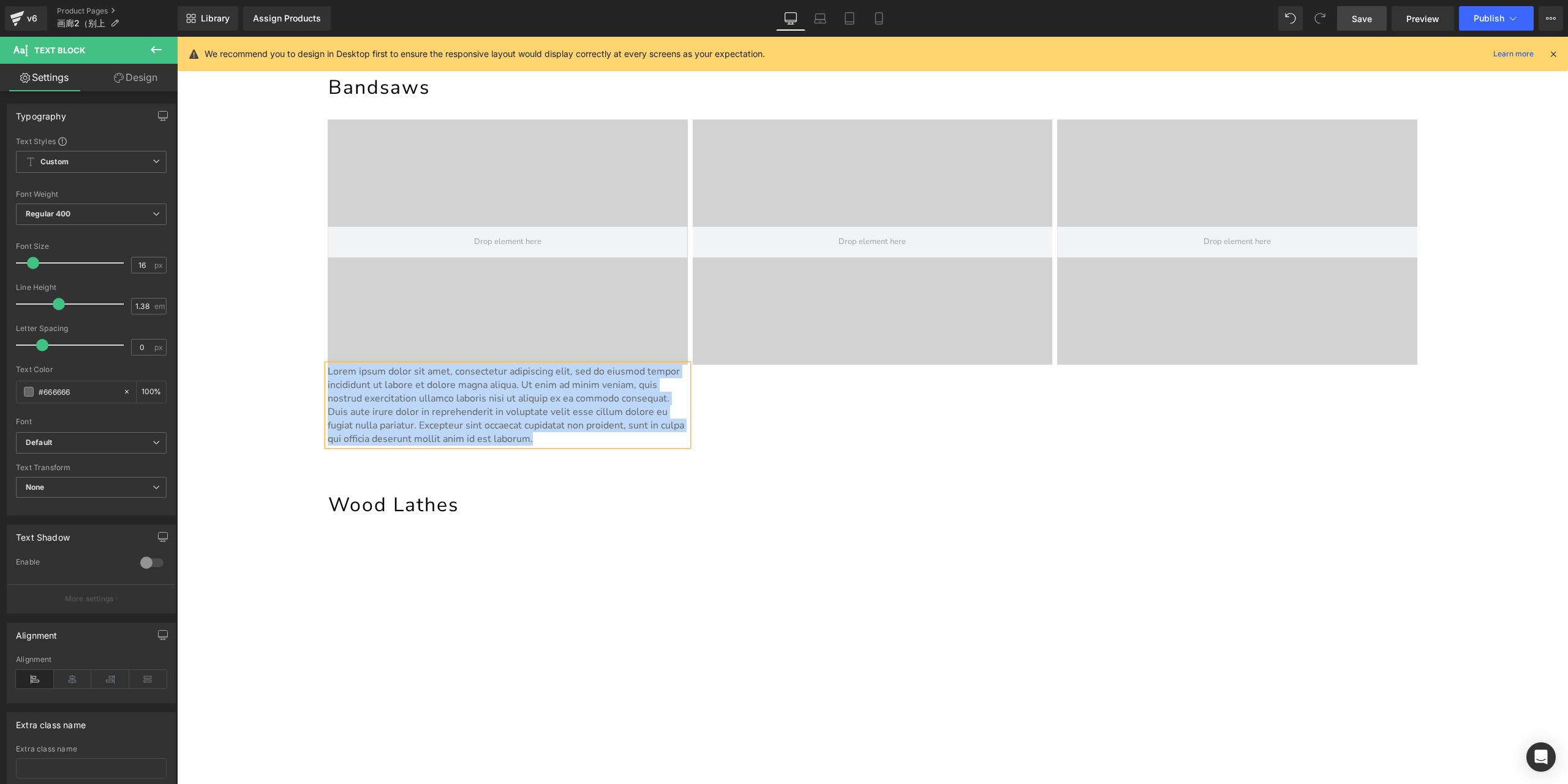
paste div
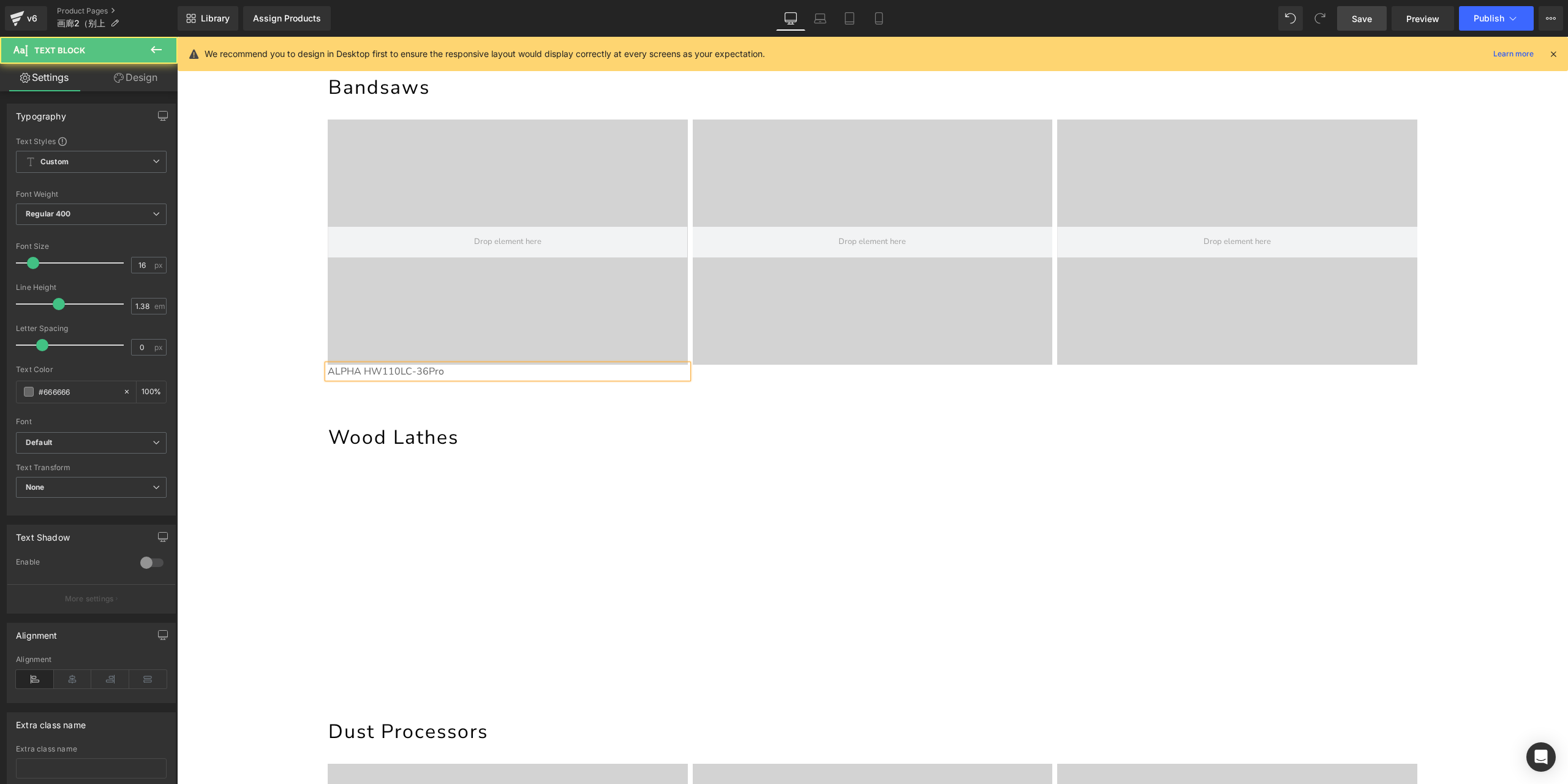
click at [438, 374] on p "ALPHA HW110LC-36Pro" at bounding box center [507, 371] width 360 height 13
drag, startPoint x: 141, startPoint y: 263, endPoint x: 127, endPoint y: 264, distance: 14.0
click at [132, 264] on input "16" at bounding box center [143, 265] width 21 height 15
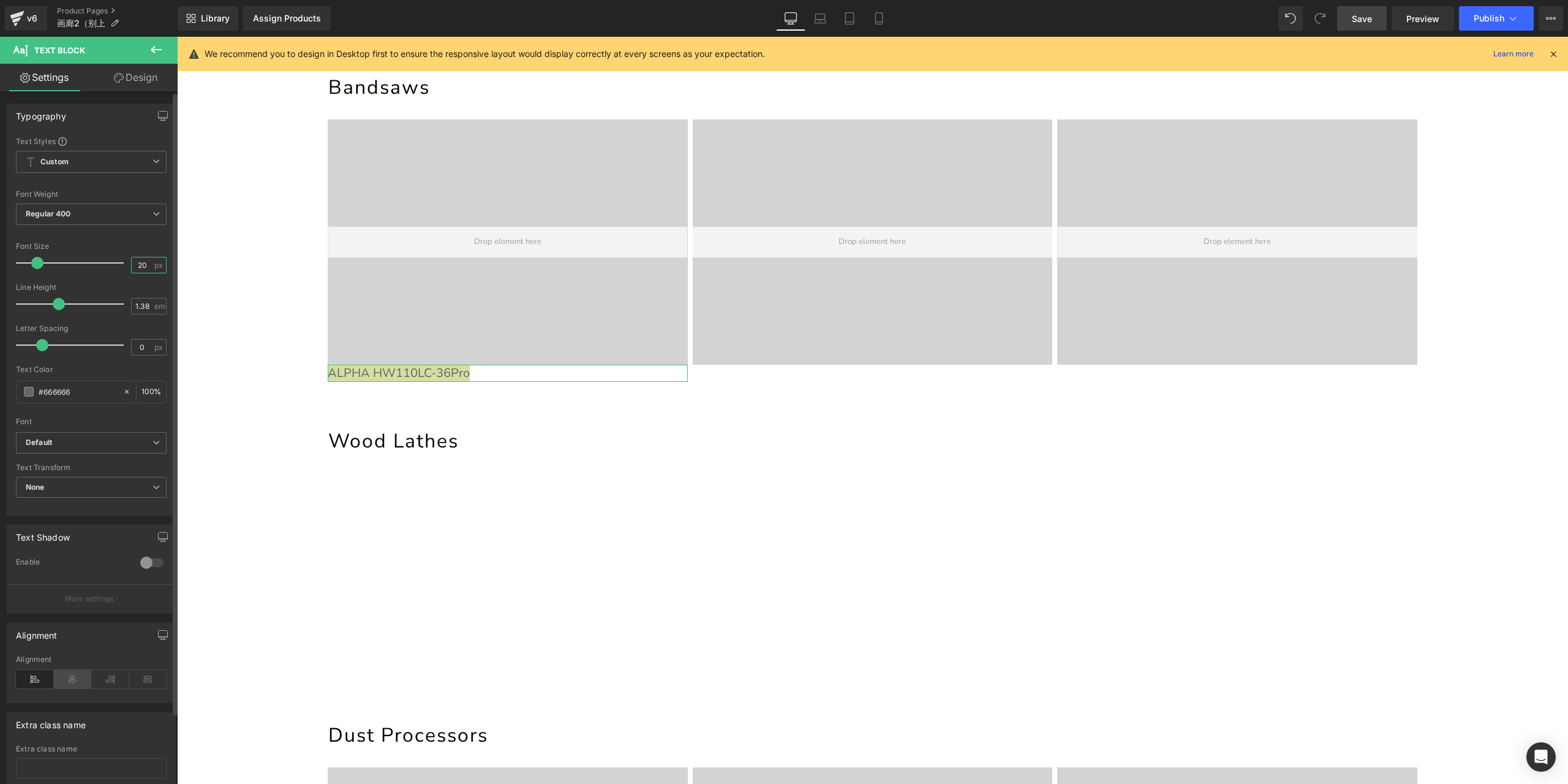
type input "20"
click at [77, 672] on icon at bounding box center [73, 679] width 38 height 19
click at [151, 88] on link "Design" at bounding box center [135, 77] width 89 height 27
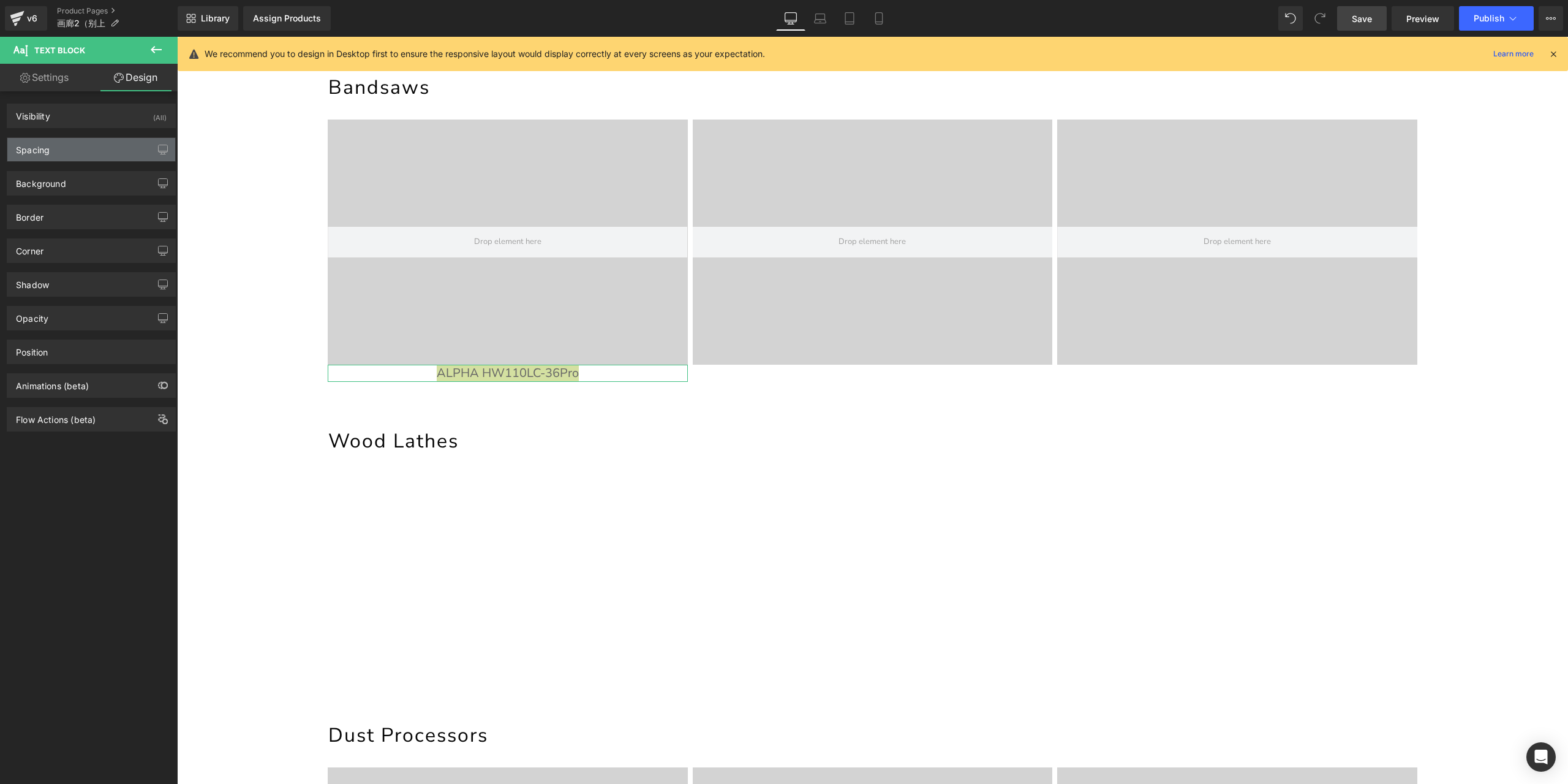
click at [66, 142] on div "Spacing" at bounding box center [91, 150] width 168 height 23
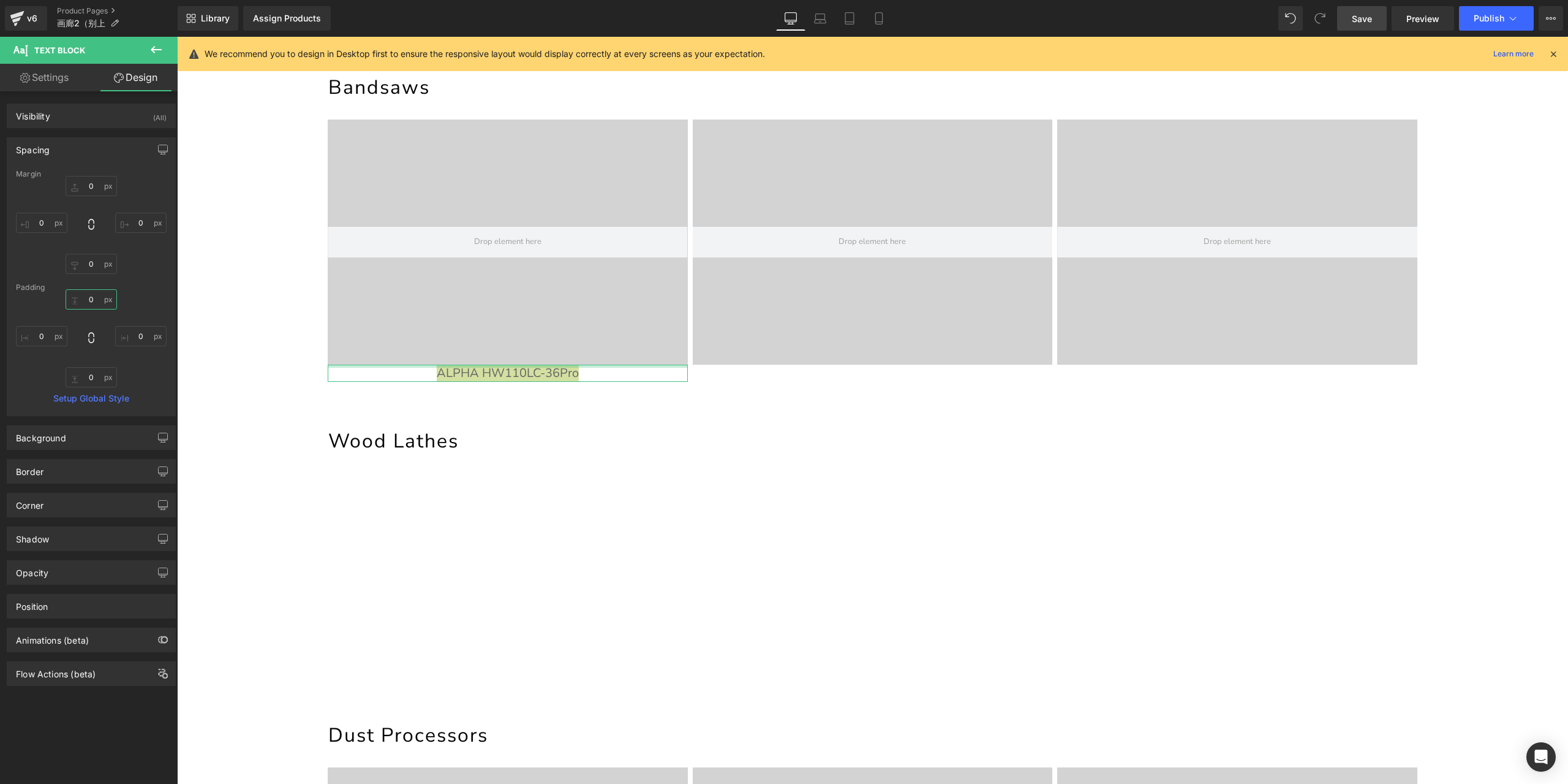
click at [95, 295] on input "0" at bounding box center [91, 299] width 51 height 20
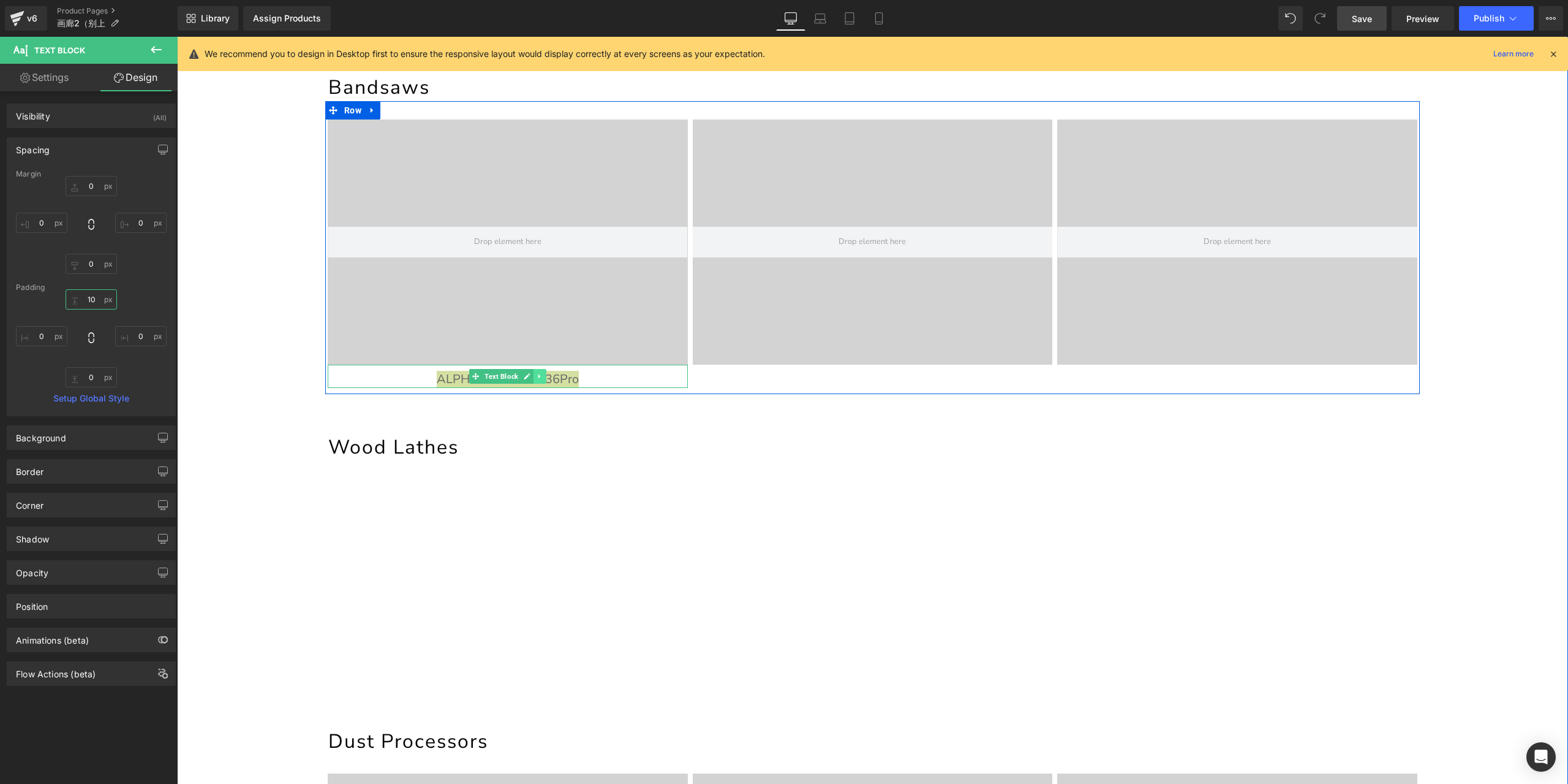
type input "10"
click at [537, 376] on icon at bounding box center [540, 376] width 7 height 7
click at [528, 376] on link at bounding box center [534, 376] width 13 height 15
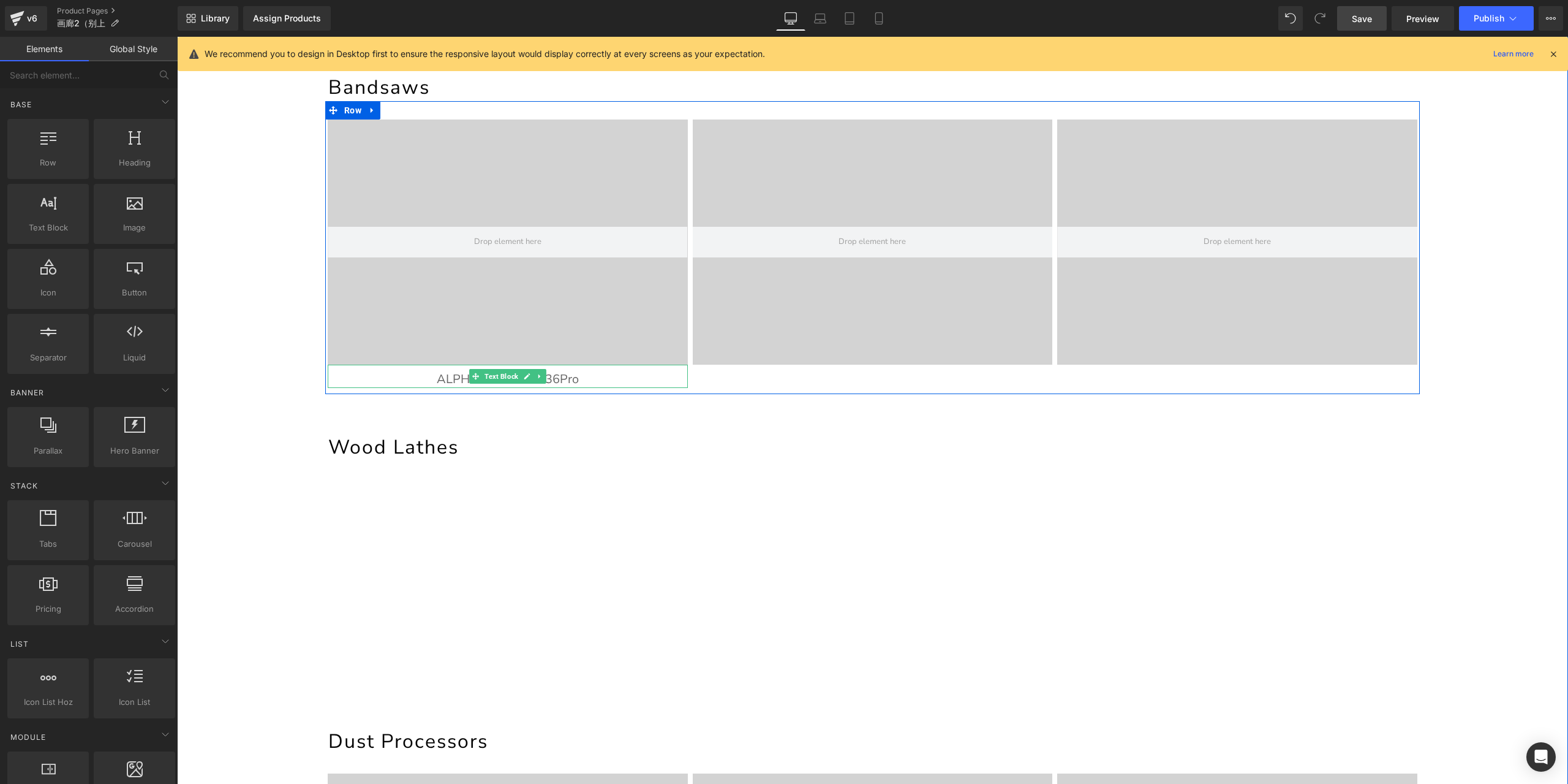
click at [546, 383] on p "ALPHA HW110LC-36Pro" at bounding box center [507, 379] width 360 height 17
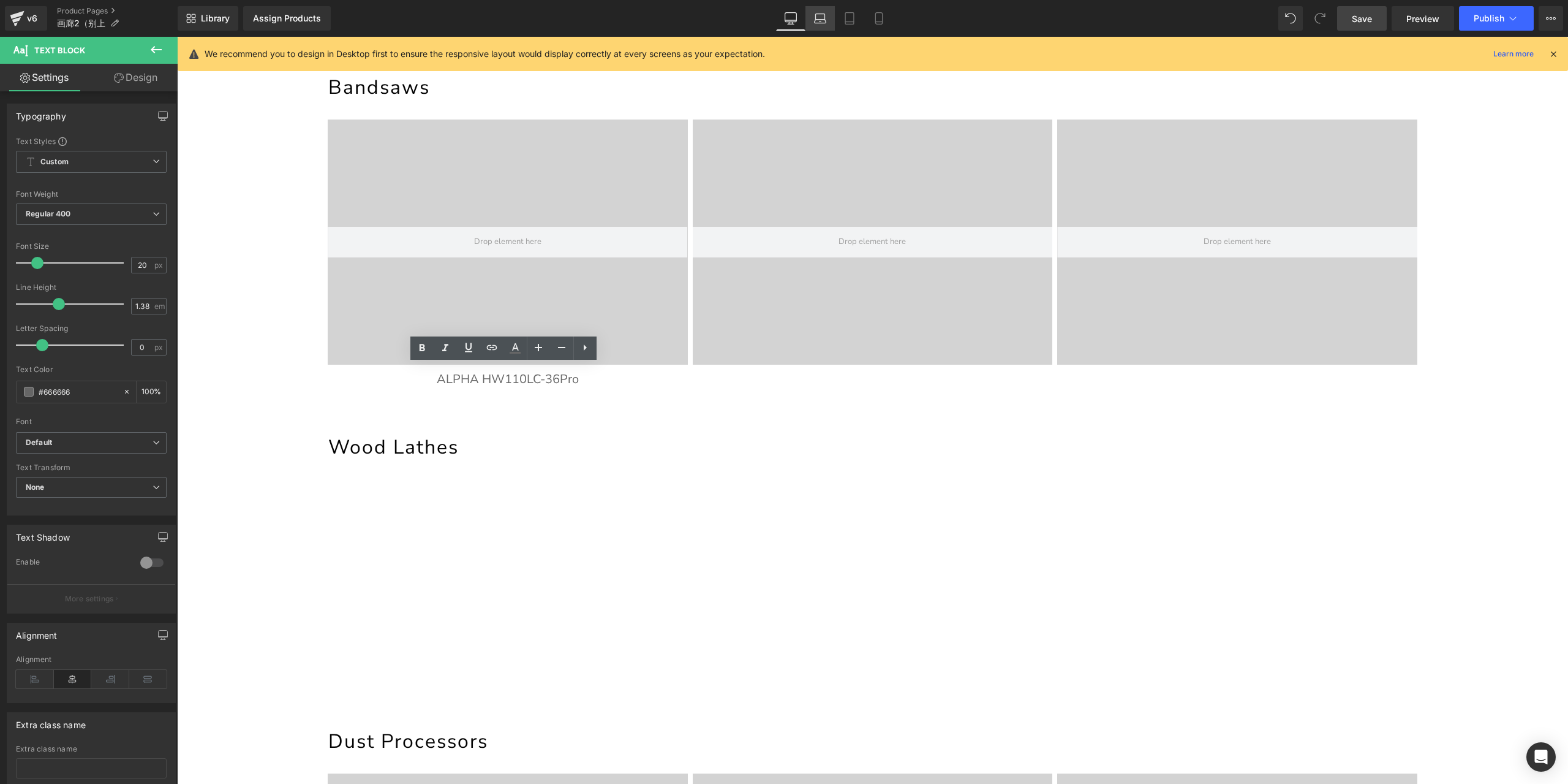
click at [819, 19] on icon at bounding box center [820, 21] width 12 height 4
type input "100"
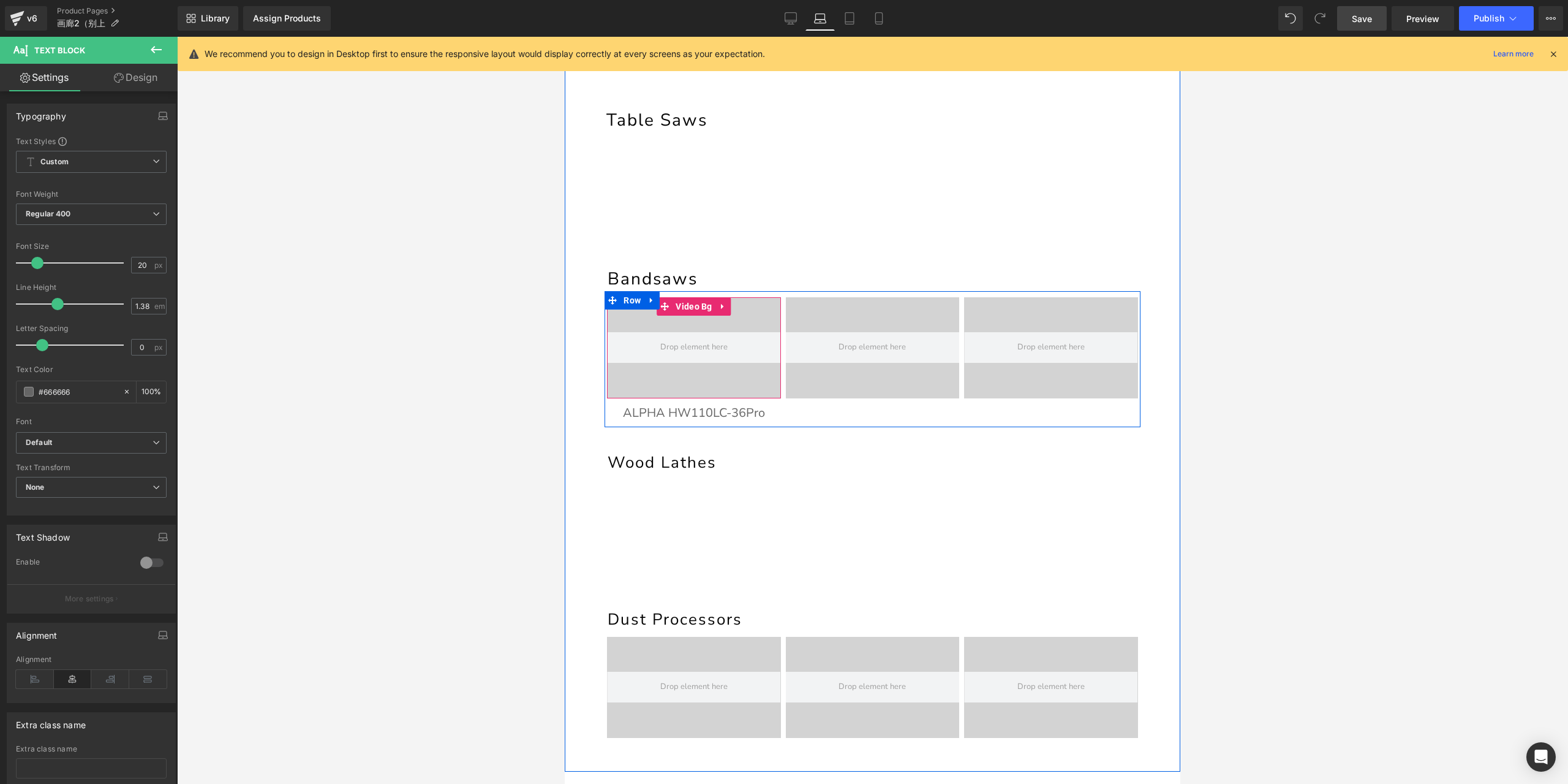
scroll to position [196, 0]
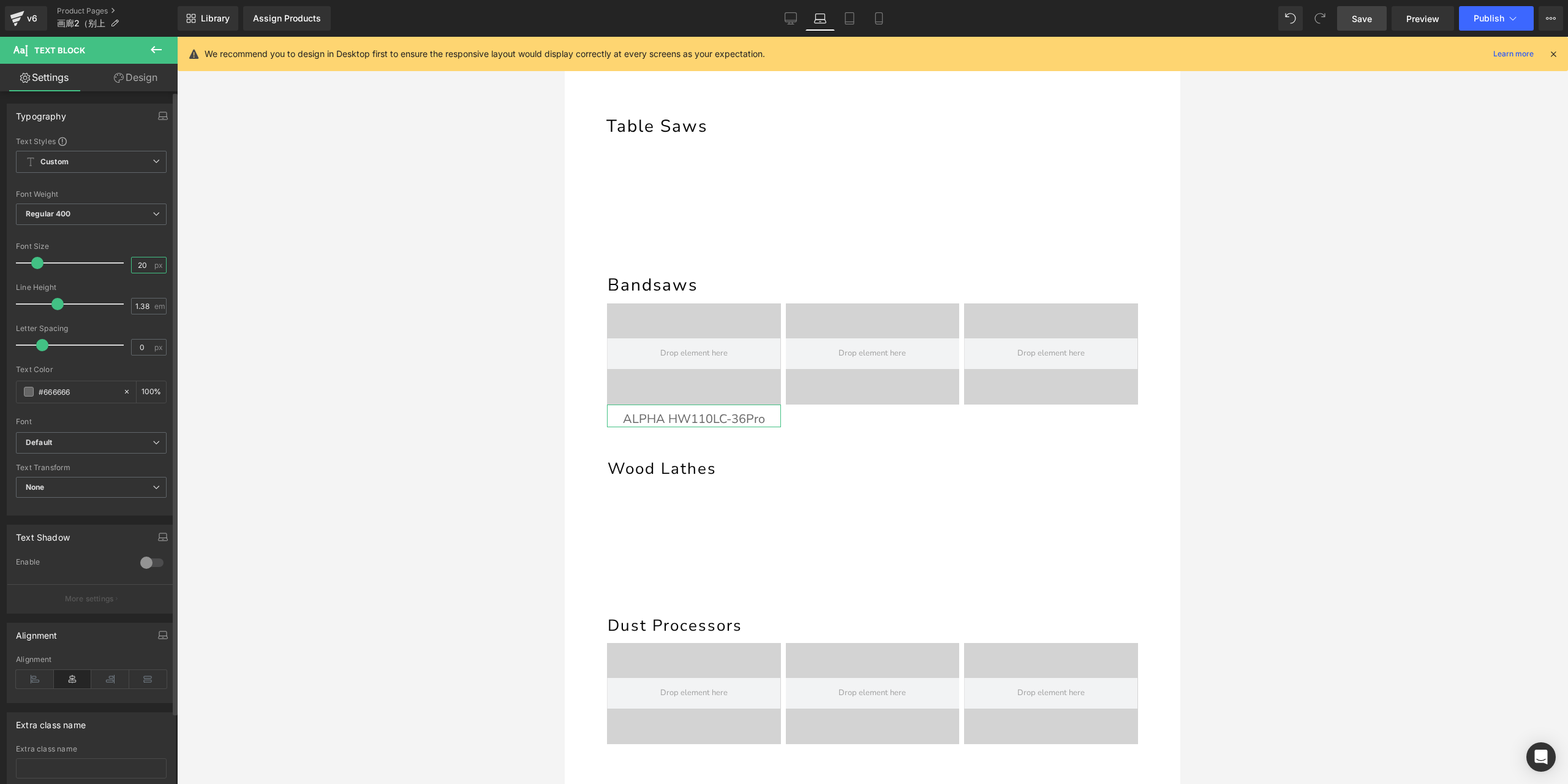
click at [137, 263] on input "20" at bounding box center [143, 265] width 21 height 15
click at [840, 21] on link "Tablet" at bounding box center [849, 19] width 29 height 25
type input "20"
type input "100"
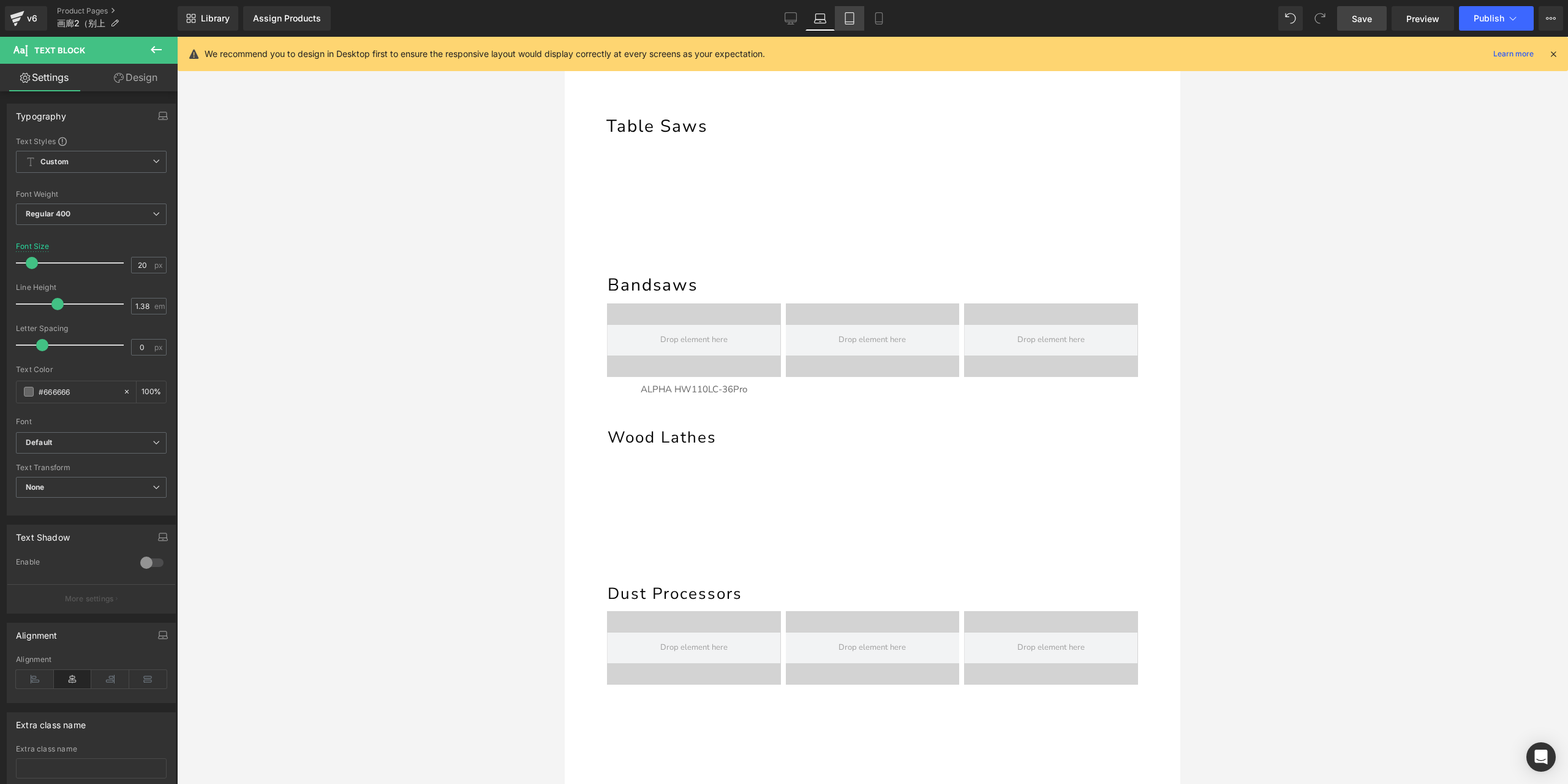
scroll to position [168, 0]
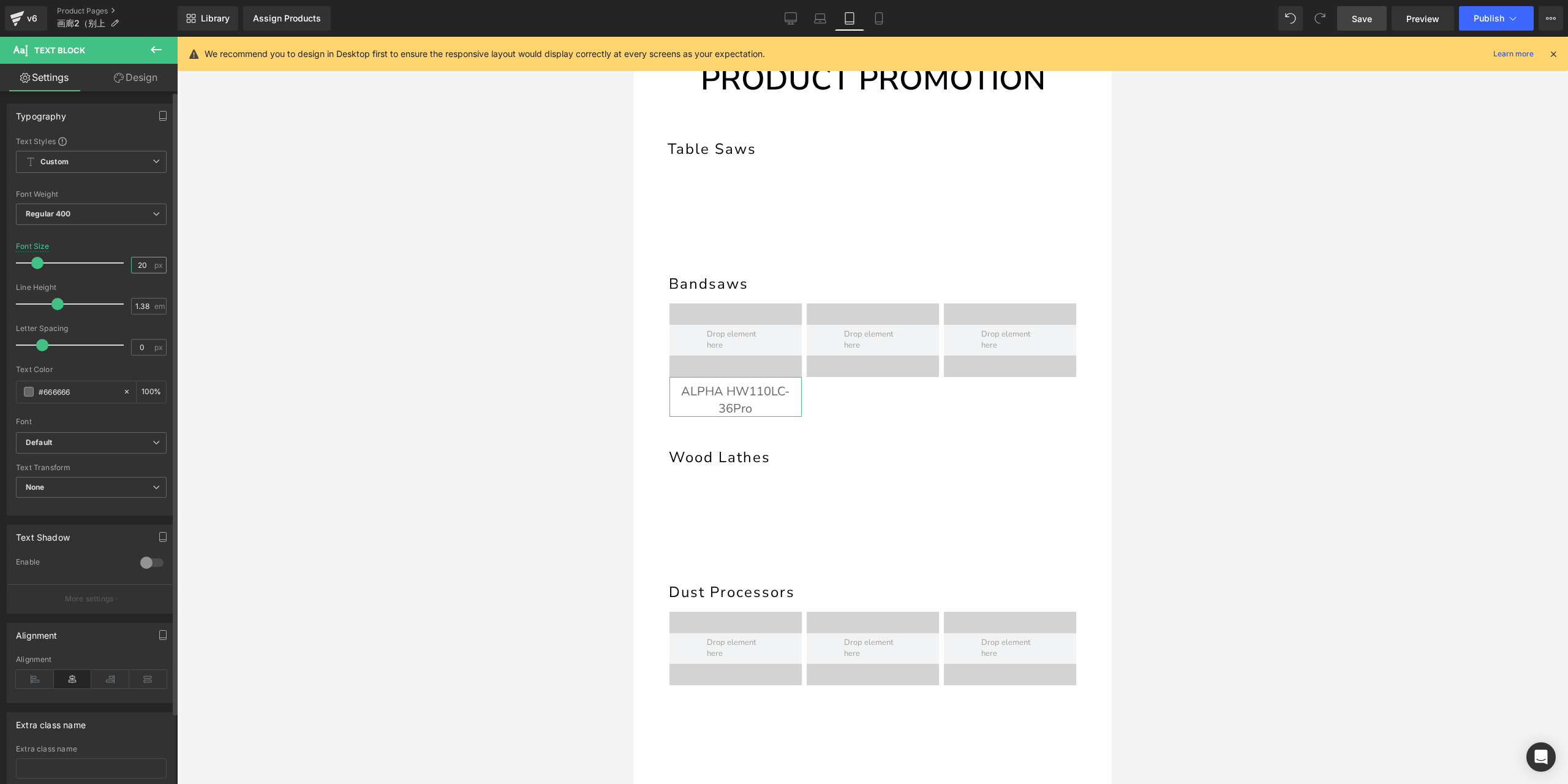
click at [143, 266] on input "20" at bounding box center [143, 265] width 21 height 15
click at [138, 264] on input "20" at bounding box center [143, 265] width 21 height 15
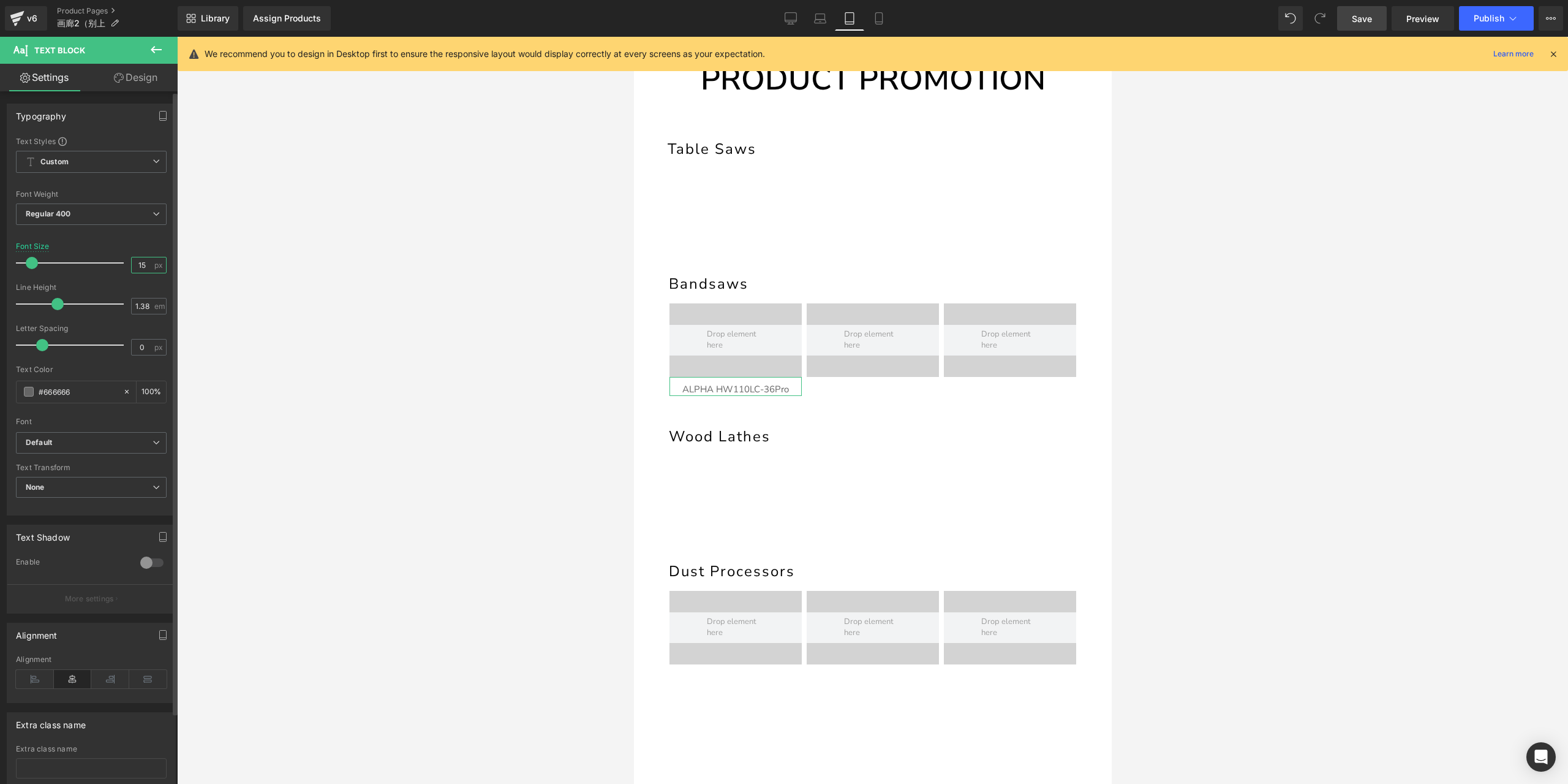
click at [138, 264] on input "15" at bounding box center [143, 265] width 21 height 15
click at [139, 264] on input "12" at bounding box center [143, 265] width 21 height 15
click at [884, 24] on icon at bounding box center [879, 19] width 12 height 12
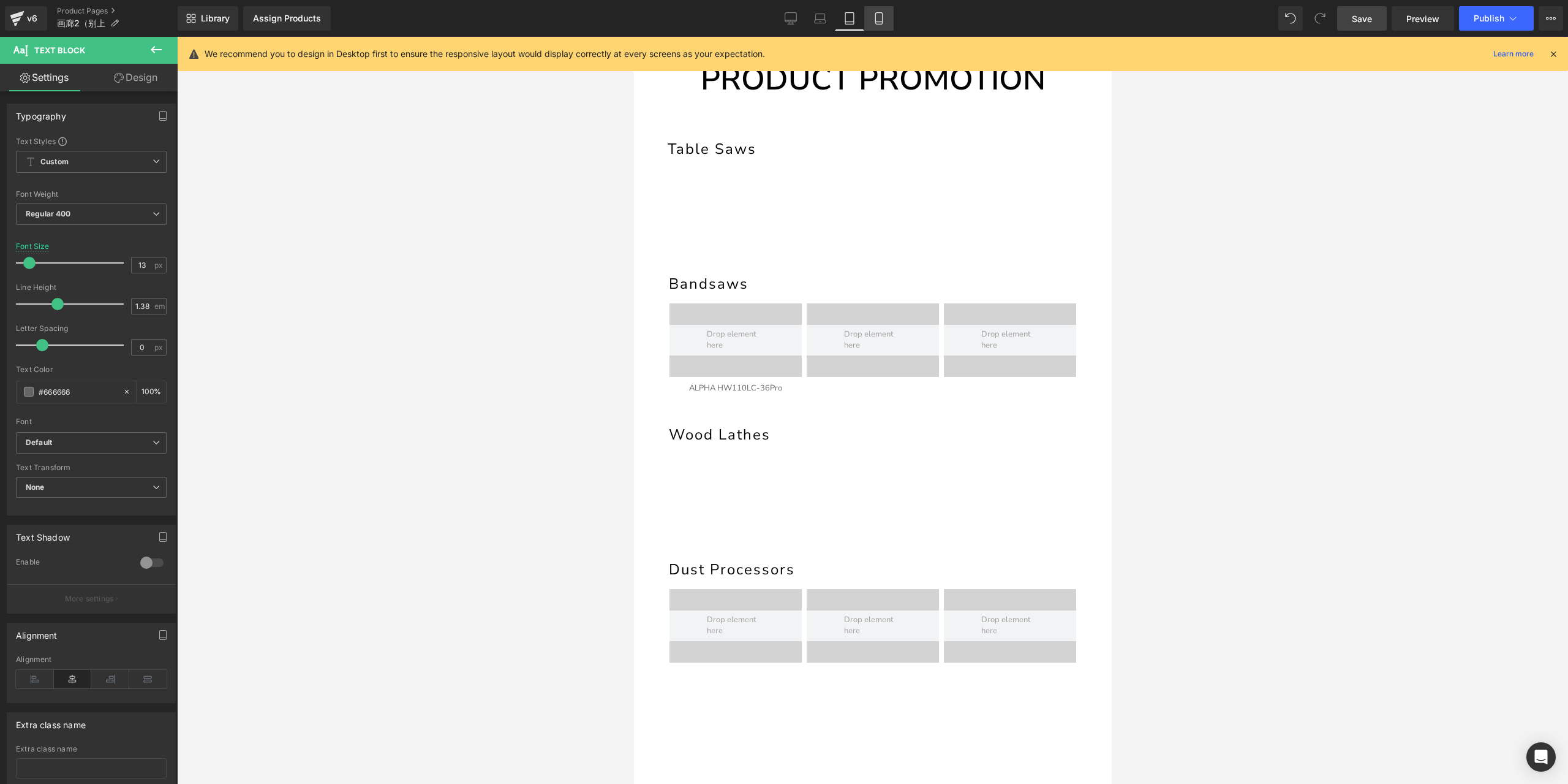
type input "20"
type input "100"
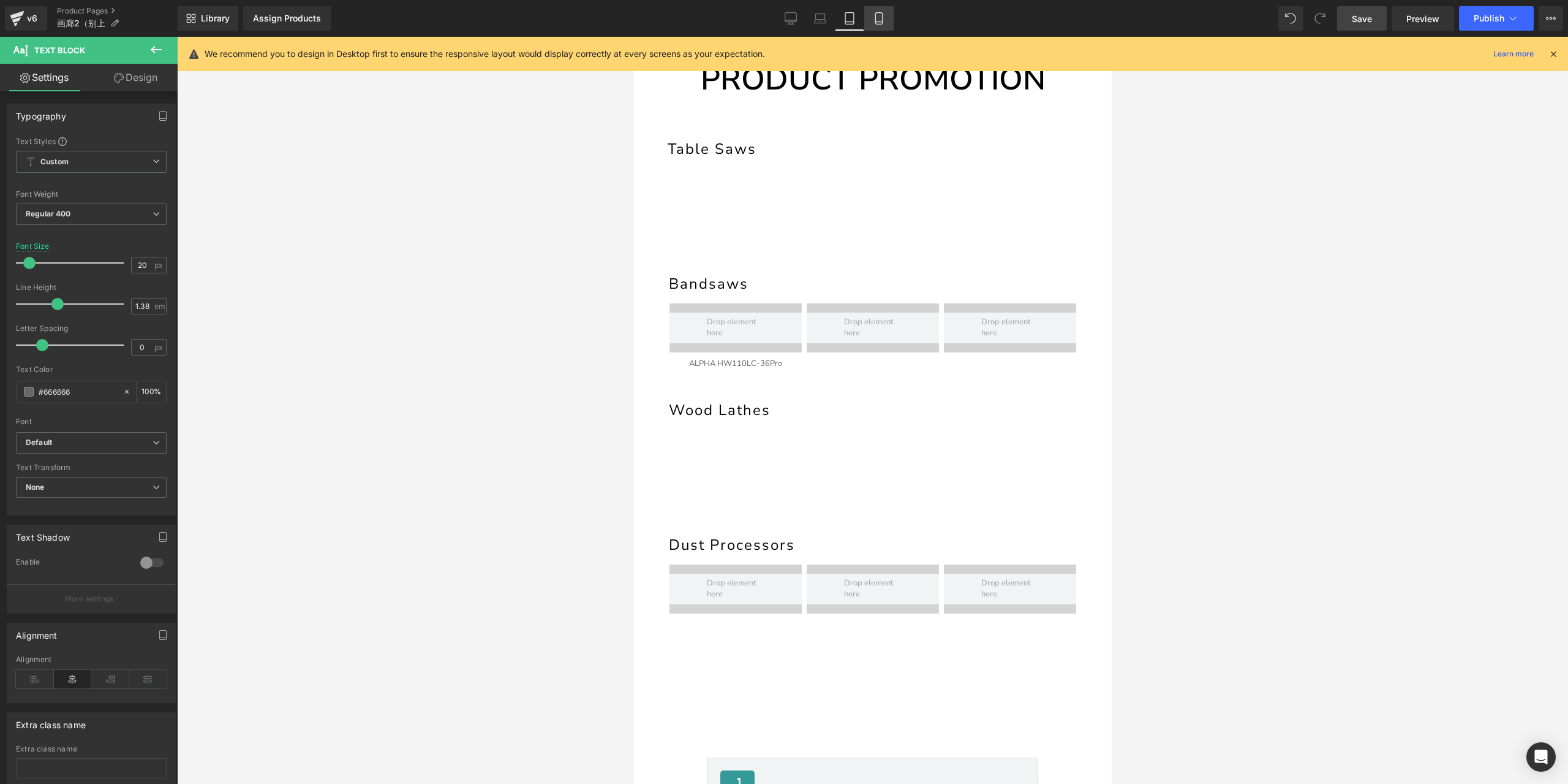
scroll to position [125, 0]
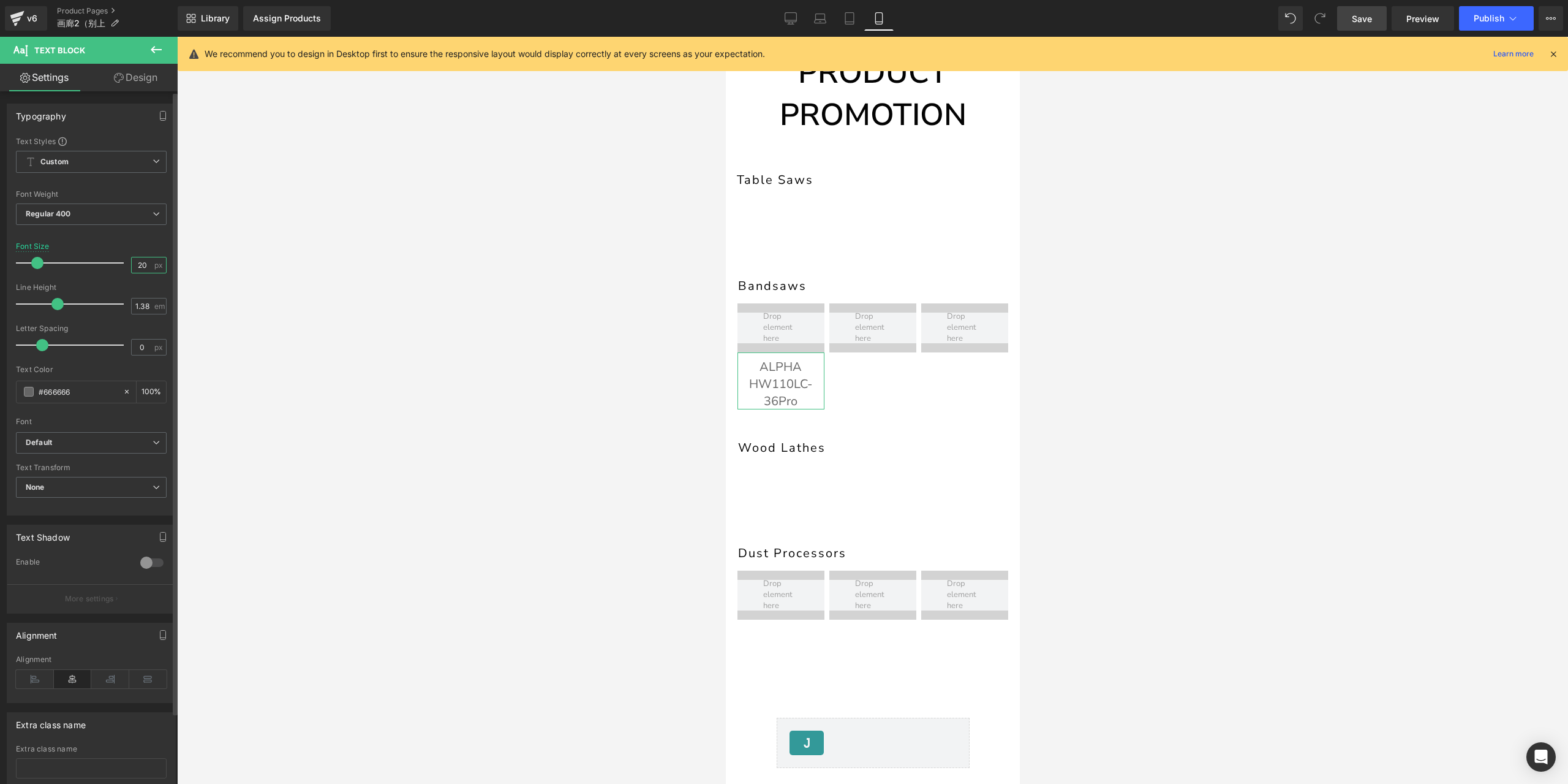
click at [135, 268] on input "20" at bounding box center [143, 265] width 21 height 15
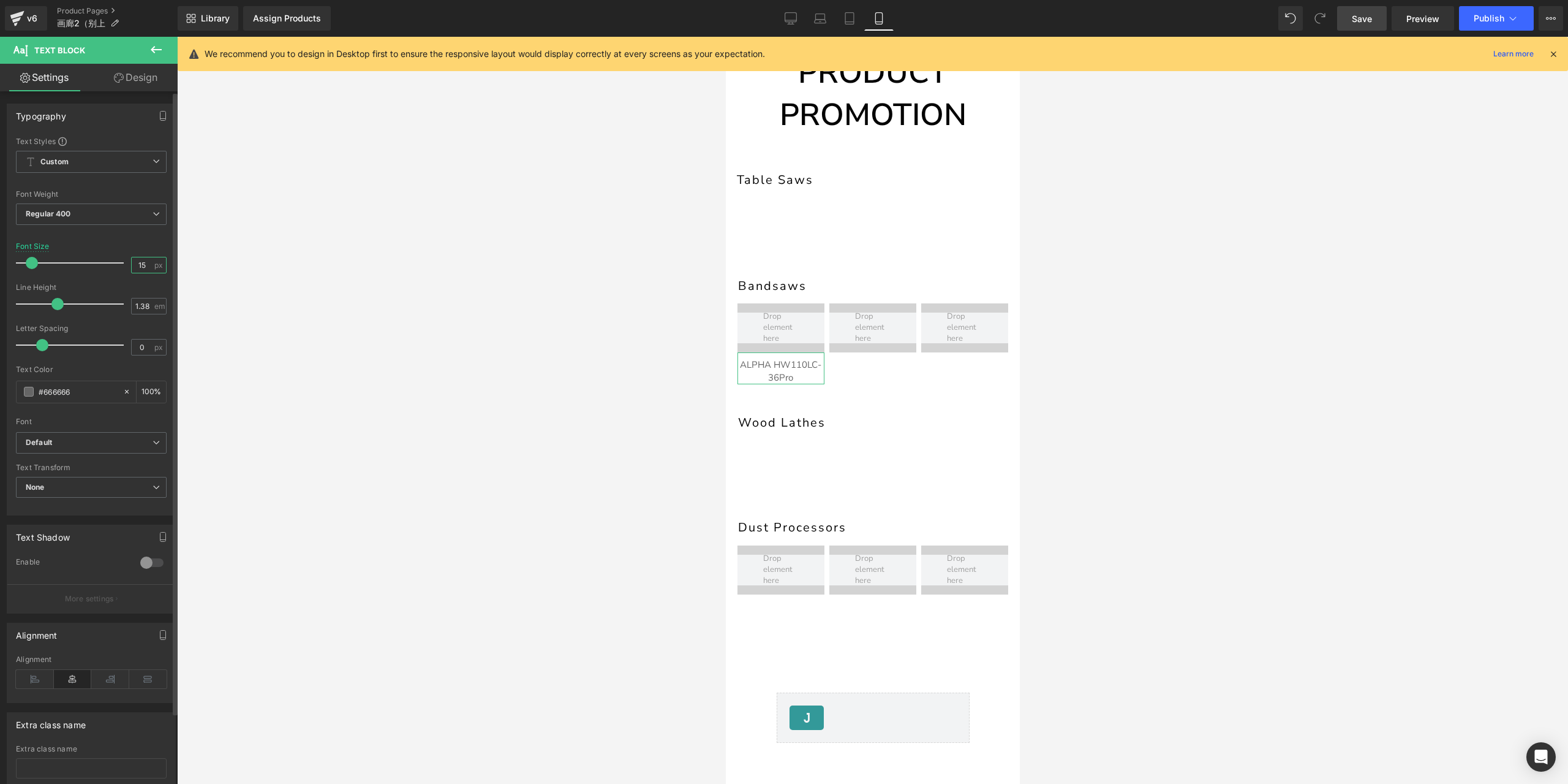
click at [136, 261] on input "15" at bounding box center [143, 265] width 21 height 15
click at [136, 261] on input "12" at bounding box center [143, 265] width 21 height 15
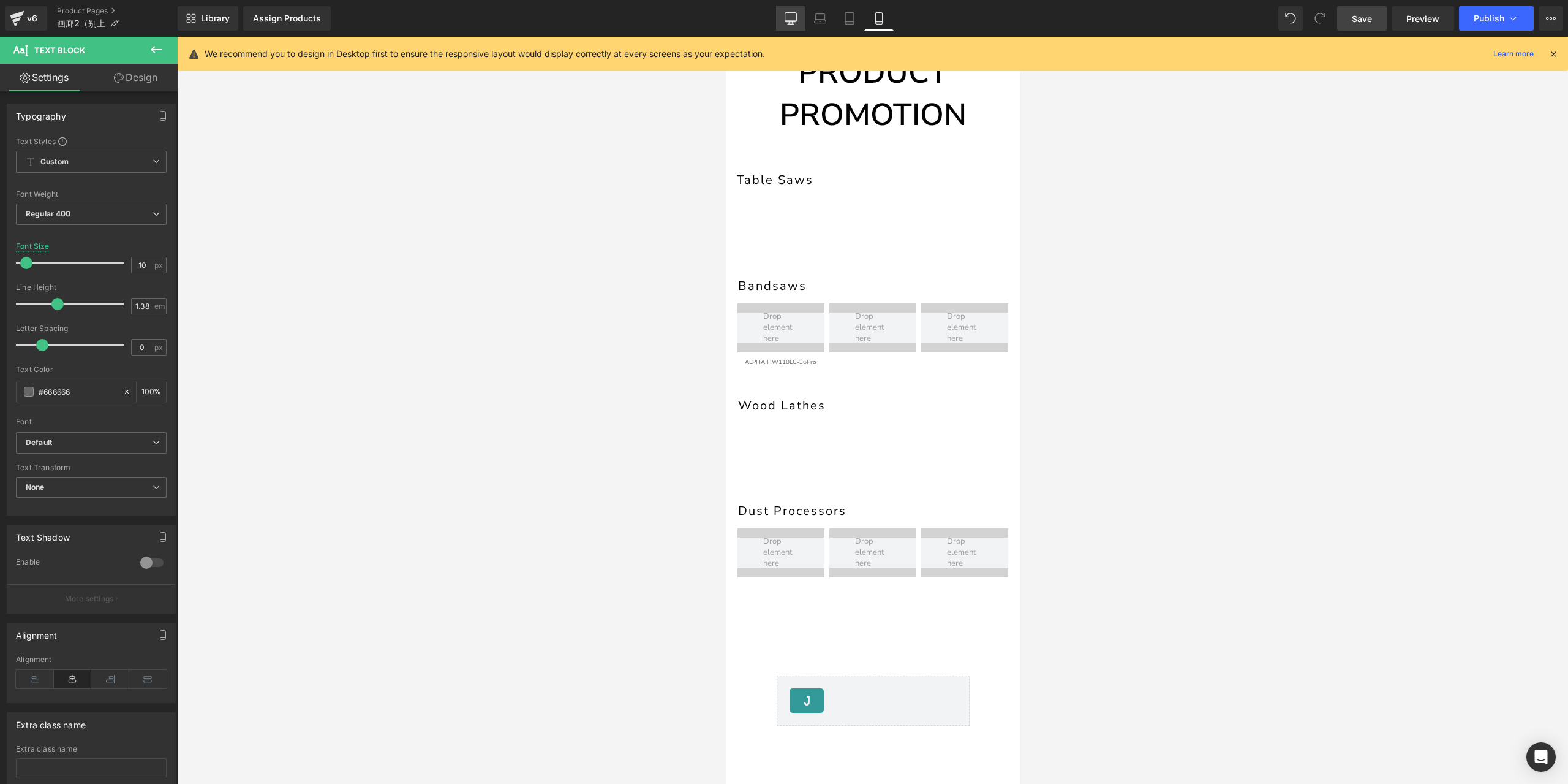
click at [792, 20] on icon at bounding box center [791, 20] width 12 height 0
type input "20"
type input "100"
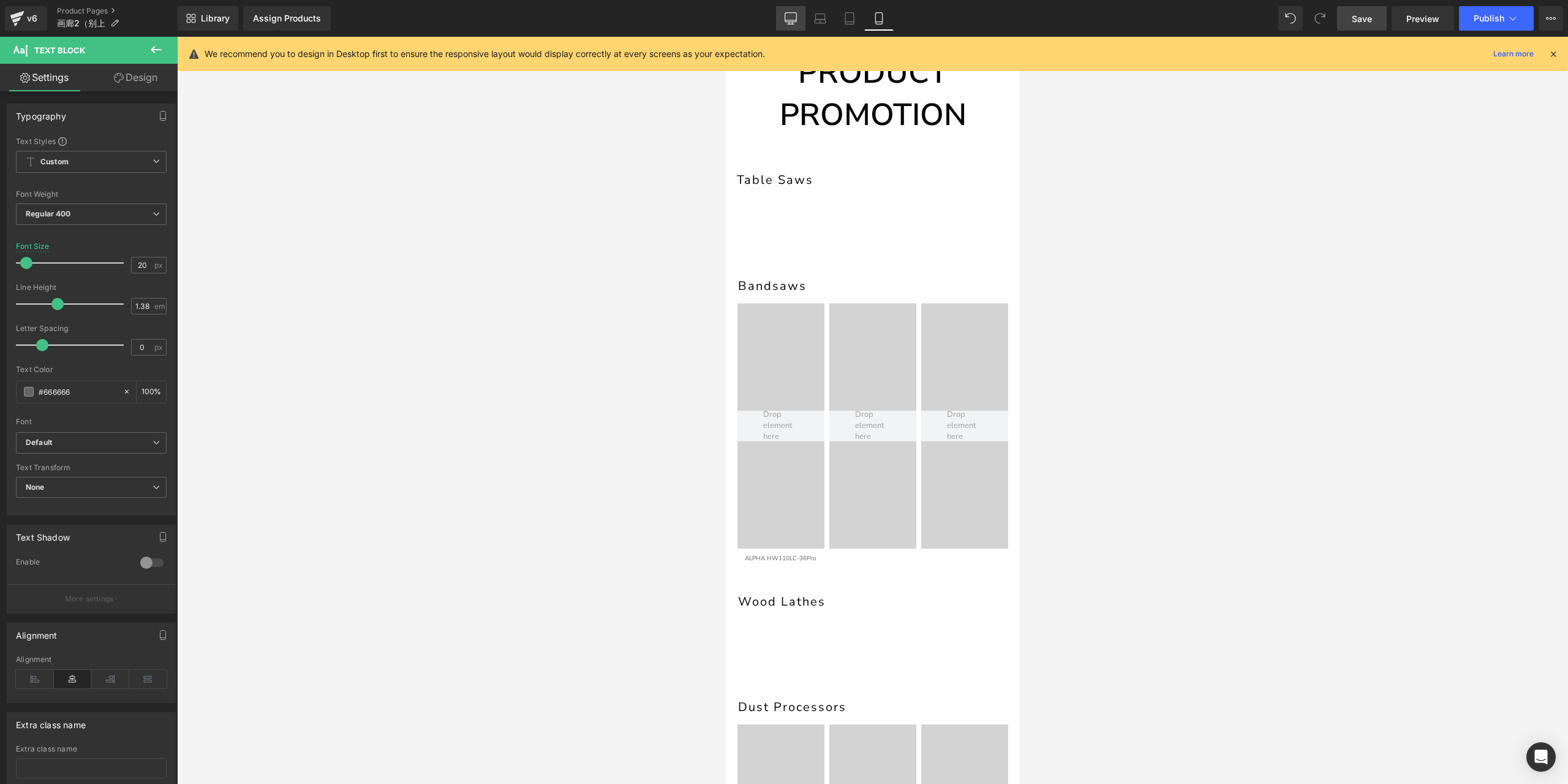
scroll to position [365, 0]
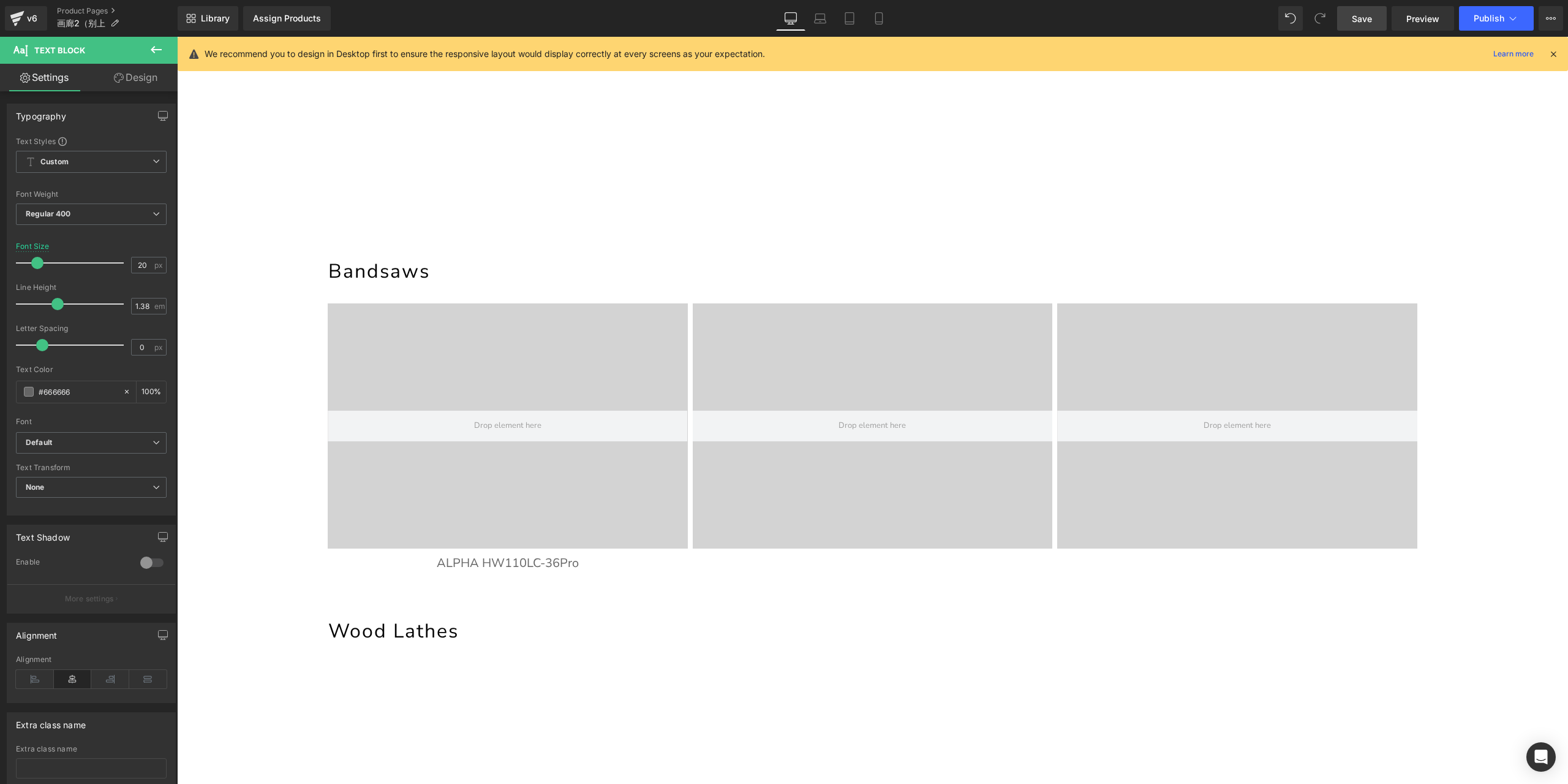
click at [1373, 19] on link "Save" at bounding box center [1362, 19] width 50 height 25
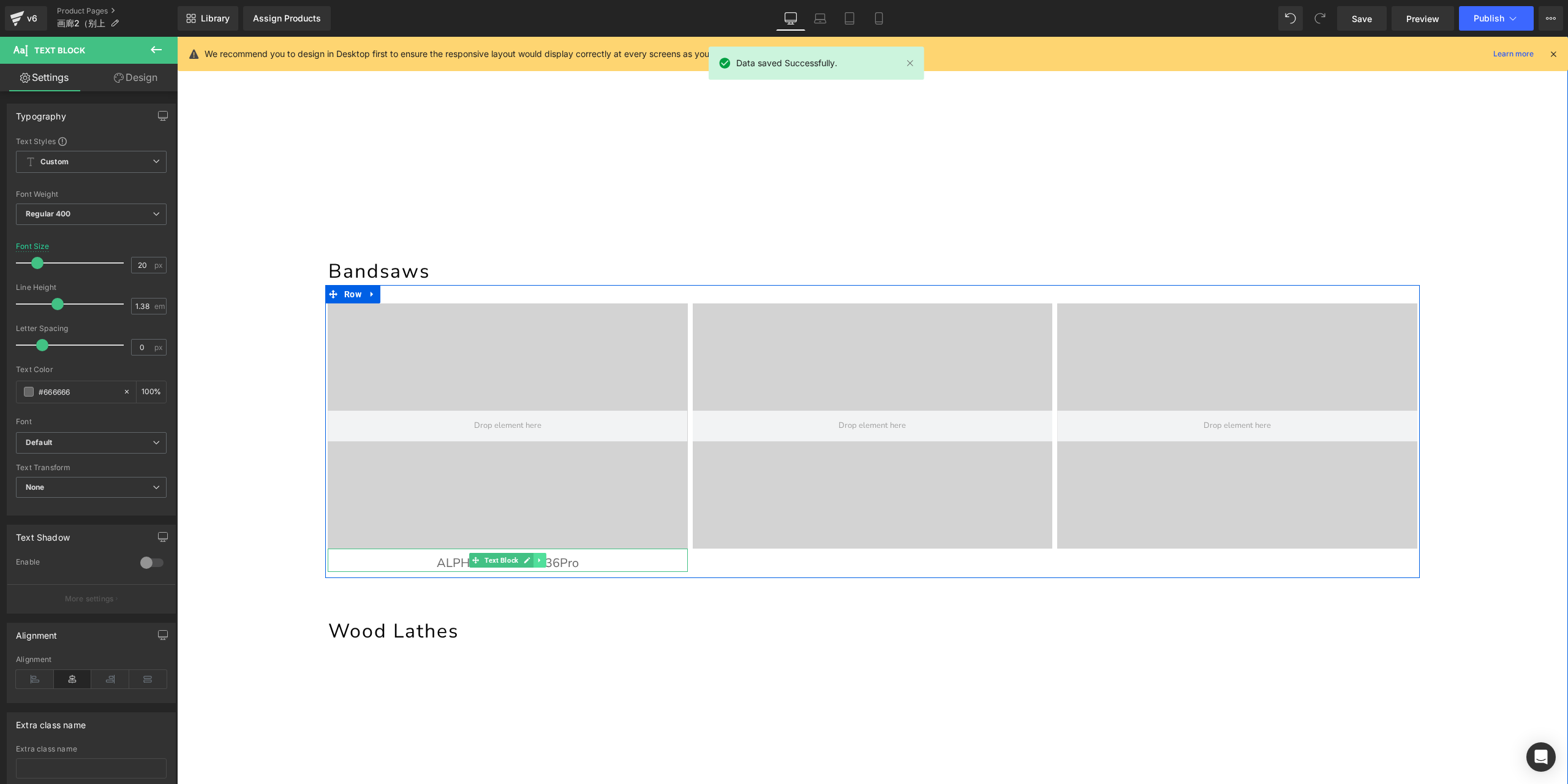
click at [537, 560] on icon at bounding box center [540, 560] width 7 height 7
click at [528, 559] on link at bounding box center [534, 560] width 13 height 15
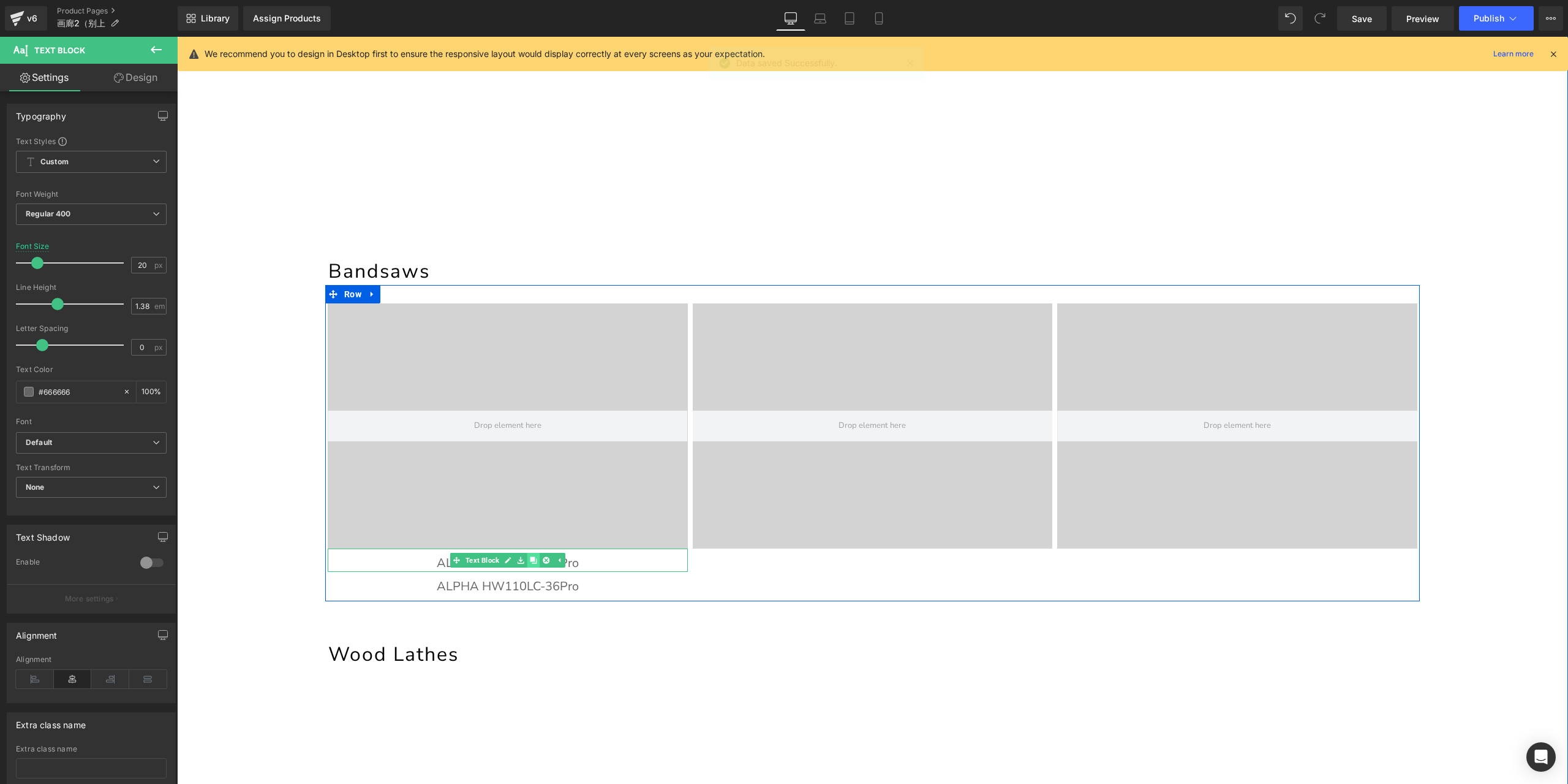
click at [529, 557] on icon at bounding box center [533, 561] width 7 height 7
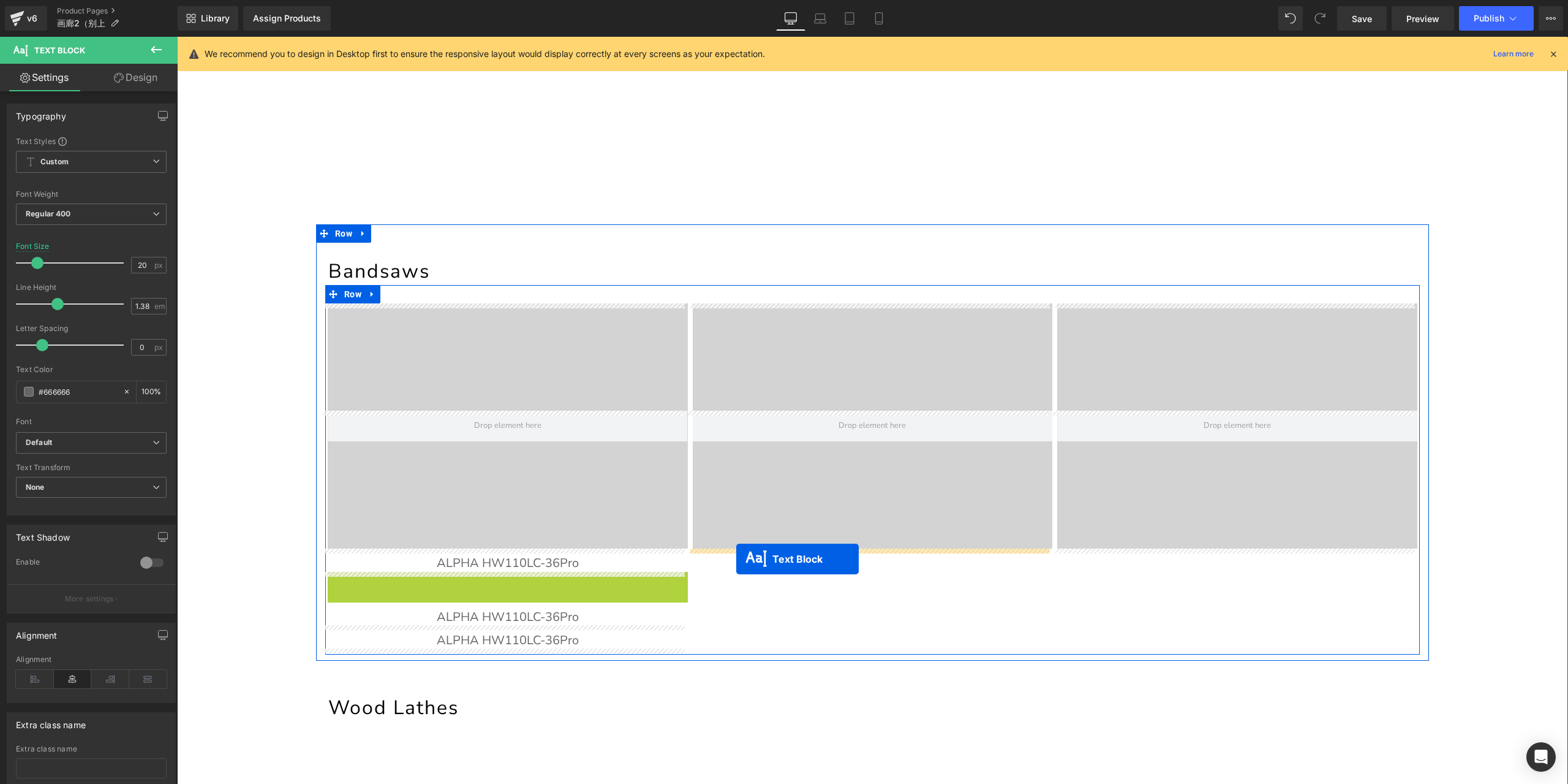
drag, startPoint x: 470, startPoint y: 584, endPoint x: 737, endPoint y: 559, distance: 268.2
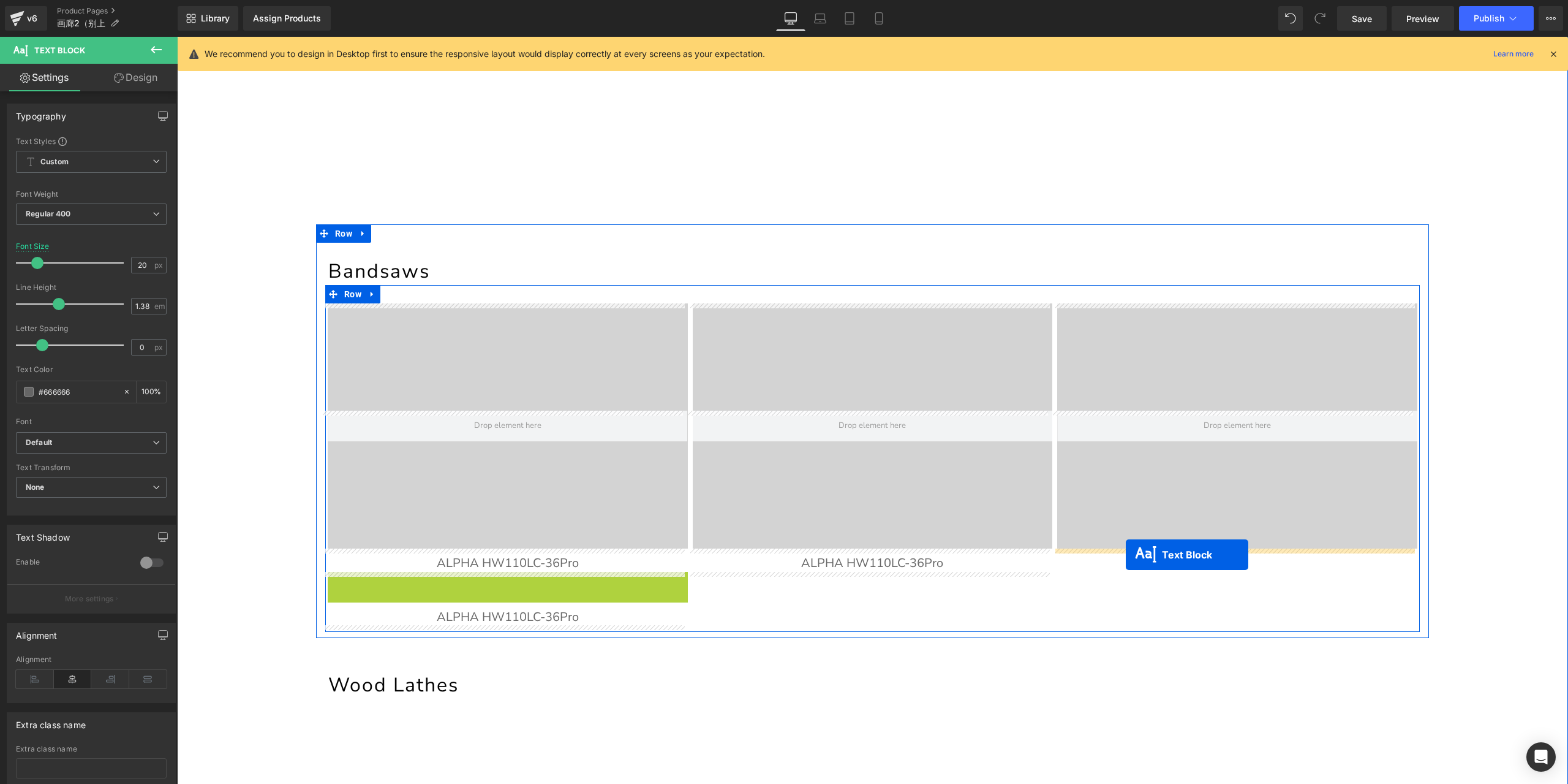
drag, startPoint x: 488, startPoint y: 581, endPoint x: 1126, endPoint y: 555, distance: 638.5
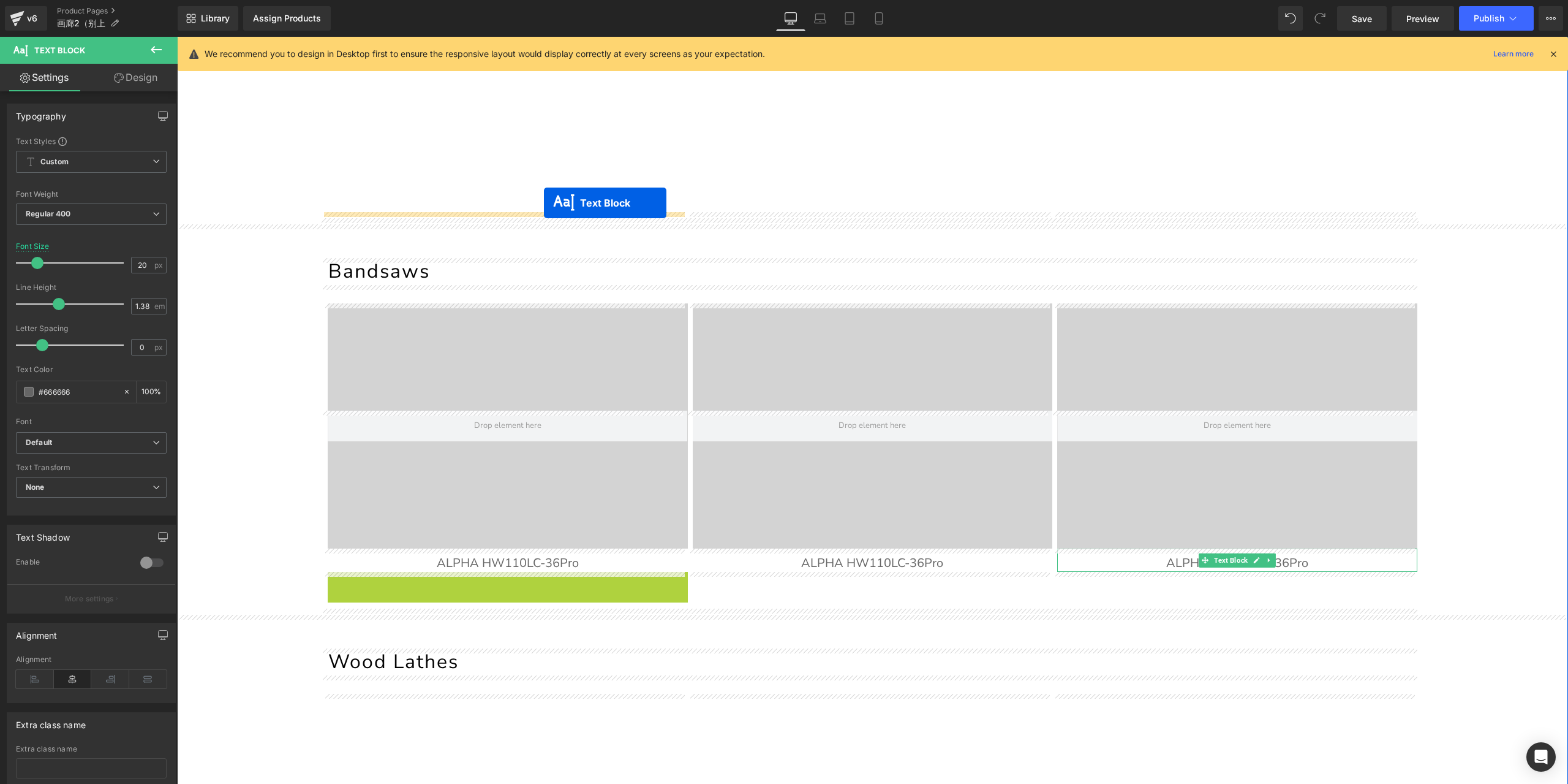
drag, startPoint x: 474, startPoint y: 583, endPoint x: 544, endPoint y: 203, distance: 386.4
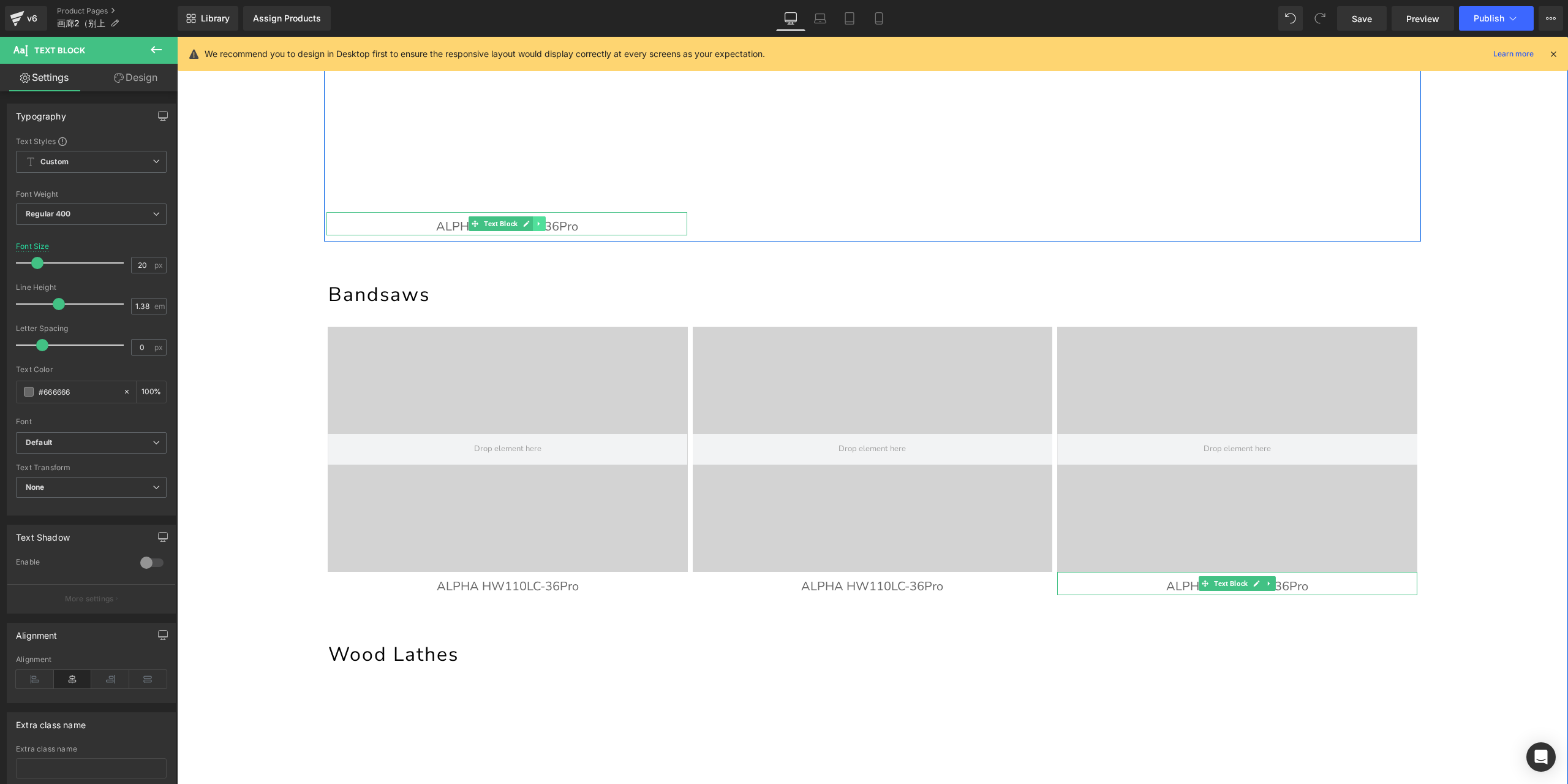
click at [536, 221] on icon at bounding box center [539, 223] width 7 height 7
click at [534, 221] on link at bounding box center [532, 223] width 13 height 15
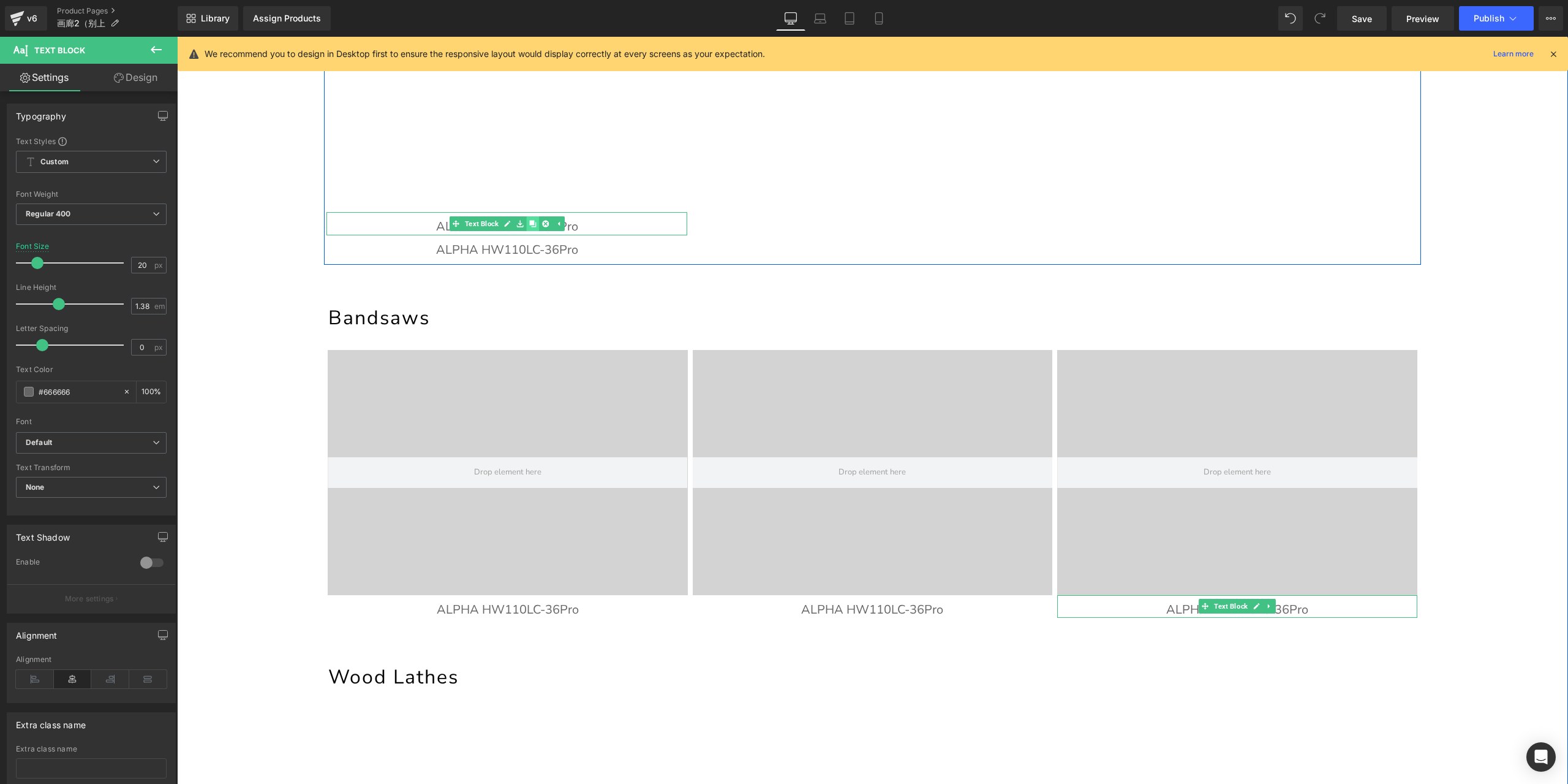
click at [534, 221] on link at bounding box center [532, 223] width 13 height 15
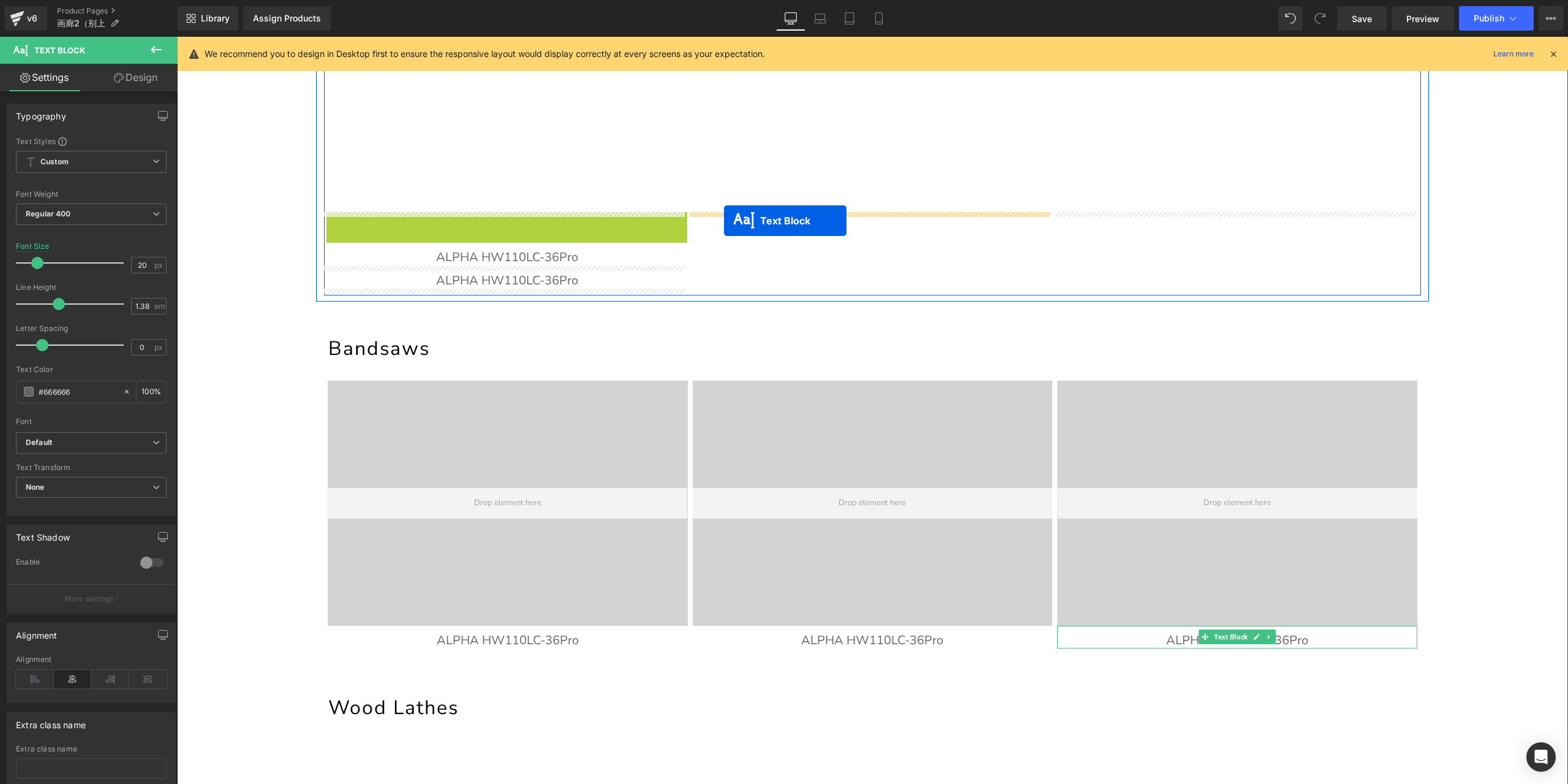
drag, startPoint x: 448, startPoint y: 224, endPoint x: 724, endPoint y: 221, distance: 276.0
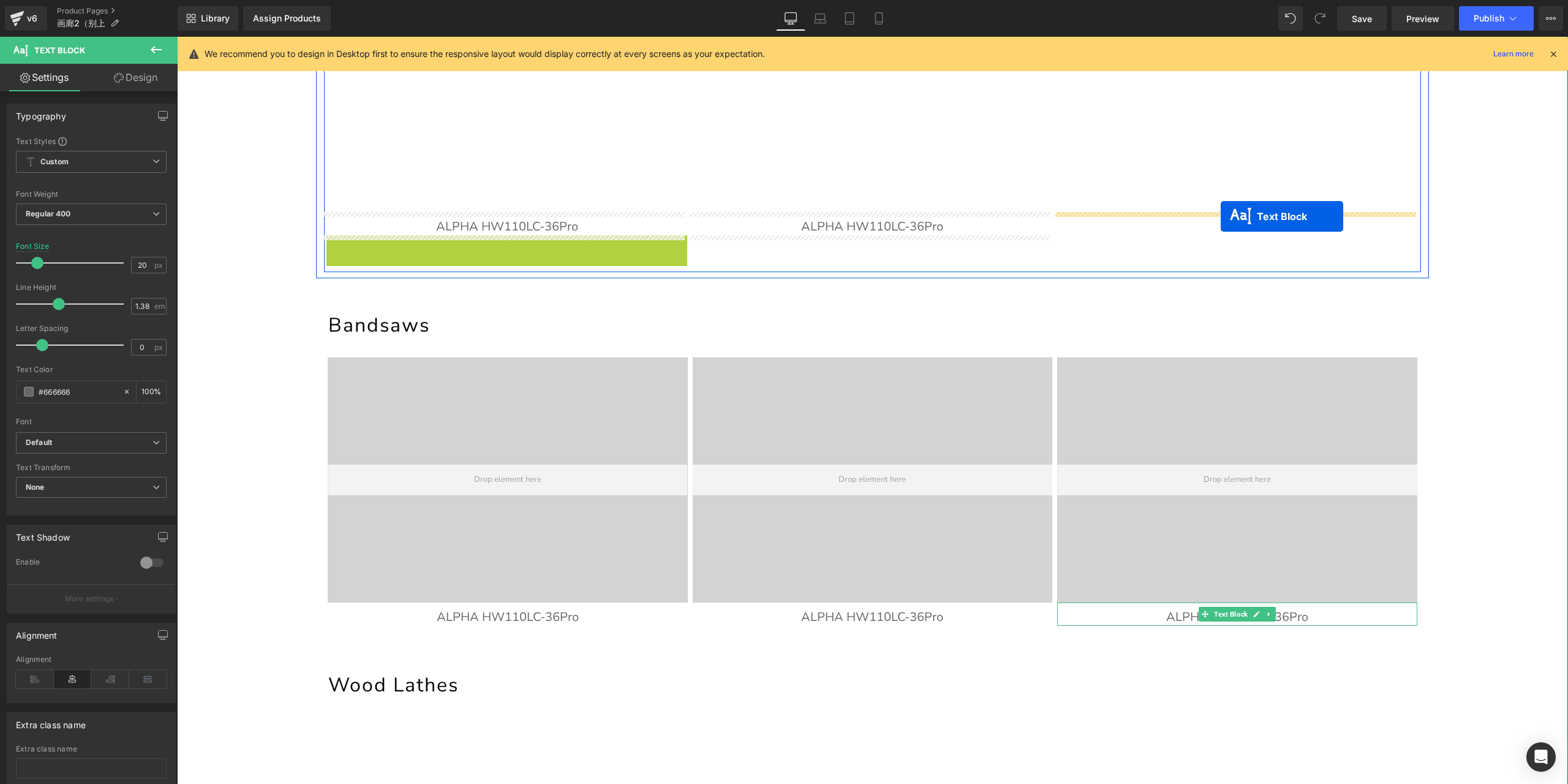
drag, startPoint x: 476, startPoint y: 244, endPoint x: 1221, endPoint y: 216, distance: 745.5
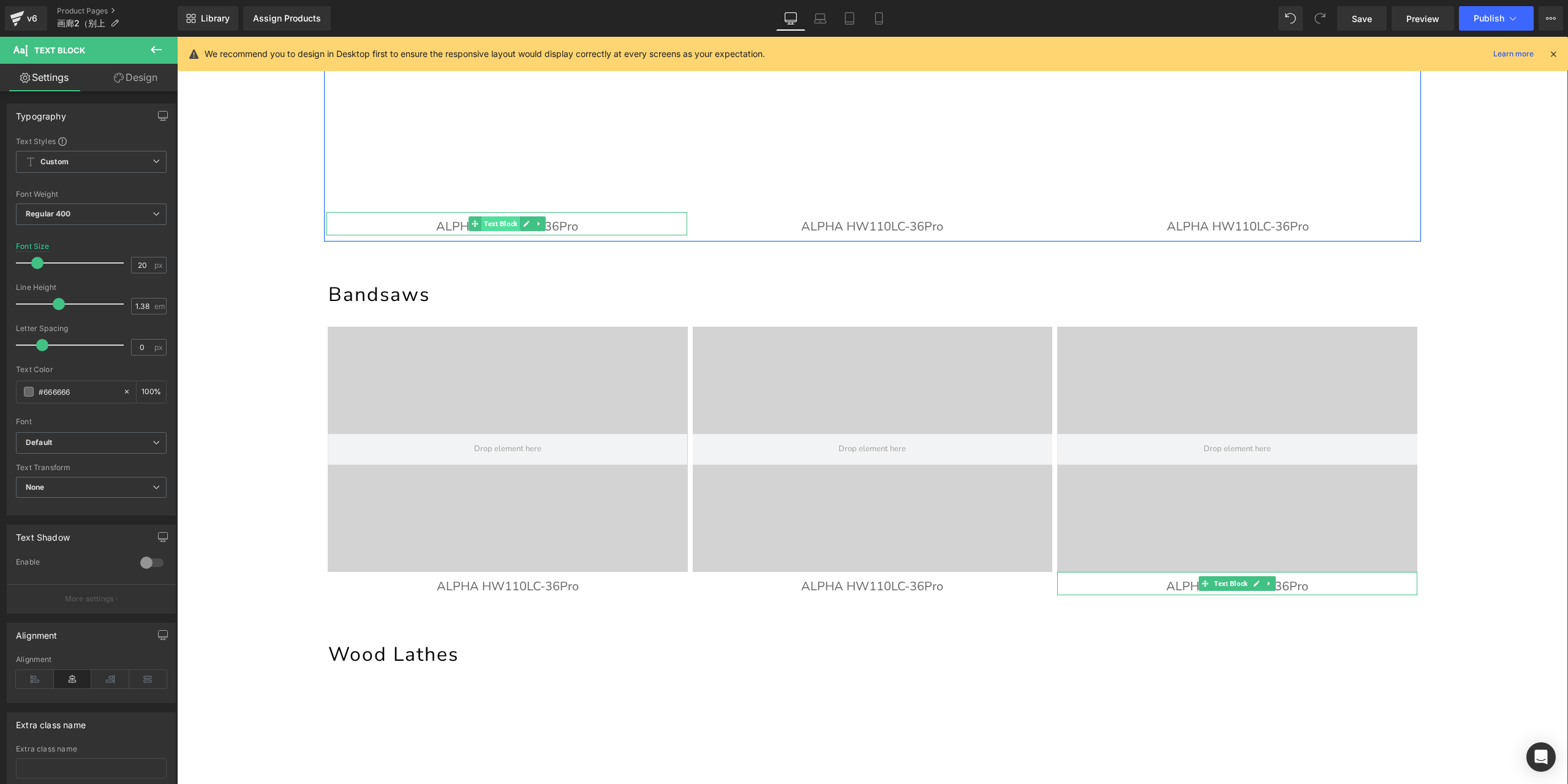
click at [482, 225] on span "Text Block" at bounding box center [501, 223] width 39 height 15
click at [818, 19] on icon at bounding box center [820, 21] width 12 height 4
type input "15"
type input "100"
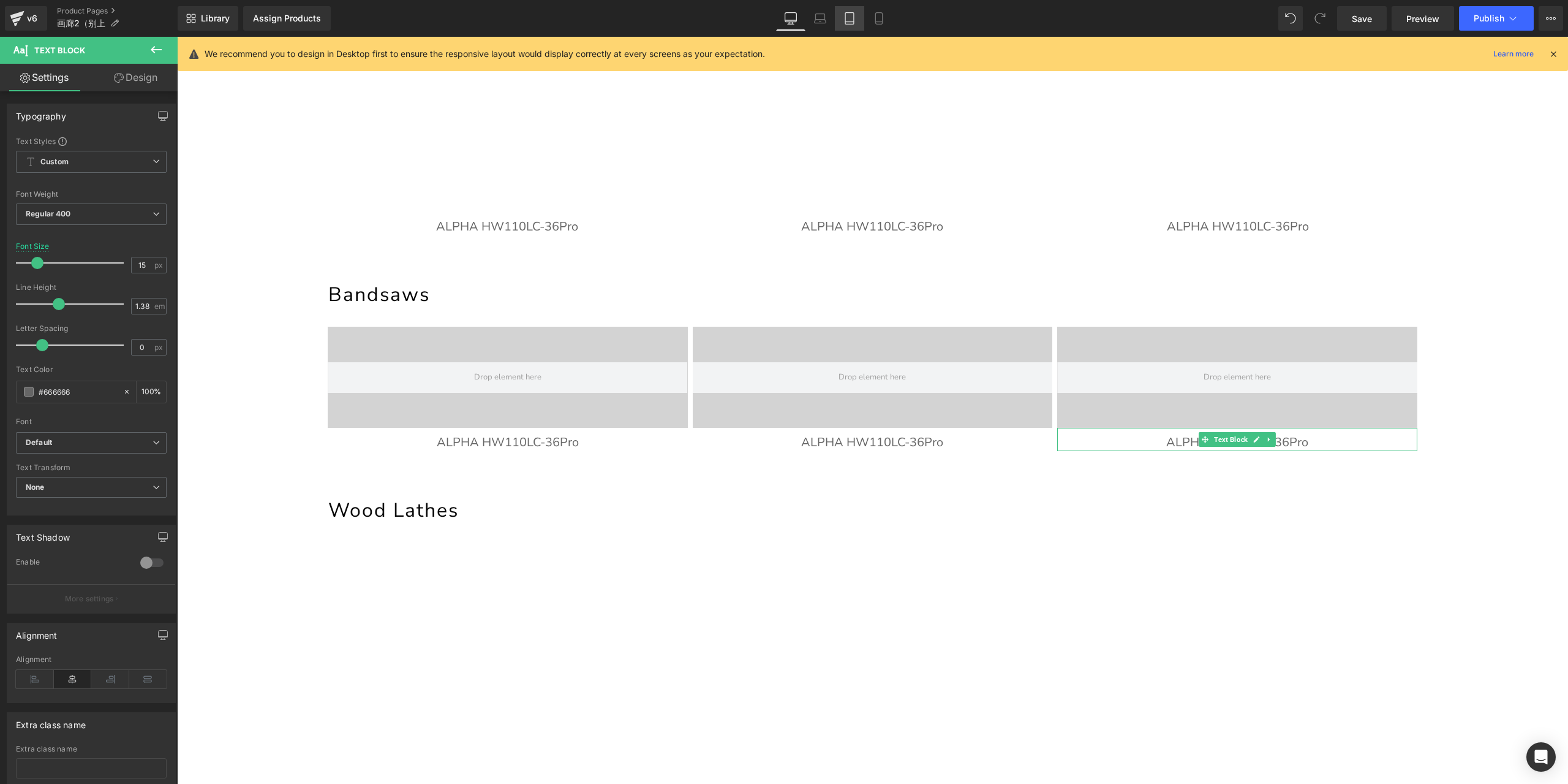
scroll to position [226, 0]
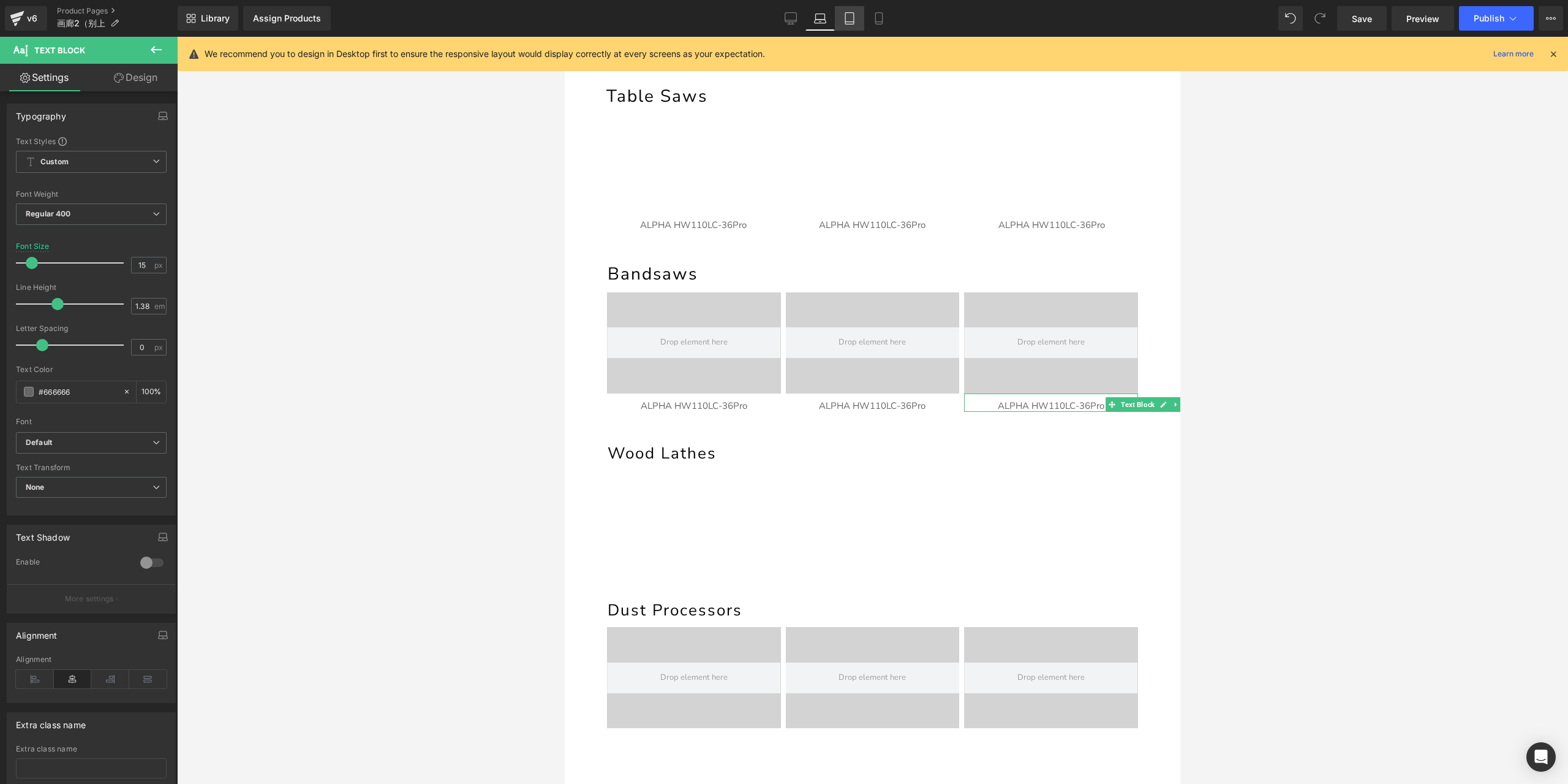
click at [840, 21] on link "Tablet" at bounding box center [849, 19] width 29 height 25
type input "13"
type input "100"
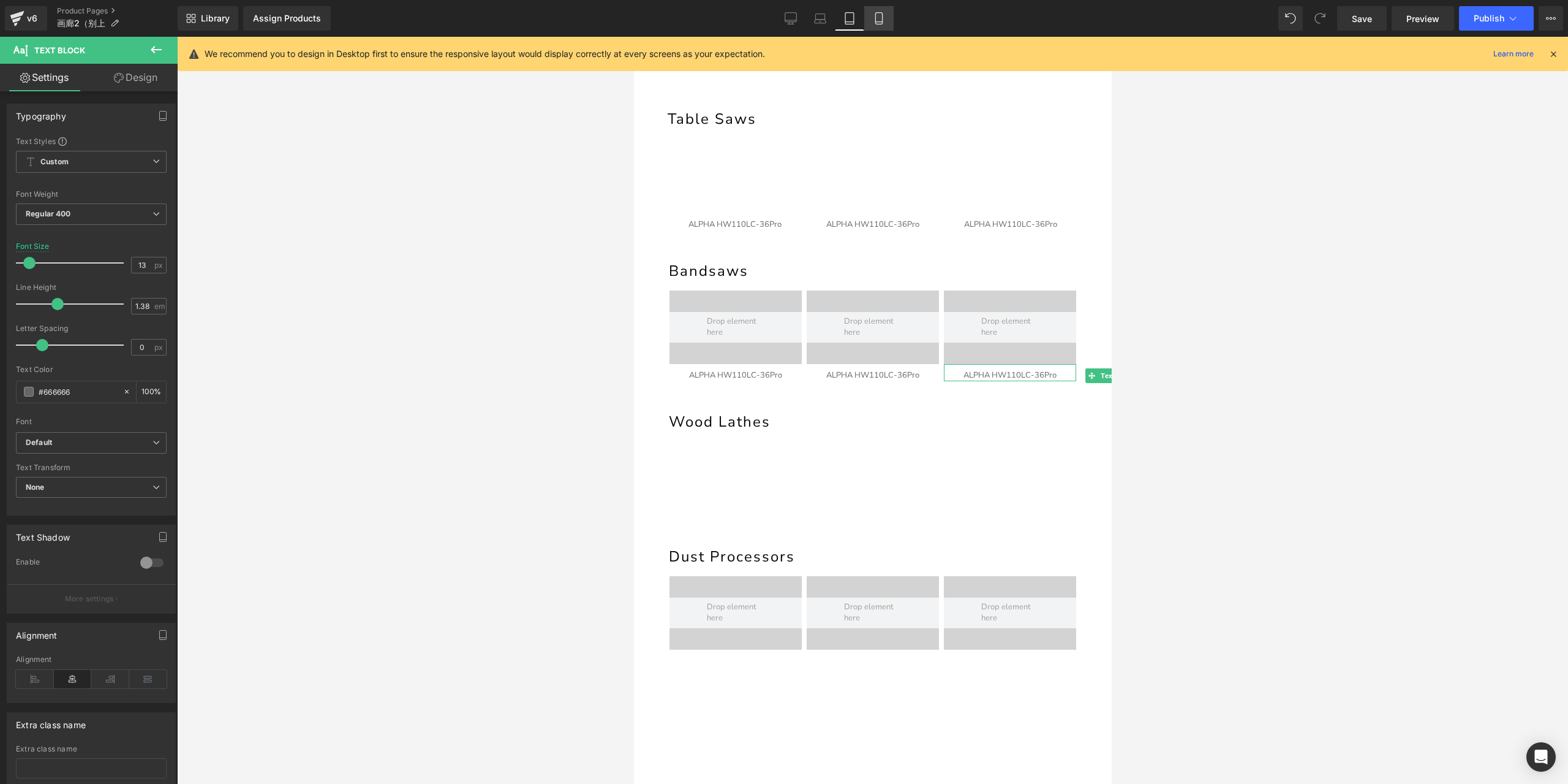
click at [871, 15] on link "Mobile" at bounding box center [878, 19] width 29 height 25
type input "10"
type input "100"
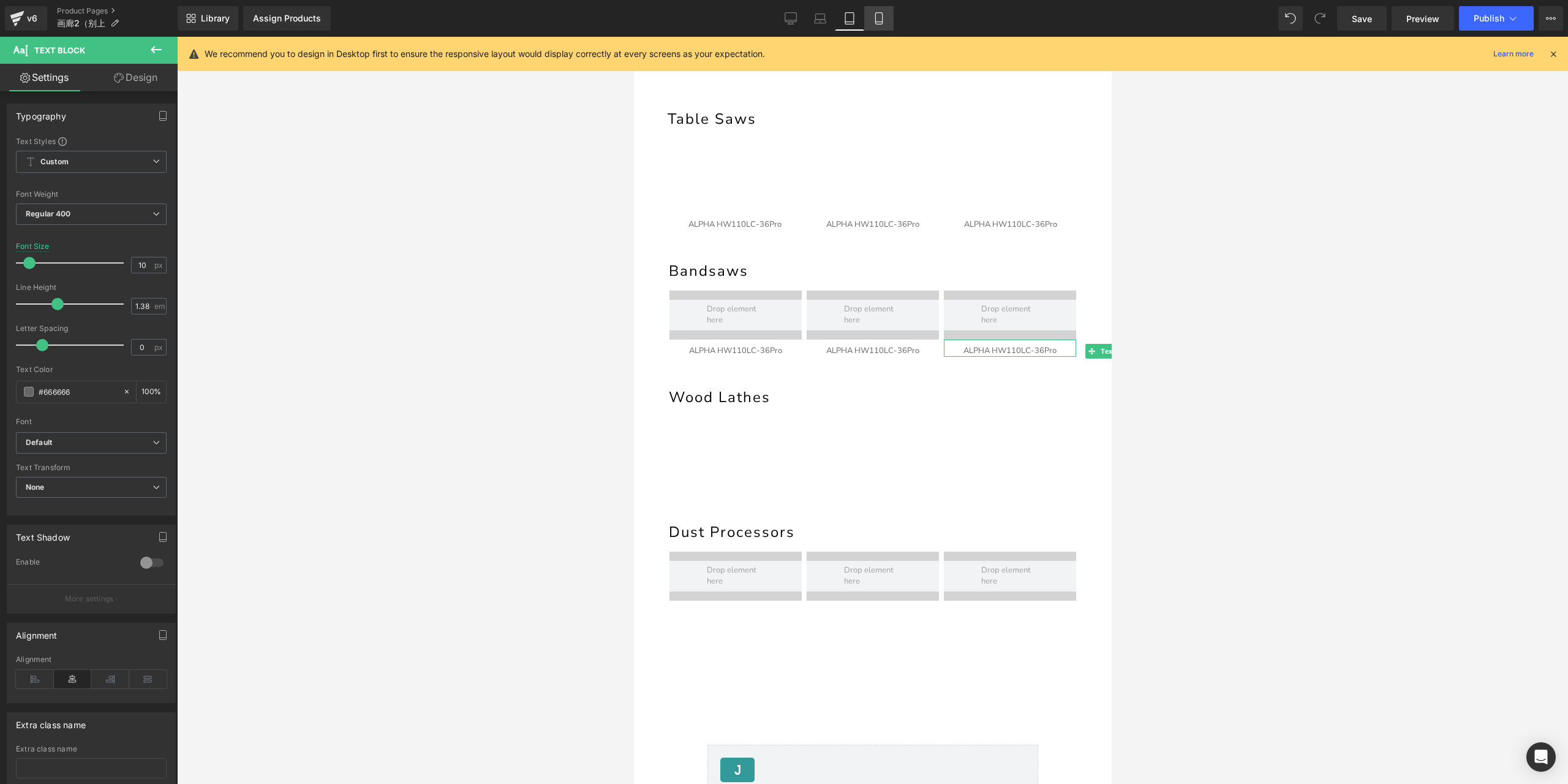
scroll to position [159, 0]
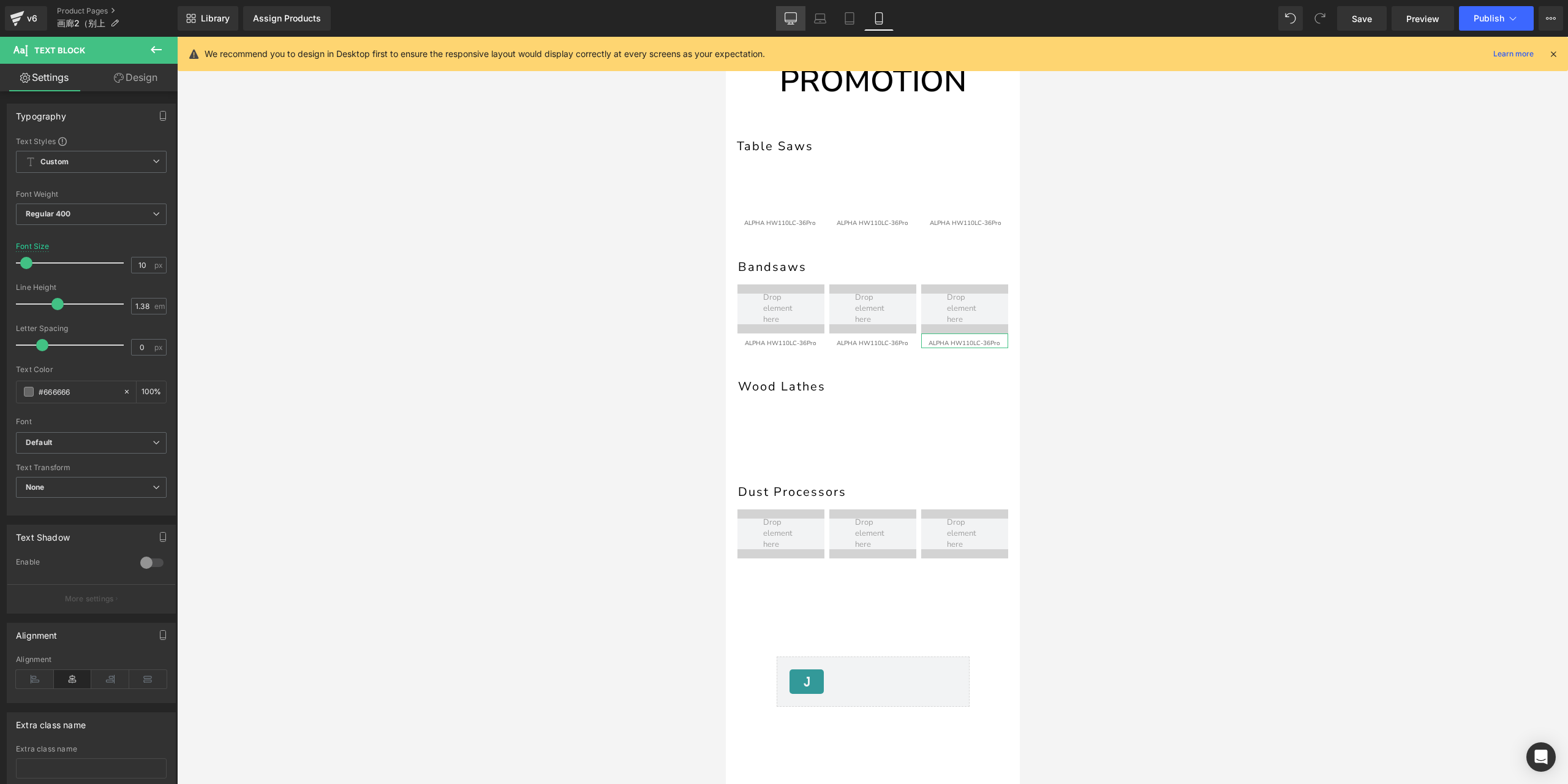
click at [793, 13] on icon at bounding box center [791, 19] width 12 height 12
type input "20"
type input "100"
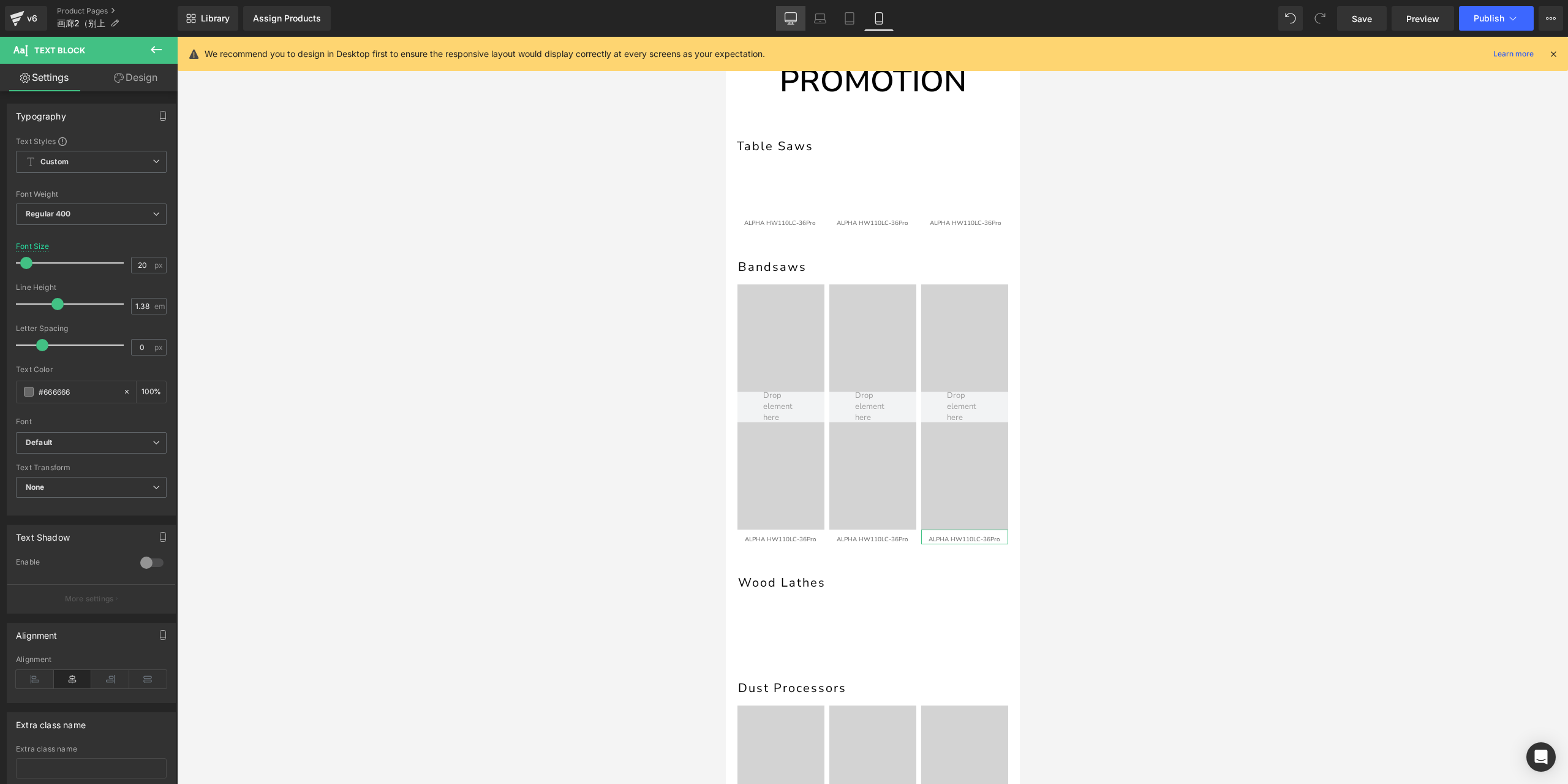
scroll to position [364, 0]
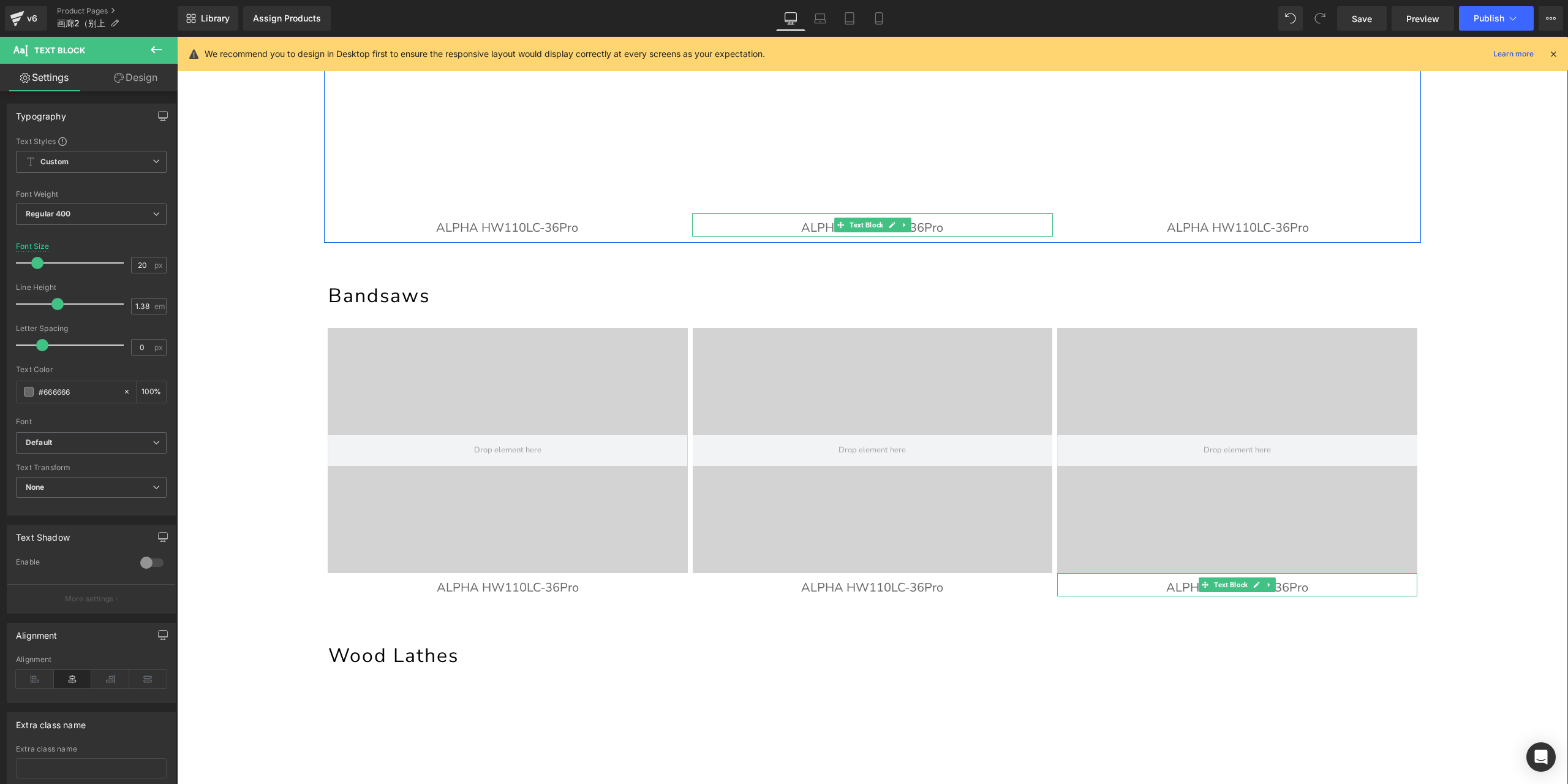
click at [911, 227] on p "ALPHA HW110LC-36Pro" at bounding box center [872, 228] width 360 height 17
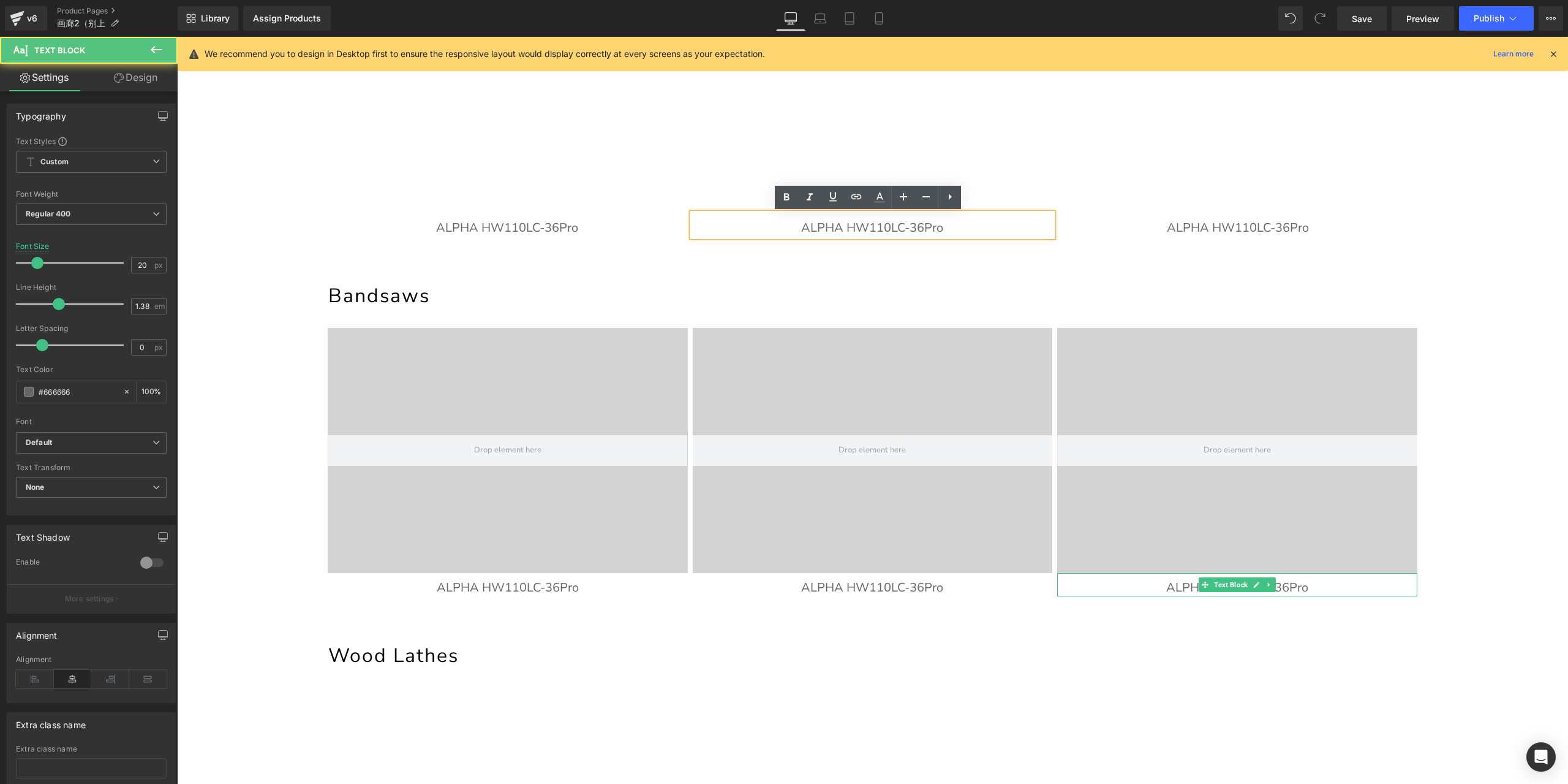
click at [900, 228] on p "ALPHA HW110LC-36Pro" at bounding box center [872, 228] width 360 height 17
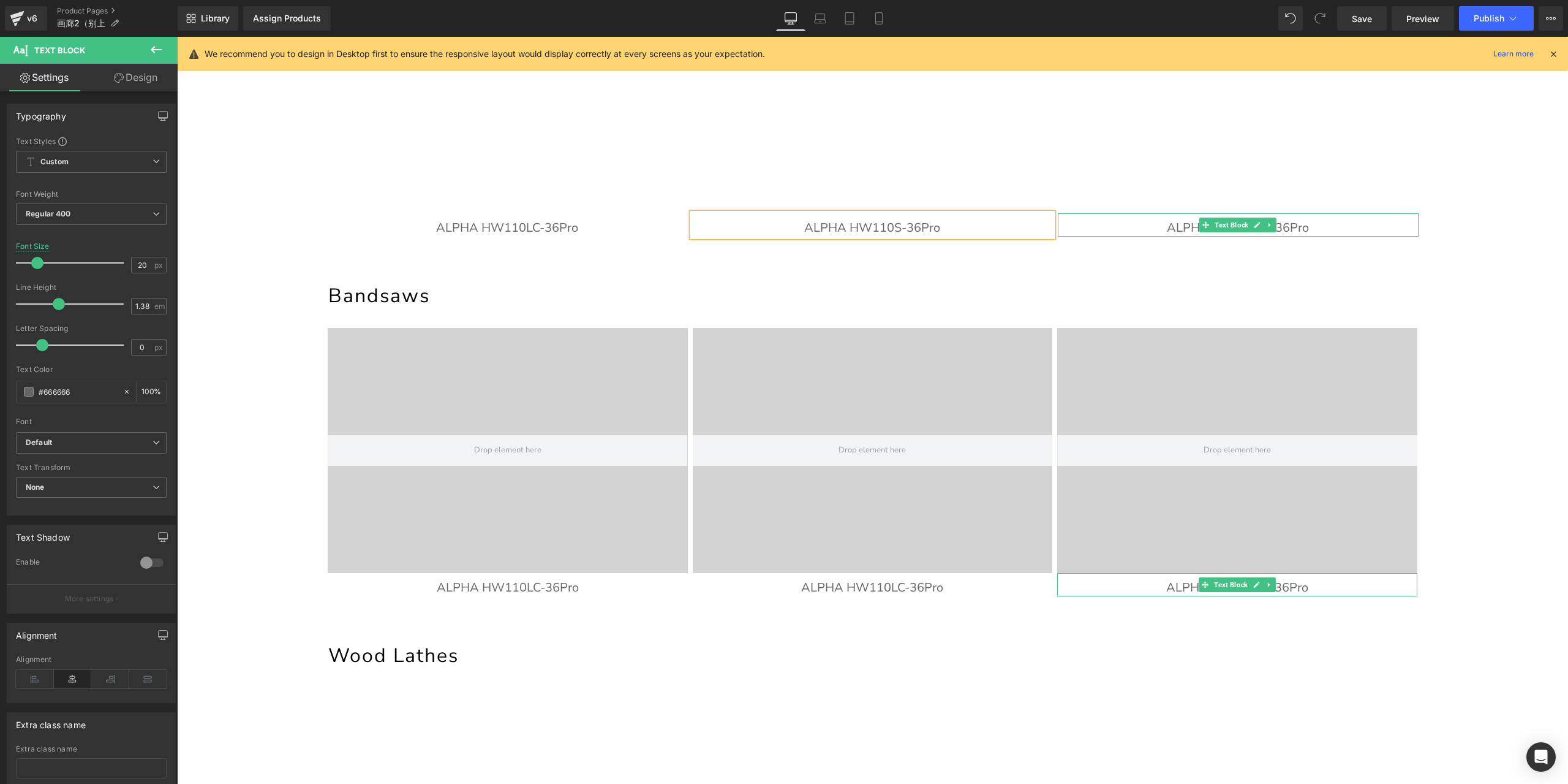
click at [1319, 222] on p "ALPHA HW110LC-36Pro" at bounding box center [1238, 228] width 360 height 17
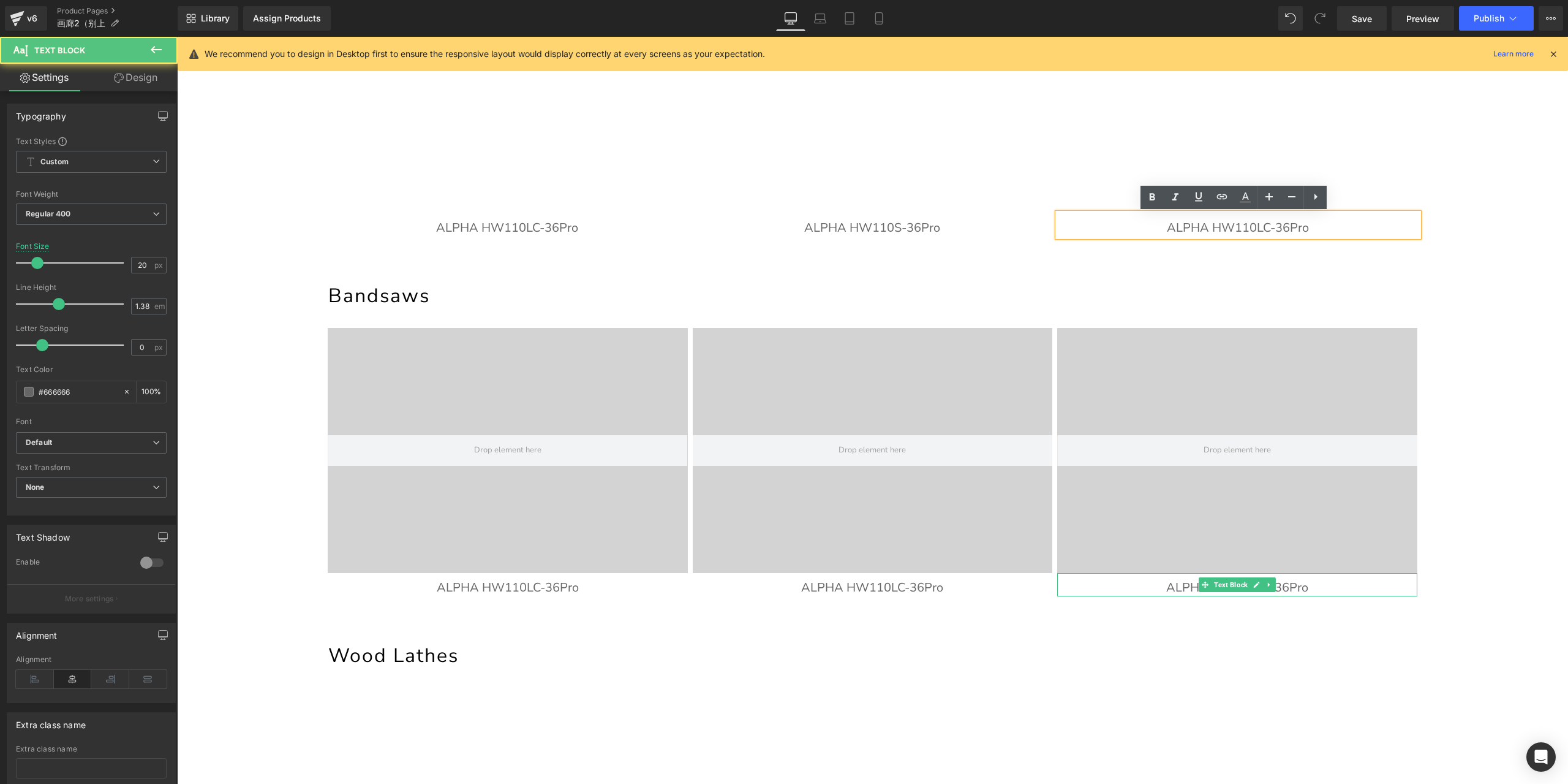
click at [1314, 228] on p "ALPHA HW110LC-36Pro" at bounding box center [1238, 228] width 360 height 17
click at [1268, 226] on p "ALPHA HW110LC-36Pro" at bounding box center [1238, 228] width 360 height 17
drag, startPoint x: 1286, startPoint y: 227, endPoint x: 1350, endPoint y: 222, distance: 64.2
click at [1350, 222] on p "ALPHA HW110TC-36Pro" at bounding box center [1238, 228] width 360 height 17
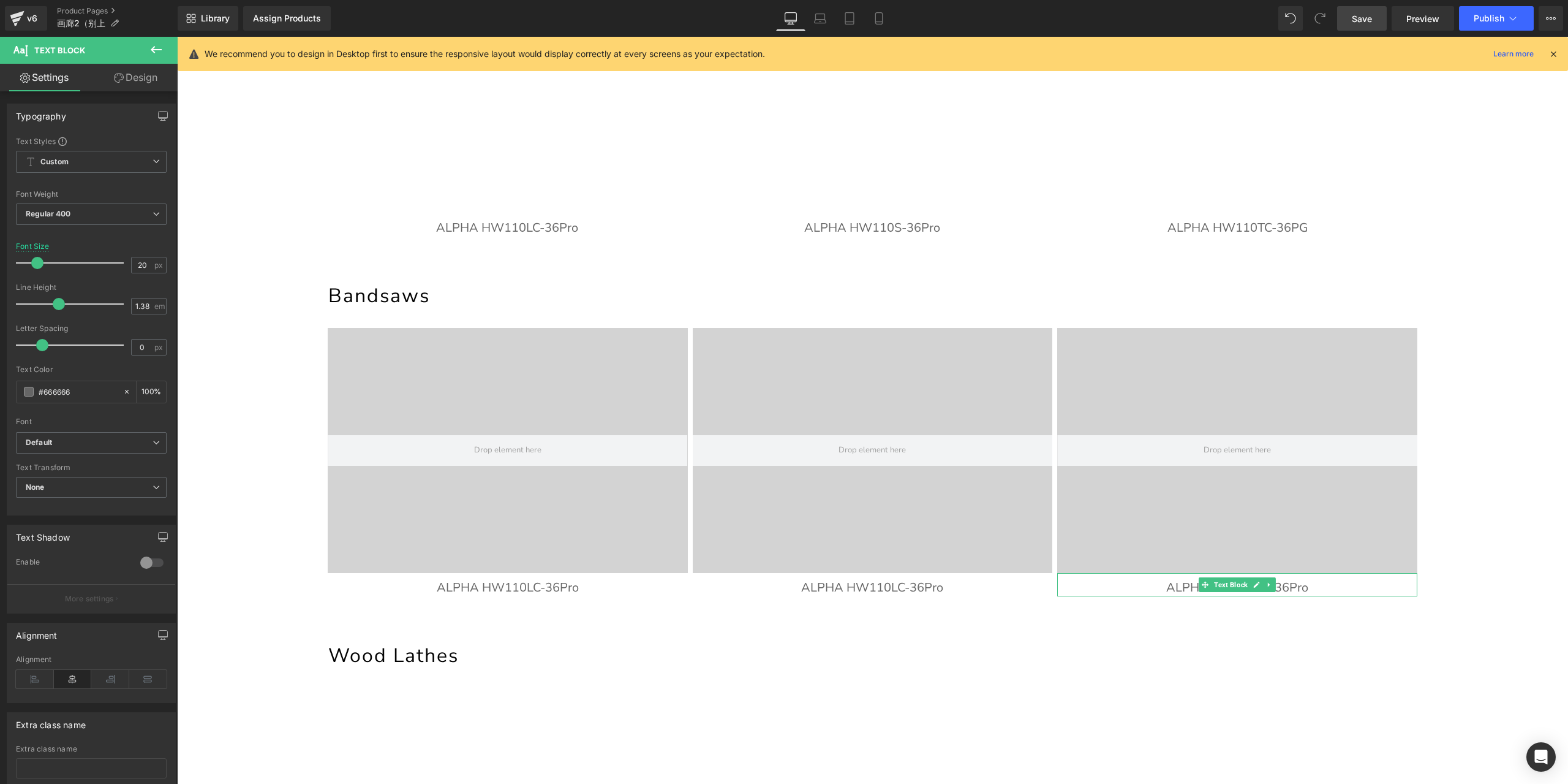
click at [1351, 21] on link "Save" at bounding box center [1362, 19] width 50 height 25
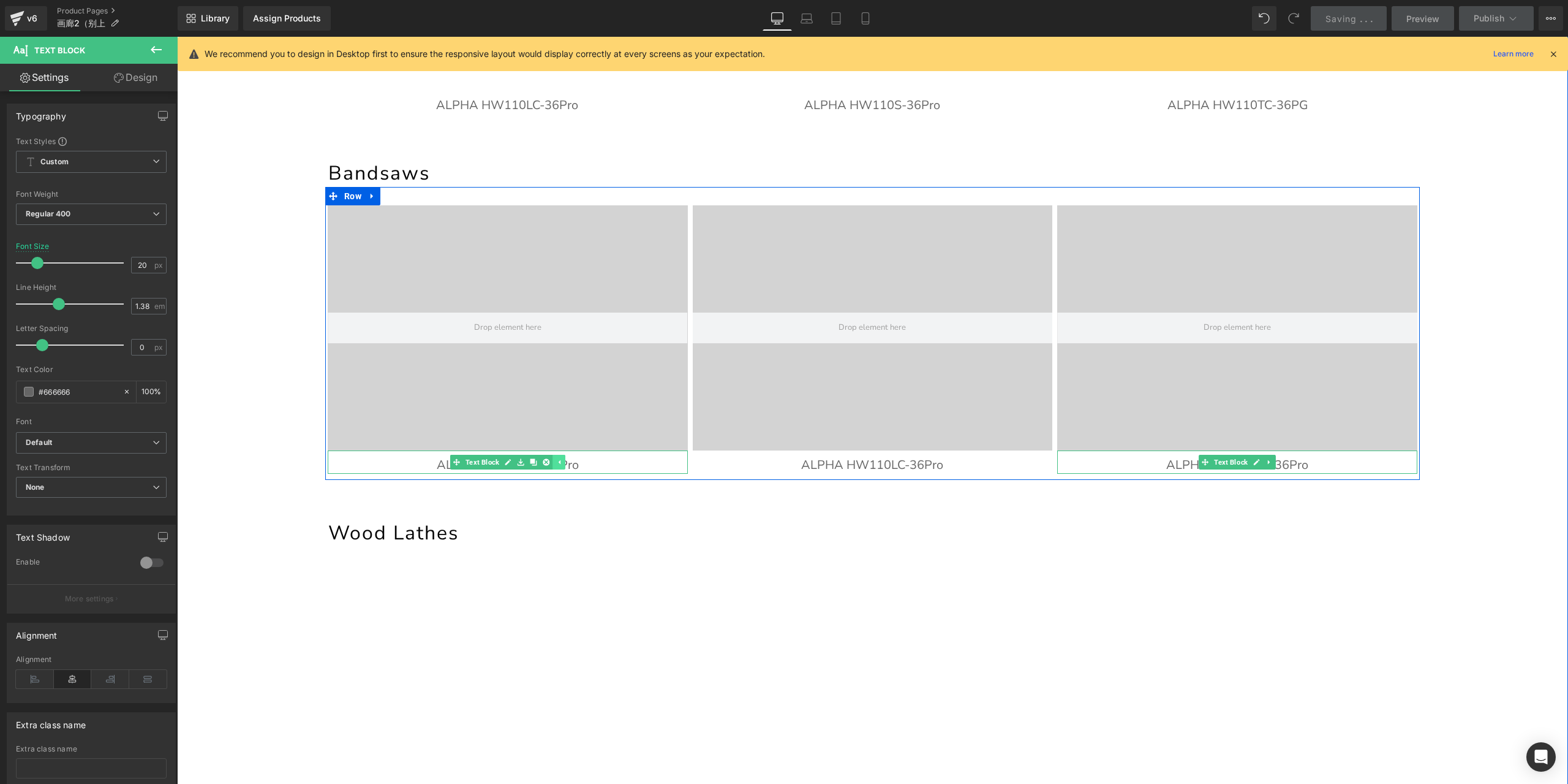
click at [557, 469] on link at bounding box center [559, 462] width 13 height 15
click at [584, 461] on p "ALPHA HW110LC-36Pro" at bounding box center [507, 464] width 360 height 17
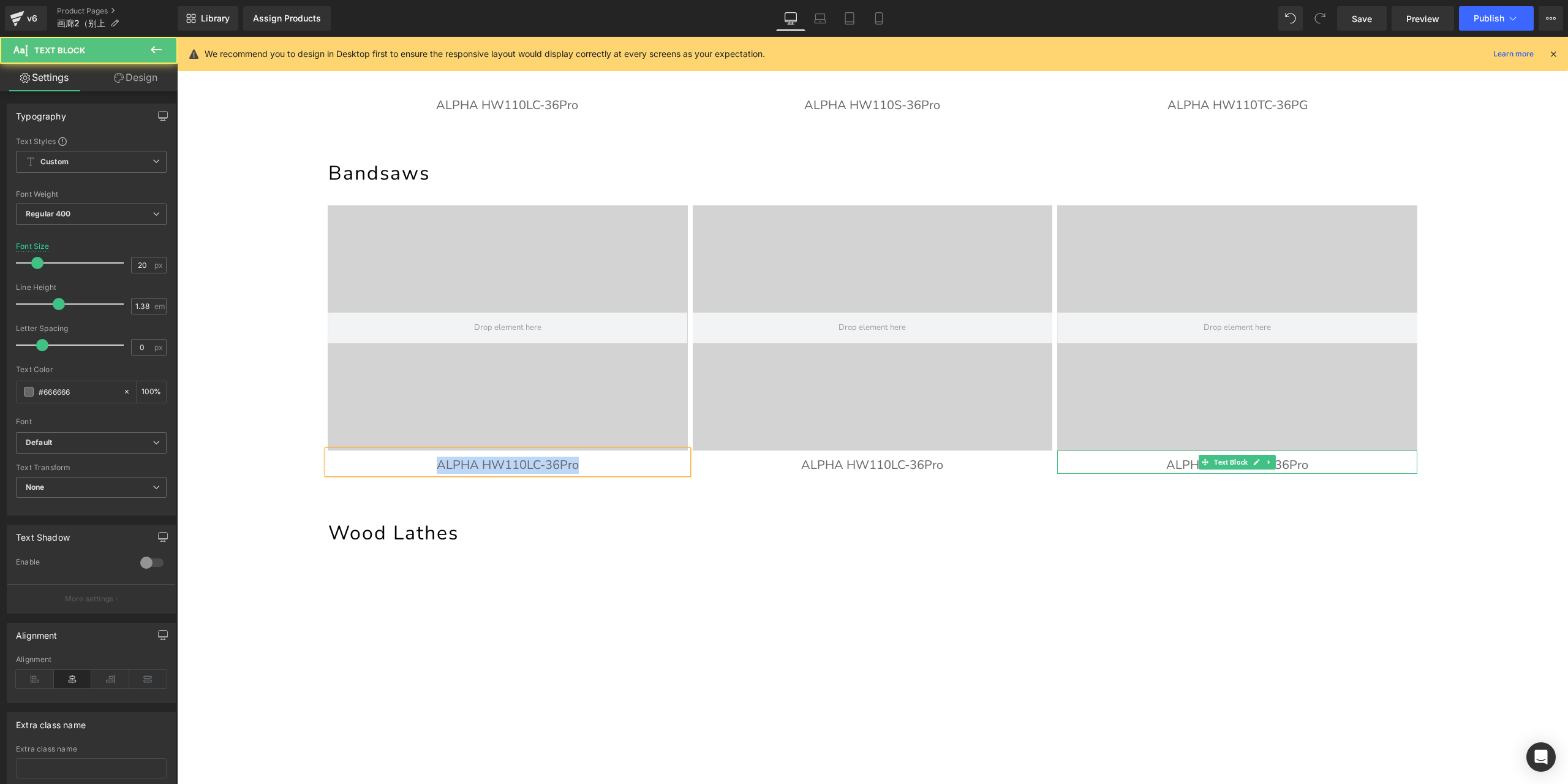
click at [514, 464] on p "ALPHA HW110LC-36Pro" at bounding box center [507, 464] width 360 height 17
paste div
click at [1238, 468] on span "Text Block" at bounding box center [1231, 462] width 39 height 15
click at [854, 466] on span "Text Block" at bounding box center [867, 462] width 39 height 15
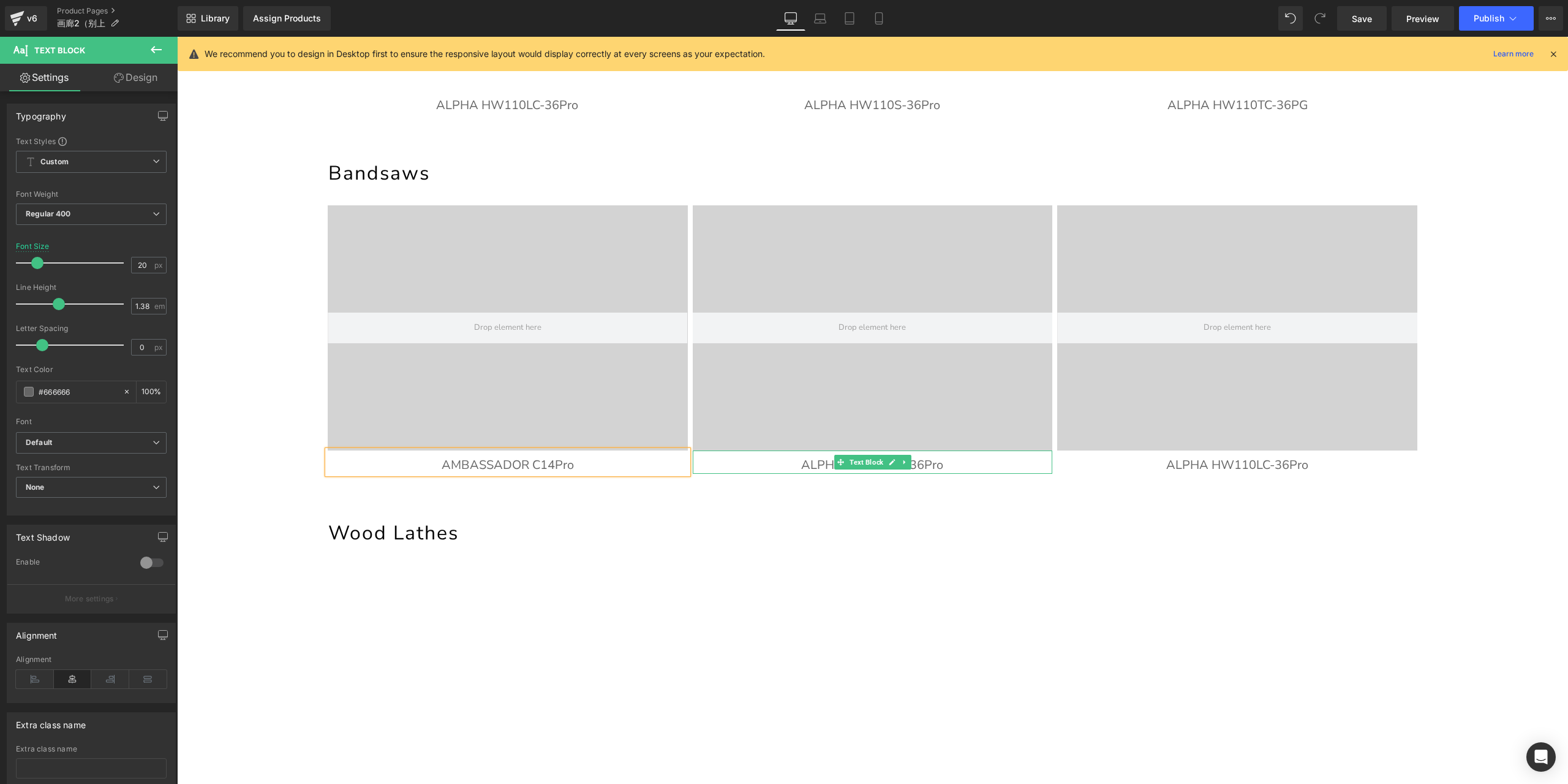
click at [949, 462] on p "ALPHA HW110LC-36Pro" at bounding box center [872, 464] width 360 height 17
click at [947, 464] on p "ALPHA HW110LC-36Pro" at bounding box center [872, 464] width 360 height 17
paste div
click at [1363, 21] on span "Save" at bounding box center [1362, 19] width 20 height 13
click at [1370, 23] on span "Save" at bounding box center [1362, 19] width 20 height 13
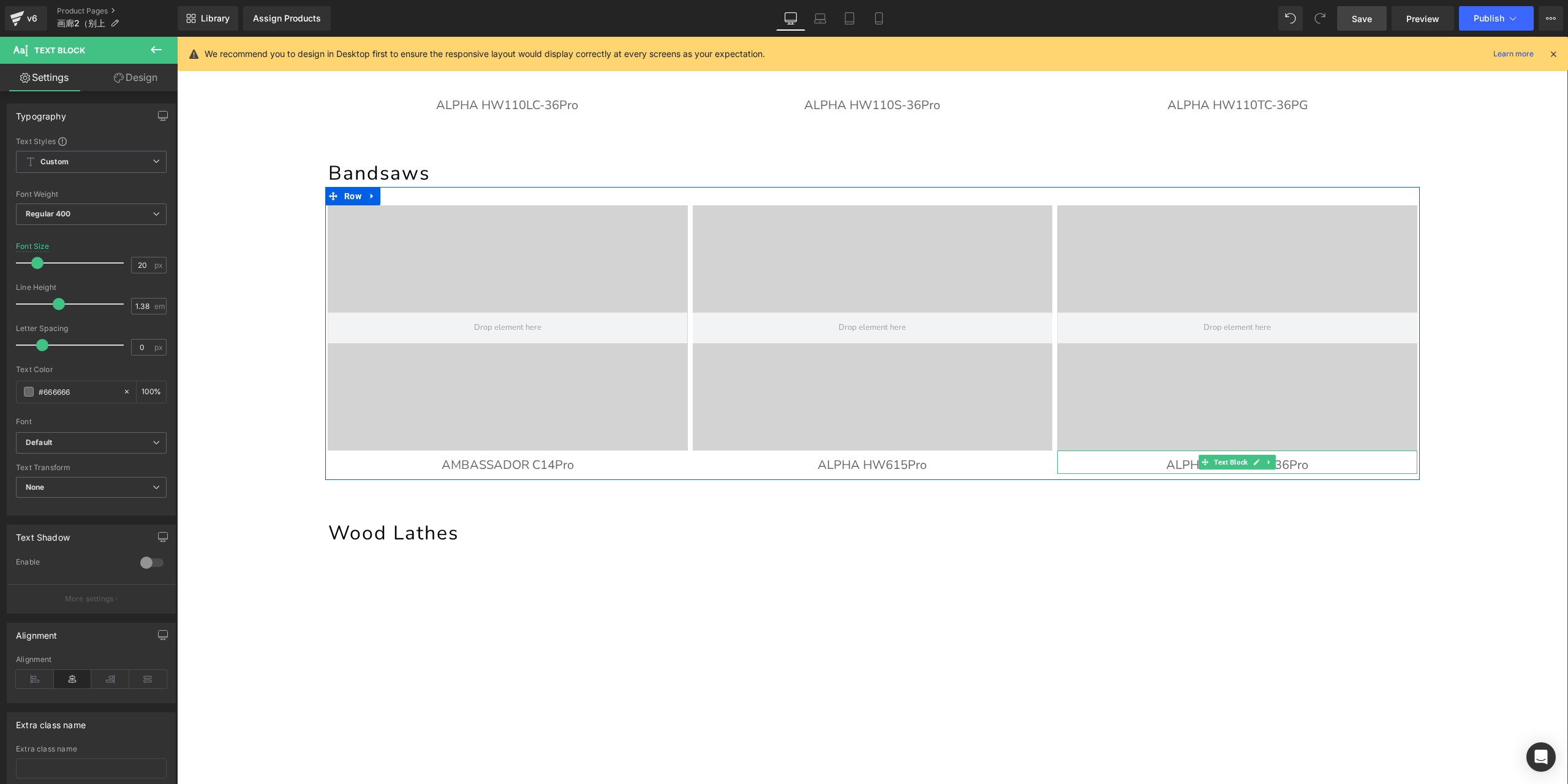
click at [1253, 465] on icon at bounding box center [1256, 462] width 7 height 7
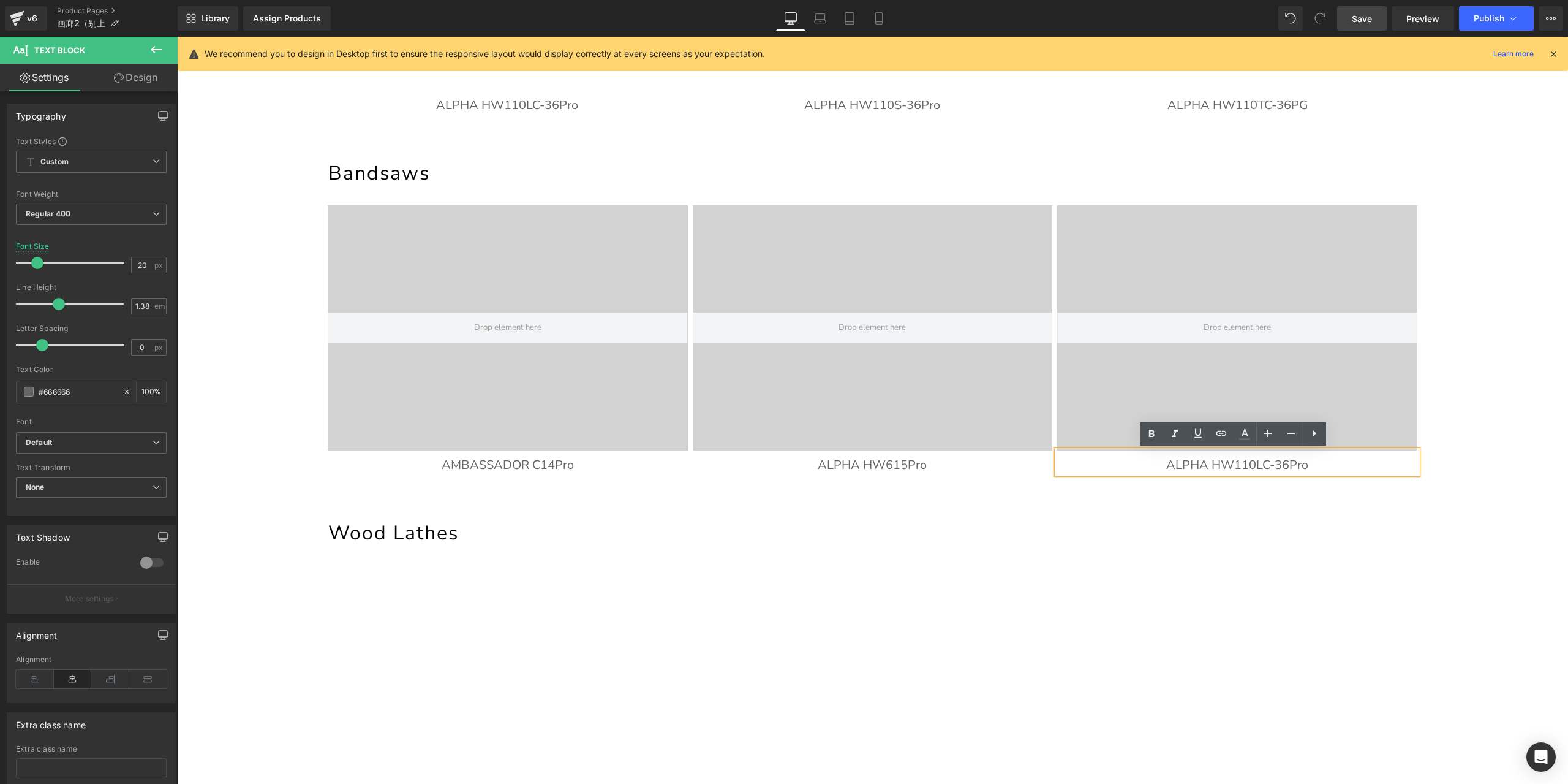
click at [1294, 464] on p "ALPHA HW110LC-36Pro" at bounding box center [1237, 464] width 360 height 17
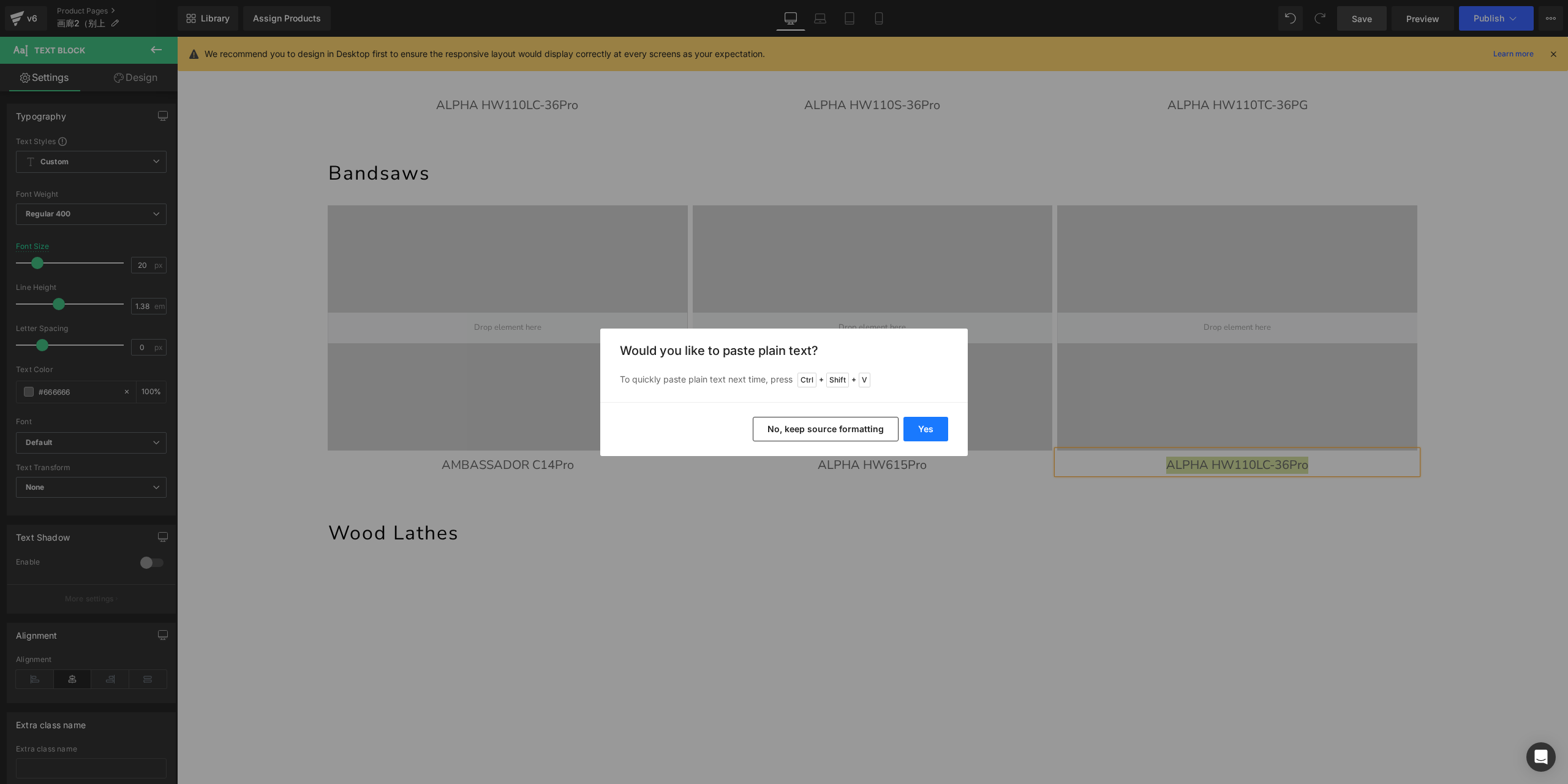
click at [927, 422] on button "Yes" at bounding box center [925, 429] width 45 height 25
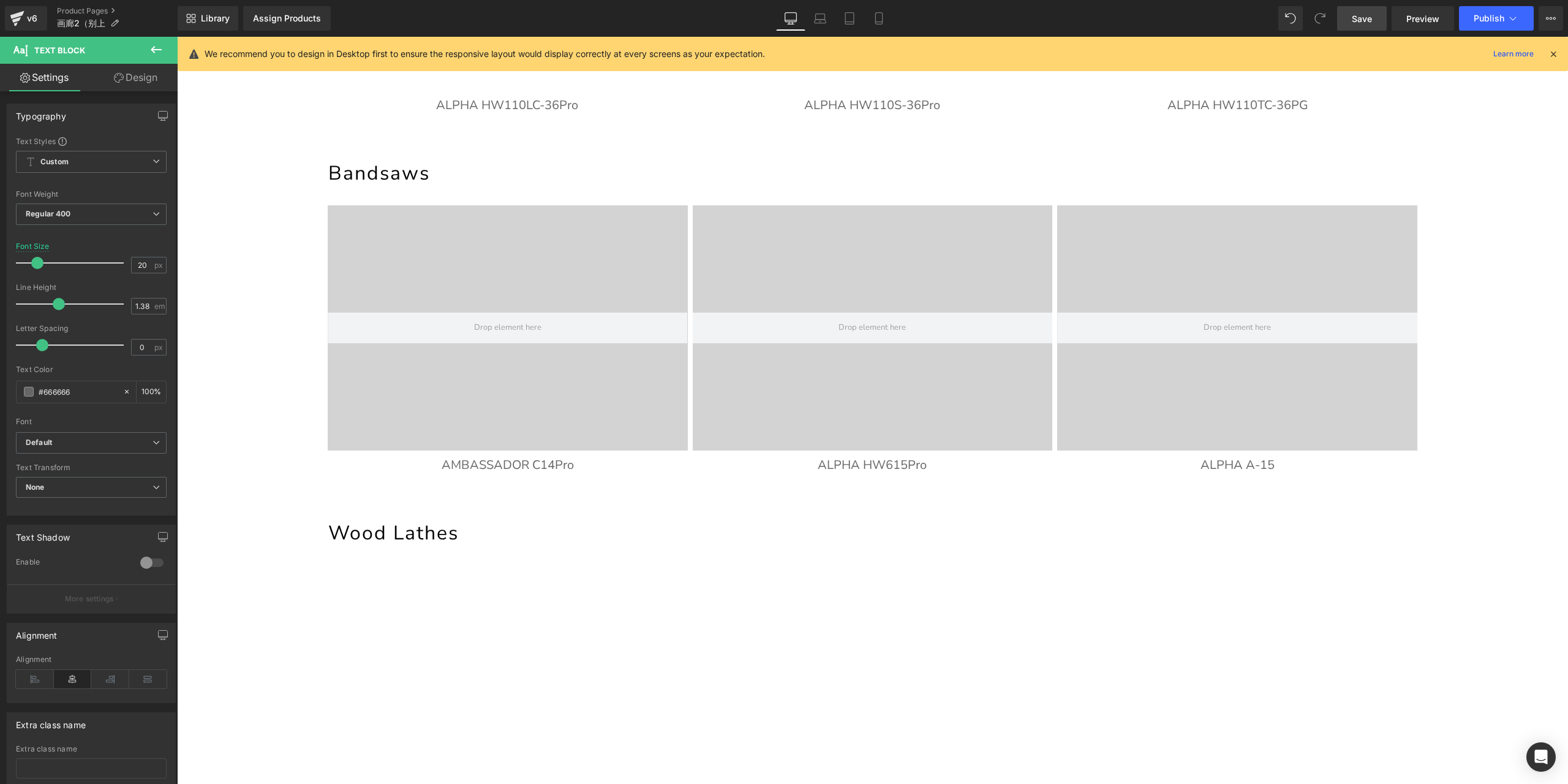
click at [1359, 15] on span "Save" at bounding box center [1362, 19] width 20 height 13
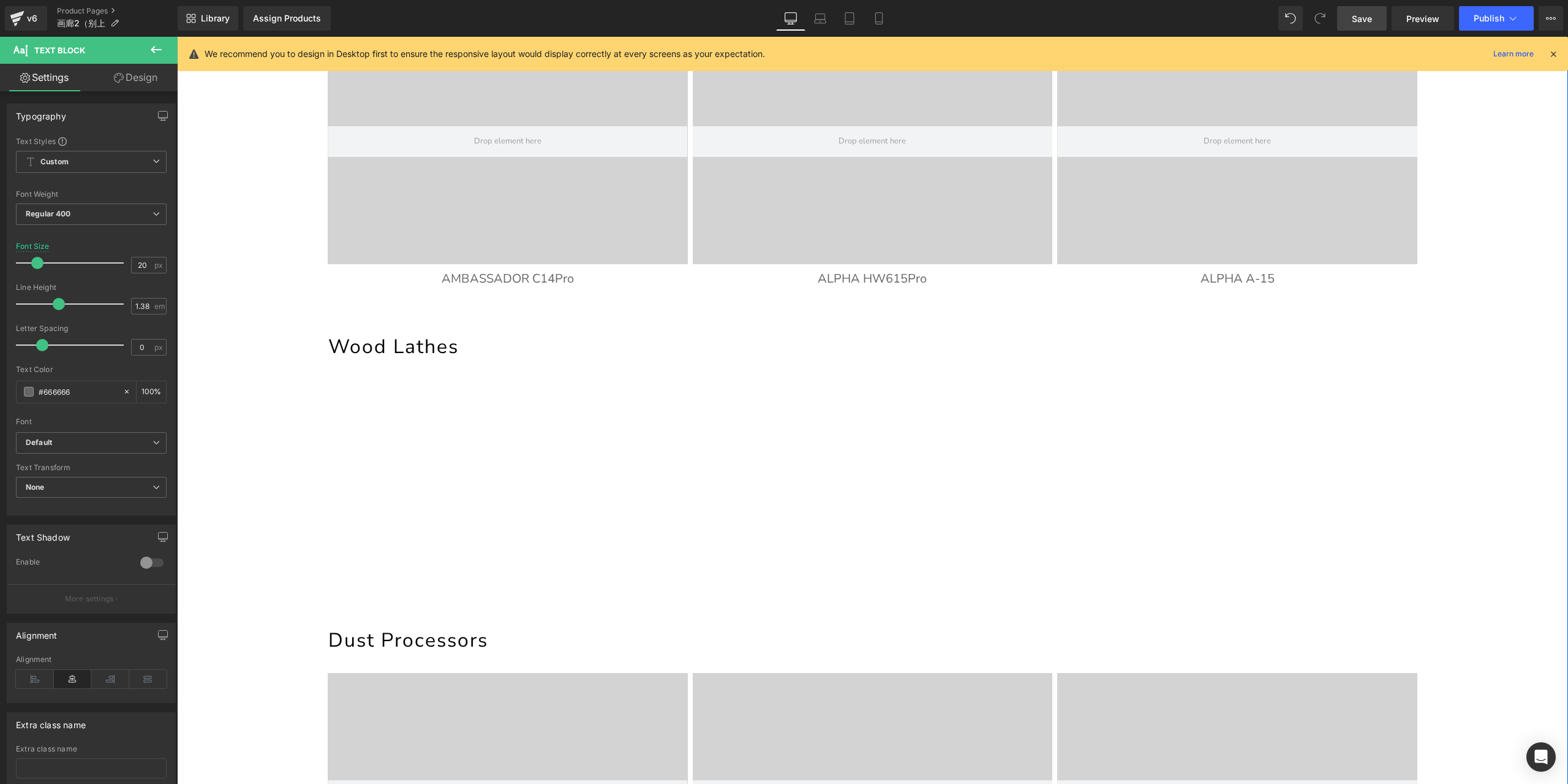
scroll to position [671, 0]
click at [537, 276] on icon at bounding box center [540, 278] width 7 height 7
click at [532, 276] on icon at bounding box center [533, 278] width 7 height 7
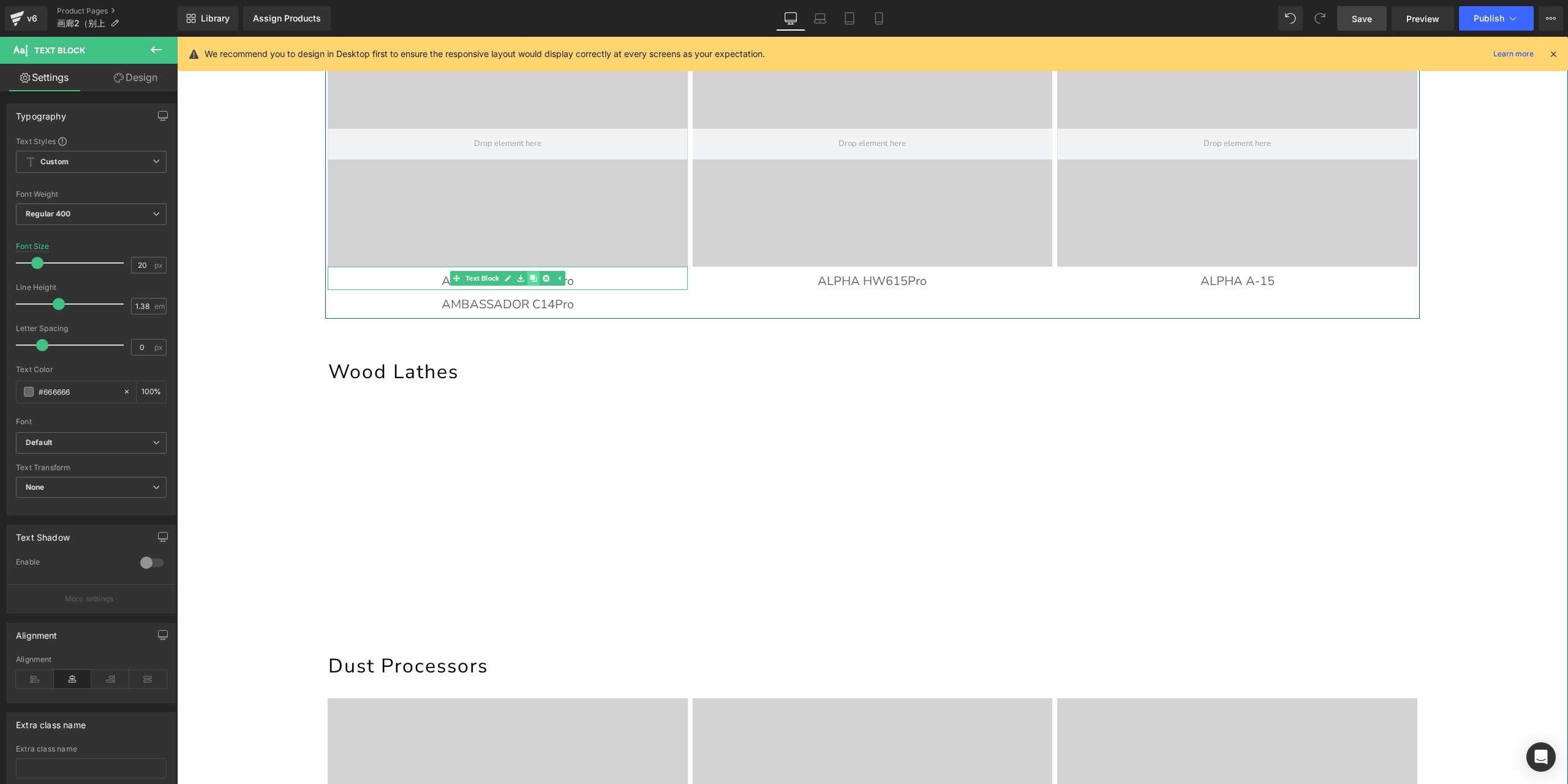
click at [532, 276] on icon at bounding box center [533, 278] width 7 height 7
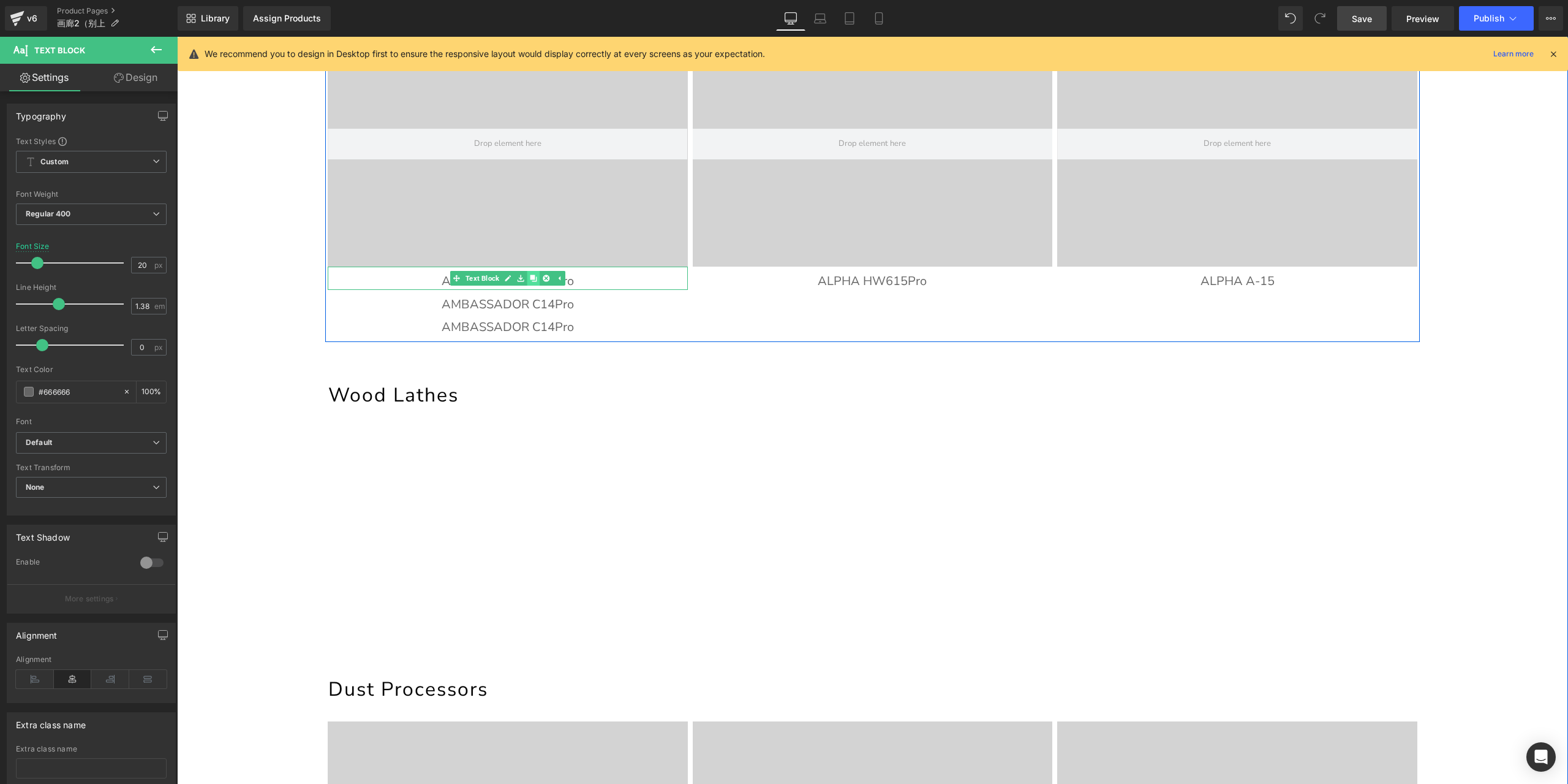
click at [532, 276] on icon at bounding box center [533, 278] width 7 height 7
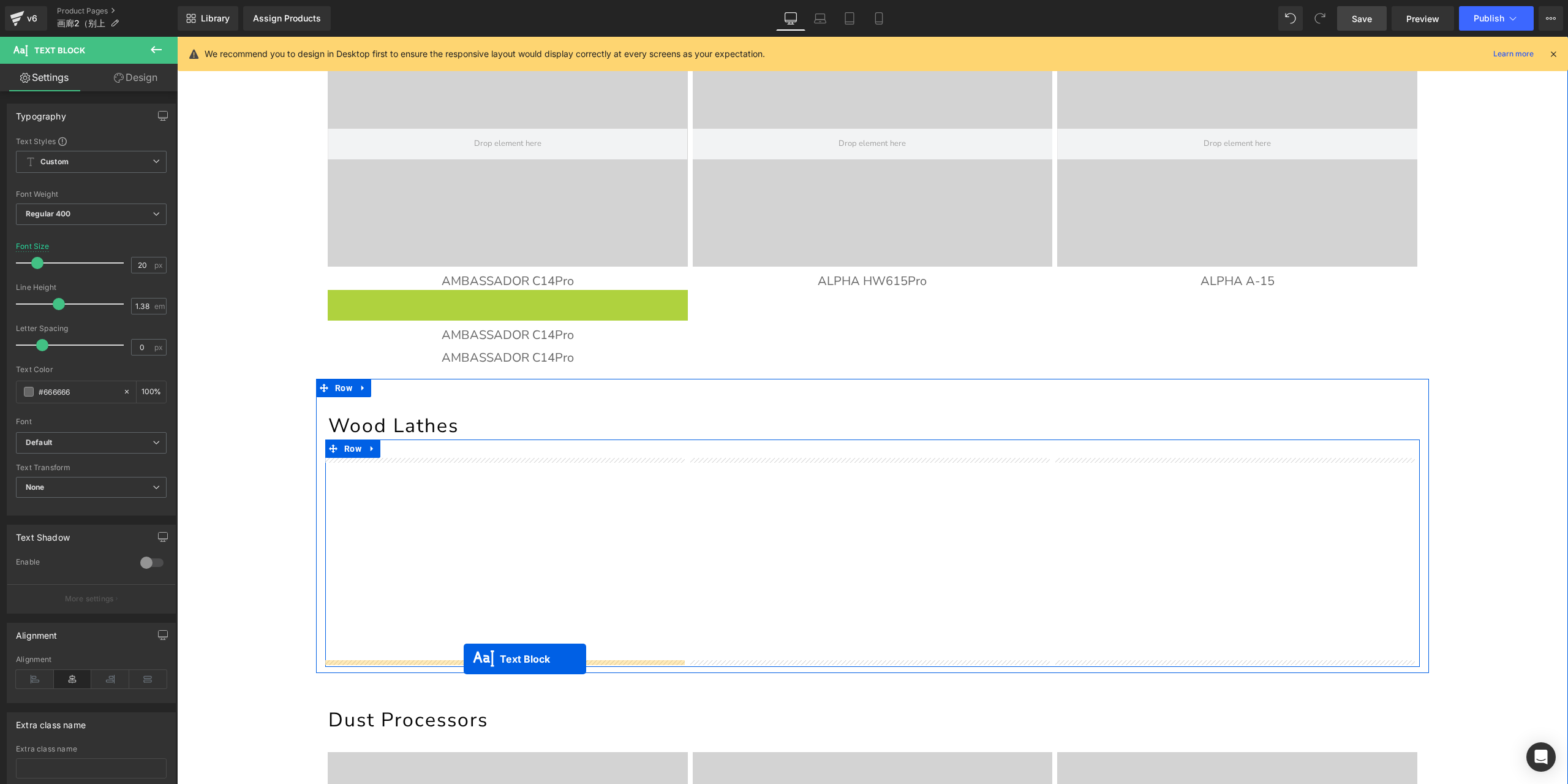
drag, startPoint x: 470, startPoint y: 302, endPoint x: 464, endPoint y: 659, distance: 357.1
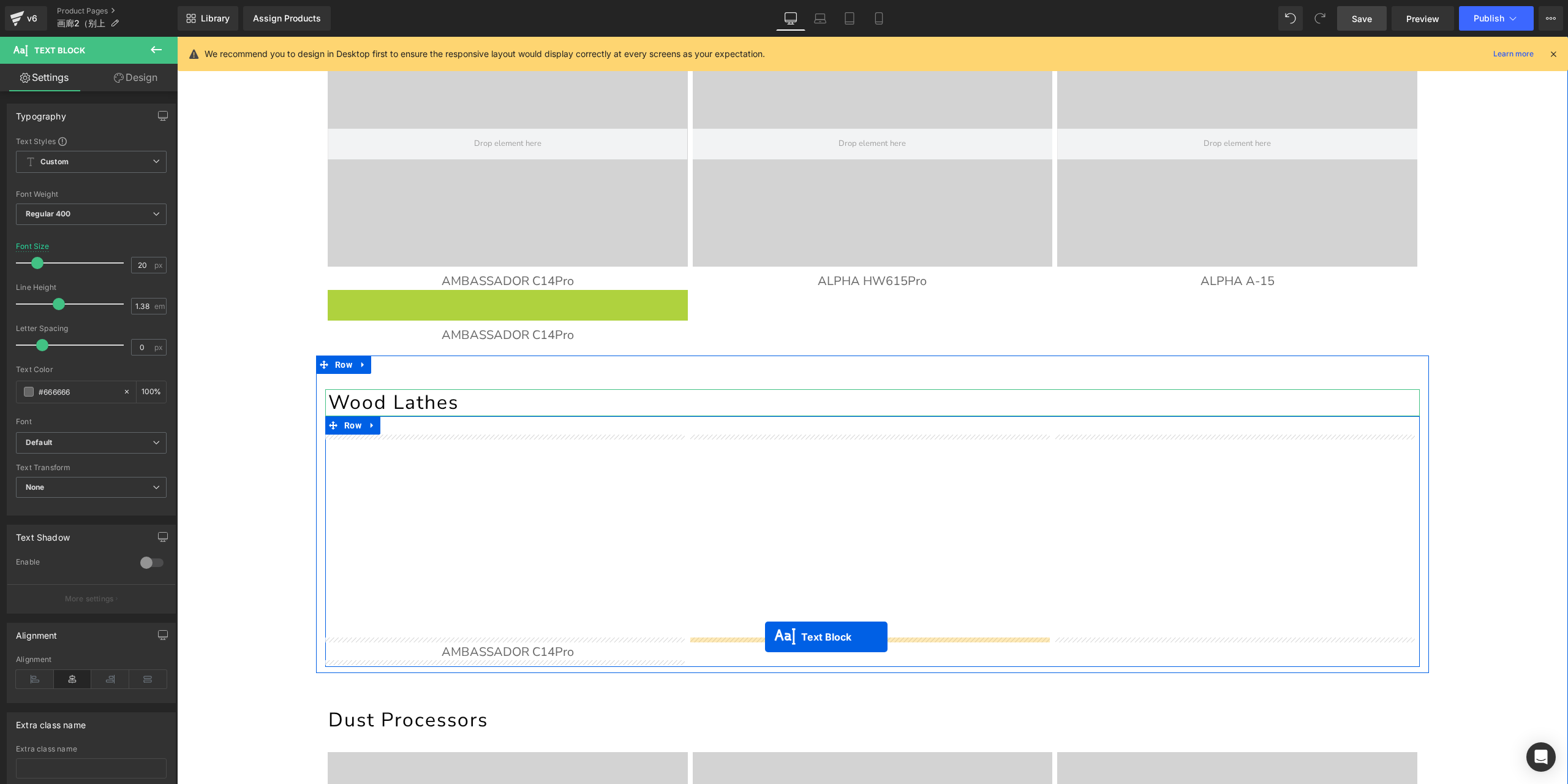
drag, startPoint x: 470, startPoint y: 298, endPoint x: 765, endPoint y: 637, distance: 449.4
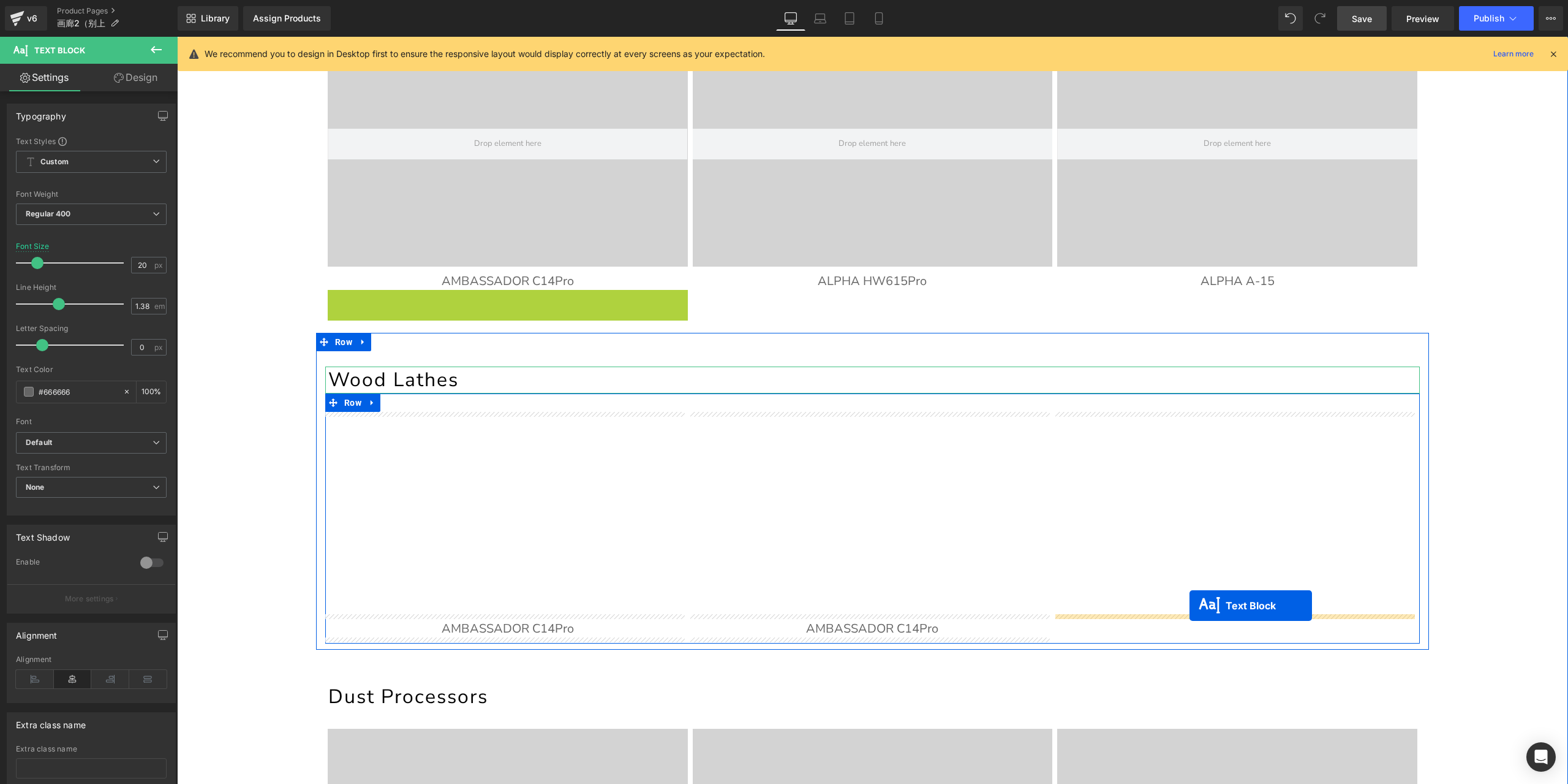
drag, startPoint x: 475, startPoint y: 299, endPoint x: 1190, endPoint y: 606, distance: 778.1
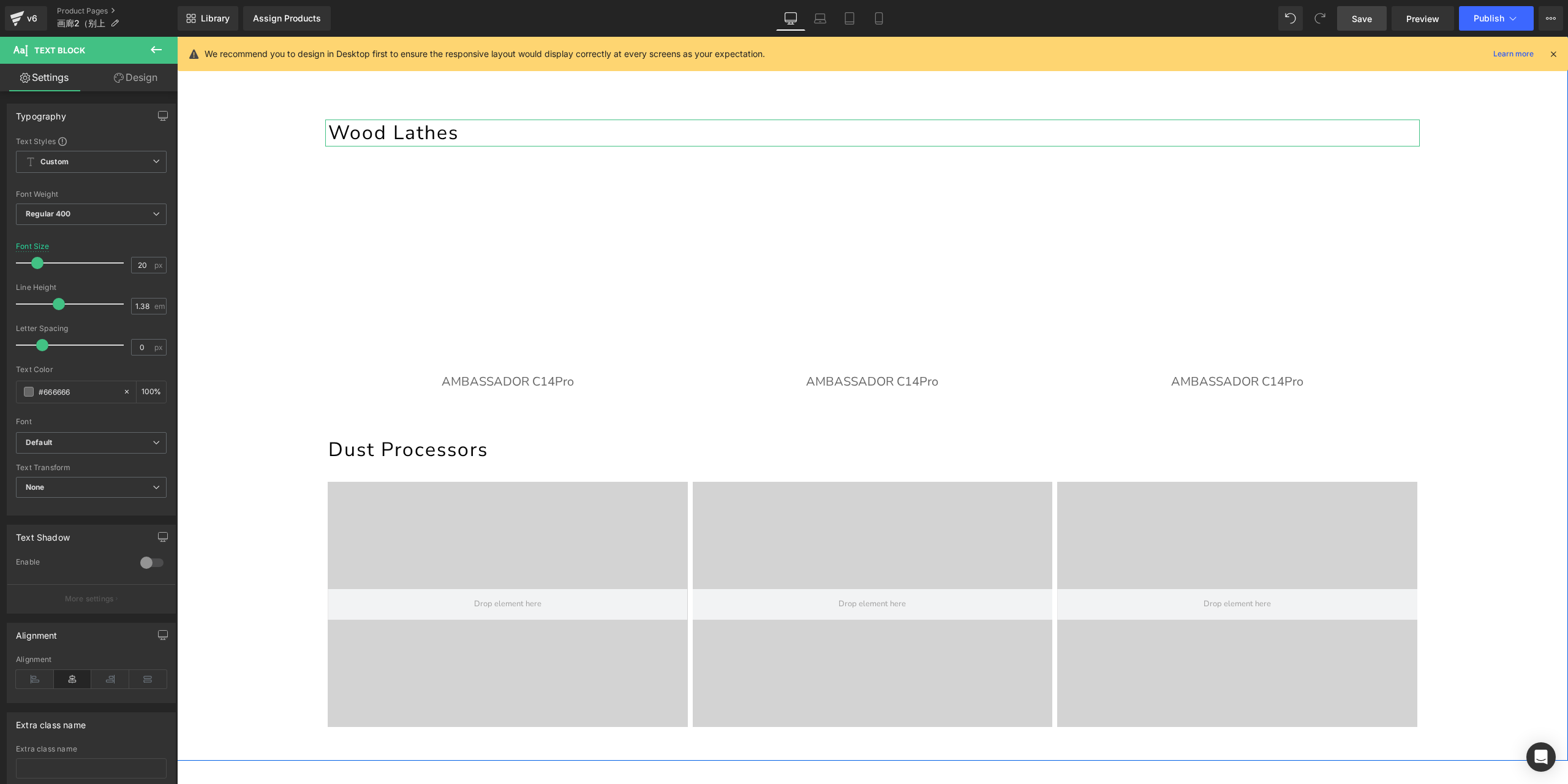
scroll to position [977, 0]
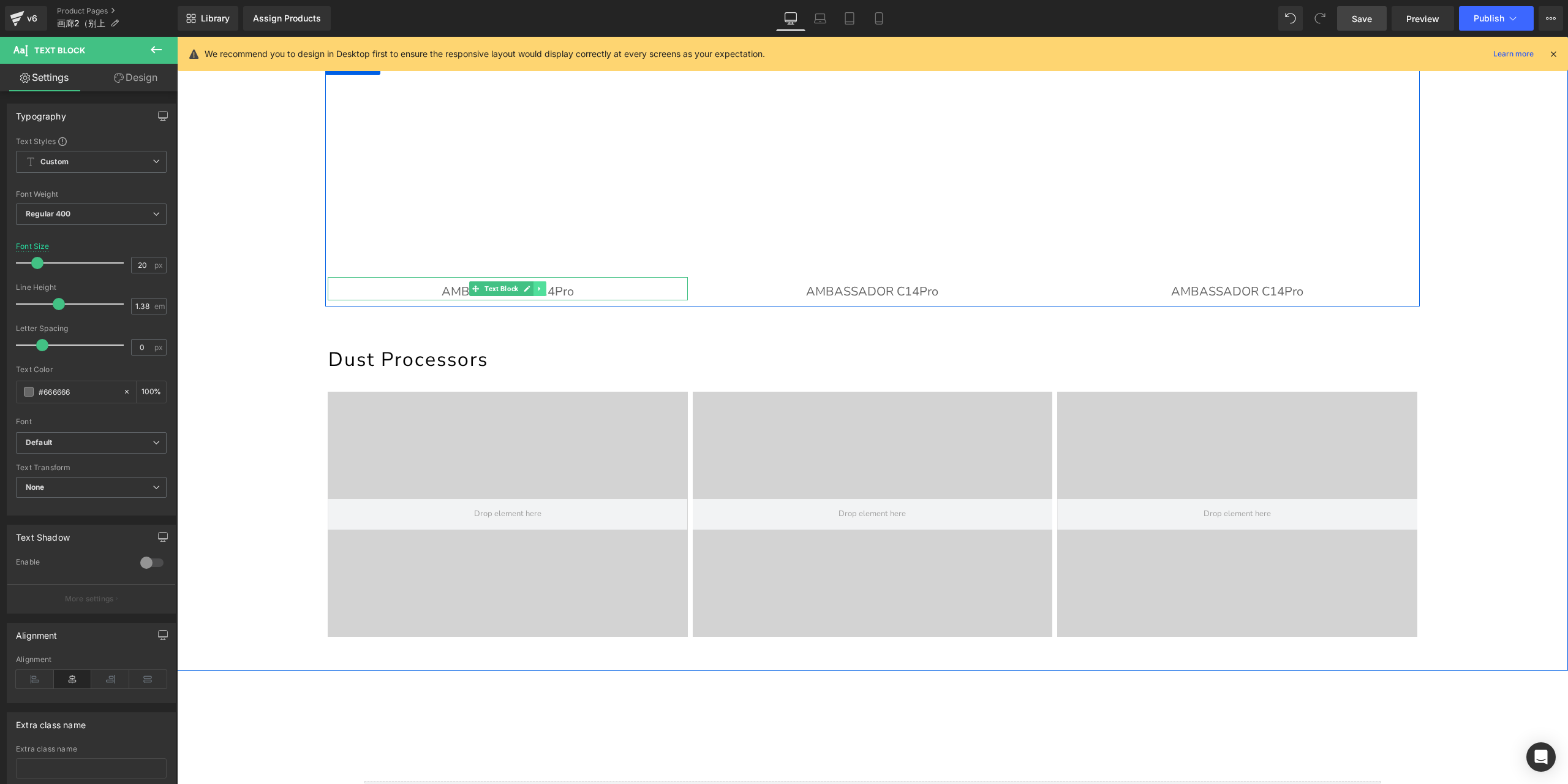
click at [537, 285] on icon at bounding box center [540, 289] width 7 height 7
click at [529, 290] on icon at bounding box center [533, 289] width 7 height 7
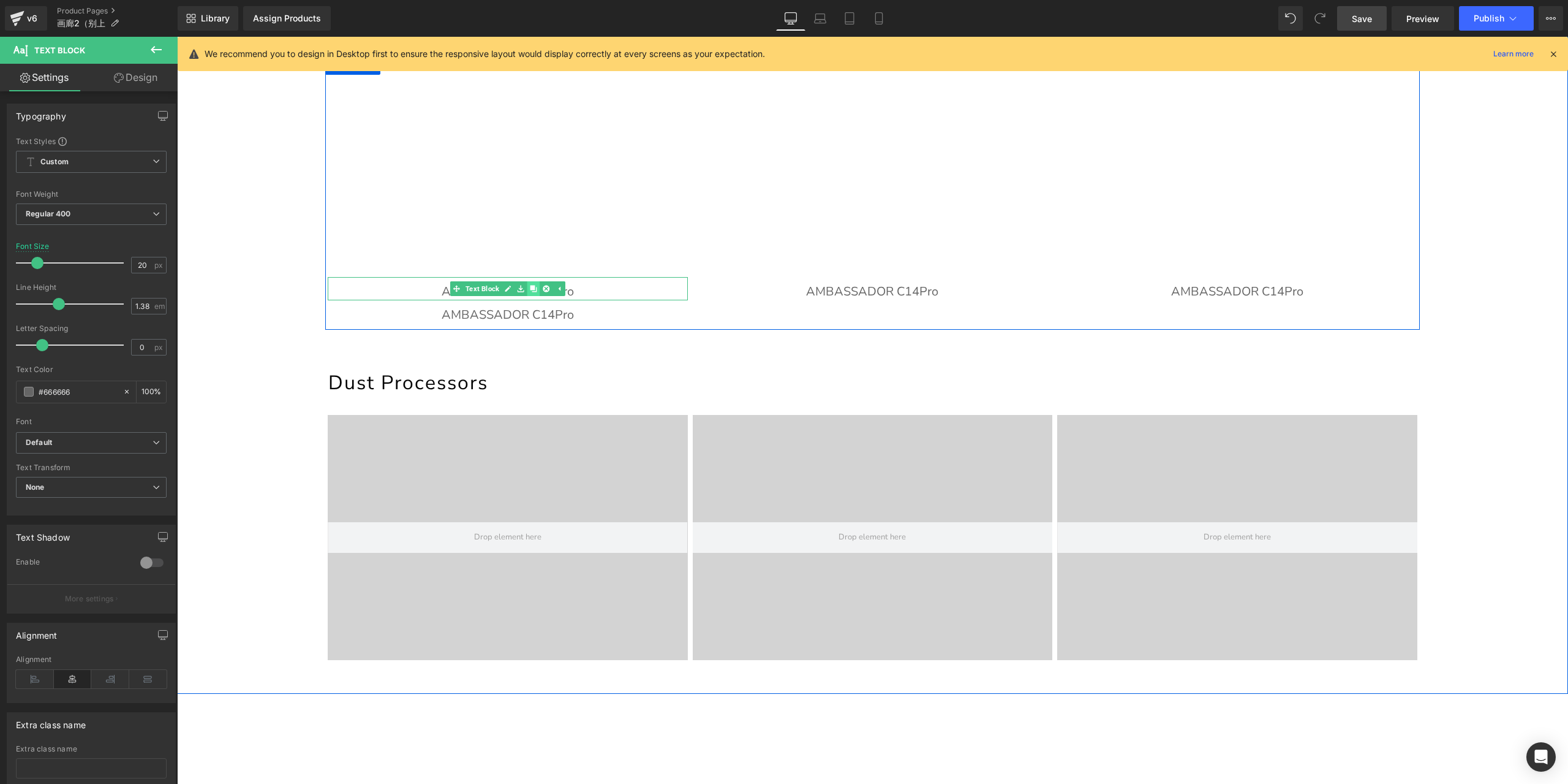
click at [529, 290] on icon at bounding box center [533, 289] width 7 height 7
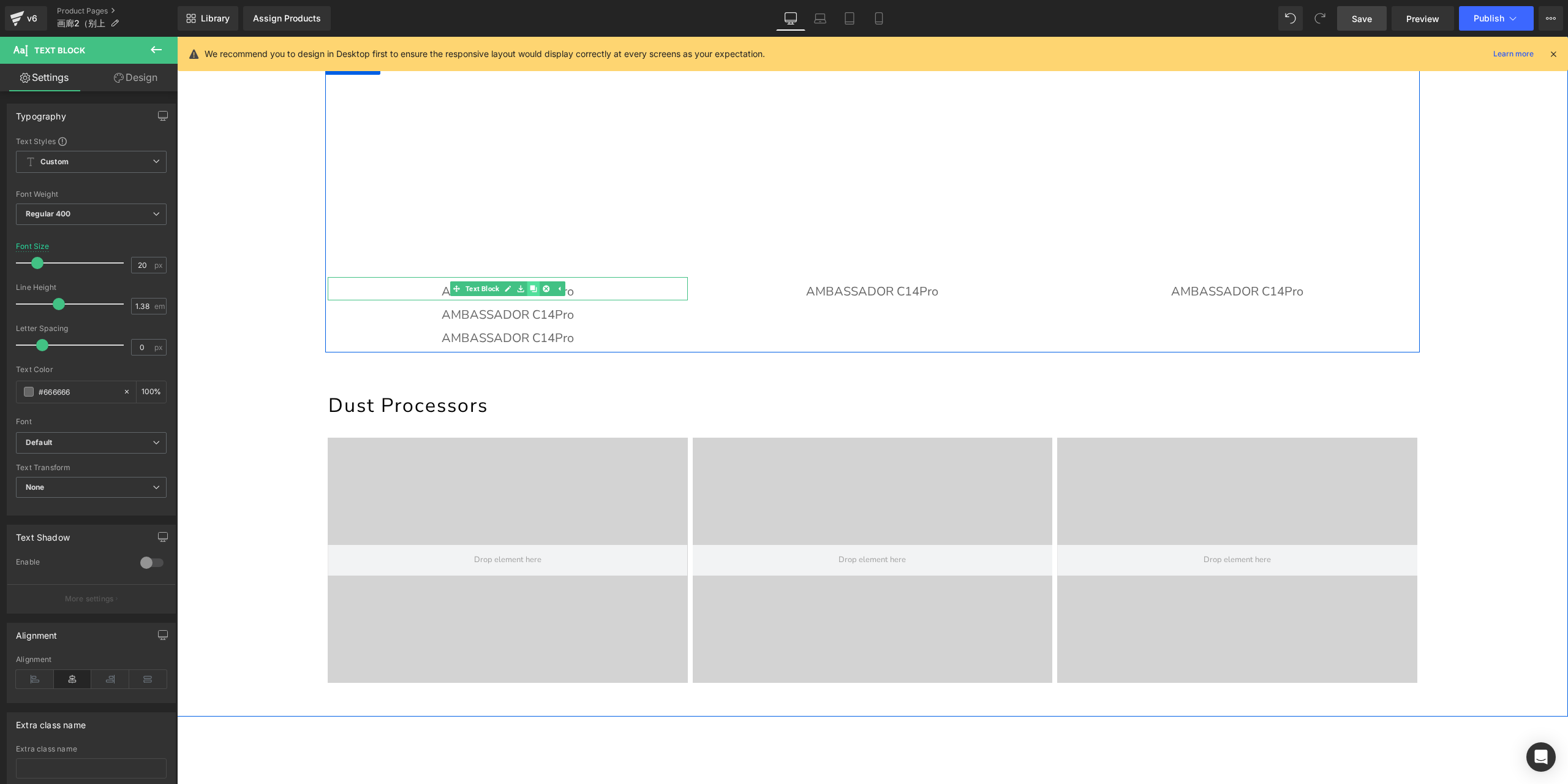
click at [529, 290] on icon at bounding box center [533, 289] width 7 height 7
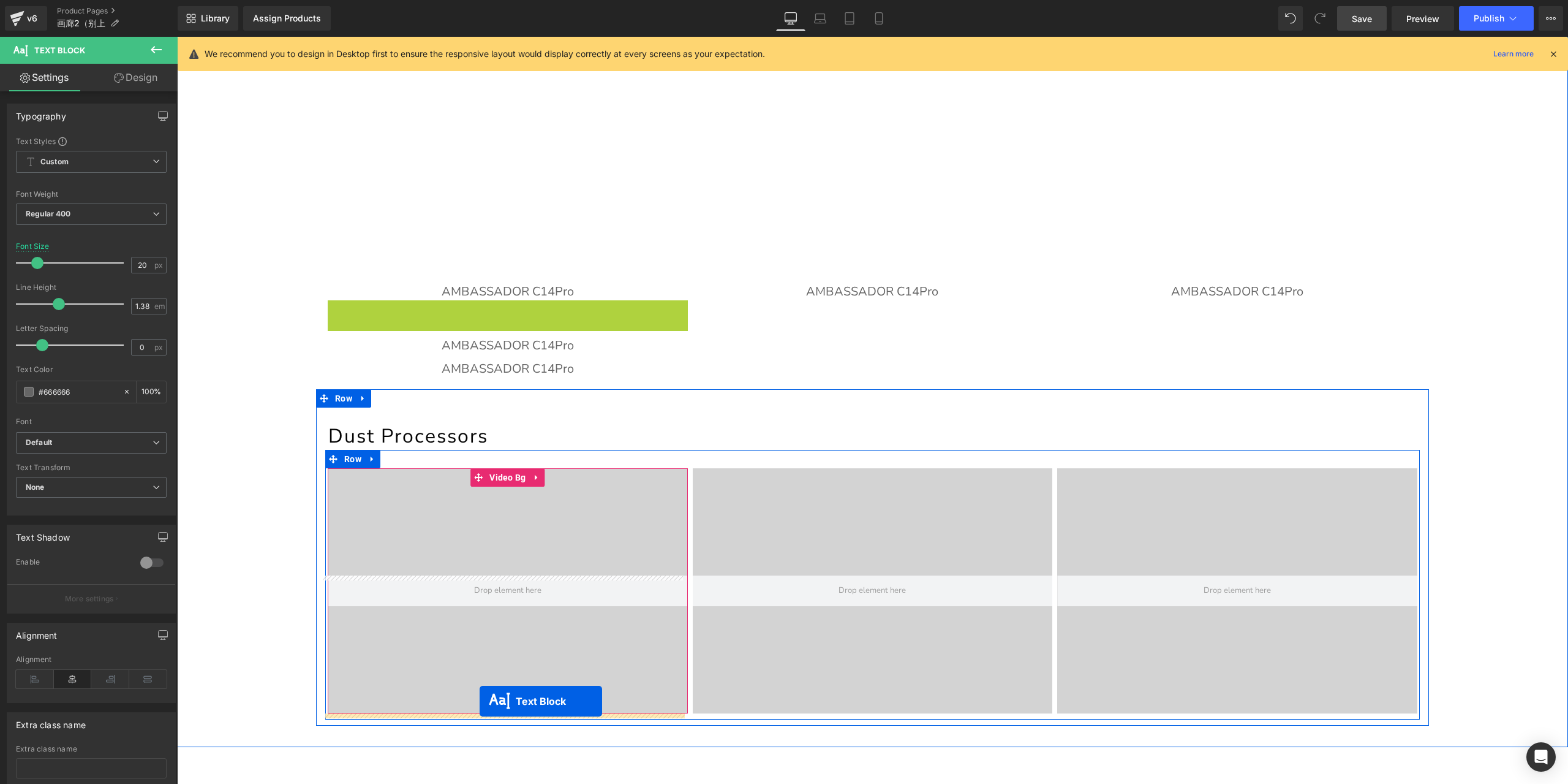
drag, startPoint x: 473, startPoint y: 314, endPoint x: 480, endPoint y: 701, distance: 387.1
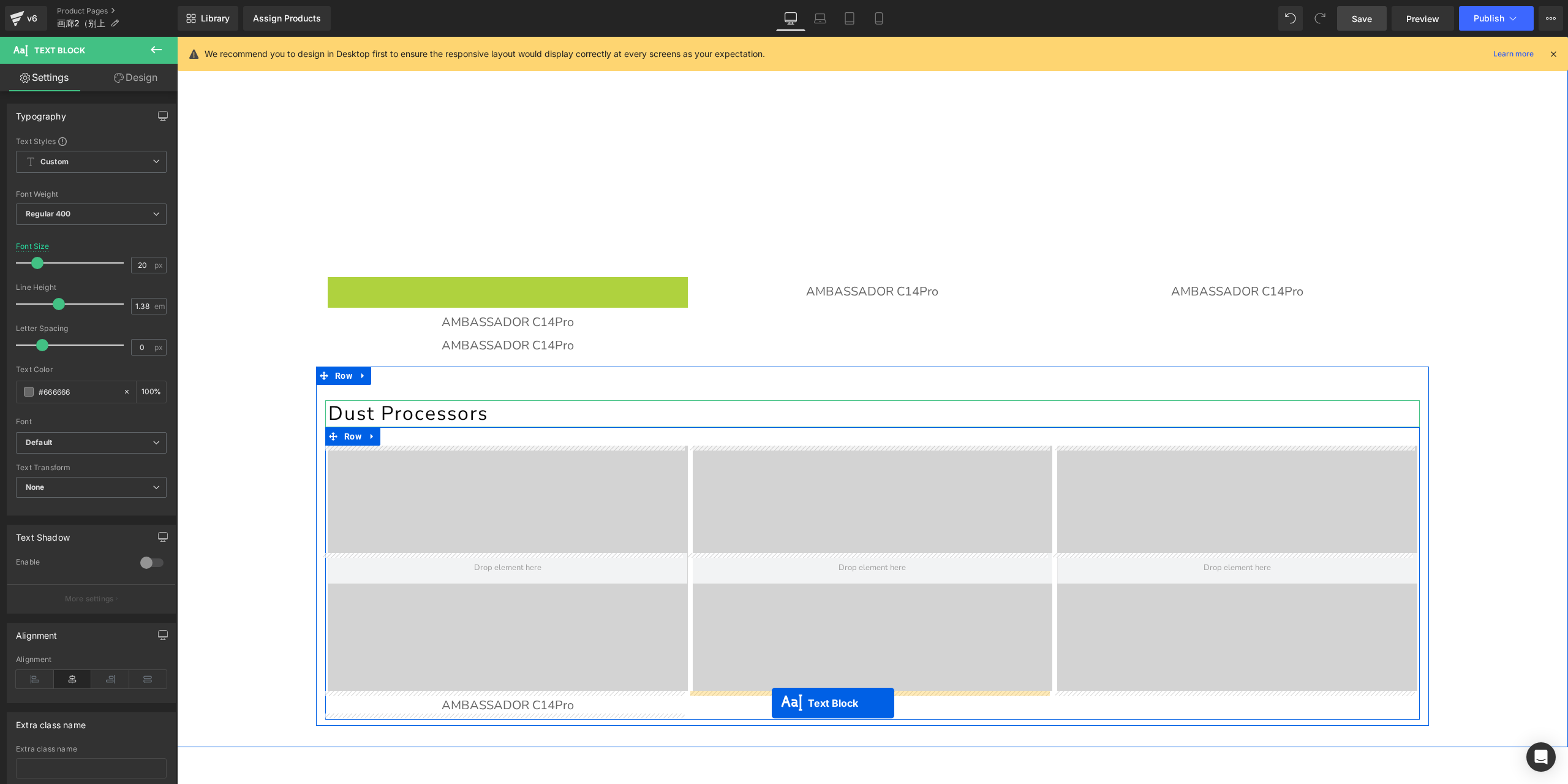
drag, startPoint x: 452, startPoint y: 285, endPoint x: 772, endPoint y: 703, distance: 526.4
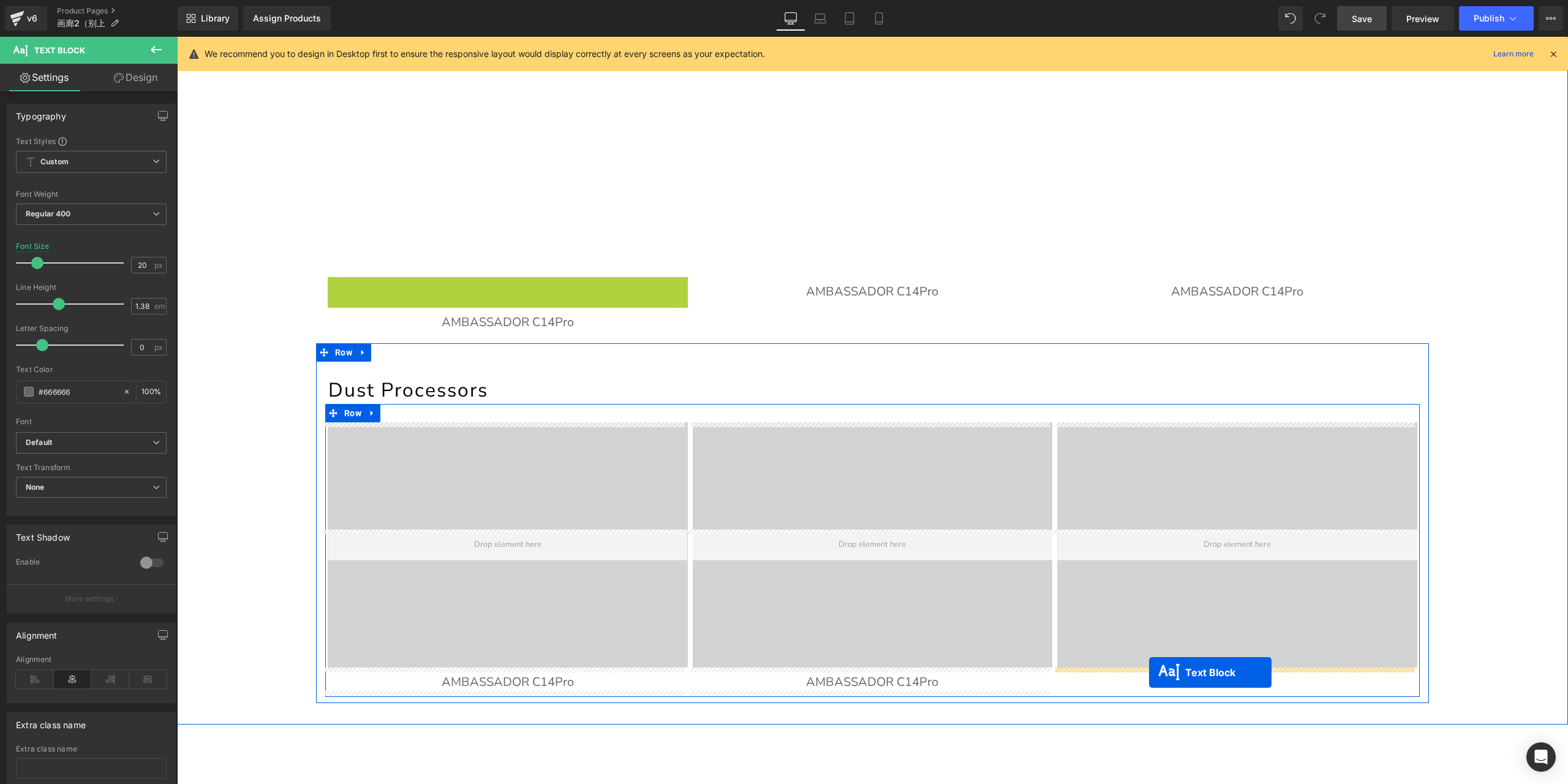
drag, startPoint x: 473, startPoint y: 289, endPoint x: 1149, endPoint y: 672, distance: 777.0
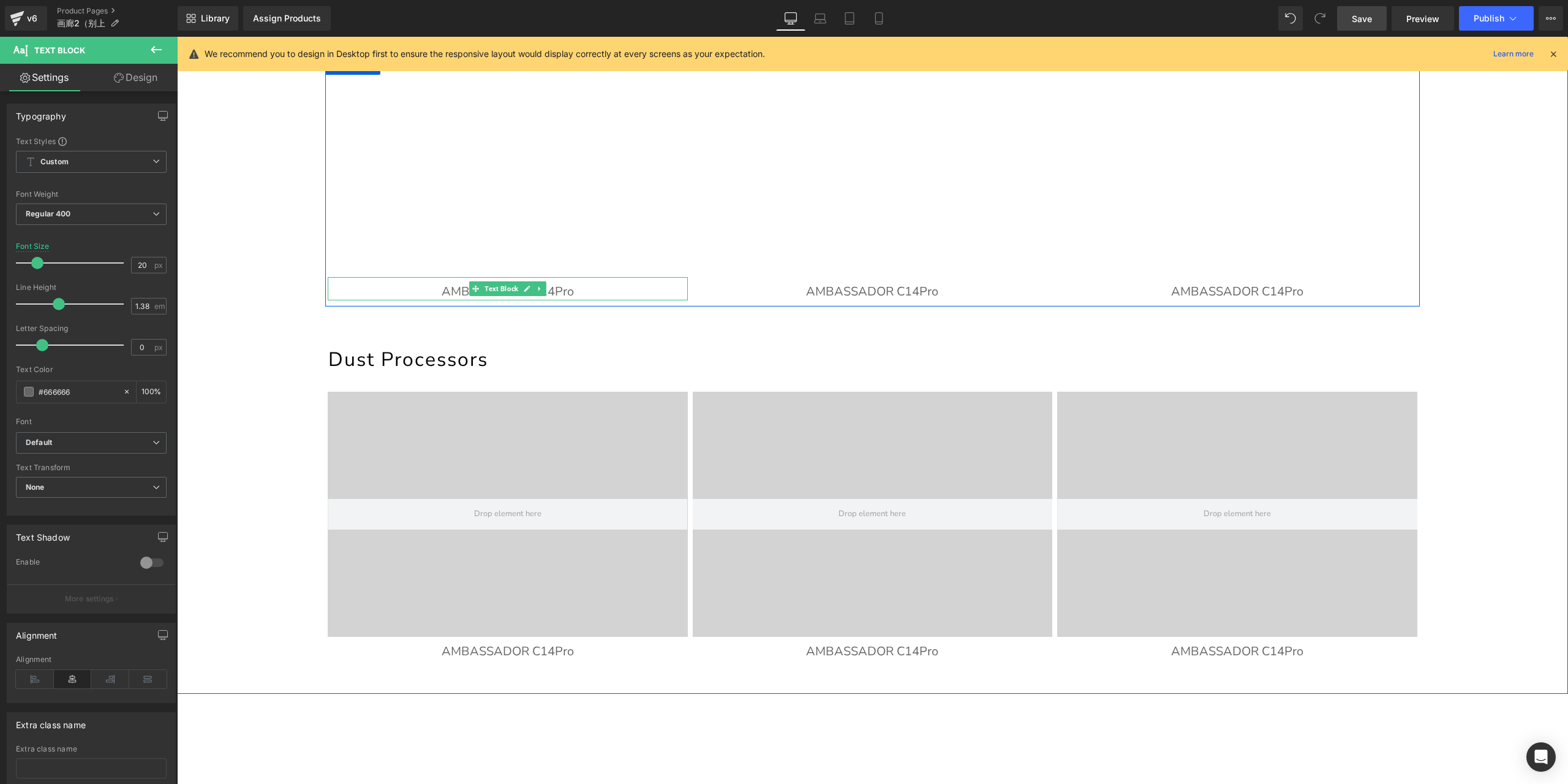
click at [567, 287] on p "AMBASSADOR C14Pro" at bounding box center [507, 291] width 360 height 17
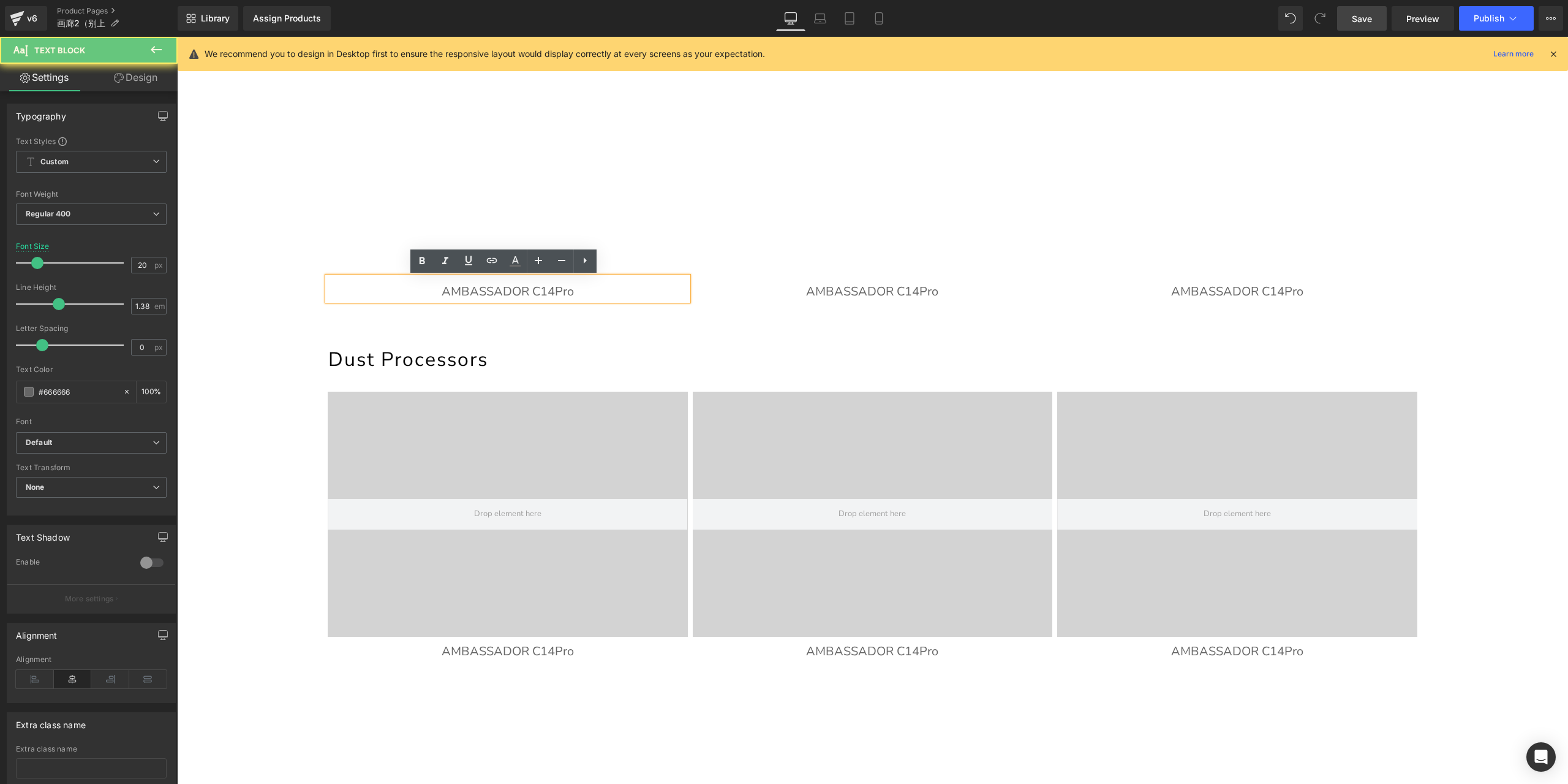
click at [575, 287] on p "AMBASSADOR C14Pro" at bounding box center [507, 291] width 360 height 17
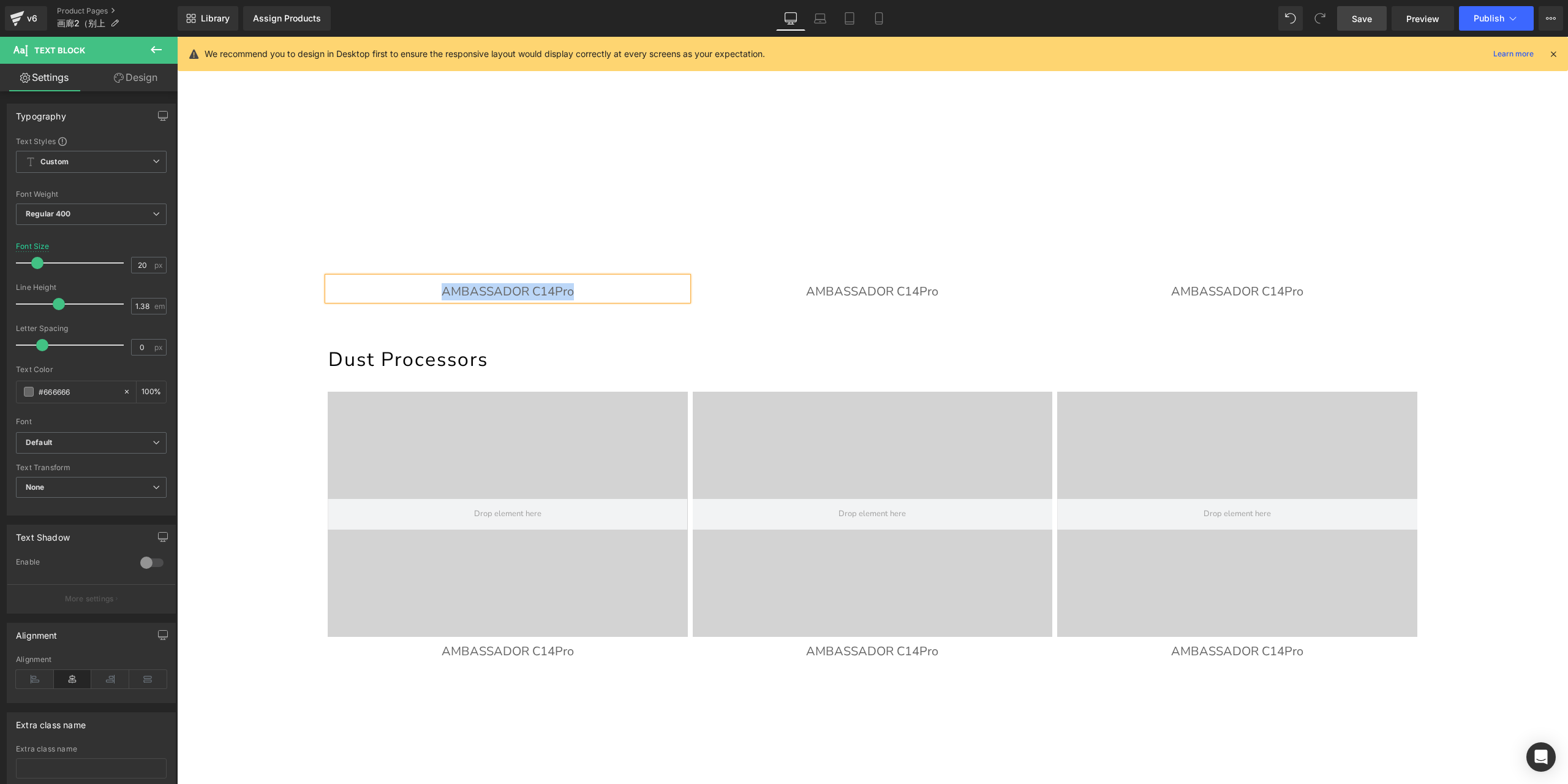
click at [575, 299] on p "AMBASSADOR C14Pro" at bounding box center [507, 291] width 360 height 17
paste div
click at [861, 287] on span "Text Block" at bounding box center [867, 289] width 39 height 15
click at [969, 288] on p "AMBASSADOR C14Pro" at bounding box center [872, 291] width 360 height 17
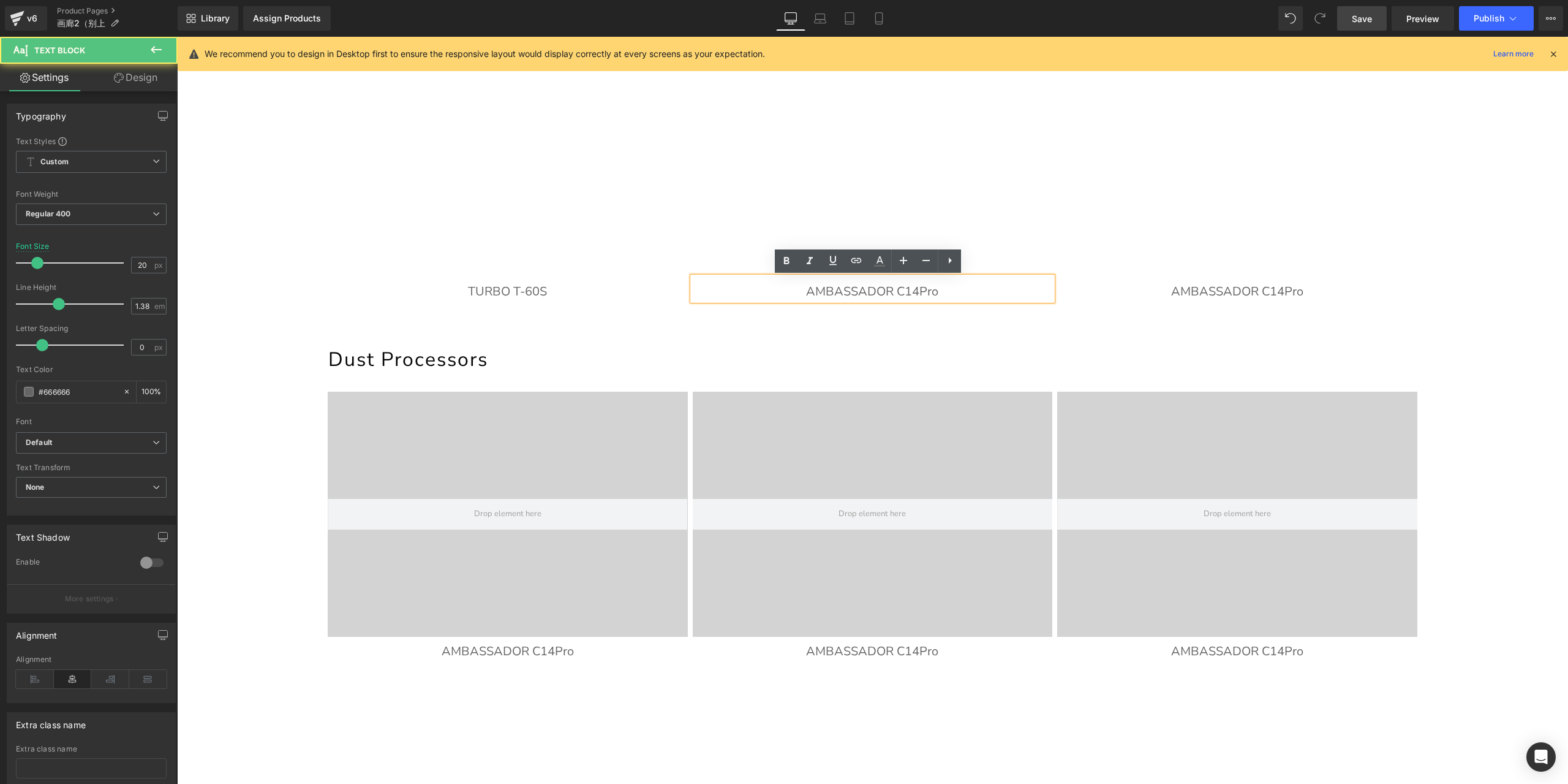
click at [958, 296] on p "AMBASSADOR C14Pro" at bounding box center [872, 291] width 360 height 17
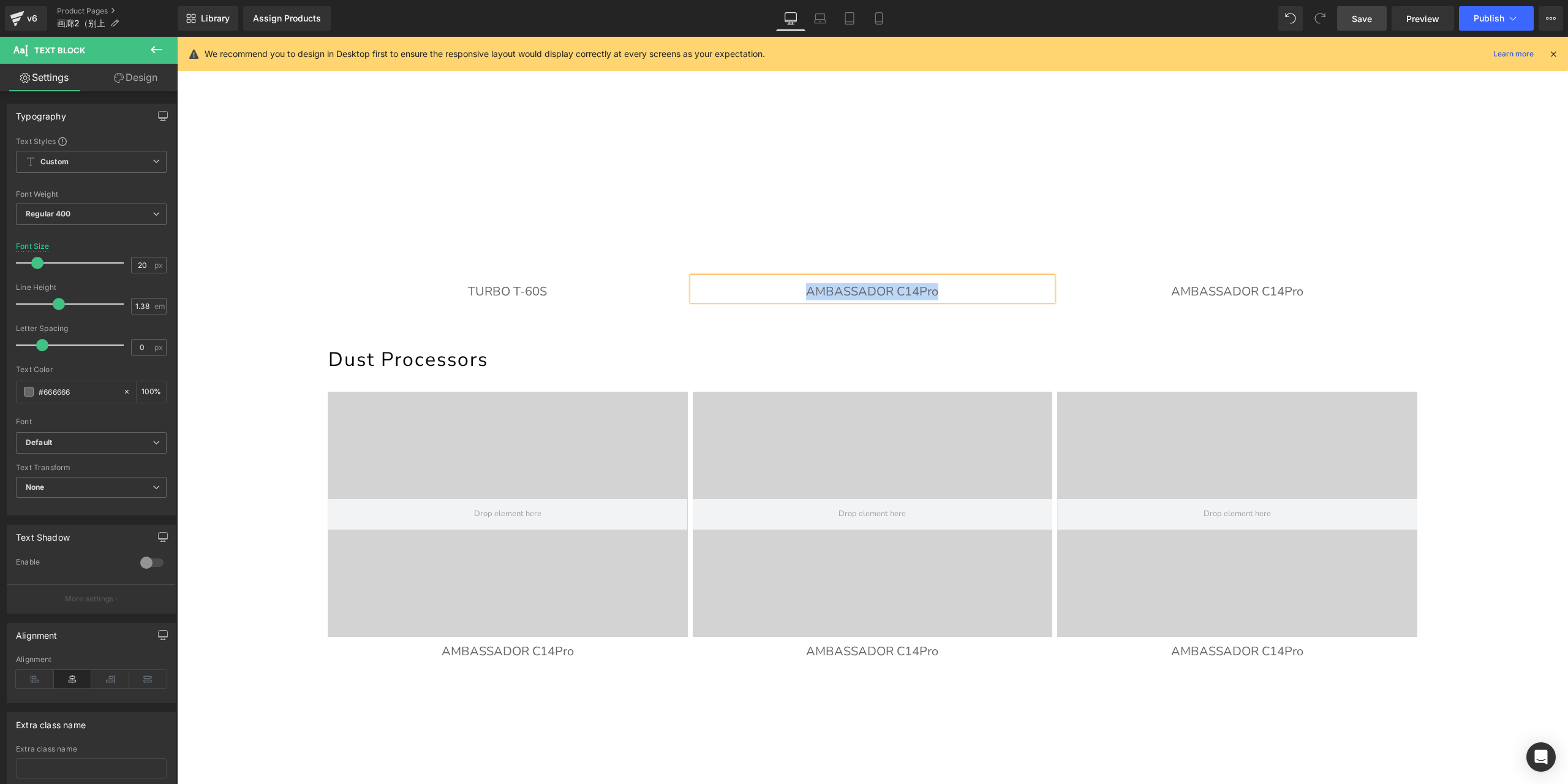
paste div
click at [1186, 294] on p "AMBASSADOR C14Pro" at bounding box center [1237, 291] width 360 height 17
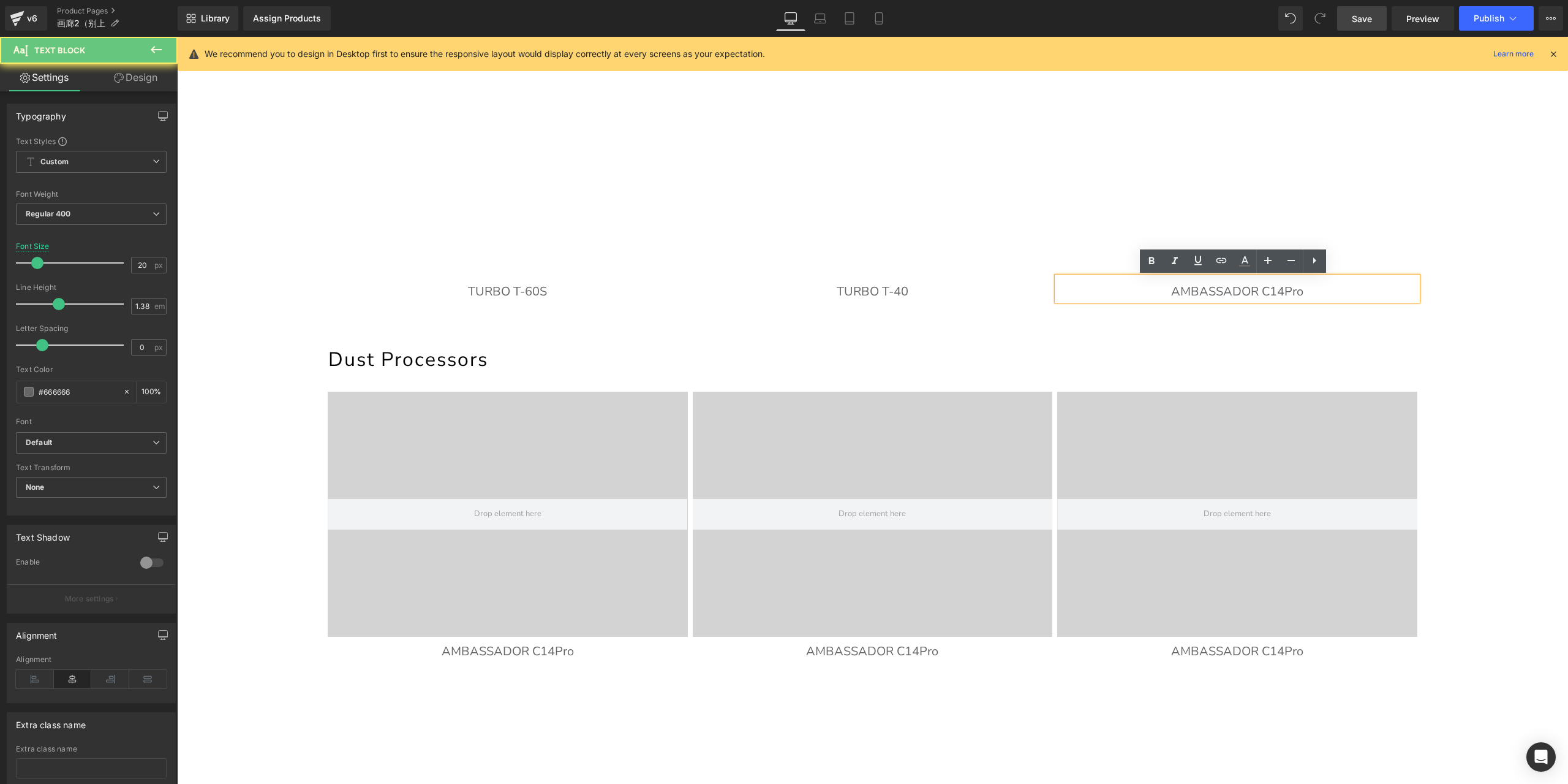
click at [1193, 295] on p "AMBASSADOR C14Pro" at bounding box center [1237, 291] width 360 height 17
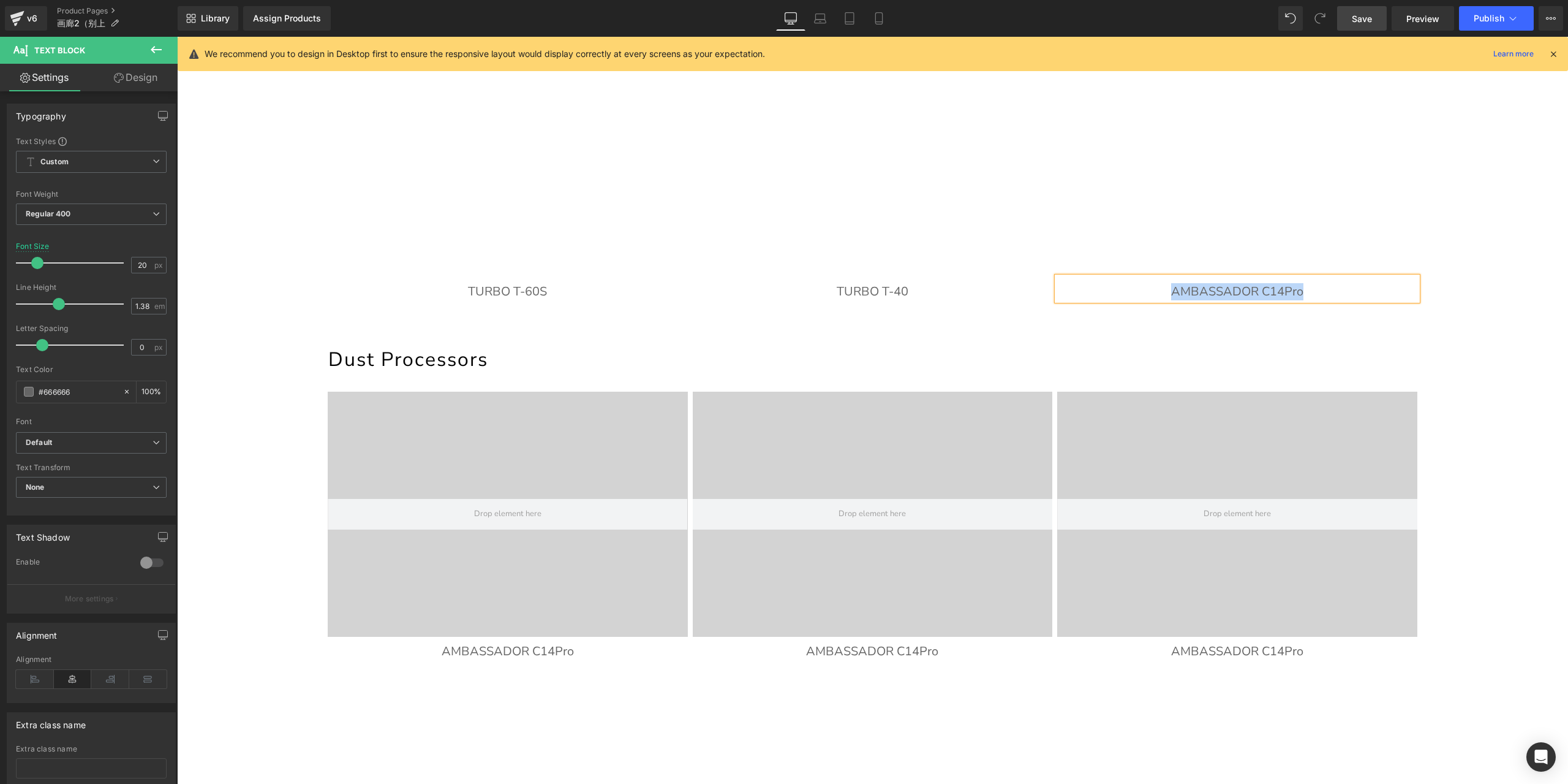
paste div
click at [1361, 29] on link "Save" at bounding box center [1362, 19] width 50 height 25
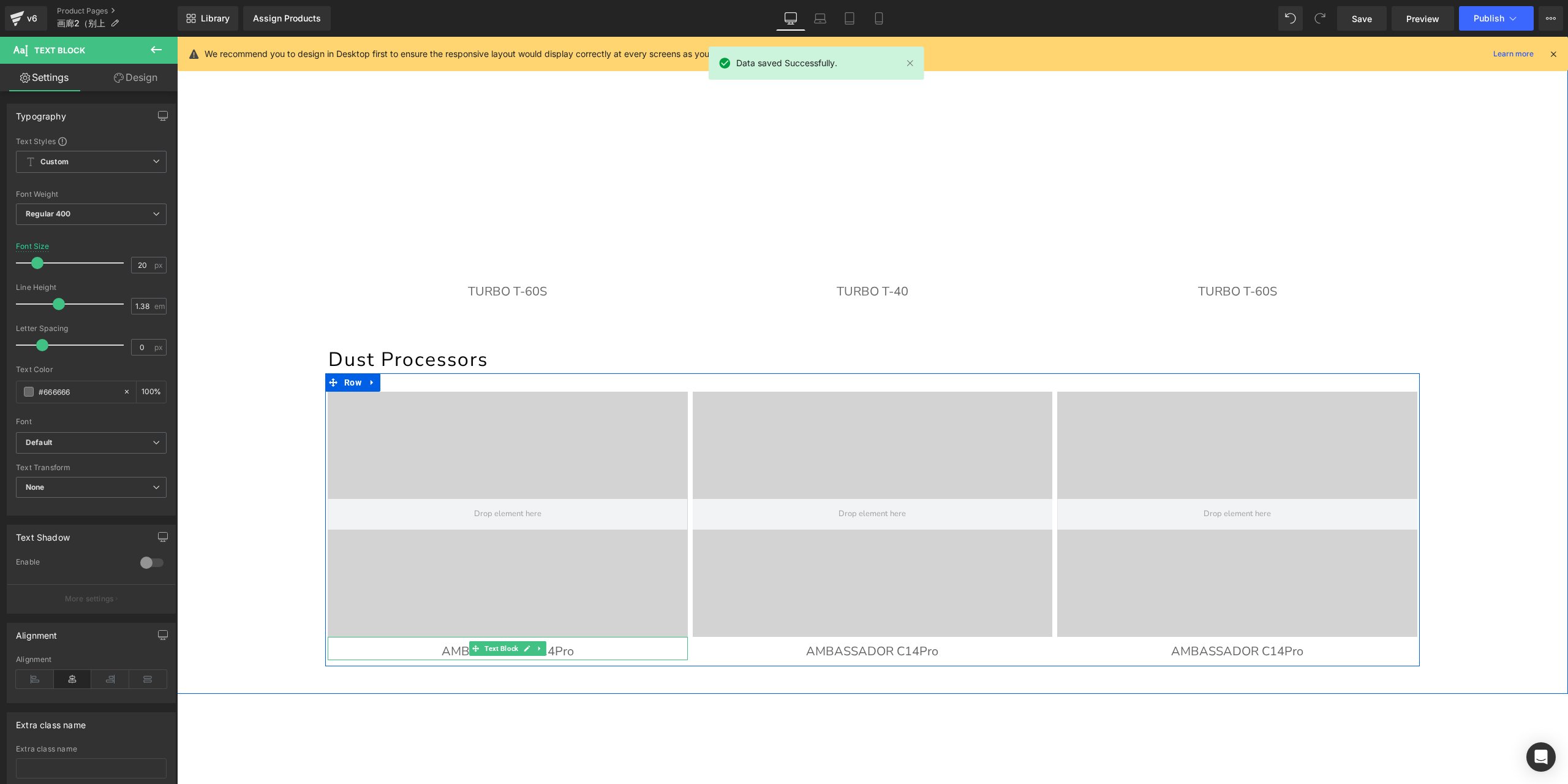
click at [580, 651] on p "AMBASSADOR C14Pro" at bounding box center [507, 651] width 360 height 17
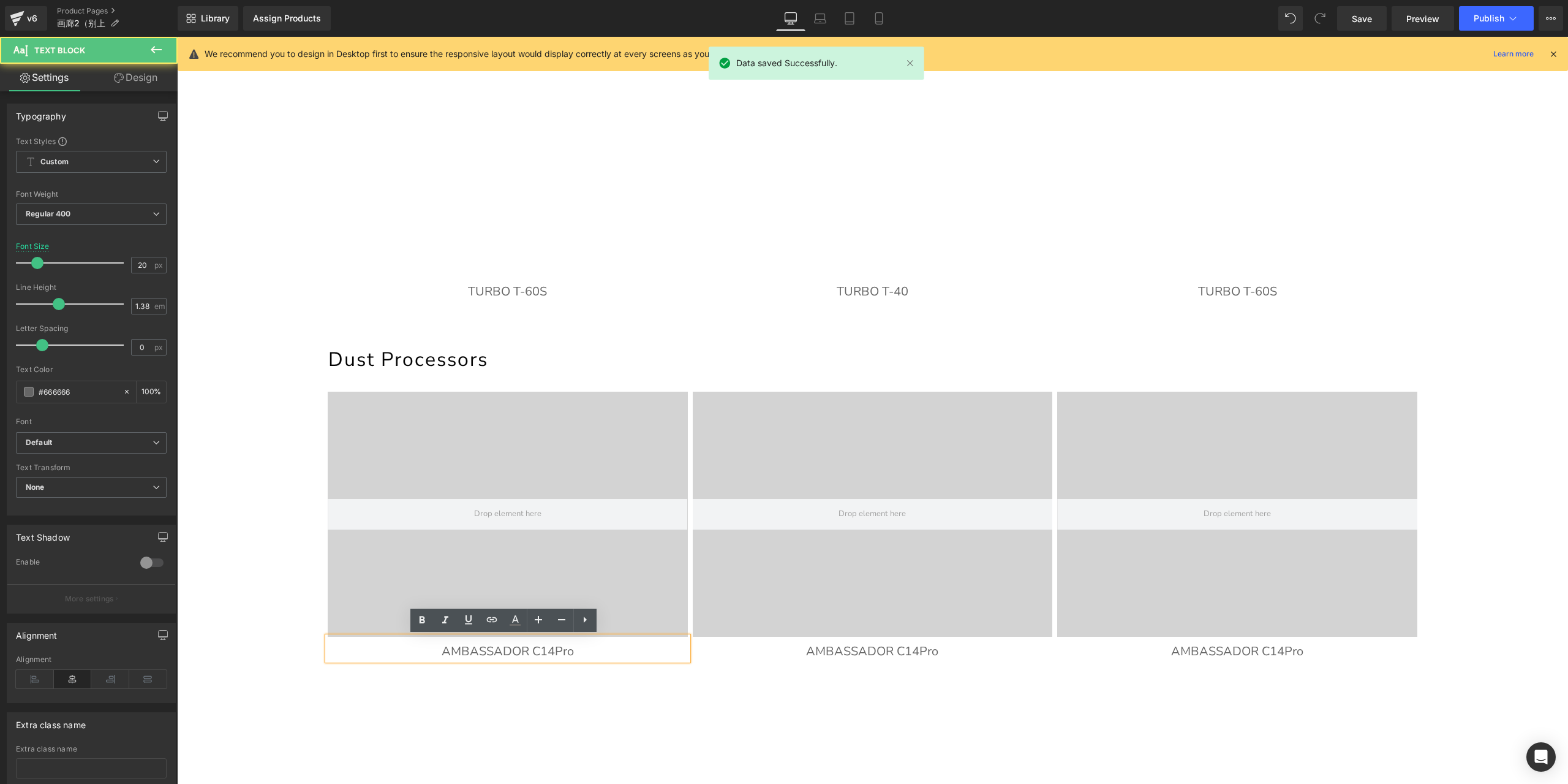
click at [605, 654] on p "AMBASSADOR C14Pro" at bounding box center [507, 651] width 360 height 17
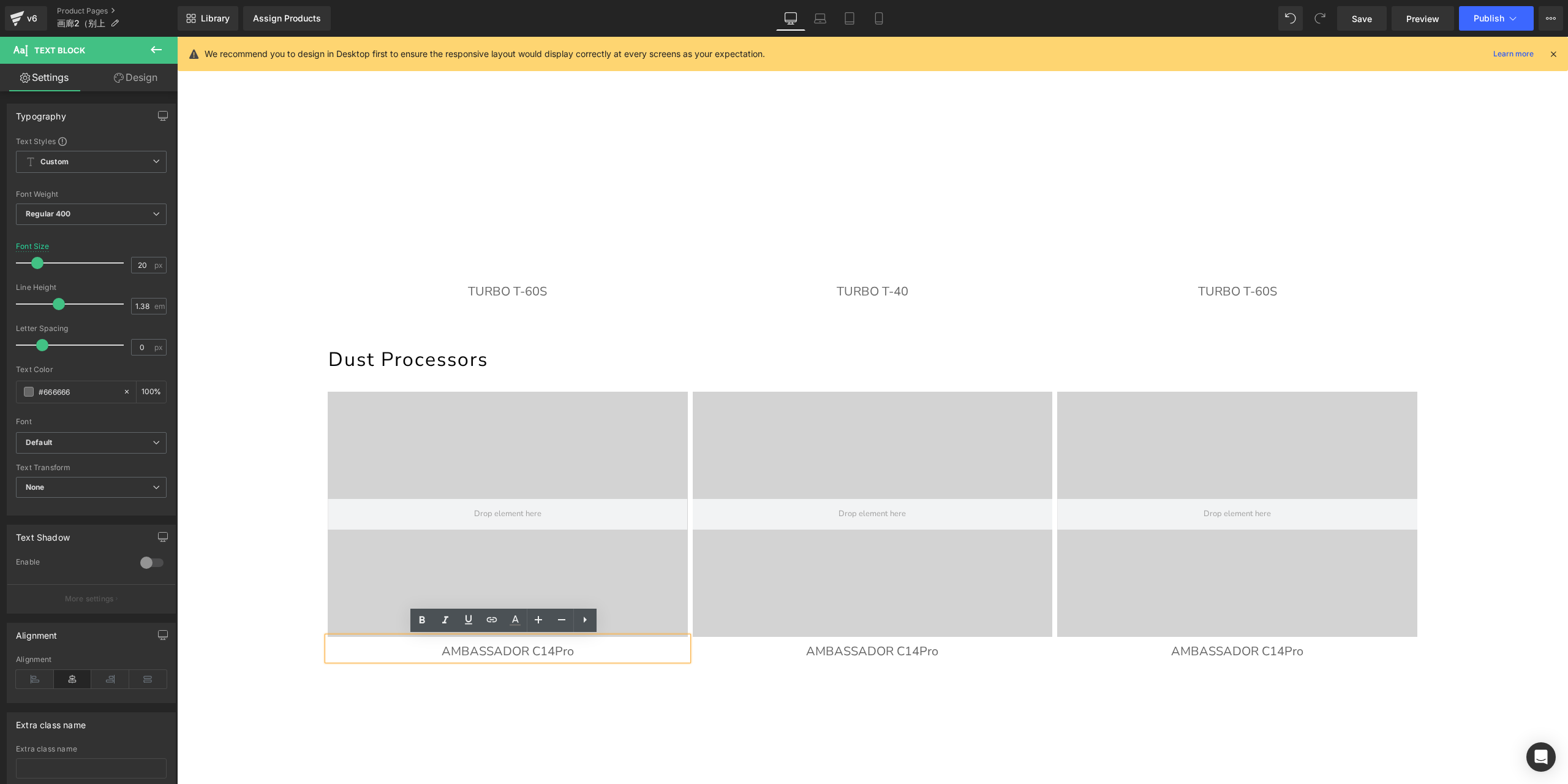
click at [532, 648] on p "AMBASSADOR C14Pro" at bounding box center [507, 651] width 360 height 17
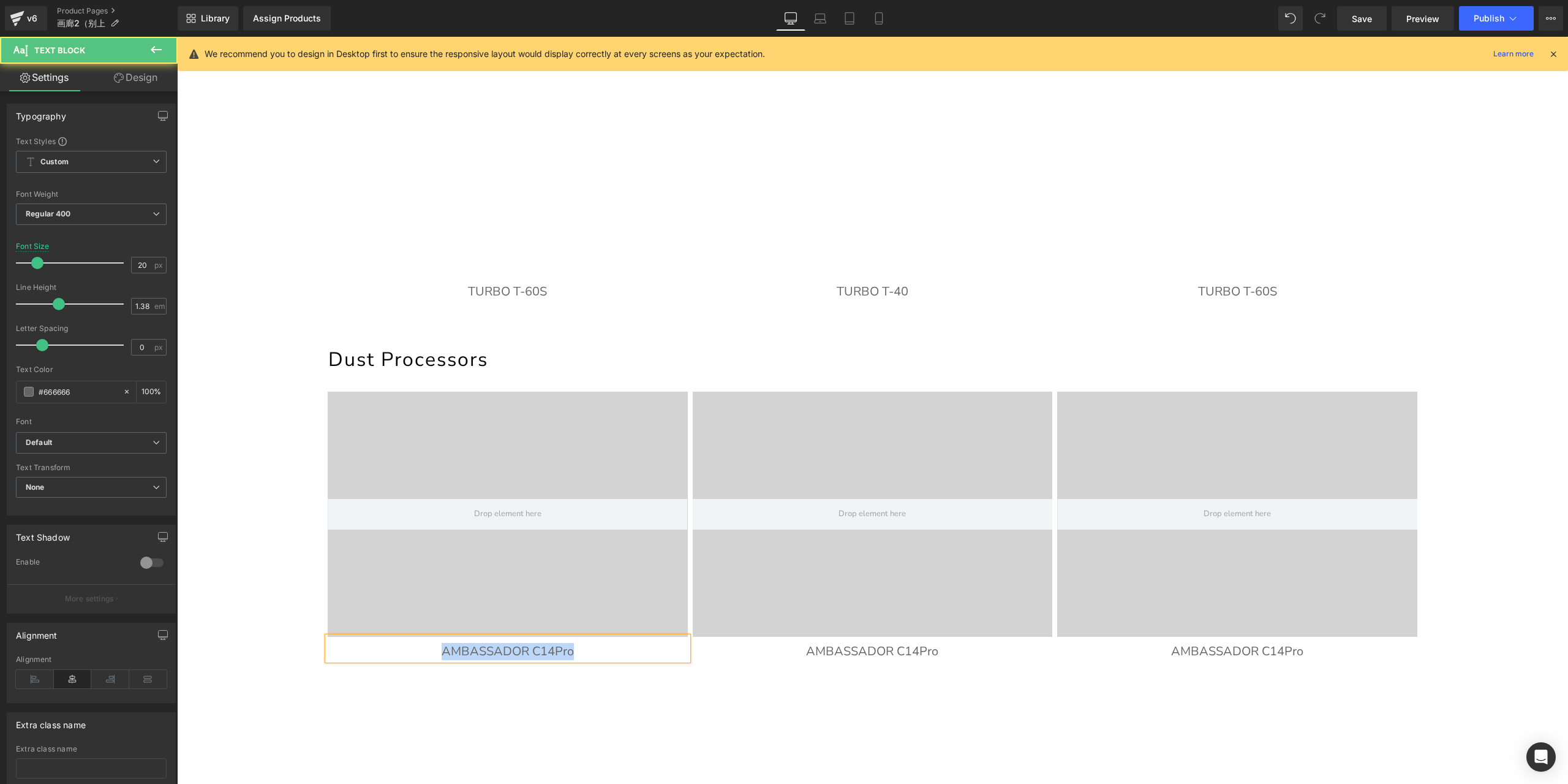
paste div
click at [818, 650] on p "AMBASSADOR C14Pro" at bounding box center [872, 651] width 360 height 17
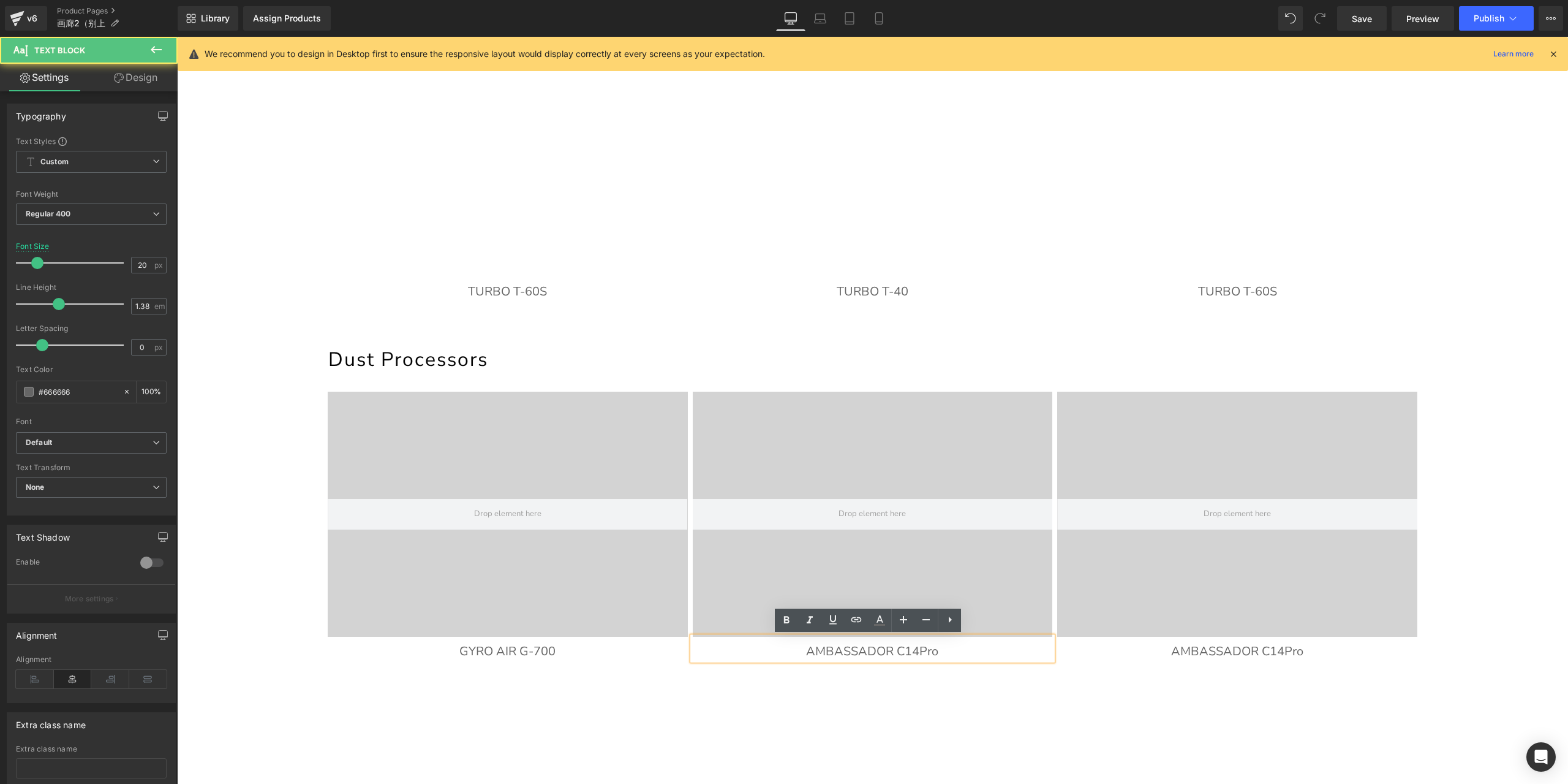
click at [812, 648] on p "AMBASSADOR C14Pro" at bounding box center [872, 651] width 360 height 17
drag, startPoint x: 957, startPoint y: 638, endPoint x: 949, endPoint y: 641, distance: 8.5
click at [957, 638] on div "AMBASSADOR C14Pro" at bounding box center [872, 648] width 360 height 23
click at [949, 645] on p "AMBASSADOR C14Pro" at bounding box center [872, 651] width 360 height 17
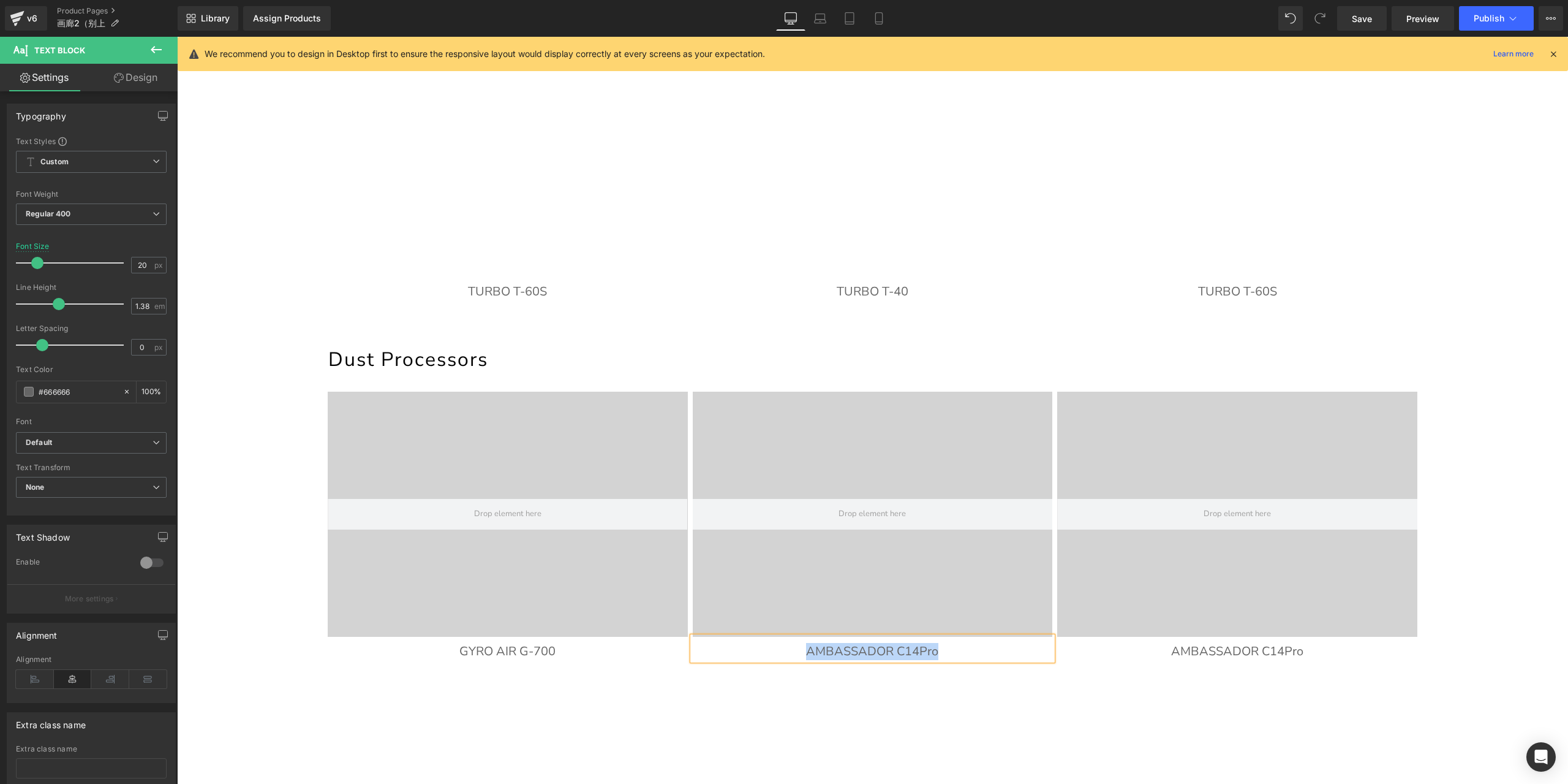
paste div
click at [1186, 651] on p "AMBASSADOR C14Pro" at bounding box center [1237, 651] width 360 height 17
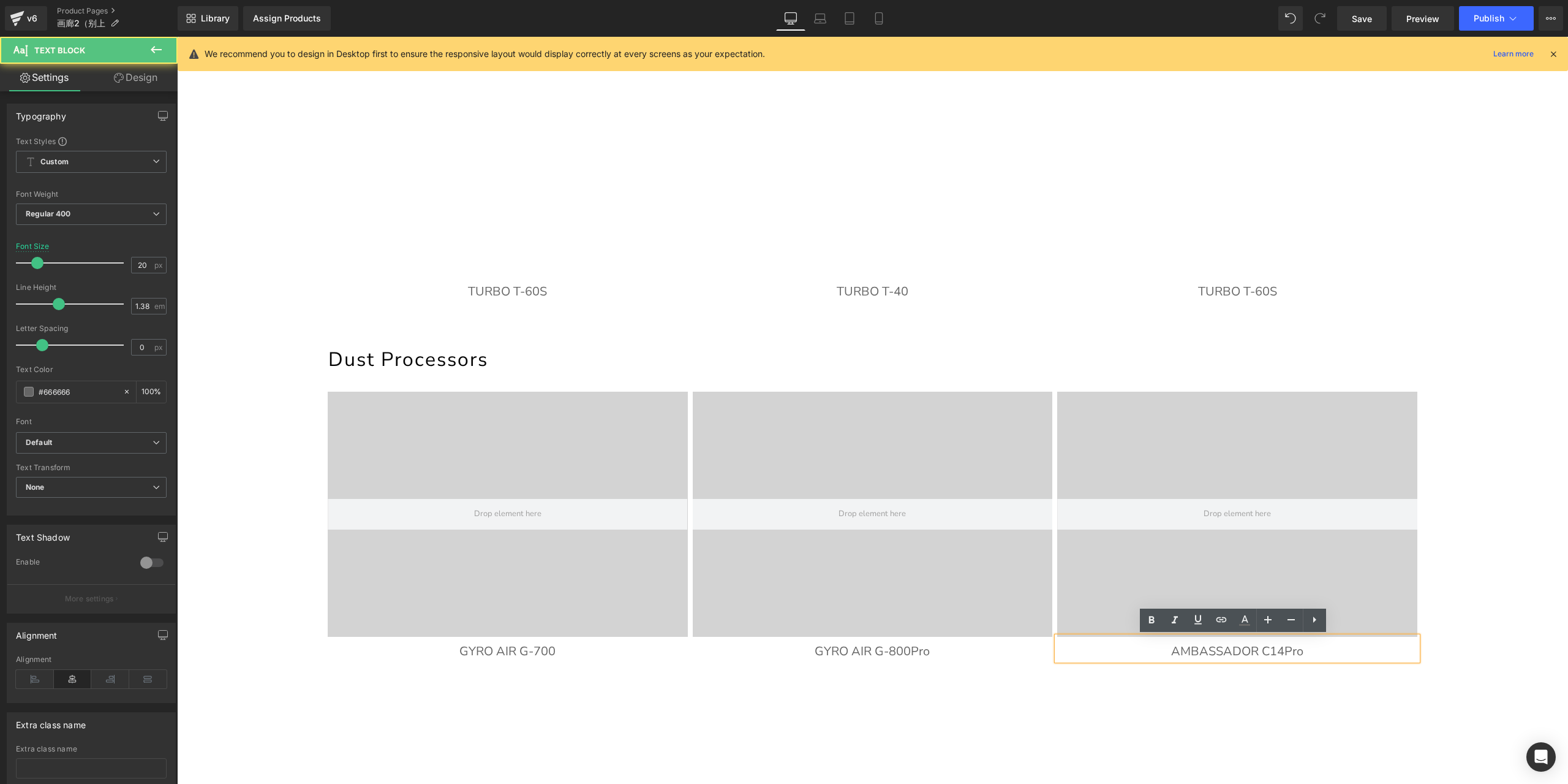
click at [1186, 653] on p "AMBASSADOR C14Pro" at bounding box center [1237, 651] width 360 height 17
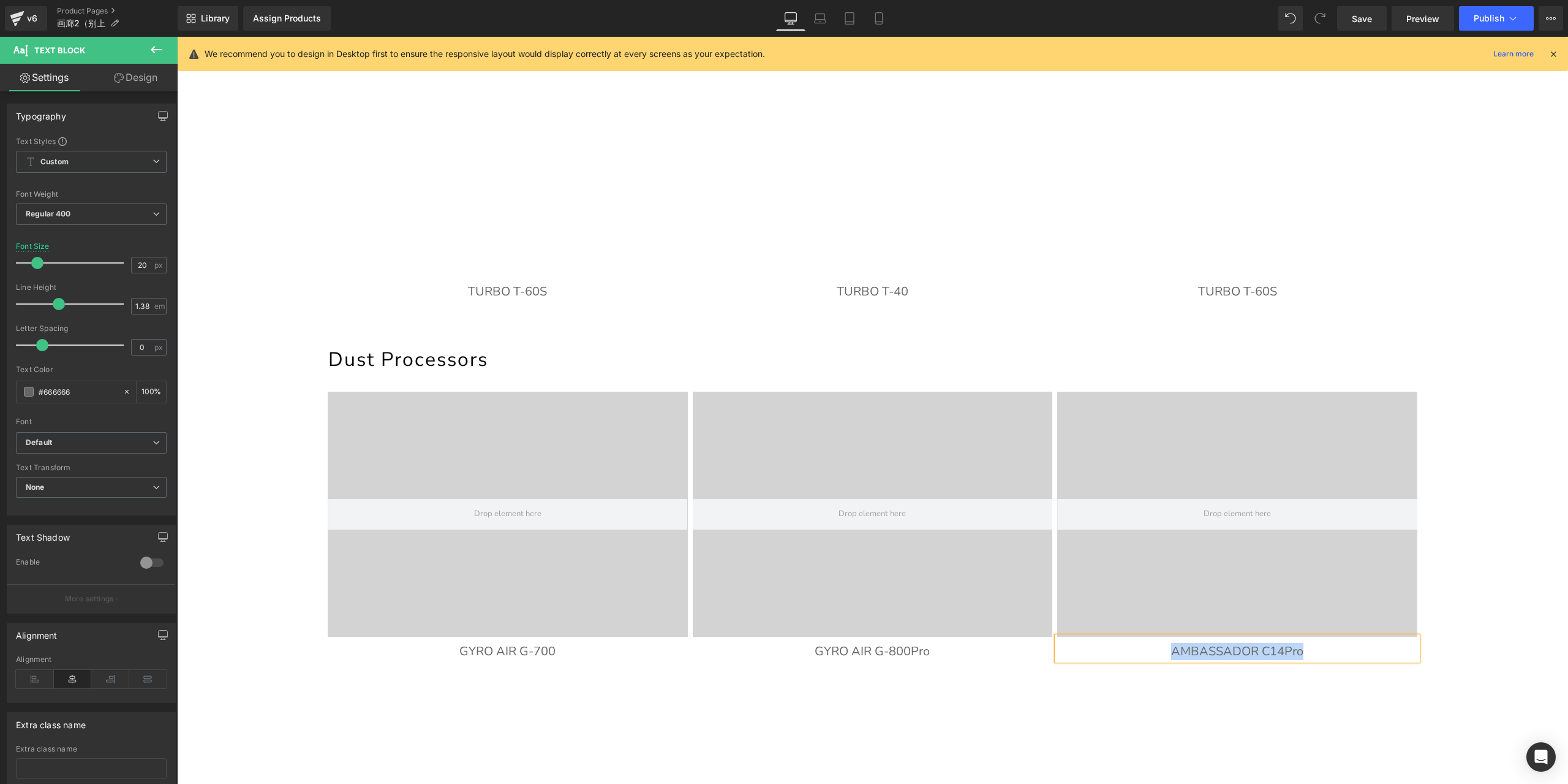
paste div
click at [1369, 18] on span "Save" at bounding box center [1362, 19] width 20 height 13
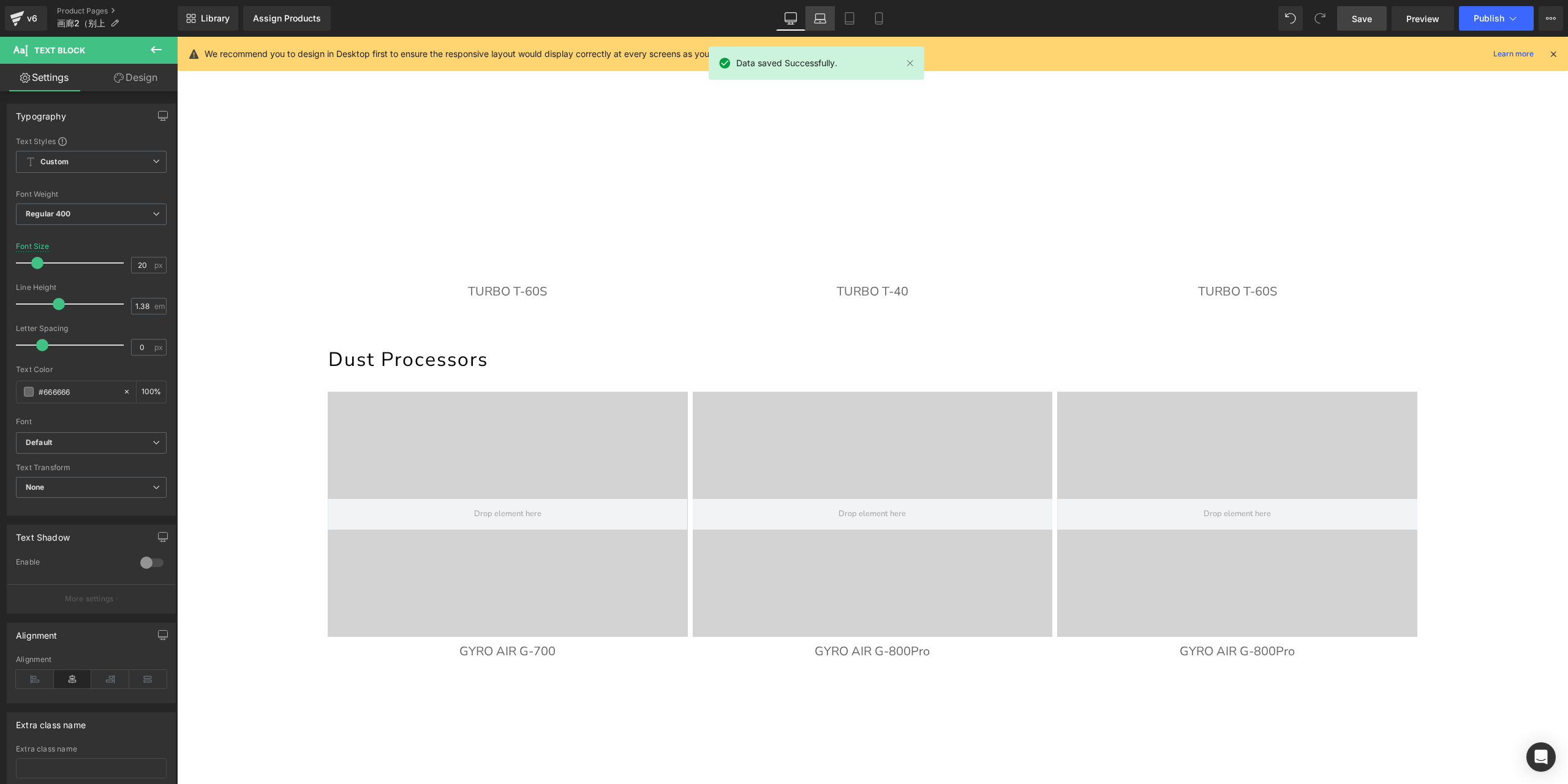
click at [823, 24] on icon at bounding box center [820, 19] width 12 height 12
type input "15"
type input "100"
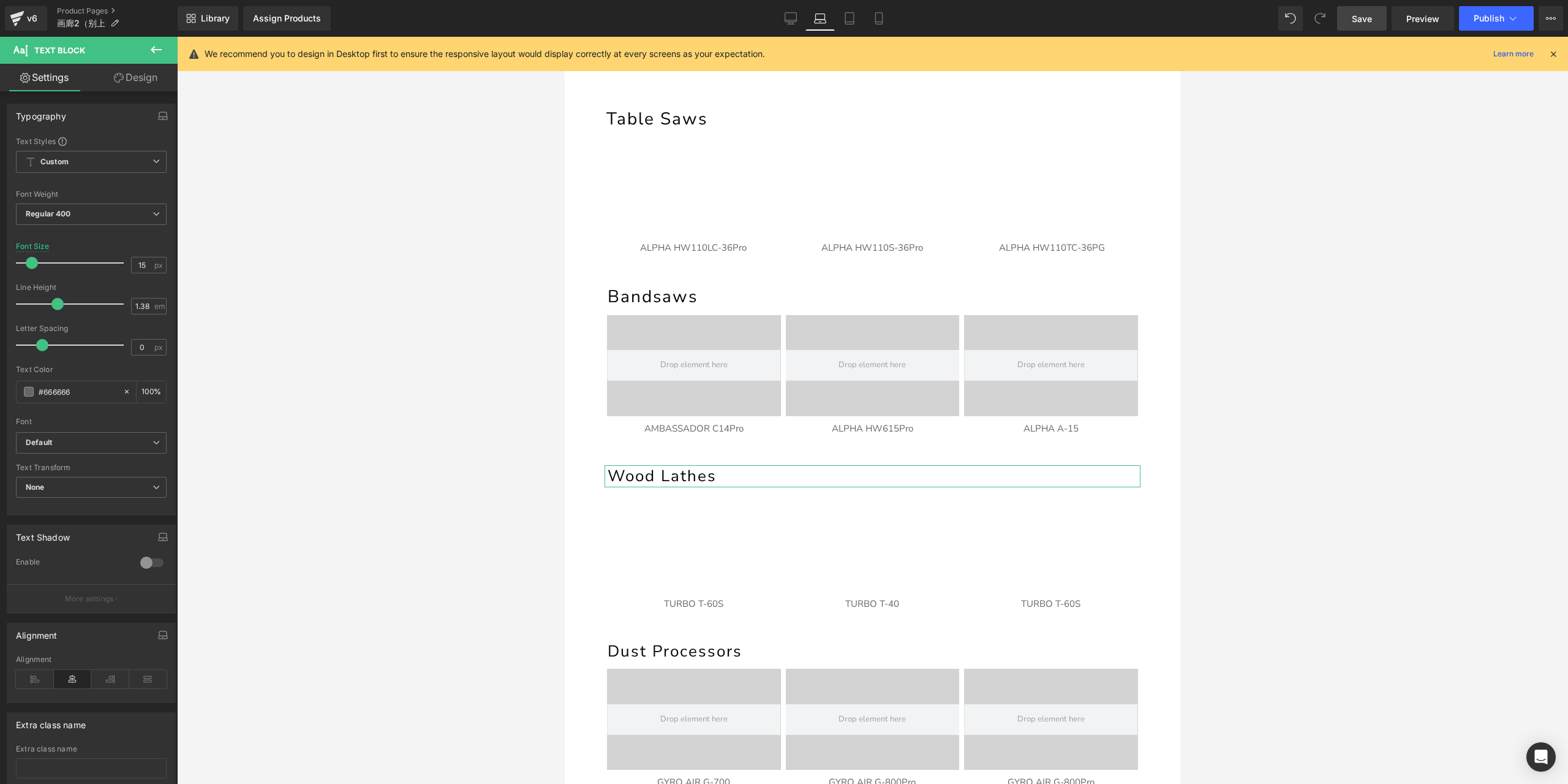
scroll to position [134, 0]
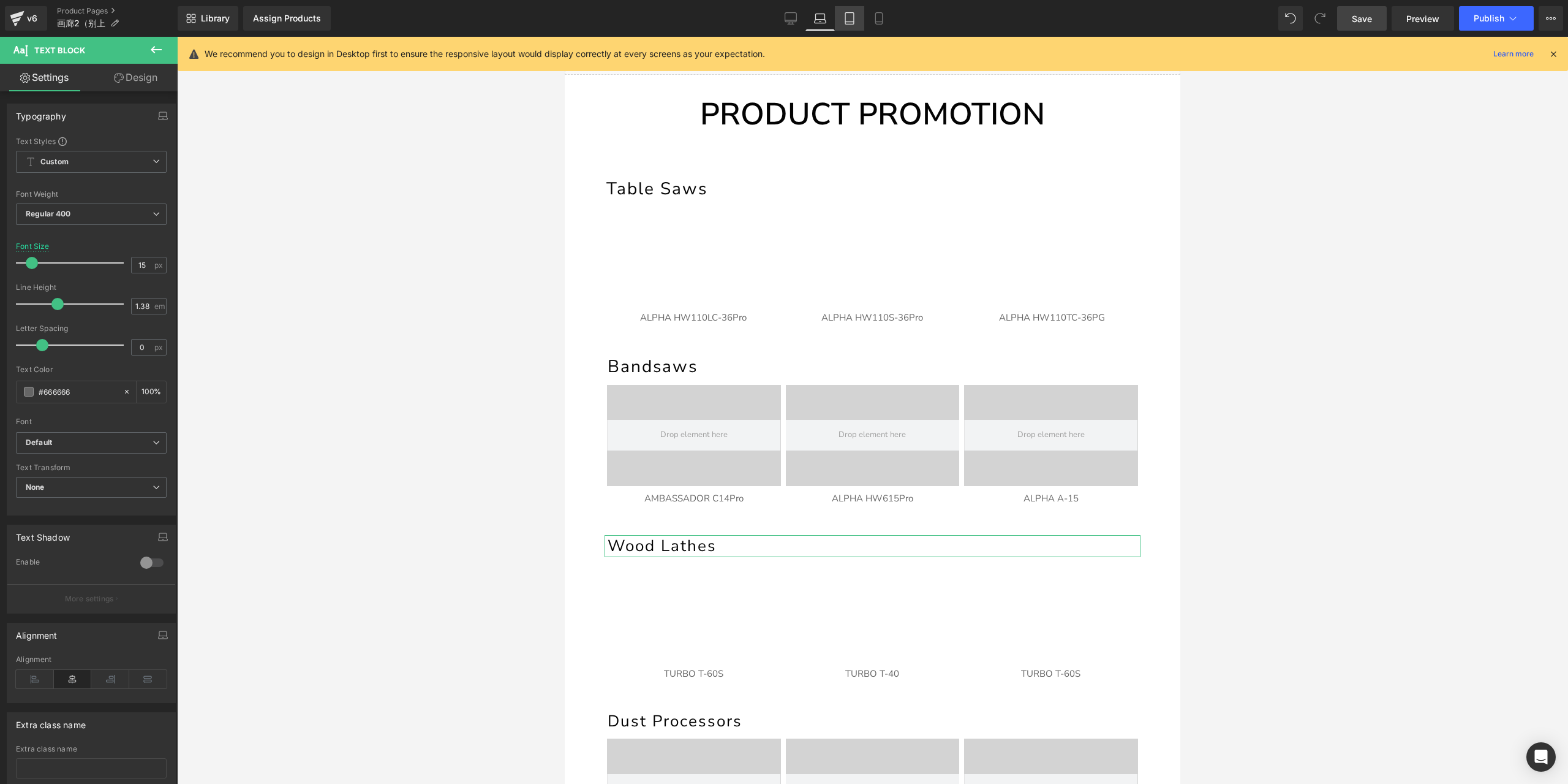
click at [850, 17] on icon at bounding box center [850, 19] width 12 height 12
type input "13"
type input "100"
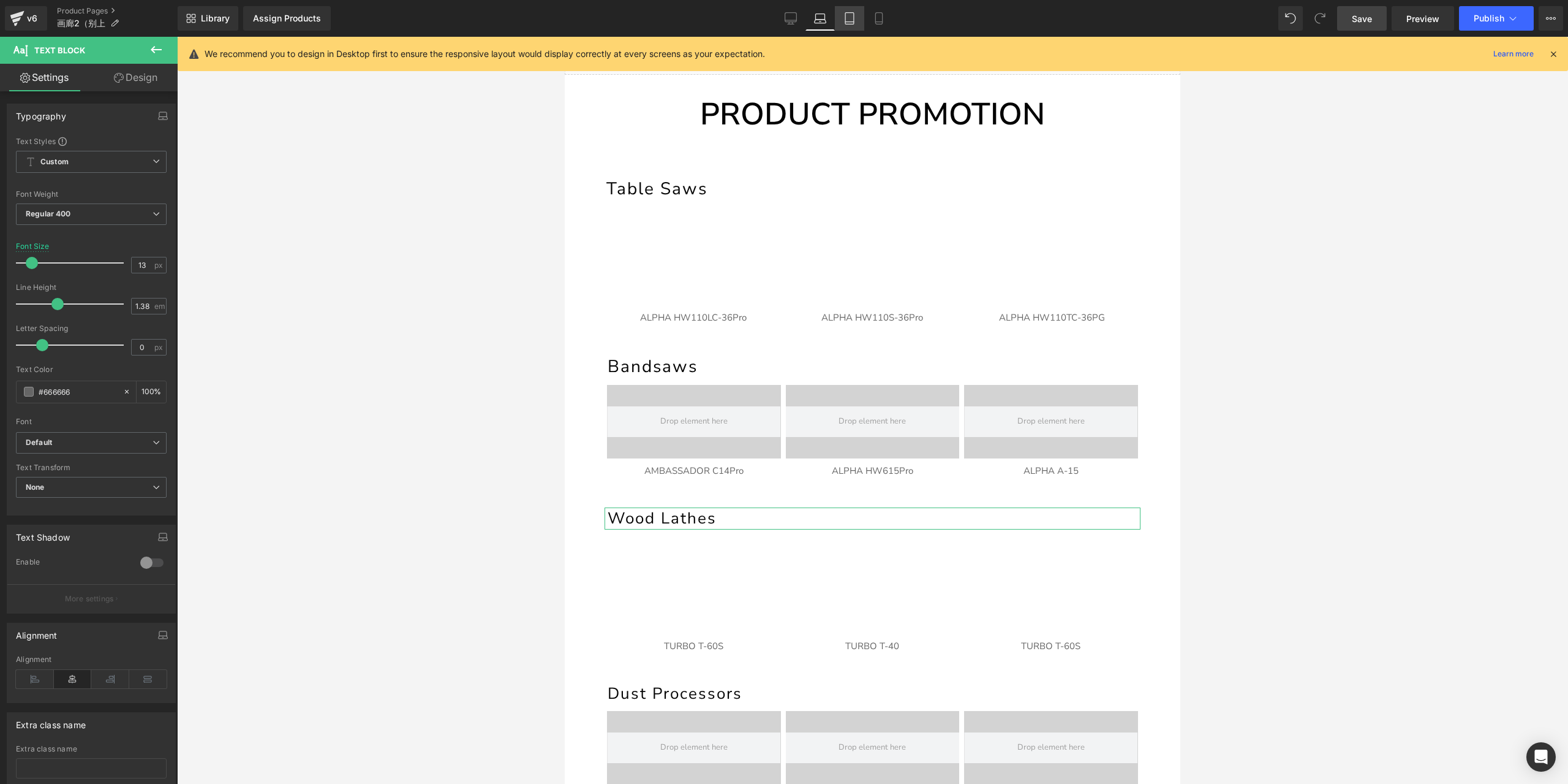
scroll to position [81, 0]
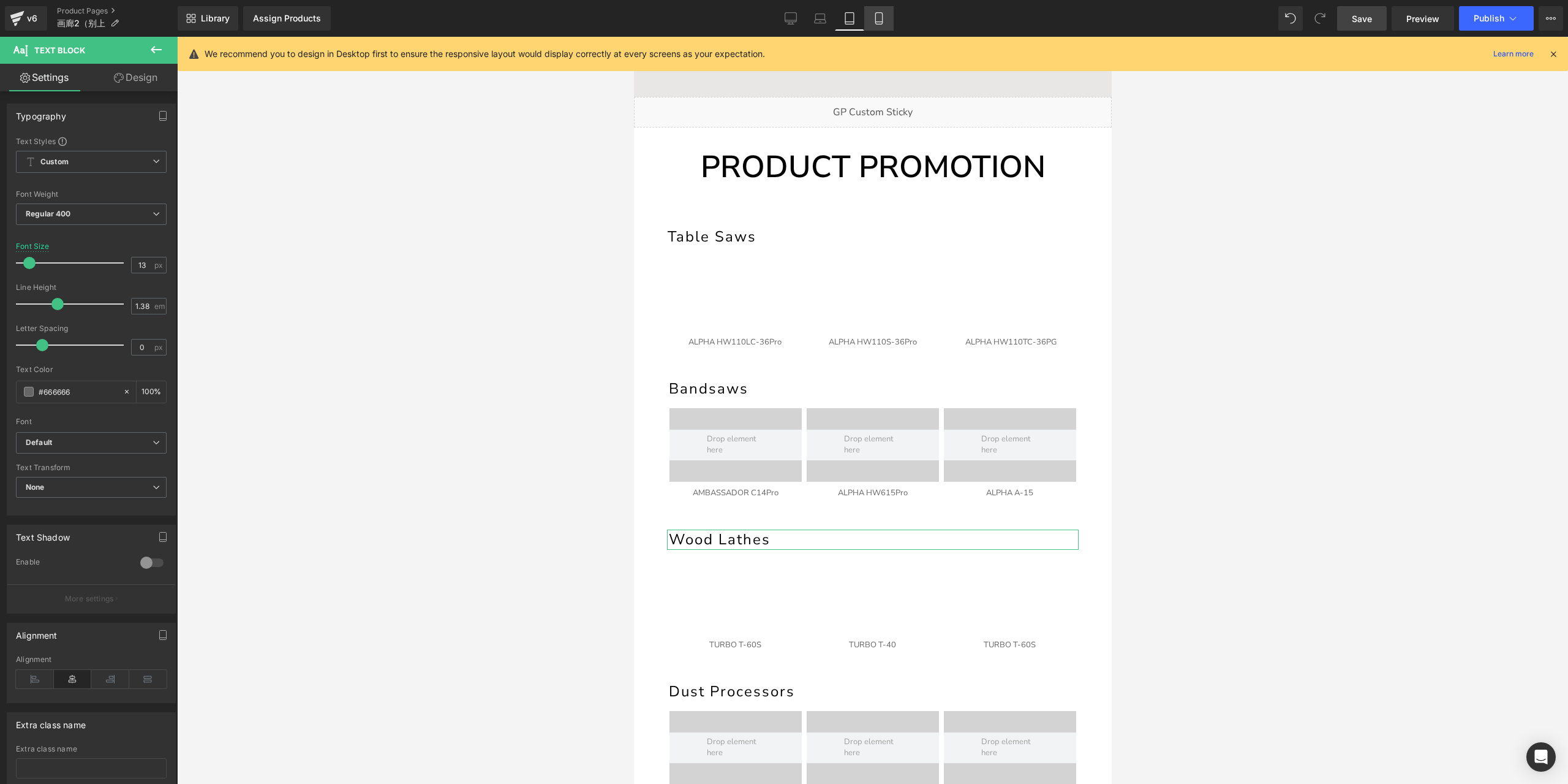
click at [878, 15] on icon at bounding box center [879, 19] width 12 height 12
type input "10"
type input "100"
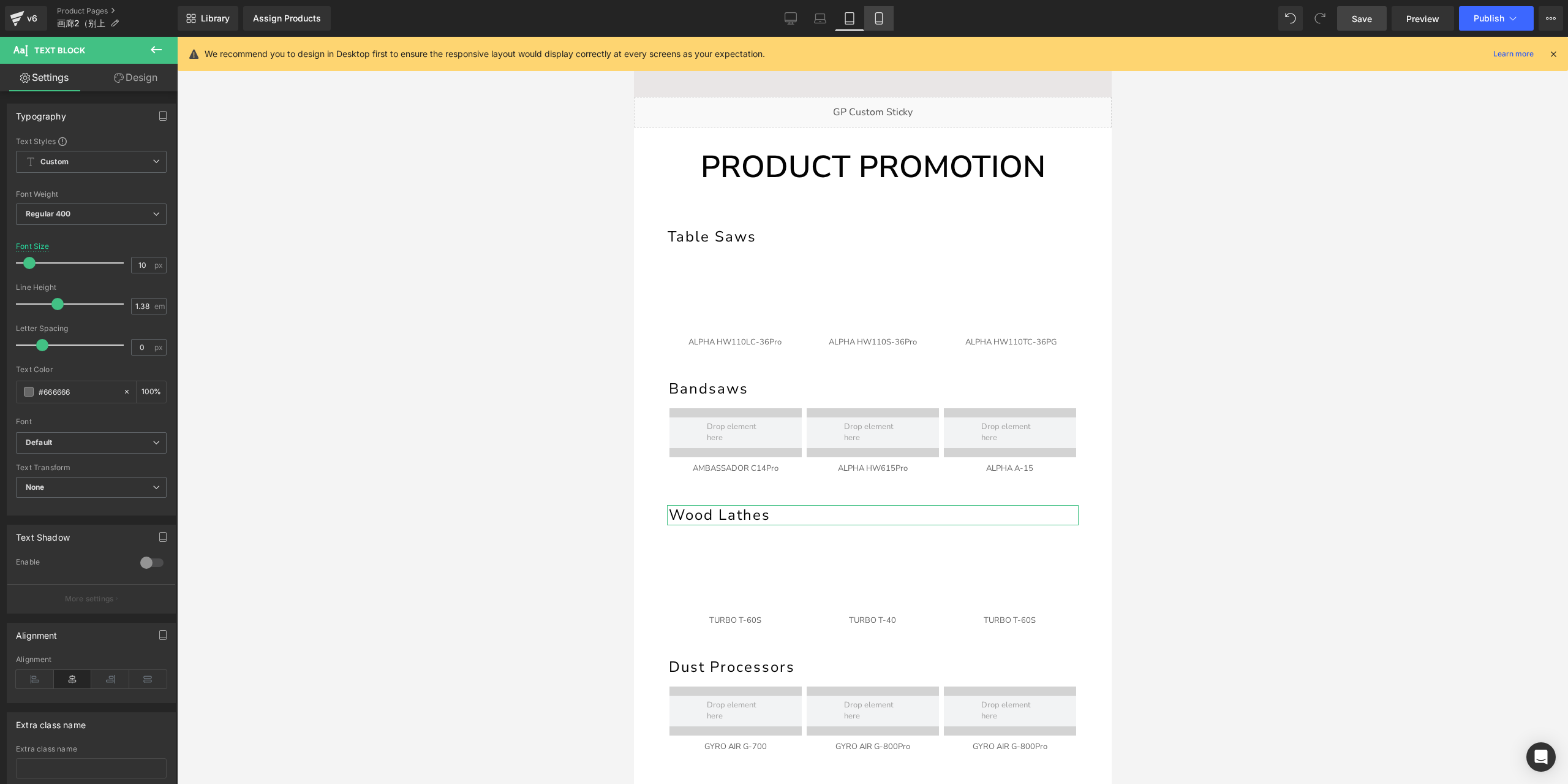
scroll to position [0, 0]
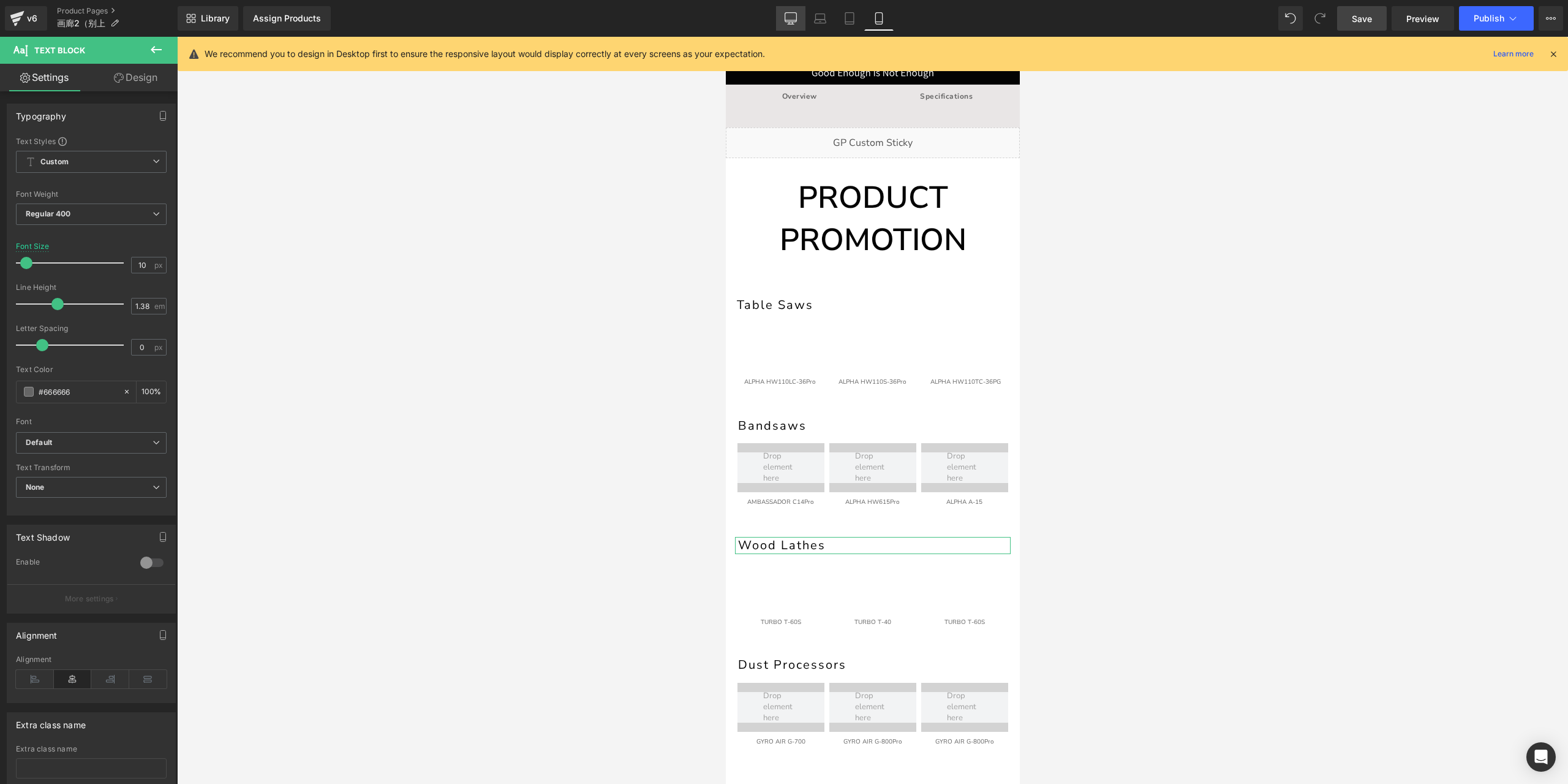
click at [796, 20] on icon at bounding box center [791, 20] width 12 height 0
type input "20"
type input "100"
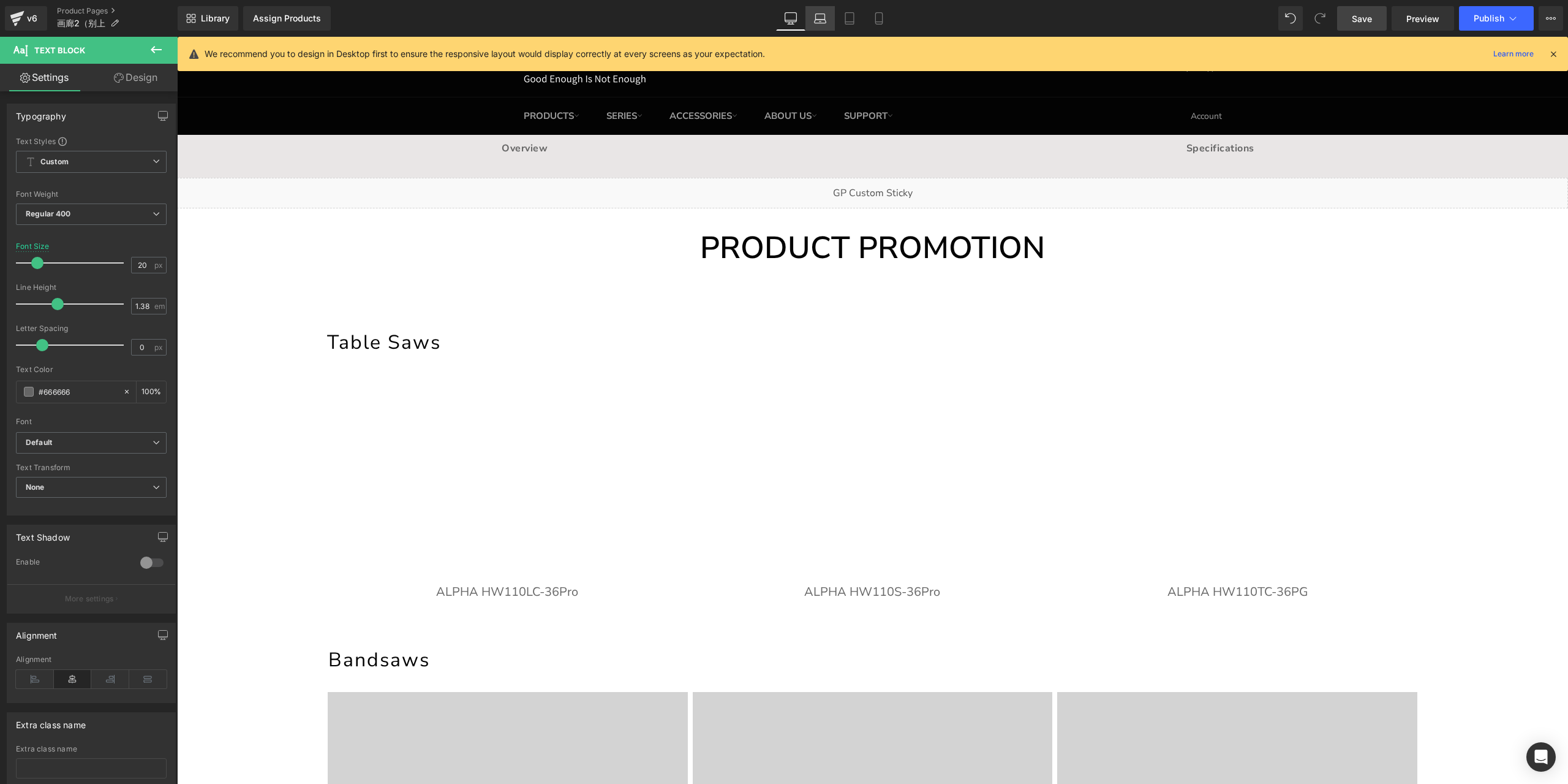
click at [810, 23] on link "Laptop" at bounding box center [820, 19] width 29 height 25
type input "15"
type input "100"
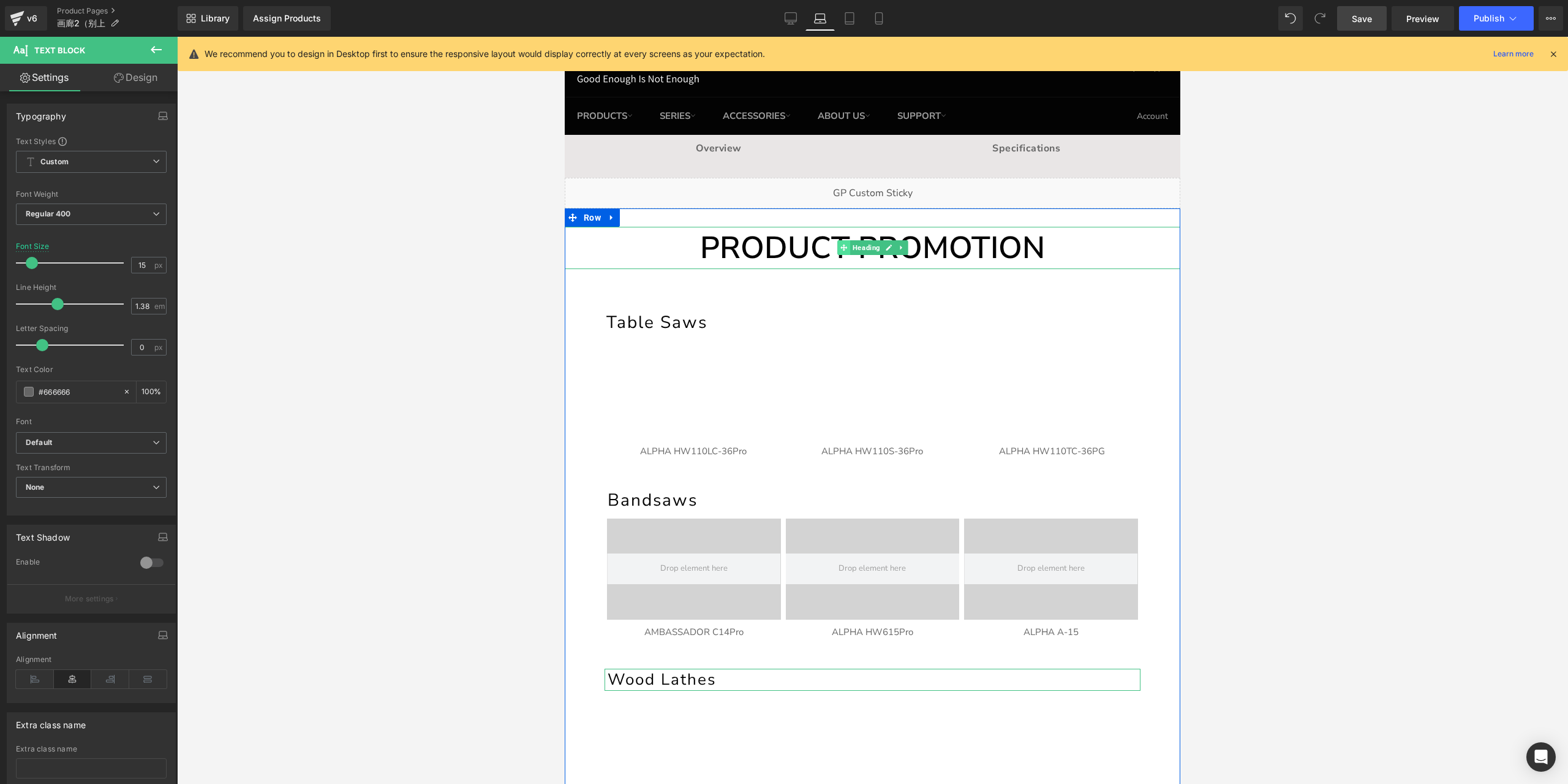
click at [840, 251] on icon at bounding box center [844, 247] width 7 height 7
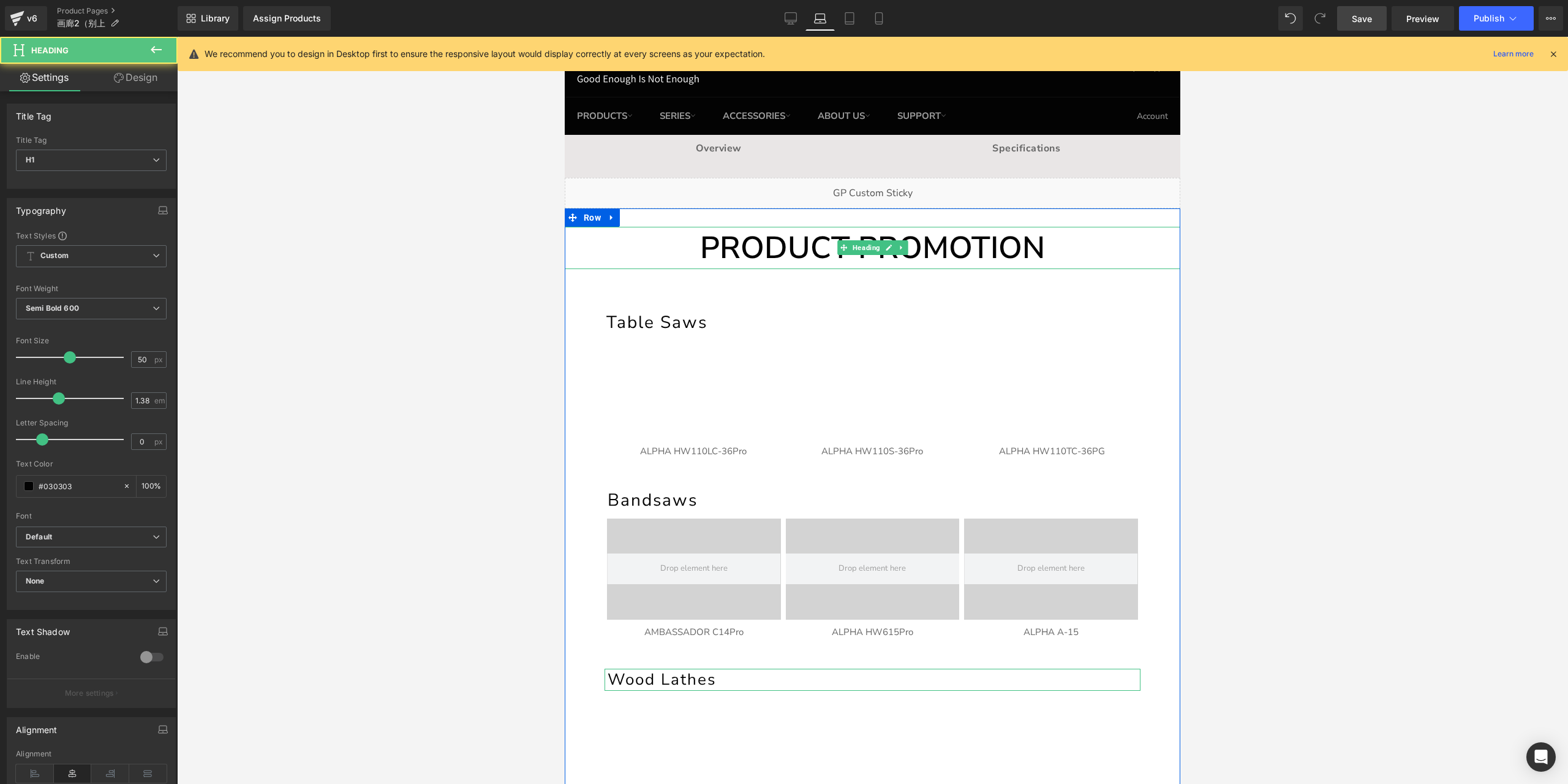
click at [809, 244] on h1 "PRODUCT PROMOTION" at bounding box center [872, 248] width 615 height 43
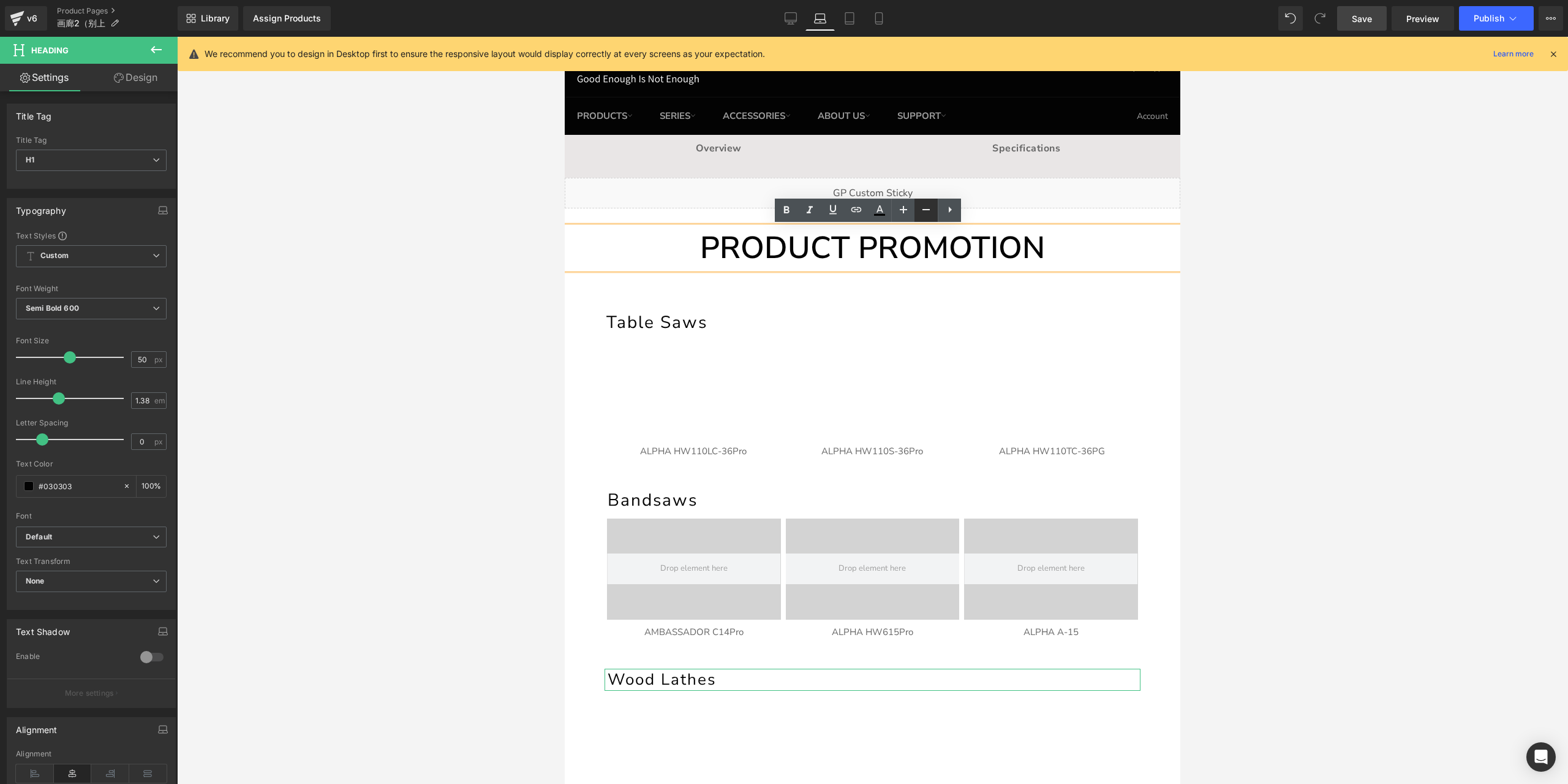
click at [927, 206] on icon at bounding box center [926, 209] width 15 height 15
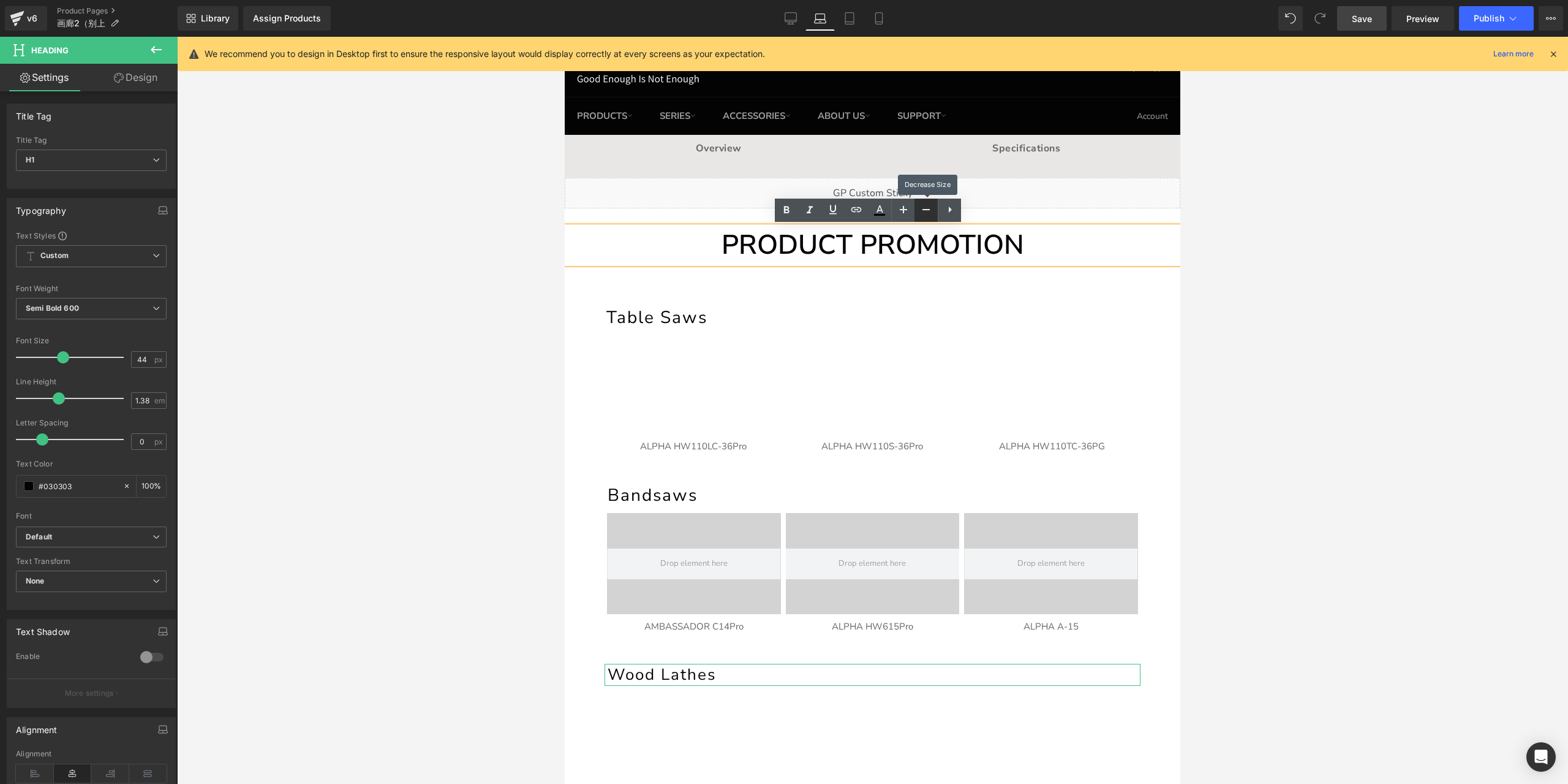
click at [927, 206] on icon at bounding box center [926, 209] width 15 height 15
type input "40"
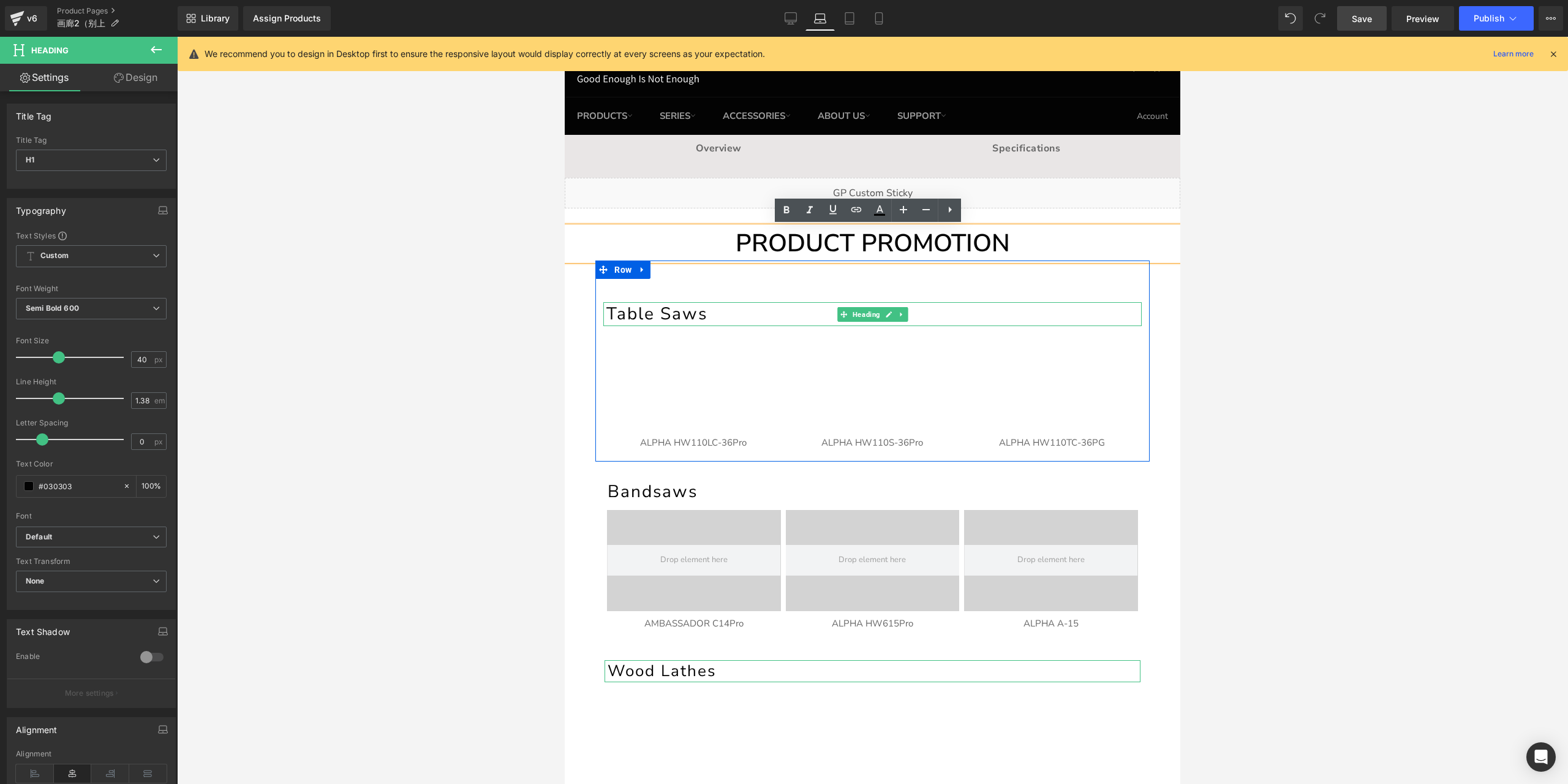
click at [696, 315] on h1 "Table Saws" at bounding box center [874, 314] width 536 height 24
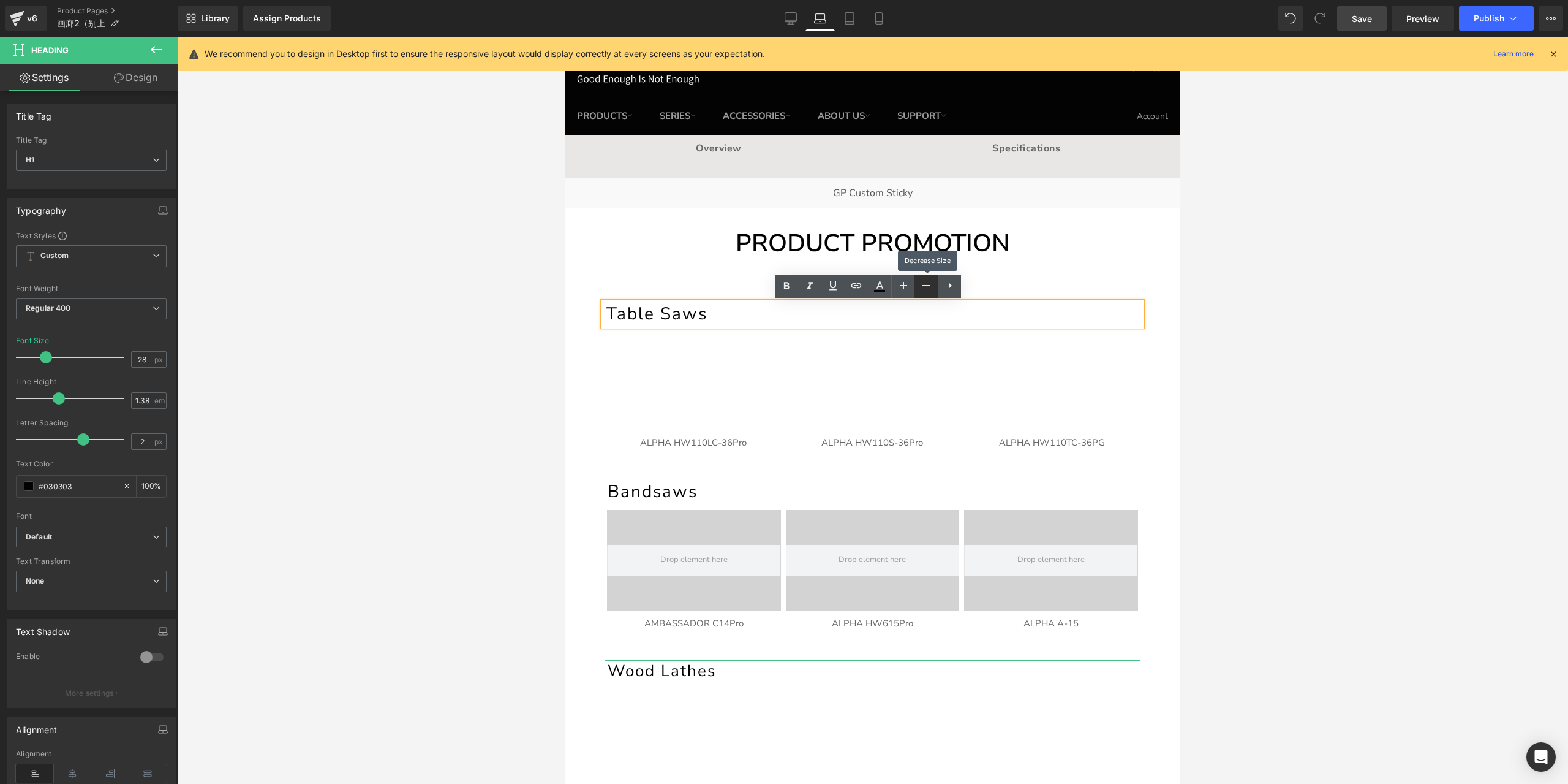
click at [922, 283] on icon at bounding box center [926, 285] width 15 height 15
type input "26"
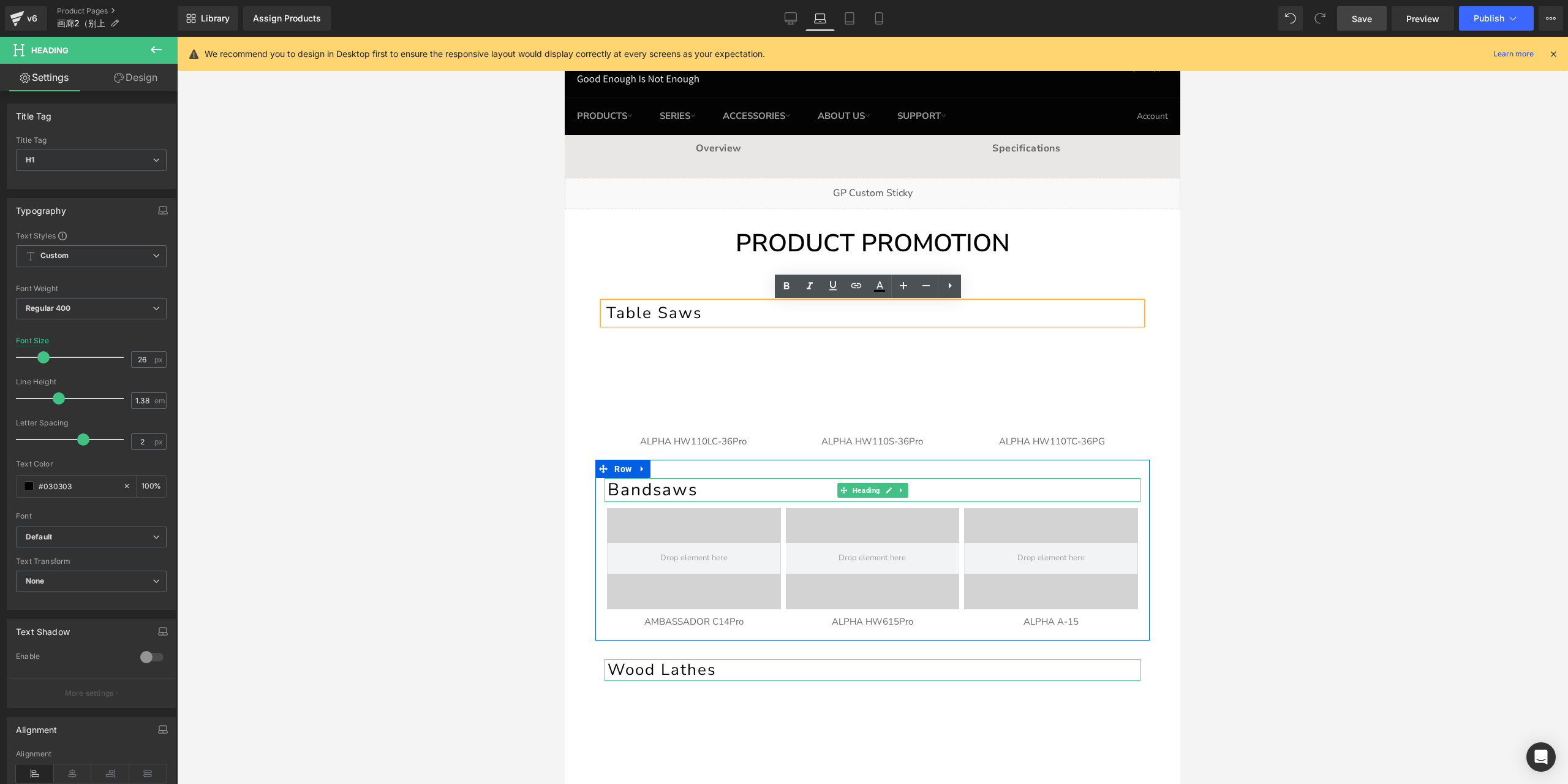
click at [711, 496] on h1 "Bandsaws" at bounding box center [874, 490] width 533 height 24
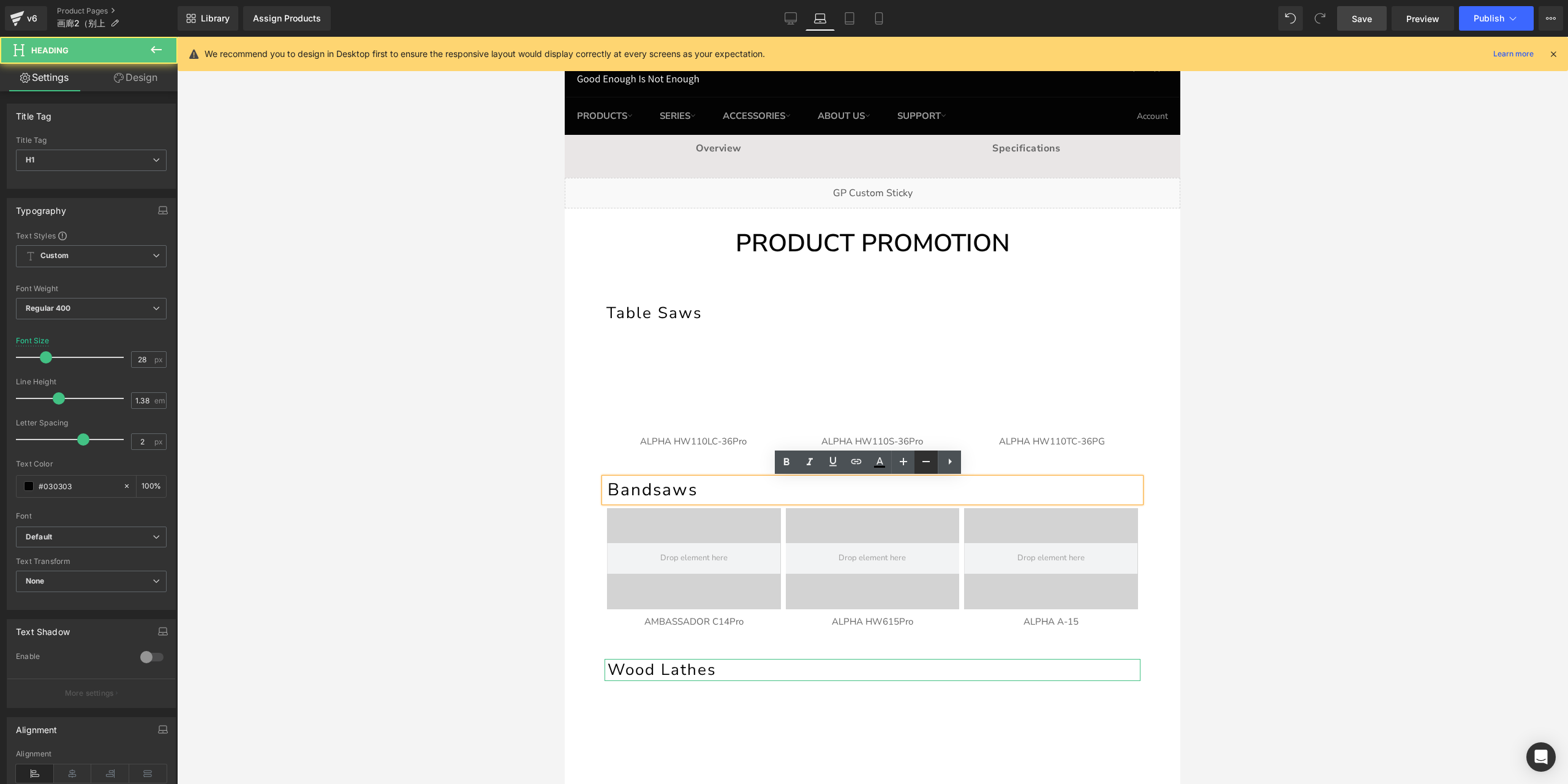
click at [933, 462] on icon at bounding box center [926, 462] width 15 height 15
type input "26"
click at [743, 668] on h1 "Wood Lathes" at bounding box center [874, 668] width 533 height 22
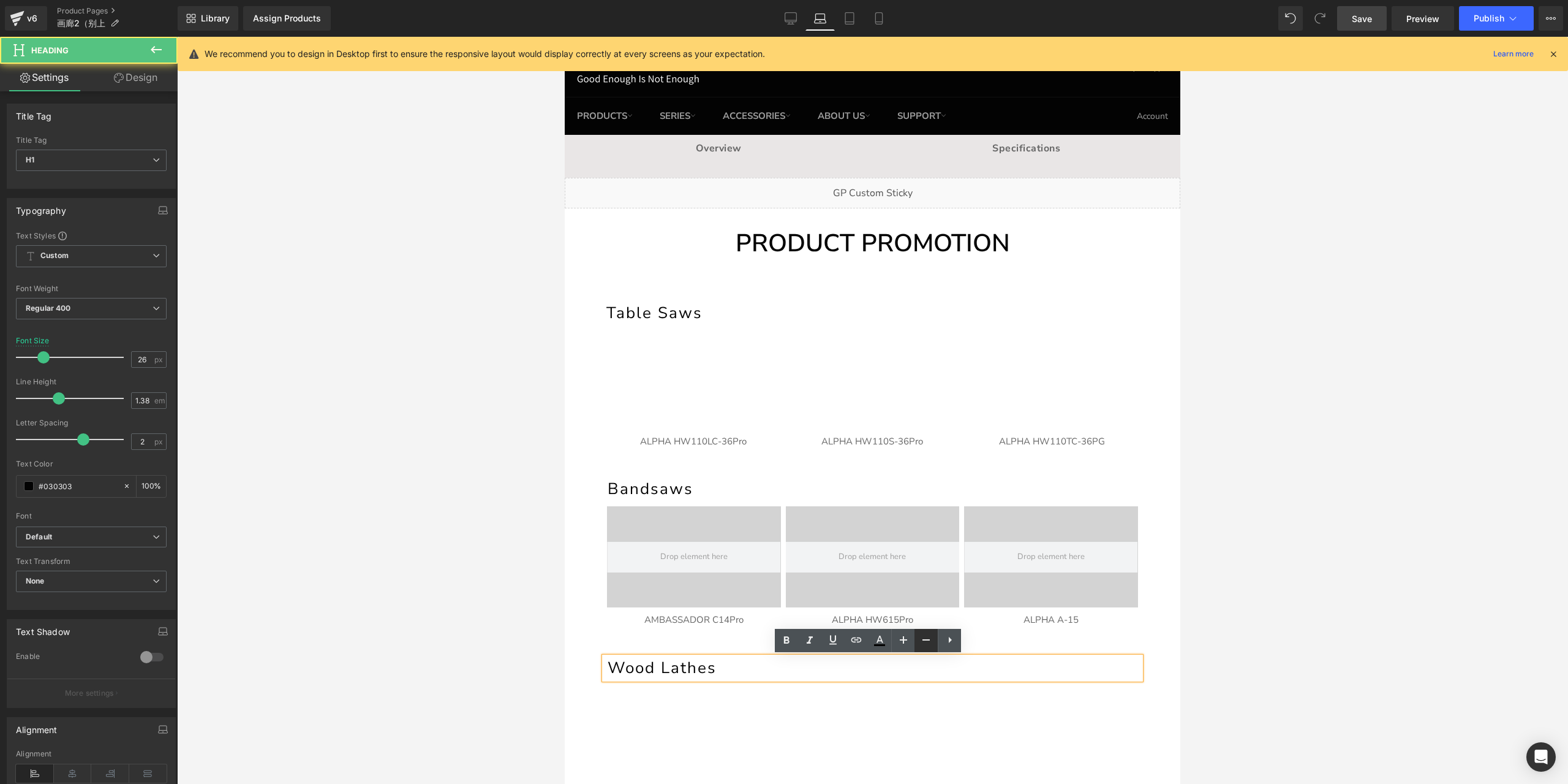
click at [925, 640] on icon at bounding box center [926, 640] width 7 height 1
type input "24"
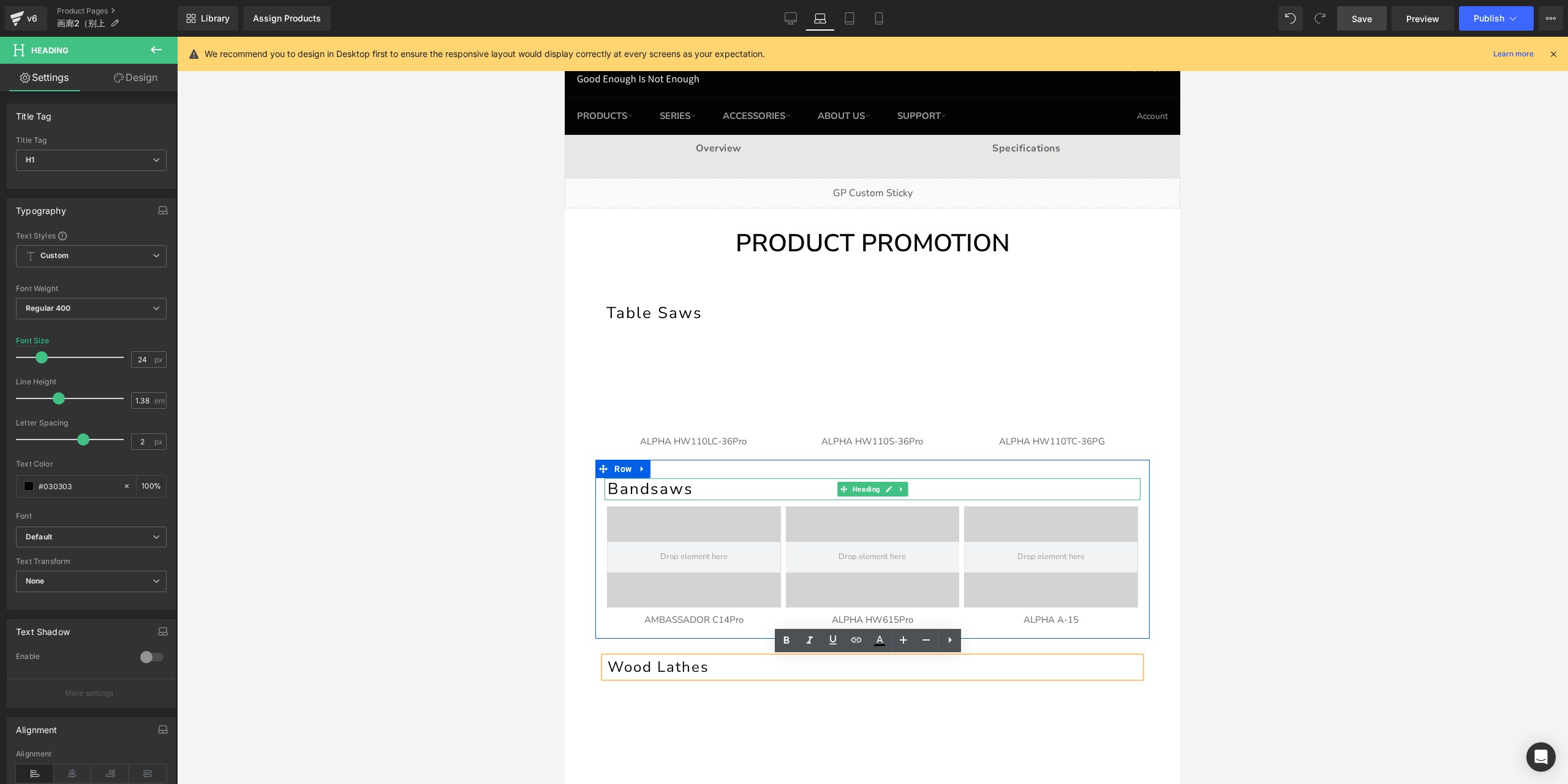
click at [705, 486] on h1 "Bandsaws" at bounding box center [874, 489] width 533 height 22
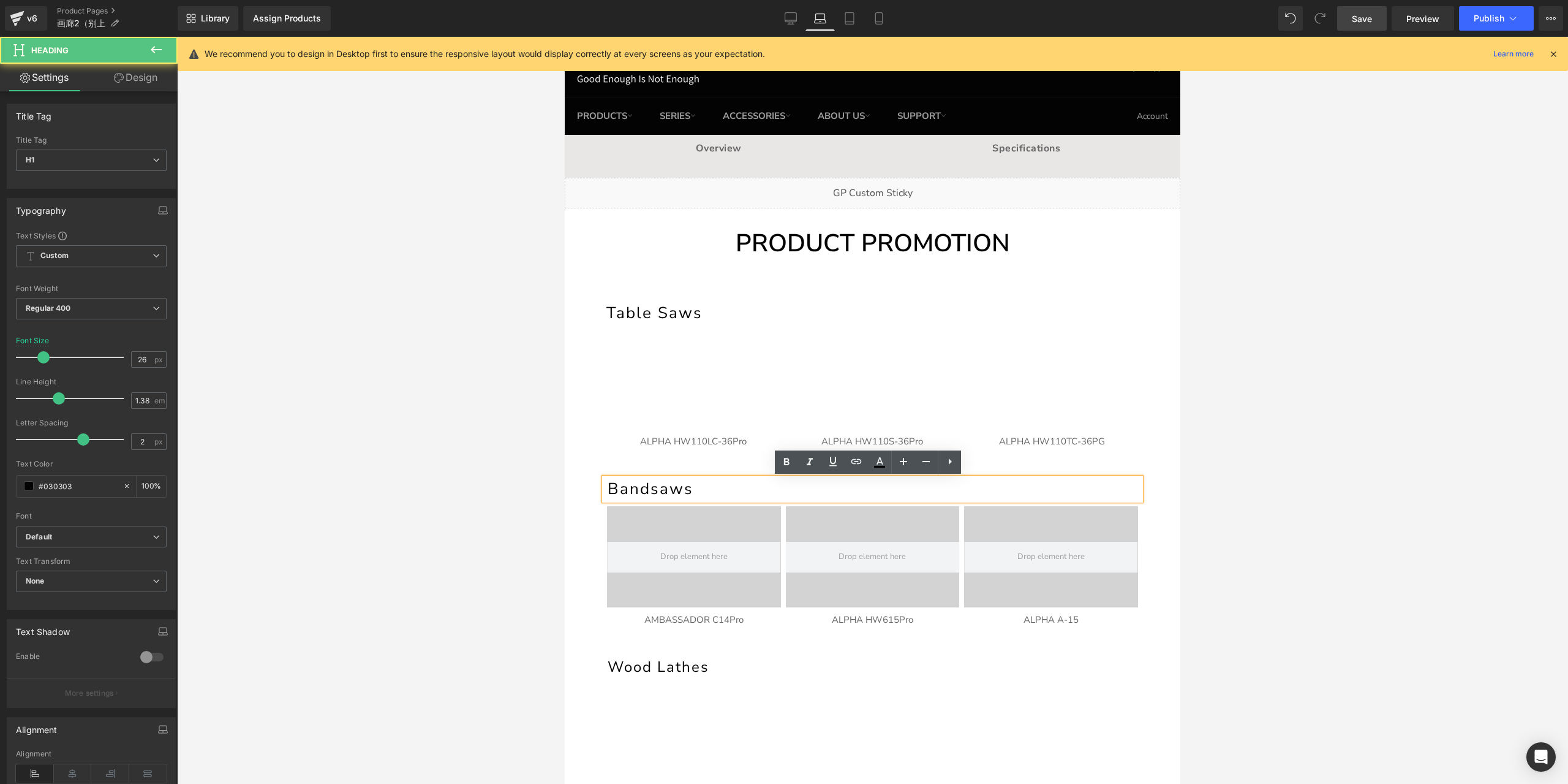
scroll to position [245, 0]
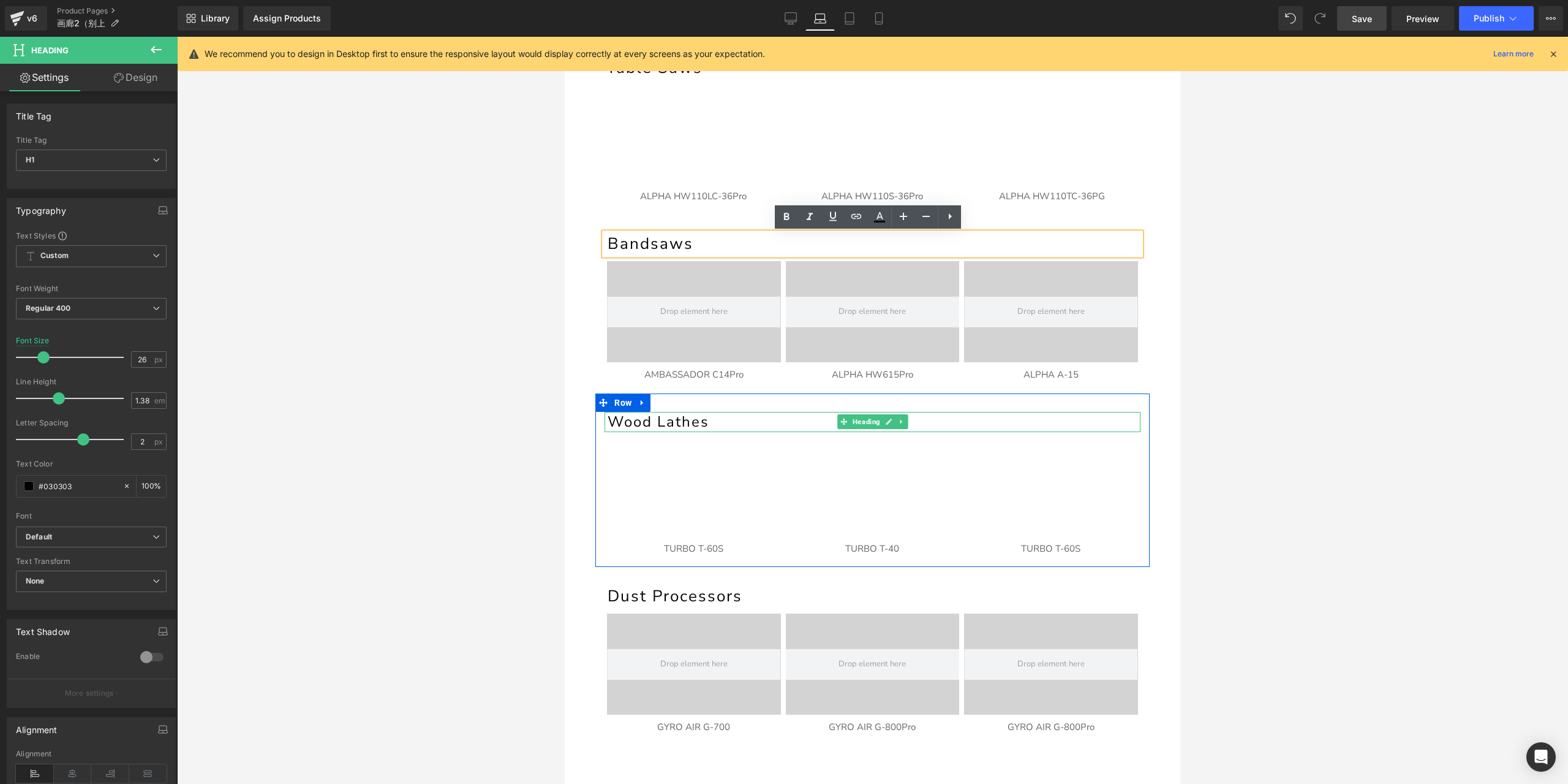
click at [709, 423] on h1 "Wood Lathes" at bounding box center [874, 422] width 533 height 20
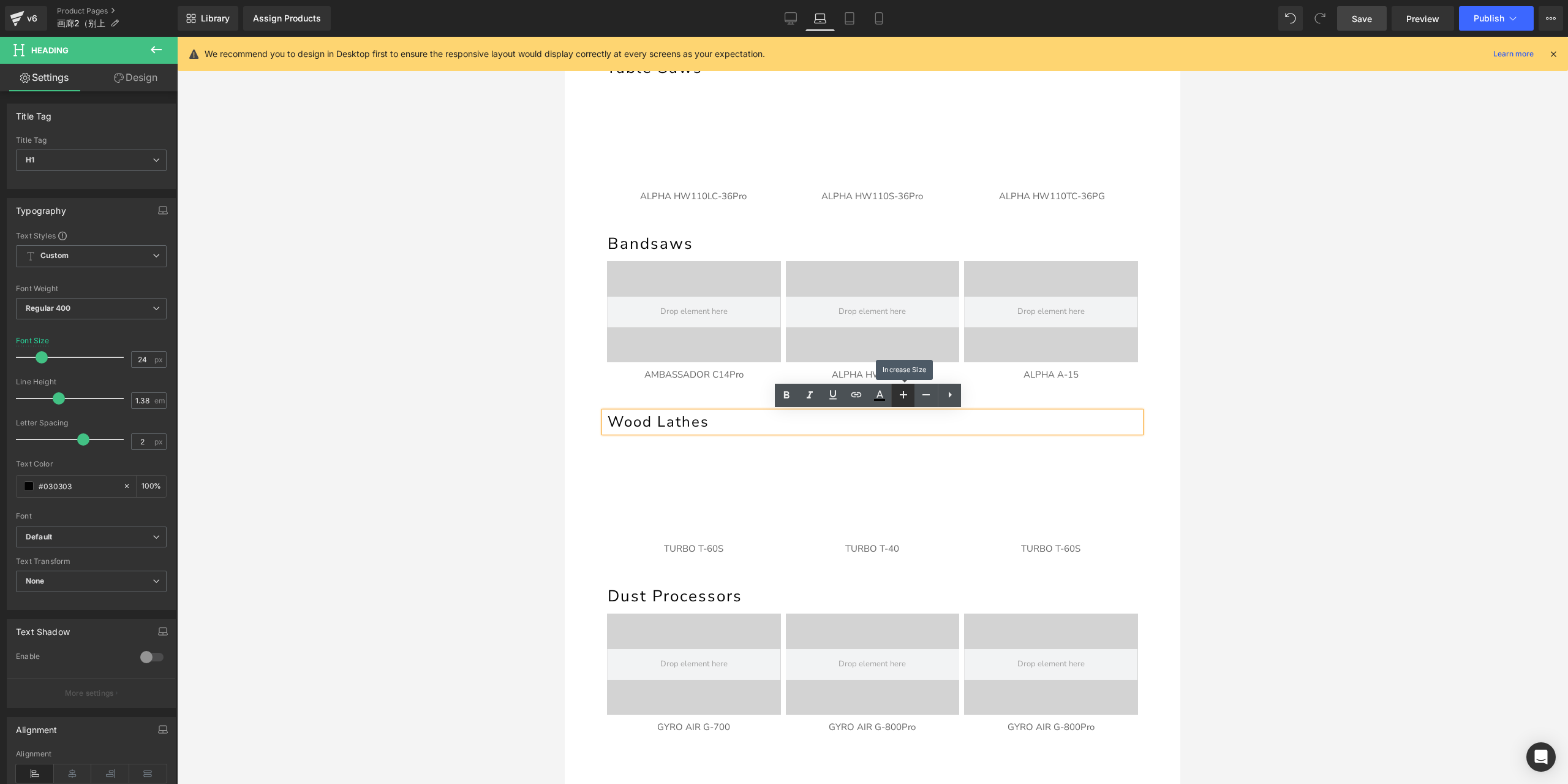
click at [901, 396] on icon at bounding box center [903, 394] width 15 height 15
type input "26"
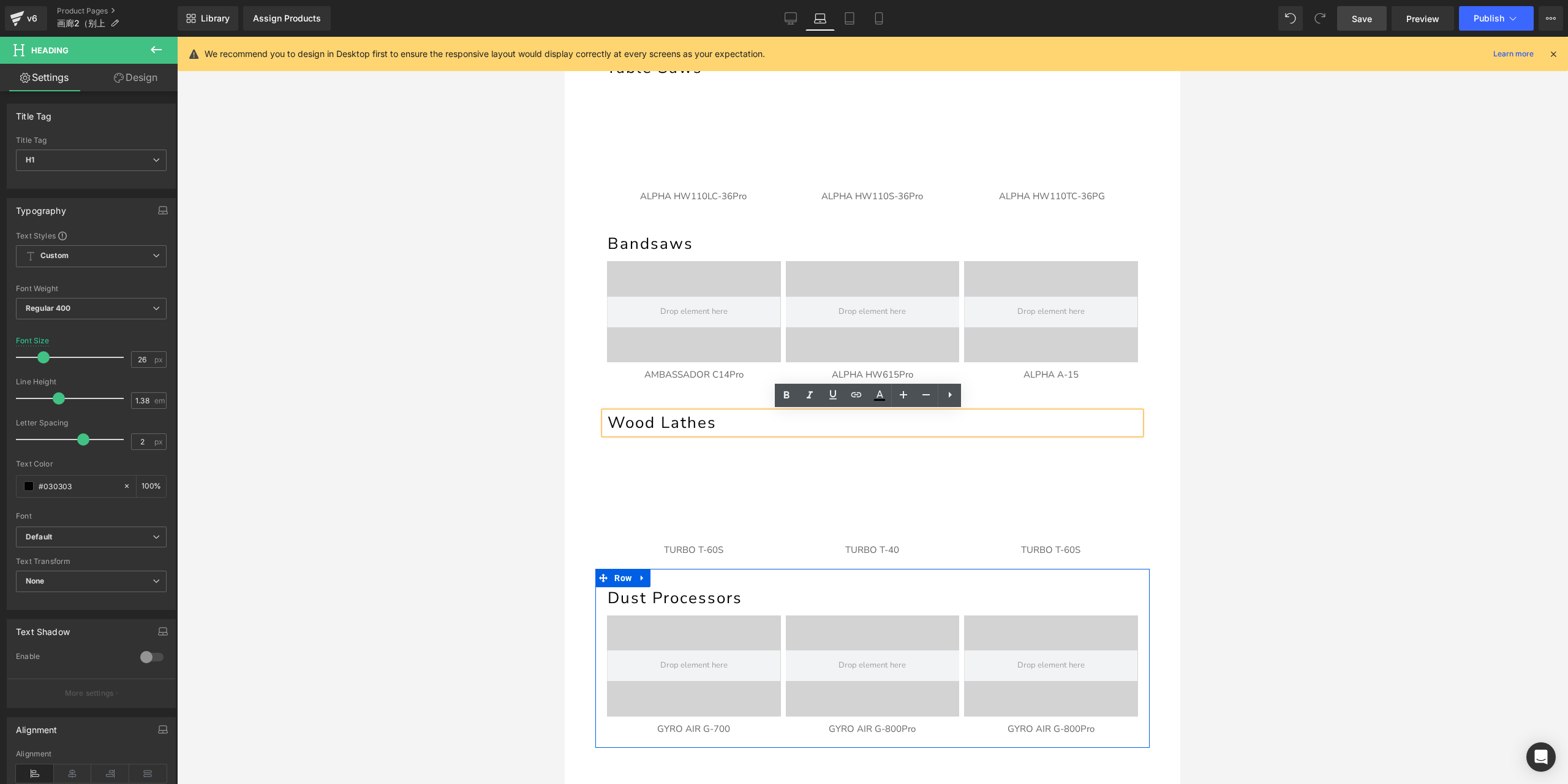
click at [754, 603] on h1 "Dust Processors" at bounding box center [874, 598] width 533 height 22
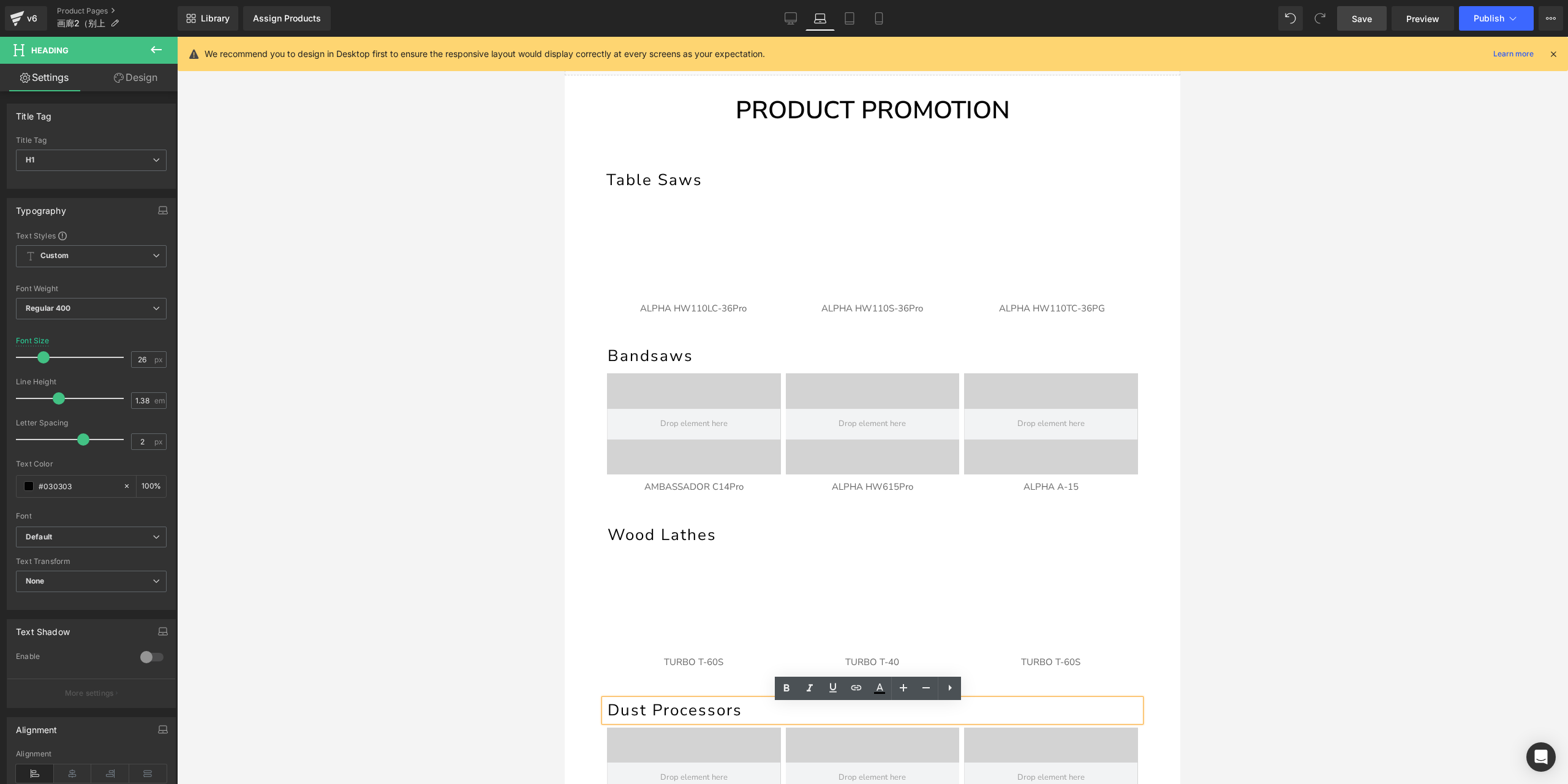
scroll to position [122, 0]
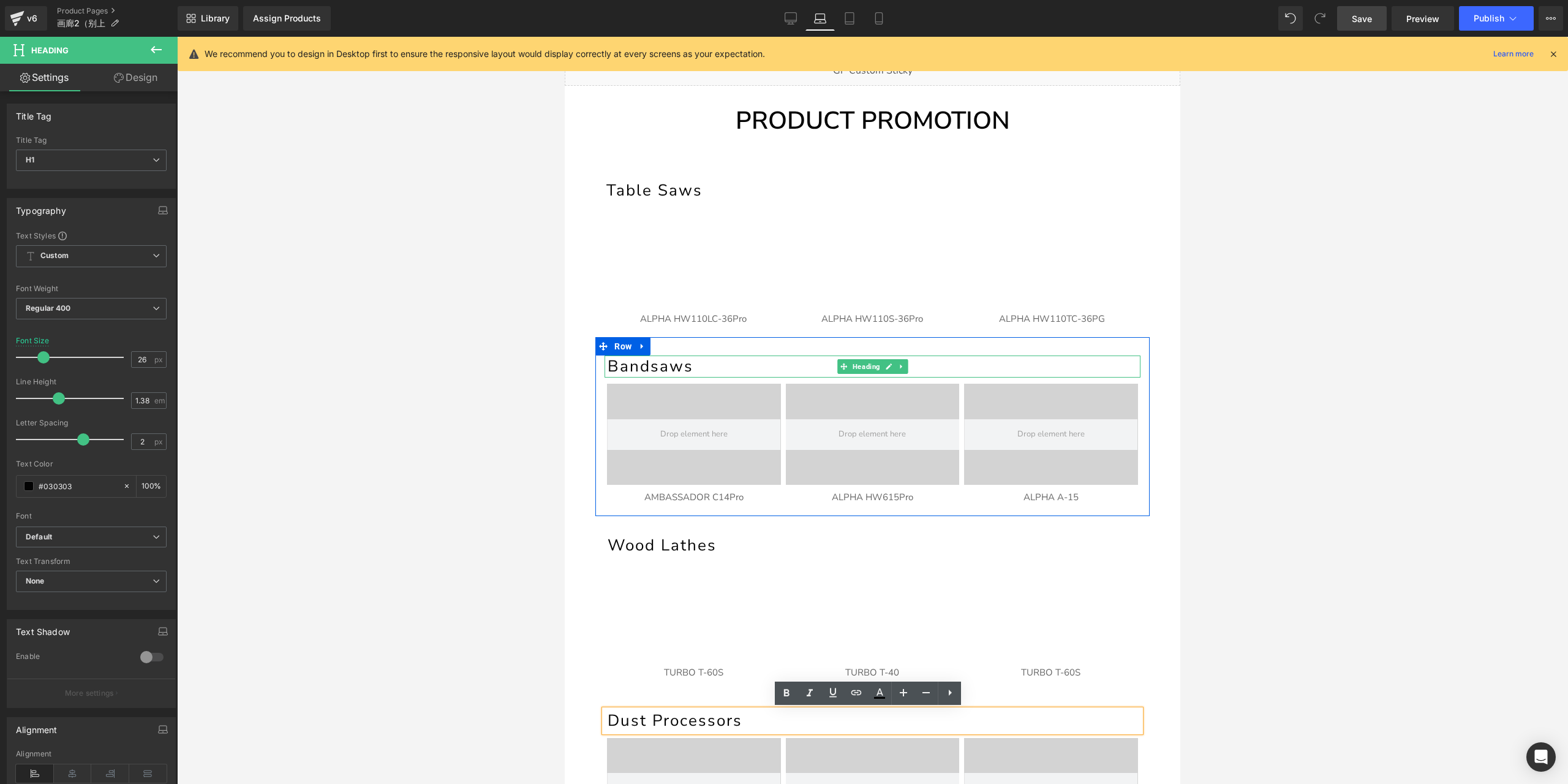
click at [701, 371] on h1 "Bandsaws" at bounding box center [874, 366] width 533 height 22
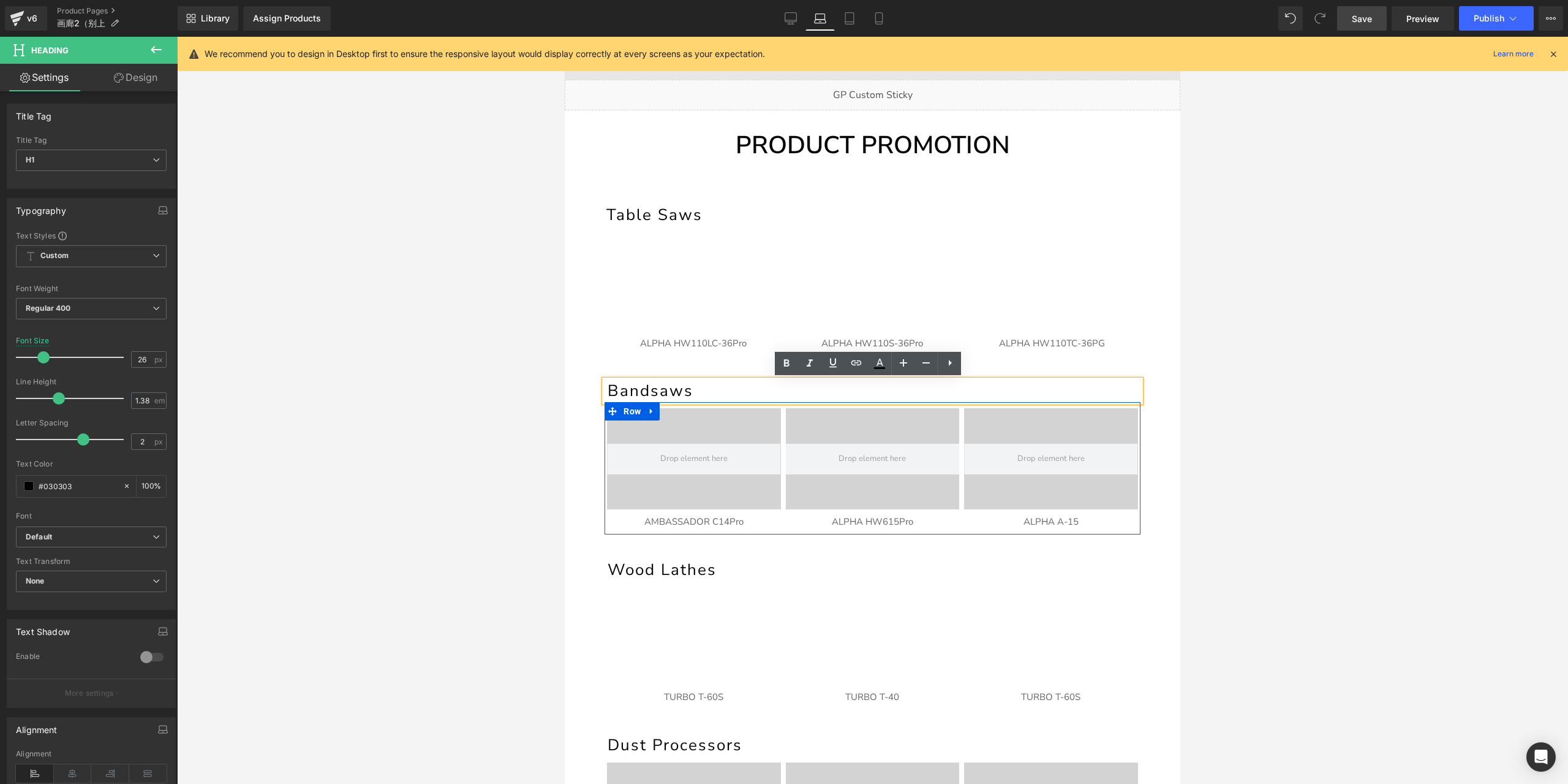
scroll to position [0, 0]
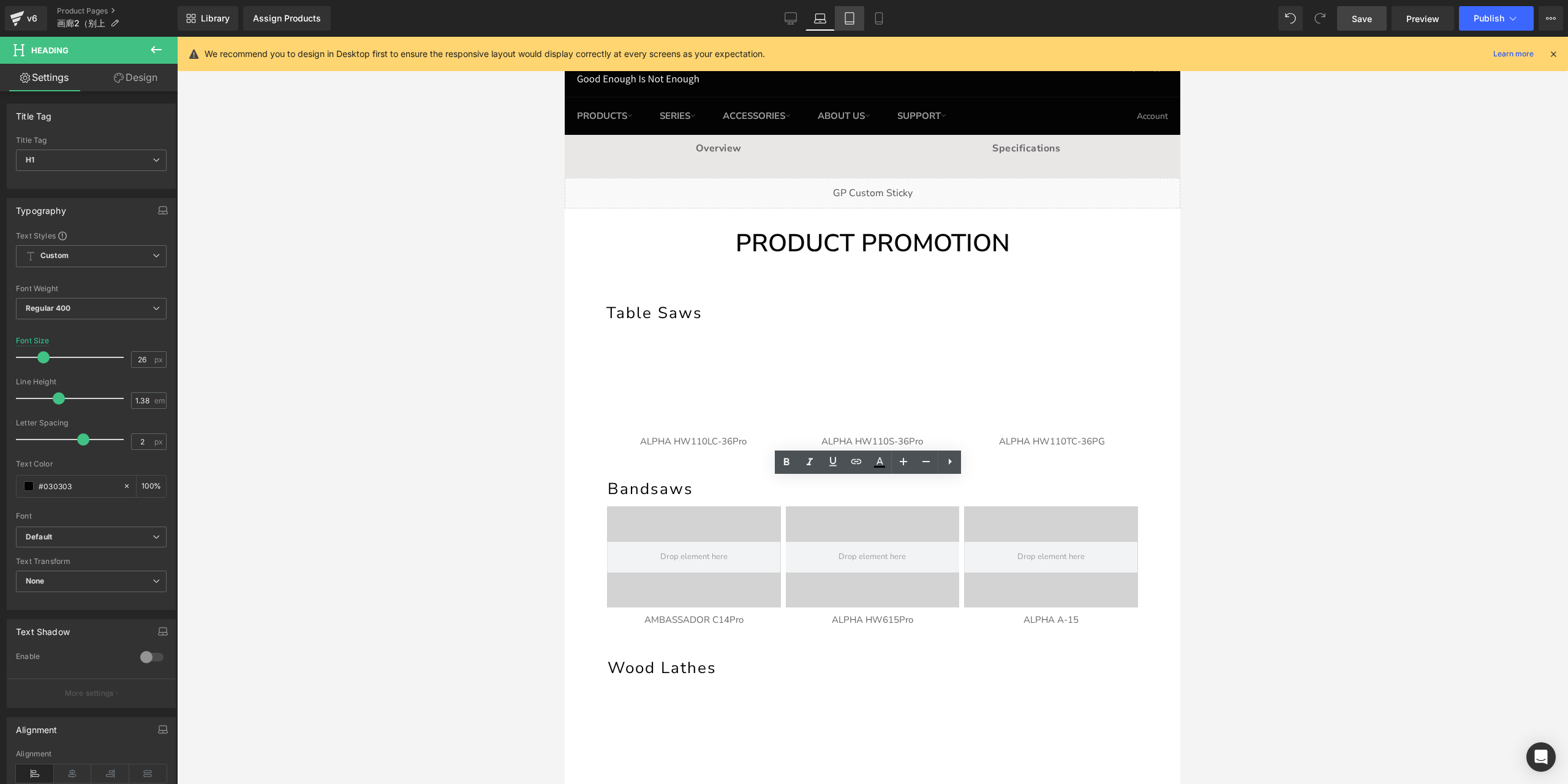
click at [850, 28] on link "Tablet" at bounding box center [849, 19] width 29 height 25
type input "24"
type input "100"
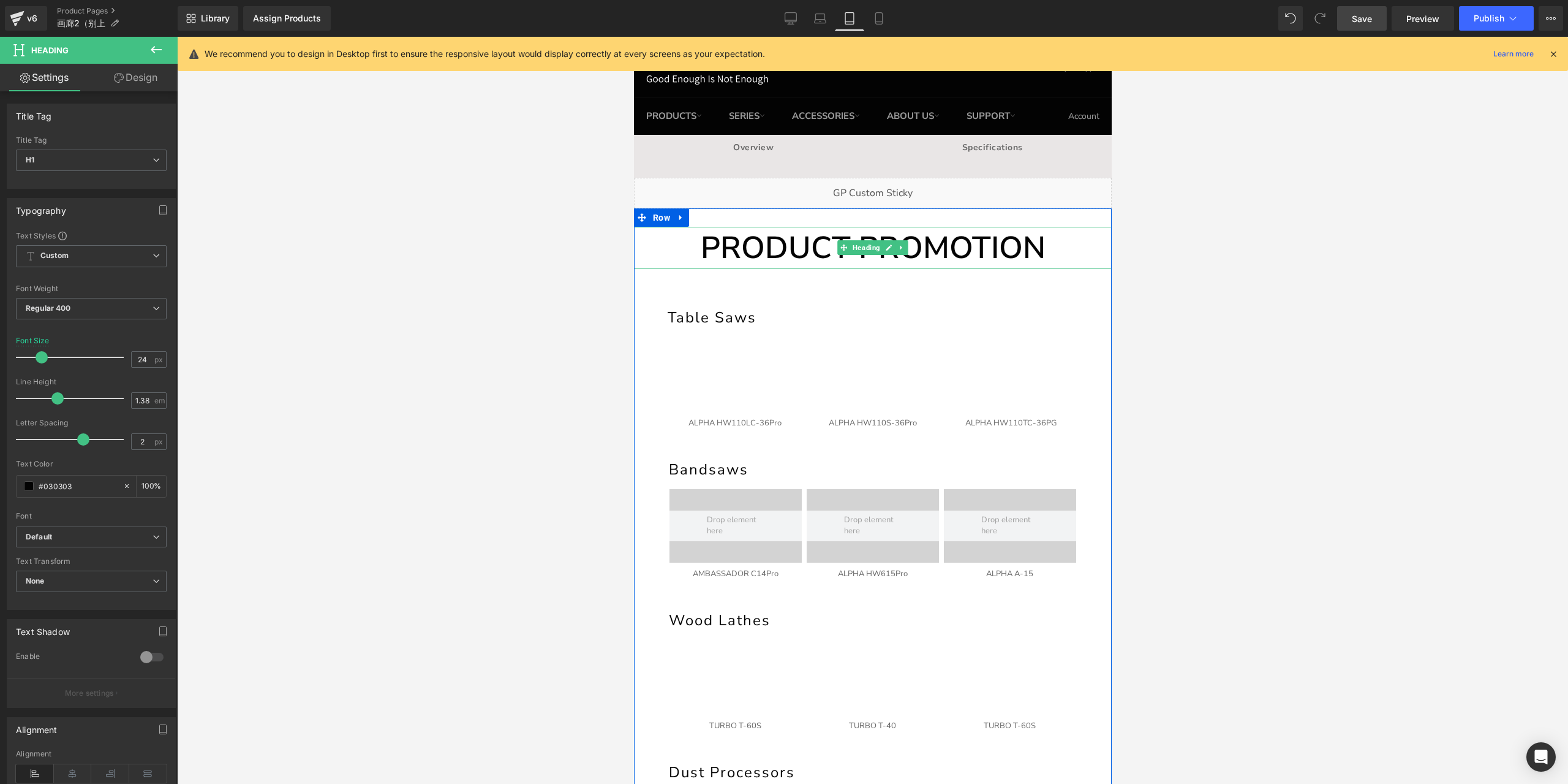
click at [810, 245] on h1 "PRODUCT PROMOTION" at bounding box center [872, 248] width 478 height 43
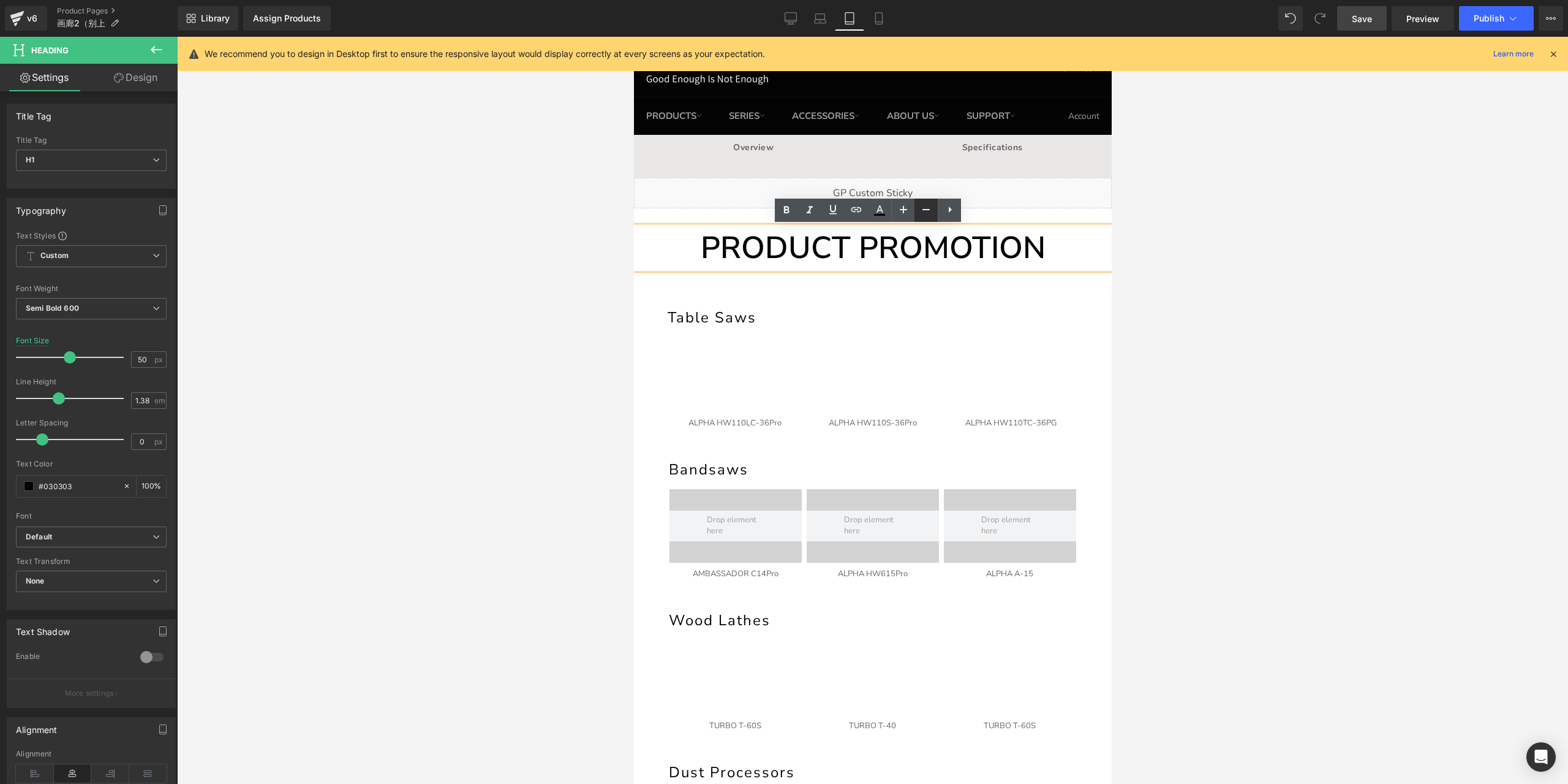
click at [919, 213] on icon at bounding box center [926, 209] width 15 height 15
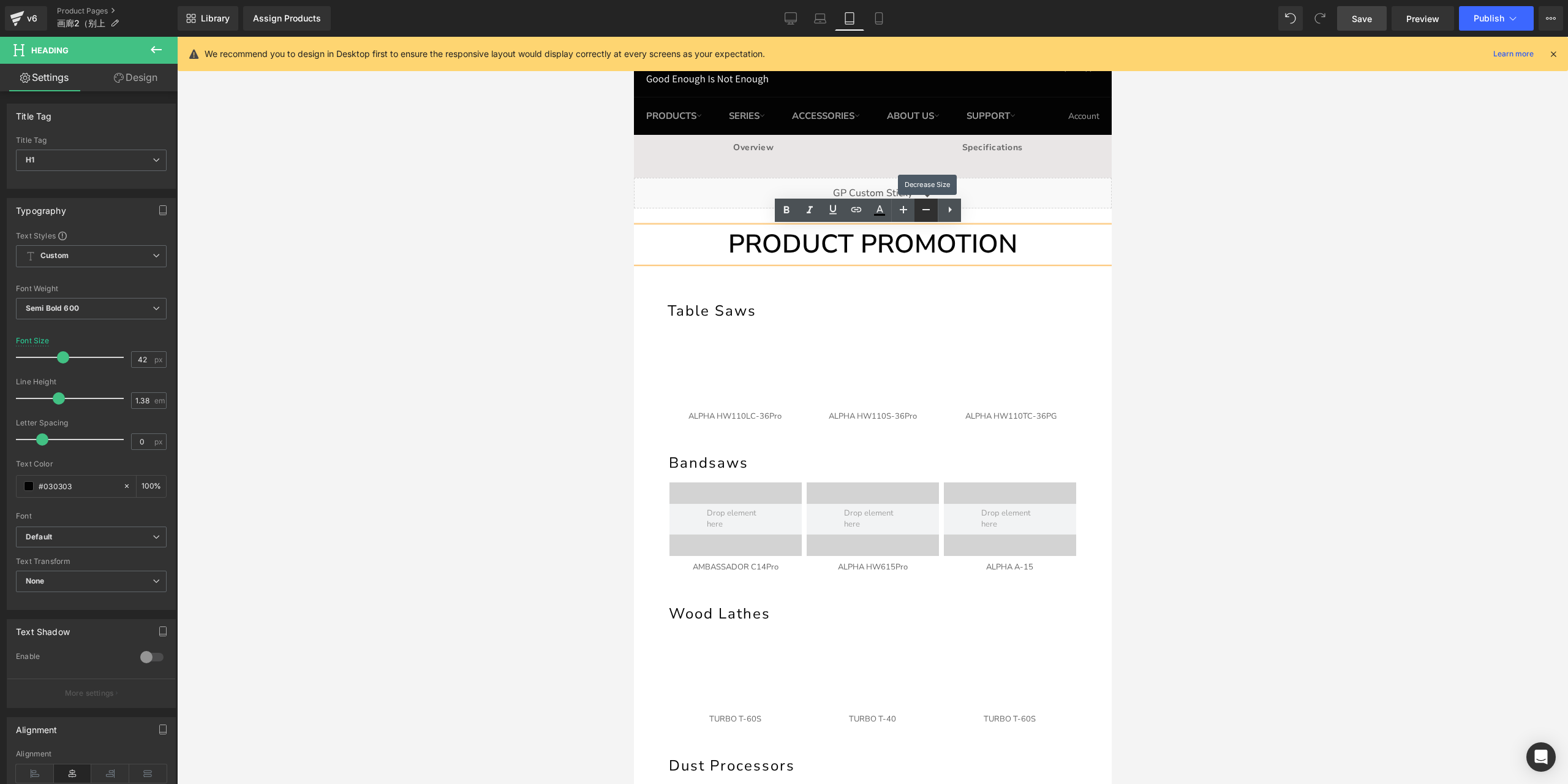
click at [919, 213] on icon at bounding box center [926, 209] width 15 height 15
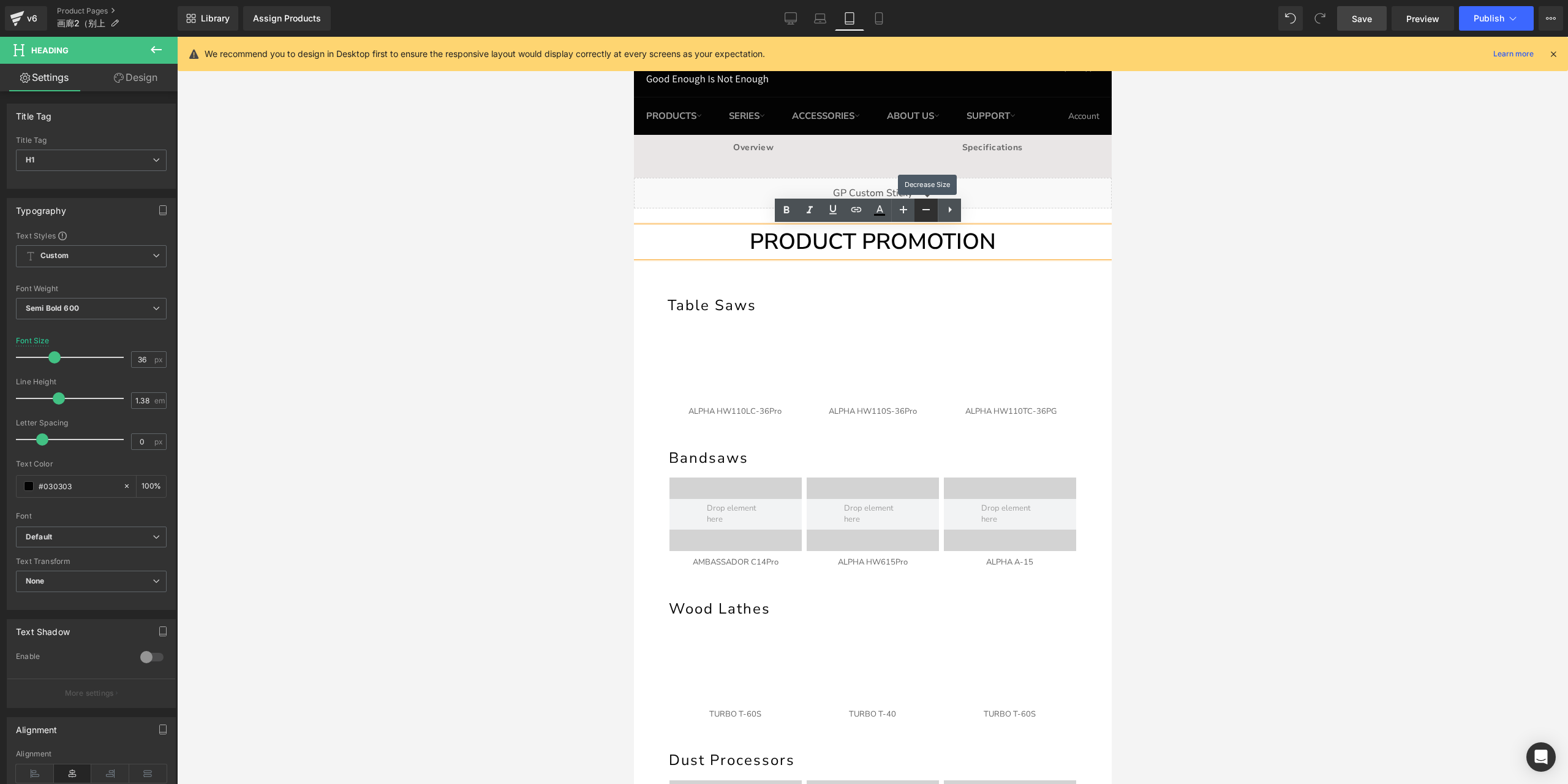
click at [919, 213] on icon at bounding box center [926, 209] width 15 height 15
type input "34"
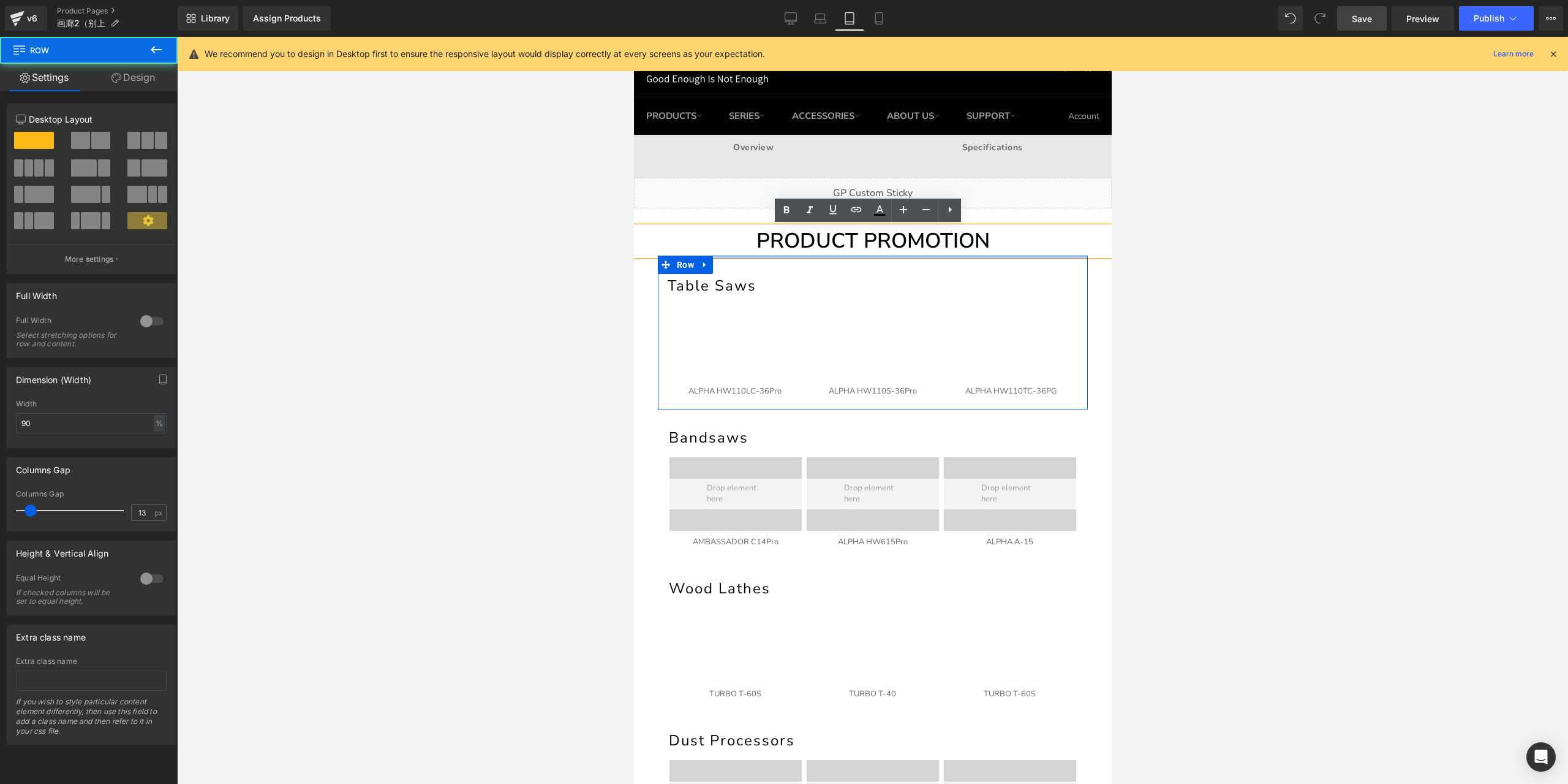
drag, startPoint x: 823, startPoint y: 265, endPoint x: 827, endPoint y: 234, distance: 31.3
click at [827, 234] on div "PRODUCT PROMOTION Heading Heading Table Saws Heading Youtube ALPHA HW110LC-36Pr…" at bounding box center [872, 545] width 478 height 636
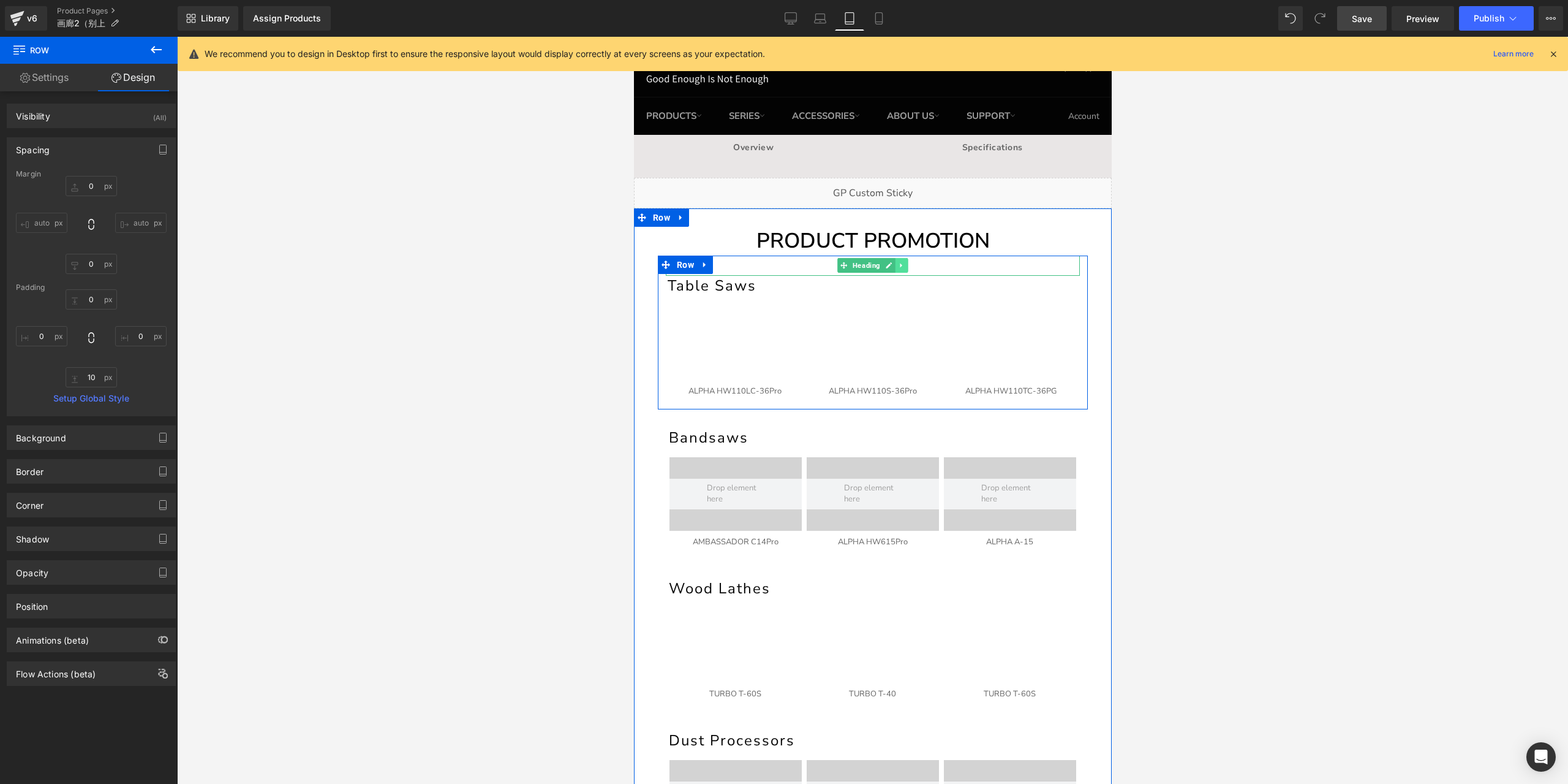
click at [898, 264] on icon at bounding box center [901, 265] width 7 height 7
click at [901, 264] on link at bounding box center [908, 265] width 13 height 15
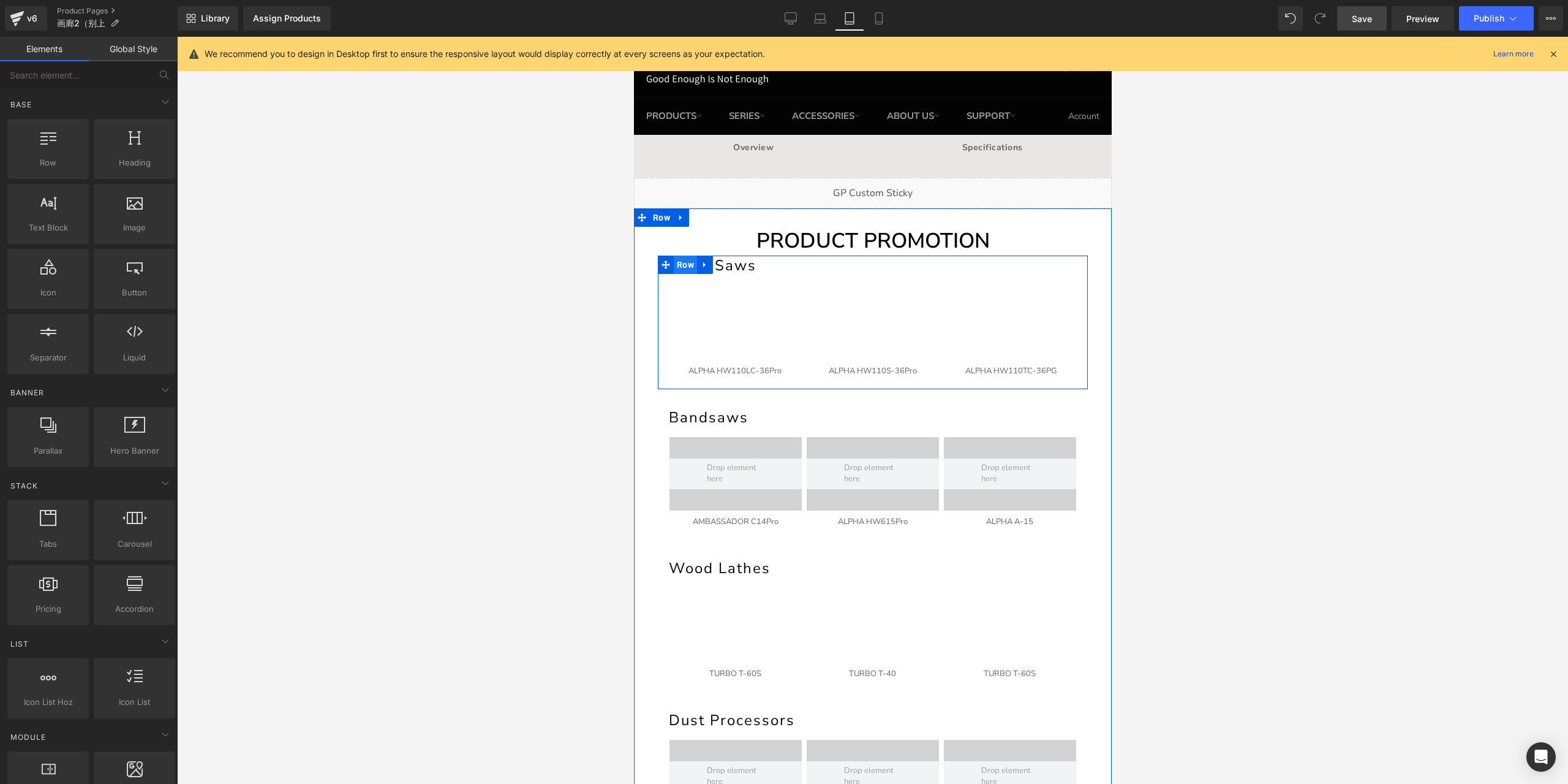
click at [683, 261] on span "Row" at bounding box center [684, 264] width 23 height 19
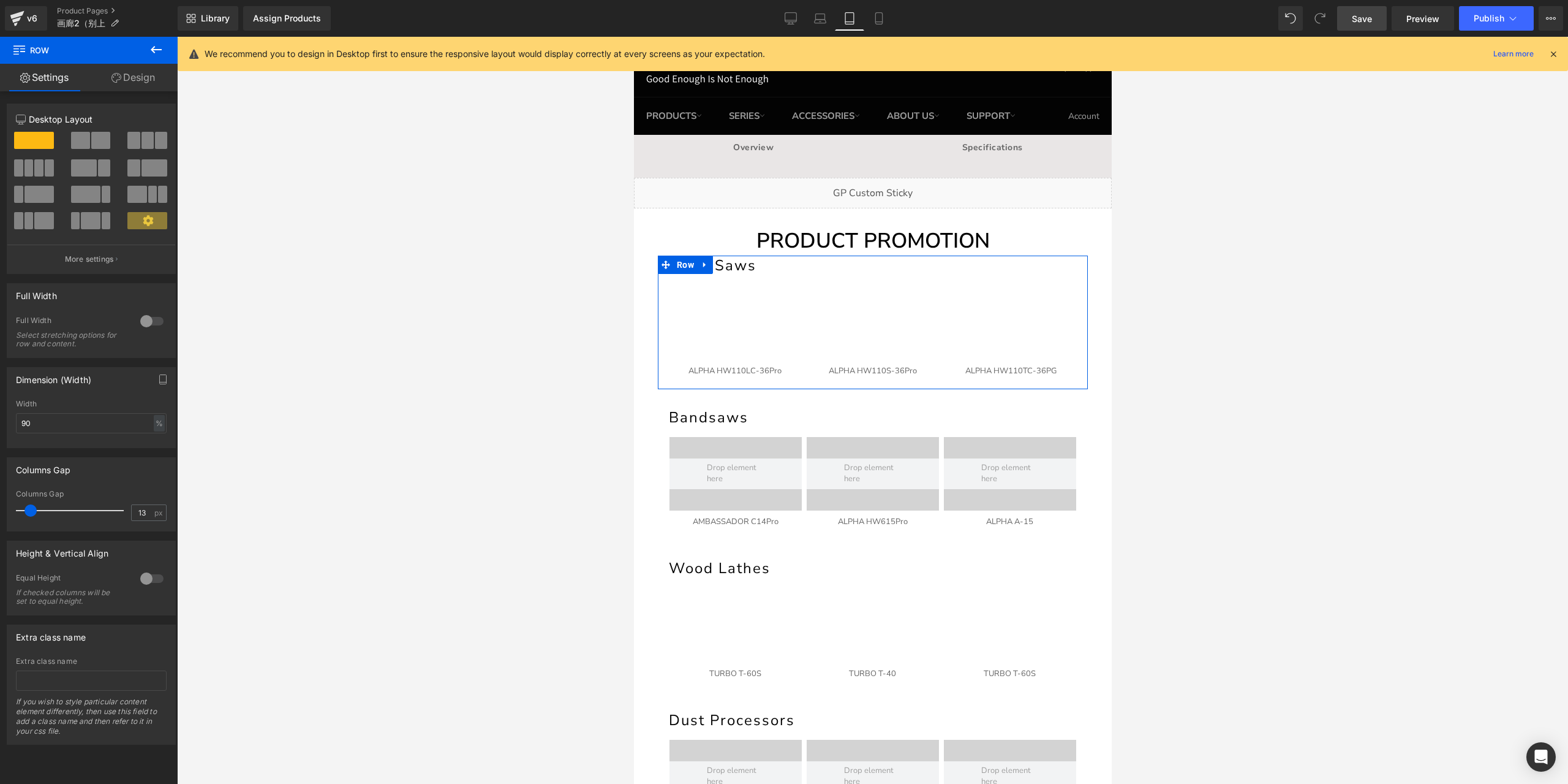
click at [138, 72] on link "Design" at bounding box center [133, 77] width 89 height 27
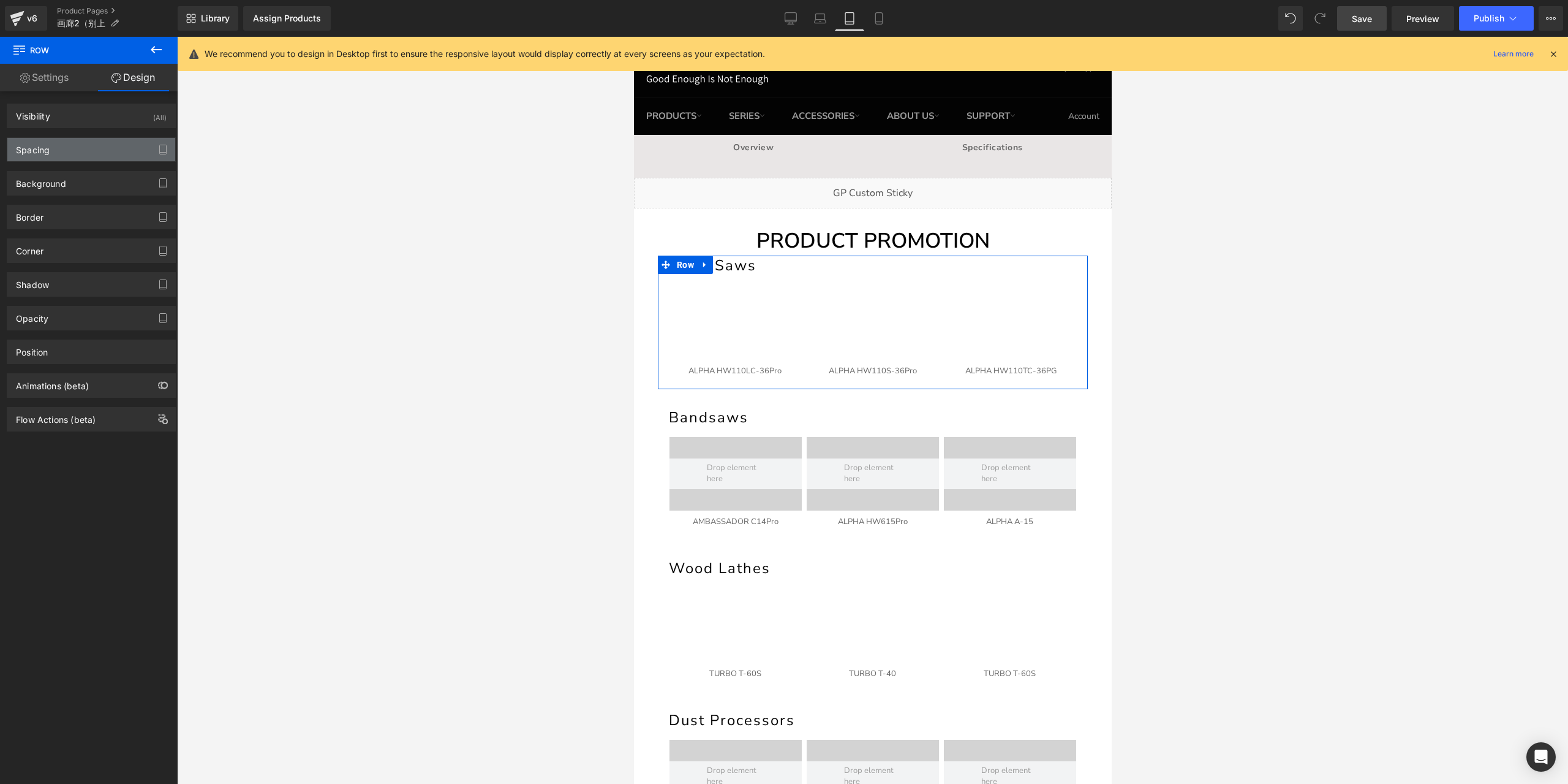
click at [76, 143] on div "Spacing" at bounding box center [91, 150] width 168 height 23
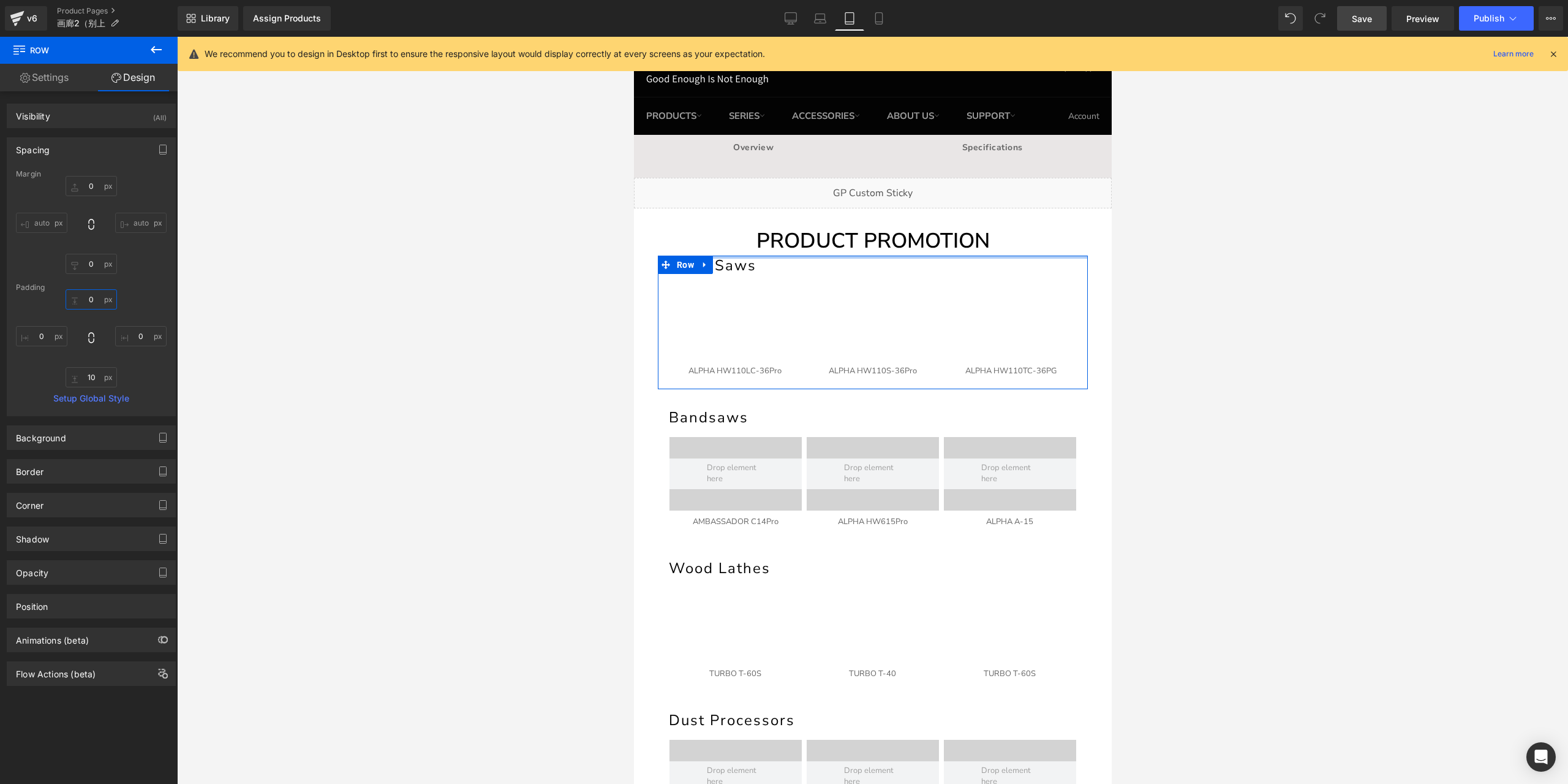
click at [92, 299] on input "0" at bounding box center [91, 299] width 51 height 20
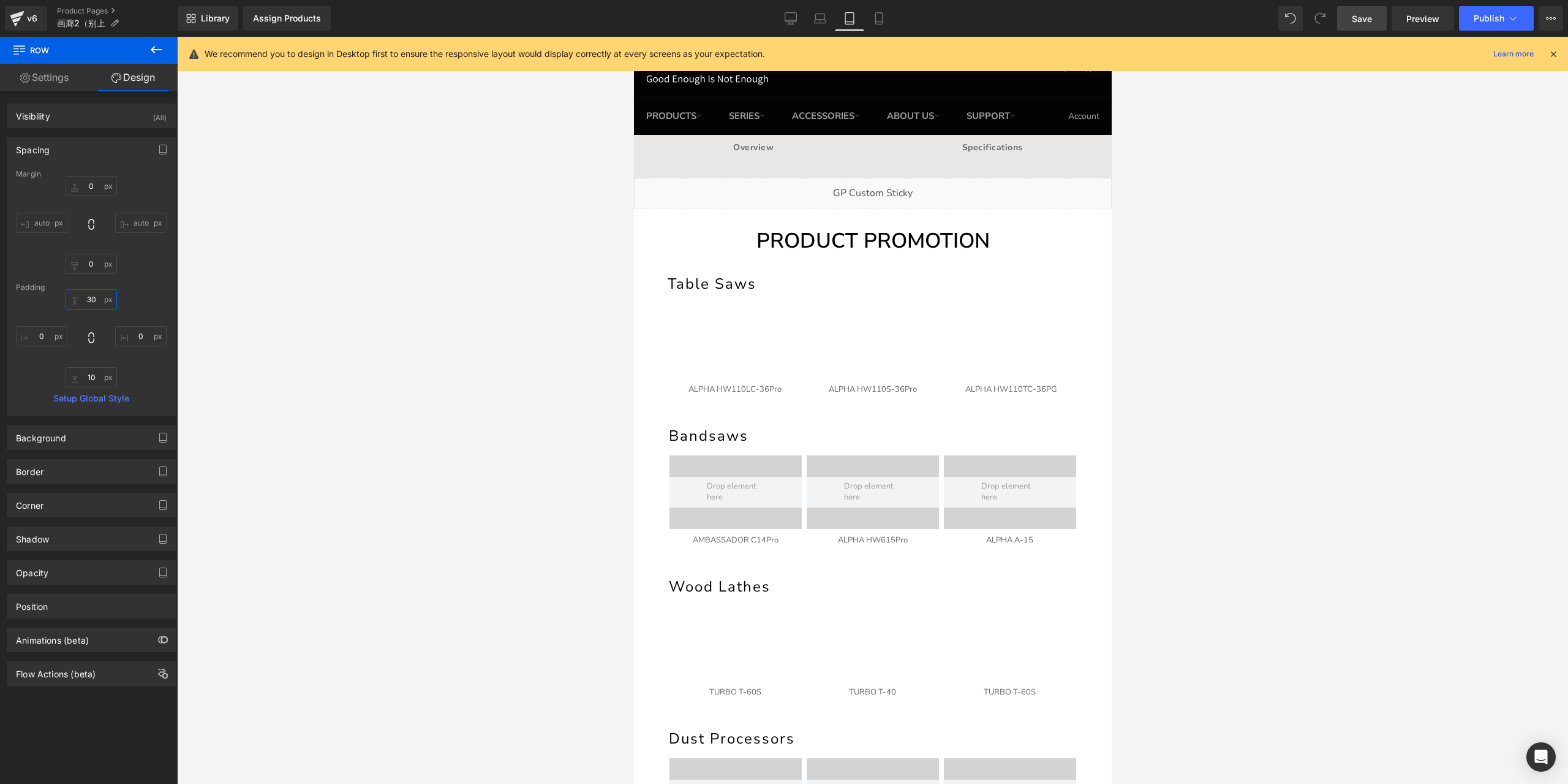
type input "30"
click at [1360, 21] on span "Save" at bounding box center [1362, 19] width 20 height 13
click at [786, 22] on icon at bounding box center [791, 19] width 12 height 12
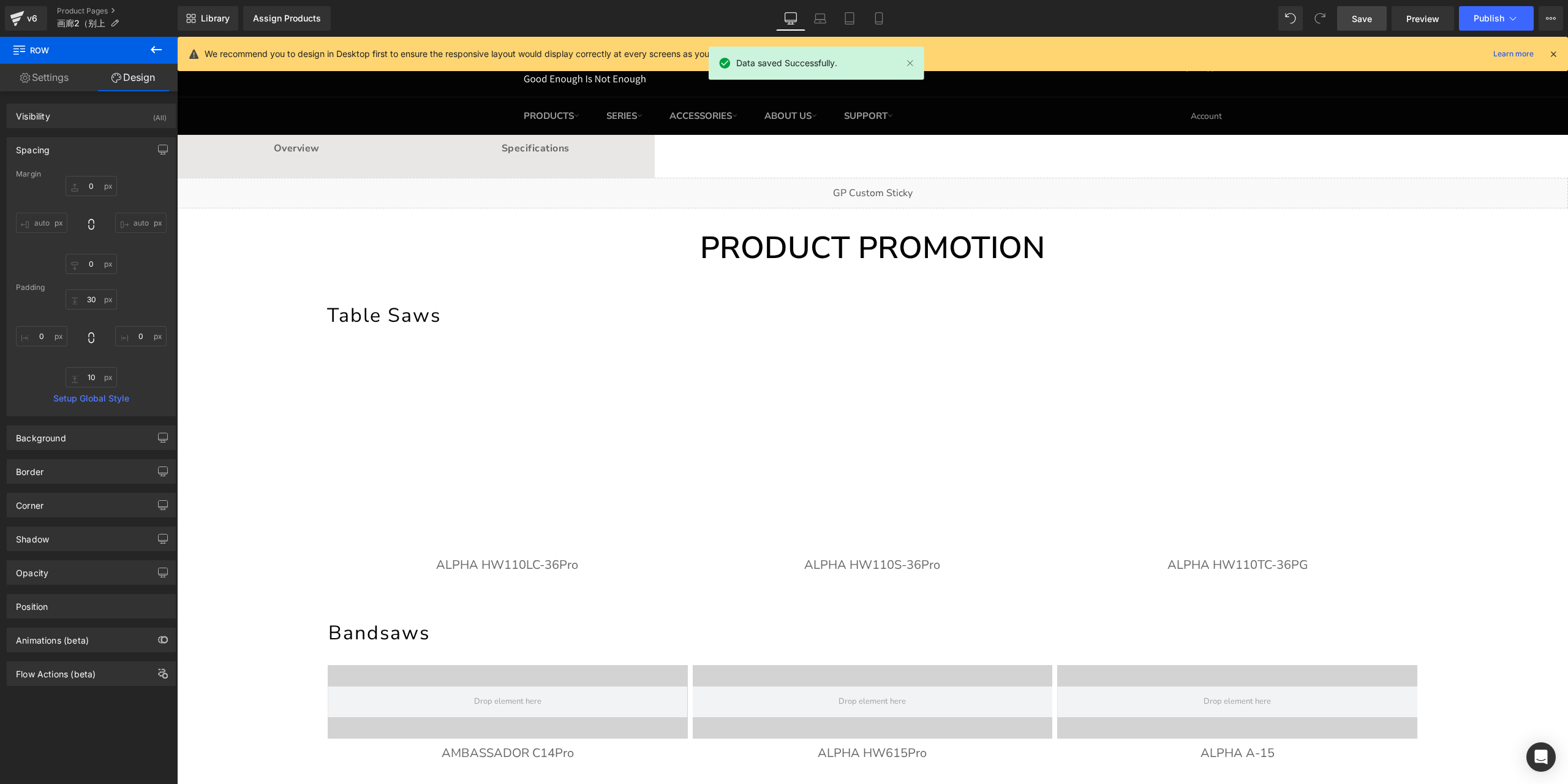
type input "0"
type input "54"
type input "0"
type input "10"
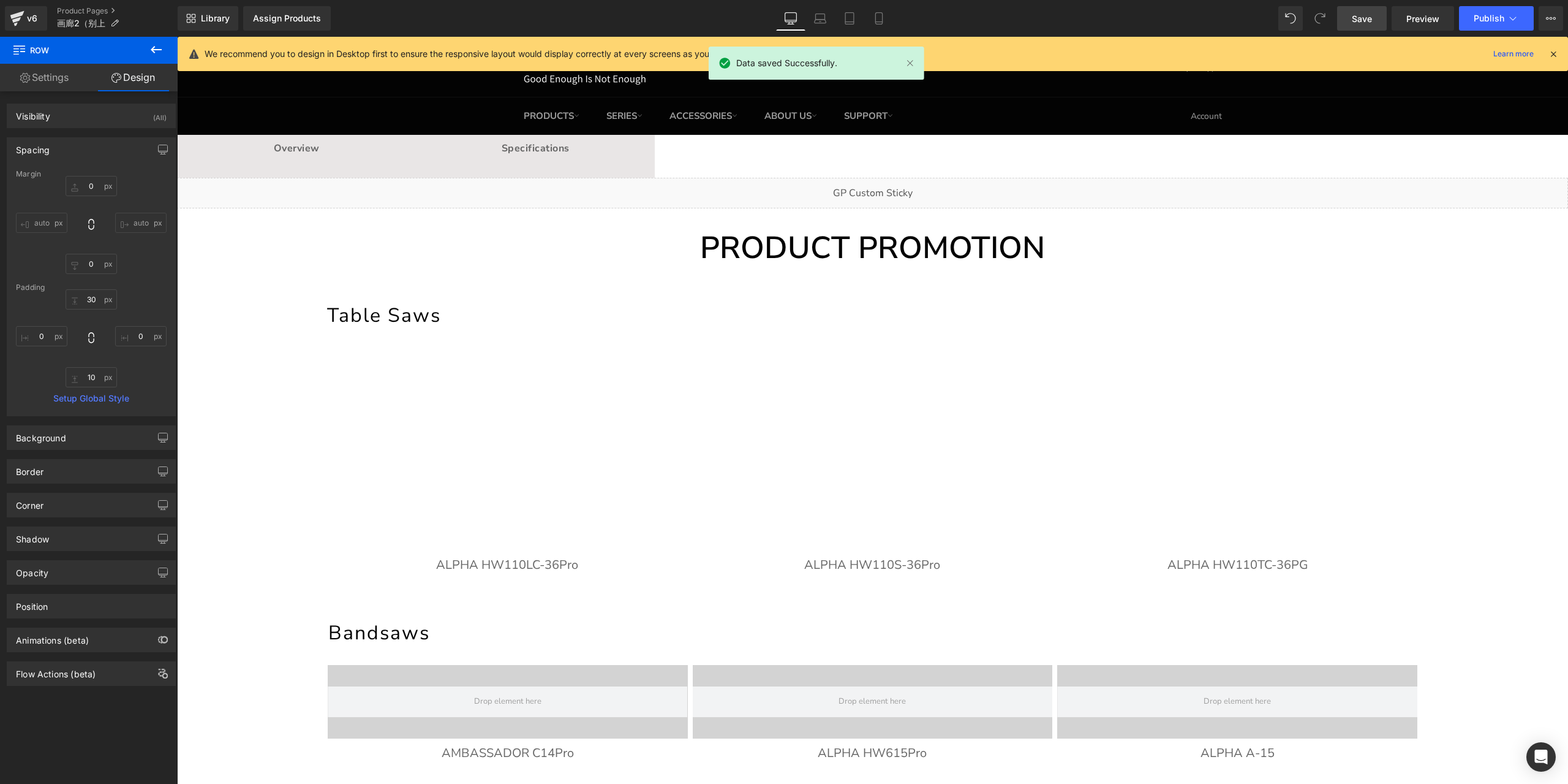
type input "0"
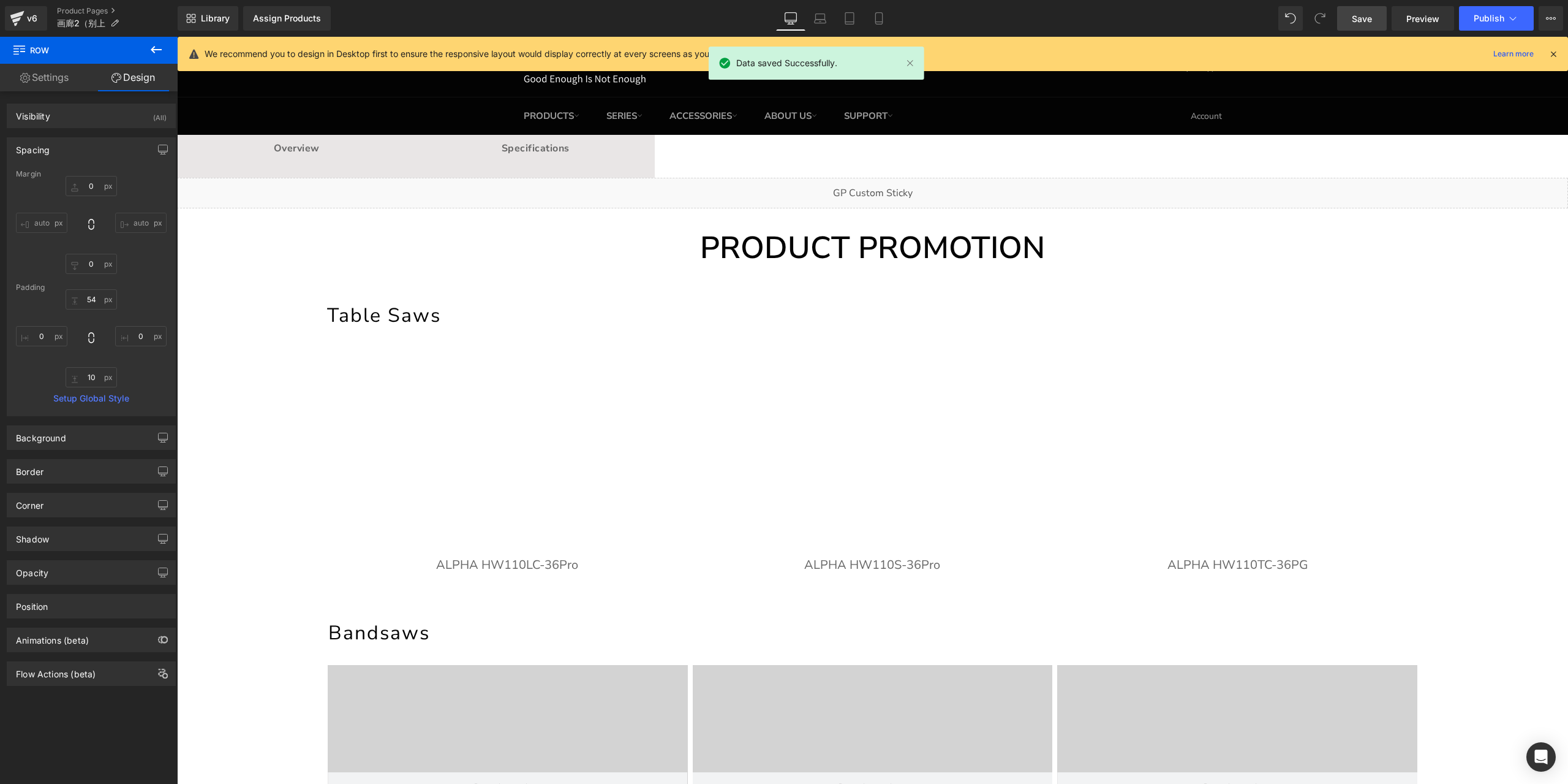
scroll to position [13, 0]
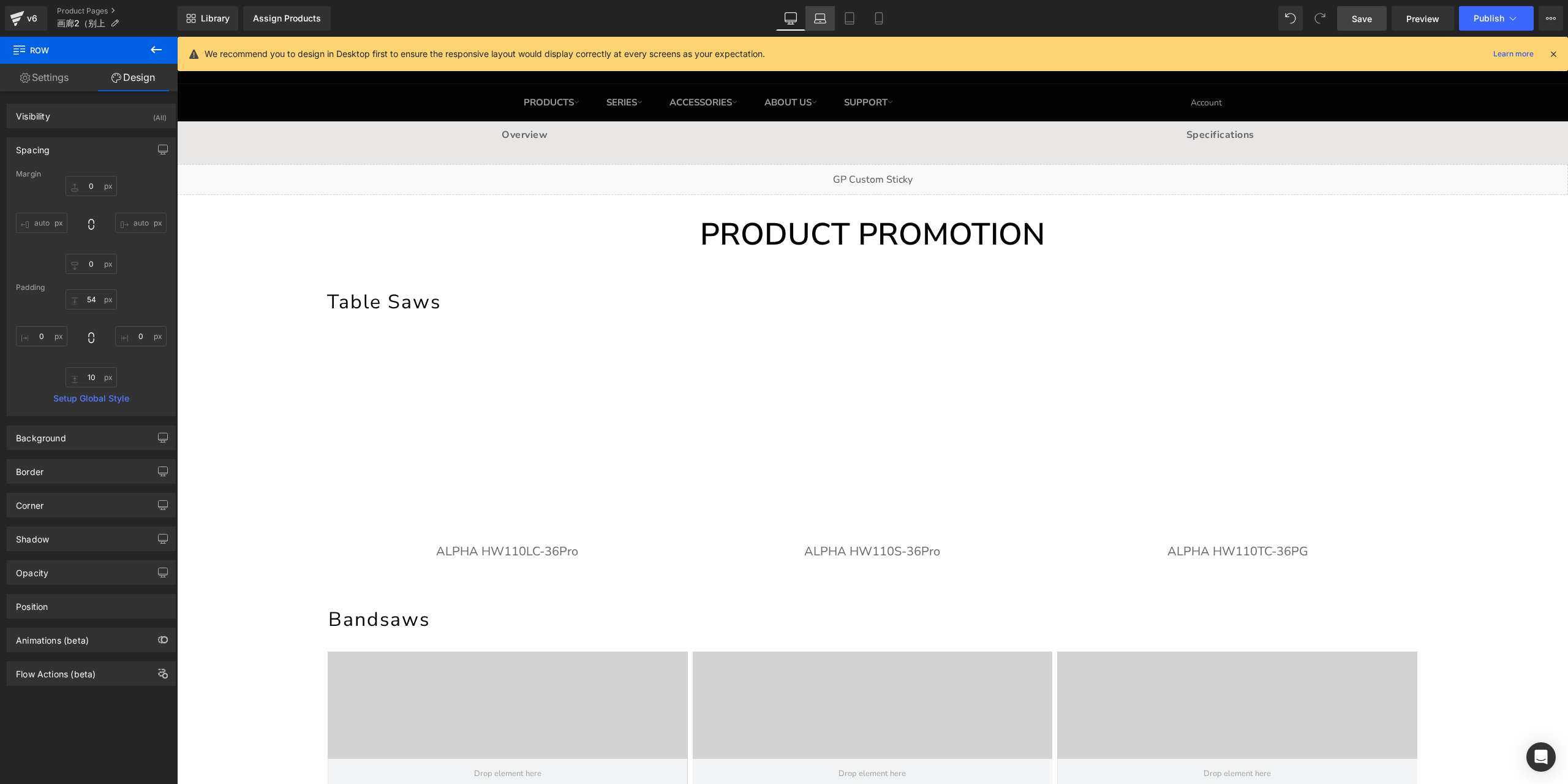
click at [834, 21] on link "Laptop" at bounding box center [820, 19] width 29 height 25
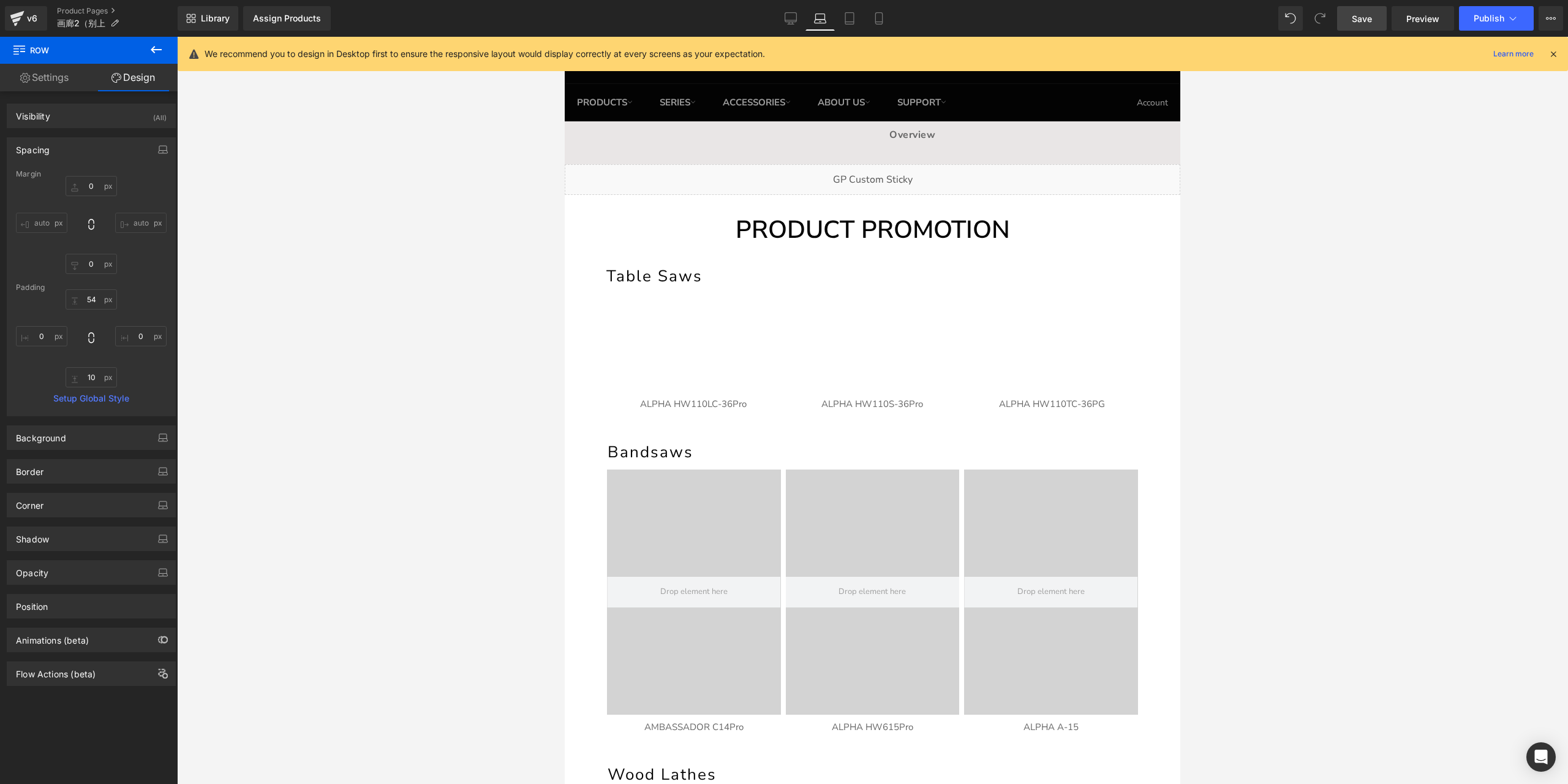
type input "0"
type input "30"
type input "0"
type input "10"
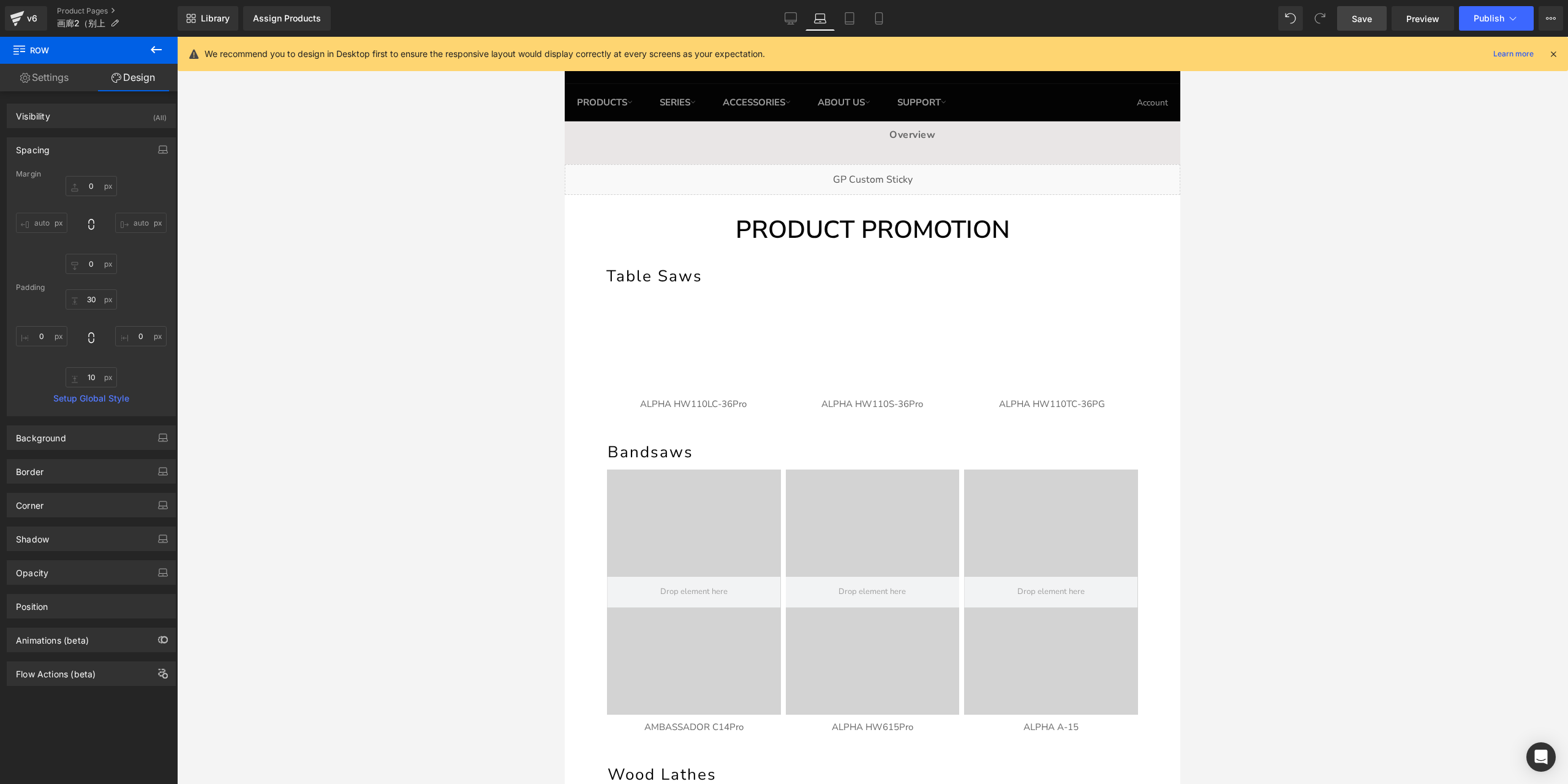
type input "0"
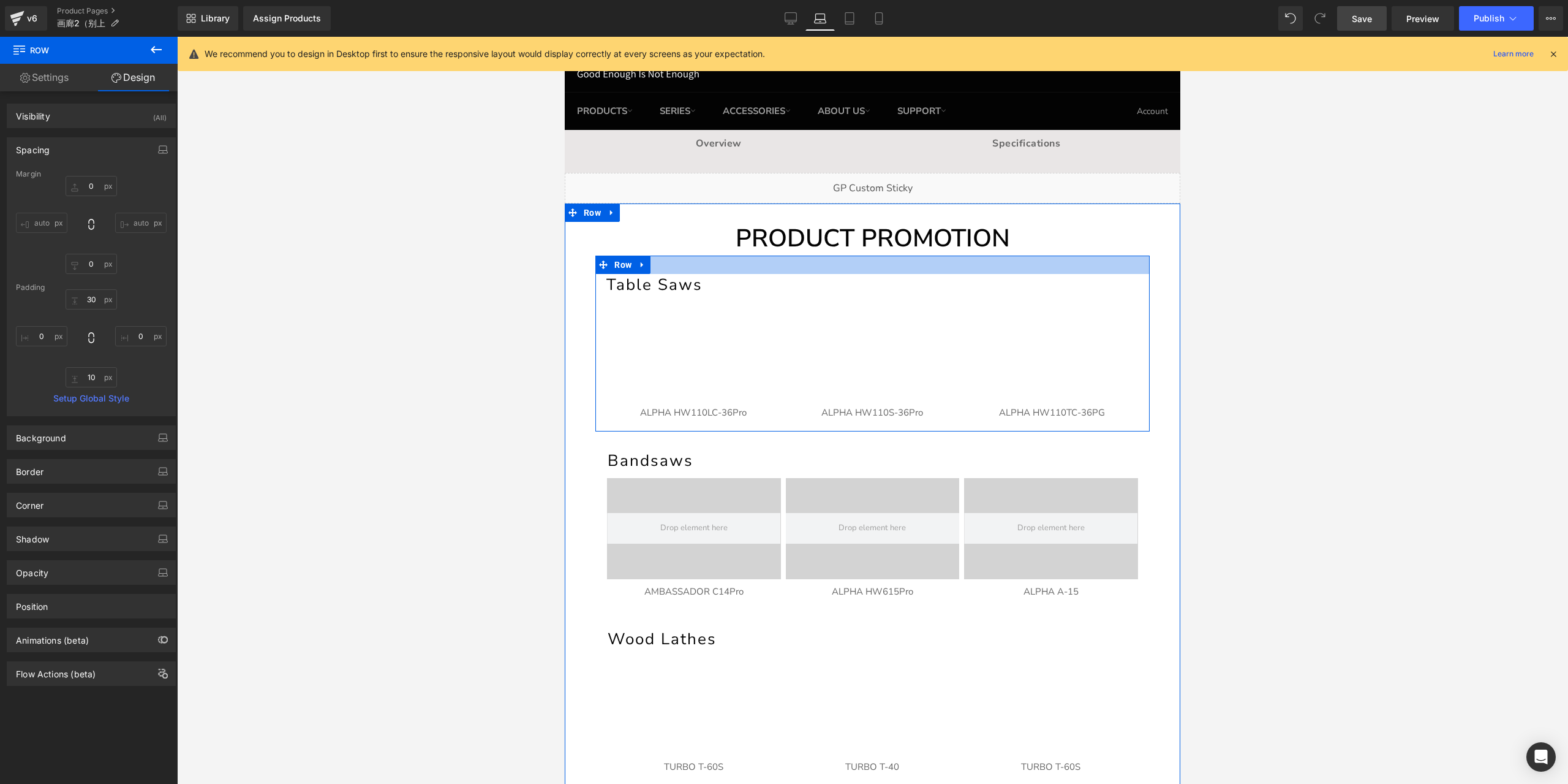
click at [780, 263] on div at bounding box center [872, 264] width 554 height 19
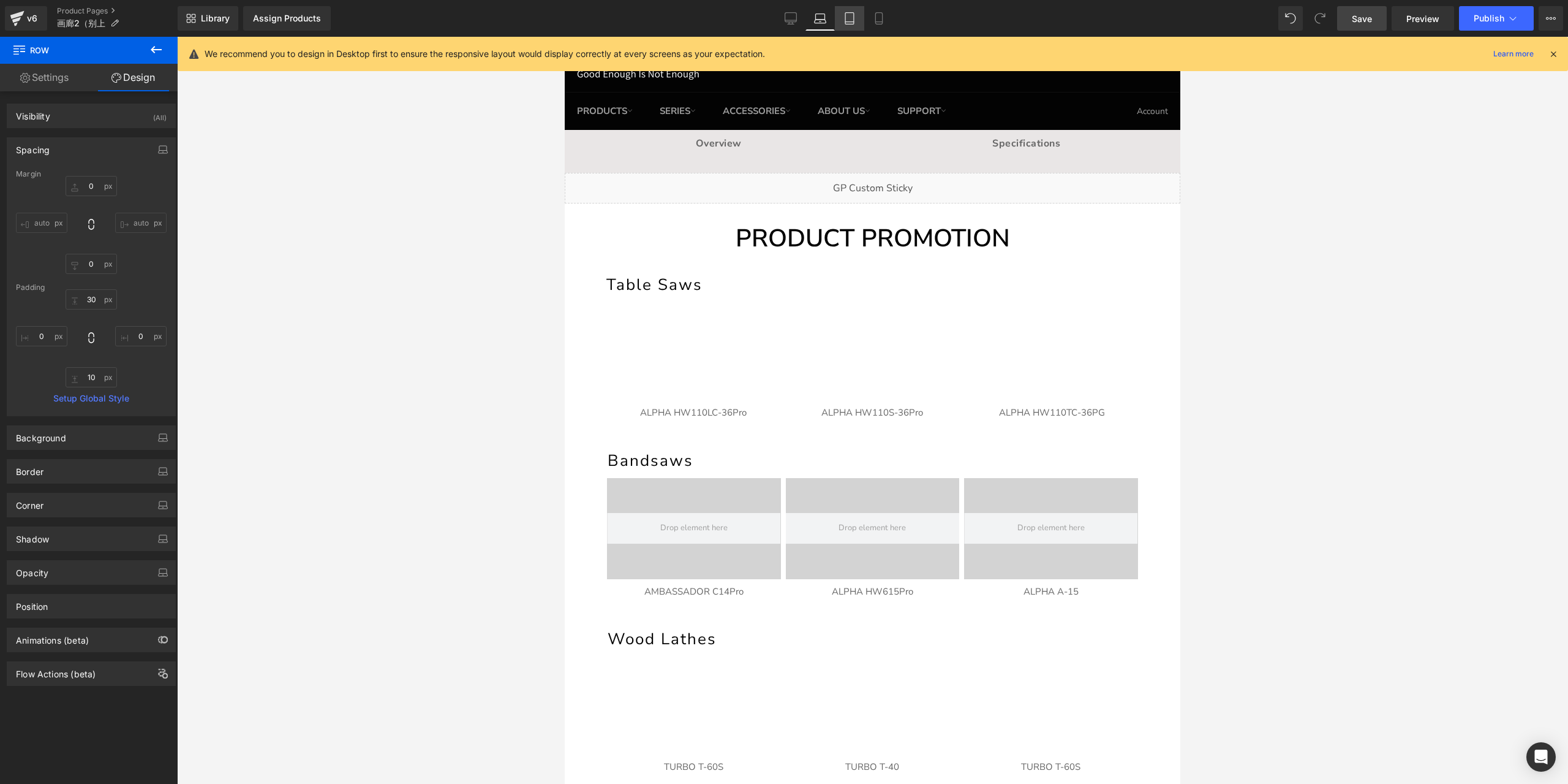
click at [850, 16] on icon at bounding box center [850, 19] width 12 height 12
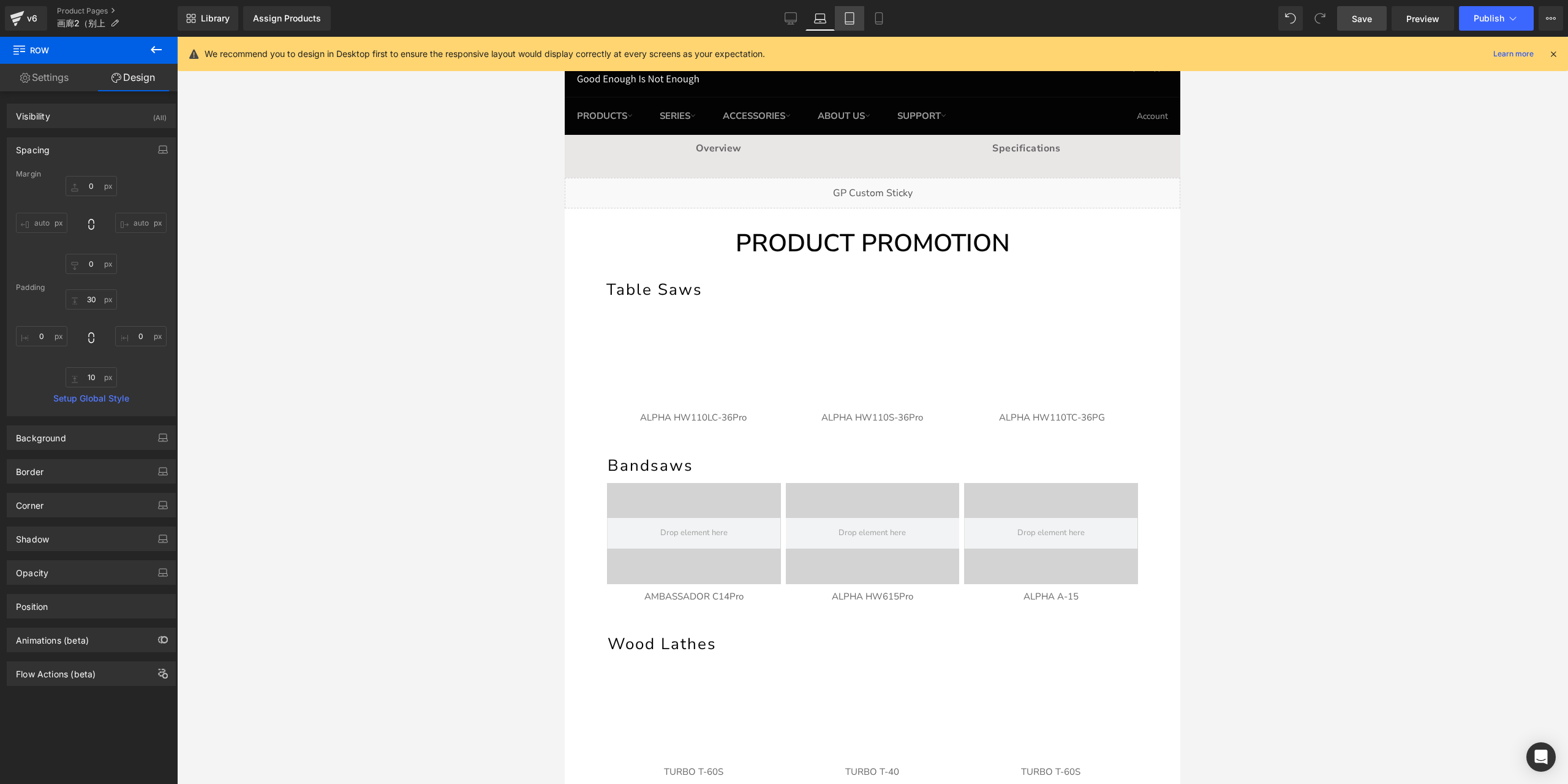
type input "0"
type input "30"
type input "0"
type input "10"
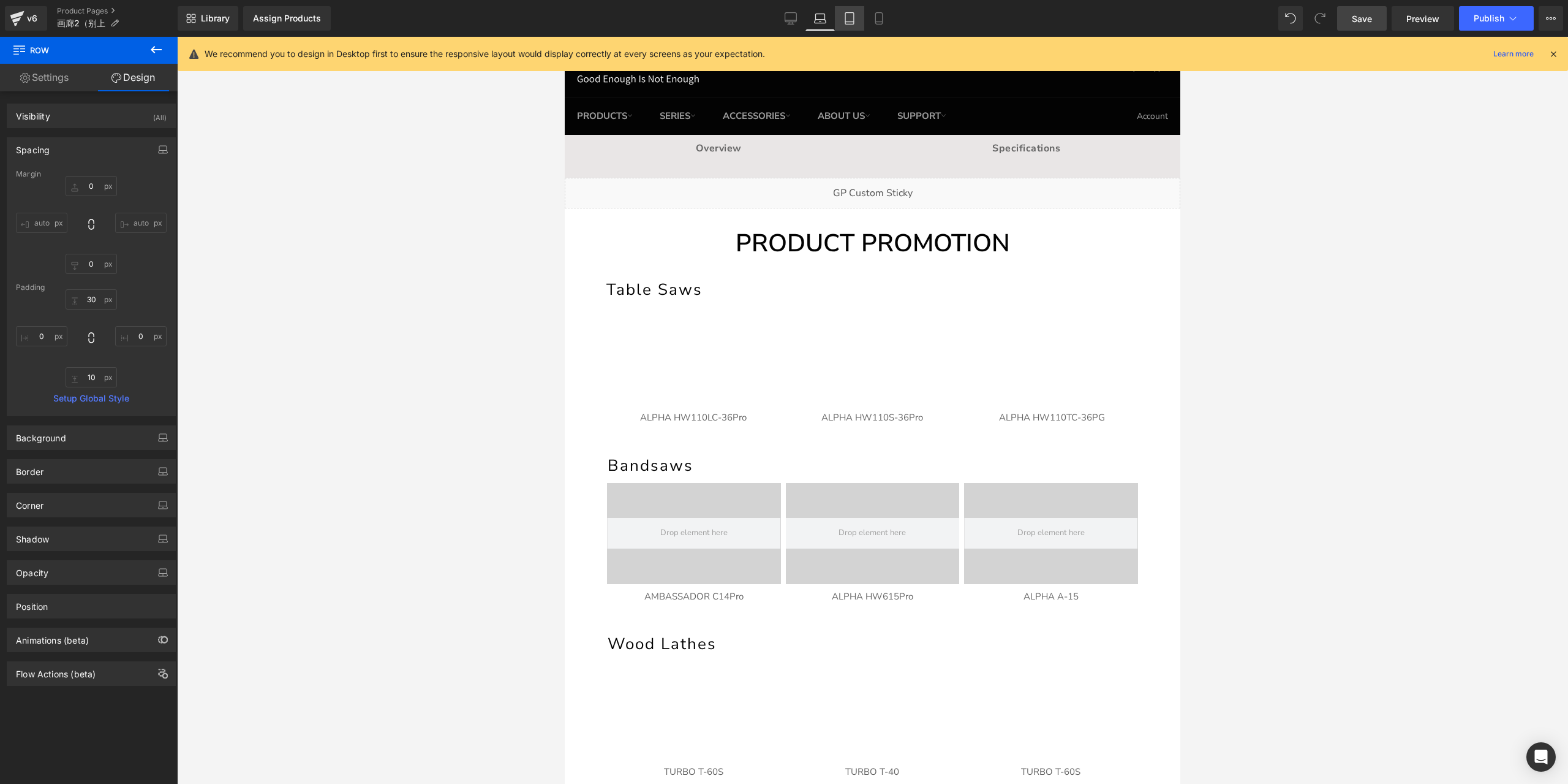
type input "0"
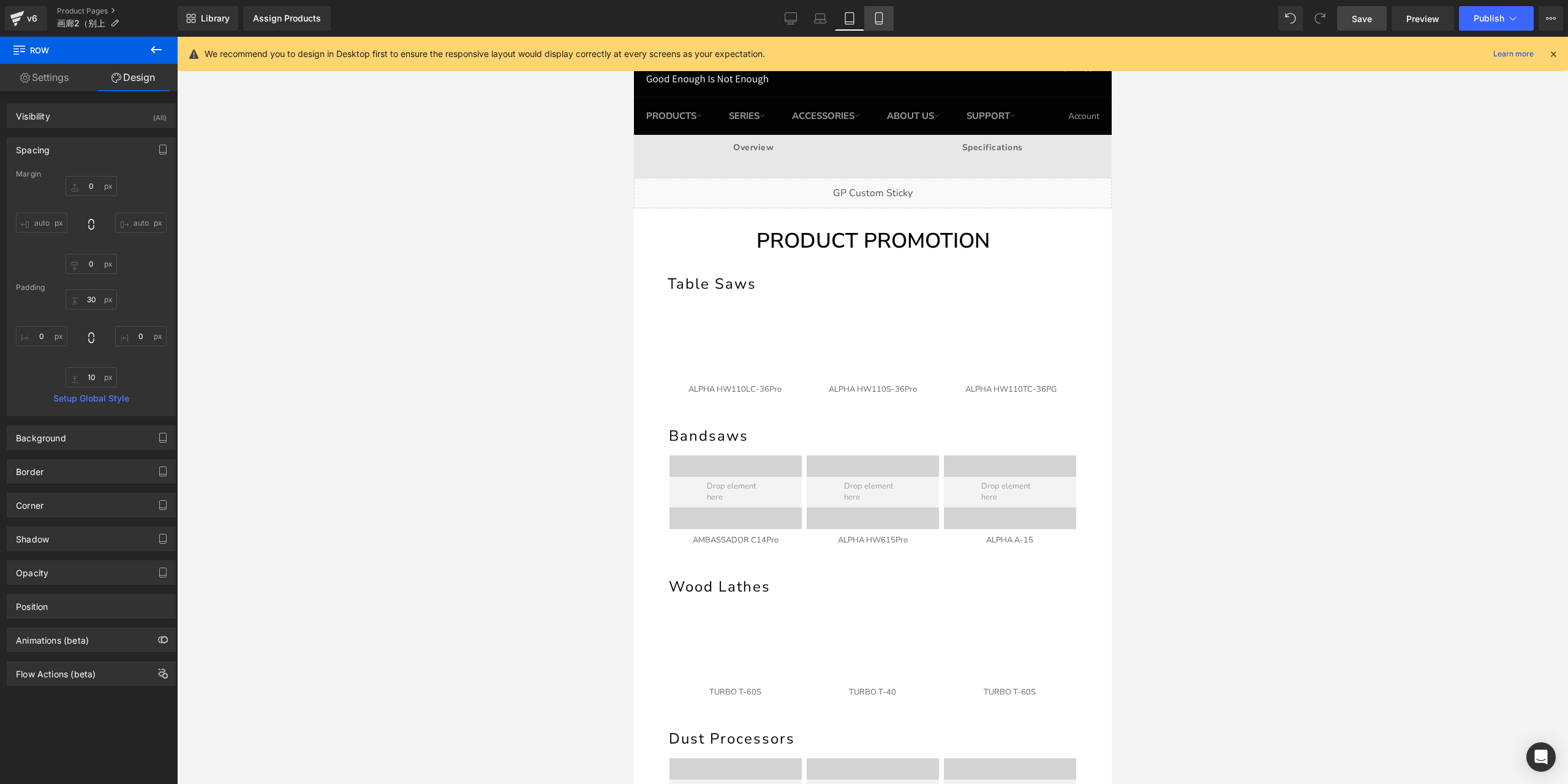
click at [885, 16] on icon at bounding box center [879, 19] width 12 height 12
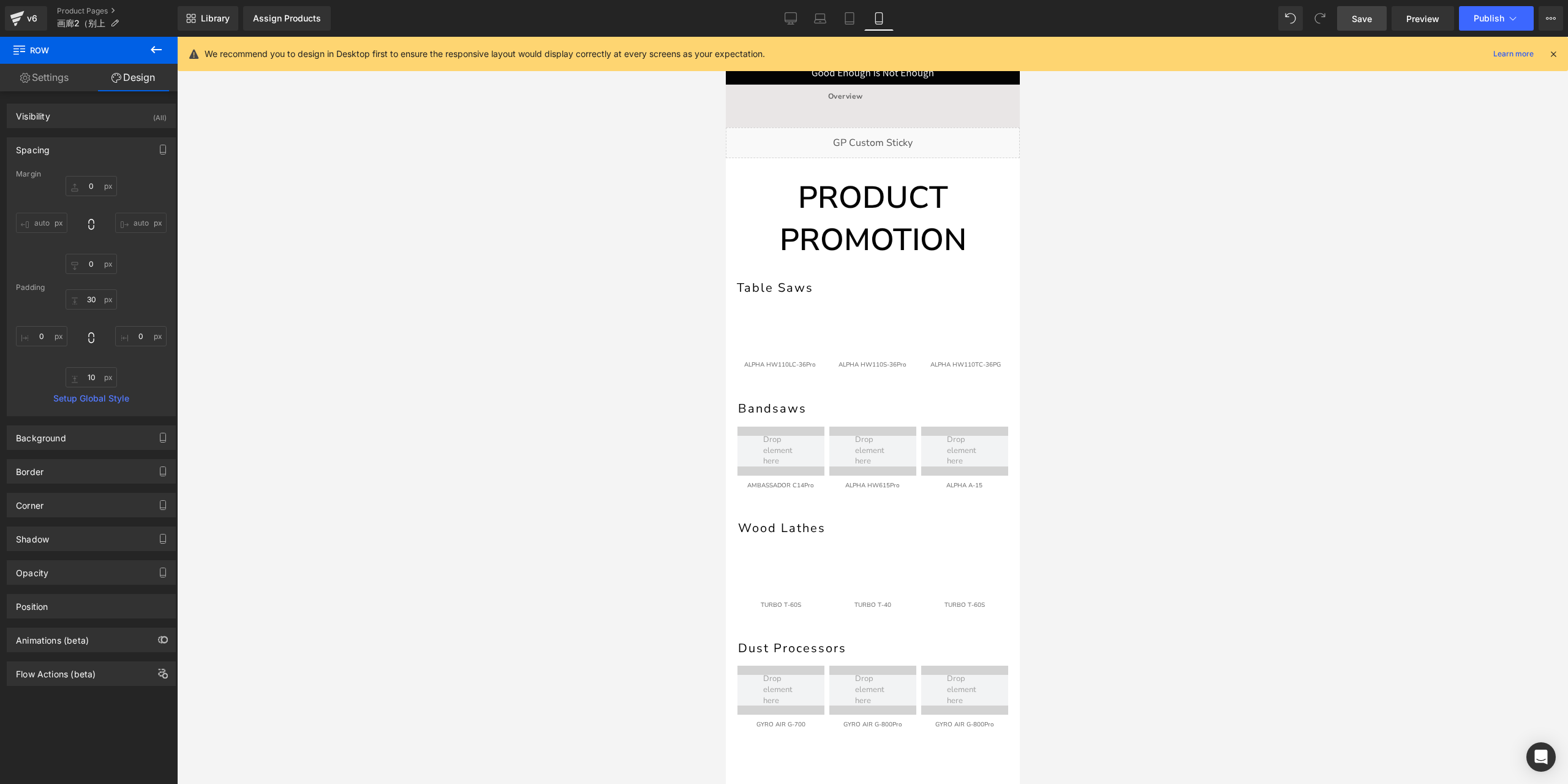
type input "0"
type input "30"
type input "0"
type input "10"
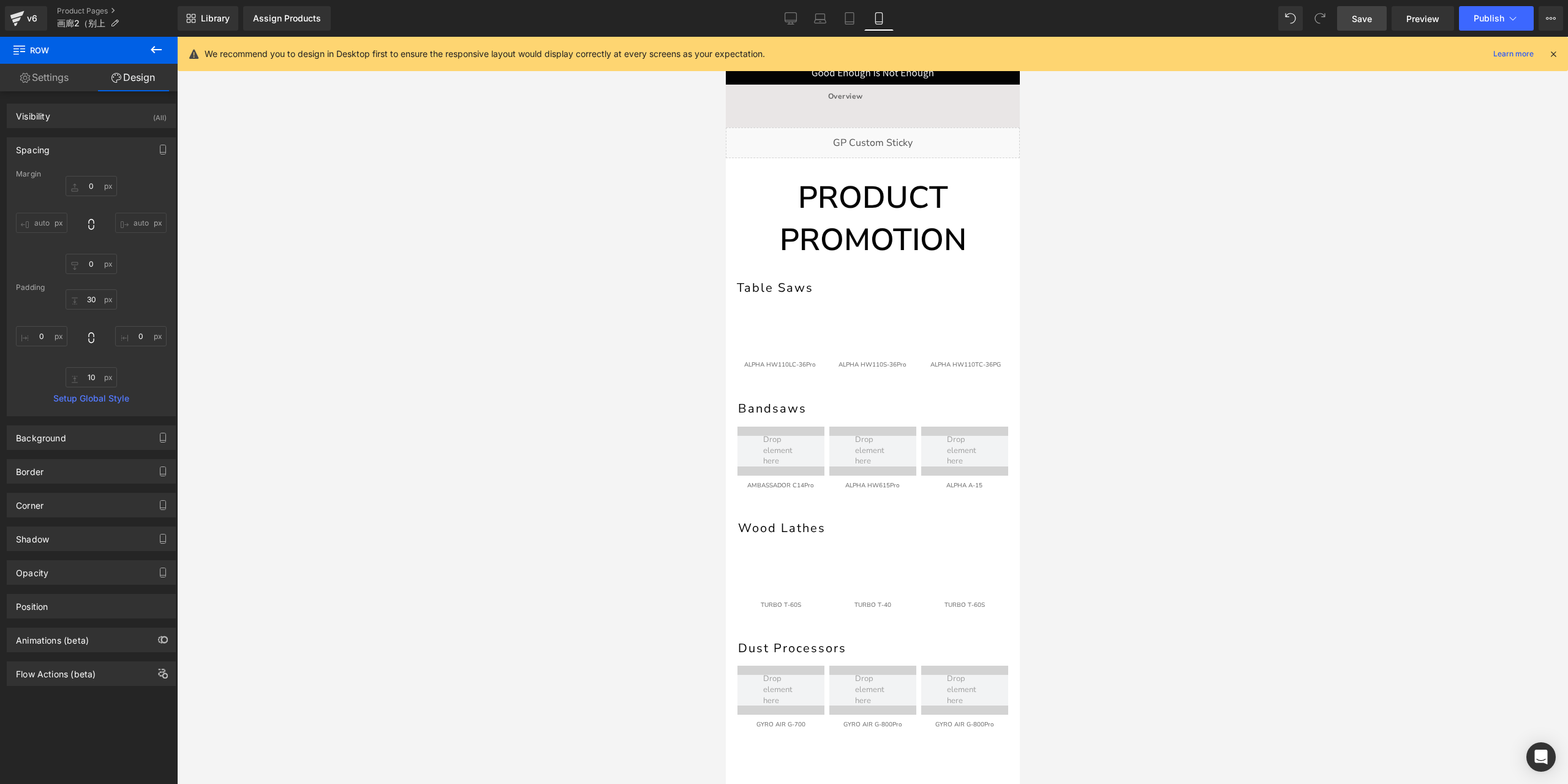
type input "0"
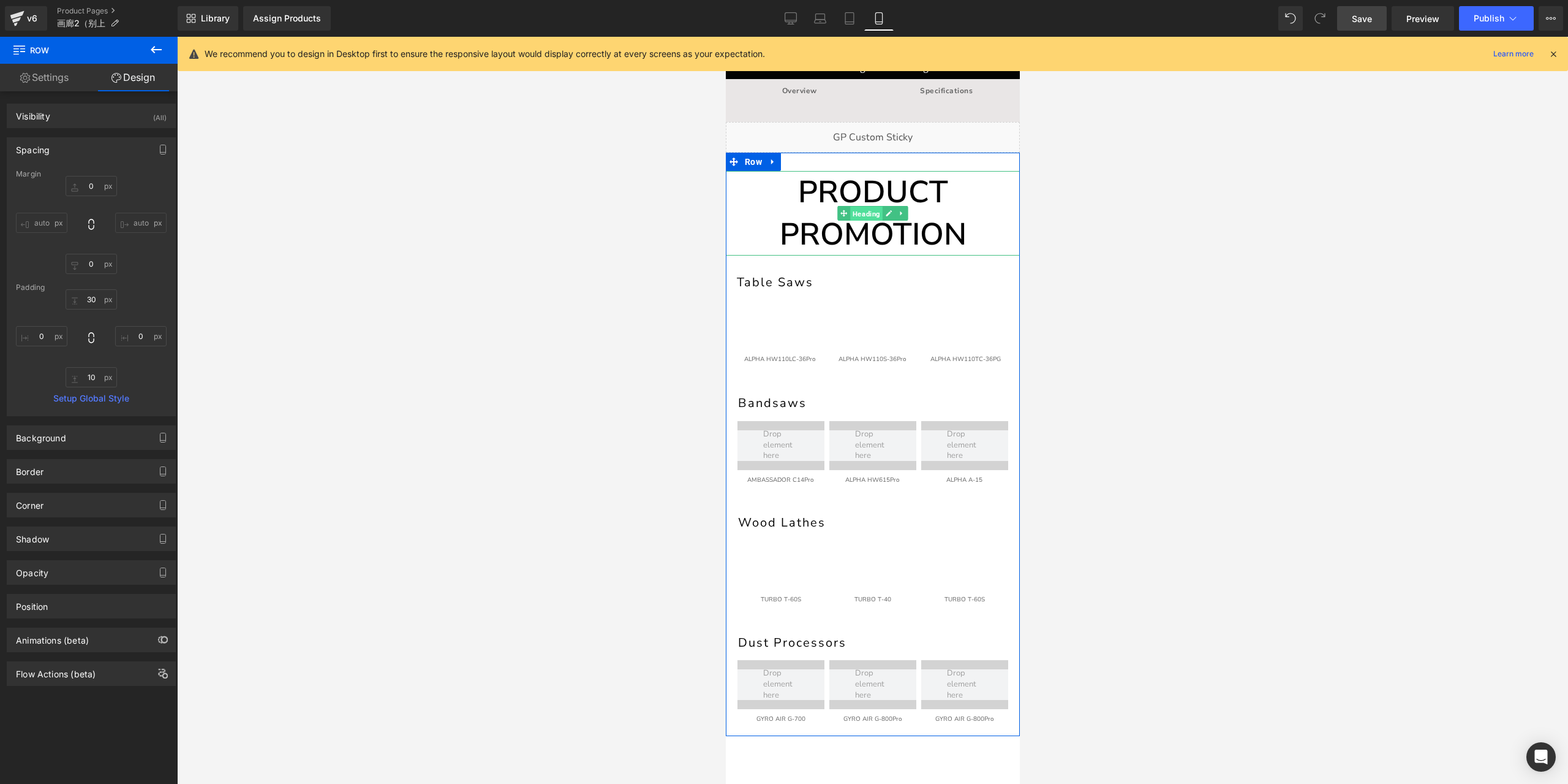
click at [863, 213] on span "Heading" at bounding box center [866, 213] width 33 height 15
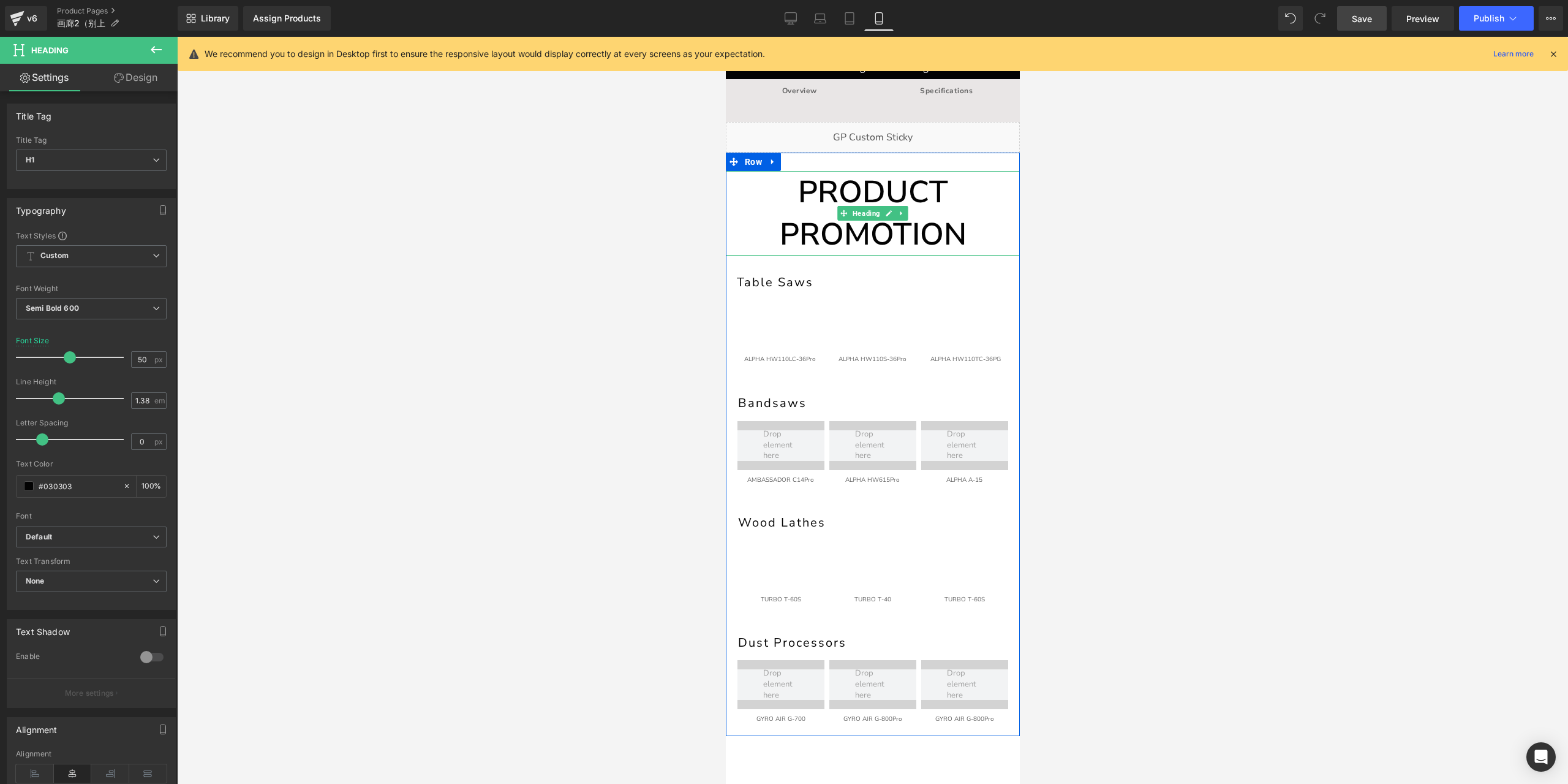
click at [861, 191] on h1 "PRODUCT PROMOTION" at bounding box center [872, 213] width 294 height 84
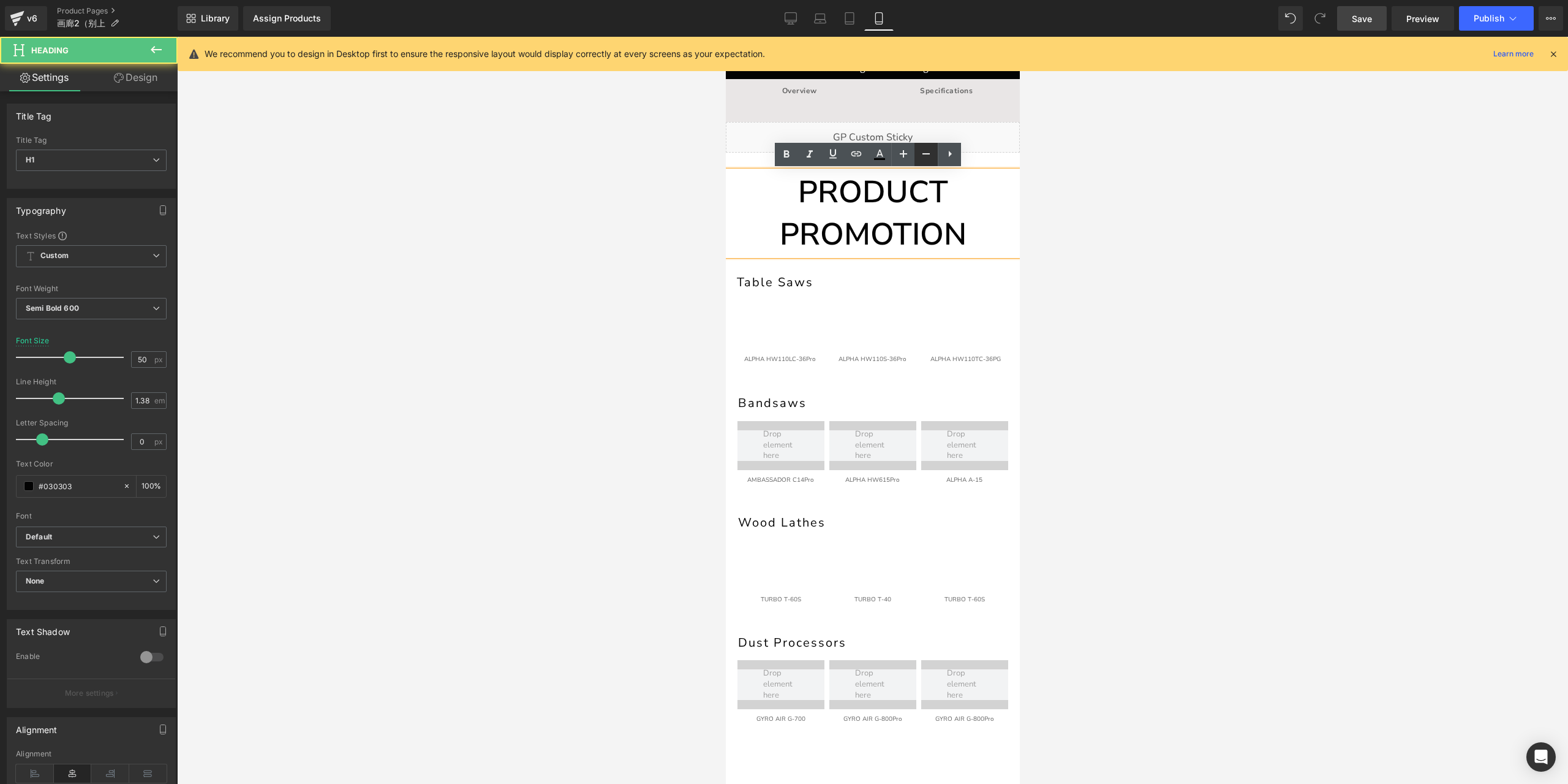
click at [923, 156] on icon at bounding box center [926, 153] width 15 height 15
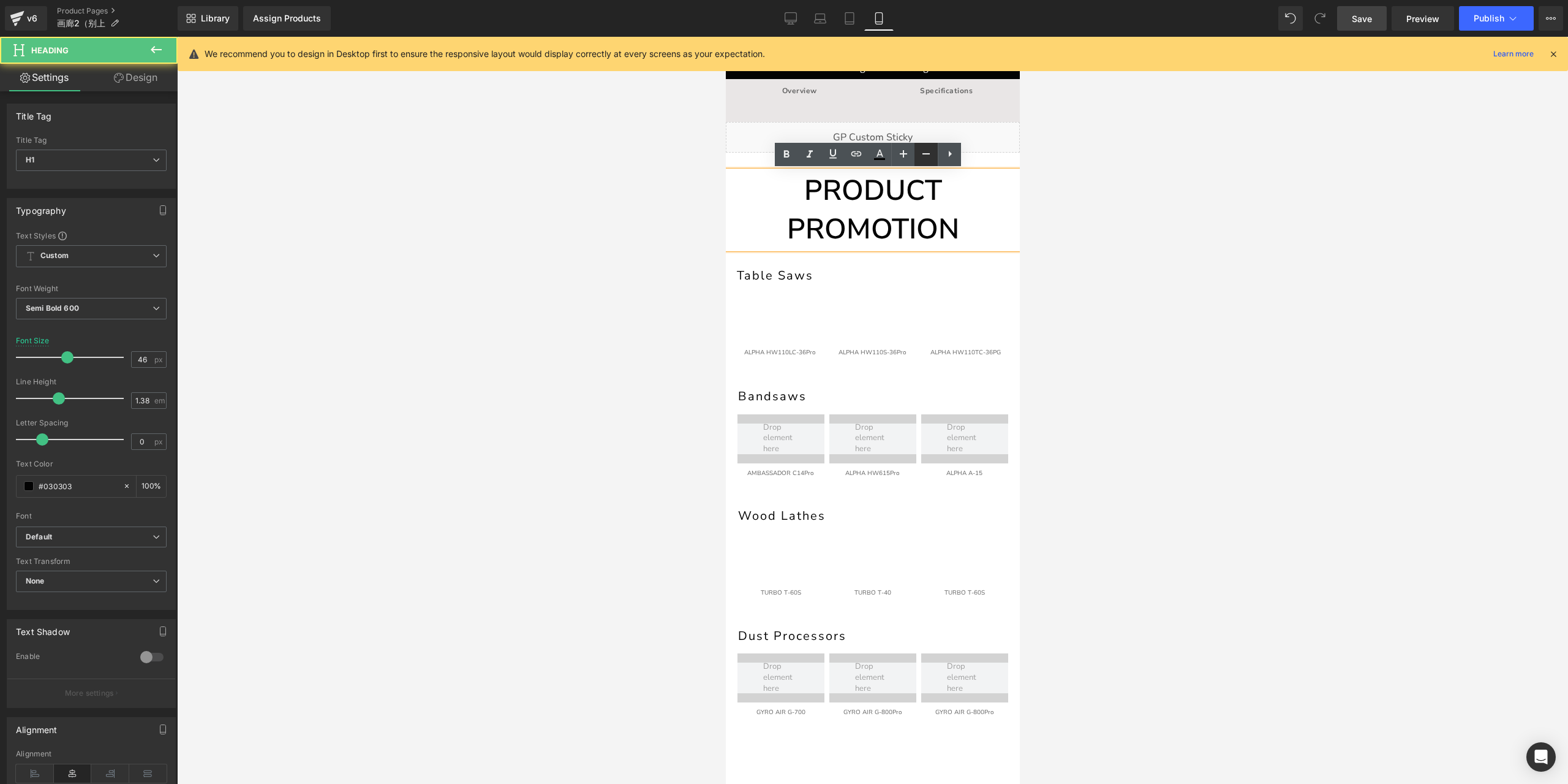
click at [923, 156] on icon at bounding box center [926, 153] width 15 height 15
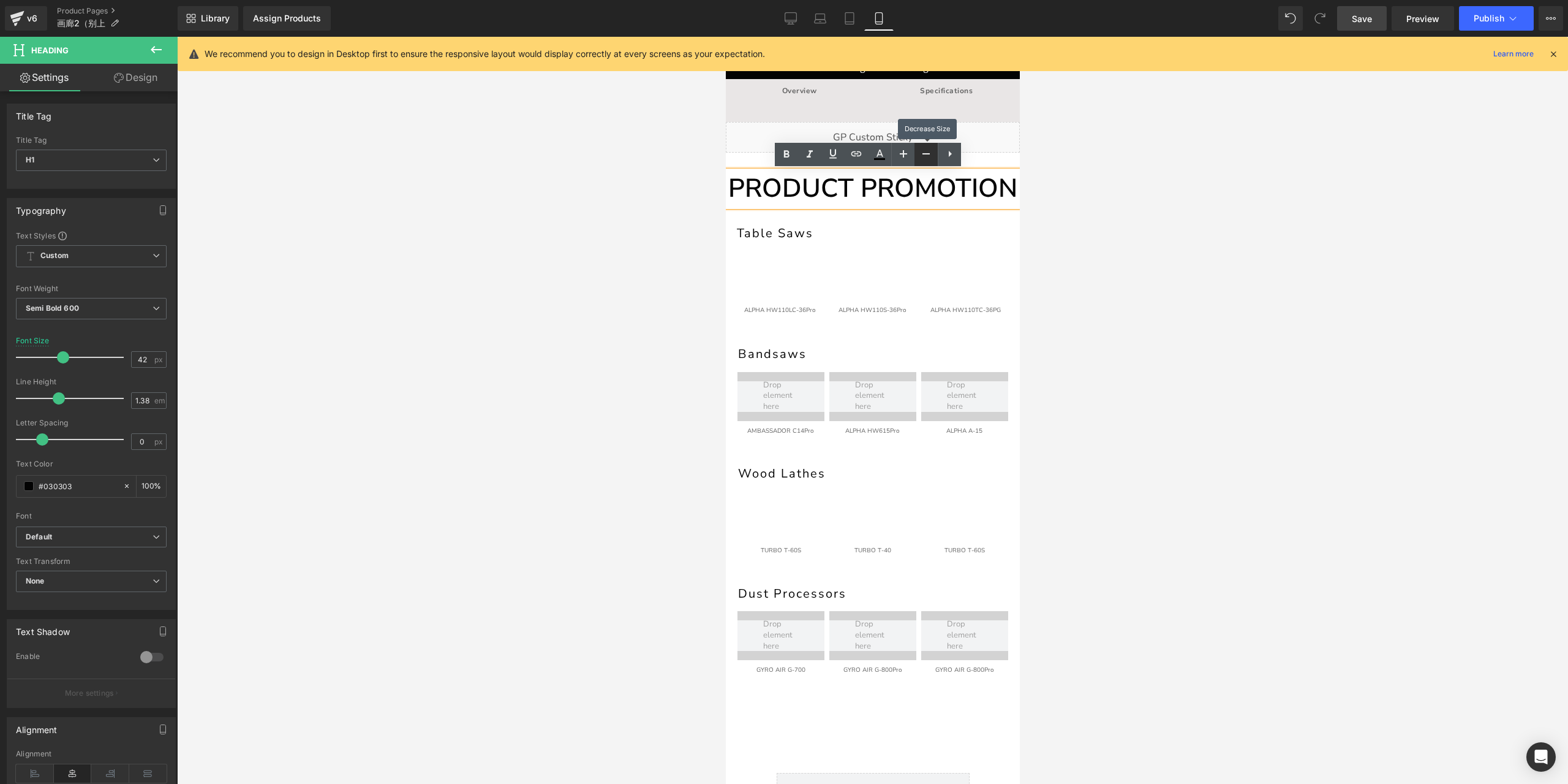
click at [923, 156] on icon at bounding box center [926, 153] width 15 height 15
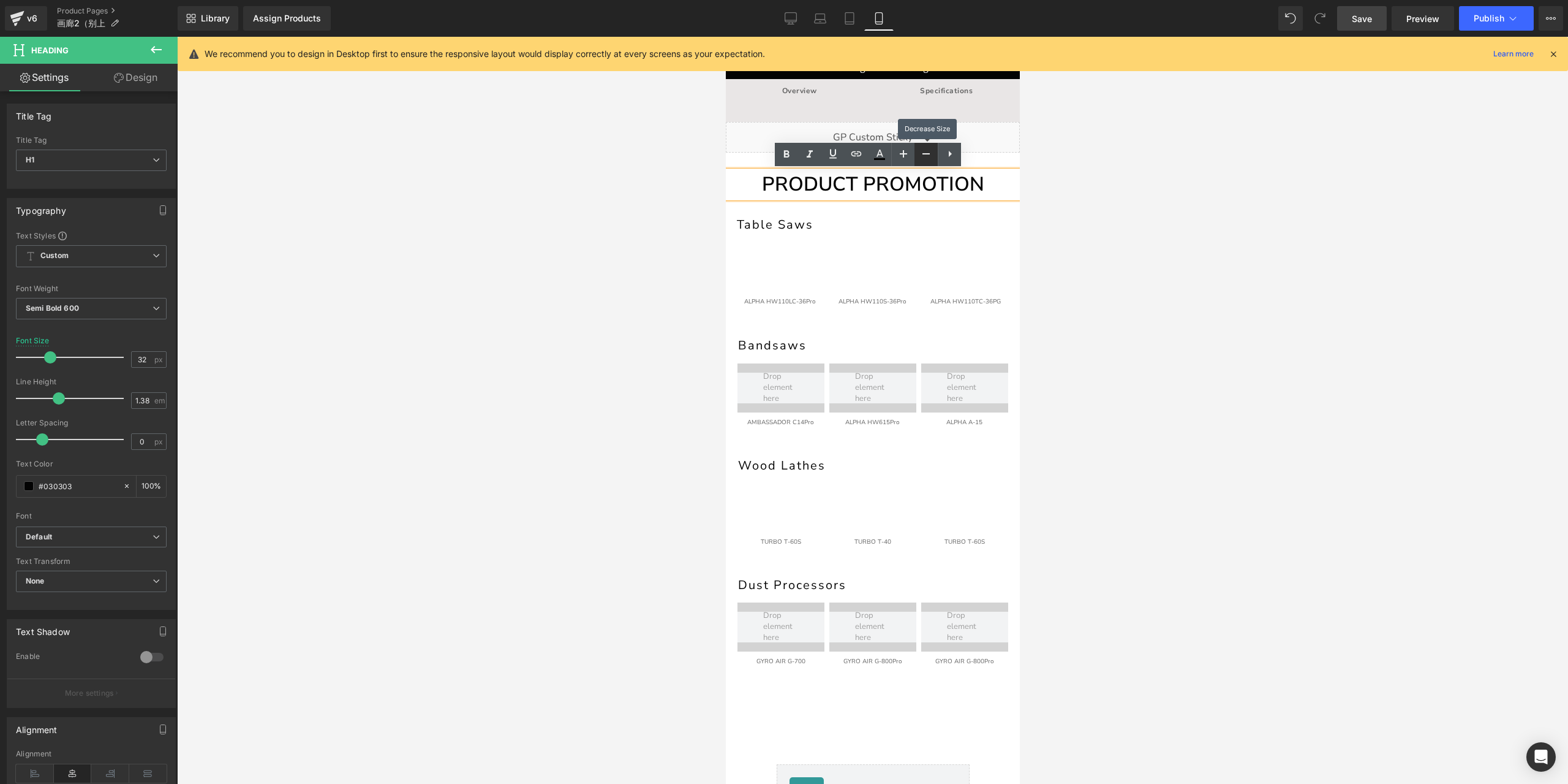
click at [923, 156] on icon at bounding box center [926, 153] width 15 height 15
type input "26"
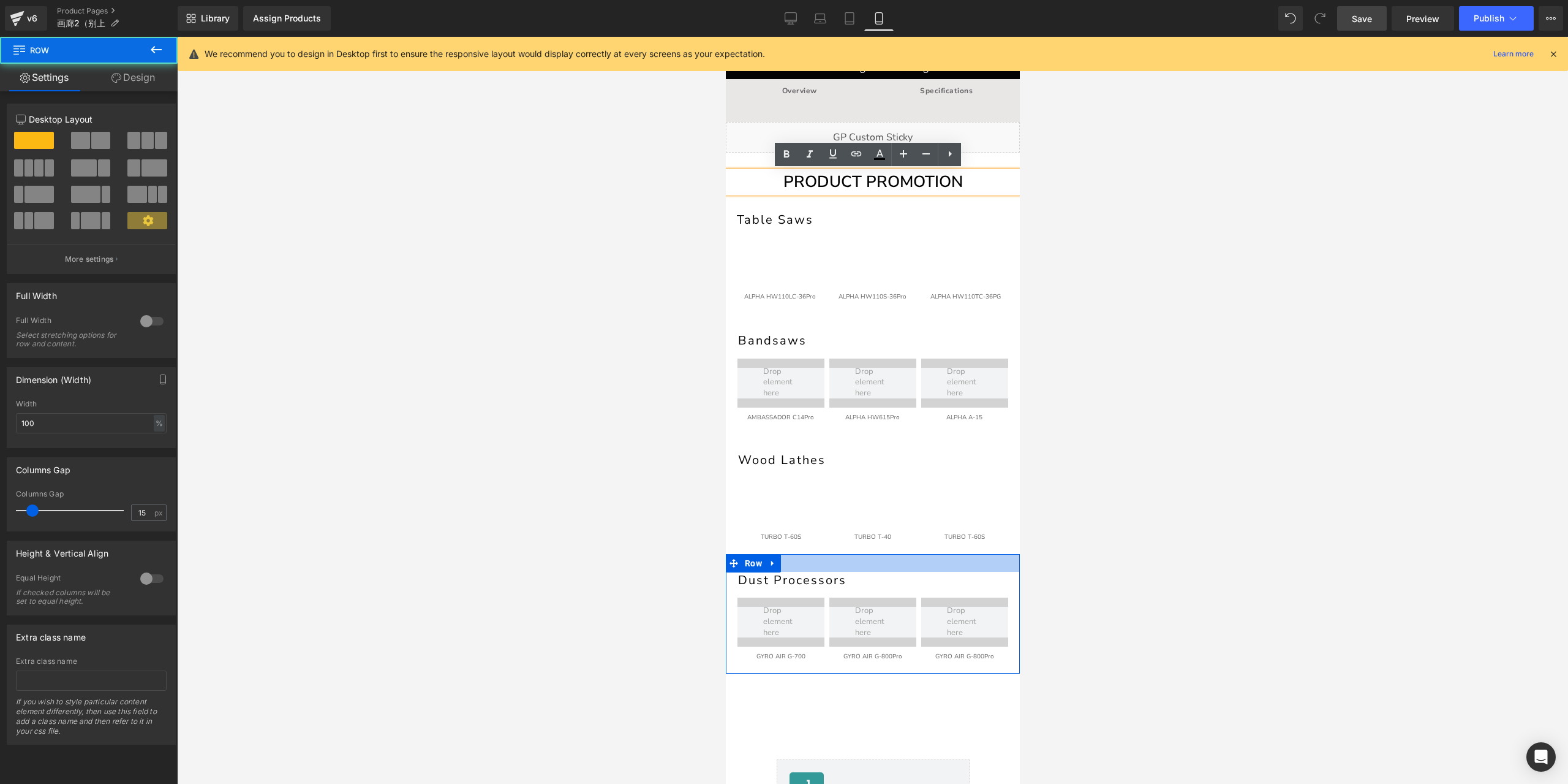
click at [802, 563] on div at bounding box center [872, 563] width 294 height 18
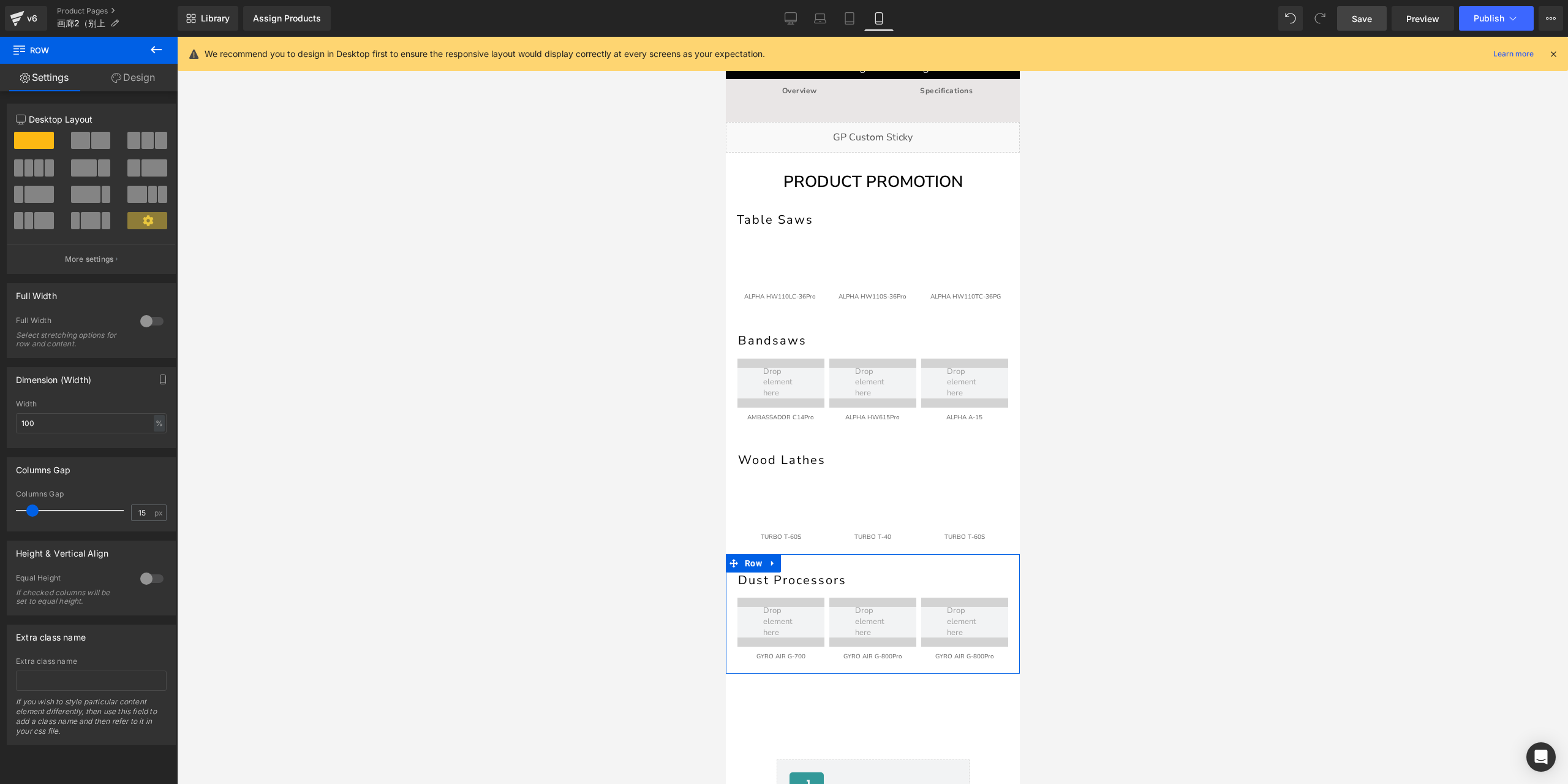
click at [128, 89] on link "Design" at bounding box center [133, 77] width 89 height 27
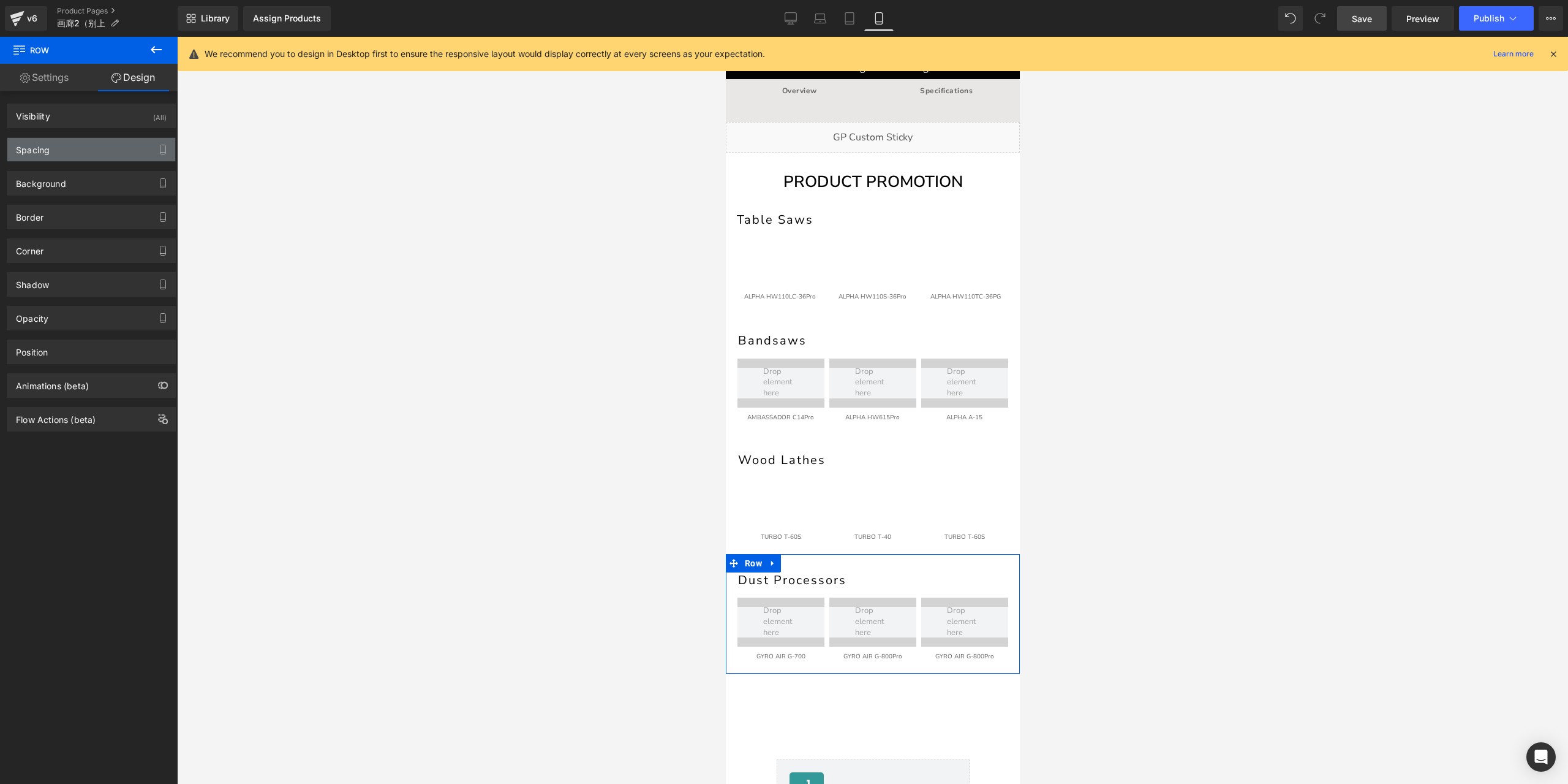
click at [87, 159] on div "Spacing" at bounding box center [91, 150] width 168 height 23
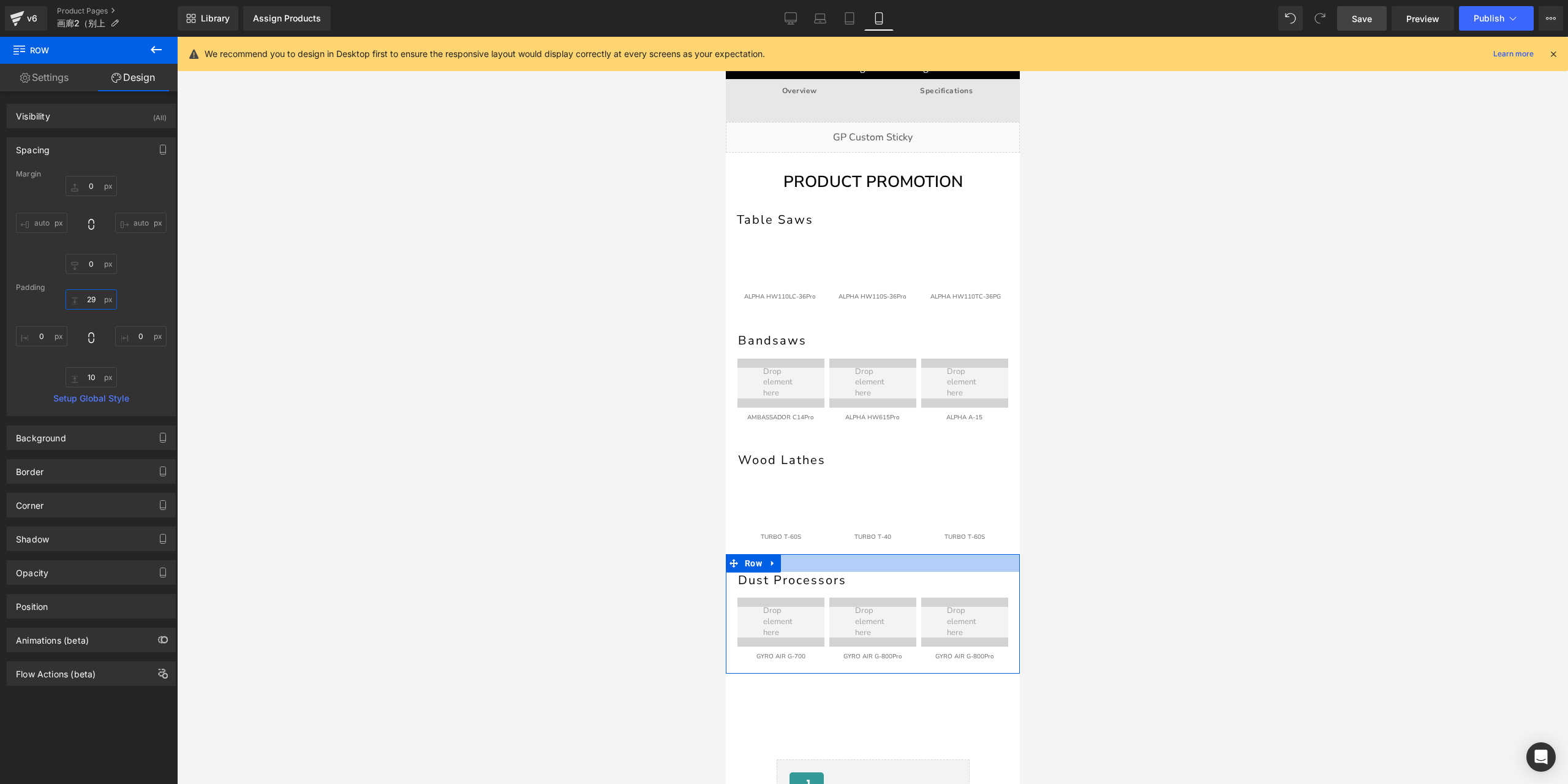
click at [97, 299] on input "29" at bounding box center [91, 299] width 51 height 20
type input "20"
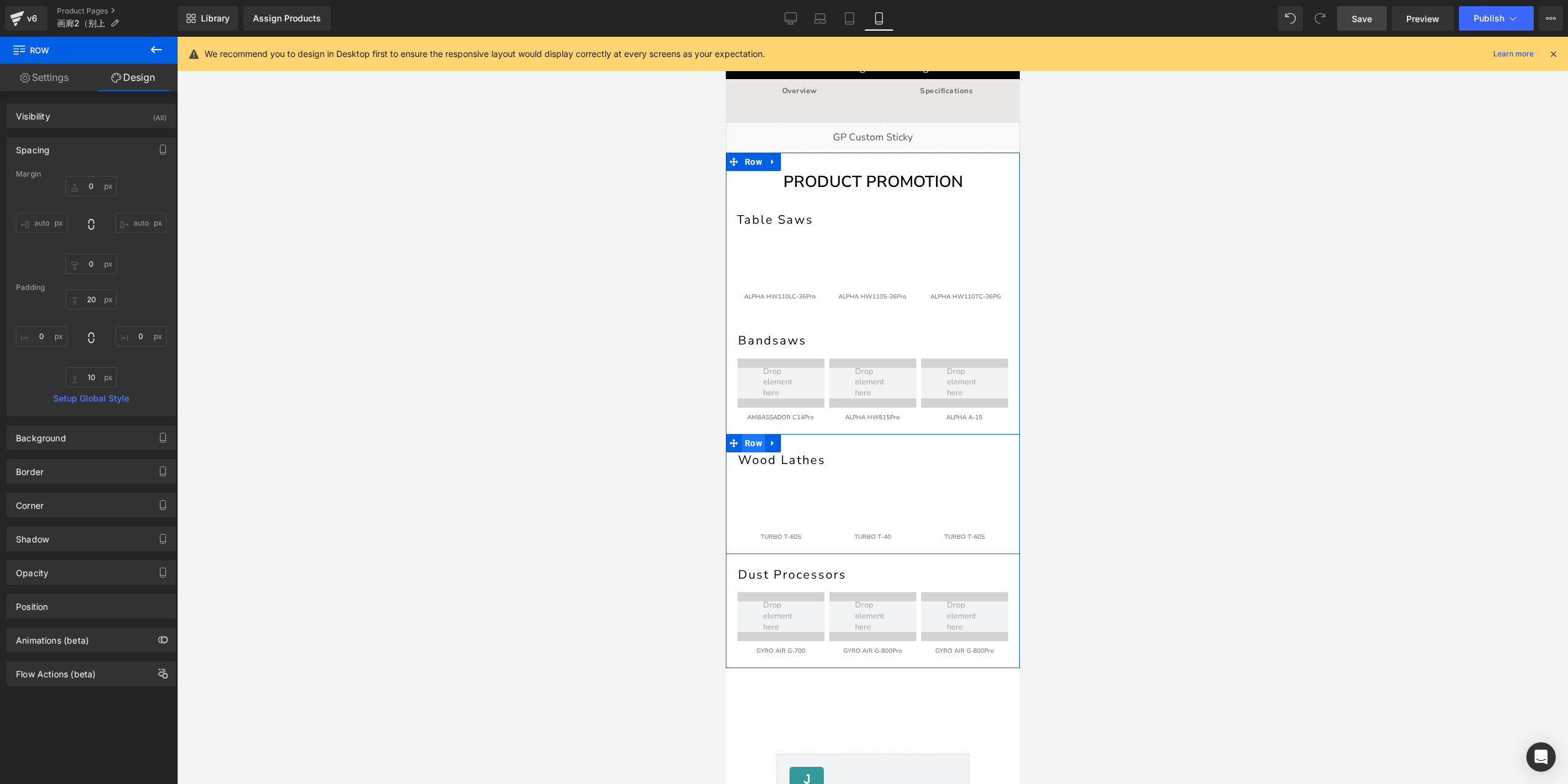
click at [754, 444] on span "Row" at bounding box center [753, 443] width 23 height 19
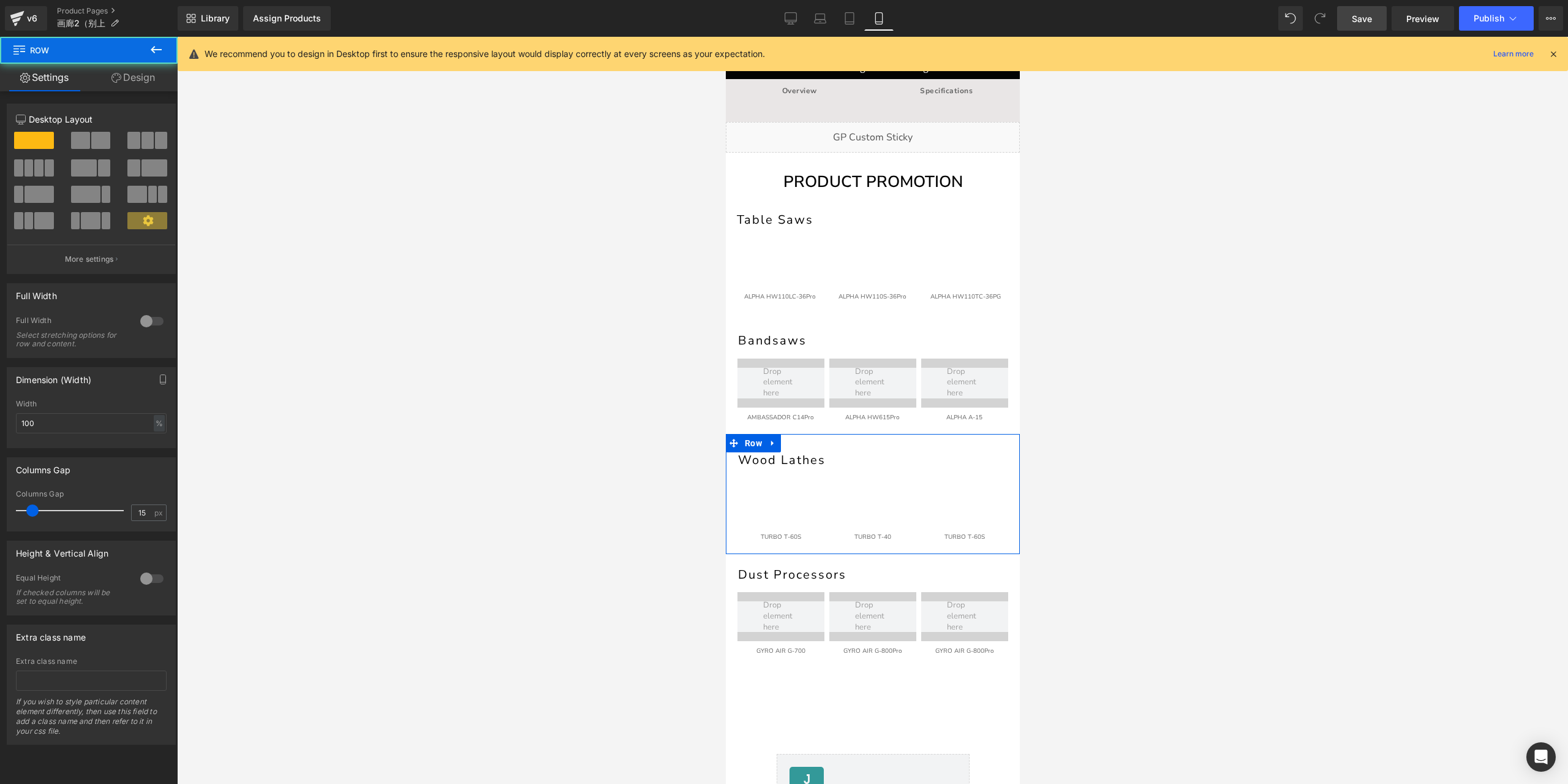
click at [109, 79] on link "Design" at bounding box center [133, 77] width 89 height 27
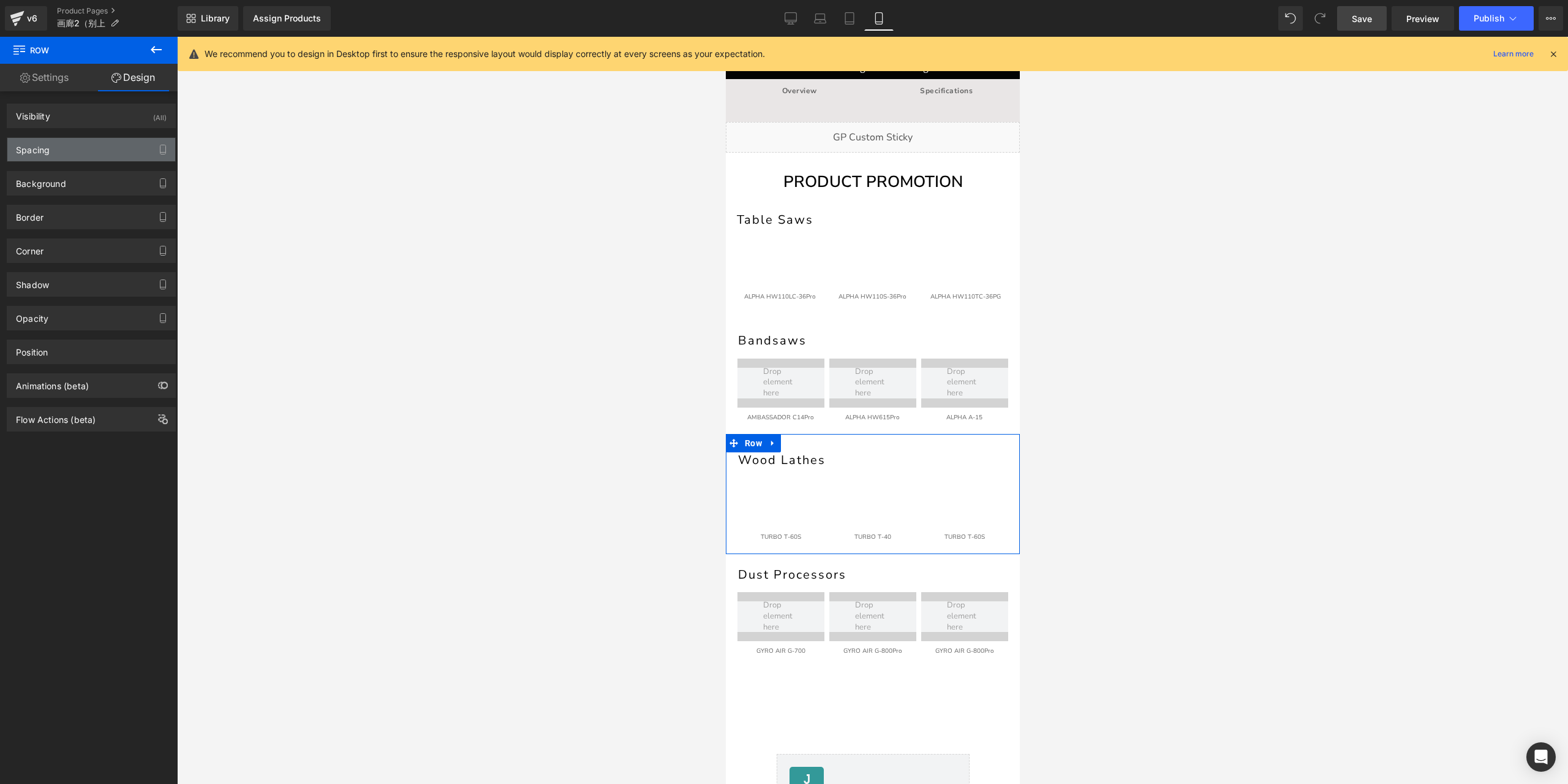
click at [56, 154] on div "Spacing" at bounding box center [91, 150] width 168 height 23
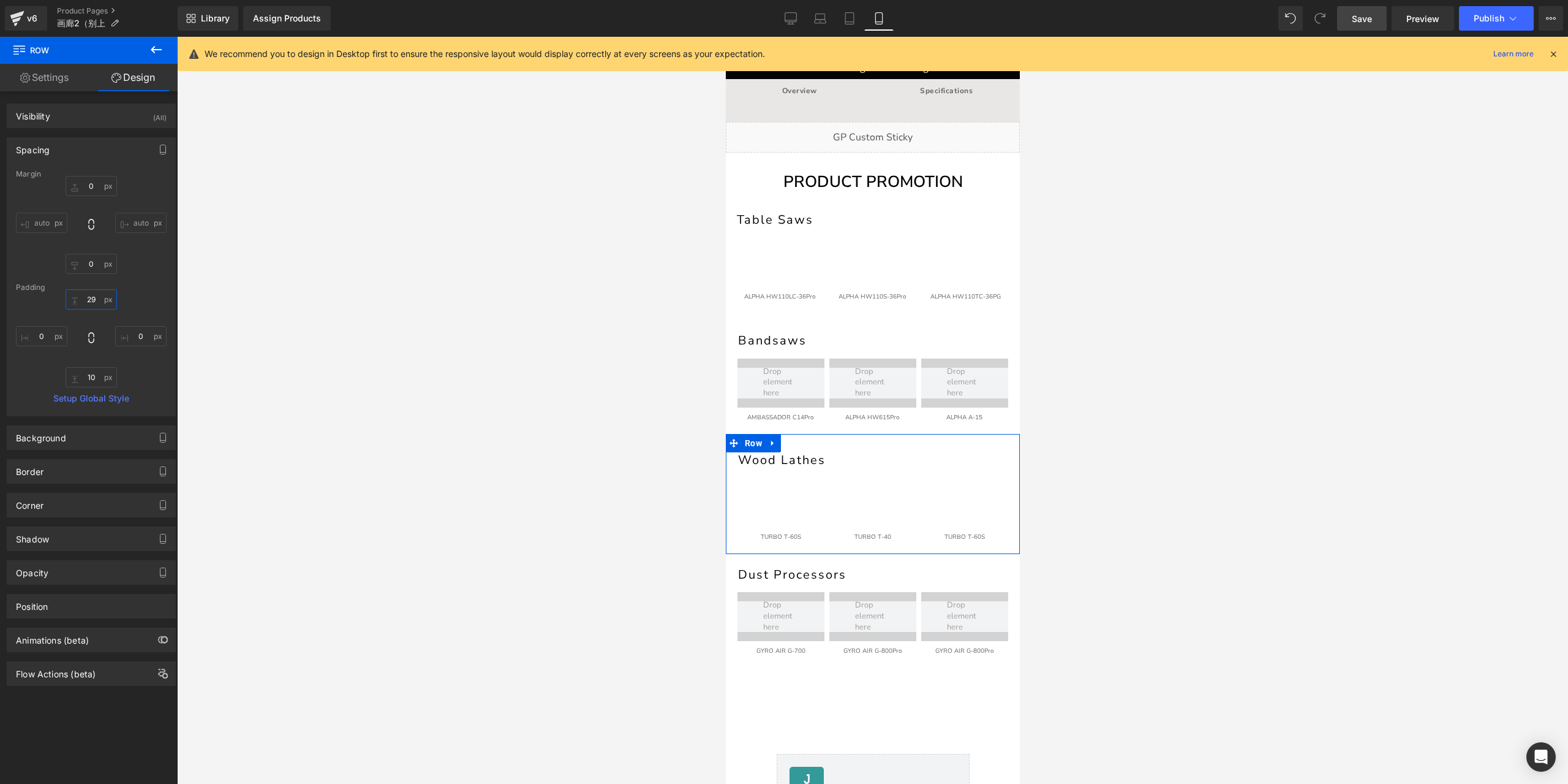
click at [89, 302] on input "29" at bounding box center [91, 299] width 51 height 20
type input "20"
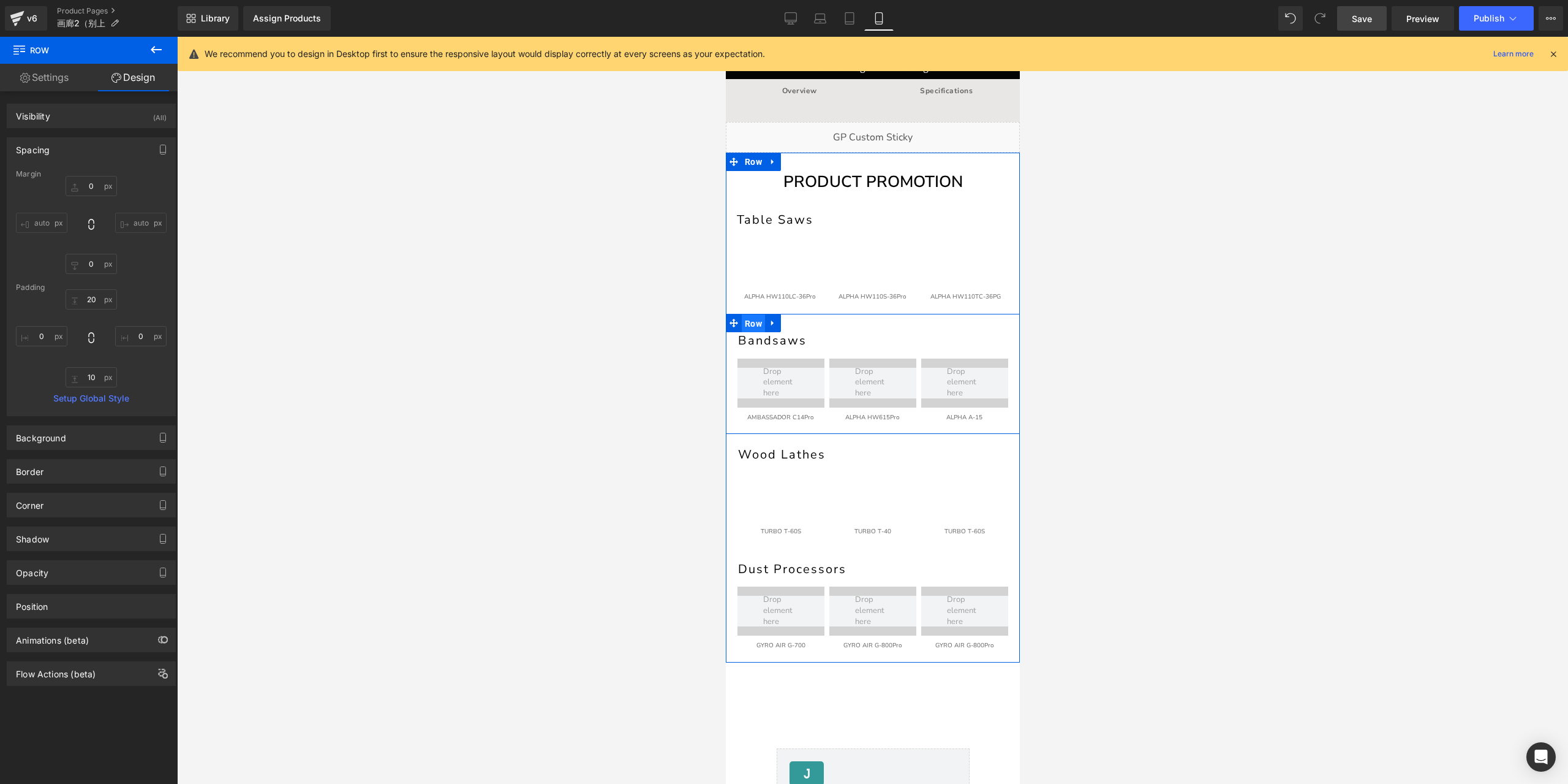
click at [750, 321] on span "Row" at bounding box center [753, 323] width 23 height 19
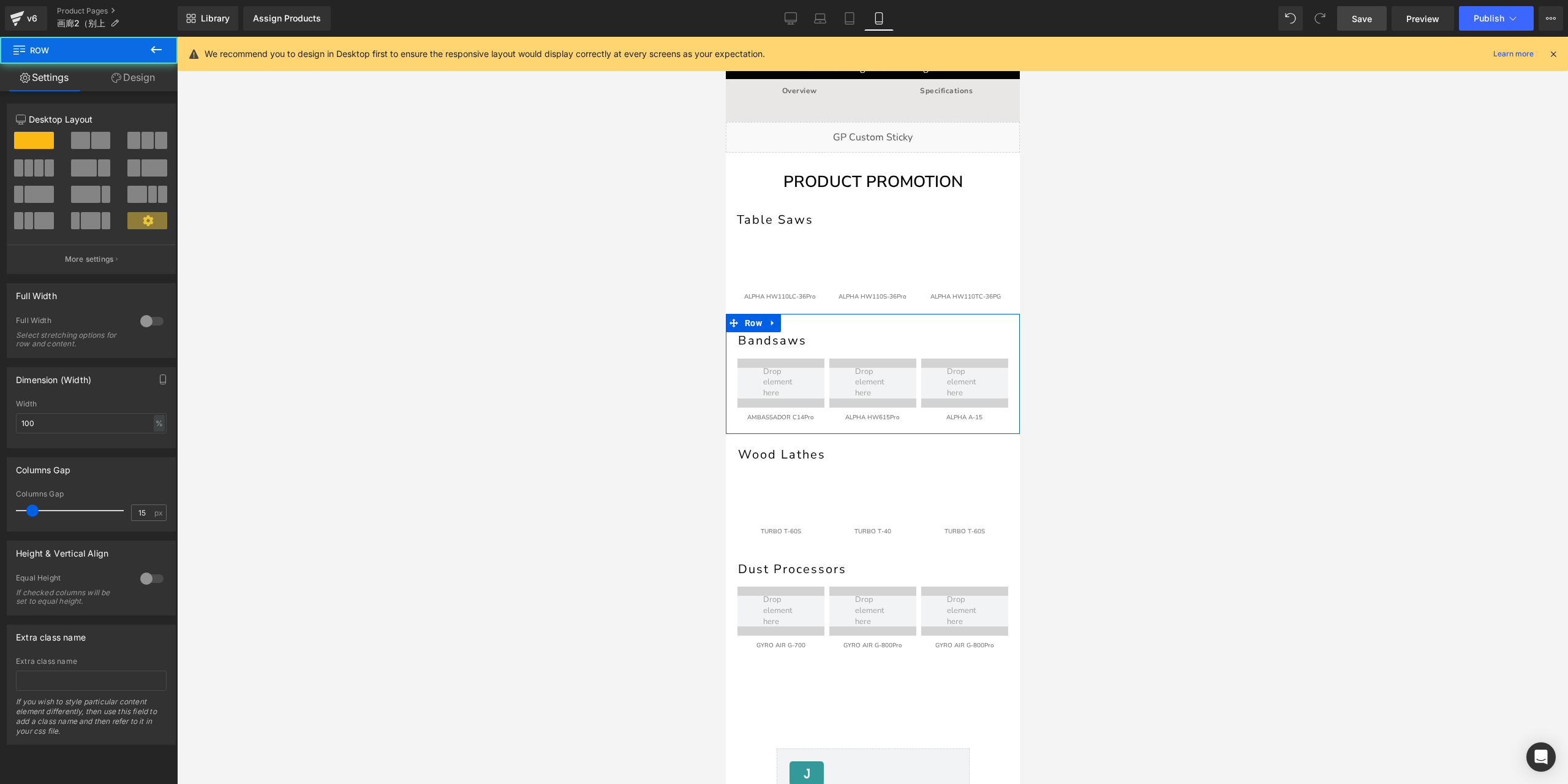
click at [154, 79] on link "Design" at bounding box center [133, 77] width 89 height 27
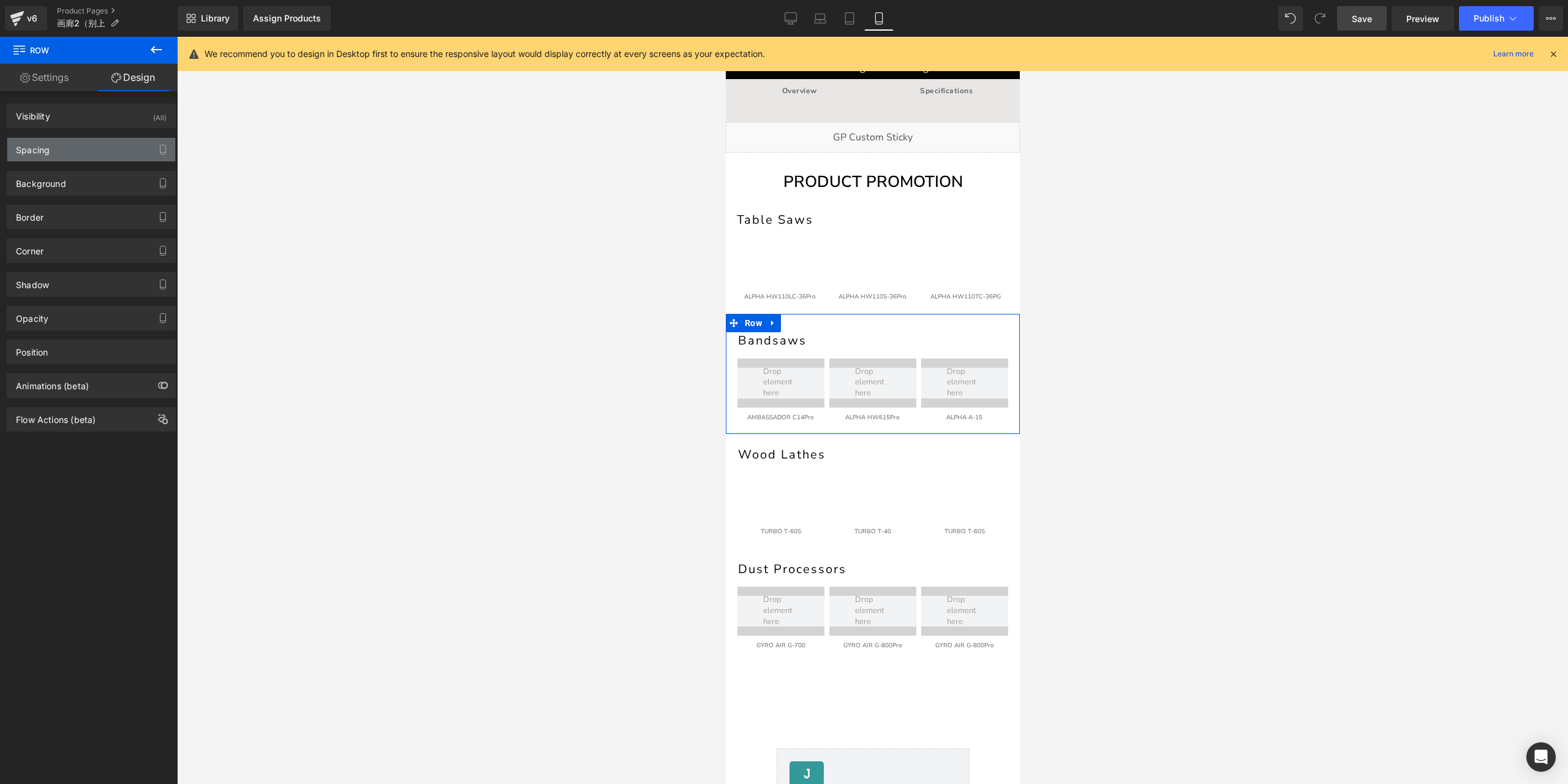
click at [104, 155] on div "Spacing" at bounding box center [91, 150] width 168 height 23
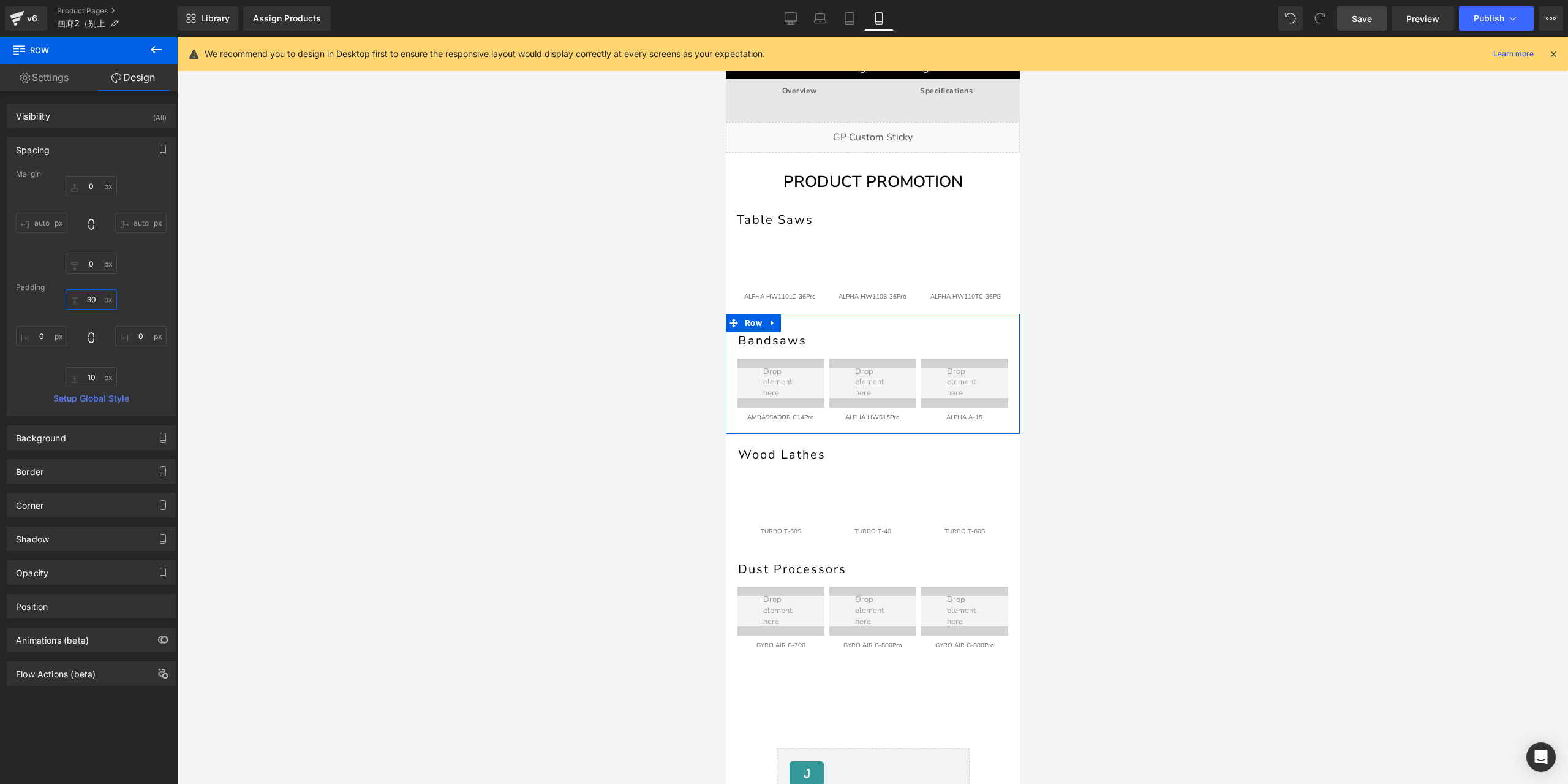
click at [96, 298] on input "30" at bounding box center [91, 299] width 51 height 20
type input "20"
click at [1377, 20] on link "Save" at bounding box center [1362, 19] width 50 height 25
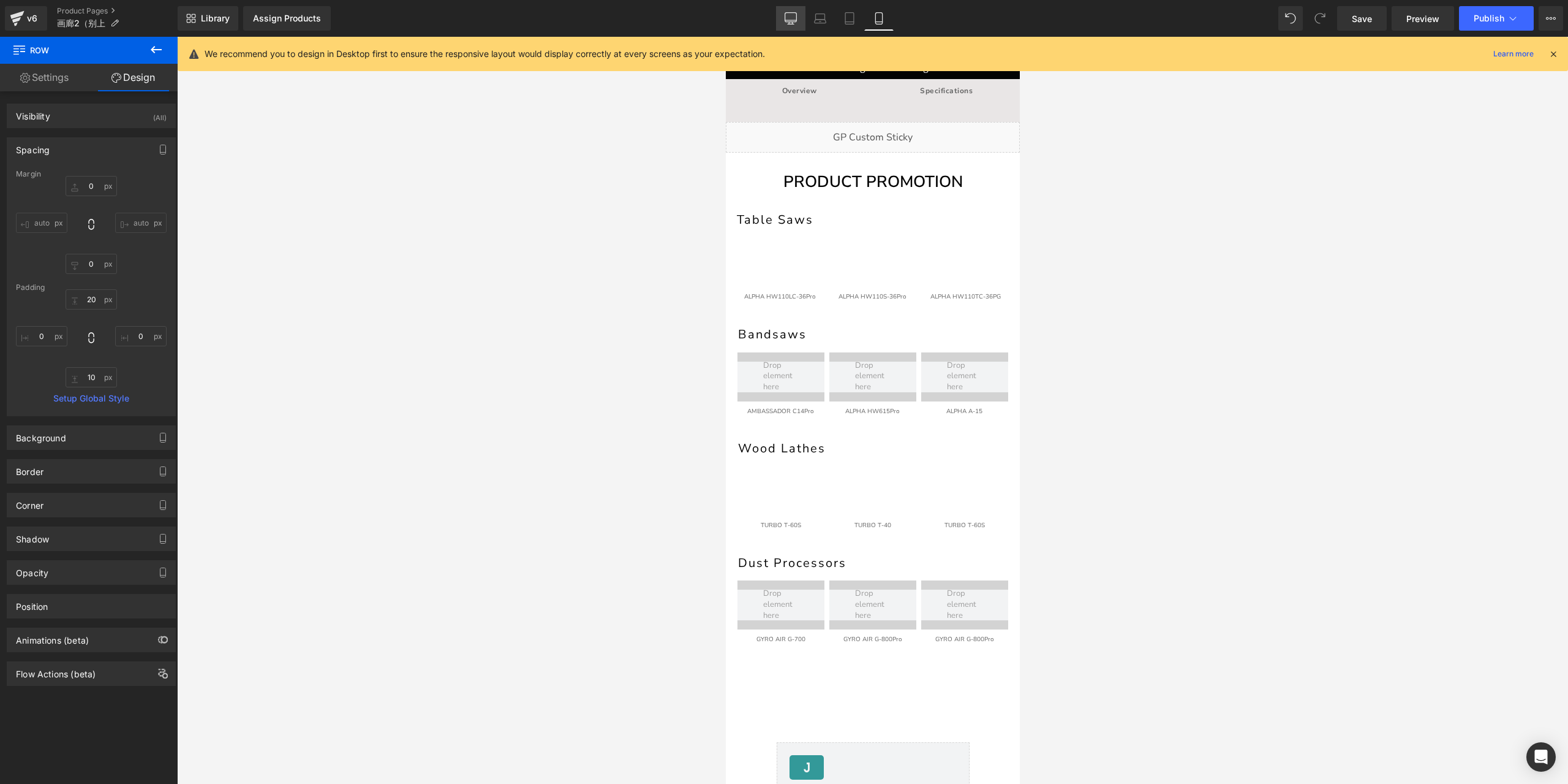
click at [793, 28] on link "Desktop" at bounding box center [791, 19] width 29 height 25
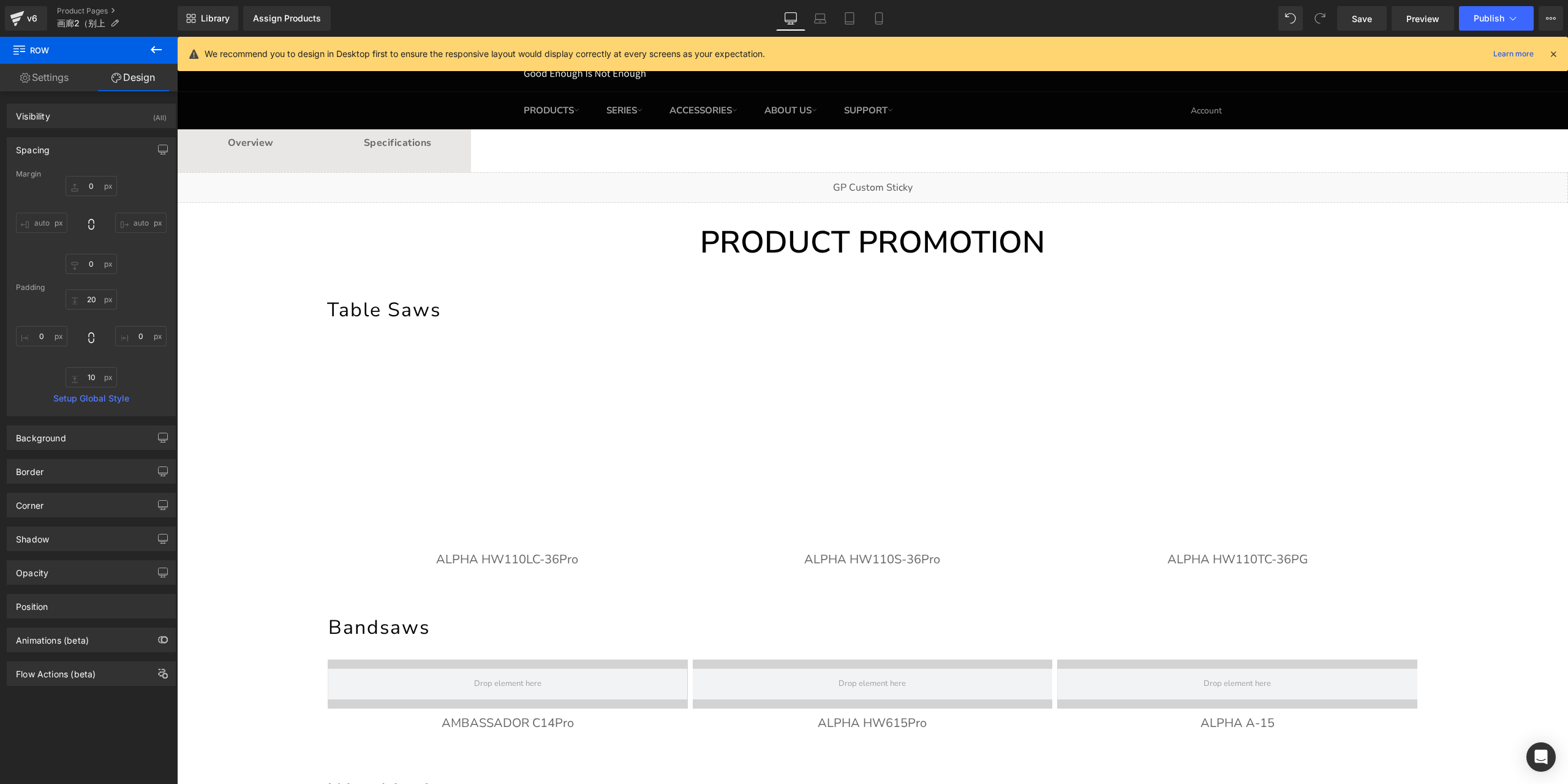
type input "0"
type input "55"
type input "0"
type input "10"
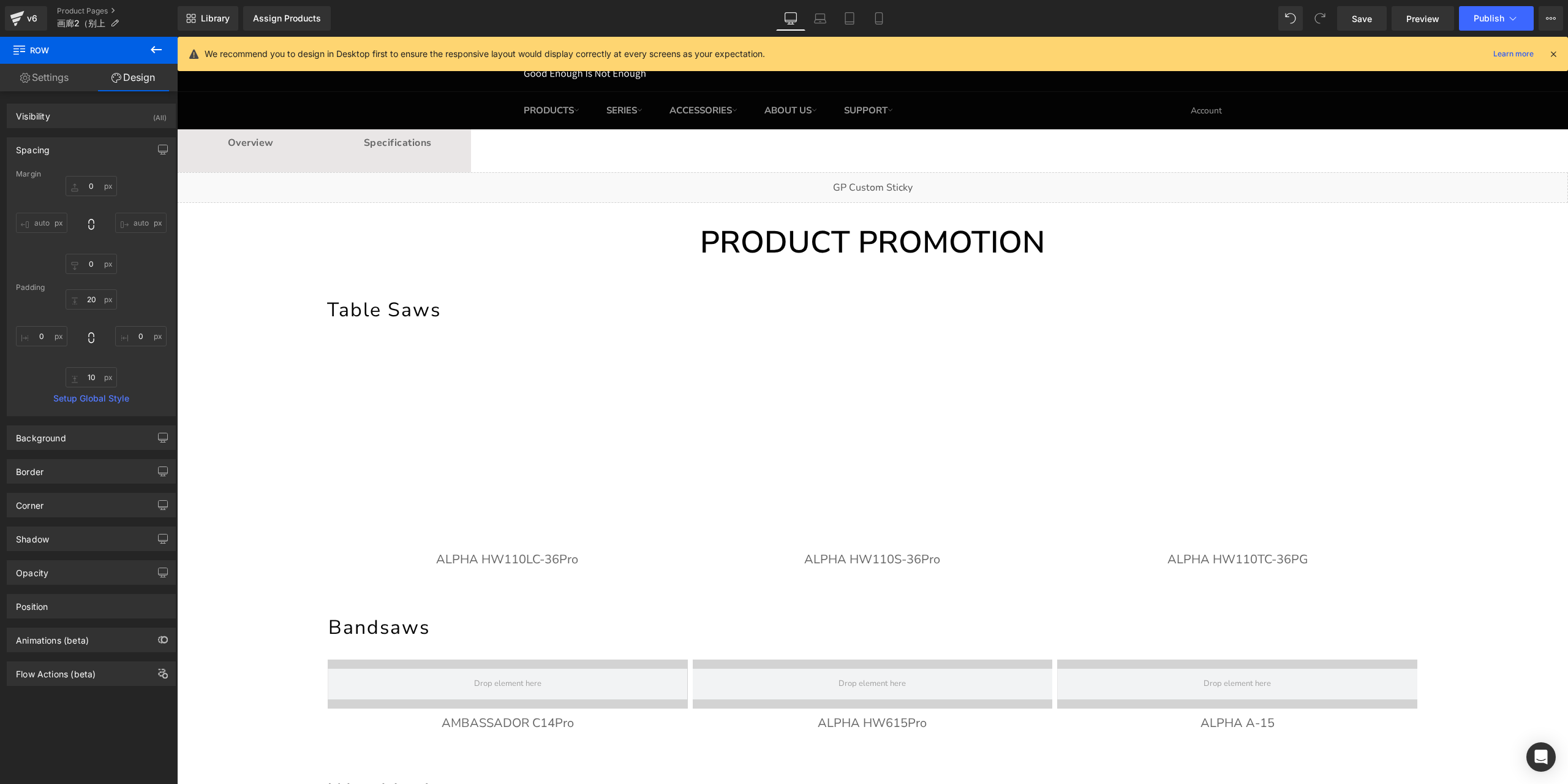
type input "0"
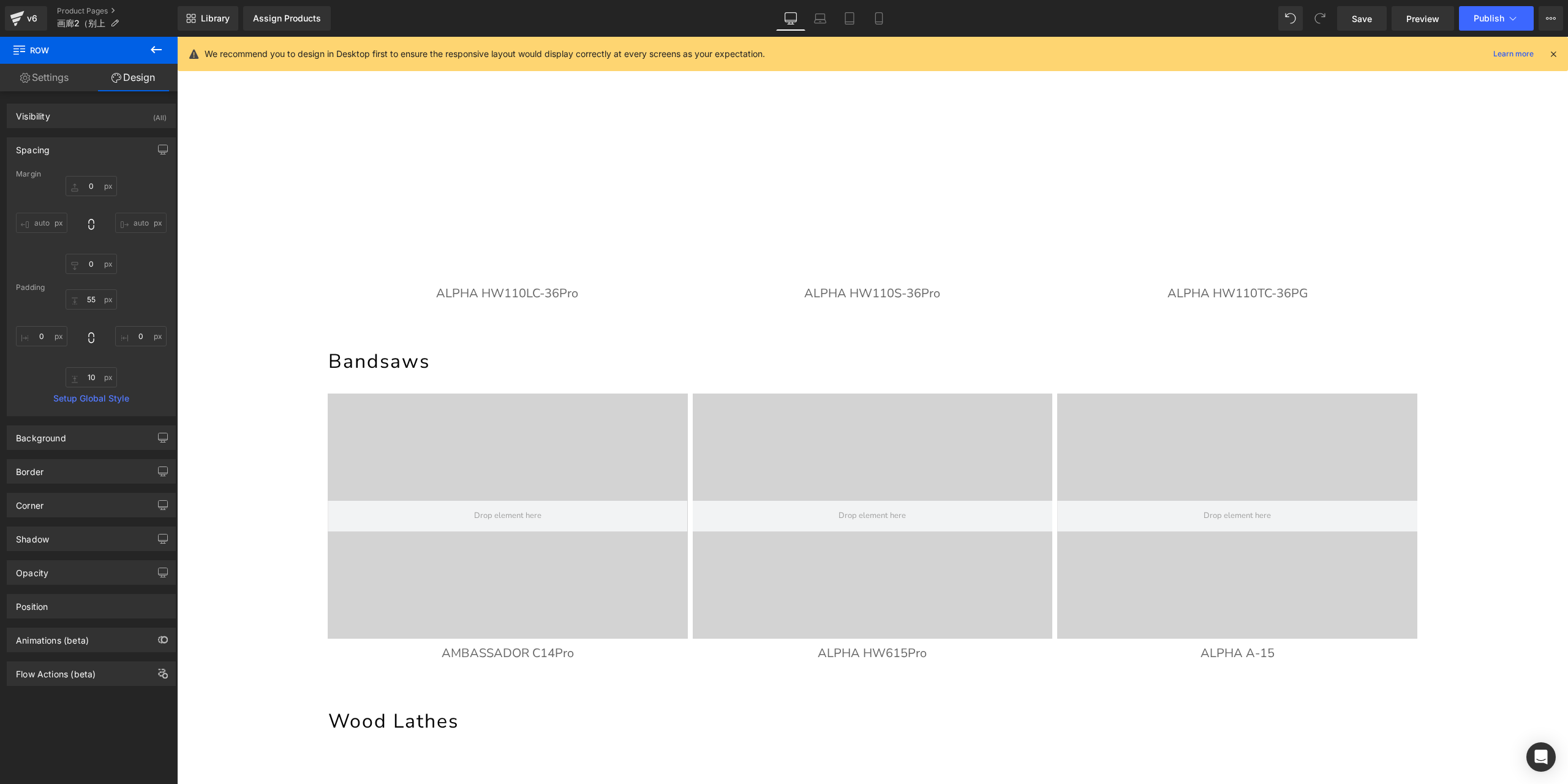
scroll to position [0, 0]
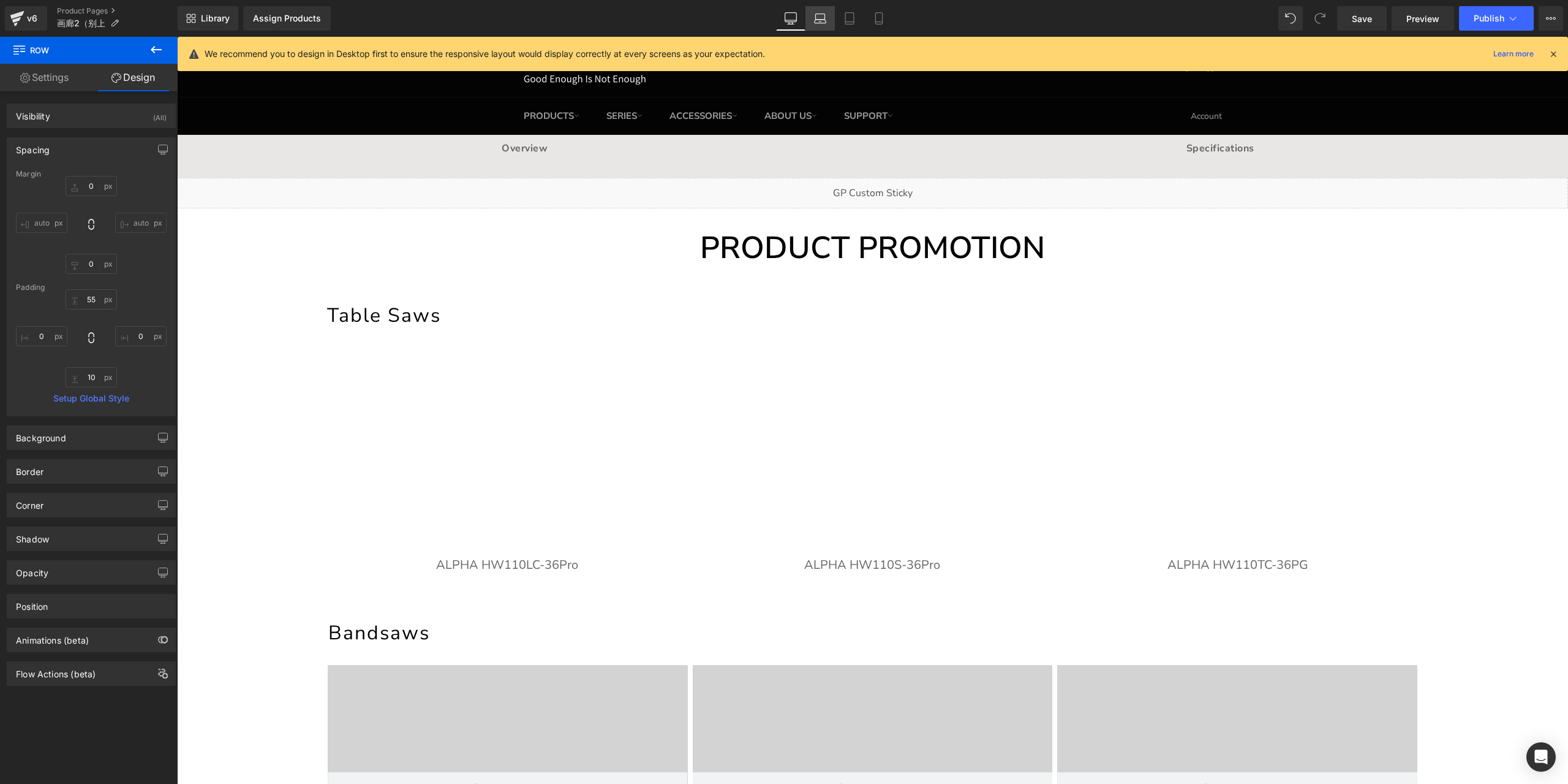
click at [814, 25] on link "Laptop" at bounding box center [820, 19] width 29 height 25
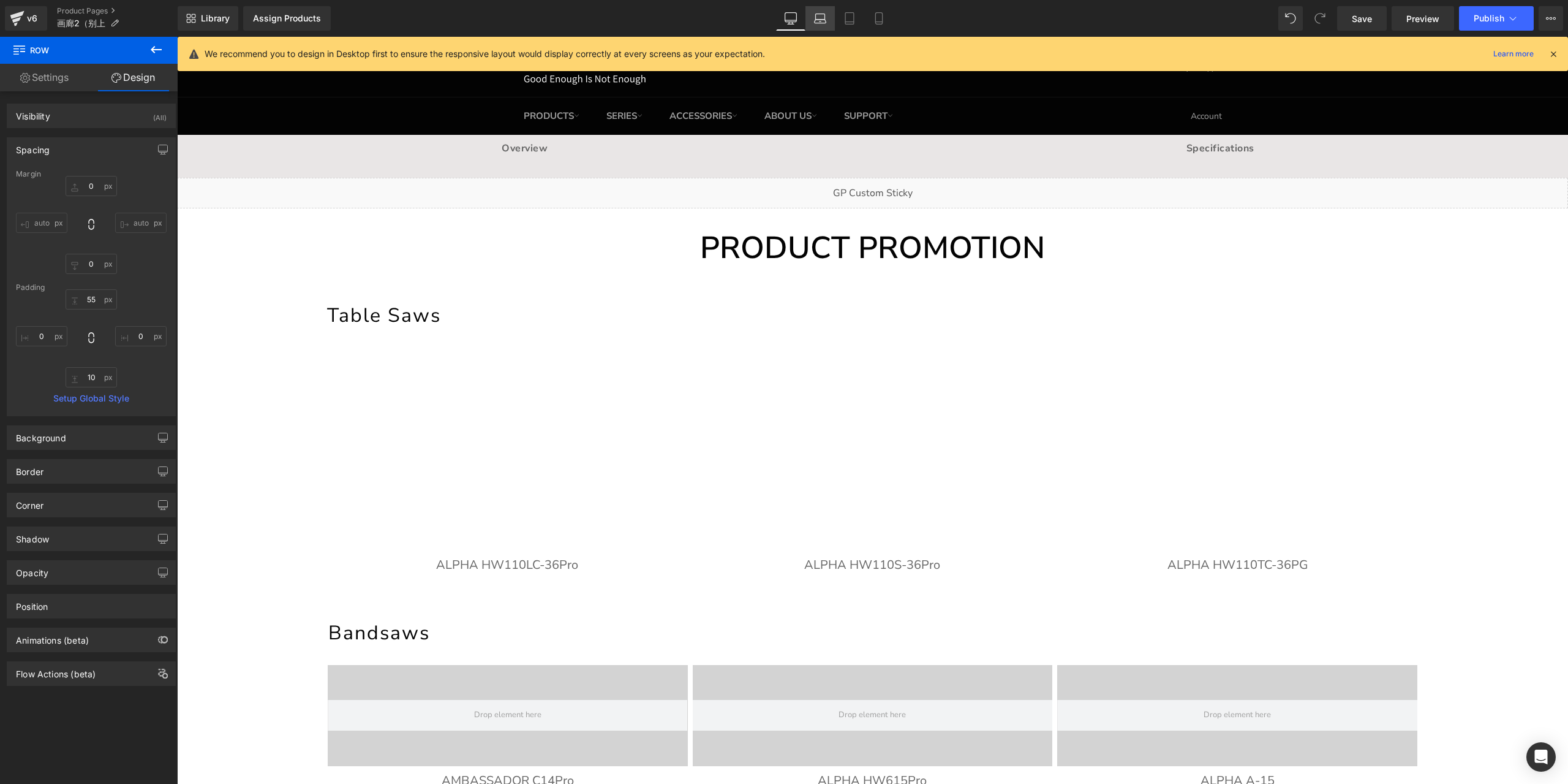
type input "0"
type input "30"
type input "0"
type input "10"
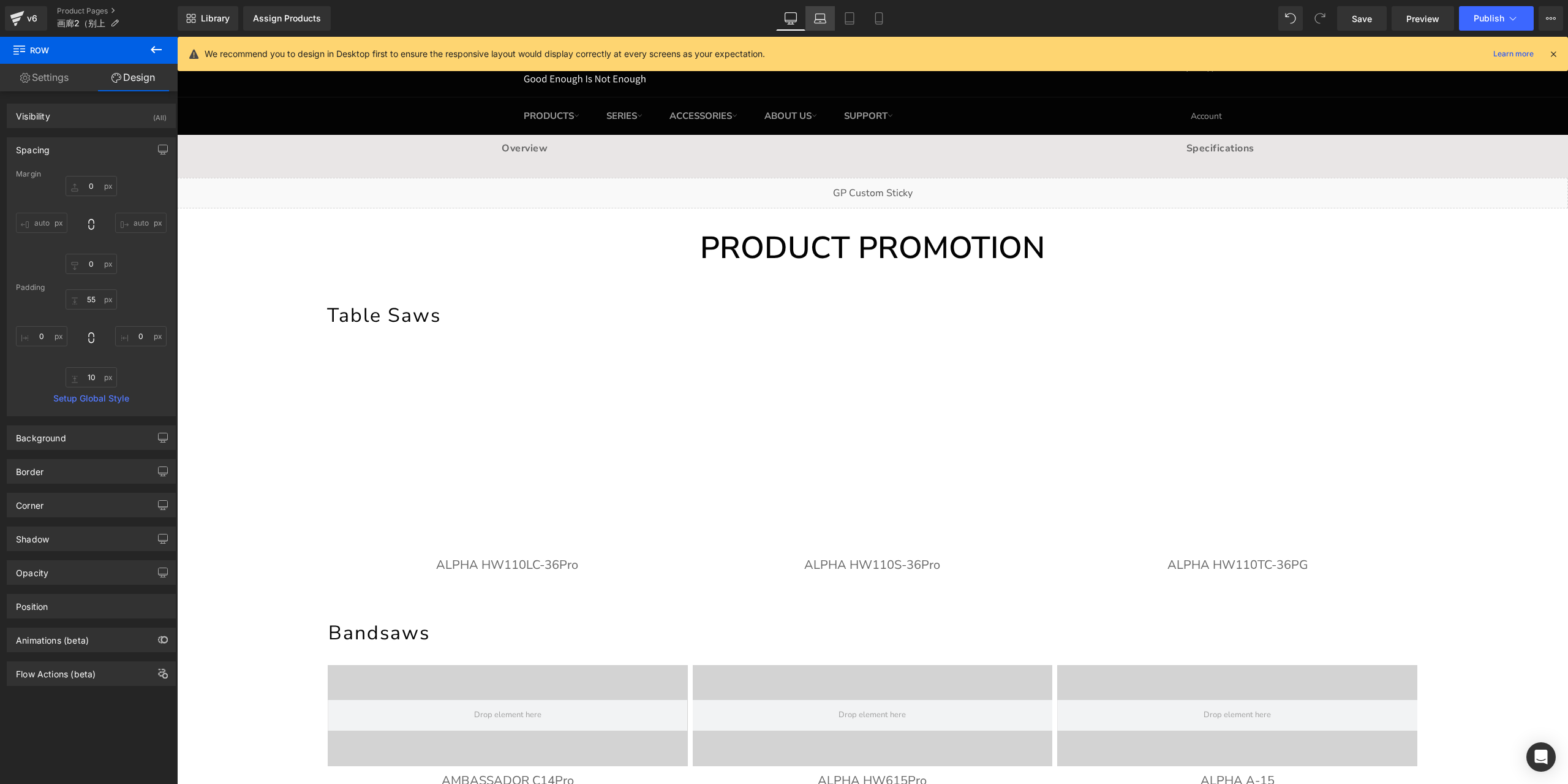
type input "0"
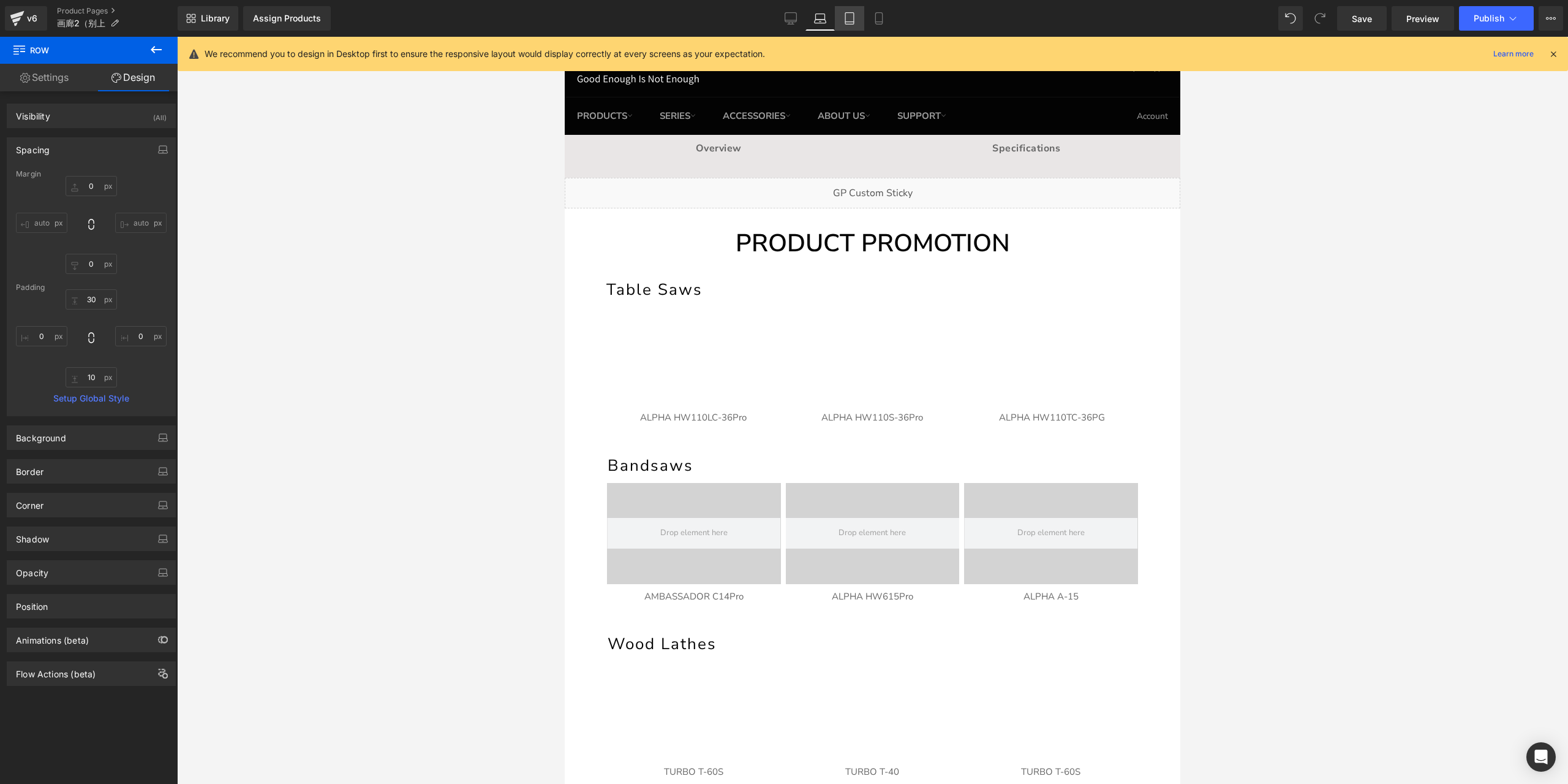
click at [843, 18] on link "Tablet" at bounding box center [849, 19] width 29 height 25
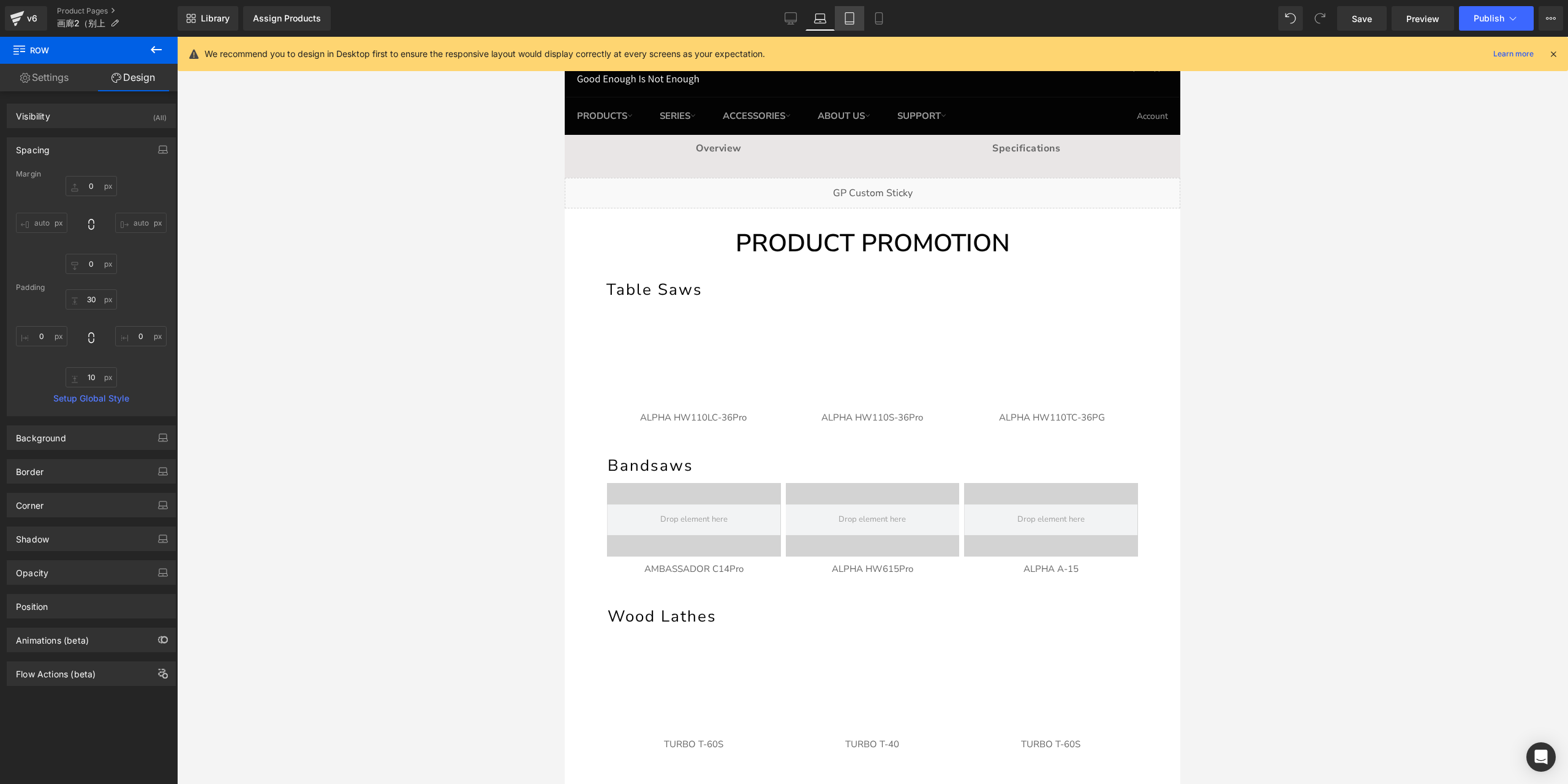
type input "0"
type input "30"
type input "0"
type input "10"
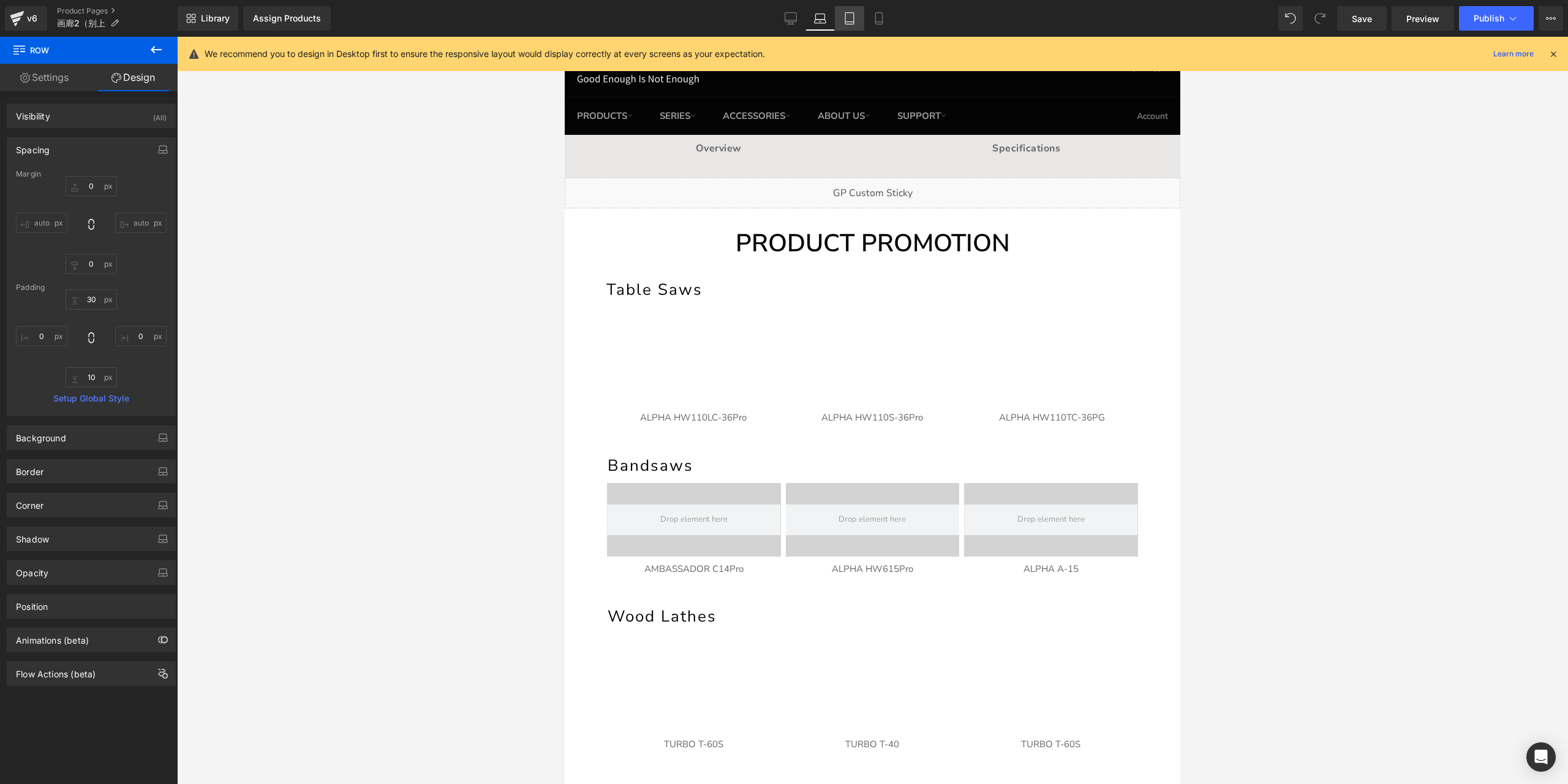
type input "0"
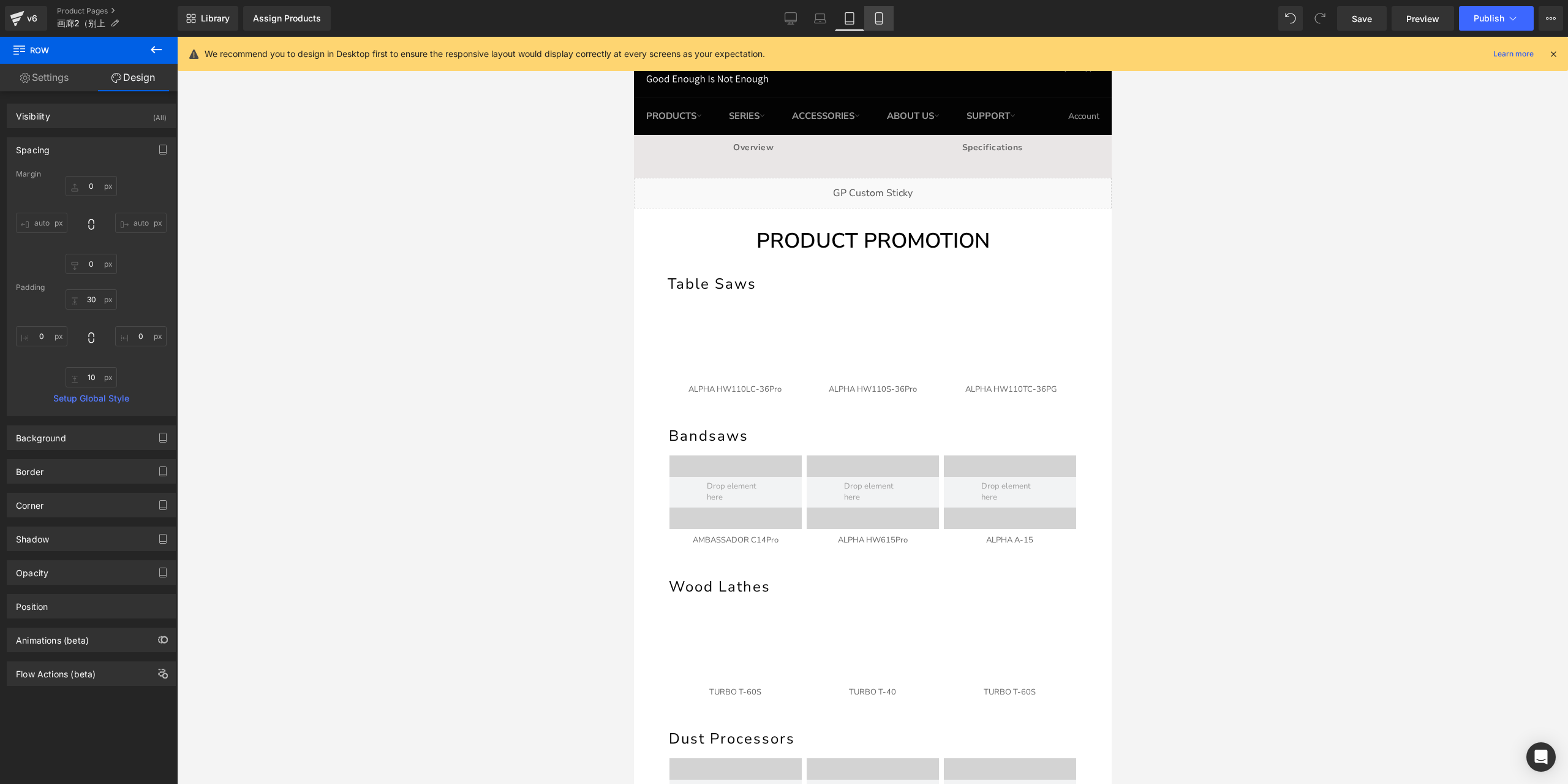
click at [877, 24] on icon at bounding box center [879, 19] width 7 height 12
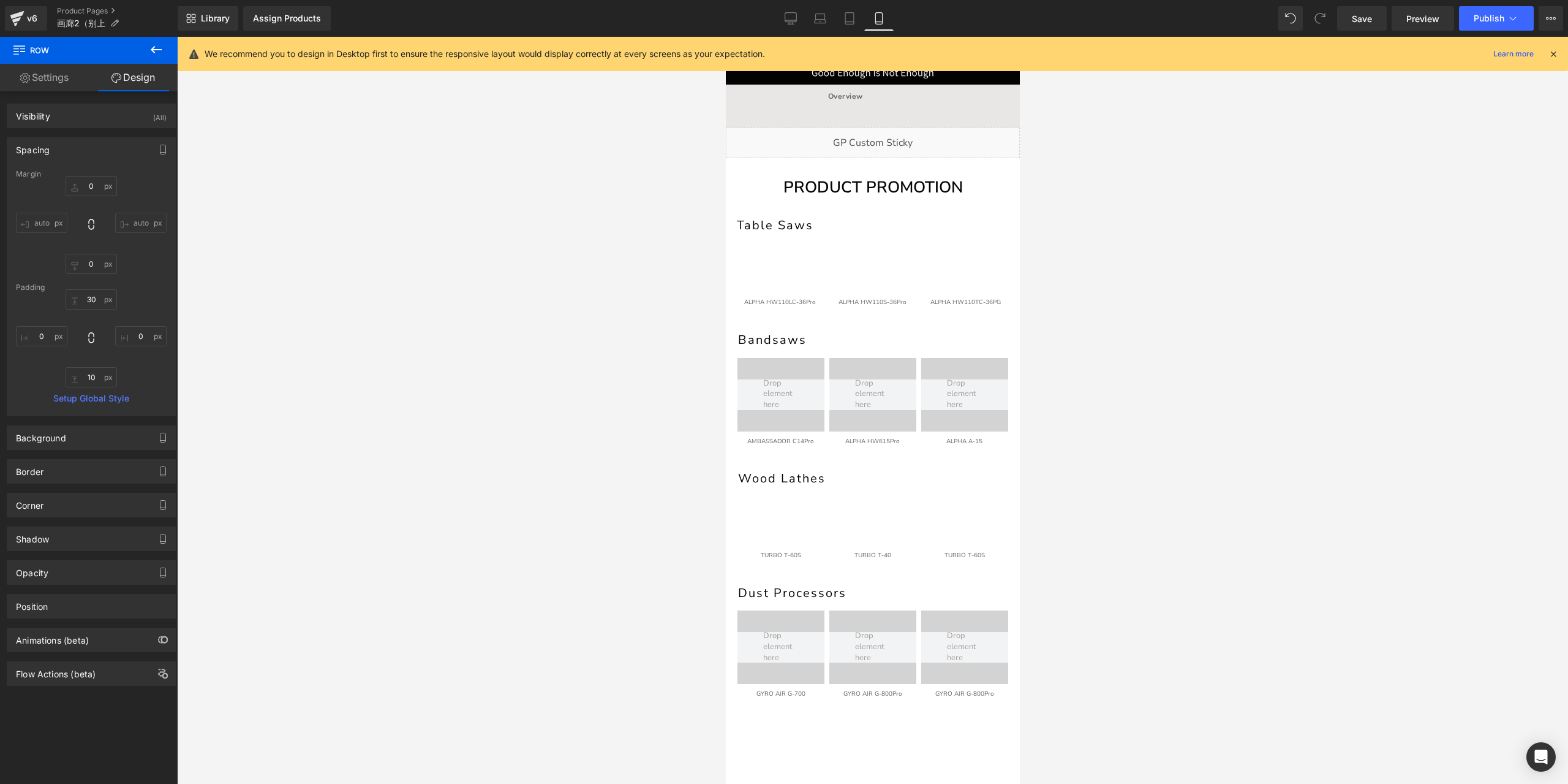
type input "0"
type input "20"
type input "0"
type input "10"
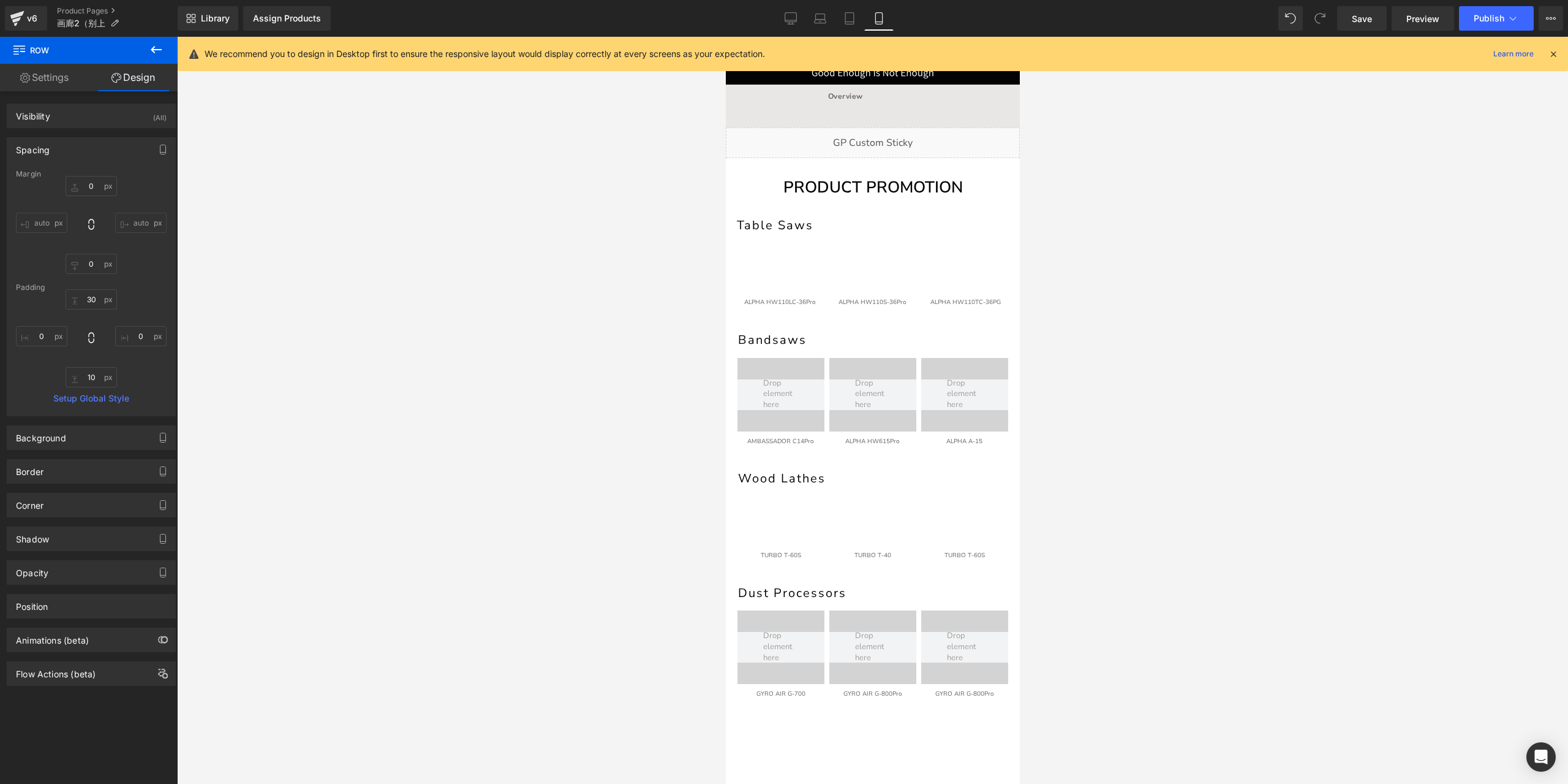
type input "0"
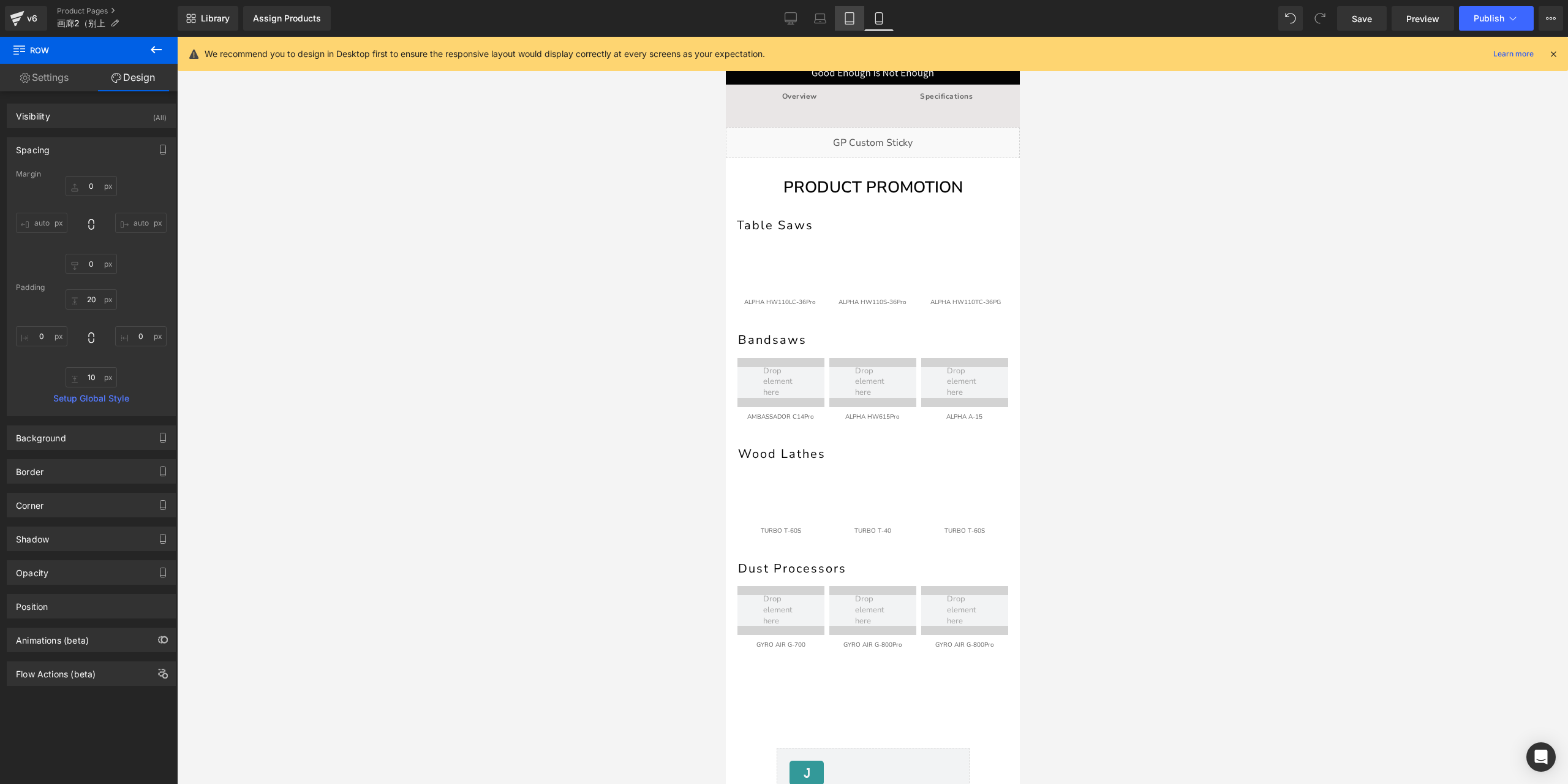
click at [846, 16] on icon at bounding box center [850, 19] width 12 height 12
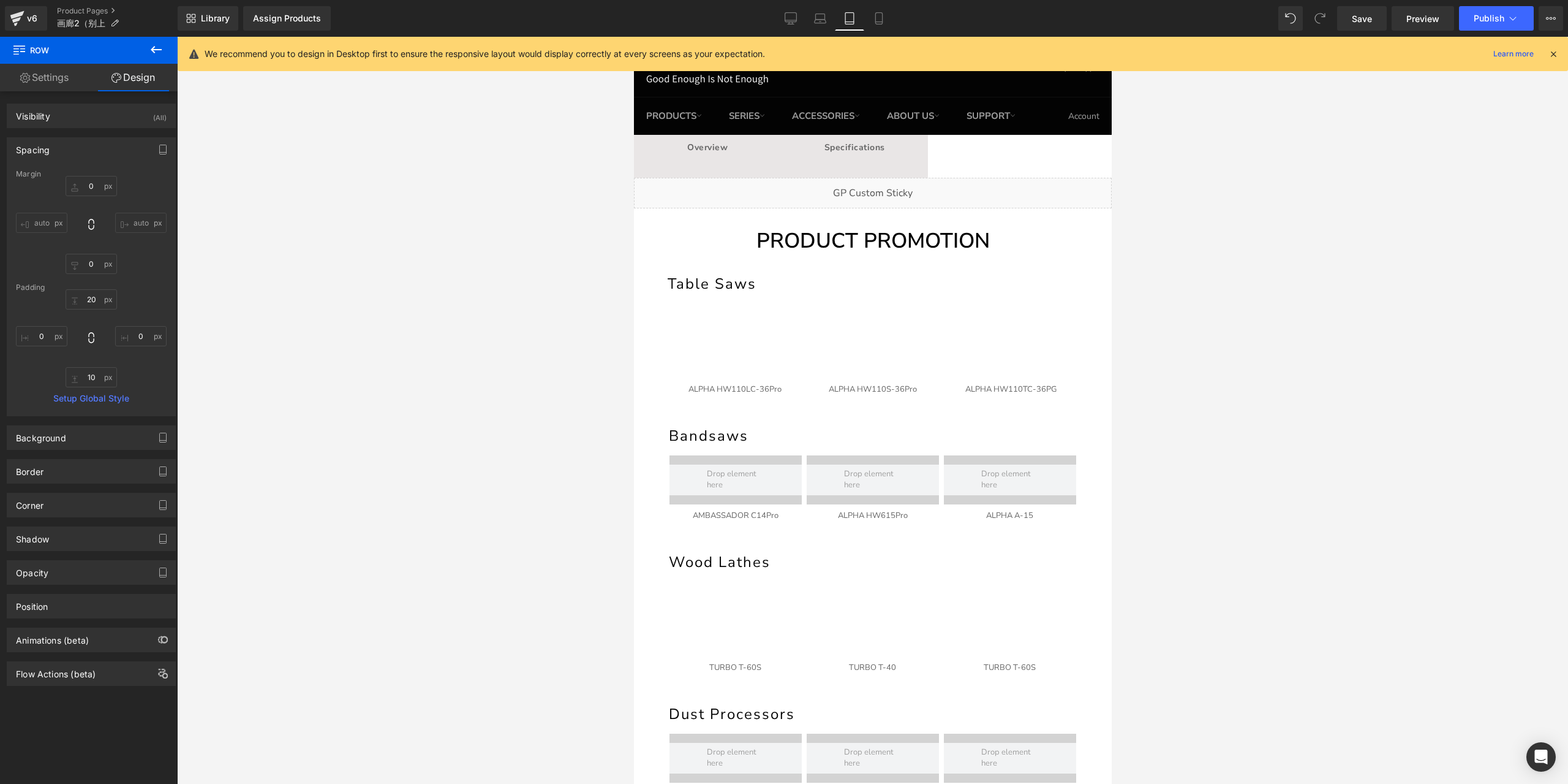
type input "0"
type input "30"
type input "0"
type input "10"
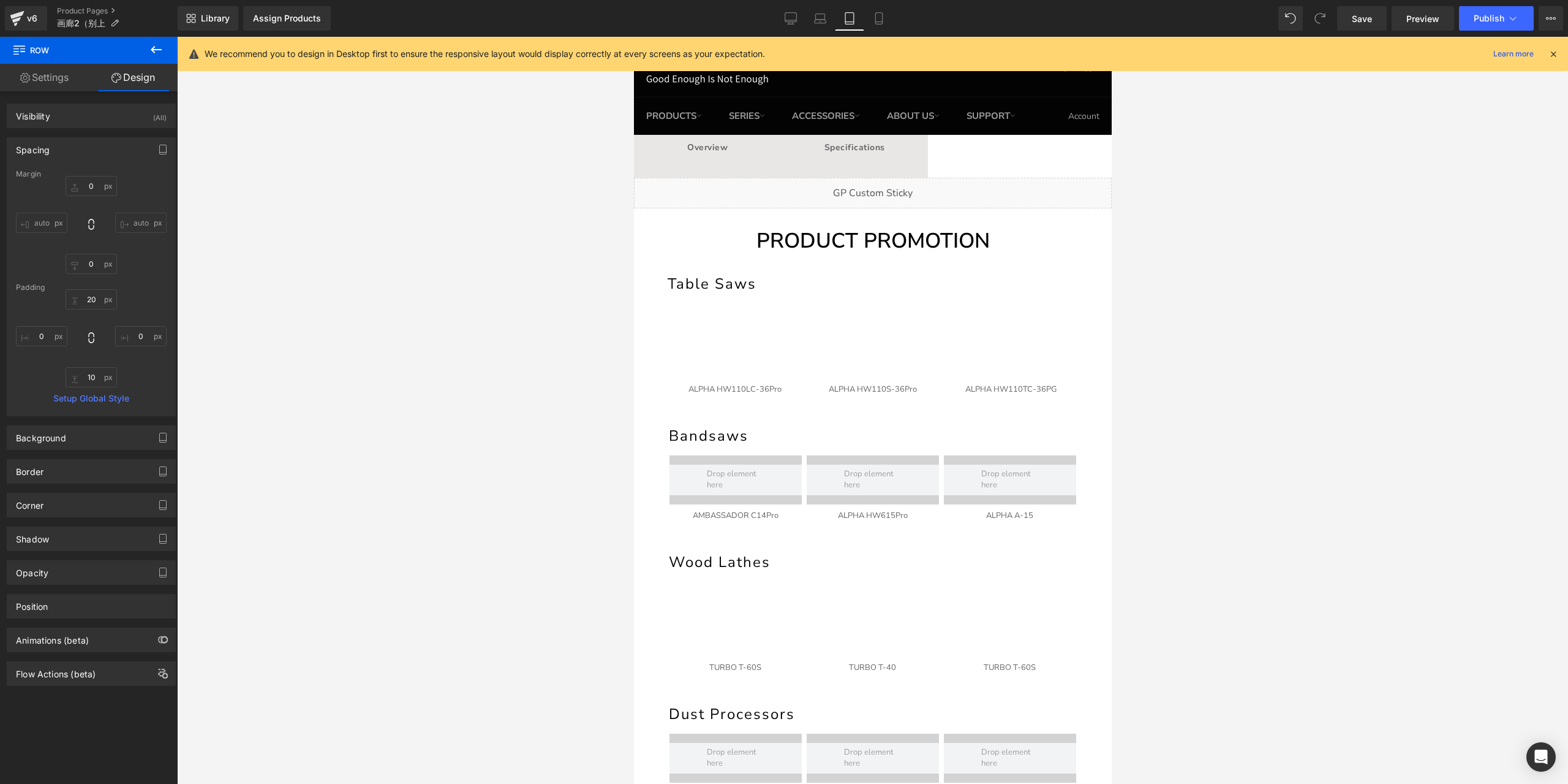
type input "0"
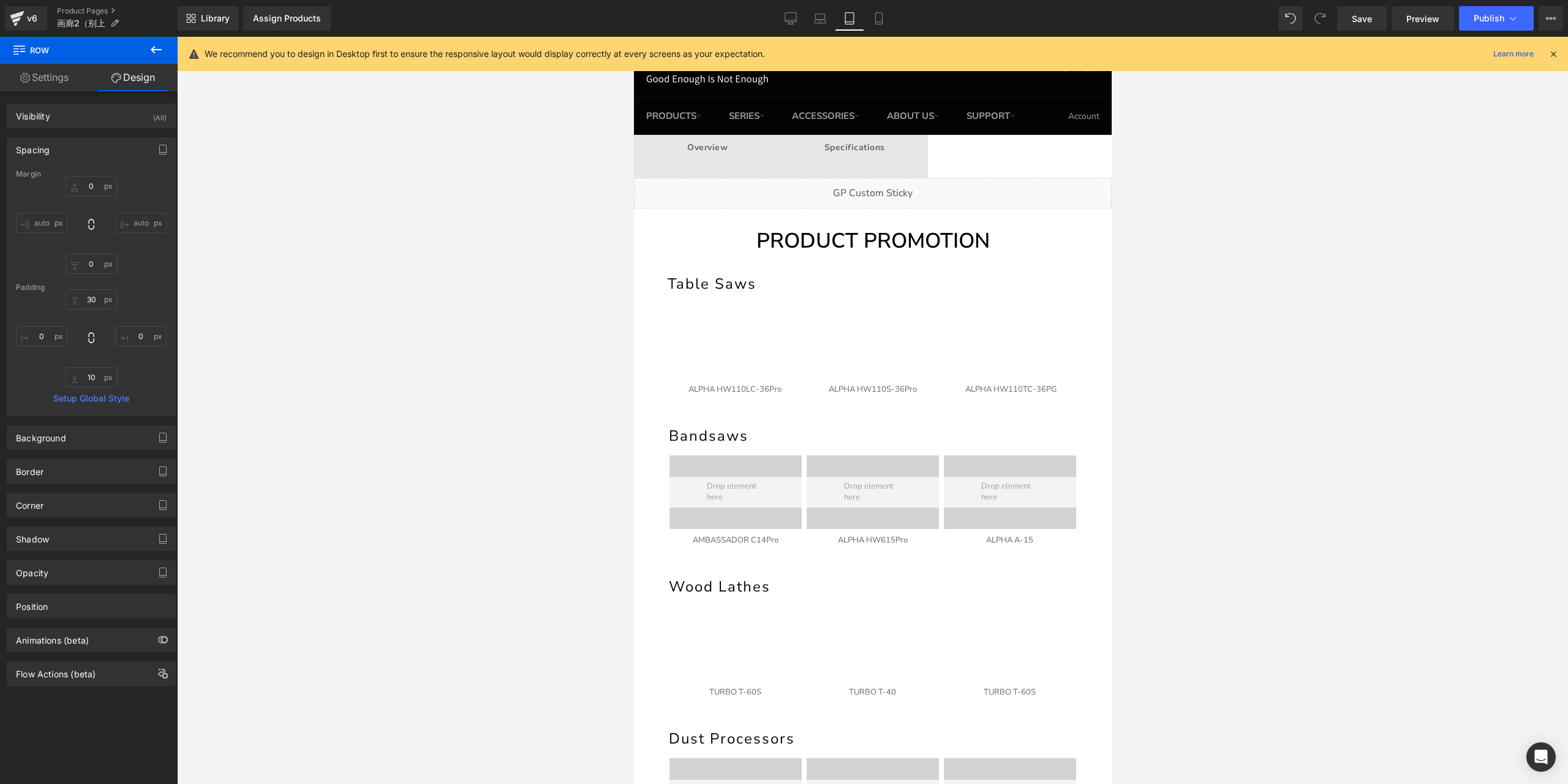
scroll to position [88, 0]
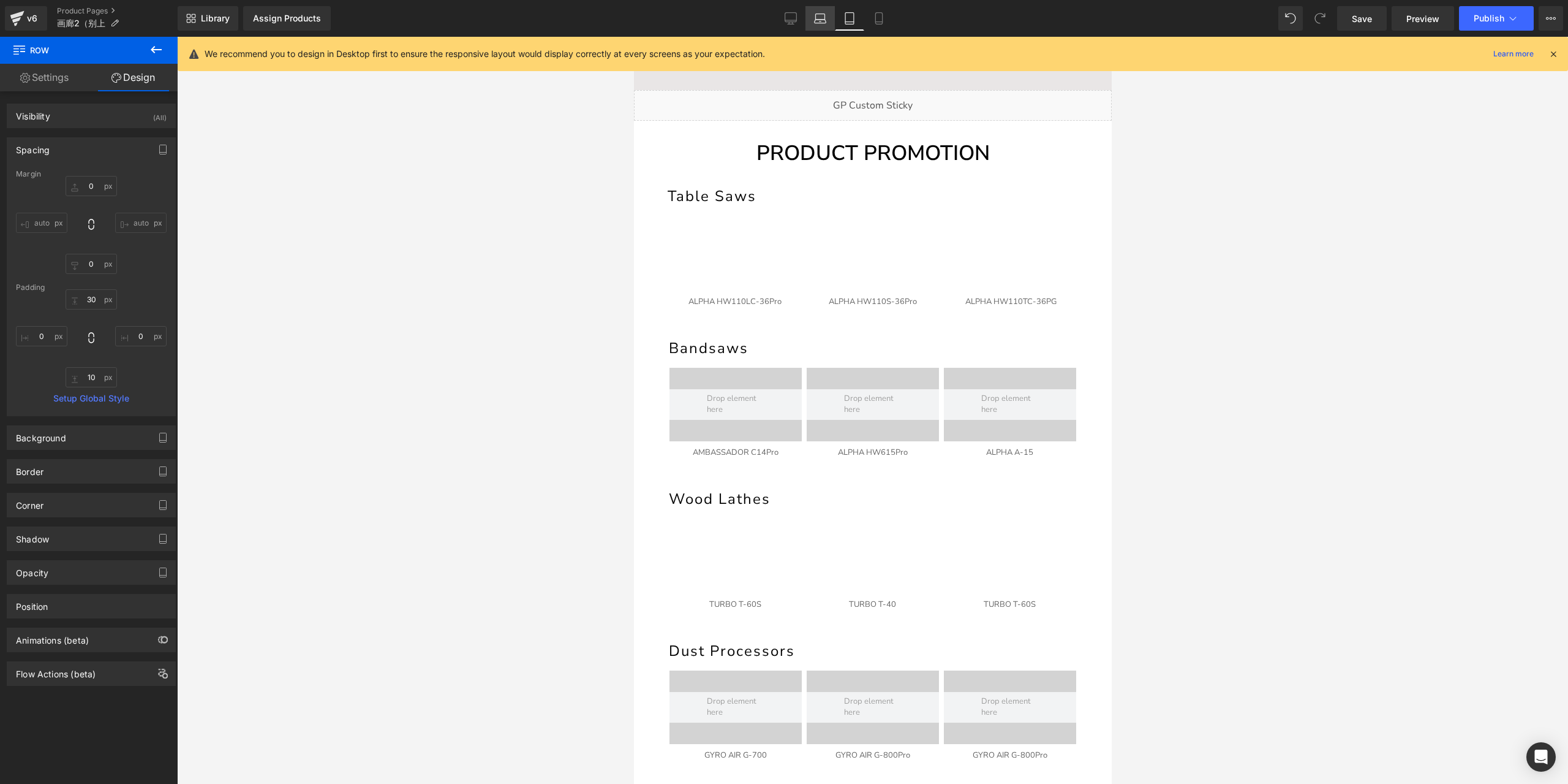
click at [812, 19] on link "Laptop" at bounding box center [820, 19] width 29 height 25
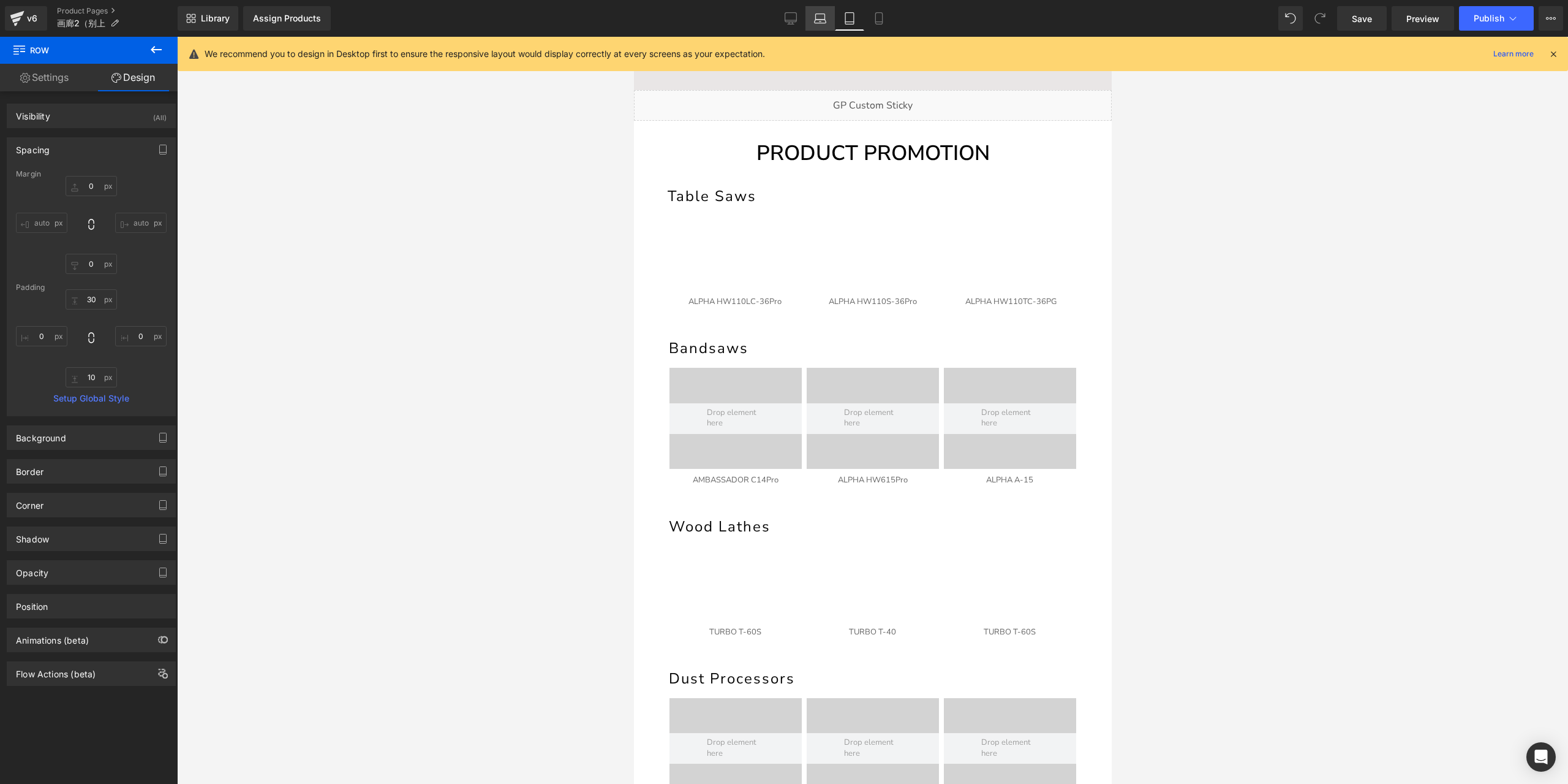
type input "0"
type input "30"
type input "0"
type input "10"
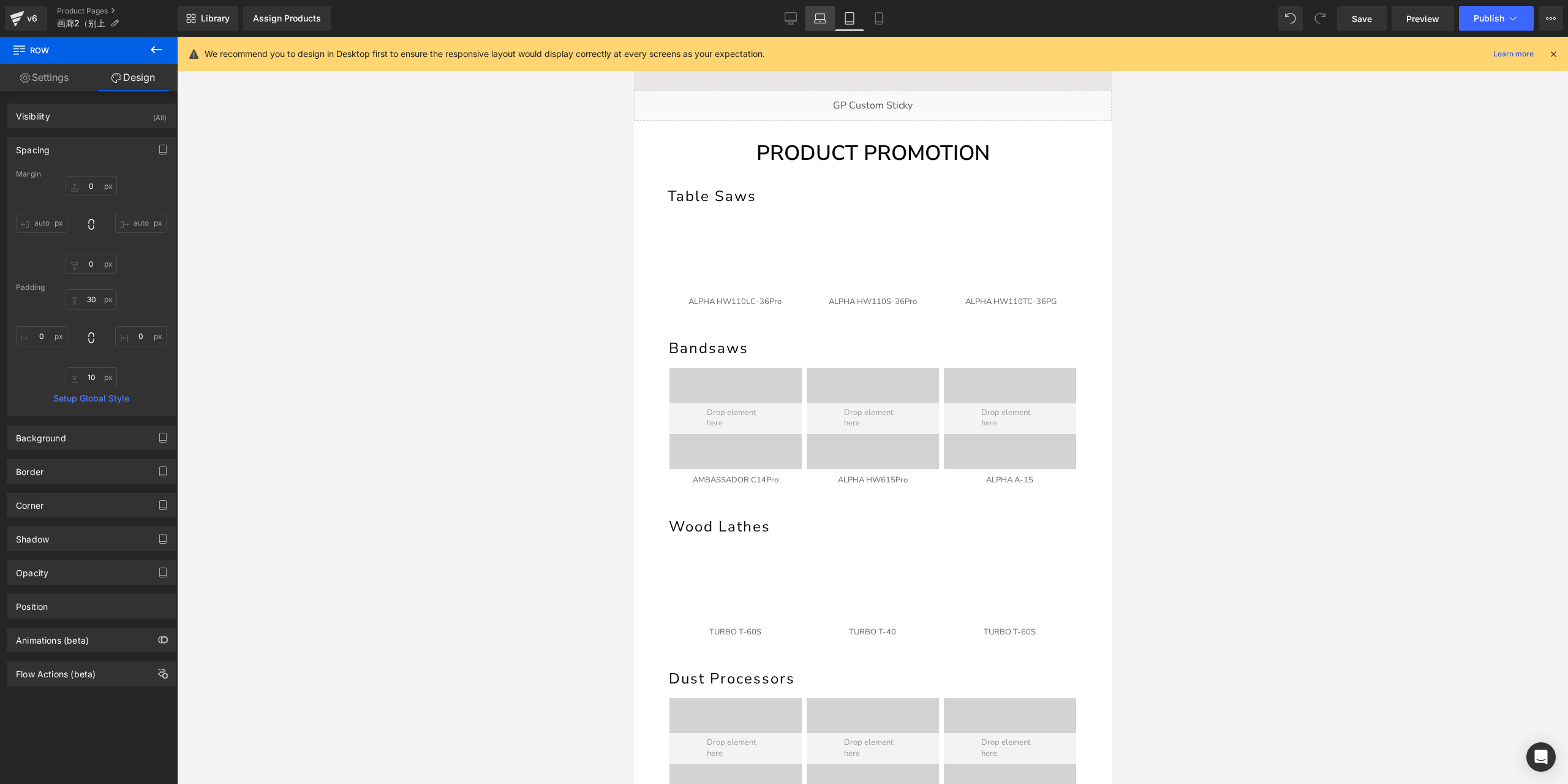
type input "0"
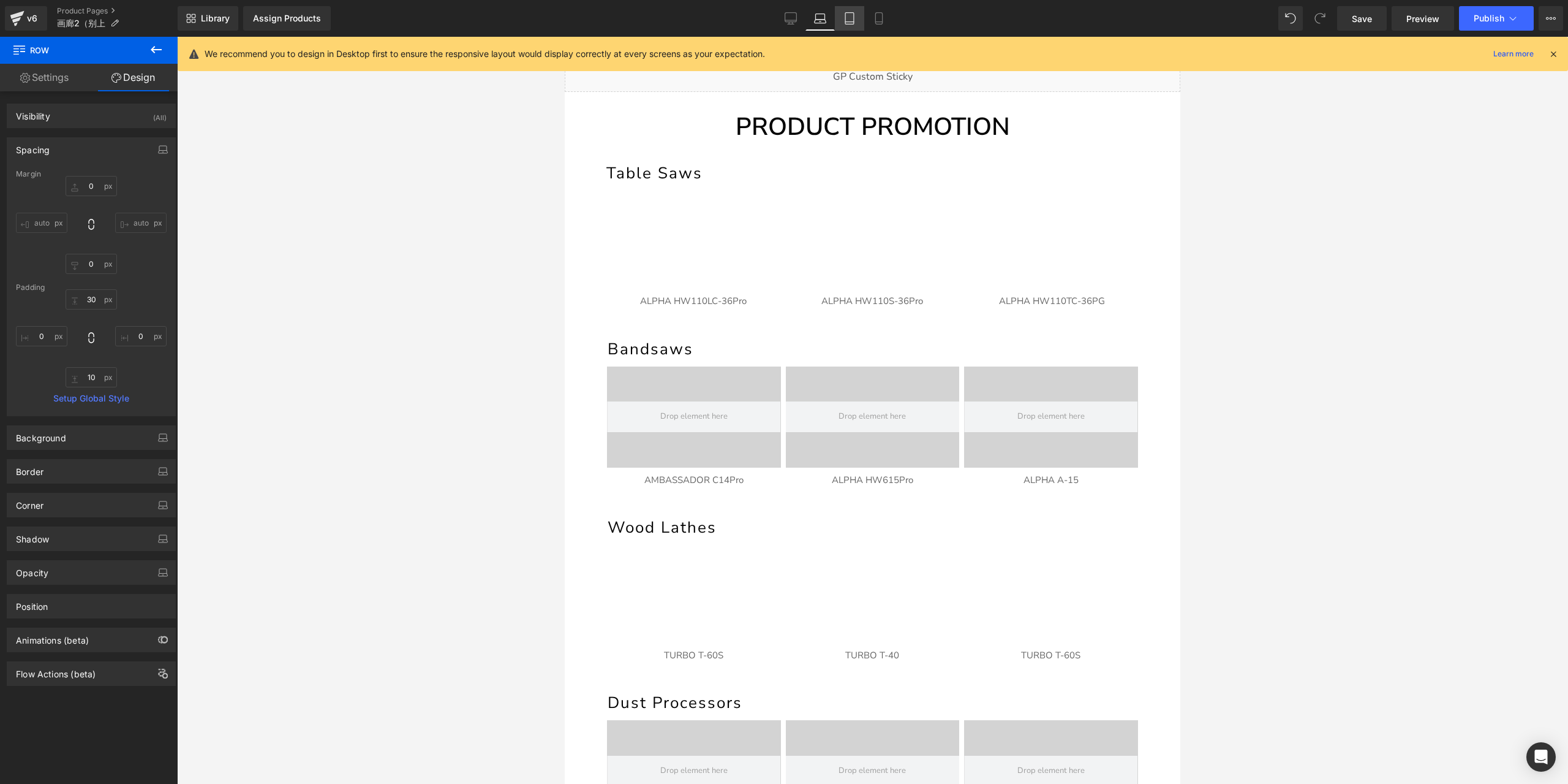
click at [846, 17] on icon at bounding box center [850, 19] width 9 height 12
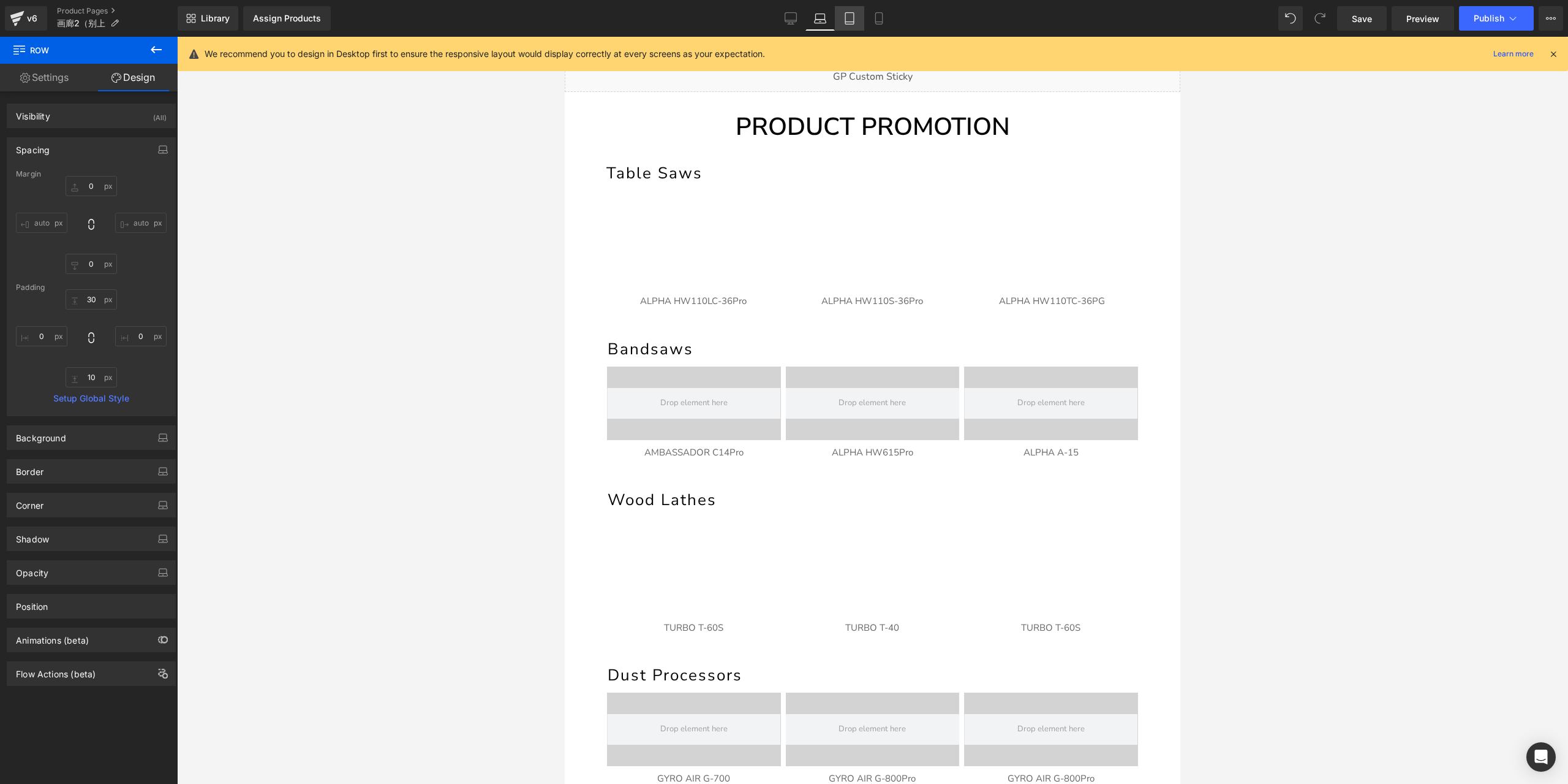
type input "0"
type input "30"
type input "0"
type input "10"
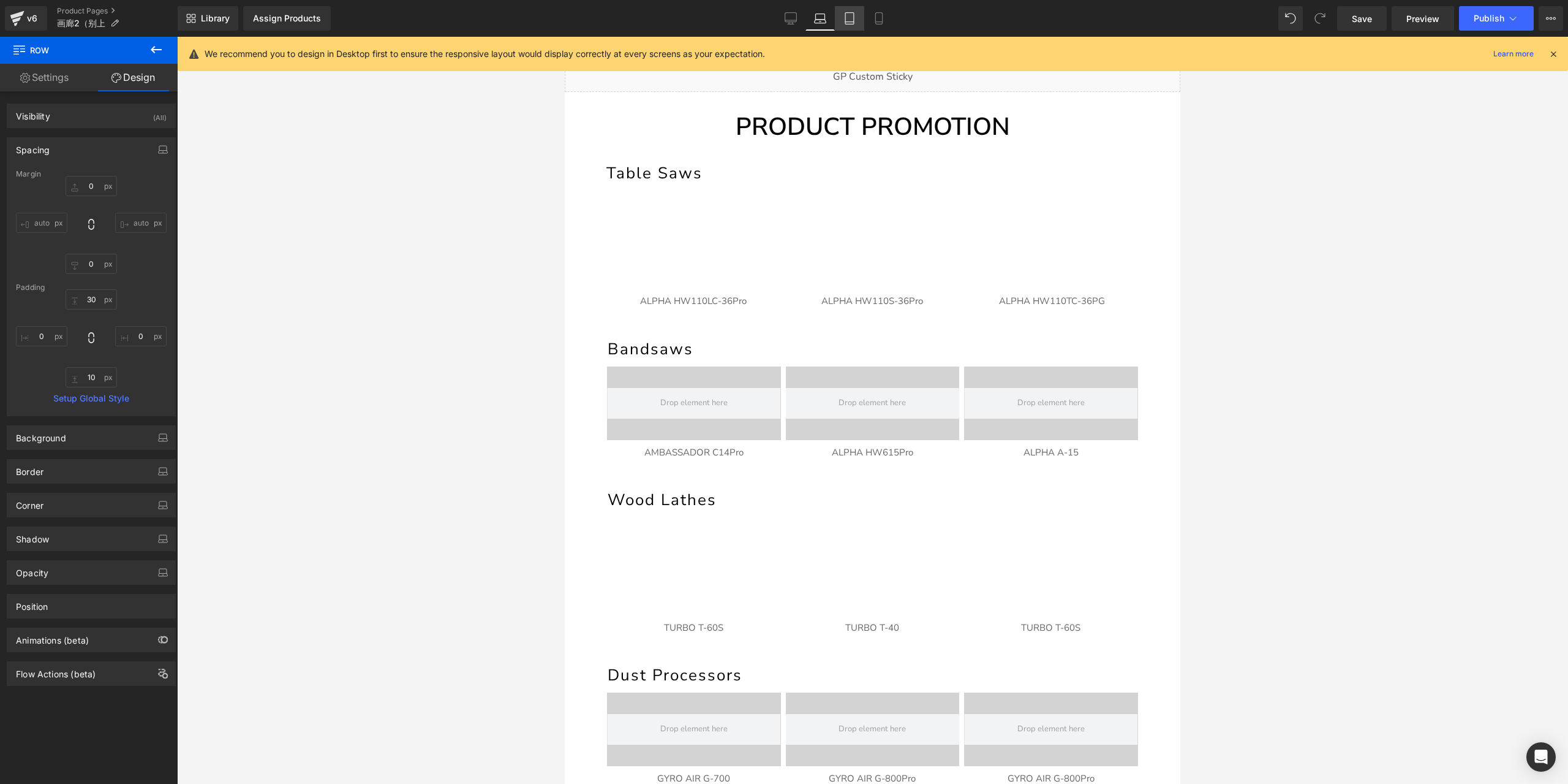
type input "0"
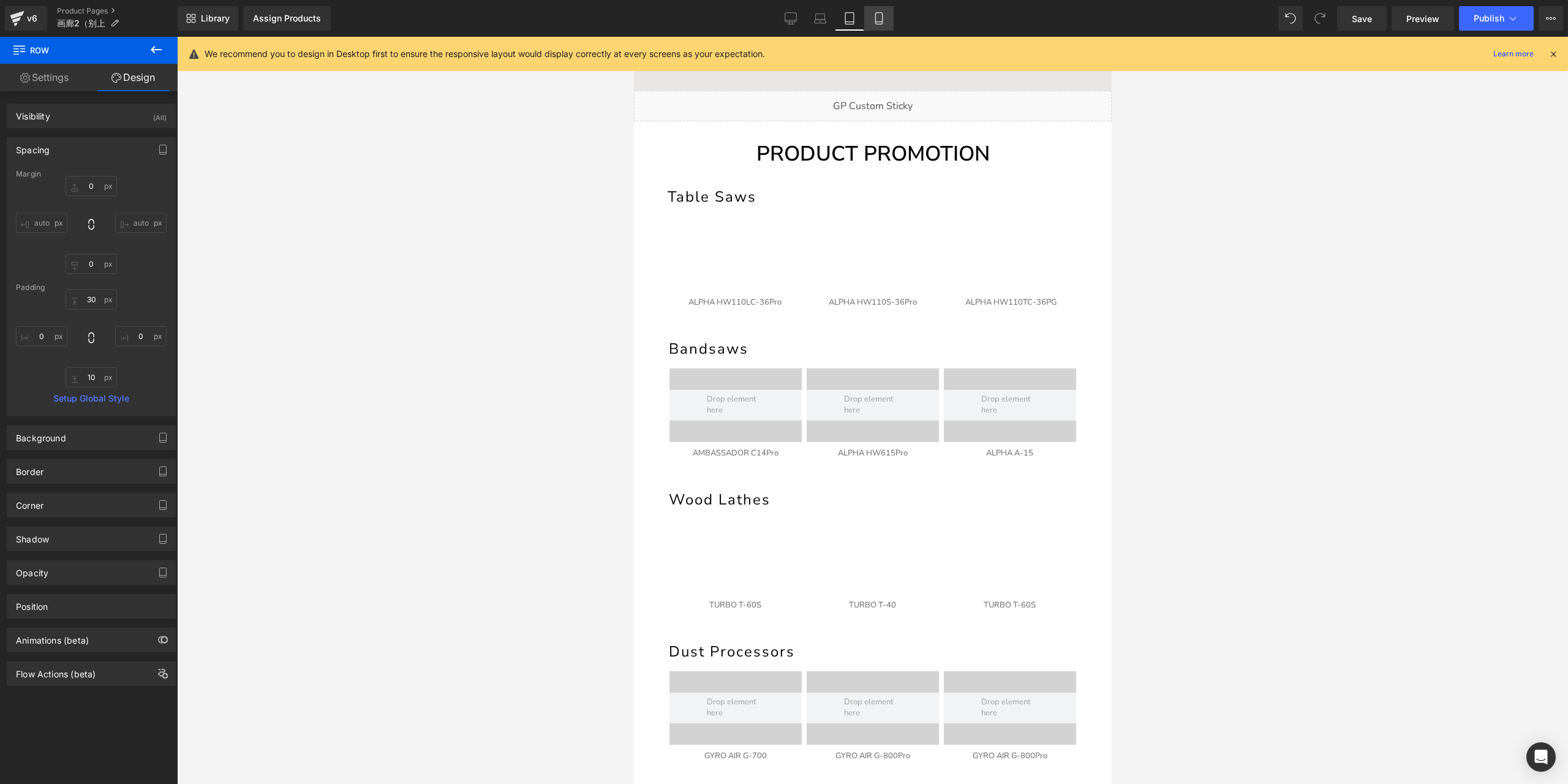
click at [876, 19] on icon at bounding box center [879, 19] width 7 height 12
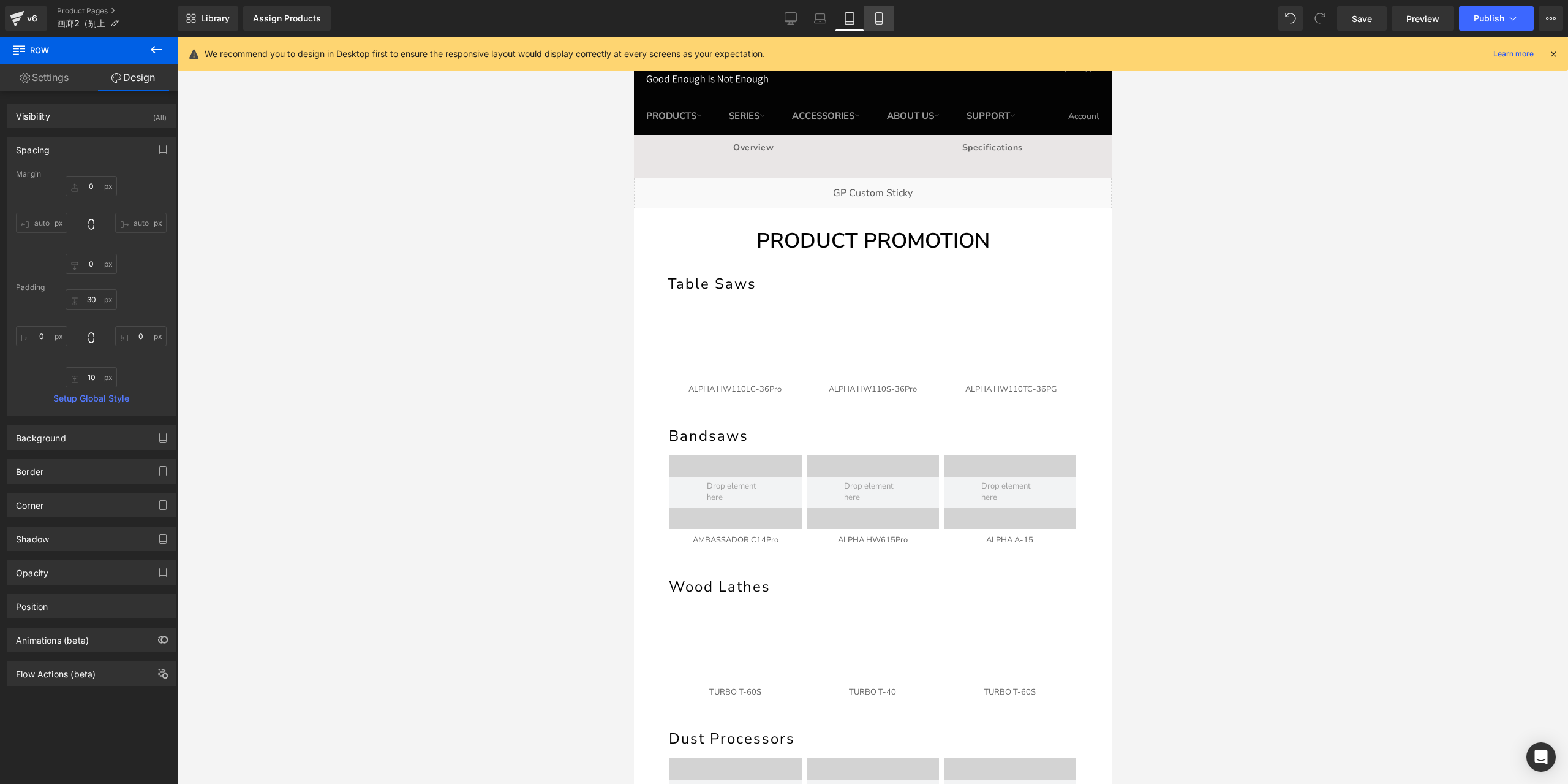
type input "0"
type input "20"
type input "0"
type input "10"
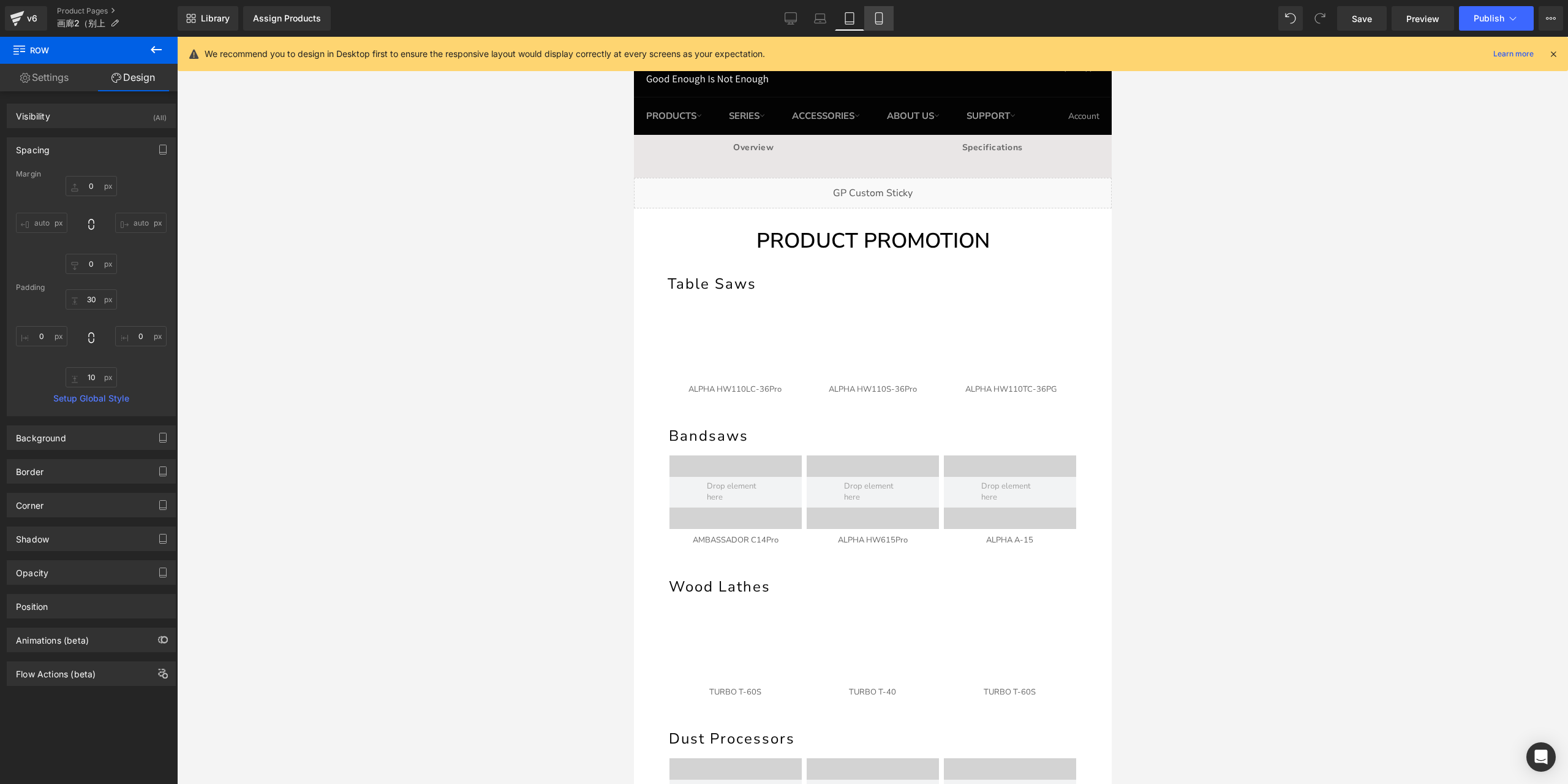
type input "0"
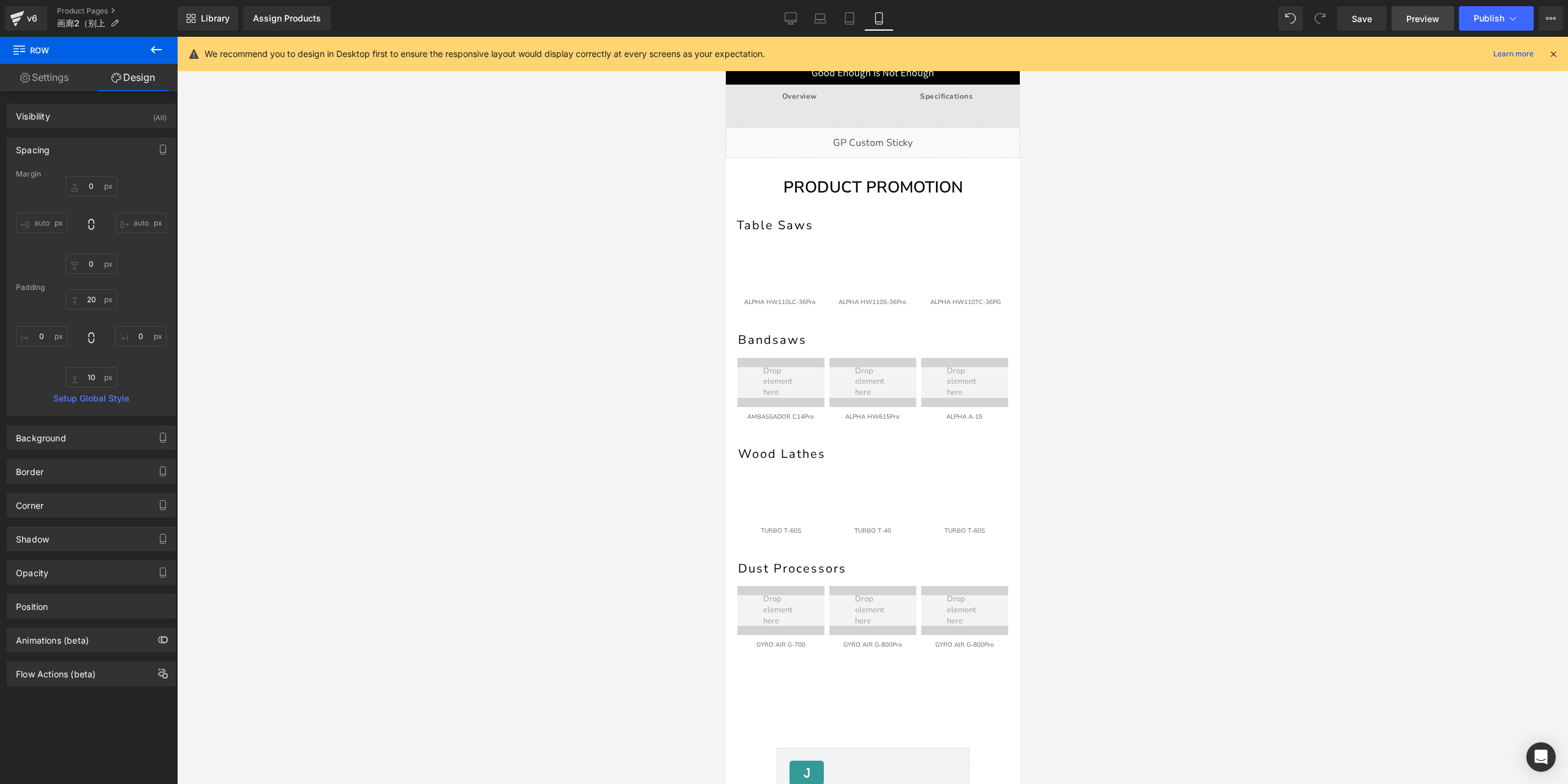
click at [1412, 19] on span "Preview" at bounding box center [1422, 19] width 33 height 13
click at [1425, 24] on span "Preview" at bounding box center [1422, 19] width 33 height 13
click at [1355, 18] on span "Save" at bounding box center [1362, 19] width 20 height 13
